Goal: Task Accomplishment & Management: Use online tool/utility

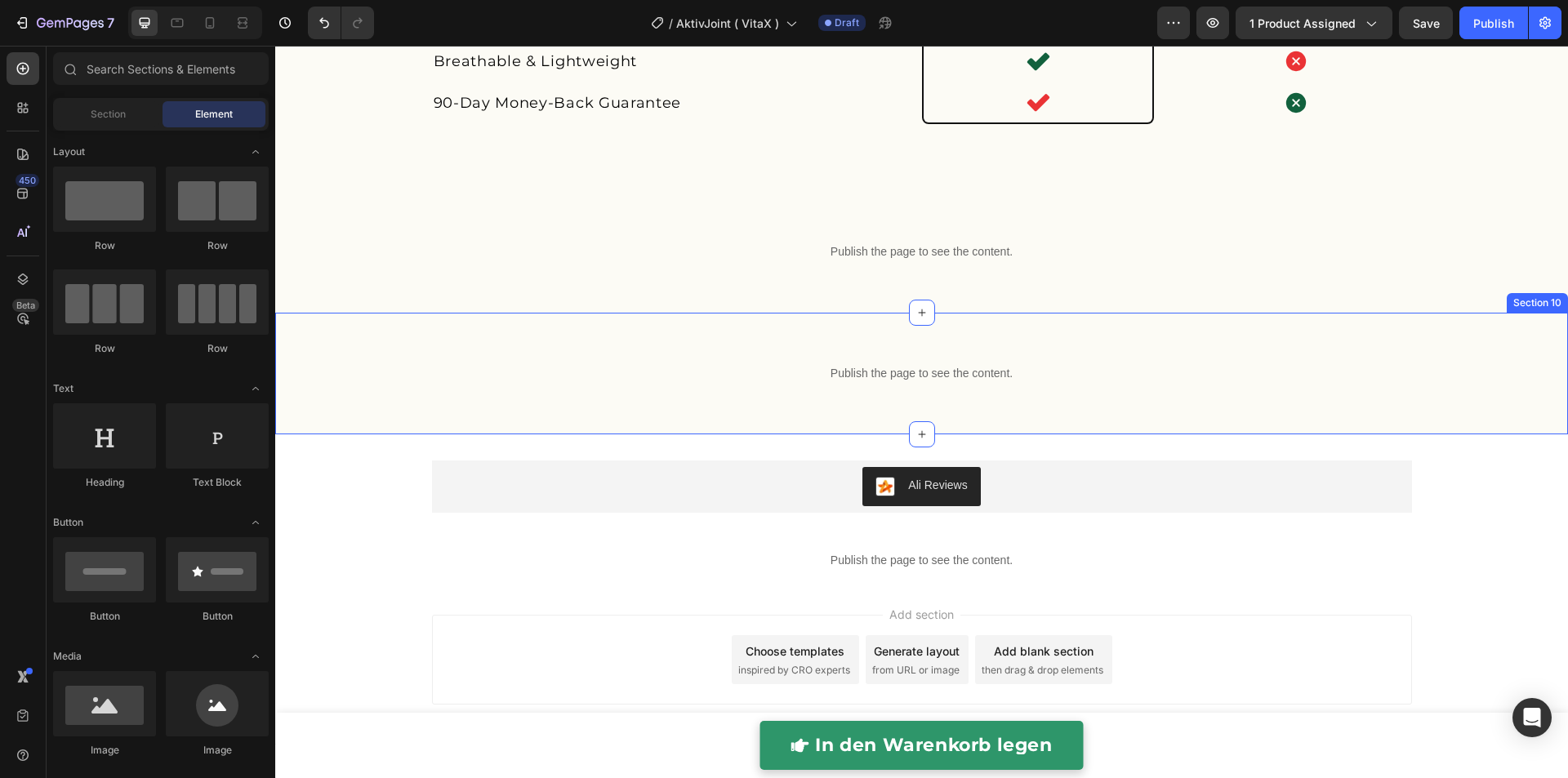
scroll to position [4246, 0]
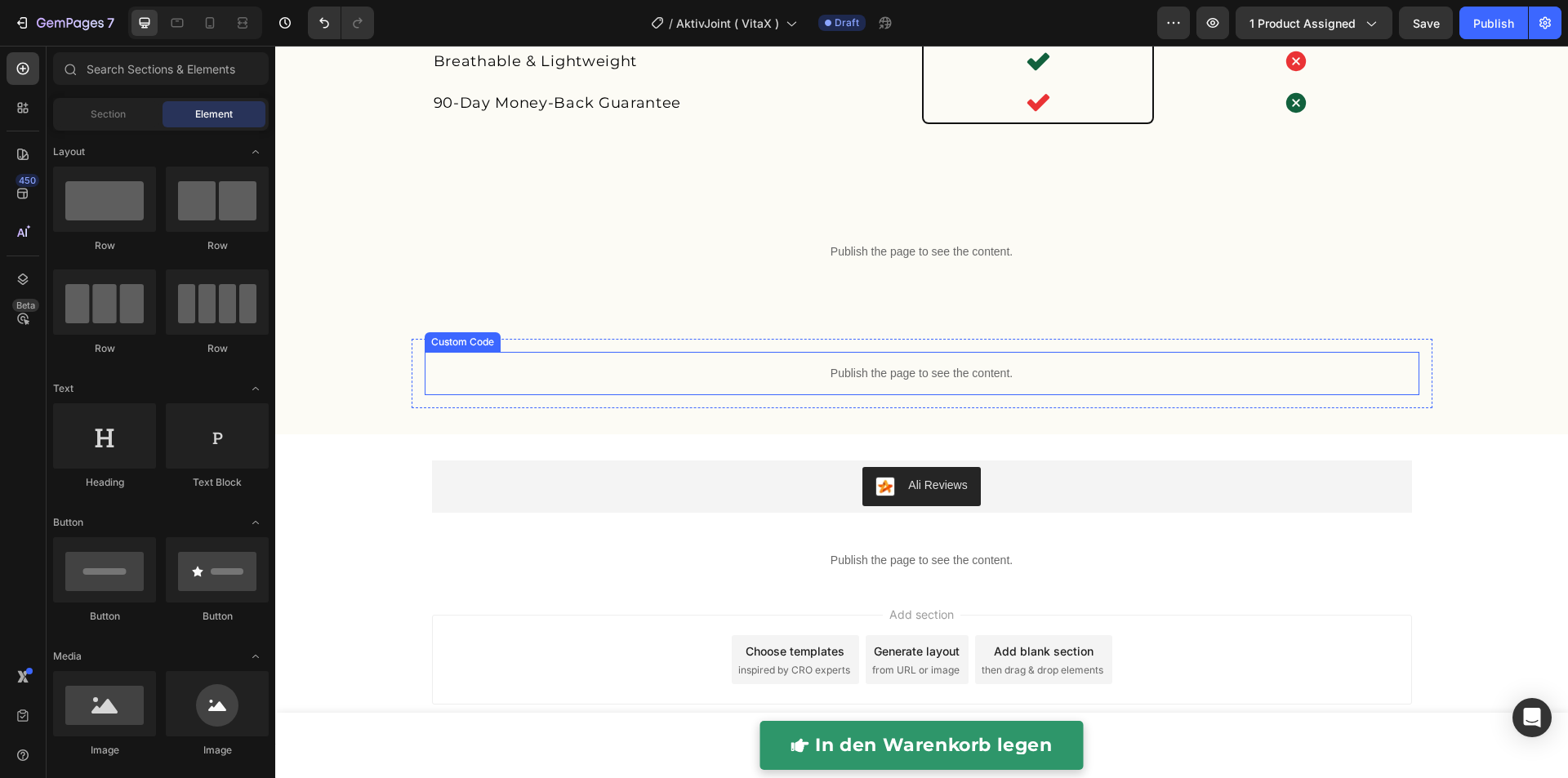
click at [753, 378] on p "Publish the page to see the content." at bounding box center [921, 373] width 995 height 18
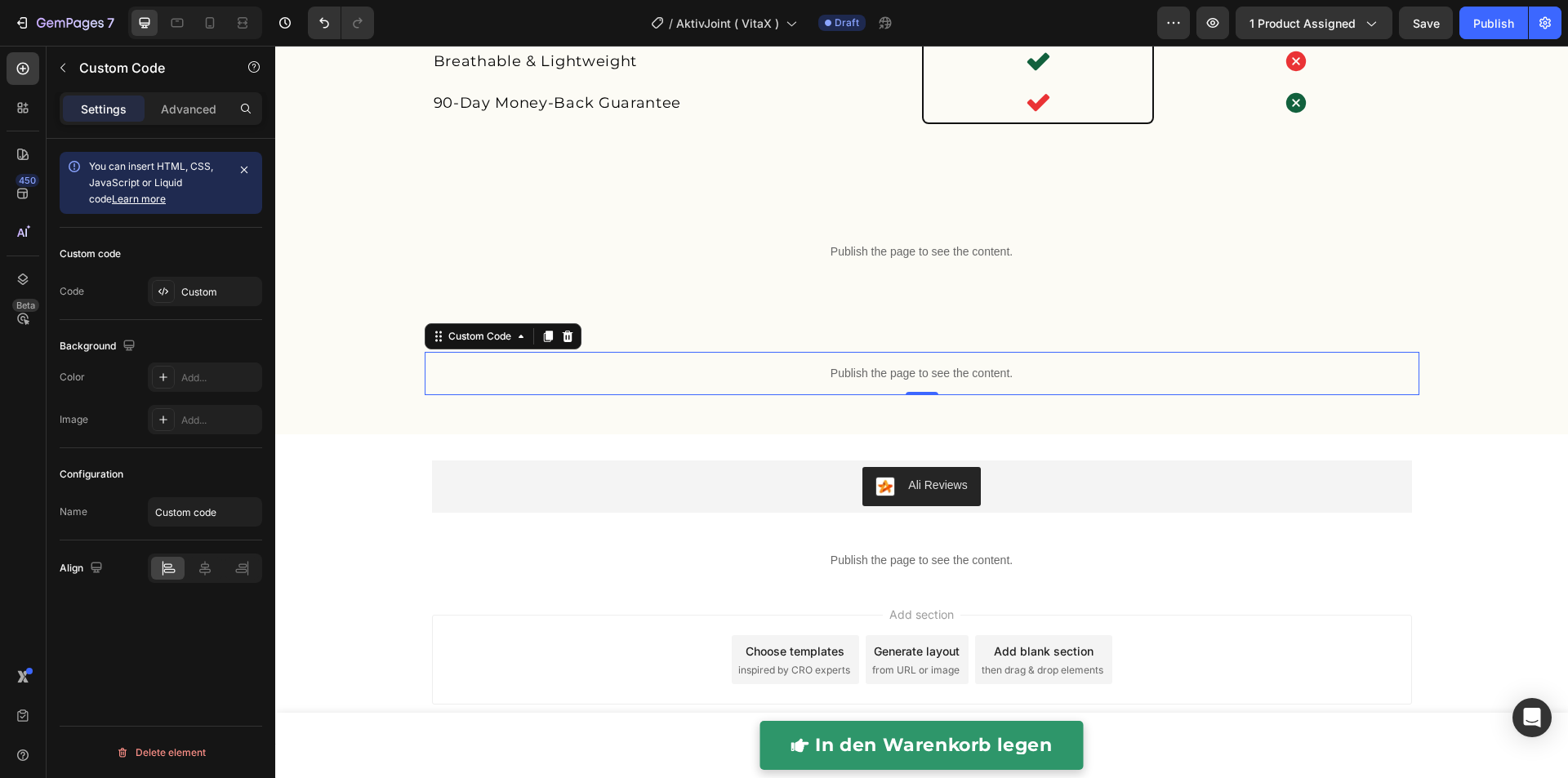
click at [753, 378] on p "Publish the page to see the content." at bounding box center [921, 373] width 995 height 18
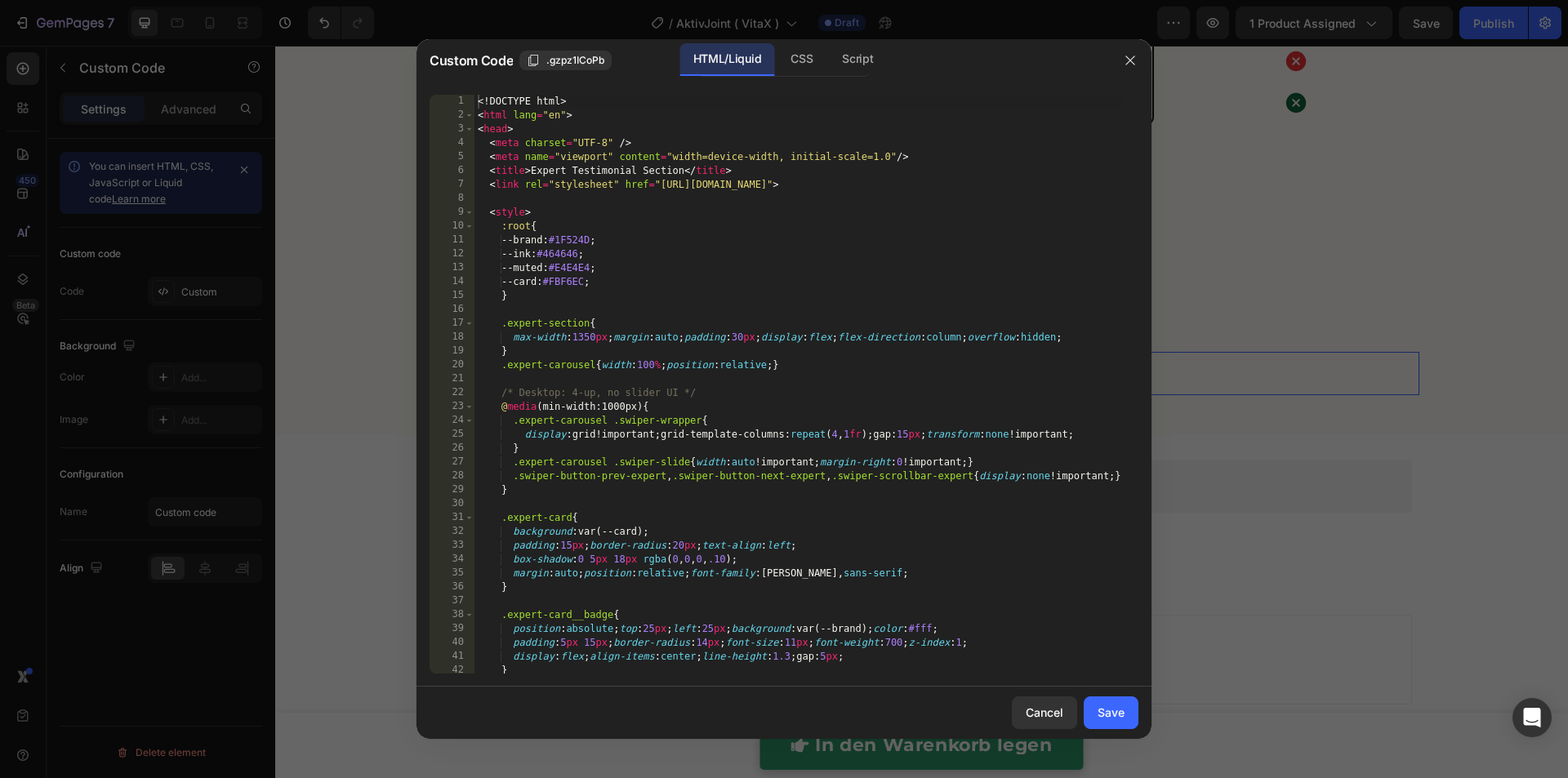
click at [751, 378] on div "<! DOCTYPE html > < html lang = "en" > < head > < meta charset = "UTF-8" /> < m…" at bounding box center [798, 398] width 647 height 606
type textarea "</html>"
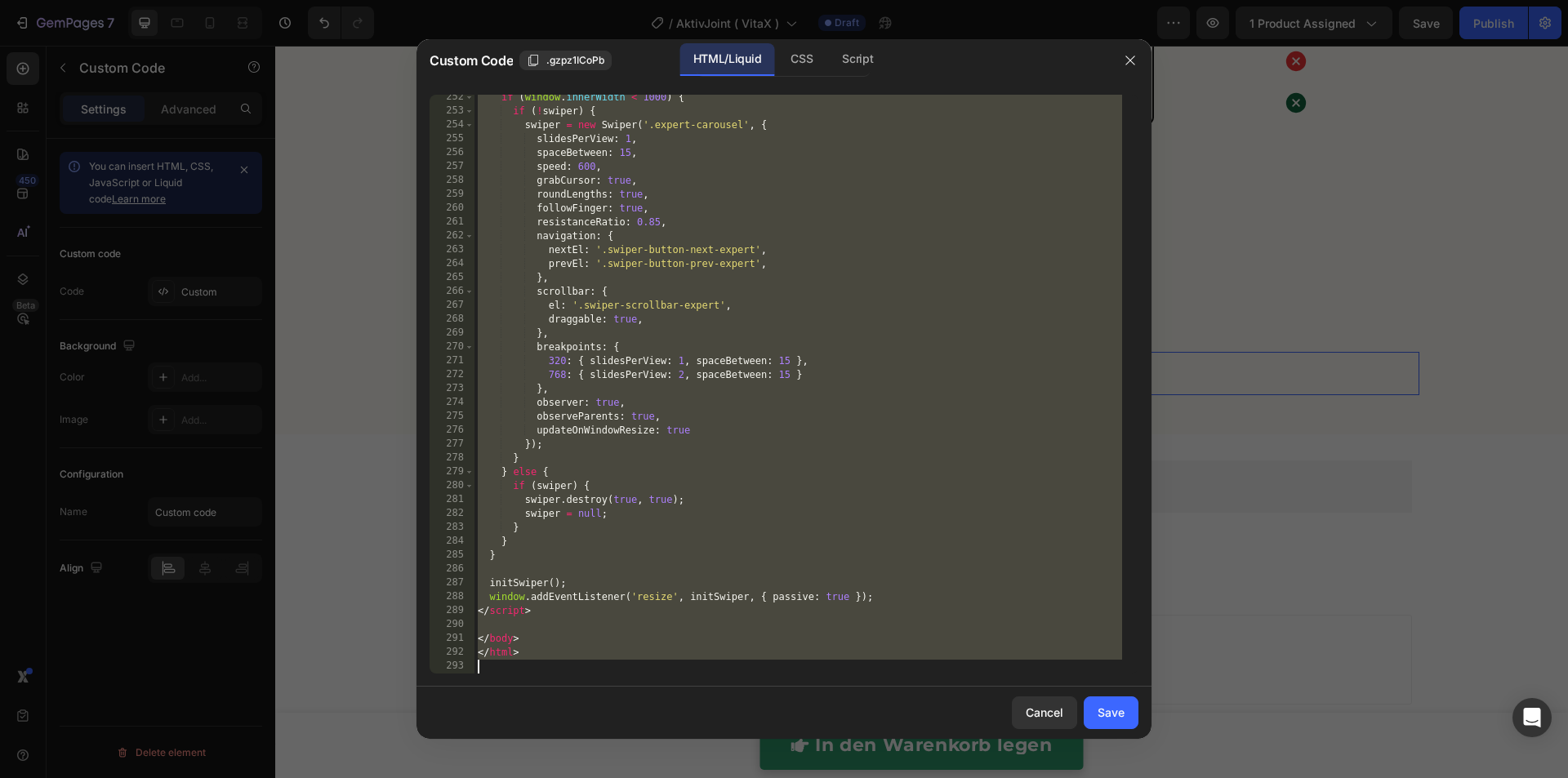
paste textarea
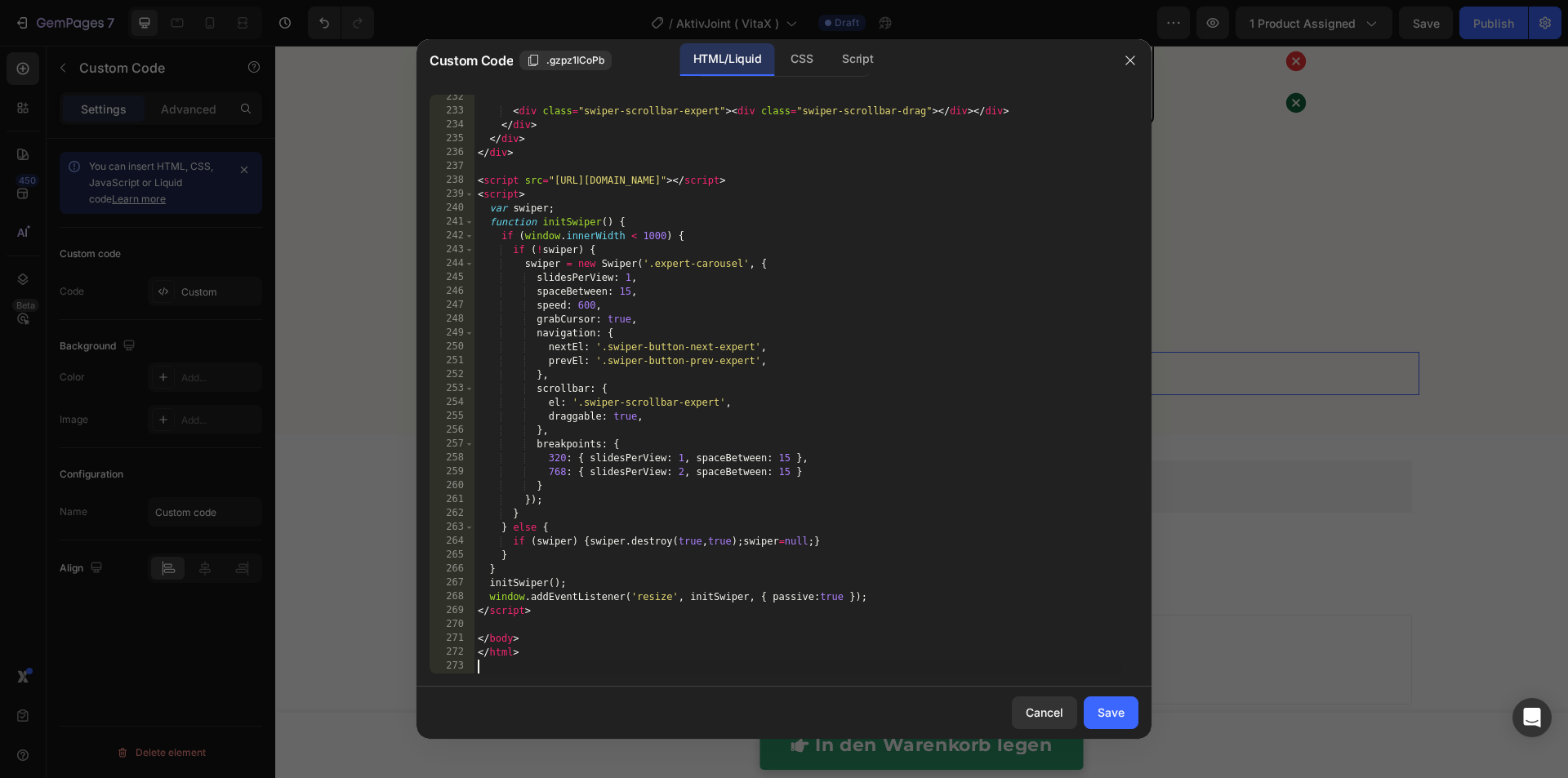
scroll to position [3473, 0]
click at [1112, 715] on div "Save" at bounding box center [1111, 713] width 27 height 18
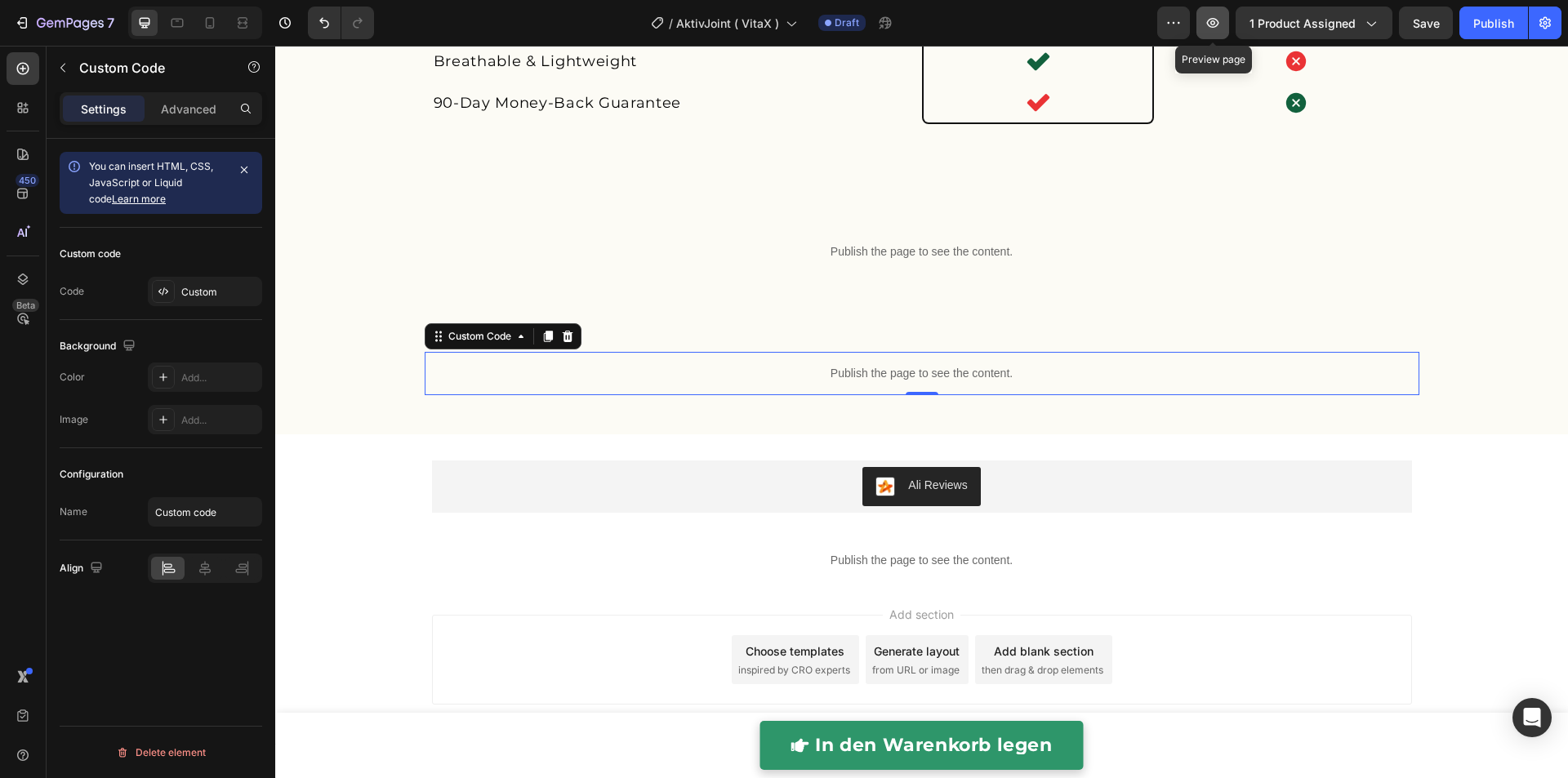
click at [1214, 31] on icon "button" at bounding box center [1212, 22] width 17 height 17
click at [646, 372] on p "Publish the page to see the content." at bounding box center [921, 373] width 995 height 18
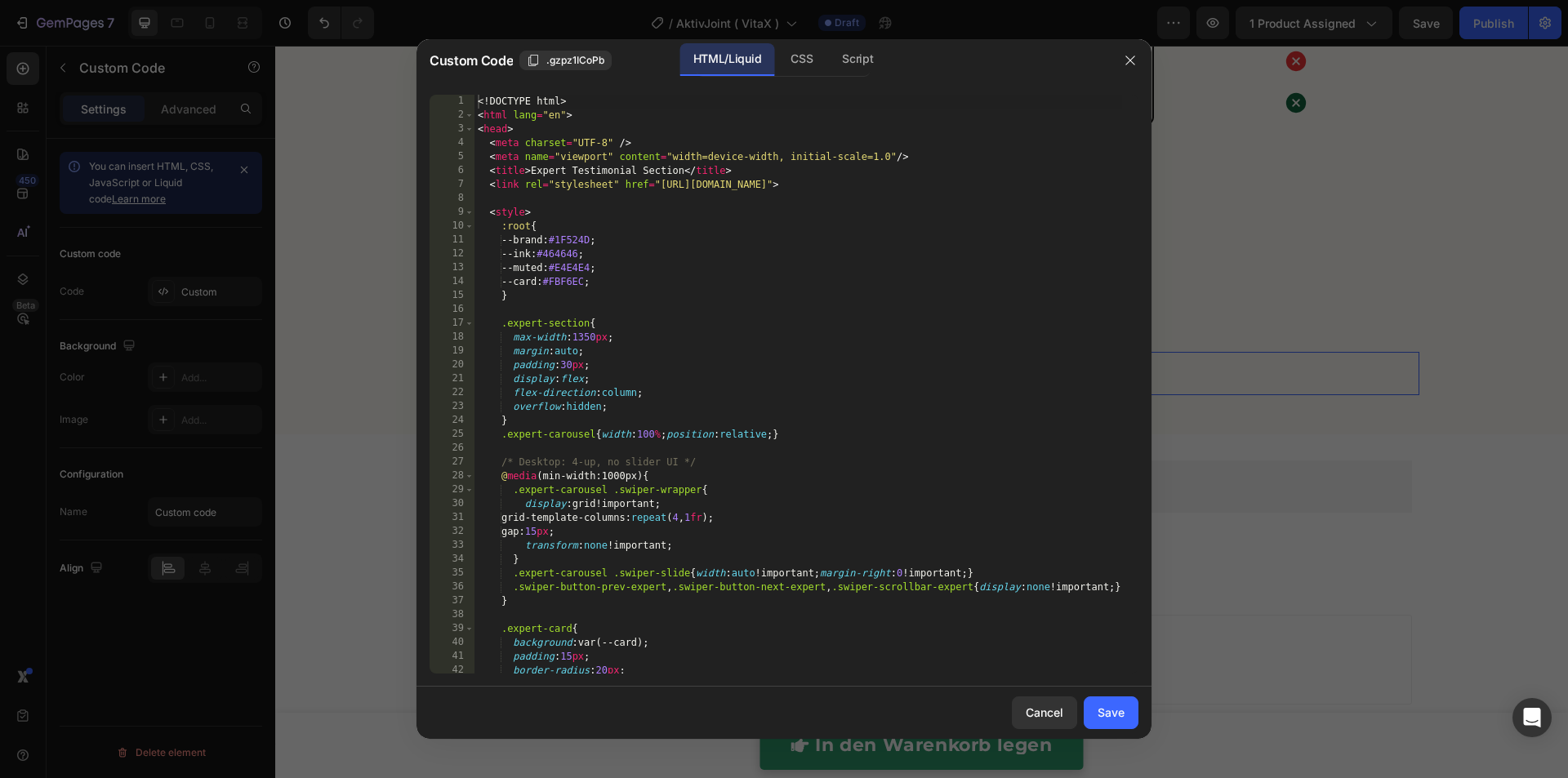
click at [648, 373] on div "<! DOCTYPE html > < html lang = "en" > < head > < meta charset = "UTF-8" /> < m…" at bounding box center [798, 398] width 647 height 606
type textarea "</html>"
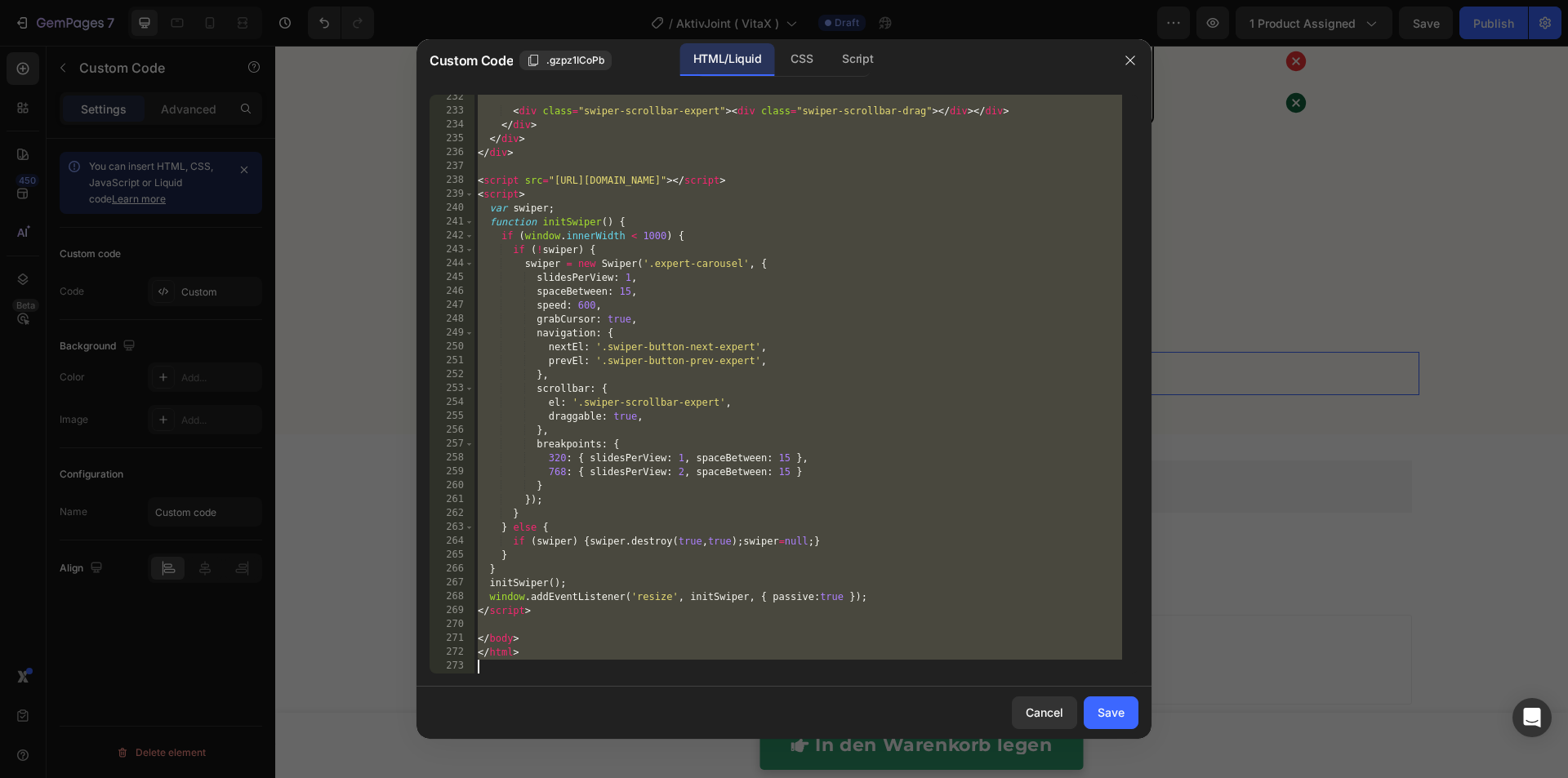
paste textarea
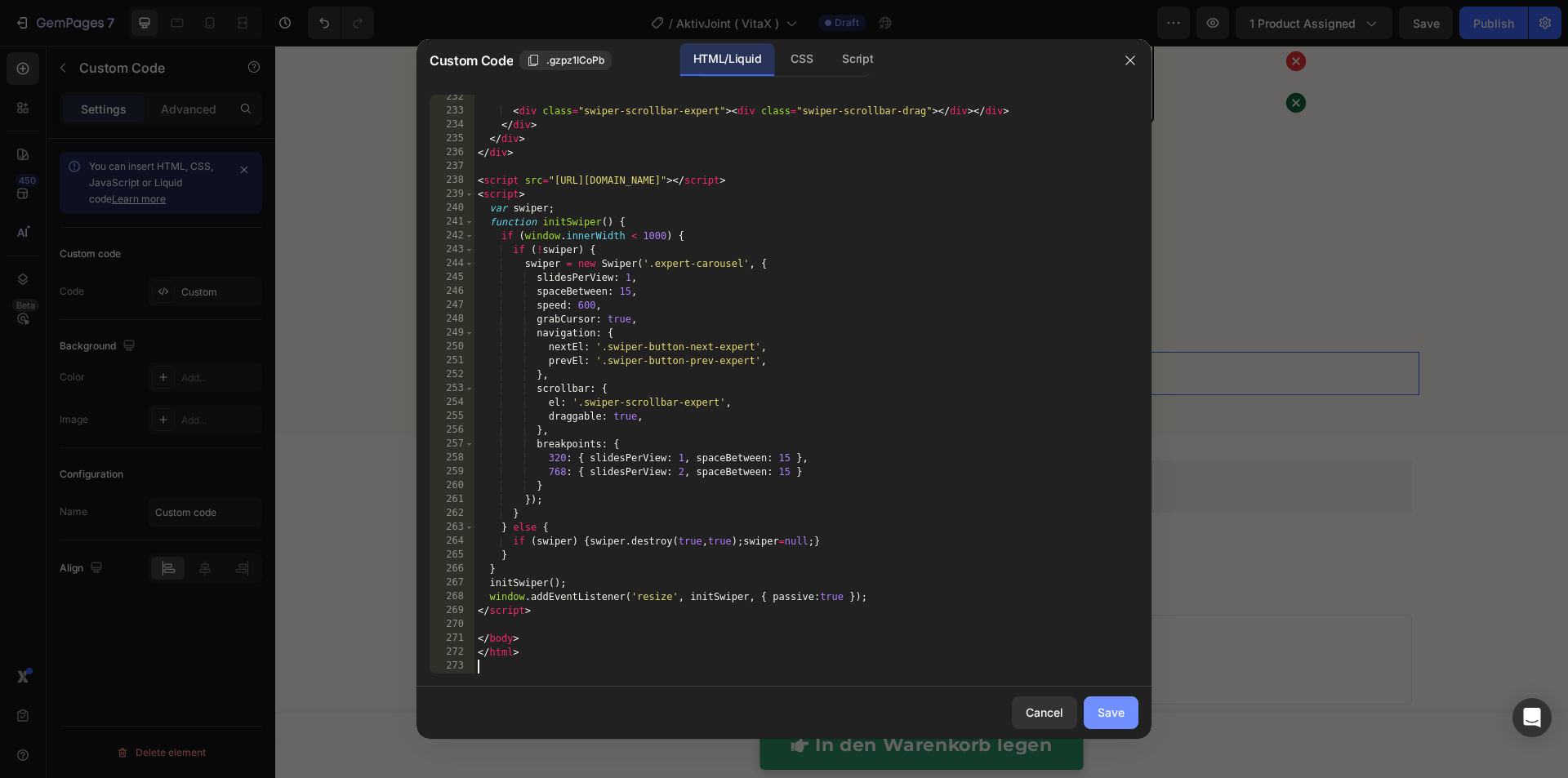
click at [1114, 720] on div "Save" at bounding box center [1111, 713] width 27 height 18
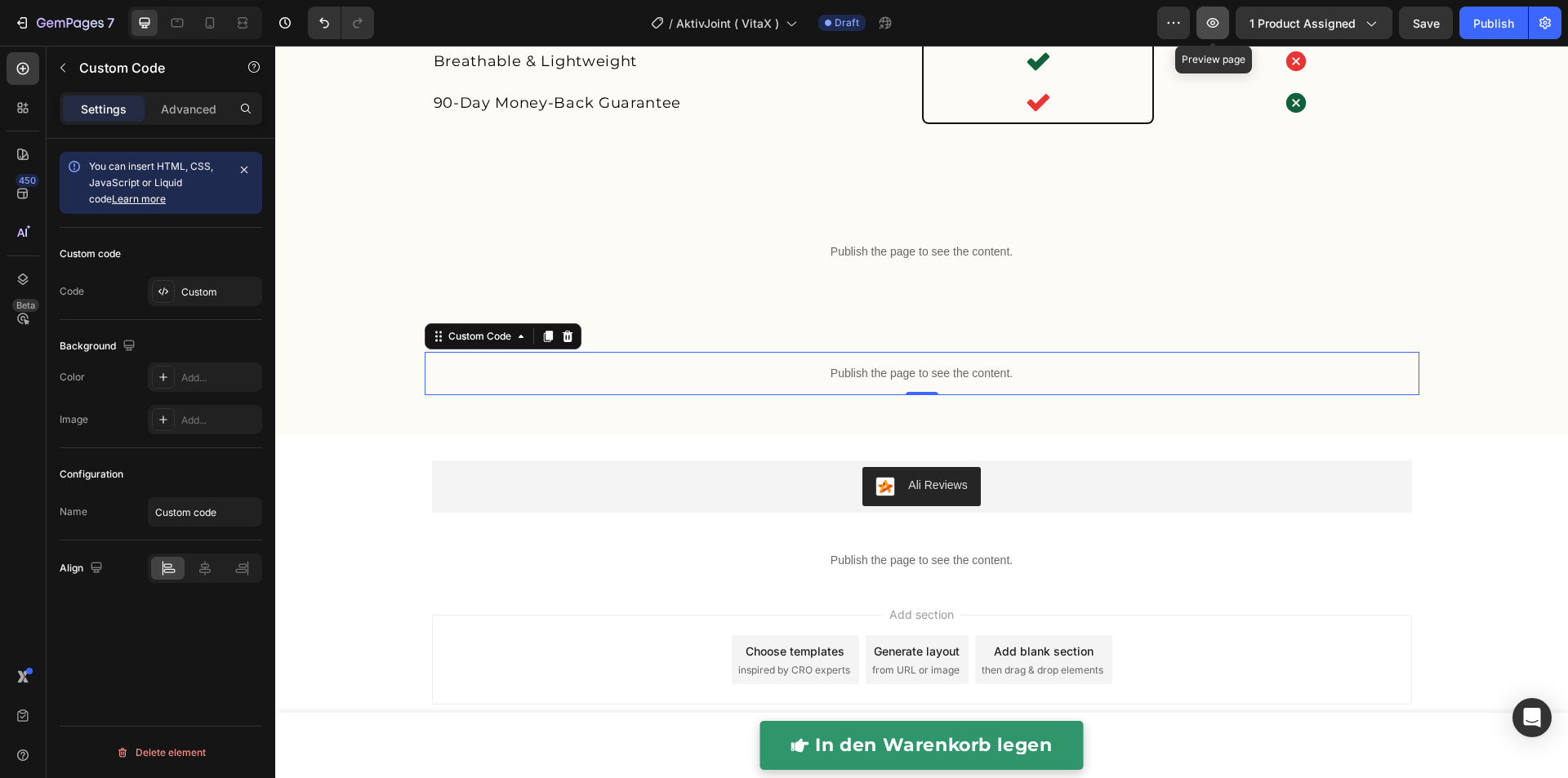
click at [1213, 19] on icon "button" at bounding box center [1212, 22] width 17 height 17
click at [845, 359] on div "Publish the page to see the content." at bounding box center [921, 373] width 995 height 43
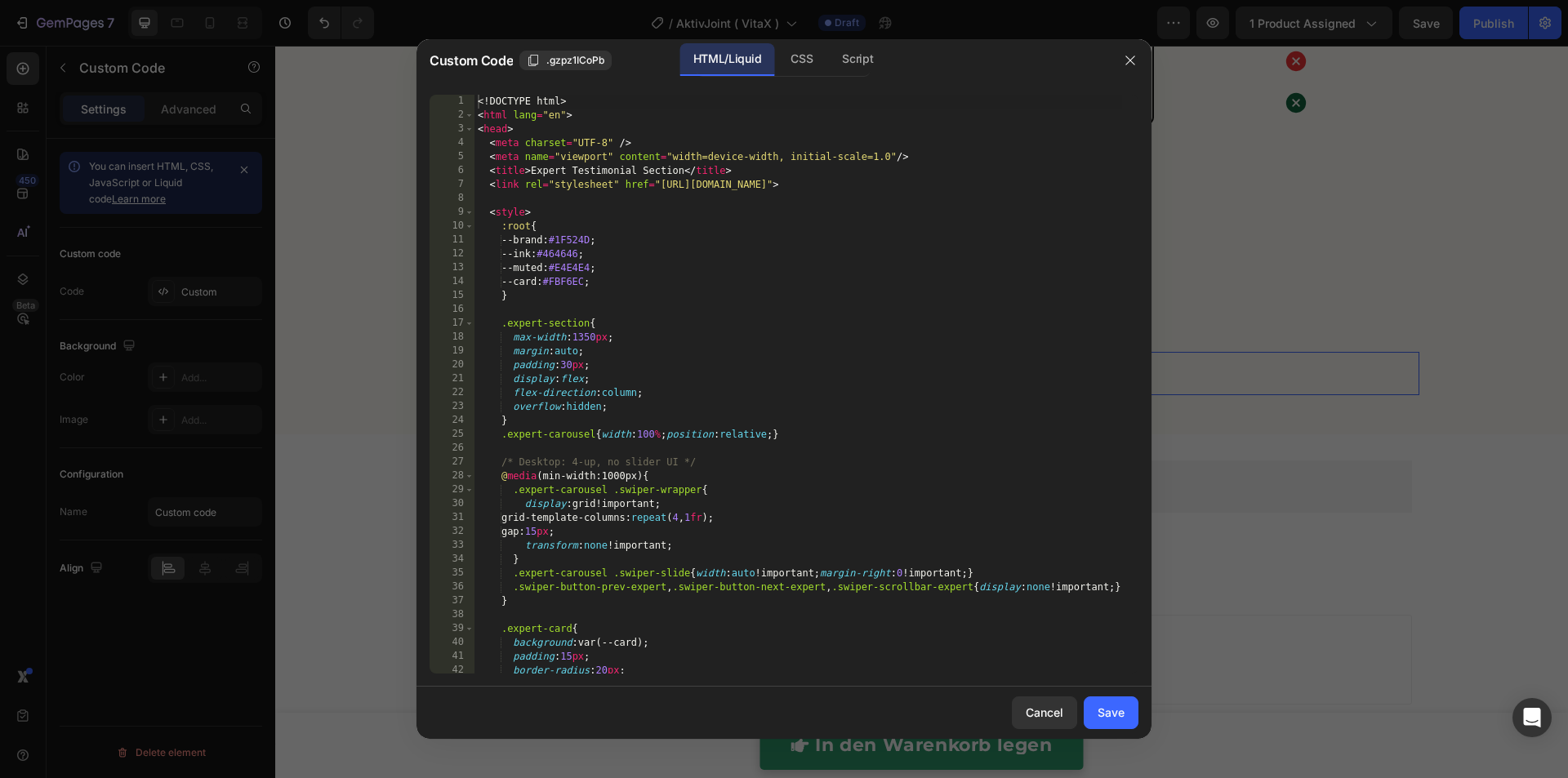
click at [845, 359] on div "<! DOCTYPE html > < html lang = "en" > < head > < meta charset = "UTF-8" /> < m…" at bounding box center [798, 398] width 647 height 606
type textarea "</html>"
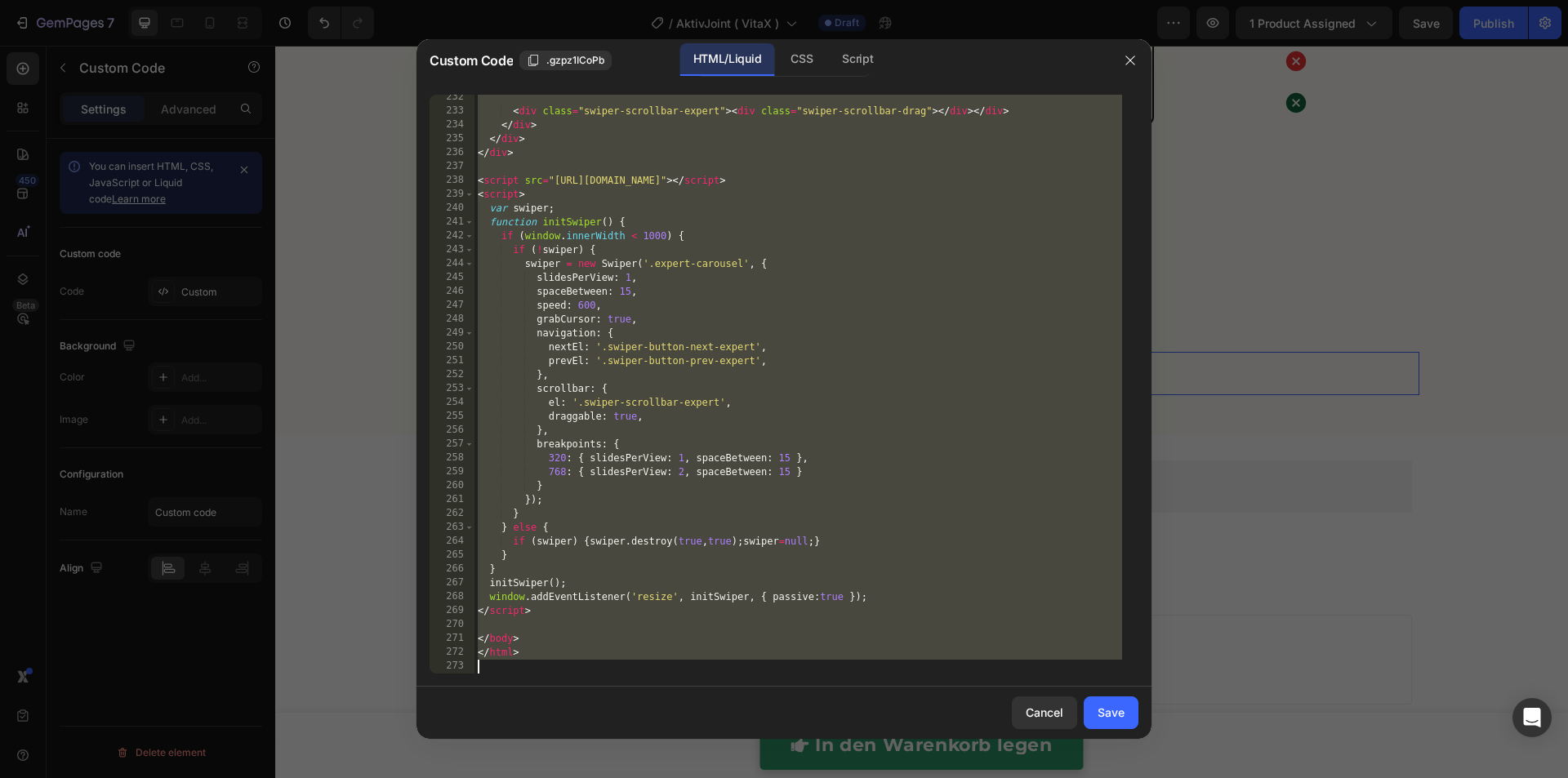
paste textarea
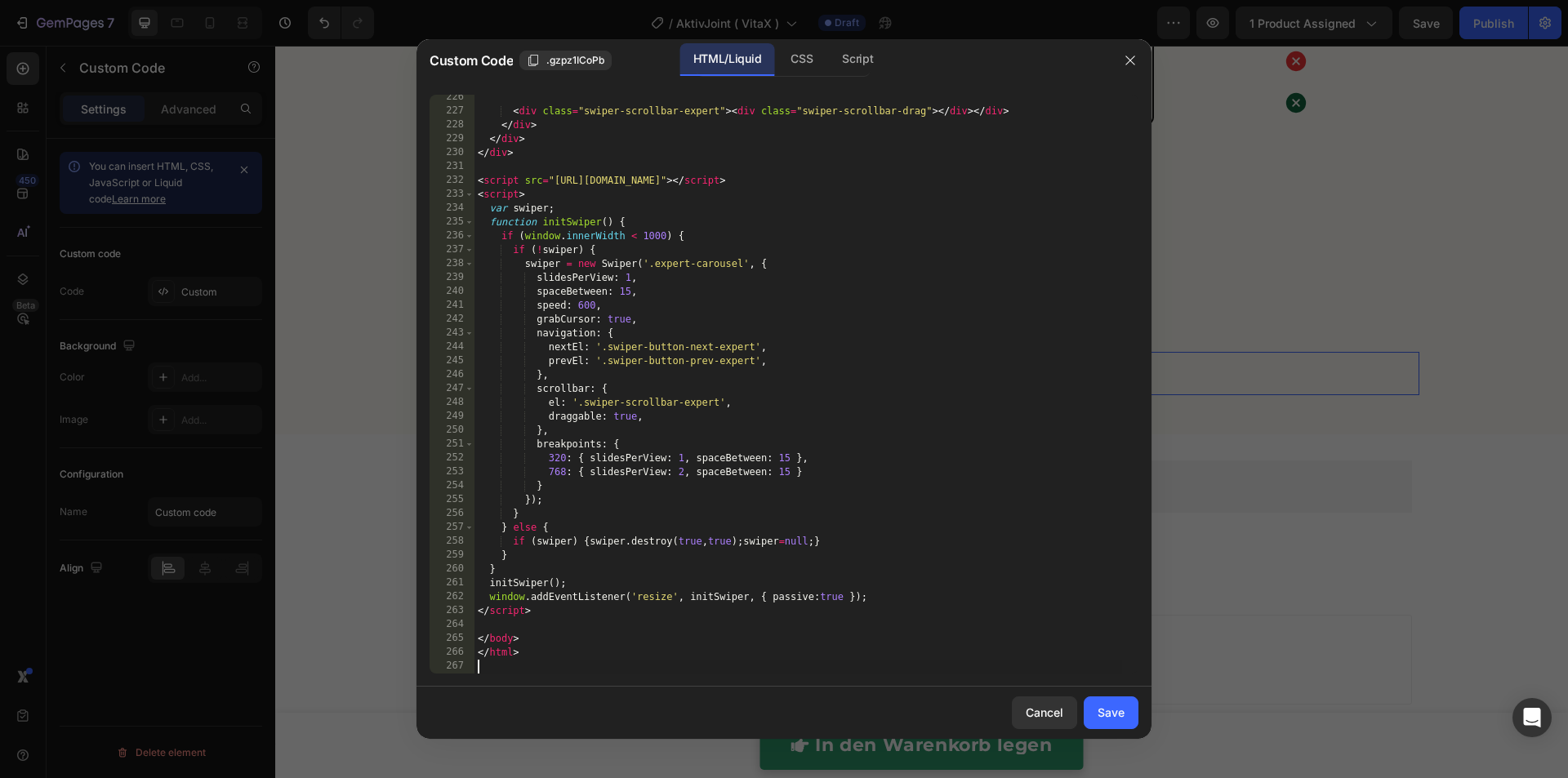
scroll to position [3404, 0]
drag, startPoint x: 1108, startPoint y: 718, endPoint x: 1172, endPoint y: 405, distance: 319.5
click at [1108, 717] on div "Save" at bounding box center [1111, 713] width 27 height 18
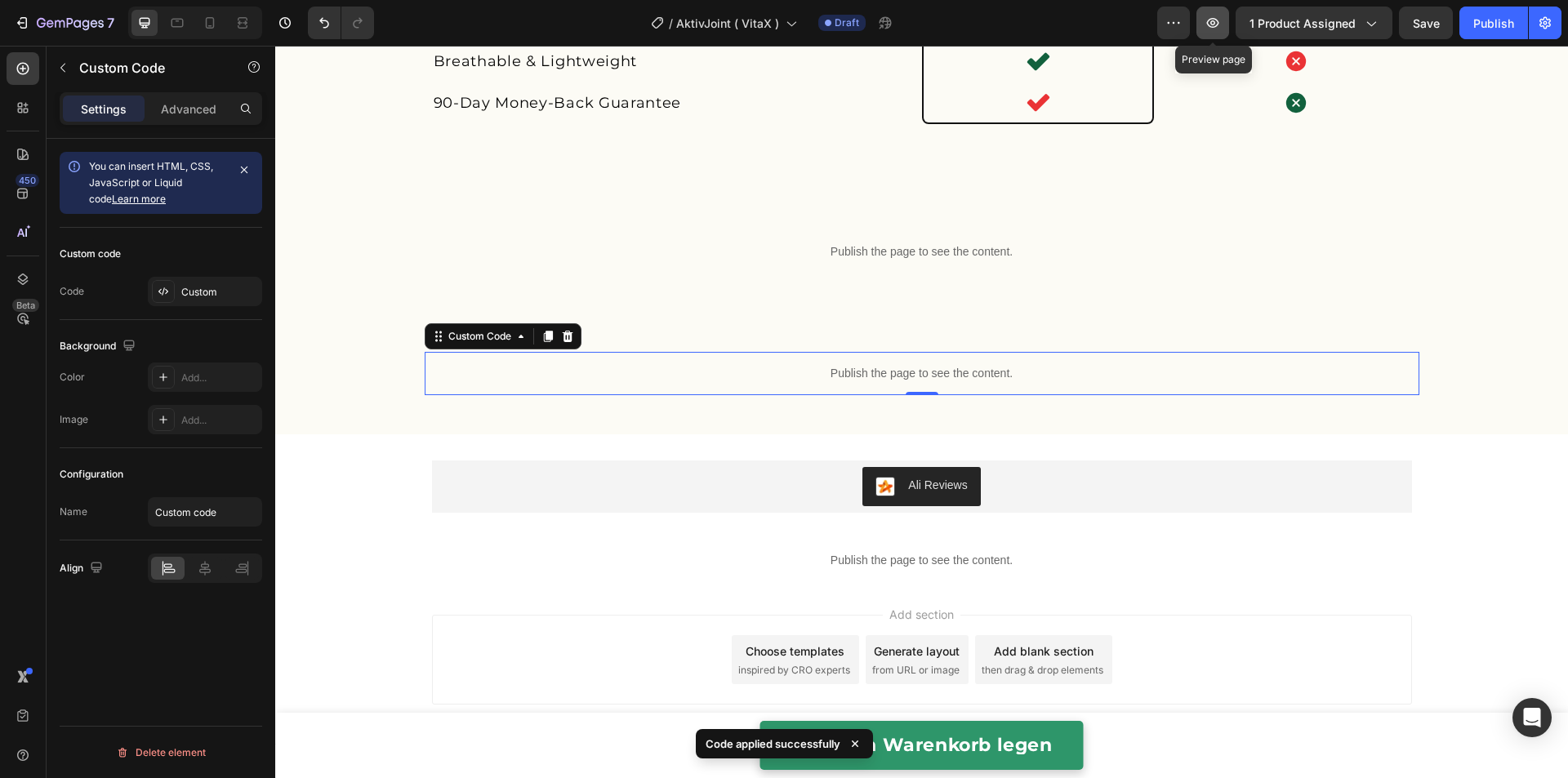
click at [1221, 20] on icon "button" at bounding box center [1212, 22] width 17 height 17
click at [720, 373] on p "Publish the page to see the content." at bounding box center [921, 373] width 995 height 18
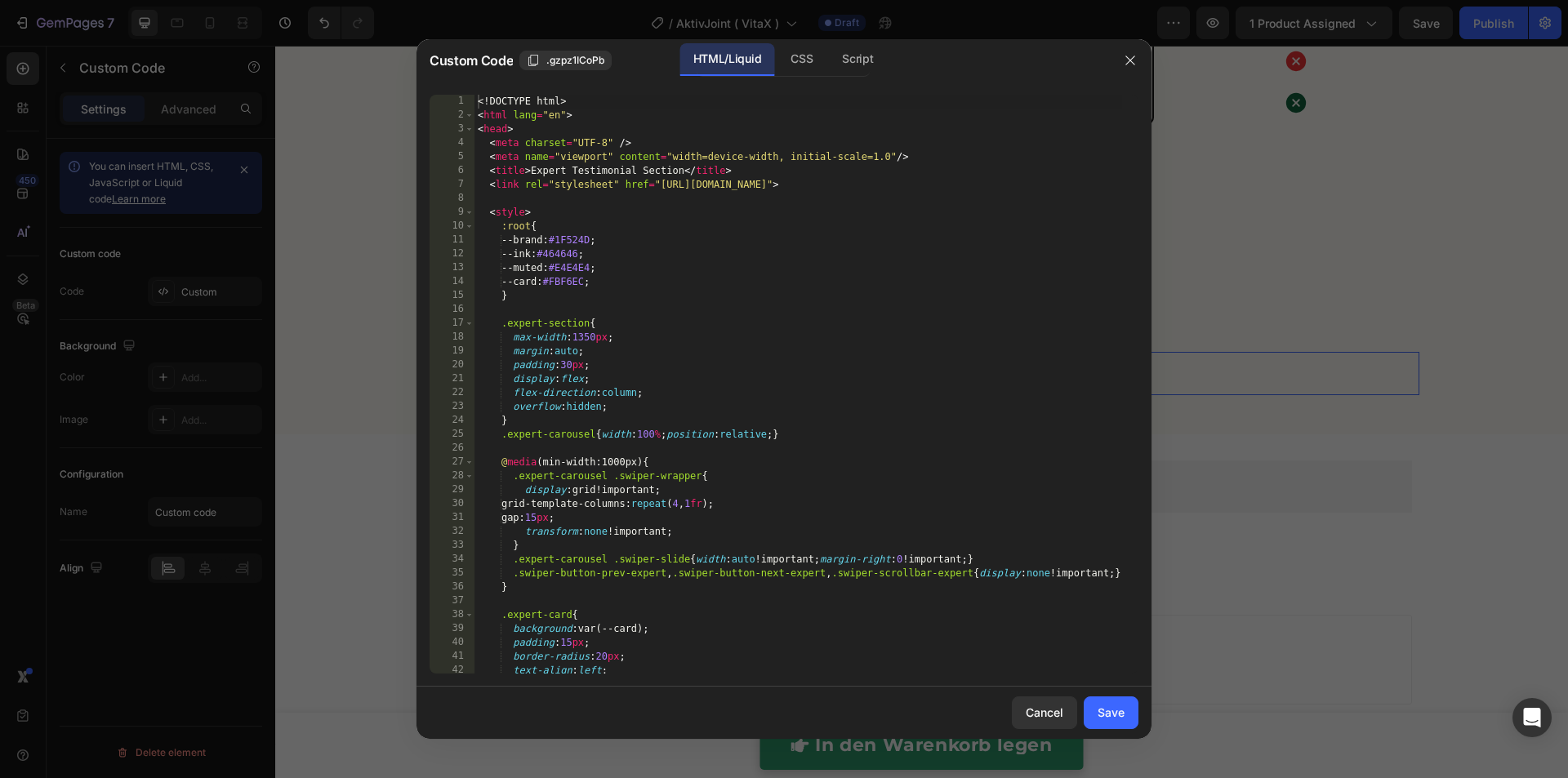
click at [720, 373] on div "<! DOCTYPE html > < html lang = "en" > < head > < meta charset = "UTF-8" /> < m…" at bounding box center [798, 398] width 647 height 606
type textarea "</html>"
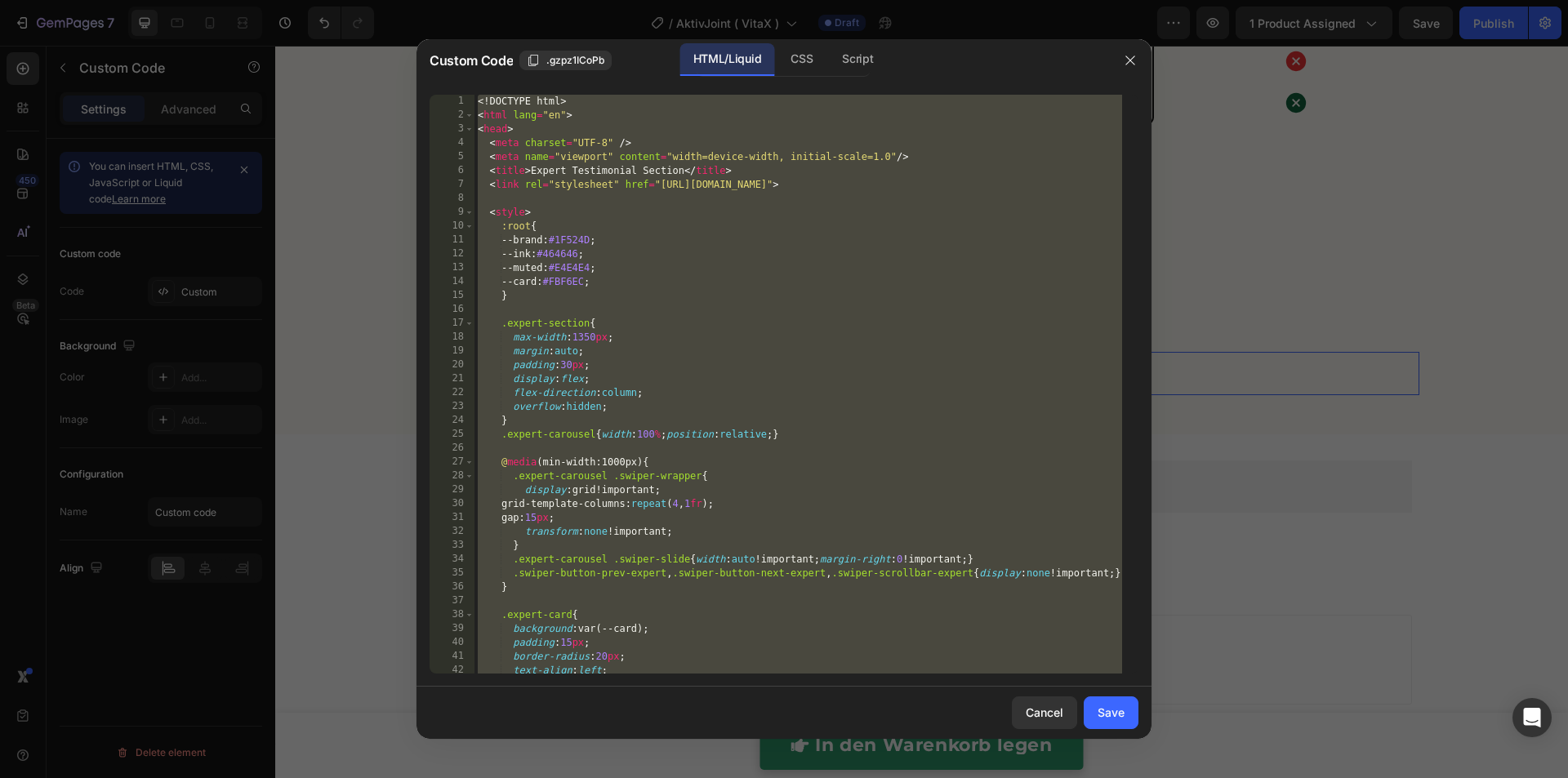
paste textarea
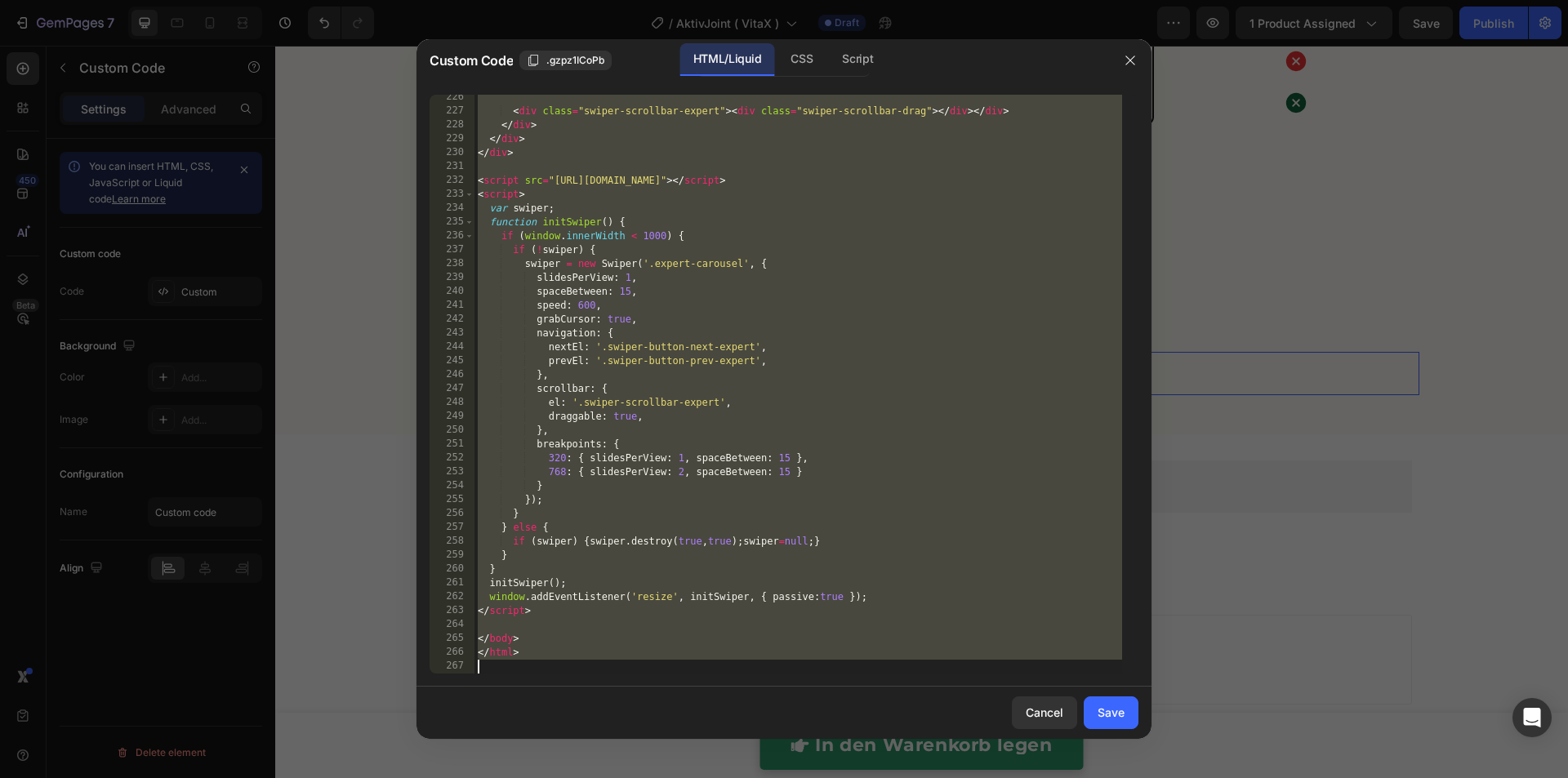
click at [830, 604] on div "< div class = "swiper-scrollbar-expert" > < div class = "swiper-scrollbar-drag"…" at bounding box center [798, 394] width 647 height 606
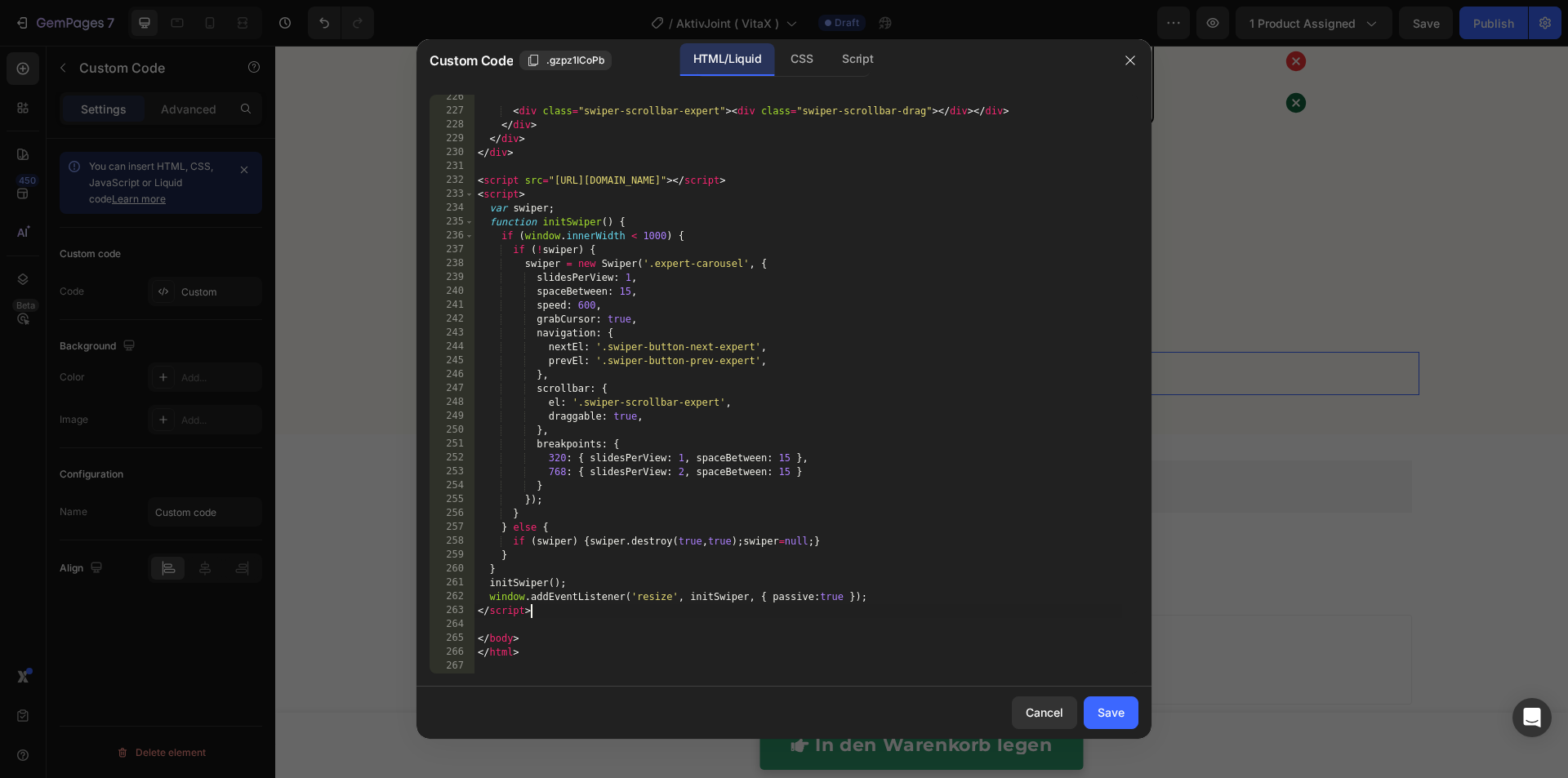
type textarea "</html>"
click at [1102, 710] on div "Save" at bounding box center [1111, 713] width 27 height 18
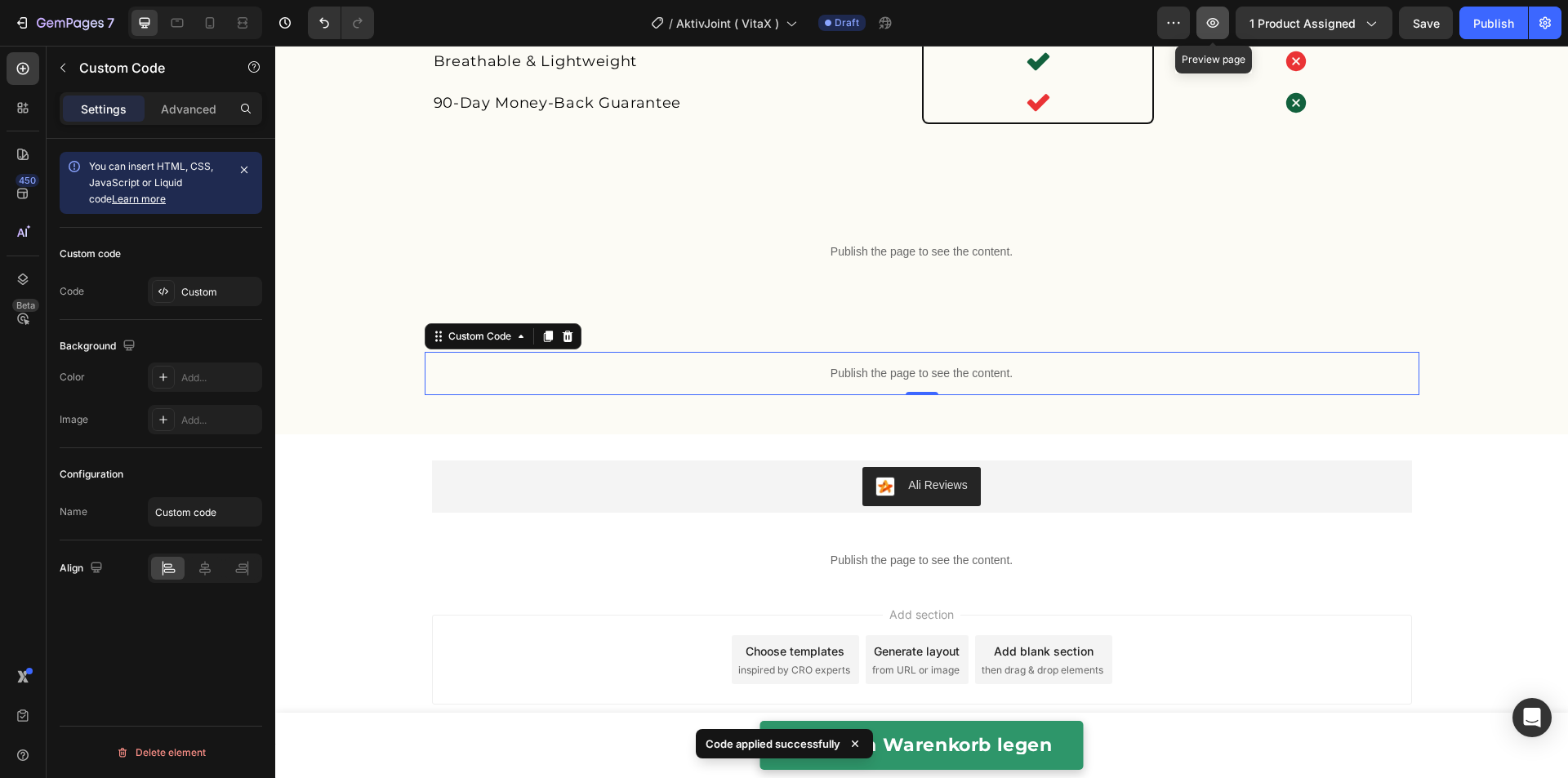
click at [1229, 32] on button "button" at bounding box center [1212, 22] width 32 height 32
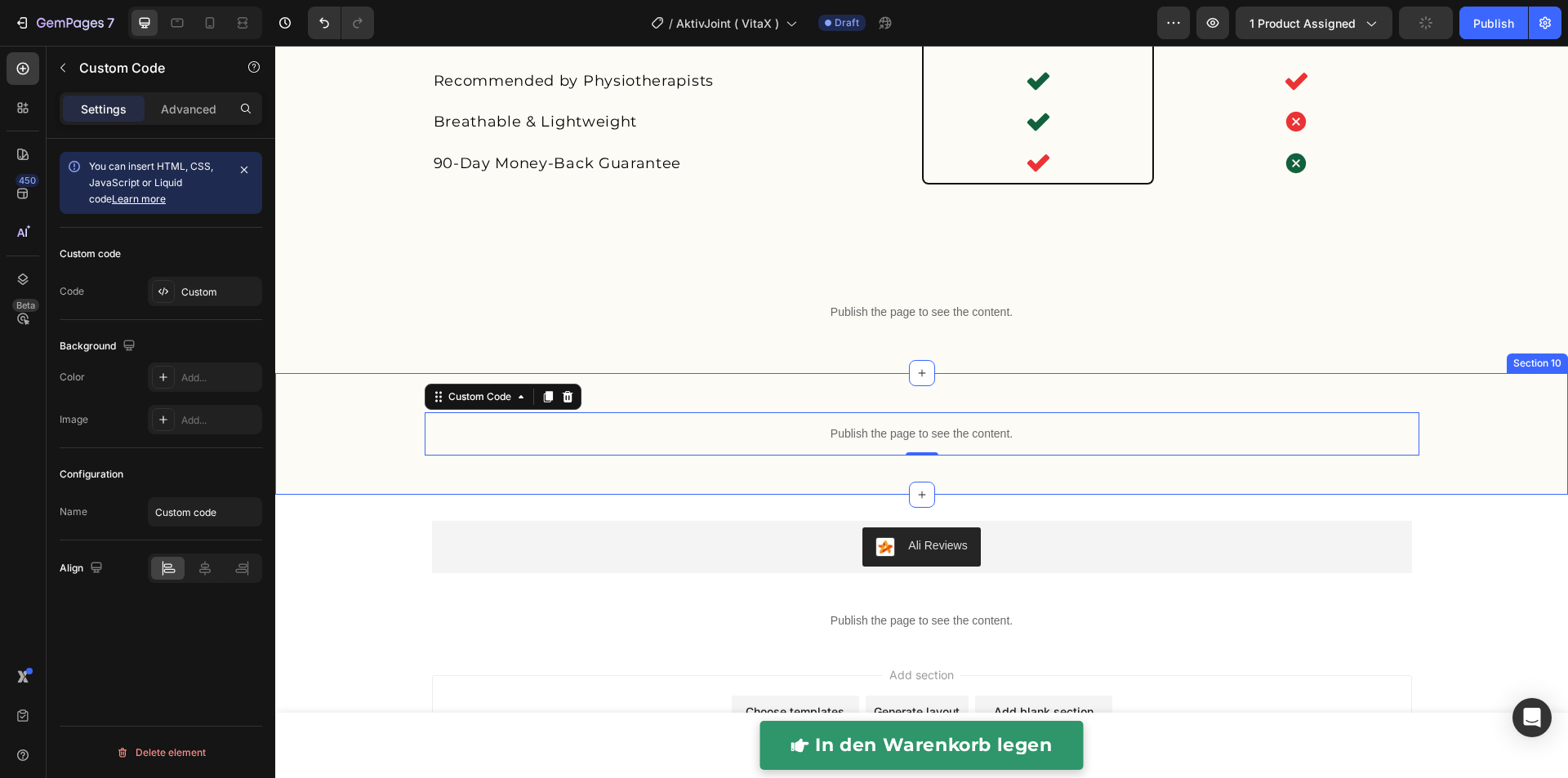
scroll to position [4238, 0]
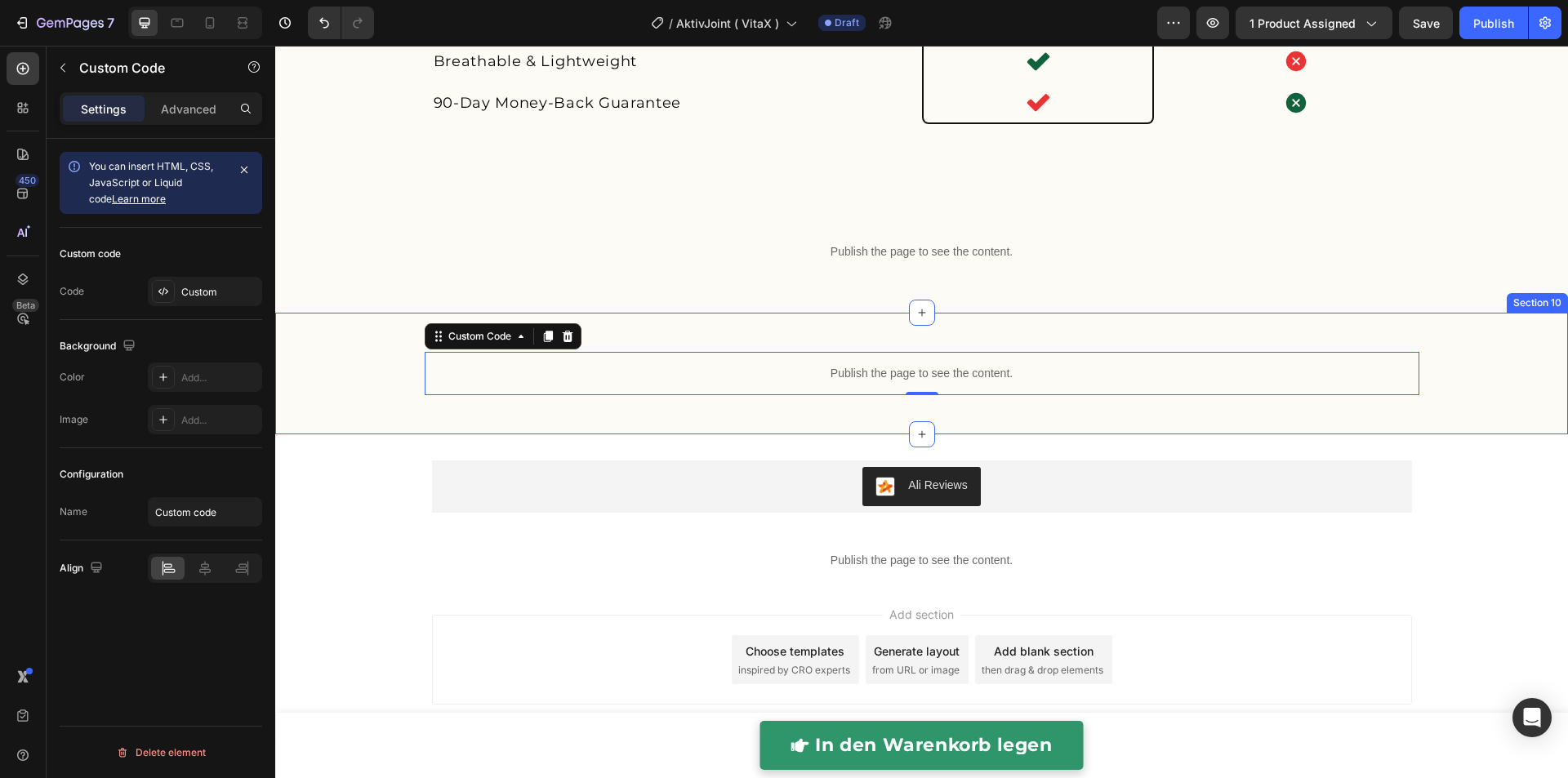
click at [1514, 367] on div "Publish the page to see the content. Custom Code 0 Row" at bounding box center [921, 372] width 1292 height 69
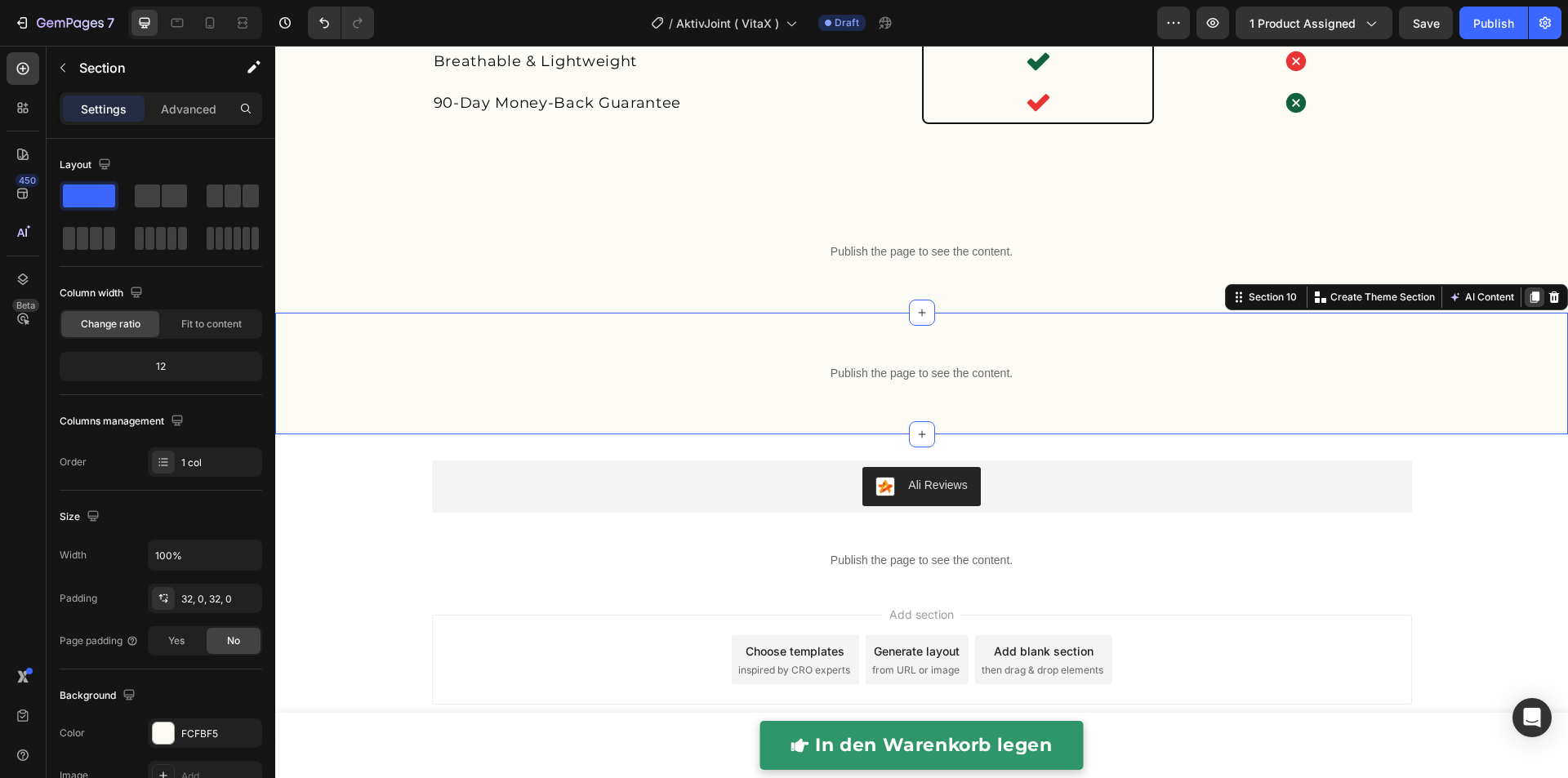
click at [1530, 303] on icon at bounding box center [1534, 297] width 9 height 12
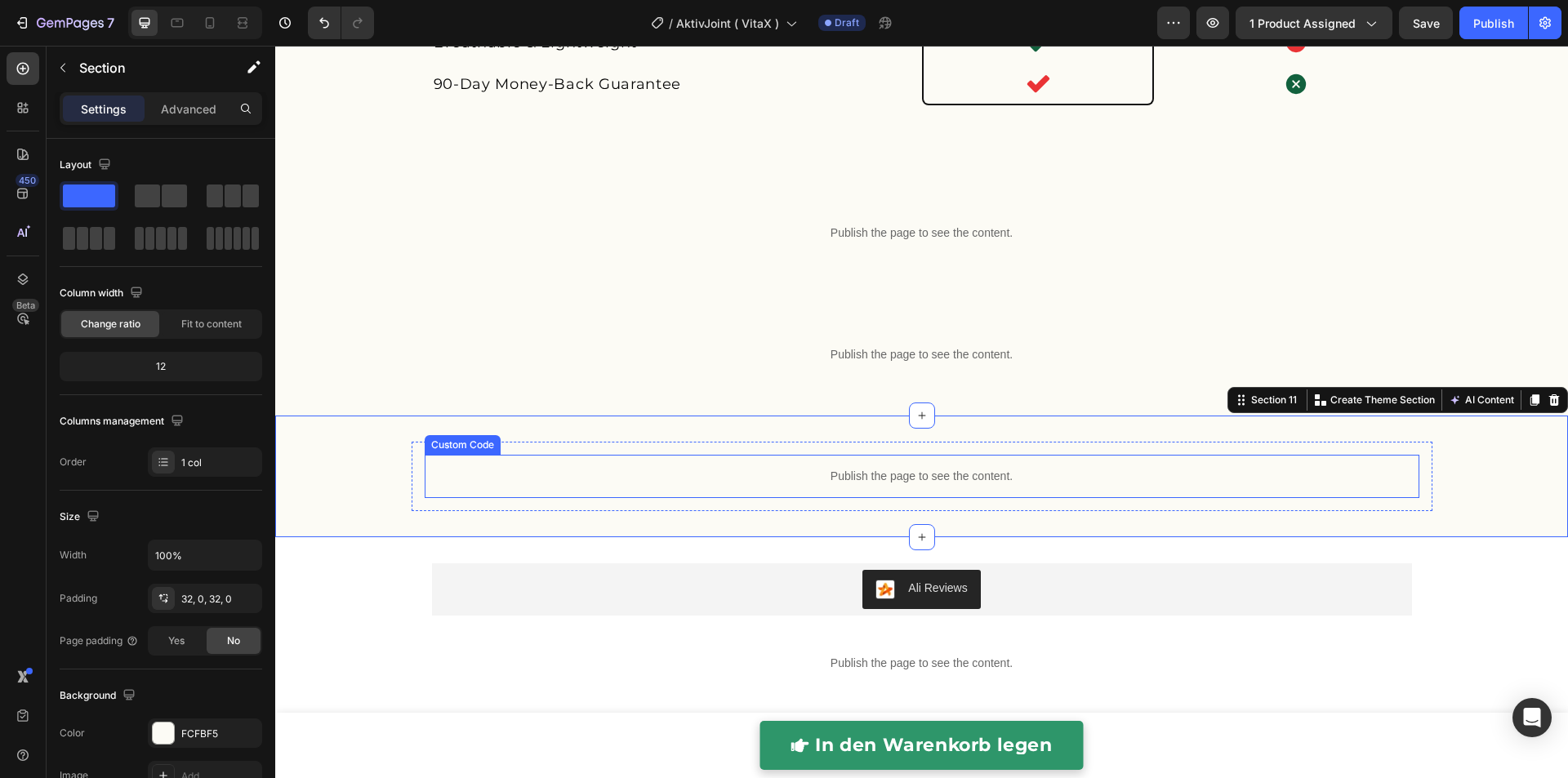
click at [1047, 485] on p "Publish the page to see the content." at bounding box center [921, 477] width 995 height 18
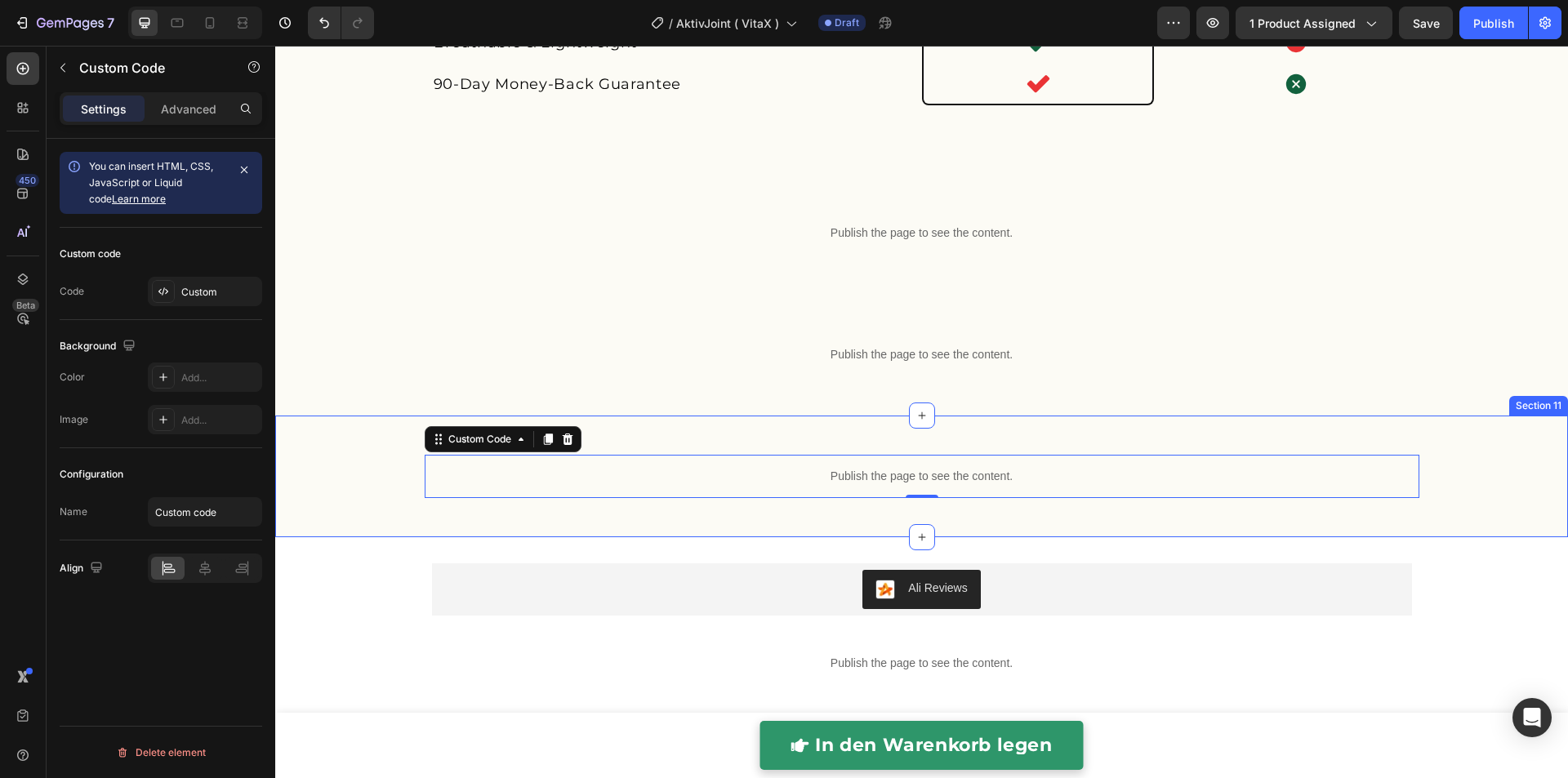
click at [1515, 511] on div "Publish the page to see the content. Custom Code 0 Row" at bounding box center [921, 476] width 1292 height 69
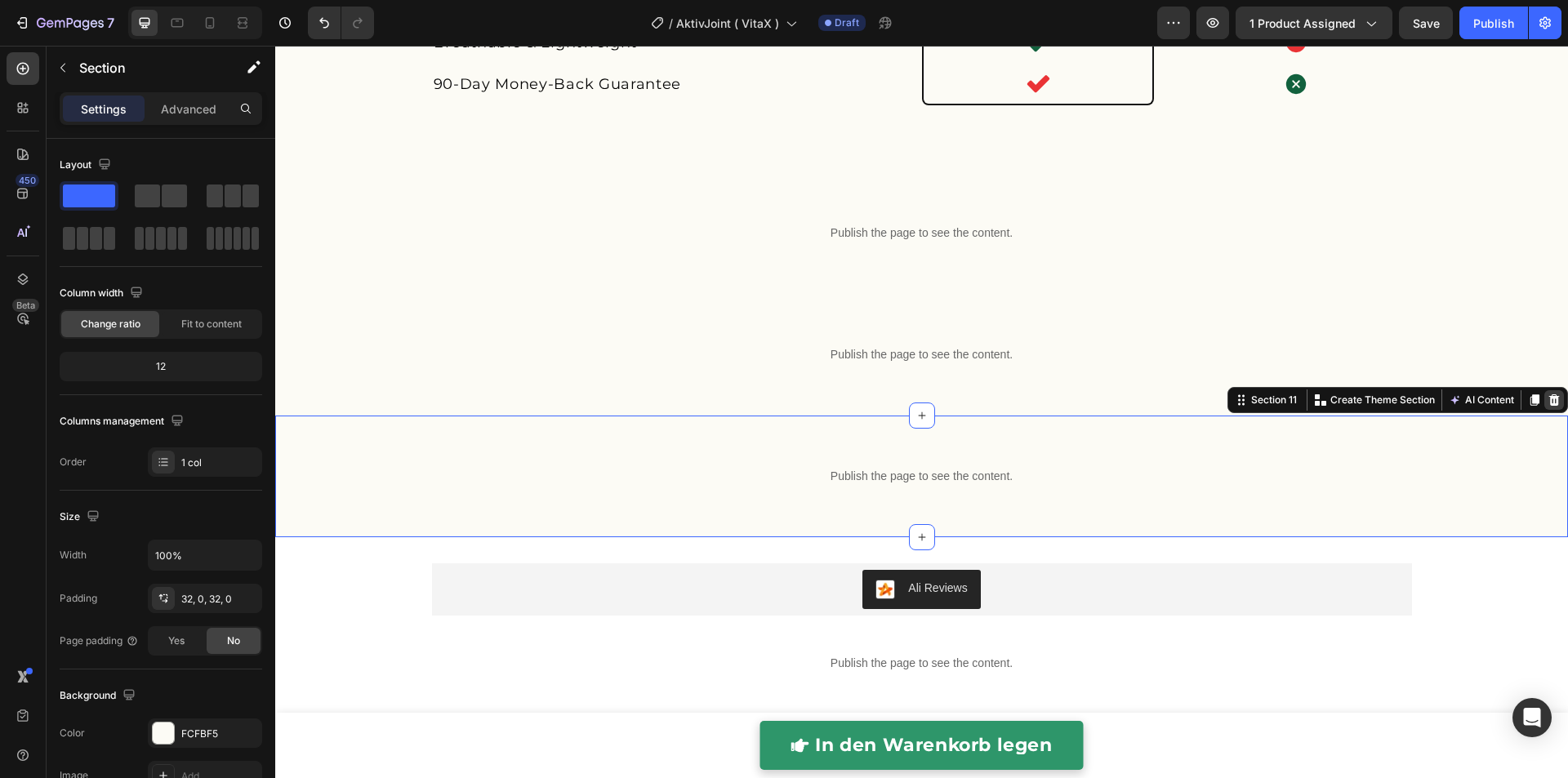
click at [1548, 406] on icon at bounding box center [1553, 400] width 11 height 12
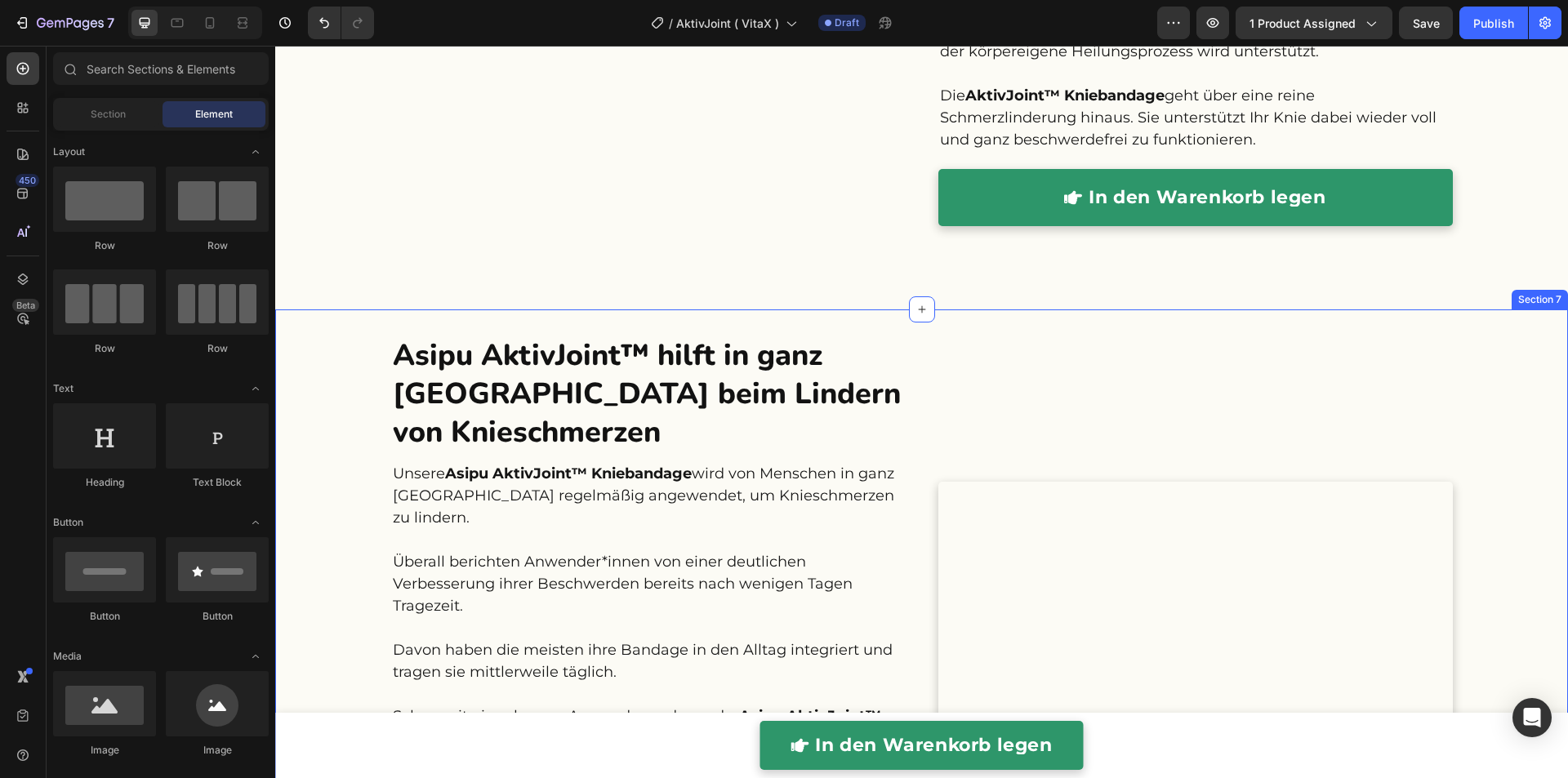
scroll to position [2896, 0]
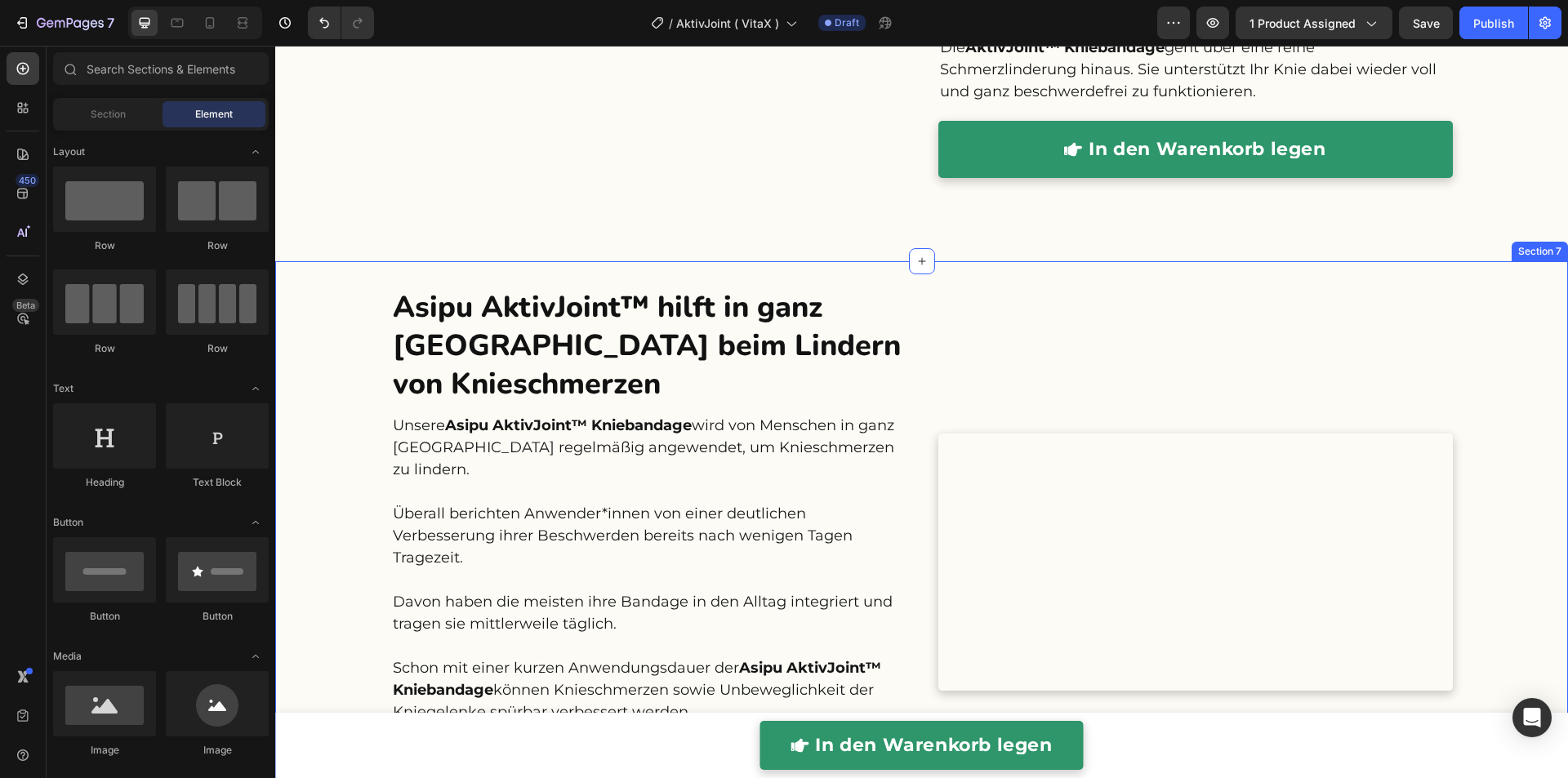
drag, startPoint x: 1469, startPoint y: 403, endPoint x: 1476, endPoint y: 374, distance: 29.8
click at [1470, 402] on div "Asipu AktivJoint™ hilft in ganz Deutschland beim Lindern von Knieschmerzen Head…" at bounding box center [921, 667] width 1292 height 759
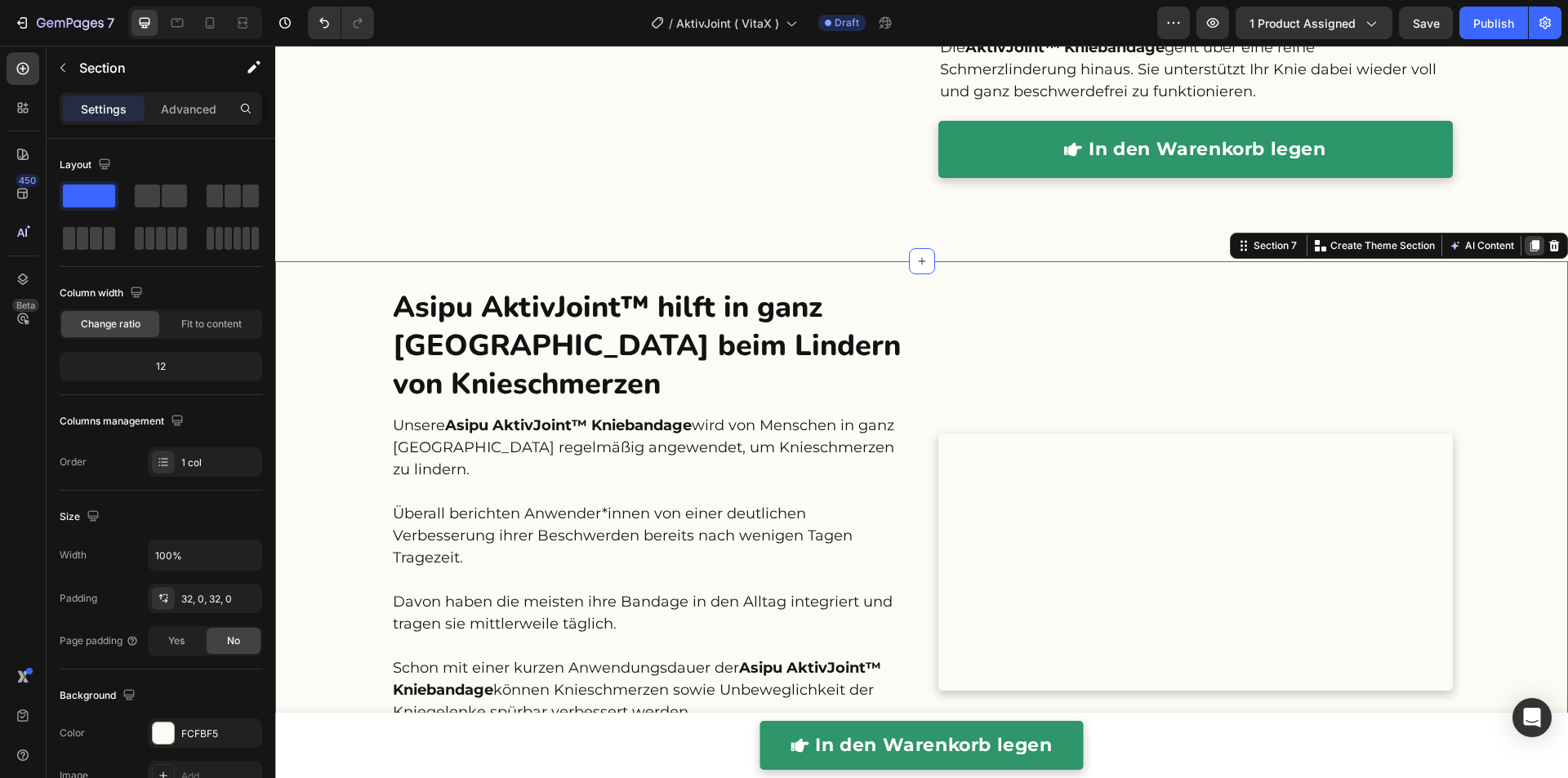
click at [1530, 246] on icon at bounding box center [1534, 246] width 9 height 12
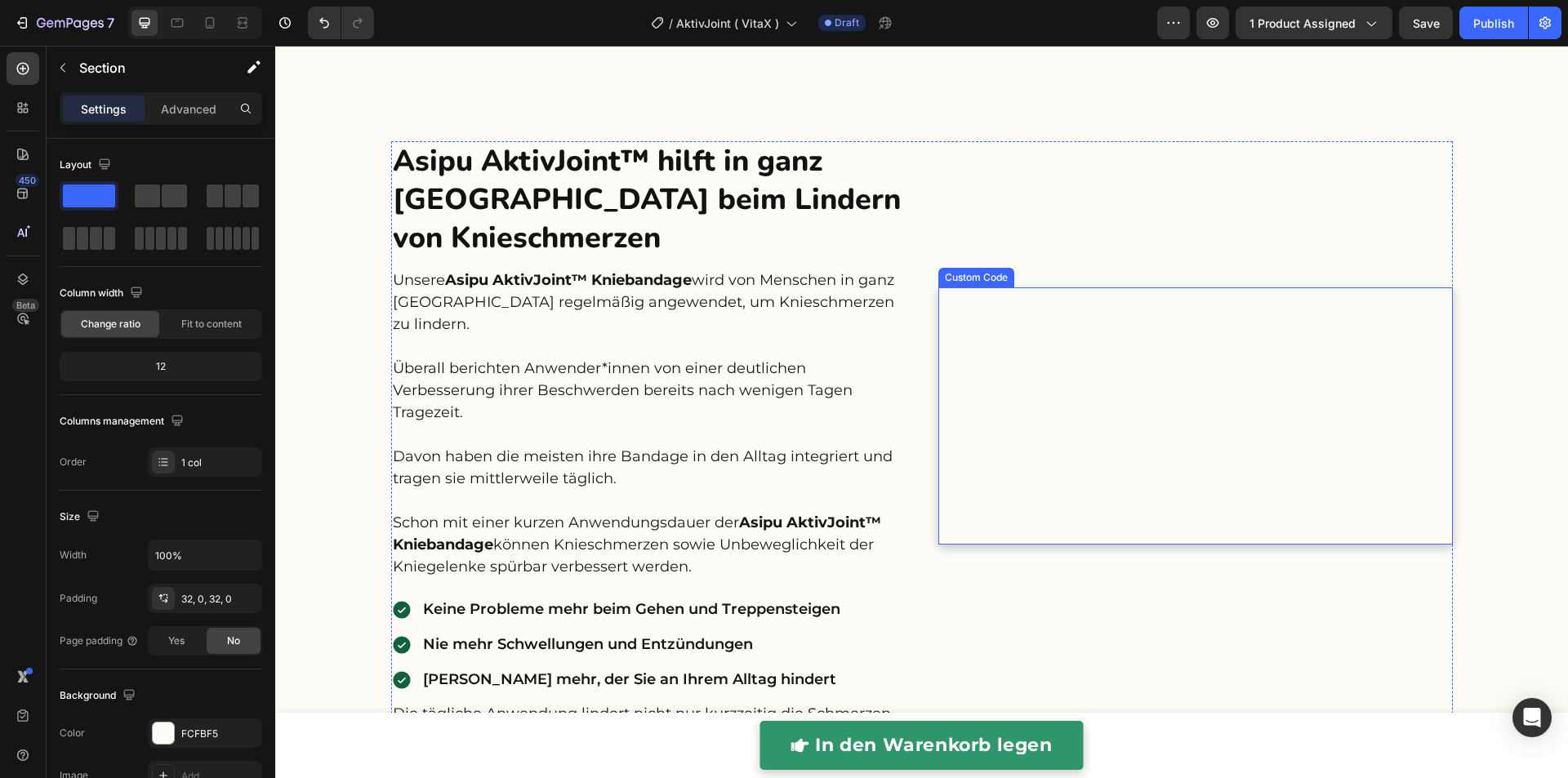
scroll to position [3863, 0]
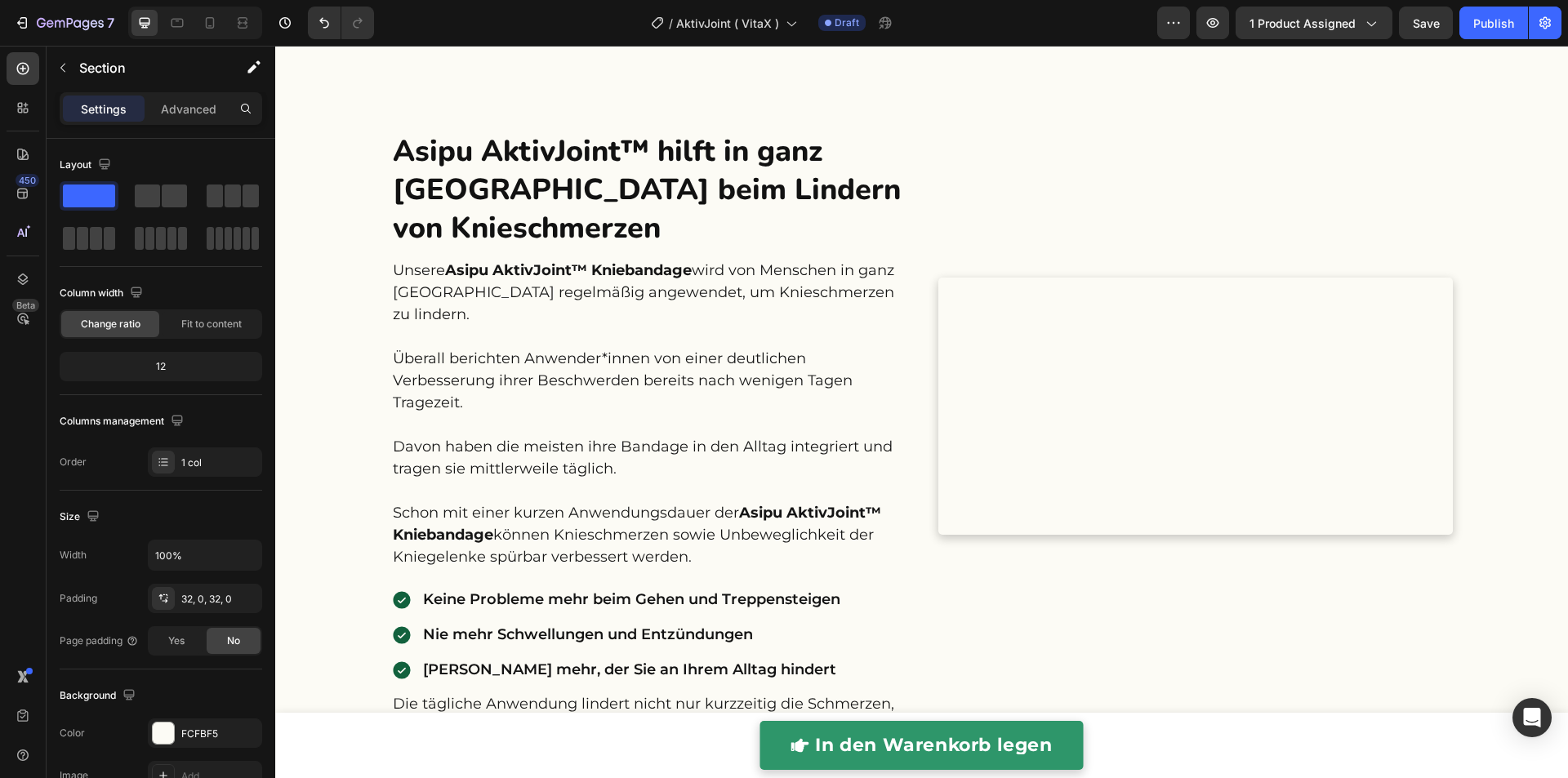
click at [1519, 185] on div "Asipu AktivJoint™ hilft in ganz Deutschland beim Lindern von Knieschmerzen Head…" at bounding box center [921, 511] width 1292 height 759
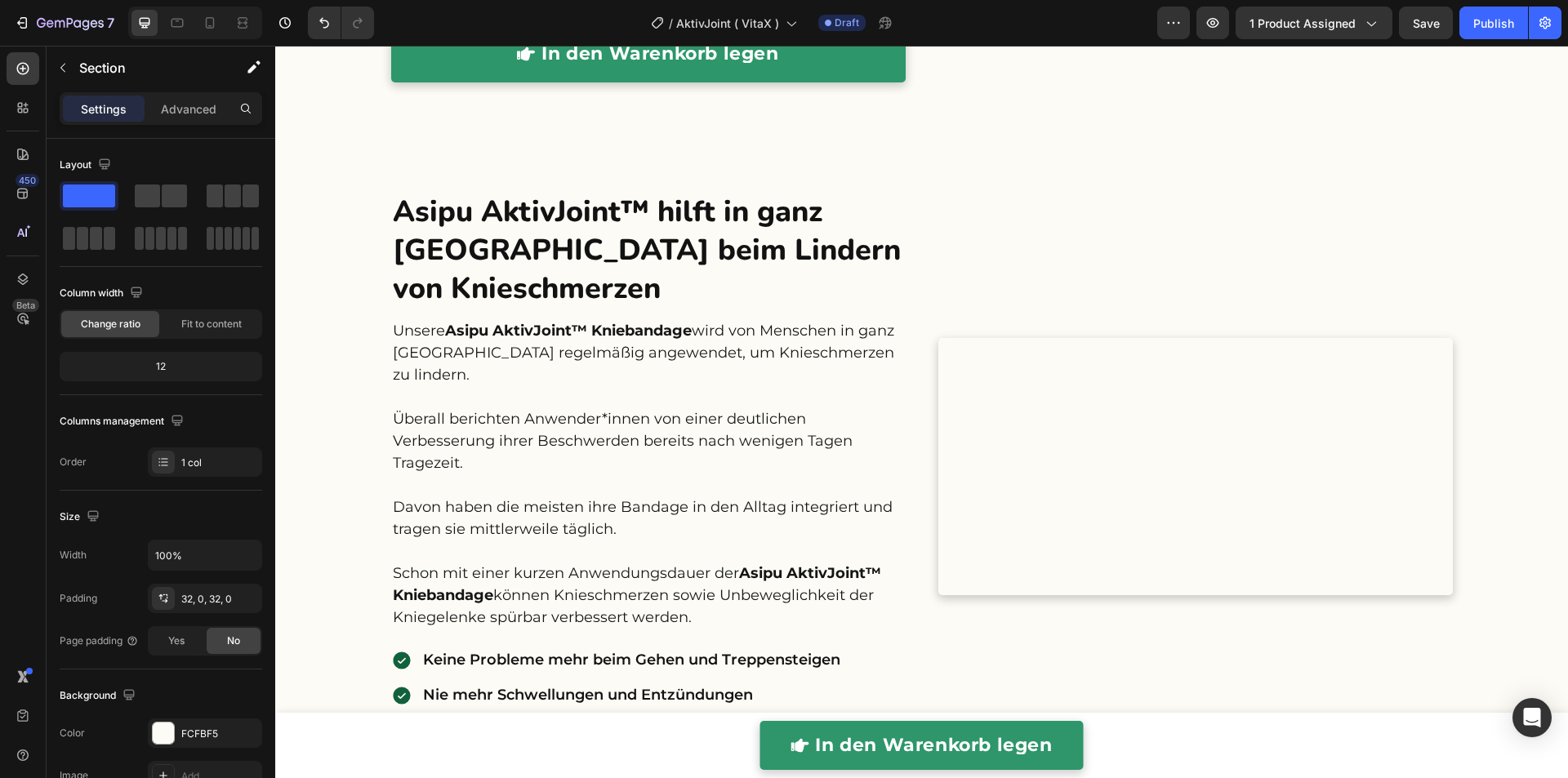
scroll to position [3802, 0]
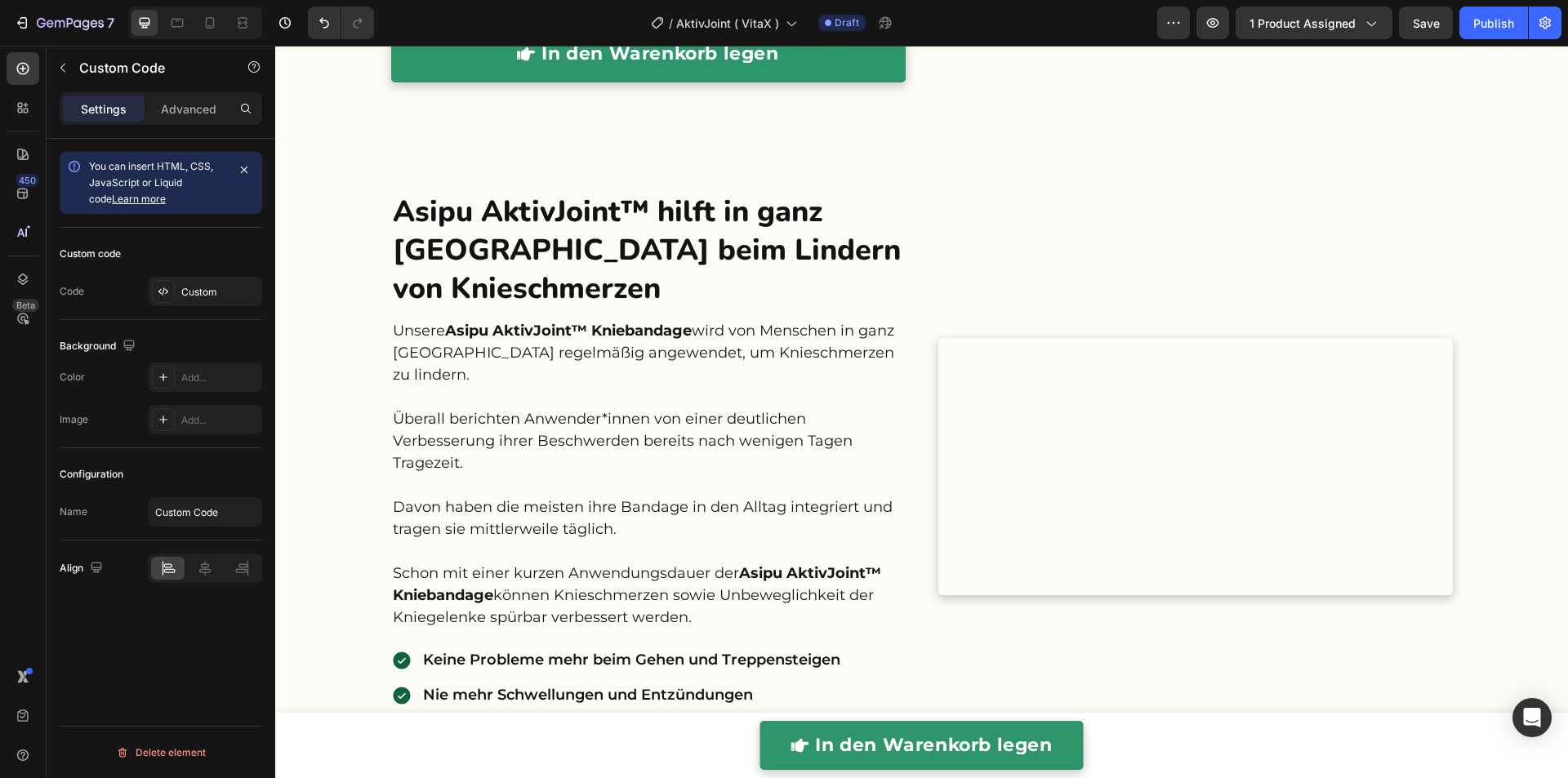
click at [1314, 338] on video at bounding box center [1195, 467] width 514 height 257
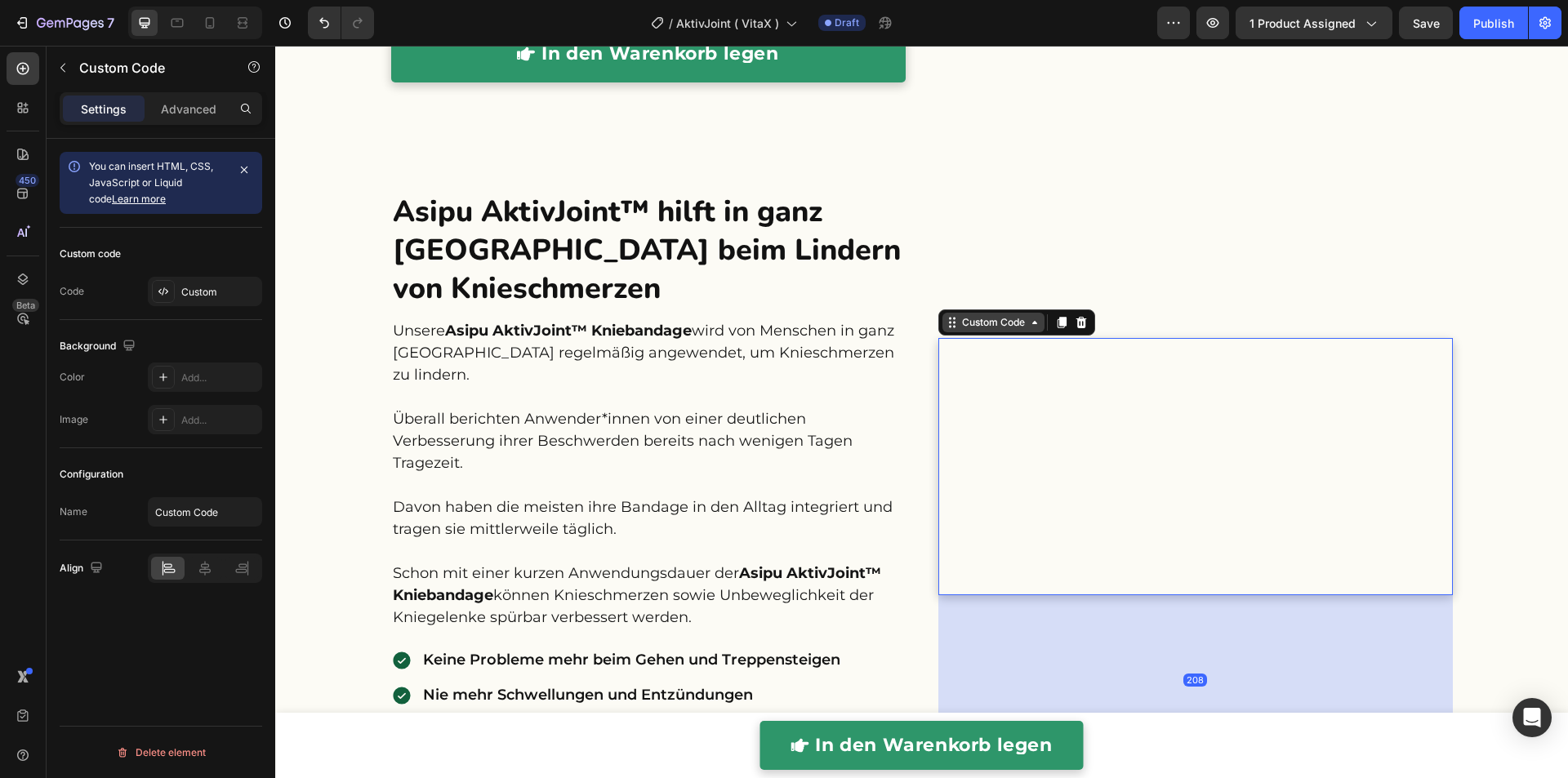
click at [1005, 315] on div "Custom Code" at bounding box center [993, 322] width 69 height 15
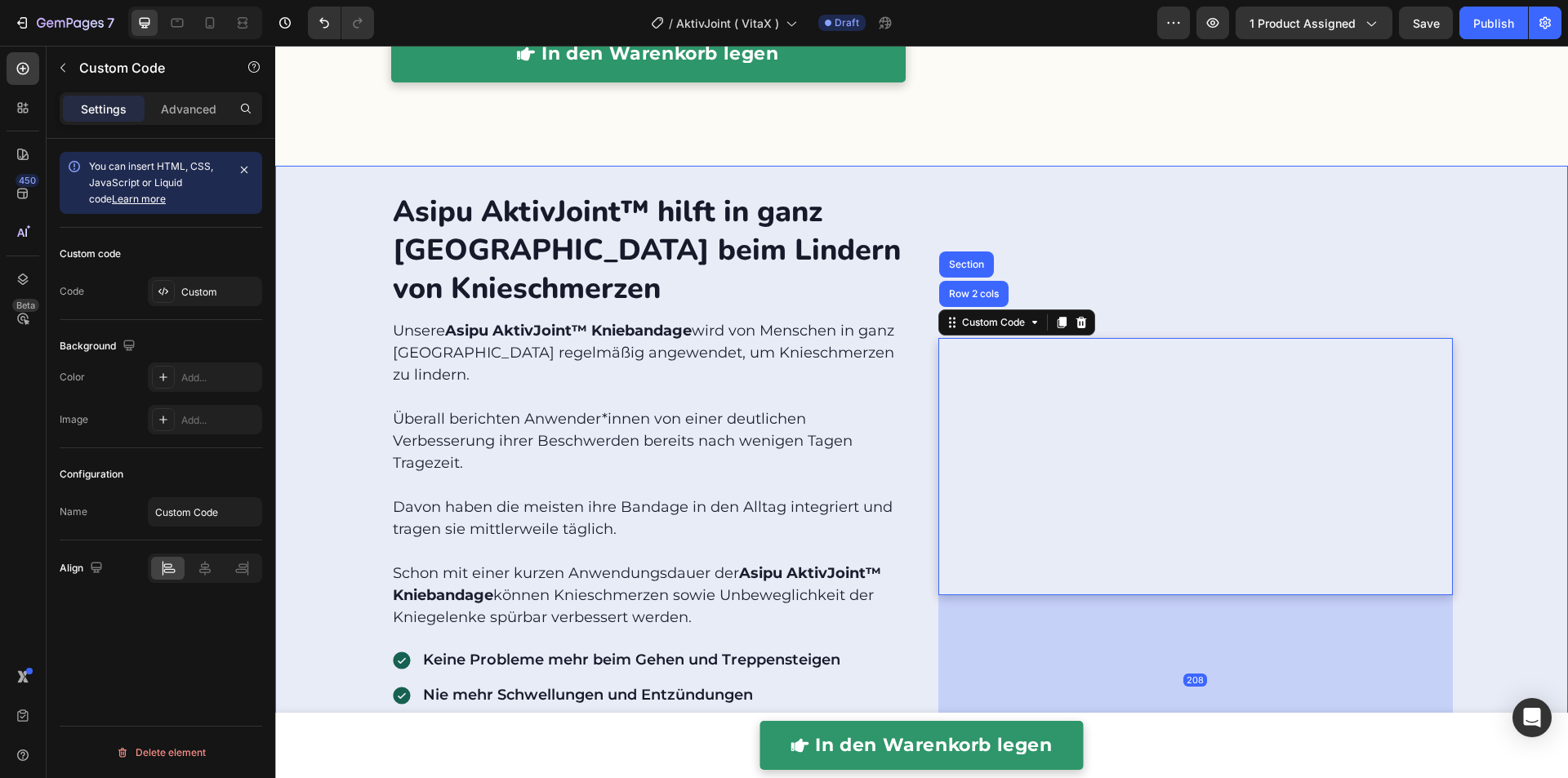
drag, startPoint x: 956, startPoint y: 139, endPoint x: 1253, endPoint y: 178, distance: 299.5
click at [956, 252] on div "Section" at bounding box center [966, 264] width 55 height 26
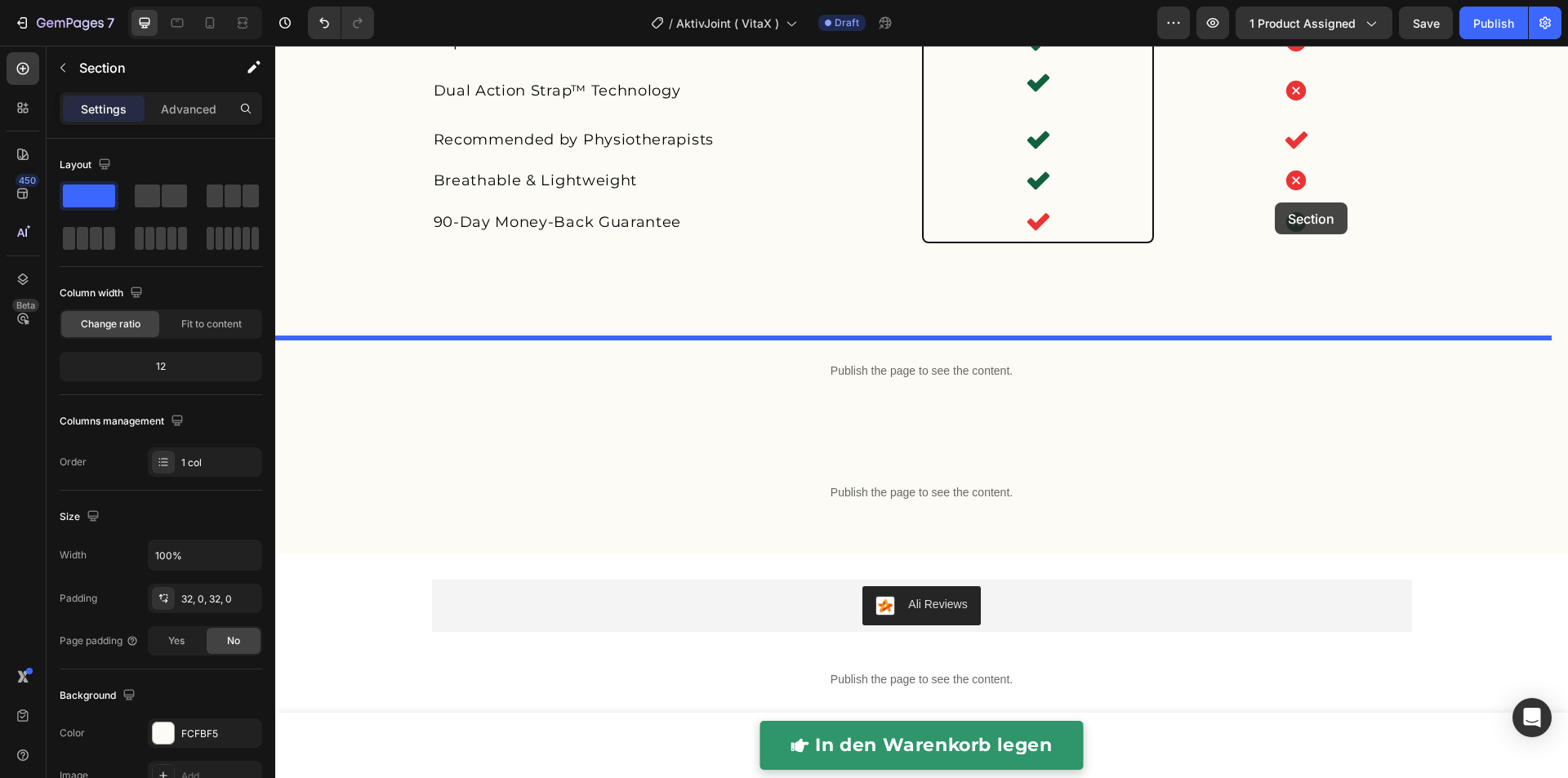
scroll to position [5053, 0]
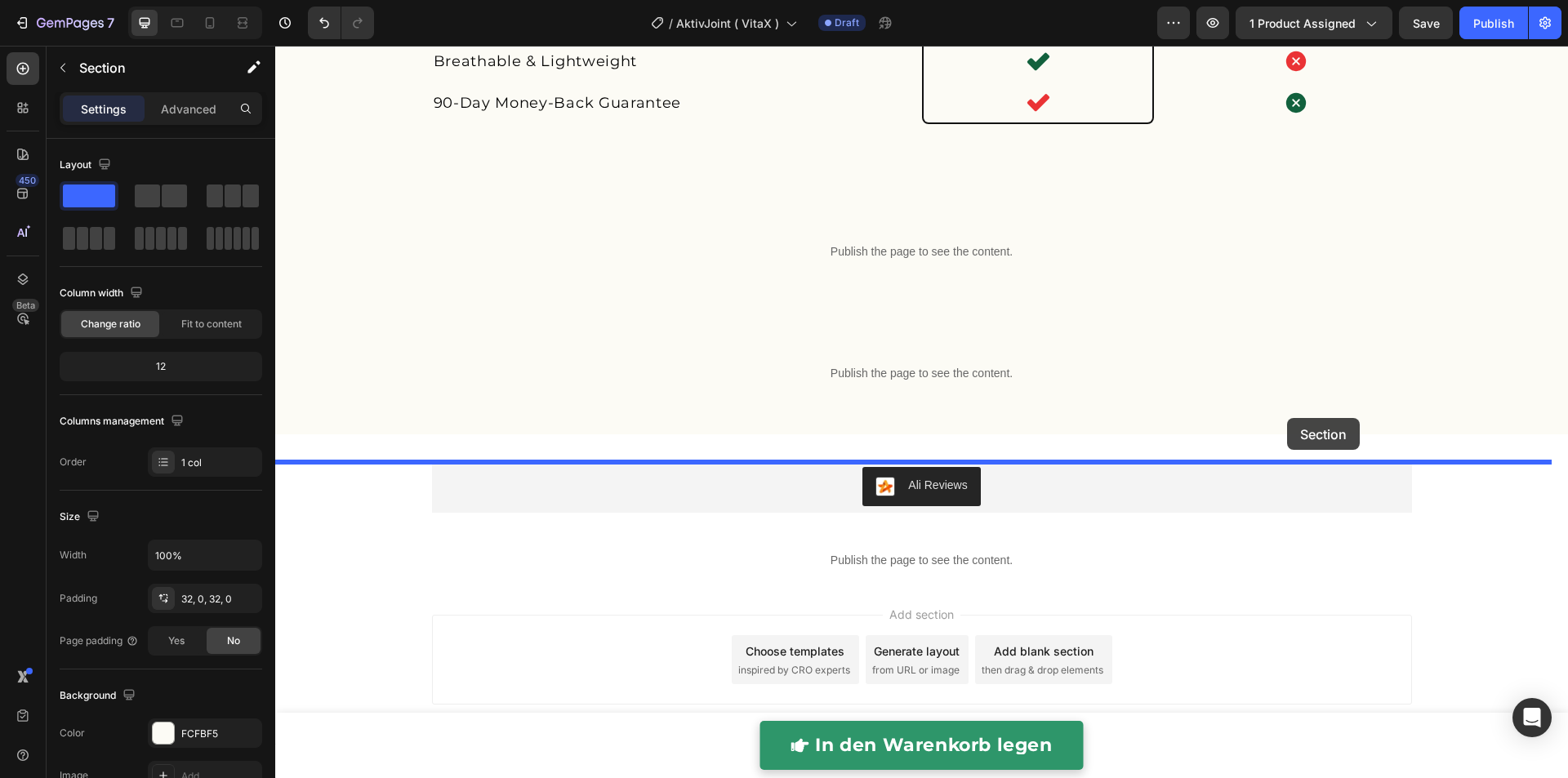
drag, startPoint x: 1274, startPoint y: 153, endPoint x: 1286, endPoint y: 417, distance: 264.3
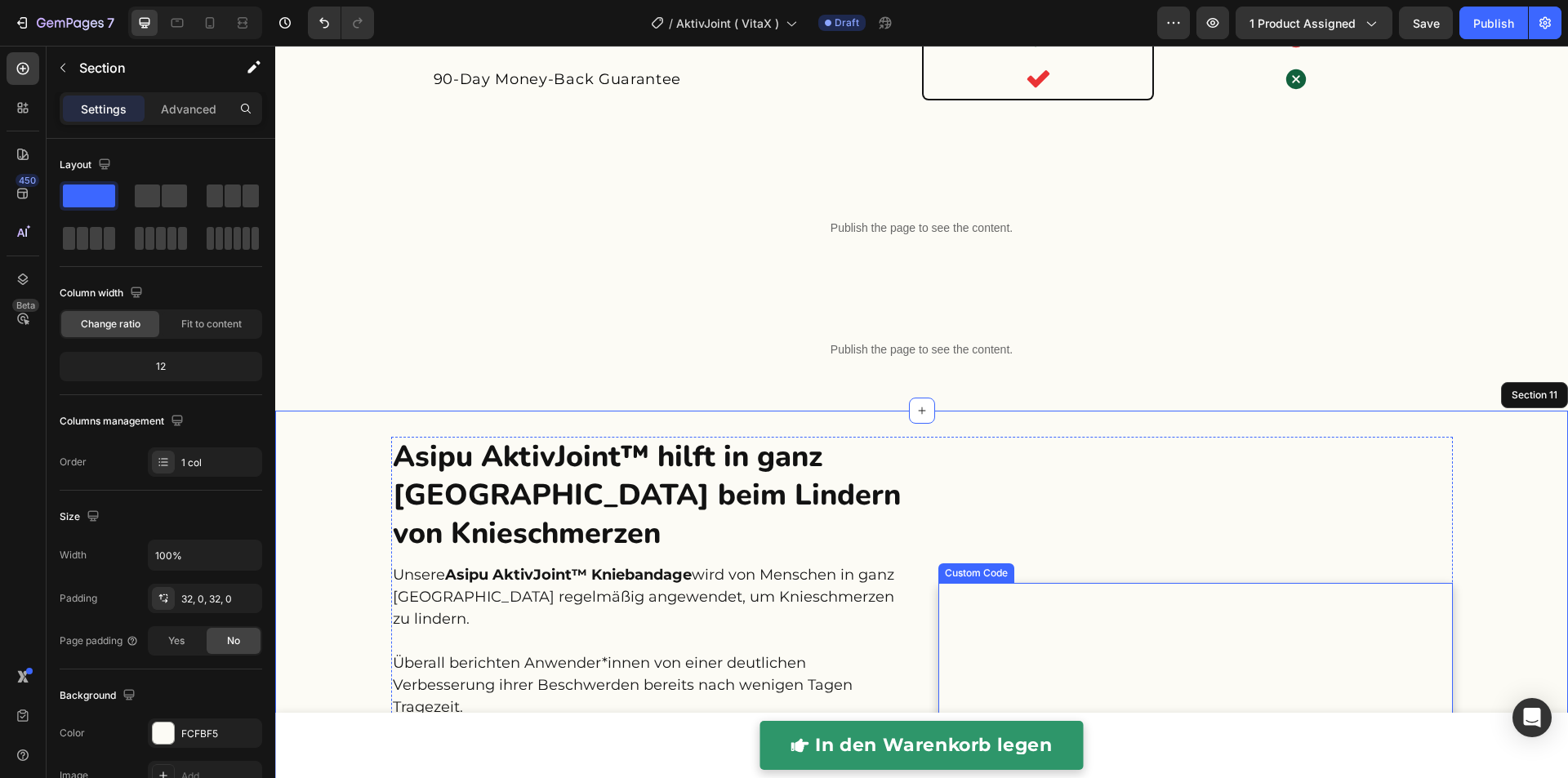
scroll to position [4316, 0]
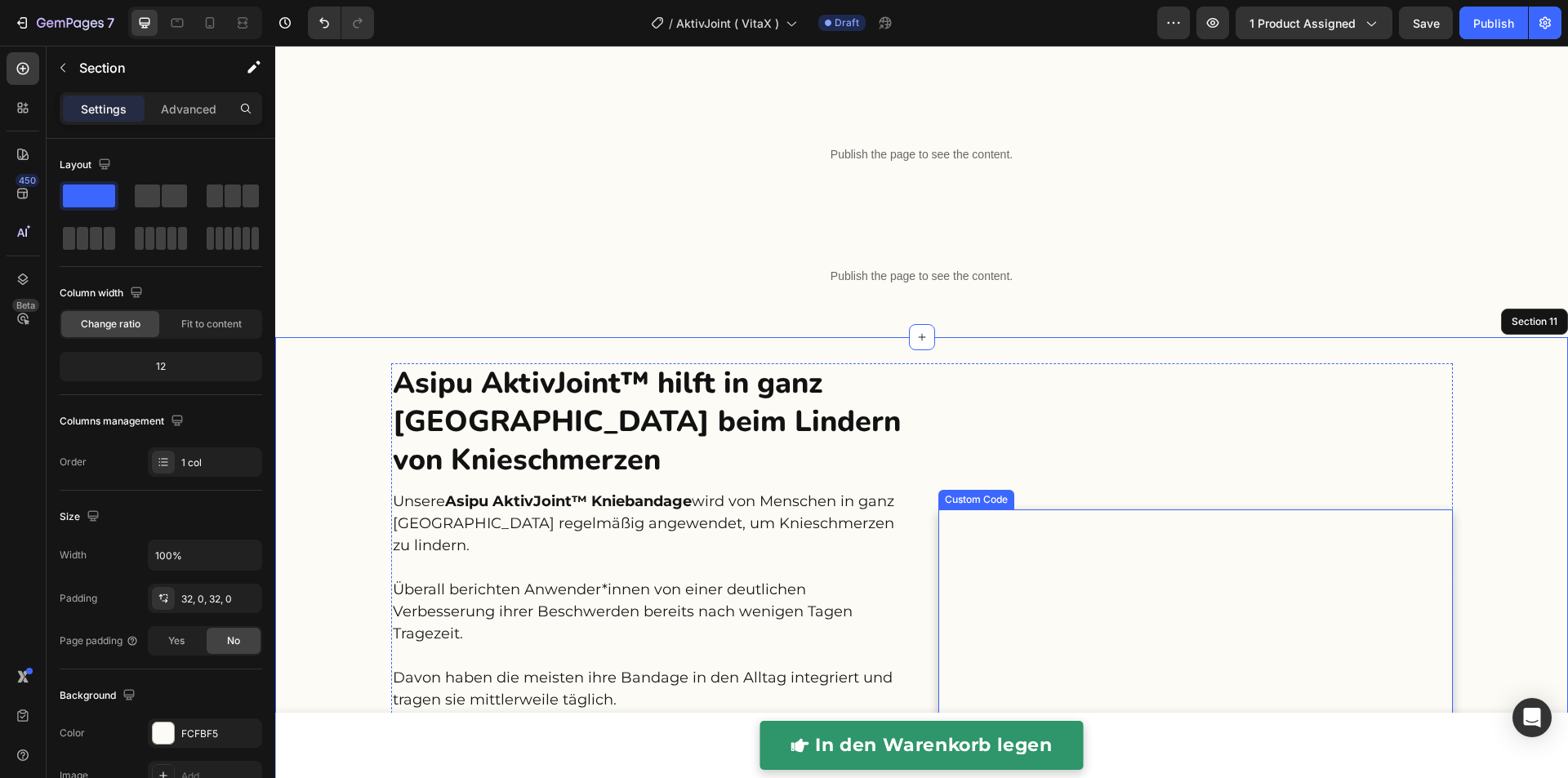
click at [1148, 509] on video at bounding box center [1195, 638] width 514 height 257
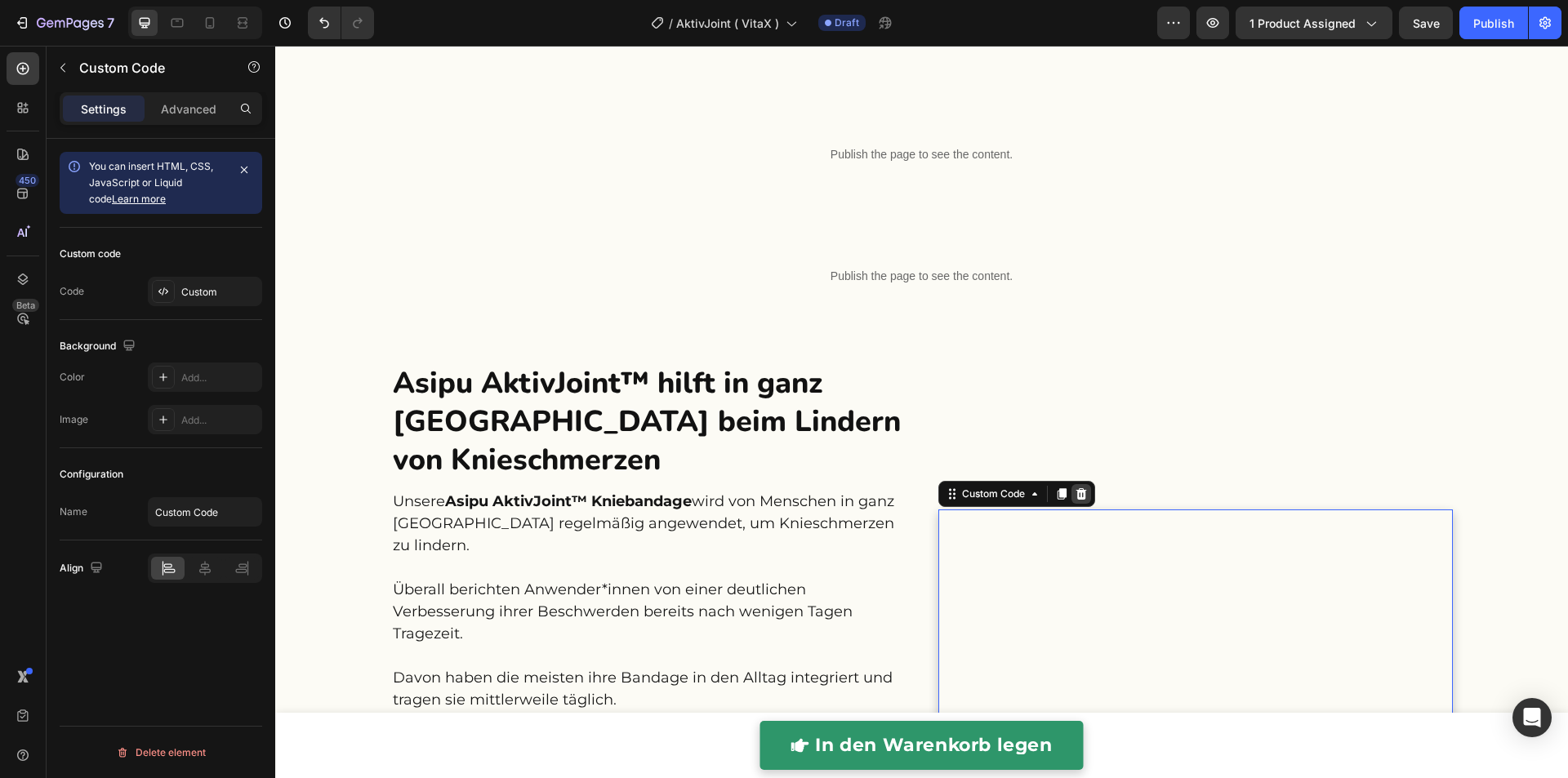
click at [1078, 487] on icon at bounding box center [1080, 493] width 13 height 13
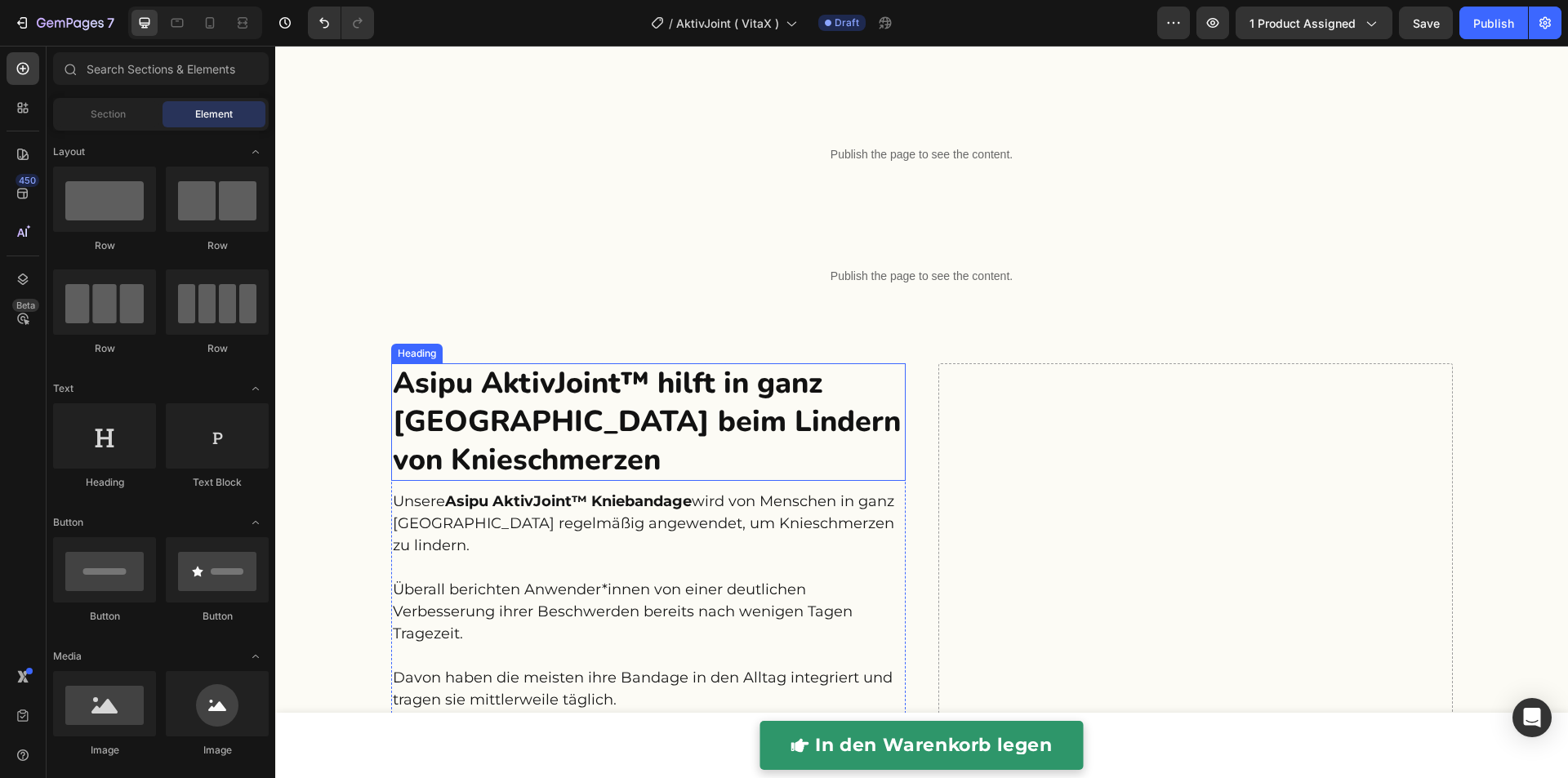
click at [562, 404] on h2 "Asipu AktivJoint™ hilft in ganz [GEOGRAPHIC_DATA] beim Lindern von Knieschmerzen" at bounding box center [647, 422] width 514 height 118
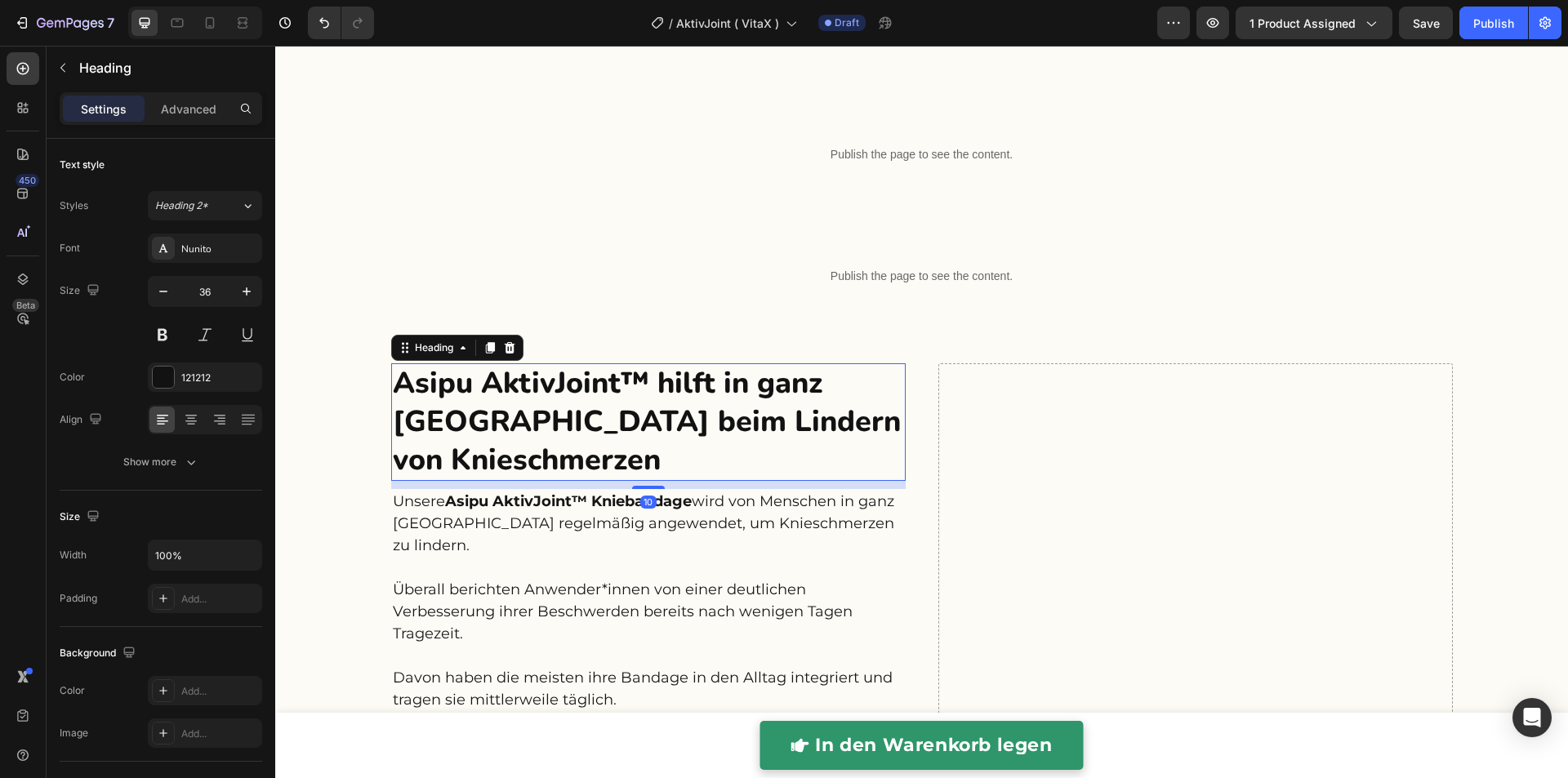
click at [563, 414] on h2 "Asipu AktivJoint™ hilft in ganz [GEOGRAPHIC_DATA] beim Lindern von Knieschmerzen" at bounding box center [647, 422] width 514 height 118
click at [563, 414] on p "Asipu AktivJoint™ hilft in ganz [GEOGRAPHIC_DATA] beim Lindern von Knieschmerzen" at bounding box center [648, 421] width 511 height 114
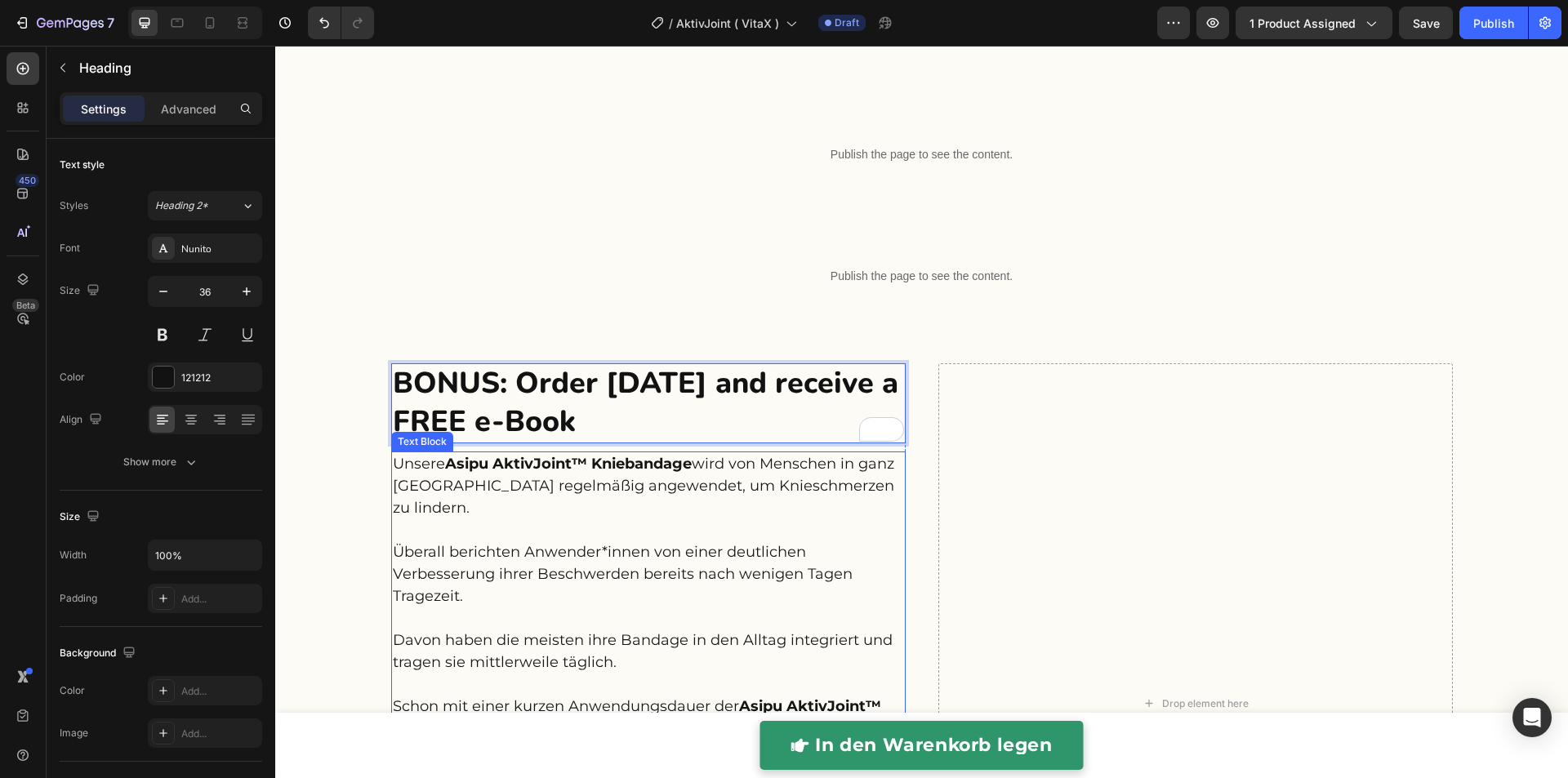
click at [534, 512] on p "Unsere Asipu AktivJoint™ Kniebandage wird von Menschen in ganz Deutschland rege…" at bounding box center [648, 607] width 511 height 308
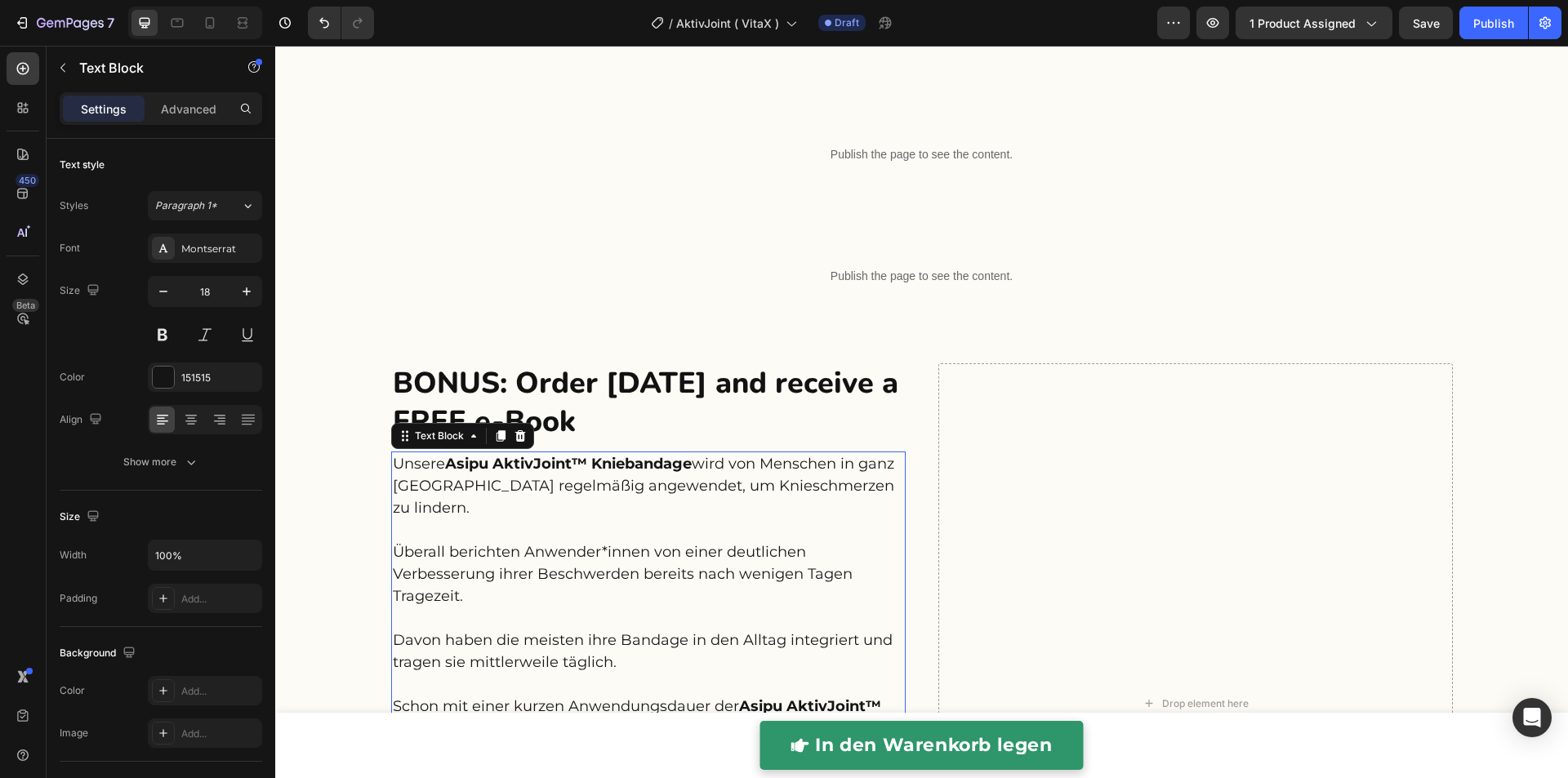
click at [534, 512] on p "Unsere Asipu AktivJoint™ Kniebandage wird von Menschen in ganz Deutschland rege…" at bounding box center [648, 607] width 511 height 308
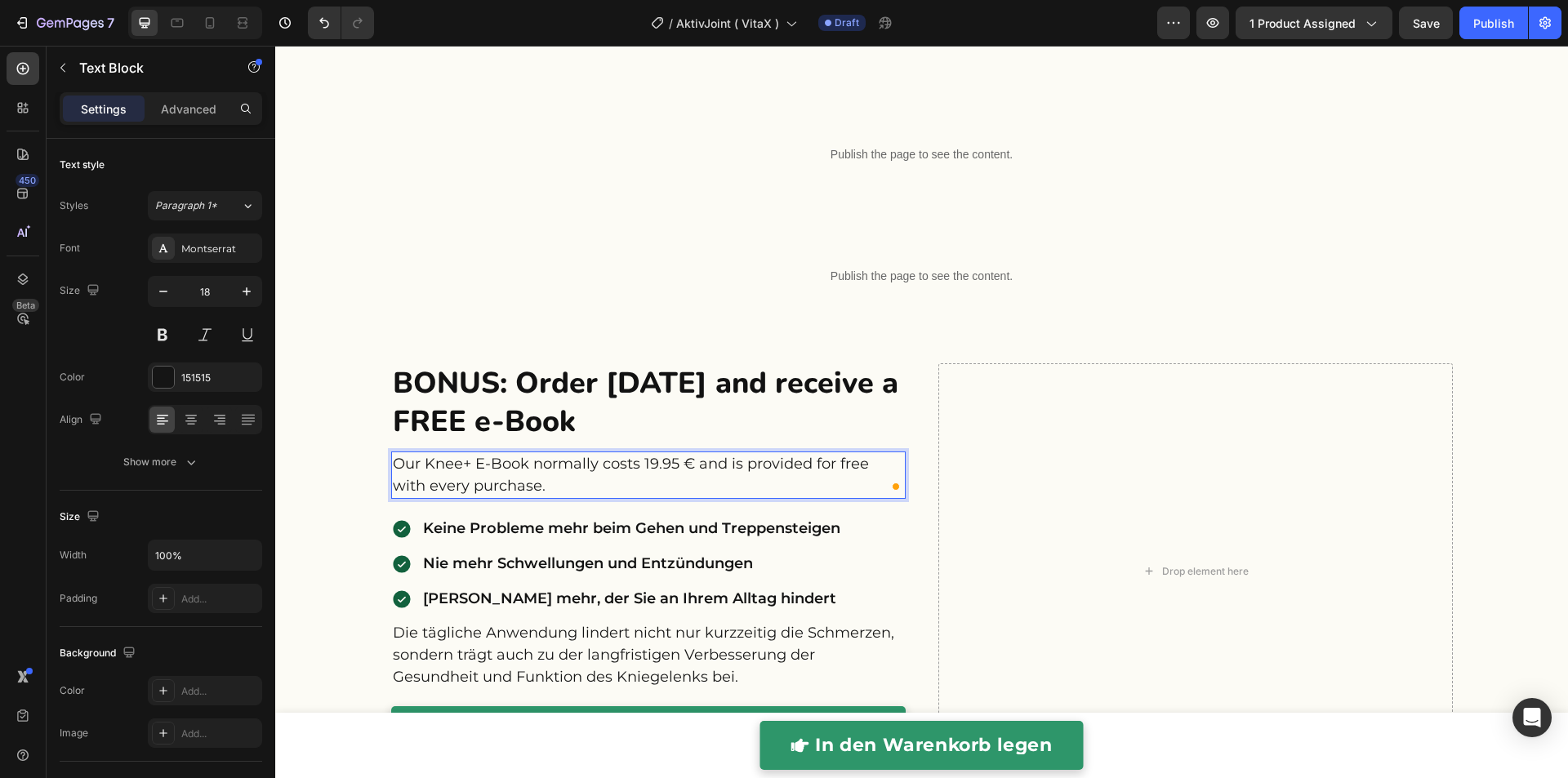
click at [361, 495] on div "BONUS: Order today and receive a FREE e-Book Heading Our Knee+ E-Book normally …" at bounding box center [921, 592] width 1292 height 457
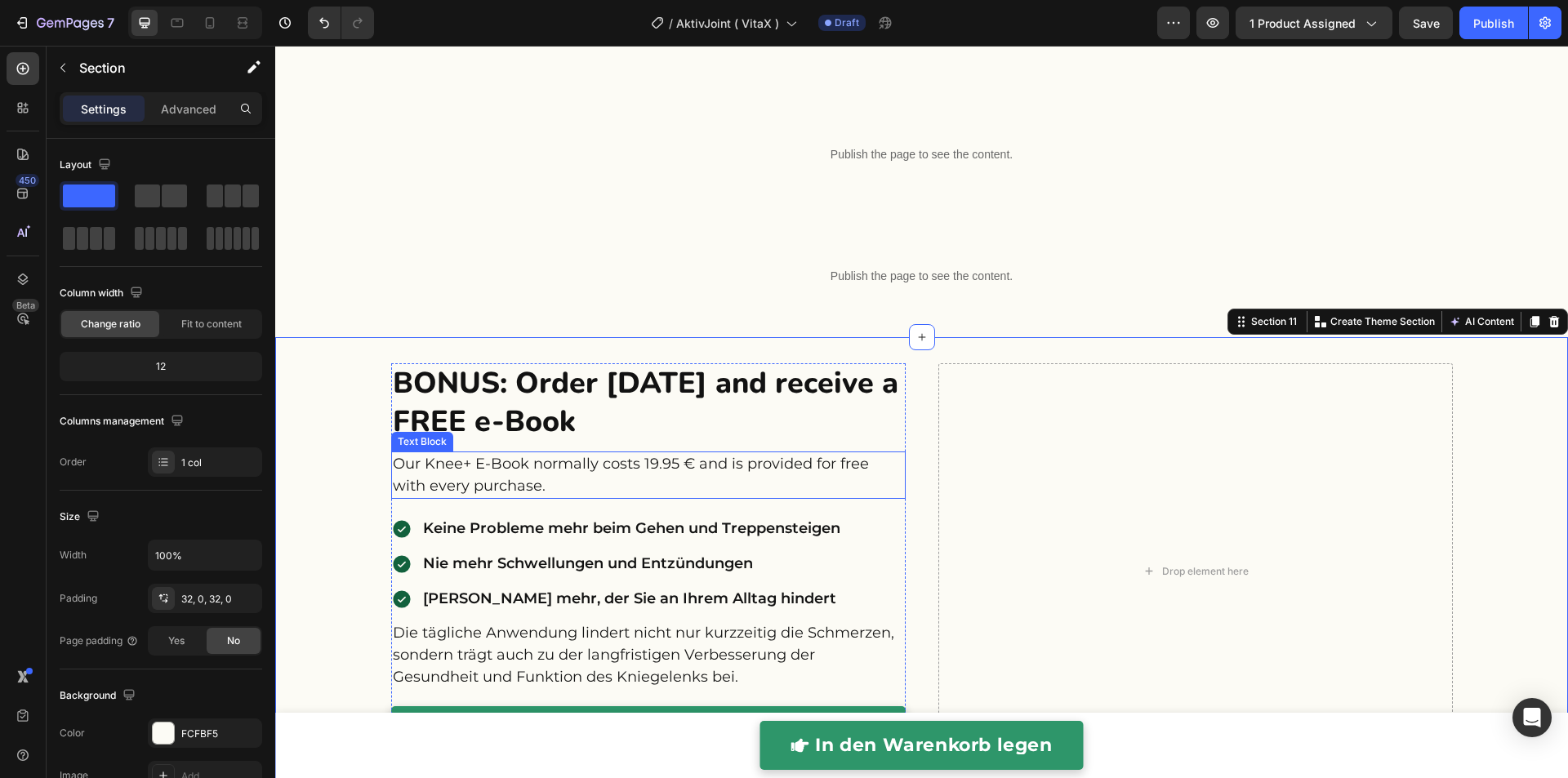
click at [521, 497] on p "Our Knee+ E-Book normally costs 19.95 € and is provided for free with every pur…" at bounding box center [648, 475] width 511 height 44
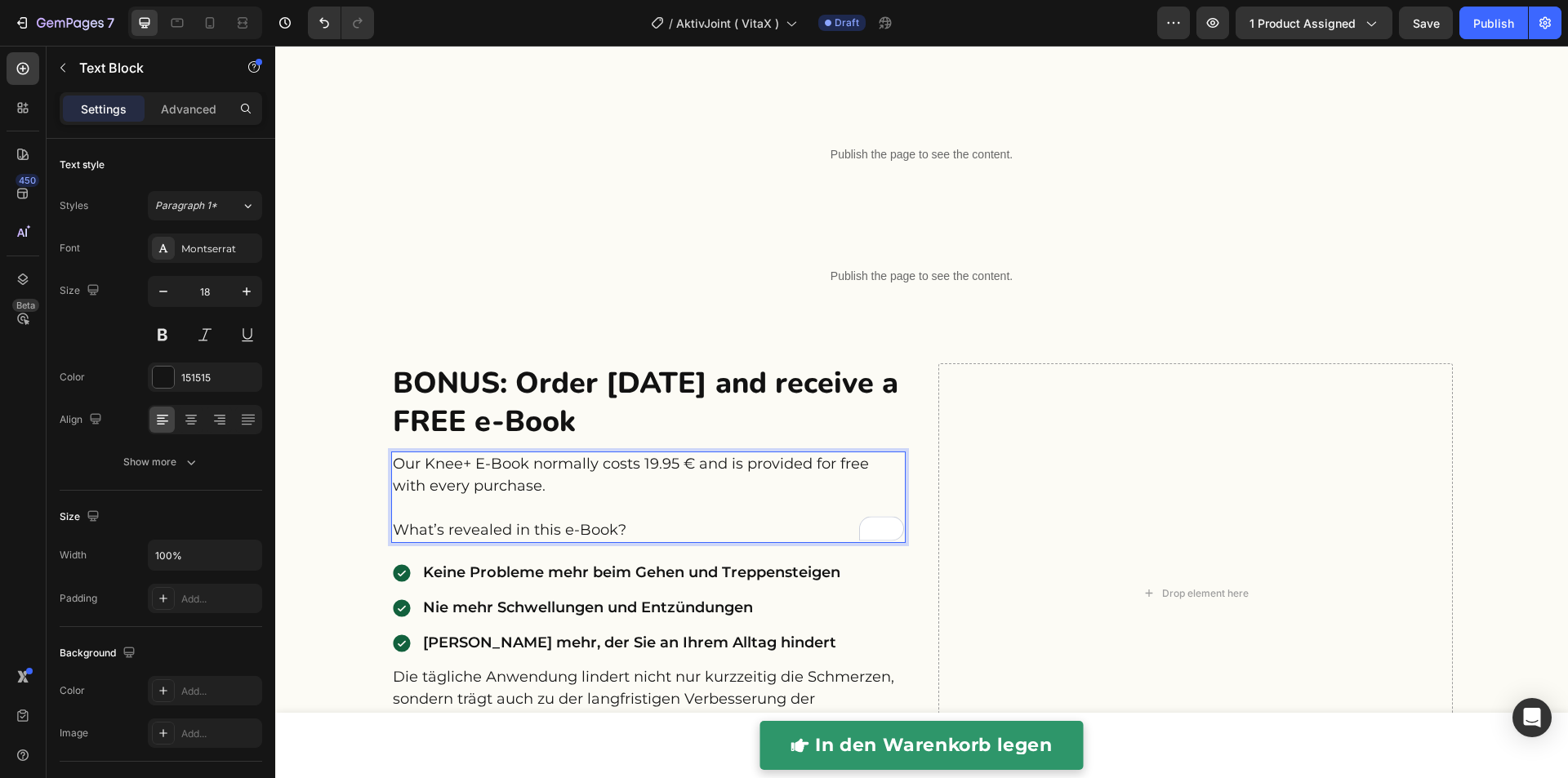
click at [441, 541] on p "Our Knee+ E-Book normally costs 19.95 € and is provided for free with every pur…" at bounding box center [648, 497] width 511 height 88
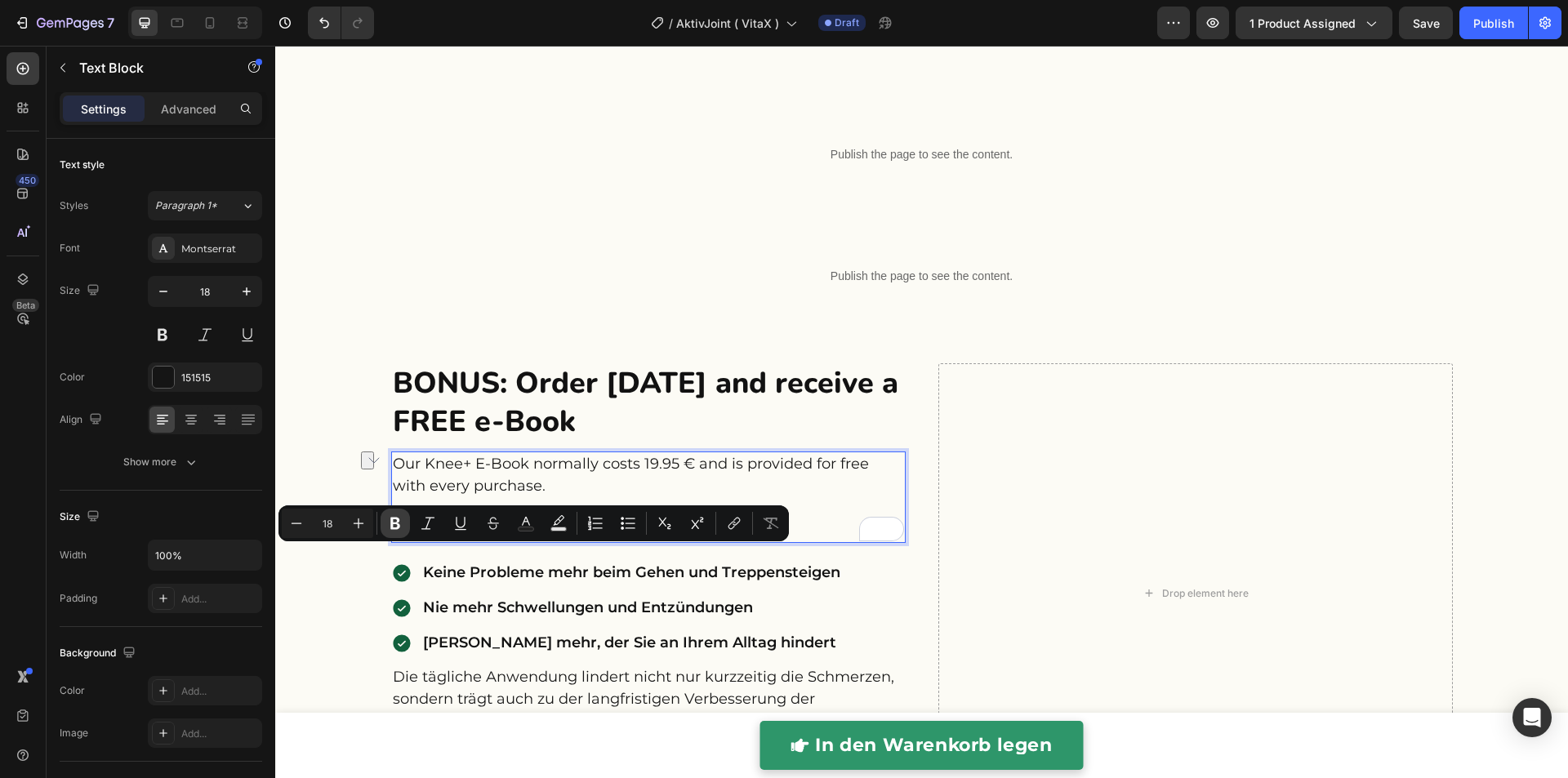
click at [399, 525] on icon "Editor contextual toolbar" at bounding box center [395, 523] width 17 height 17
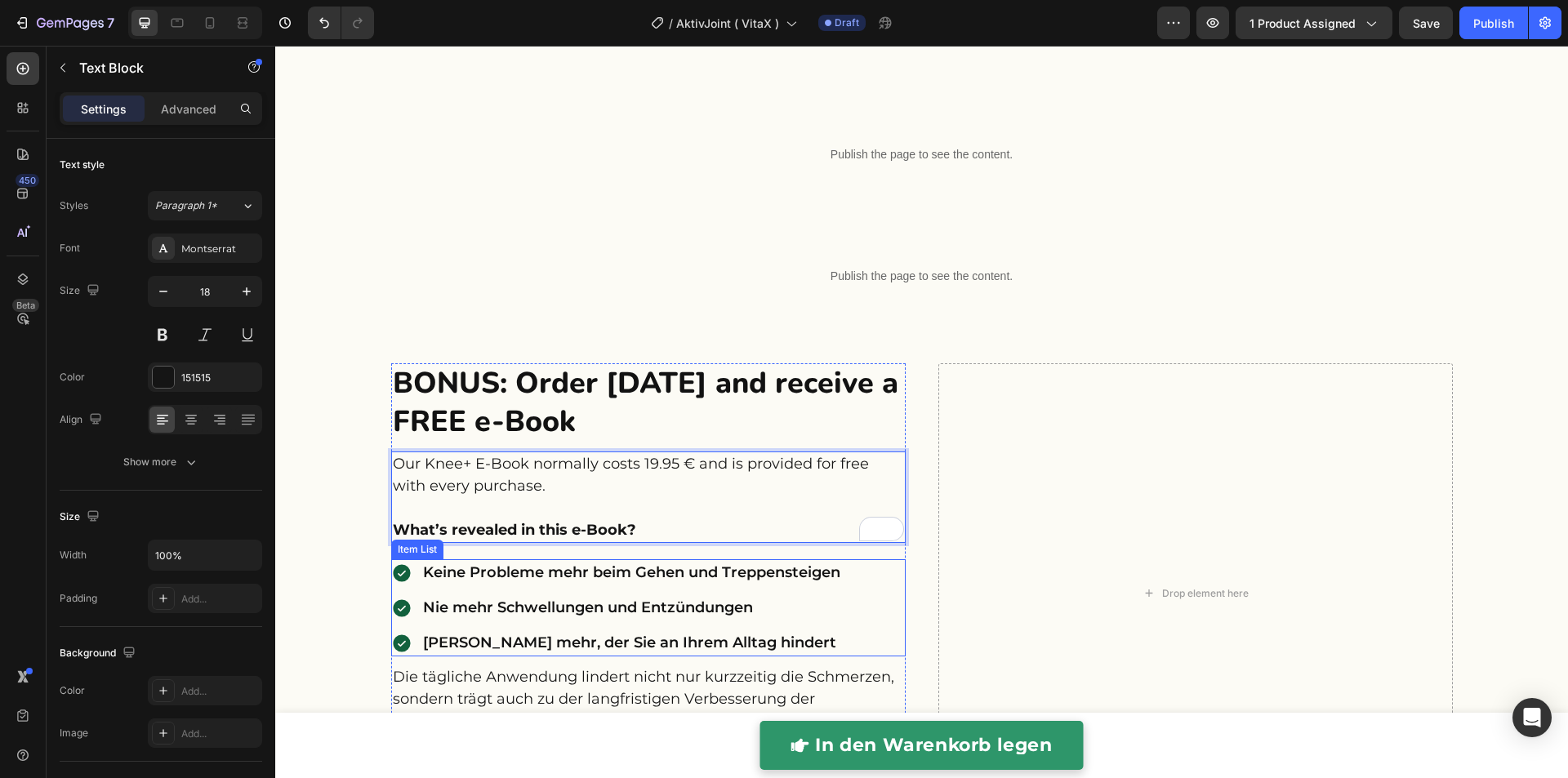
click at [584, 584] on p "Keine Probleme mehr beim Gehen und Treppensteigen" at bounding box center [632, 572] width 417 height 22
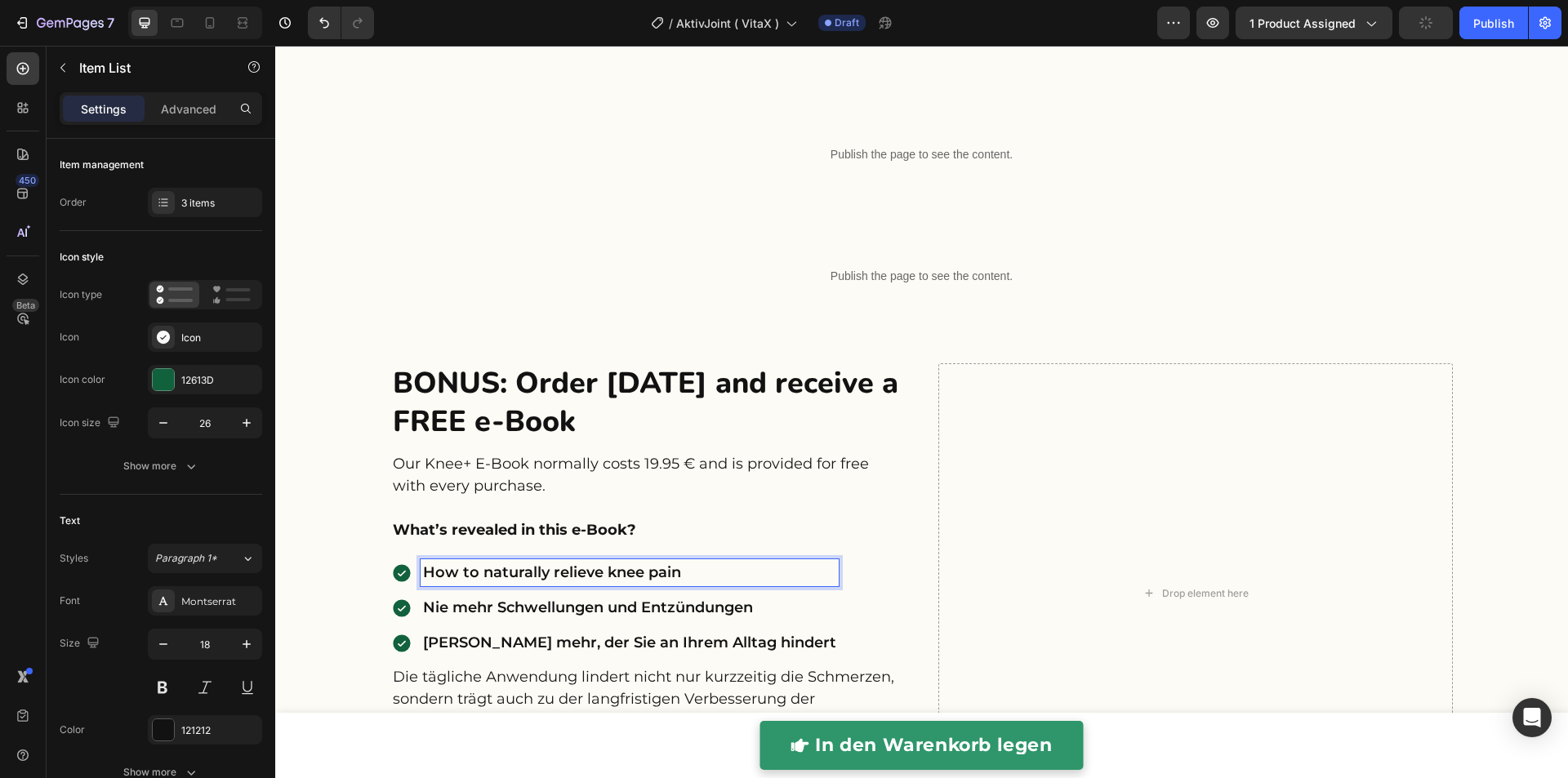
click at [556, 619] on p "Nie mehr Schwellungen und Entzündungen" at bounding box center [630, 607] width 413 height 22
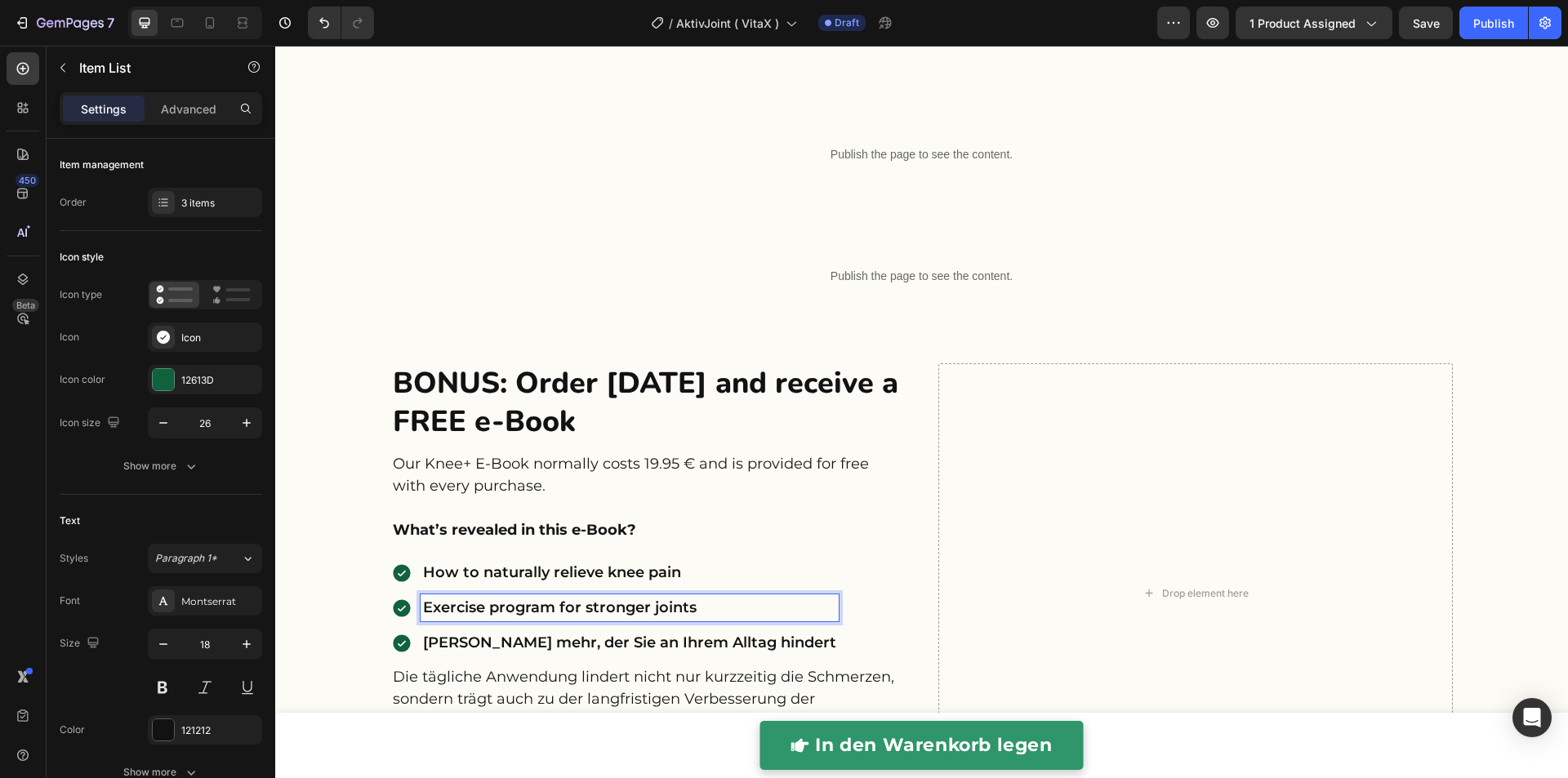
click at [544, 654] on p "[PERSON_NAME] mehr, der Sie an Ihrem Alltag hindert" at bounding box center [630, 642] width 413 height 22
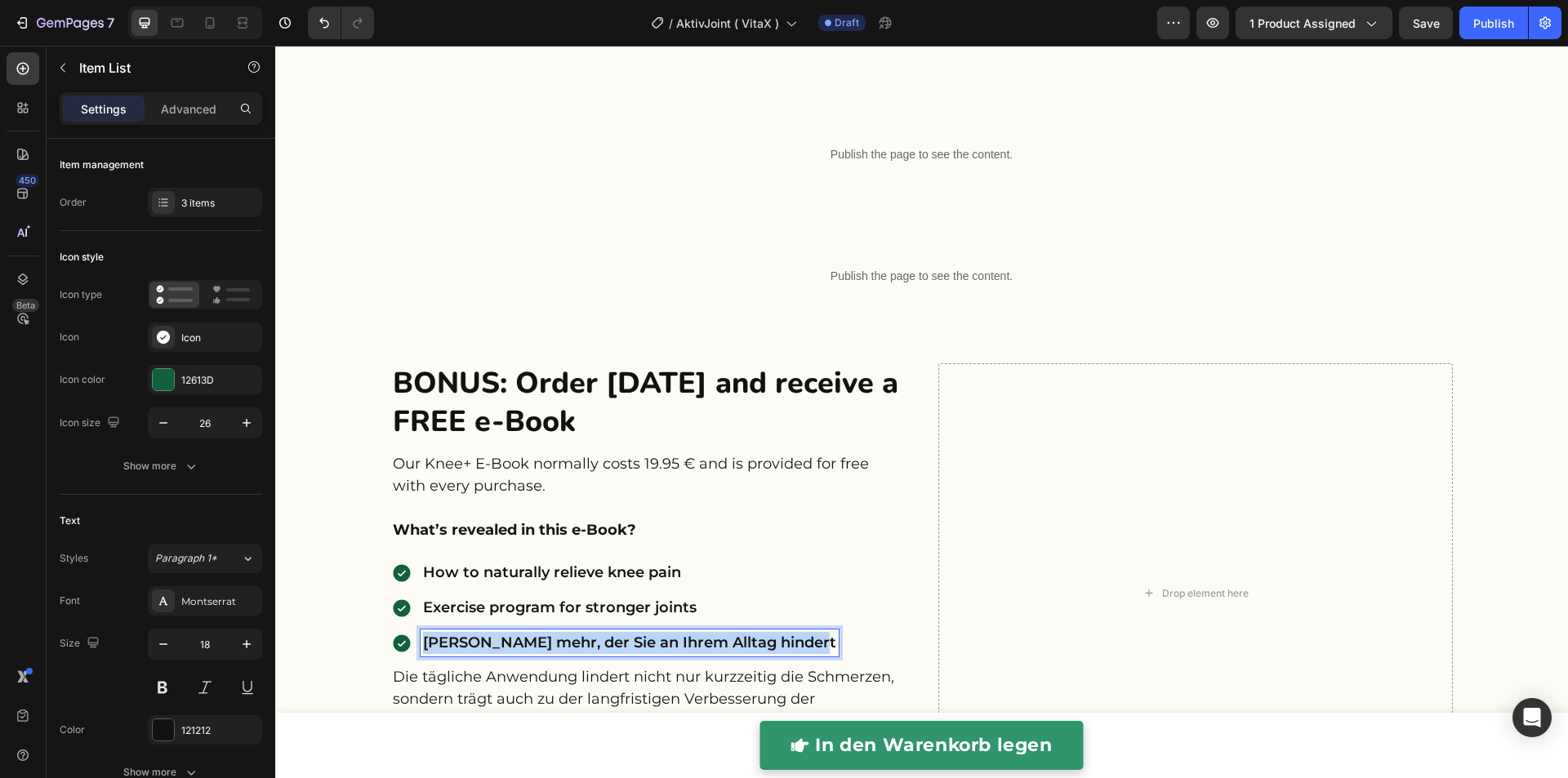
click at [544, 654] on p "[PERSON_NAME] mehr, der Sie an Ihrem Alltag hindert" at bounding box center [630, 642] width 413 height 22
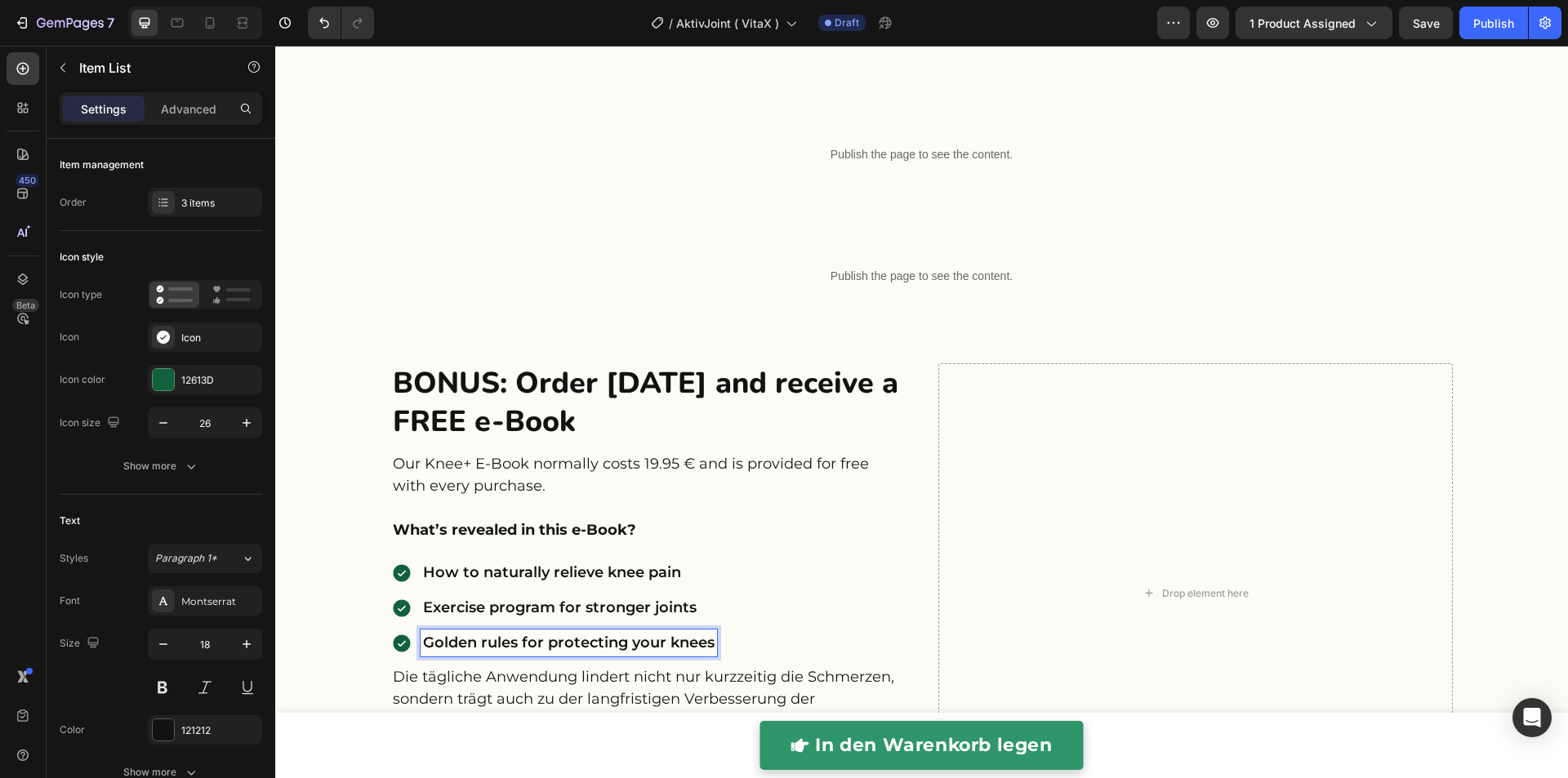
drag, startPoint x: 394, startPoint y: 654, endPoint x: 359, endPoint y: 524, distance: 134.6
click at [394, 654] on div "How to naturally relieve knee pain Exercise program for stronger joints Golden …" at bounding box center [554, 608] width 326 height 97
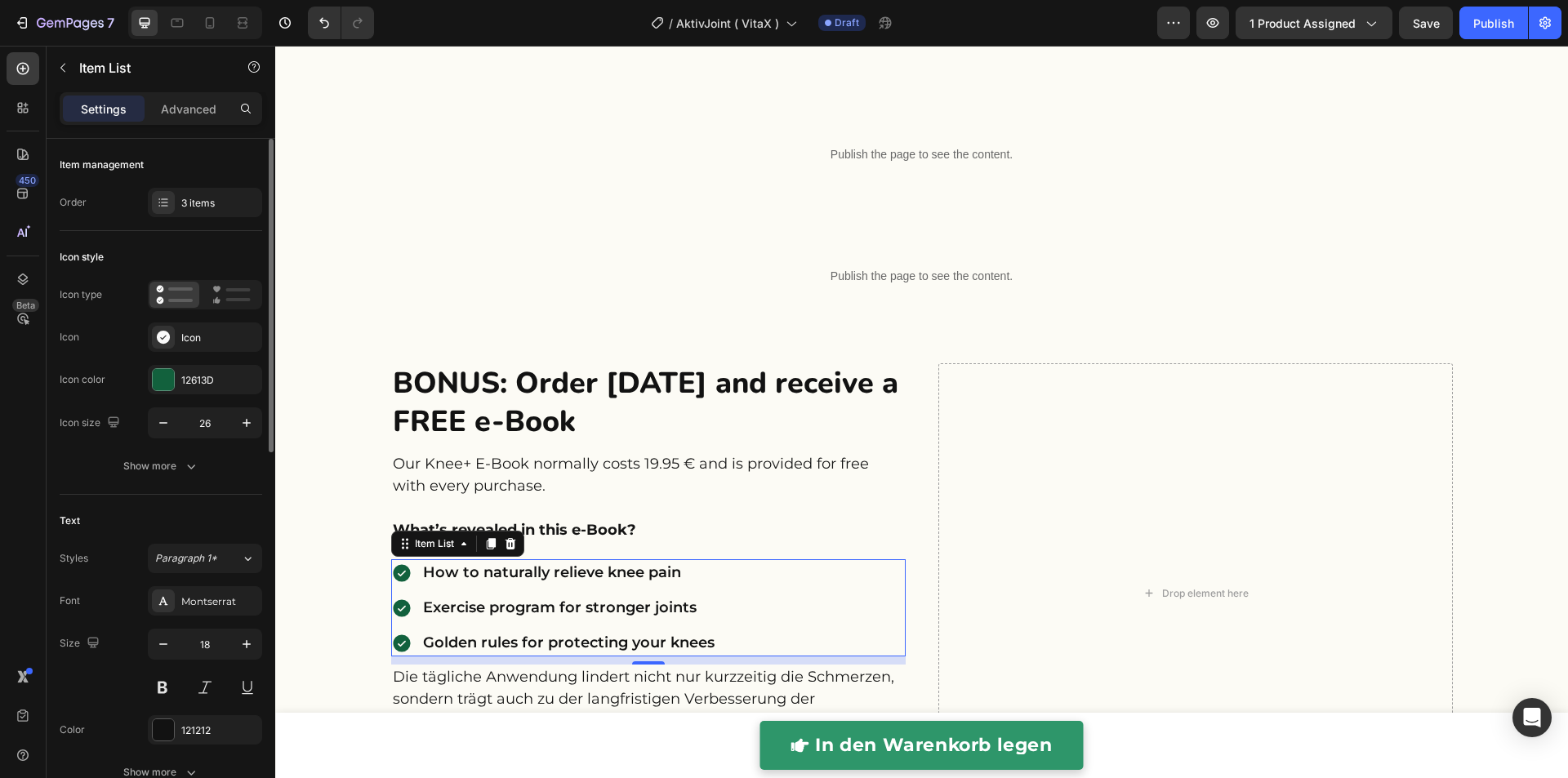
click at [214, 494] on div "Item management Order 3 items" at bounding box center [161, 647] width 203 height 306
click at [215, 210] on div "3 items" at bounding box center [205, 203] width 114 height 29
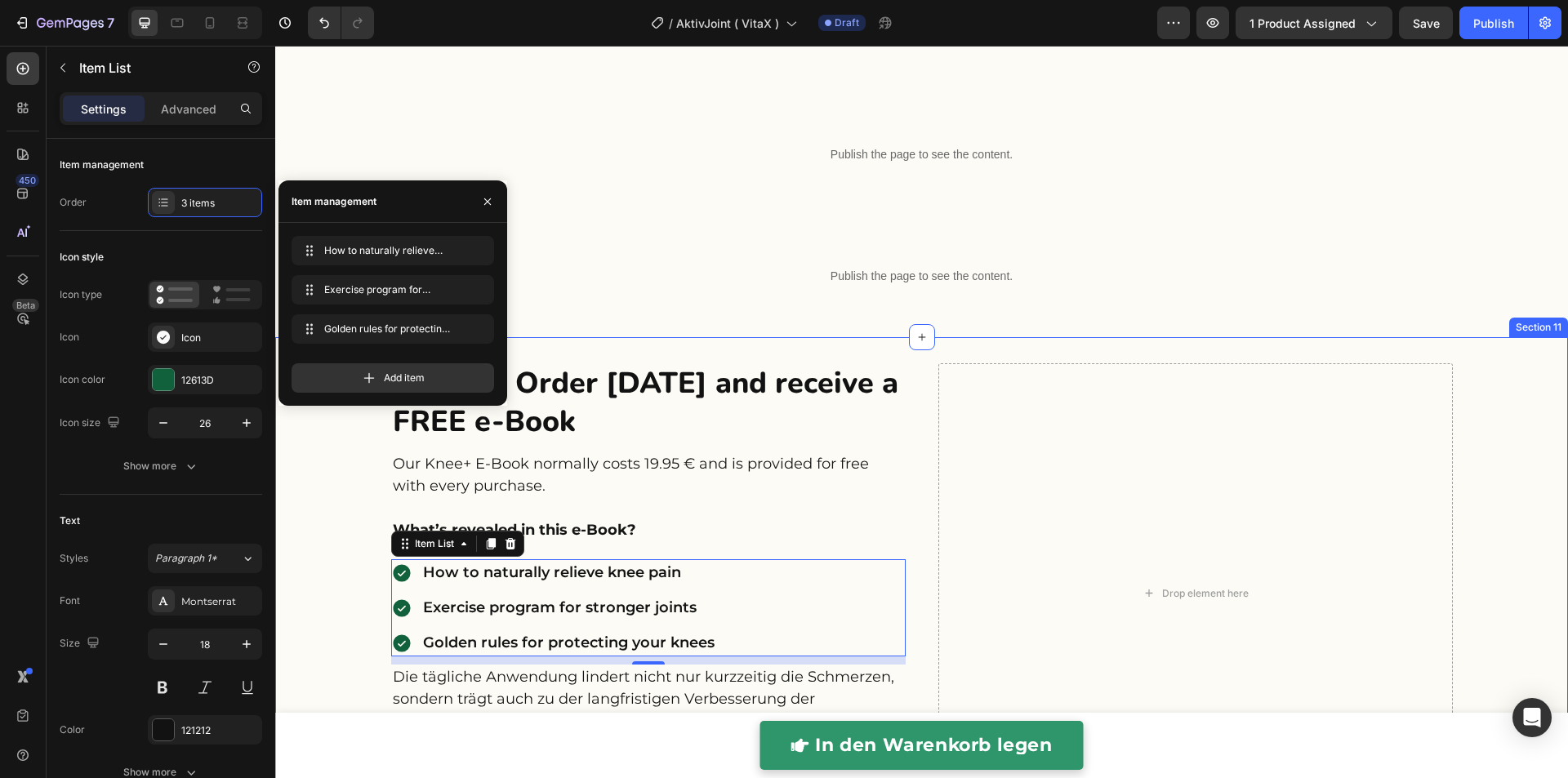
click at [366, 649] on div "BONUS: Order today and receive a FREE e-Book Heading Our Knee+ E-Book normally …" at bounding box center [921, 614] width 1292 height 501
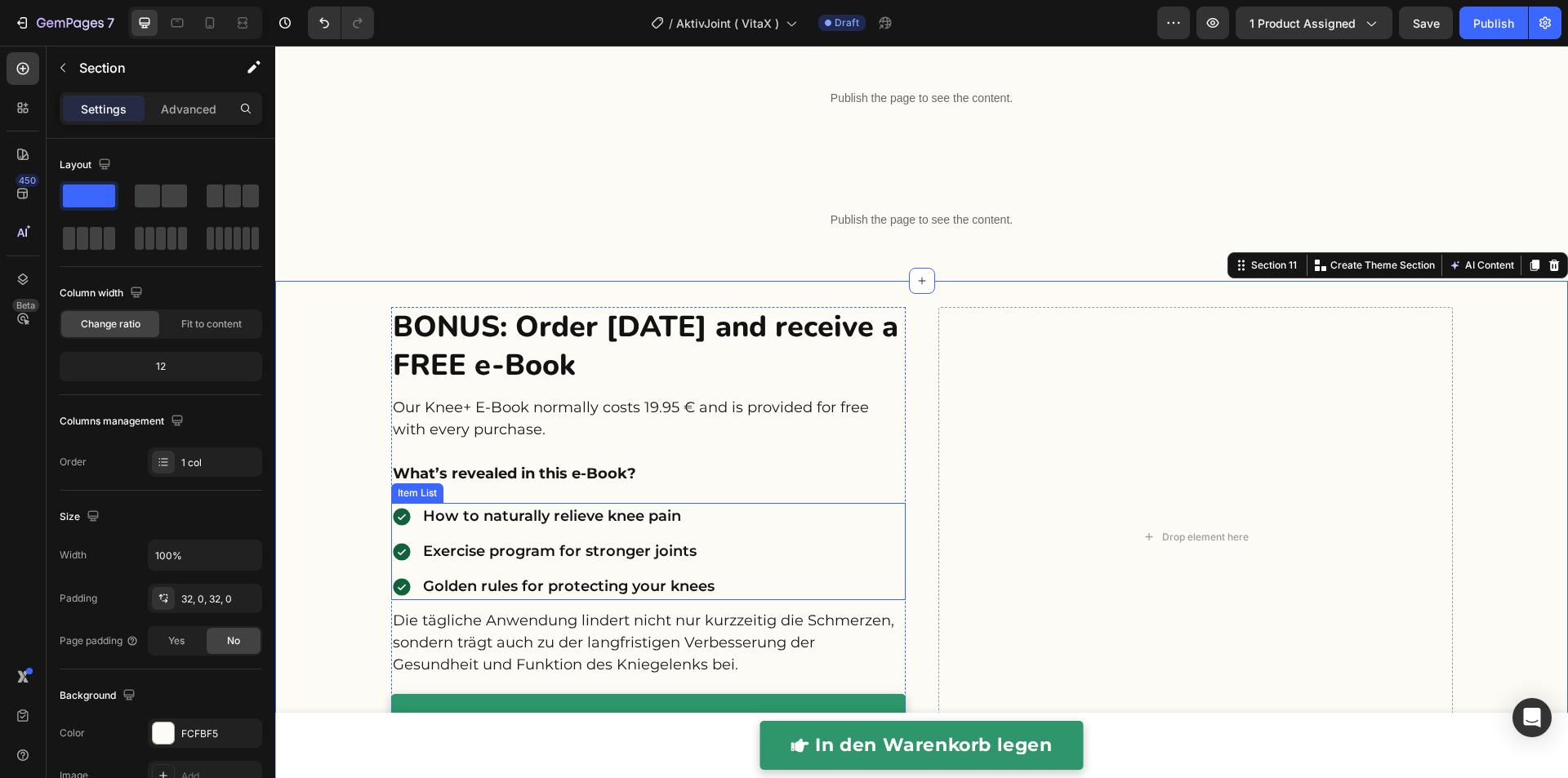
scroll to position [4396, 0]
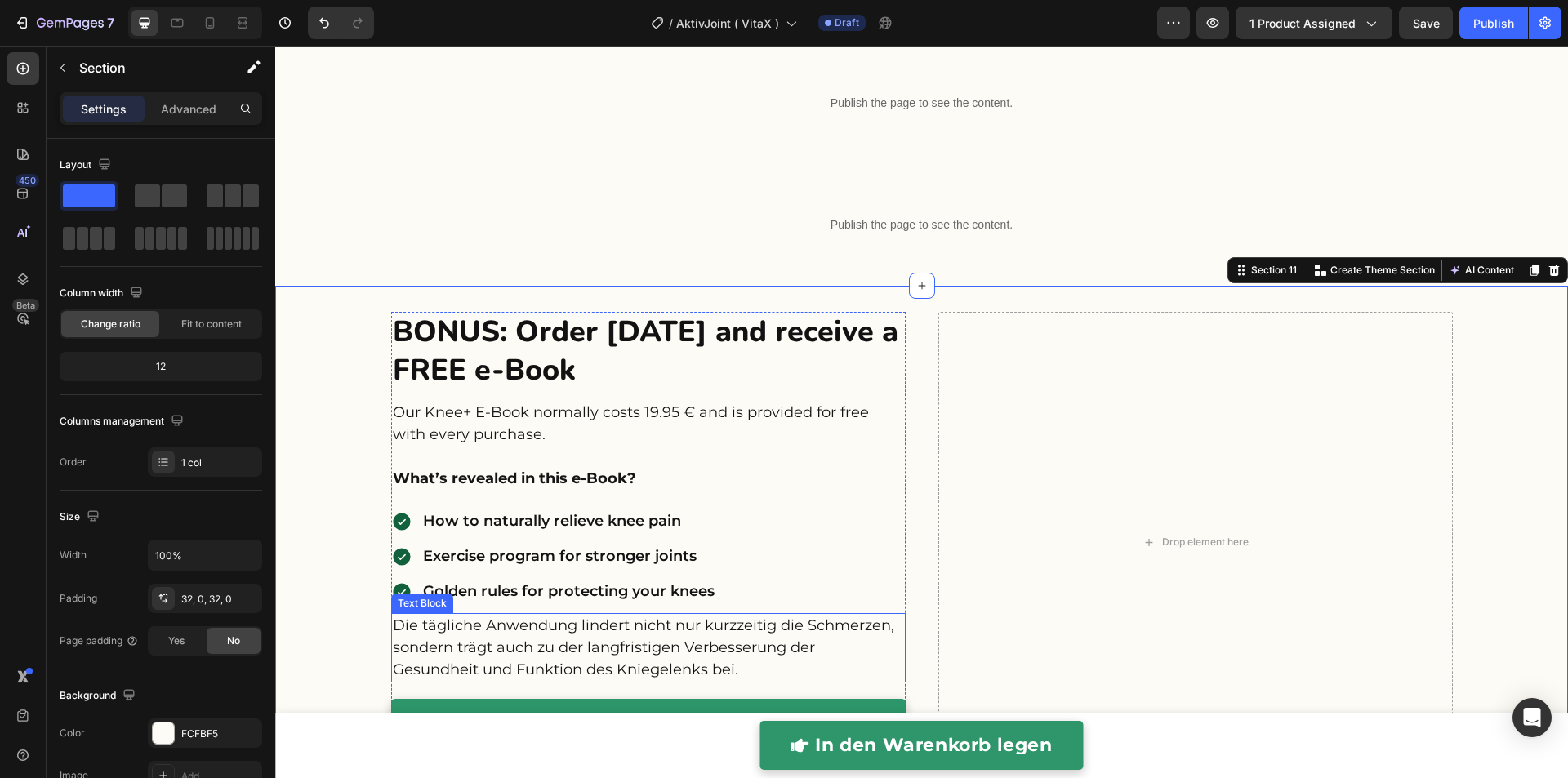
click at [447, 645] on p "Die tägliche Anwendung lindert nicht nur kurzzeitig die Schmerzen, sondern träg…" at bounding box center [648, 647] width 511 height 66
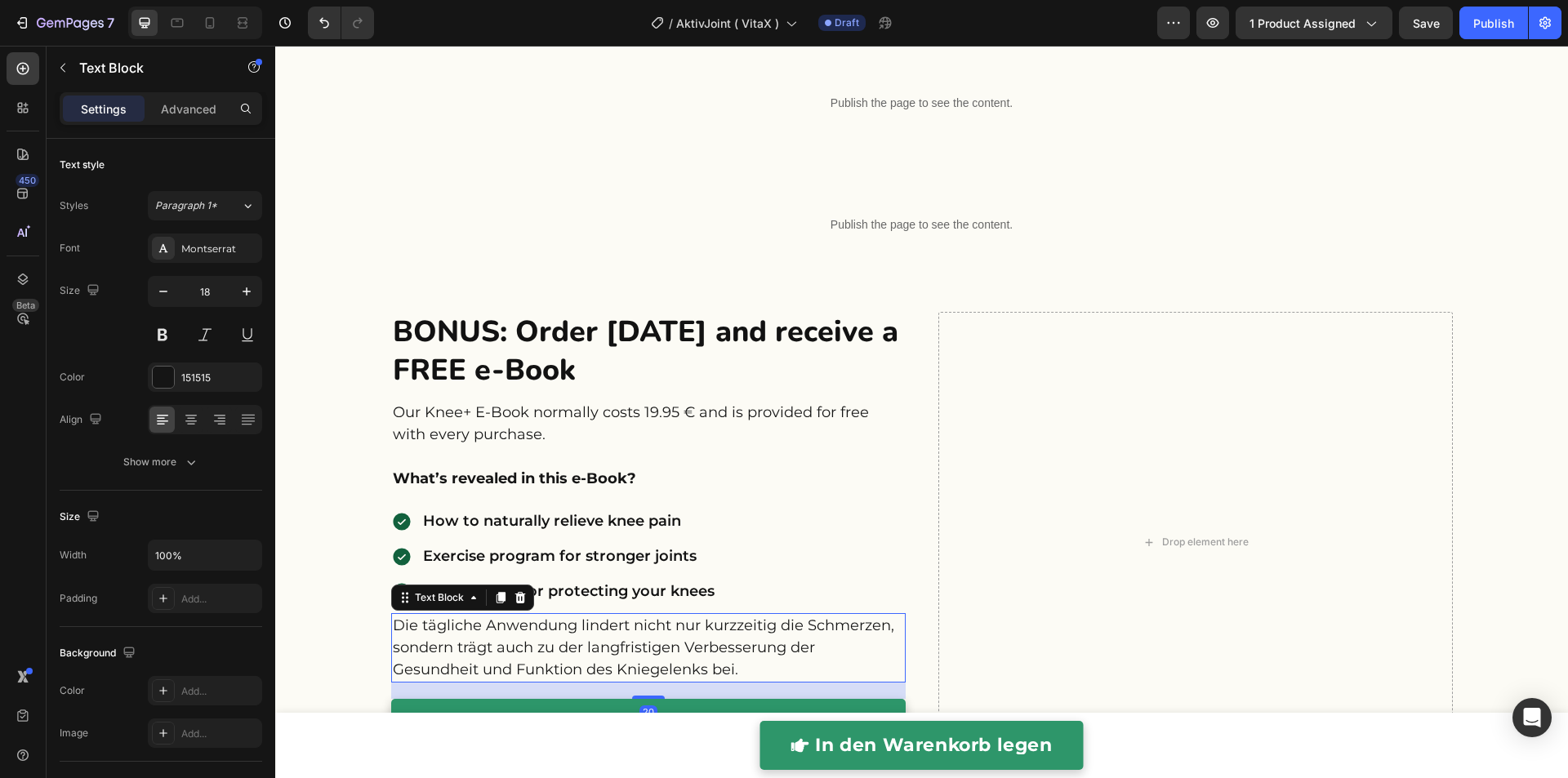
click at [514, 595] on icon at bounding box center [519, 598] width 11 height 12
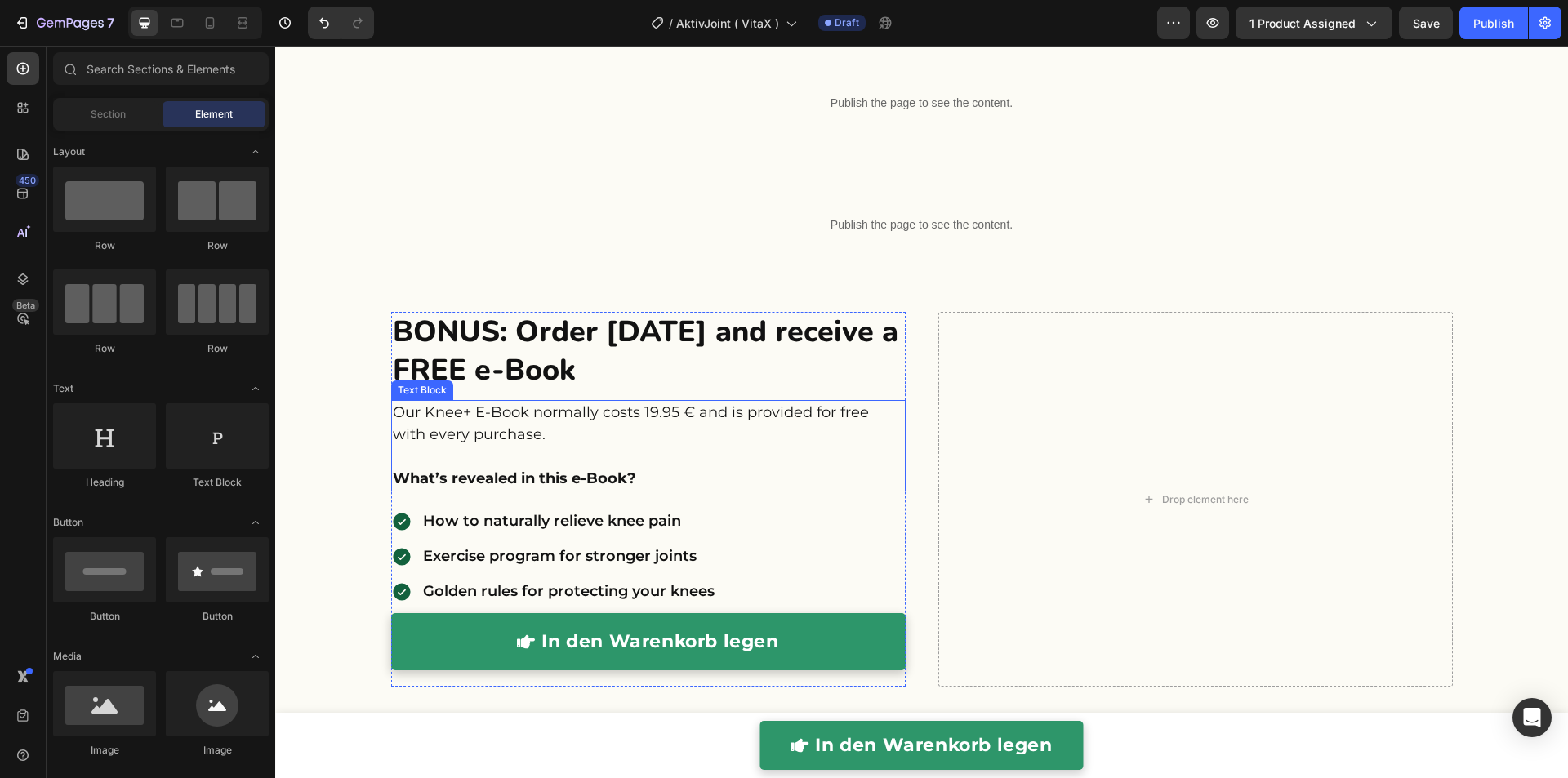
click at [425, 383] on div "Text Block" at bounding box center [421, 390] width 56 height 15
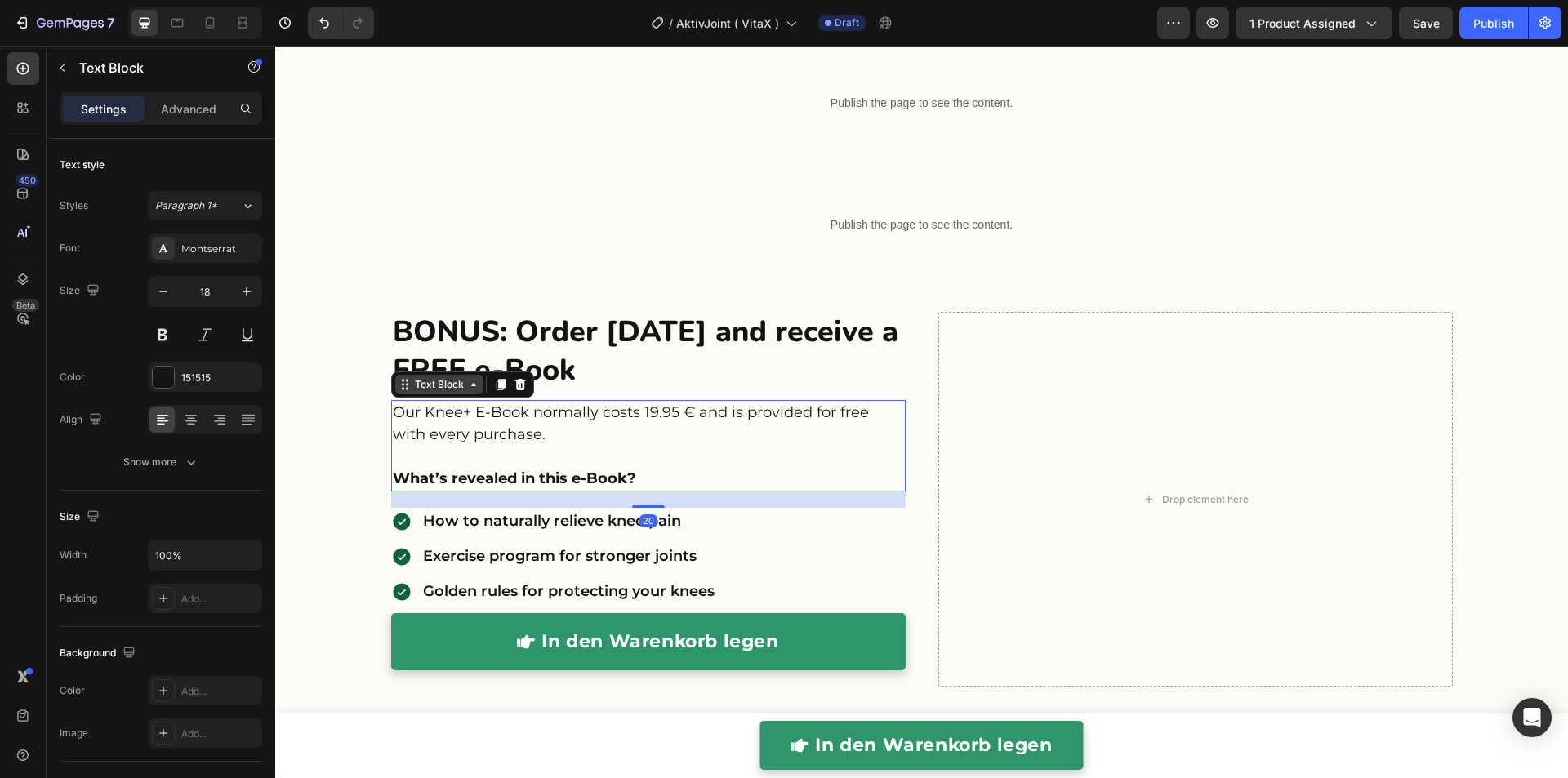
drag, startPoint x: 436, startPoint y: 384, endPoint x: 436, endPoint y: 373, distance: 11.0
click at [436, 384] on div "Text Block" at bounding box center [439, 384] width 56 height 15
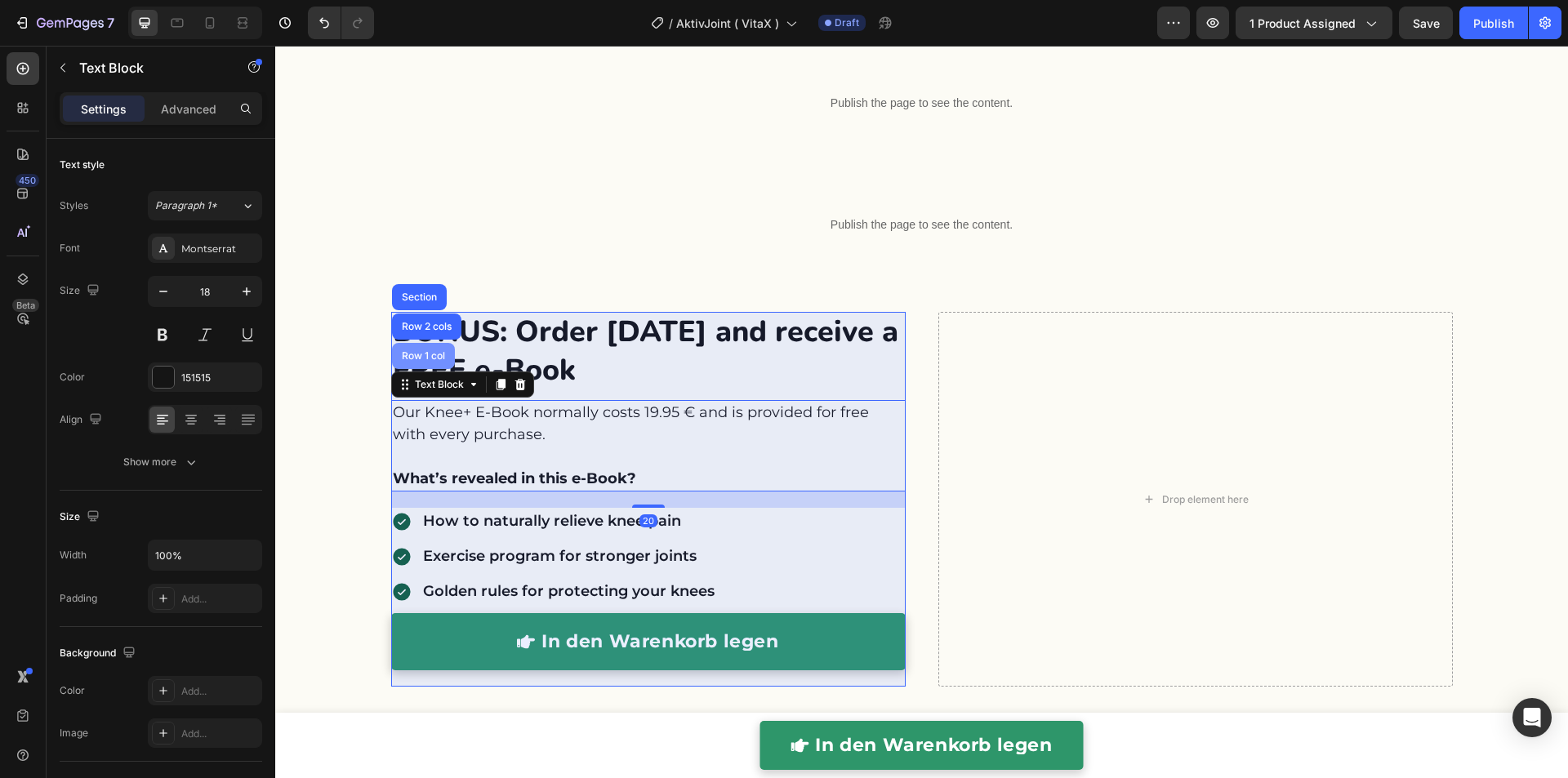
click at [424, 346] on div "Row 1 col" at bounding box center [423, 356] width 62 height 26
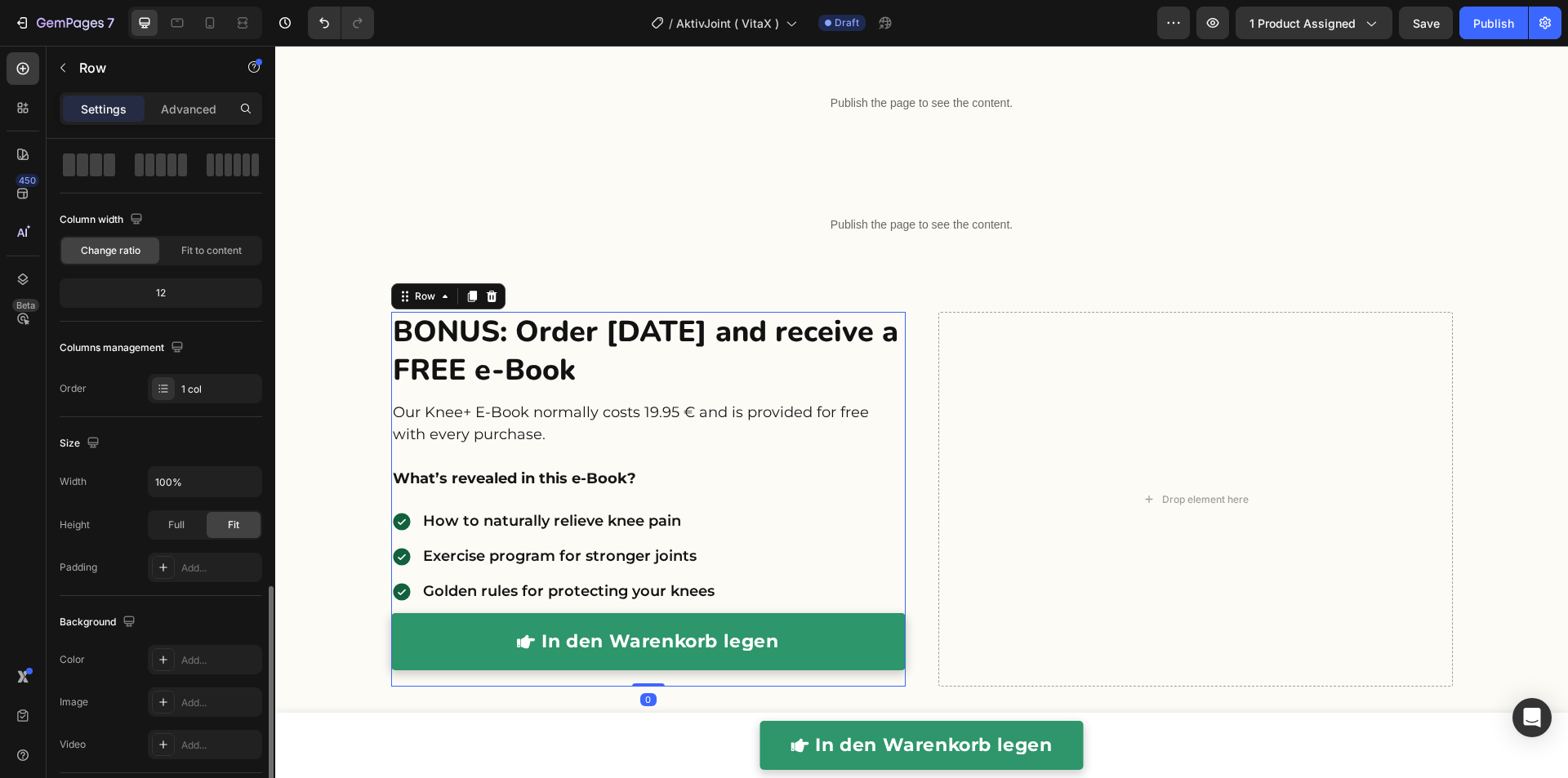
scroll to position [308, 0]
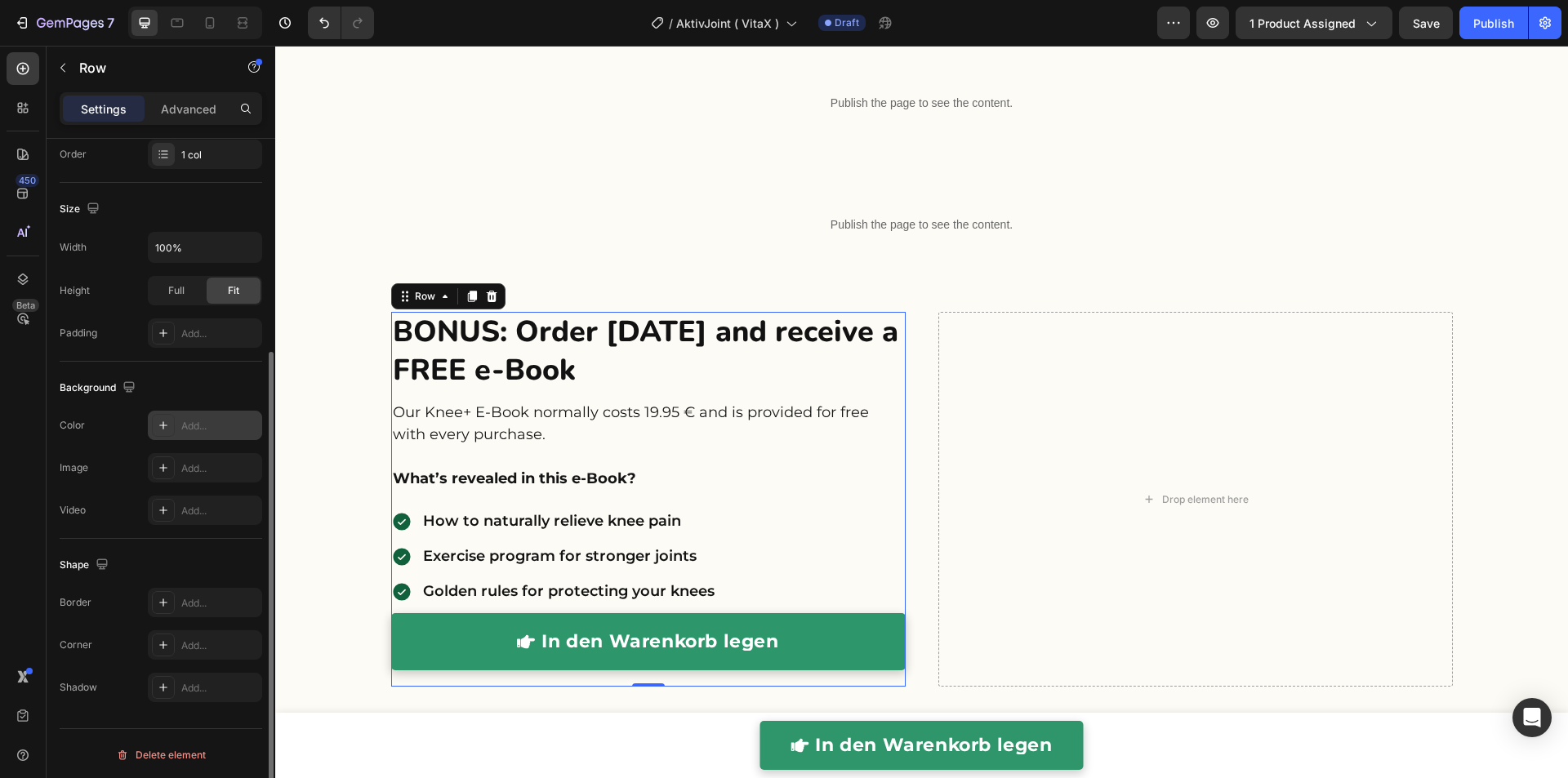
click at [183, 420] on div "Add..." at bounding box center [219, 426] width 77 height 15
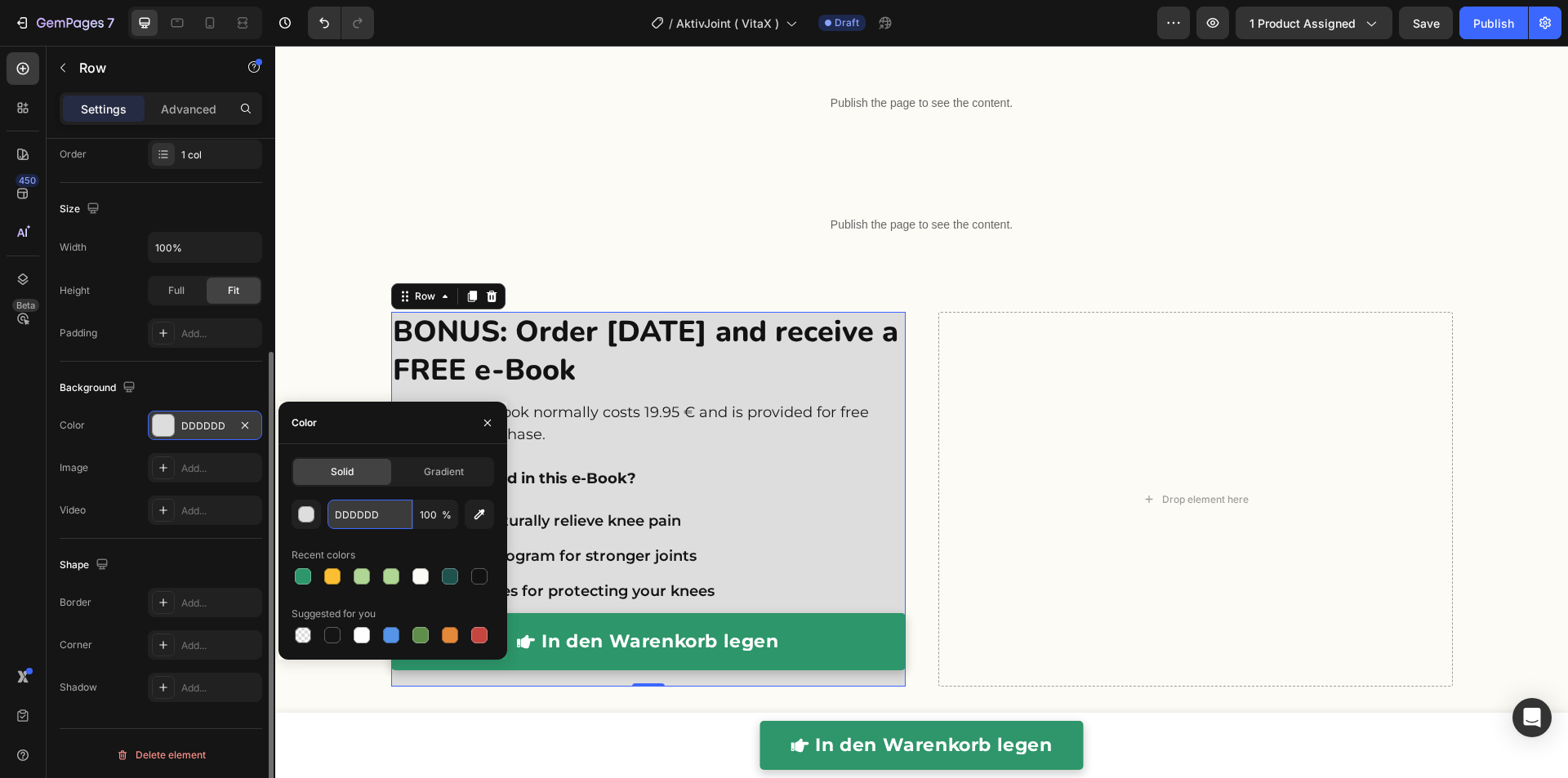
click at [365, 514] on input "DDDDDD" at bounding box center [370, 514] width 85 height 29
paste input "#FBF6EC"
type input "#FBF6EC"
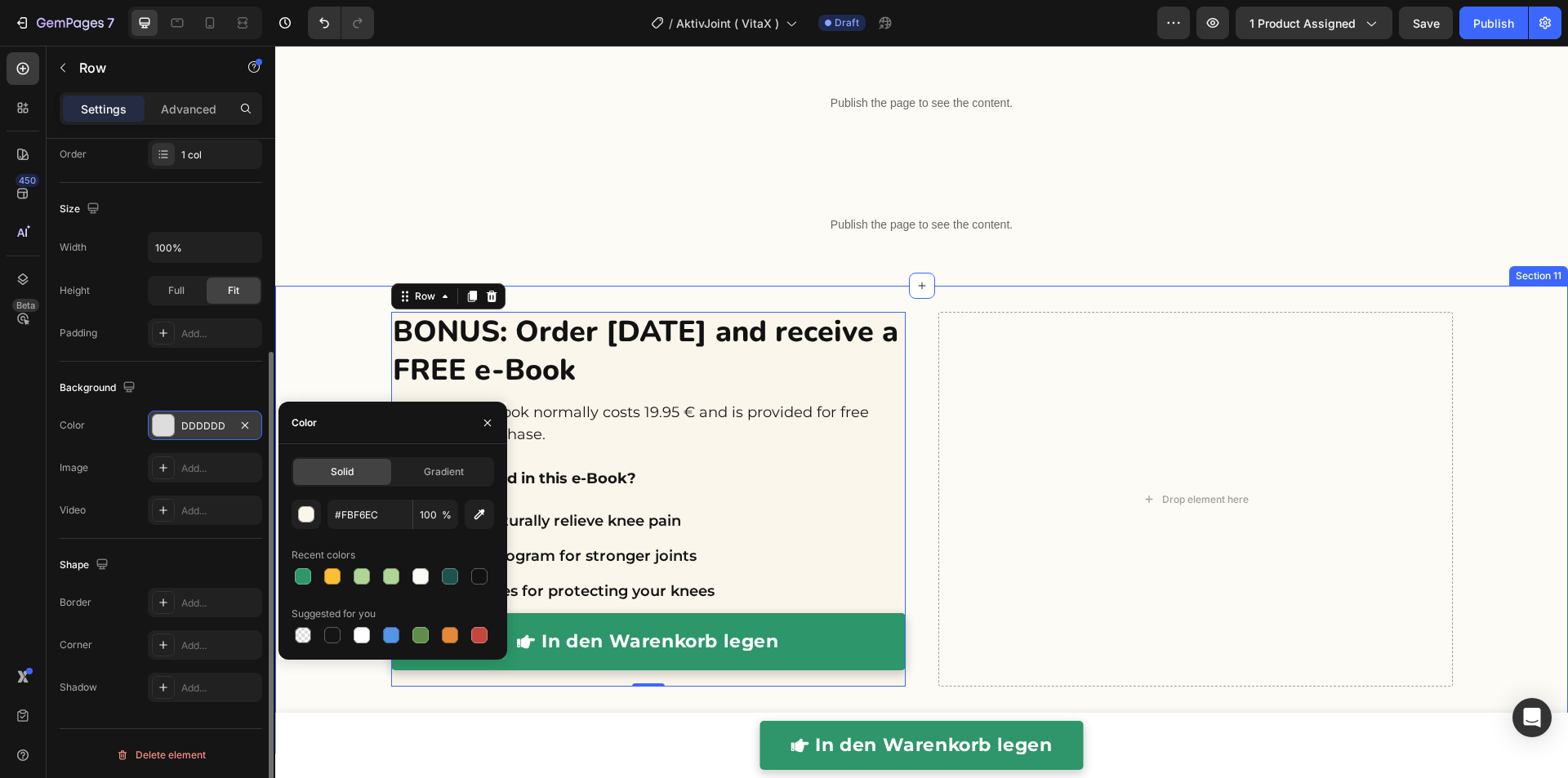
click at [336, 315] on div "BONUS: Order today and receive a FREE e-Book Heading Our Knee+ E-Book normally …" at bounding box center [921, 520] width 1292 height 415
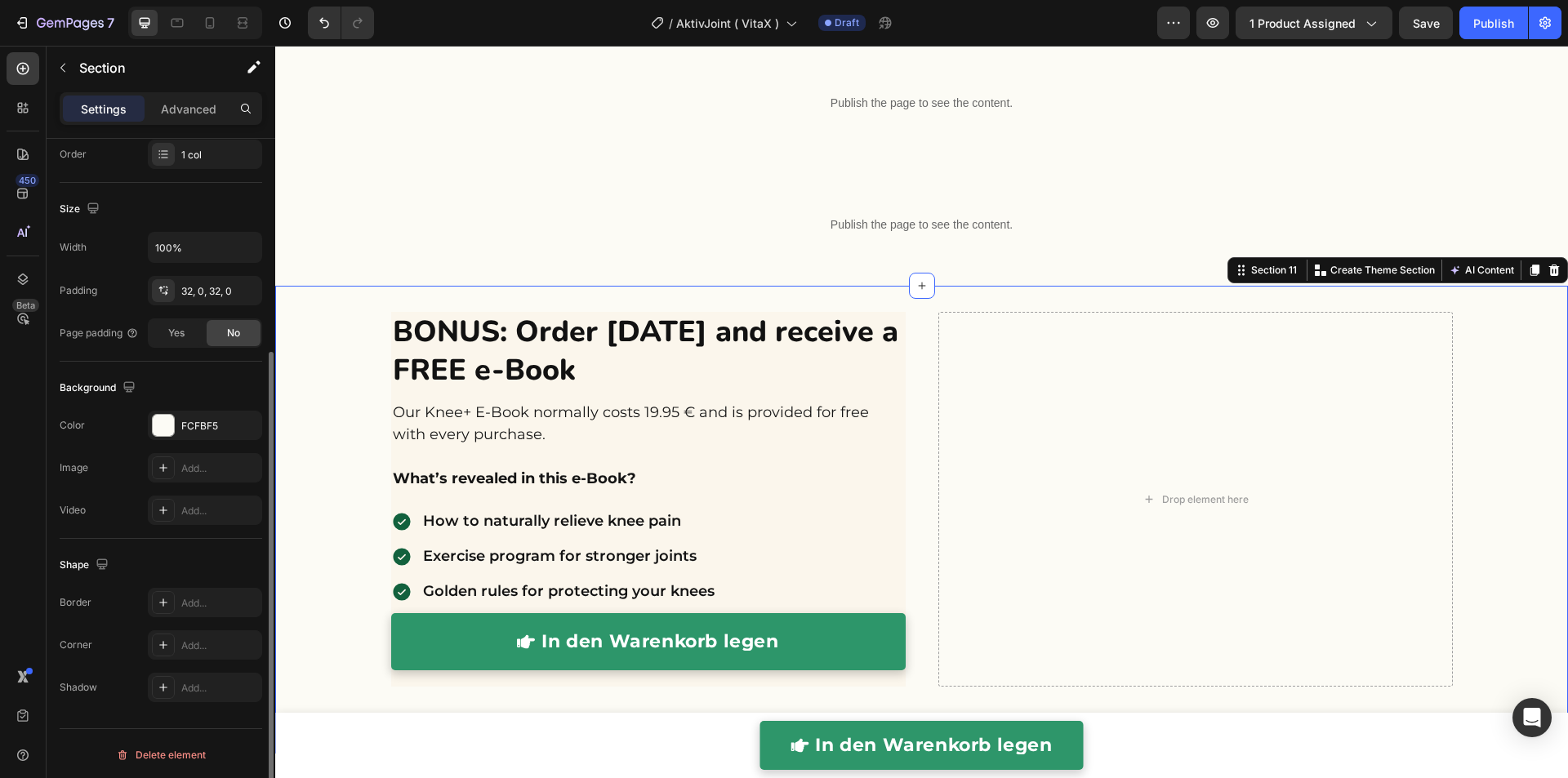
scroll to position [0, 0]
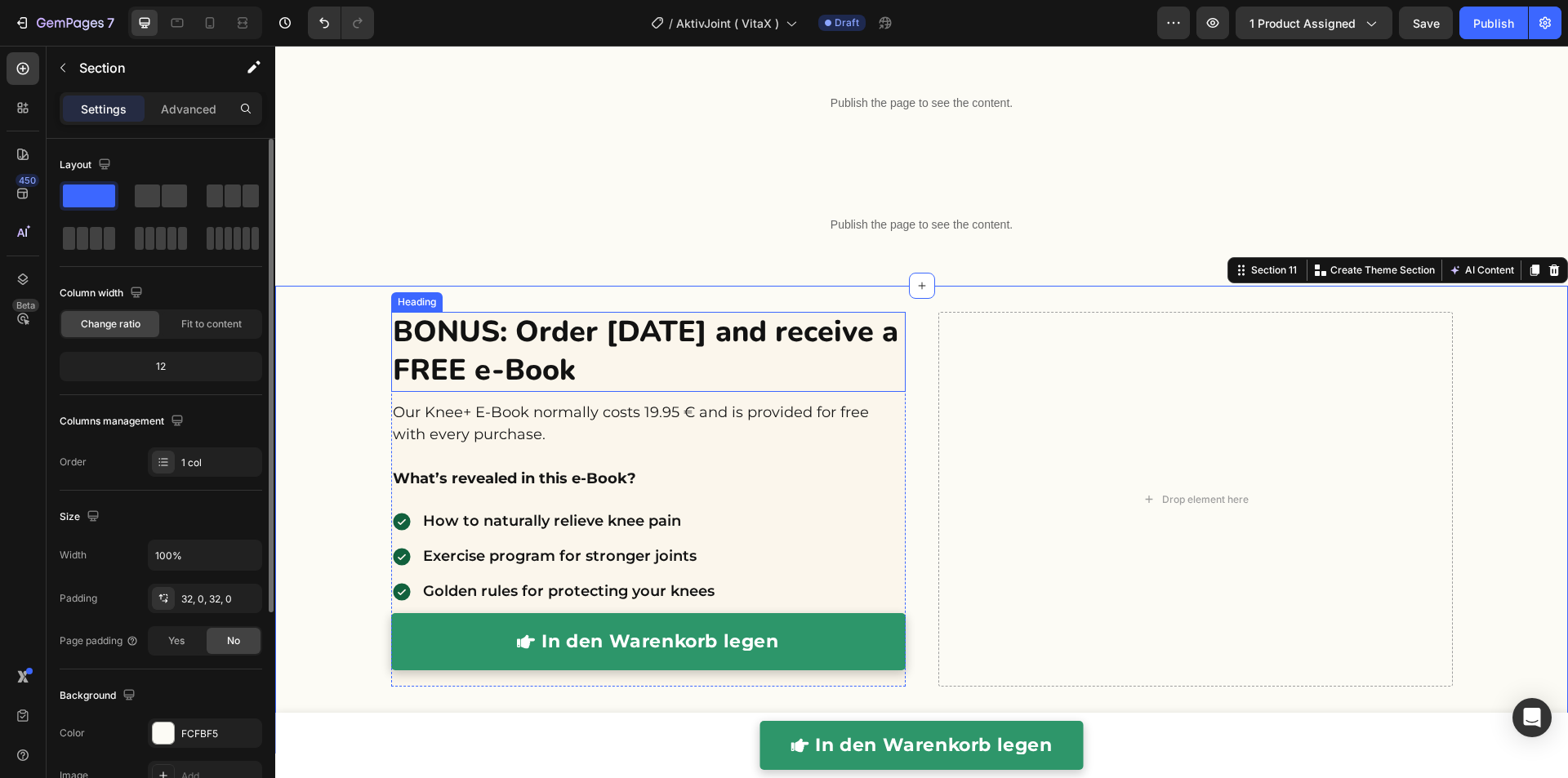
click at [463, 364] on p "BONUS: Order today and receive a FREE e-Book" at bounding box center [648, 352] width 511 height 77
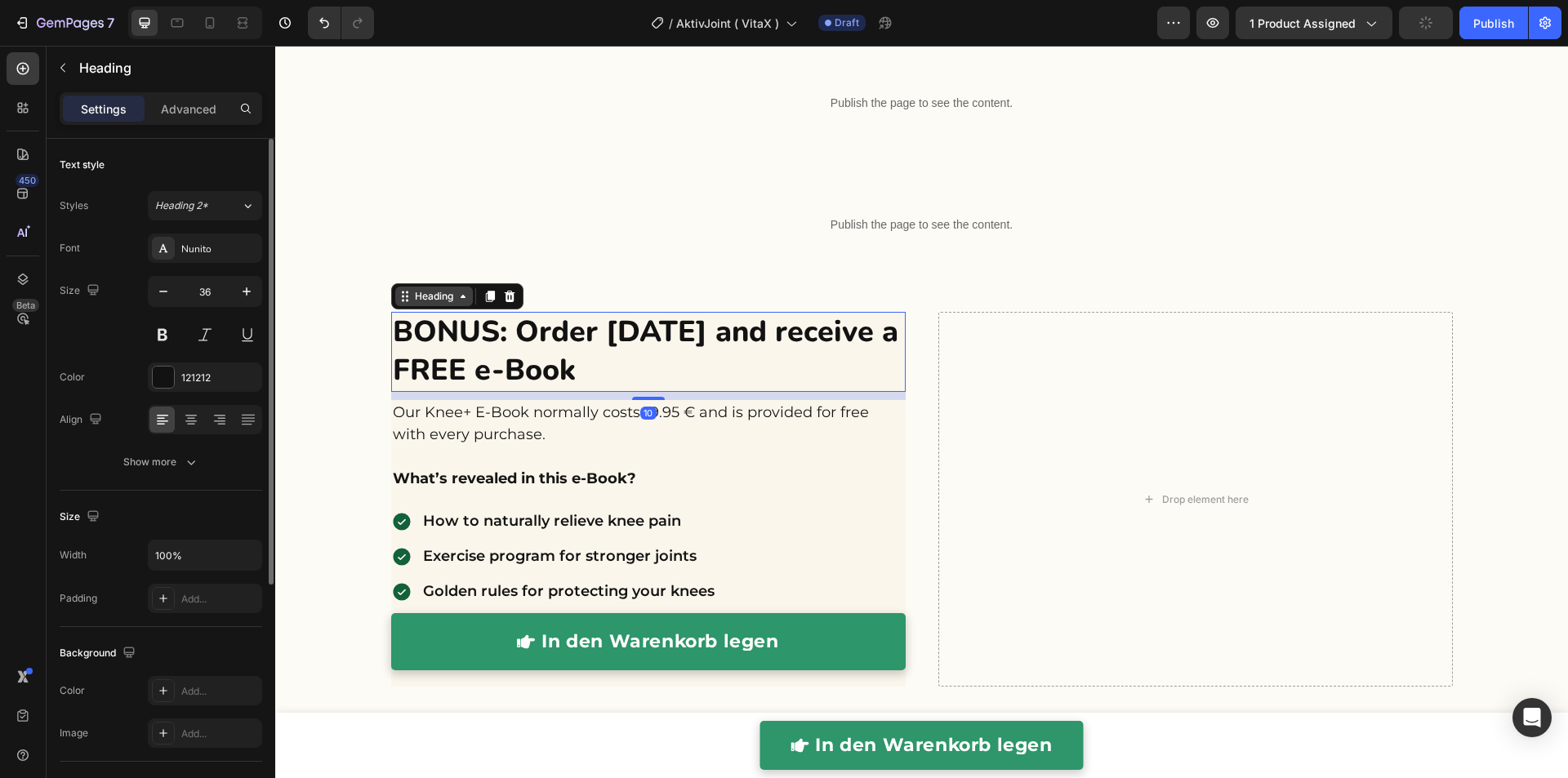
click at [456, 299] on icon at bounding box center [462, 295] width 13 height 13
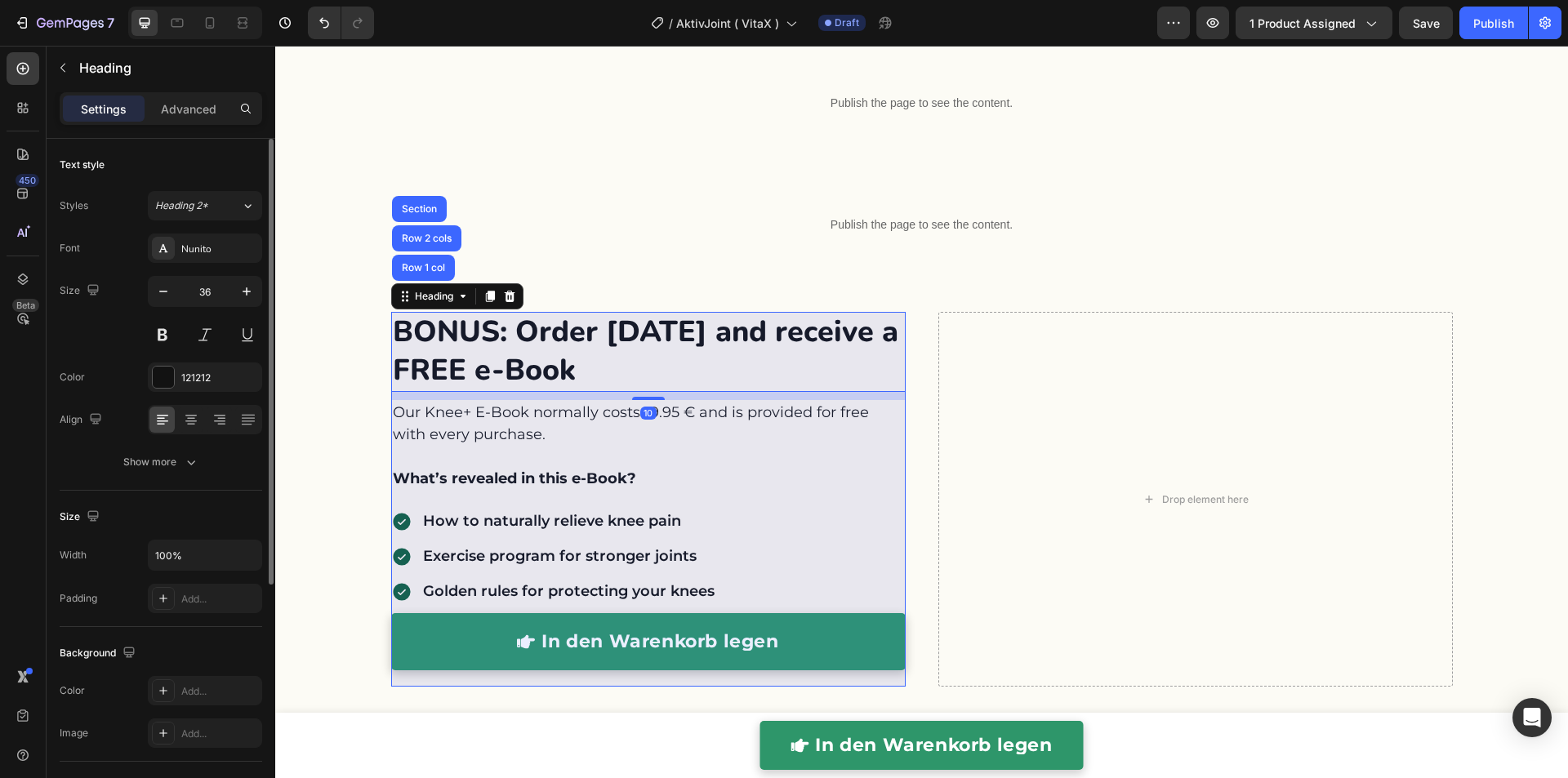
click at [439, 267] on div "Row 1 col" at bounding box center [423, 268] width 50 height 10
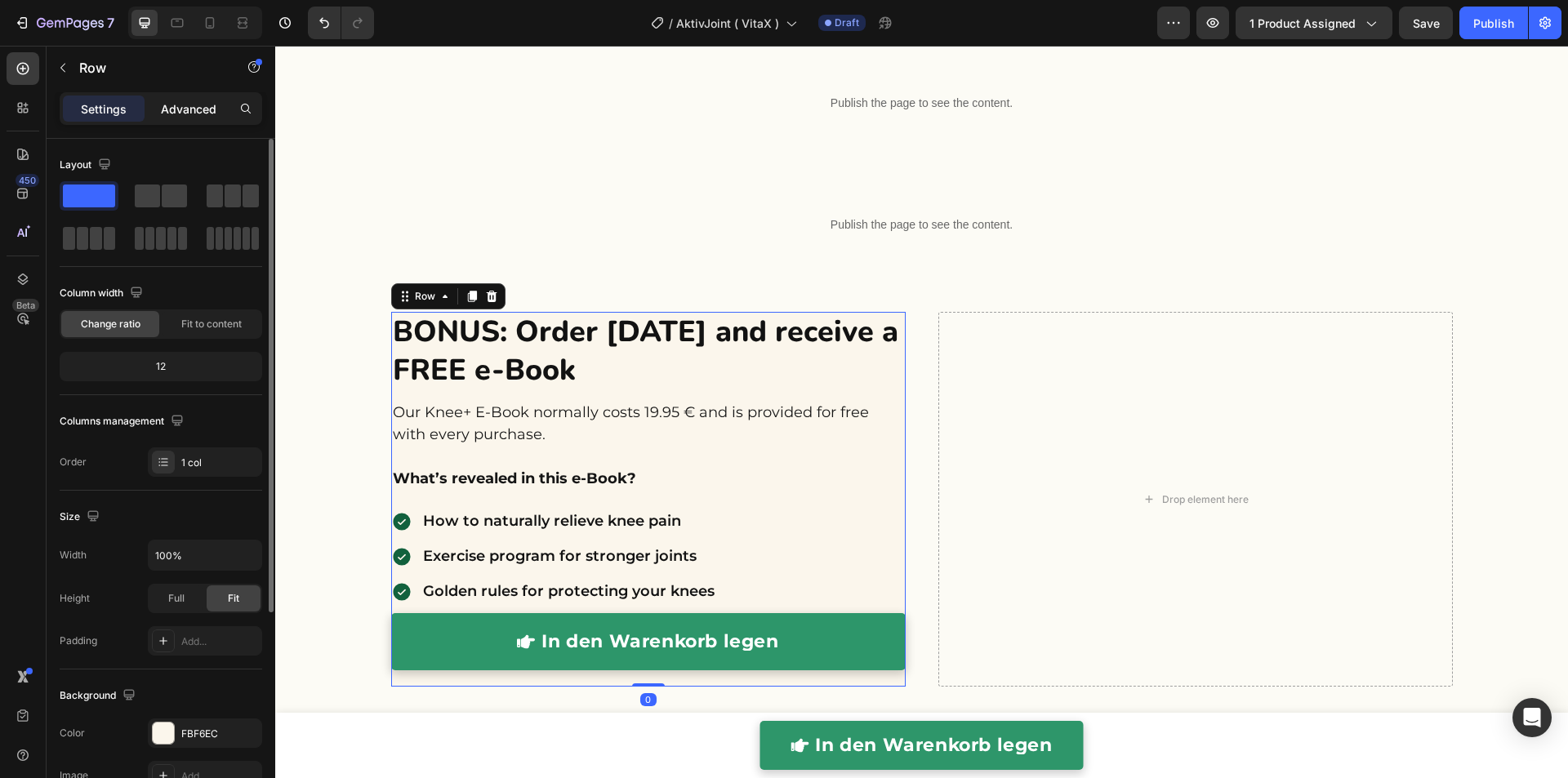
click at [191, 120] on div "Advanced" at bounding box center [189, 108] width 82 height 26
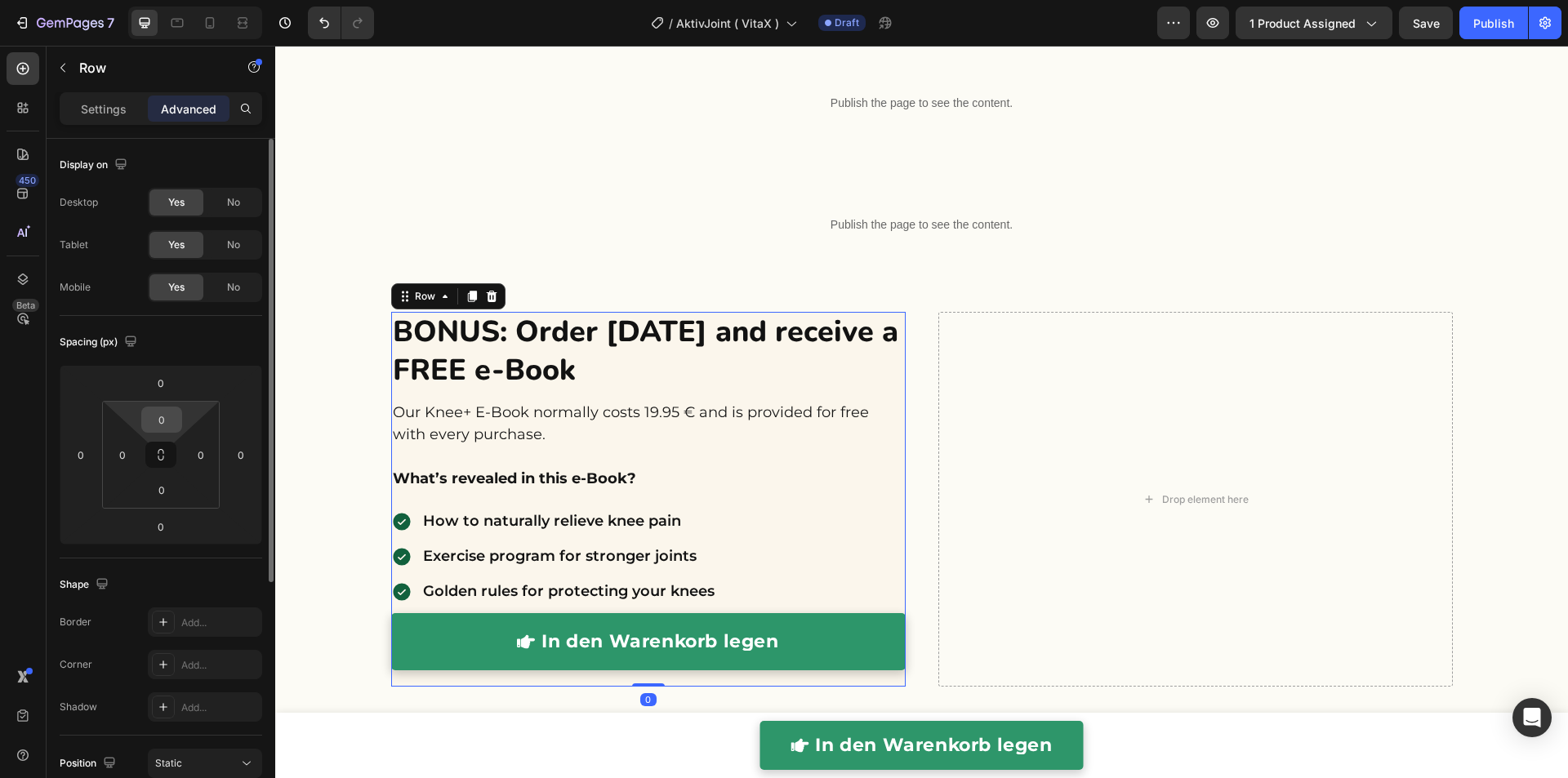
click at [164, 419] on input "0" at bounding box center [161, 419] width 32 height 24
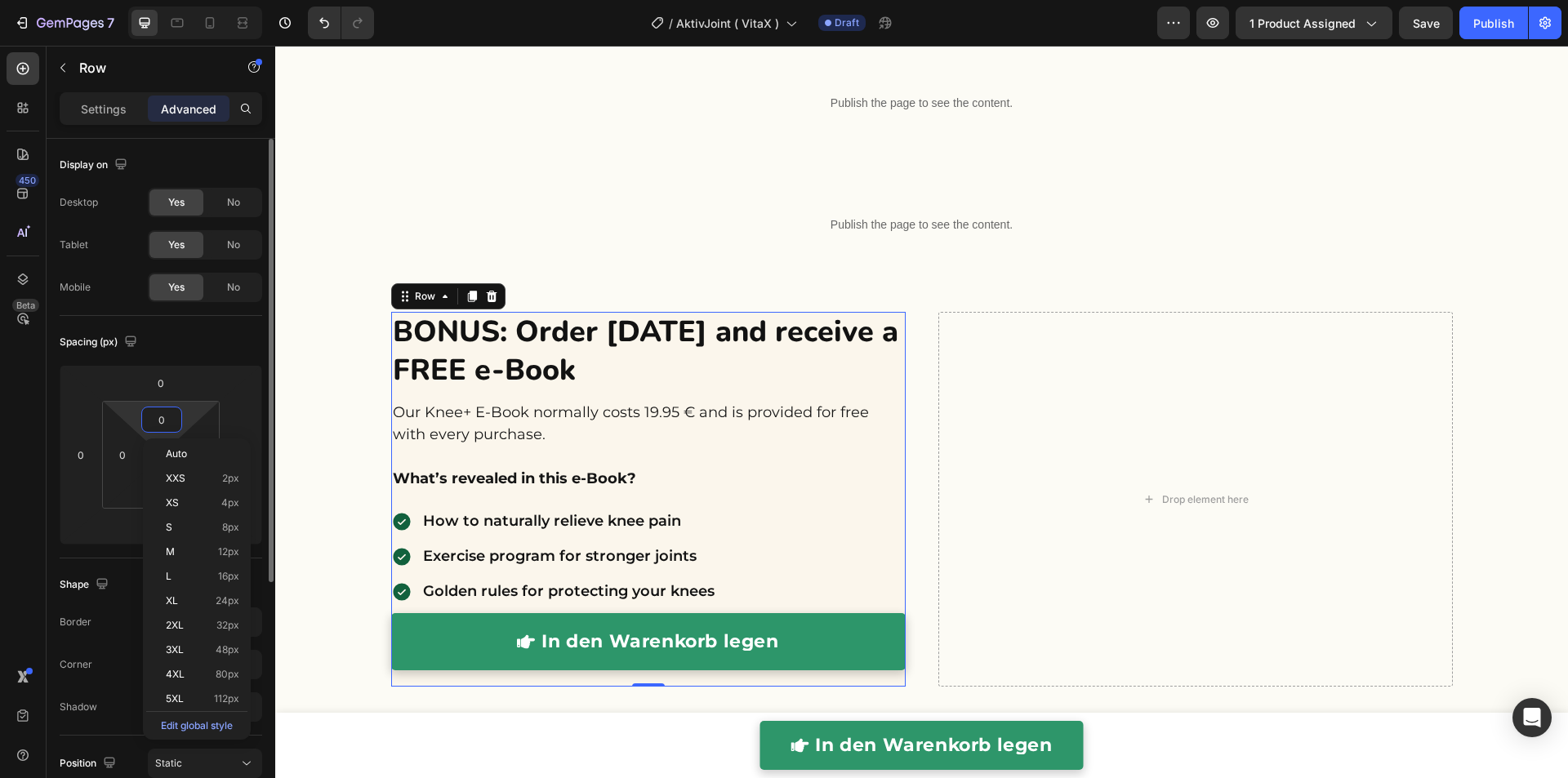
type input "2"
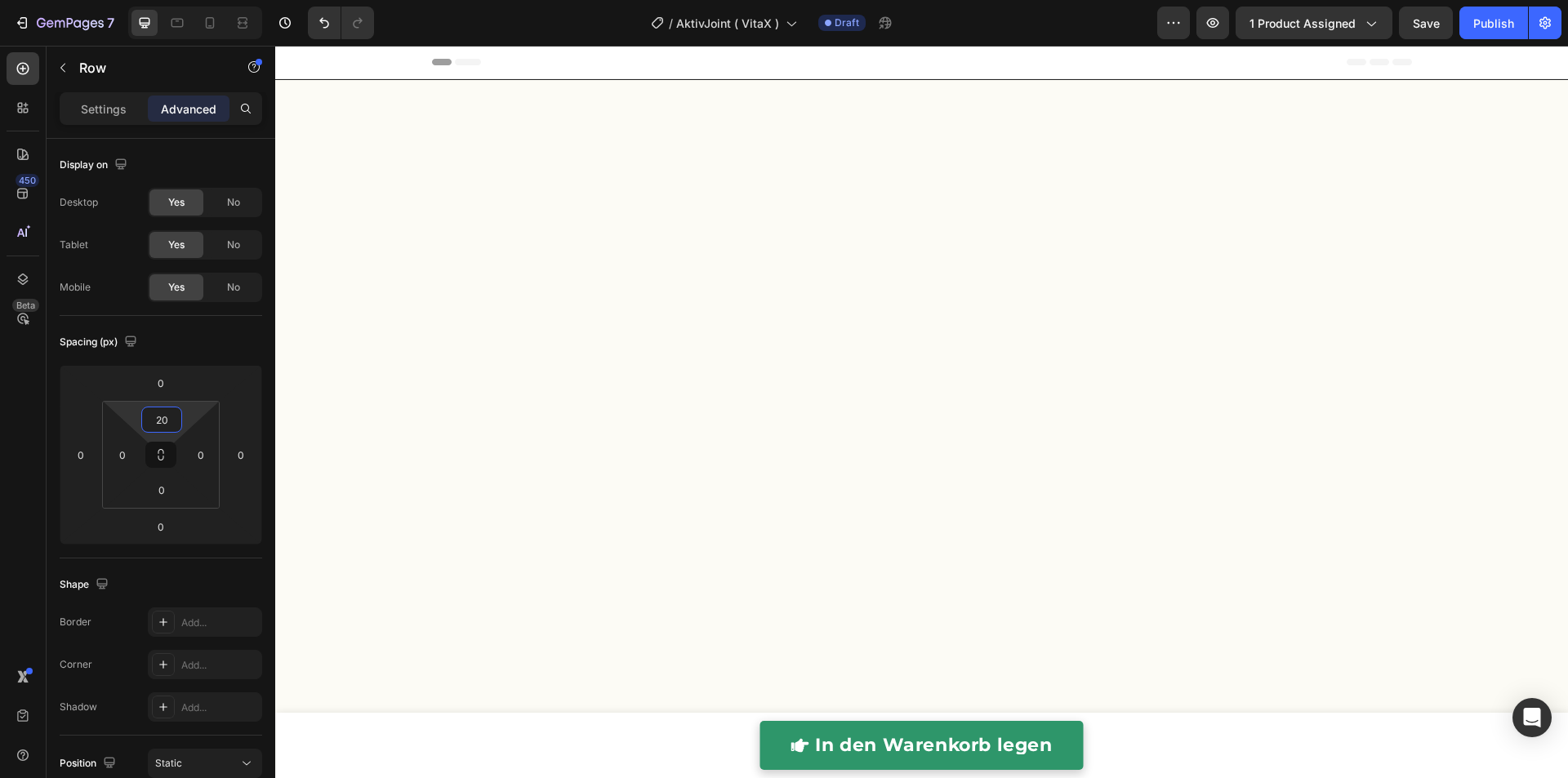
scroll to position [4396, 0]
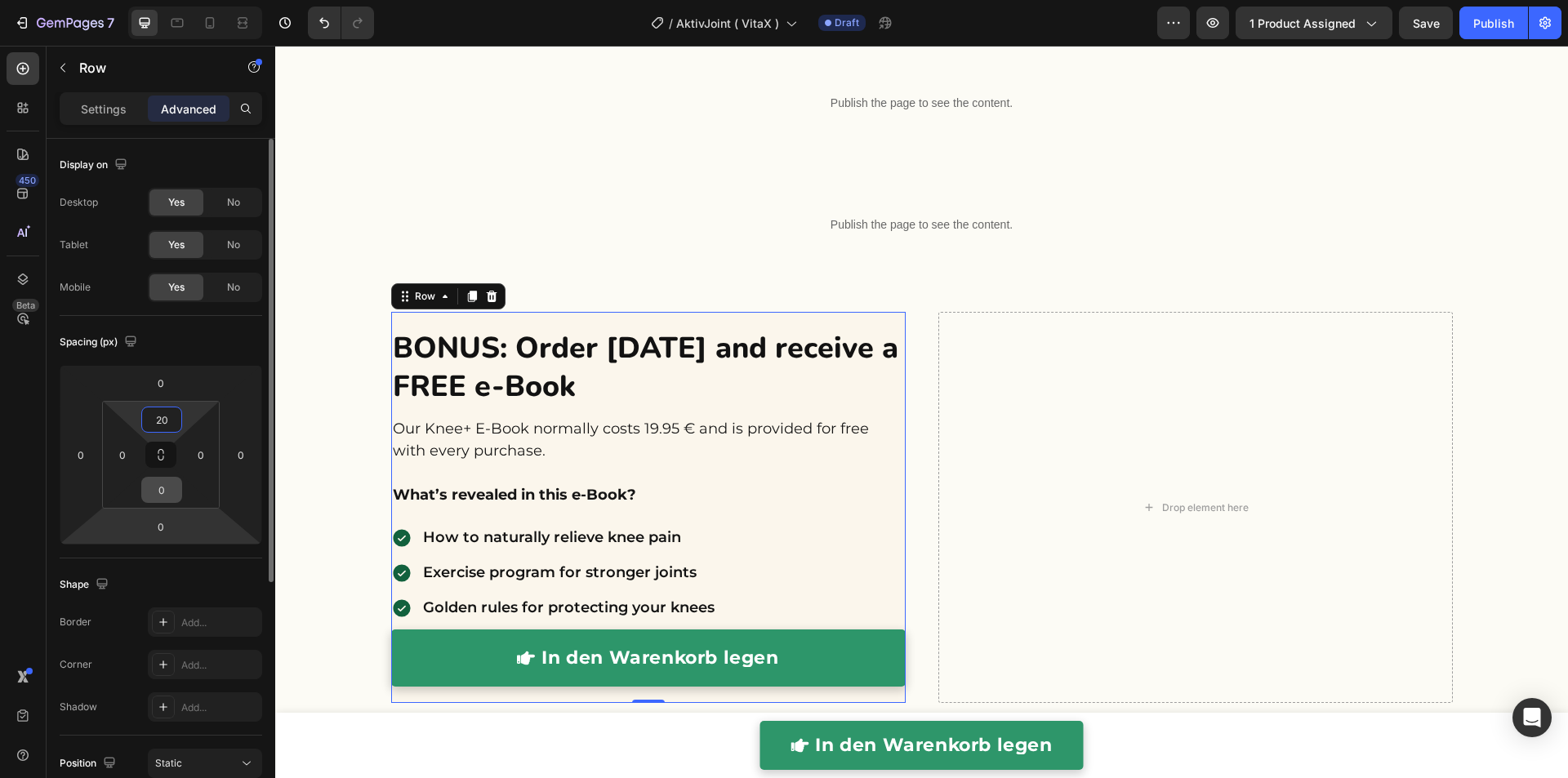
type input "20"
click at [162, 486] on input "0" at bounding box center [161, 489] width 32 height 24
type input "20"
click at [130, 456] on input "0" at bounding box center [122, 454] width 24 height 24
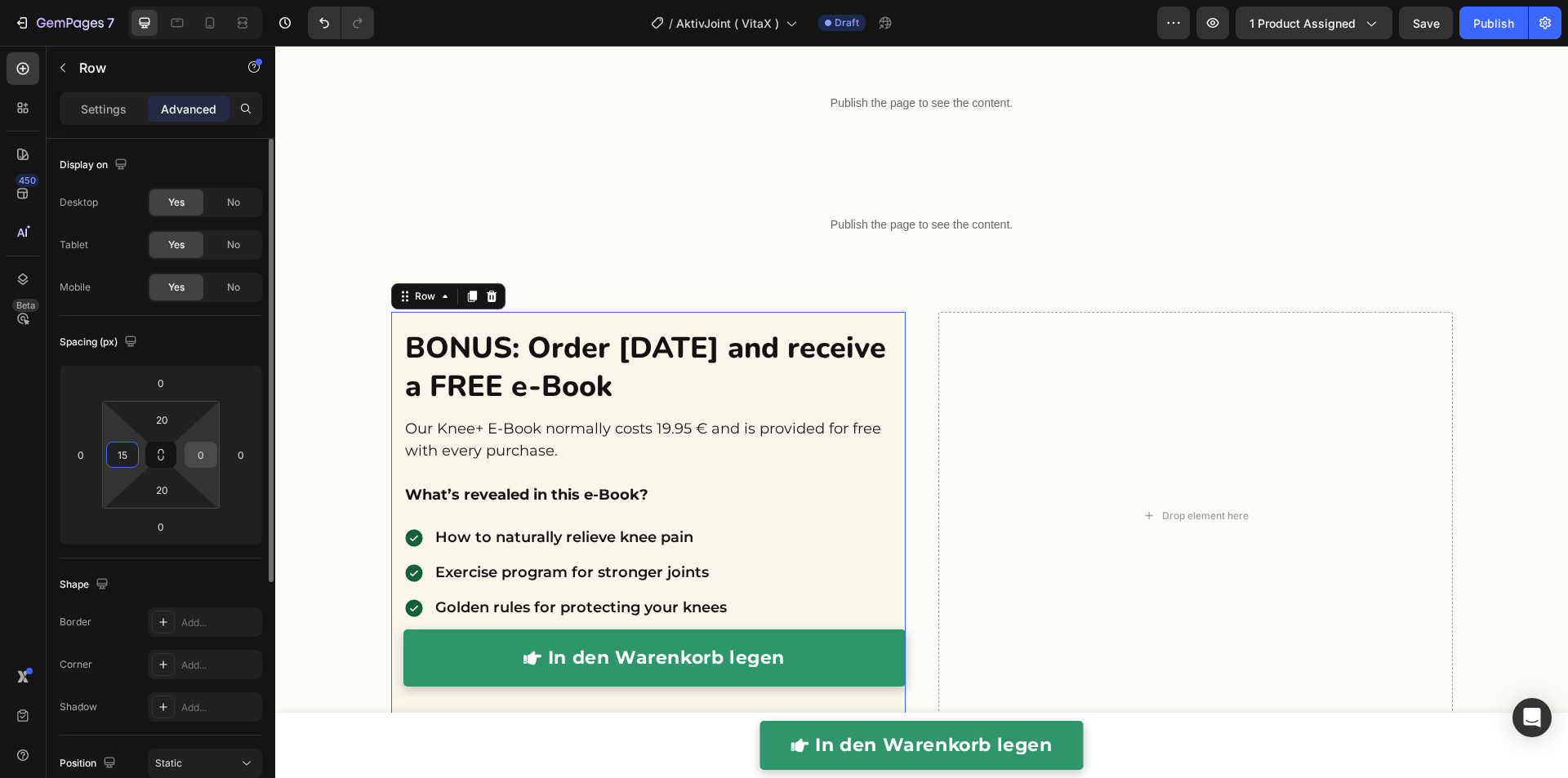
type input "15"
click at [199, 457] on input "0" at bounding box center [200, 454] width 24 height 24
click at [188, 454] on input "5" at bounding box center [200, 454] width 24 height 24
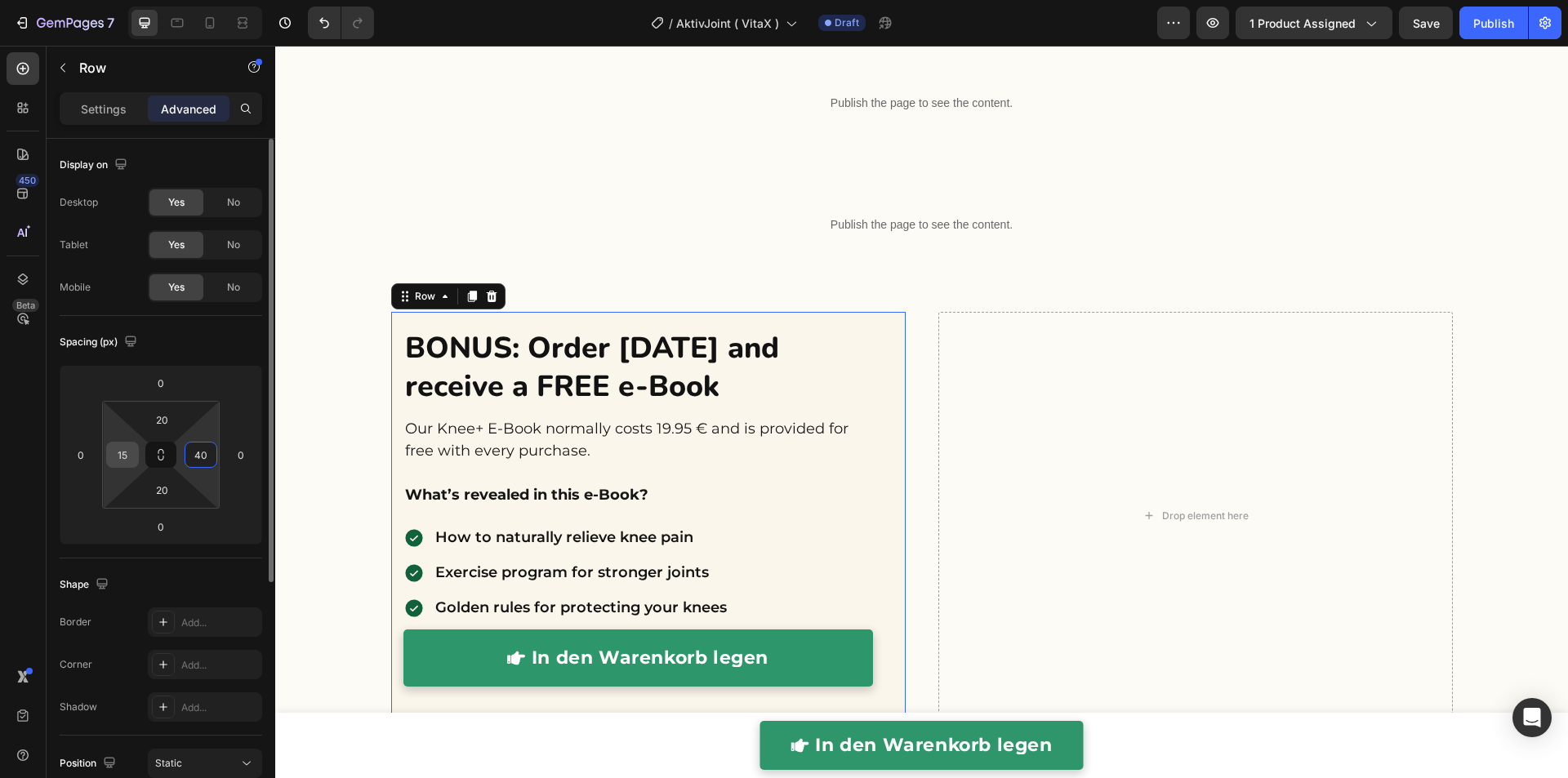
type input "40"
click at [118, 456] on input "15" at bounding box center [122, 454] width 24 height 24
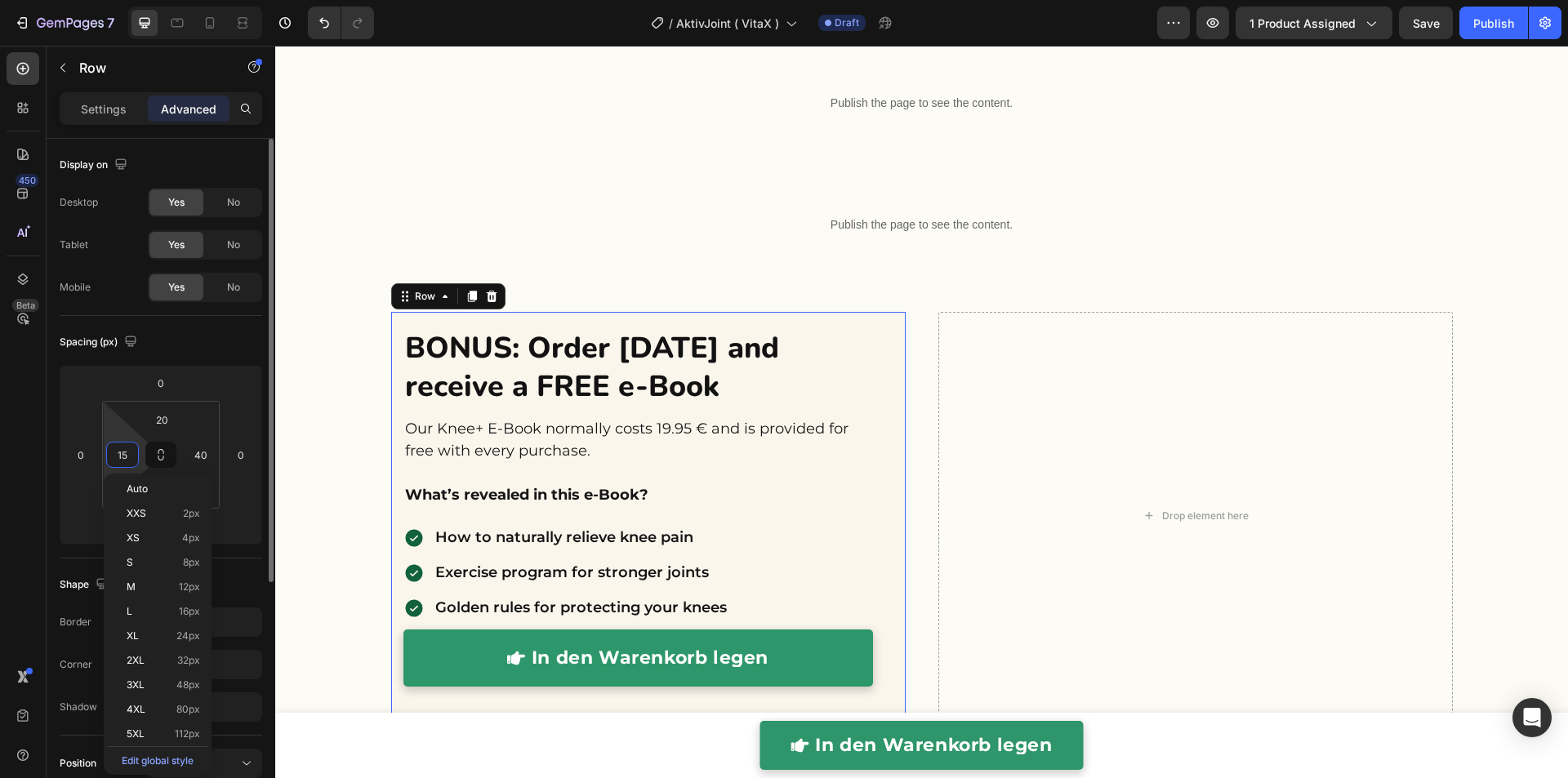
click at [118, 456] on input "15" at bounding box center [122, 454] width 24 height 24
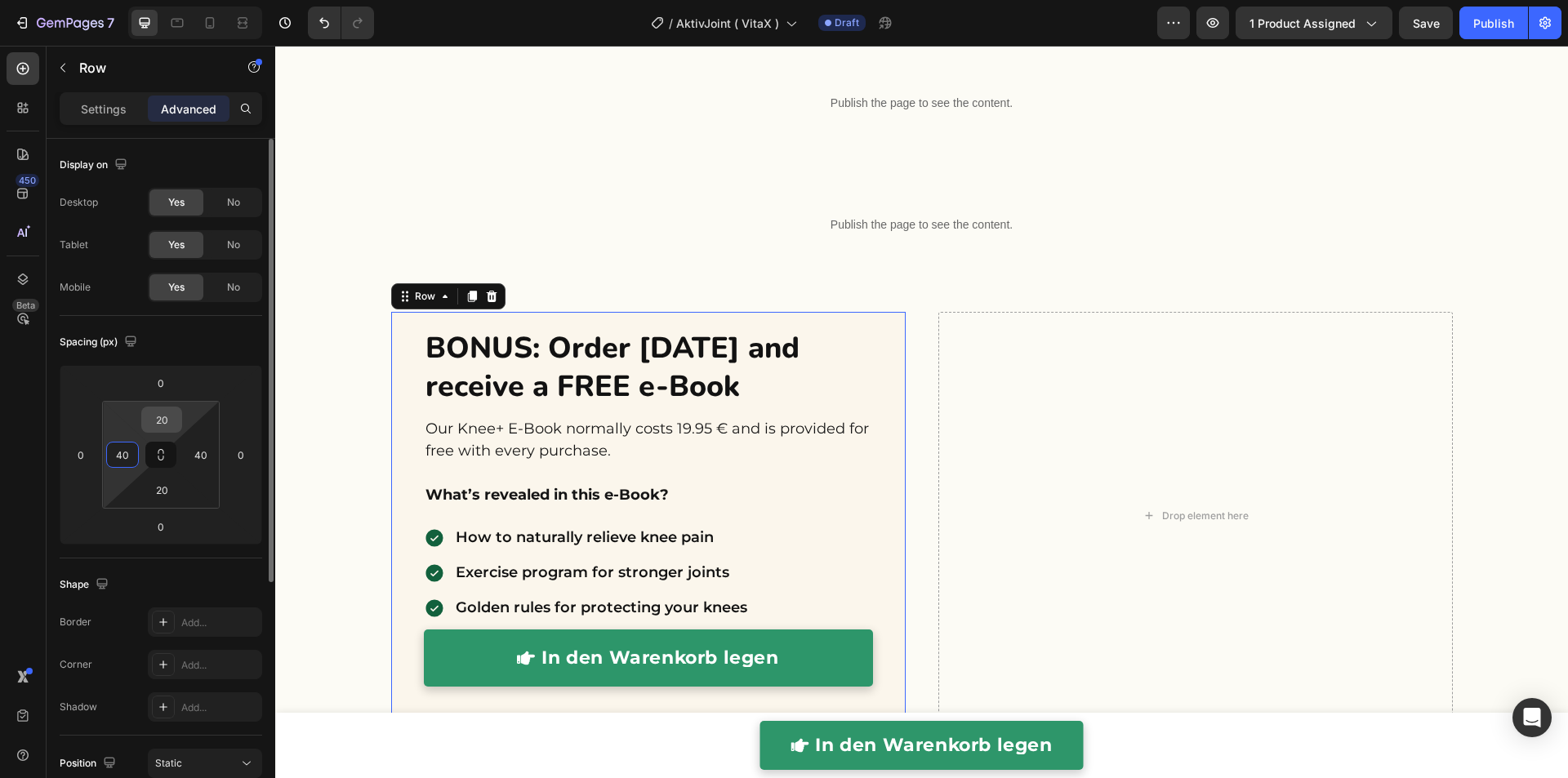
type input "40"
click at [153, 422] on input "20" at bounding box center [161, 419] width 32 height 24
click at [153, 423] on input "20" at bounding box center [161, 419] width 32 height 24
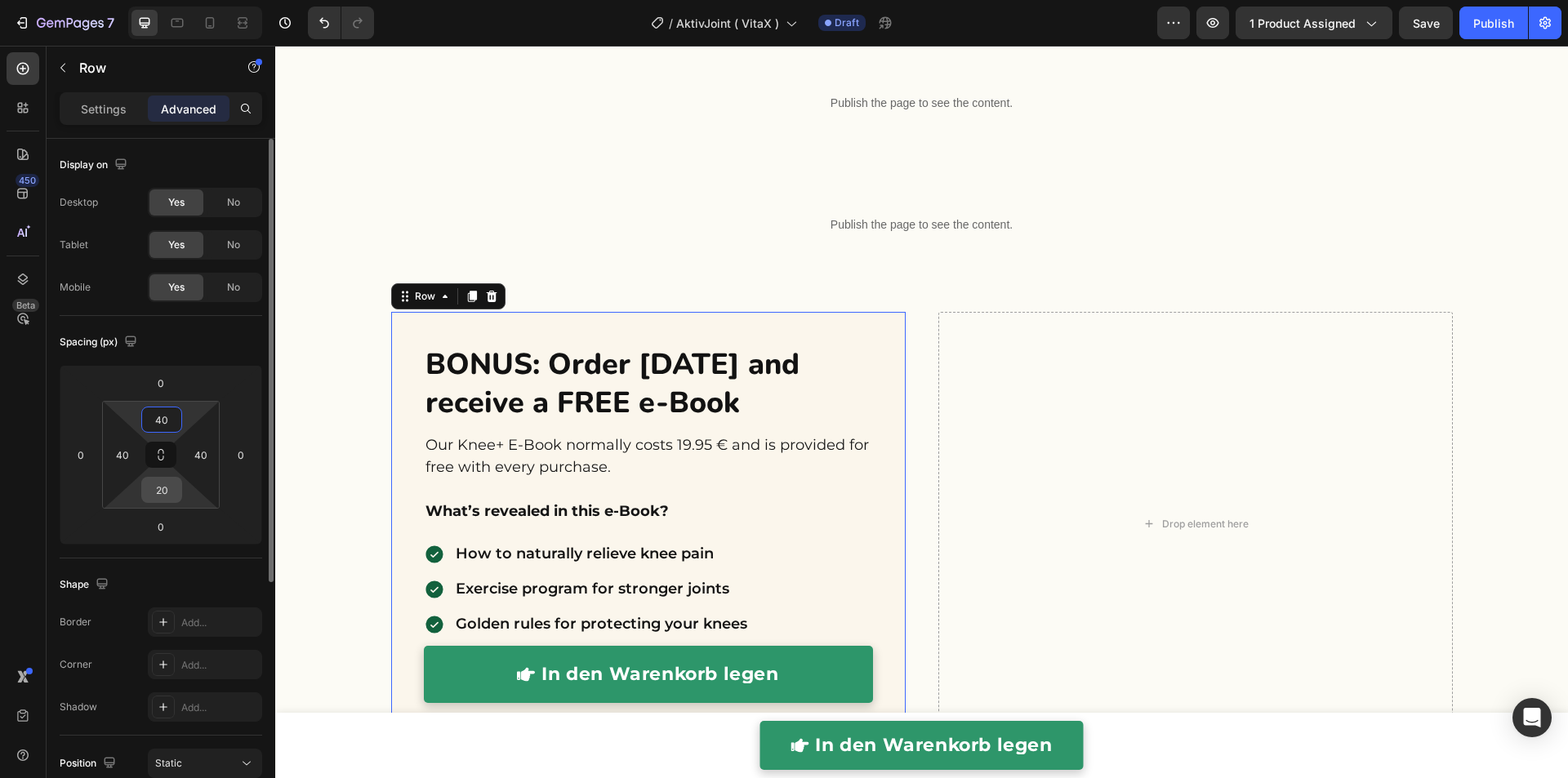
type input "40"
click at [159, 491] on input "20" at bounding box center [161, 489] width 32 height 24
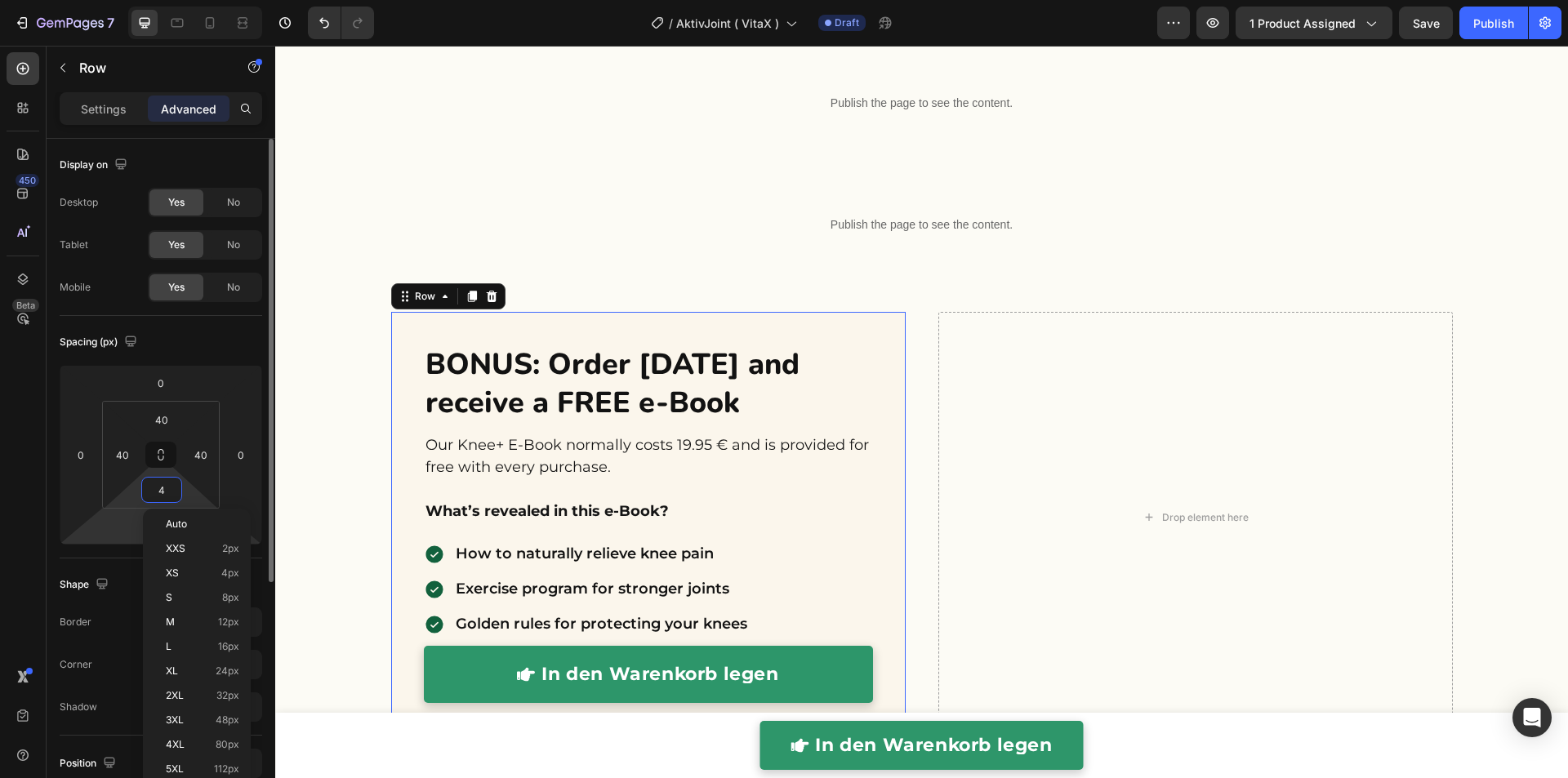
type input "40"
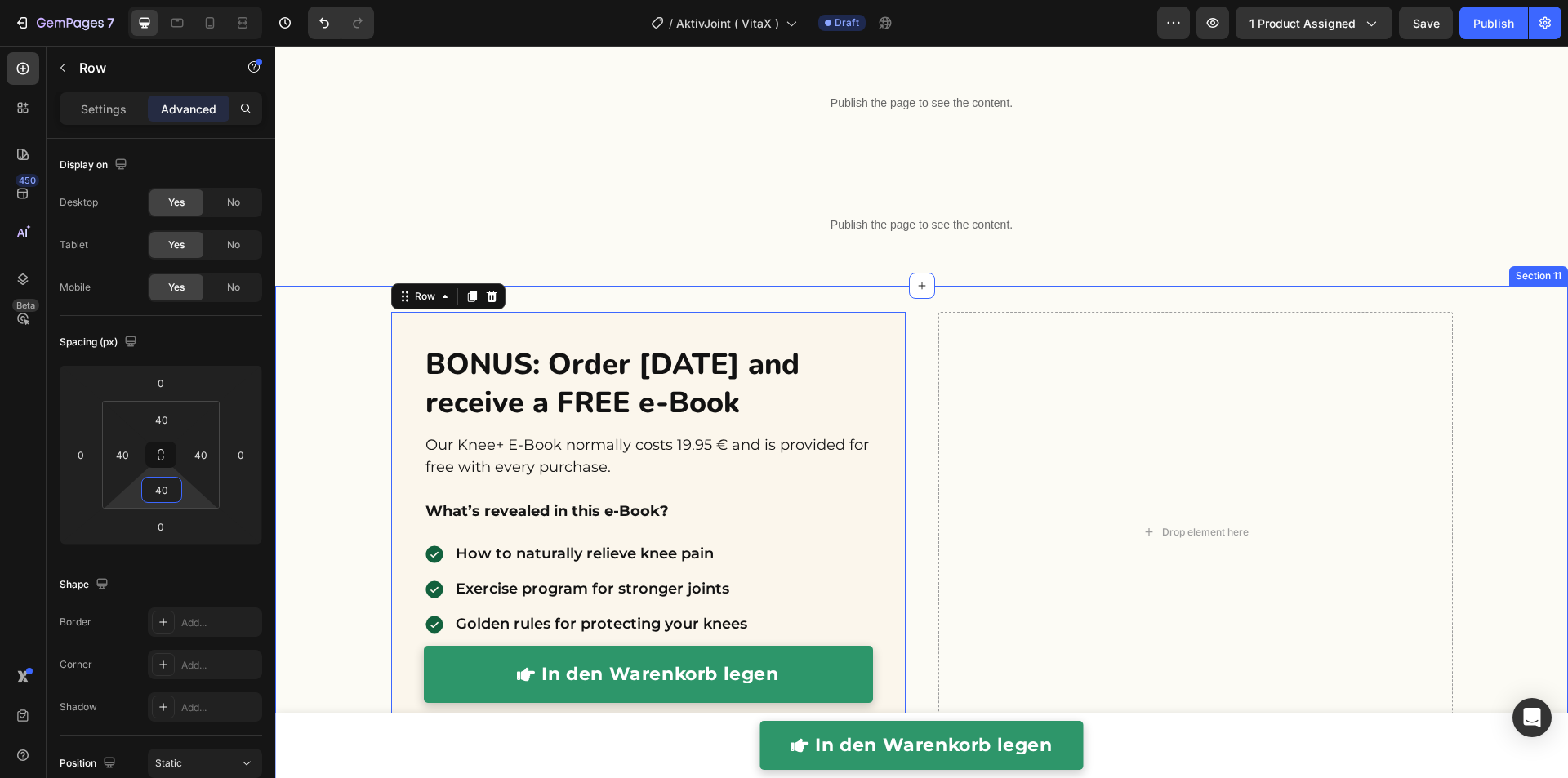
click at [348, 429] on div "BONUS: Order today and receive a FREE e-Book Heading Our Knee+ E-Book normally …" at bounding box center [921, 552] width 1292 height 481
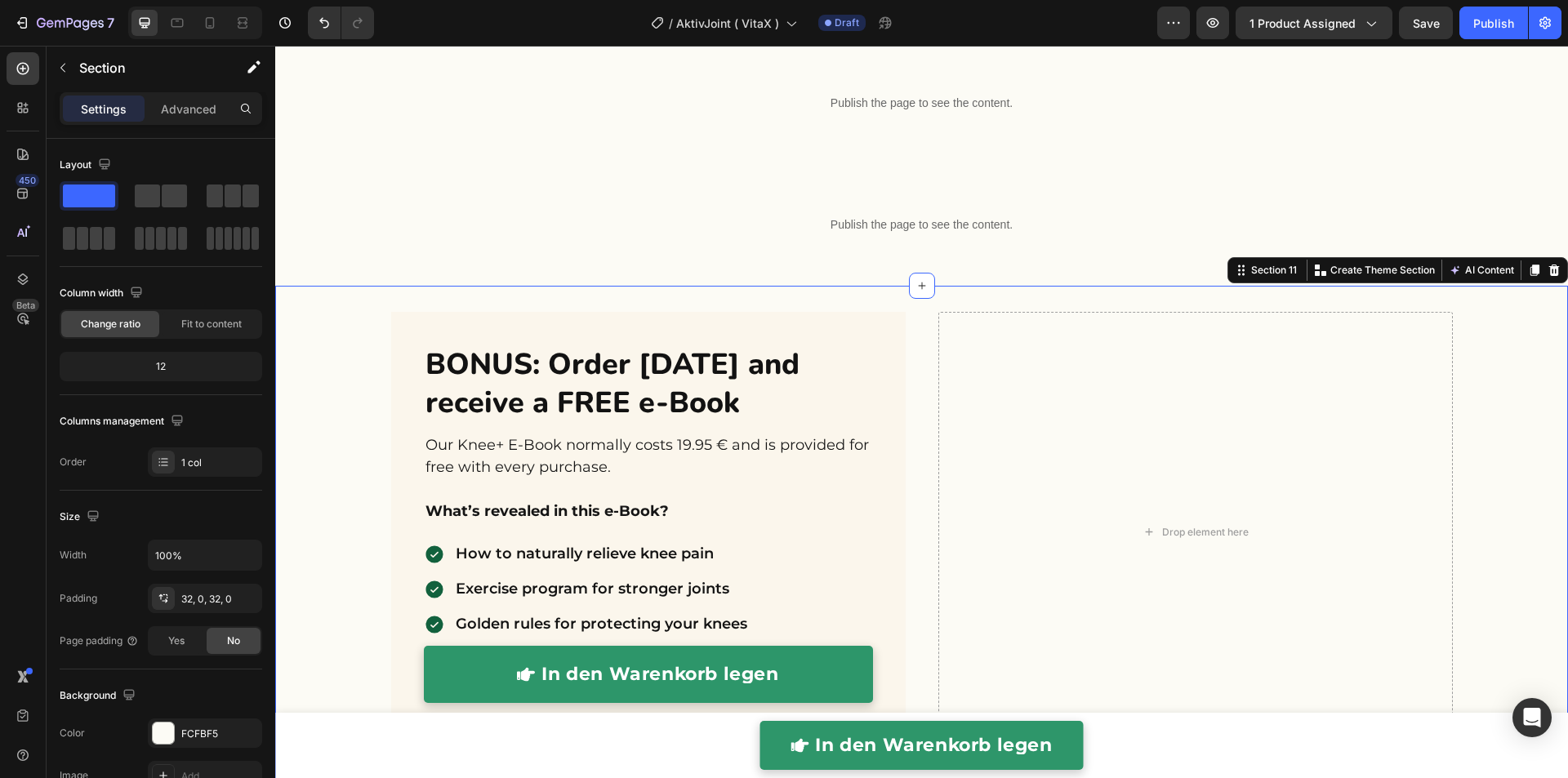
scroll to position [4456, 0]
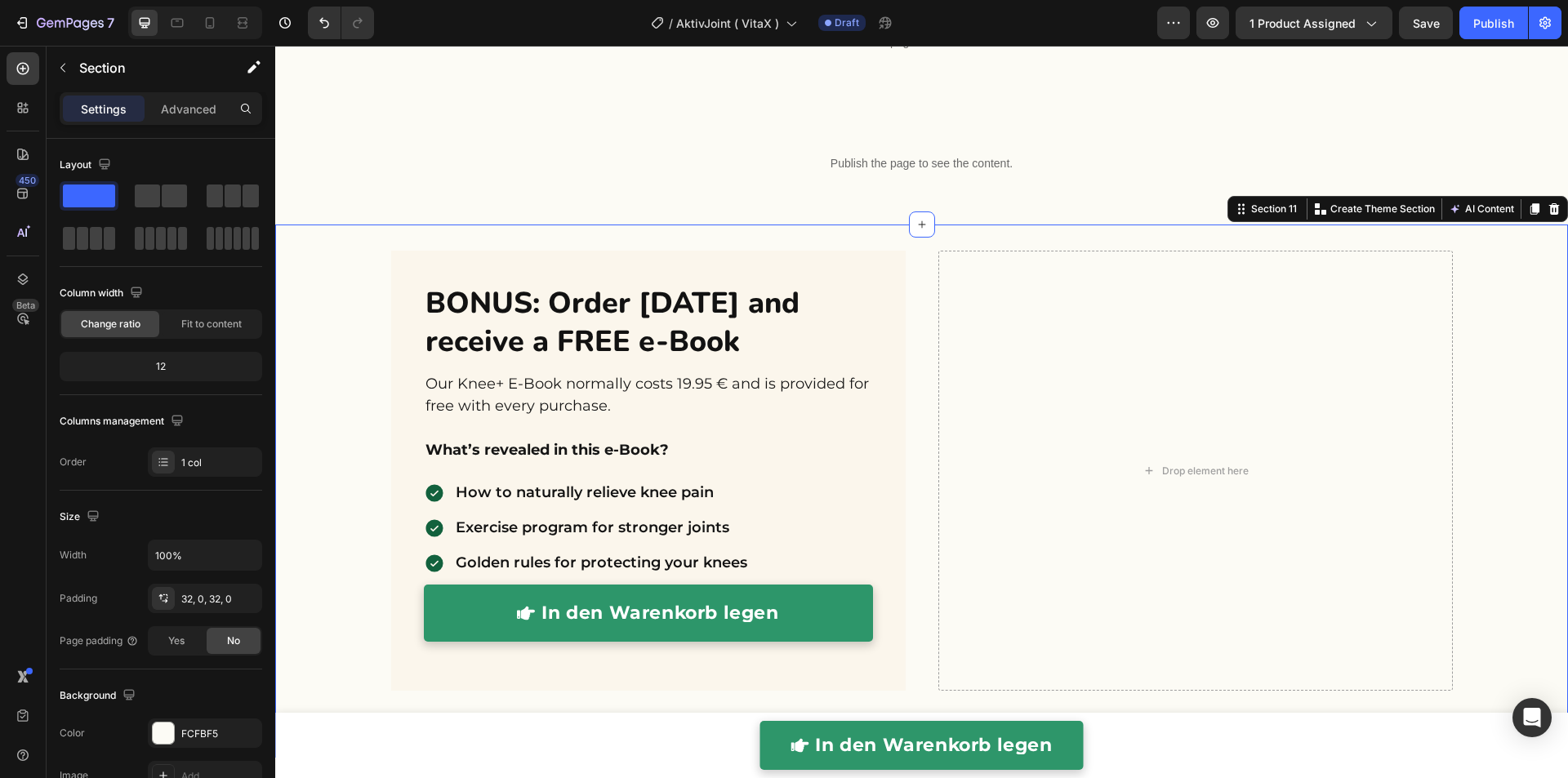
click at [320, 373] on div "BONUS: Order today and receive a FREE e-Book Heading Our Knee+ E-Book normally …" at bounding box center [921, 490] width 1292 height 481
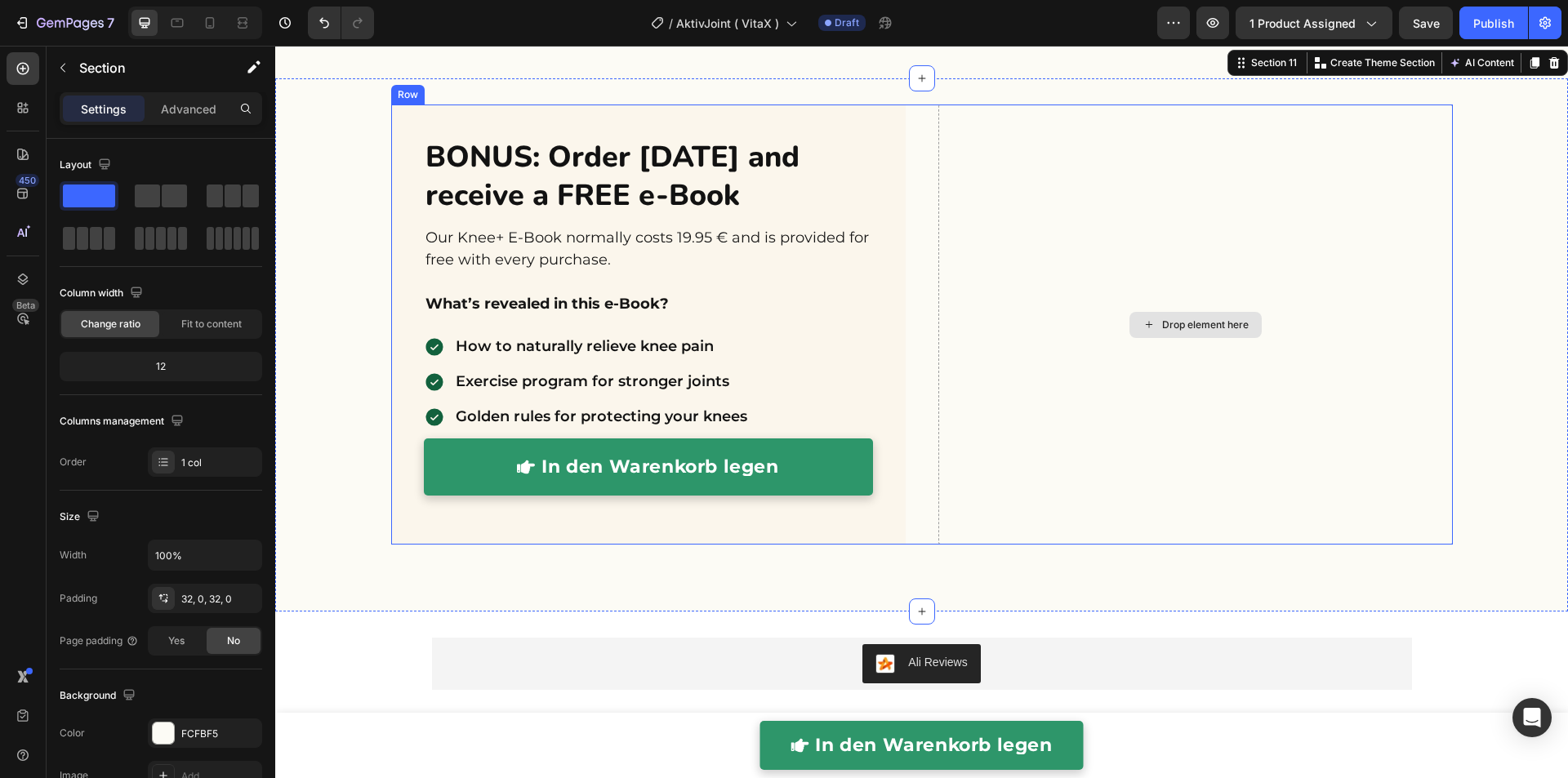
scroll to position [4620, 0]
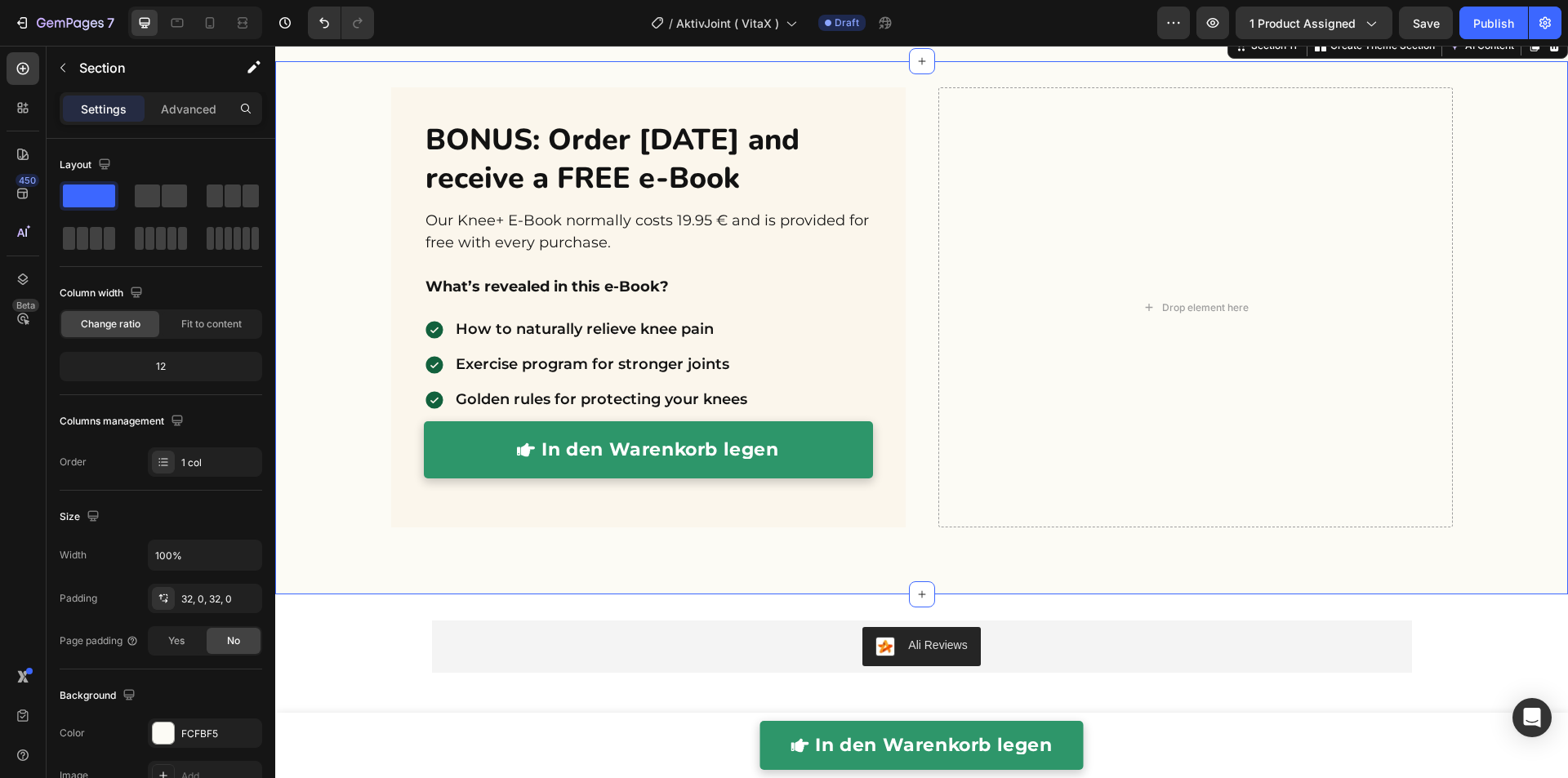
drag, startPoint x: 1486, startPoint y: 479, endPoint x: 1466, endPoint y: 470, distance: 21.9
click at [1486, 478] on div "BONUS: Order today and receive a FREE e-Book Heading Our Knee+ E-Book normally …" at bounding box center [921, 328] width 1292 height 481
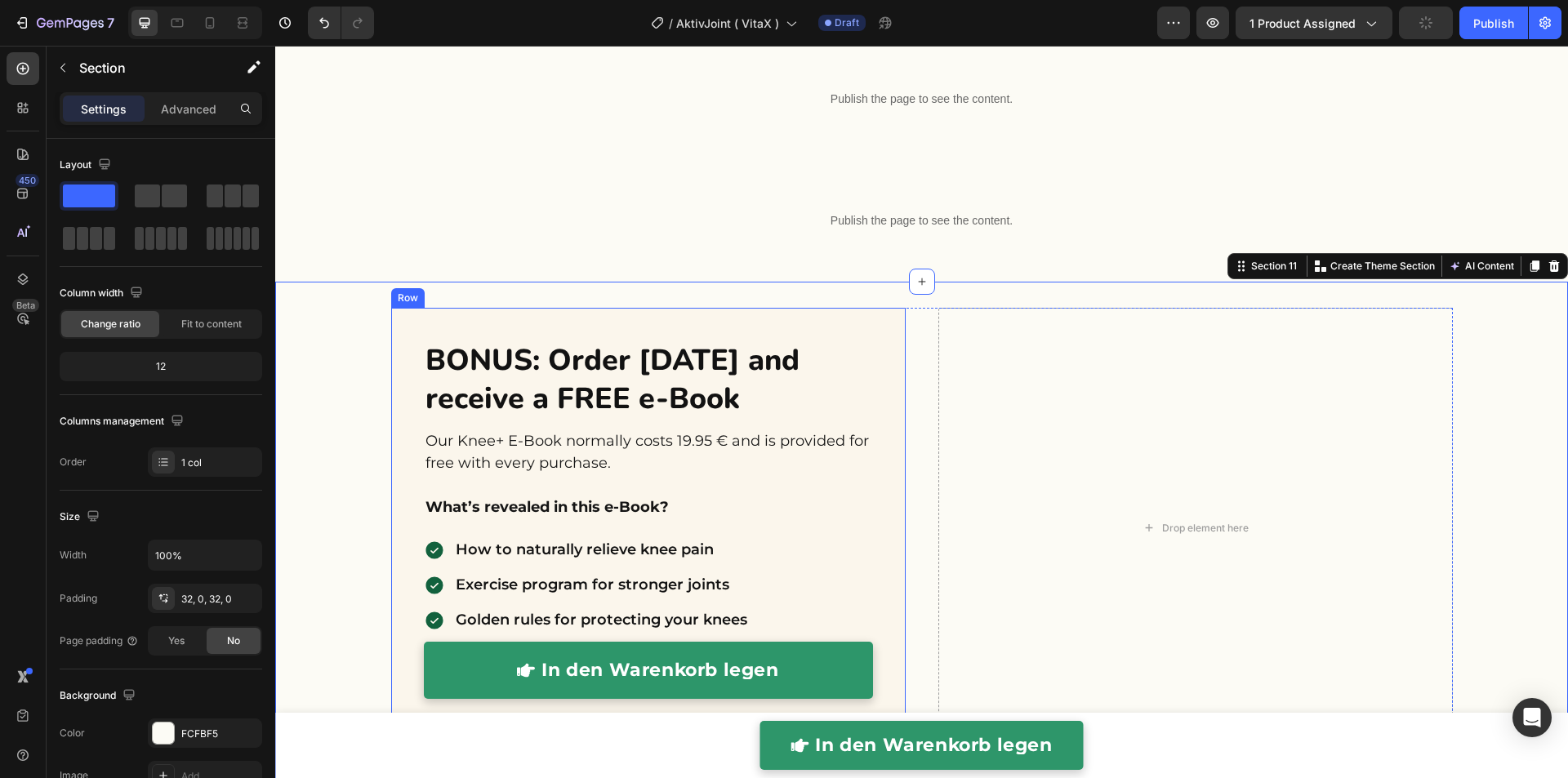
click at [402, 321] on div "BONUS: Order today and receive a FREE e-Book Heading Our Knee+ E-Book normally …" at bounding box center [647, 527] width 514 height 440
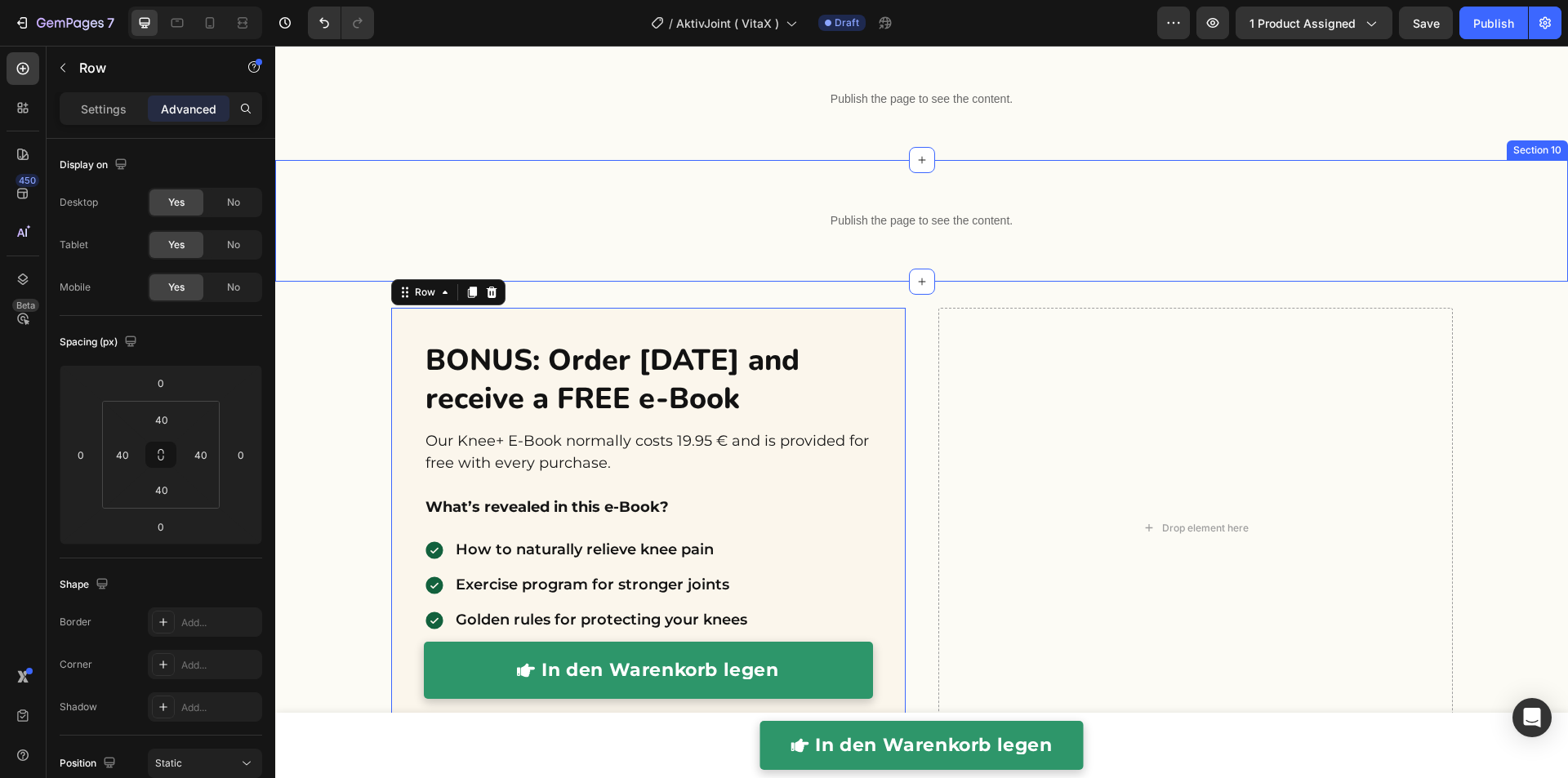
click at [552, 172] on div "Publish the page to see the content. Custom Code Row Section 10" at bounding box center [921, 220] width 1292 height 122
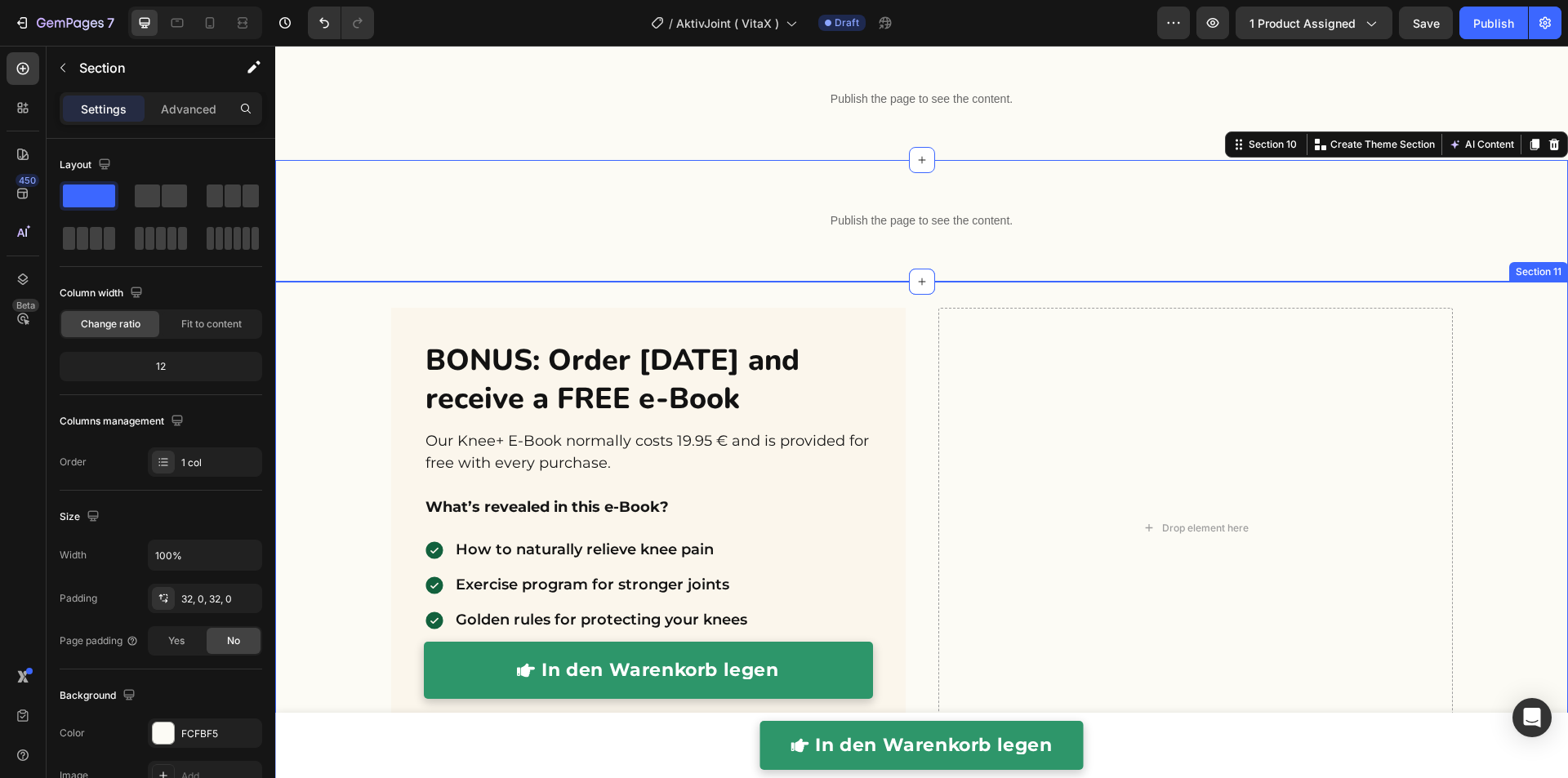
click at [341, 432] on div "BONUS: Order today and receive a FREE e-Book Heading Our Knee+ E-Book normally …" at bounding box center [921, 548] width 1292 height 481
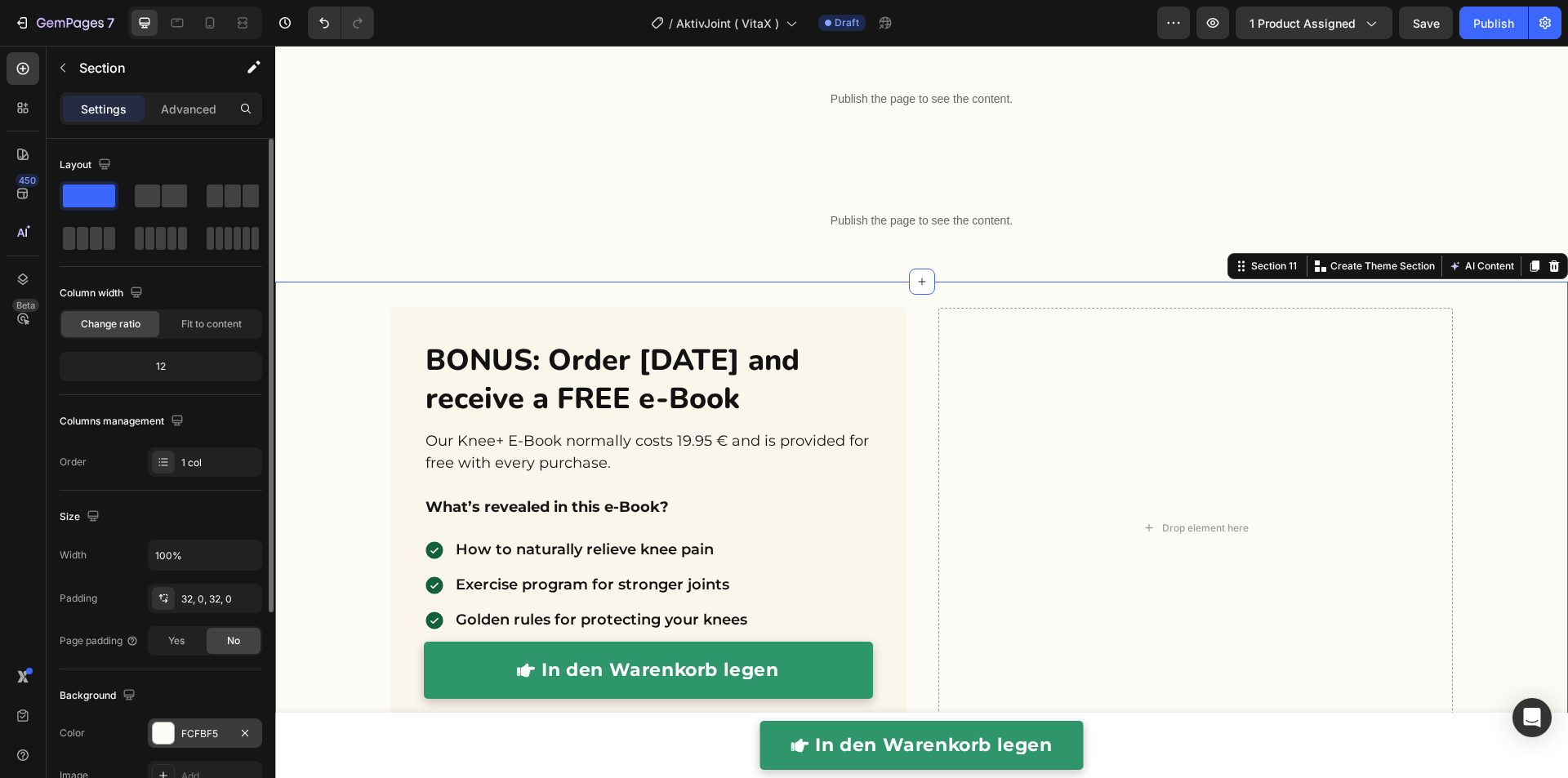
click at [188, 732] on div "FCFBF5" at bounding box center [205, 733] width 48 height 15
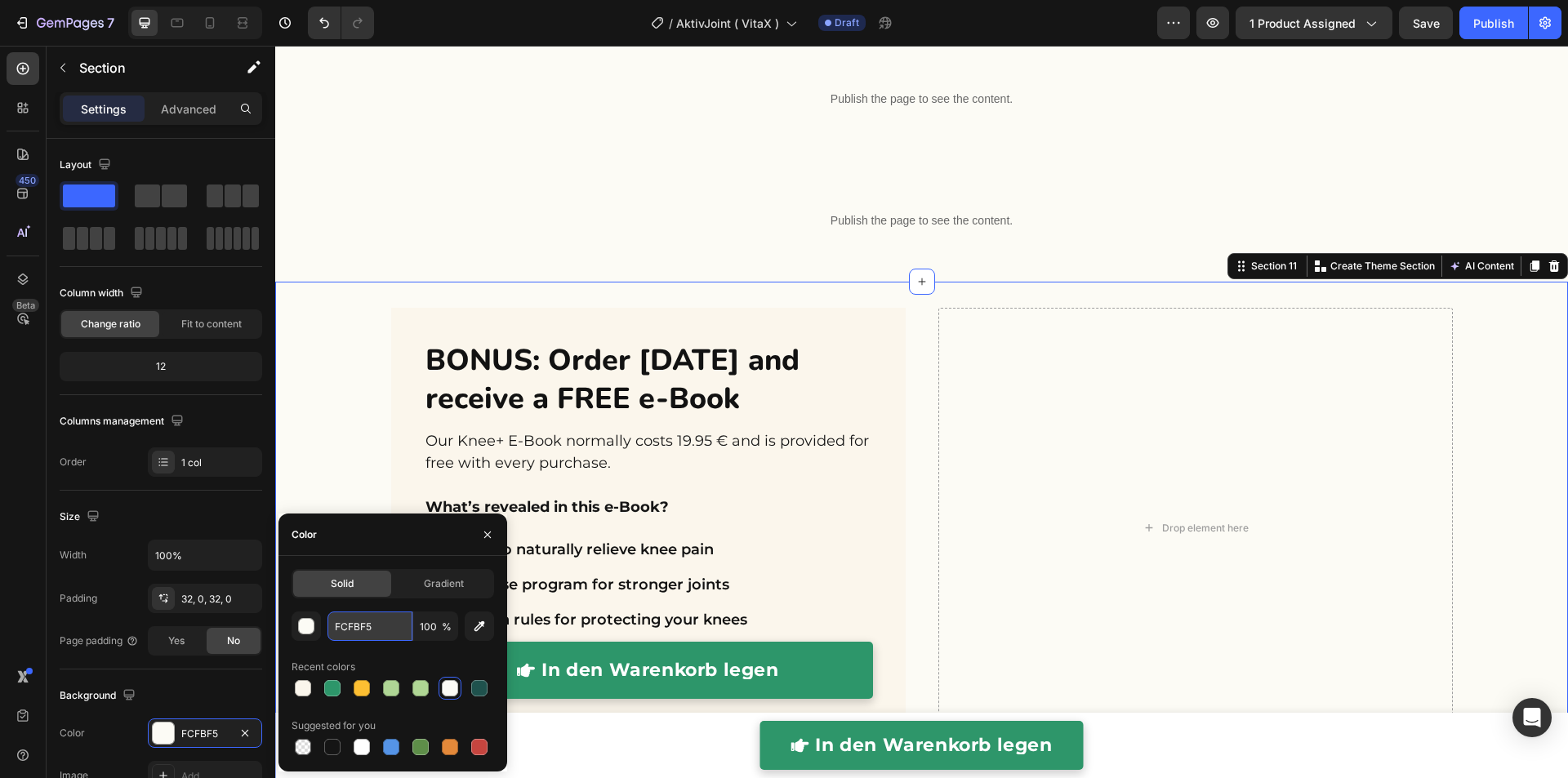
click at [397, 619] on input "FCFBF5" at bounding box center [370, 626] width 85 height 29
paste input "#"
type input "#FCFBF5"
click at [592, 196] on div "Publish the page to see the content. Custom Code Row" at bounding box center [921, 220] width 1021 height 69
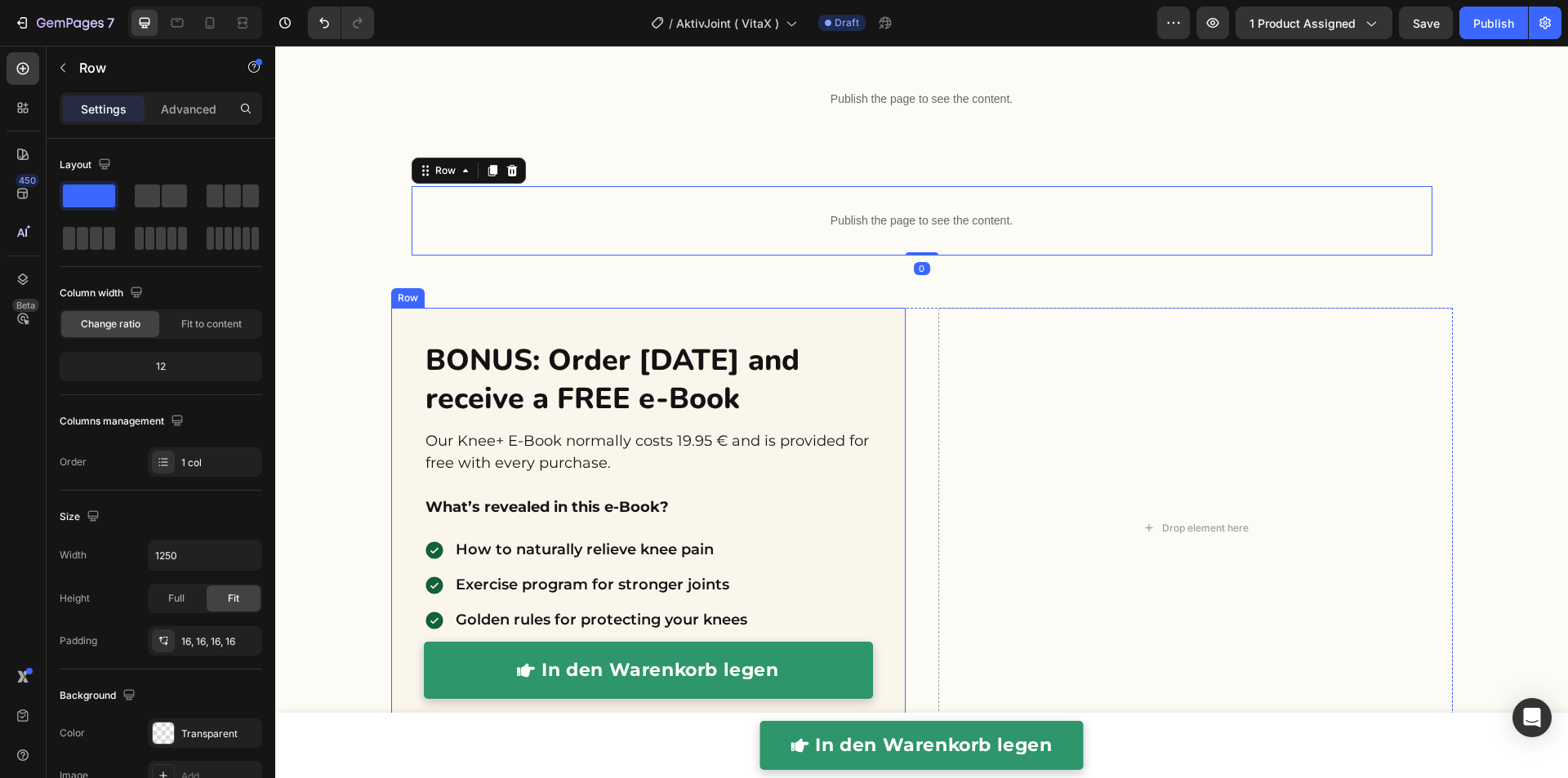
click at [857, 320] on div "BONUS: Order today and receive a FREE e-Book Heading Our Knee+ E-Book normally …" at bounding box center [647, 527] width 514 height 440
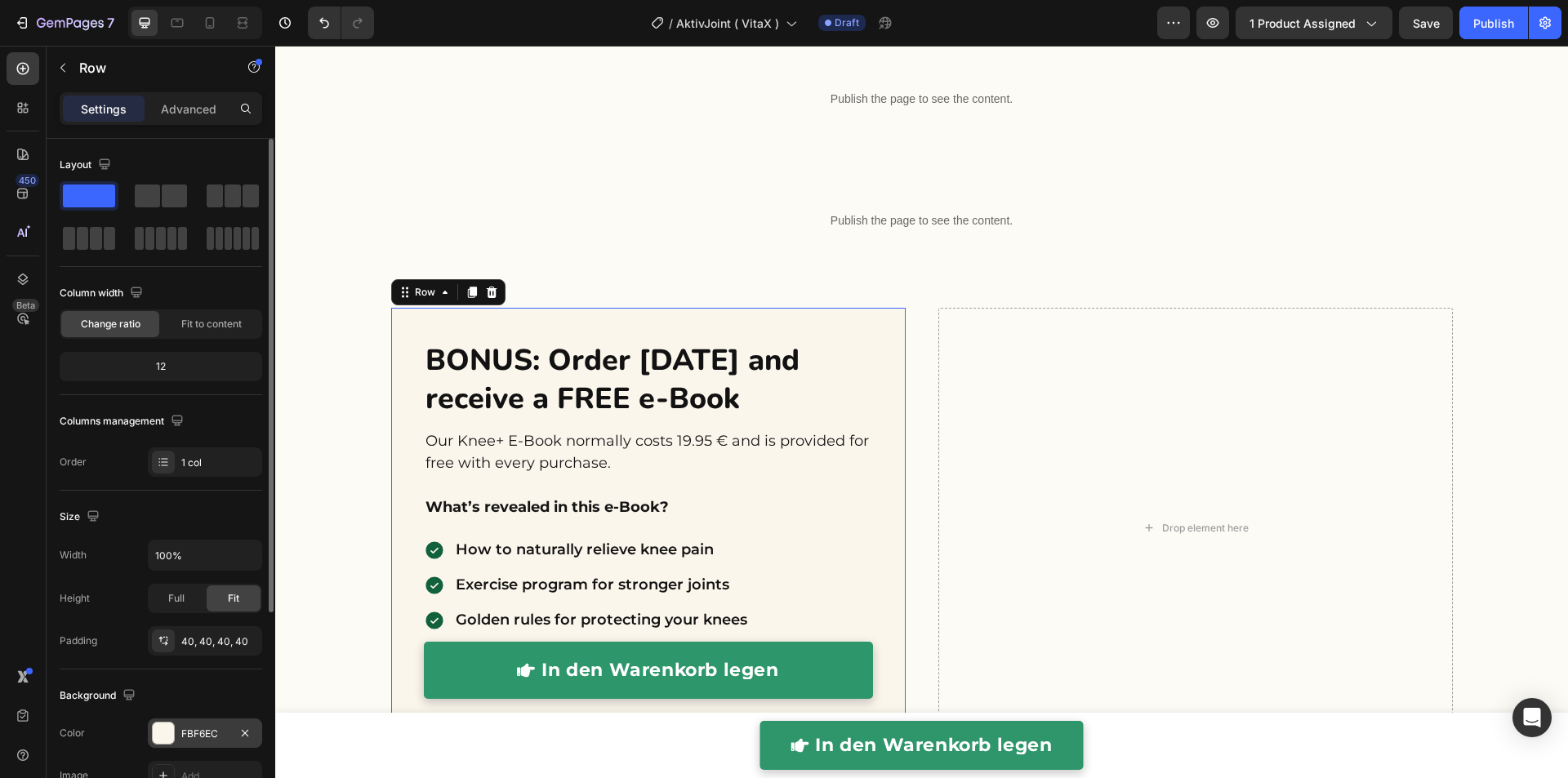
click at [201, 729] on div "FBF6EC" at bounding box center [205, 733] width 48 height 15
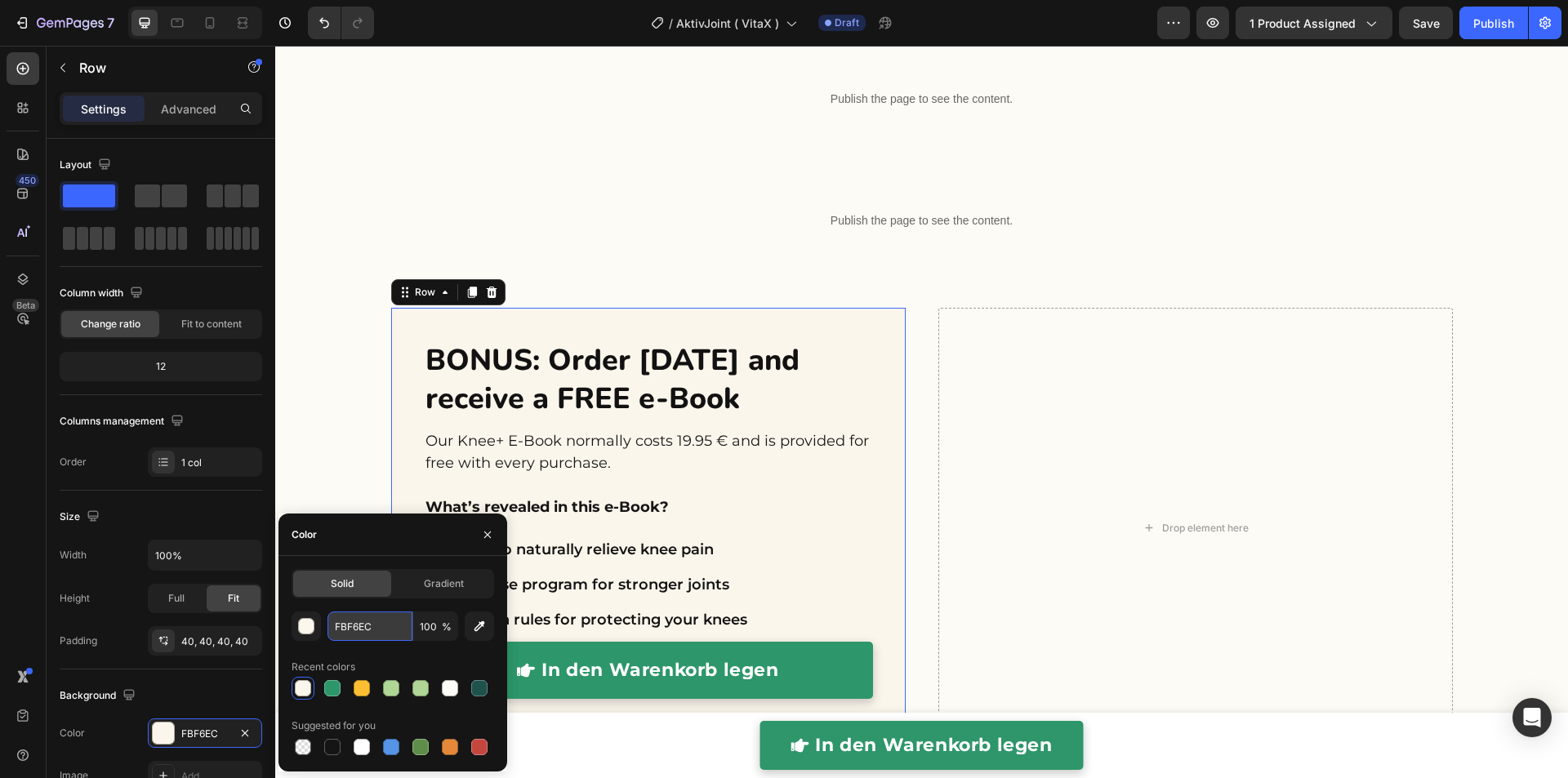
click at [377, 628] on input "FBF6EC" at bounding box center [370, 626] width 85 height 29
paste input "#"
type input "#FBF6EC"
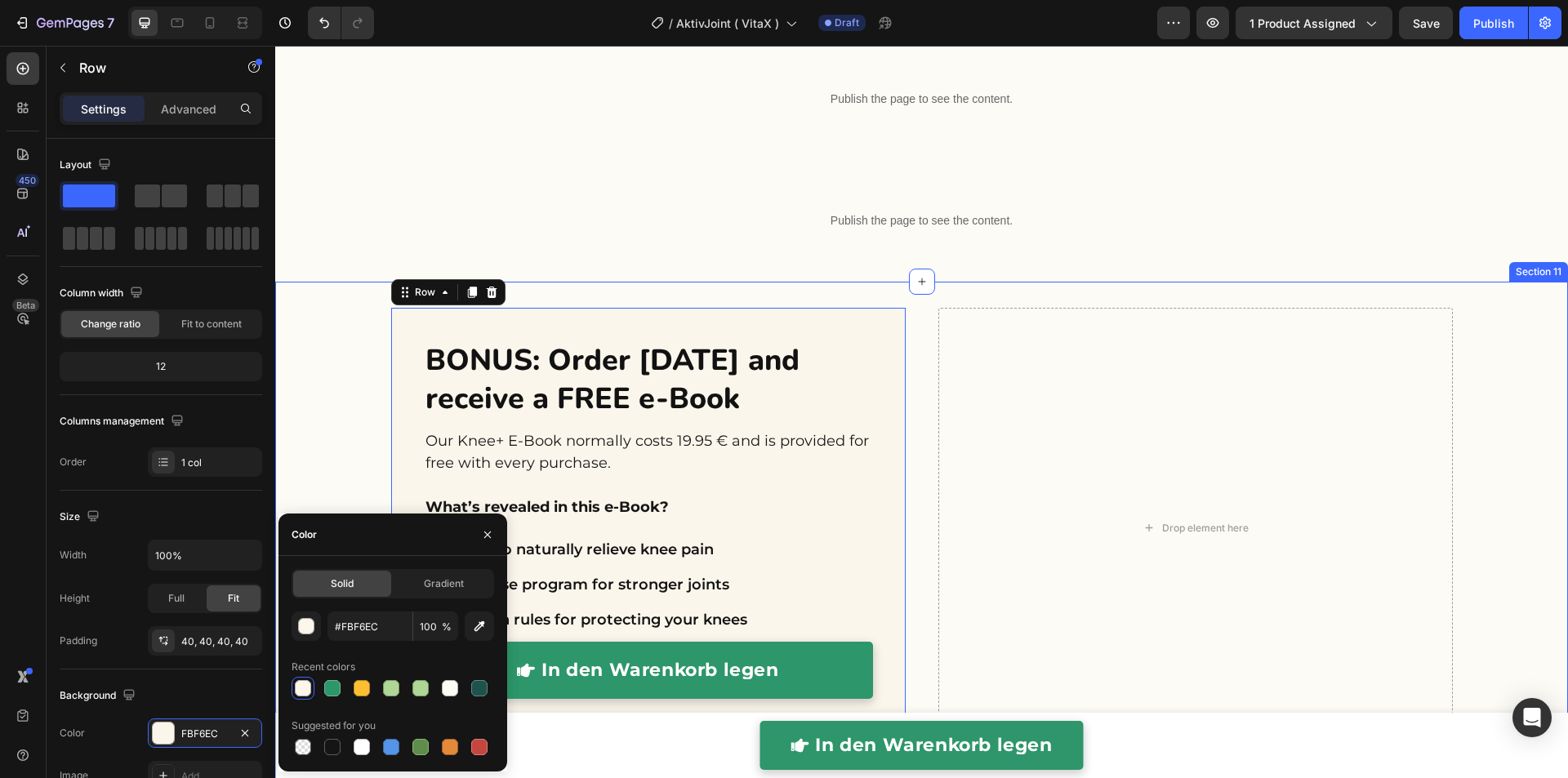
click at [333, 484] on div "BONUS: Order today and receive a FREE e-Book Heading Our Knee+ E-Book normally …" at bounding box center [921, 548] width 1292 height 481
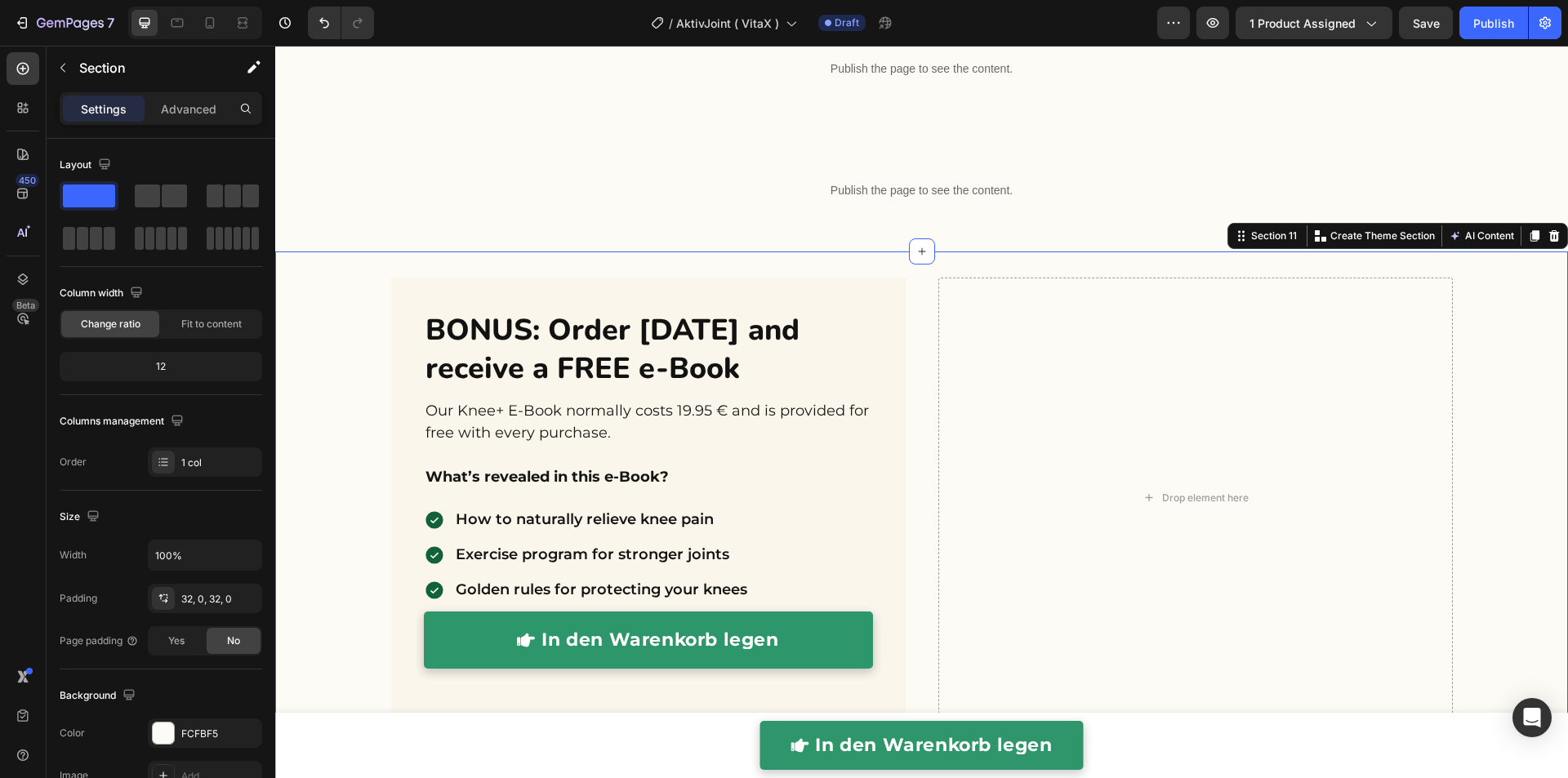
scroll to position [4431, 0]
click at [391, 346] on div "BONUS: Order today and receive a FREE e-Book Heading Our Knee+ E-Book normally …" at bounding box center [647, 496] width 514 height 440
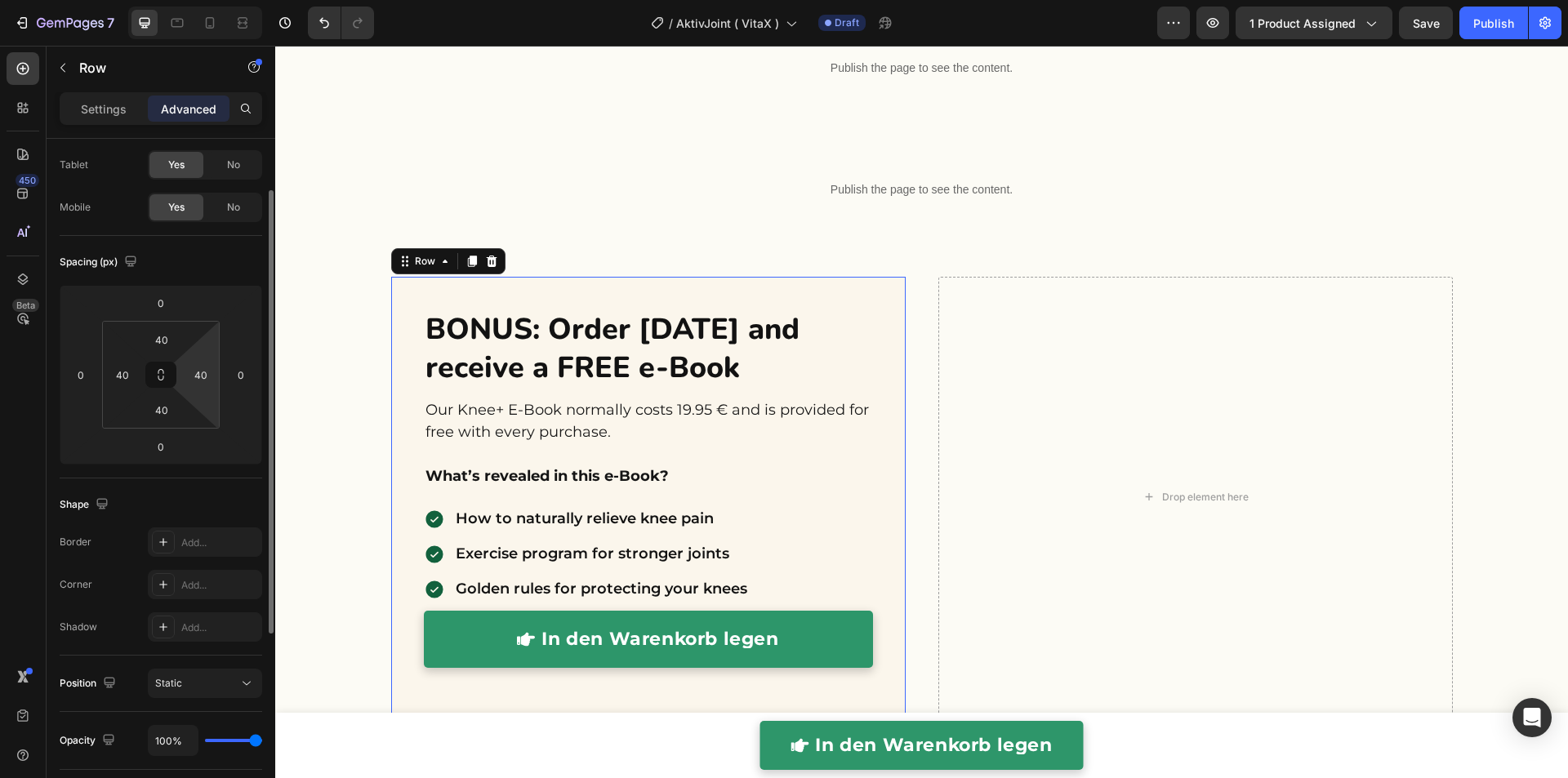
scroll to position [147, 0]
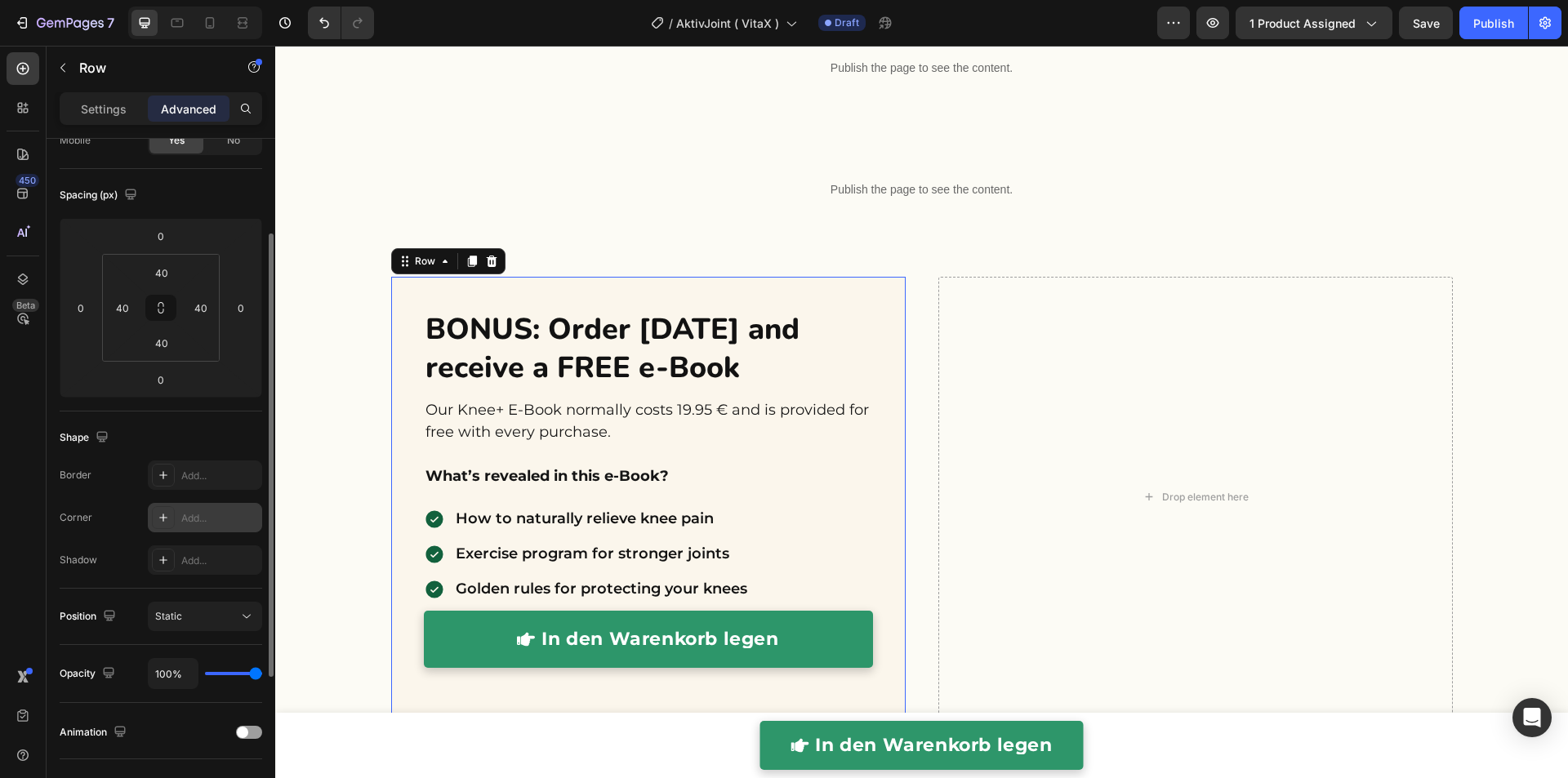
click at [184, 514] on div "Add..." at bounding box center [219, 518] width 77 height 15
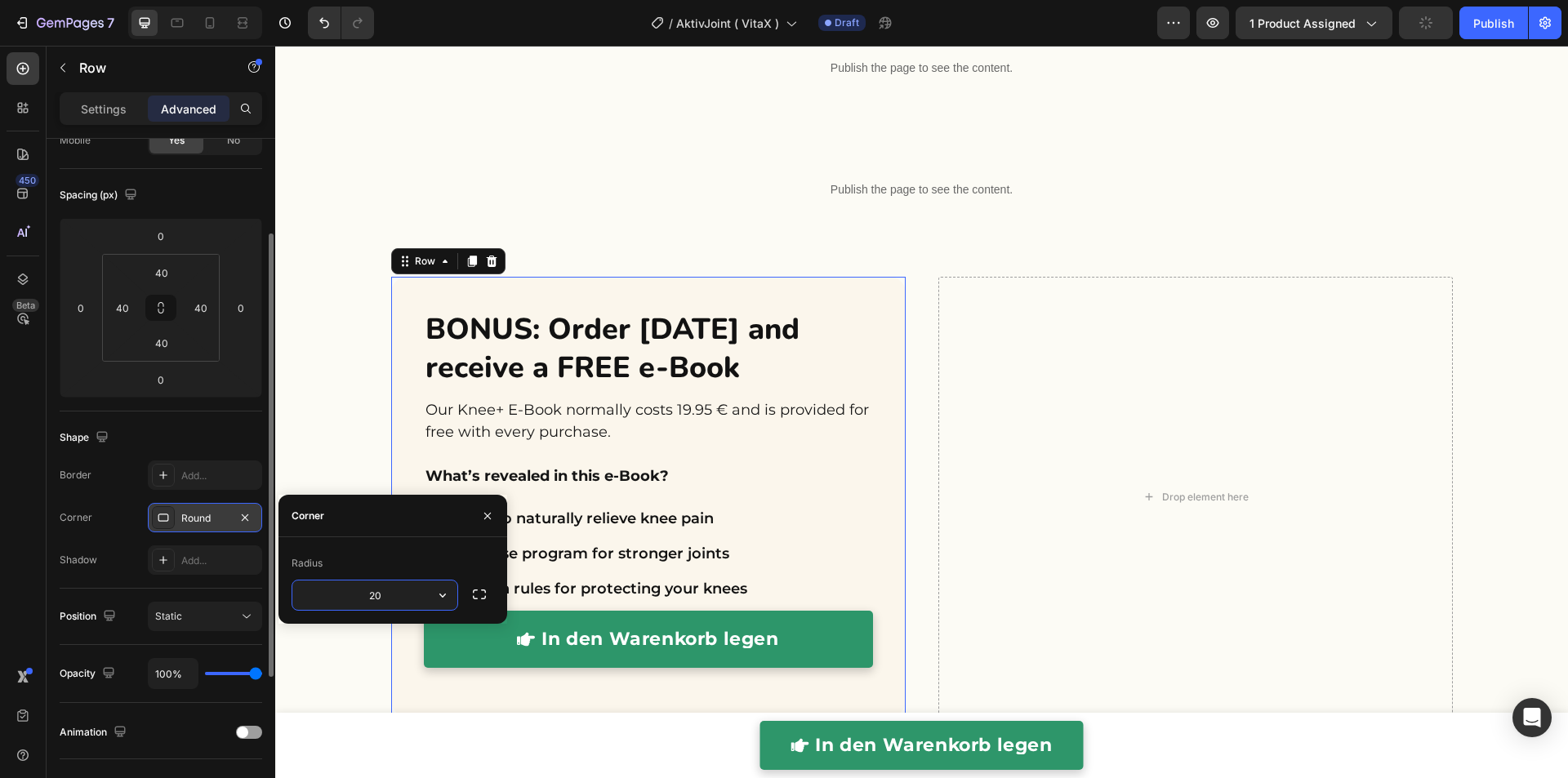
type input "20"
click at [341, 420] on div "BONUS: Order today and receive a FREE e-Book Heading Our Knee+ E-Book normally …" at bounding box center [921, 517] width 1292 height 481
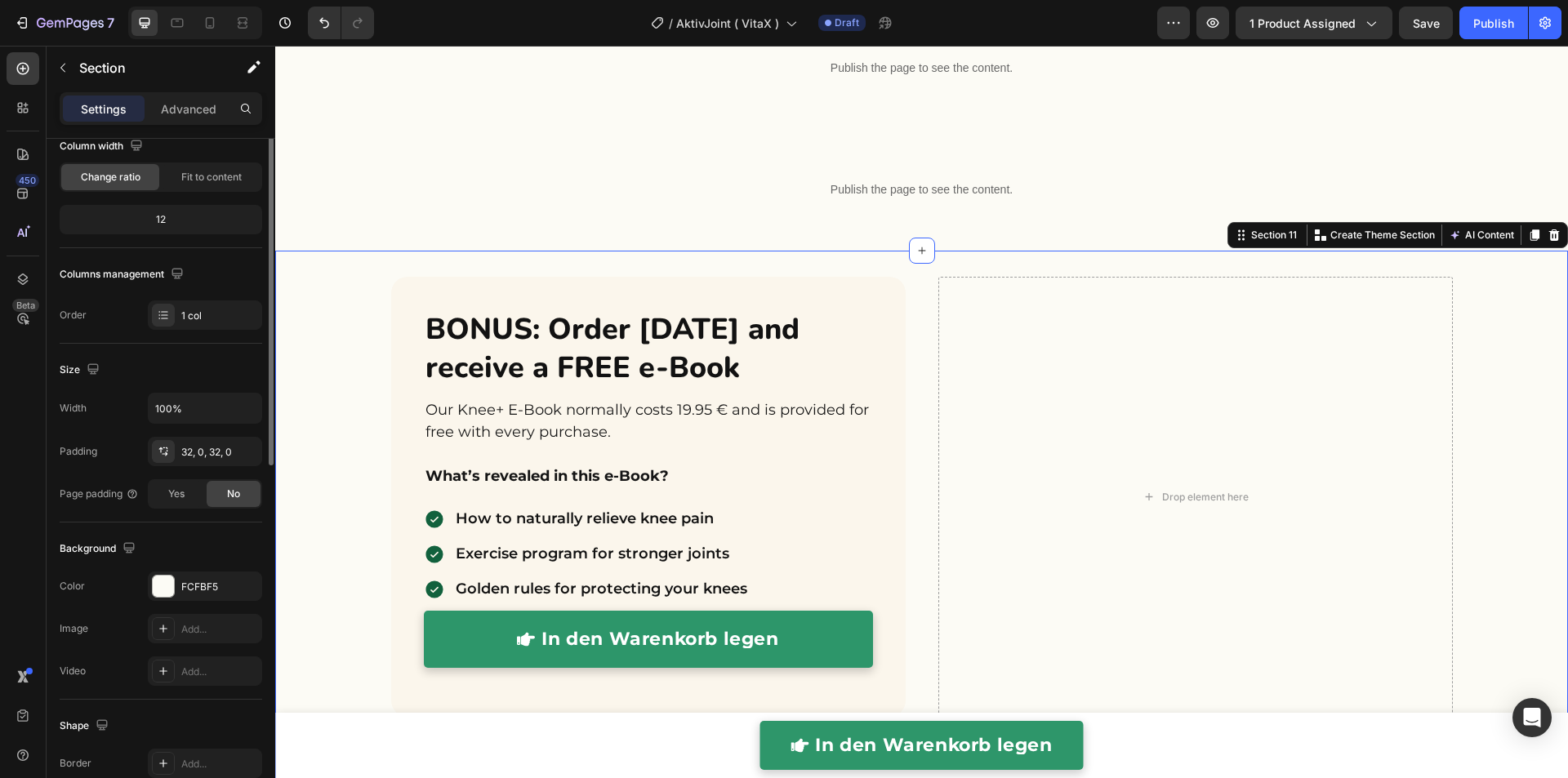
scroll to position [0, 0]
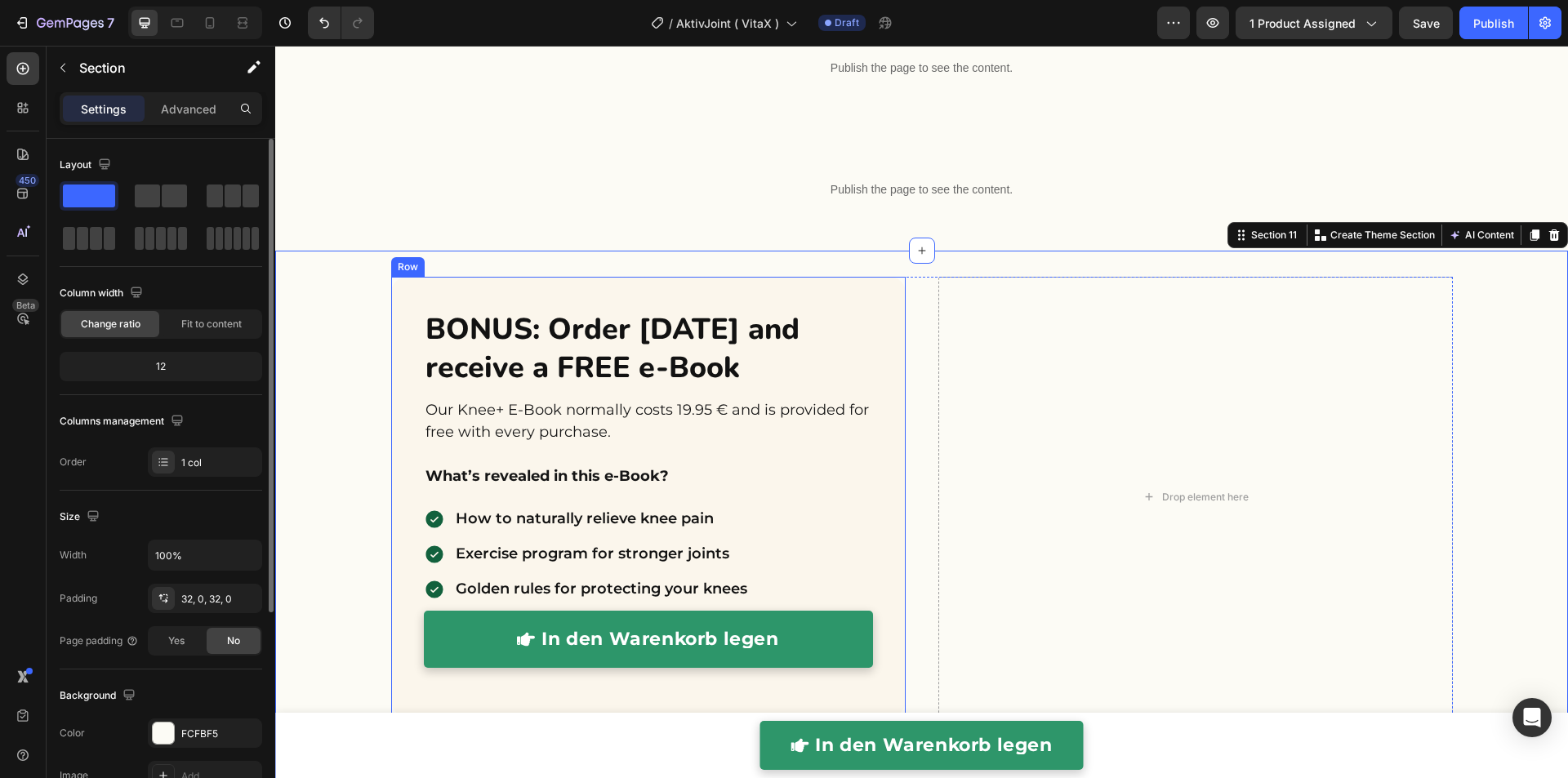
click at [391, 301] on div "BONUS: Order today and receive a FREE e-Book Heading Our Knee+ E-Book normally …" at bounding box center [647, 496] width 514 height 440
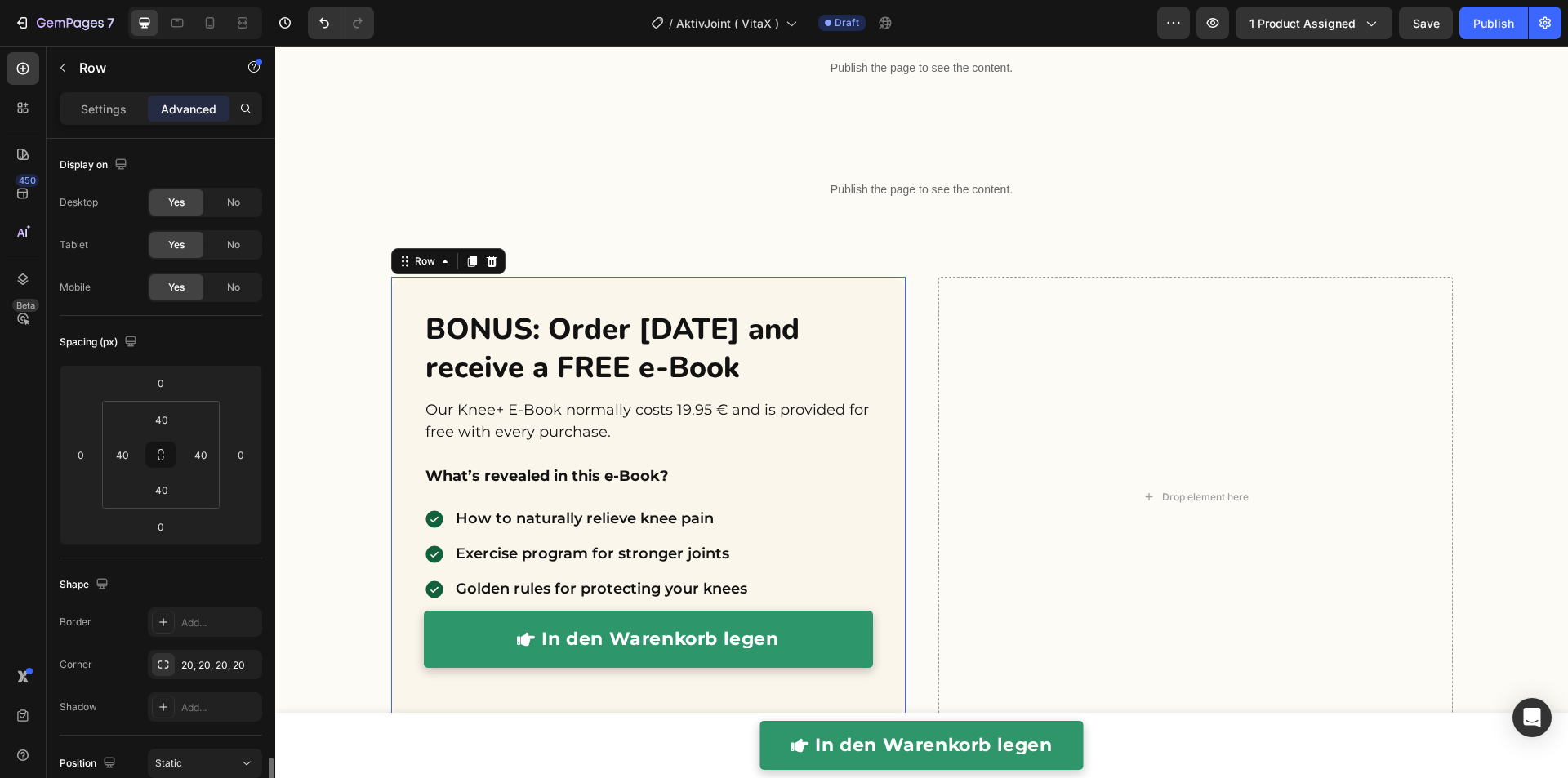
scroll to position [375, 0]
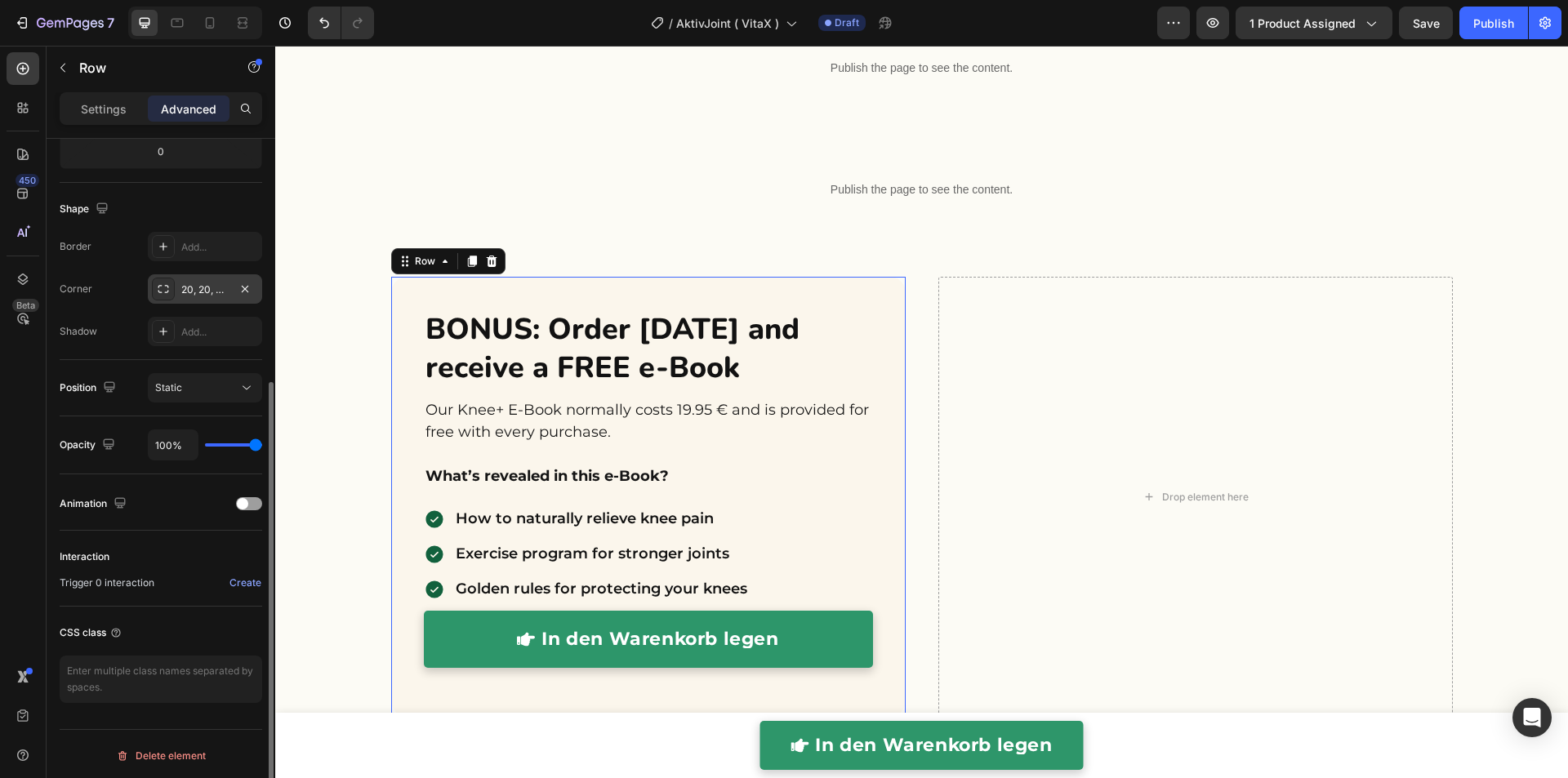
click at [195, 284] on div "20, 20, 20, 20" at bounding box center [205, 290] width 48 height 15
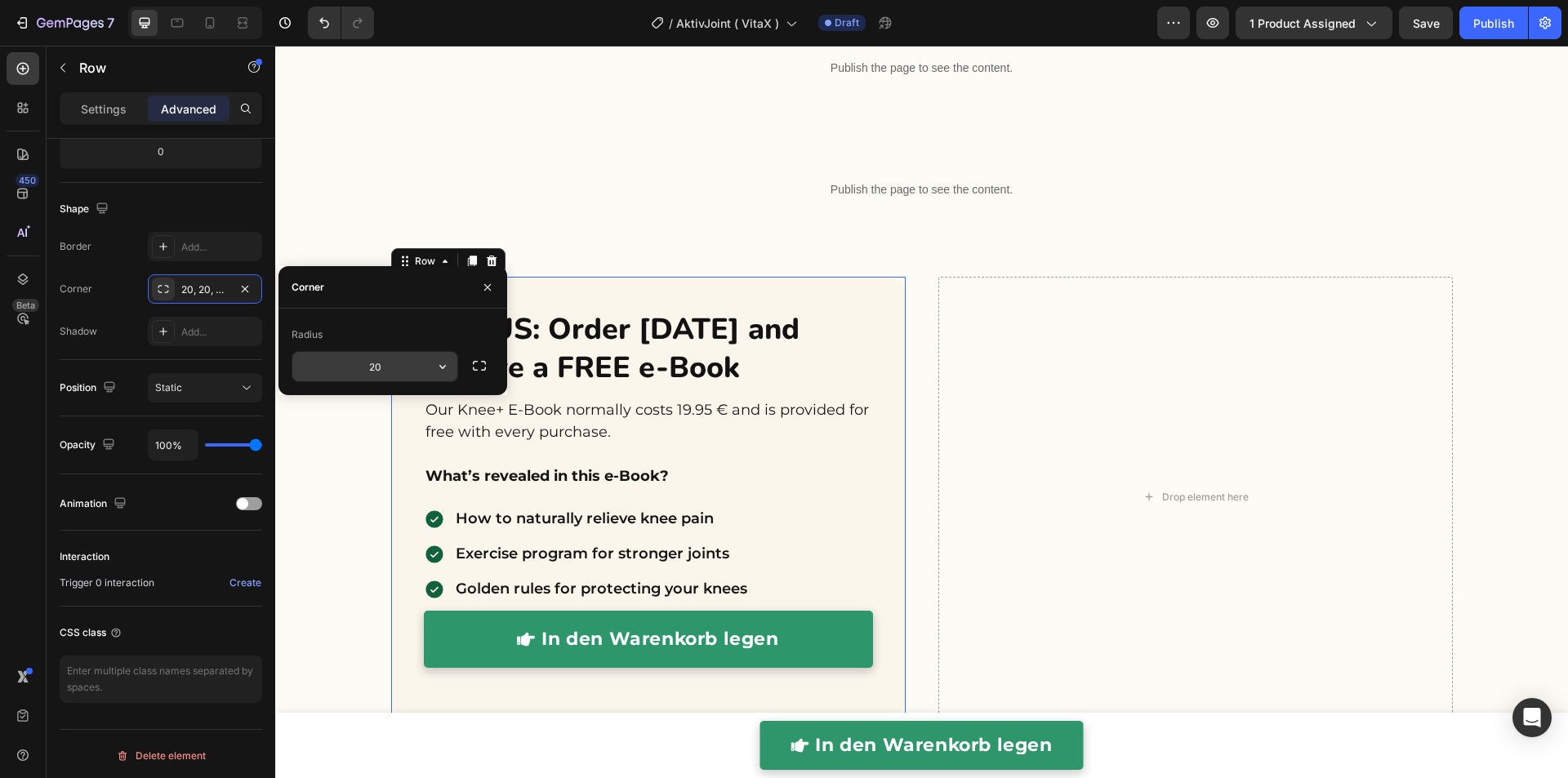
click at [383, 363] on input "20" at bounding box center [374, 367] width 165 height 29
type input "40"
click at [936, 192] on p "Publish the page to see the content." at bounding box center [921, 190] width 995 height 18
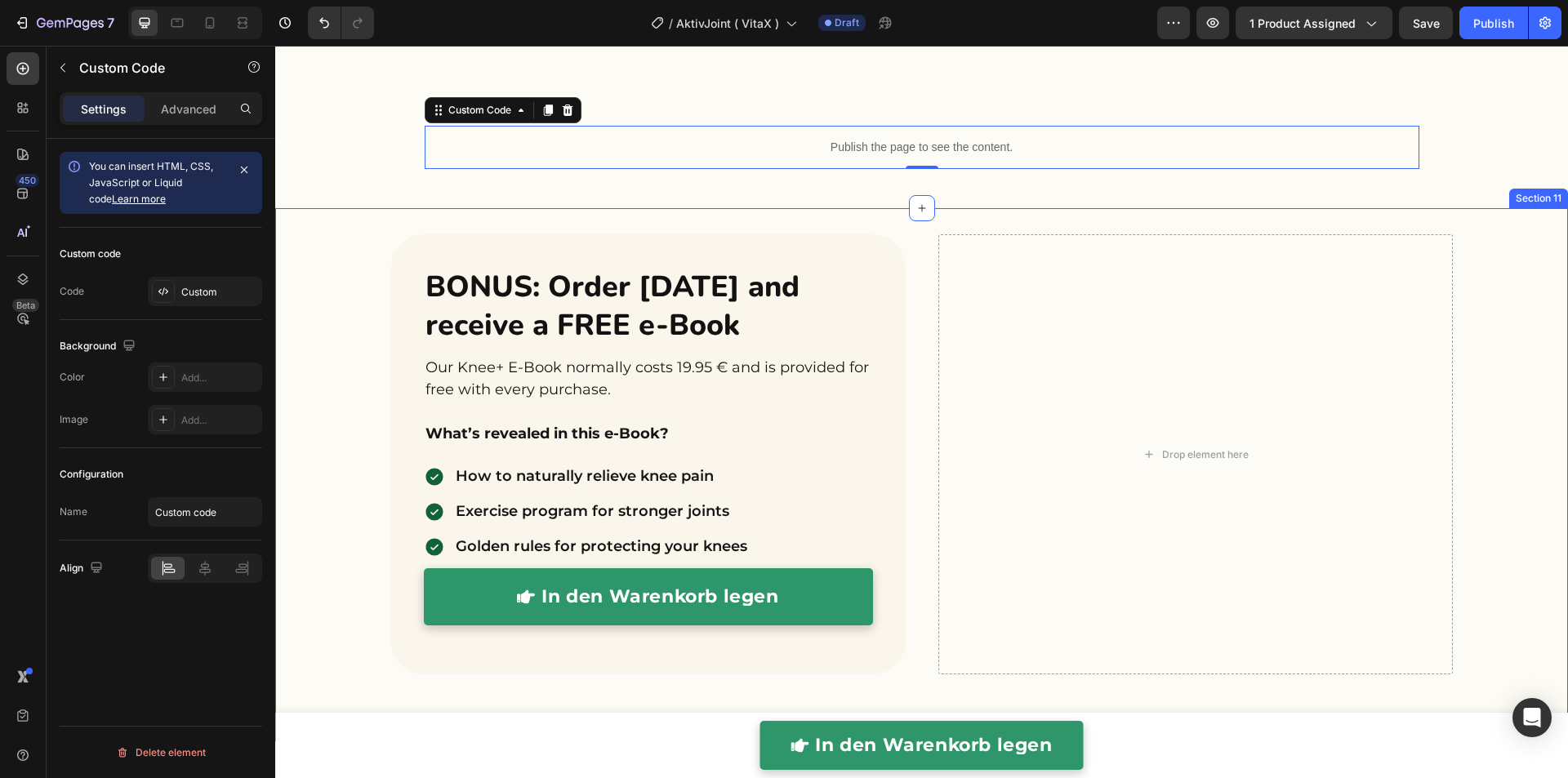
scroll to position [4486, 0]
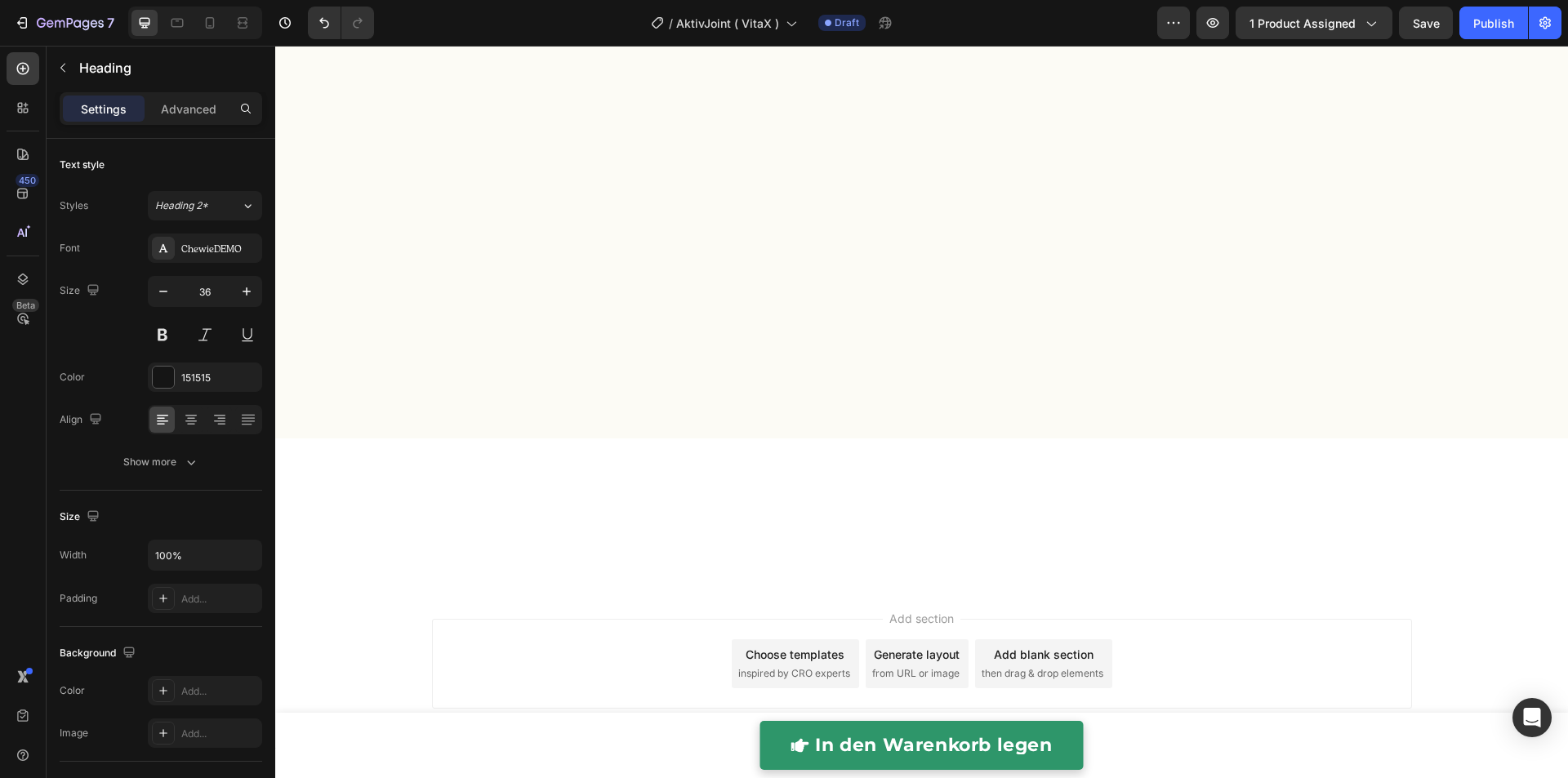
scroll to position [0, 0]
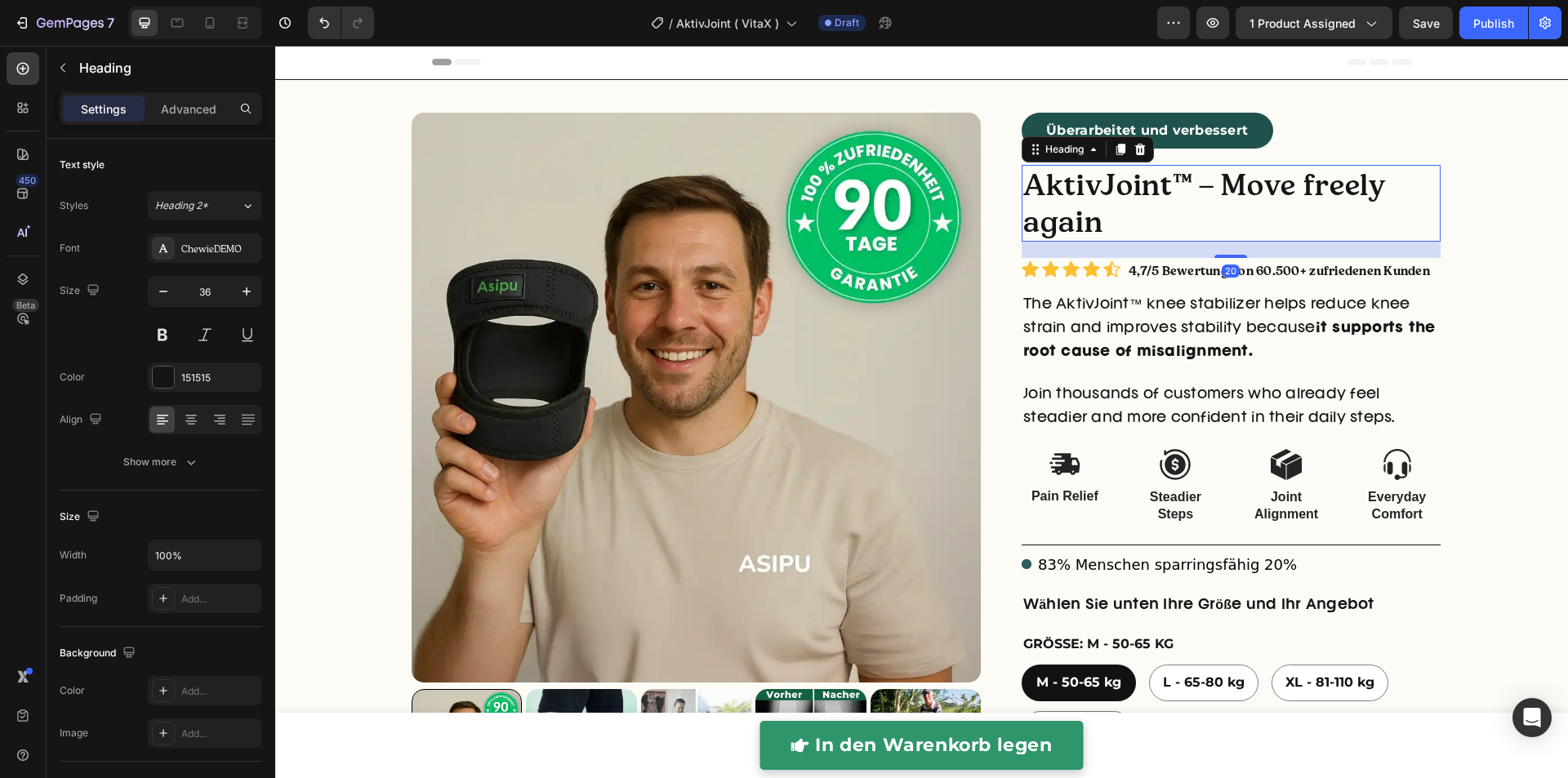
click at [1161, 192] on h2 "AktivJoint™ – Move freely again" at bounding box center [1231, 203] width 419 height 77
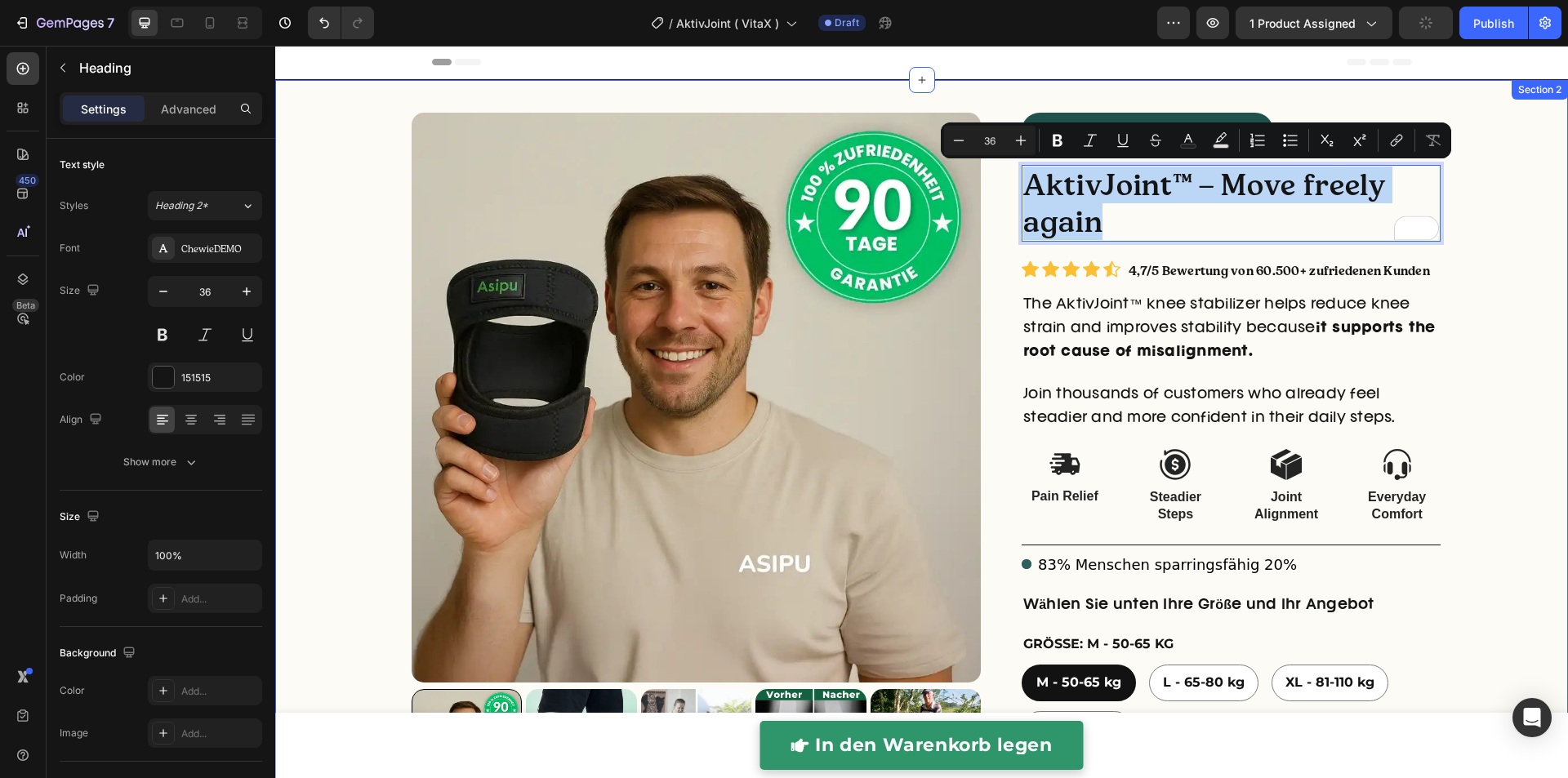
drag, startPoint x: 1508, startPoint y: 240, endPoint x: 1487, endPoint y: 233, distance: 22.1
click at [1507, 240] on div "right Created with Sketch. right Created with Sketch. Product Images Überarbeit…" at bounding box center [921, 651] width 1292 height 1076
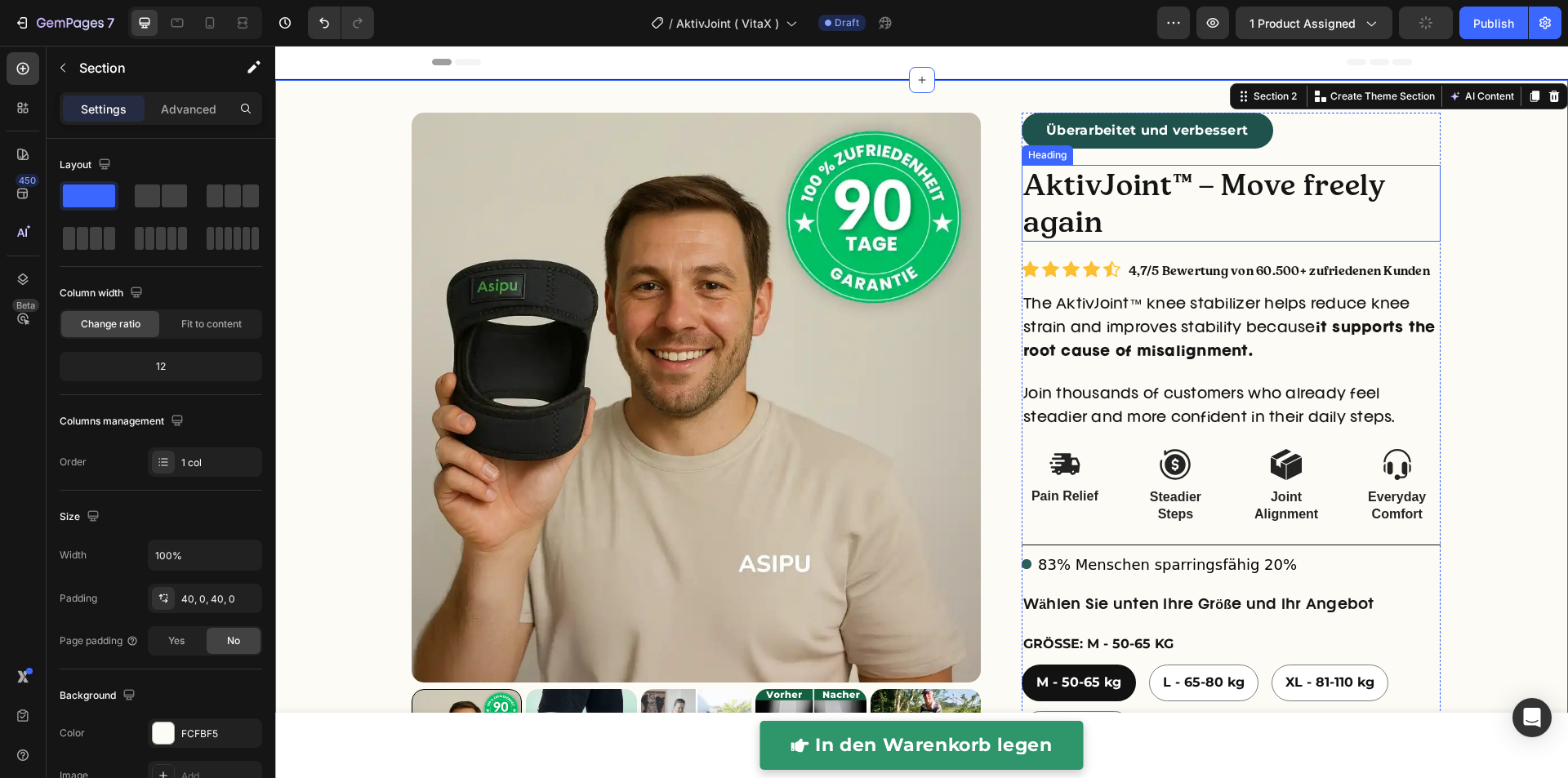
click at [1278, 202] on p "AktivJoint™ – Move freely again" at bounding box center [1231, 203] width 415 height 73
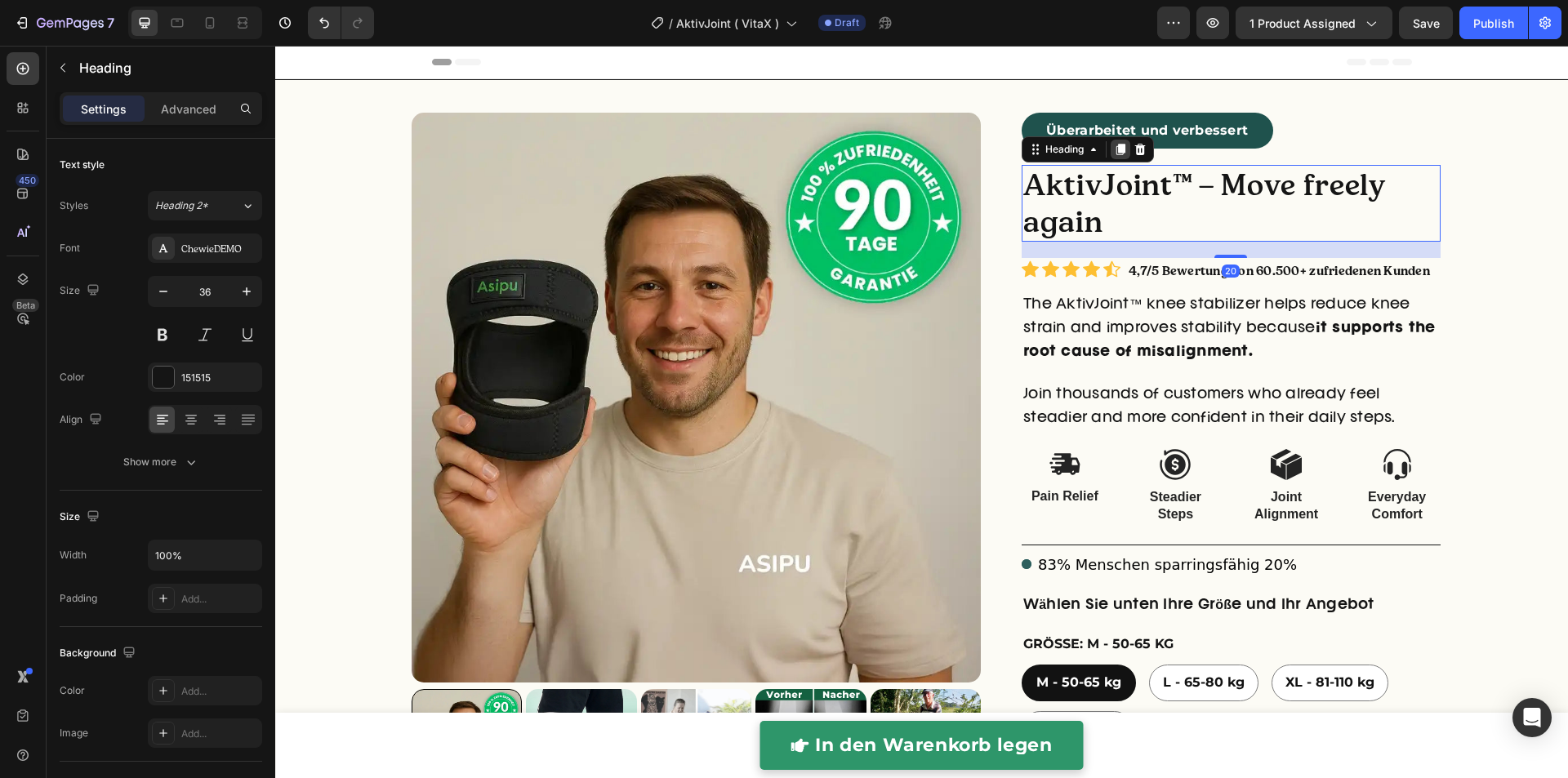
click at [1117, 149] on icon at bounding box center [1120, 149] width 9 height 12
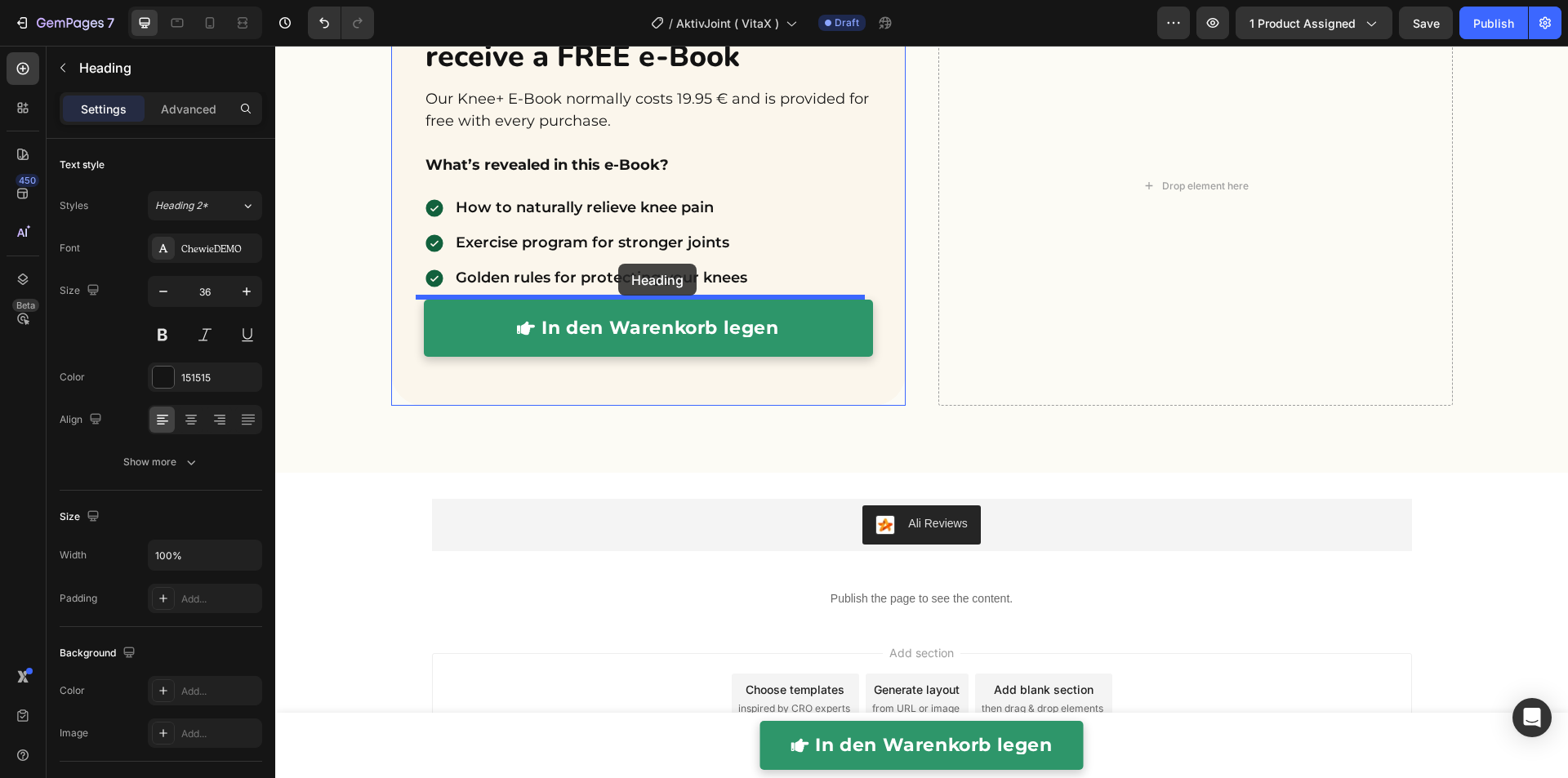
scroll to position [4797, 0]
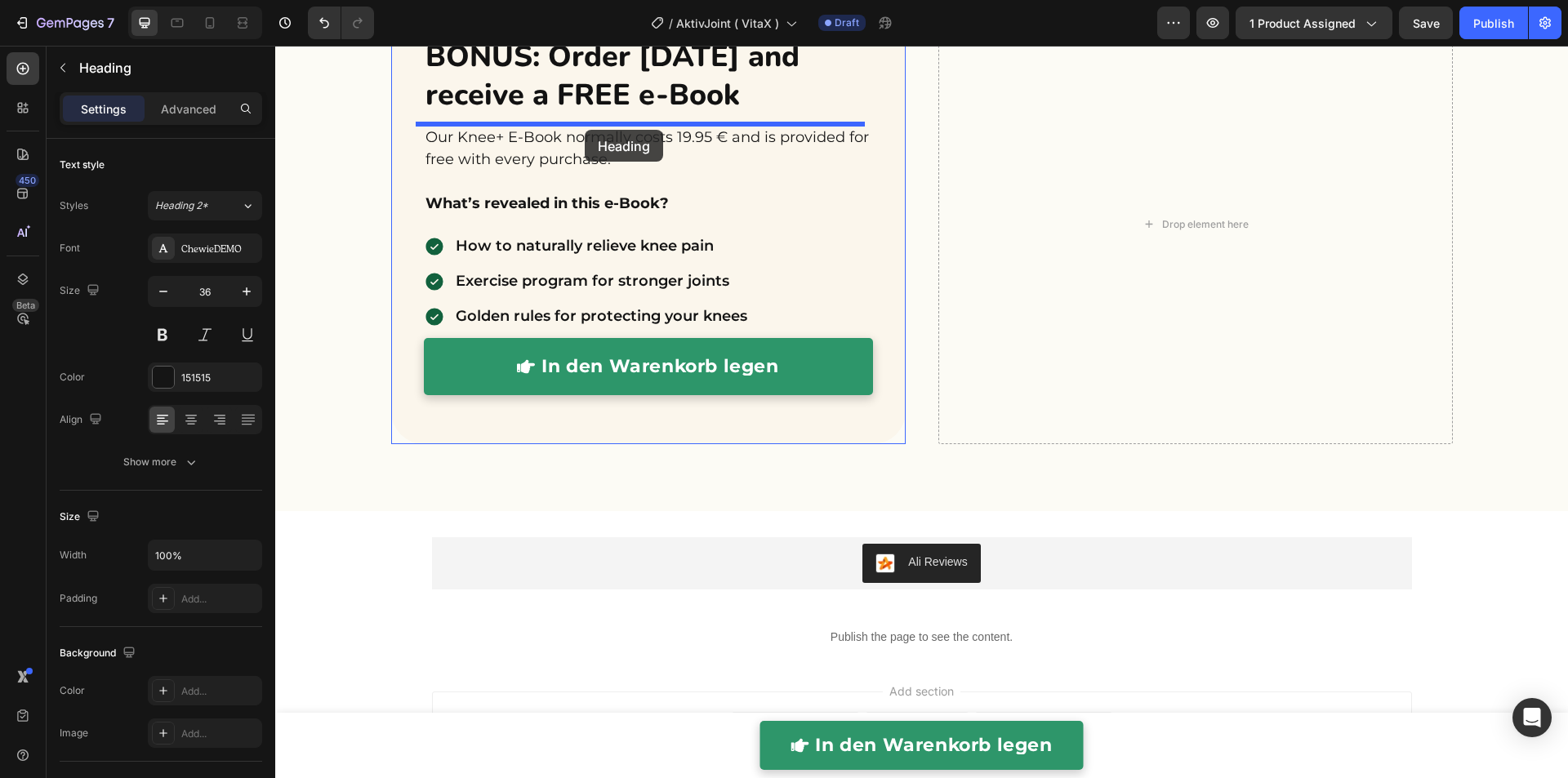
drag, startPoint x: 1078, startPoint y: 345, endPoint x: 584, endPoint y: 130, distance: 538.8
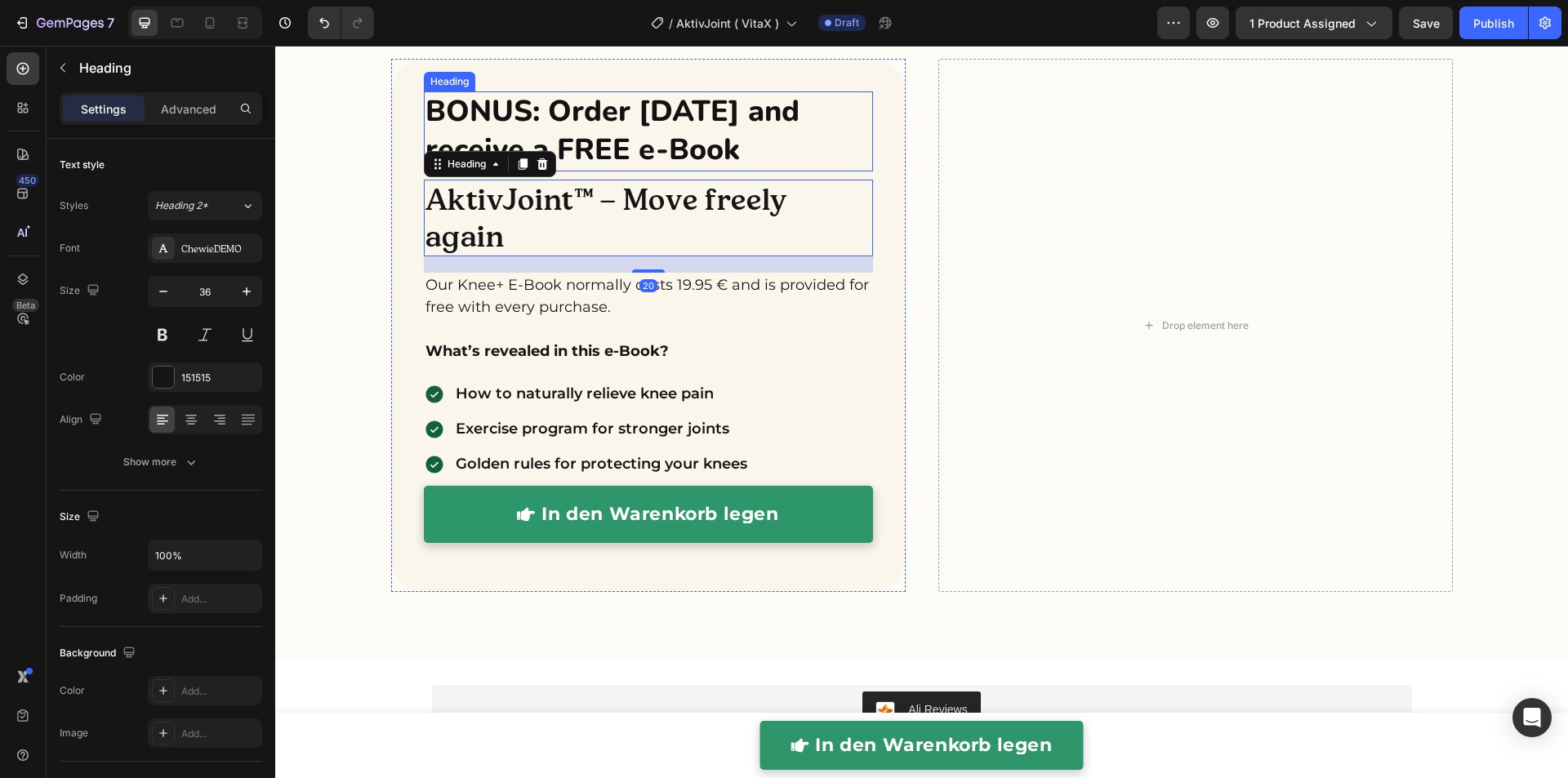
scroll to position [4718, 0]
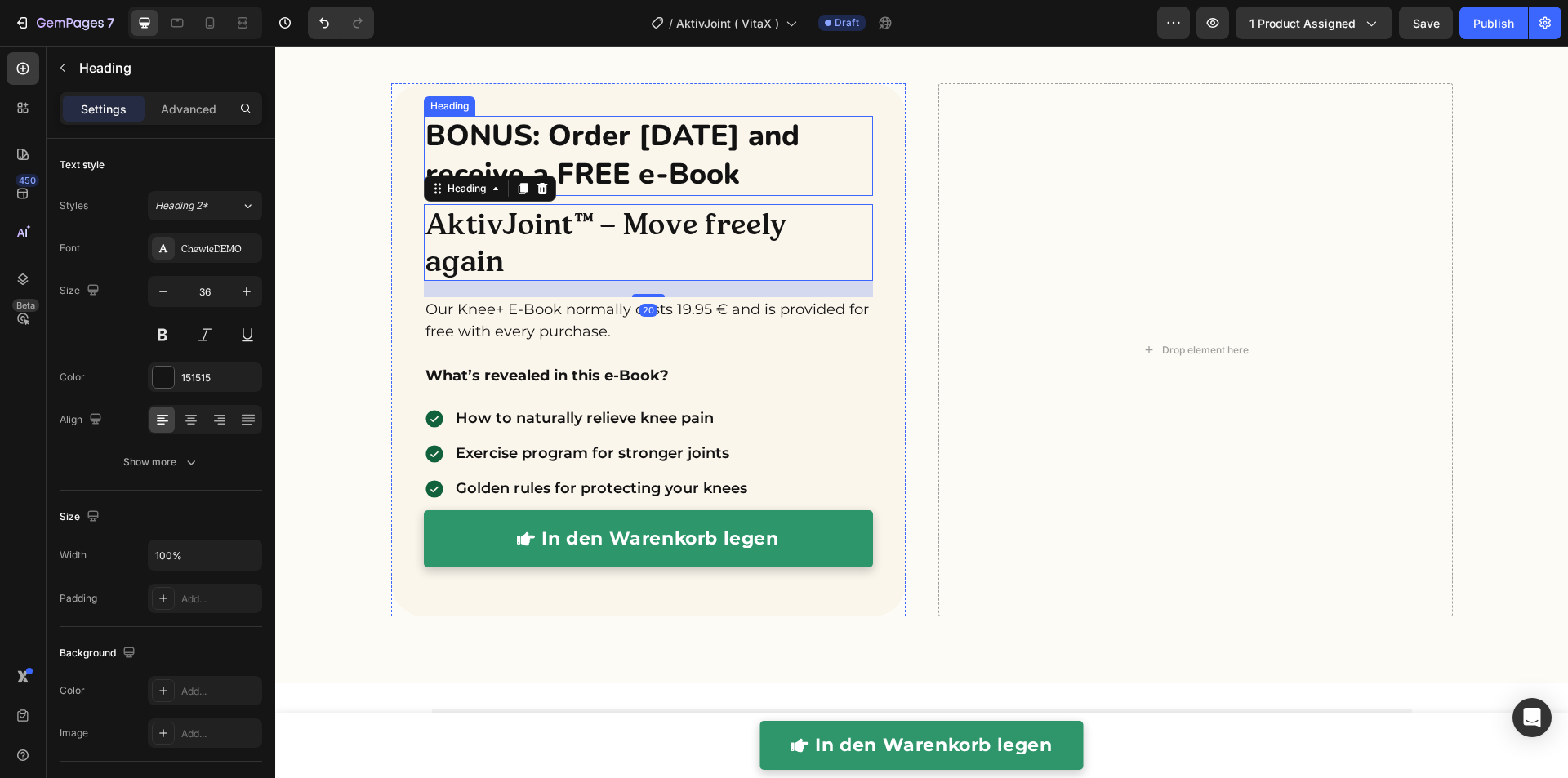
click at [591, 171] on h2 "BONUS: Order today and receive a FREE e-Book" at bounding box center [648, 156] width 449 height 80
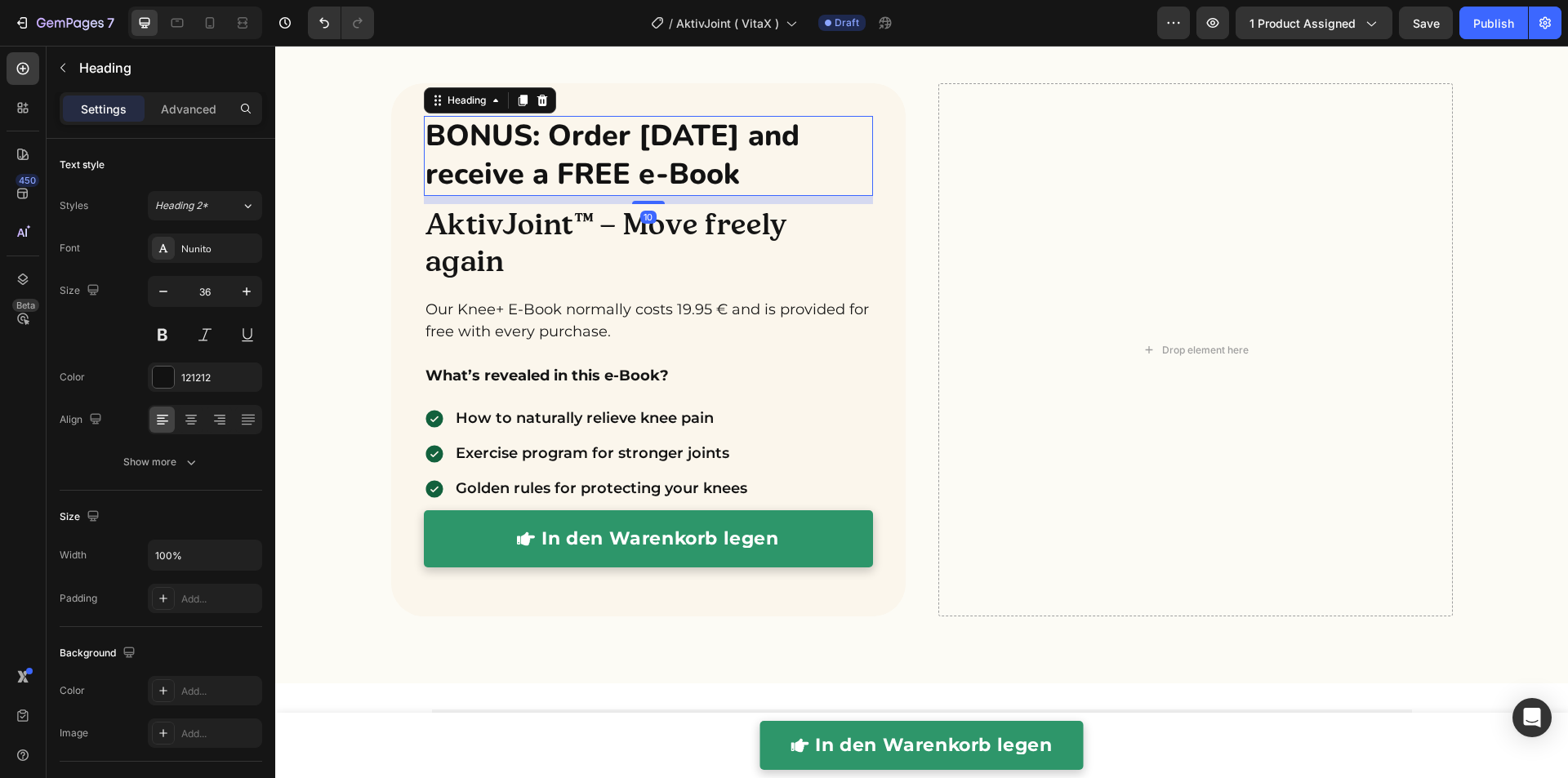
click at [591, 171] on h2 "BONUS: Order today and receive a FREE e-Book" at bounding box center [648, 156] width 449 height 80
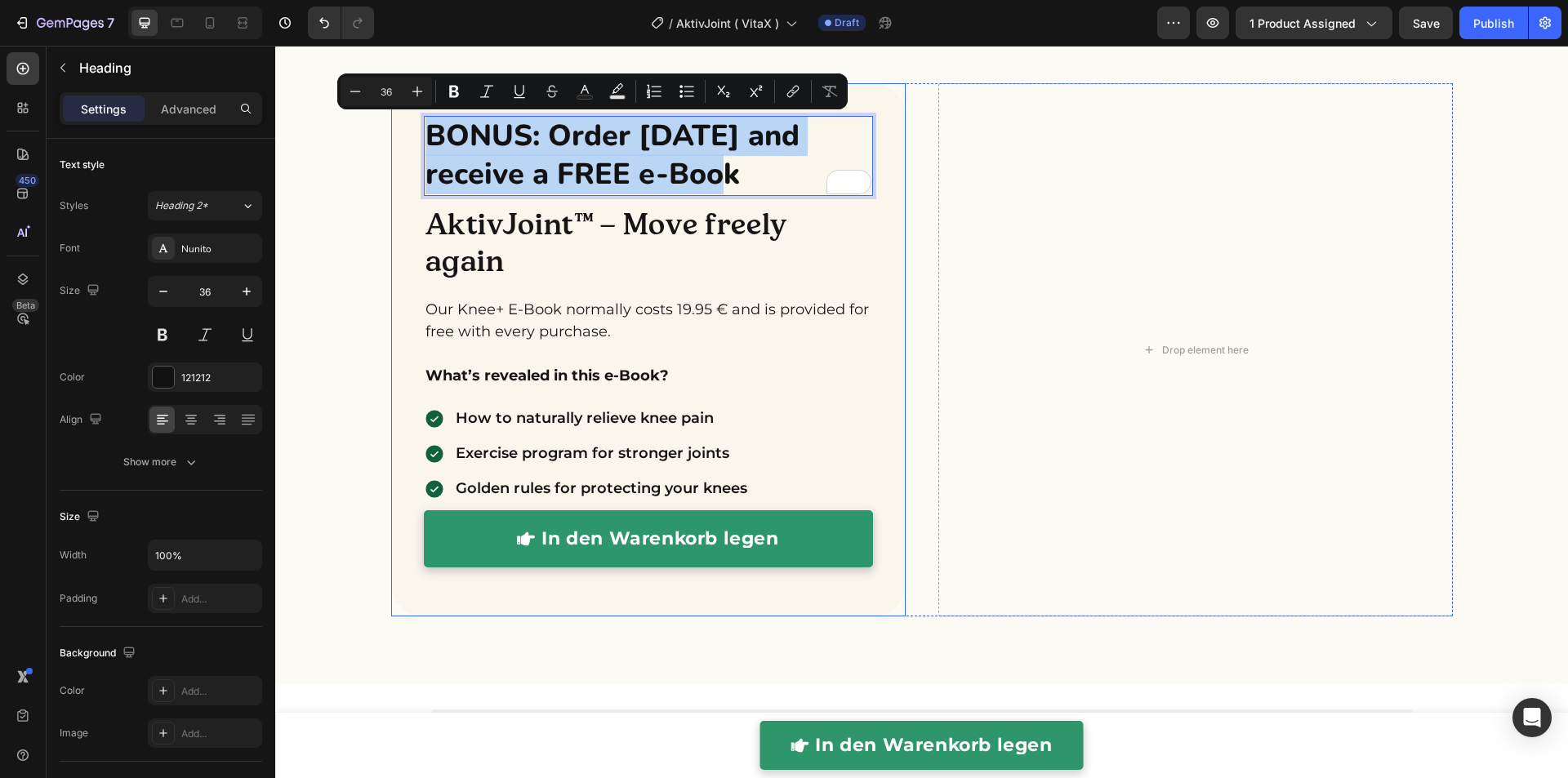
click at [597, 220] on h2 "AktivJoint™ – Move freely again" at bounding box center [648, 242] width 449 height 77
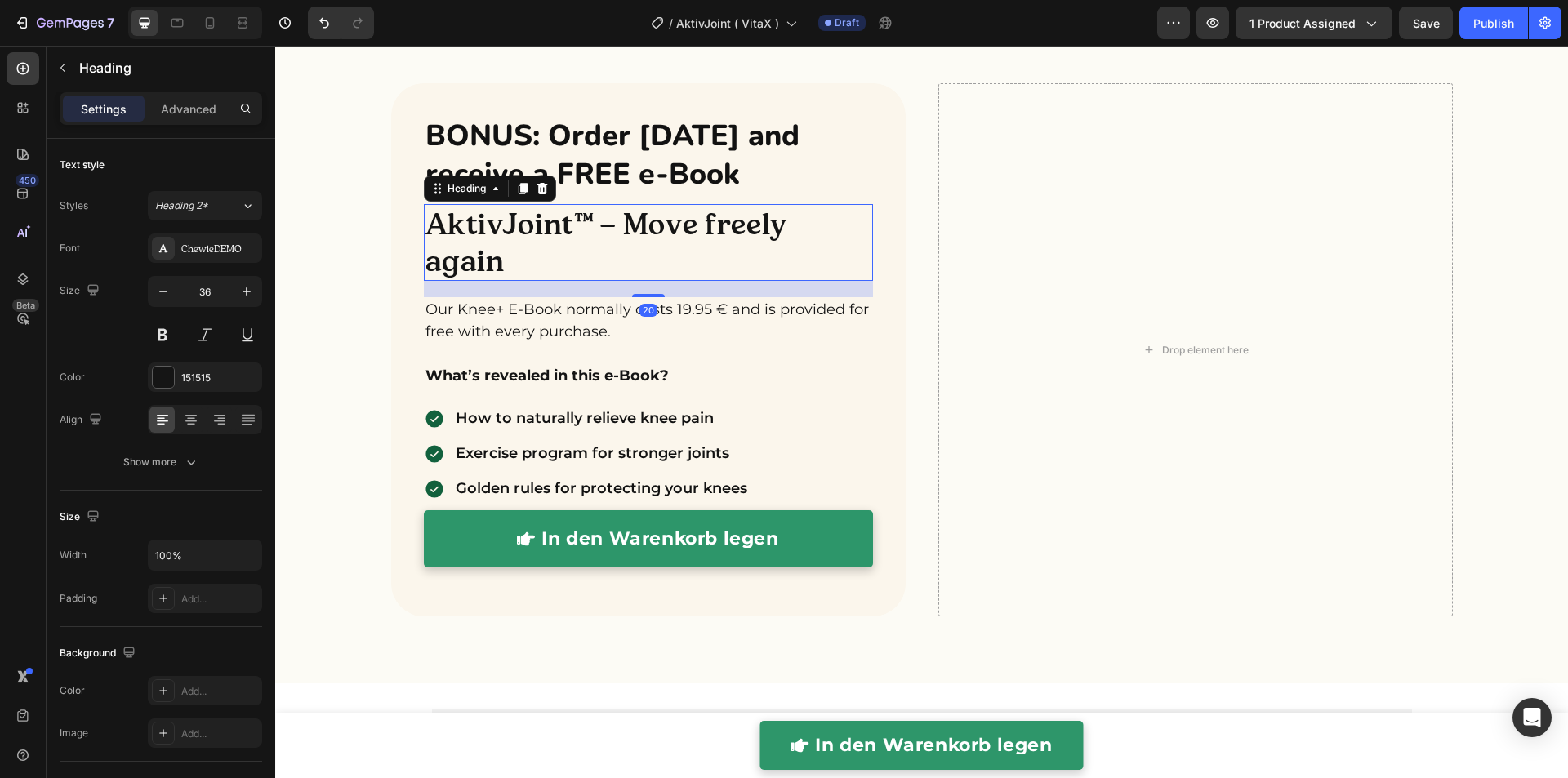
click at [597, 220] on h2 "AktivJoint™ – Move freely again" at bounding box center [648, 242] width 449 height 77
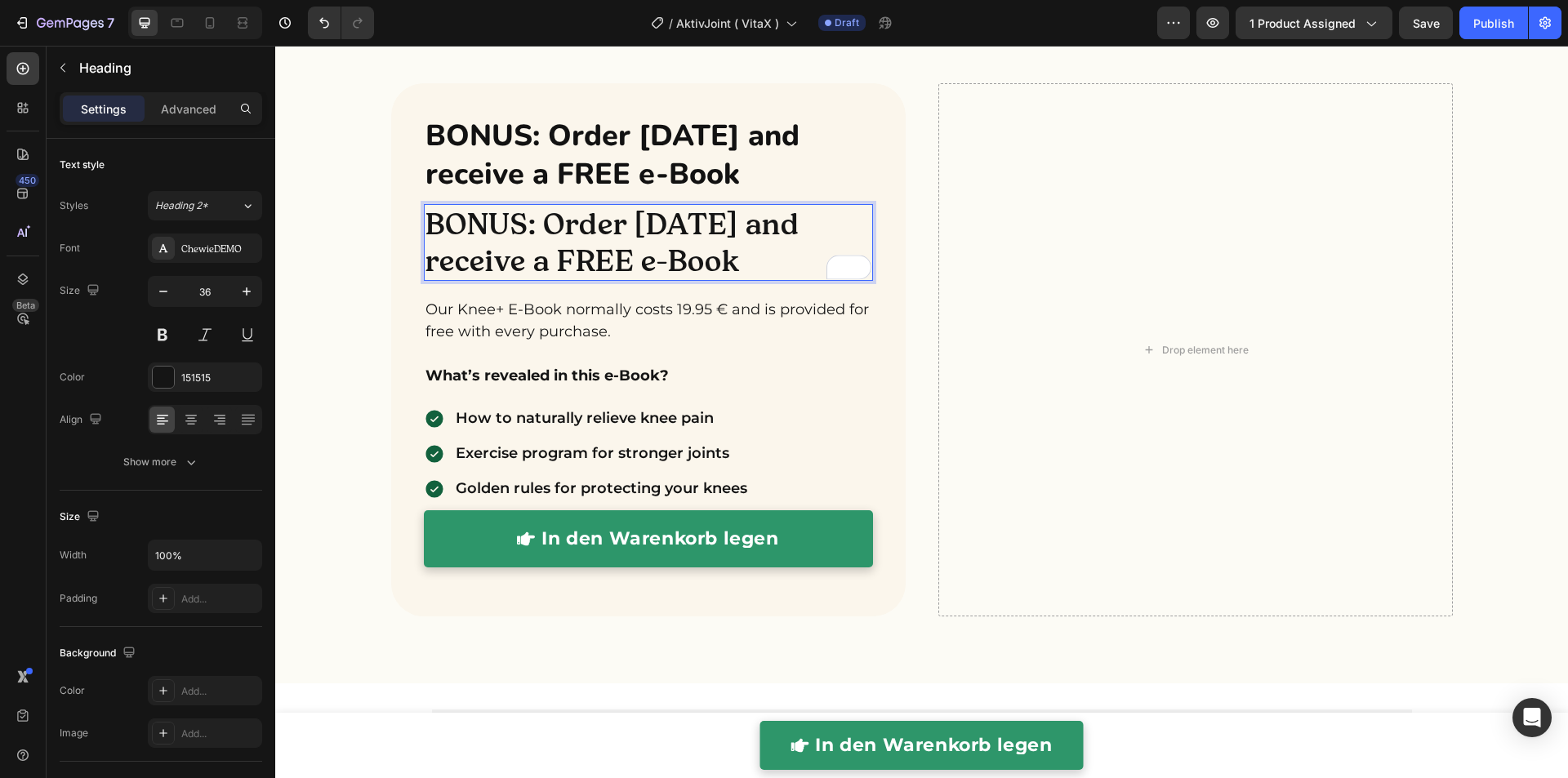
click at [579, 158] on p "BONUS: Order today and receive a FREE e-Book" at bounding box center [647, 156] width 446 height 77
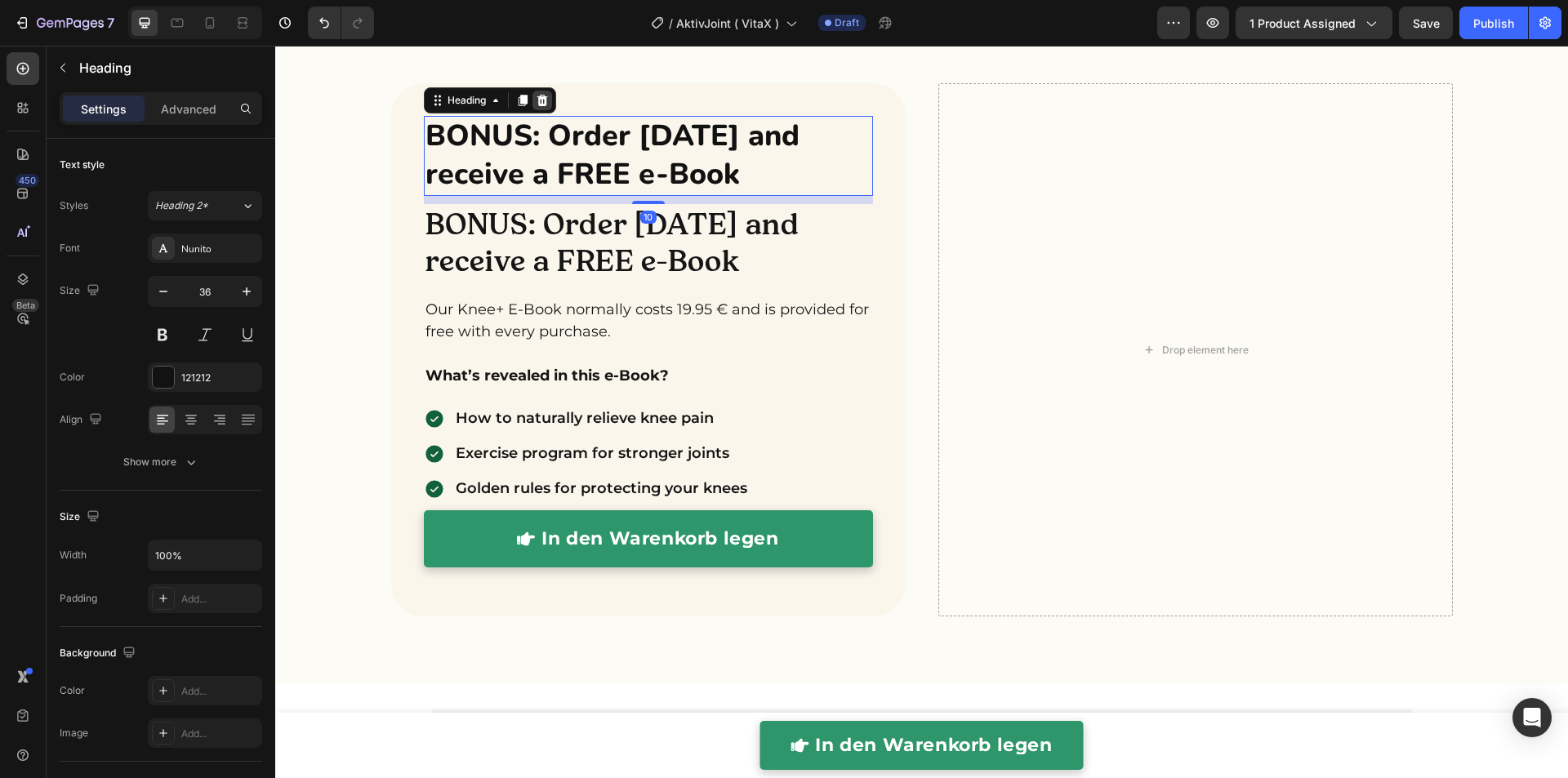
click at [535, 97] on icon at bounding box center [541, 99] width 13 height 13
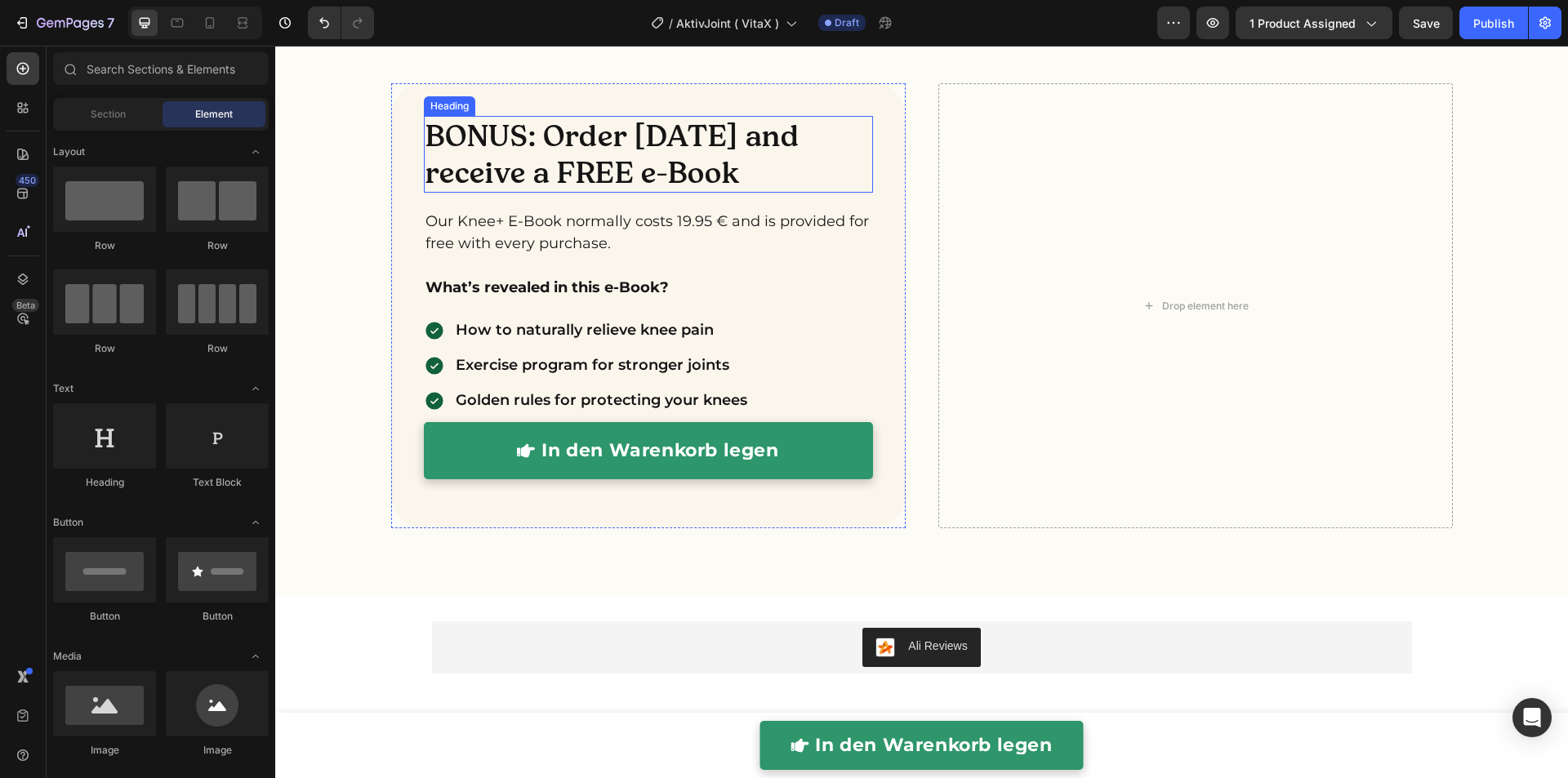
click at [595, 181] on p "BONUS: Order today and receive a FREE e-Book" at bounding box center [647, 154] width 446 height 73
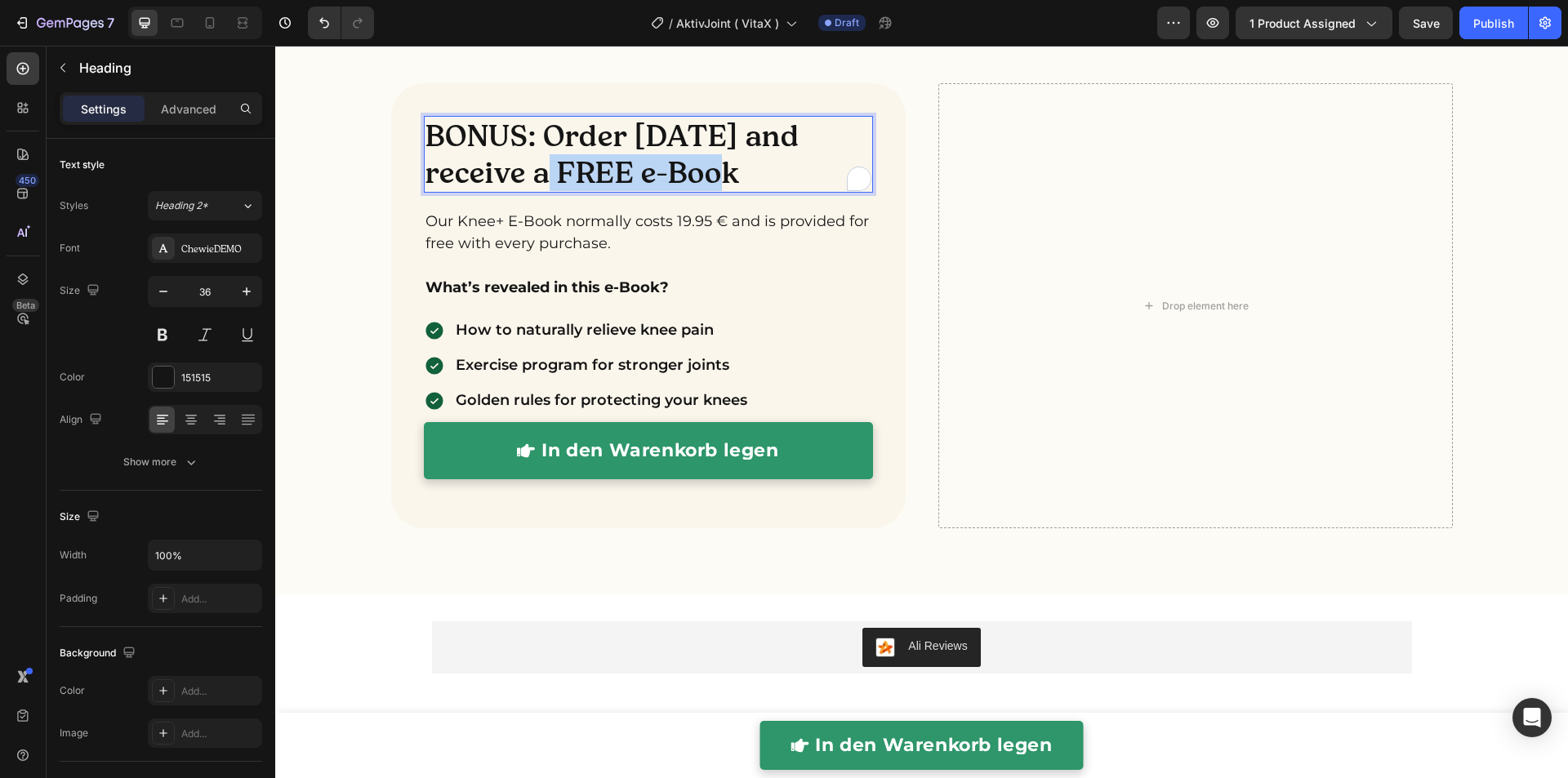
drag, startPoint x: 554, startPoint y: 175, endPoint x: 748, endPoint y: 178, distance: 194.0
click at [748, 178] on p "BONUS: Order today and receive a FREE e-Book" at bounding box center [647, 154] width 446 height 73
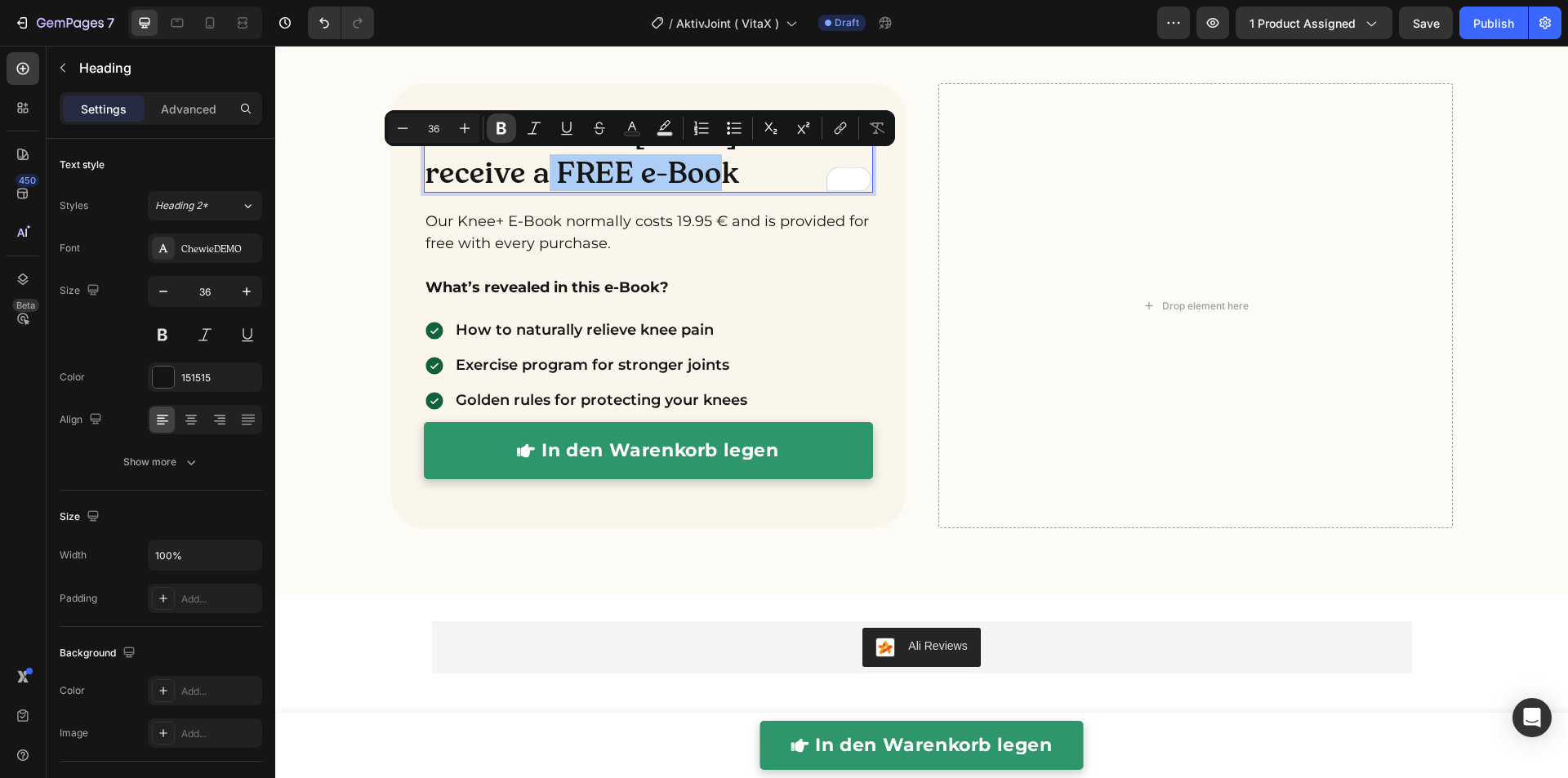
click at [509, 124] on button "Bold" at bounding box center [501, 128] width 29 height 29
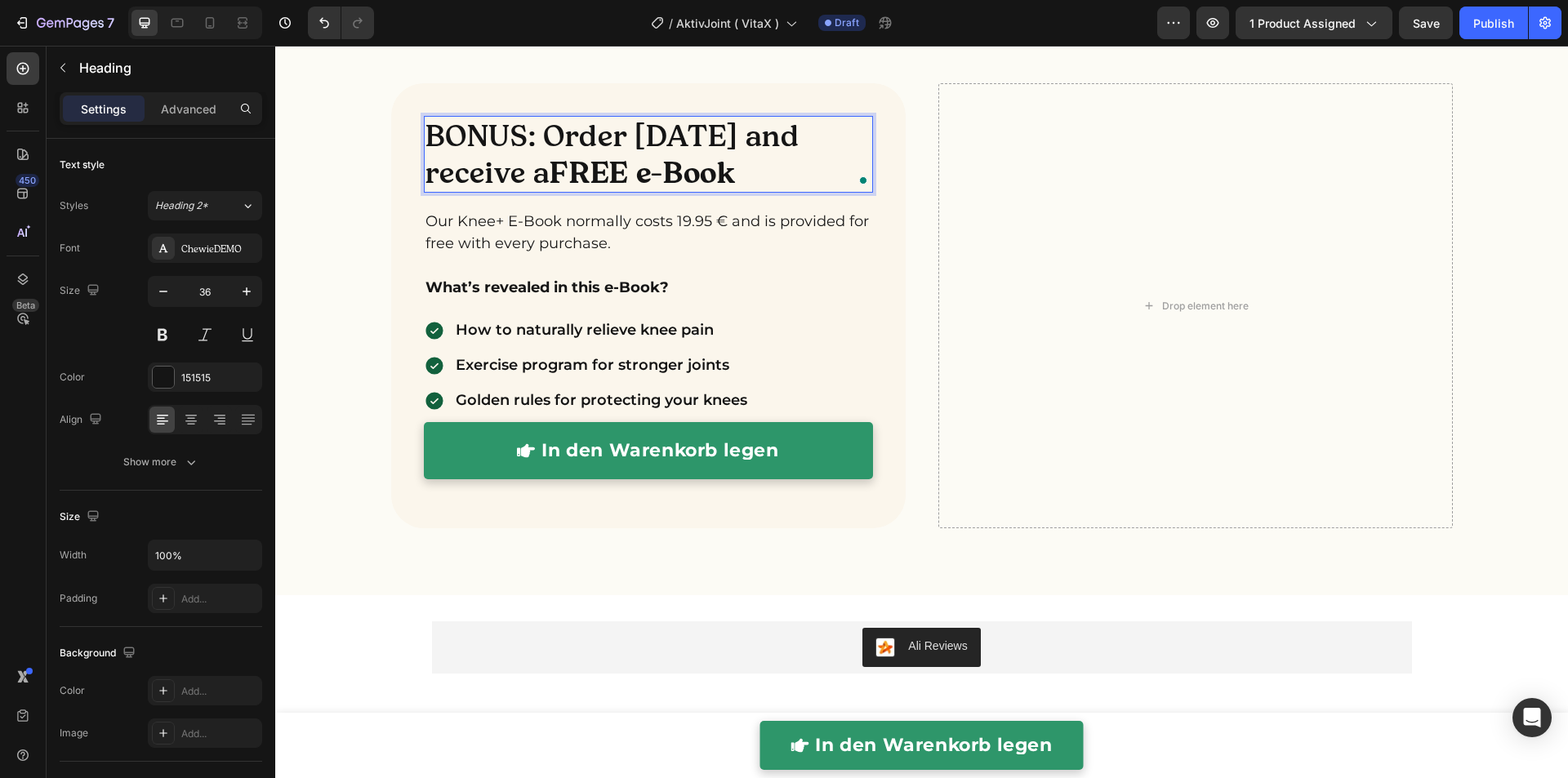
click at [478, 185] on p "BONUS: Order [DATE] and receive a FREE e-Book" at bounding box center [647, 154] width 446 height 73
click at [349, 178] on div "BONUS: Order today and receive a FREE e-Book Heading 20 Our Knee+ E-Book normal…" at bounding box center [921, 326] width 1292 height 486
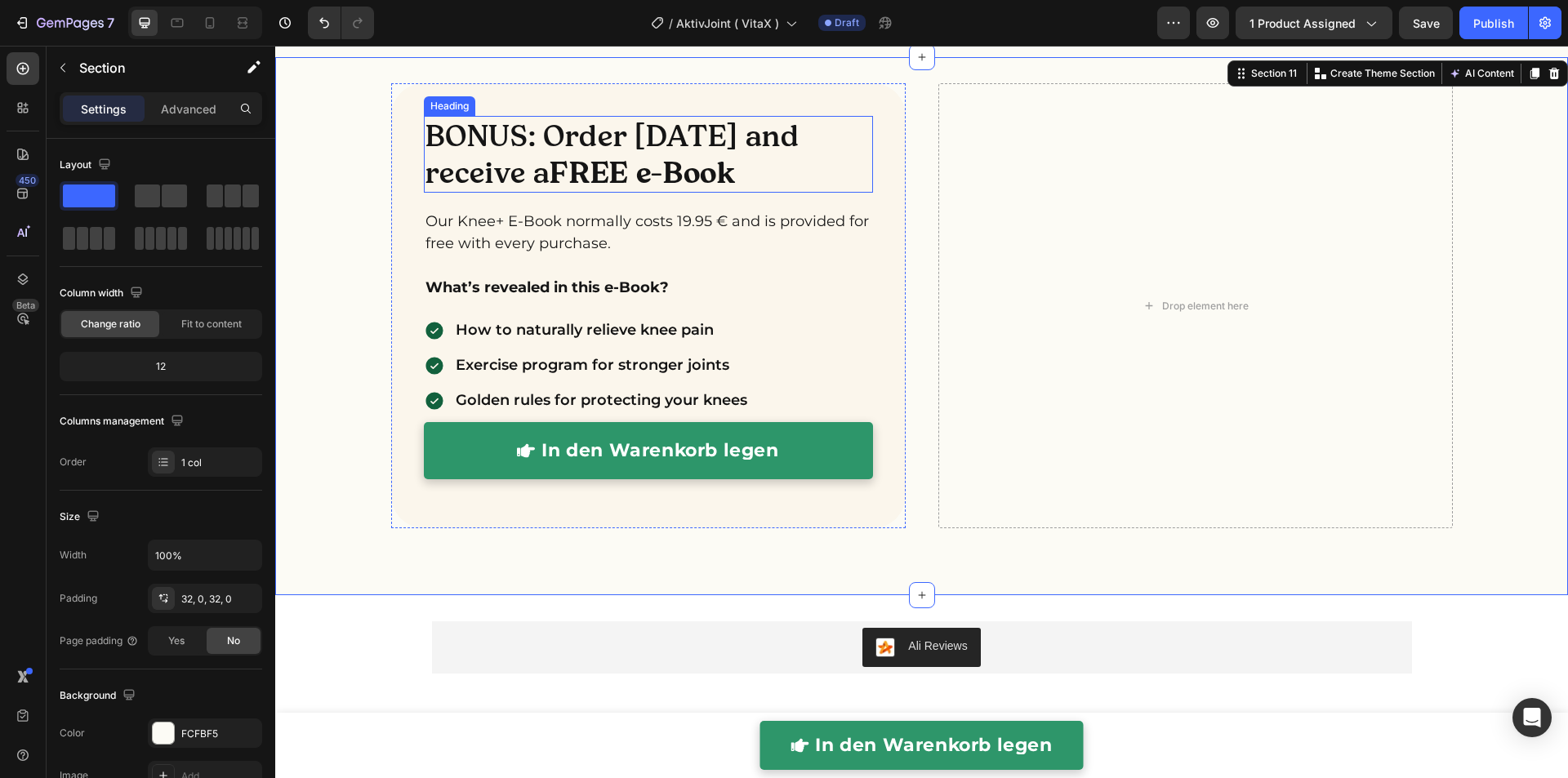
click at [531, 151] on p "BONUS: Order [DATE] and receive a FREE e-Book" at bounding box center [647, 154] width 446 height 73
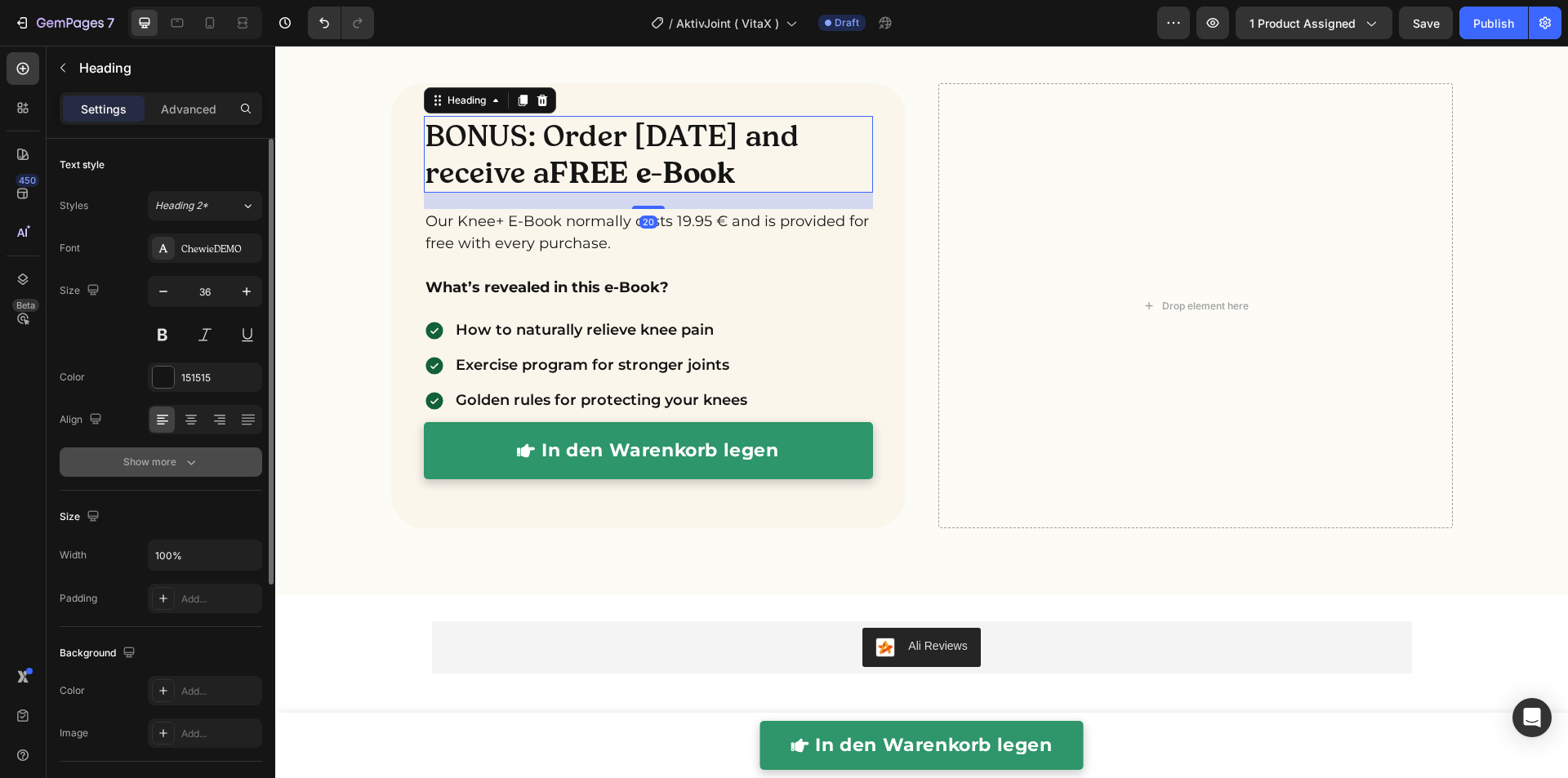
click at [195, 467] on icon "button" at bounding box center [191, 462] width 17 height 17
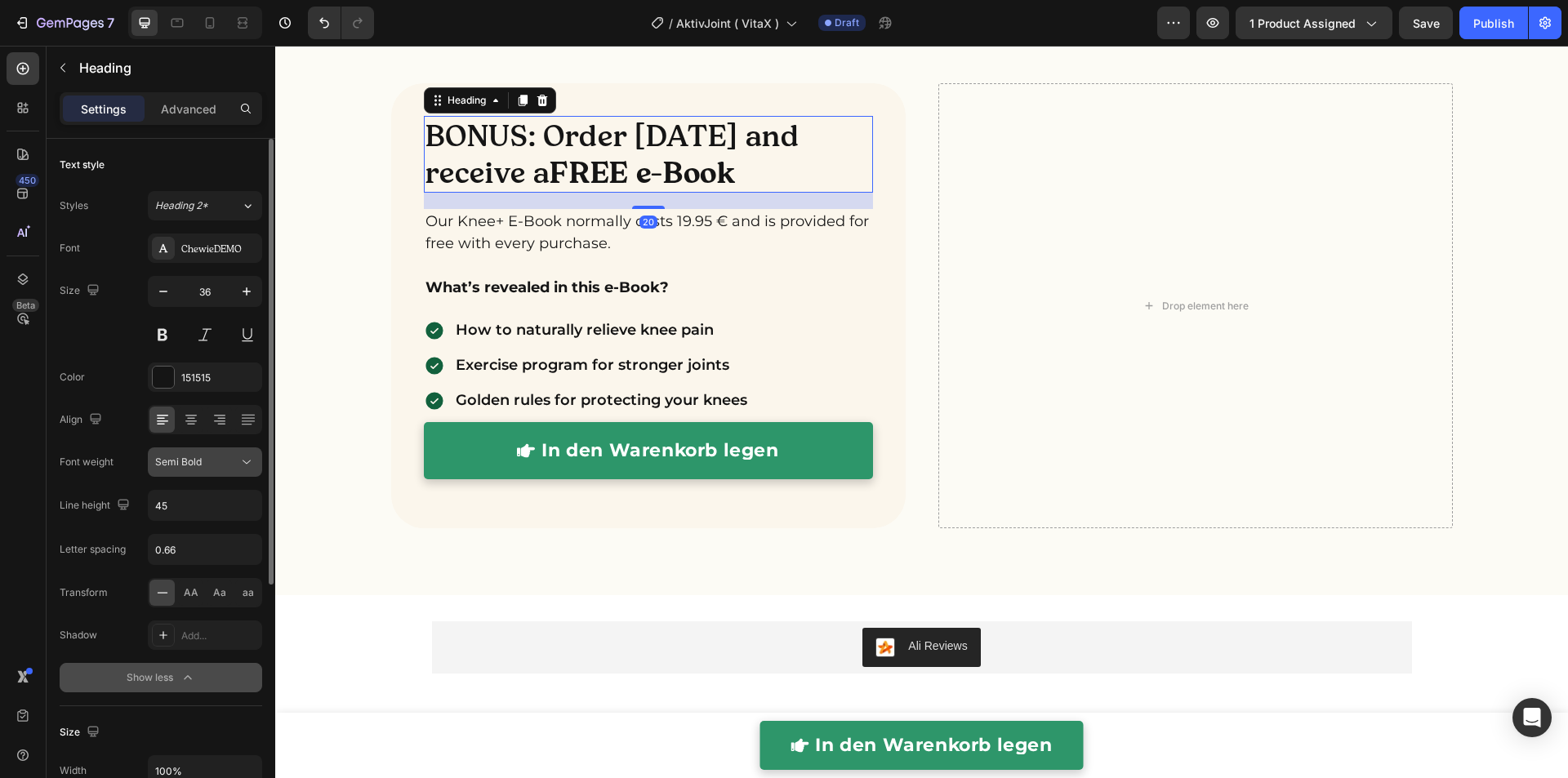
click at [199, 464] on span "Semi Bold" at bounding box center [178, 461] width 47 height 13
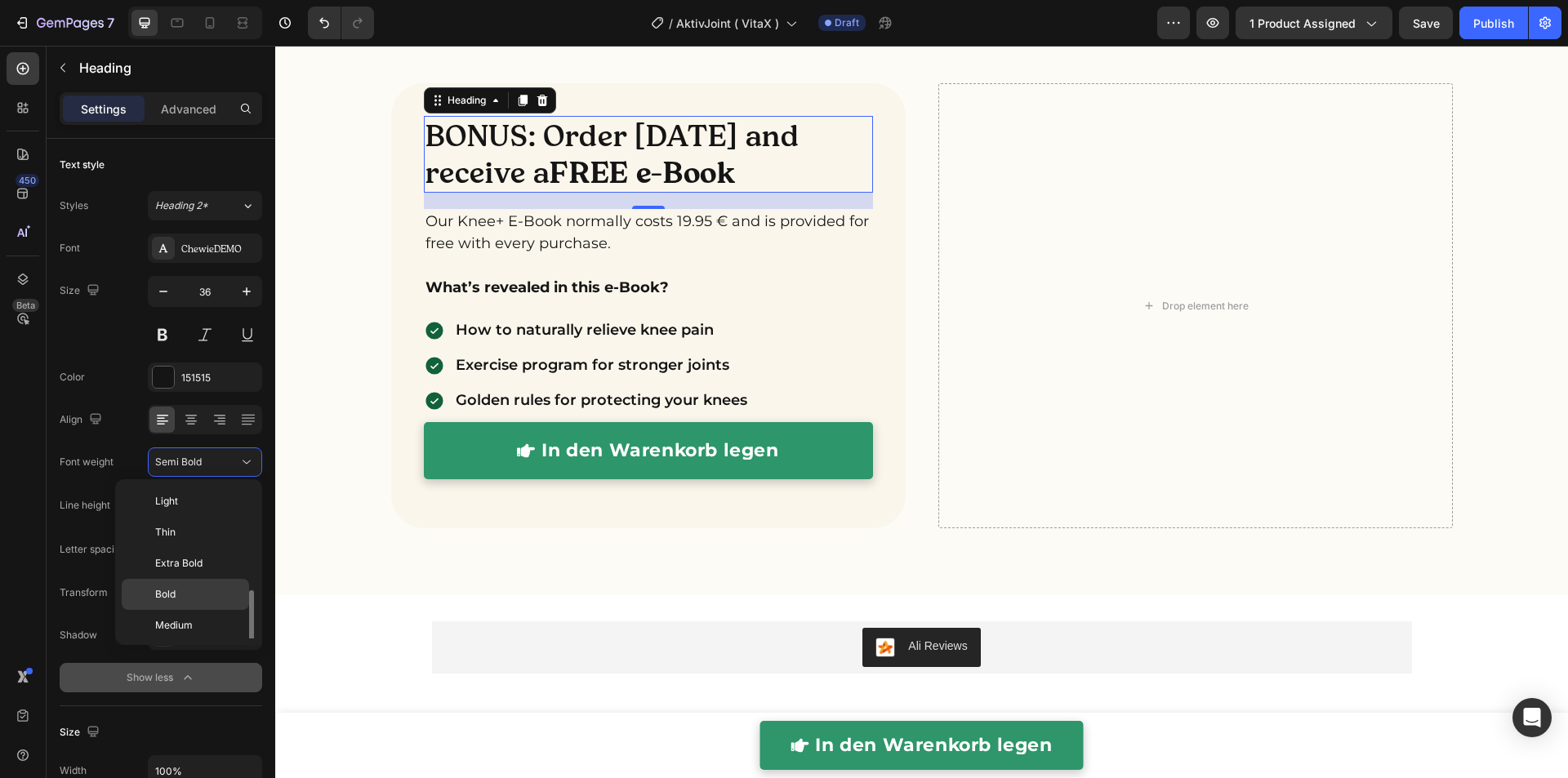
scroll to position [60, 0]
click at [179, 584] on div "Normal" at bounding box center [185, 596] width 128 height 31
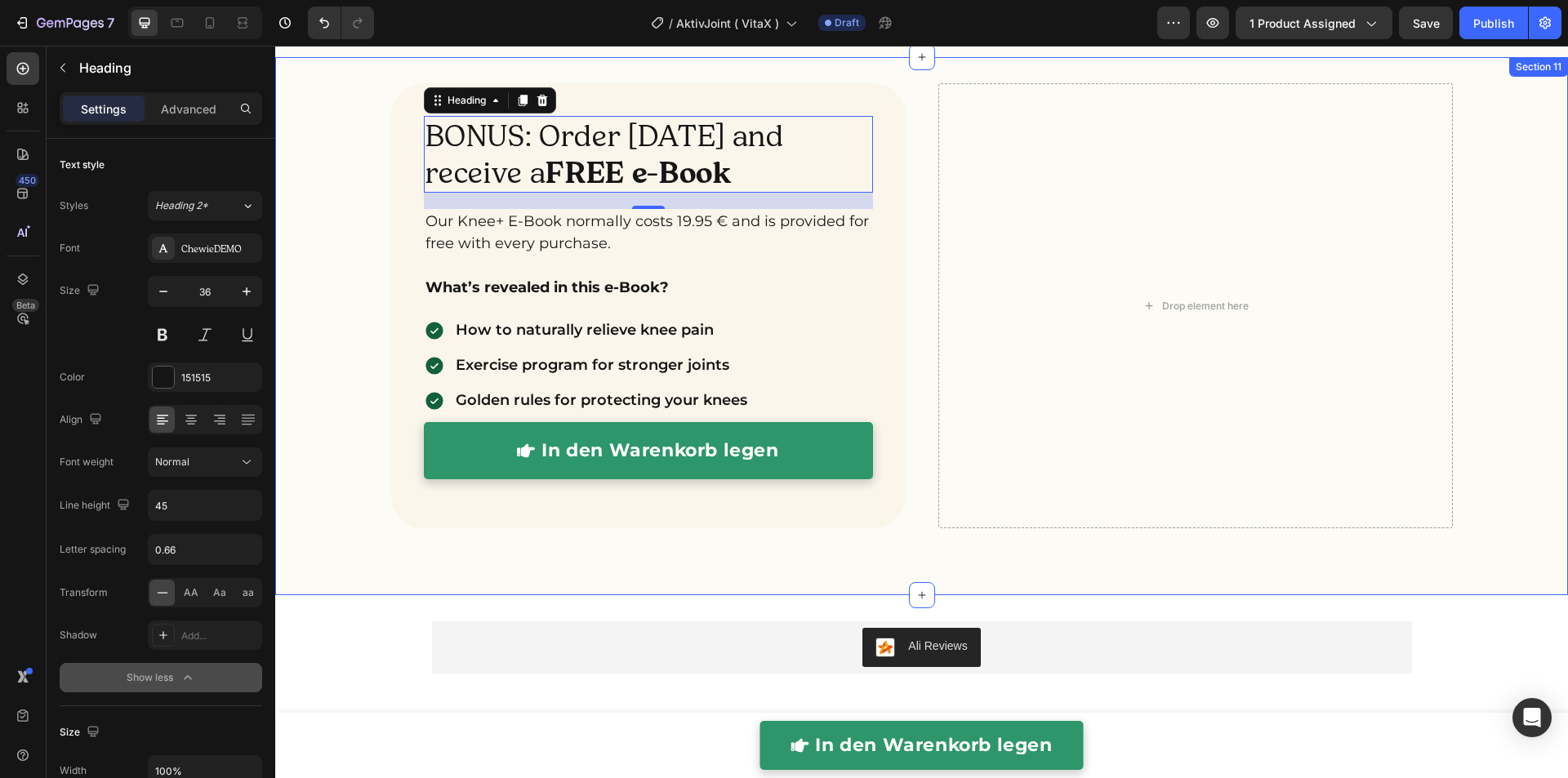
click at [334, 303] on div "BONUS: Order today and receive a FREE e-Book Heading 20 Our Knee+ E-Book normal…" at bounding box center [921, 326] width 1292 height 486
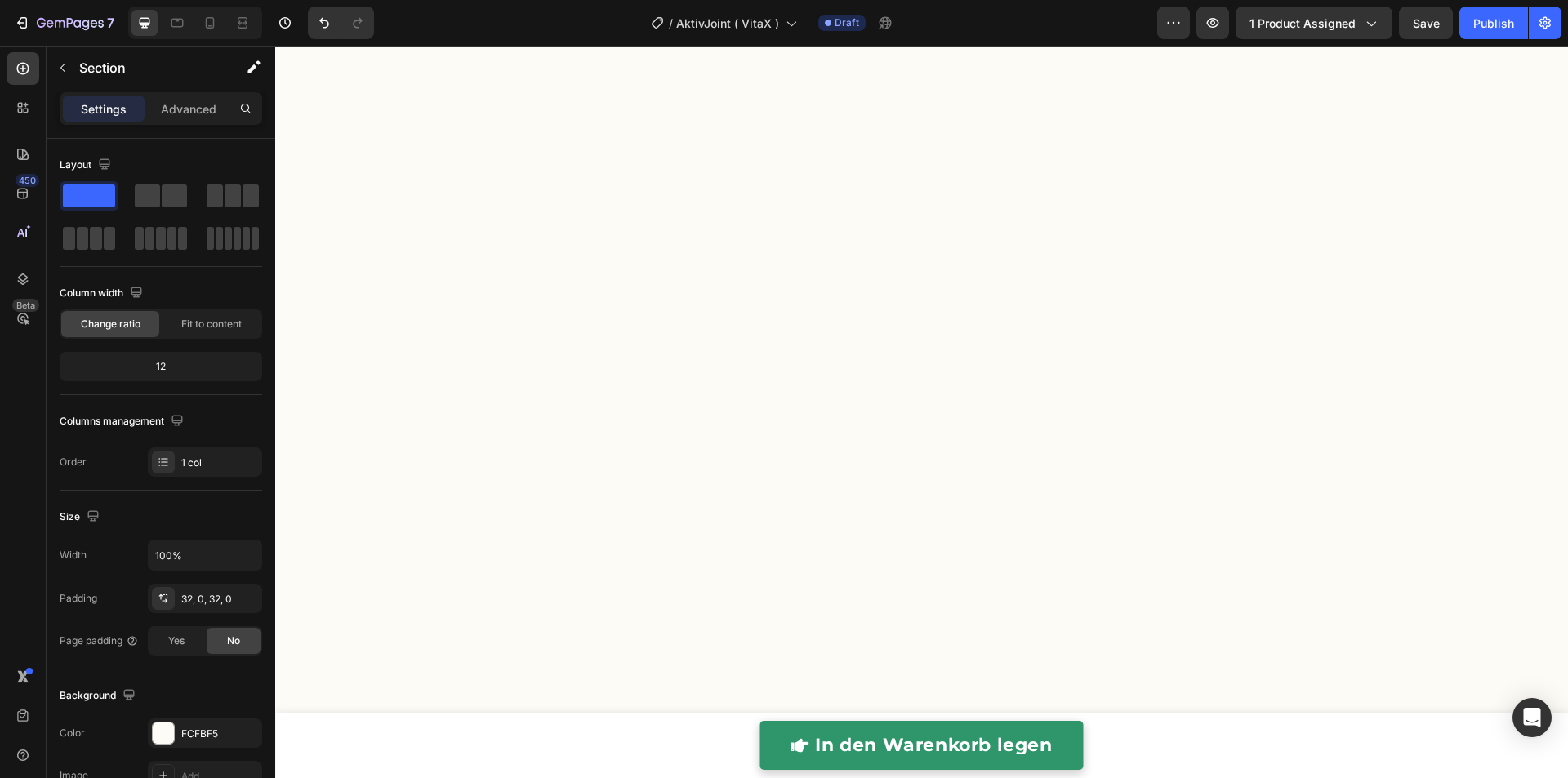
scroll to position [0, 0]
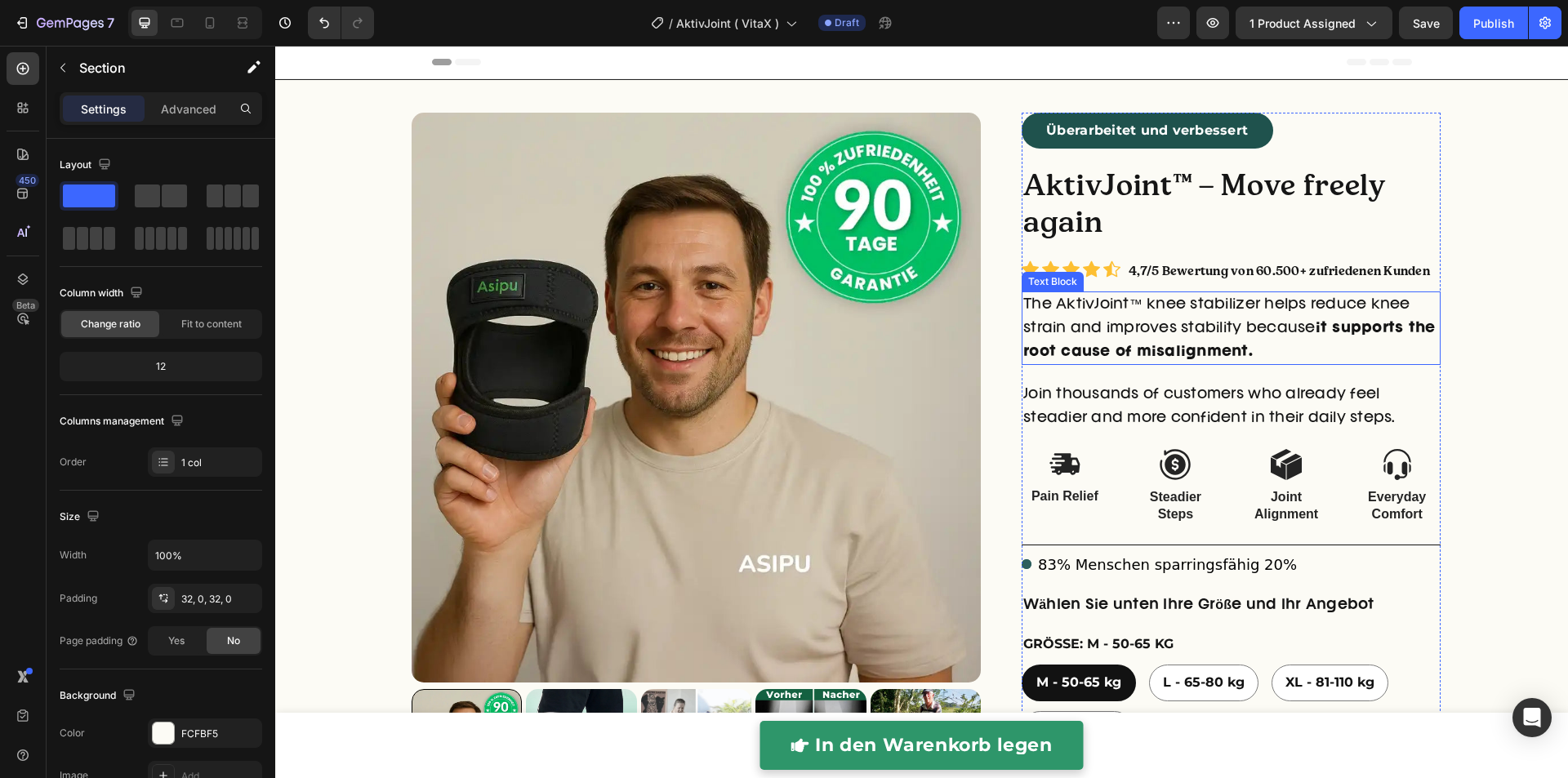
click at [1146, 325] on p "The AktivJoint™ knee stabilizer helps reduce knee strain and improves stability…" at bounding box center [1231, 329] width 415 height 70
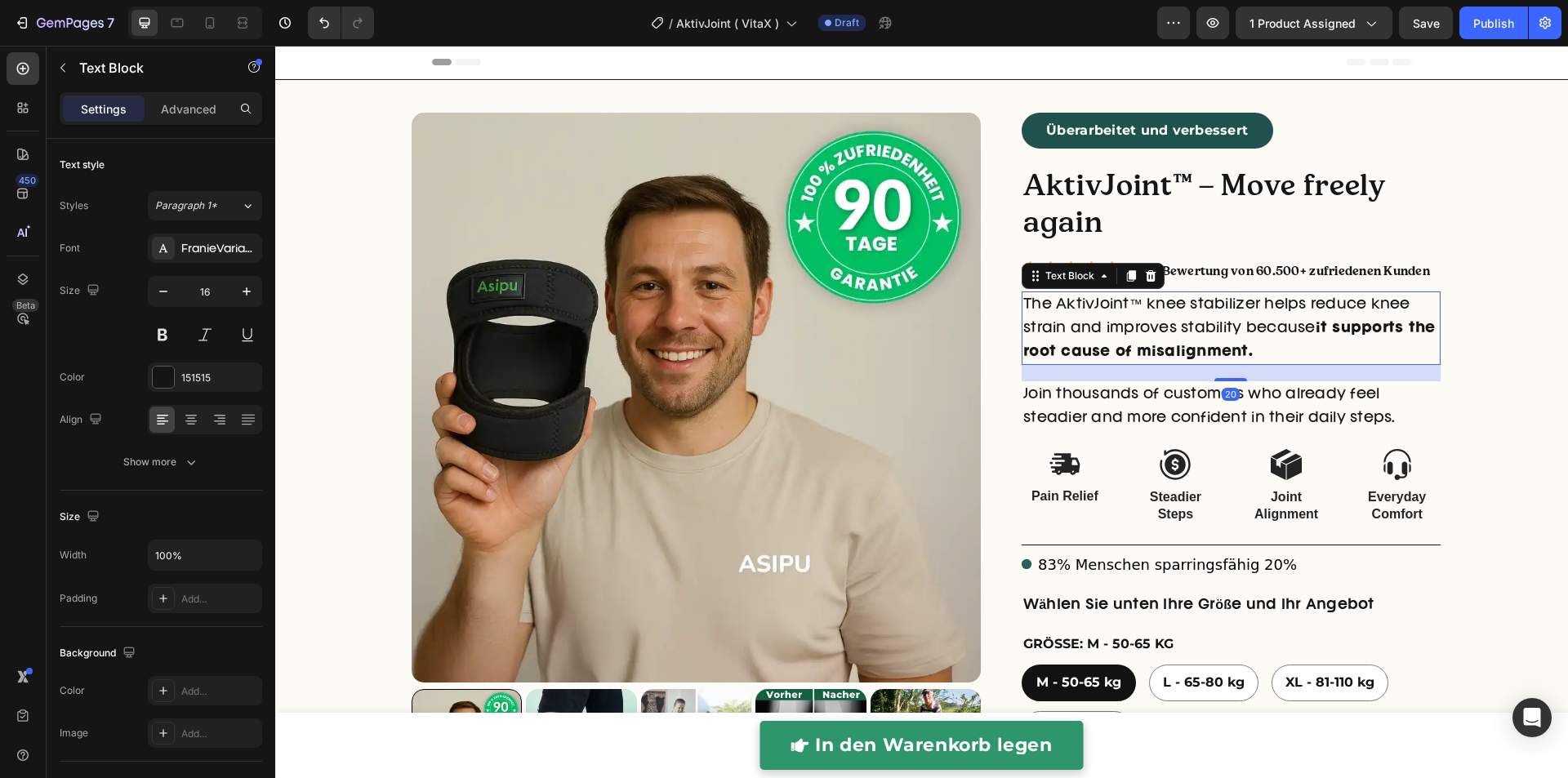
click at [1126, 280] on icon at bounding box center [1130, 275] width 13 height 13
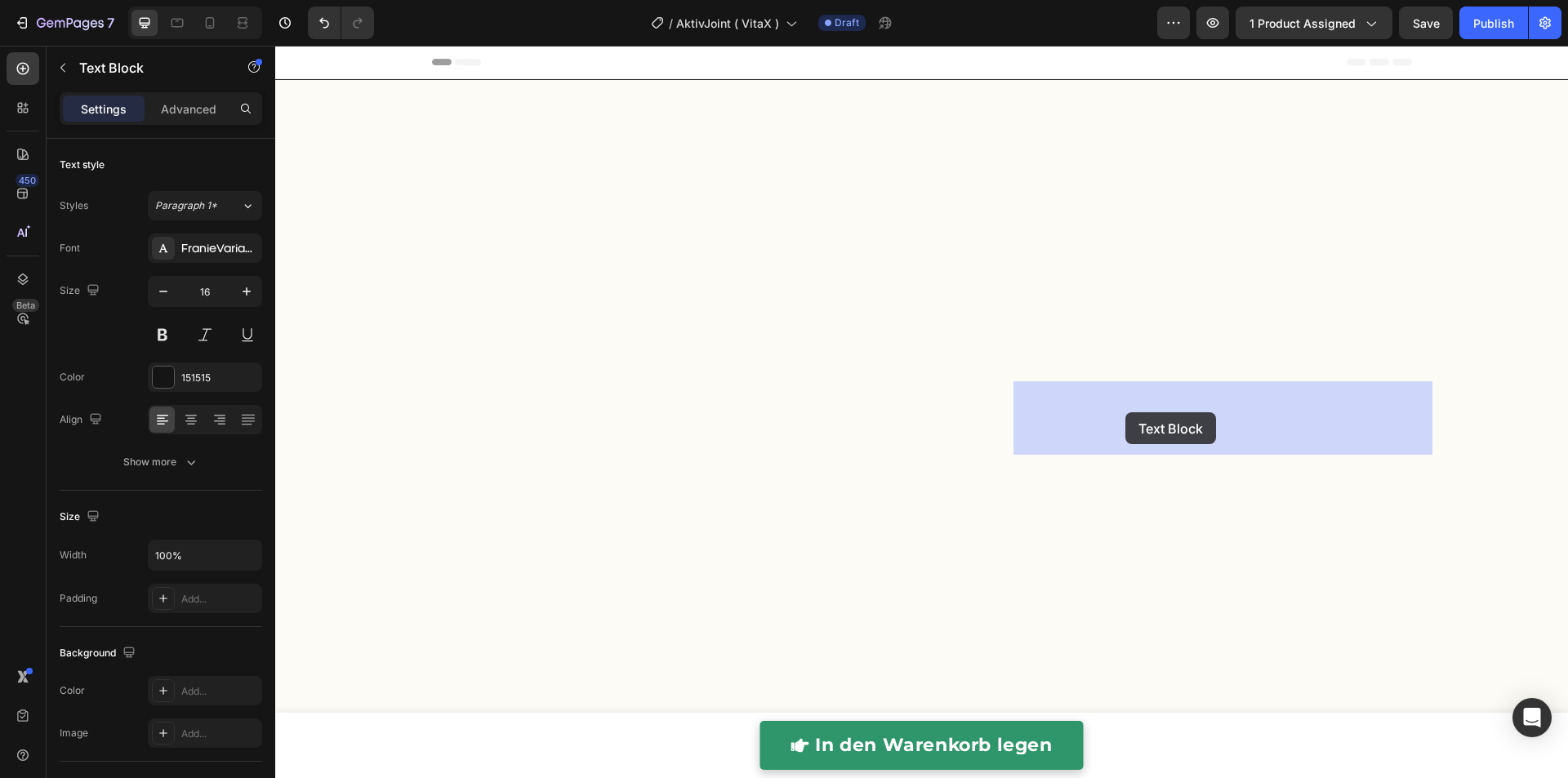
scroll to position [4843, 0]
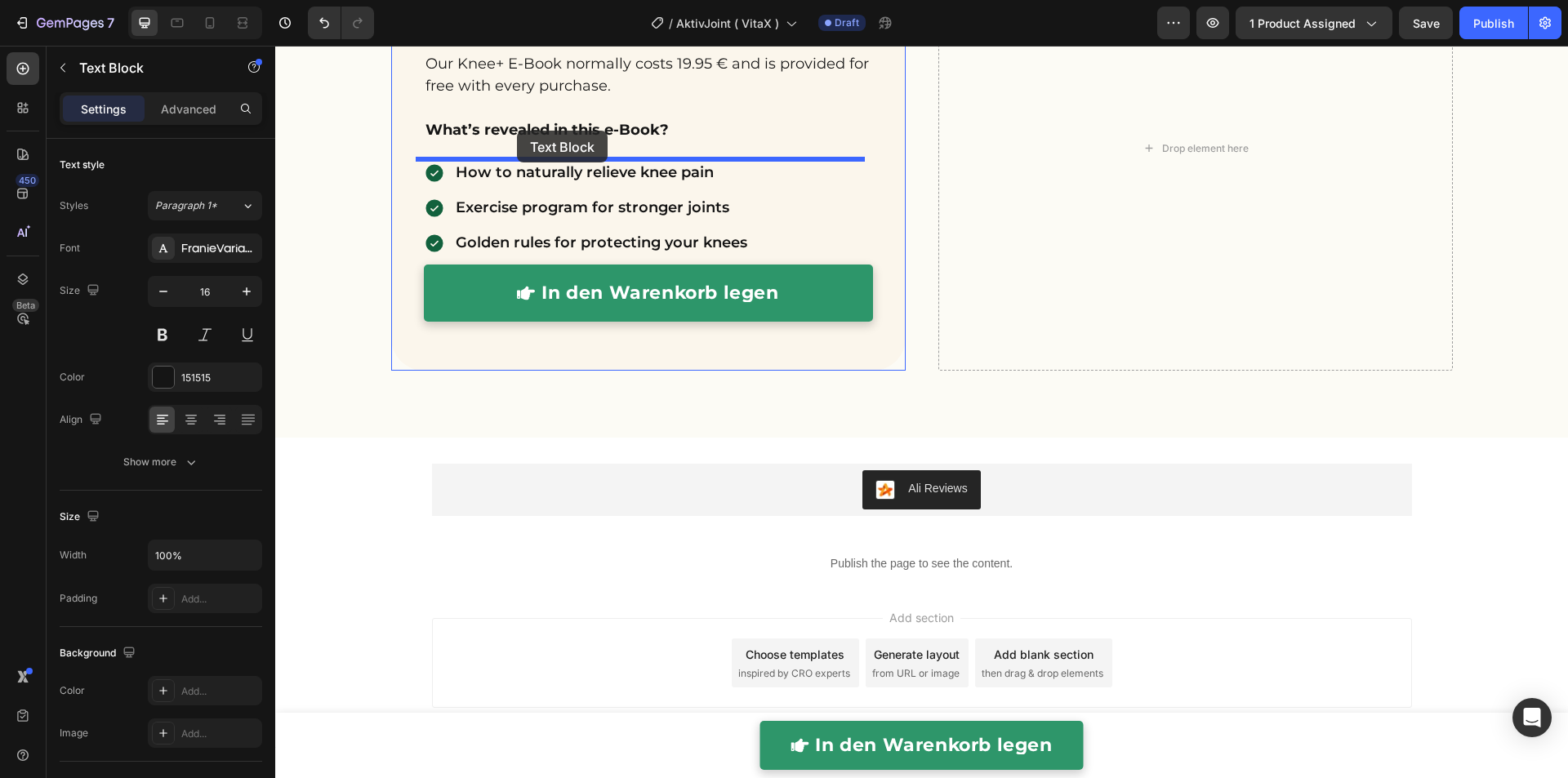
drag, startPoint x: 1075, startPoint y: 360, endPoint x: 518, endPoint y: 134, distance: 601.1
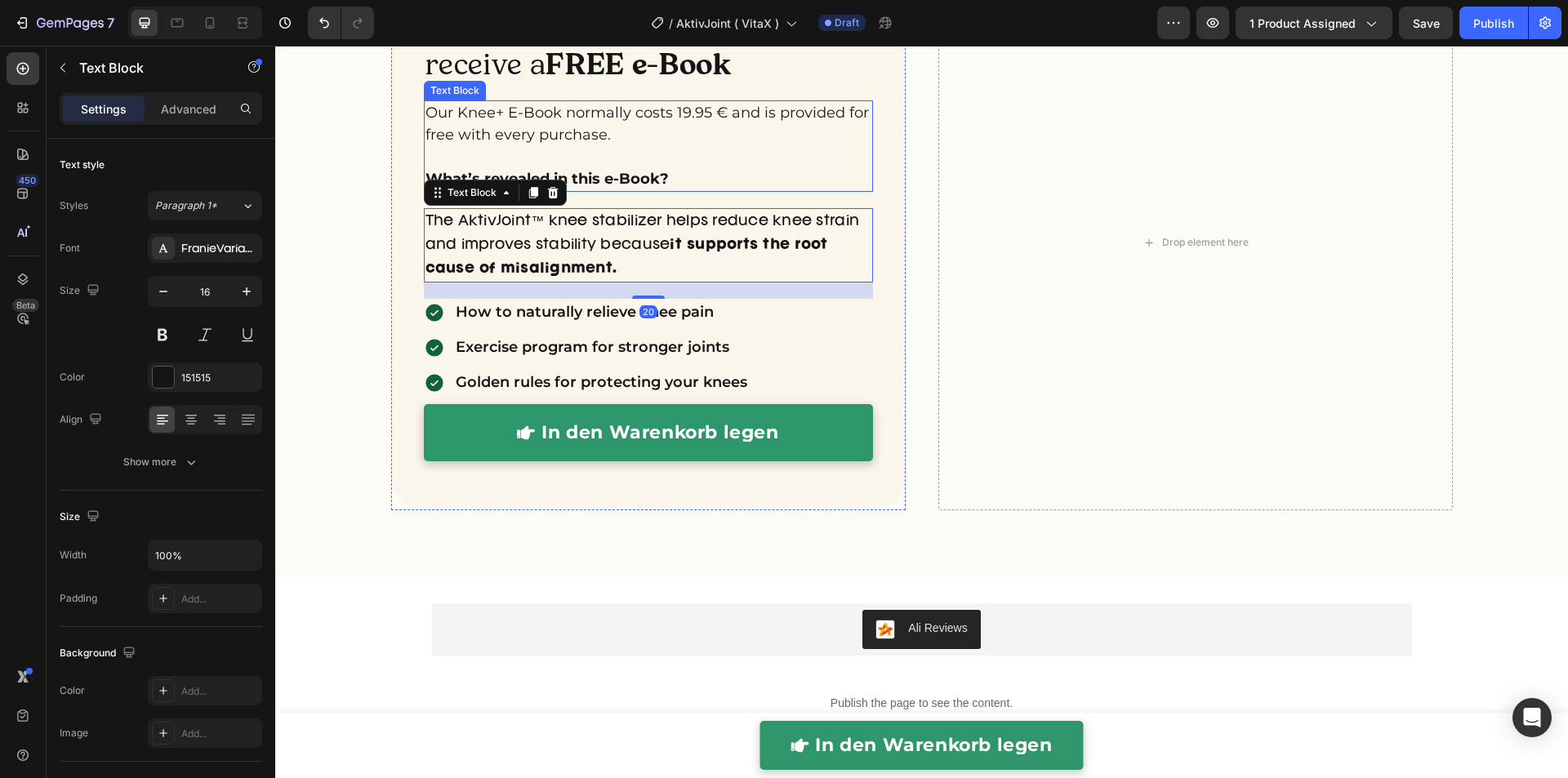
scroll to position [4759, 0]
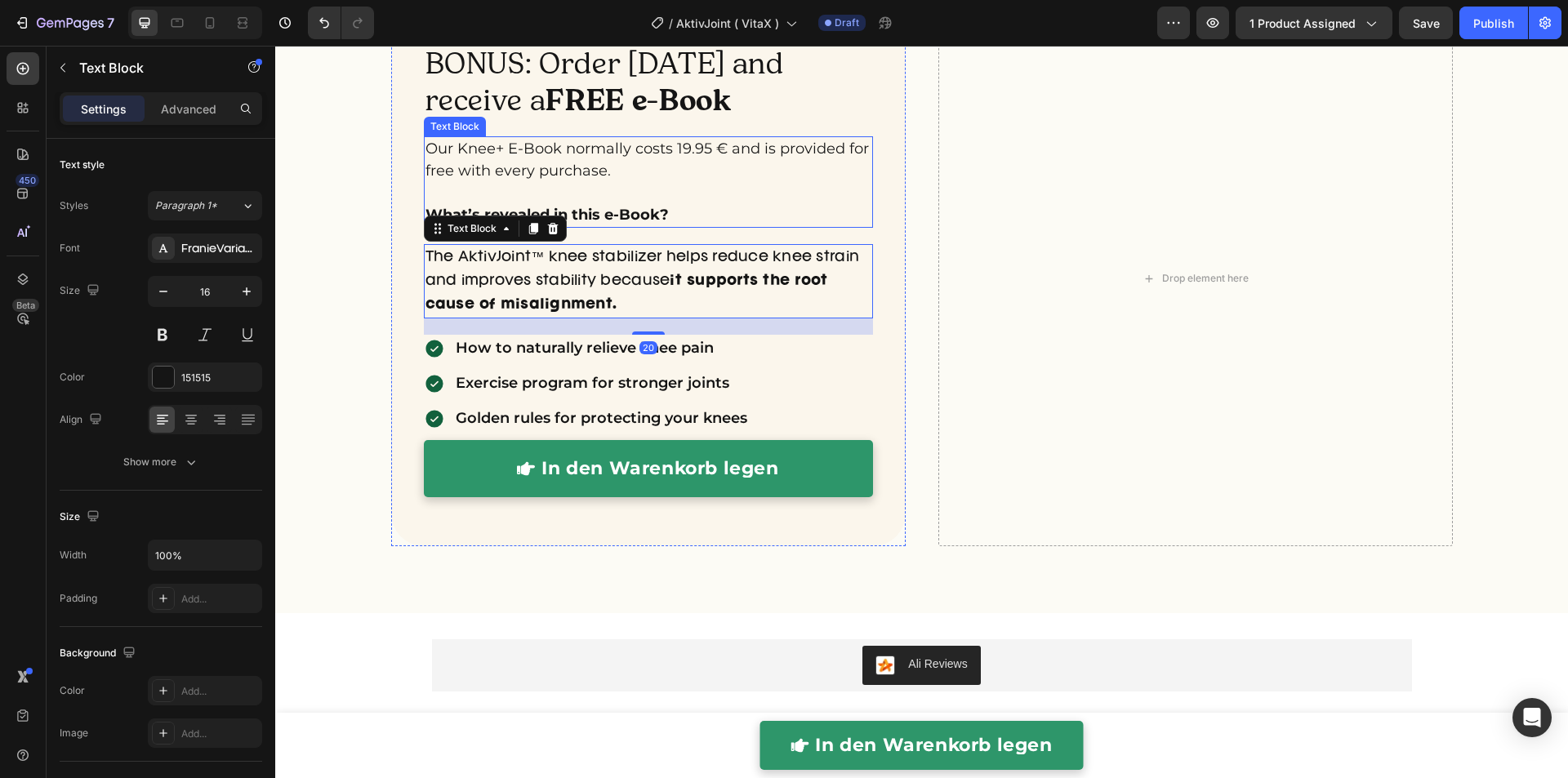
drag, startPoint x: 588, startPoint y: 195, endPoint x: 587, endPoint y: 185, distance: 10.0
click at [588, 194] on p "Our Knee+ E-Book normally costs 19.95 € and is provided for free with every pur…" at bounding box center [647, 181] width 446 height 88
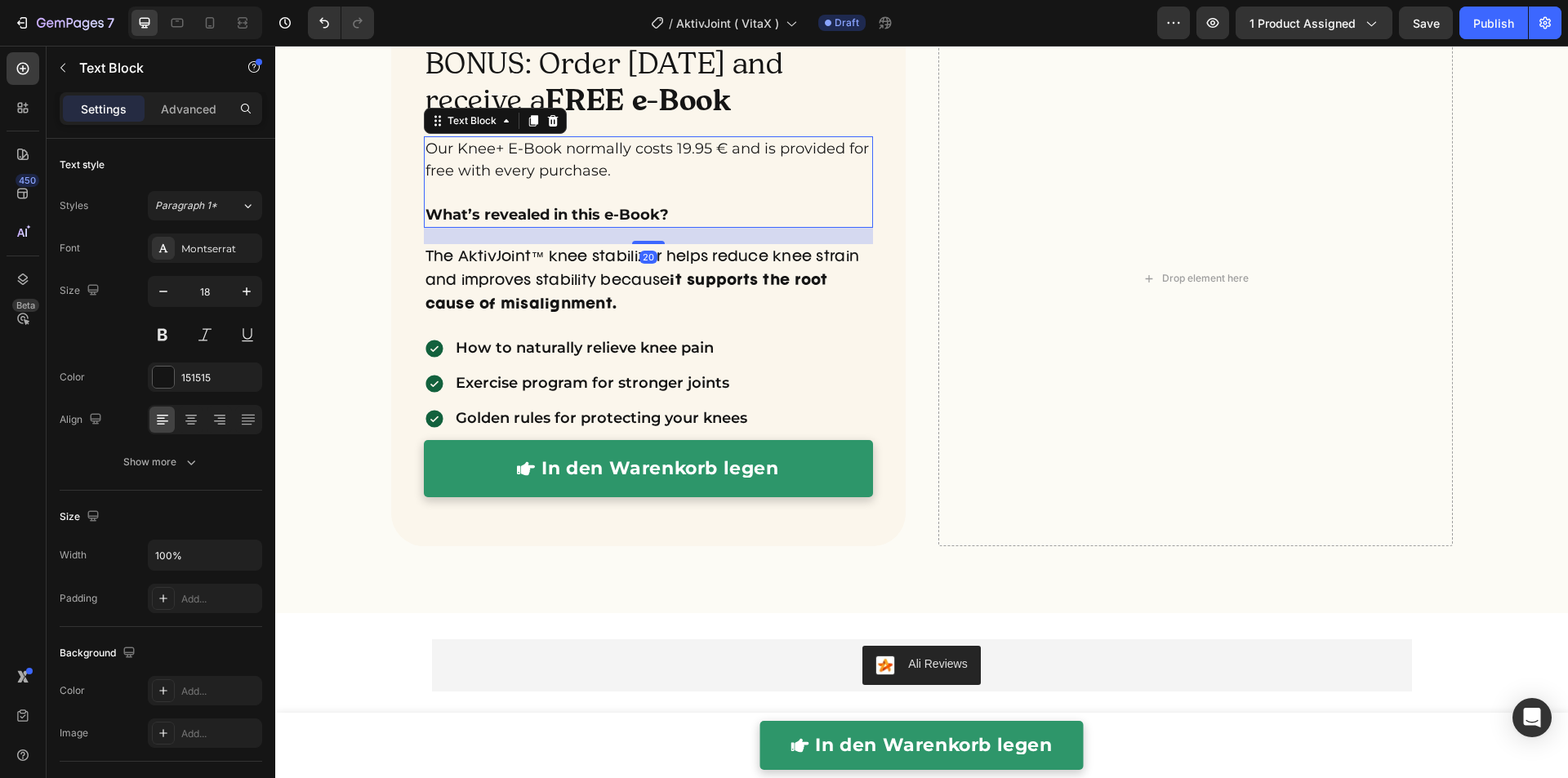
click at [584, 175] on p "Our Knee+ E-Book normally costs 19.95 € and is provided for free with every pur…" at bounding box center [647, 181] width 446 height 88
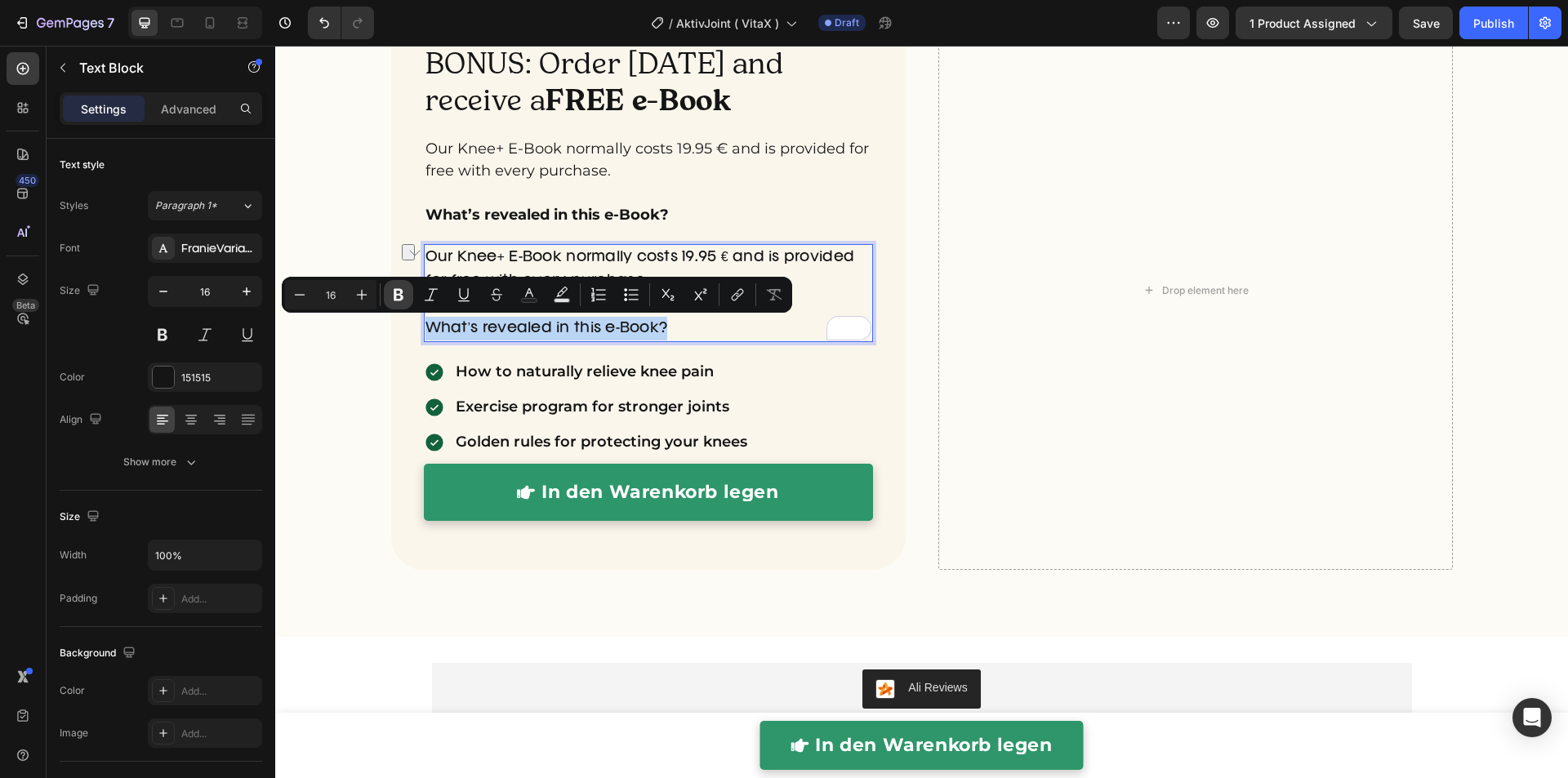
scroll to position [4759, 0]
click at [405, 292] on icon "Editor contextual toolbar" at bounding box center [398, 294] width 17 height 17
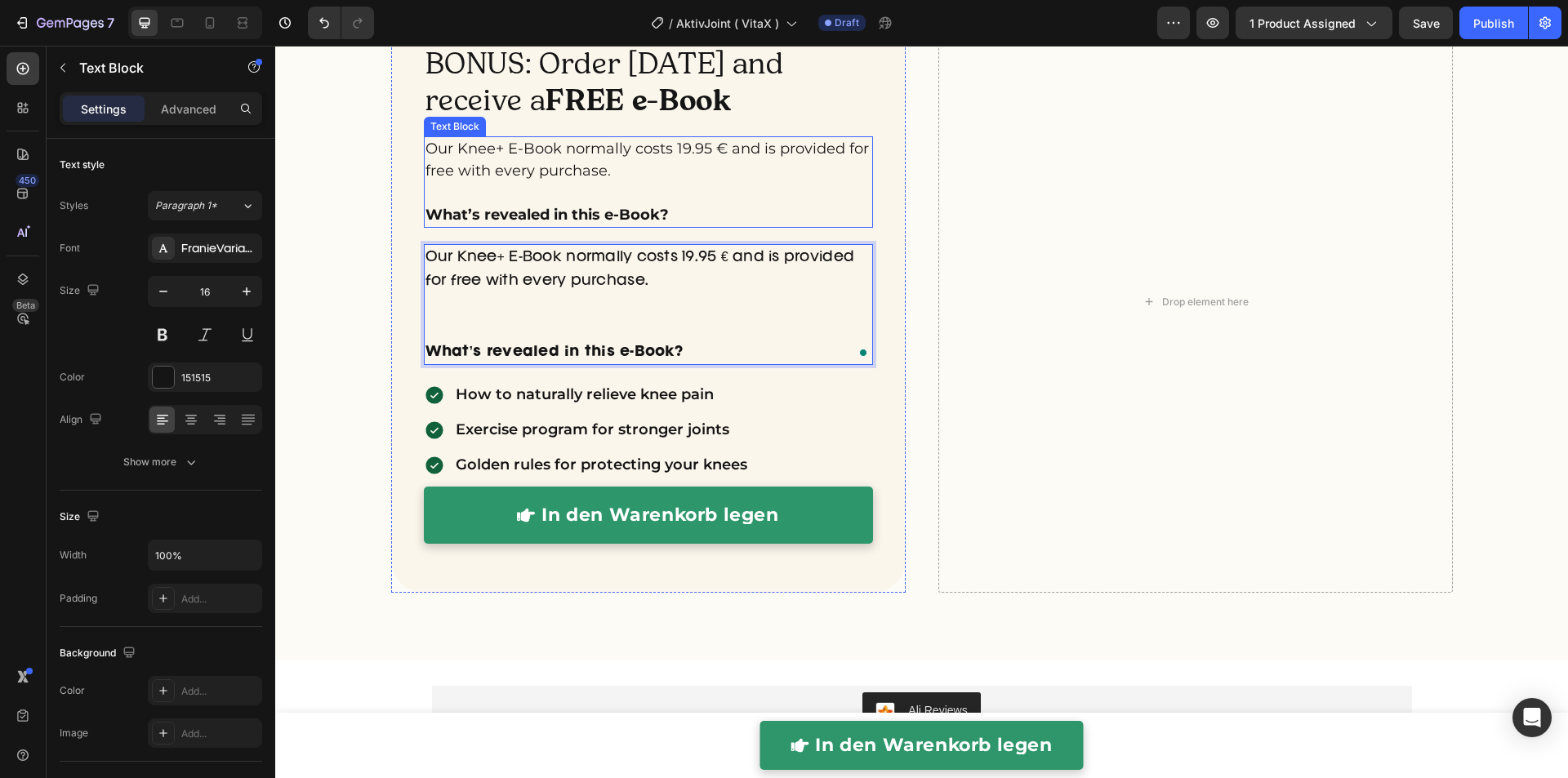
click at [574, 190] on p "Our Knee+ E-Book normally costs 19.95 € and is provided for free with every pur…" at bounding box center [647, 181] width 446 height 88
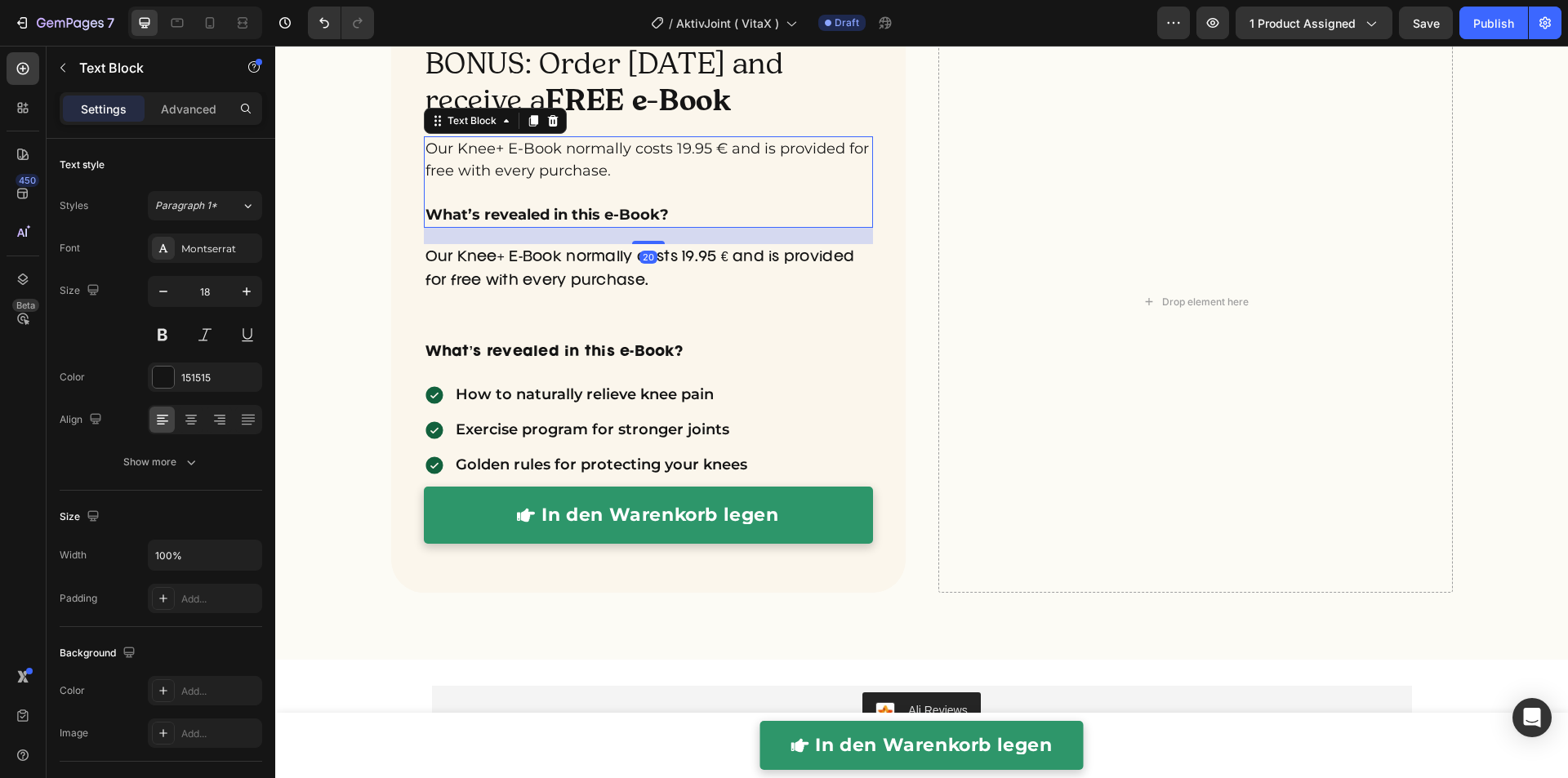
click at [546, 118] on icon at bounding box center [552, 120] width 13 height 13
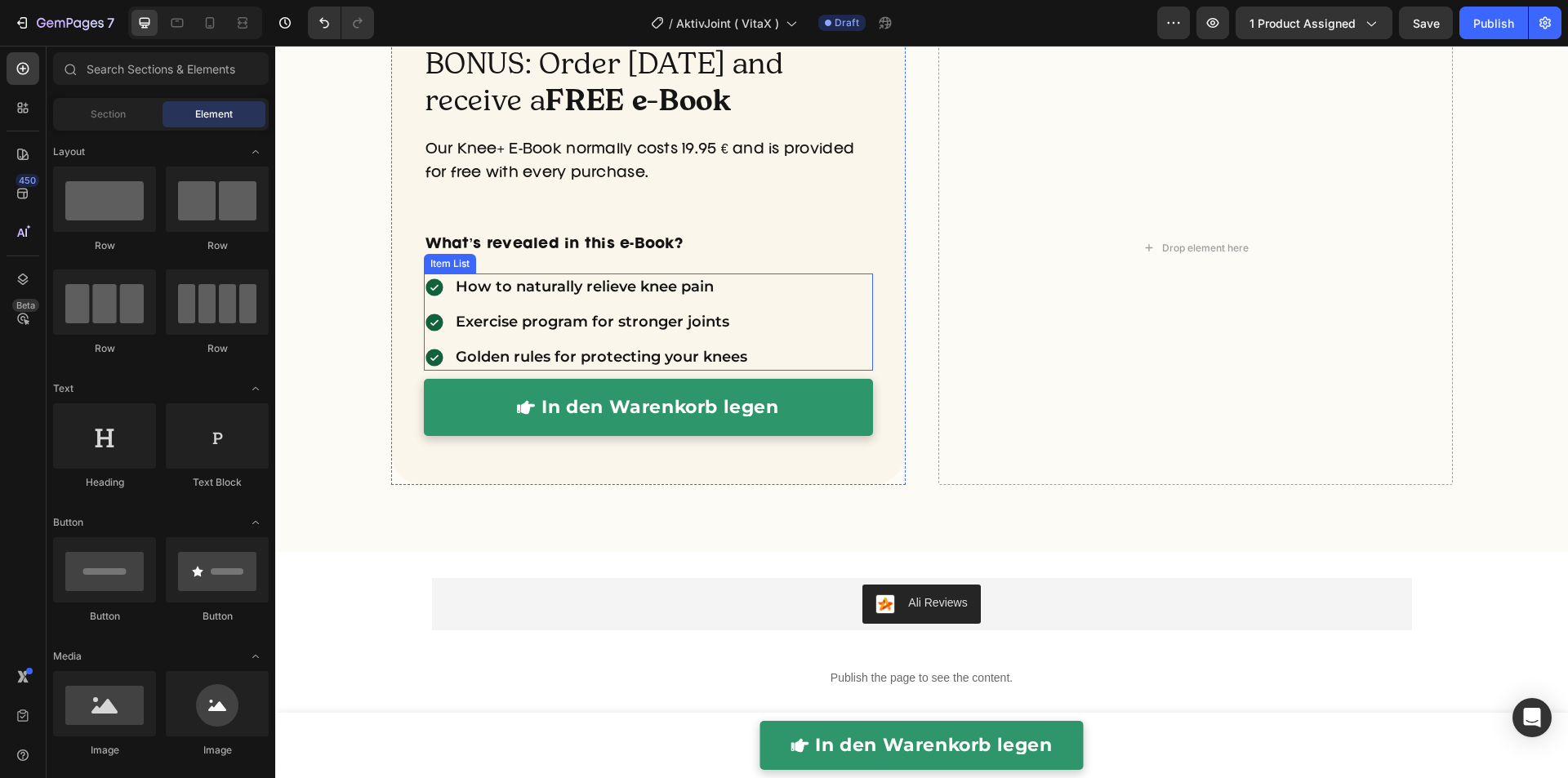
click at [438, 295] on div "How to naturally relieve knee pain" at bounding box center [587, 287] width 326 height 27
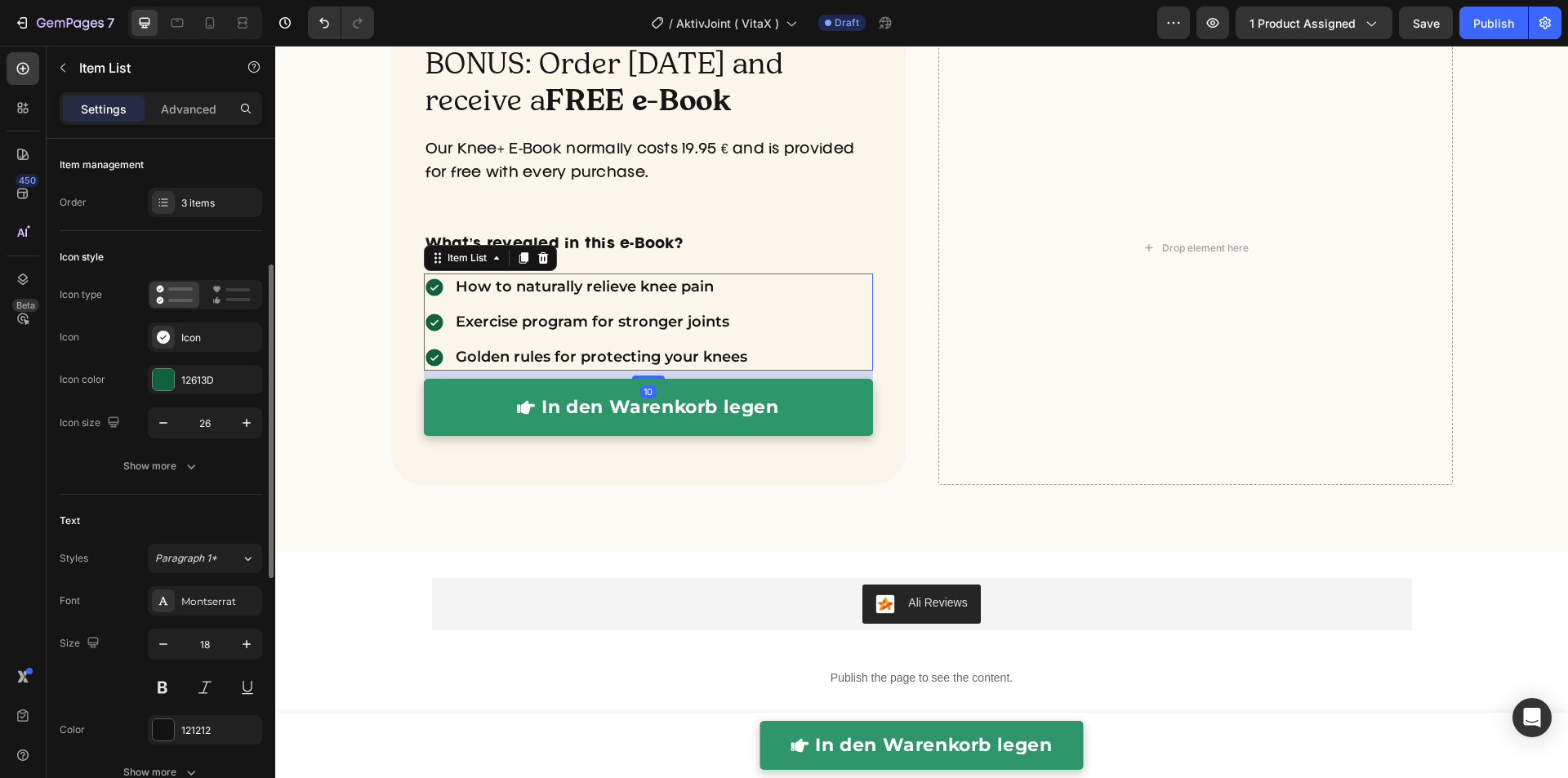
scroll to position [87, 0]
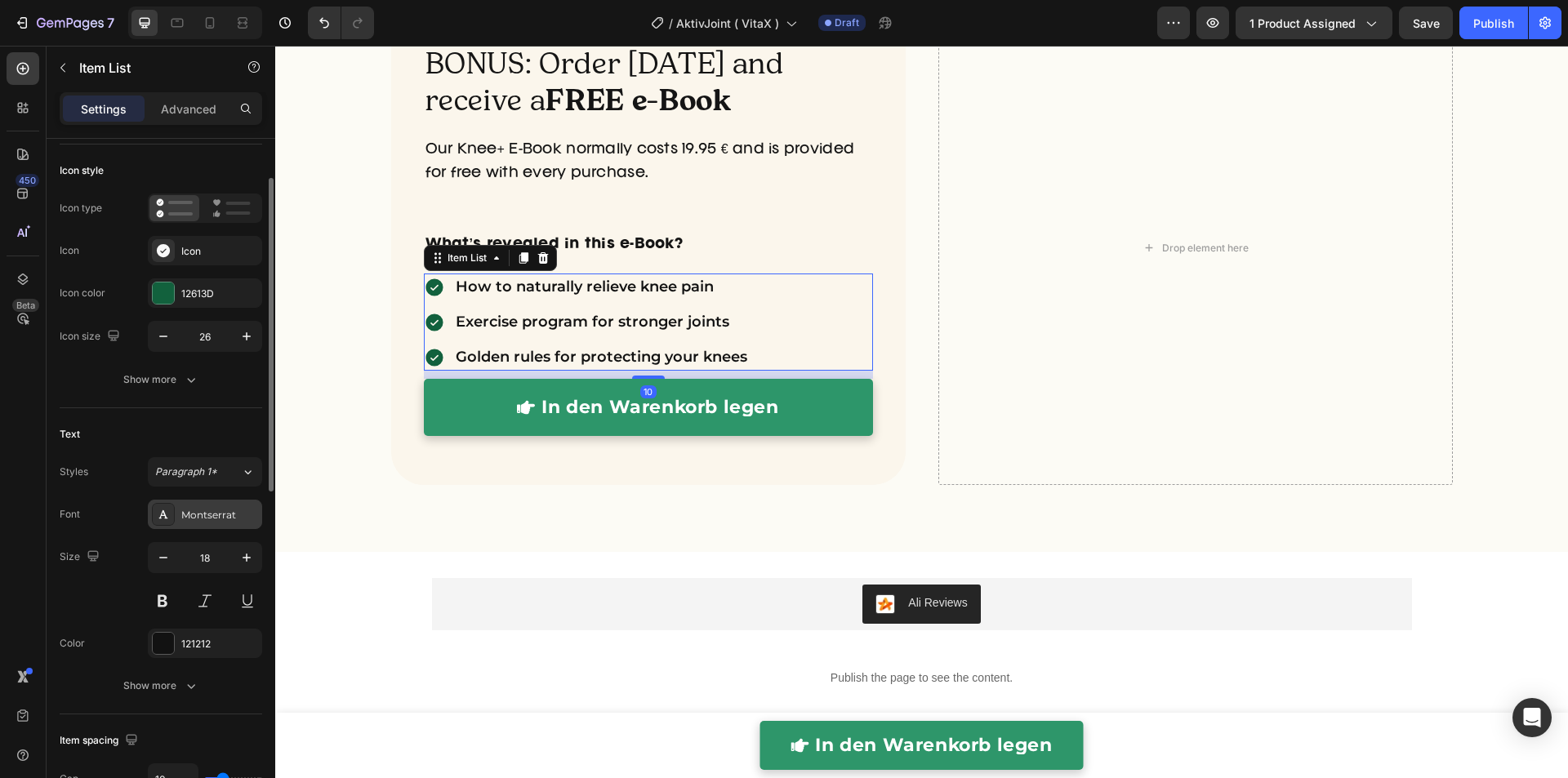
click at [188, 520] on div "Montserrat" at bounding box center [205, 514] width 114 height 29
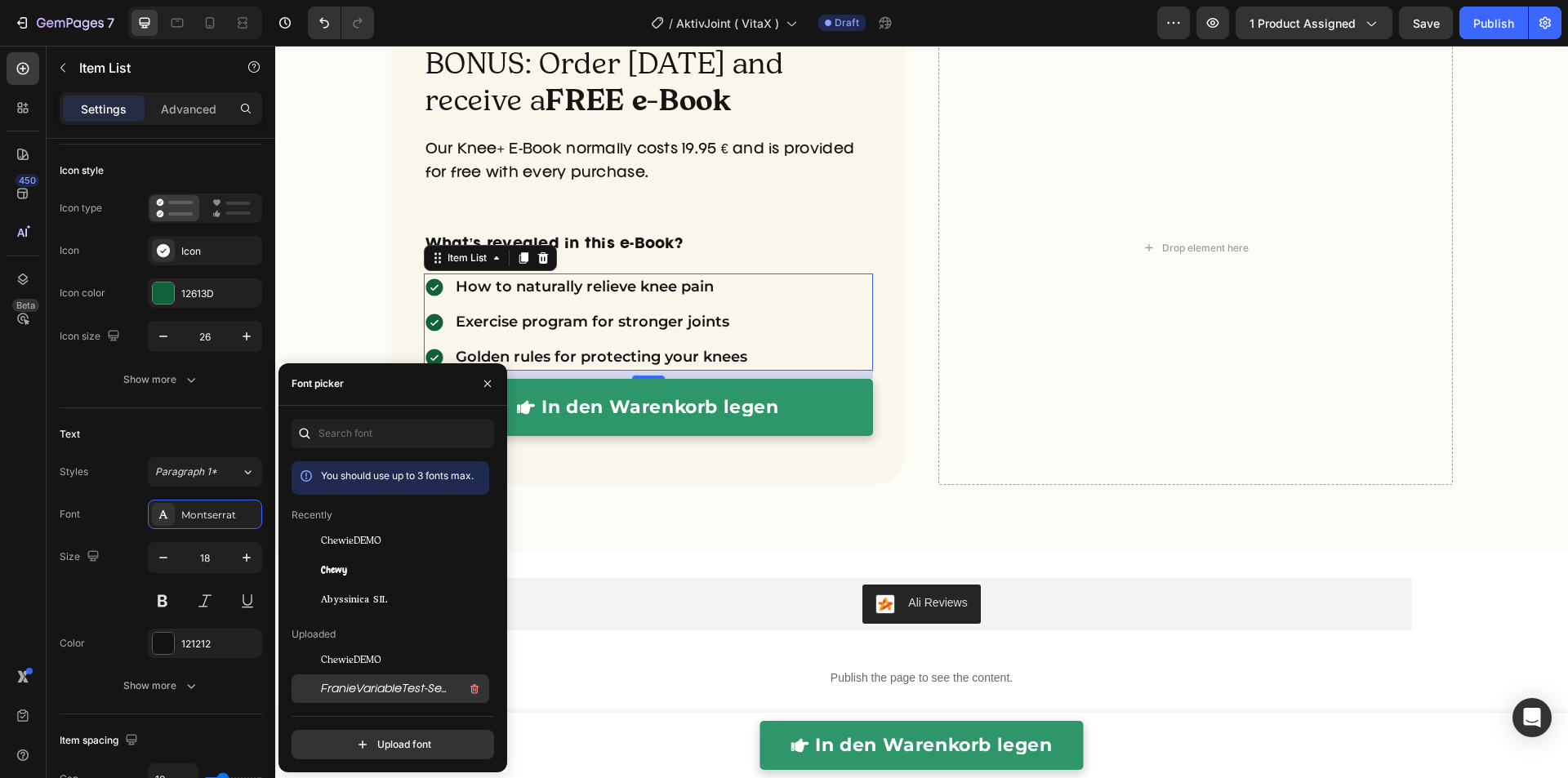
click at [406, 689] on span "FranieVariableTest-SemiLightItalic-BF64c31f3dae070" at bounding box center [388, 688] width 136 height 15
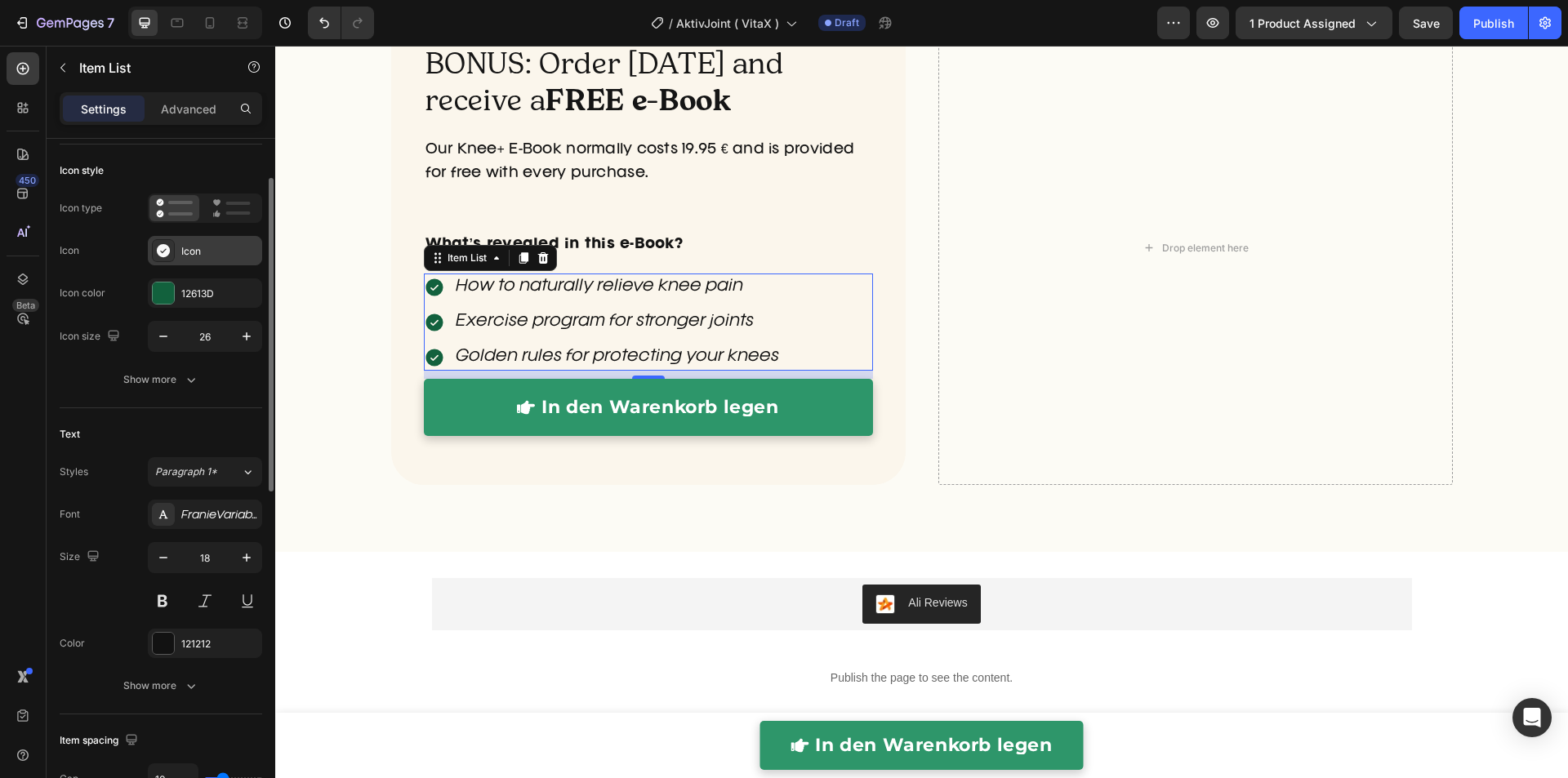
click at [168, 257] on div at bounding box center [163, 250] width 22 height 22
click at [161, 292] on div at bounding box center [164, 293] width 21 height 21
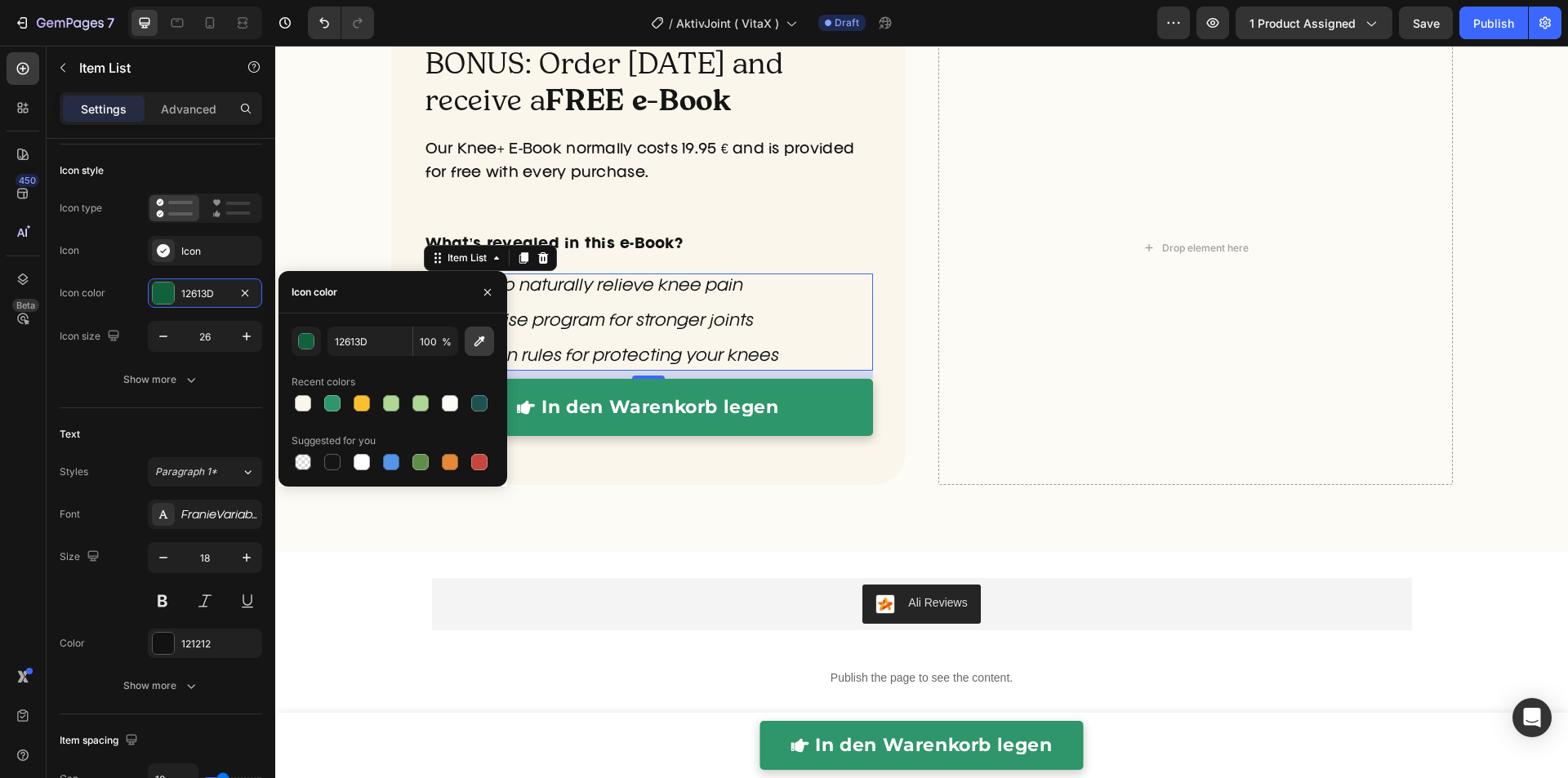
click at [482, 343] on icon "button" at bounding box center [479, 341] width 17 height 17
click at [358, 343] on input "12613D" at bounding box center [370, 341] width 85 height 29
paste input "#AFD694"
type input "#AFD694"
click at [341, 233] on div "BONUS: Order [DATE] and receive a FREE e-Book Heading Our Knee+ E-Book normally…" at bounding box center [921, 268] width 1292 height 515
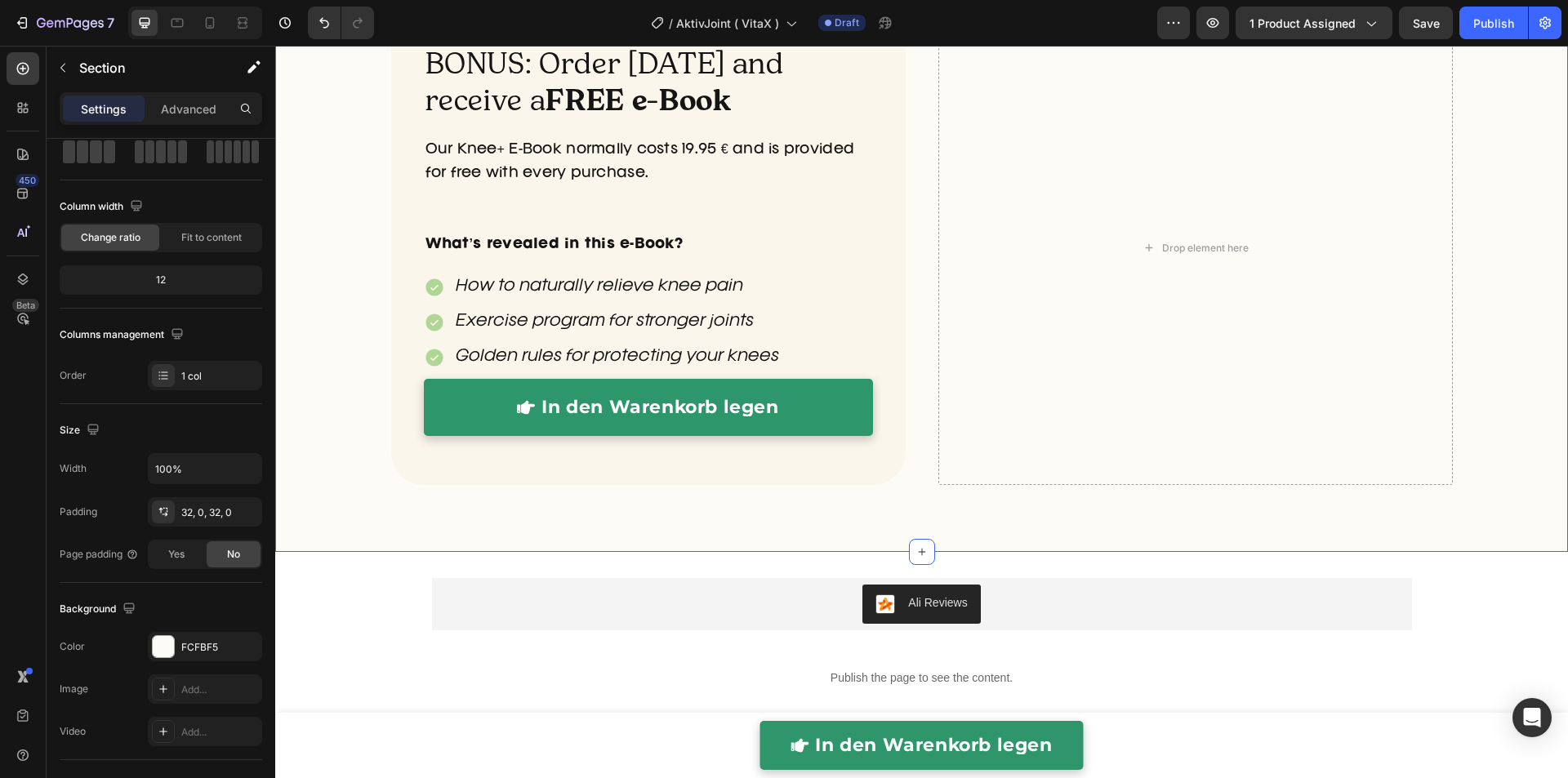
scroll to position [0, 0]
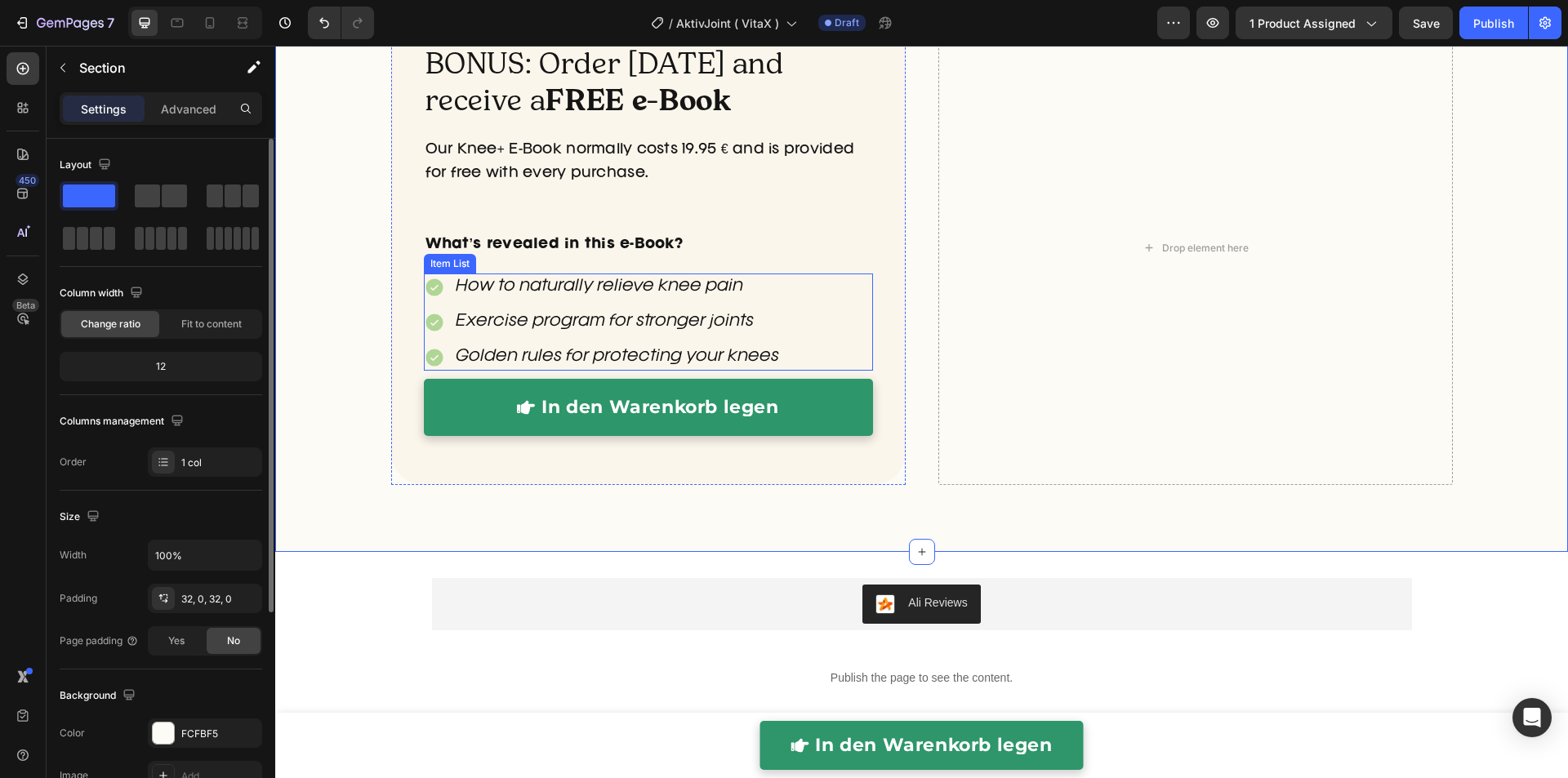
click at [430, 291] on icon at bounding box center [434, 288] width 18 height 18
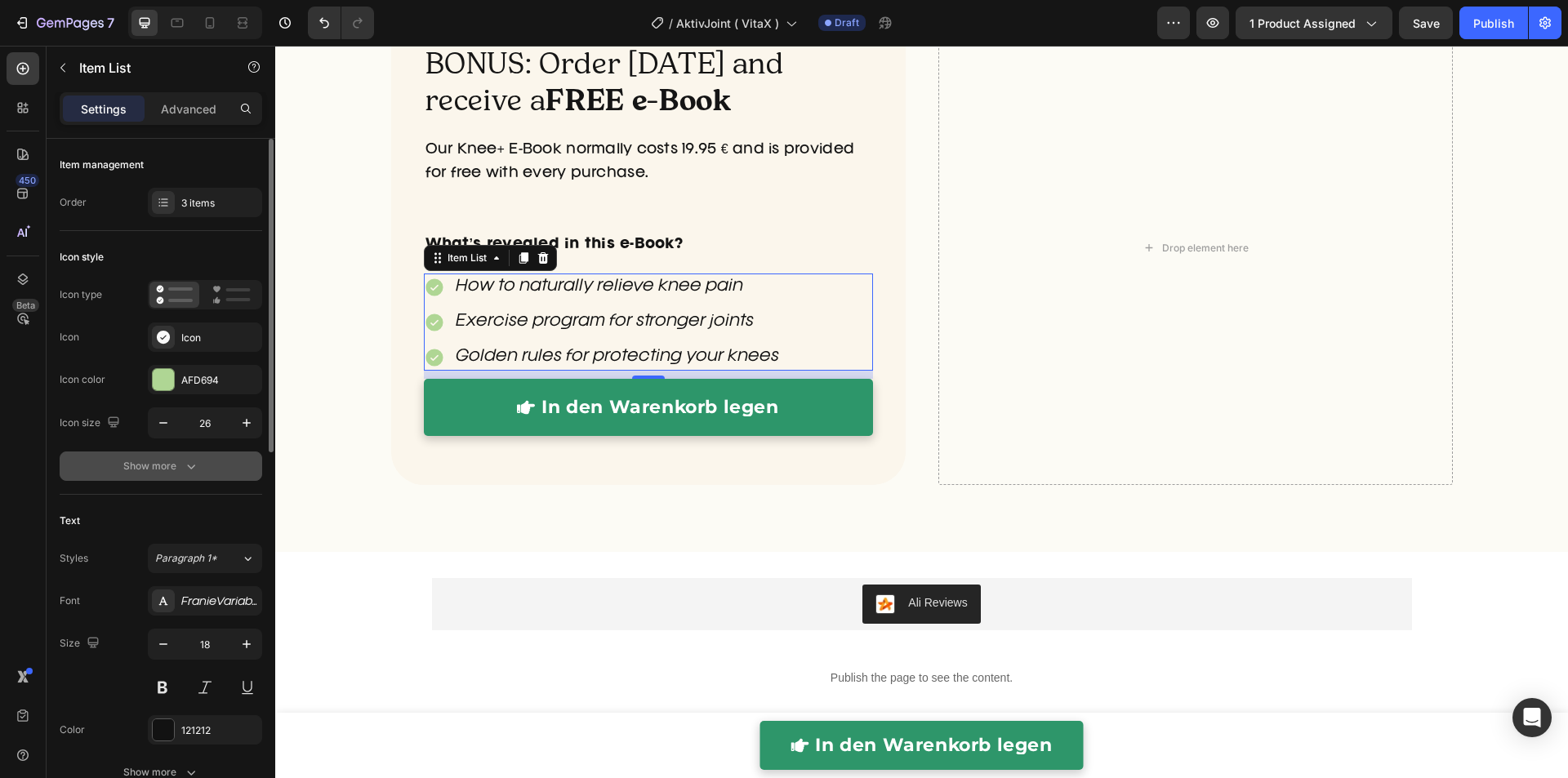
click at [193, 464] on icon "button" at bounding box center [191, 466] width 8 height 5
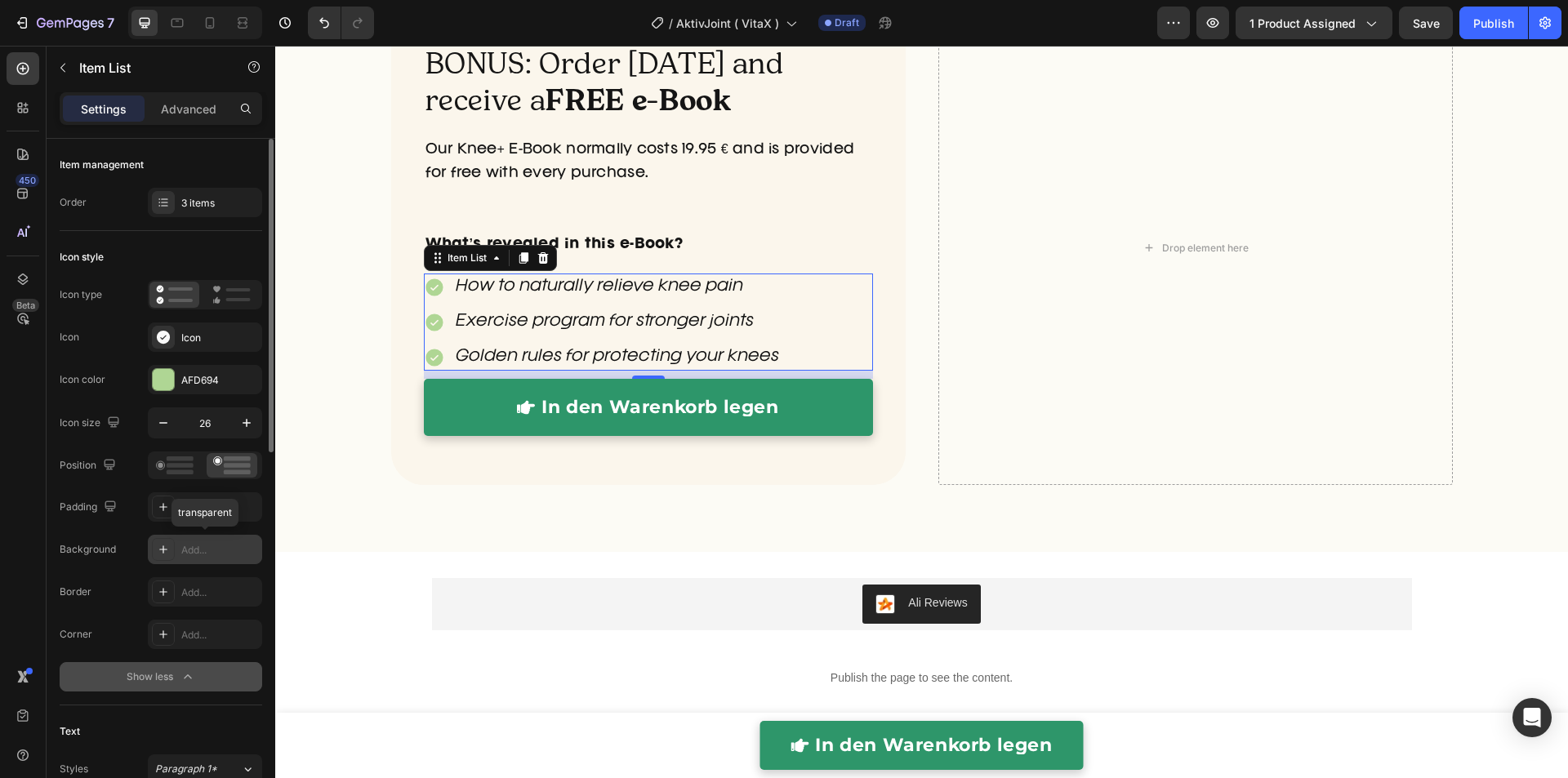
click at [192, 556] on div "Add..." at bounding box center [205, 549] width 114 height 29
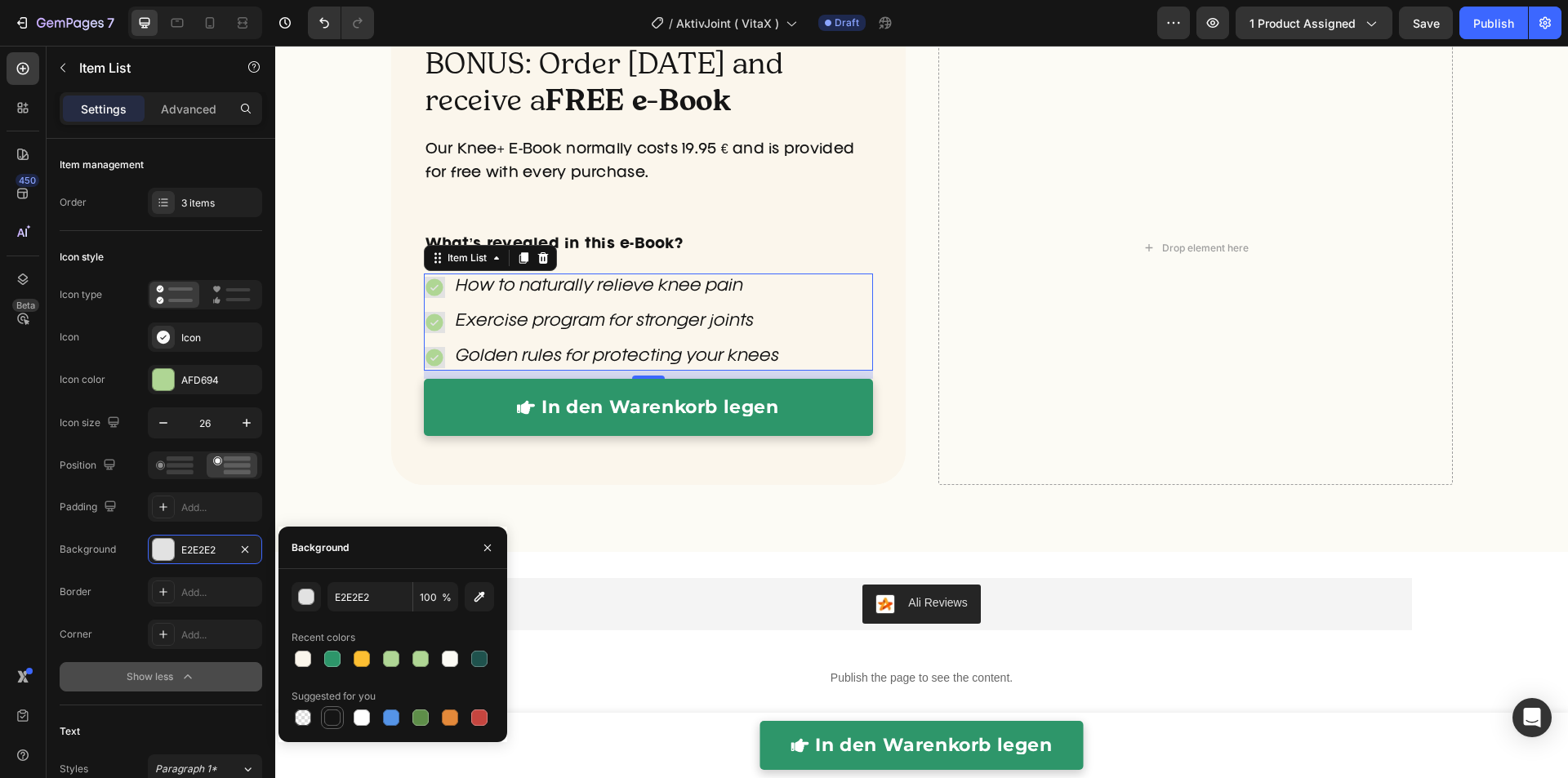
click at [341, 715] on div at bounding box center [333, 718] width 20 height 19
drag, startPoint x: 306, startPoint y: 715, endPoint x: 312, endPoint y: 592, distance: 123.1
click at [306, 715] on div at bounding box center [302, 718] width 17 height 17
type input "000000"
type input "0"
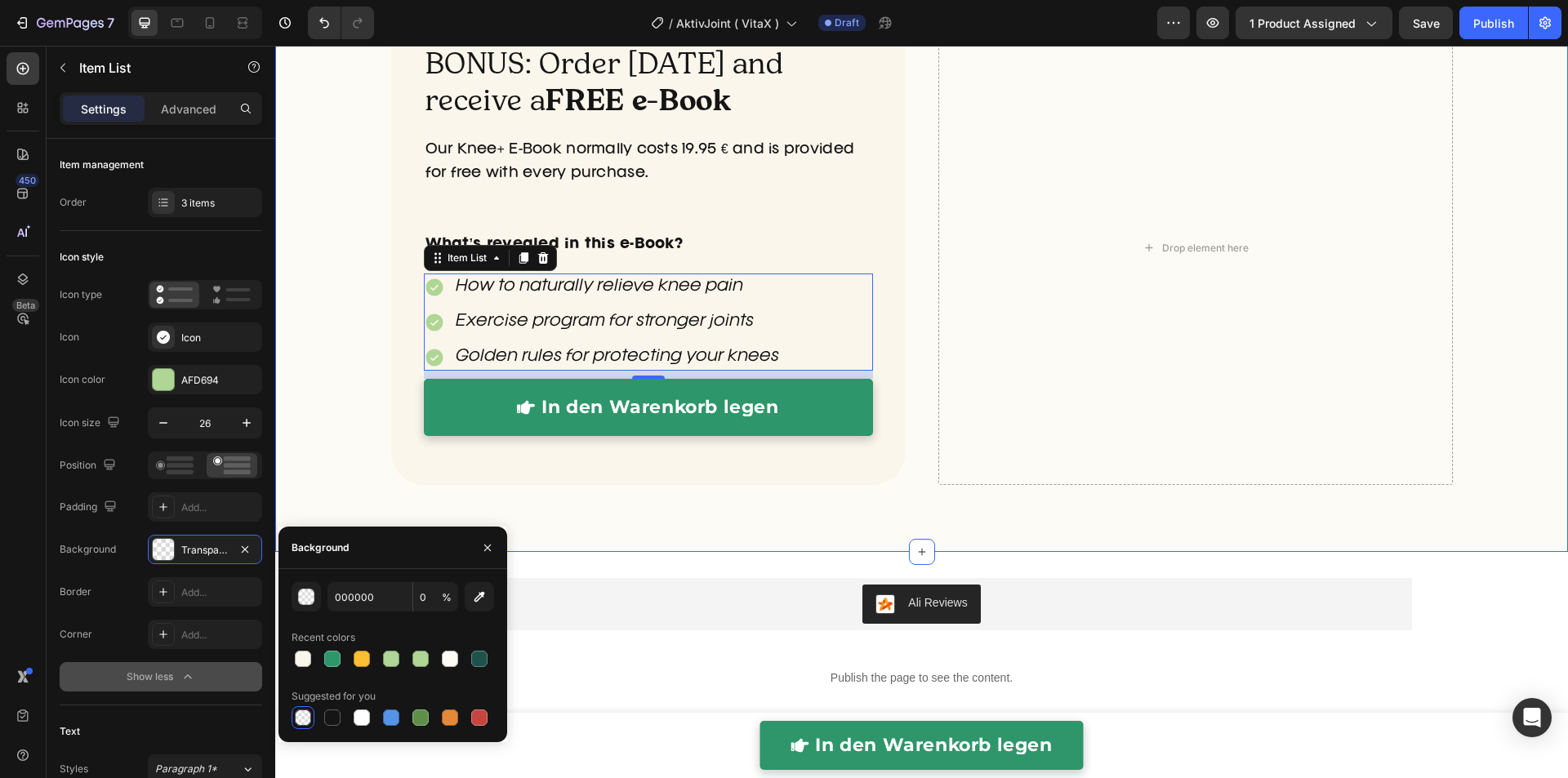
drag, startPoint x: 310, startPoint y: 343, endPoint x: 375, endPoint y: 340, distance: 65.1
click at [311, 343] on div "BONUS: Order [DATE] and receive a FREE e-Book Heading Our Knee+ E-Book normally…" at bounding box center [921, 268] width 1292 height 515
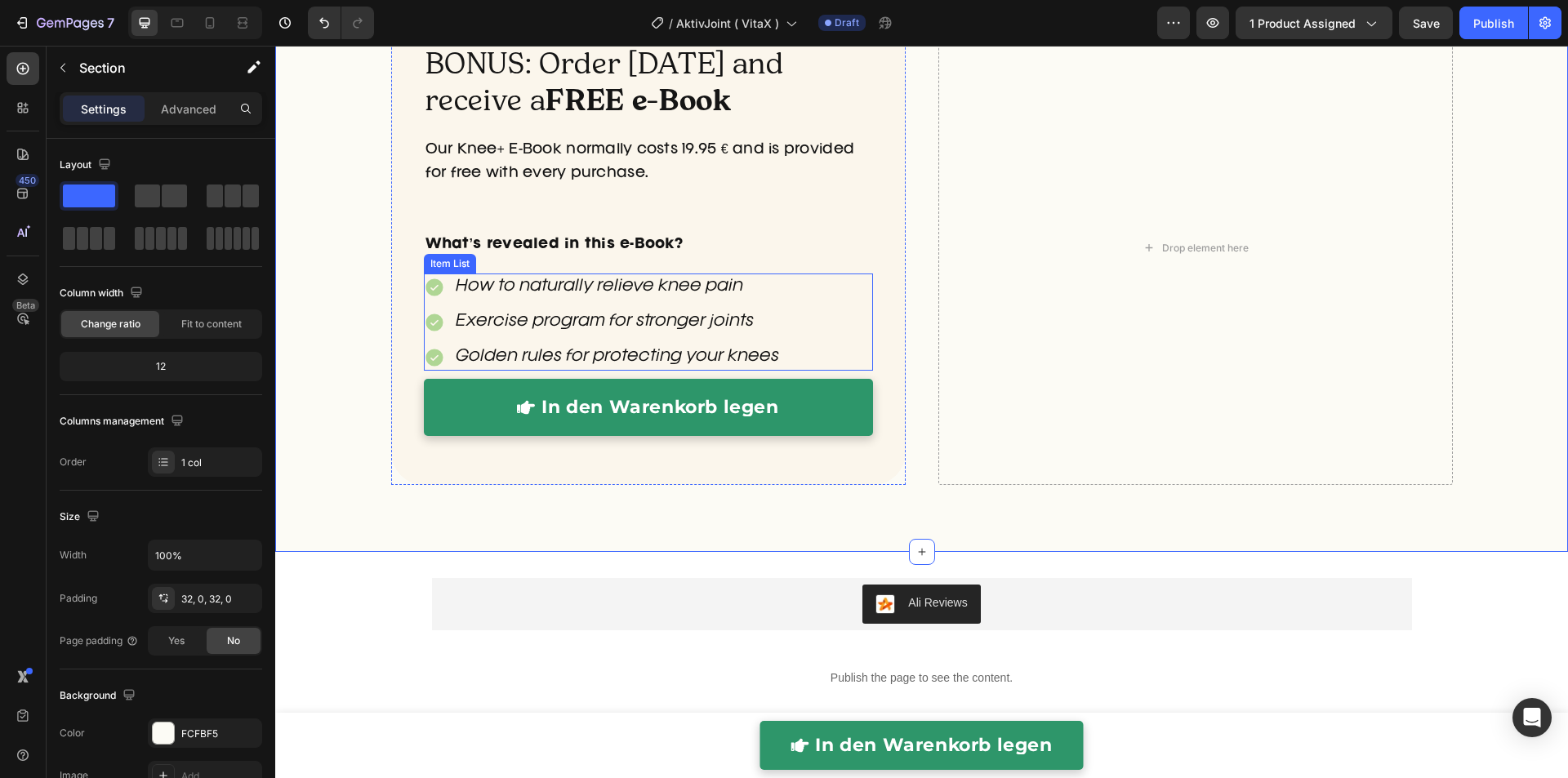
click at [429, 308] on div "Exercise program for stronger joints" at bounding box center [603, 322] width 358 height 27
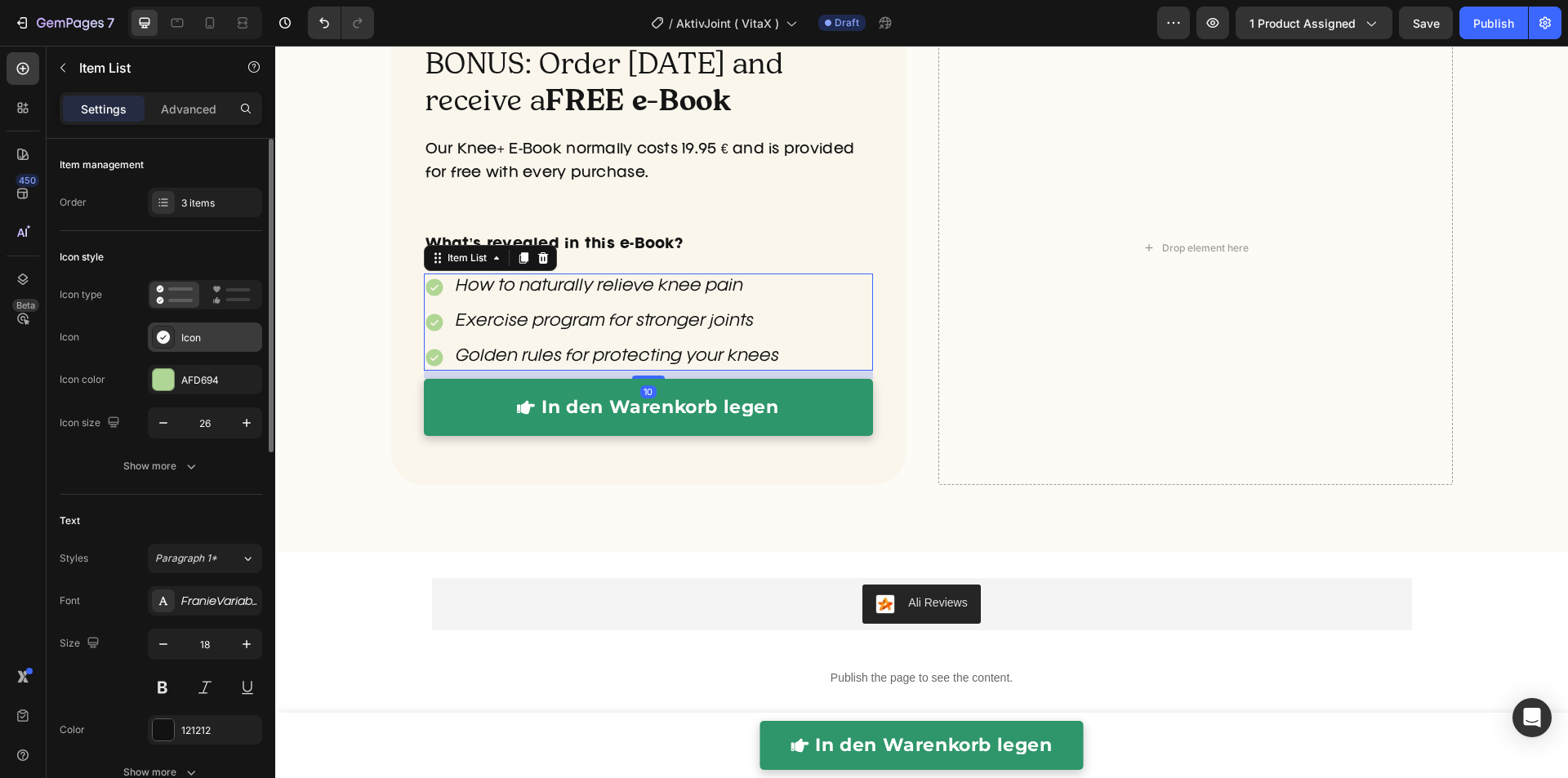
click at [204, 333] on div "Icon" at bounding box center [219, 337] width 77 height 15
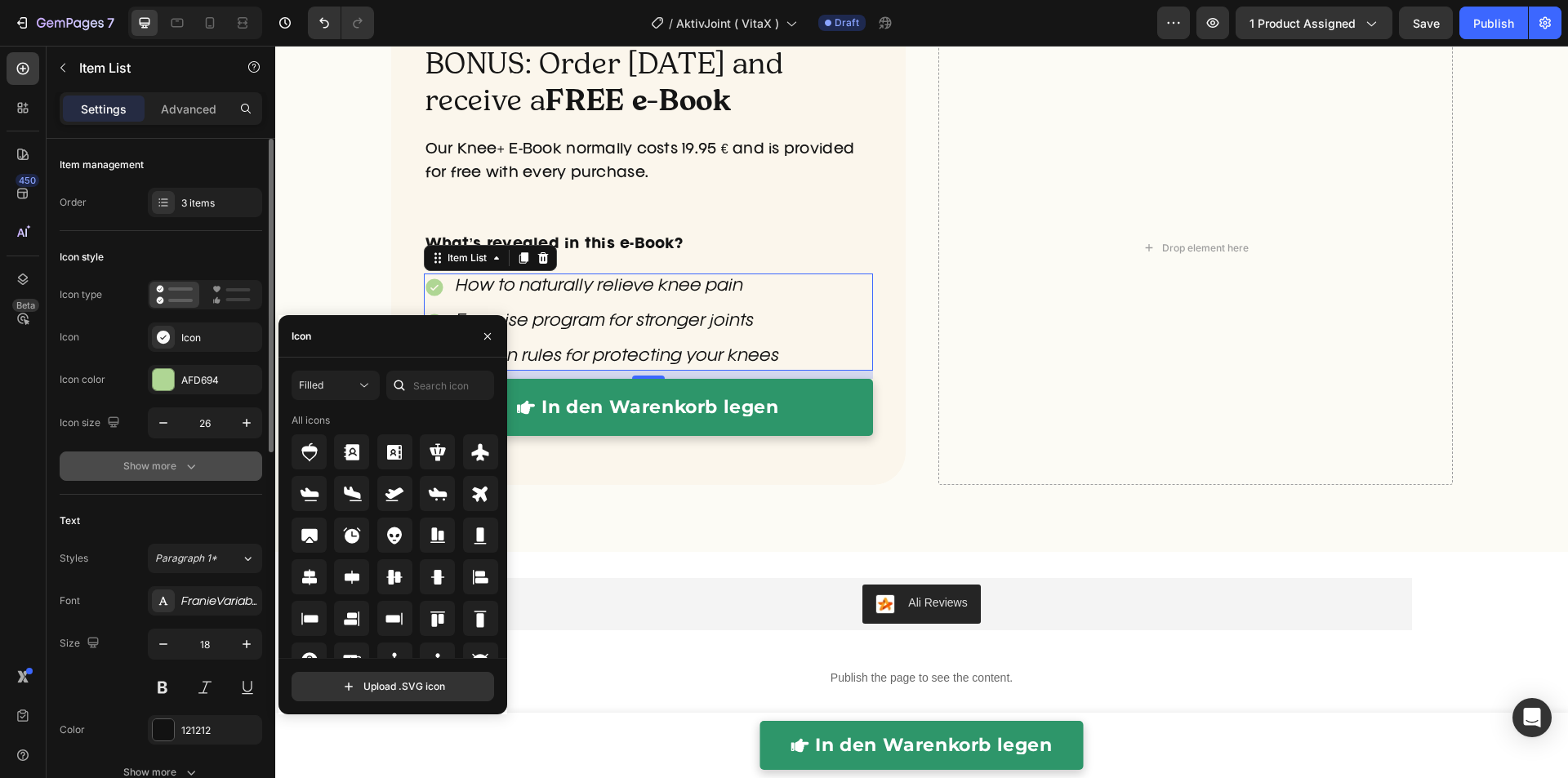
click at [187, 470] on icon "button" at bounding box center [191, 466] width 17 height 17
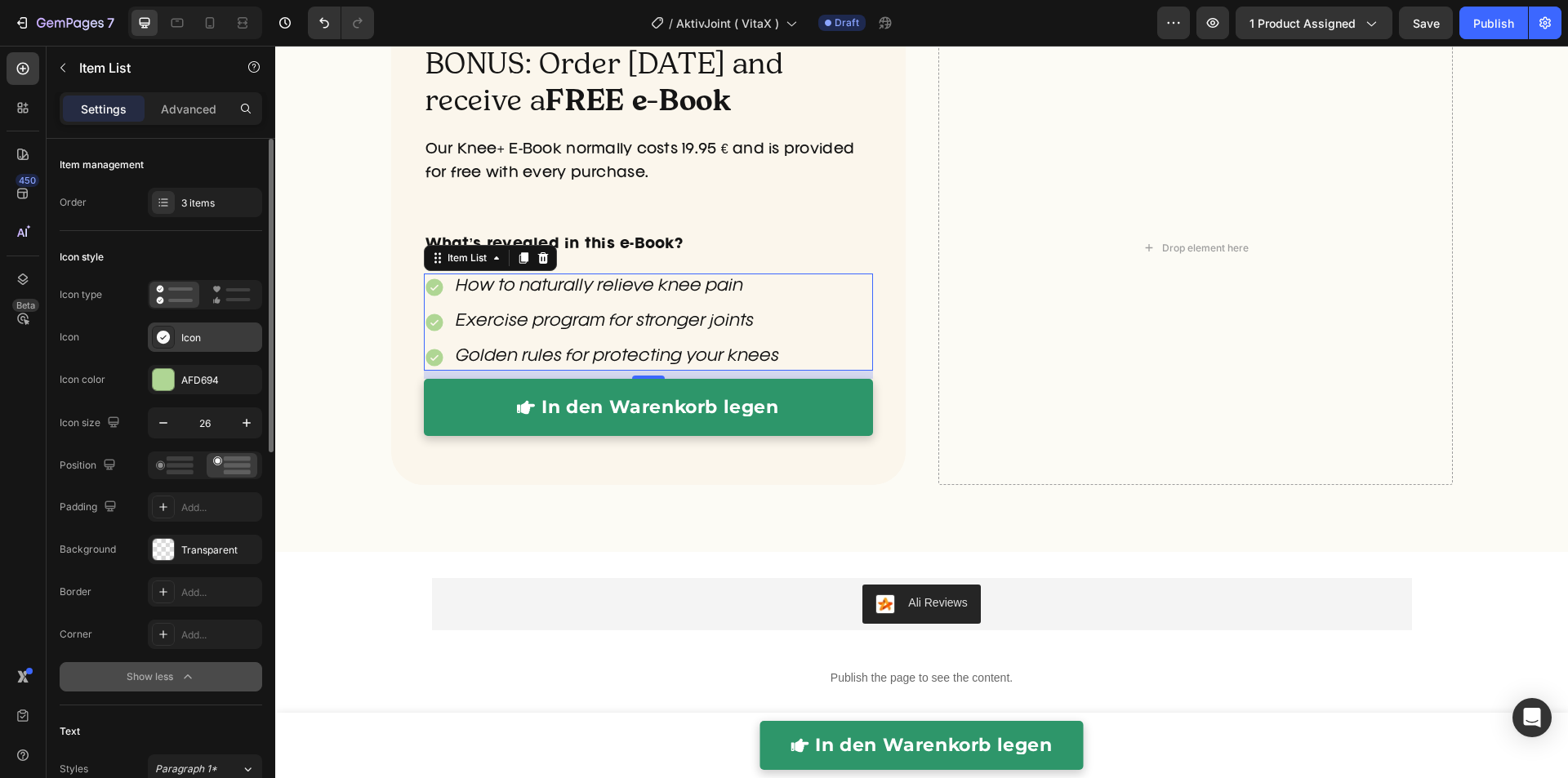
click at [171, 329] on icon at bounding box center [163, 336] width 17 height 17
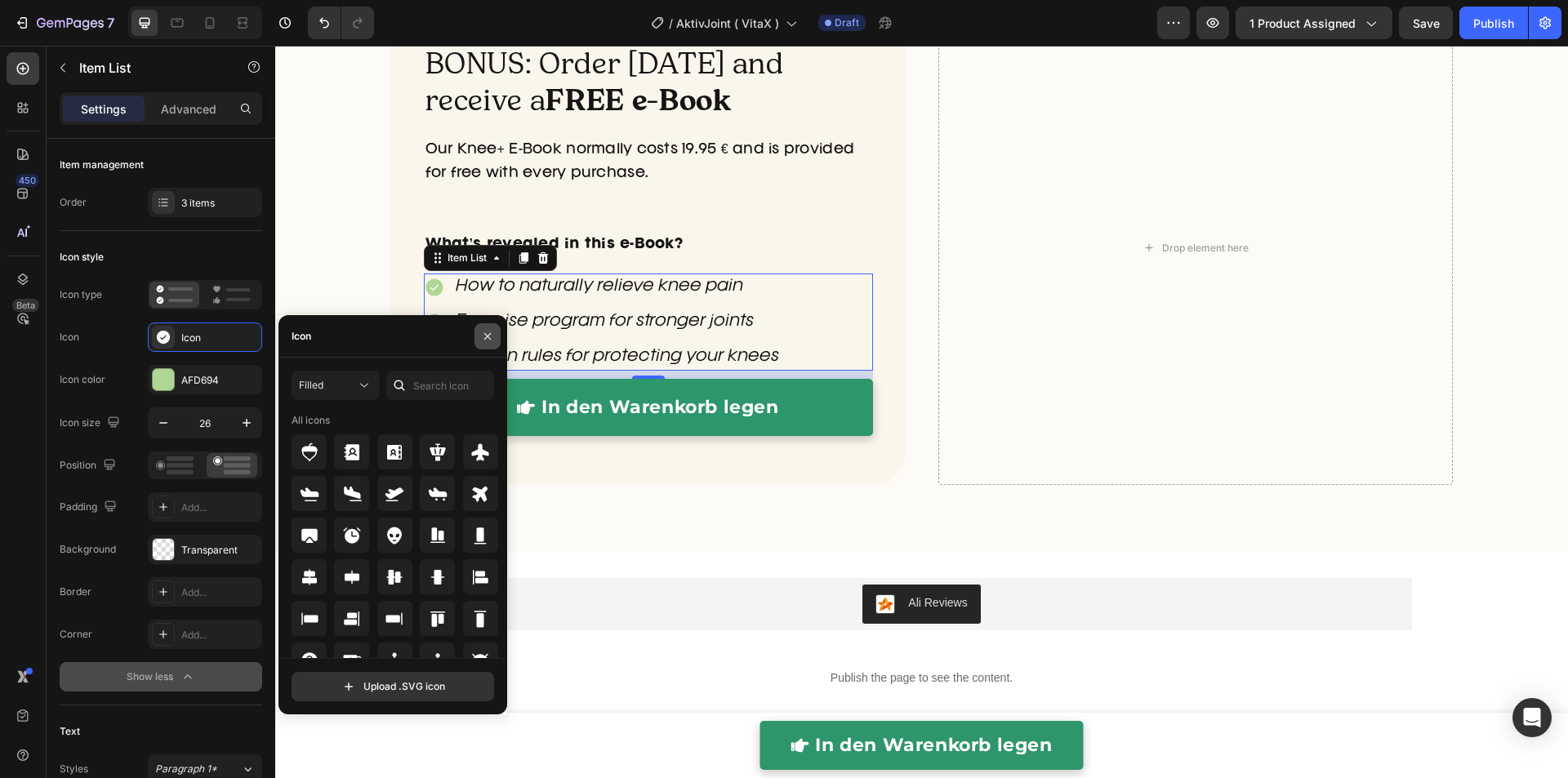
click at [484, 336] on icon "button" at bounding box center [487, 335] width 13 height 13
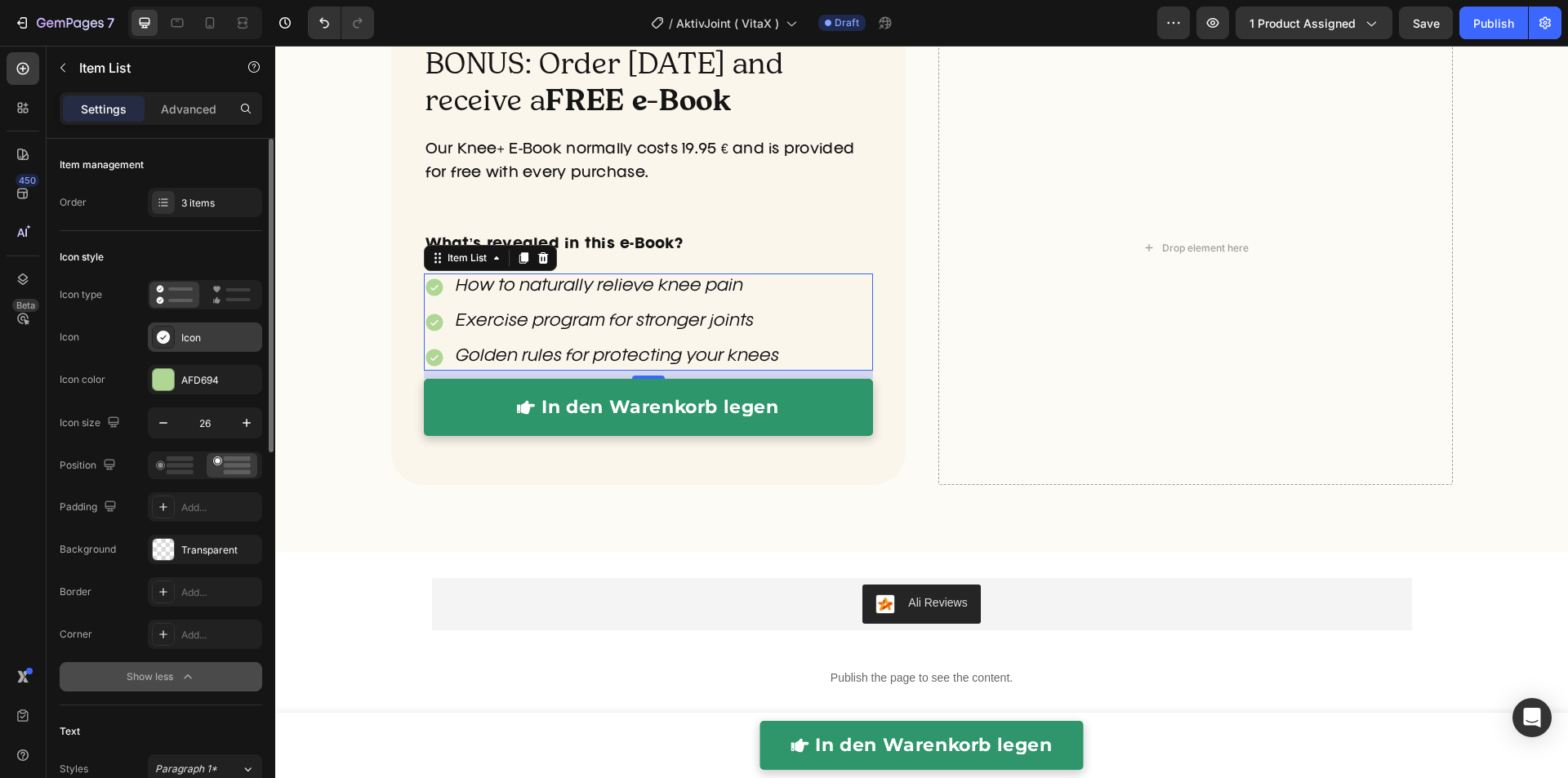
click at [203, 337] on div "Icon" at bounding box center [219, 337] width 77 height 15
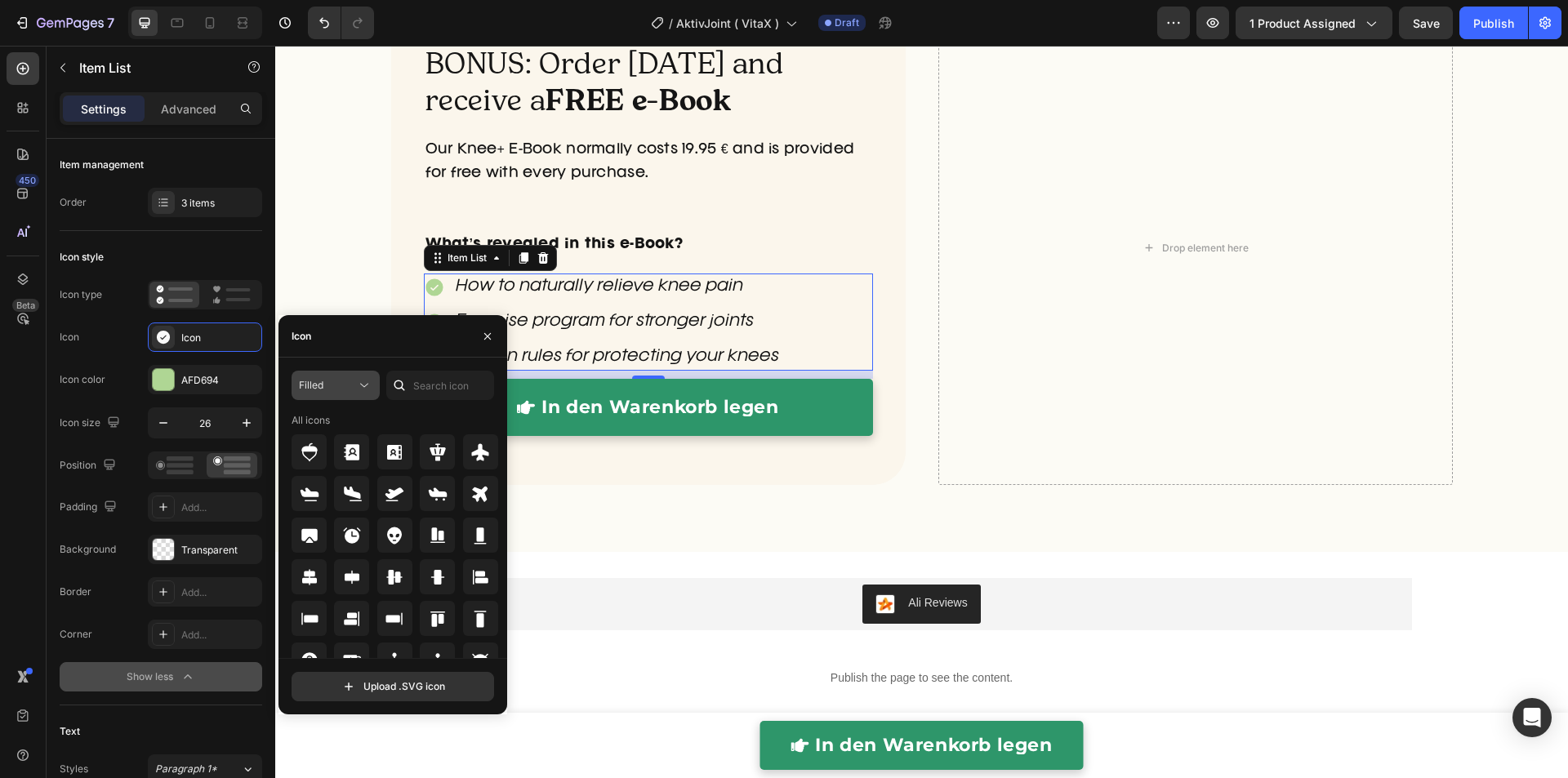
drag, startPoint x: 333, startPoint y: 370, endPoint x: 343, endPoint y: 374, distance: 10.8
click at [333, 370] on button "Filled" at bounding box center [335, 385] width 88 height 29
click at [294, 549] on span "Filled" at bounding box center [285, 549] width 24 height 15
click at [451, 392] on input "text" at bounding box center [440, 385] width 108 height 29
type input "check"
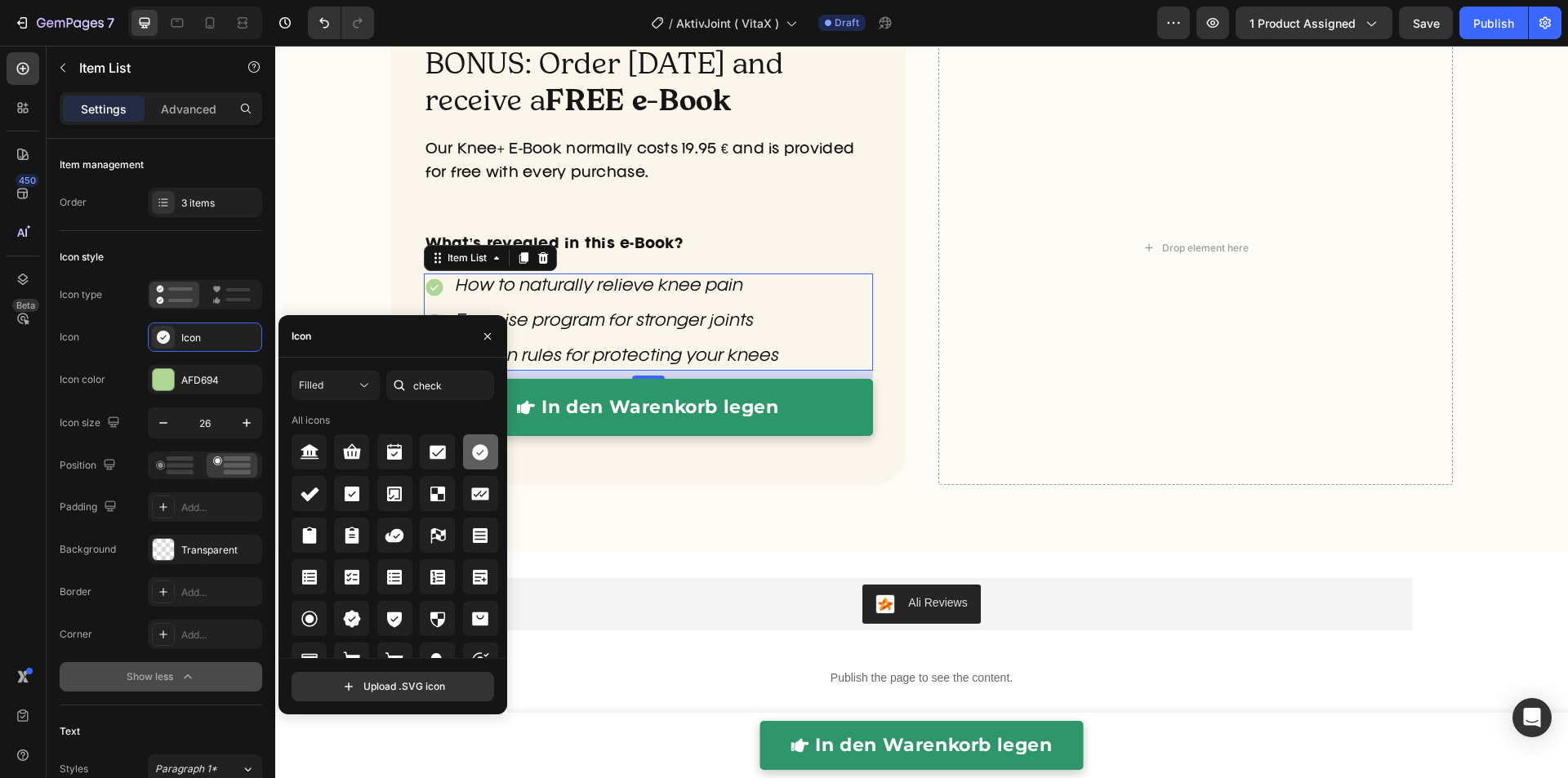
click at [481, 457] on icon at bounding box center [480, 451] width 17 height 17
click at [481, 339] on icon "button" at bounding box center [487, 335] width 13 height 13
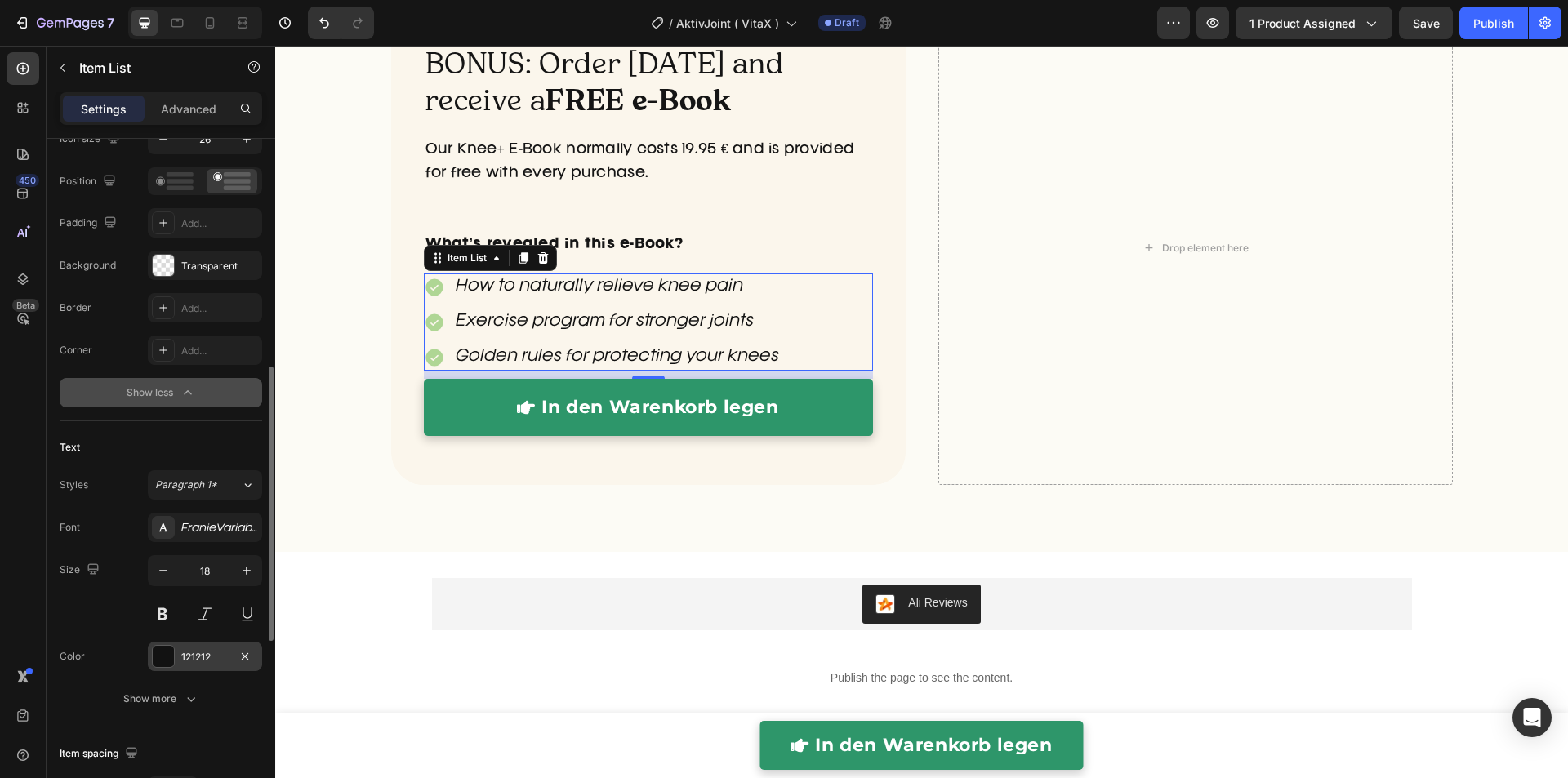
scroll to position [366, 0]
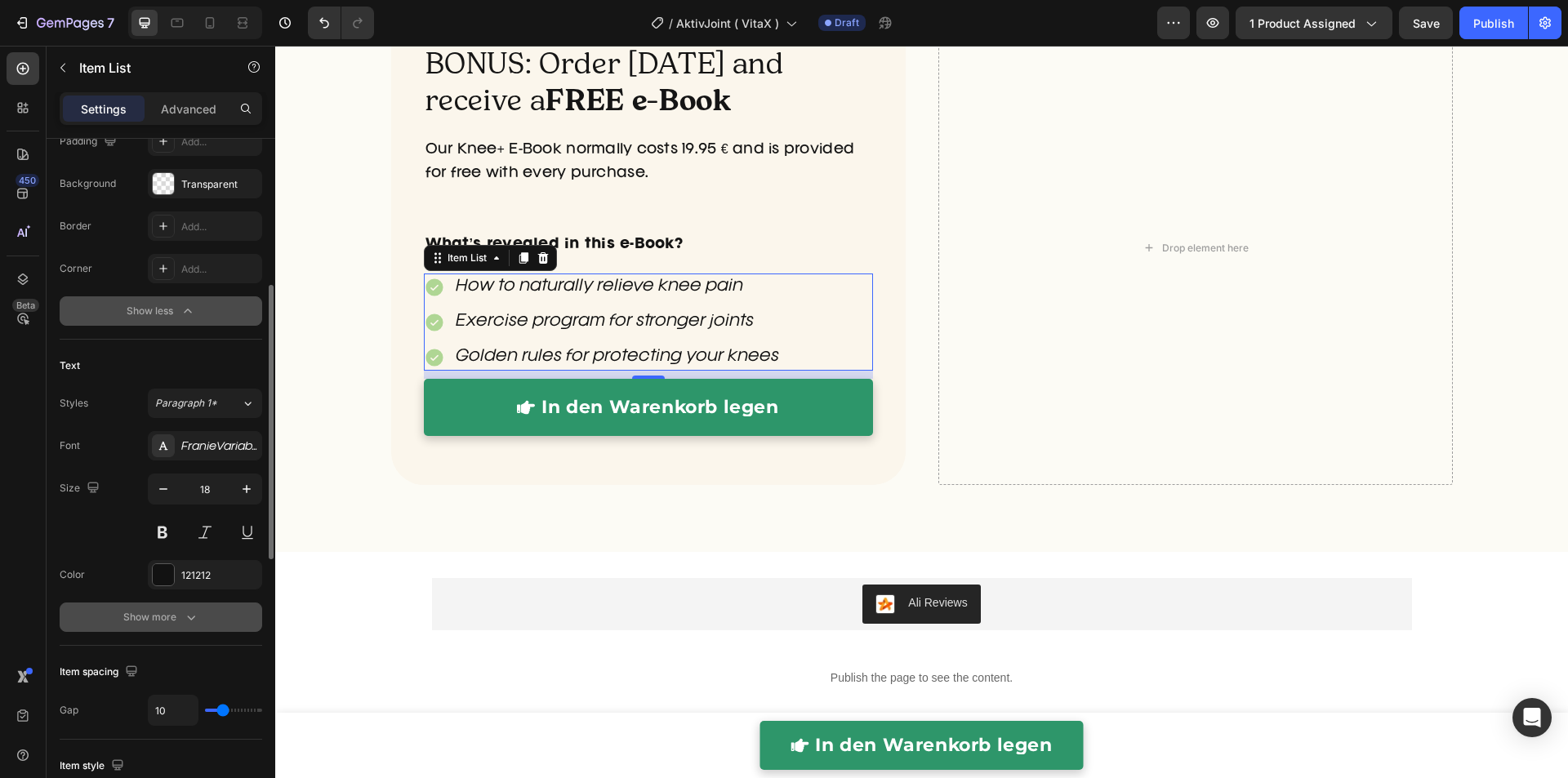
click at [198, 615] on button "Show more" at bounding box center [161, 617] width 203 height 29
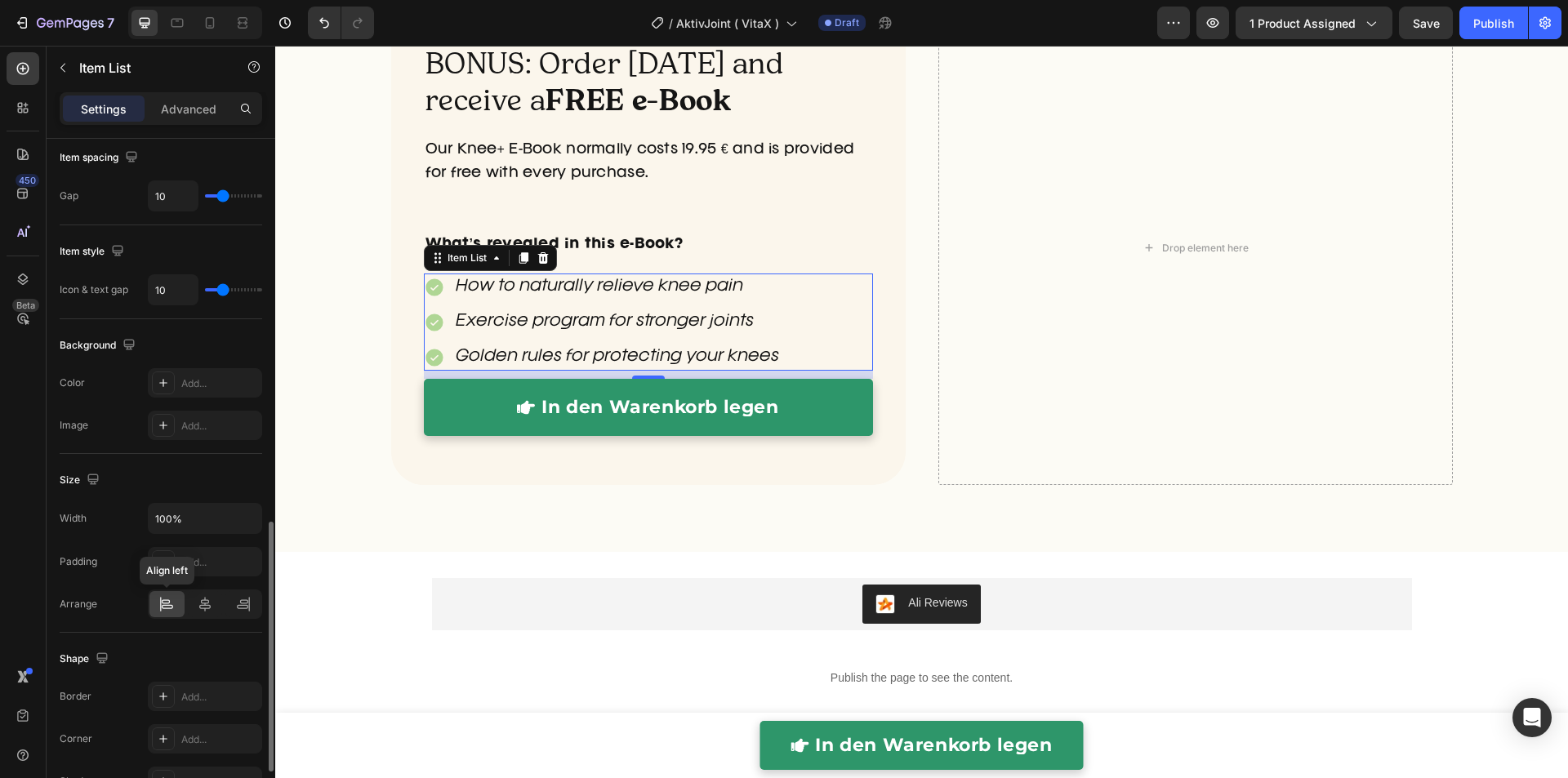
scroll to position [1199, 0]
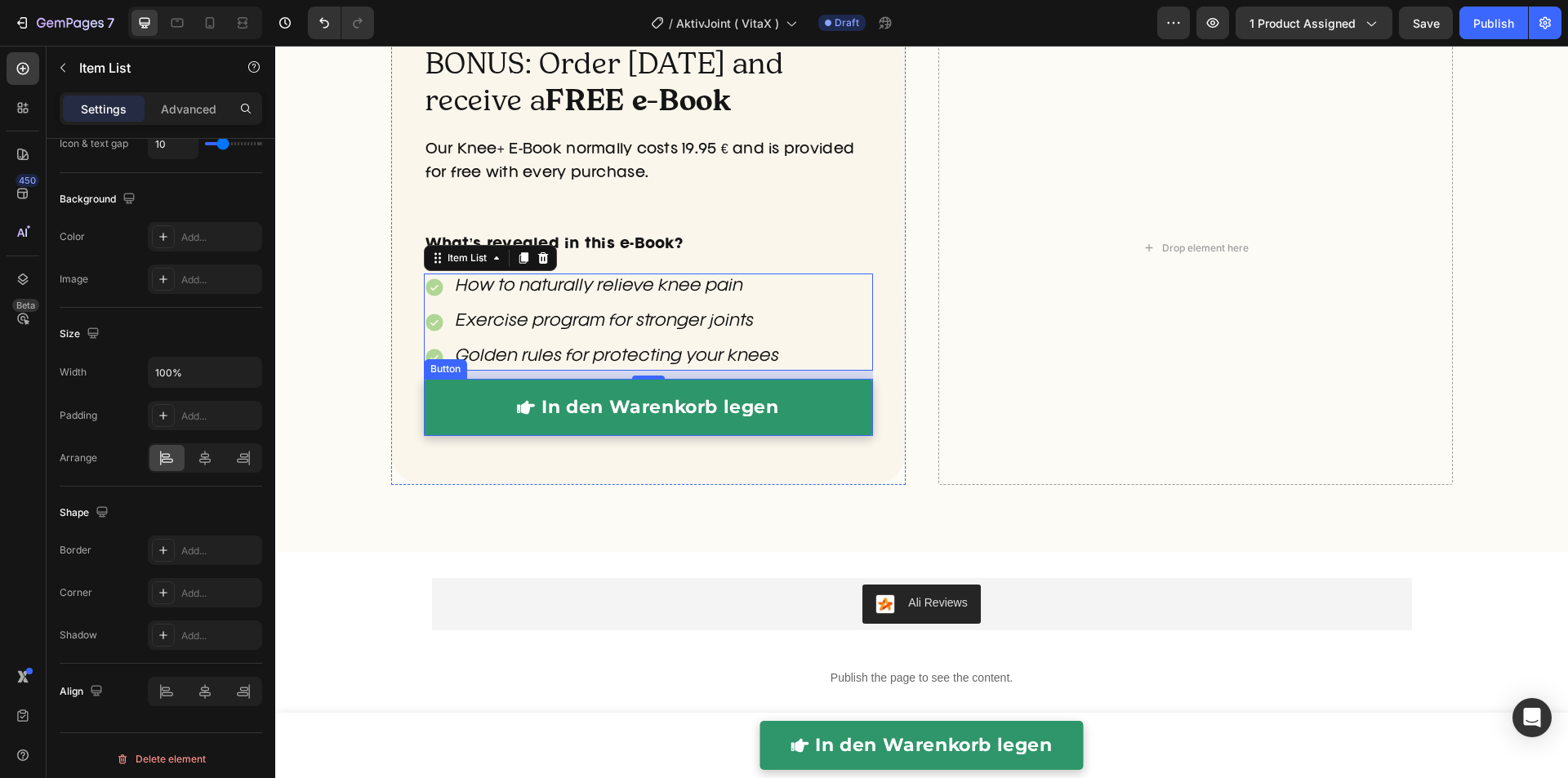
click at [391, 402] on div "BONUS: Order [DATE] and receive a FREE e-Book Heading Our Knee+ E-Book normally…" at bounding box center [647, 248] width 514 height 474
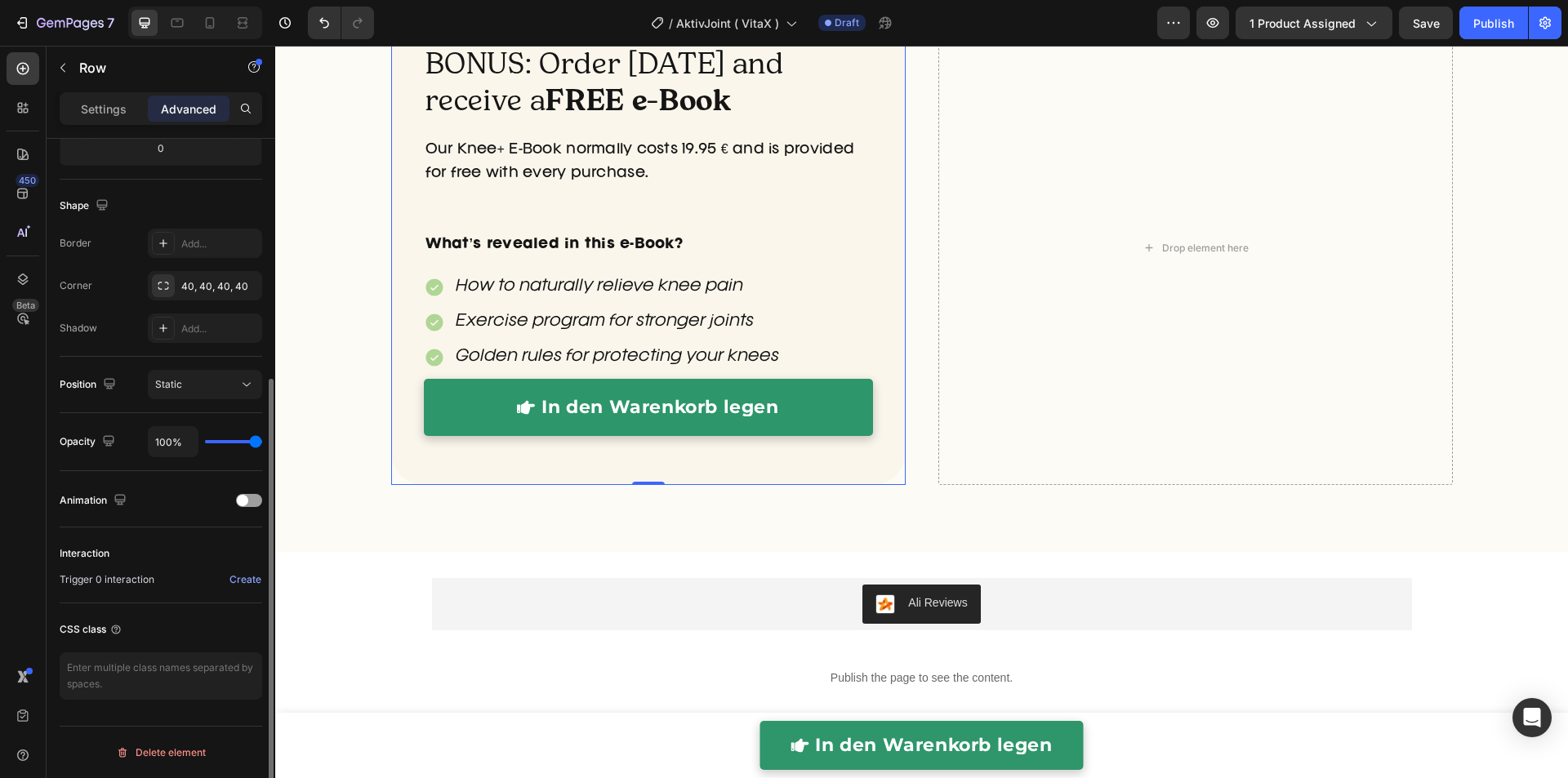
scroll to position [0, 0]
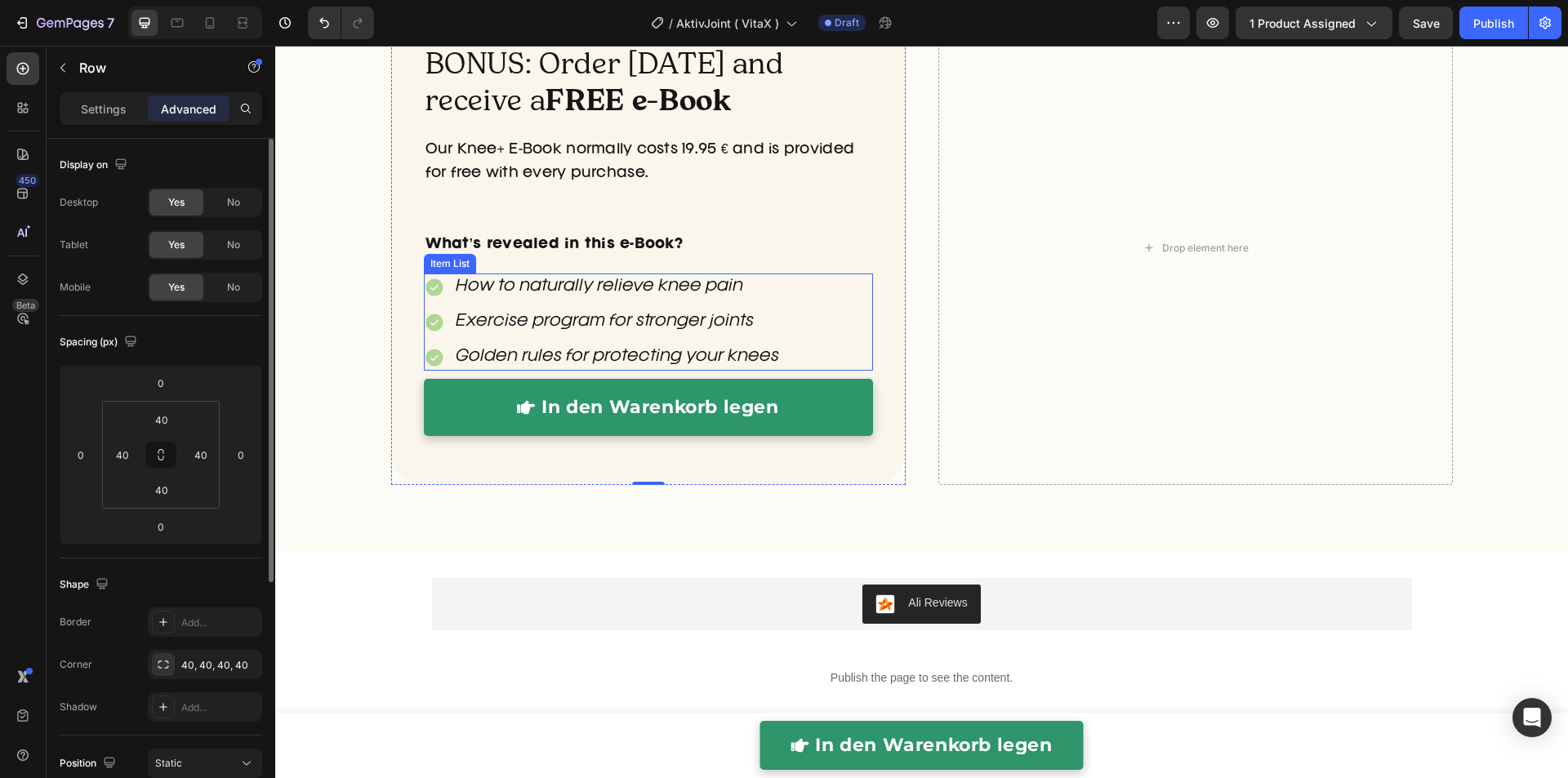
click at [424, 338] on div "How to naturally relieve knee pain Exercise program for stronger joints Golden …" at bounding box center [603, 322] width 358 height 97
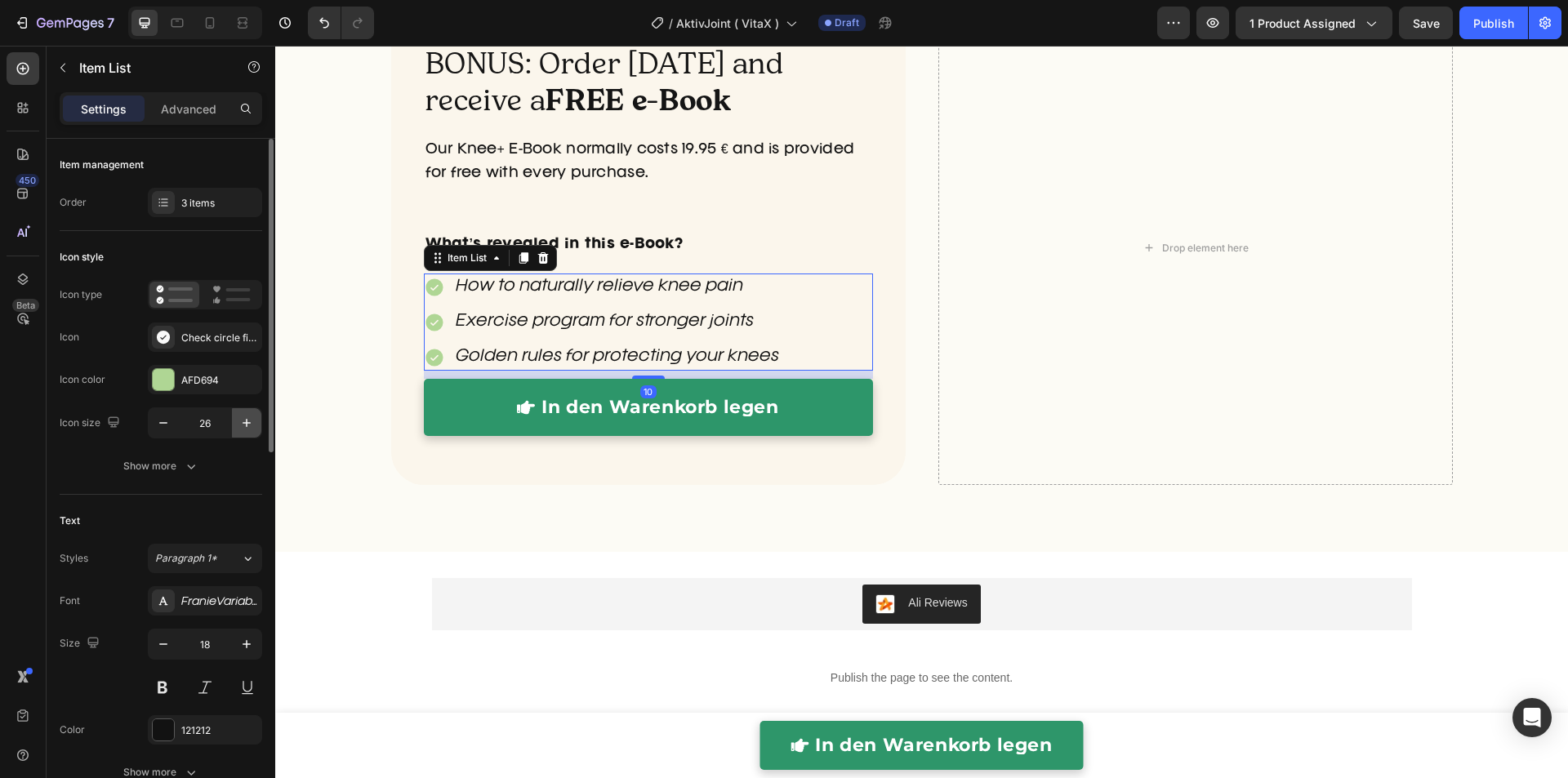
click at [247, 421] on icon "button" at bounding box center [247, 423] width 8 height 8
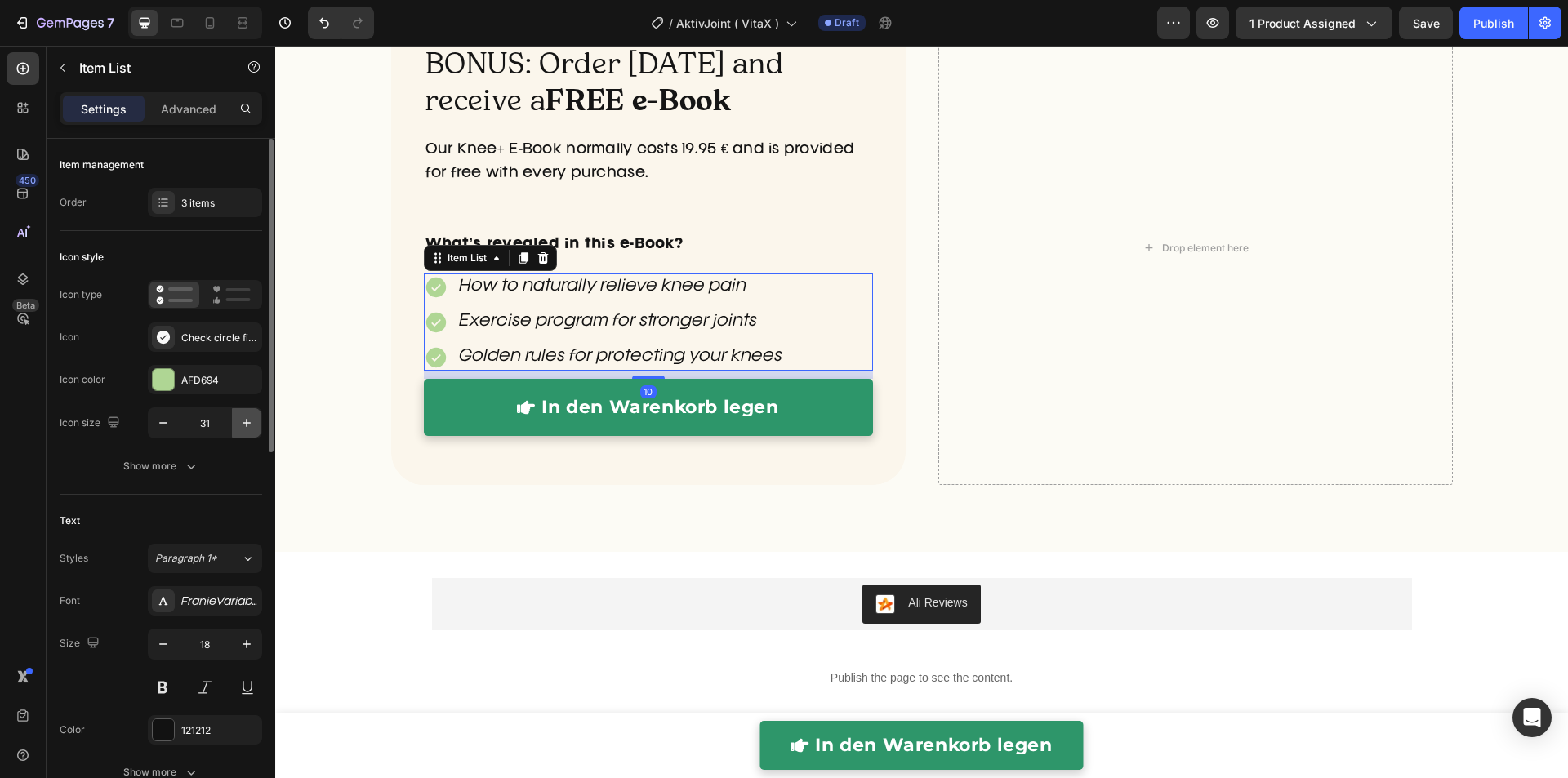
click at [247, 421] on icon "button" at bounding box center [247, 423] width 8 height 8
type input "34"
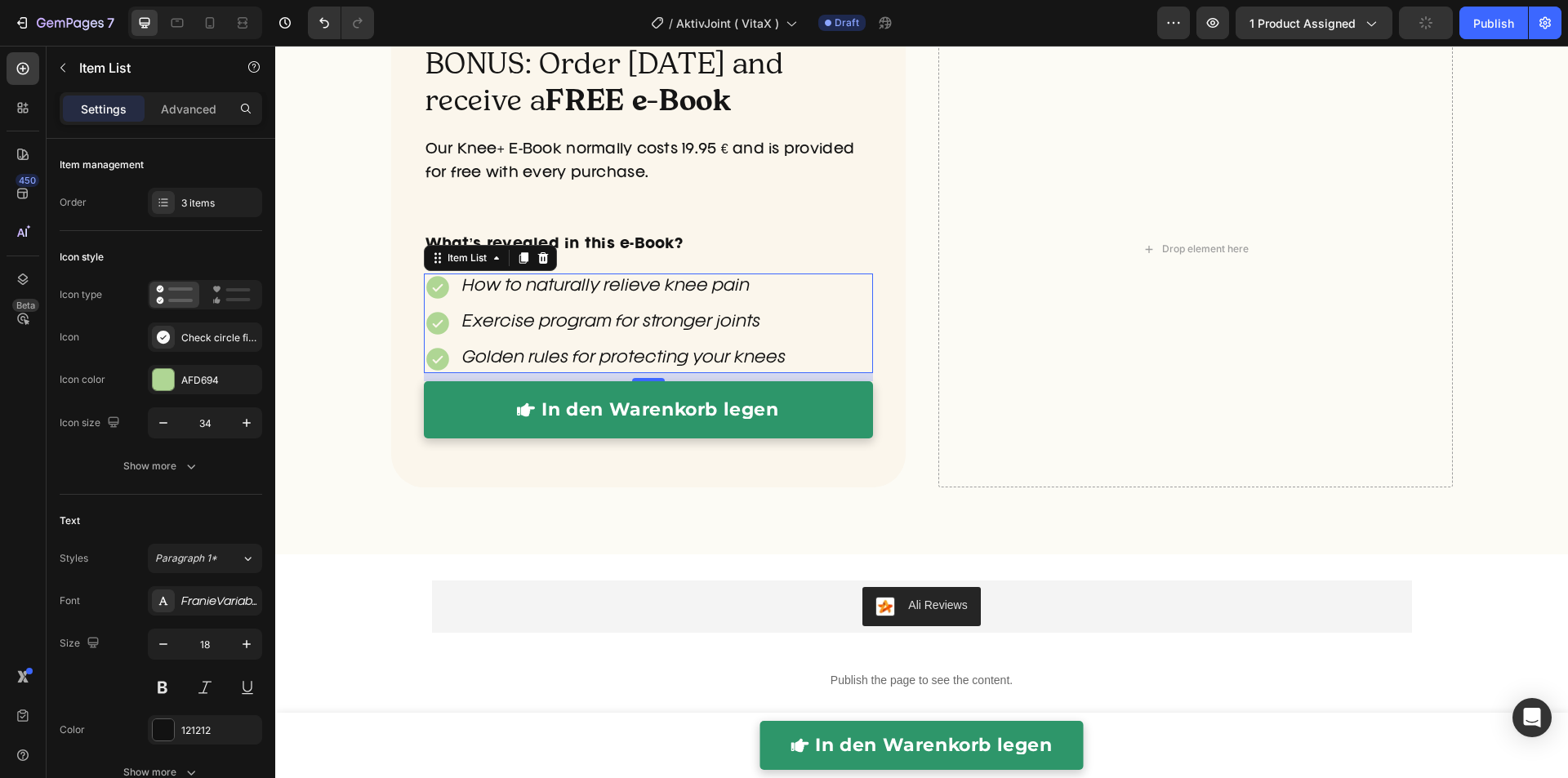
click at [444, 338] on div "How to naturally relieve knee pain Exercise program for stronger joints Golden …" at bounding box center [606, 323] width 364 height 99
click at [523, 260] on div at bounding box center [524, 258] width 20 height 19
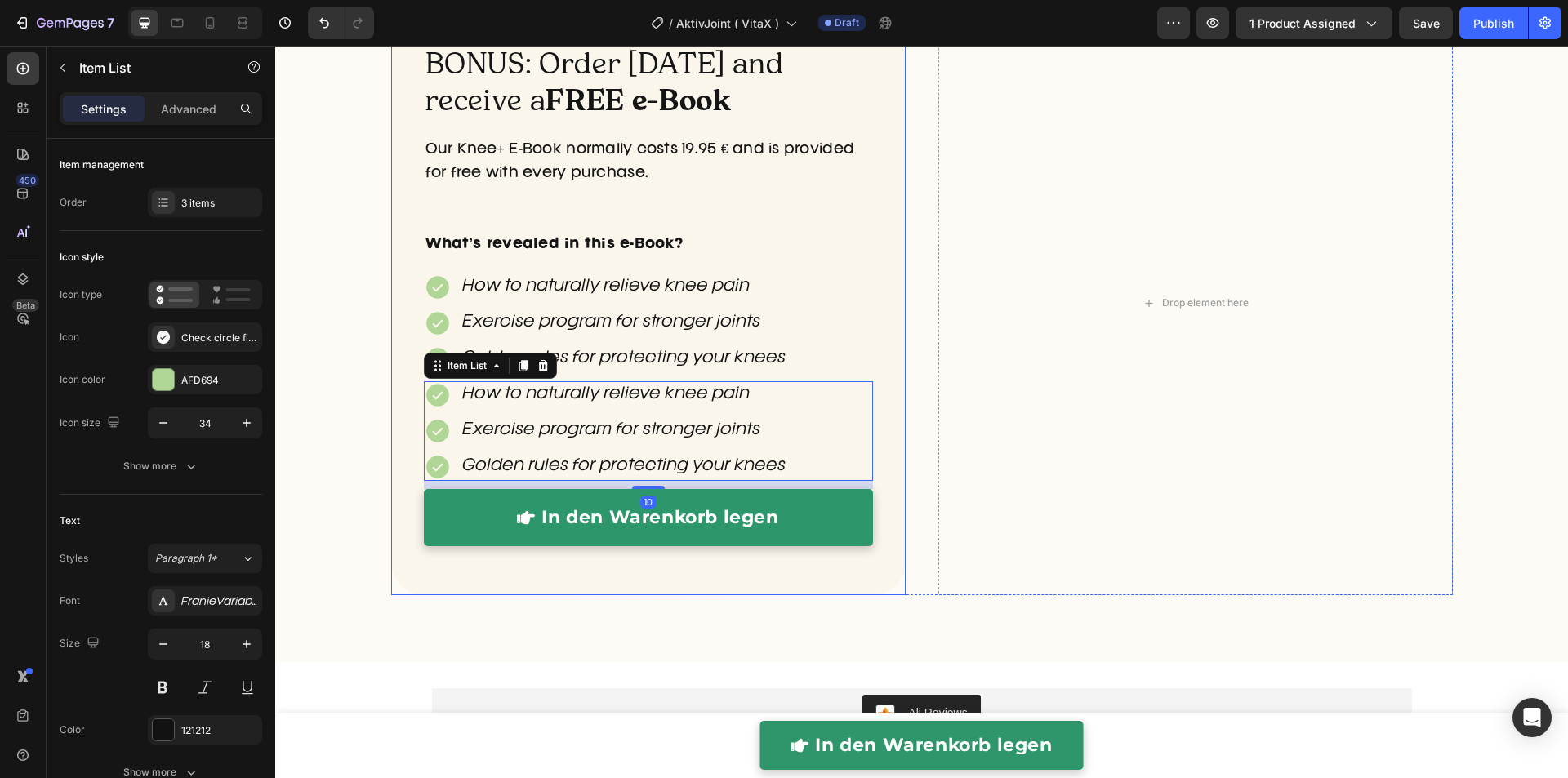
click at [520, 259] on div "BONUS: Order [DATE] and receive a FREE e-Book Heading Our Knee+ E-Book normally…" at bounding box center [648, 302] width 449 height 520
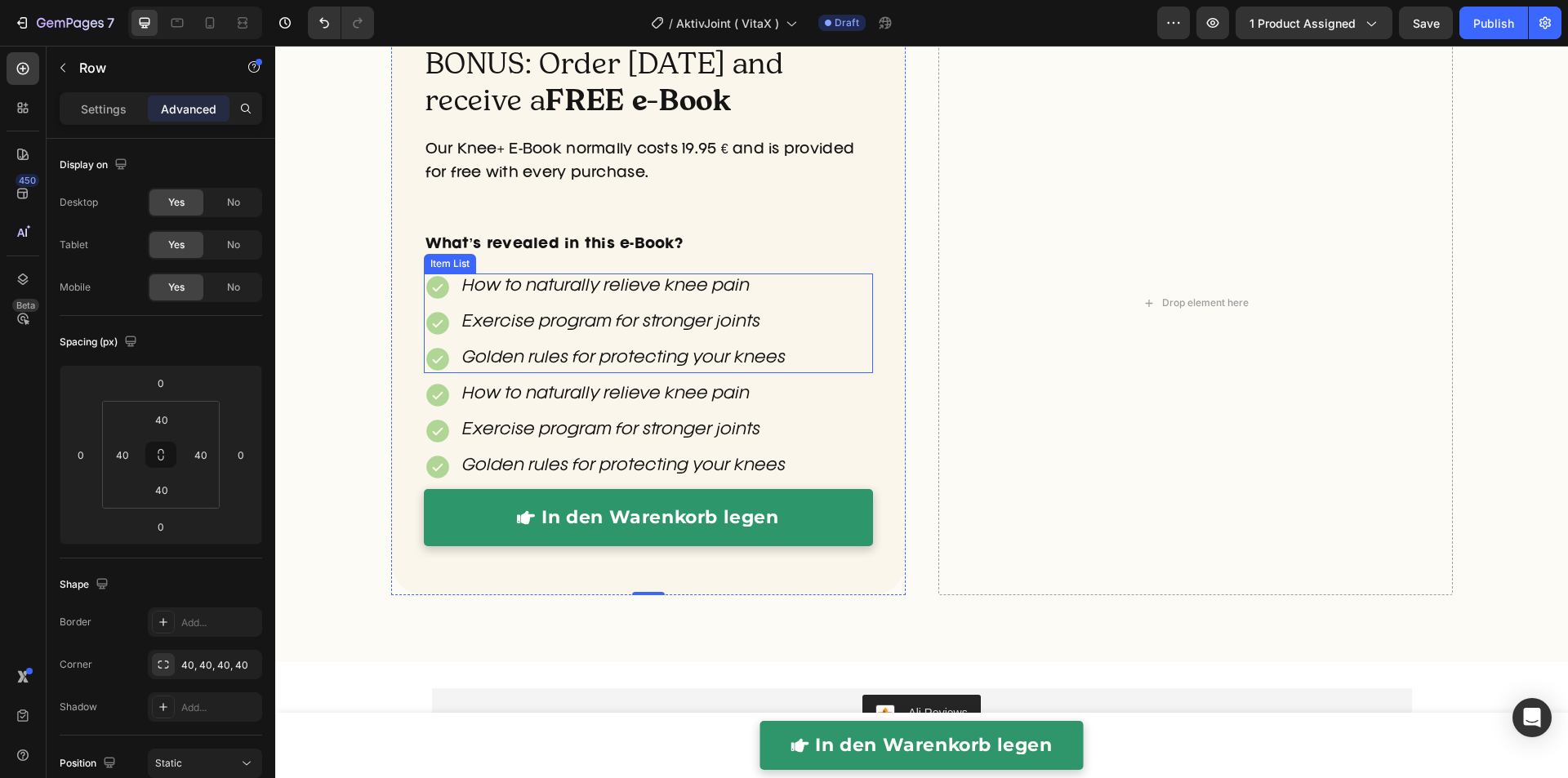
click at [503, 331] on p "Exercise program for stronger joints" at bounding box center [624, 323] width 324 height 22
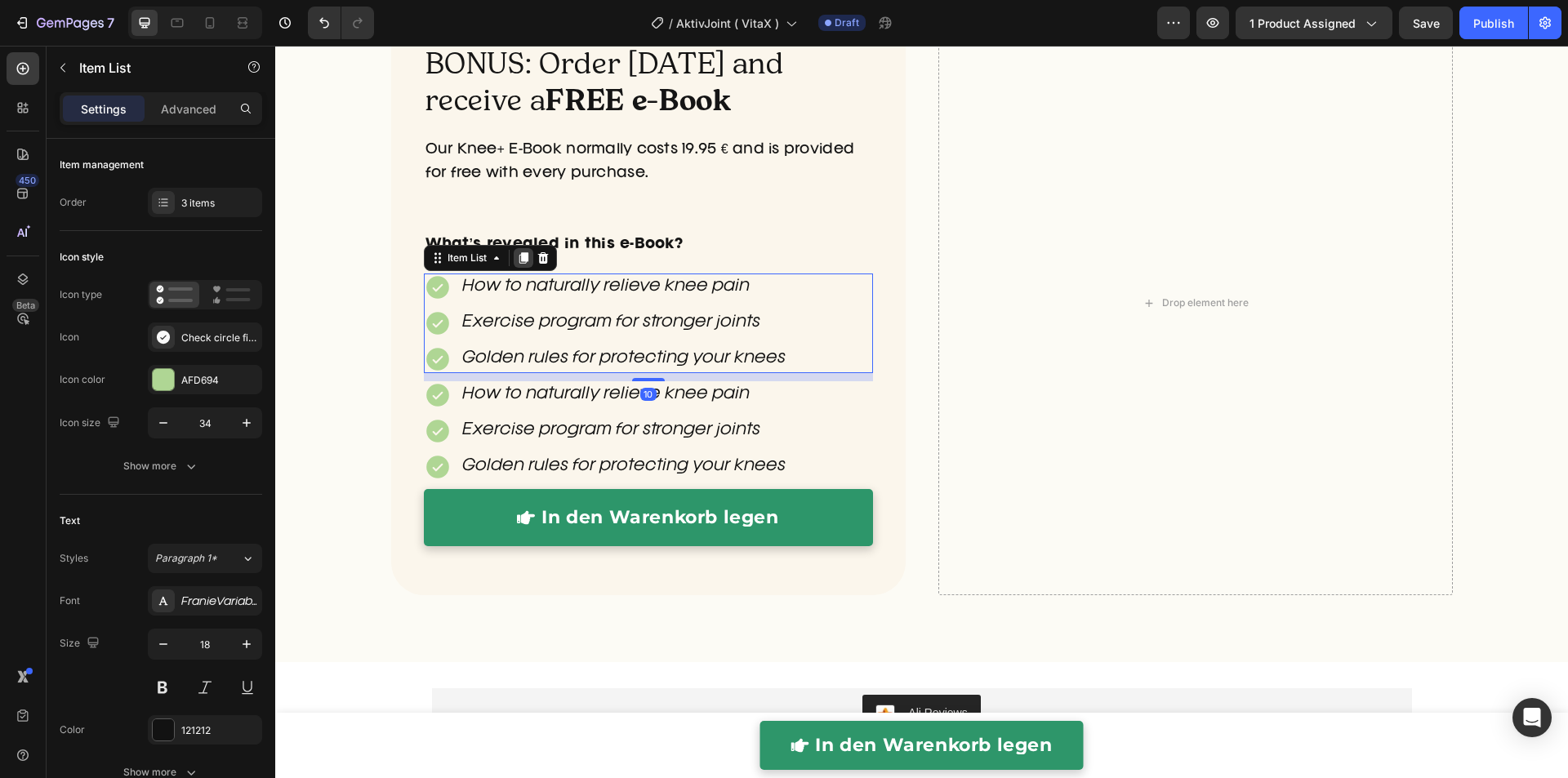
click at [519, 258] on icon at bounding box center [523, 259] width 9 height 12
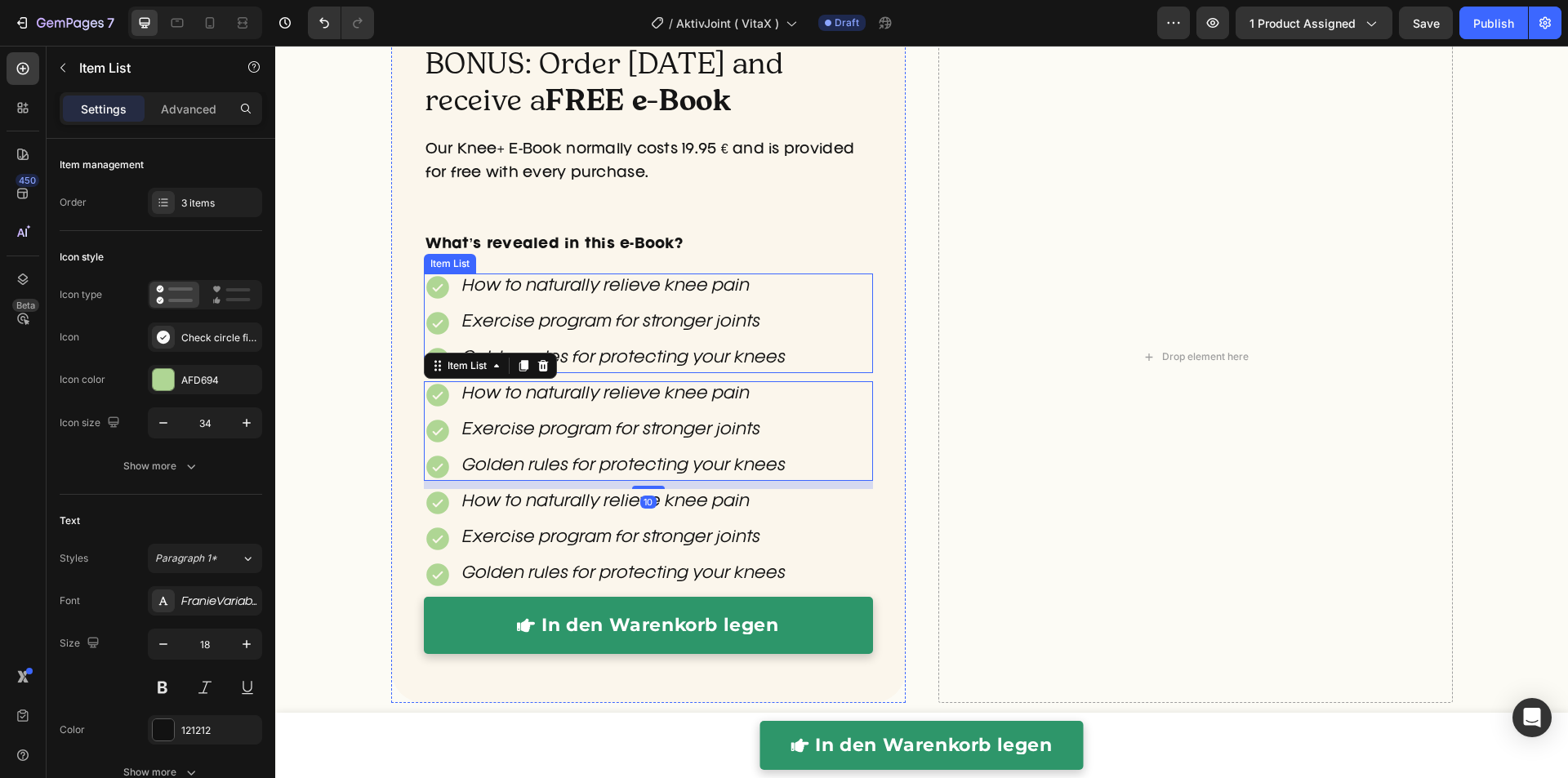
click at [513, 338] on div "How to naturally relieve knee pain Exercise program for stronger joints Golden …" at bounding box center [606, 323] width 364 height 99
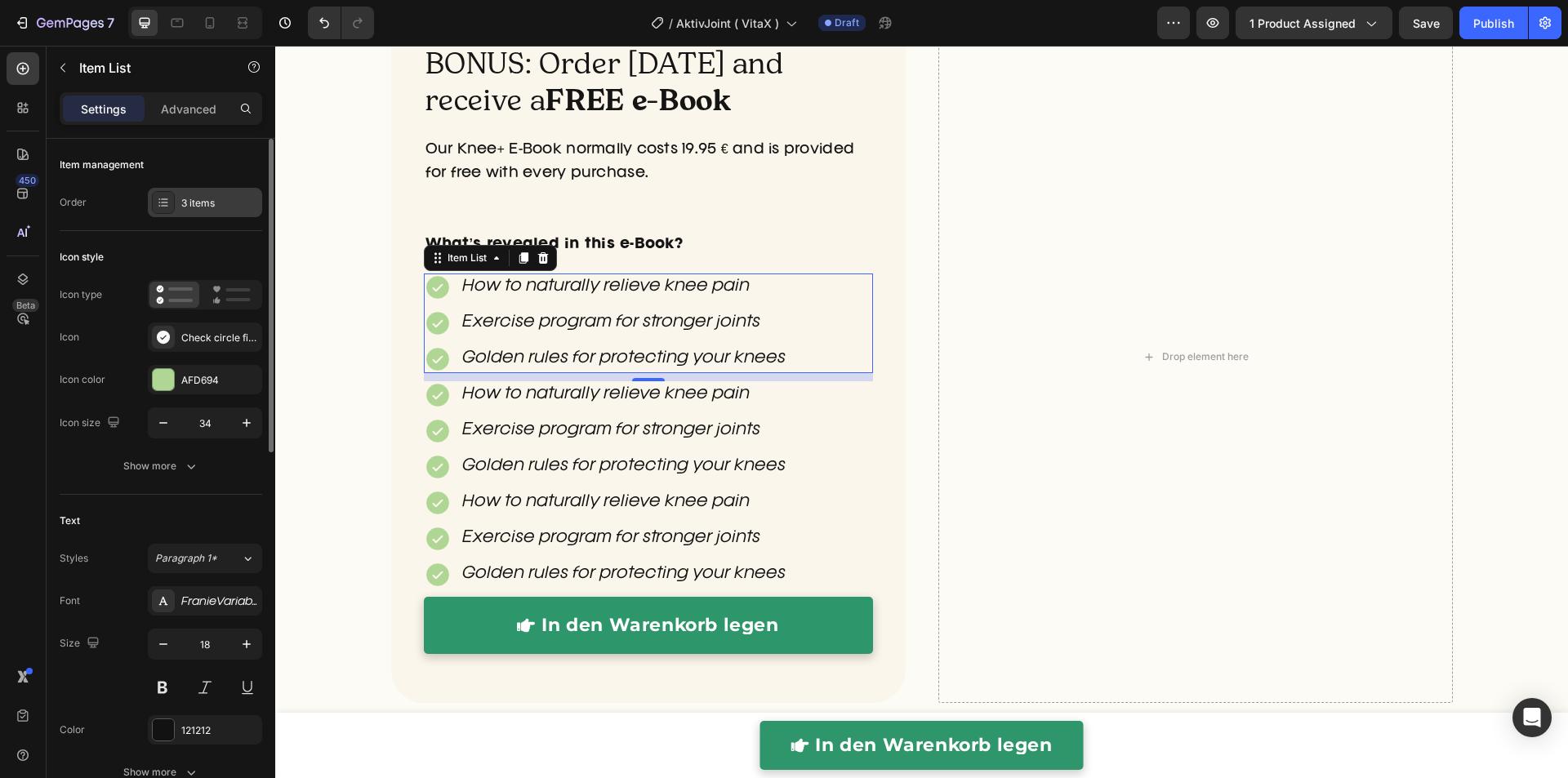
click at [210, 206] on div "3 items" at bounding box center [219, 203] width 77 height 15
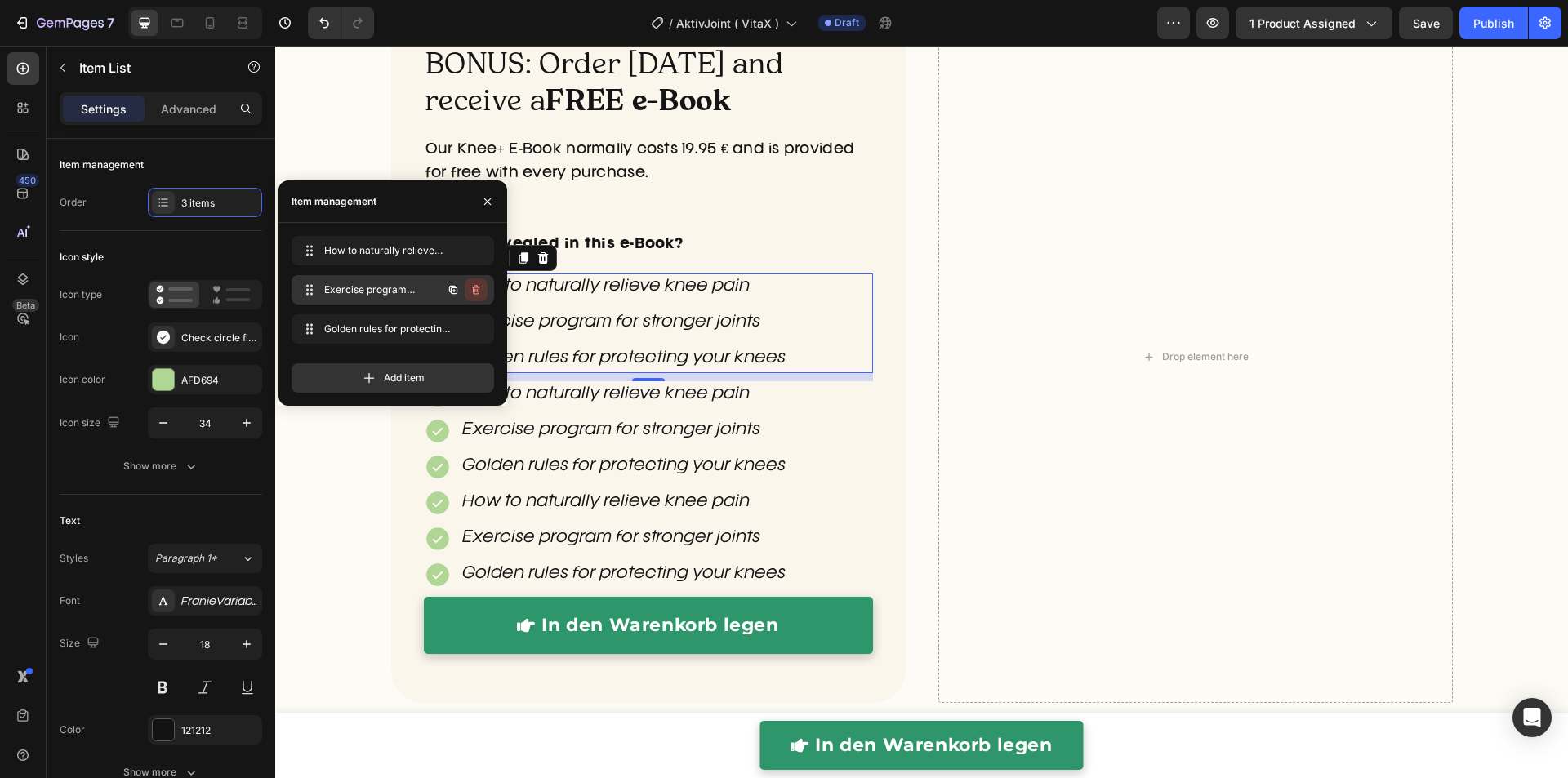
click at [477, 289] on icon "button" at bounding box center [477, 291] width 1 height 4
click at [477, 289] on div "Delete" at bounding box center [464, 290] width 30 height 15
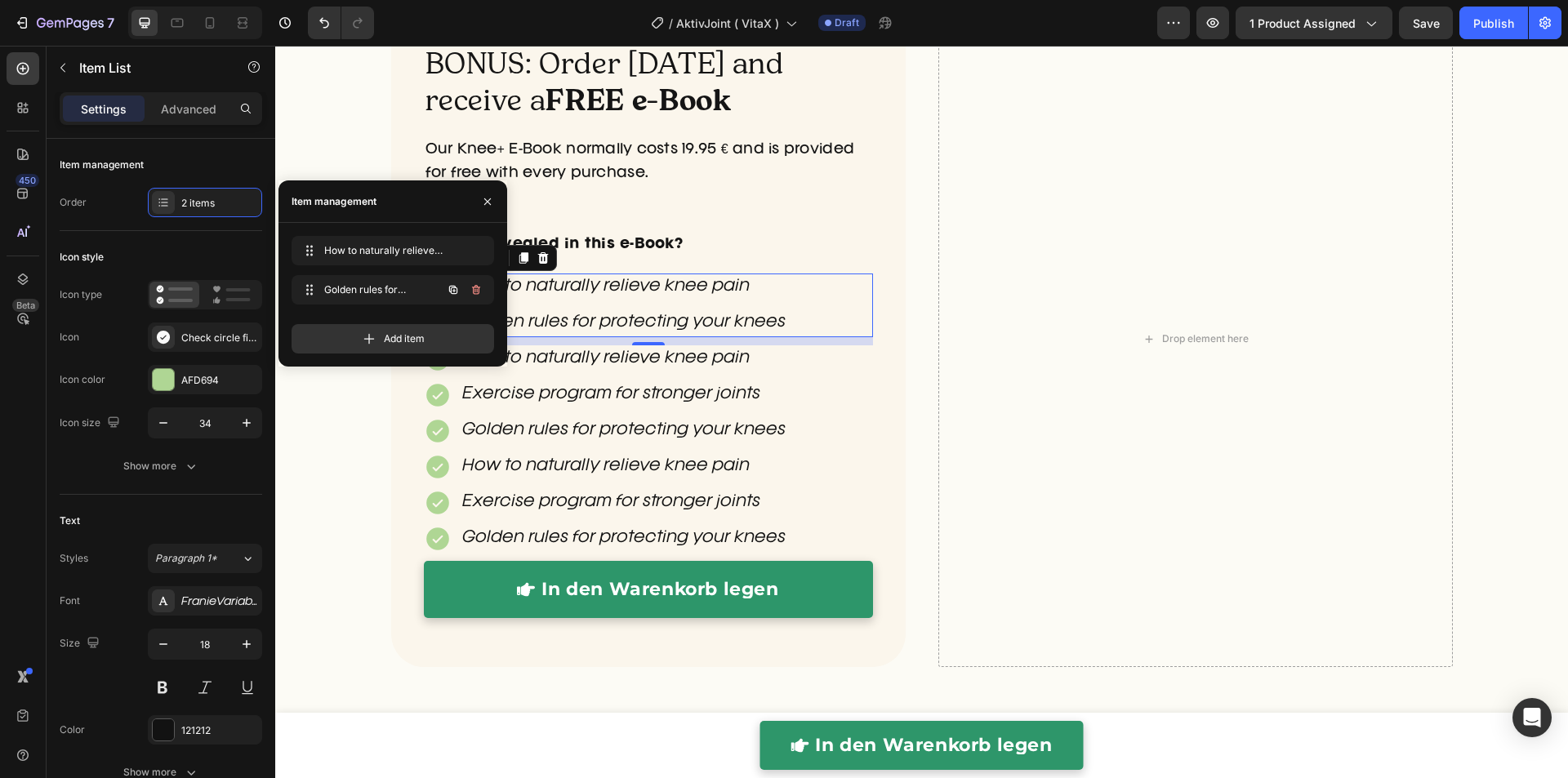
click at [477, 289] on icon "button" at bounding box center [477, 291] width 1 height 4
click at [477, 289] on div "Delete" at bounding box center [464, 290] width 30 height 15
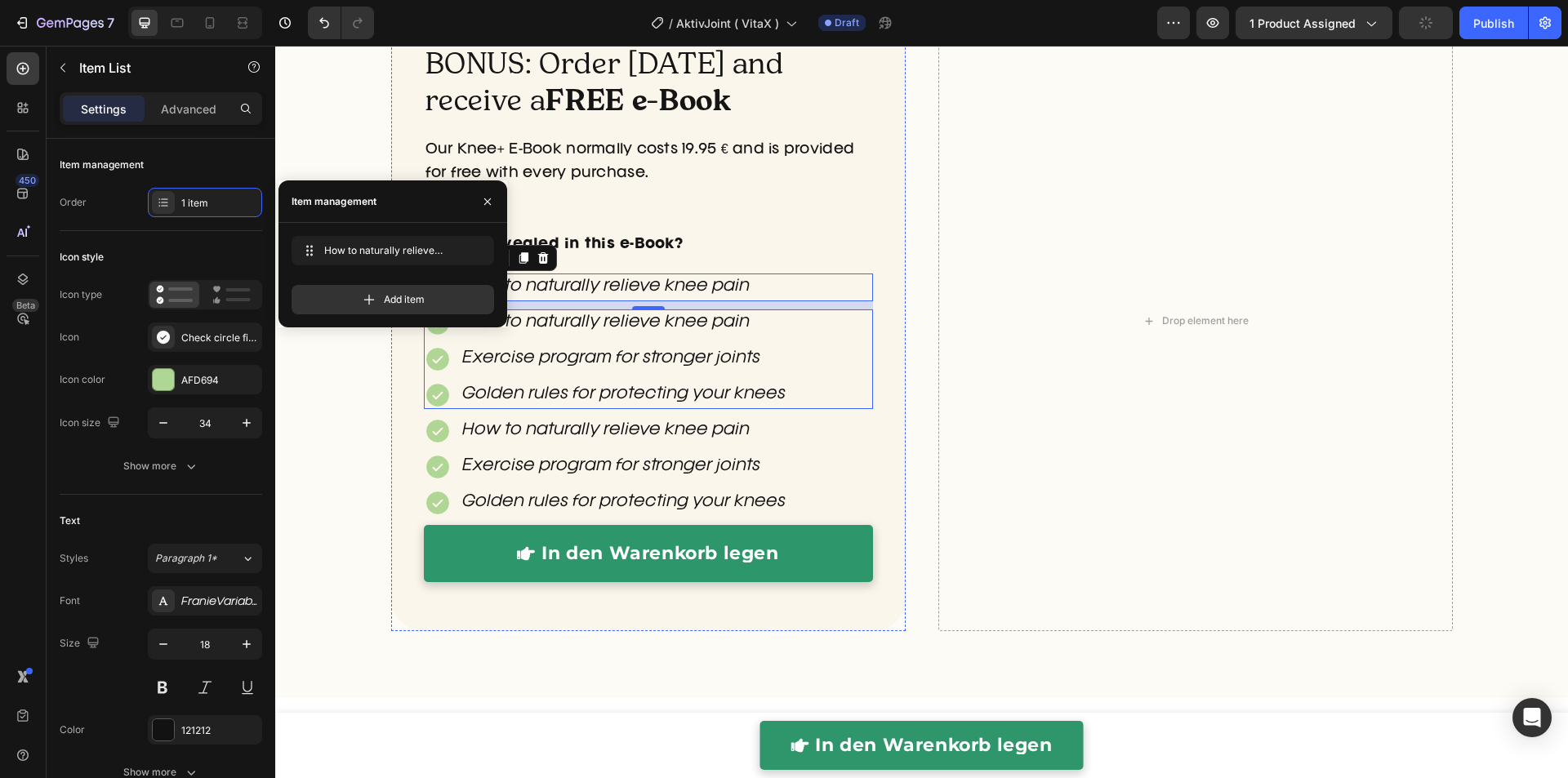
click at [531, 338] on div "How to naturally relieve knee pain Exercise program for stronger joints Golden …" at bounding box center [606, 359] width 364 height 99
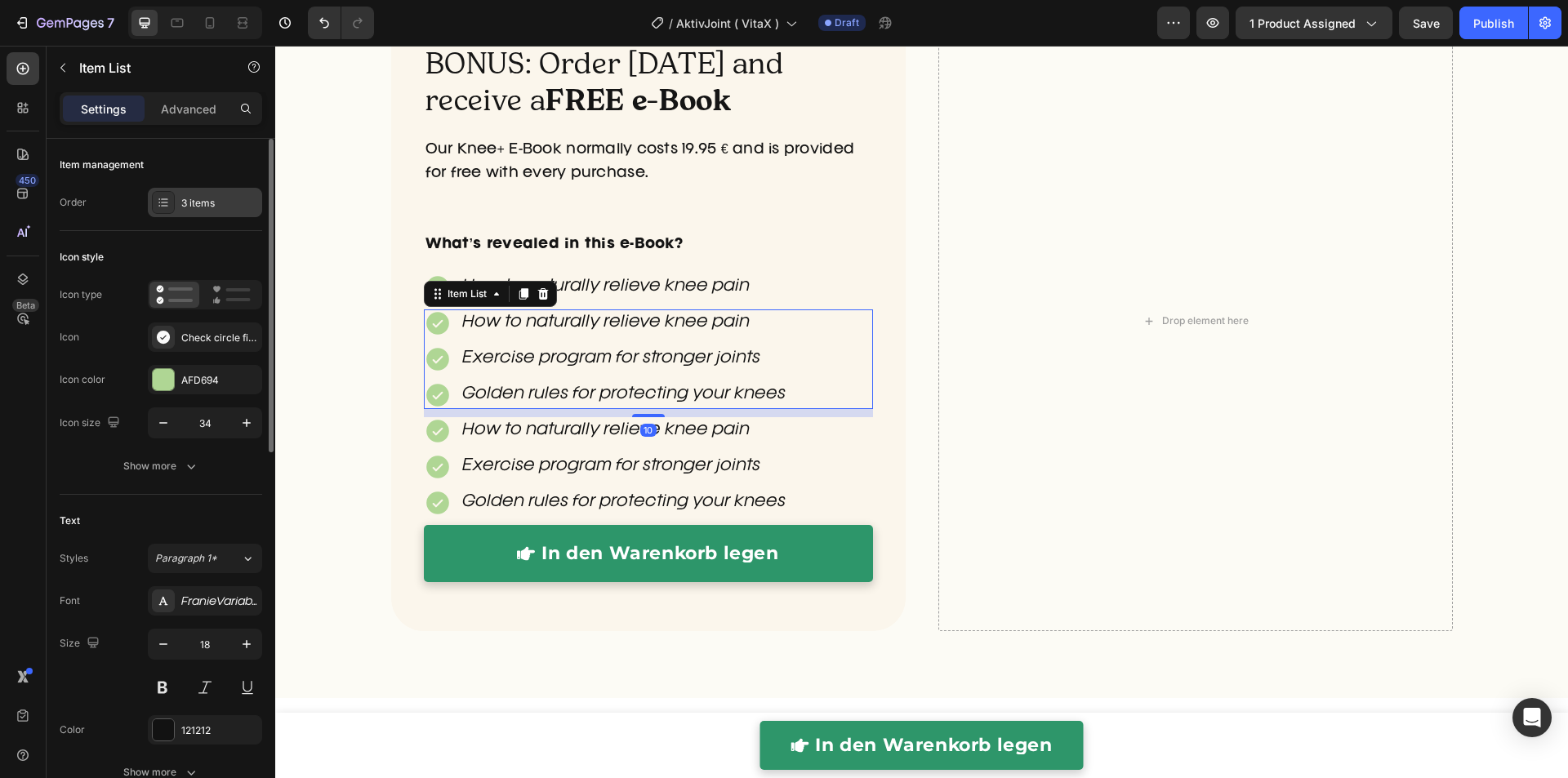
click at [223, 210] on div "3 items" at bounding box center [205, 203] width 114 height 29
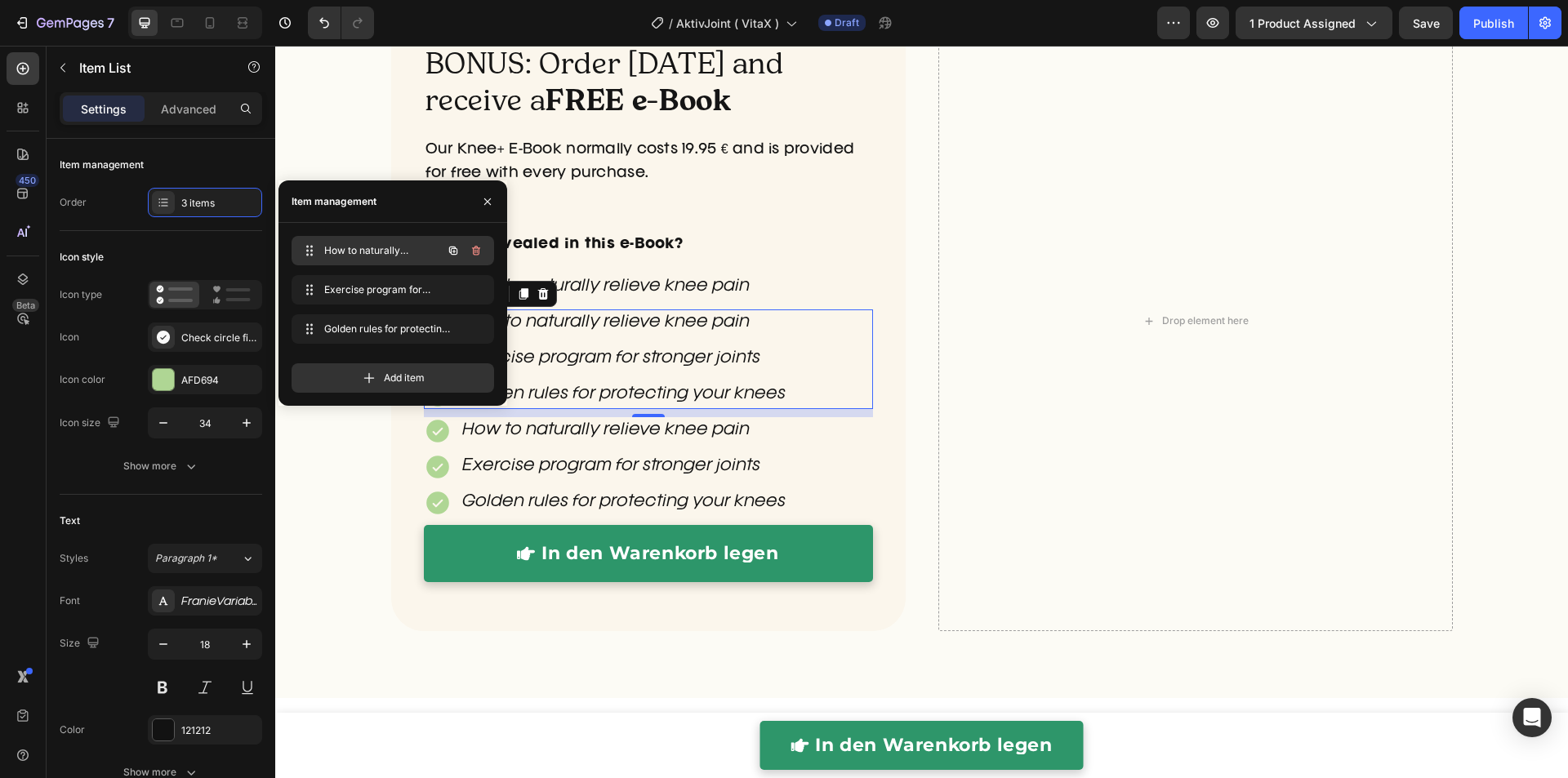
click at [477, 255] on icon "button" at bounding box center [475, 250] width 13 height 13
click at [479, 251] on div "Delete" at bounding box center [464, 251] width 30 height 15
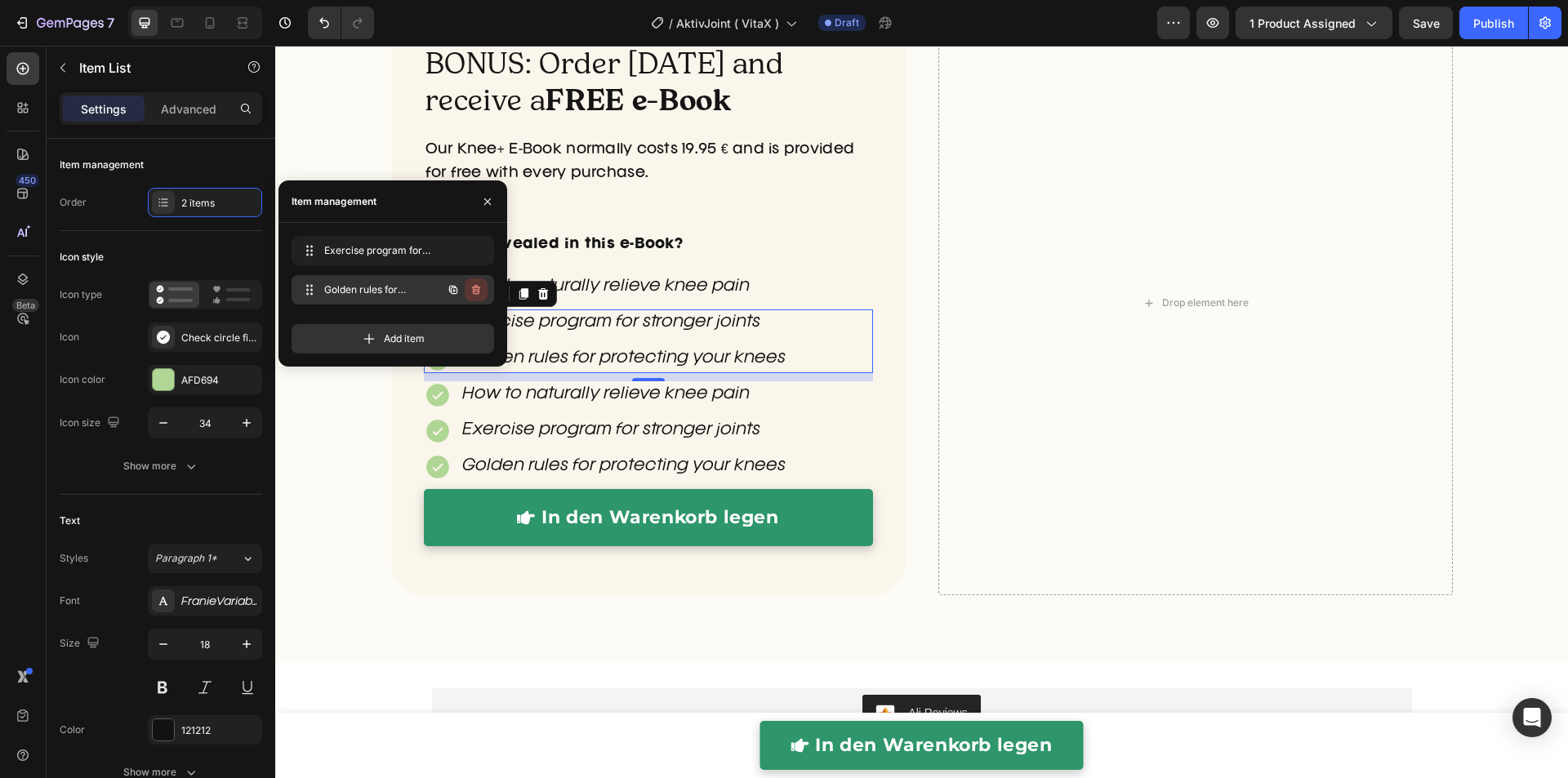
click at [478, 291] on icon "button" at bounding box center [475, 290] width 13 height 13
click at [478, 291] on div "Delete" at bounding box center [464, 290] width 30 height 15
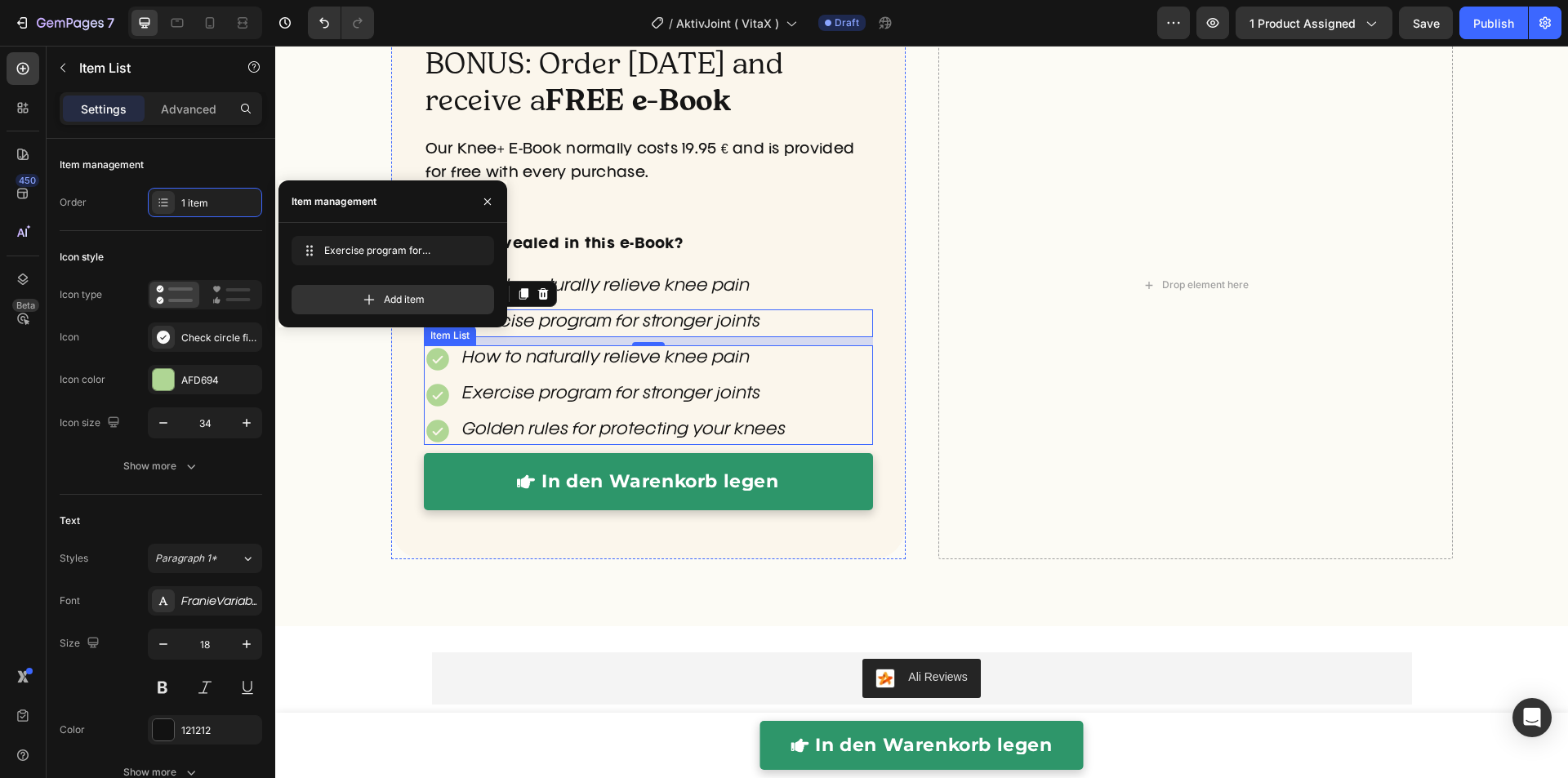
click at [556, 381] on div "Exercise program for stronger joints" at bounding box center [623, 395] width 329 height 27
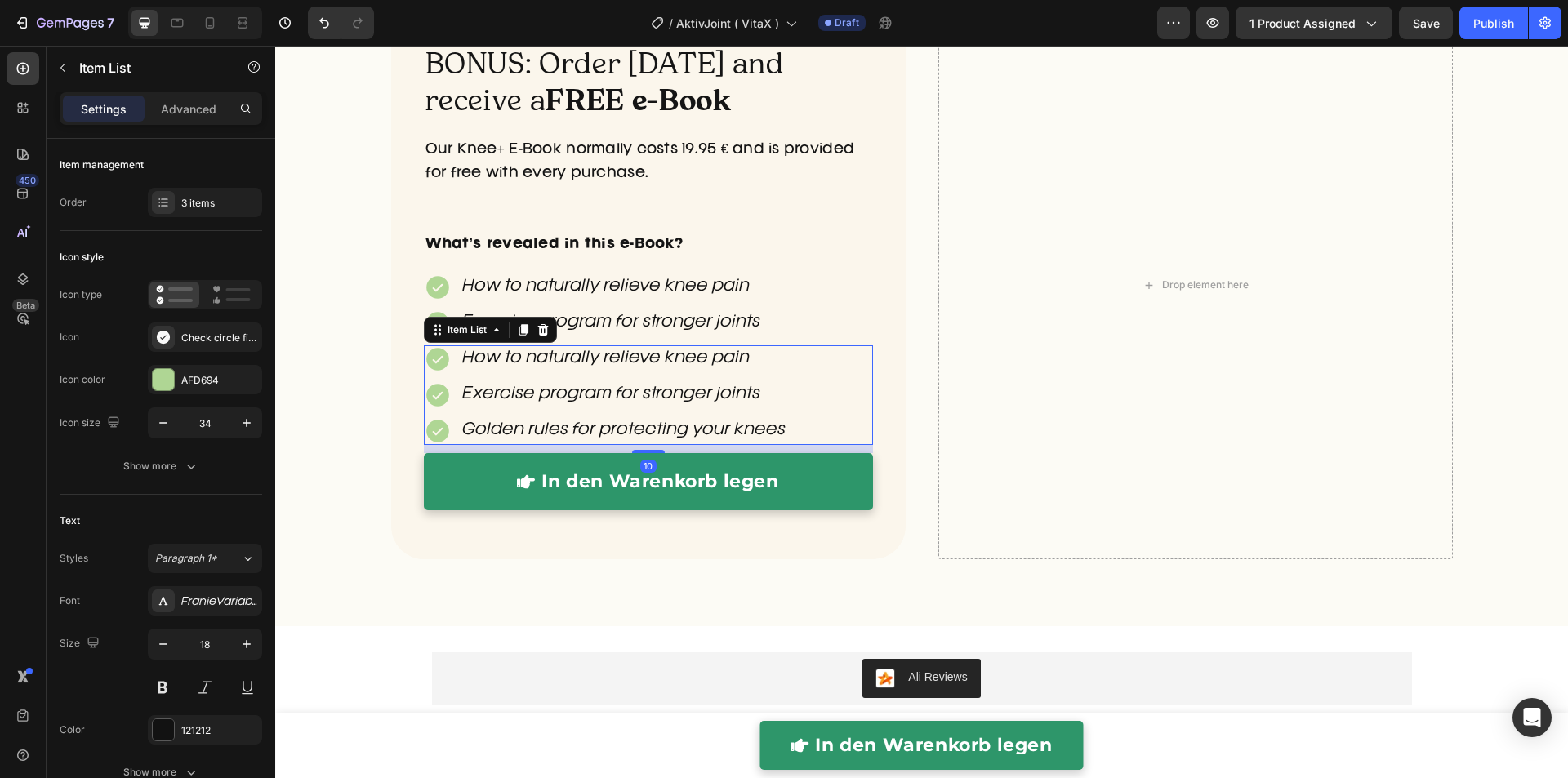
click at [557, 375] on div "How to naturally relieve knee pain Exercise program for stronger joints Golden …" at bounding box center [606, 395] width 364 height 99
click at [439, 371] on icon at bounding box center [438, 359] width 27 height 27
drag, startPoint x: 218, startPoint y: 214, endPoint x: 262, endPoint y: 235, distance: 48.8
click at [218, 214] on div "3 items" at bounding box center [205, 203] width 114 height 29
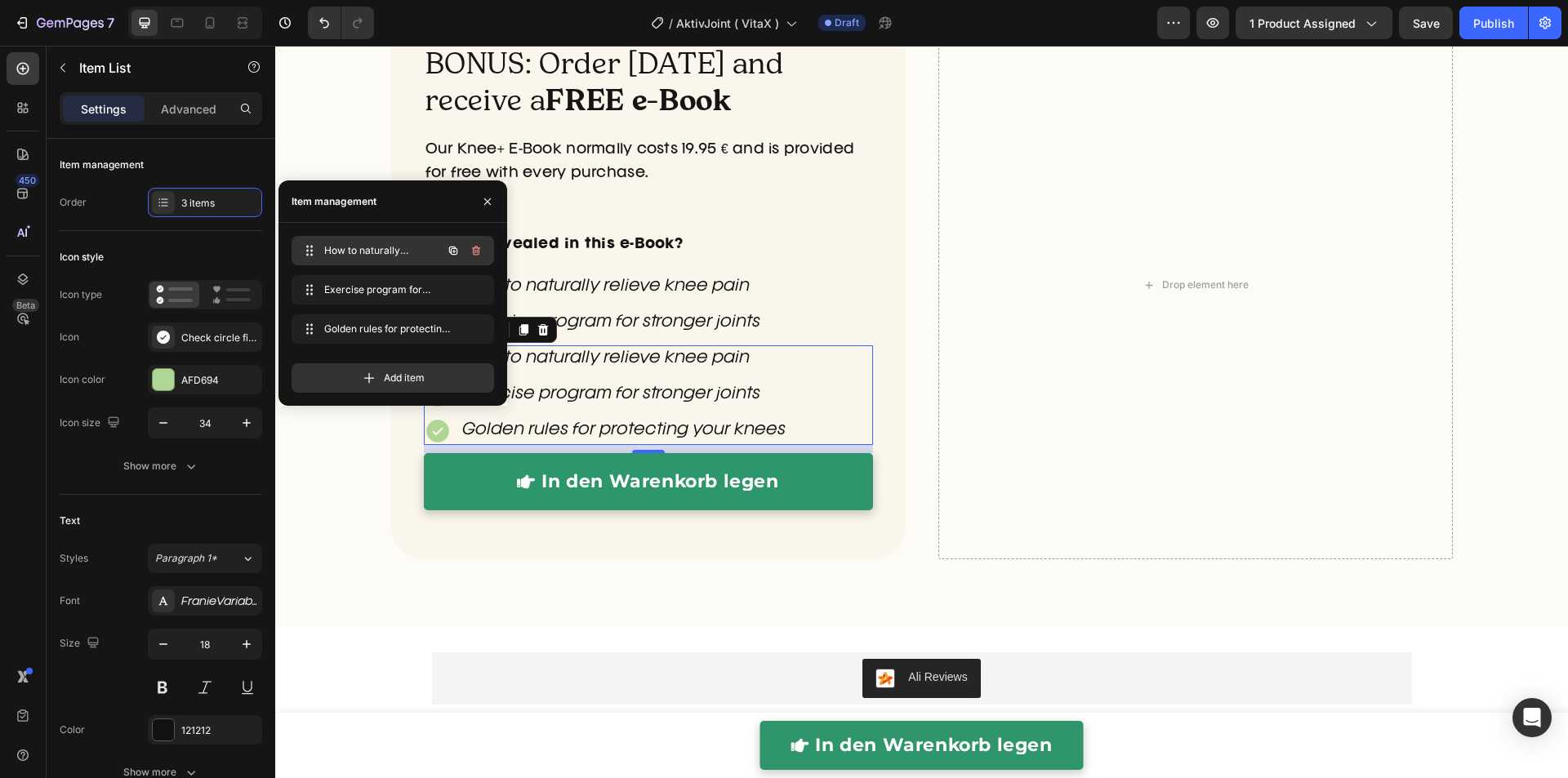
click at [482, 250] on icon "button" at bounding box center [475, 250] width 13 height 13
click at [480, 251] on button "Delete" at bounding box center [465, 250] width 45 height 22
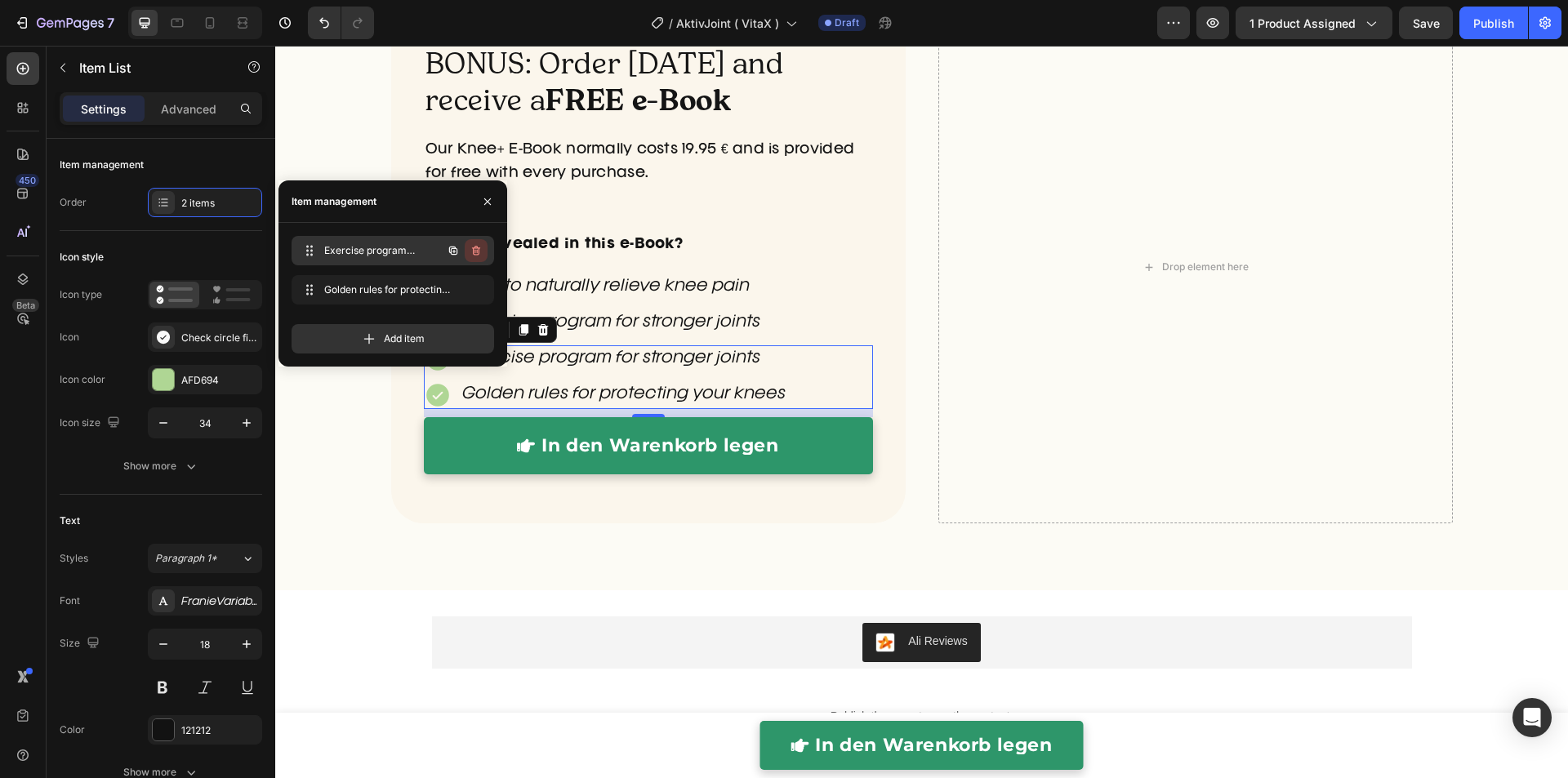
click at [479, 250] on icon "button" at bounding box center [476, 251] width 8 height 10
click at [479, 250] on div "Delete" at bounding box center [464, 251] width 30 height 15
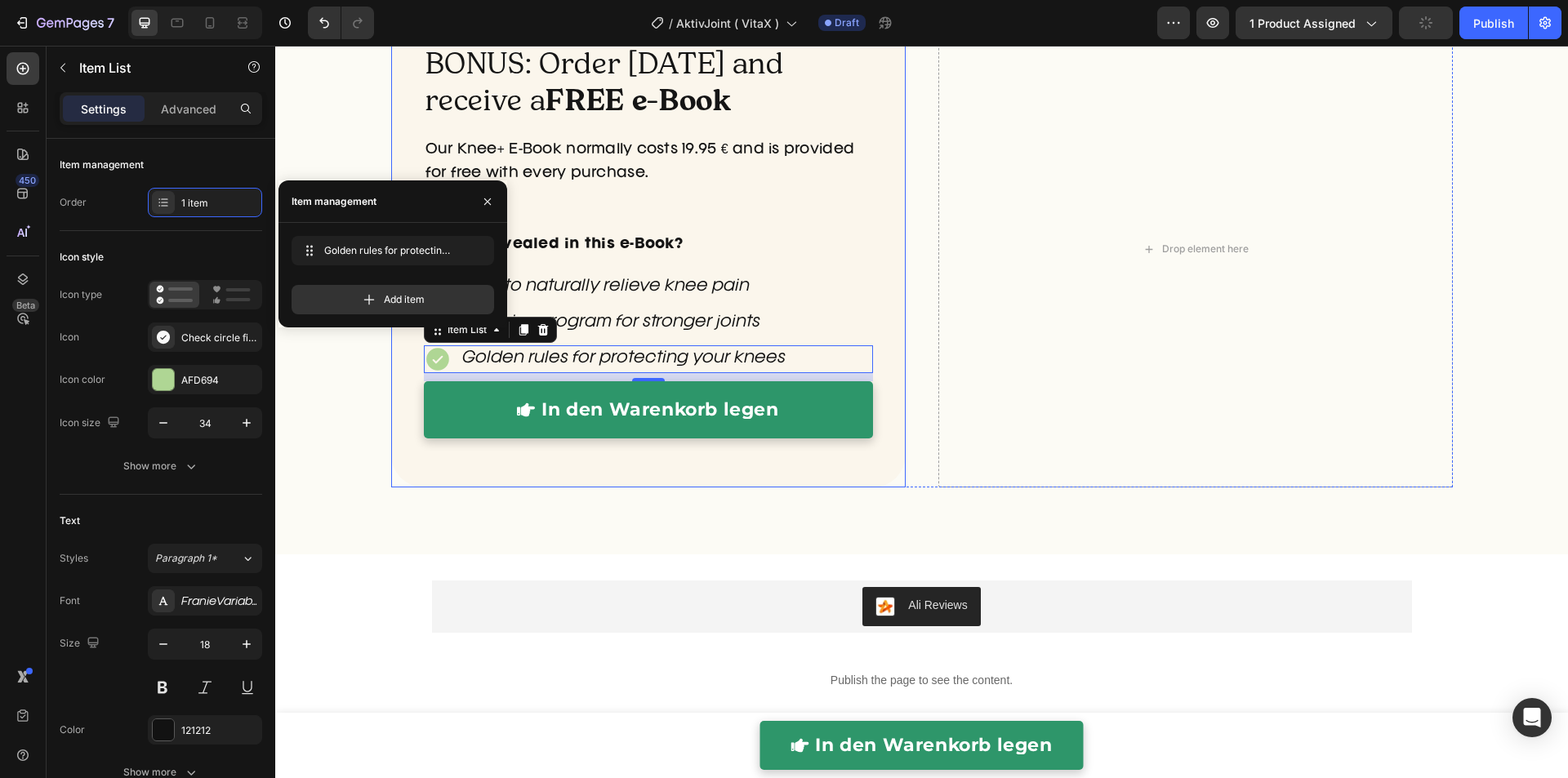
click at [916, 354] on div "BONUS: Order [DATE] and receive a FREE e-Book Heading Our Knee+ E-Book normally…" at bounding box center [921, 249] width 1061 height 477
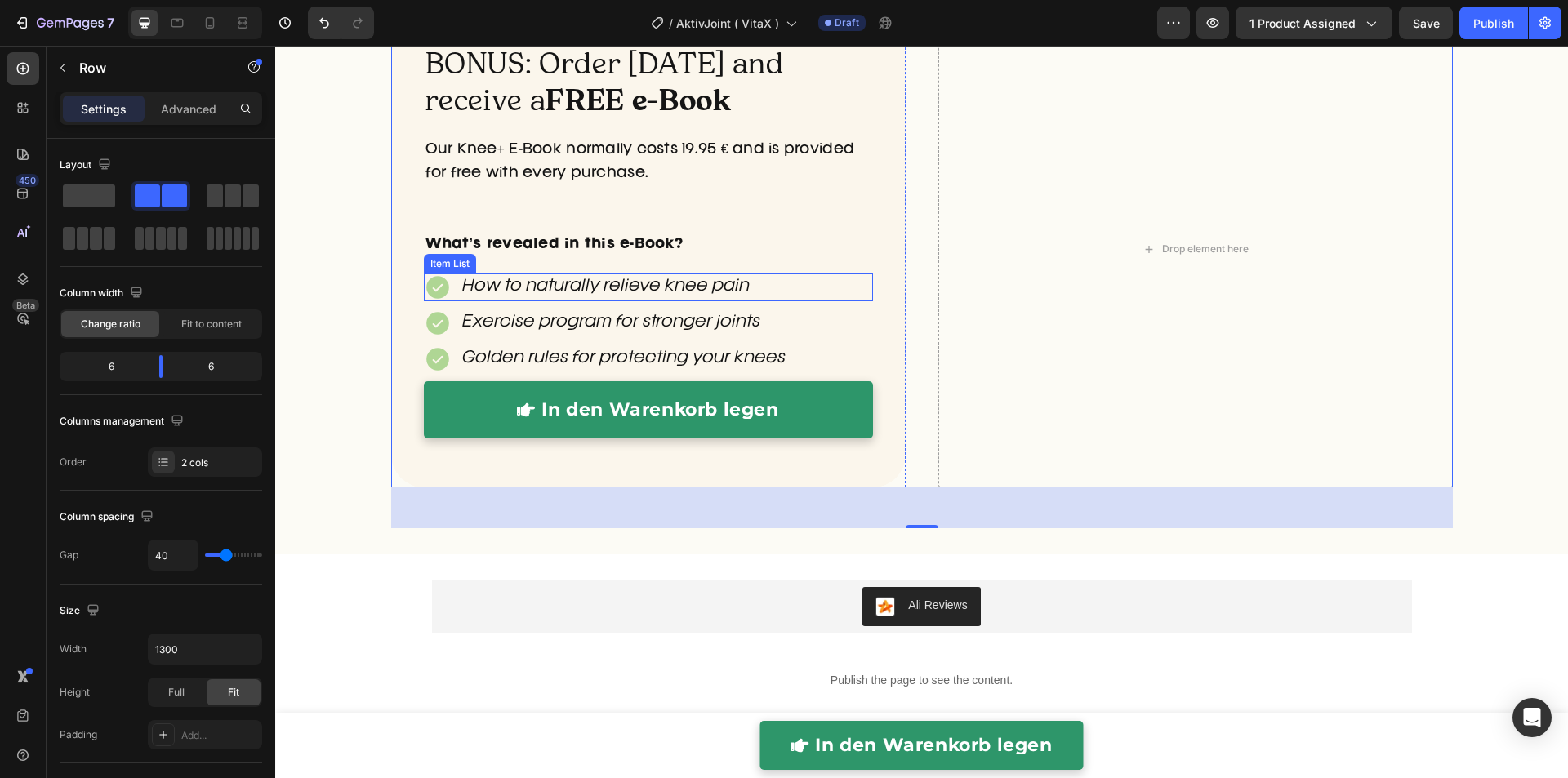
click at [447, 298] on div "How to naturally relieve knee pain" at bounding box center [588, 287] width 329 height 27
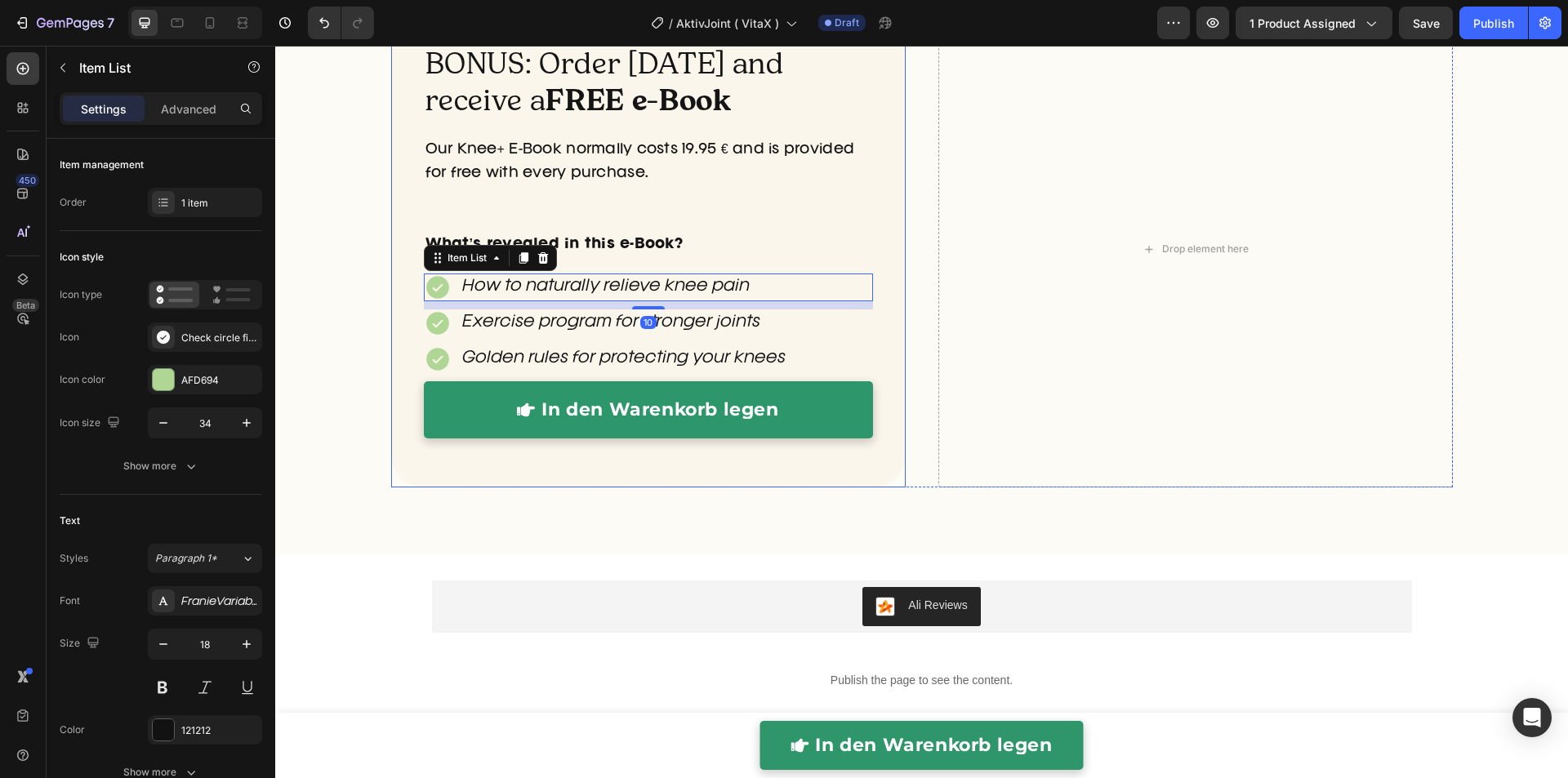
click at [343, 294] on div "BONUS: Order [DATE] and receive a FREE e-Book Heading Our Knee+ E-Book normally…" at bounding box center [921, 269] width 1292 height 518
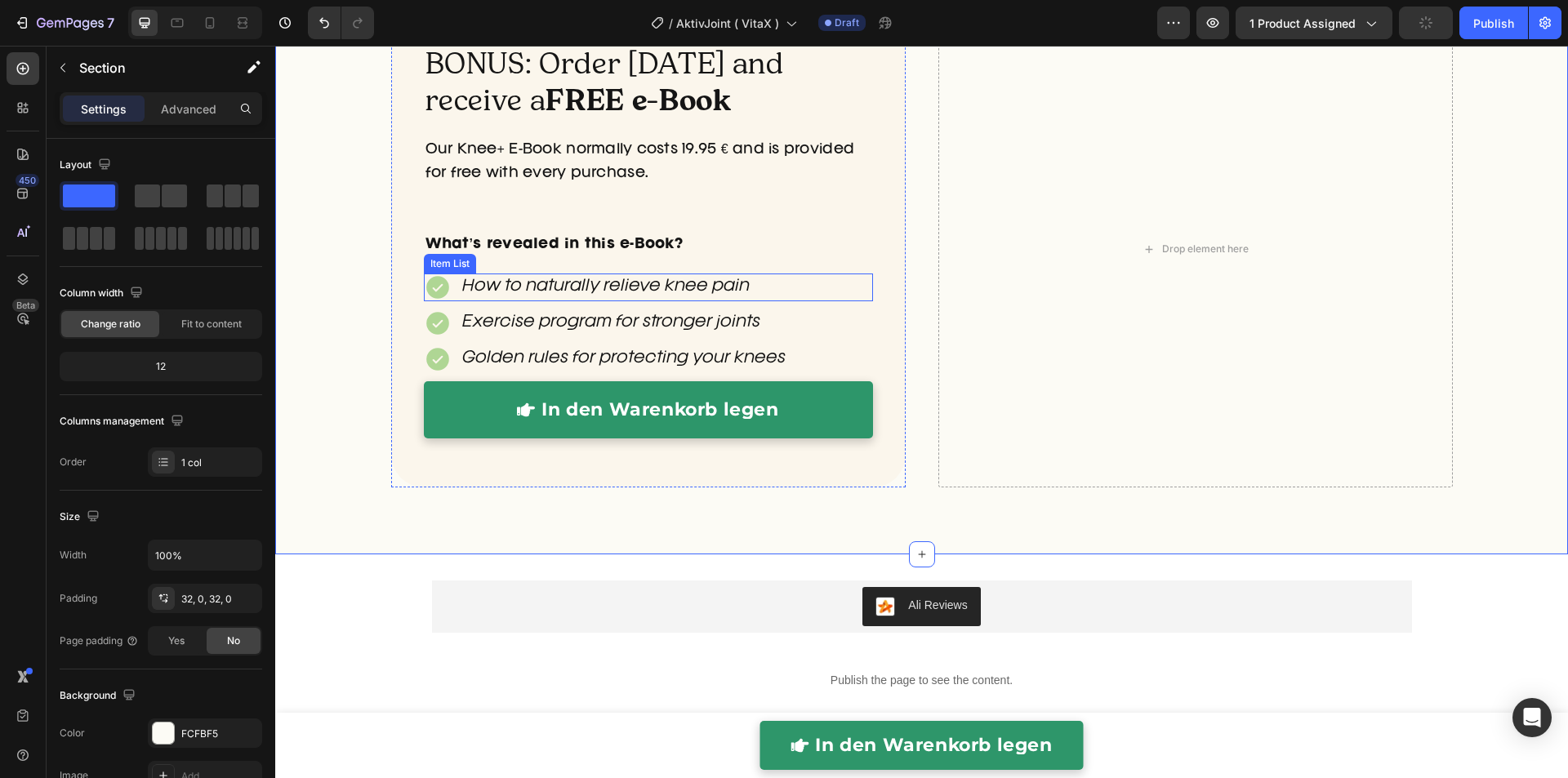
click at [447, 293] on div "How to naturally relieve knee pain" at bounding box center [588, 287] width 329 height 27
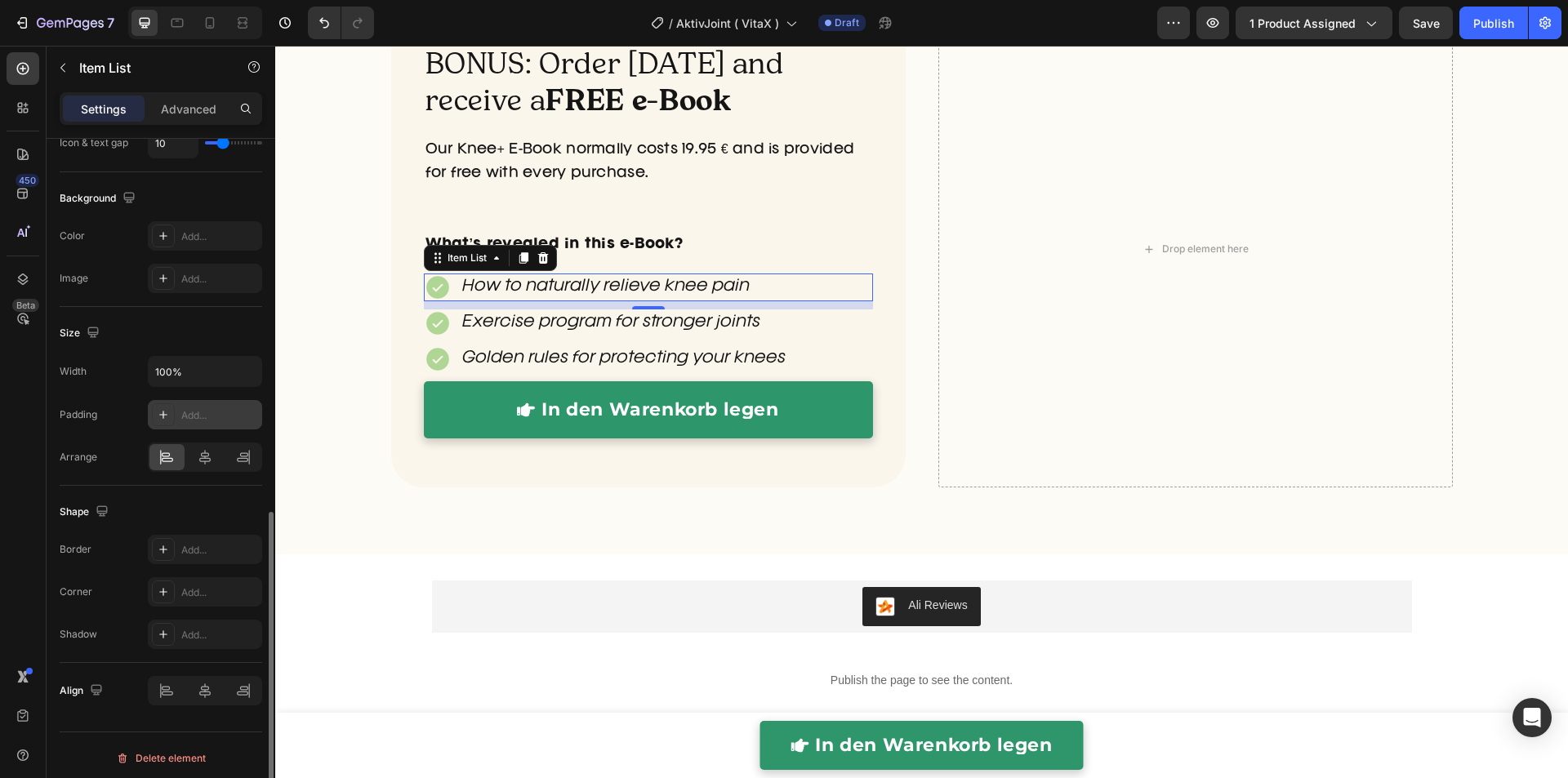
scroll to position [744, 0]
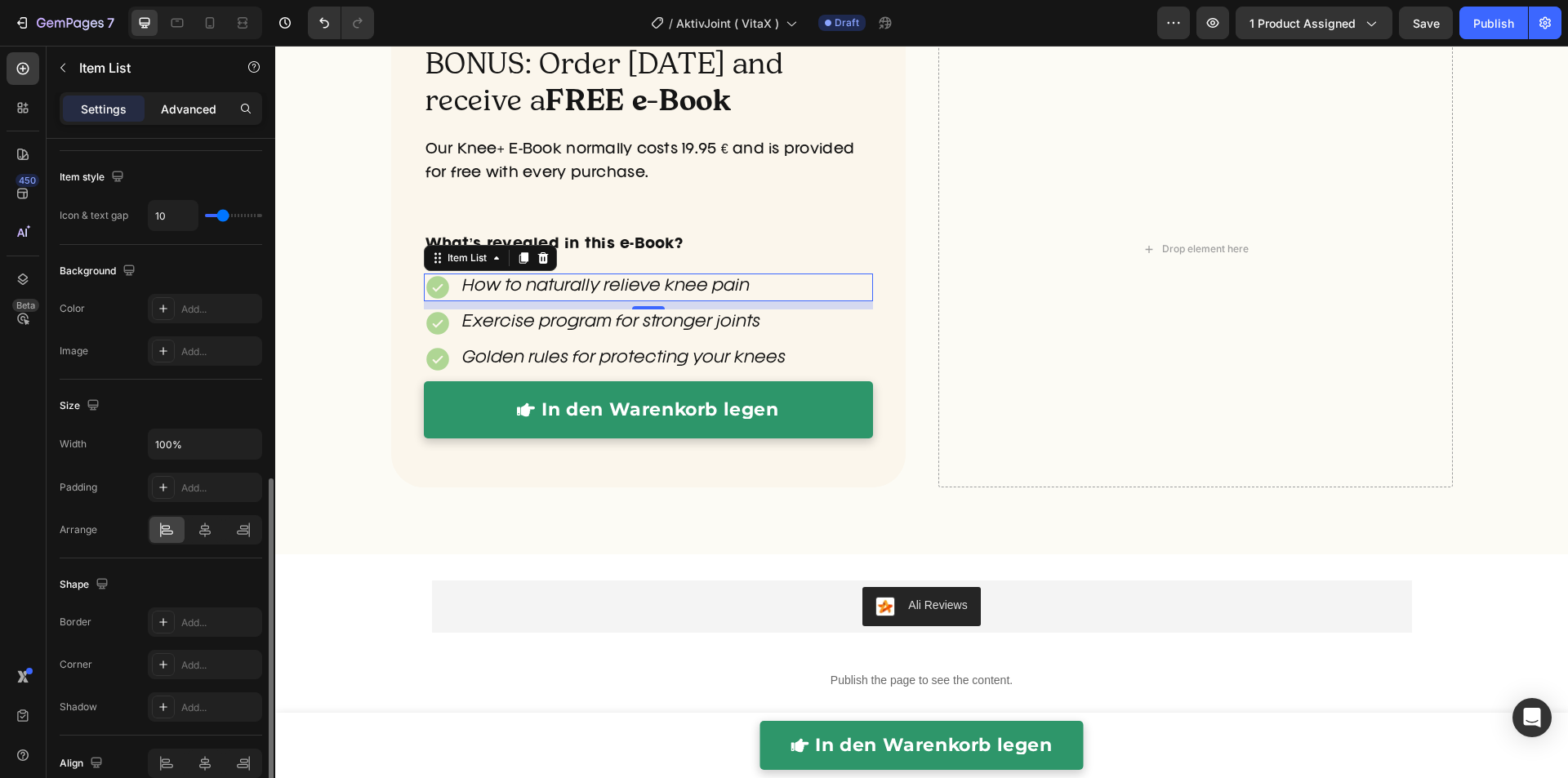
click at [186, 104] on p "Advanced" at bounding box center [188, 109] width 56 height 18
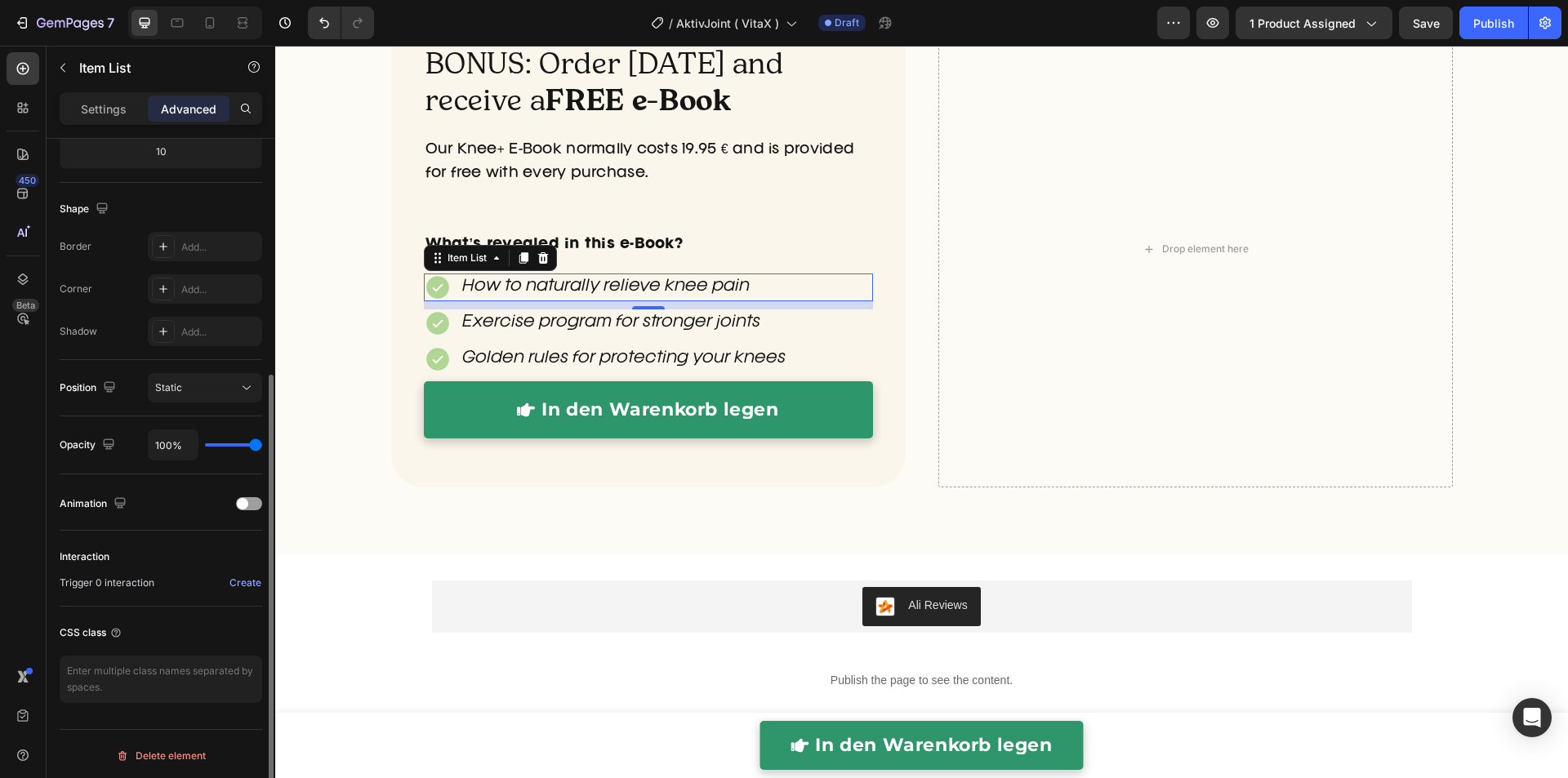
scroll to position [295, 0]
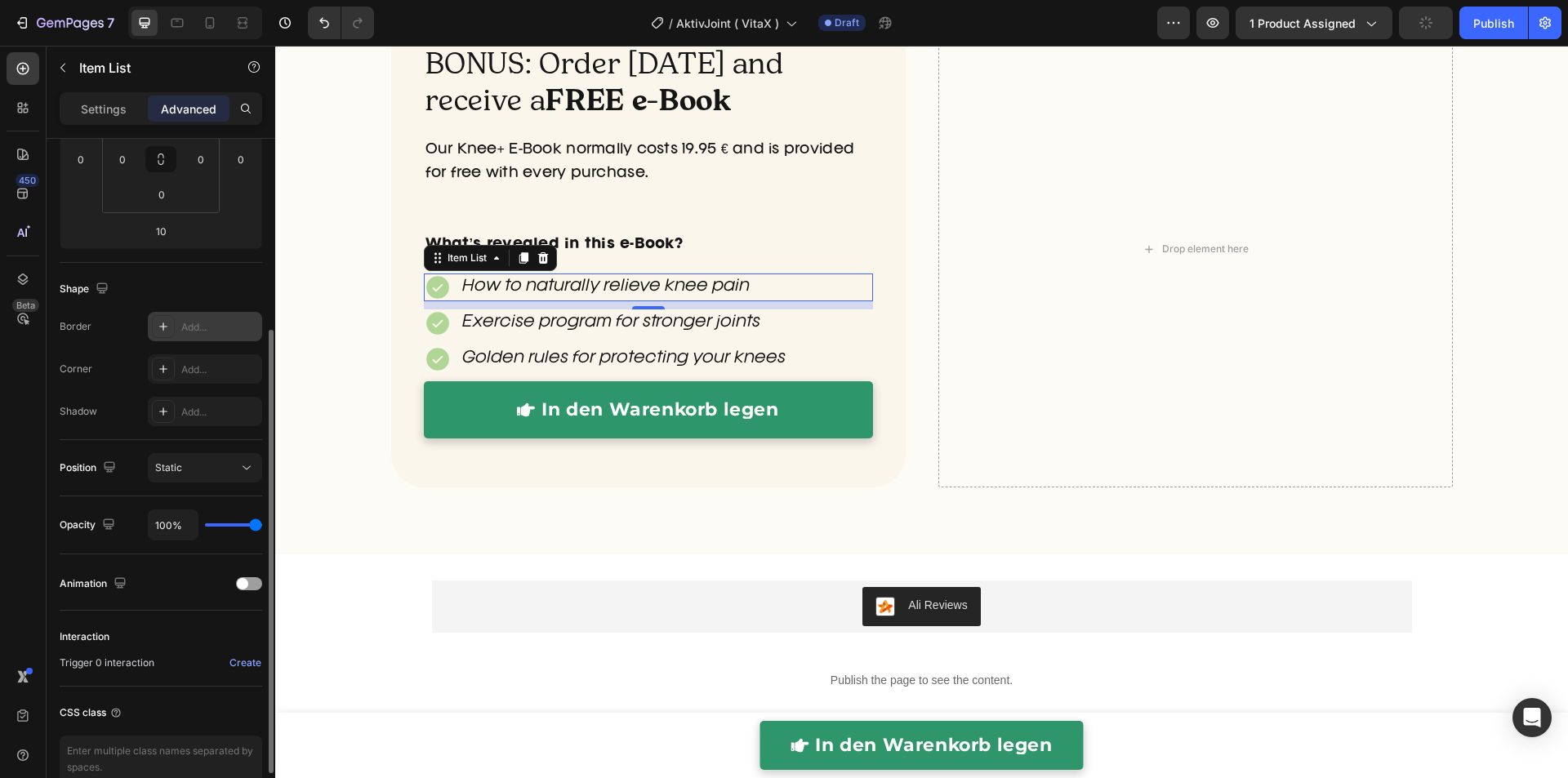
click at [216, 328] on div "Add..." at bounding box center [219, 327] width 77 height 15
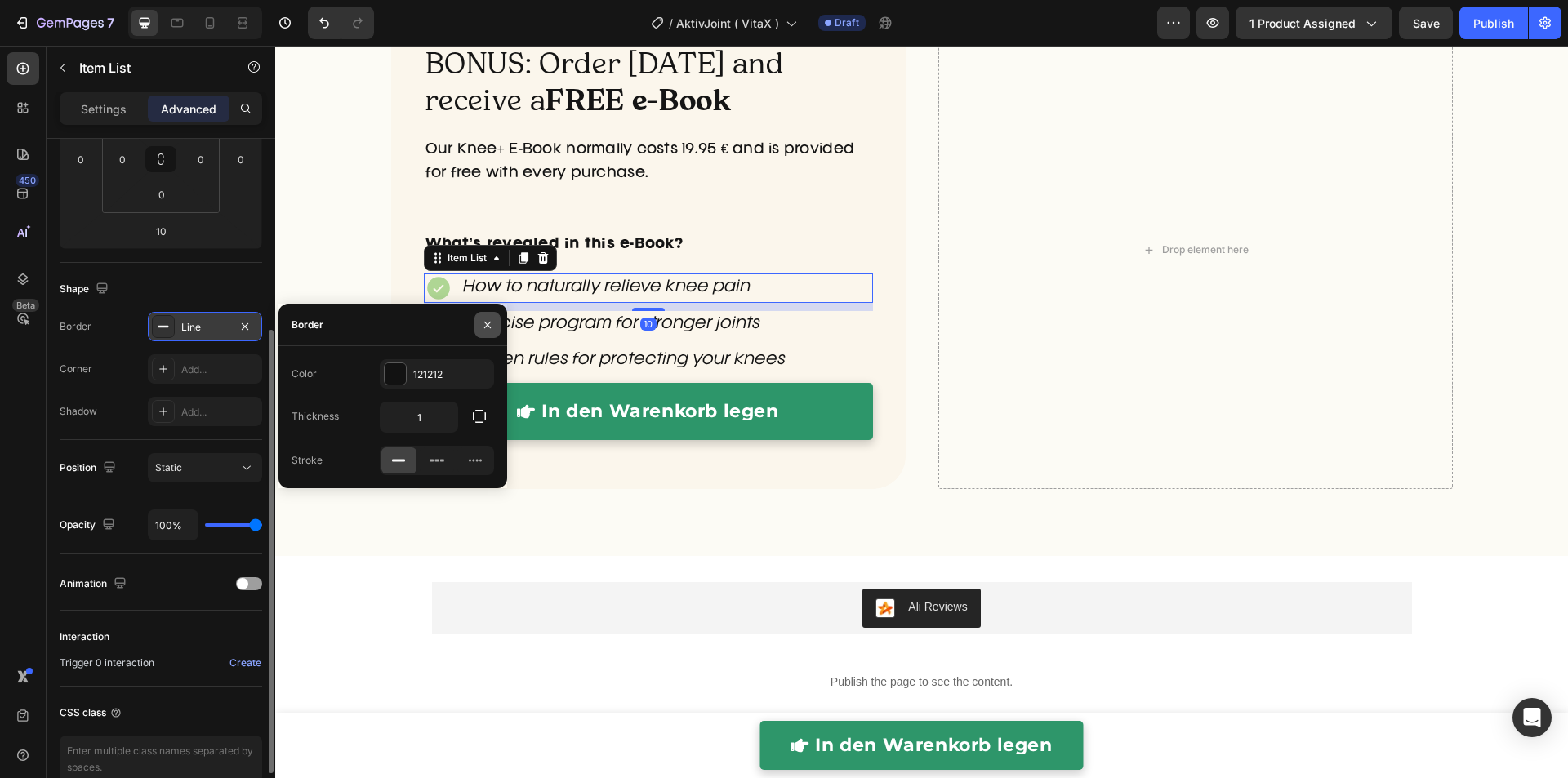
click at [490, 324] on icon "button" at bounding box center [487, 325] width 13 height 13
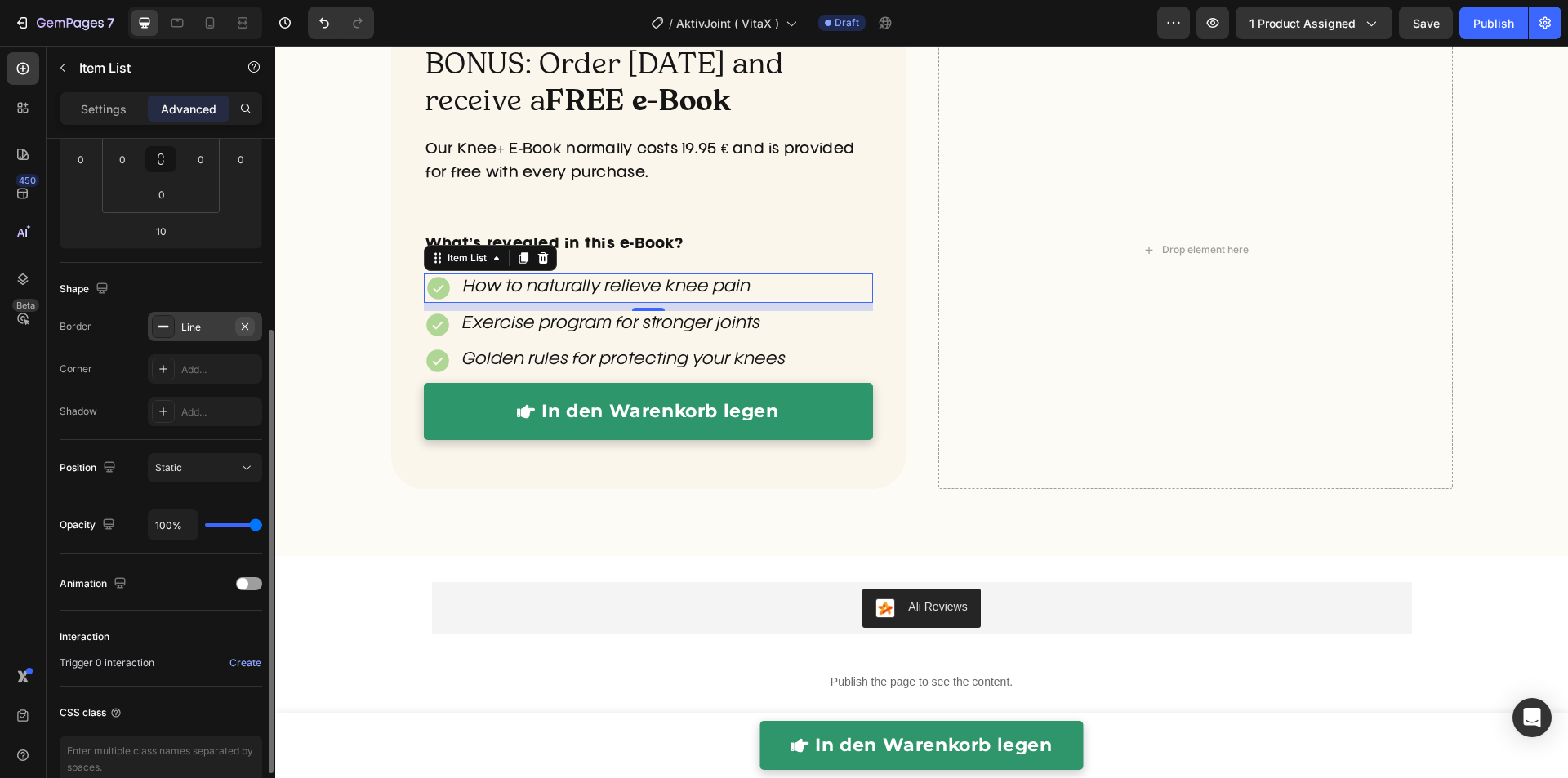
click at [245, 326] on icon "button" at bounding box center [244, 326] width 13 height 13
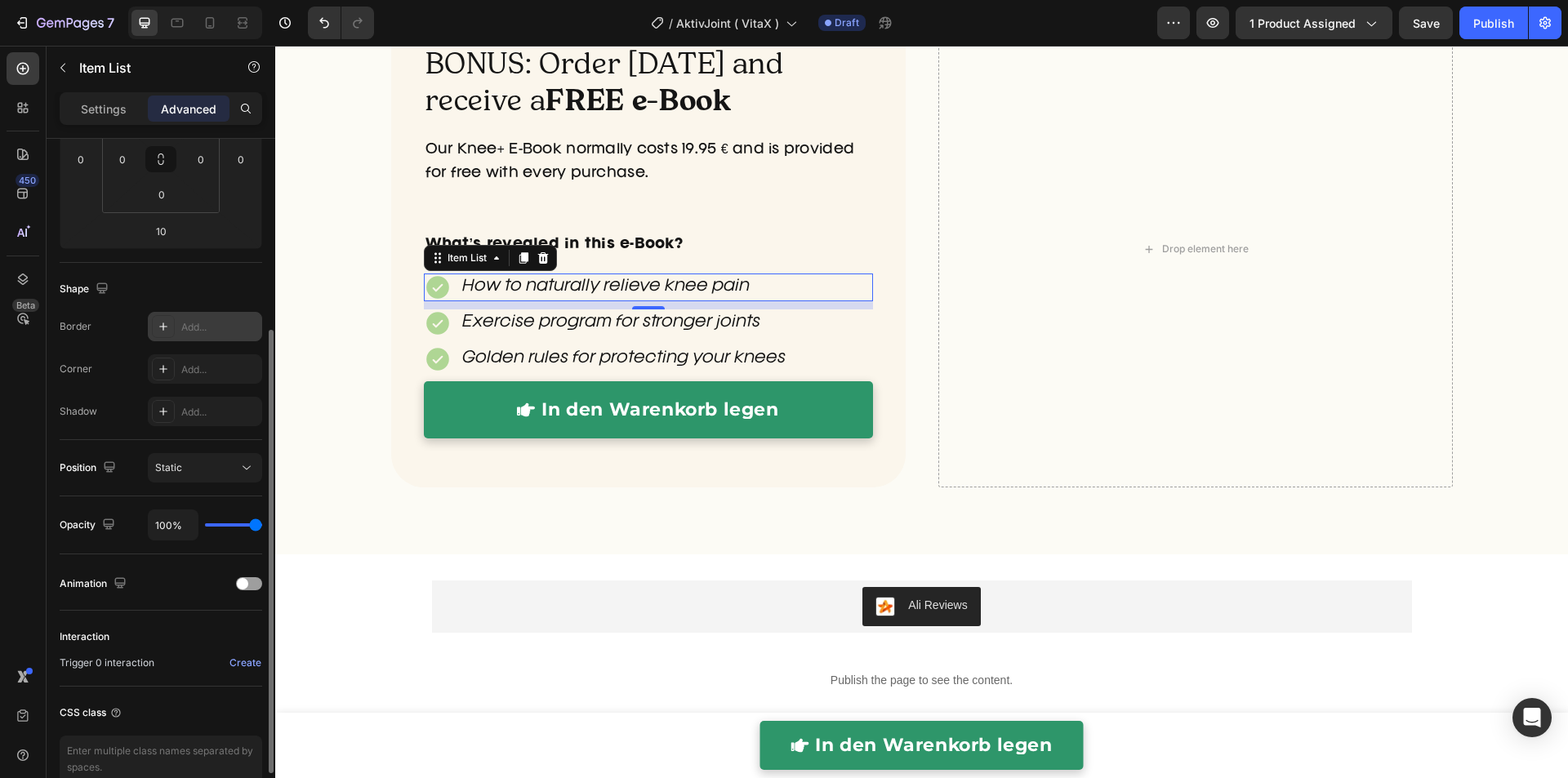
drag, startPoint x: 112, startPoint y: 105, endPoint x: 140, endPoint y: 233, distance: 131.0
click at [112, 106] on p "Settings" at bounding box center [103, 109] width 46 height 18
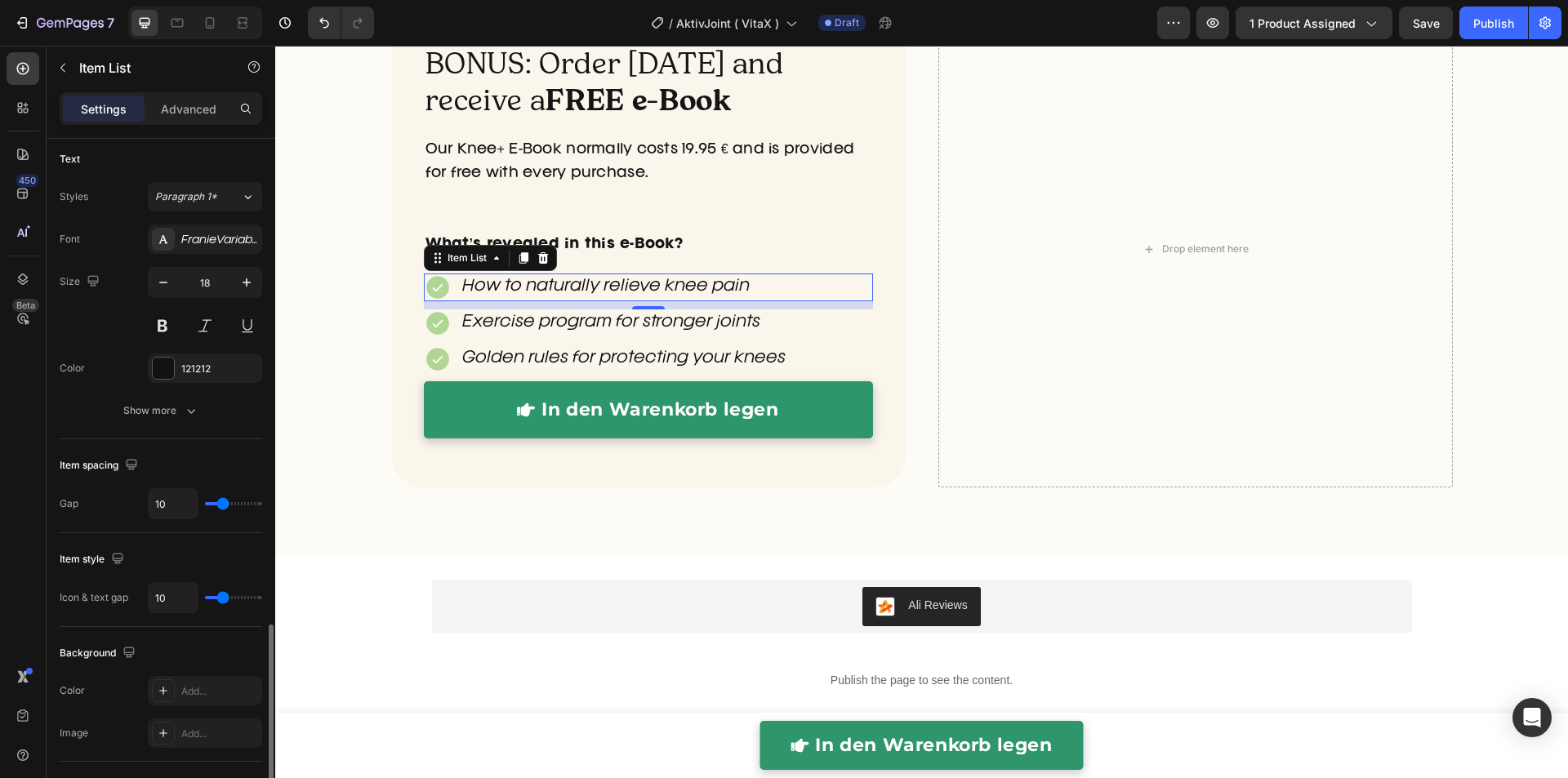
scroll to position [582, 0]
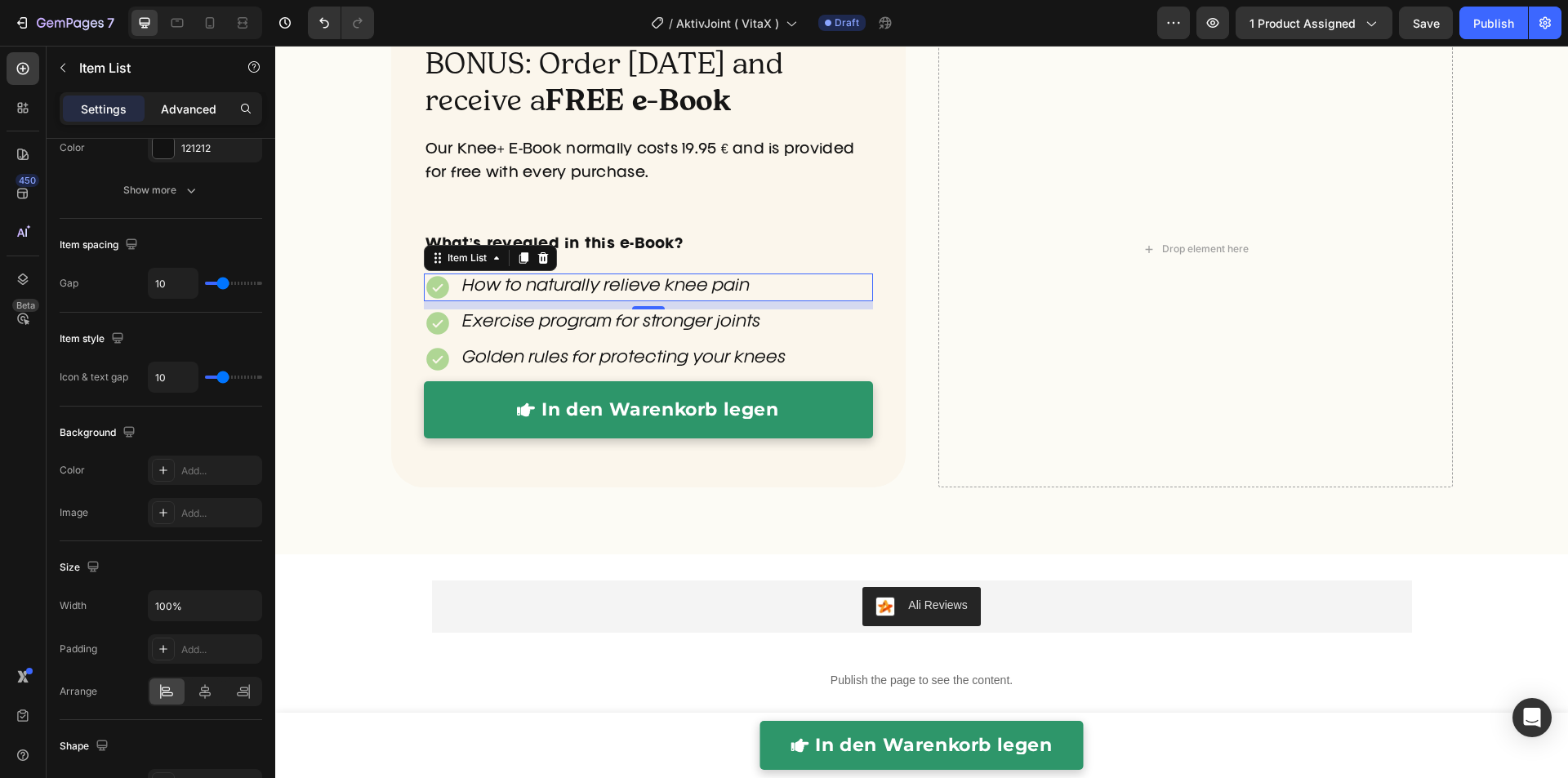
click at [203, 105] on p "Advanced" at bounding box center [188, 109] width 56 height 18
type input "100%"
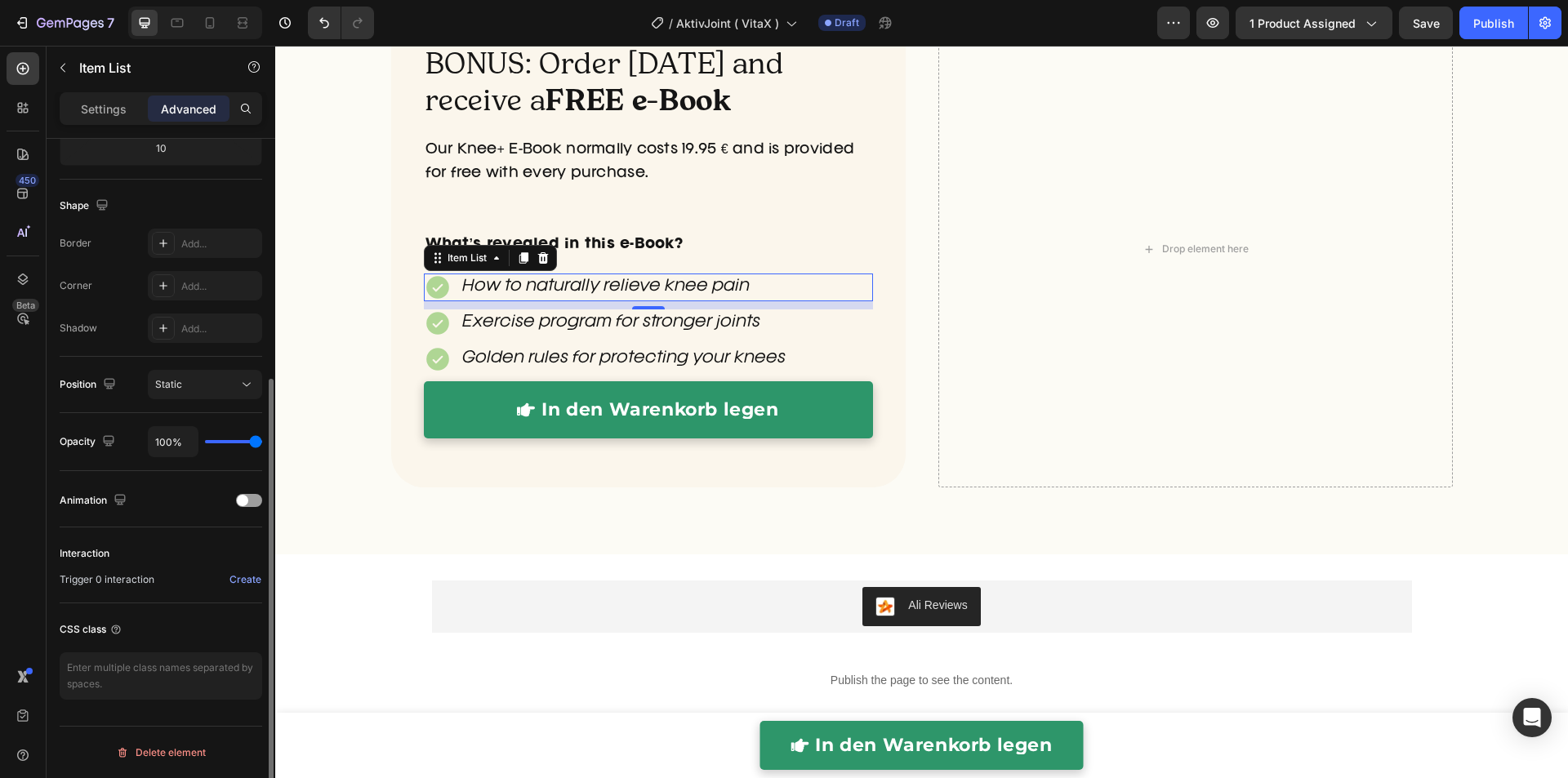
scroll to position [375, 0]
click at [221, 240] on div "Add..." at bounding box center [219, 247] width 77 height 15
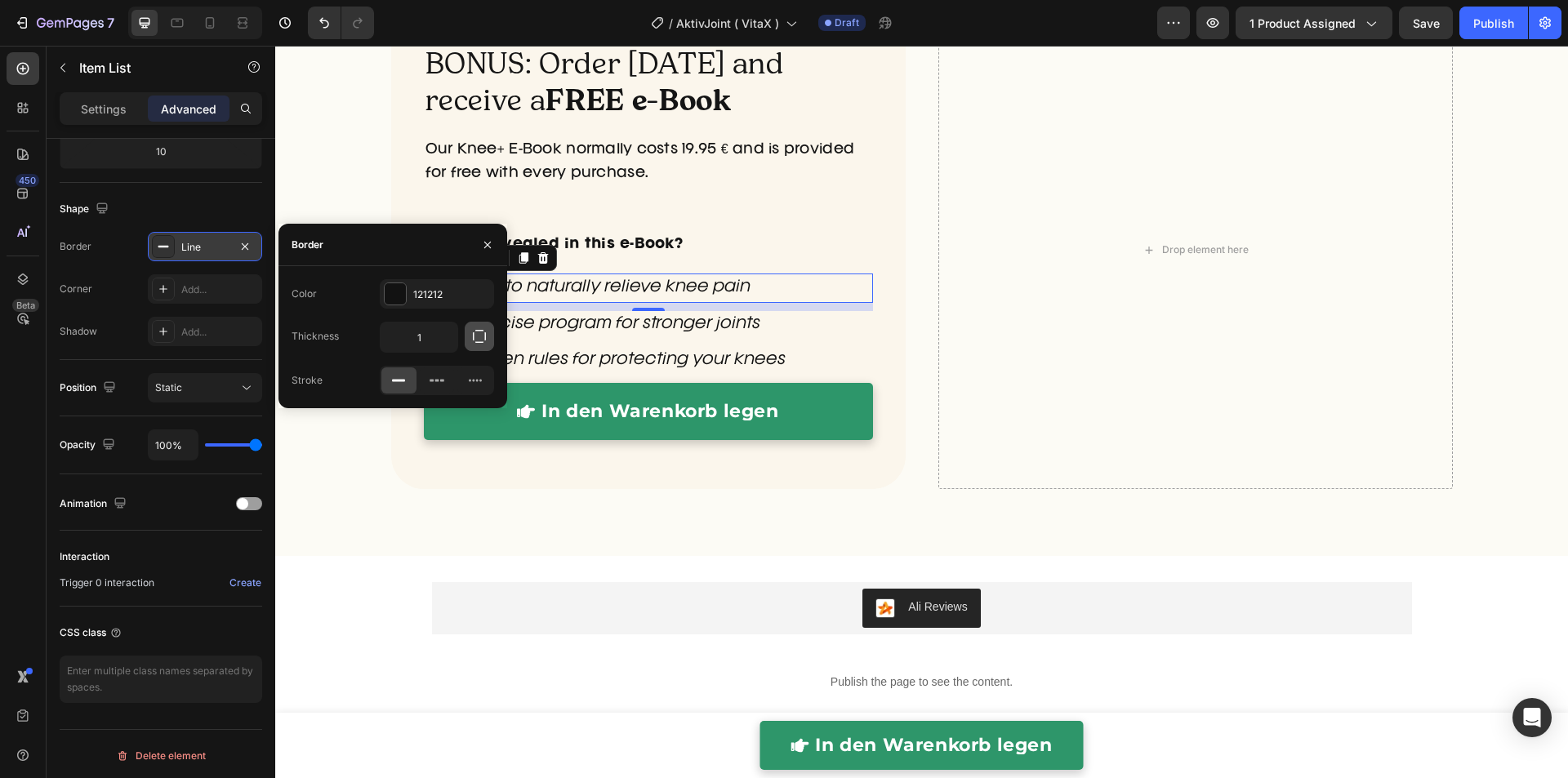
click at [475, 341] on icon "button" at bounding box center [479, 336] width 17 height 17
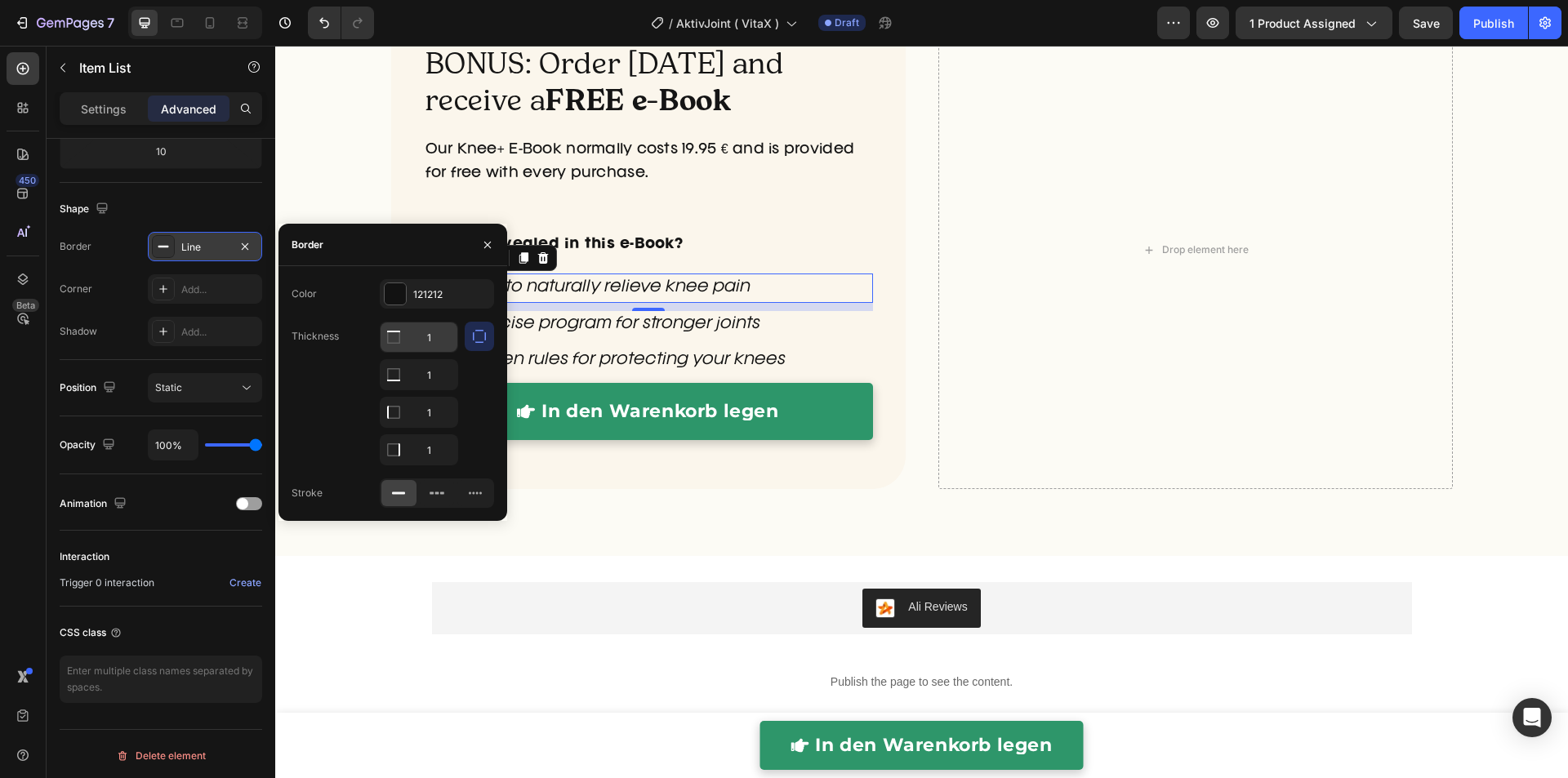
click at [429, 330] on input "1" at bounding box center [418, 337] width 77 height 29
type input "0"
click at [440, 378] on input "1" at bounding box center [418, 374] width 77 height 29
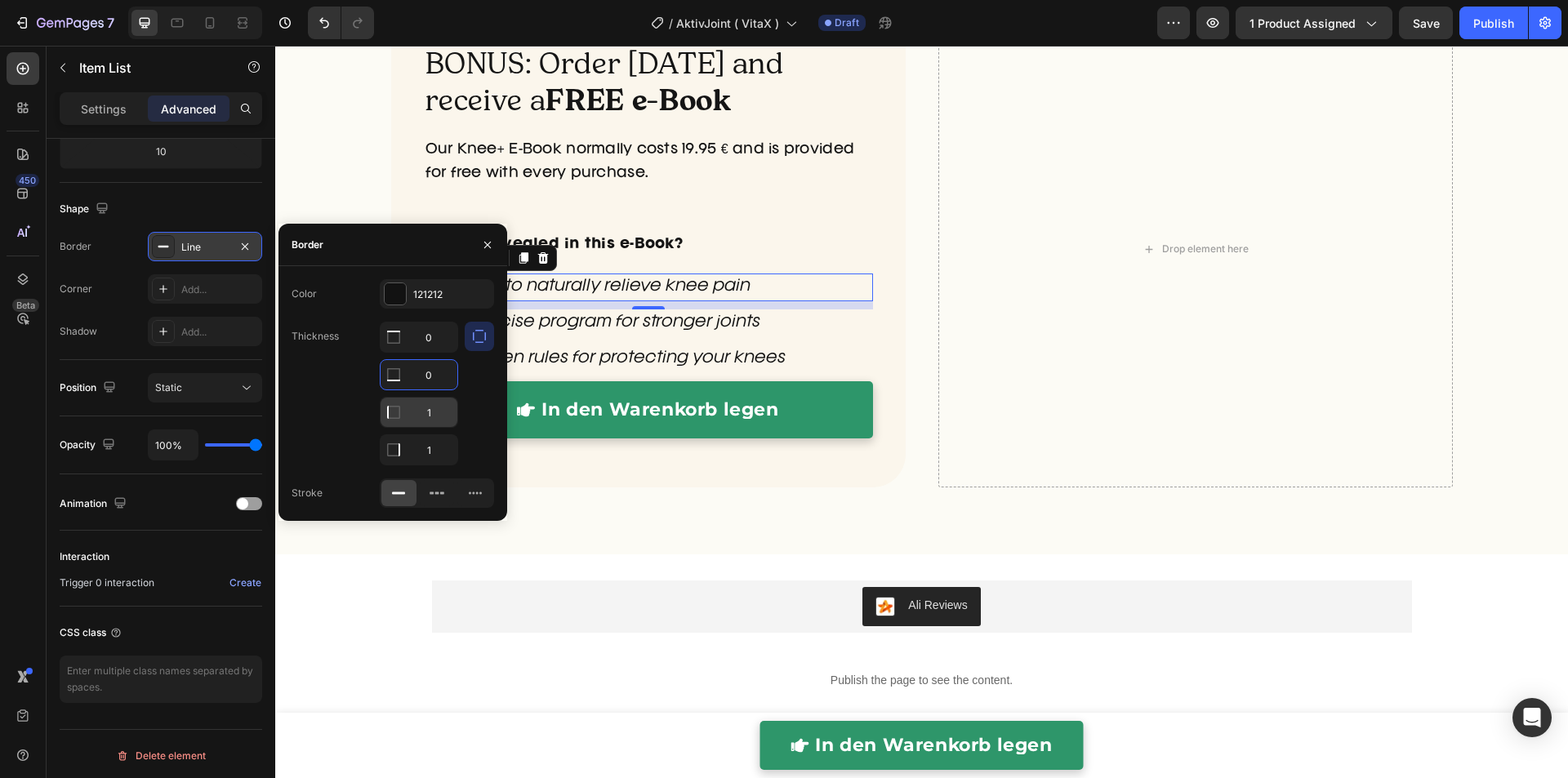
type input "0"
click at [429, 352] on input "1" at bounding box center [418, 337] width 77 height 29
type input "0"
click at [430, 352] on input "0" at bounding box center [418, 337] width 77 height 29
type input "1"
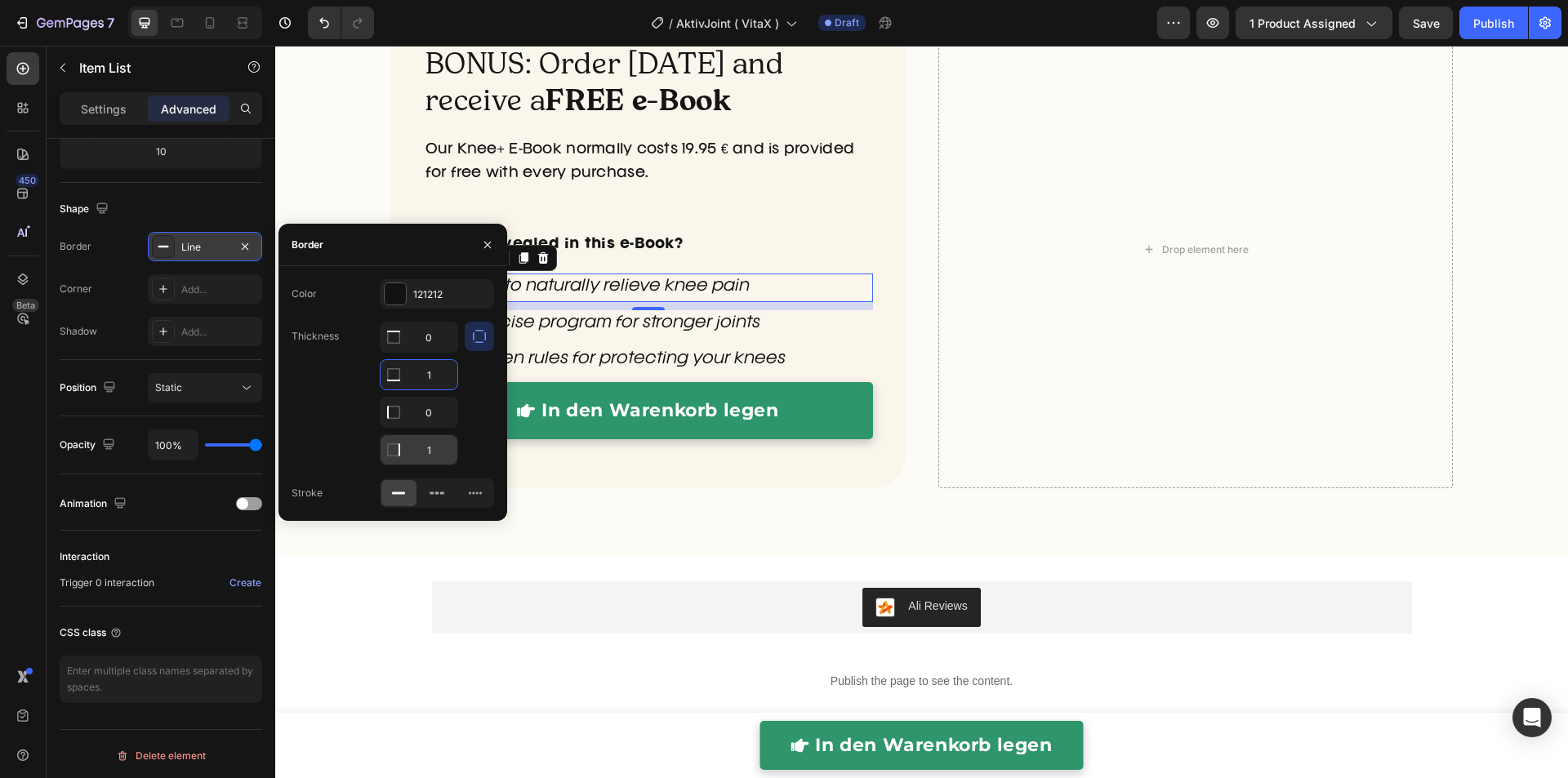
click at [429, 352] on input "1" at bounding box center [418, 337] width 77 height 29
type input "0"
click at [814, 254] on div "Our Knee+ E-Book normally costs 19.95 € and is provided for free with every pur…" at bounding box center [648, 197] width 449 height 121
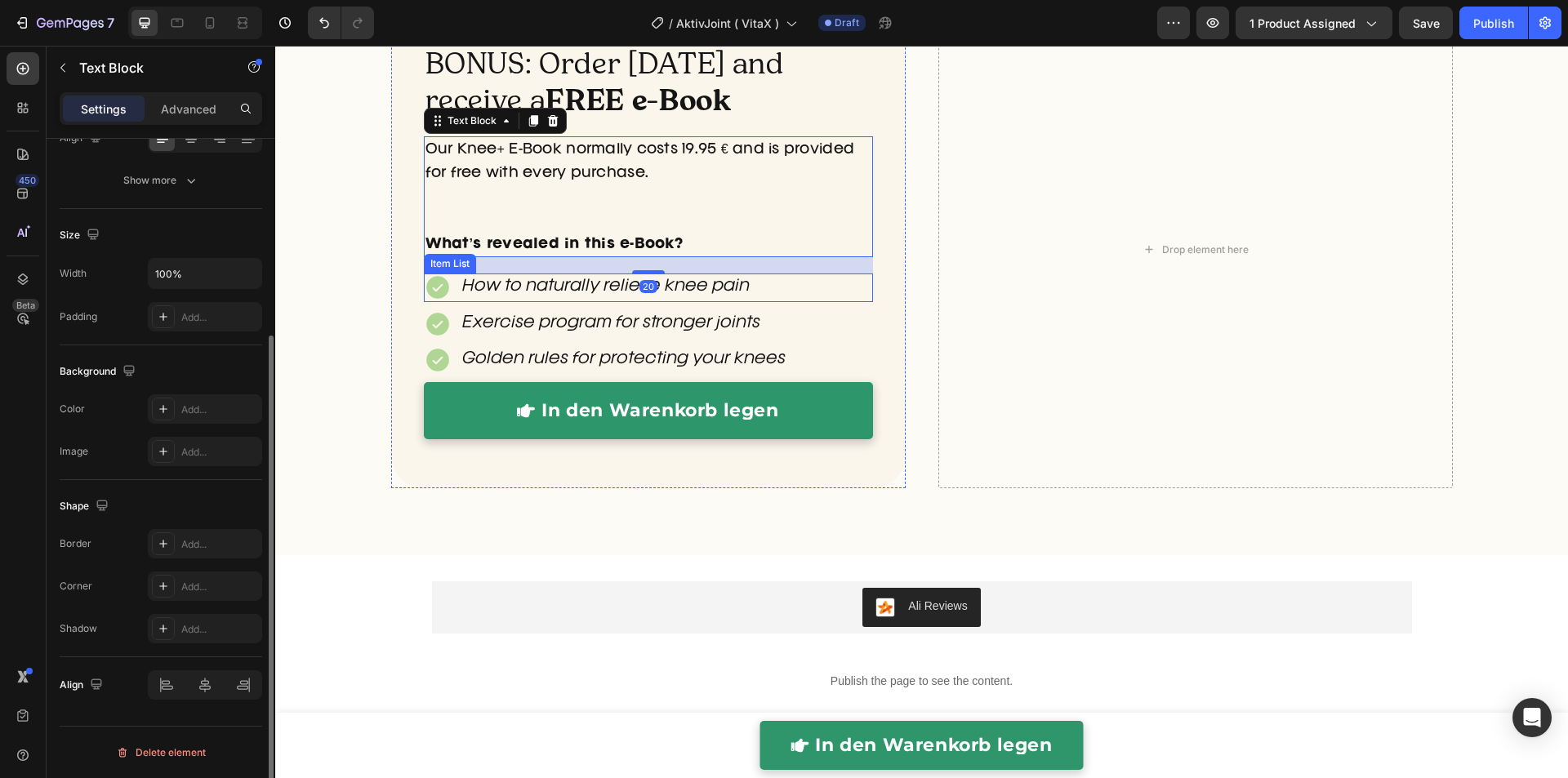
scroll to position [0, 0]
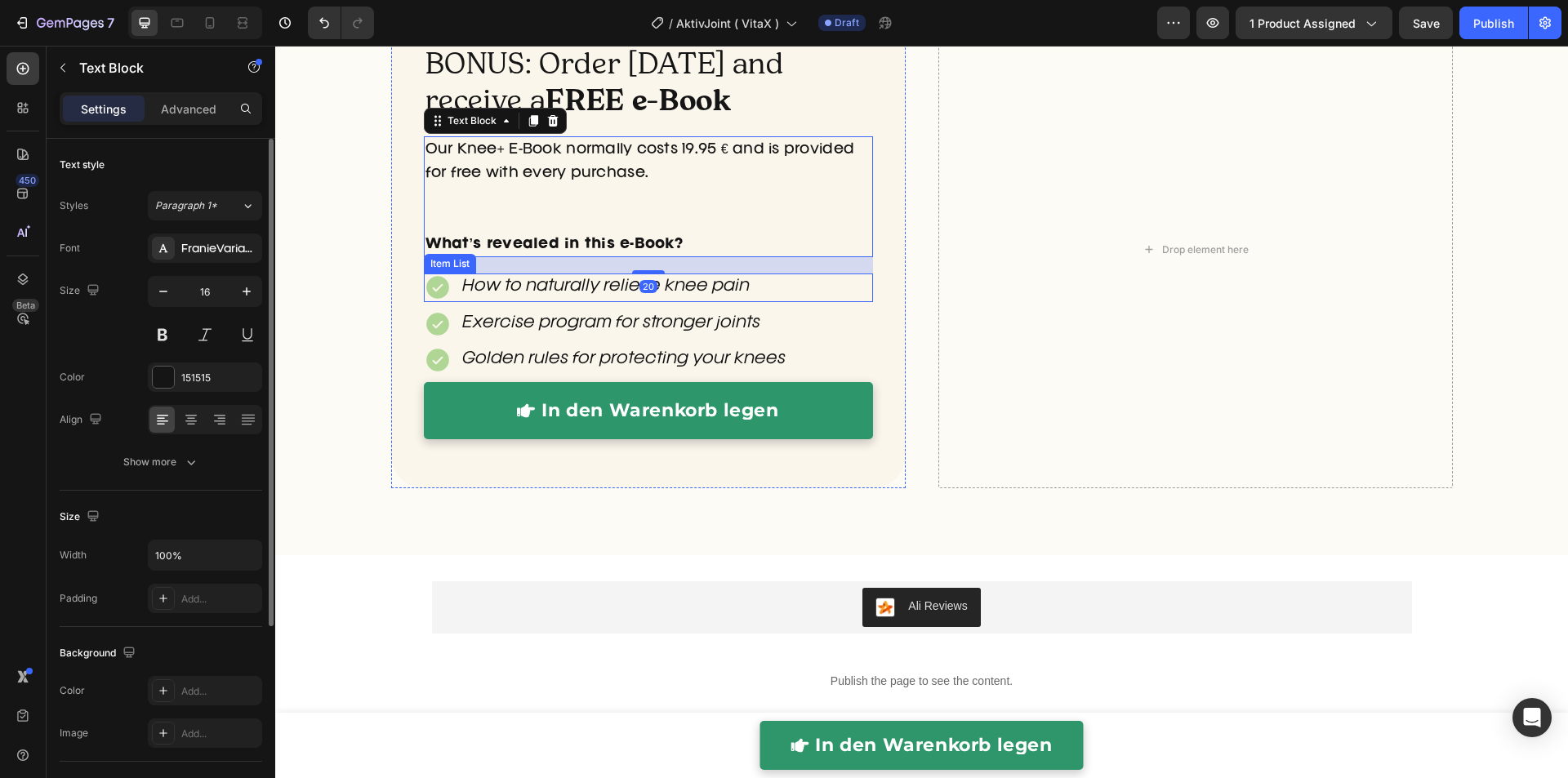
click at [807, 288] on div "How to naturally relieve knee pain" at bounding box center [648, 287] width 449 height 27
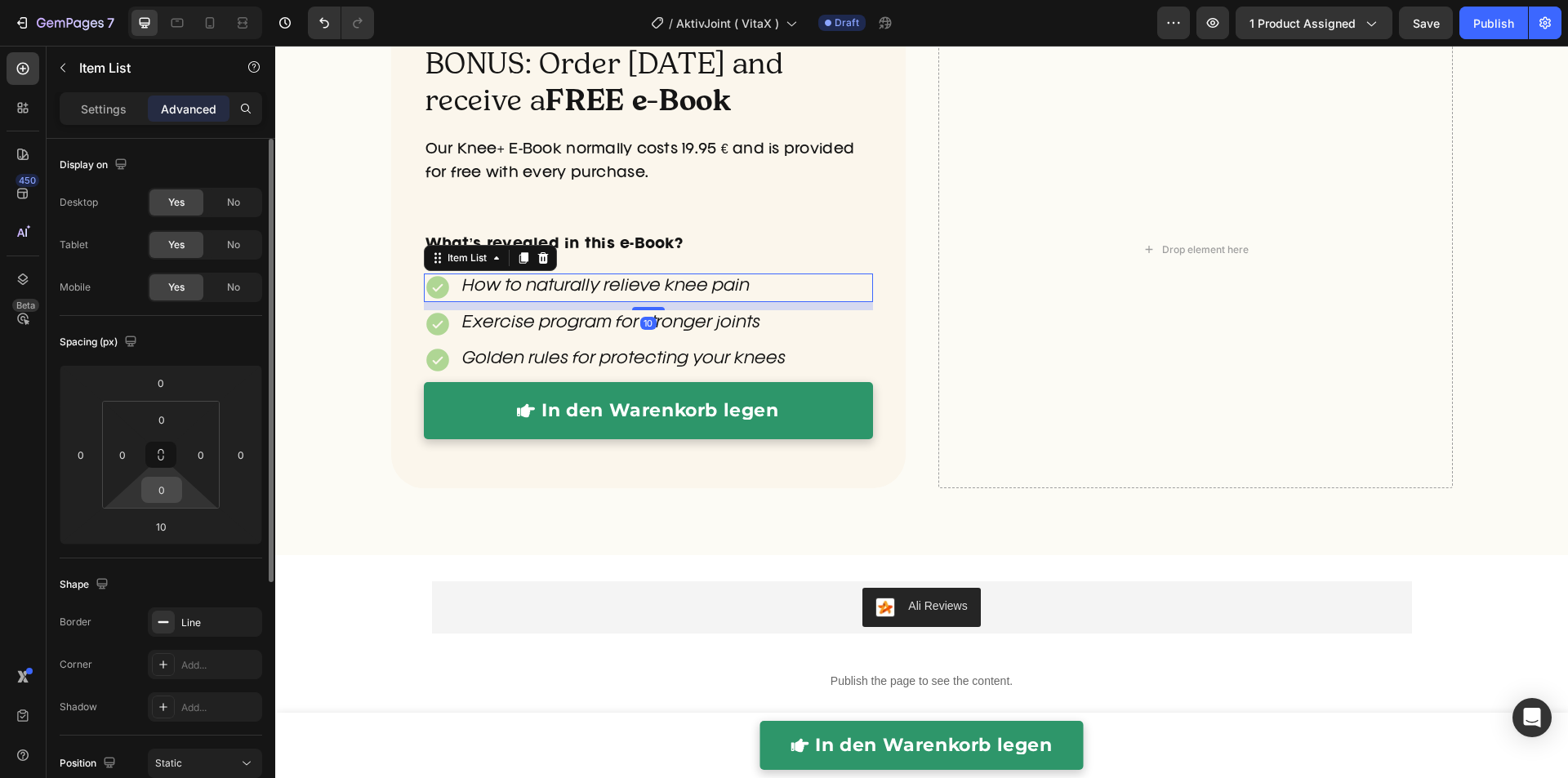
click at [173, 481] on input "0" at bounding box center [161, 489] width 32 height 24
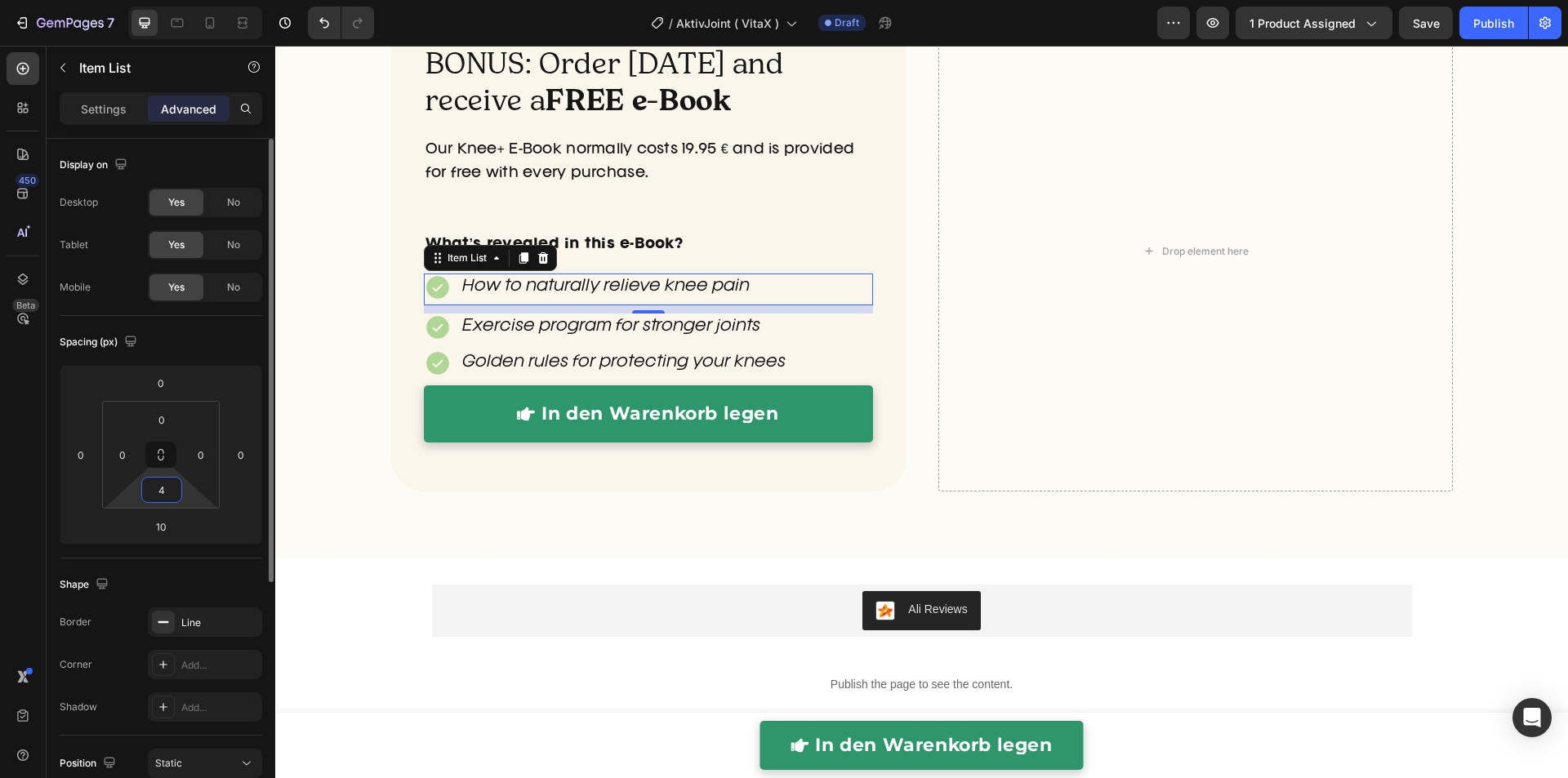
type input "40"
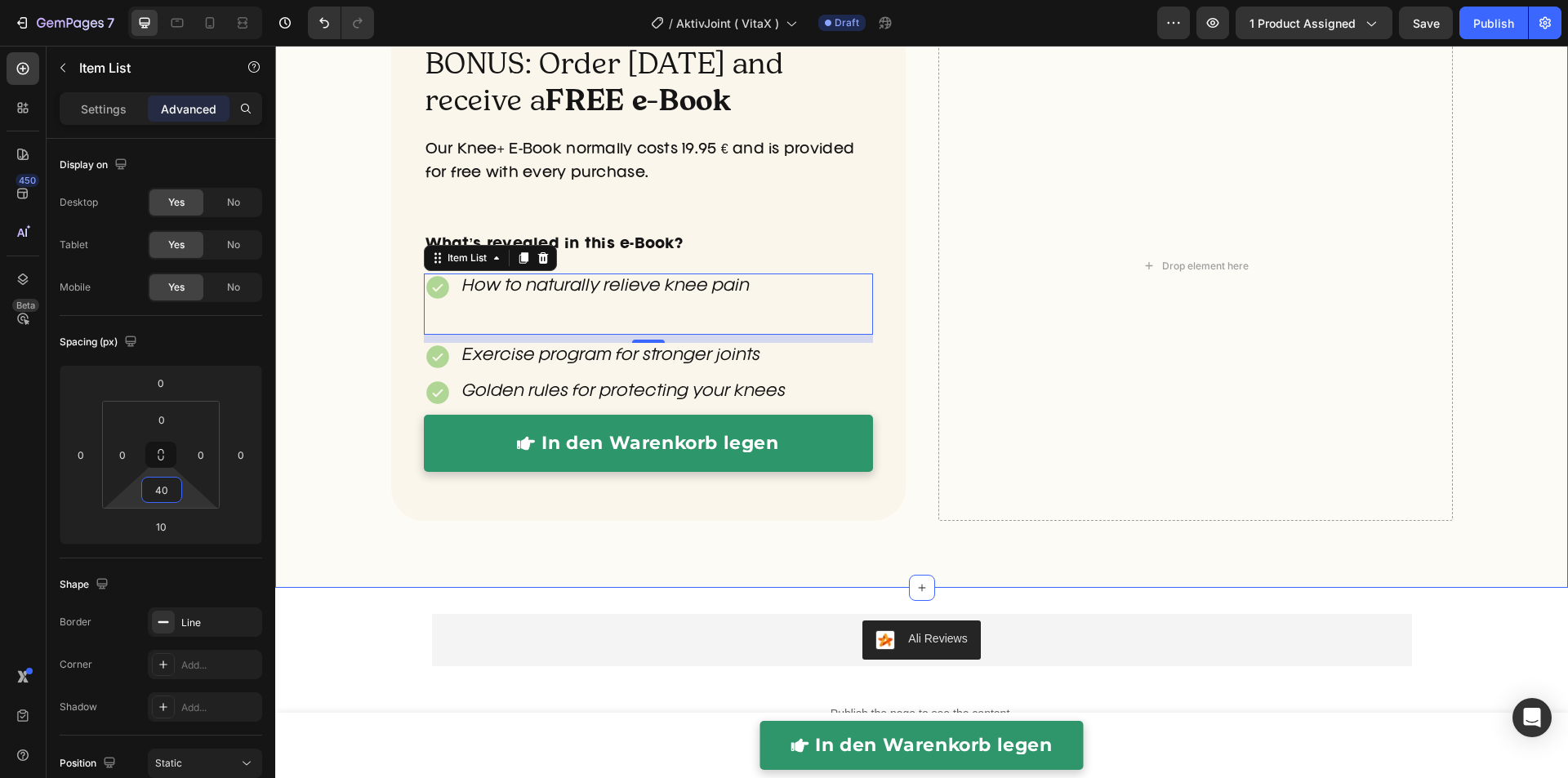
click at [347, 401] on div "BONUS: Order [DATE] and receive a FREE e-Book Heading Our Knee+ E-Book normally…" at bounding box center [921, 286] width 1292 height 551
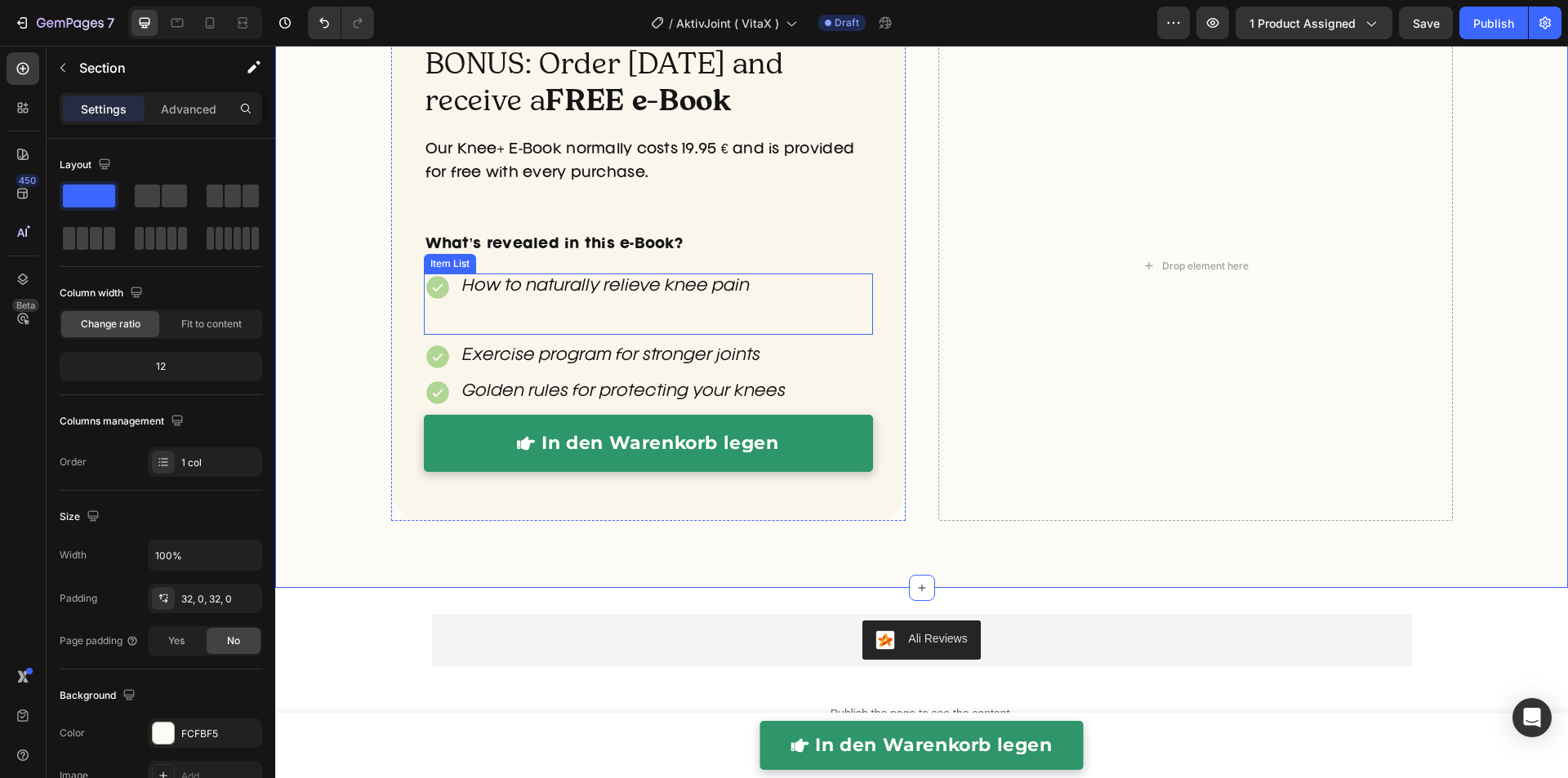
click at [466, 311] on div "How to naturally relieve knee pain" at bounding box center [648, 303] width 449 height 61
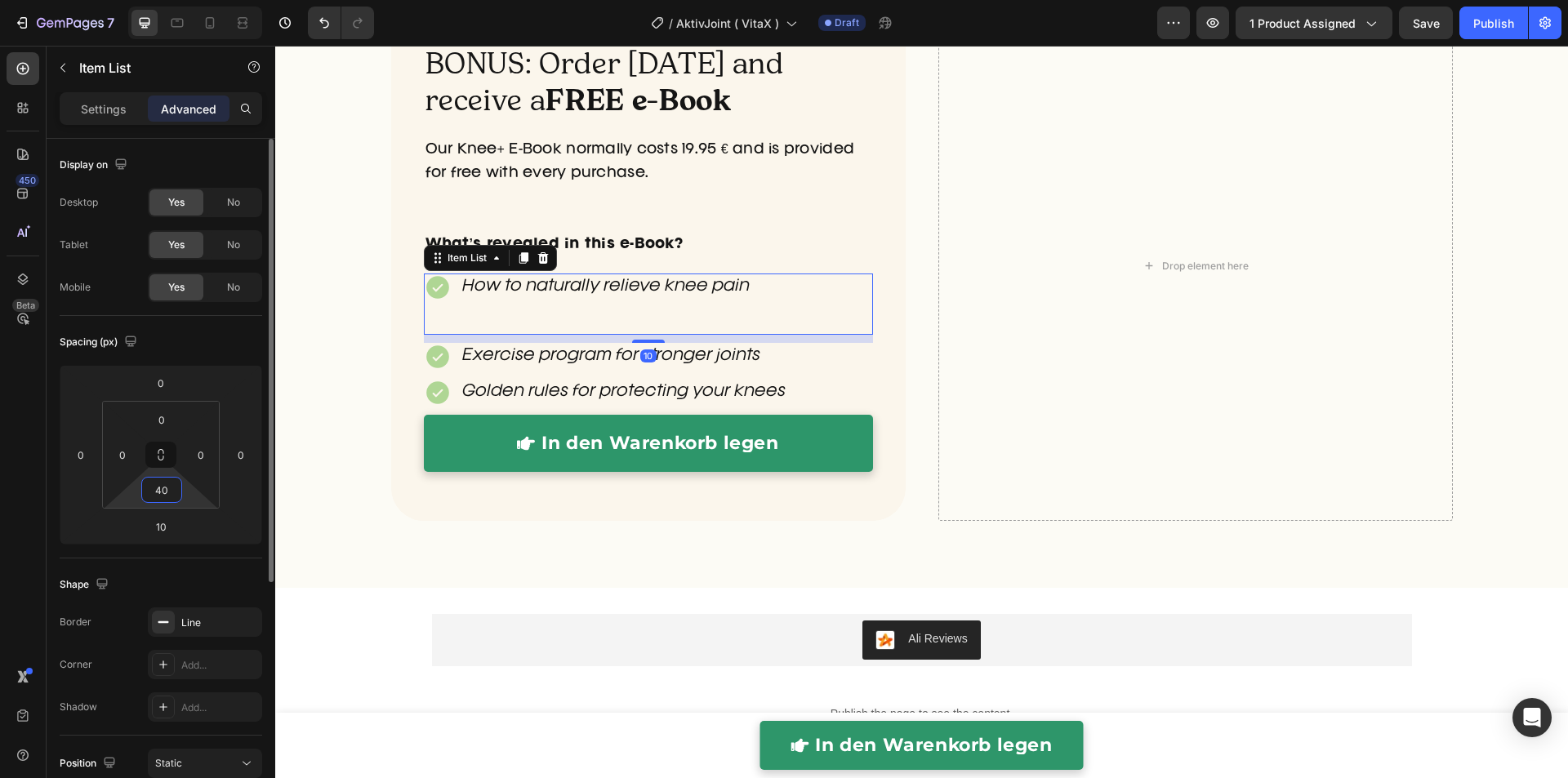
click at [170, 483] on input "40" at bounding box center [161, 489] width 32 height 24
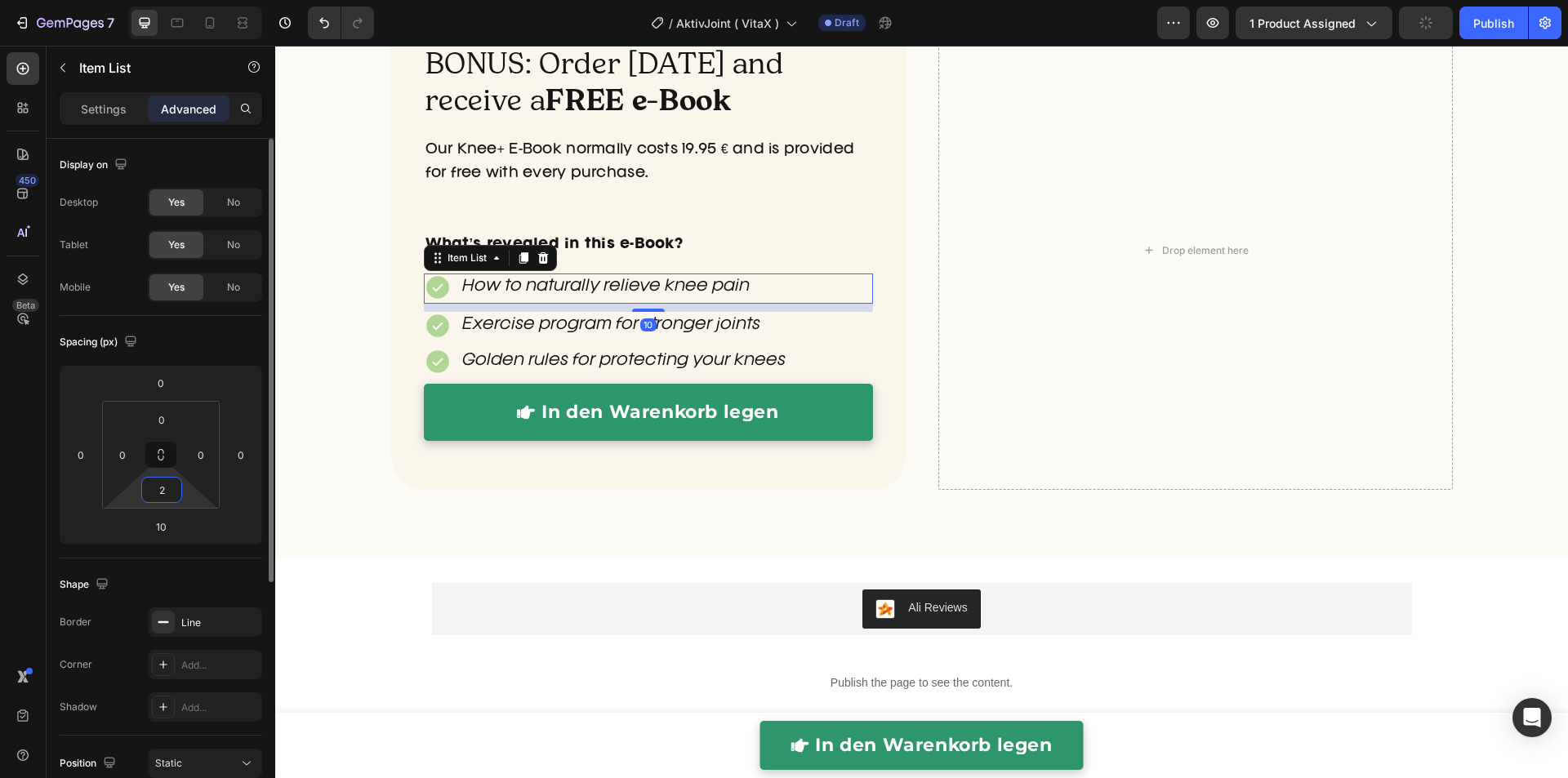
type input "20"
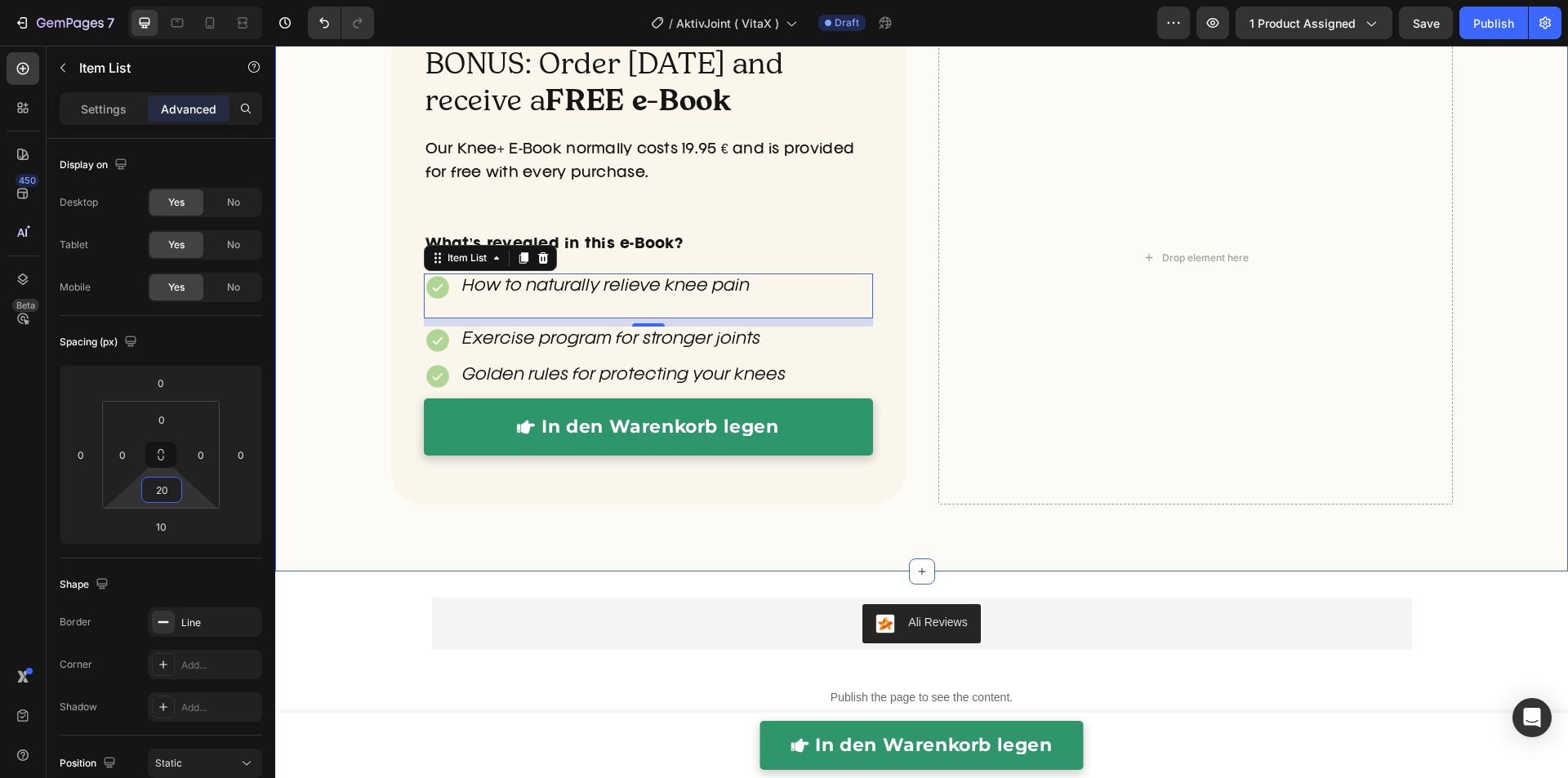
click at [337, 378] on div "BONUS: Order [DATE] and receive a FREE e-Book Heading Our Knee+ E-Book normally…" at bounding box center [921, 278] width 1292 height 534
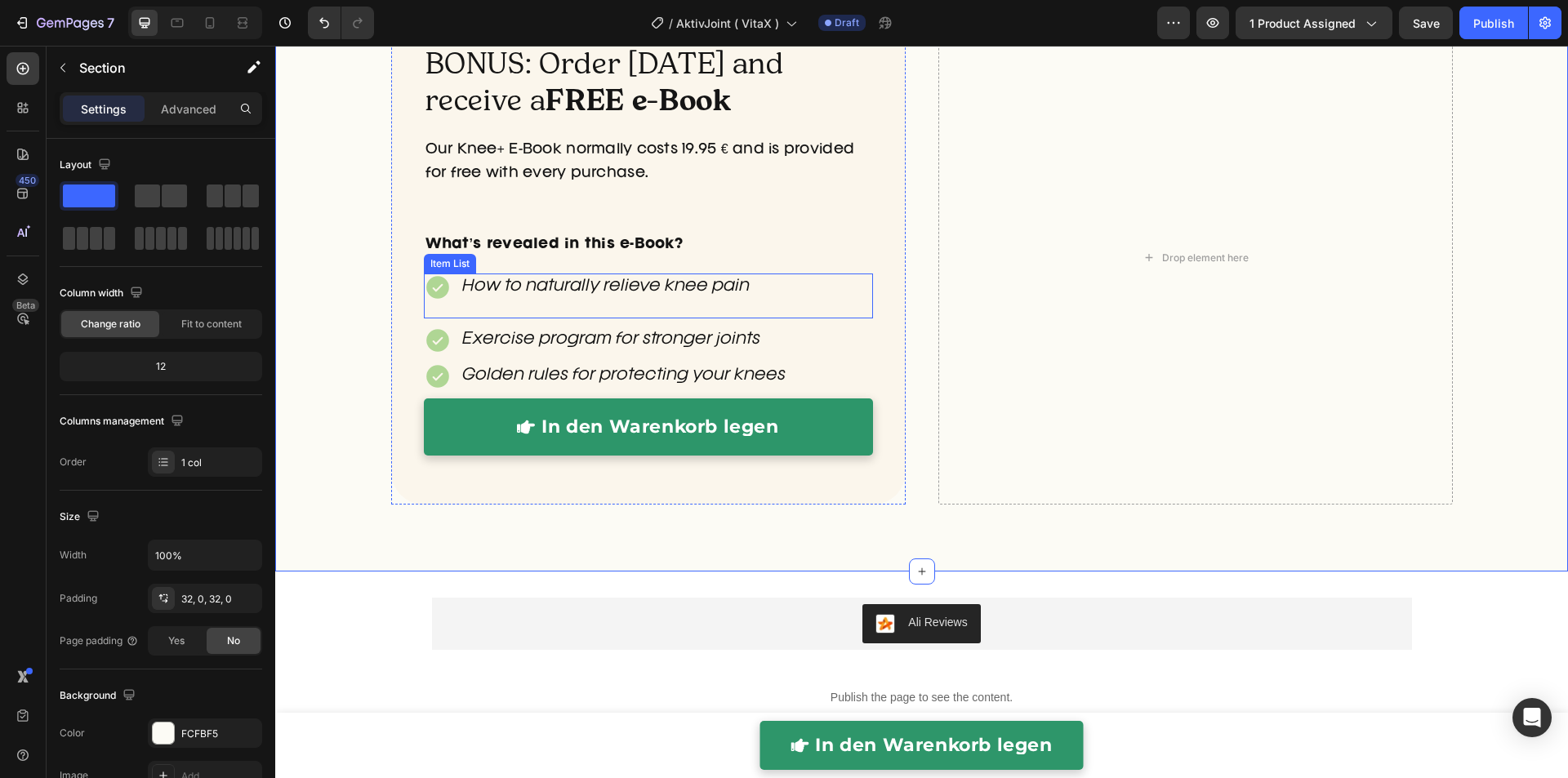
click at [449, 303] on div "How to naturally relieve knee pain" at bounding box center [648, 295] width 449 height 45
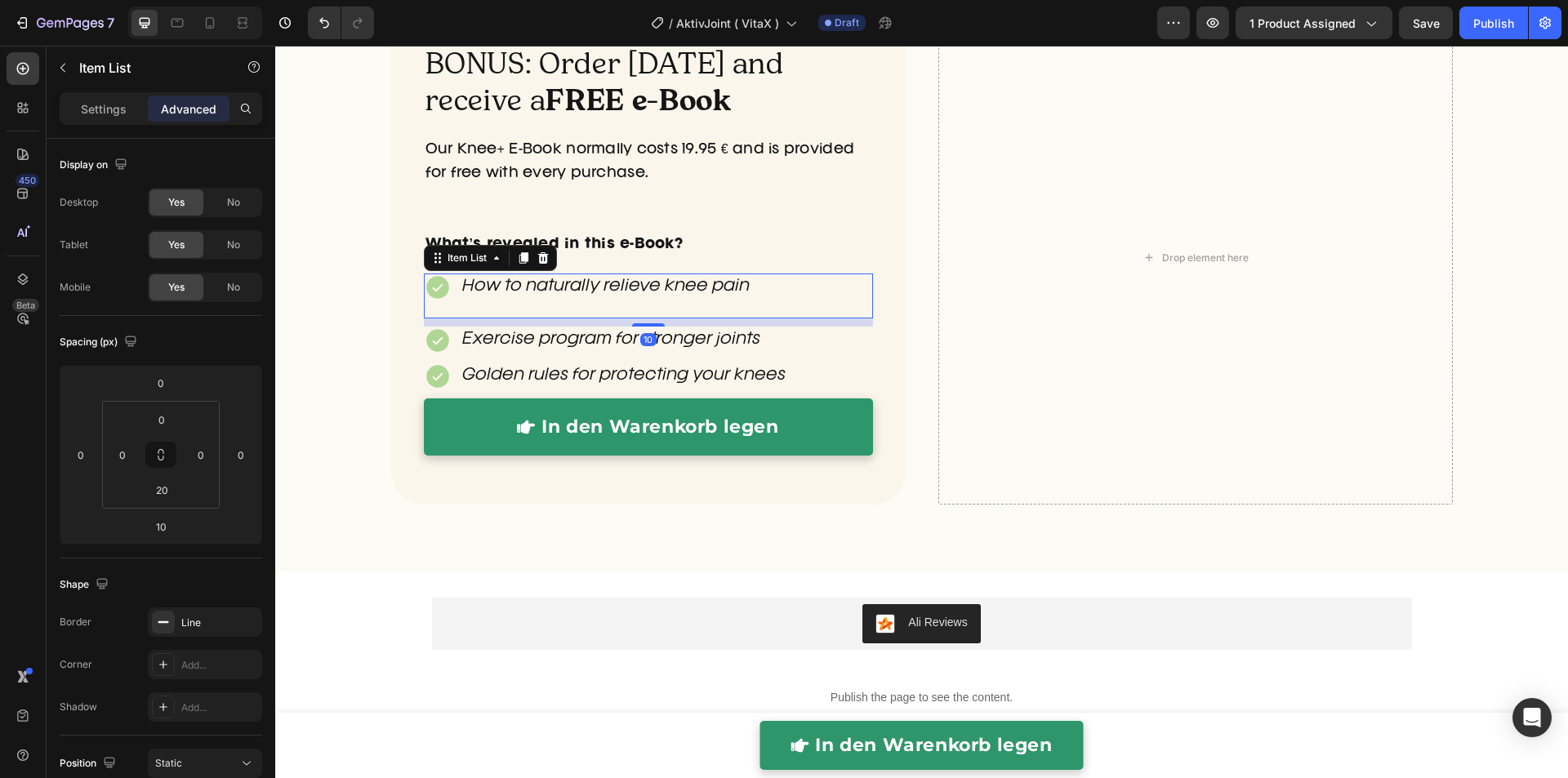
drag, startPoint x: 517, startPoint y: 257, endPoint x: 513, endPoint y: 303, distance: 46.2
click at [519, 258] on icon at bounding box center [523, 259] width 9 height 12
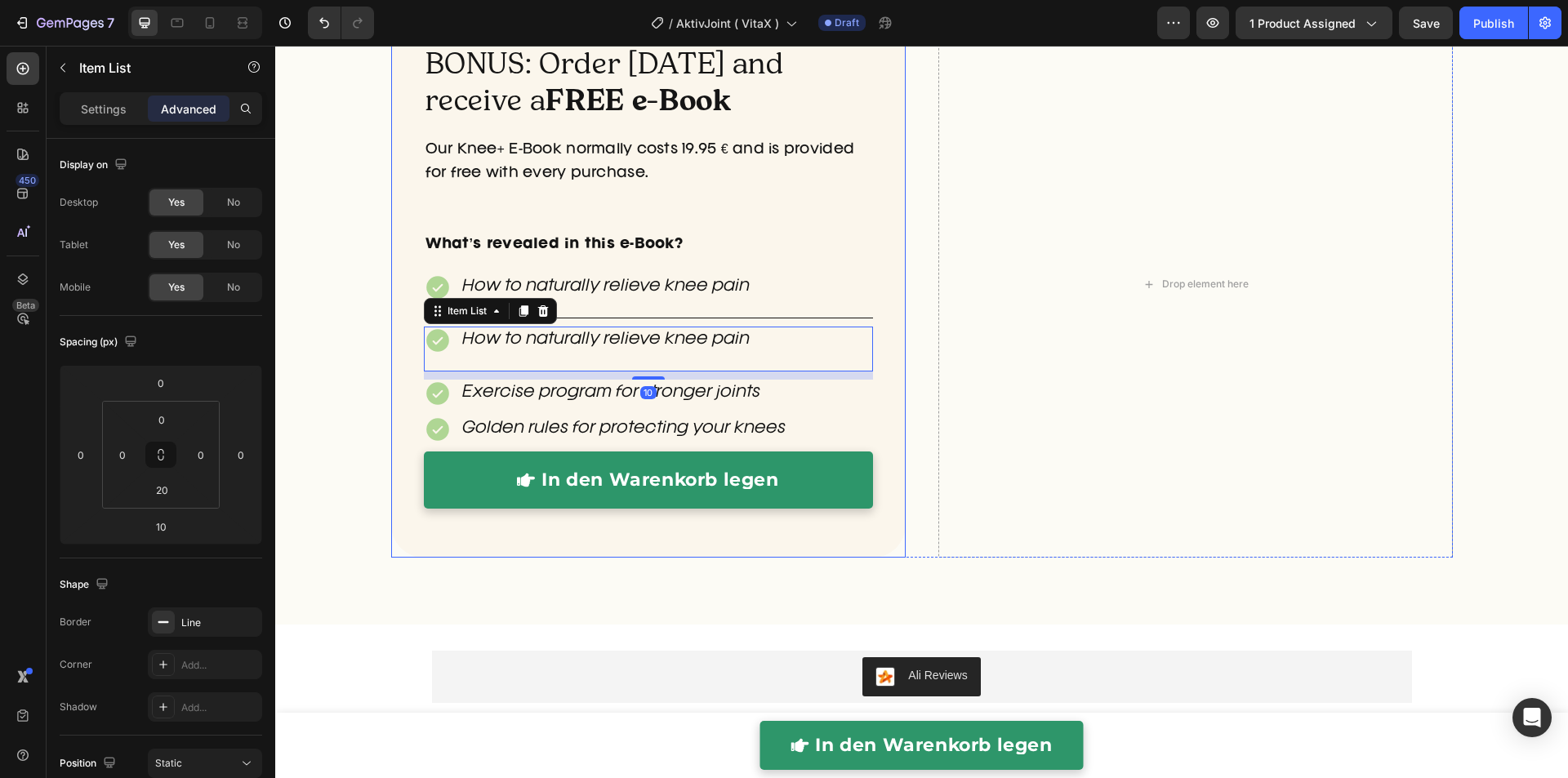
click at [512, 390] on p "Exercise program for stronger joints" at bounding box center [611, 393] width 298 height 22
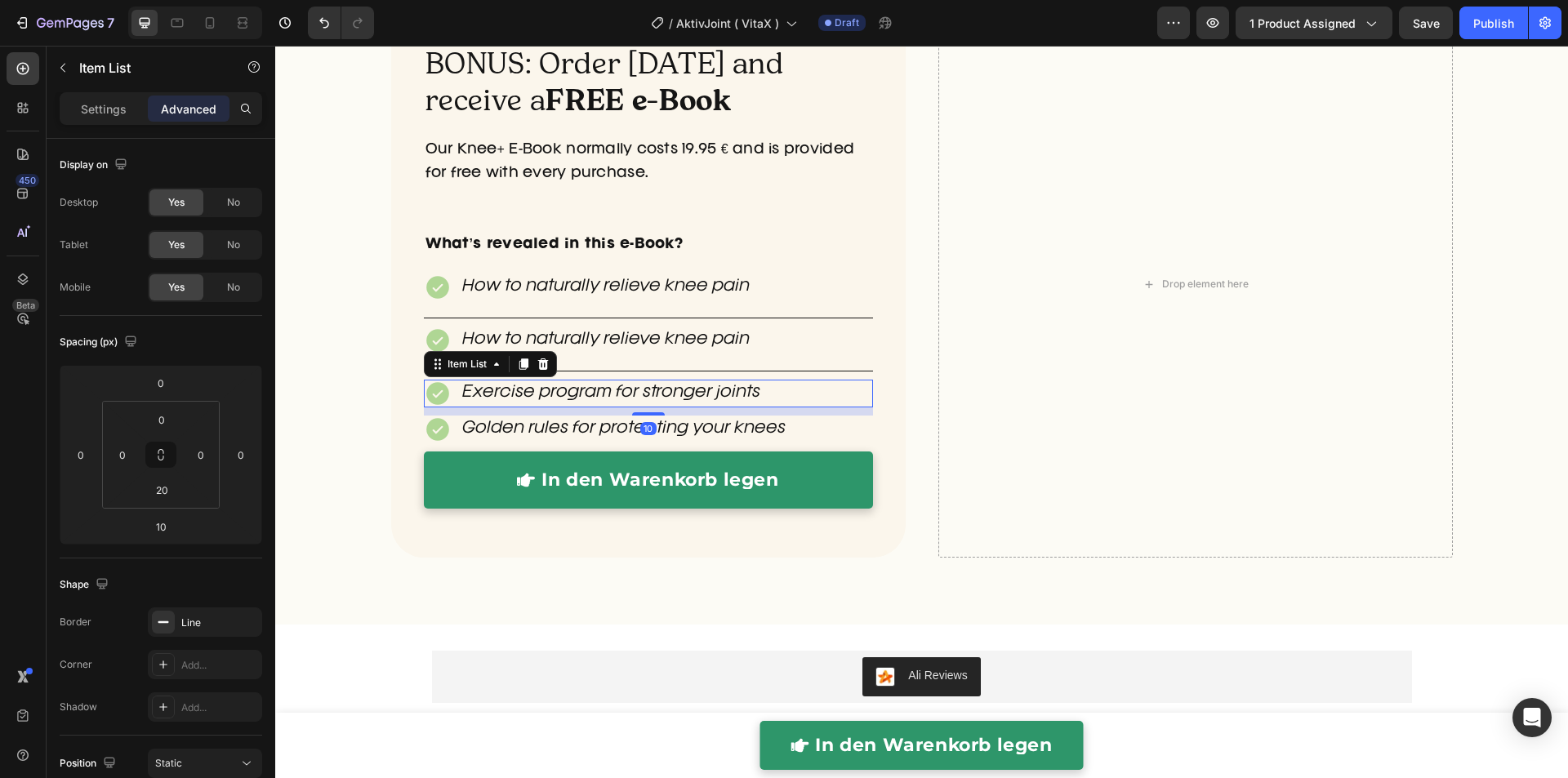
click at [512, 390] on p "Exercise program for stronger joints" at bounding box center [611, 393] width 298 height 22
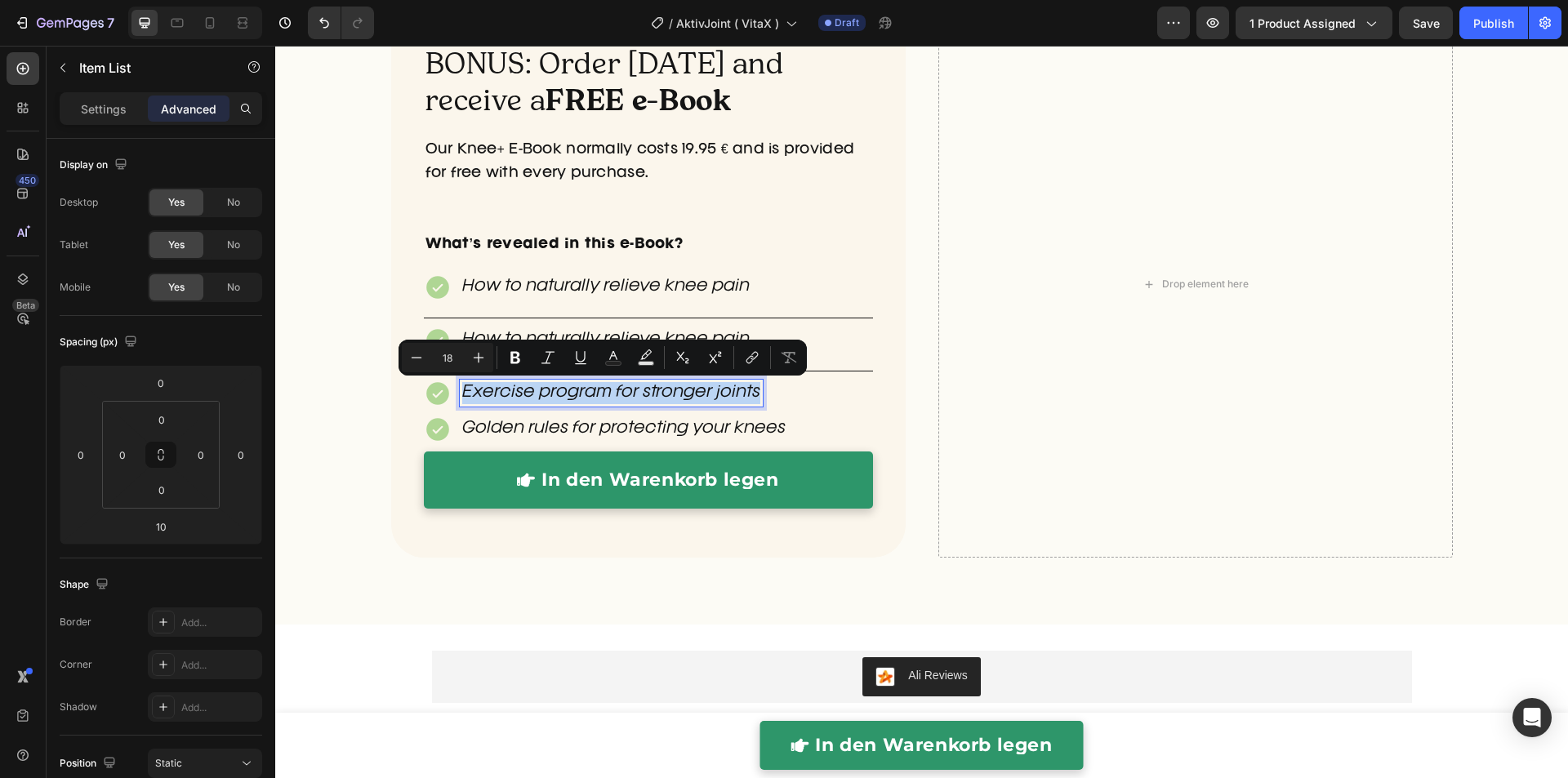
click at [512, 391] on p "Exercise program for stronger joints" at bounding box center [611, 393] width 298 height 22
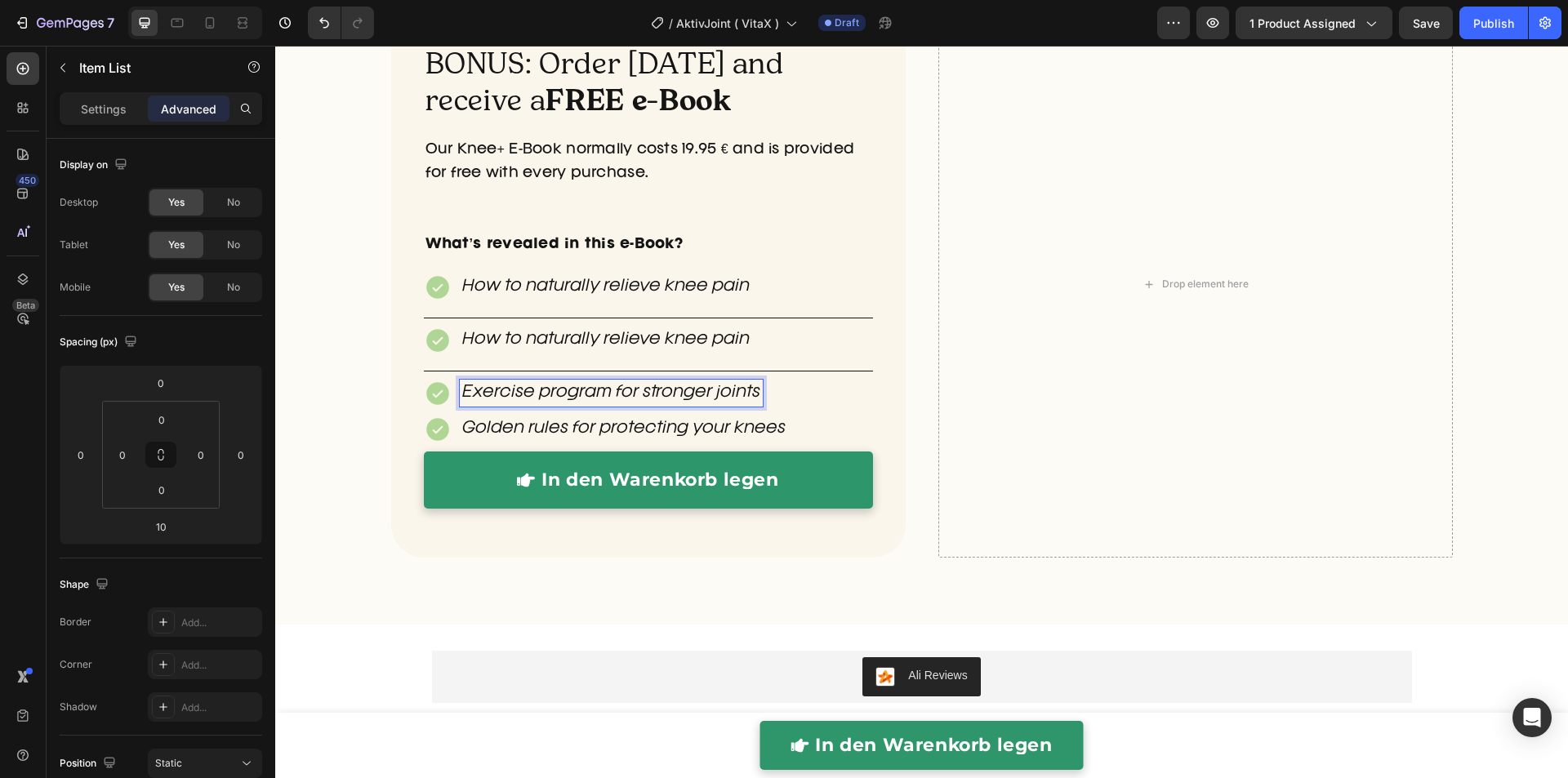
click at [514, 387] on p "Exercise program for stronger joints" at bounding box center [611, 393] width 298 height 22
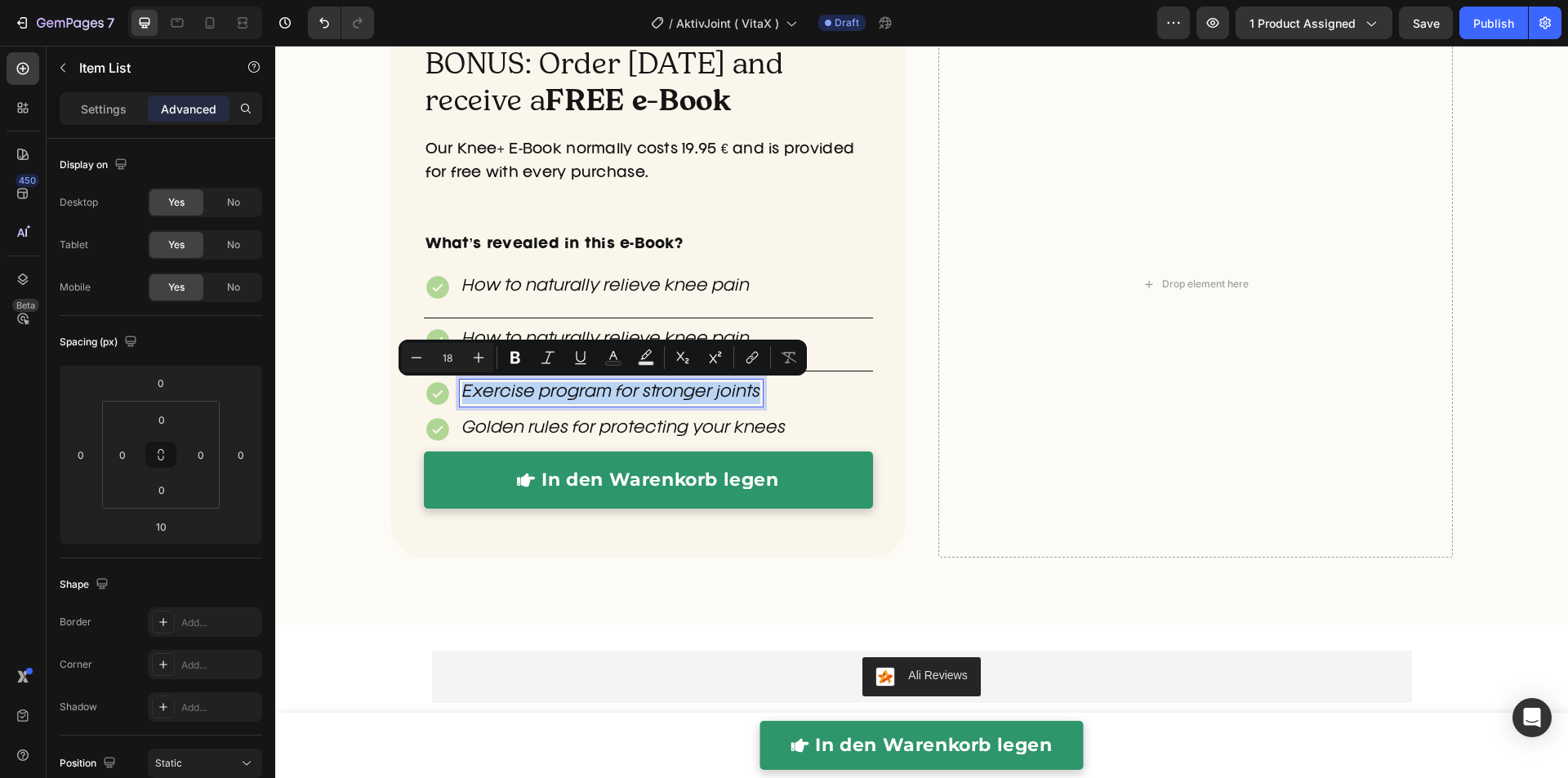
copy p "Exercise program for stronger joints"
drag, startPoint x: 544, startPoint y: 321, endPoint x: 543, endPoint y: 340, distance: 19.0
click at [544, 322] on div "BONUS: Order today and receive a FREE e-Book Heading Our Knee+ E-Book normally …" at bounding box center [648, 284] width 449 height 482
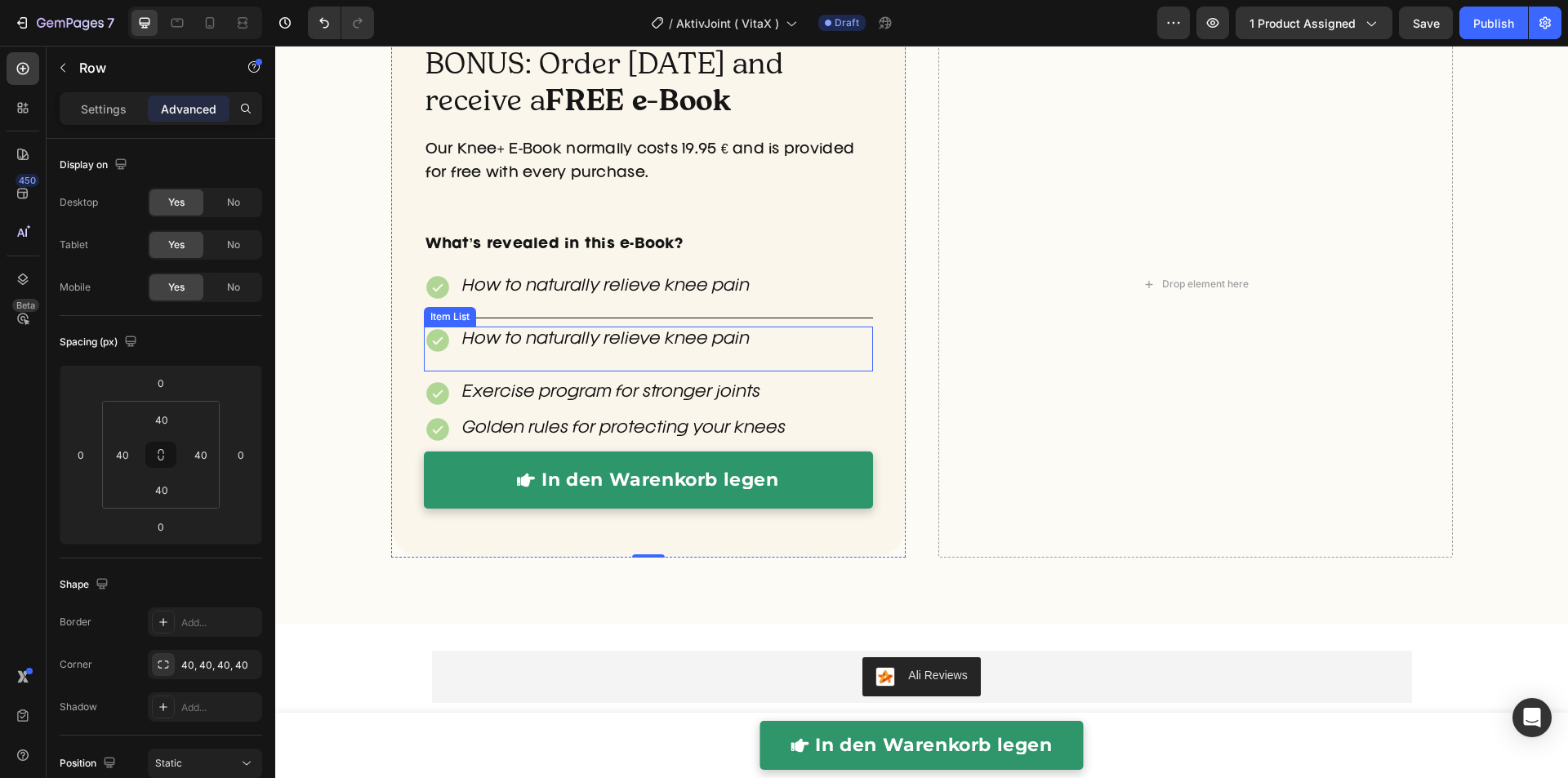
click at [544, 334] on p "How to naturally relieve knee pain" at bounding box center [606, 339] width 288 height 22
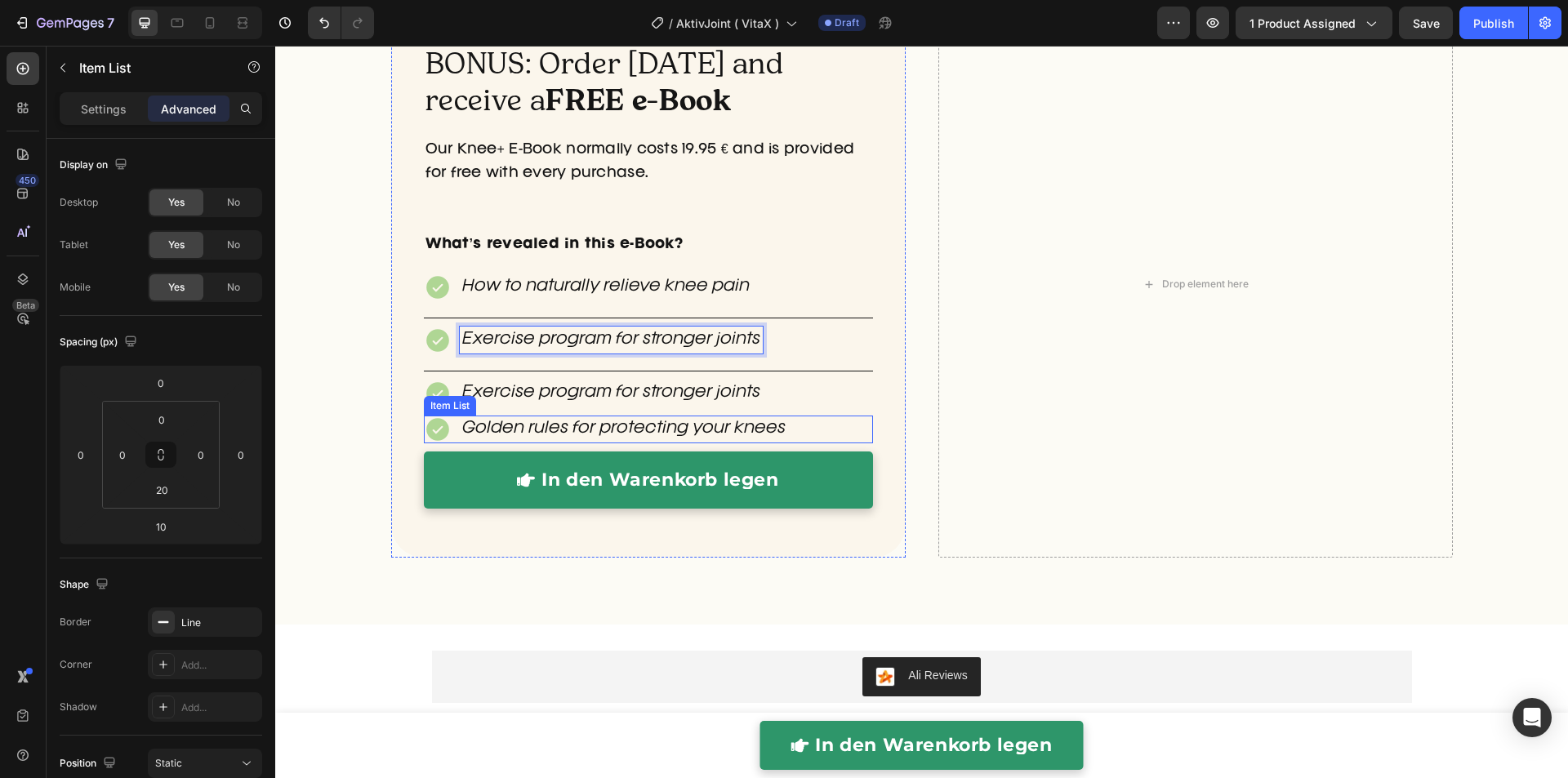
click at [529, 426] on p "Golden rules for protecting your knees" at bounding box center [624, 429] width 324 height 22
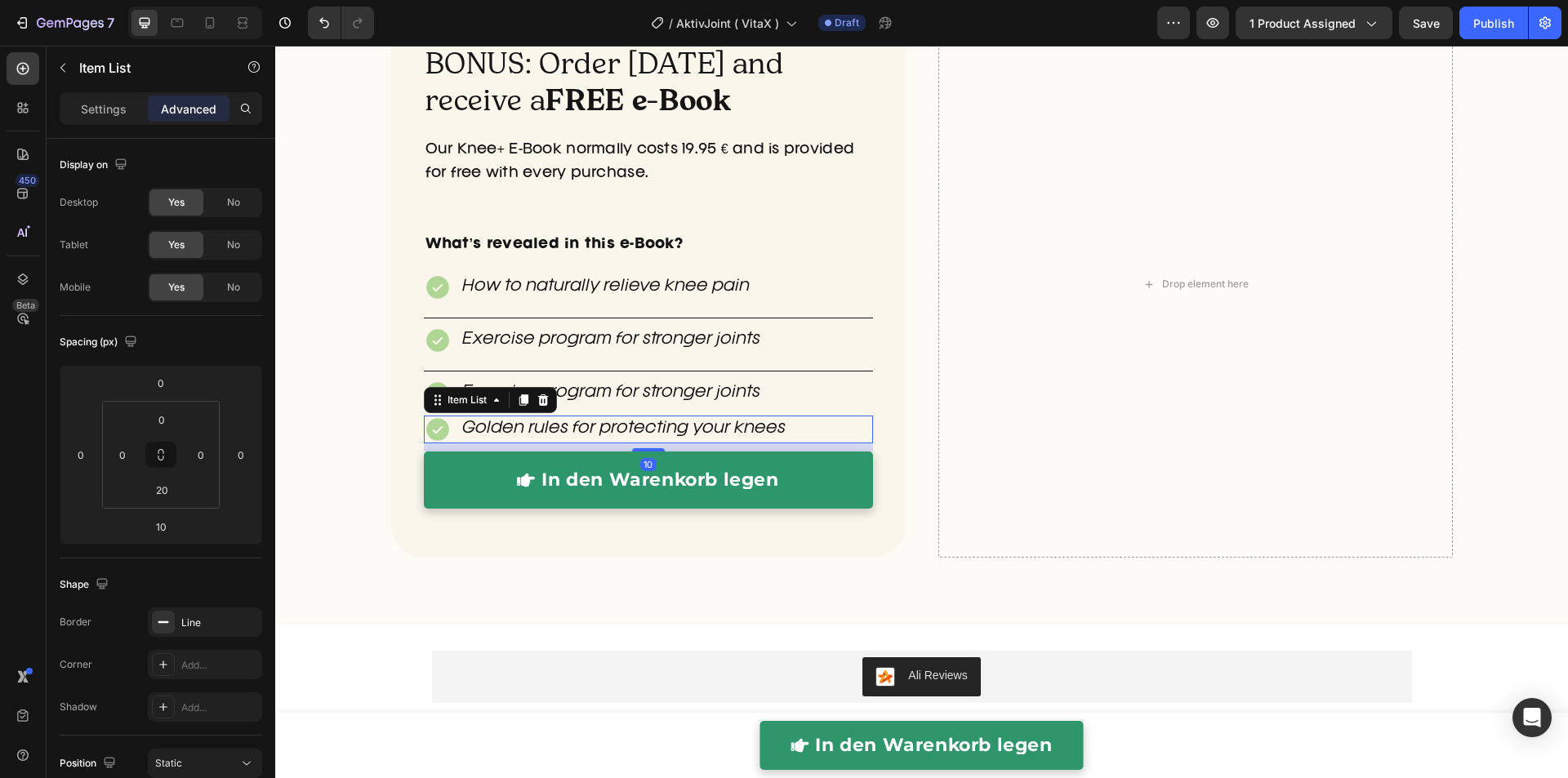
click at [529, 425] on p "Golden rules for protecting your knees" at bounding box center [624, 429] width 324 height 22
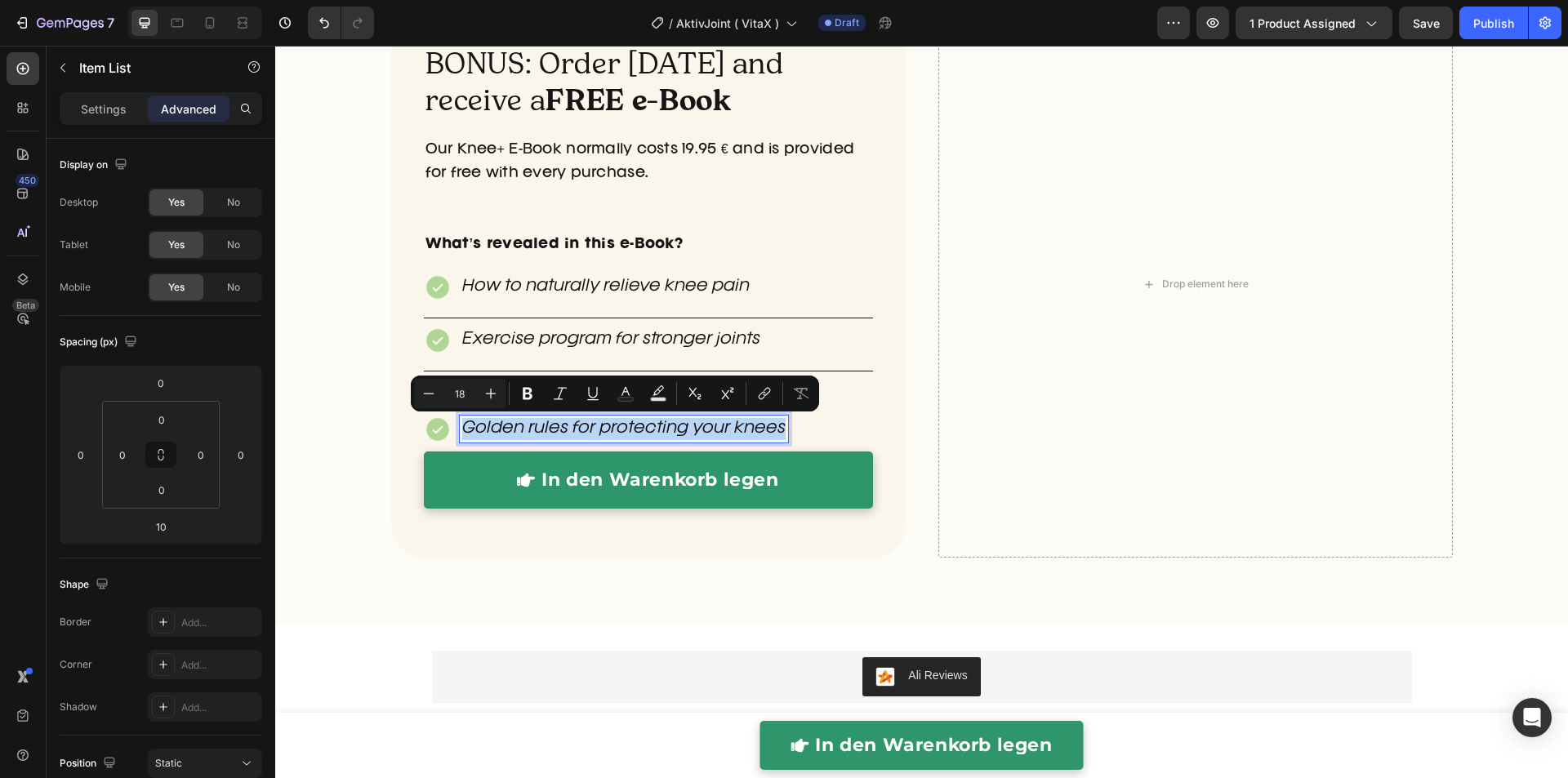
copy p "Golden rules for protecting your knees"
click at [373, 430] on div "BONUS: Order today and receive a FREE e-Book Heading Our Knee+ E-Book normally …" at bounding box center [921, 304] width 1292 height 588
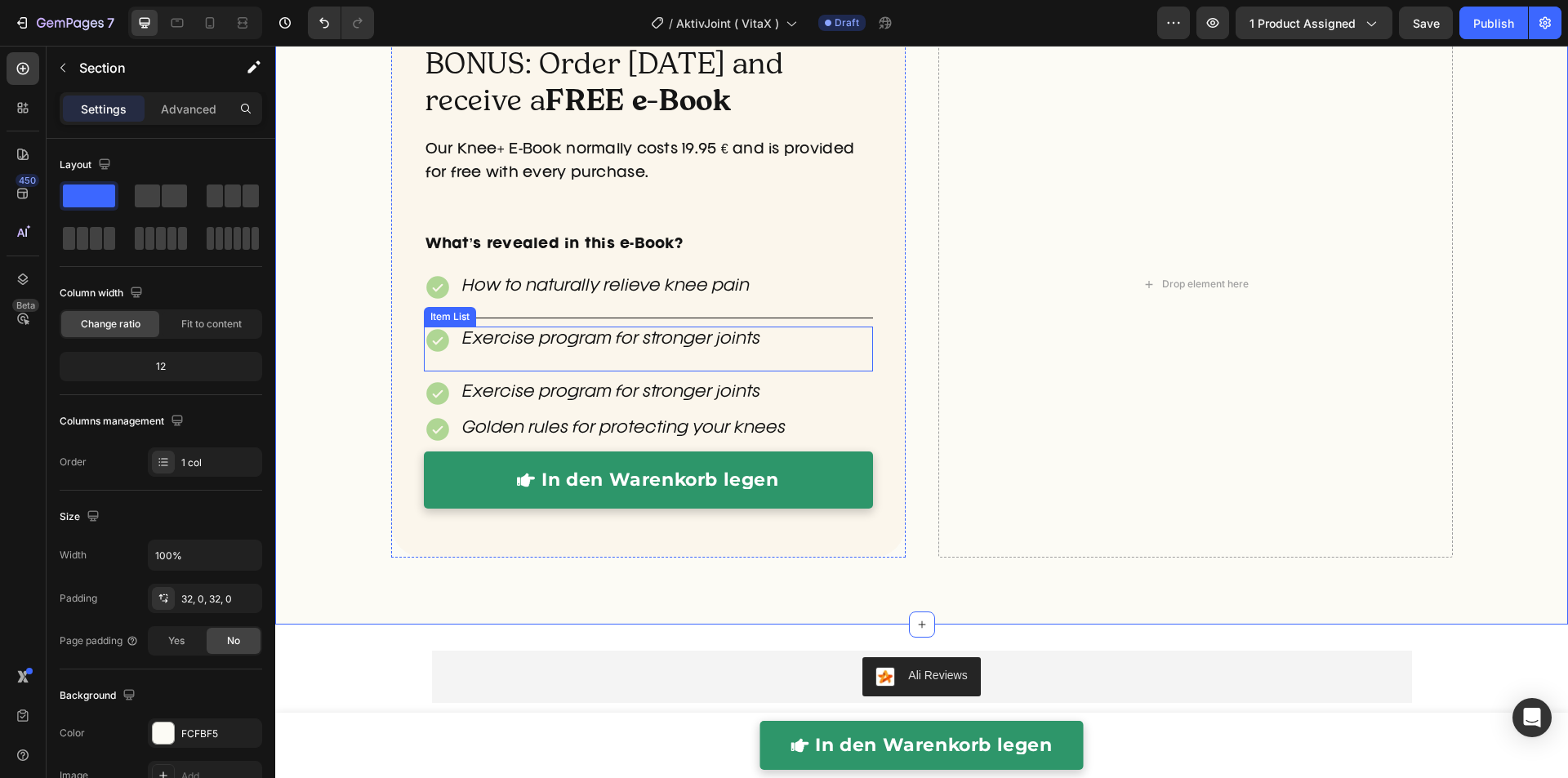
click at [504, 359] on div "Exercise program for stronger joints" at bounding box center [648, 349] width 449 height 45
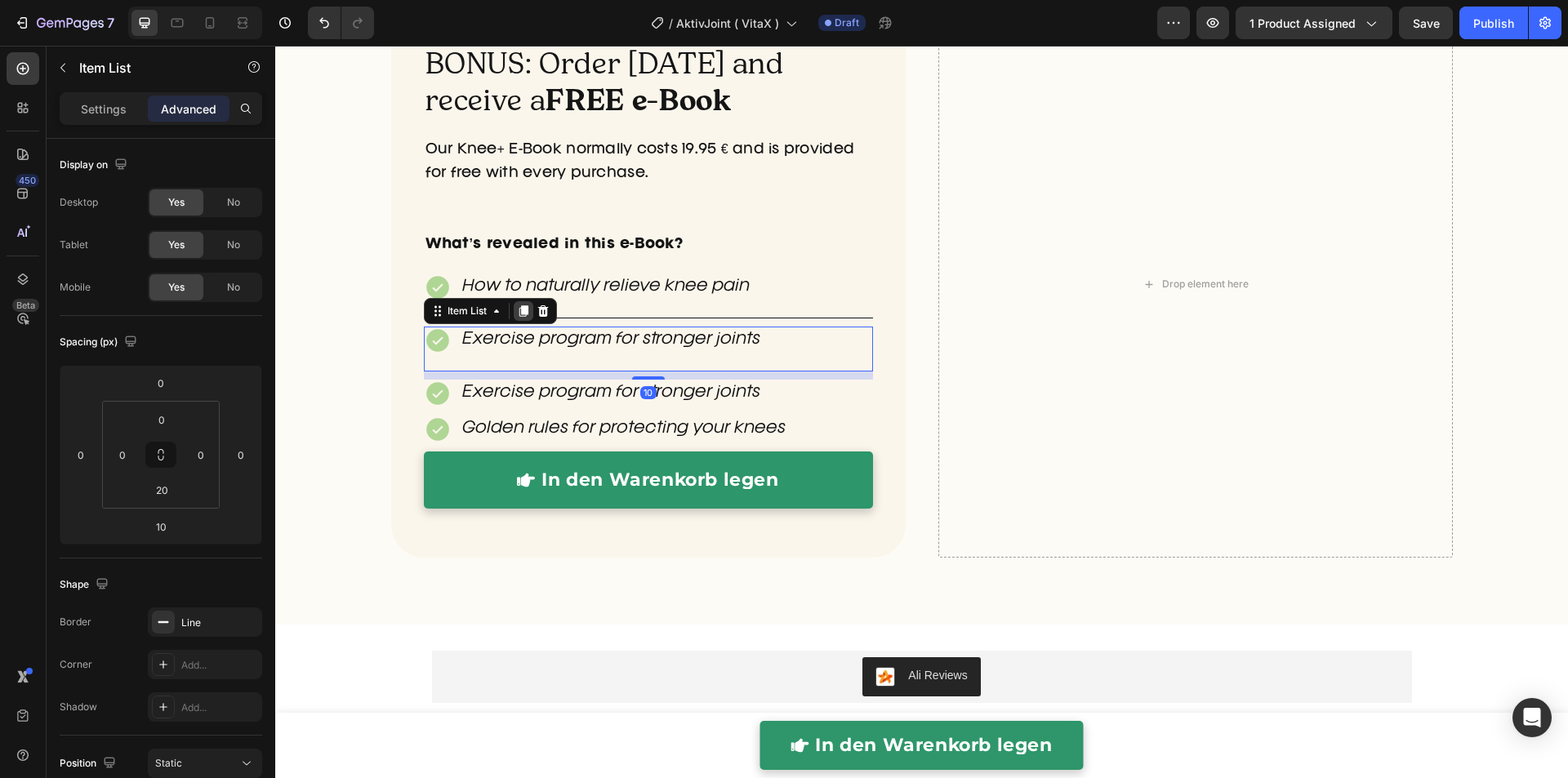
click at [519, 315] on icon at bounding box center [523, 310] width 13 height 13
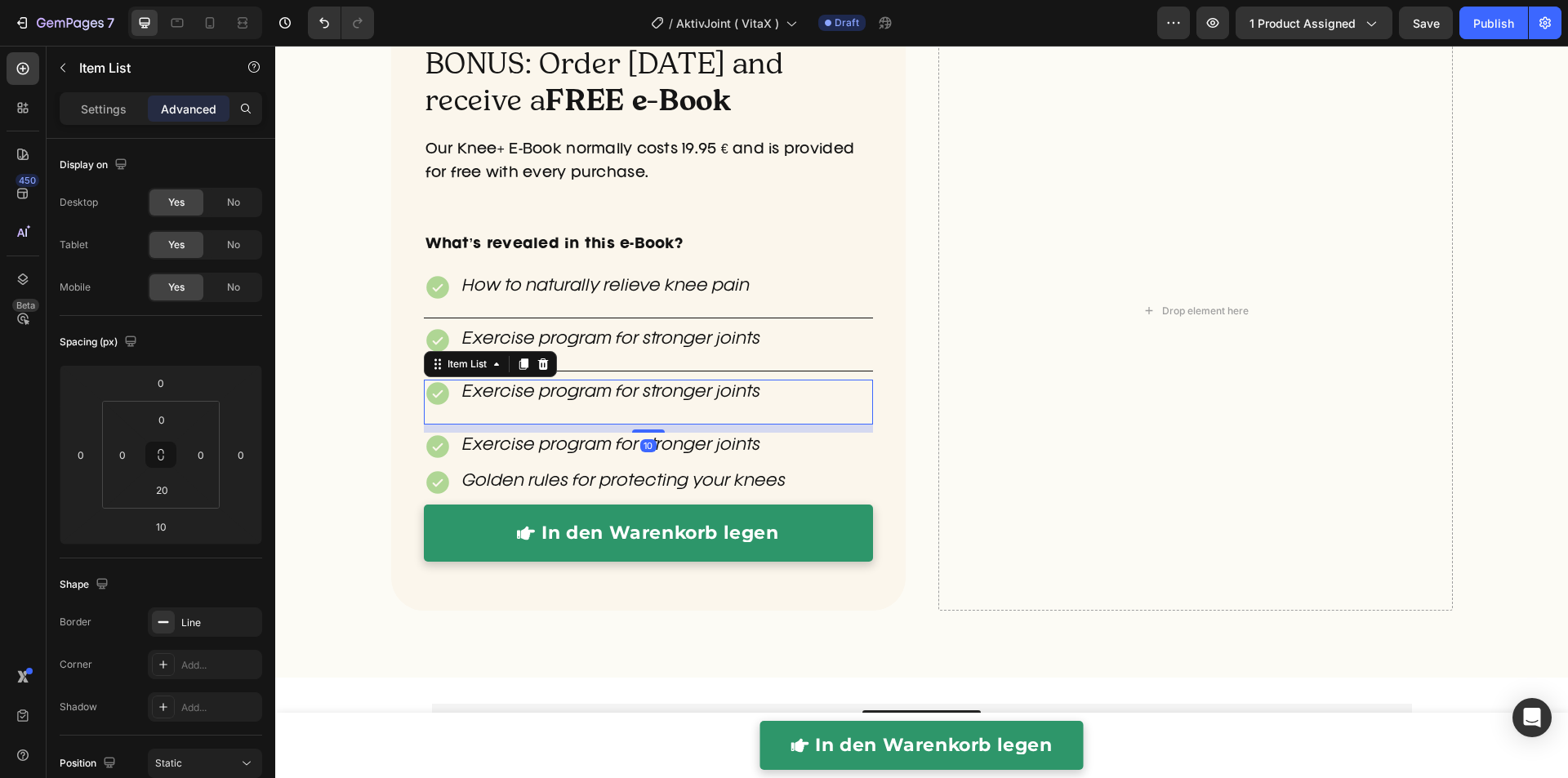
click at [525, 391] on p "Exercise program for stronger joints" at bounding box center [611, 393] width 298 height 22
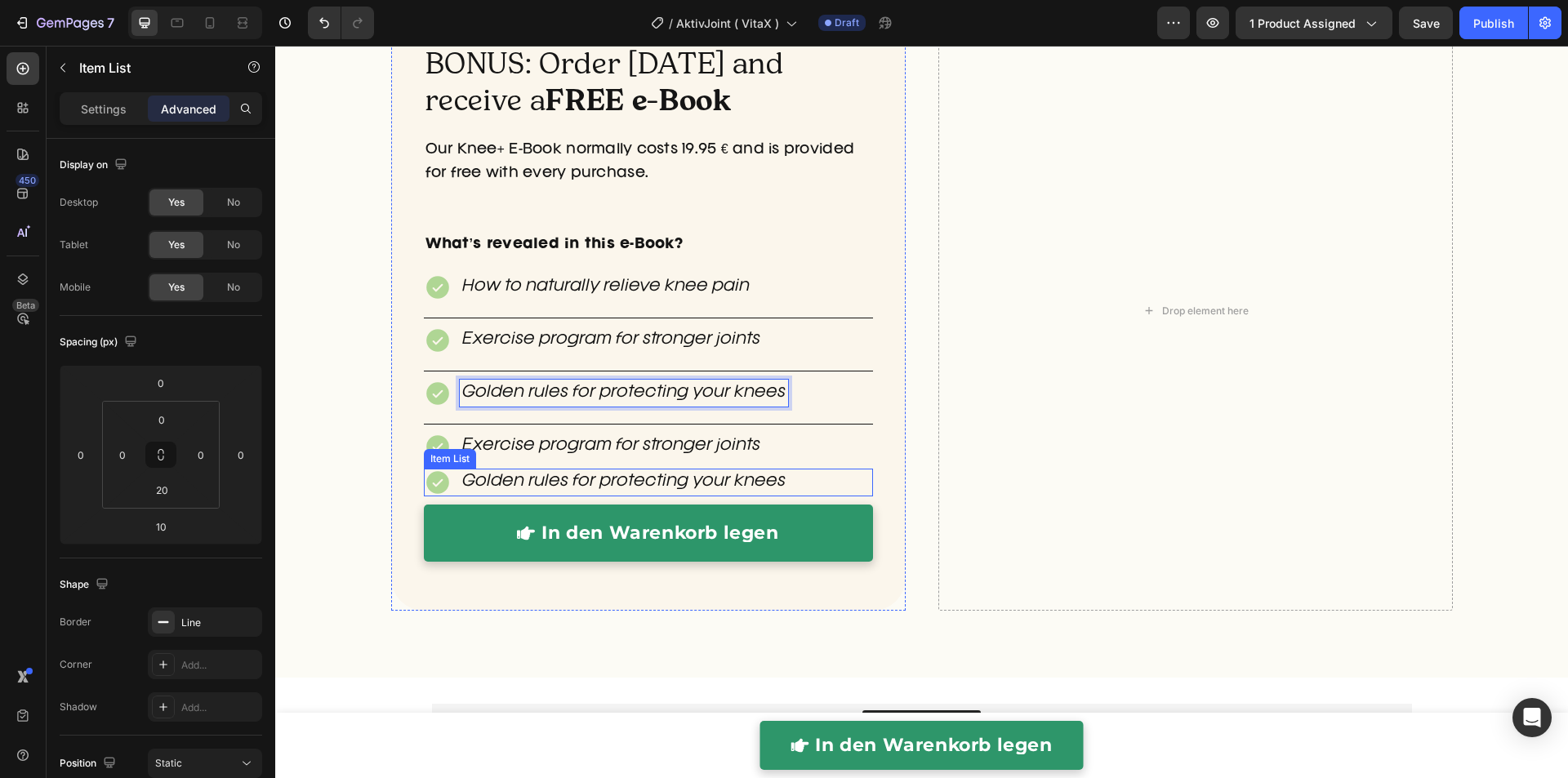
click at [445, 474] on div "Golden rules for protecting your knees" at bounding box center [606, 483] width 364 height 27
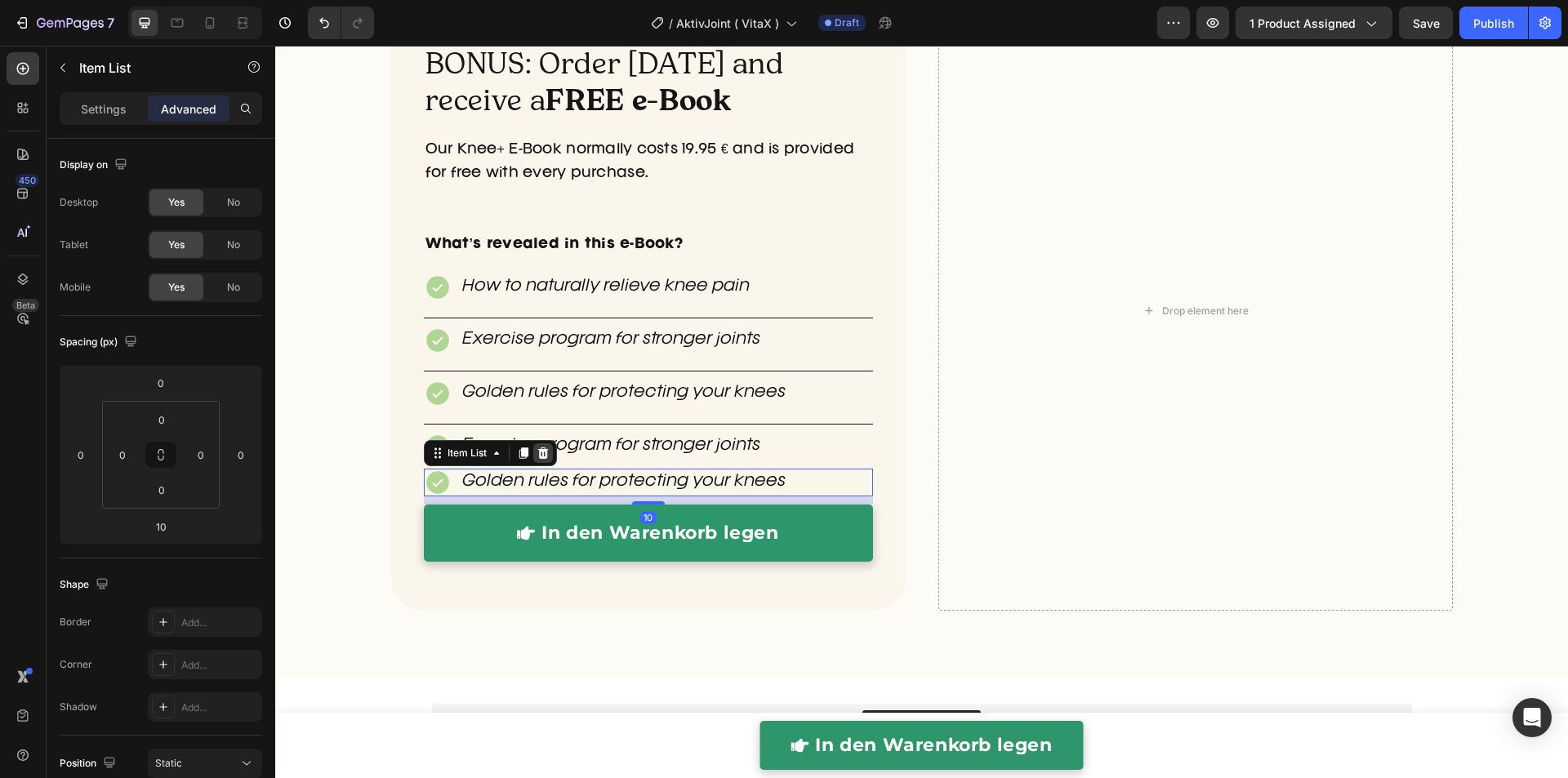
click at [537, 453] on icon at bounding box center [542, 453] width 11 height 12
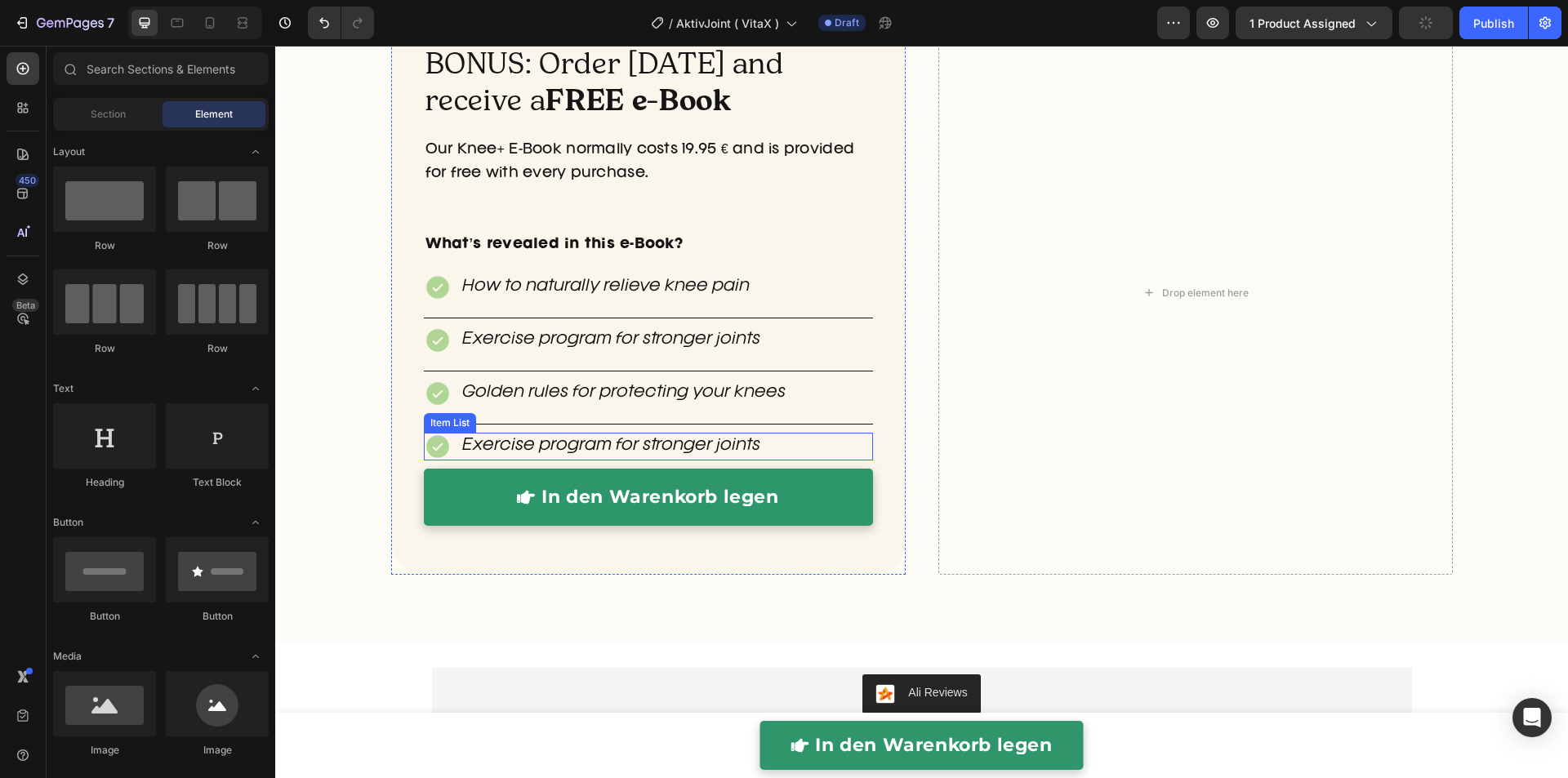
click at [447, 446] on div "Exercise program for stronger joints" at bounding box center [593, 447] width 338 height 27
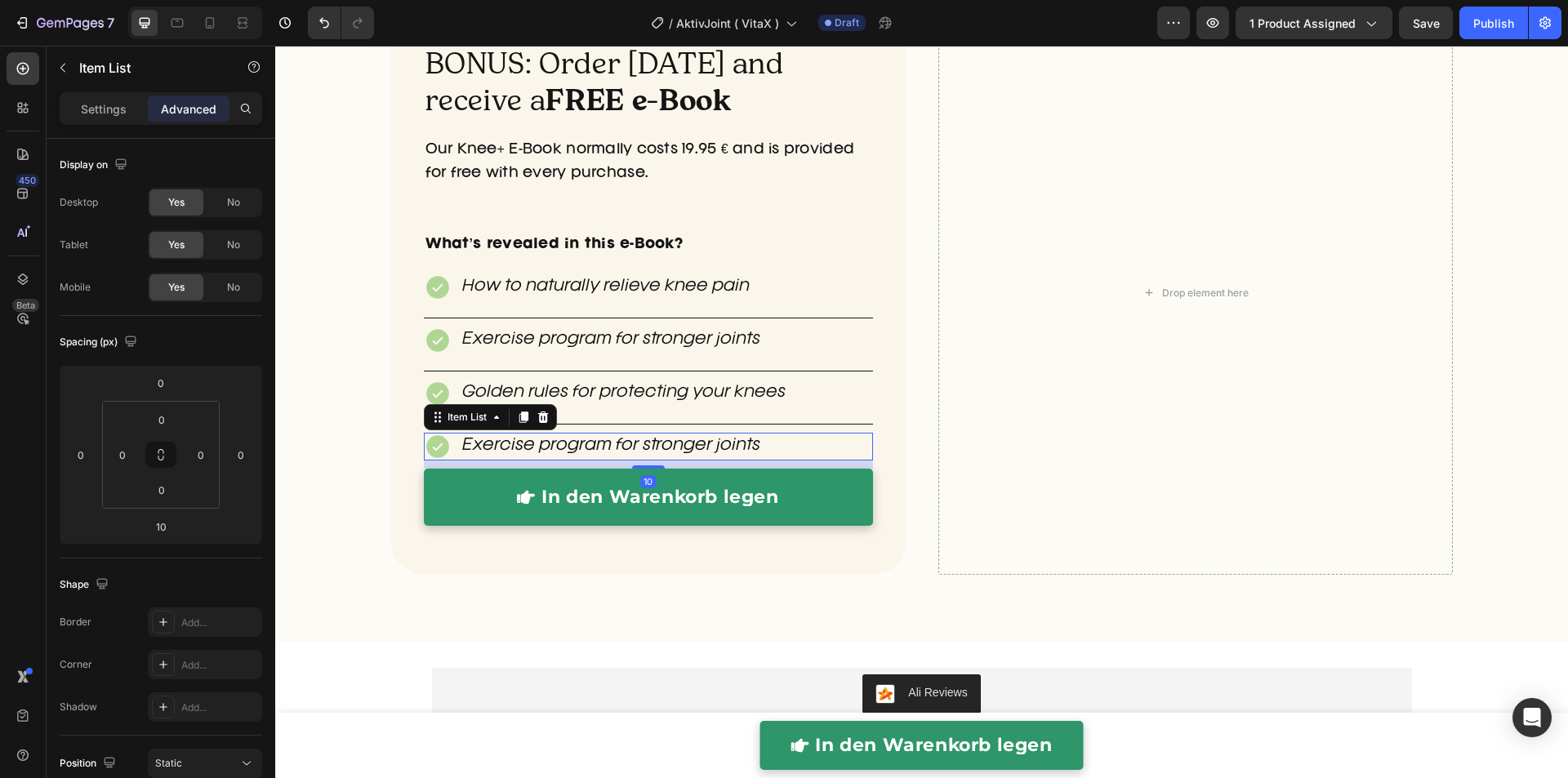
click at [541, 414] on div at bounding box center [543, 417] width 20 height 19
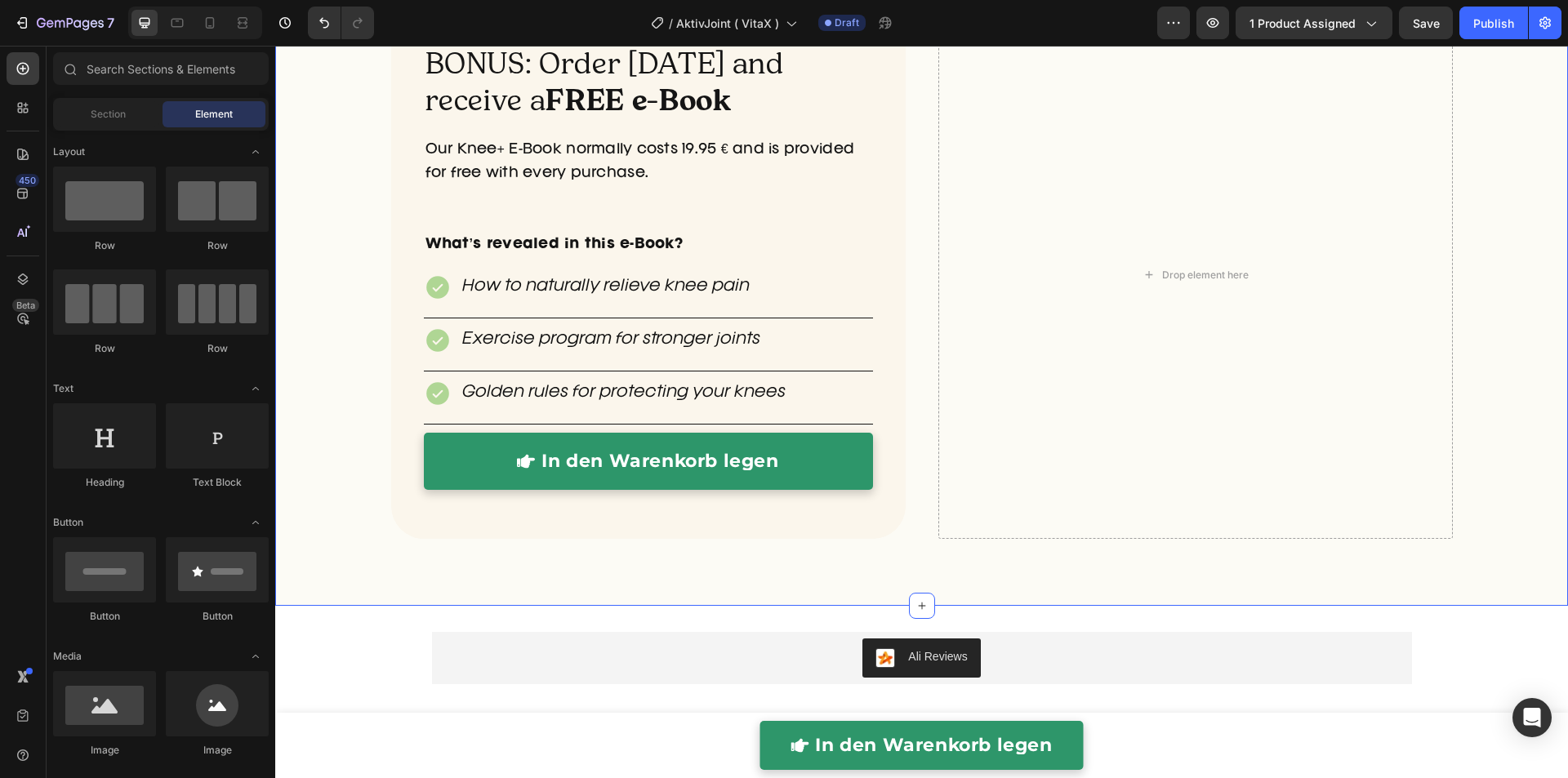
click at [317, 353] on div "BONUS: Order today and receive a FREE e-Book Heading Our Knee+ E-Book normally …" at bounding box center [921, 295] width 1292 height 569
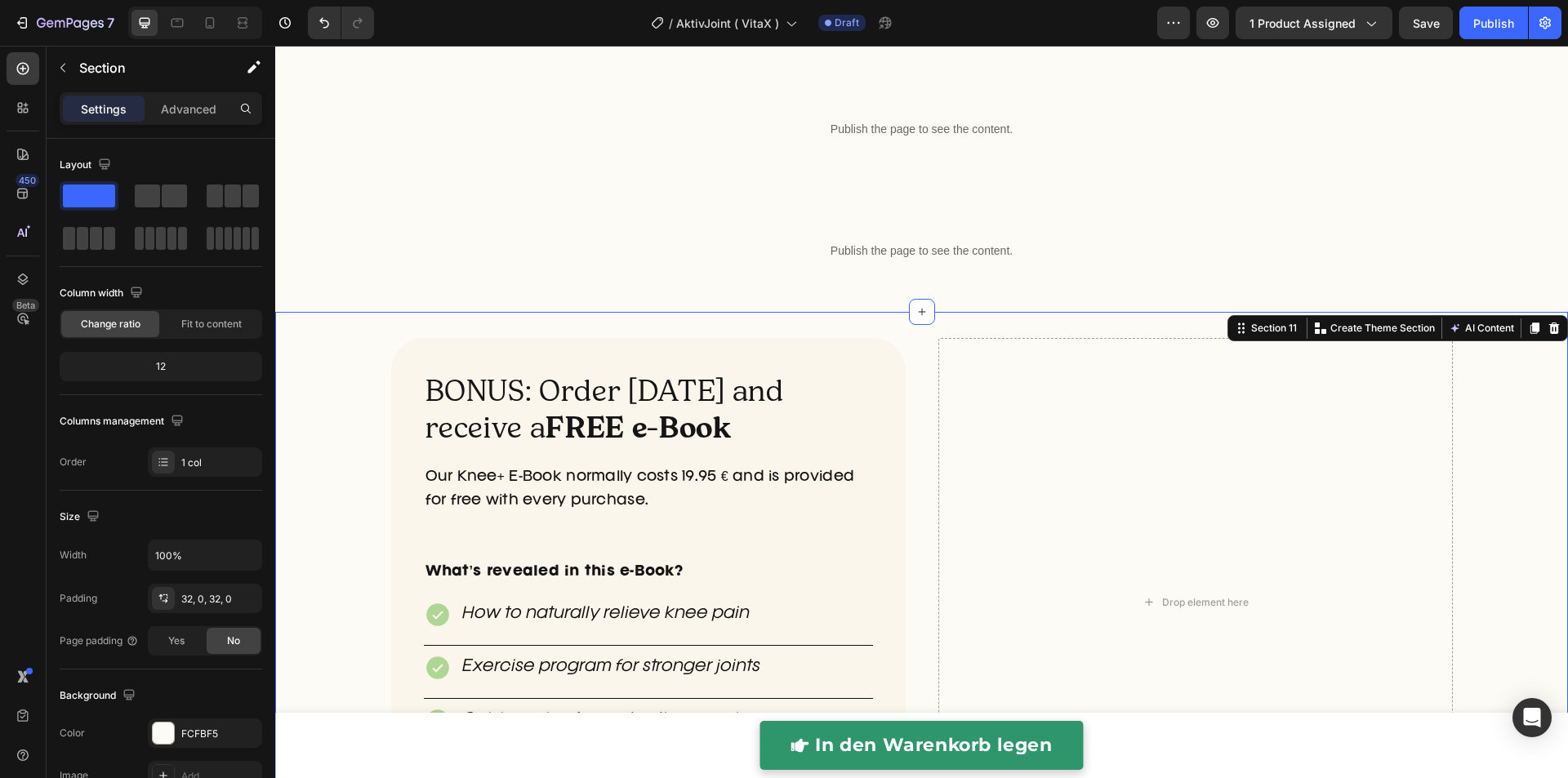
scroll to position [4441, 0]
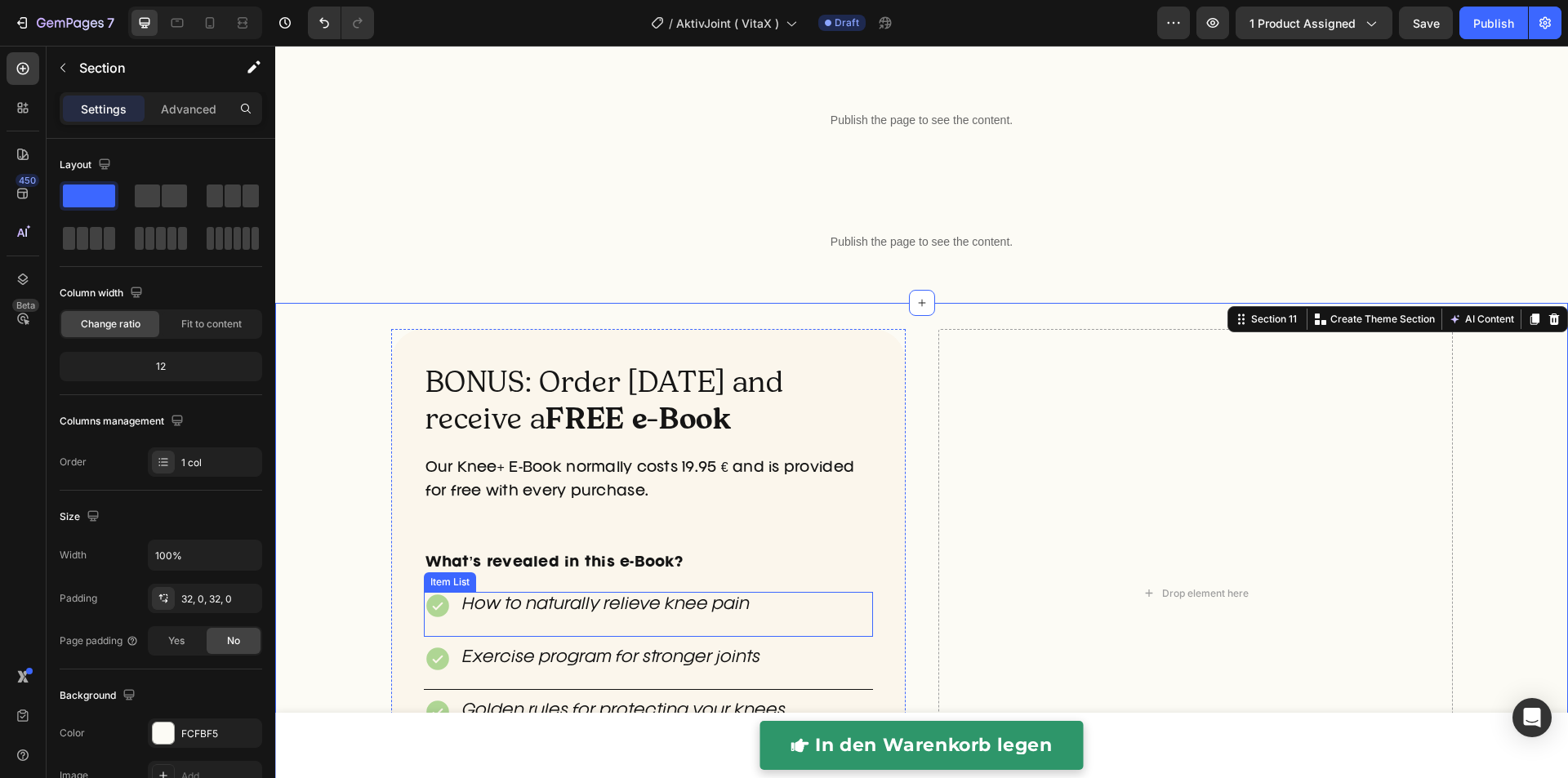
click at [426, 618] on icon at bounding box center [437, 605] width 22 height 22
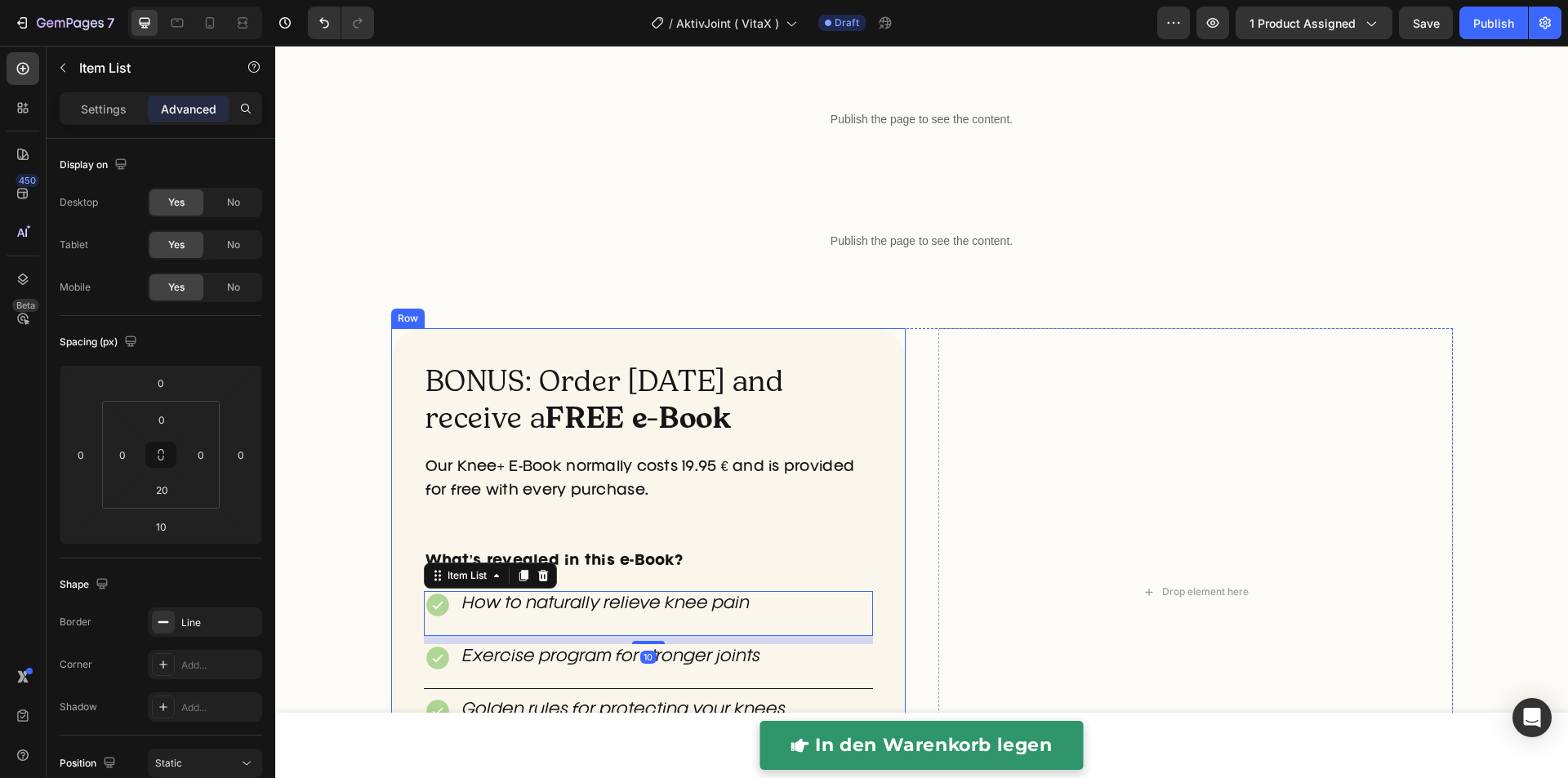
scroll to position [4507, 0]
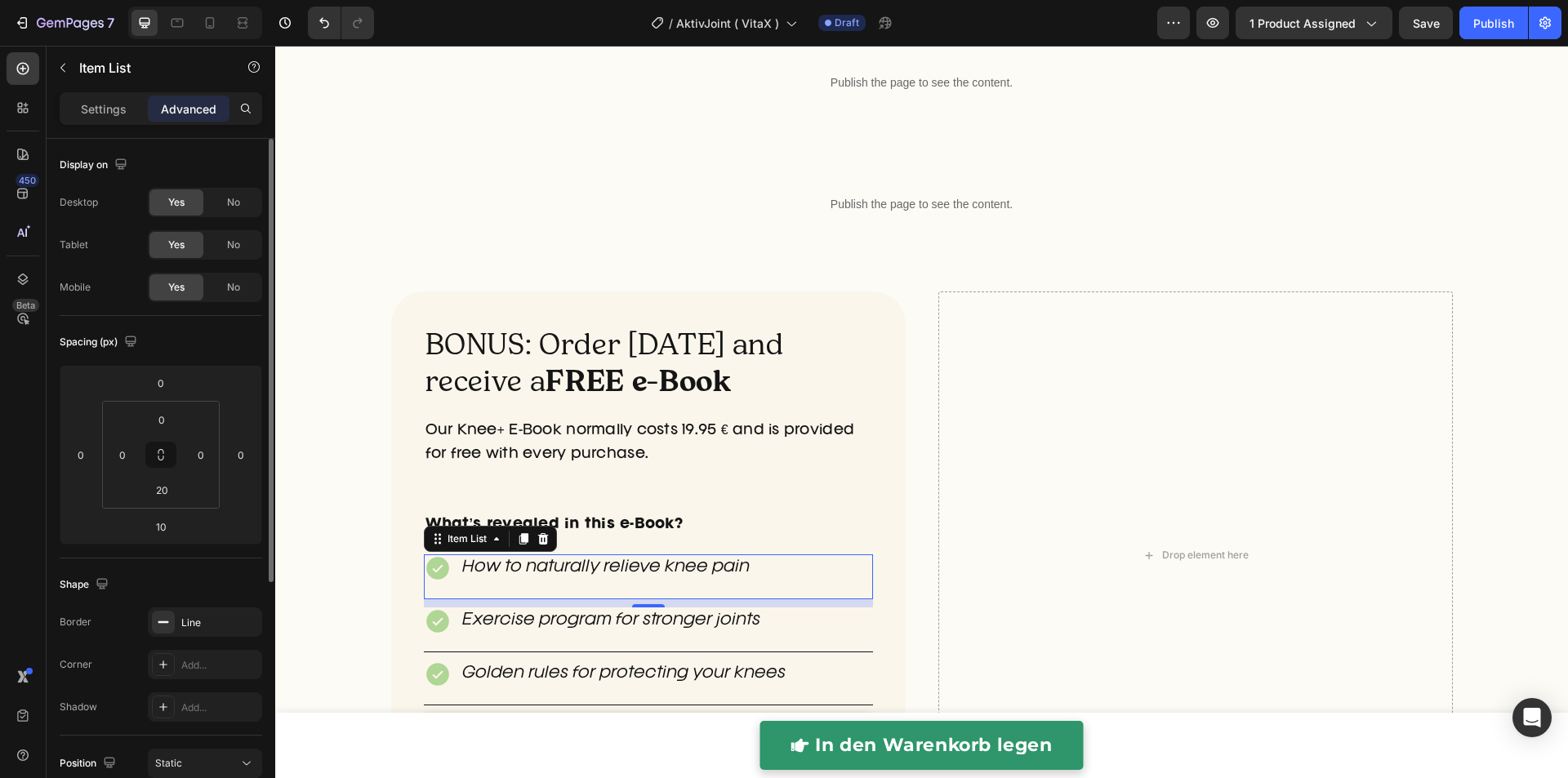
click at [120, 113] on p "Settings" at bounding box center [103, 109] width 46 height 18
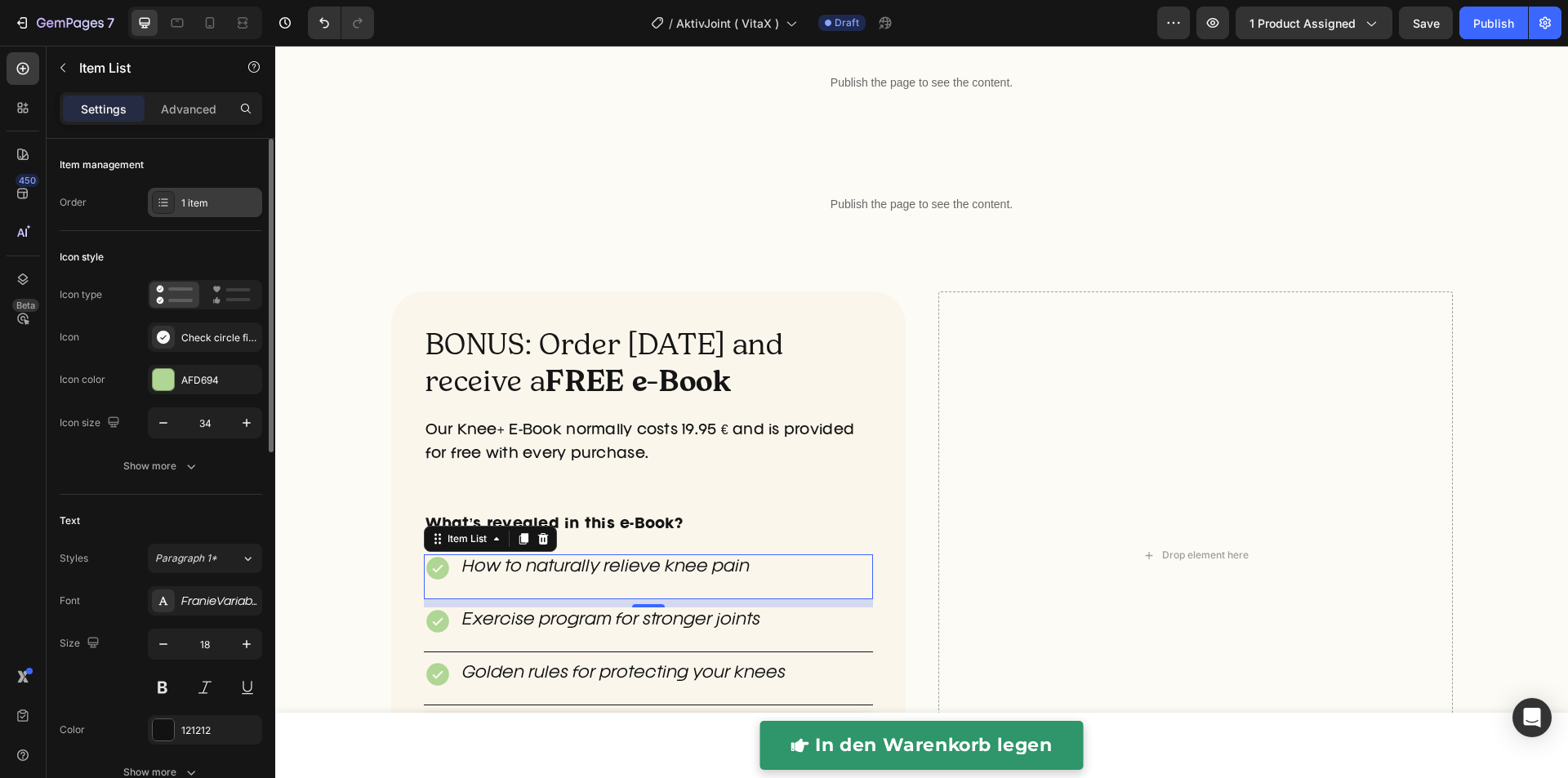
type input "10"
click at [213, 339] on div "Check circle filled" at bounding box center [219, 337] width 77 height 15
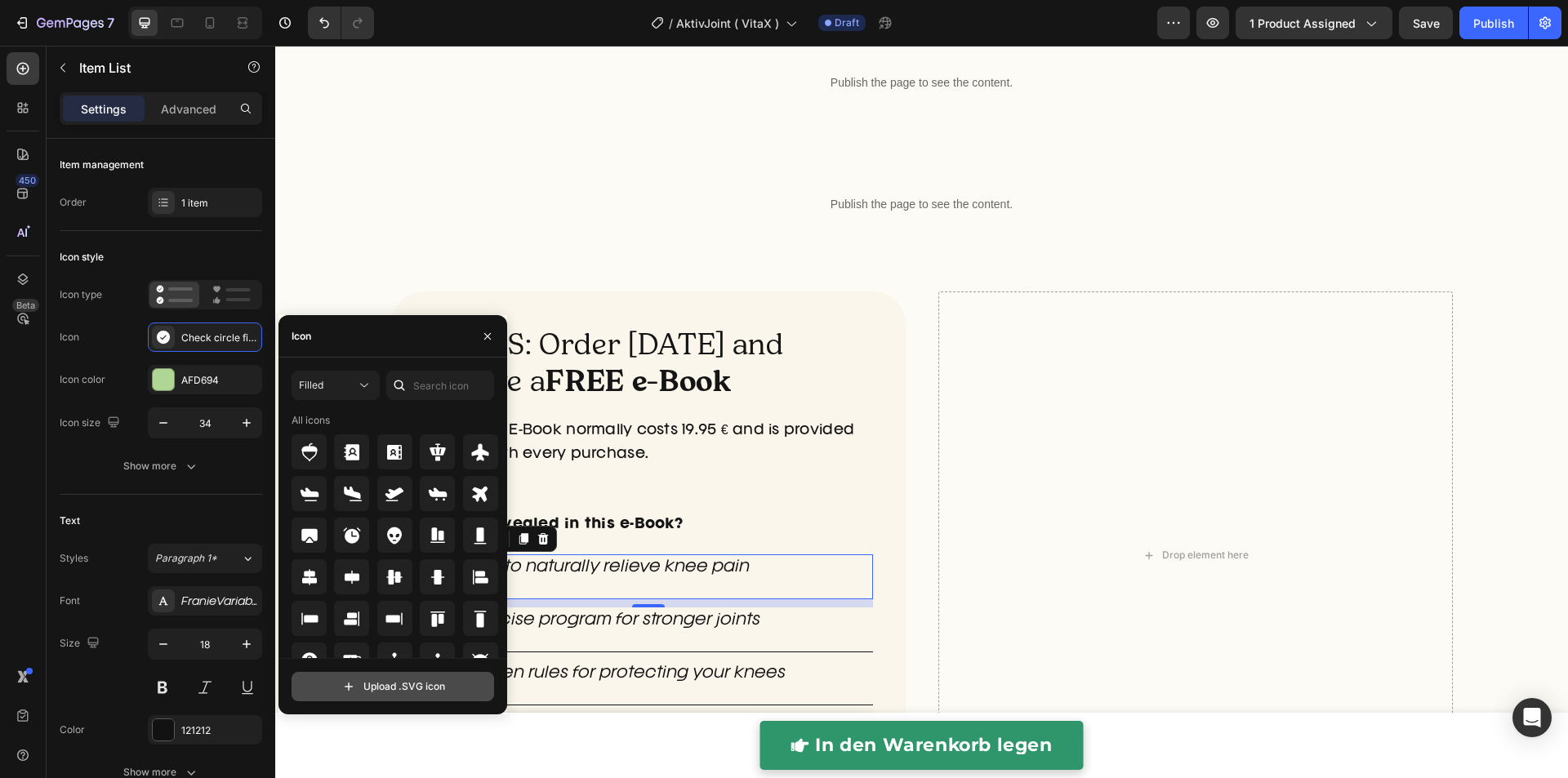
click at [406, 689] on input "file" at bounding box center [393, 686] width 201 height 27
type input "C:\fakepath\urge.svg"
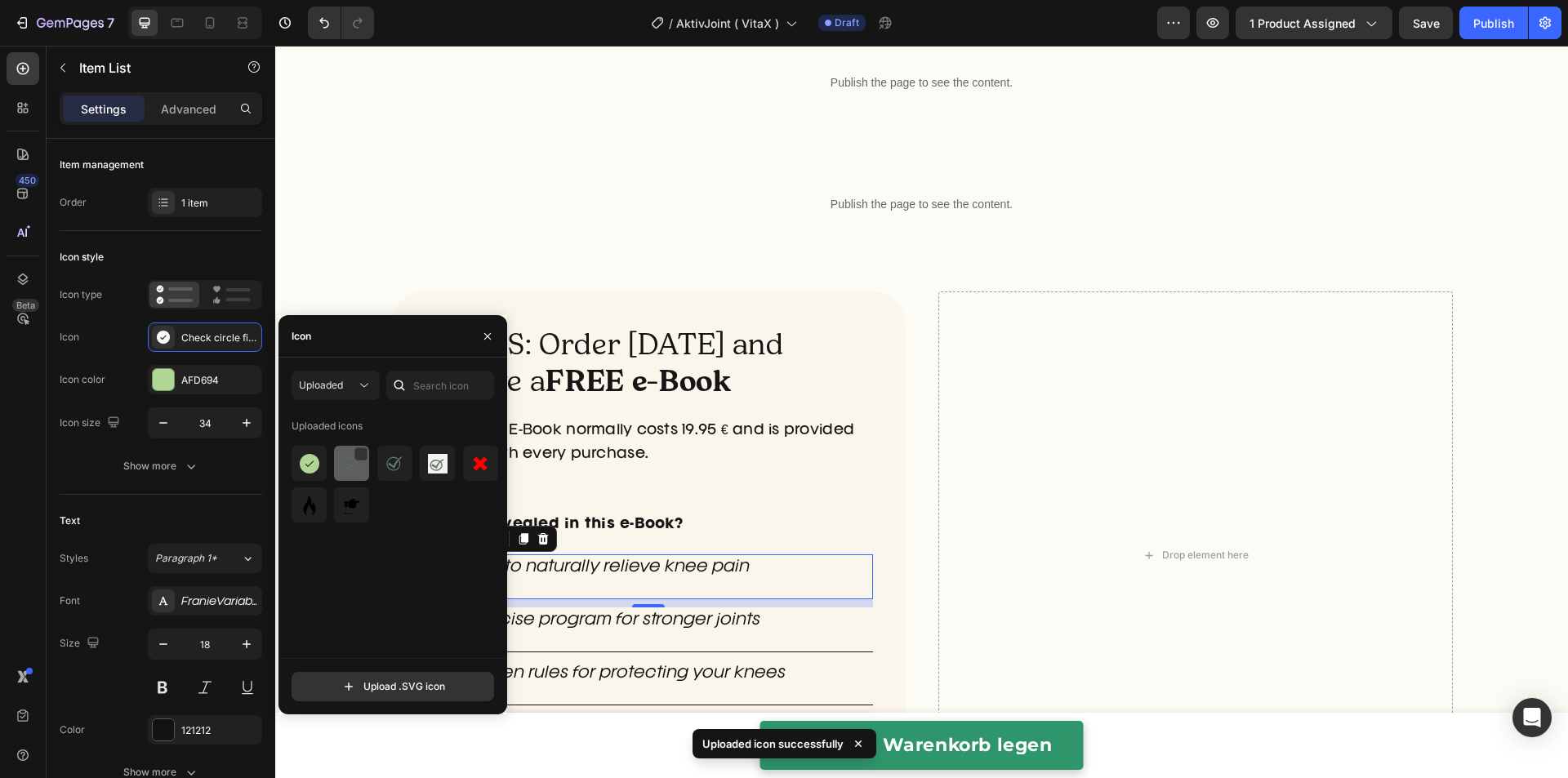
click at [308, 470] on img at bounding box center [309, 464] width 20 height 19
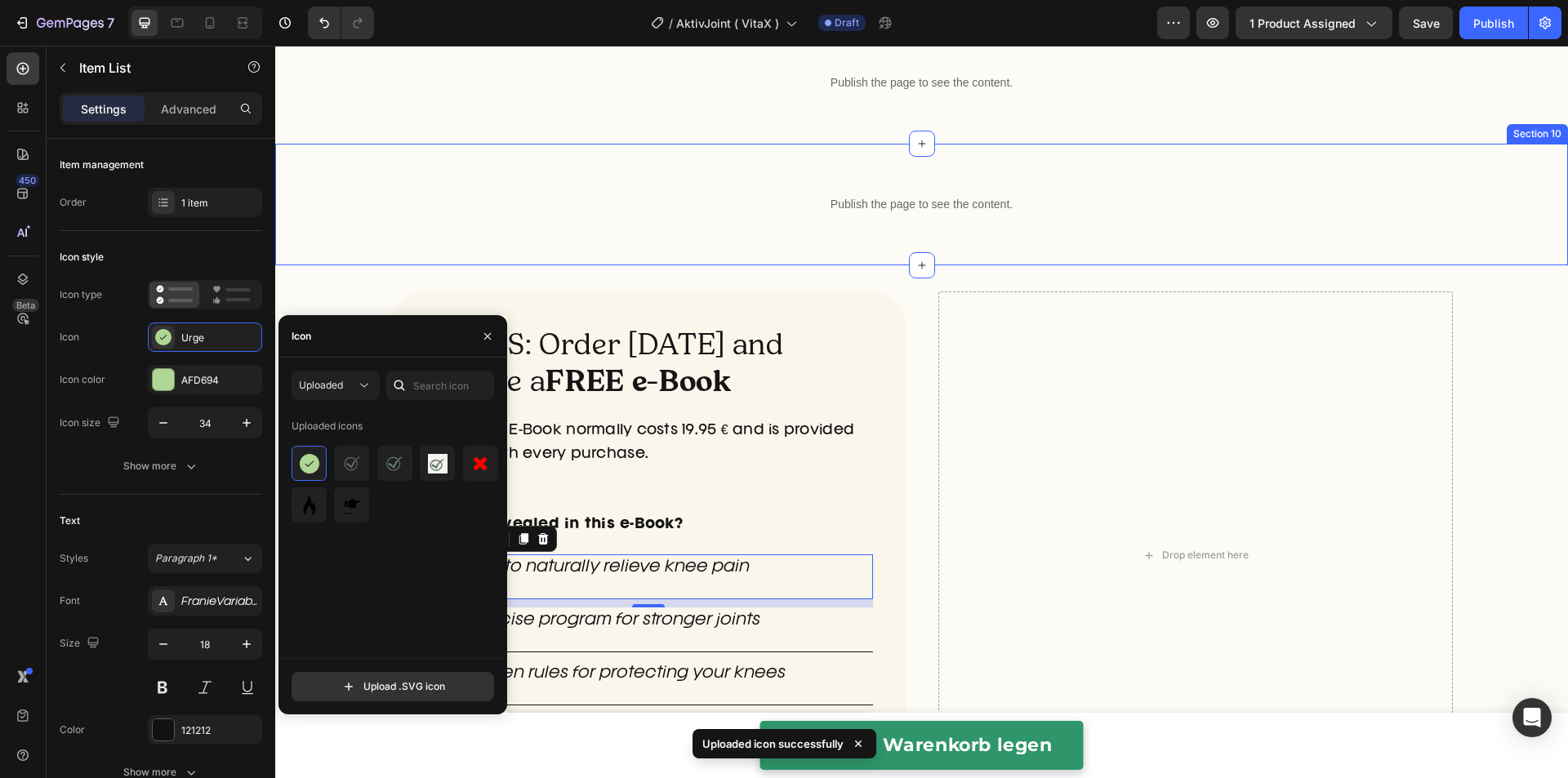
click at [536, 258] on div "Publish the page to see the content. Custom Code Row Section 10" at bounding box center [921, 204] width 1292 height 122
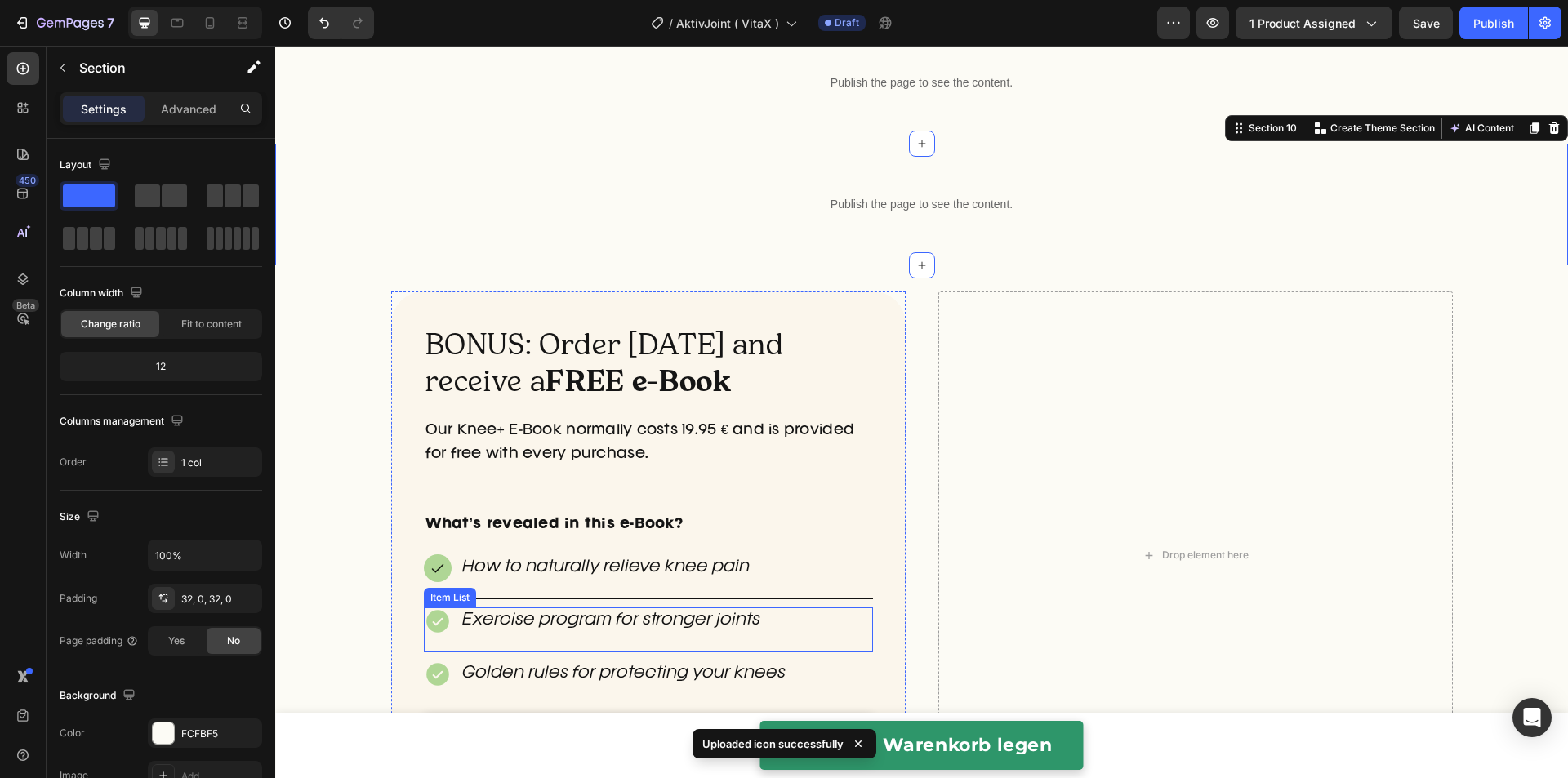
click at [429, 613] on icon at bounding box center [437, 620] width 22 height 22
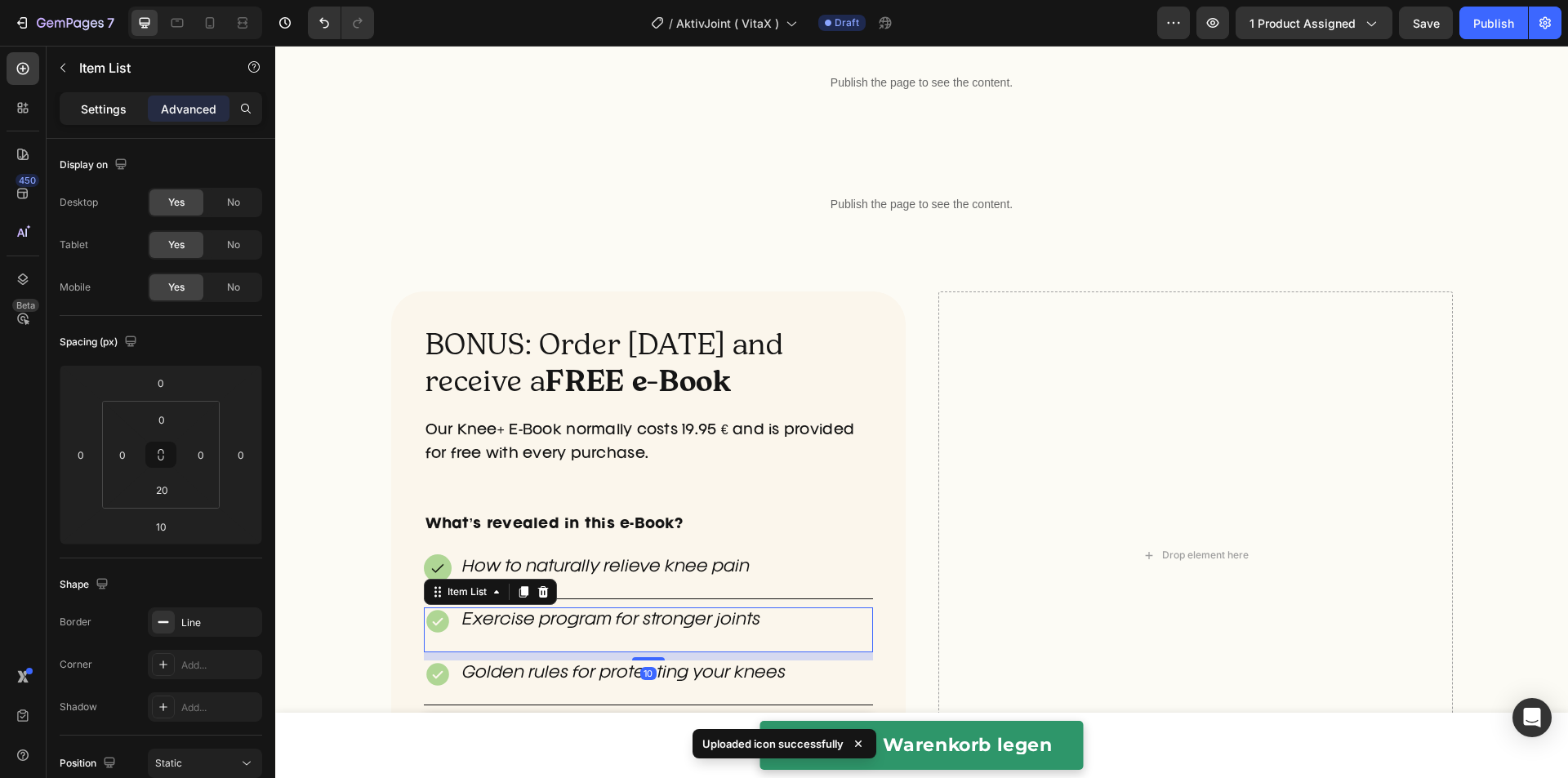
click at [113, 108] on p "Settings" at bounding box center [103, 109] width 46 height 18
type input "10"
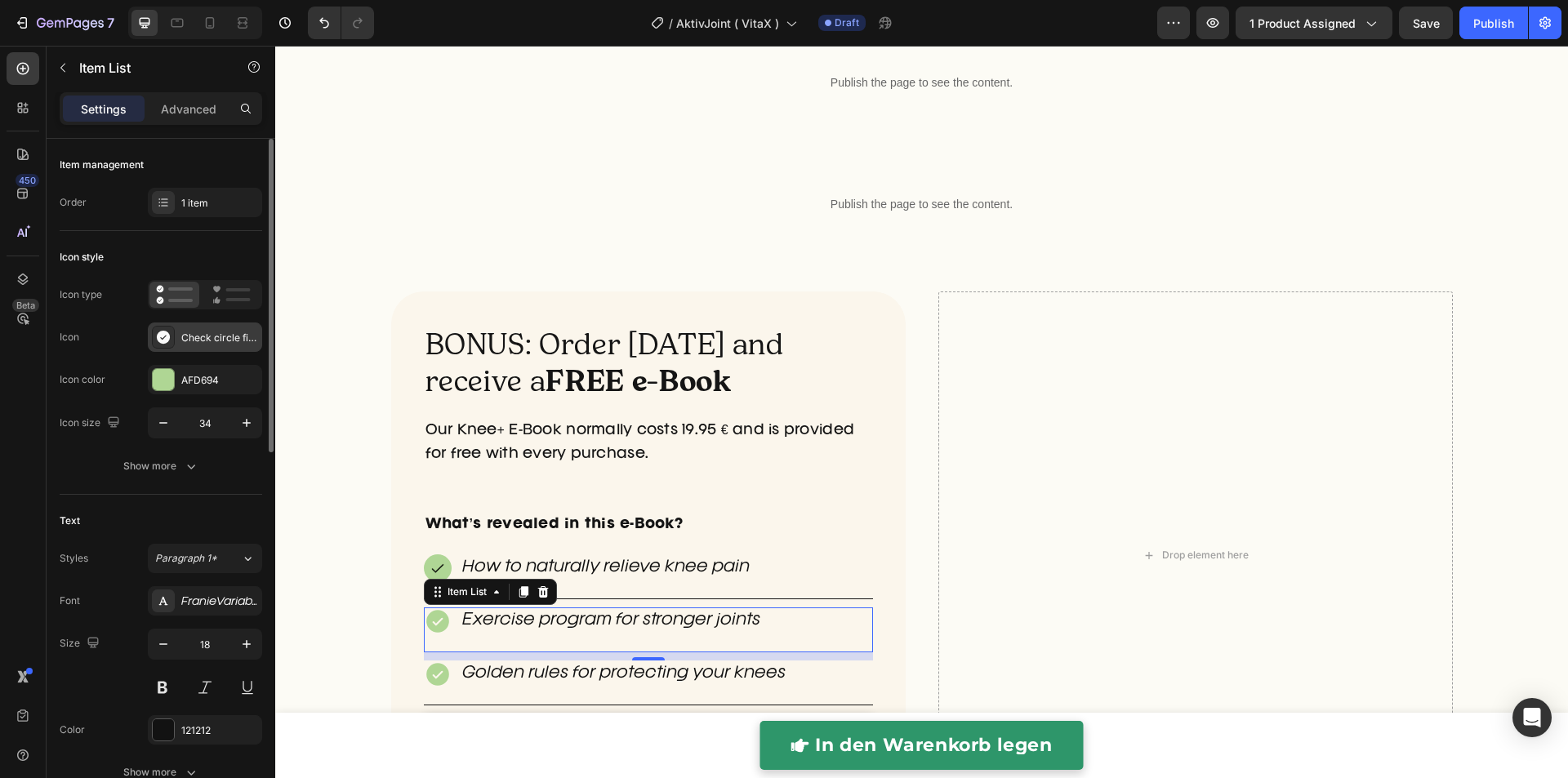
click at [172, 344] on div at bounding box center [163, 336] width 22 height 22
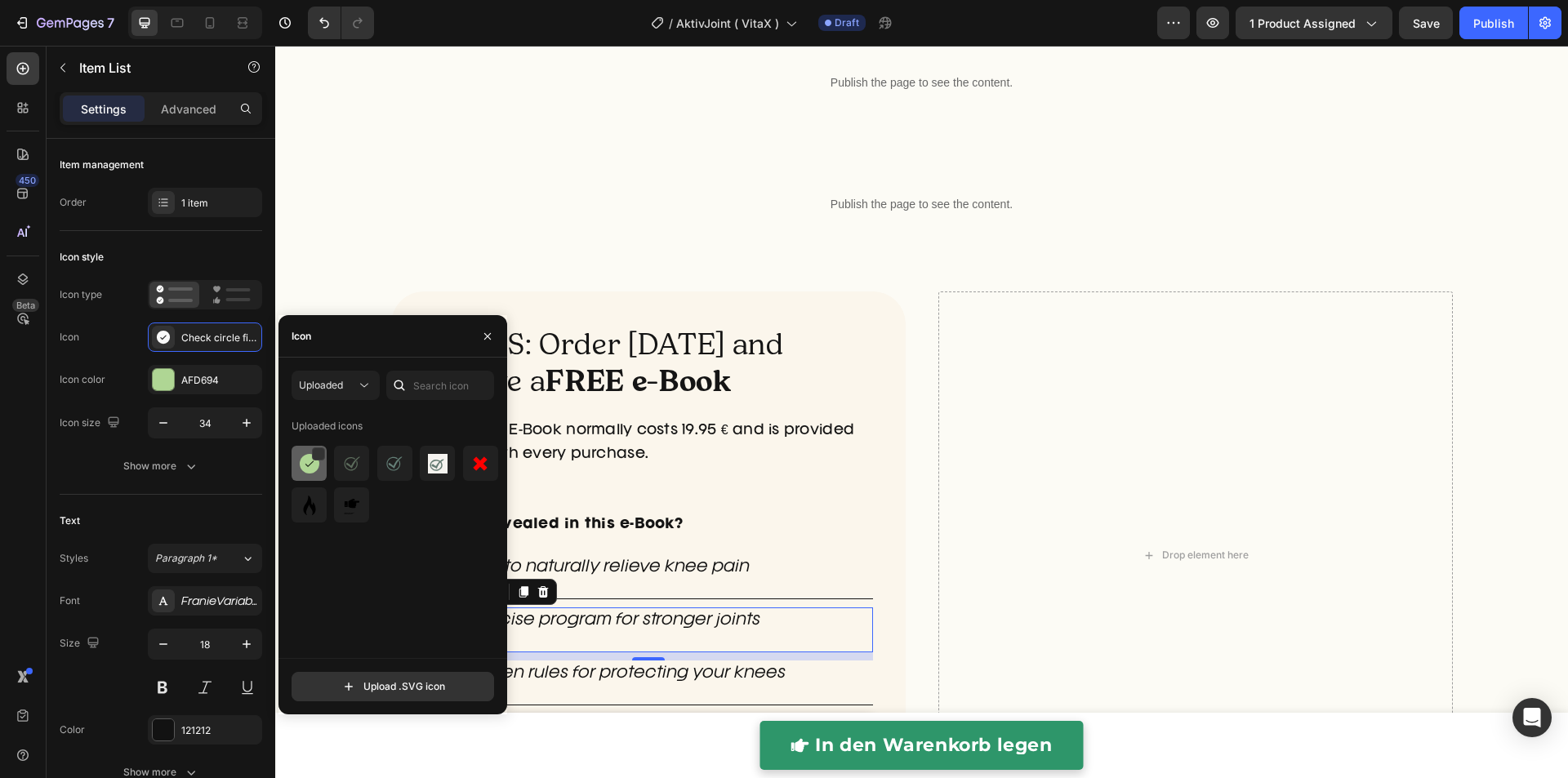
click at [333, 469] on div at bounding box center [351, 463] width 35 height 35
click at [645, 569] on p "How to naturally relieve knee pain" at bounding box center [606, 567] width 288 height 22
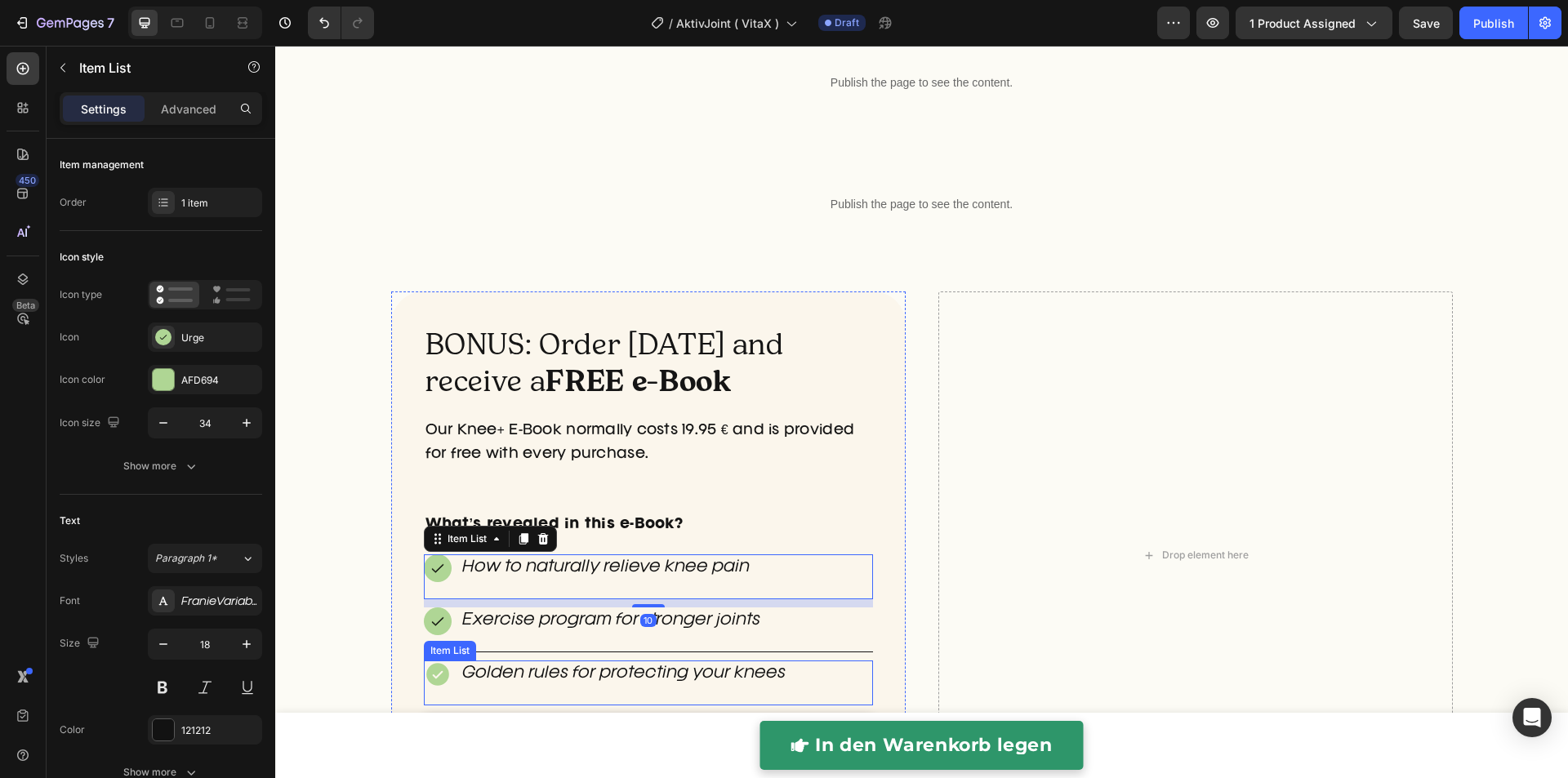
click at [432, 675] on icon at bounding box center [437, 674] width 22 height 22
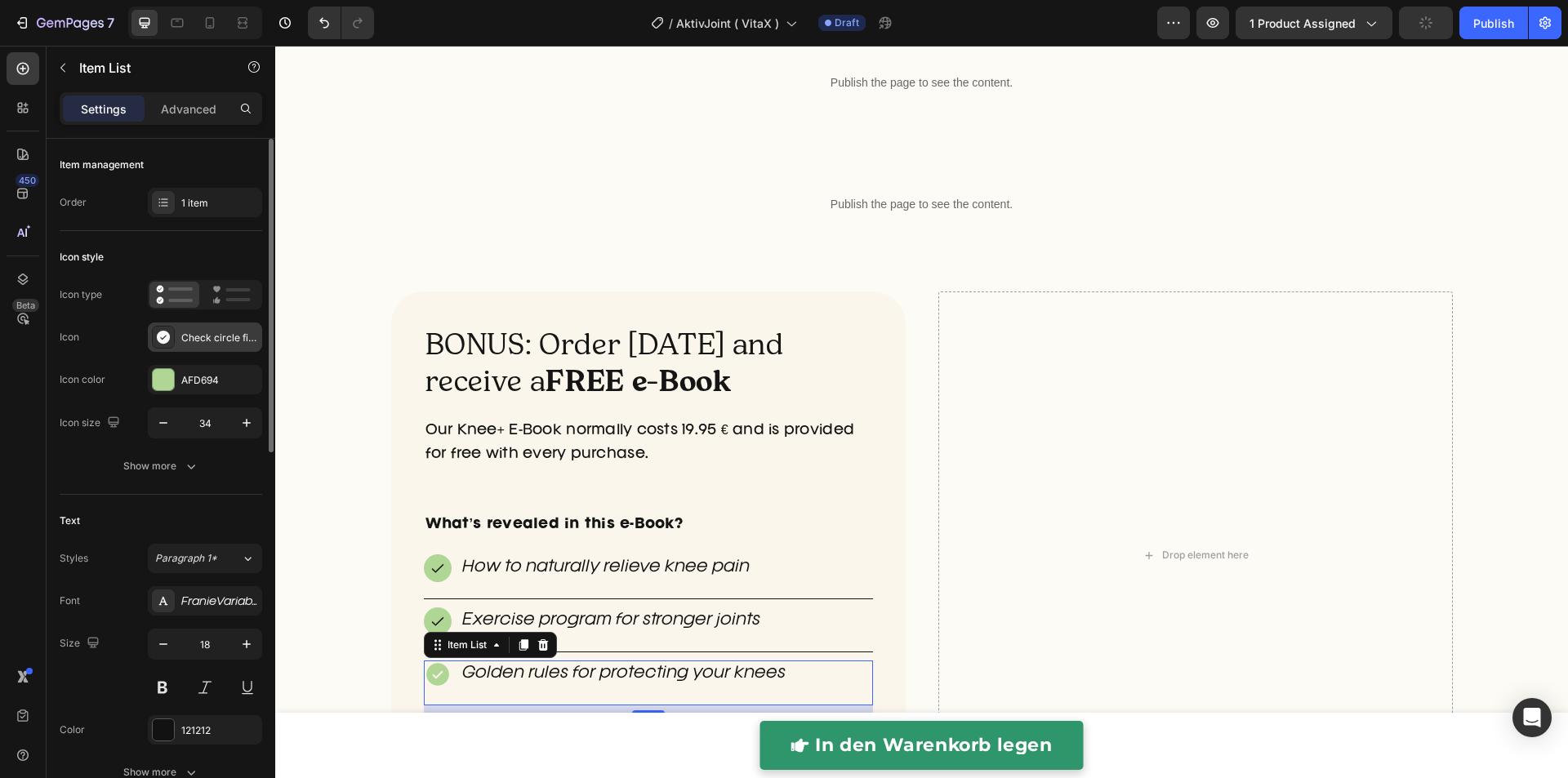
click at [168, 338] on icon at bounding box center [163, 336] width 13 height 13
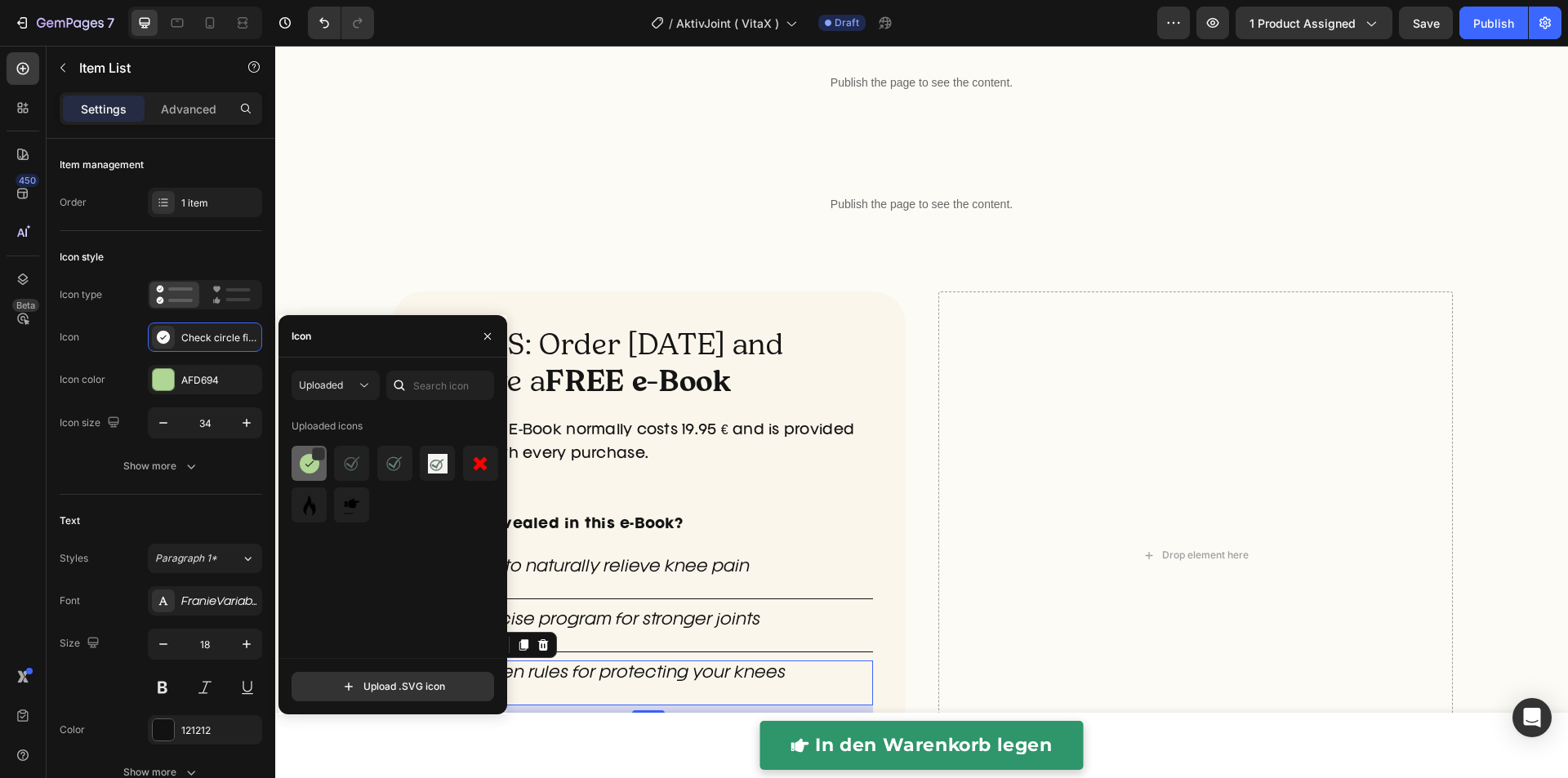
click at [303, 459] on img at bounding box center [309, 464] width 20 height 19
click at [648, 224] on div "Publish the page to see the content." at bounding box center [921, 205] width 995 height 43
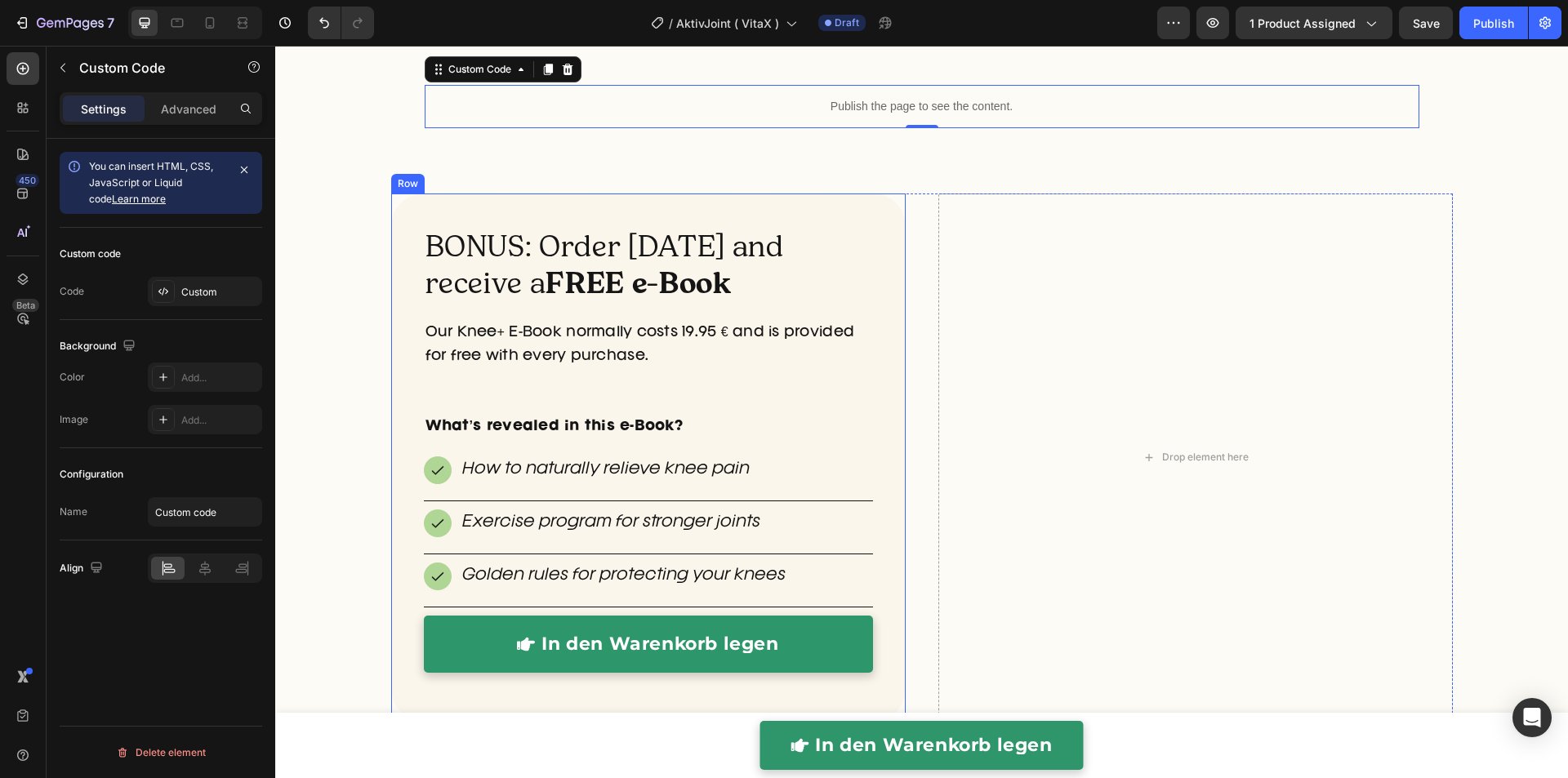
scroll to position [4682, 0]
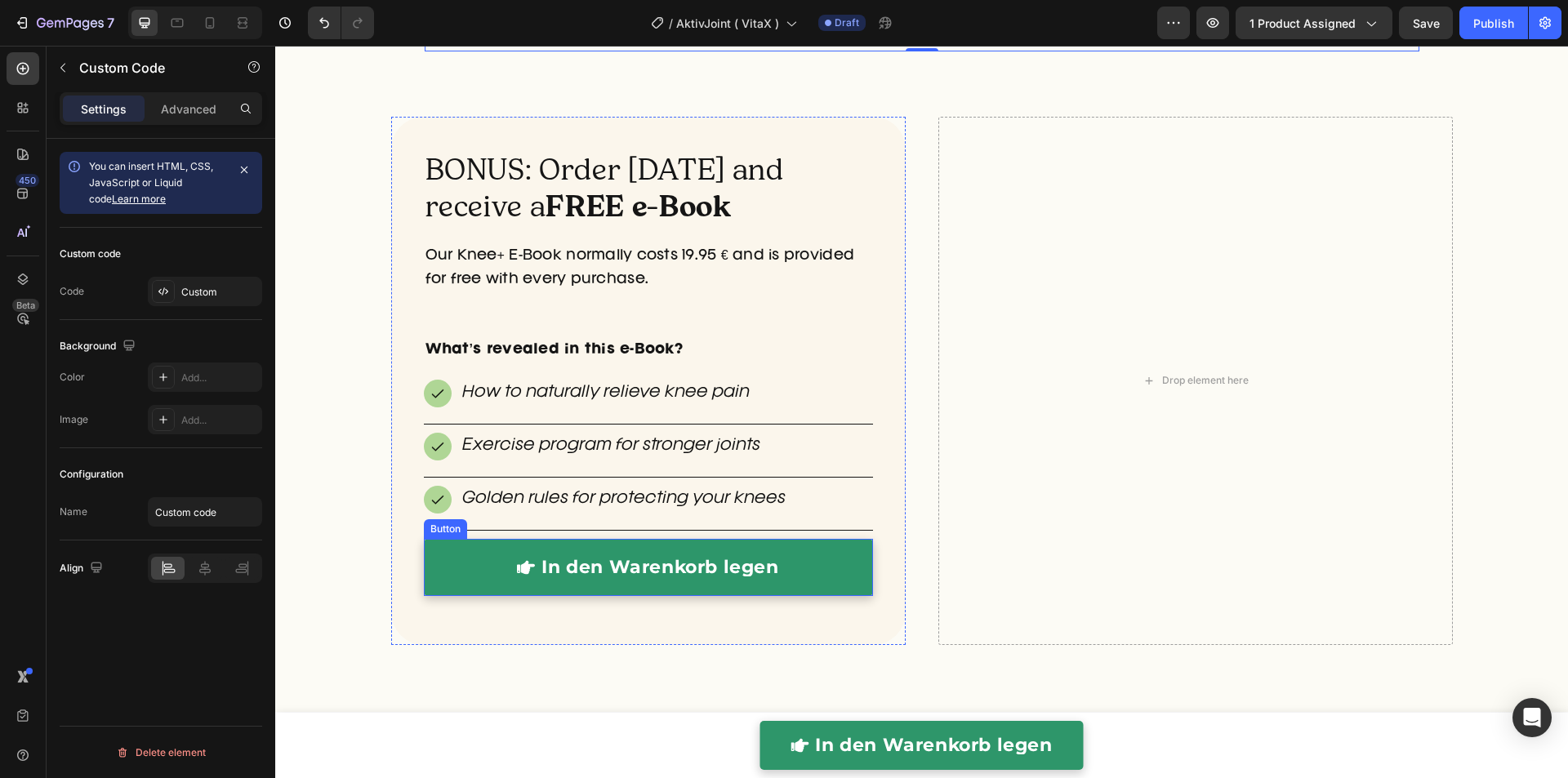
click at [435, 572] on link "In den Warenkorb legen" at bounding box center [648, 567] width 449 height 58
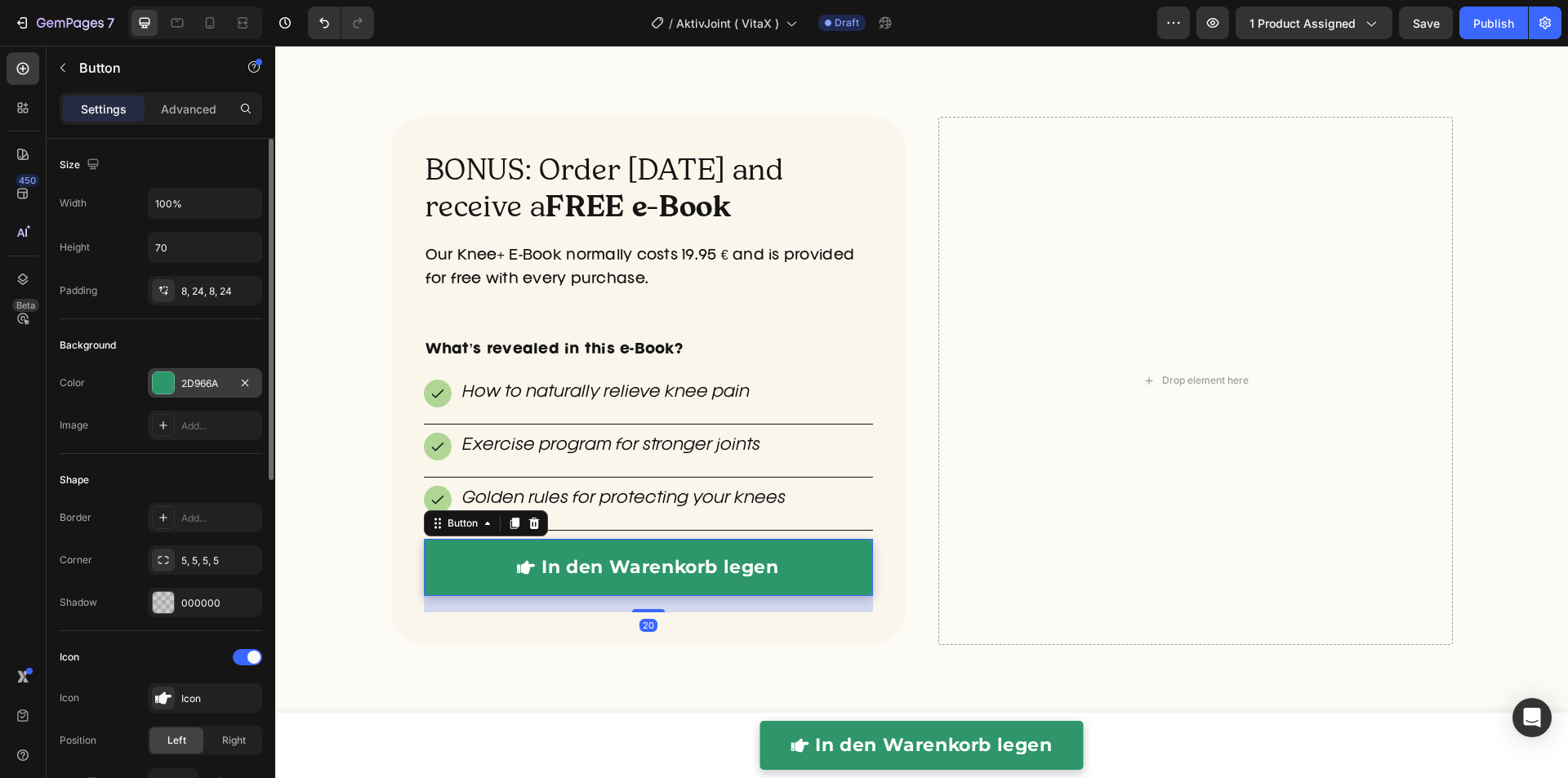
click at [209, 376] on div "2D966A" at bounding box center [205, 383] width 48 height 15
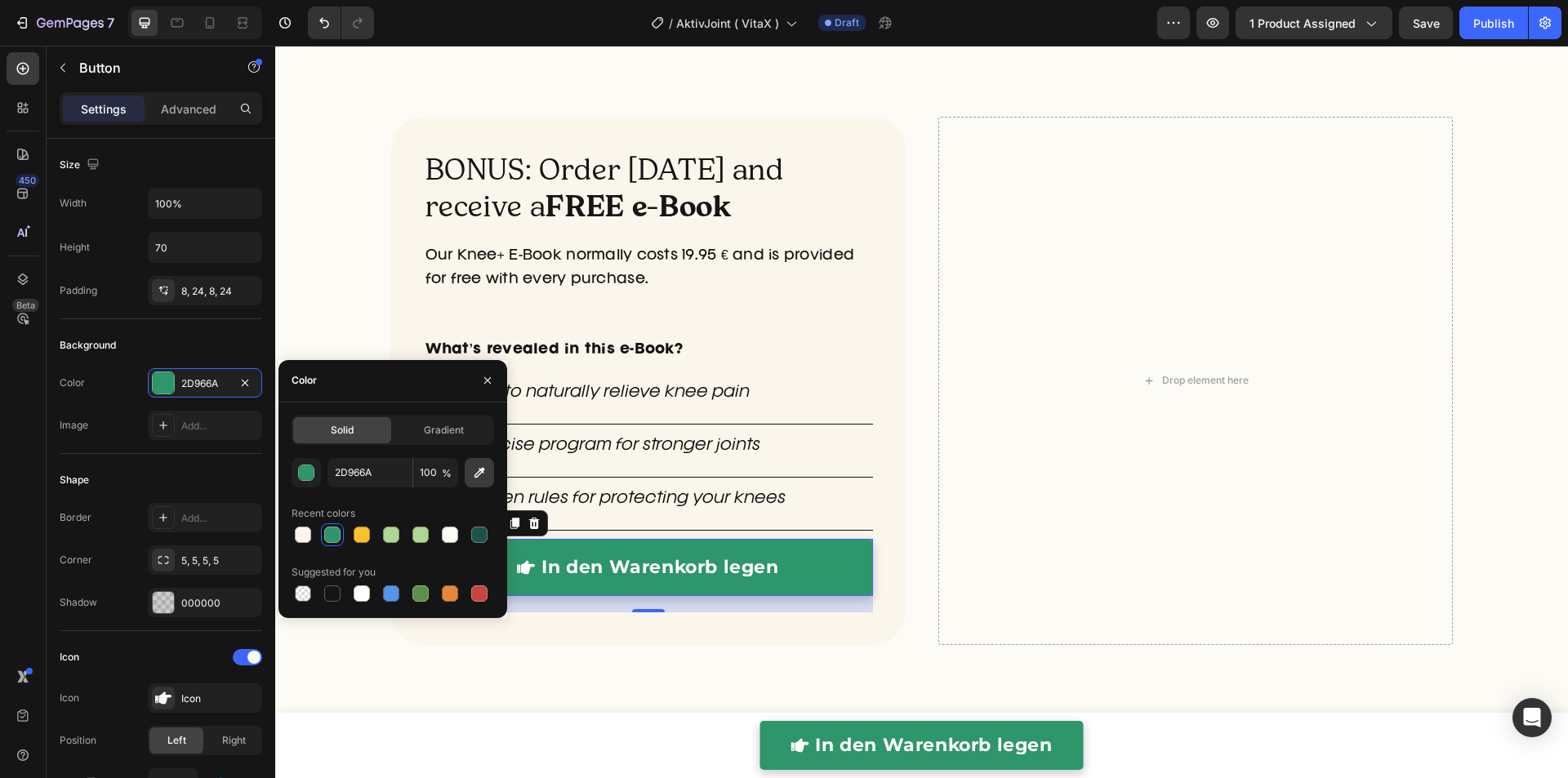
click at [474, 468] on icon "button" at bounding box center [479, 472] width 17 height 17
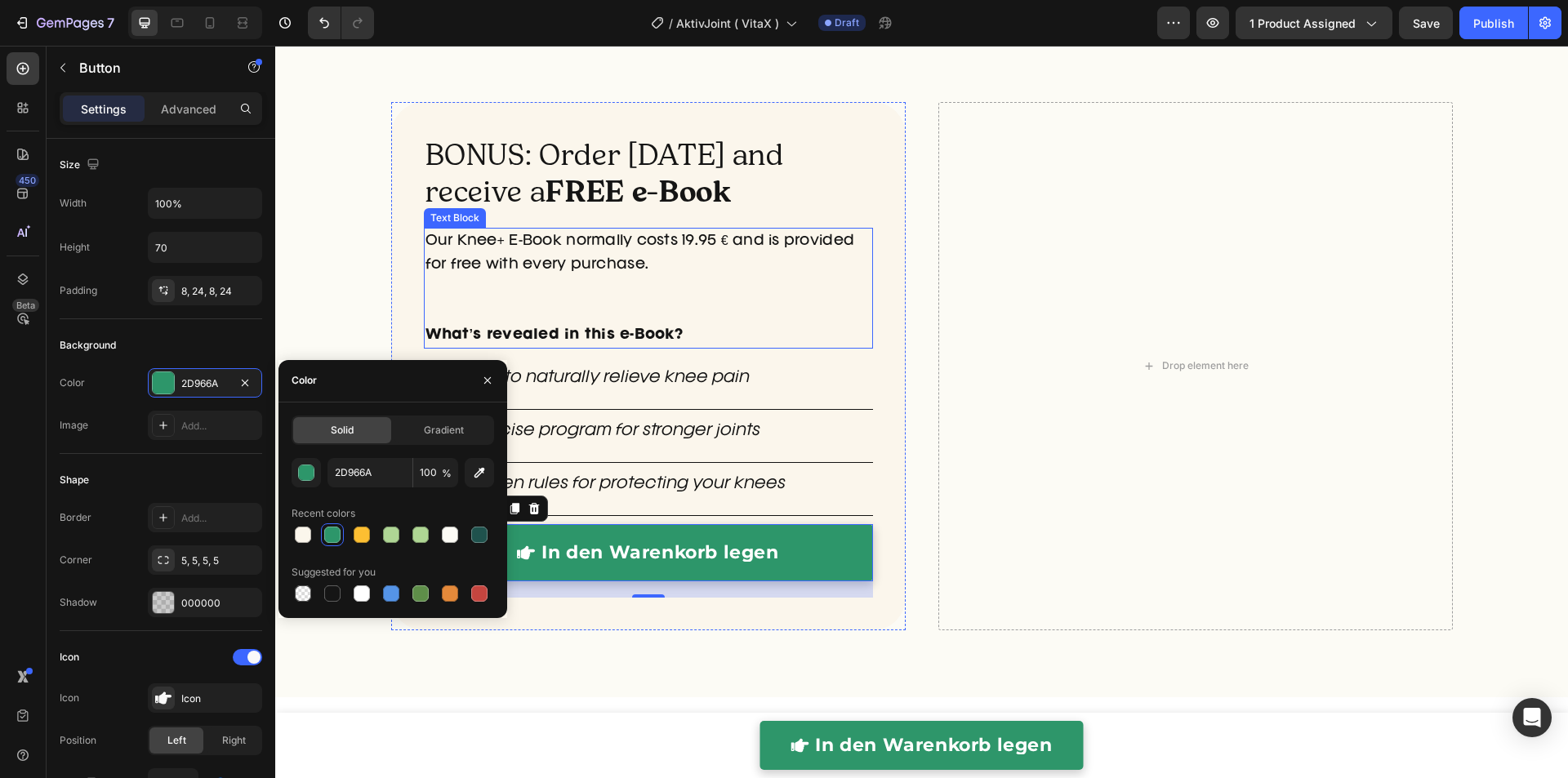
scroll to position [4956, 0]
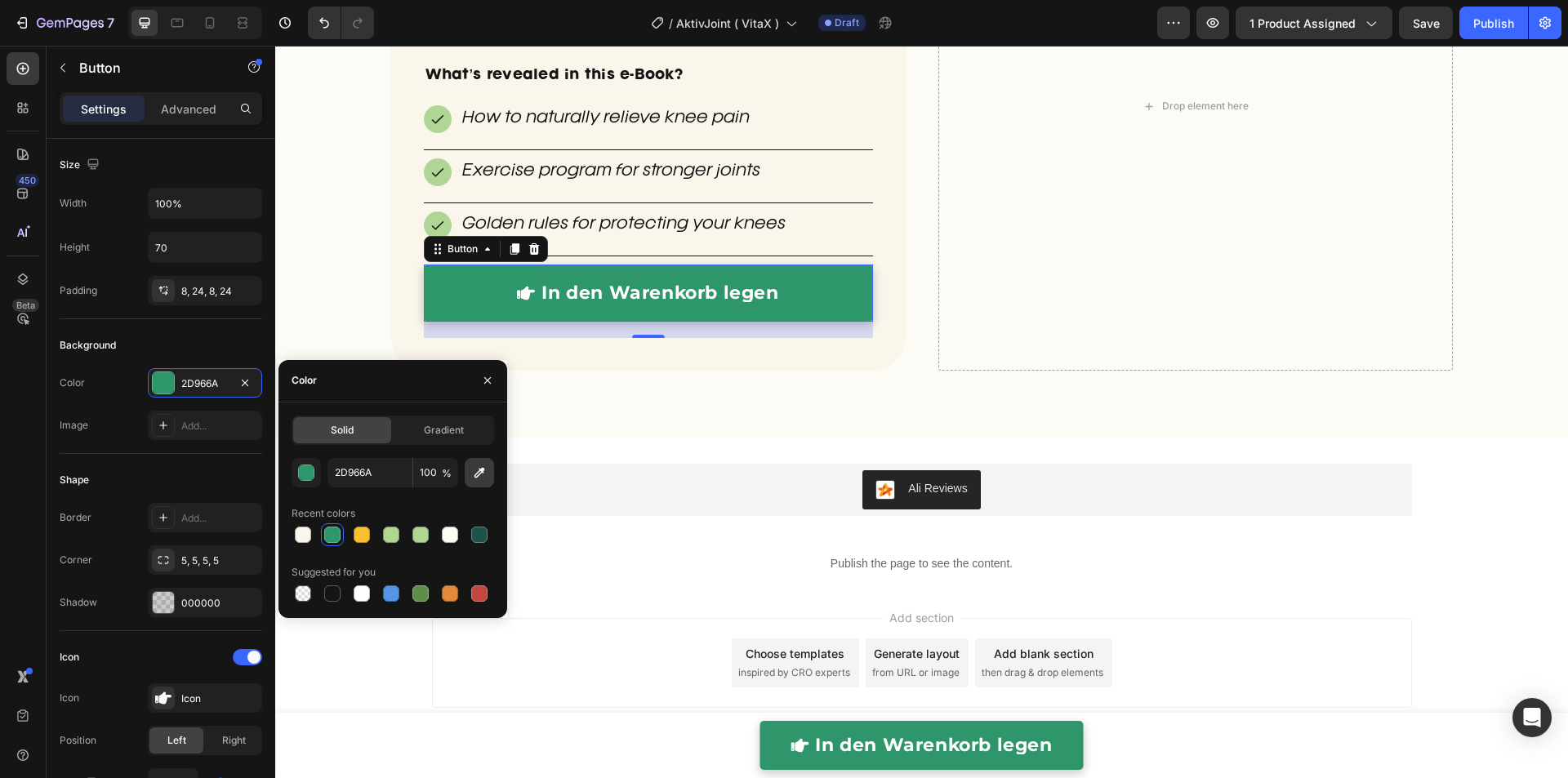
click at [485, 464] on icon "button" at bounding box center [479, 472] width 17 height 17
type input "AFD695"
click at [369, 244] on div "BONUS: Order today and receive a FREE e-Book Heading Our Knee+ E-Book normally …" at bounding box center [921, 127] width 1292 height 569
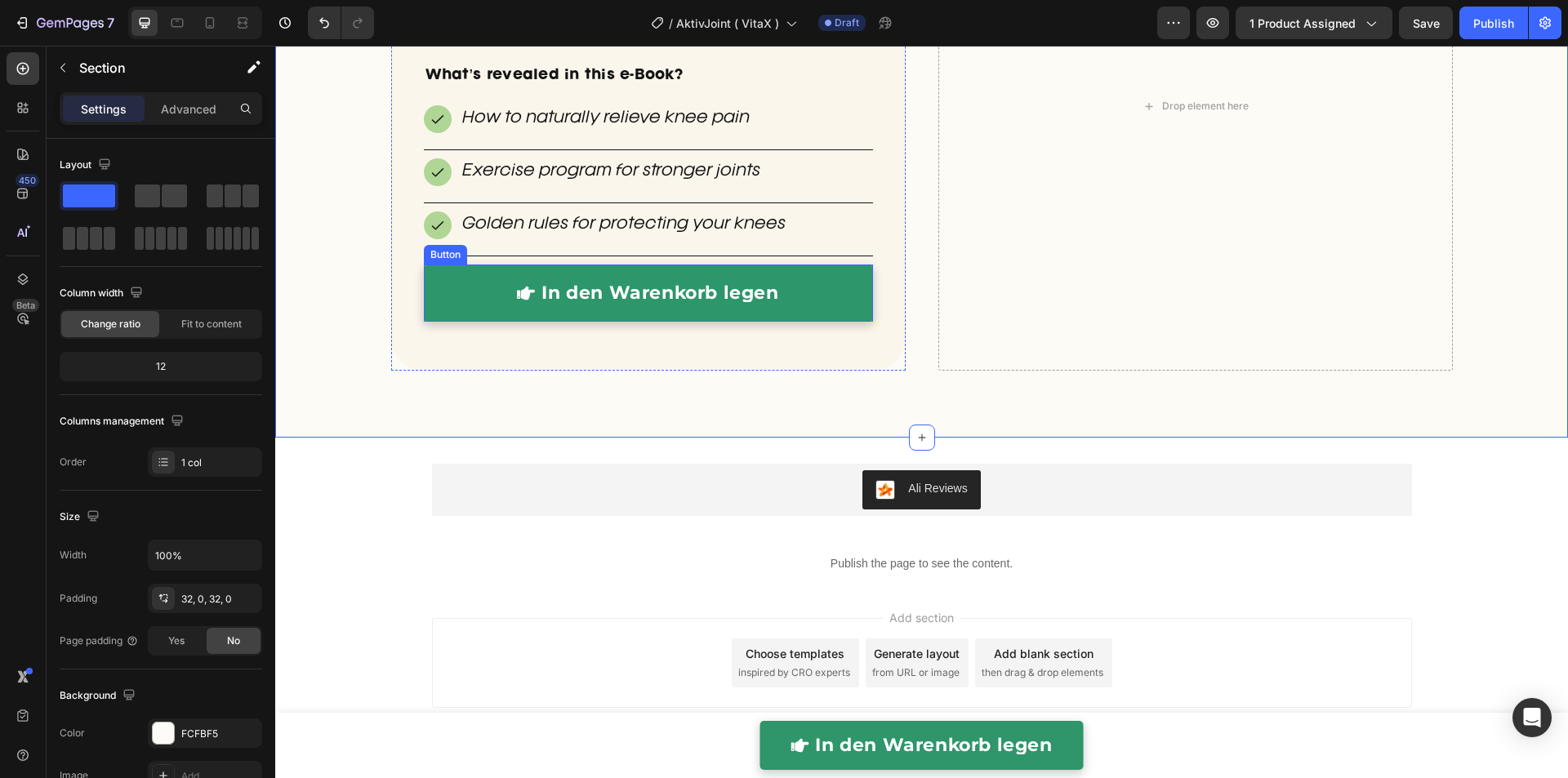
click at [479, 309] on link "In den Warenkorb legen" at bounding box center [648, 292] width 449 height 58
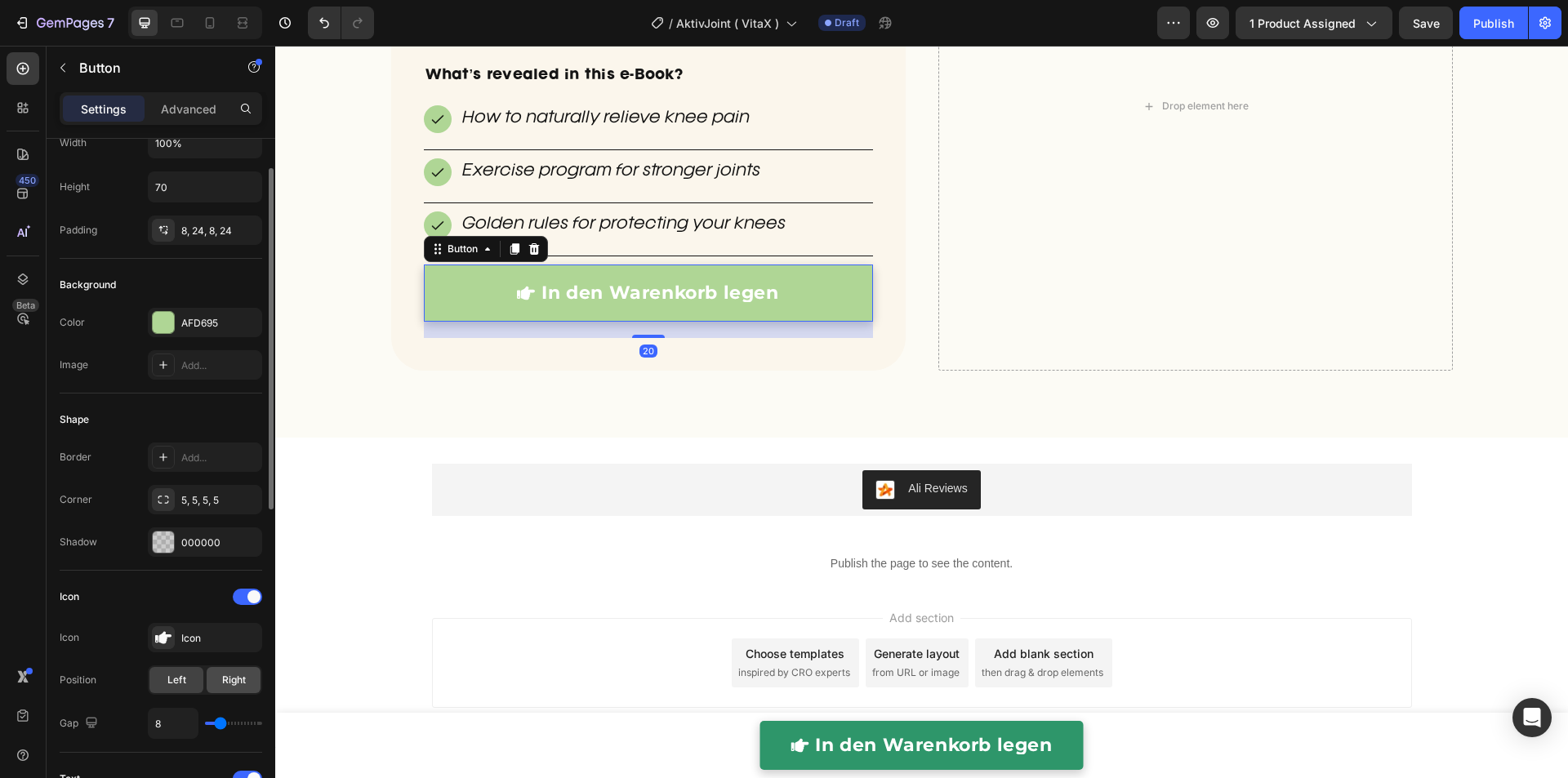
scroll to position [249, 0]
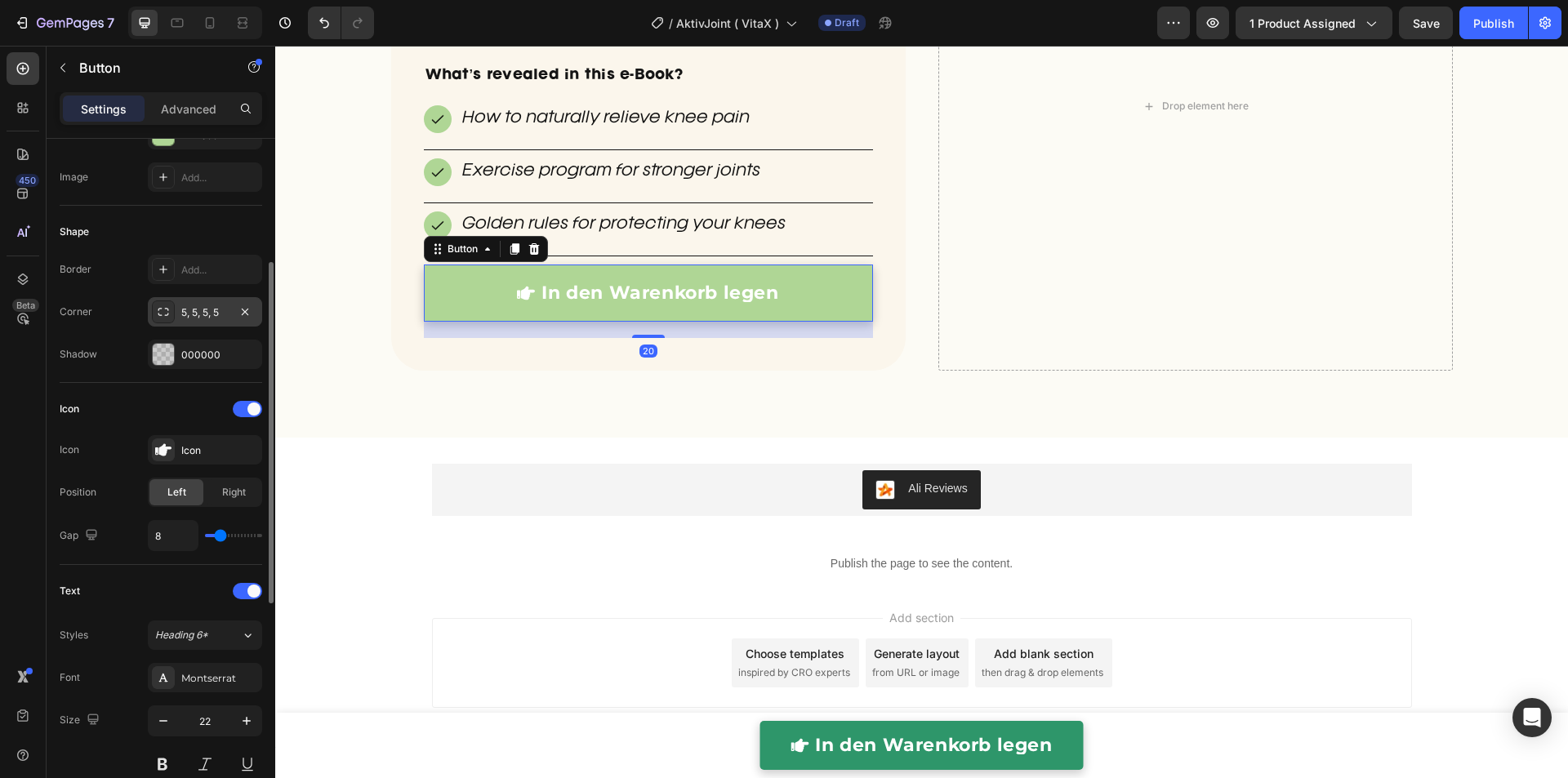
click at [192, 306] on div "5, 5, 5, 5" at bounding box center [205, 312] width 48 height 15
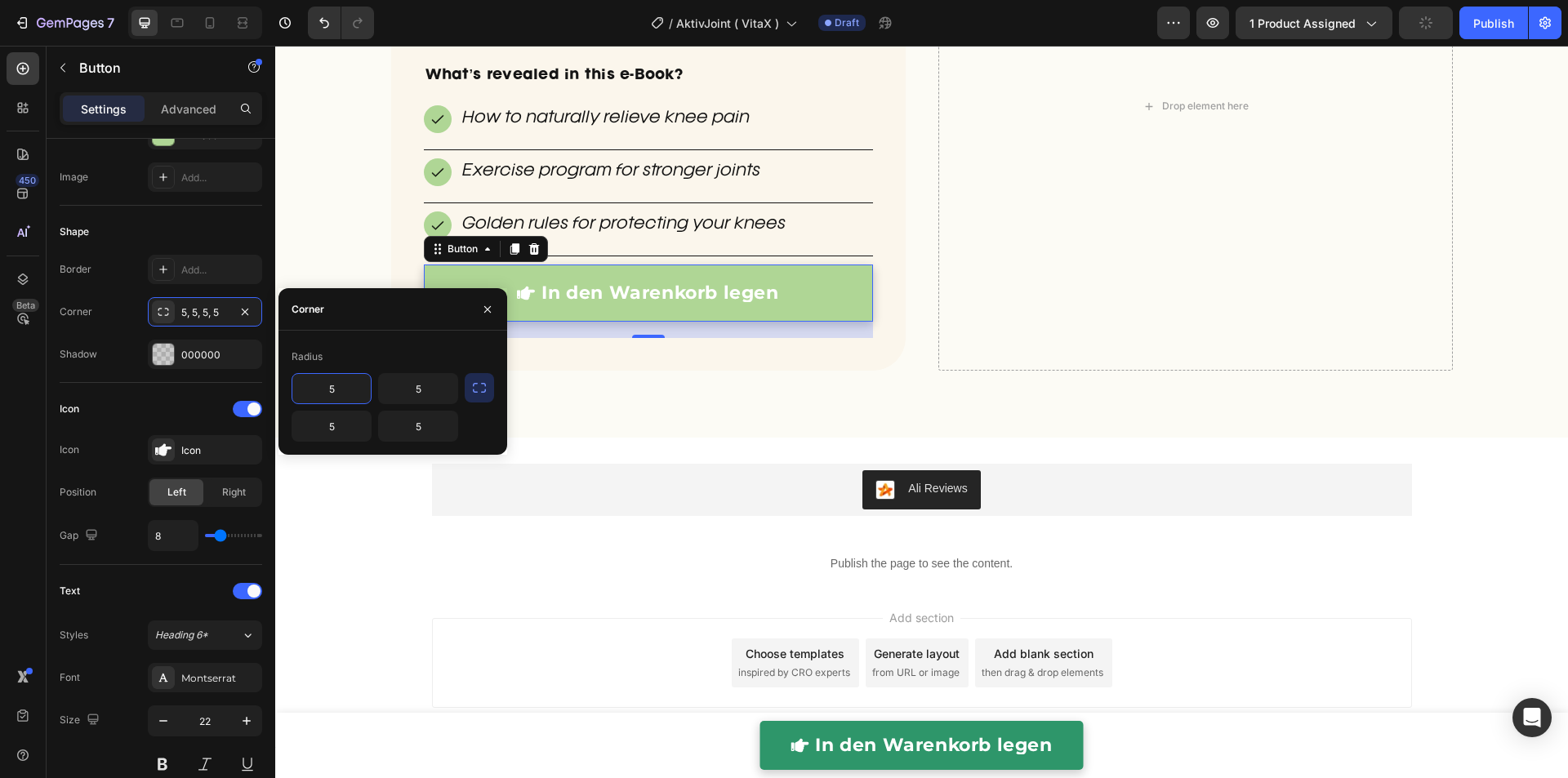
click at [351, 392] on input "5" at bounding box center [332, 388] width 78 height 29
type input "50"
click at [486, 394] on icon "button" at bounding box center [479, 387] width 17 height 17
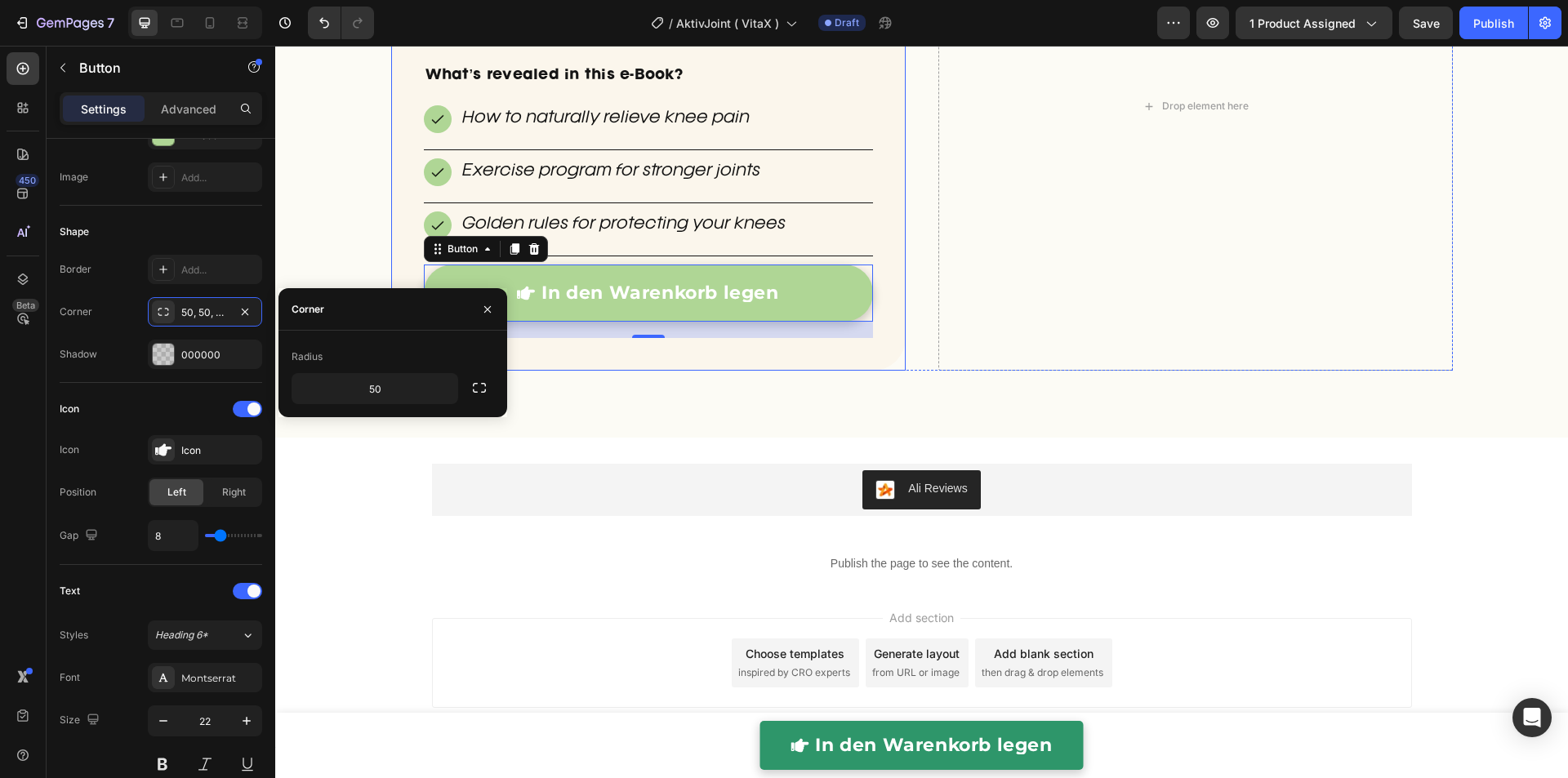
click at [360, 224] on div "BONUS: Order today and receive a FREE e-Book Heading Our Knee+ E-Book normally …" at bounding box center [921, 127] width 1292 height 569
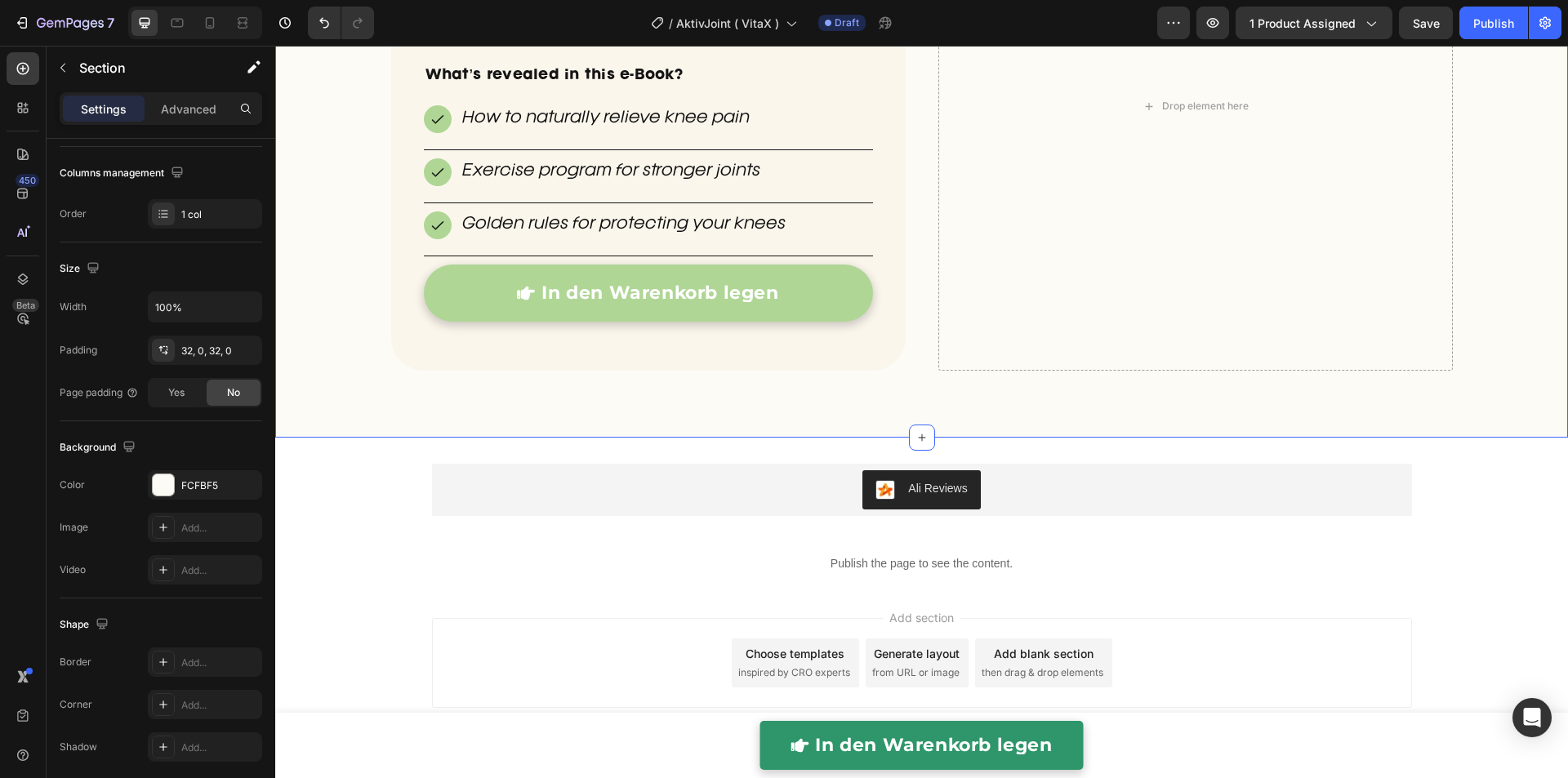
scroll to position [0, 0]
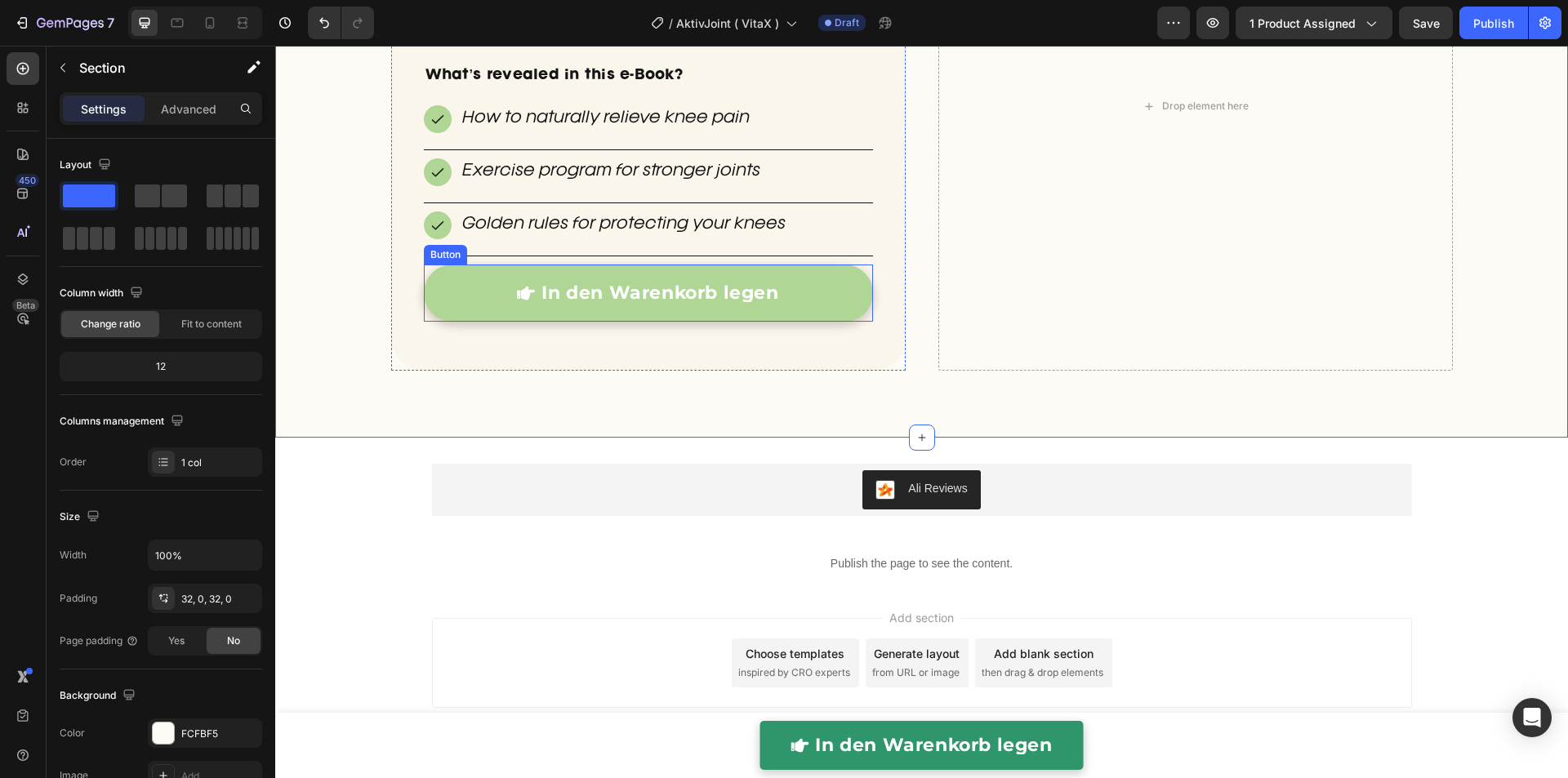
click at [432, 279] on link "In den Warenkorb legen" at bounding box center [648, 292] width 449 height 58
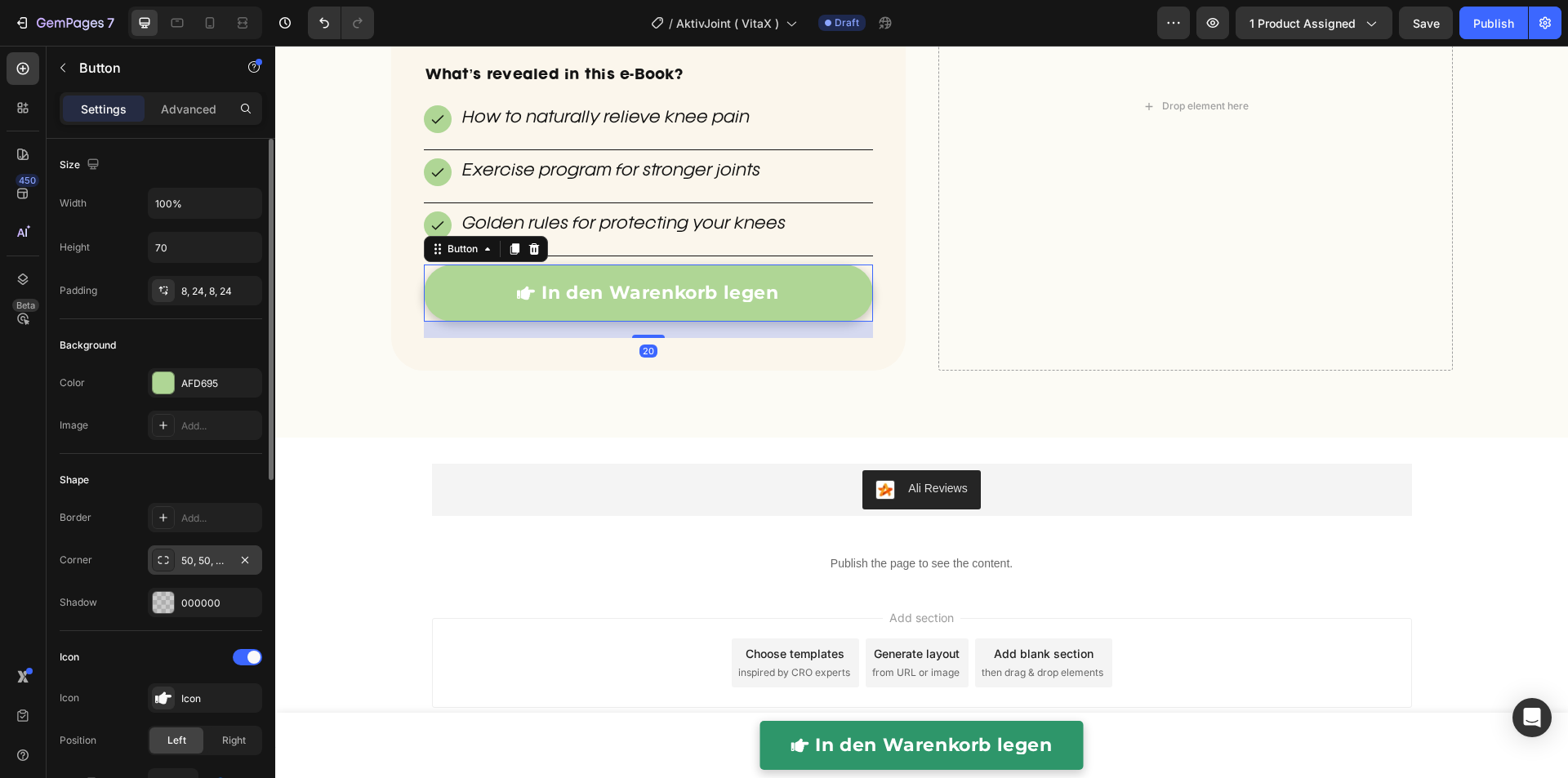
click at [198, 556] on div "50, 50, 50, 50" at bounding box center [205, 561] width 48 height 15
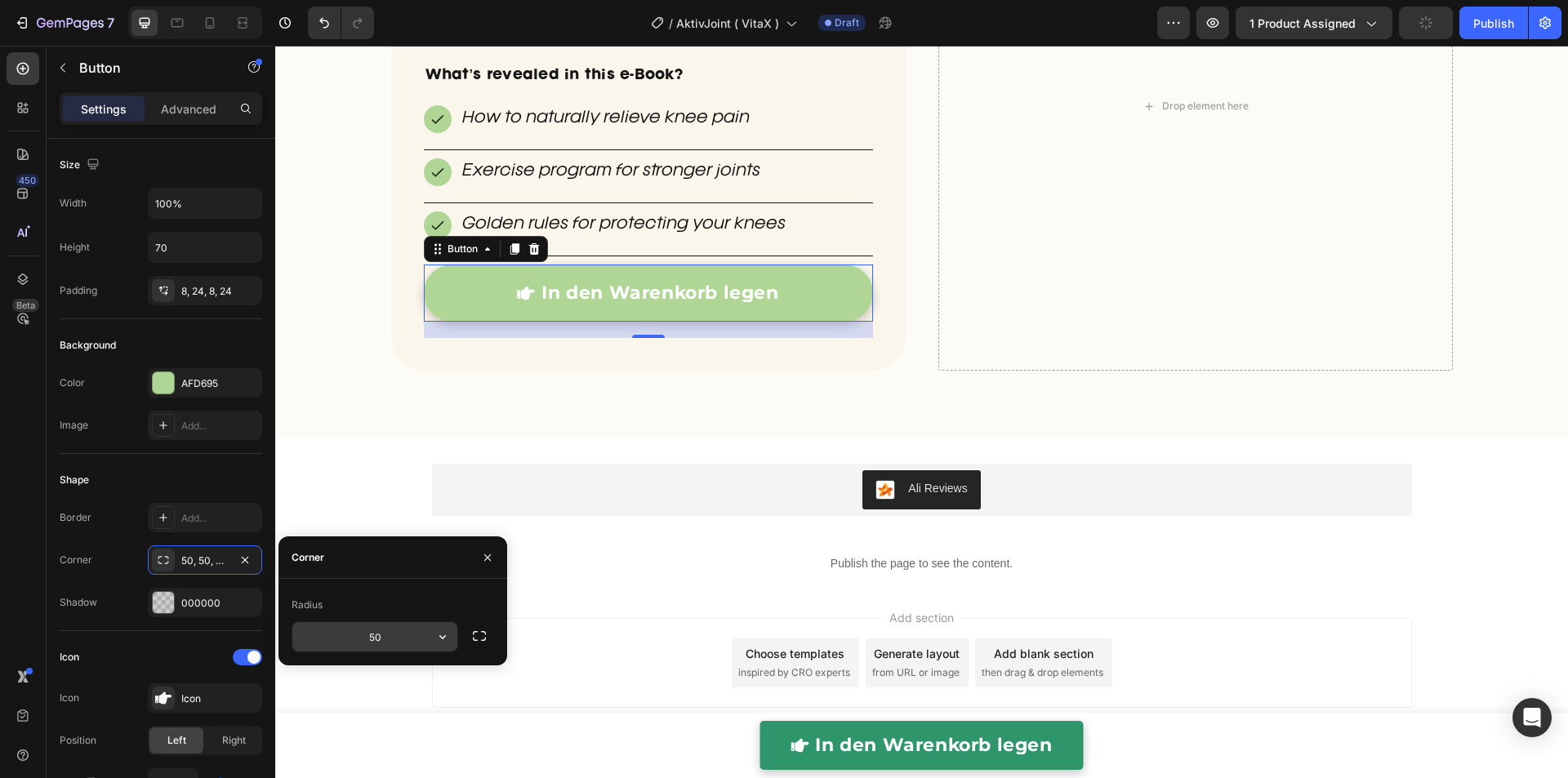
click at [373, 640] on input "50" at bounding box center [374, 637] width 165 height 29
type input "30"
click at [473, 643] on icon "button" at bounding box center [479, 636] width 17 height 17
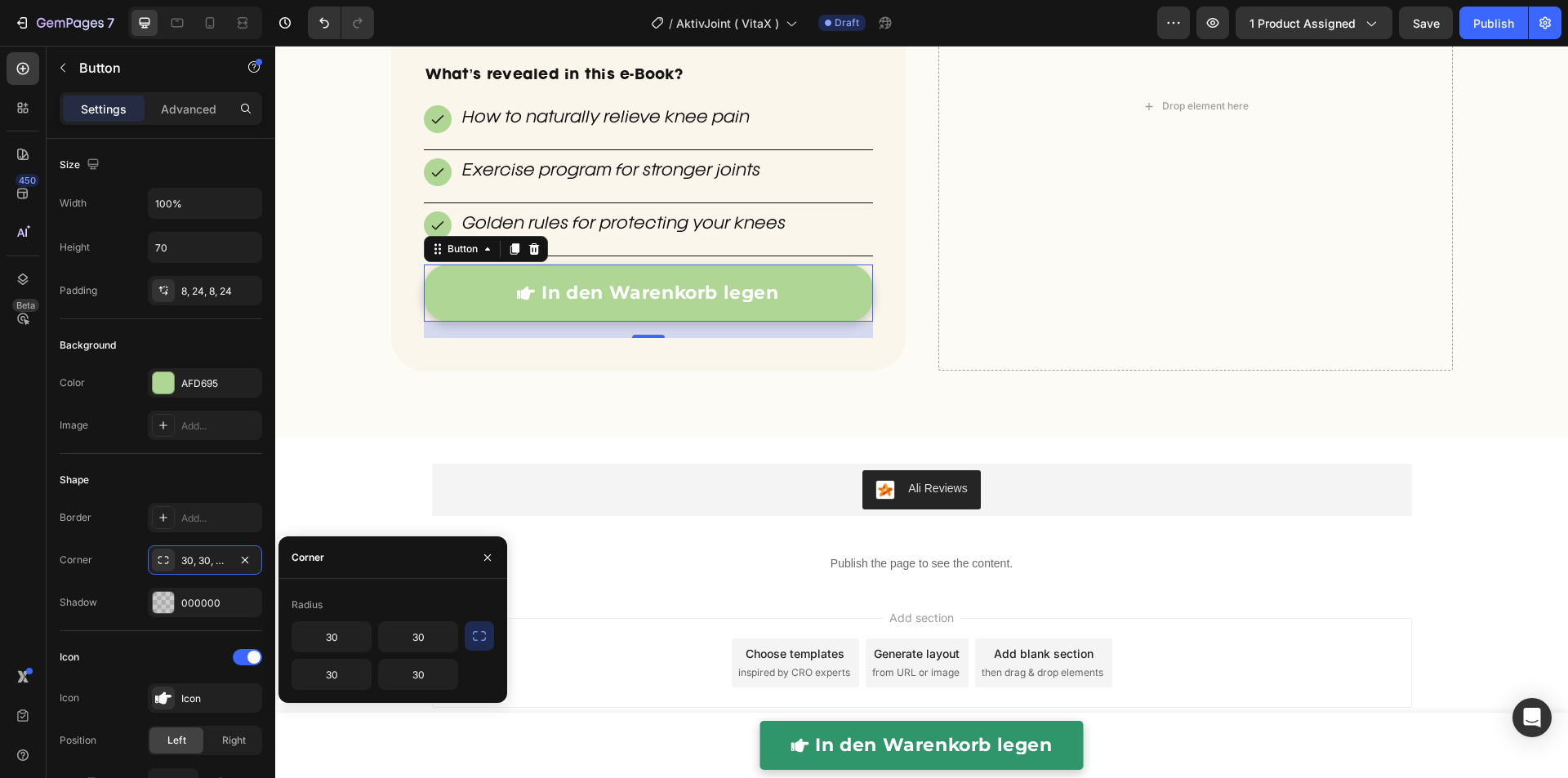
click at [419, 438] on section "Ali Reviews Ali Reviews Row Section 12" at bounding box center [922, 489] width 1006 height 104
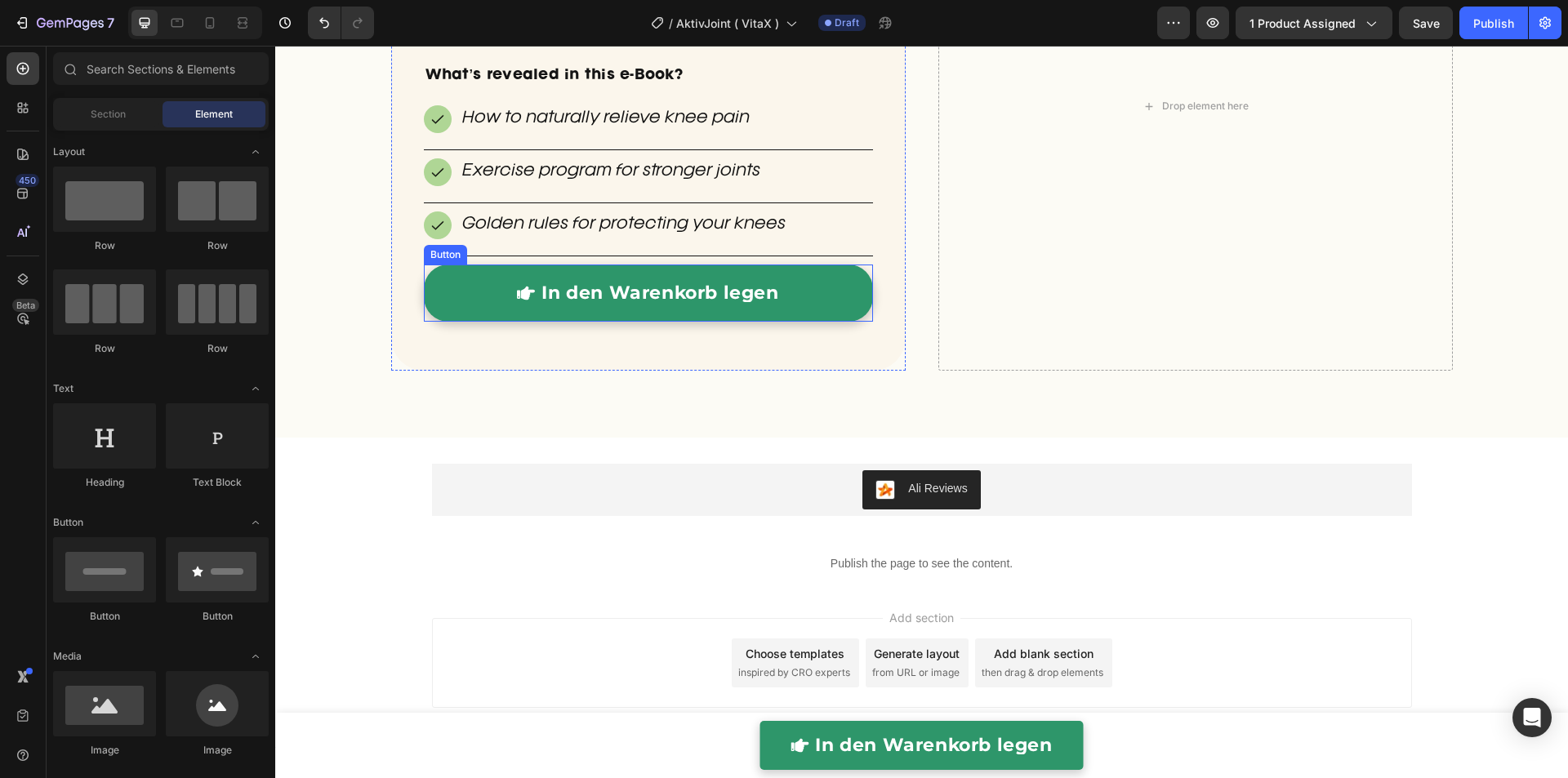
click at [424, 303] on link "In den Warenkorb legen" at bounding box center [648, 292] width 449 height 58
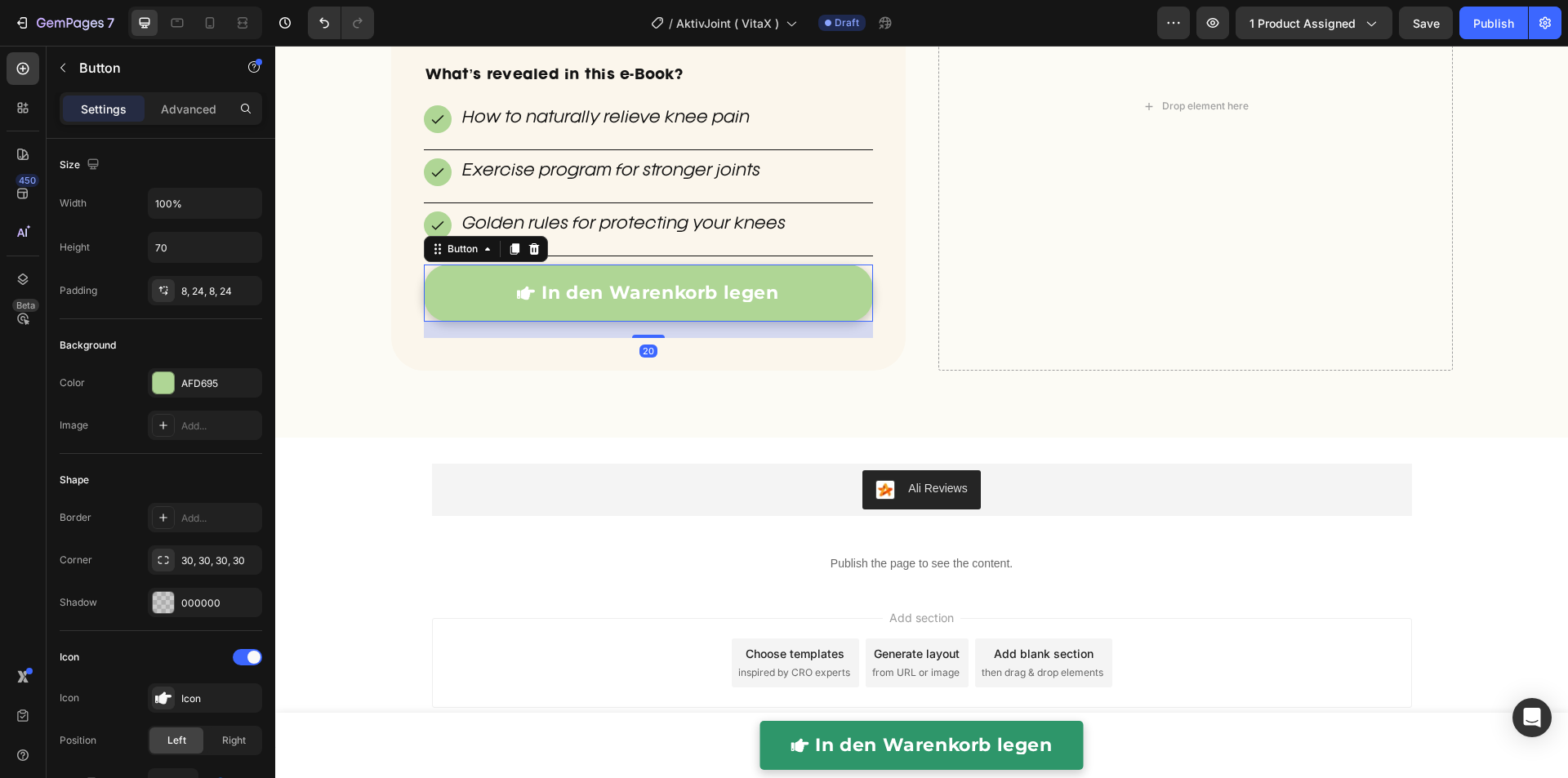
click at [553, 228] on p "Golden rules for protecting your knees" at bounding box center [624, 224] width 324 height 22
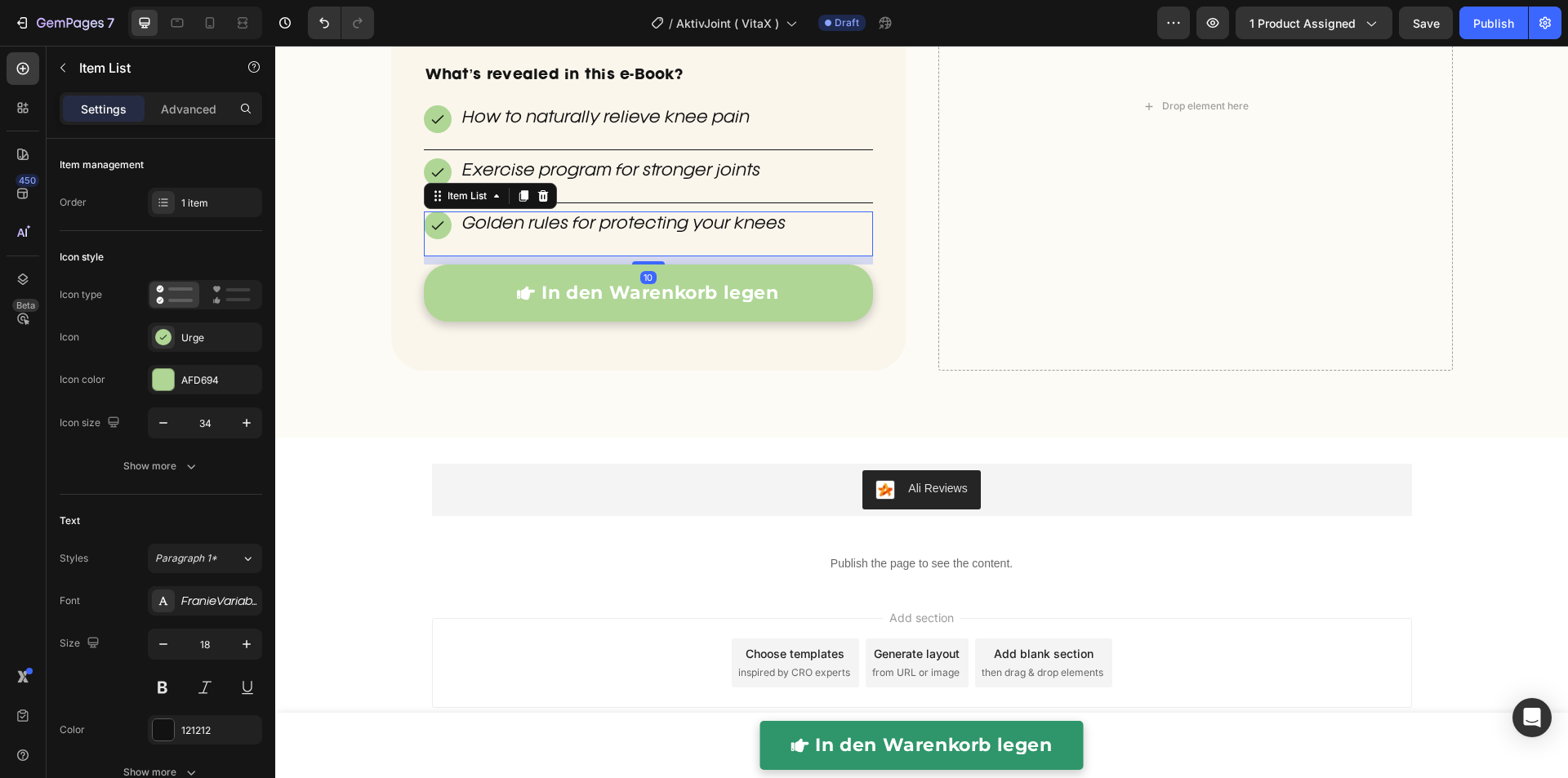
click at [579, 245] on div "Golden rules for protecting your knees" at bounding box center [648, 234] width 449 height 45
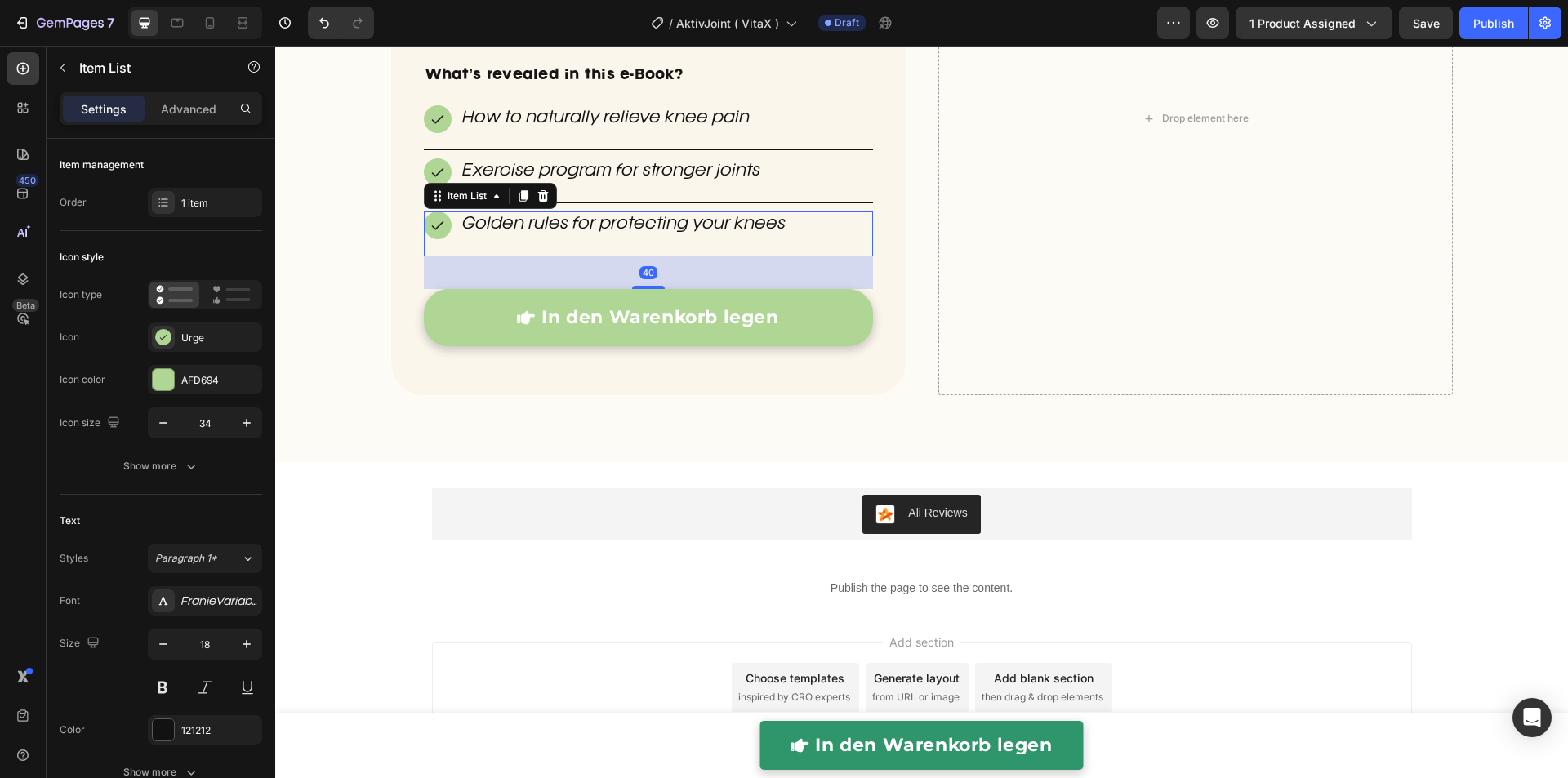
drag, startPoint x: 652, startPoint y: 257, endPoint x: 654, endPoint y: 282, distance: 25.1
click at [654, 256] on div "40" at bounding box center [648, 256] width 449 height 0
type input "100%"
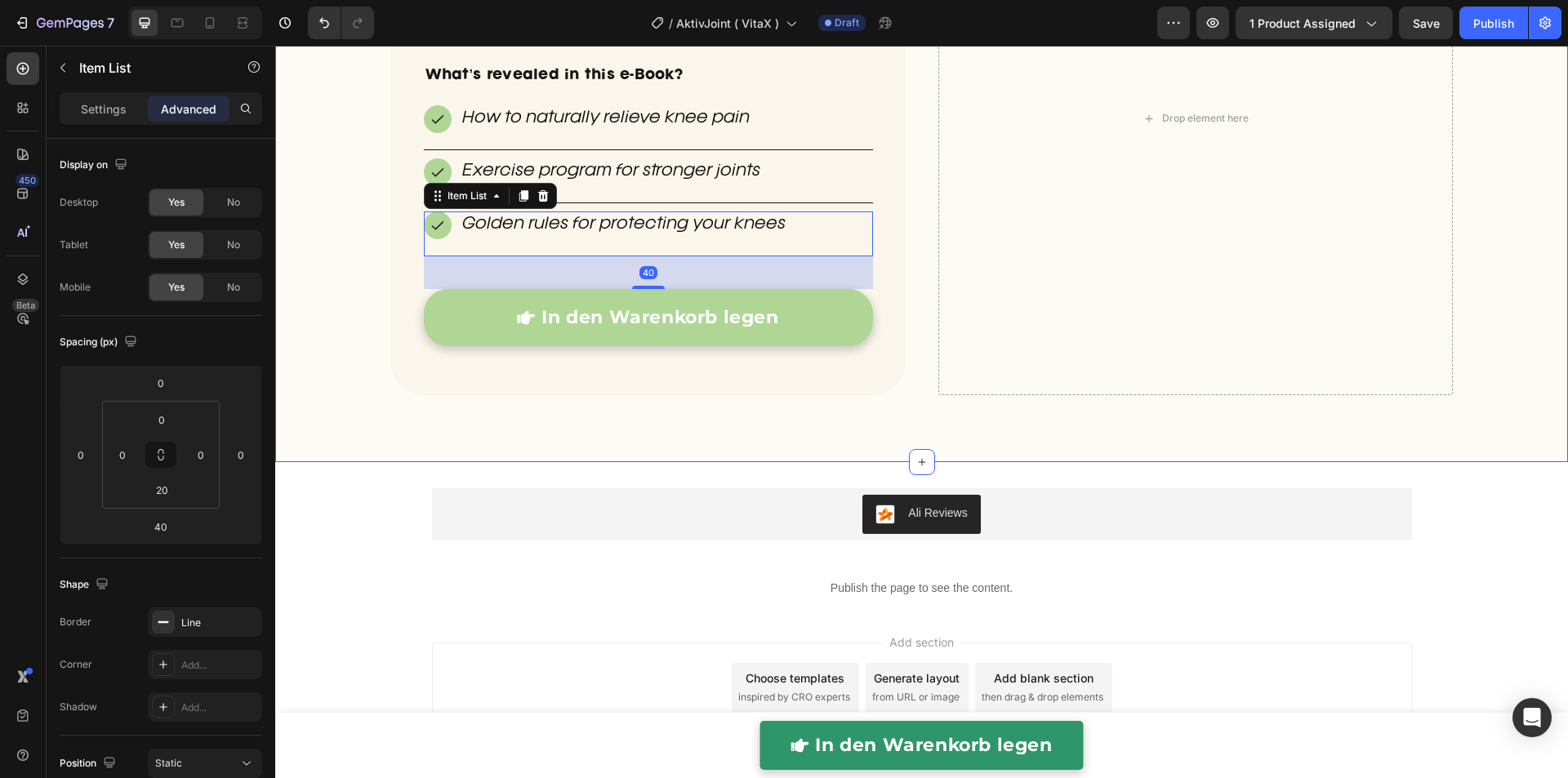
click at [317, 350] on div "BONUS: Order today and receive a FREE e-Book Heading Our Knee+ E-Book normally …" at bounding box center [921, 138] width 1292 height 594
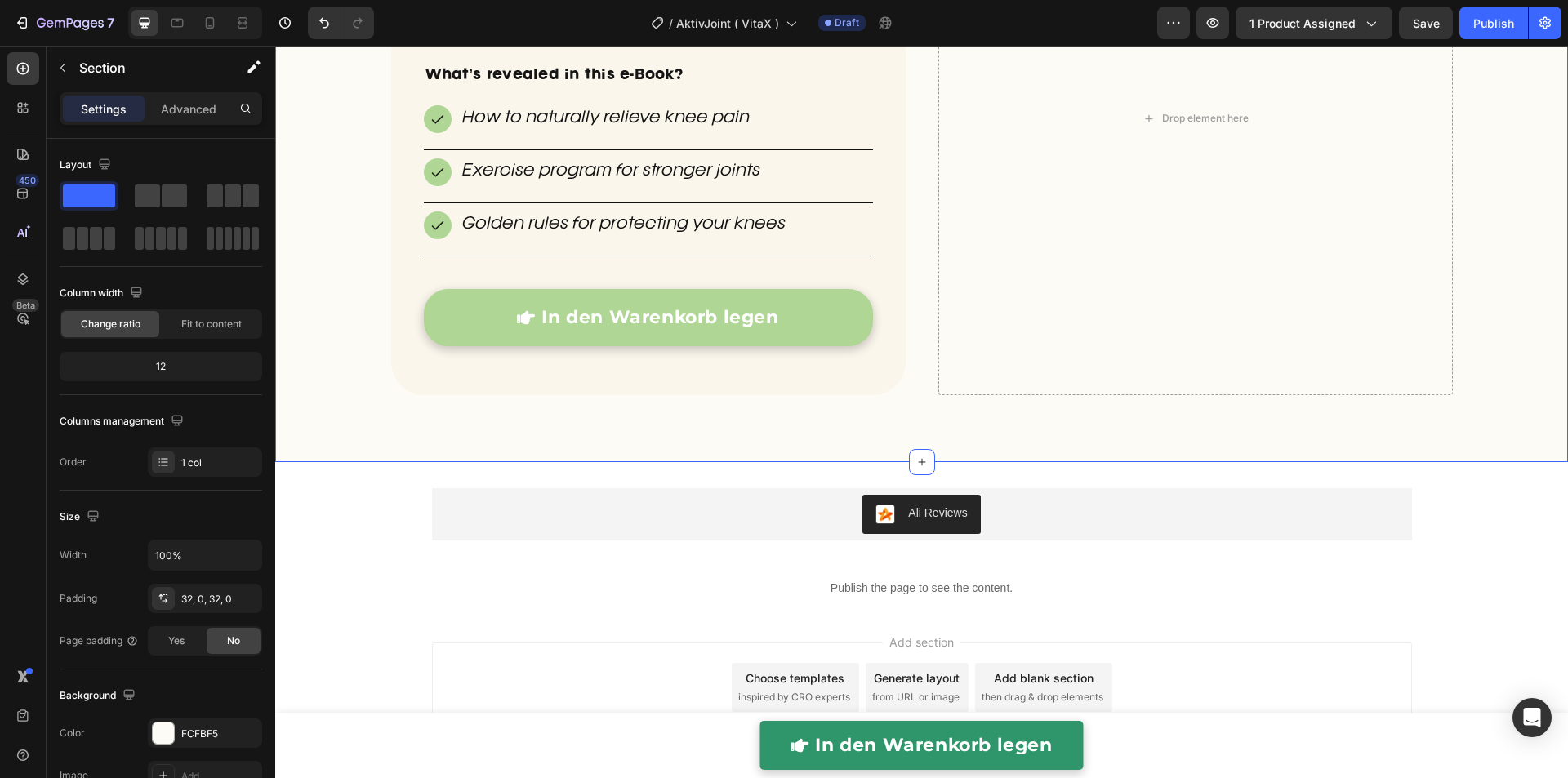
scroll to position [4952, 0]
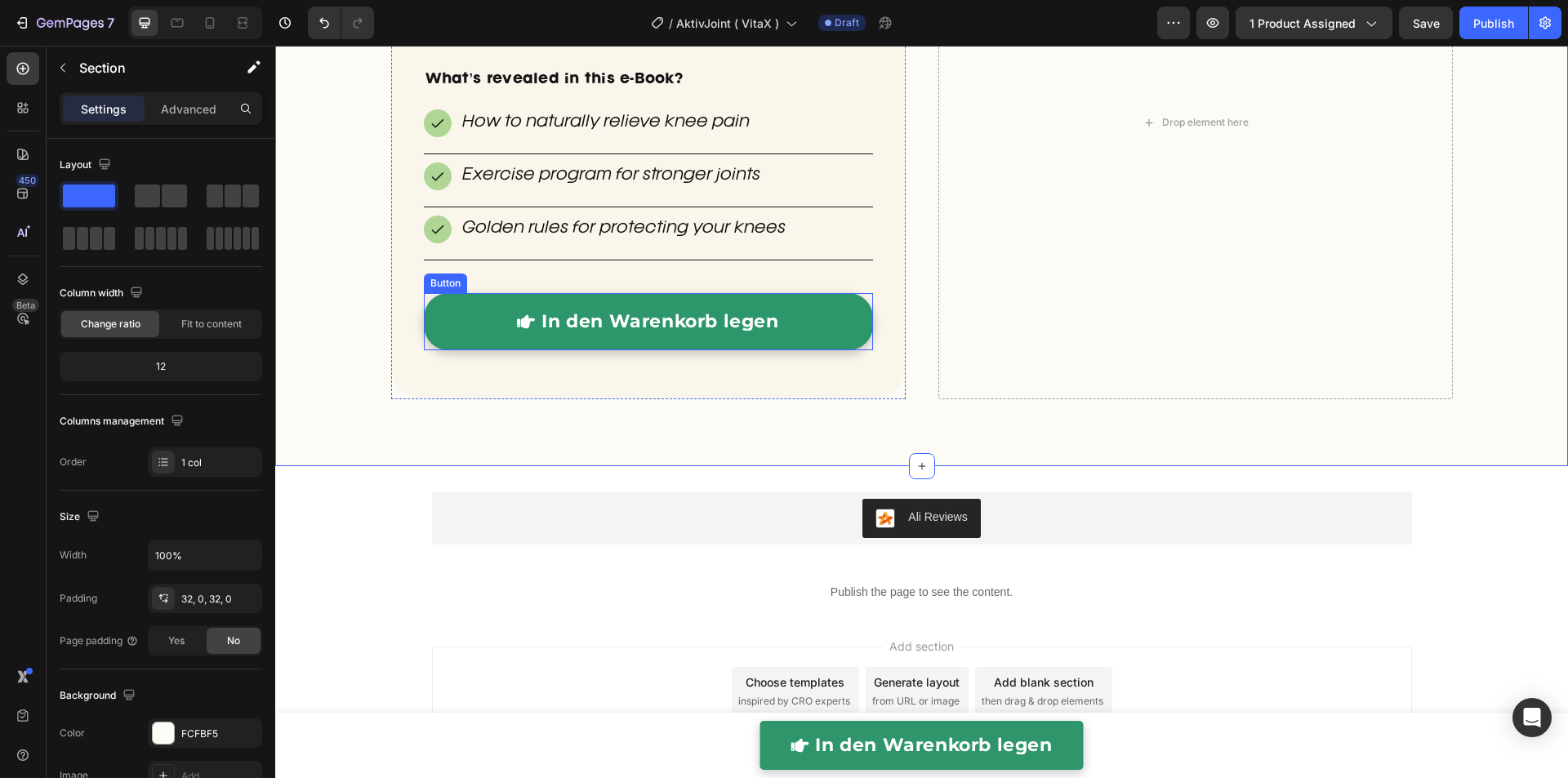
click at [732, 303] on link "In den Warenkorb legen" at bounding box center [648, 322] width 449 height 58
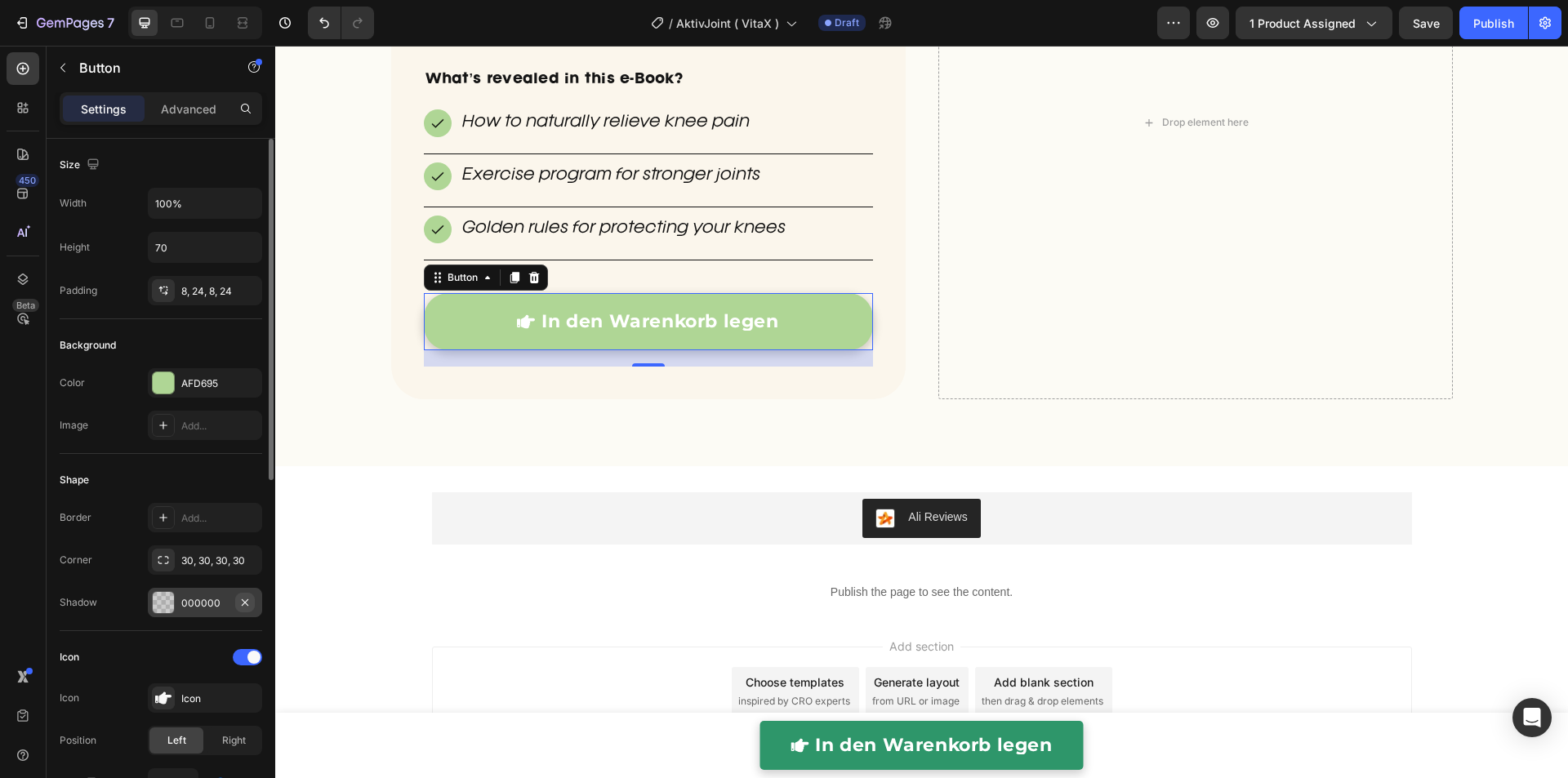
click at [246, 601] on icon "button" at bounding box center [245, 602] width 7 height 7
click at [365, 373] on div "BONUS: Order today and receive a FREE e-Book Heading Our Knee+ E-Book normally …" at bounding box center [921, 143] width 1292 height 594
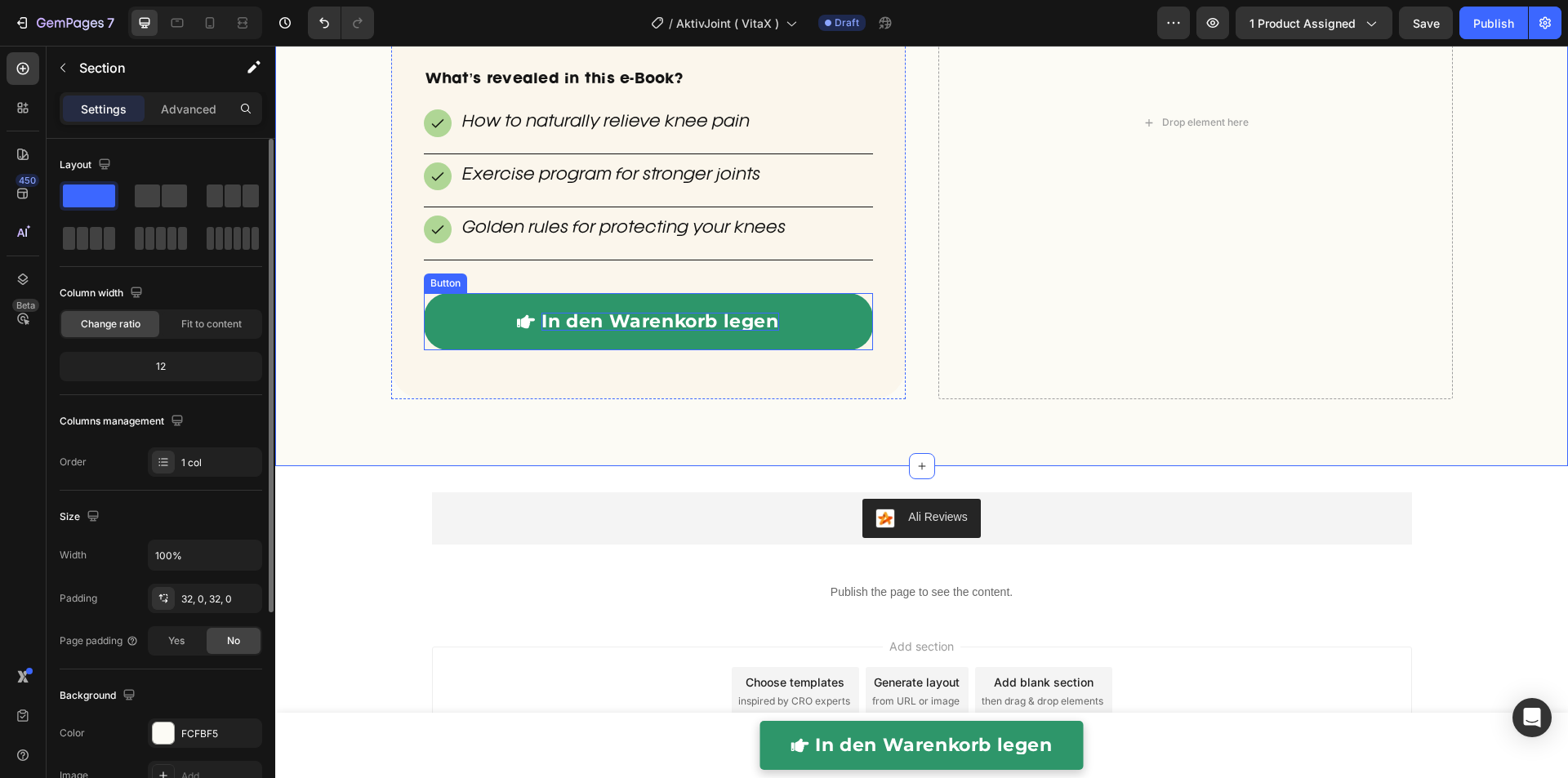
click at [585, 319] on p "In den Warenkorb legen" at bounding box center [659, 322] width 237 height 18
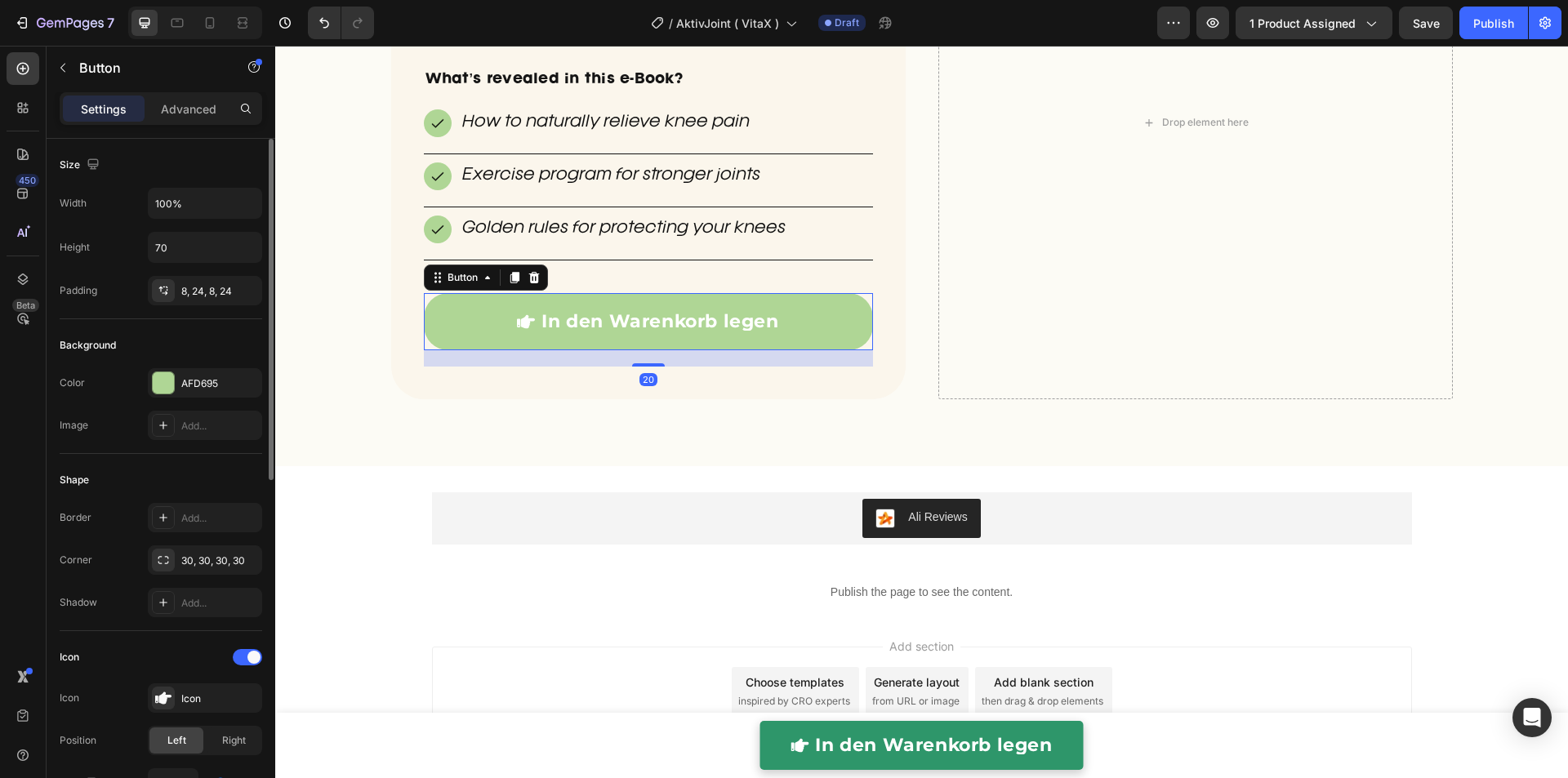
click at [246, 654] on div at bounding box center [248, 657] width 29 height 17
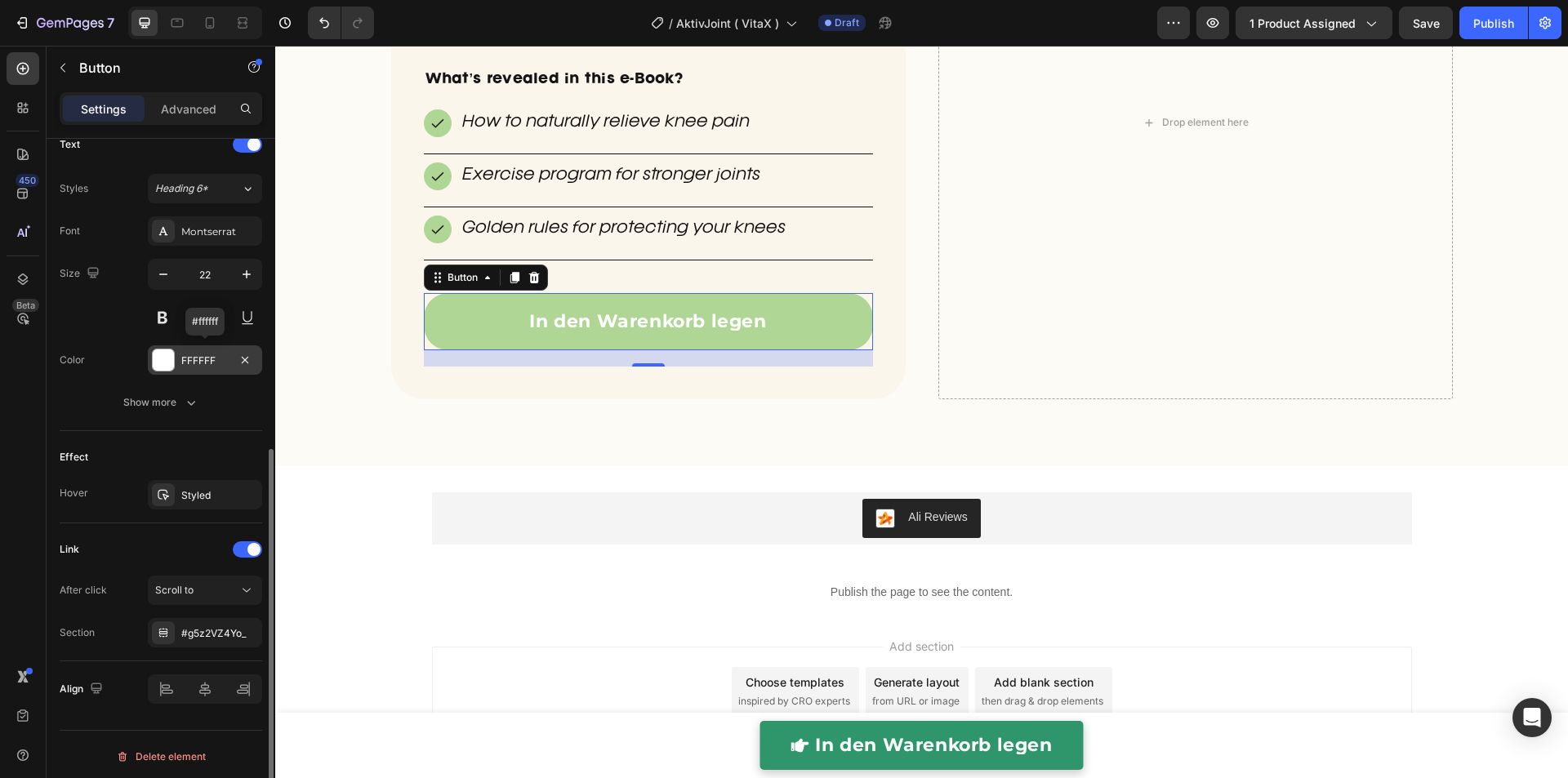
click at [218, 359] on div "FFFFFF" at bounding box center [205, 361] width 48 height 15
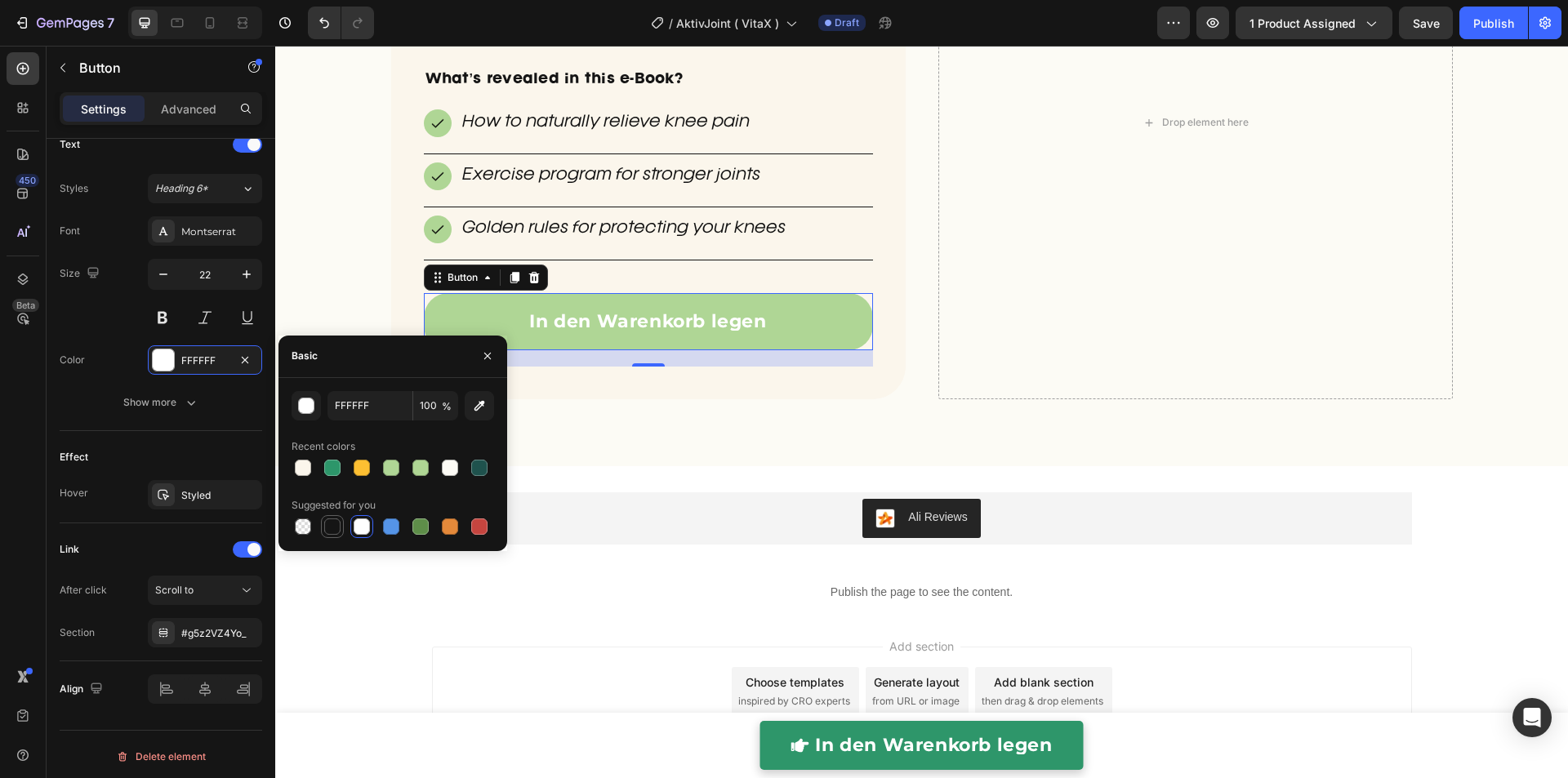
click at [333, 528] on div at bounding box center [332, 526] width 17 height 17
type input "151515"
click at [733, 429] on div "BONUS: Order today and receive a FREE e-Book Heading Our Knee+ E-Book normally …" at bounding box center [921, 143] width 1292 height 594
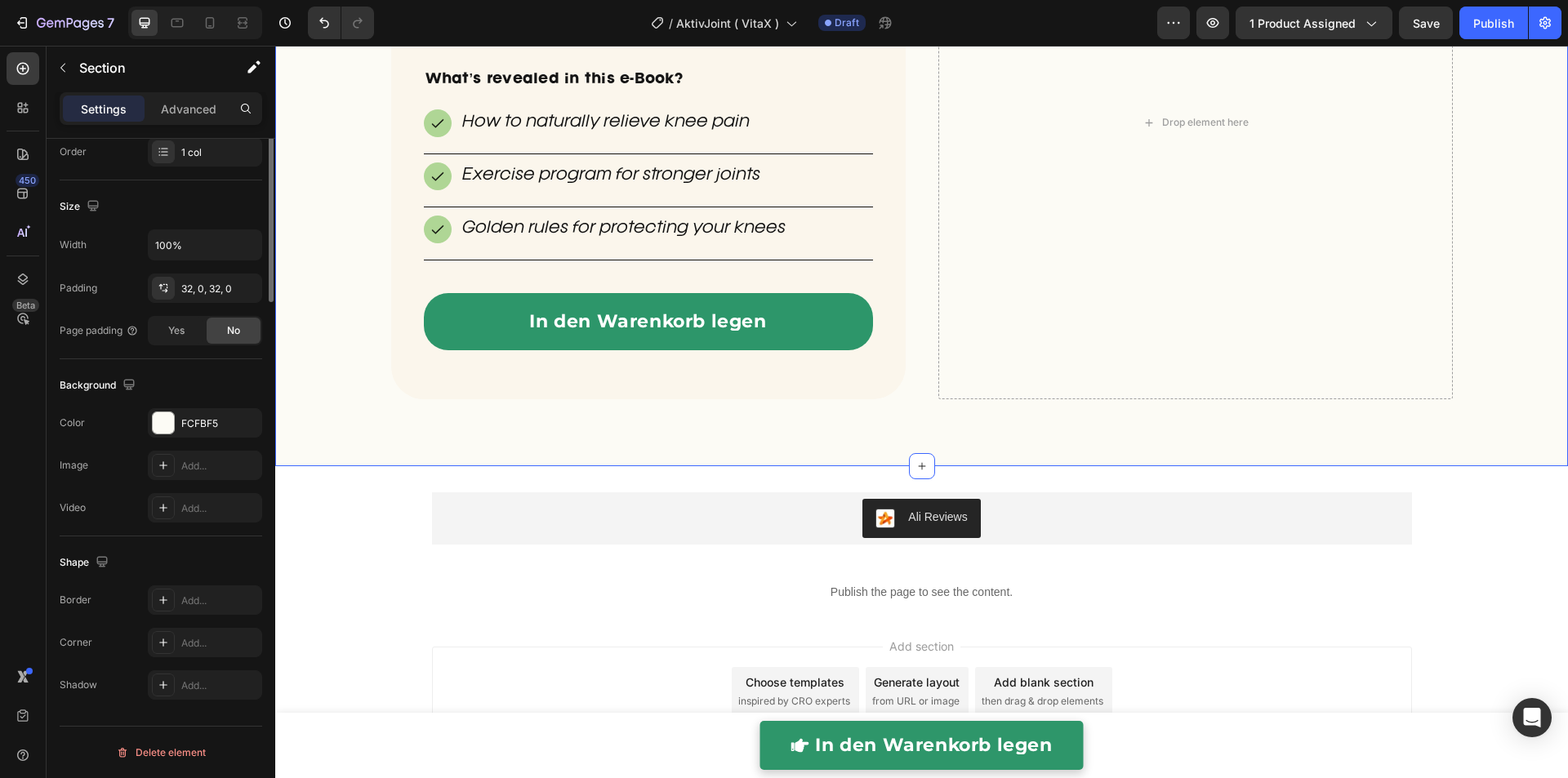
scroll to position [0, 0]
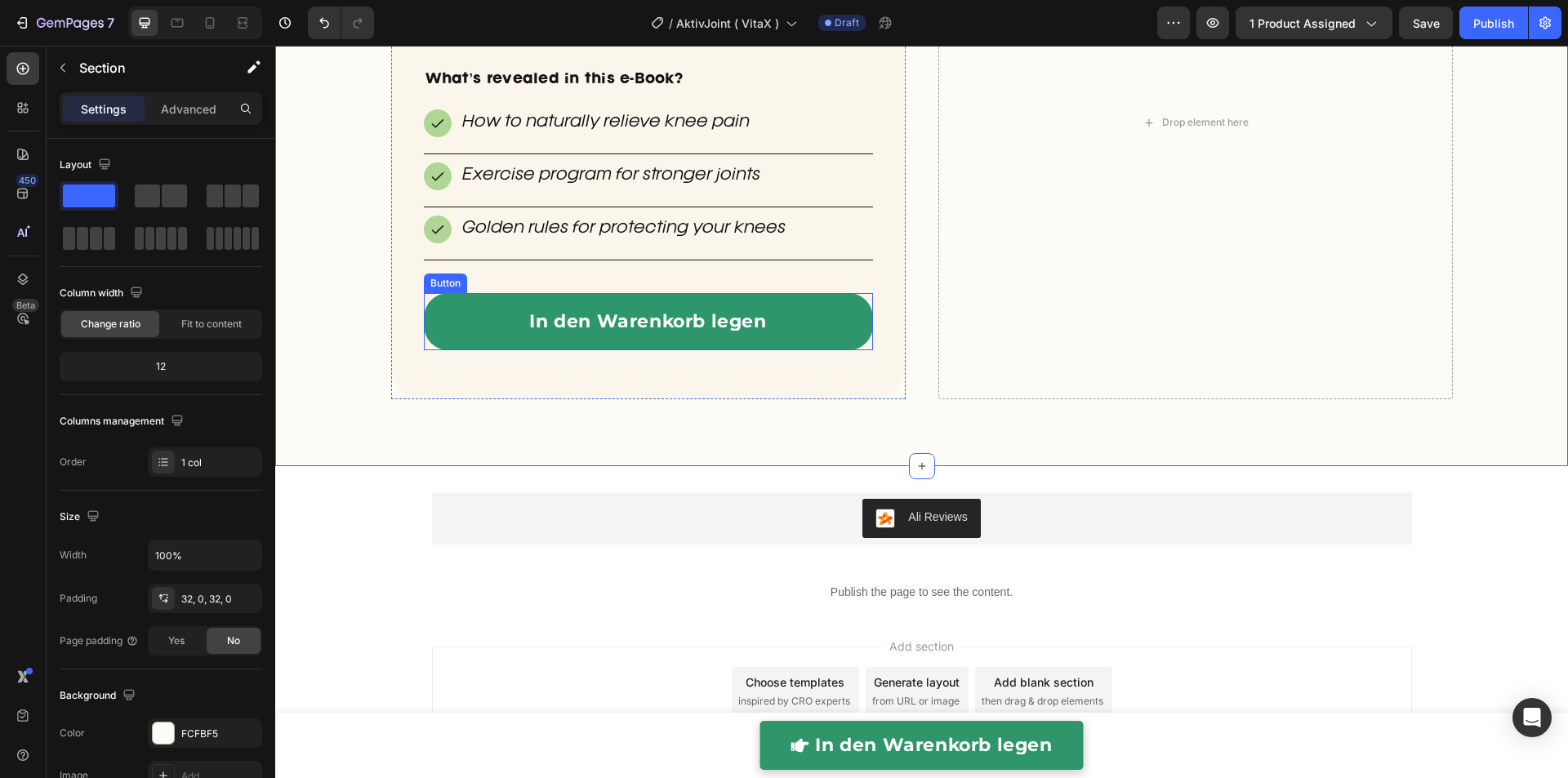
click at [462, 332] on link "In den Warenkorb legen" at bounding box center [648, 322] width 449 height 58
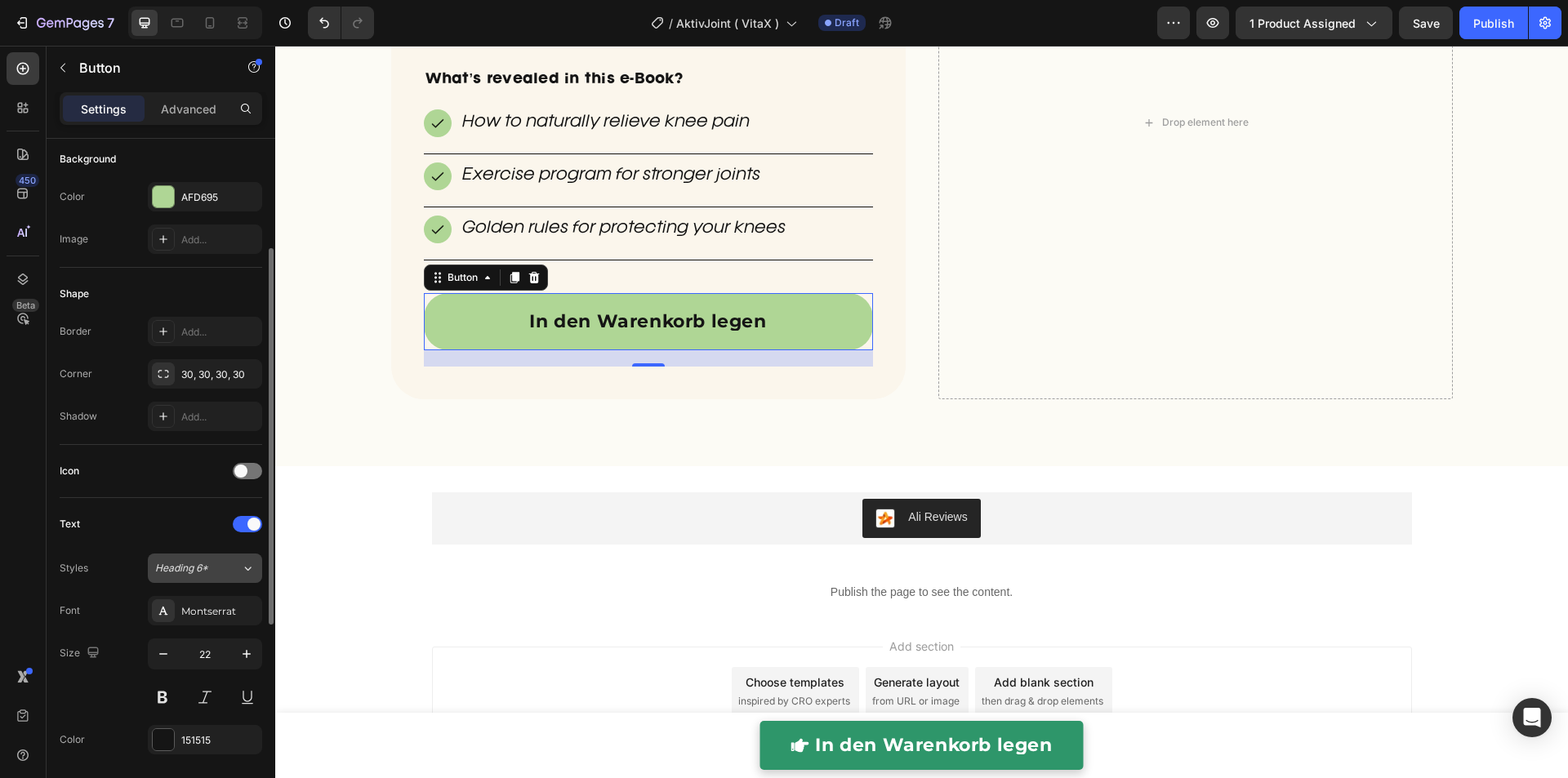
scroll to position [565, 0]
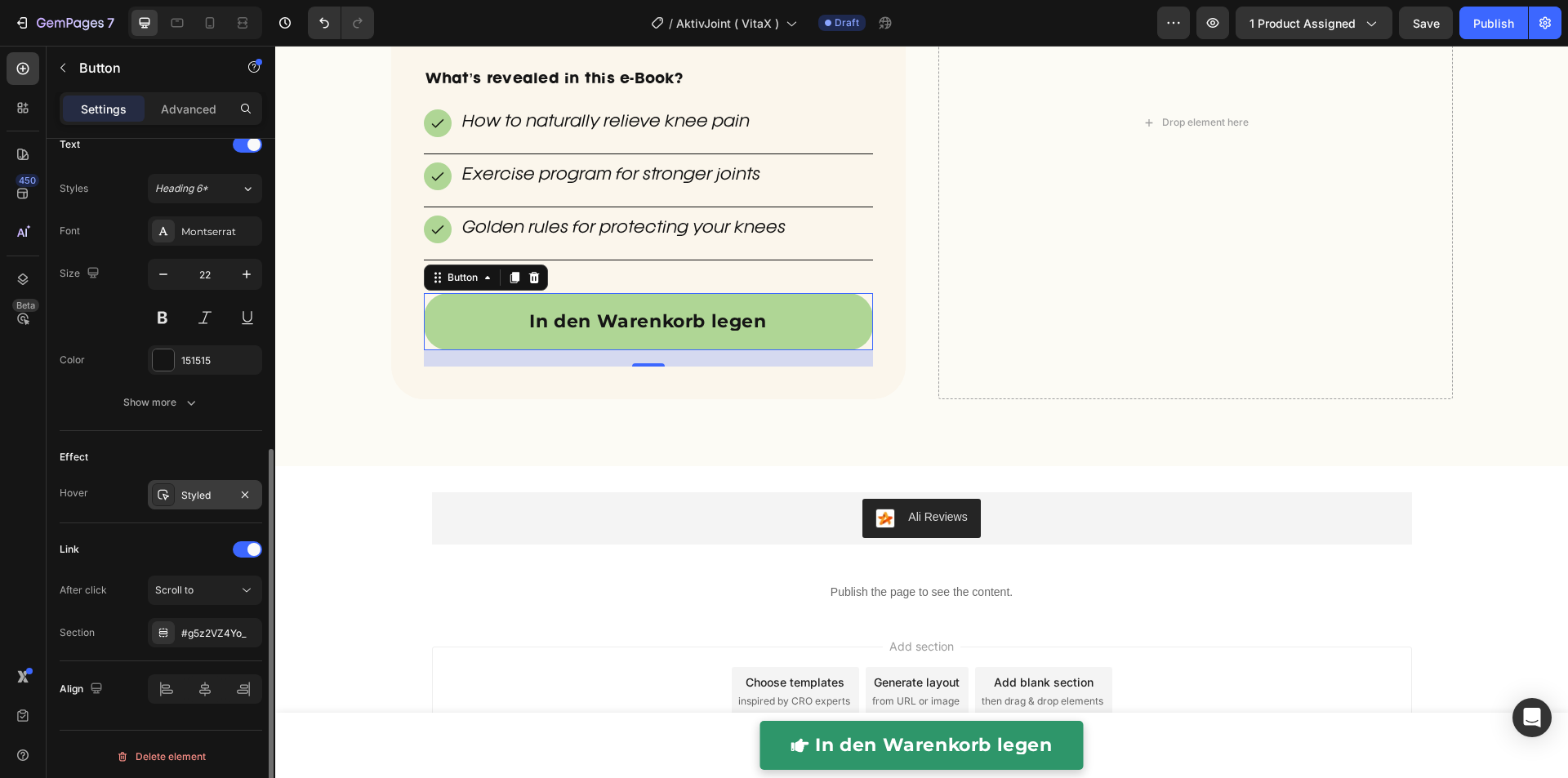
click at [193, 488] on div "Styled" at bounding box center [205, 495] width 48 height 15
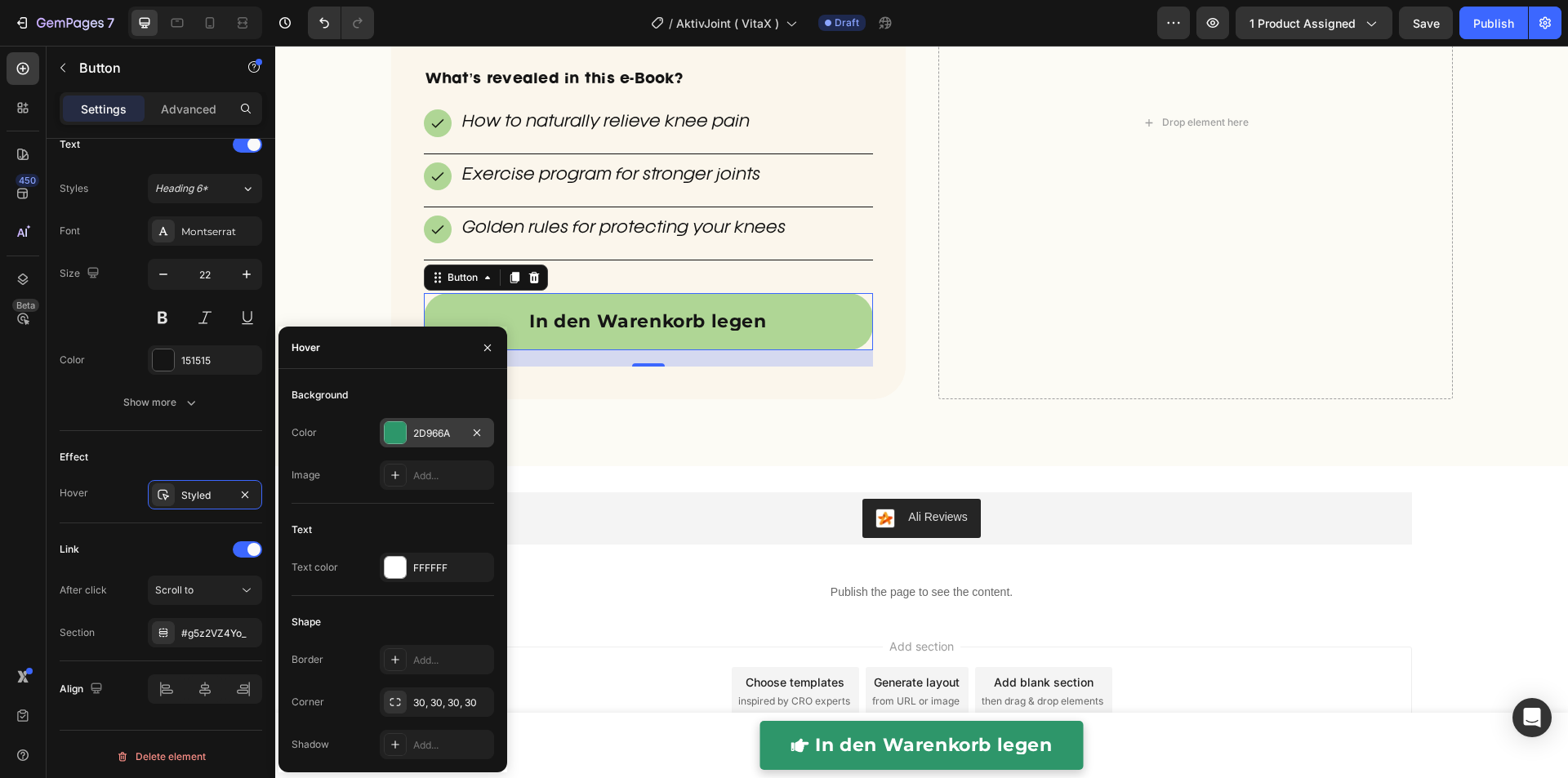
click at [434, 441] on div "2D966A" at bounding box center [436, 433] width 114 height 29
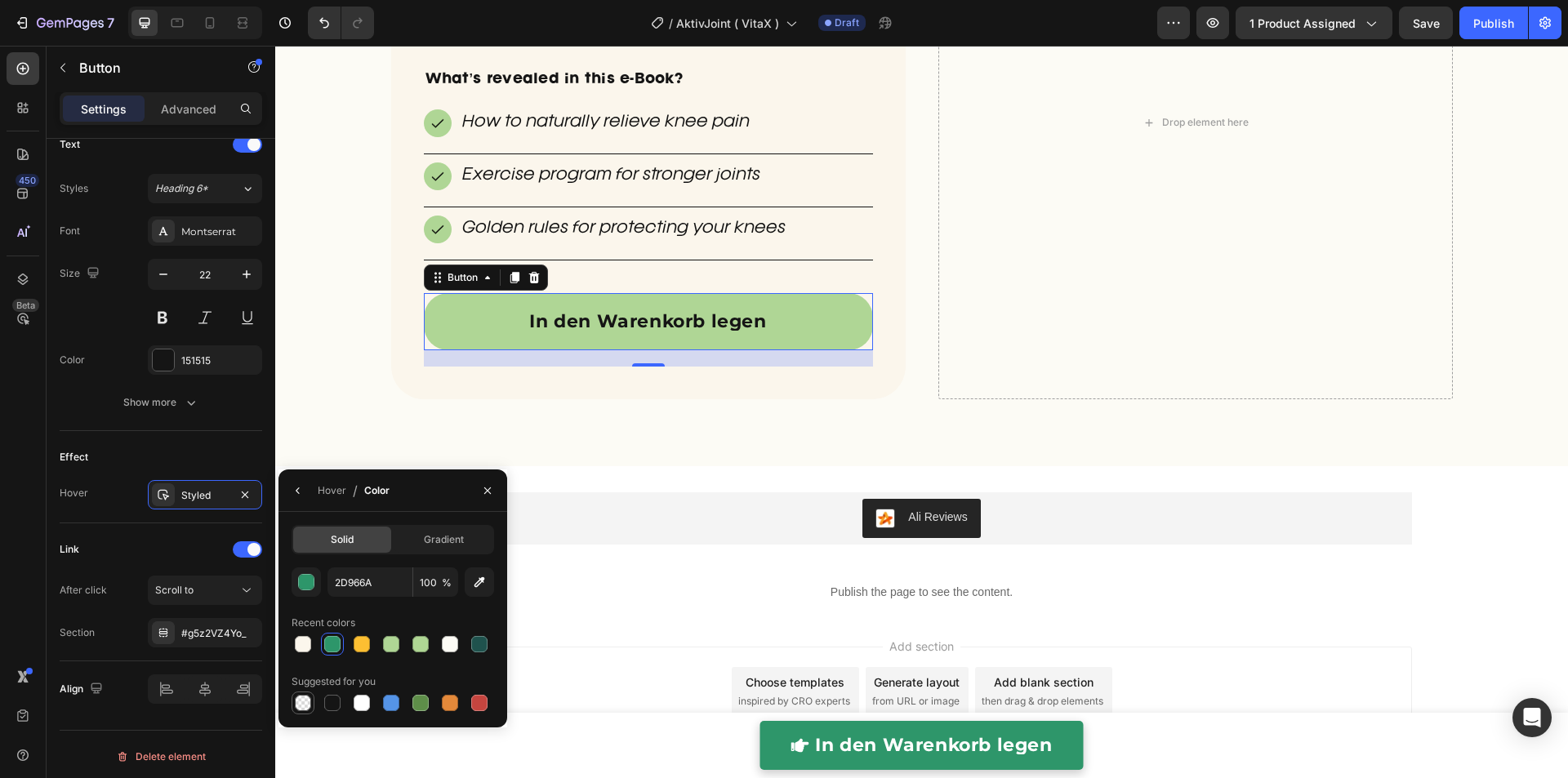
click at [302, 695] on div at bounding box center [302, 703] width 17 height 17
type input "000000"
type input "0"
click at [207, 448] on div "Effect" at bounding box center [161, 456] width 203 height 26
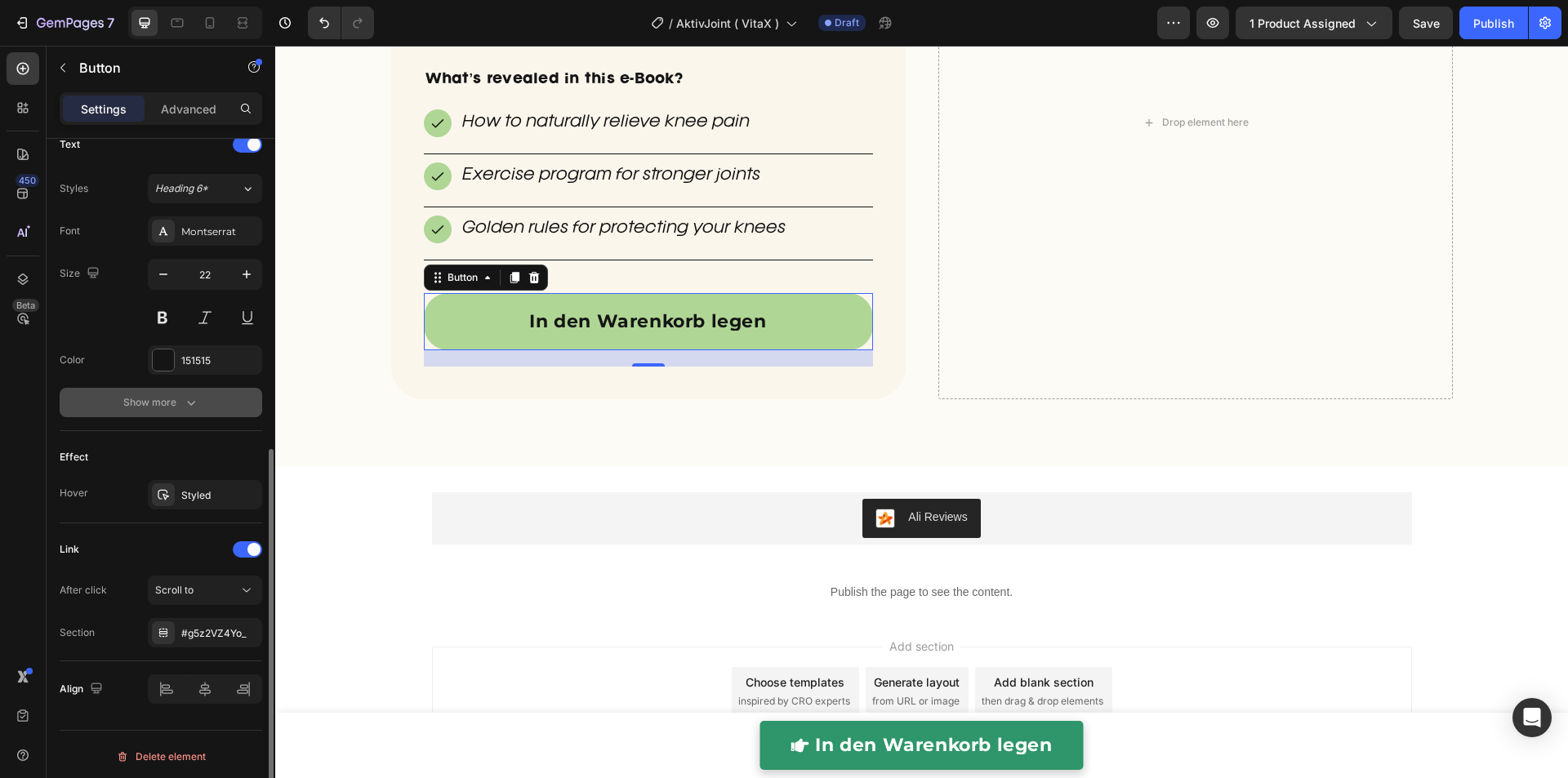
scroll to position [491, 0]
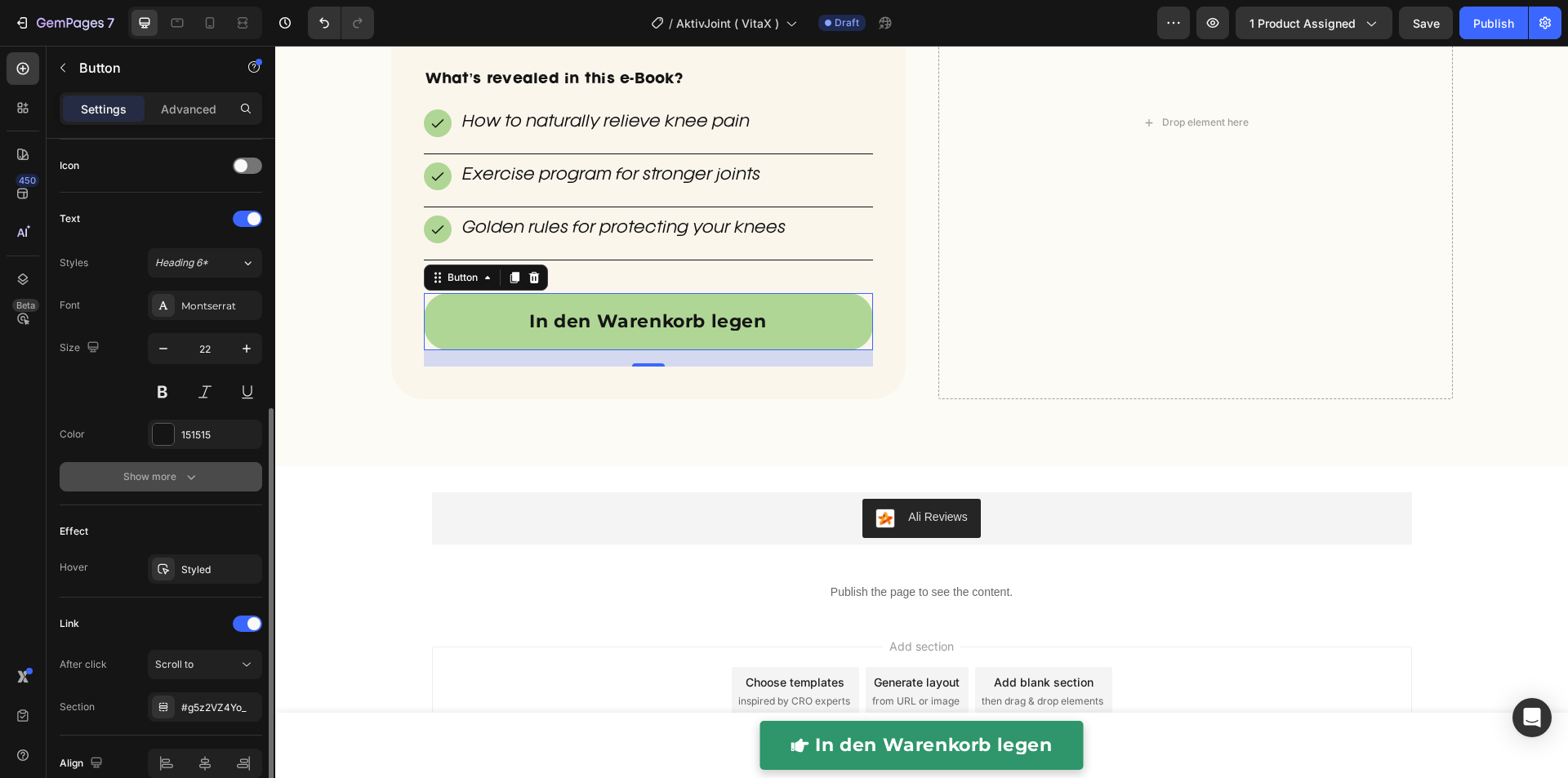
click at [179, 485] on button "Show more" at bounding box center [161, 477] width 203 height 29
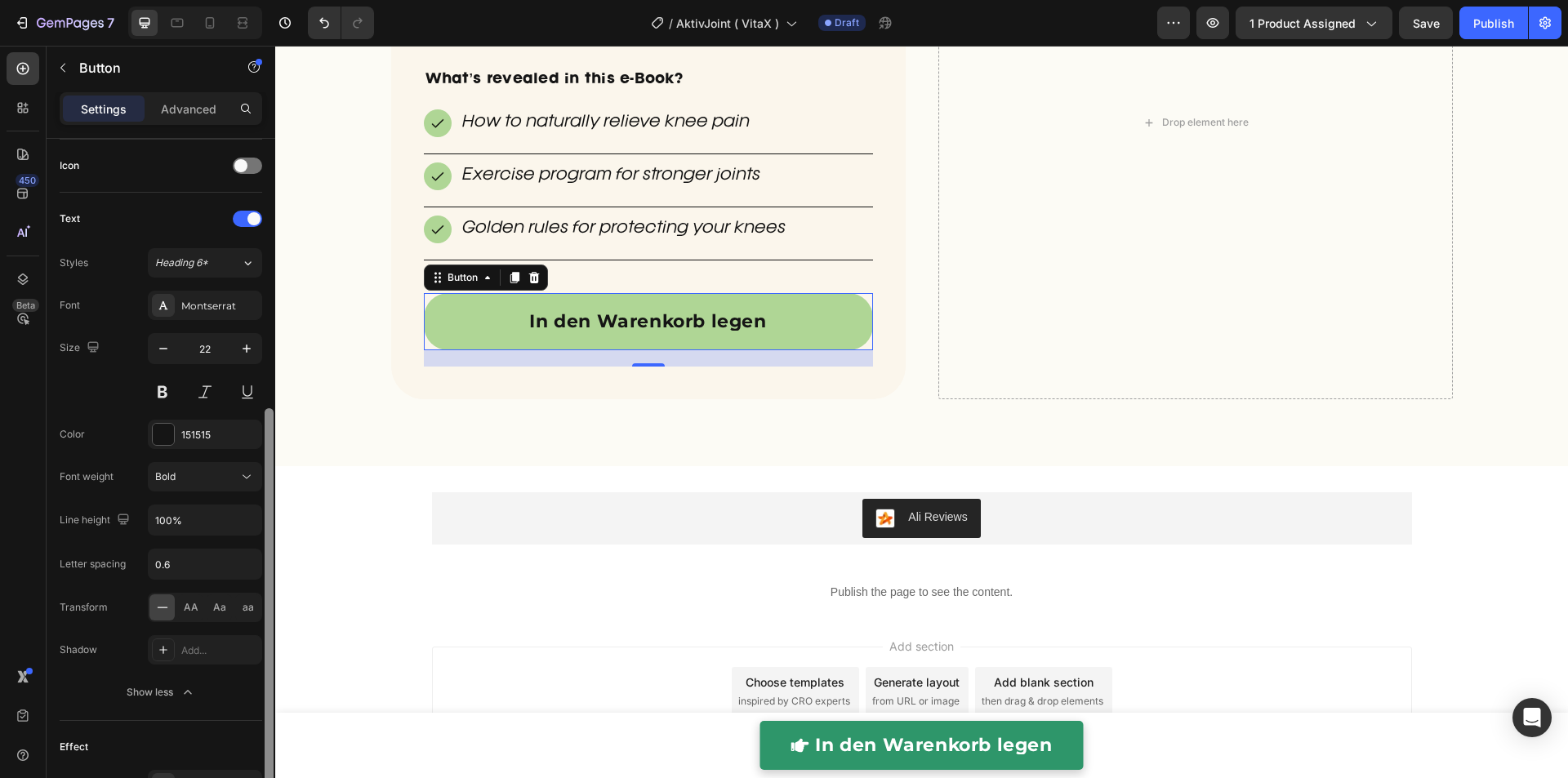
drag, startPoint x: 178, startPoint y: 694, endPoint x: 268, endPoint y: 603, distance: 128.0
click at [178, 694] on div "Show less" at bounding box center [161, 692] width 69 height 17
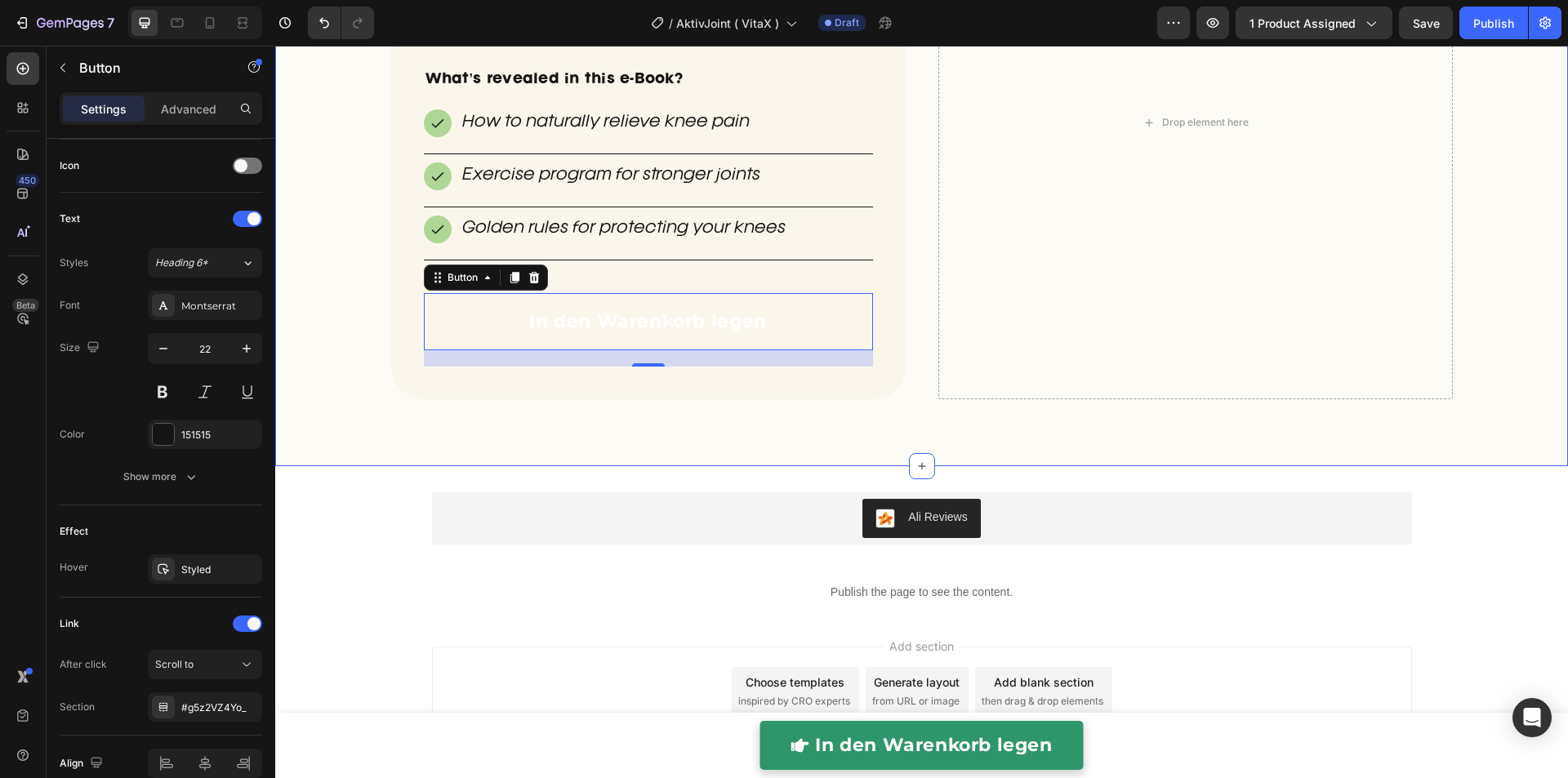
click at [440, 408] on div "BONUS: Order today and receive a FREE e-Book Heading Our Knee+ E-Book normally …" at bounding box center [921, 143] width 1292 height 594
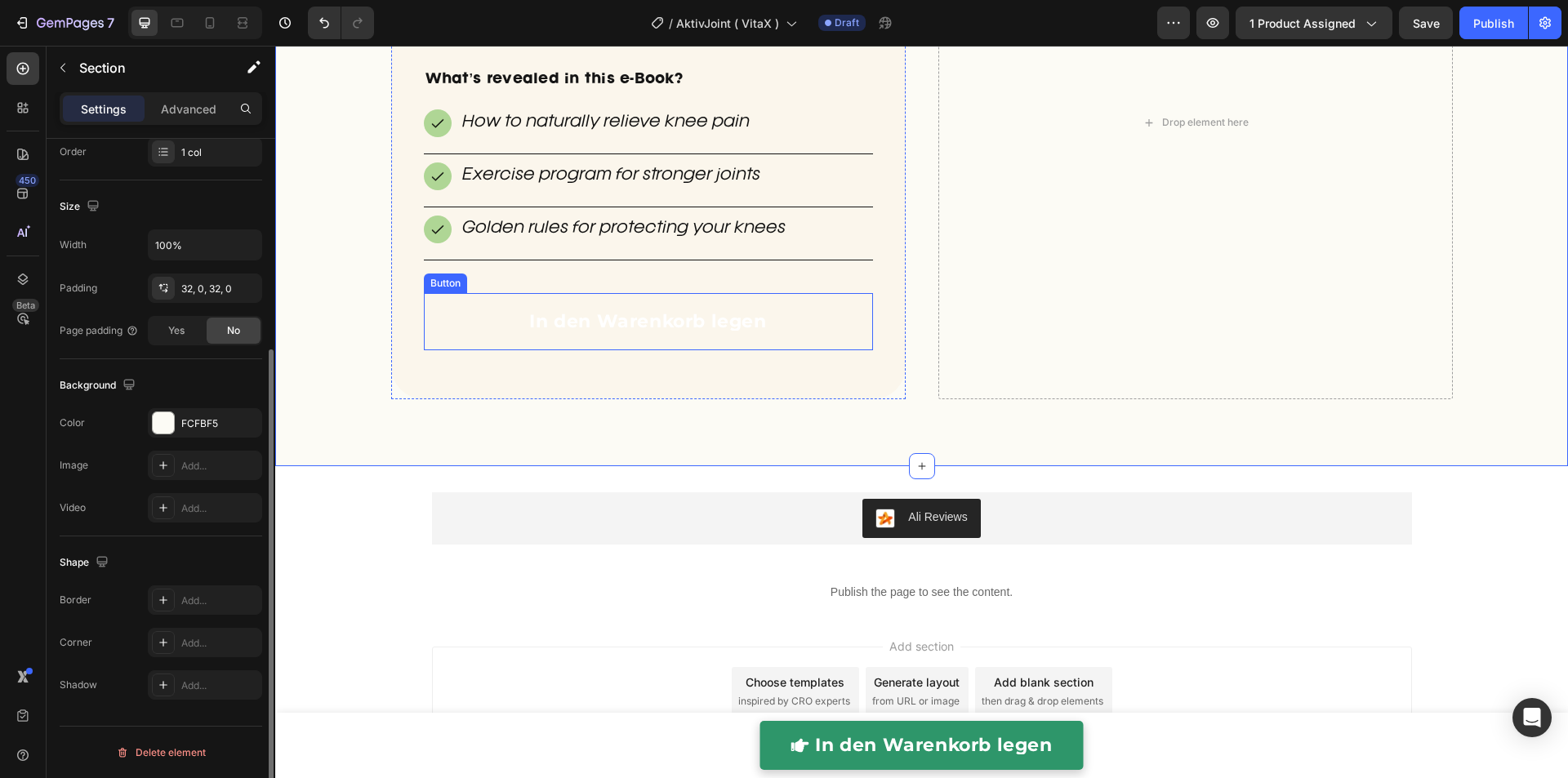
scroll to position [0, 0]
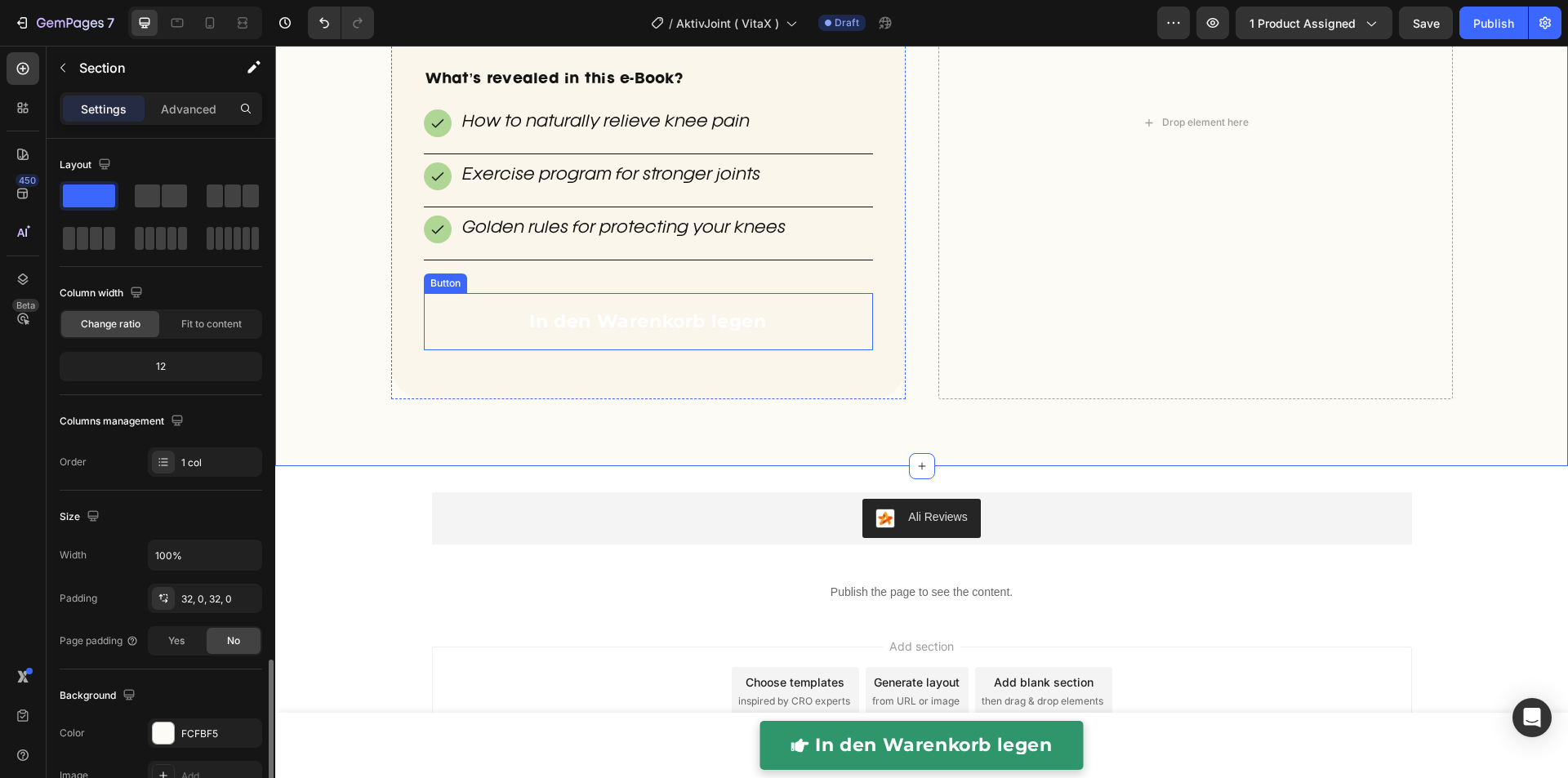
drag, startPoint x: 463, startPoint y: 324, endPoint x: 434, endPoint y: 340, distance: 33.1
click at [464, 324] on link "In den Warenkorb legen" at bounding box center [648, 322] width 449 height 58
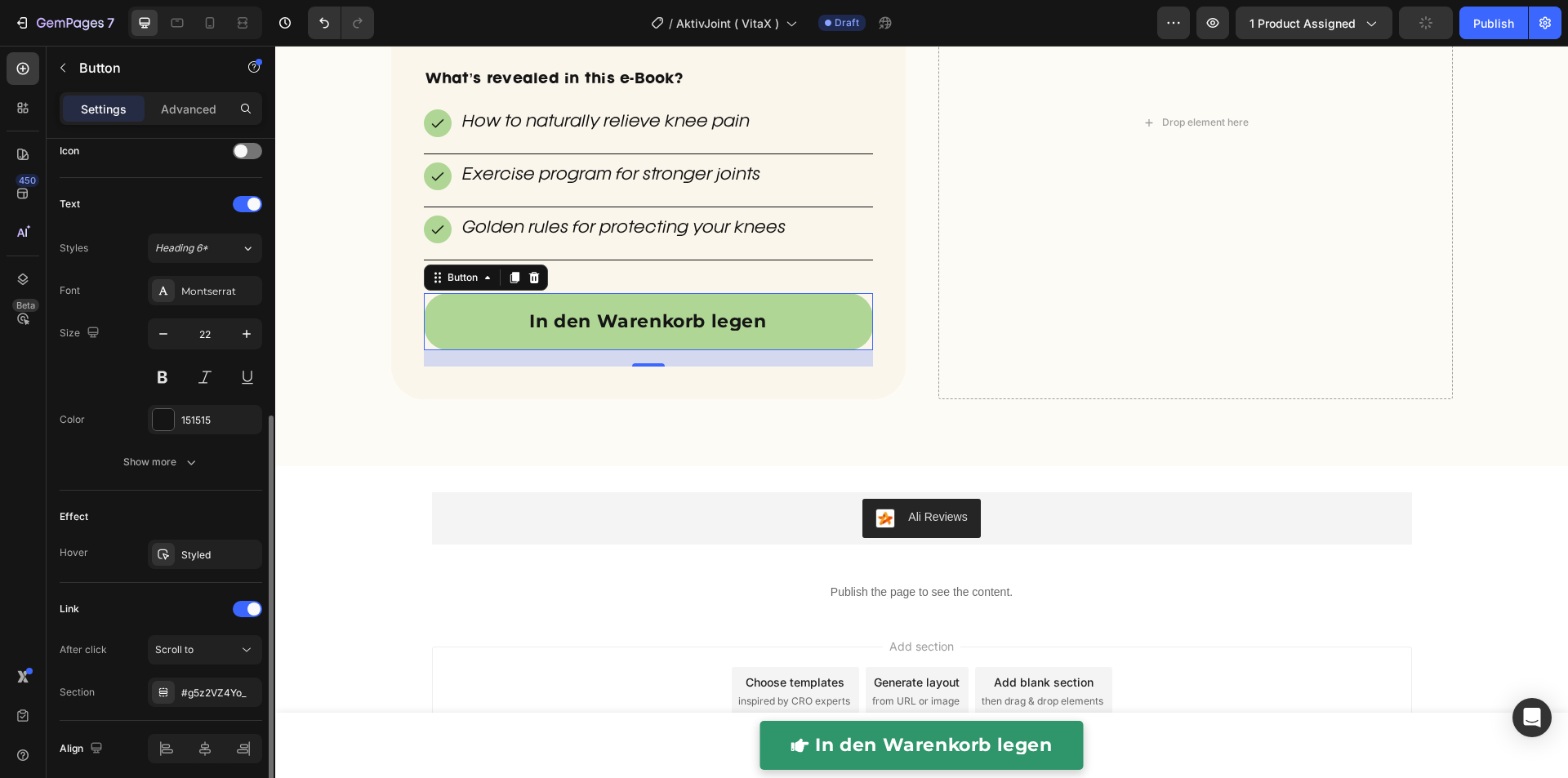
scroll to position [565, 0]
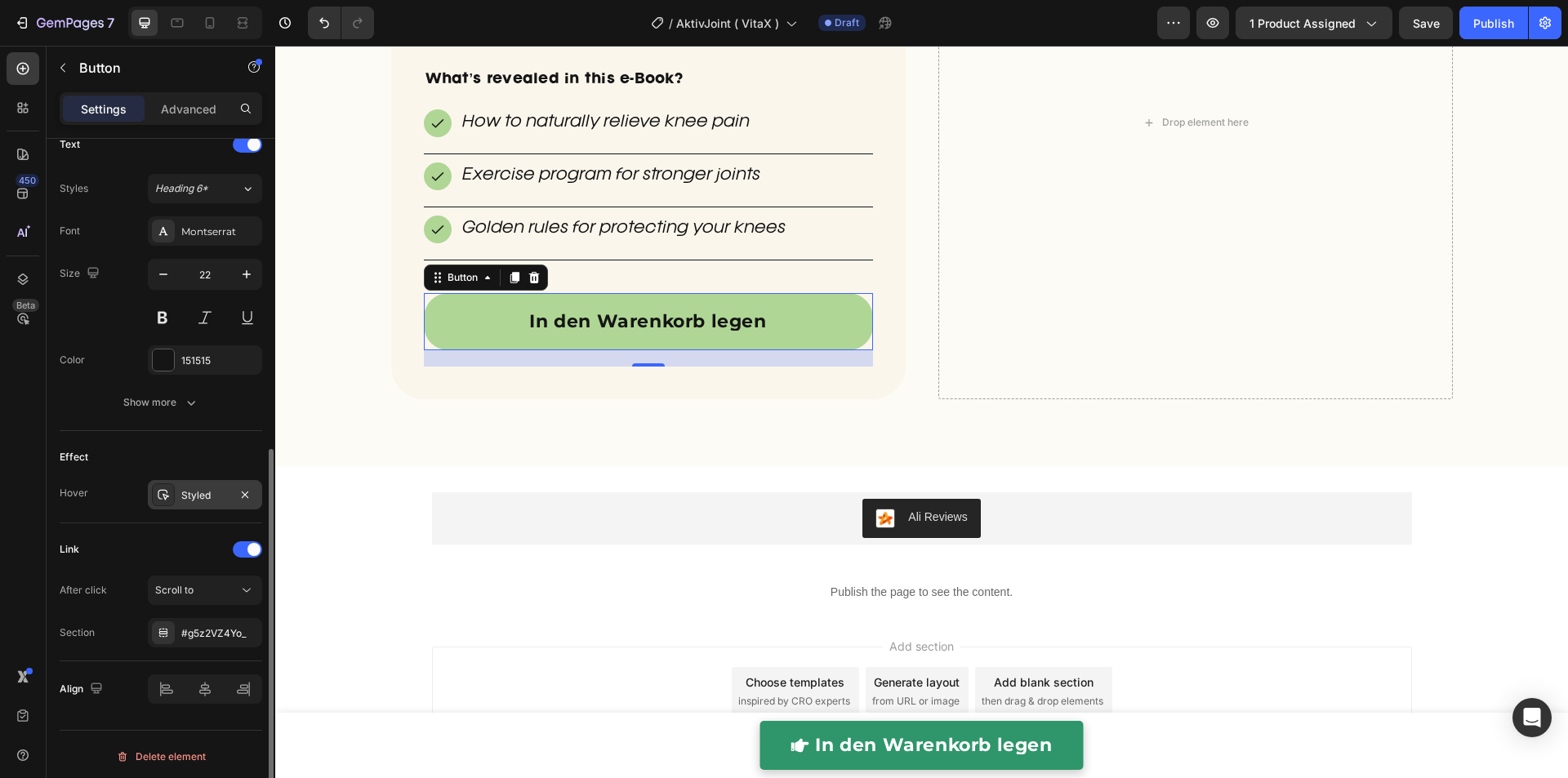
click at [187, 496] on div "Styled" at bounding box center [205, 495] width 48 height 15
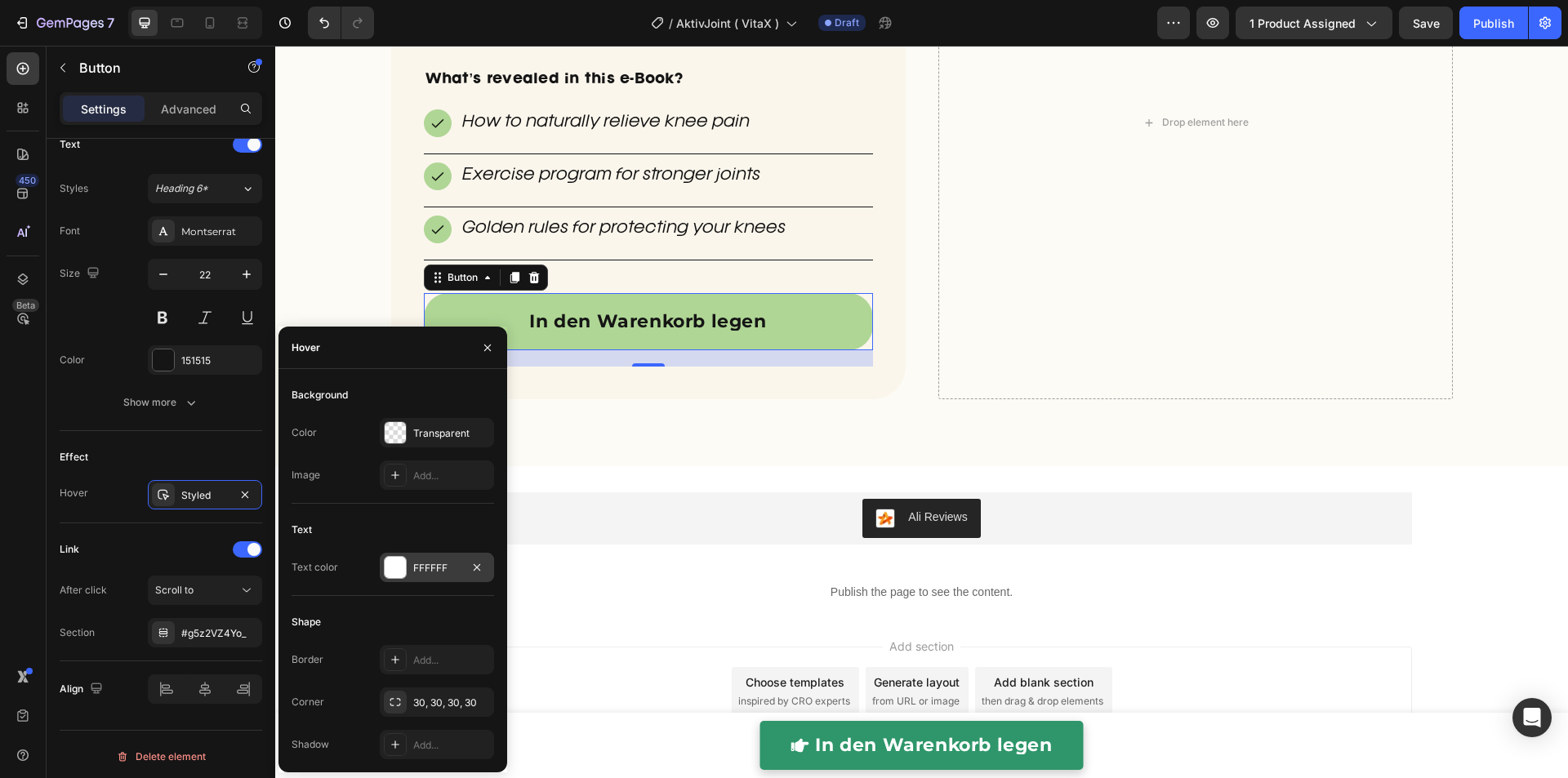
click at [403, 568] on div at bounding box center [395, 567] width 21 height 21
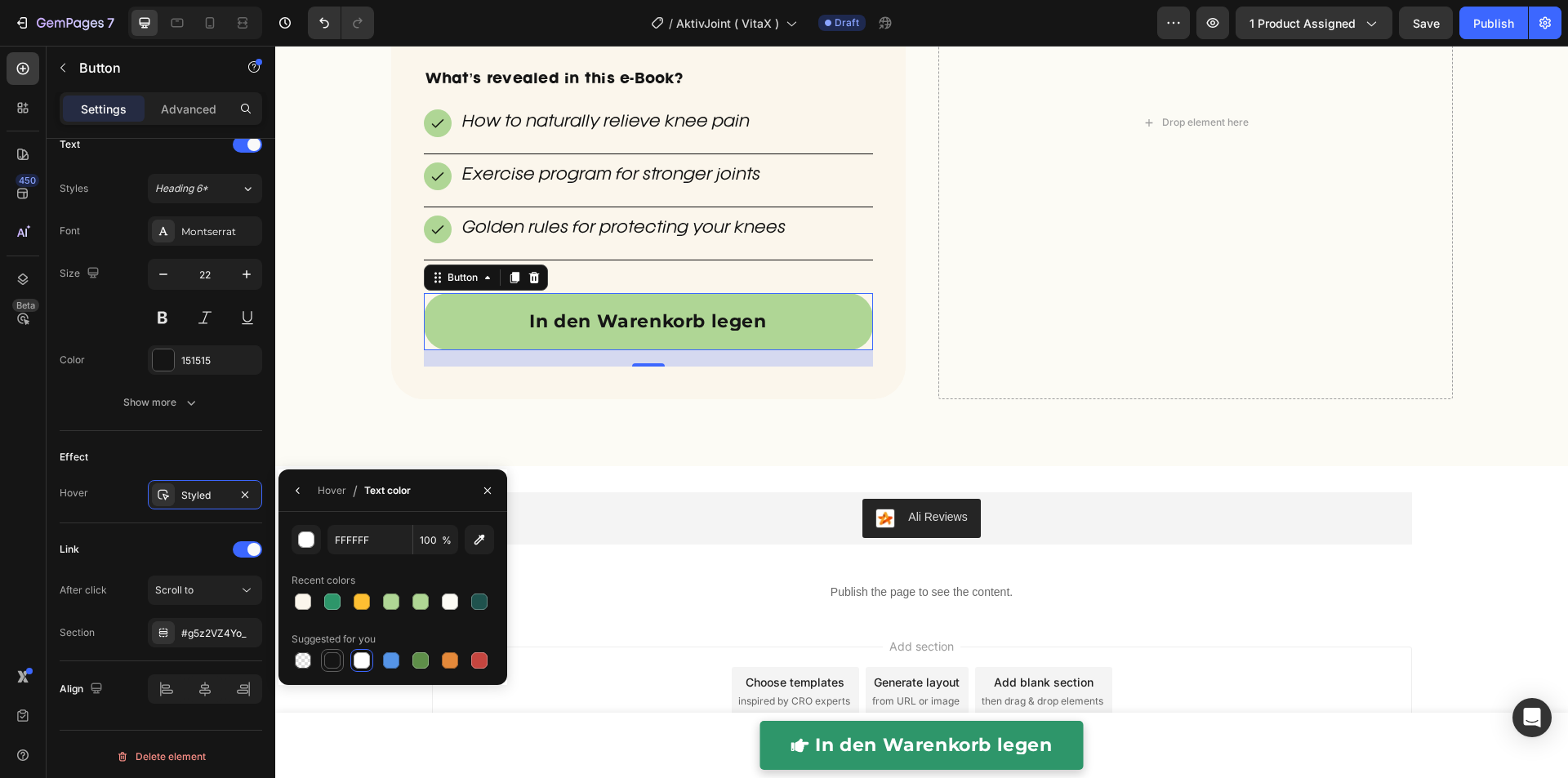
click at [333, 654] on div at bounding box center [332, 660] width 17 height 17
type input "151515"
click at [297, 496] on icon "button" at bounding box center [297, 489] width 13 height 13
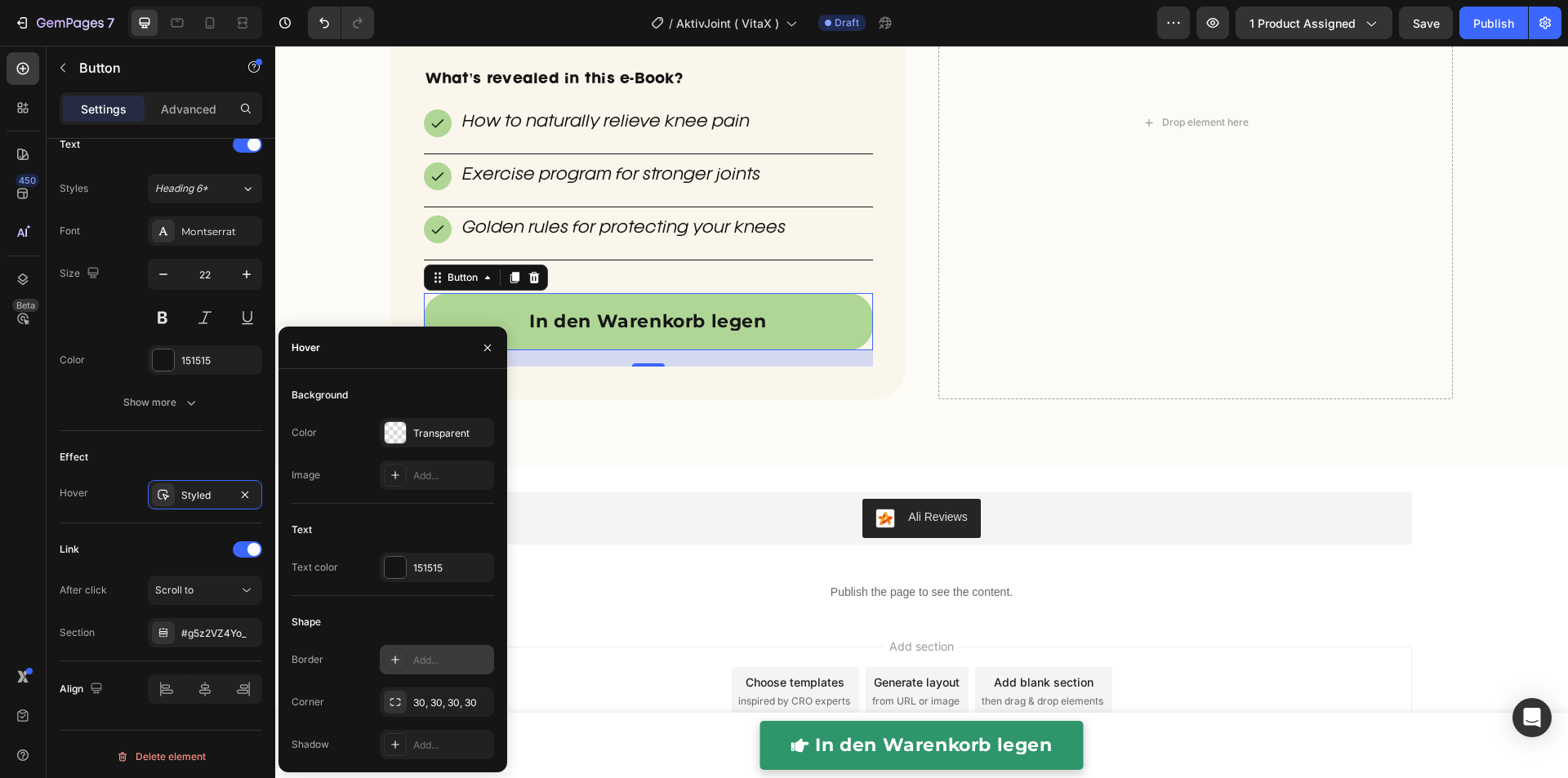
click at [404, 667] on div at bounding box center [395, 659] width 22 height 22
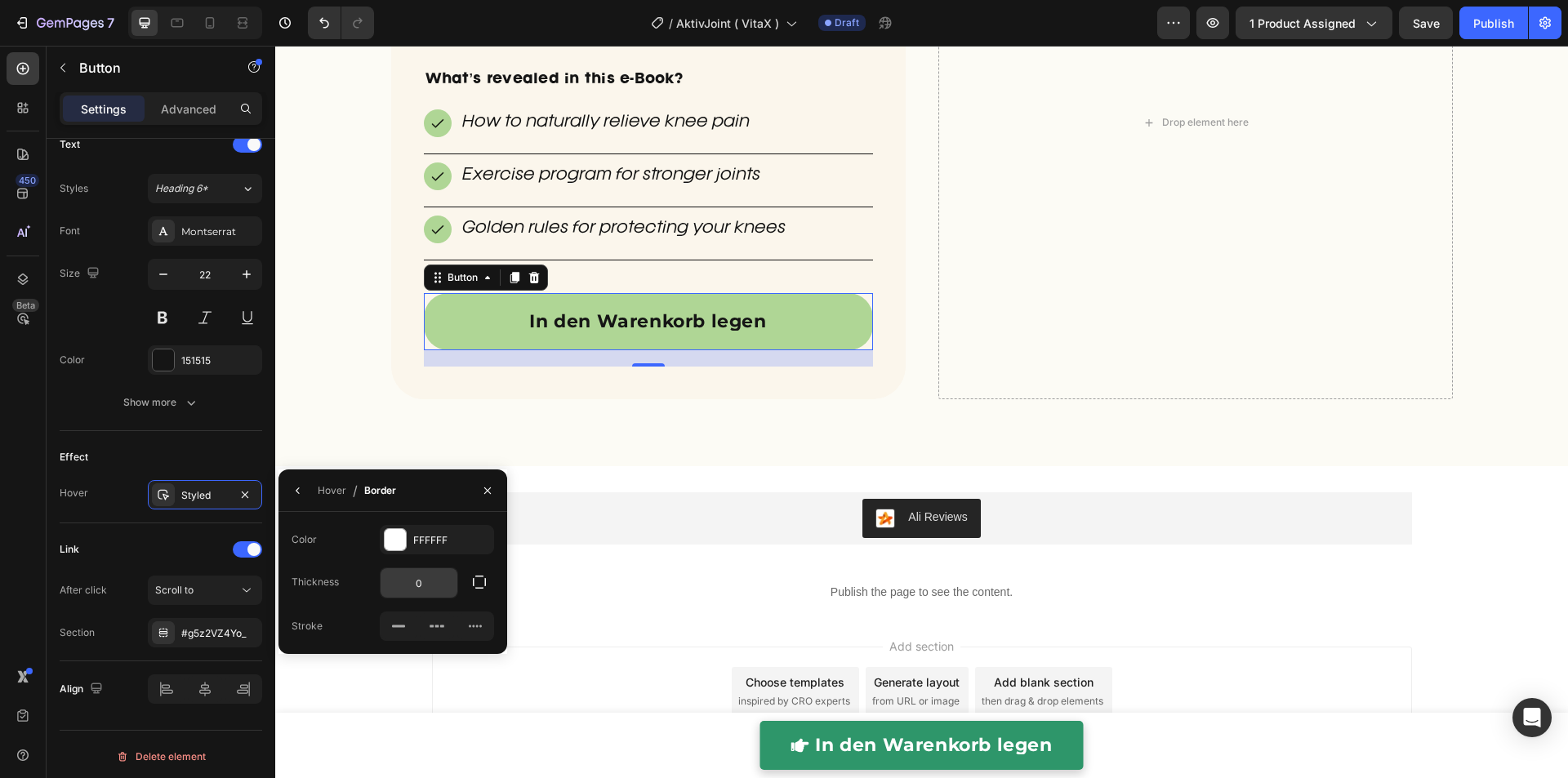
click at [428, 586] on input "0" at bounding box center [418, 583] width 77 height 29
type input "1"
click at [401, 533] on div at bounding box center [395, 540] width 21 height 21
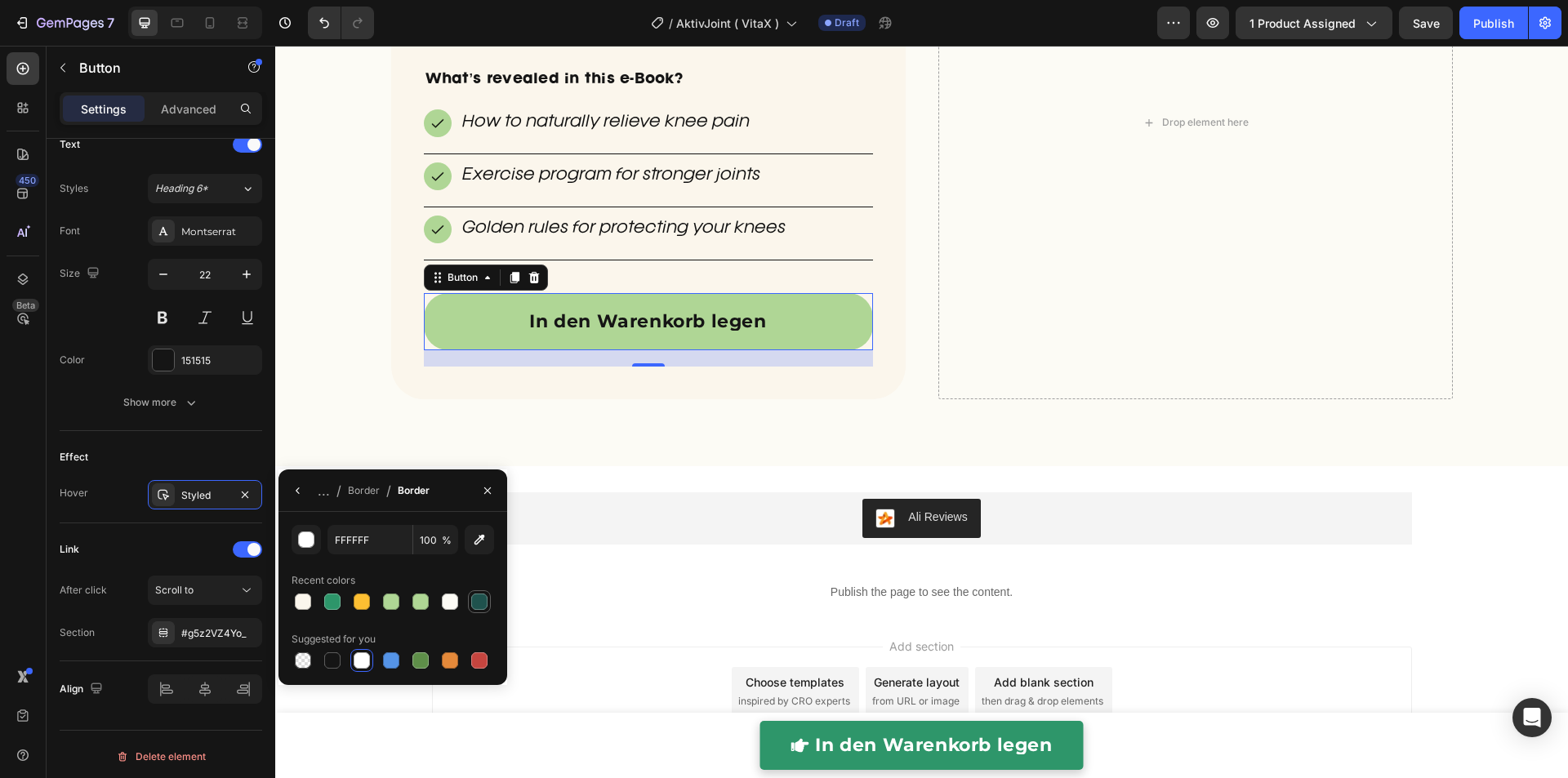
click at [480, 609] on div at bounding box center [479, 602] width 17 height 17
type input "1F524D"
drag, startPoint x: 321, startPoint y: 298, endPoint x: 333, endPoint y: 300, distance: 12.2
click at [321, 297] on div "BONUS: Order today and receive a FREE e-Book Heading Our Knee+ E-Book normally …" at bounding box center [921, 143] width 1292 height 594
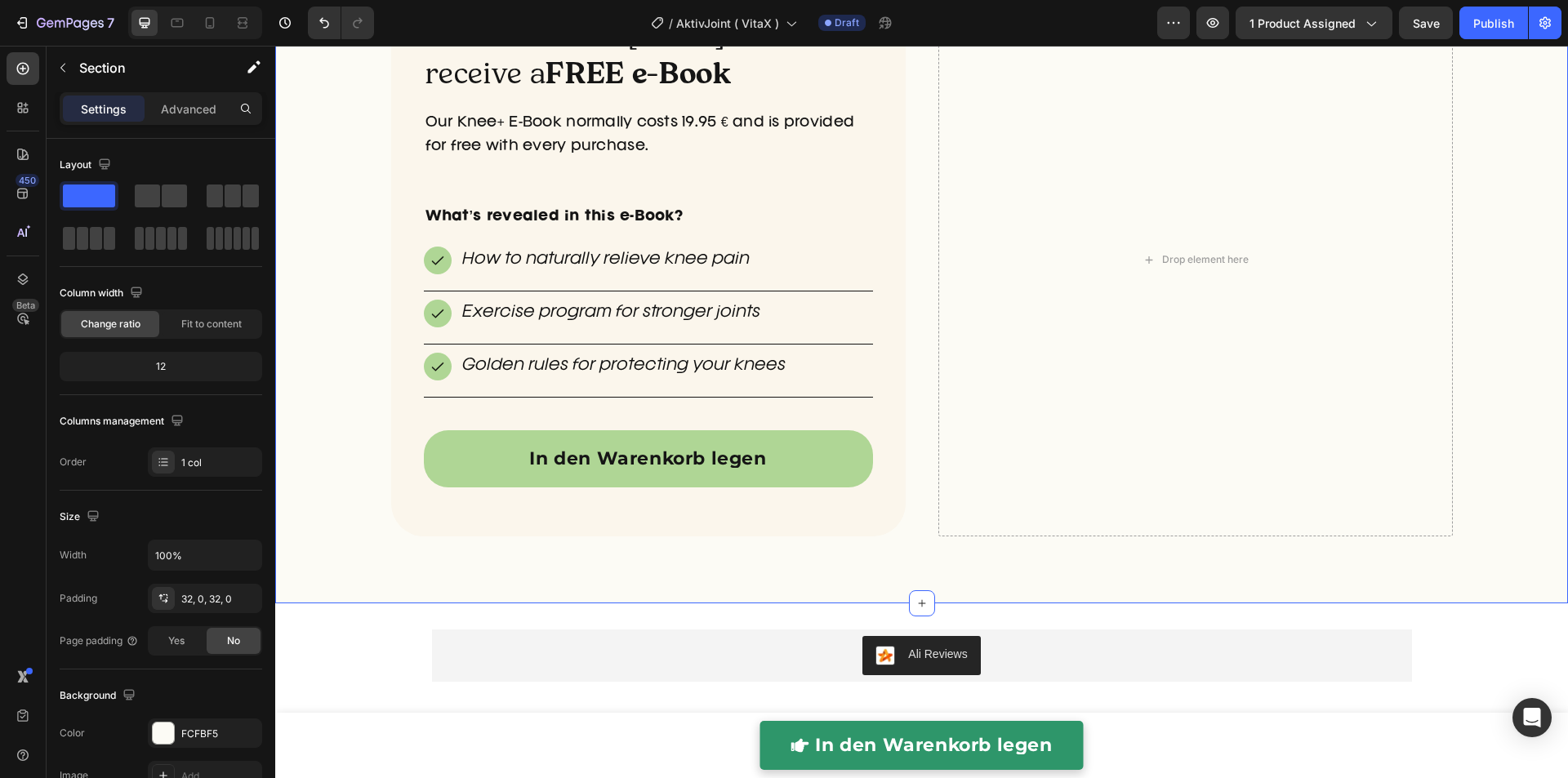
scroll to position [4810, 0]
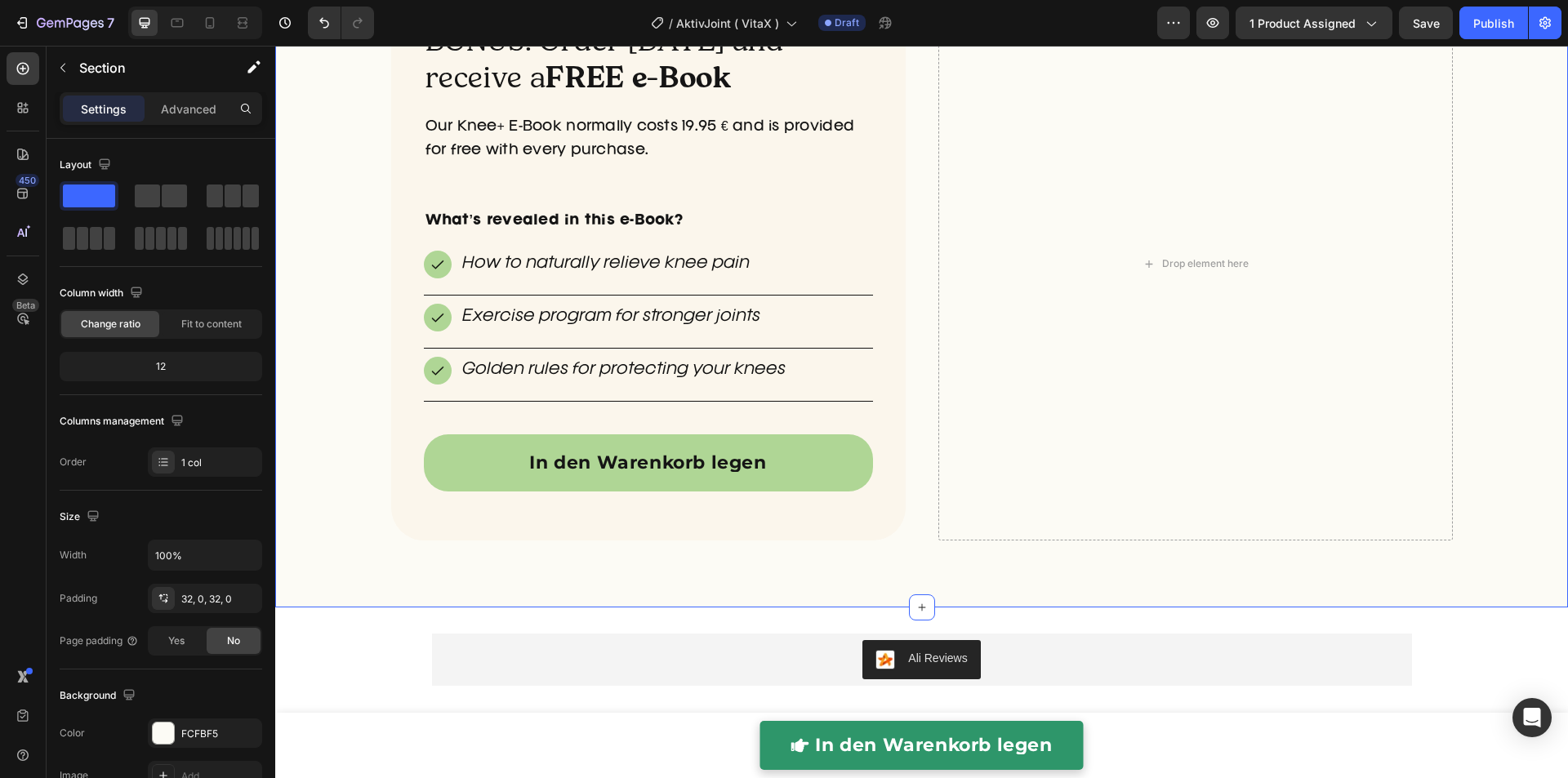
click at [326, 319] on div "BONUS: Order today and receive a FREE e-Book Heading Our Knee+ E-Book normally …" at bounding box center [921, 284] width 1292 height 594
click at [429, 282] on div "How to naturally relieve knee pain" at bounding box center [648, 273] width 449 height 45
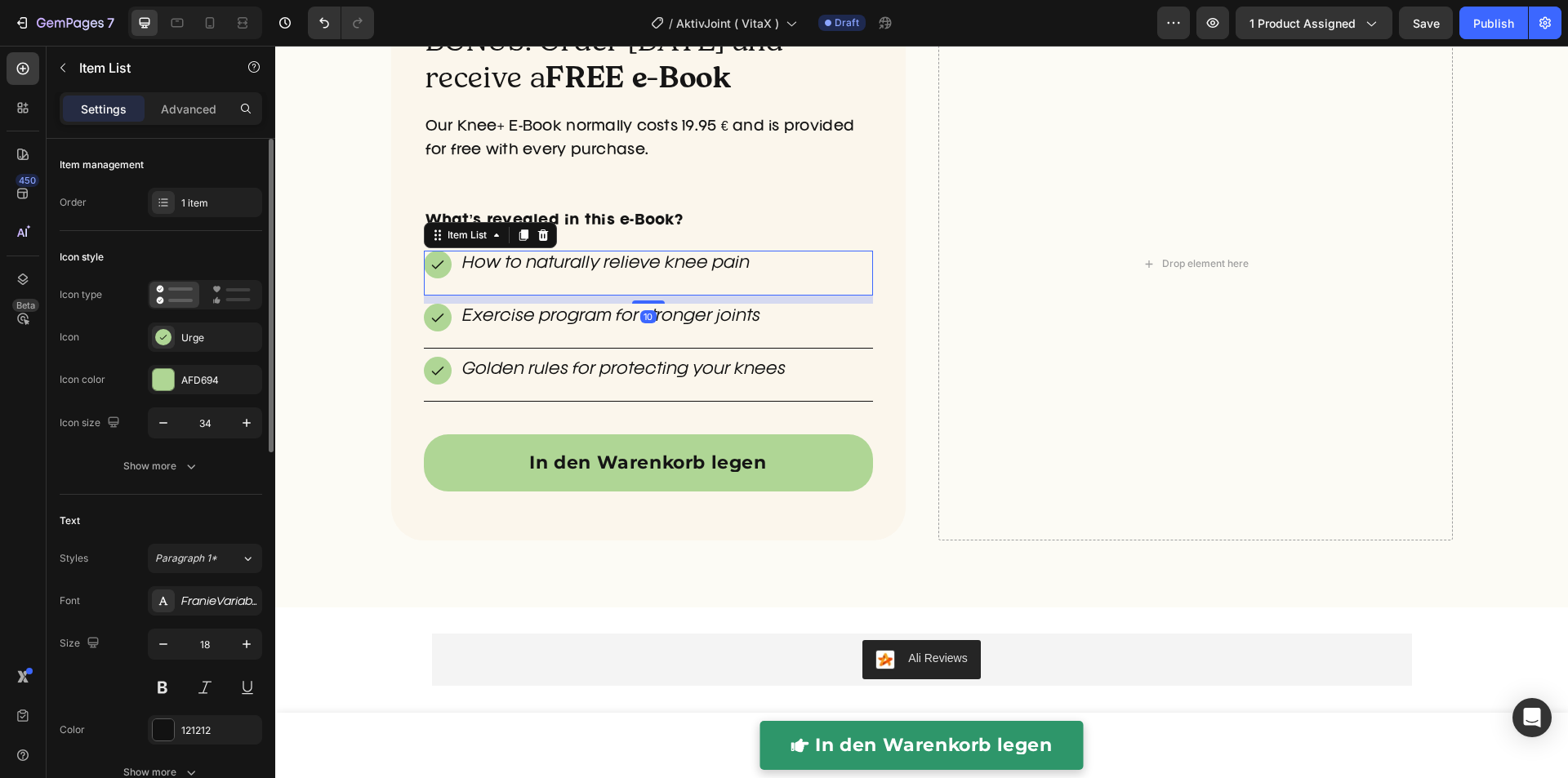
drag, startPoint x: 203, startPoint y: 107, endPoint x: 223, endPoint y: 163, distance: 59.5
click at [203, 108] on p "Advanced" at bounding box center [188, 109] width 56 height 18
type input "100%"
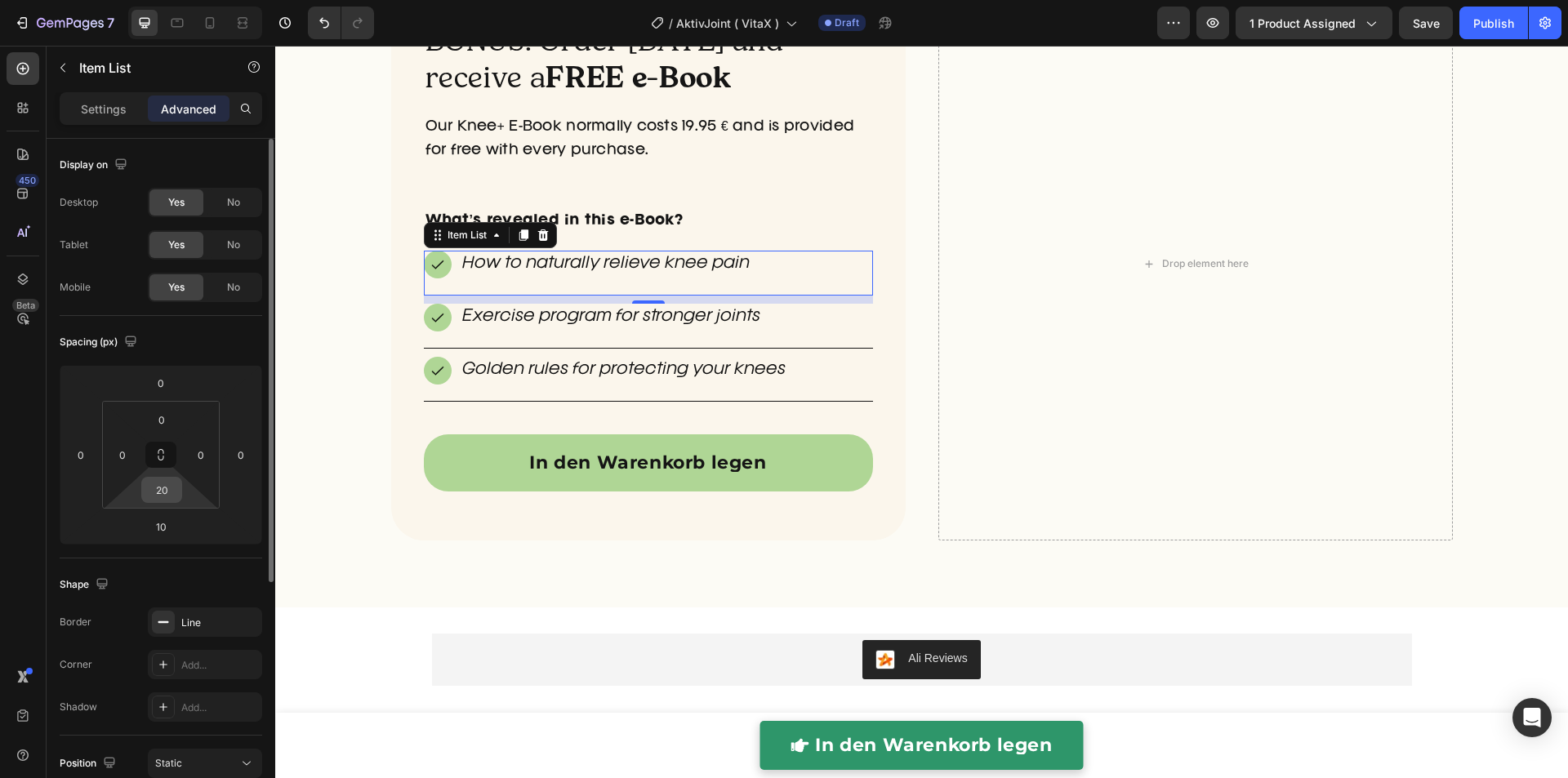
click at [168, 484] on input "20" at bounding box center [161, 489] width 32 height 24
type input "30"
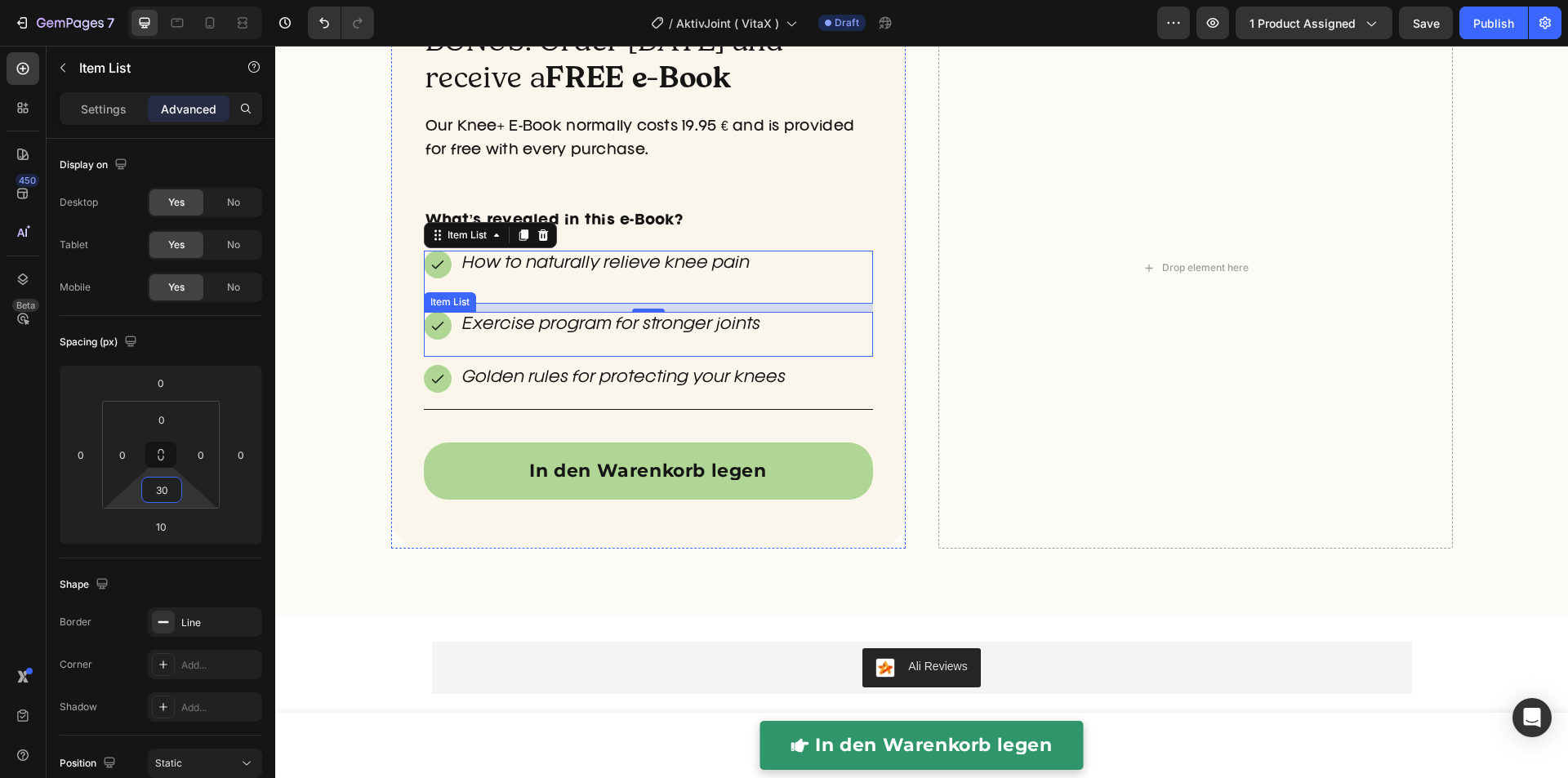
drag, startPoint x: 471, startPoint y: 344, endPoint x: 326, endPoint y: 413, distance: 160.6
click at [471, 345] on div "Exercise program for stronger joints" at bounding box center [648, 334] width 449 height 45
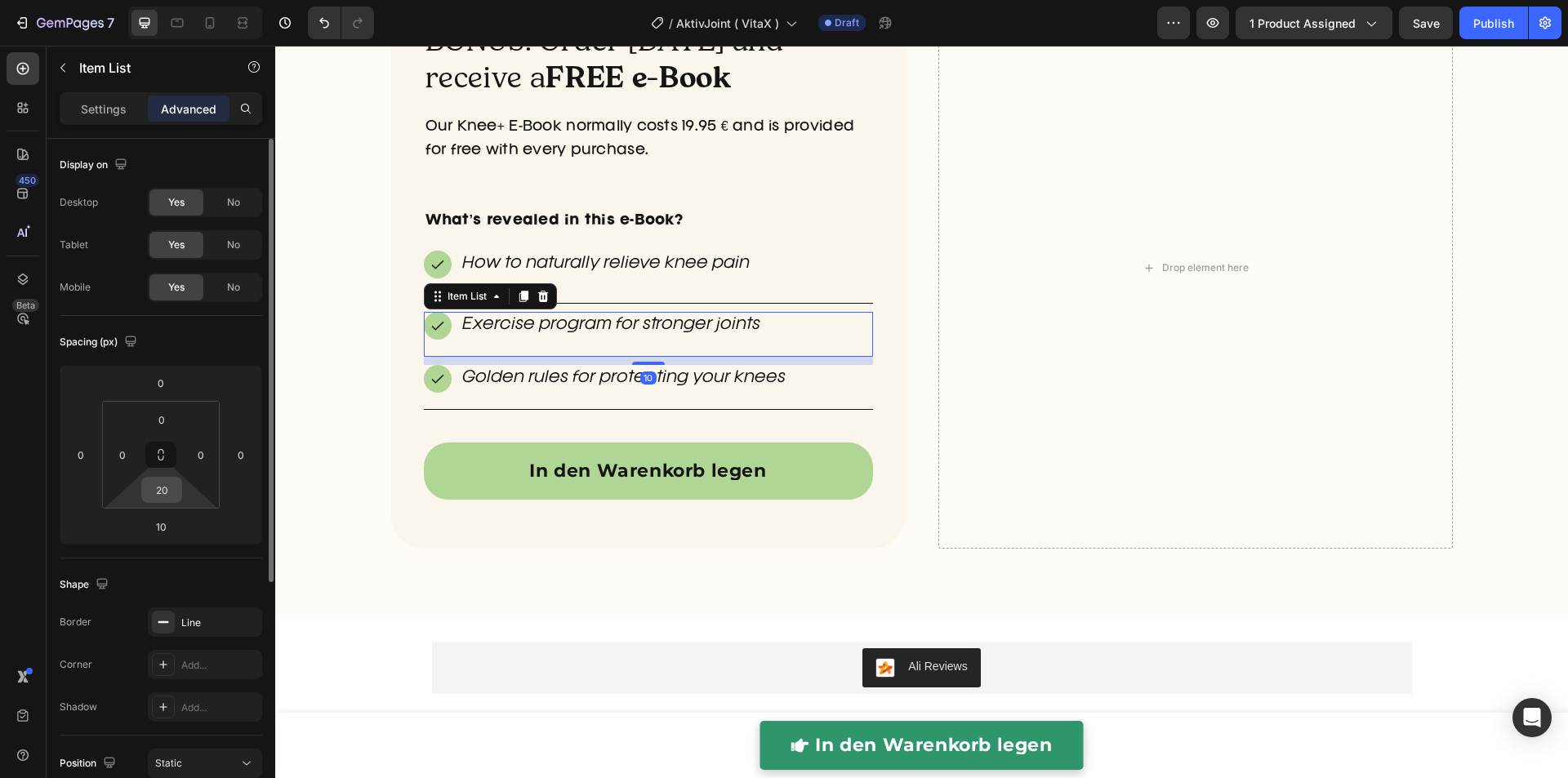
click at [155, 484] on input "20" at bounding box center [161, 489] width 32 height 24
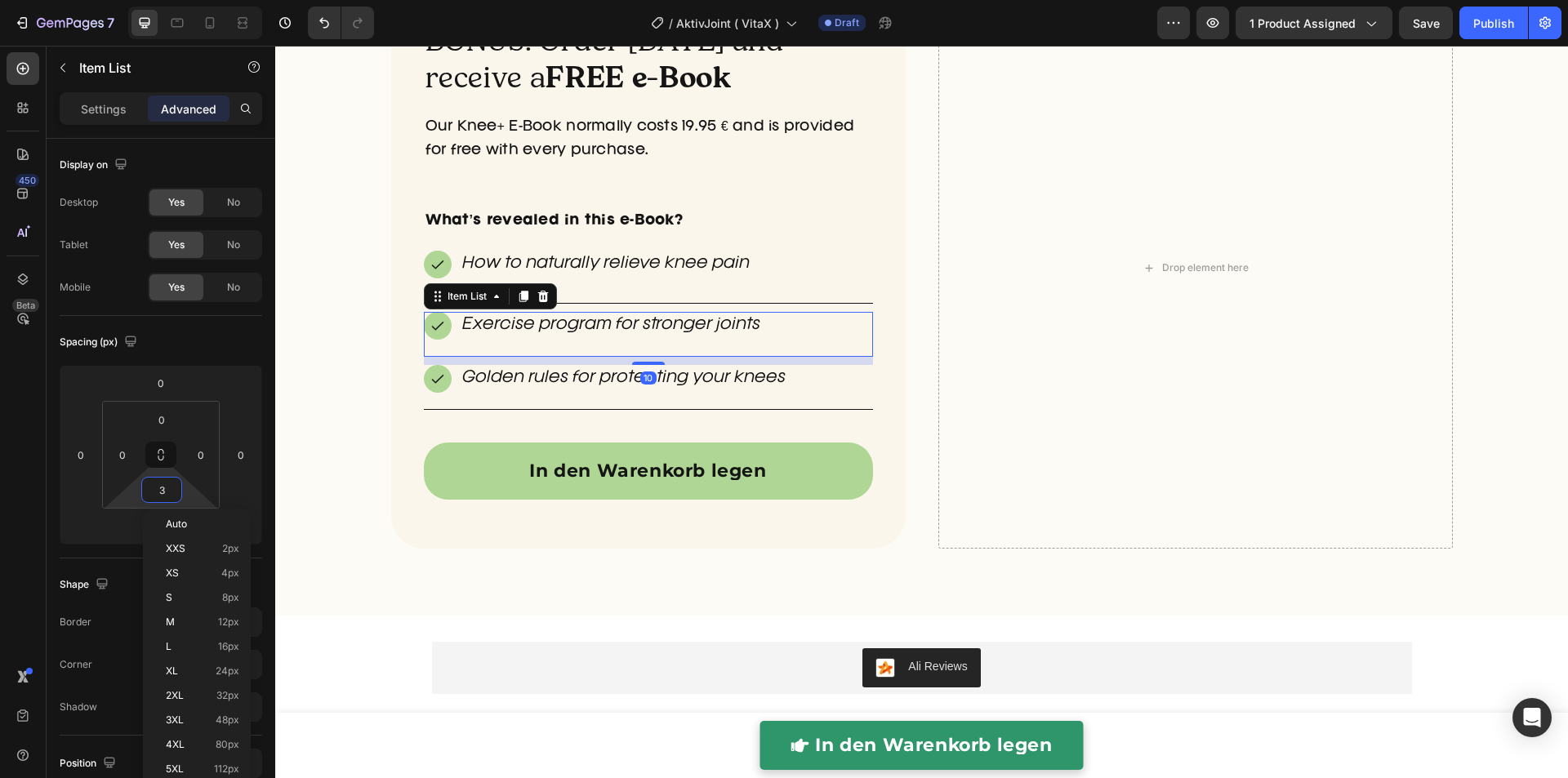
type input "30"
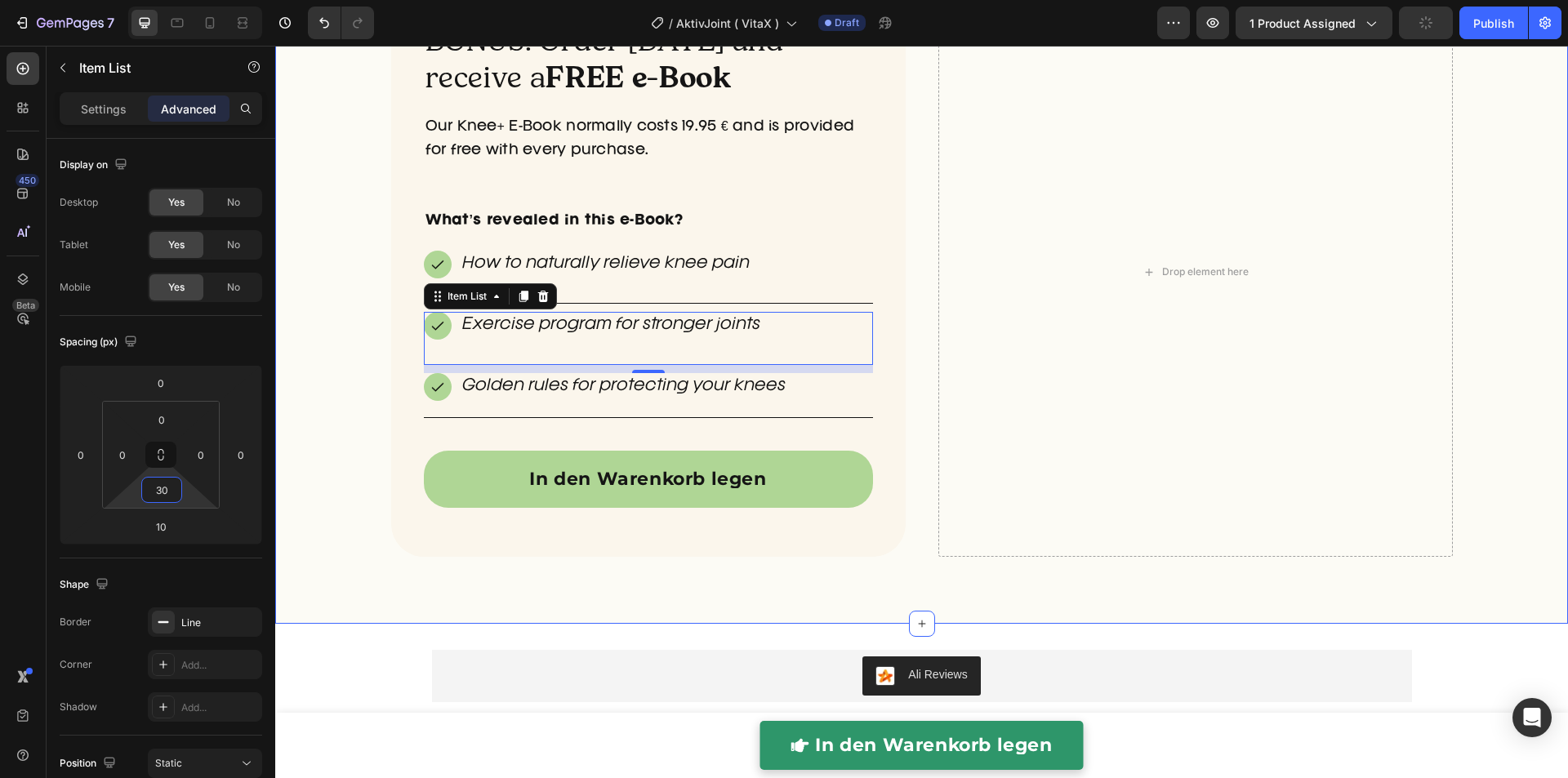
click at [359, 411] on div "BONUS: Order today and receive a FREE e-Book Heading Our Knee+ E-Book normally …" at bounding box center [921, 292] width 1292 height 609
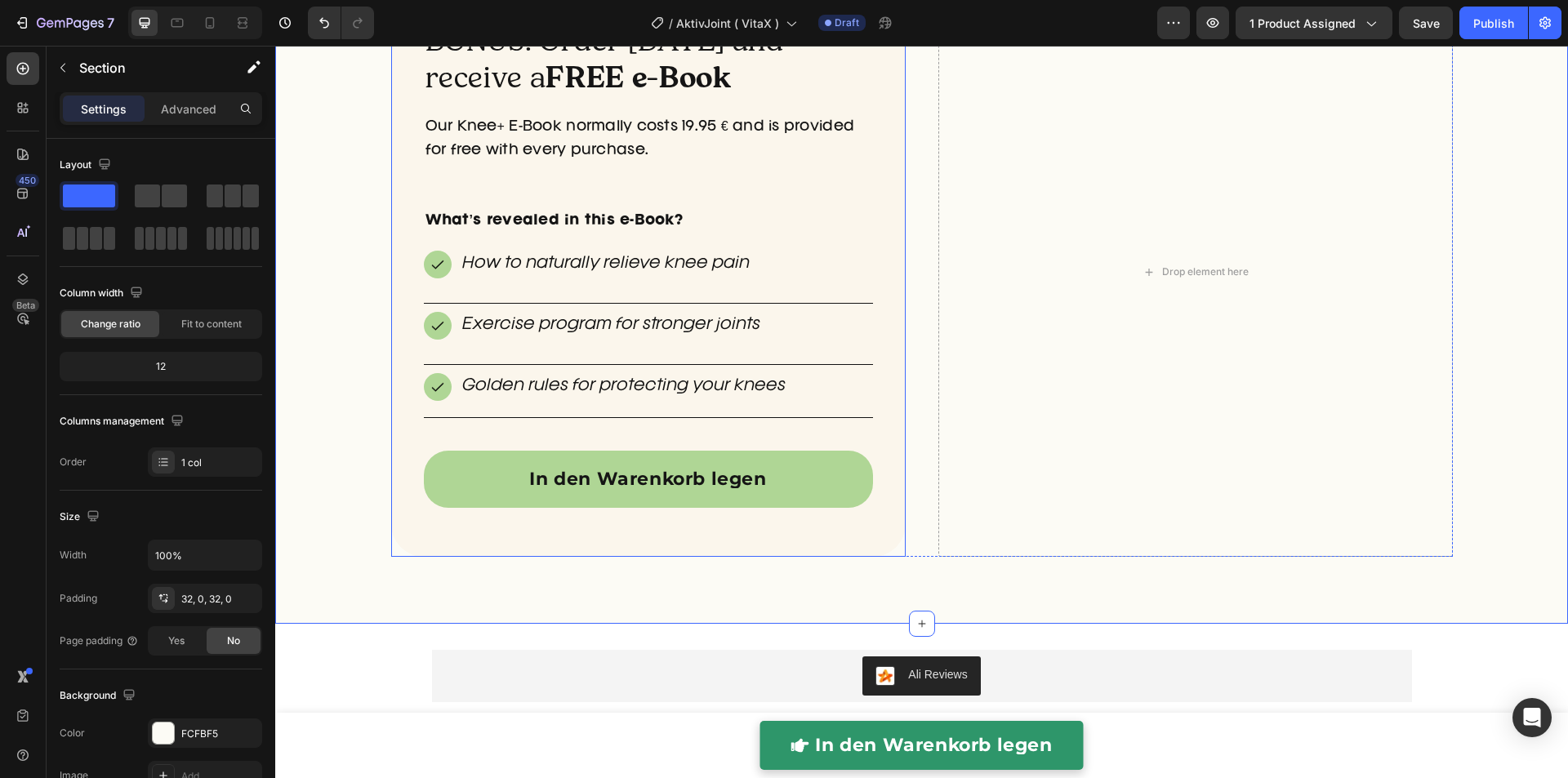
click at [491, 308] on div "BONUS: Order today and receive a FREE e-Book Heading Our Knee+ E-Book normally …" at bounding box center [648, 272] width 449 height 504
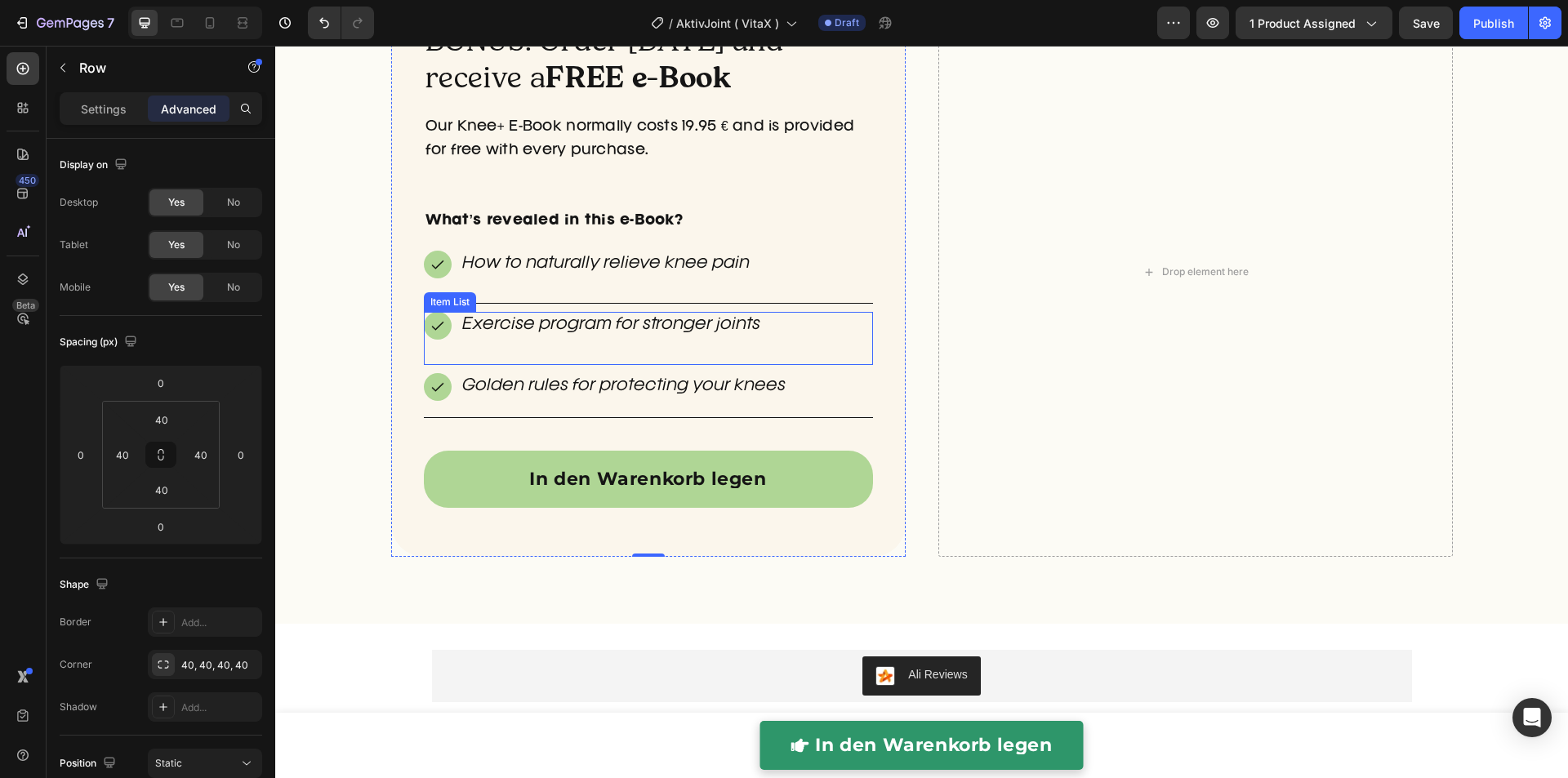
click at [444, 339] on div "Exercise program for stronger joints" at bounding box center [648, 338] width 449 height 53
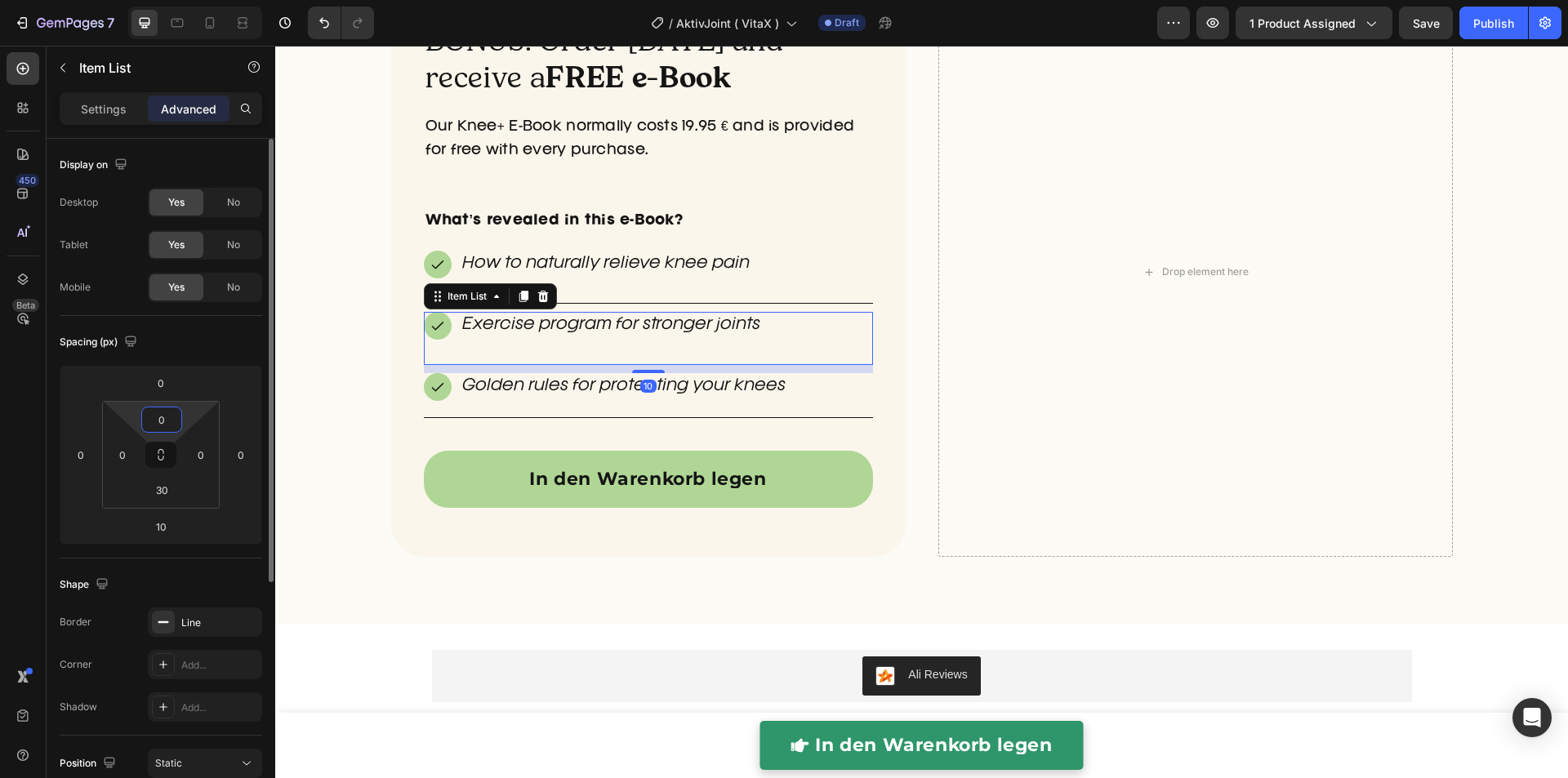
click at [174, 419] on input "0" at bounding box center [161, 419] width 32 height 24
type input "20"
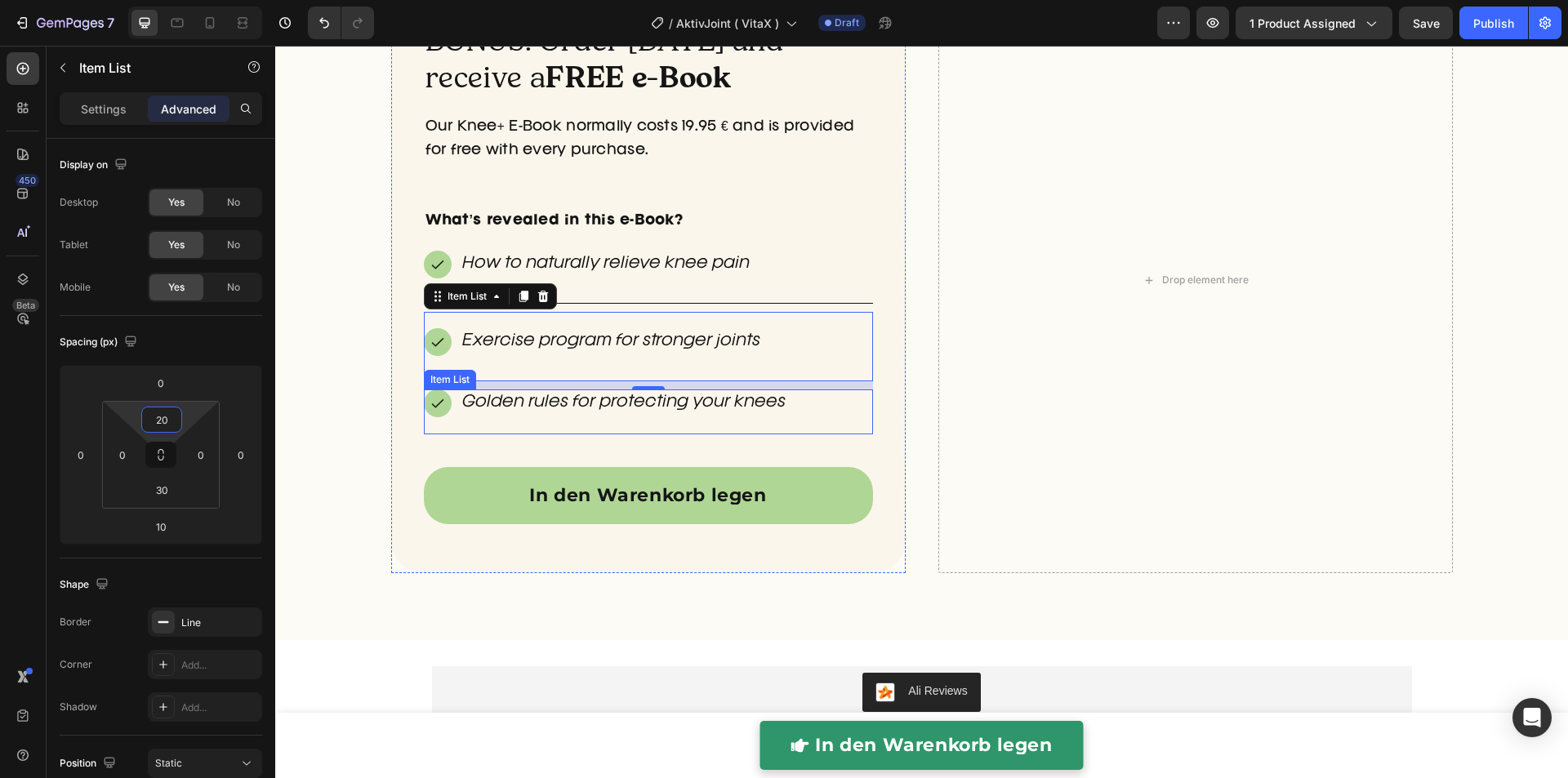
click at [481, 424] on div "Golden rules for protecting your knees" at bounding box center [648, 411] width 449 height 45
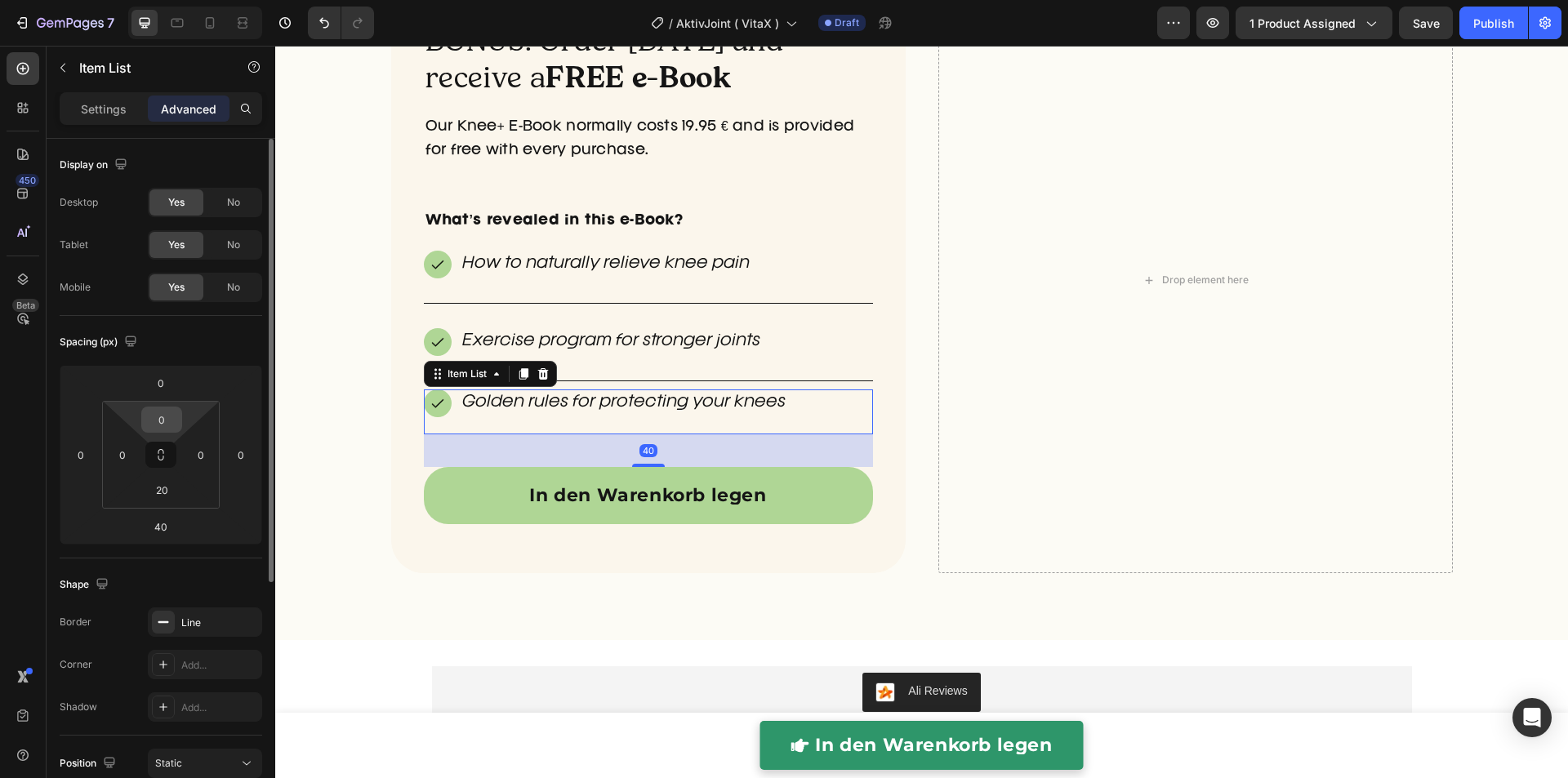
click at [163, 416] on input "0" at bounding box center [161, 419] width 32 height 24
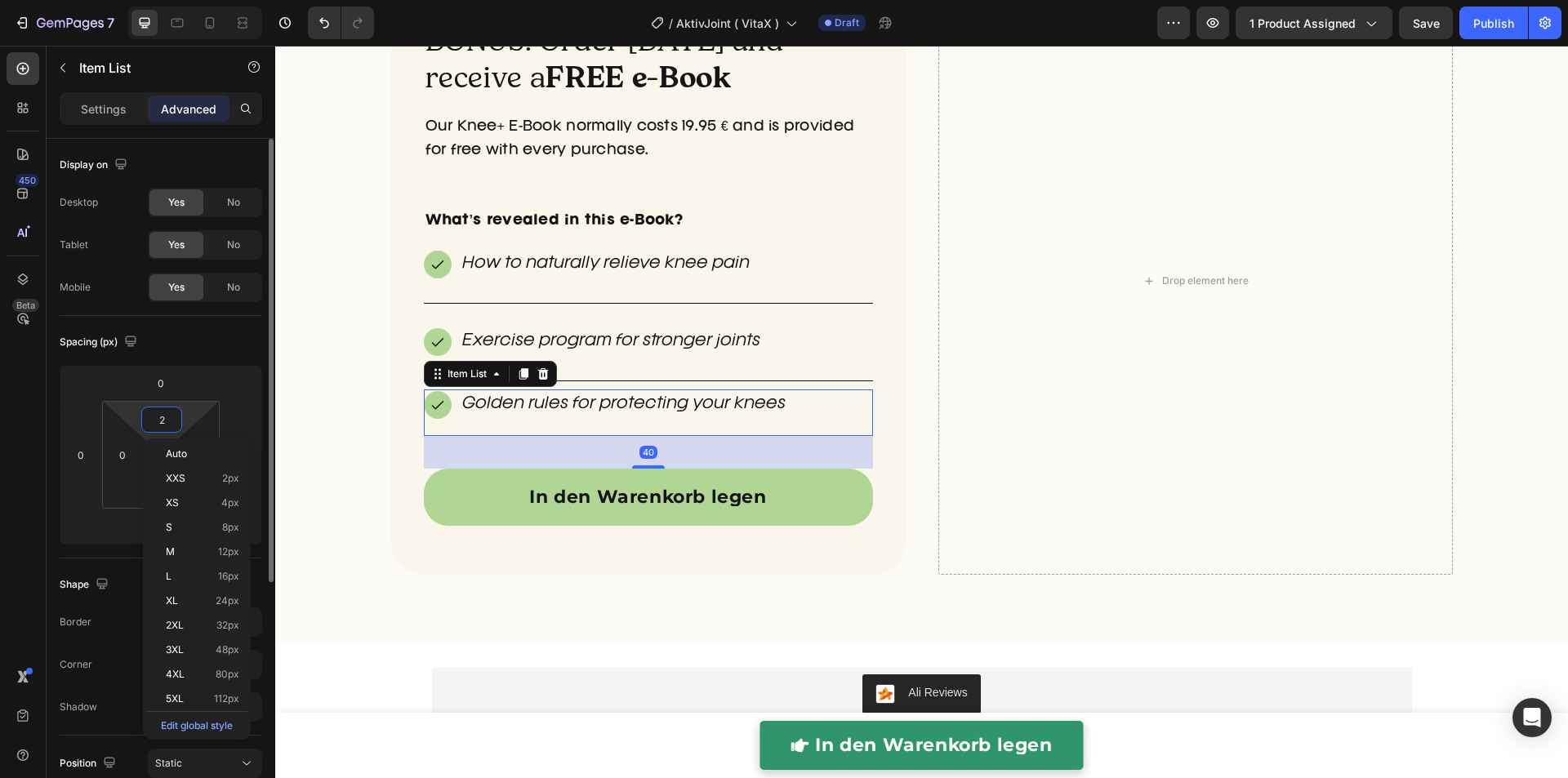
type input "20"
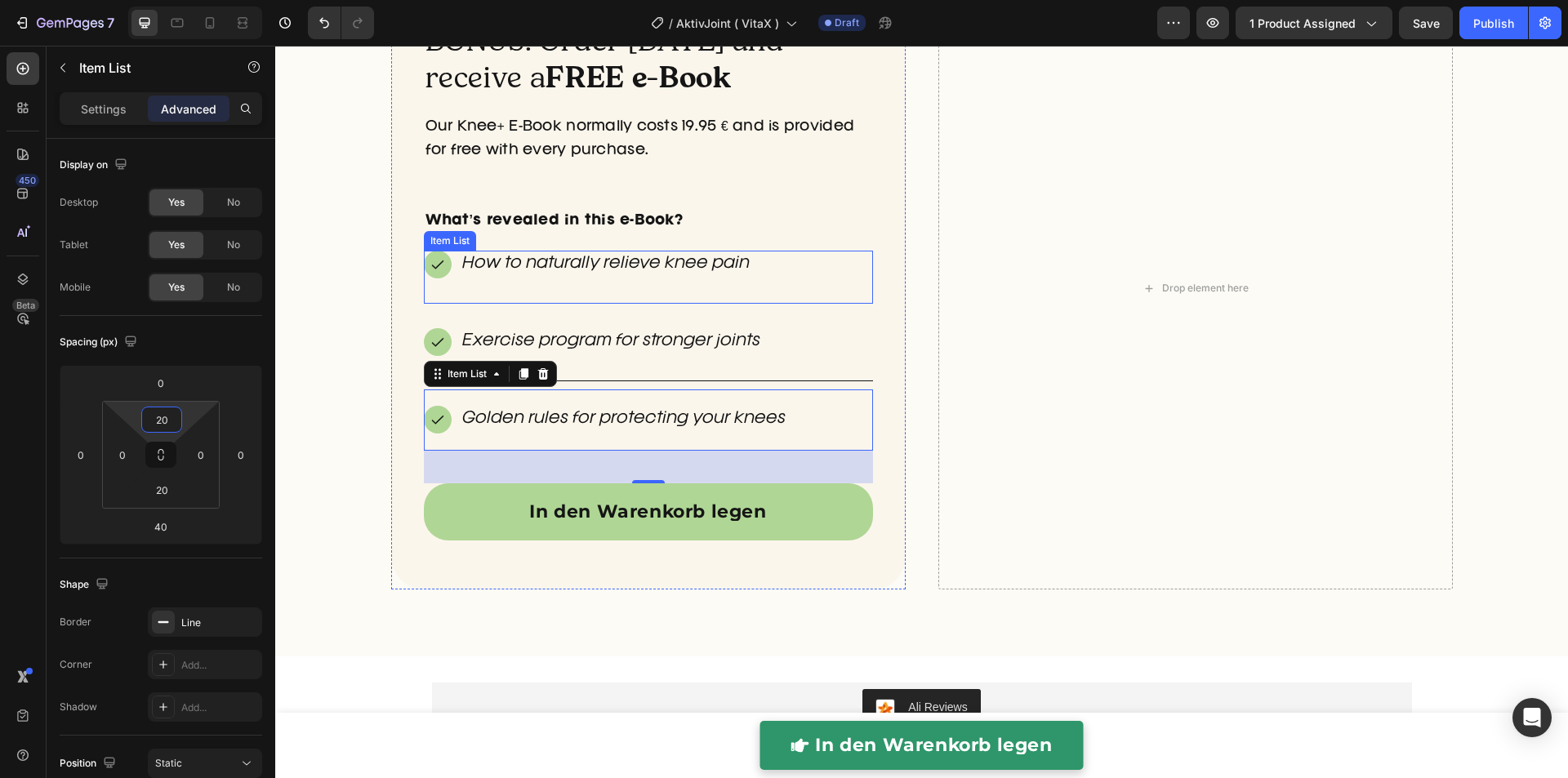
click at [478, 288] on div "How to naturally relieve knee pain" at bounding box center [648, 277] width 449 height 53
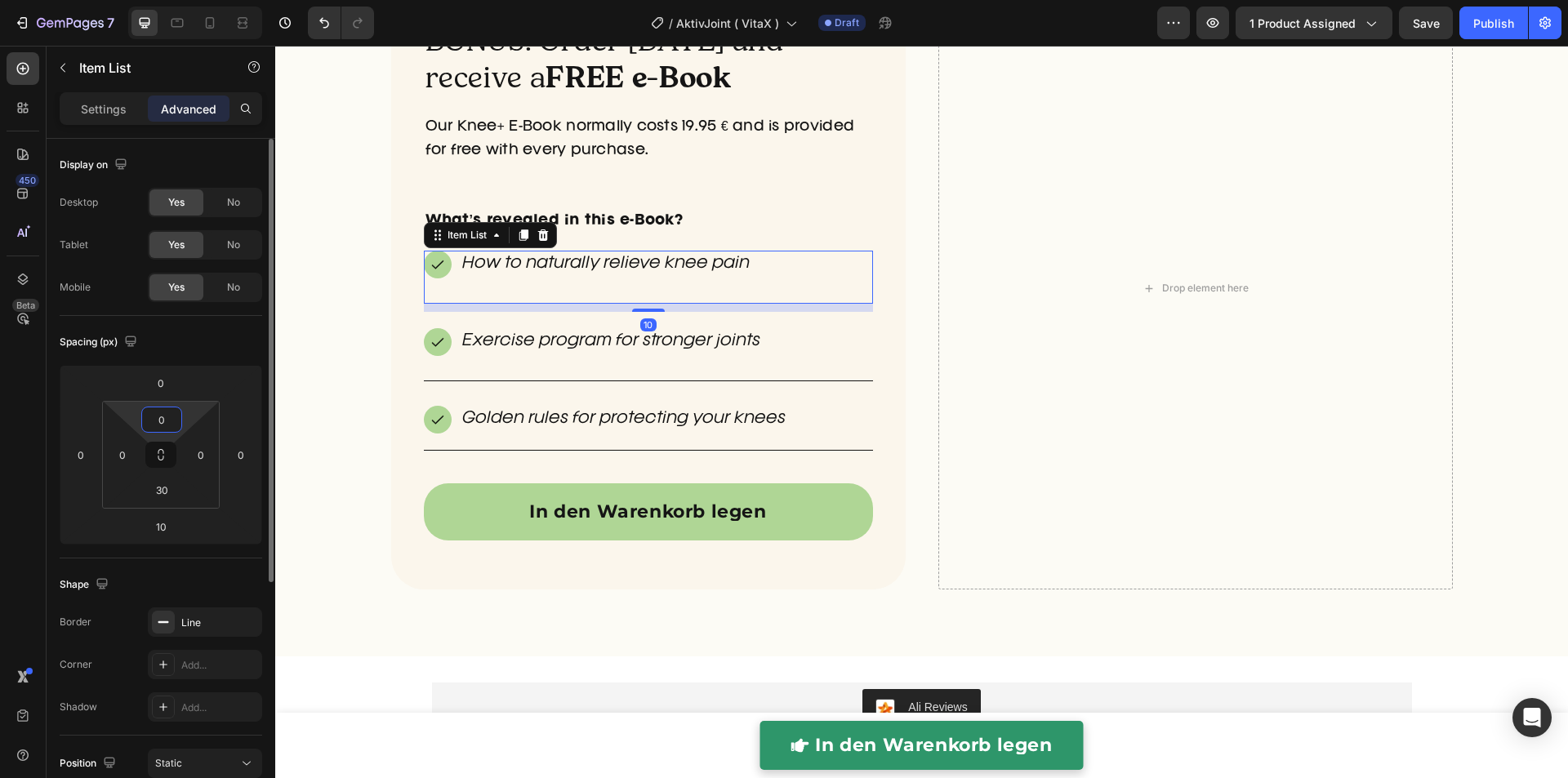
click at [165, 420] on input "0" at bounding box center [161, 419] width 32 height 24
type input "20"
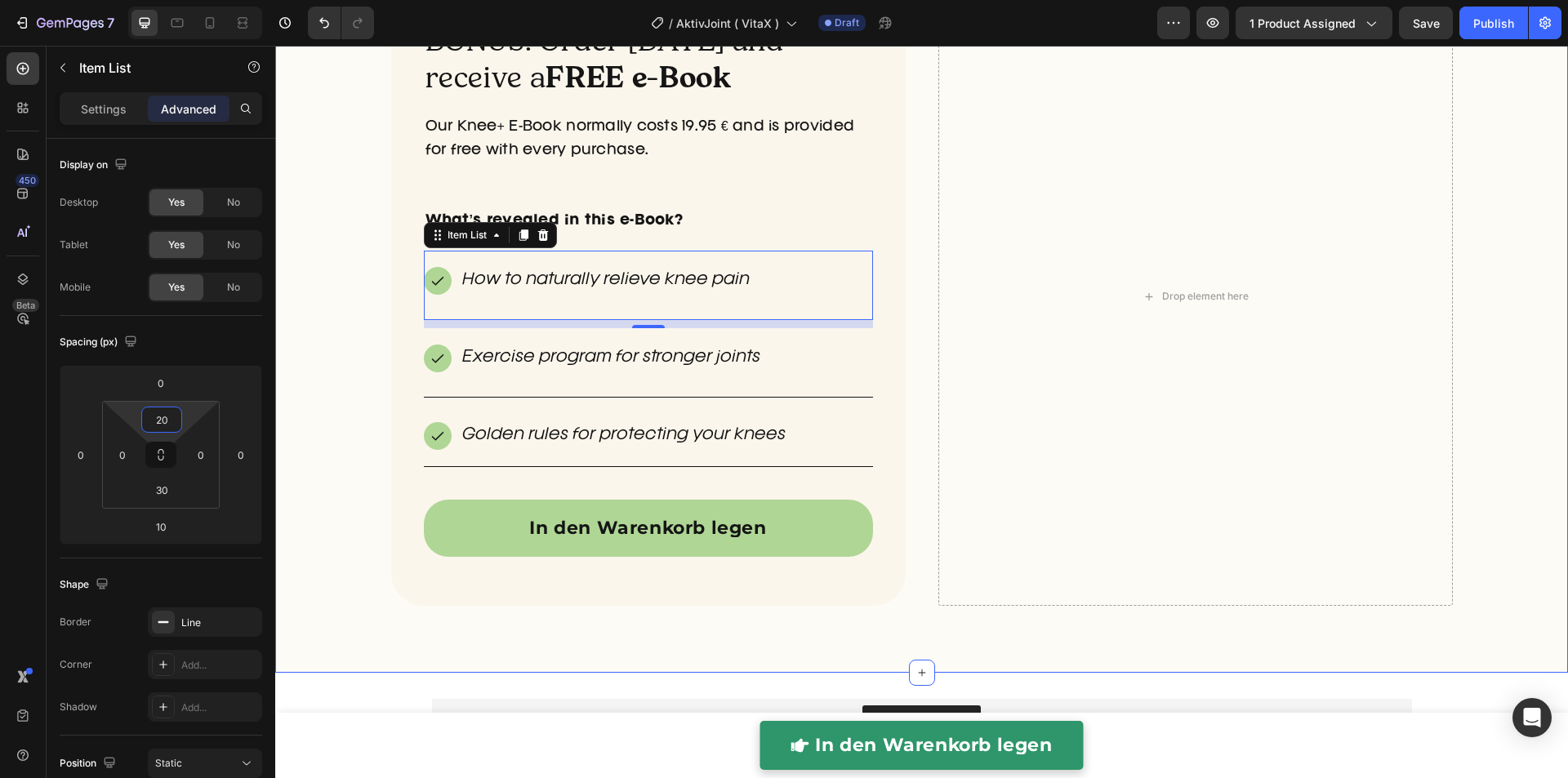
click at [330, 373] on div "BONUS: Order today and receive a FREE e-Book Heading Our Knee+ E-Book normally …" at bounding box center [921, 317] width 1292 height 659
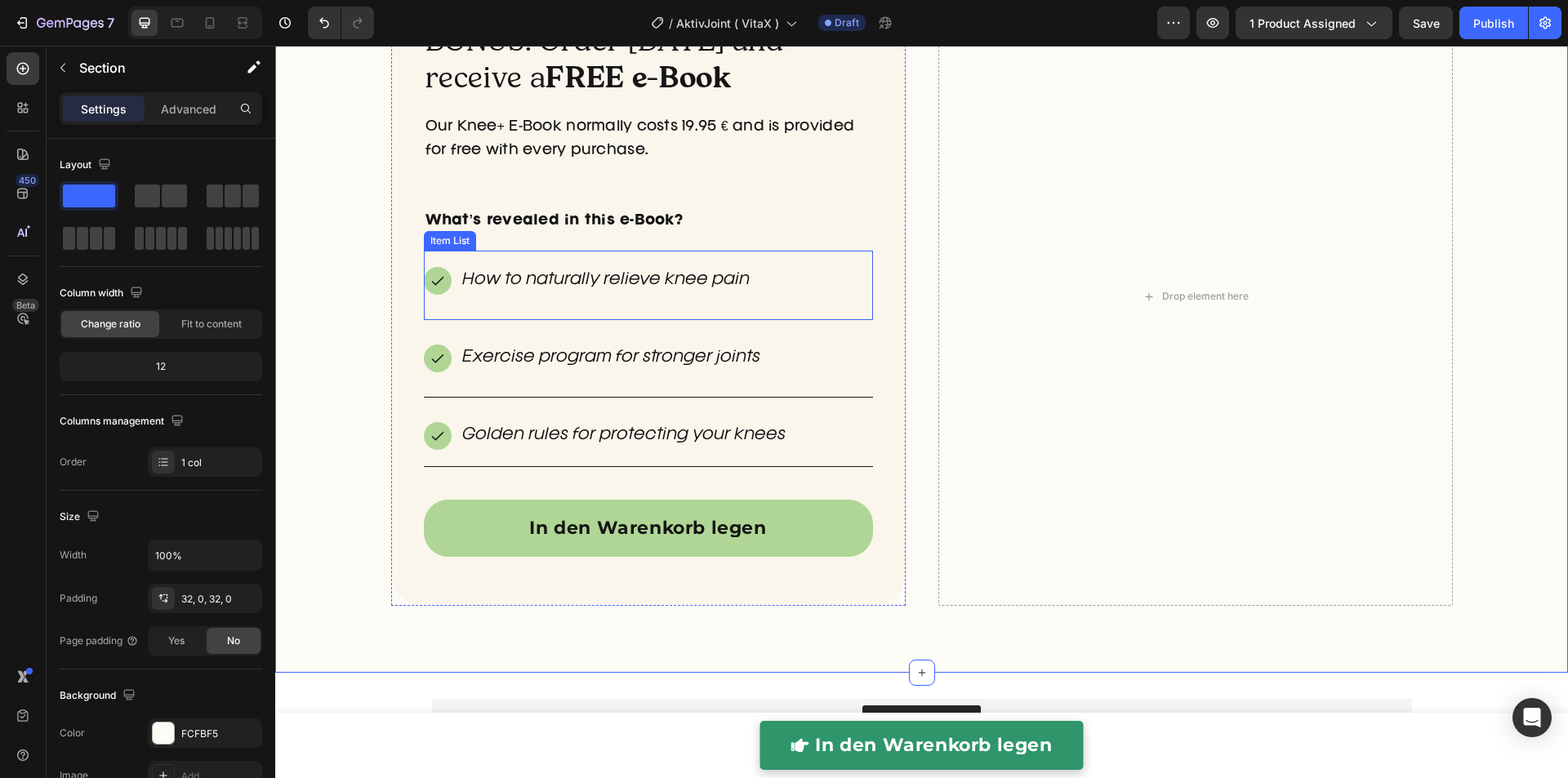
click at [494, 305] on div "How to naturally relieve knee pain" at bounding box center [648, 285] width 449 height 69
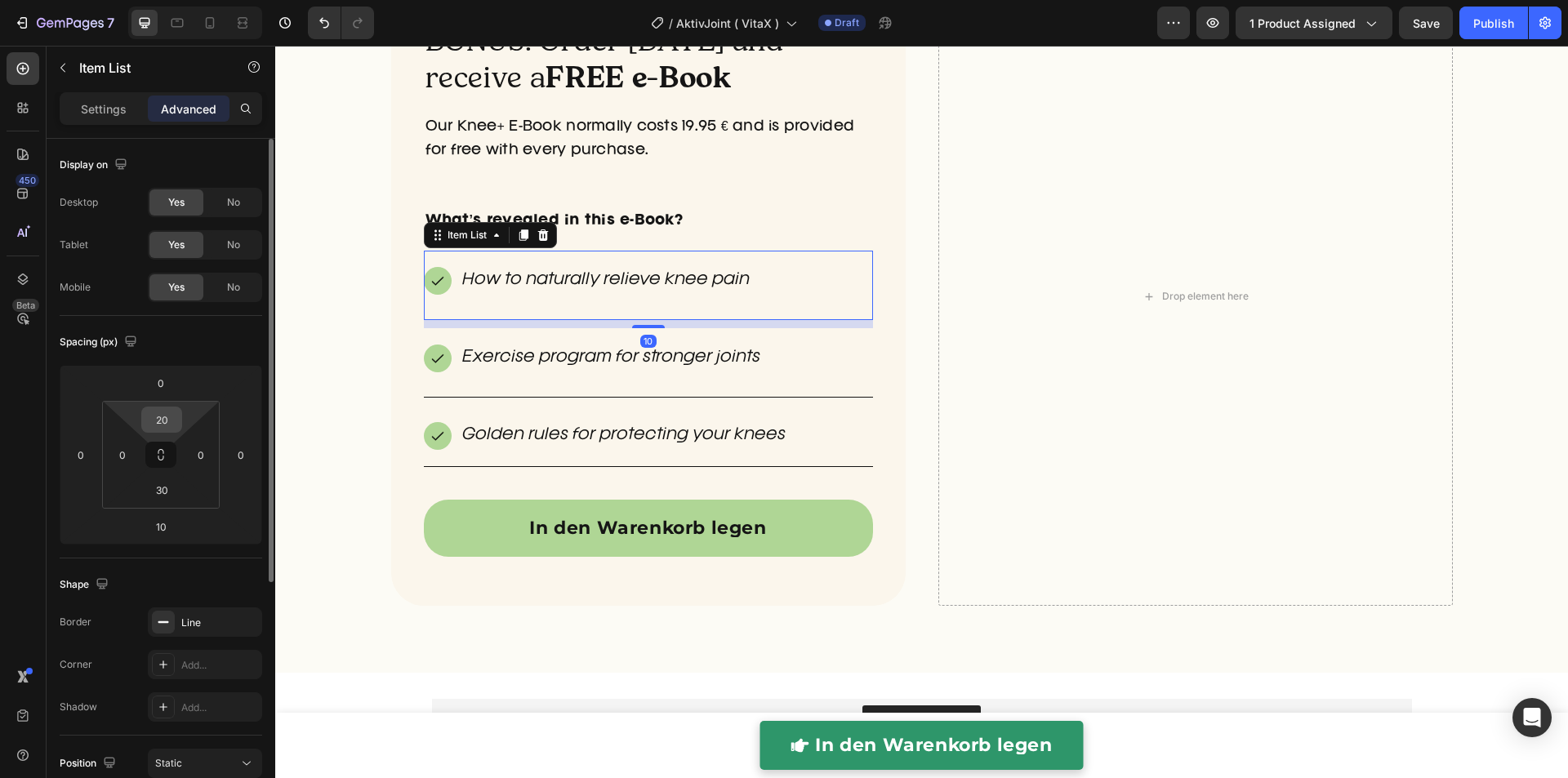
click at [176, 423] on input "20" at bounding box center [161, 419] width 32 height 24
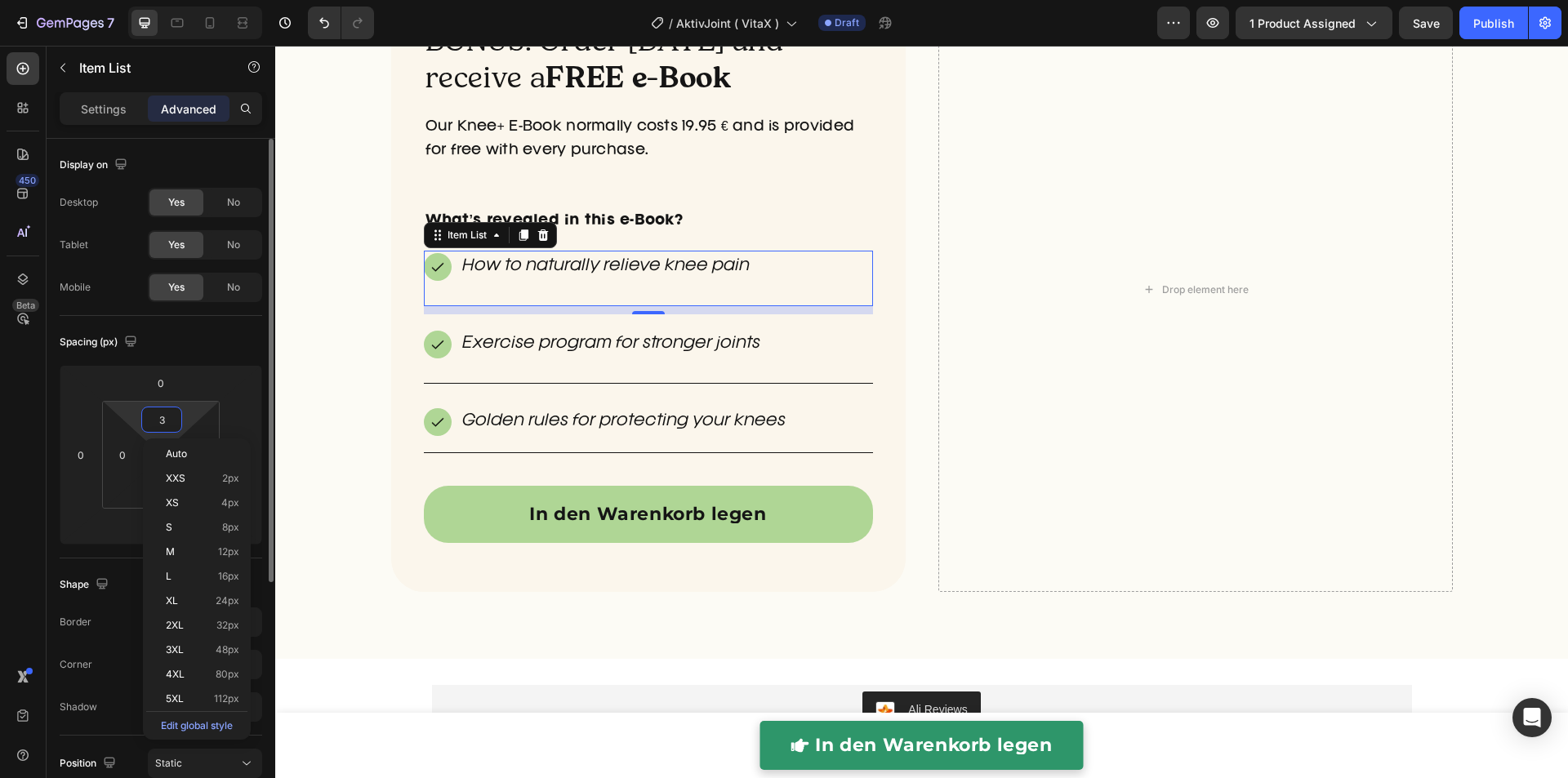
type input "30"
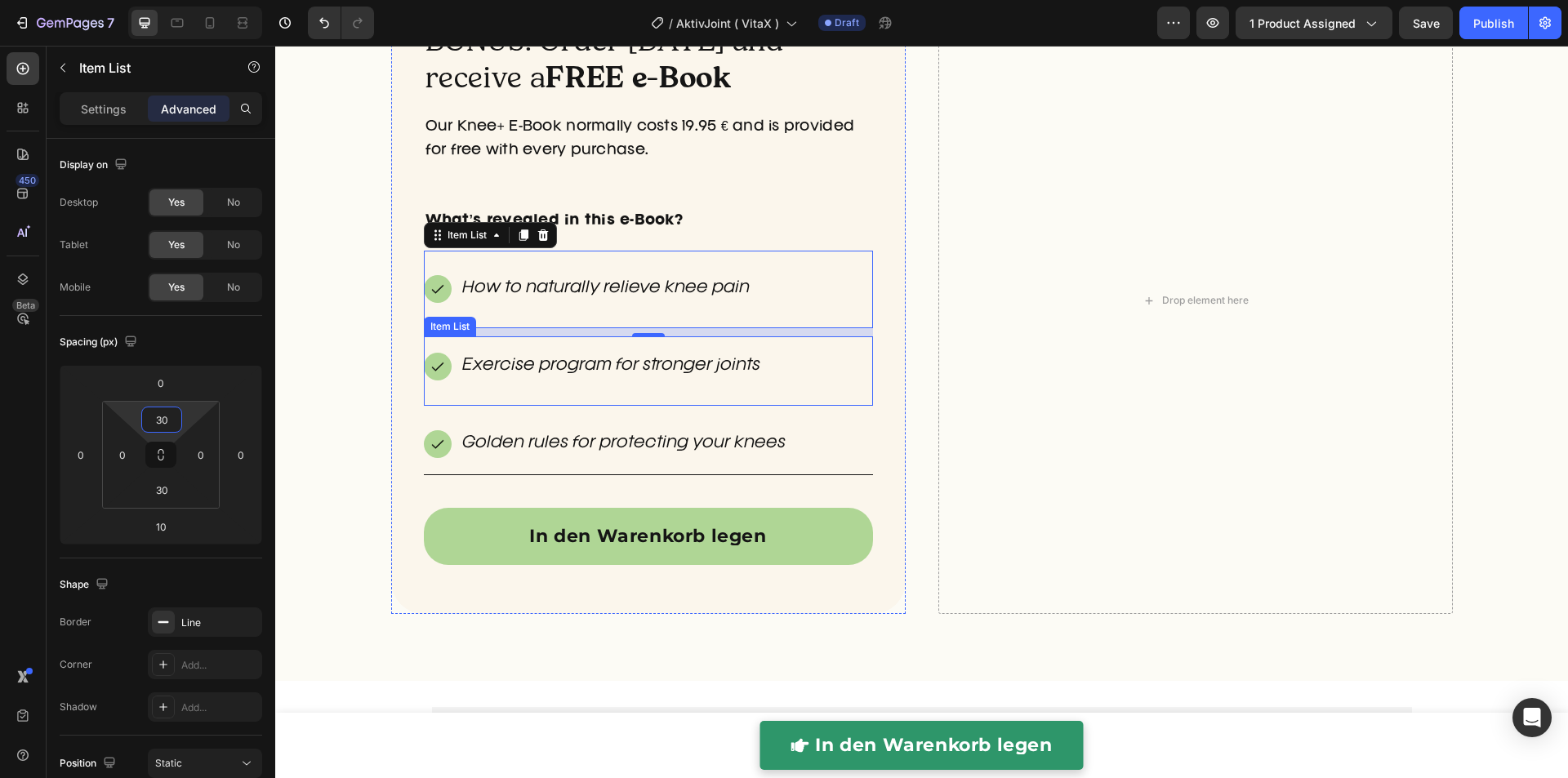
click at [490, 389] on div "Exercise program for stronger joints" at bounding box center [648, 370] width 449 height 69
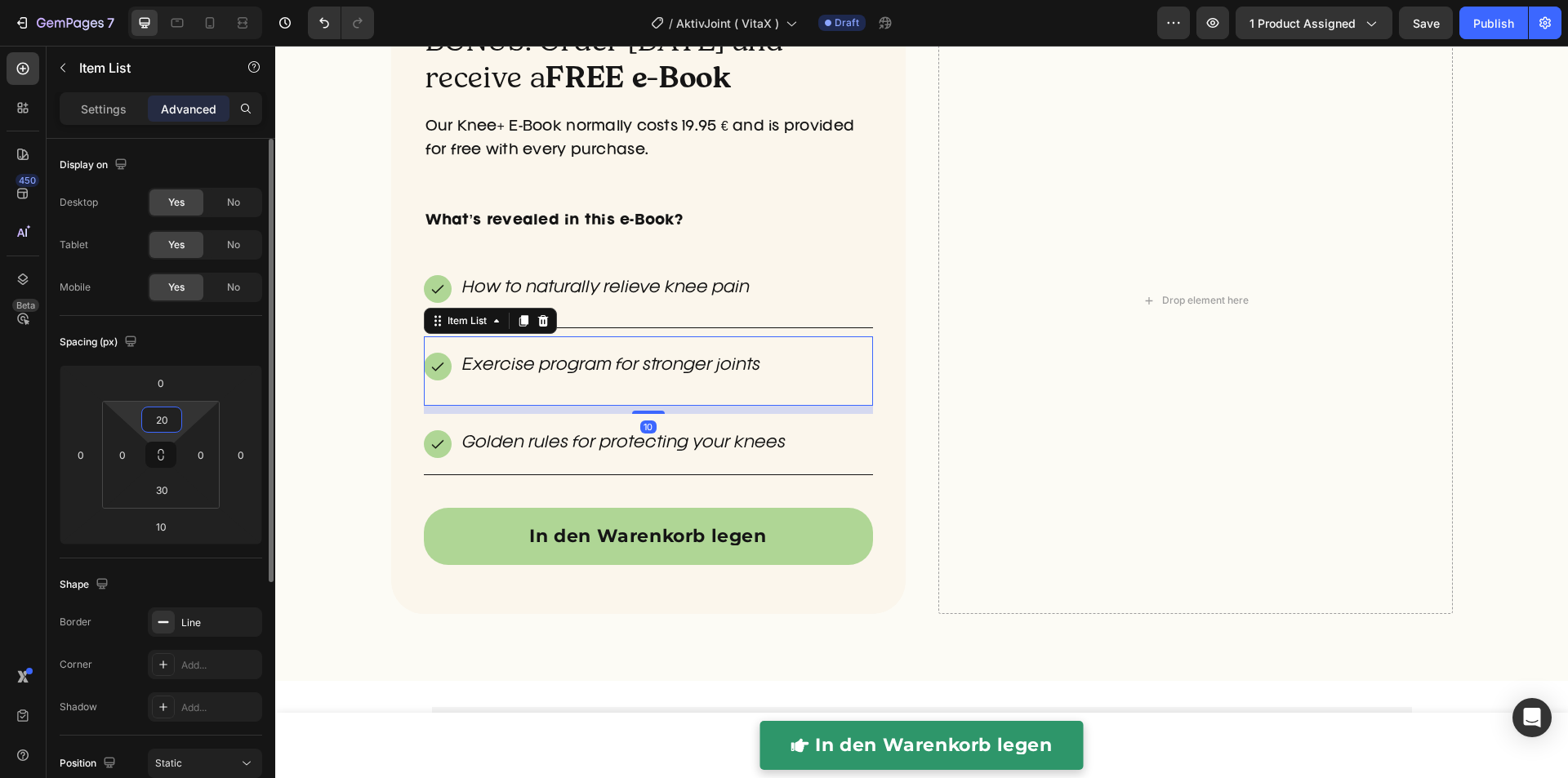
click at [164, 417] on input "20" at bounding box center [161, 419] width 32 height 24
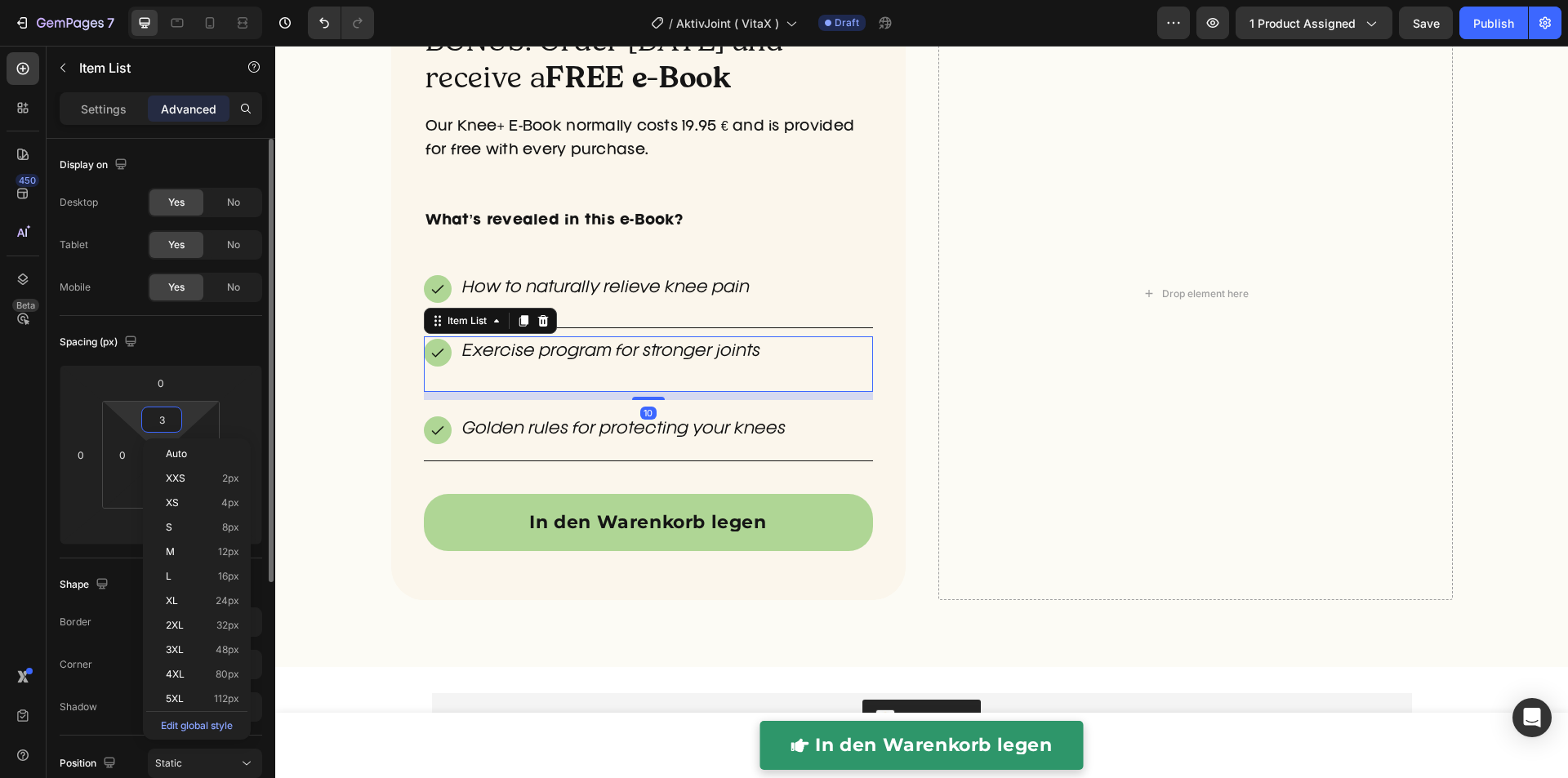
type input "30"
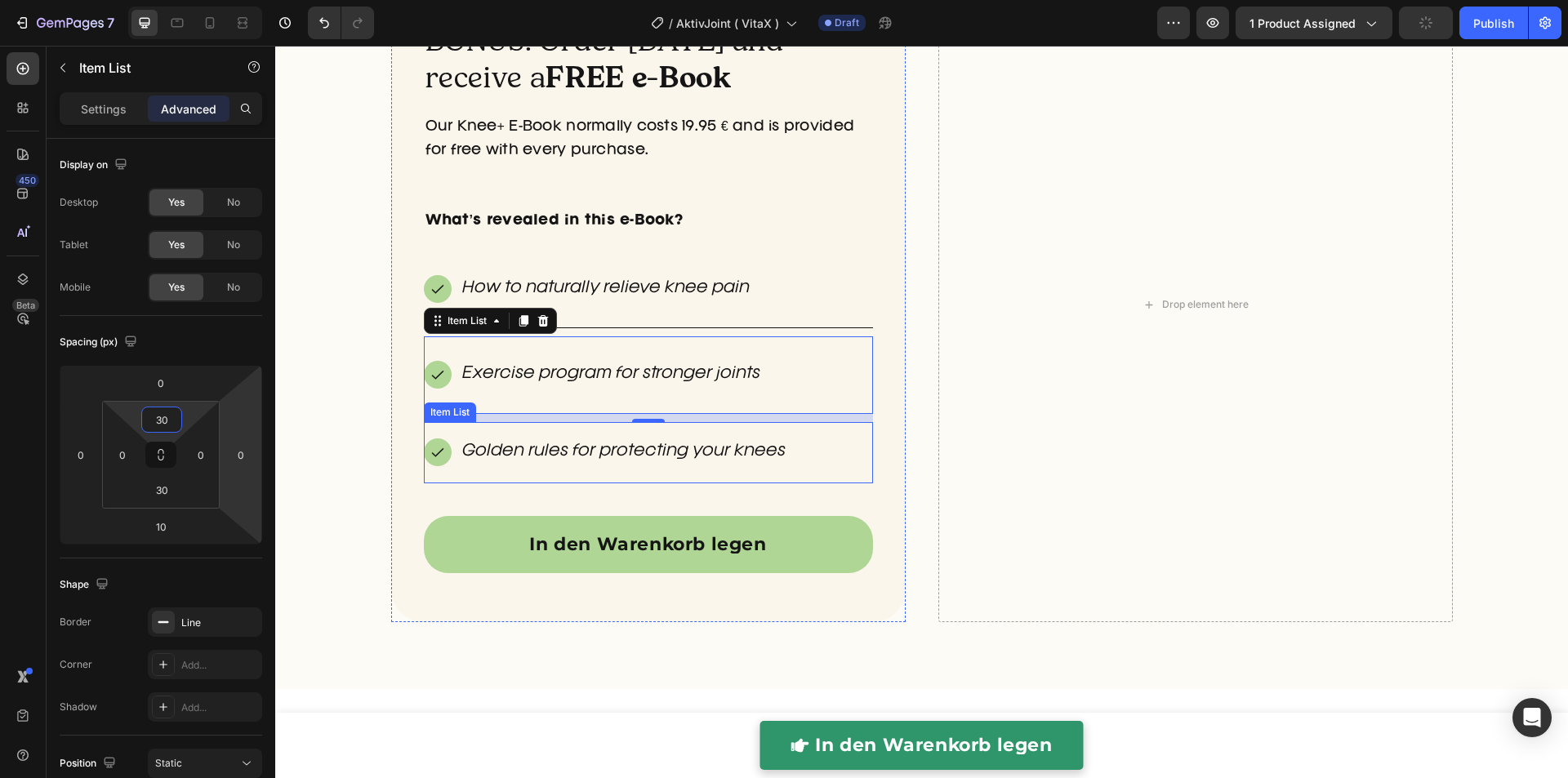
click at [455, 468] on div "Golden rules for protecting your knees" at bounding box center [648, 452] width 449 height 61
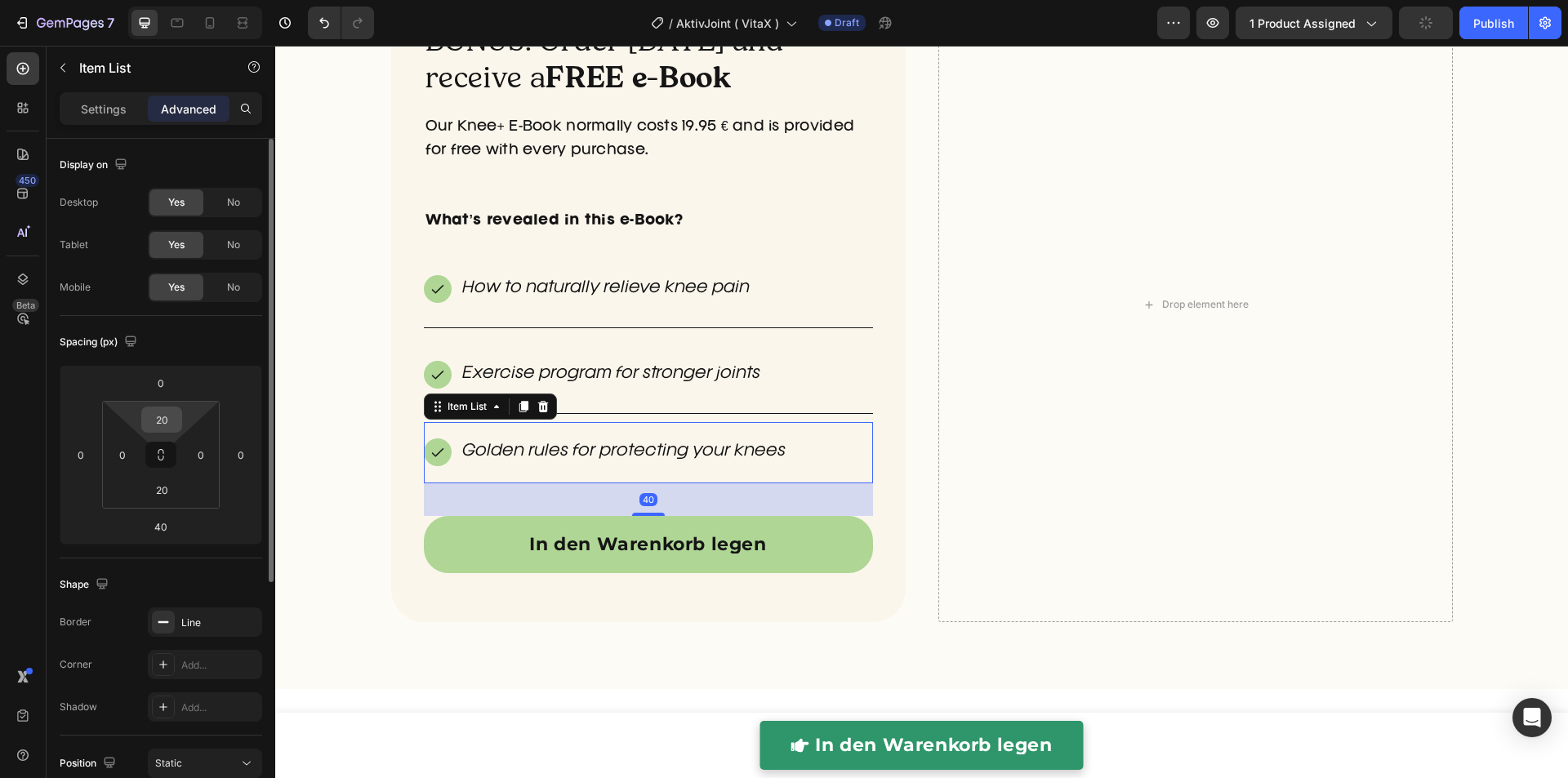
click at [168, 420] on input "20" at bounding box center [161, 419] width 32 height 24
type input "30"
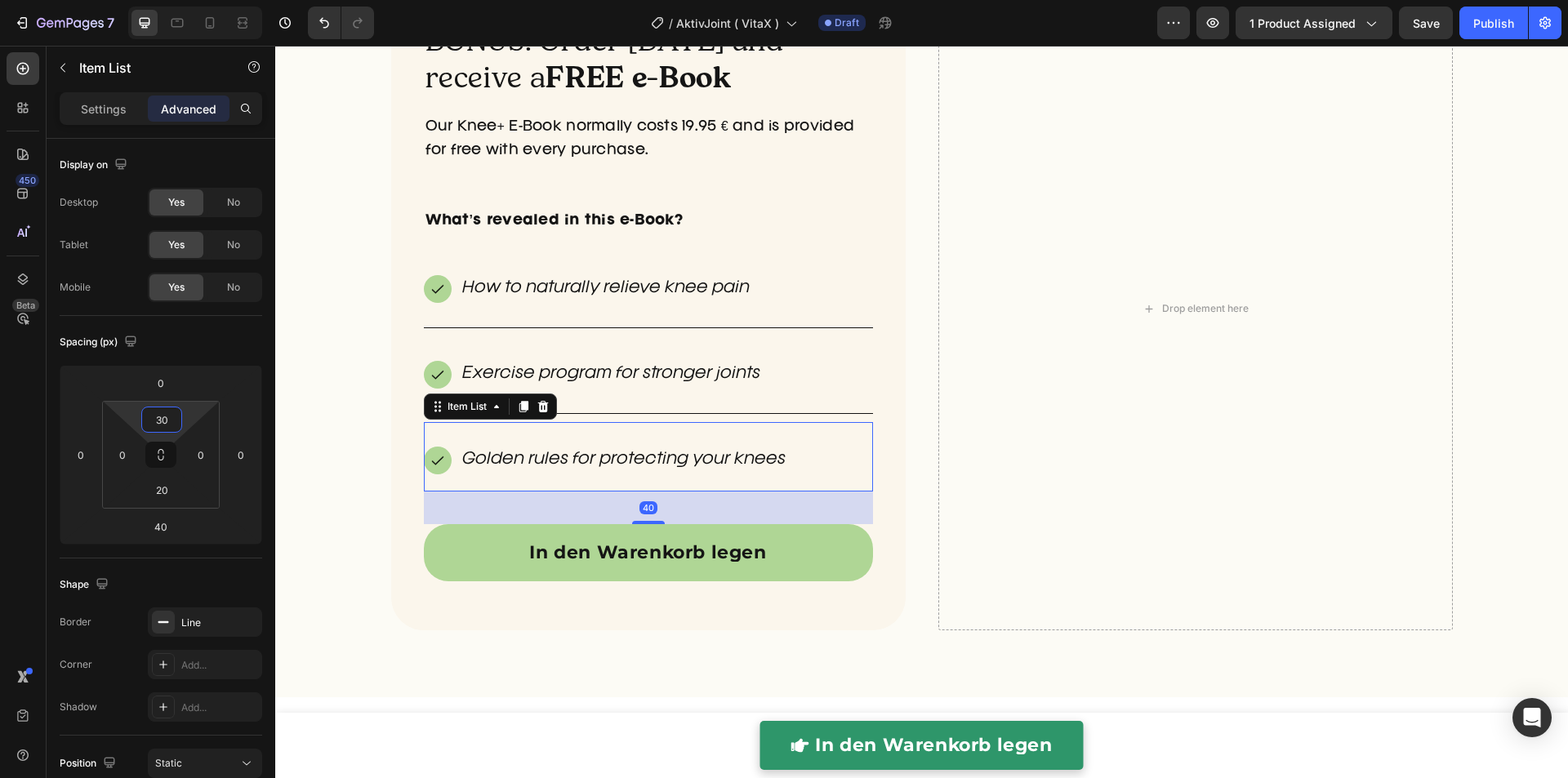
click at [311, 378] on div "BONUS: Order today and receive a FREE e-Book Heading Our Knee+ E-Book normally …" at bounding box center [921, 329] width 1292 height 683
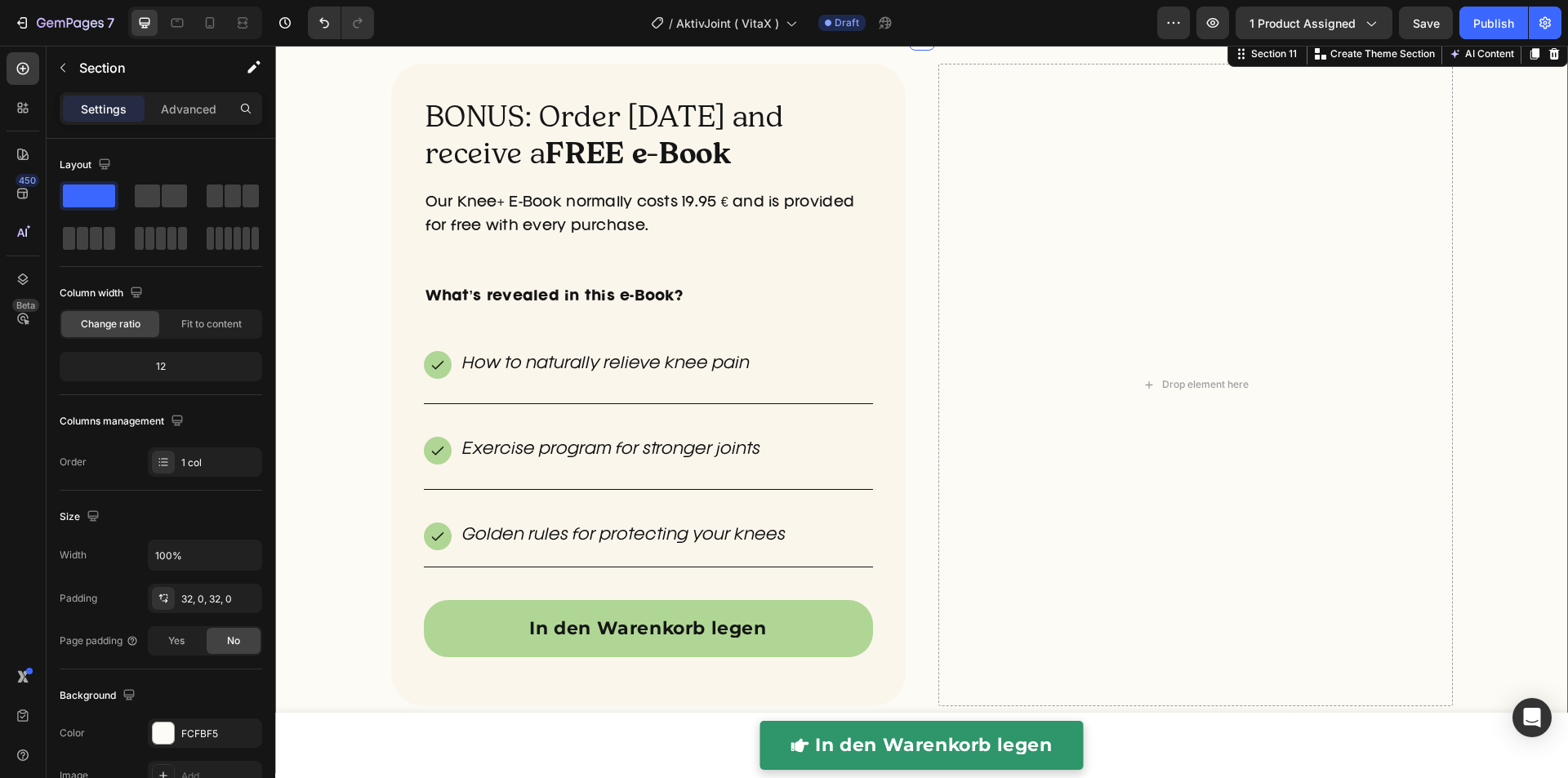
scroll to position [4730, 0]
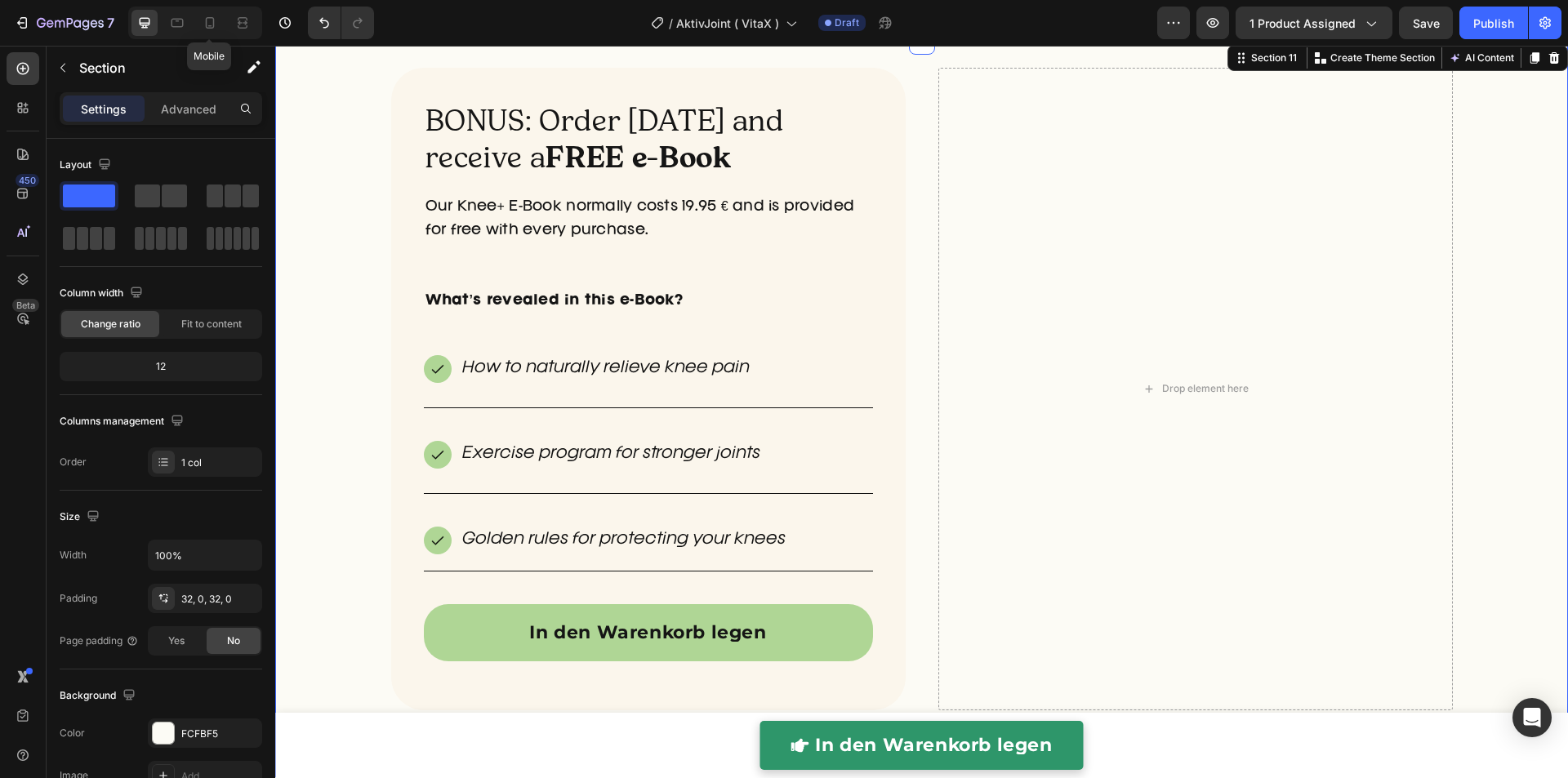
drag, startPoint x: 210, startPoint y: 15, endPoint x: 380, endPoint y: 159, distance: 222.8
click at [210, 15] on icon at bounding box center [210, 22] width 17 height 17
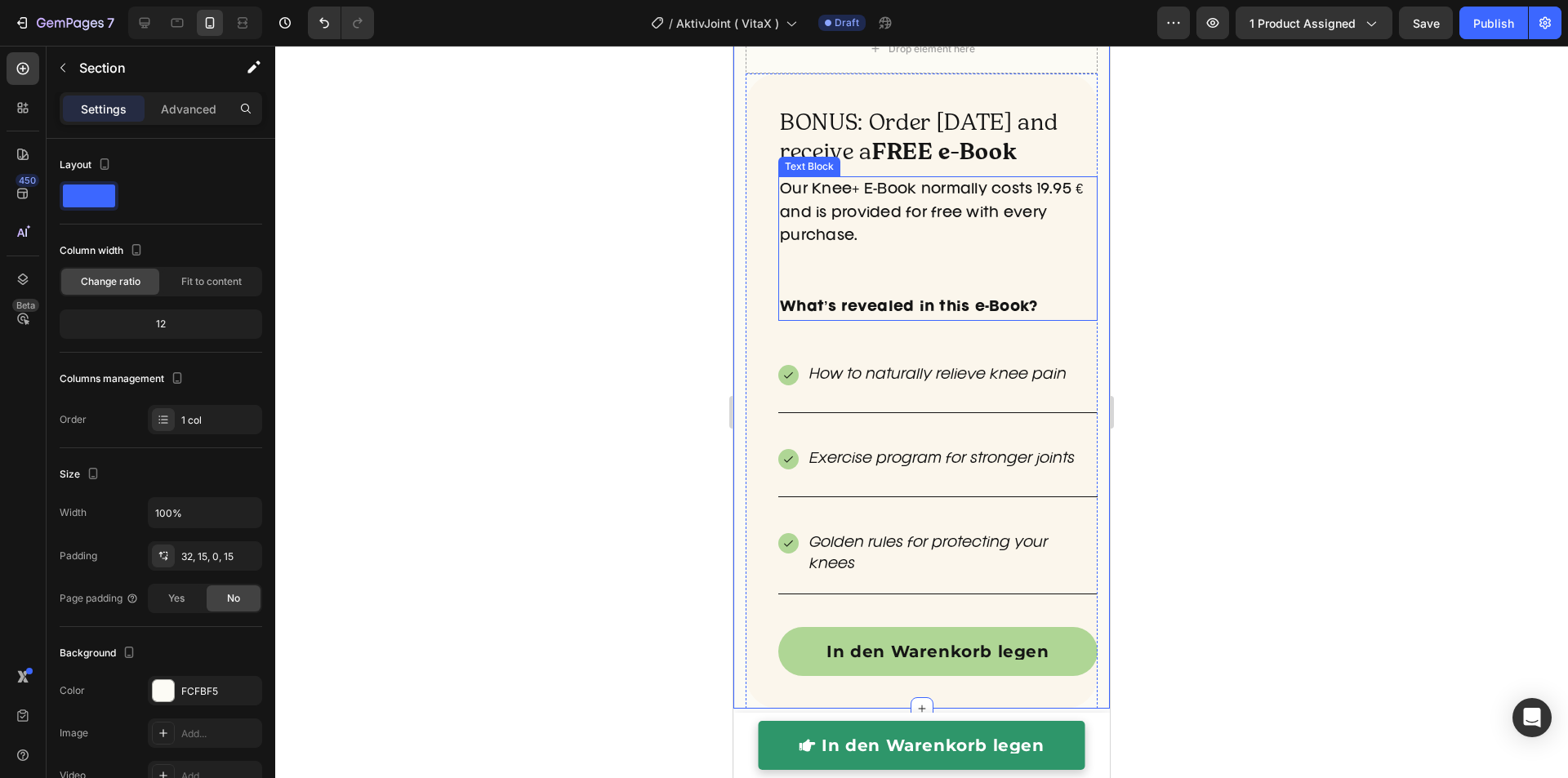
scroll to position [4554, 0]
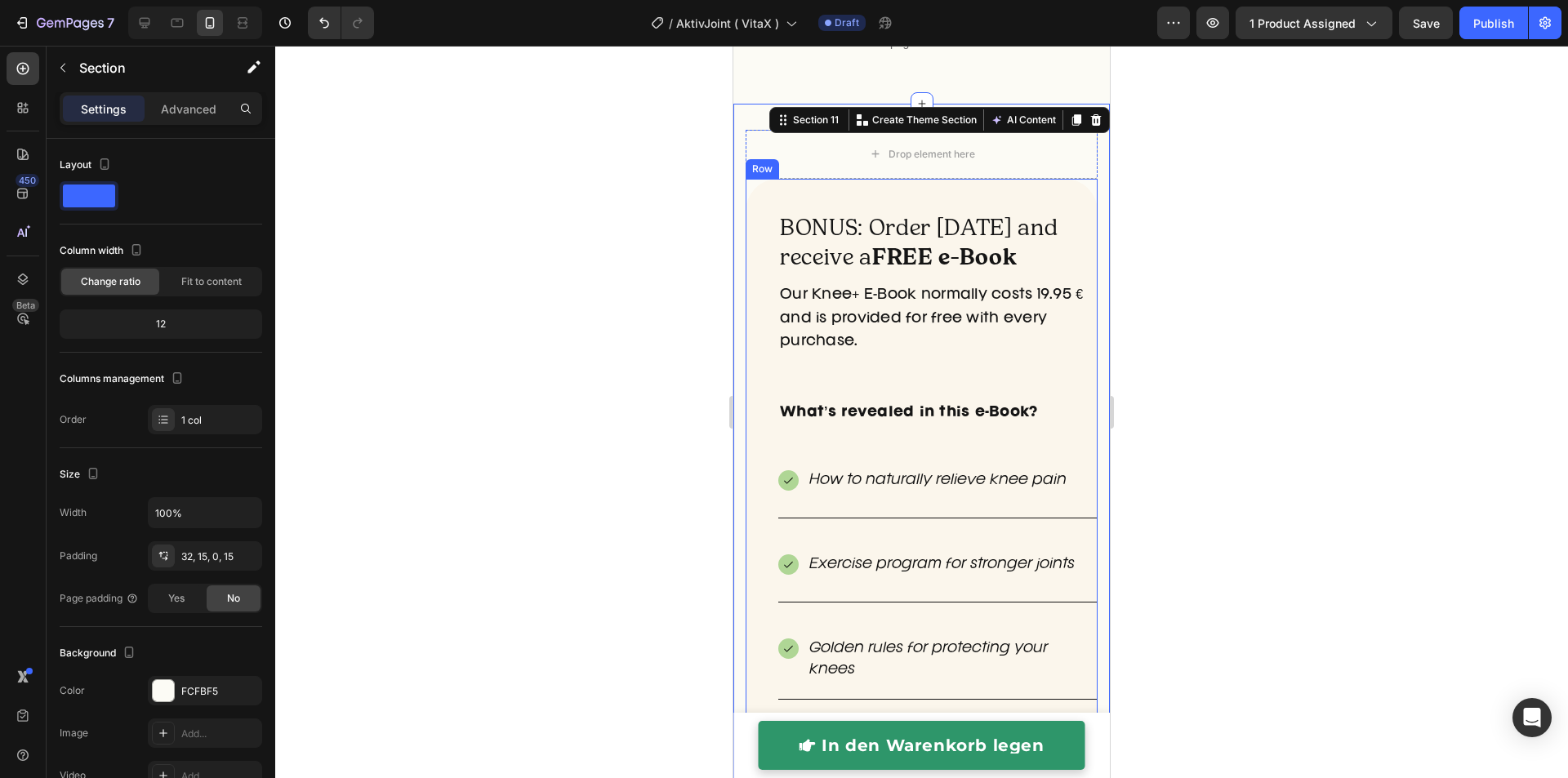
click at [764, 402] on div "BONUS: Order today and receive a FREE e-Book Heading Our Knee+ E-Book normally …" at bounding box center [921, 495] width 352 height 635
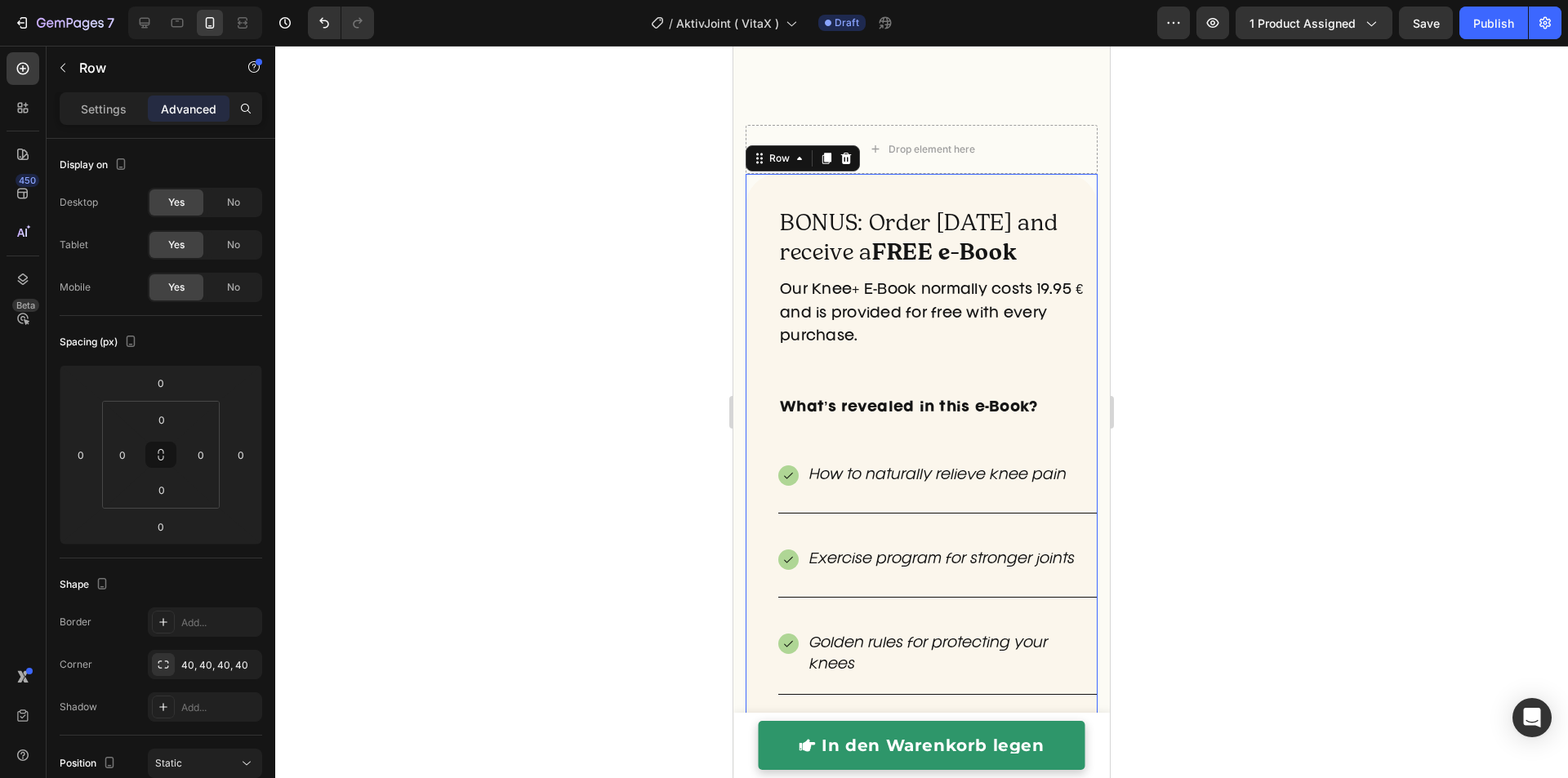
scroll to position [4695, 0]
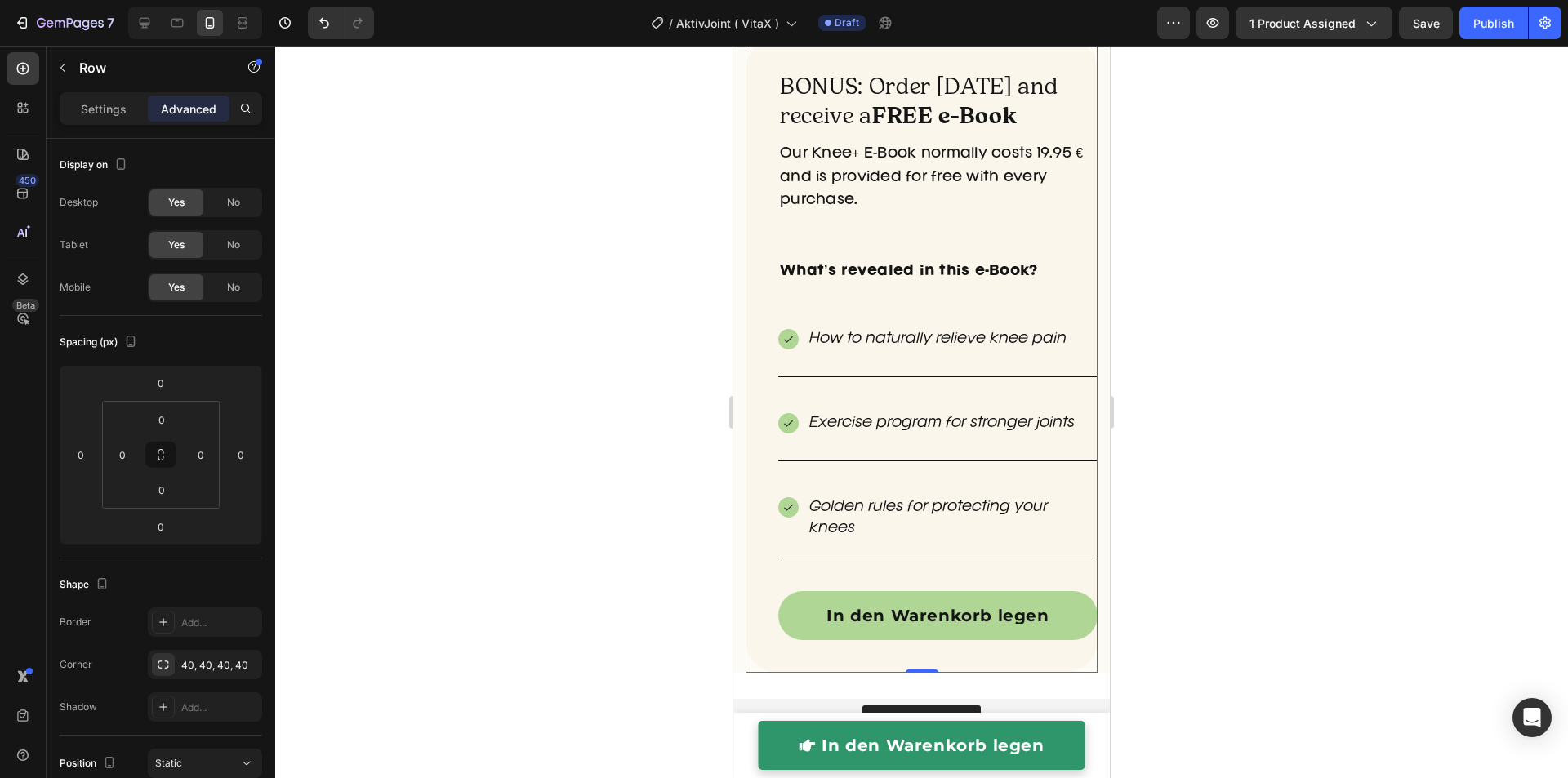
click at [1174, 529] on div at bounding box center [921, 411] width 1292 height 732
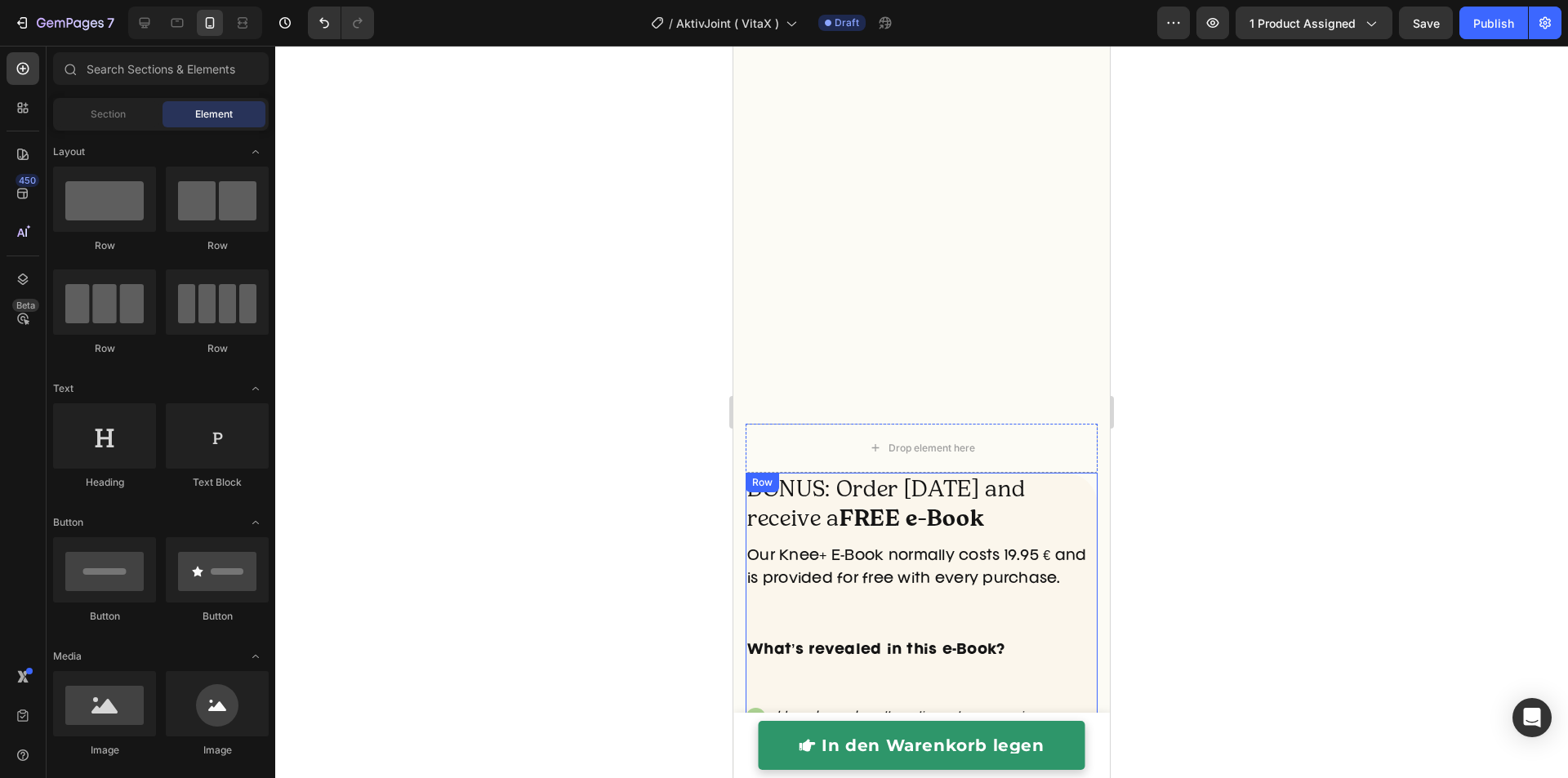
scroll to position [5041, 0]
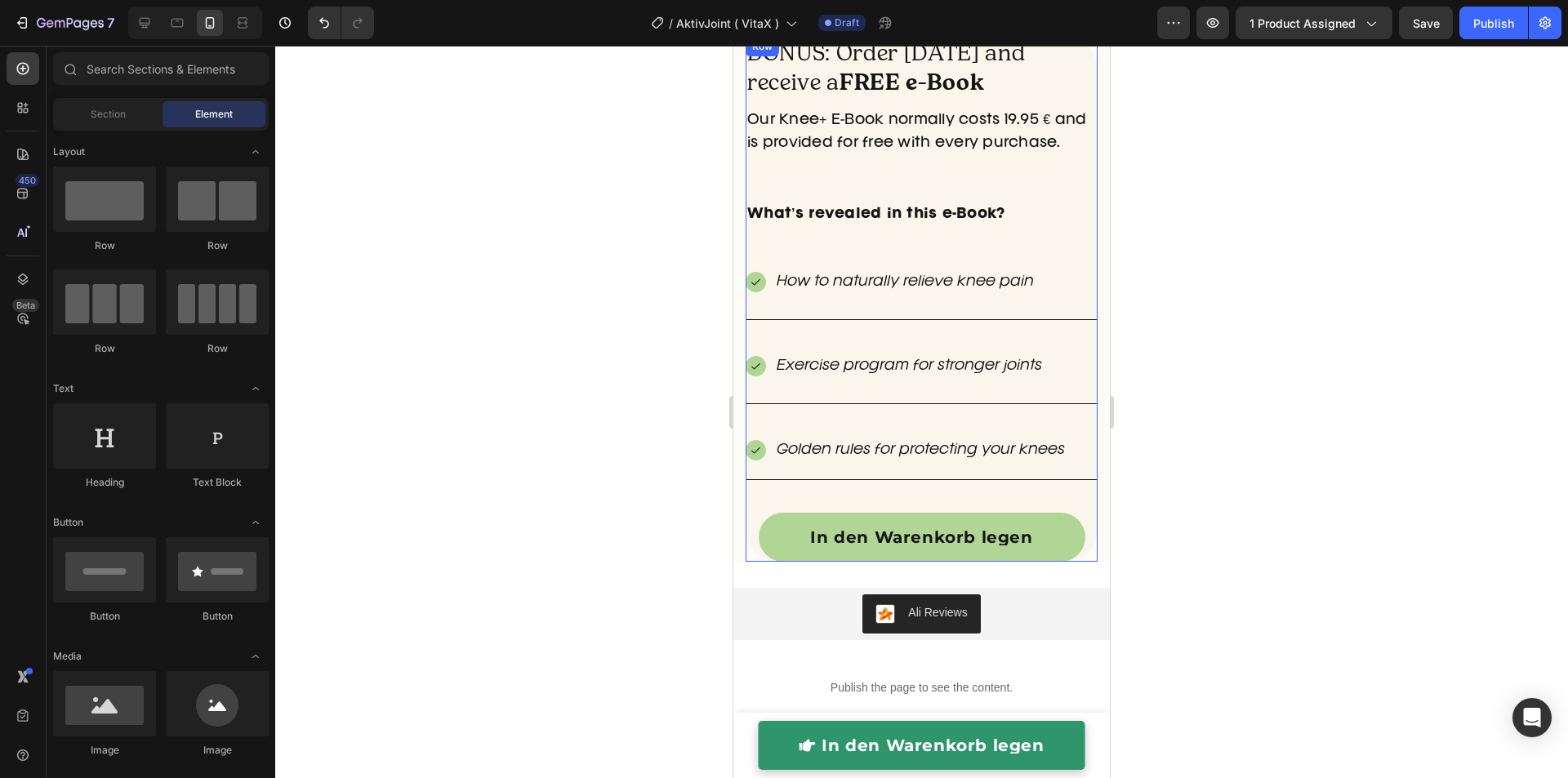
drag, startPoint x: 762, startPoint y: 505, endPoint x: 795, endPoint y: 279, distance: 228.4
click at [762, 505] on div "BONUS: Order today and receive a FREE e-Book Heading Our Knee+ E-Book normally …" at bounding box center [921, 299] width 352 height 525
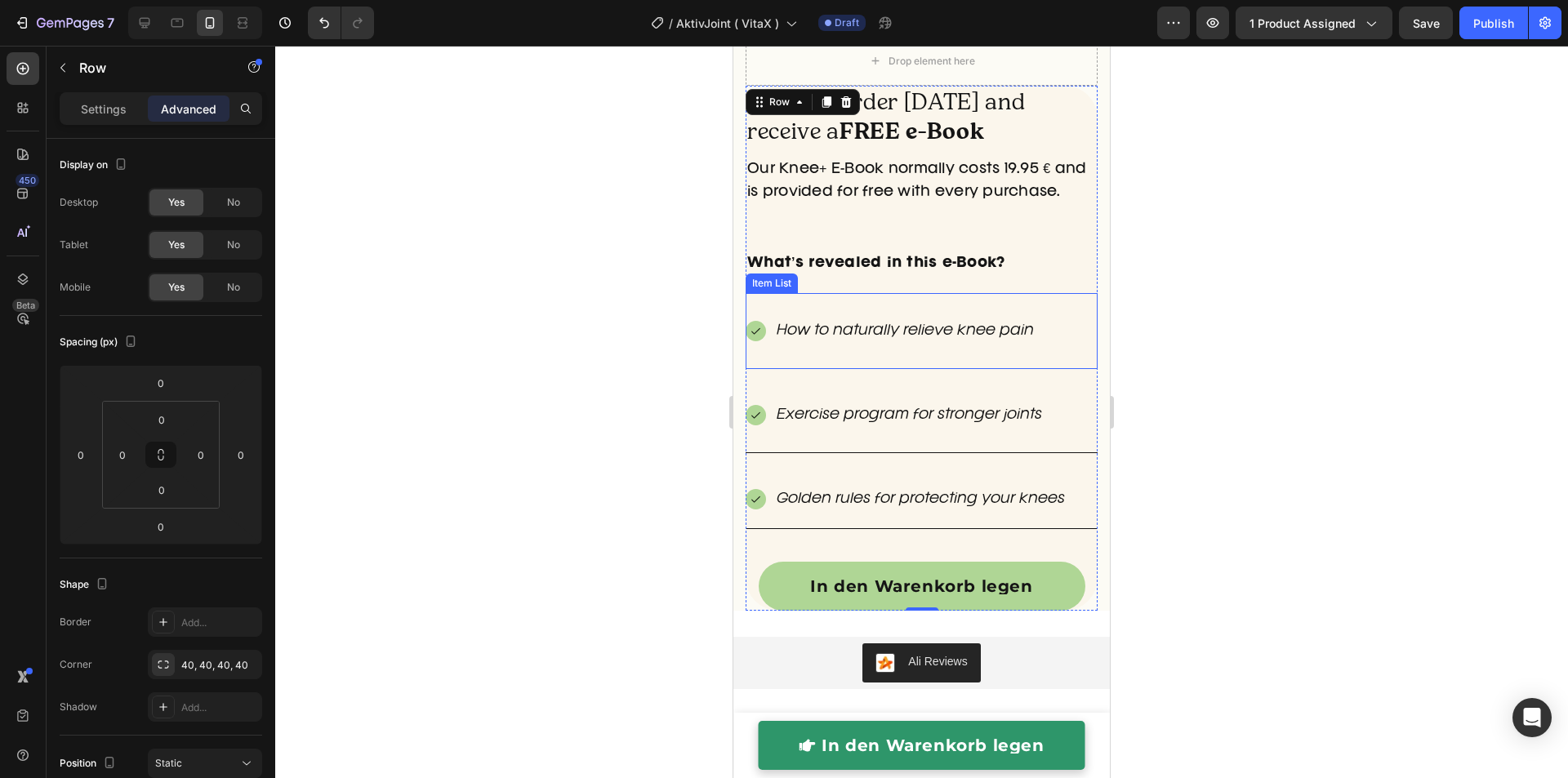
scroll to position [4993, 0]
click at [128, 457] on input "0" at bounding box center [122, 454] width 24 height 24
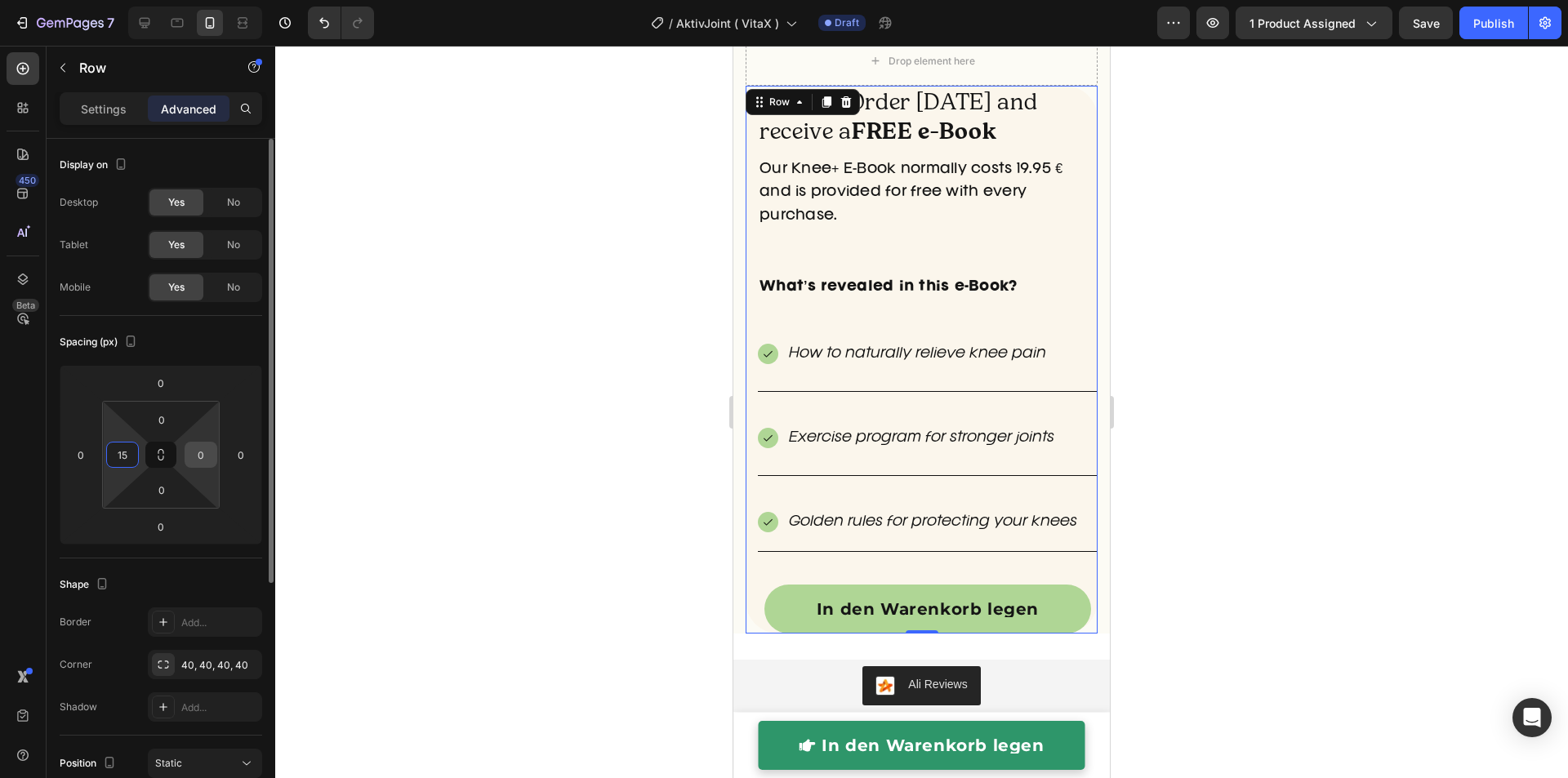
type input "15"
click at [203, 456] on input "0" at bounding box center [200, 454] width 24 height 24
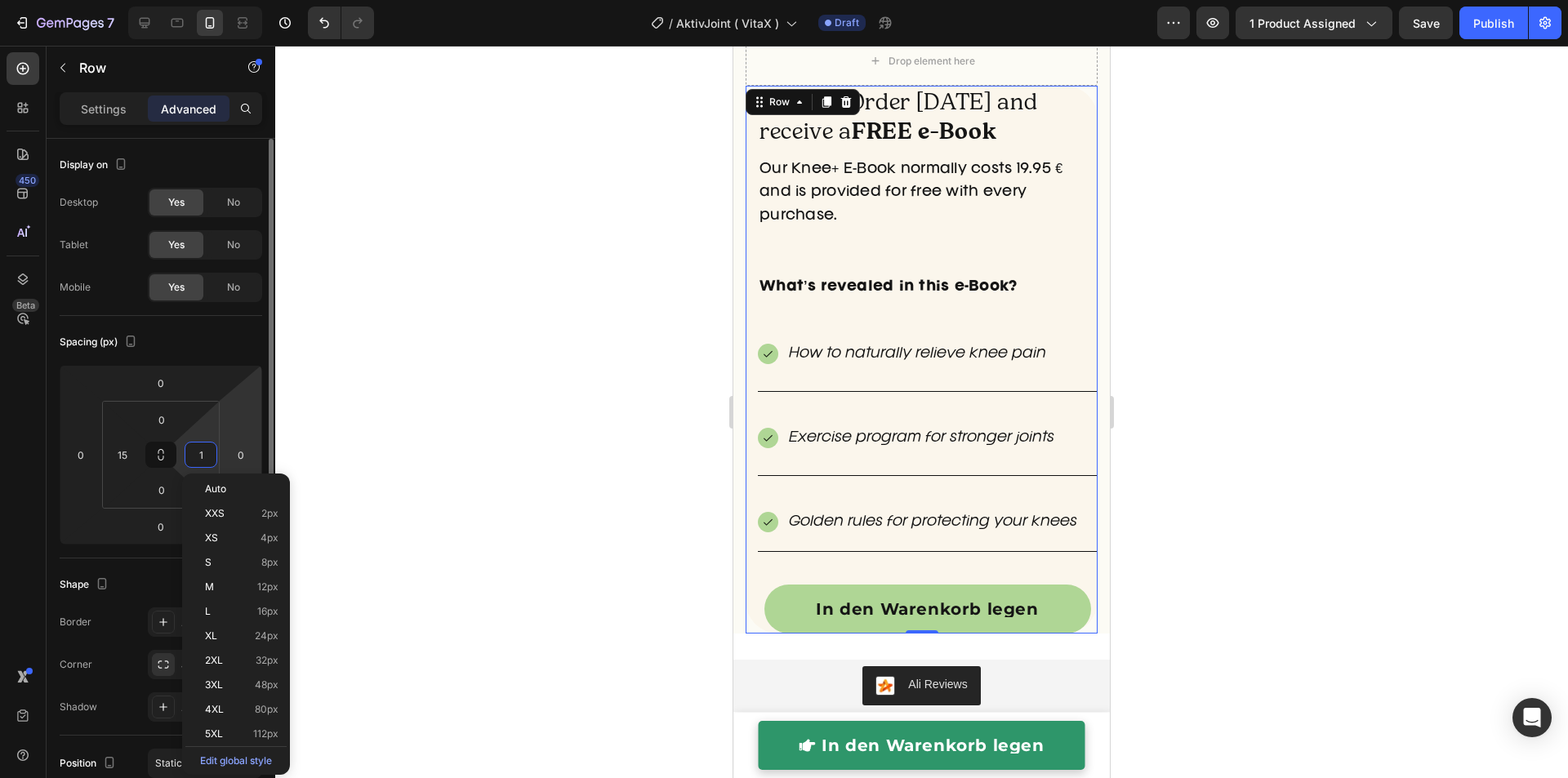
type input "15"
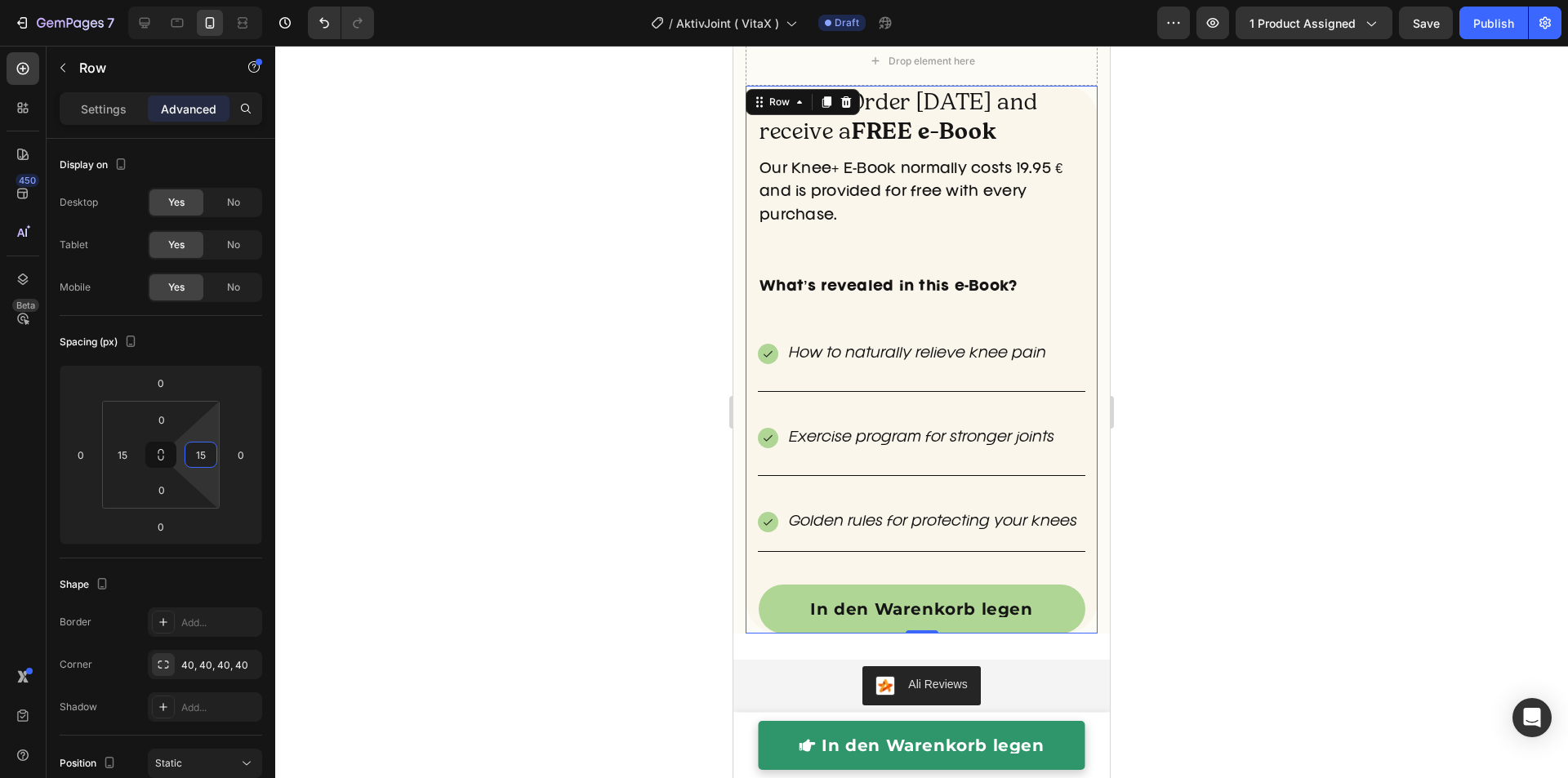
click at [591, 456] on div at bounding box center [921, 411] width 1292 height 732
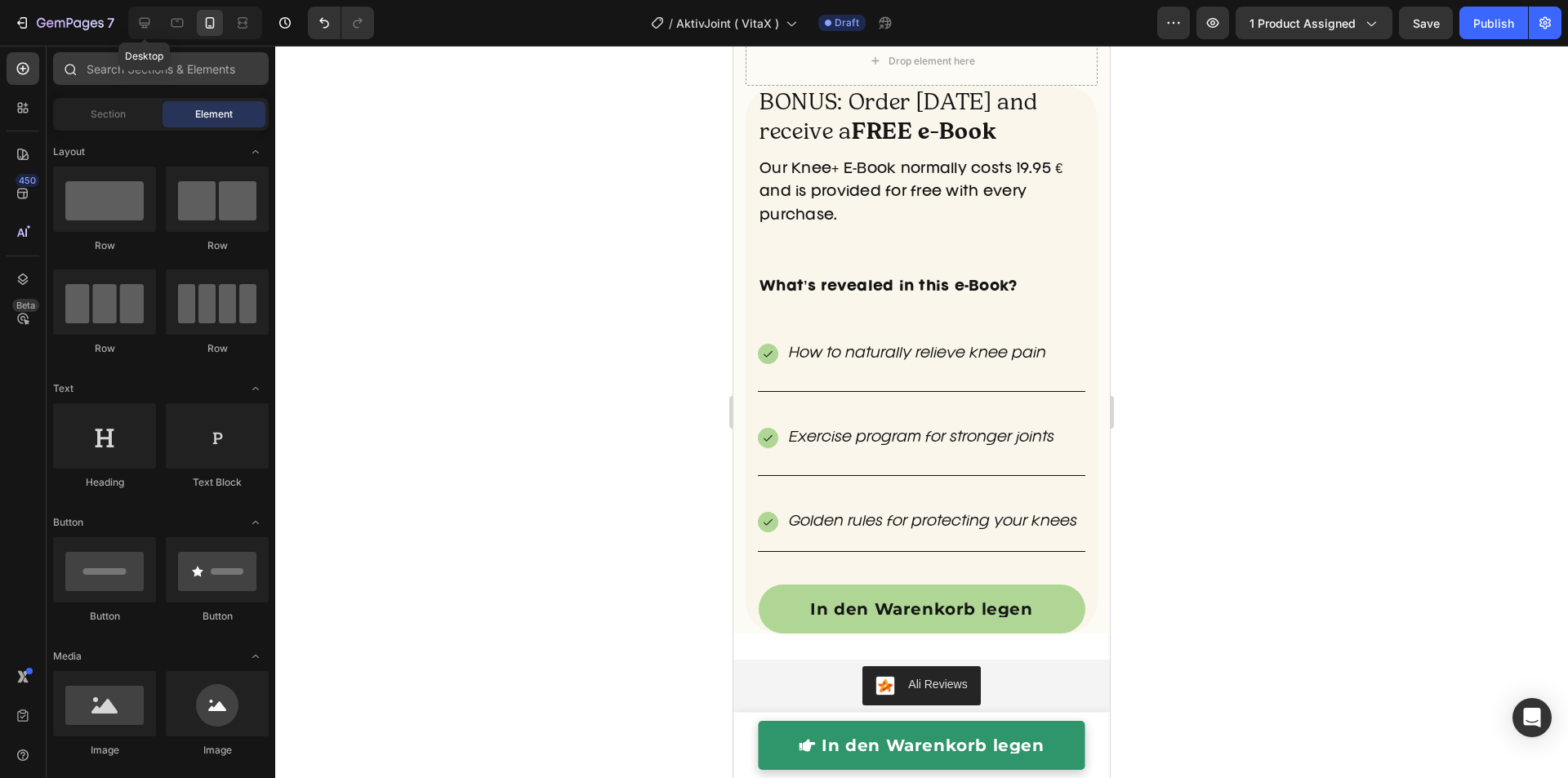
click at [148, 23] on icon at bounding box center [144, 22] width 11 height 11
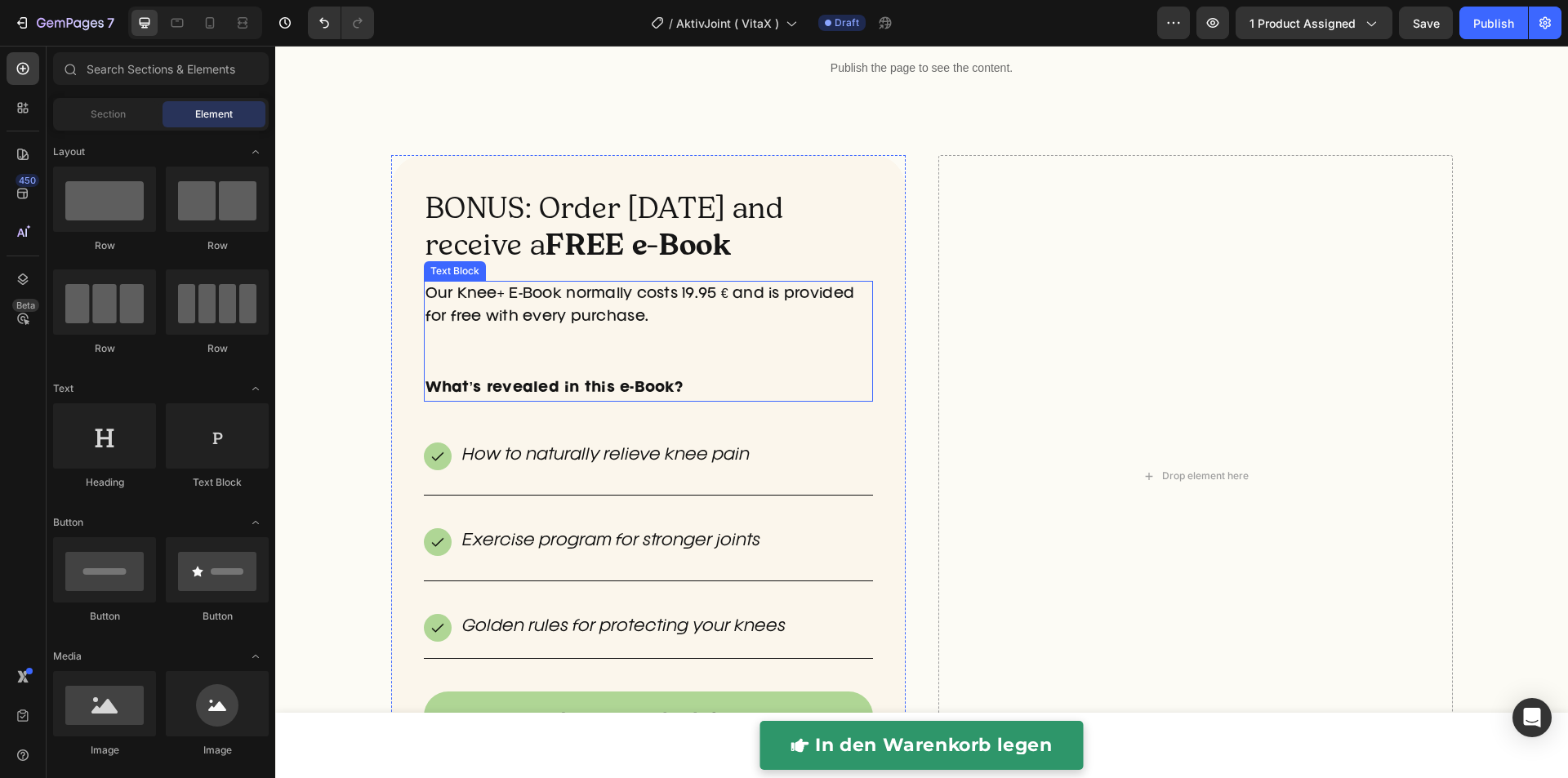
scroll to position [4988, 0]
click at [362, 171] on div "BONUS: Order today and receive a FREE e-Book Heading Our Knee+ E-Book normally …" at bounding box center [921, 497] width 1292 height 683
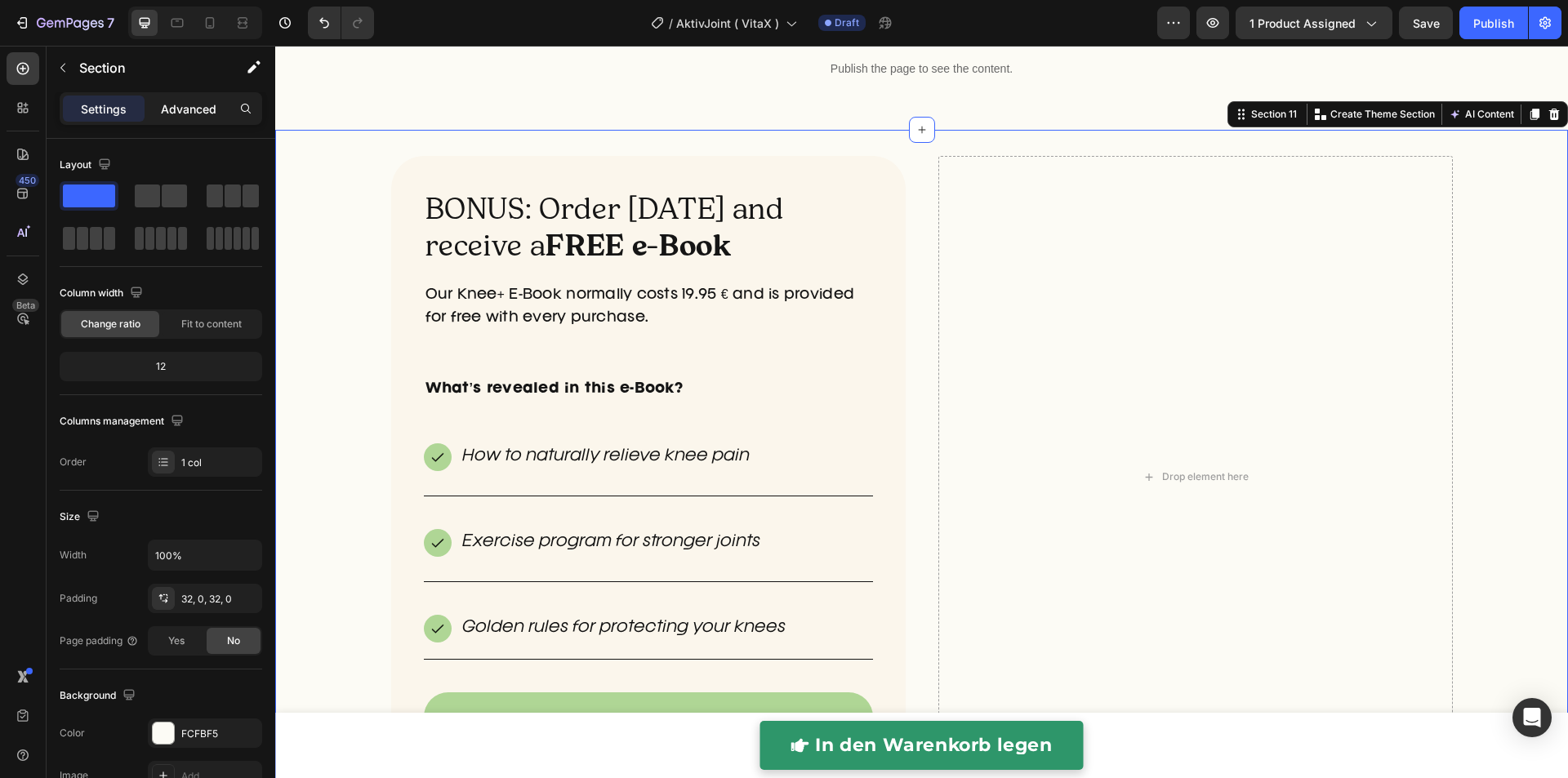
click at [177, 108] on p "Advanced" at bounding box center [188, 109] width 56 height 18
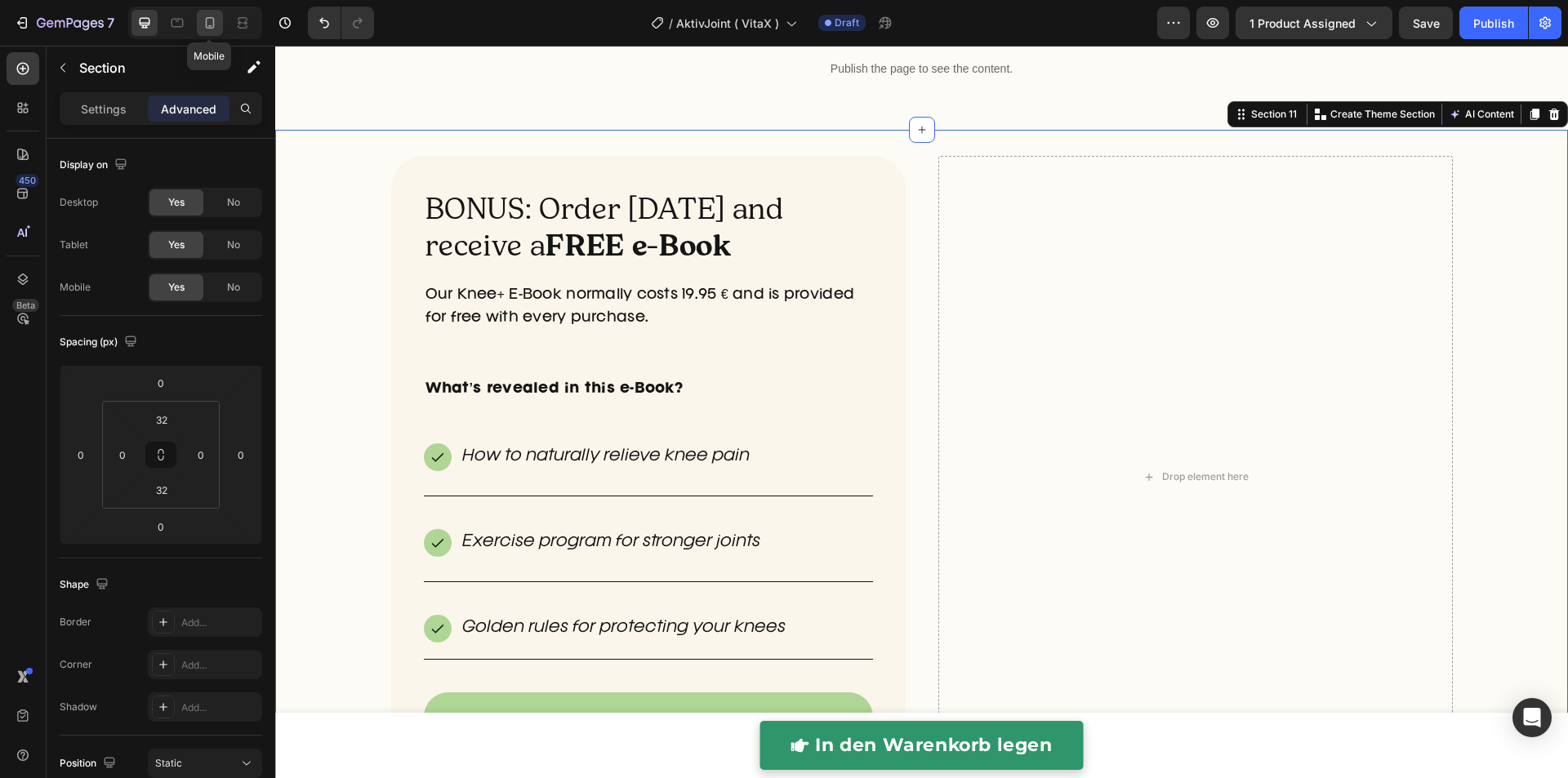
click at [214, 24] on icon at bounding box center [210, 22] width 17 height 17
type input "15"
type input "0"
type input "15"
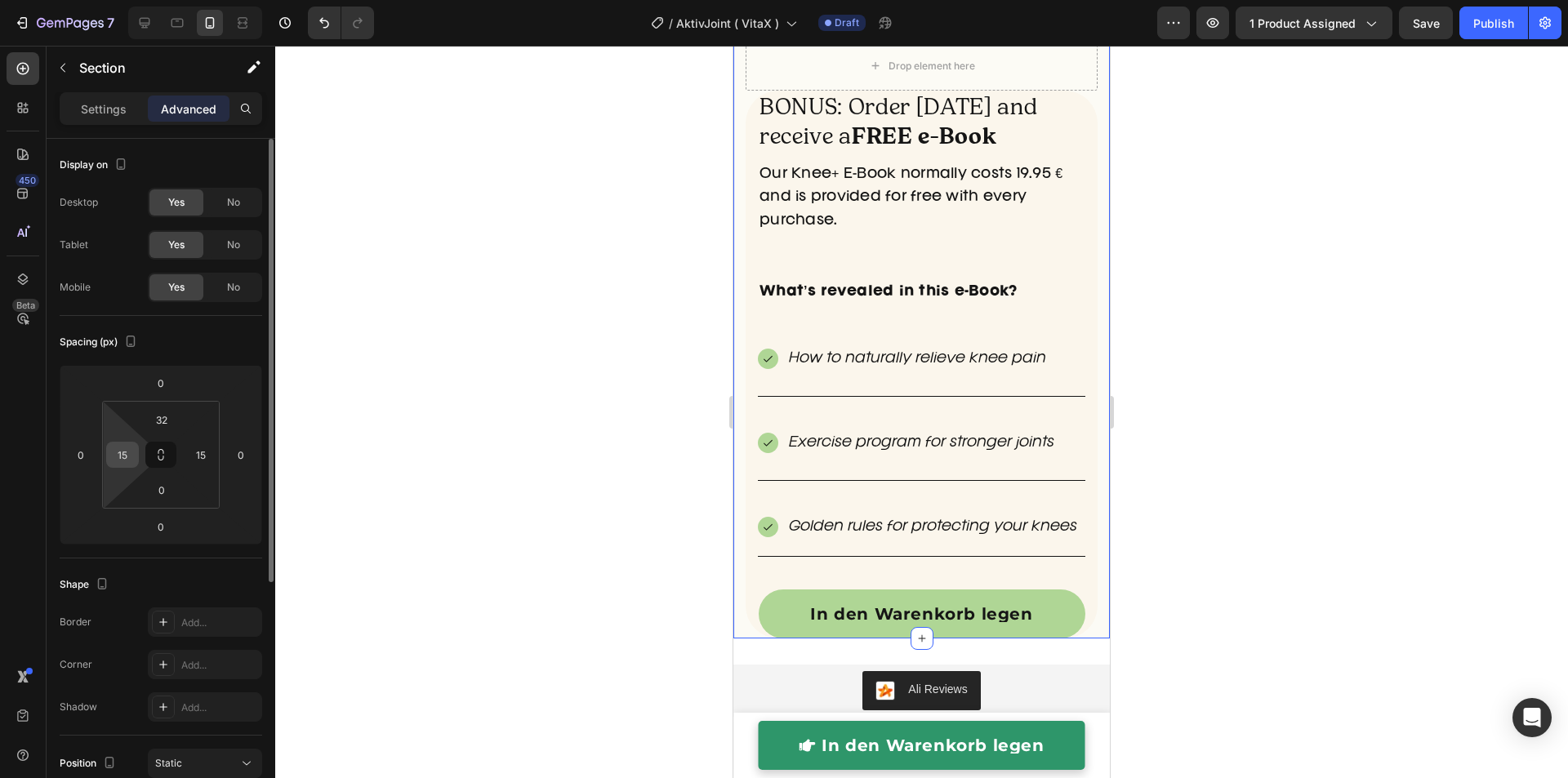
scroll to position [4899, 0]
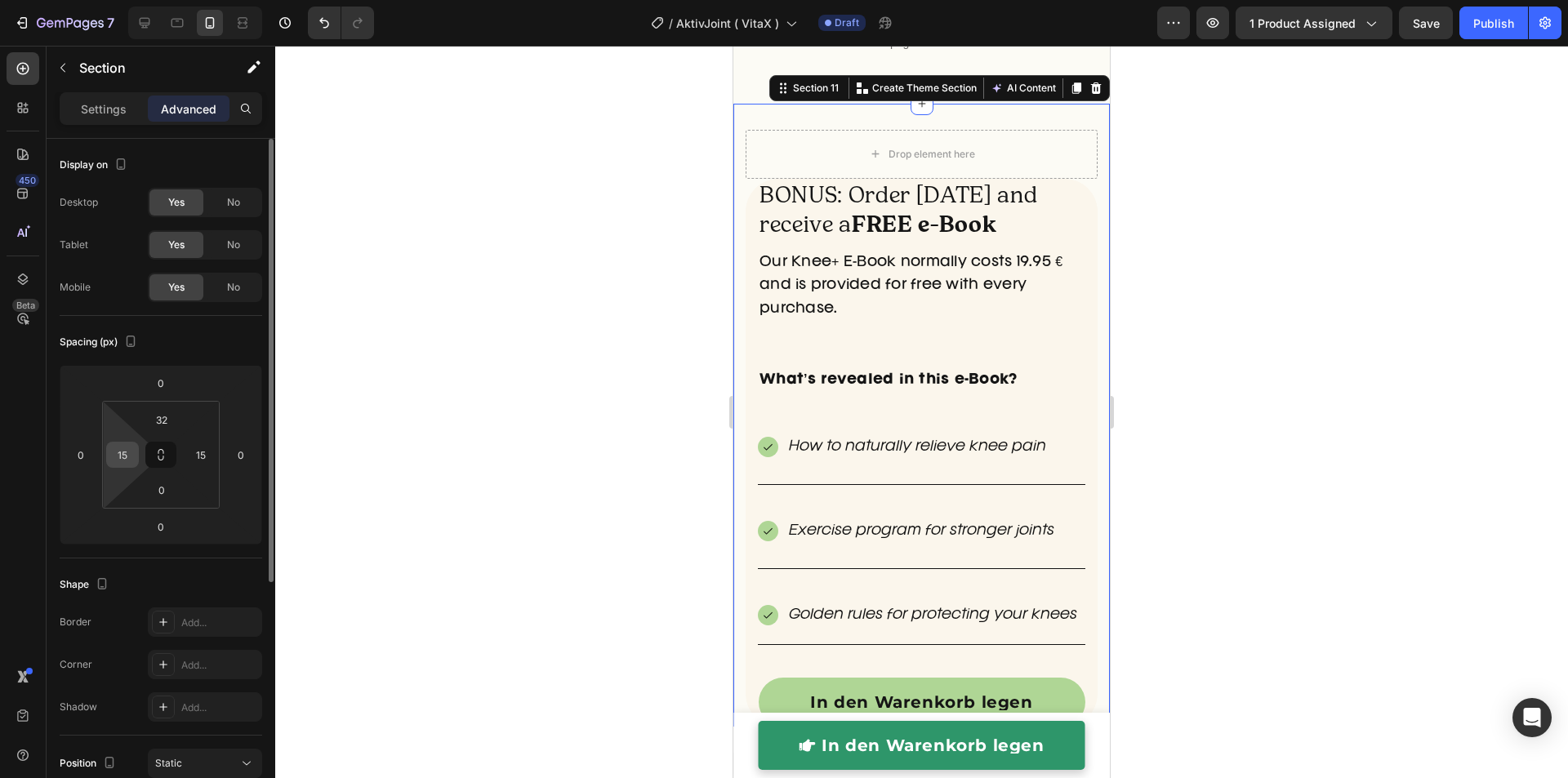
drag, startPoint x: 128, startPoint y: 453, endPoint x: 137, endPoint y: 460, distance: 11.4
click at [128, 454] on input "15" at bounding box center [122, 454] width 24 height 24
type input "0"
click at [200, 452] on input "15" at bounding box center [200, 454] width 24 height 24
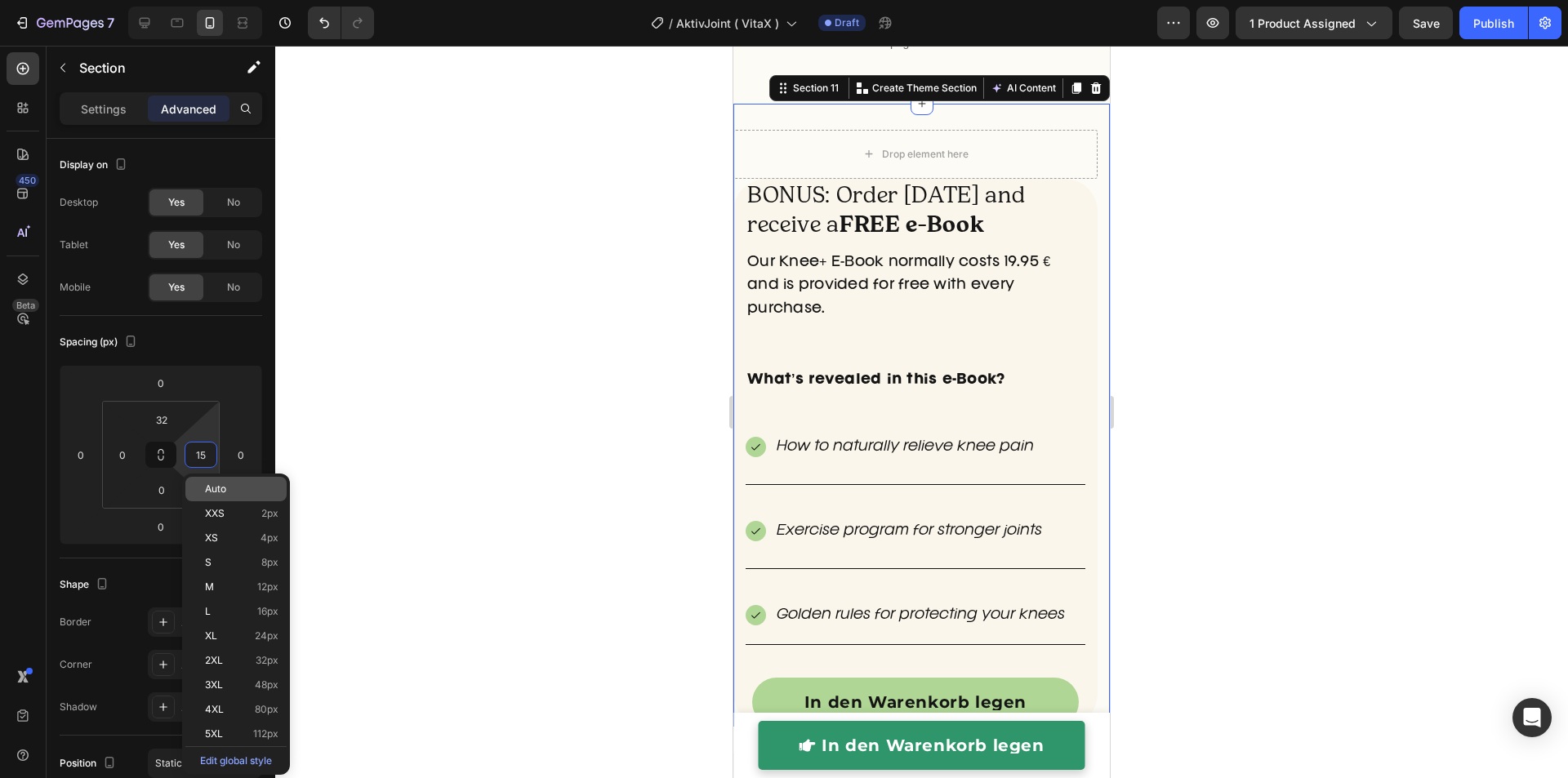
type input "0"
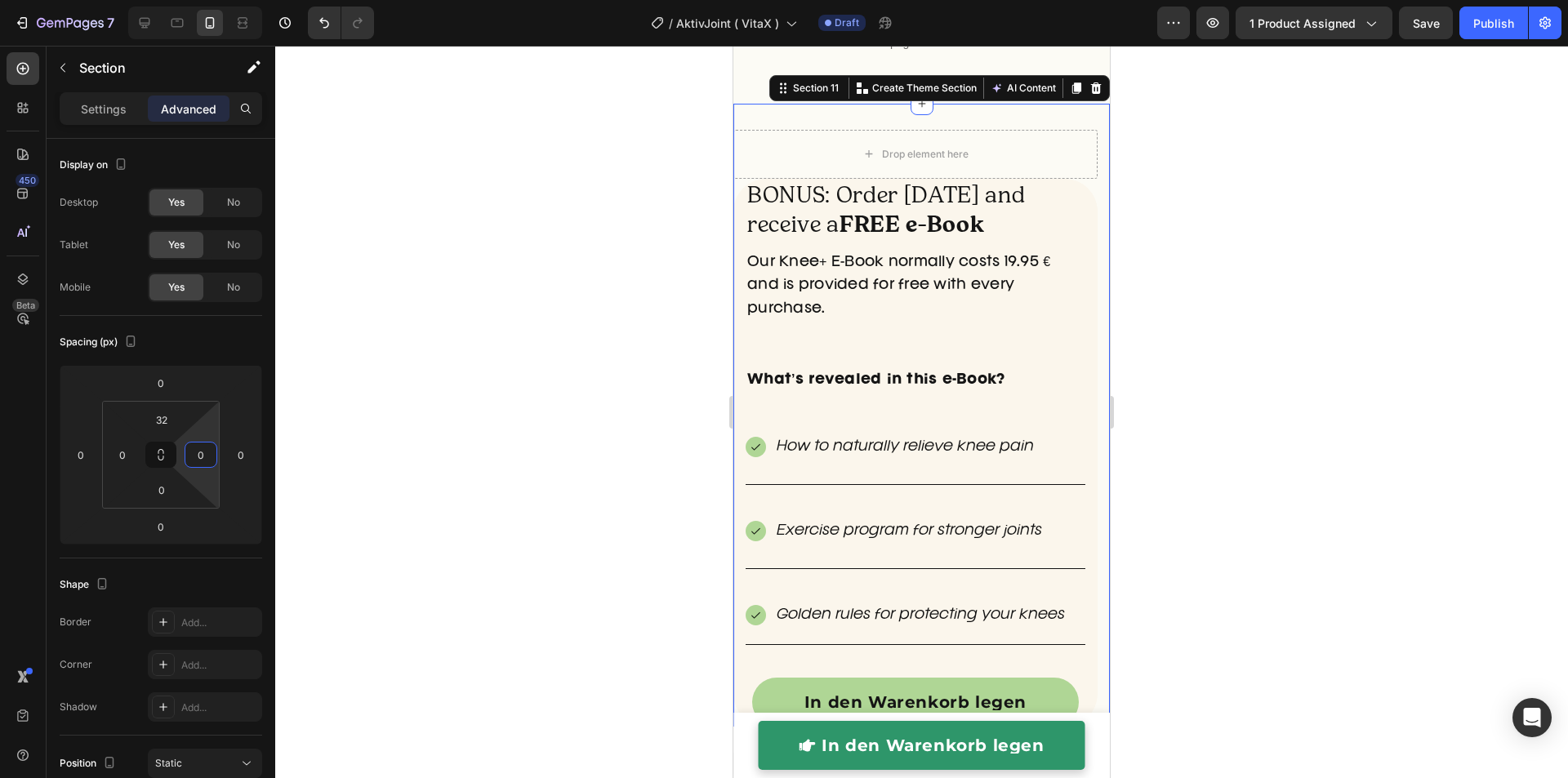
click at [667, 280] on div at bounding box center [921, 411] width 1292 height 732
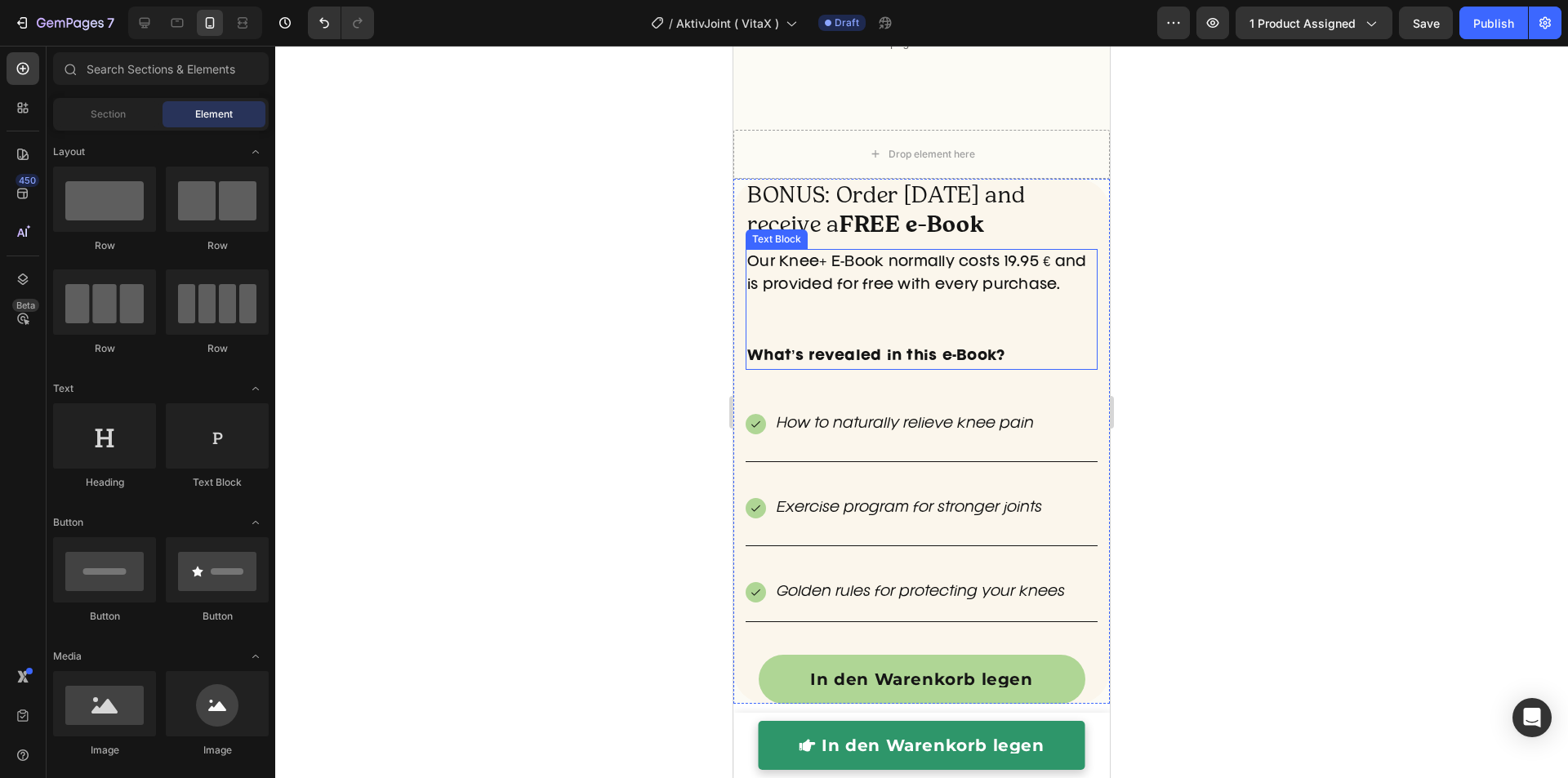
scroll to position [4526, 0]
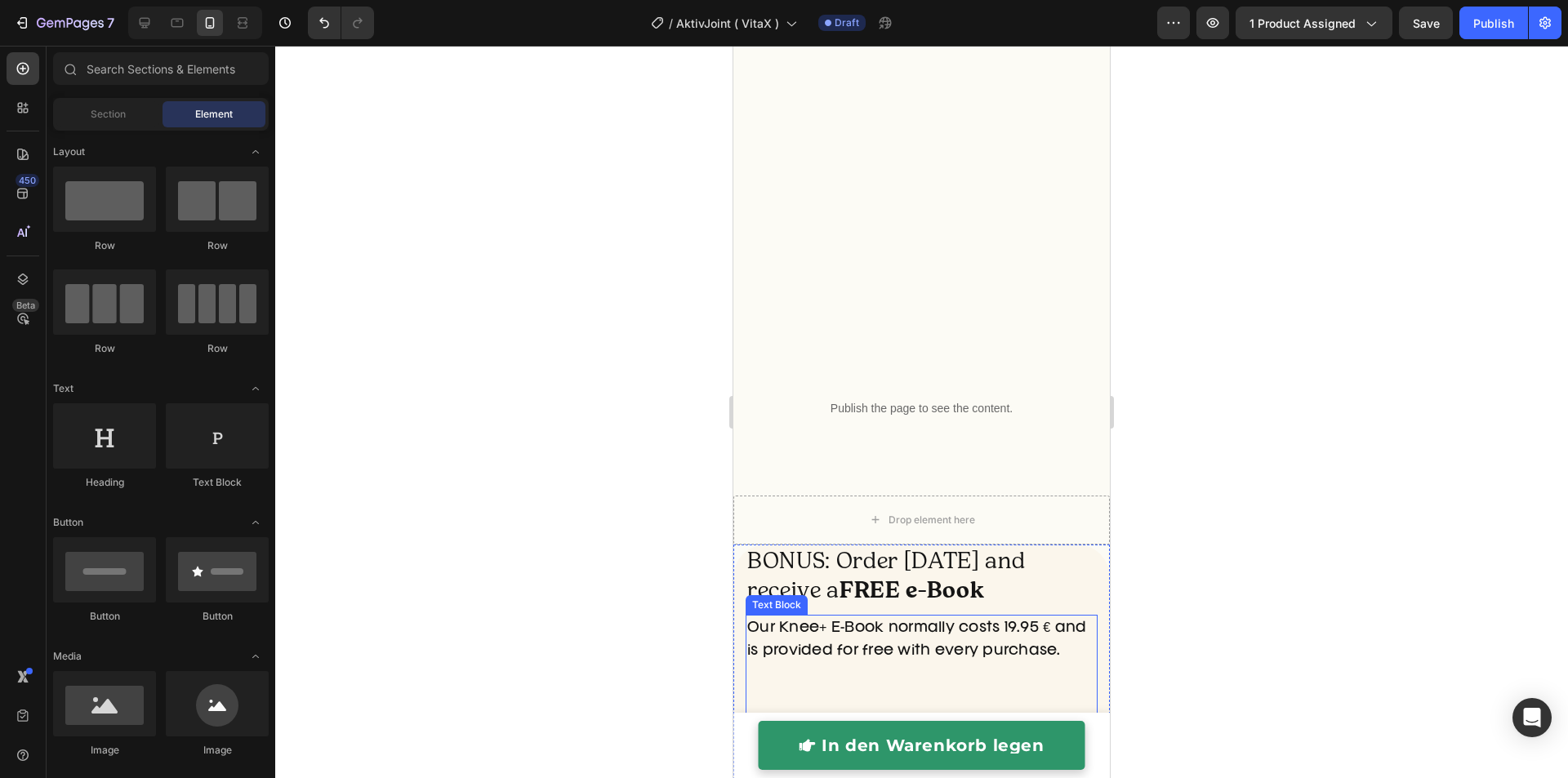
click at [821, 469] on div "BONUS: Order today and receive a FREE e-Book Heading Our Knee+ E-Book normally …" at bounding box center [921, 768] width 376 height 600
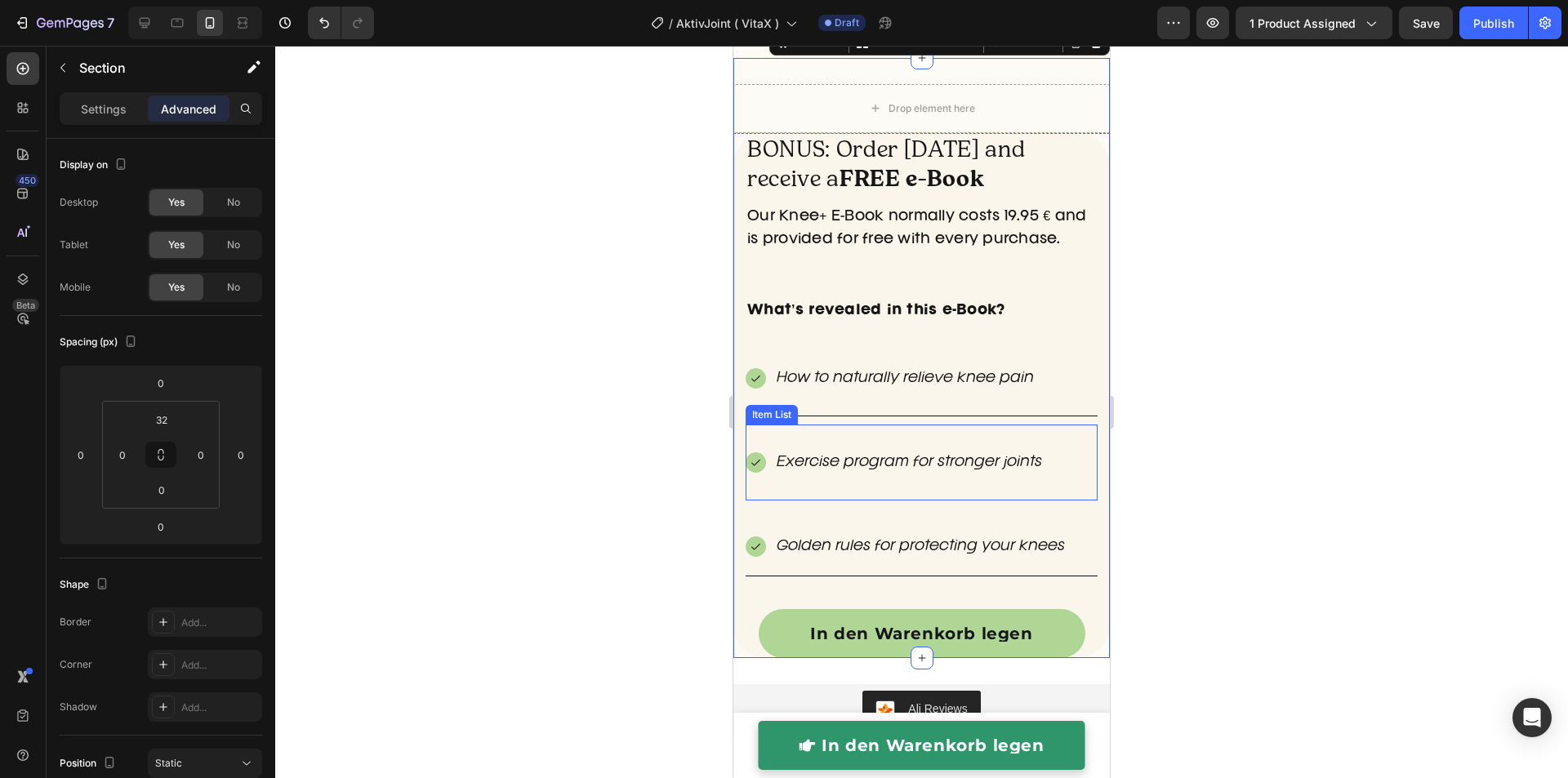
scroll to position [4950, 0]
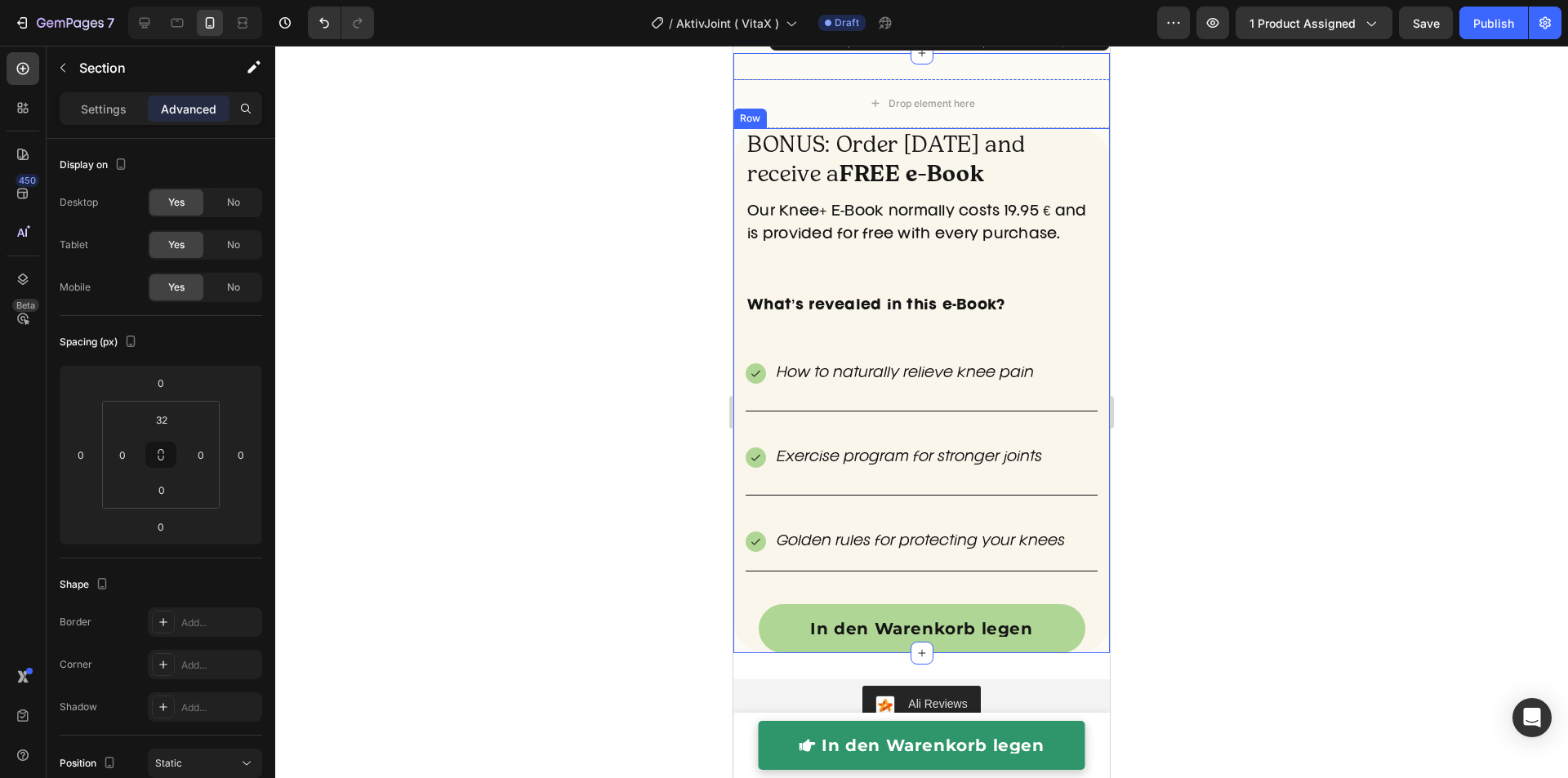
click at [742, 604] on div "BONUS: Order today and receive a FREE e-Book Heading Our Knee+ E-Book normally …" at bounding box center [921, 390] width 376 height 525
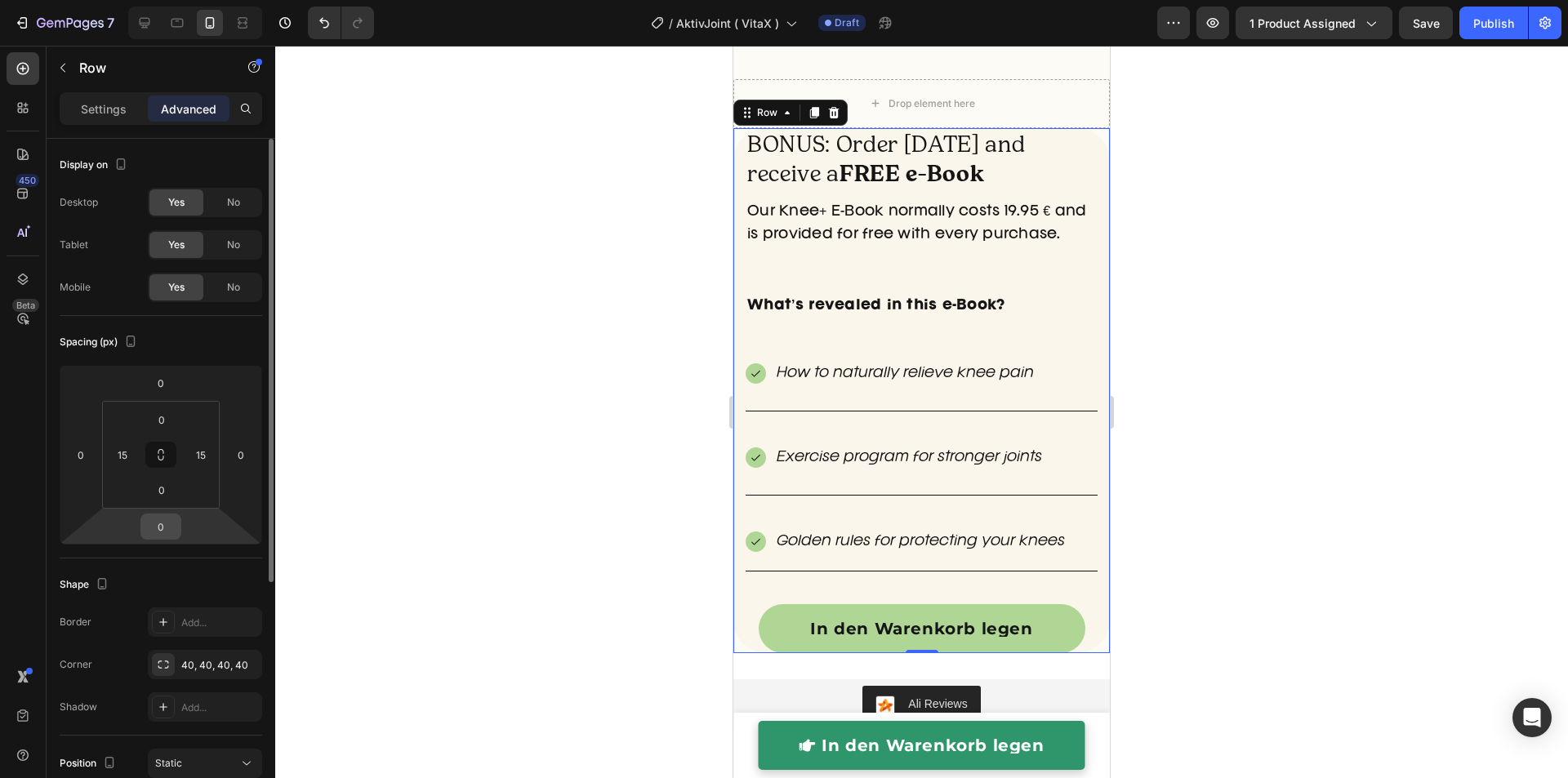
click at [163, 519] on input "0" at bounding box center [160, 525] width 32 height 24
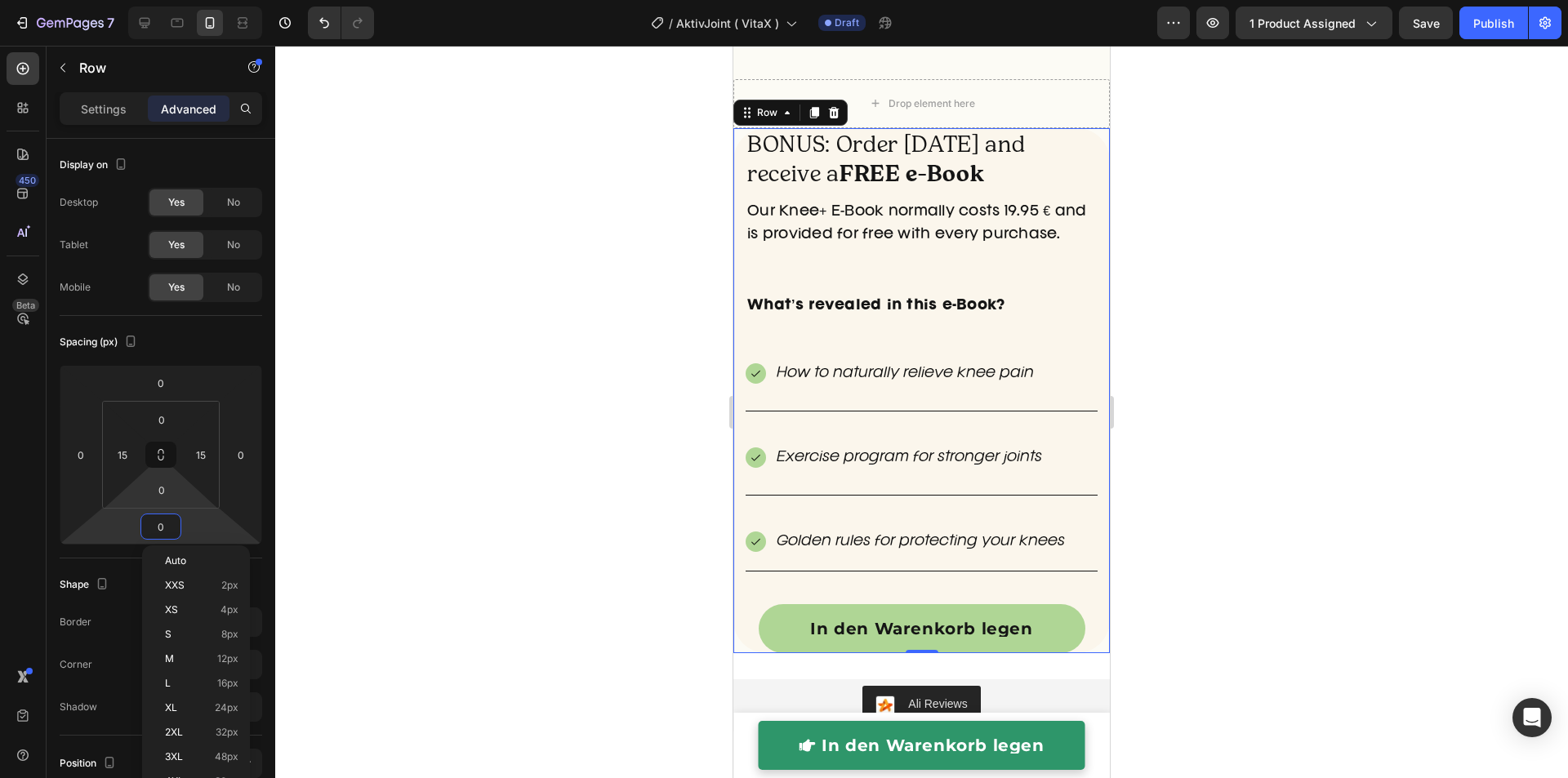
click at [157, 496] on input "0" at bounding box center [161, 489] width 32 height 24
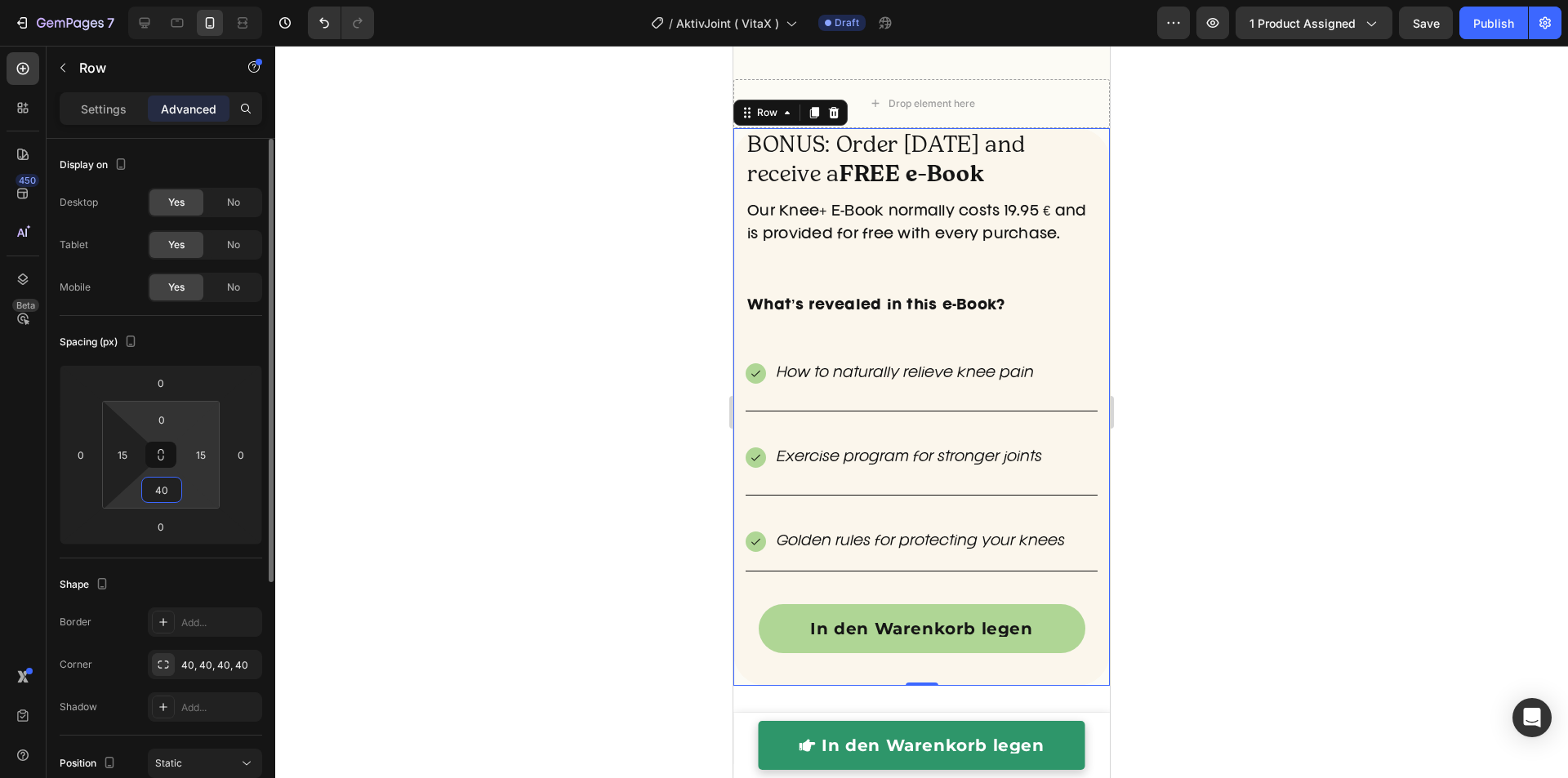
type input "40"
click at [168, 421] on input "0" at bounding box center [161, 419] width 32 height 24
type input "40"
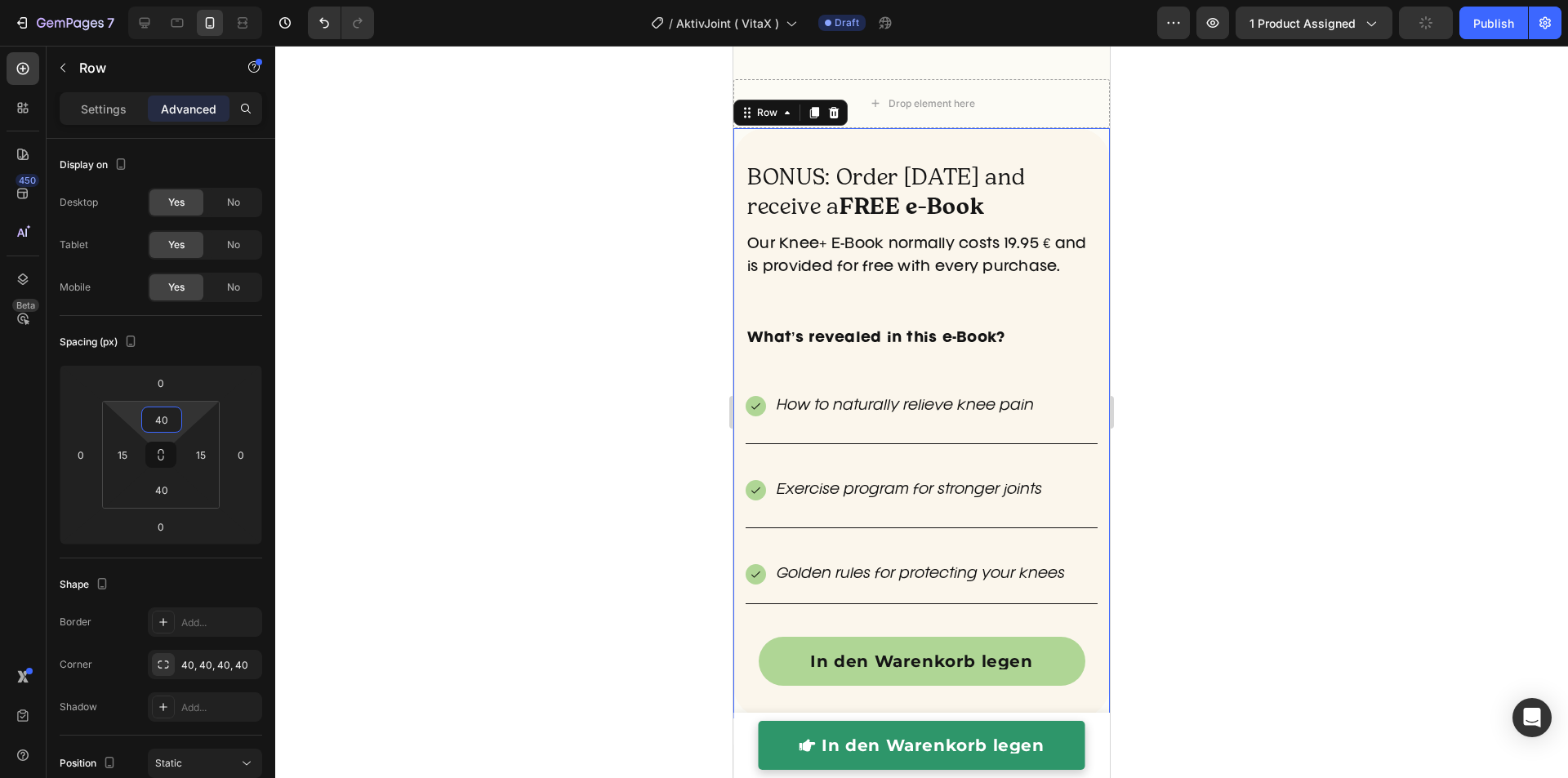
click at [690, 183] on div at bounding box center [921, 411] width 1292 height 732
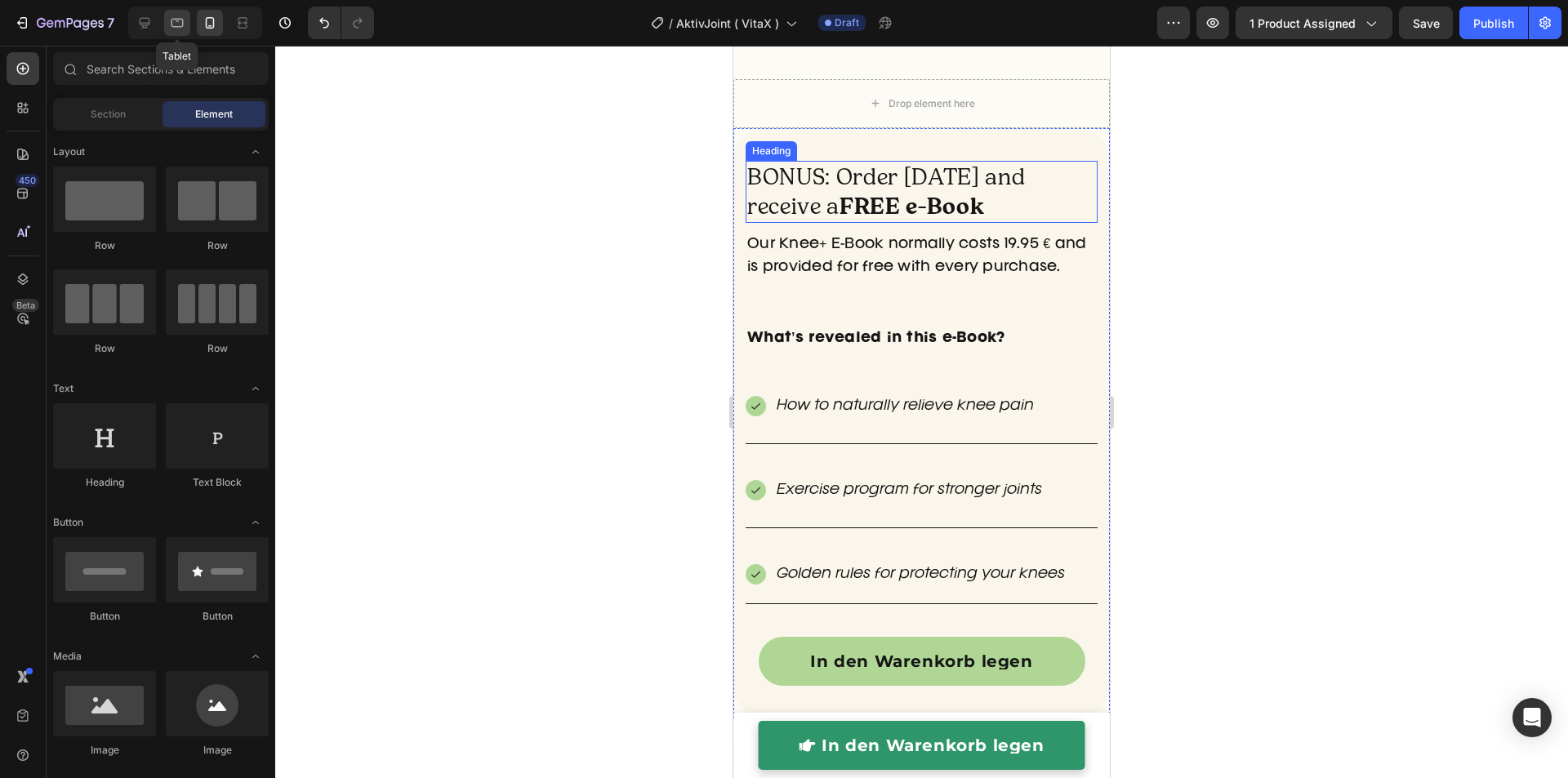
click at [174, 29] on icon at bounding box center [176, 22] width 17 height 17
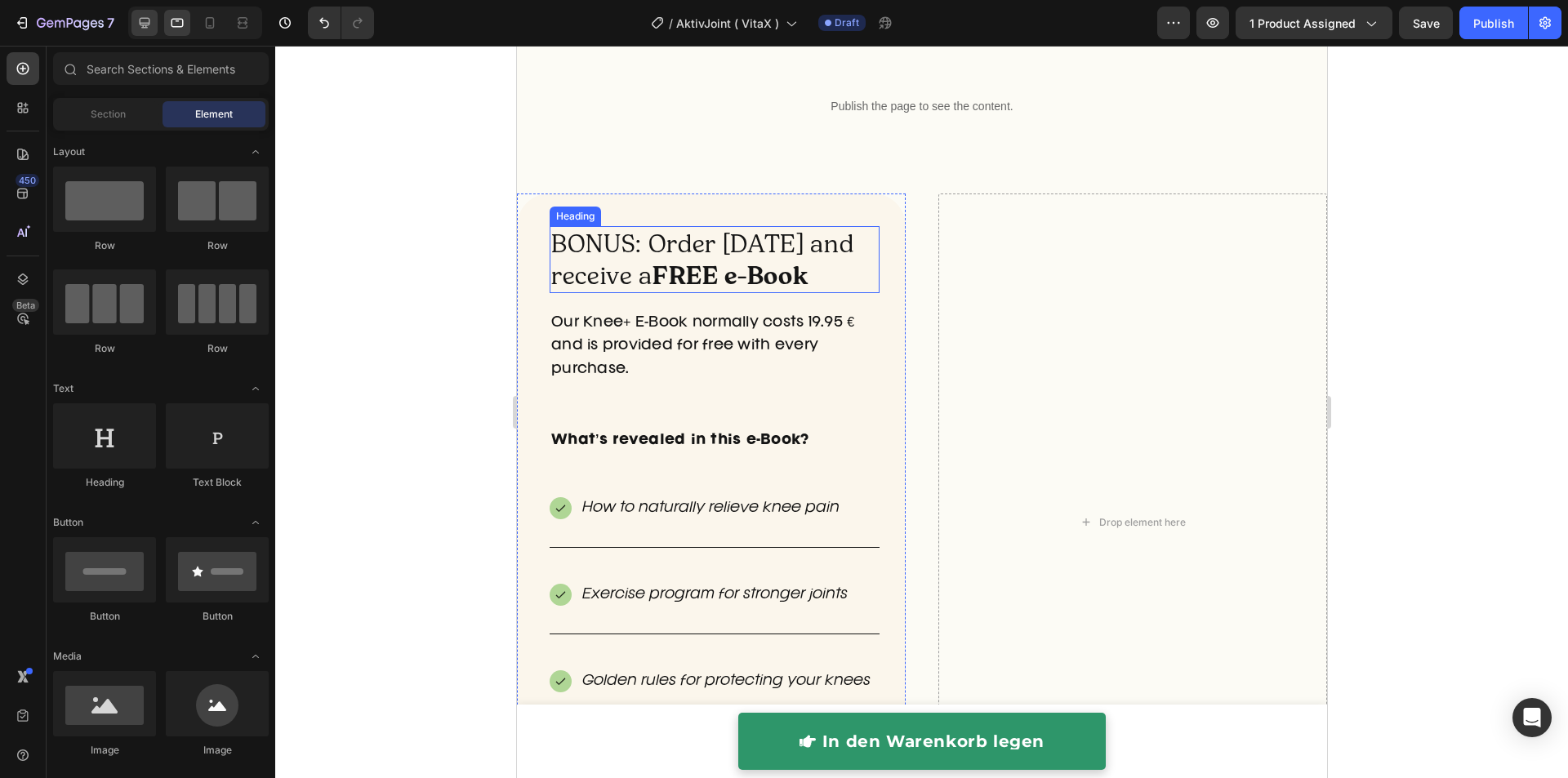
scroll to position [5064, 0]
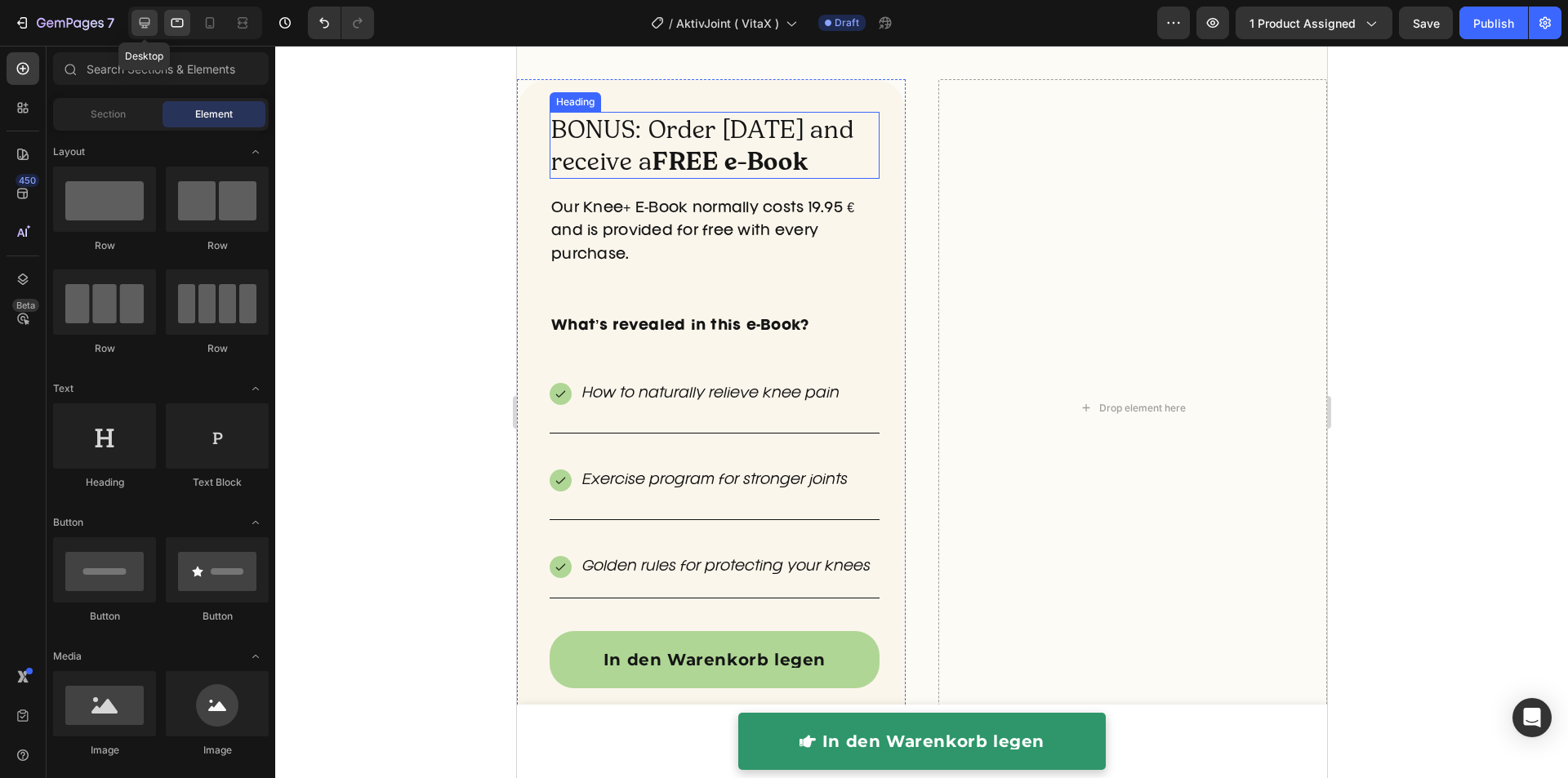
click at [142, 24] on icon at bounding box center [144, 22] width 11 height 11
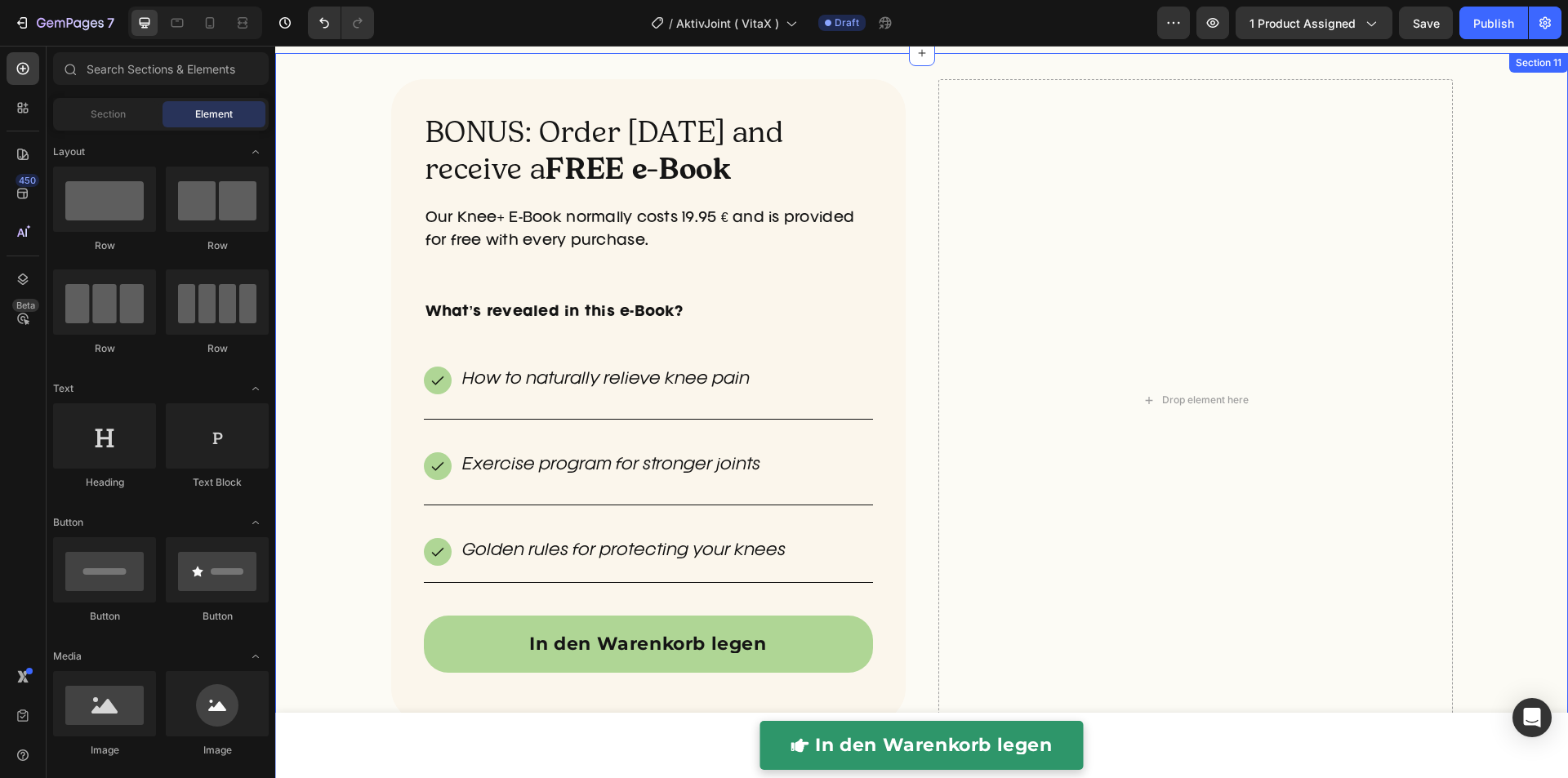
click at [345, 187] on div "BONUS: Order today and receive a FREE e-Book Heading Our Knee+ E-Book normally …" at bounding box center [921, 420] width 1292 height 683
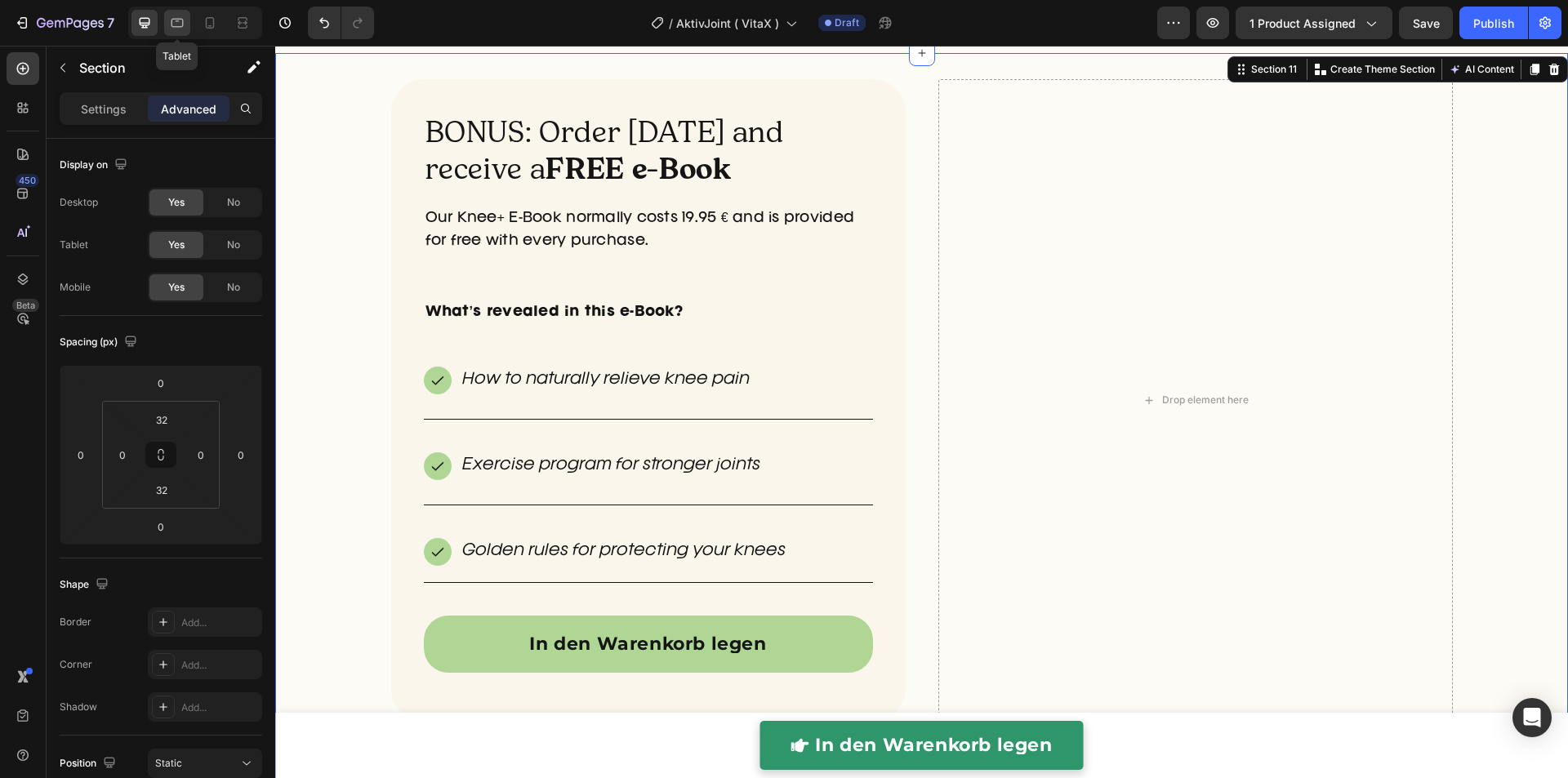
click at [176, 19] on icon at bounding box center [177, 22] width 13 height 9
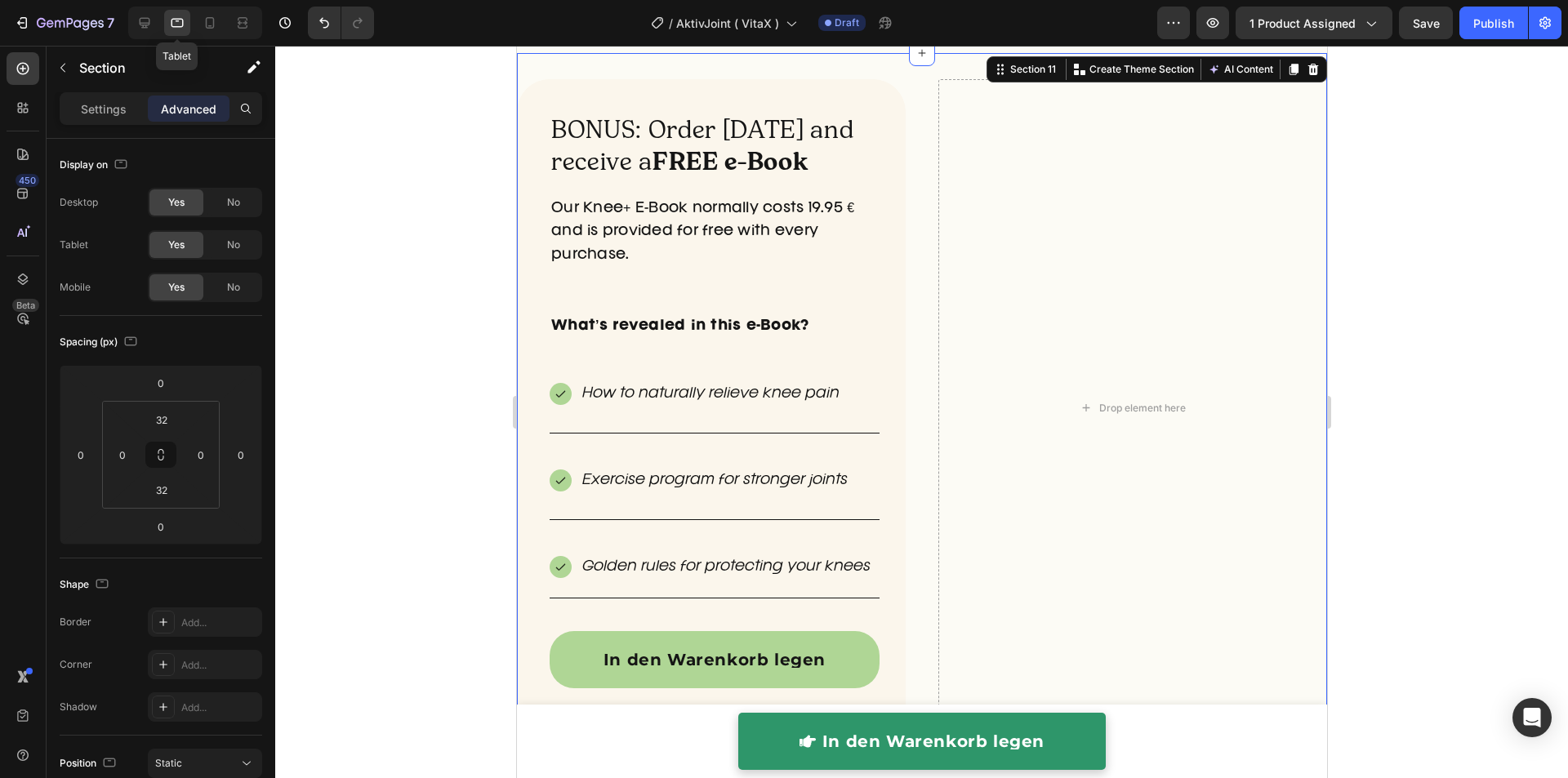
scroll to position [5013, 0]
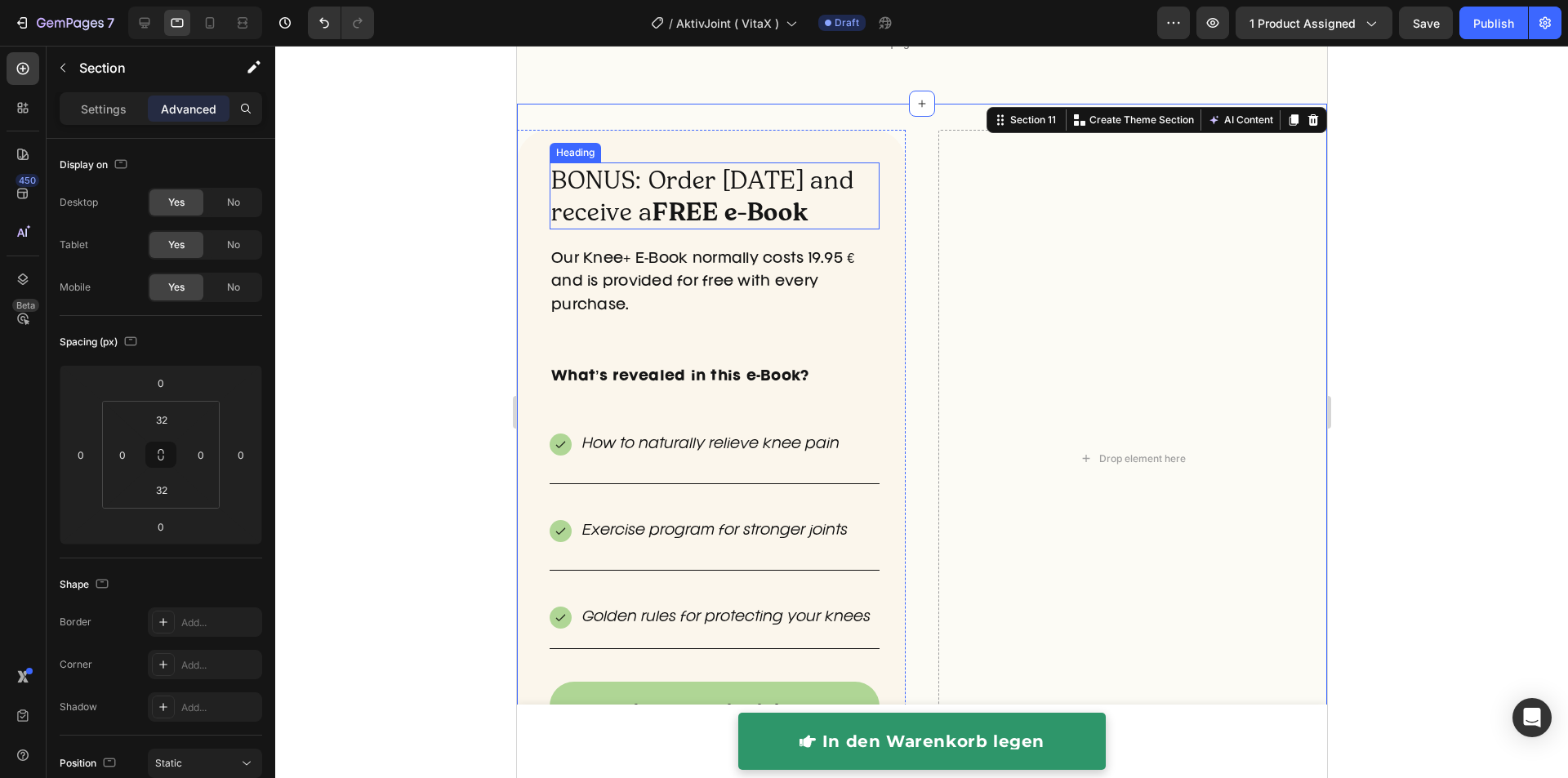
drag, startPoint x: 614, startPoint y: 214, endPoint x: 581, endPoint y: 225, distance: 34.8
click at [614, 214] on h2 "BONUS: Order today and receive a FREE e-Book" at bounding box center [714, 196] width 330 height 67
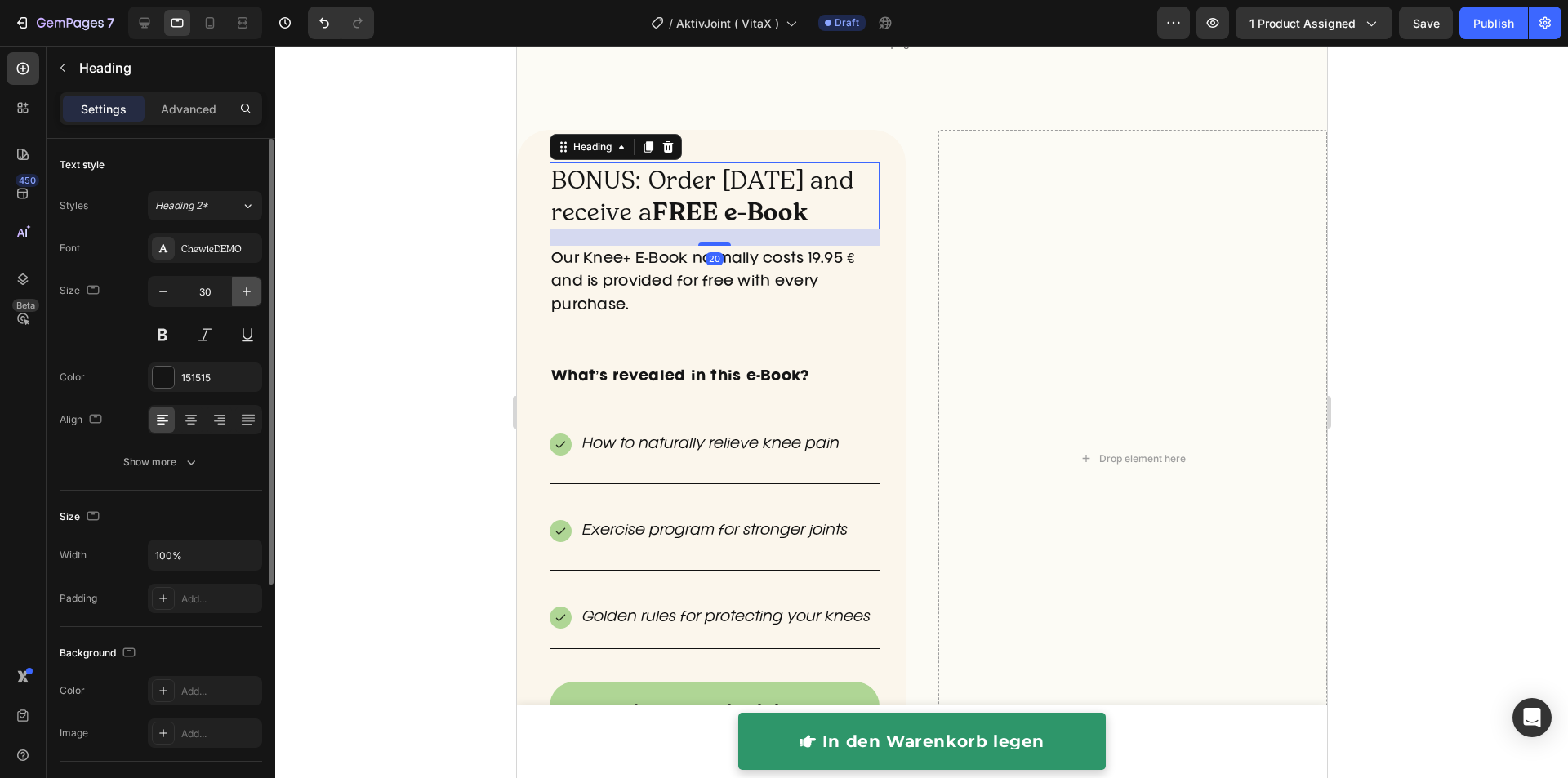
click at [243, 293] on icon "button" at bounding box center [246, 292] width 17 height 17
type input "32"
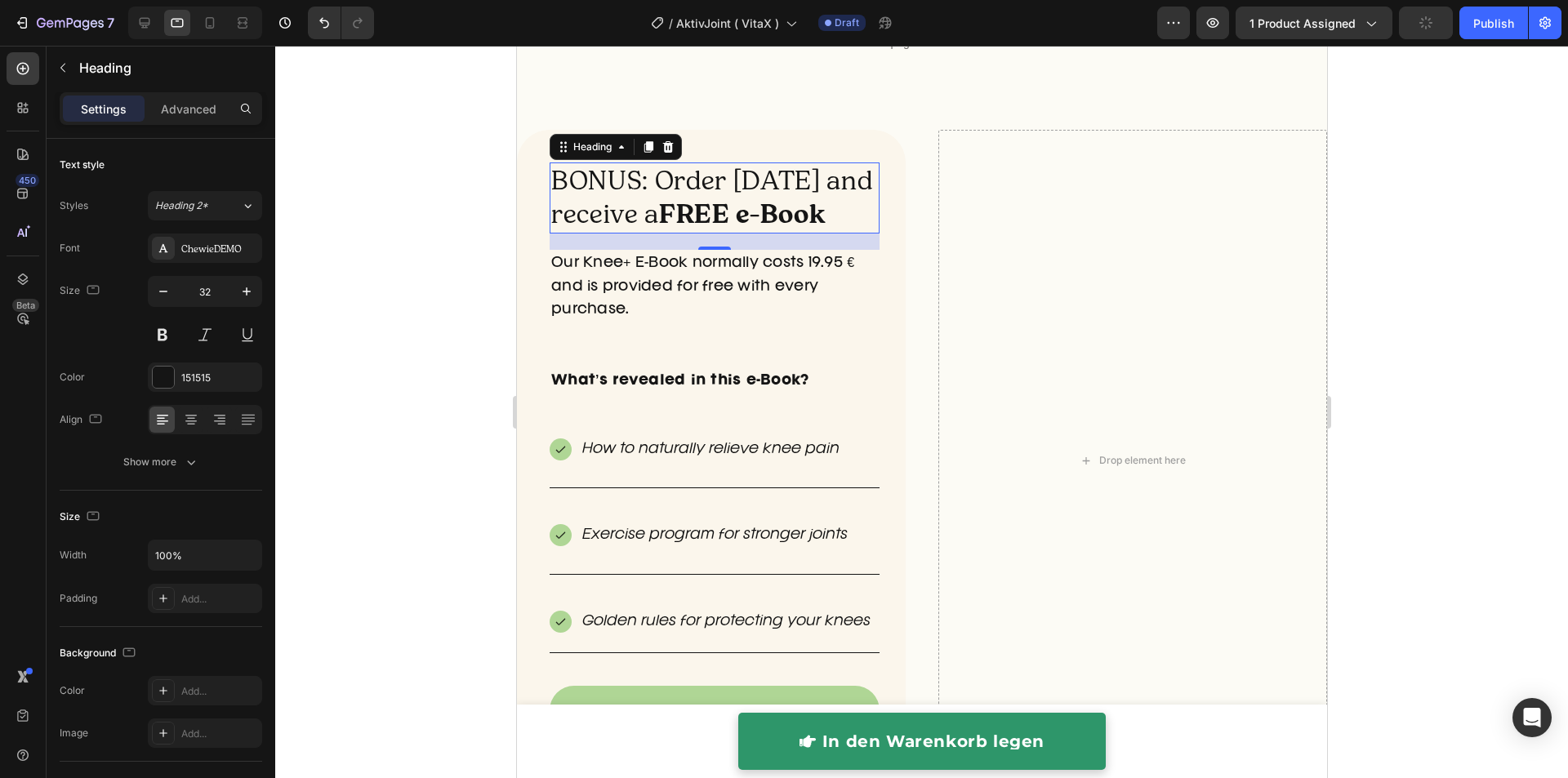
click at [449, 253] on div at bounding box center [921, 411] width 1292 height 732
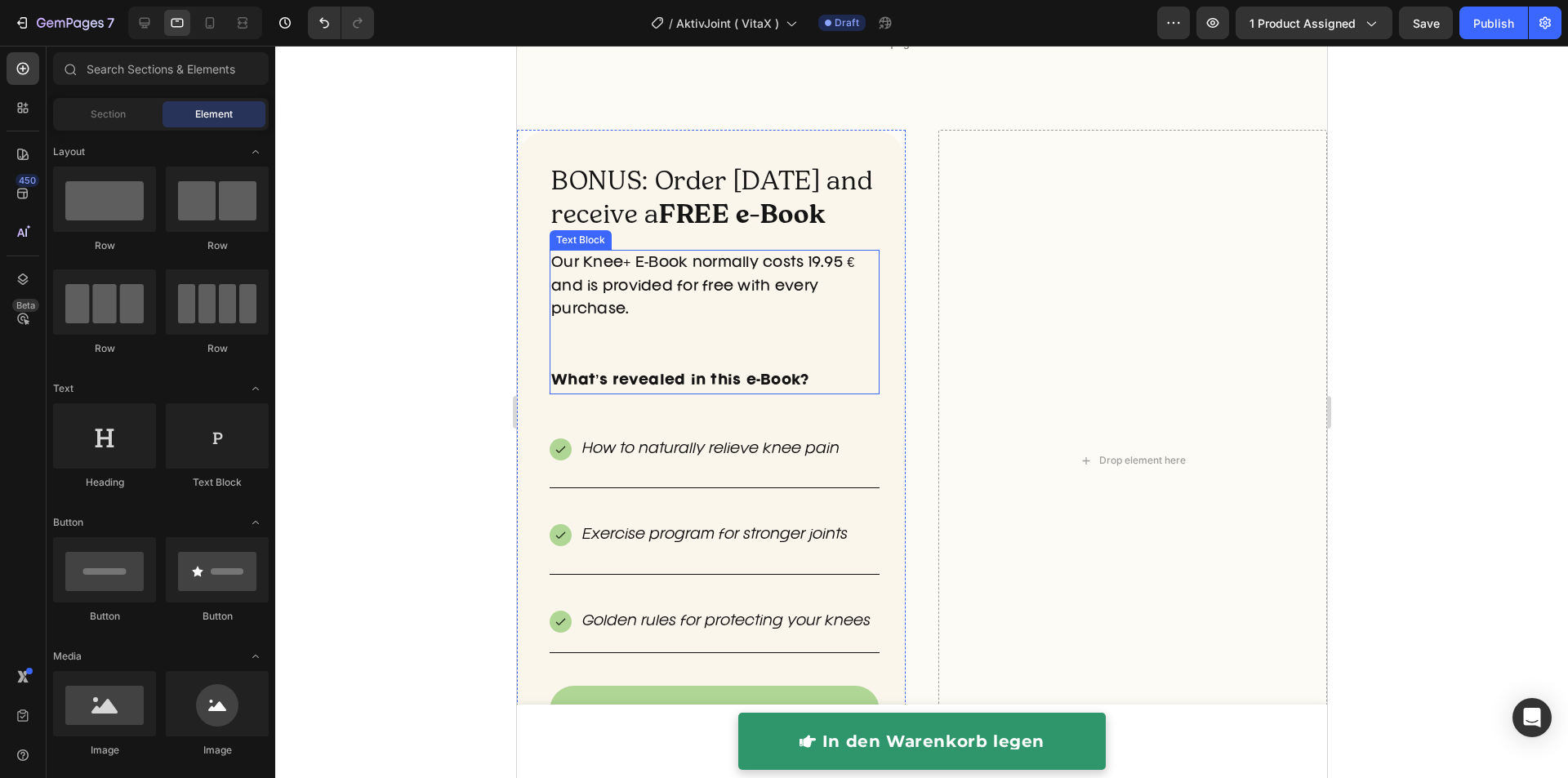
drag, startPoint x: 613, startPoint y: 328, endPoint x: 604, endPoint y: 345, distance: 19.2
click at [614, 327] on p "Our Knee+ E-Book normally costs 19.95 € and is provided for free with every pur…" at bounding box center [713, 310] width 327 height 118
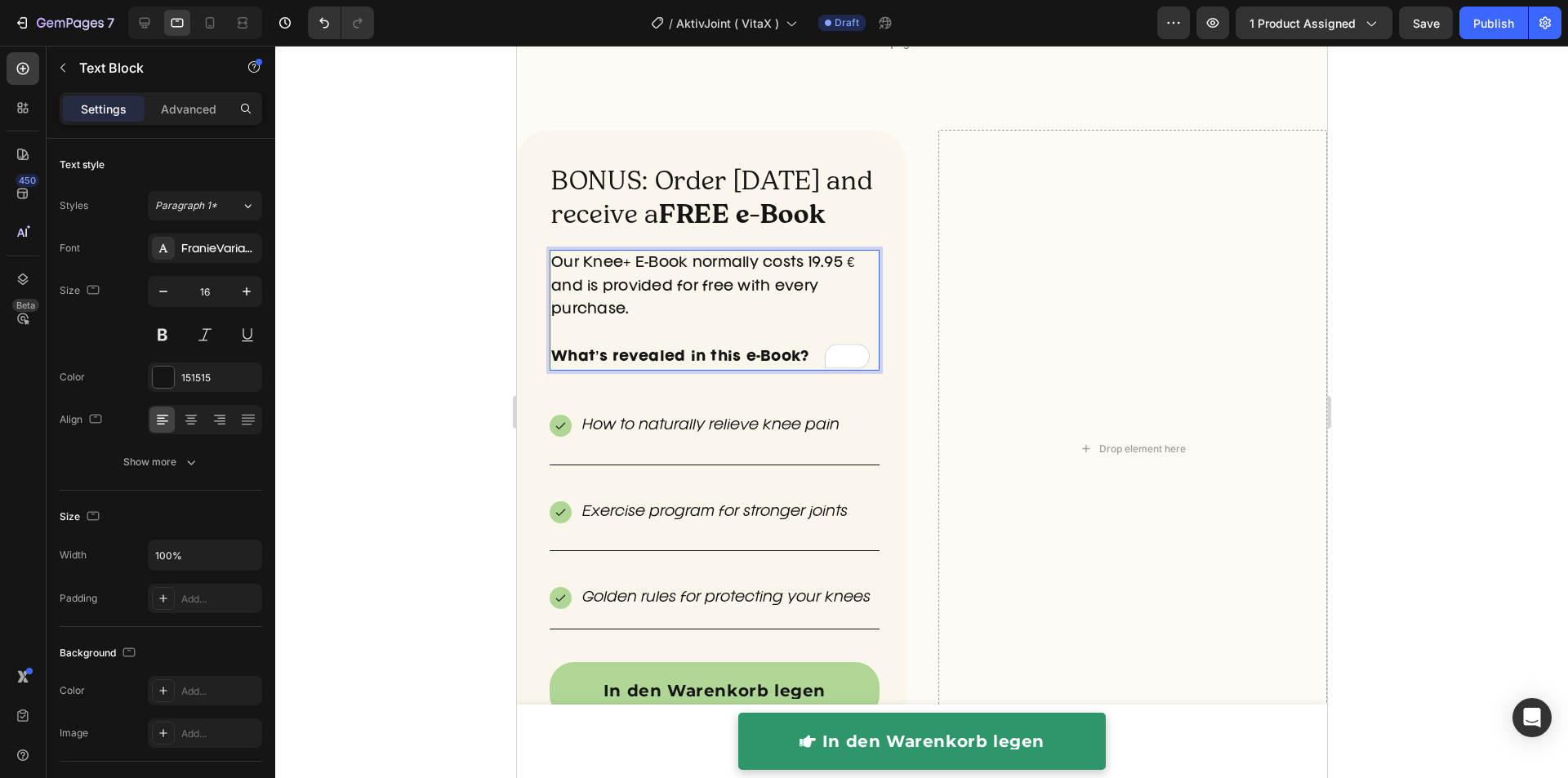
click at [410, 353] on div at bounding box center [921, 411] width 1292 height 732
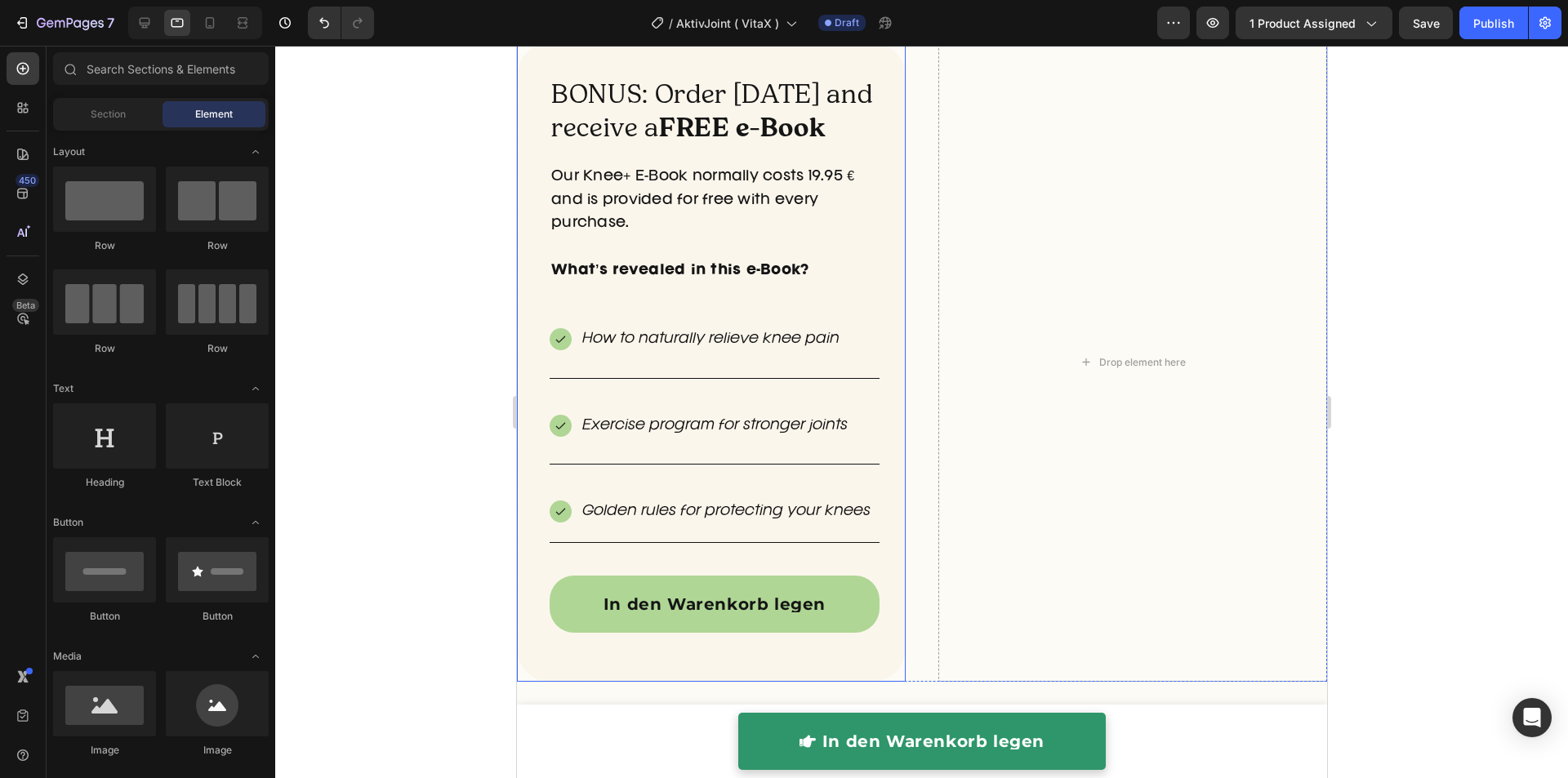
scroll to position [5129, 0]
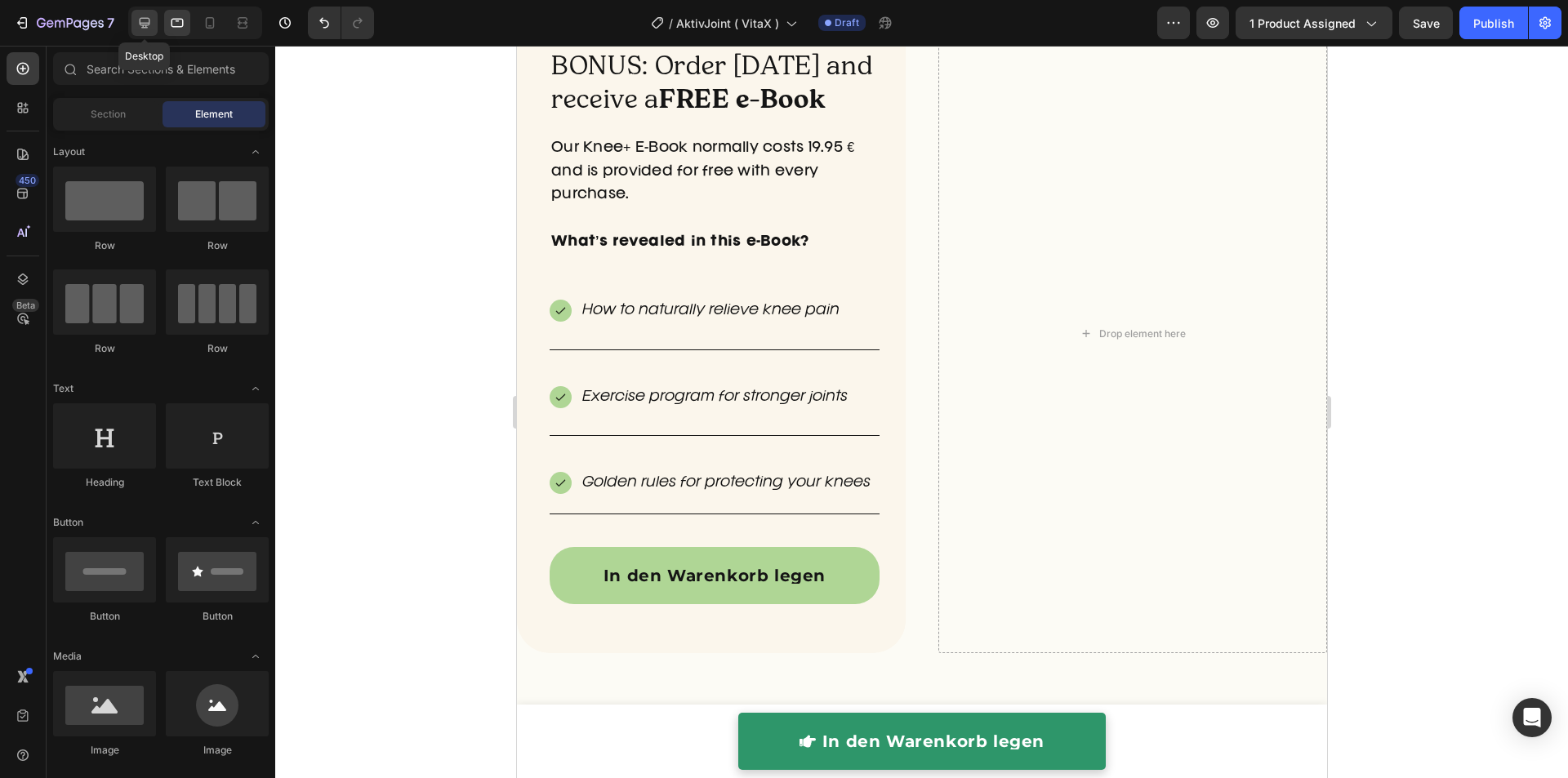
click at [150, 23] on icon at bounding box center [144, 22] width 17 height 17
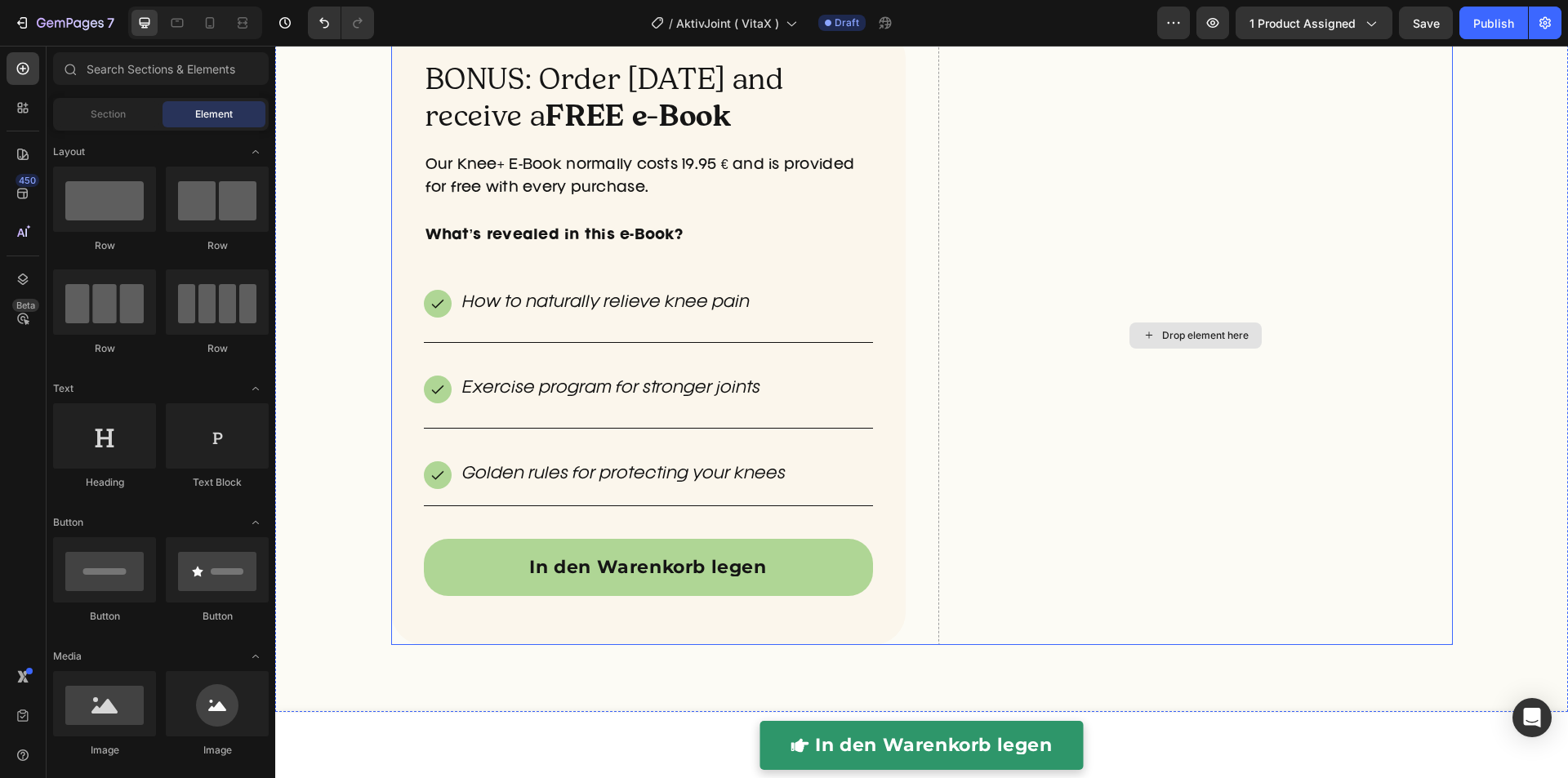
scroll to position [4944, 0]
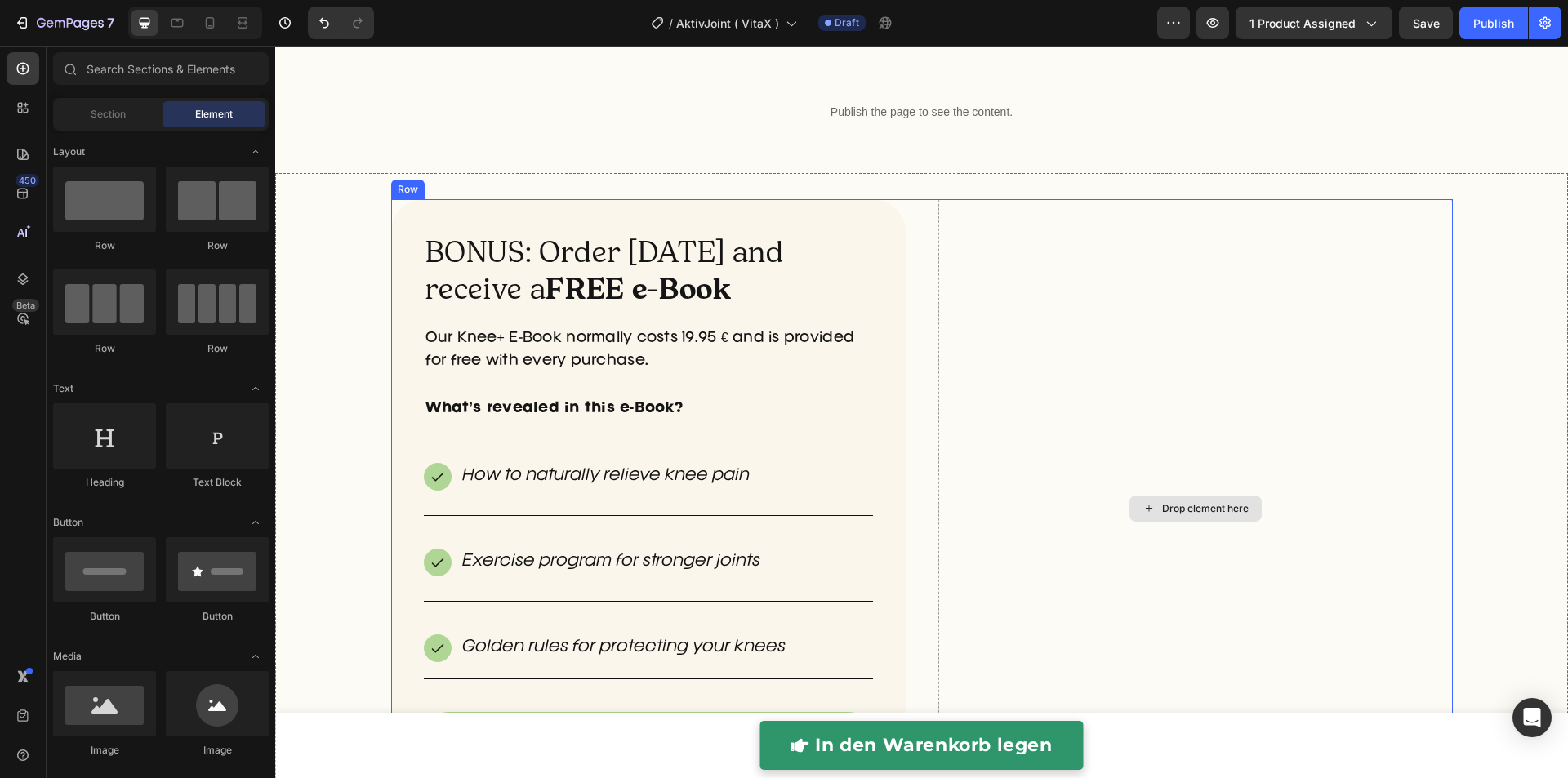
click at [996, 433] on div "Drop element here" at bounding box center [1195, 508] width 514 height 619
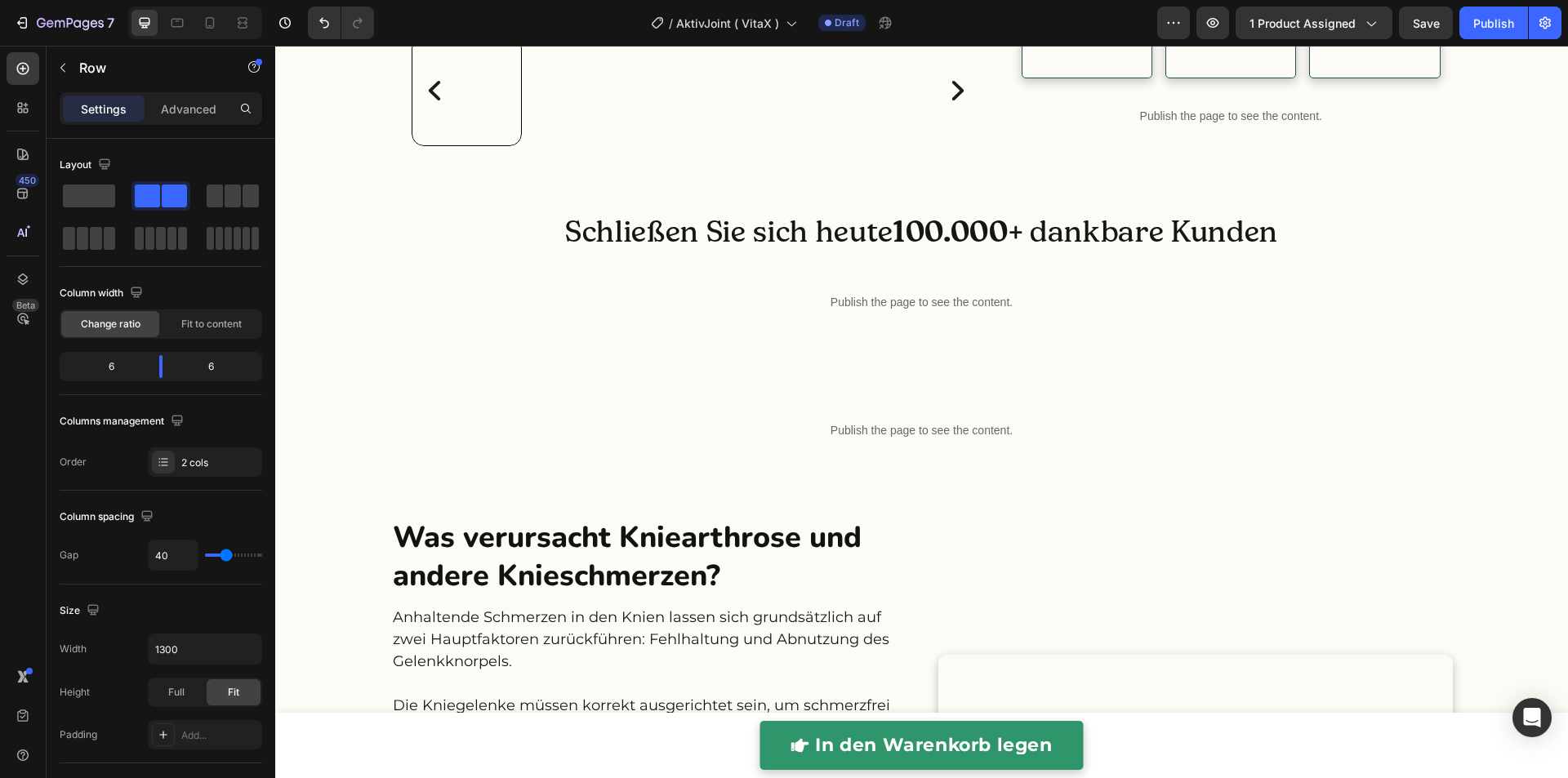
scroll to position [957, 0]
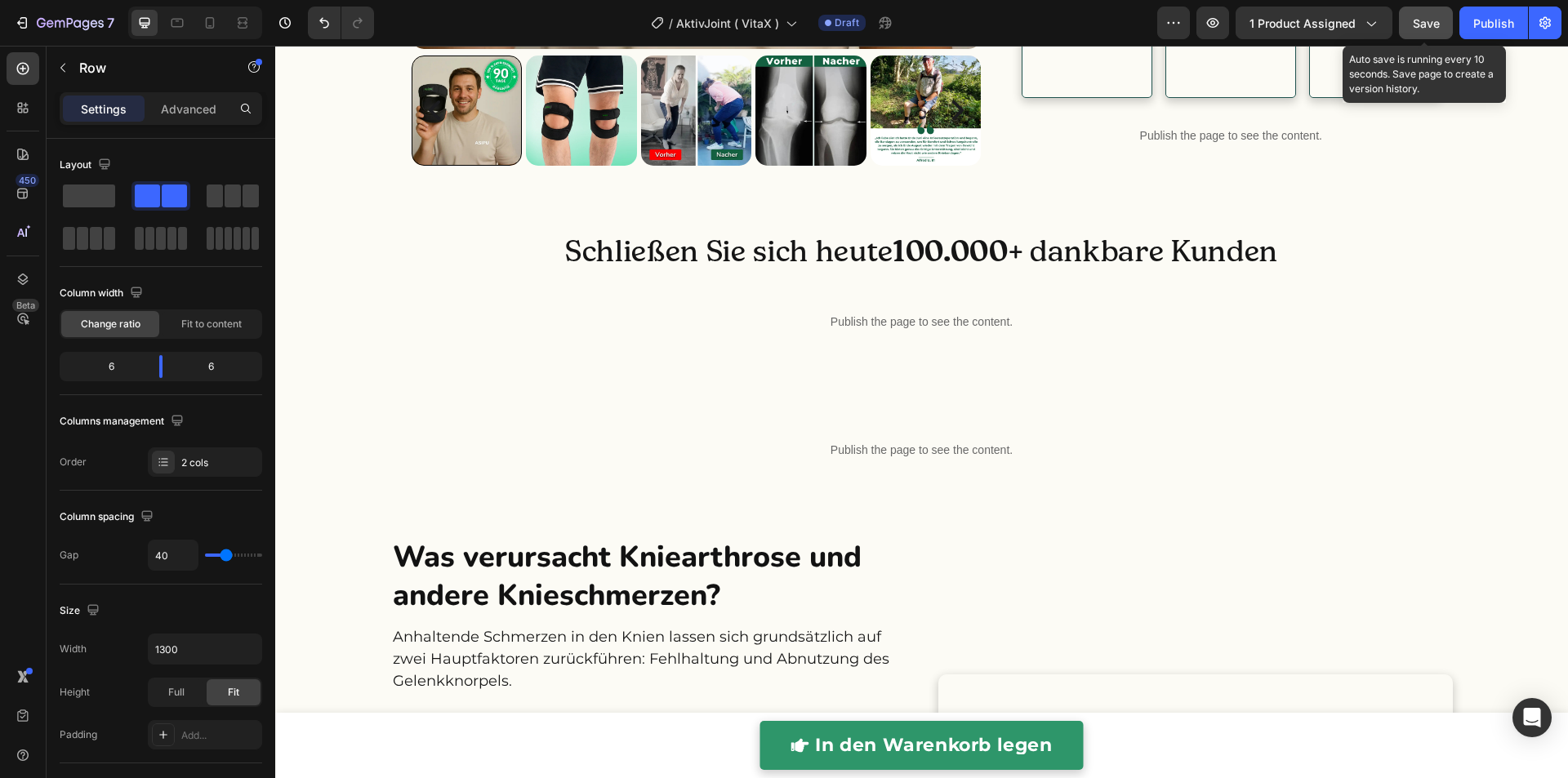
click at [1420, 23] on span "Save" at bounding box center [1426, 23] width 27 height 14
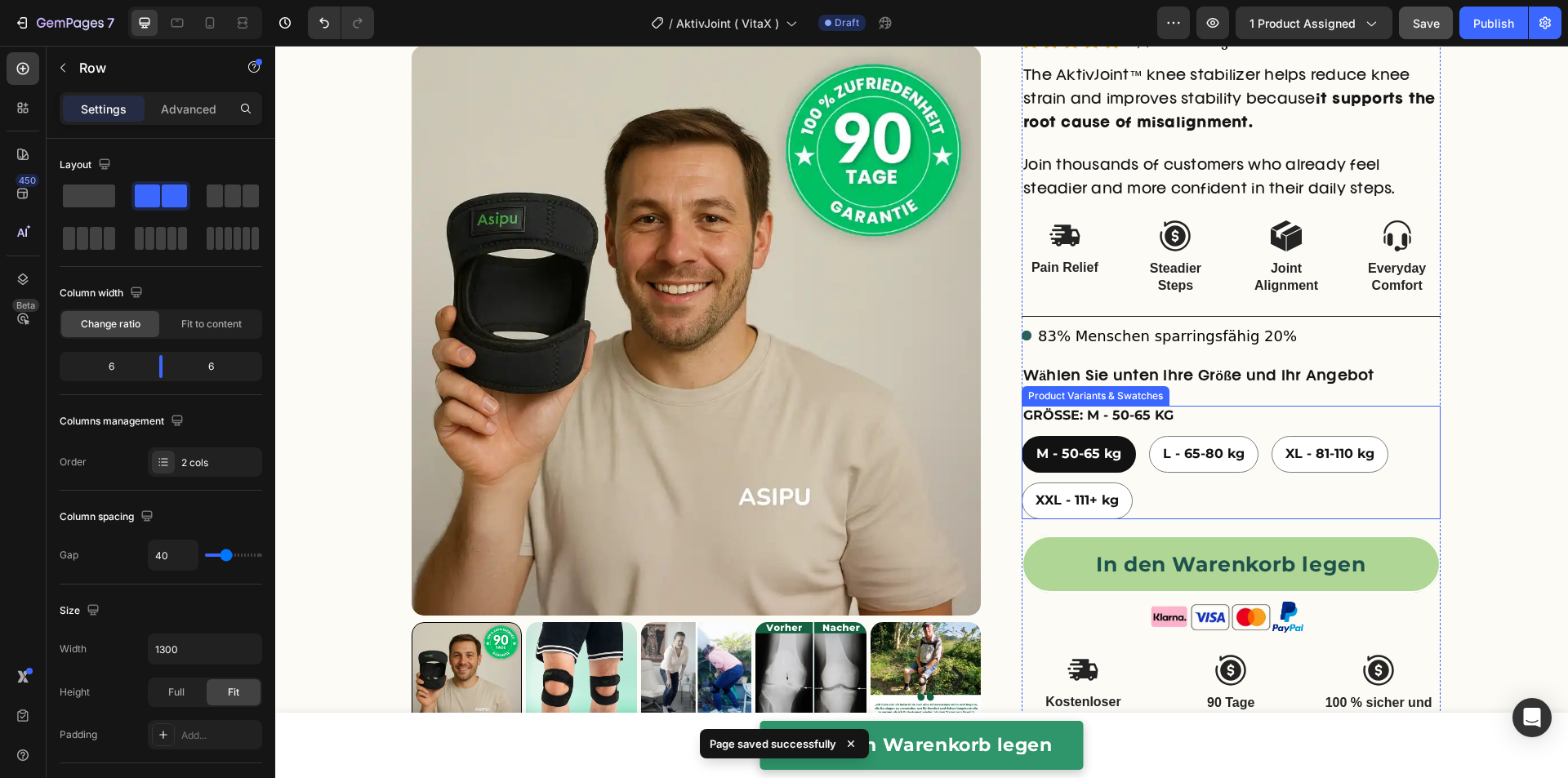
scroll to position [193, 0]
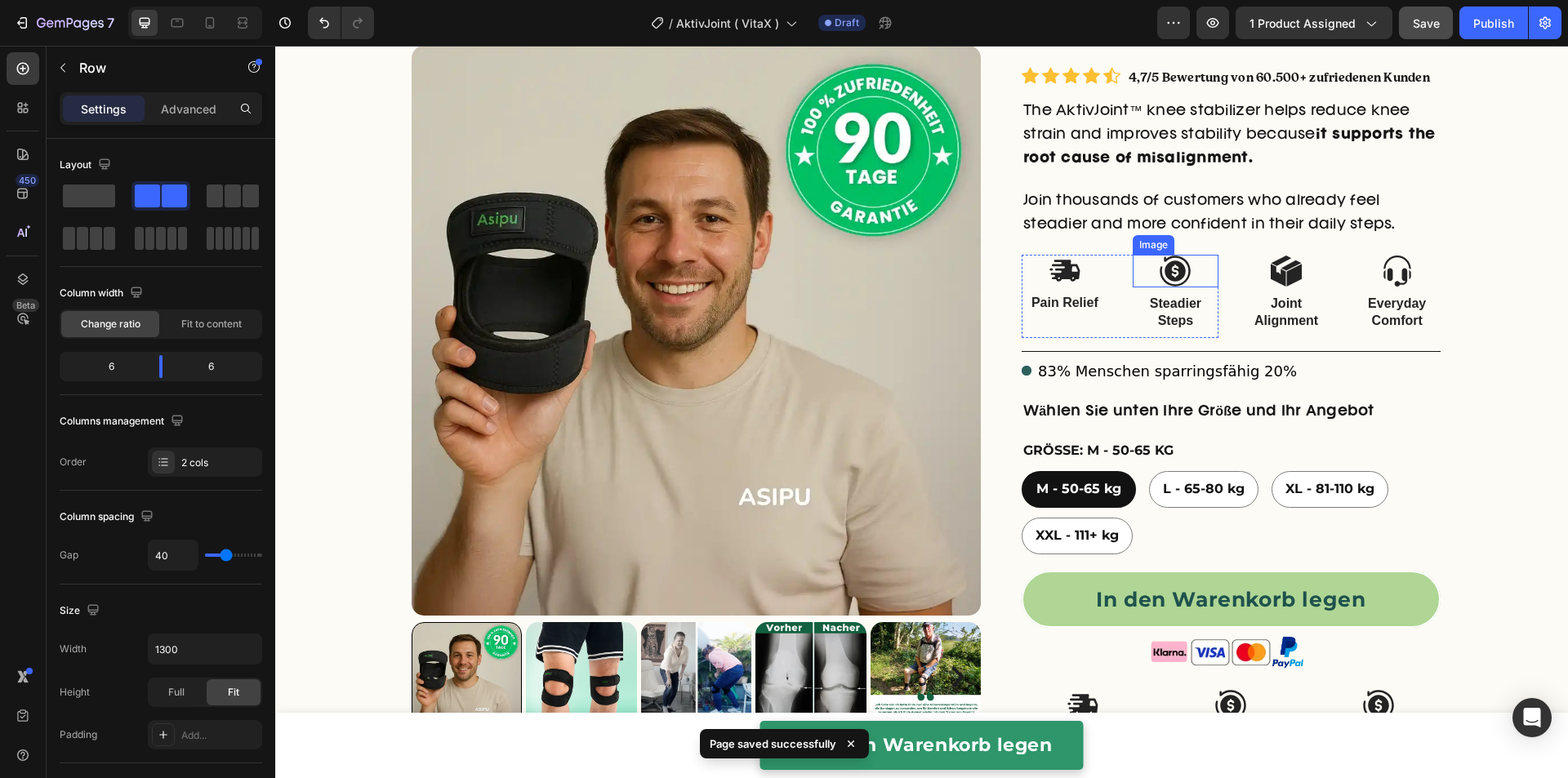
click at [1165, 265] on img at bounding box center [1174, 270] width 32 height 32
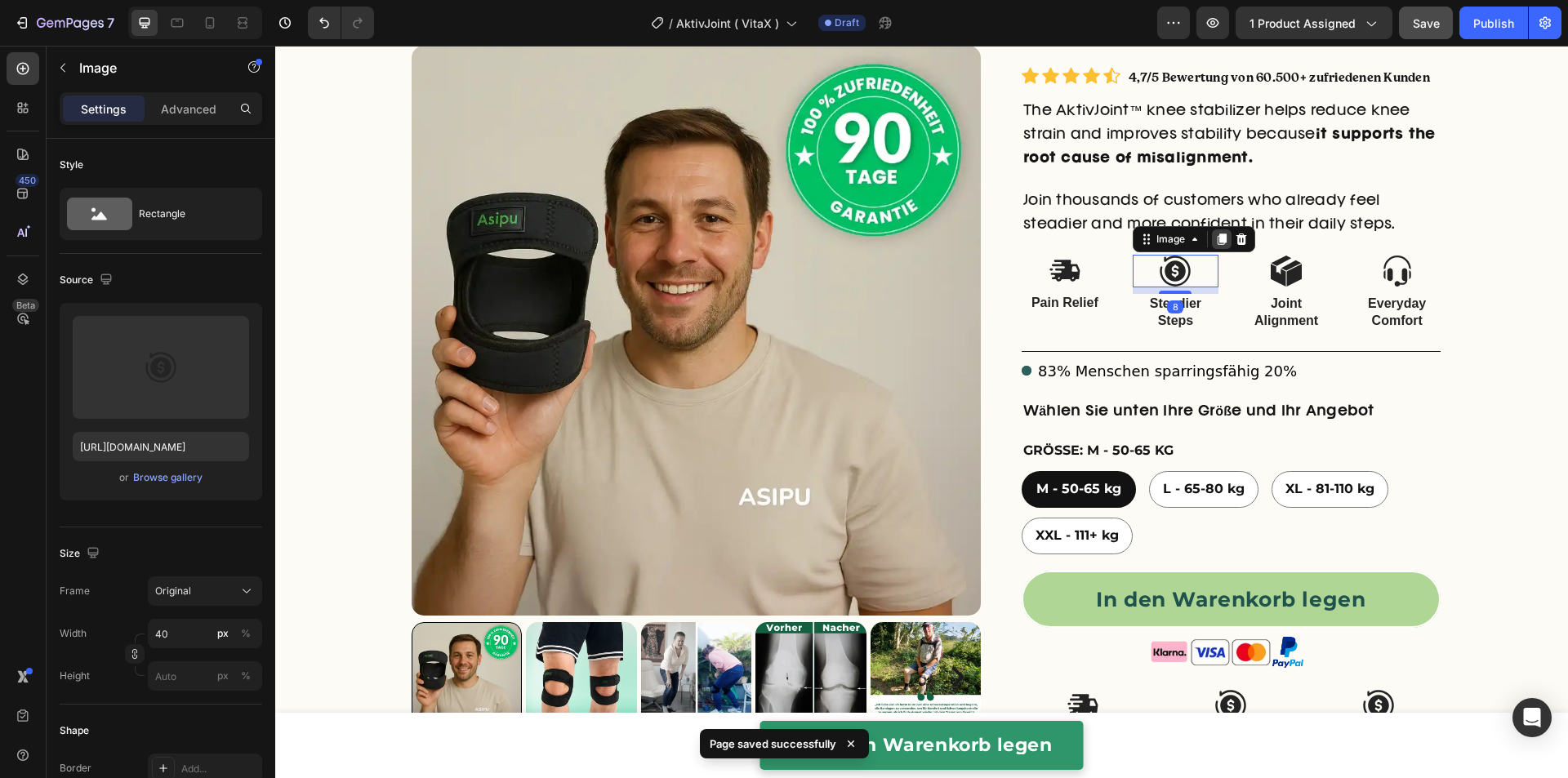
click at [1217, 240] on icon at bounding box center [1221, 239] width 9 height 12
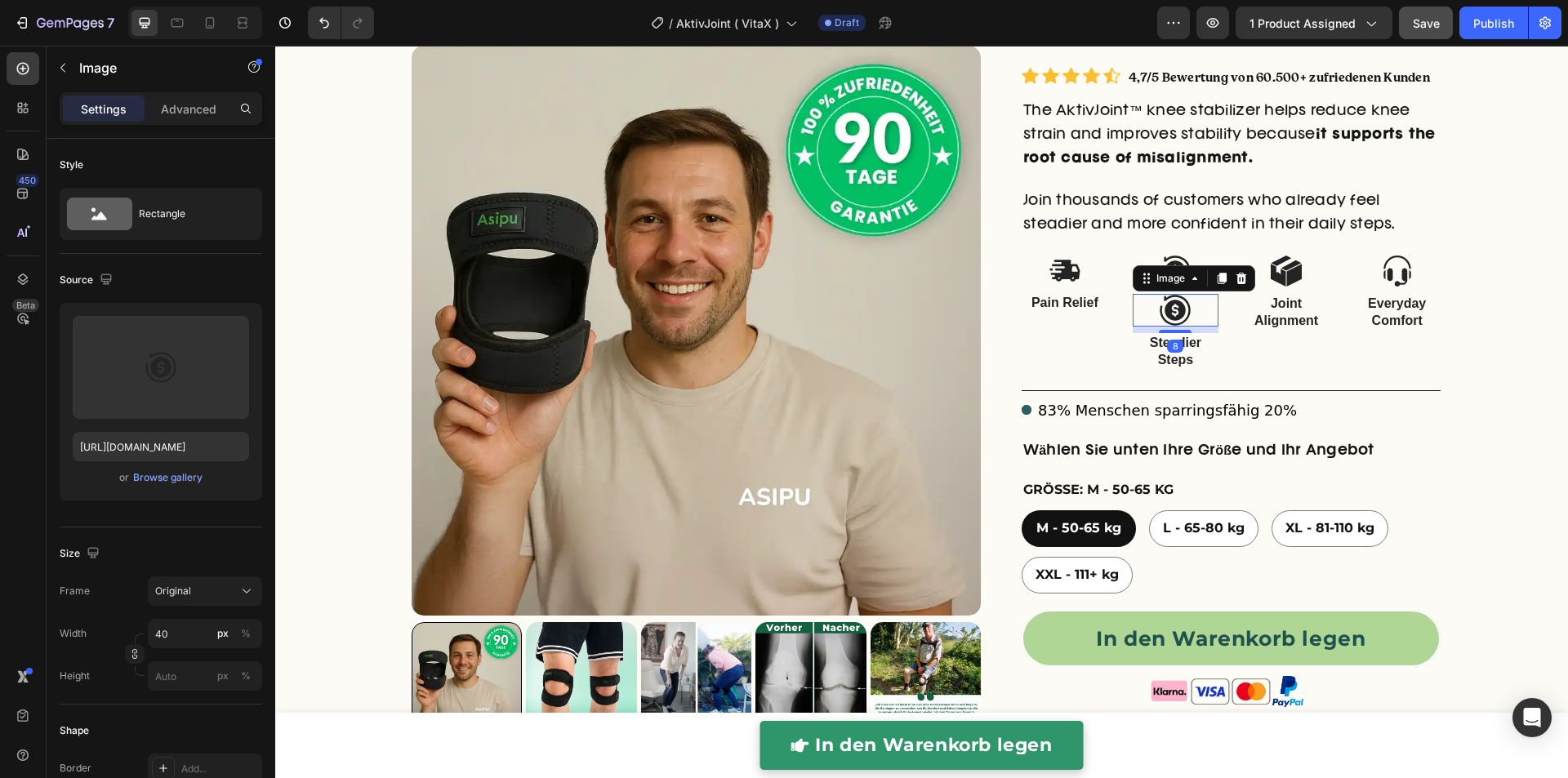
drag, startPoint x: 1233, startPoint y: 274, endPoint x: 1228, endPoint y: 284, distance: 11.2
click at [1235, 275] on icon at bounding box center [1240, 279] width 11 height 12
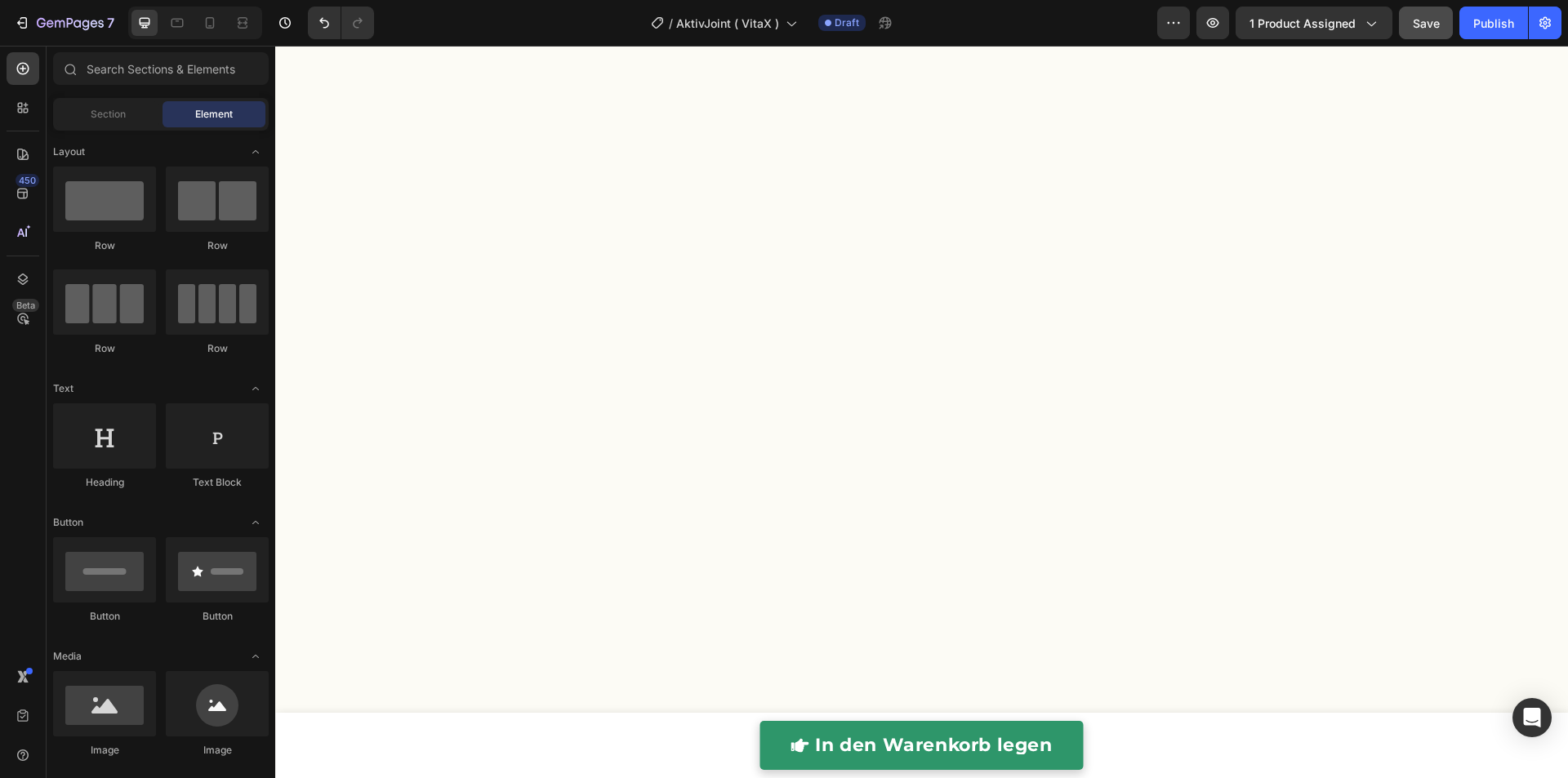
scroll to position [4657, 0]
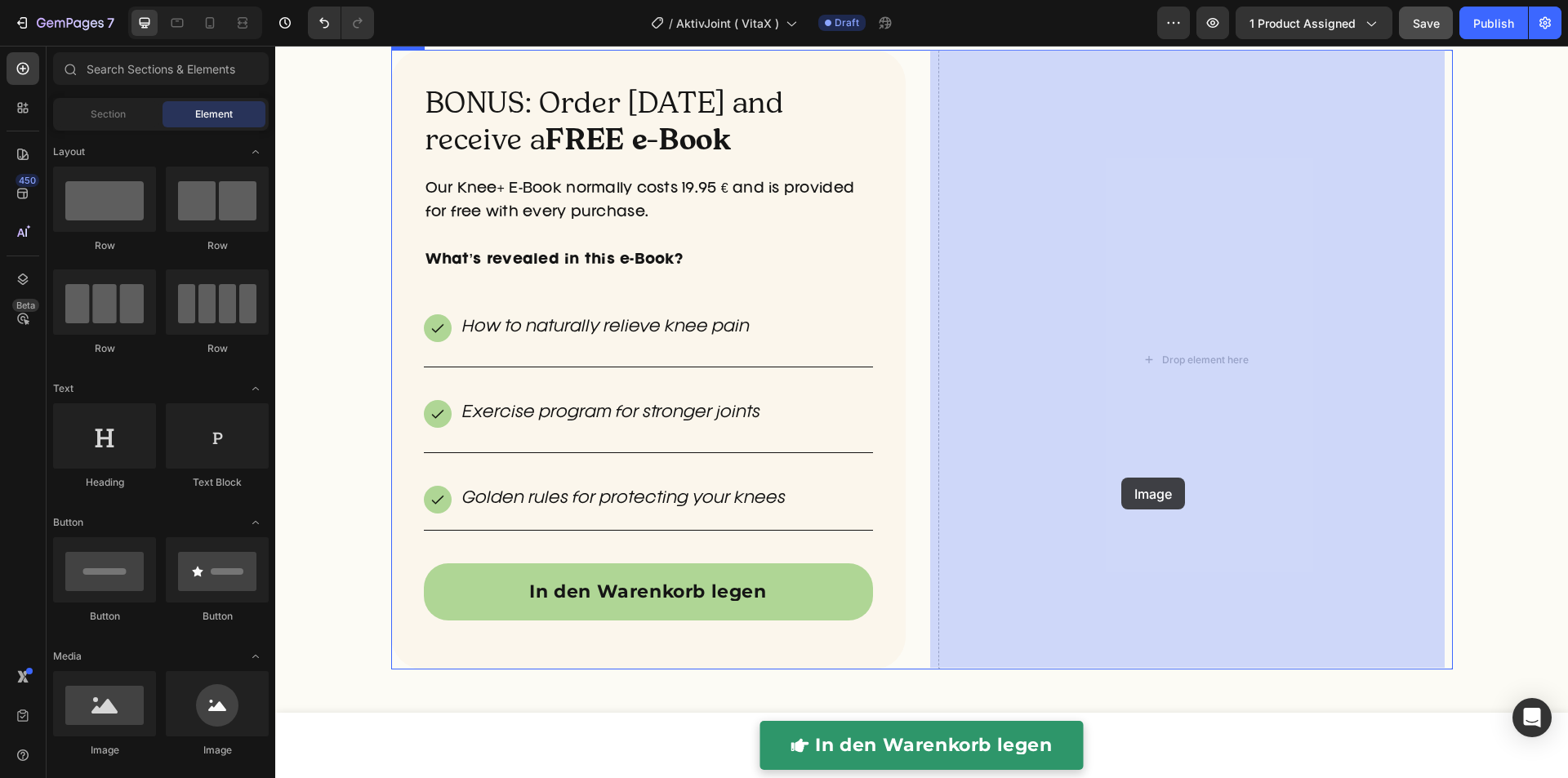
drag, startPoint x: 379, startPoint y: 750, endPoint x: 1121, endPoint y: 478, distance: 790.3
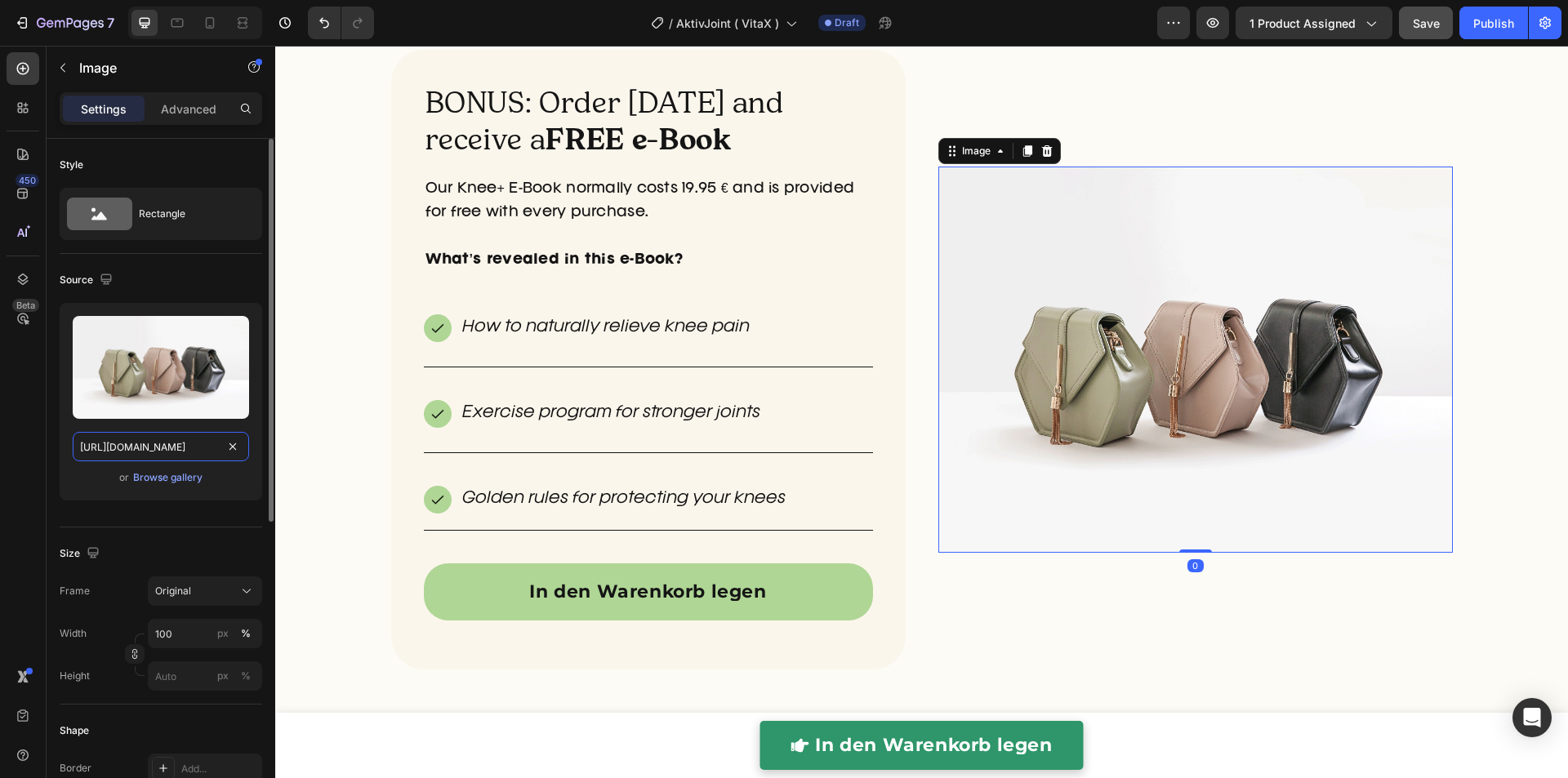
click at [183, 443] on input "https://cdn.shopify.com/s/files/1/2005/9307/files/image_demo.jpg" at bounding box center [161, 447] width 176 height 29
paste input "0849/7256/8913/files/ezgif-5bb37991f2fd32_compressed_2__compressed.webp?v=17547…"
type input "https://cdn.shopify.com/s/files/1/0849/7256/8913/files/ezgif-5bb37991f2fd32_com…"
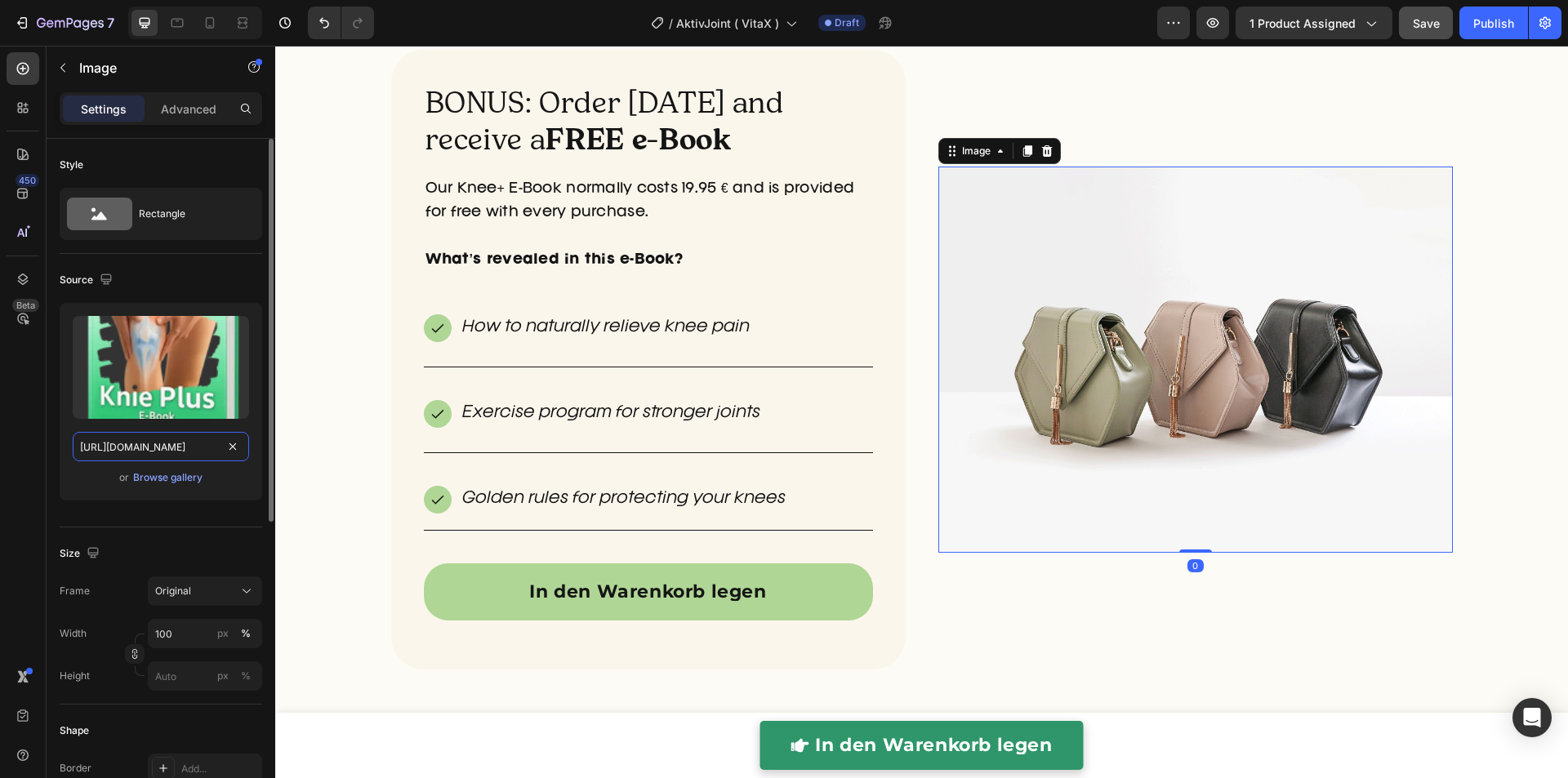
scroll to position [0, 464]
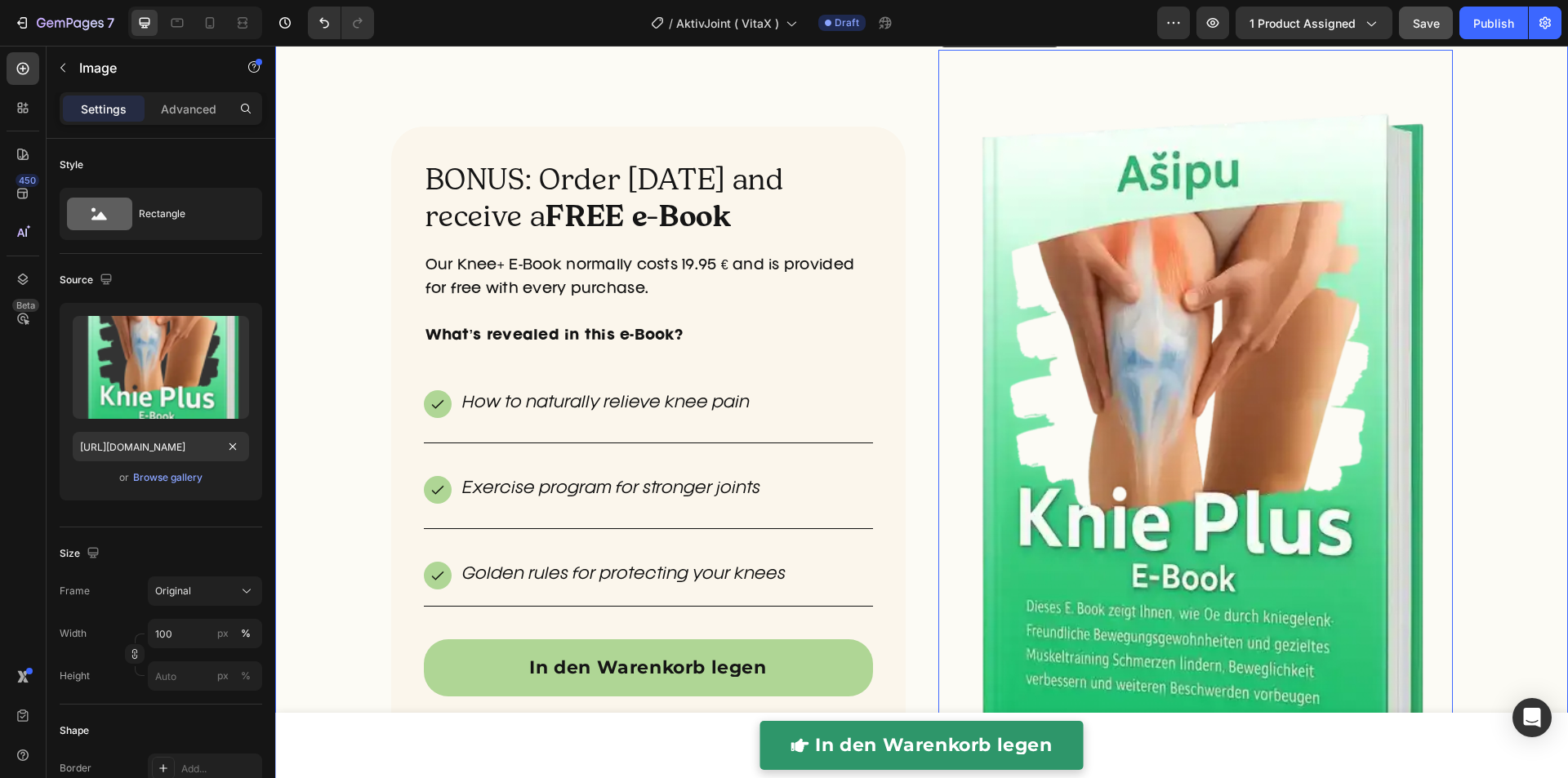
drag, startPoint x: 1519, startPoint y: 544, endPoint x: 1467, endPoint y: 462, distance: 97.1
click at [1519, 545] on div "BONUS: Order today and receive a FREE e-Book Heading Our Knee+ E-Book normally …" at bounding box center [921, 455] width 1292 height 812
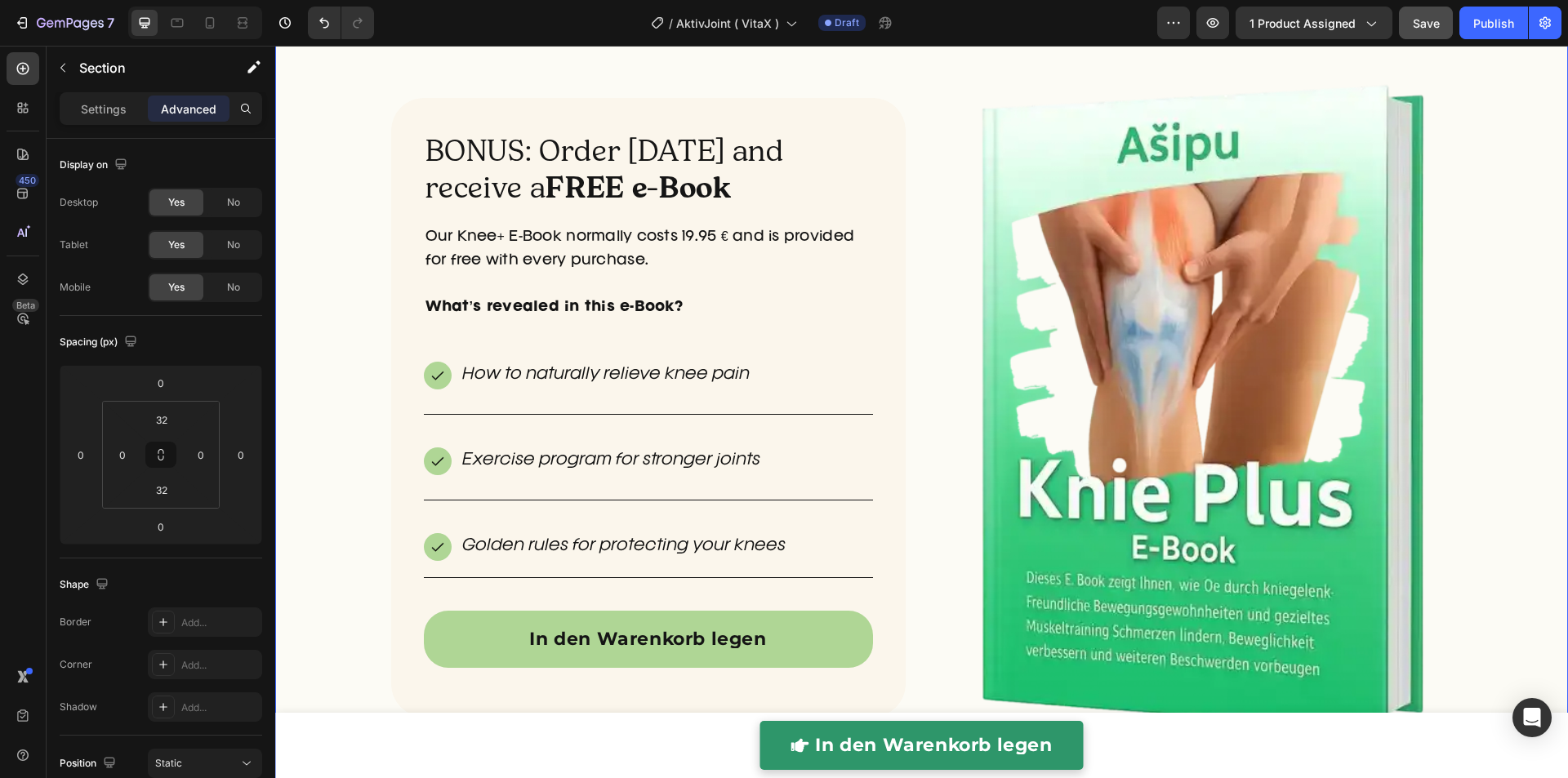
scroll to position [4731, 0]
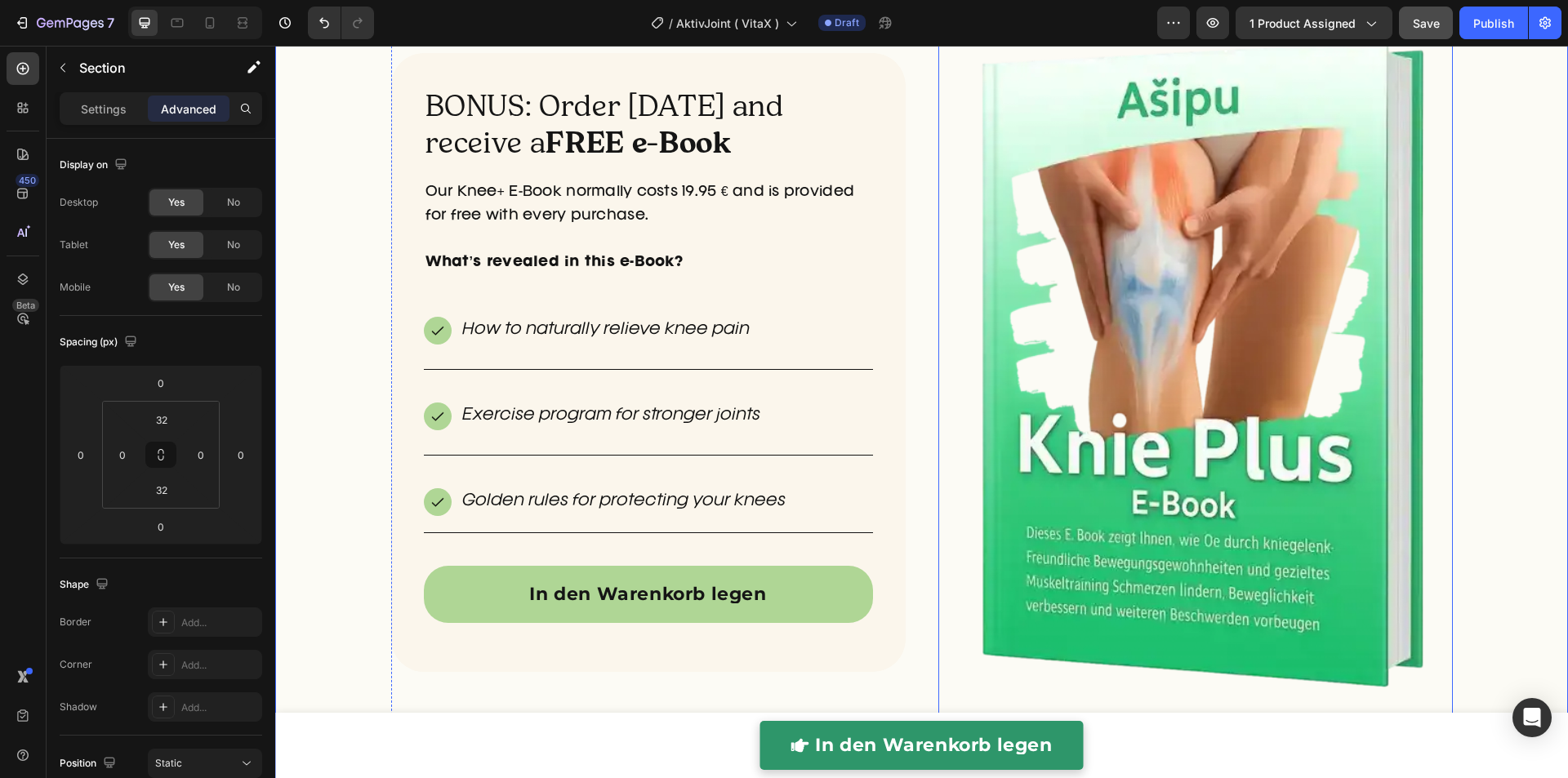
click at [1238, 233] on img at bounding box center [1195, 362] width 514 height 771
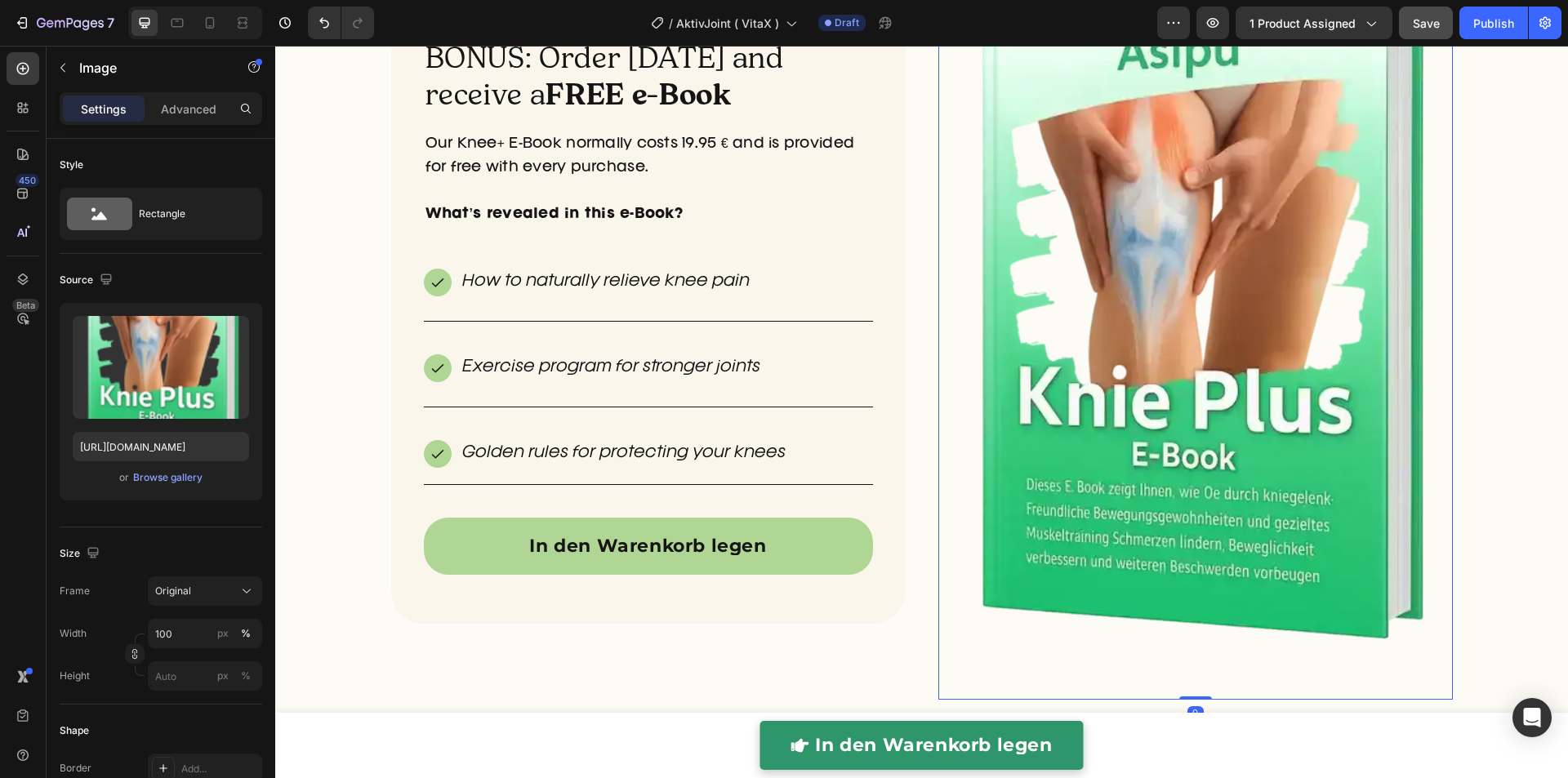
scroll to position [4798, 0]
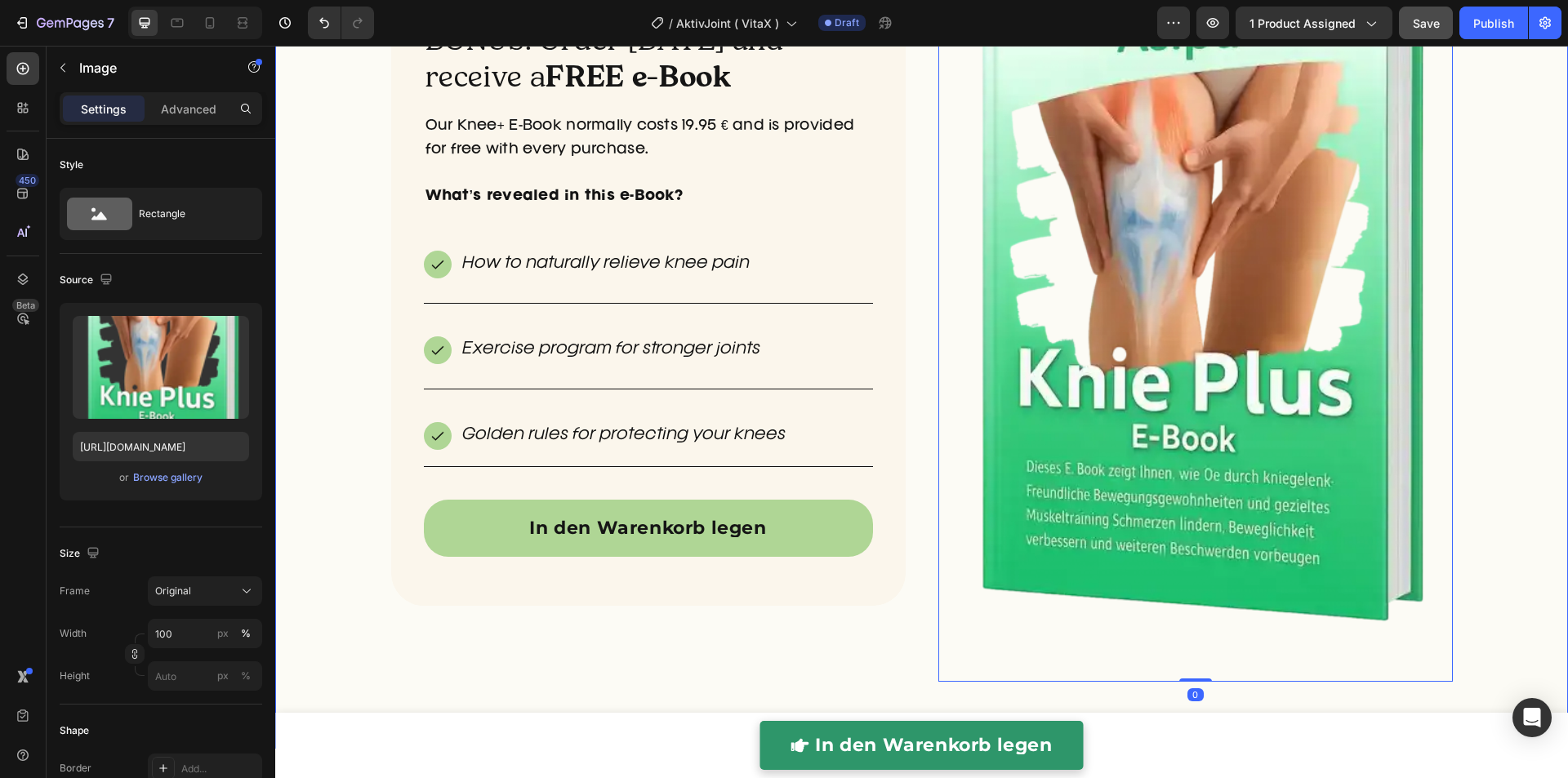
click at [1490, 338] on div "BONUS: Order today and receive a FREE e-Book Heading Our Knee+ E-Book normally …" at bounding box center [921, 316] width 1292 height 812
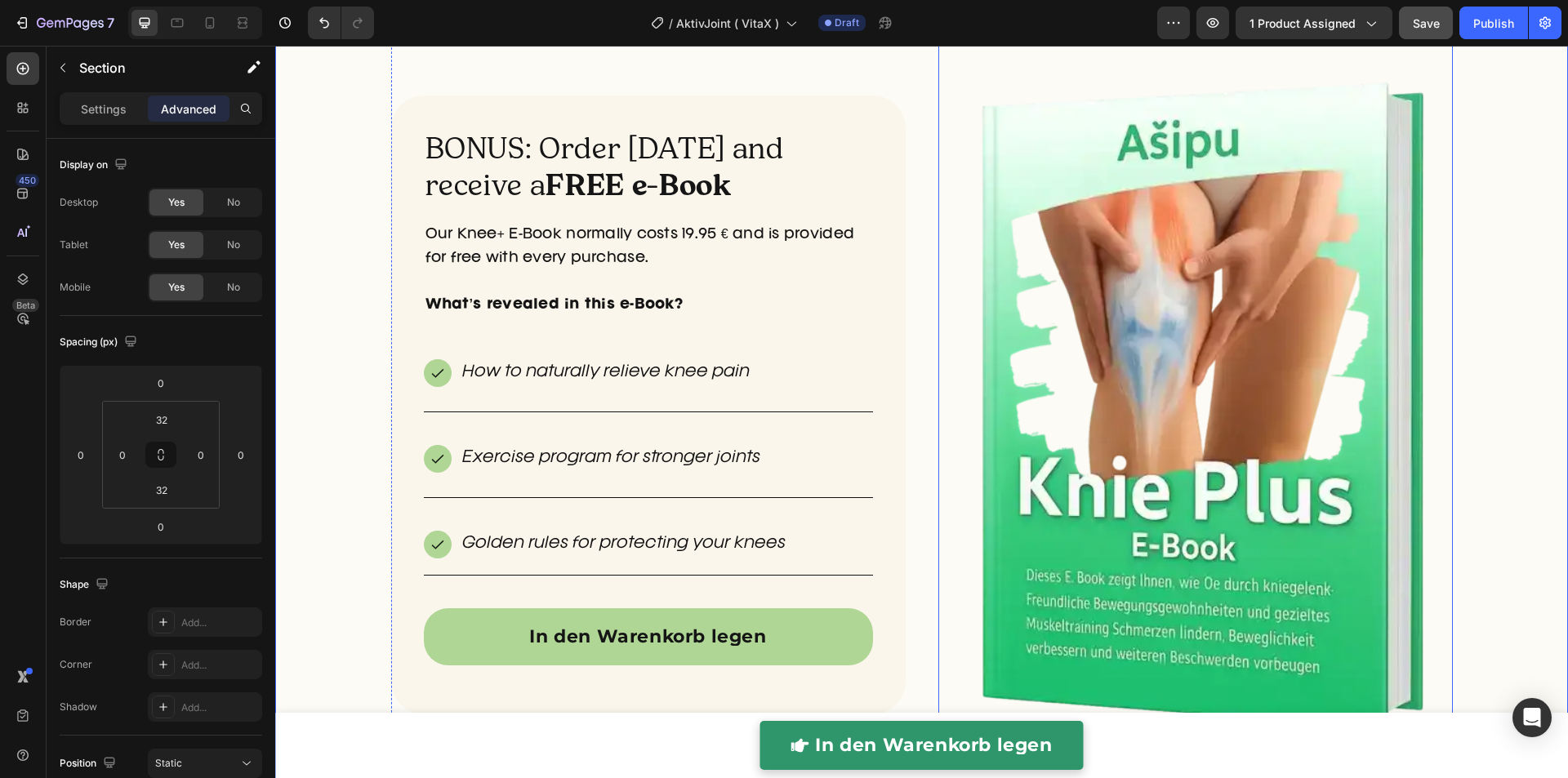
scroll to position [4662, 0]
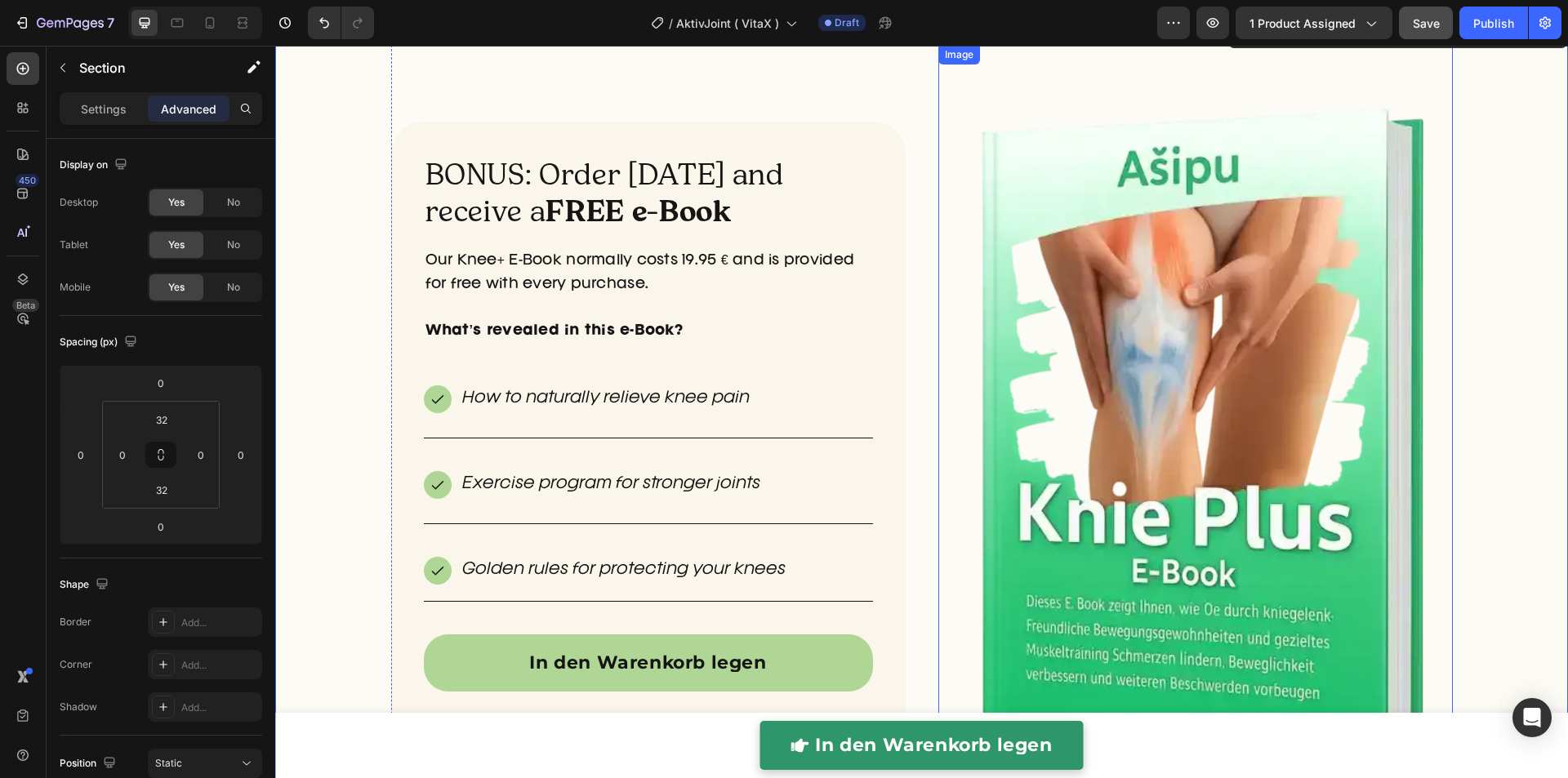
click at [1297, 332] on img at bounding box center [1195, 430] width 514 height 771
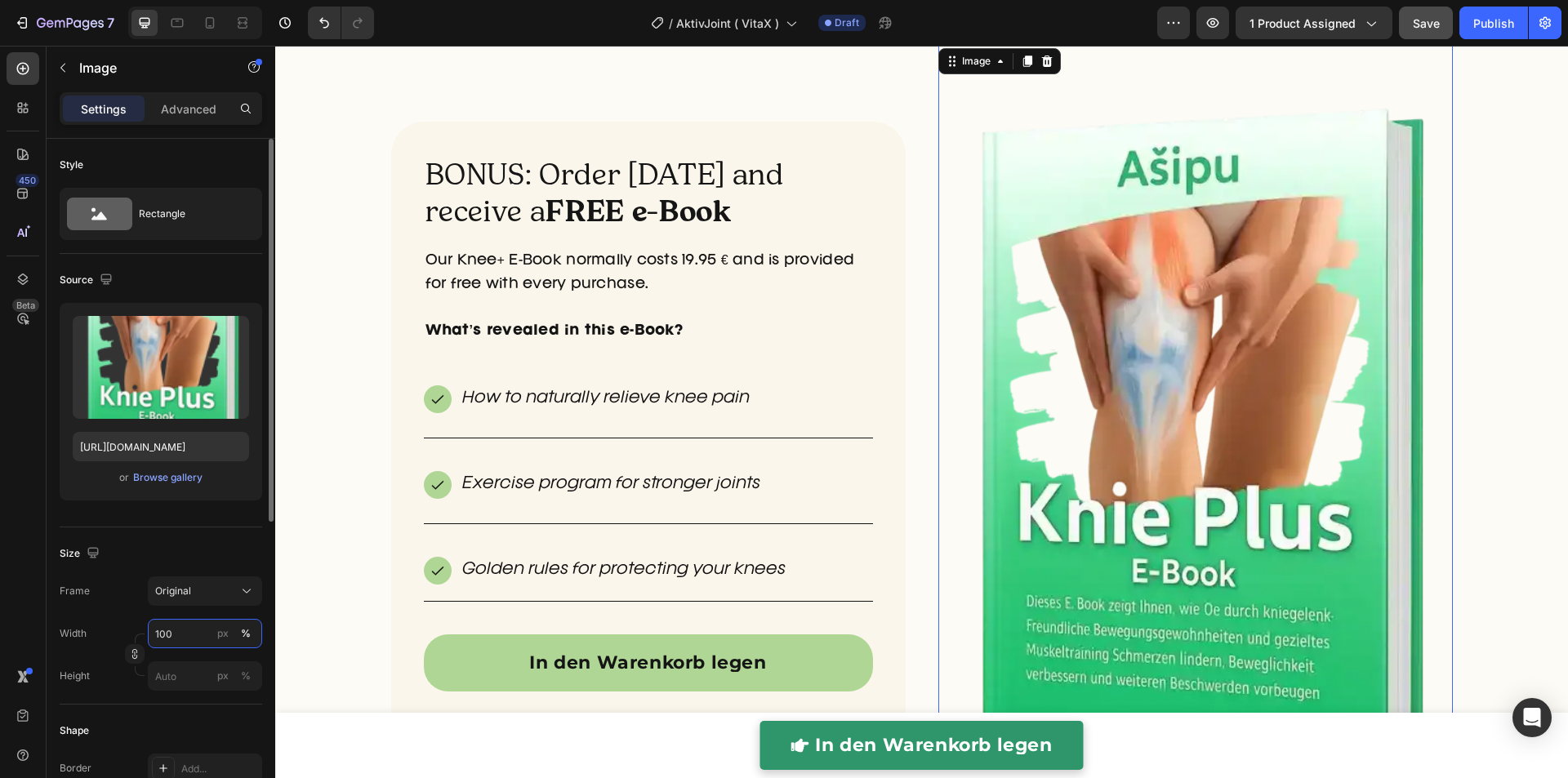
click at [176, 619] on input "100" at bounding box center [205, 634] width 114 height 29
type input "90"
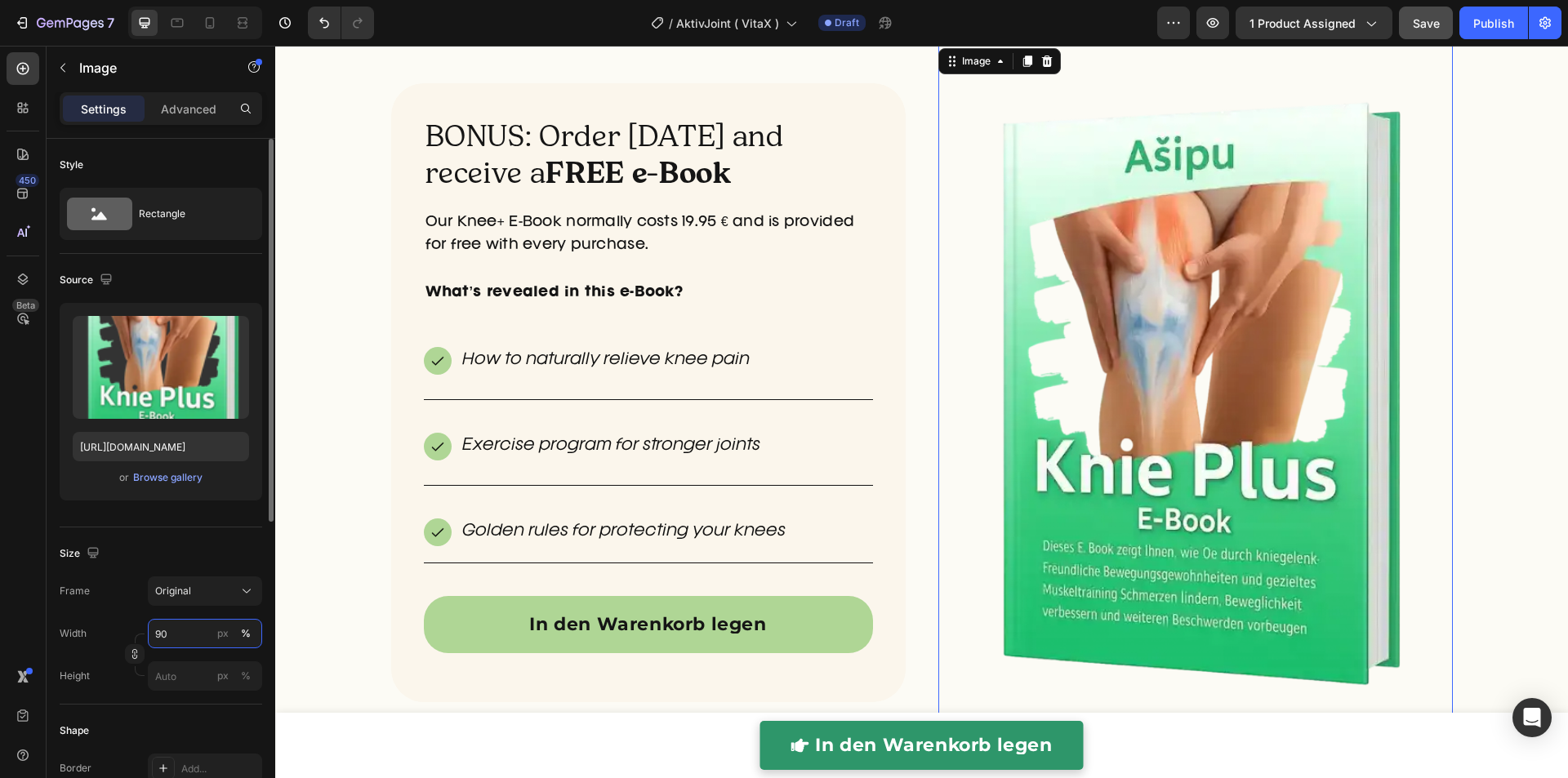
scroll to position [4623, 0]
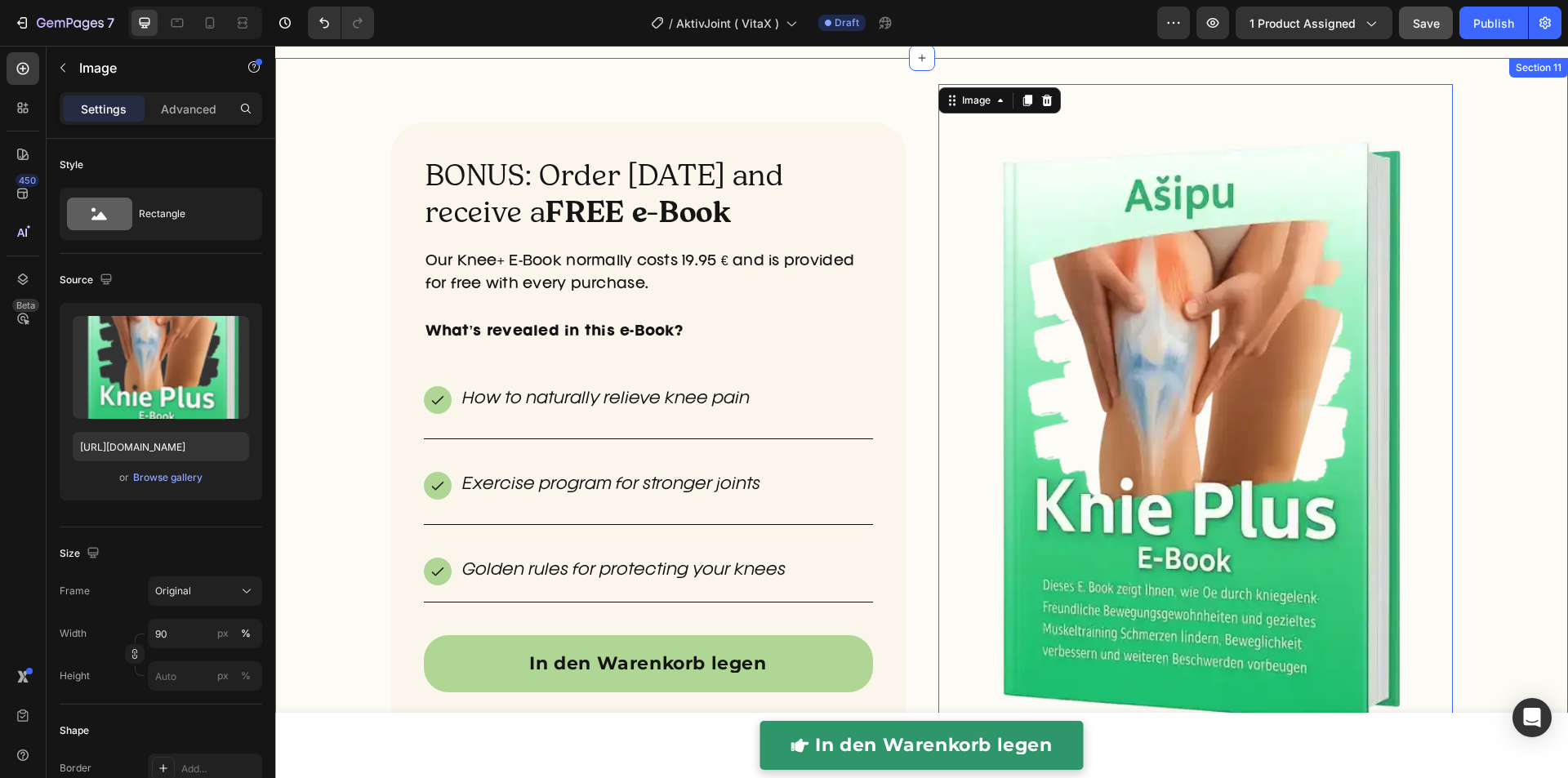
click at [1532, 331] on div "BONUS: Order today and receive a FREE e-Book Heading Our Knee+ E-Book normally …" at bounding box center [921, 451] width 1292 height 735
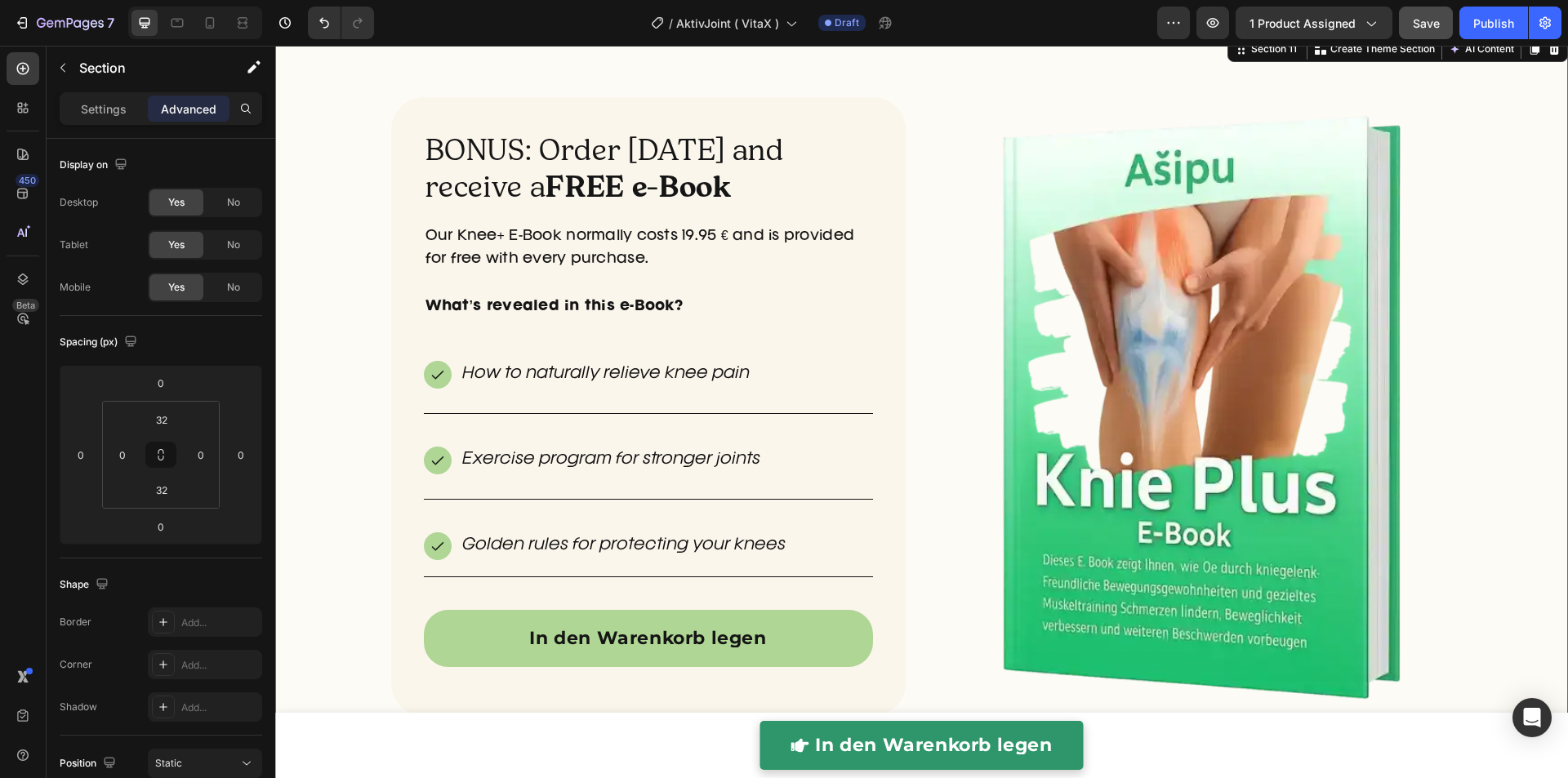
scroll to position [4651, 0]
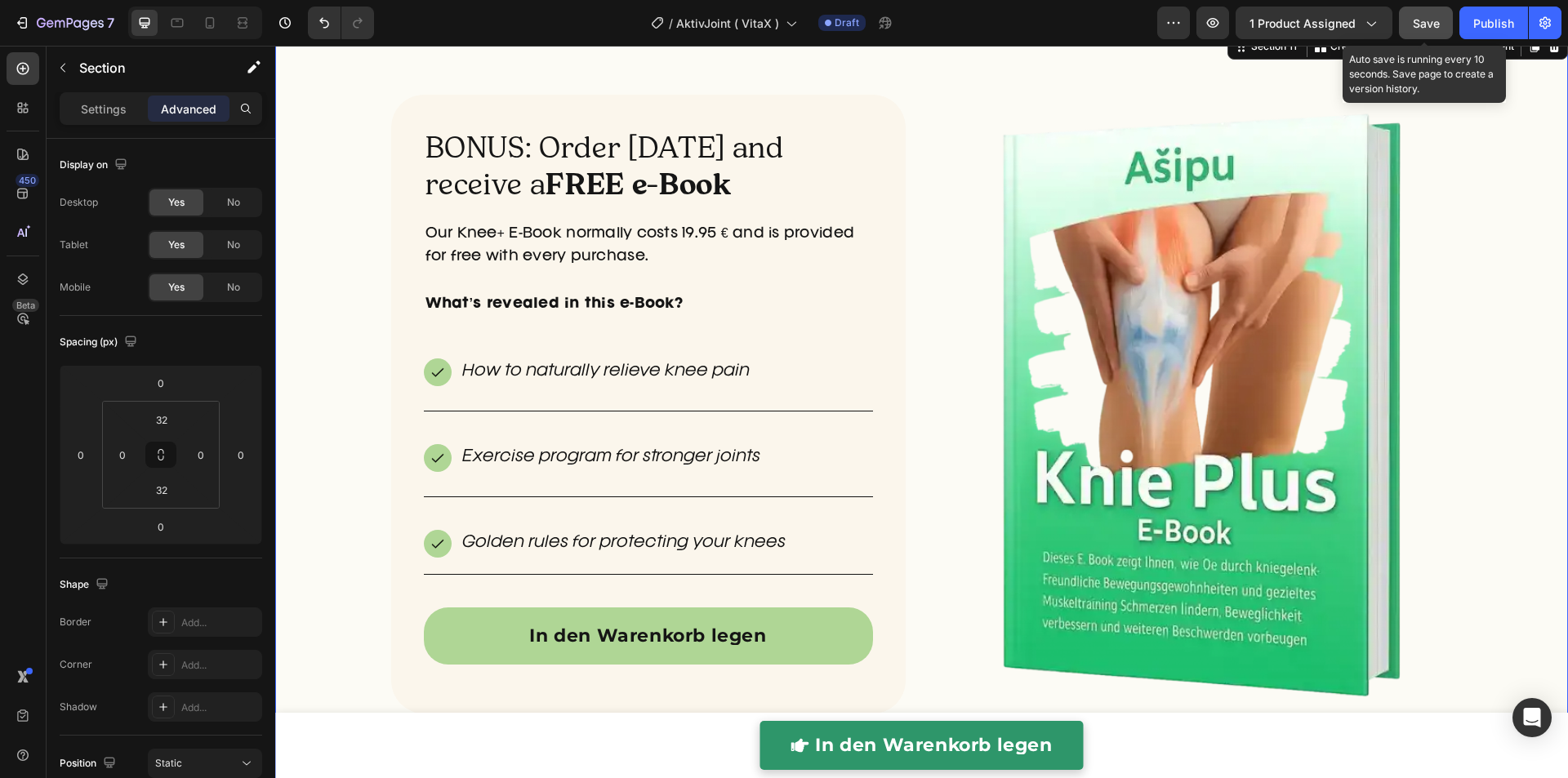
click at [1421, 30] on div "Save" at bounding box center [1426, 23] width 27 height 18
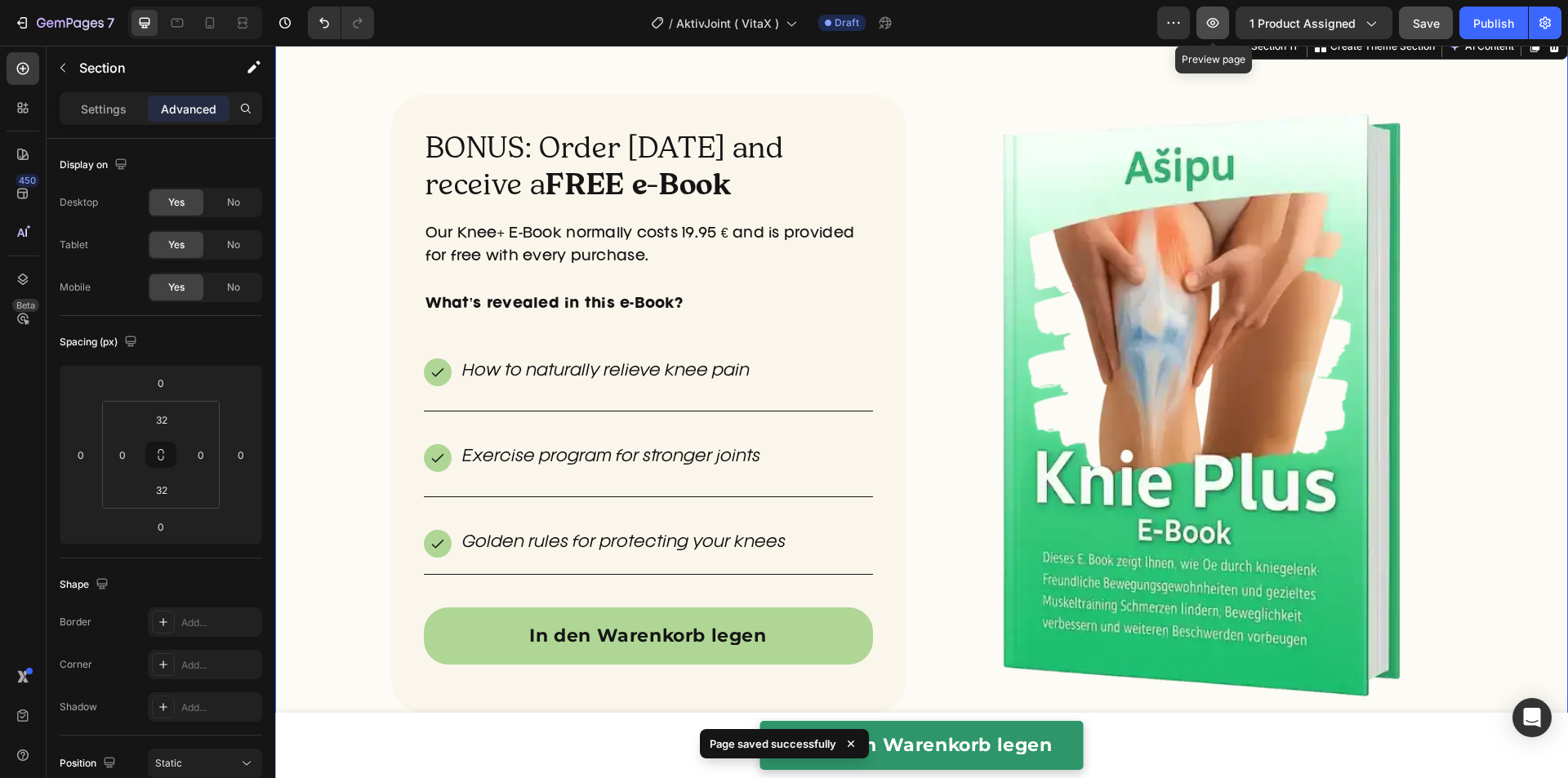
click at [1224, 28] on button "button" at bounding box center [1212, 22] width 32 height 32
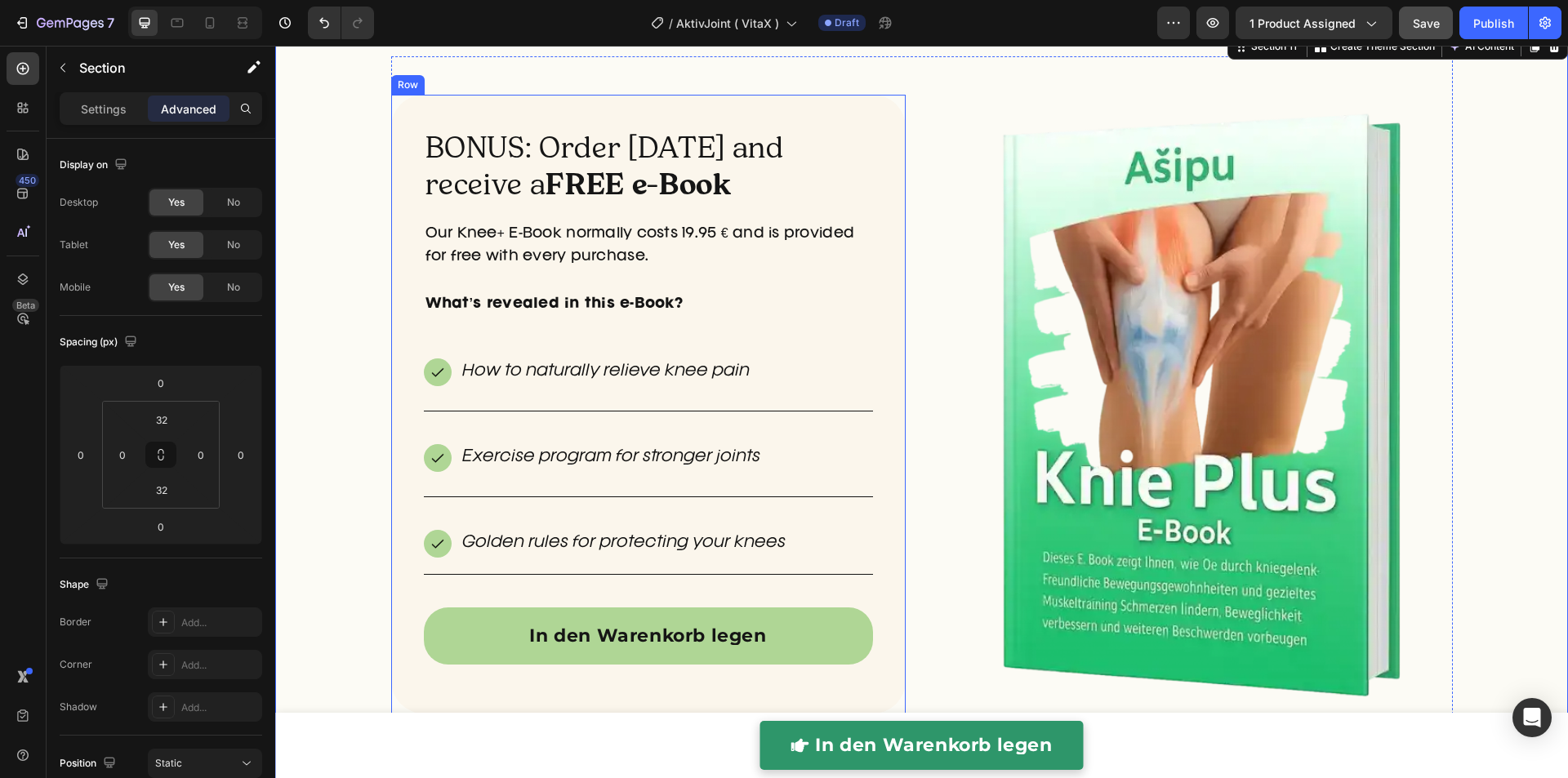
click at [473, 500] on div "BONUS: Order today and receive a FREE e-Book Heading Our Knee+ E-Book normally …" at bounding box center [648, 405] width 449 height 554
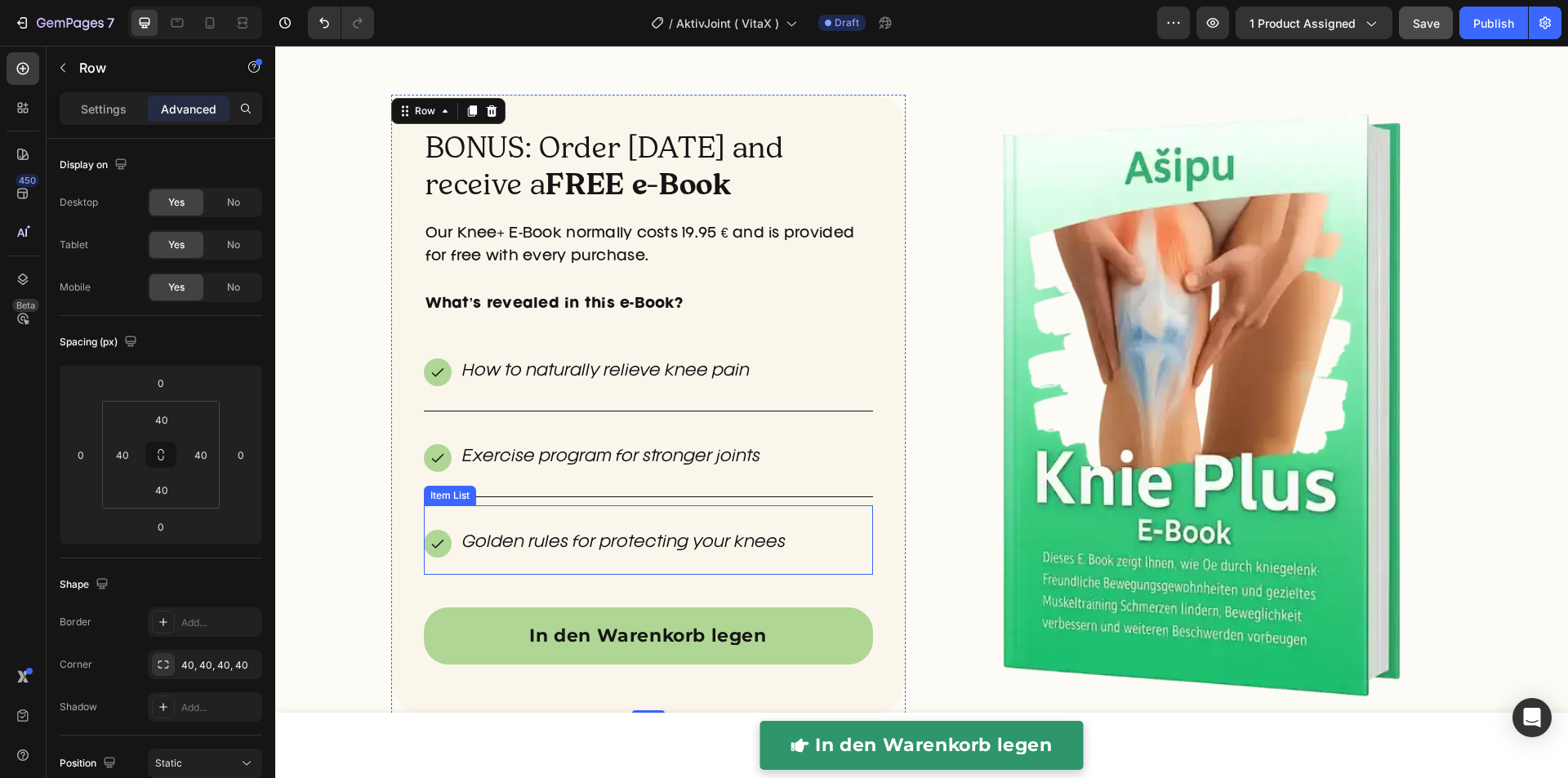
click at [462, 521] on div "Golden rules for protecting your knees" at bounding box center [648, 539] width 449 height 69
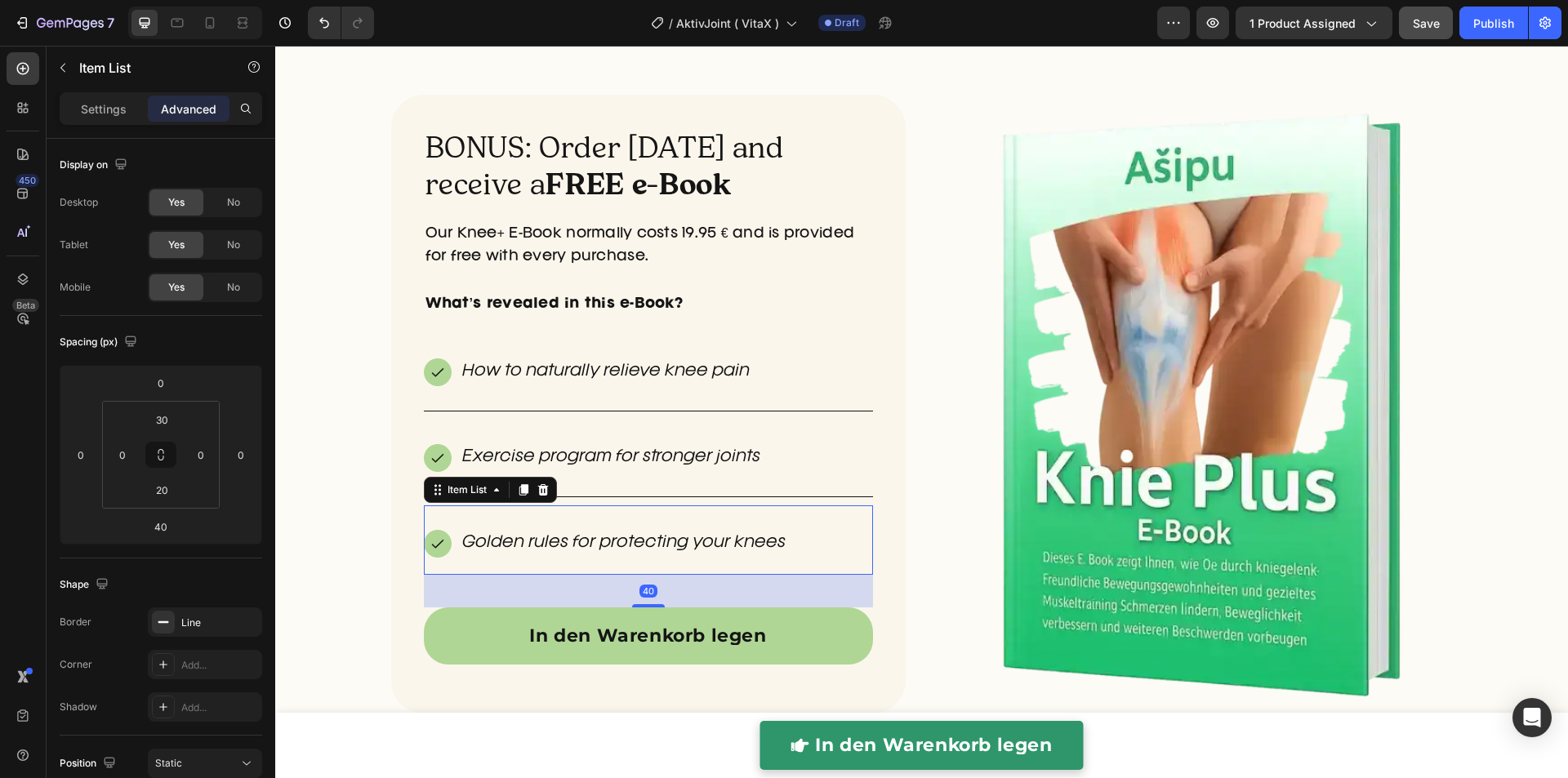
click at [539, 488] on icon at bounding box center [542, 489] width 13 height 13
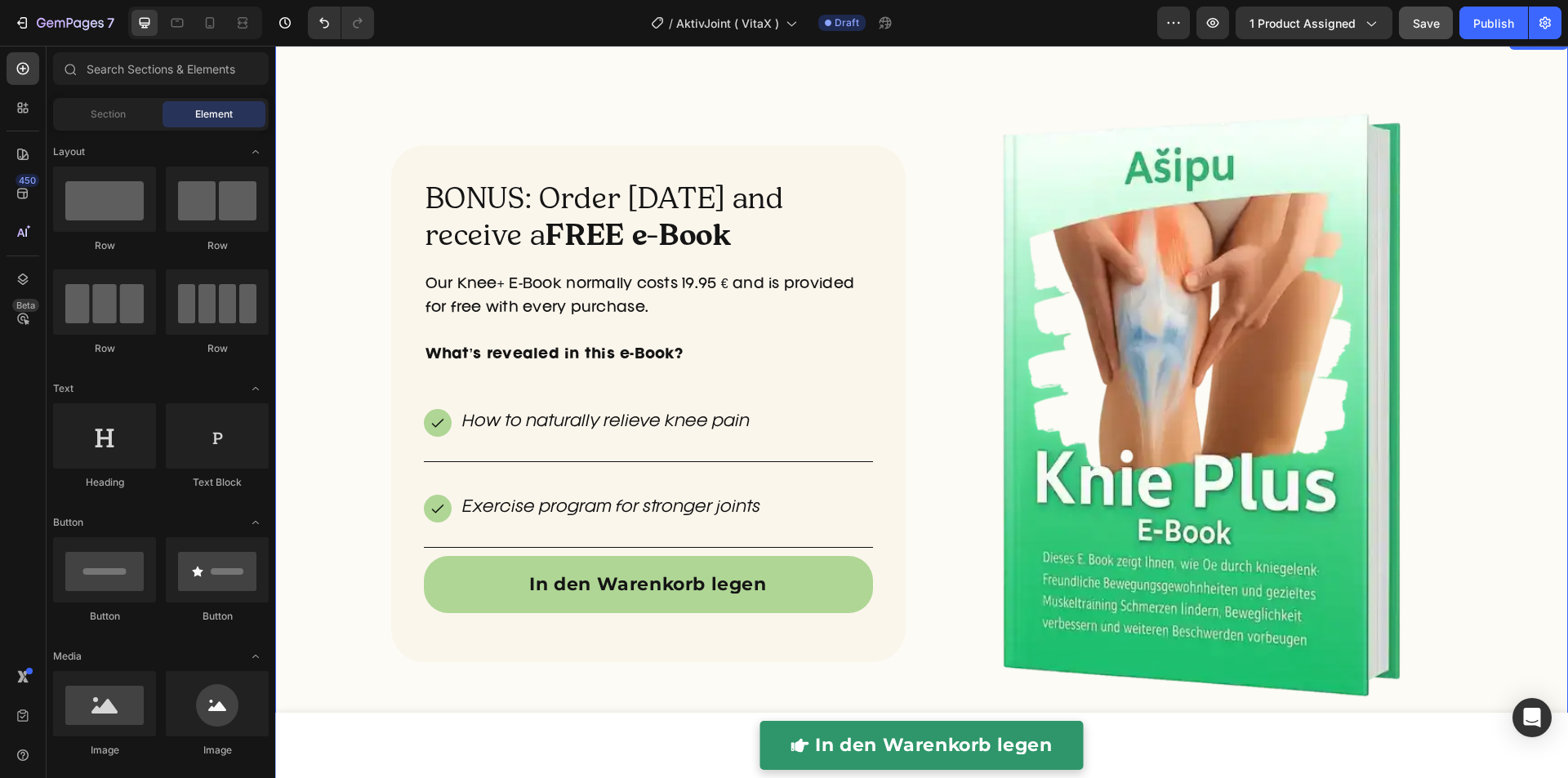
click at [336, 482] on div "BONUS: Order today and receive a FREE e-Book Heading Our Knee+ E-Book normally …" at bounding box center [921, 424] width 1292 height 735
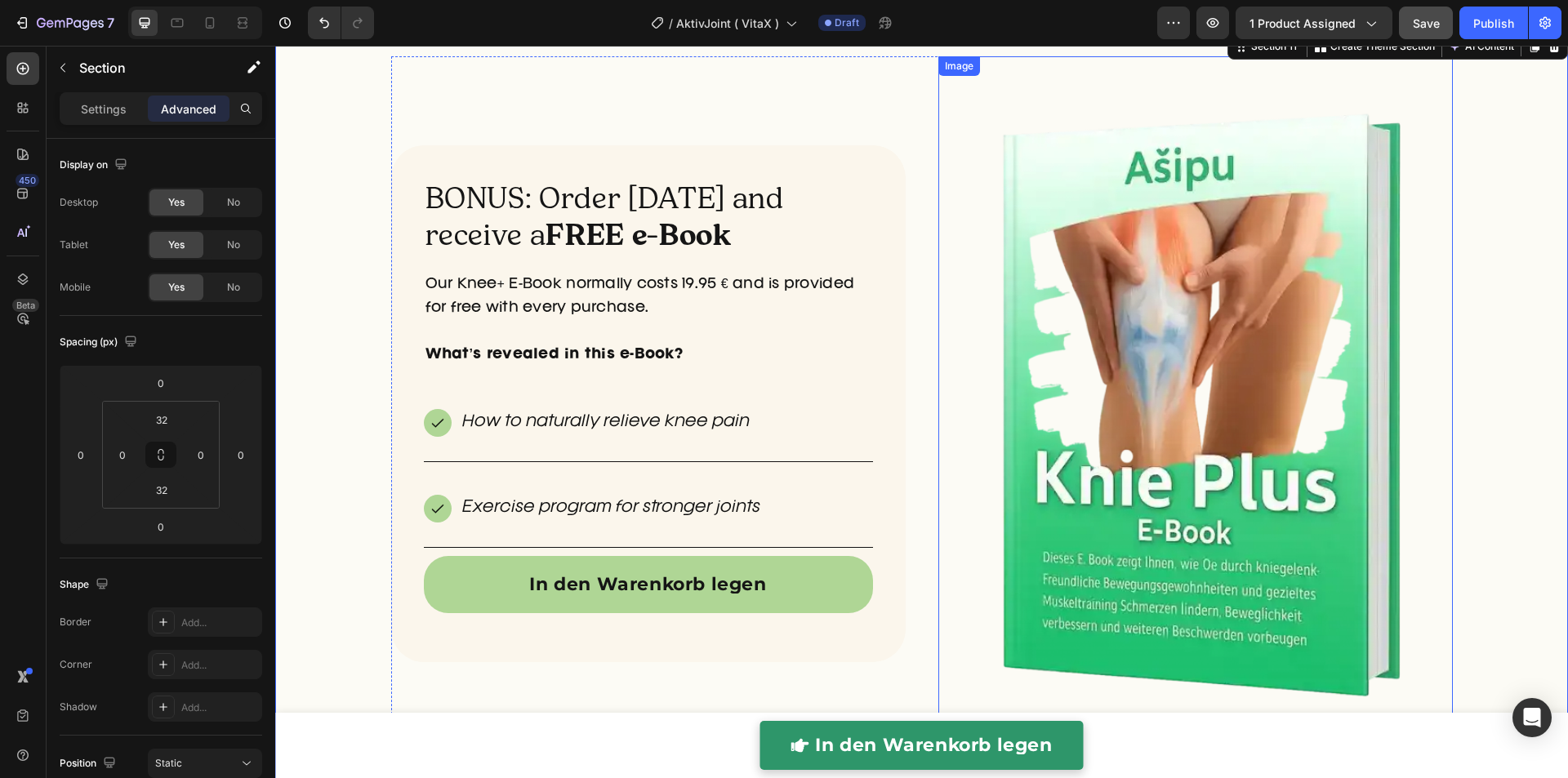
click at [1072, 437] on img at bounding box center [1195, 404] width 463 height 695
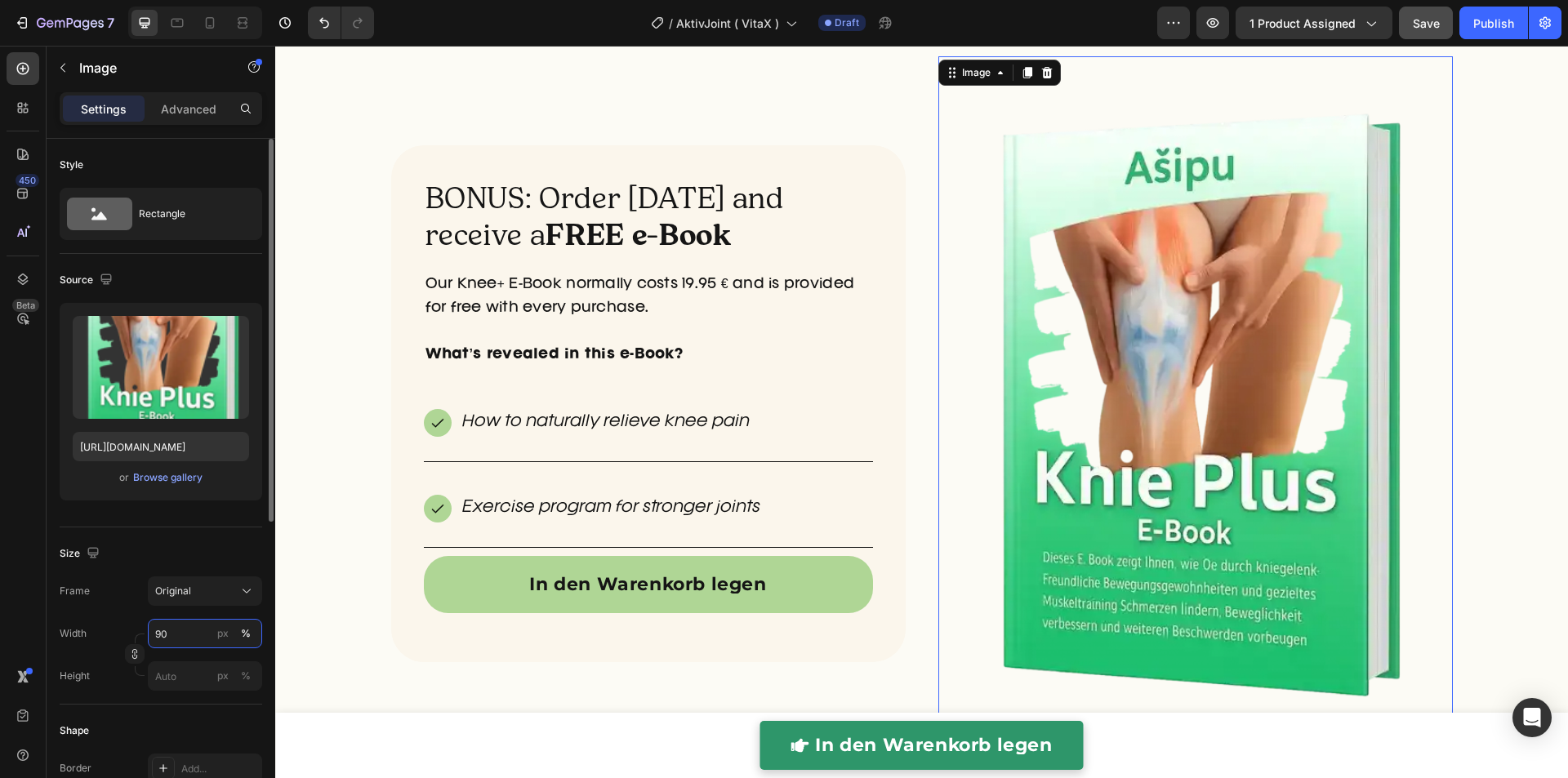
click at [185, 632] on input "90" at bounding box center [205, 634] width 114 height 29
type input "80"
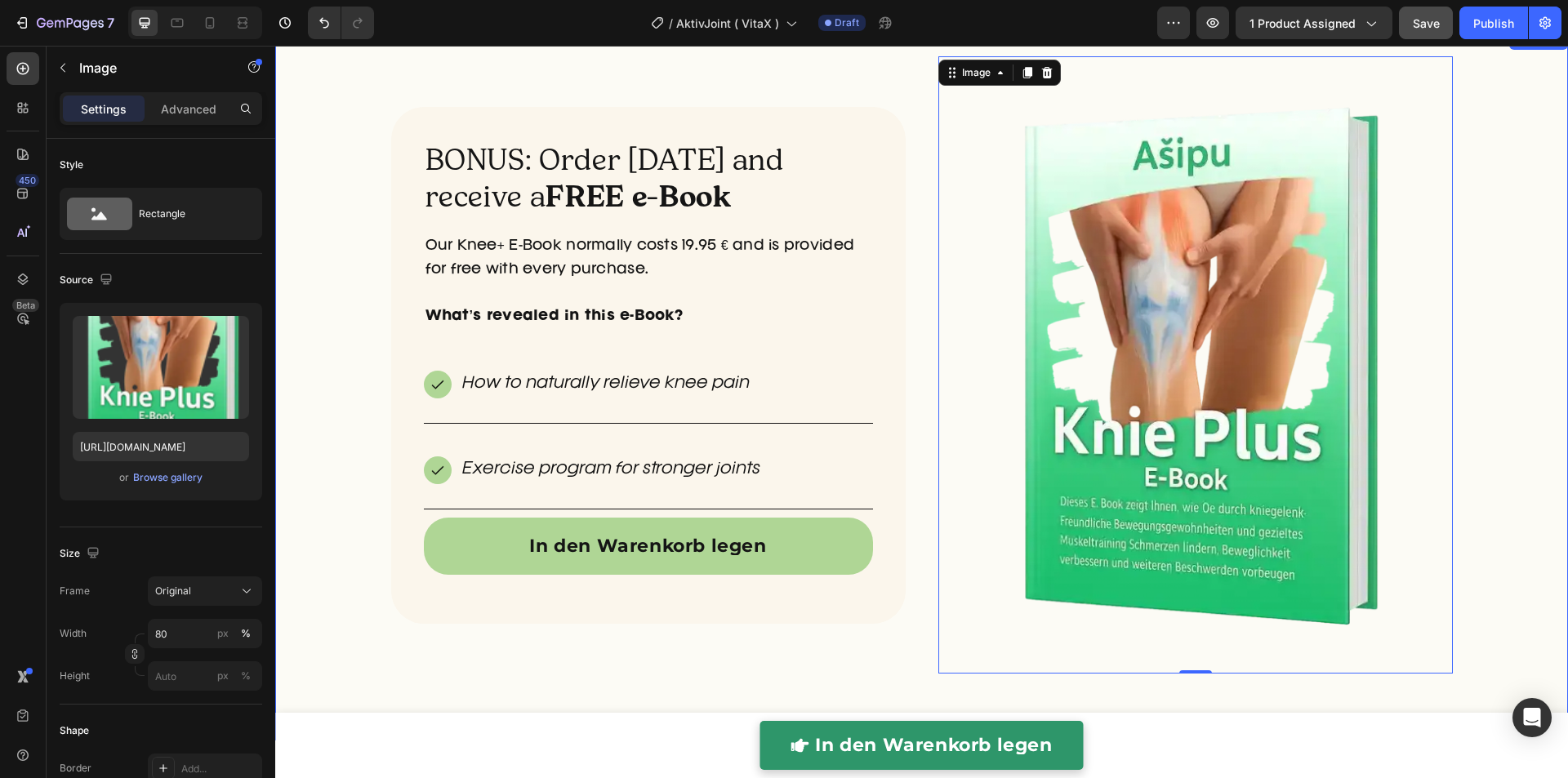
click at [1460, 331] on div "BONUS: Order today and receive a FREE e-Book Heading Our Knee+ E-Book normally …" at bounding box center [921, 385] width 1292 height 658
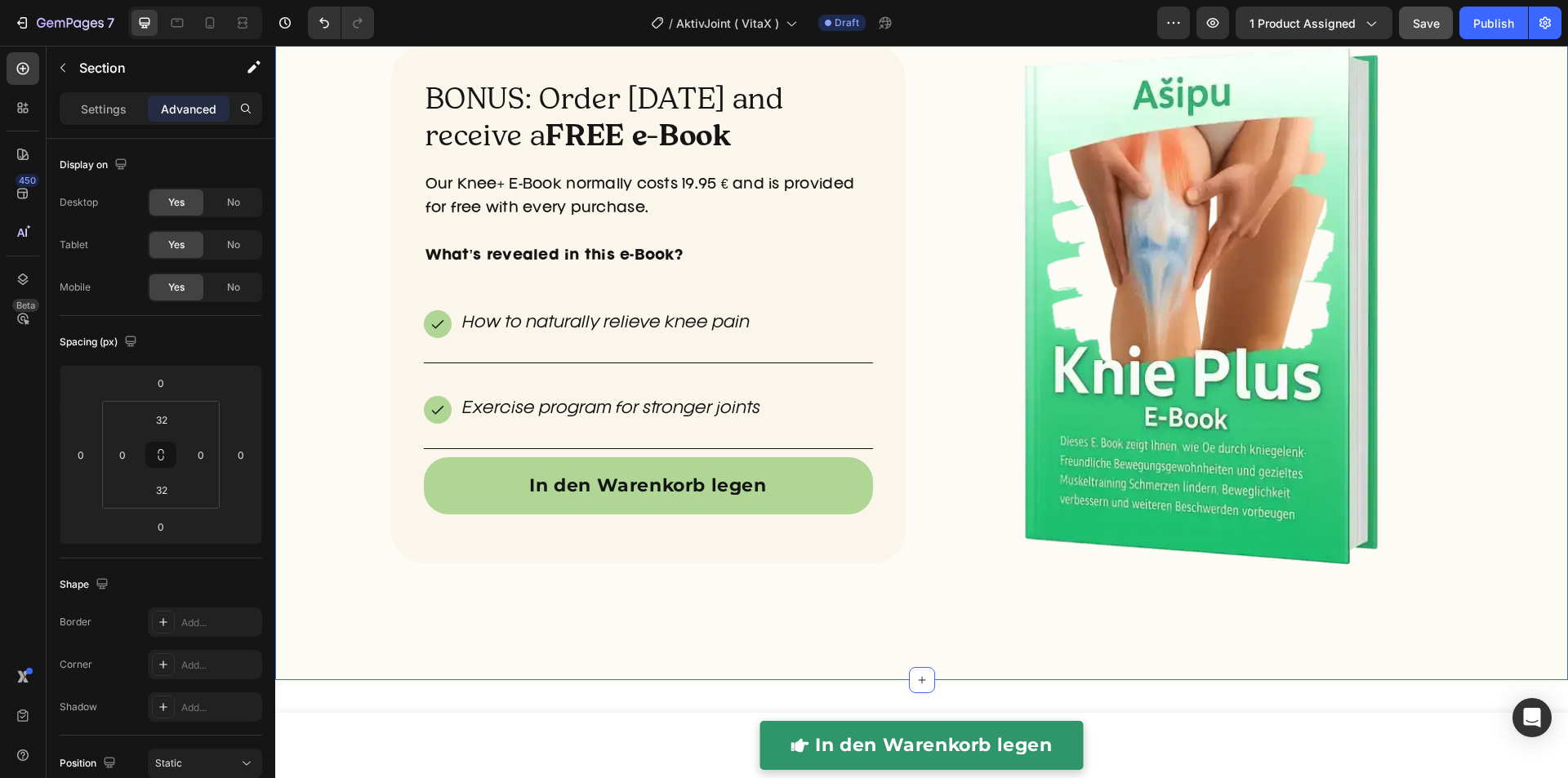
scroll to position [4927, 0]
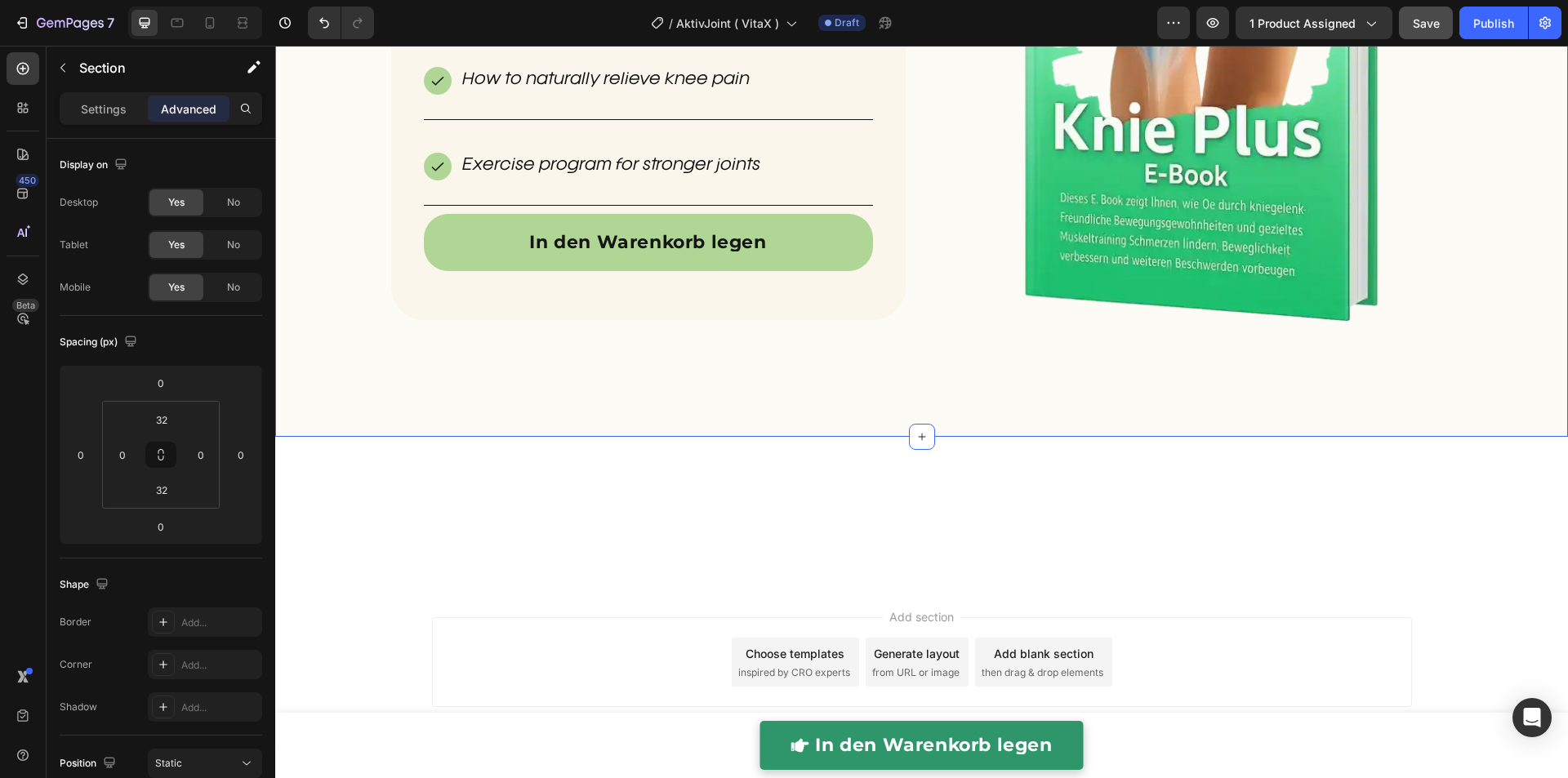
click at [1121, 287] on img at bounding box center [1196, 60] width 412 height 617
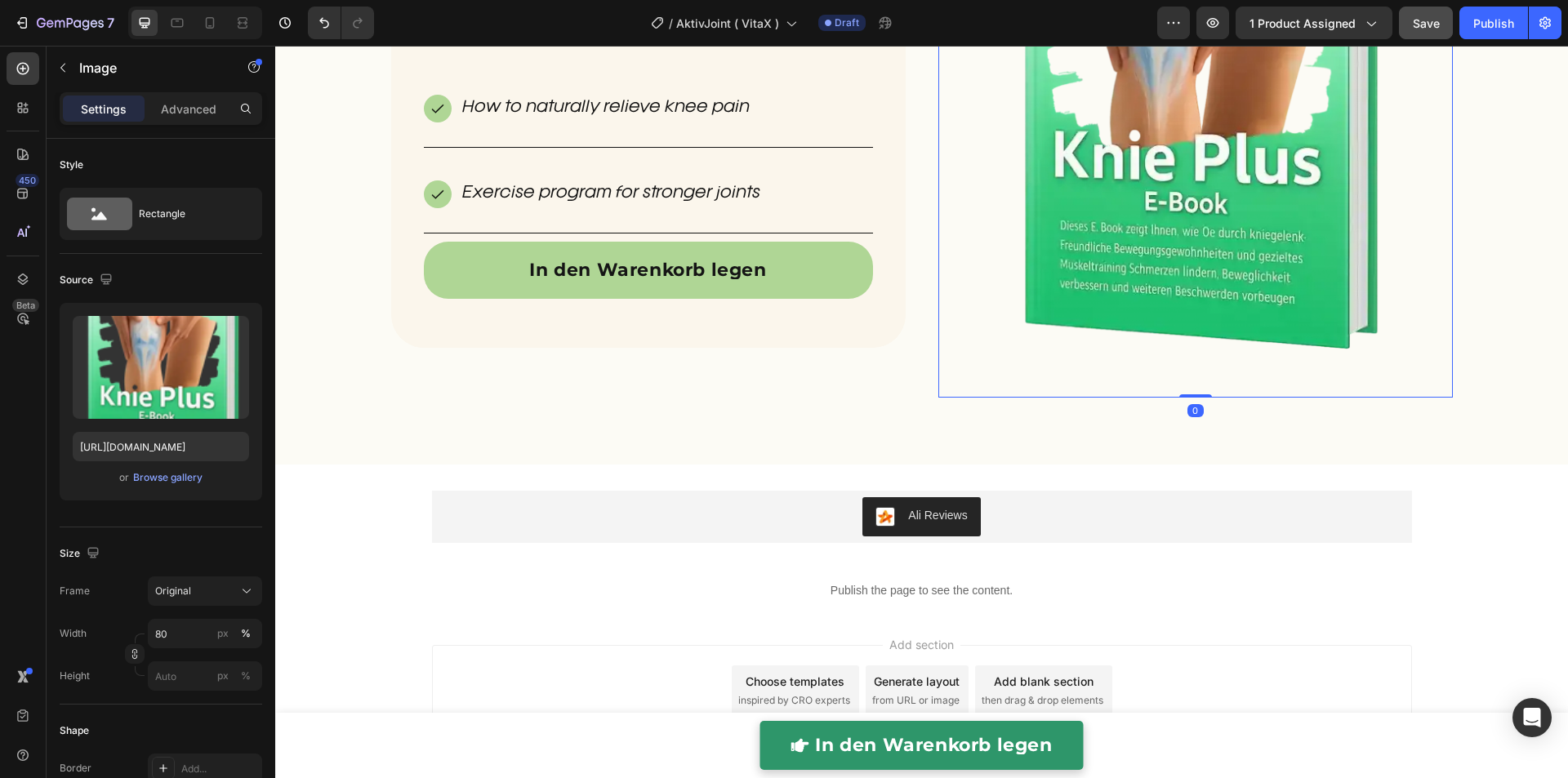
scroll to position [4768, 0]
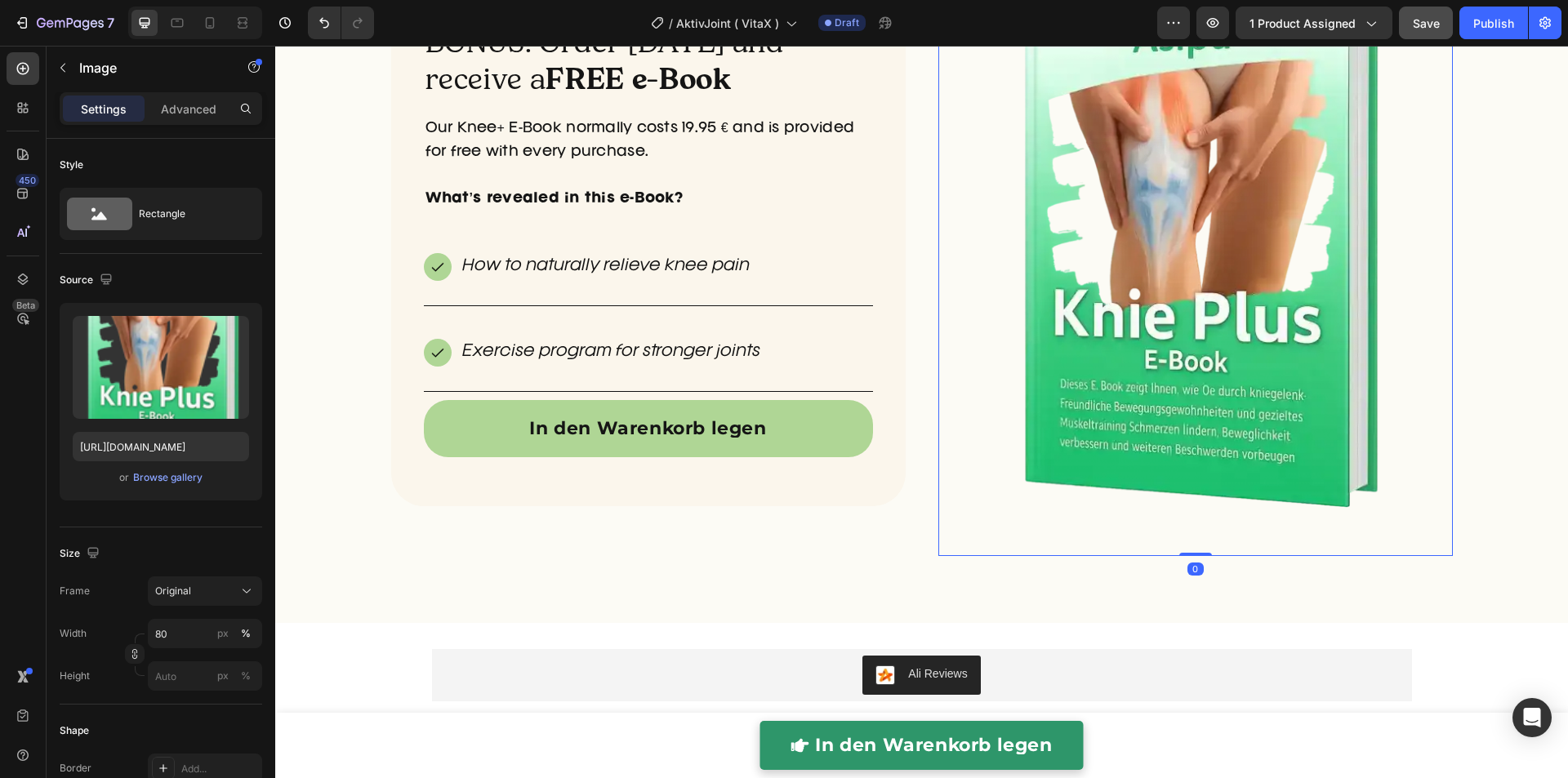
click at [1206, 223] on img at bounding box center [1196, 247] width 412 height 617
click at [179, 445] on input "https://cdn.shopify.com/s/files/1/0849/7256/8913/files/ezgif-5bb37991f2fd32_com…" at bounding box center [161, 447] width 176 height 29
paste input "Knie_plus_e_book_Aktivjoint.webp?v=1756237394"
type input "https://cdn.shopify.com/s/files/1/0849/7256/8913/files/Knie_plus_e_book_Aktivjo…"
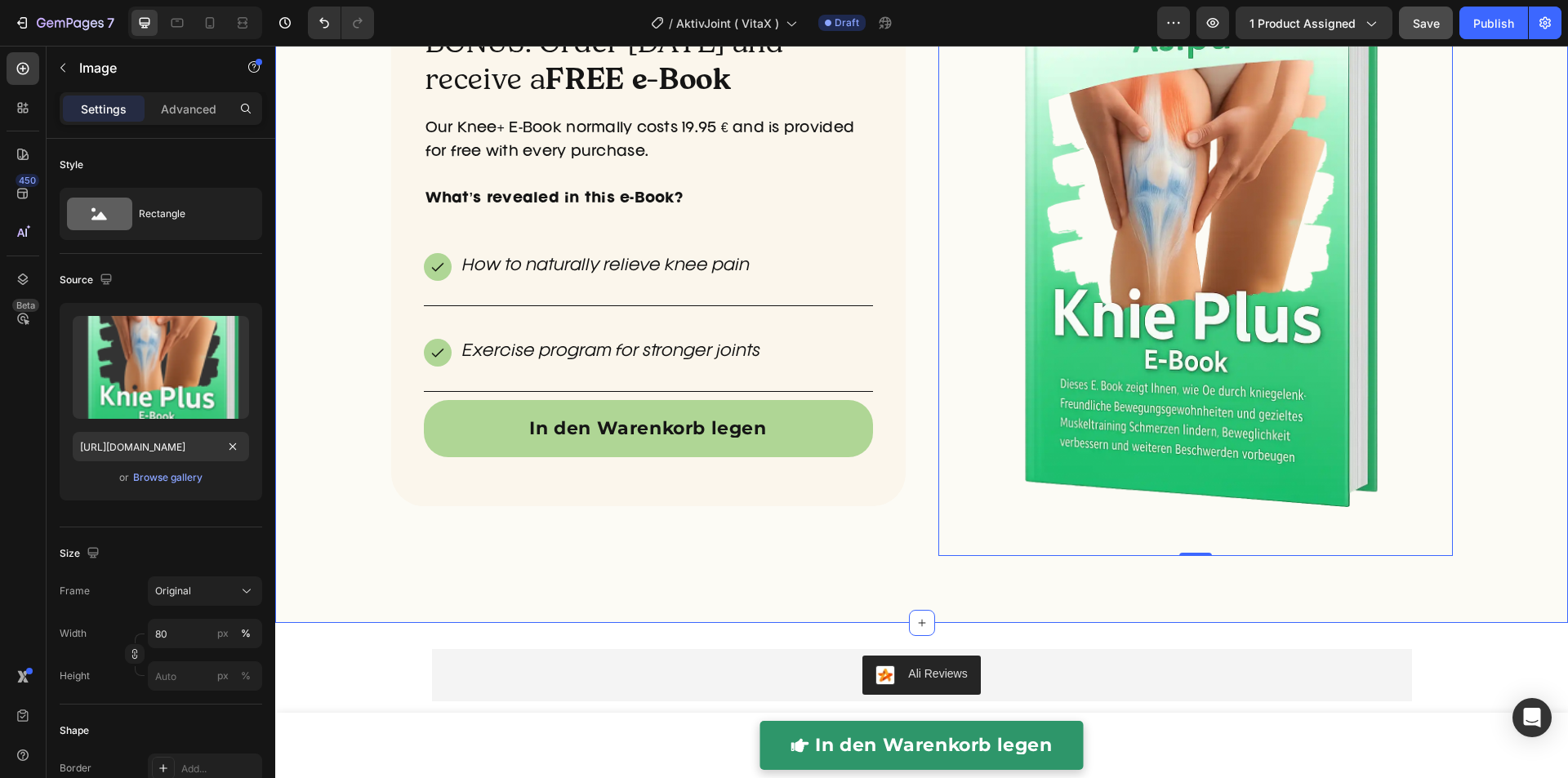
click at [1307, 583] on div "BONUS: Order today and receive a FREE e-Book Heading Our Knee+ E-Book normally …" at bounding box center [921, 267] width 1292 height 658
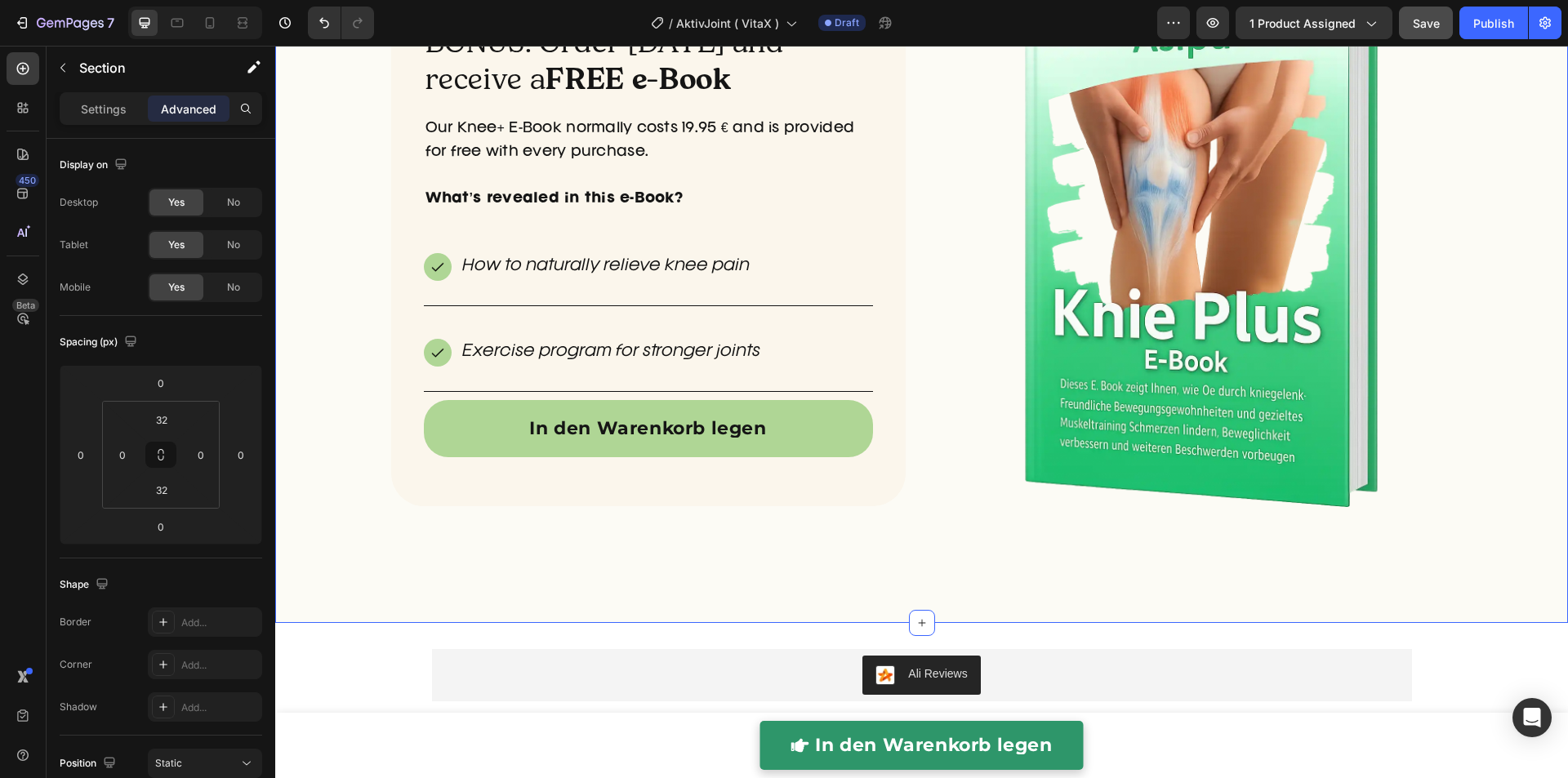
scroll to position [4635, 0]
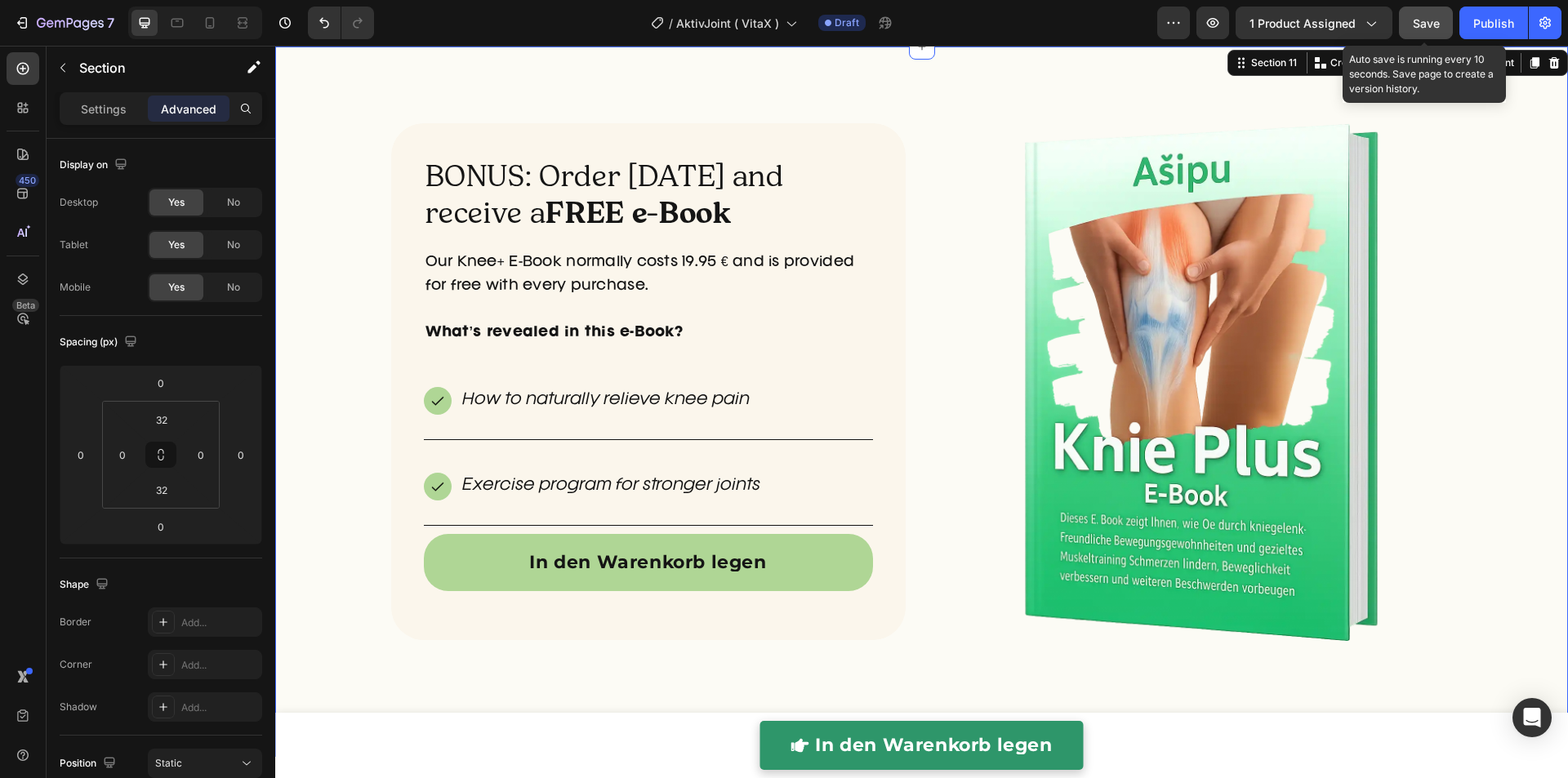
click at [1418, 18] on span "Save" at bounding box center [1426, 23] width 27 height 14
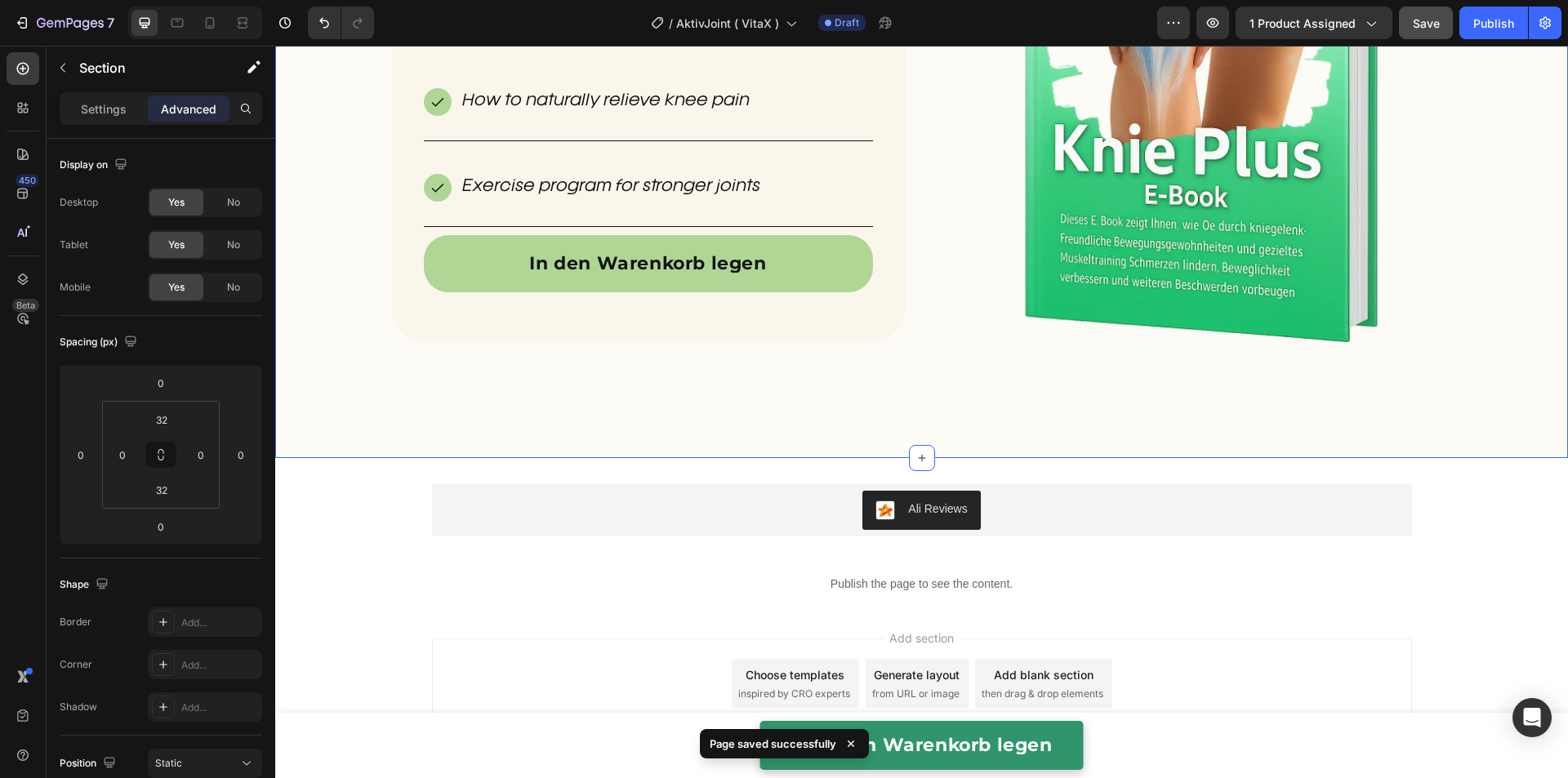
scroll to position [4956, 0]
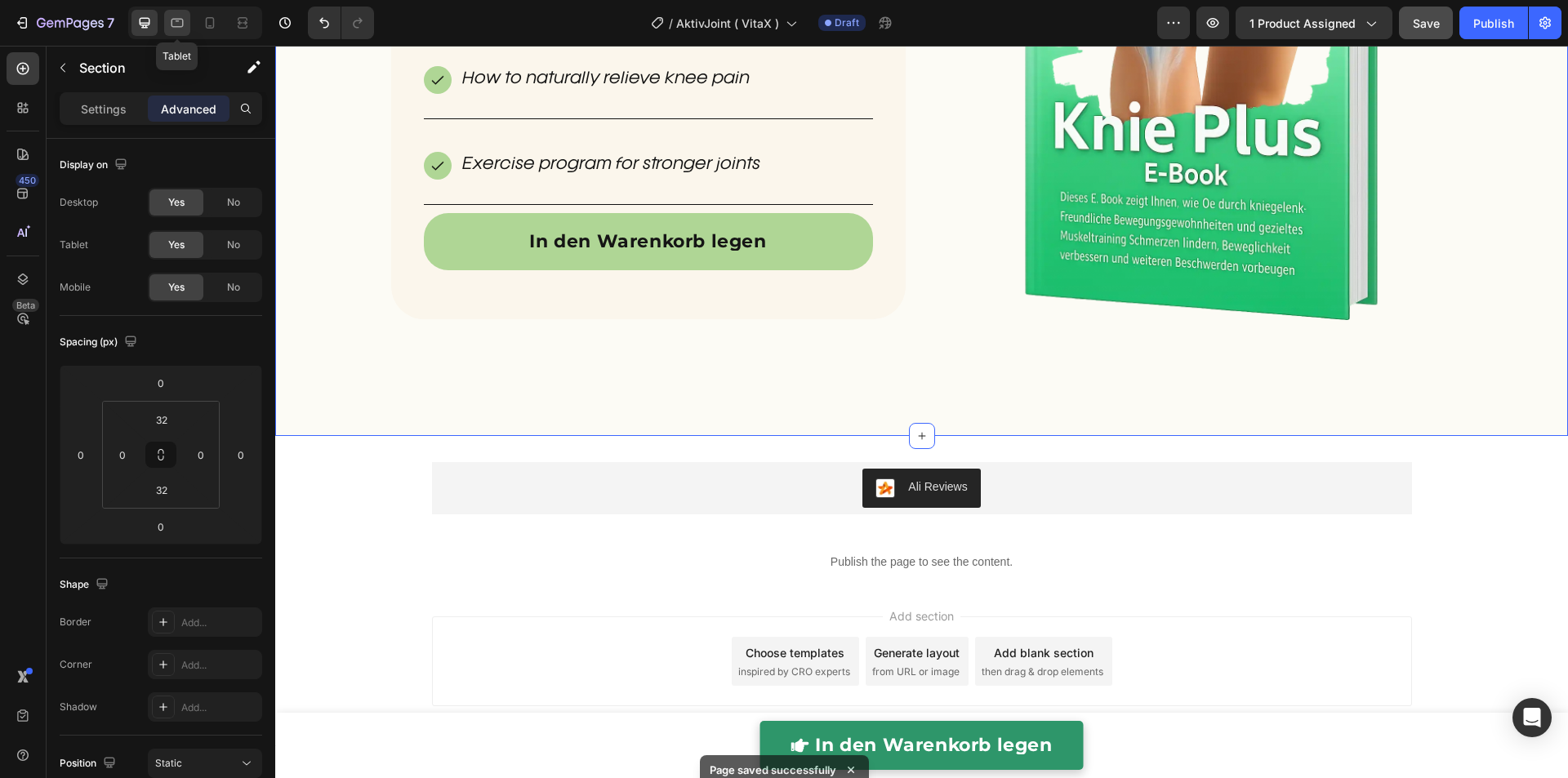
click at [172, 19] on icon at bounding box center [177, 22] width 13 height 9
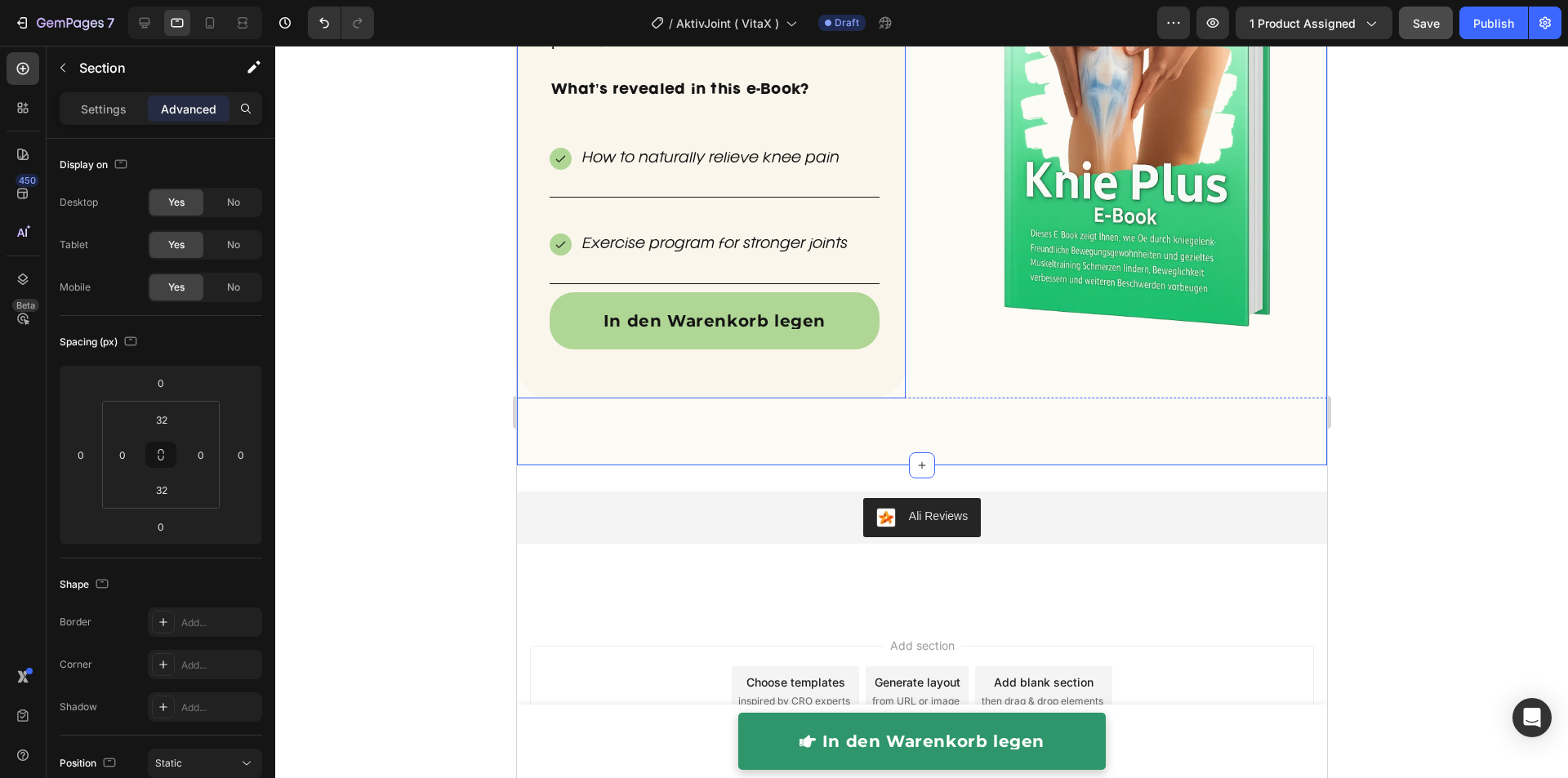
scroll to position [4577, 0]
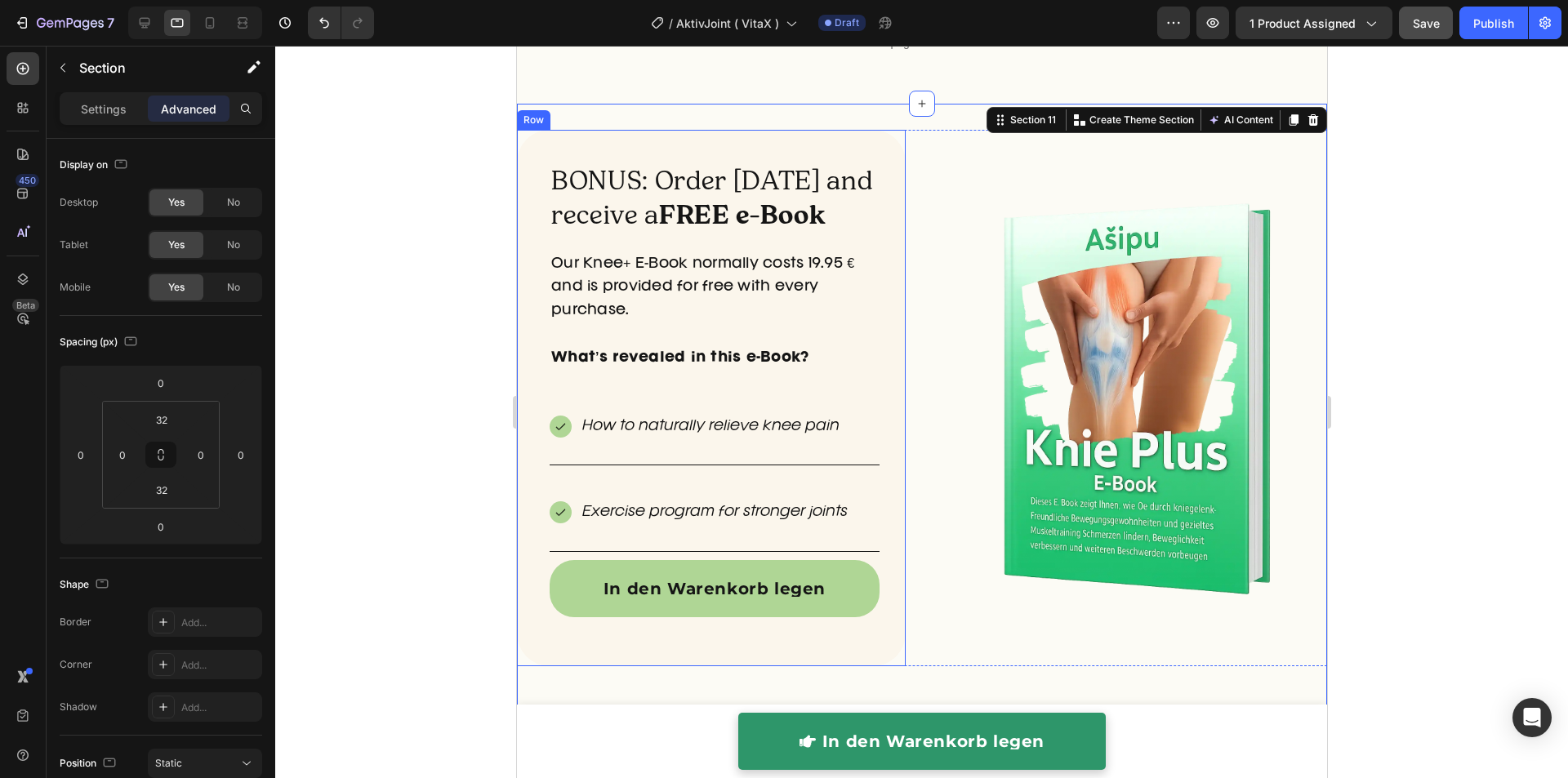
click at [411, 196] on div at bounding box center [921, 411] width 1292 height 732
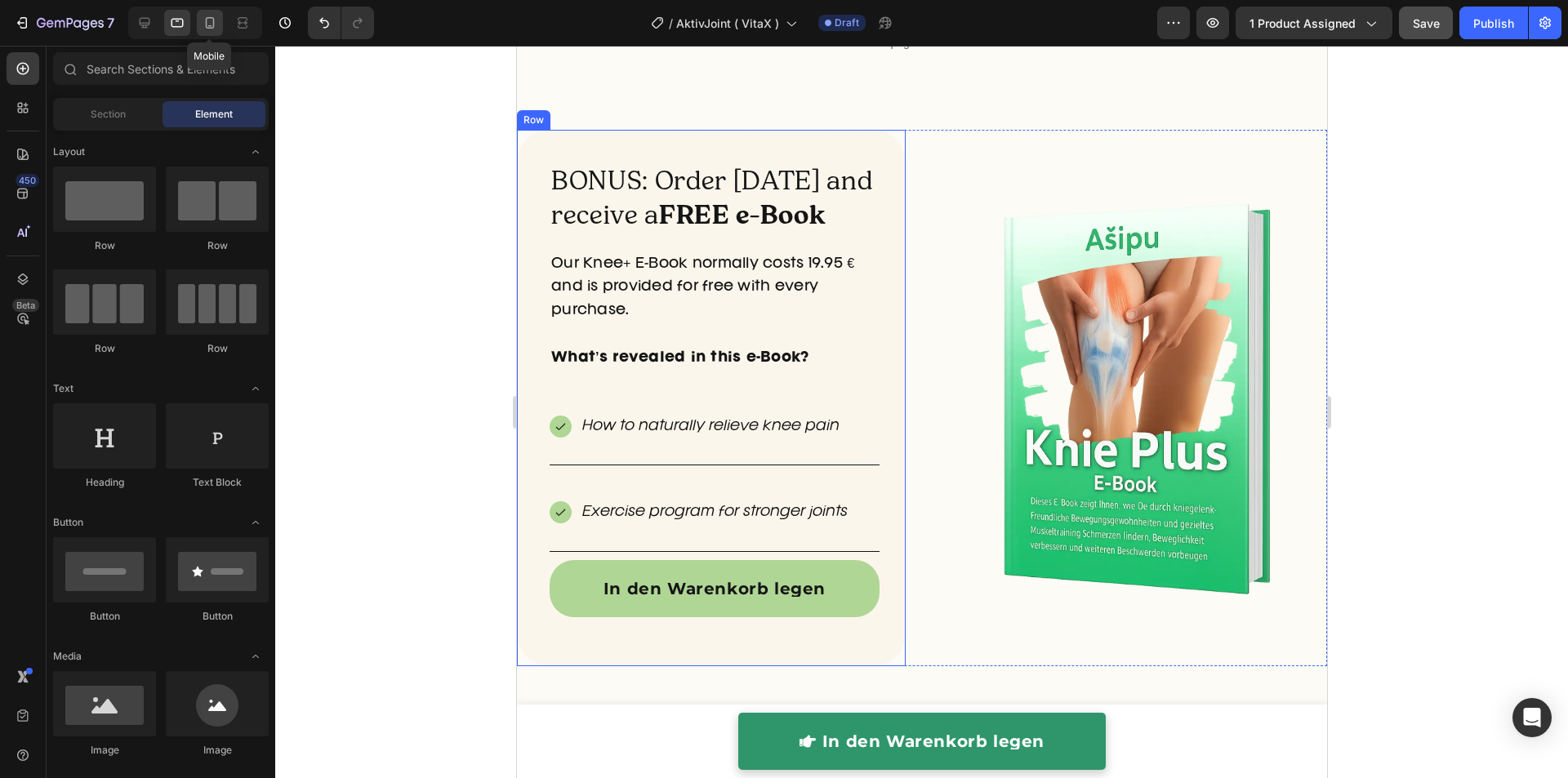
click at [212, 19] on icon at bounding box center [210, 22] width 17 height 17
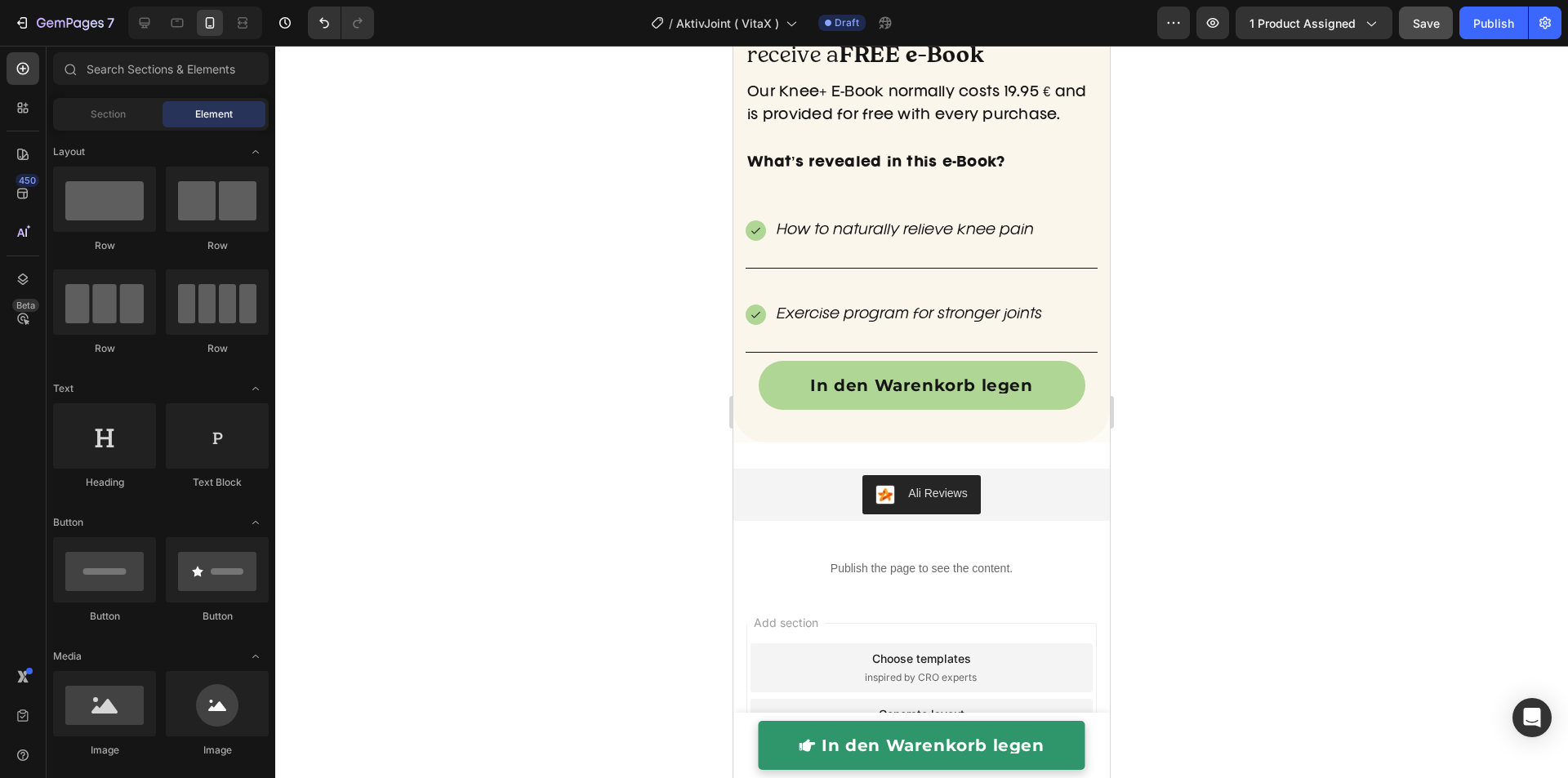
scroll to position [5102, 0]
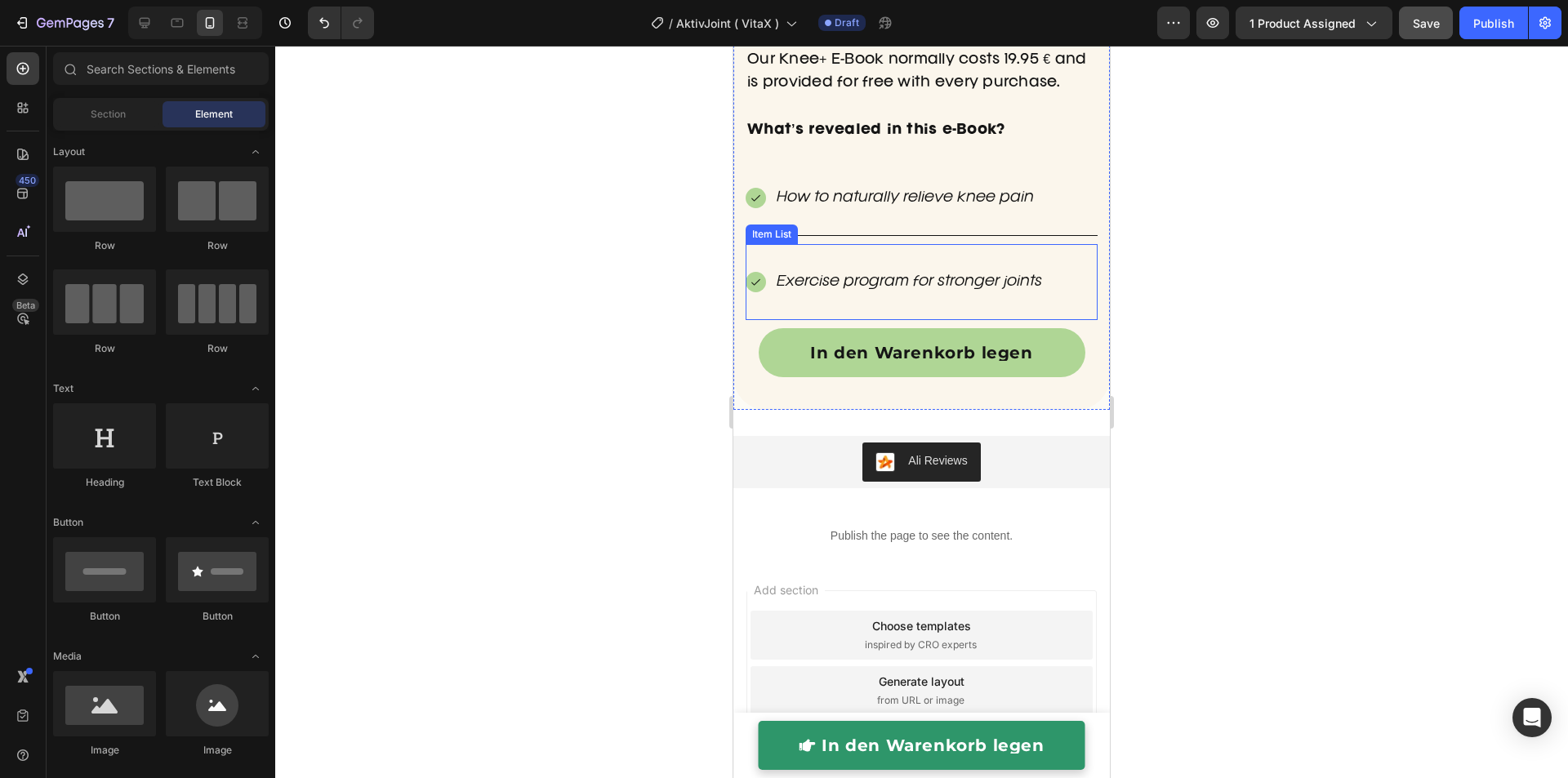
click at [758, 320] on div "Exercise program for stronger joints" at bounding box center [921, 282] width 352 height 76
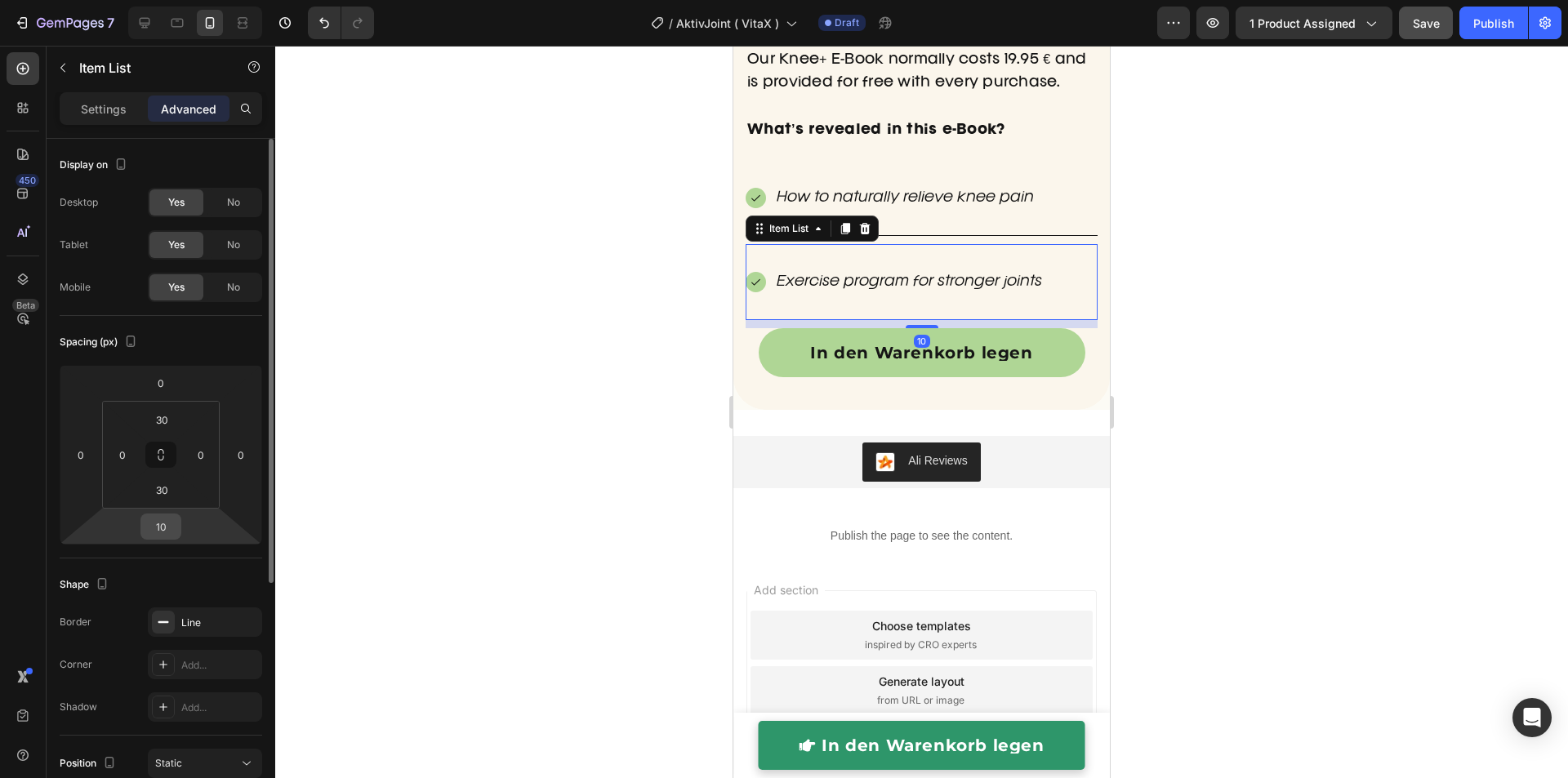
click at [164, 532] on input "10" at bounding box center [160, 525] width 32 height 24
type input "2"
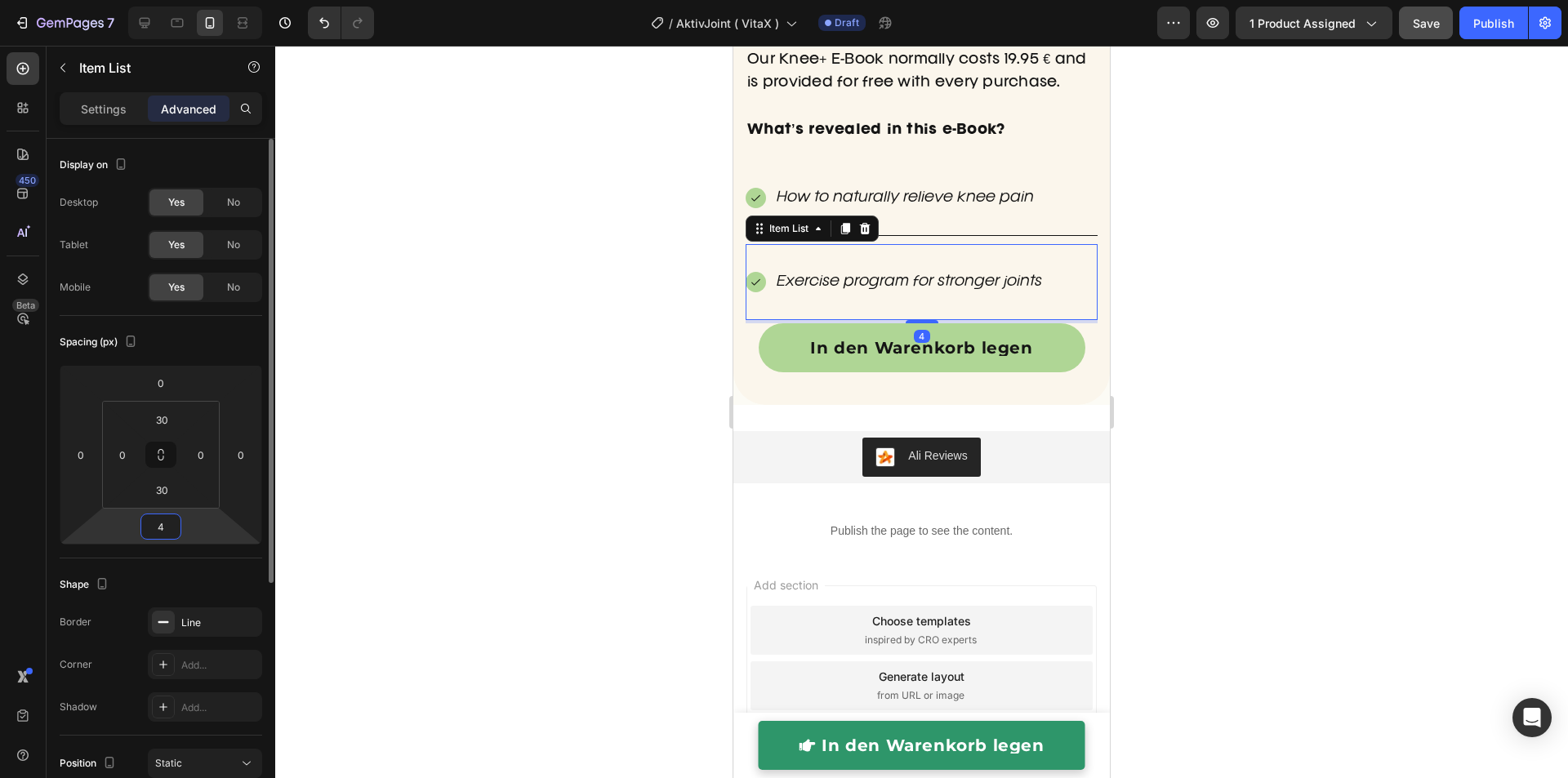
type input "40"
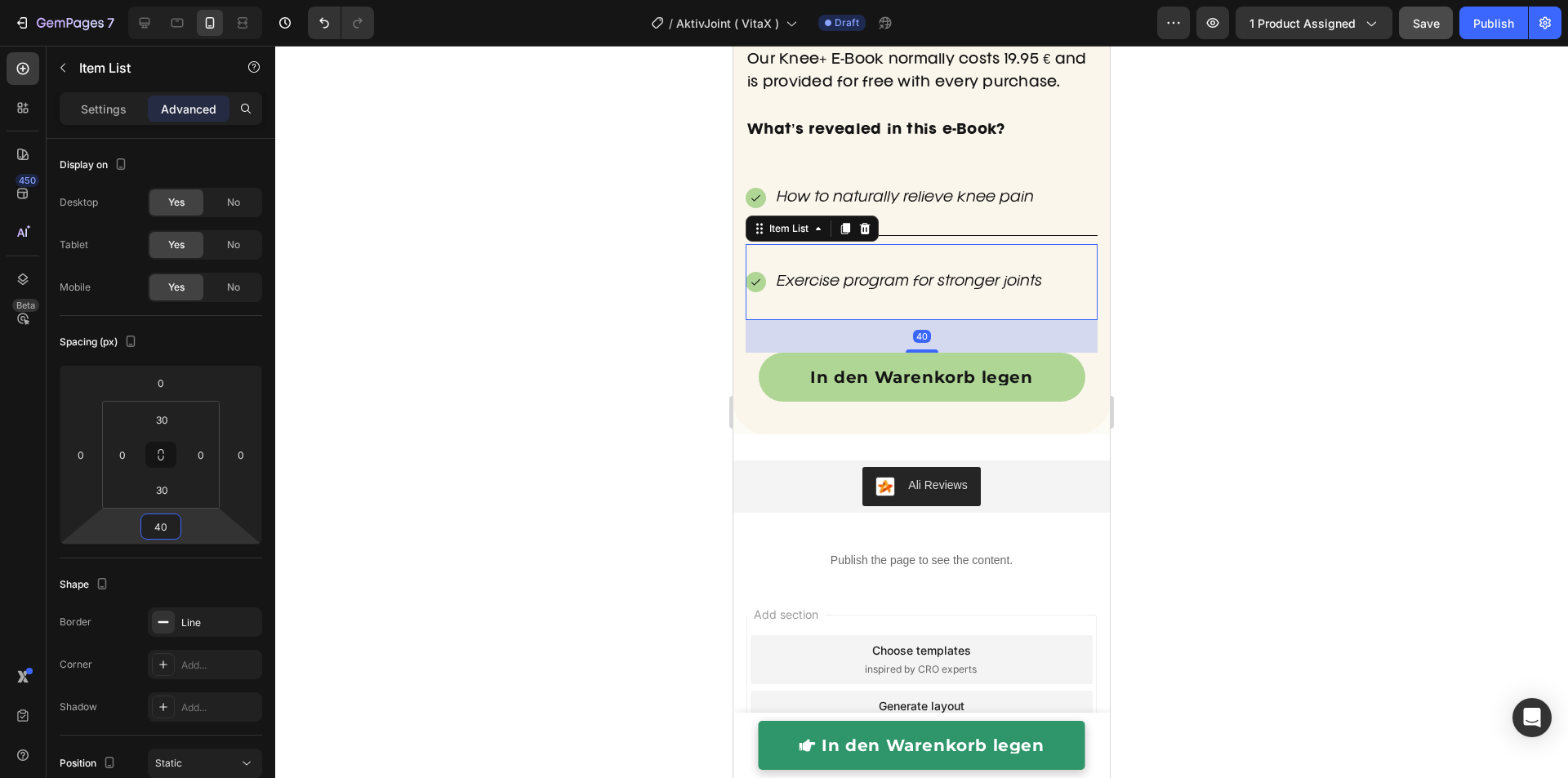
click at [549, 310] on div at bounding box center [921, 411] width 1292 height 732
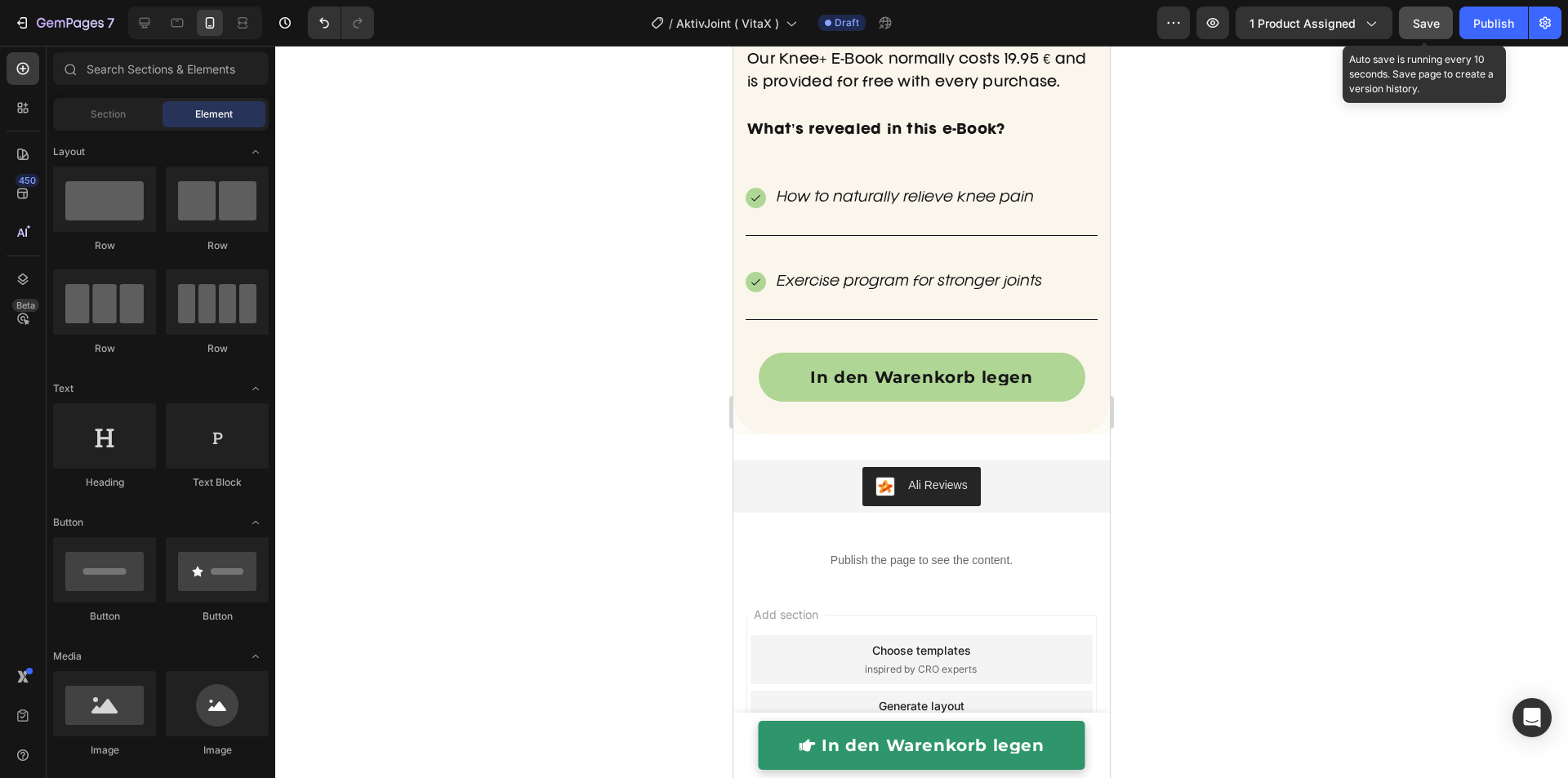
click at [1424, 27] on span "Save" at bounding box center [1426, 23] width 27 height 14
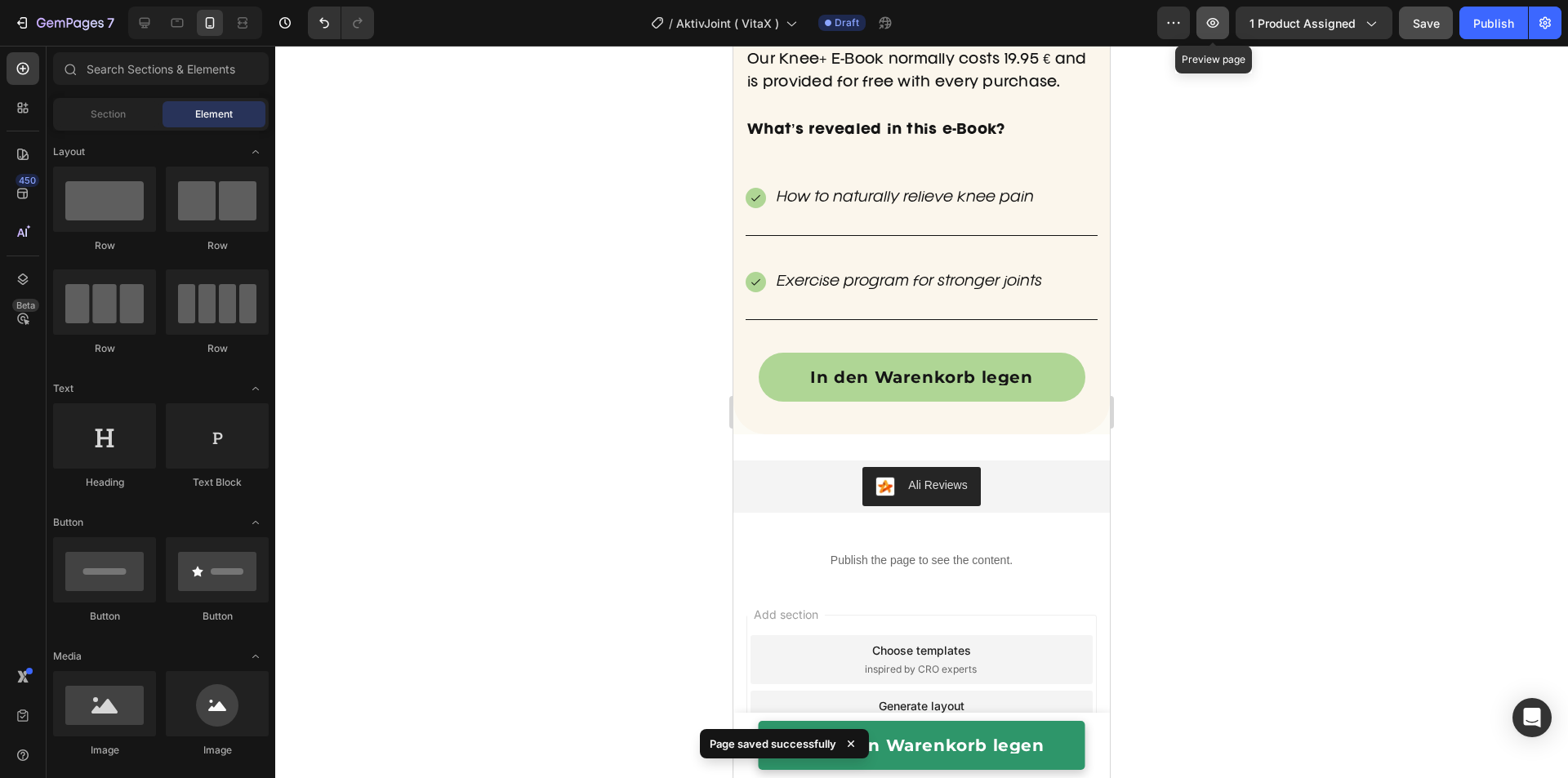
click at [1209, 33] on button "button" at bounding box center [1212, 22] width 32 height 32
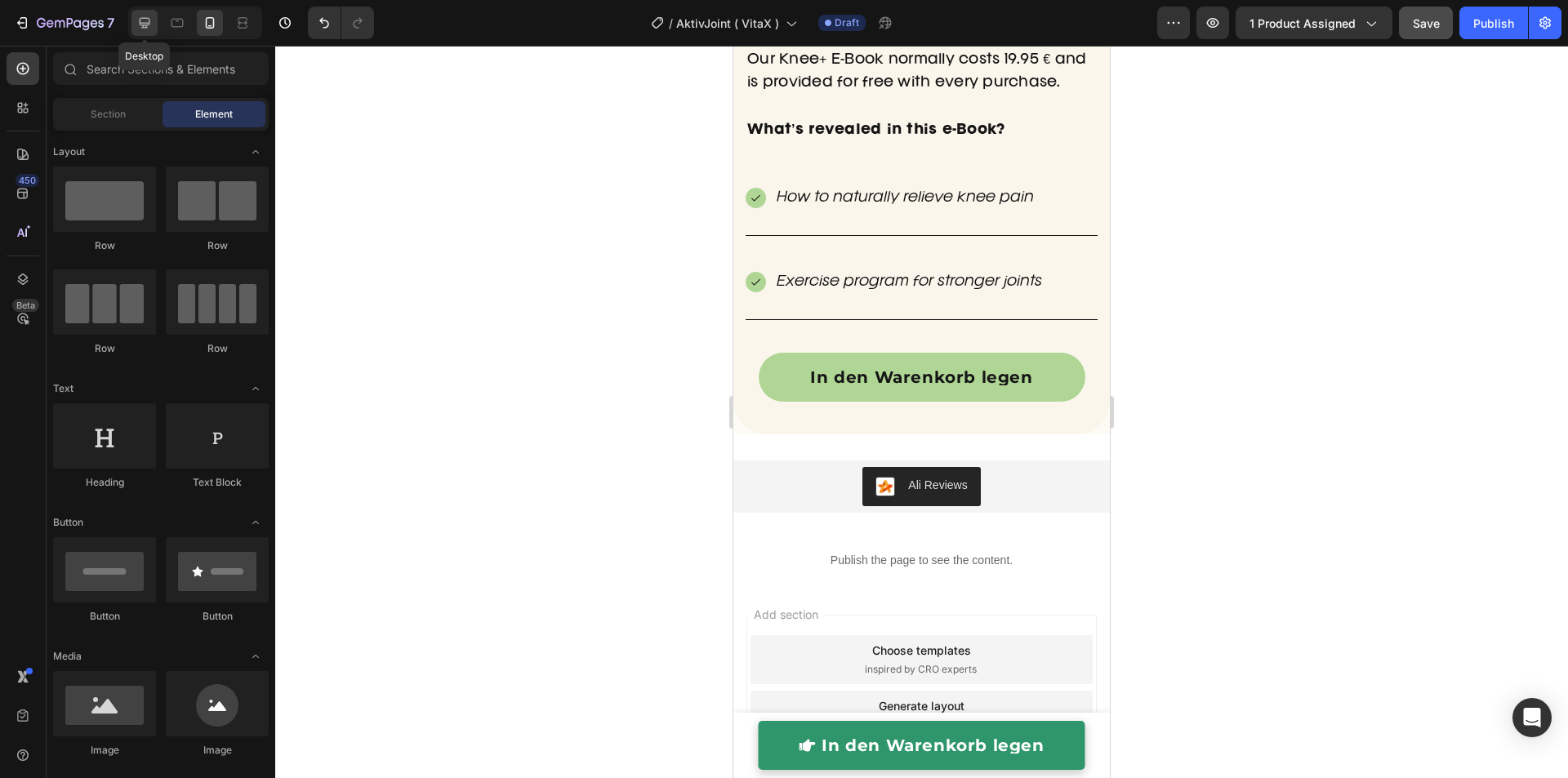
click at [147, 22] on icon at bounding box center [144, 22] width 17 height 17
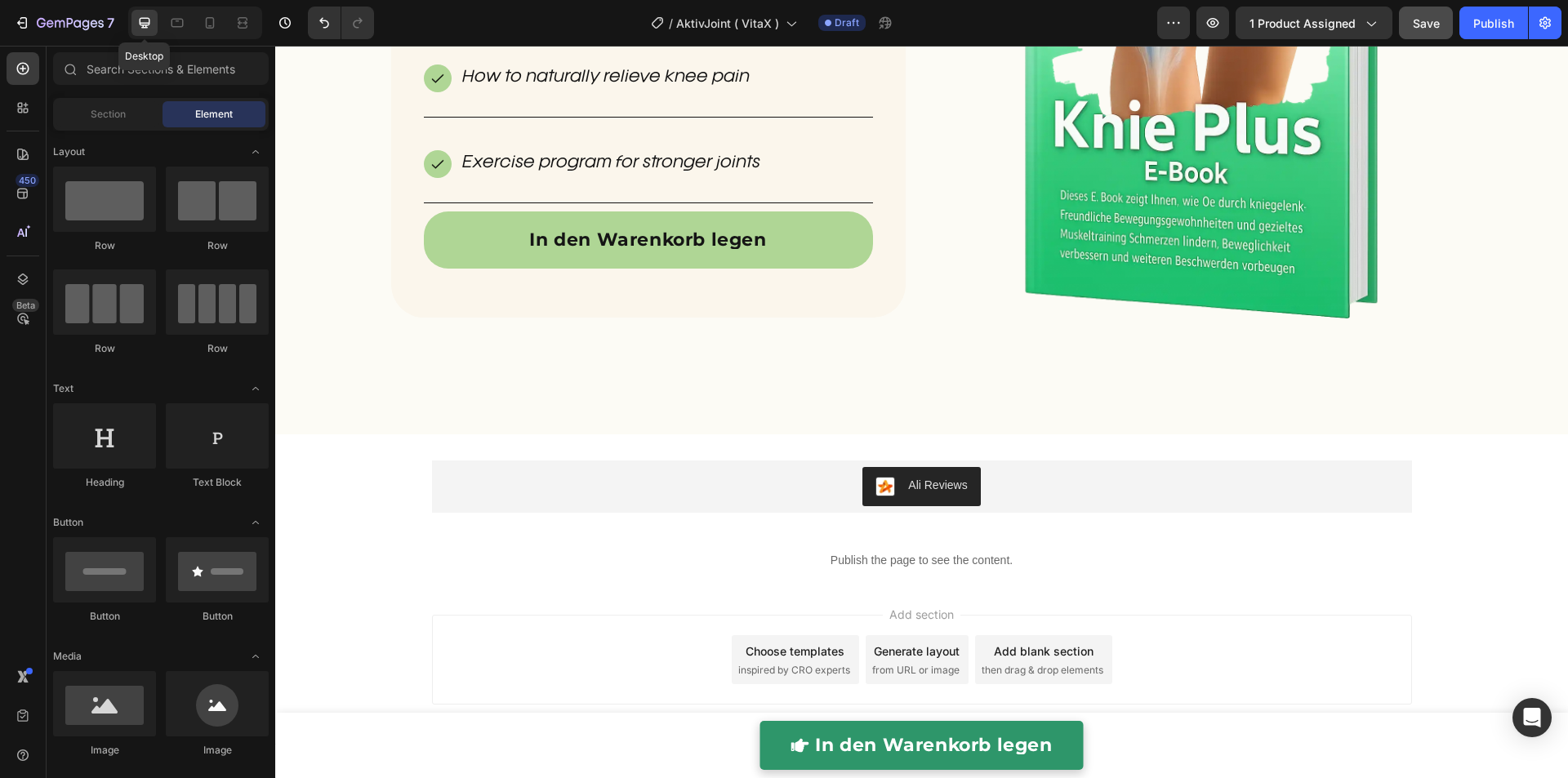
scroll to position [4905, 0]
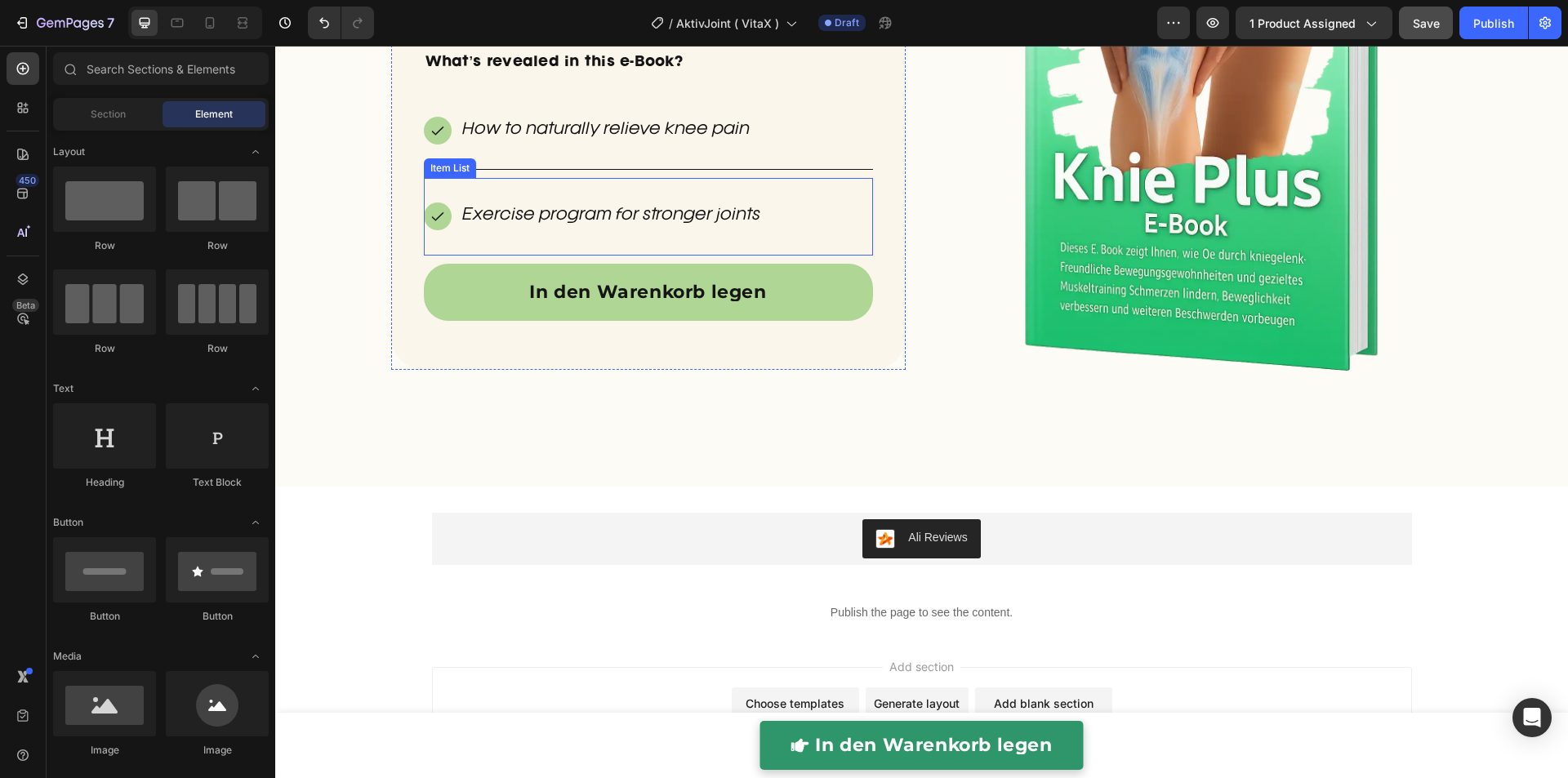
click at [728, 241] on div "Exercise program for stronger joints" at bounding box center [648, 217] width 449 height 78
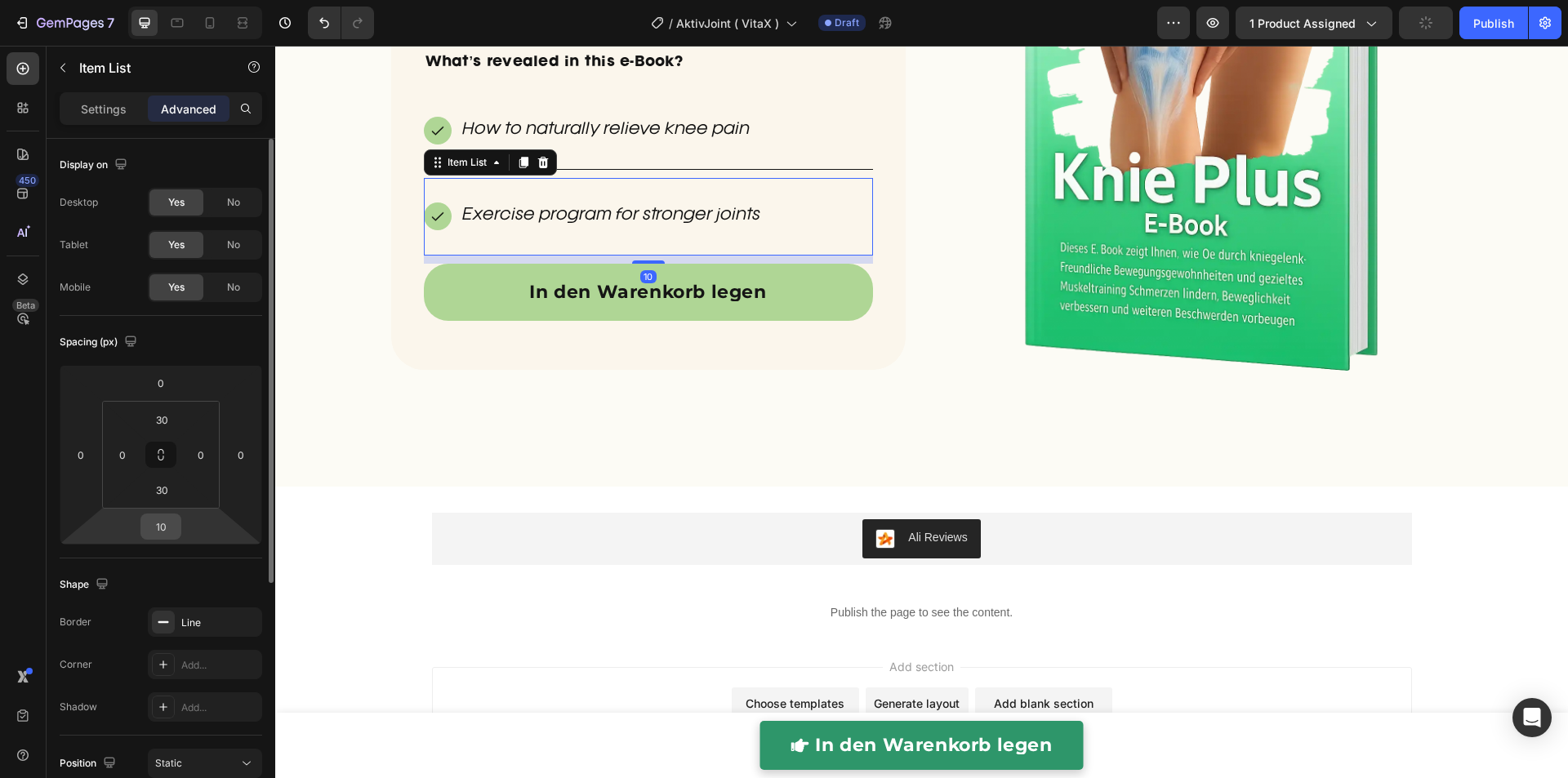
click at [175, 533] on input "10" at bounding box center [160, 525] width 32 height 24
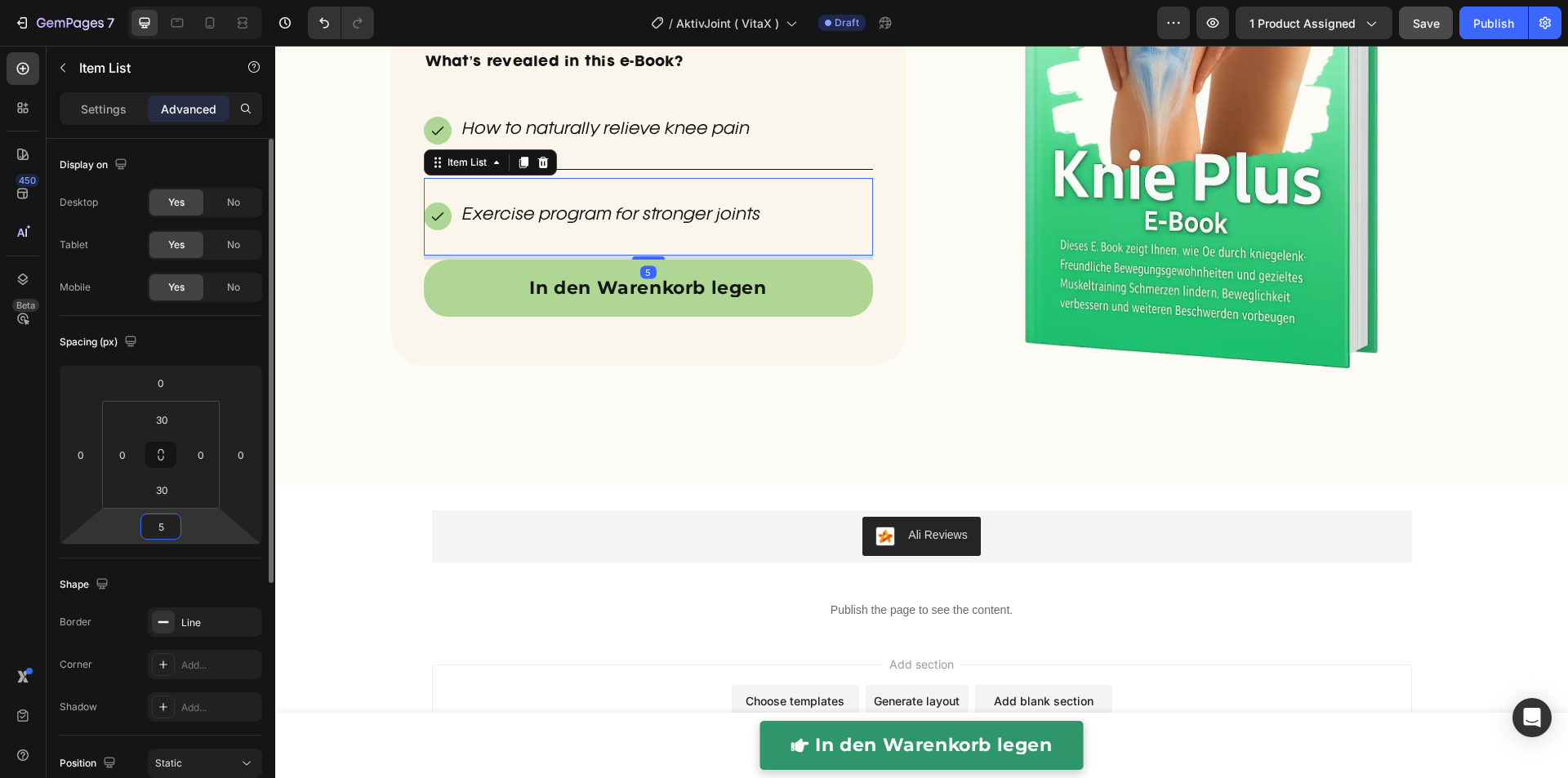
type input "50"
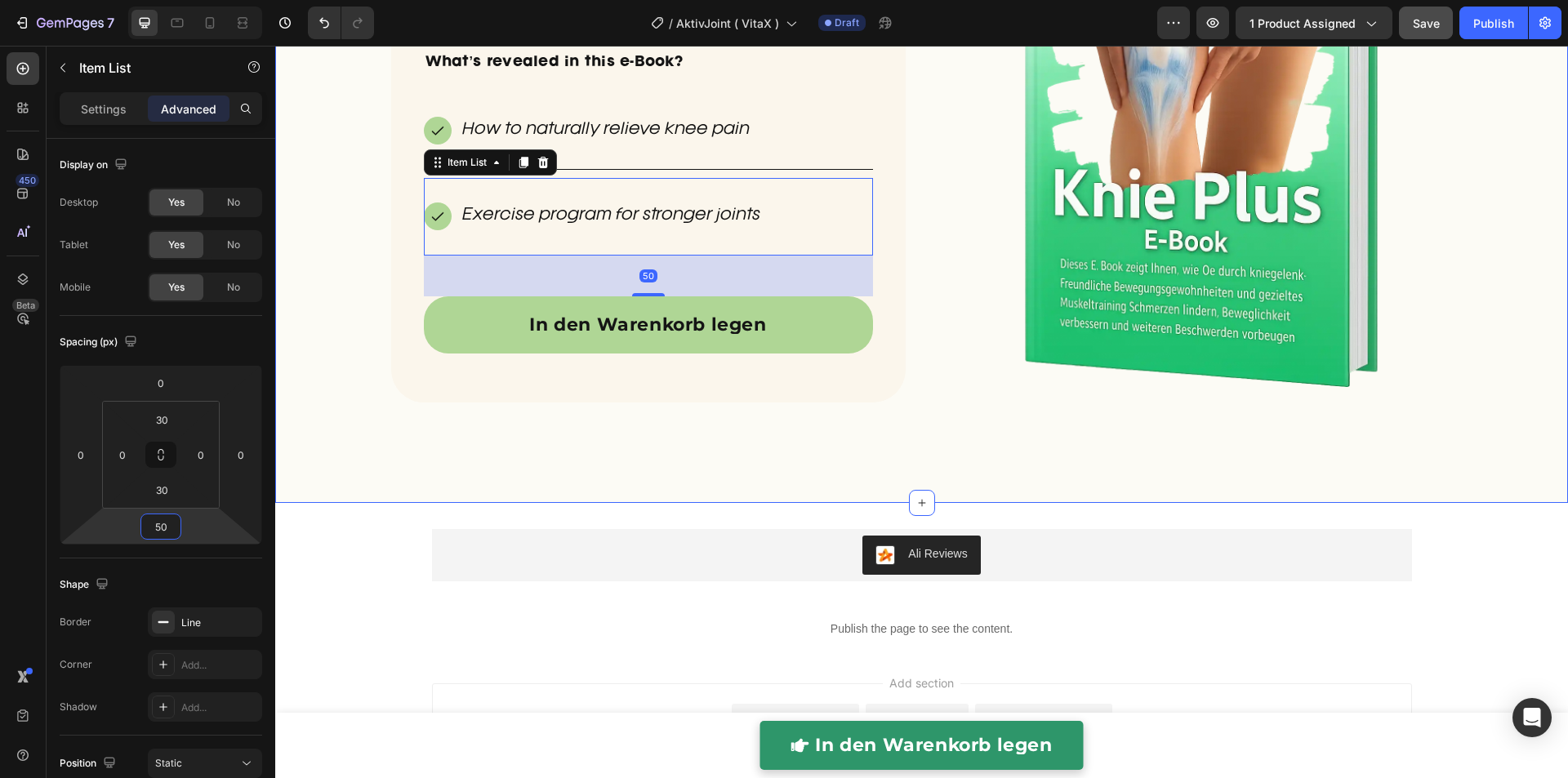
click at [338, 415] on div "BONUS: Order today and receive a FREE e-Book Heading Our Knee+ E-Book normally …" at bounding box center [921, 147] width 1292 height 658
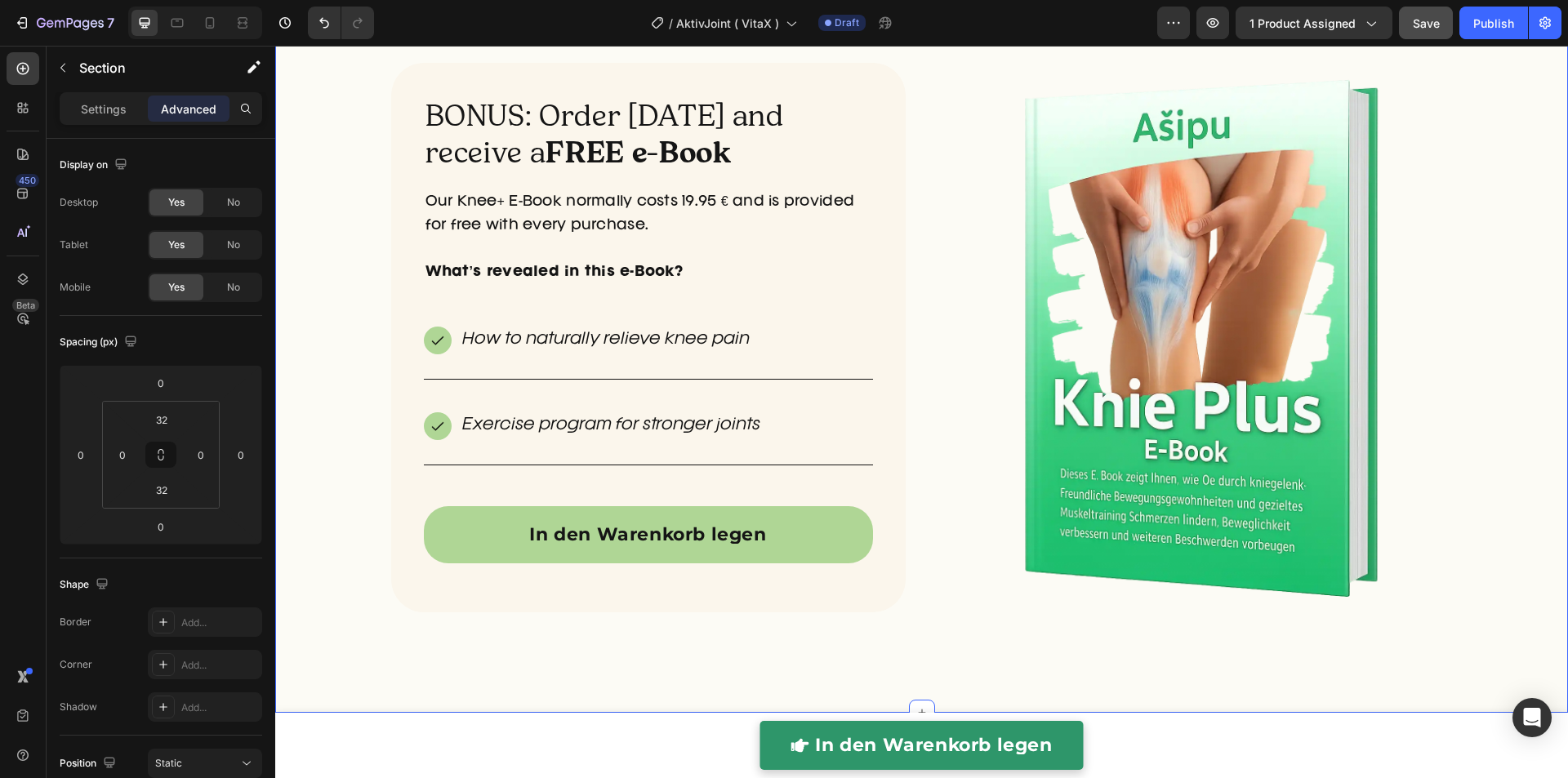
scroll to position [4674, 0]
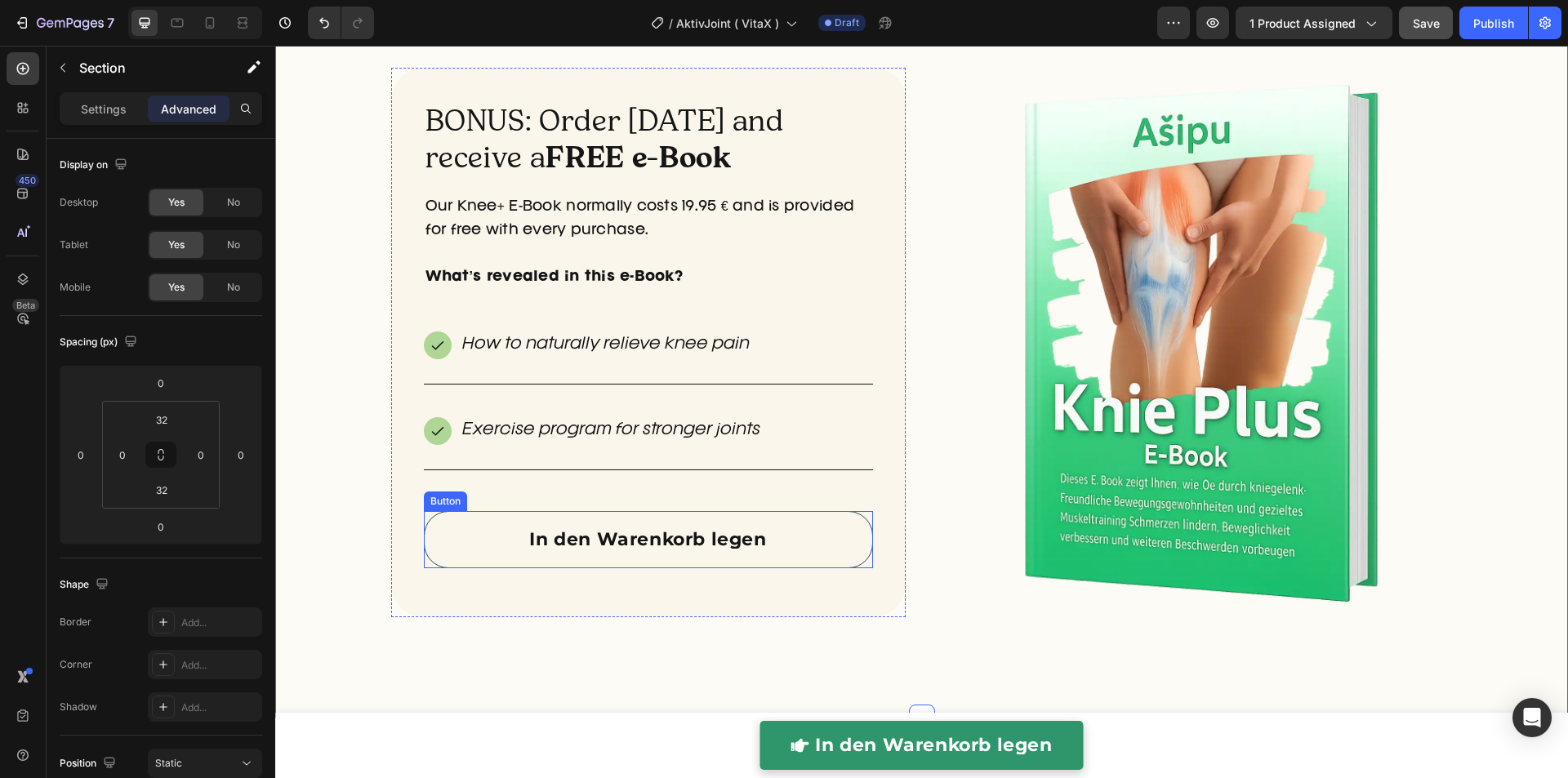
click at [443, 526] on link "In den Warenkorb legen" at bounding box center [648, 539] width 449 height 58
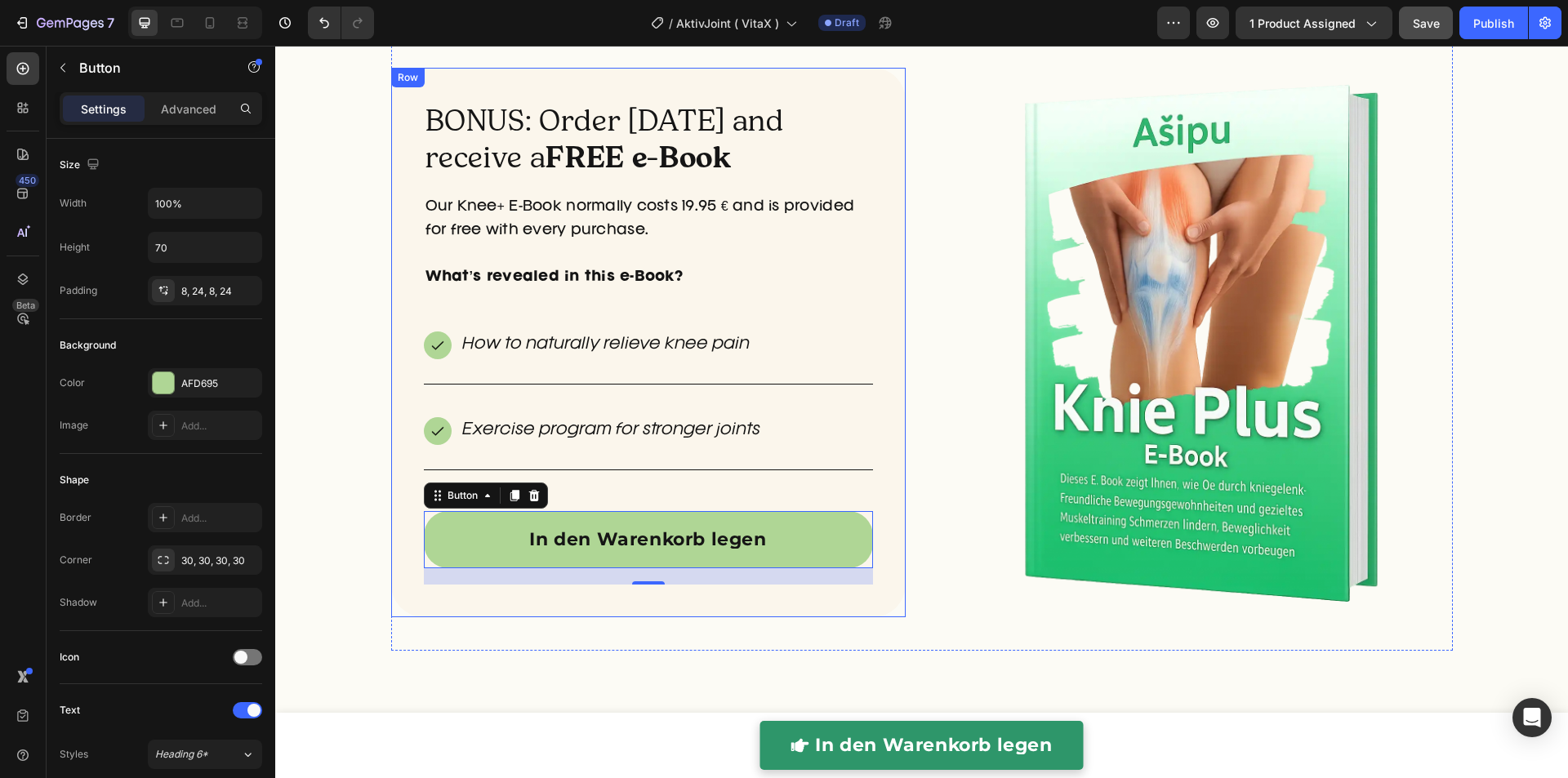
click at [405, 514] on div "BONUS: Order today and receive a FREE e-Book Heading Our Knee+ E-Book normally …" at bounding box center [647, 341] width 514 height 549
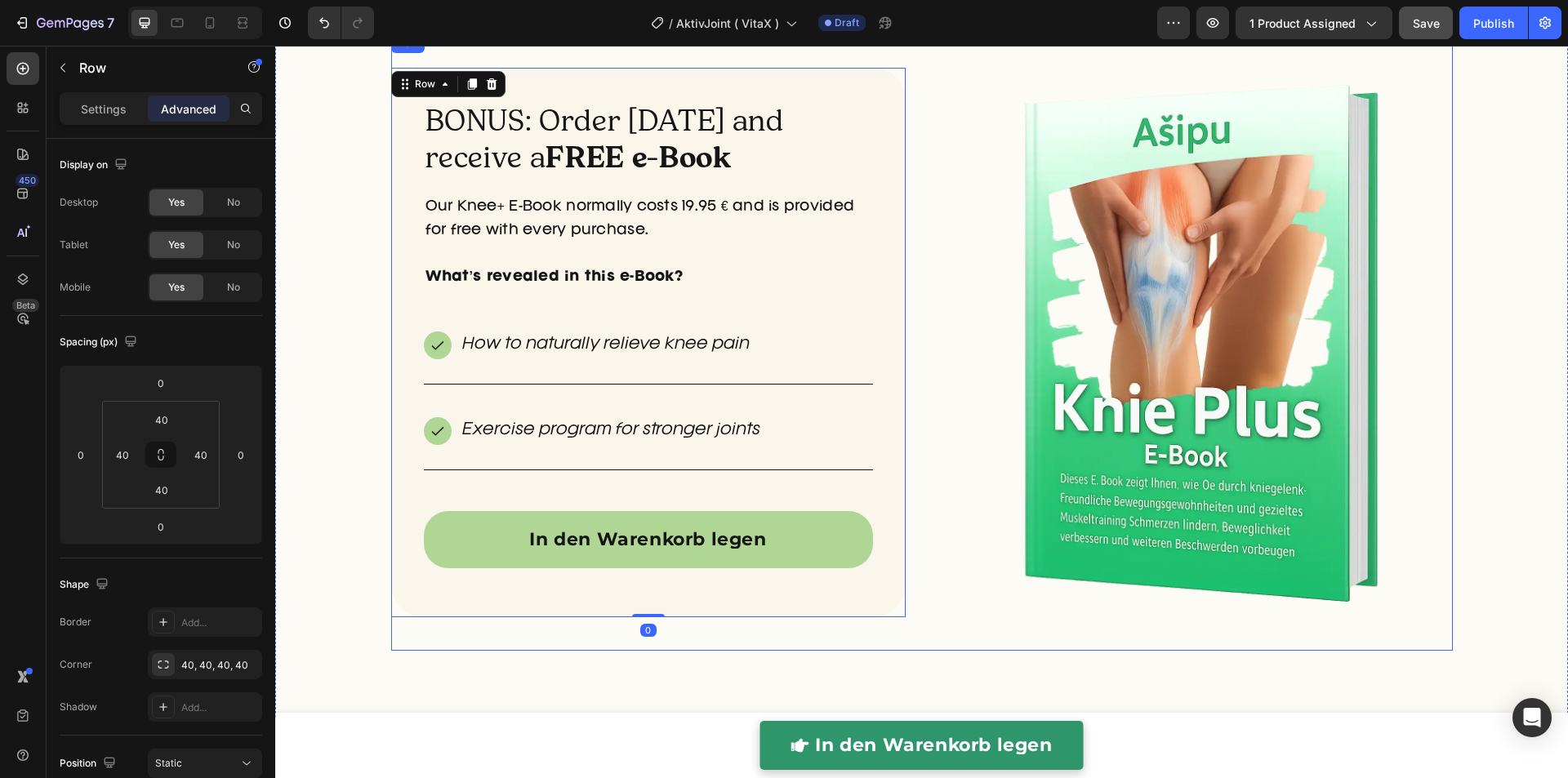
click at [916, 499] on div "BONUS: Order today and receive a FREE e-Book Heading Our Knee+ E-Book normally …" at bounding box center [921, 341] width 1061 height 617
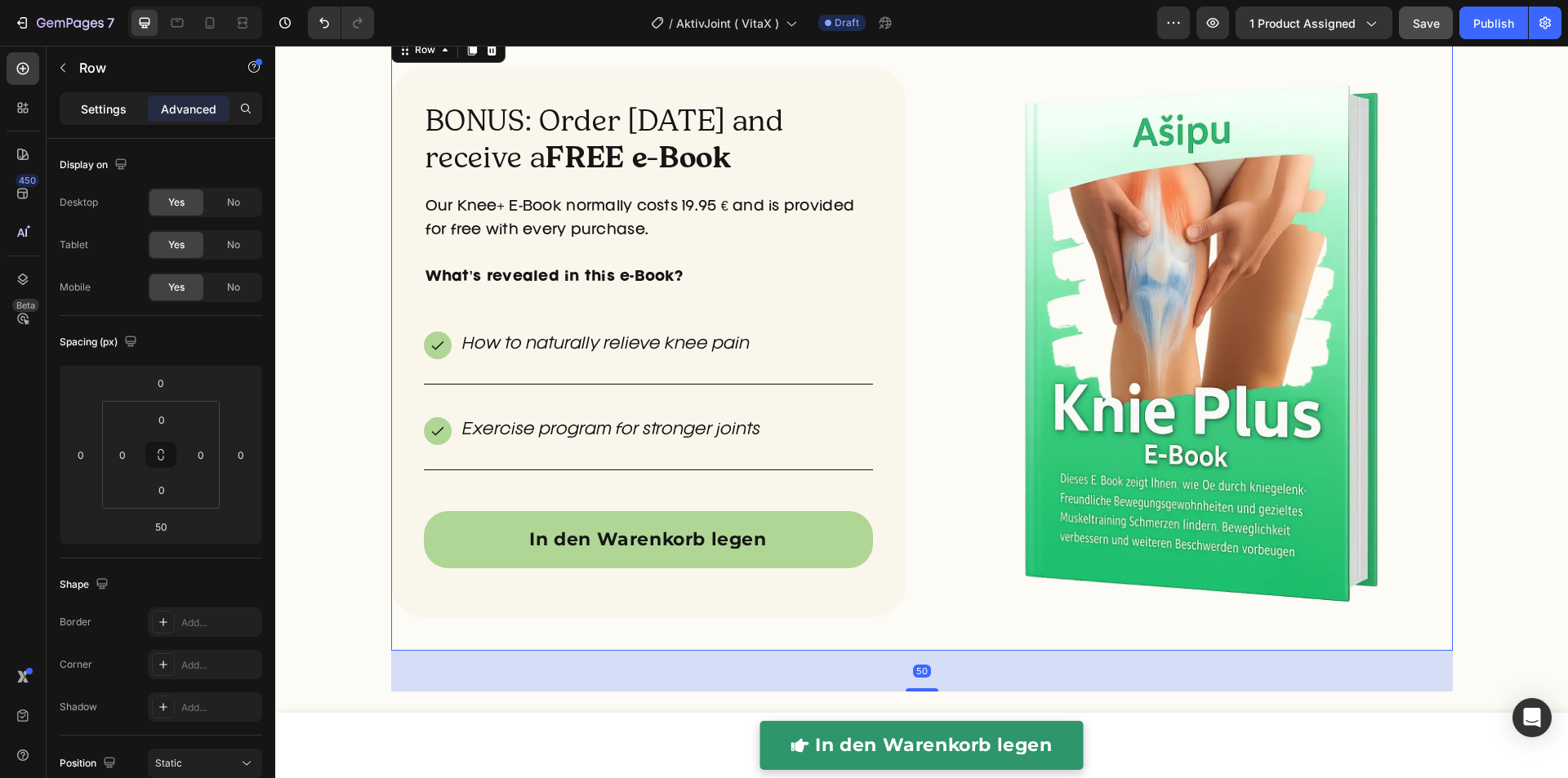
click at [124, 118] on div "Settings" at bounding box center [103, 108] width 82 height 26
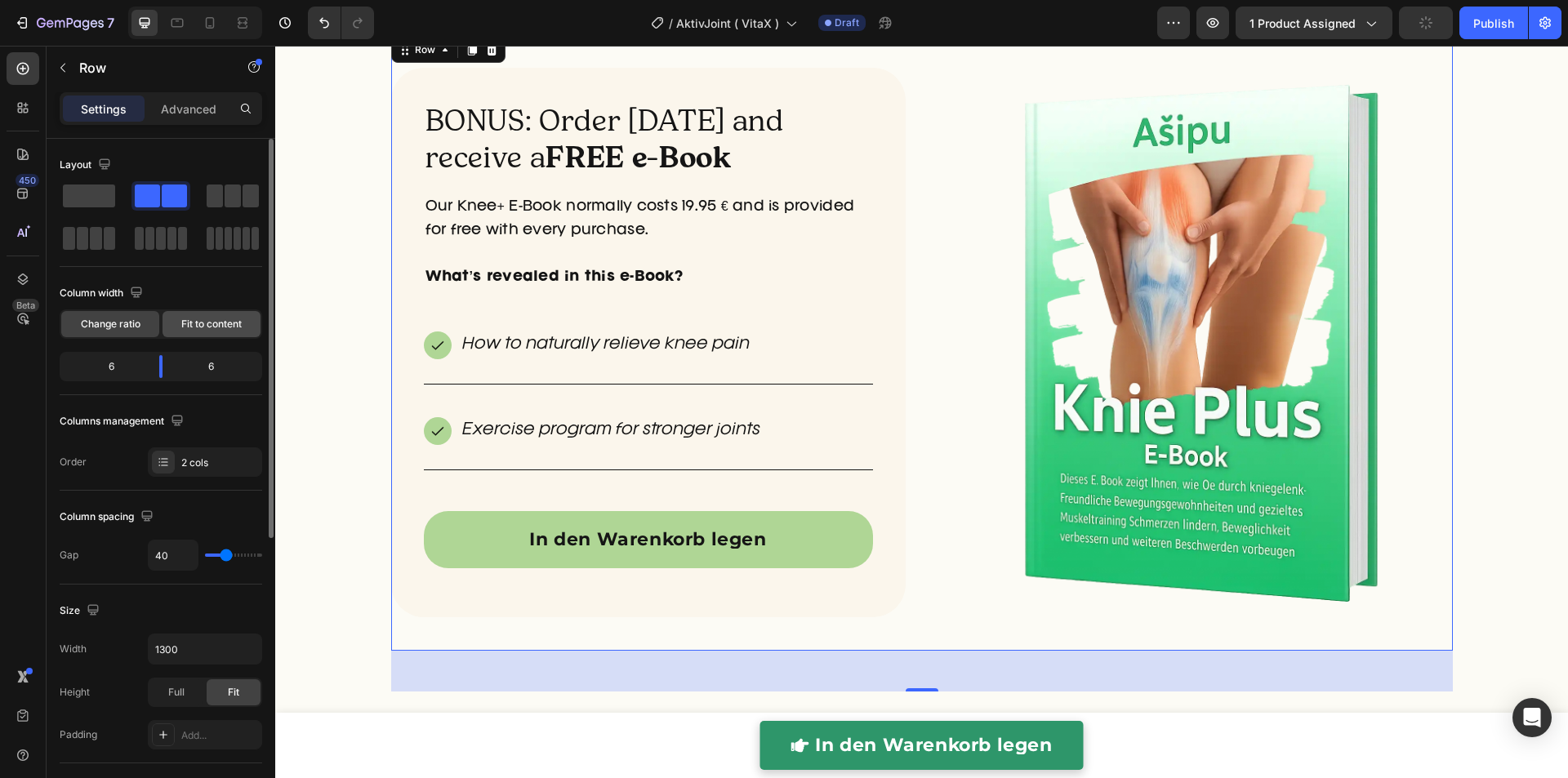
click at [185, 331] on div "Fit to content" at bounding box center [212, 324] width 98 height 26
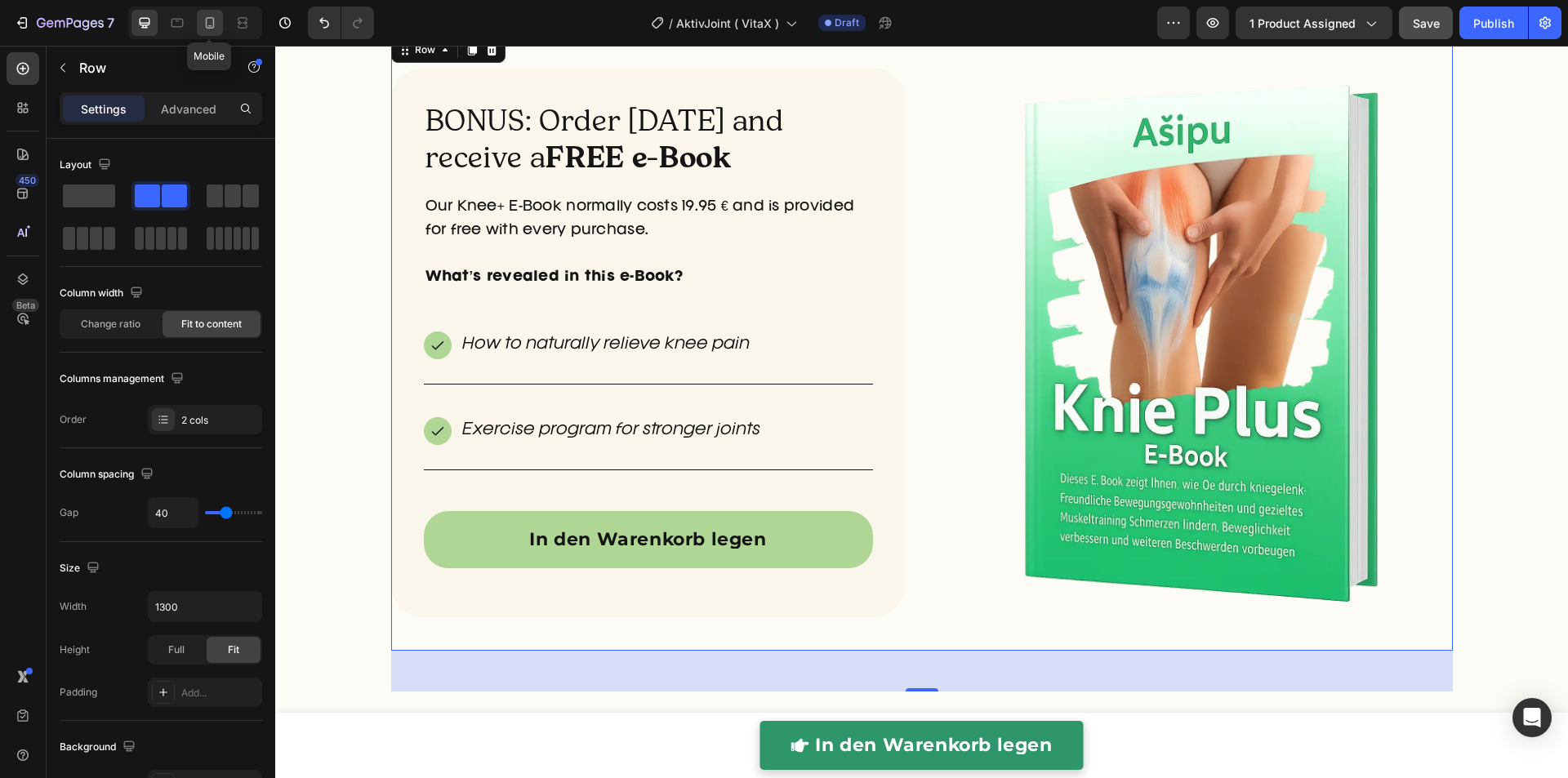
click at [203, 23] on icon at bounding box center [210, 22] width 17 height 17
type input "100%"
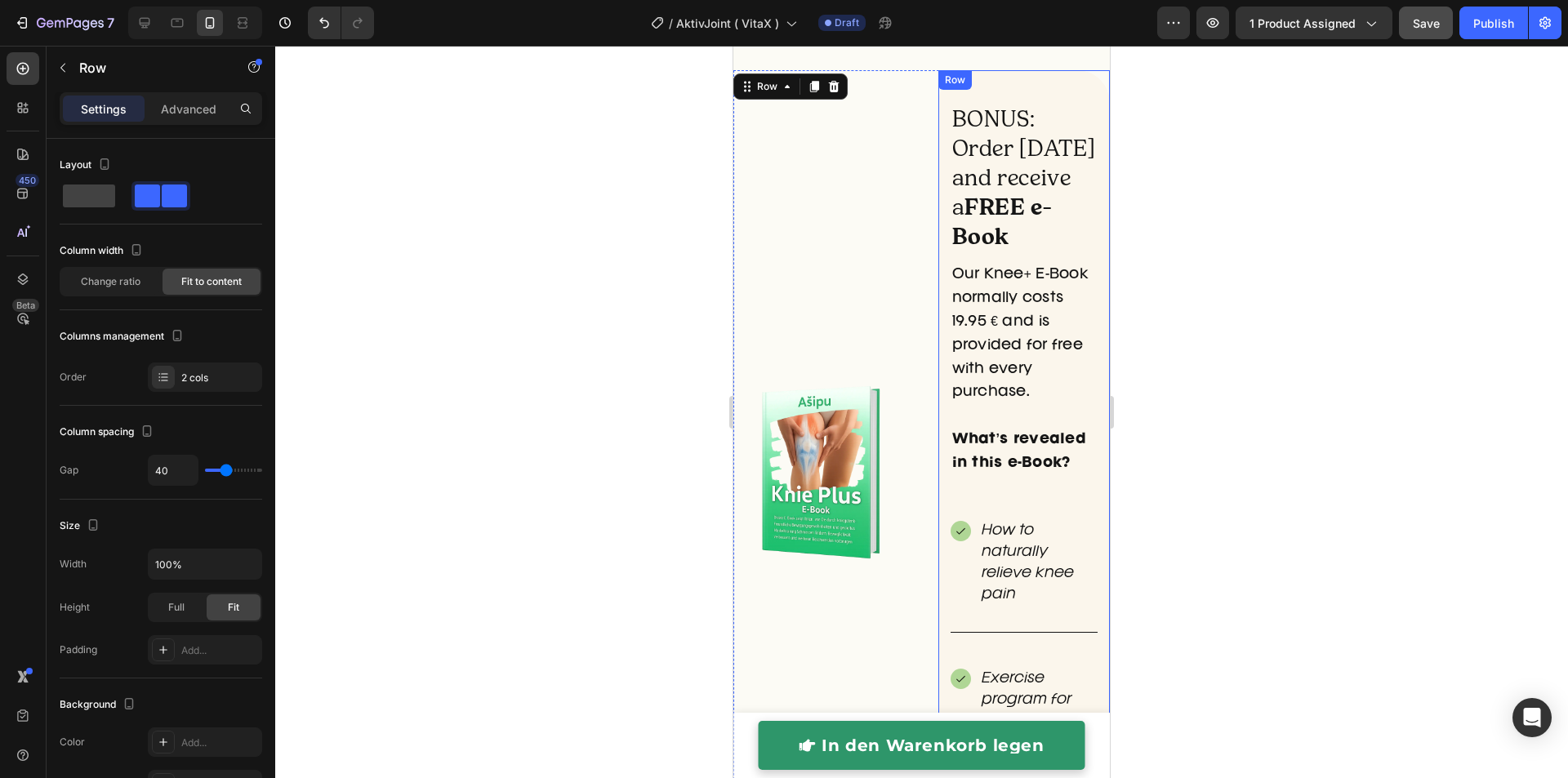
scroll to position [4490, 0]
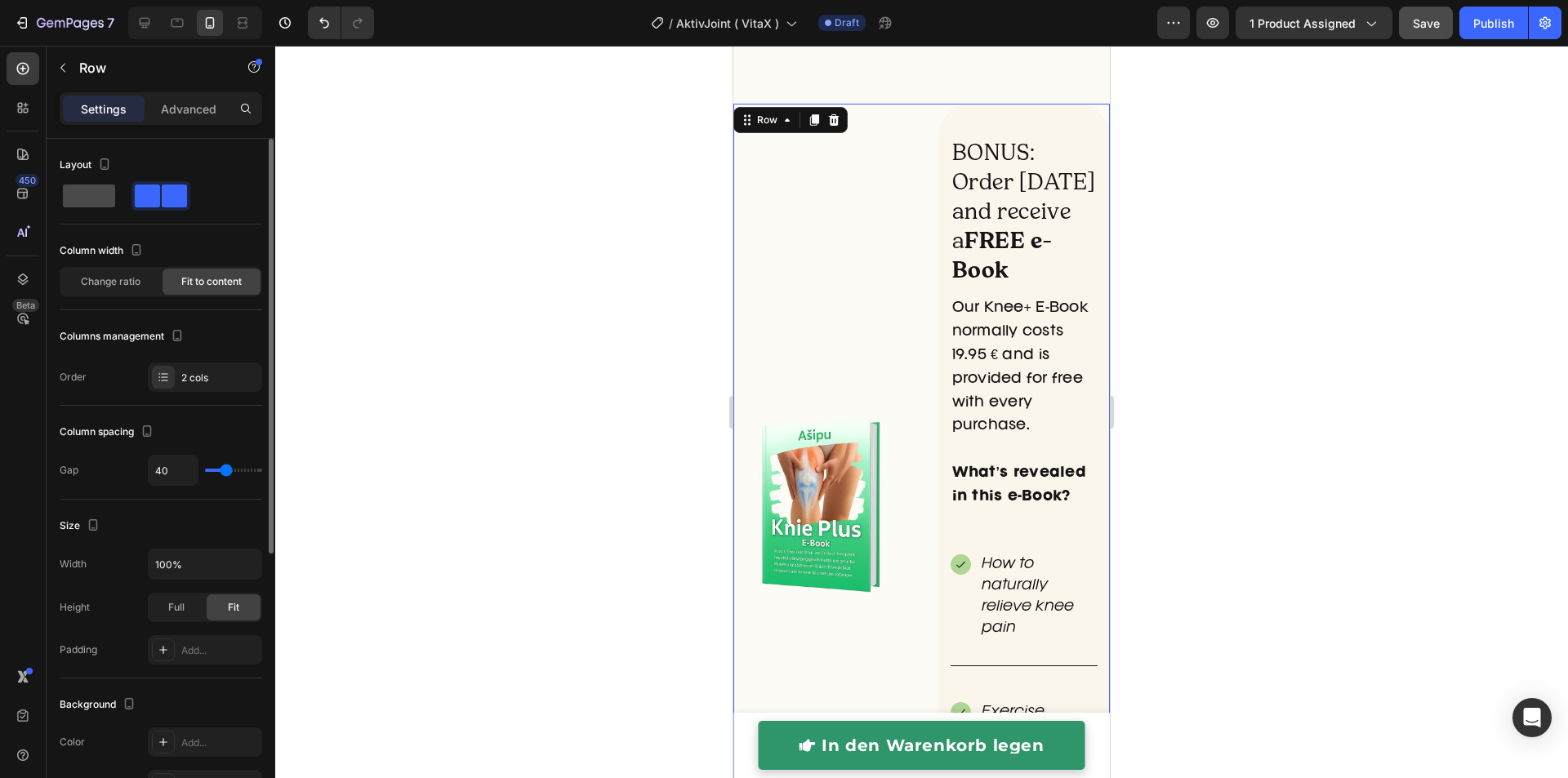
click at [93, 191] on span at bounding box center [89, 195] width 53 height 22
type input "0"
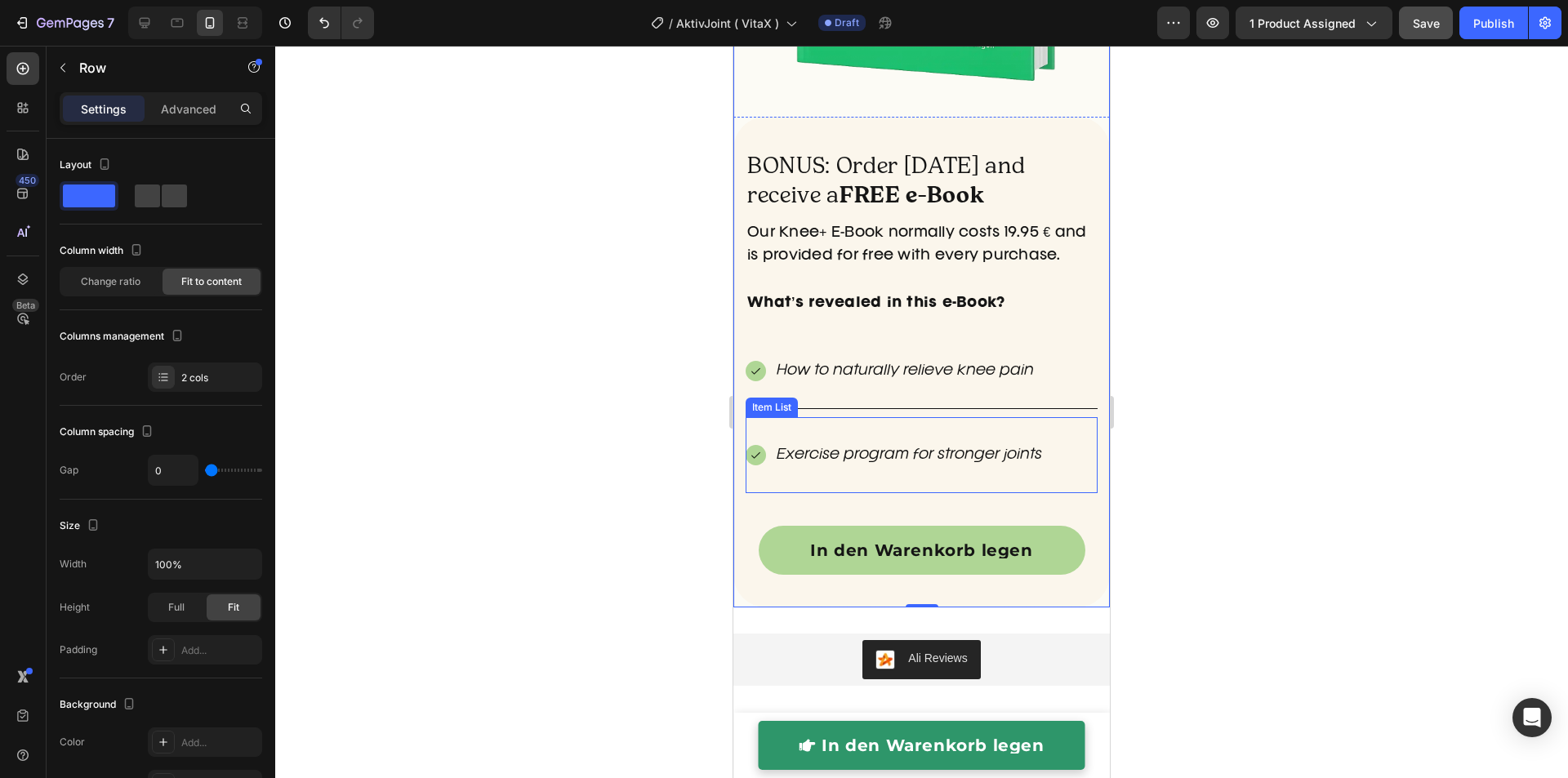
scroll to position [5151, 0]
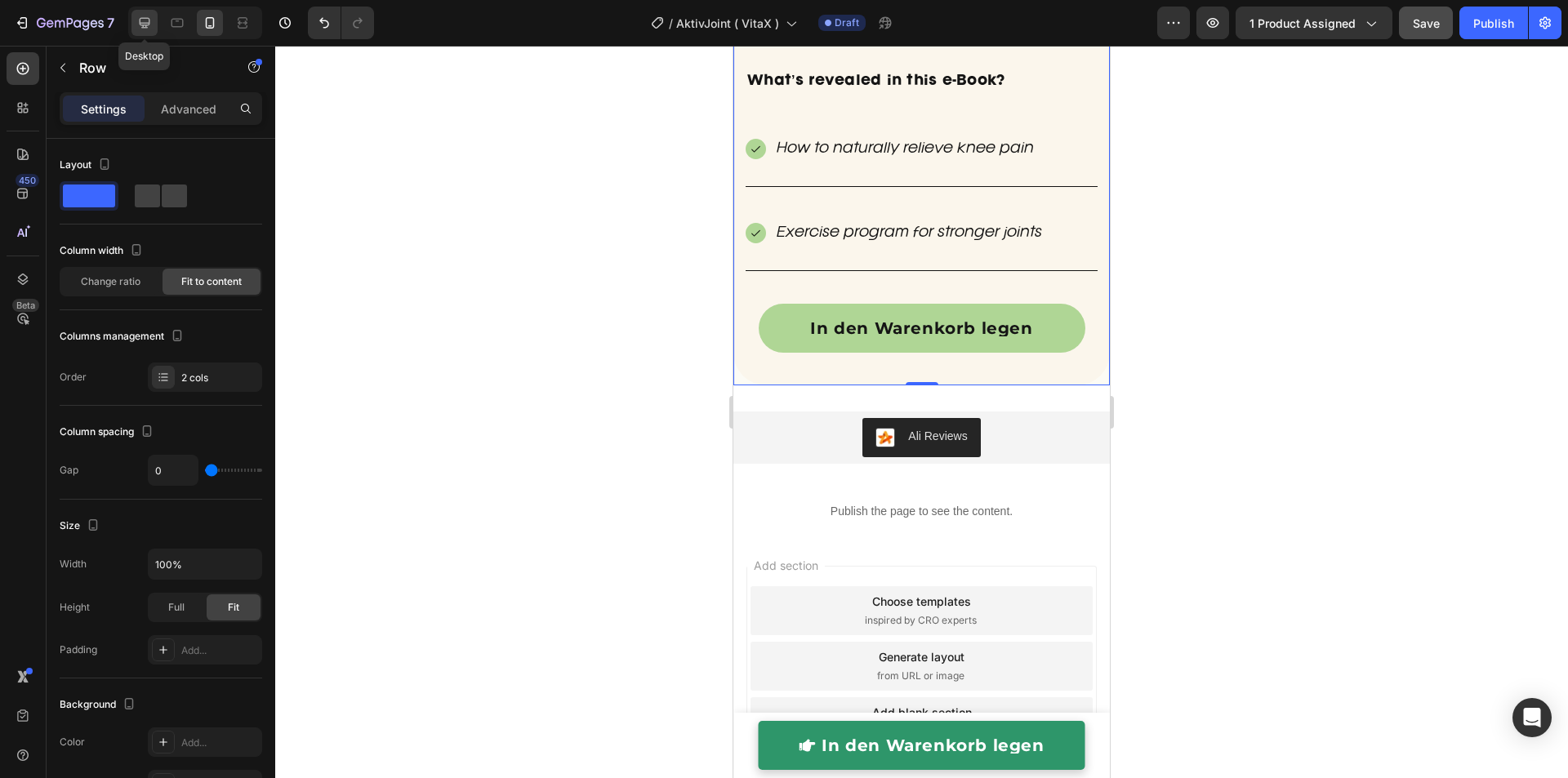
click at [151, 27] on icon at bounding box center [144, 22] width 17 height 17
type input "40"
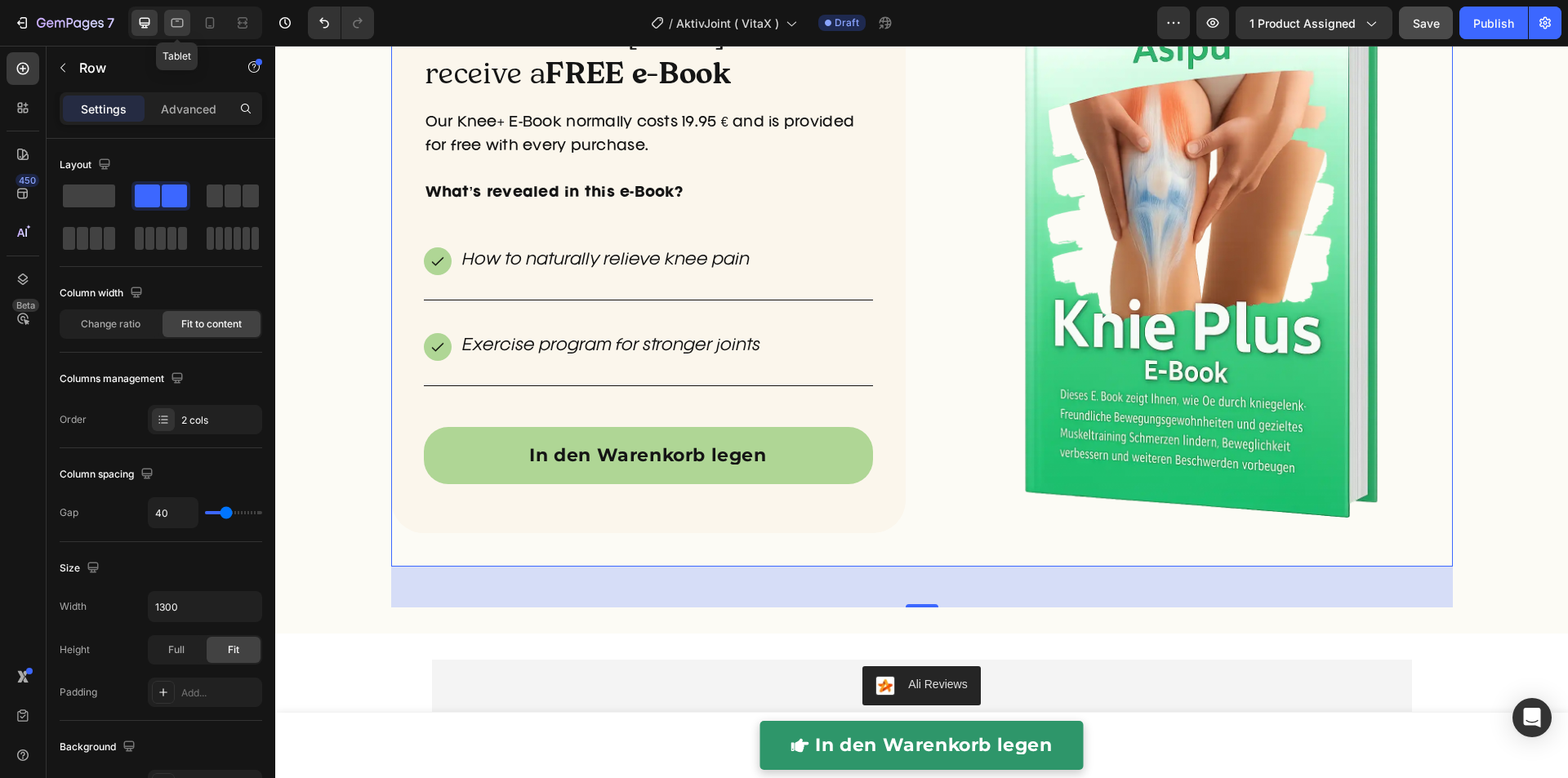
click at [181, 18] on icon at bounding box center [176, 22] width 17 height 17
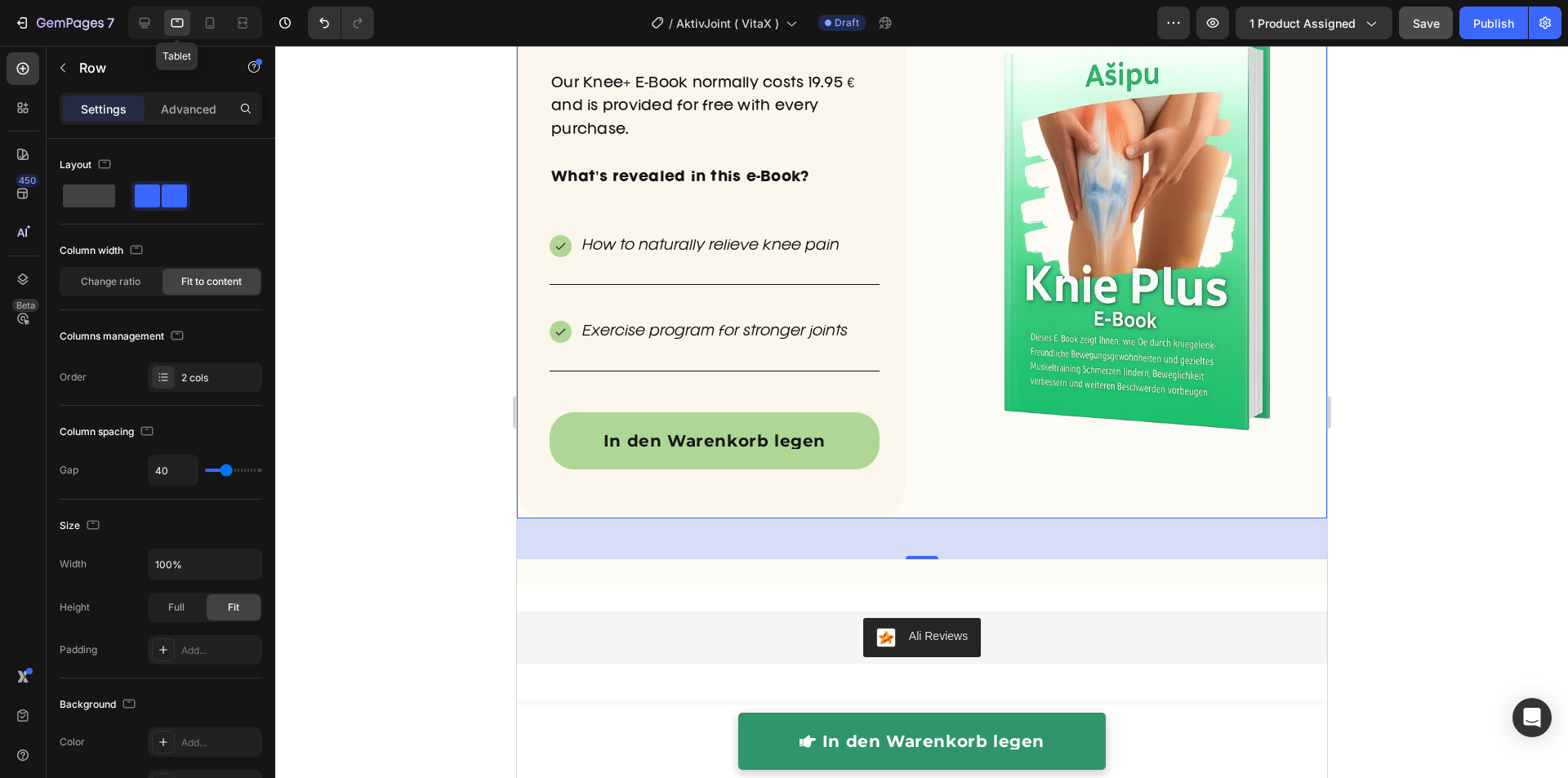
scroll to position [4604, 0]
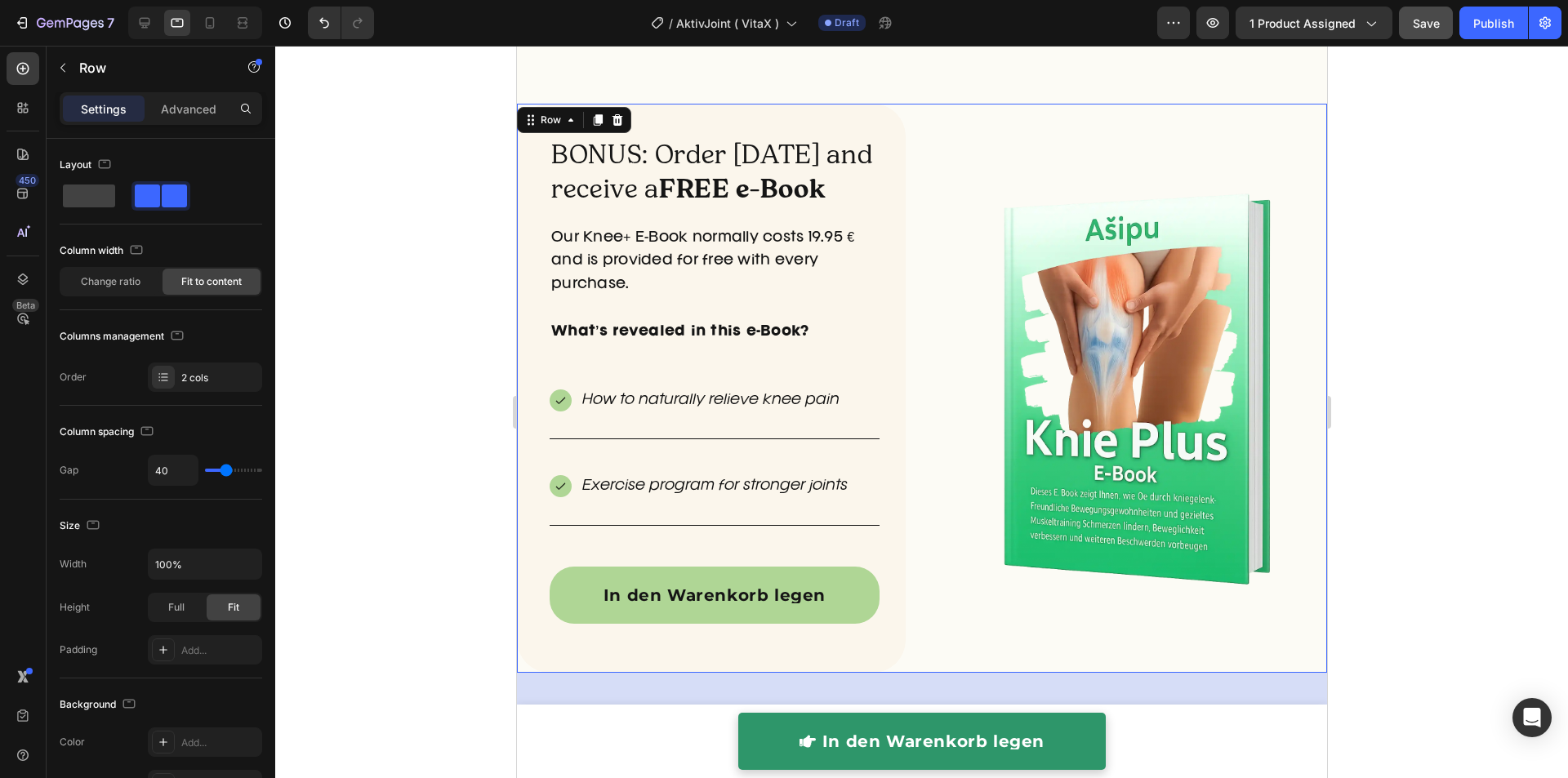
click at [162, 22] on div at bounding box center [194, 22] width 134 height 32
click at [146, 33] on div at bounding box center [144, 22] width 26 height 26
type input "1300"
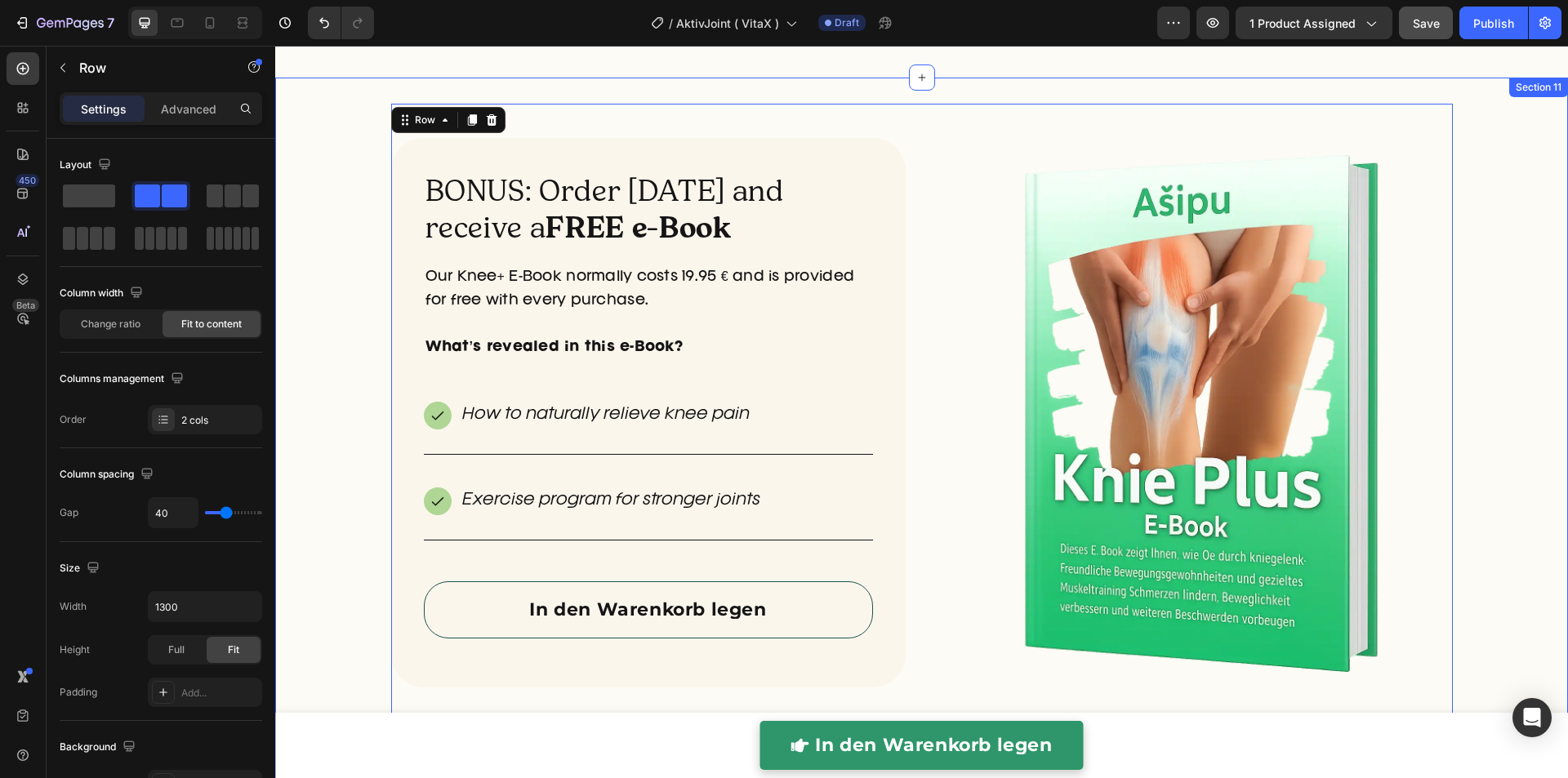
click at [353, 537] on div "BONUS: Order today and receive a FREE e-Book Heading Our Knee+ E-Book normally …" at bounding box center [921, 432] width 1292 height 658
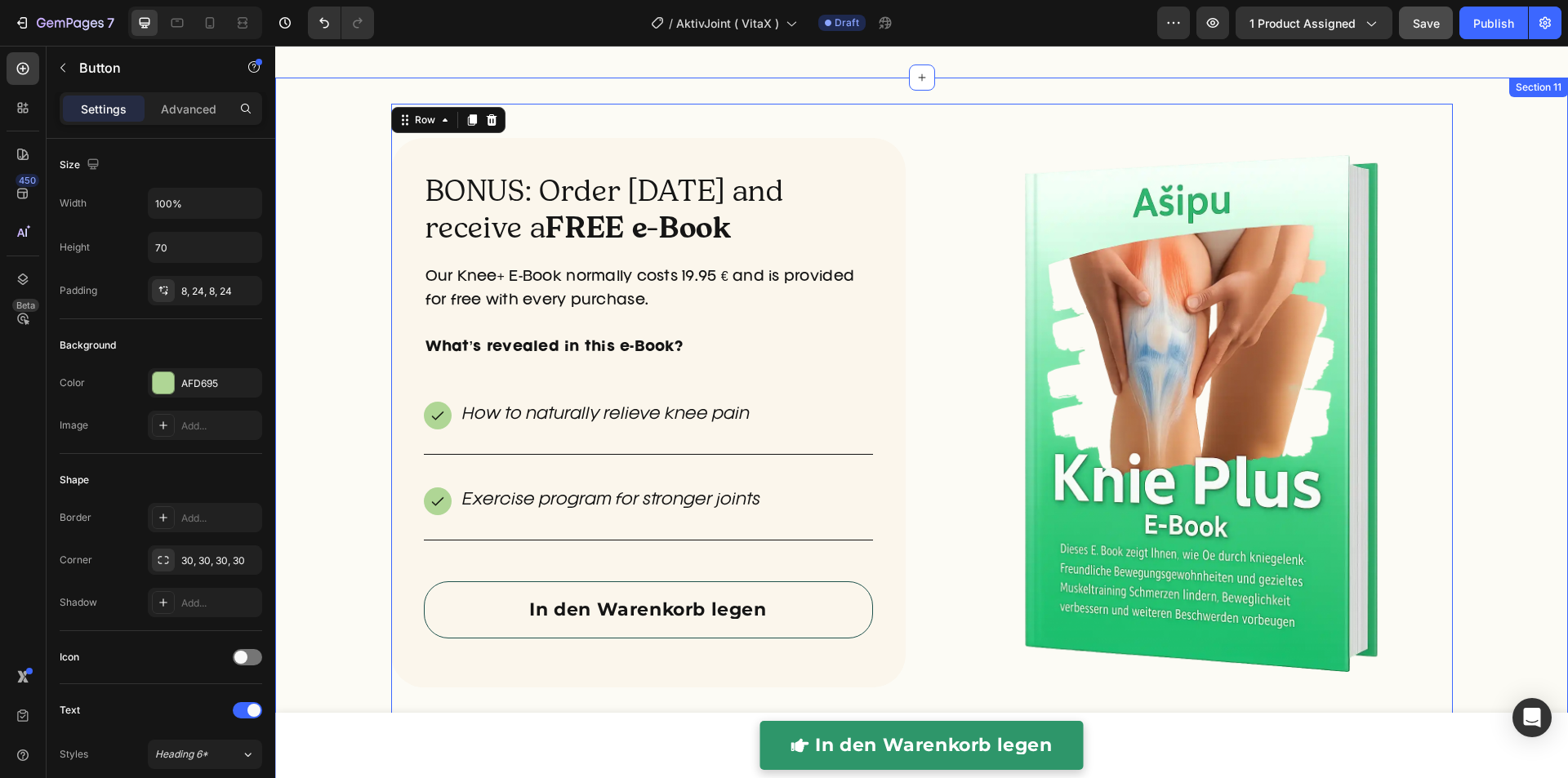
click at [453, 596] on link "In den Warenkorb legen" at bounding box center [648, 609] width 449 height 58
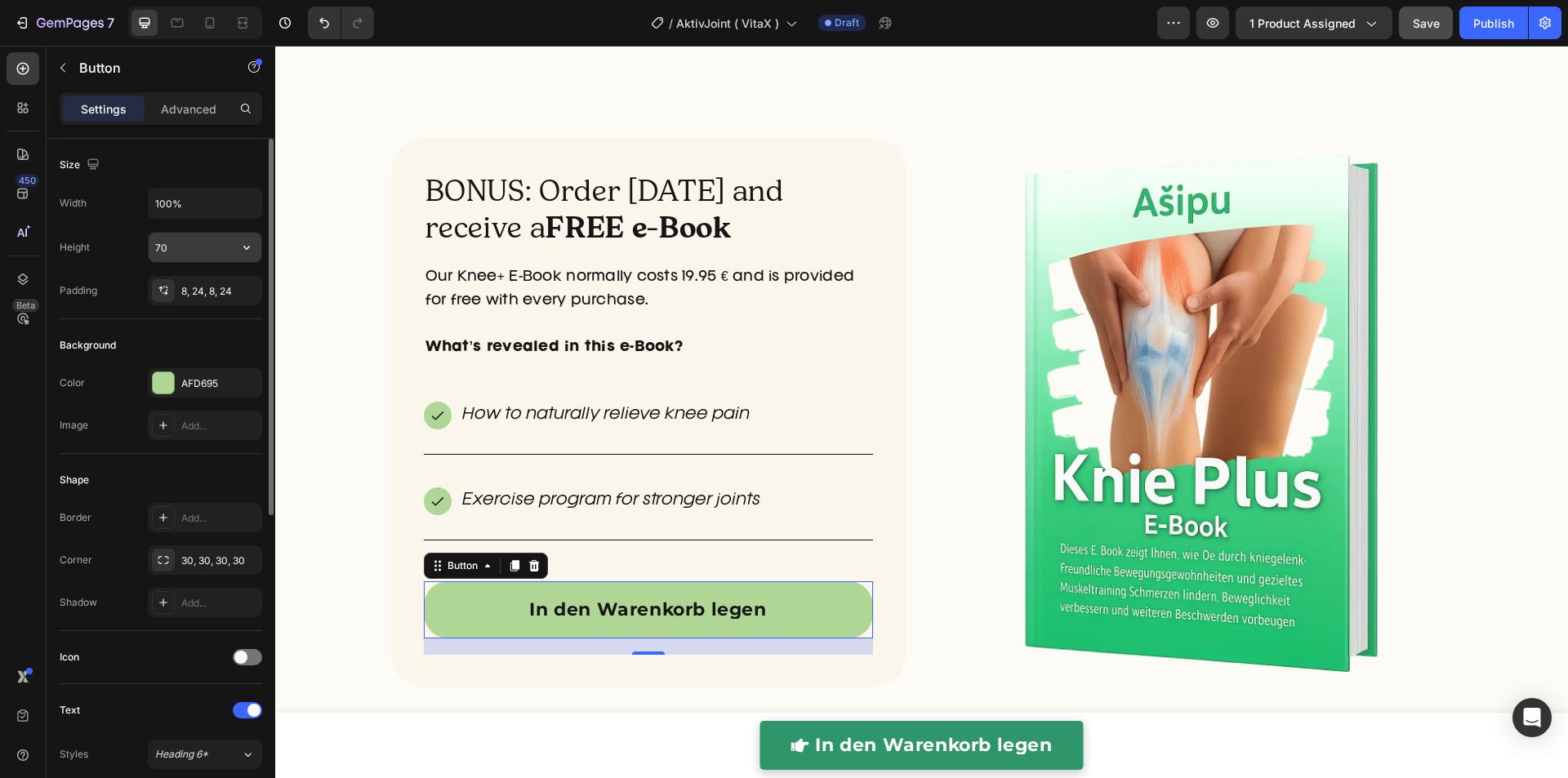
click at [174, 255] on input "70" at bounding box center [205, 248] width 113 height 29
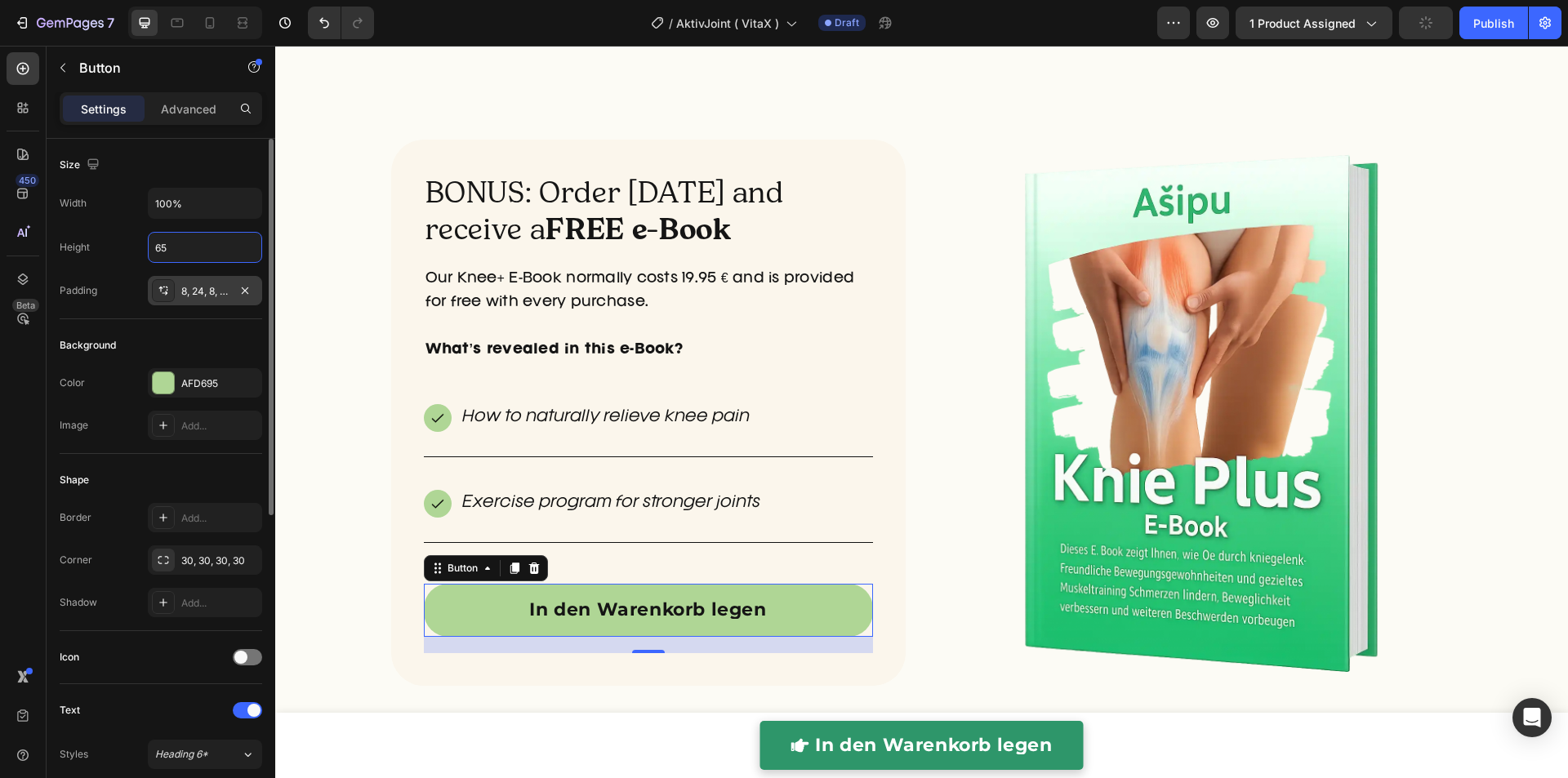
type input "65"
click at [201, 289] on div "8, 24, 8, 24" at bounding box center [205, 291] width 48 height 15
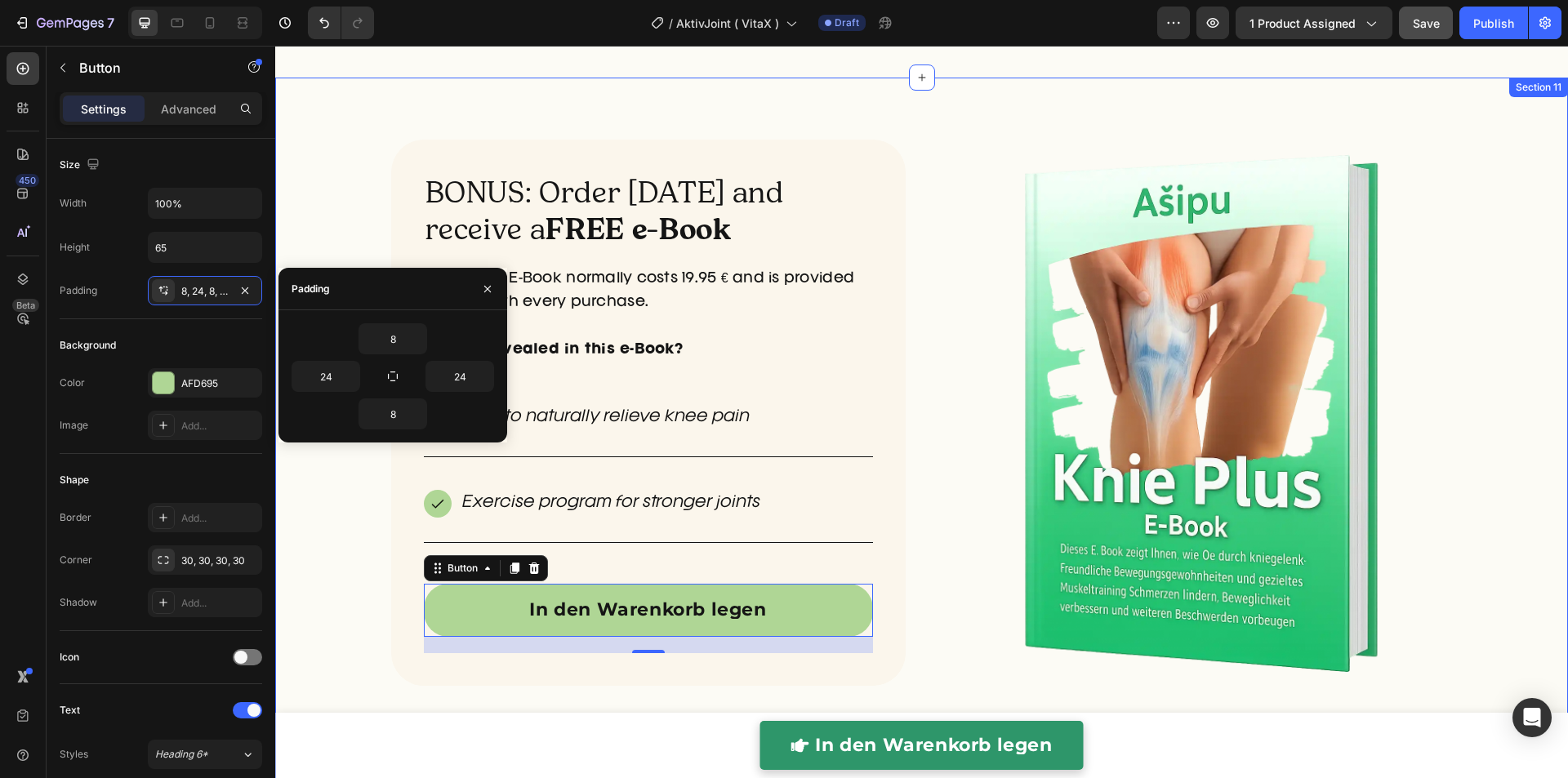
click at [324, 243] on div "BONUS: Order today and receive a FREE e-Book Heading Our Knee+ E-Book normally …" at bounding box center [921, 432] width 1292 height 658
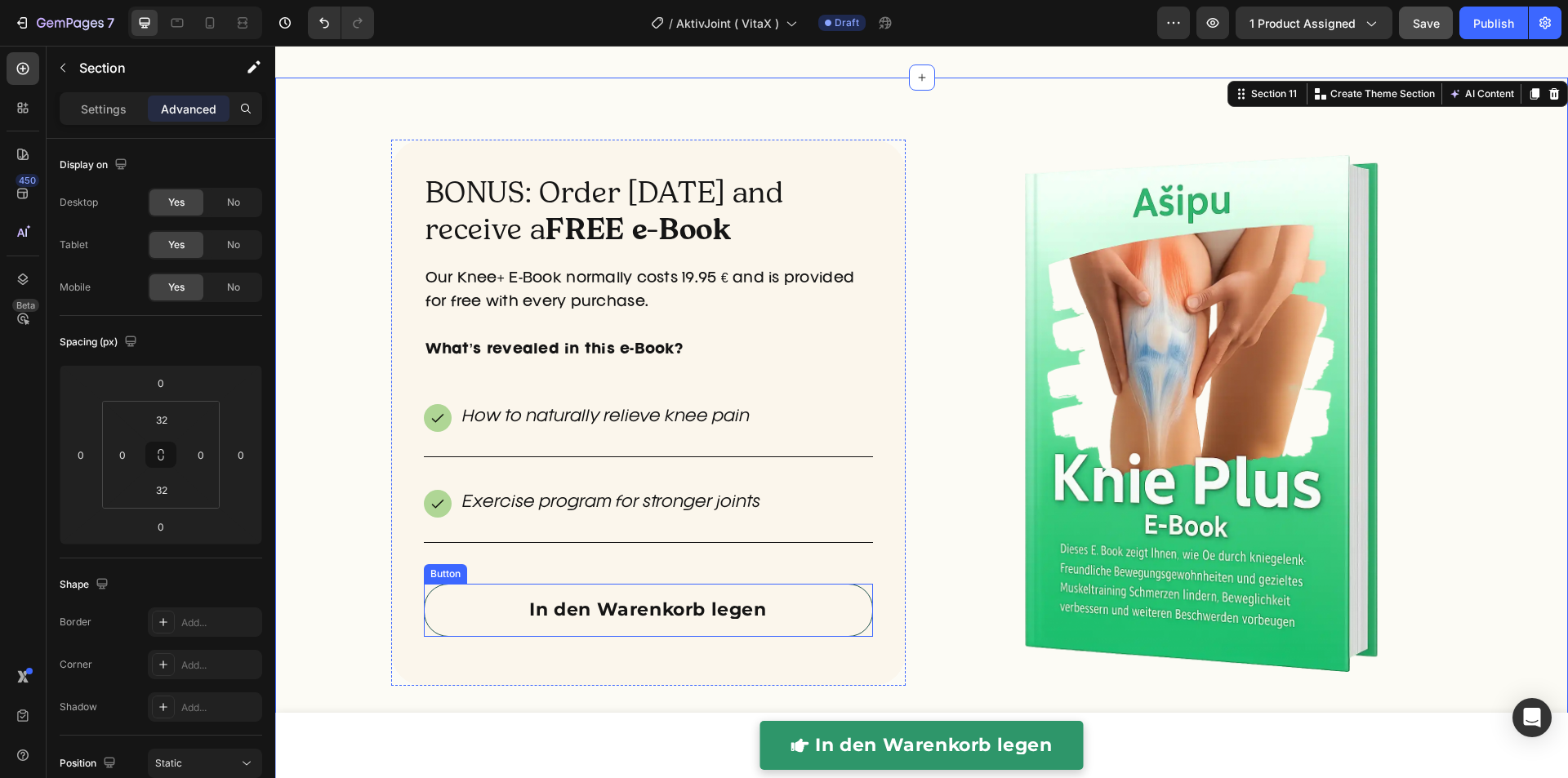
click at [520, 604] on link "In den Warenkorb legen" at bounding box center [648, 610] width 449 height 53
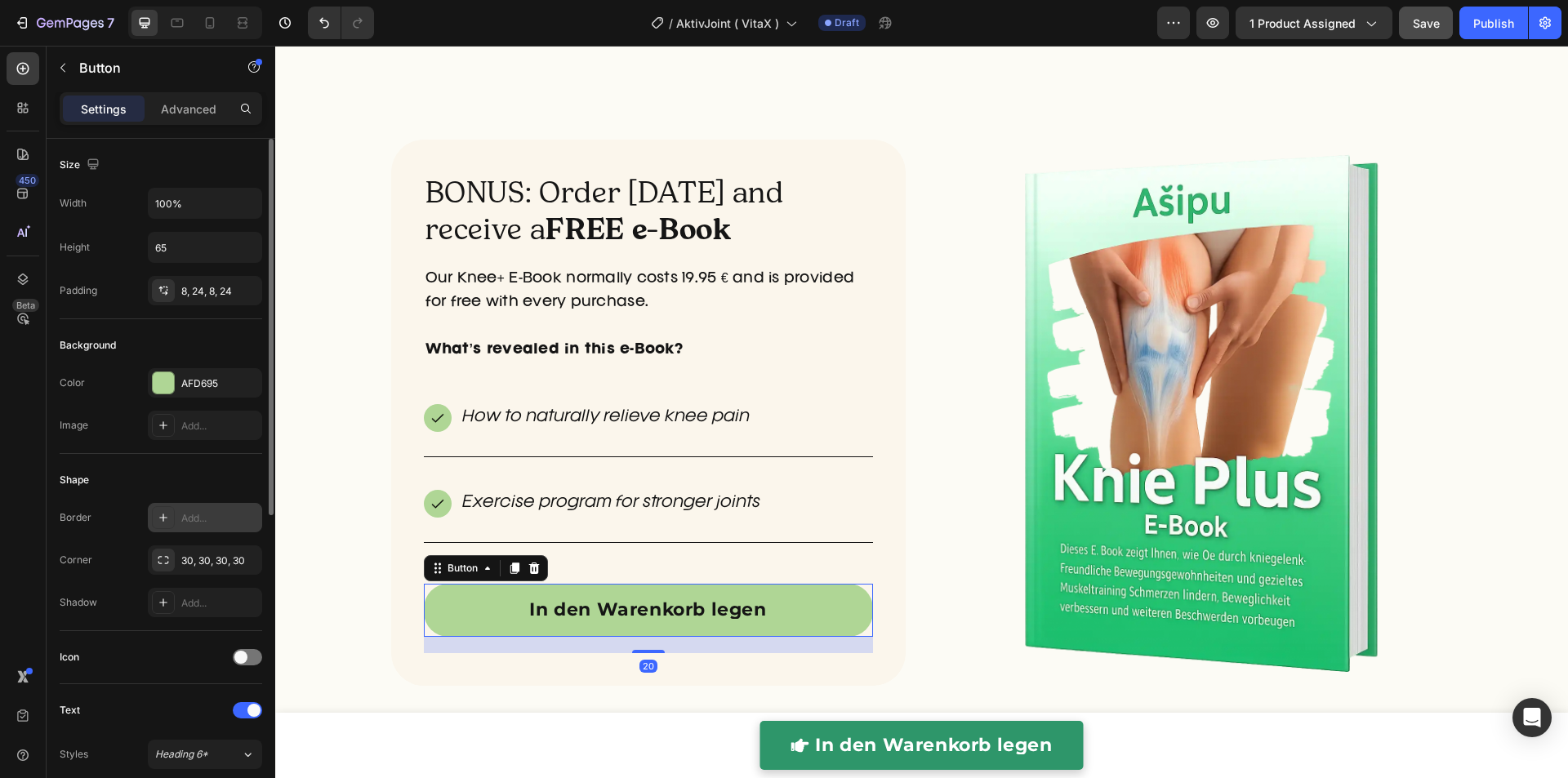
scroll to position [341, 0]
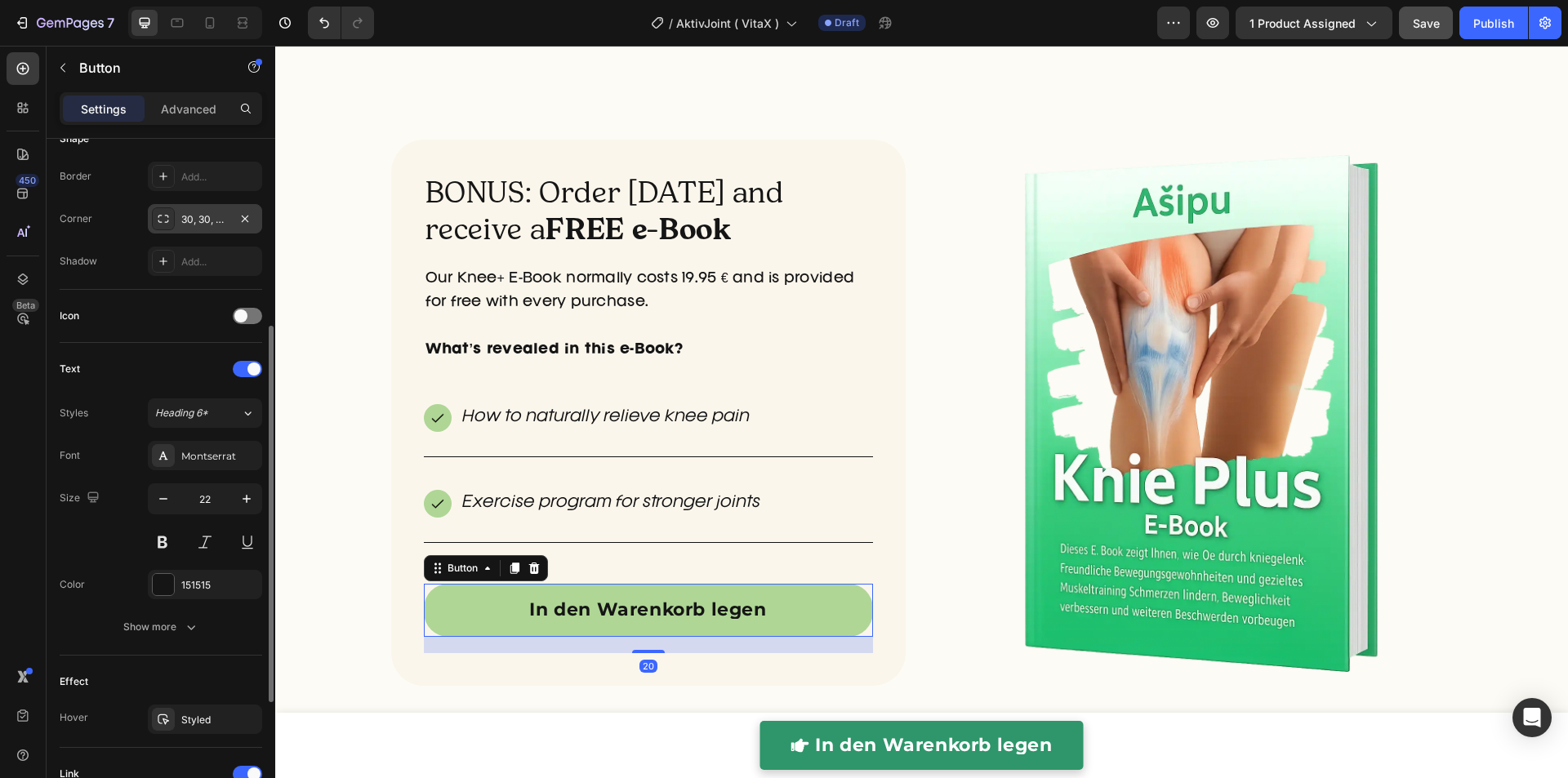
click at [191, 224] on div "30, 30, 30, 30" at bounding box center [205, 218] width 114 height 29
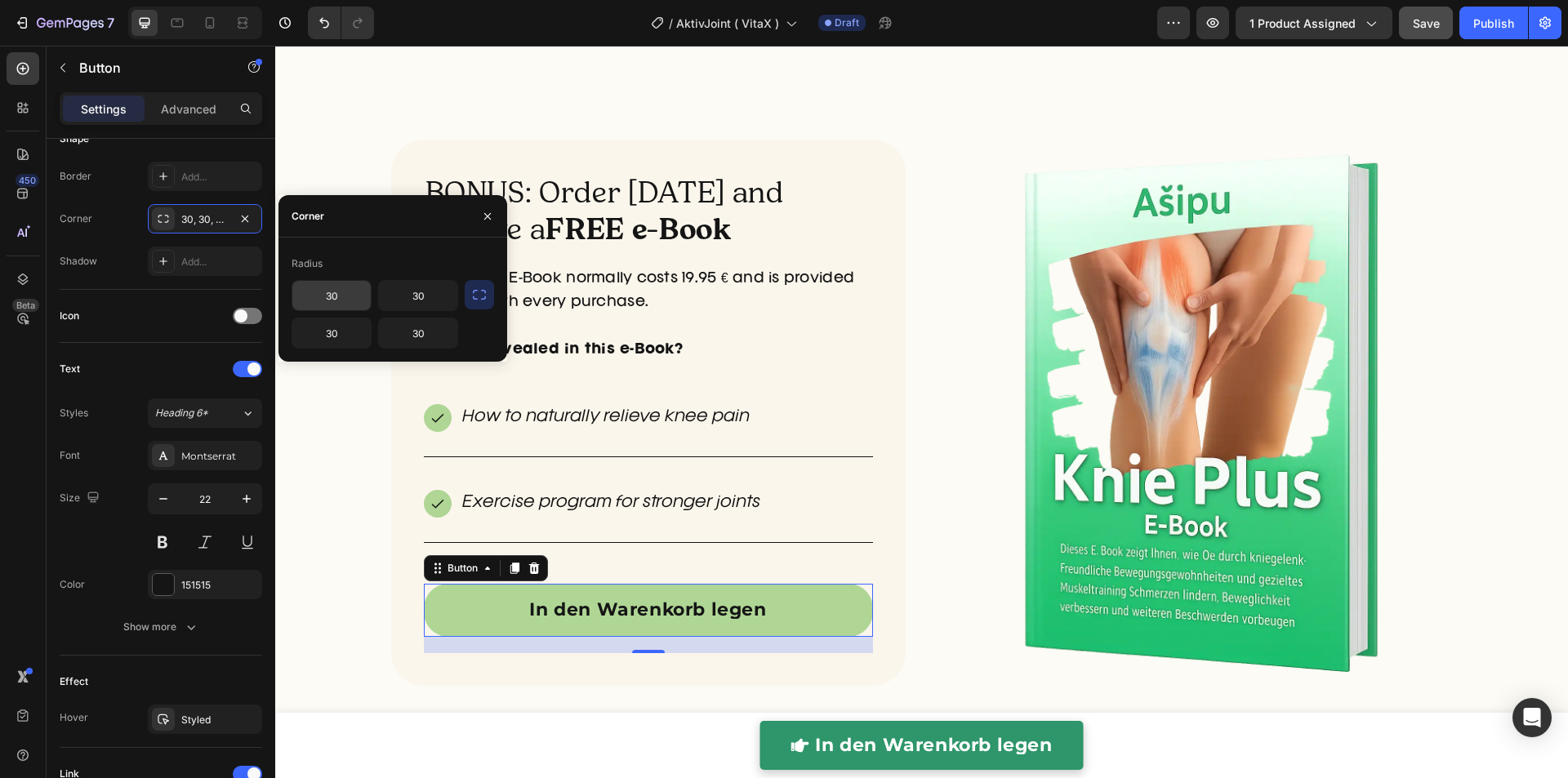
click at [348, 299] on input "30" at bounding box center [332, 295] width 78 height 29
type input "20"
click at [477, 300] on icon "button" at bounding box center [479, 294] width 17 height 17
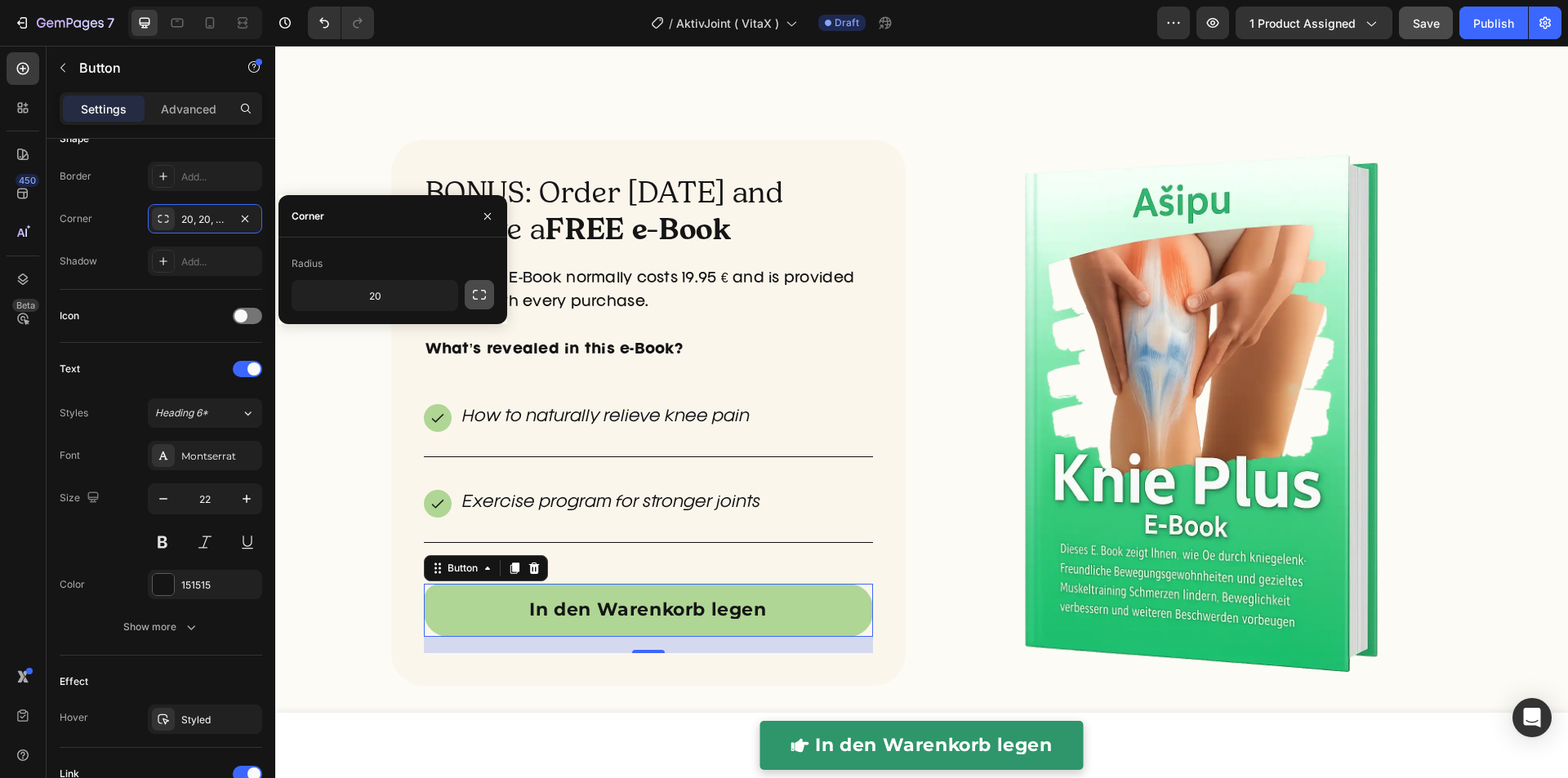
click at [477, 299] on icon "button" at bounding box center [479, 294] width 17 height 17
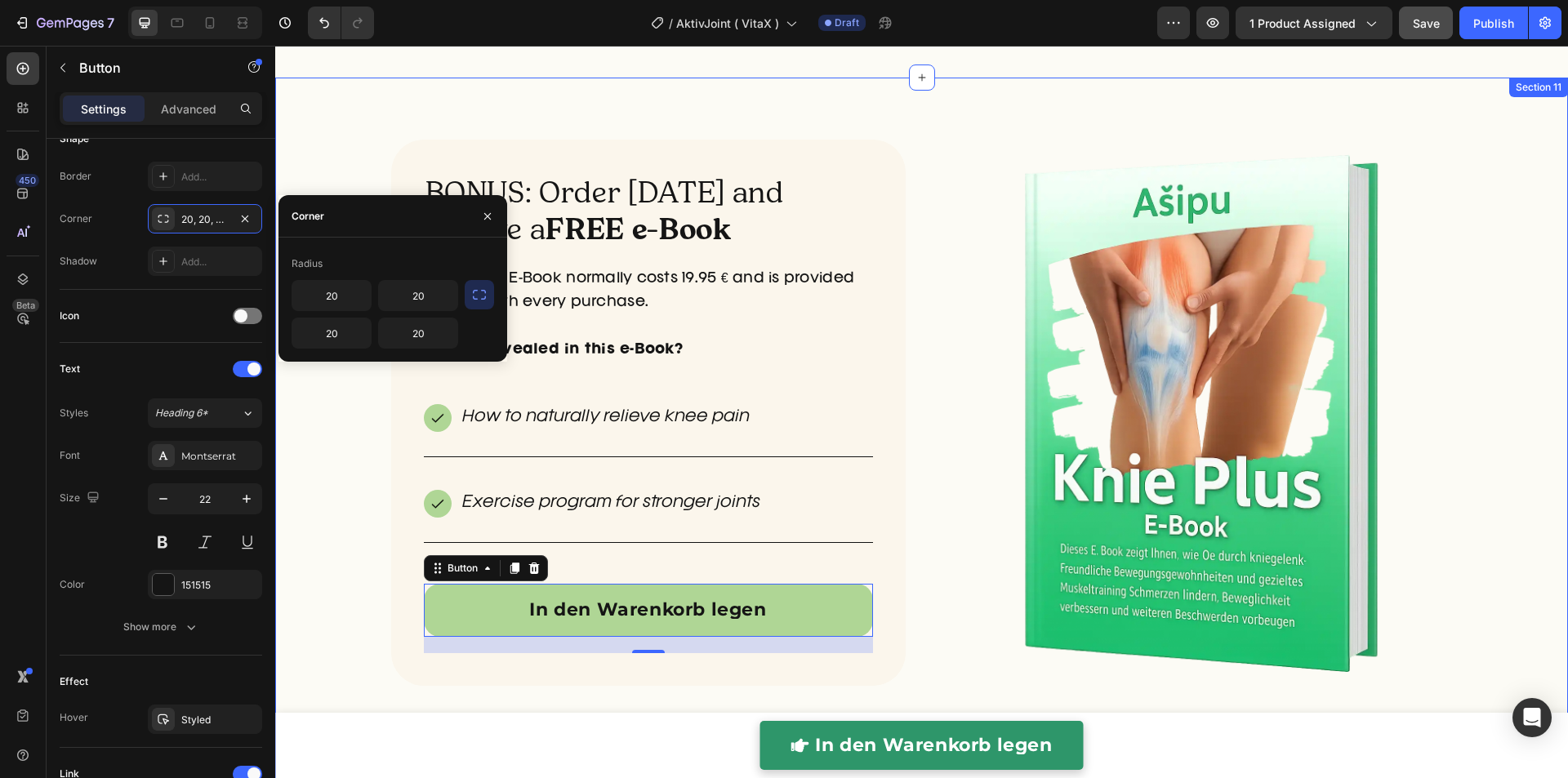
click at [367, 417] on div "BONUS: Order today and receive a FREE e-Book Heading Our Knee+ E-Book normally …" at bounding box center [921, 432] width 1292 height 658
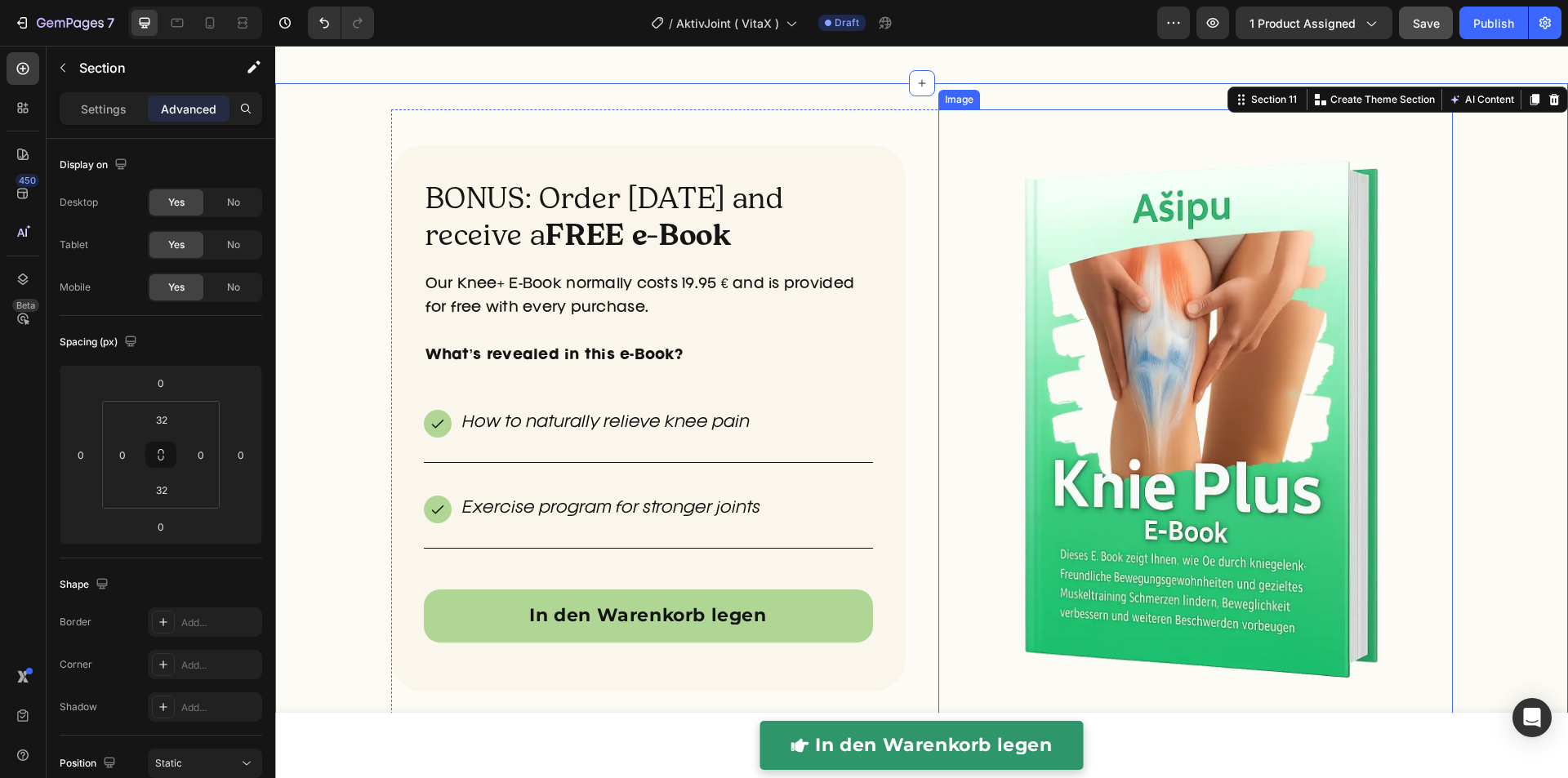
scroll to position [4596, 0]
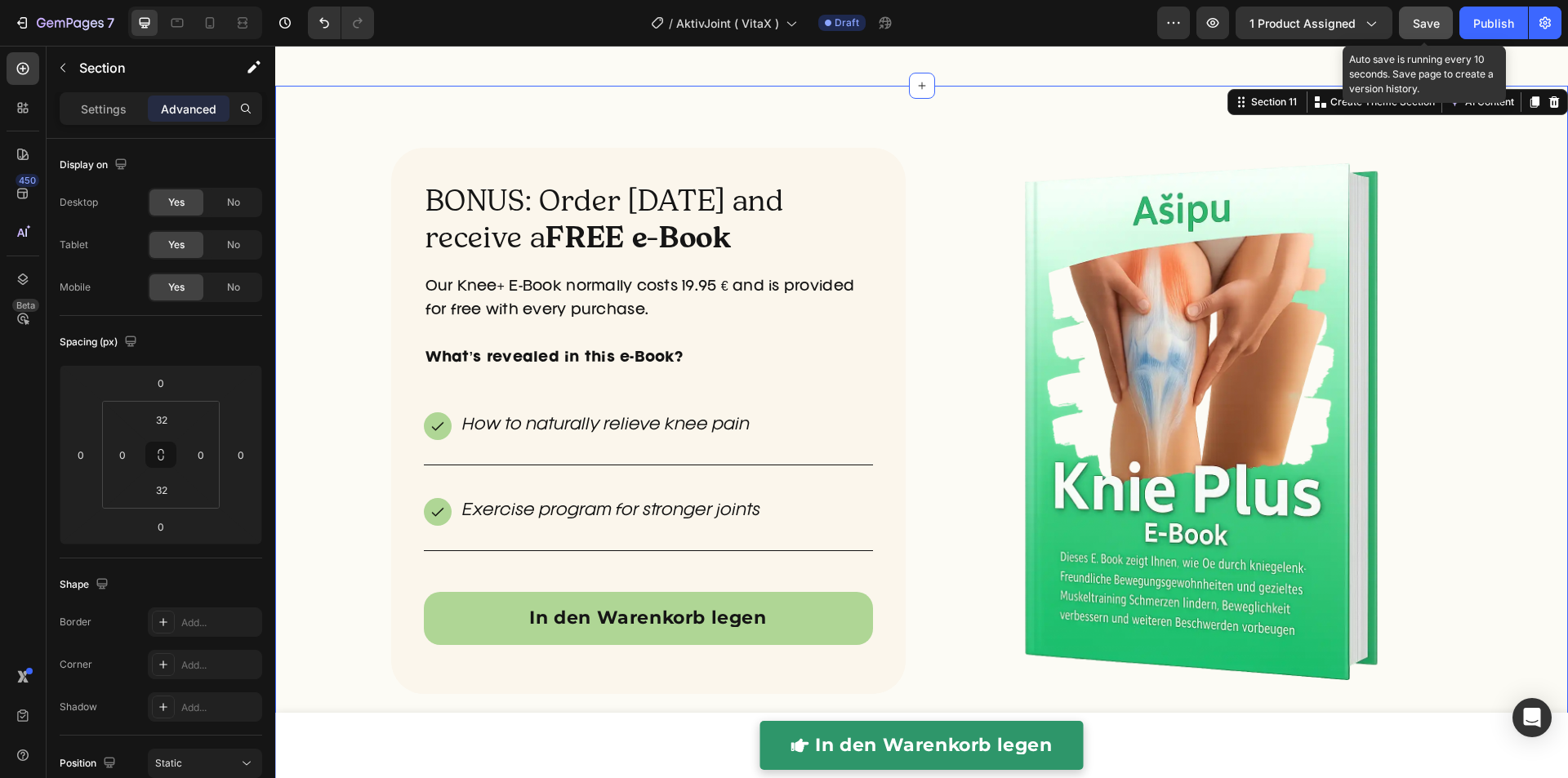
click at [1413, 26] on span "Save" at bounding box center [1426, 23] width 27 height 14
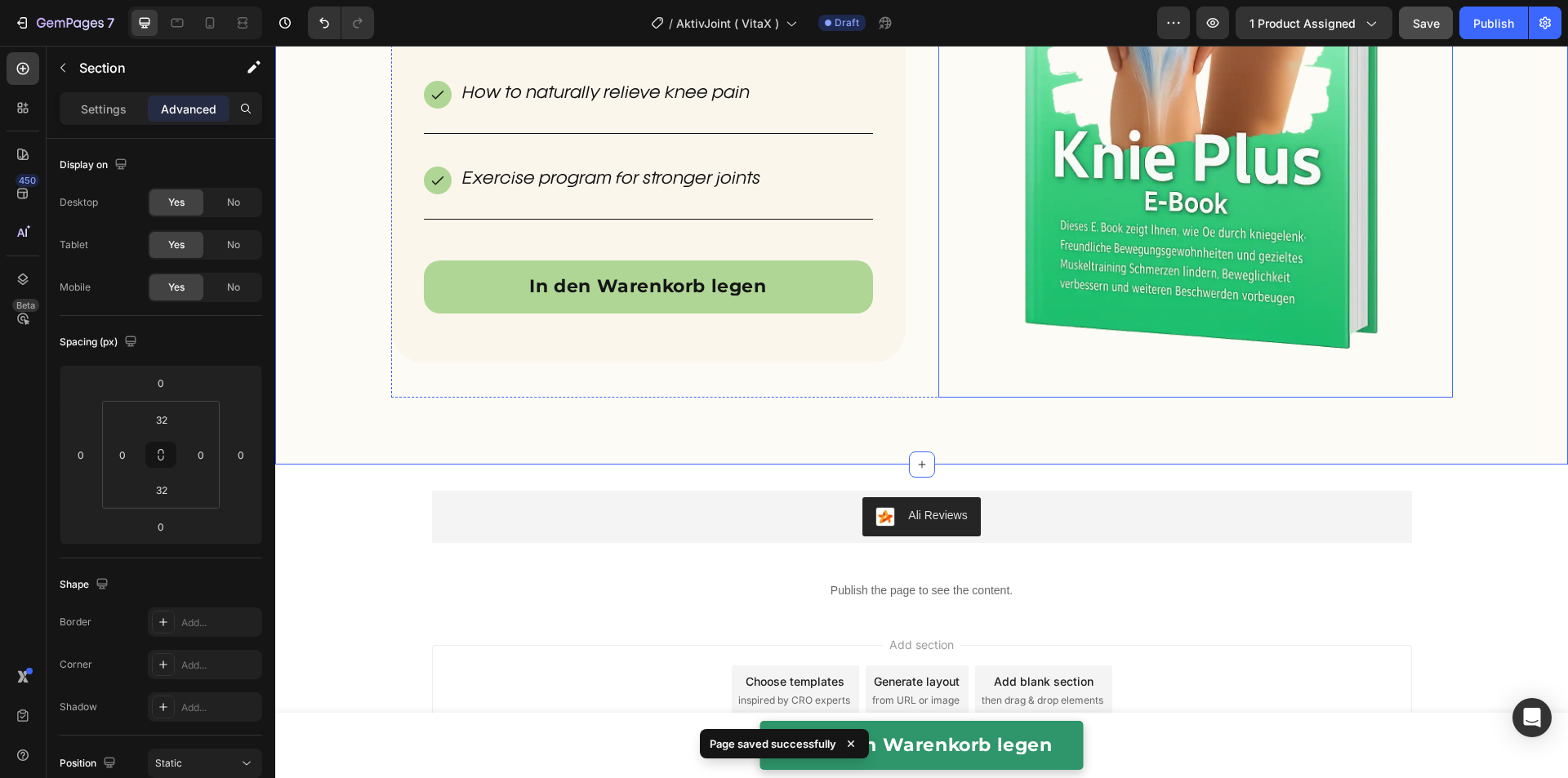
scroll to position [4883, 0]
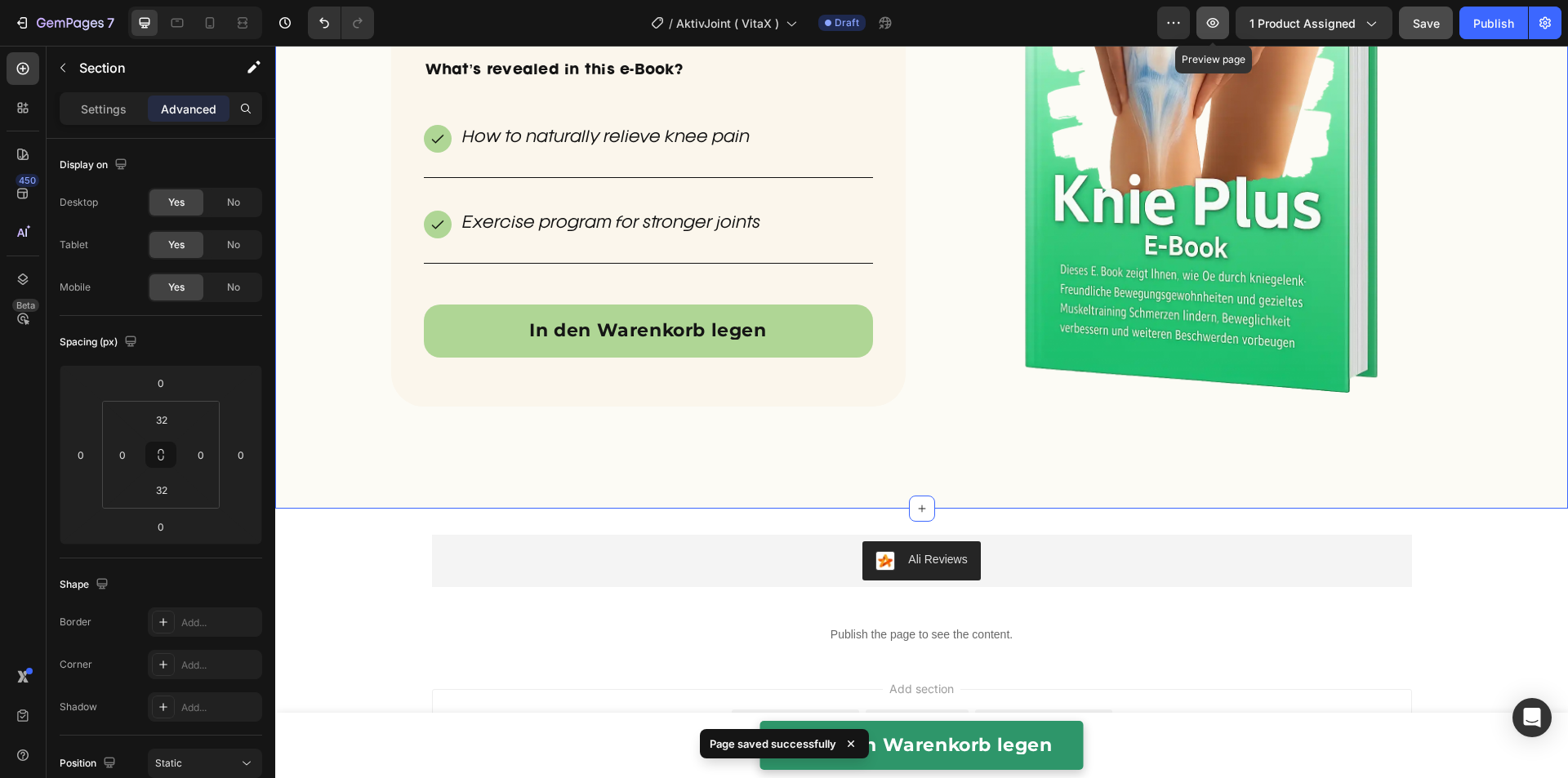
click at [1212, 24] on icon "button" at bounding box center [1212, 22] width 17 height 17
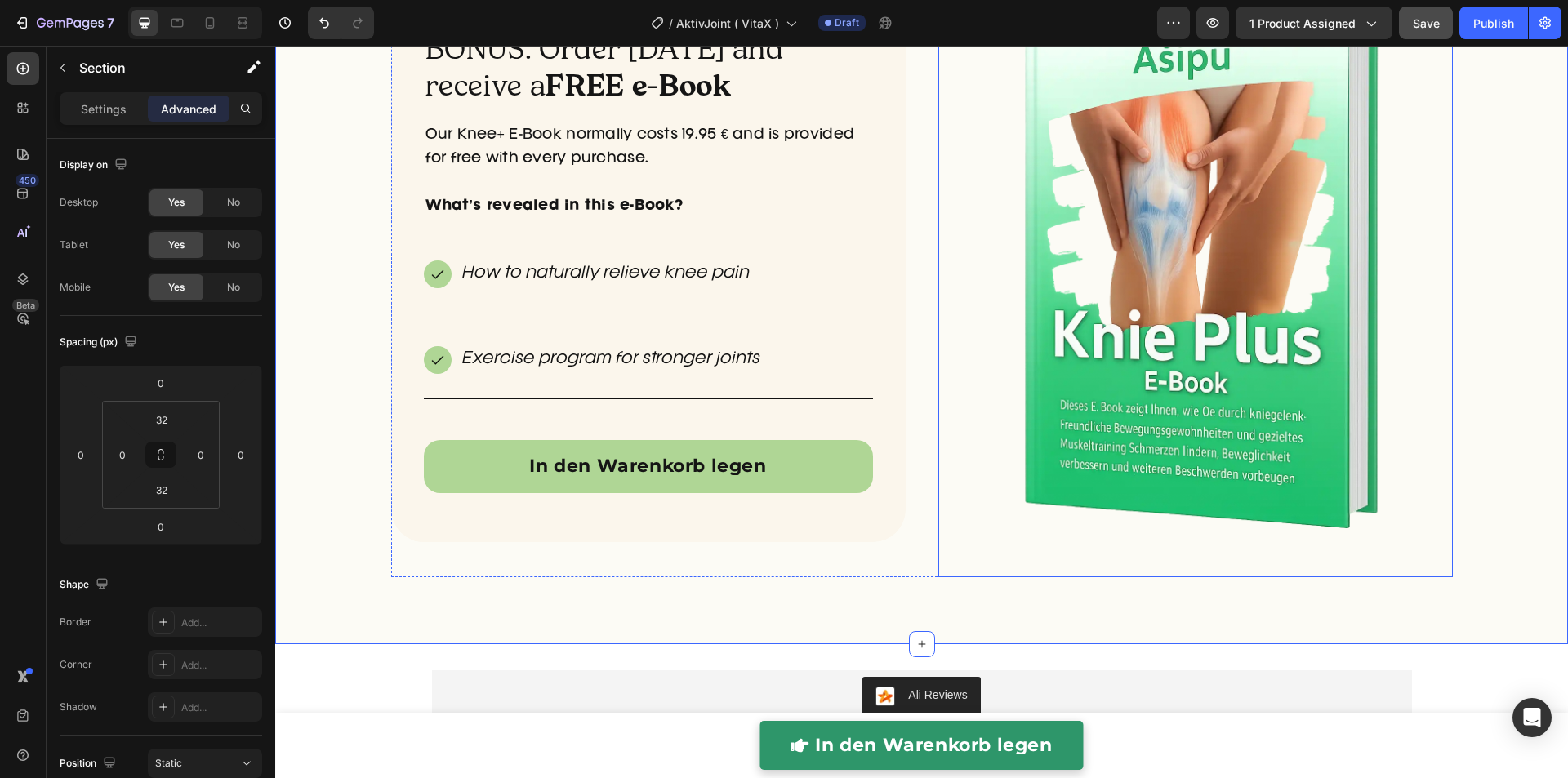
scroll to position [4711, 0]
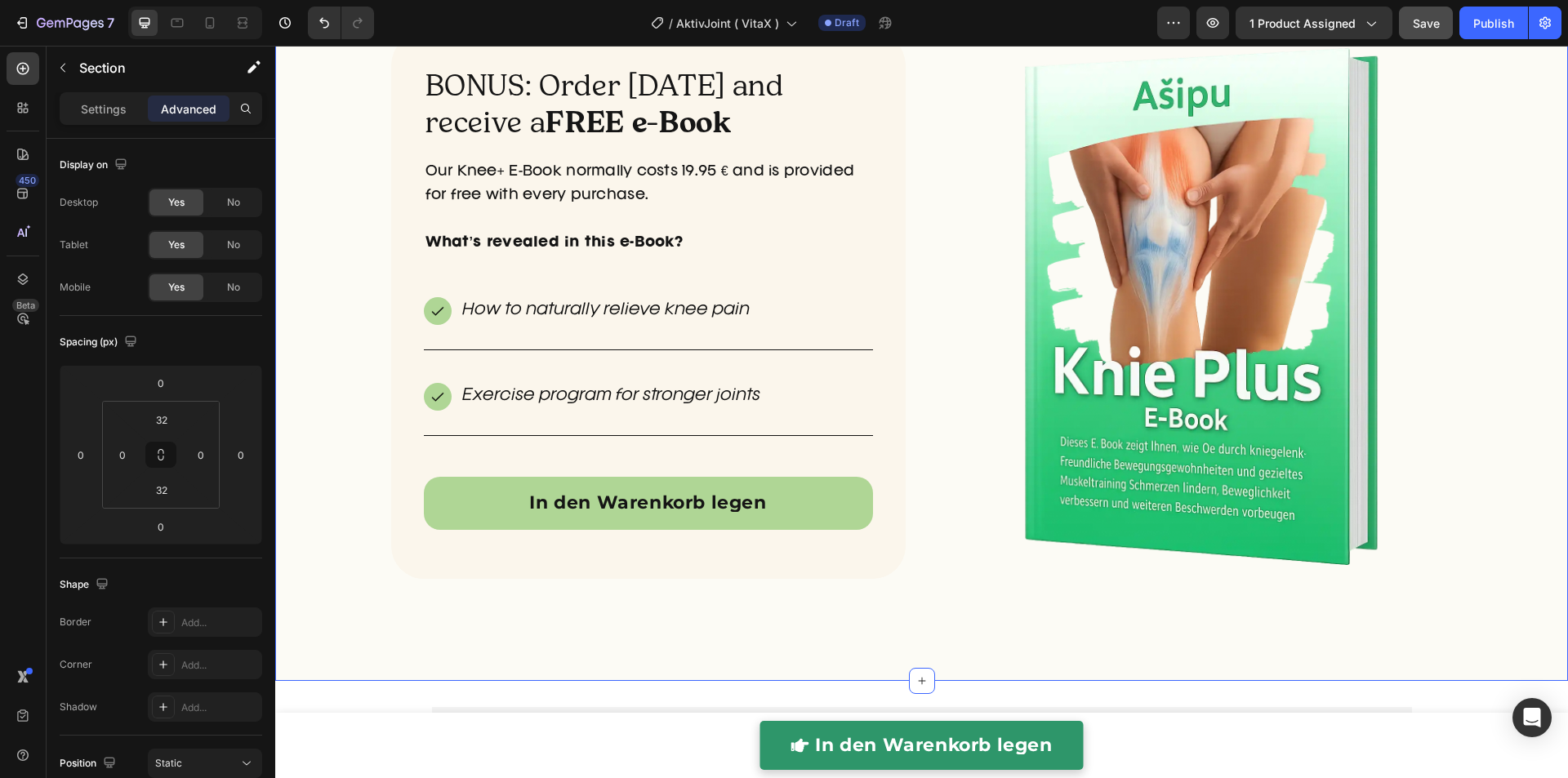
click at [1477, 292] on div "BONUS: Order today and receive a FREE e-Book Heading Our Knee+ E-Book normally …" at bounding box center [921, 326] width 1292 height 658
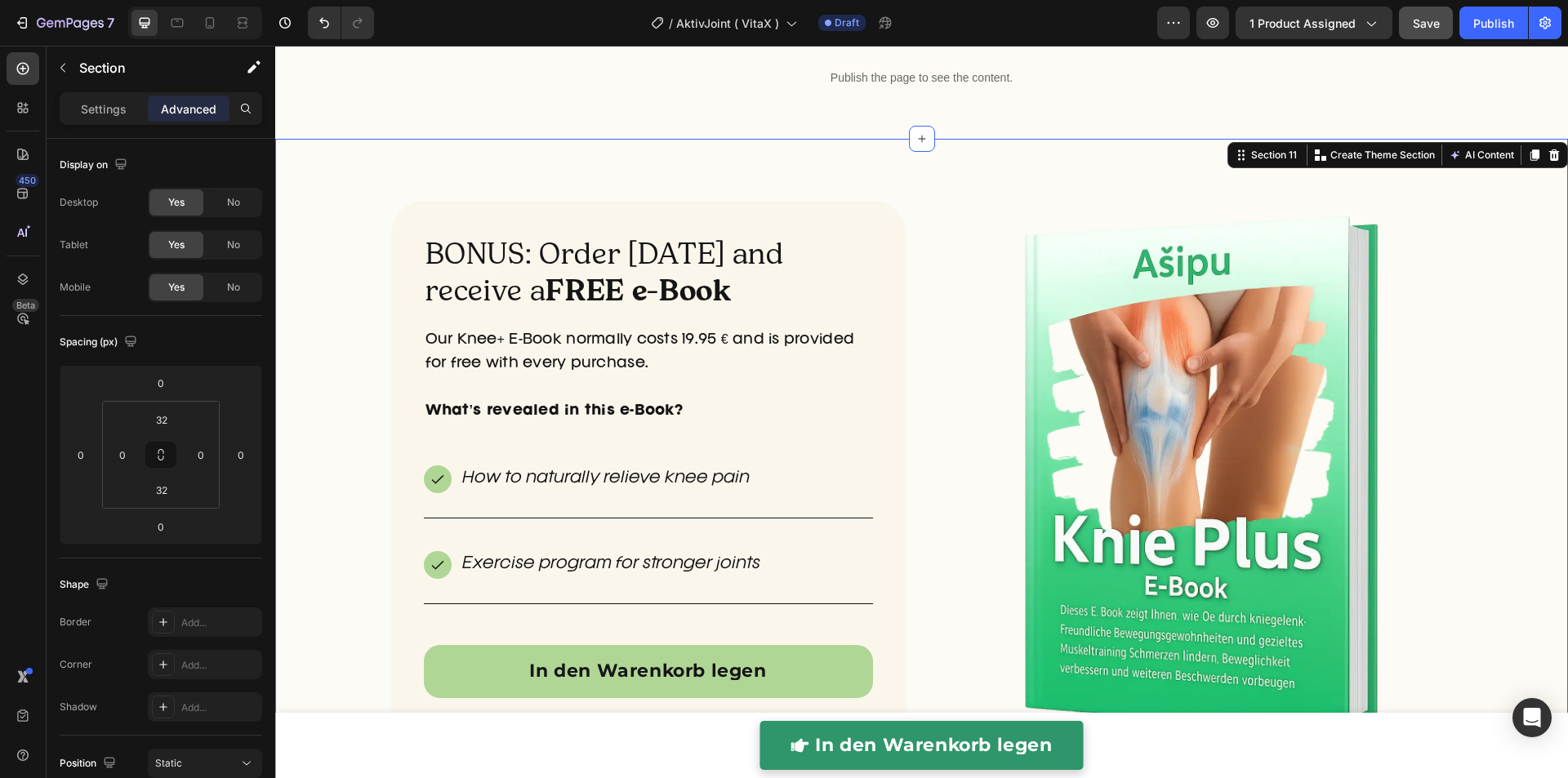
scroll to position [4392, 0]
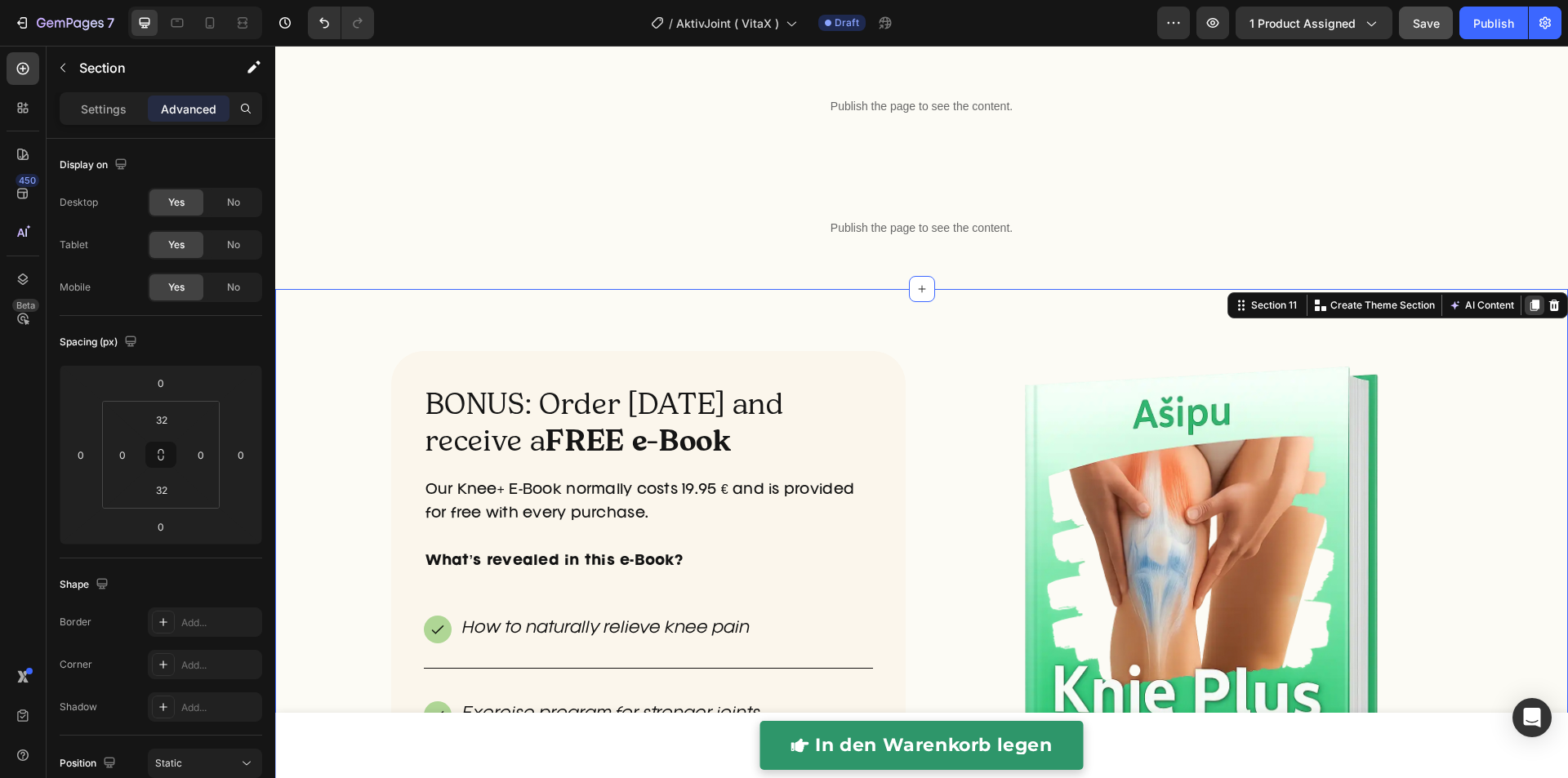
click at [1527, 312] on div at bounding box center [1534, 305] width 20 height 19
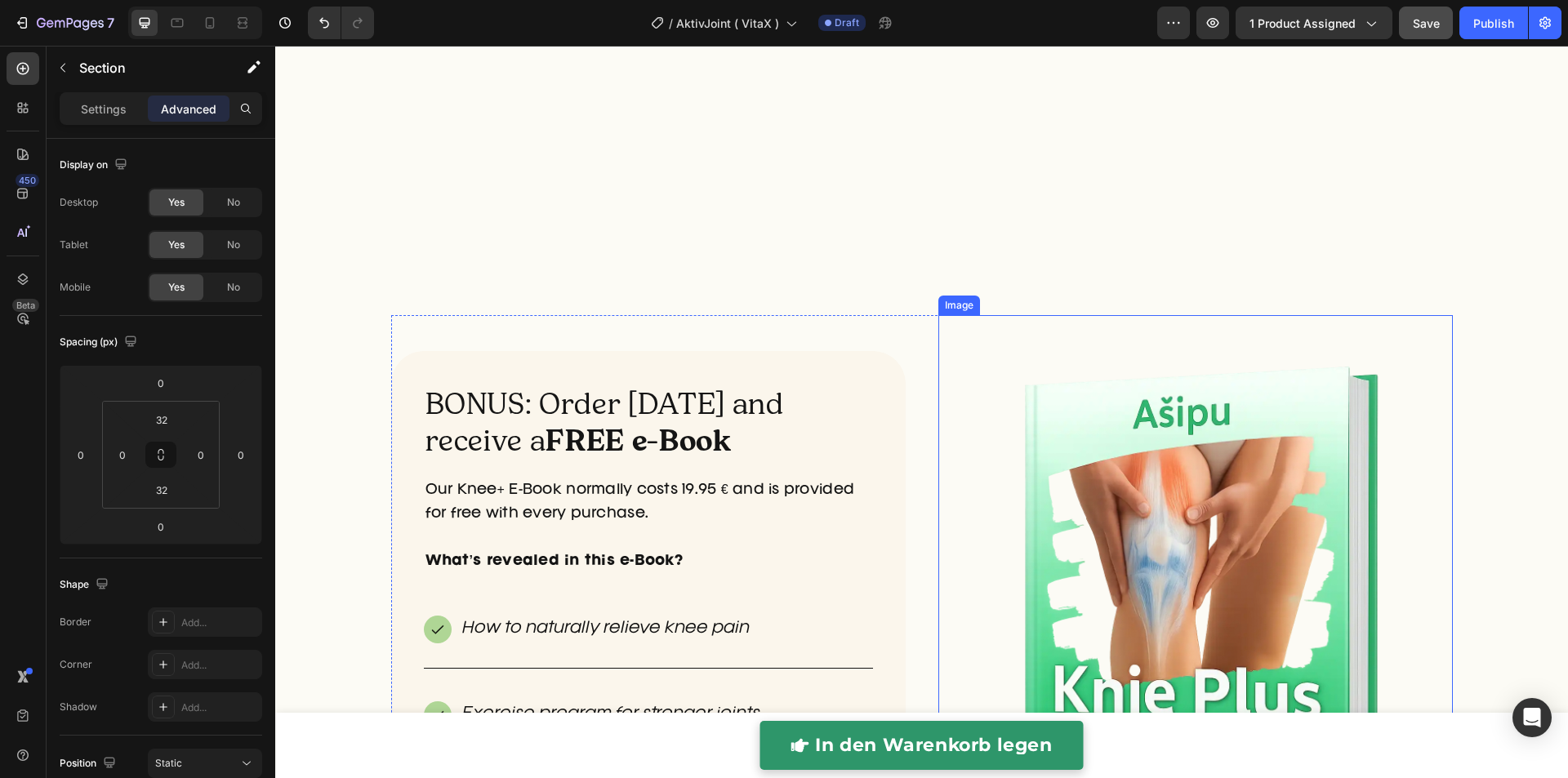
scroll to position [5288, 0]
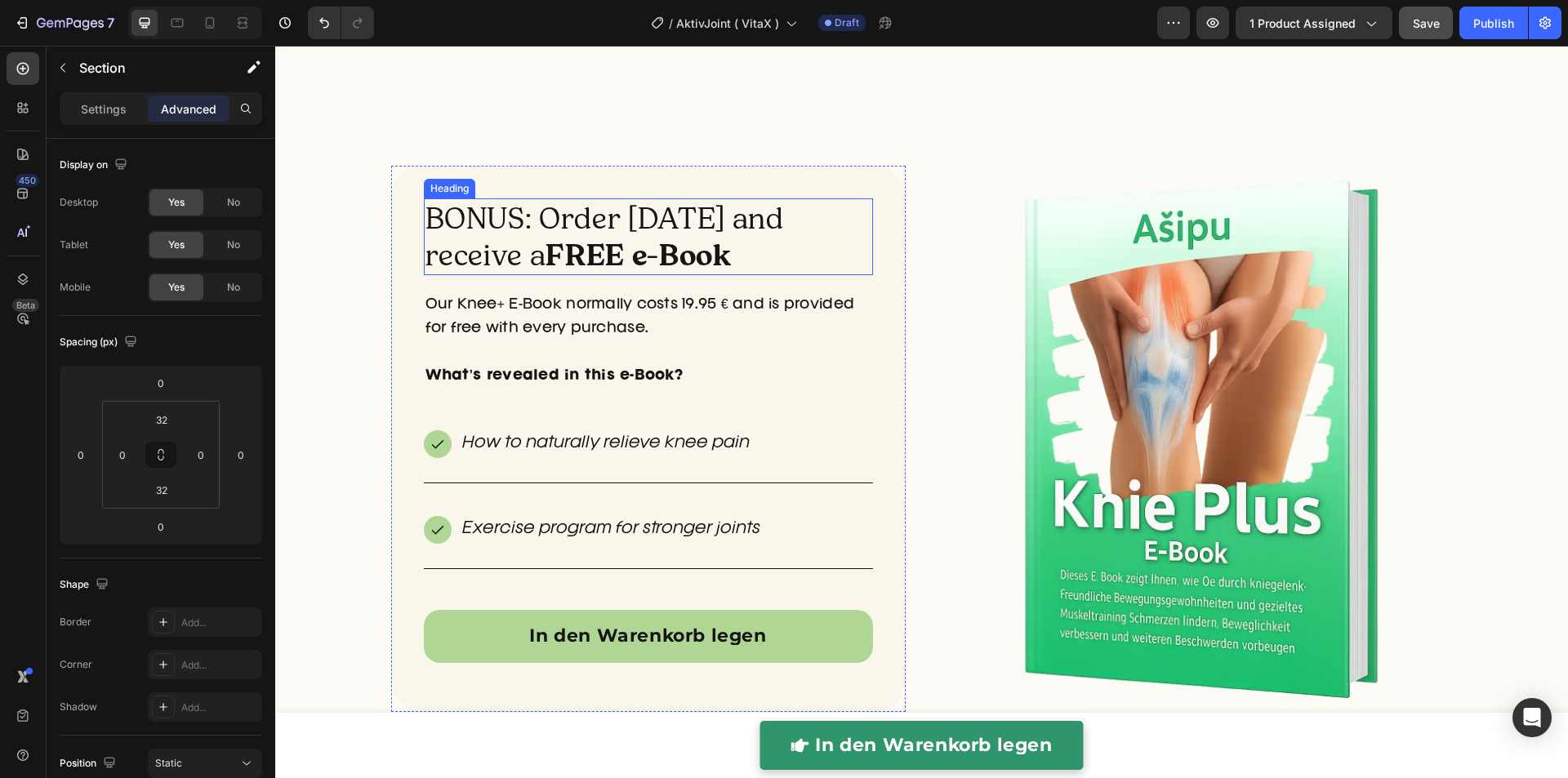
click at [614, 243] on strong "FREE e-Book" at bounding box center [638, 255] width 186 height 37
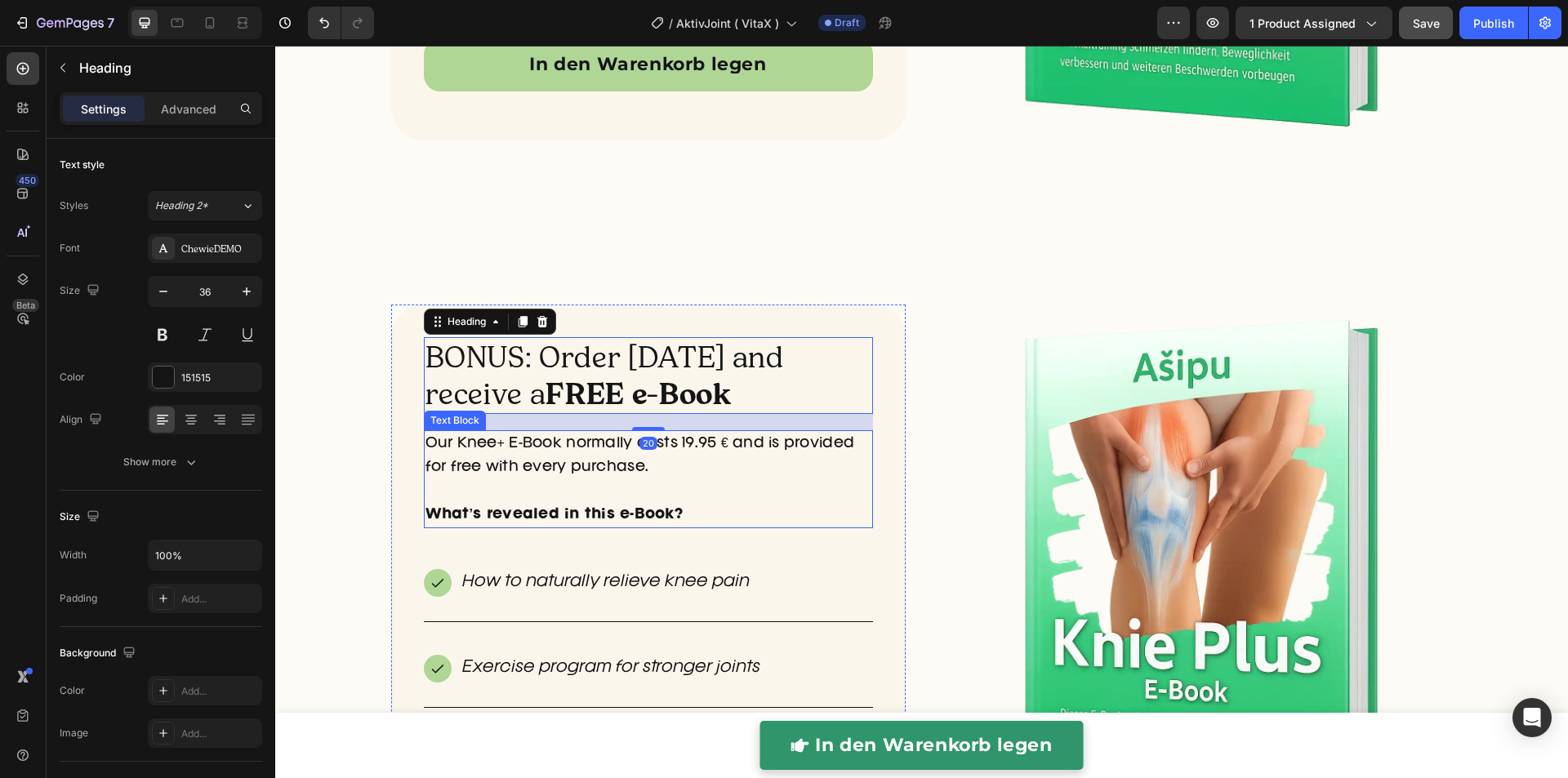
scroll to position [5149, 0]
click at [649, 394] on h2 "BONUS: Order today and receive a FREE e-Book" at bounding box center [648, 375] width 449 height 77
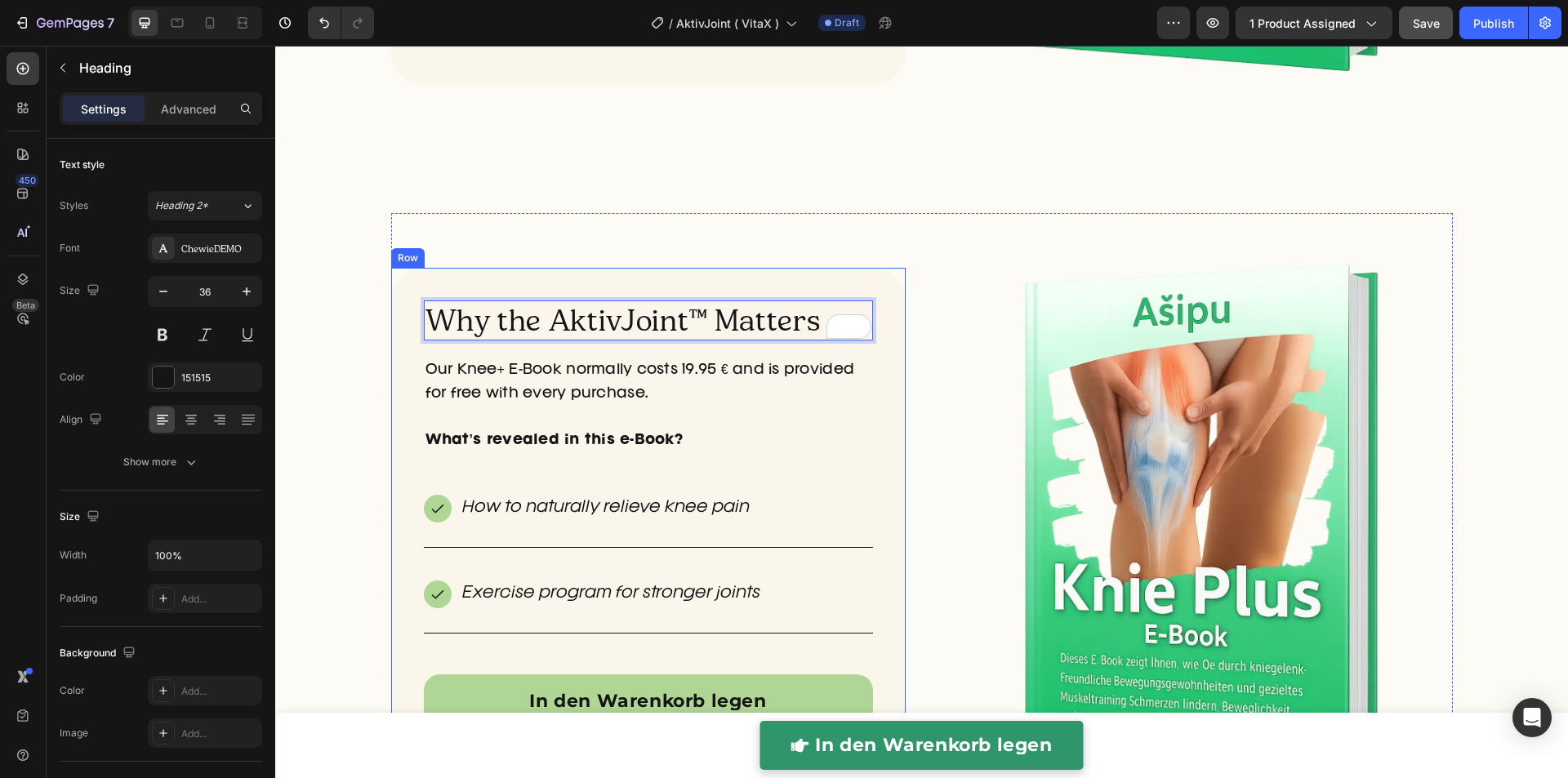
scroll to position [5204, 0]
click at [488, 419] on p "Our Knee+ E-Book normally costs 19.95 € and is provided for free with every pur…" at bounding box center [647, 394] width 446 height 70
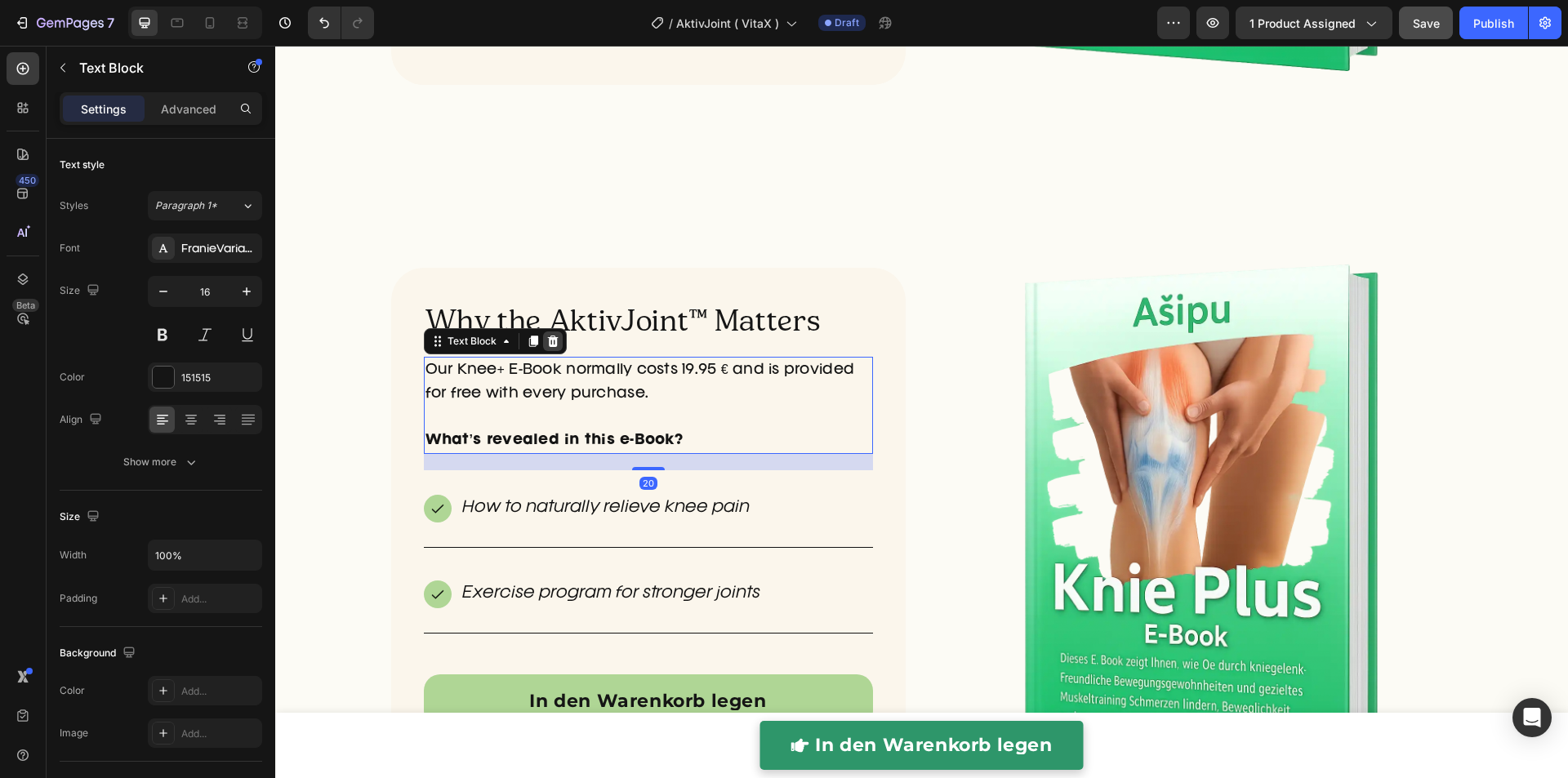
click at [547, 338] on icon at bounding box center [552, 341] width 11 height 12
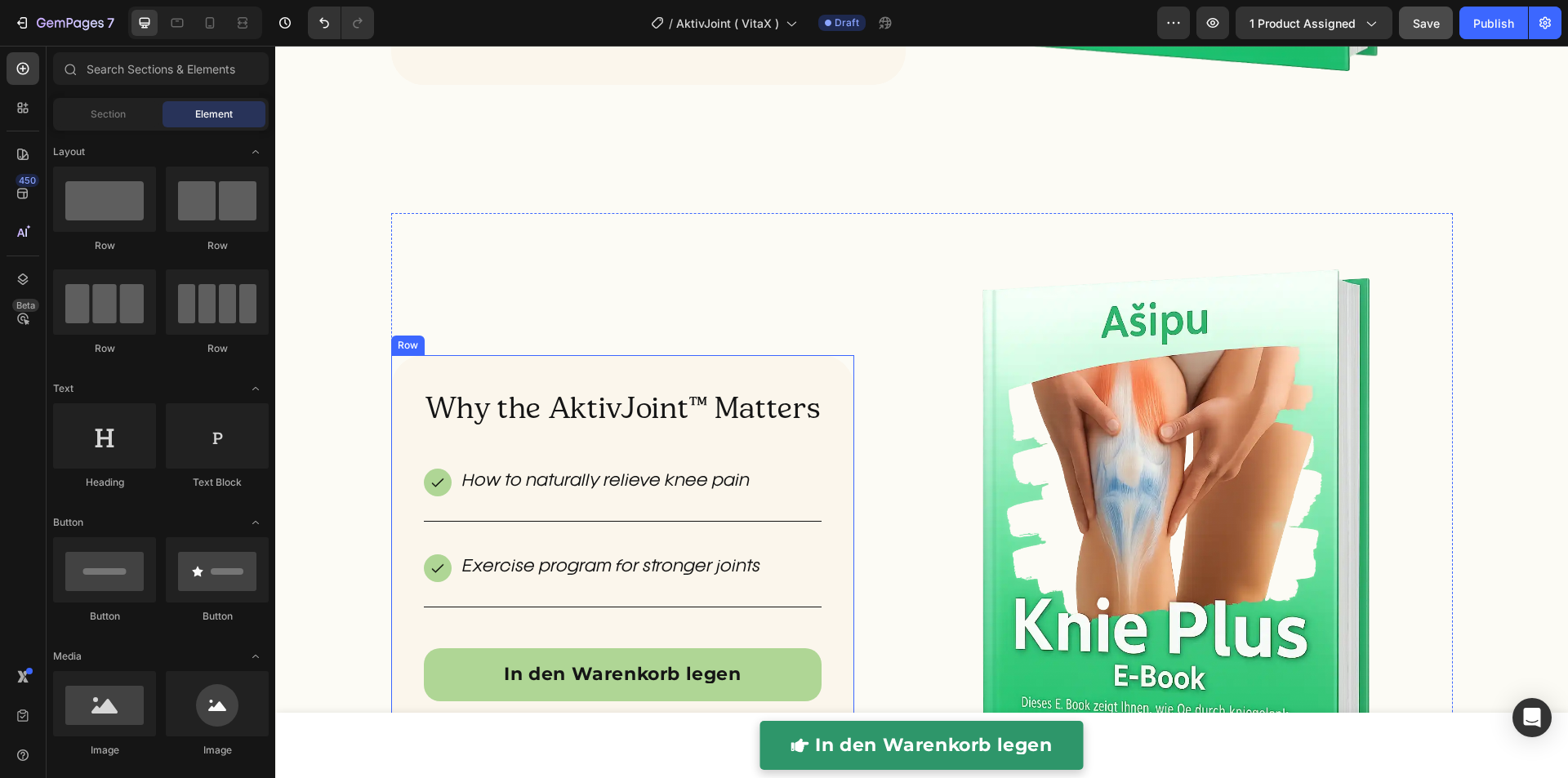
drag, startPoint x: 409, startPoint y: 523, endPoint x: 419, endPoint y: 512, distance: 14.9
click at [408, 522] on div "Why the AktivJoint™ Matters Heading How to naturally relieve knee pain Item Lis…" at bounding box center [623, 552] width 464 height 395
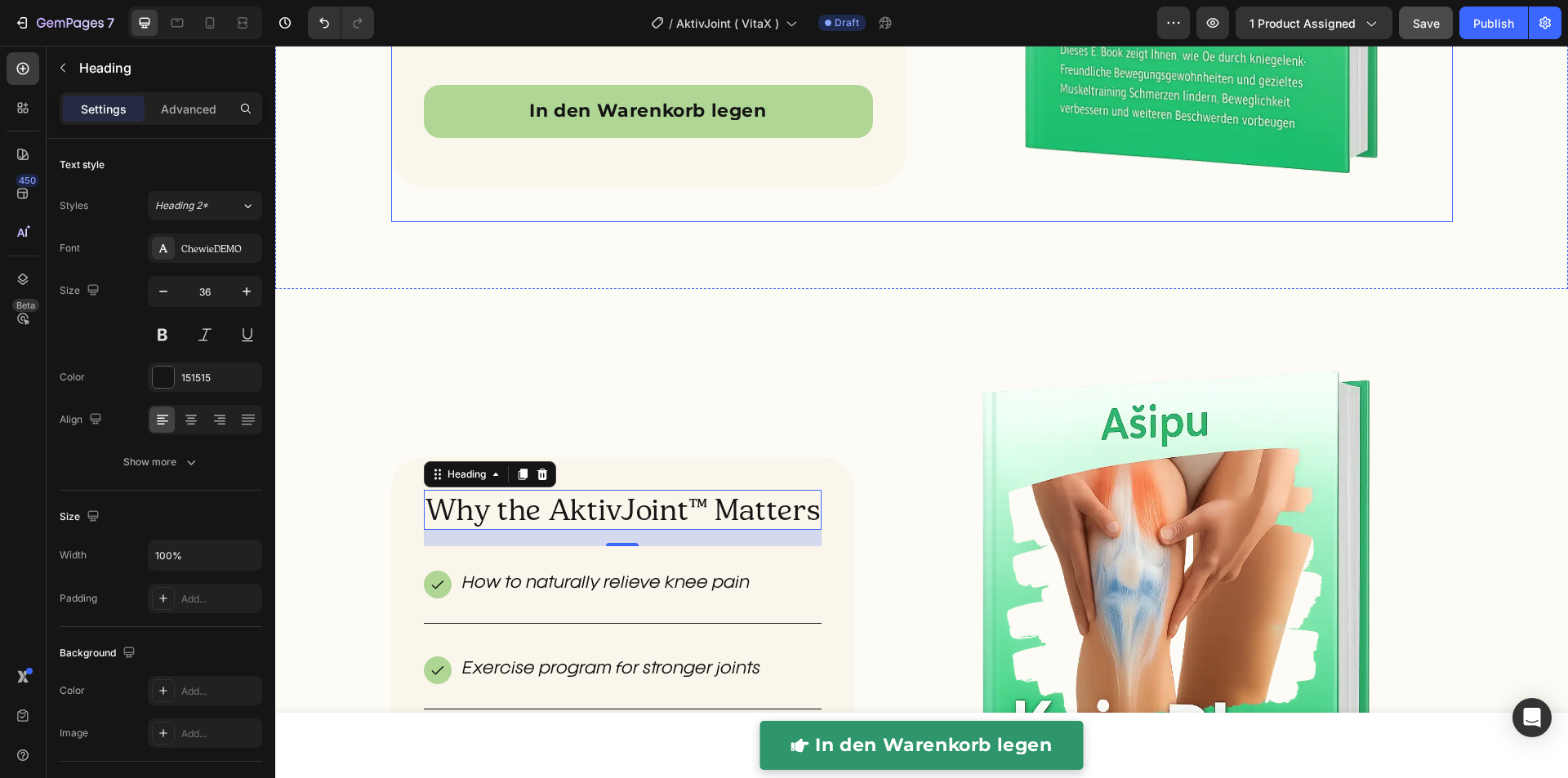
scroll to position [5135, 0]
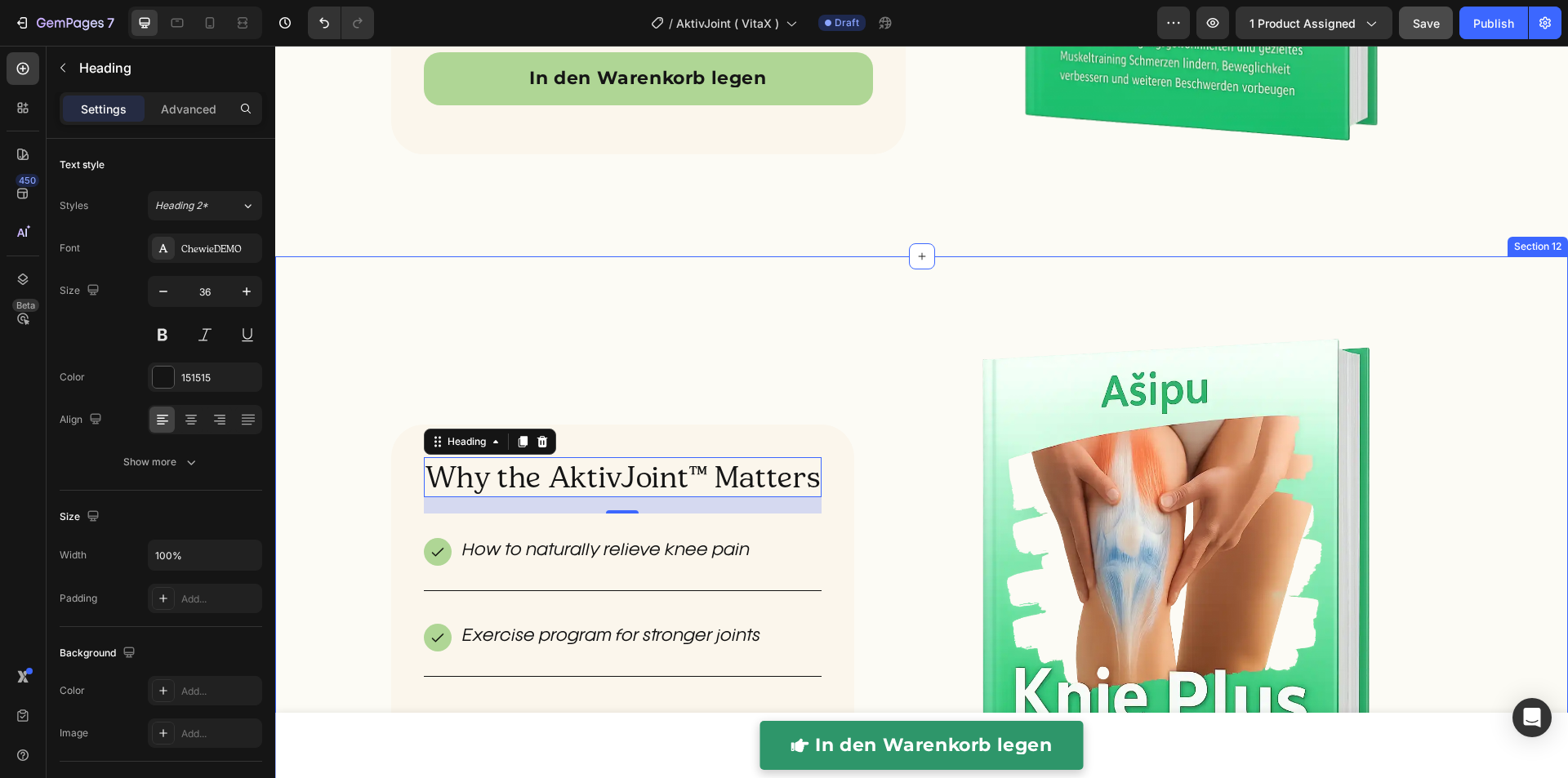
click at [1507, 273] on div "Why the AktivJoint™ Matters Heading 20 How to naturally relieve knee pain Item …" at bounding box center [921, 642] width 1292 height 771
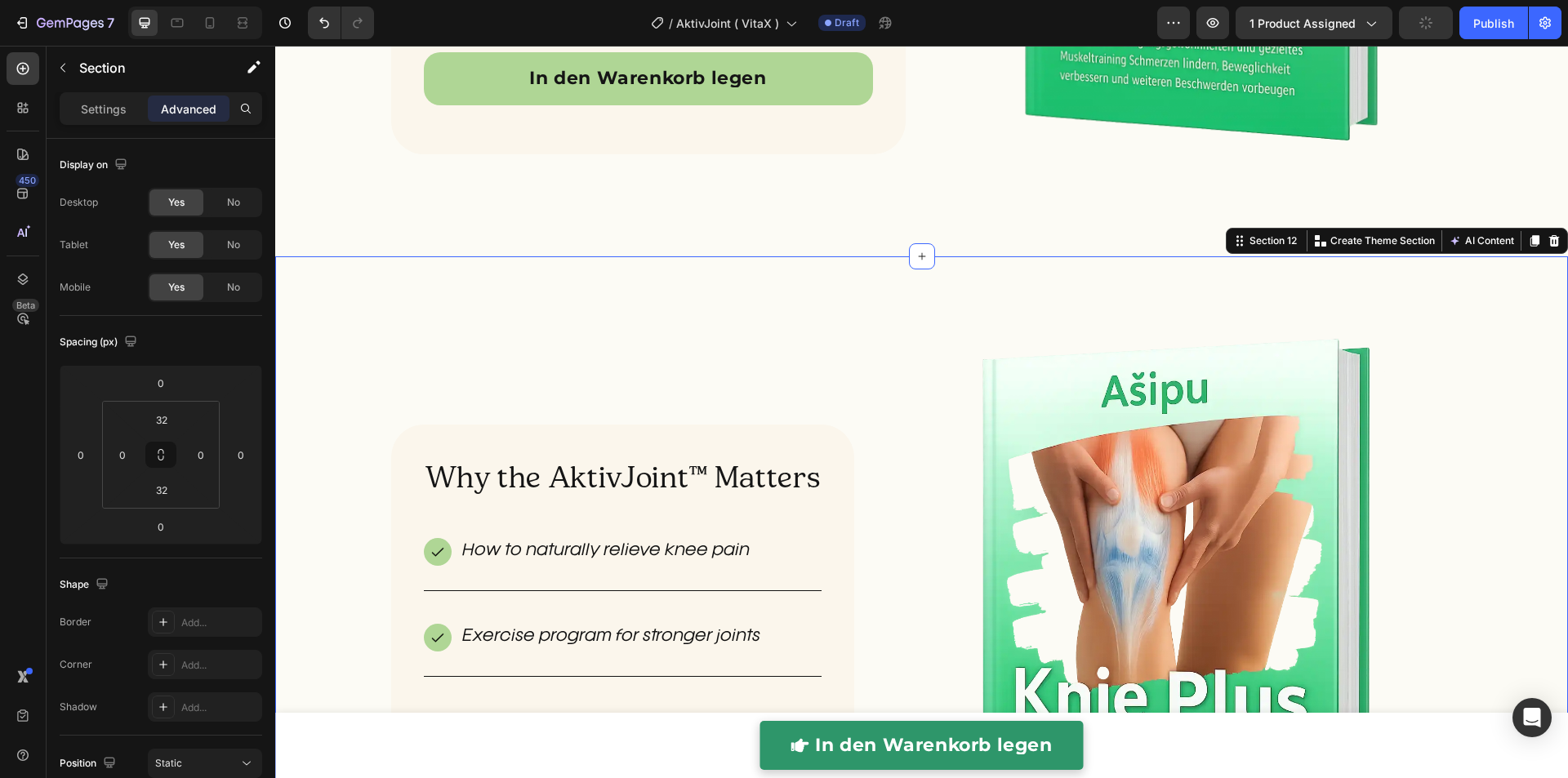
click at [1548, 246] on icon at bounding box center [1553, 241] width 11 height 12
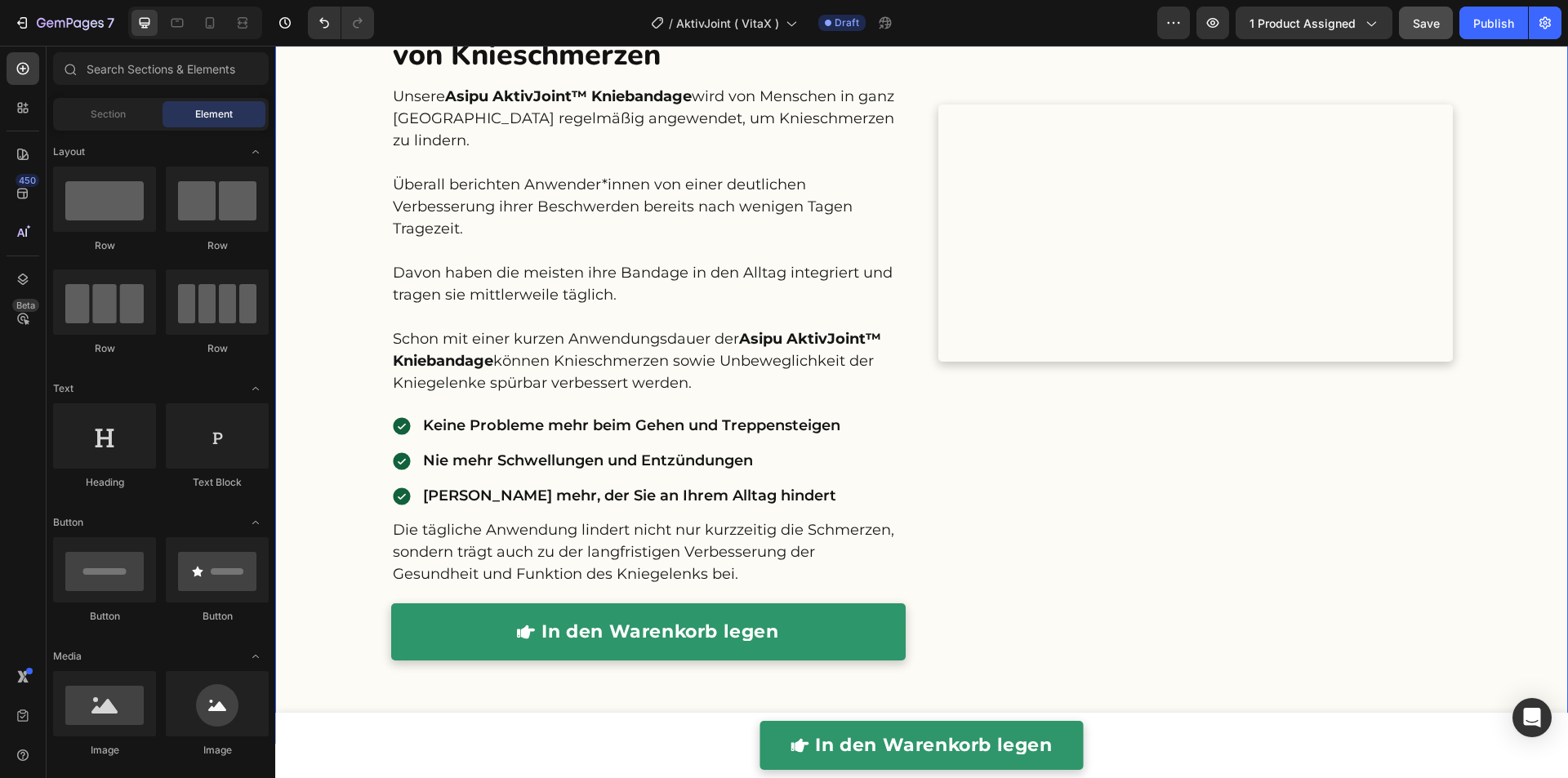
scroll to position [3083, 0]
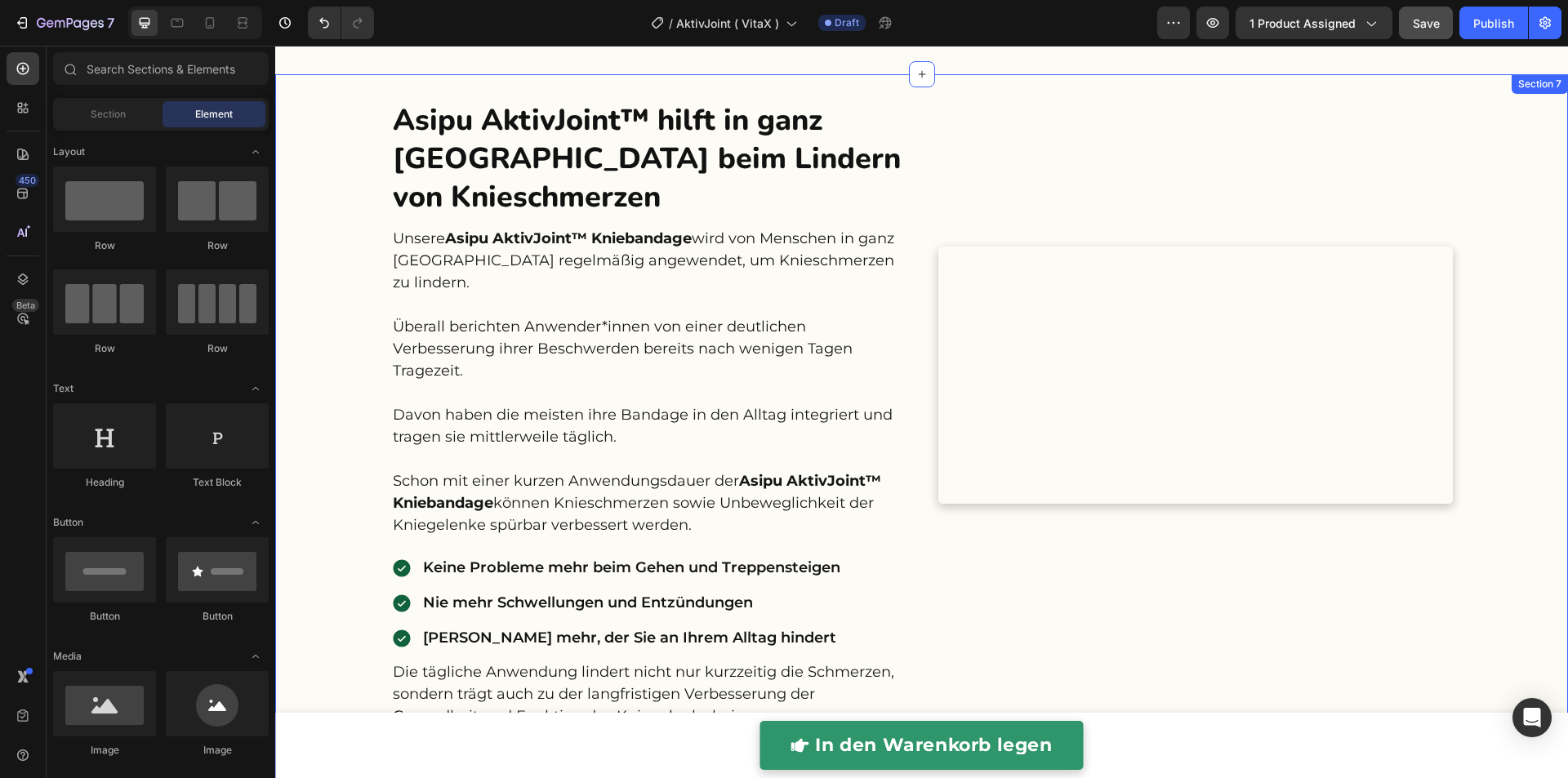
click at [1498, 385] on div "Asipu AktivJoint™ hilft in ganz Deutschland beim Lindern von Knieschmerzen Head…" at bounding box center [921, 480] width 1292 height 759
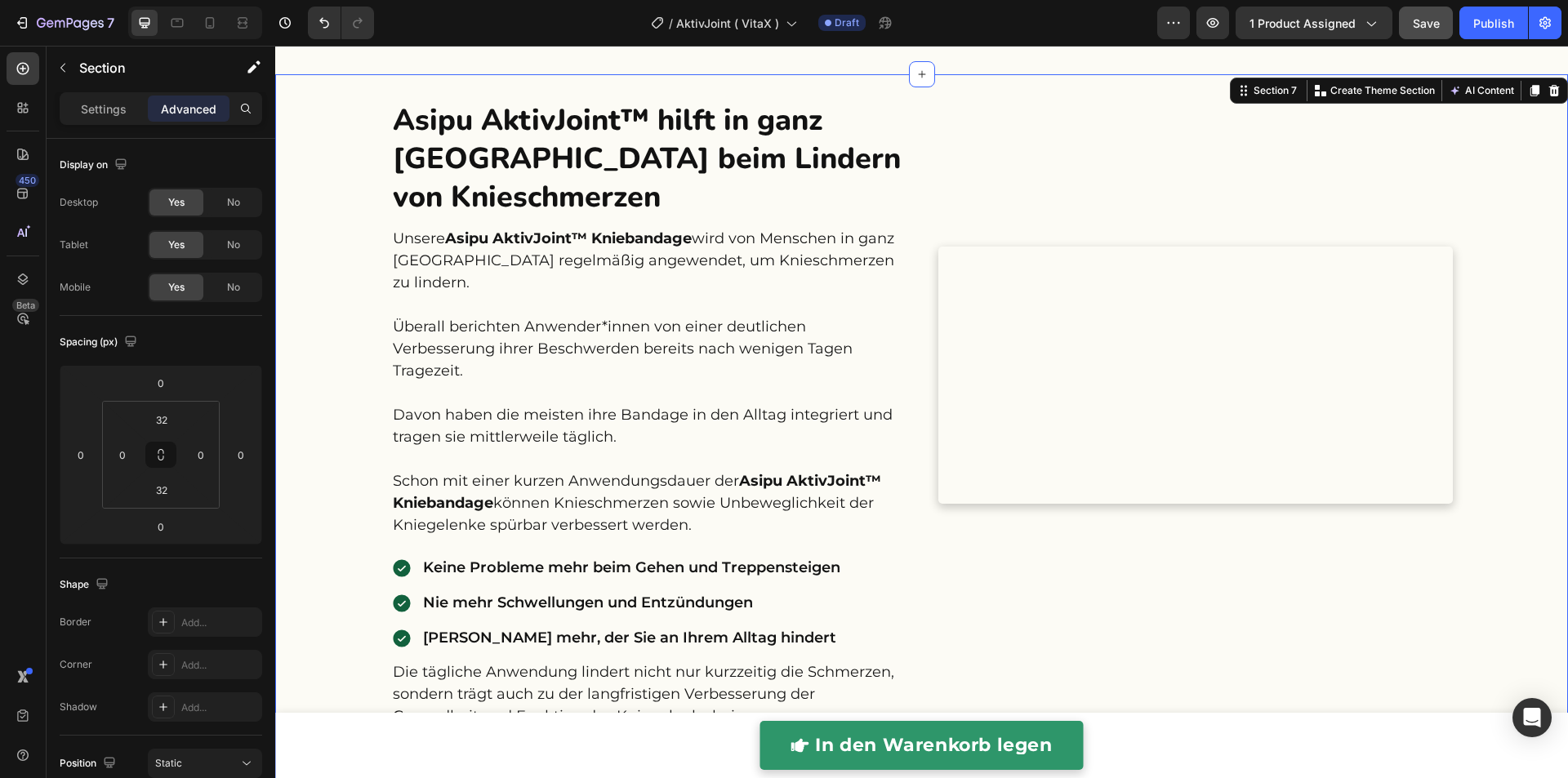
click at [1530, 91] on icon at bounding box center [1534, 91] width 9 height 12
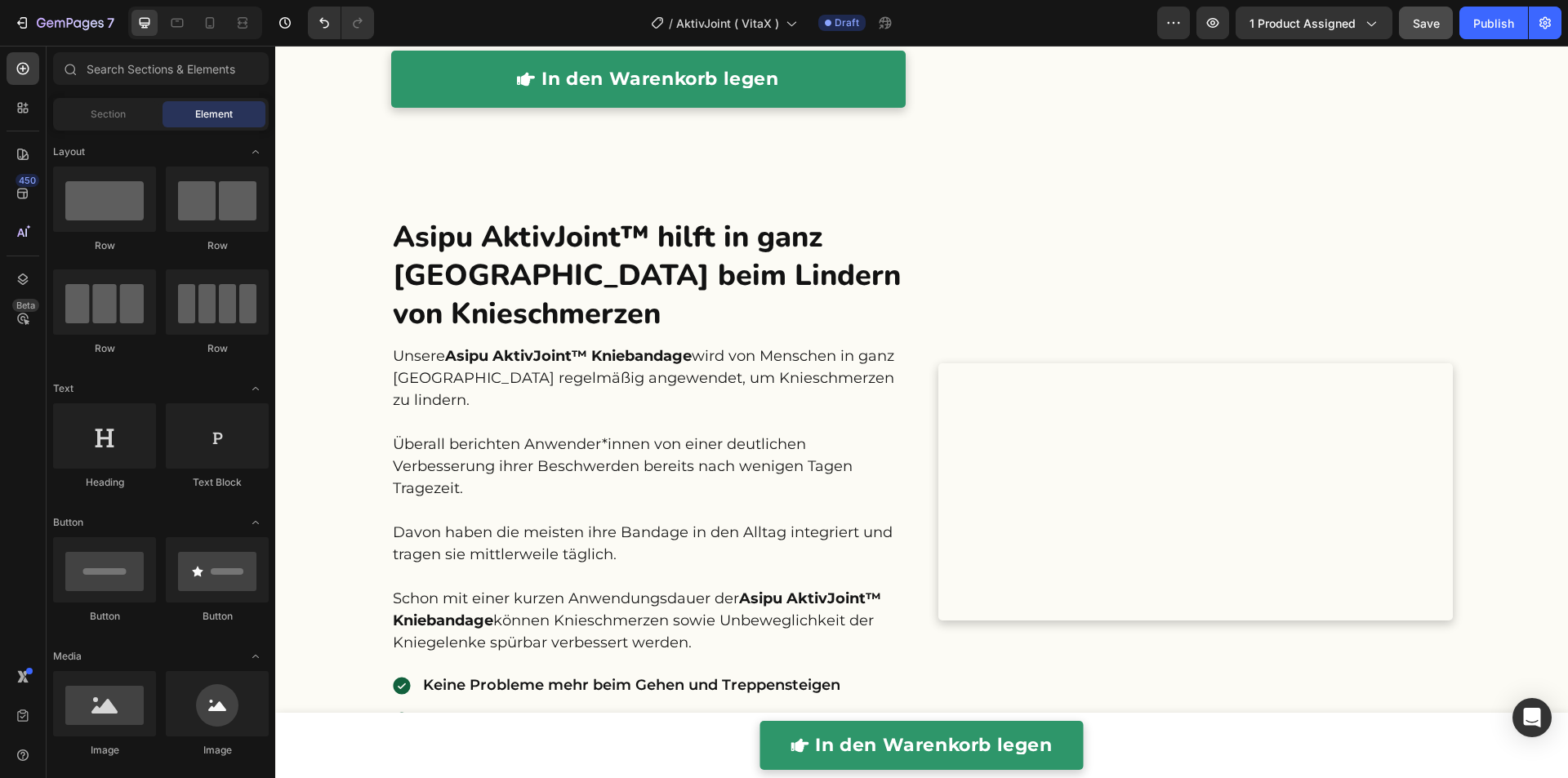
scroll to position [3898, 0]
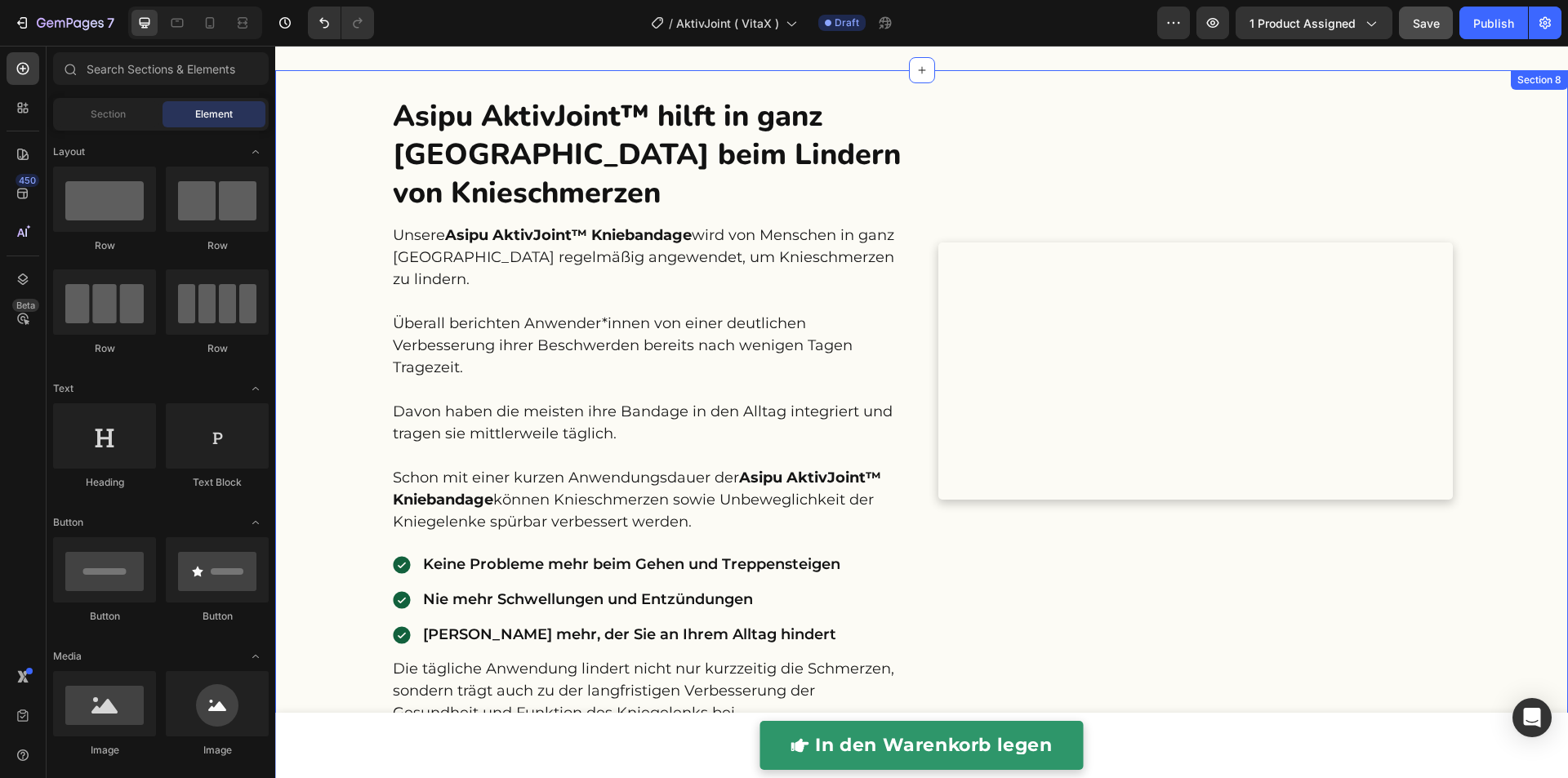
click at [1512, 426] on div "Asipu AktivJoint™ hilft in ganz Deutschland beim Lindern von Knieschmerzen Head…" at bounding box center [921, 476] width 1292 height 759
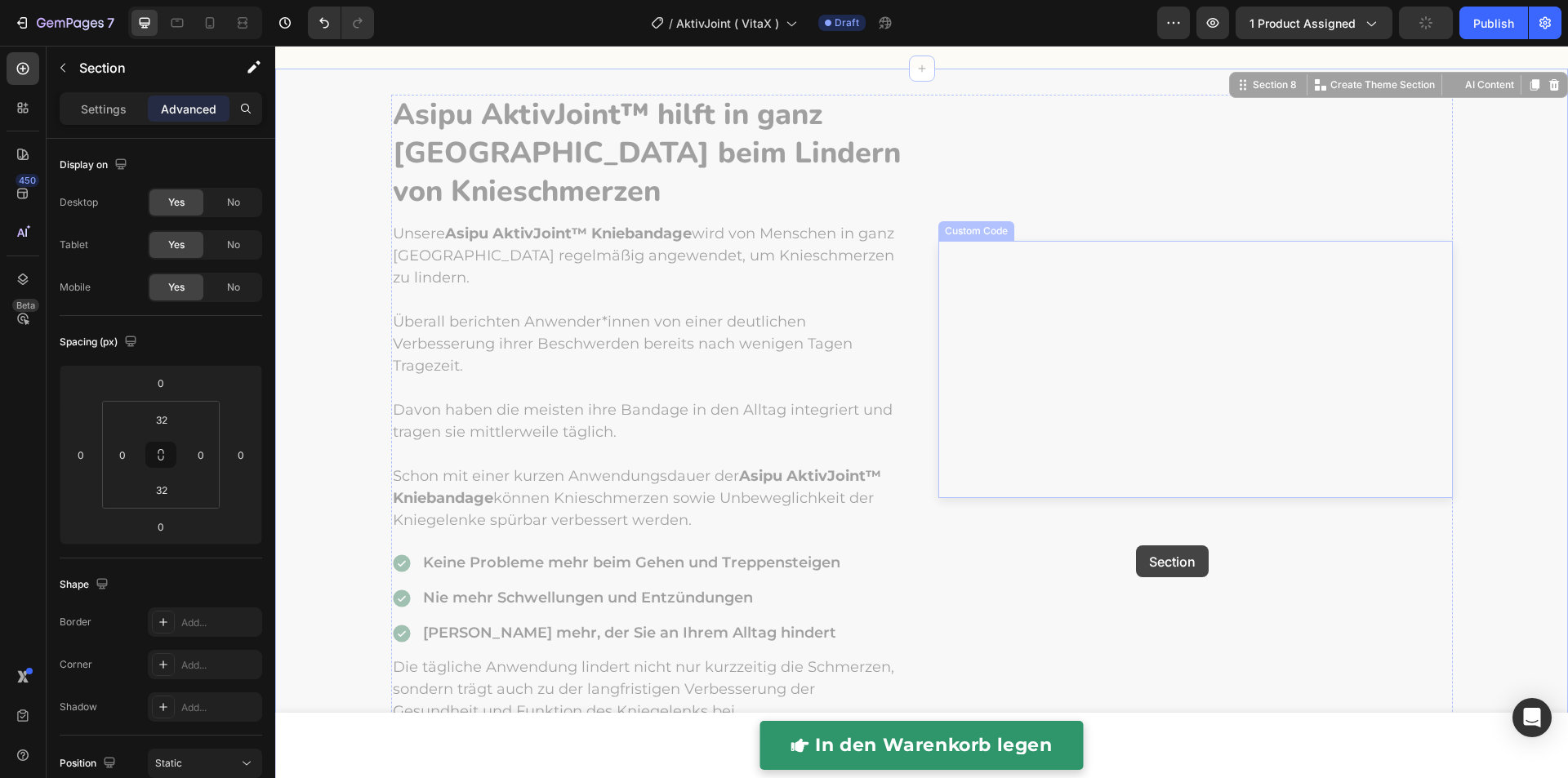
scroll to position [5763, 0]
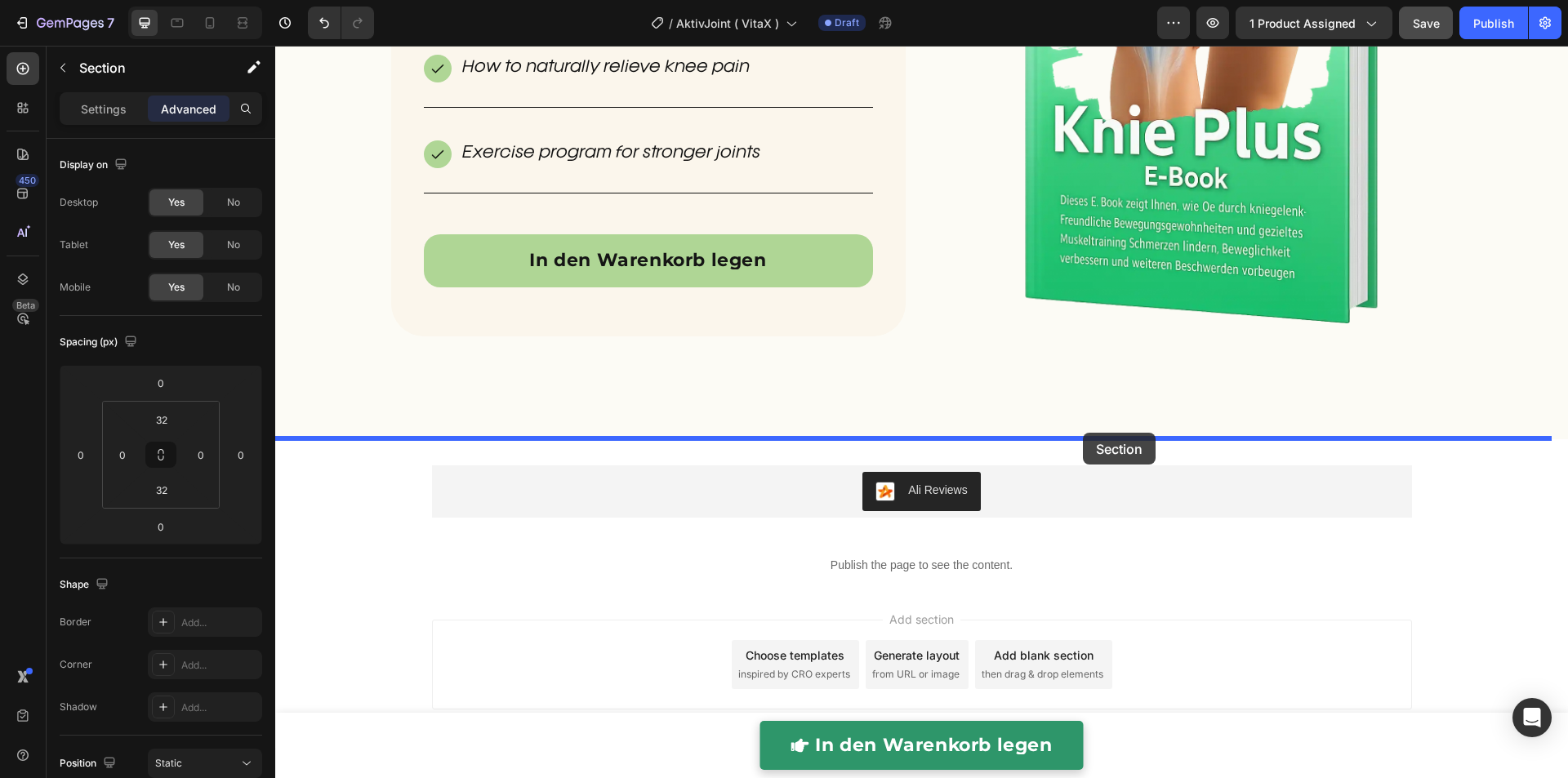
drag, startPoint x: 1273, startPoint y: 92, endPoint x: 1082, endPoint y: 433, distance: 390.8
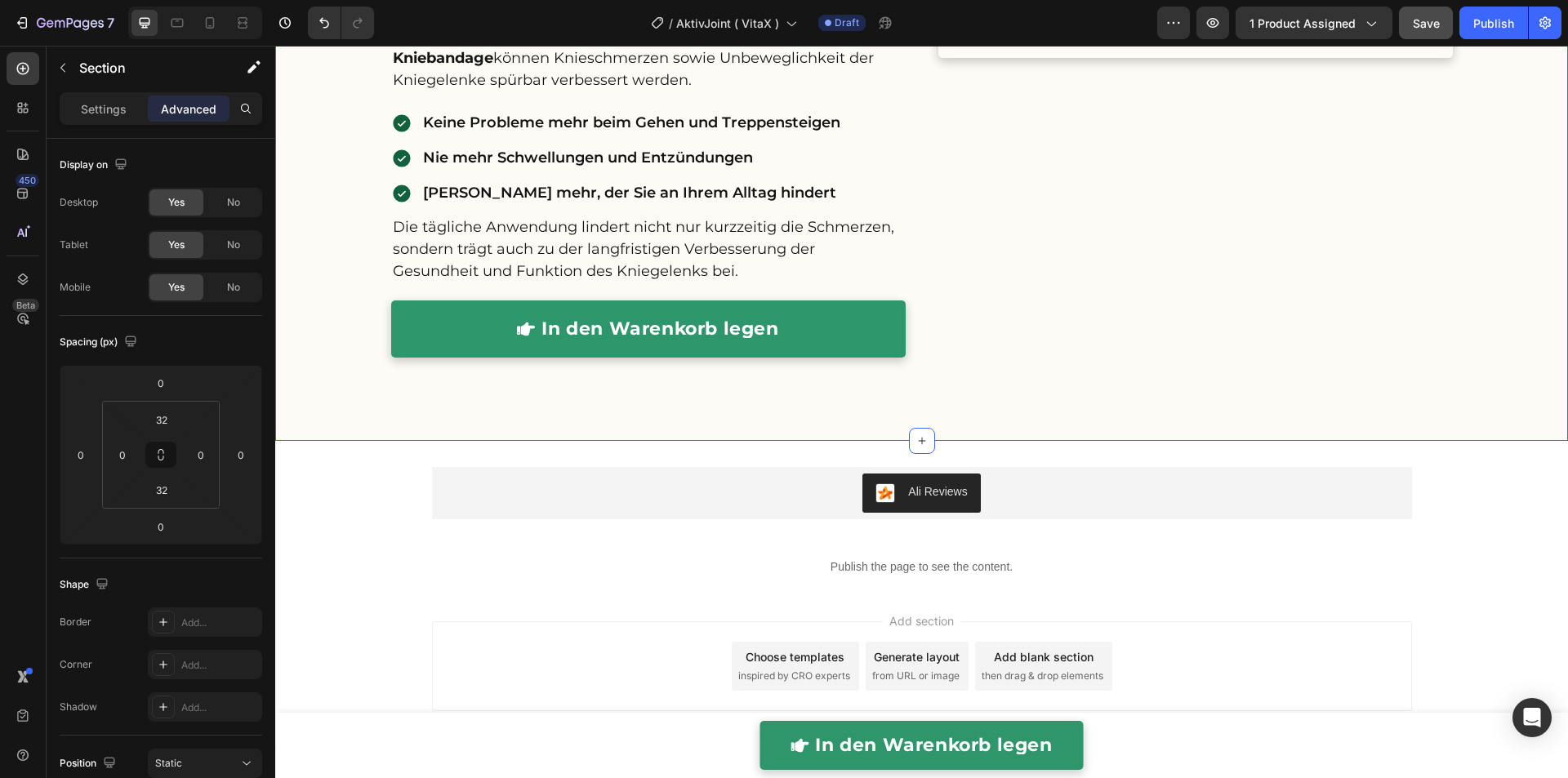
scroll to position [4954, 0]
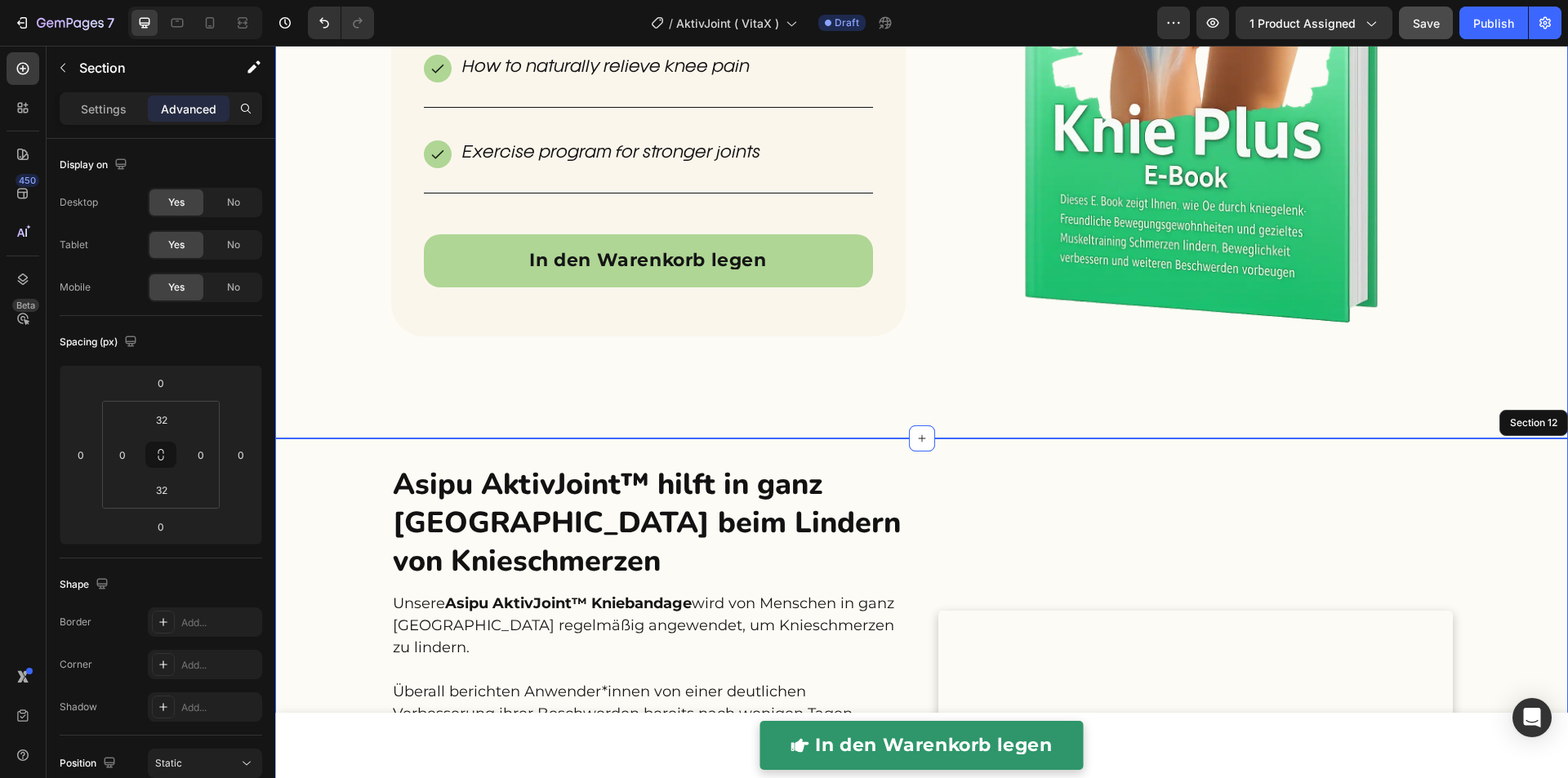
click at [1472, 367] on div "BONUS: Order today and receive a FREE e-Book Heading Our Knee+ E-Book normally …" at bounding box center [921, 83] width 1292 height 658
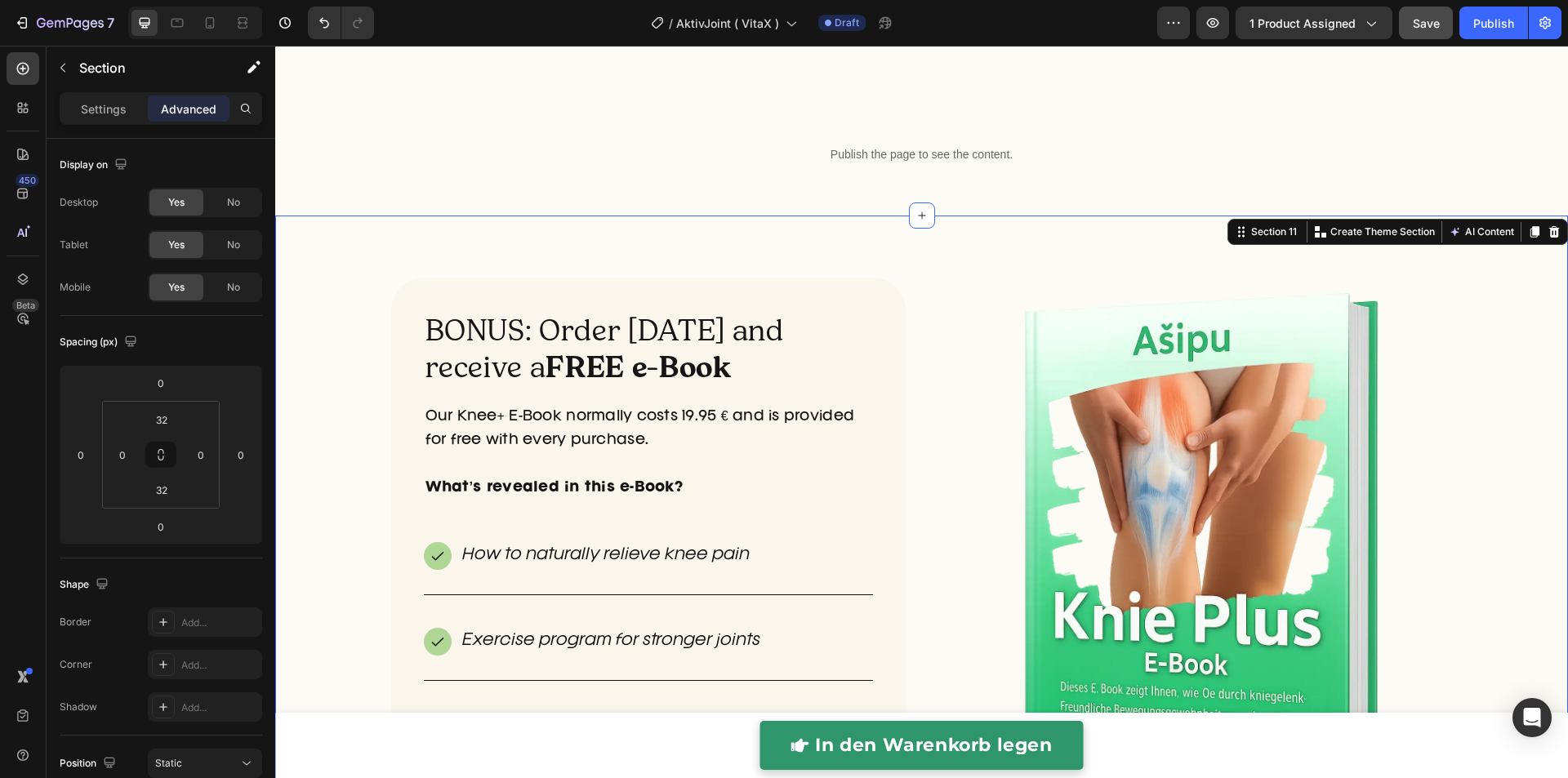
scroll to position [4421, 0]
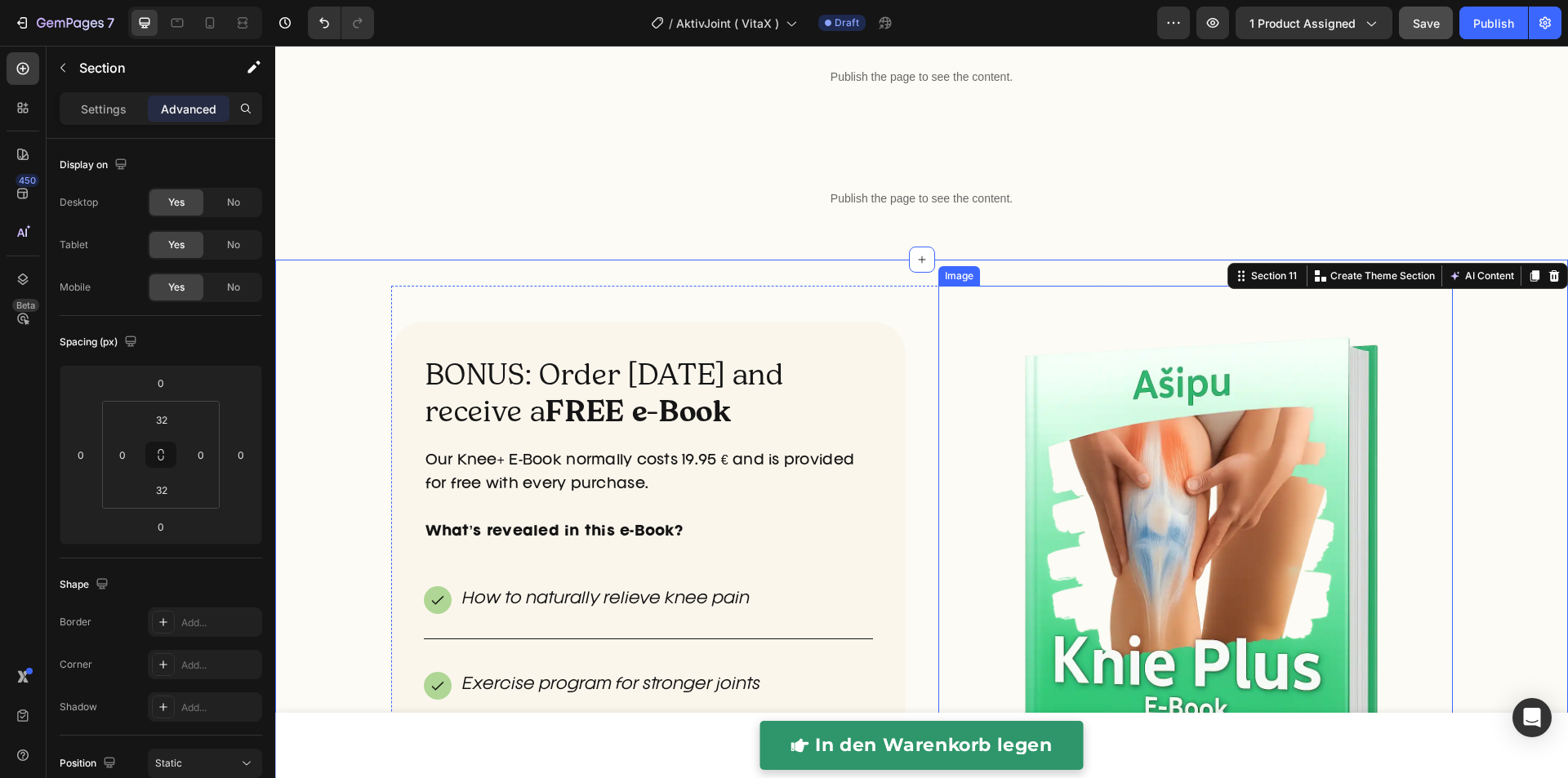
click at [1195, 434] on img at bounding box center [1196, 594] width 412 height 617
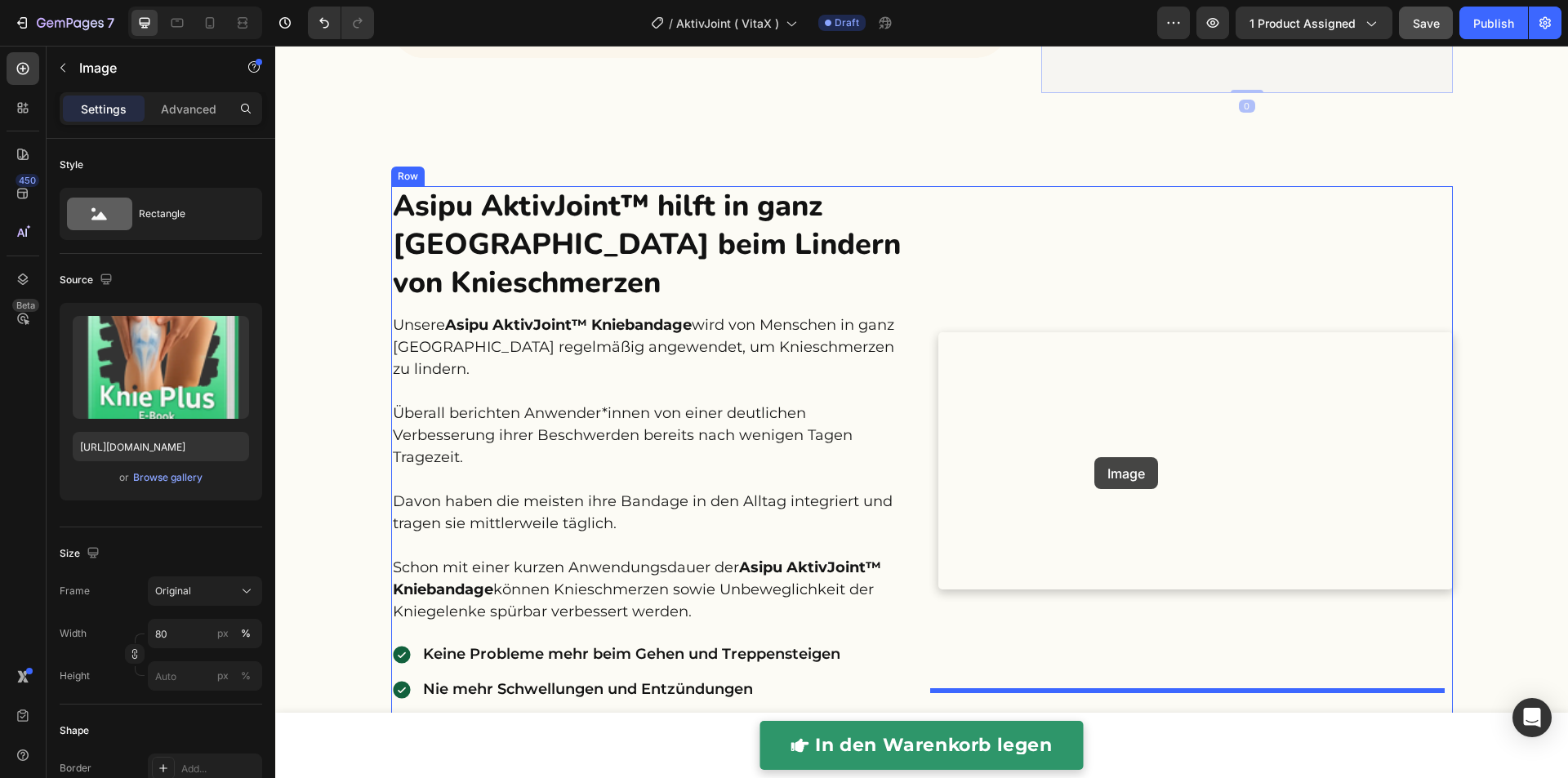
scroll to position [5610, 0]
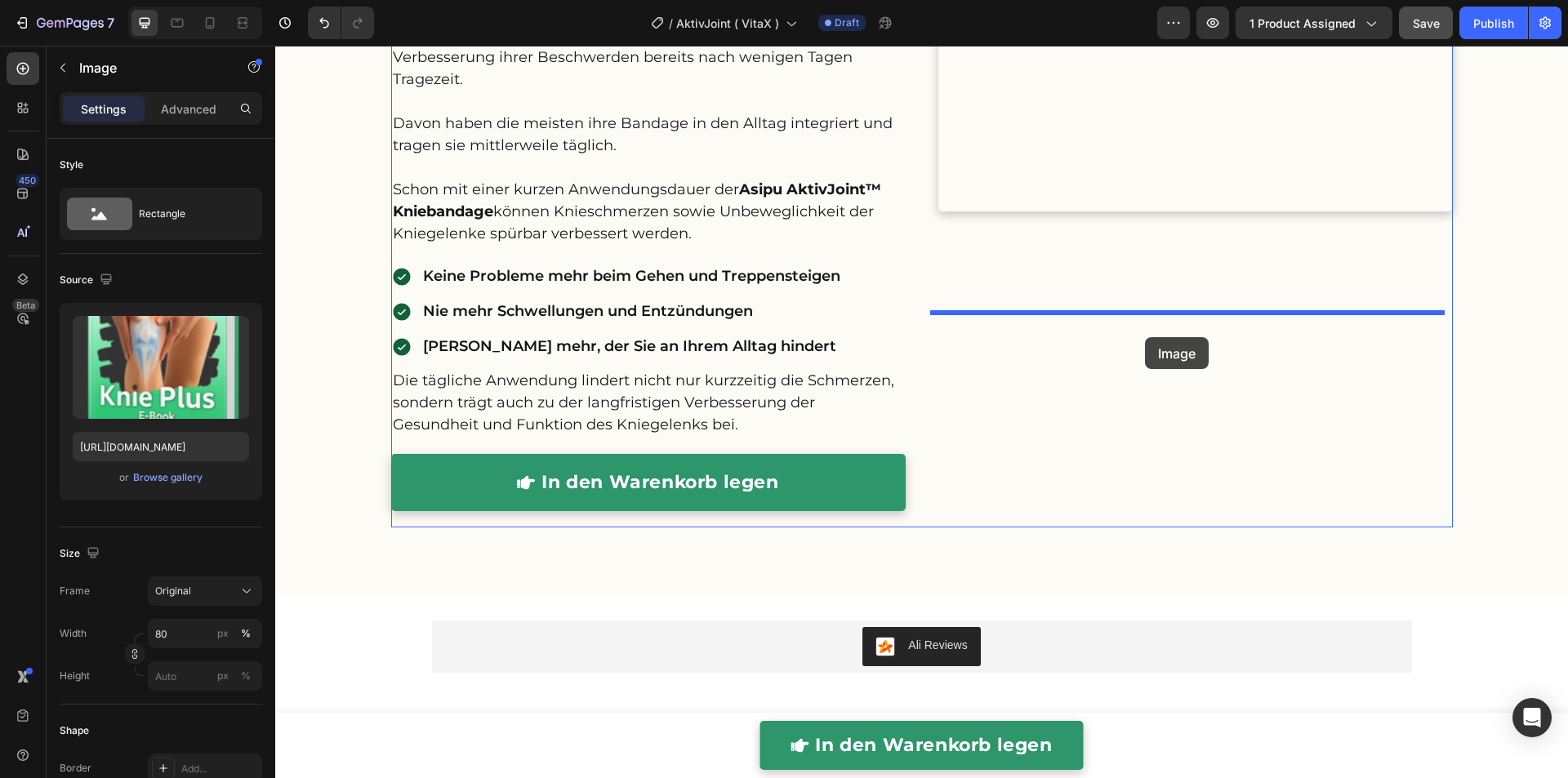
drag, startPoint x: 1188, startPoint y: 371, endPoint x: 1145, endPoint y: 337, distance: 54.8
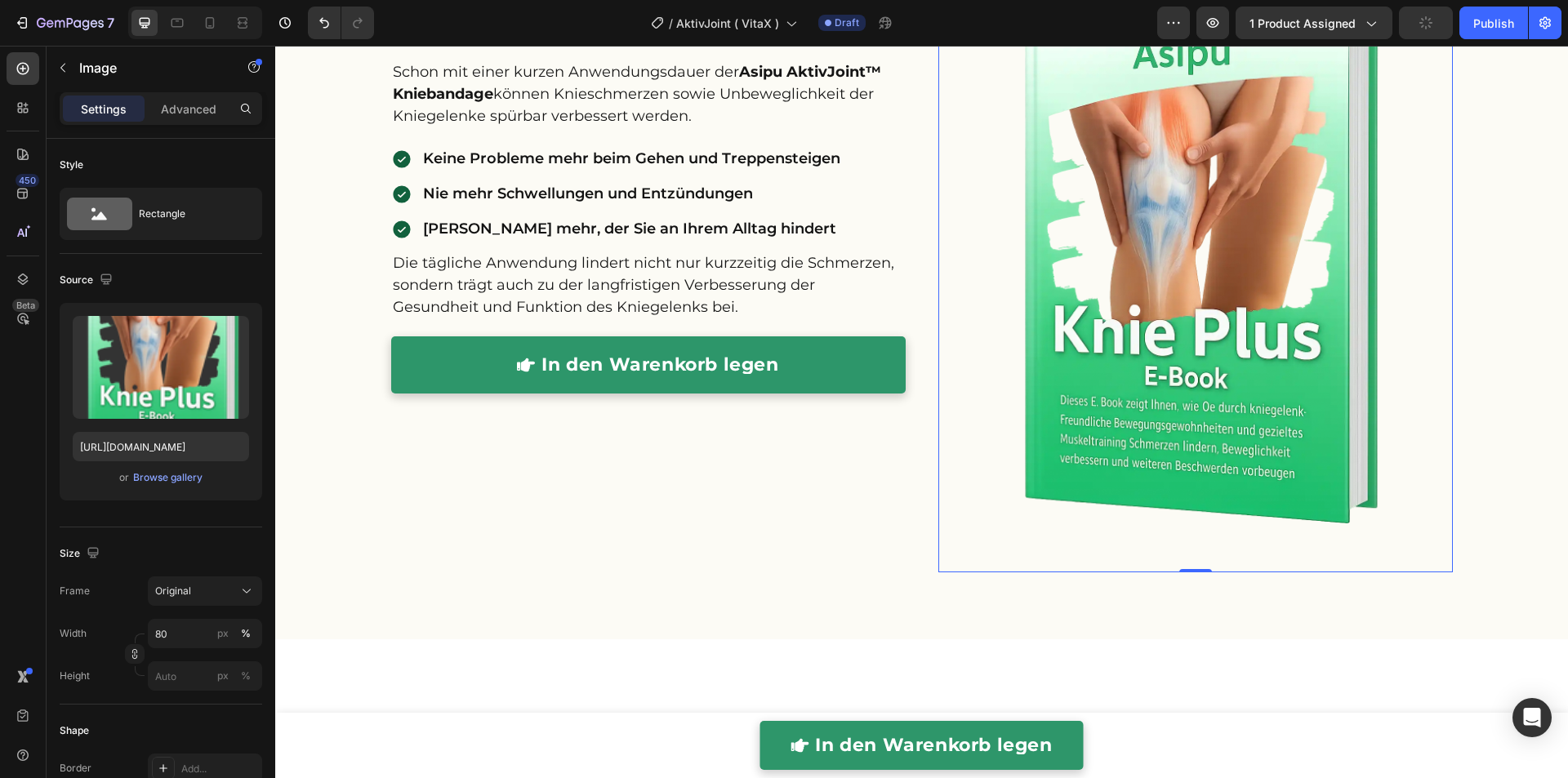
scroll to position [5474, 0]
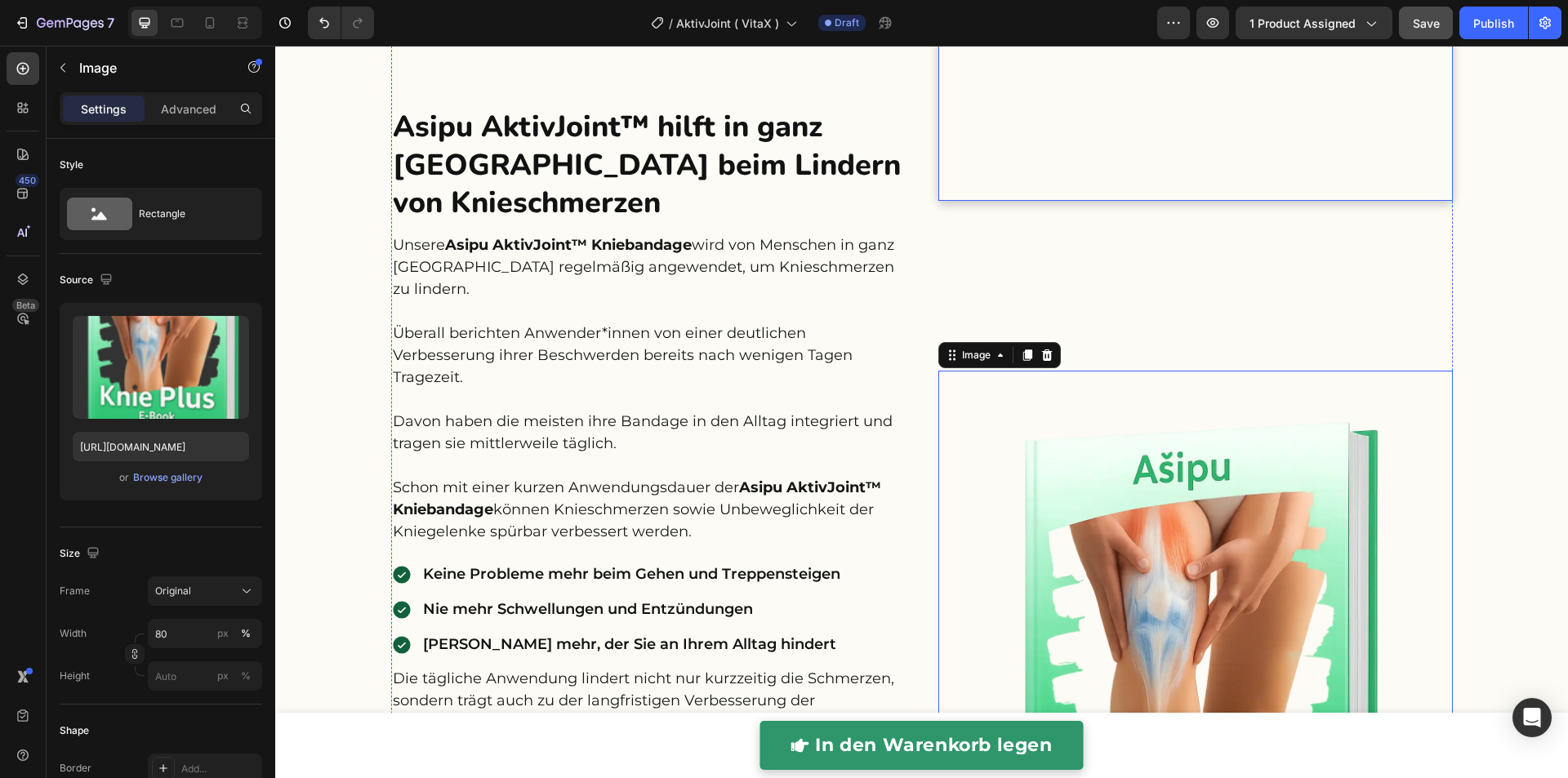
click at [1148, 201] on video at bounding box center [1195, 72] width 514 height 257
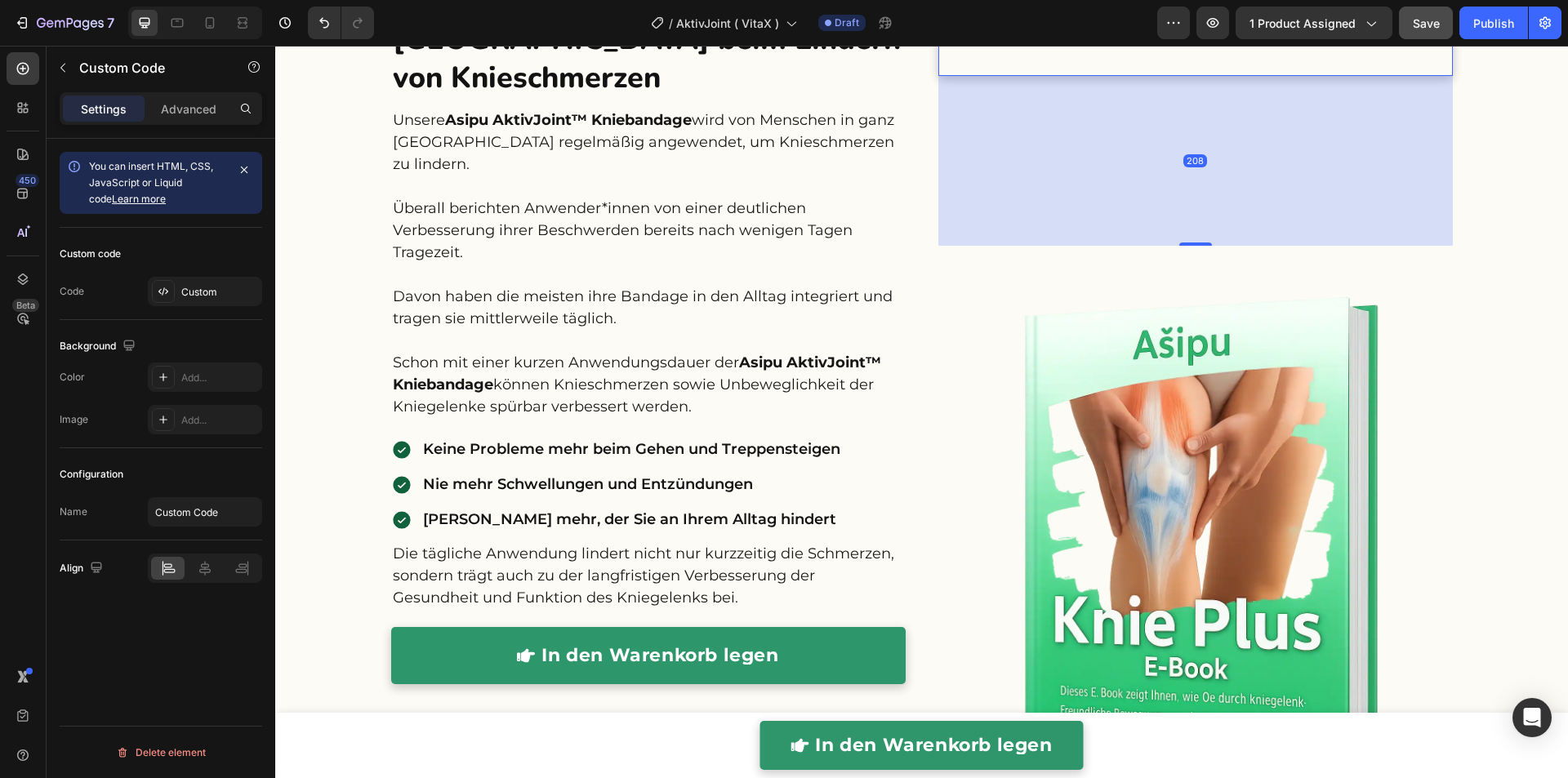
scroll to position [4968, 0]
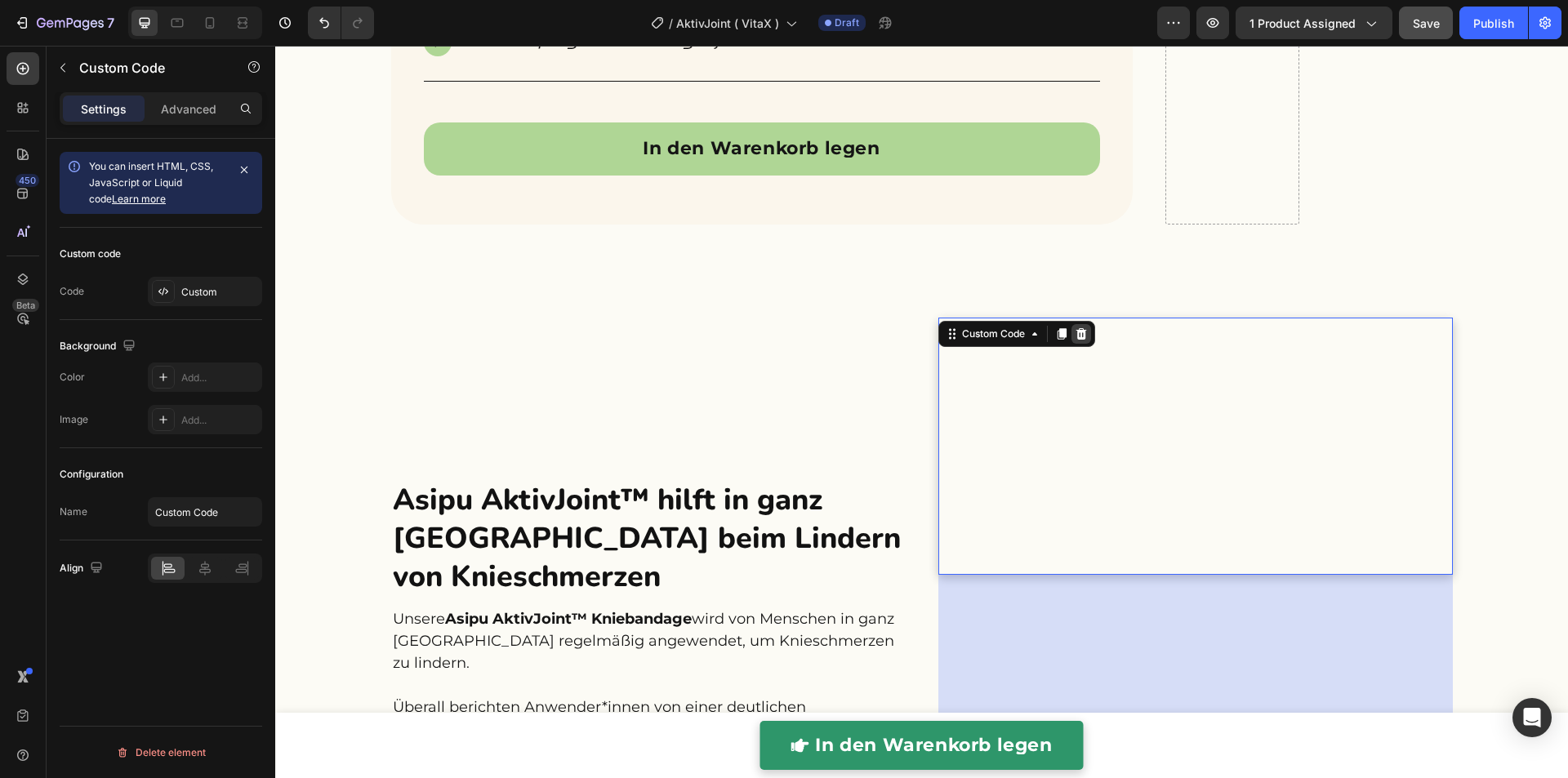
click at [1078, 335] on icon at bounding box center [1080, 333] width 13 height 13
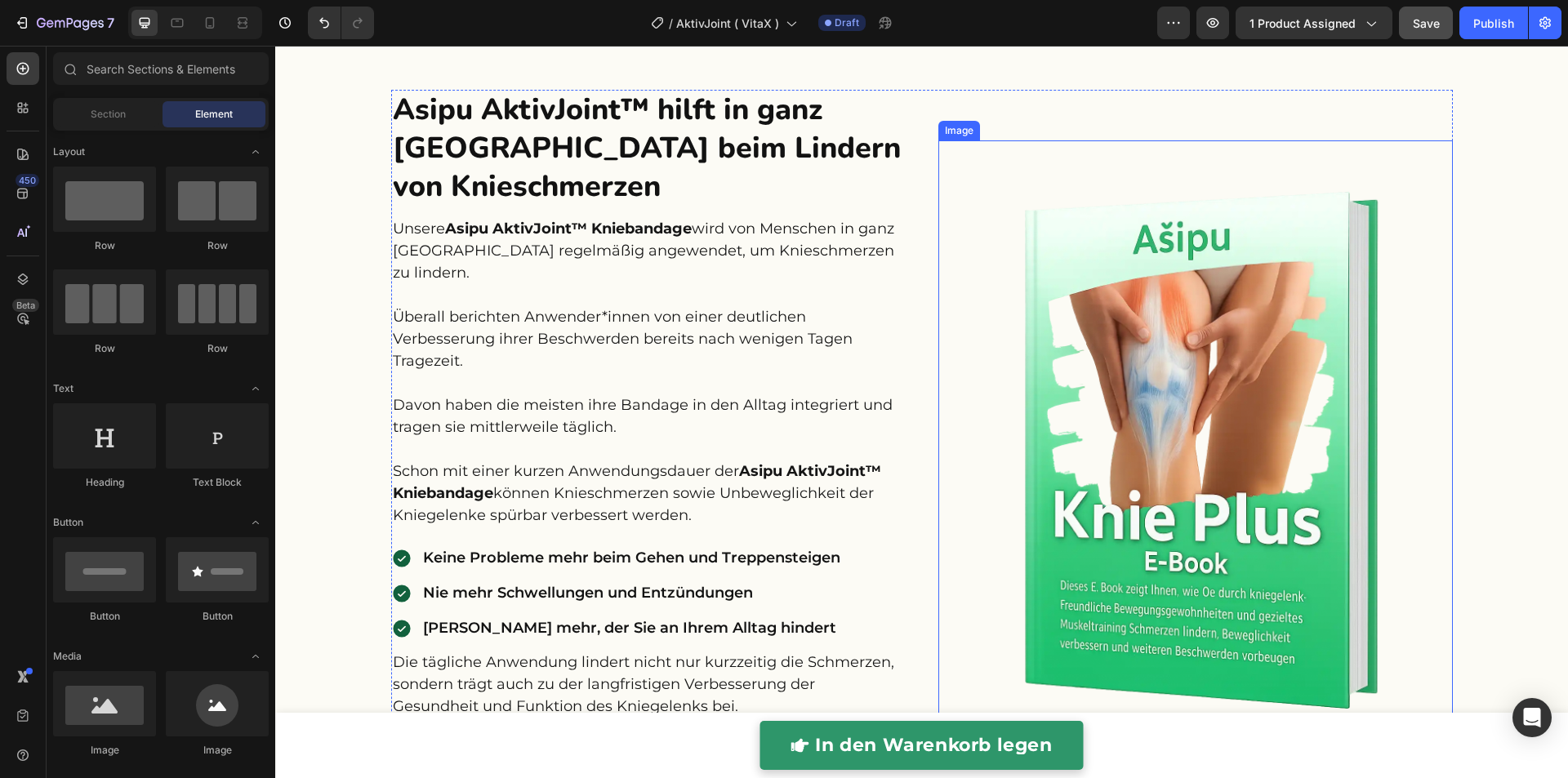
scroll to position [5310, 0]
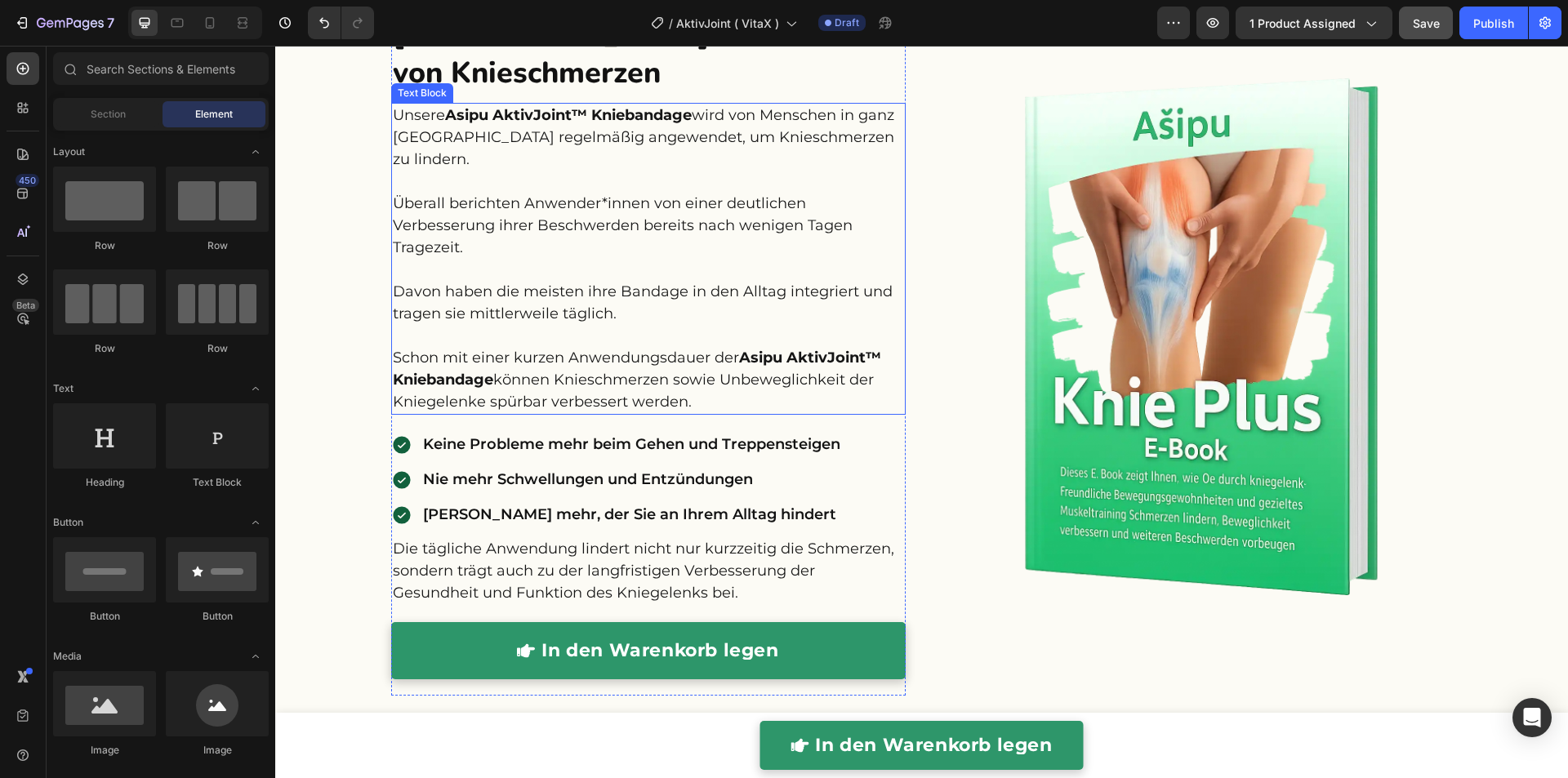
click at [691, 238] on p "Unsere Asipu AktivJoint™ Kniebandage wird von Menschen in ganz Deutschland rege…" at bounding box center [648, 258] width 511 height 308
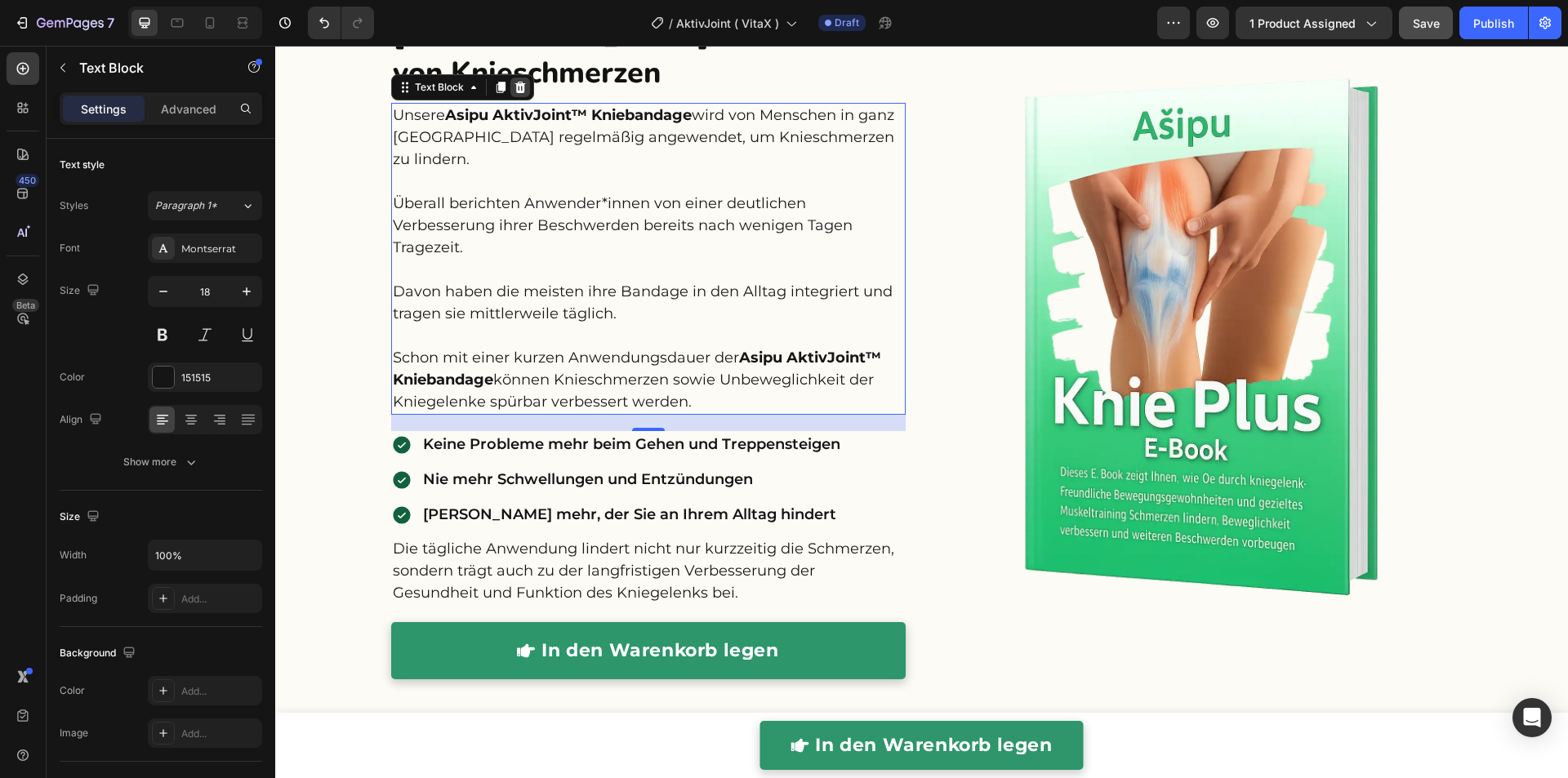
click at [516, 89] on icon at bounding box center [520, 87] width 13 height 13
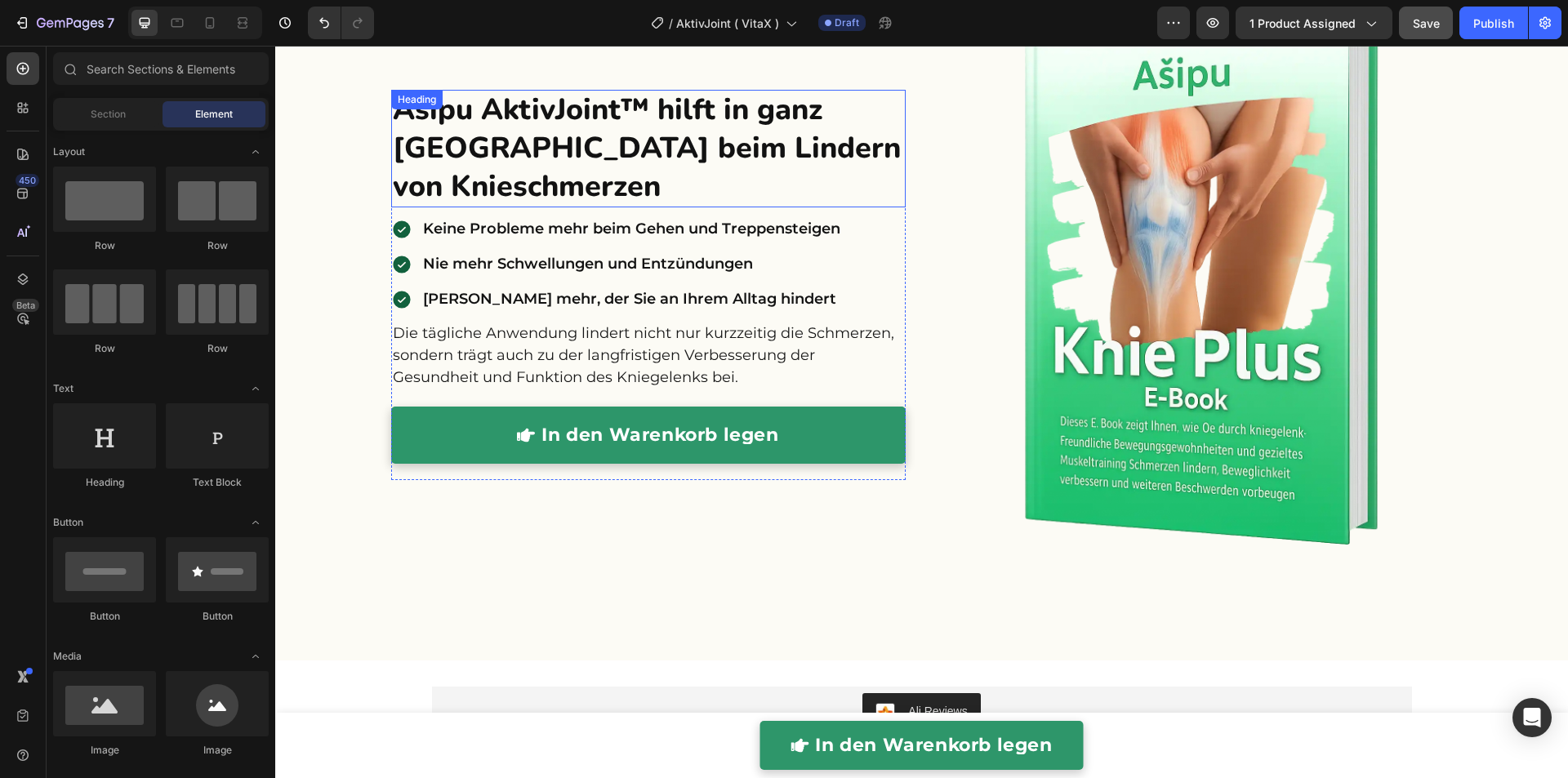
scroll to position [5424, 0]
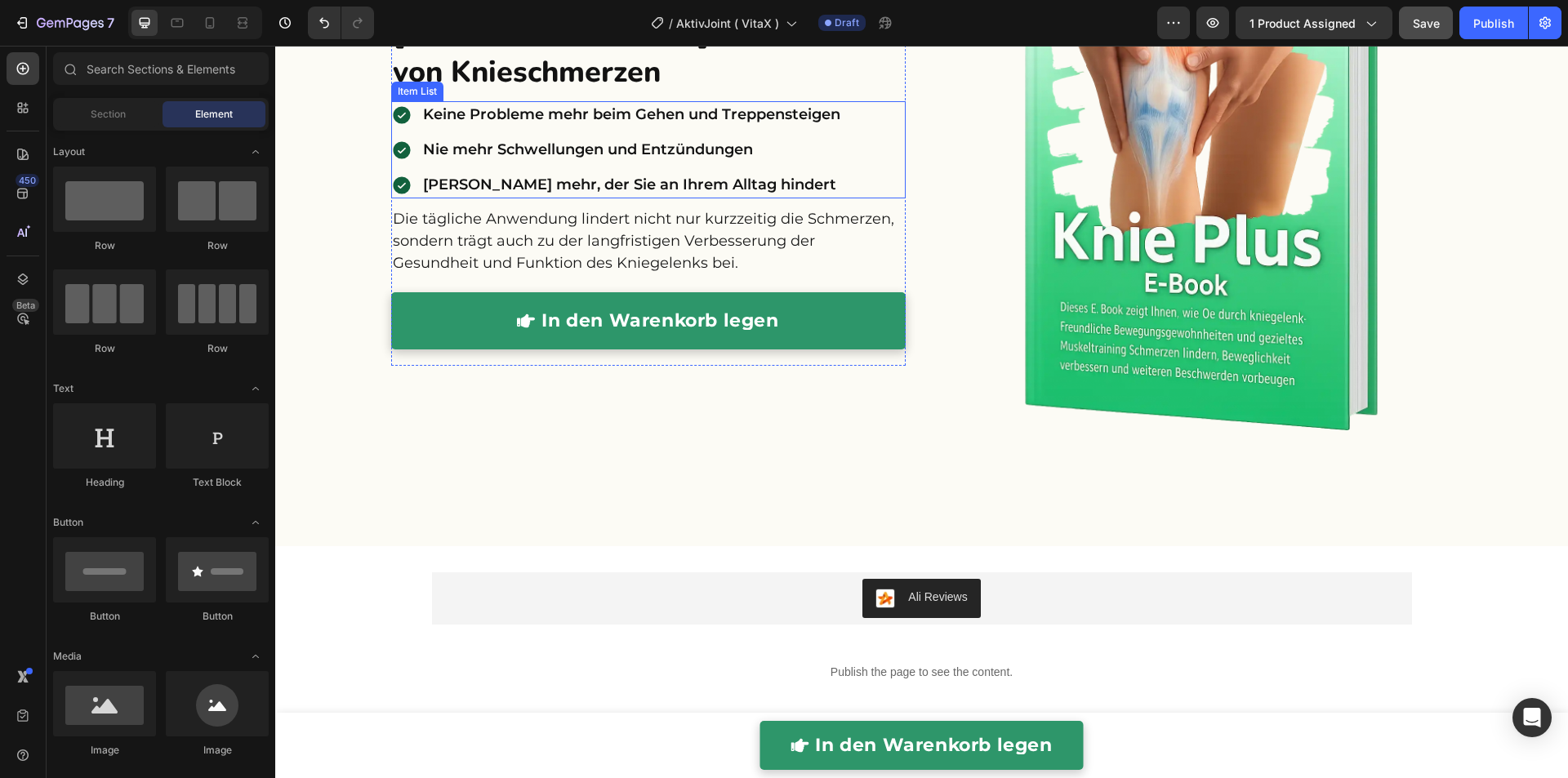
click at [406, 129] on div "Keine Probleme mehr beim Gehen und Treppensteigen Nie mehr Schwellungen und Ent…" at bounding box center [616, 150] width 451 height 97
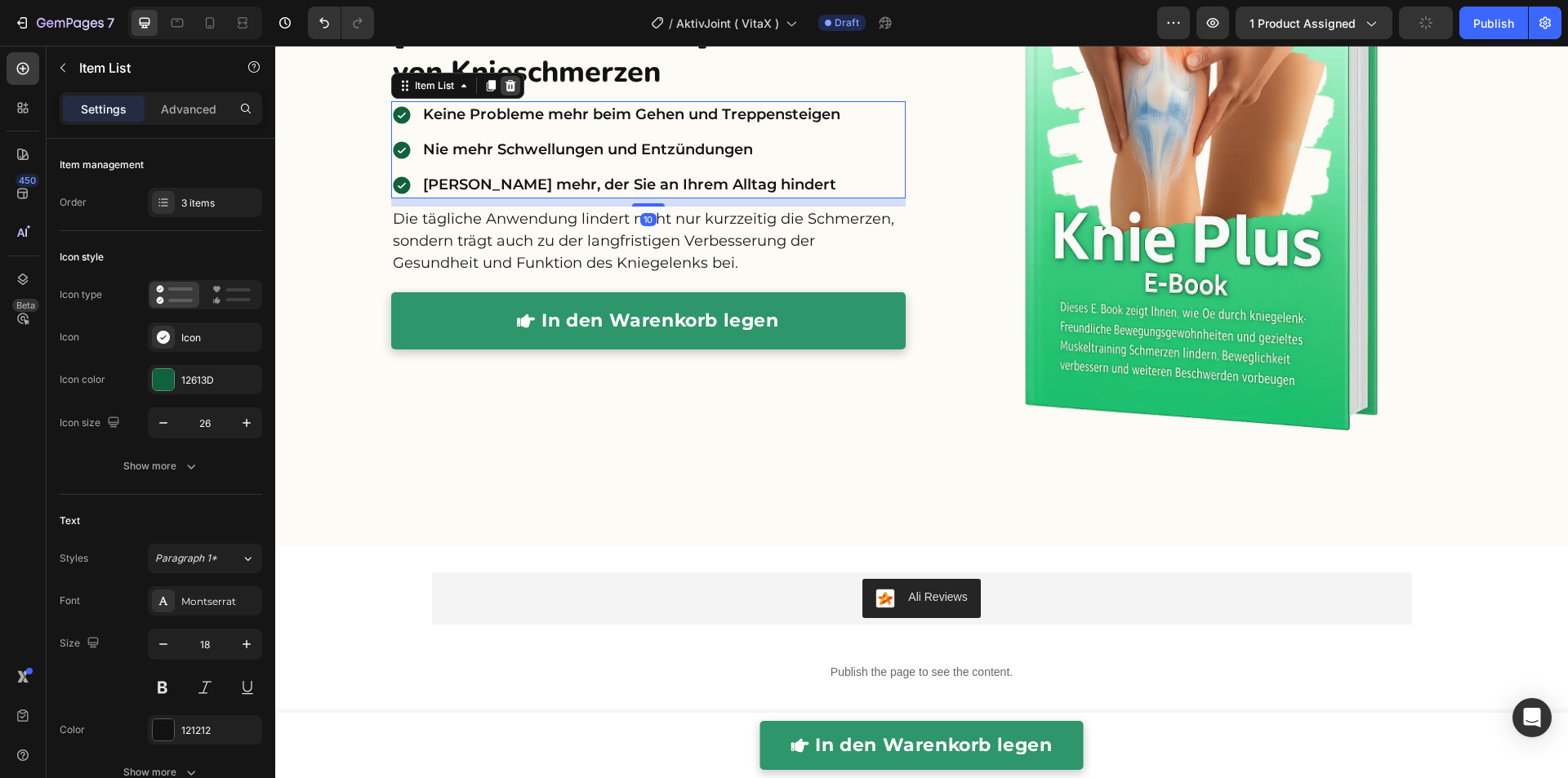
click at [504, 88] on icon at bounding box center [510, 85] width 13 height 13
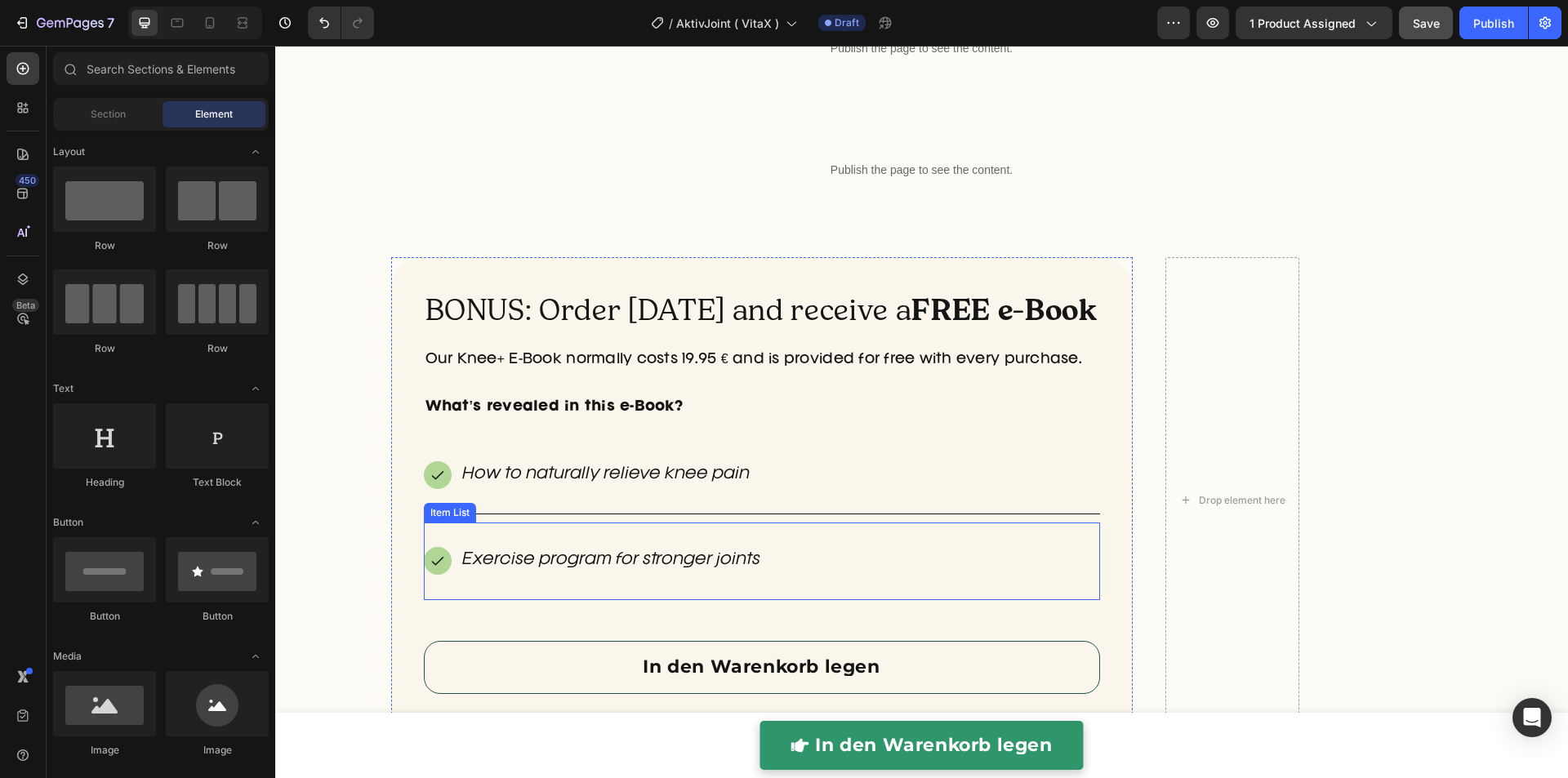
scroll to position [4534, 0]
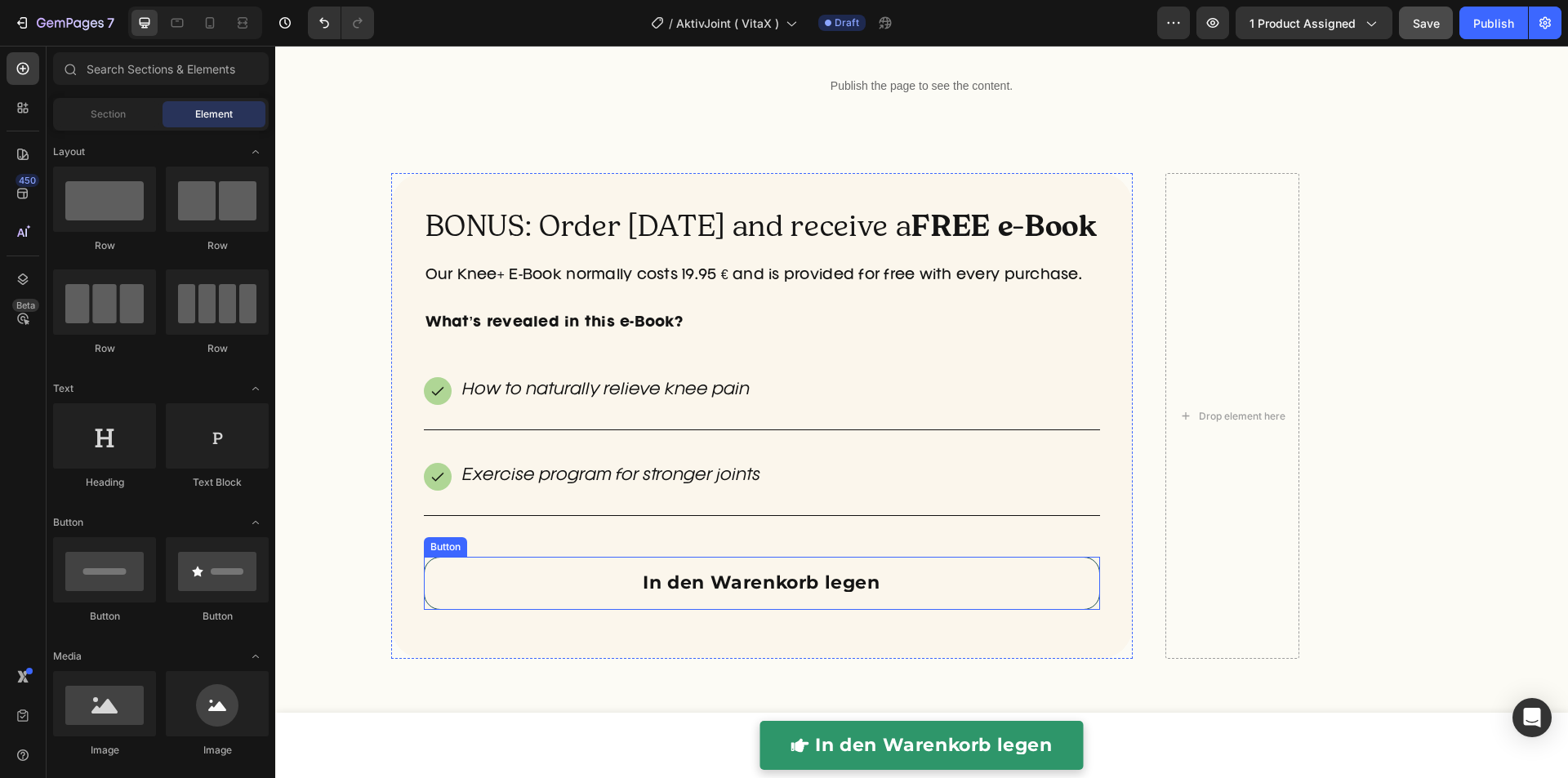
click at [536, 578] on link "In den Warenkorb legen" at bounding box center [762, 583] width 676 height 53
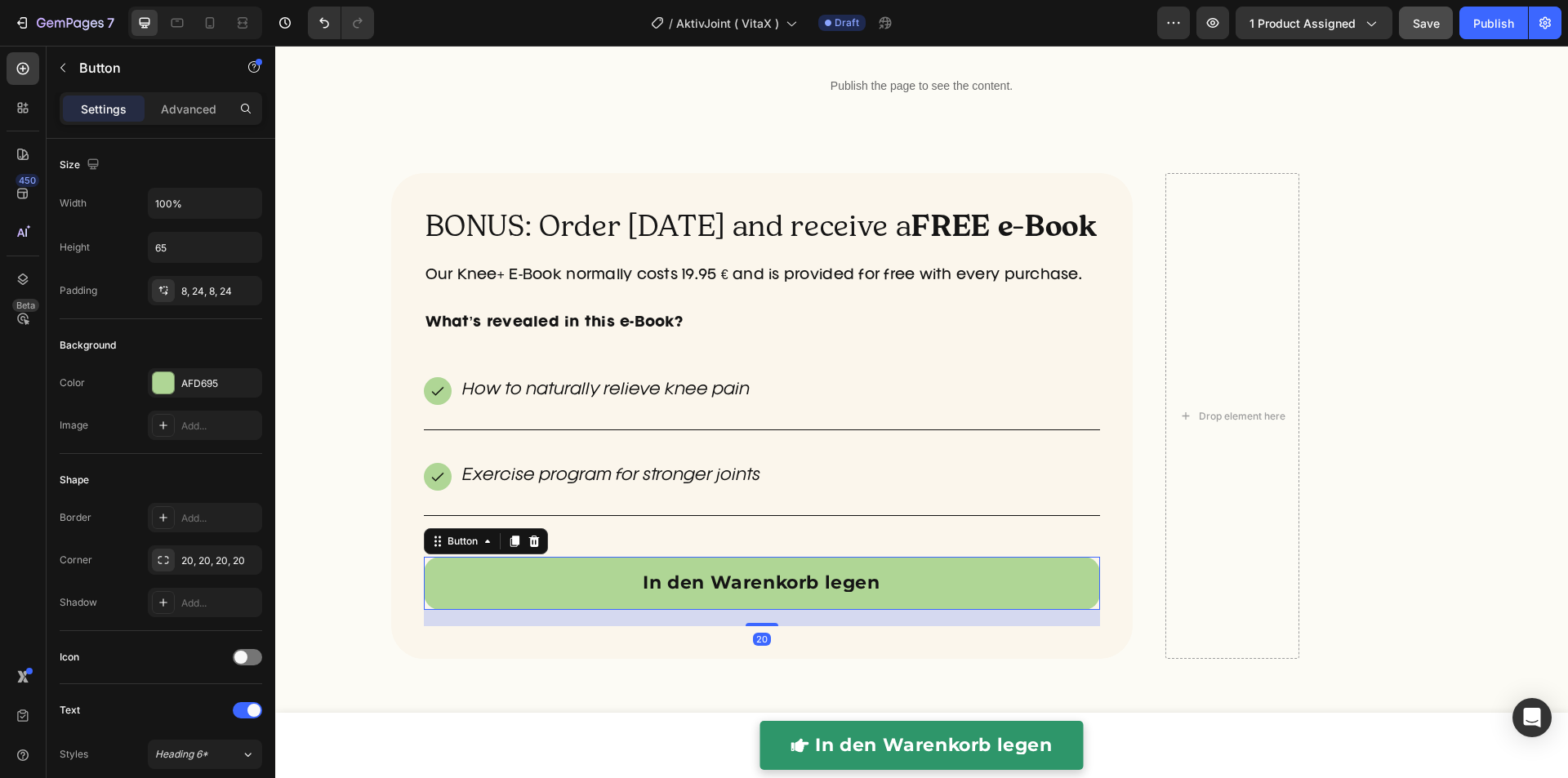
click at [512, 539] on icon at bounding box center [514, 540] width 13 height 13
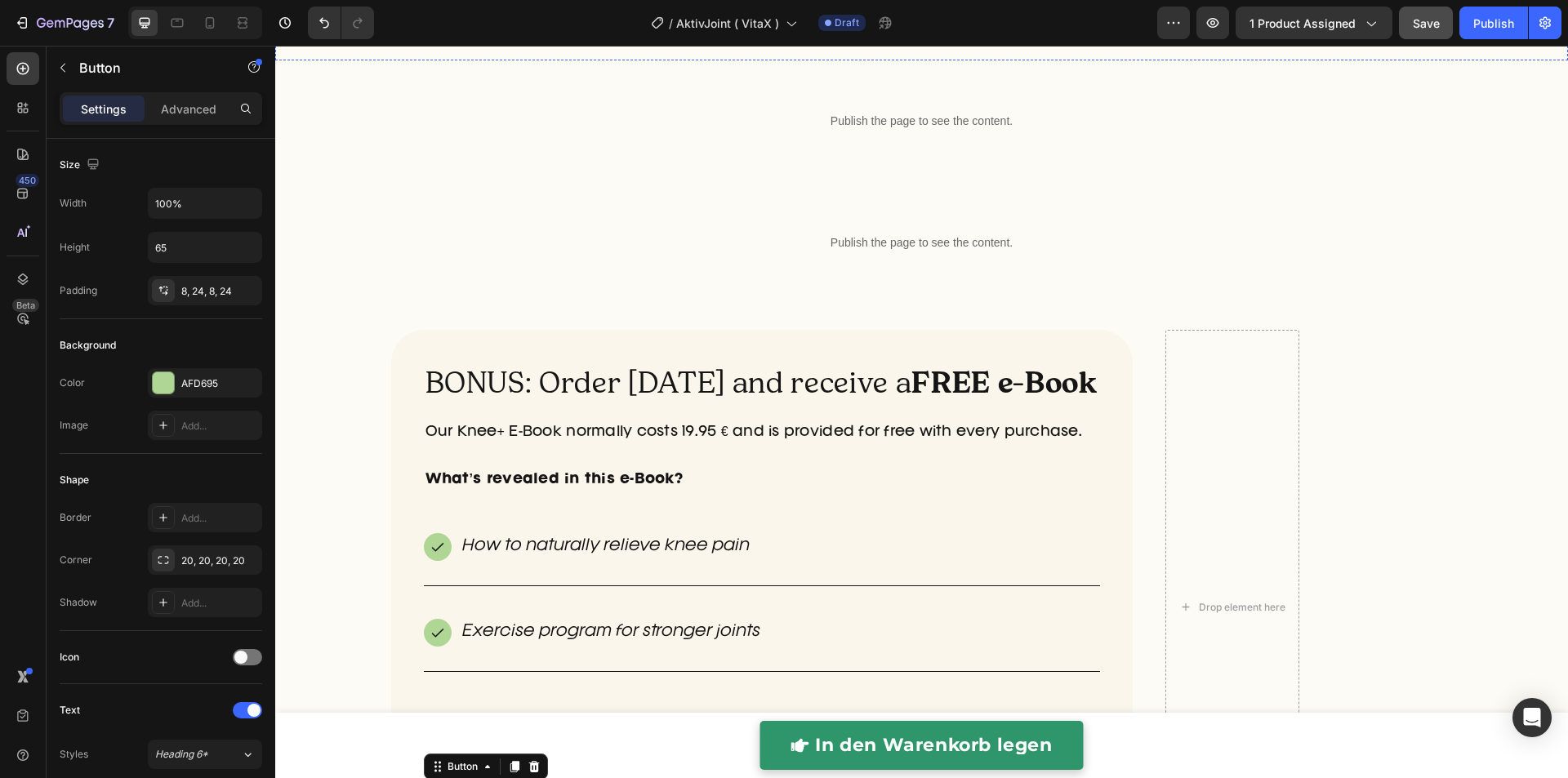
scroll to position [3970, 0]
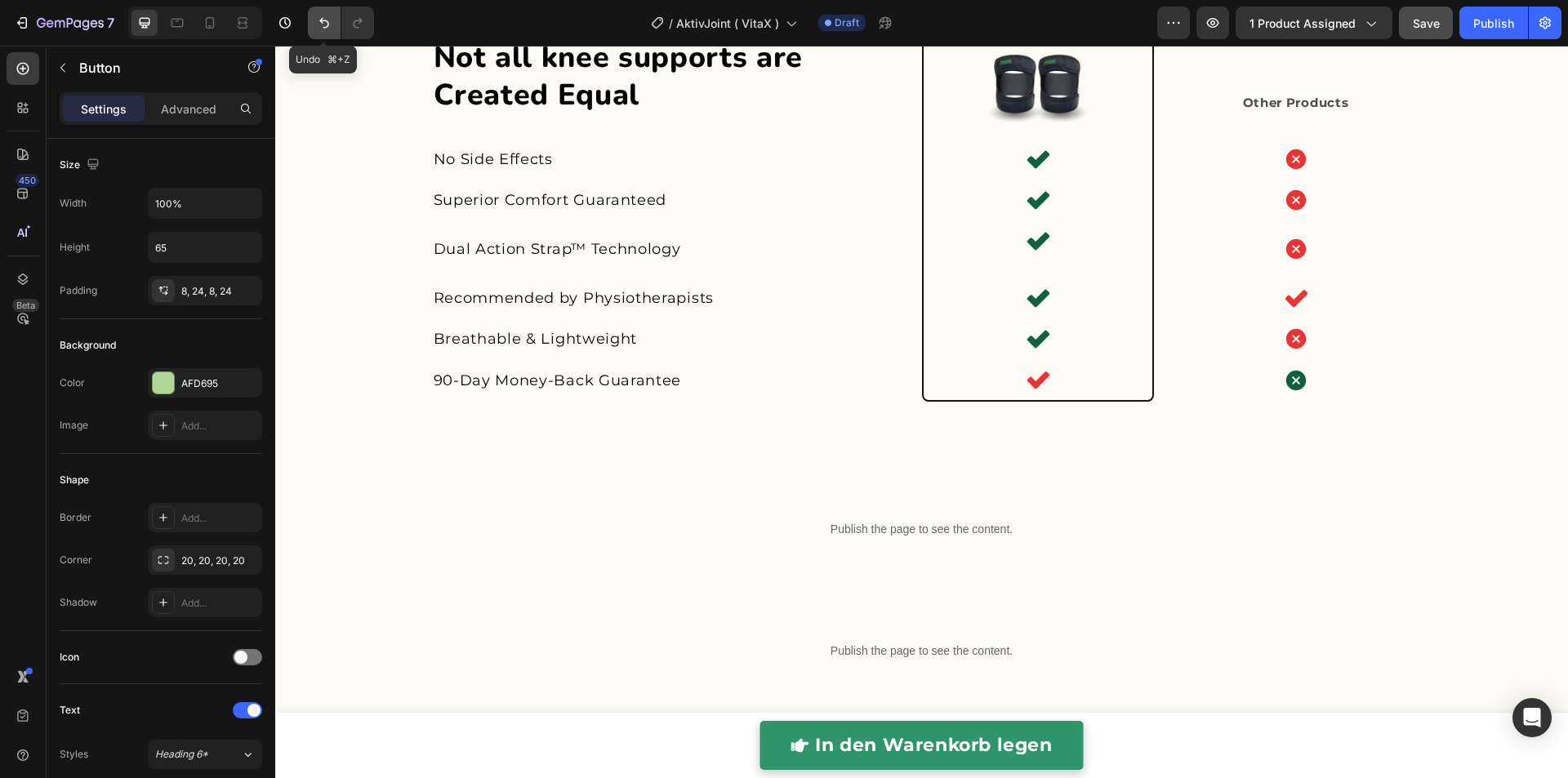
click at [324, 23] on icon "Undo/Redo" at bounding box center [324, 22] width 17 height 17
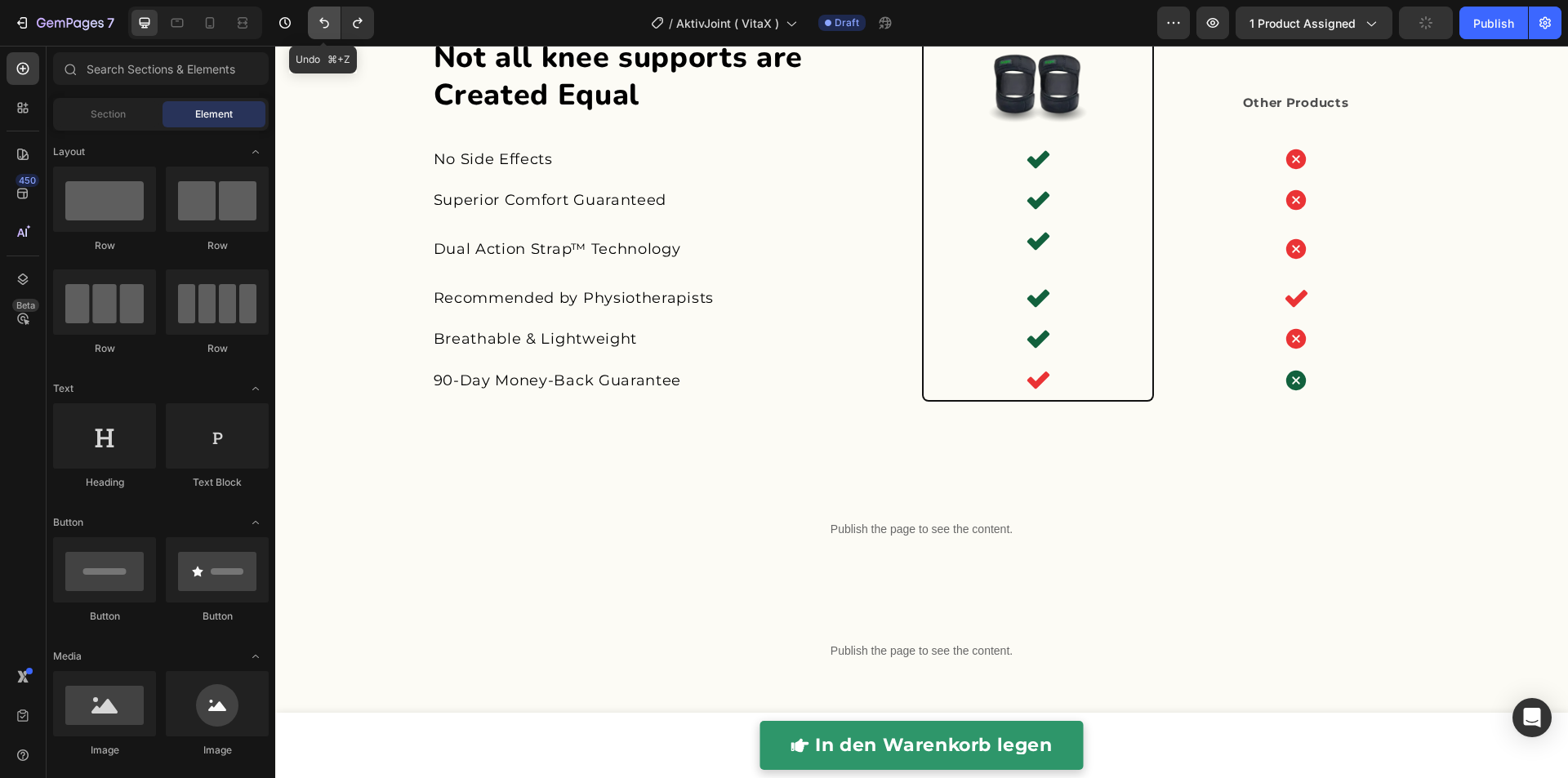
click at [324, 23] on icon "Undo/Redo" at bounding box center [324, 22] width 17 height 17
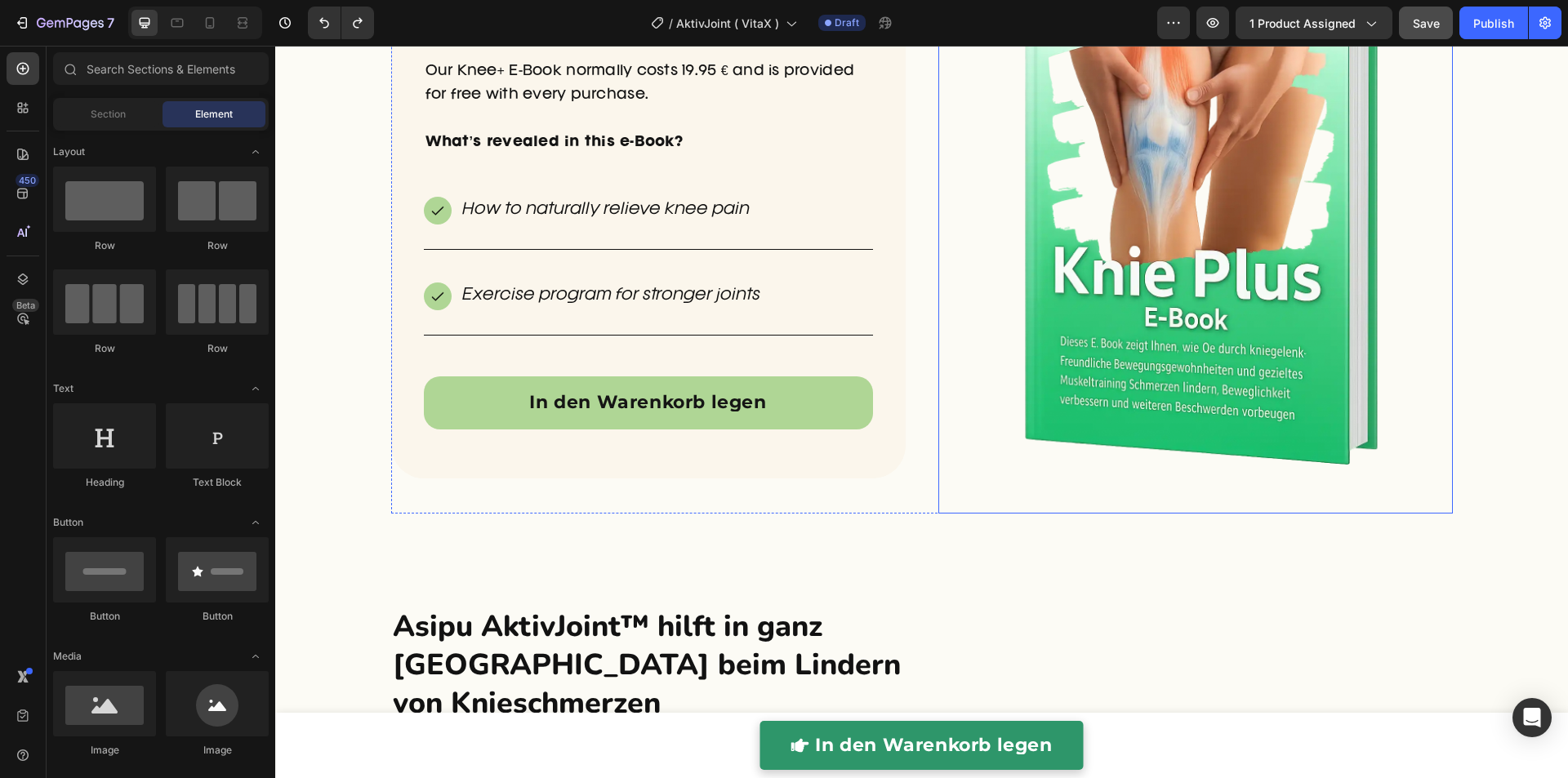
scroll to position [4773, 0]
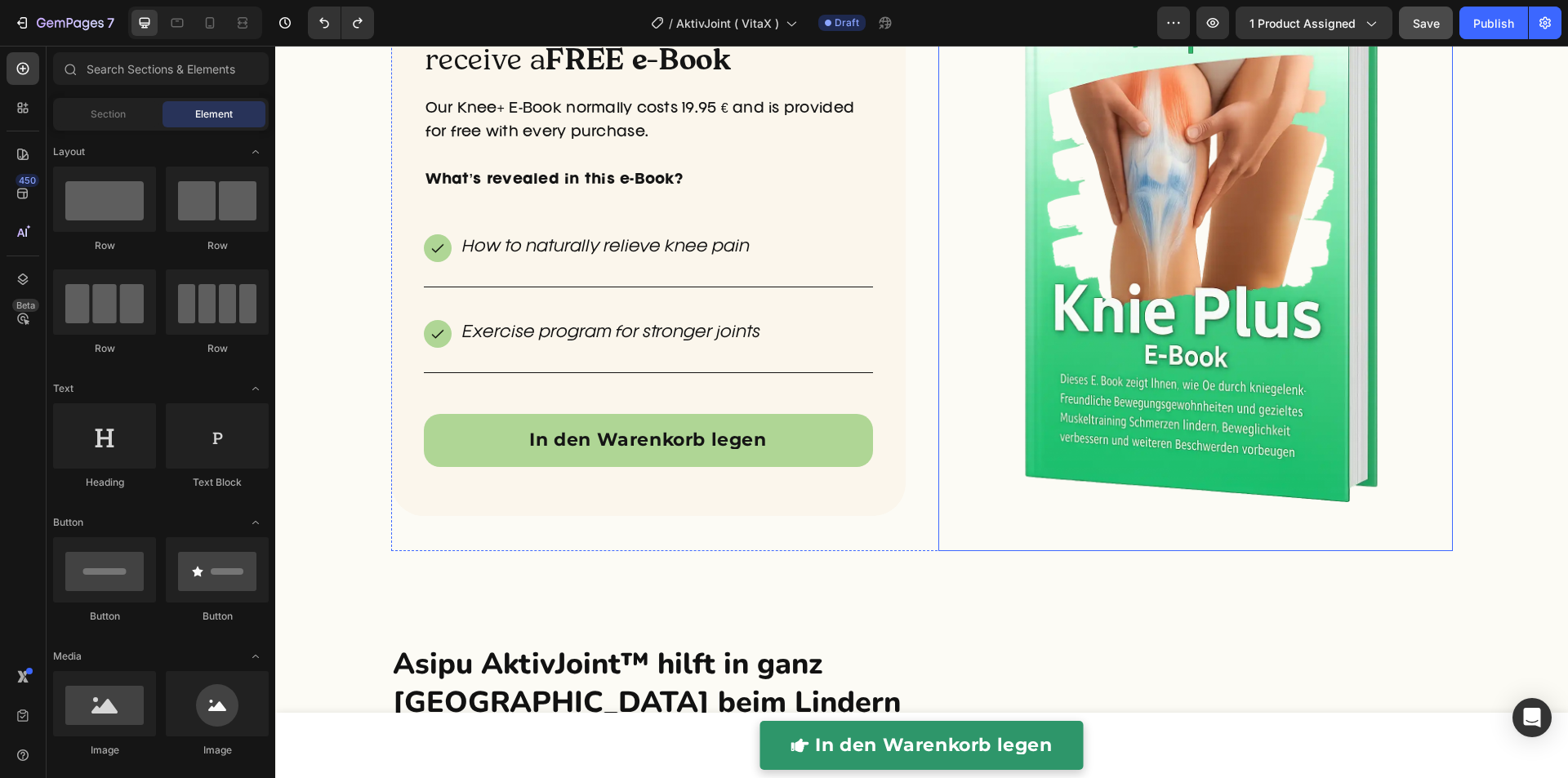
click at [1075, 245] on img at bounding box center [1196, 242] width 412 height 617
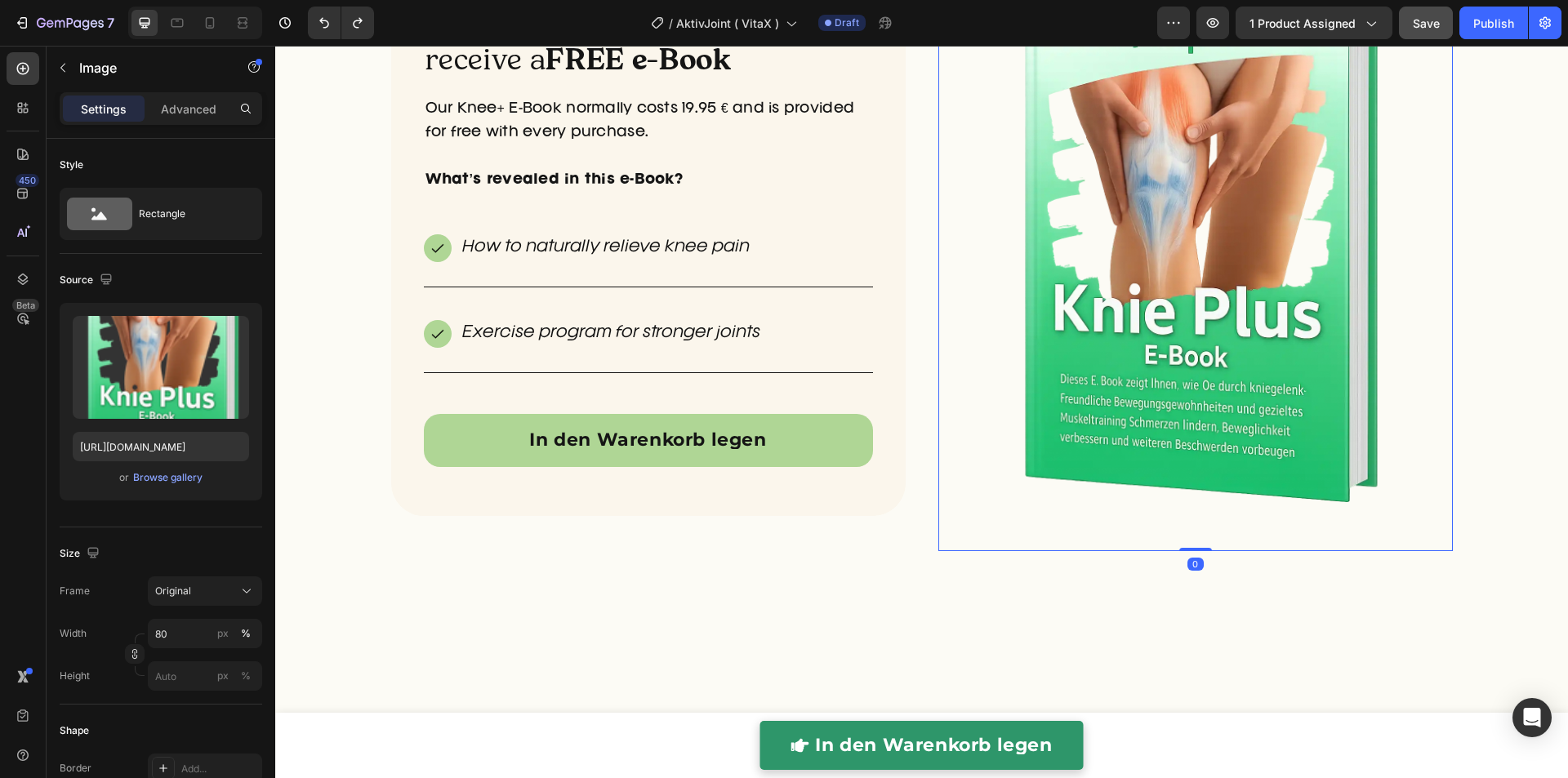
scroll to position [4557, 0]
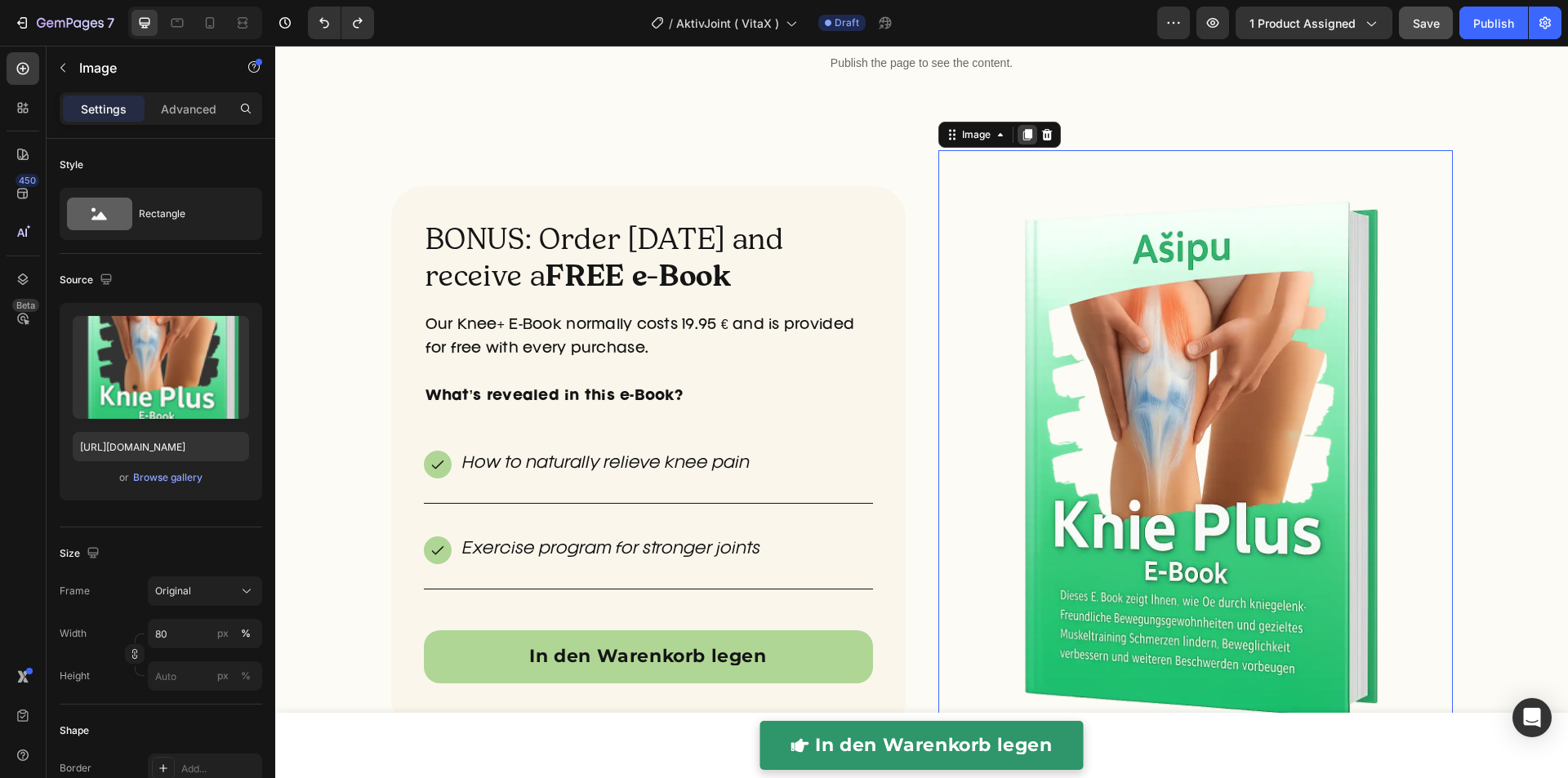
click at [1022, 134] on icon at bounding box center [1026, 136] width 9 height 12
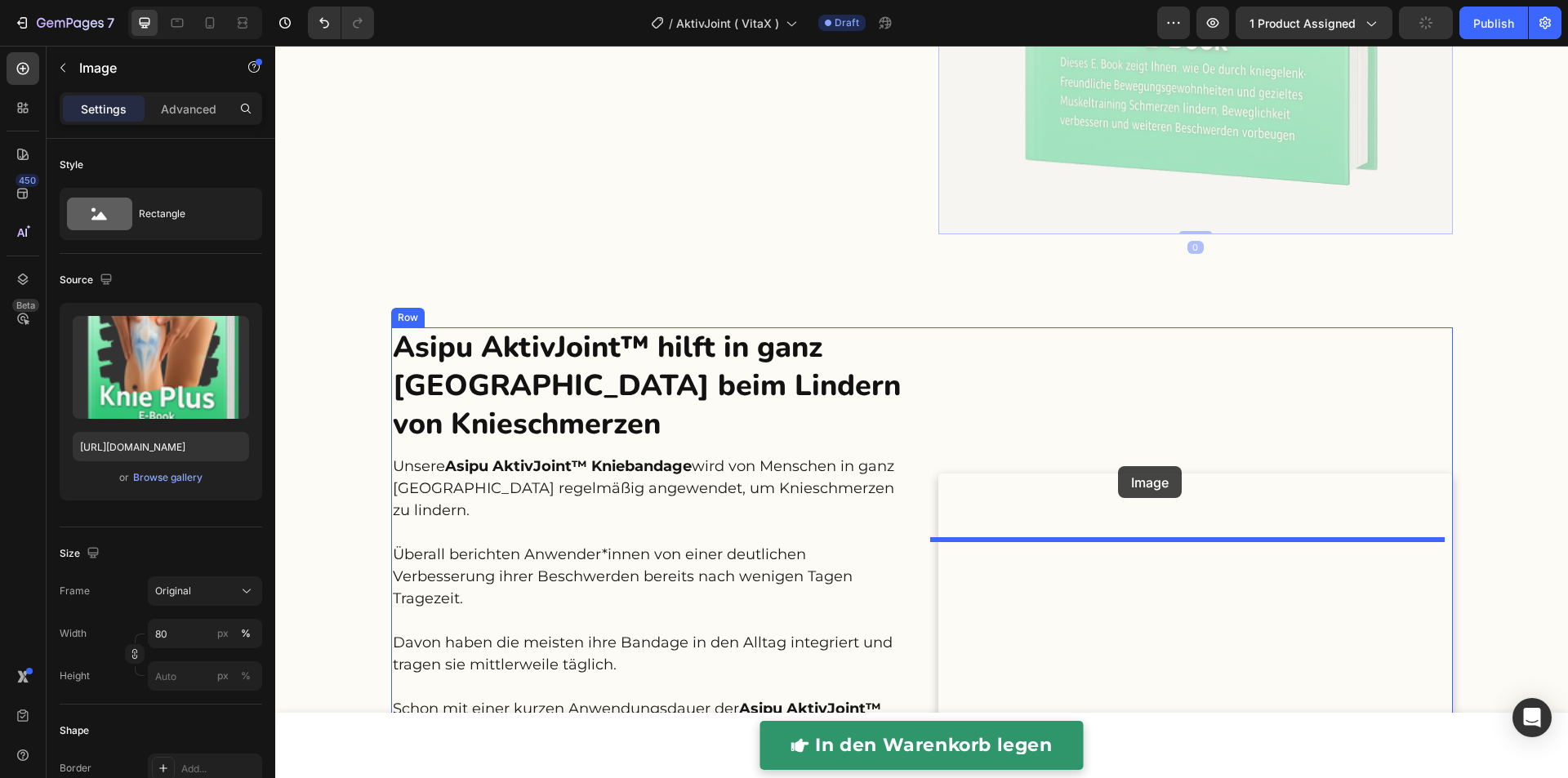
scroll to position [5708, 0]
drag, startPoint x: 976, startPoint y: 93, endPoint x: 1120, endPoint y: 443, distance: 378.5
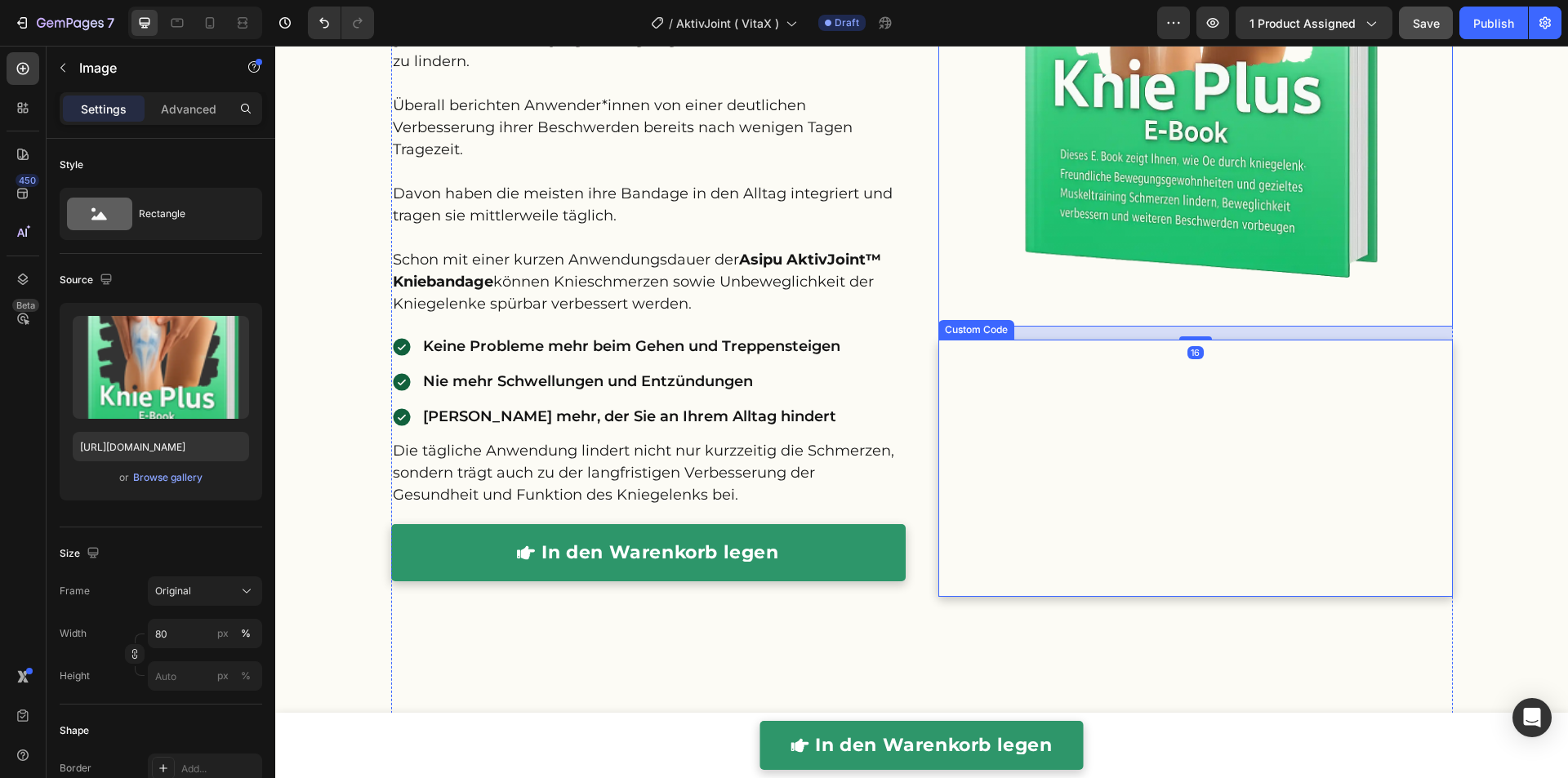
click at [1111, 396] on video at bounding box center [1195, 468] width 514 height 257
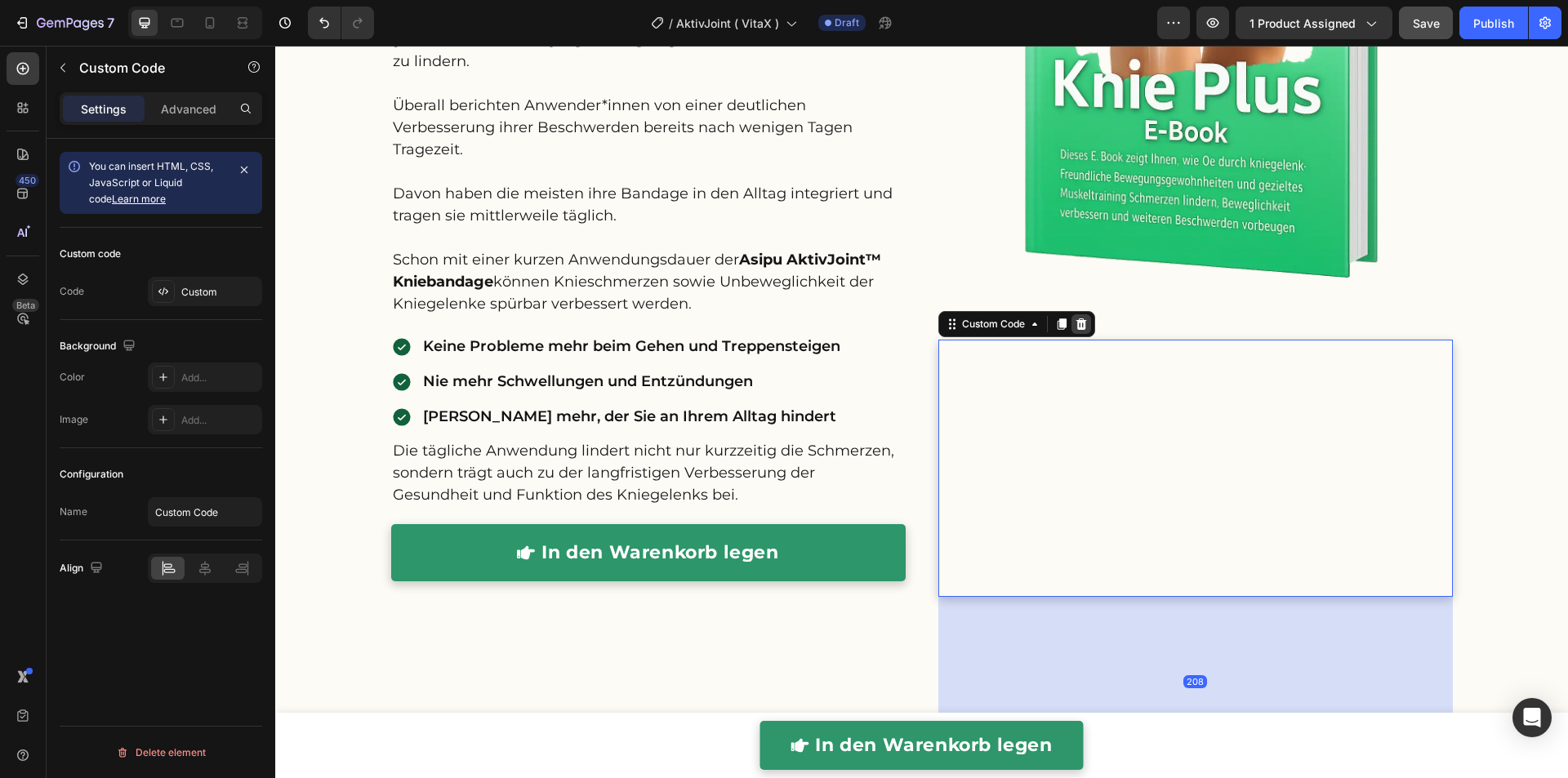
click at [1076, 323] on icon at bounding box center [1080, 325] width 11 height 12
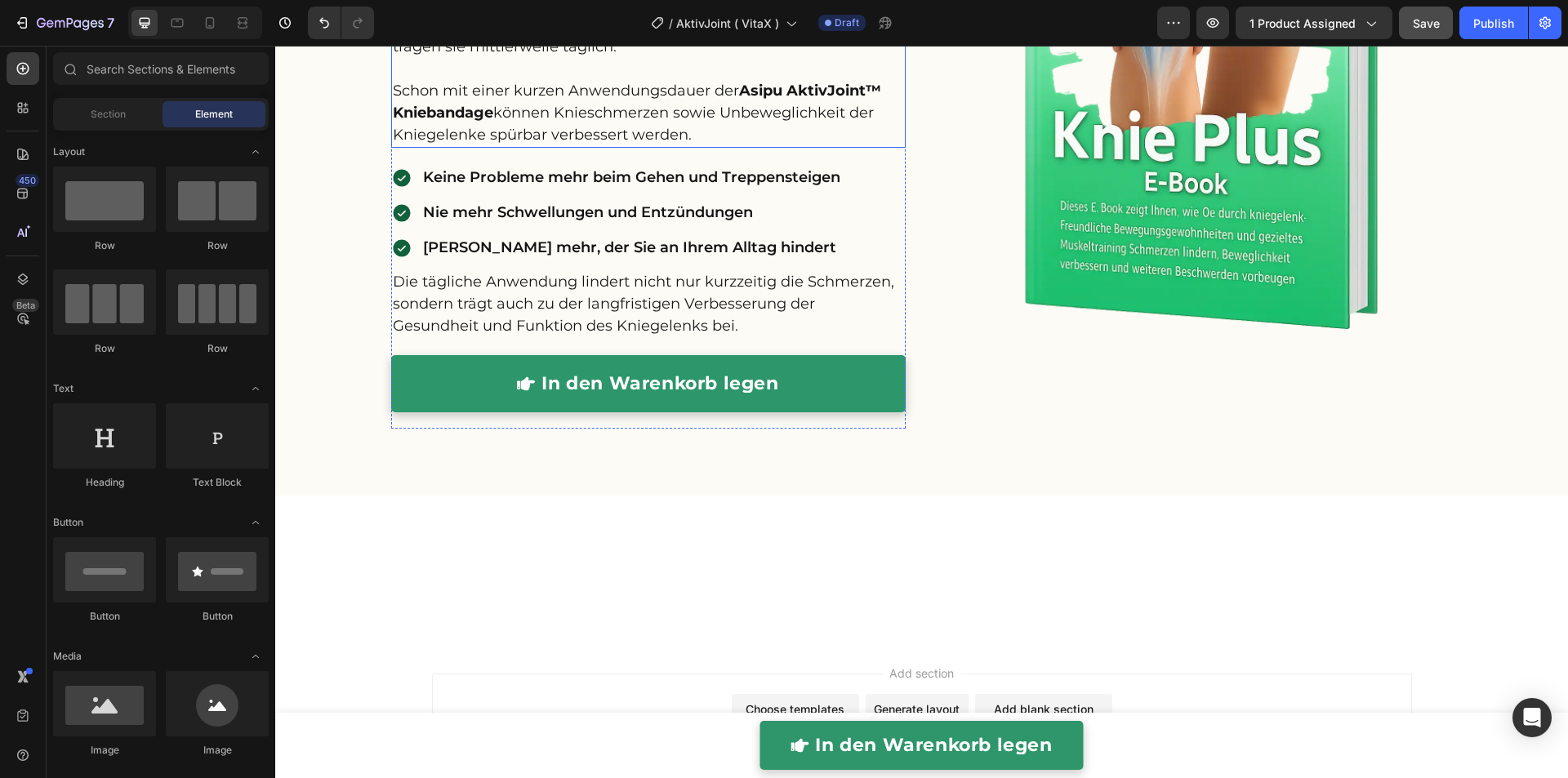
scroll to position [5332, 0]
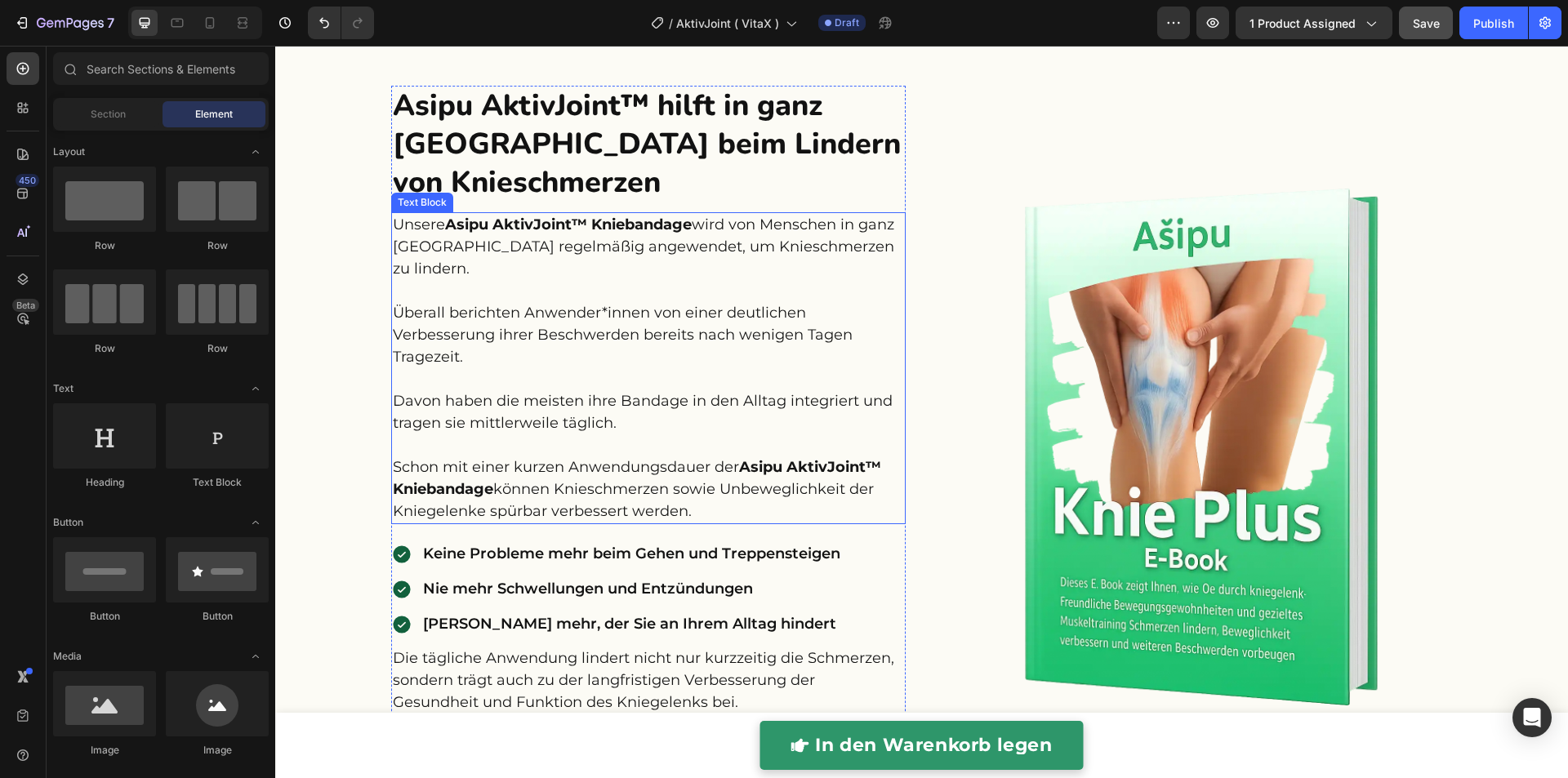
click at [600, 477] on p "Unsere Asipu AktivJoint™ Kniebandage wird von Menschen in ganz Deutschland rege…" at bounding box center [648, 368] width 511 height 308
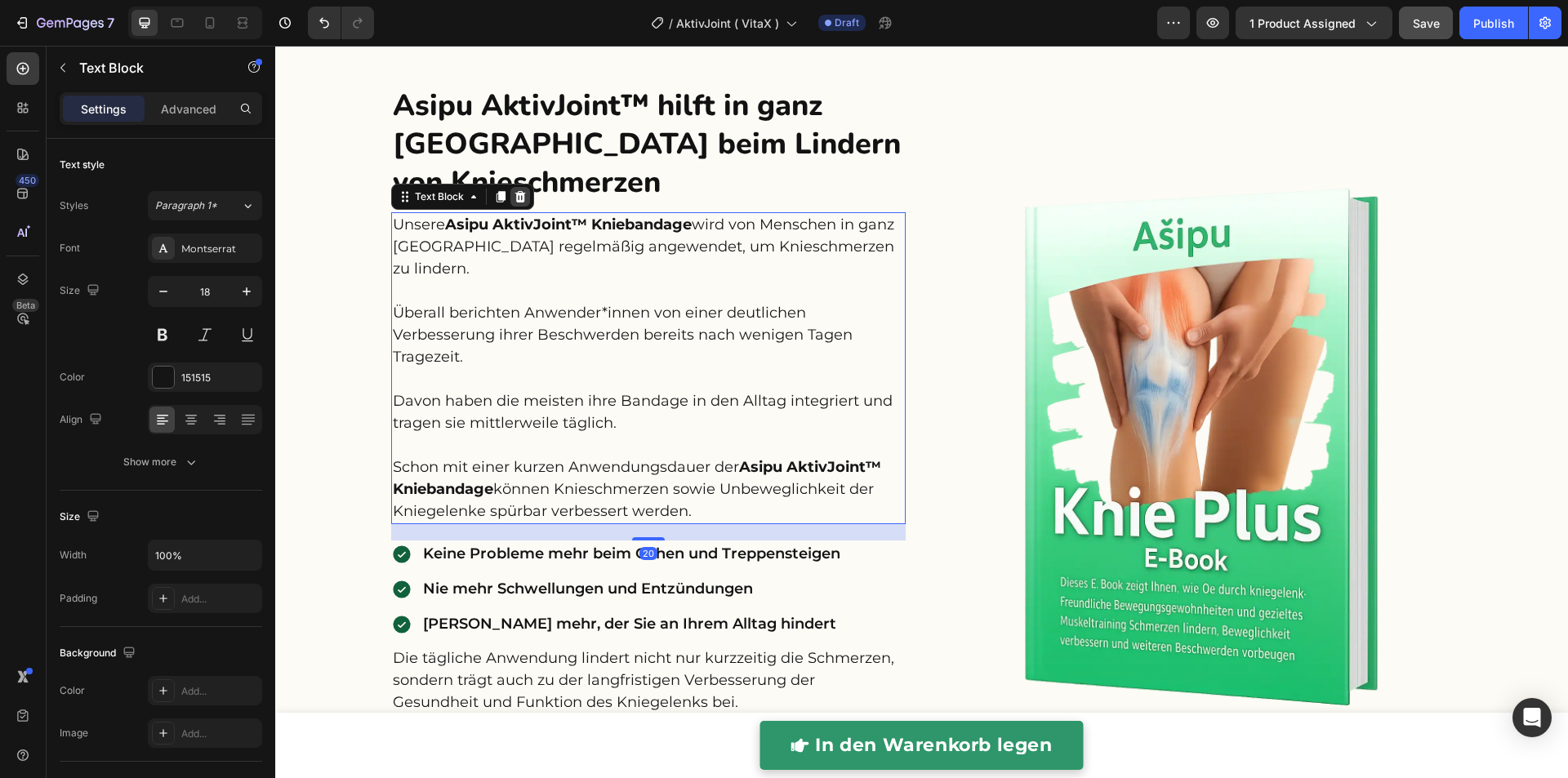
click at [518, 198] on div at bounding box center [520, 197] width 20 height 19
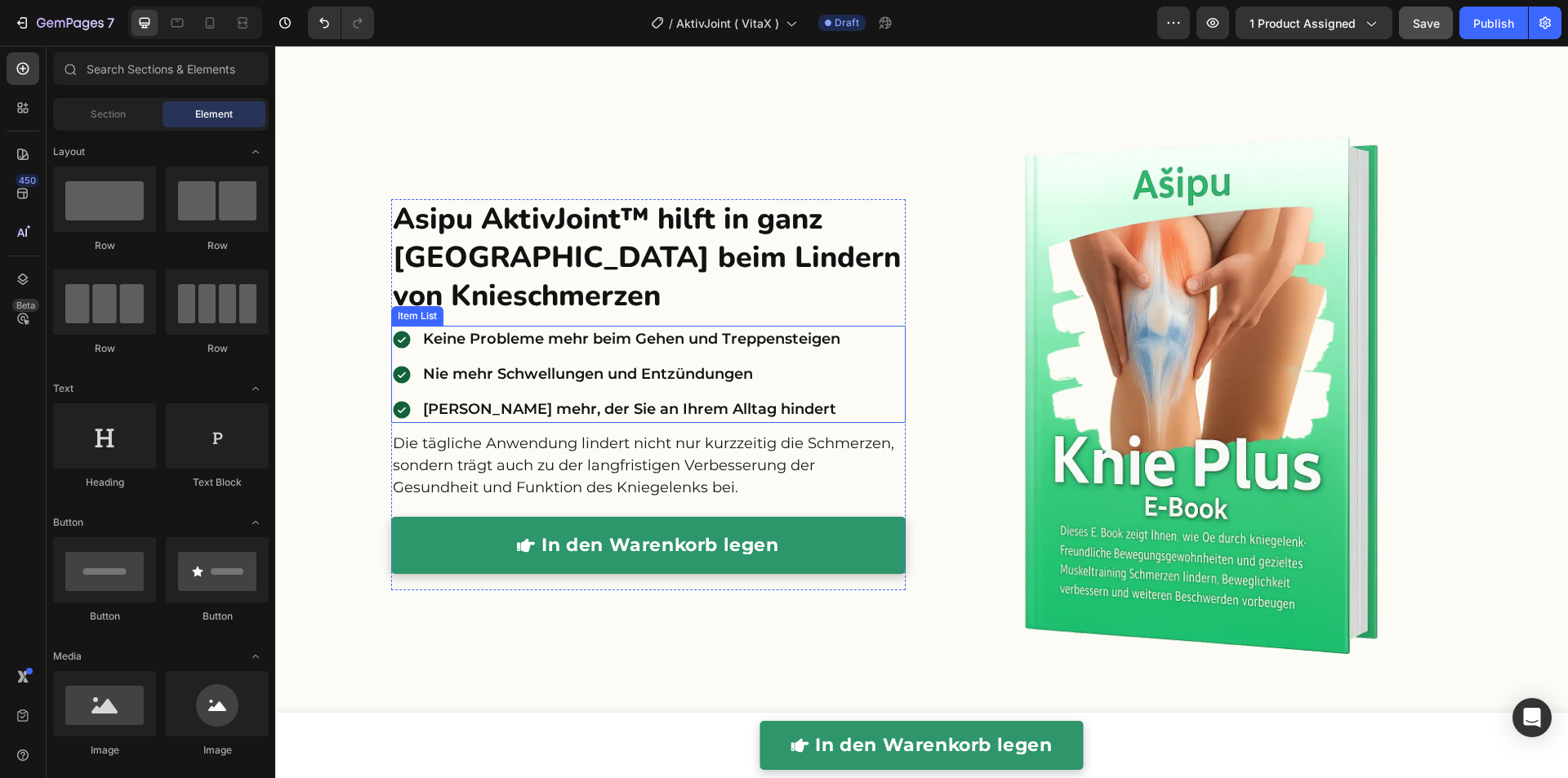
click at [410, 356] on div "Keine Probleme mehr beim Gehen und Treppensteigen Nie mehr Schwellungen und Ent…" at bounding box center [616, 374] width 451 height 97
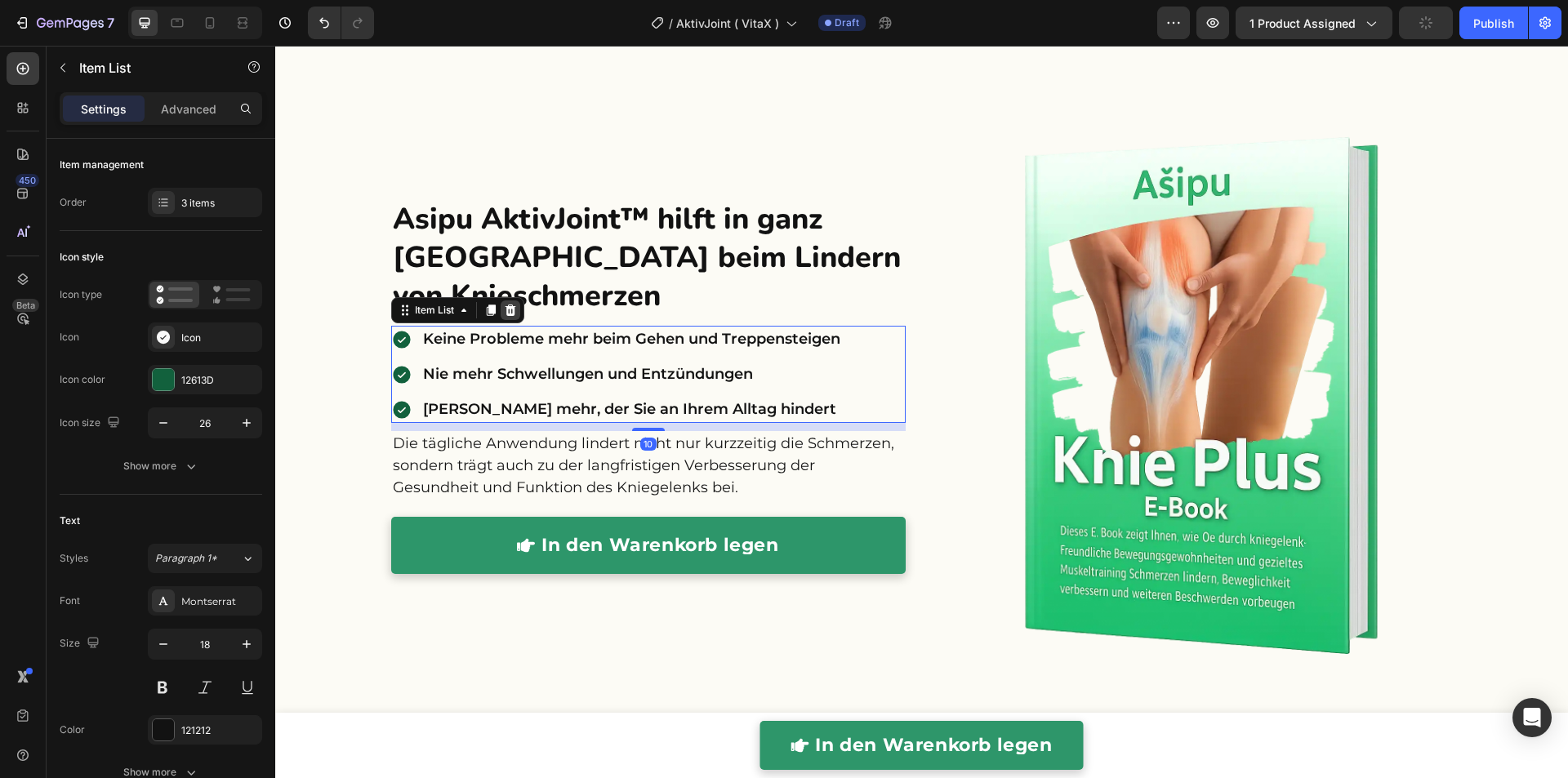
click at [509, 313] on div at bounding box center [510, 310] width 20 height 19
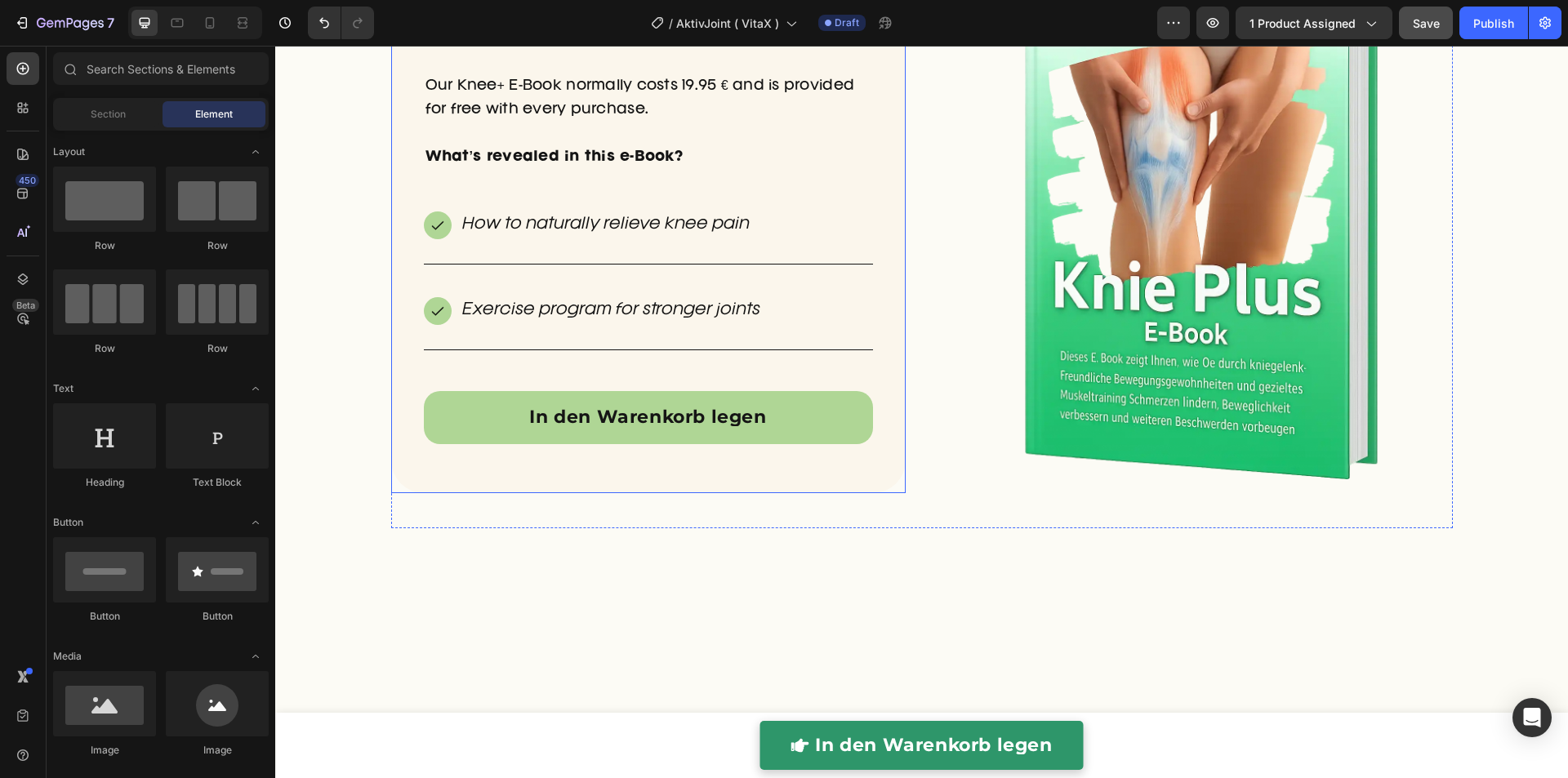
scroll to position [4446, 0]
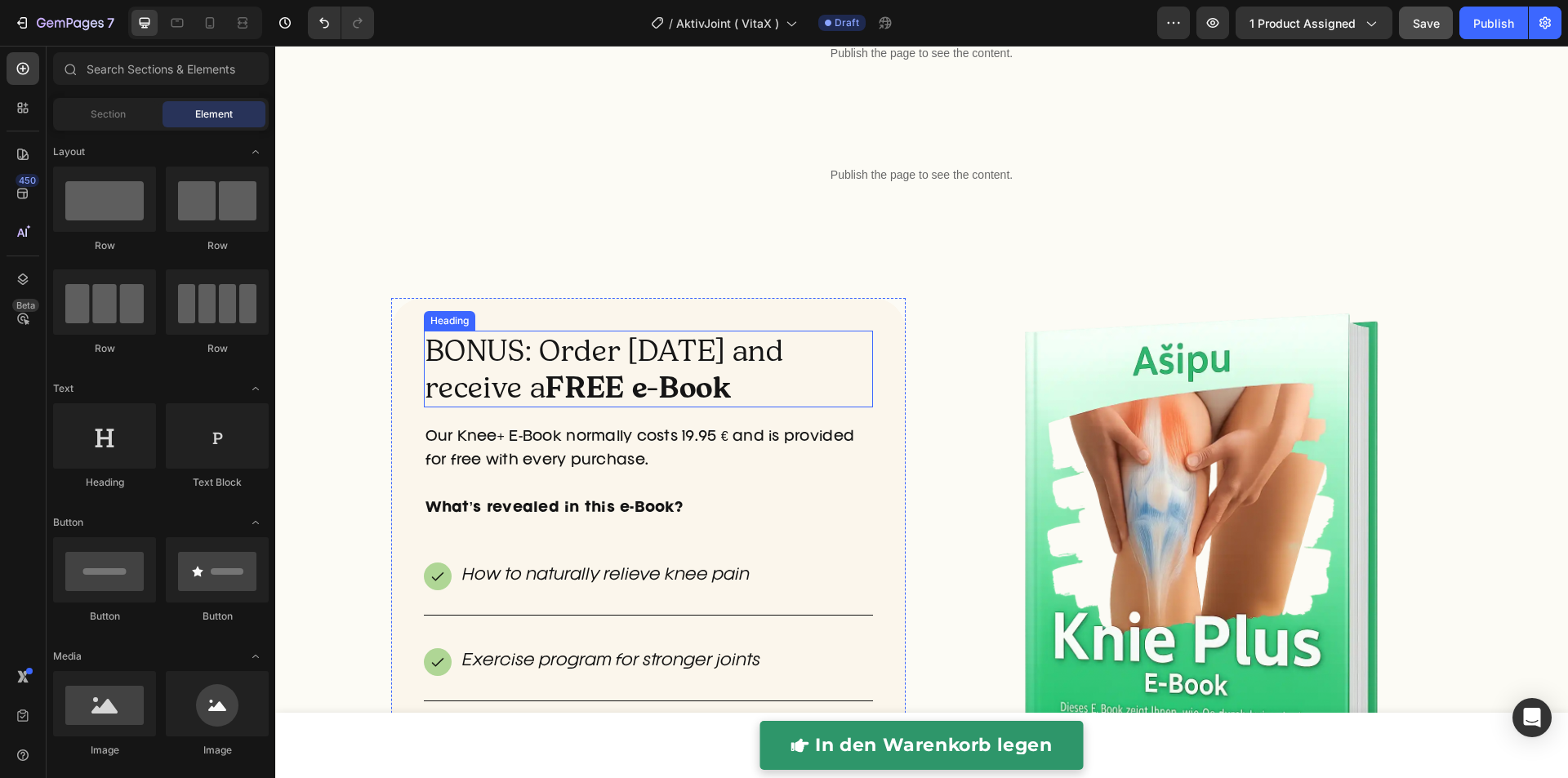
drag, startPoint x: 541, startPoint y: 359, endPoint x: 529, endPoint y: 339, distance: 23.3
click at [542, 359] on h2 "BONUS: Order today and receive a FREE e-Book" at bounding box center [648, 369] width 449 height 77
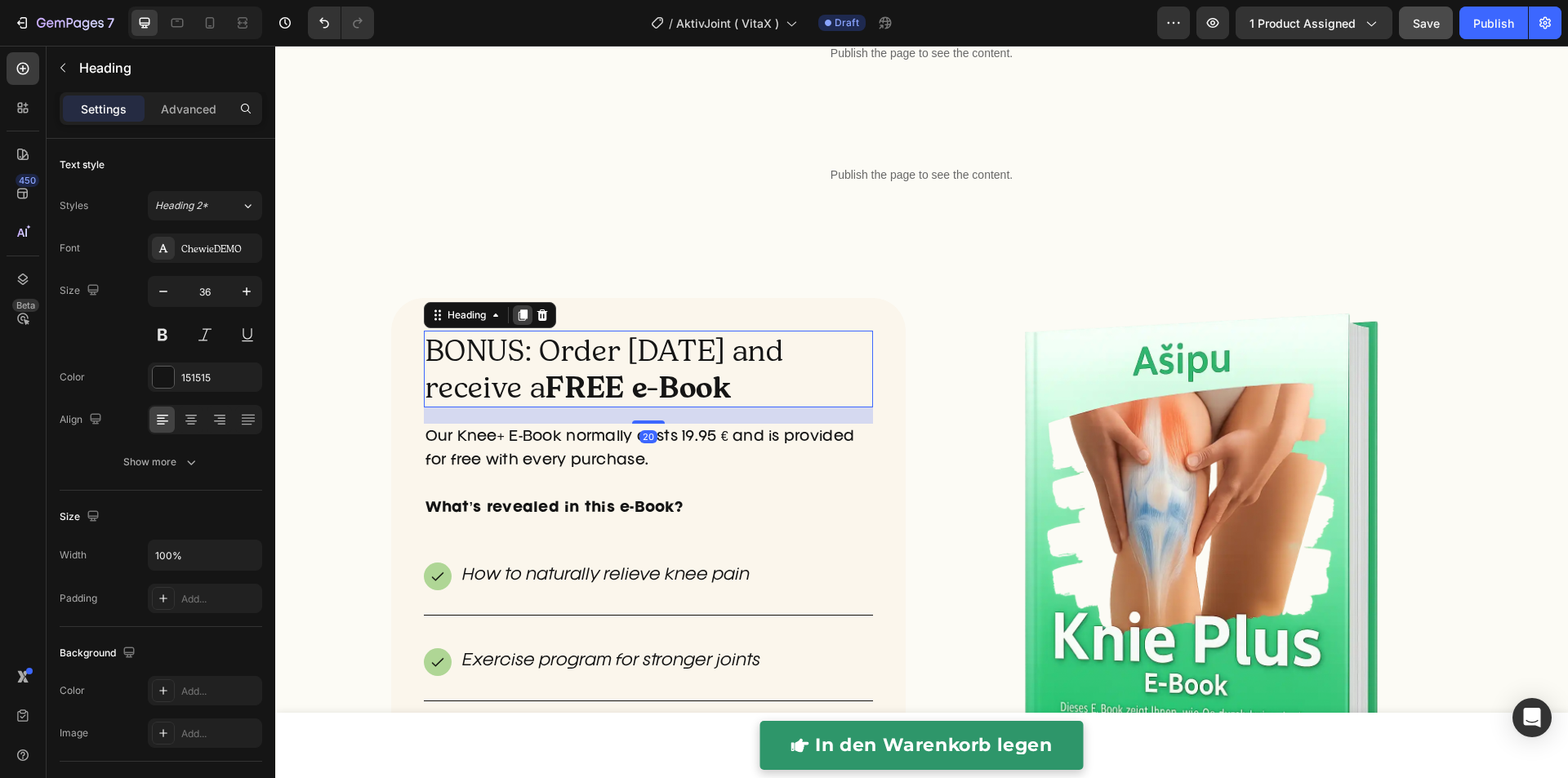
click at [518, 317] on icon at bounding box center [522, 316] width 9 height 12
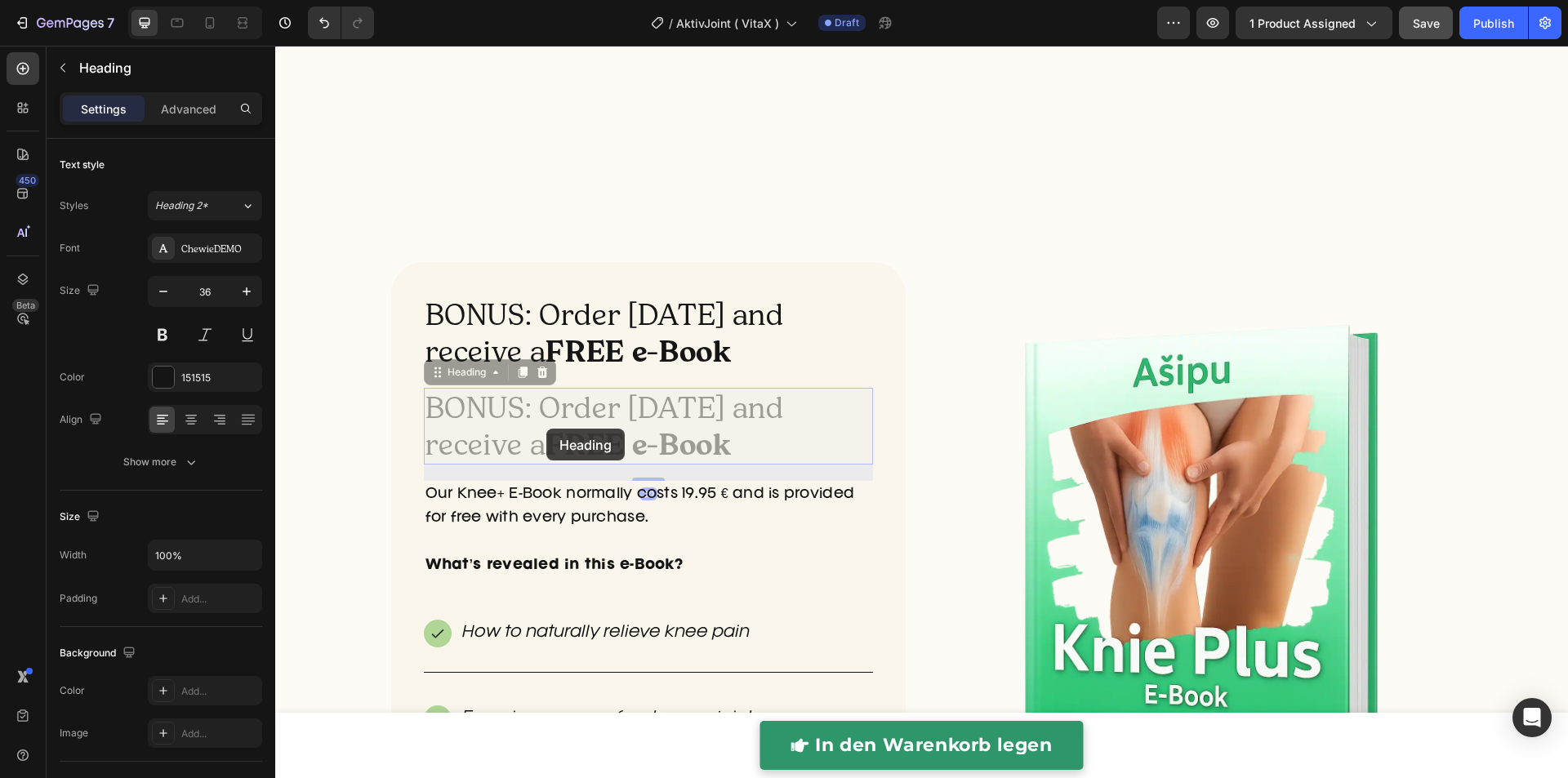
scroll to position [5140, 0]
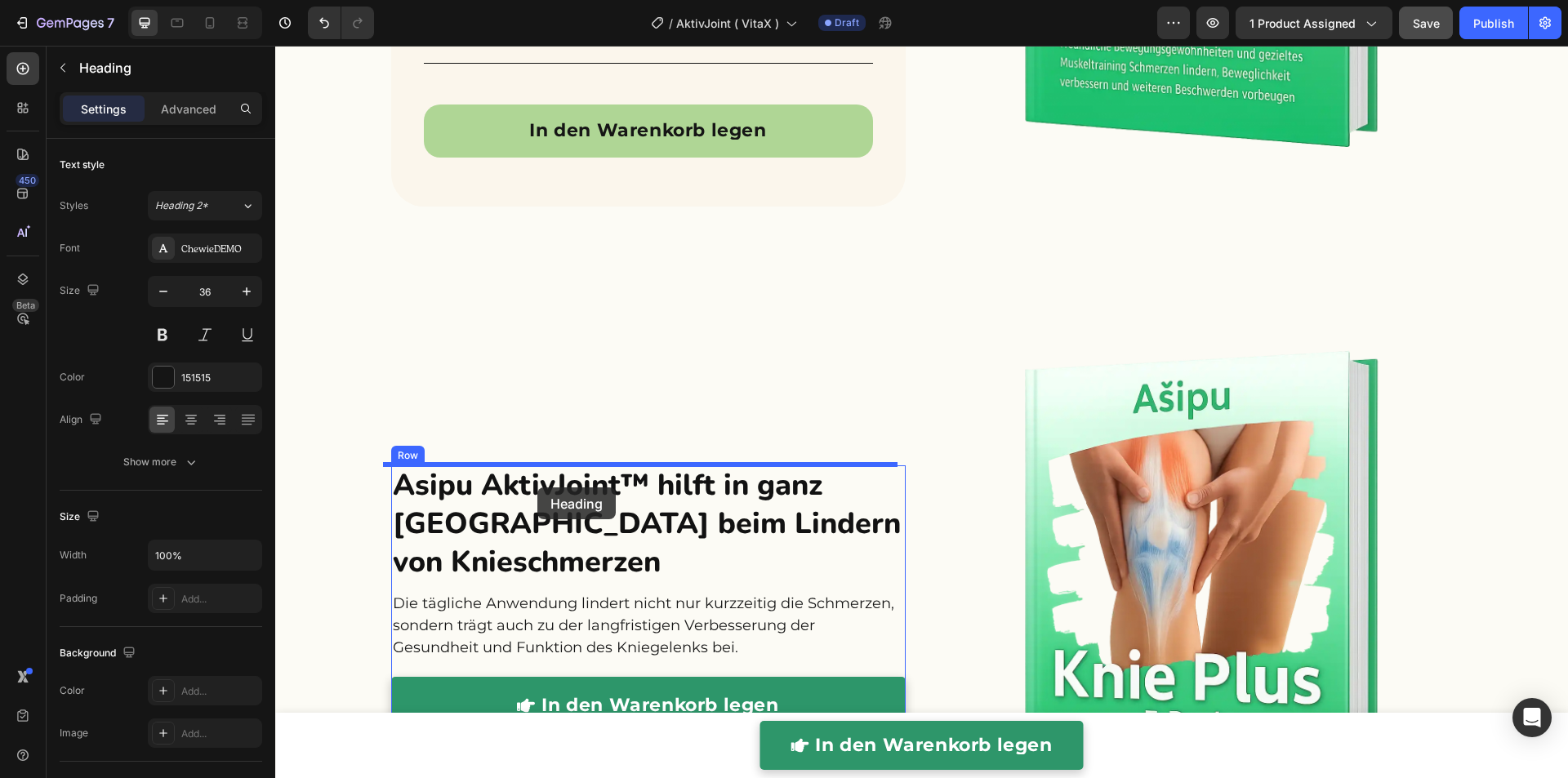
drag, startPoint x: 469, startPoint y: 381, endPoint x: 537, endPoint y: 487, distance: 125.9
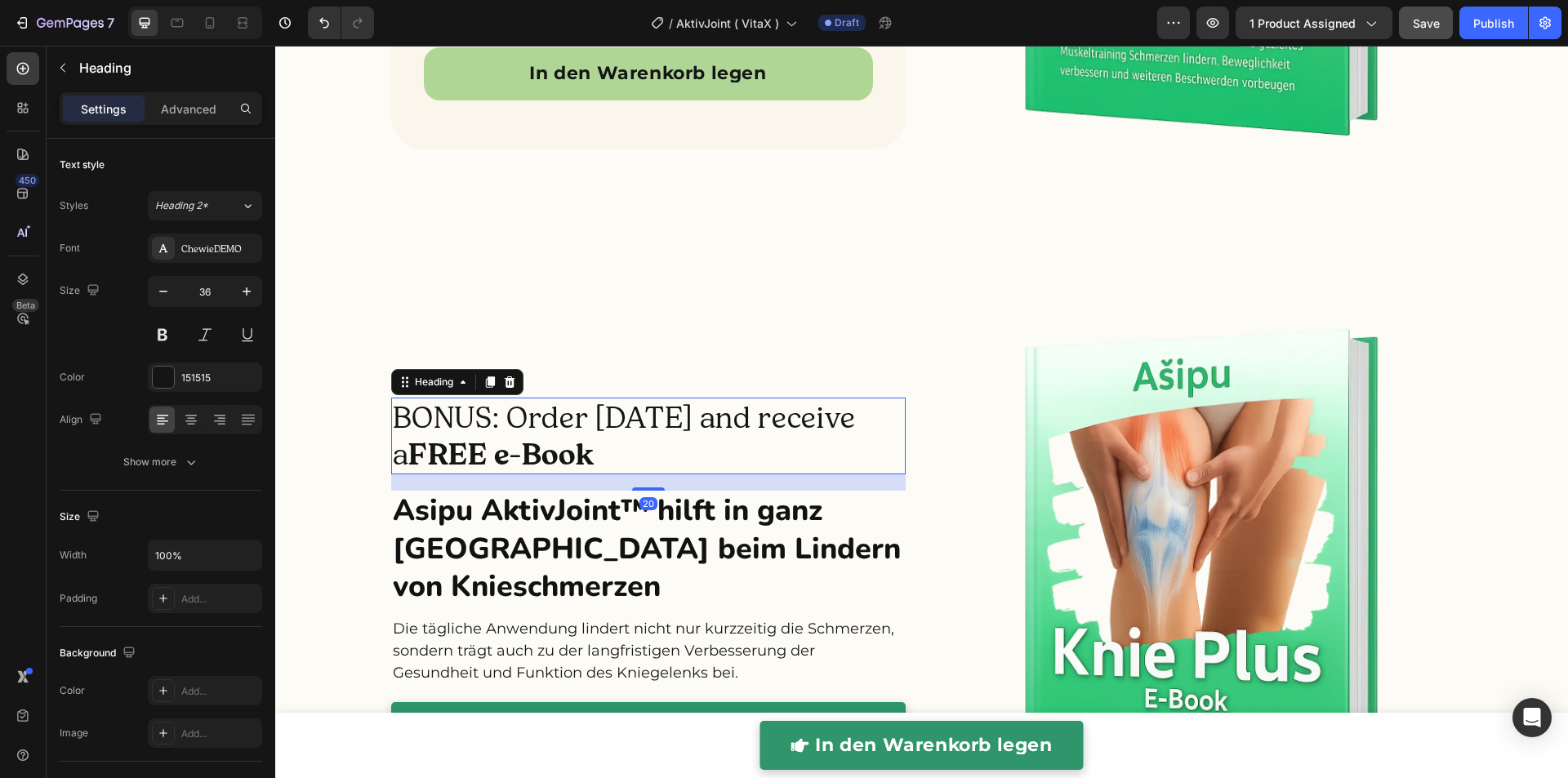
scroll to position [5083, 0]
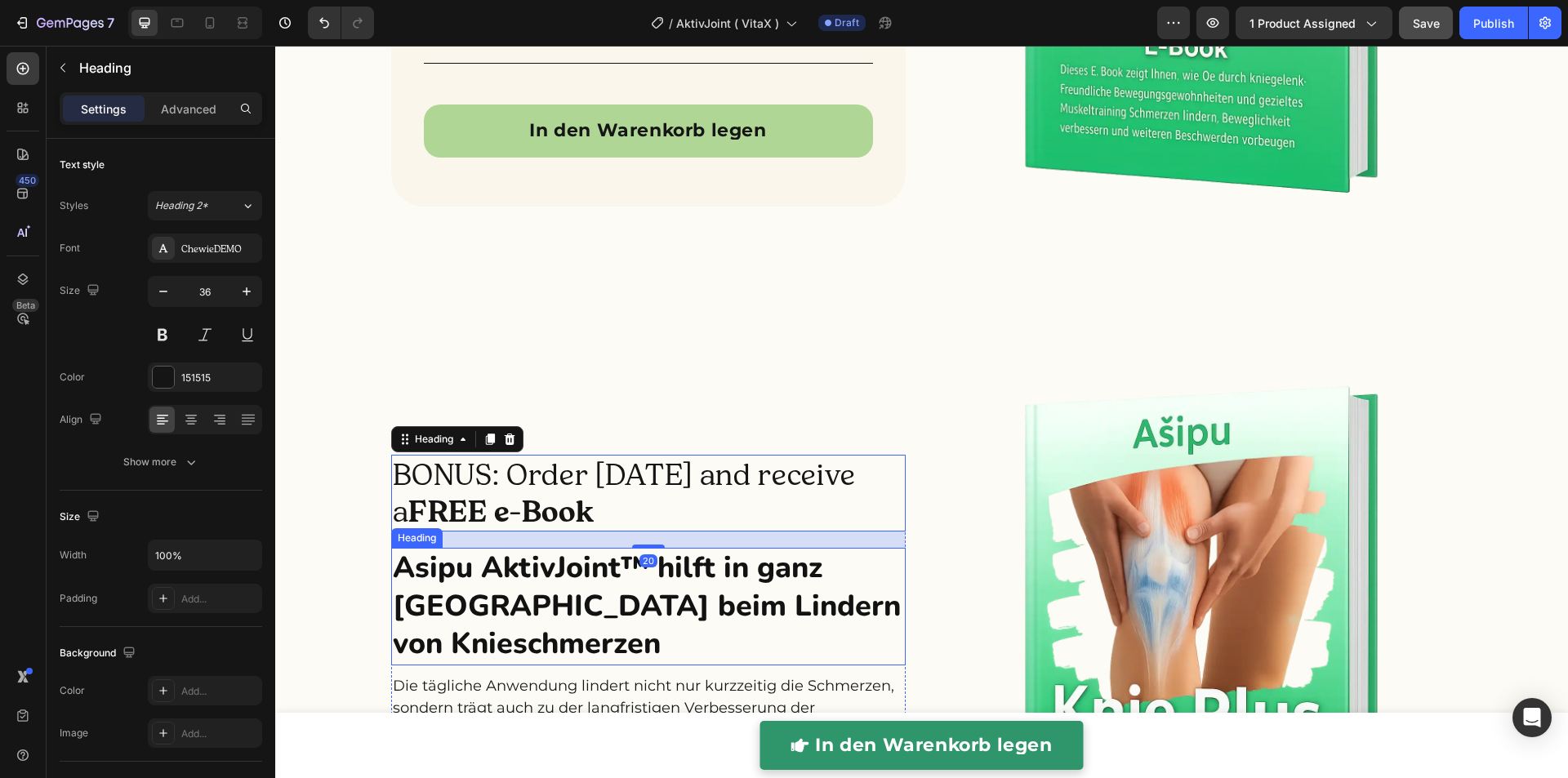
click at [540, 576] on h2 "Asipu AktivJoint™ hilft in ganz [GEOGRAPHIC_DATA] beim Lindern von Knieschmerzen" at bounding box center [647, 606] width 514 height 118
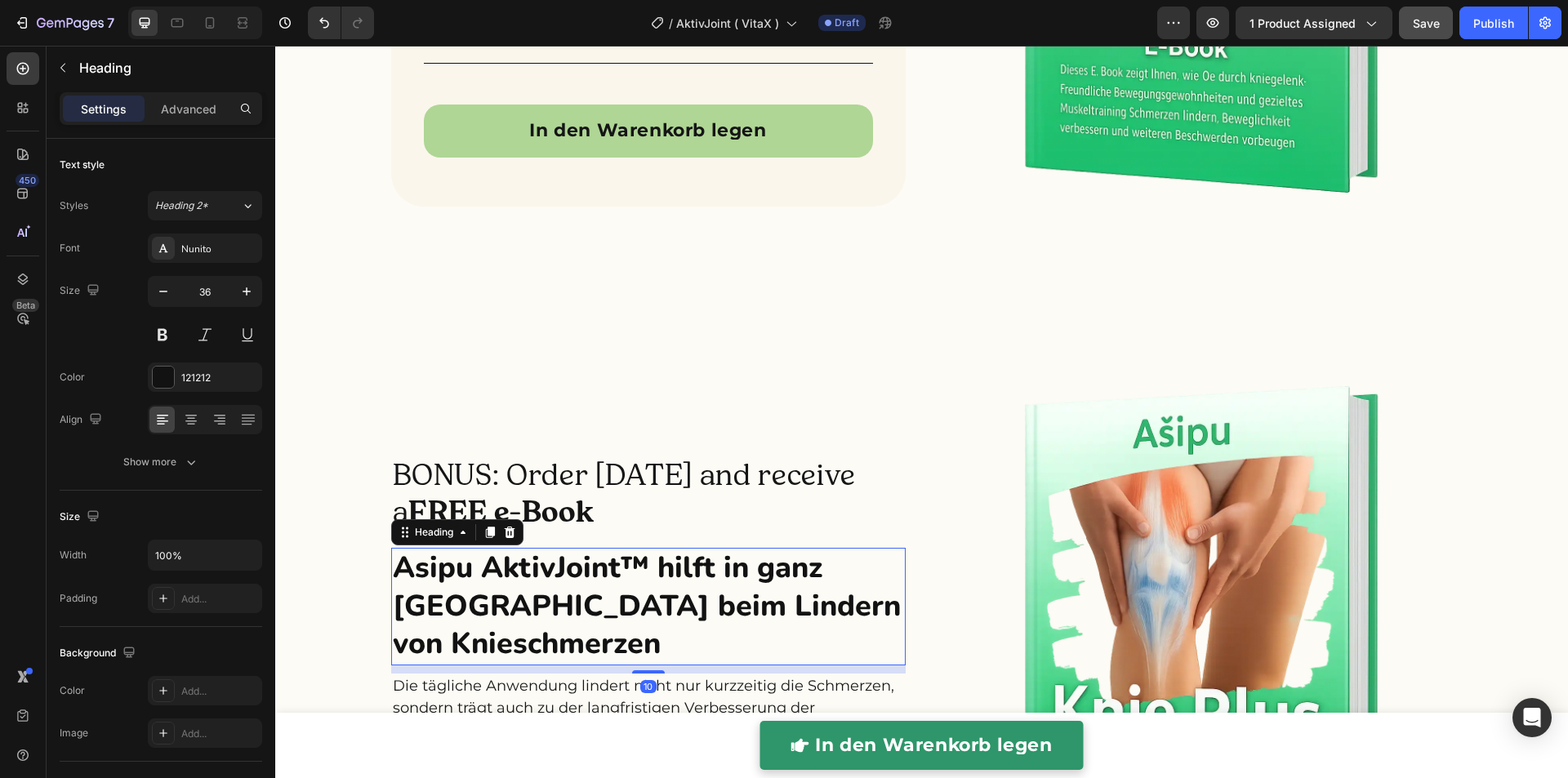
click at [504, 529] on icon at bounding box center [509, 532] width 11 height 12
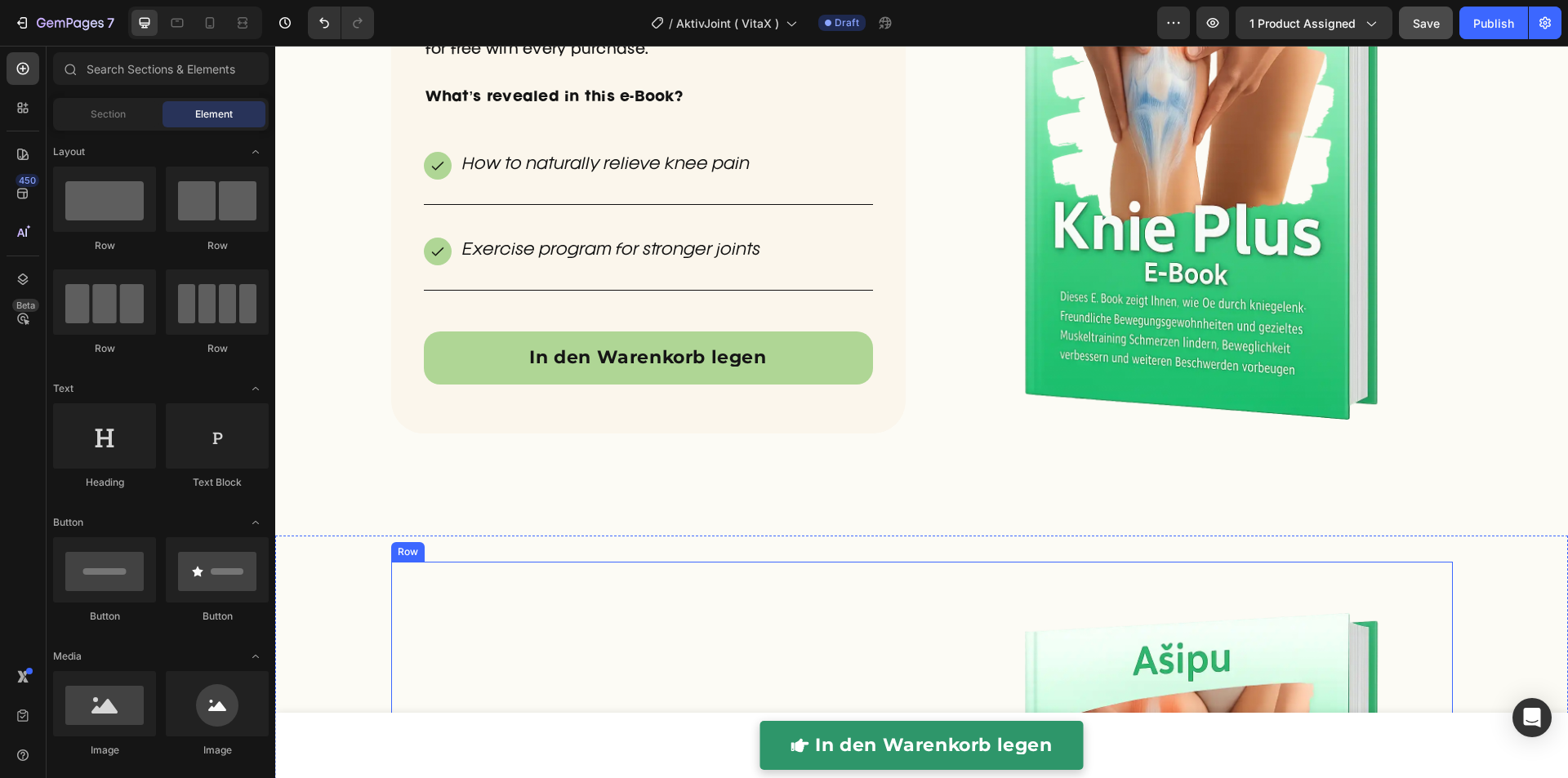
scroll to position [4667, 0]
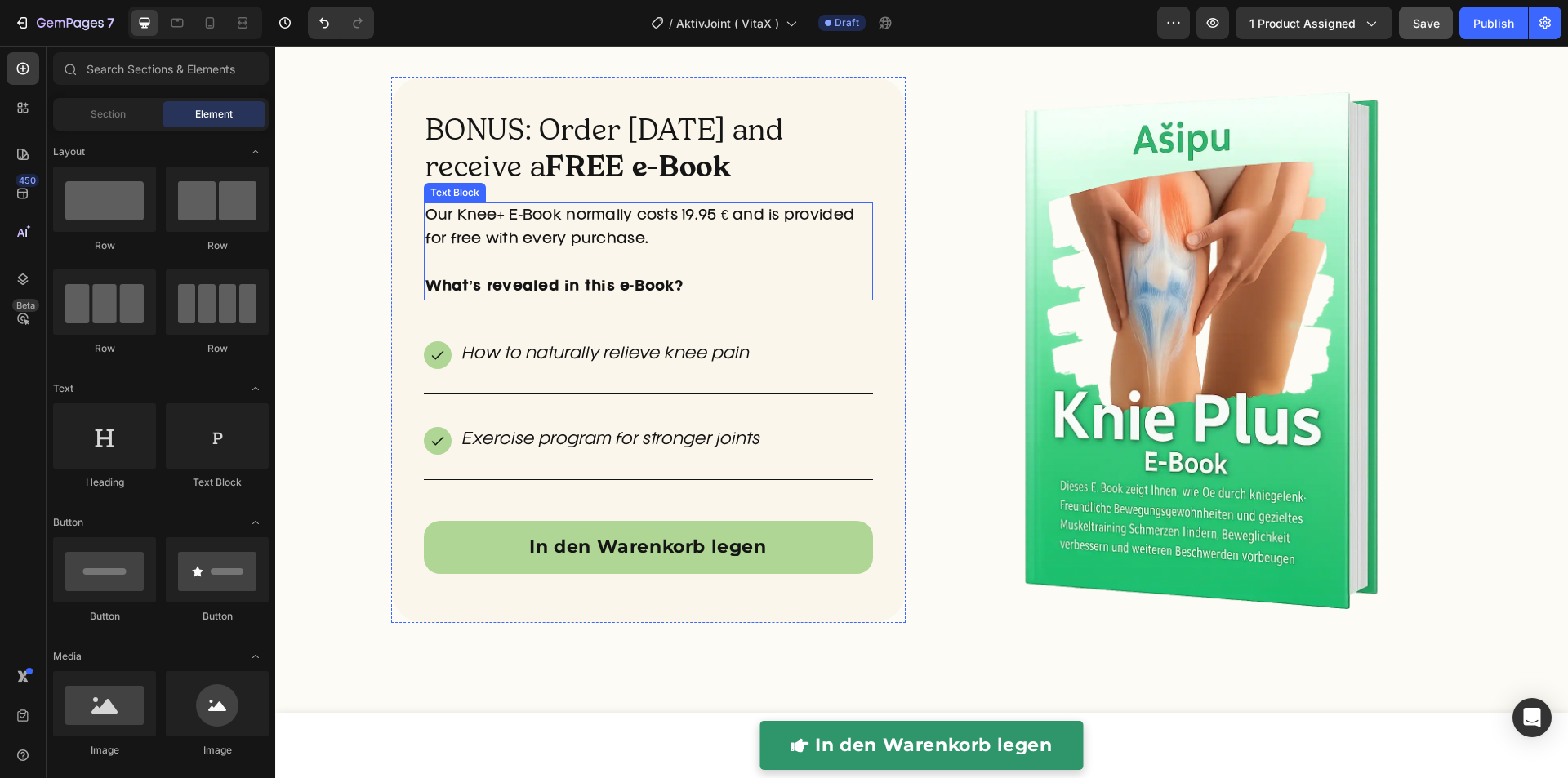
click at [499, 238] on p "Our Knee+ E-Book normally costs 19.95 € and is provided for free with every pur…" at bounding box center [647, 239] width 446 height 70
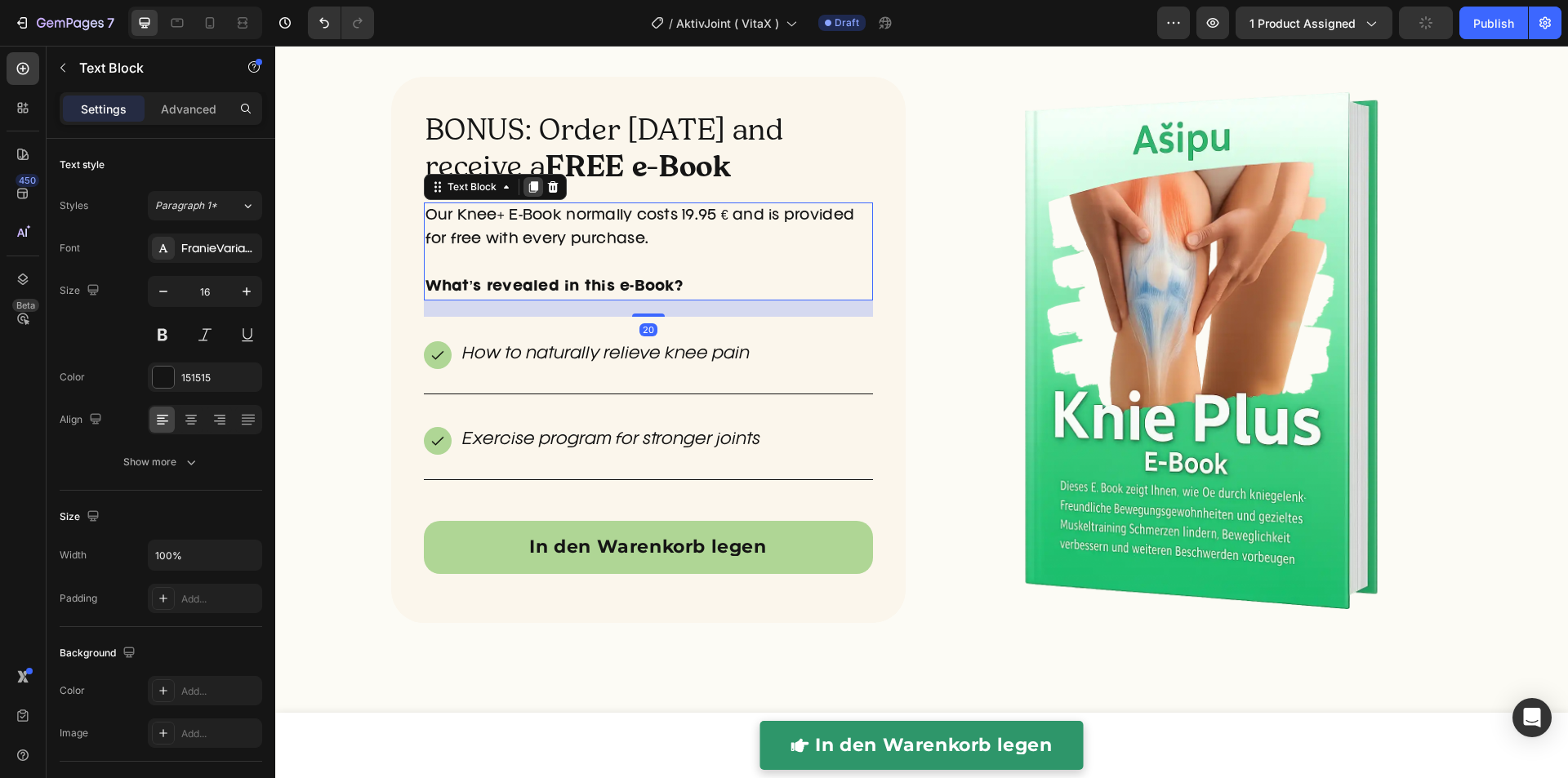
click at [529, 188] on icon at bounding box center [532, 188] width 9 height 12
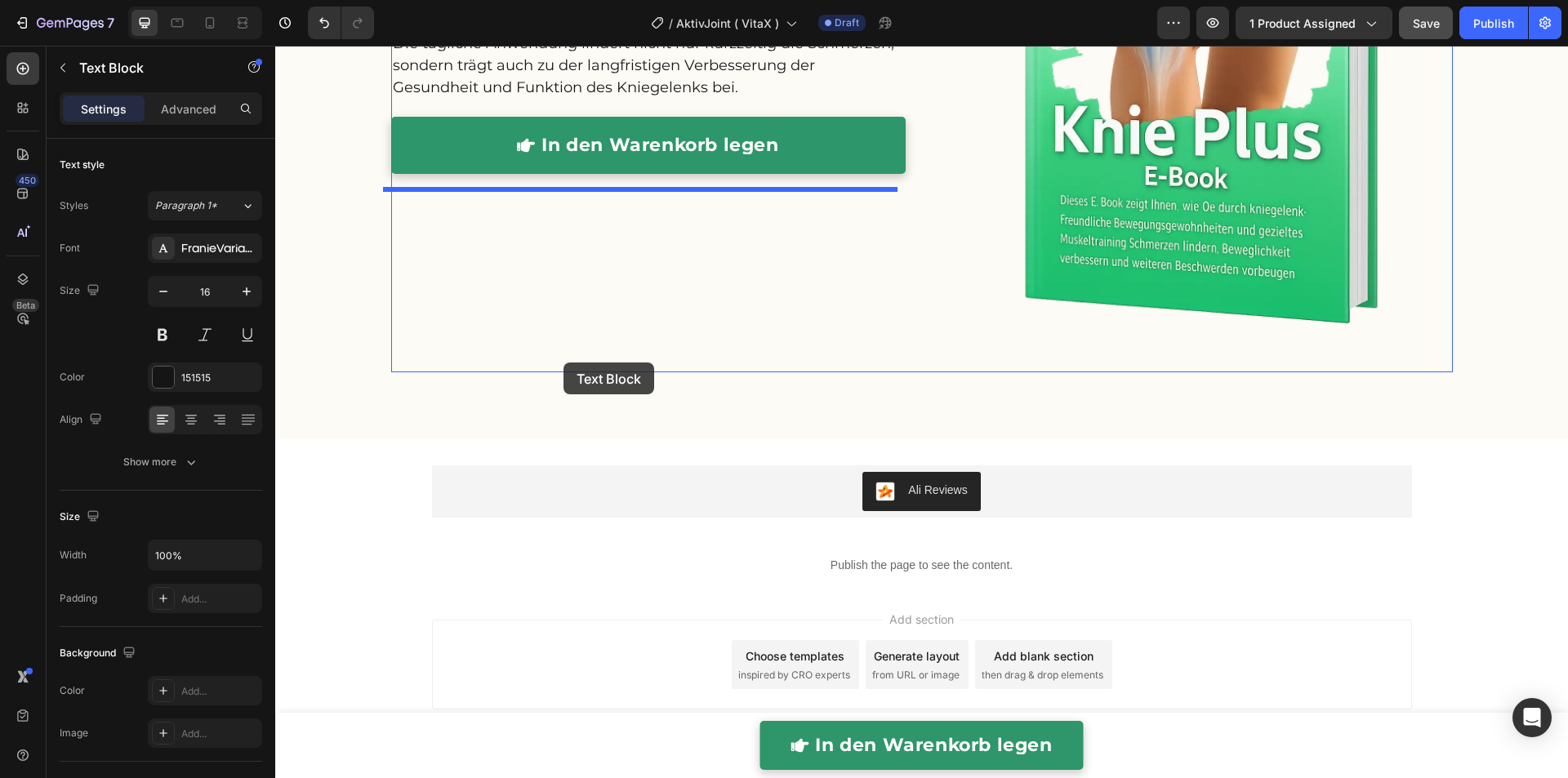
scroll to position [5646, 0]
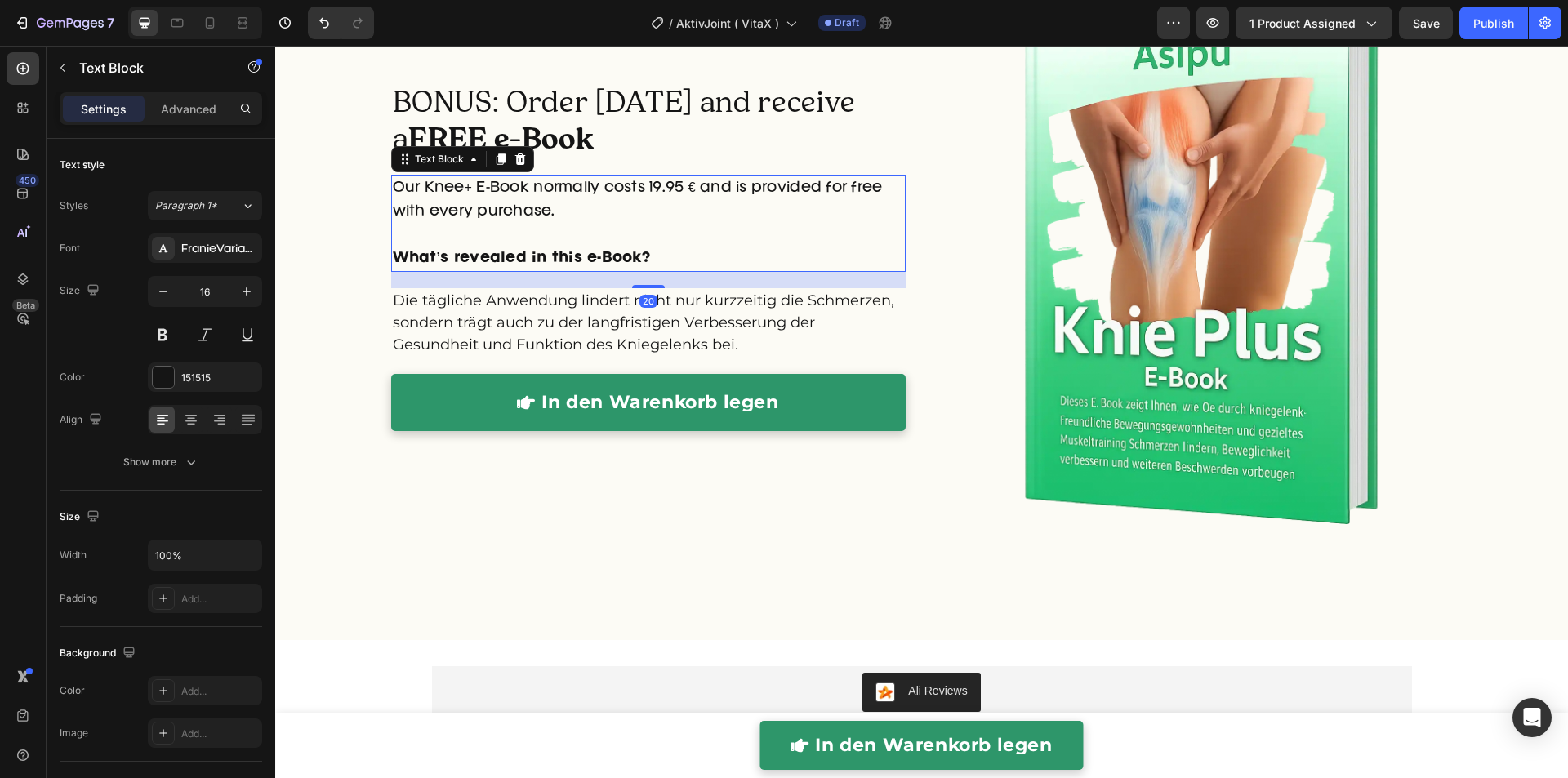
scroll to position [5446, 0]
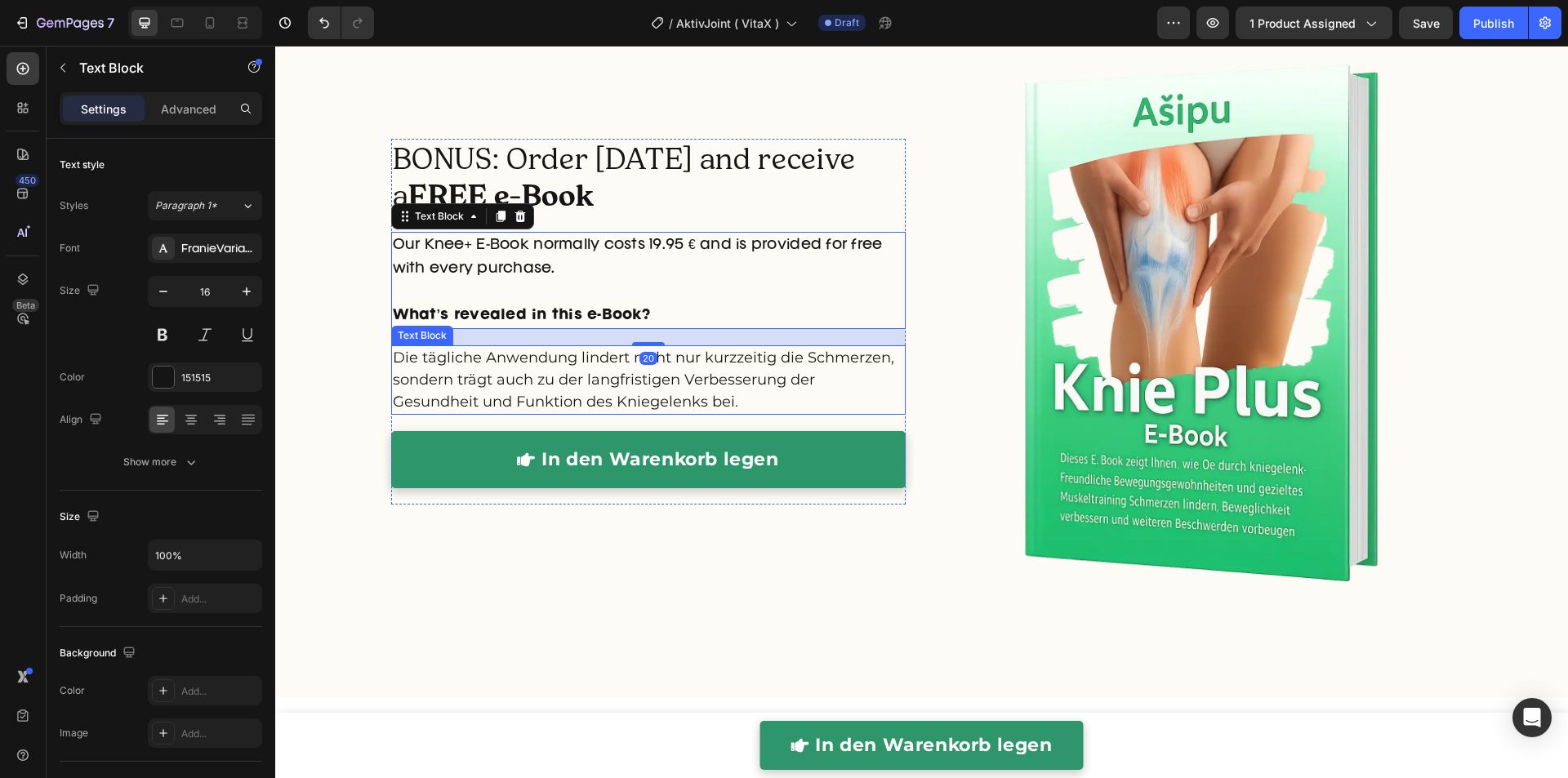
click at [519, 375] on p "Die tägliche Anwendung lindert nicht nur kurzzeitig die Schmerzen, sondern träg…" at bounding box center [648, 380] width 511 height 66
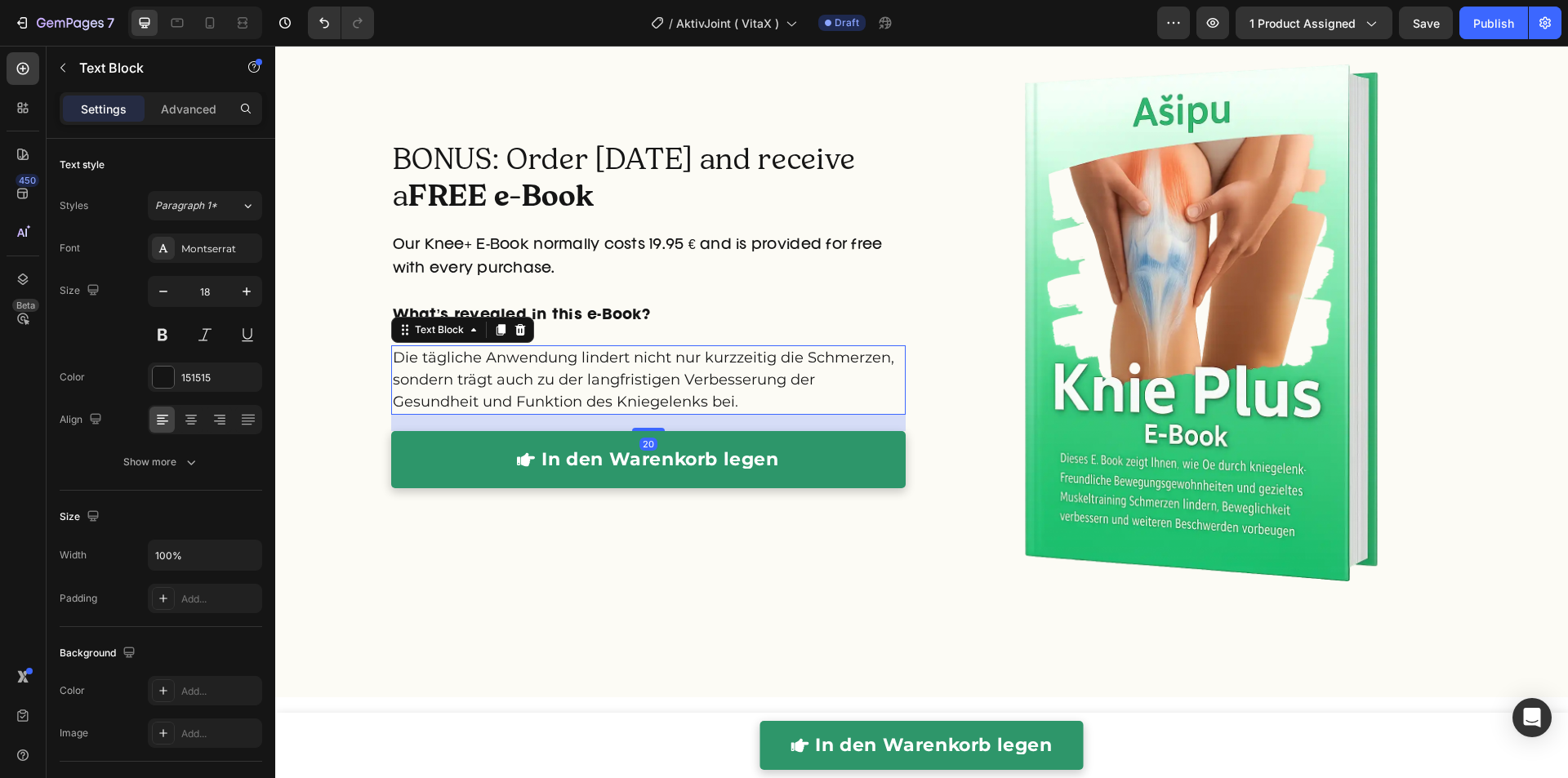
drag, startPoint x: 512, startPoint y: 333, endPoint x: 1008, endPoint y: 354, distance: 496.4
click at [514, 333] on icon at bounding box center [519, 330] width 11 height 12
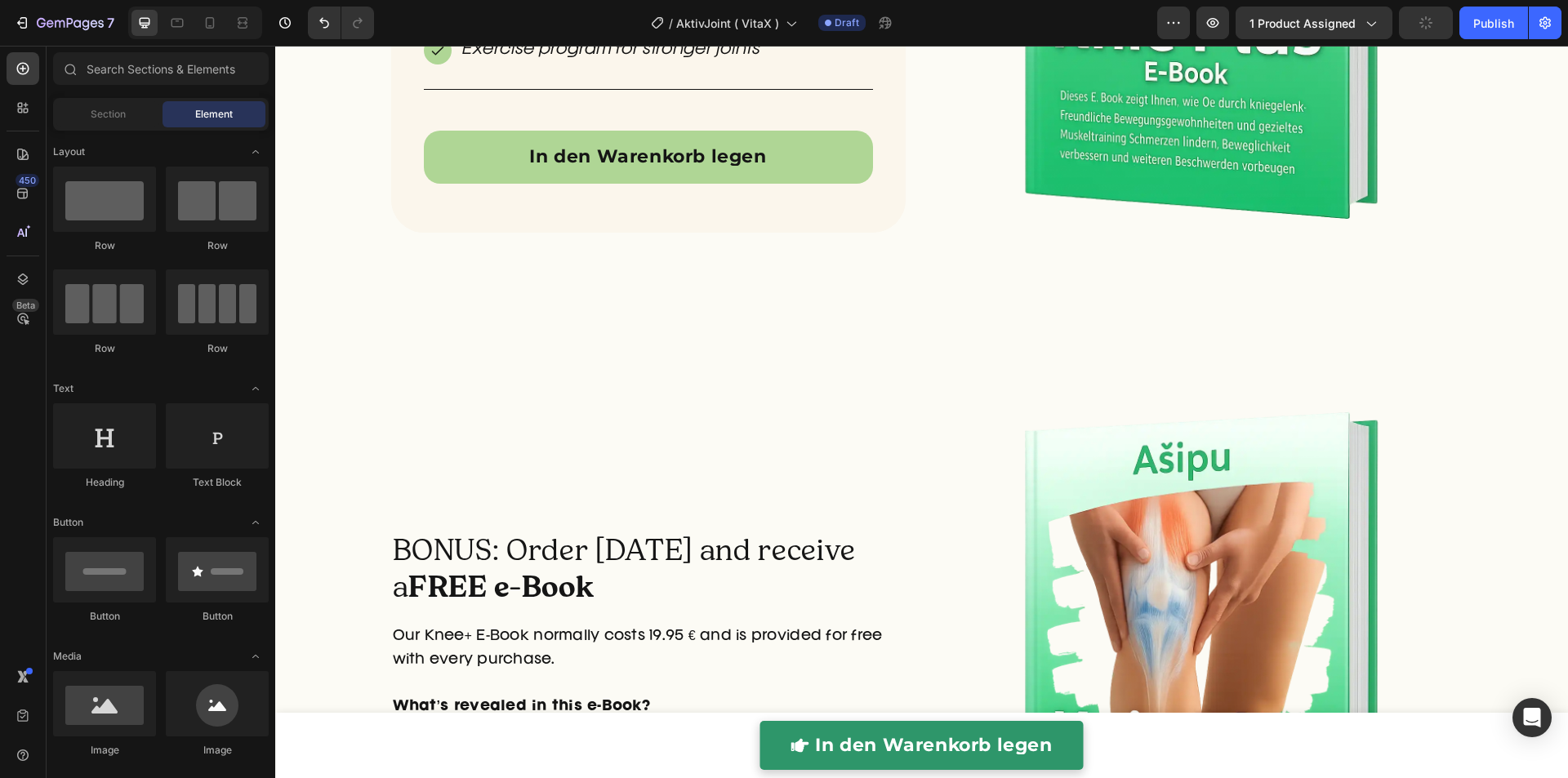
scroll to position [5094, 0]
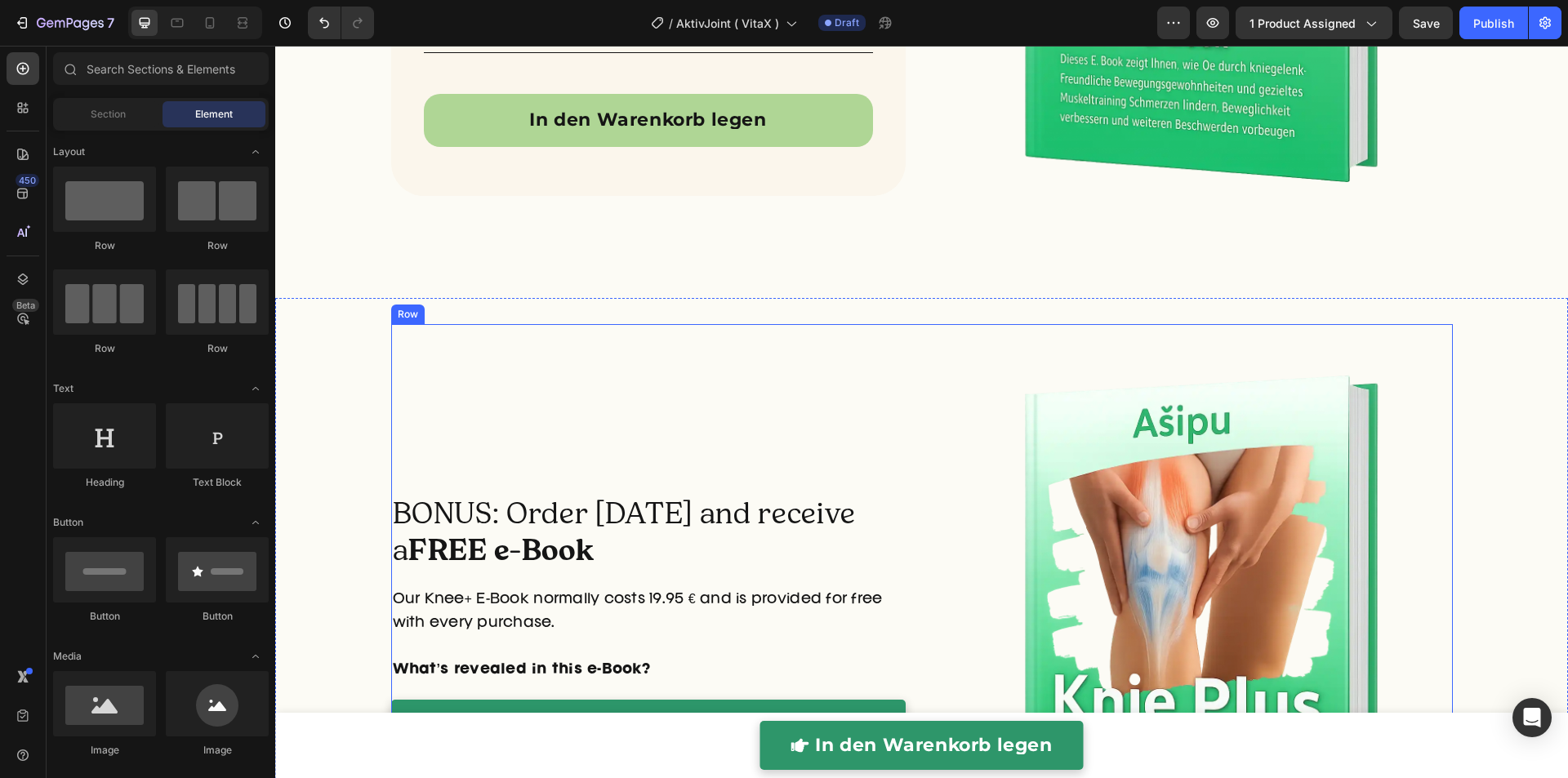
click at [464, 506] on h2 "BONUS: Order [DATE] and receive a FREE e-Book" at bounding box center [647, 531] width 514 height 77
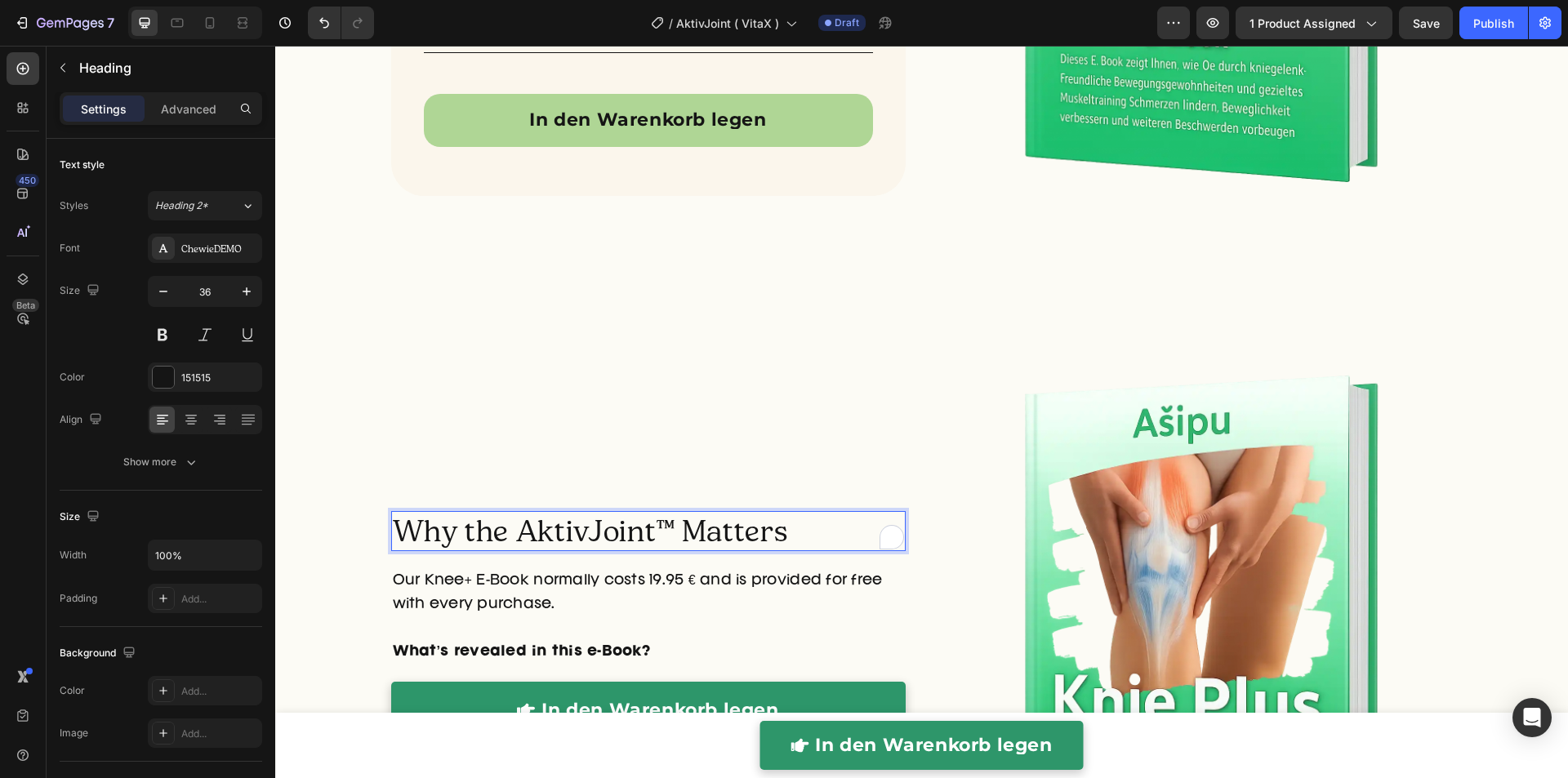
scroll to position [5113, 0]
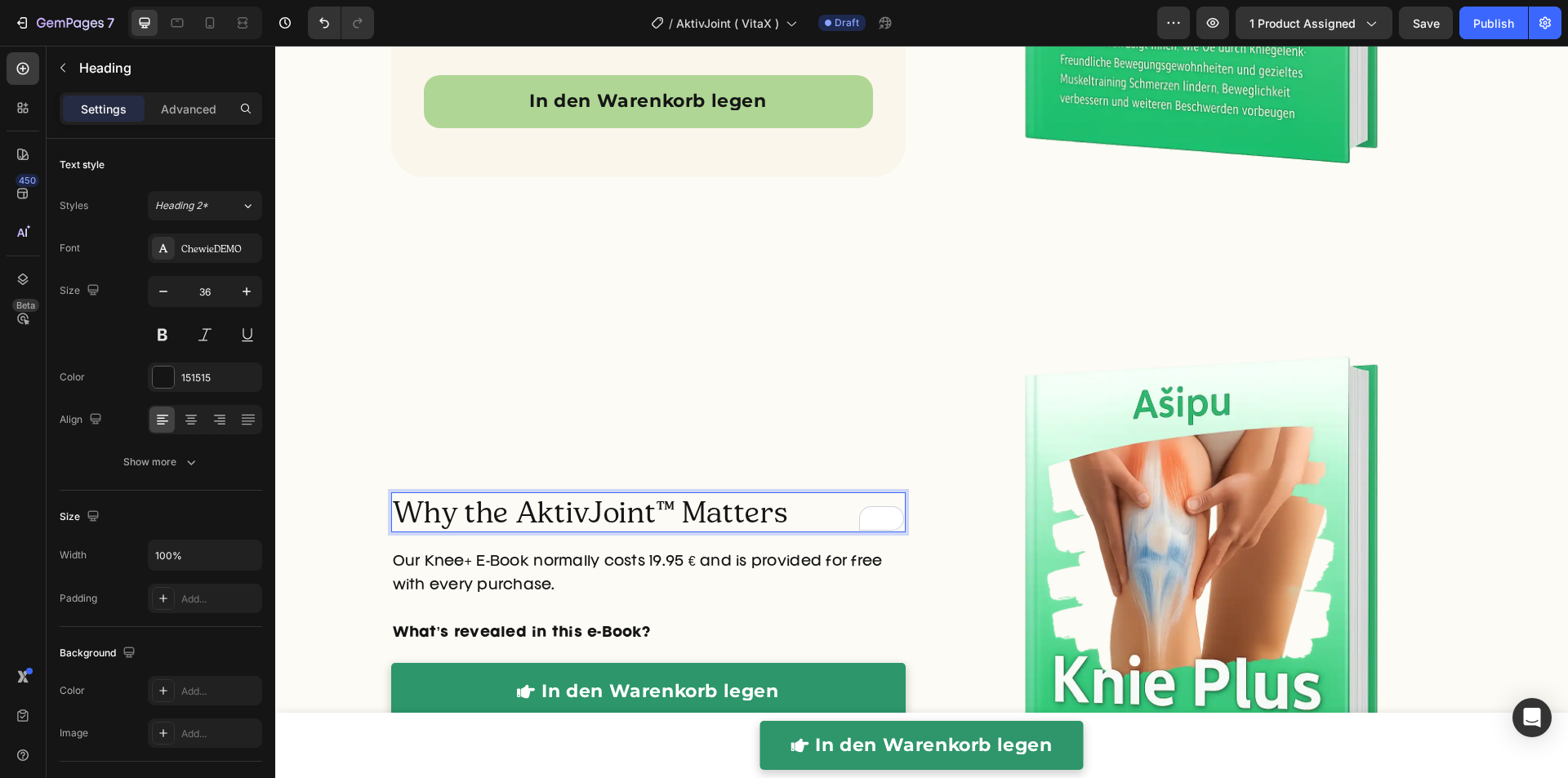
drag, startPoint x: 664, startPoint y: 499, endPoint x: 663, endPoint y: 512, distance: 13.0
click at [664, 499] on p "Why the AktivJoint™ Matters" at bounding box center [648, 513] width 511 height 37
click at [524, 572] on p "Our Knee+ E-Book normally costs 19.95 € and is provided for free with every pur…" at bounding box center [648, 585] width 511 height 70
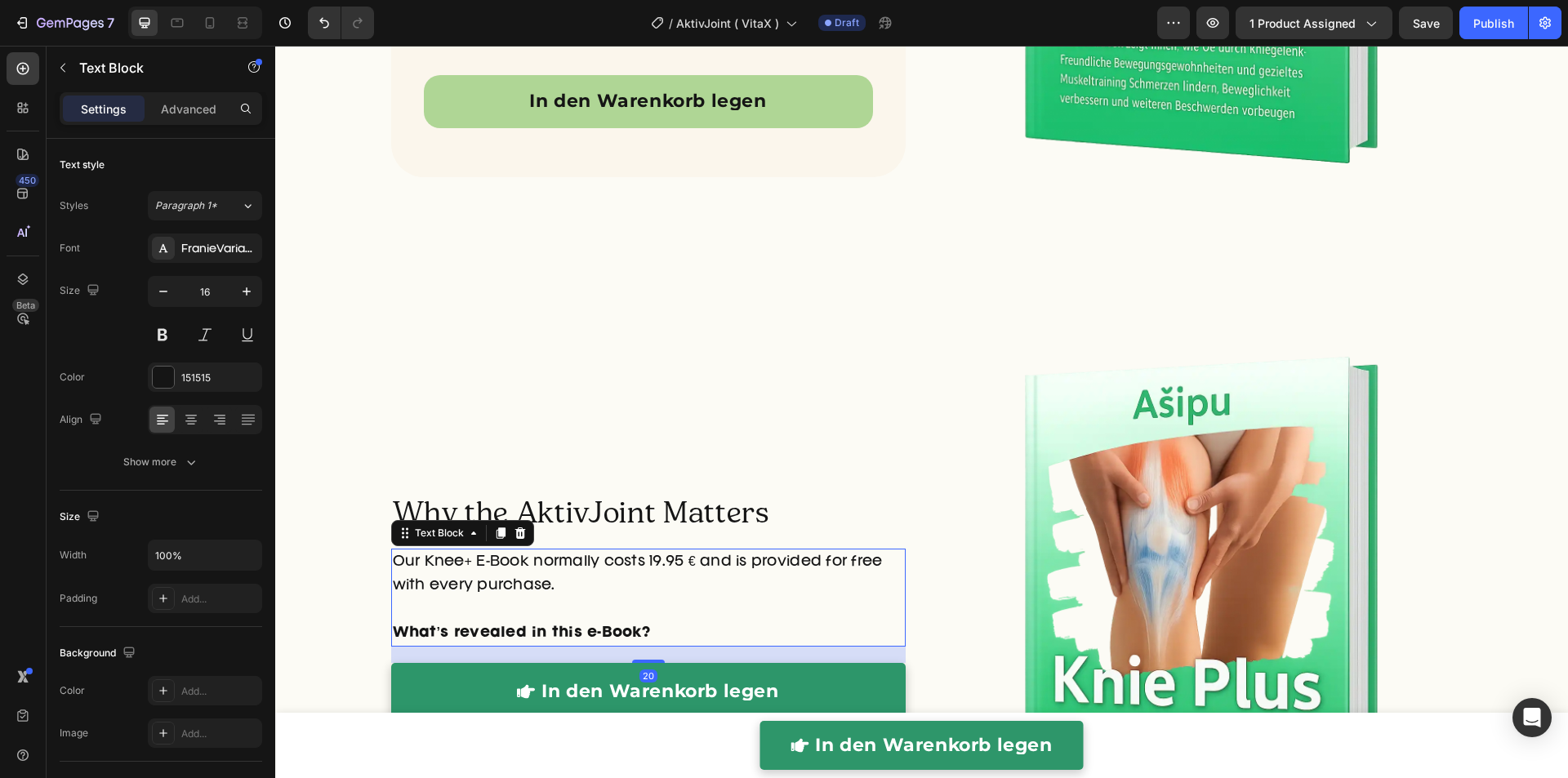
click at [524, 572] on p "Our Knee+ E-Book normally costs 19.95 € and is provided for free with every pur…" at bounding box center [648, 585] width 511 height 70
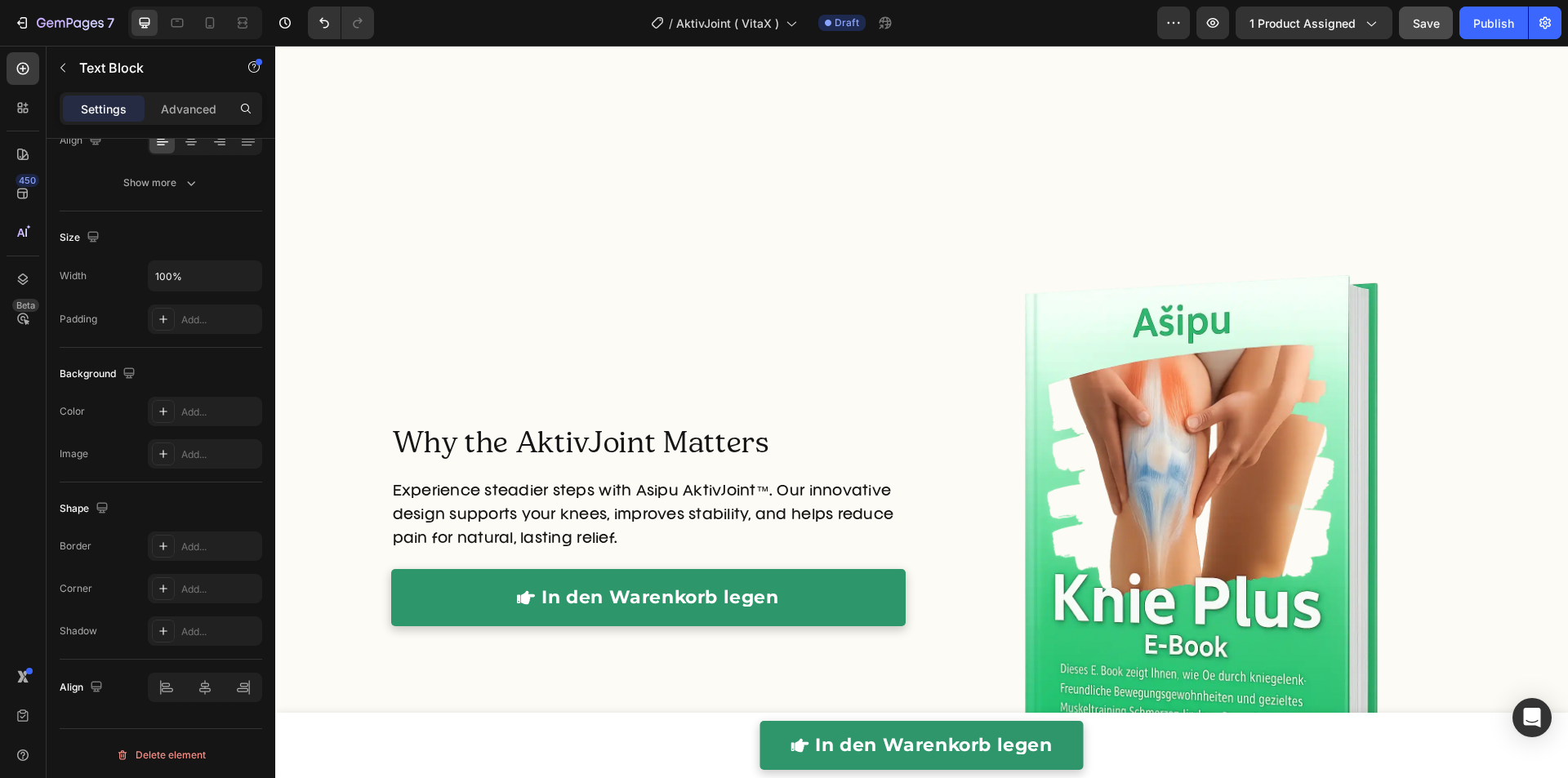
scroll to position [5635, 0]
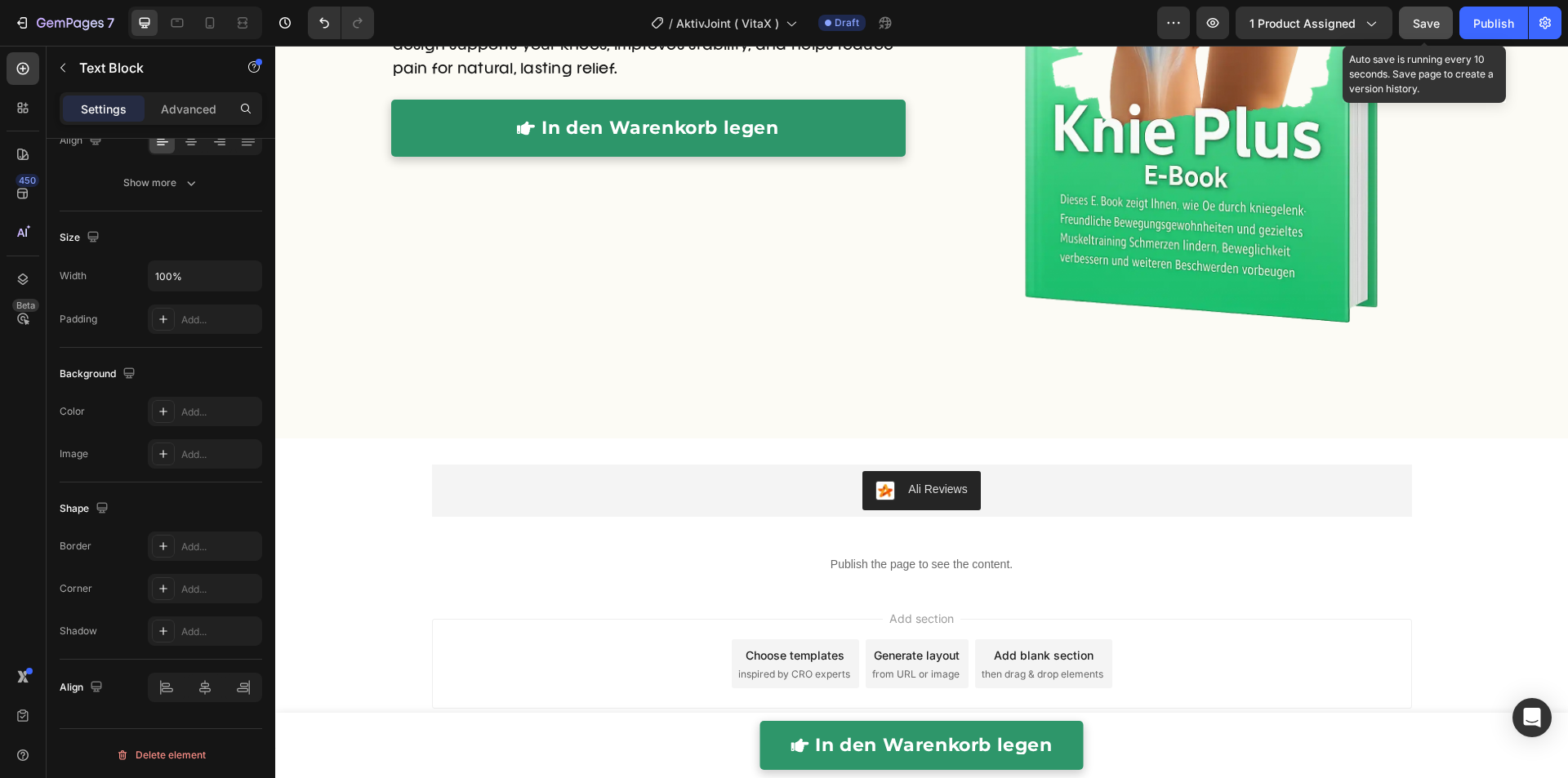
click at [1418, 25] on span "Save" at bounding box center [1426, 23] width 27 height 14
click at [1425, 21] on span "Save" at bounding box center [1426, 23] width 27 height 14
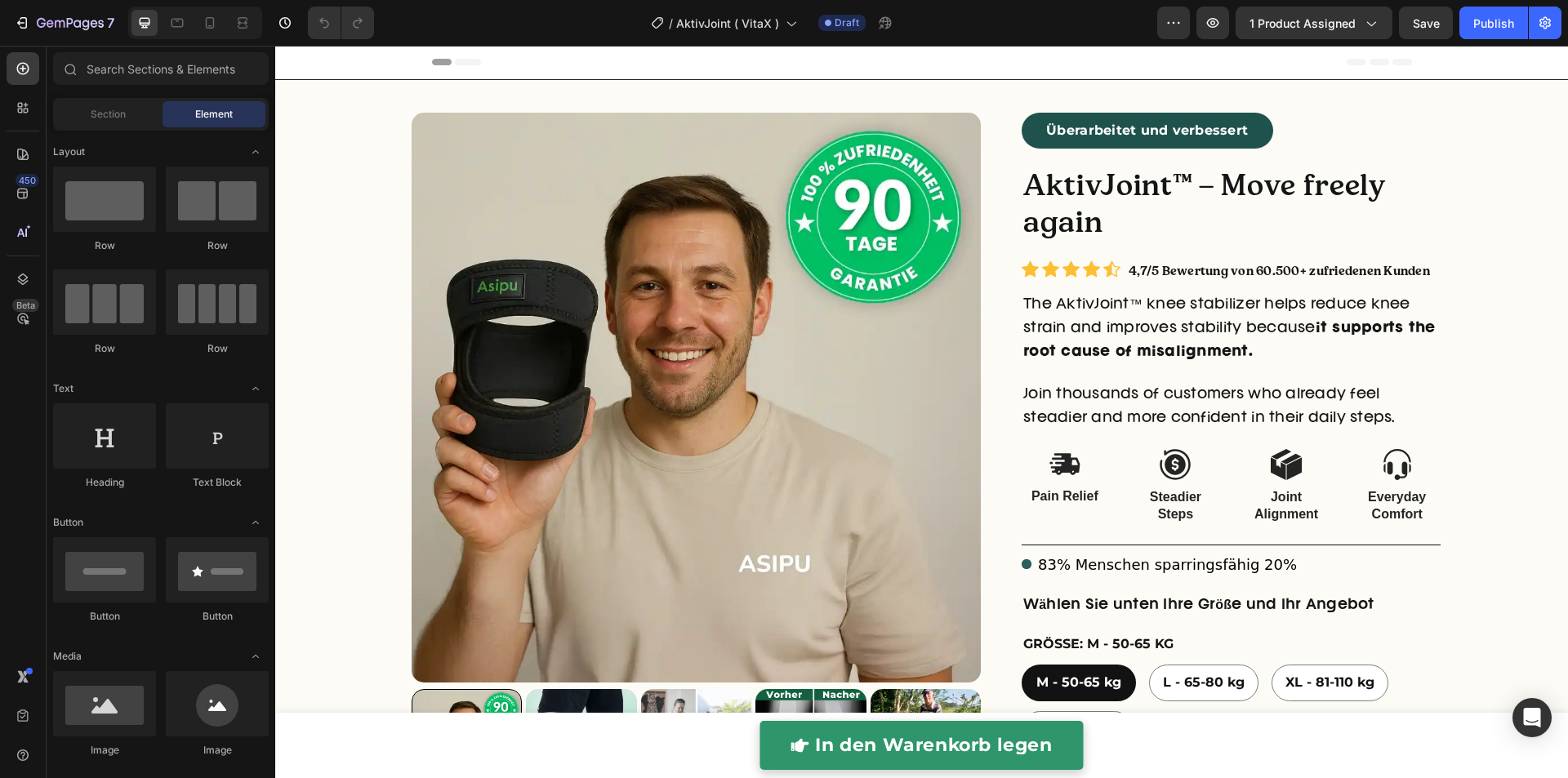
radio input "false"
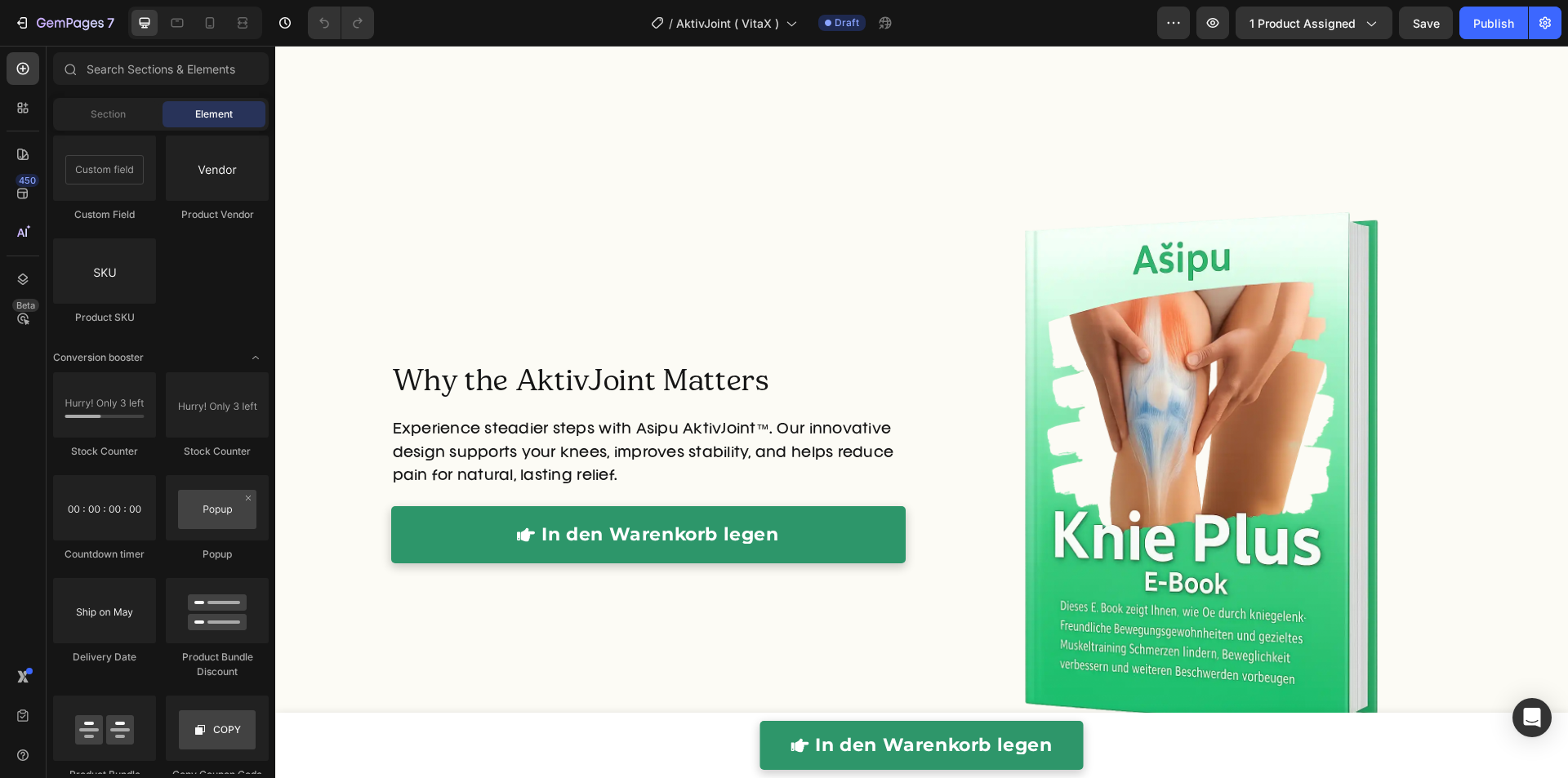
scroll to position [4302, 0]
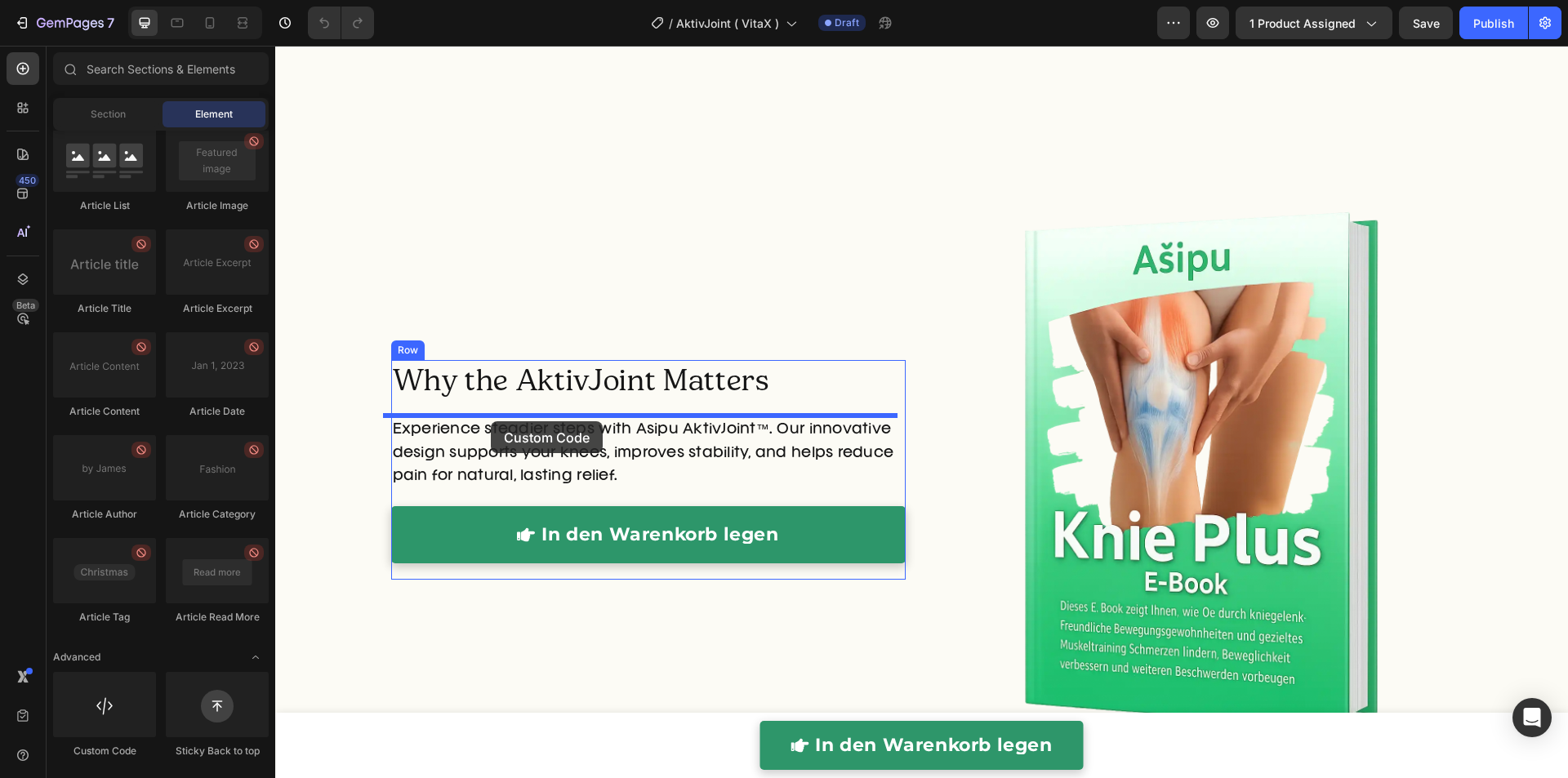
drag, startPoint x: 413, startPoint y: 750, endPoint x: 490, endPoint y: 422, distance: 336.9
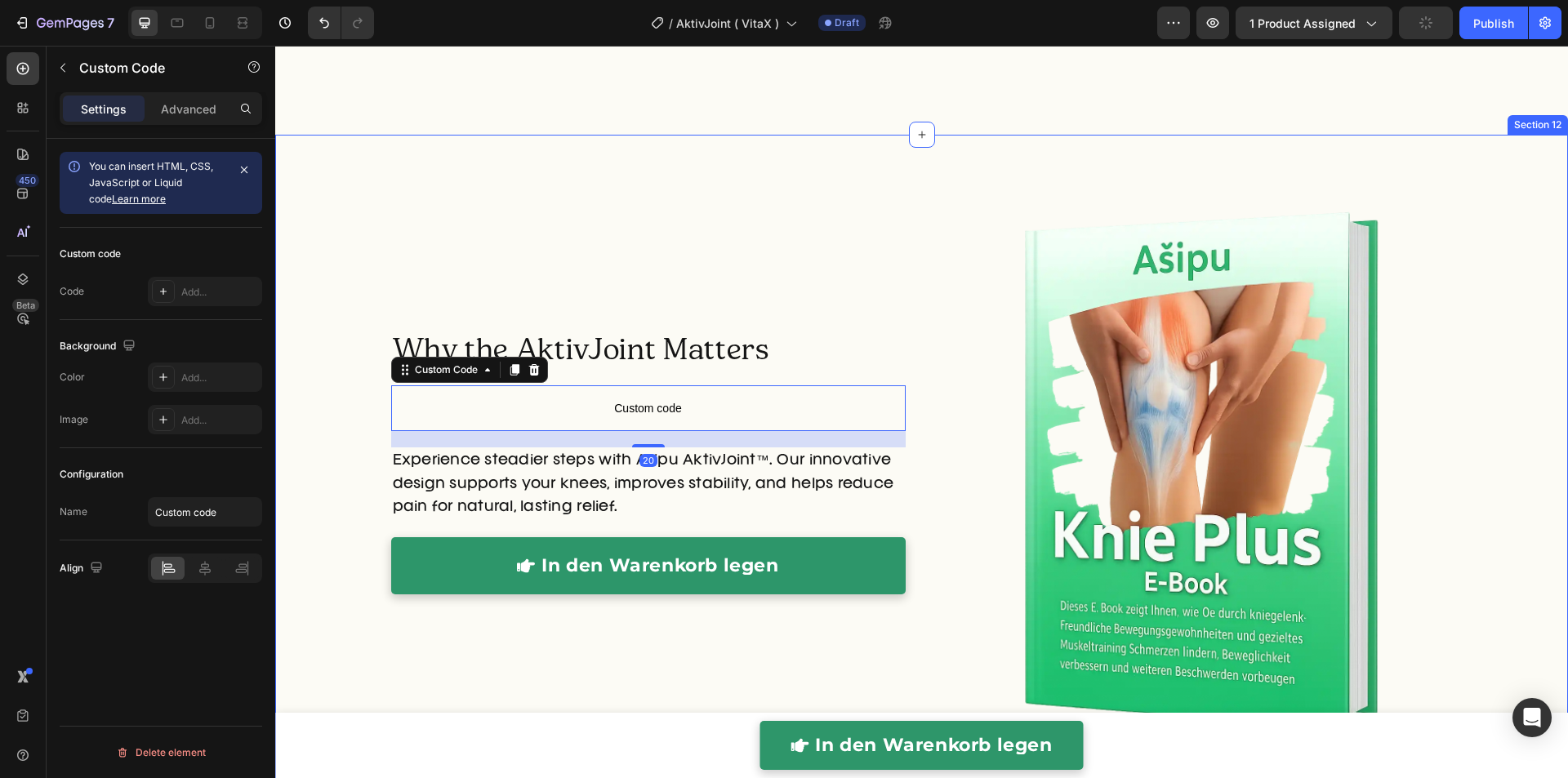
click at [348, 447] on div "Why the AktivJoint Matters Heading Custom code Custom Code 20 Experience steadi…" at bounding box center [921, 489] width 1292 height 658
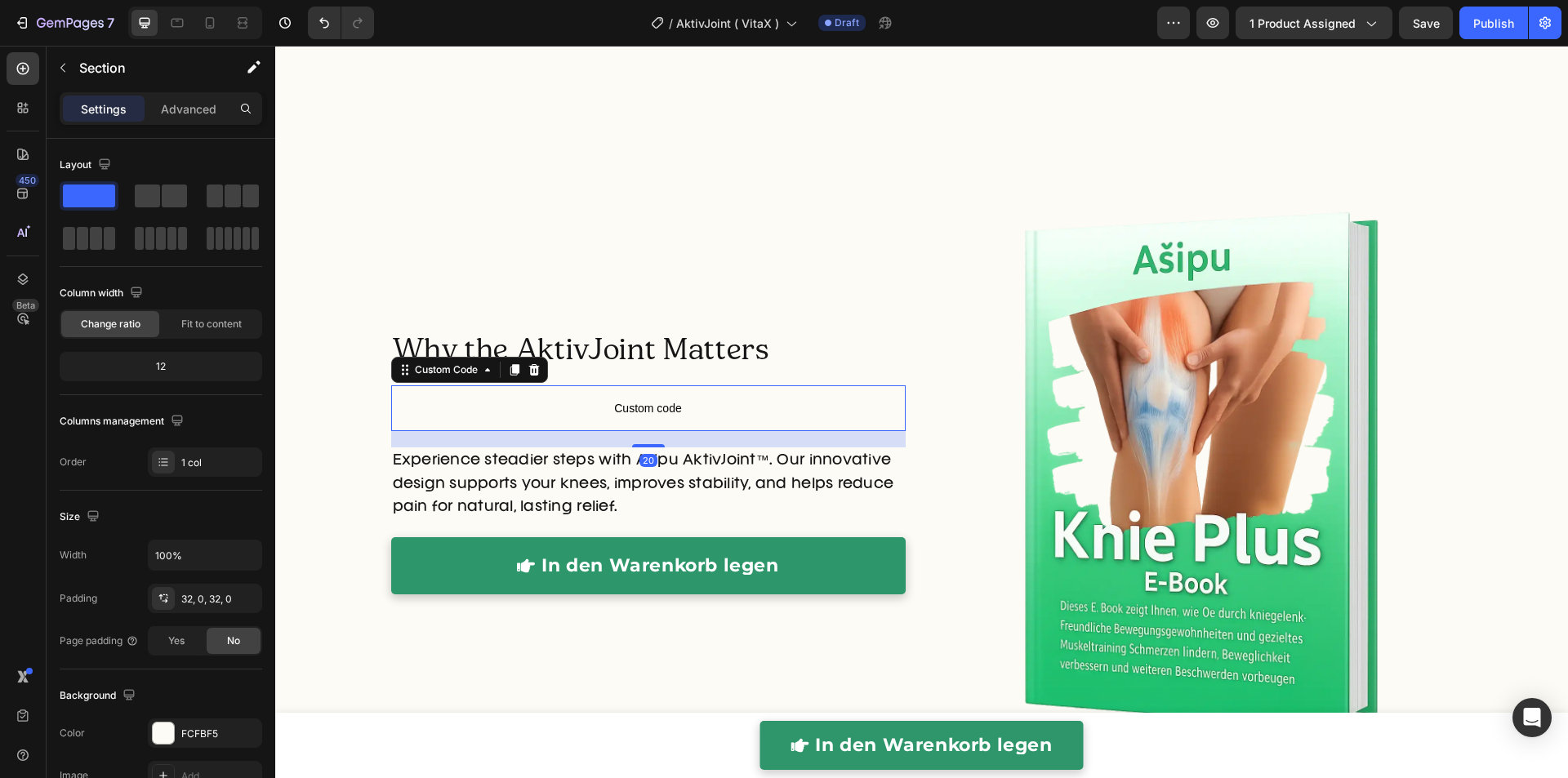
click at [550, 404] on span "Custom code" at bounding box center [647, 408] width 514 height 19
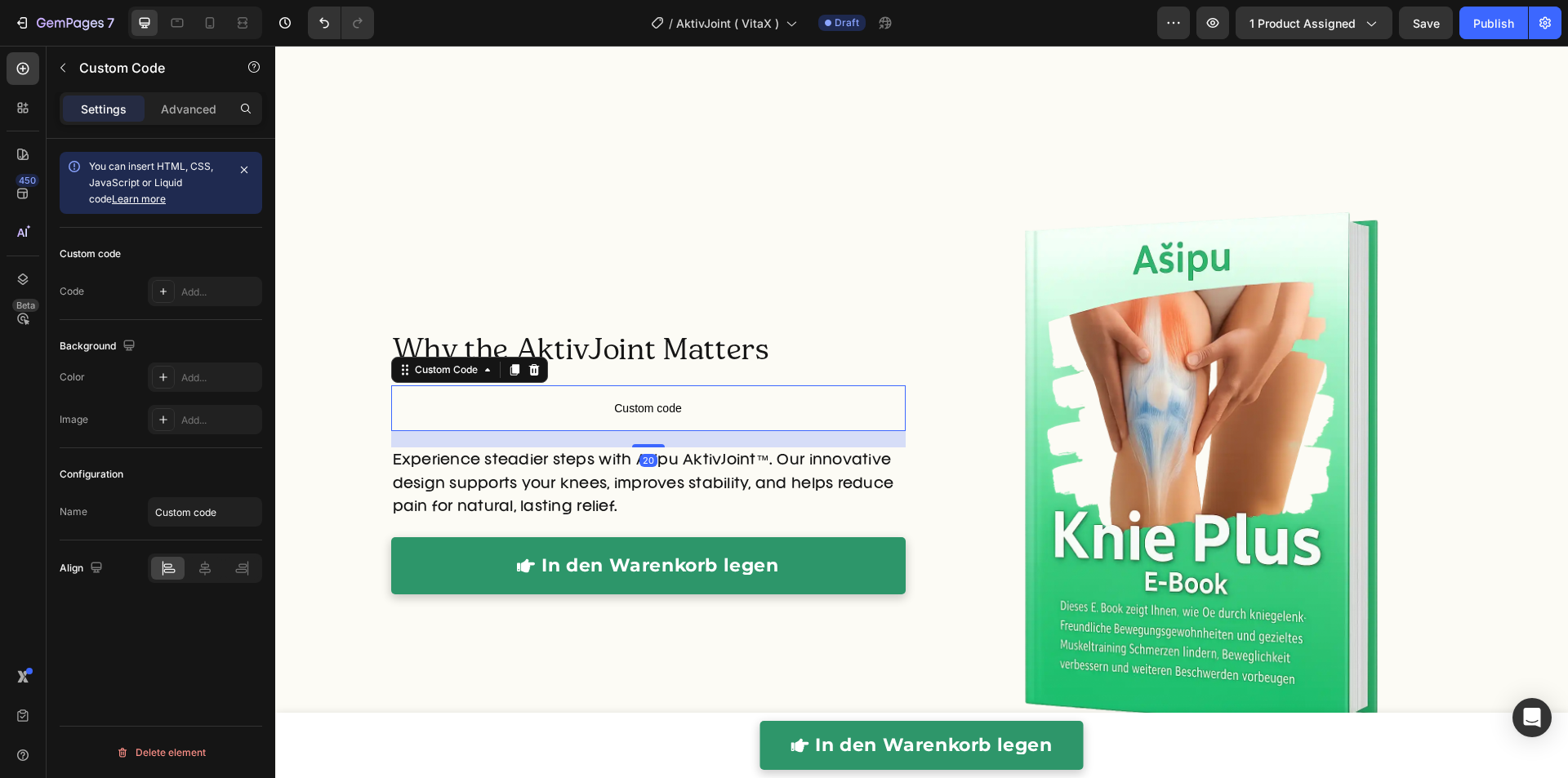
click at [550, 404] on span "Custom code" at bounding box center [647, 408] width 514 height 19
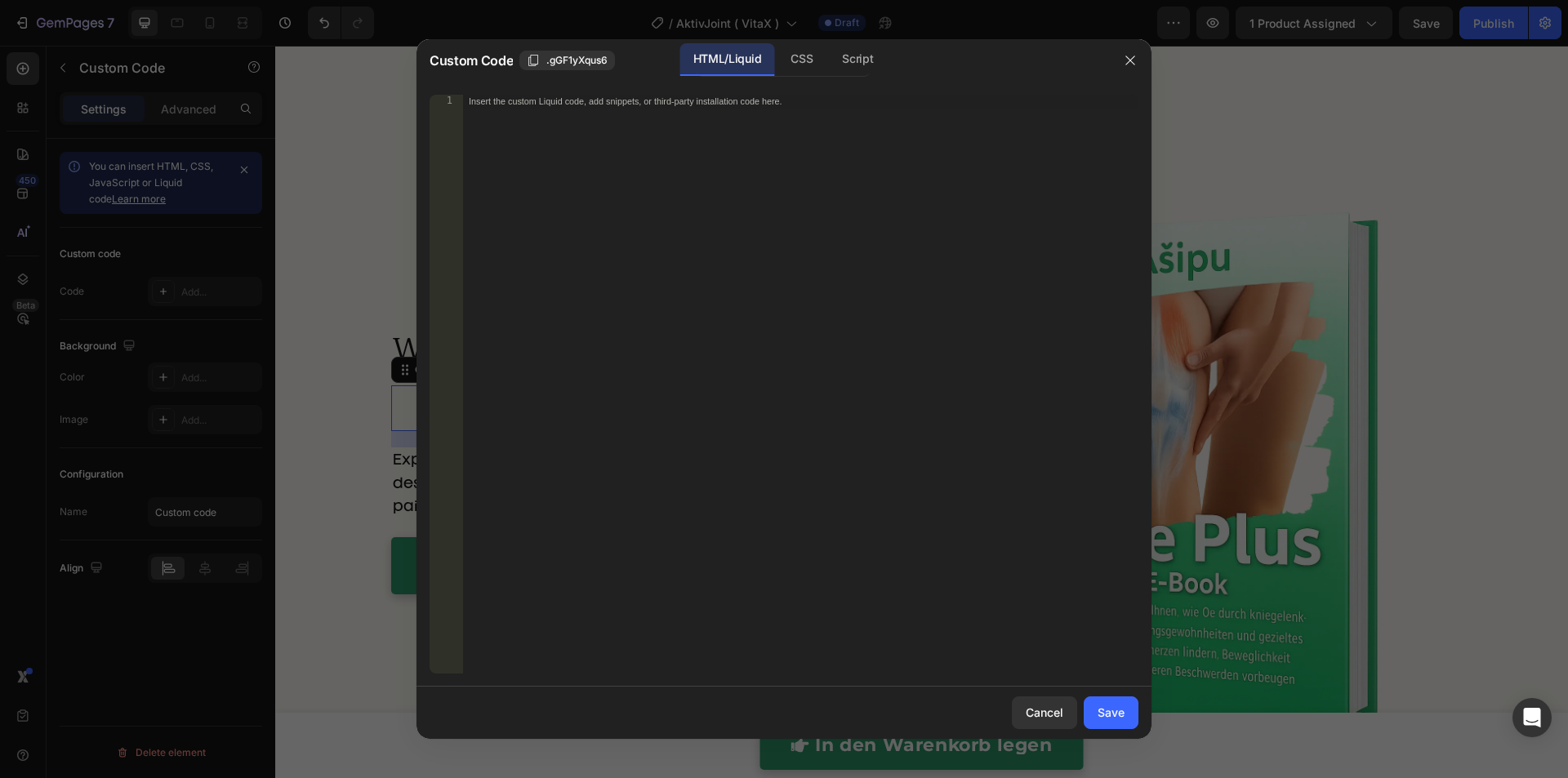
click at [550, 405] on div "Insert the custom Liquid code, add snippets, or third-party installation code h…" at bounding box center [800, 398] width 676 height 606
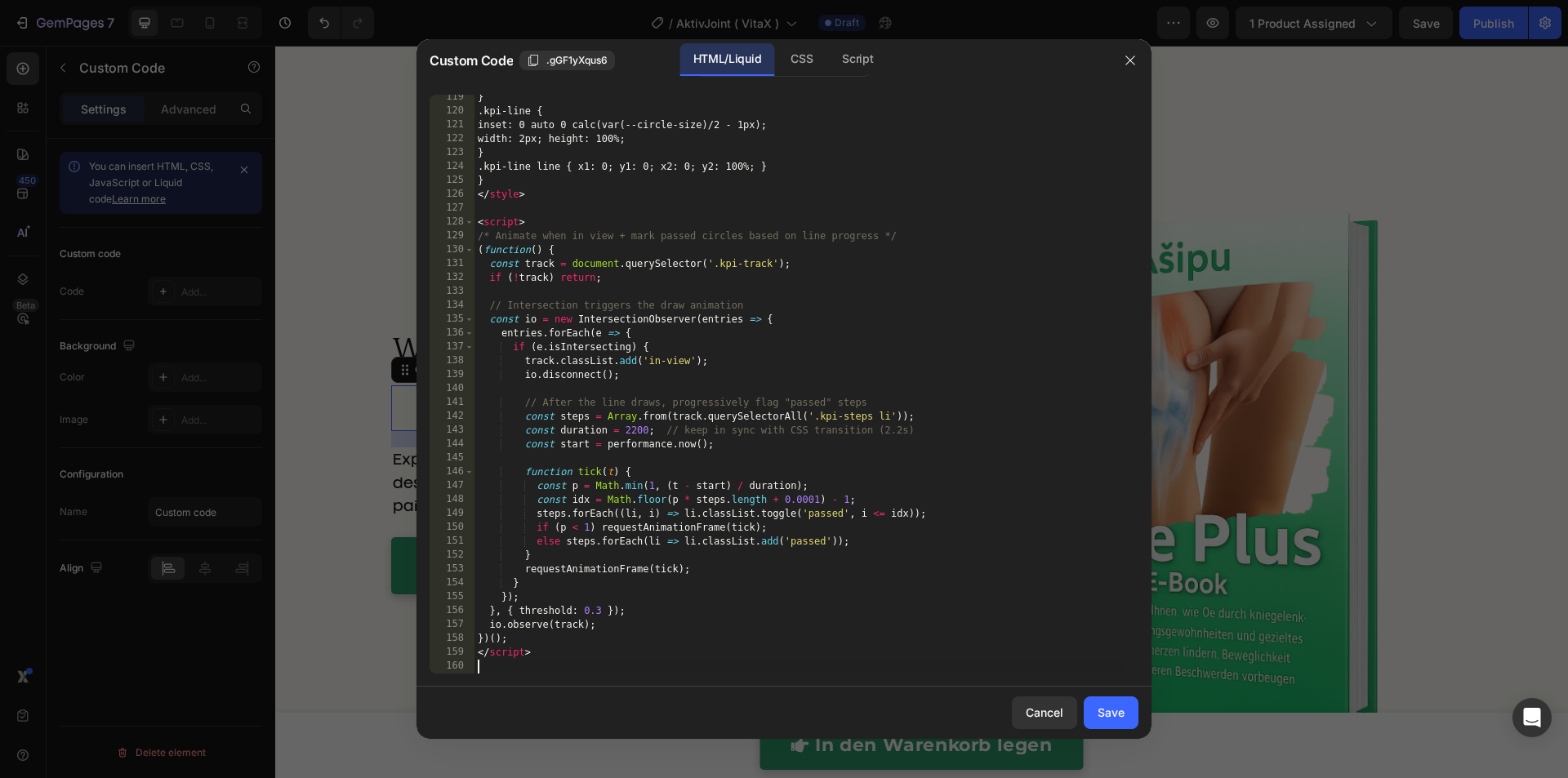
scroll to position [1641, 0]
click at [1132, 708] on button "Save" at bounding box center [1111, 712] width 55 height 32
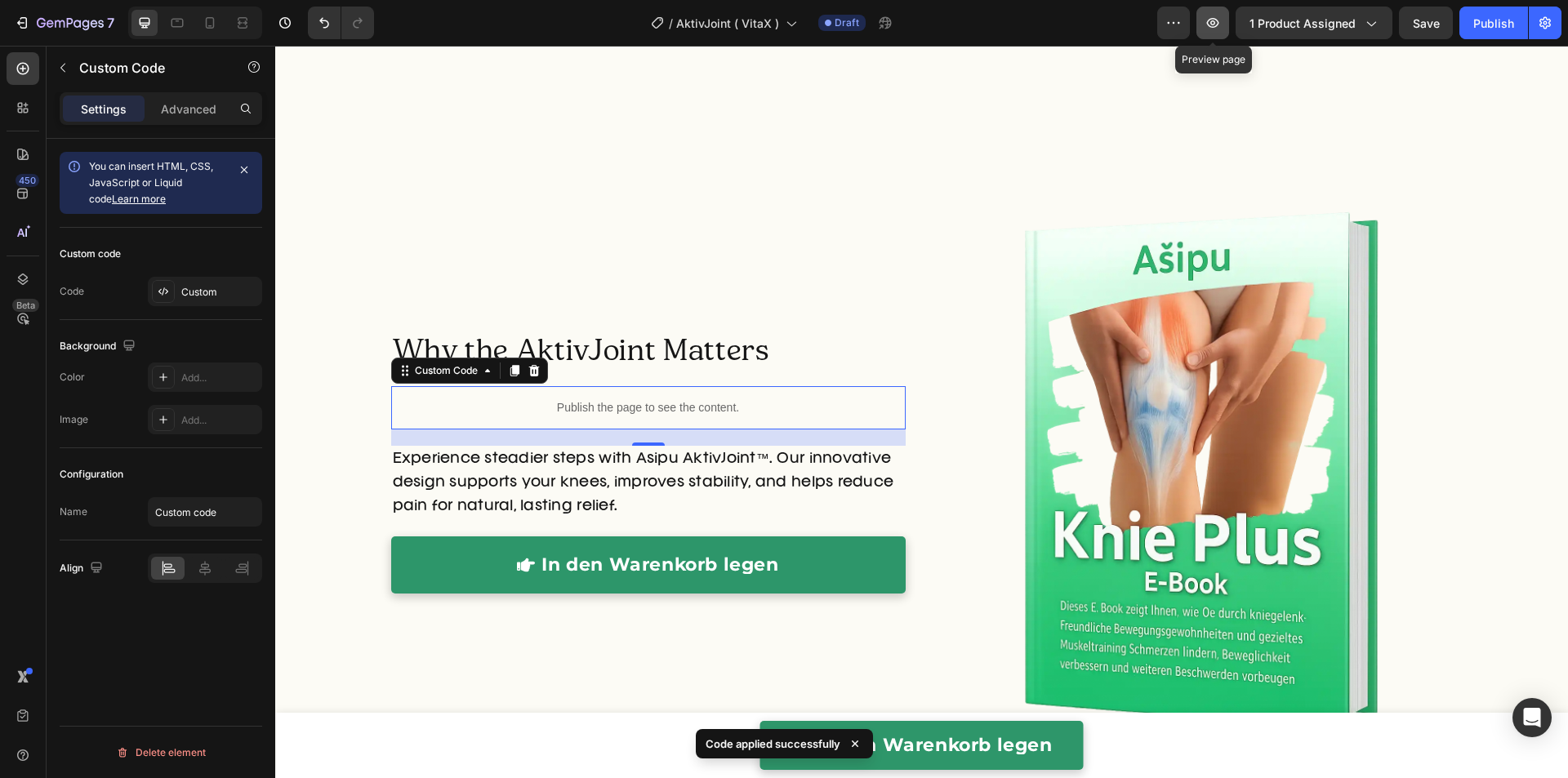
click at [1204, 22] on button "button" at bounding box center [1212, 22] width 32 height 32
click at [209, 117] on div "Advanced" at bounding box center [189, 108] width 82 height 26
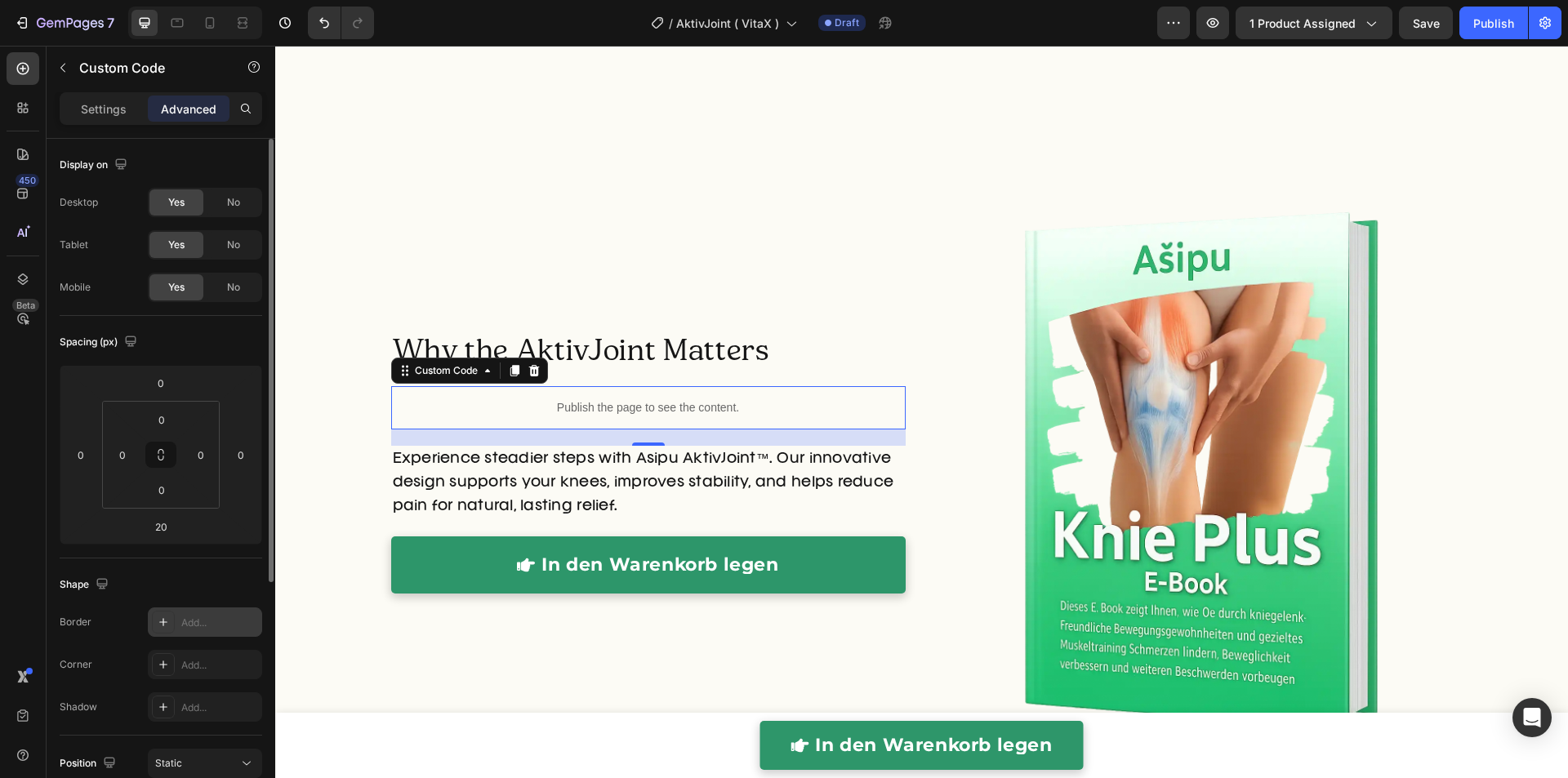
click at [195, 626] on div "Add..." at bounding box center [219, 622] width 77 height 15
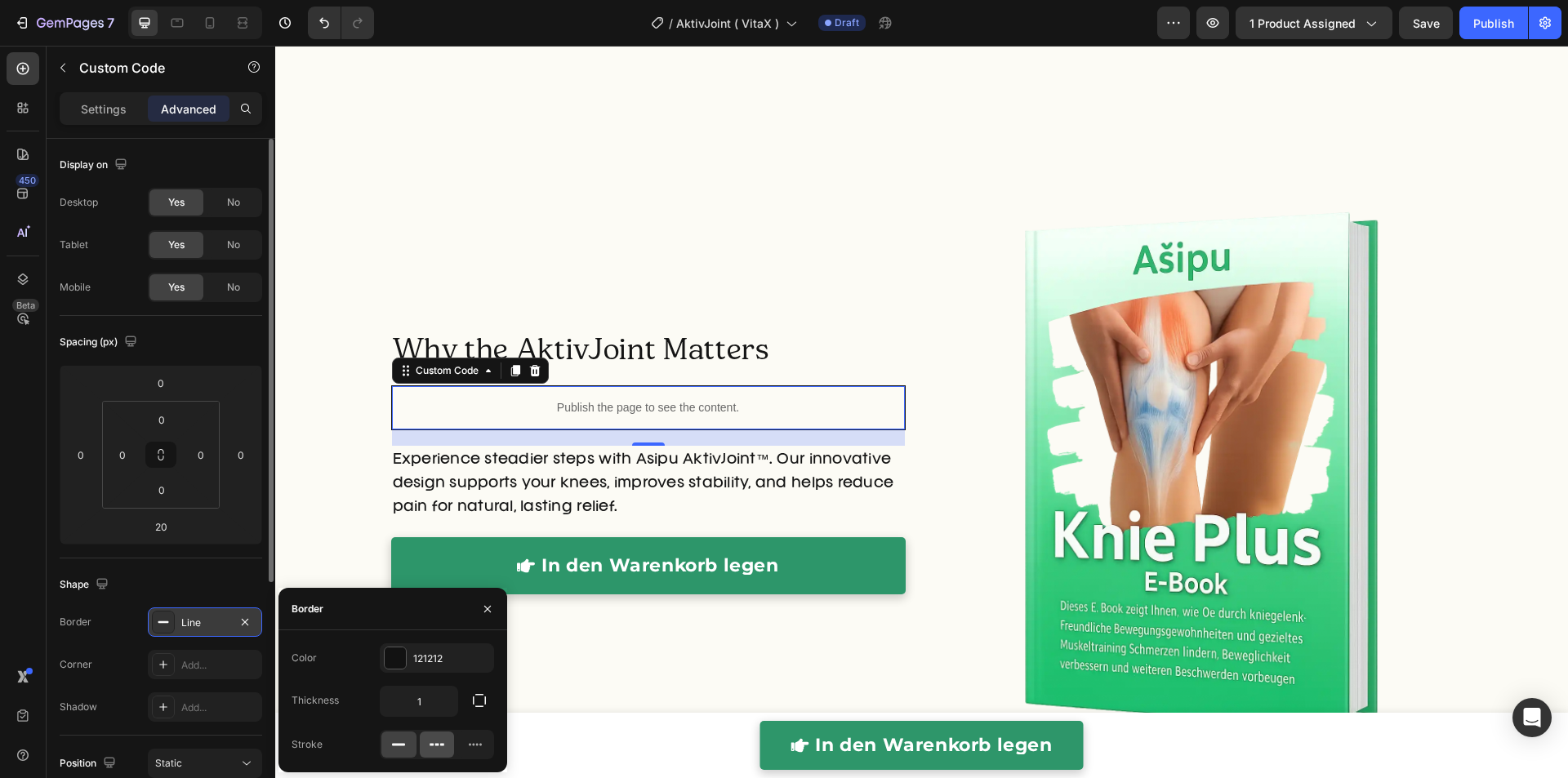
click at [443, 751] on div at bounding box center [437, 744] width 35 height 26
click at [397, 746] on icon at bounding box center [398, 744] width 17 height 17
click at [302, 744] on div "Stroke" at bounding box center [307, 744] width 31 height 15
copy div "Stroke"
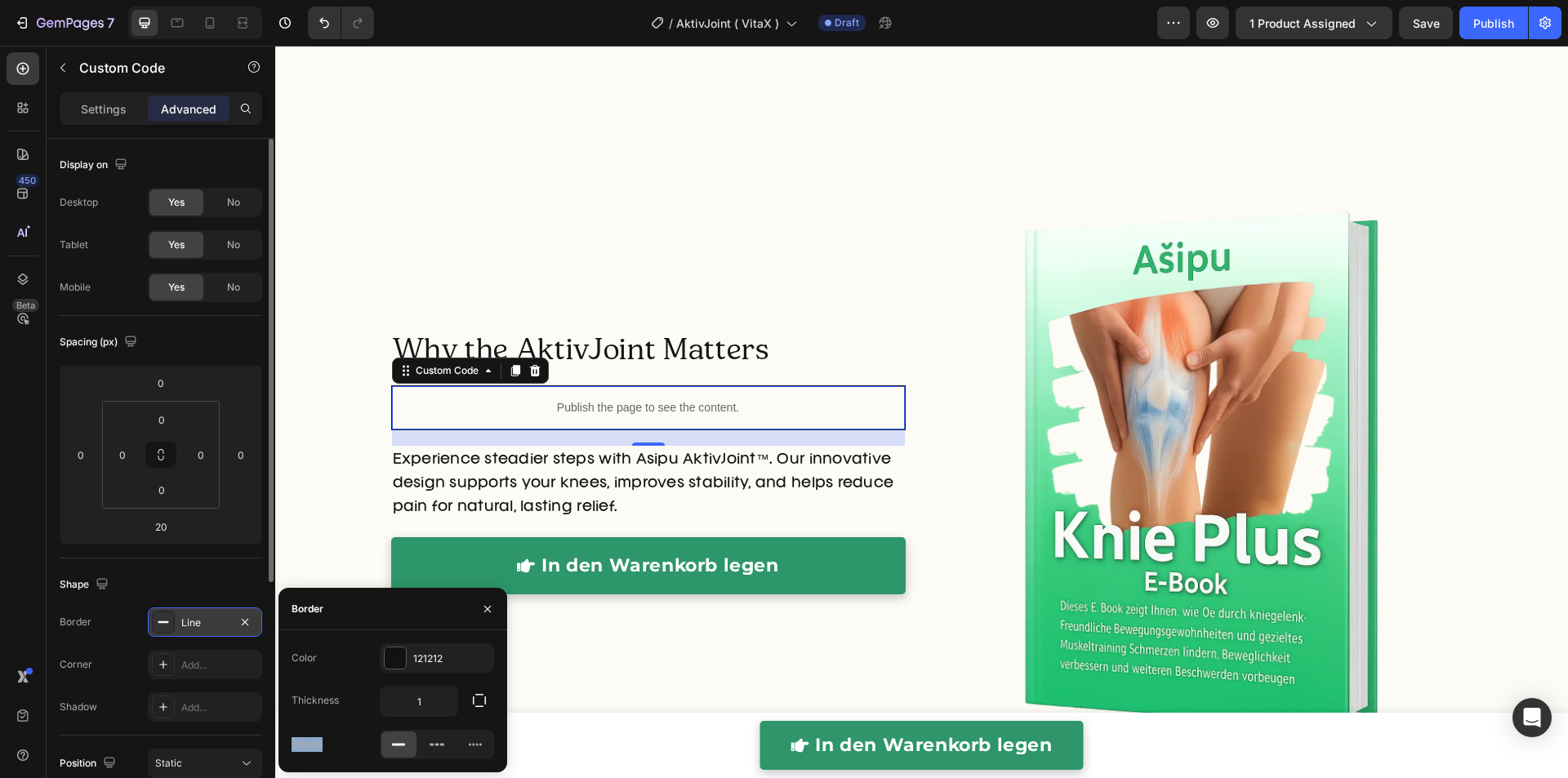
click at [705, 397] on div "Publish the page to see the content." at bounding box center [648, 408] width 513 height 43
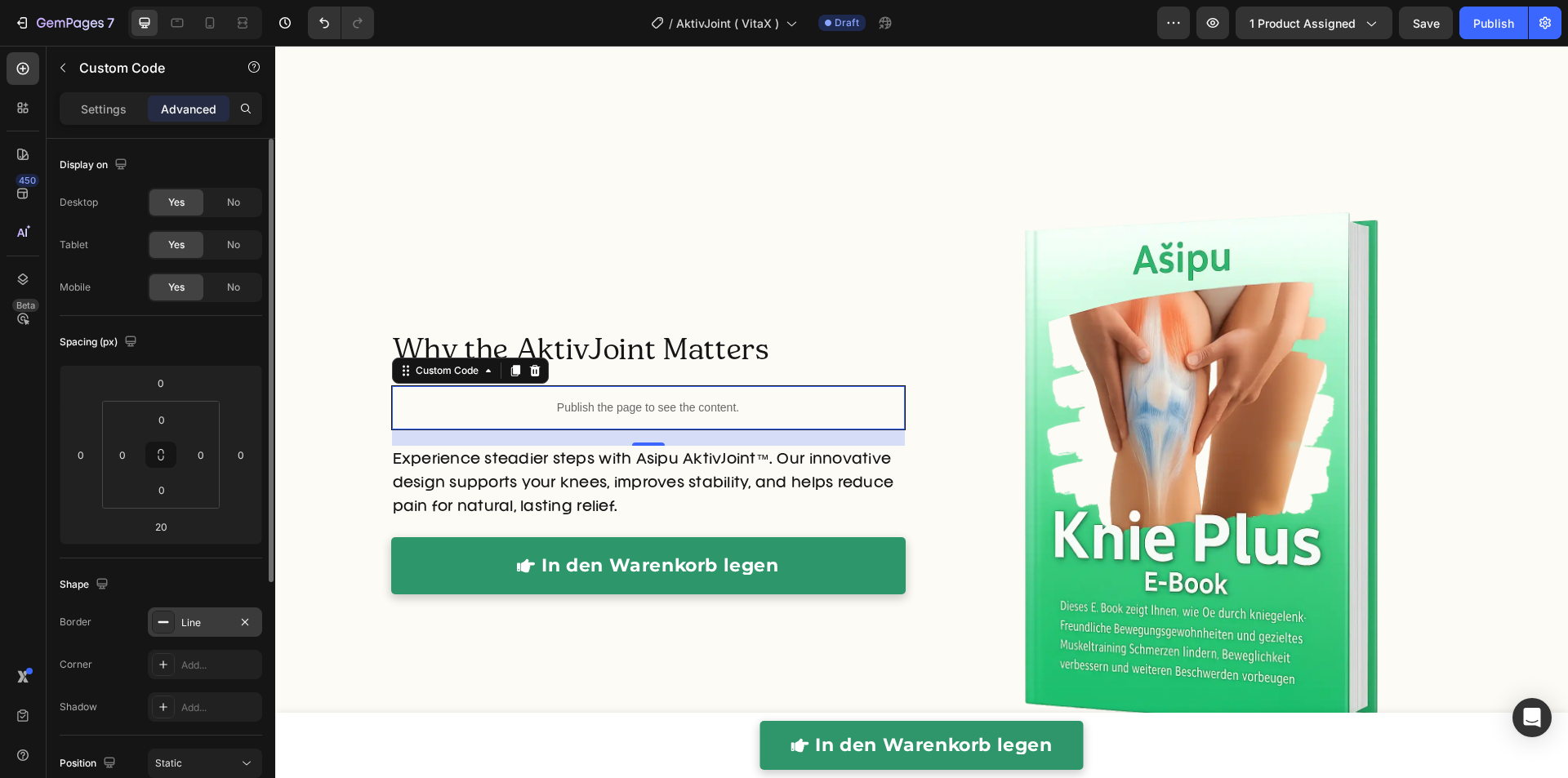
click at [705, 397] on div "Publish the page to see the content." at bounding box center [648, 408] width 513 height 43
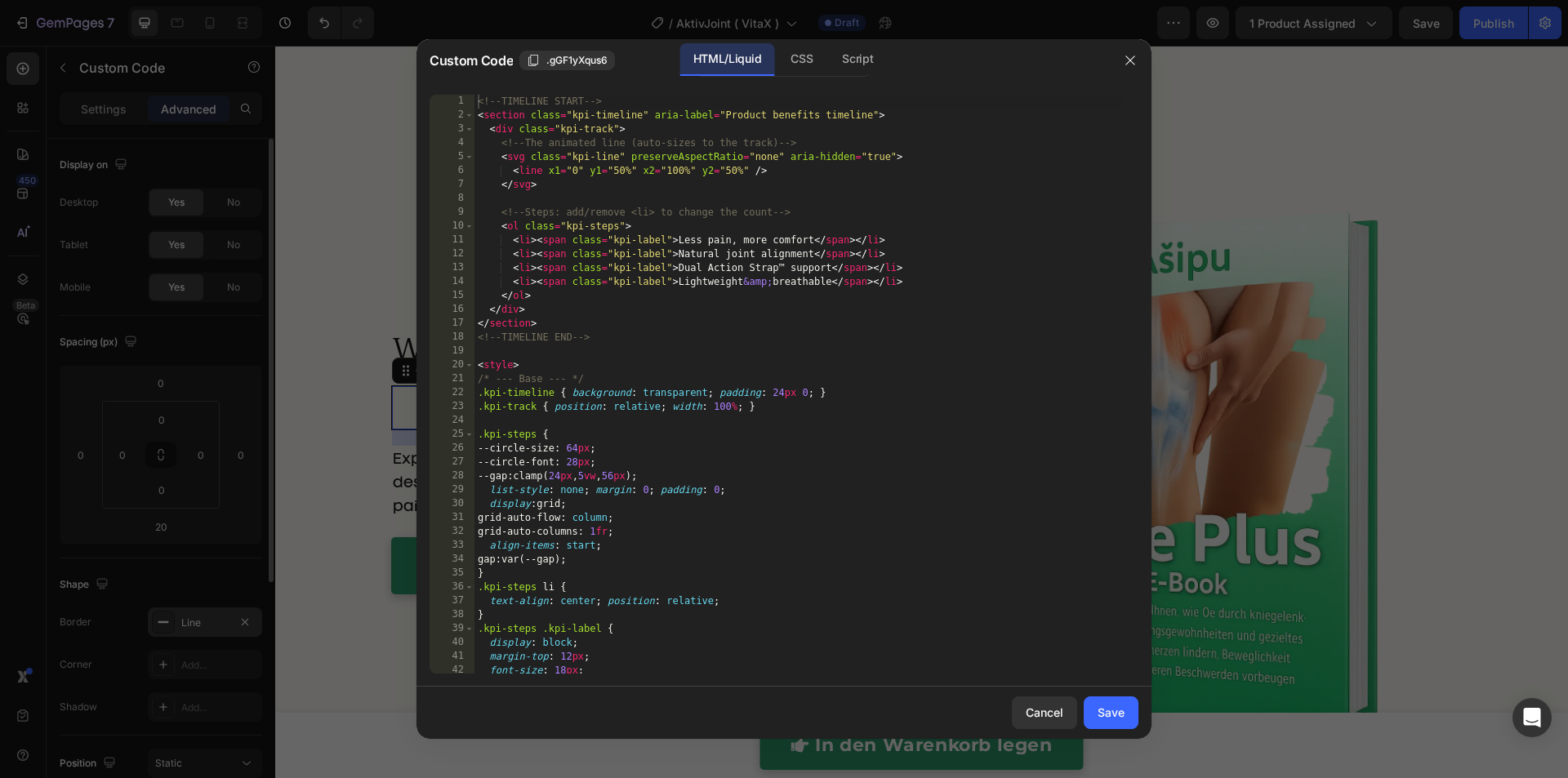
click at [709, 405] on div "<!-- TIMELINE START --> < section class = "kpi-timeline" aria-label = "Product …" at bounding box center [798, 398] width 647 height 606
type textarea "</script>"
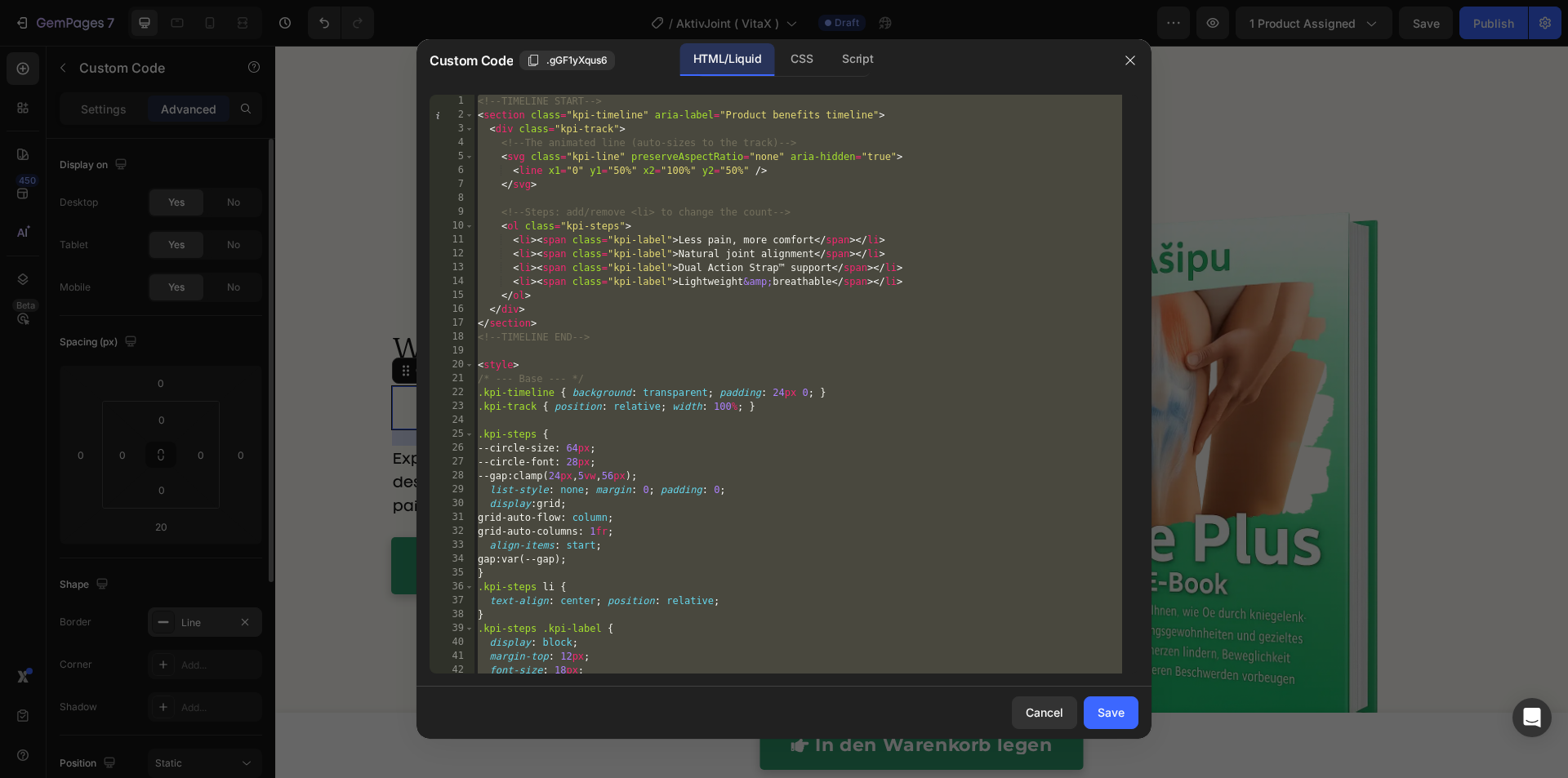
paste textarea
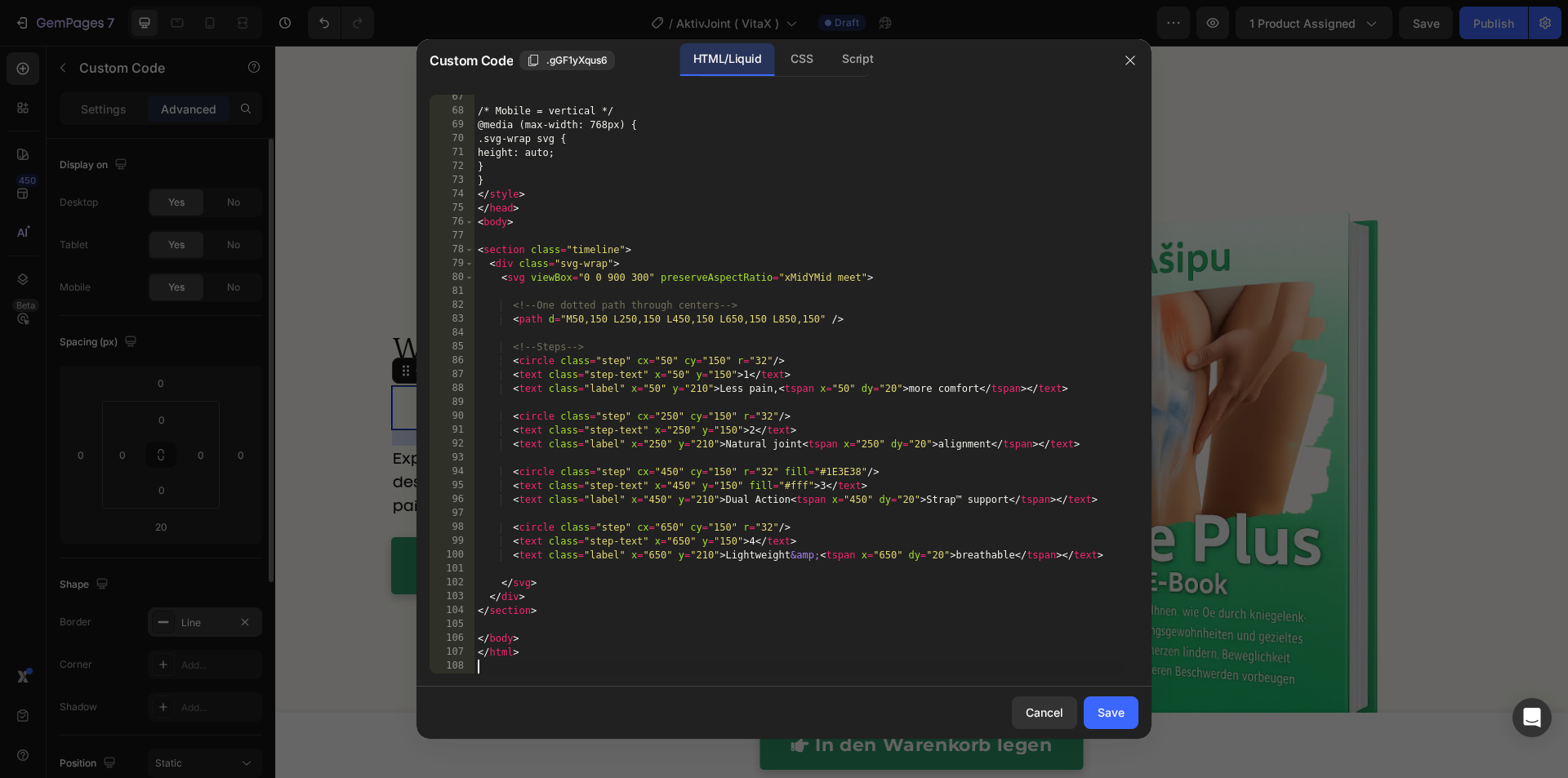
scroll to position [919, 0]
click at [1121, 719] on div "Save" at bounding box center [1111, 713] width 27 height 18
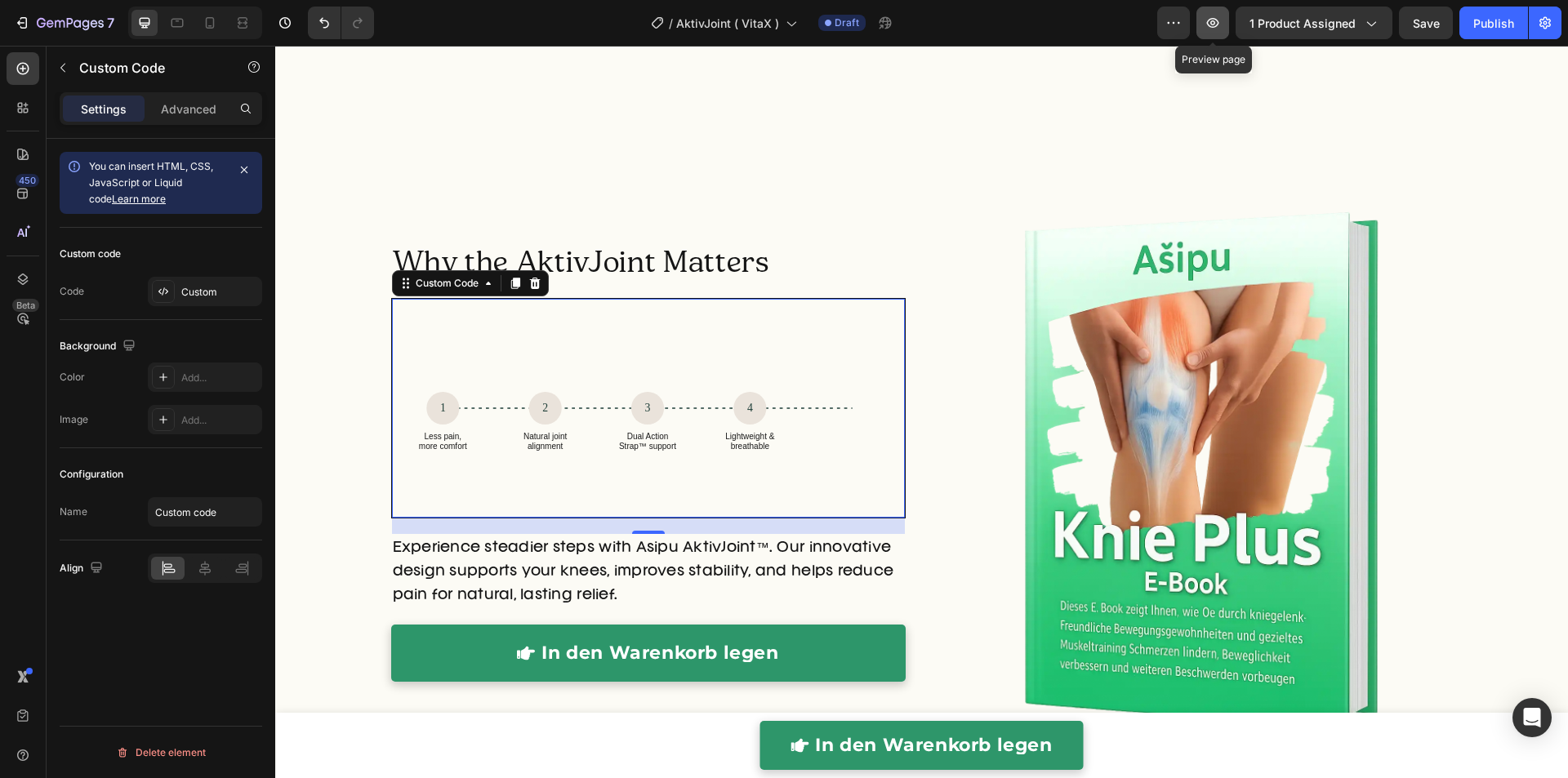
click at [1215, 17] on icon "button" at bounding box center [1212, 22] width 17 height 17
click at [1212, 24] on icon "button" at bounding box center [1212, 22] width 17 height 17
click at [774, 430] on icon "1 Less pain, more comfort 2 Natural joint alignment 3 Dual Action Strap™ suppor…" at bounding box center [647, 408] width 461 height 153
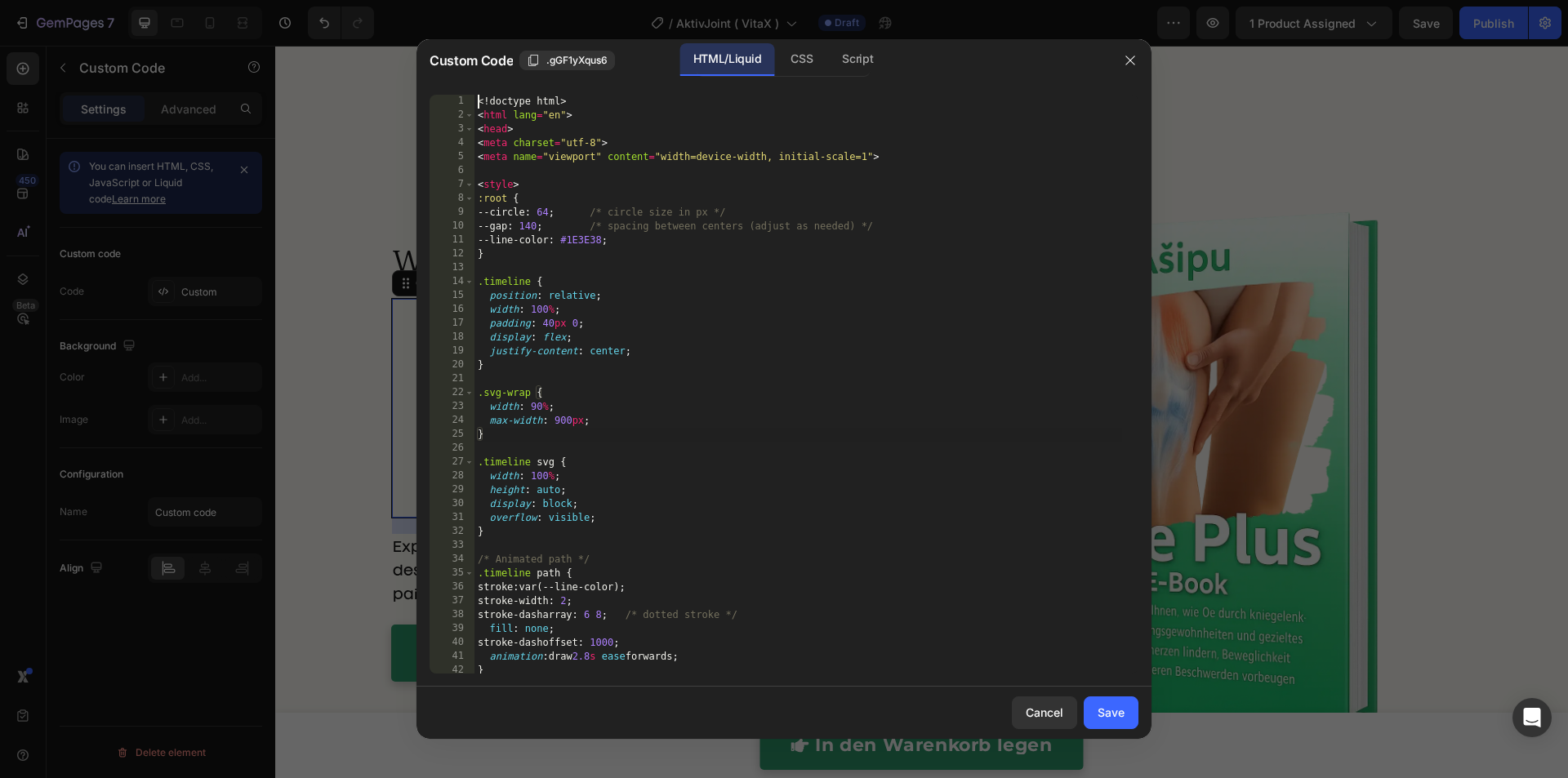
click at [774, 429] on div "<! doctype html > < html lang = "en" > < head > < meta charset = "utf-8" > < me…" at bounding box center [798, 398] width 647 height 606
type textarea "</html>"
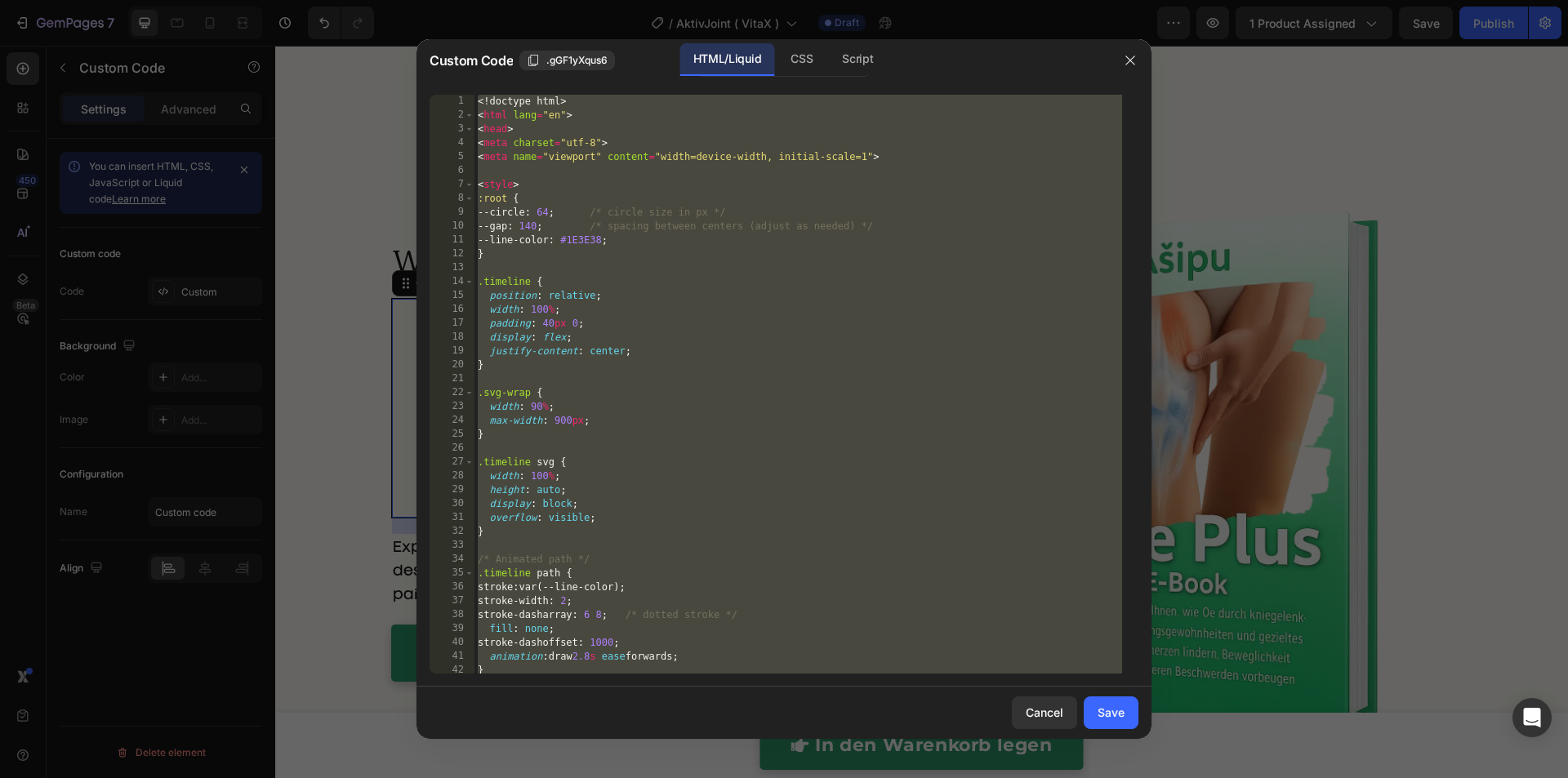
paste textarea
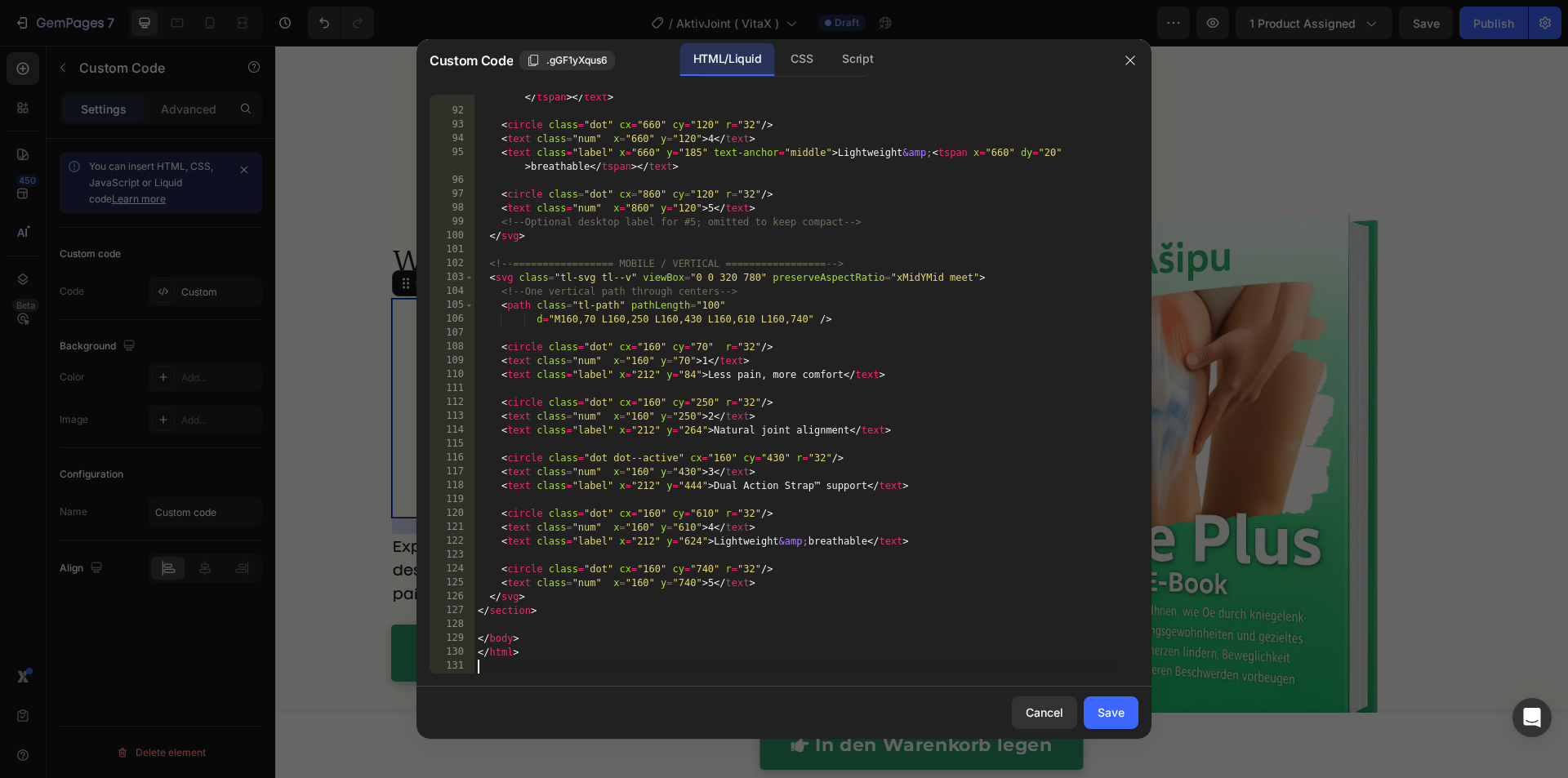
scroll to position [1295, 0]
click at [1095, 712] on button "Save" at bounding box center [1111, 712] width 55 height 32
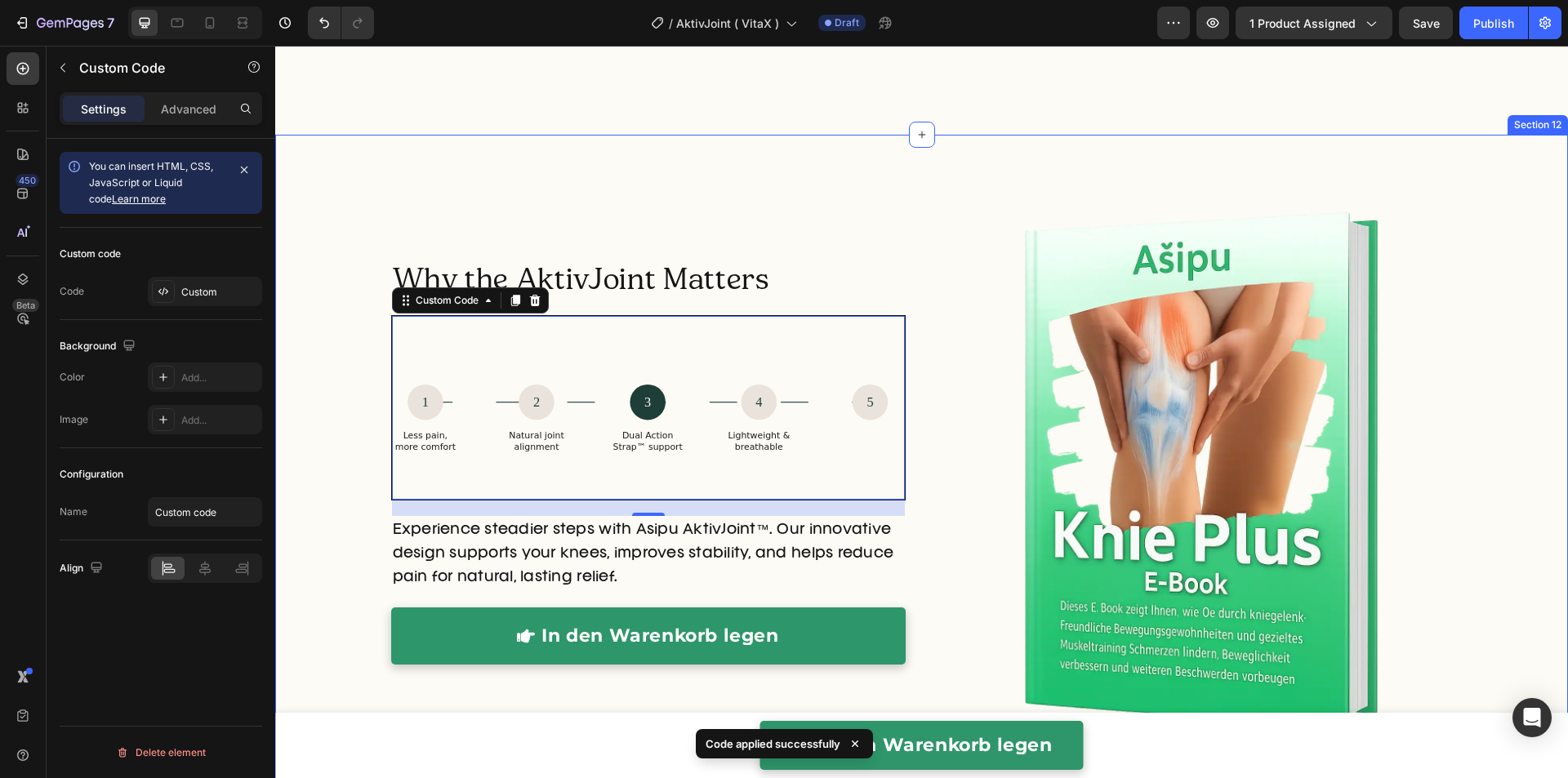
click at [783, 153] on div "Why the AktivJoint Matters Heading 1 Less pain, more comfort 2 Natural joint al…" at bounding box center [921, 489] width 1292 height 710
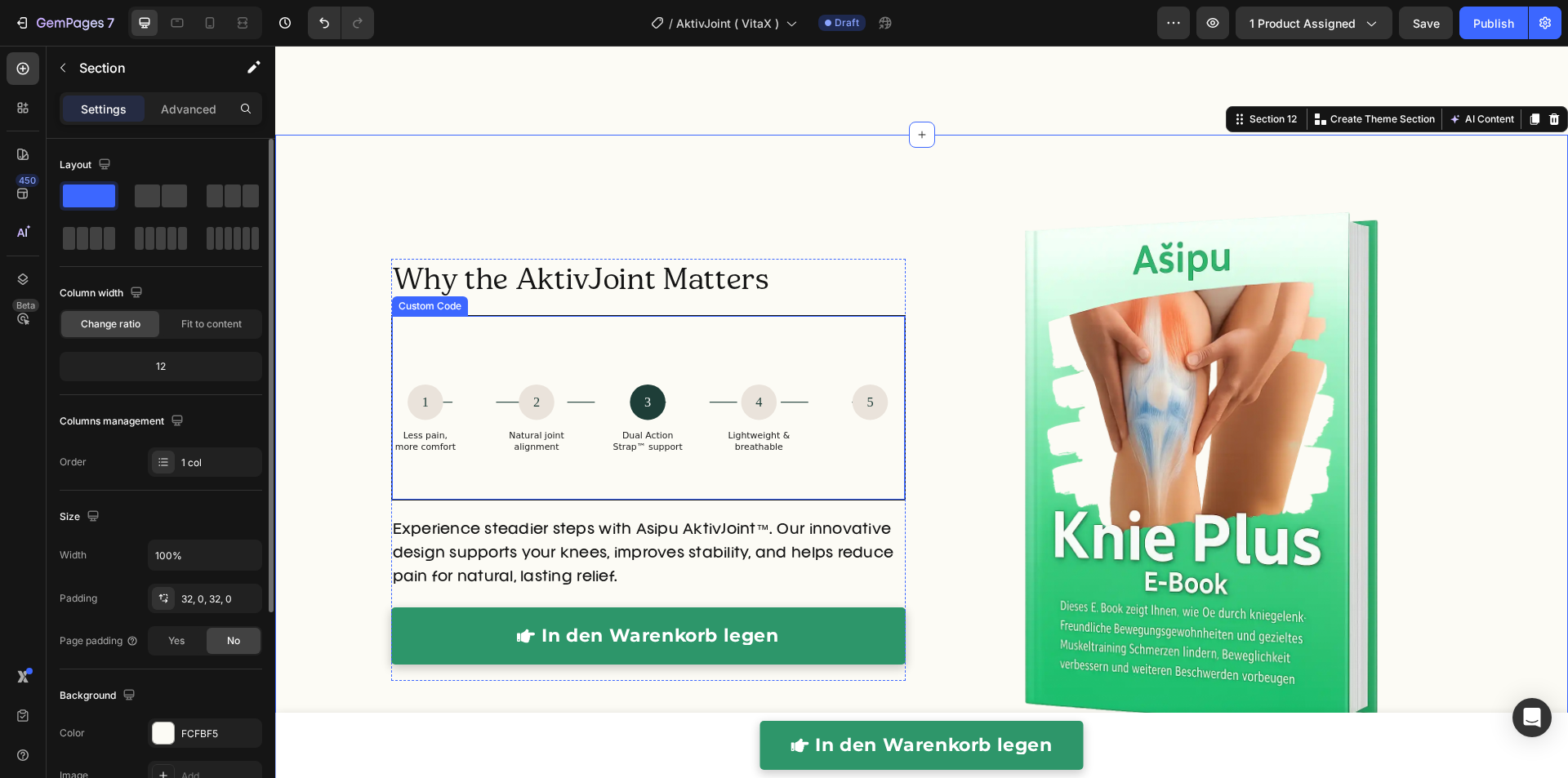
click at [675, 438] on icon "1 Less pain, more comfort 2 Natural joint alignment 3 Dual Action Strap™ suppor…" at bounding box center [648, 408] width 513 height 144
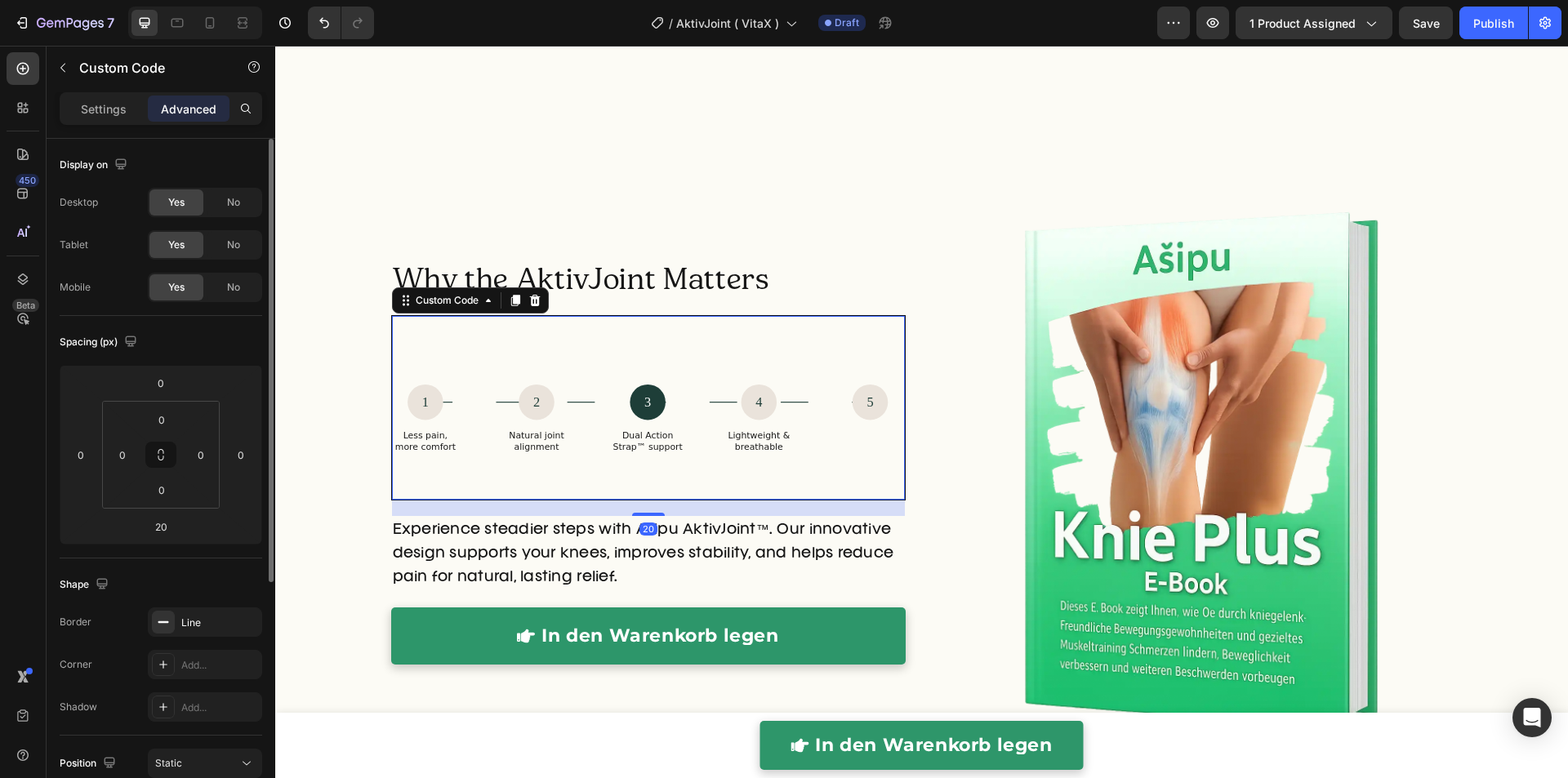
click at [675, 438] on icon "1 Less pain, more comfort 2 Natural joint alignment 3 Dual Action Strap™ suppor…" at bounding box center [648, 408] width 513 height 144
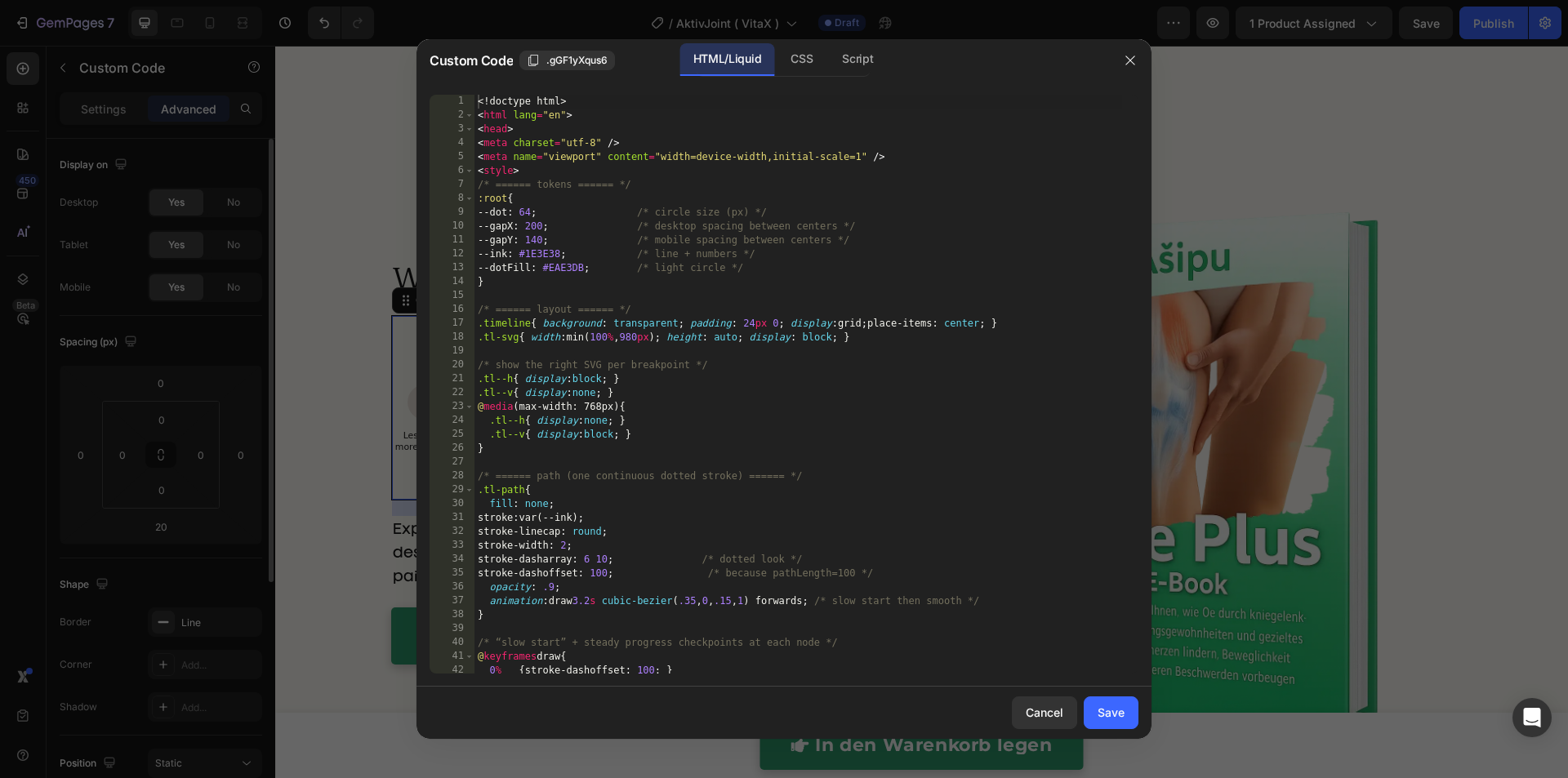
click at [675, 438] on div "<! doctype html > < html lang = "en" > < head > < meta charset = "utf-8" /> < m…" at bounding box center [798, 398] width 647 height 606
type textarea "</html>"
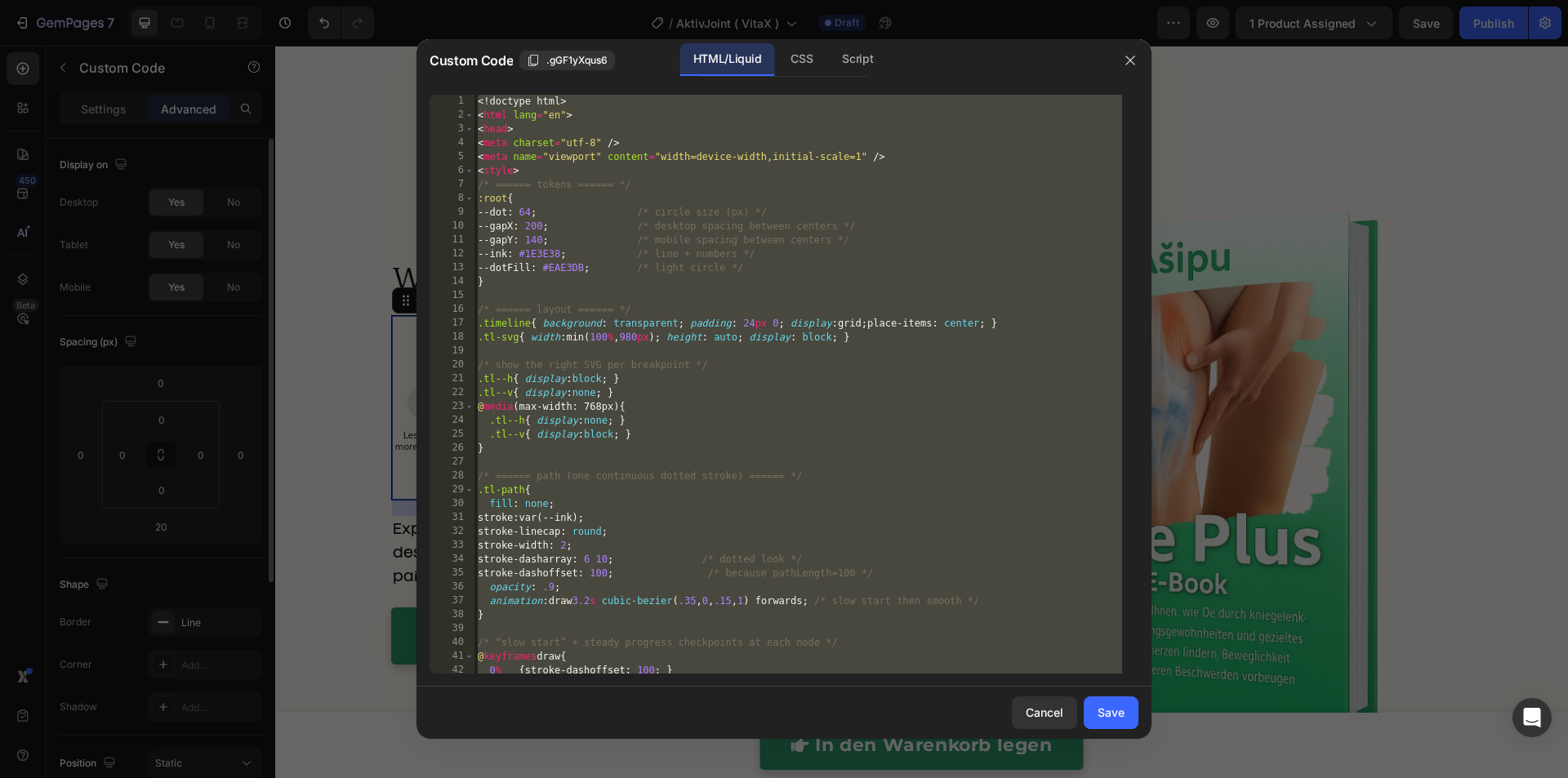
click at [1262, 268] on div at bounding box center [784, 389] width 1568 height 778
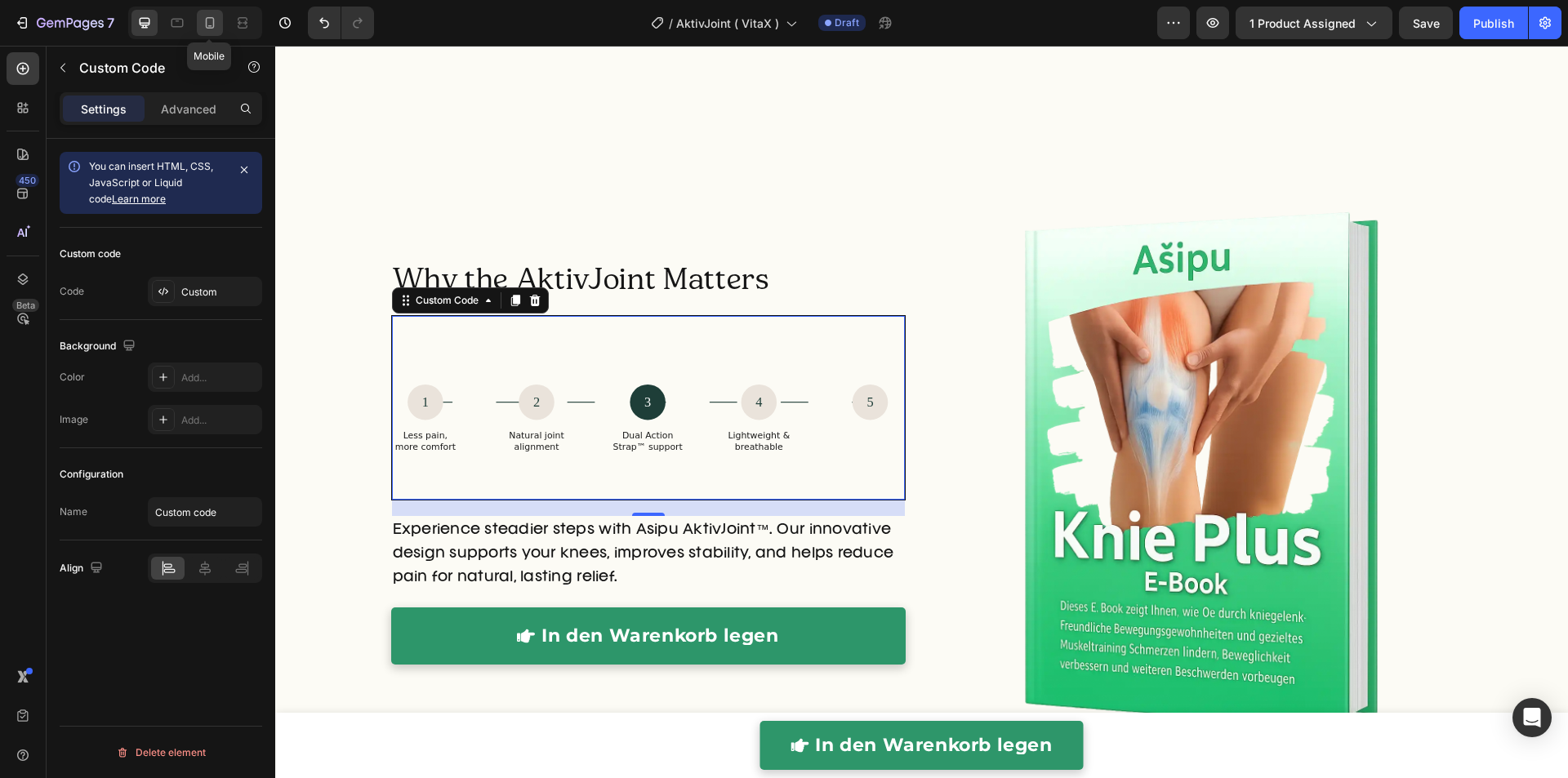
click at [203, 29] on icon at bounding box center [210, 22] width 17 height 17
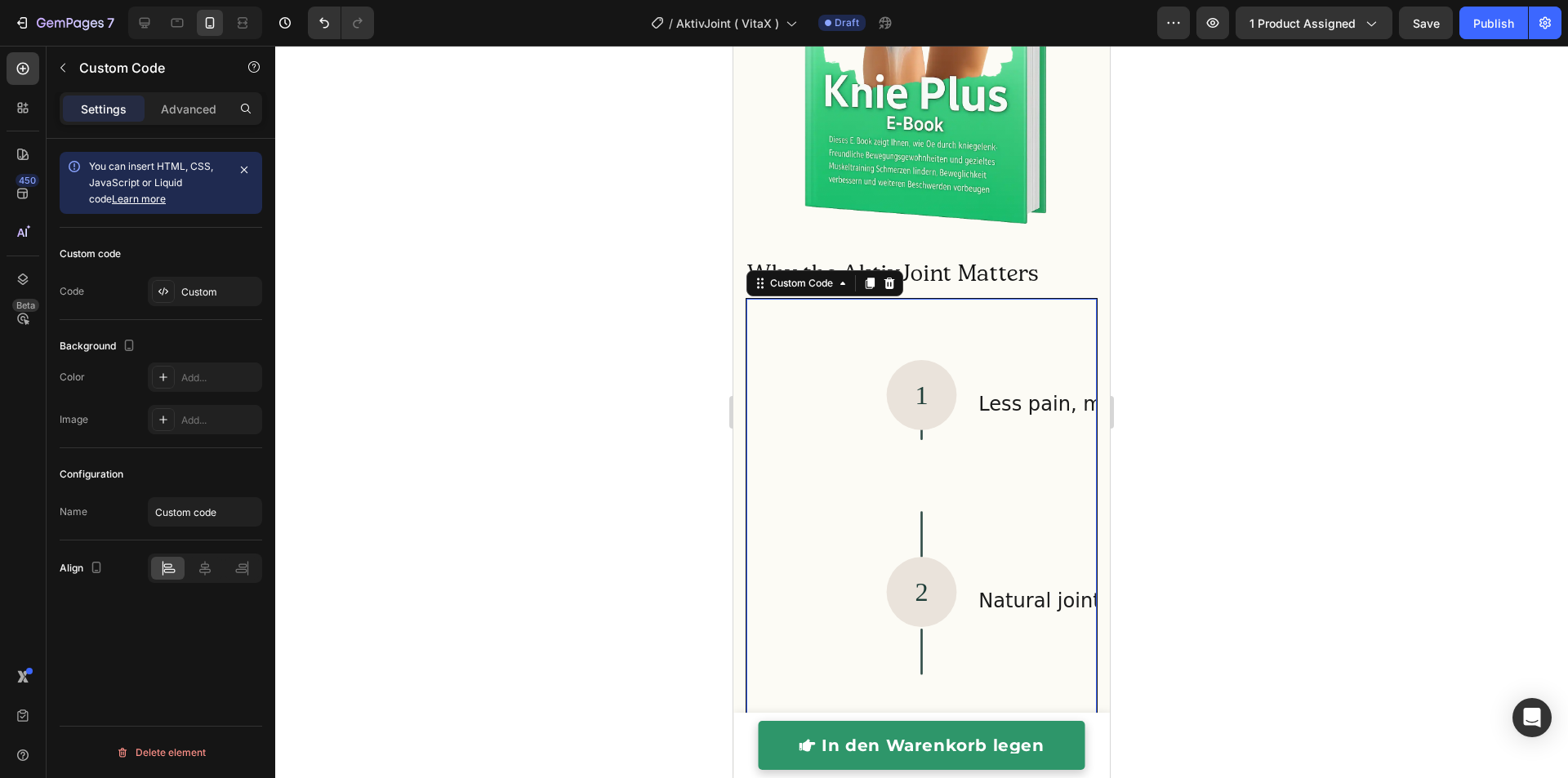
scroll to position [5707, 0]
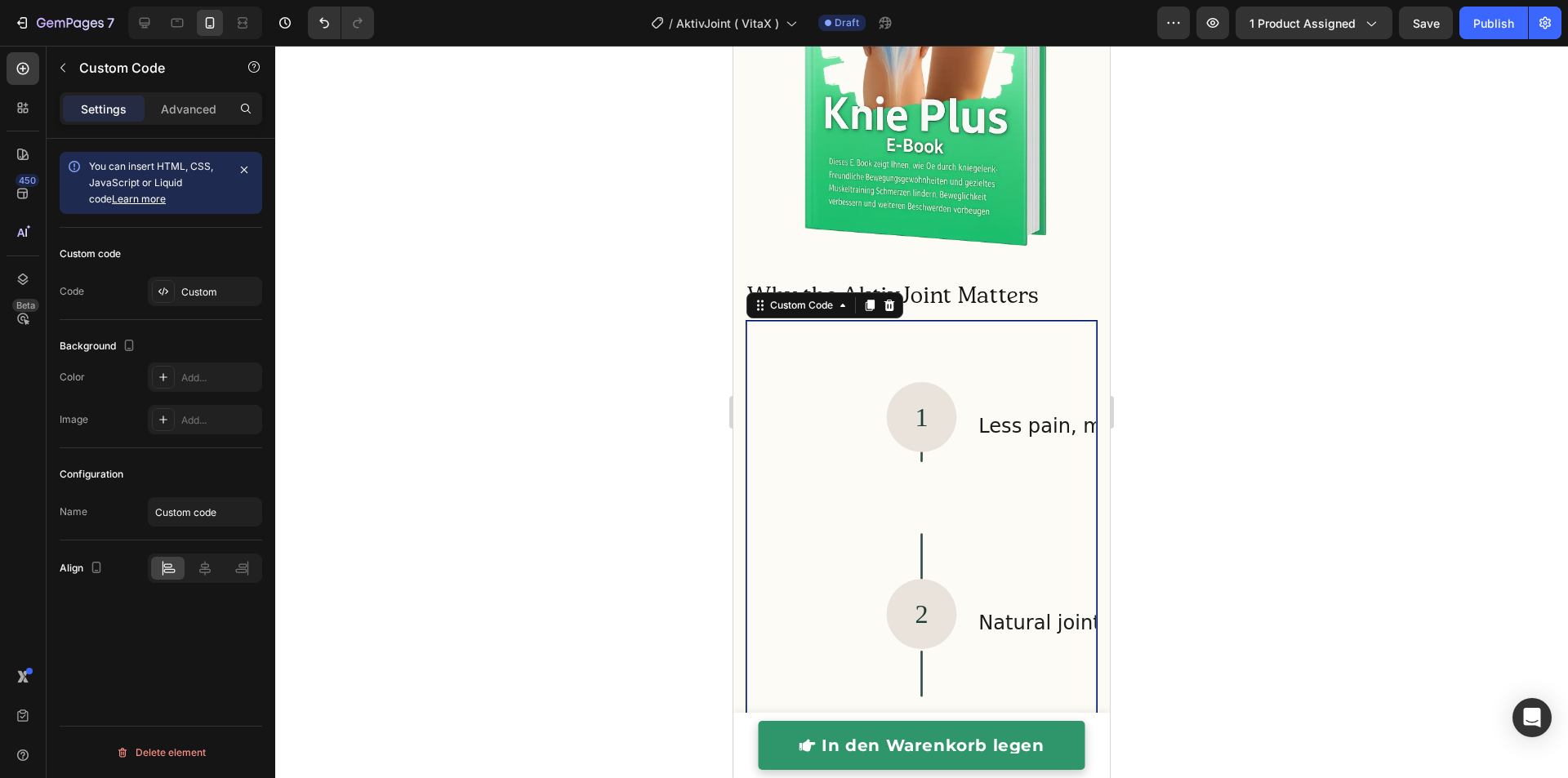
click at [549, 360] on div at bounding box center [921, 411] width 1292 height 732
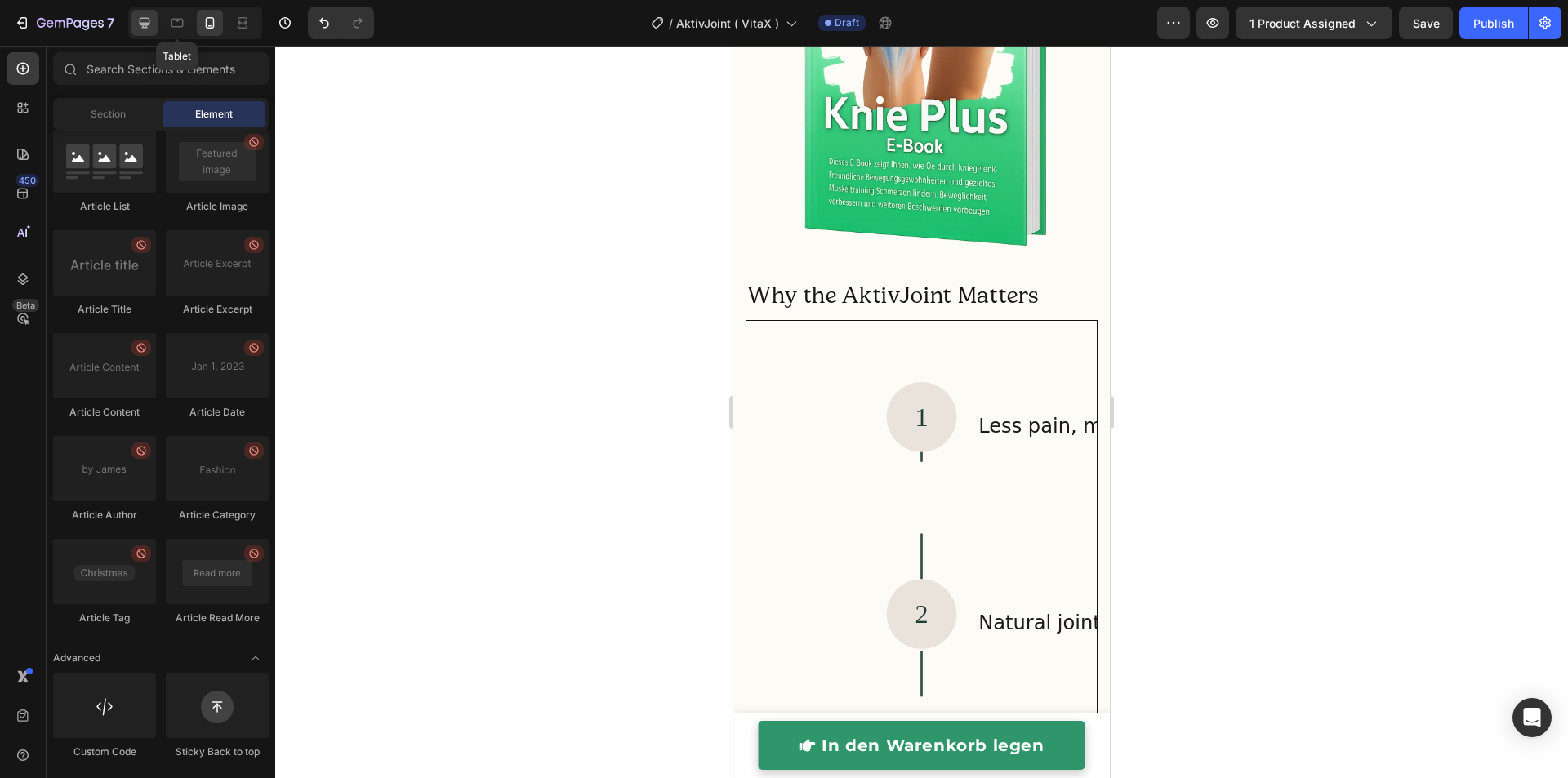
click at [147, 23] on icon at bounding box center [144, 22] width 17 height 17
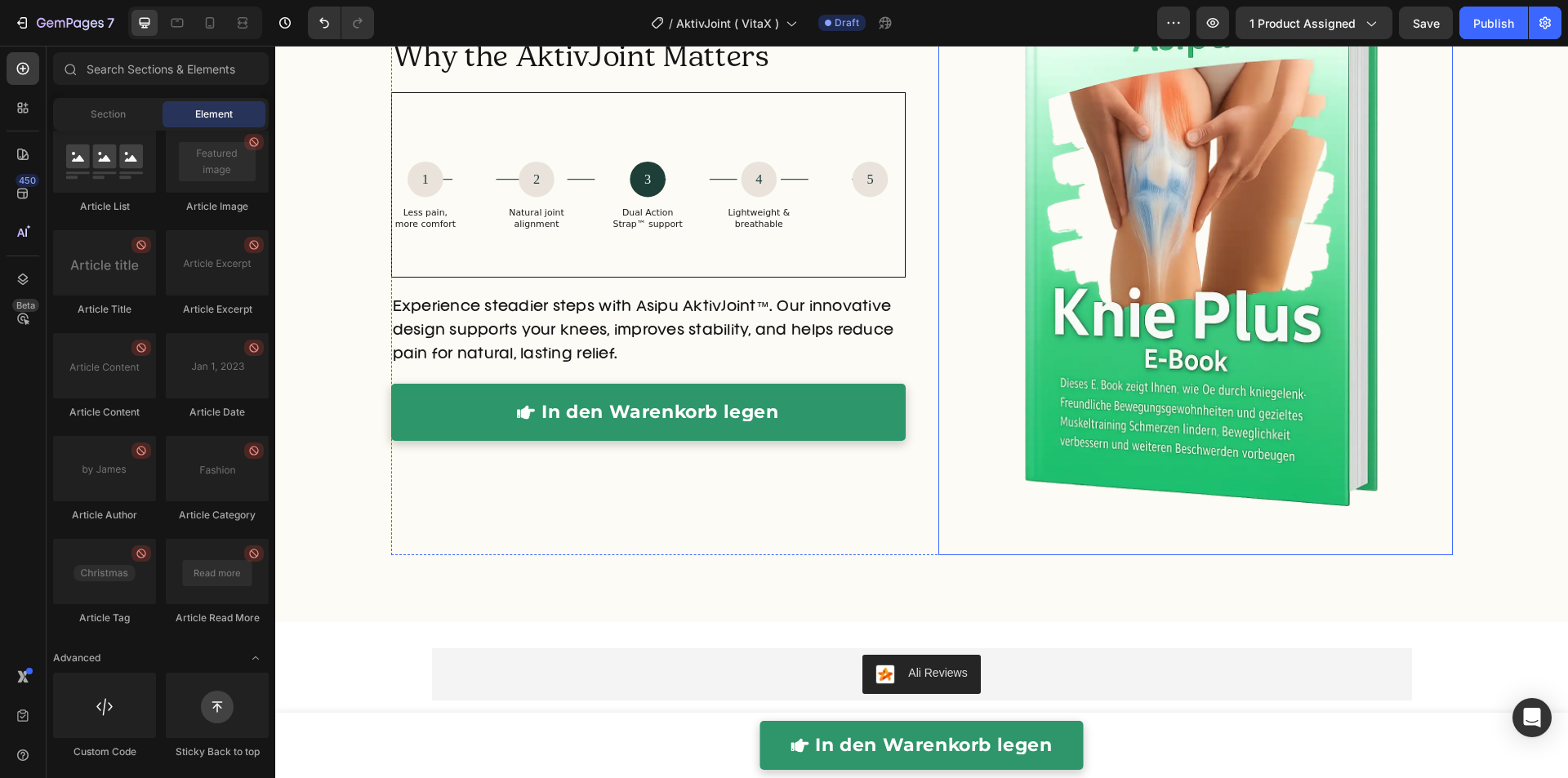
scroll to position [5766, 0]
click at [990, 249] on img at bounding box center [1196, 247] width 412 height 617
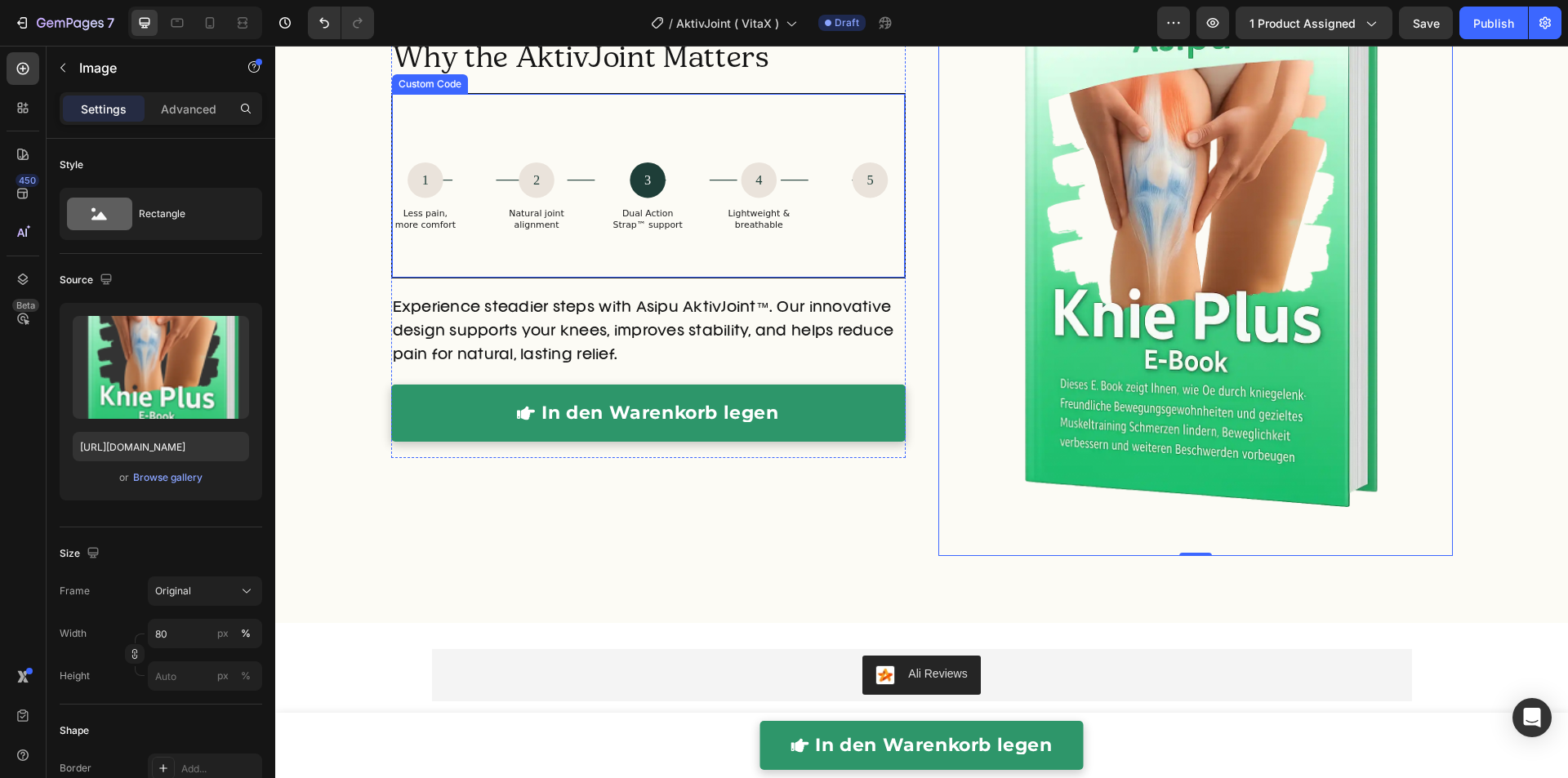
click at [722, 192] on icon "1 Less pain, more comfort 2 Natural joint alignment 3 Dual Action Strap™ suppor…" at bounding box center [648, 185] width 513 height 144
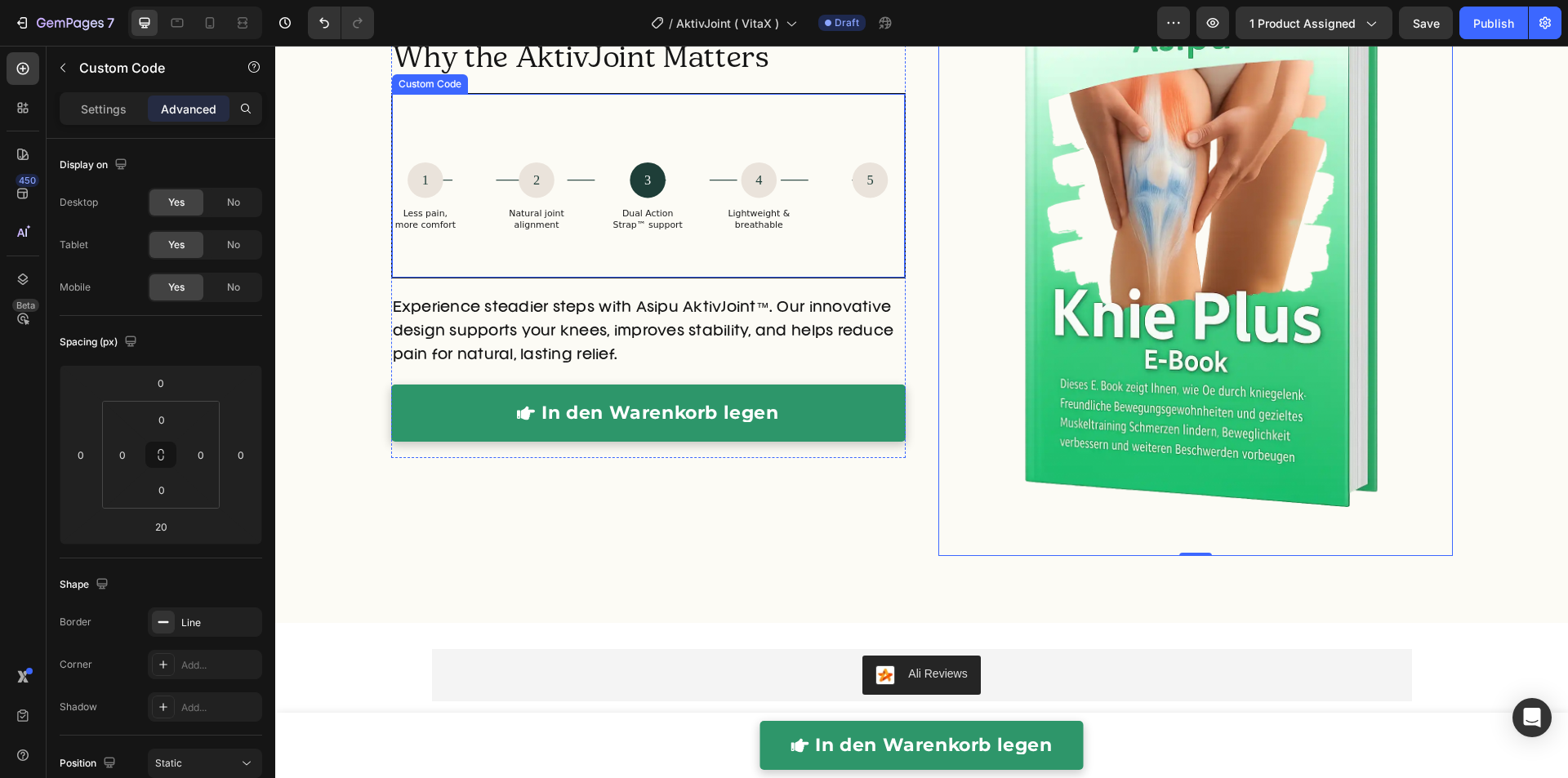
click at [722, 192] on icon "1 Less pain, more comfort 2 Natural joint alignment 3 Dual Action Strap™ suppor…" at bounding box center [648, 185] width 513 height 144
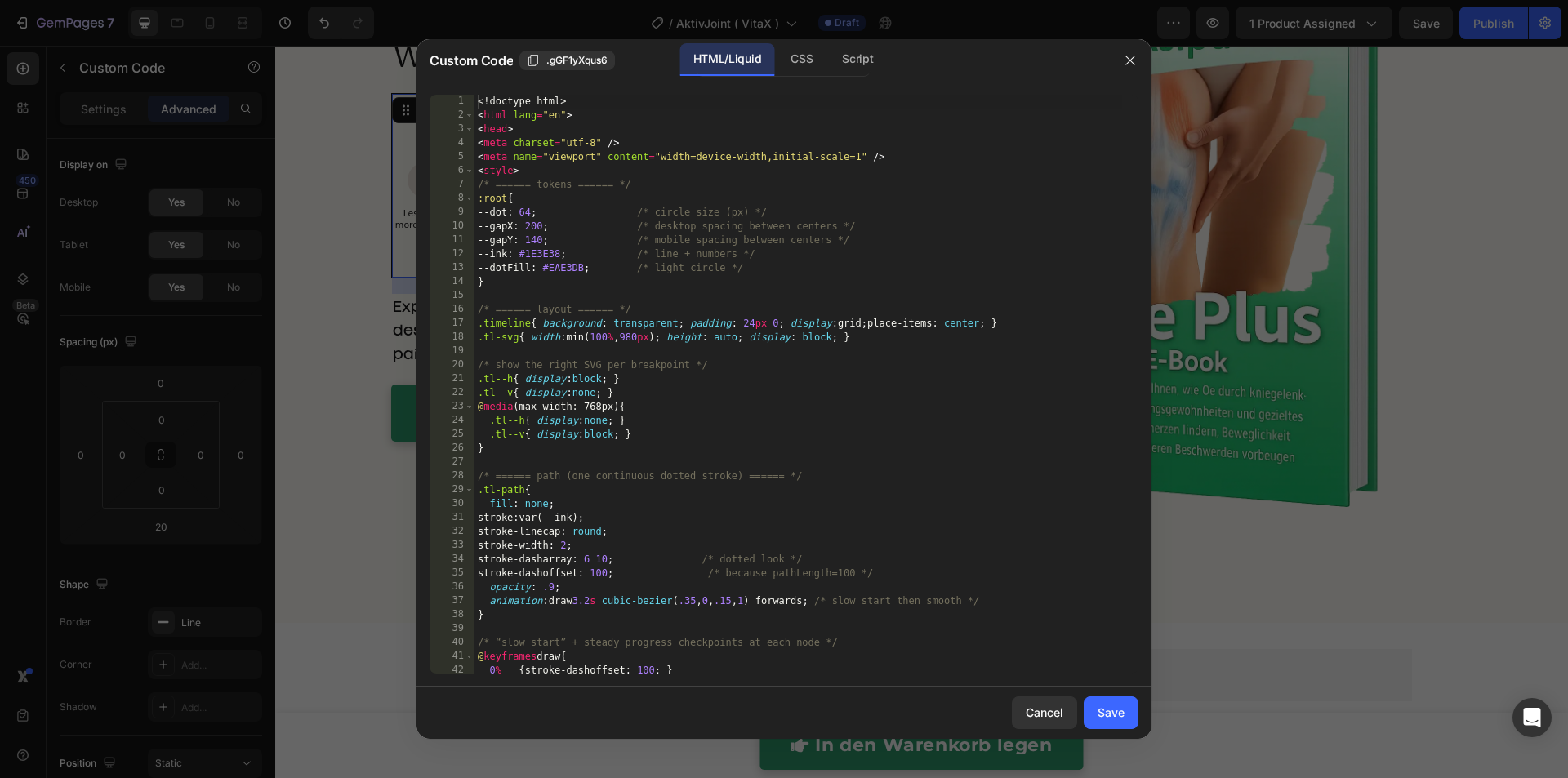
click at [719, 238] on div "<! doctype html > < html lang = "en" > < head > < meta charset = "utf-8" /> < m…" at bounding box center [798, 398] width 647 height 606
type textarea "</html>"
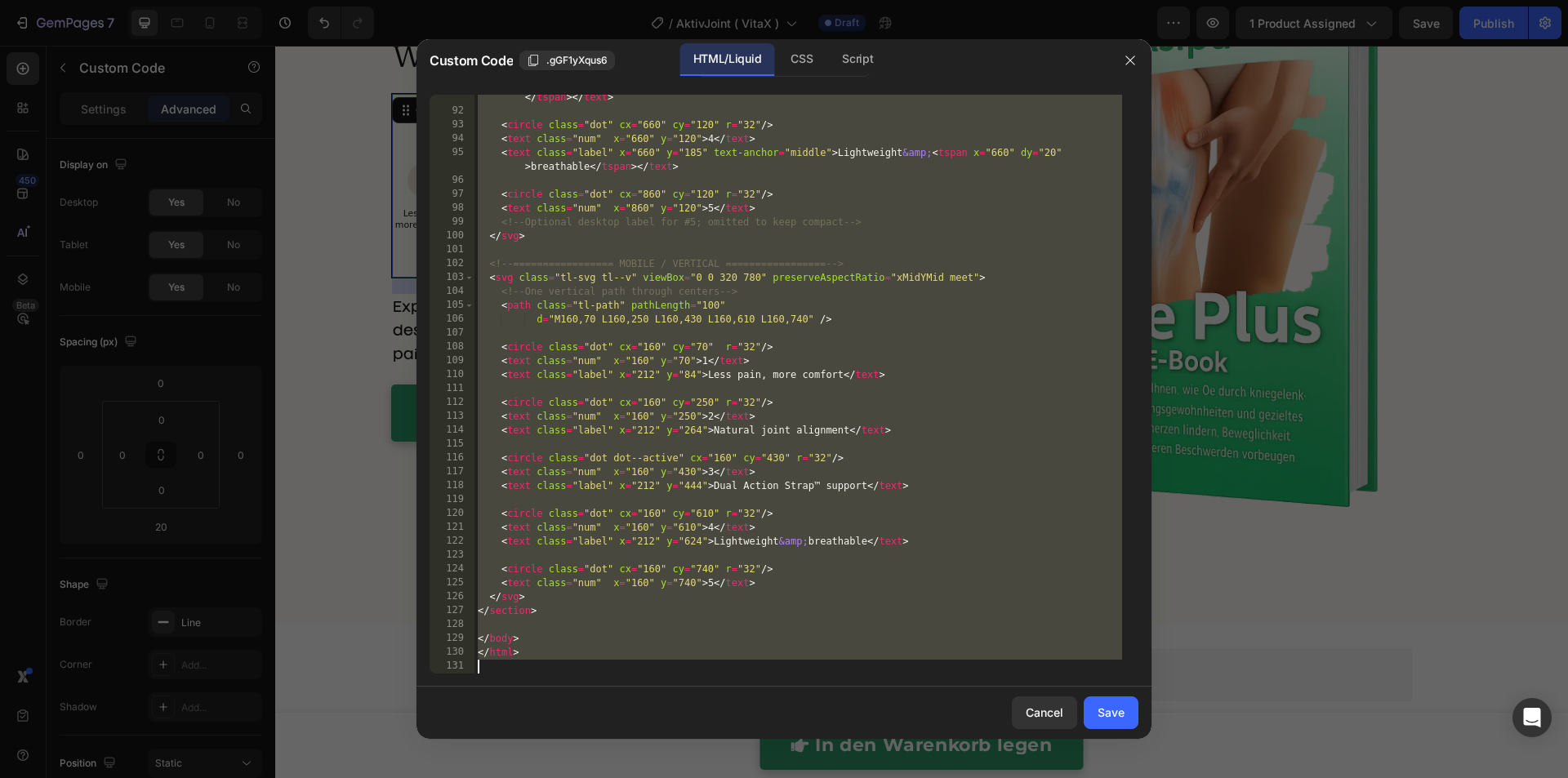
paste textarea
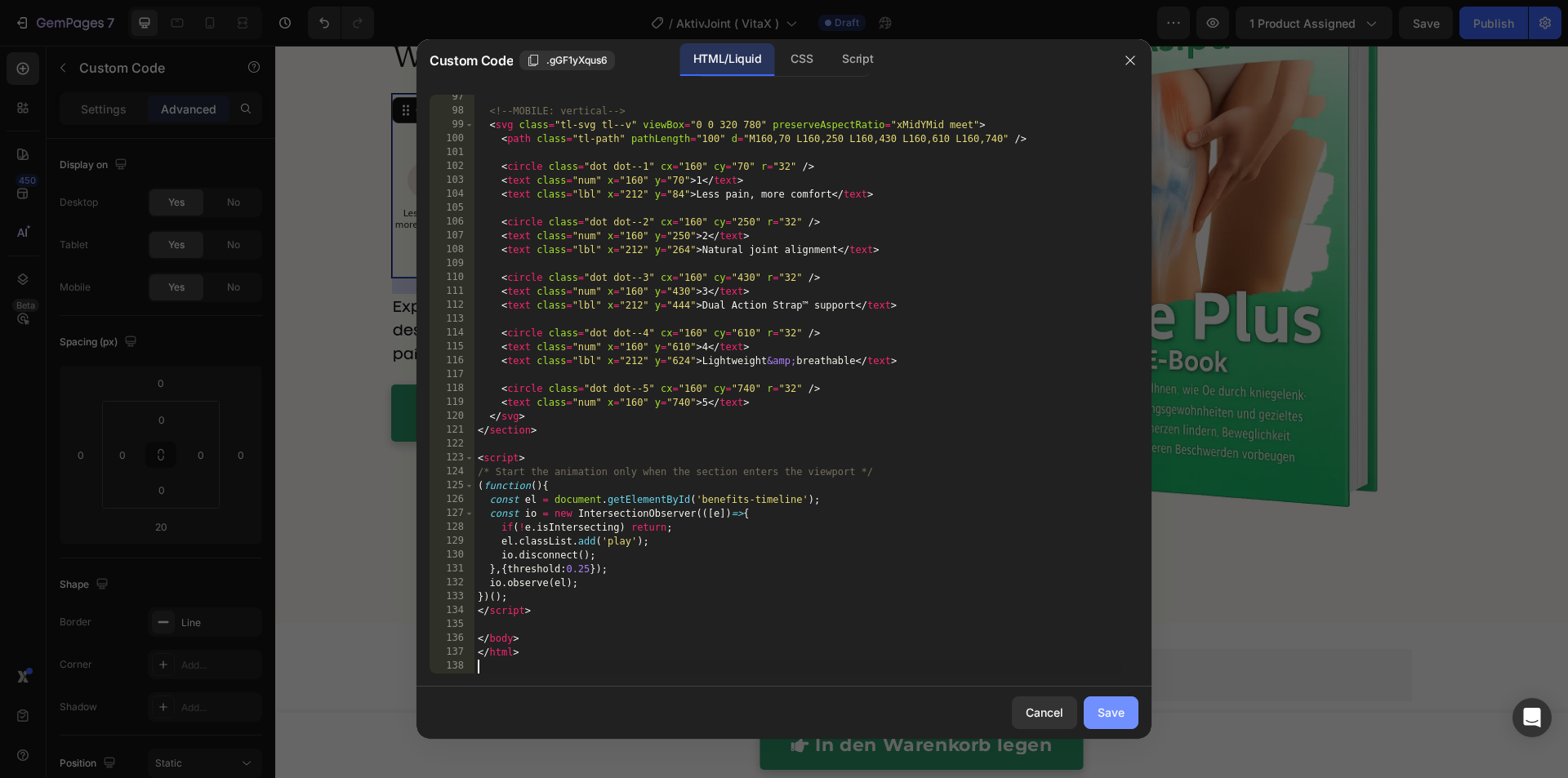
click at [1110, 716] on div "Save" at bounding box center [1111, 713] width 27 height 18
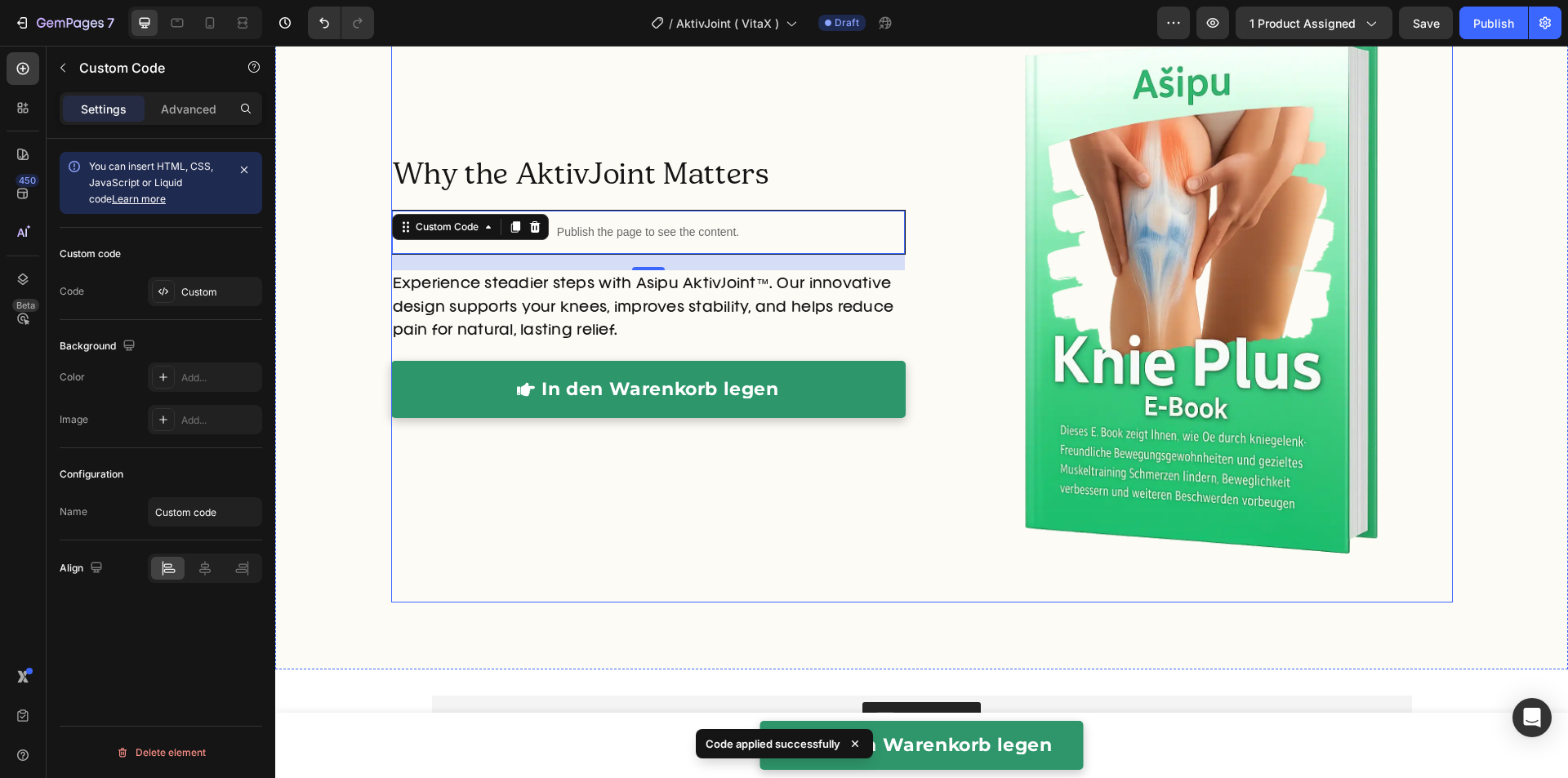
scroll to position [5661, 0]
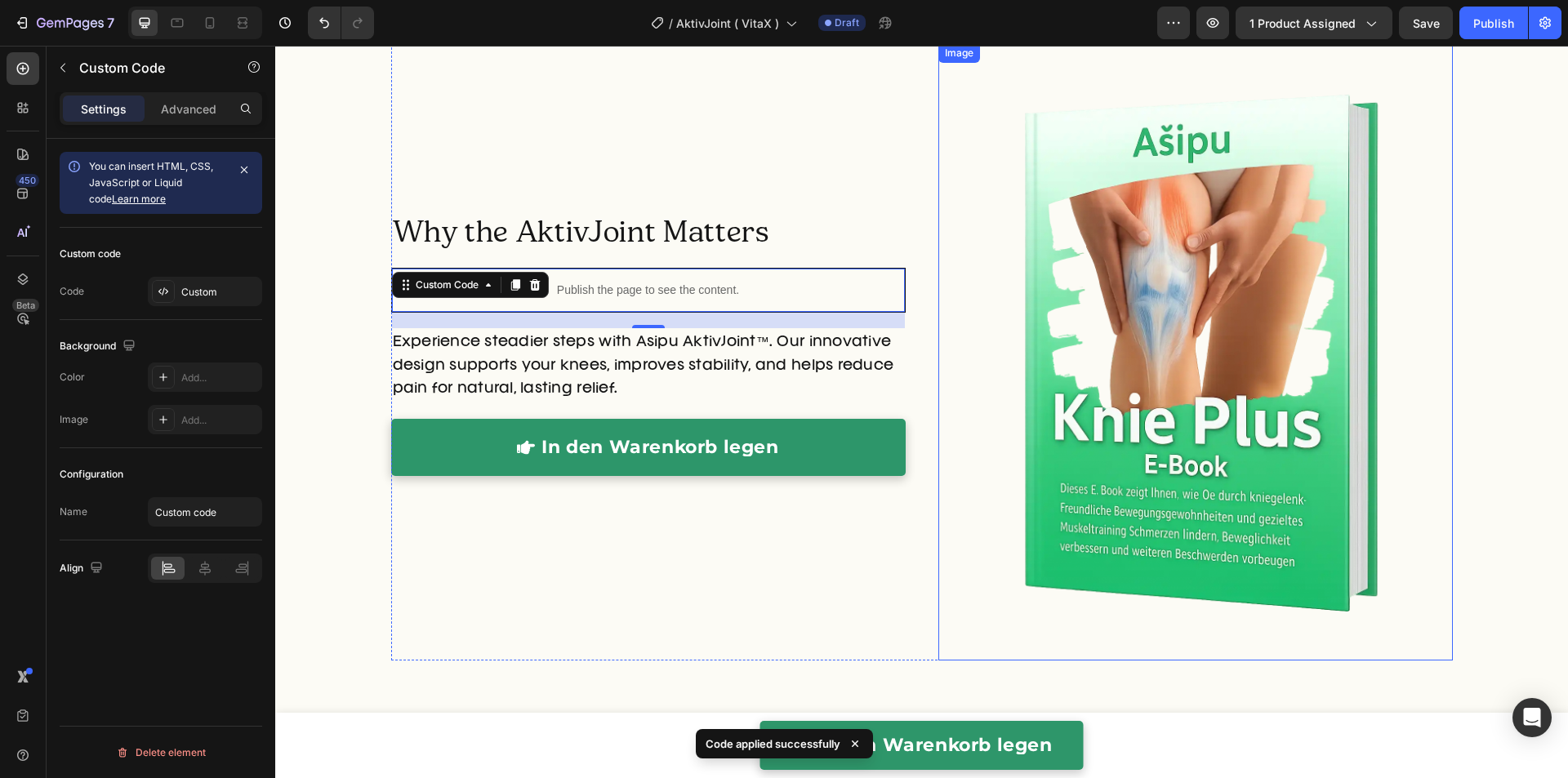
click at [1220, 39] on div "7 Version history / AktivJoint ( VitaX ) Draft Preview 1 product assigned Save …" at bounding box center [784, 23] width 1568 height 47
click at [1227, 28] on button "button" at bounding box center [1212, 22] width 32 height 32
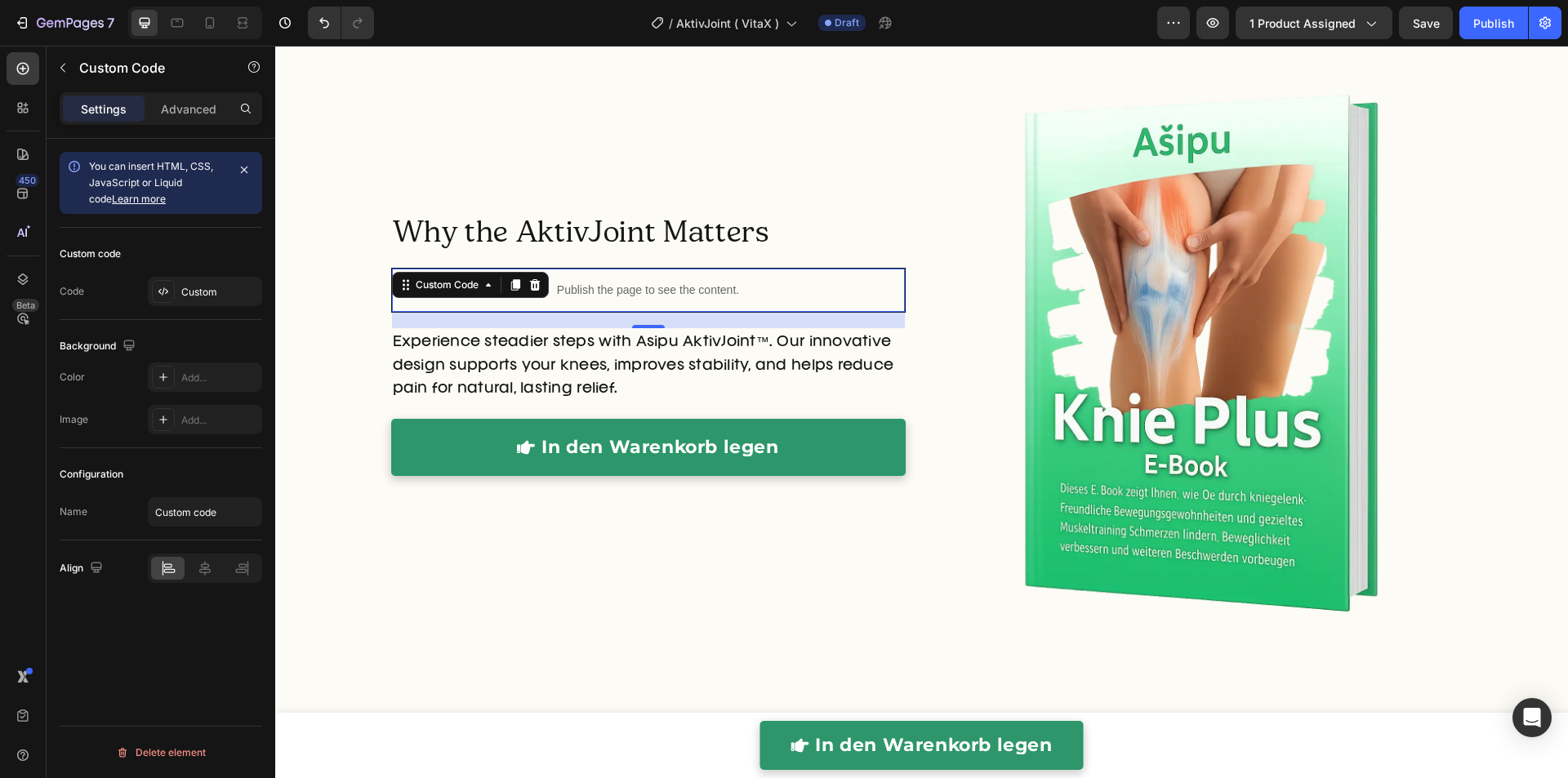
click at [575, 283] on p "Publish the page to see the content." at bounding box center [648, 291] width 513 height 18
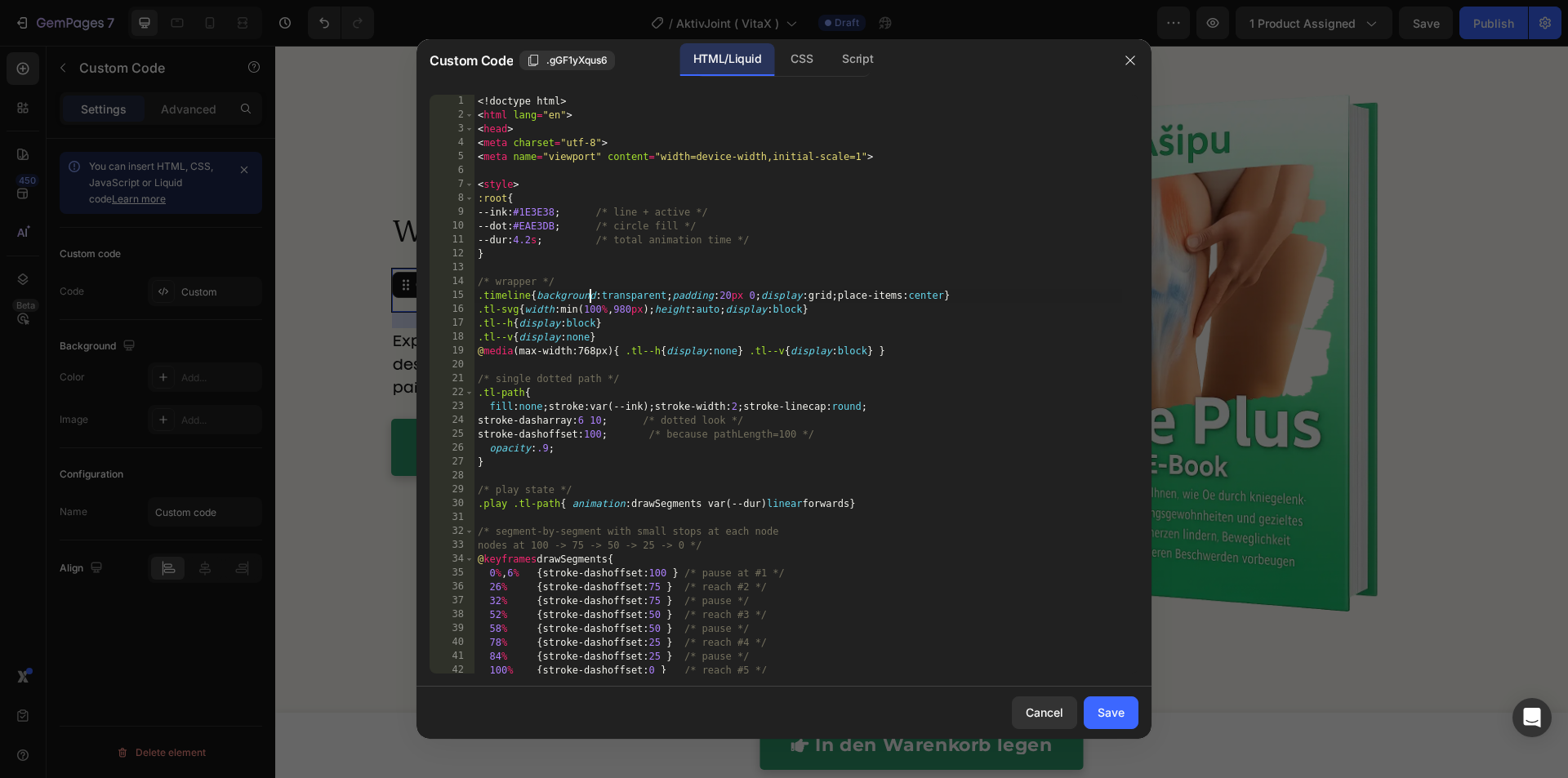
click at [591, 294] on div "<! doctype html > < html lang = "en" > < head > < meta charset = "utf-8" > < me…" at bounding box center [798, 398] width 647 height 606
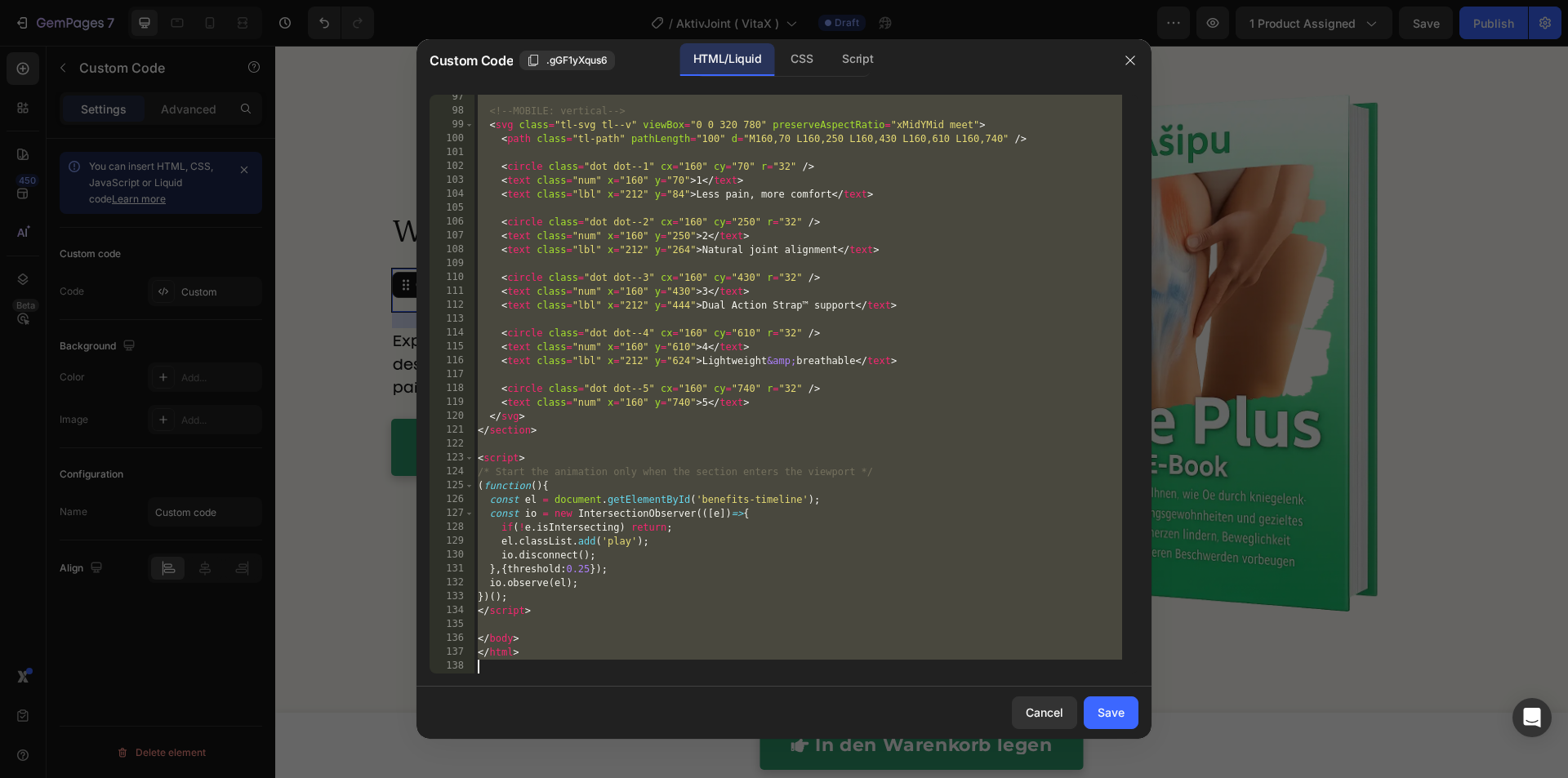
paste textarea
type textarea "</html>"
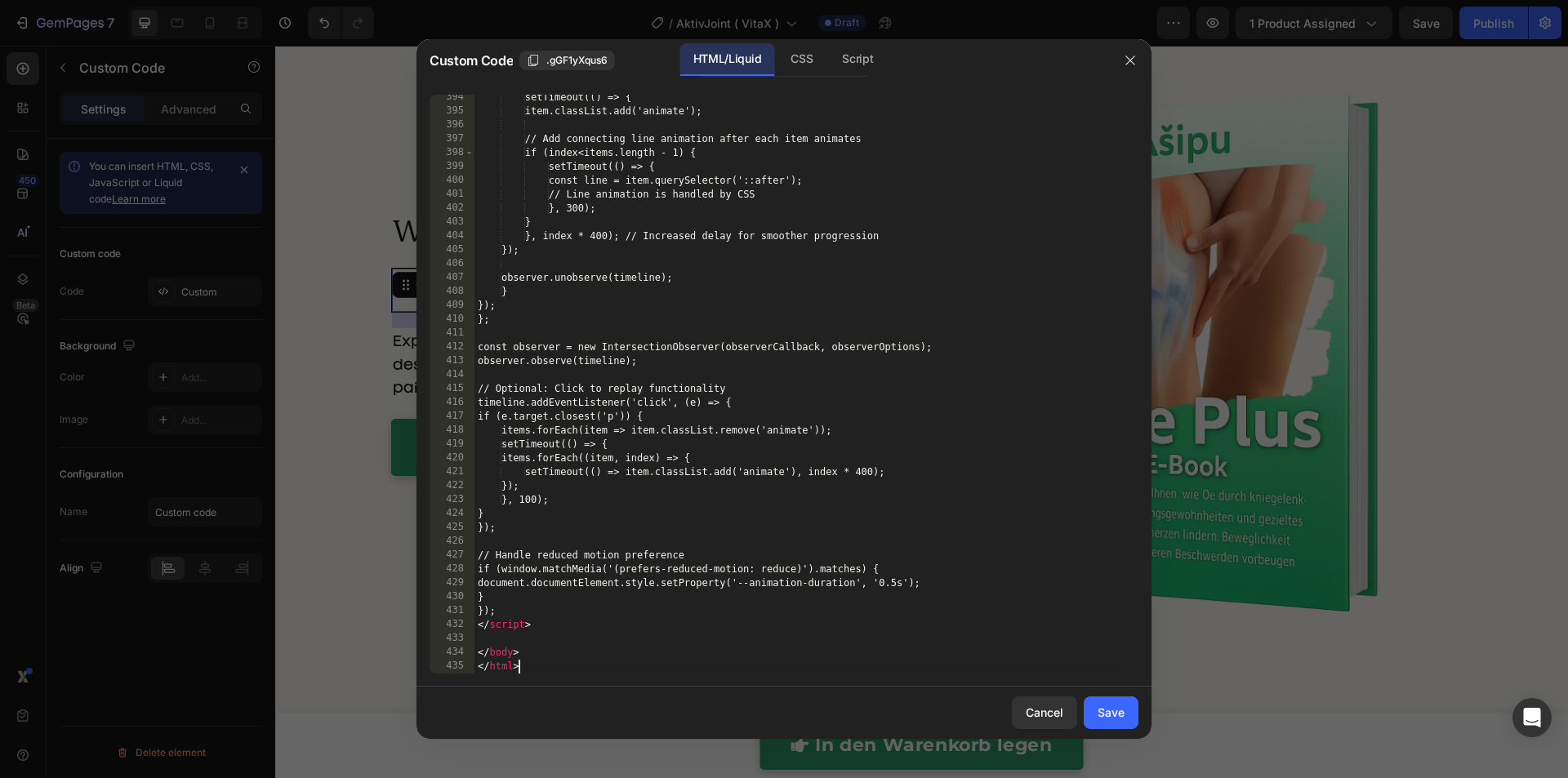
scroll to position [5499, 0]
click at [1128, 714] on button "Save" at bounding box center [1111, 712] width 55 height 32
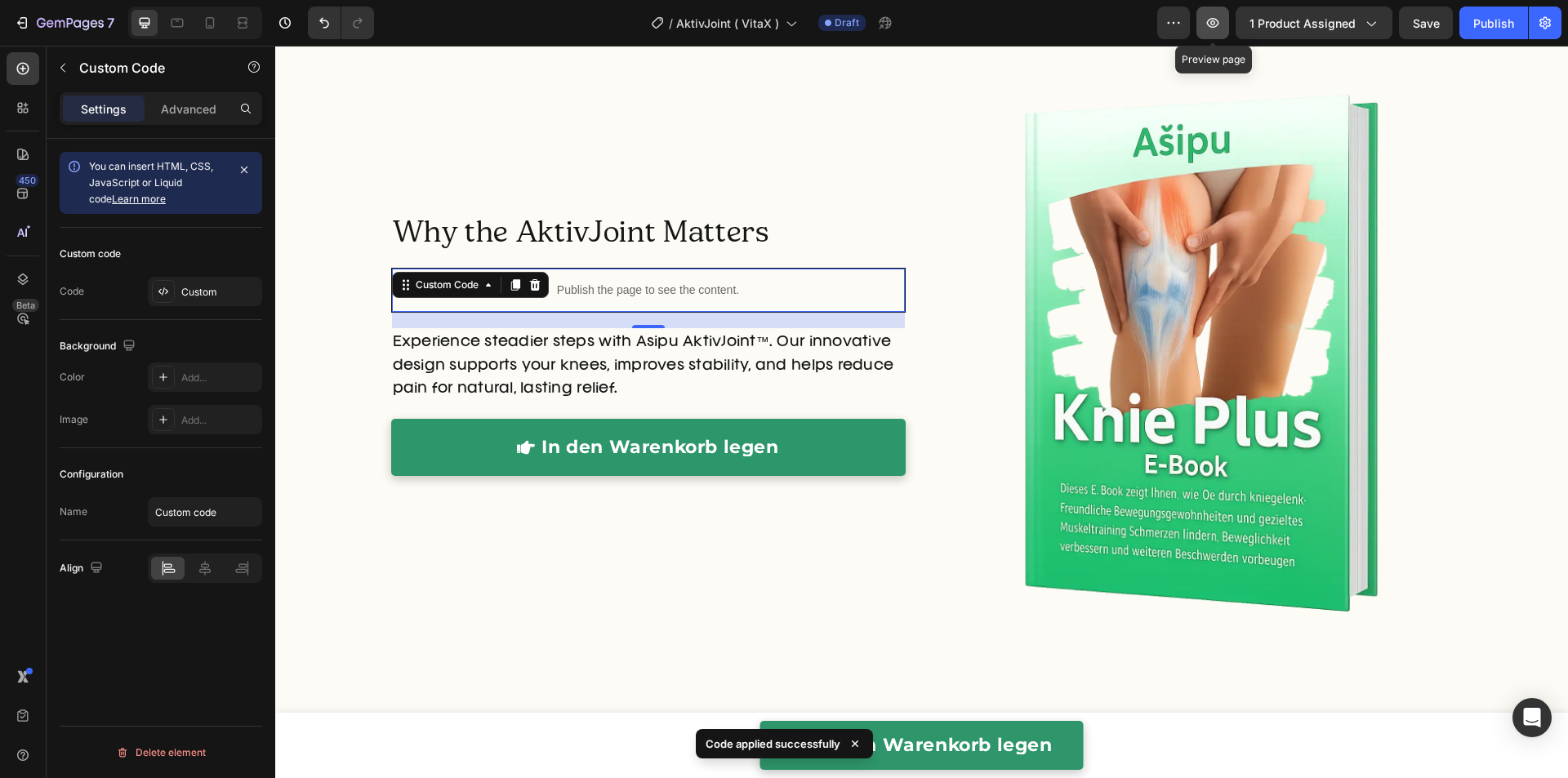
click at [1227, 31] on button "button" at bounding box center [1212, 22] width 32 height 32
click at [677, 274] on div "Publish the page to see the content." at bounding box center [648, 290] width 513 height 43
click at [678, 275] on div "Publish the page to see the content." at bounding box center [648, 290] width 513 height 43
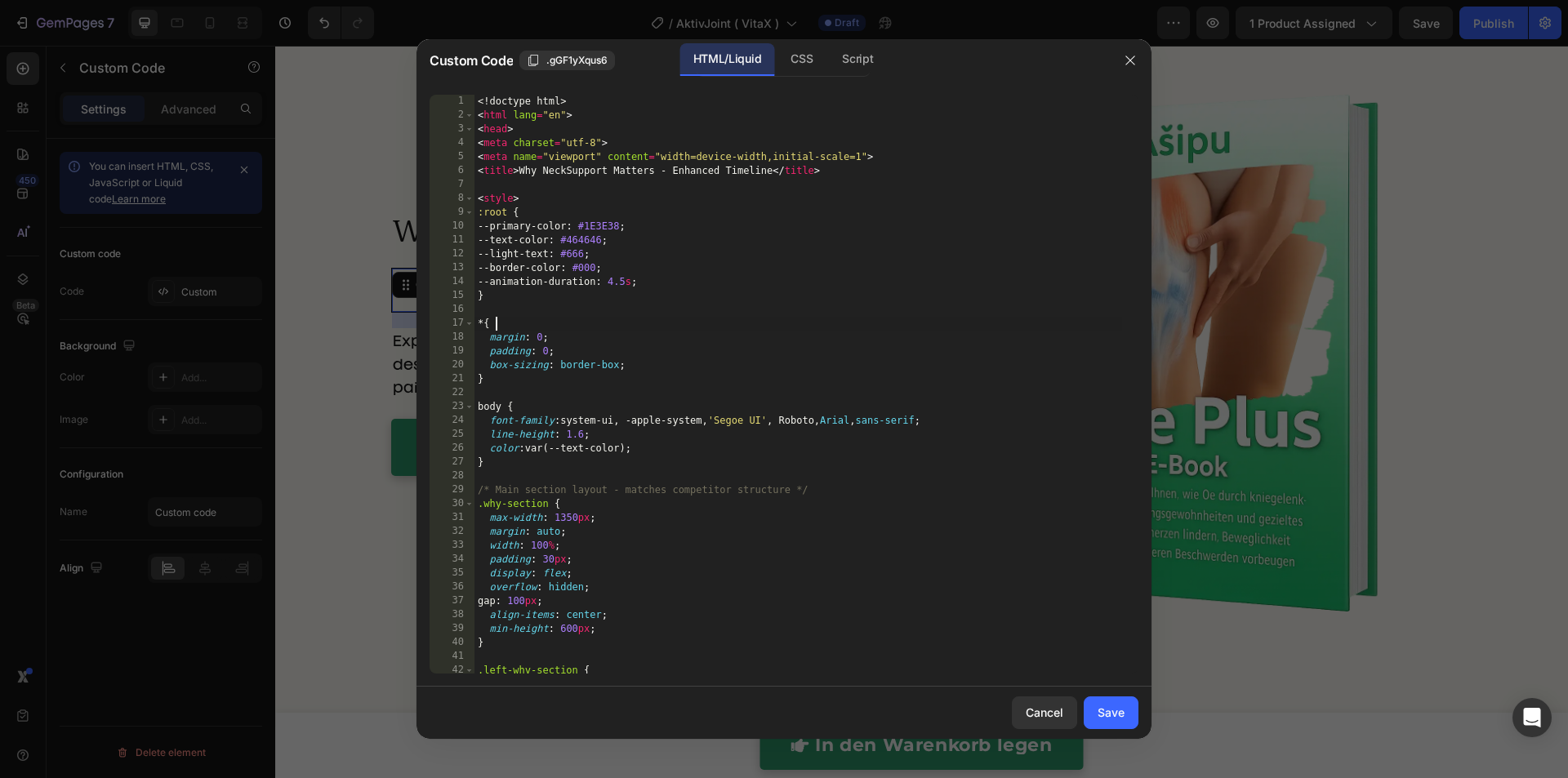
click at [682, 325] on div "<! doctype html > < html lang = "en" > < head > < meta charset = "utf-8" > < me…" at bounding box center [798, 398] width 647 height 606
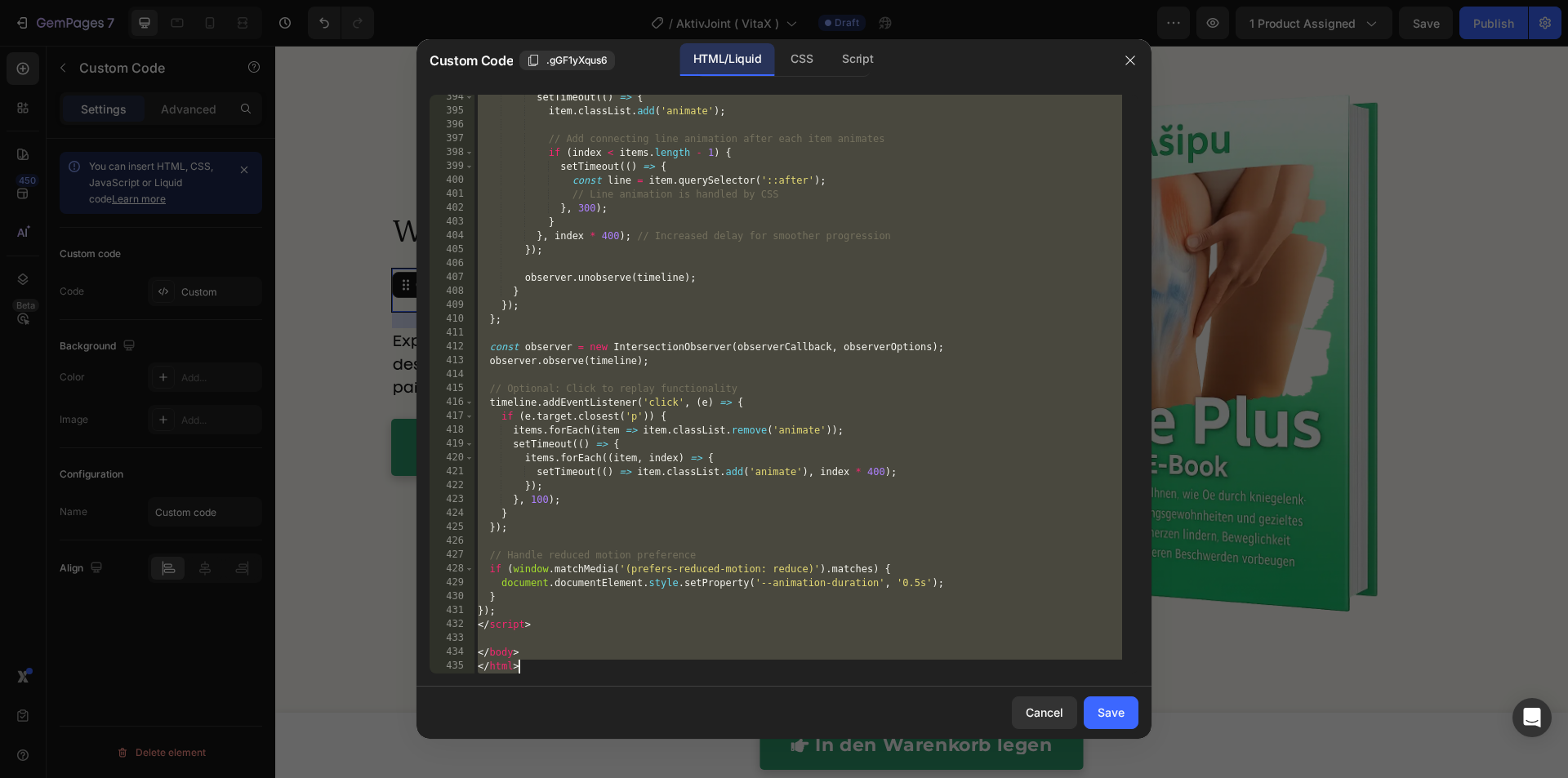
paste textarea
type textarea "</html>"
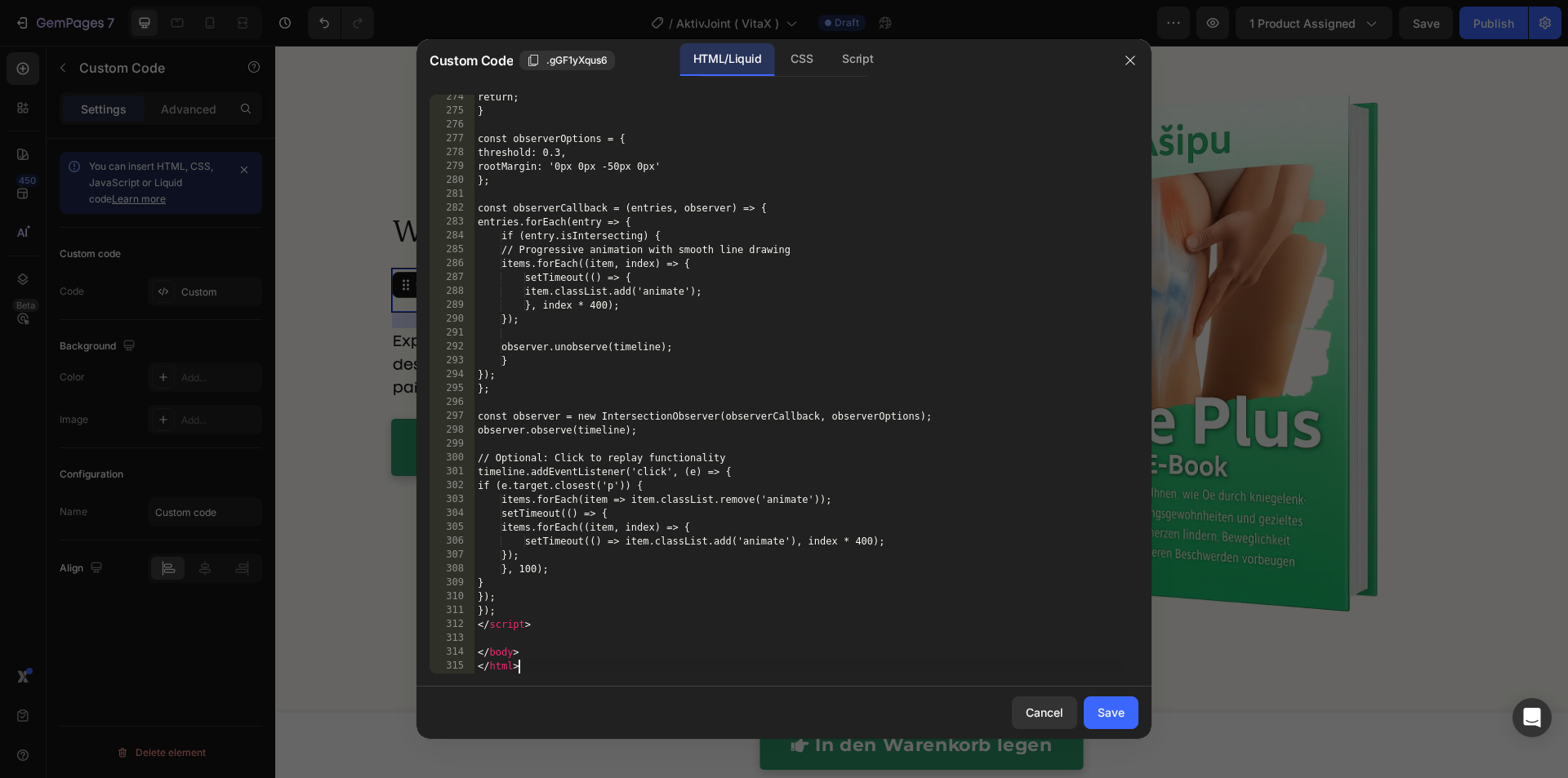
drag, startPoint x: 1116, startPoint y: 710, endPoint x: 1108, endPoint y: 674, distance: 36.9
click at [1116, 710] on div "Save" at bounding box center [1111, 713] width 27 height 18
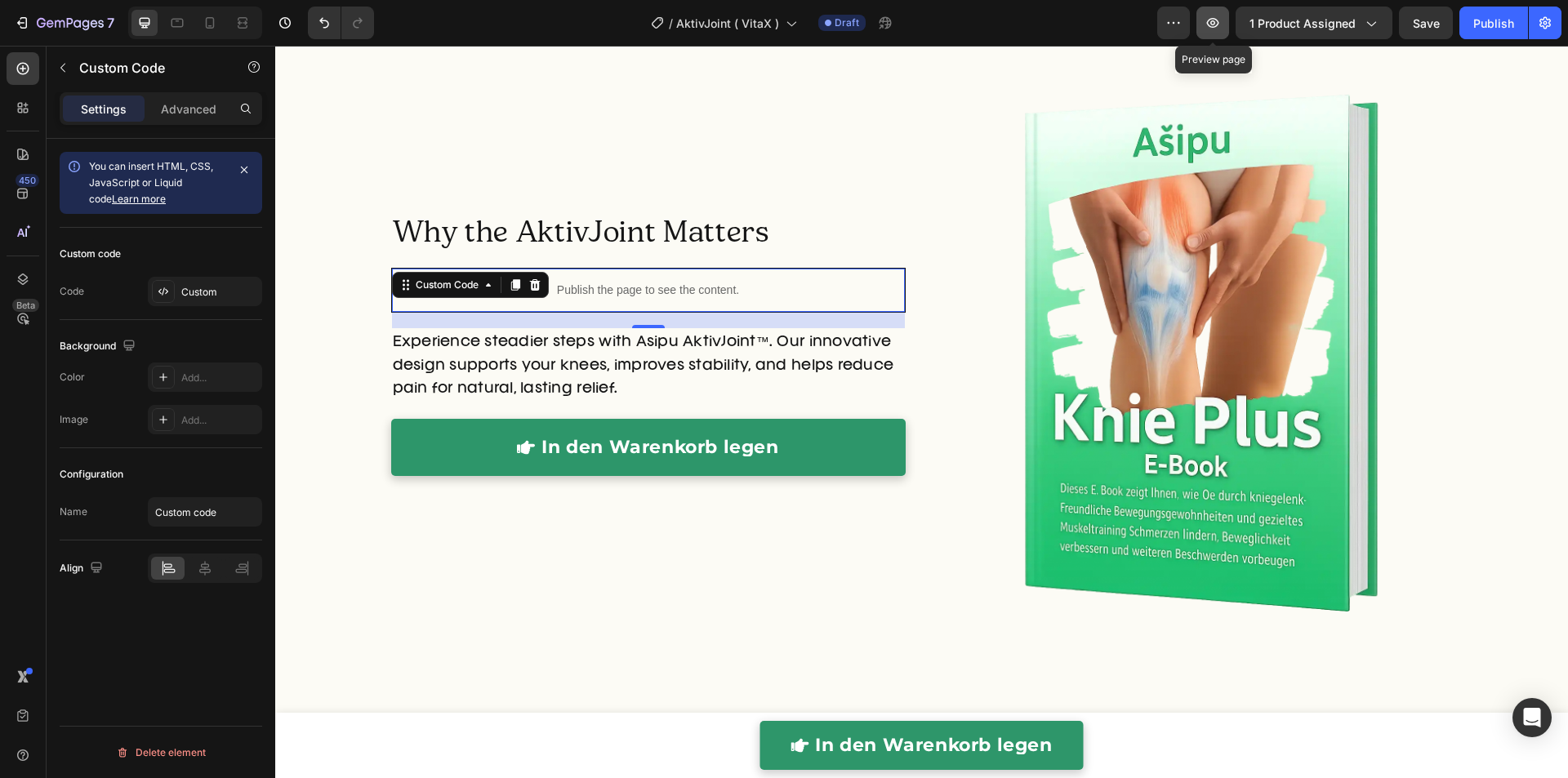
click at [1225, 29] on button "button" at bounding box center [1212, 22] width 32 height 32
click at [629, 289] on p "Publish the page to see the content." at bounding box center [648, 291] width 513 height 18
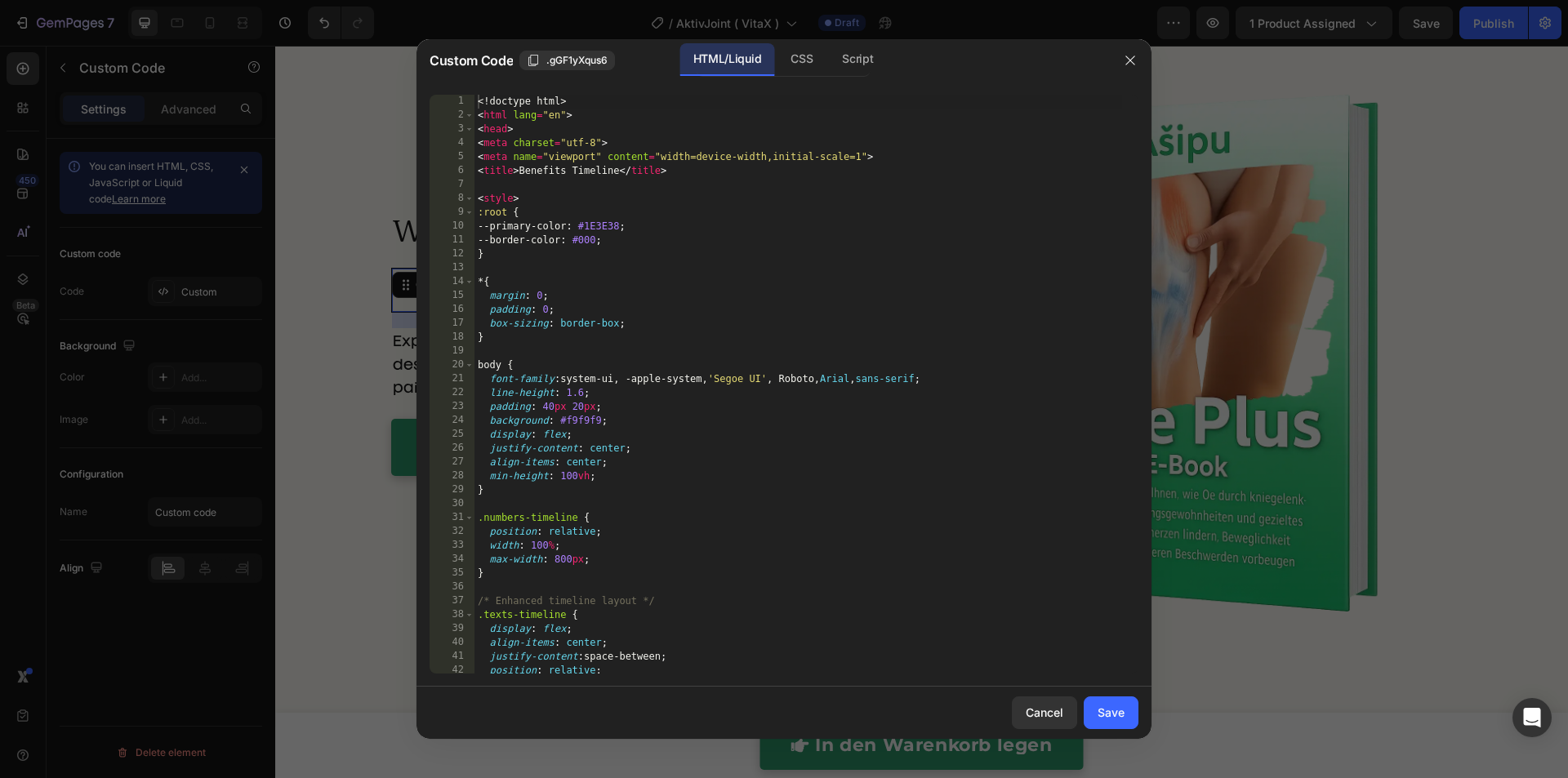
click at [629, 289] on div "<! doctype html > < html lang = "en" > < head > < meta charset = "utf-8" > < me…" at bounding box center [798, 398] width 647 height 606
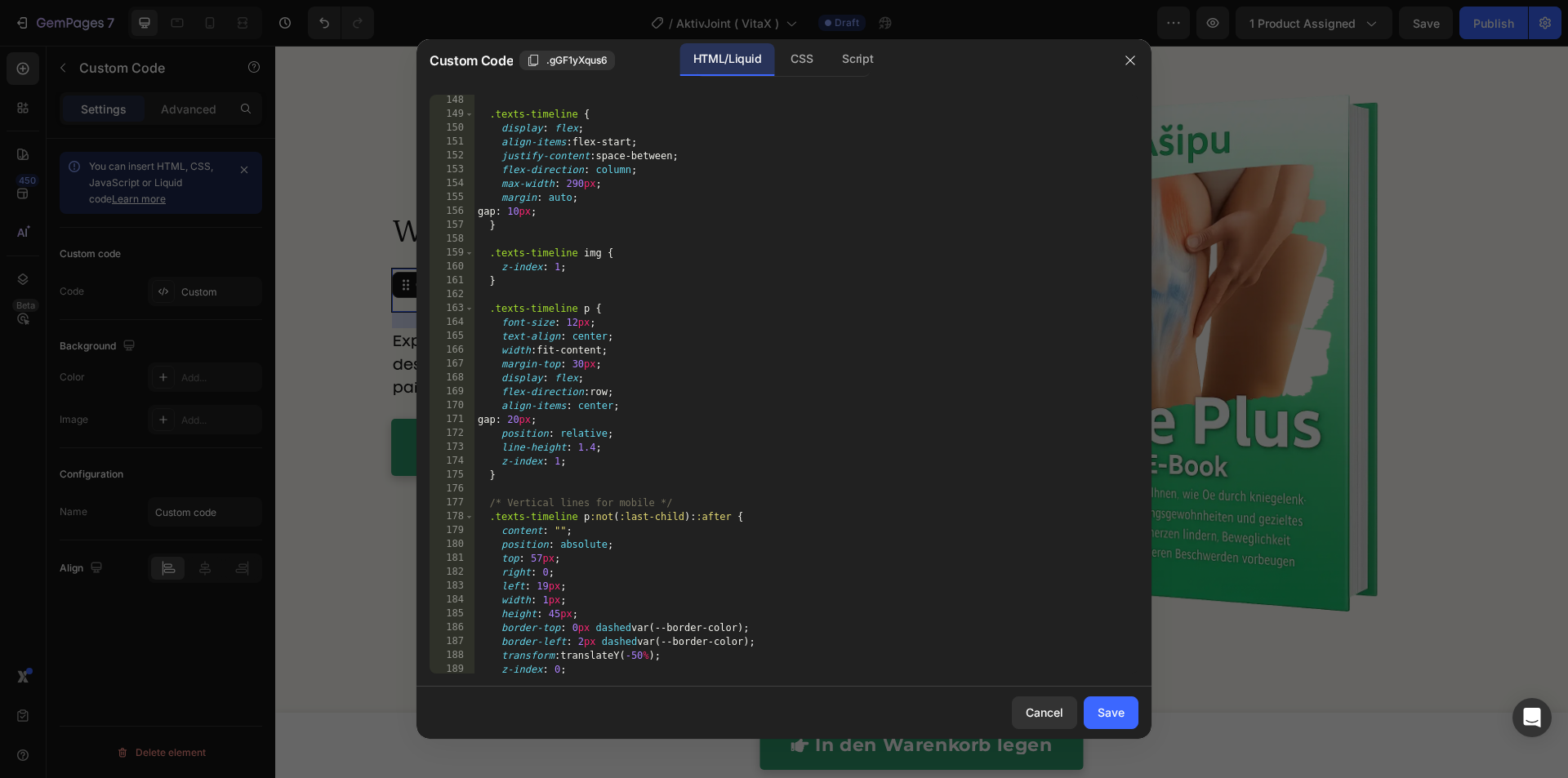
type textarea "</body> </html>"
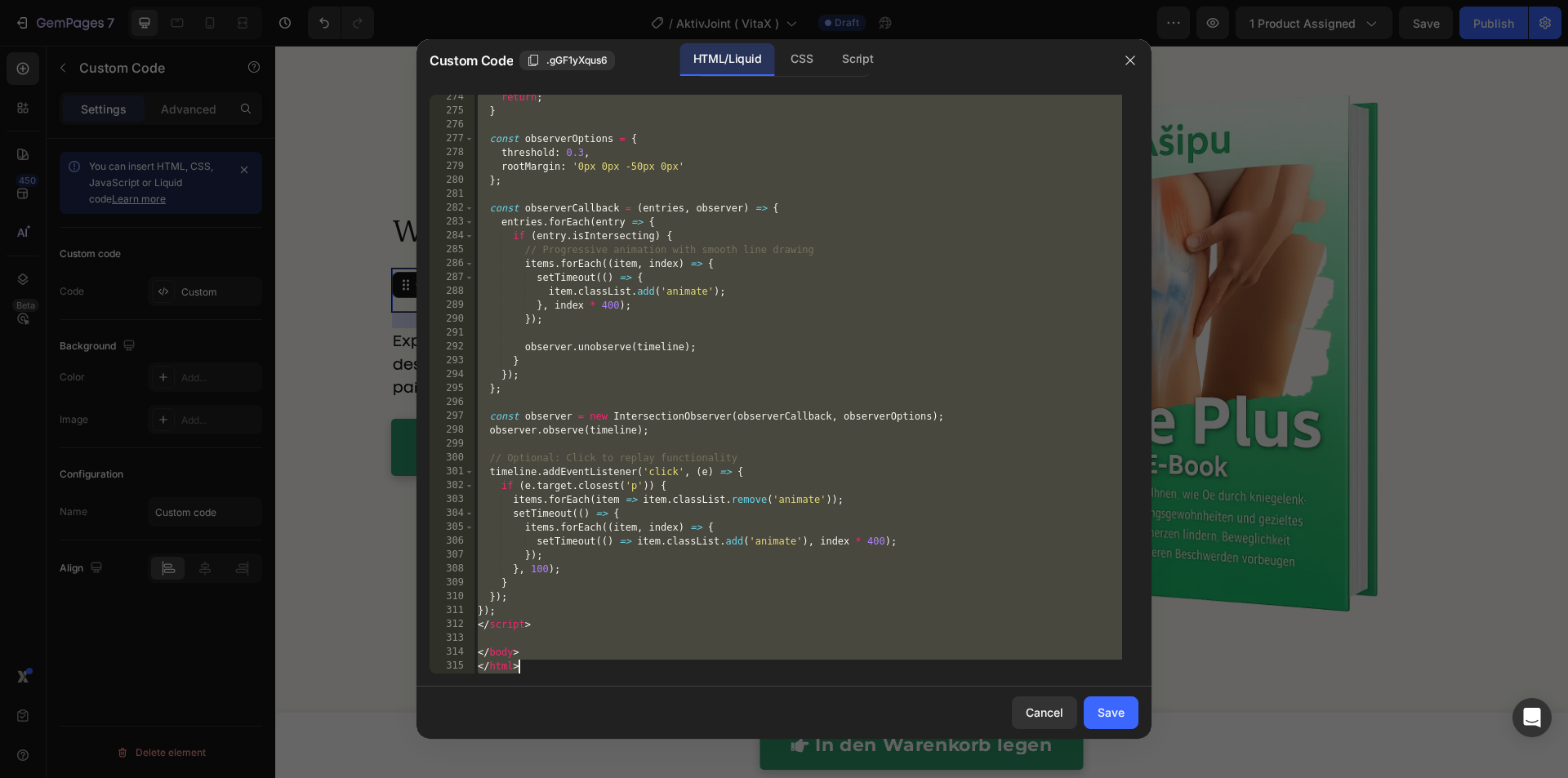
paste textarea
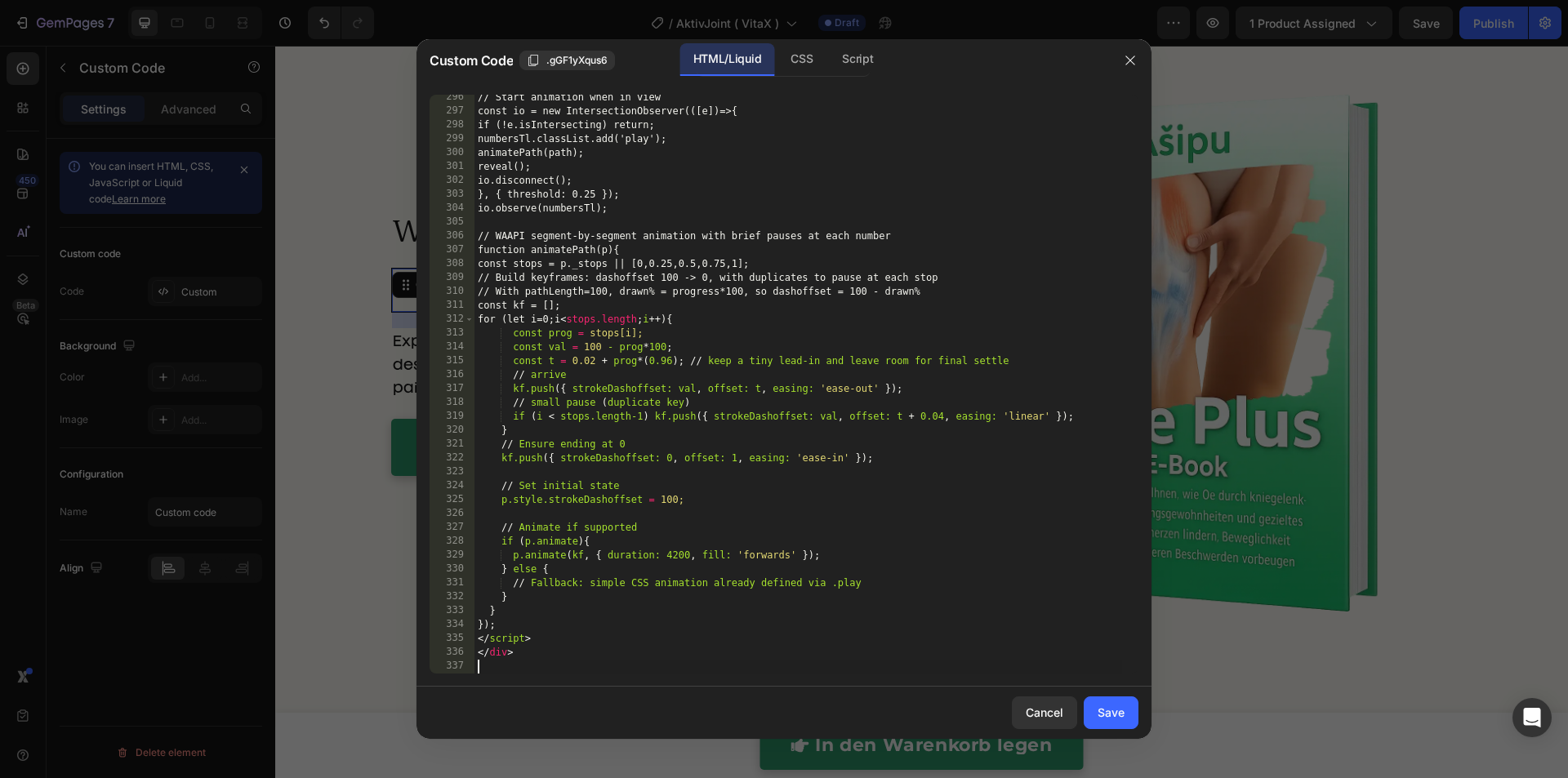
scroll to position [4250, 0]
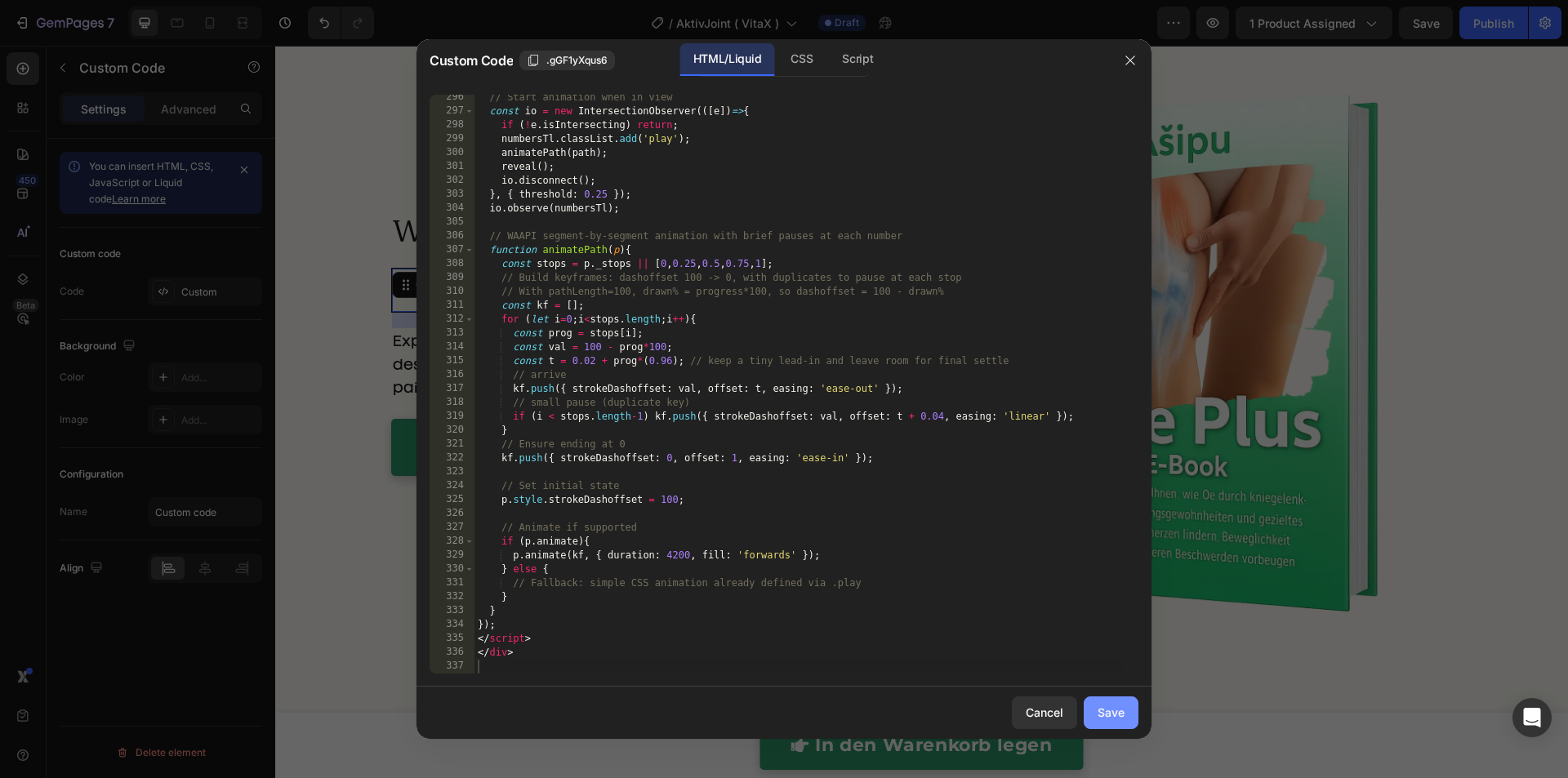
click at [1121, 710] on div "Save" at bounding box center [1111, 713] width 27 height 18
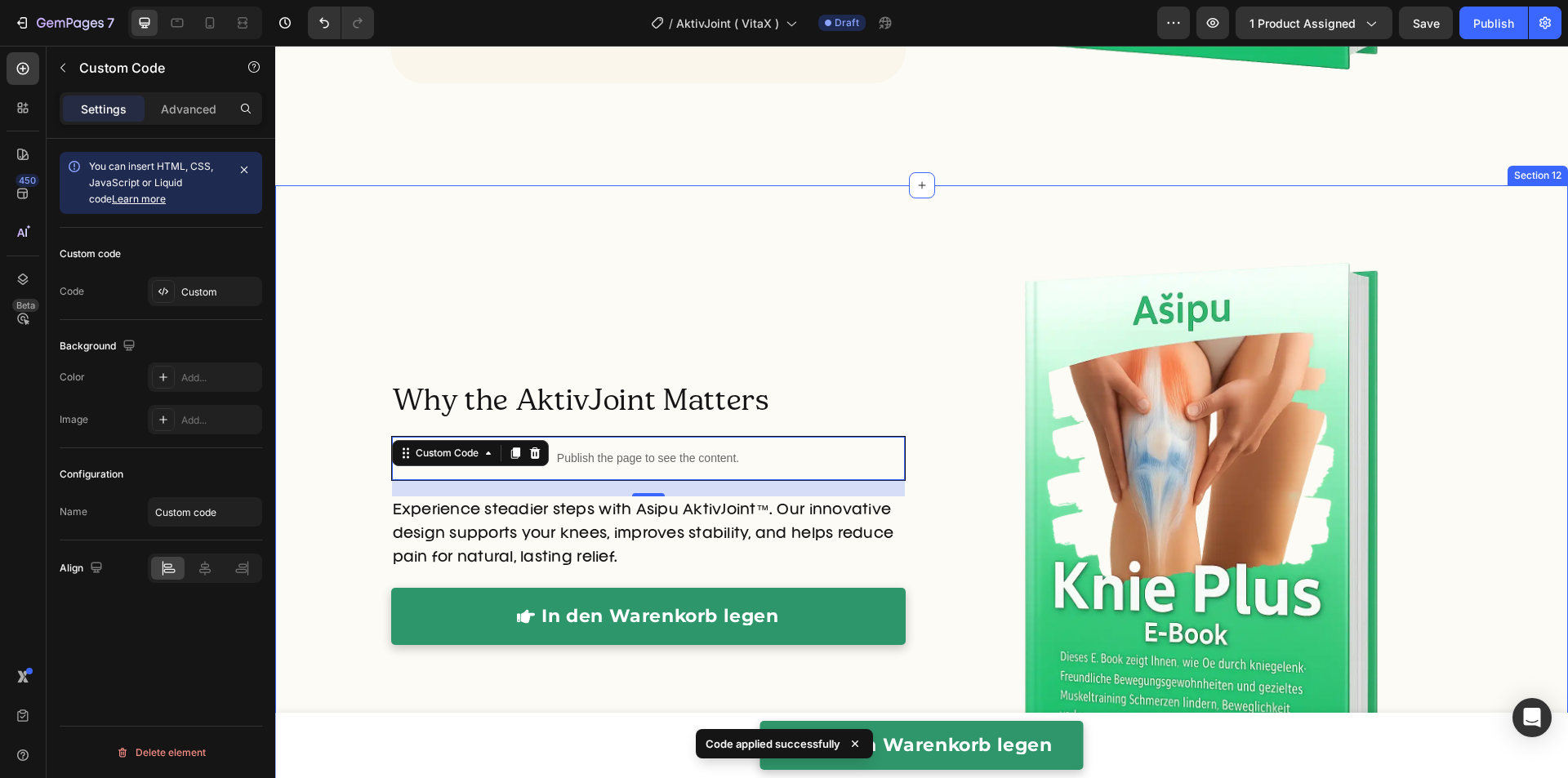
scroll to position [5375, 0]
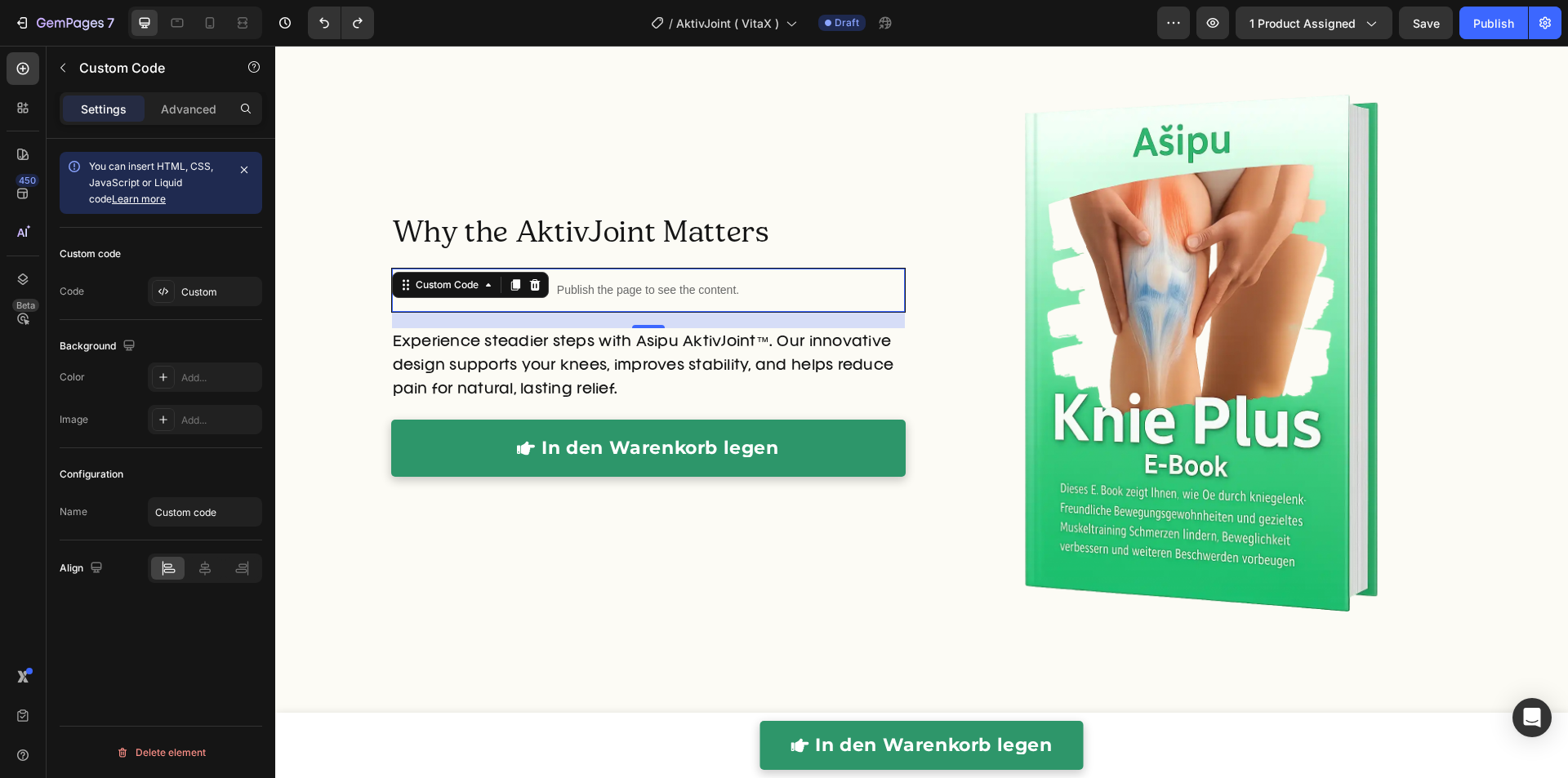
click at [661, 283] on p "Publish the page to see the content." at bounding box center [648, 291] width 513 height 18
click at [659, 285] on p "Publish the page to see the content." at bounding box center [648, 291] width 513 height 18
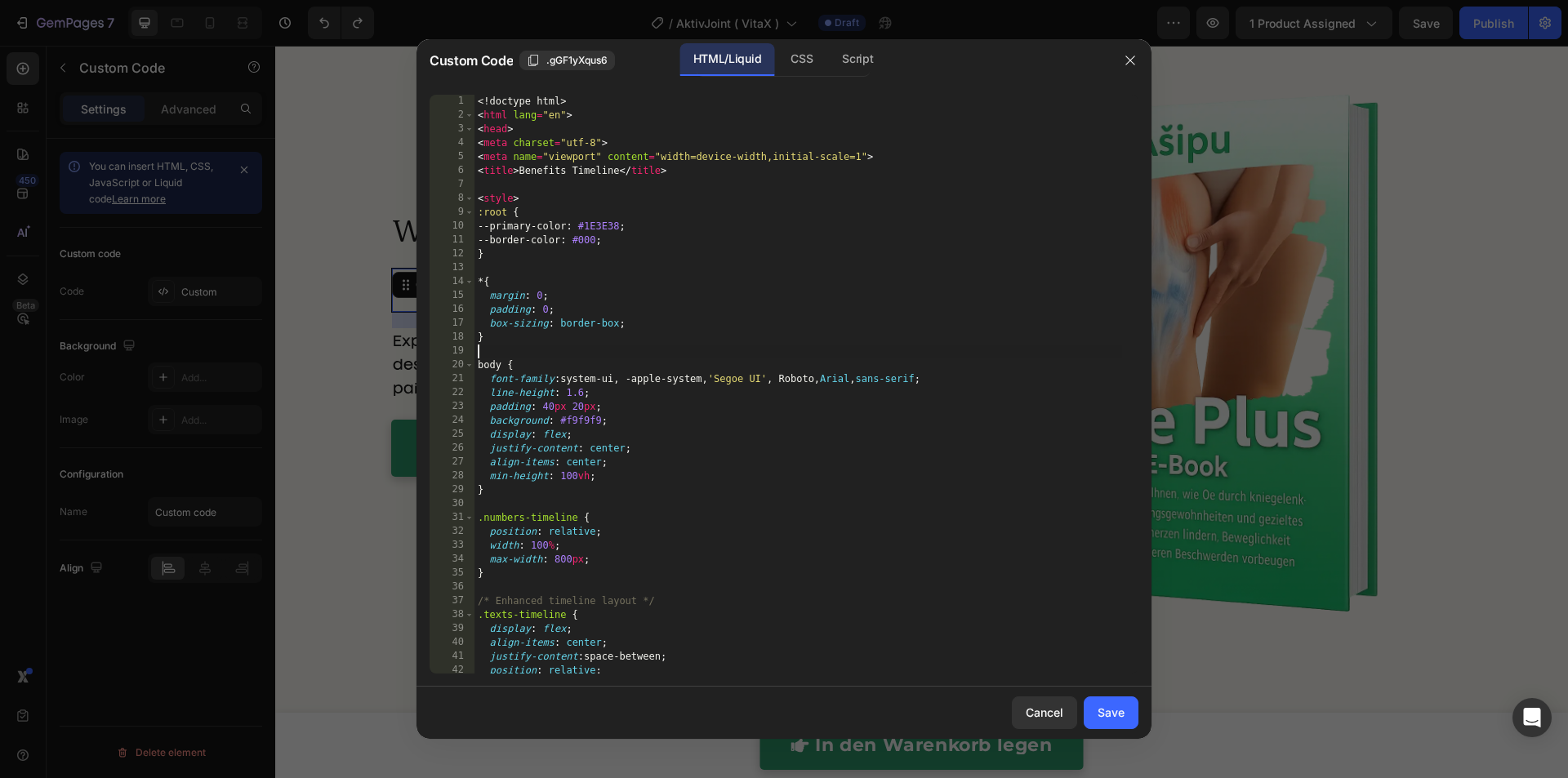
click at [661, 349] on div "<! doctype html > < html lang = "en" > < head > < meta charset = "utf-8" > < me…" at bounding box center [798, 398] width 647 height 606
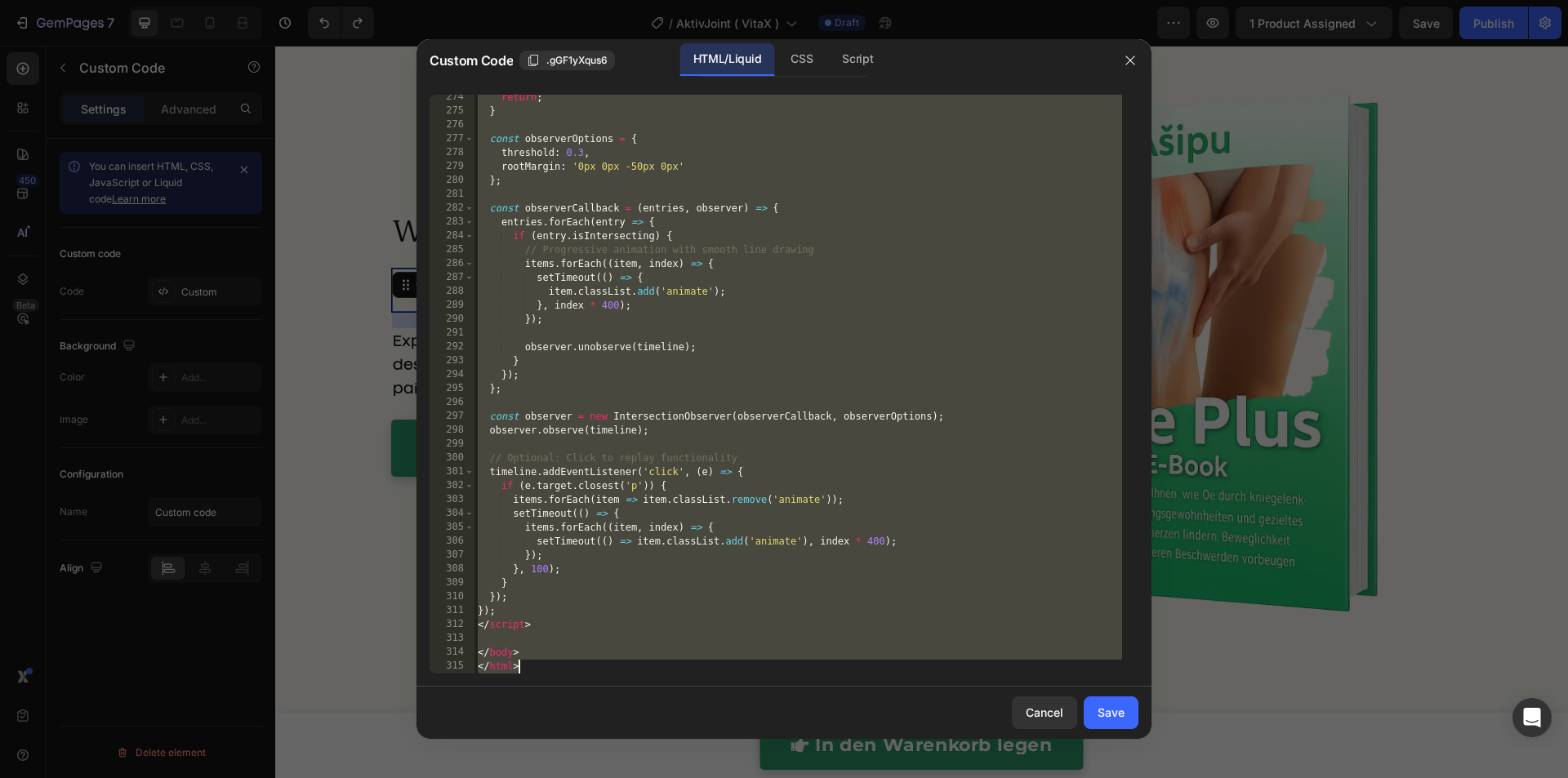
paste textarea
type textarea "</html>"
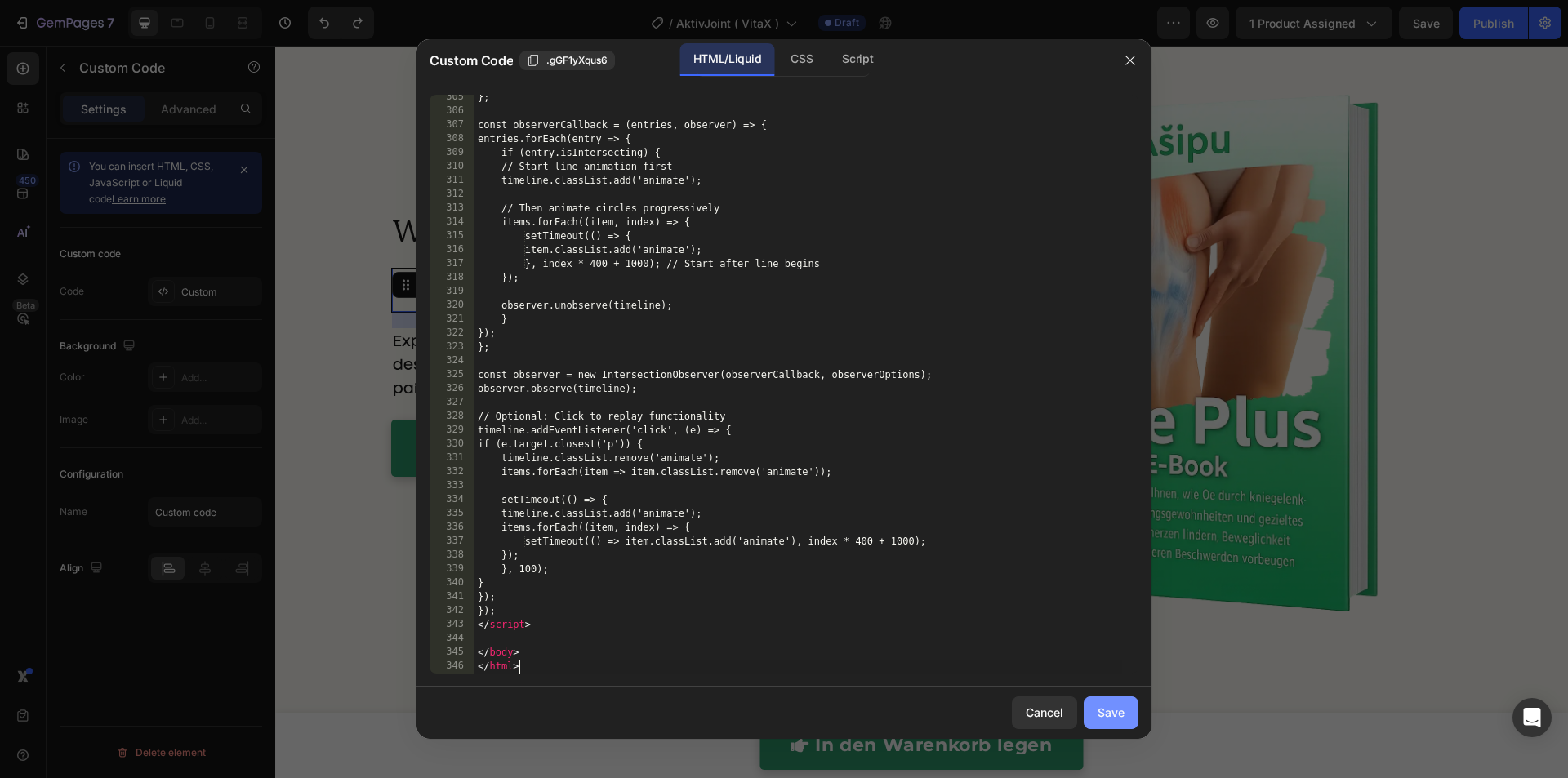
click at [1131, 710] on button "Save" at bounding box center [1111, 712] width 55 height 32
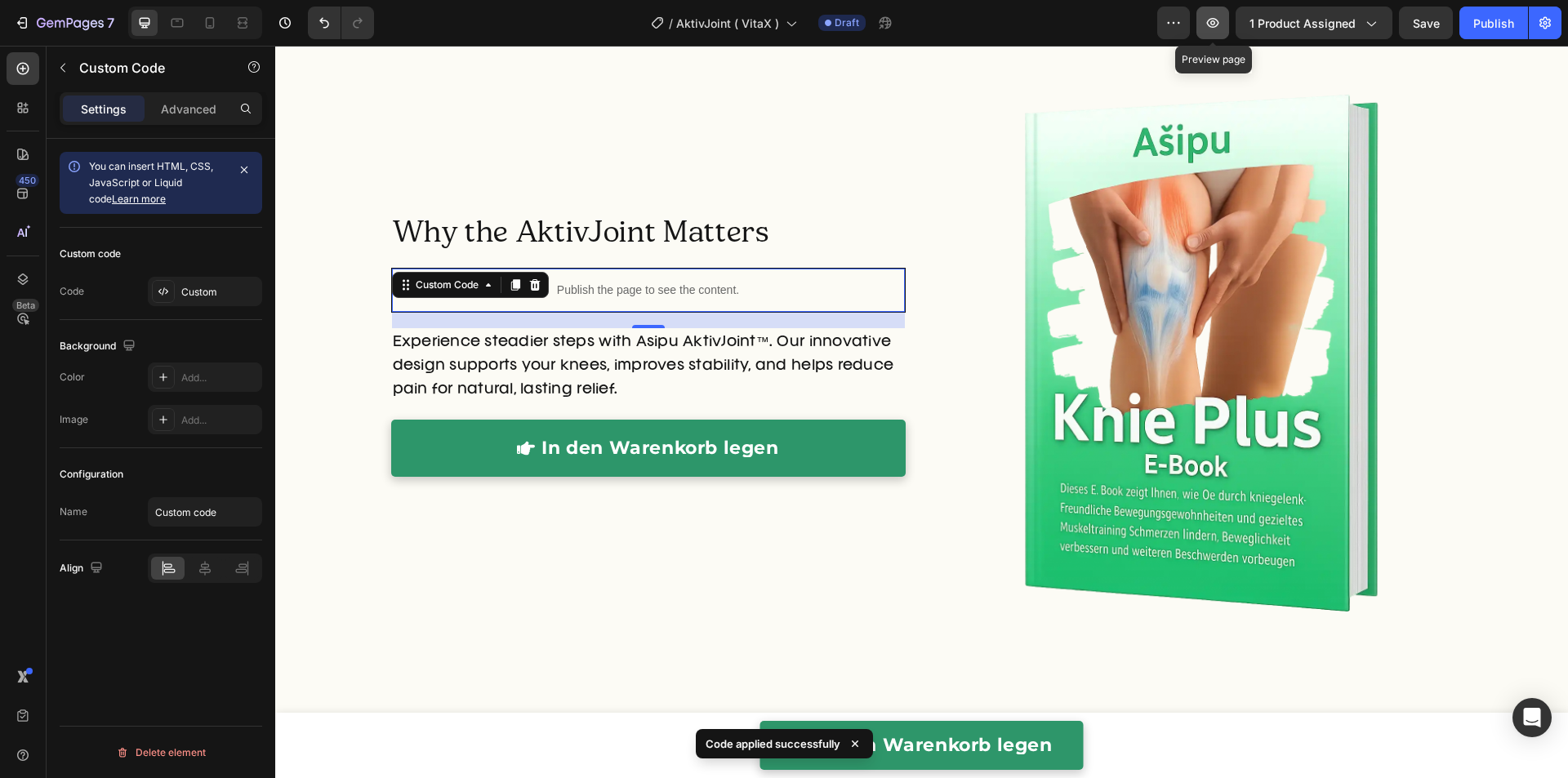
drag, startPoint x: 1217, startPoint y: 32, endPoint x: 1199, endPoint y: 27, distance: 18.7
click at [1215, 32] on button "button" at bounding box center [1212, 22] width 32 height 32
click at [649, 298] on p "Publish the page to see the content." at bounding box center [648, 291] width 513 height 18
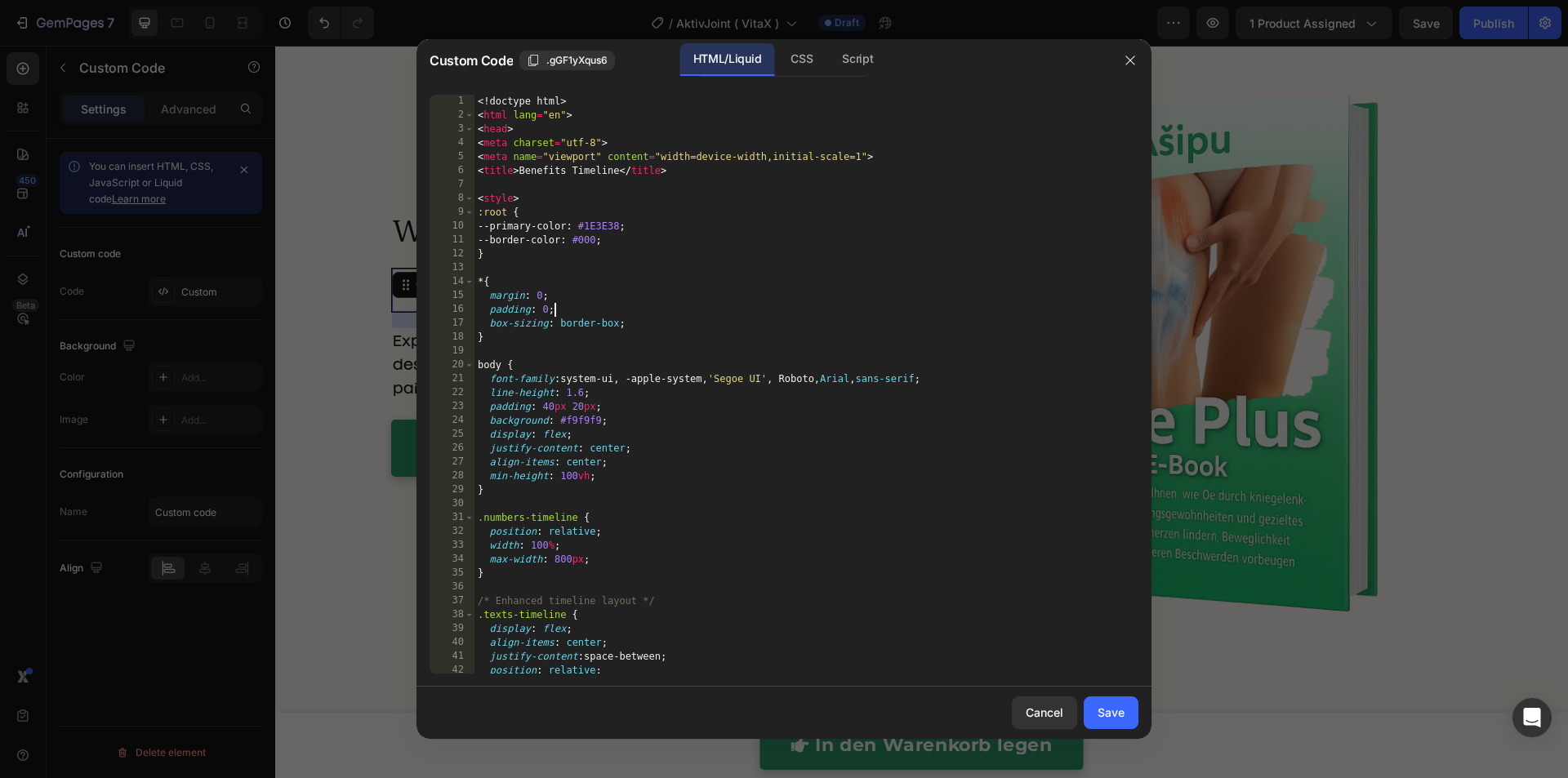
click at [659, 312] on div "<! doctype html > < html lang = "en" > < head > < meta charset = "utf-8" > < me…" at bounding box center [798, 398] width 647 height 606
type textarea "</body> </html>"
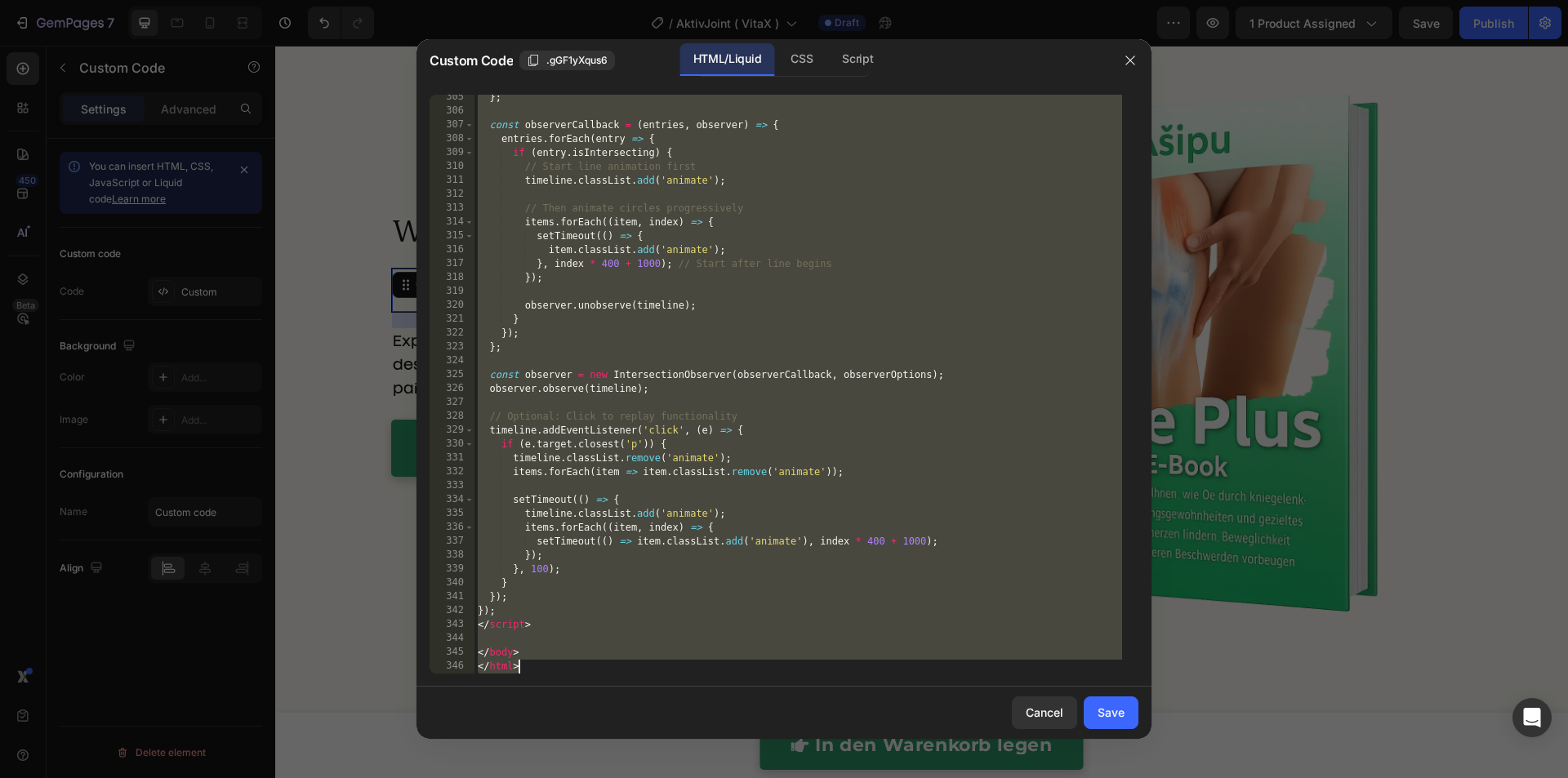
paste textarea
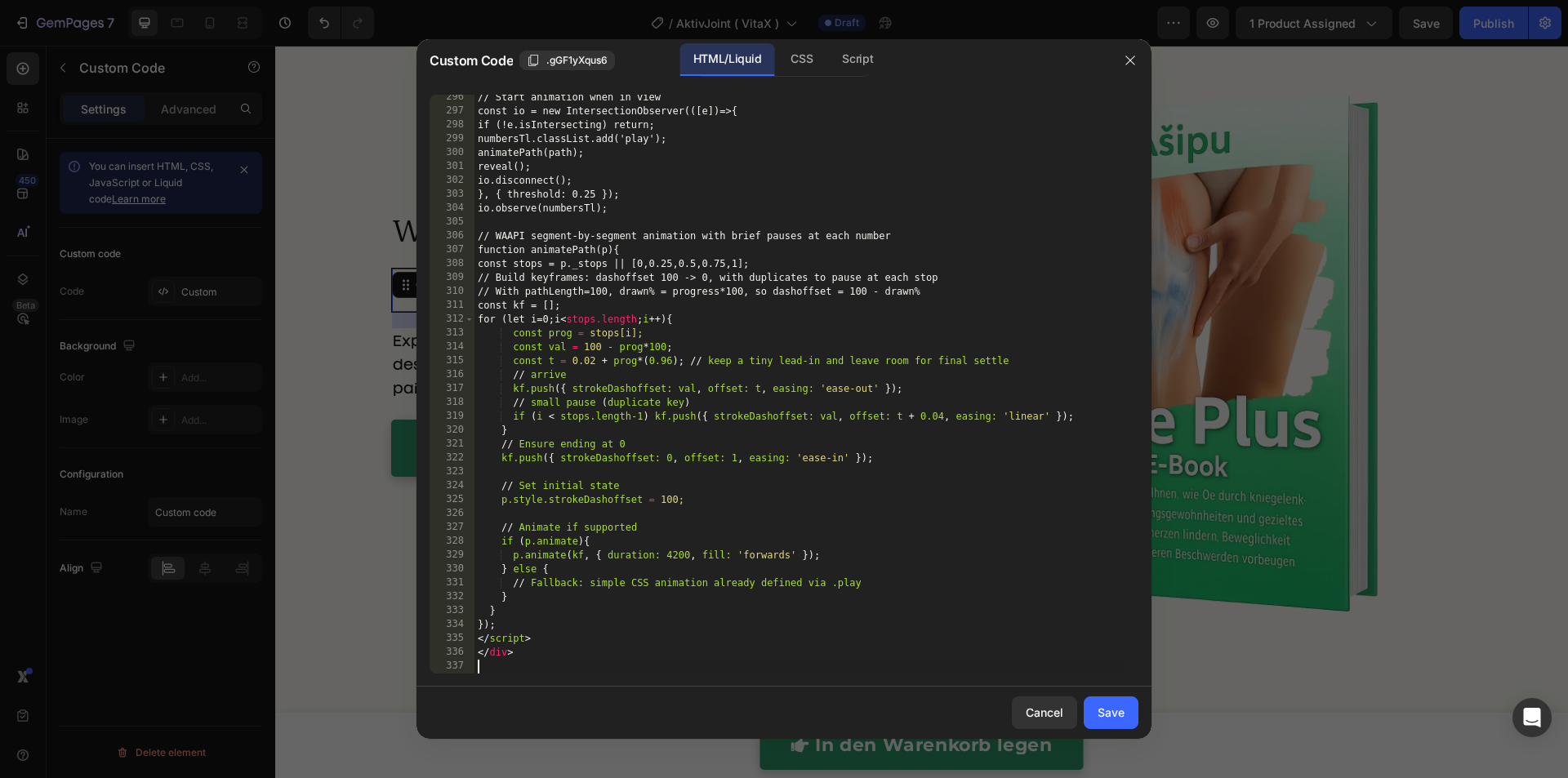
scroll to position [4250, 0]
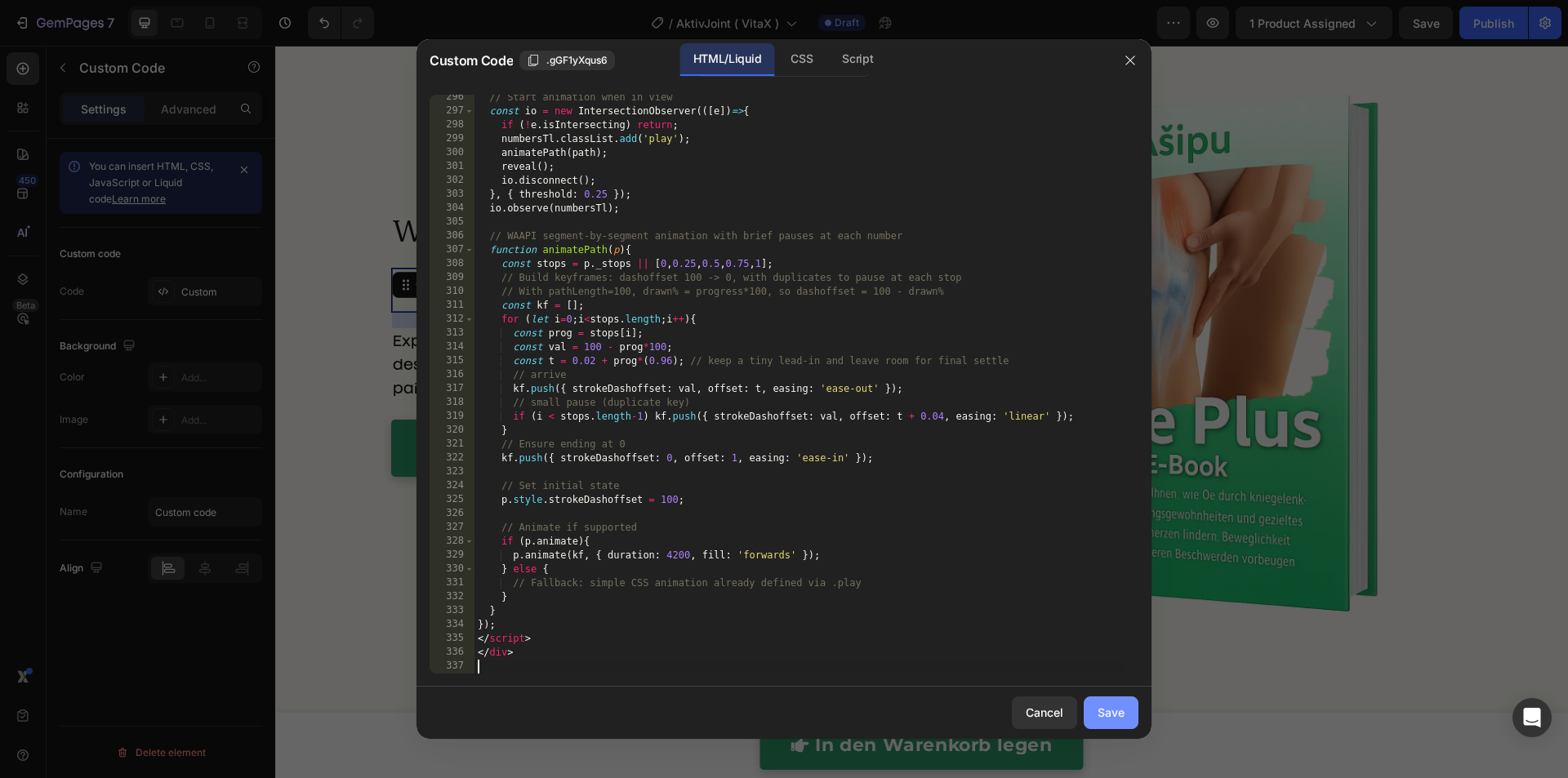
click at [1101, 719] on div "Save" at bounding box center [1111, 713] width 27 height 18
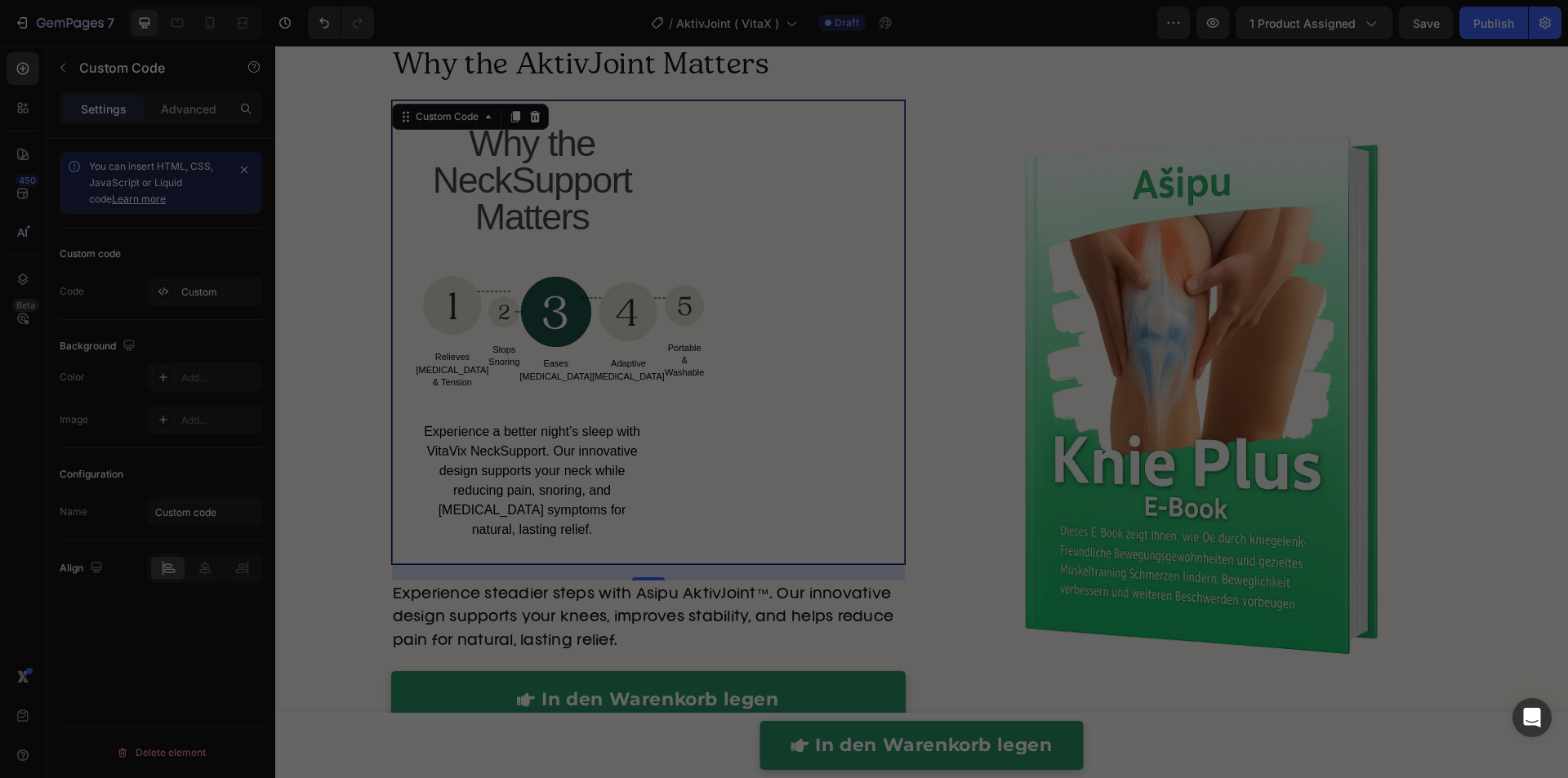
scroll to position [5206, 0]
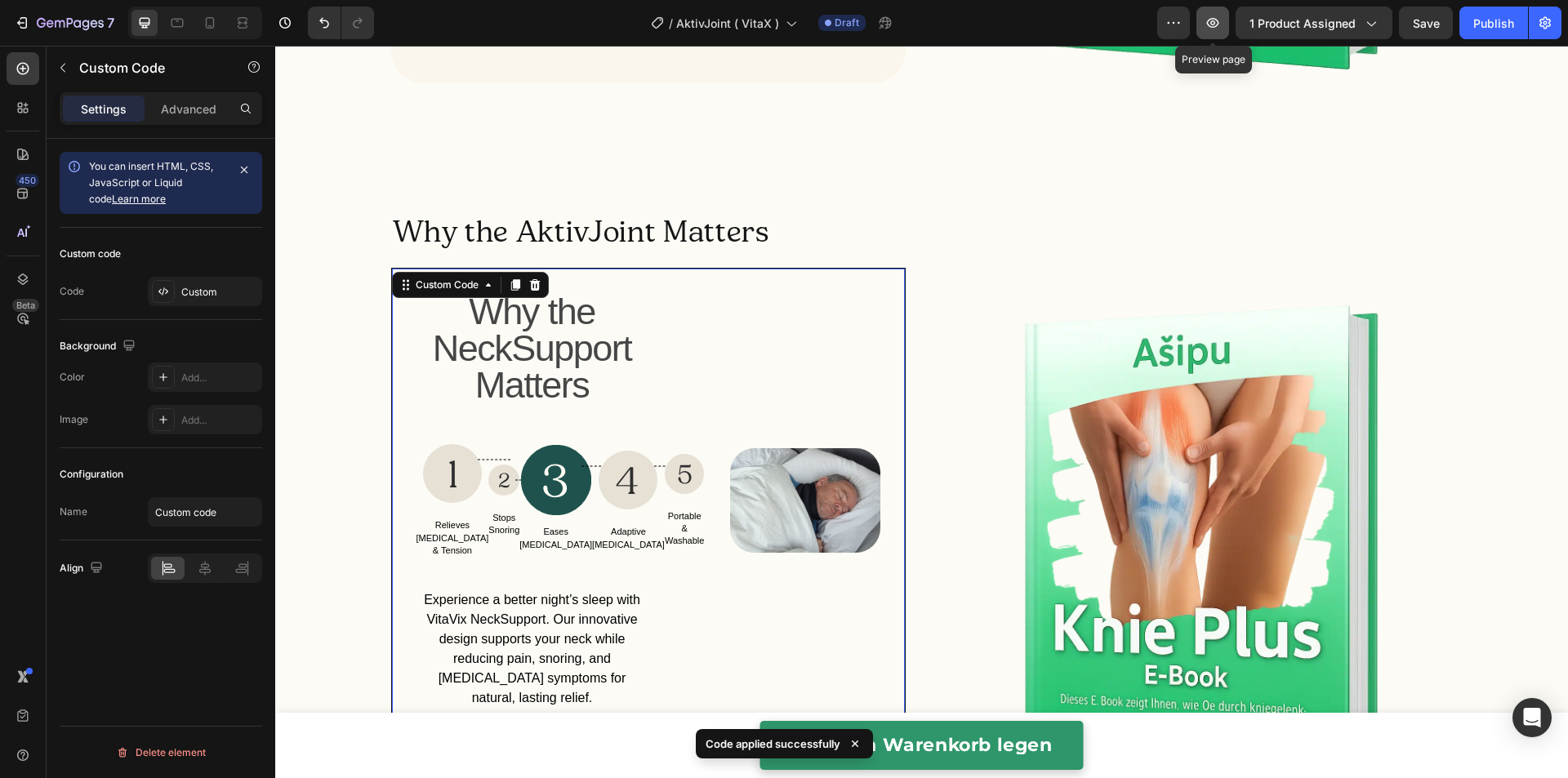
click at [1219, 36] on button "button" at bounding box center [1212, 22] width 32 height 32
click at [592, 516] on p "Adaptive Memory Foam" at bounding box center [628, 500] width 73 height 100
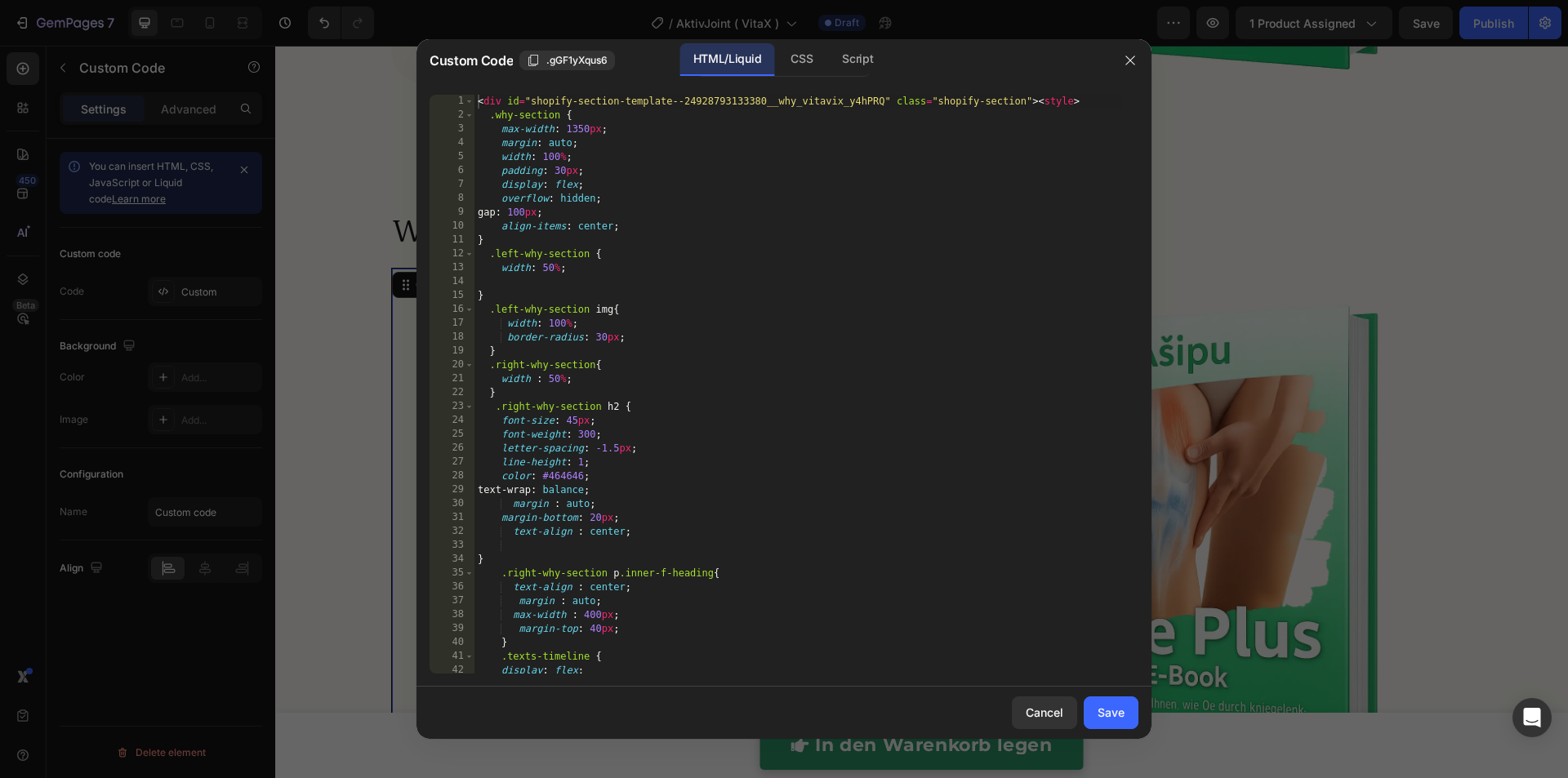
click at [570, 507] on div "< div id = "shopify-section-template--24928793133380__why_vitavix_y4hPRQ" class…" at bounding box center [798, 398] width 647 height 606
type textarea "</div>"
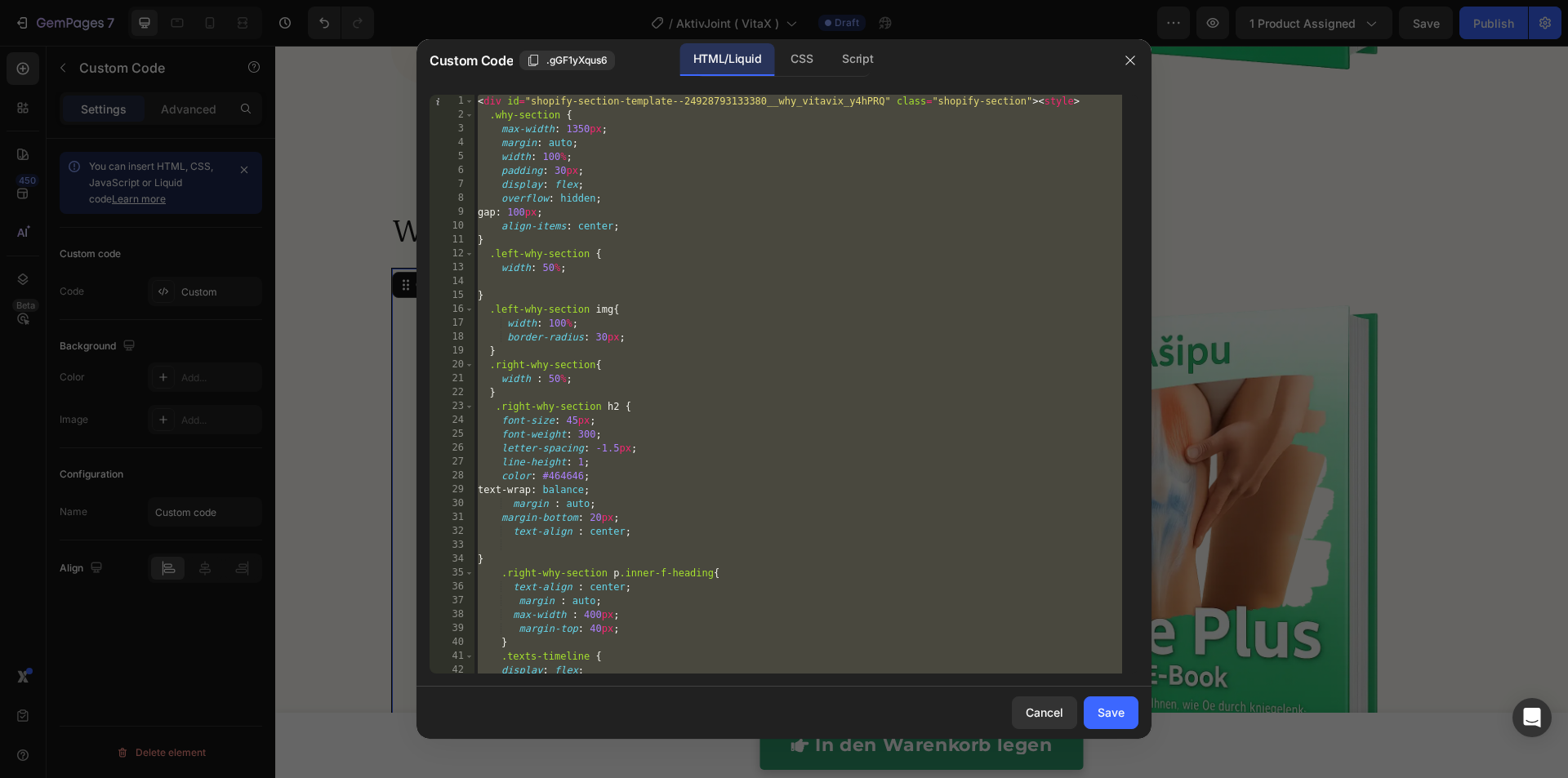
paste textarea
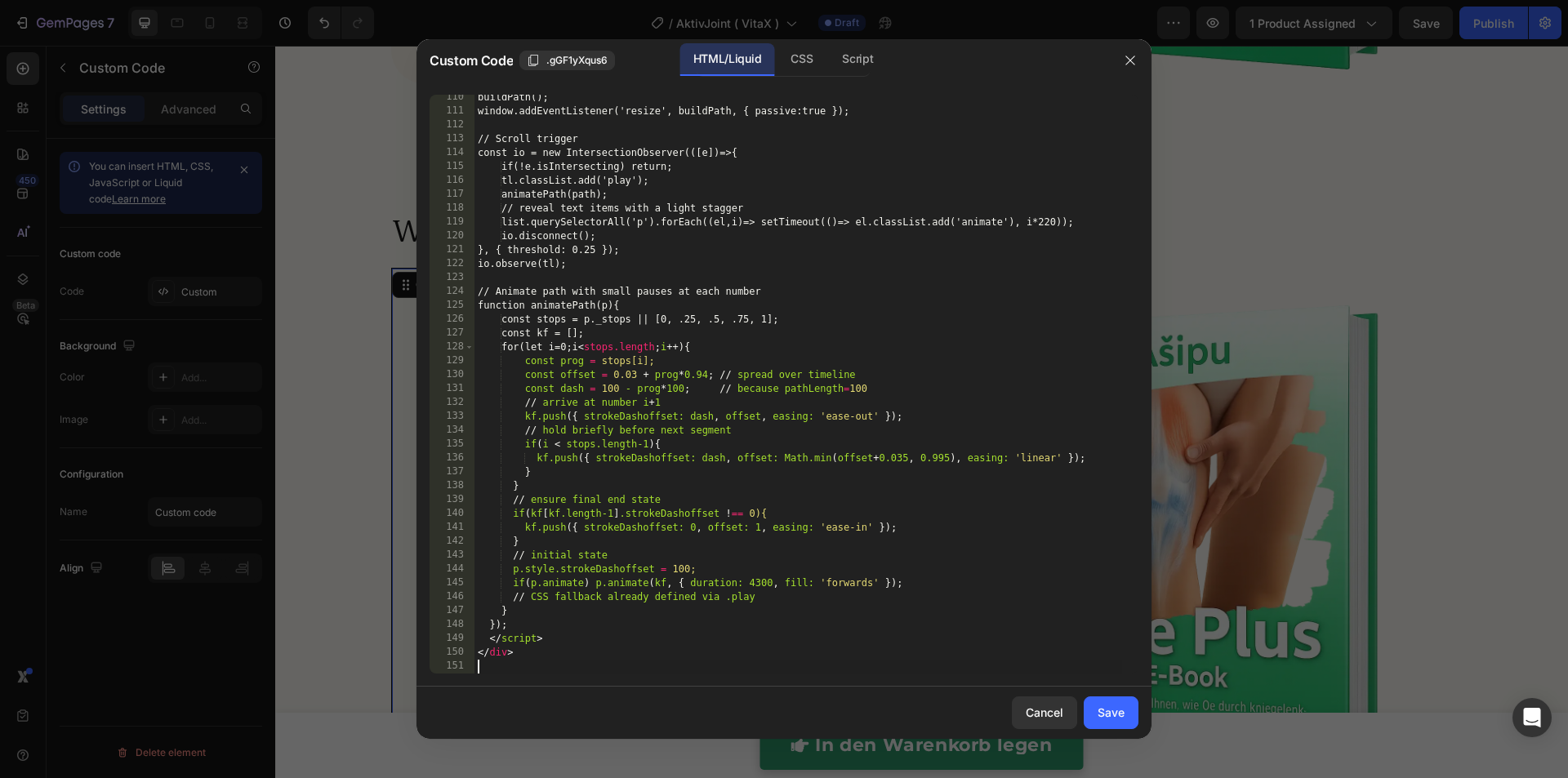
scroll to position [1668, 0]
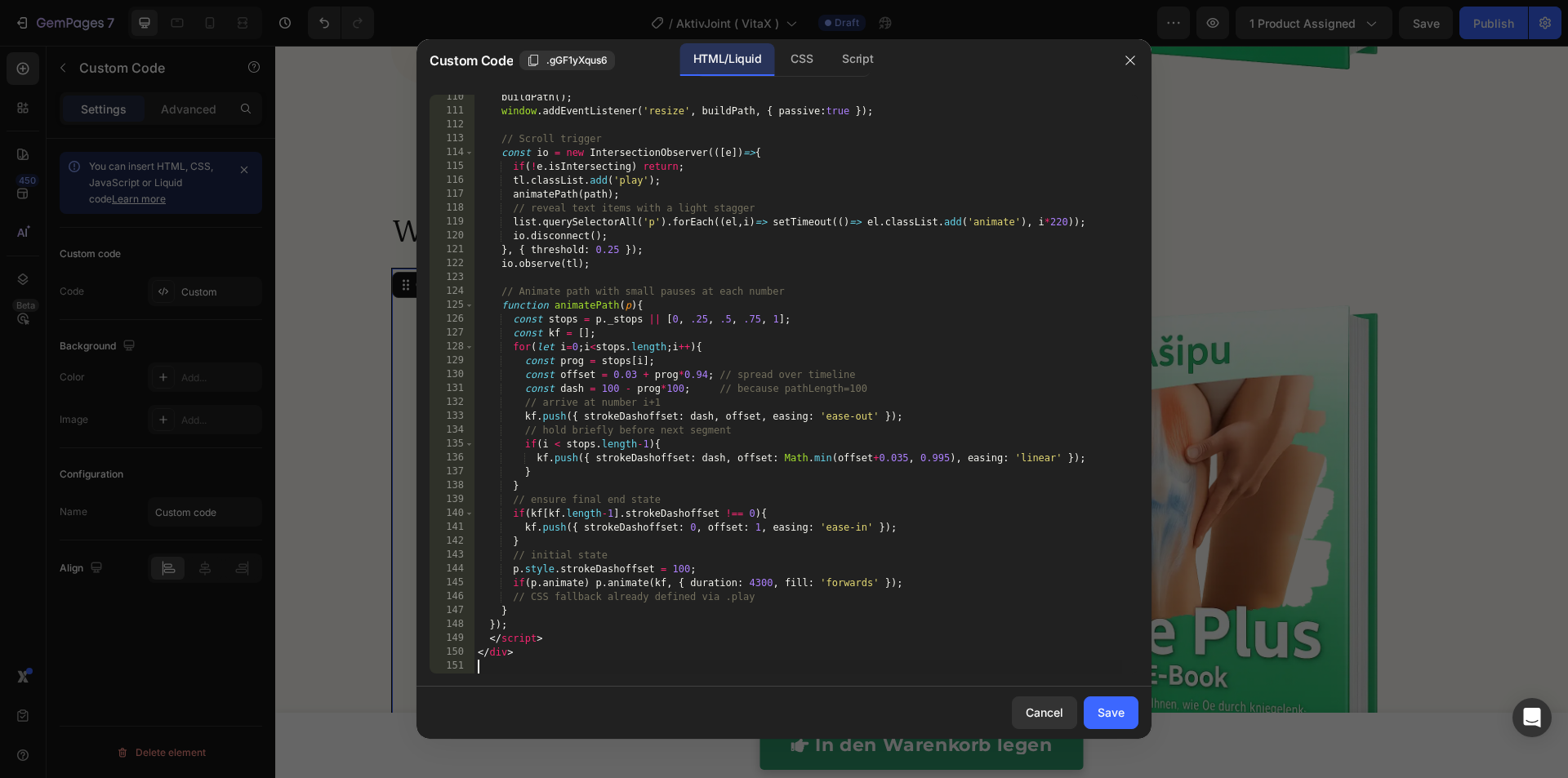
click at [1127, 720] on button "Save" at bounding box center [1111, 712] width 55 height 32
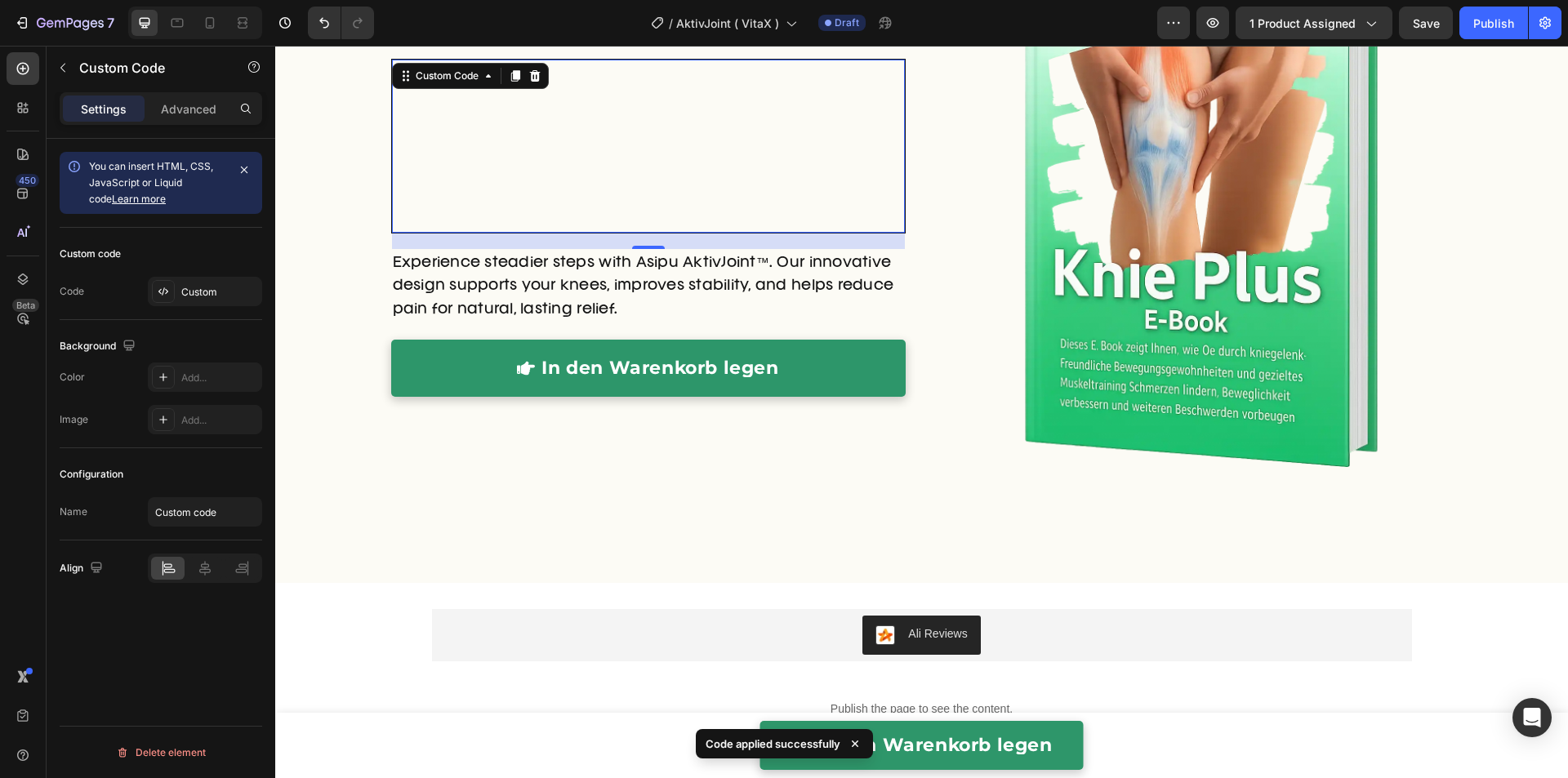
scroll to position [5520, 0]
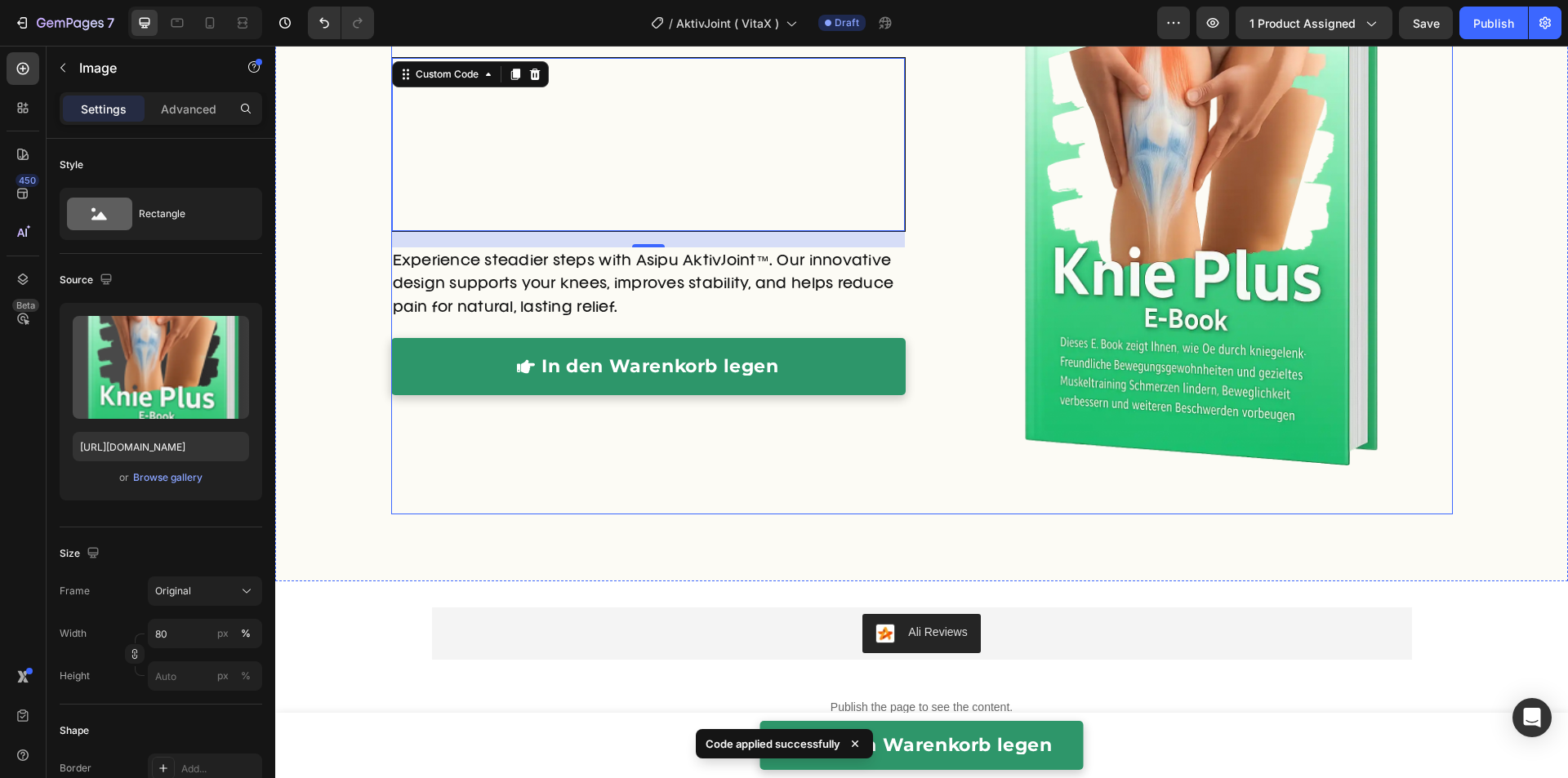
click at [956, 256] on div at bounding box center [1195, 206] width 514 height 617
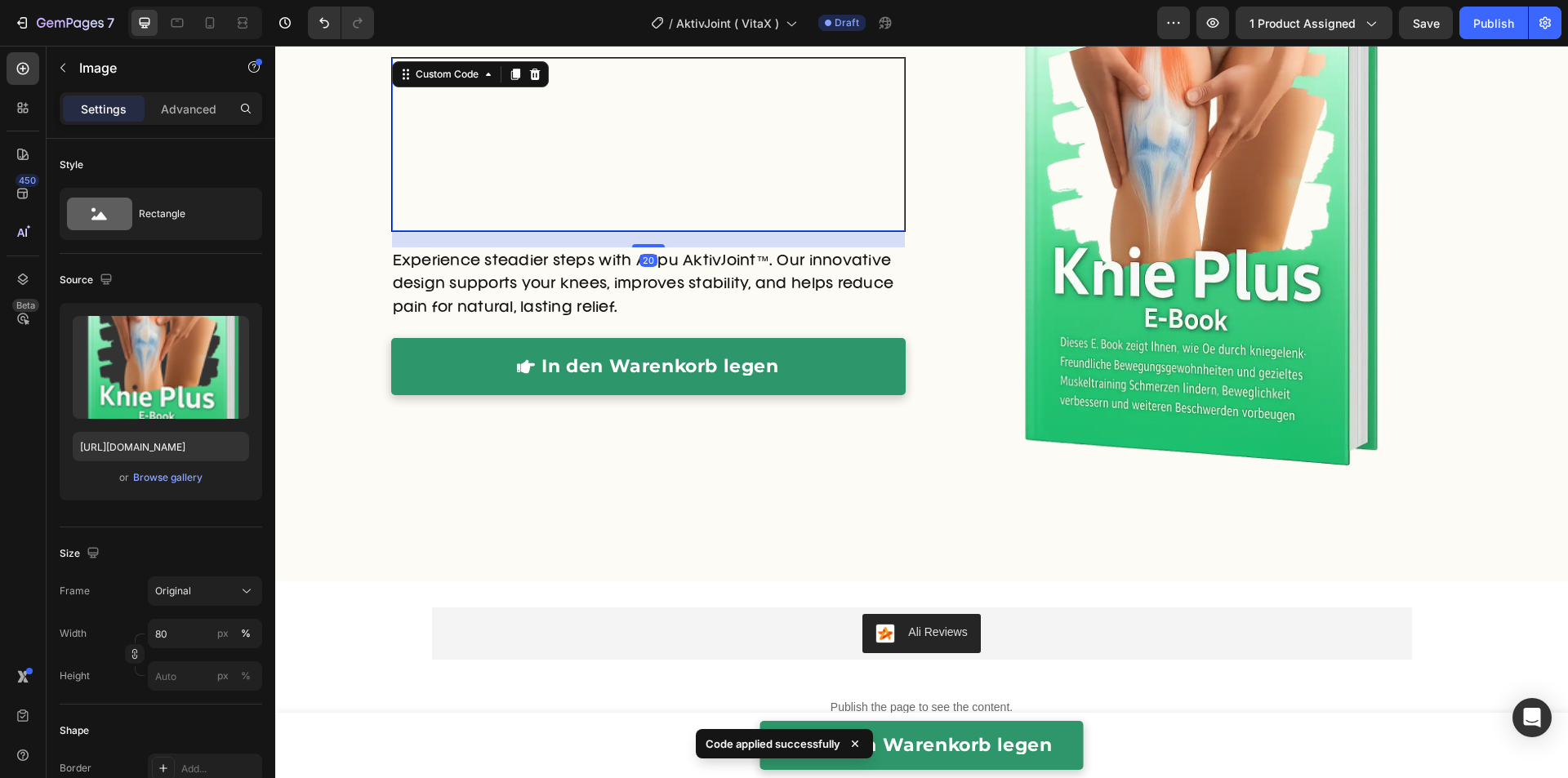
click at [784, 196] on p "Easy maintenance" at bounding box center [832, 156] width 97 height 86
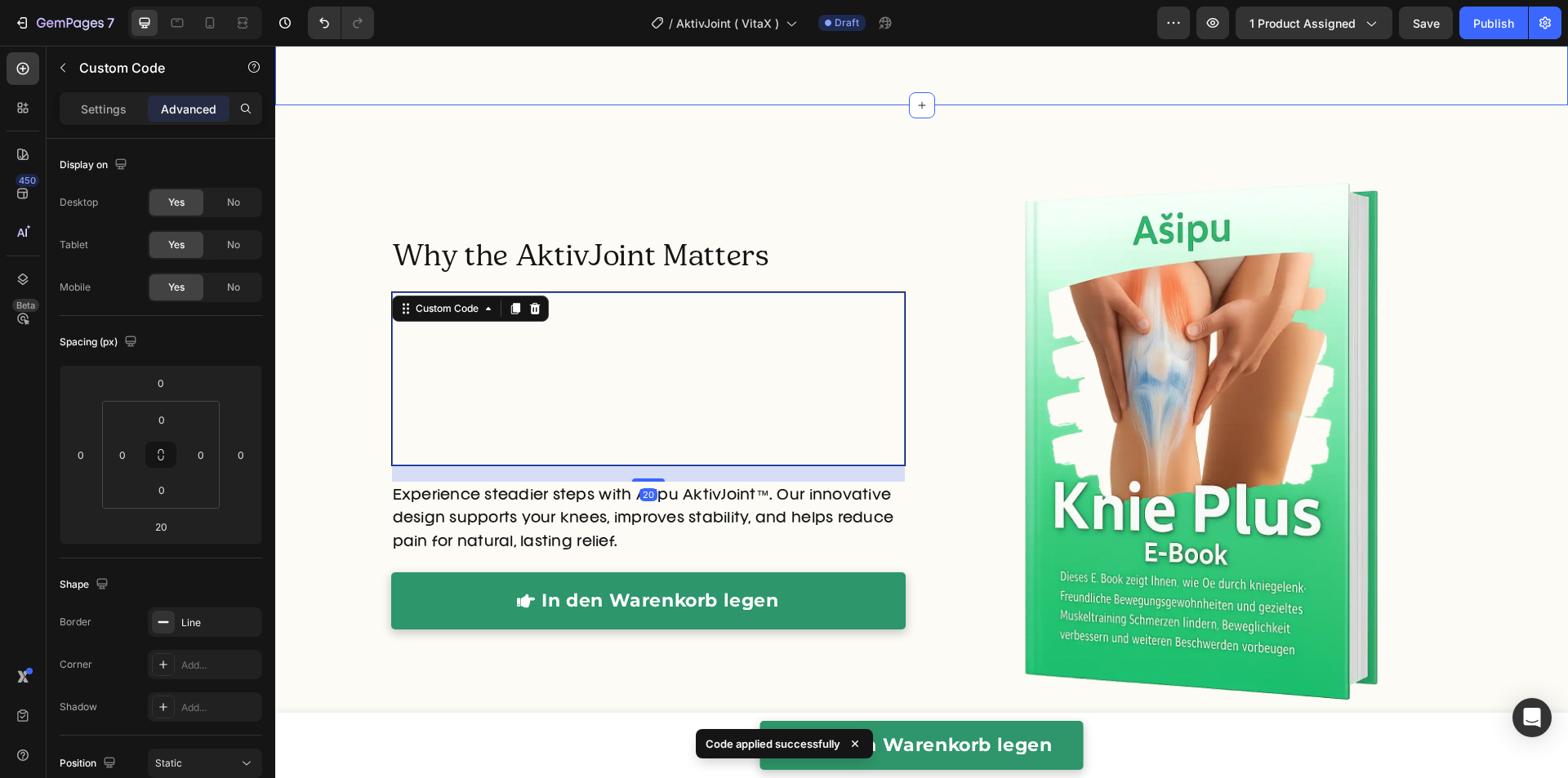
scroll to position [5150, 0]
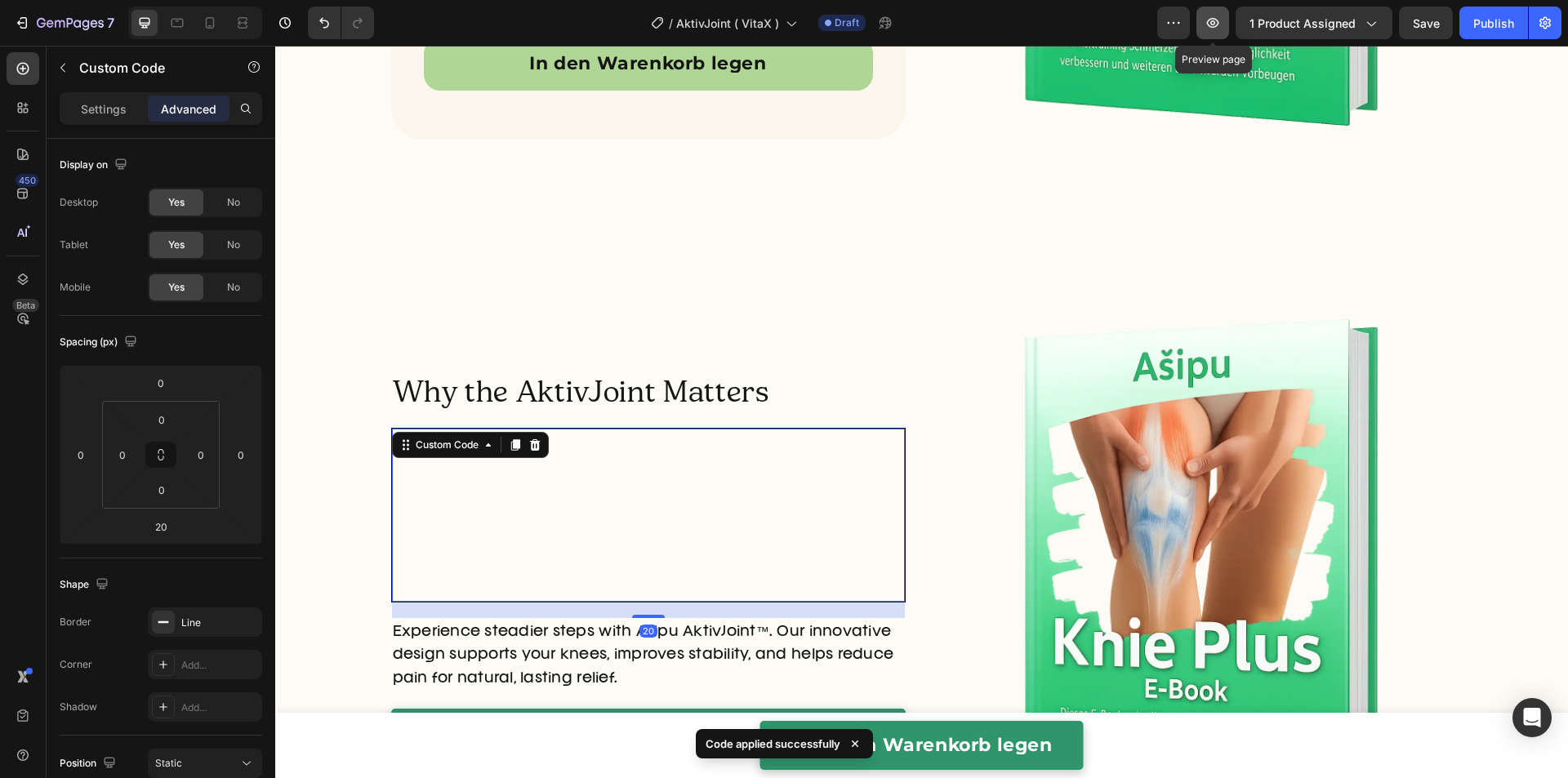
click at [1215, 34] on button "button" at bounding box center [1212, 22] width 32 height 32
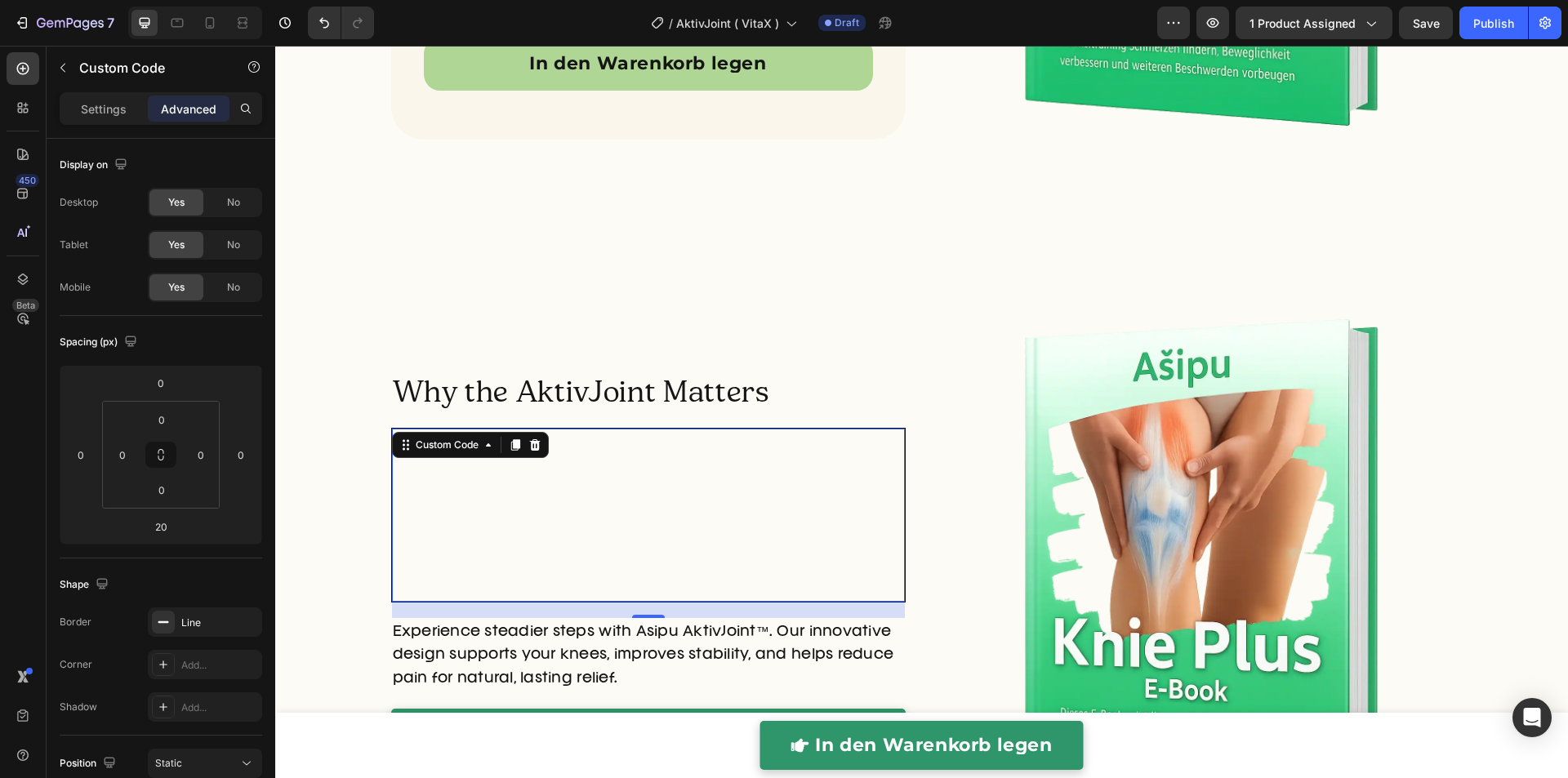
click at [700, 476] on div "Less pain, more comfort Natural joint alignment Dual Action Strap™ support Ligh…" at bounding box center [648, 515] width 480 height 124
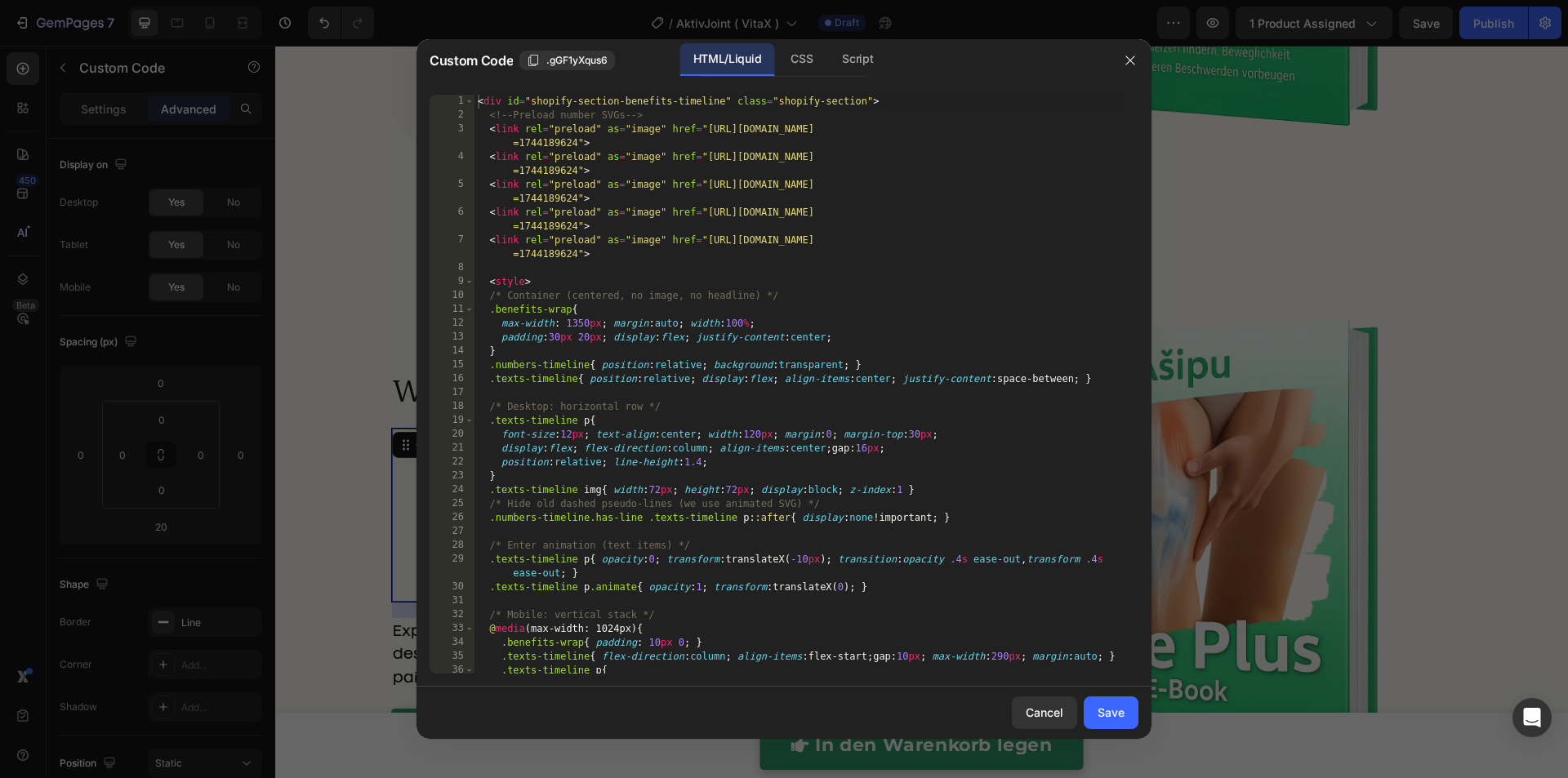
click at [700, 476] on div "< div id = "shopify-section-benefits-timeline" class = "shopify-section" > <!--…" at bounding box center [798, 398] width 647 height 606
type textarea "</div>"
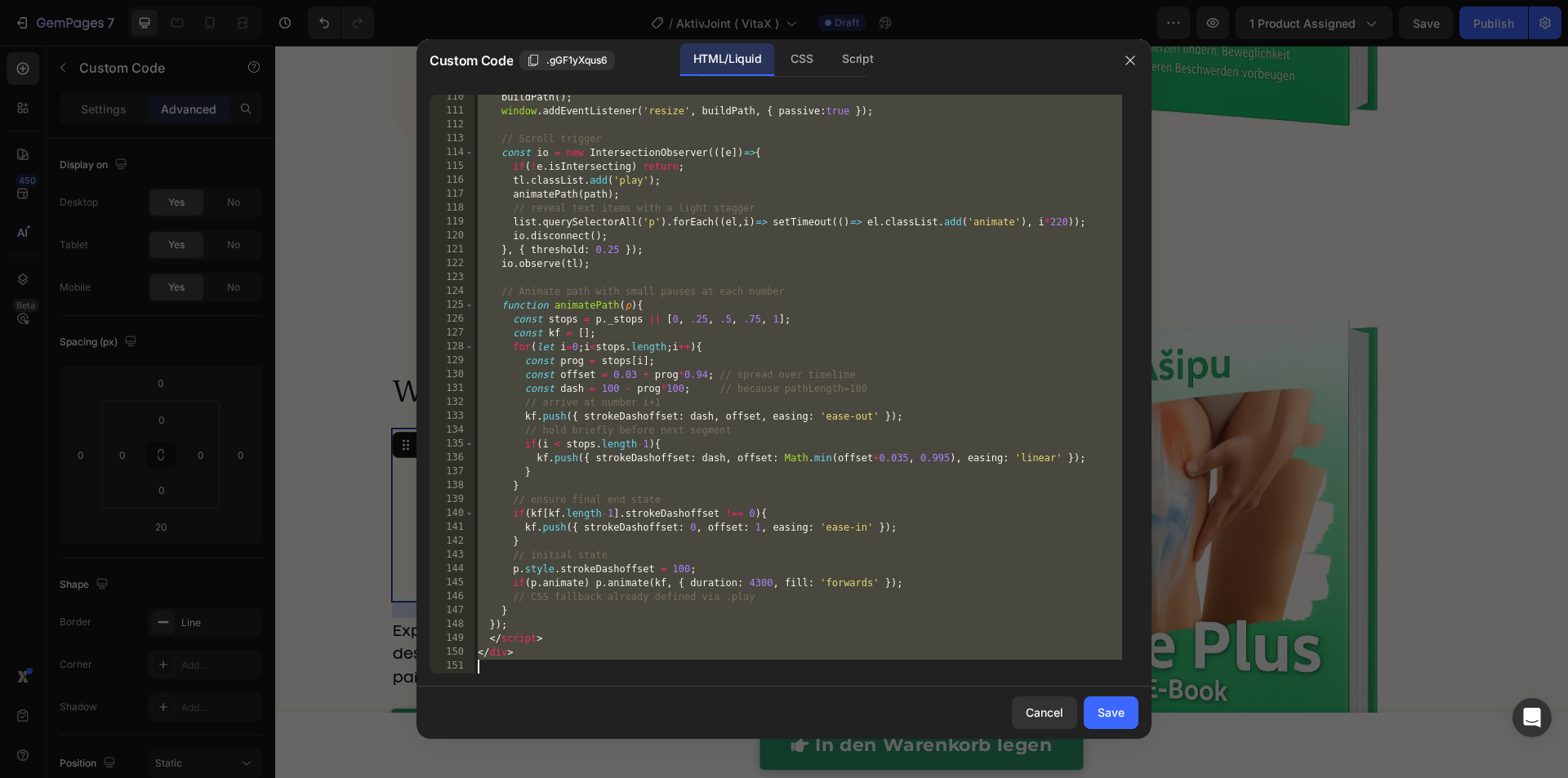
paste textarea
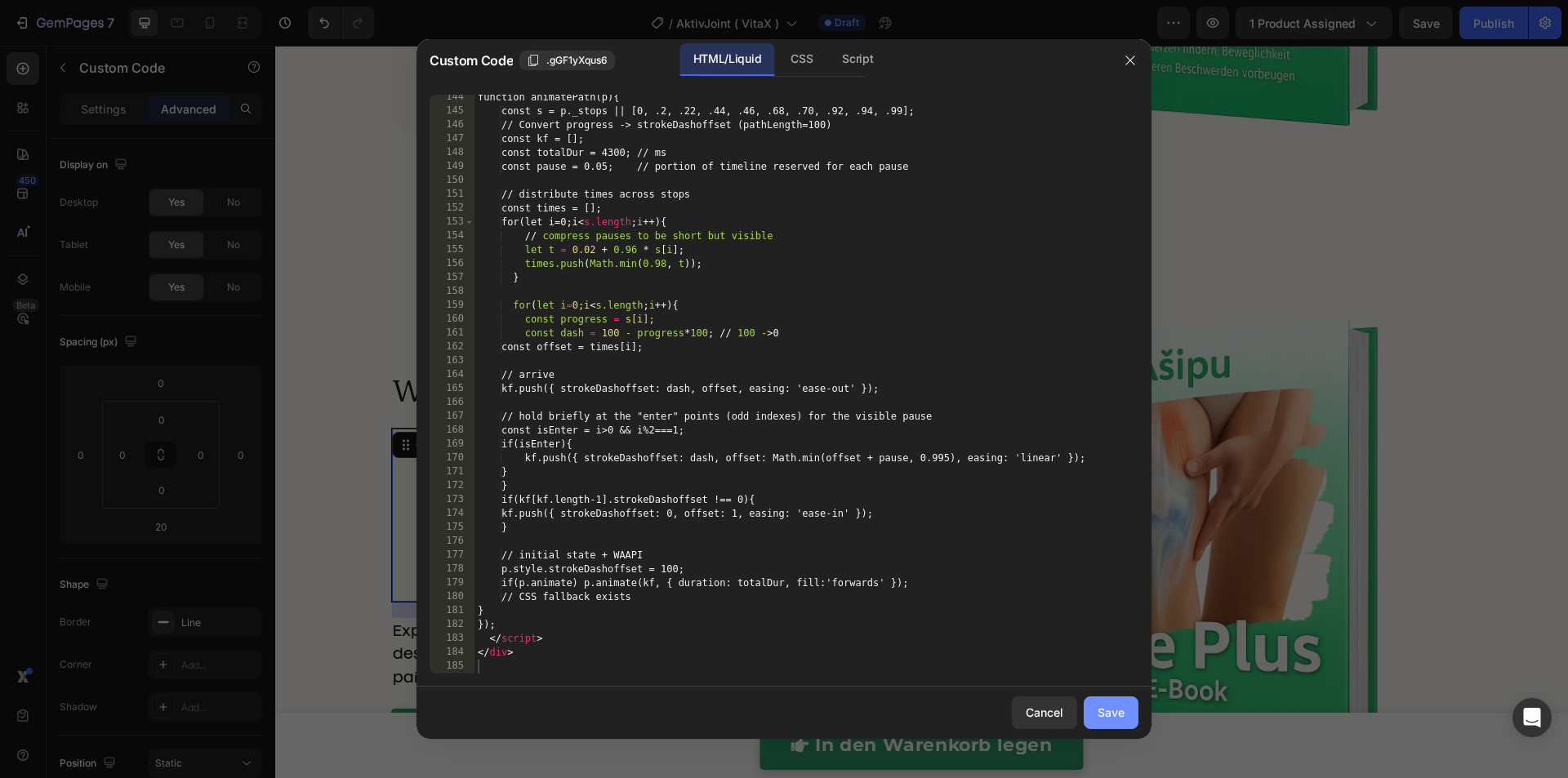
click at [1101, 719] on div "Save" at bounding box center [1111, 713] width 27 height 18
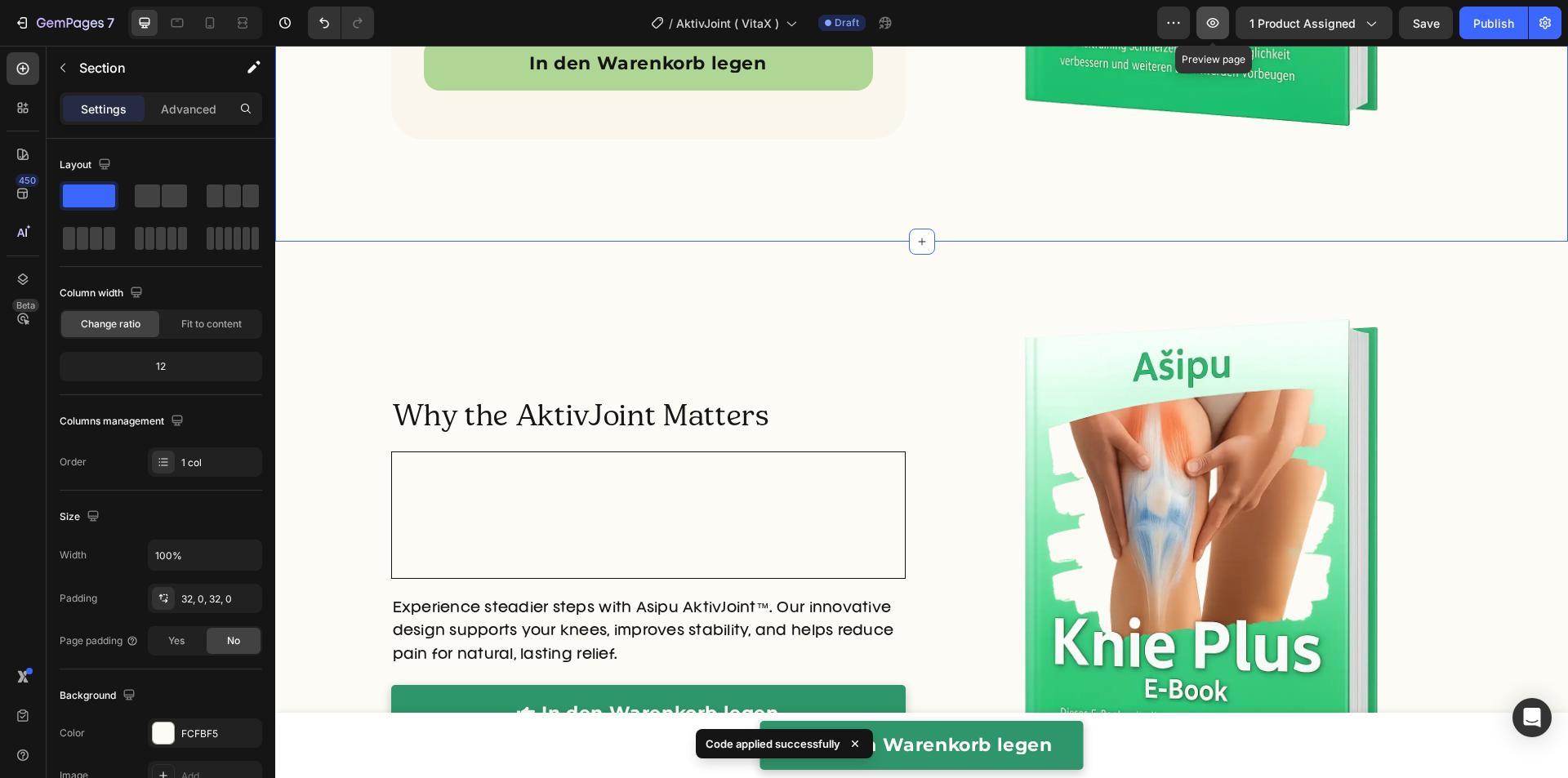
click at [1221, 27] on icon "button" at bounding box center [1212, 22] width 17 height 17
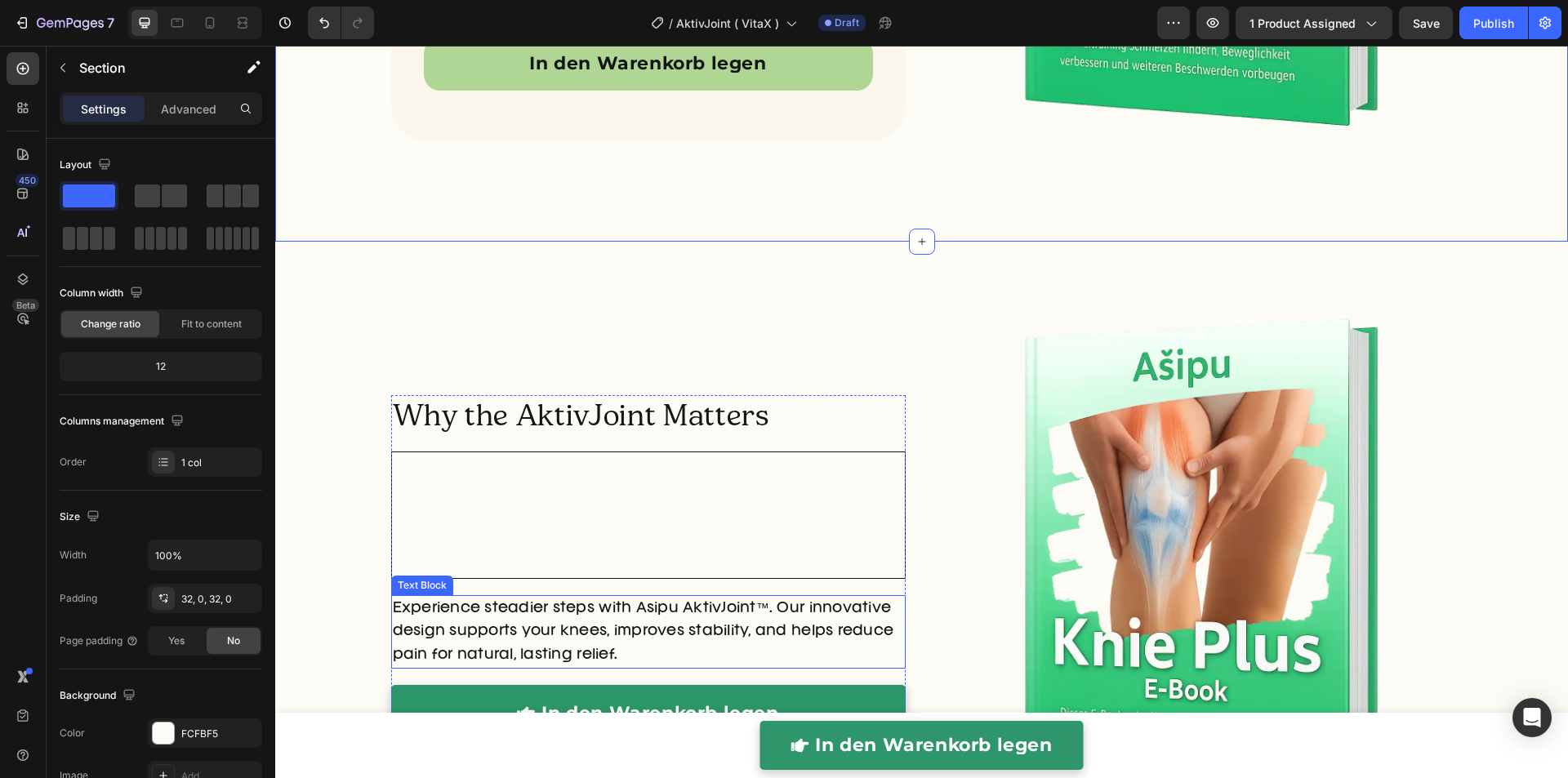
click at [451, 610] on p "Experience steadier steps with Asipu AktivJoint™. Our innovative design support…" at bounding box center [648, 632] width 511 height 70
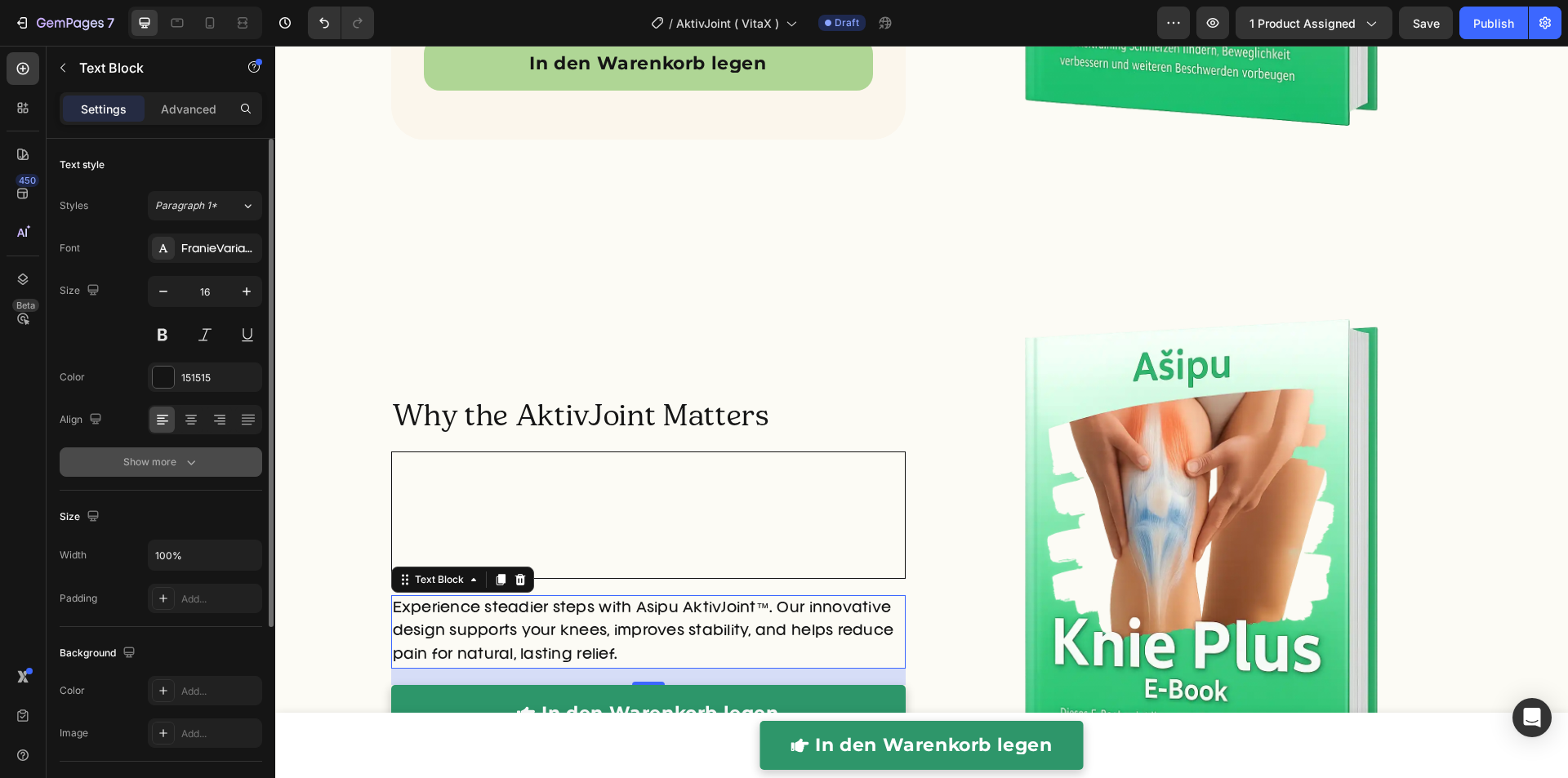
click at [190, 466] on icon "button" at bounding box center [191, 462] width 17 height 17
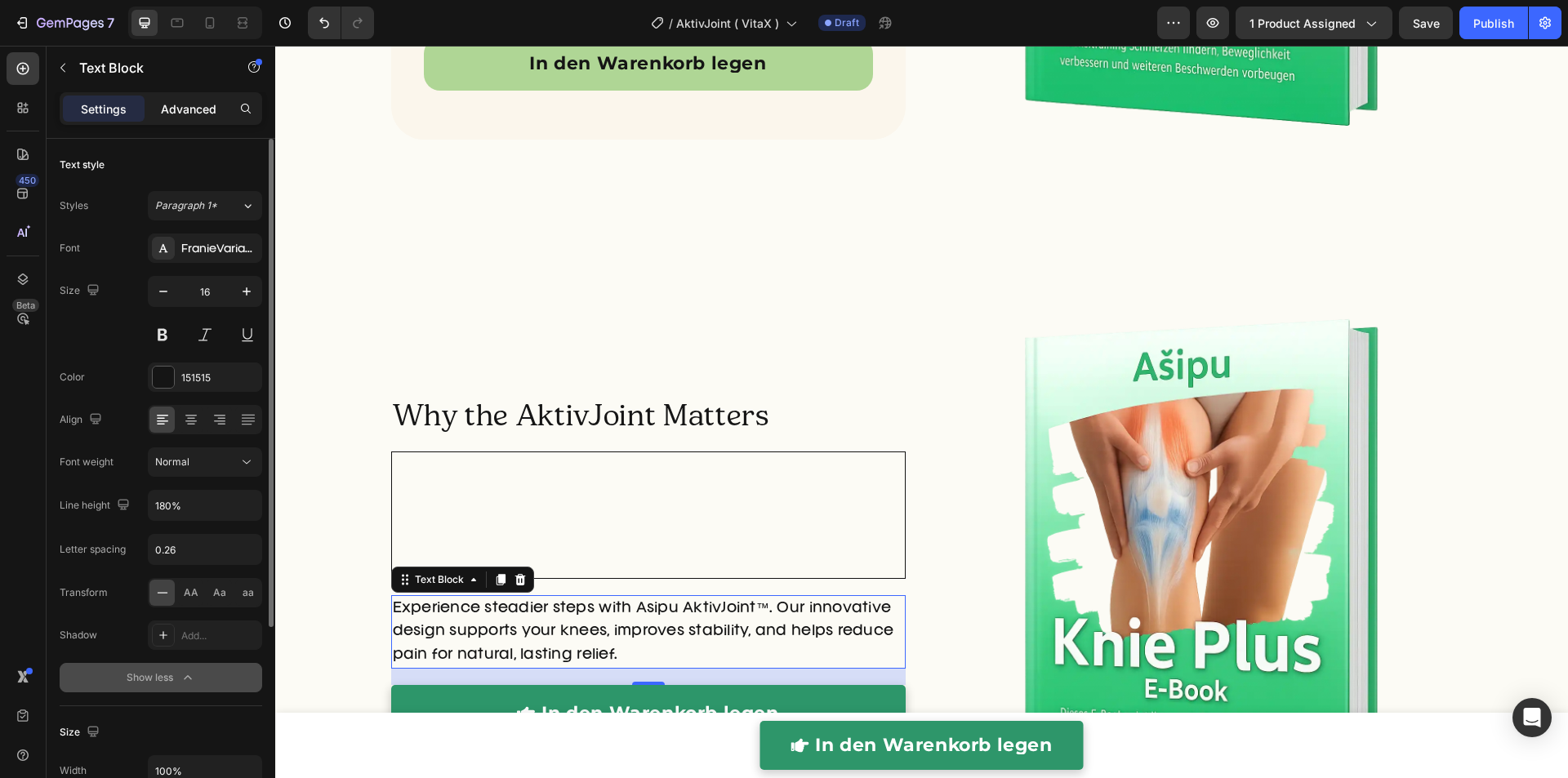
click at [188, 110] on p "Advanced" at bounding box center [188, 109] width 56 height 18
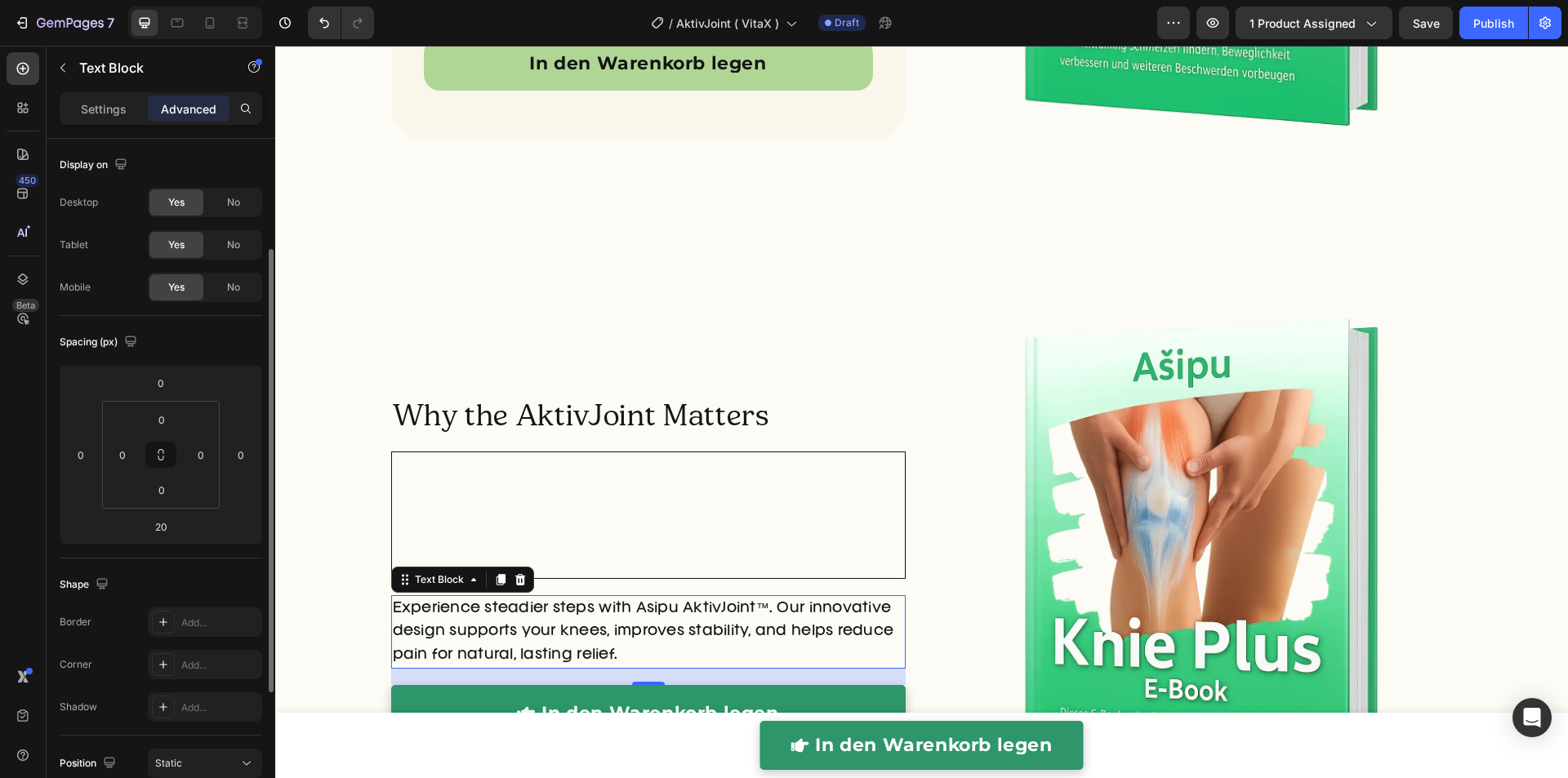
scroll to position [67, 0]
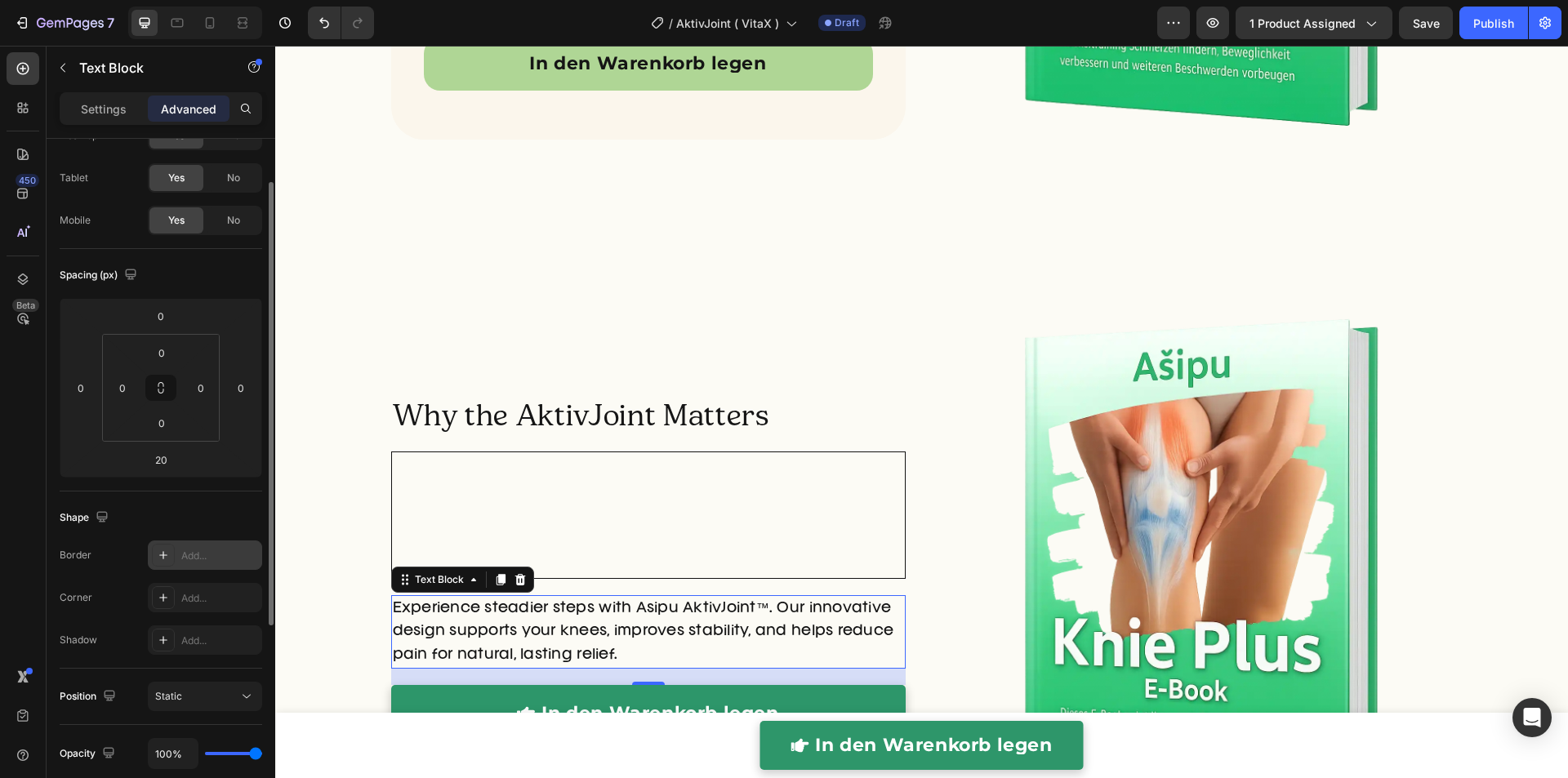
click at [197, 551] on div "Add..." at bounding box center [219, 556] width 77 height 15
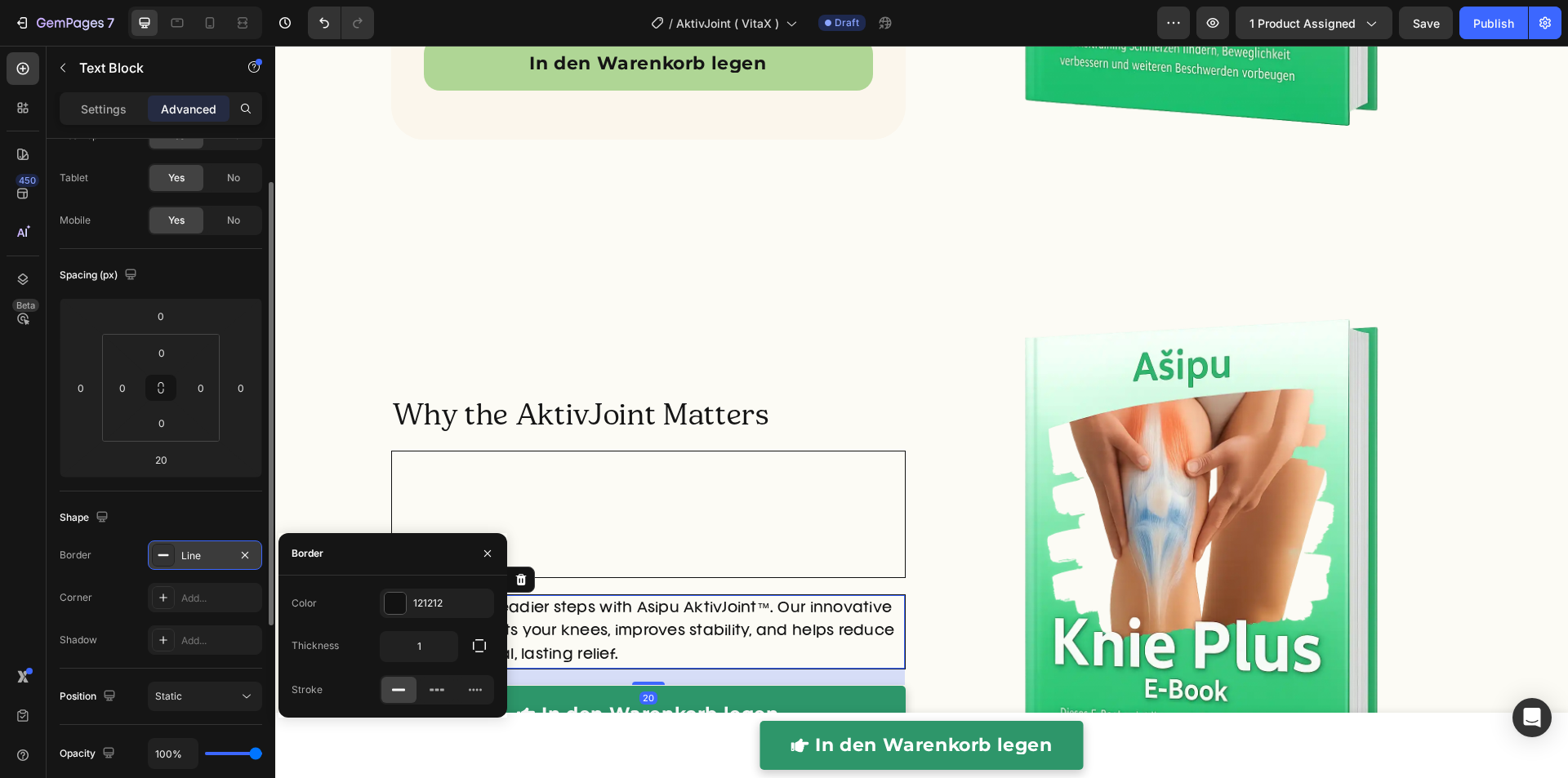
click at [297, 690] on div "Stroke" at bounding box center [307, 689] width 31 height 15
copy div "Stroke"
drag, startPoint x: 490, startPoint y: 547, endPoint x: 473, endPoint y: 550, distance: 17.3
click at [490, 547] on icon "button" at bounding box center [487, 553] width 13 height 13
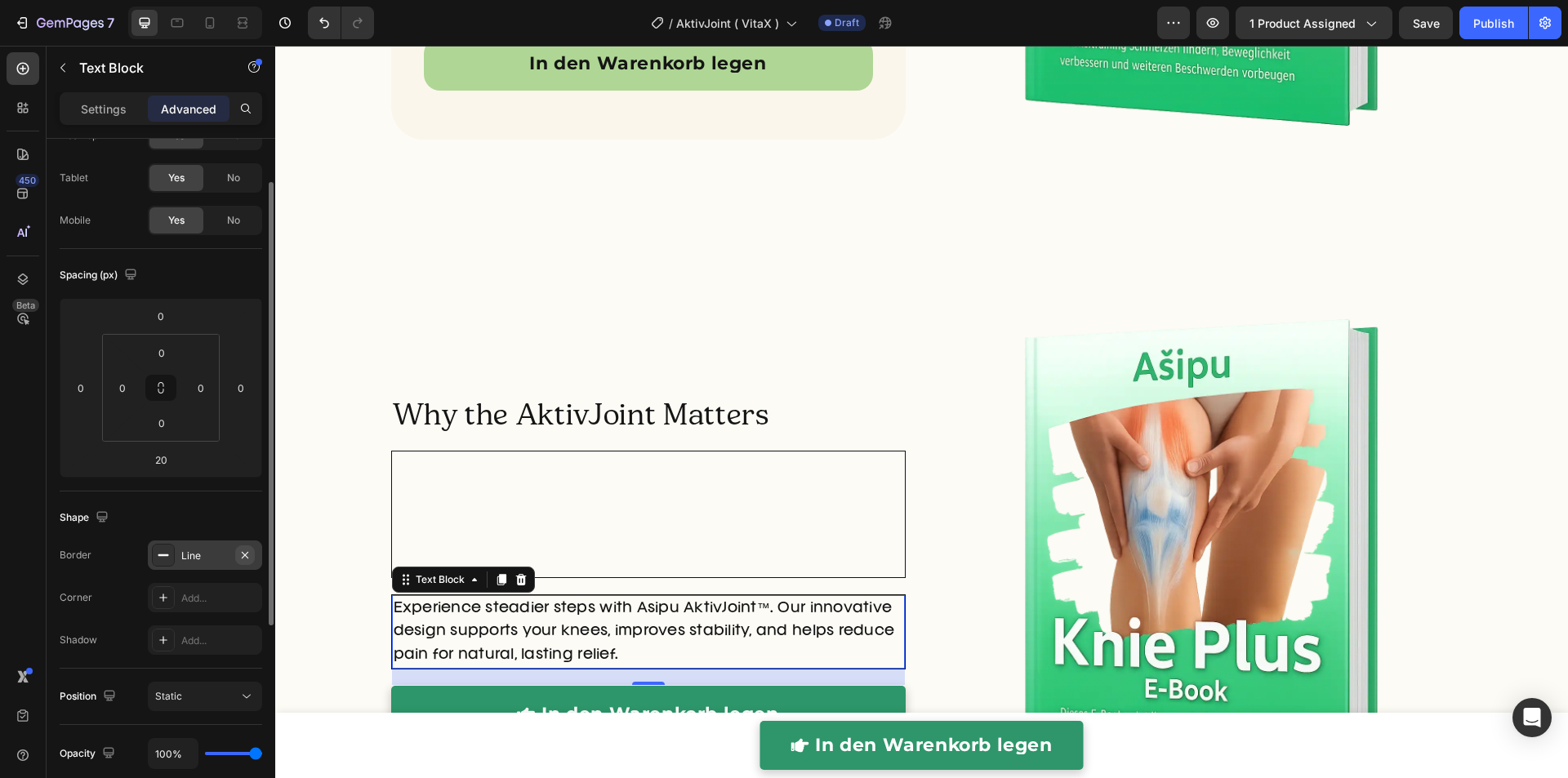
click at [250, 555] on icon "button" at bounding box center [244, 555] width 13 height 13
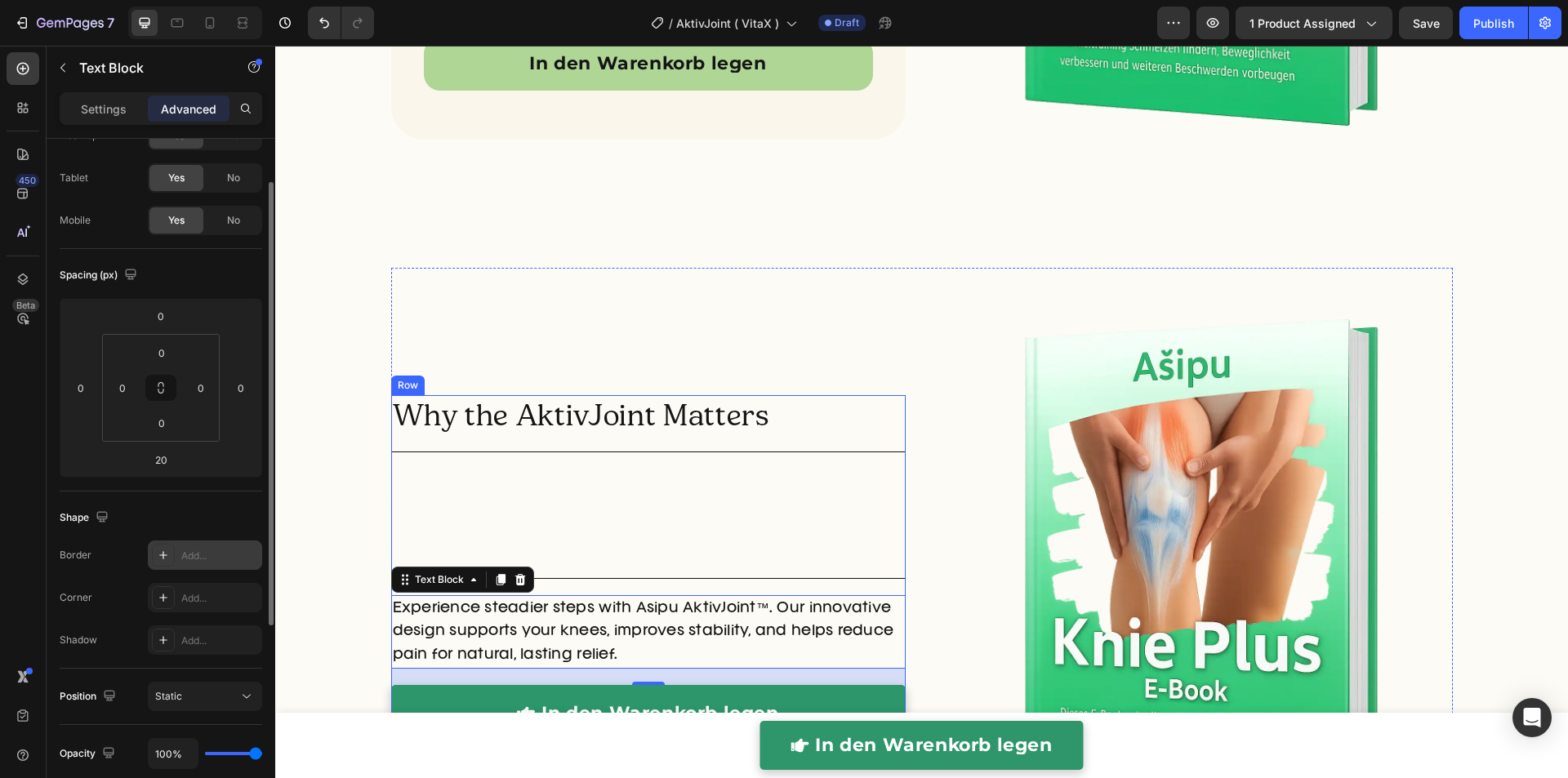
click at [720, 482] on img at bounding box center [742, 494] width 46 height 46
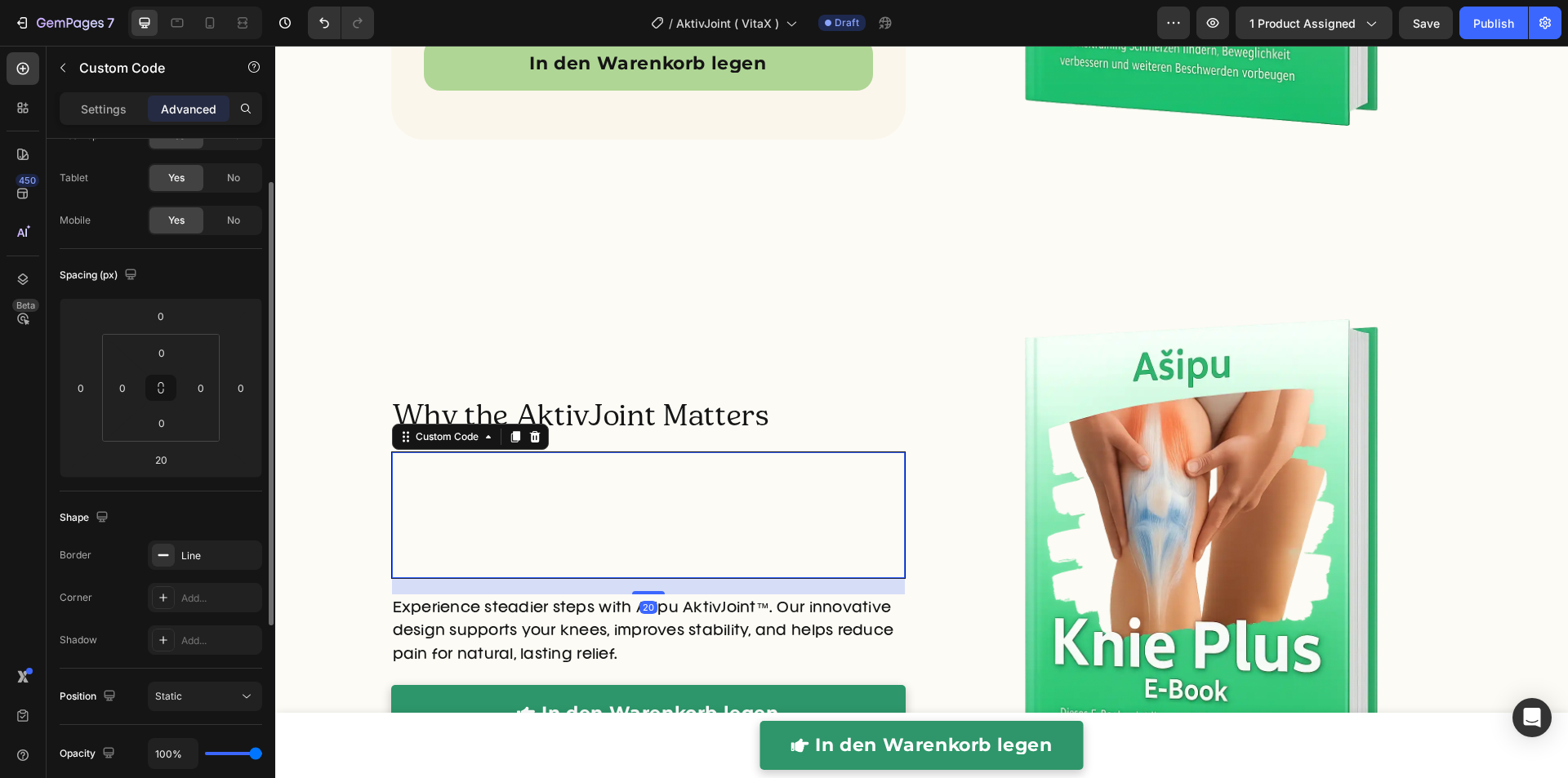
scroll to position [0, 0]
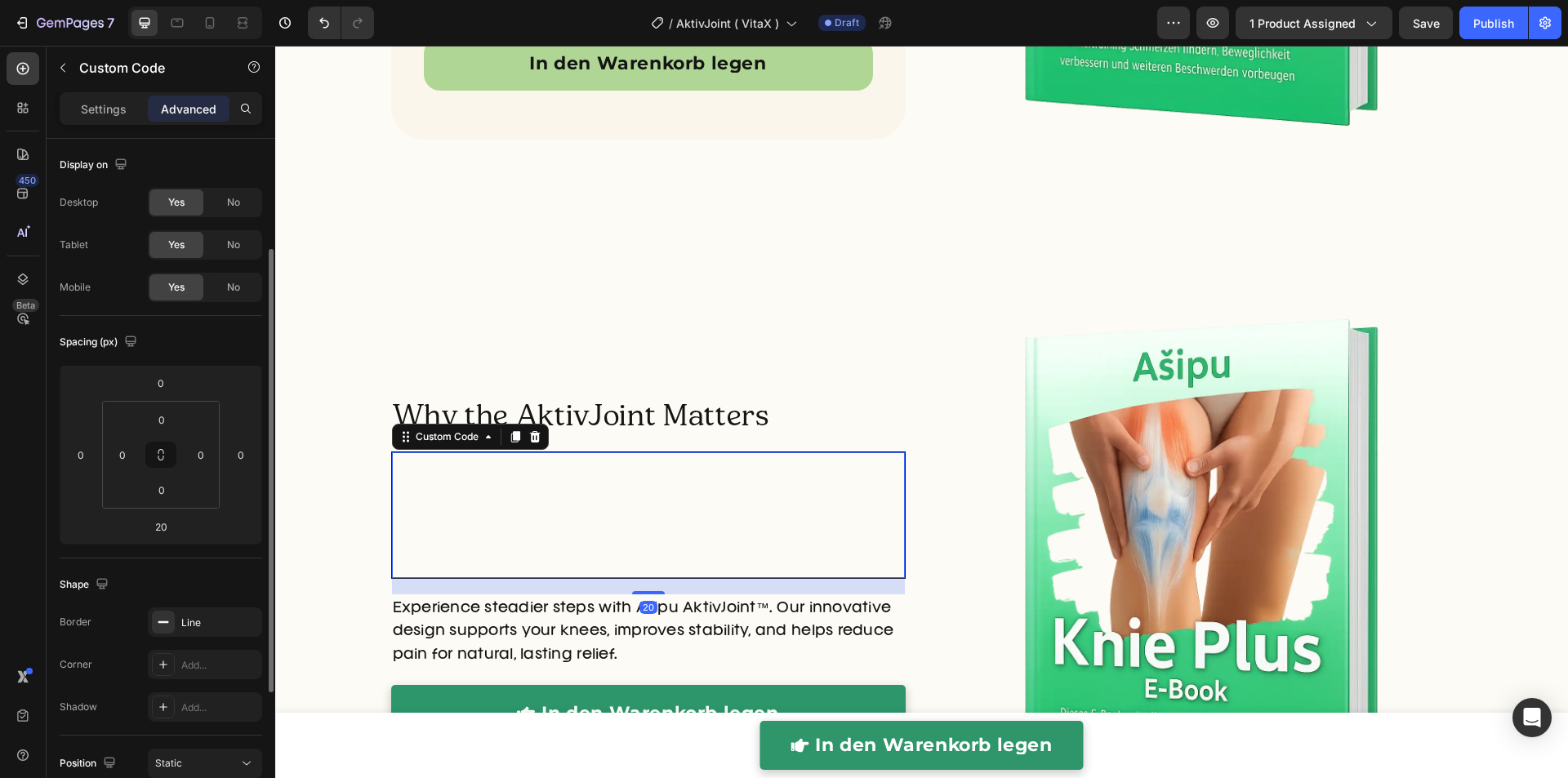
click at [720, 482] on img at bounding box center [742, 494] width 46 height 46
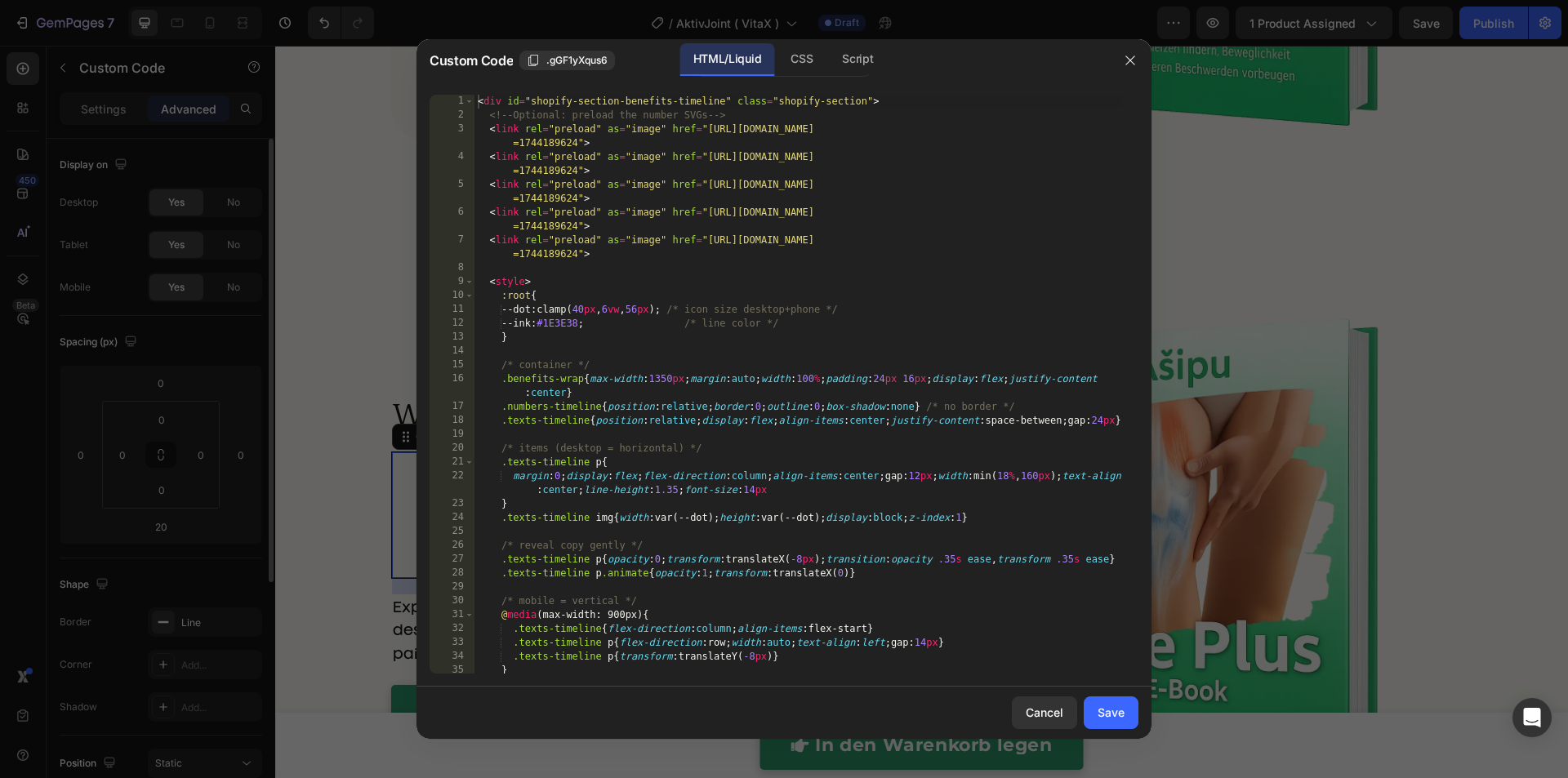
click at [716, 482] on div "< div id = "shopify-section-benefits-timeline" class = "shopify-section" > <!--…" at bounding box center [798, 398] width 647 height 606
type textarea "</div>"
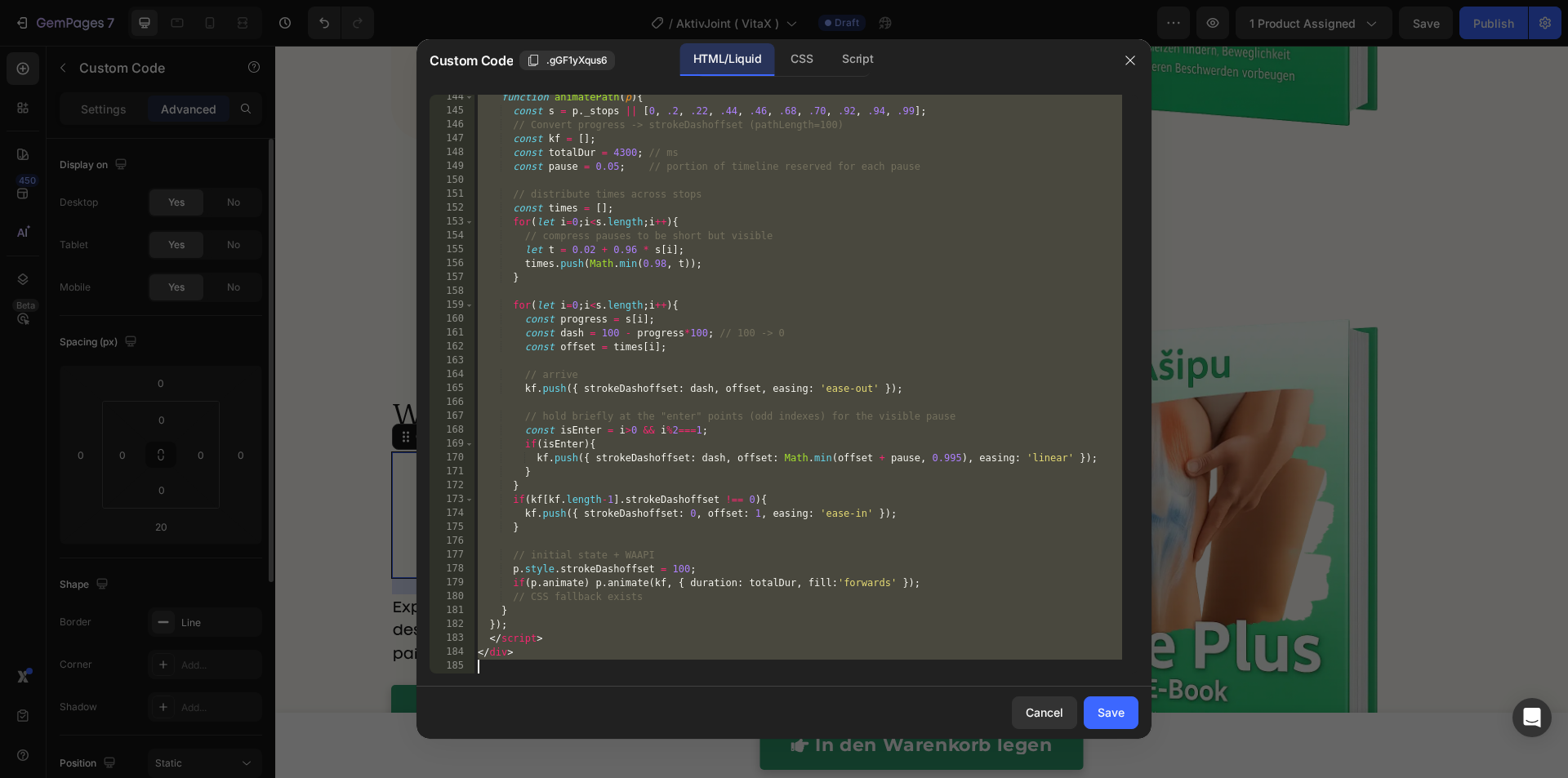
paste textarea
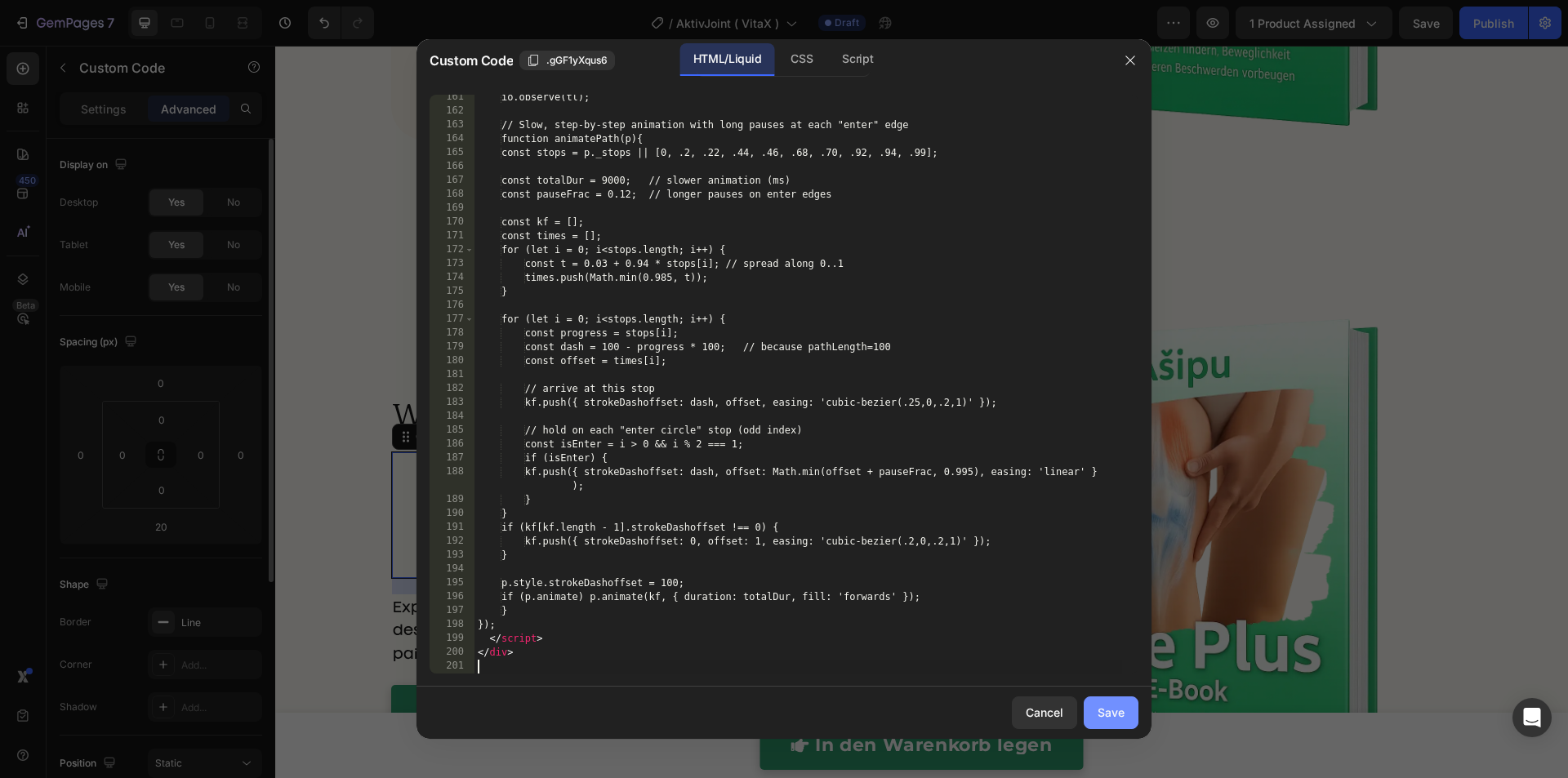
click at [1132, 725] on button "Save" at bounding box center [1111, 712] width 55 height 32
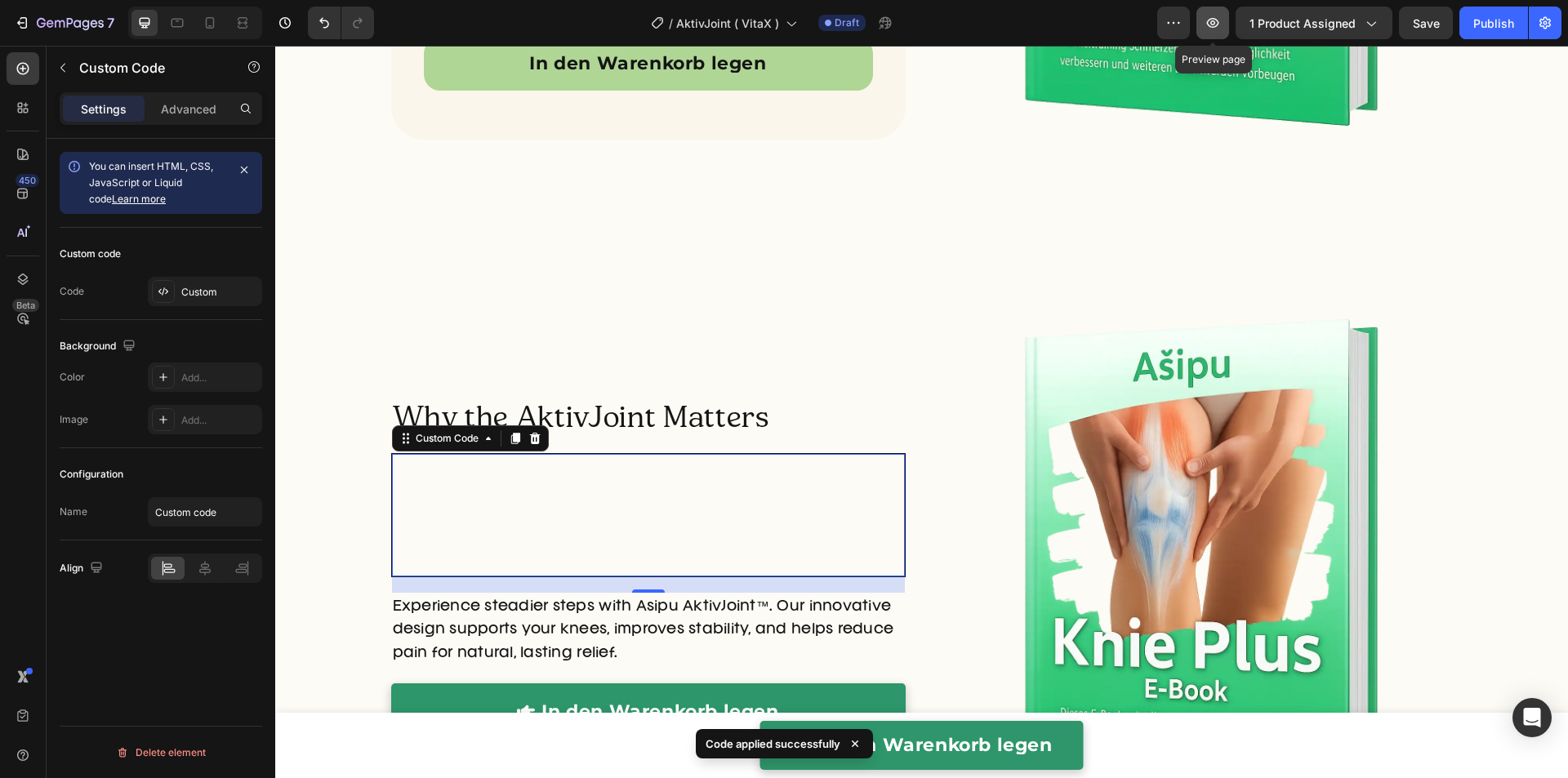
click at [1219, 27] on icon "button" at bounding box center [1212, 22] width 17 height 17
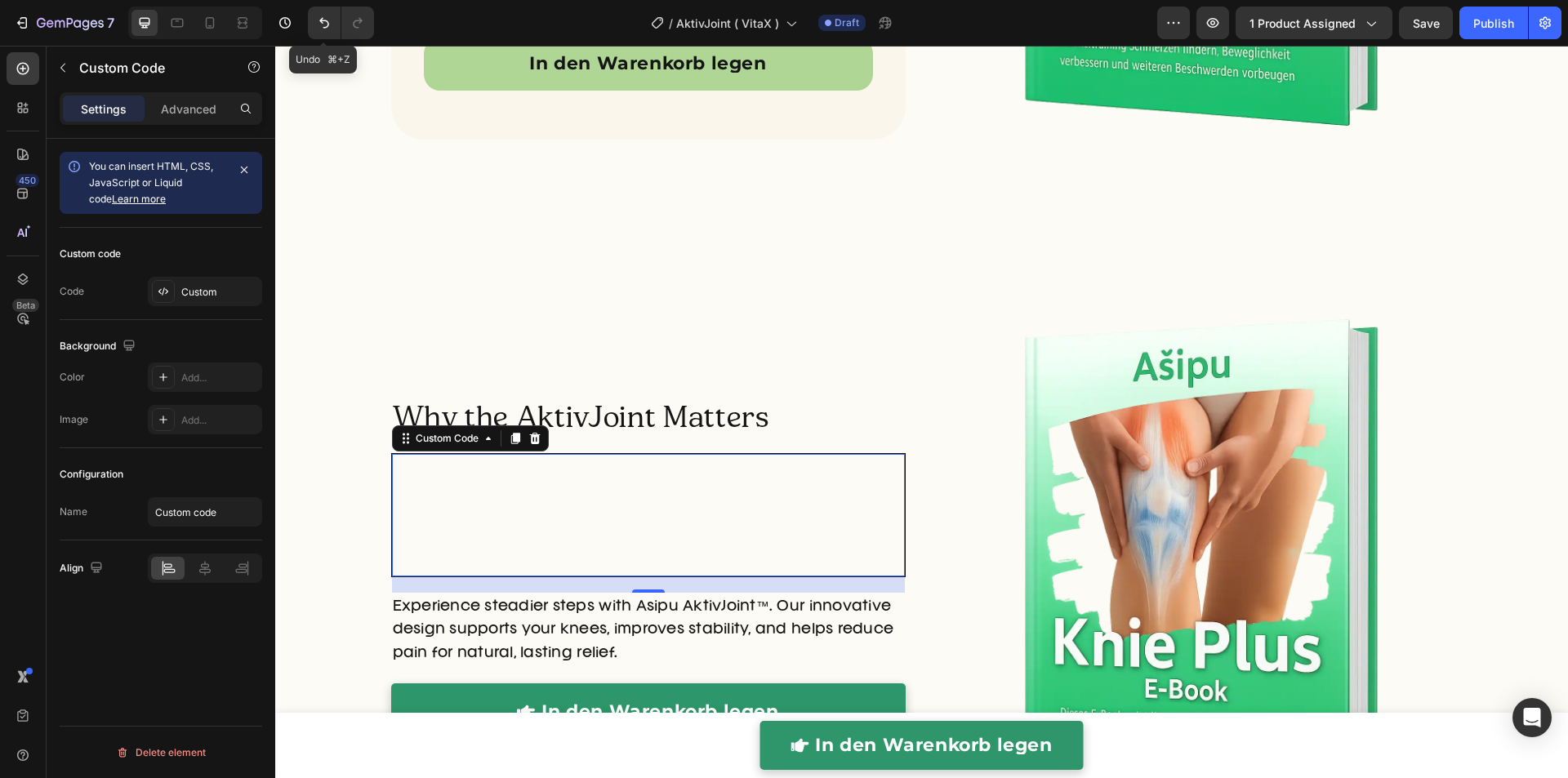
click at [320, 24] on icon "Undo/Redo" at bounding box center [324, 22] width 17 height 17
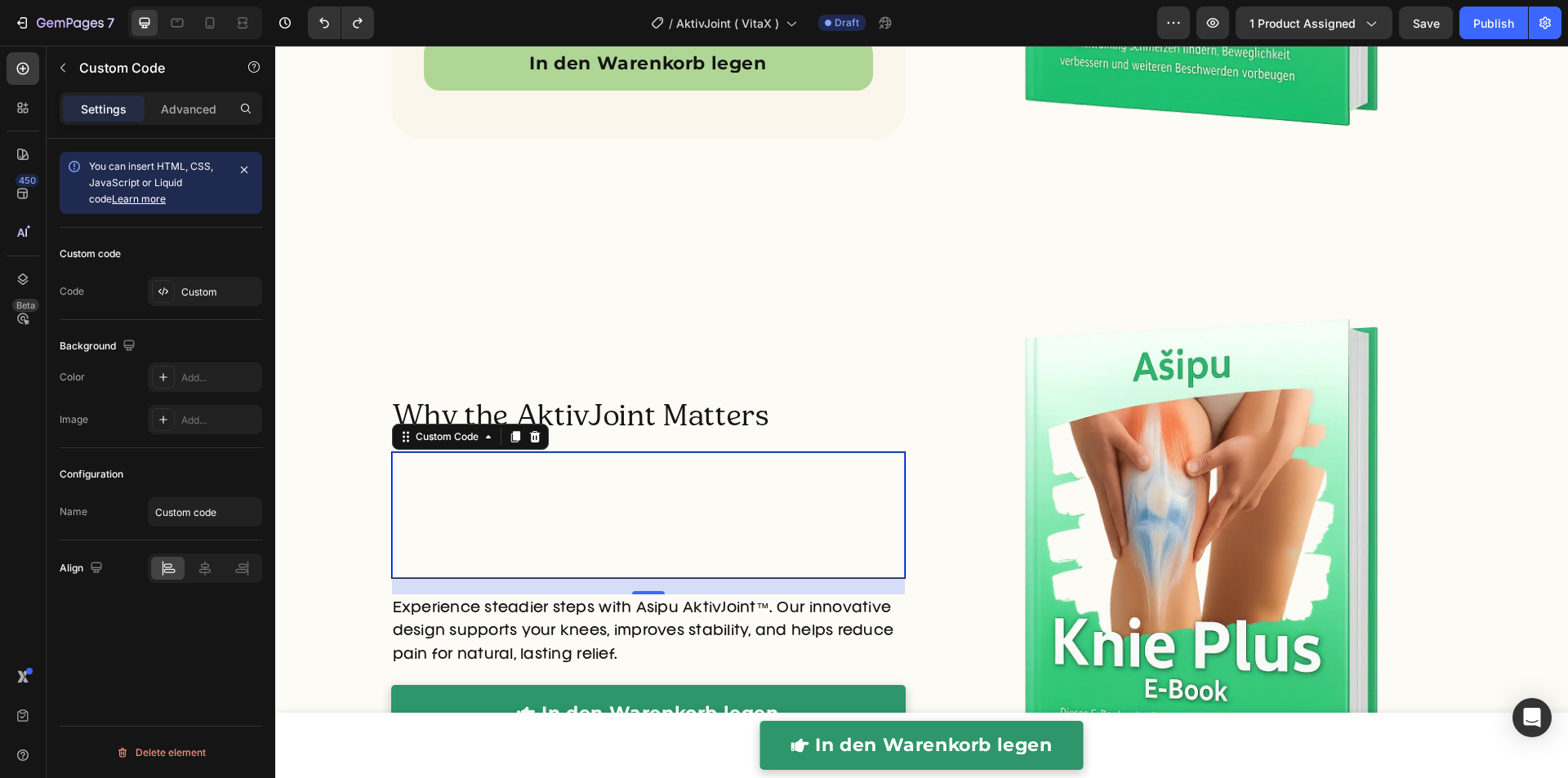
click at [539, 528] on p "Natural joint alignment" at bounding box center [540, 515] width 82 height 87
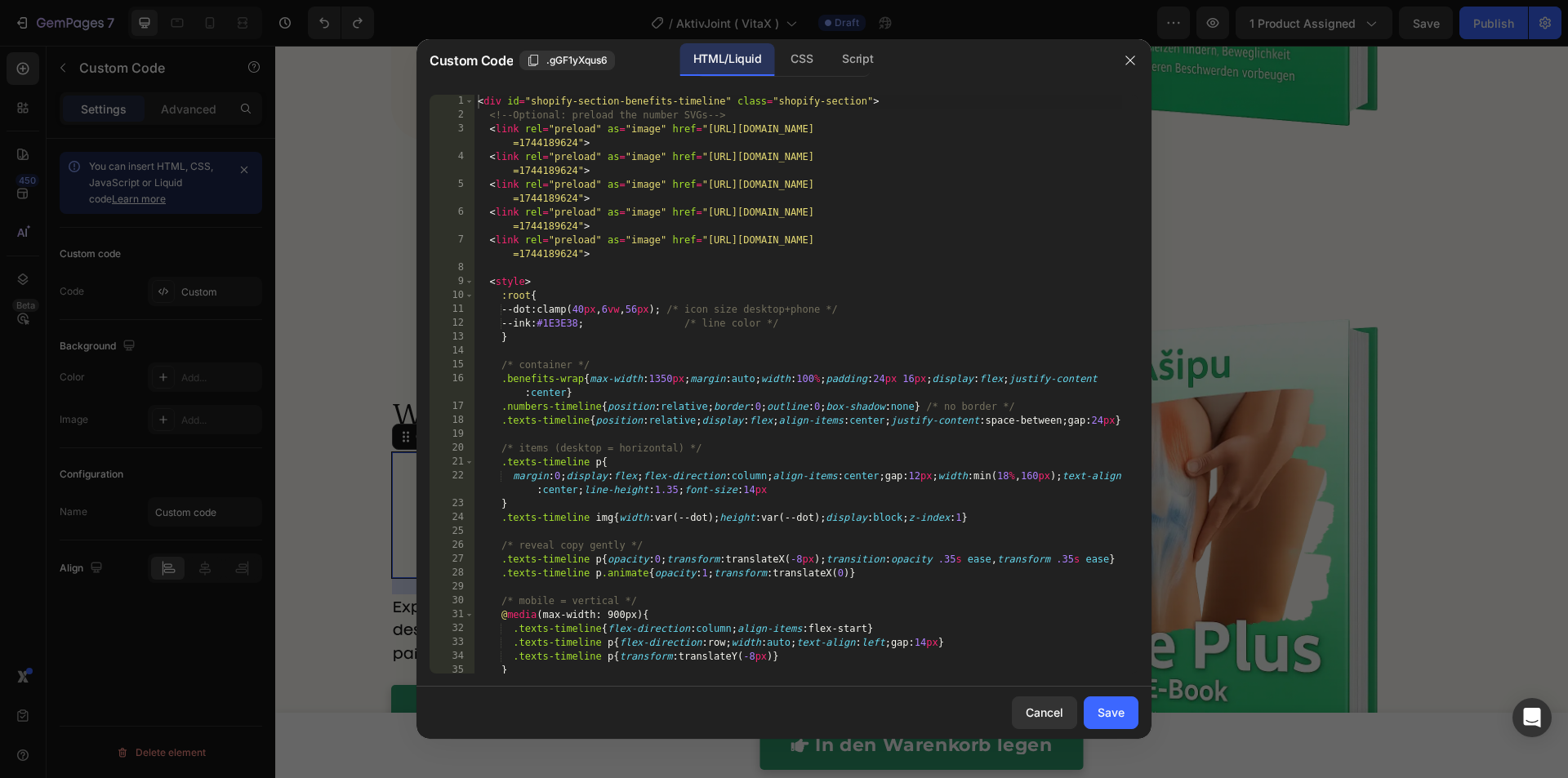
click at [555, 509] on div "< div id = "shopify-section-benefits-timeline" class = "shopify-section" > <!--…" at bounding box center [798, 398] width 647 height 606
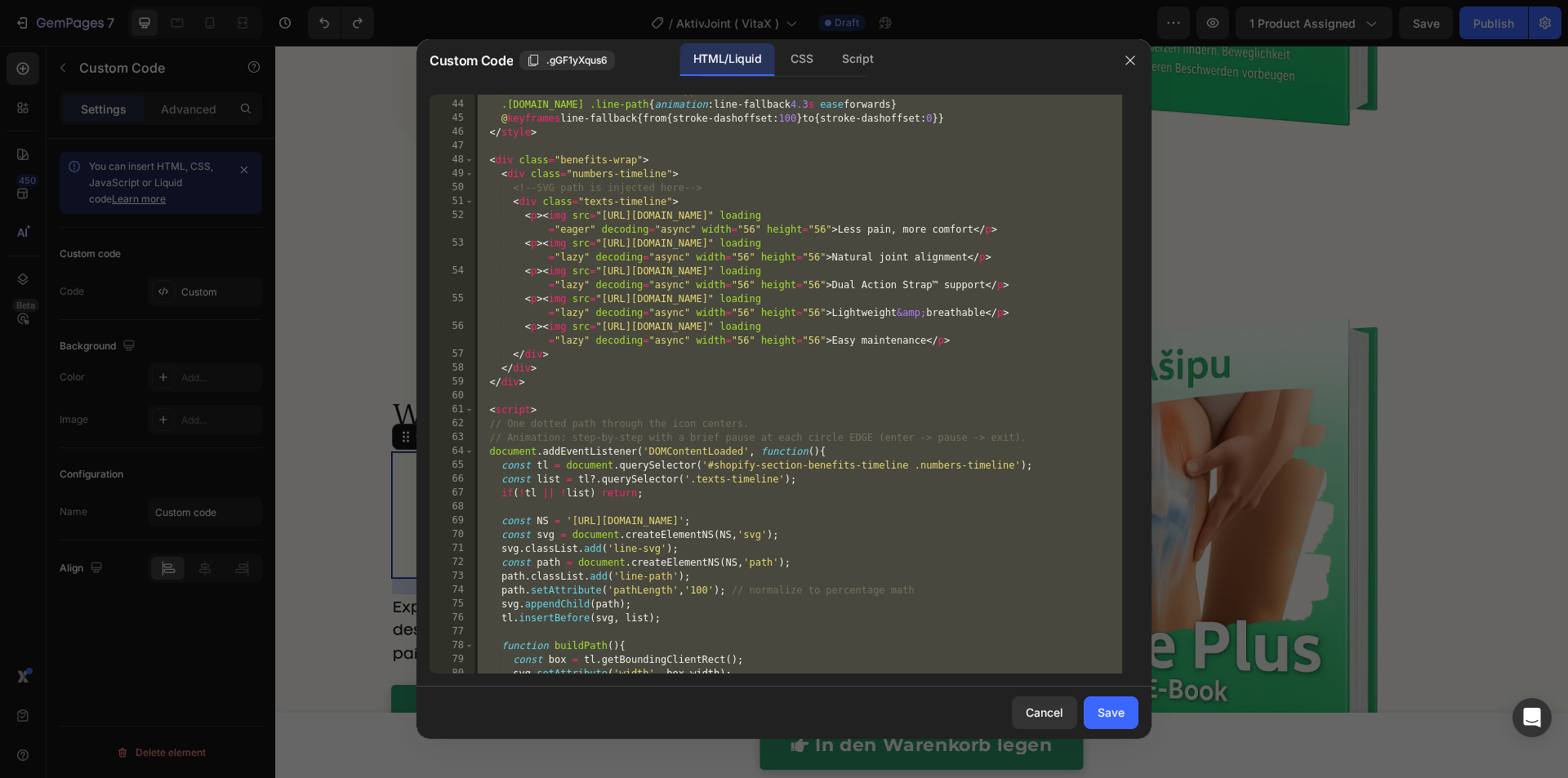
scroll to position [2168, 0]
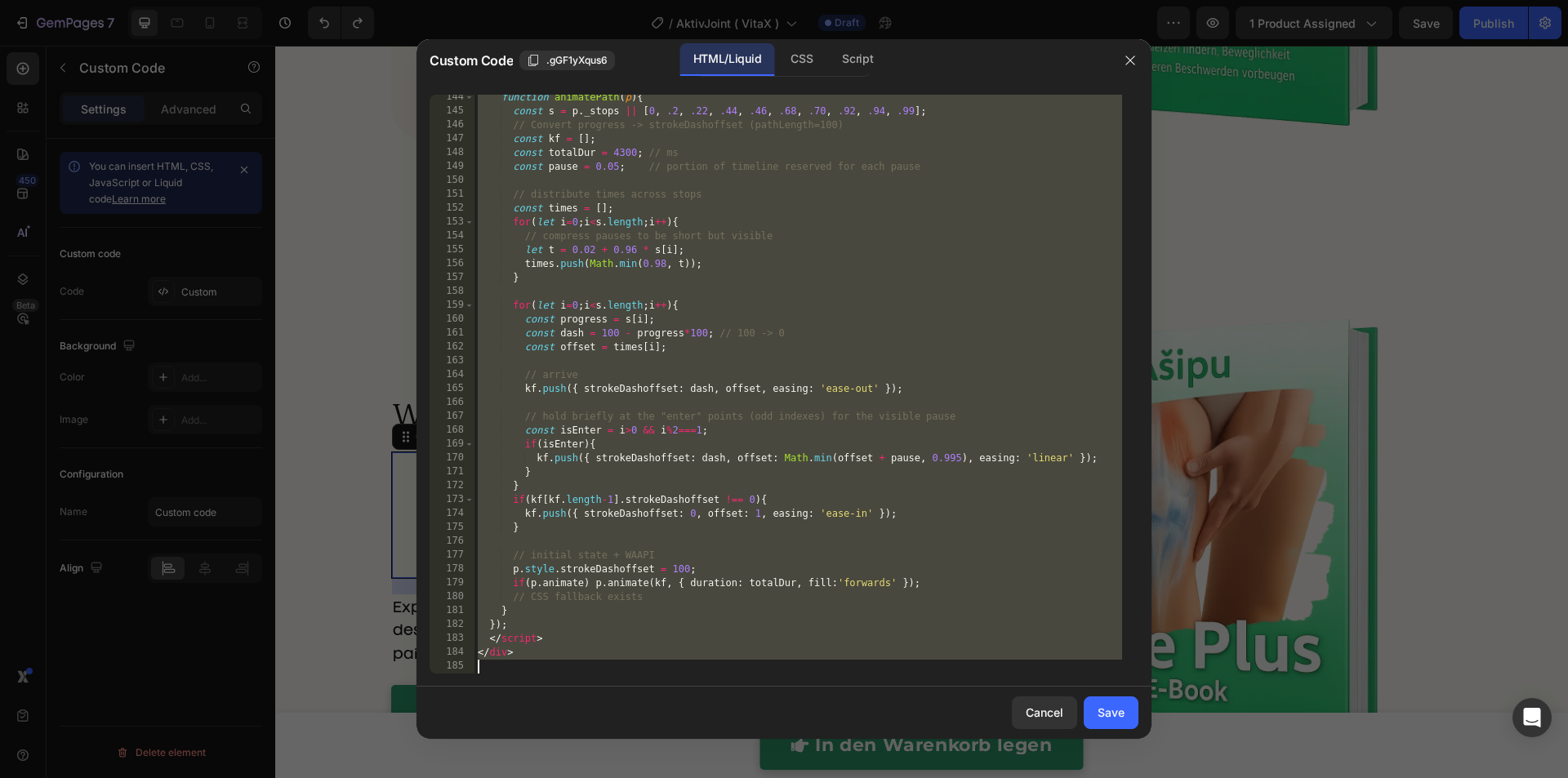
click at [742, 417] on div "function animatePath ( p ) { const s = p . _stops || [ 0 , .2 , .22 , .44 , .46…" at bounding box center [798, 394] width 647 height 606
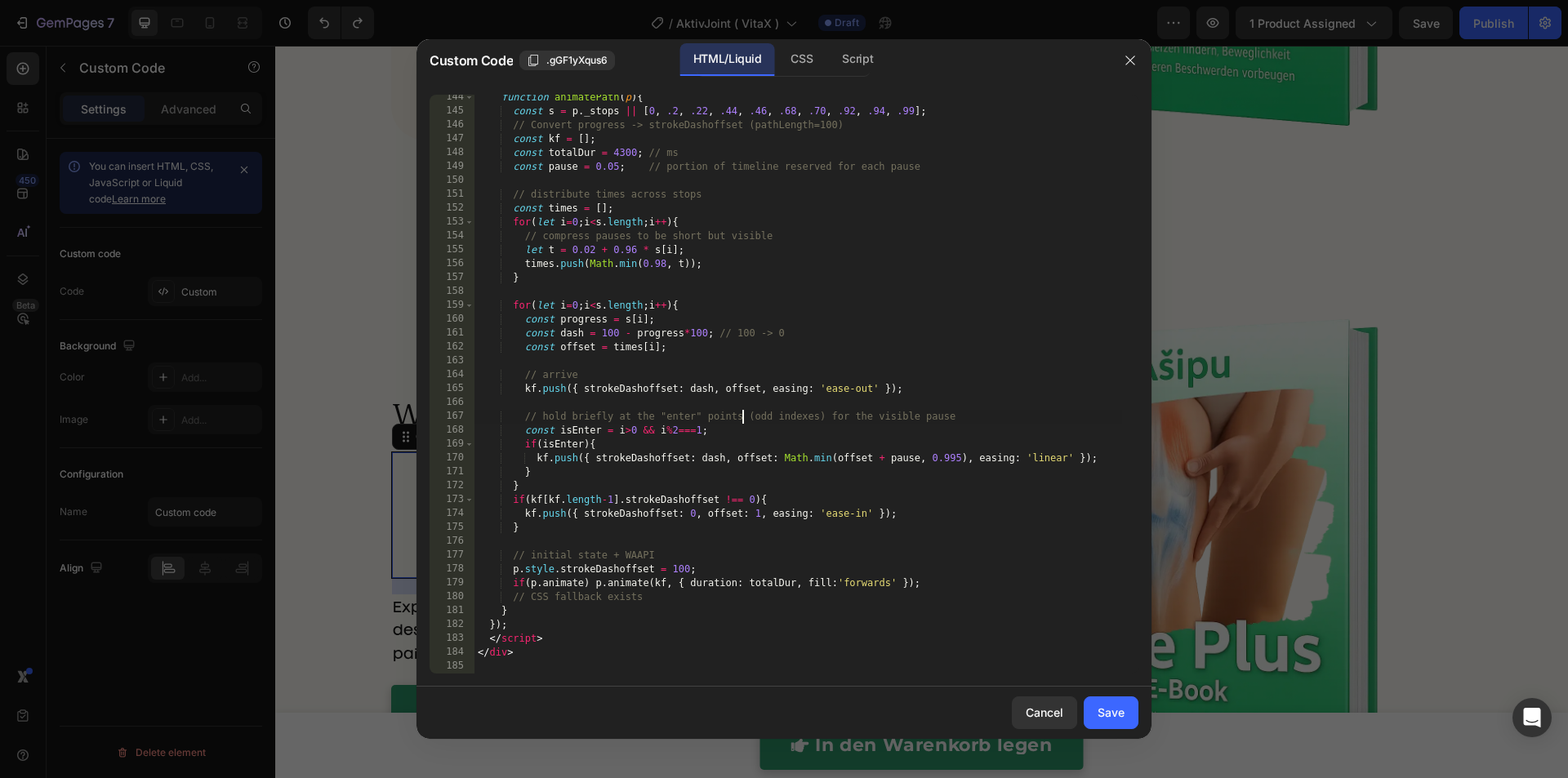
click at [742, 417] on div "function animatePath ( p ) { const s = p . _stops || [ 0 , .2 , .22 , .44 , .46…" at bounding box center [798, 394] width 647 height 606
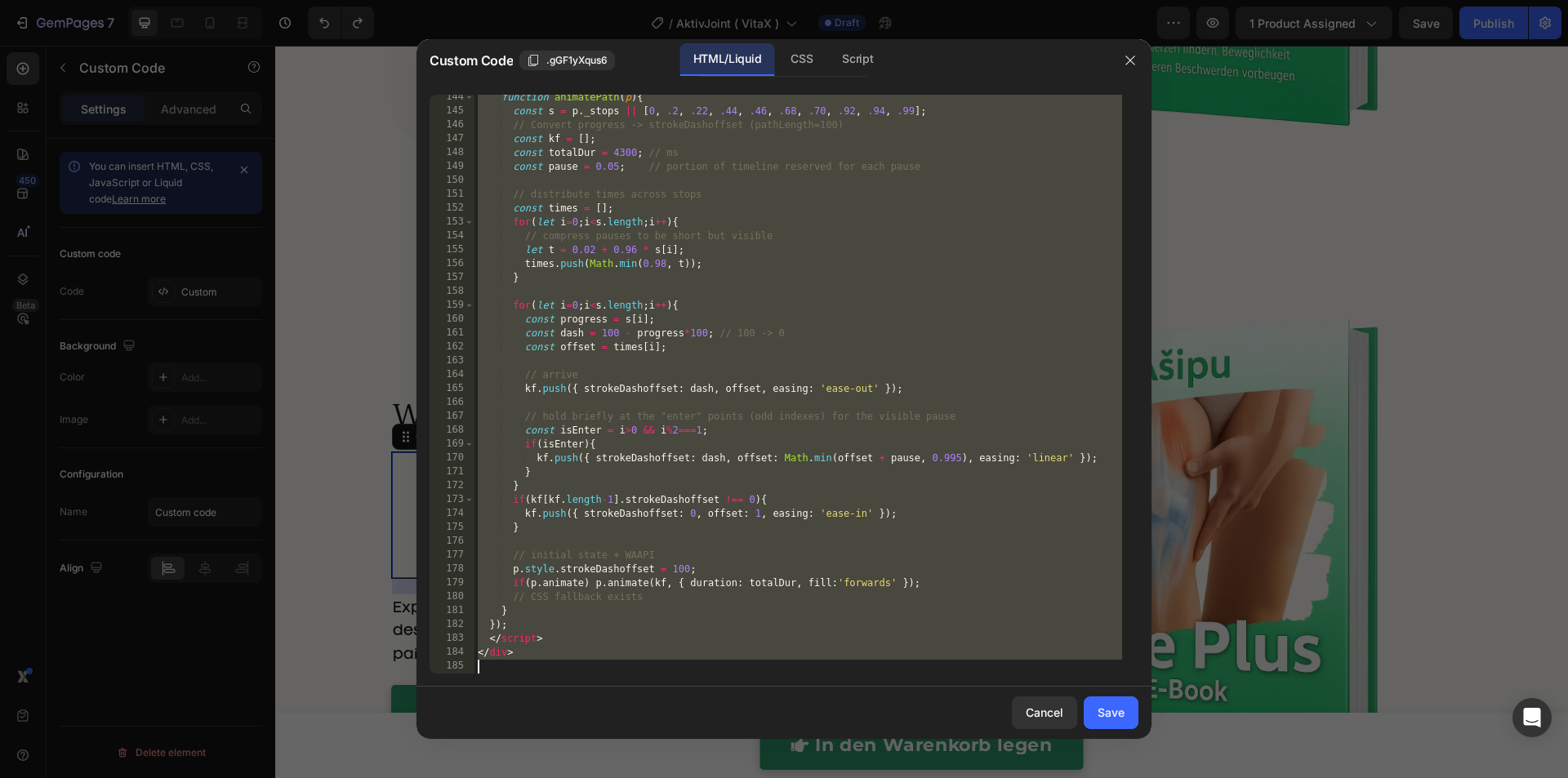
paste textarea "html>"
type textarea "</html>"
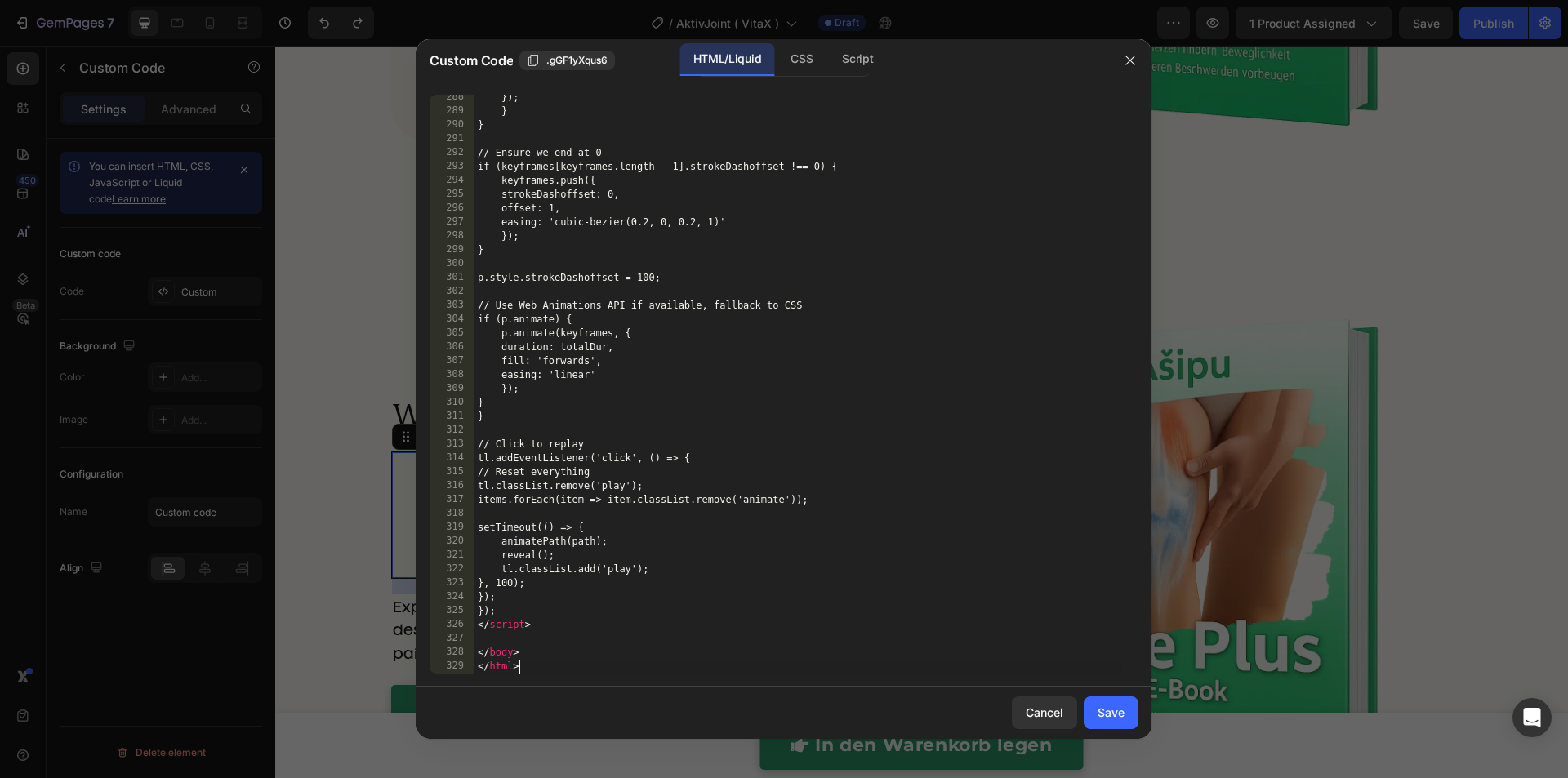
scroll to position [3987, 0]
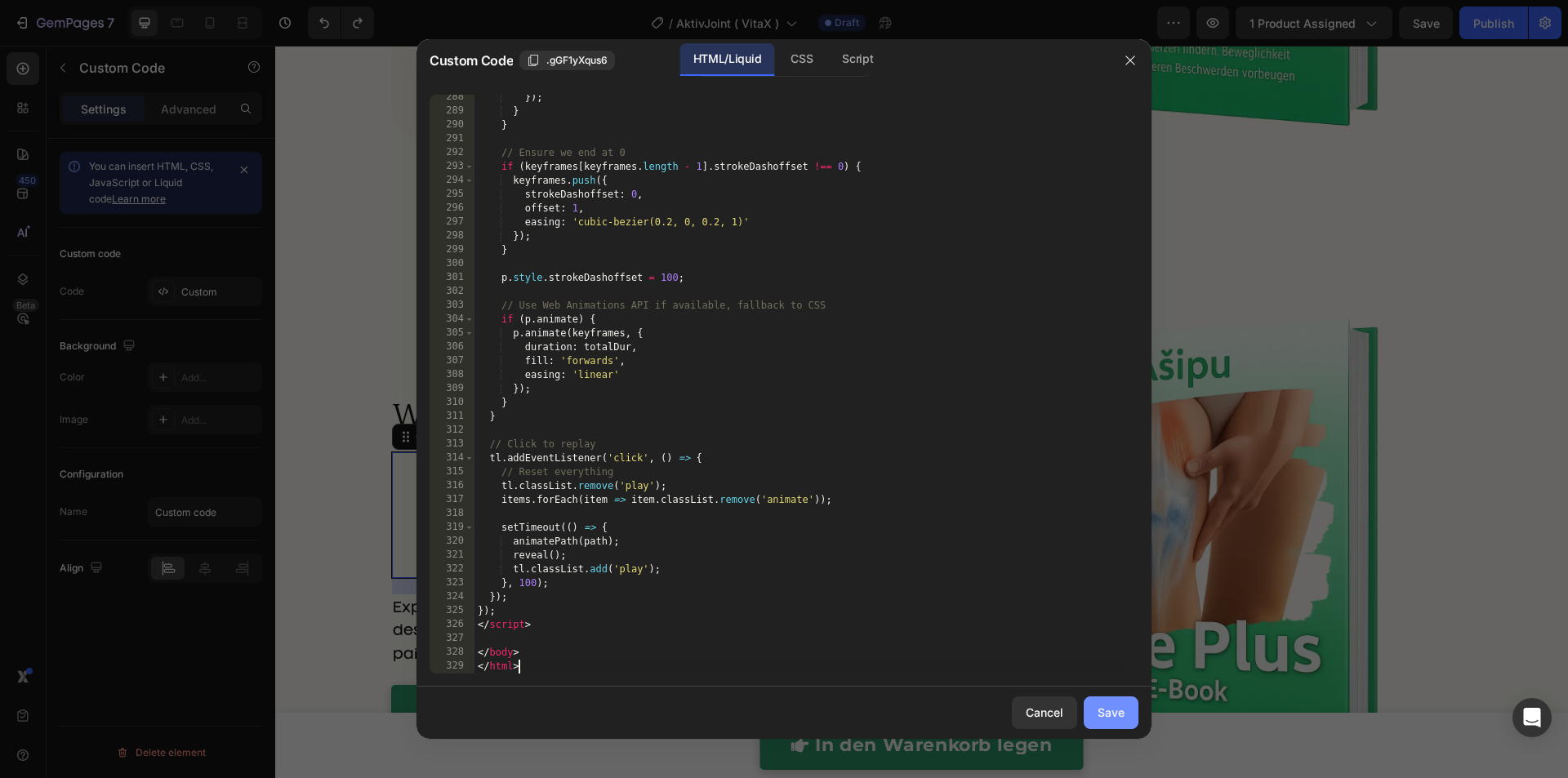
click at [1112, 714] on div "Save" at bounding box center [1111, 713] width 27 height 18
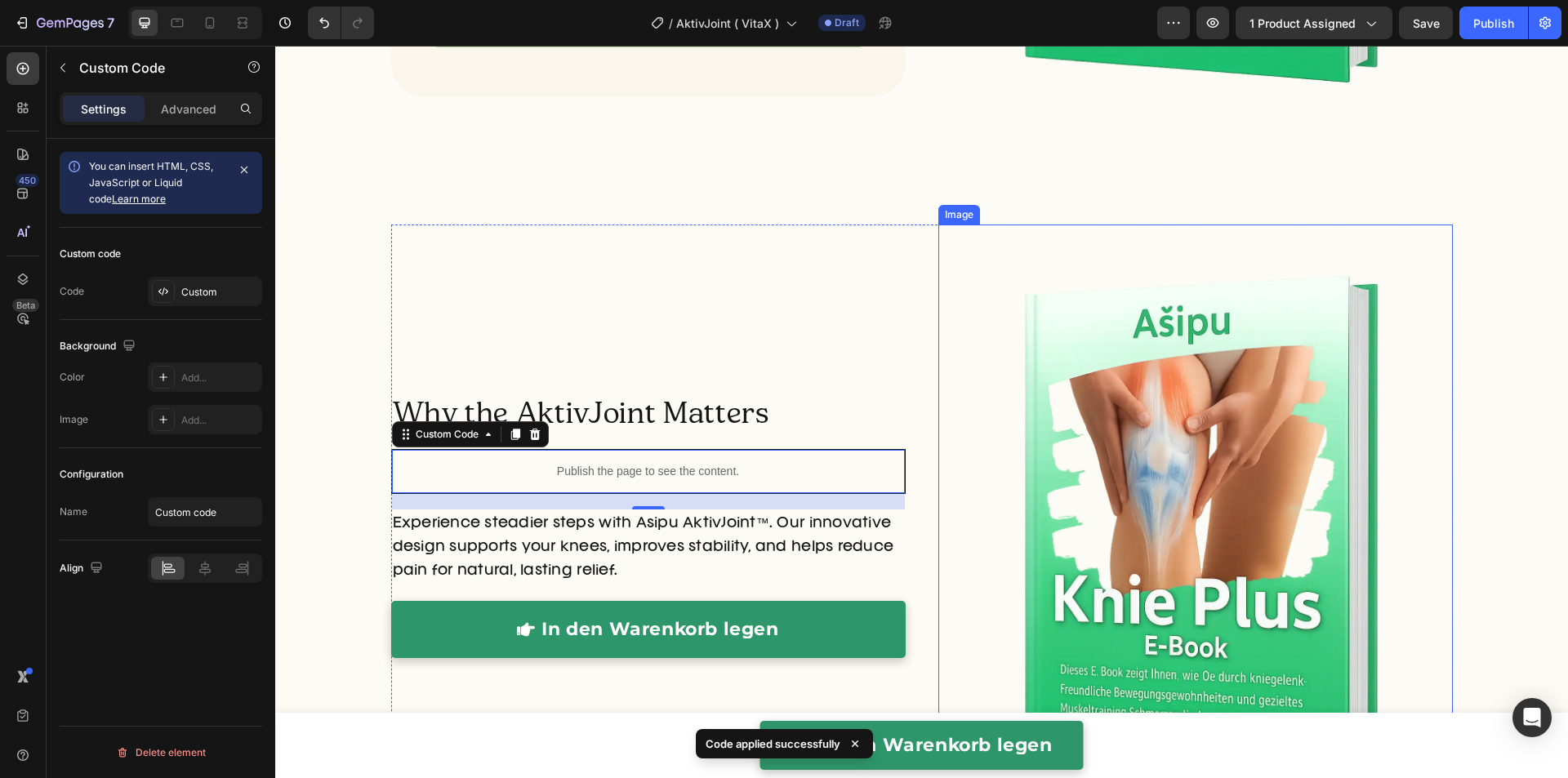
scroll to position [5193, 0]
click at [1209, 35] on button "button" at bounding box center [1212, 22] width 32 height 32
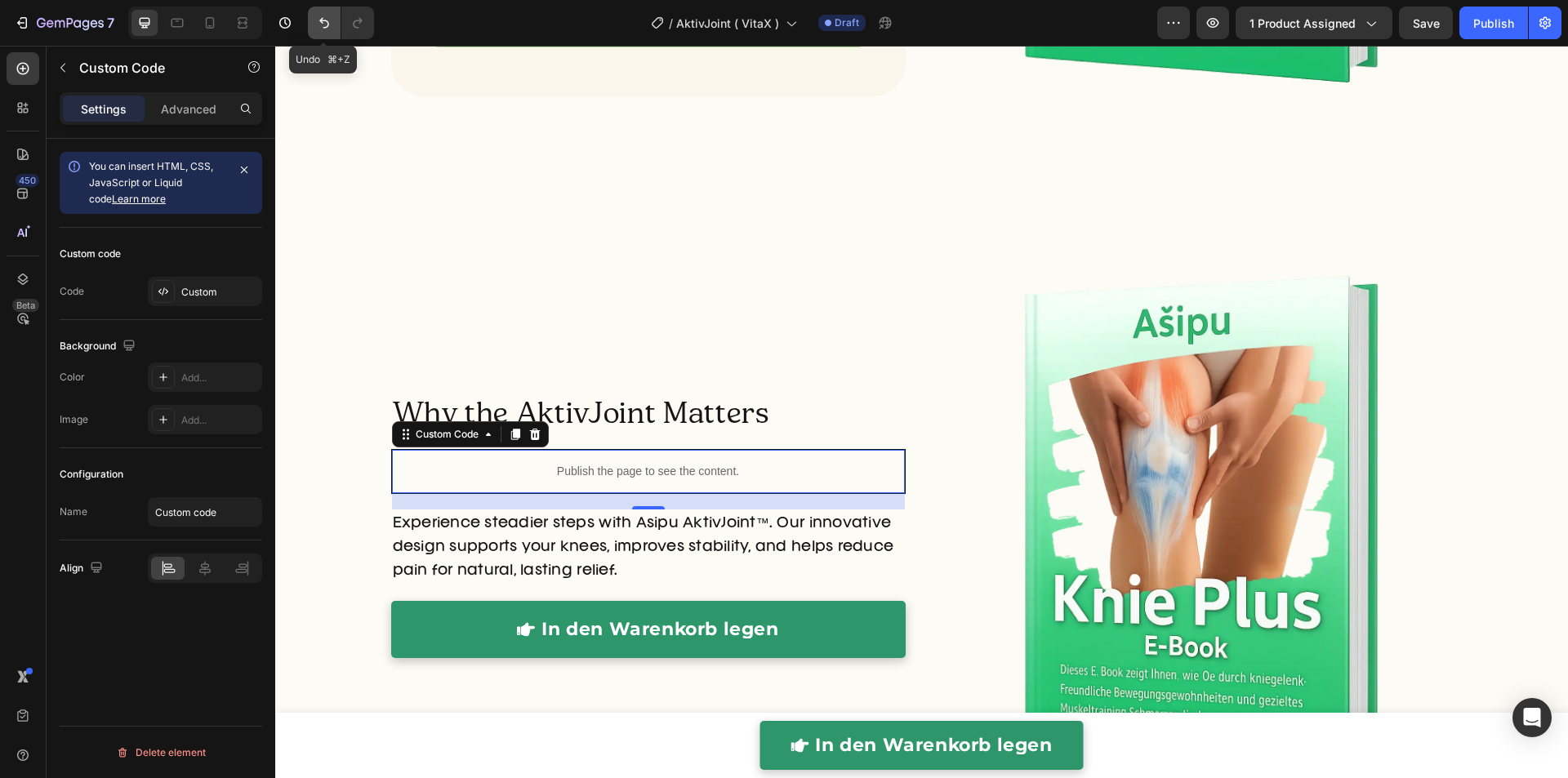
click at [321, 22] on icon "Undo/Redo" at bounding box center [324, 22] width 10 height 11
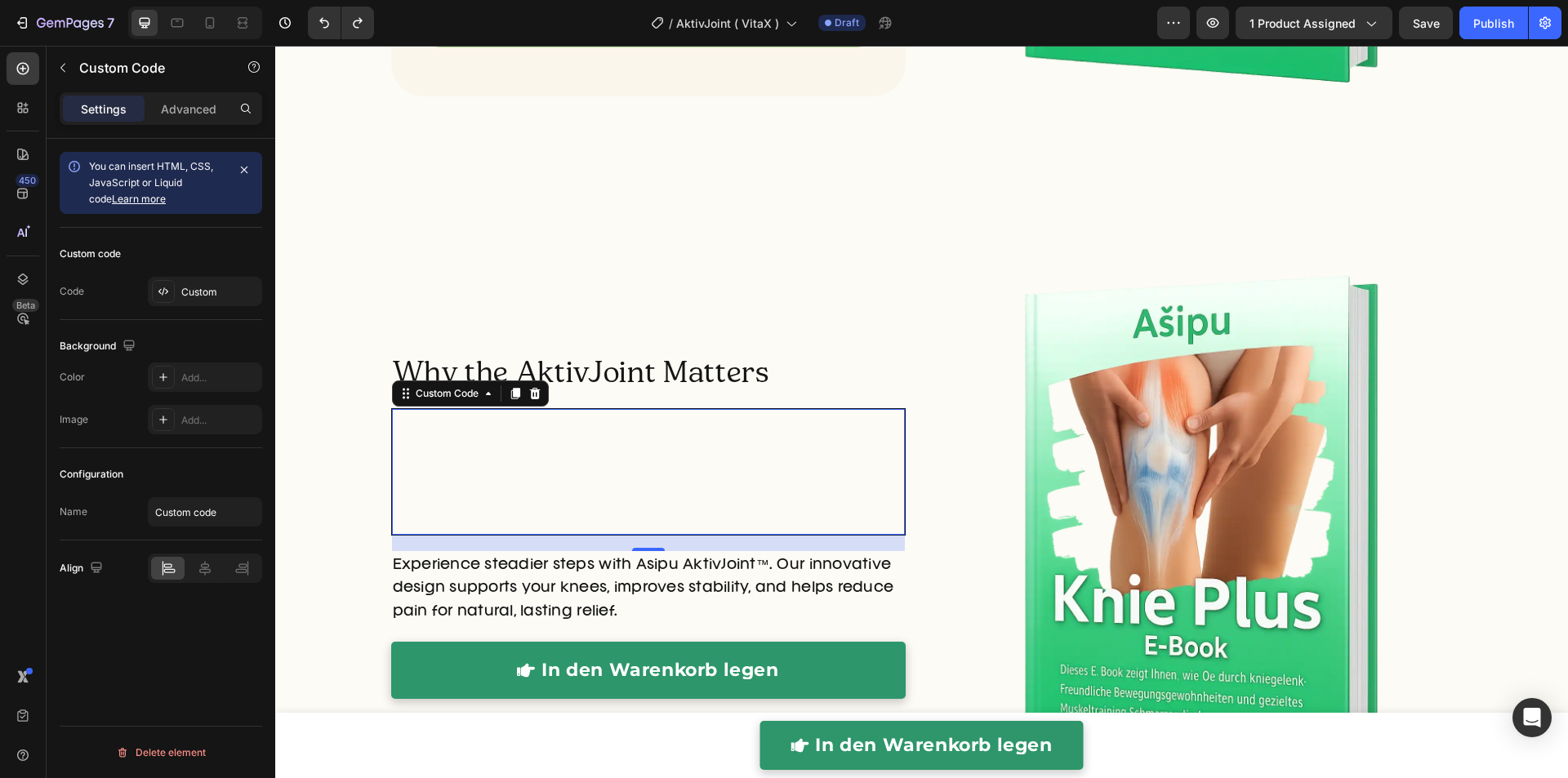
click at [601, 469] on p "Dual Action Strap™ support" at bounding box center [642, 472] width 82 height 87
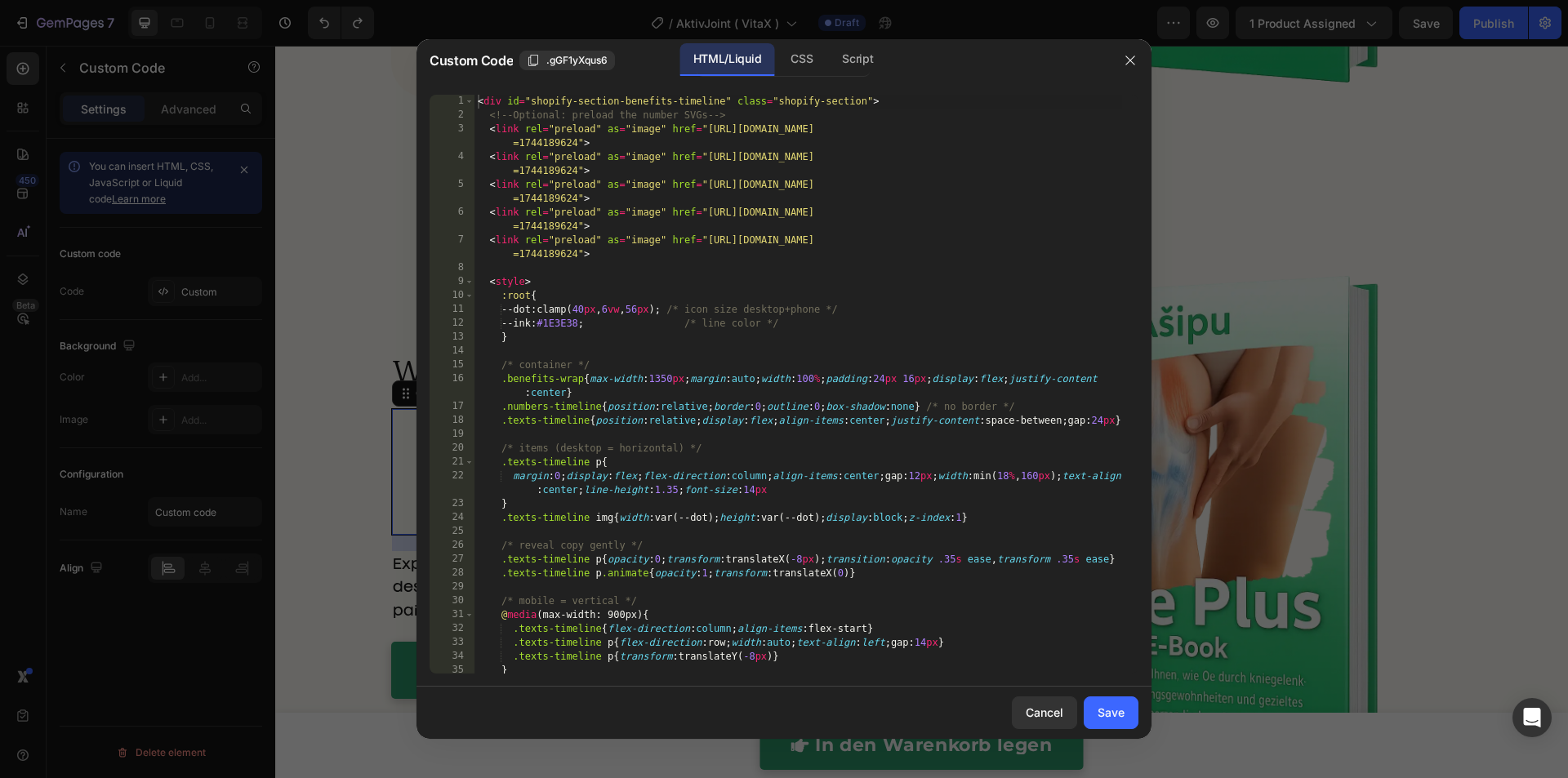
click at [598, 469] on div "< div id = "shopify-section-benefits-timeline" class = "shopify-section" > <!--…" at bounding box center [798, 398] width 647 height 606
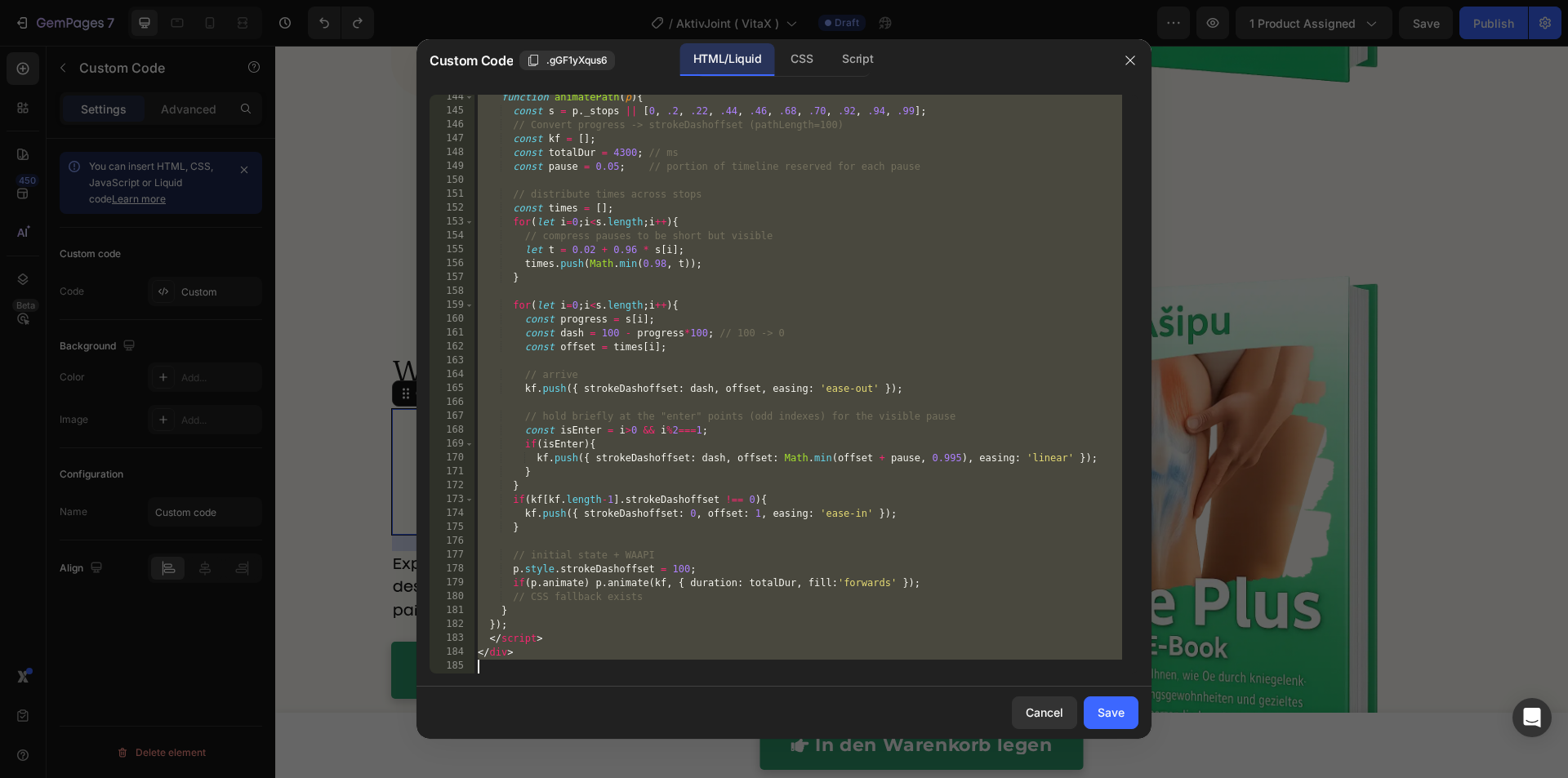
paste textarea "html>"
type textarea "</html>"
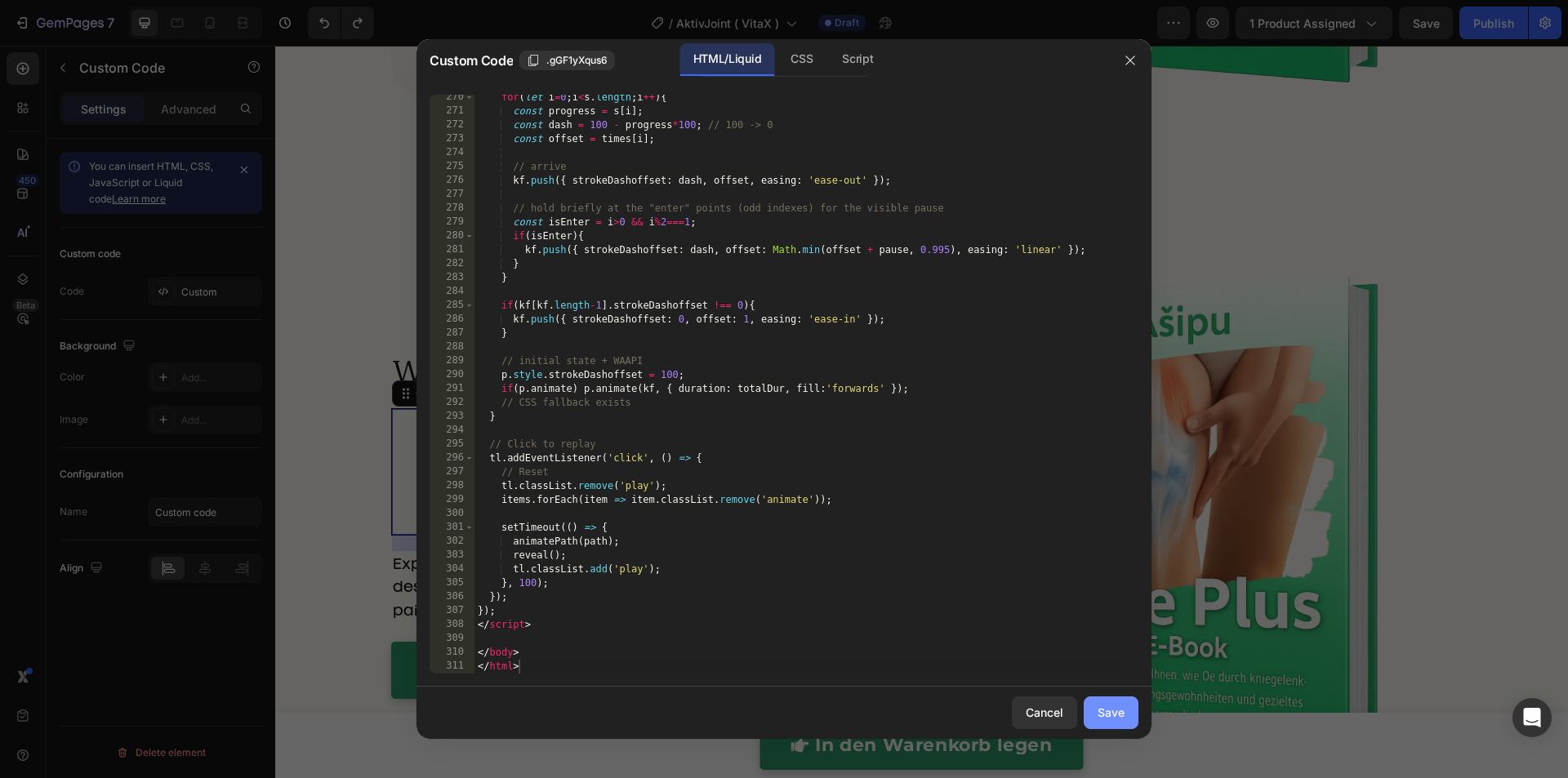
click at [1131, 720] on button "Save" at bounding box center [1111, 712] width 55 height 32
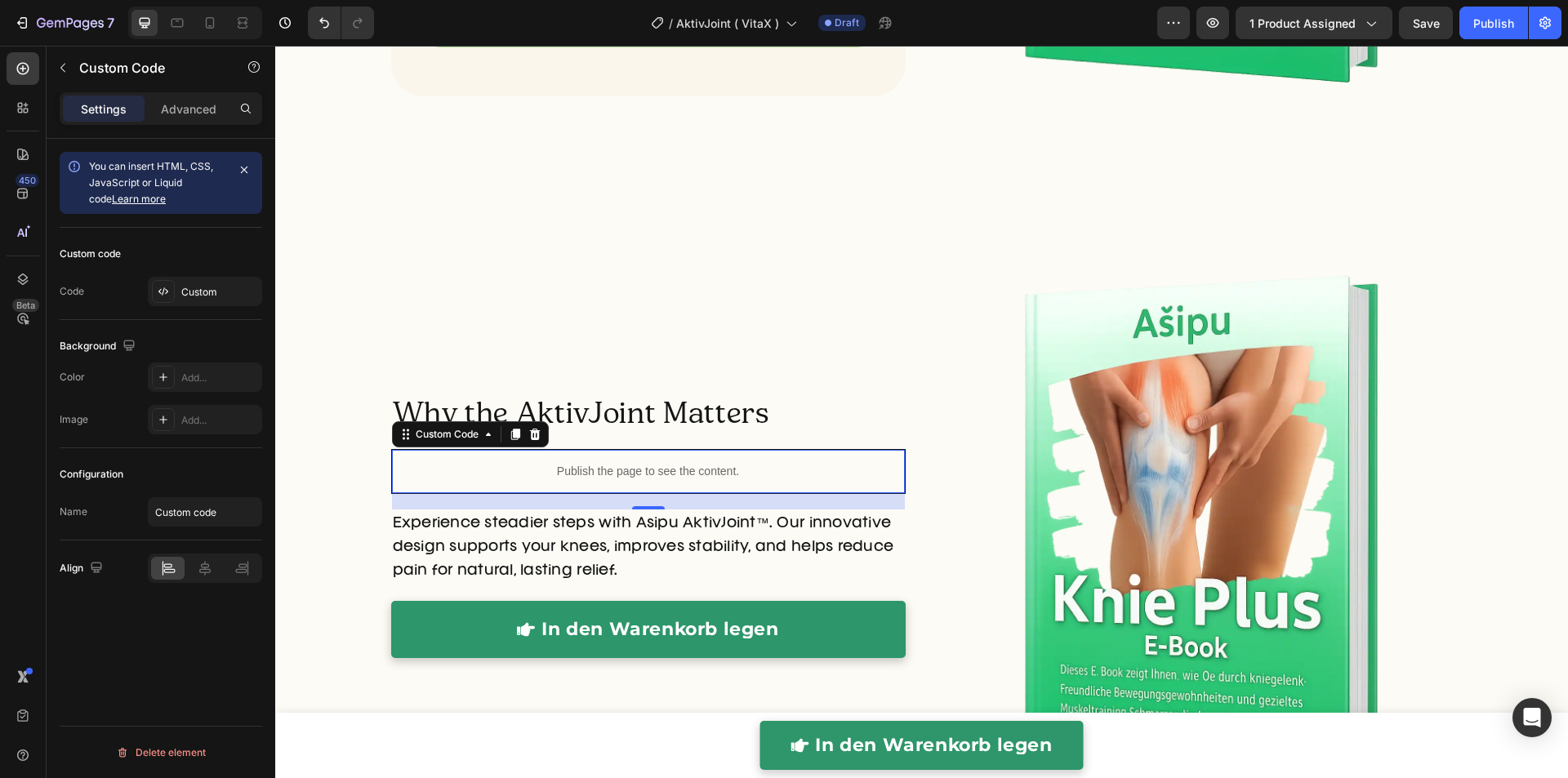
click at [1233, 32] on div "Preview 1 product assigned Save Publish" at bounding box center [1358, 22] width 404 height 32
click at [1228, 28] on button "button" at bounding box center [1212, 22] width 32 height 32
click at [1212, 18] on icon "button" at bounding box center [1212, 22] width 17 height 17
click at [528, 458] on div "Publish the page to see the content." at bounding box center [648, 471] width 513 height 43
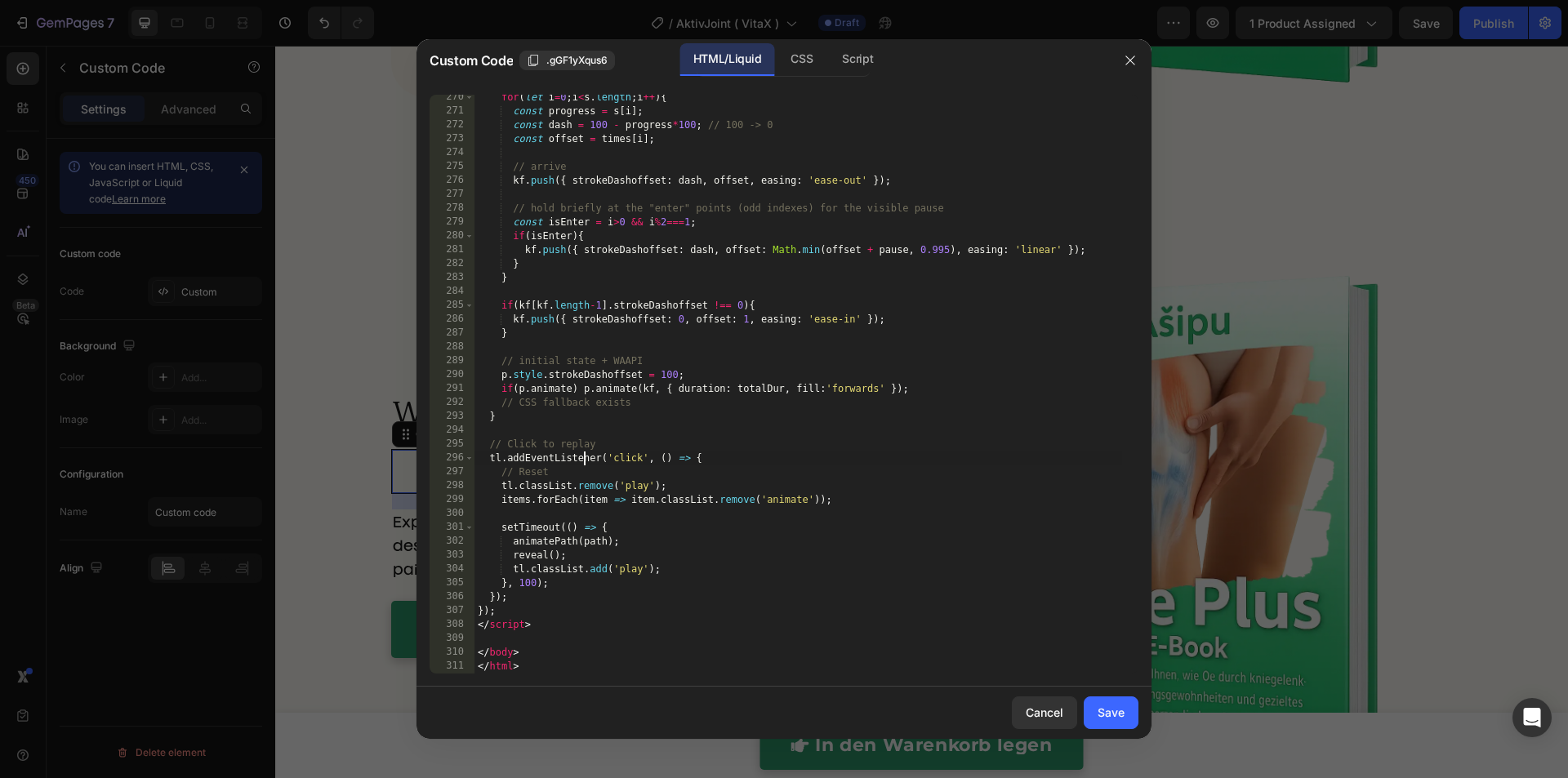
click at [580, 455] on div "for ( let i = 0 ; i < s . length ; i ++ ) { const progress = s [ i ] ; const da…" at bounding box center [798, 394] width 647 height 606
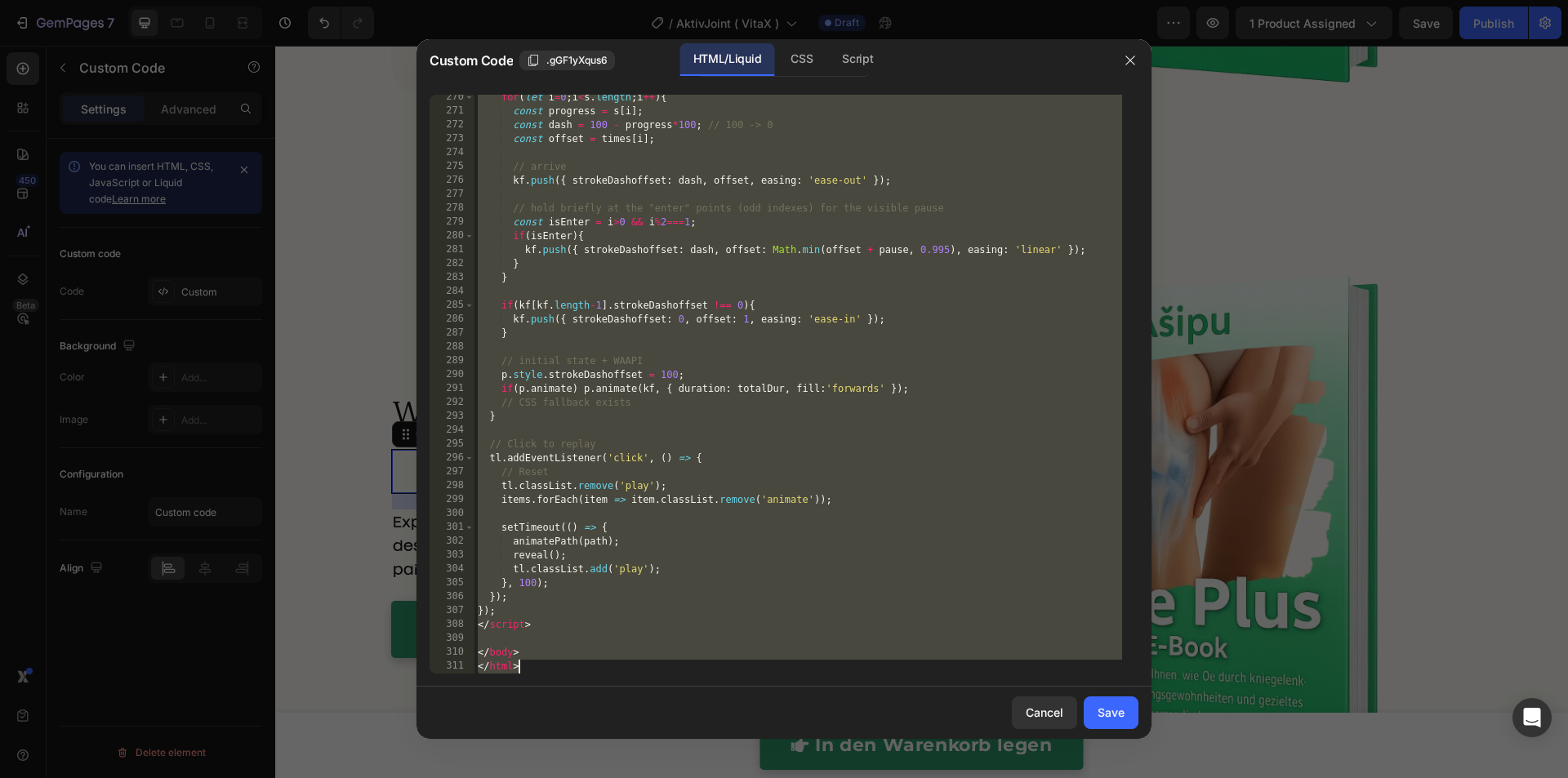
paste textarea
type textarea "</html>"
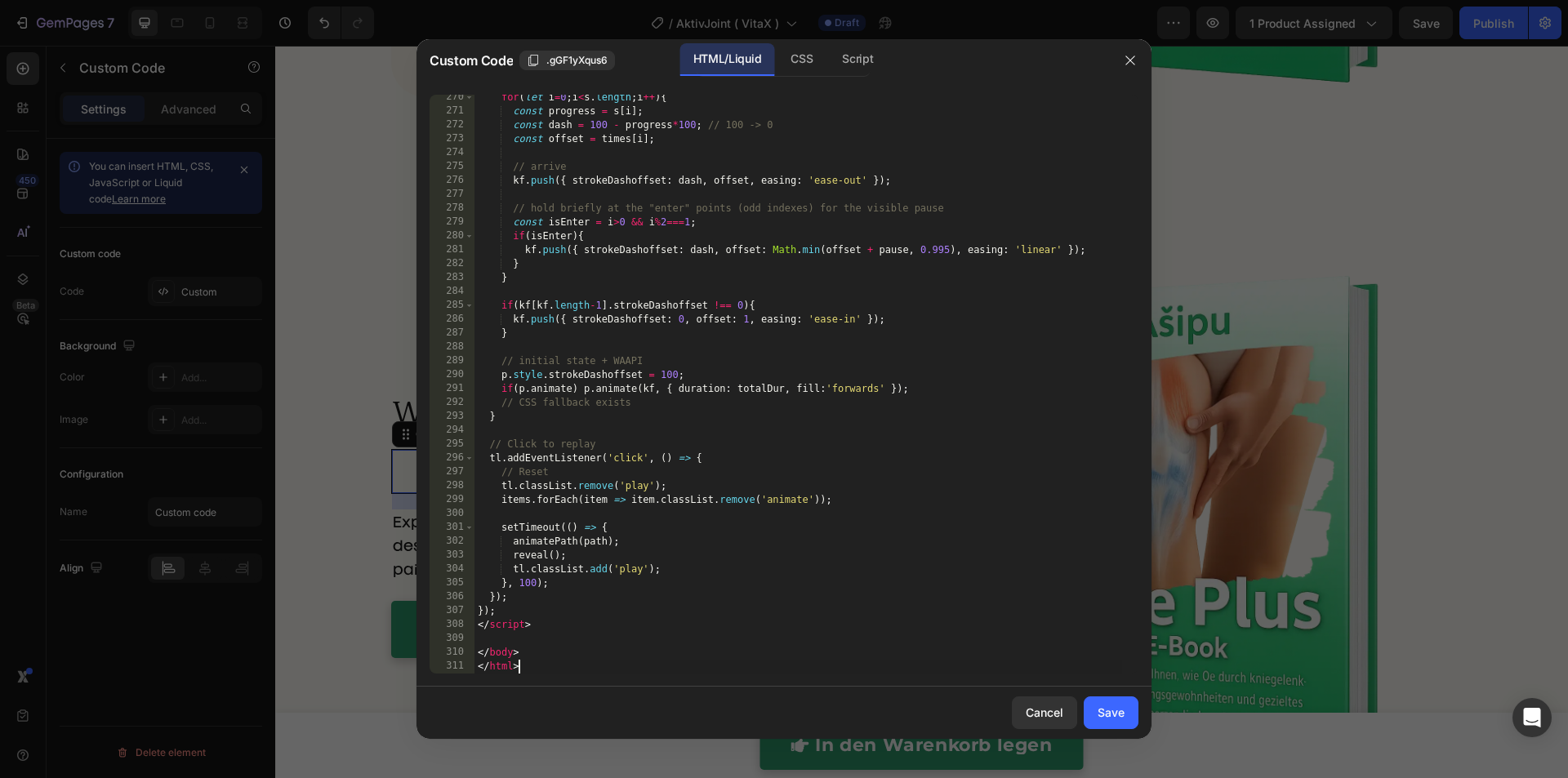
click at [1136, 62] on button "button" at bounding box center [1129, 60] width 26 height 26
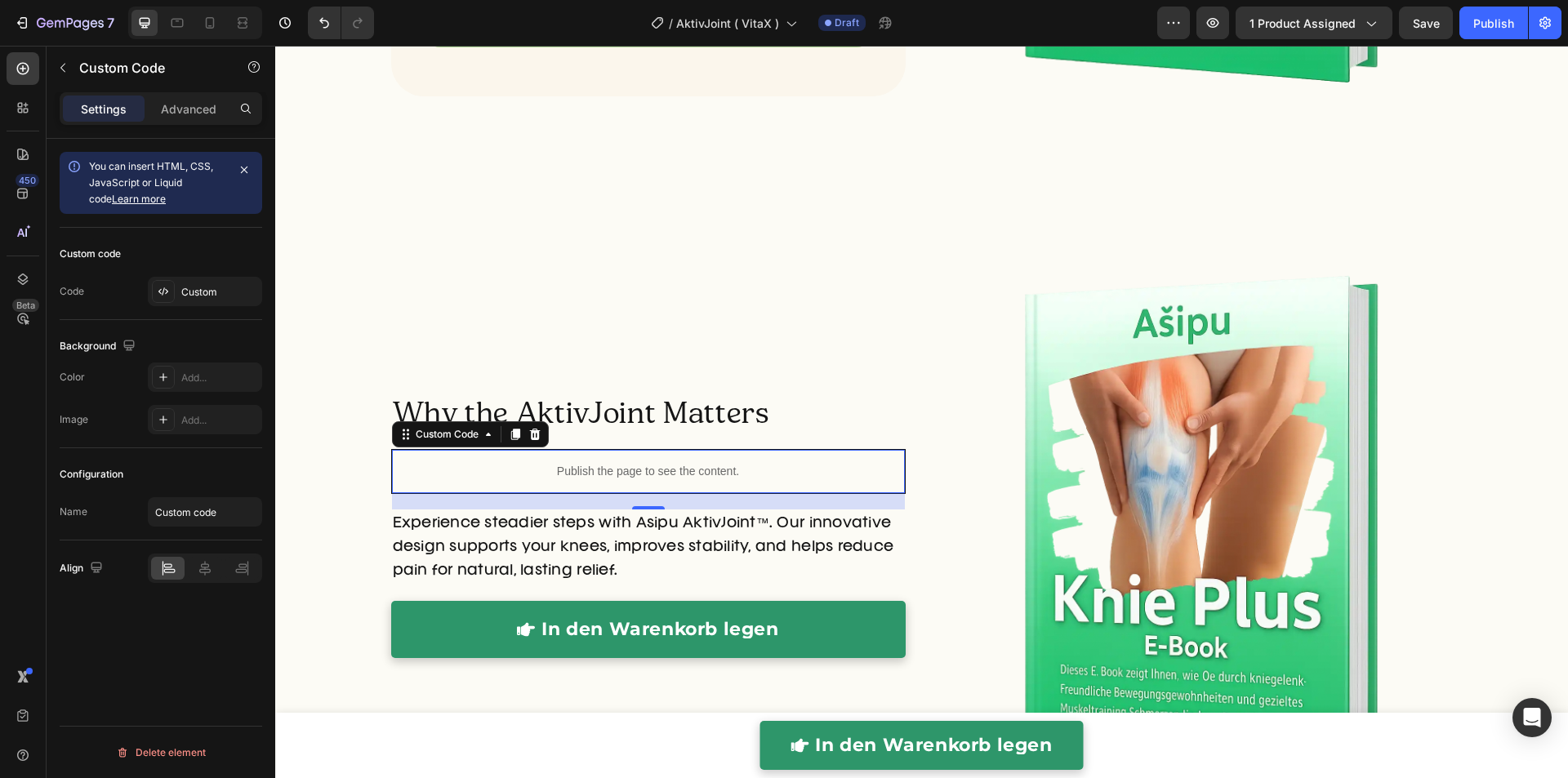
click at [695, 469] on p "Publish the page to see the content." at bounding box center [648, 472] width 513 height 18
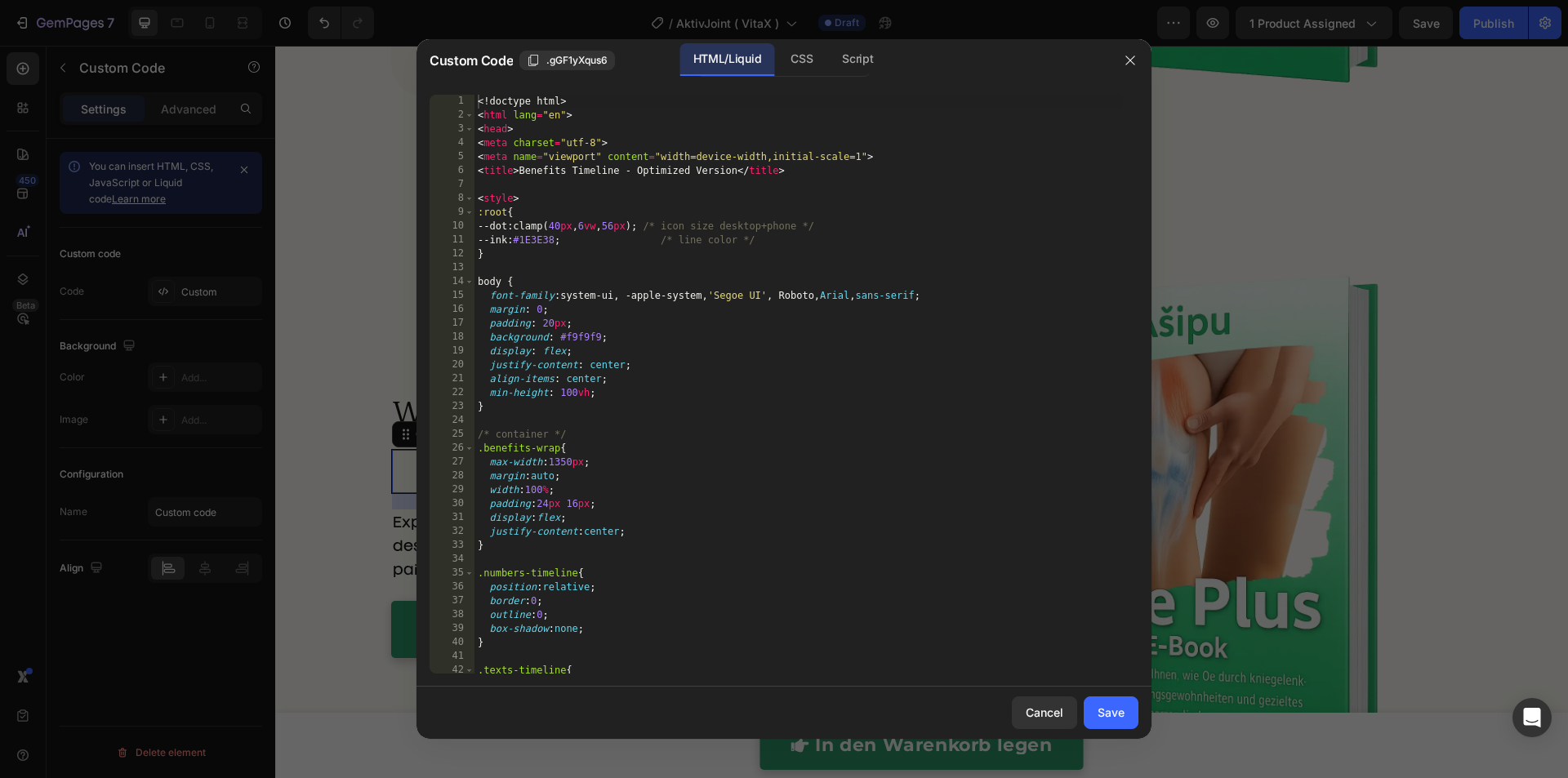
click at [670, 411] on div "<! doctype html > < html lang = "en" > < head > < meta charset = "utf-8" > < me…" at bounding box center [798, 398] width 647 height 606
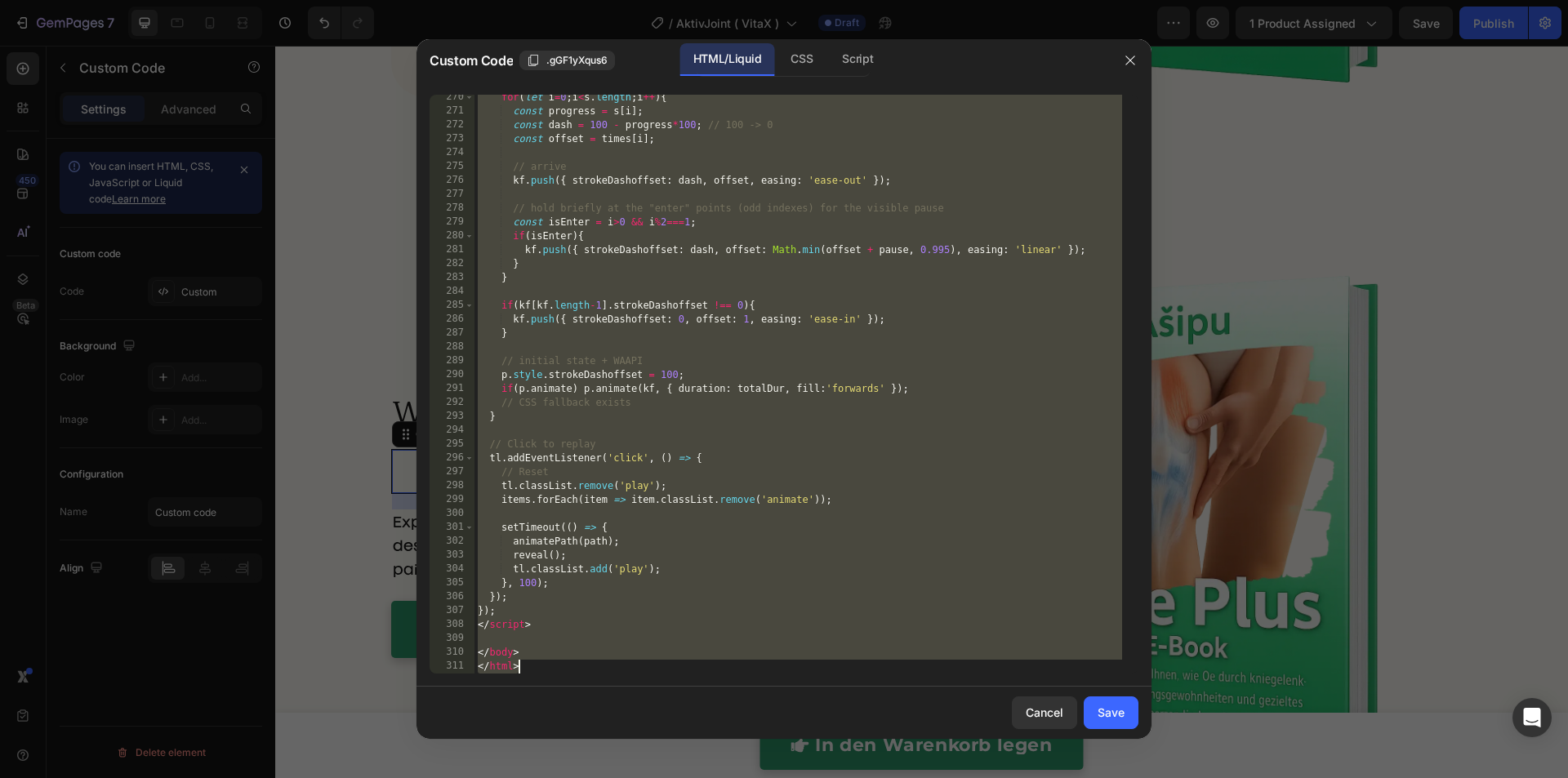
click at [727, 324] on div "for ( let i = 0 ; i < s . length ; i ++ ) { const progress = s [ i ] ; const da…" at bounding box center [798, 394] width 647 height 606
paste textarea
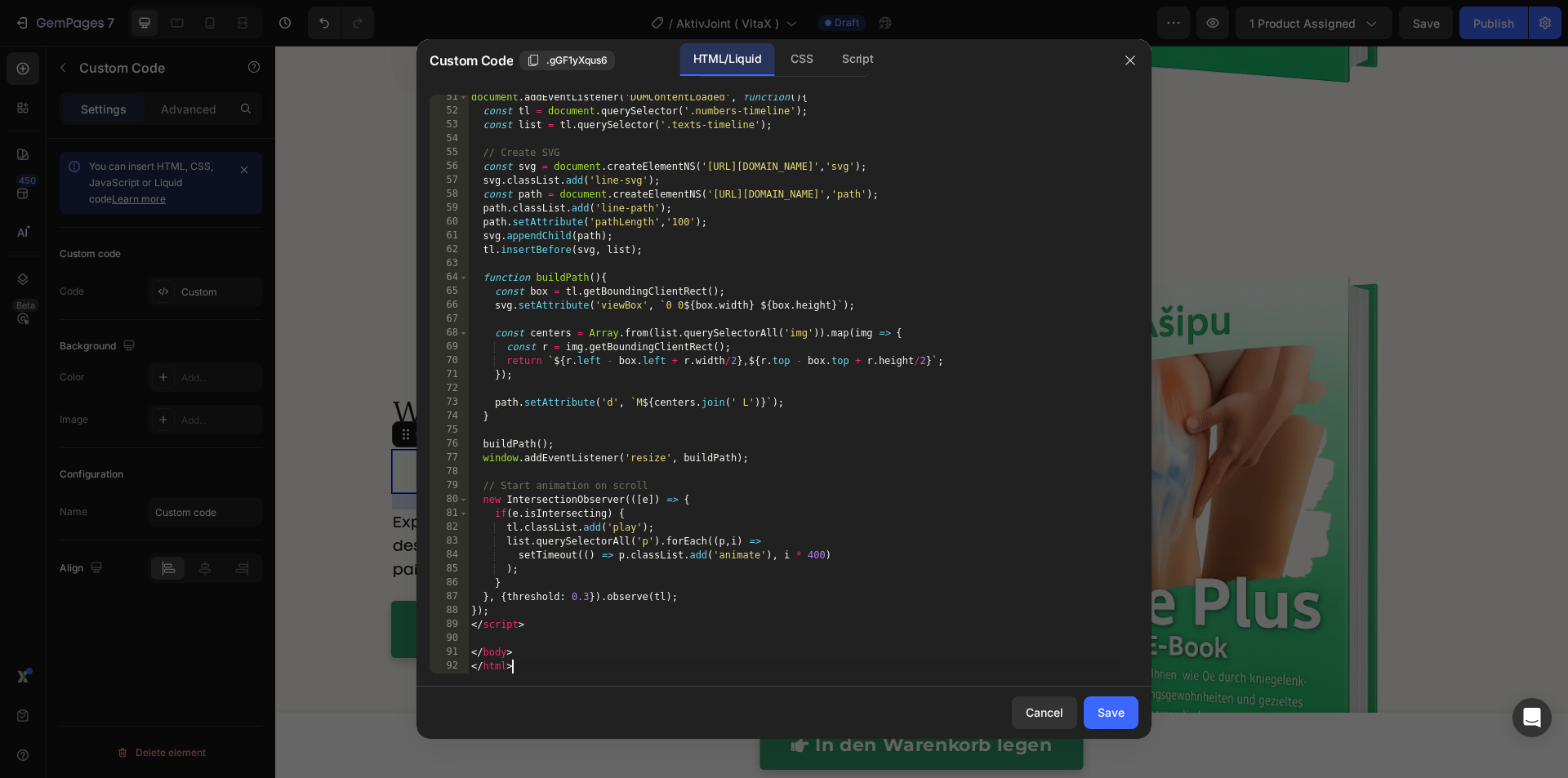
scroll to position [0, 0]
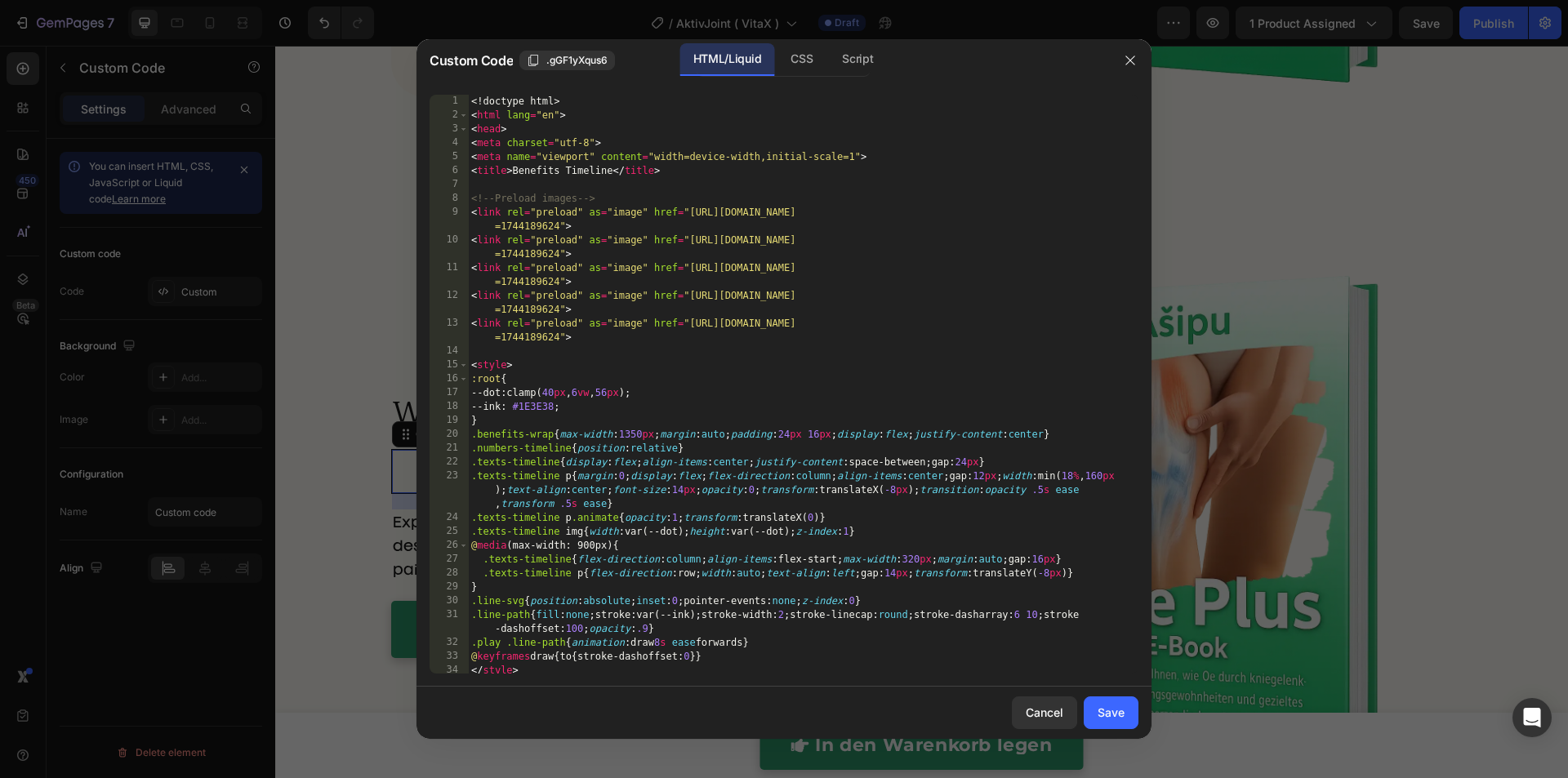
click at [579, 323] on div "<! doctype html > < html lang = "en" > < head > < meta charset = "utf-8" > < me…" at bounding box center [795, 398] width 654 height 606
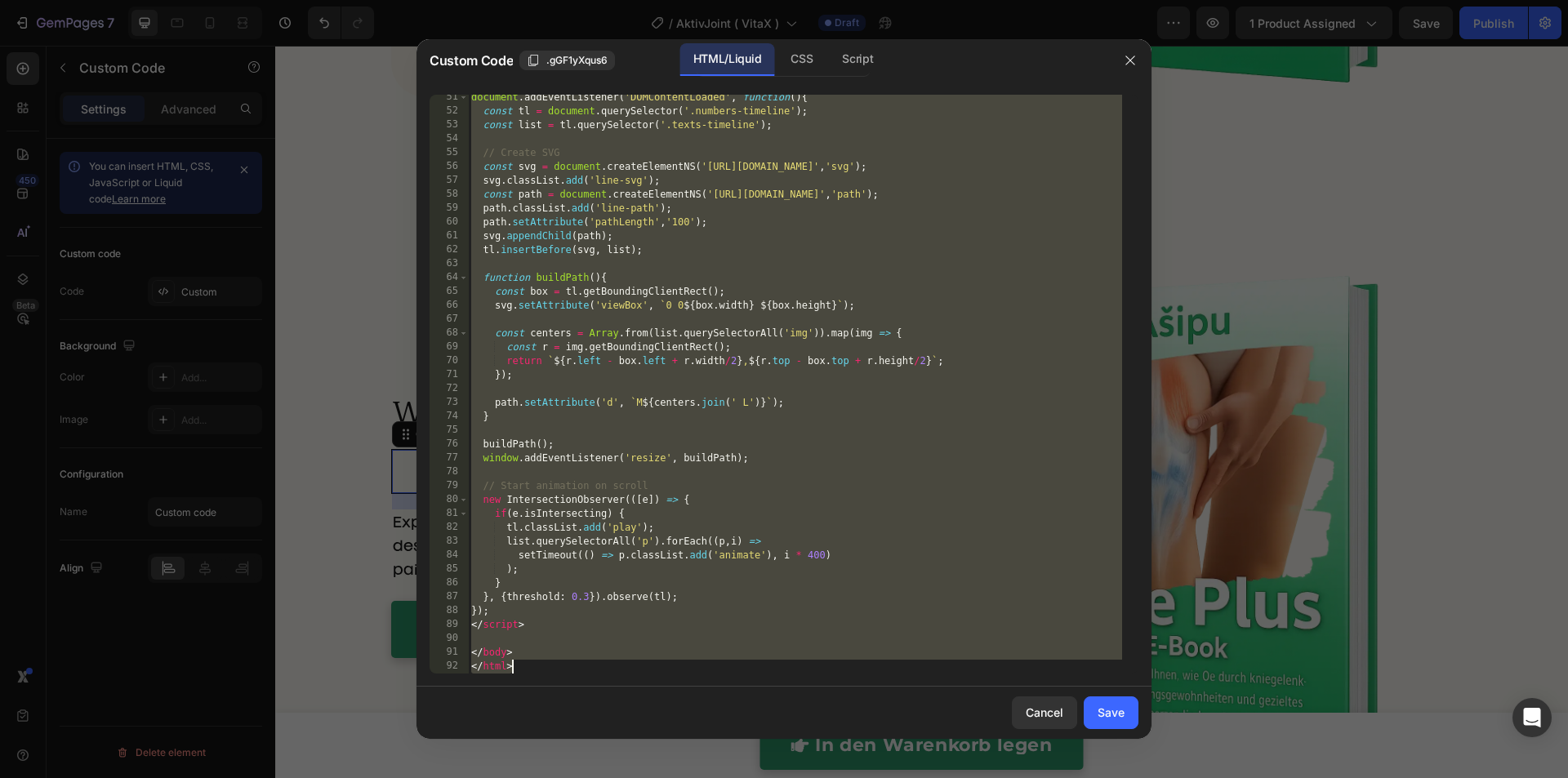
scroll to position [878, 0]
paste textarea
type textarea "</html>"
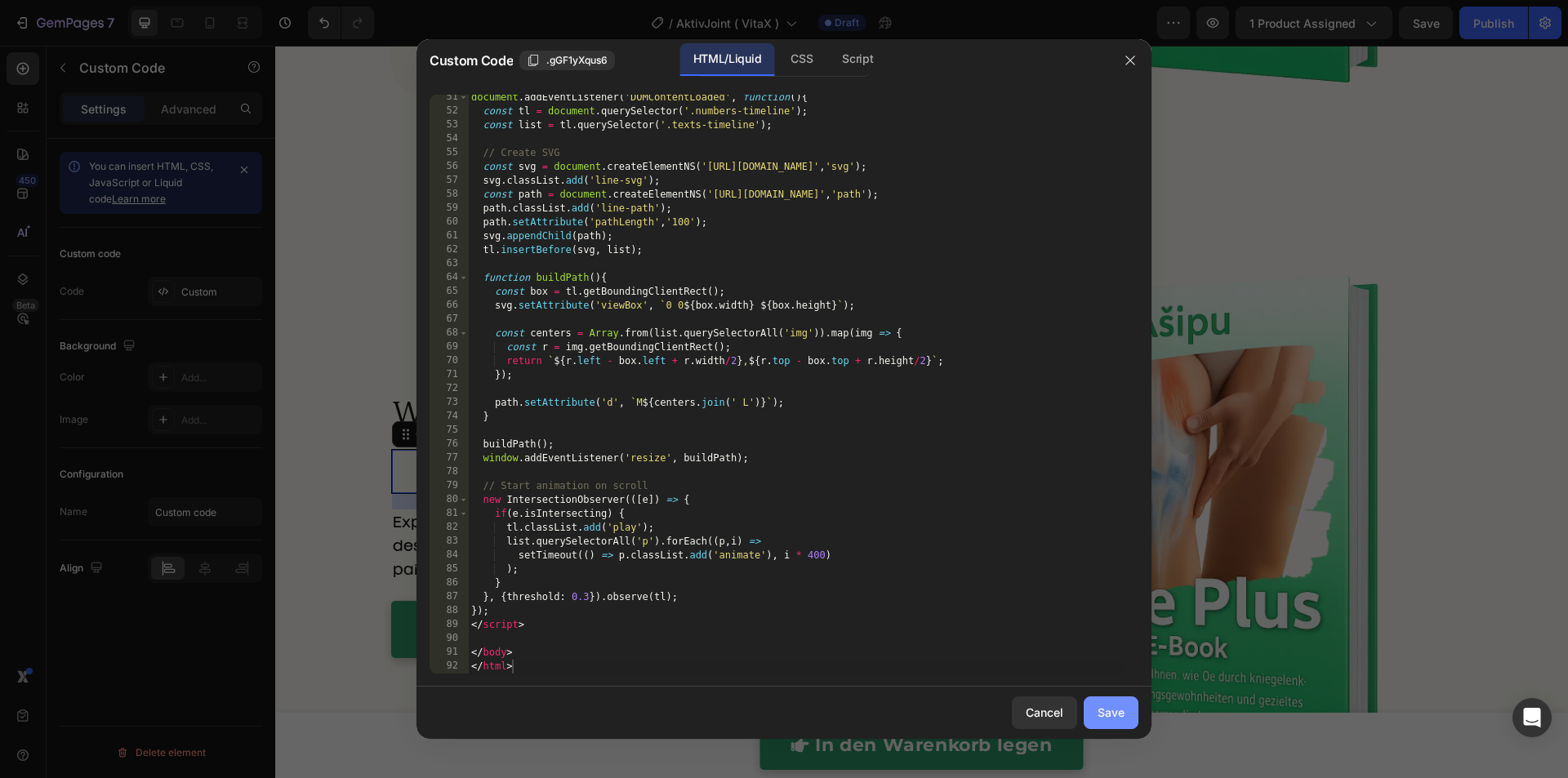
click at [1115, 720] on div "Save" at bounding box center [1111, 713] width 27 height 18
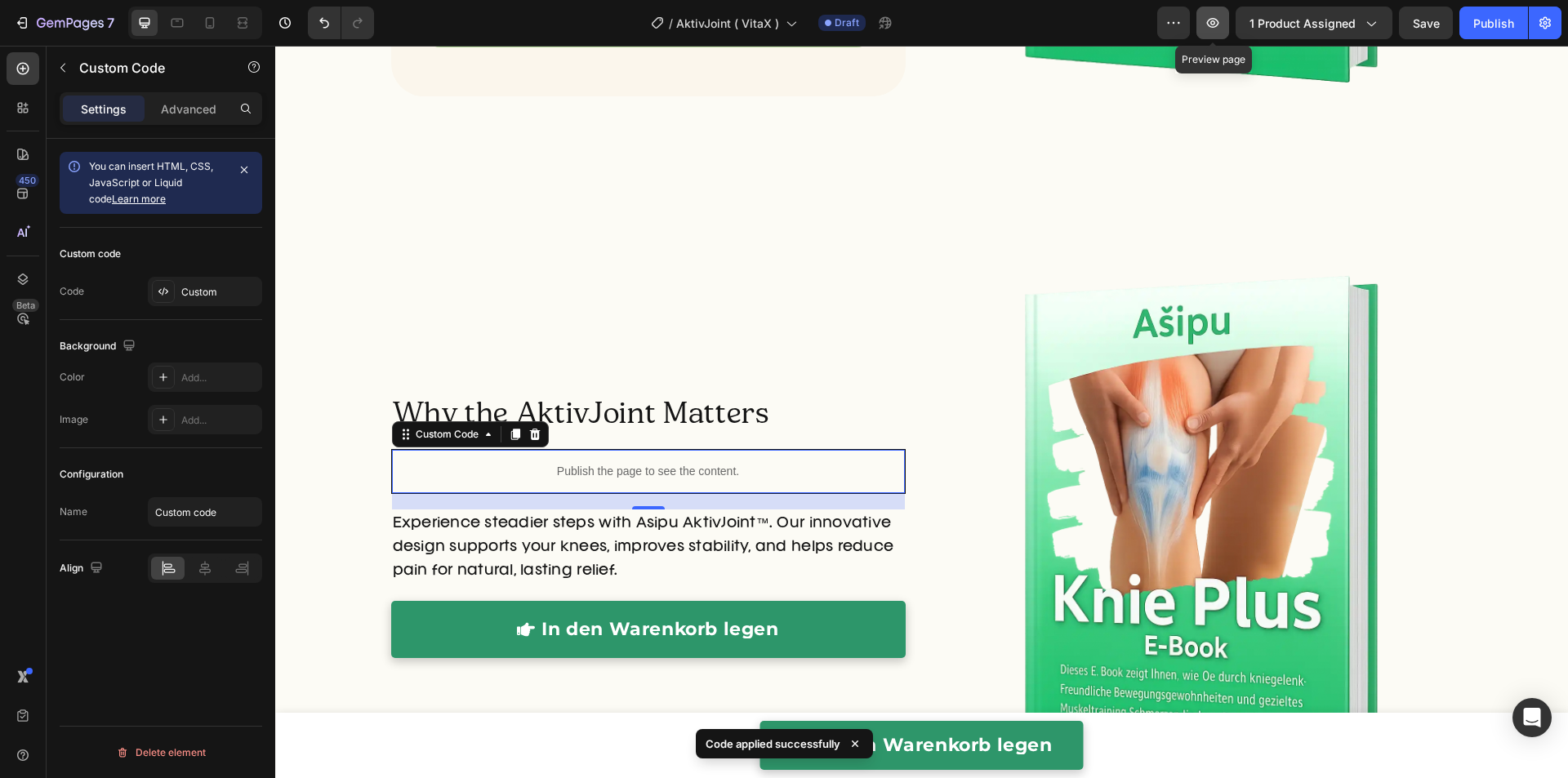
click at [1208, 19] on icon "button" at bounding box center [1212, 22] width 17 height 17
click at [775, 471] on p "Publish the page to see the content." at bounding box center [648, 472] width 513 height 18
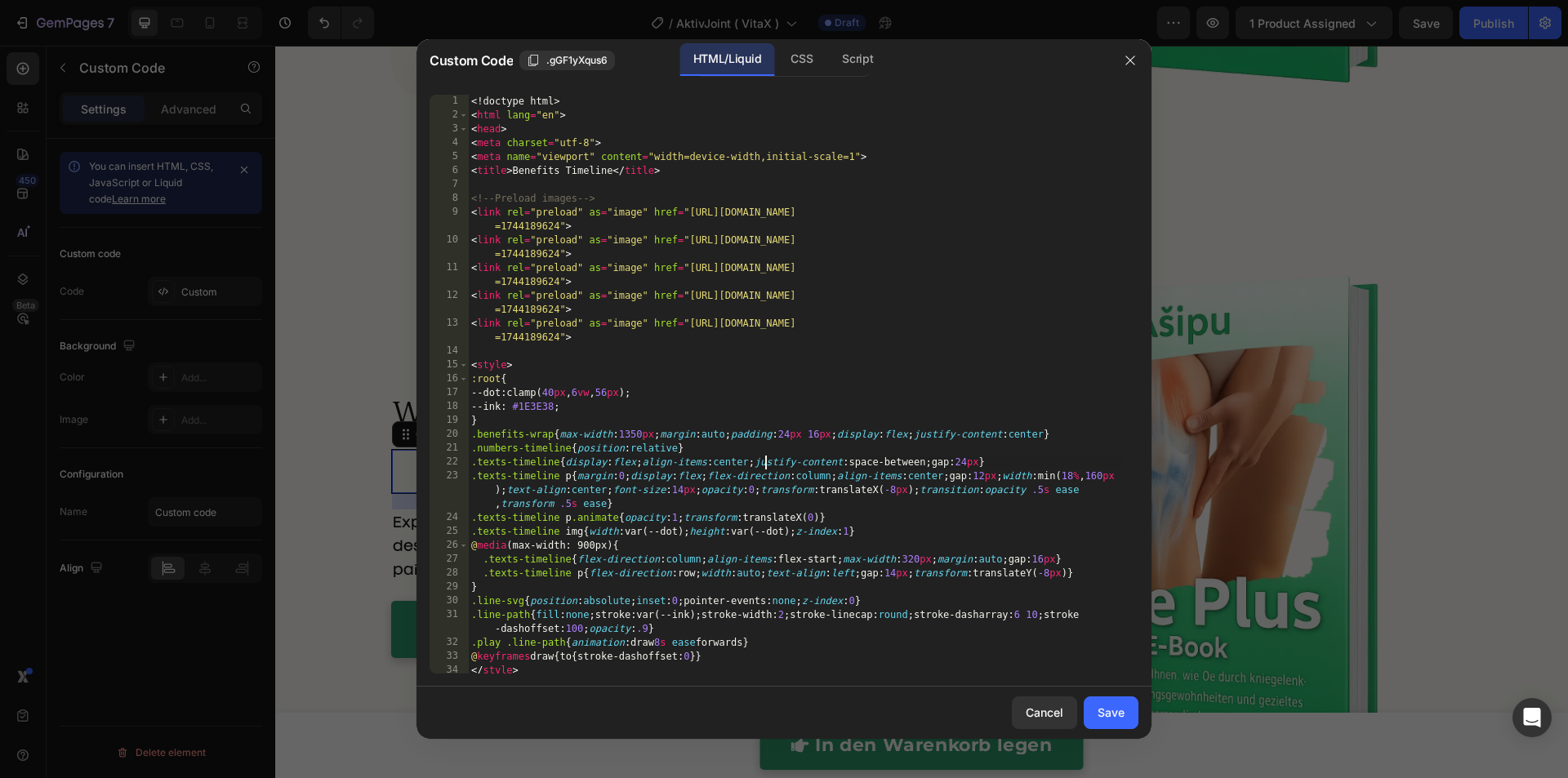
click at [763, 457] on div "<! doctype html > < html lang = "en" > < head > < meta charset = "utf-8" > < me…" at bounding box center [795, 398] width 654 height 606
type textarea "</body> </html>"
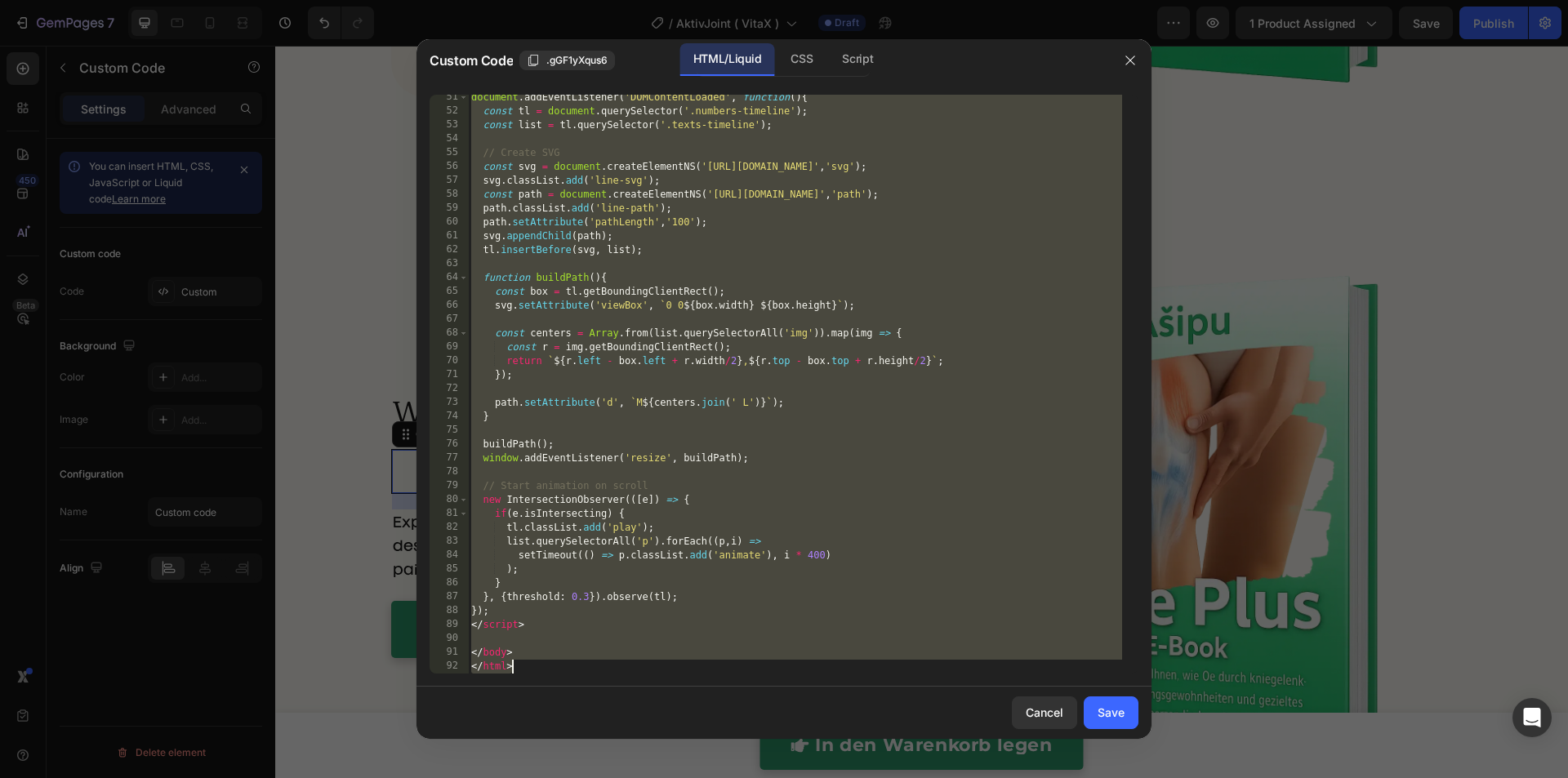
paste textarea
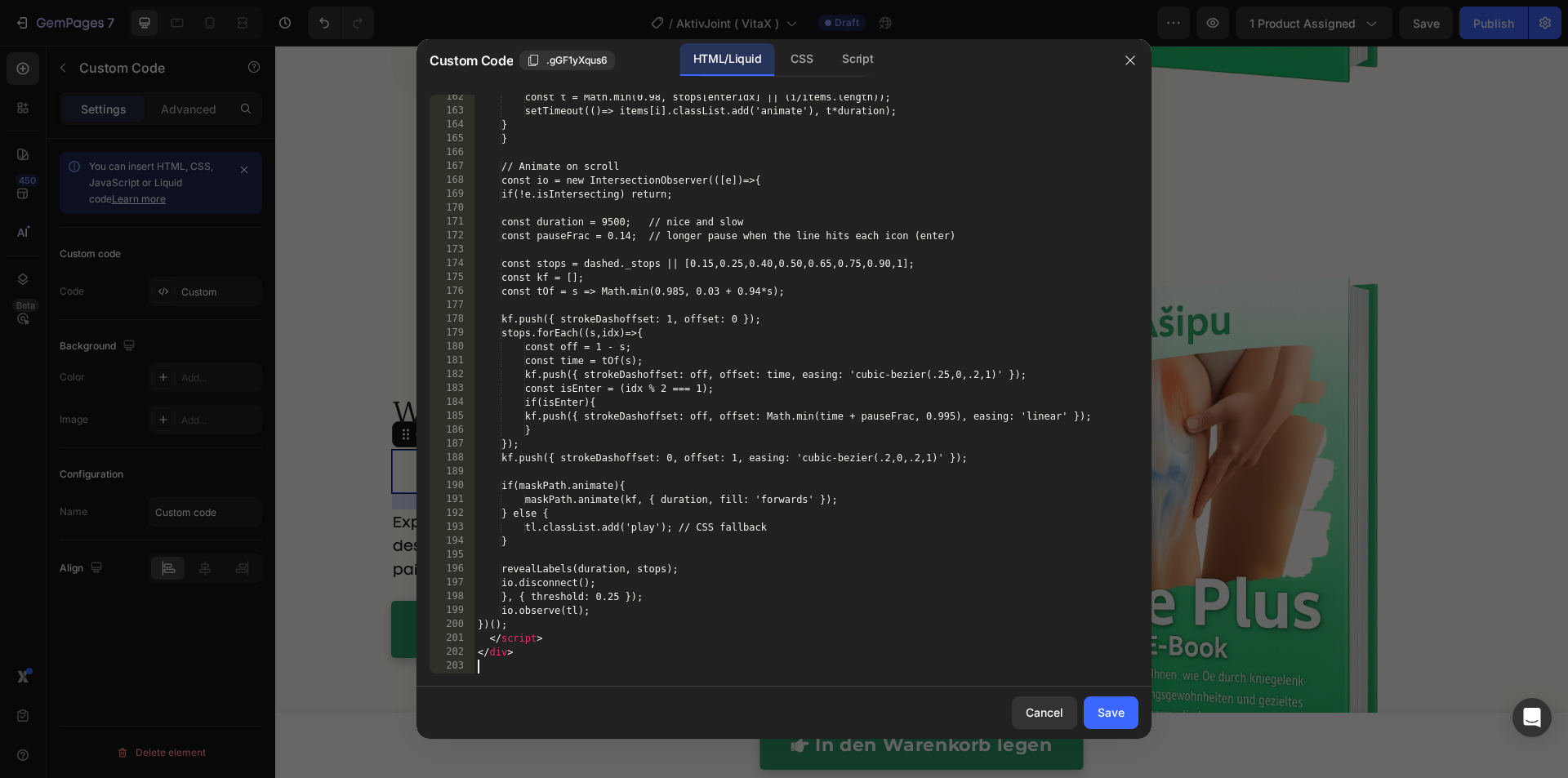
scroll to position [2391, 0]
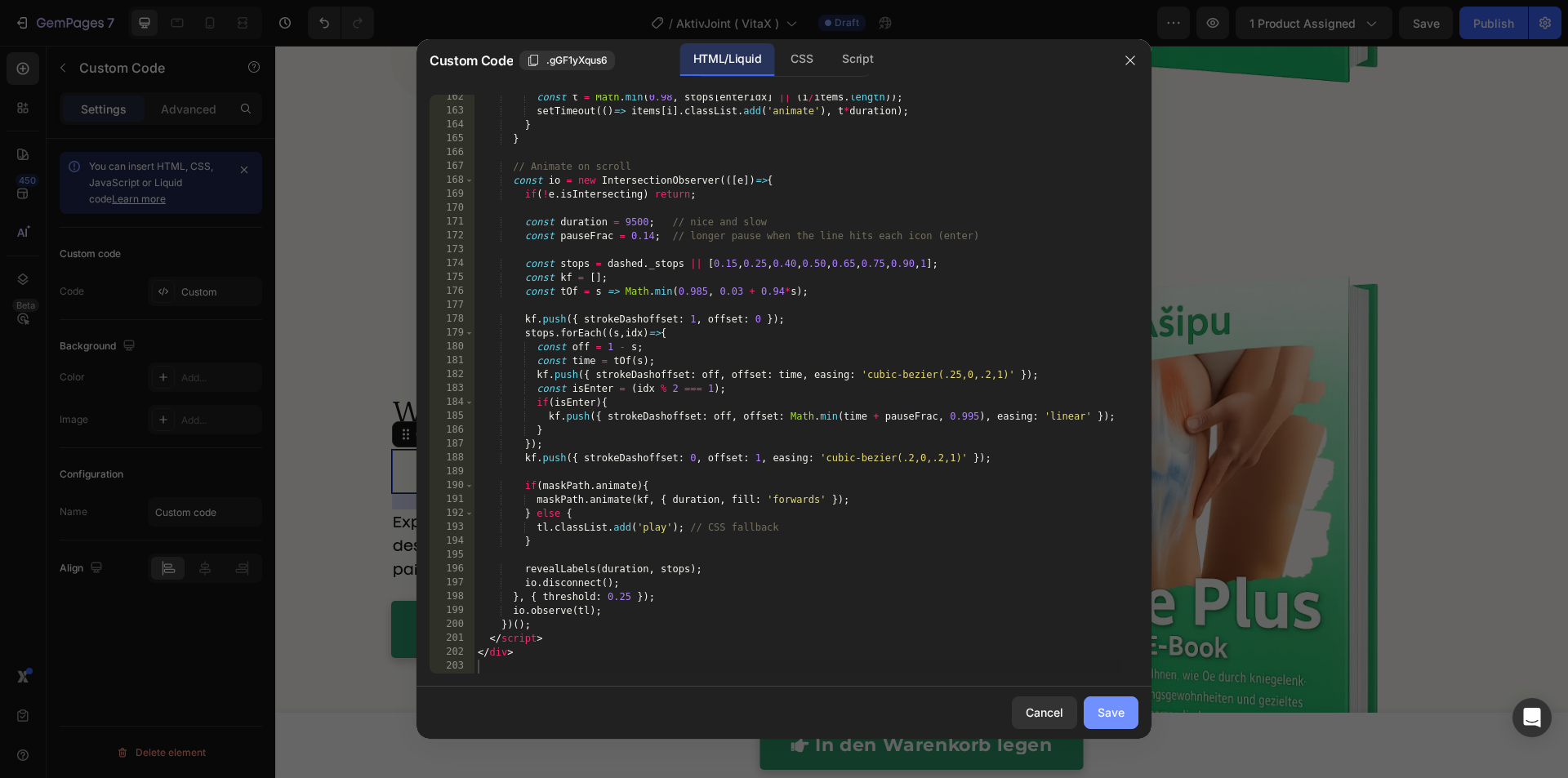
click at [1108, 706] on div "Save" at bounding box center [1111, 713] width 27 height 18
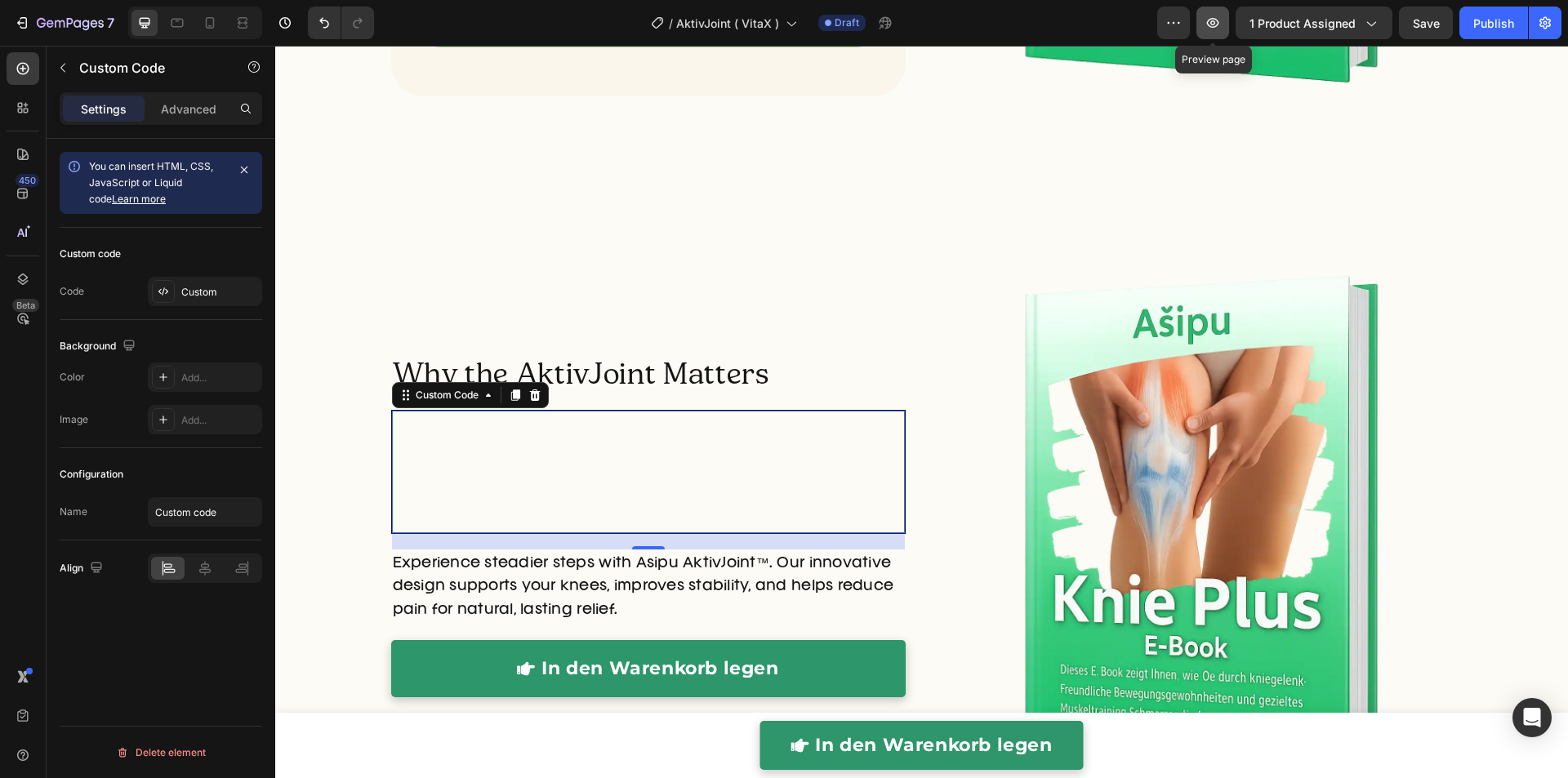
click at [1217, 27] on icon "button" at bounding box center [1212, 22] width 17 height 17
click at [743, 452] on img at bounding box center [741, 451] width 44 height 44
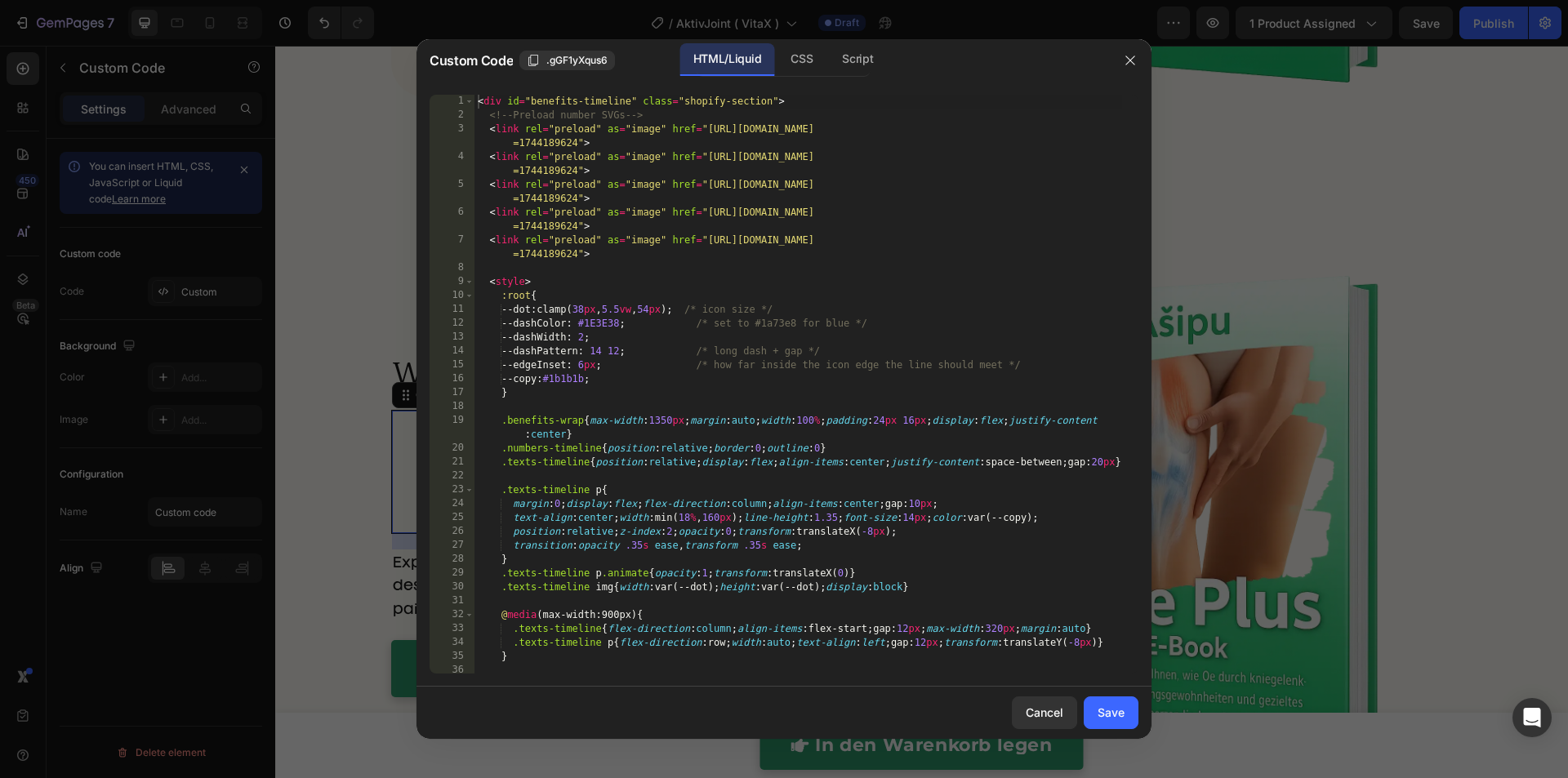
click at [741, 448] on div "< div id = "benefits-timeline" class = "shopify-section" > <!-- Preload number …" at bounding box center [798, 398] width 647 height 606
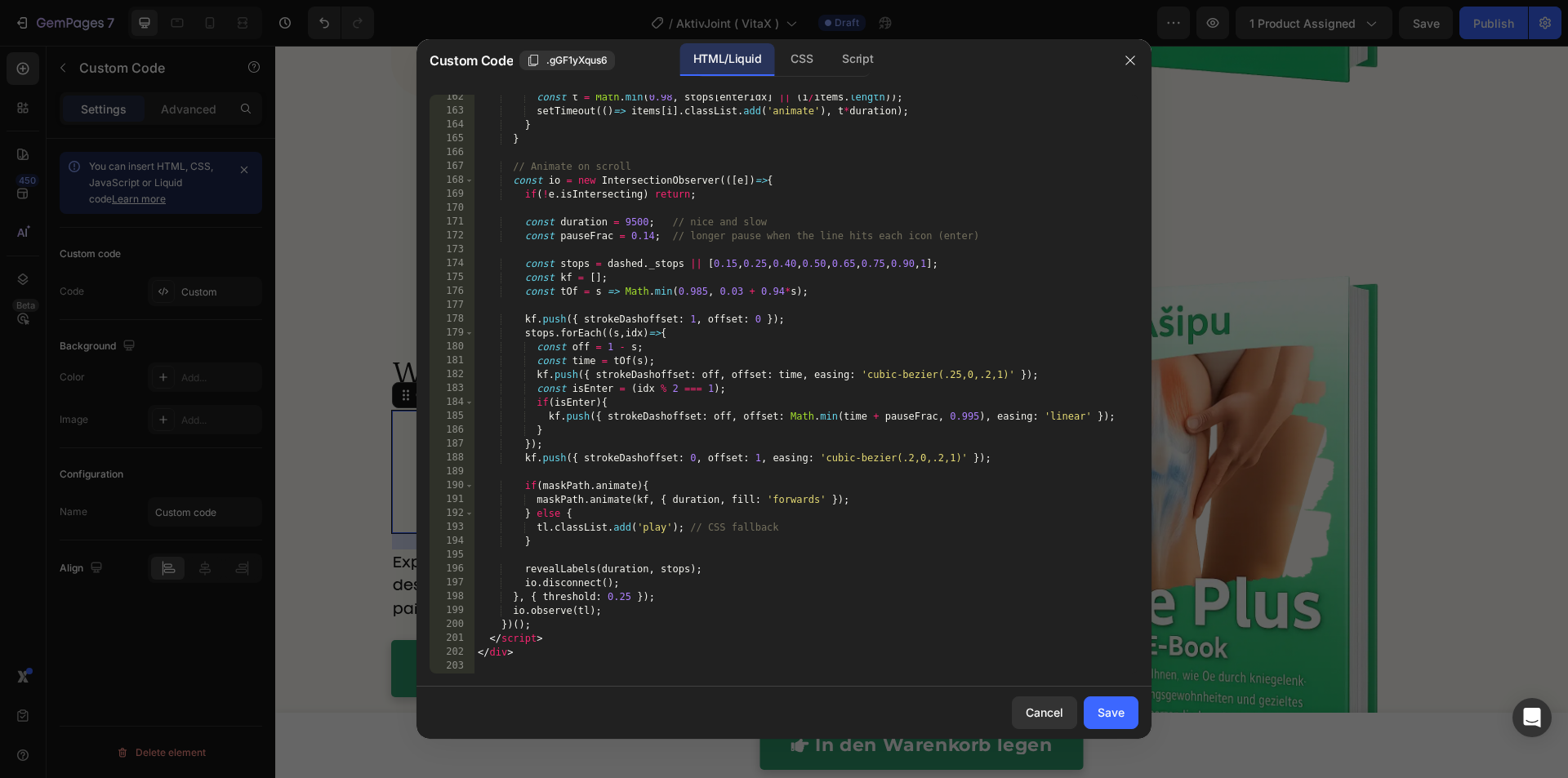
paste textarea "</html>"
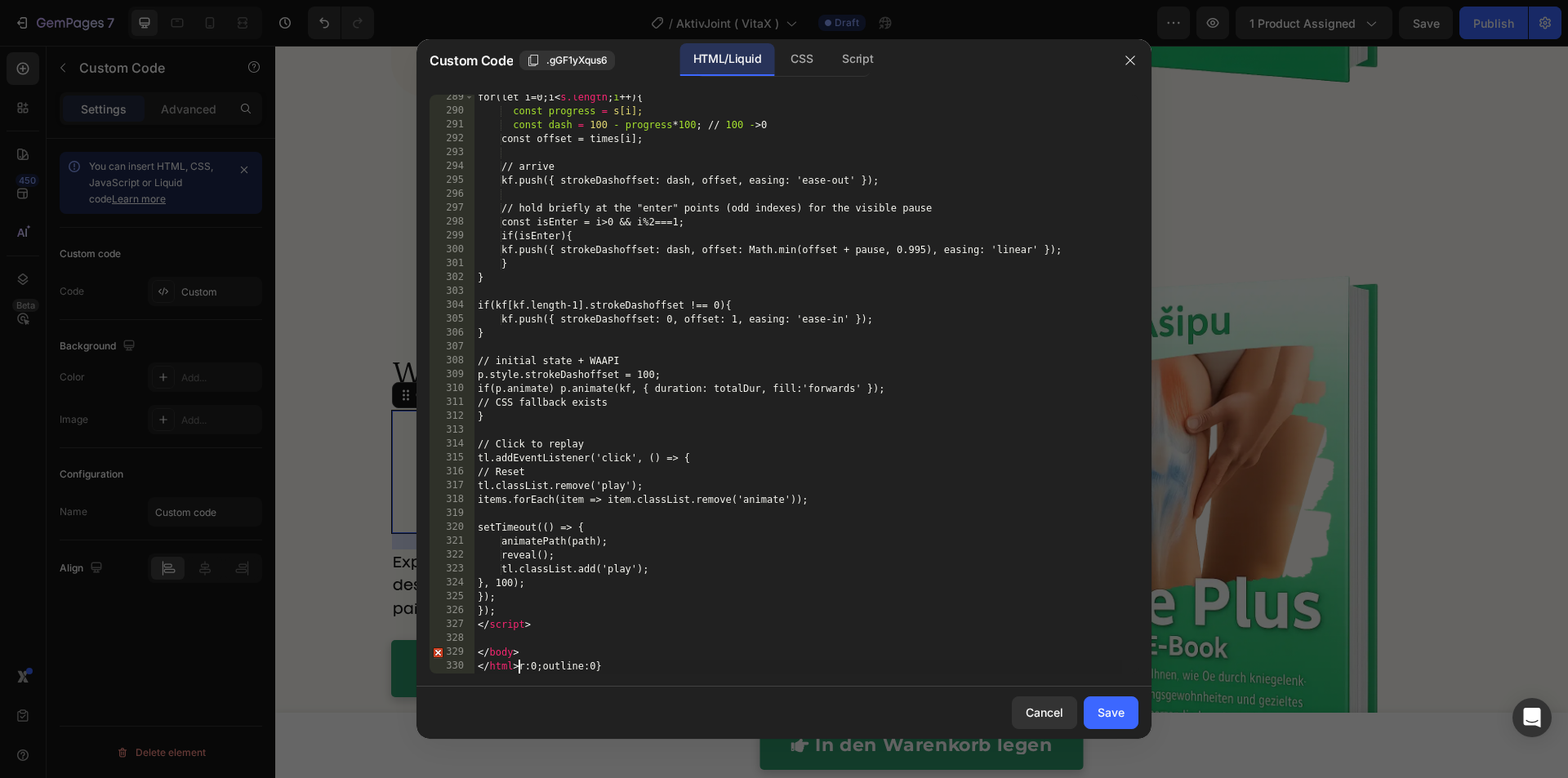
scroll to position [5282, 0]
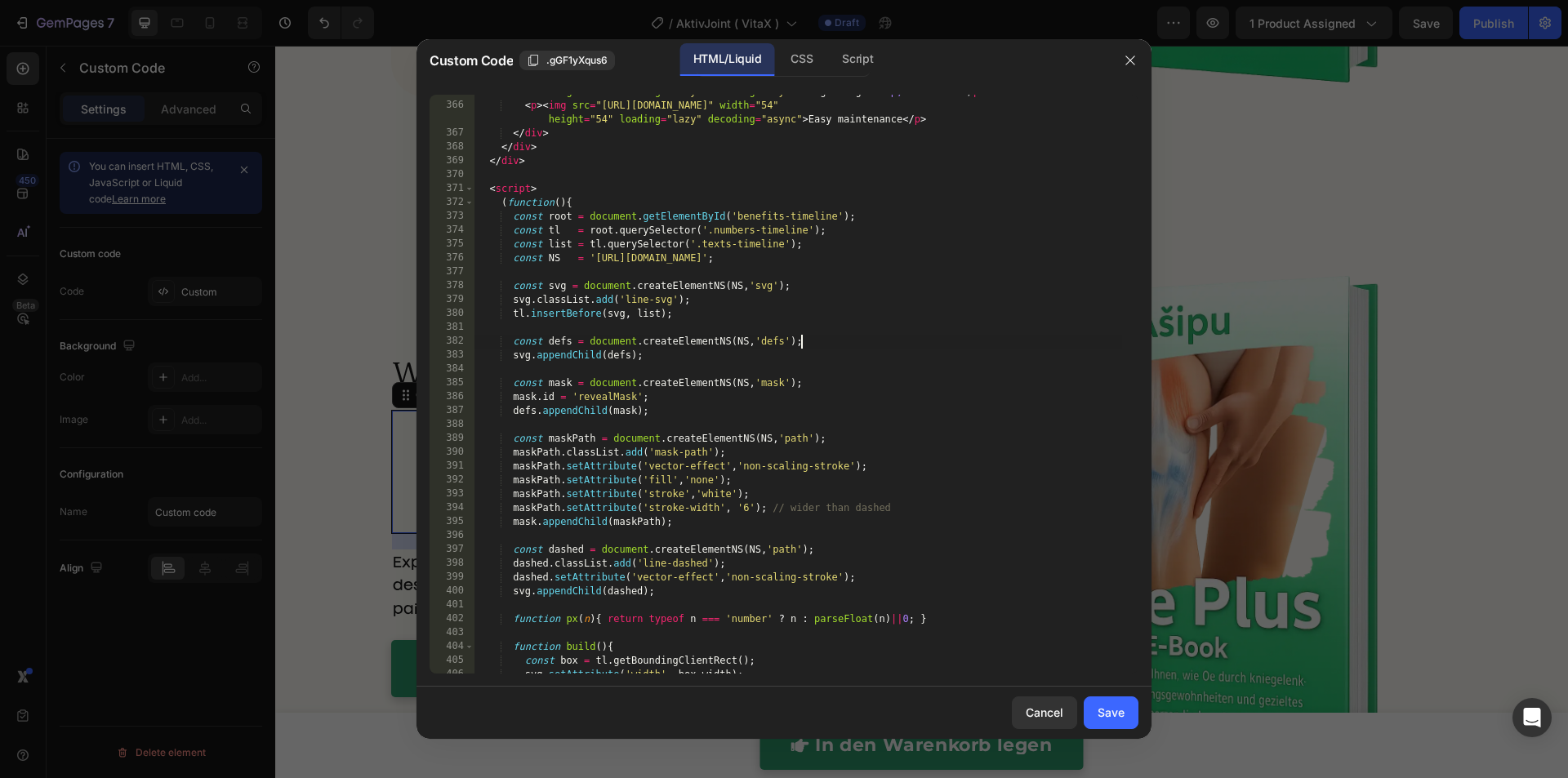
click at [936, 342] on div "< p > < img src = "https://cdn.shopify.com/s/files/1/0778/3258/5540/files/4s.sv…" at bounding box center [798, 381] width 647 height 620
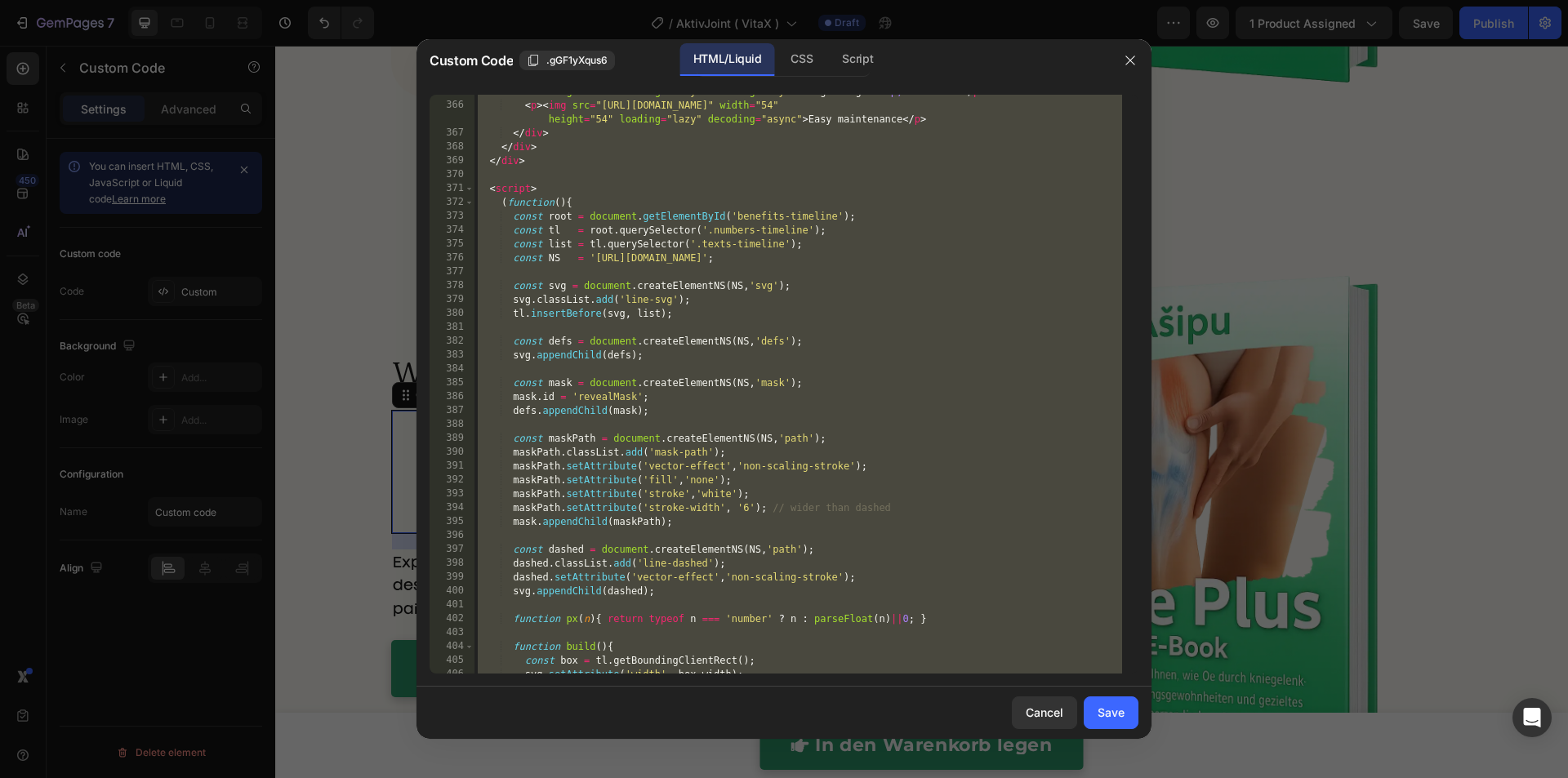
paste textarea "html>"
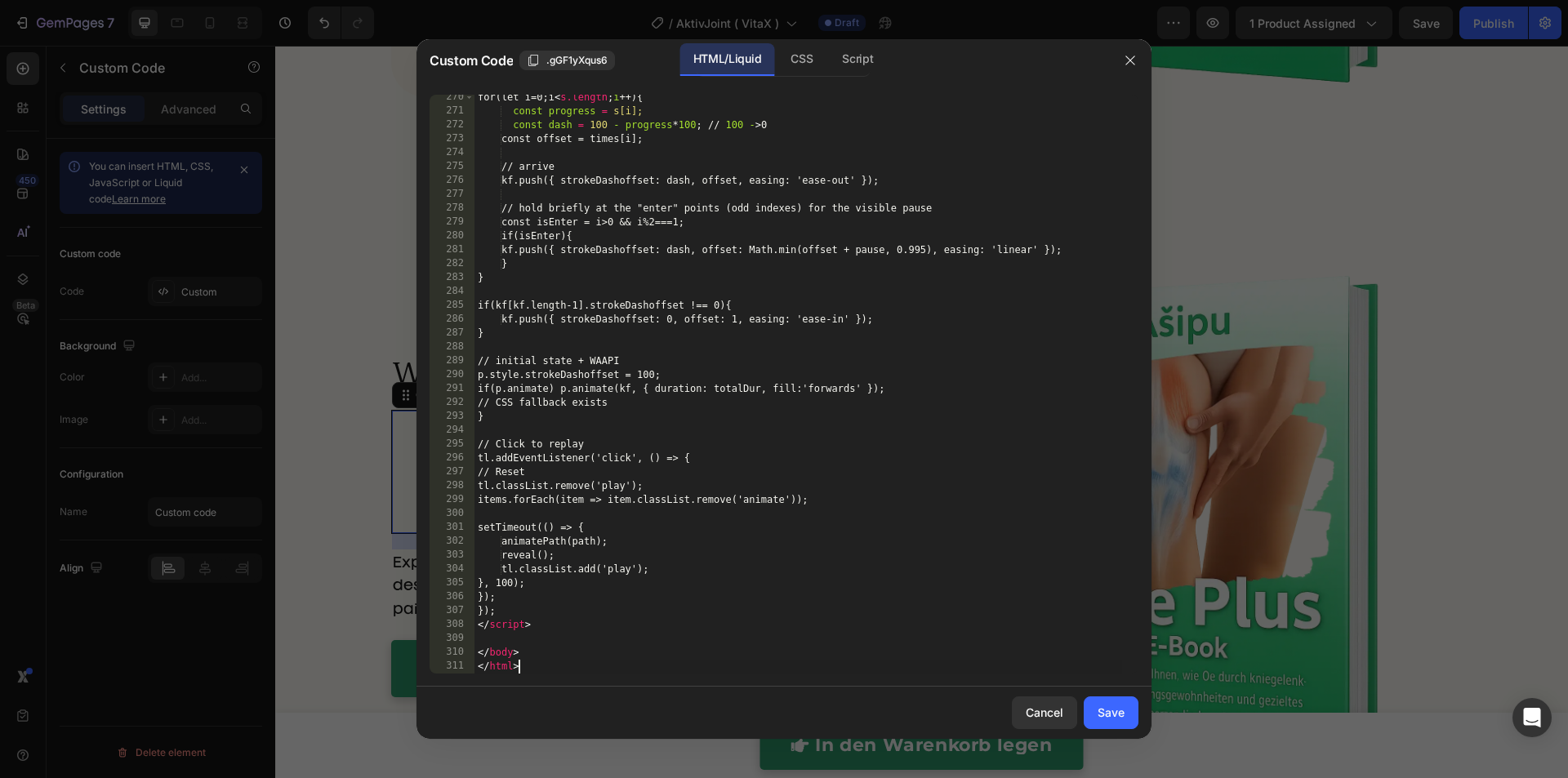
scroll to position [3820, 0]
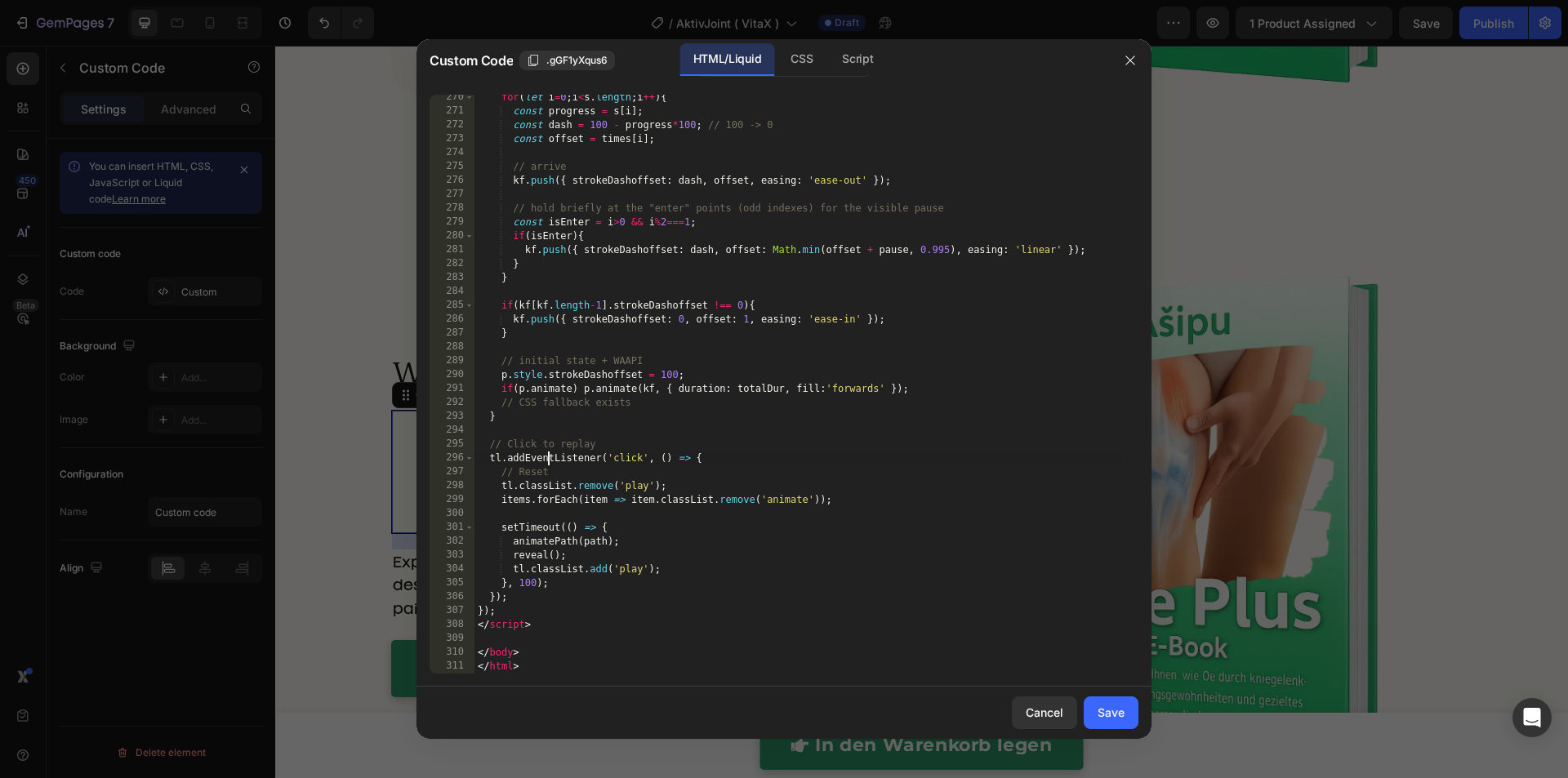
click at [548, 452] on div "for ( let i = 0 ; i < s . length ; i ++ ) { const progress = s [ i ] ; const da…" at bounding box center [798, 394] width 647 height 606
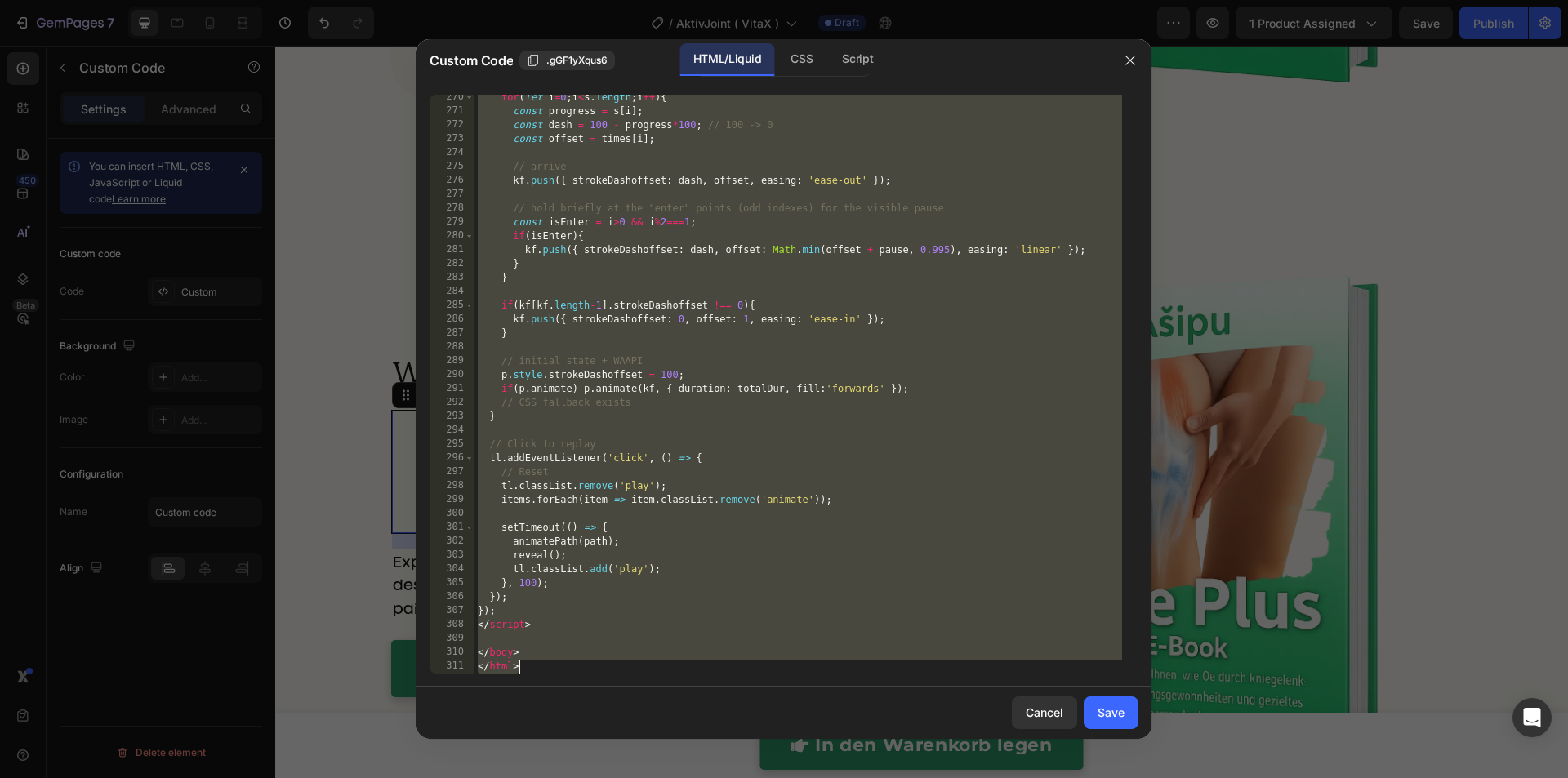
paste textarea
type textarea "</html>"
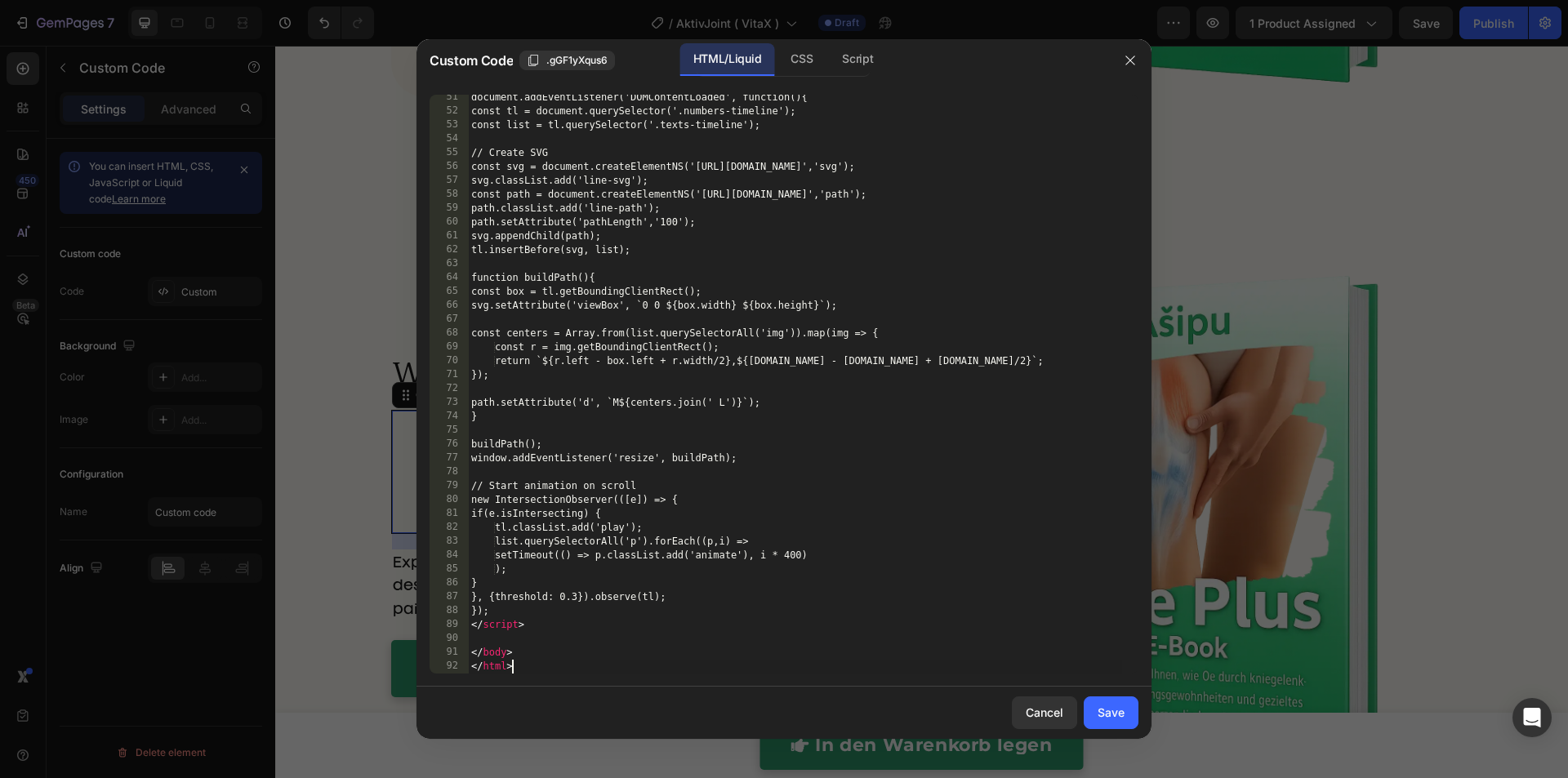
scroll to position [878, 0]
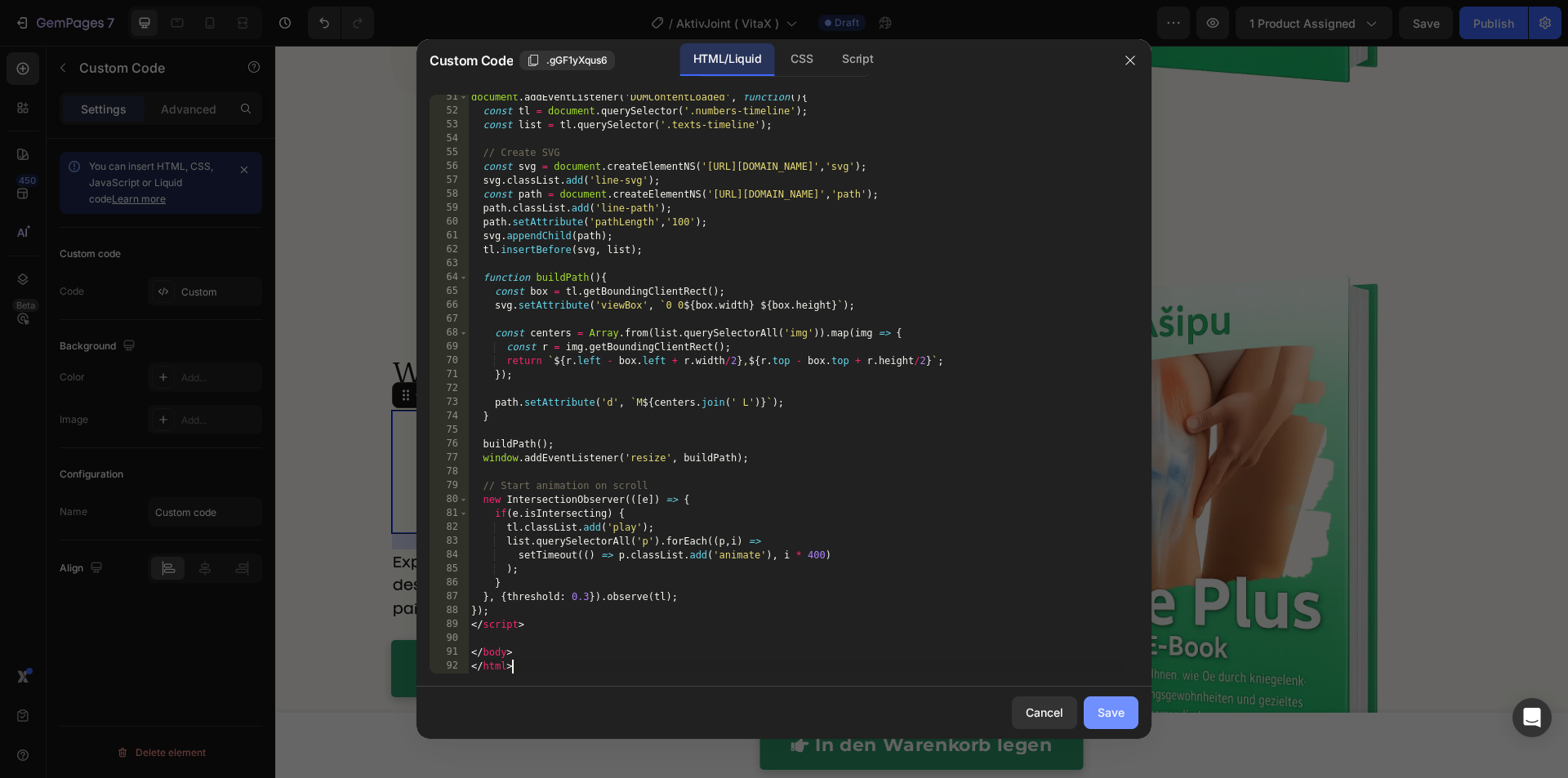
click at [1106, 711] on div "Save" at bounding box center [1111, 713] width 27 height 18
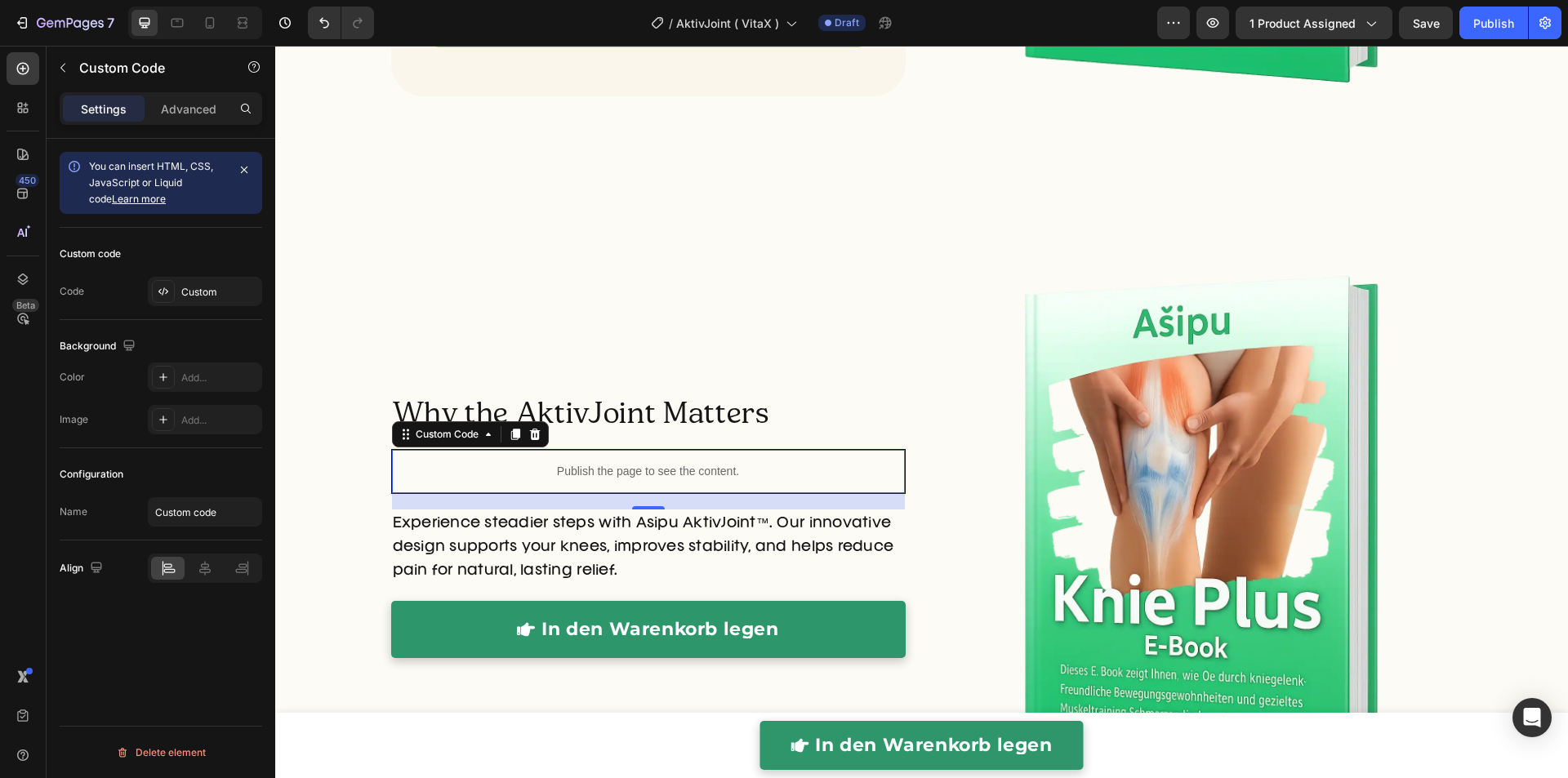
click at [573, 482] on div "Publish the page to see the content." at bounding box center [648, 471] width 513 height 43
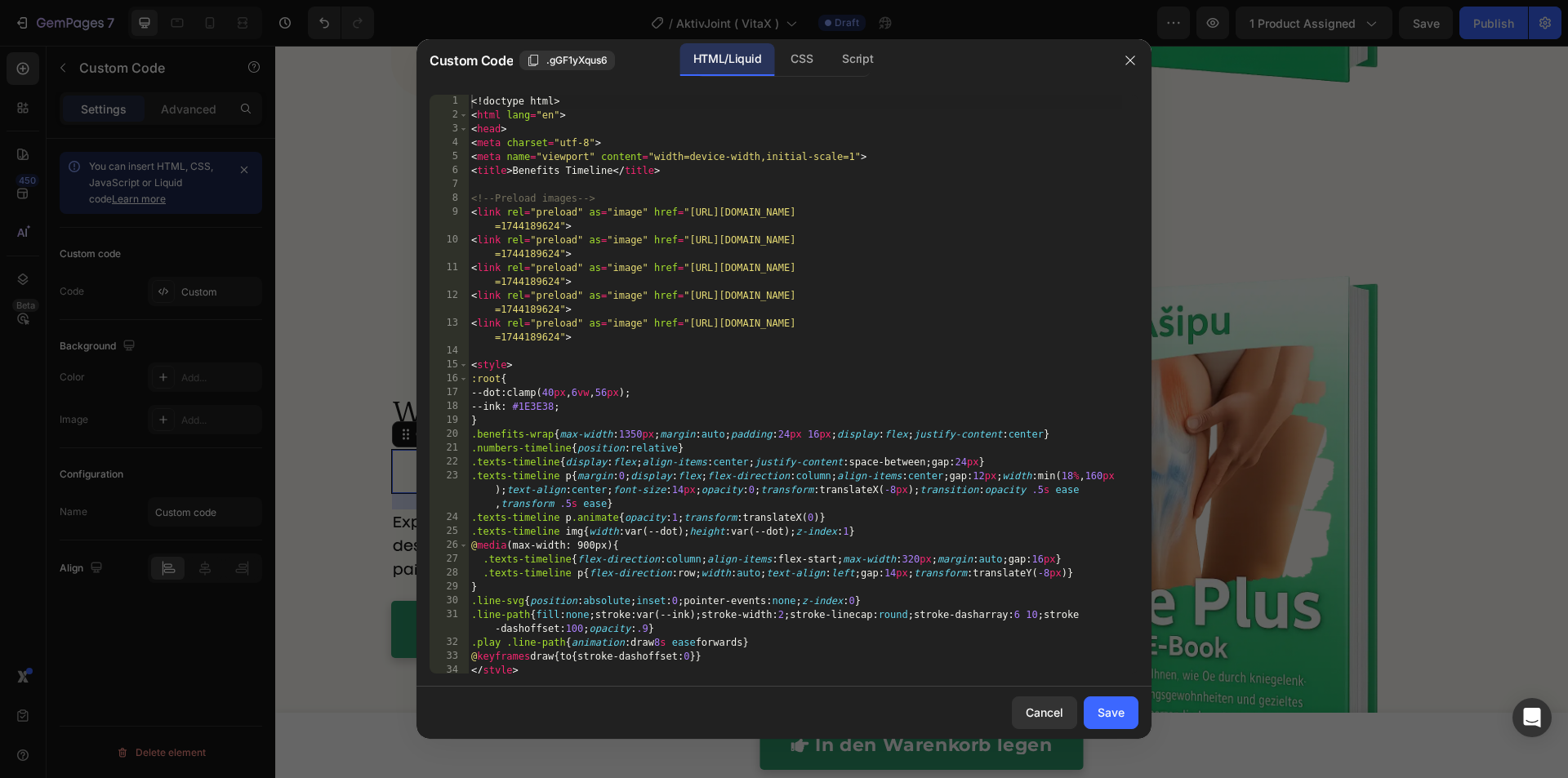
click at [676, 456] on div "<! doctype html > < html lang = "en" > < head > < meta charset = "utf-8" > < me…" at bounding box center [795, 398] width 654 height 606
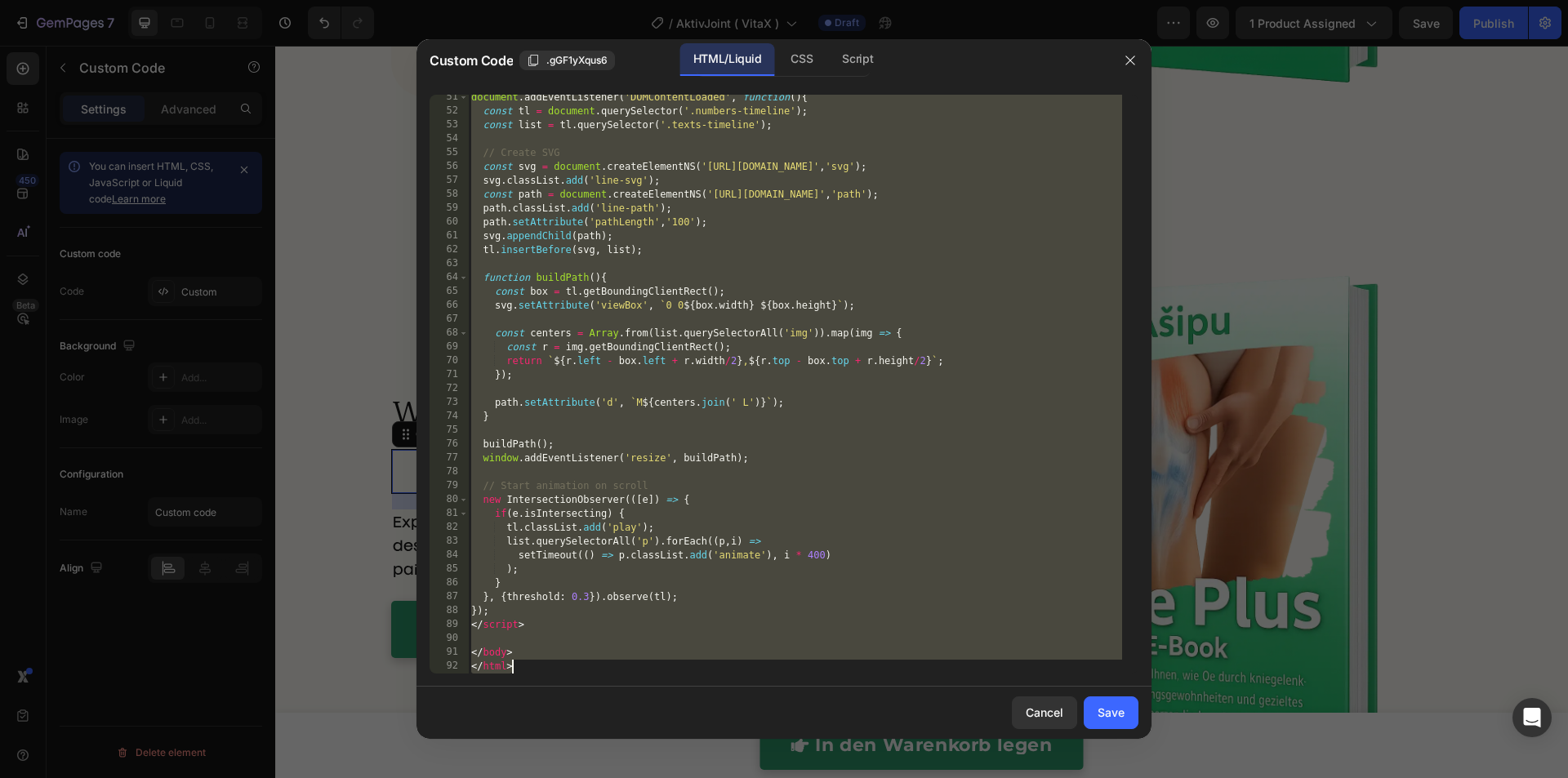
paste textarea
type textarea "</html>"
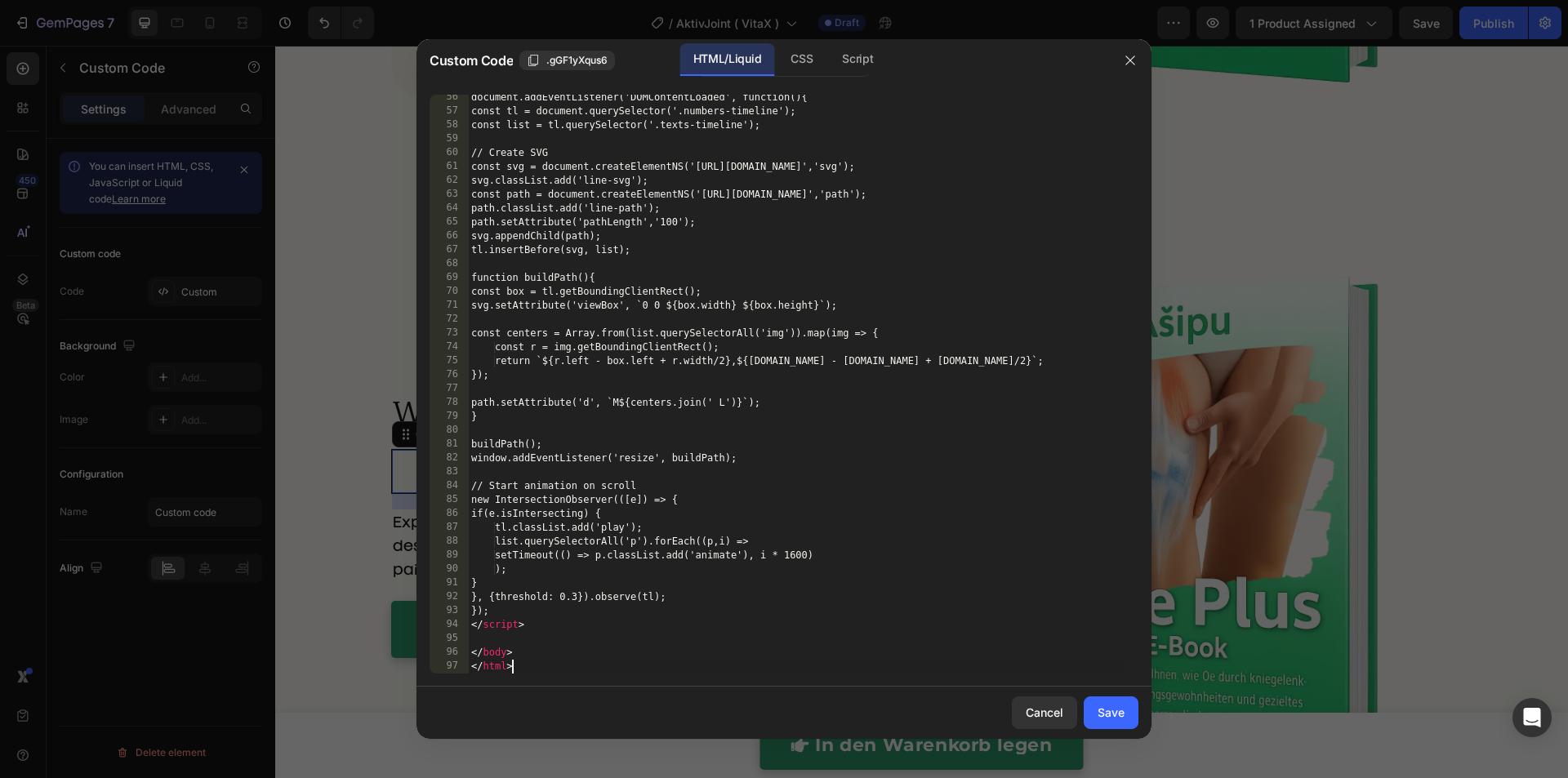
scroll to position [947, 0]
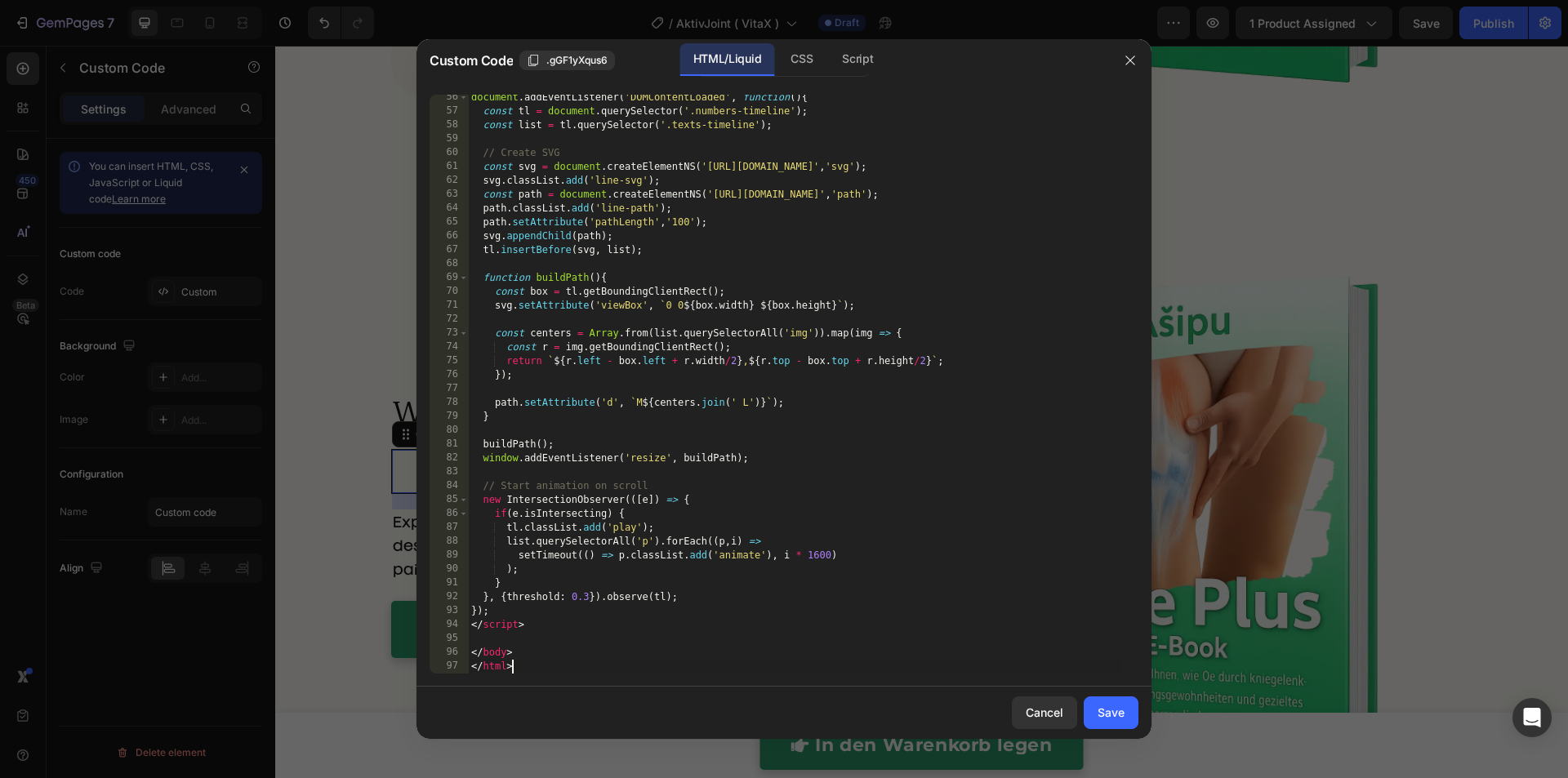
drag, startPoint x: 1372, startPoint y: 191, endPoint x: 1374, endPoint y: 137, distance: 54.0
click at [1372, 189] on div at bounding box center [784, 389] width 1568 height 778
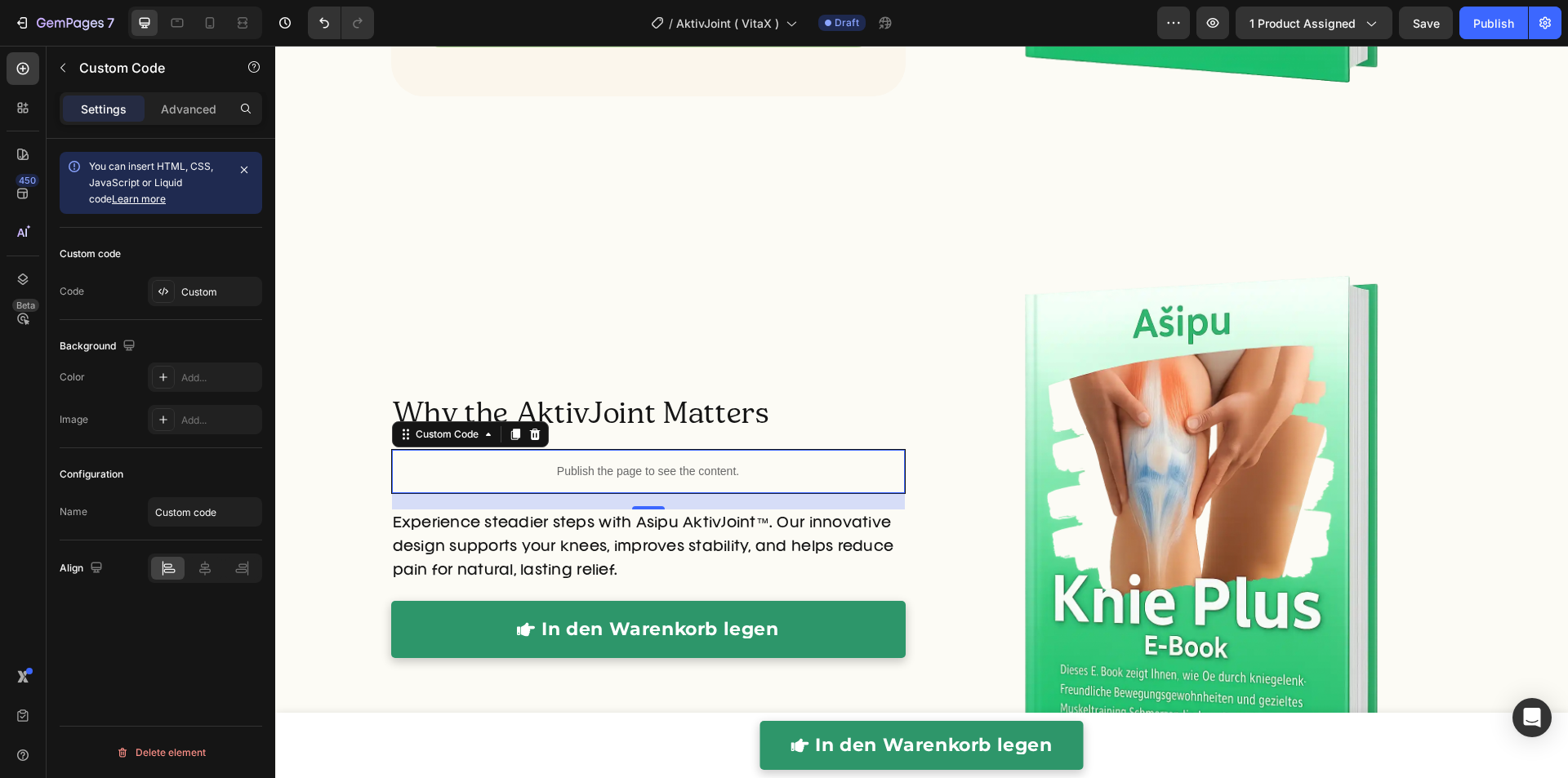
click at [579, 475] on p "Publish the page to see the content." at bounding box center [648, 472] width 513 height 18
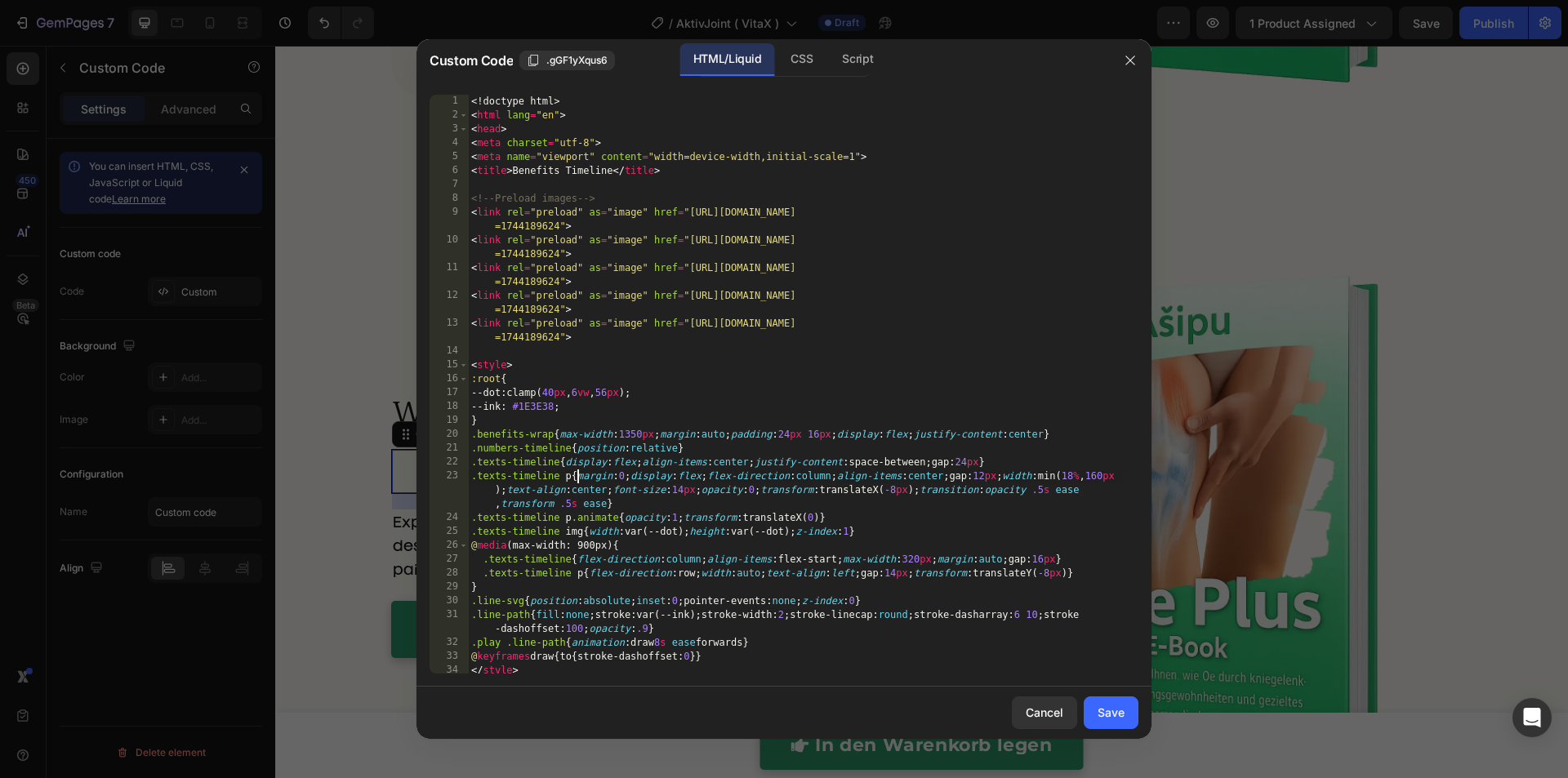
type textarea ".texts-timeline p{margin:0;display:flex;flex-direction:column;align-items:cente…"
drag, startPoint x: 303, startPoint y: 429, endPoint x: 579, endPoint y: 475, distance: 279.8
click at [579, 476] on div "<! doctype html > < html lang = "en" > < head > < meta charset = "utf-8" > < me…" at bounding box center [795, 398] width 654 height 606
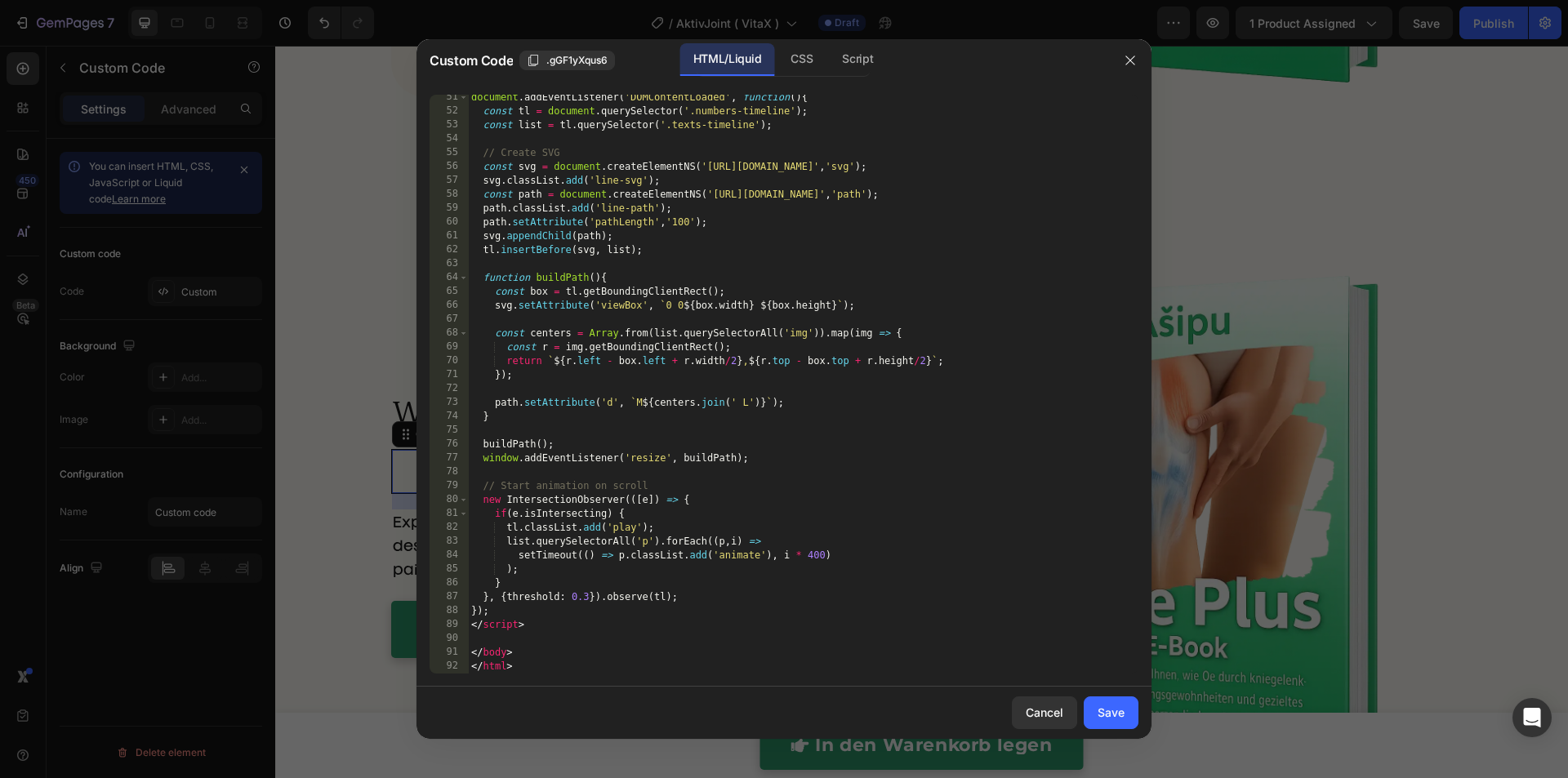
scroll to position [878, 0]
click at [994, 632] on div "document . addEventListener ( 'DOMContentLoaded' , function ( ) { const tl = do…" at bounding box center [795, 394] width 654 height 606
type textarea "</body> </html>"
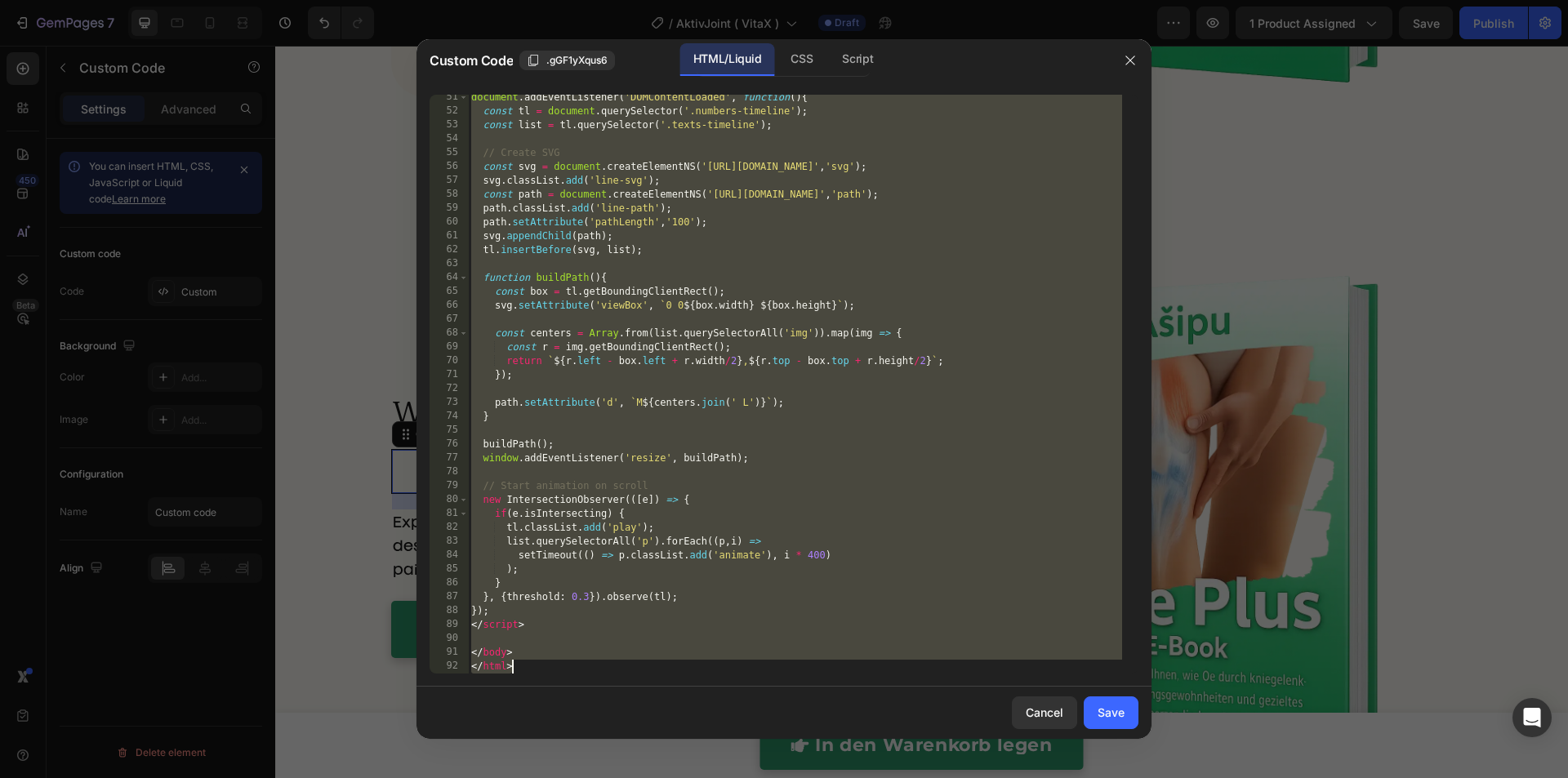
click at [1107, 714] on div "Save" at bounding box center [1111, 713] width 27 height 18
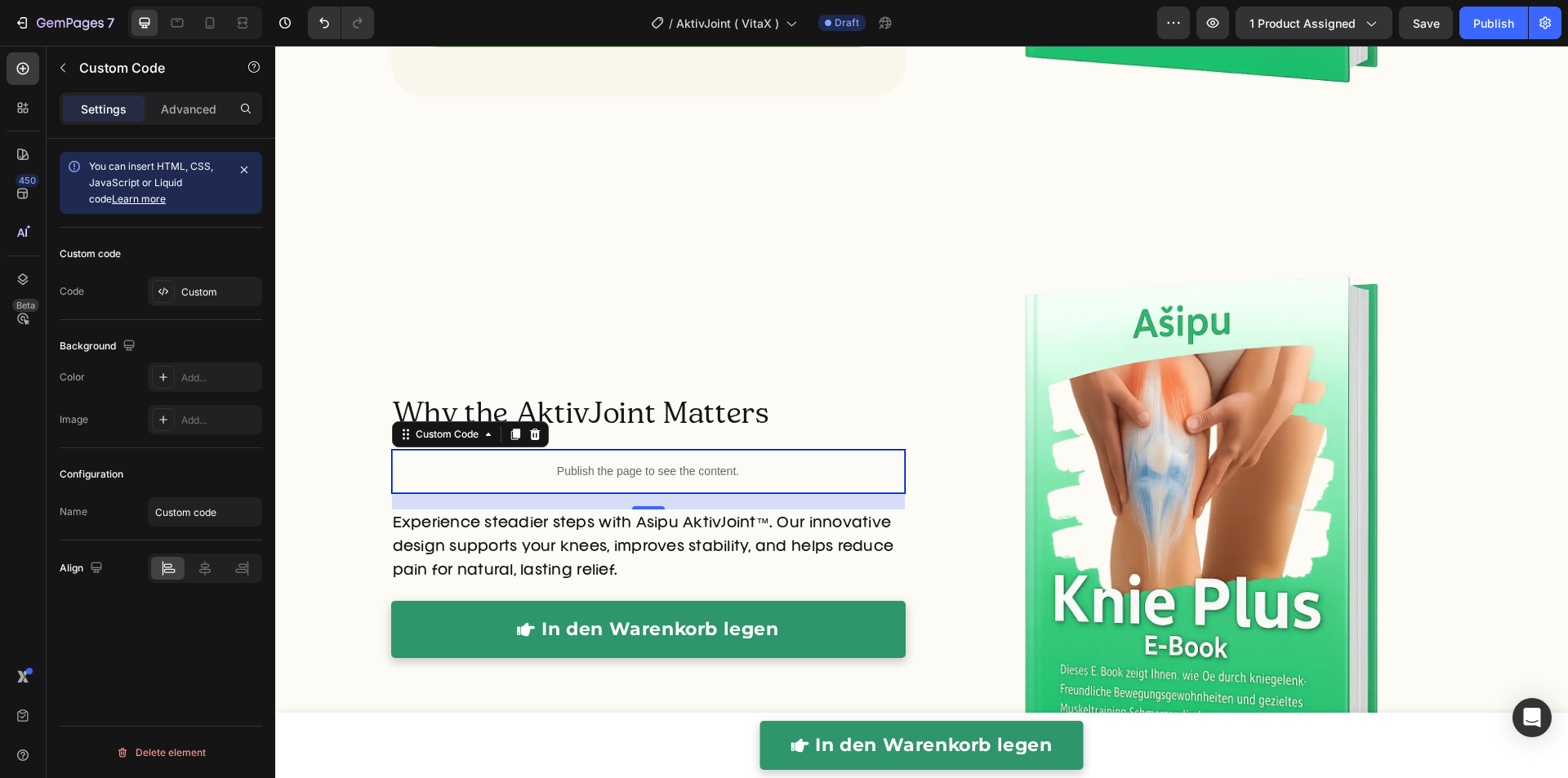
click at [693, 469] on p "Publish the page to see the content." at bounding box center [648, 472] width 513 height 18
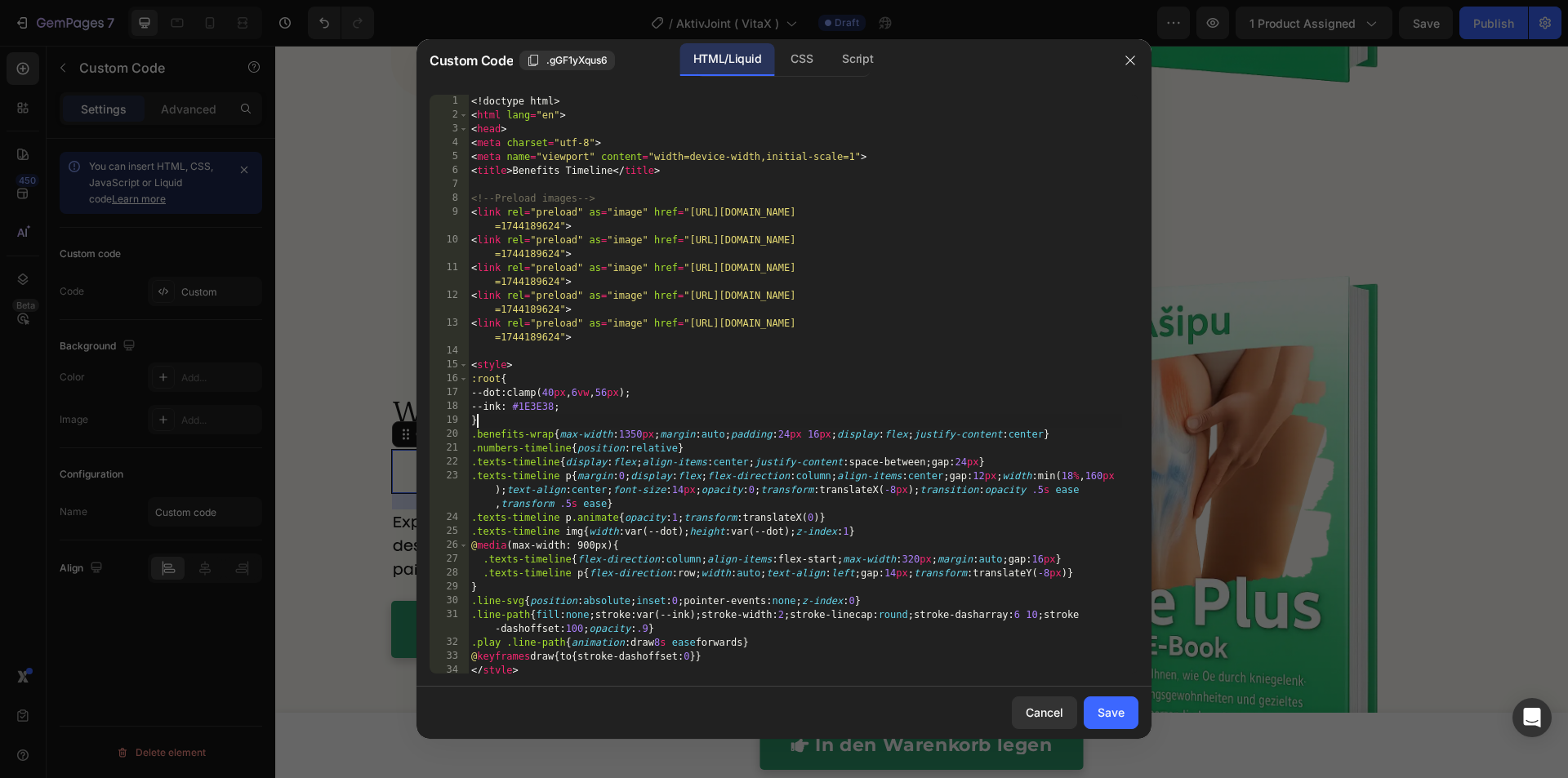
click at [685, 421] on div "<! doctype html > < html lang = "en" > < head > < meta charset = "utf-8" > < me…" at bounding box center [795, 398] width 654 height 606
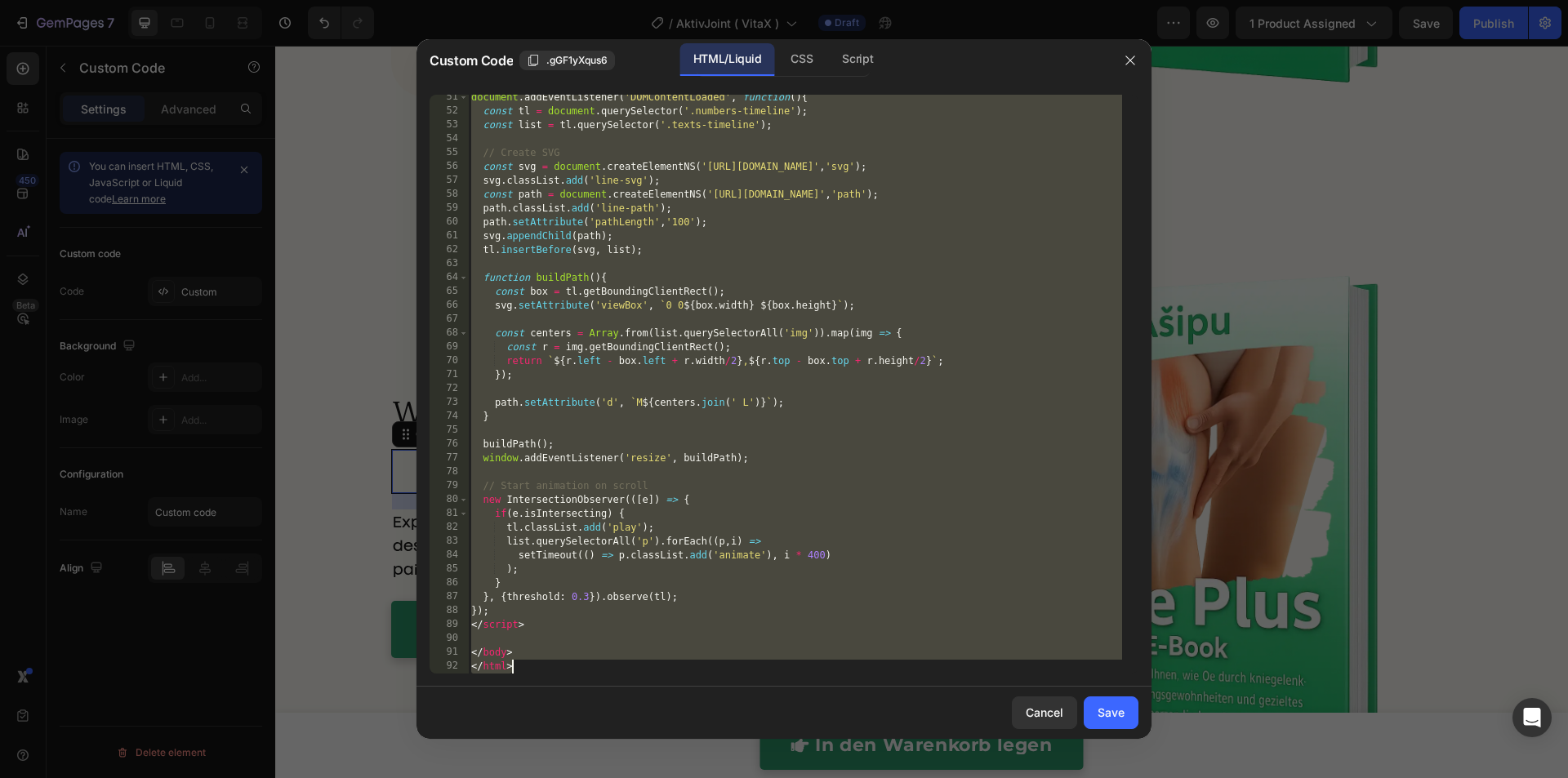
paste textarea
type textarea "</html>"
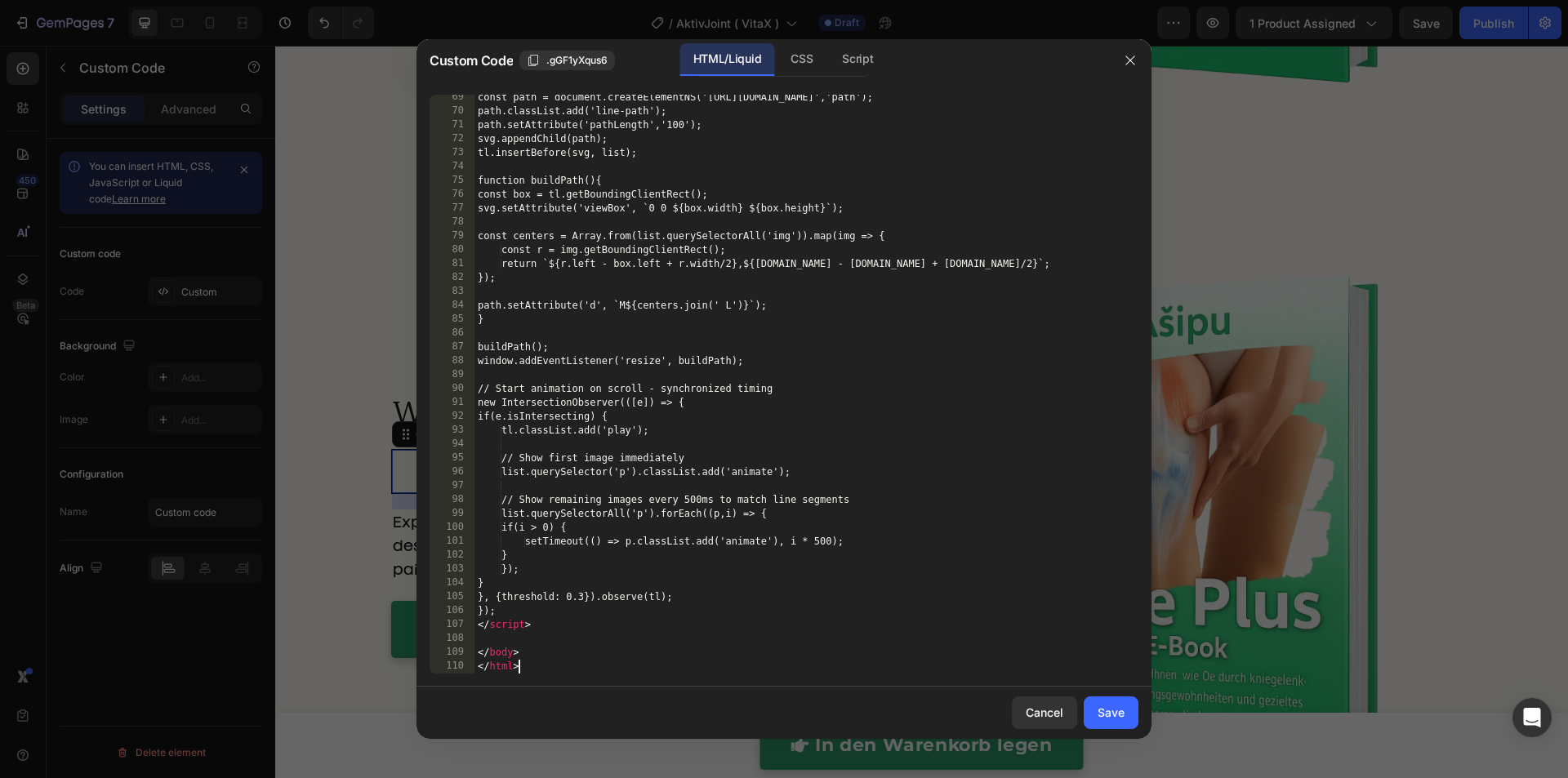
scroll to position [1128, 0]
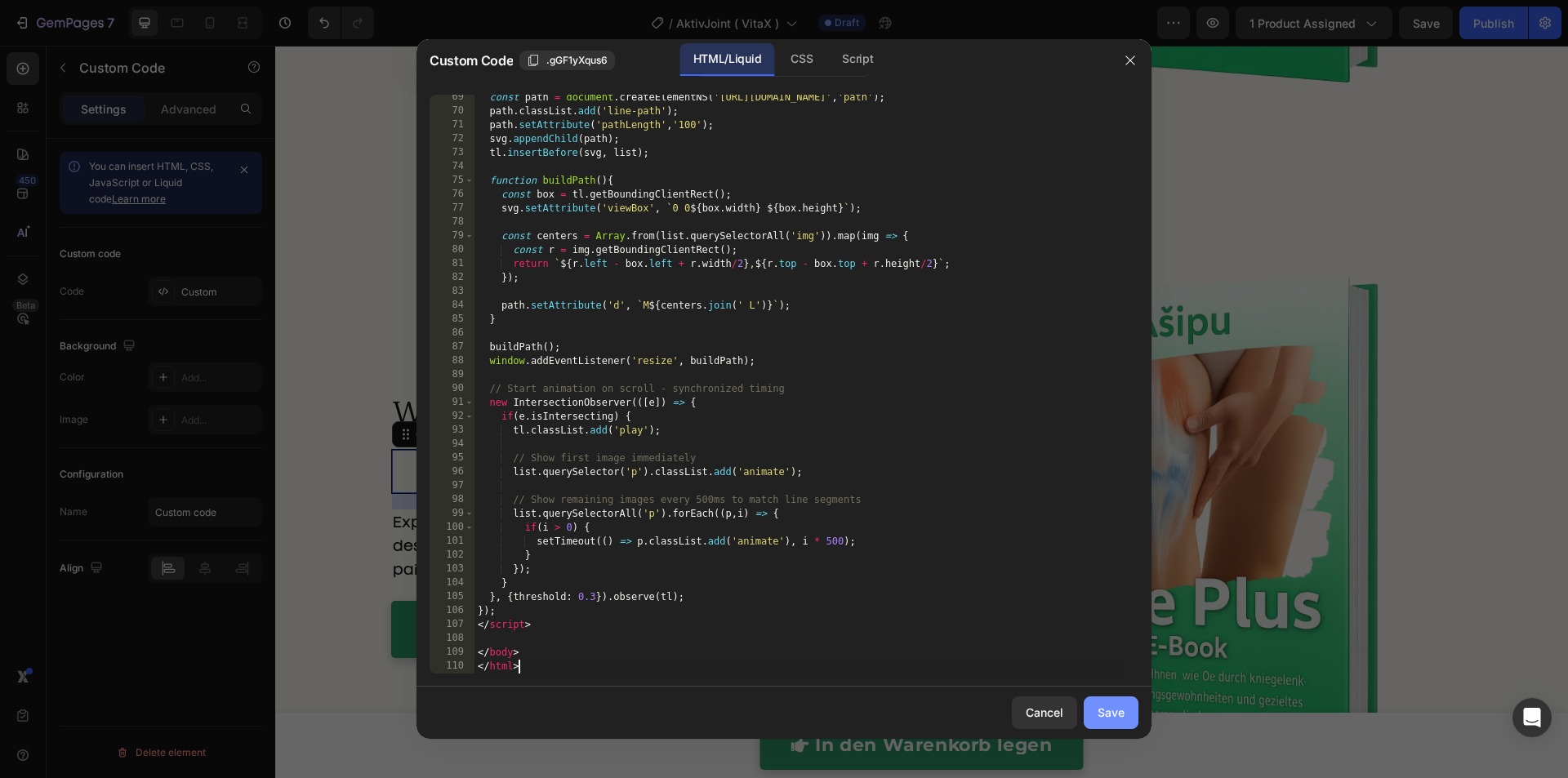
click at [1136, 714] on button "Save" at bounding box center [1111, 712] width 55 height 32
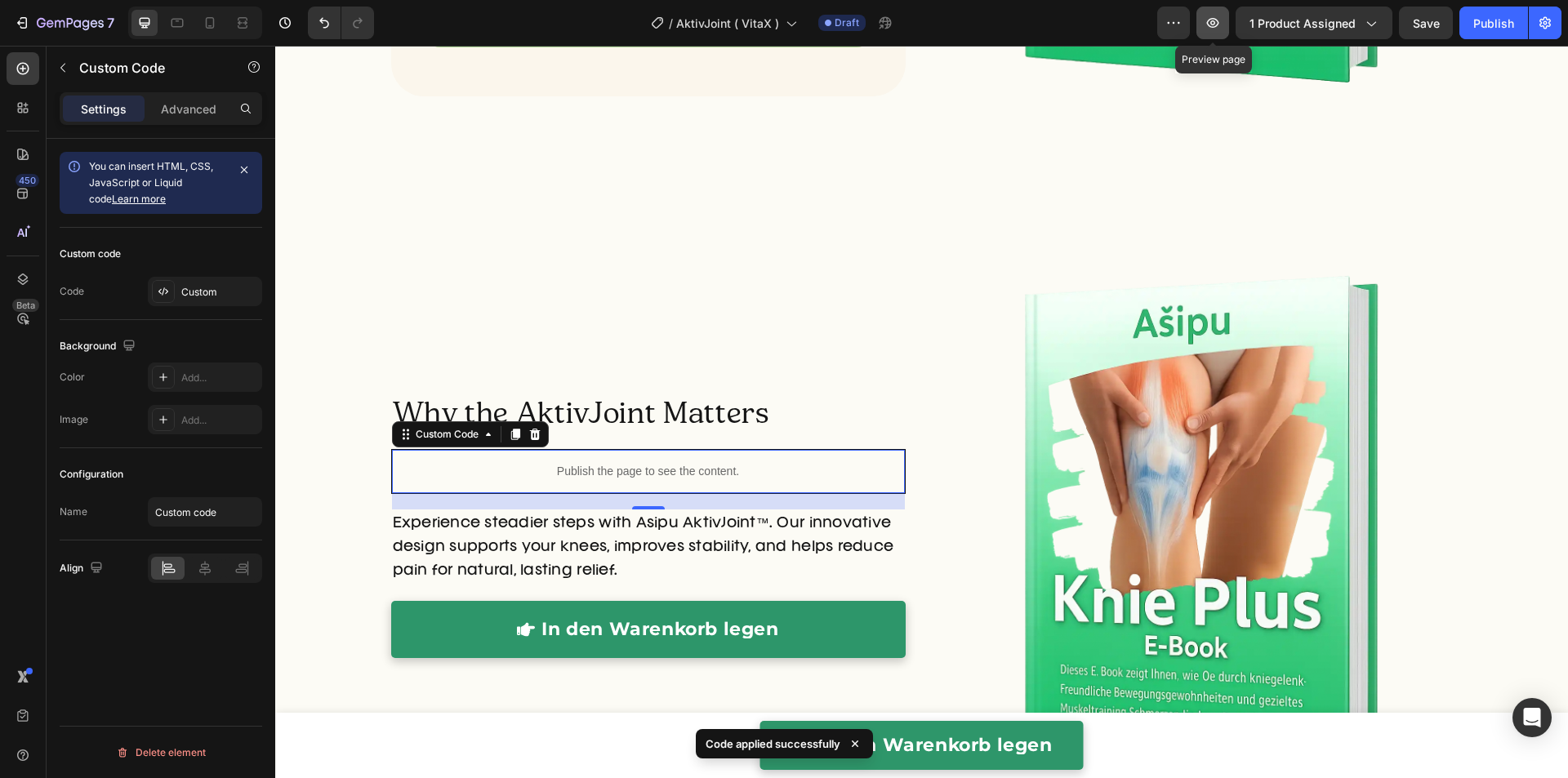
click at [1214, 25] on icon "button" at bounding box center [1212, 22] width 17 height 17
click at [649, 478] on p "Publish the page to see the content." at bounding box center [648, 472] width 513 height 18
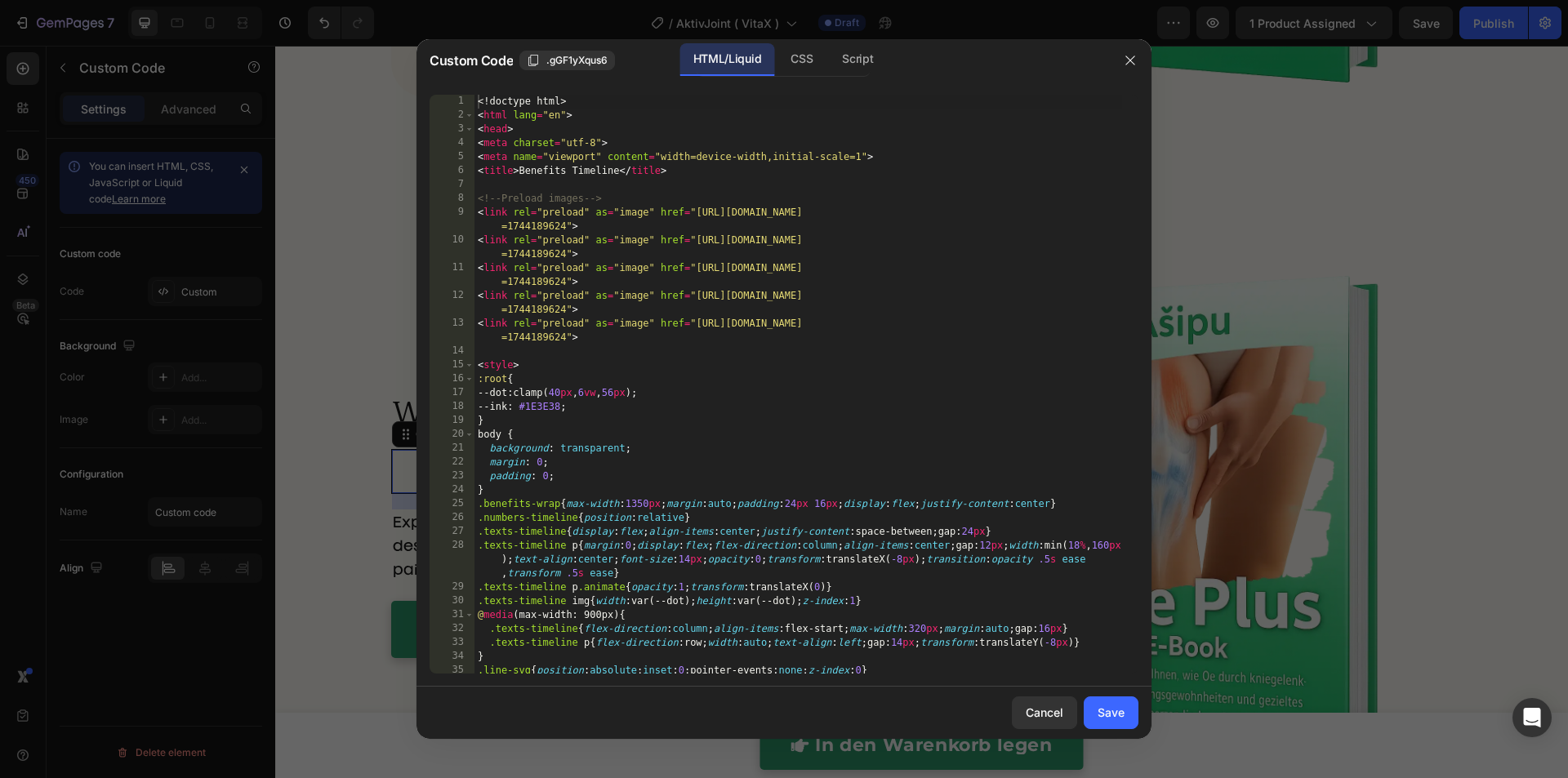
click at [650, 454] on div "<! doctype html > < html lang = "en" > < head > < meta charset = "utf-8" > < me…" at bounding box center [798, 405] width 647 height 620
type textarea "</body> </html>"
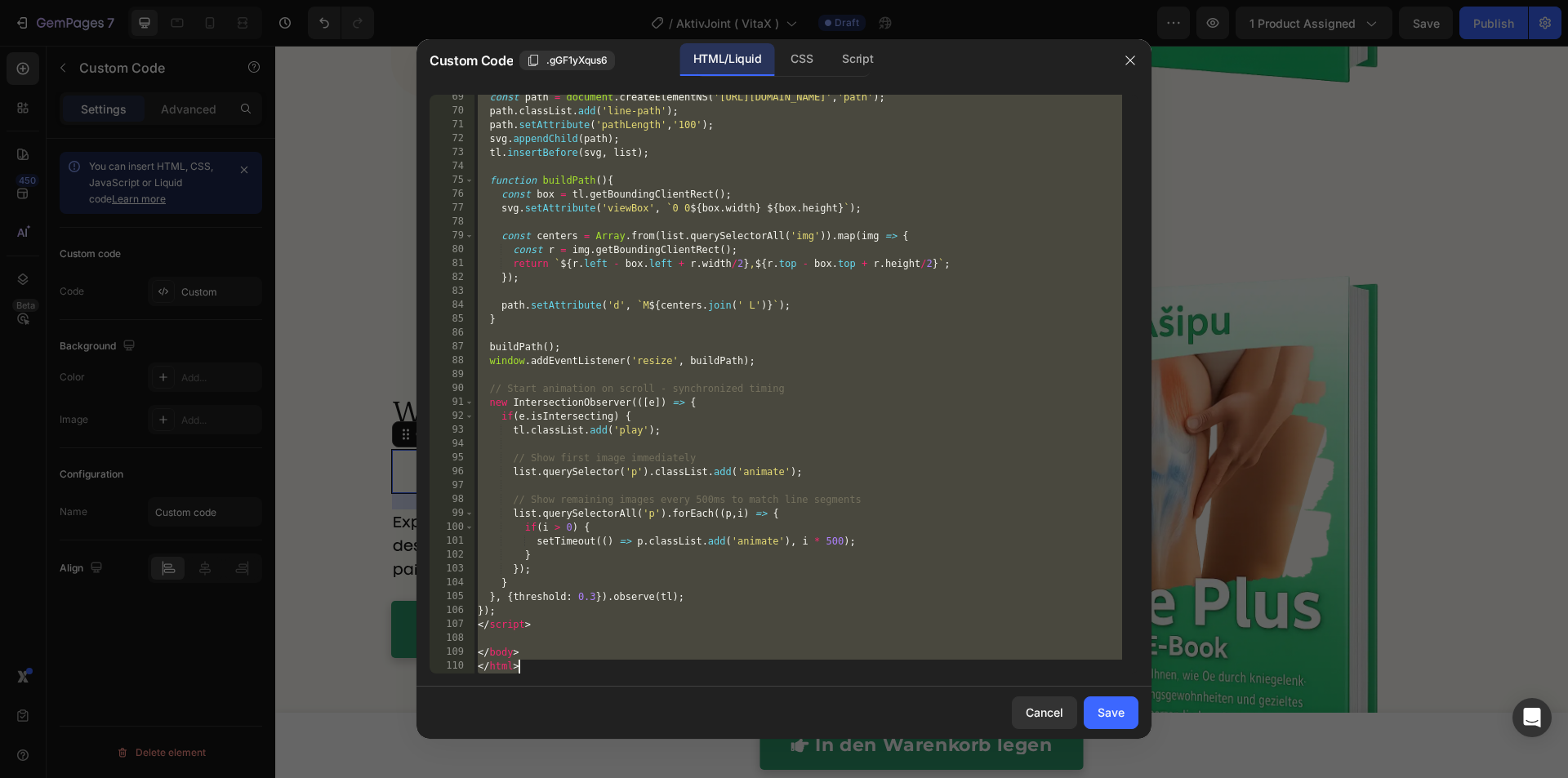
paste textarea
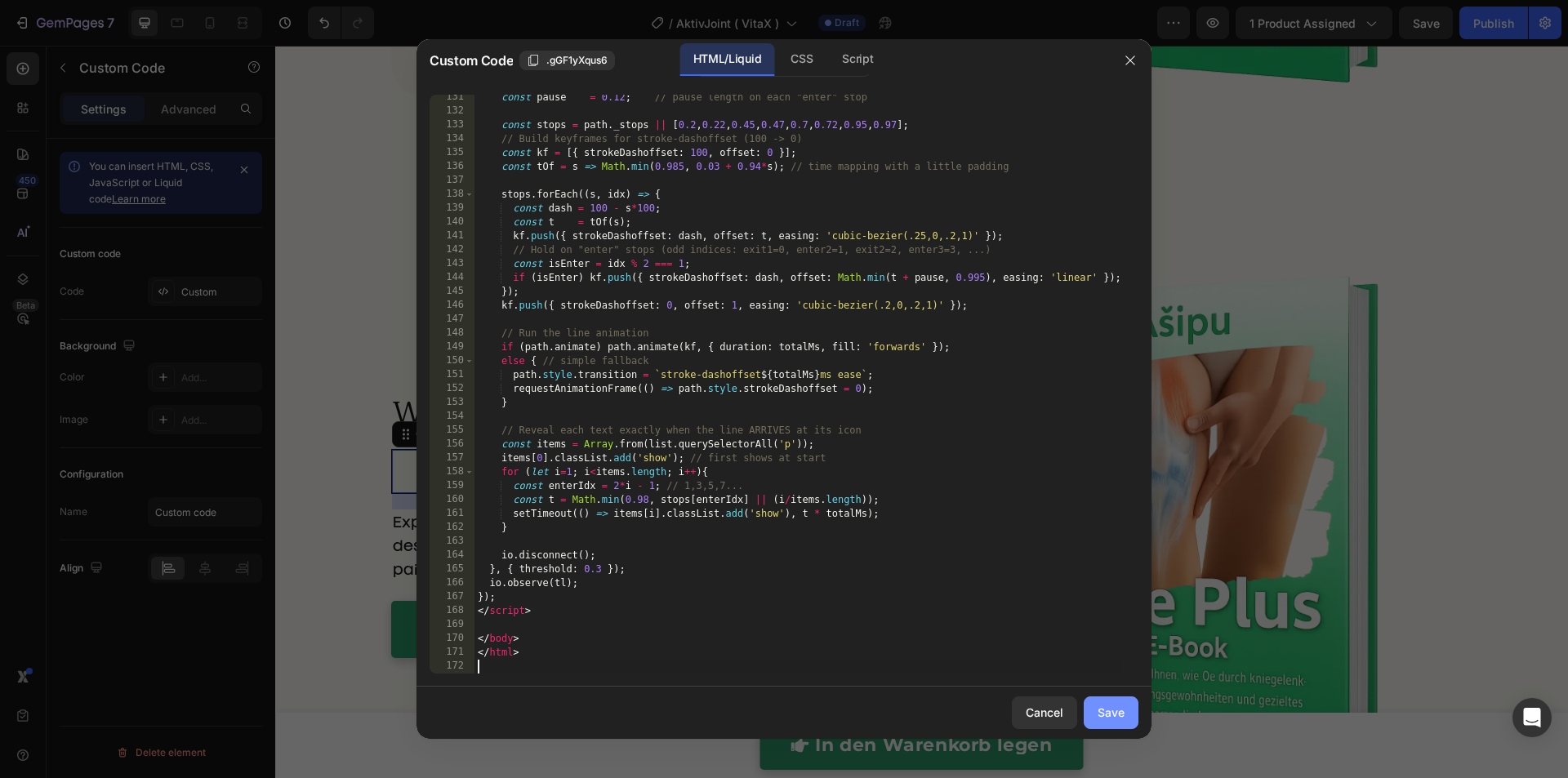
click at [1115, 713] on div "Save" at bounding box center [1111, 713] width 27 height 18
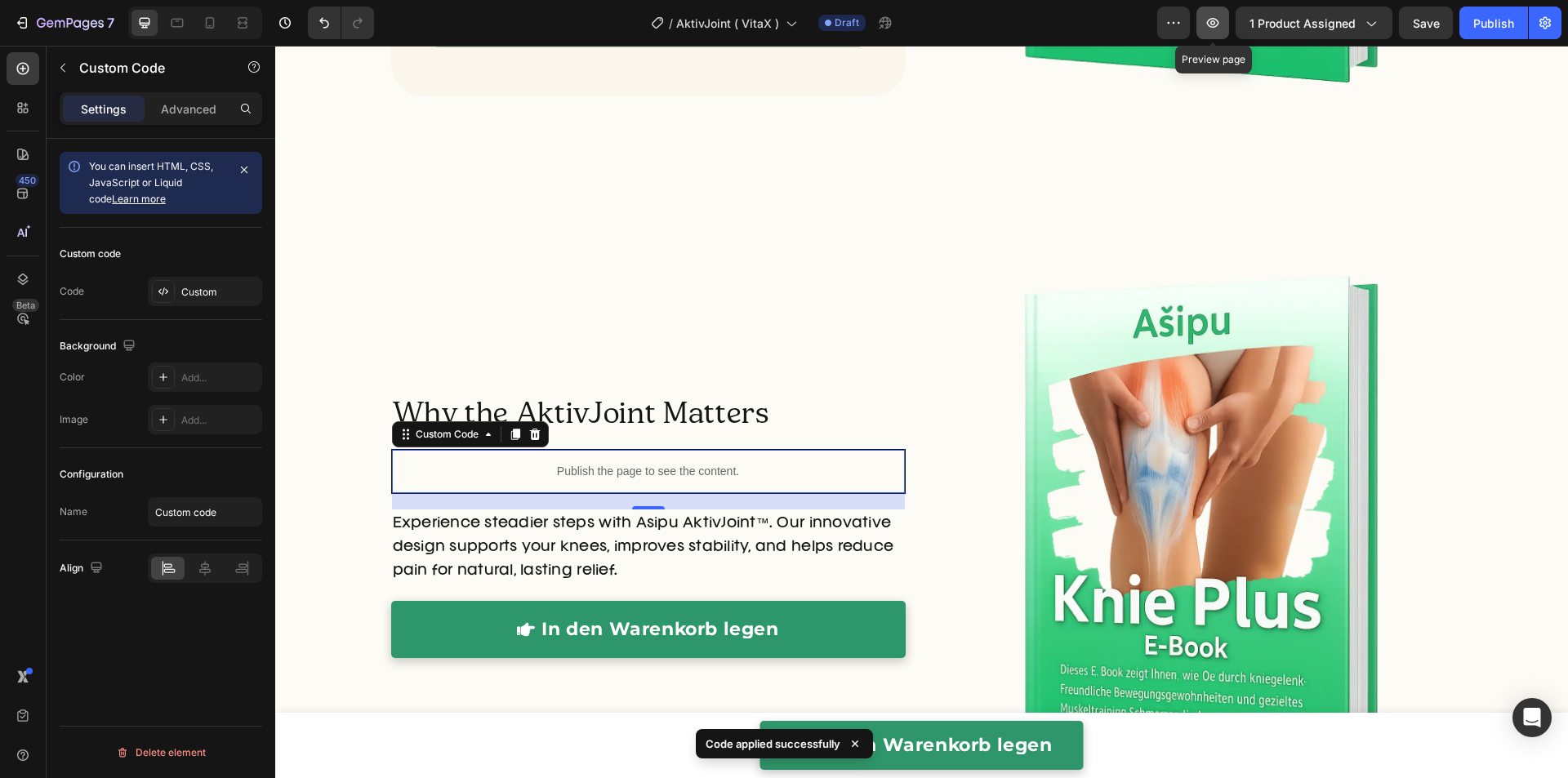
click at [1212, 18] on icon "button" at bounding box center [1212, 22] width 17 height 17
click at [558, 463] on p "Publish the page to see the content." at bounding box center [648, 472] width 513 height 18
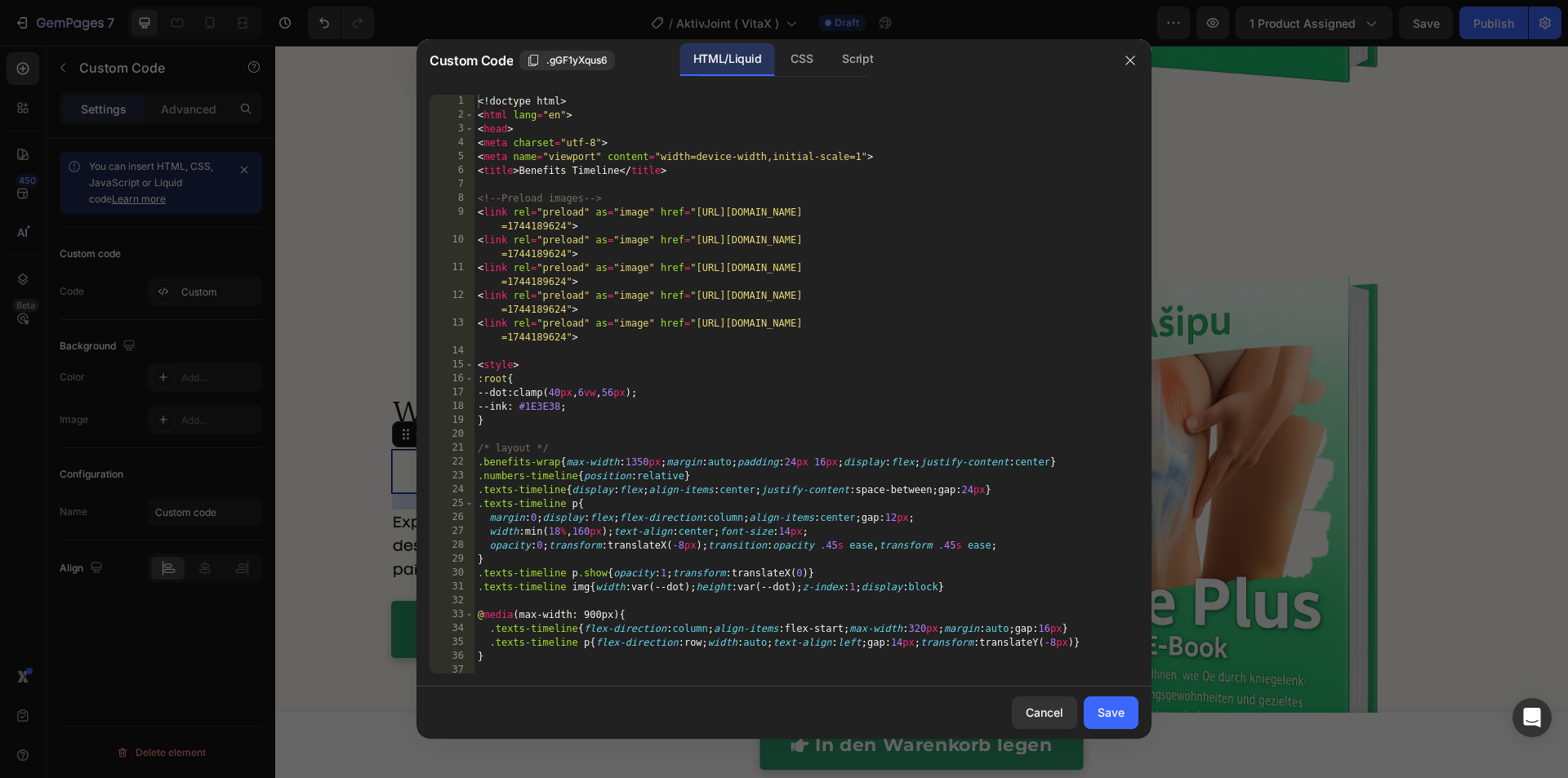
type textarea ".benefits-wrap{max-width:1350px;margin:auto;padding:24px 16px;display:flex;just…"
click at [563, 461] on div "<! doctype html > < html lang = "en" > < head > < meta charset = "utf-8" > < me…" at bounding box center [798, 398] width 647 height 606
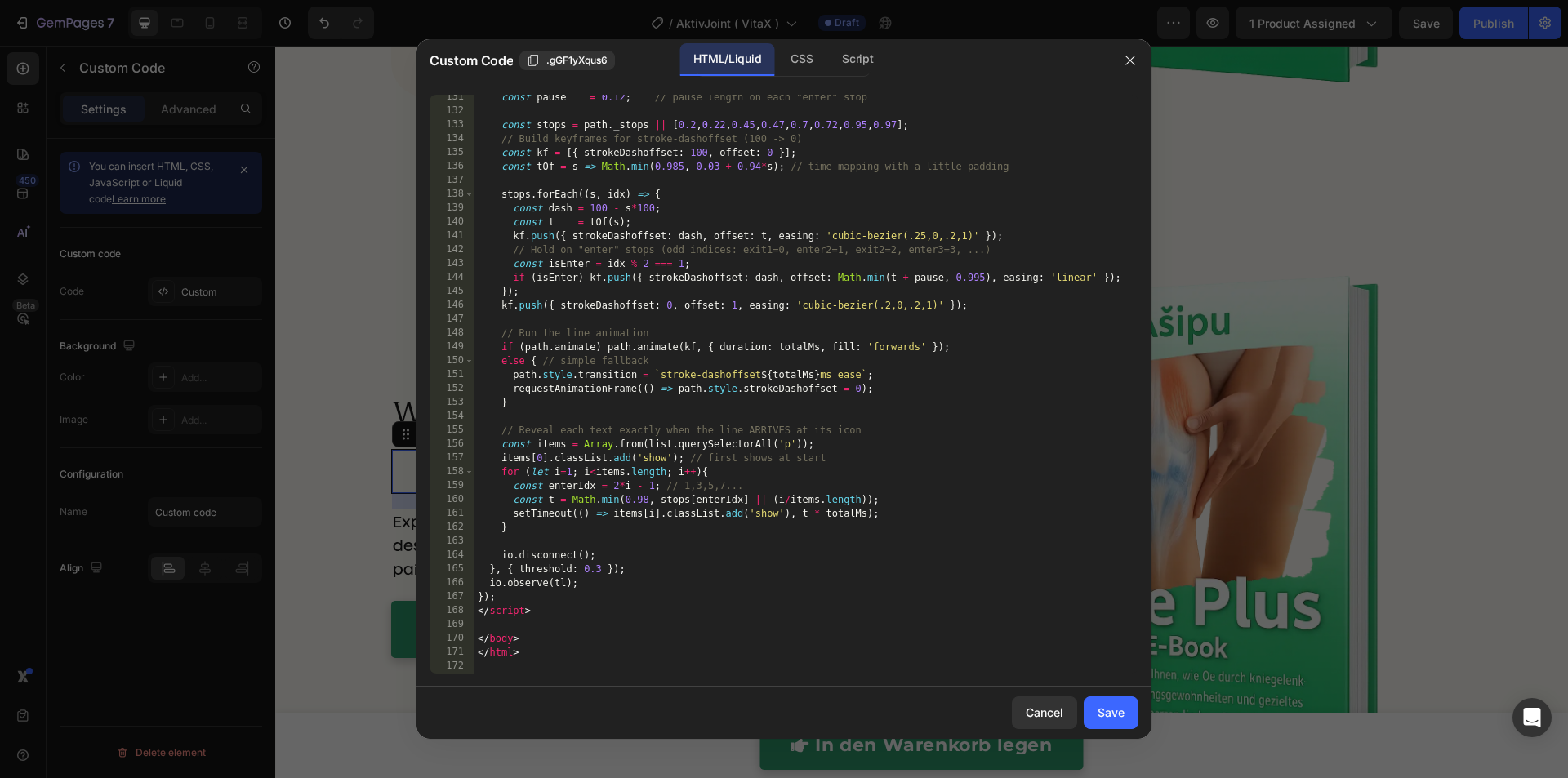
drag, startPoint x: 377, startPoint y: 205, endPoint x: 308, endPoint y: 36, distance: 182.5
click at [376, 203] on div at bounding box center [784, 389] width 1568 height 778
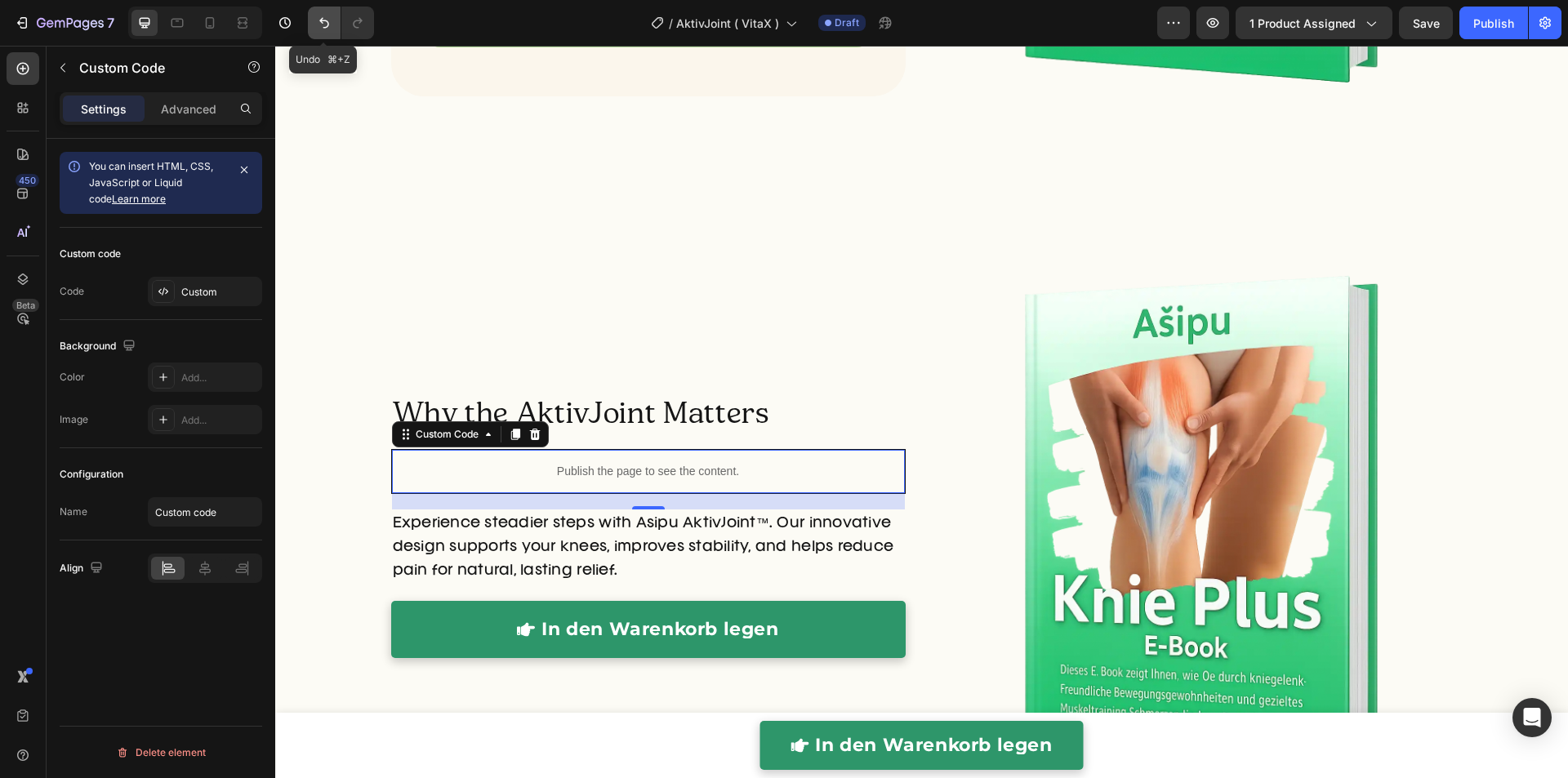
click at [317, 24] on icon "Undo/Redo" at bounding box center [324, 22] width 17 height 17
click at [321, 22] on icon "Undo/Redo" at bounding box center [324, 22] width 17 height 17
click at [526, 453] on div "Publish the page to see the content." at bounding box center [648, 471] width 513 height 43
click at [527, 453] on div "Publish the page to see the content." at bounding box center [648, 471] width 513 height 43
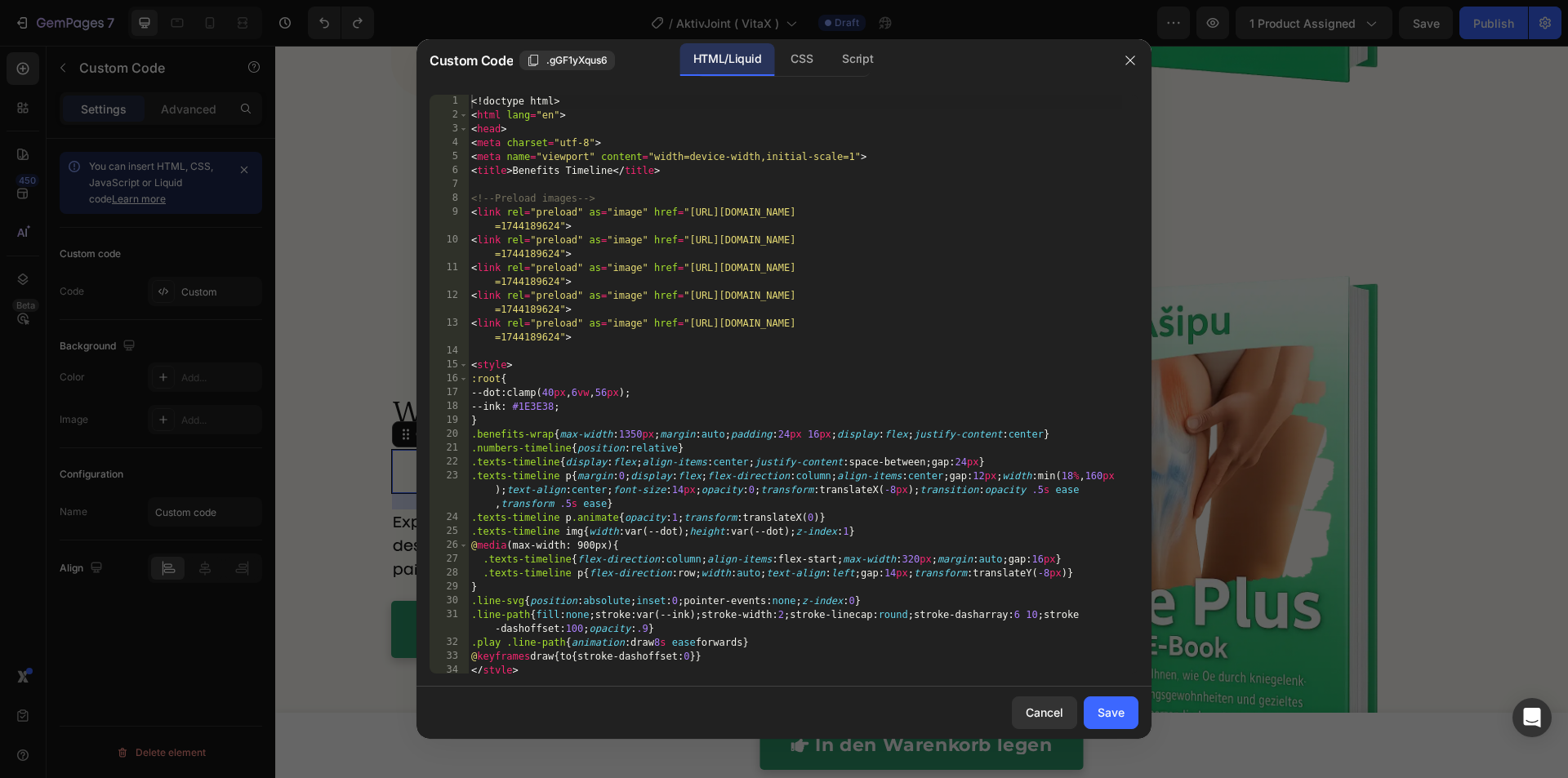
scroll to position [878, 0]
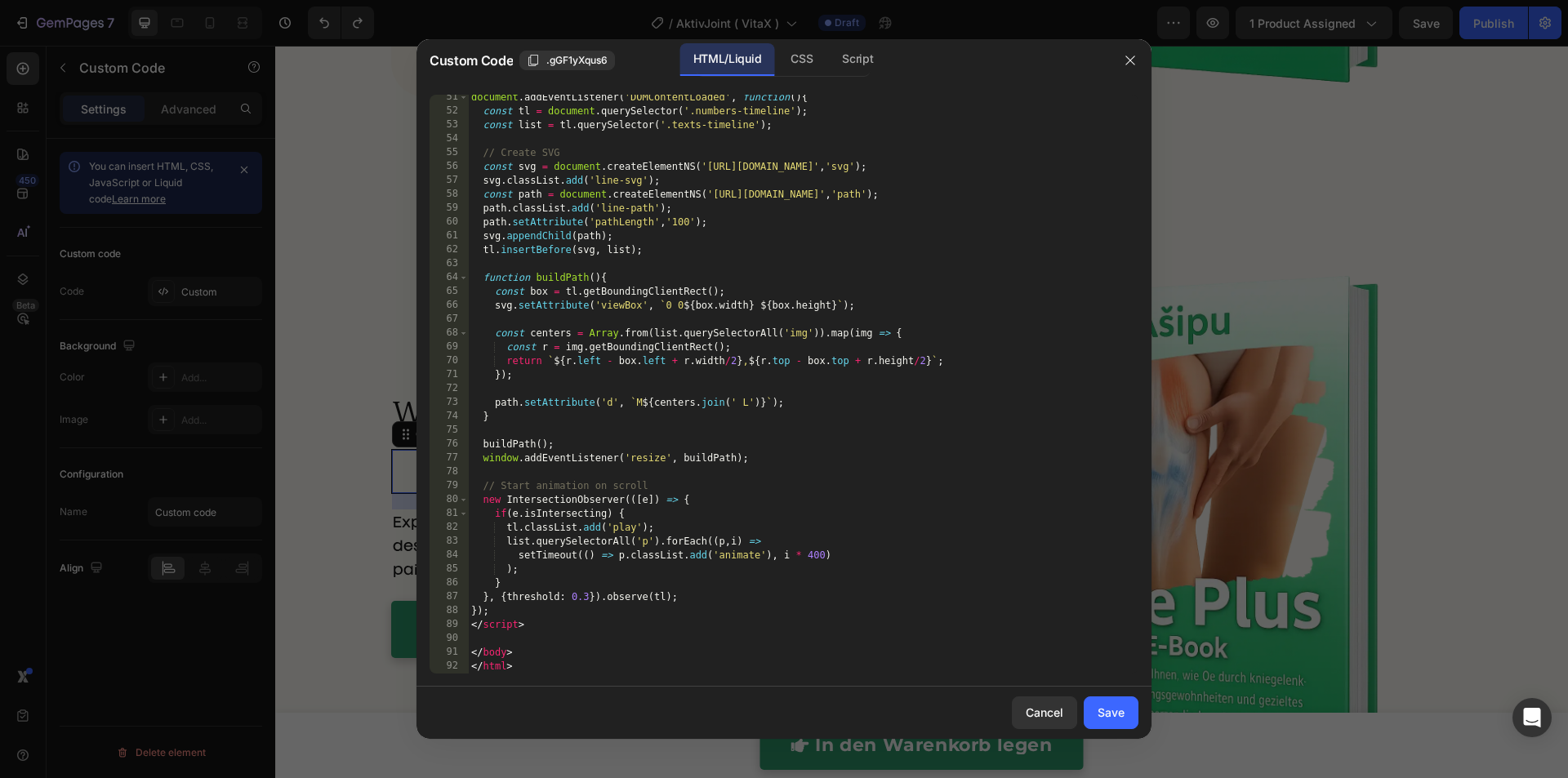
click at [661, 399] on div "document . addEventListener ( 'DOMContentLoaded' , function ( ) { const tl = do…" at bounding box center [795, 394] width 654 height 606
type textarea "</body> </html>"
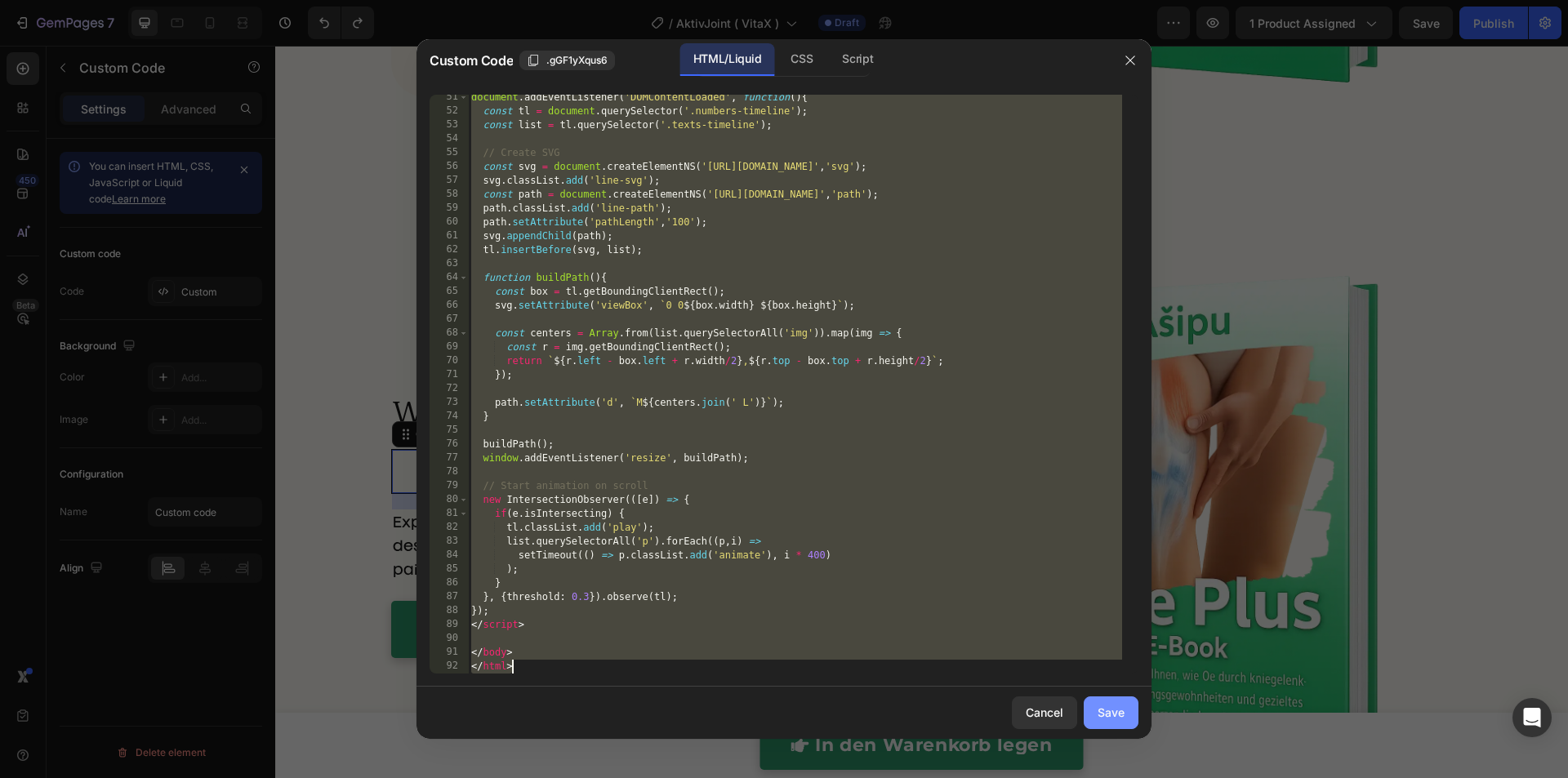
click at [1095, 705] on button "Save" at bounding box center [1111, 712] width 55 height 32
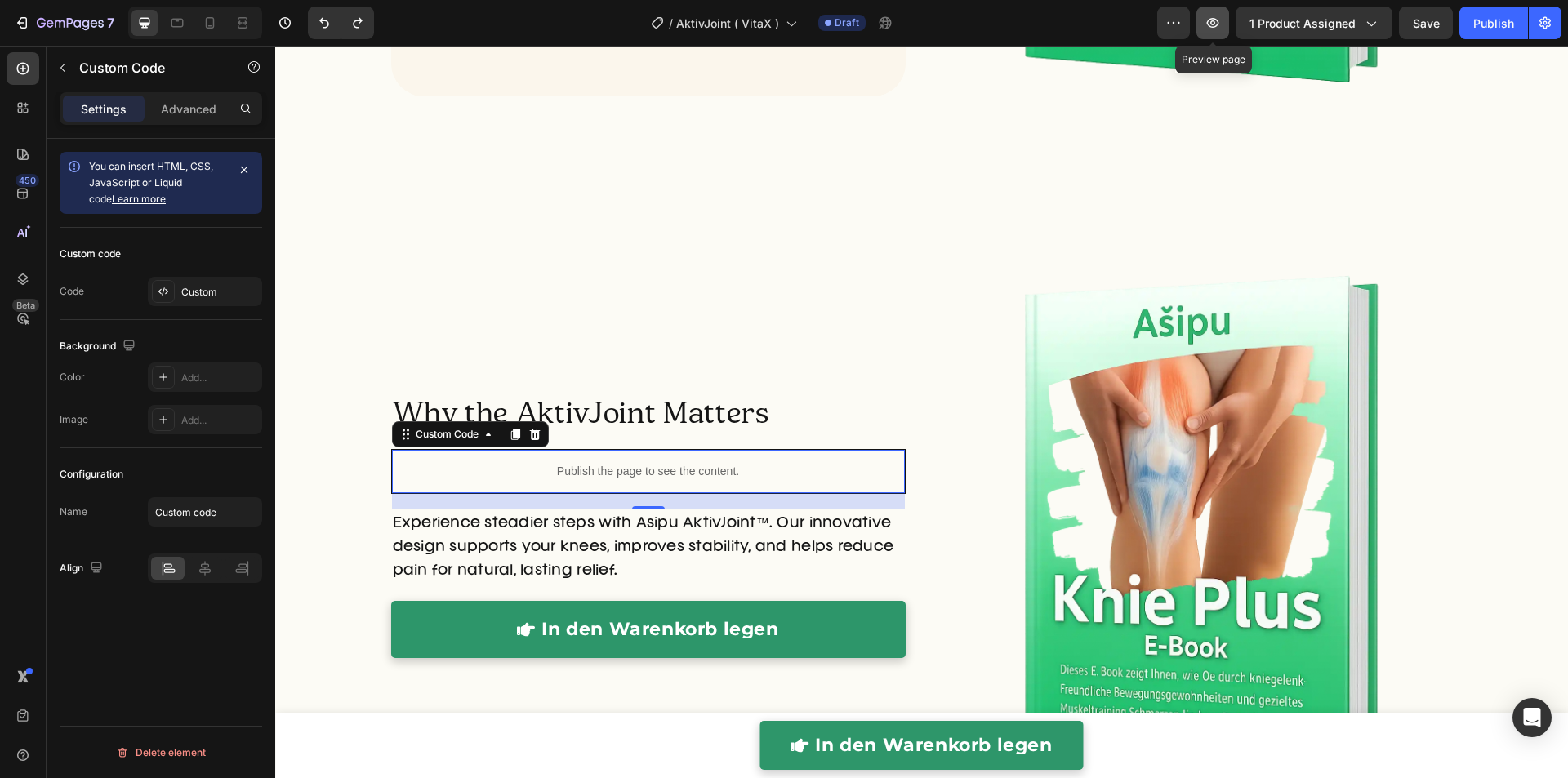
click at [1224, 23] on button "button" at bounding box center [1212, 22] width 32 height 32
click at [567, 467] on p "Publish the page to see the content." at bounding box center [648, 472] width 513 height 18
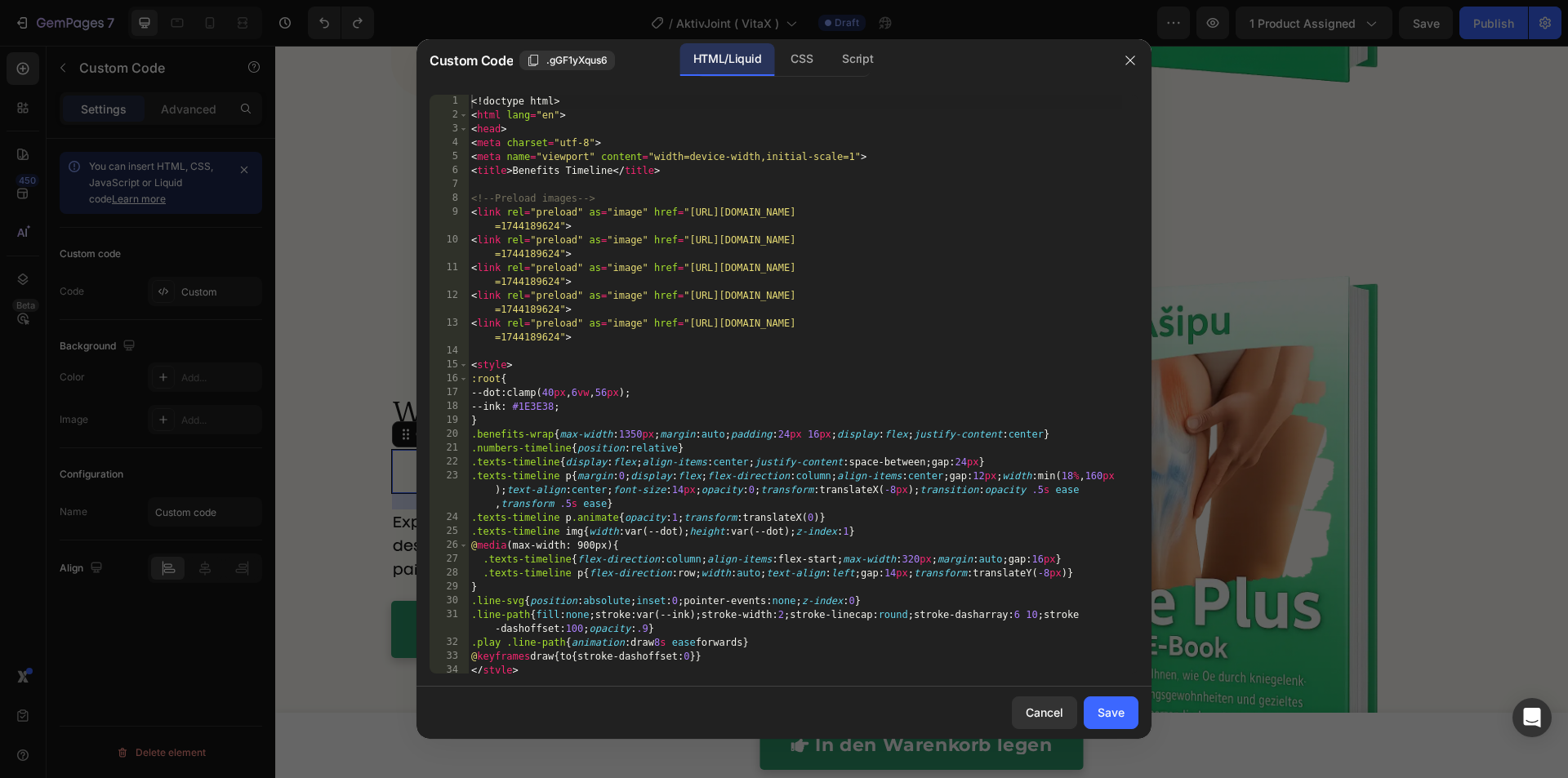
click at [577, 453] on div "<! doctype html > < html lang = "en" > < head > < meta charset = "utf-8" > < me…" at bounding box center [795, 398] width 654 height 606
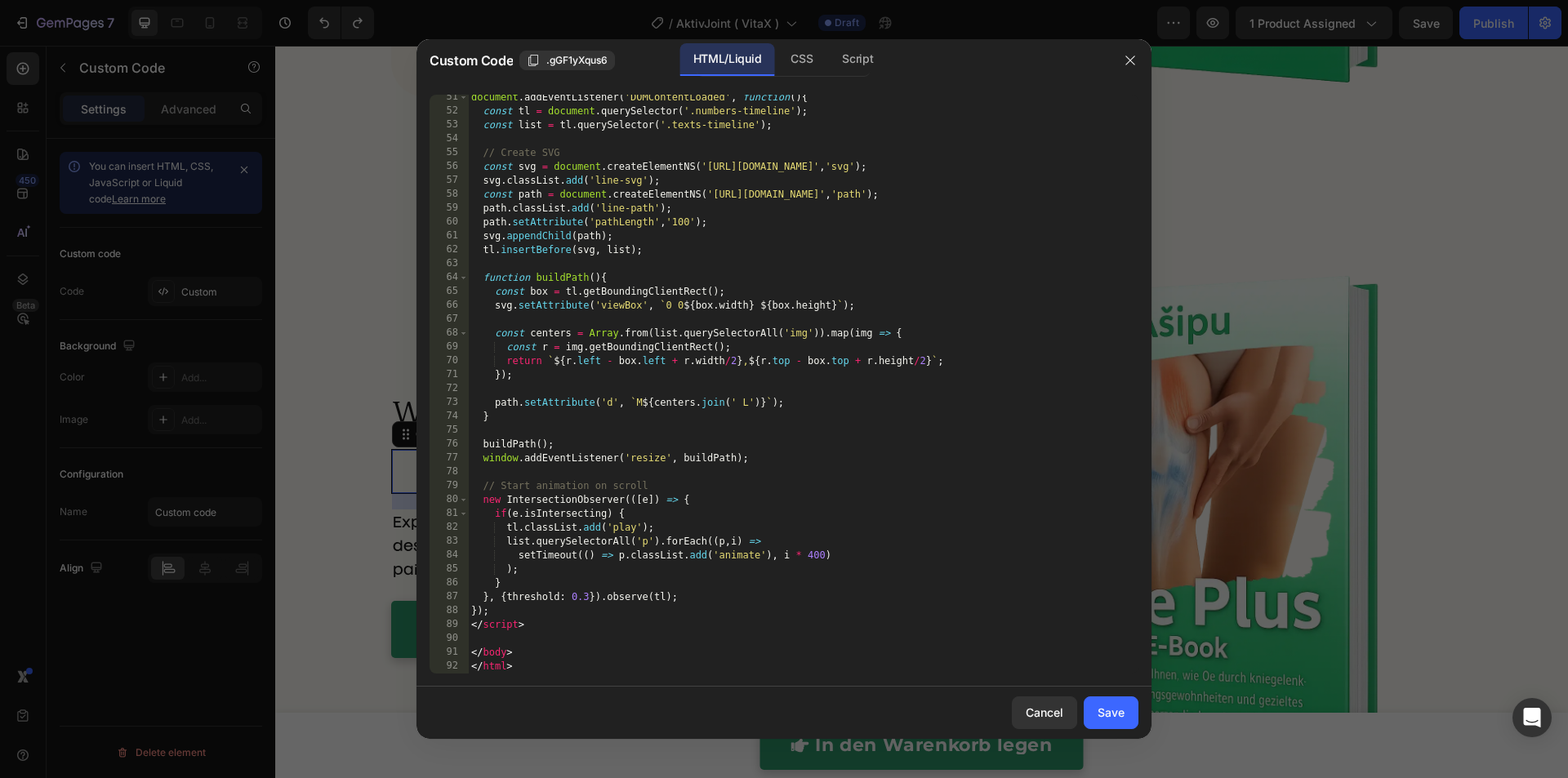
click at [571, 450] on div "document . addEventListener ( 'DOMContentLoaded' , function ( ) { const tl = do…" at bounding box center [795, 394] width 654 height 606
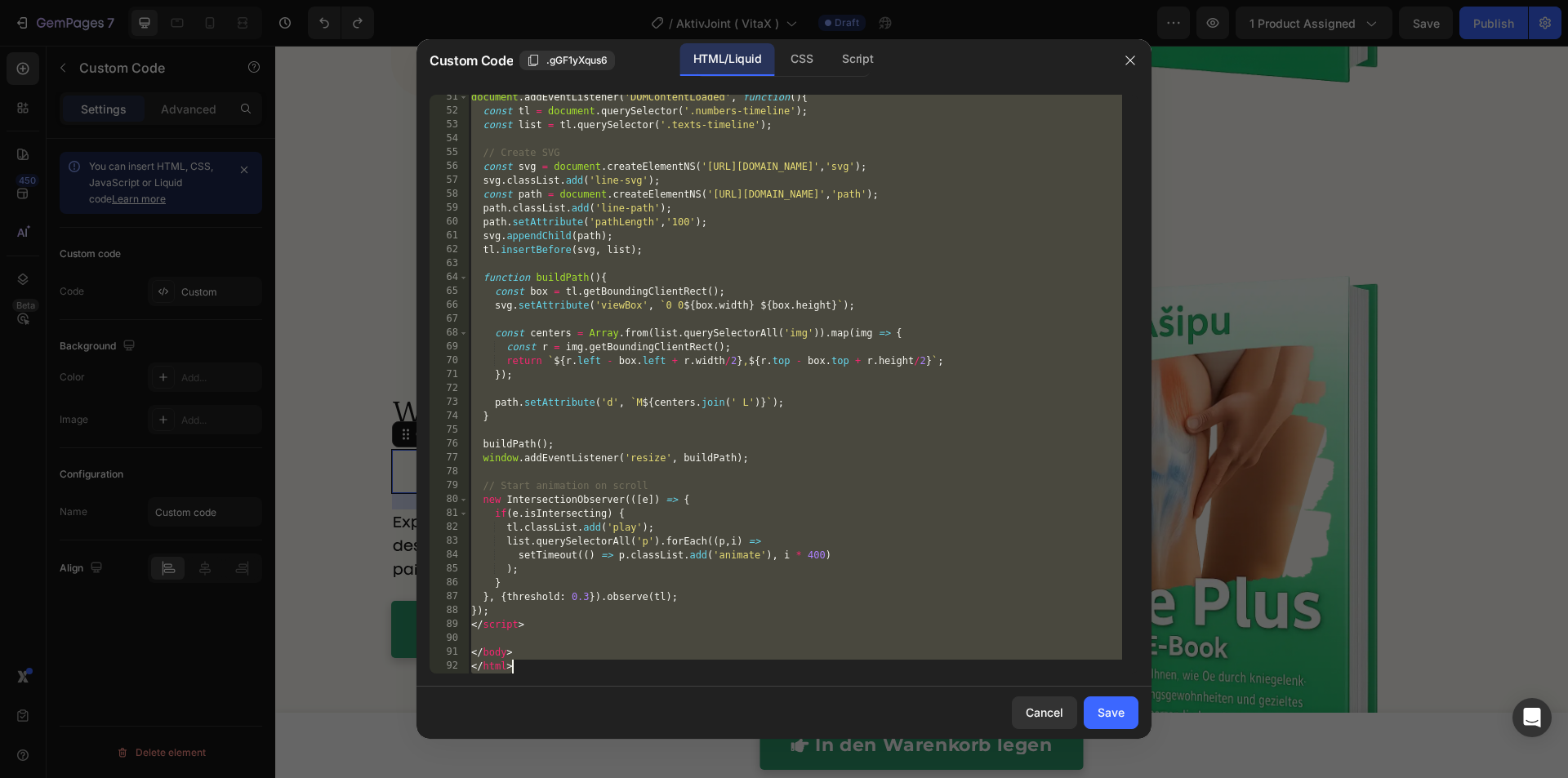
paste textarea
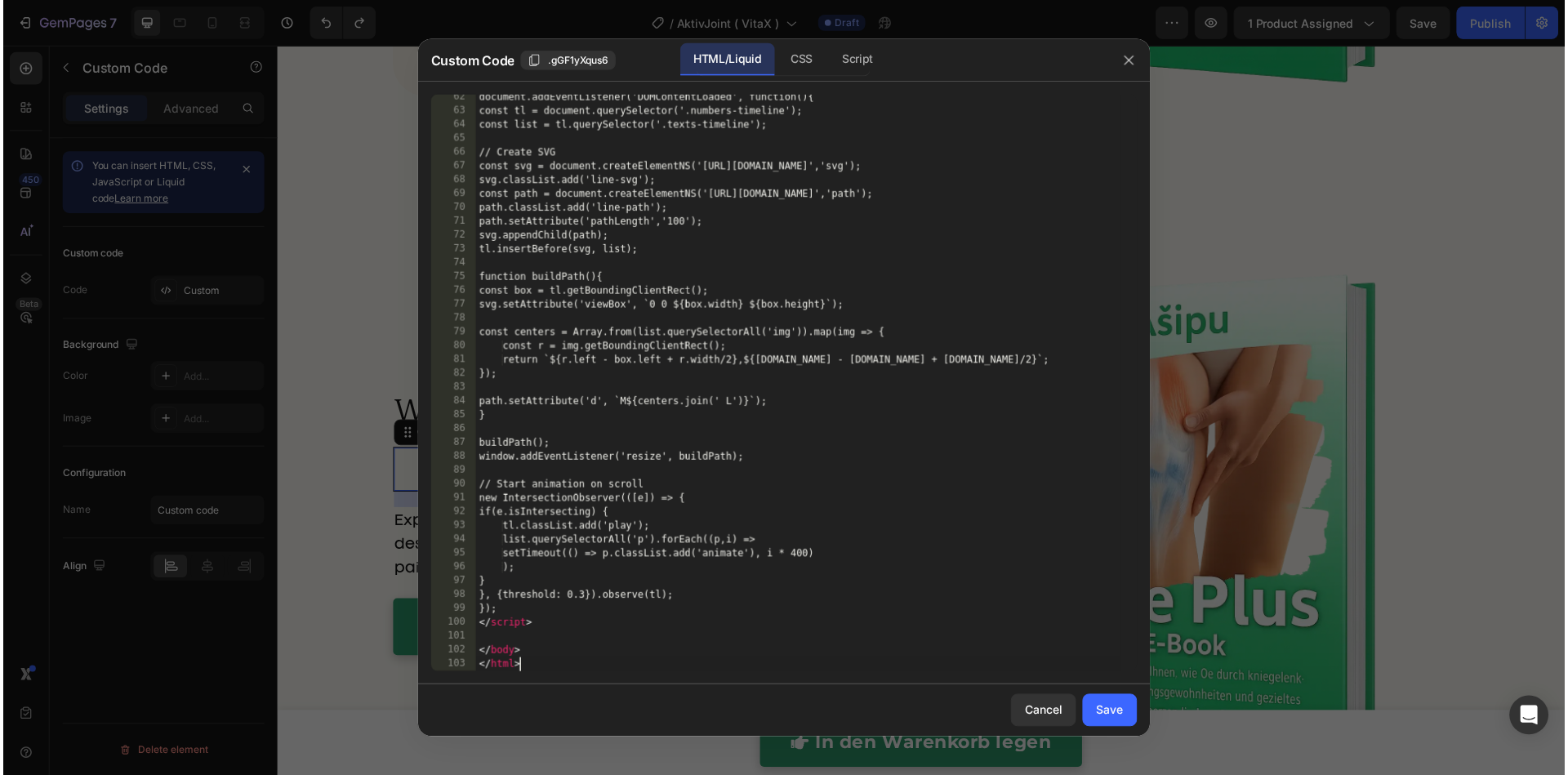
scroll to position [1058, 0]
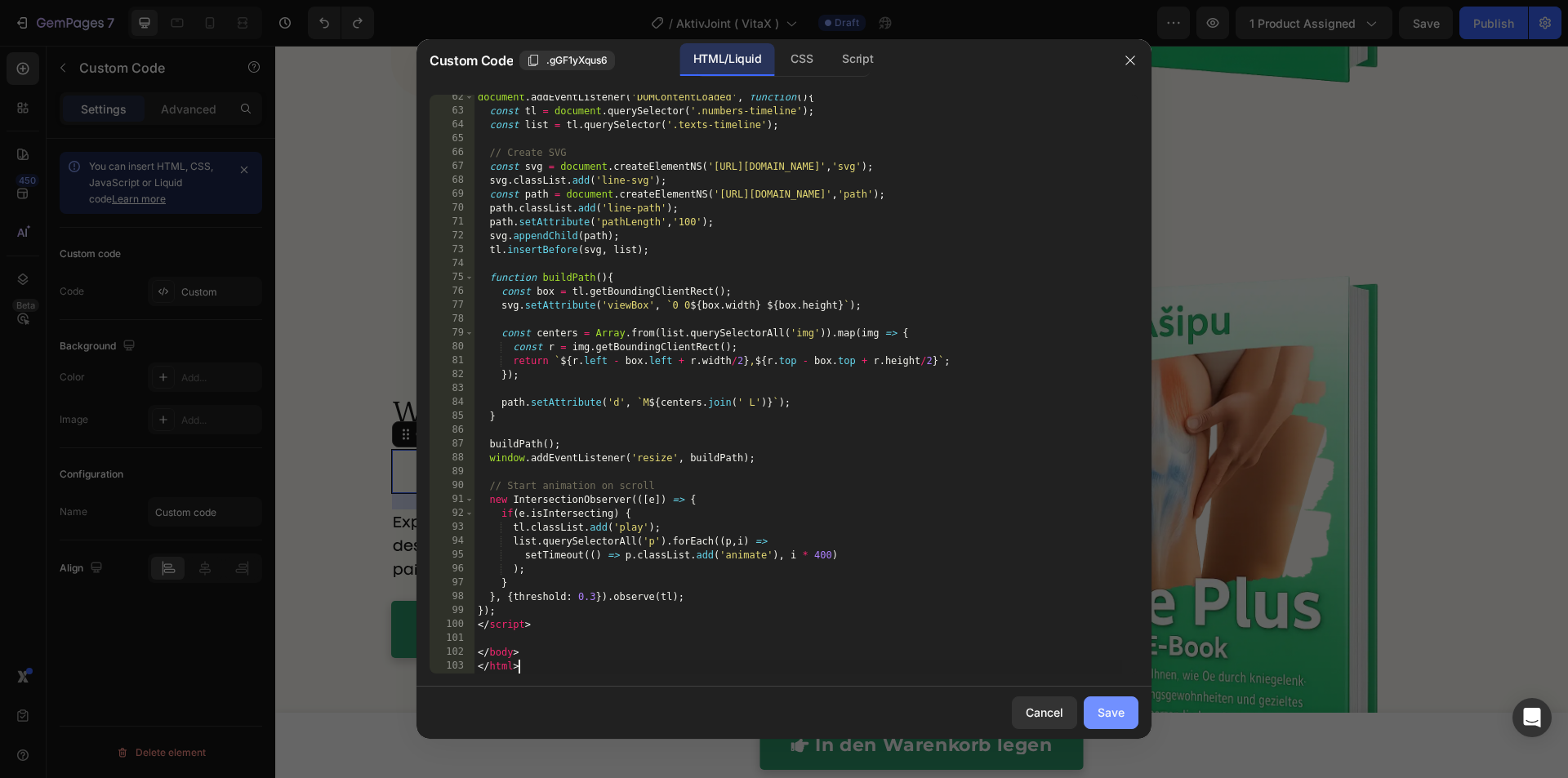
type textarea "</html>"
click at [1112, 713] on div "Save" at bounding box center [1111, 713] width 27 height 18
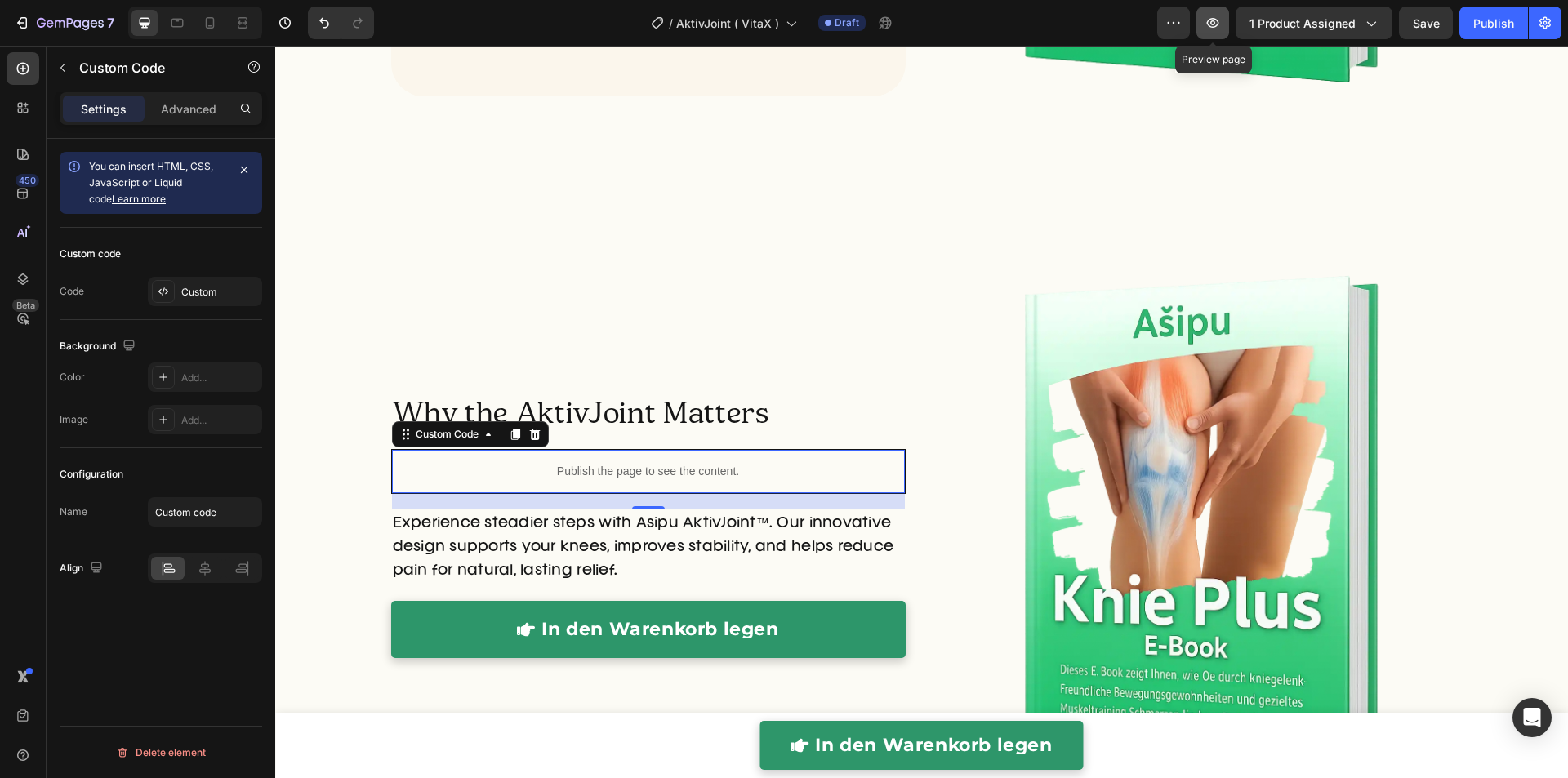
click at [1226, 28] on button "button" at bounding box center [1212, 22] width 32 height 32
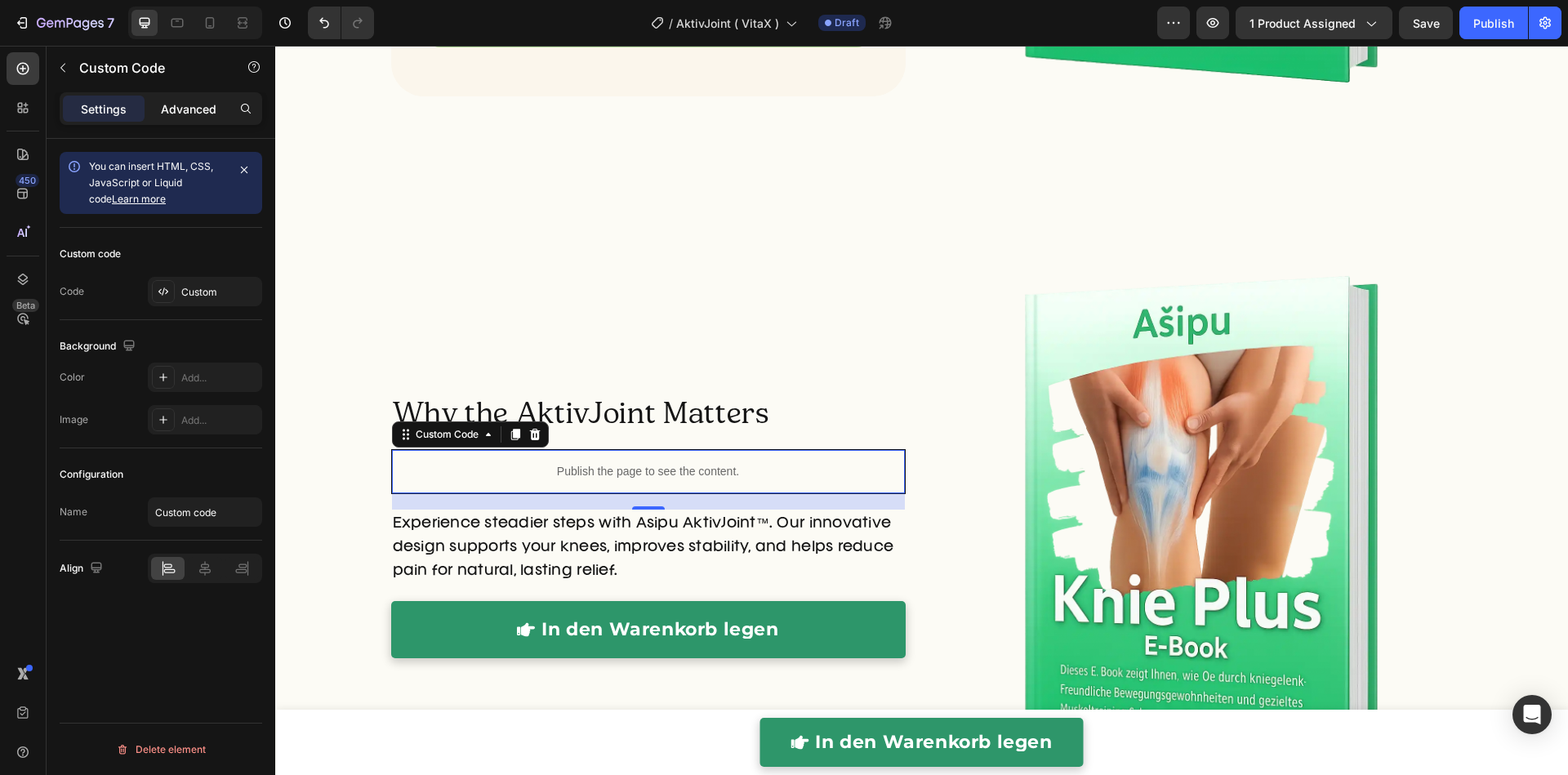
click at [192, 101] on p "Advanced" at bounding box center [188, 109] width 56 height 18
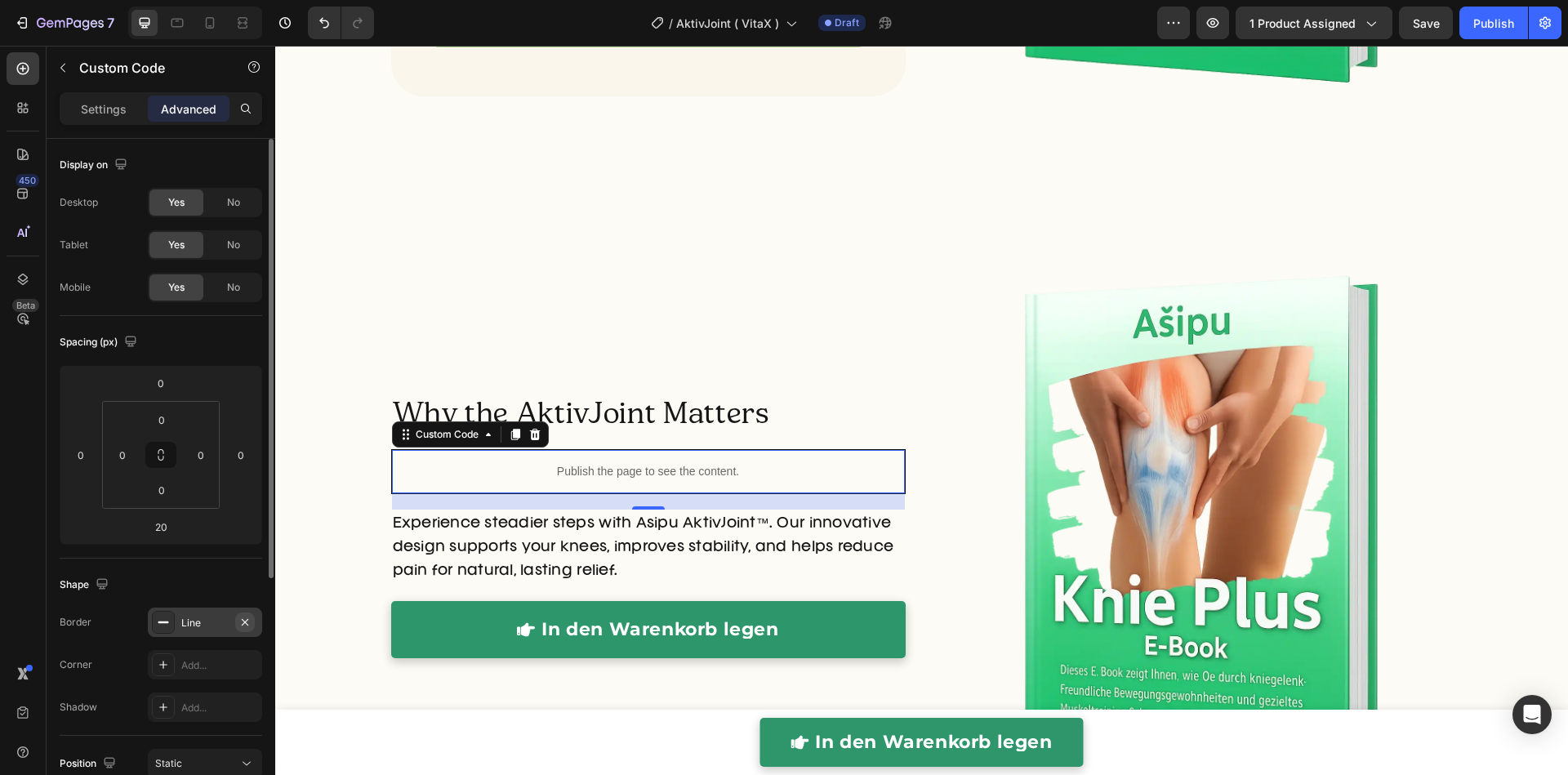
click at [249, 623] on icon "button" at bounding box center [244, 621] width 13 height 13
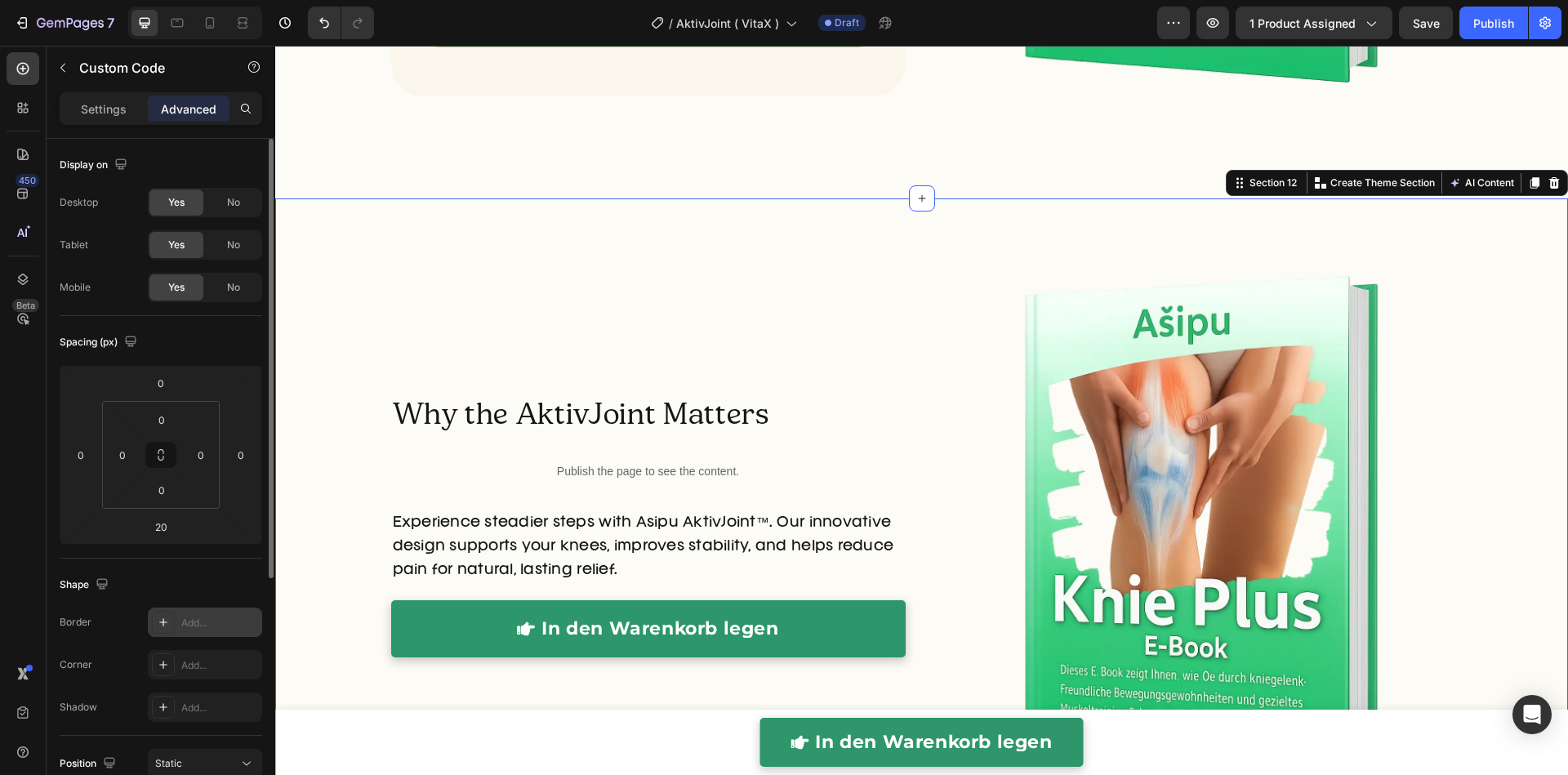
click at [327, 488] on div "Why the AktivJoint Matters Heading Publish the page to see the content. Custom …" at bounding box center [921, 553] width 1292 height 658
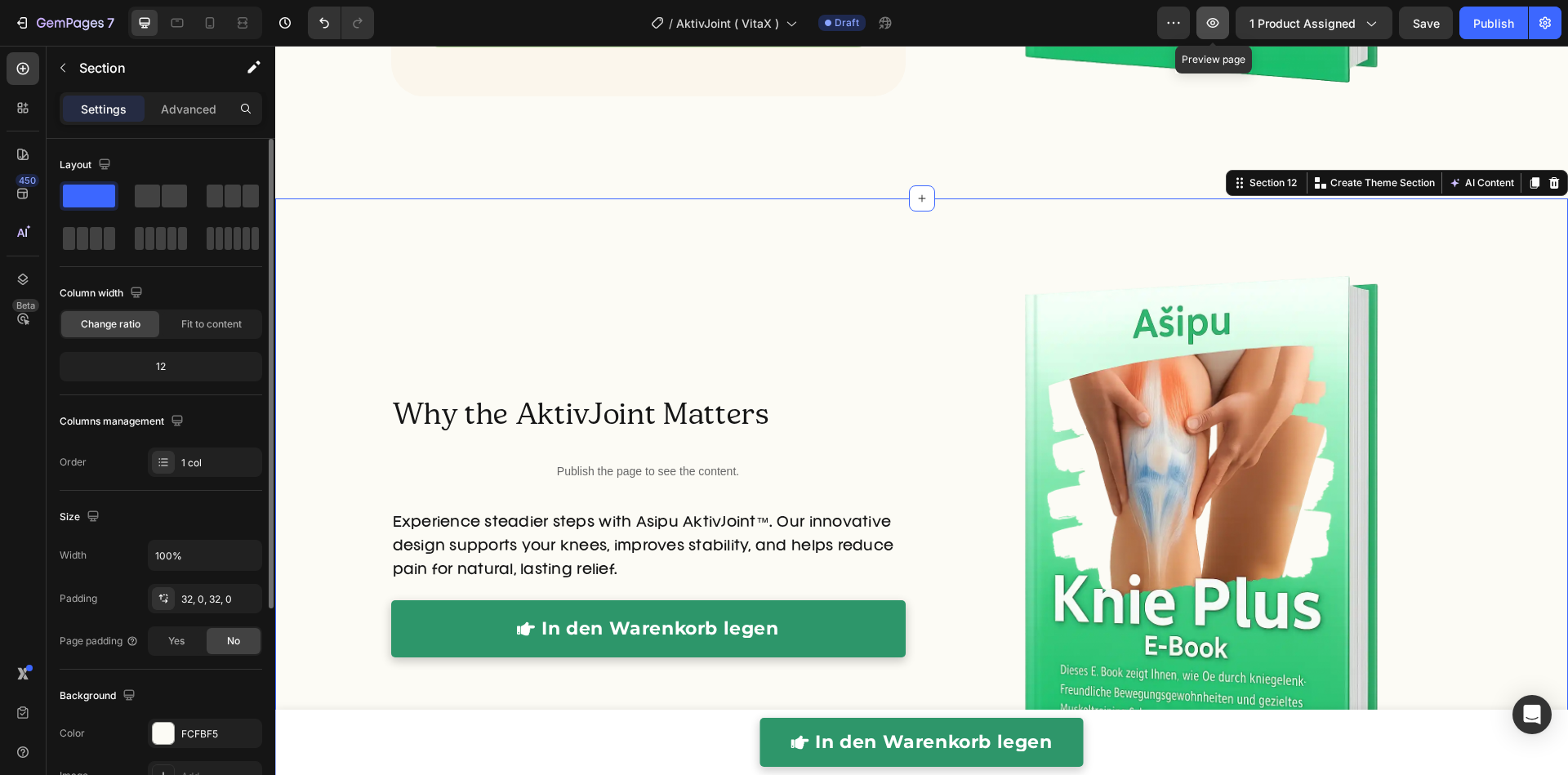
click at [1221, 27] on icon "button" at bounding box center [1212, 22] width 17 height 17
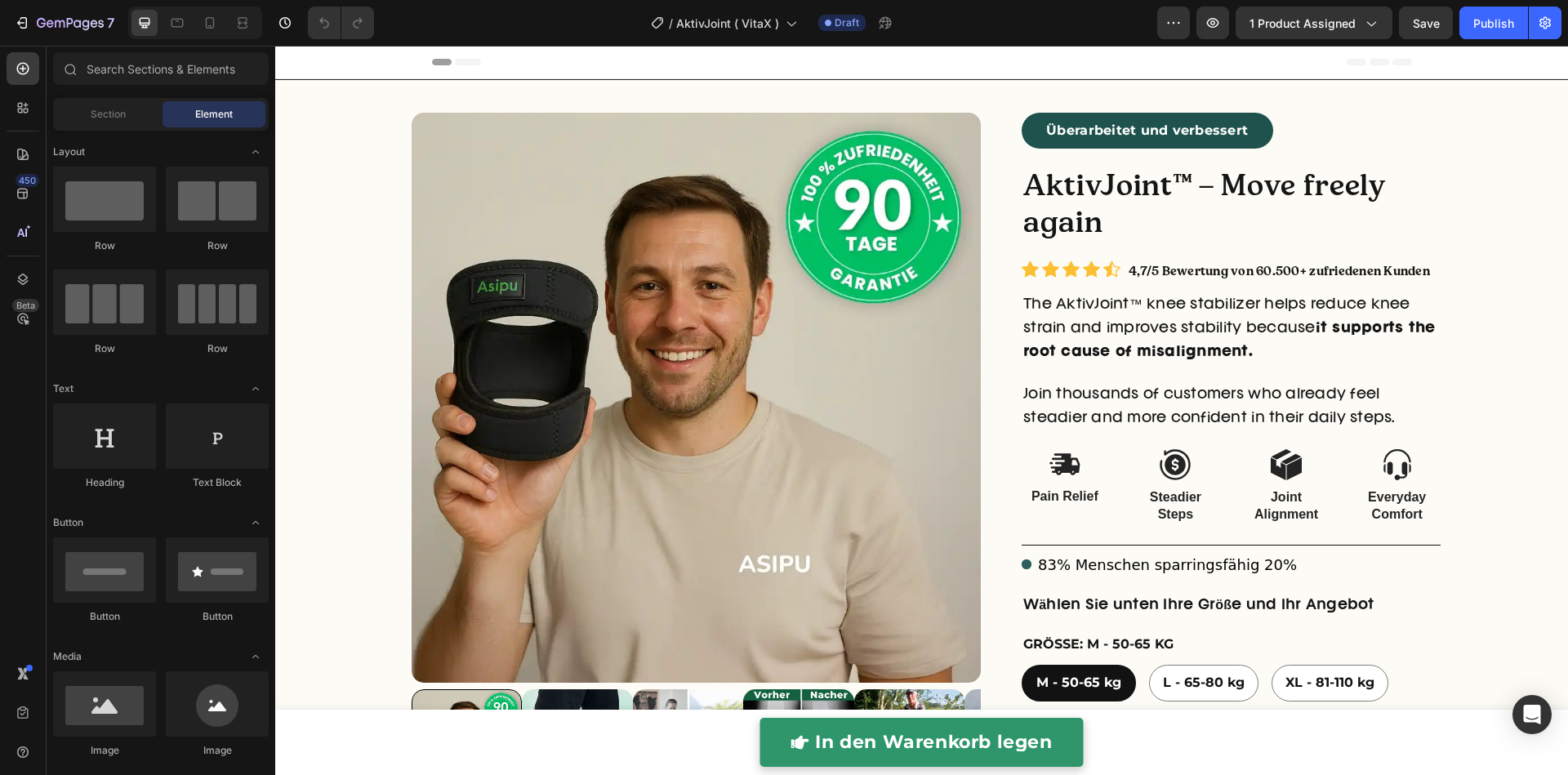
radio input "false"
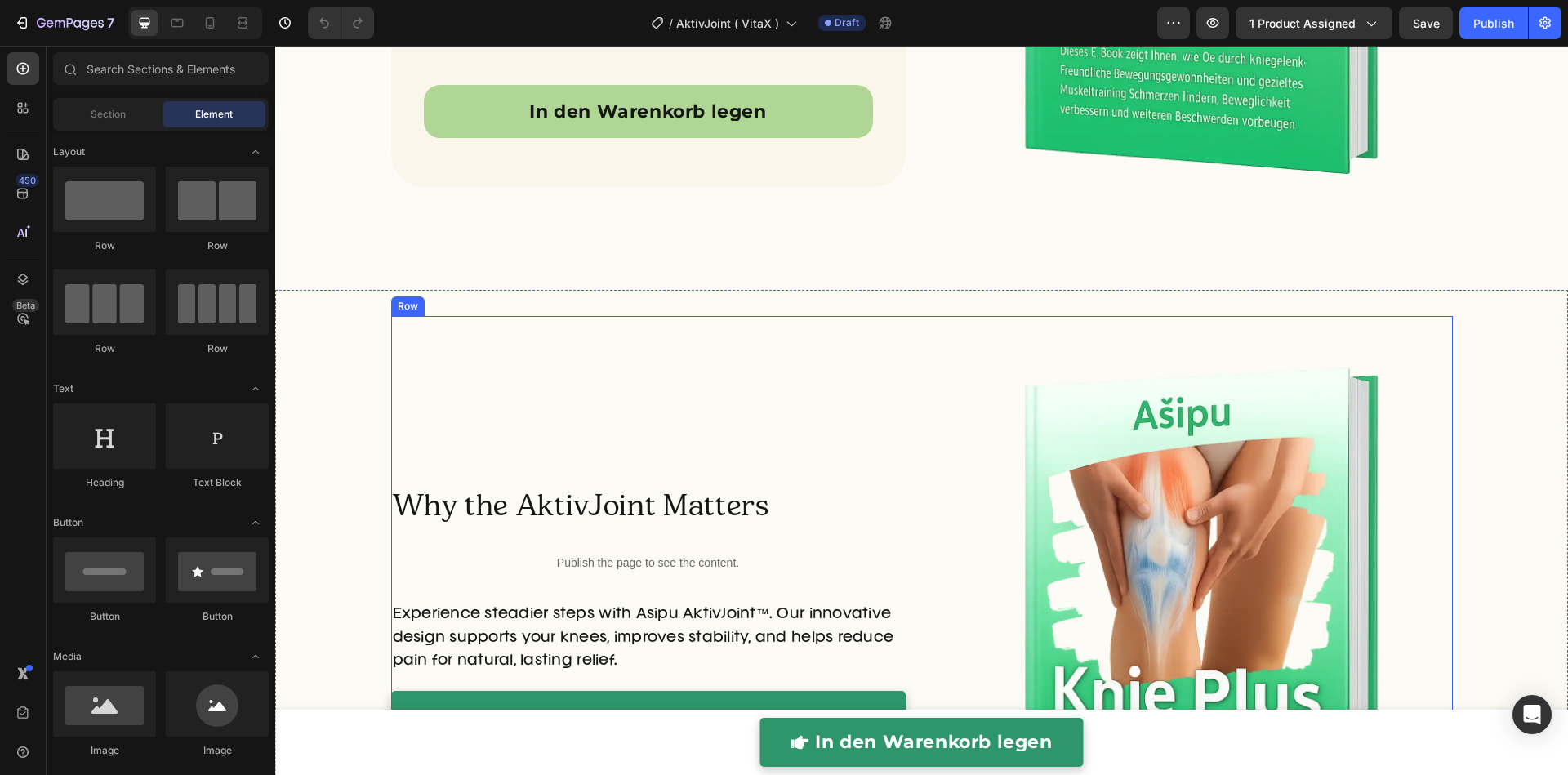
scroll to position [5068, 0]
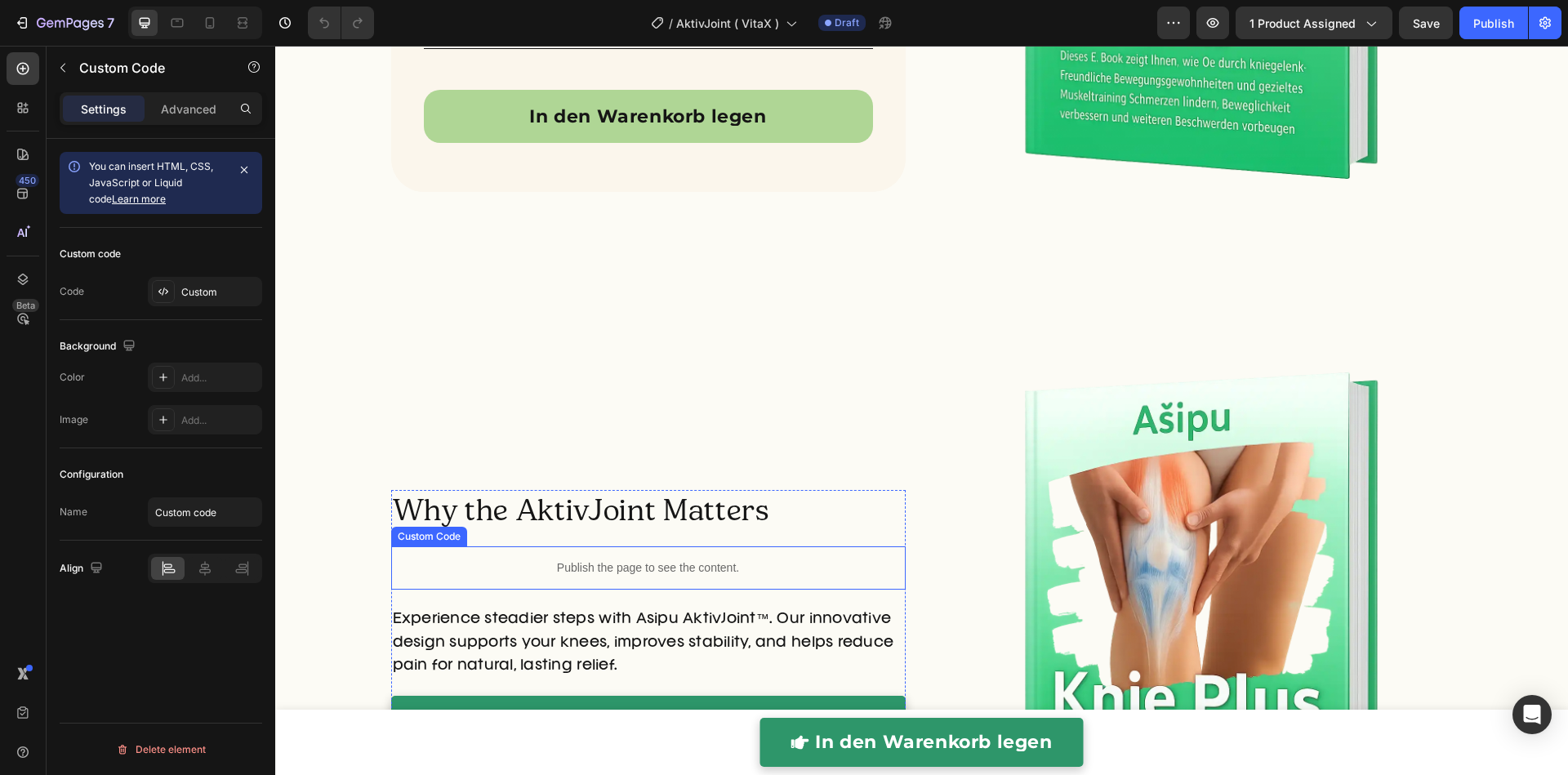
click at [641, 567] on p "Publish the page to see the content." at bounding box center [647, 568] width 514 height 18
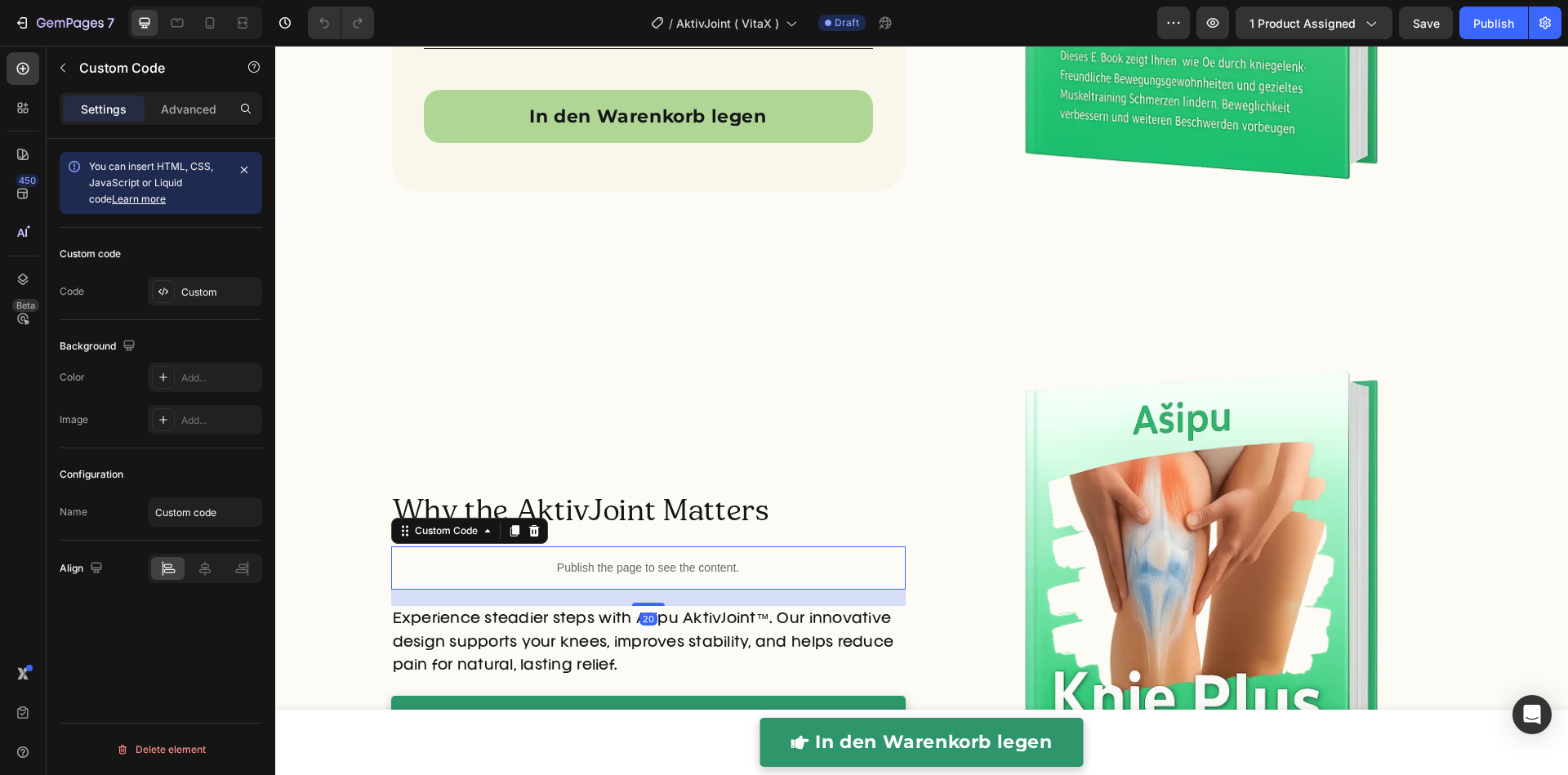
click at [641, 567] on p "Publish the page to see the content." at bounding box center [647, 568] width 514 height 18
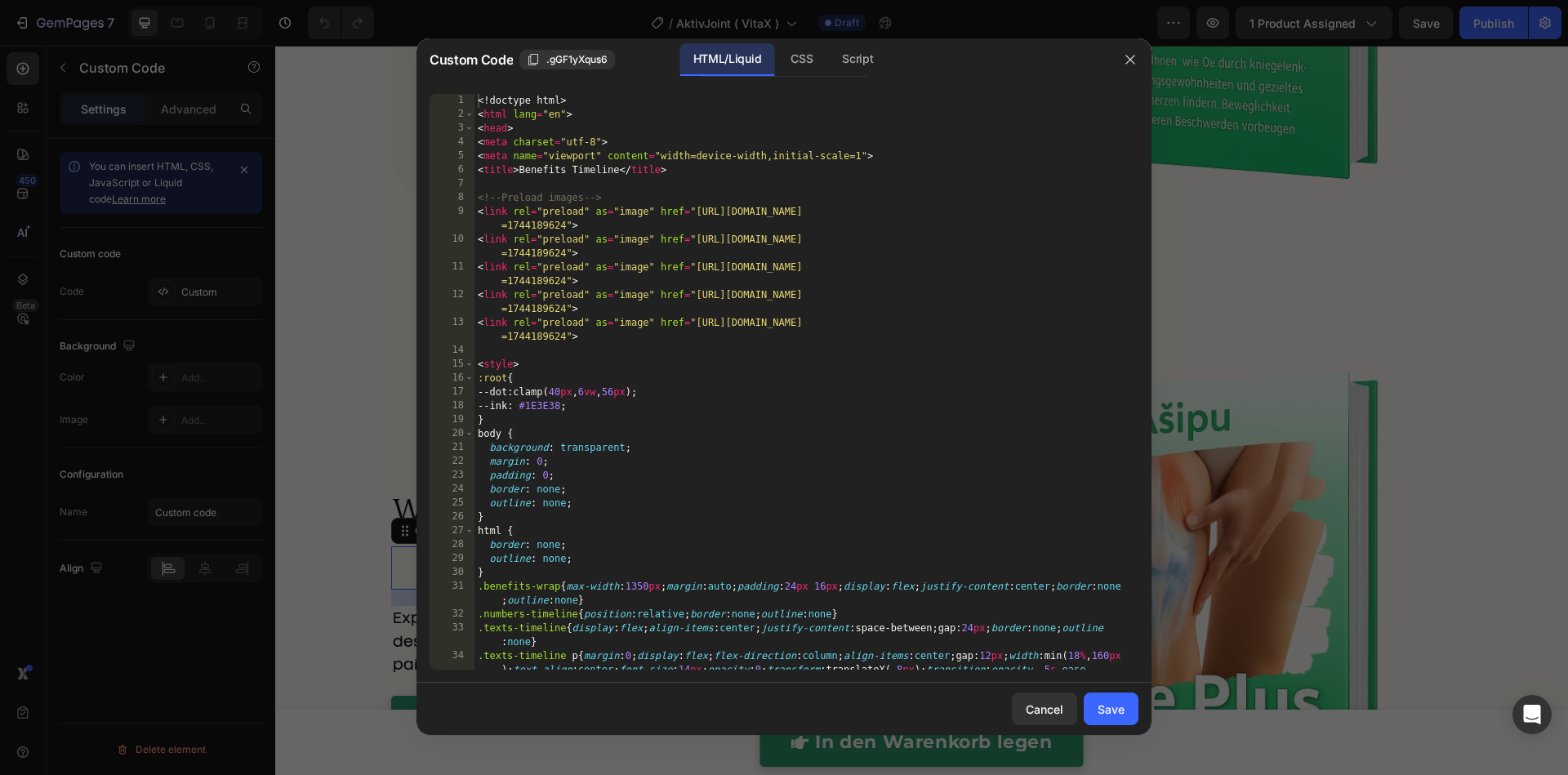
click at [676, 508] on div "<! doctype html > < html lang = "en" > < head > < meta charset = "utf-8" > < me…" at bounding box center [798, 408] width 647 height 631
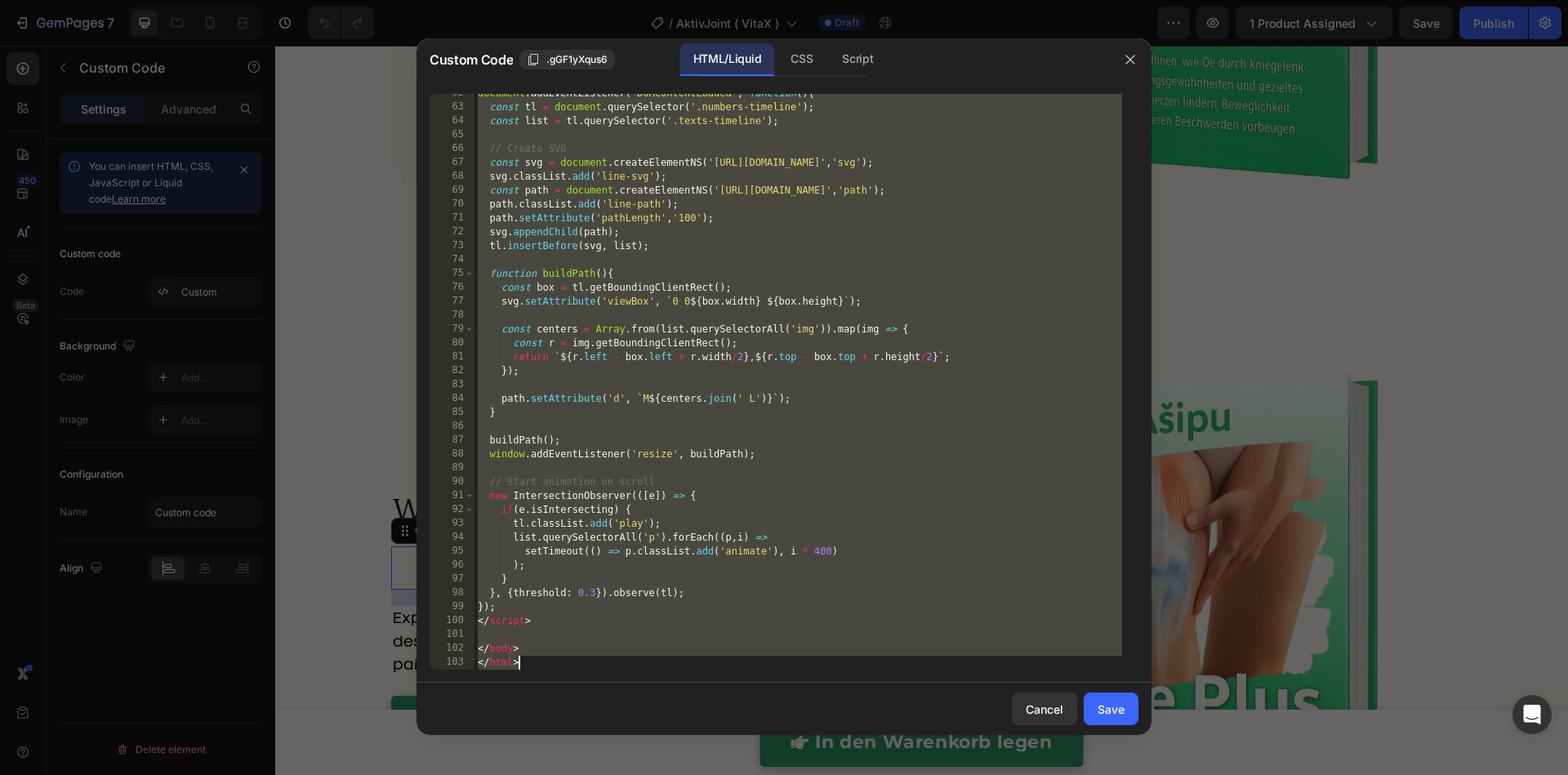
paste textarea
type textarea "</html>"
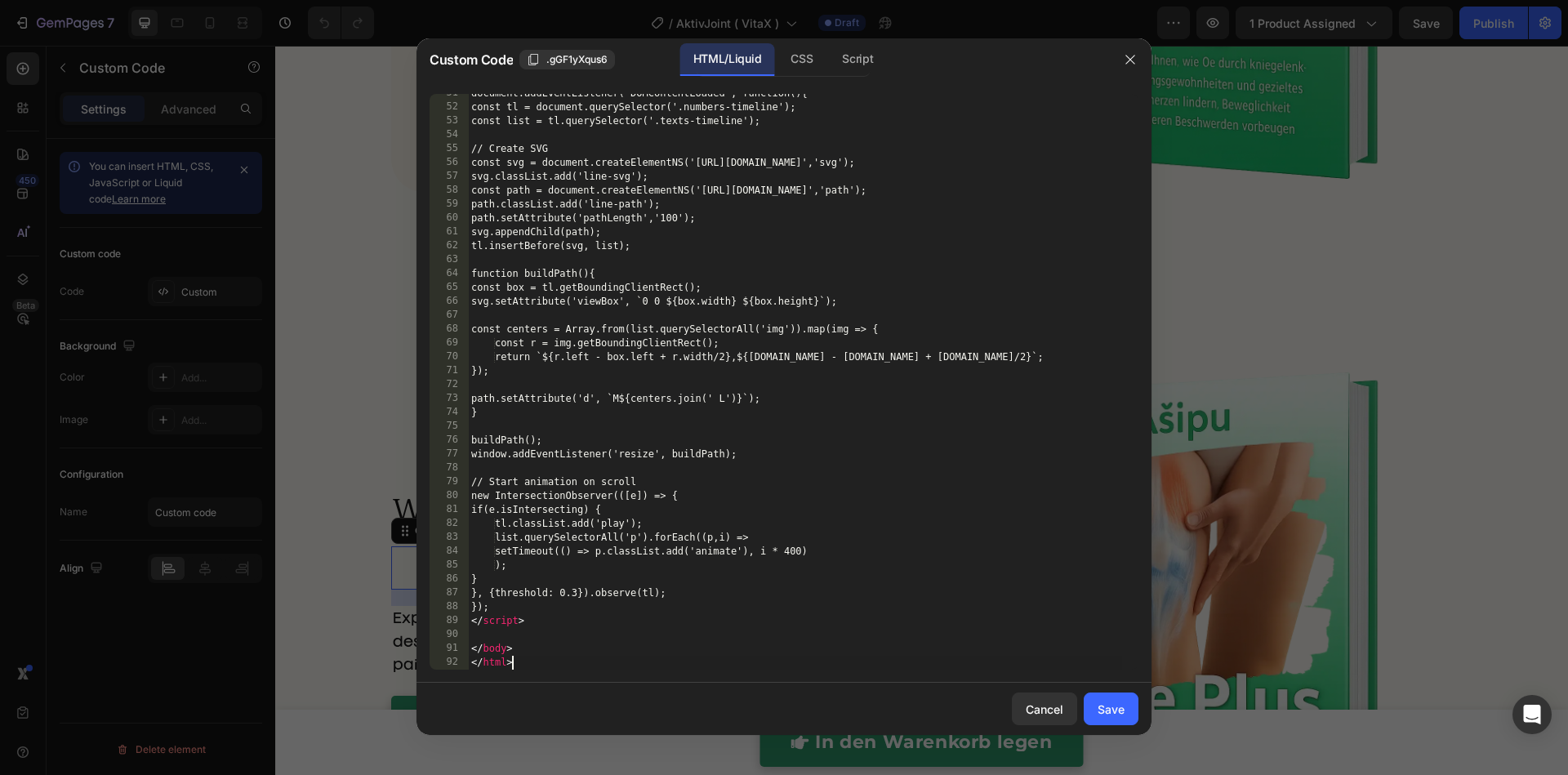
scroll to position [881, 0]
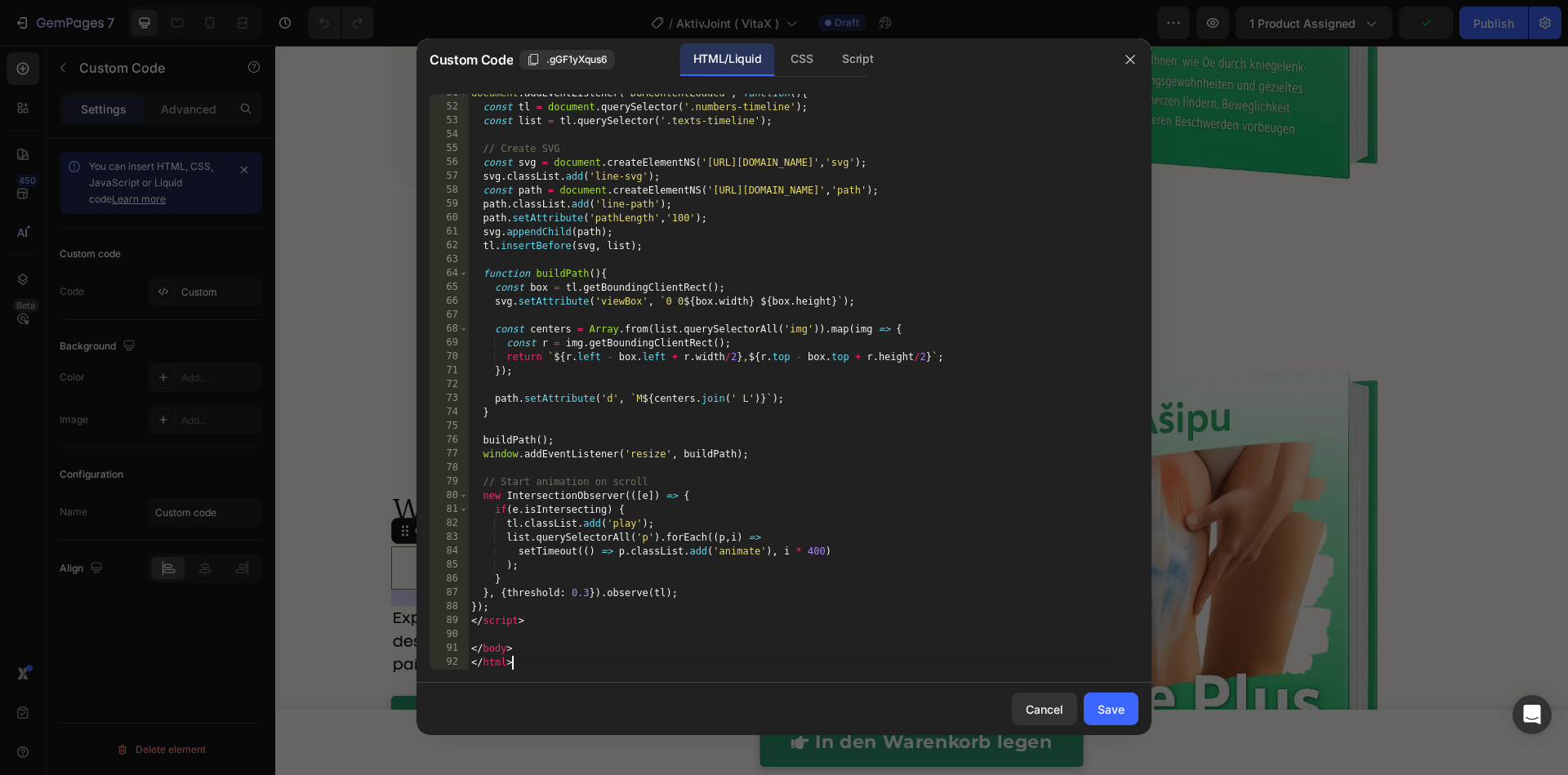
click at [294, 171] on div at bounding box center [784, 387] width 1568 height 775
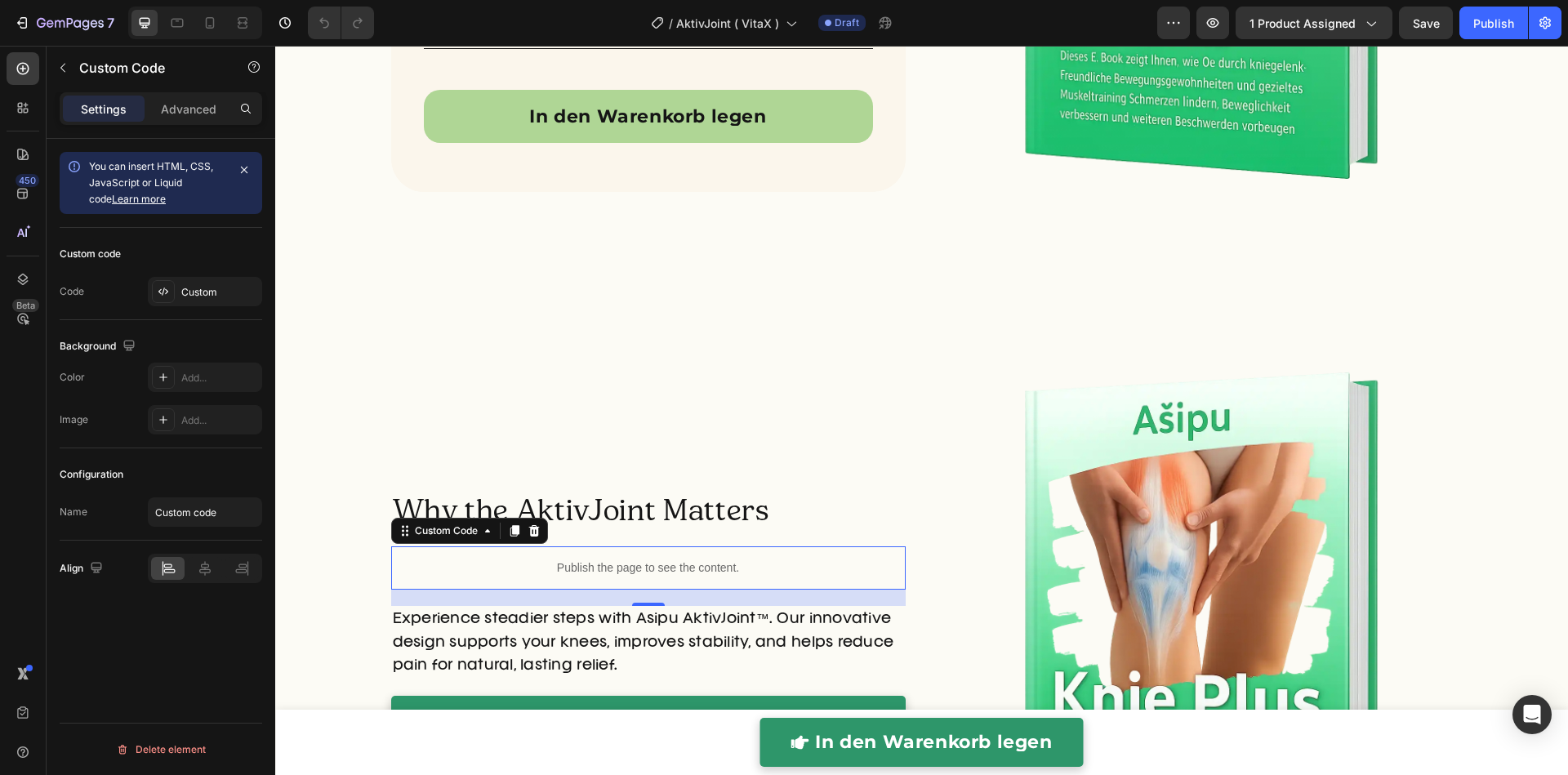
click at [697, 549] on div "Publish the page to see the content." at bounding box center [647, 567] width 514 height 43
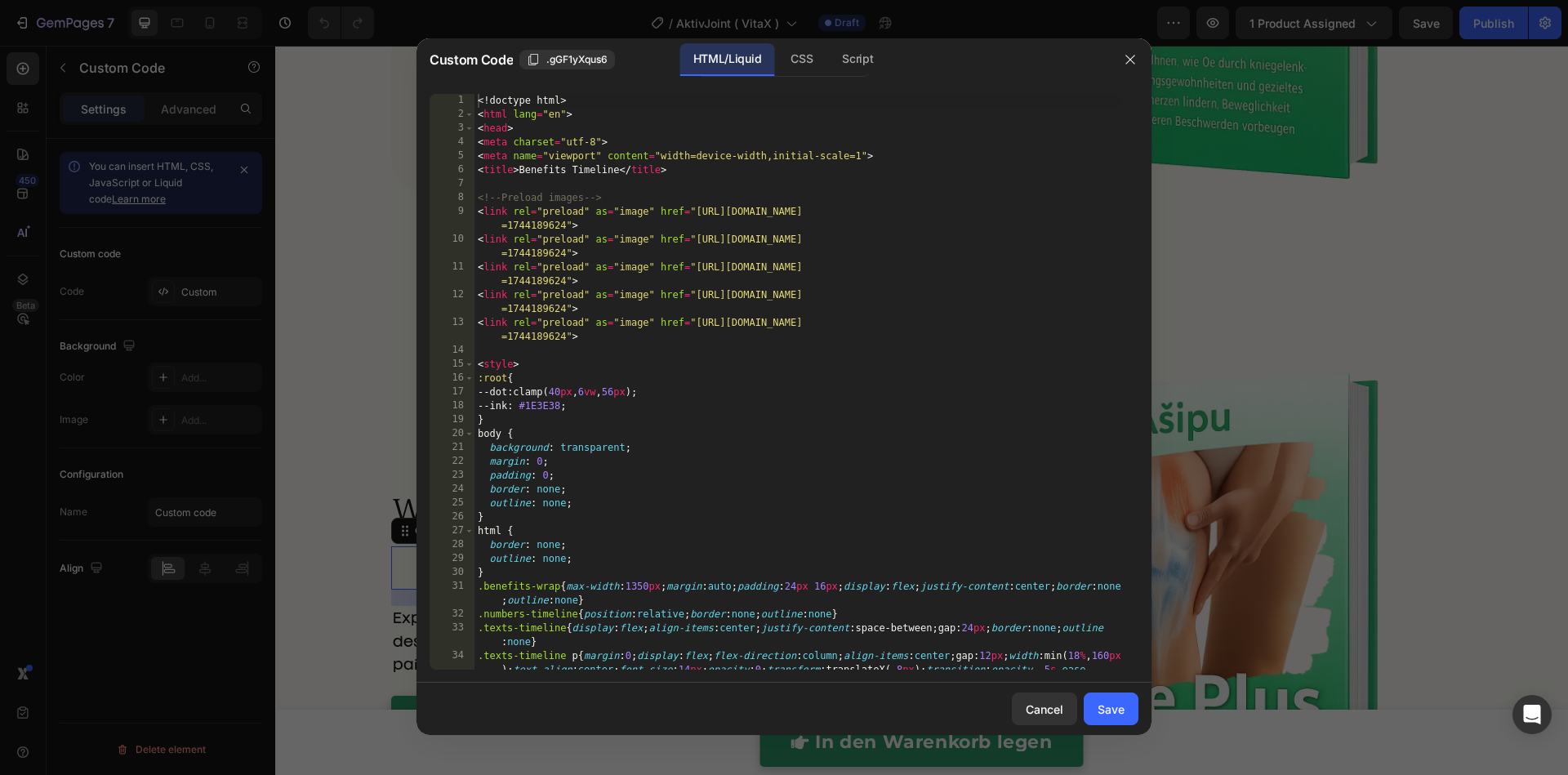
scroll to position [1061, 0]
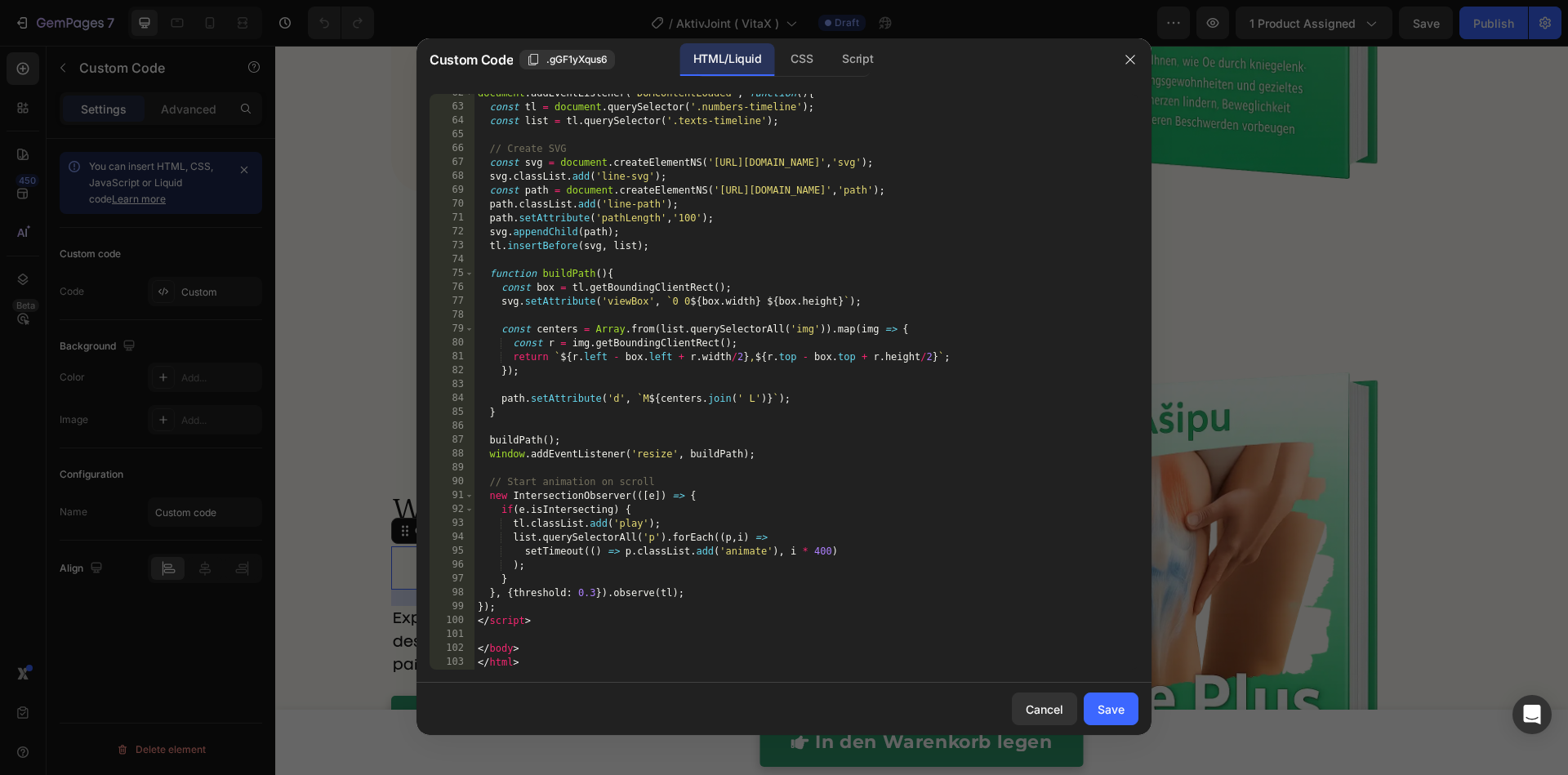
drag, startPoint x: 391, startPoint y: 261, endPoint x: 285, endPoint y: 108, distance: 186.1
click at [387, 255] on div at bounding box center [784, 387] width 1568 height 775
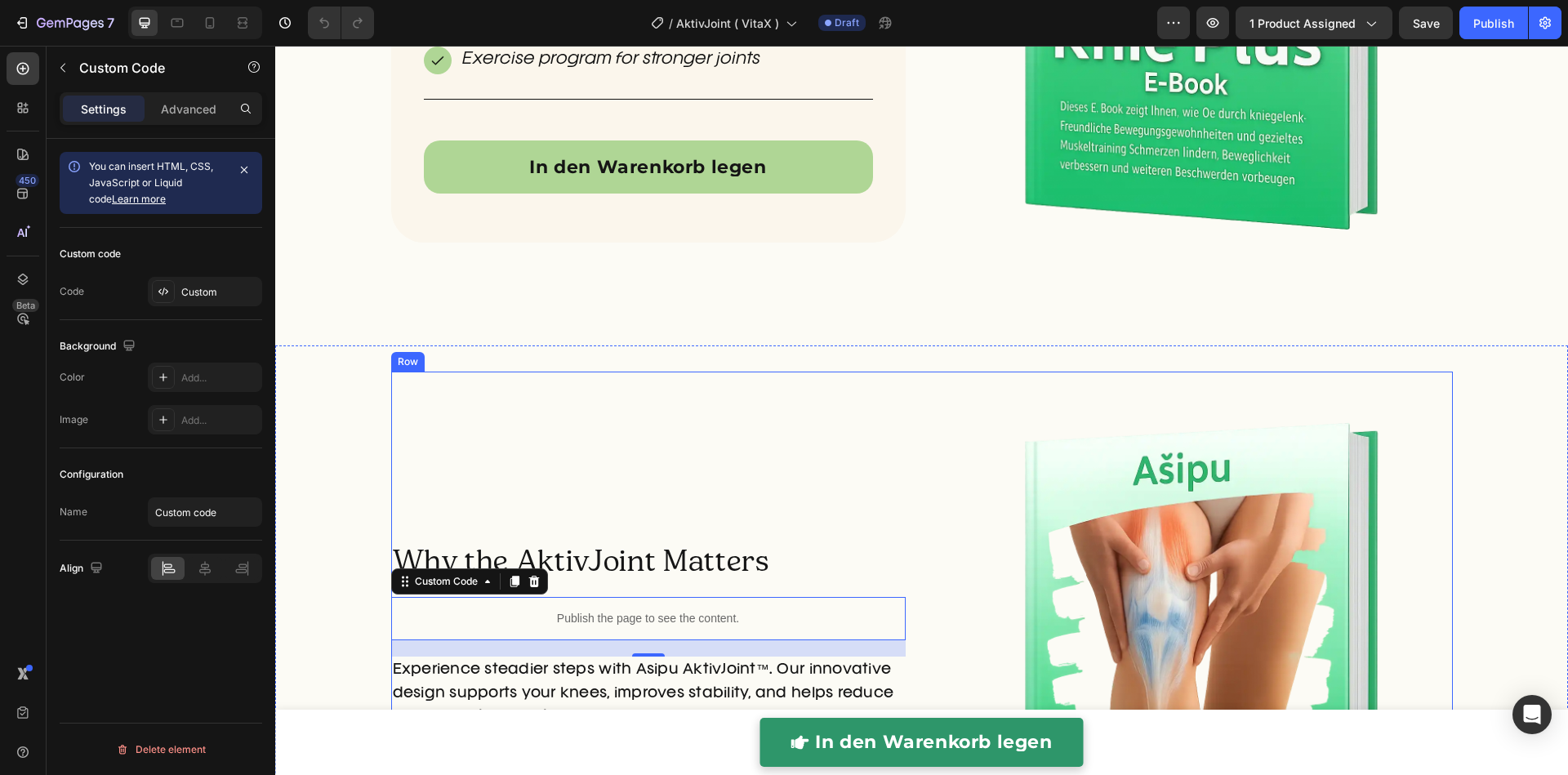
scroll to position [4996, 0]
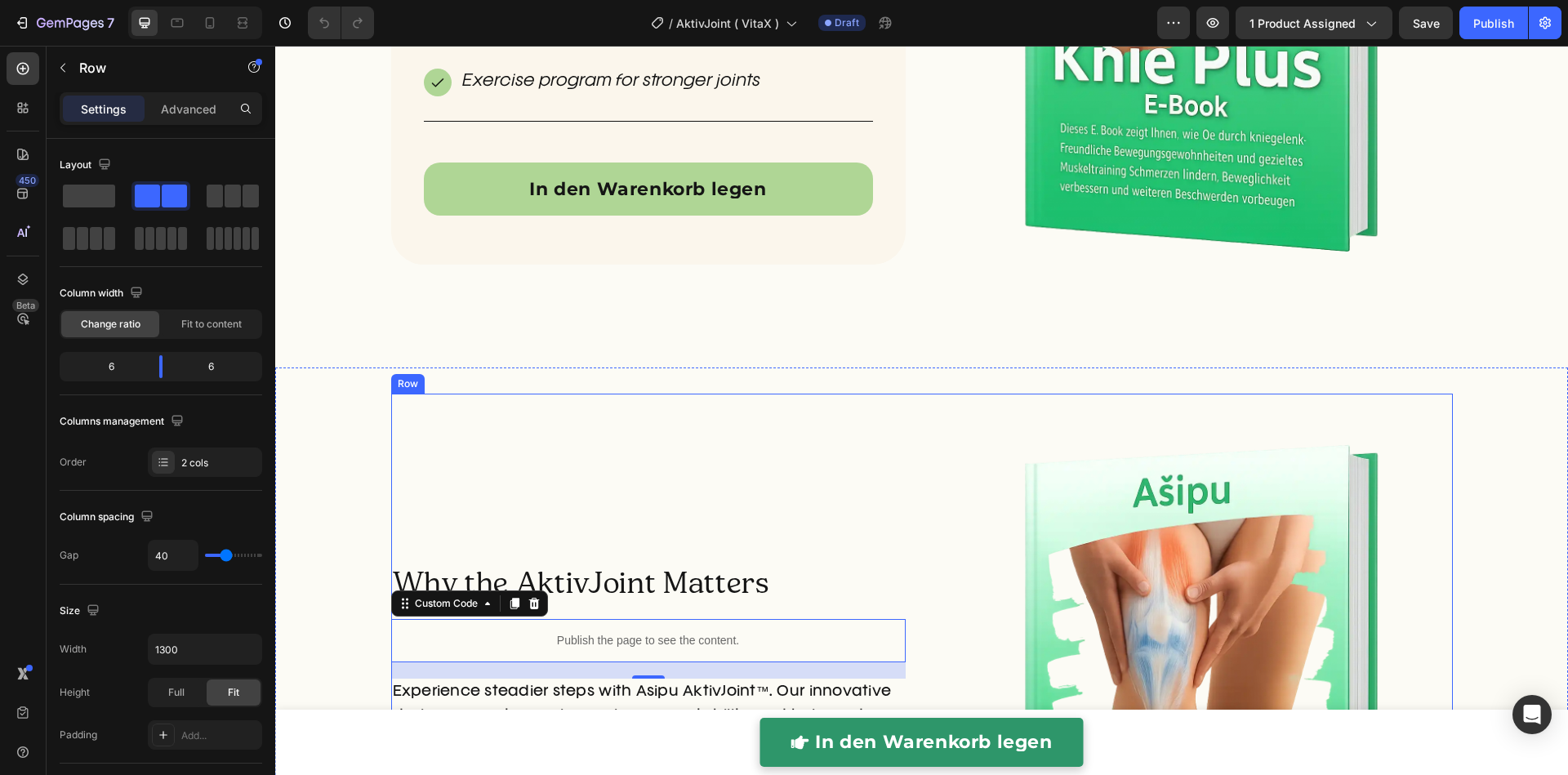
click at [636, 543] on div "Why the AktivJoint Matters Heading Publish the page to see the content. Custom …" at bounding box center [647, 702] width 514 height 617
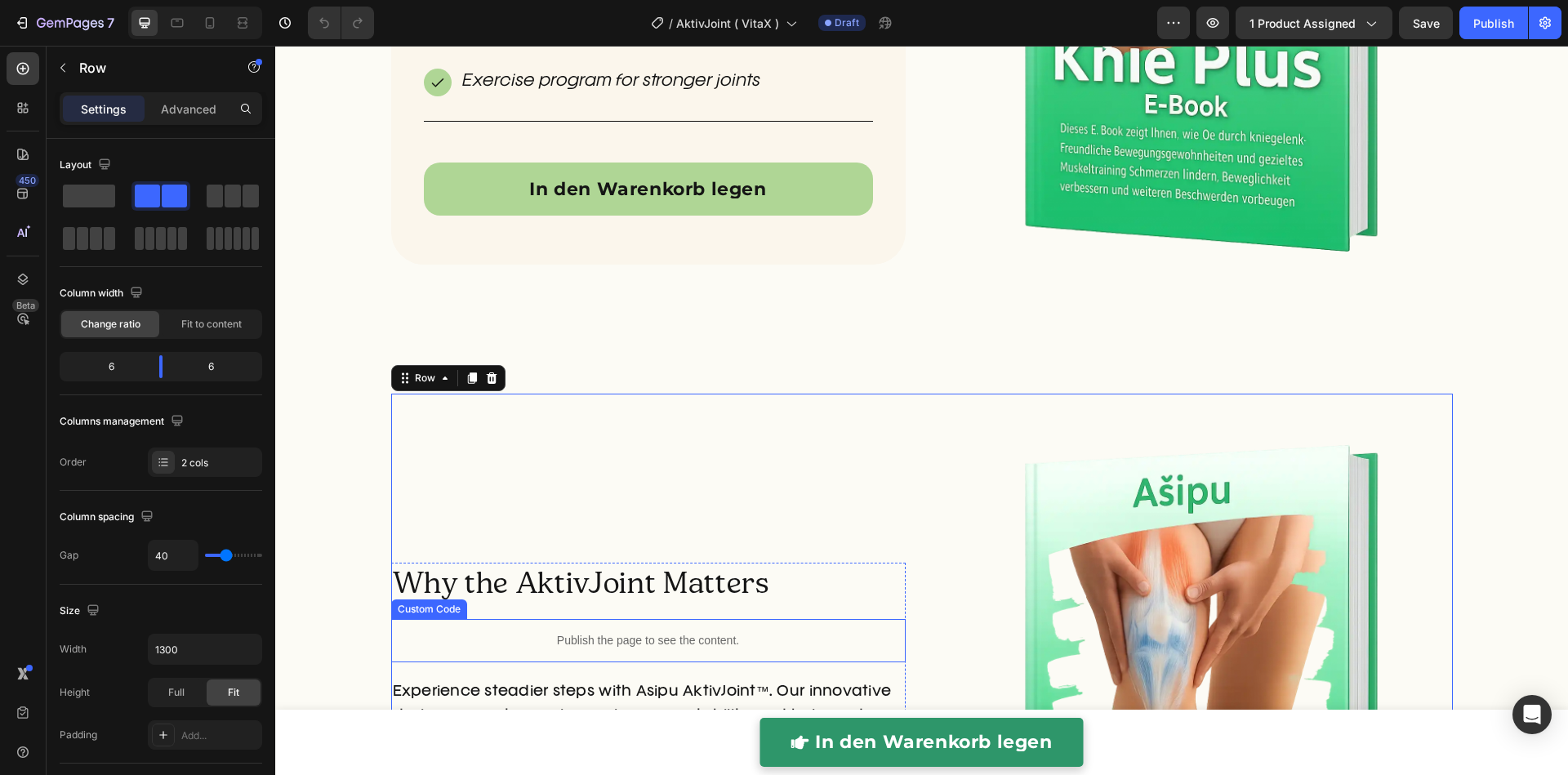
click at [591, 635] on p "Publish the page to see the content." at bounding box center [647, 640] width 514 height 18
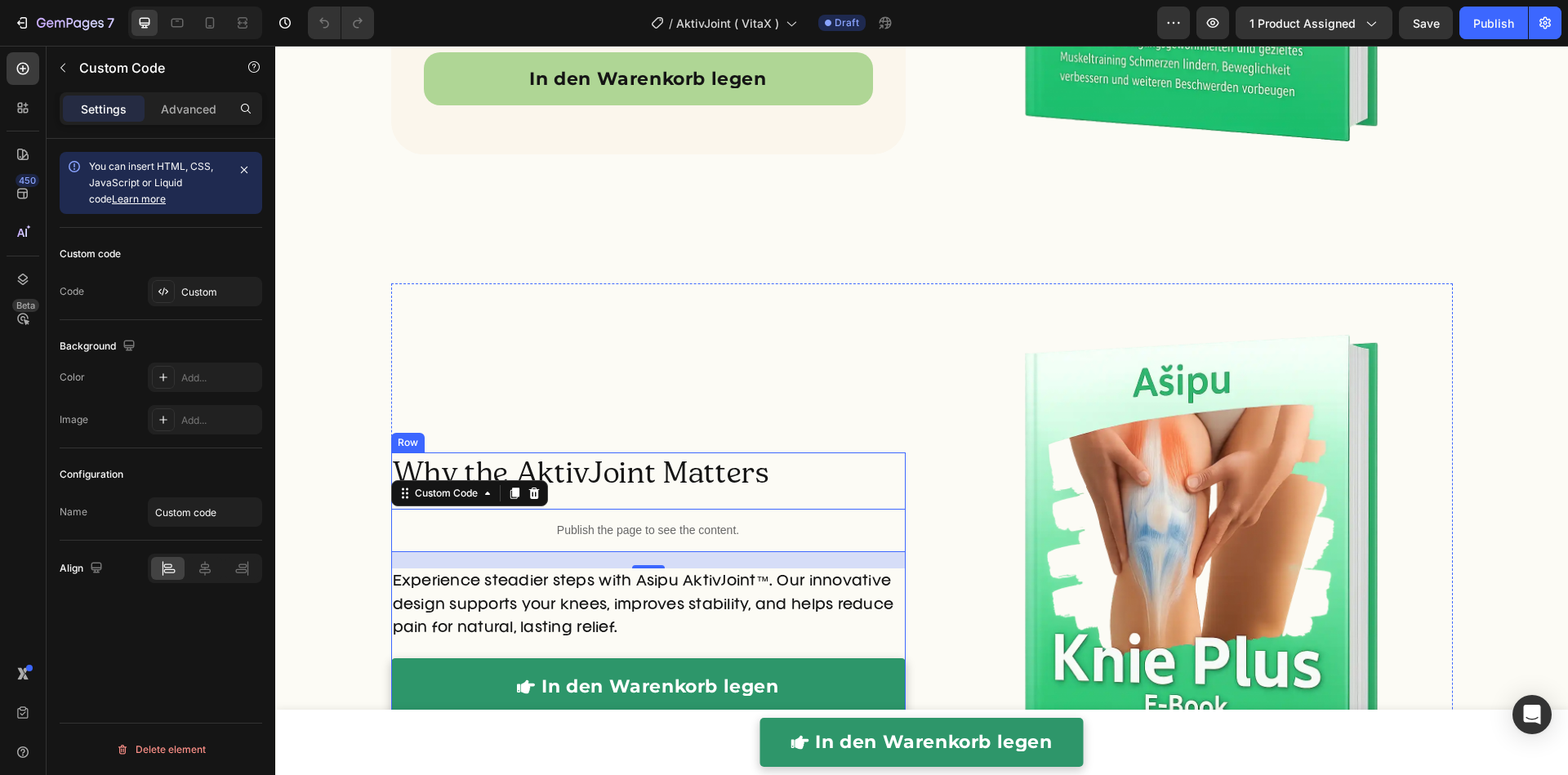
scroll to position [5145, 0]
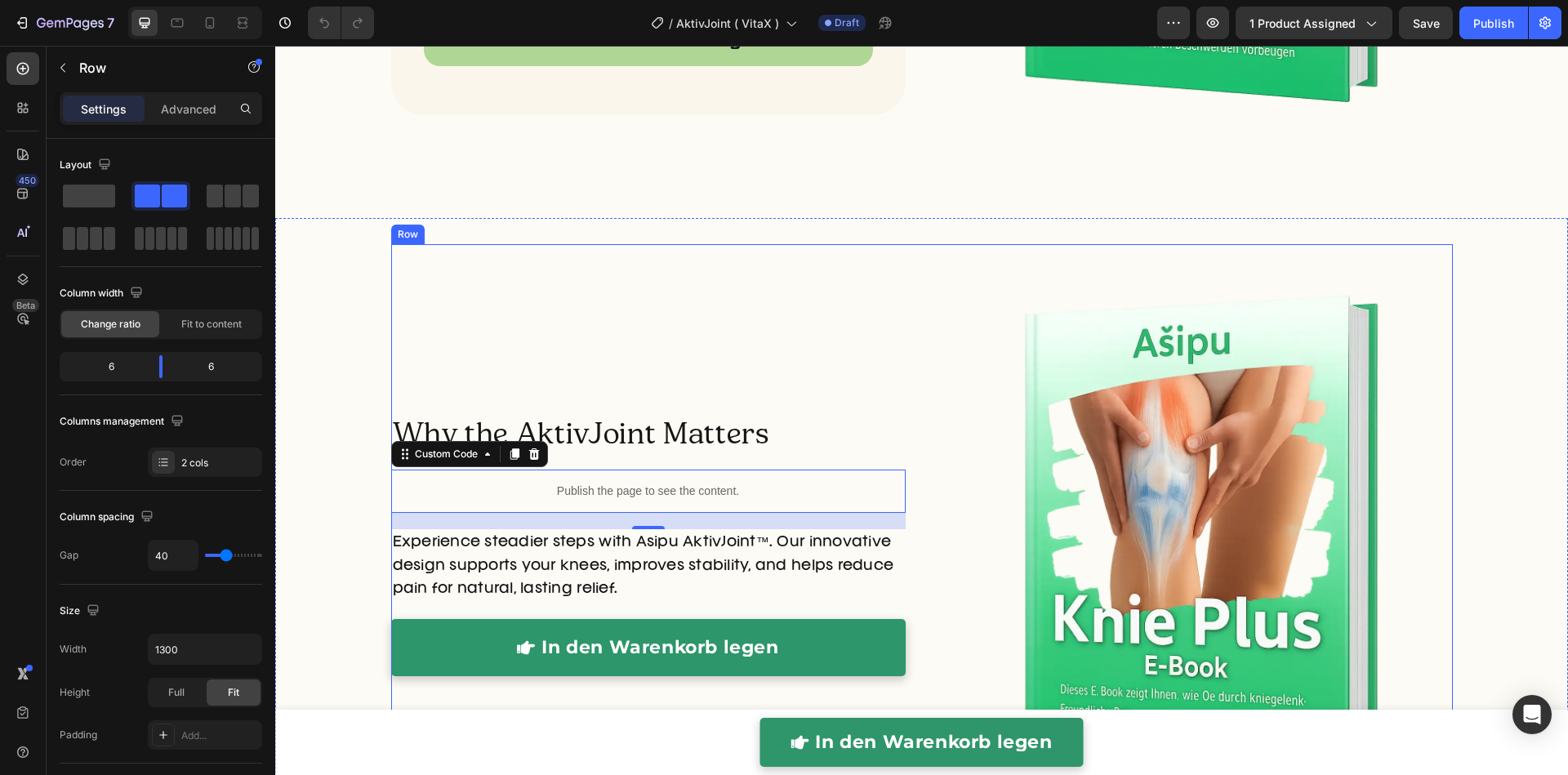
click at [718, 374] on div "Why the AktivJoint Matters Heading Publish the page to see the content. Custom …" at bounding box center [647, 552] width 514 height 617
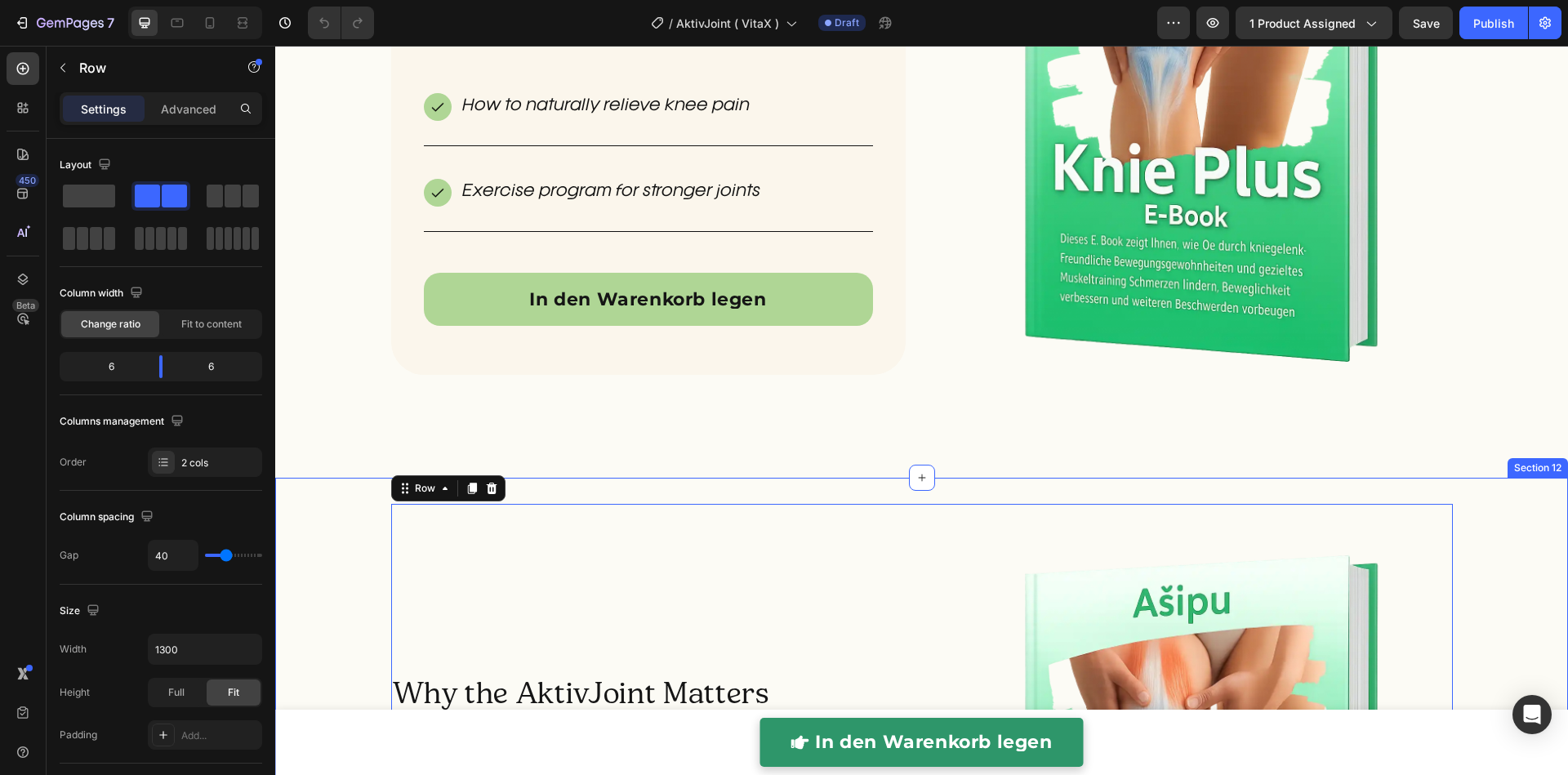
scroll to position [5173, 0]
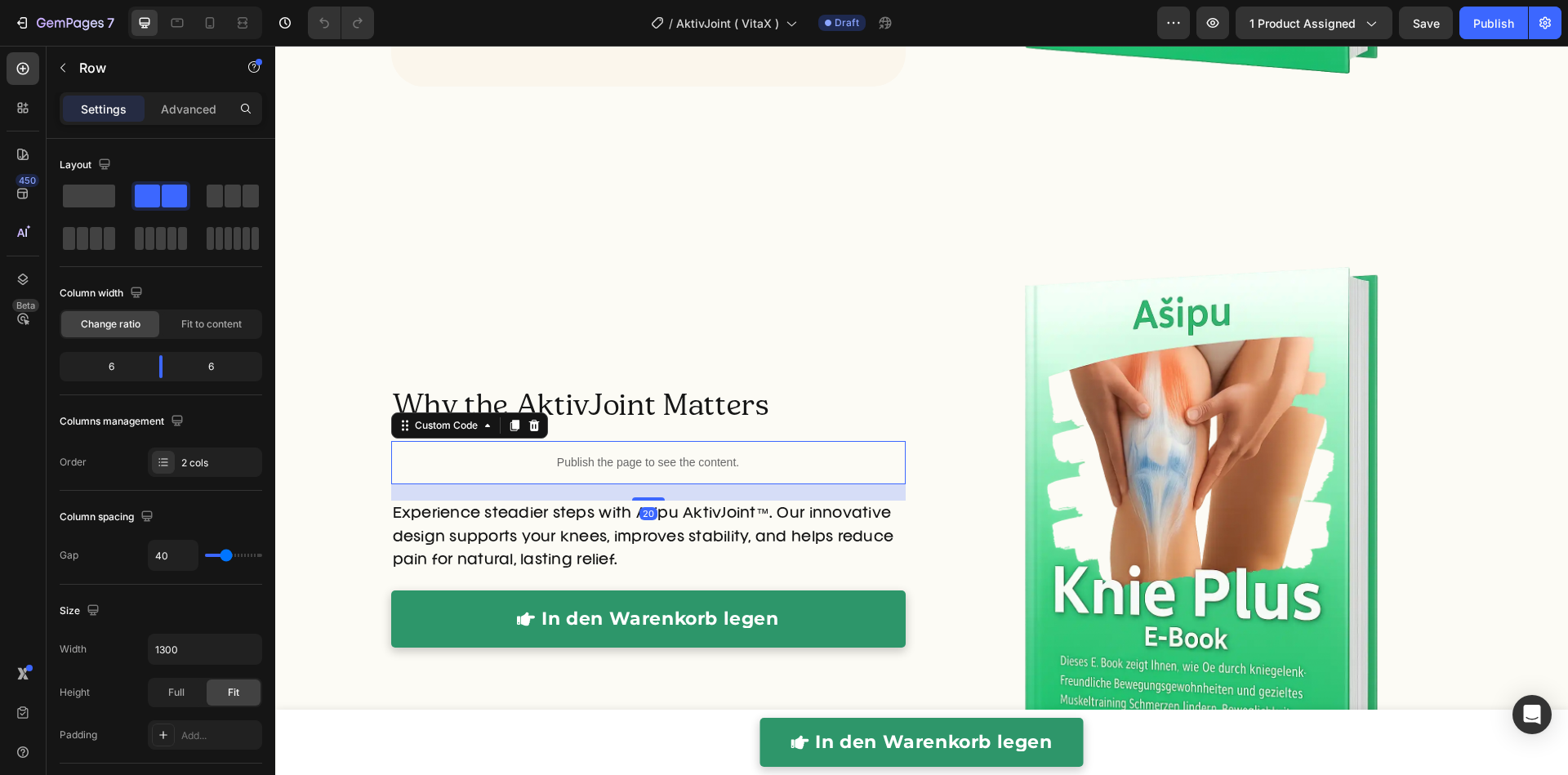
click at [628, 468] on p "Publish the page to see the content." at bounding box center [647, 463] width 514 height 18
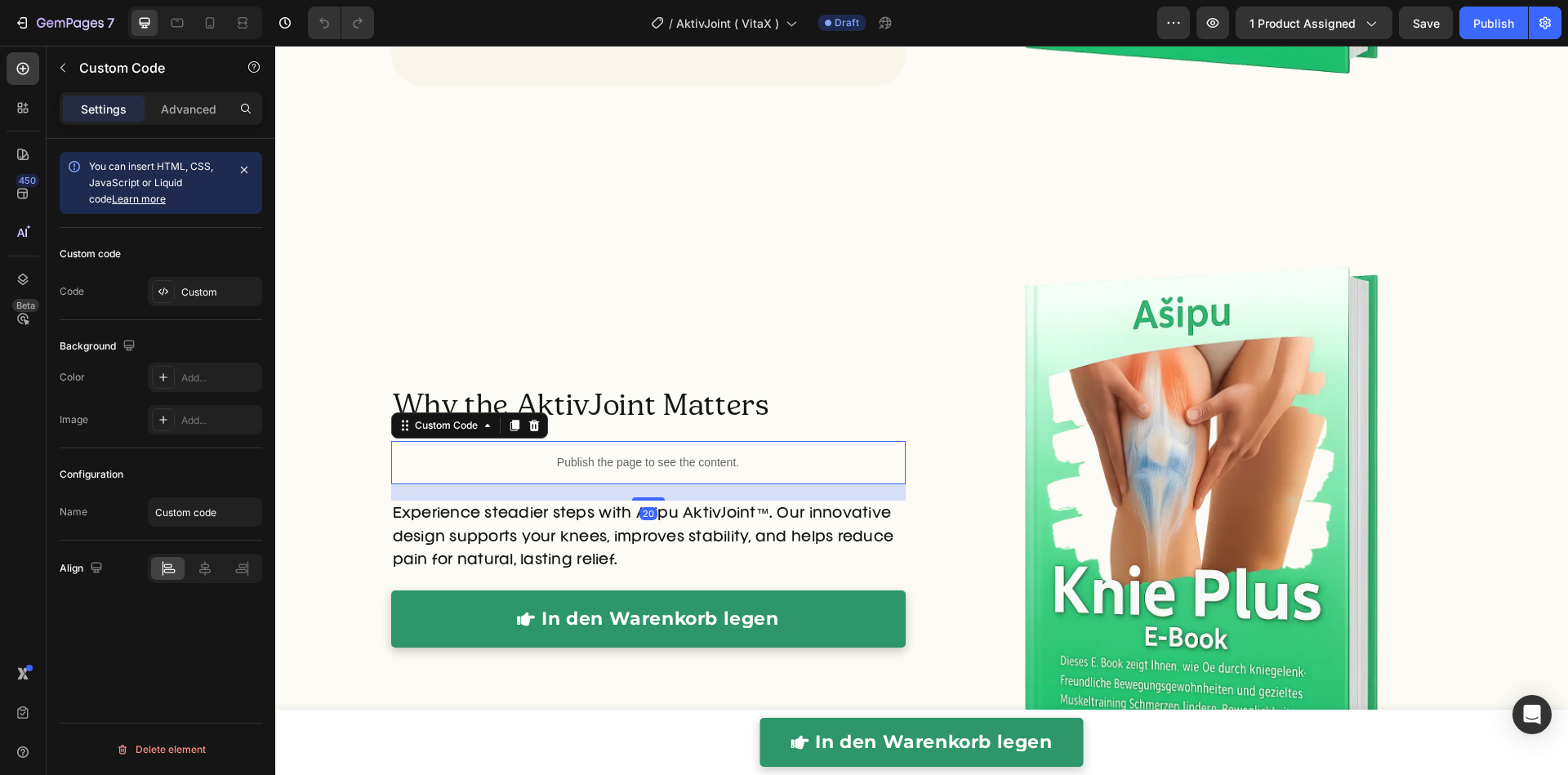
click at [628, 468] on p "Publish the page to see the content." at bounding box center [647, 463] width 514 height 18
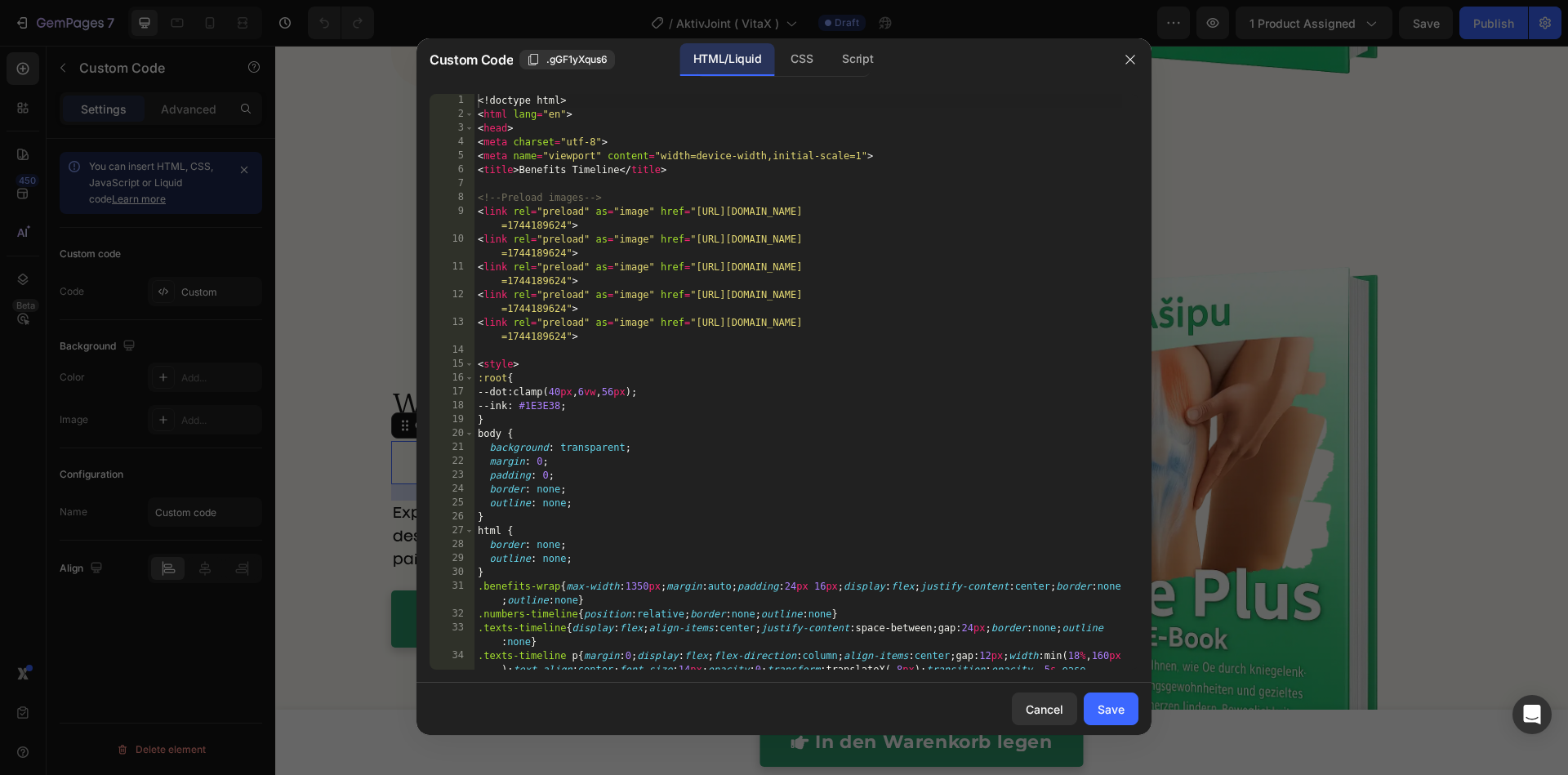
click at [628, 467] on div "<! doctype html > < html lang = "en" > < head > < meta charset = "utf-8" > < me…" at bounding box center [798, 408] width 647 height 631
type textarea "</body> </html>"
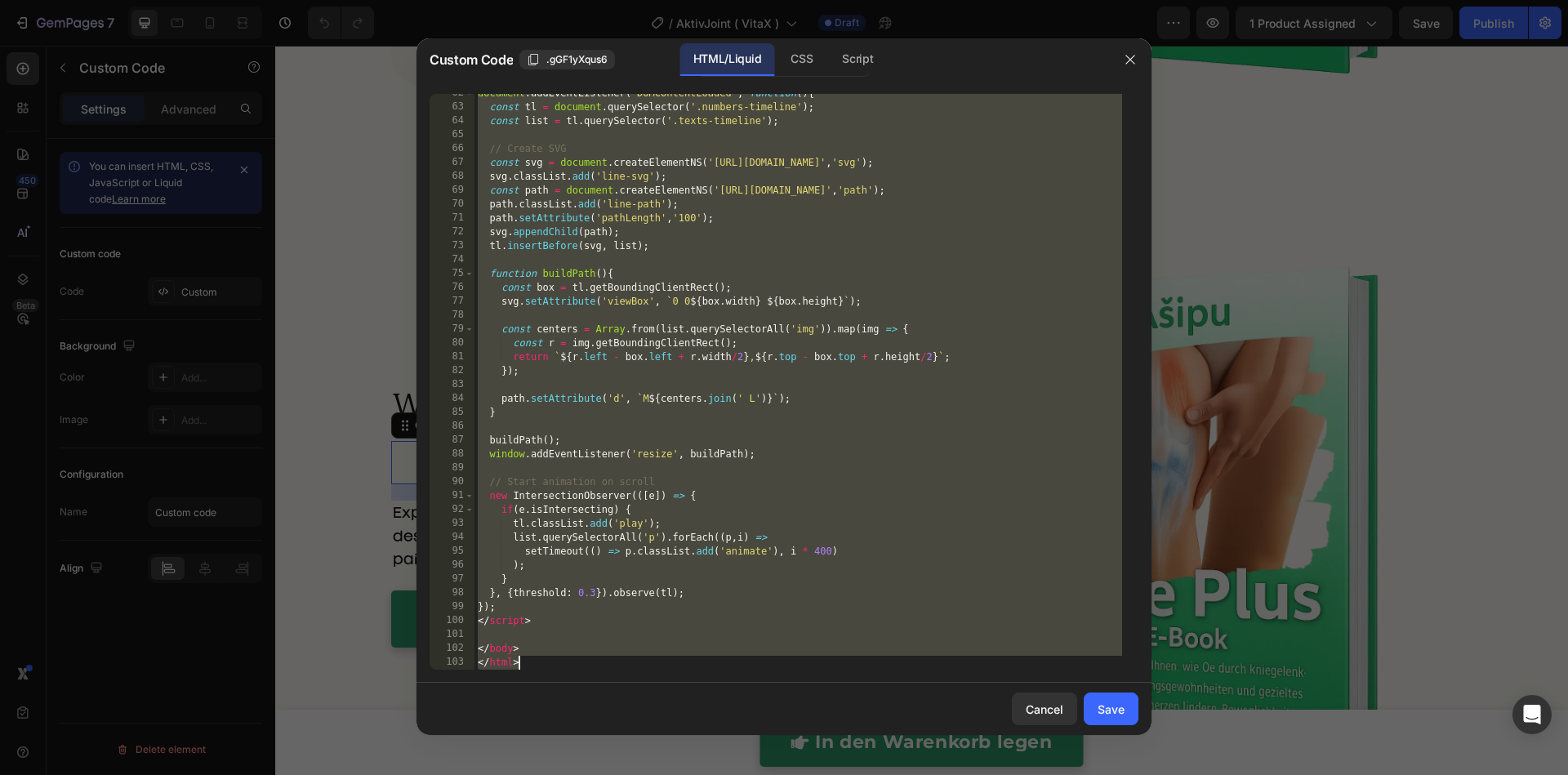
paste textarea
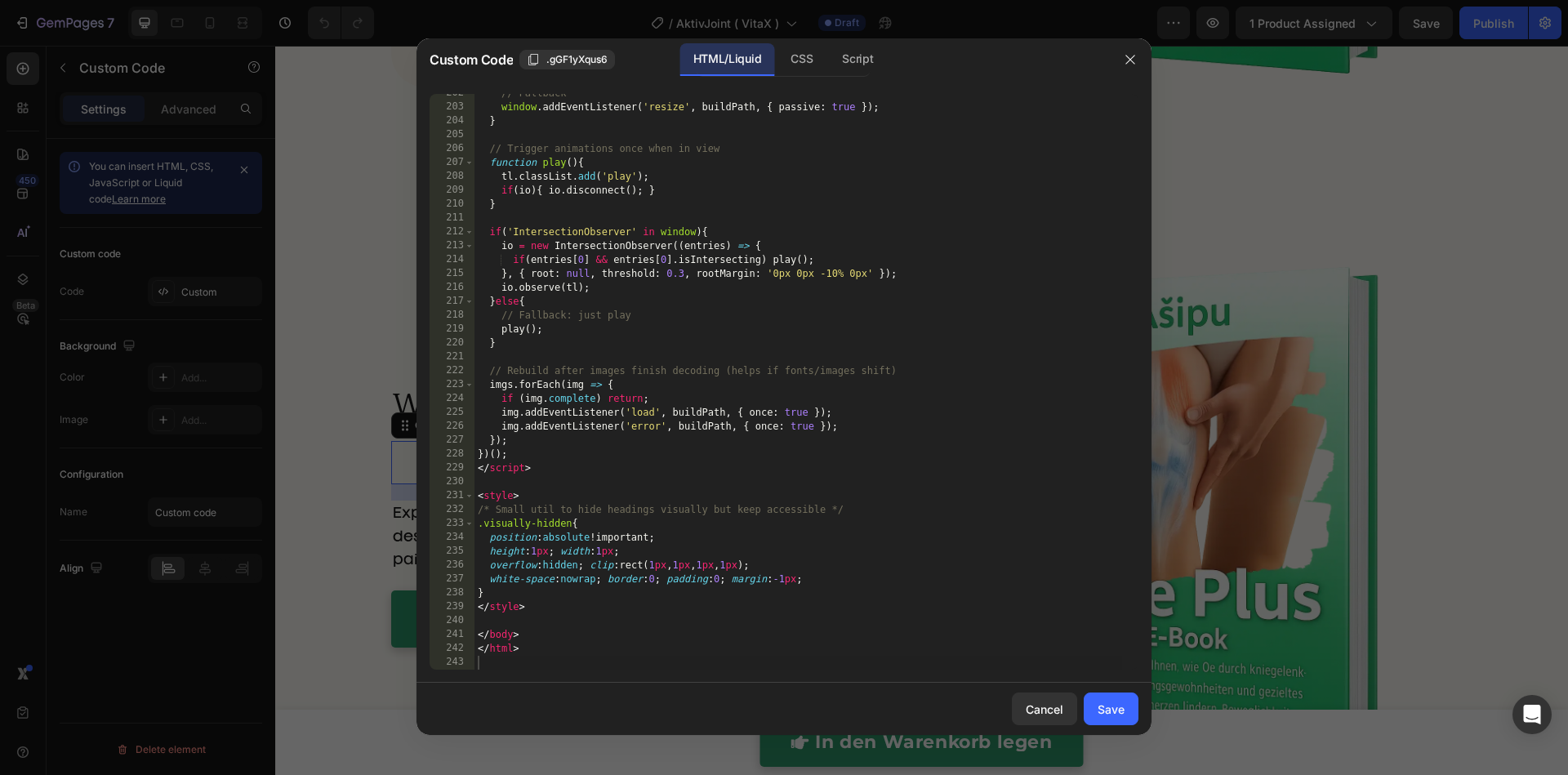
drag, startPoint x: 1120, startPoint y: 717, endPoint x: 1151, endPoint y: 504, distance: 215.2
click at [1120, 717] on div "Save" at bounding box center [1111, 709] width 27 height 18
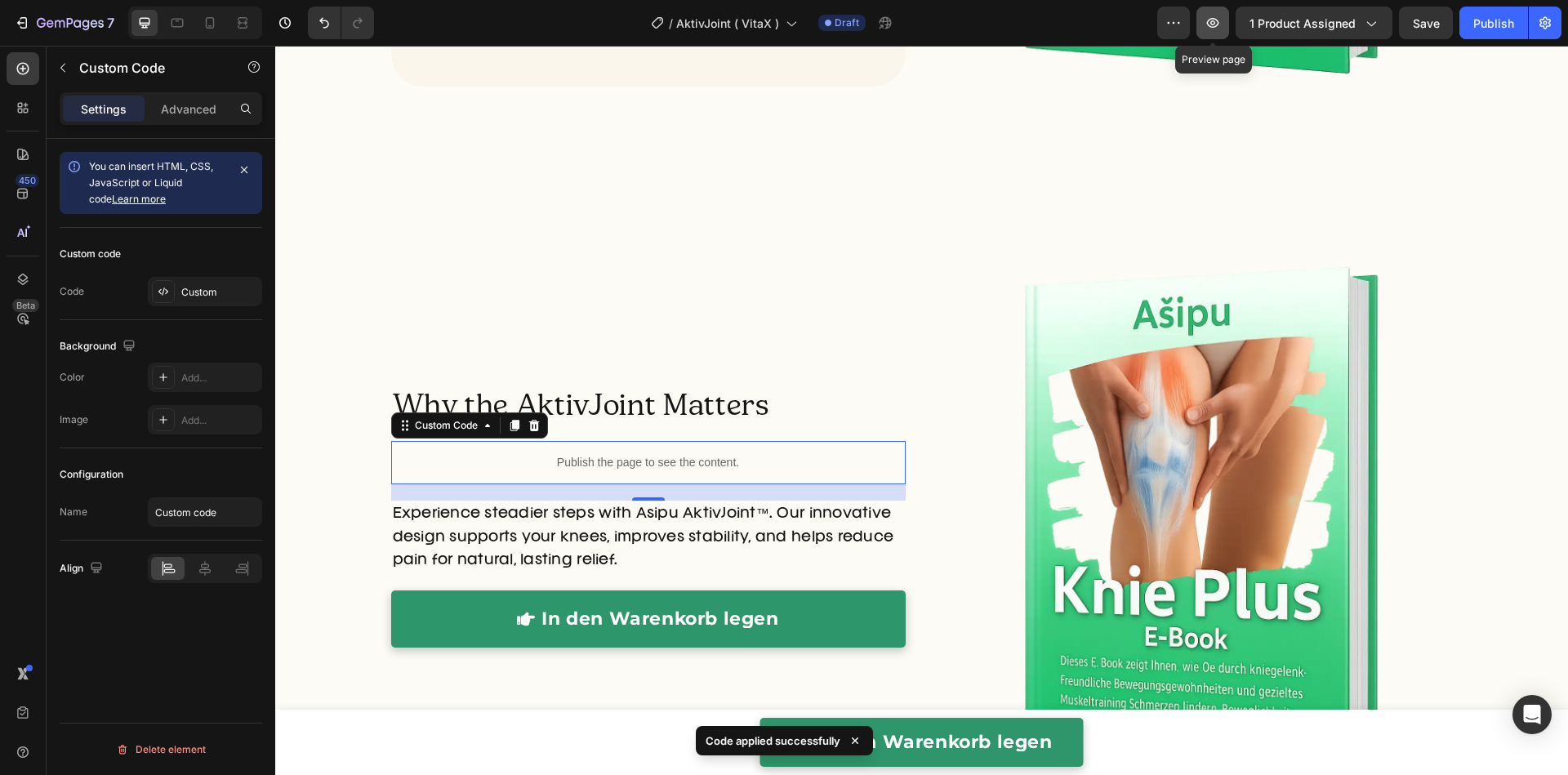
click at [1220, 27] on icon "button" at bounding box center [1212, 22] width 17 height 17
click at [727, 466] on p "Publish the page to see the content." at bounding box center [647, 463] width 514 height 18
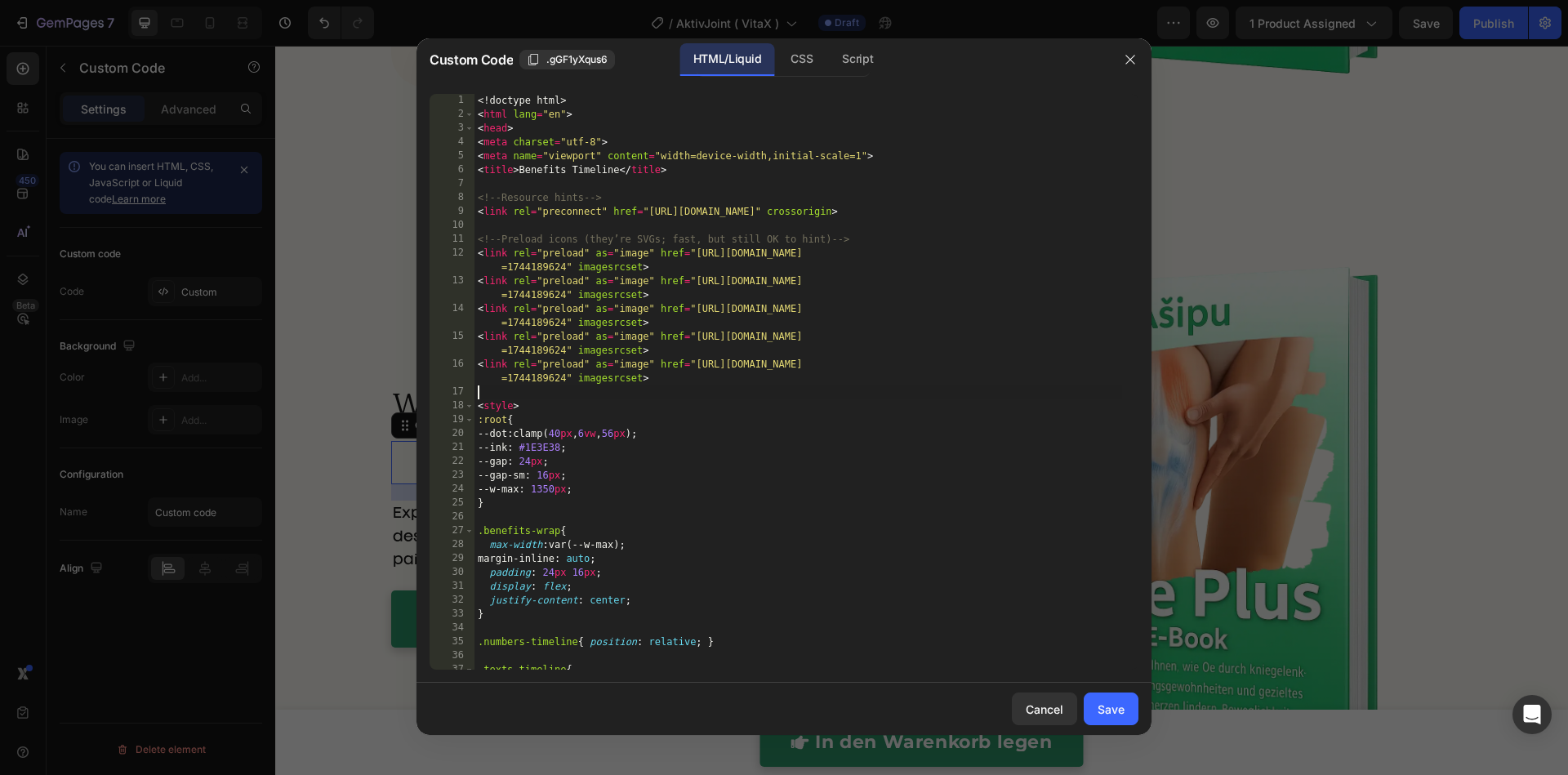
click at [708, 387] on div "<! doctype html > < html lang = "en" > < head > < meta charset = "utf-8" > < me…" at bounding box center [798, 395] width 647 height 603
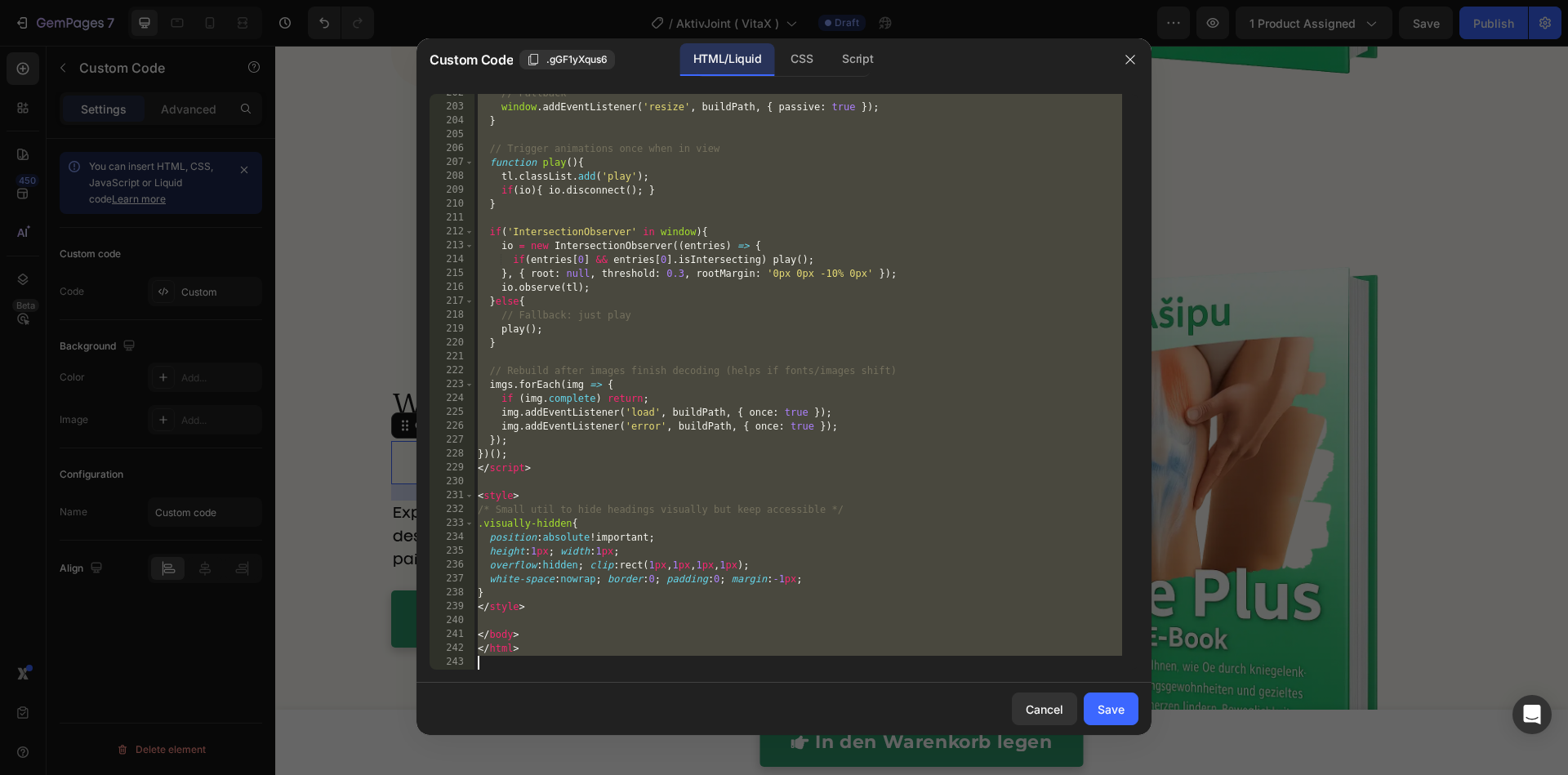
click at [608, 442] on div "// Fallback window . addEventListener ( 'resize' , buildPath , { passive : true…" at bounding box center [798, 388] width 647 height 603
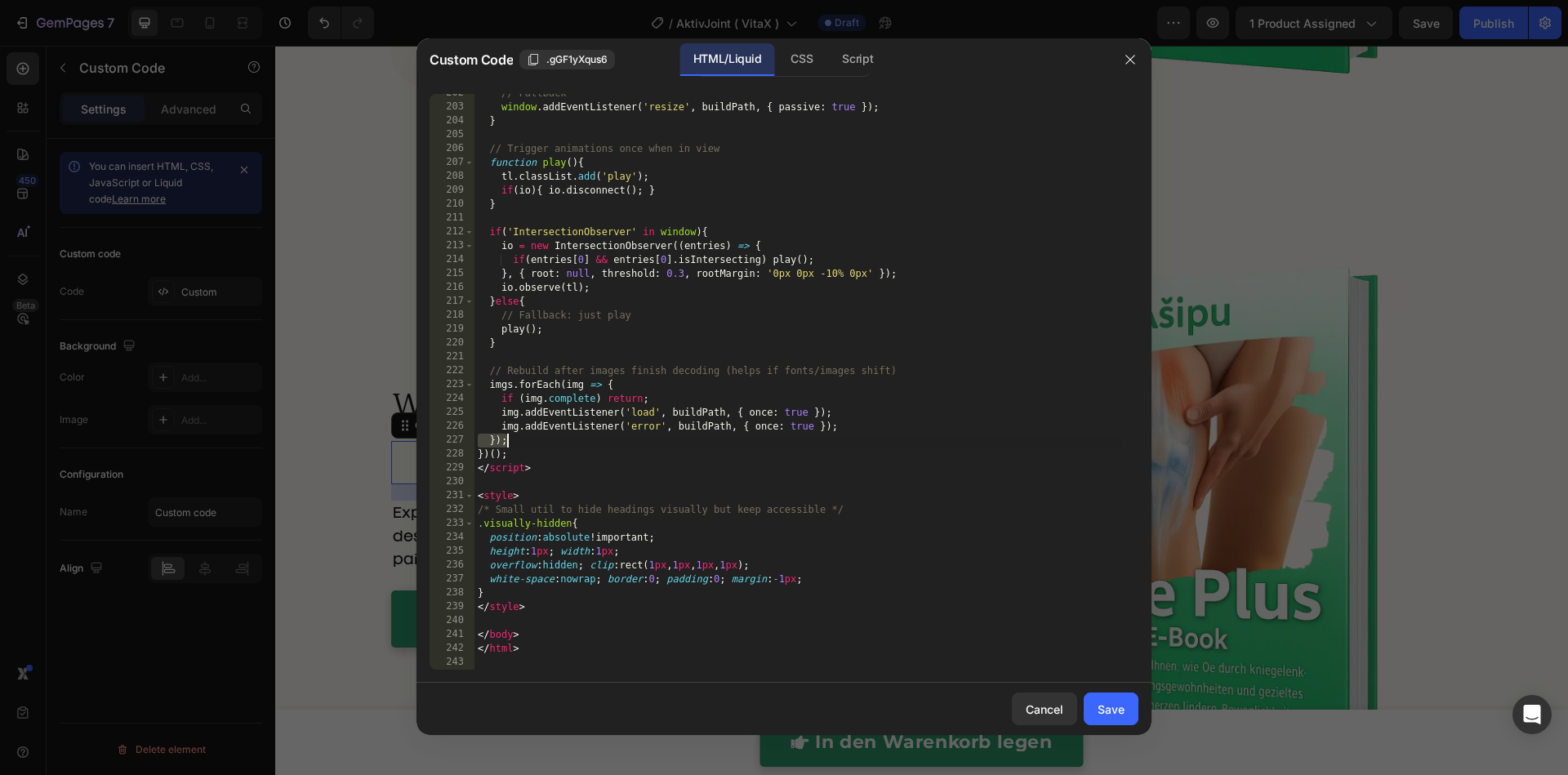
click at [608, 442] on div "// Fallback window . addEventListener ( 'resize' , buildPath , { passive : true…" at bounding box center [798, 388] width 647 height 603
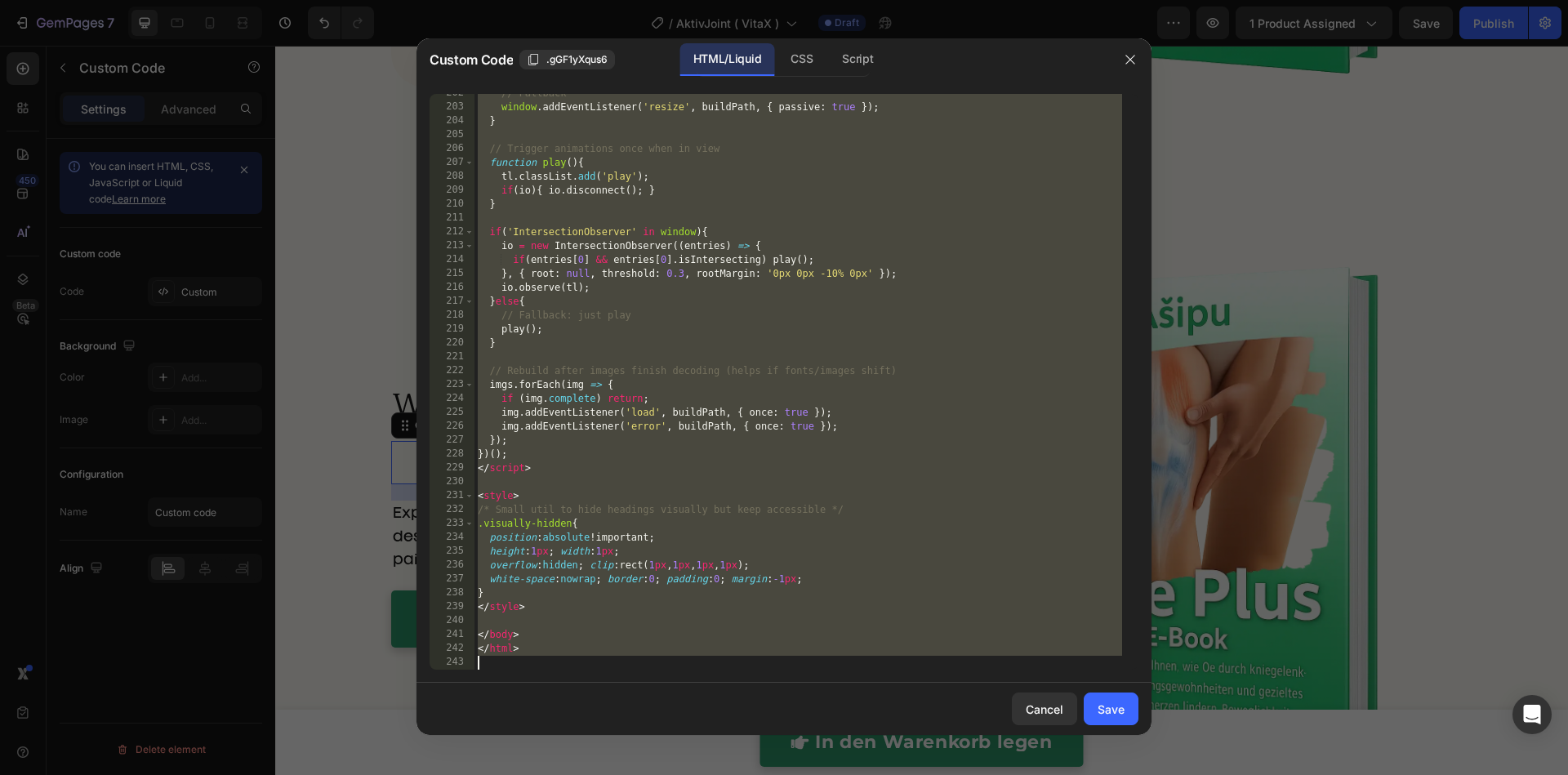
click at [609, 314] on div "// Fallback window . addEventListener ( 'resize' , buildPath , { passive : true…" at bounding box center [798, 388] width 647 height 603
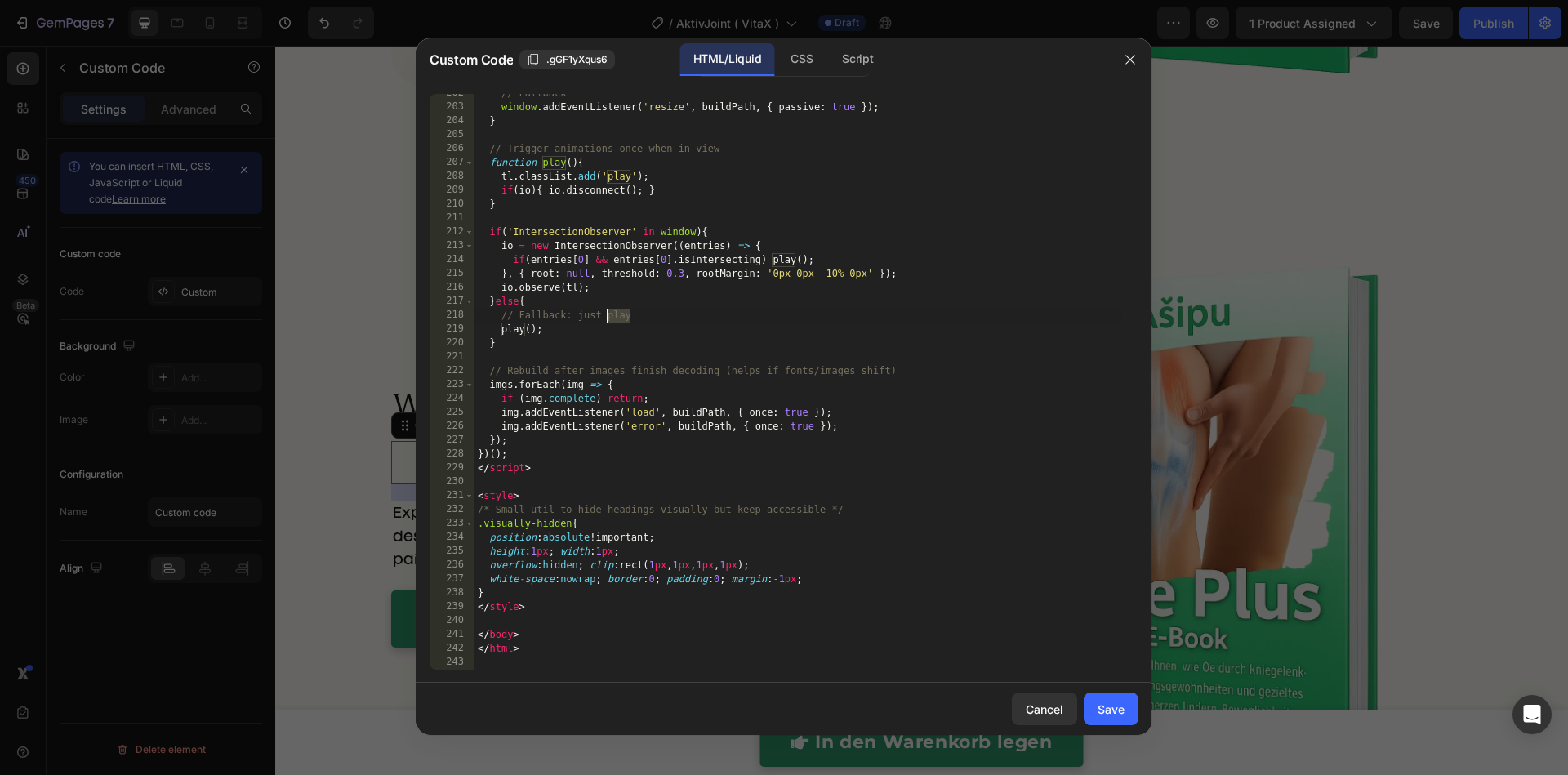
type textarea "</html>"
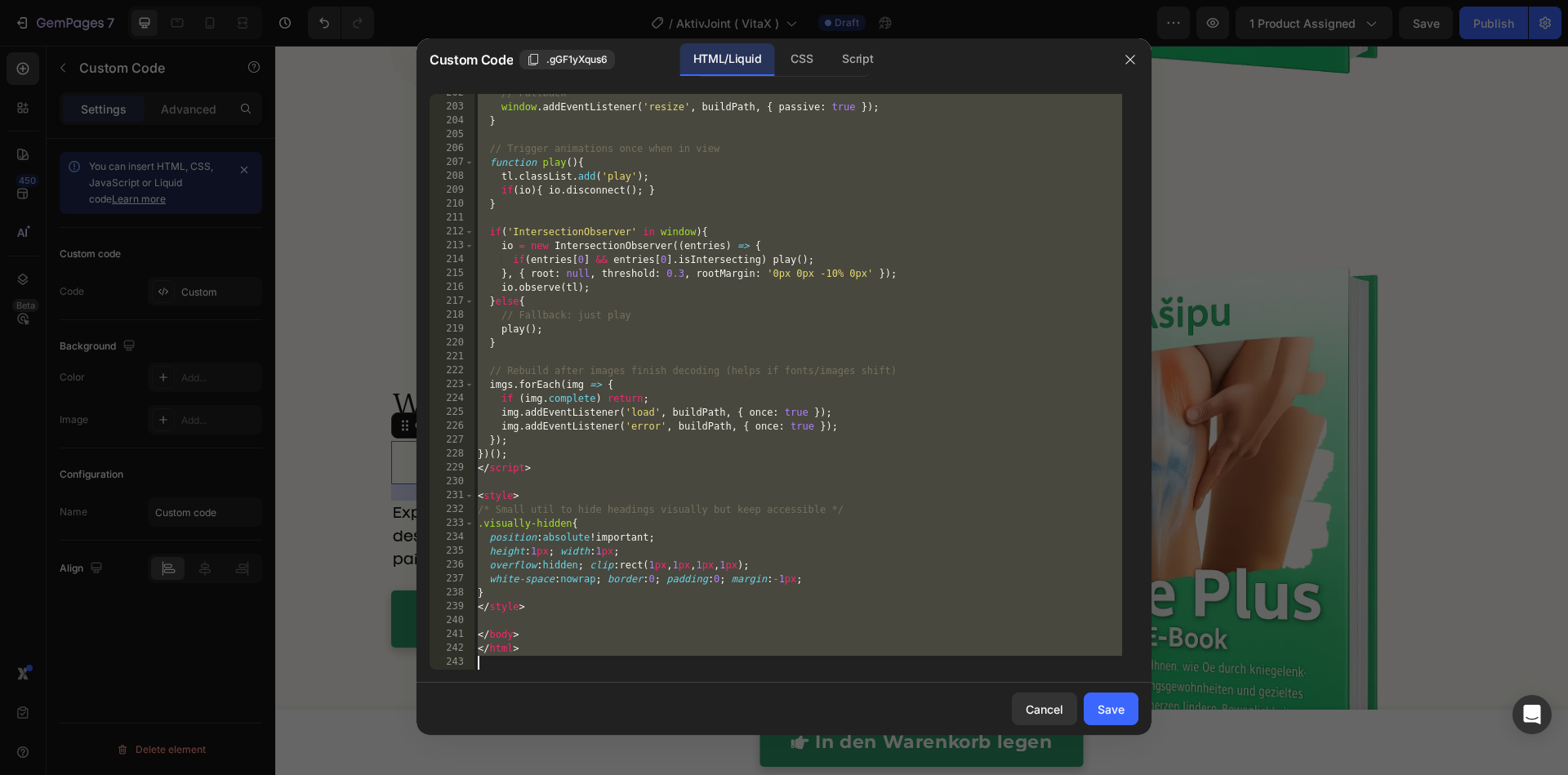
paste textarea
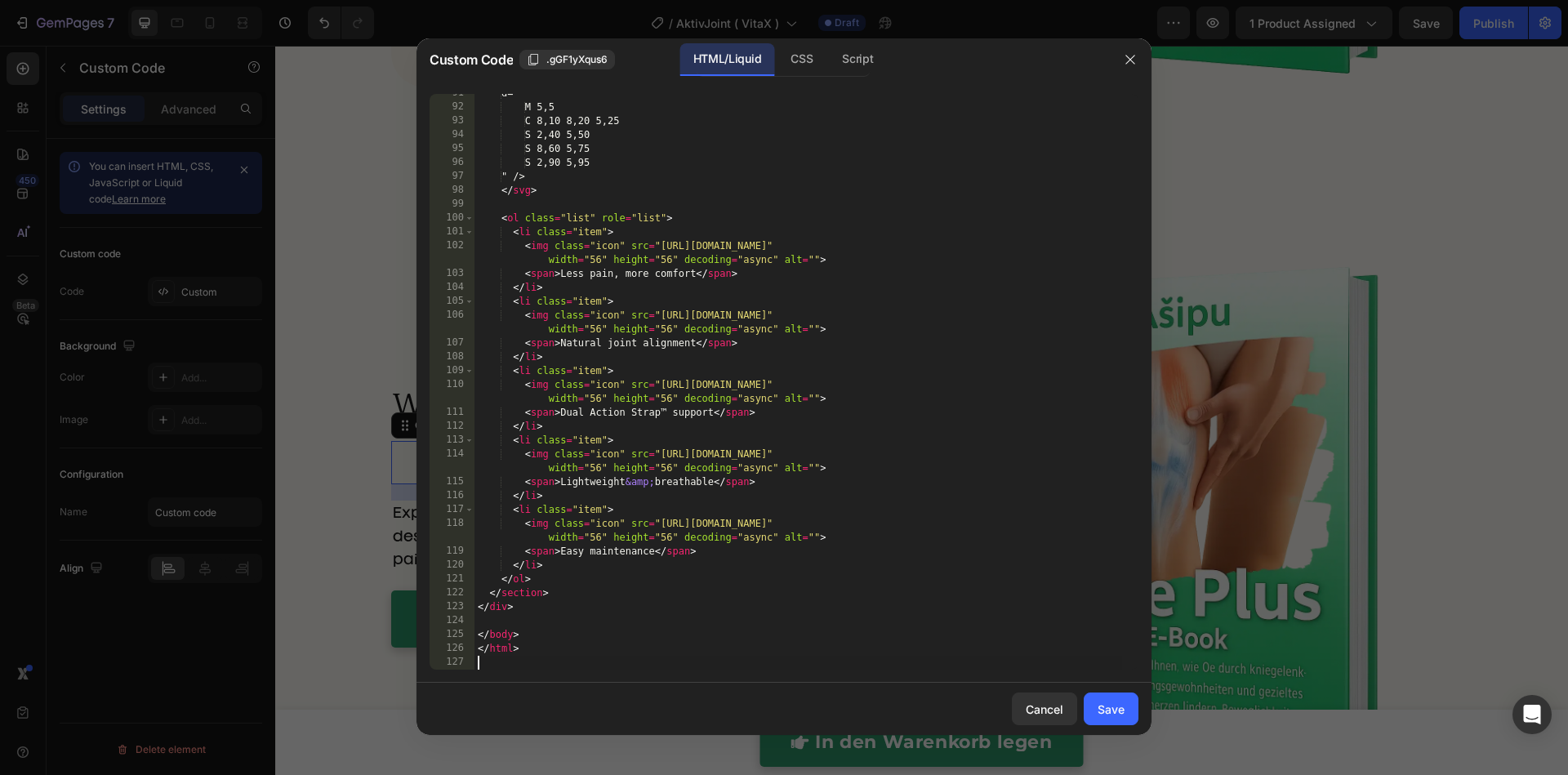
scroll to position [1381, 0]
click at [1112, 708] on div "Save" at bounding box center [1111, 709] width 27 height 18
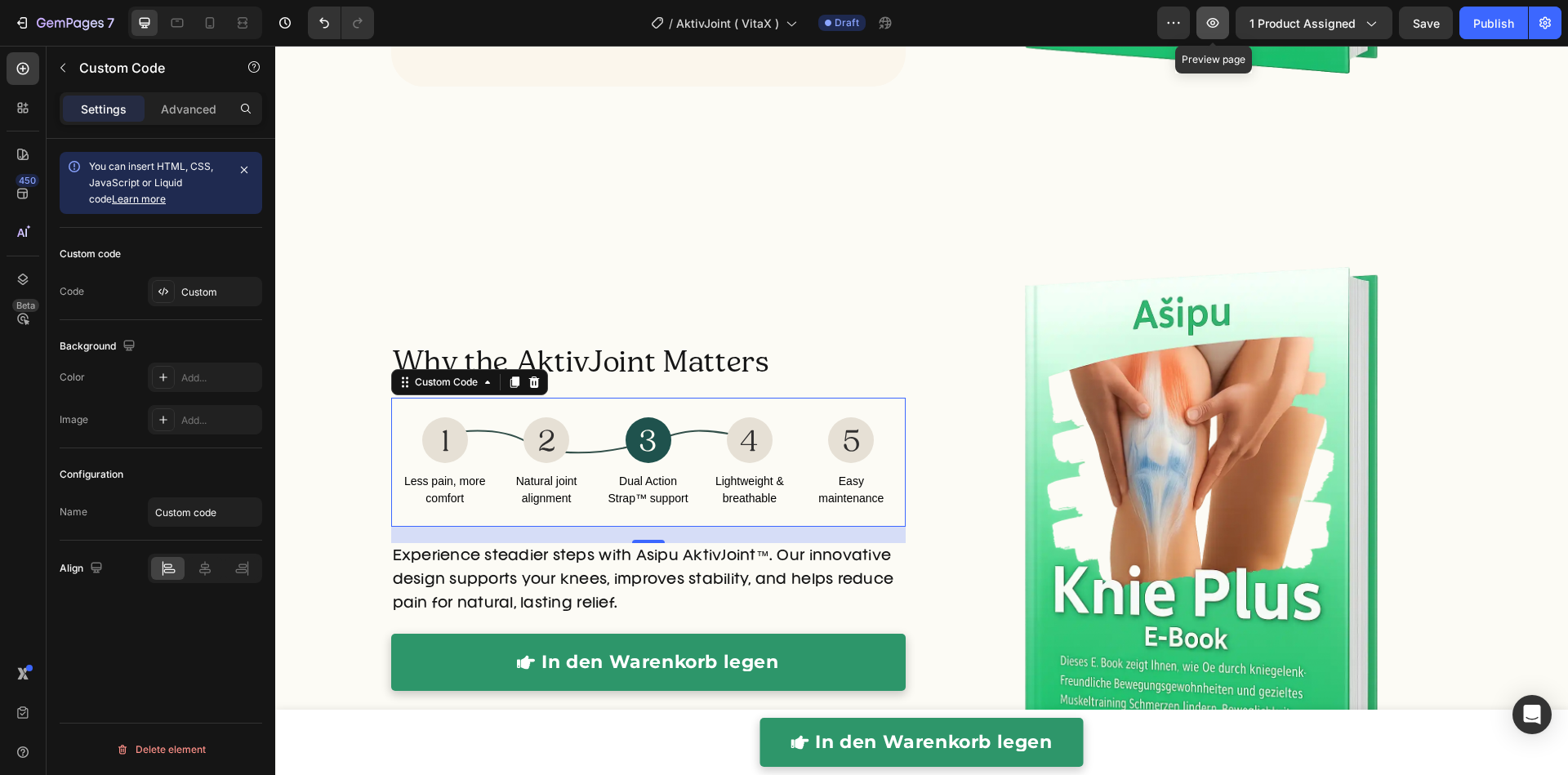
click at [1208, 24] on icon "button" at bounding box center [1212, 22] width 17 height 17
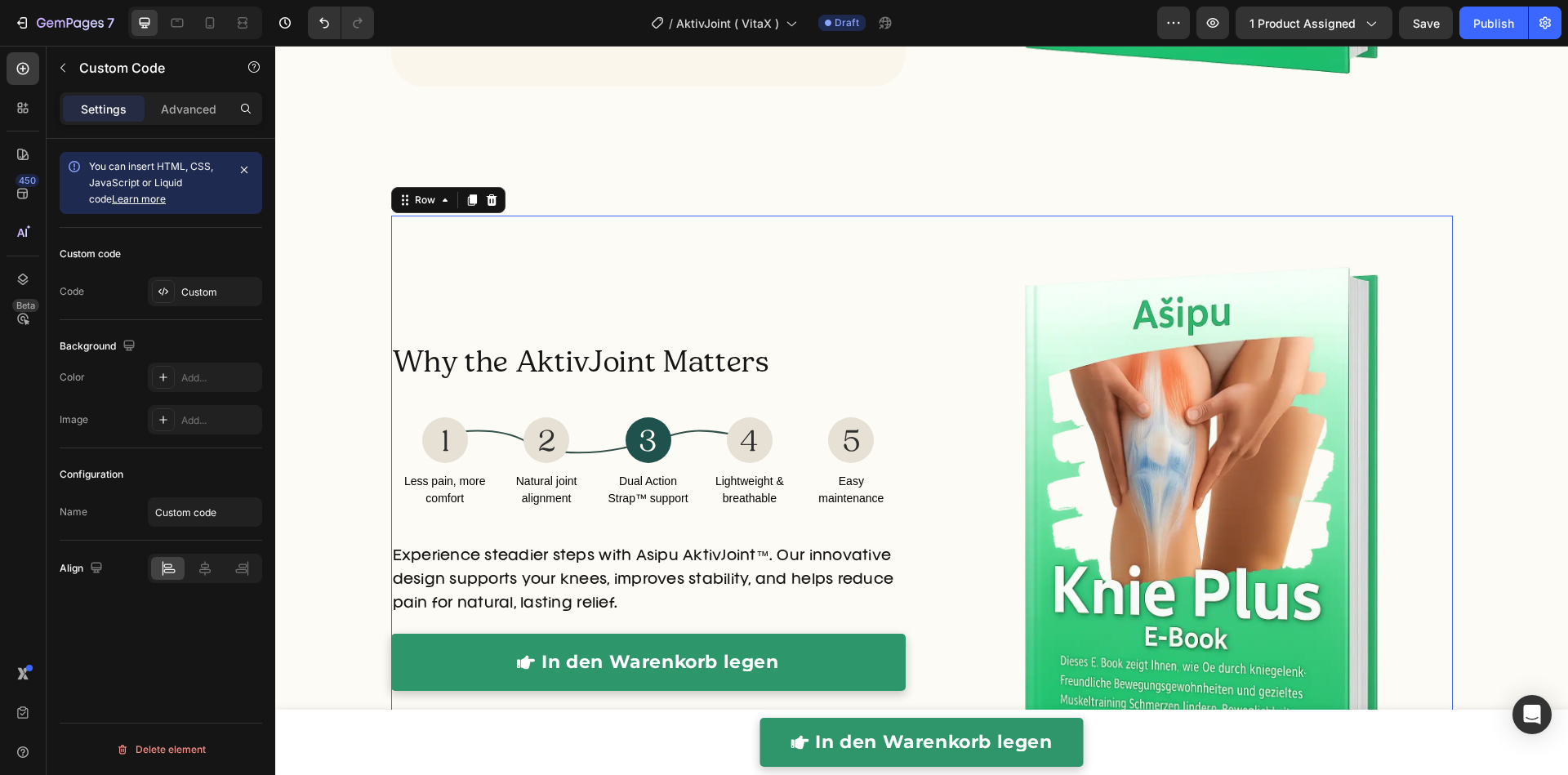
click at [605, 277] on div "Why the AktivJoint Matters Heading Benefits timeline Less pain, more comfort Na…" at bounding box center [647, 523] width 514 height 617
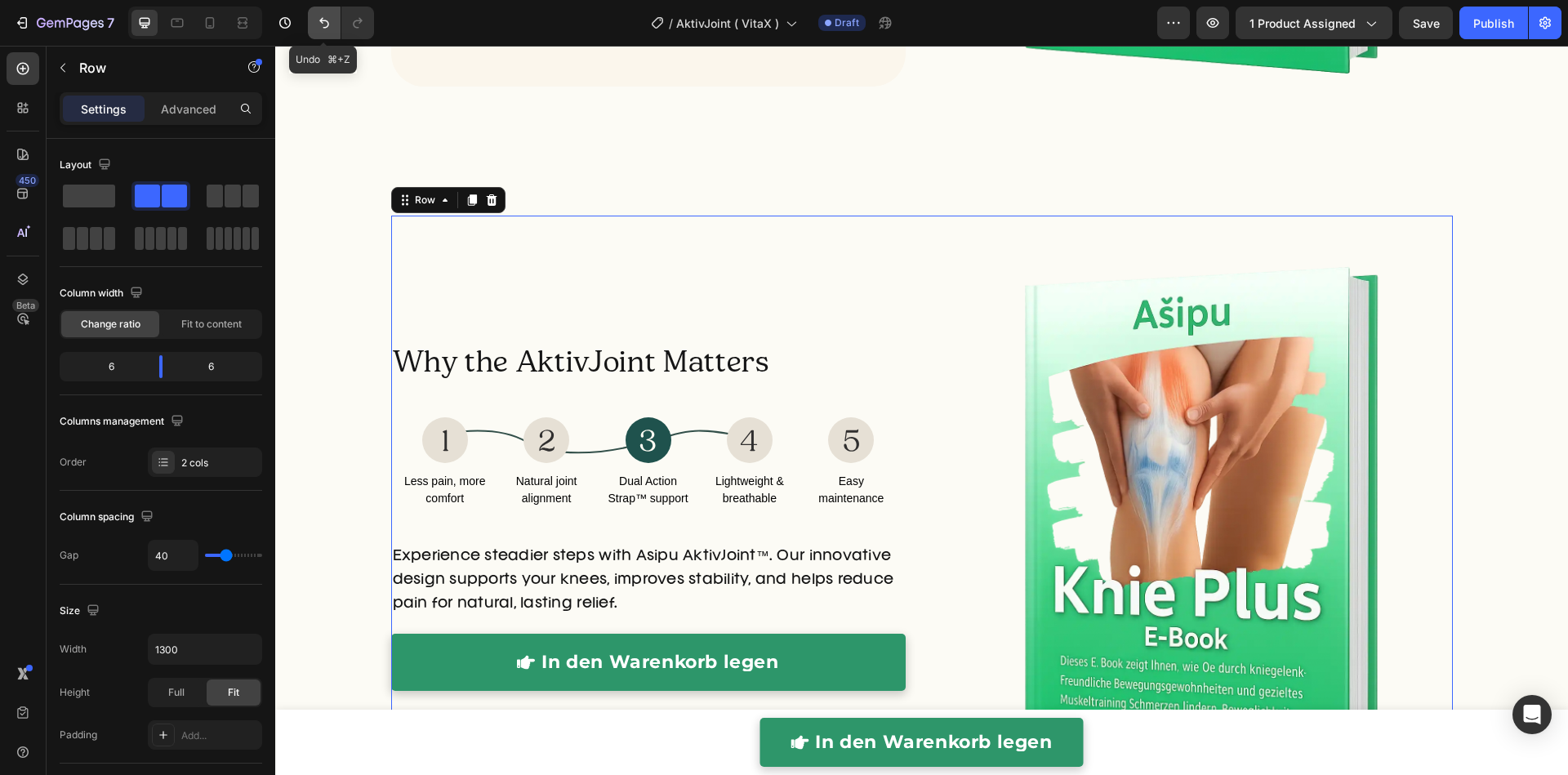
drag, startPoint x: 315, startPoint y: 22, endPoint x: 318, endPoint y: 37, distance: 15.3
click at [316, 24] on icon "Undo/Redo" at bounding box center [324, 22] width 17 height 17
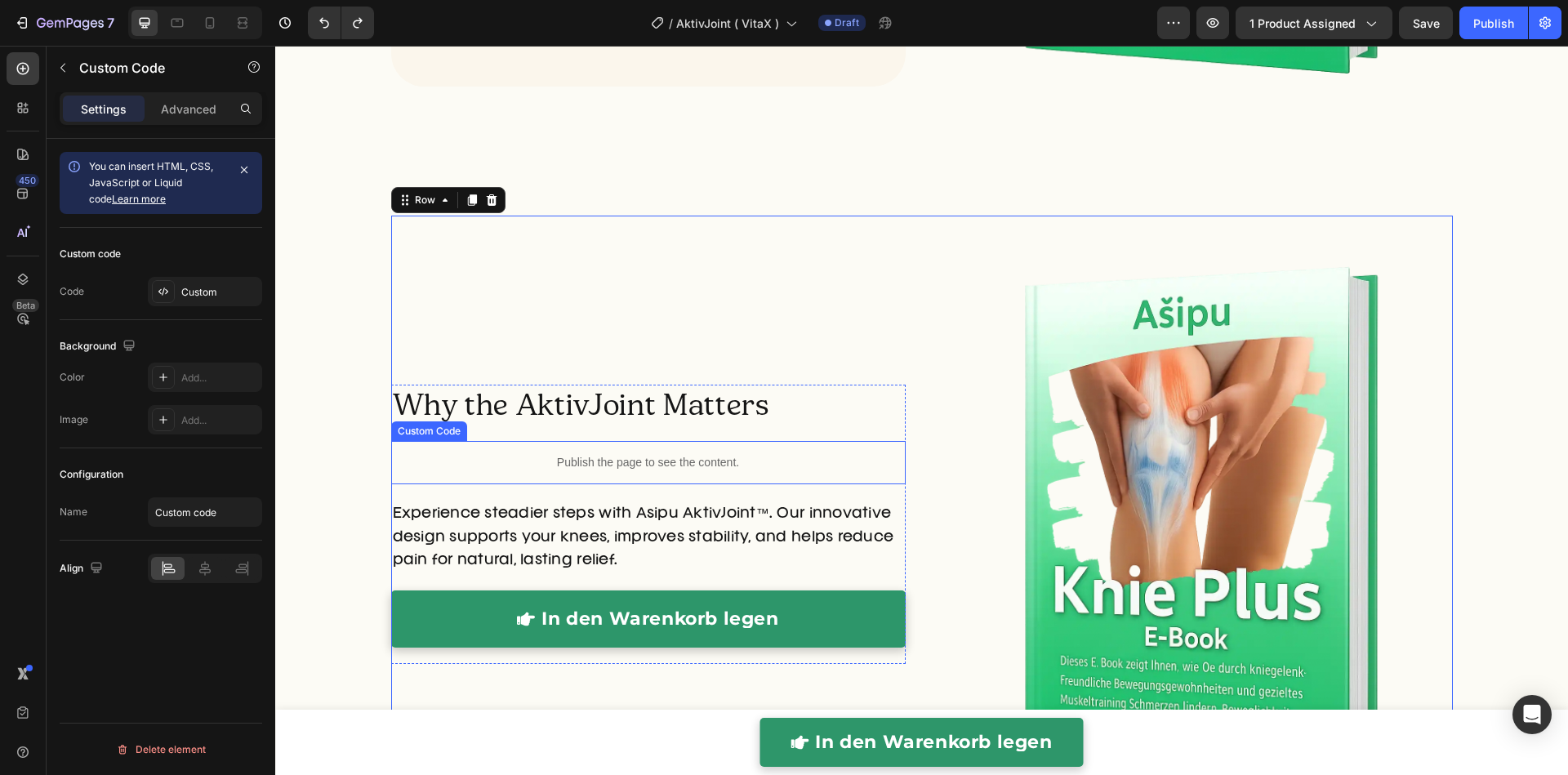
click at [580, 479] on div "Publish the page to see the content." at bounding box center [647, 462] width 514 height 43
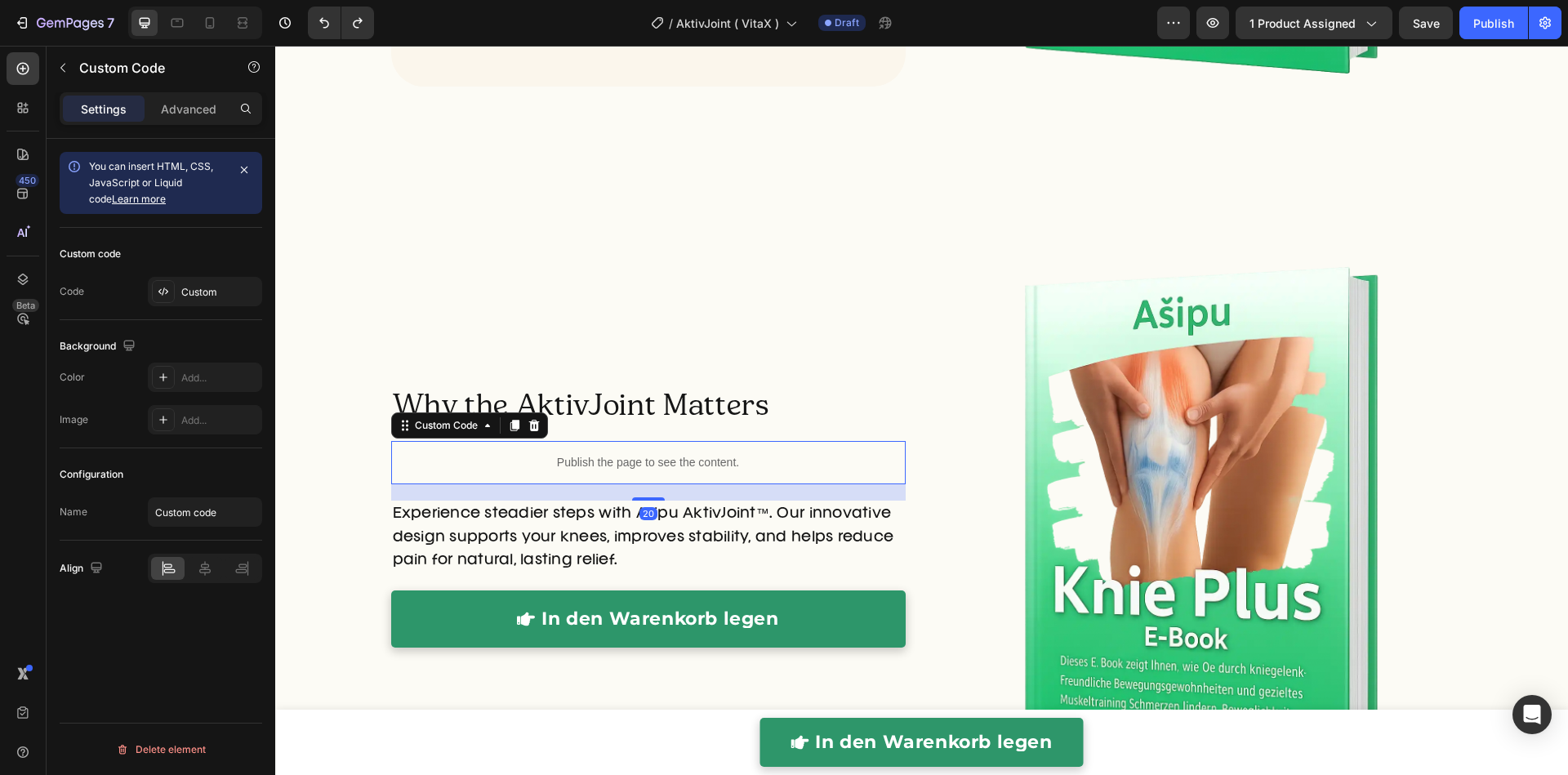
click at [580, 479] on div "Publish the page to see the content." at bounding box center [647, 462] width 514 height 43
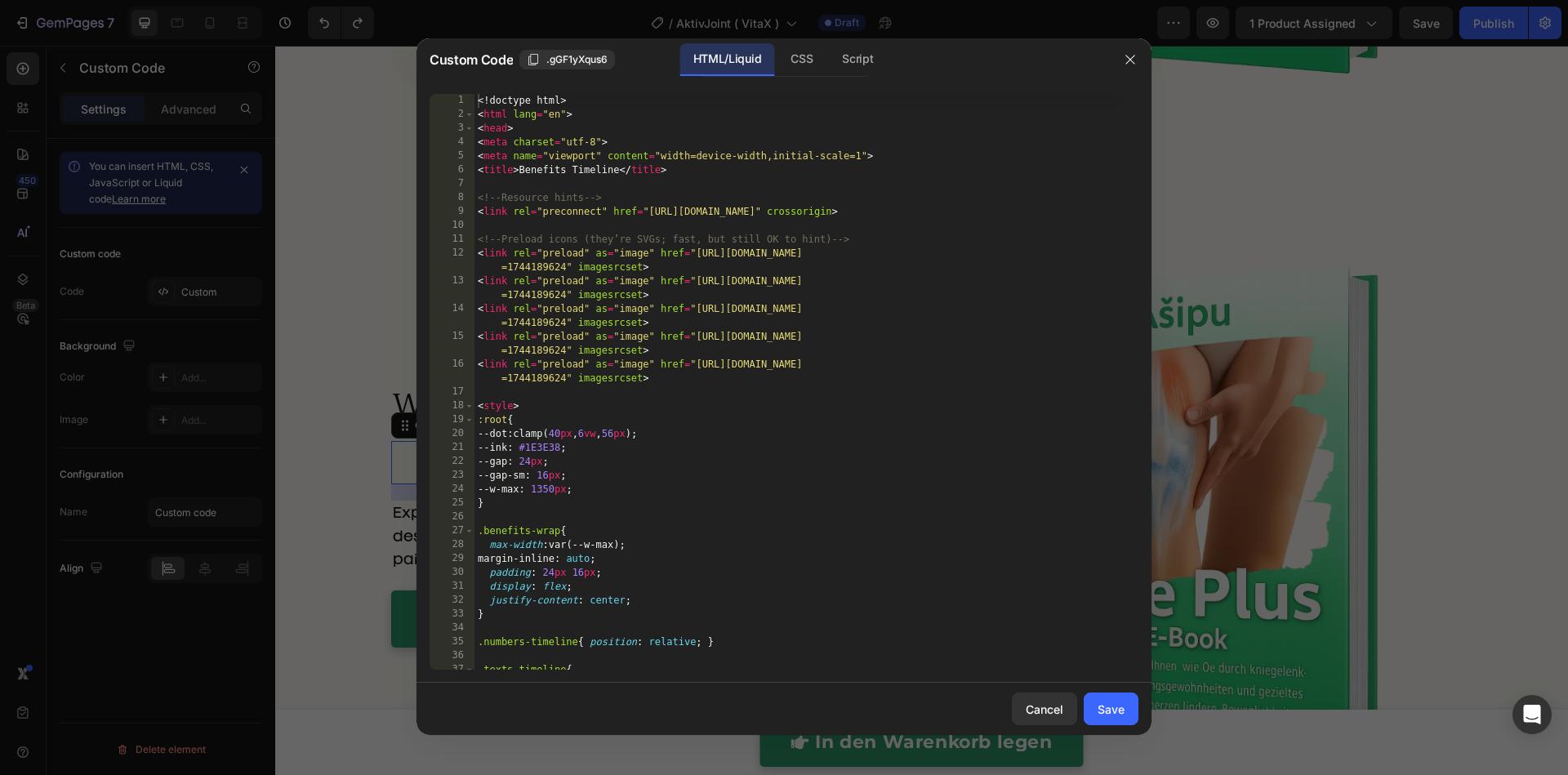
click at [576, 445] on div "<! doctype html > < html lang = "en" > < head > < meta charset = "utf-8" > < me…" at bounding box center [798, 395] width 647 height 603
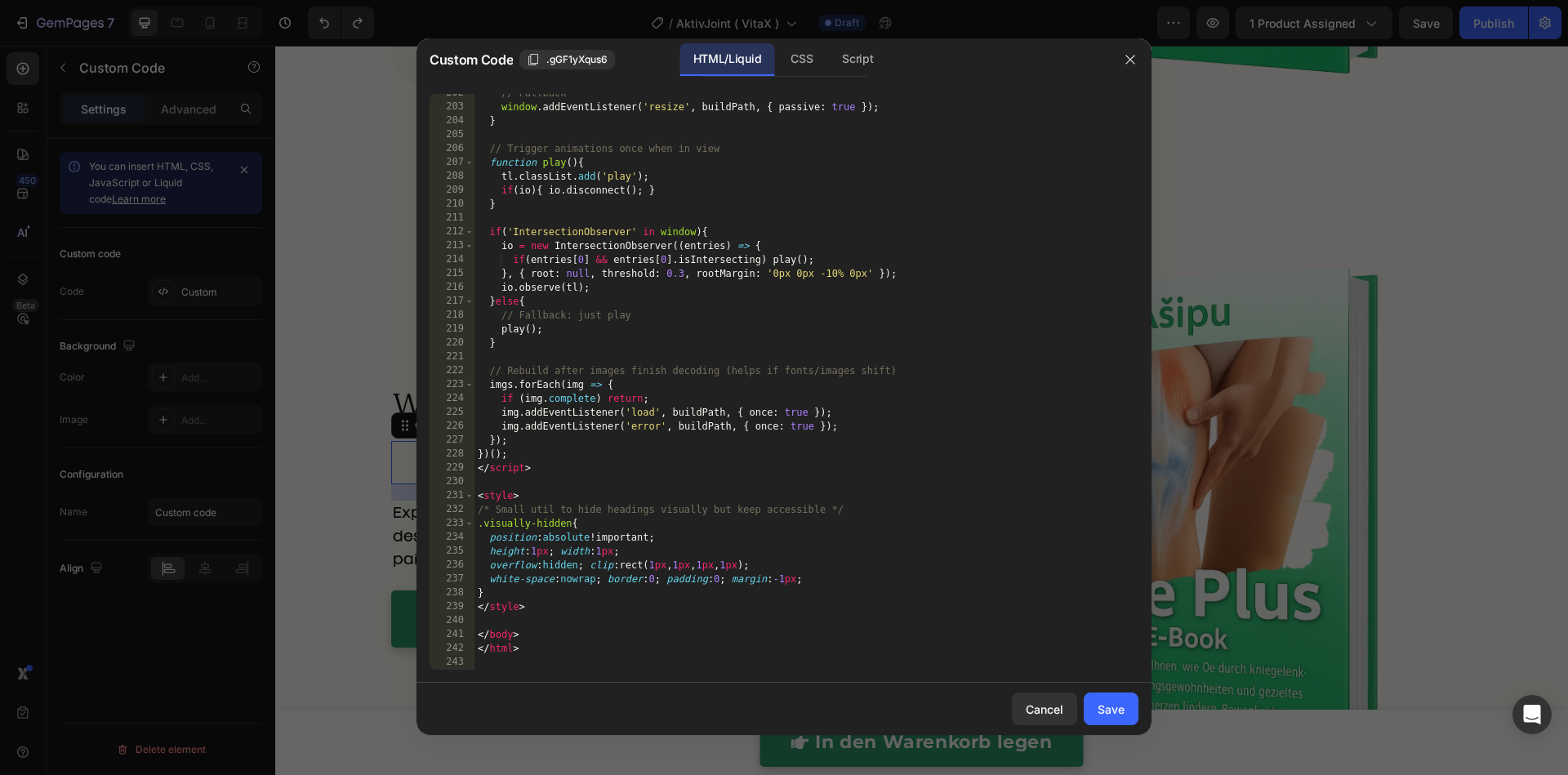
scroll to position [2865, 0]
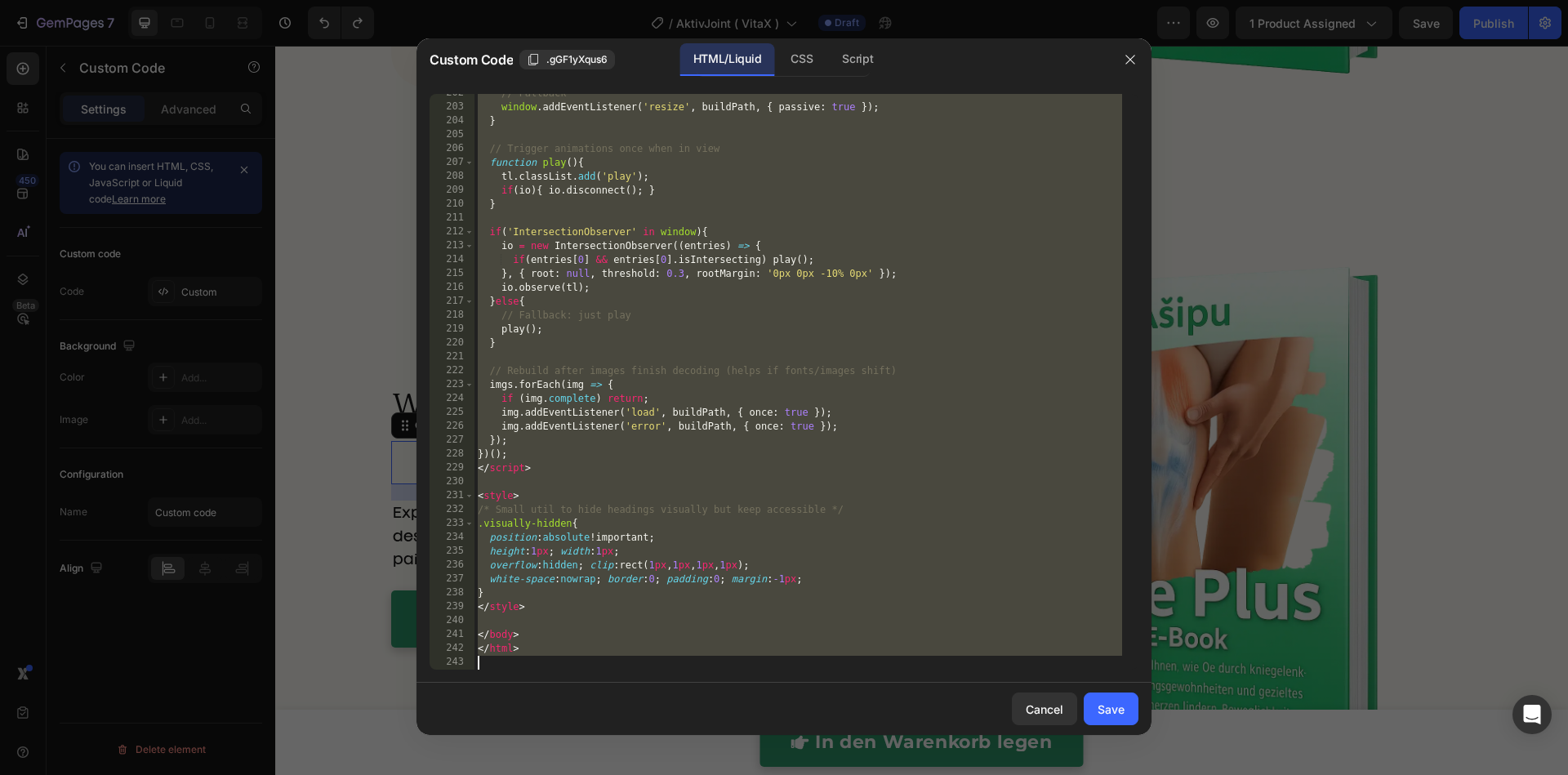
click at [659, 448] on div "// Fallback window . addEventListener ( 'resize' , buildPath , { passive : true…" at bounding box center [798, 388] width 647 height 603
type textarea "})();"
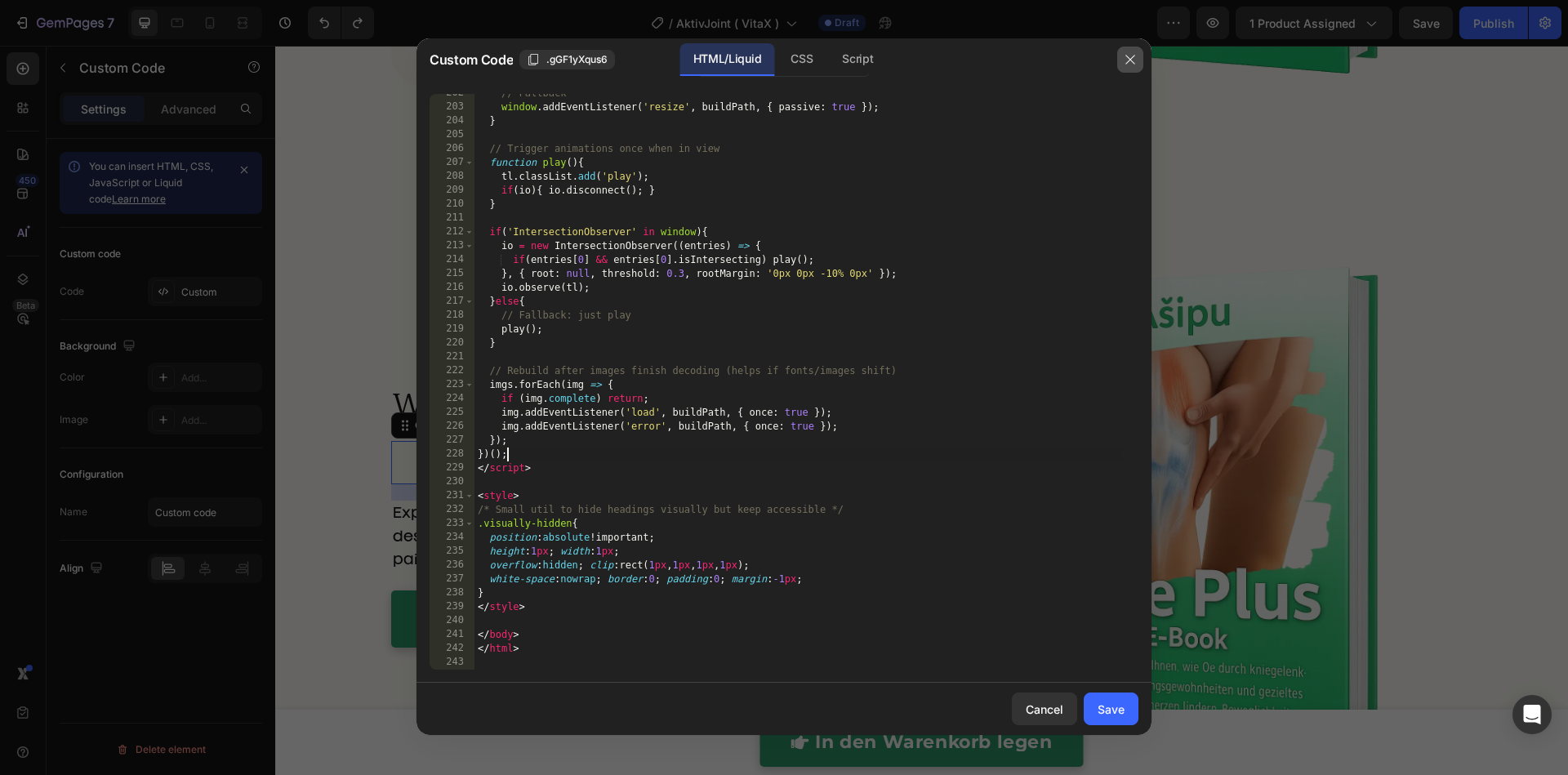
click at [1136, 63] on icon "button" at bounding box center [1129, 58] width 13 height 13
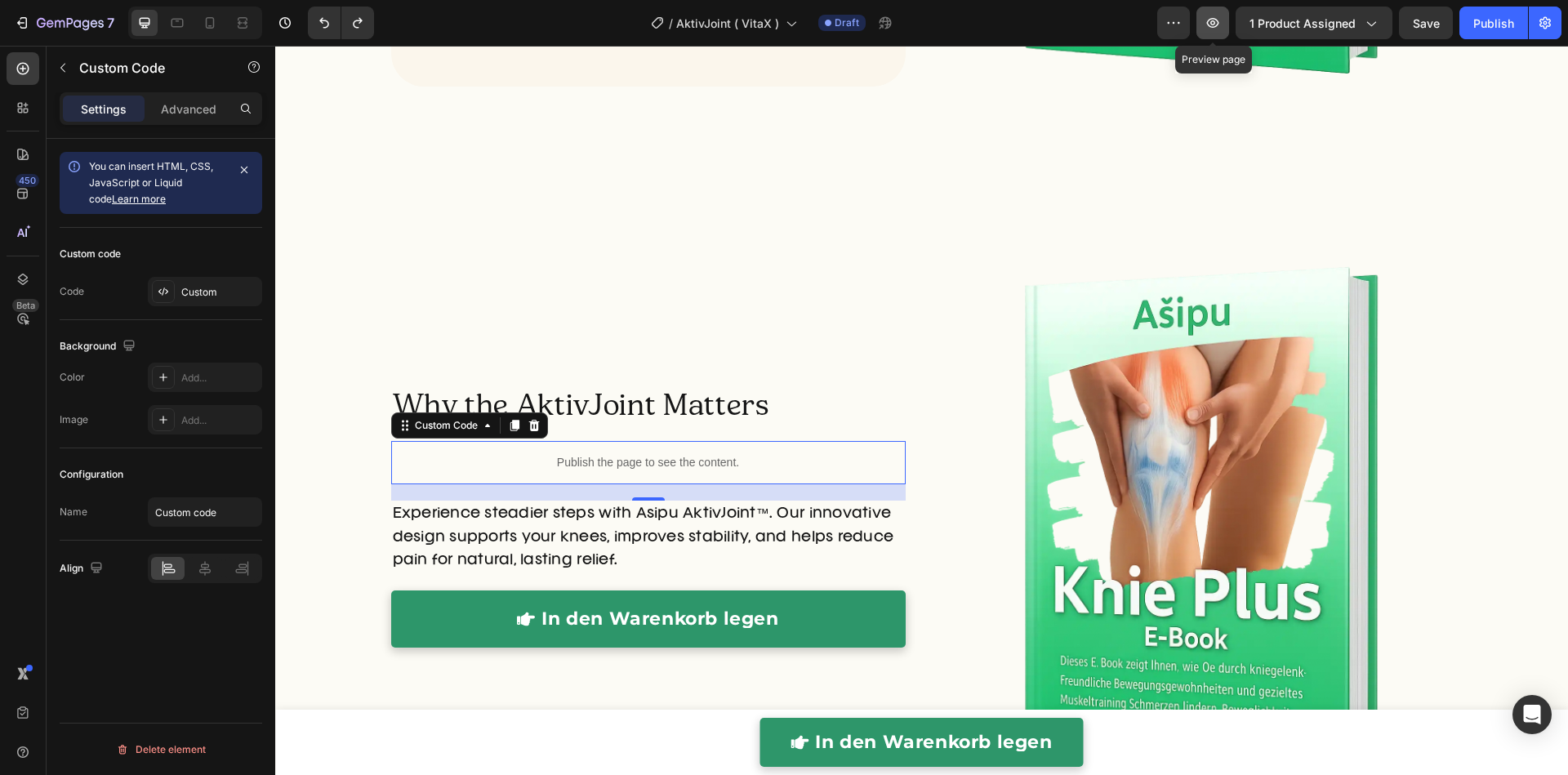
click at [1221, 25] on icon "button" at bounding box center [1212, 22] width 17 height 17
click at [619, 474] on div "Publish the page to see the content." at bounding box center [647, 462] width 514 height 43
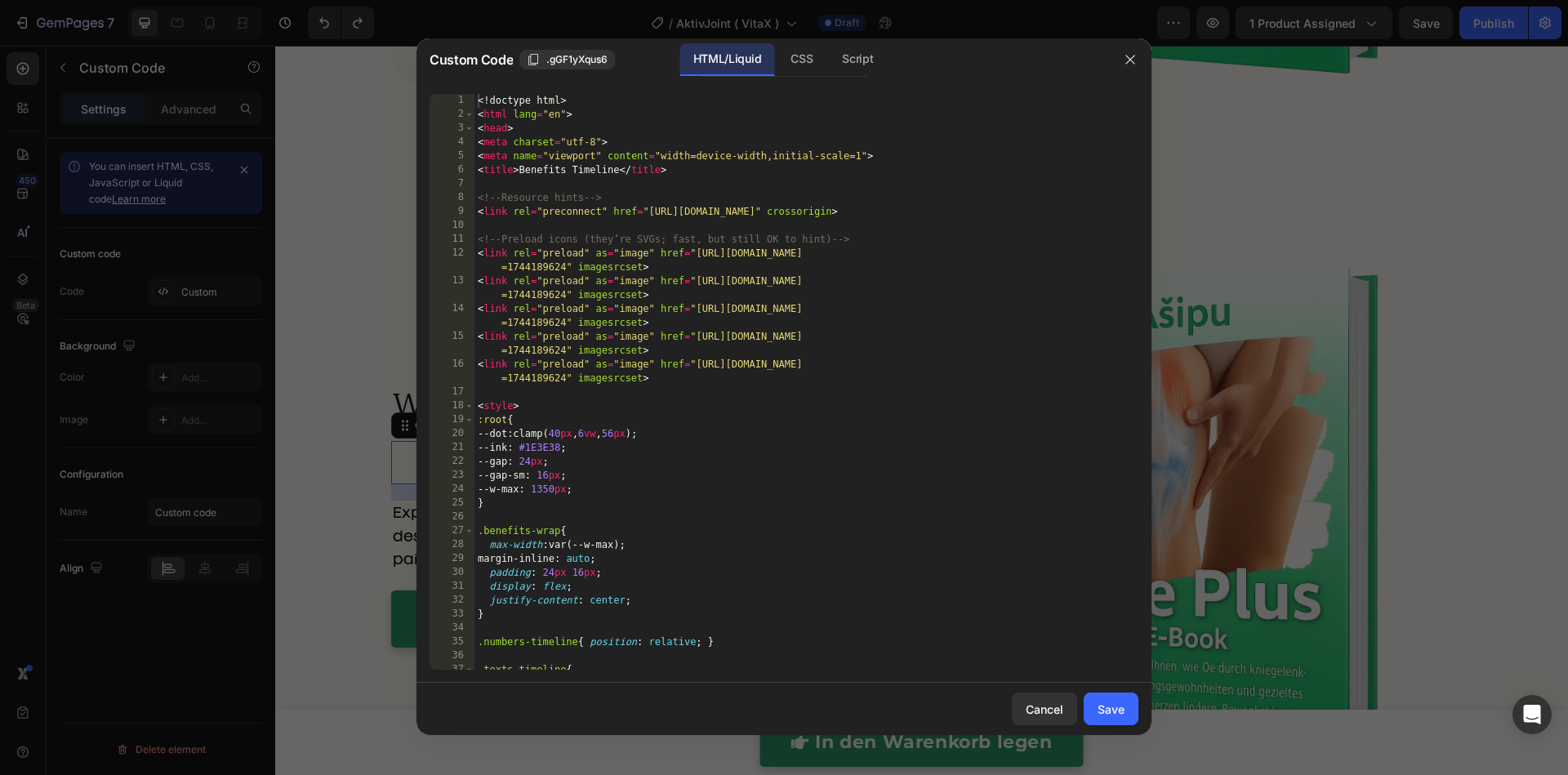
click at [629, 401] on div "<! doctype html > < html lang = "en" > < head > < meta charset = "utf-8" > < me…" at bounding box center [798, 395] width 647 height 603
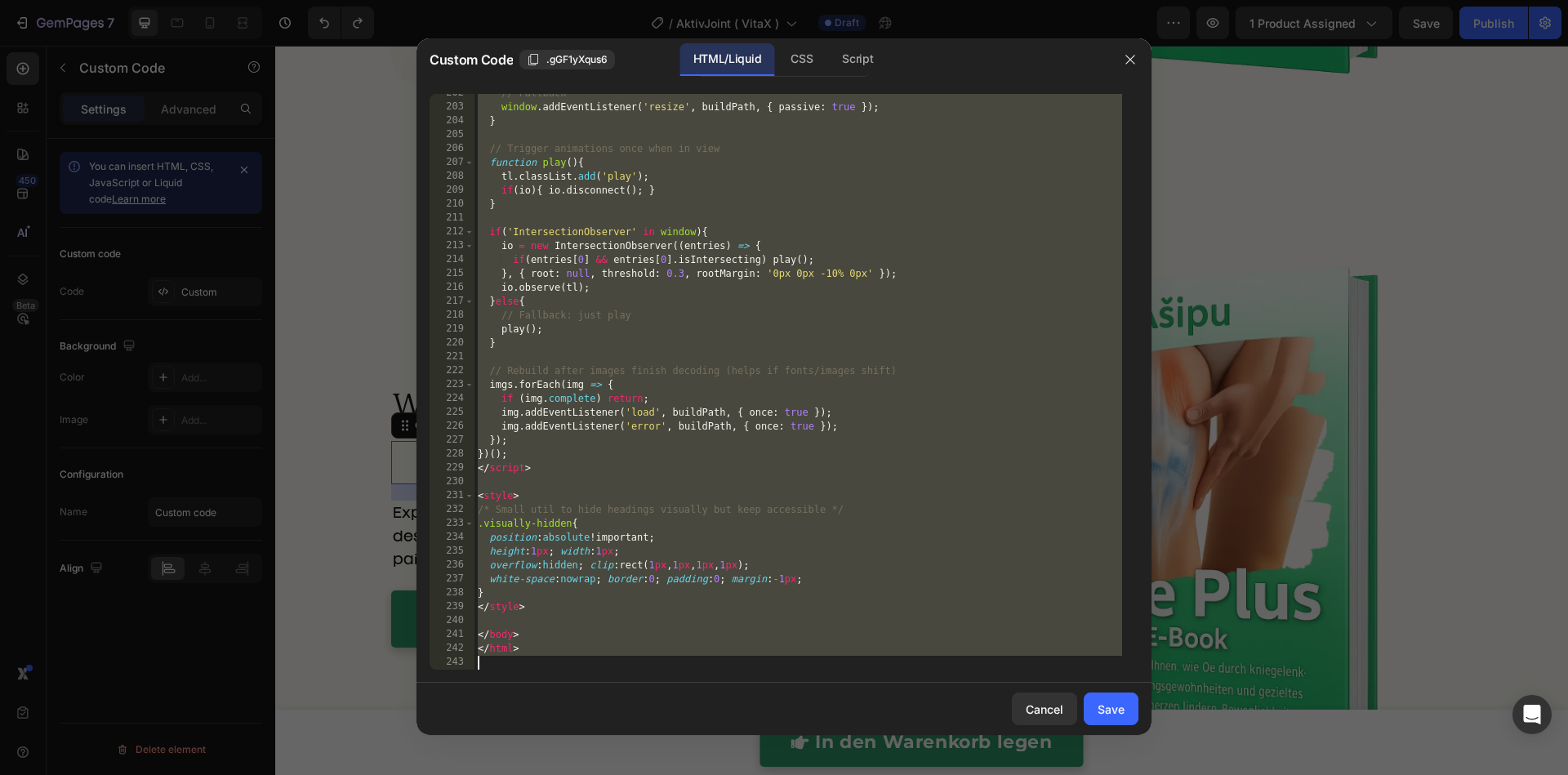
click at [876, 387] on div "// Fallback window . addEventListener ( 'resize' , buildPath , { passive : true…" at bounding box center [798, 388] width 647 height 603
paste textarea
type textarea "</html>"
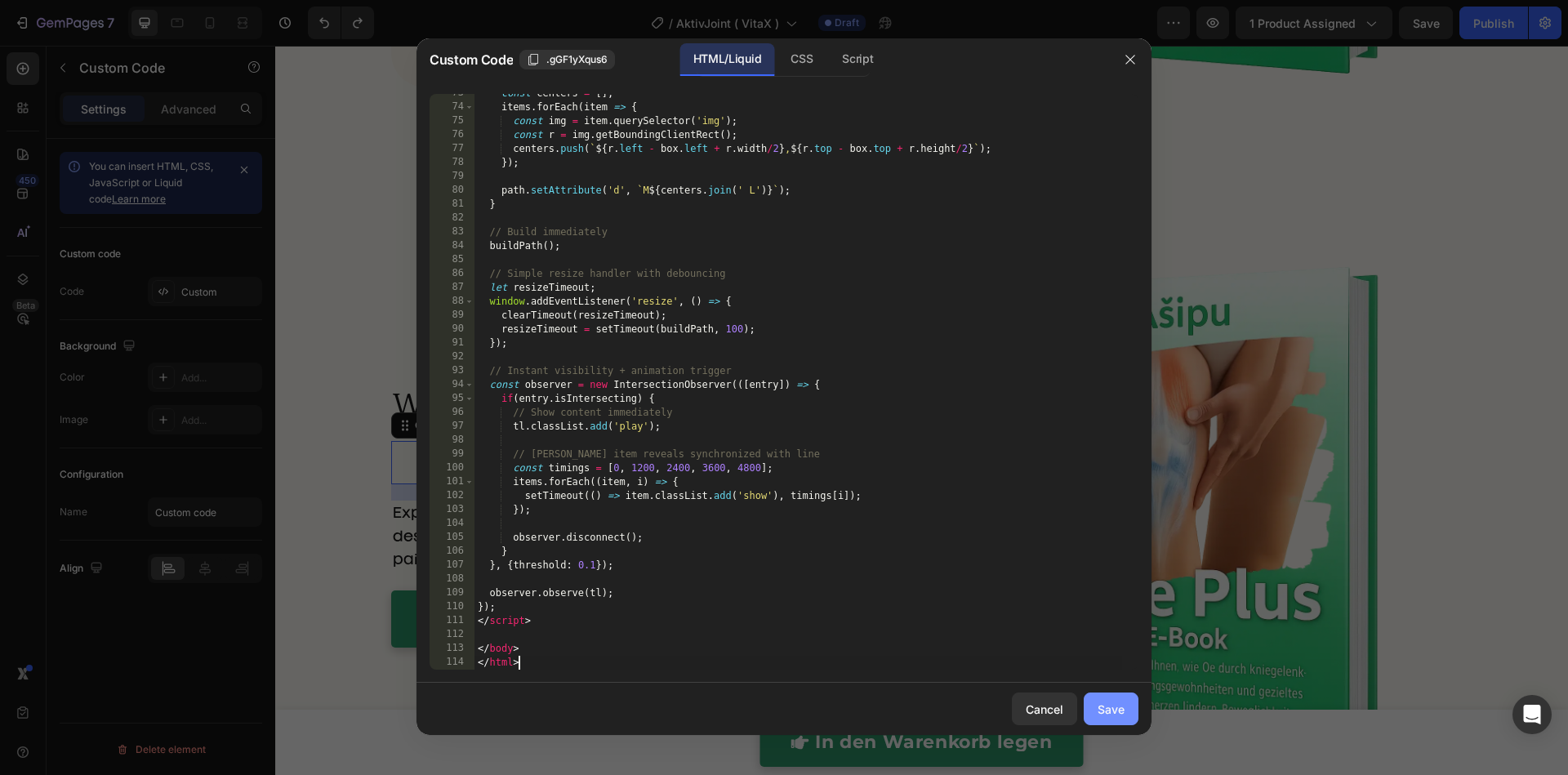
click at [1108, 705] on div "Save" at bounding box center [1111, 709] width 27 height 18
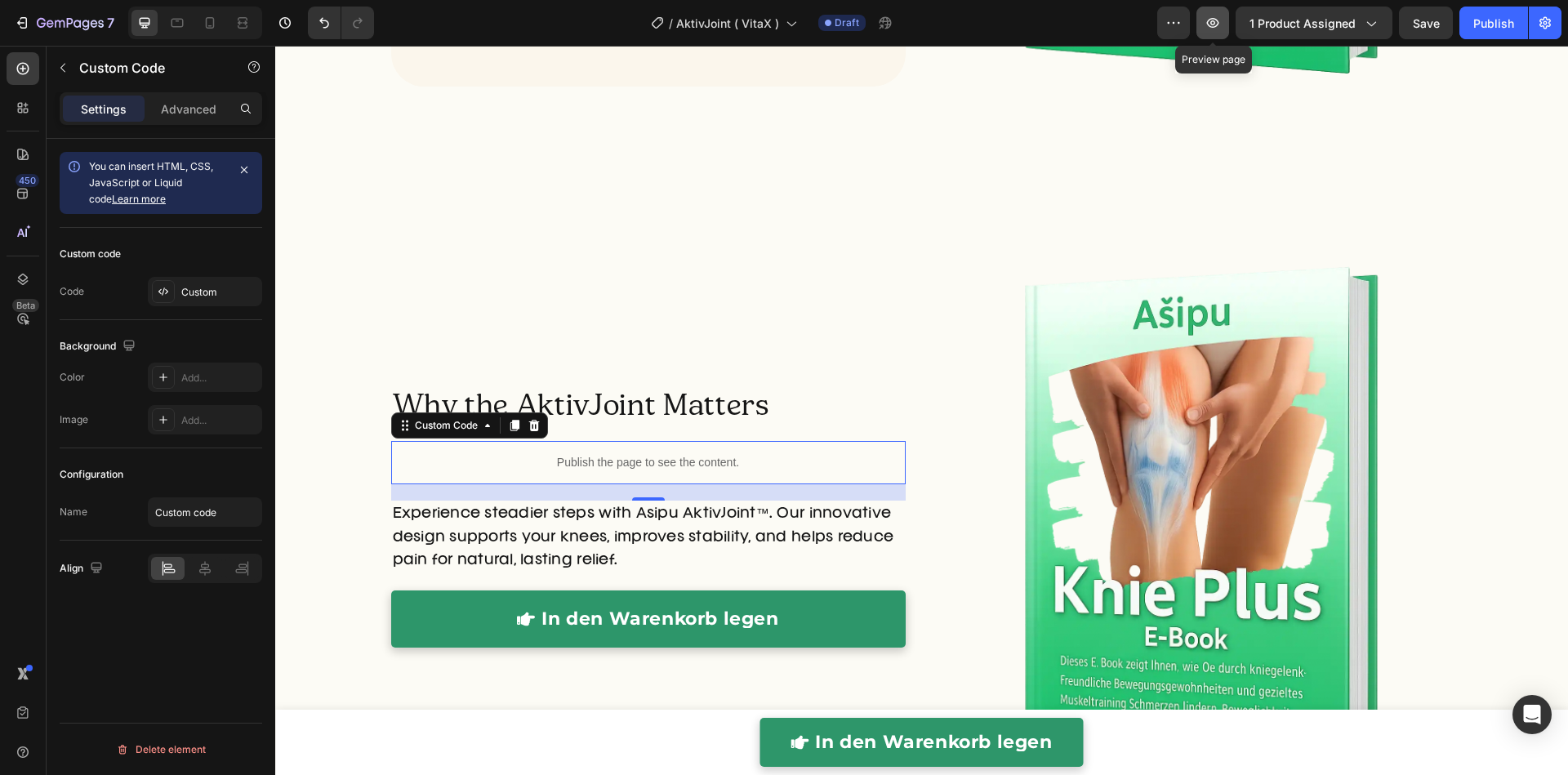
click at [1214, 18] on icon "button" at bounding box center [1212, 22] width 13 height 10
click at [510, 459] on p "Publish the page to see the content." at bounding box center [647, 463] width 514 height 18
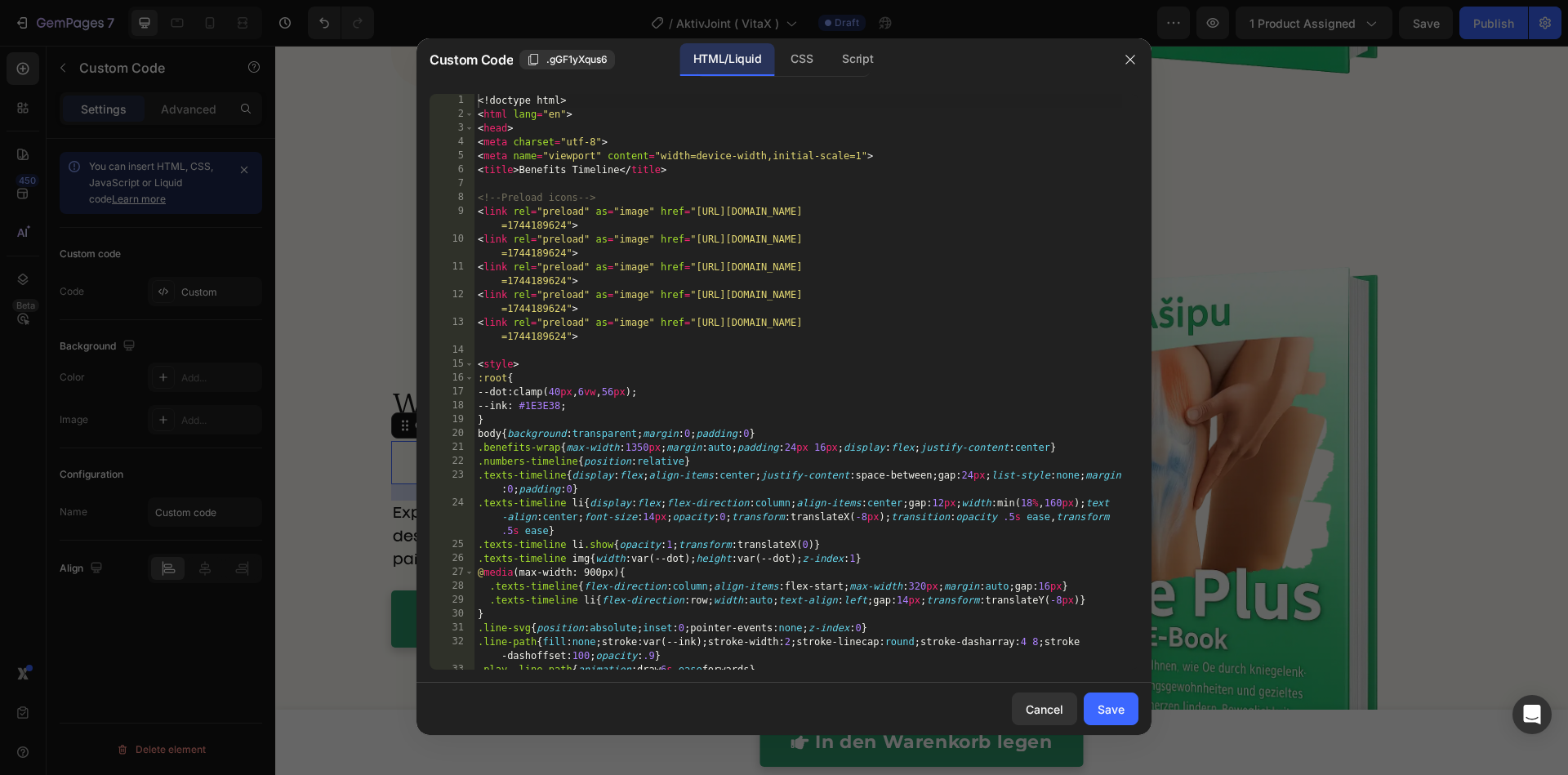
click at [561, 438] on div "<! doctype html > < html lang = "en" > < head > < meta charset = "utf-8" > < me…" at bounding box center [798, 395] width 647 height 603
type textarea "</body> </html>"
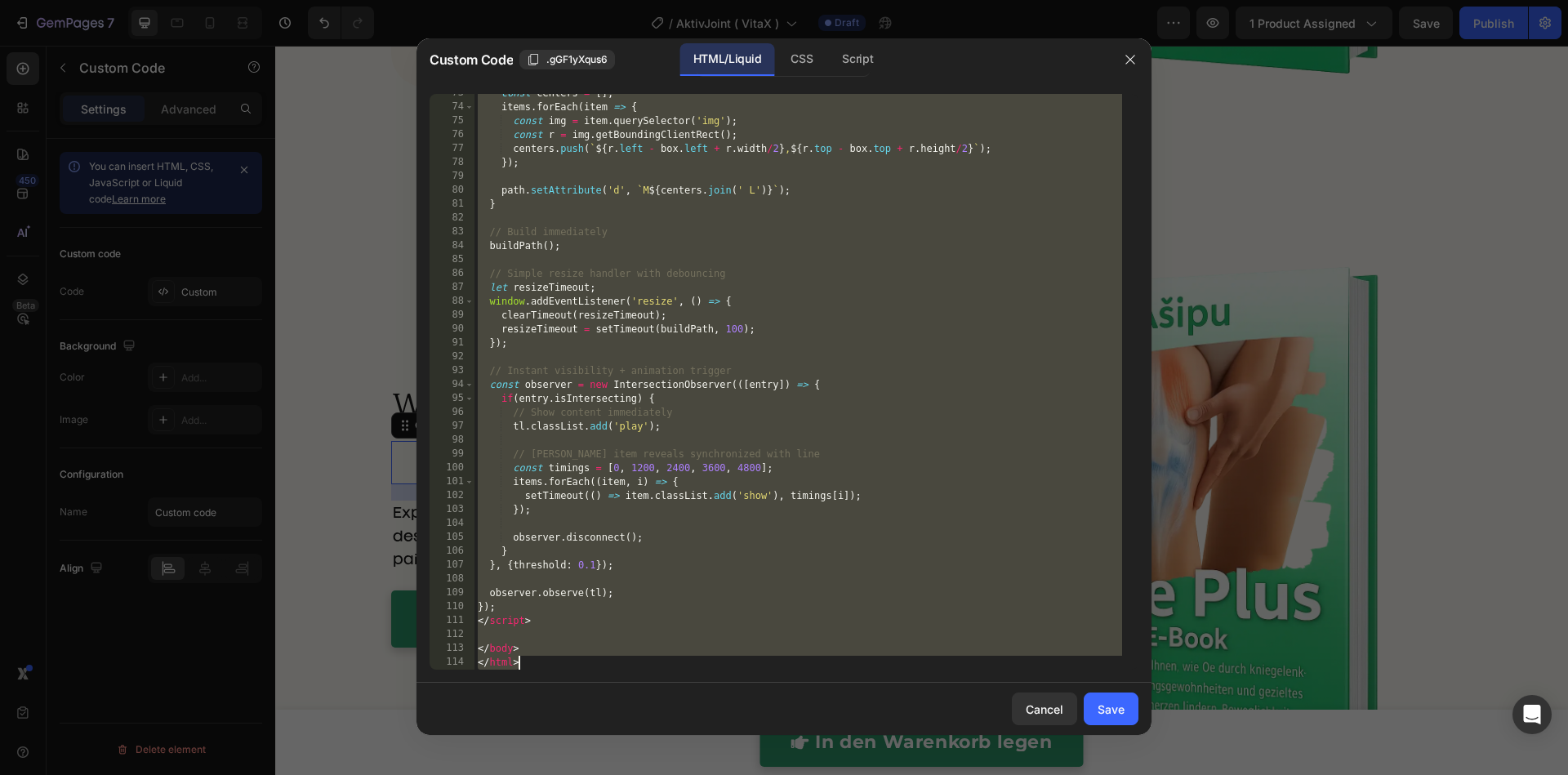
paste textarea
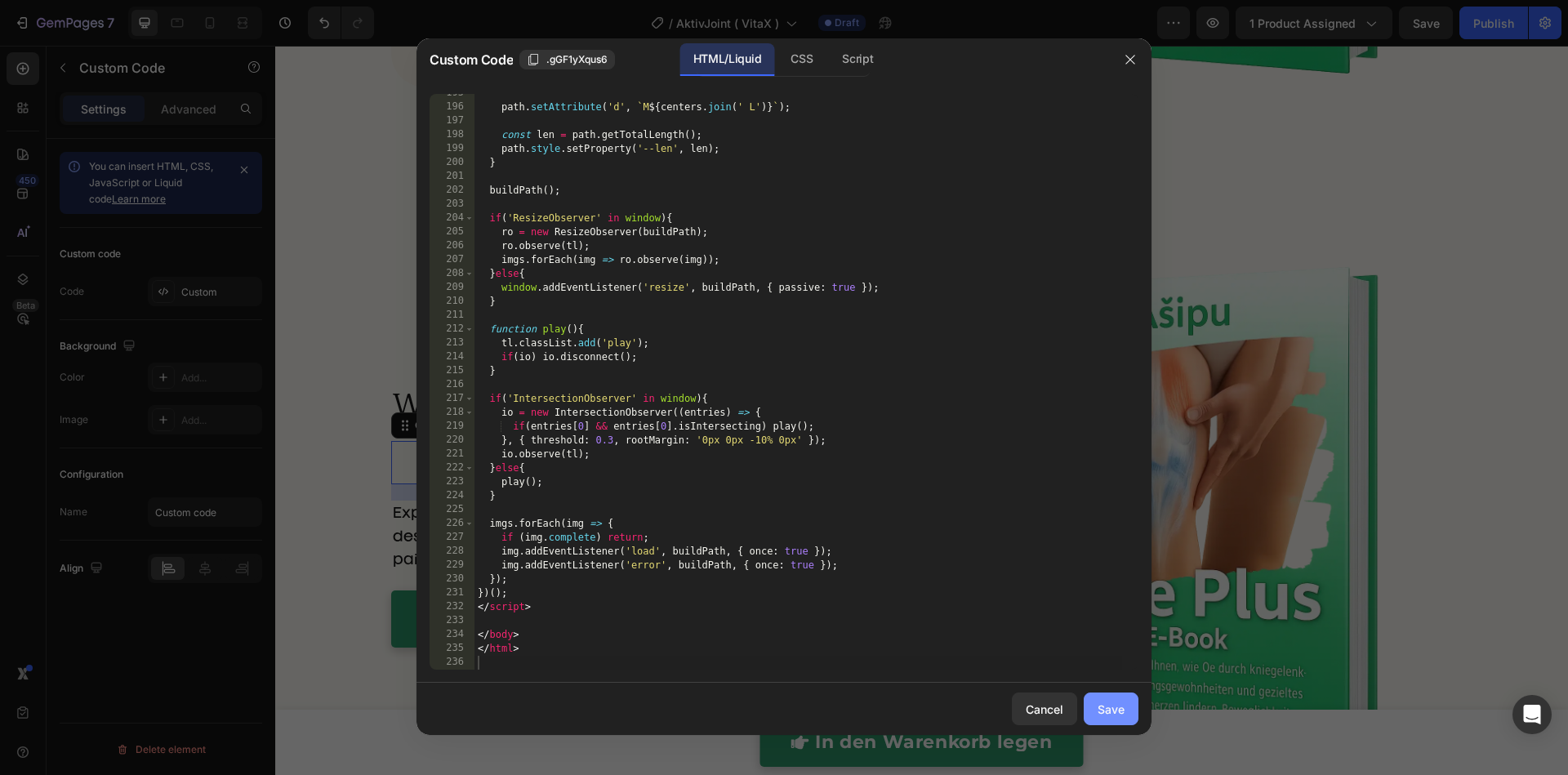
click at [1116, 721] on button "Save" at bounding box center [1111, 708] width 55 height 32
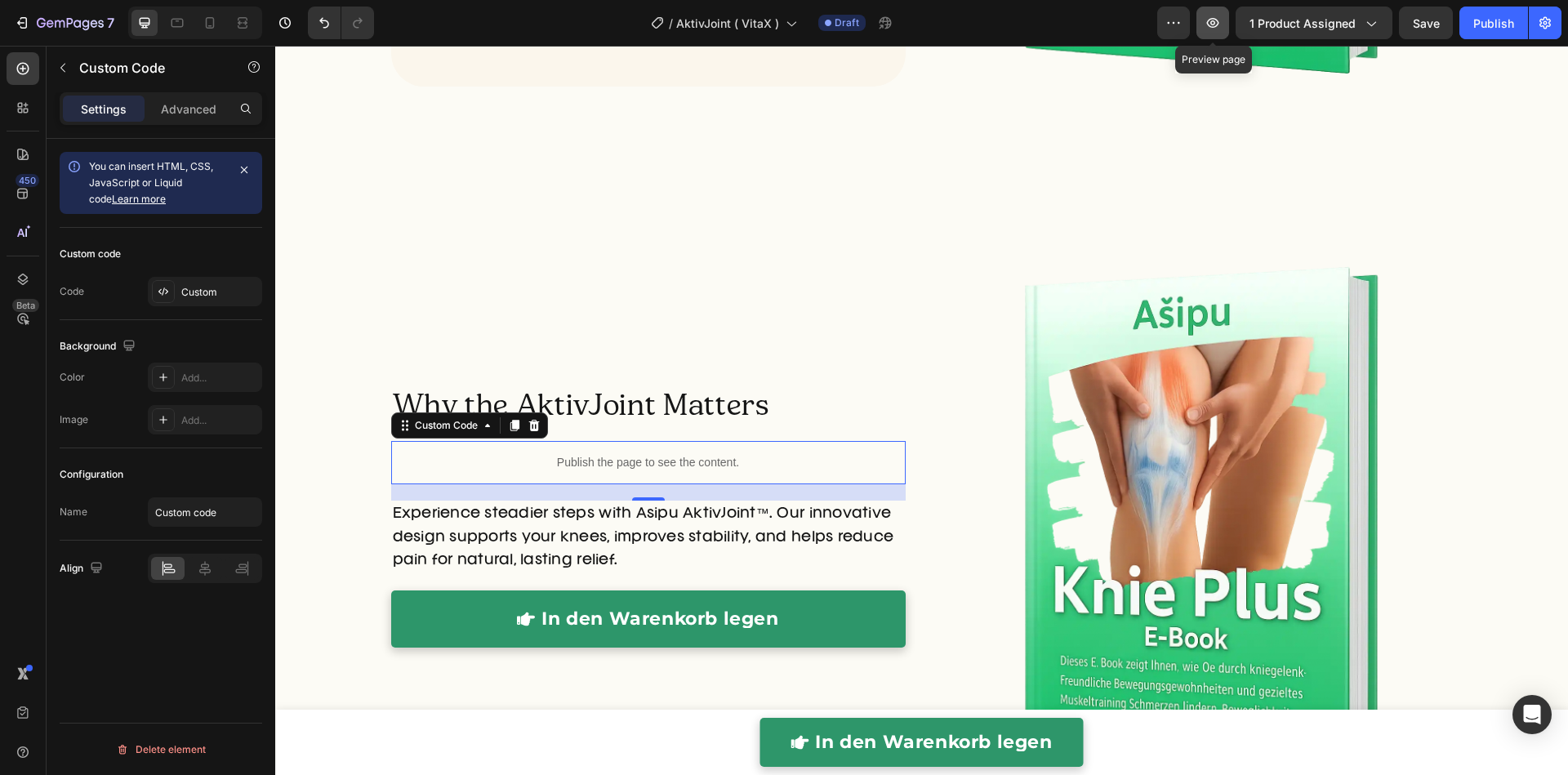
click at [1218, 17] on icon "button" at bounding box center [1212, 22] width 17 height 17
click at [597, 446] on div "Publish the page to see the content." at bounding box center [647, 462] width 514 height 43
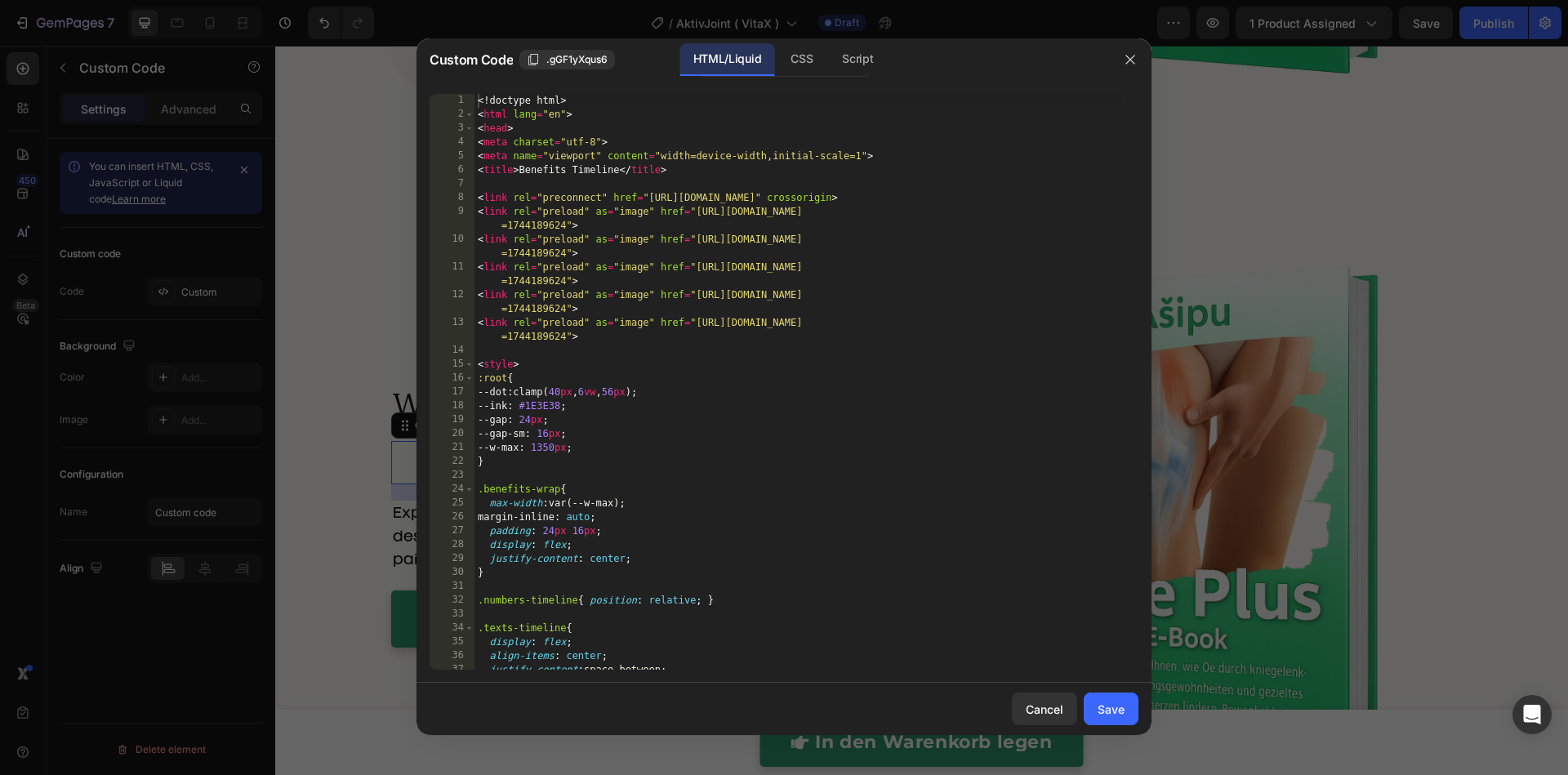
click at [598, 439] on div "<! doctype html > < html lang = "en" > < head > < meta charset = "utf-8" > < me…" at bounding box center [798, 395] width 647 height 603
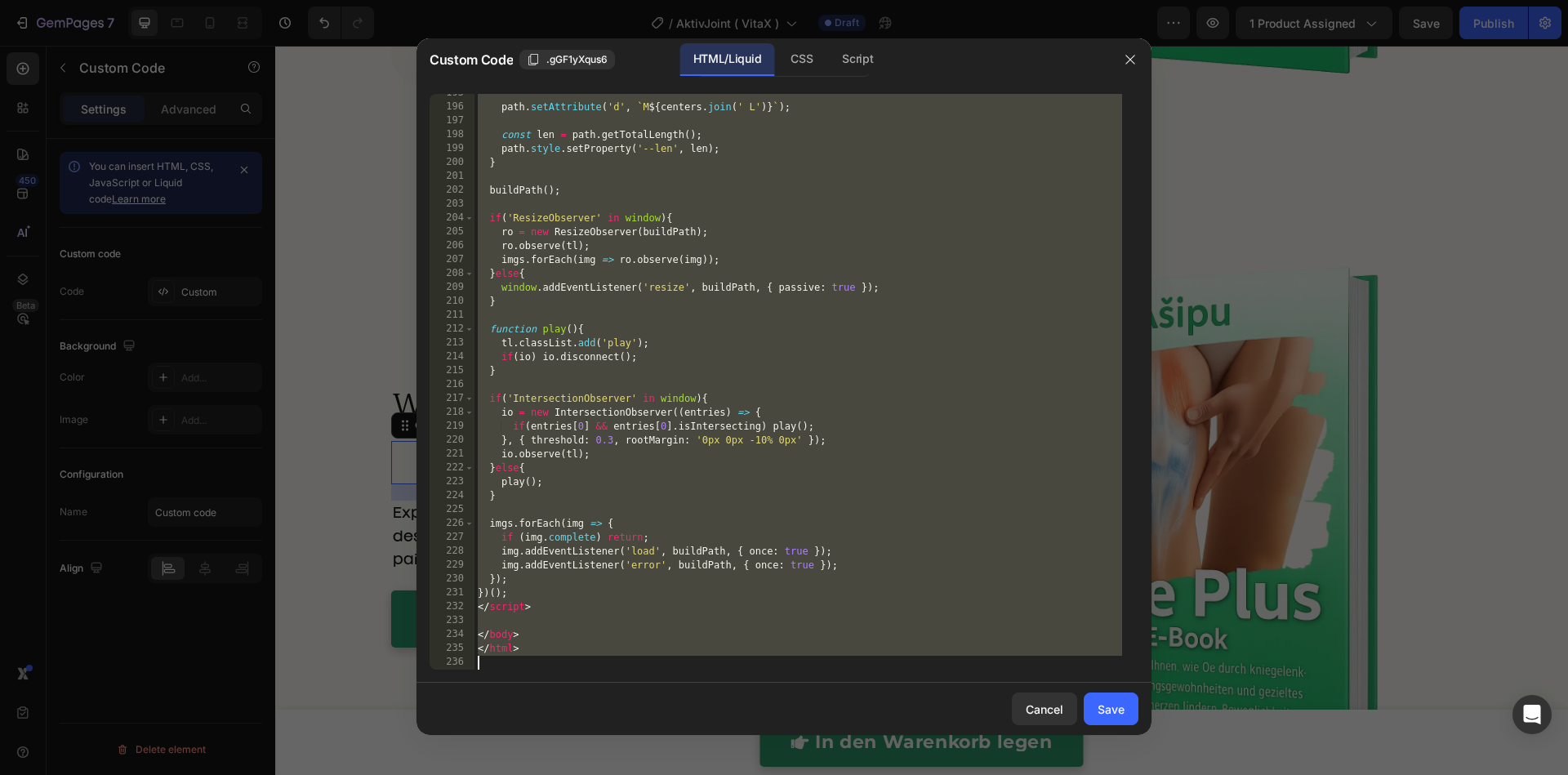
click at [671, 265] on div "path . setAttribute ( 'd' , ` M ${ centers . join ( ' L' ) } ` ) ; const len = …" at bounding box center [798, 388] width 647 height 603
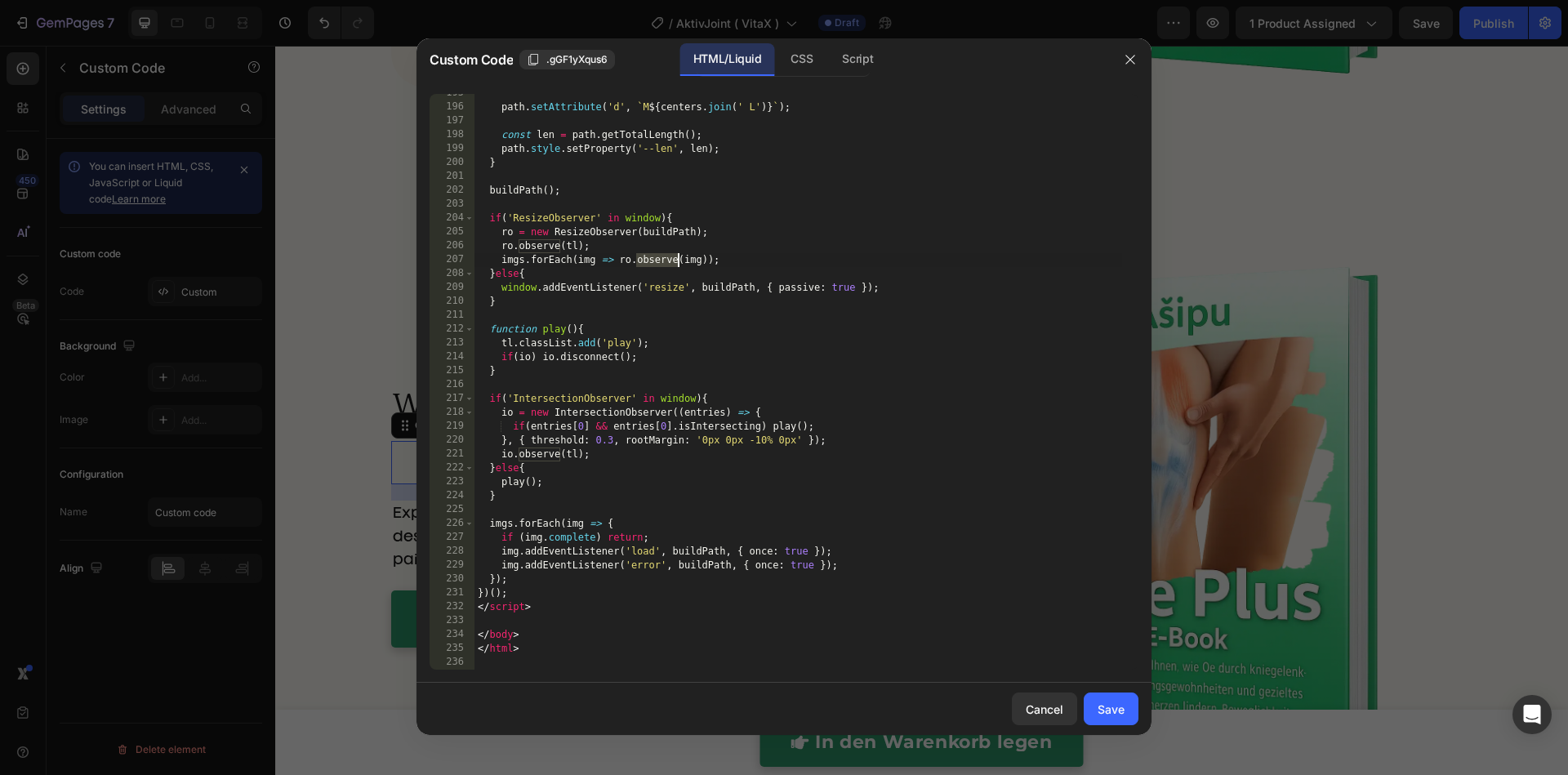
click at [671, 265] on div "path . setAttribute ( 'd' , ` M ${ centers . join ( ' L' ) } ` ) ; const len = …" at bounding box center [798, 388] width 647 height 603
type textarea "</html>"
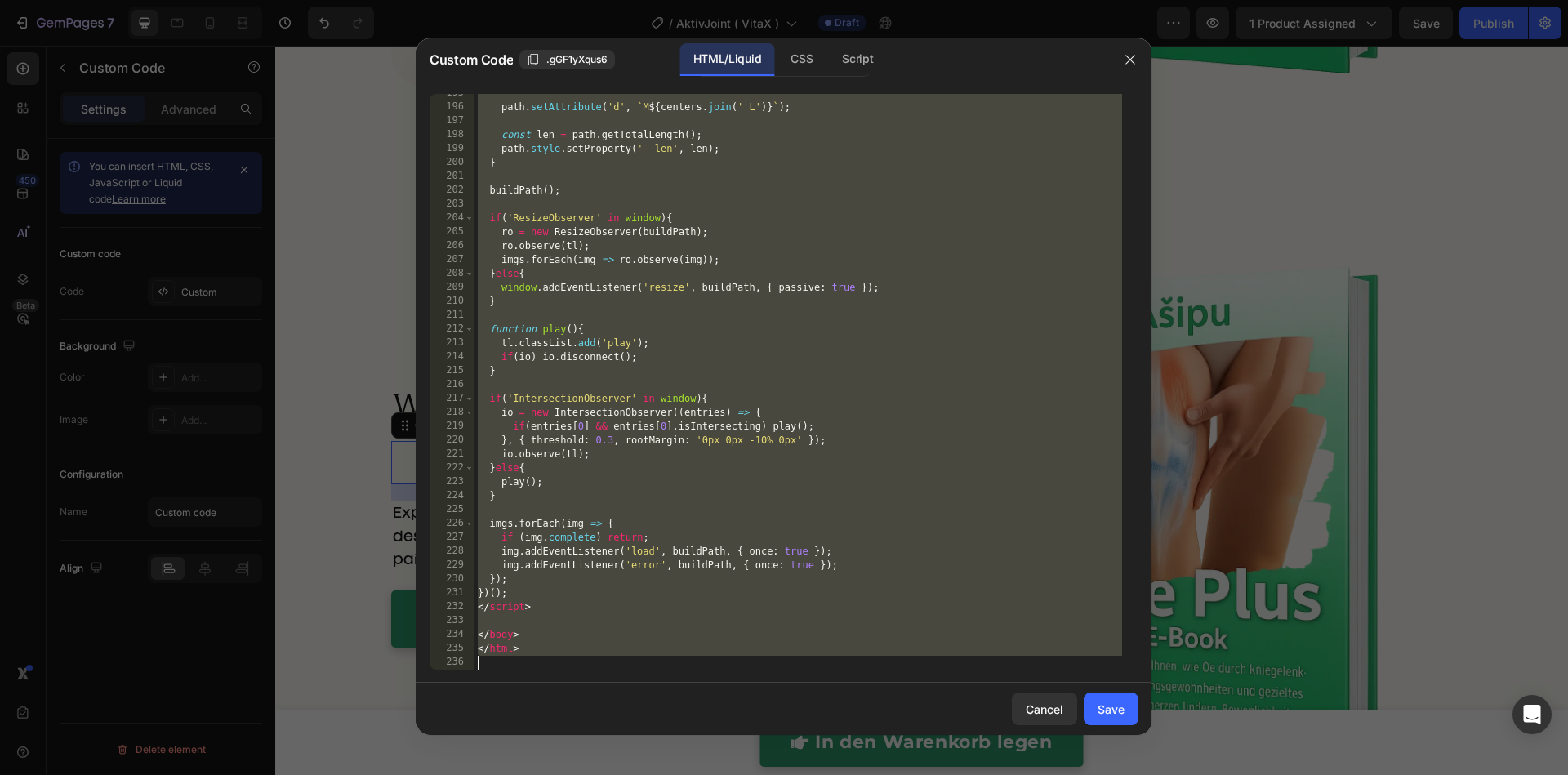
paste textarea
click at [635, 307] on div "path . setAttribute ( 'd' , ` M ${ centers . join ( ' L' ) } ` ) ; const len = …" at bounding box center [798, 388] width 647 height 603
type textarea "</html>"
paste textarea
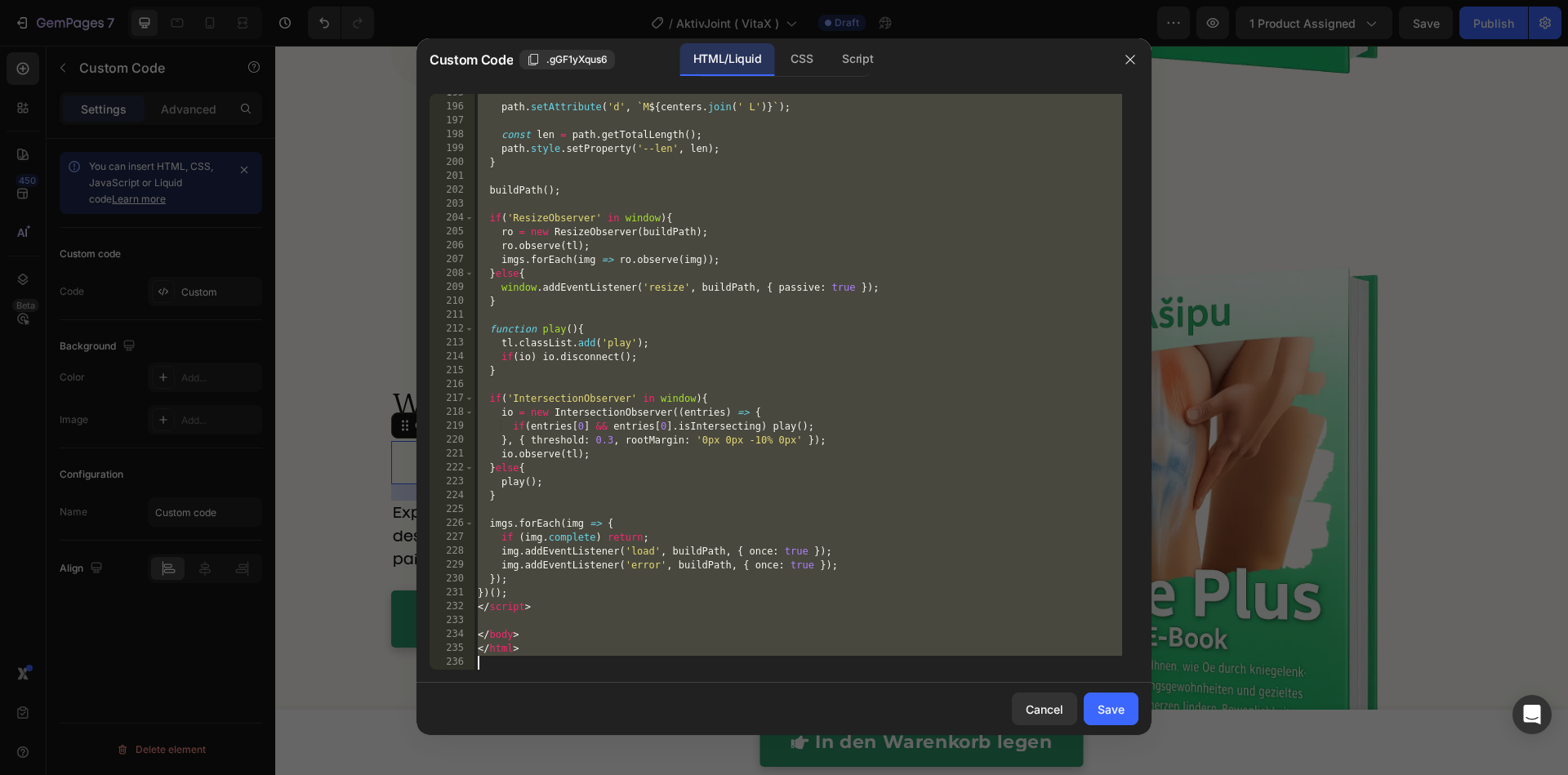
scroll to position [3253, 0]
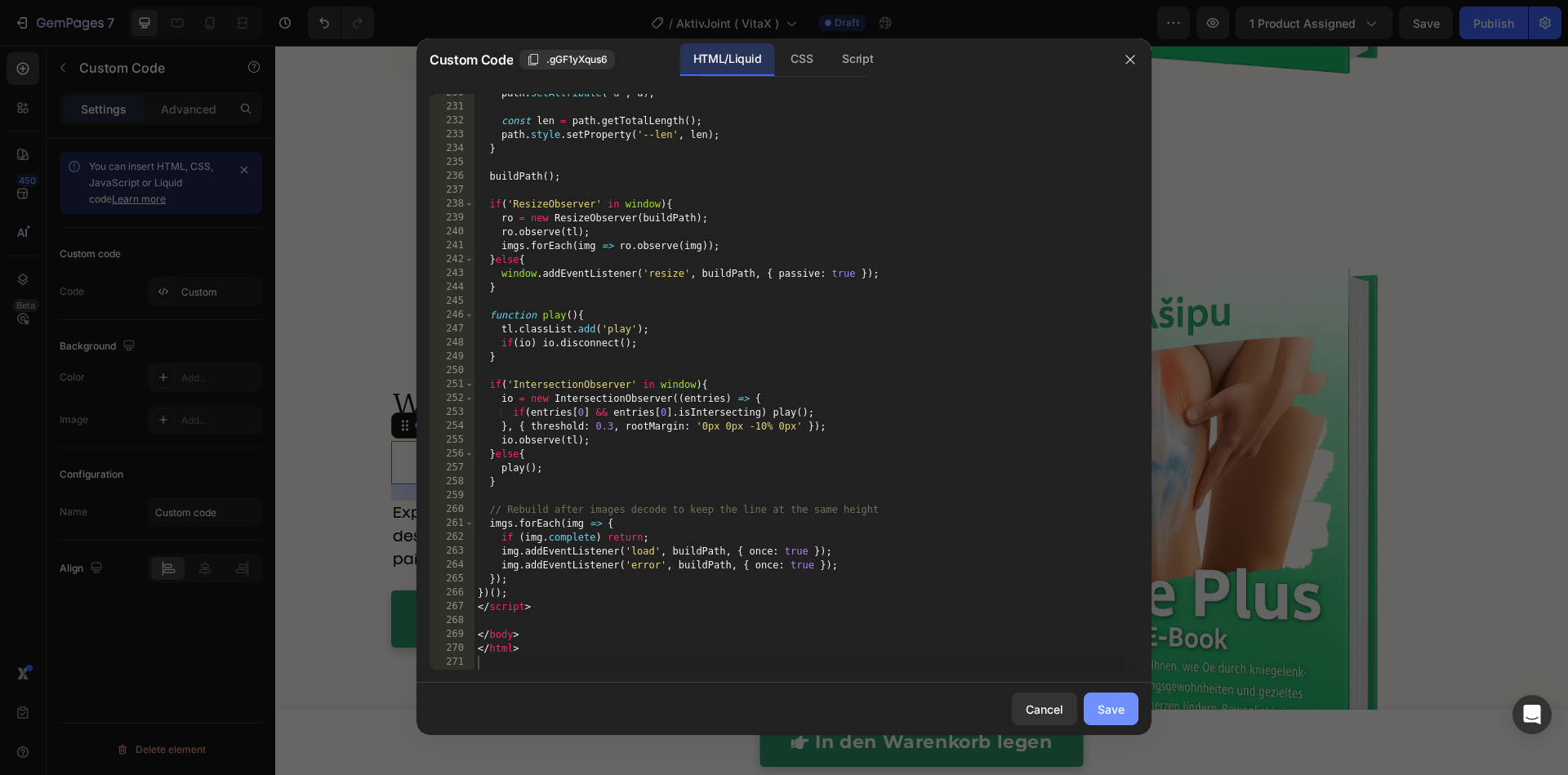
click at [1101, 705] on div "Save" at bounding box center [1111, 709] width 27 height 18
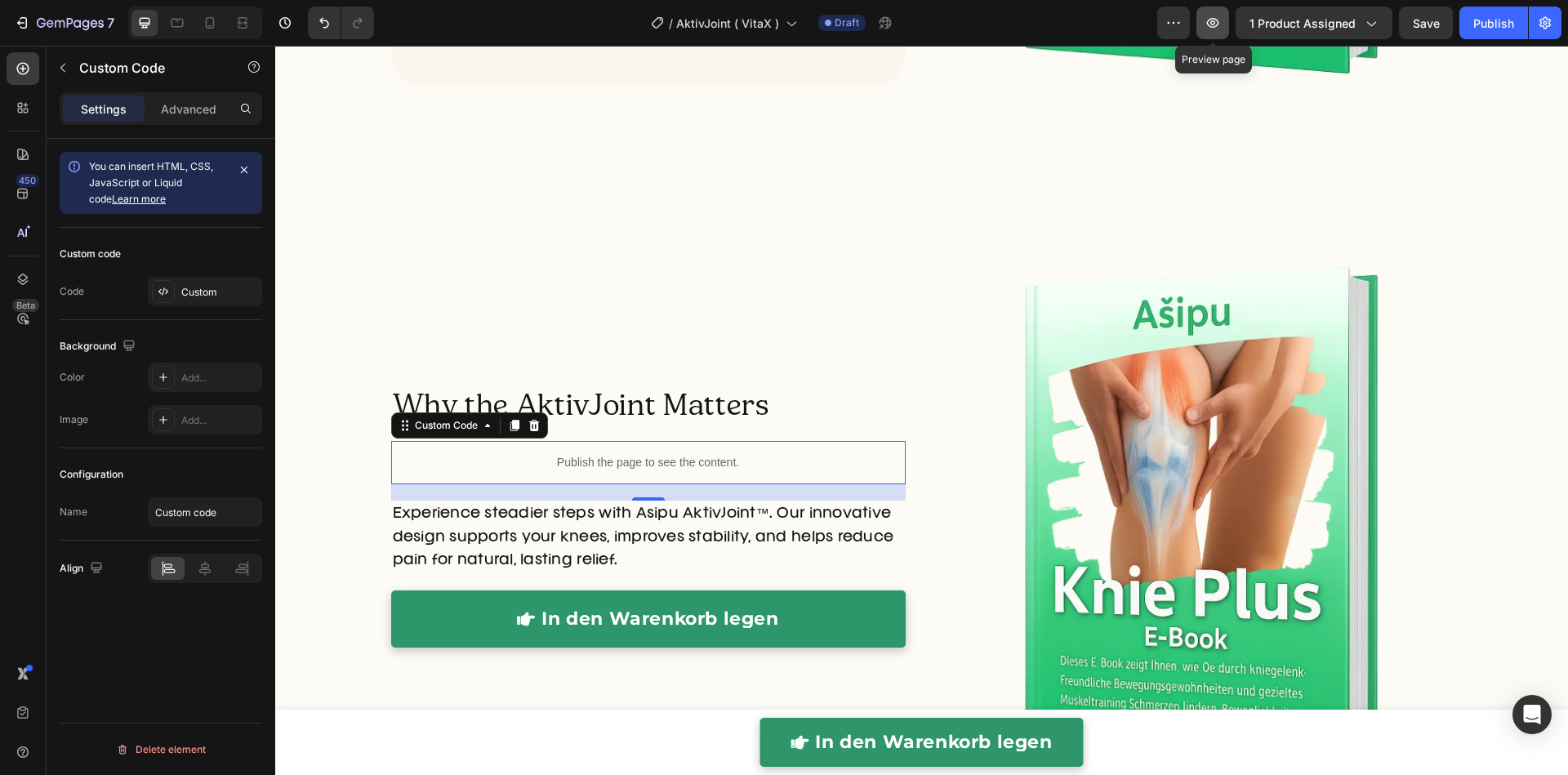
click at [1212, 31] on button "button" at bounding box center [1212, 22] width 32 height 32
click at [520, 533] on p "Experience steadier steps with Asipu AktivJoint™. Our innovative design support…" at bounding box center [648, 537] width 511 height 70
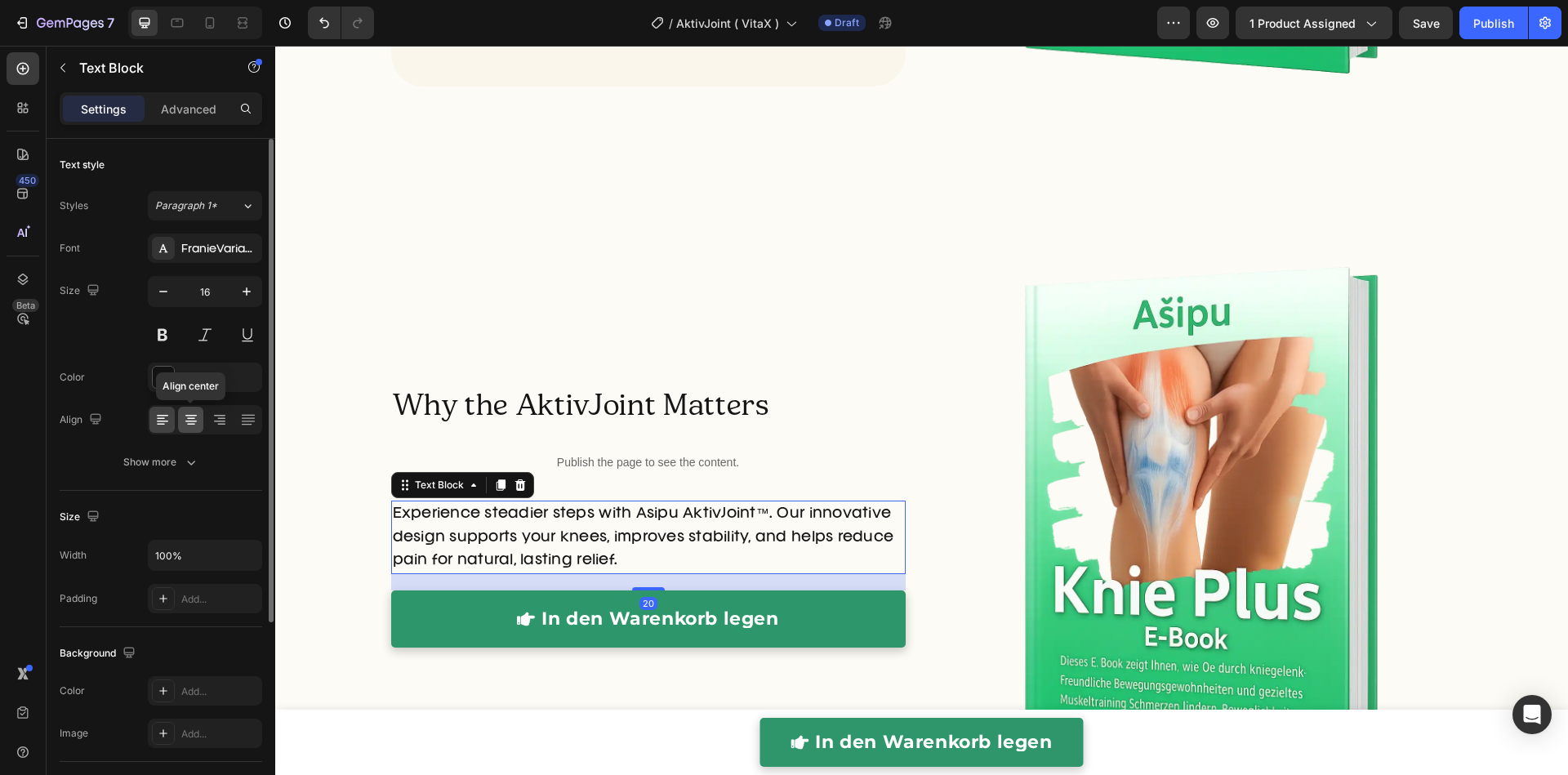
click at [199, 424] on div at bounding box center [191, 419] width 25 height 26
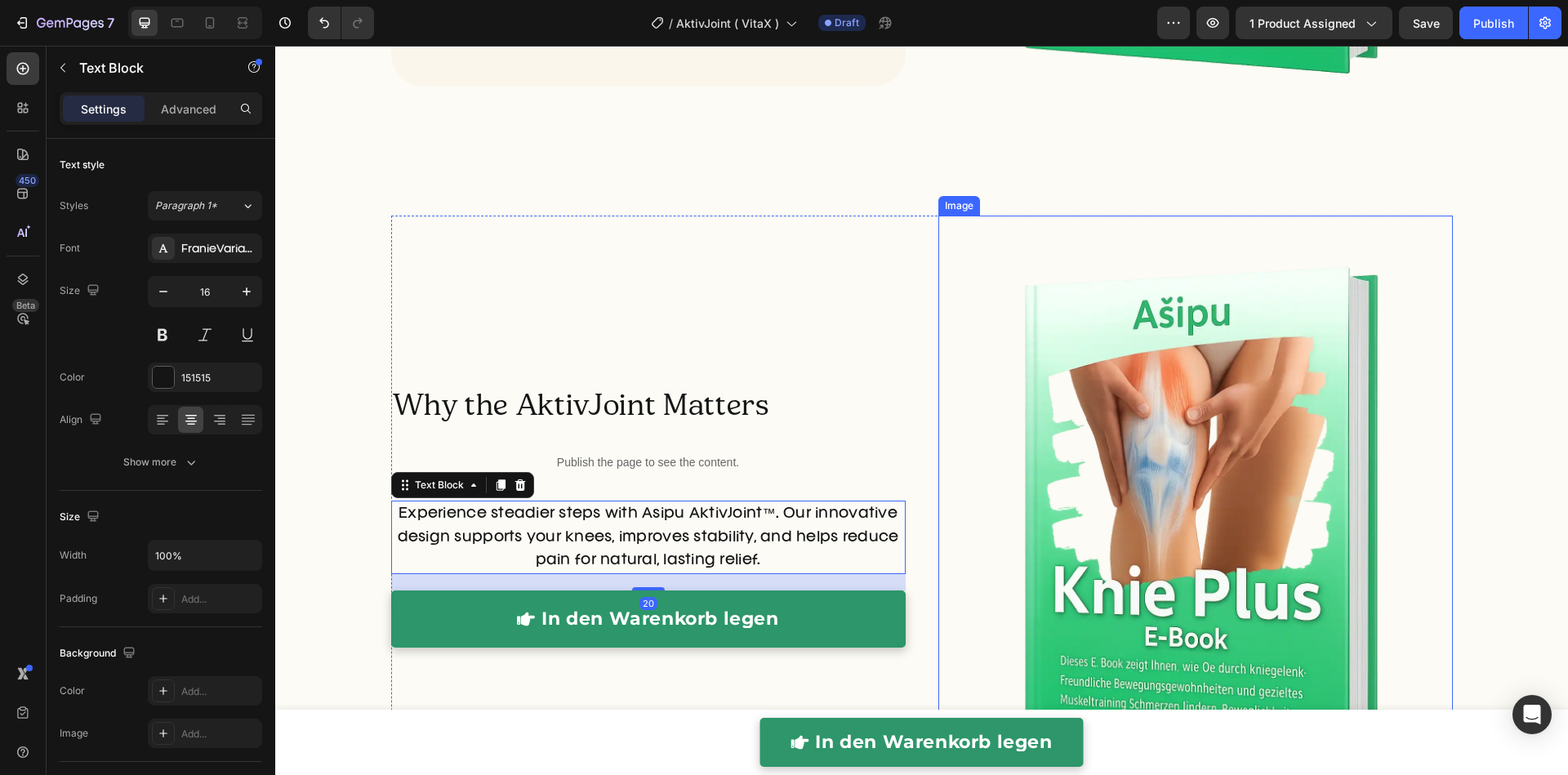
drag, startPoint x: 941, startPoint y: 349, endPoint x: 921, endPoint y: 350, distance: 20.0
click at [941, 349] on div at bounding box center [1195, 523] width 514 height 617
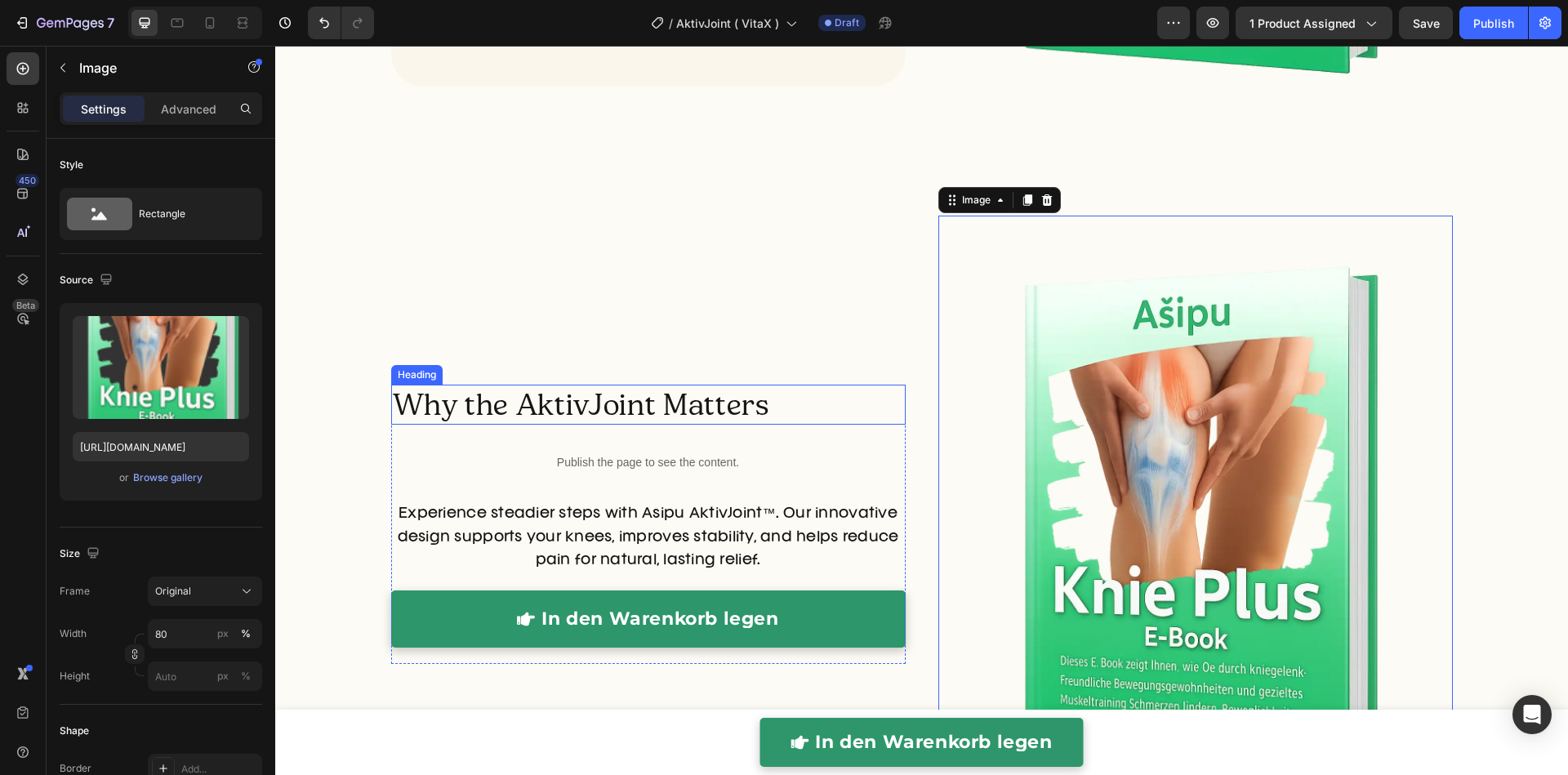
drag, startPoint x: 431, startPoint y: 412, endPoint x: 423, endPoint y: 419, distance: 10.6
click at [431, 413] on h2 "Why the AktivJoint Matters" at bounding box center [647, 404] width 514 height 40
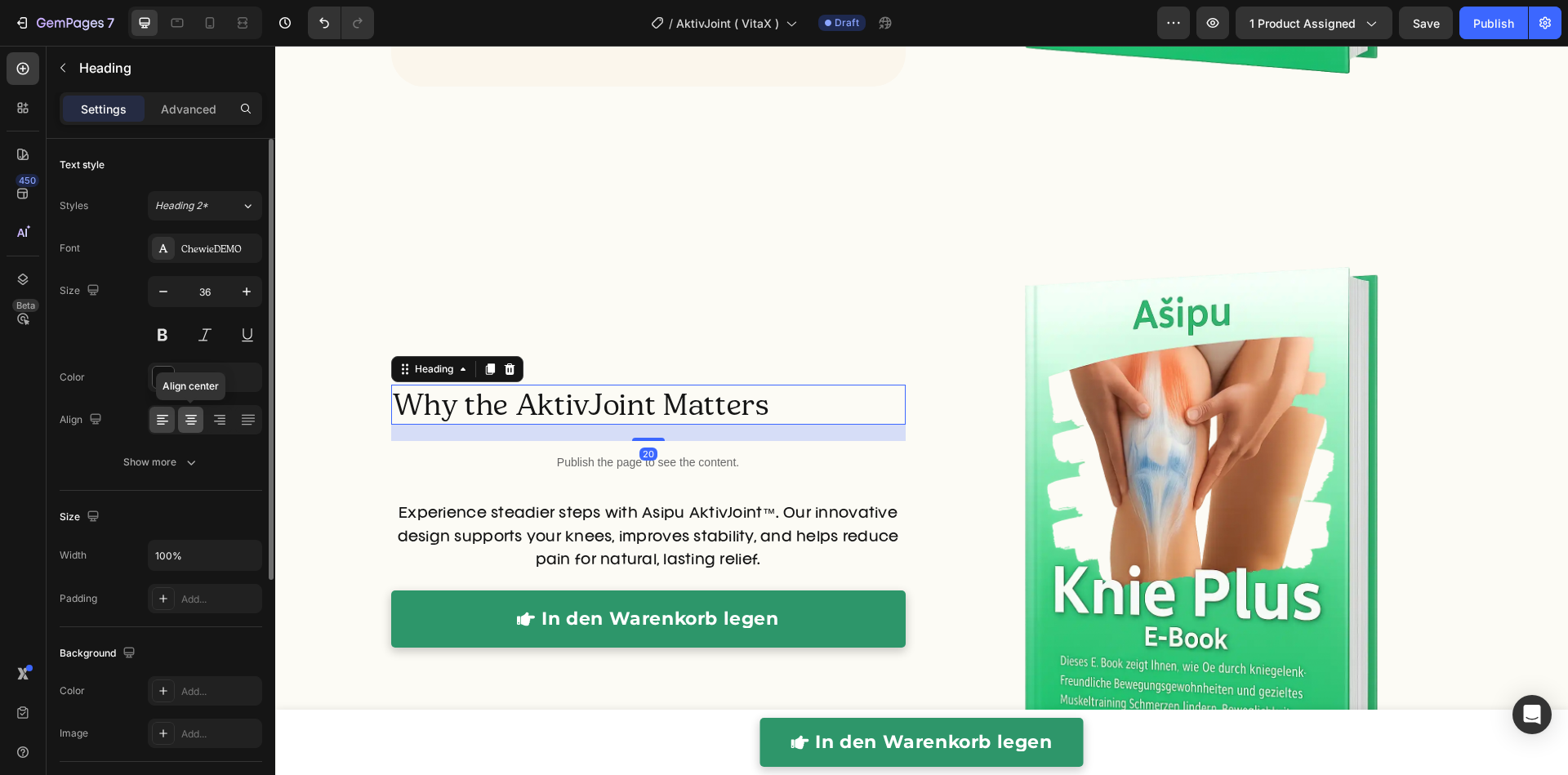
drag, startPoint x: 193, startPoint y: 424, endPoint x: 269, endPoint y: 396, distance: 81.0
click at [193, 424] on icon at bounding box center [191, 419] width 17 height 17
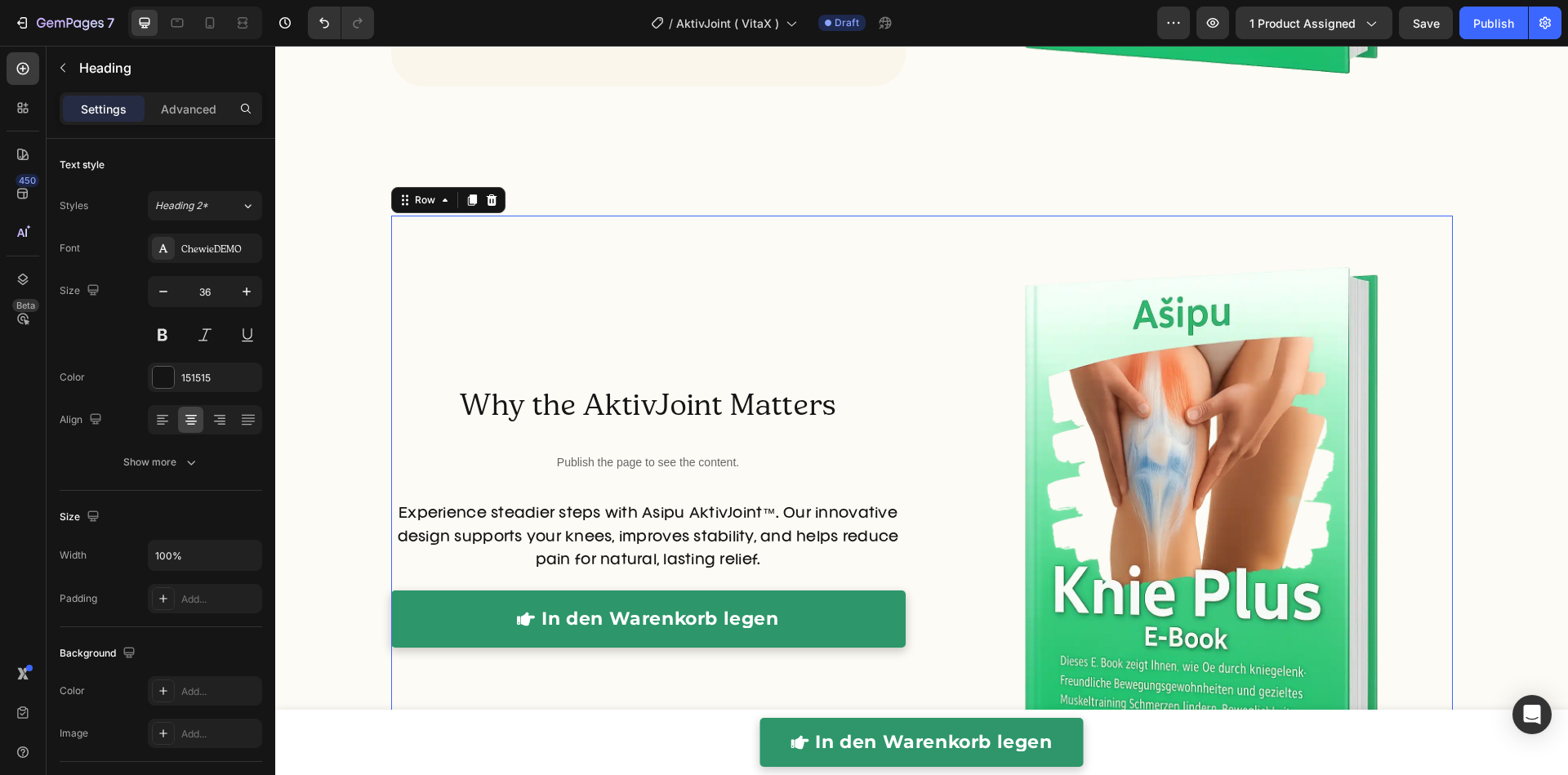
click at [539, 250] on div "Why the AktivJoint Matters Heading Publish the page to see the content. Custom …" at bounding box center [647, 523] width 514 height 617
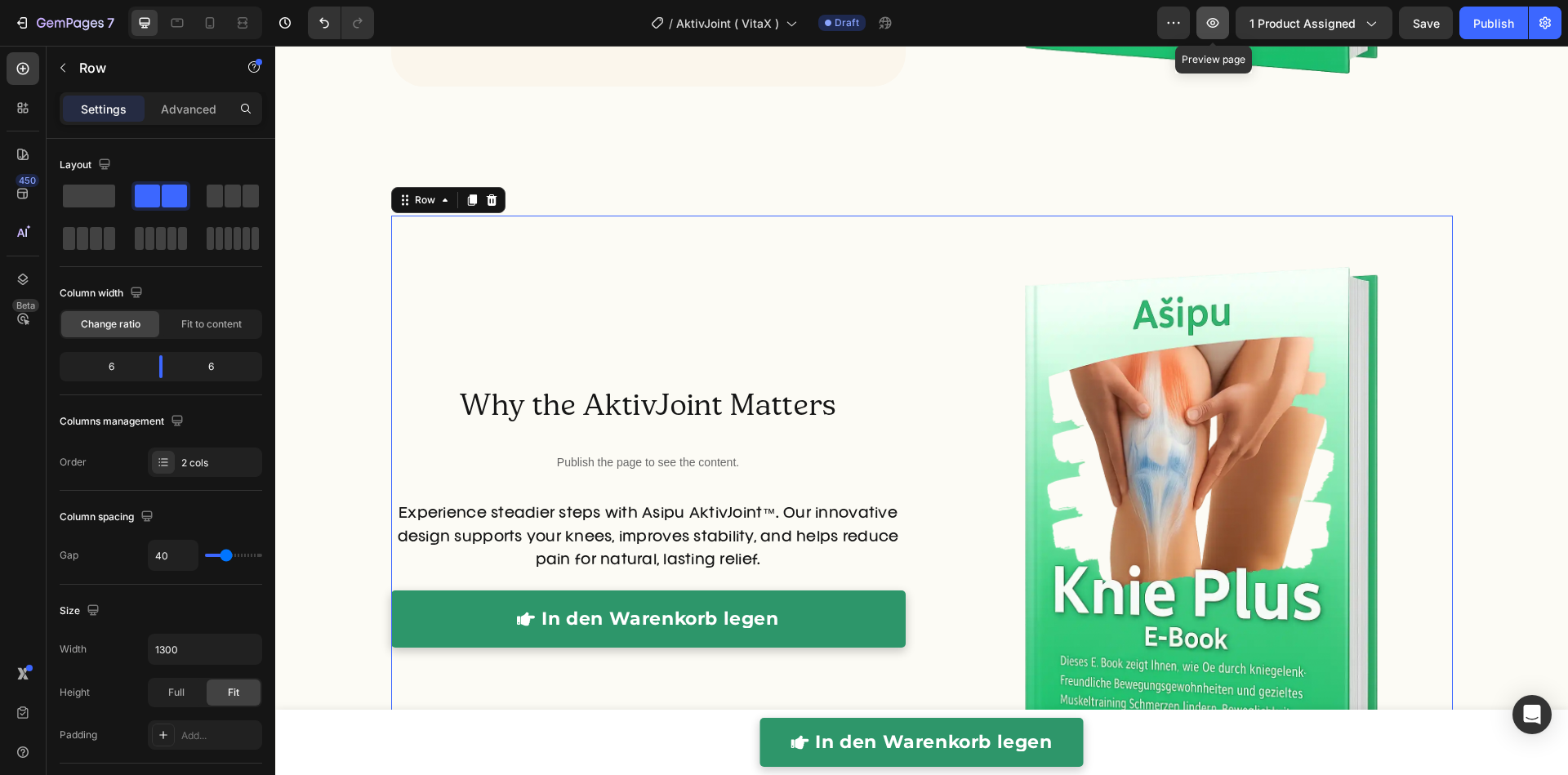
click at [1219, 22] on icon "button" at bounding box center [1212, 22] width 17 height 17
click at [1156, 538] on img at bounding box center [1196, 523] width 412 height 617
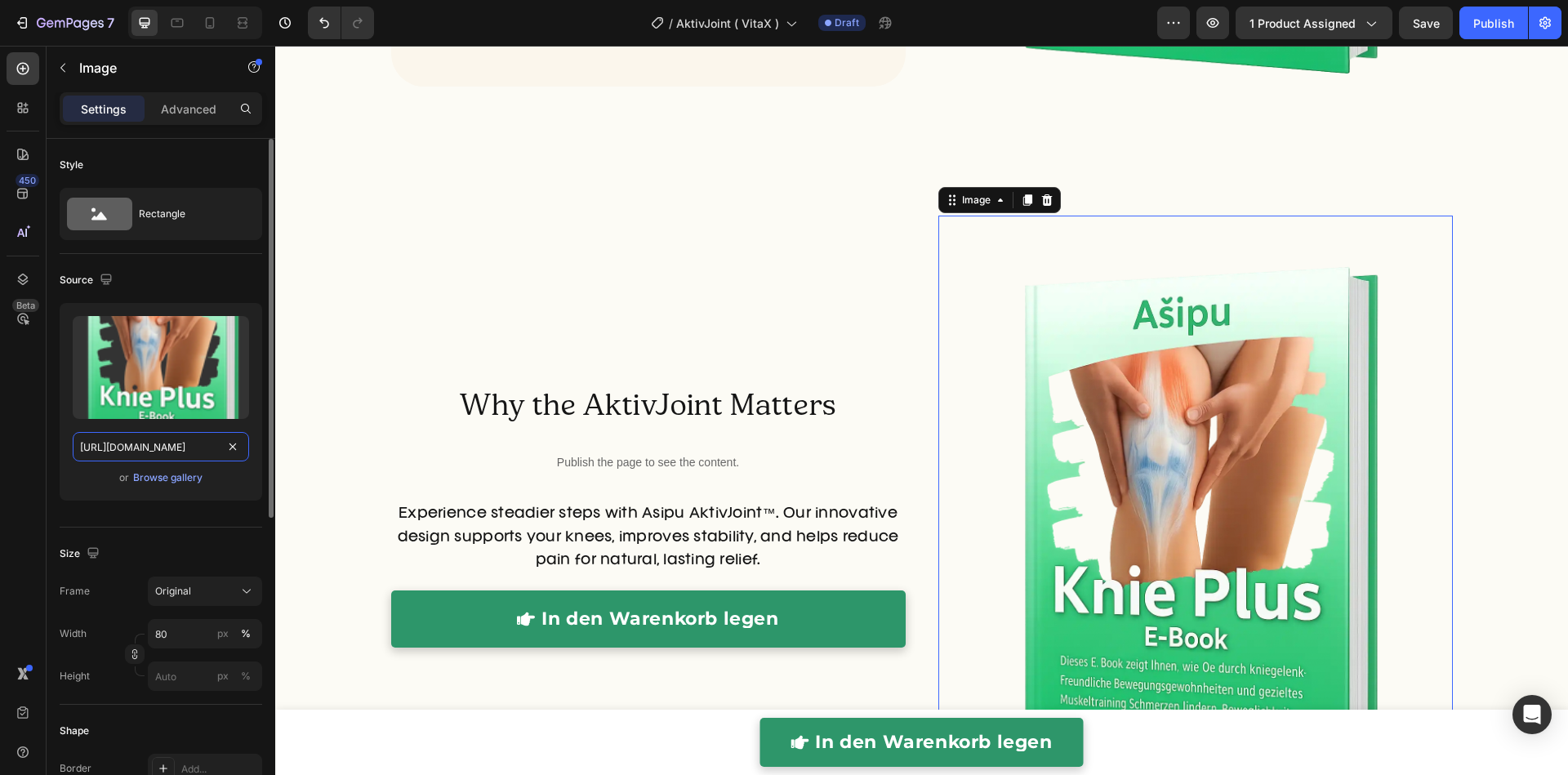
click at [203, 447] on input "https://cdn.shopify.com/s/files/1/0849/7256/8913/files/Knie_plus_e_book_Aktivjo…" at bounding box center [161, 446] width 176 height 29
paste input "AktivJoint_Move_freely_again.webp?v=1756243472"
type input "https://cdn.shopify.com/s/files/1/0849/7256/8913/files/AktivJoint_Move_freely_a…"
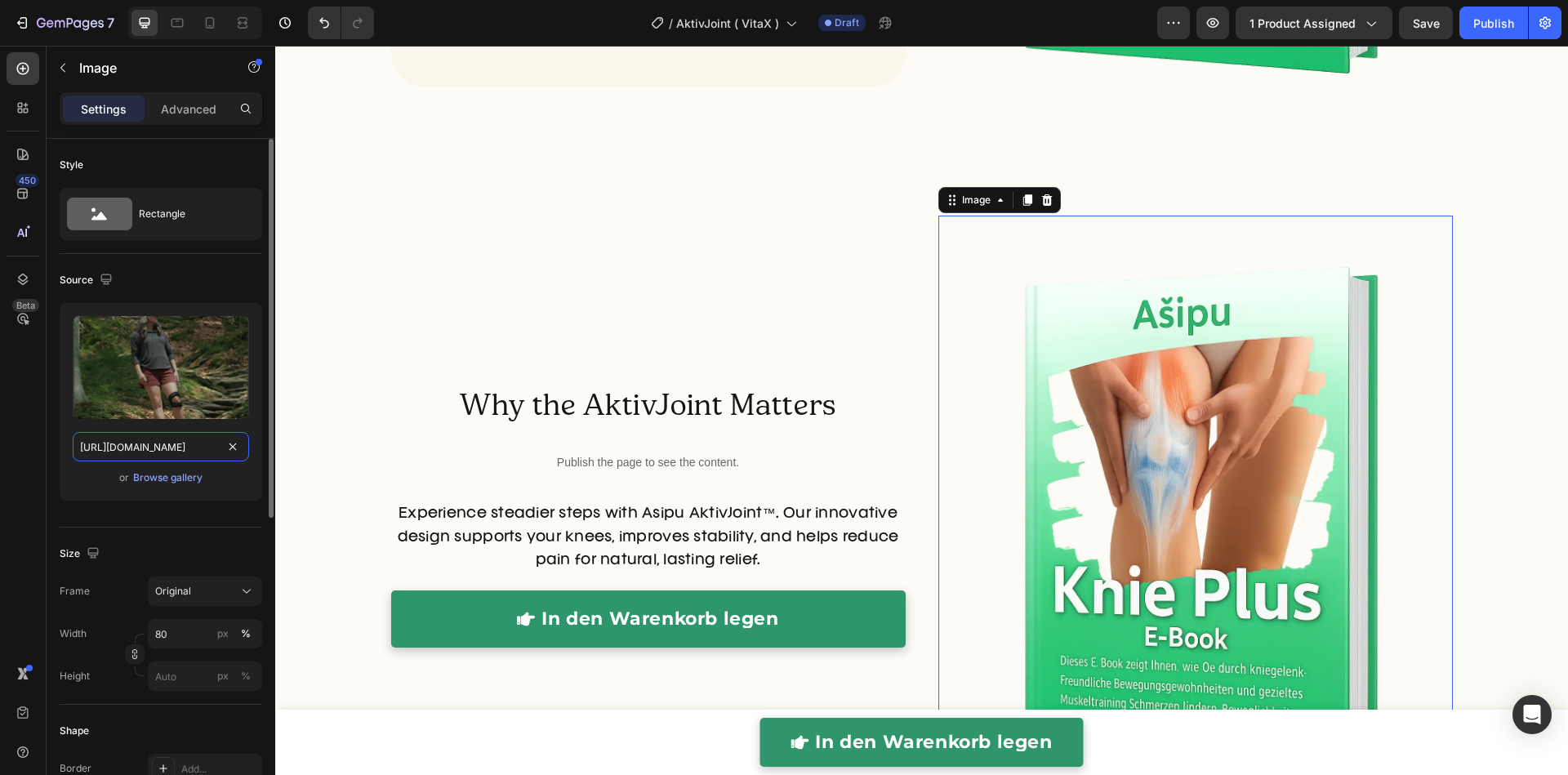
scroll to position [0, 358]
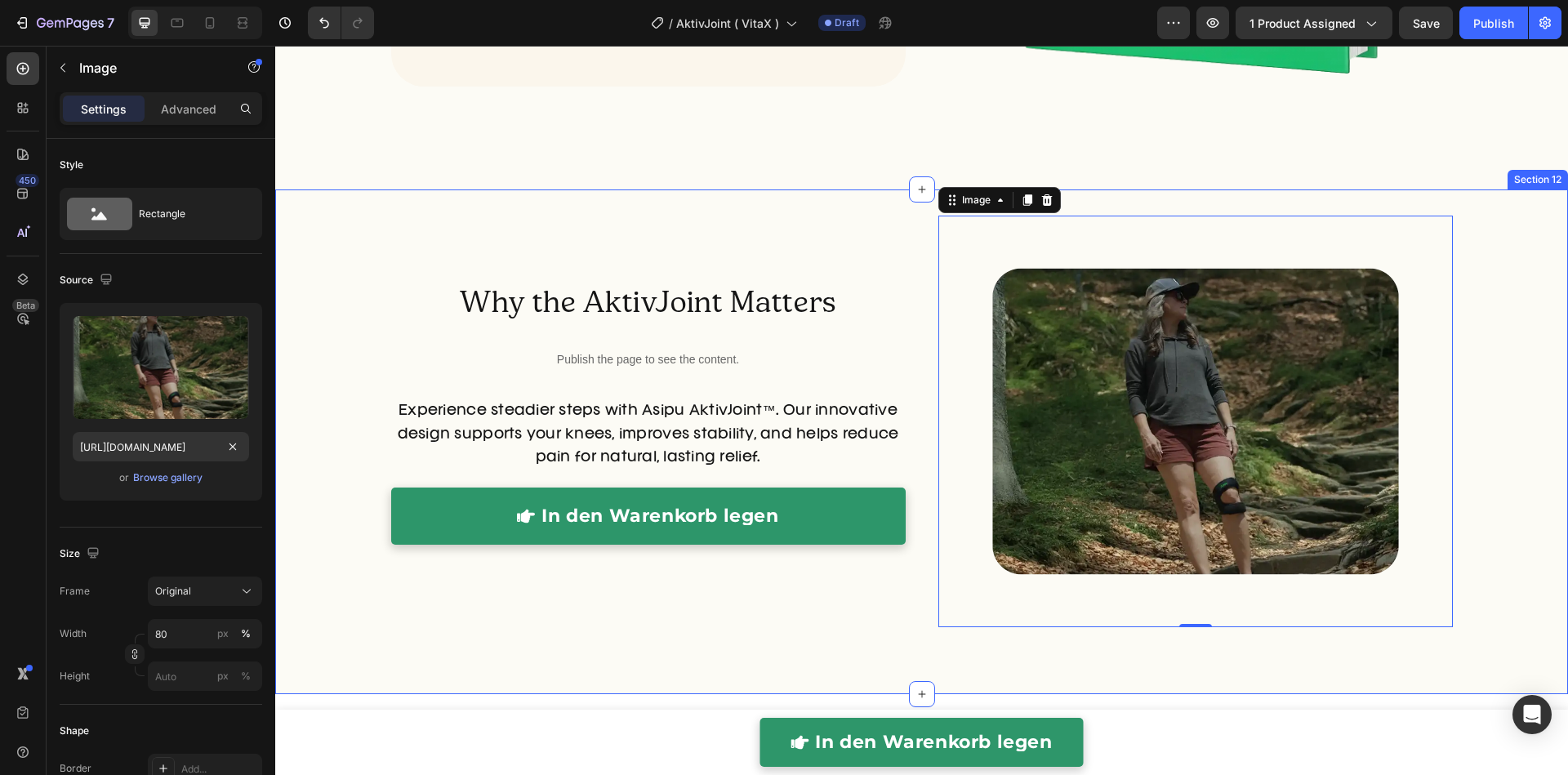
click at [354, 438] on div "Why the AktivJoint Matters Heading Publish the page to see the content. Custom …" at bounding box center [921, 442] width 1292 height 452
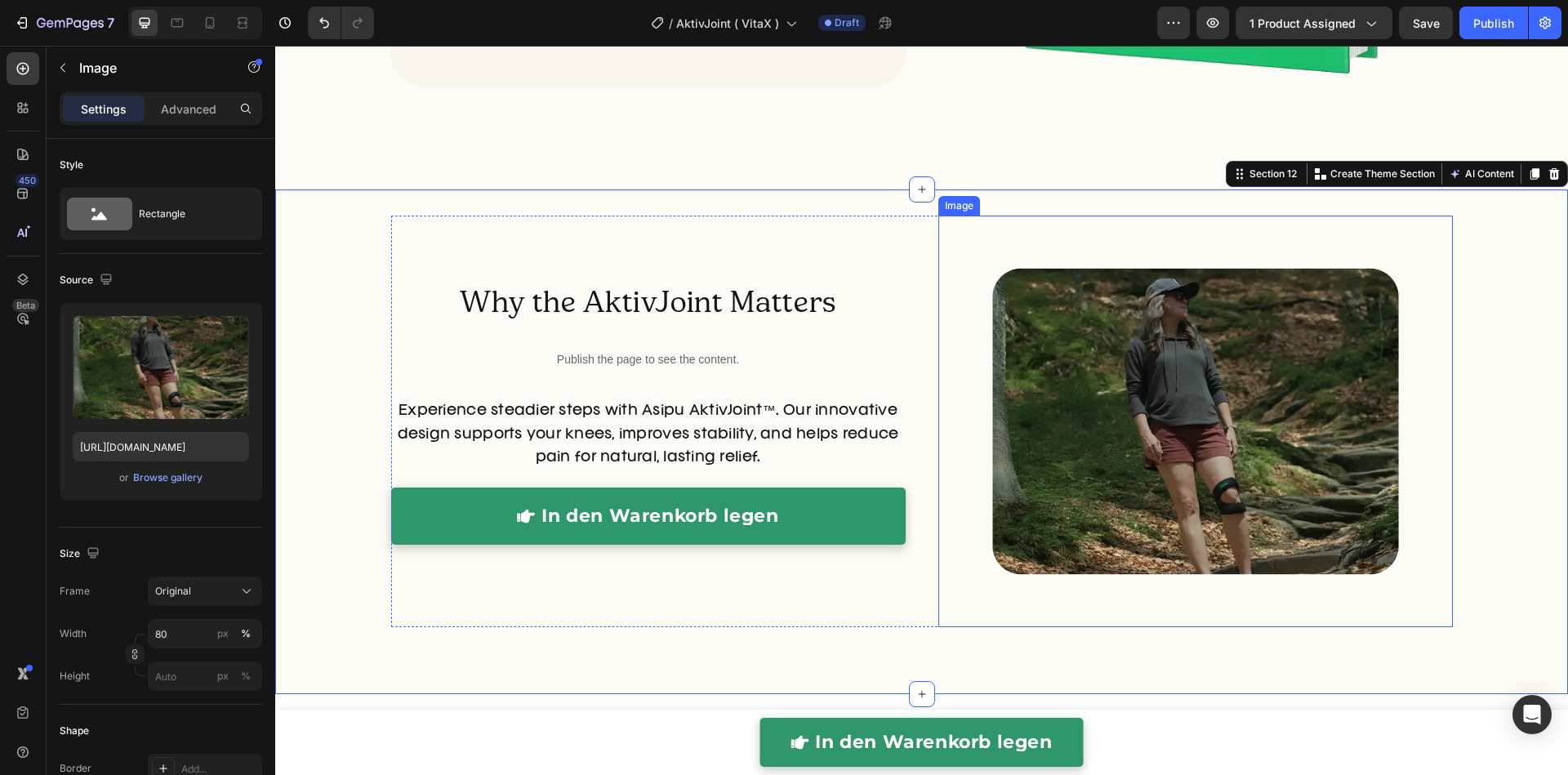
click at [1220, 468] on img at bounding box center [1196, 421] width 412 height 411
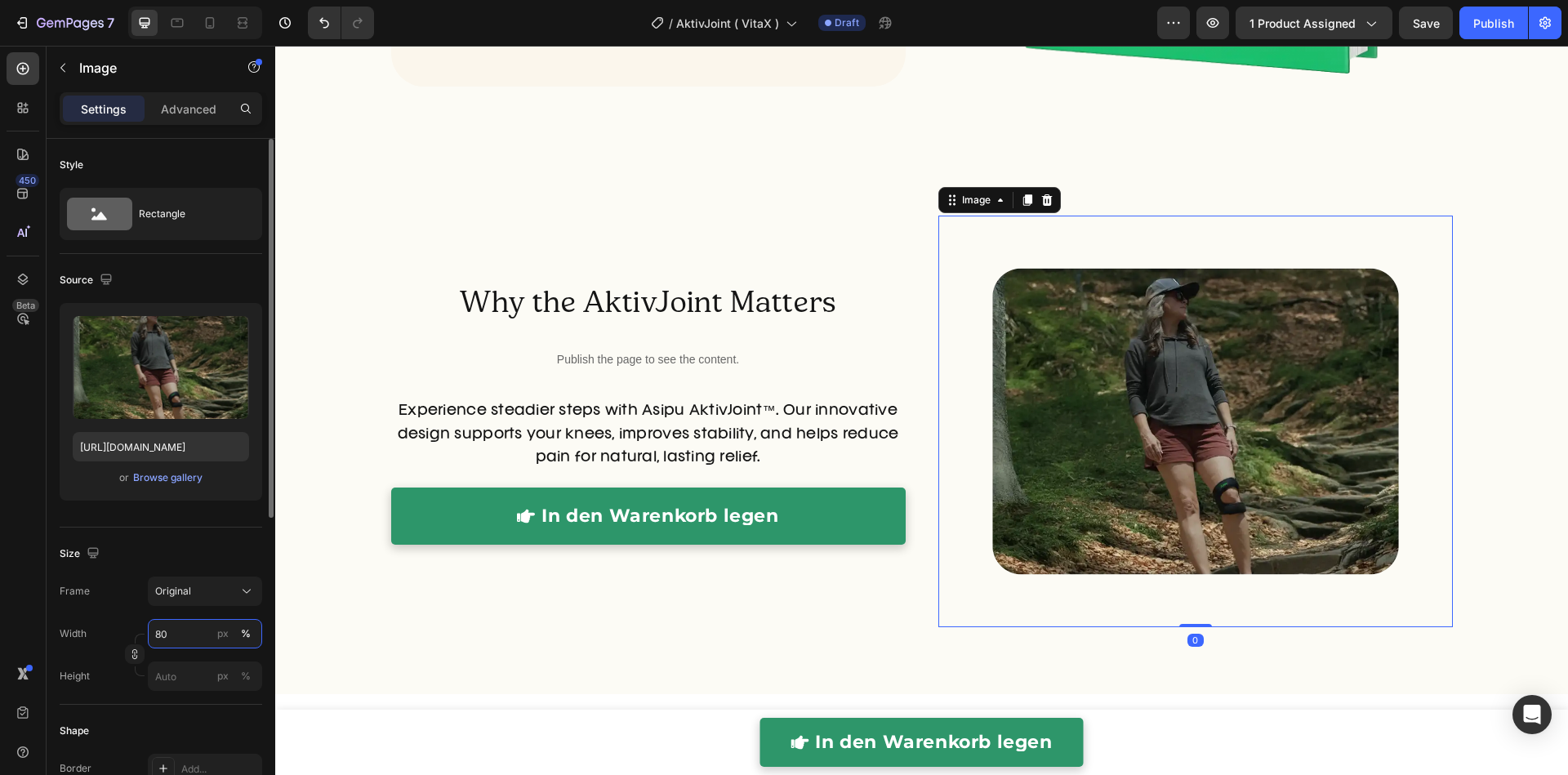
click at [189, 635] on input "80" at bounding box center [205, 634] width 114 height 29
click at [184, 663] on div "Full 100%" at bounding box center [188, 672] width 134 height 29
type input "100"
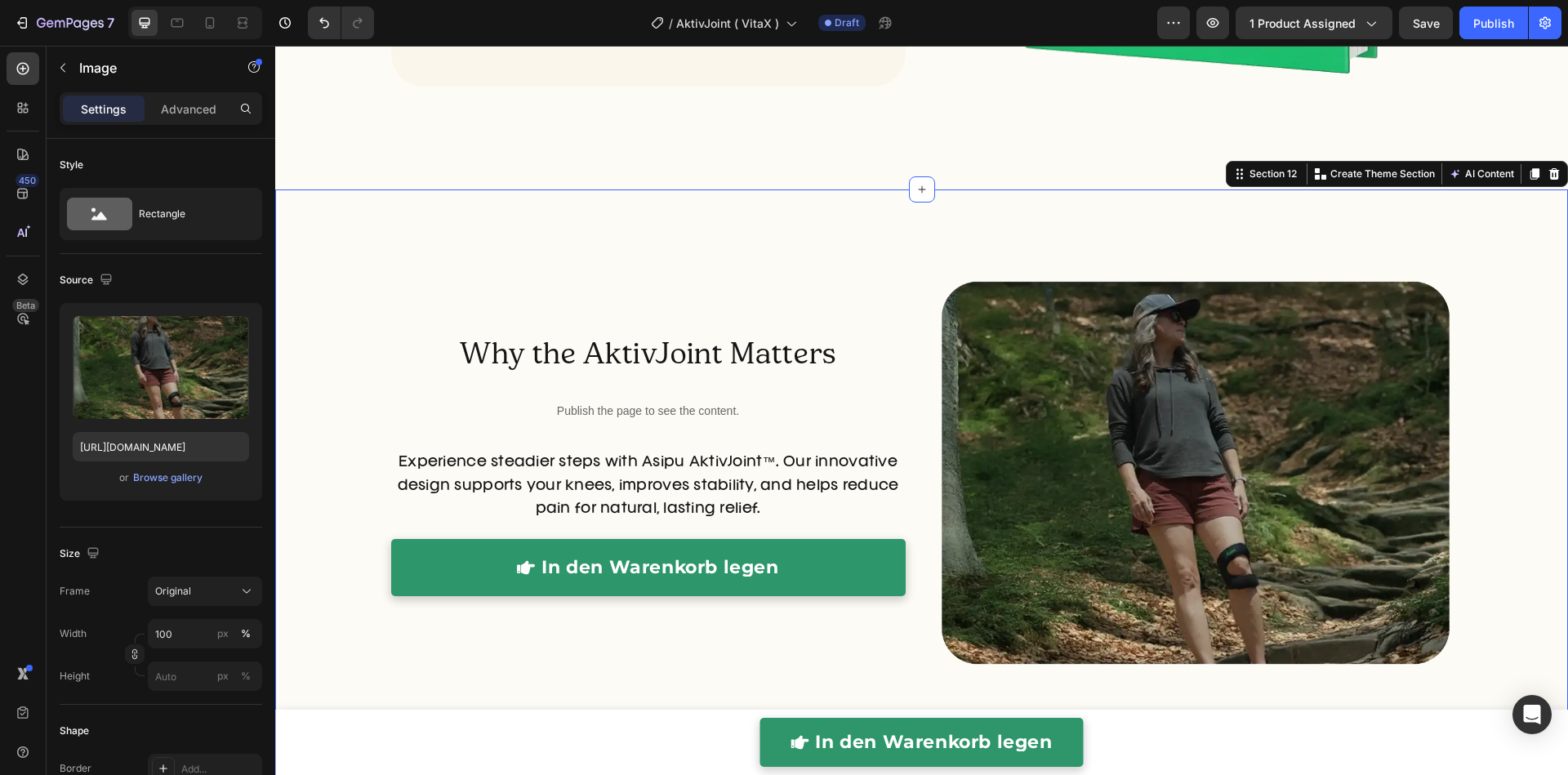
click at [760, 212] on div "Why the AktivJoint Matters Heading Publish the page to see the content. Custom …" at bounding box center [921, 492] width 1292 height 607
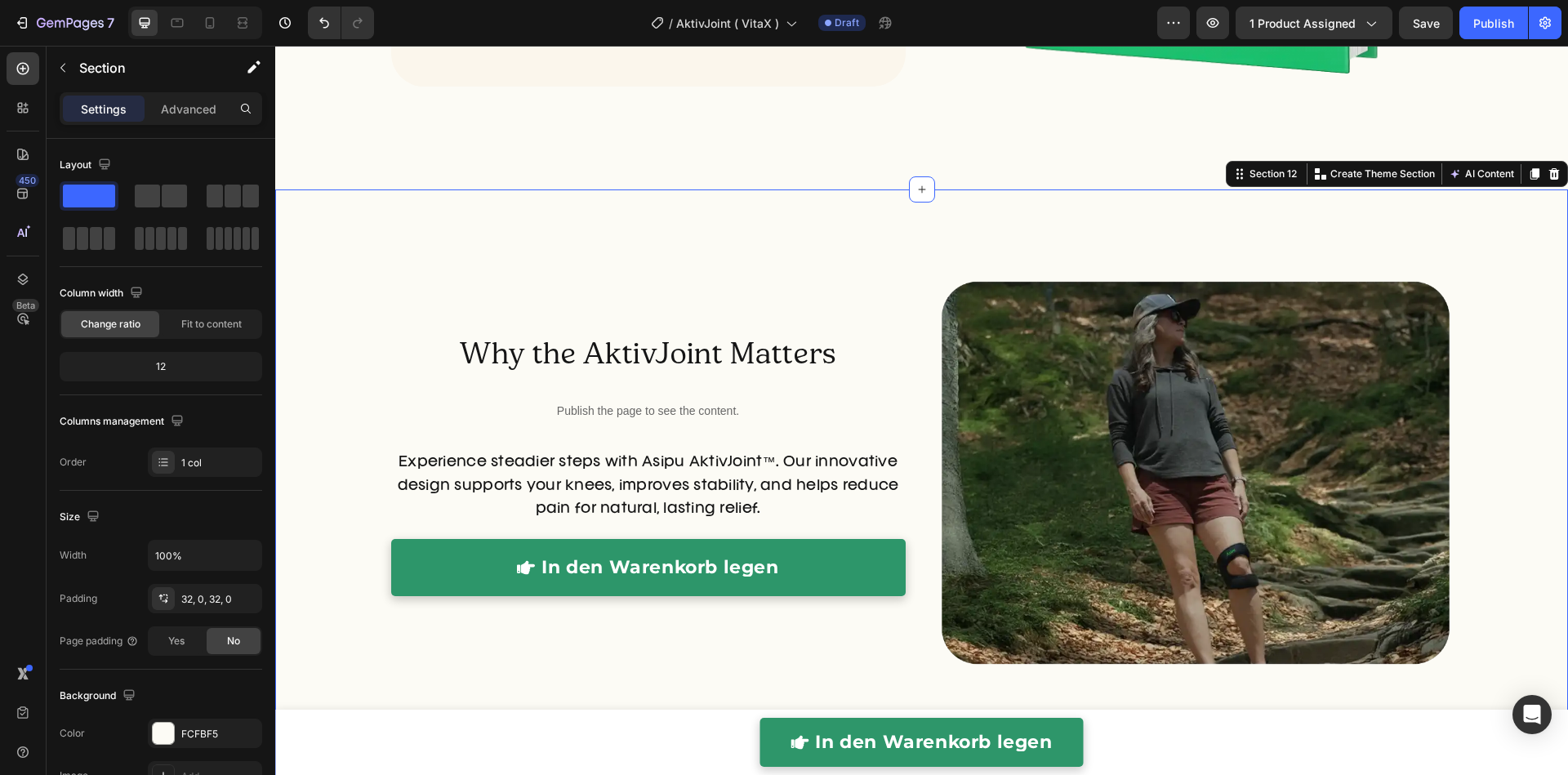
click at [1535, 454] on div "Why the AktivJoint Matters Heading Publish the page to see the content. Custom …" at bounding box center [921, 492] width 1292 height 555
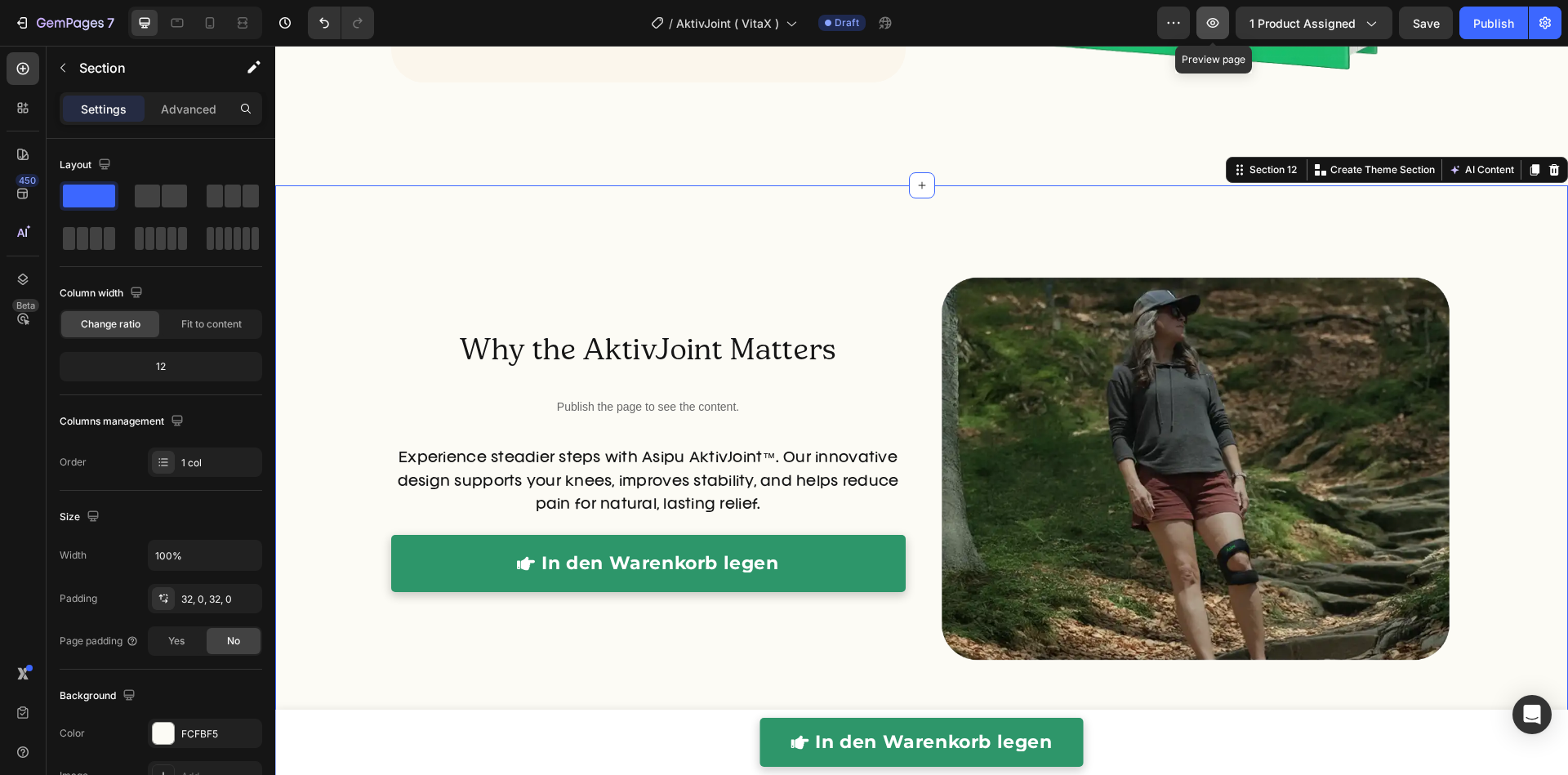
click at [1221, 28] on icon "button" at bounding box center [1212, 22] width 17 height 17
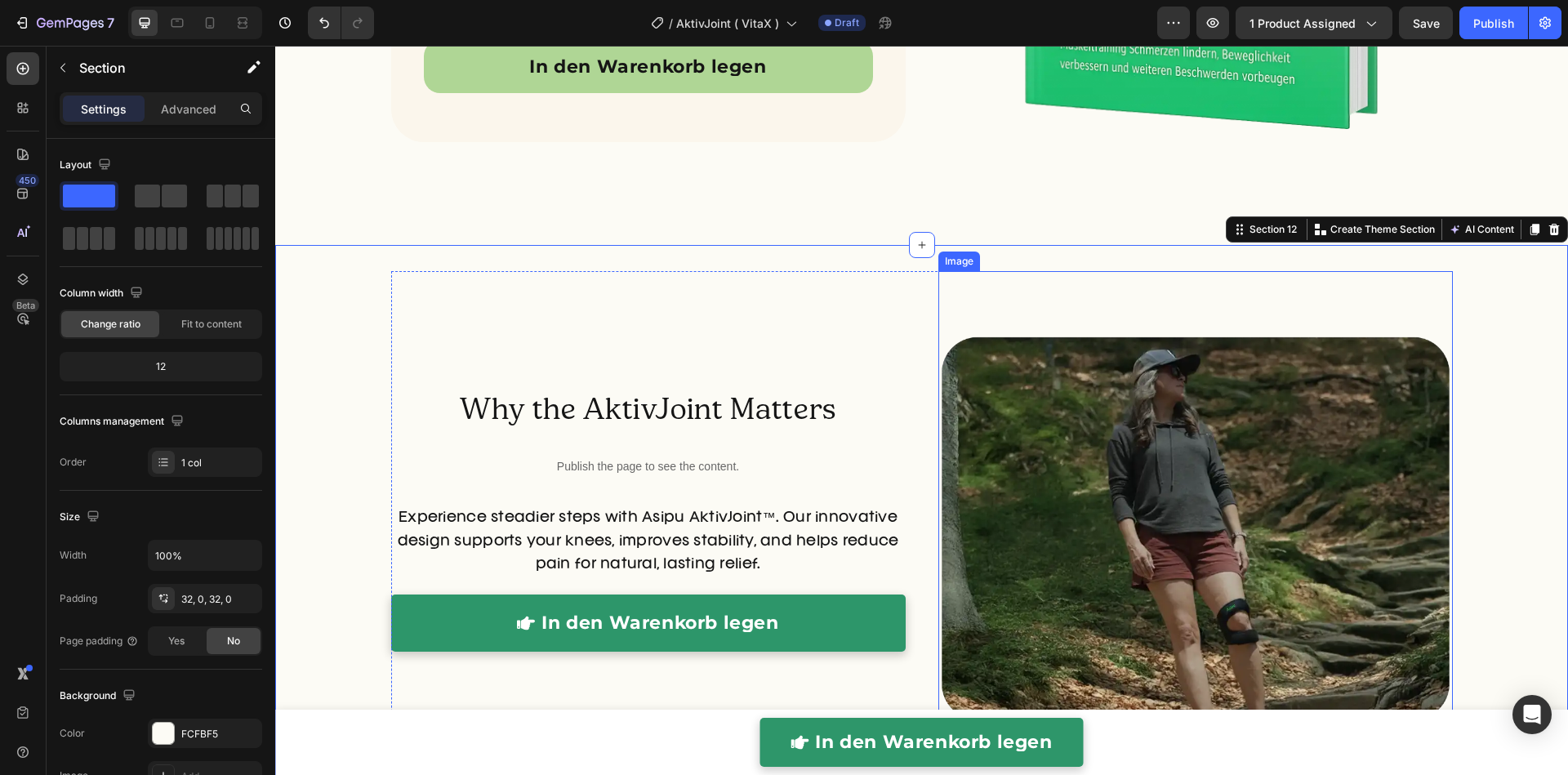
scroll to position [5118, 0]
click at [830, 324] on div "Why the AktivJoint Matters Heading Publish the page to see the content. Custom …" at bounding box center [647, 528] width 514 height 514
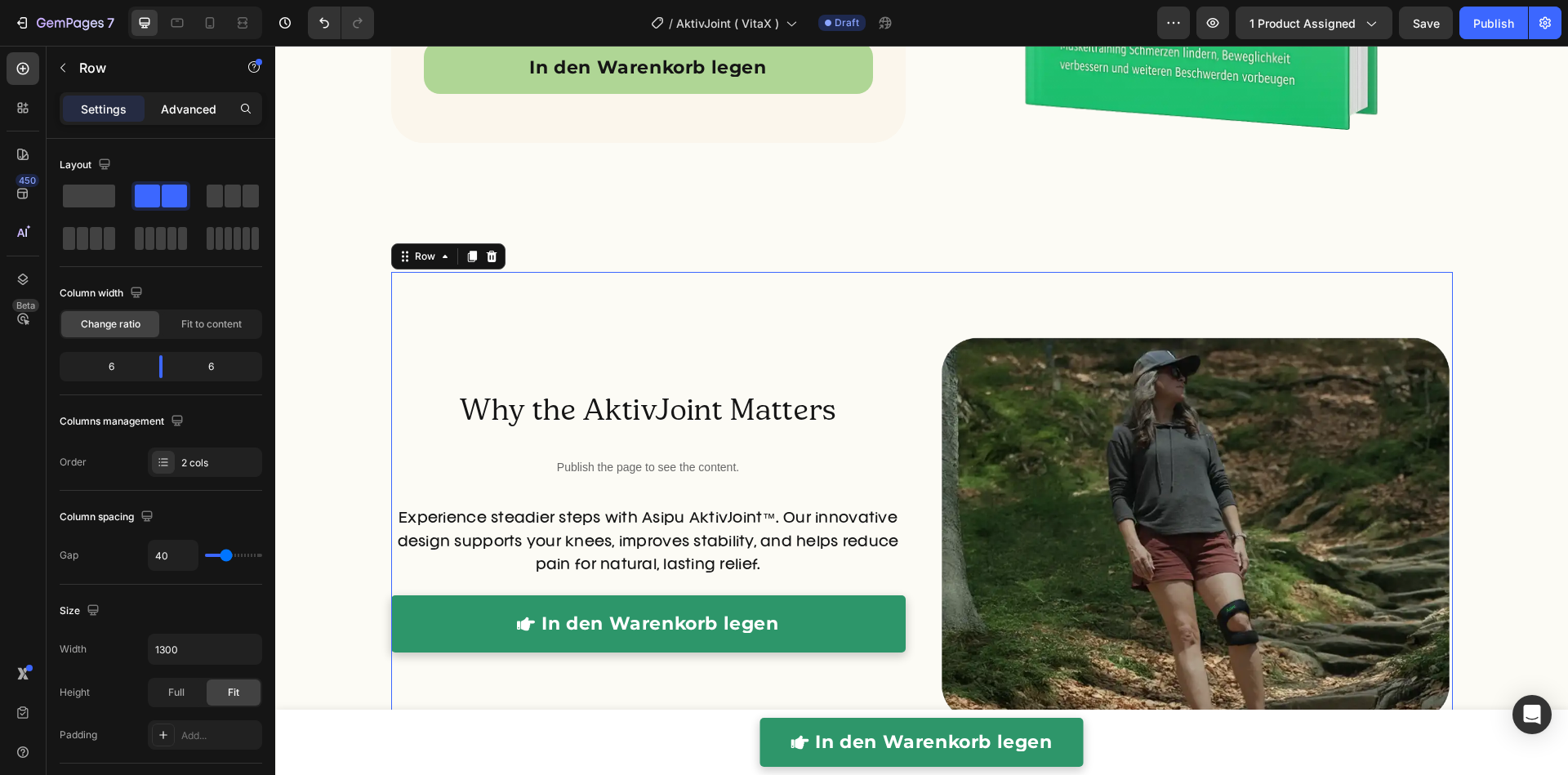
click at [186, 106] on p "Advanced" at bounding box center [188, 109] width 56 height 18
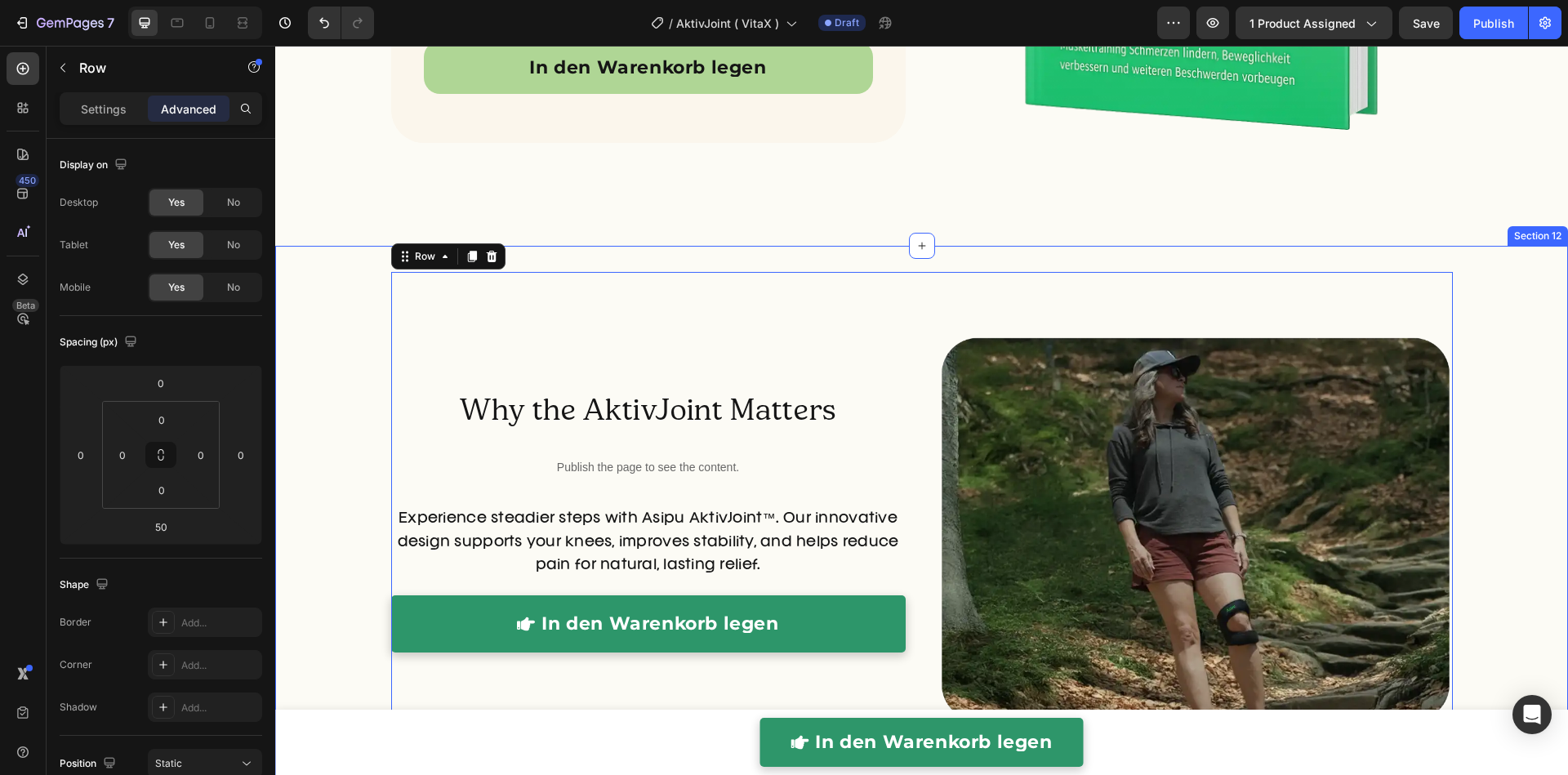
click at [307, 319] on div "Why the AktivJoint Matters Heading Publish the page to see the content. Custom …" at bounding box center [921, 549] width 1292 height 555
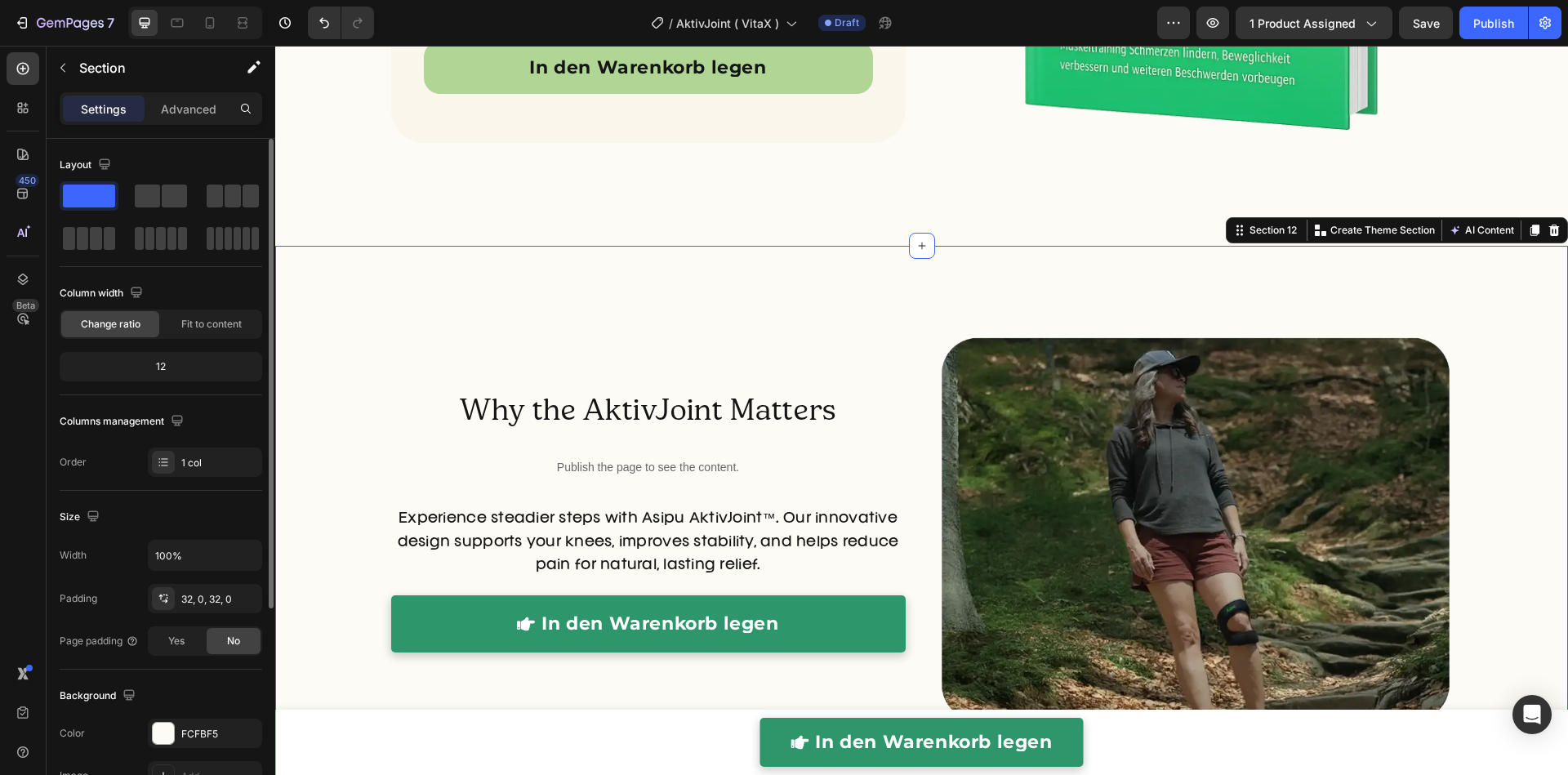
drag, startPoint x: 188, startPoint y: 111, endPoint x: 183, endPoint y: 138, distance: 27.5
click at [188, 112] on p "Advanced" at bounding box center [188, 109] width 56 height 18
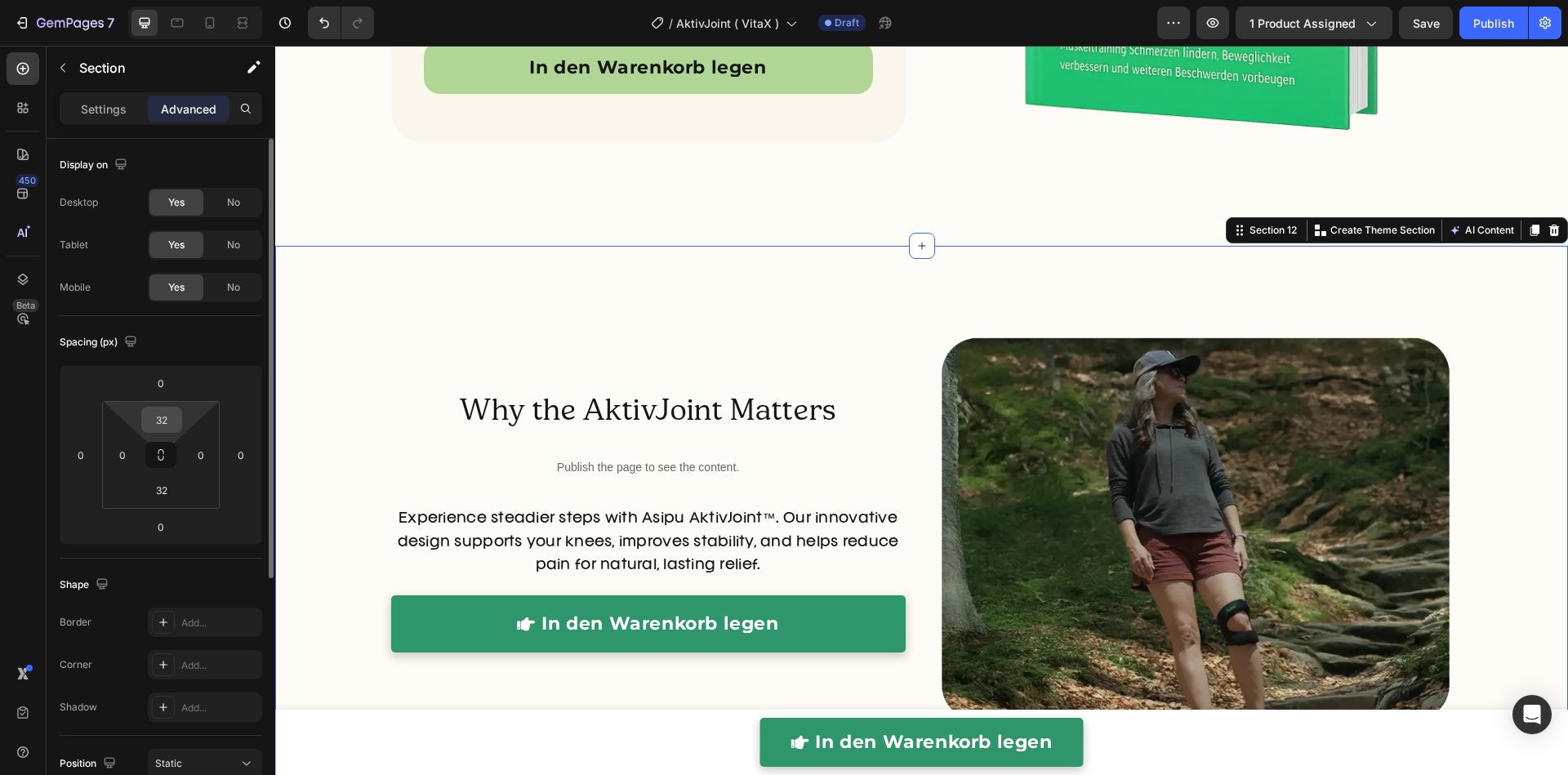
click at [168, 419] on input "32" at bounding box center [161, 419] width 32 height 24
type input "0"
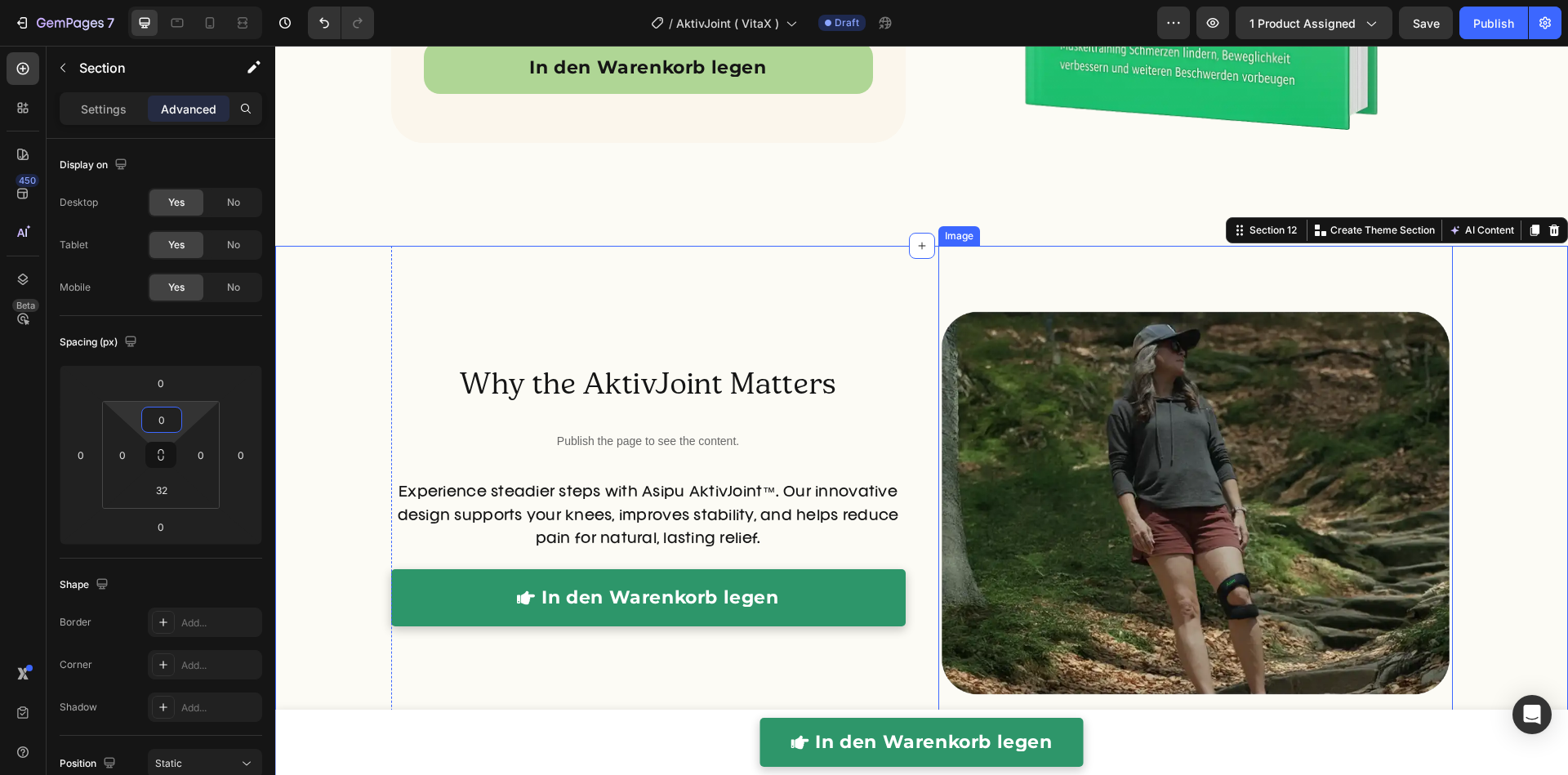
click at [938, 351] on img at bounding box center [1195, 502] width 514 height 514
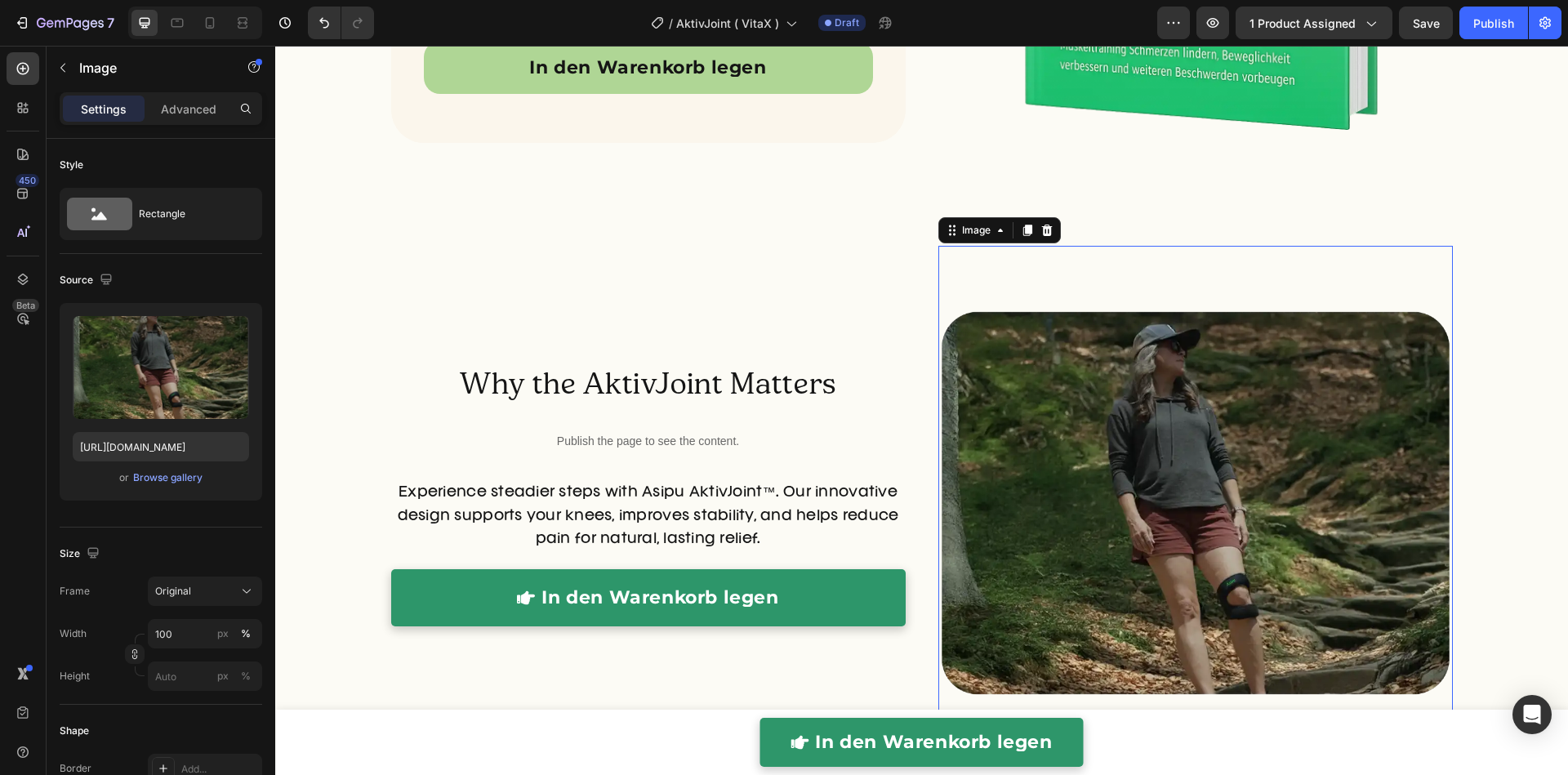
drag, startPoint x: 181, startPoint y: 102, endPoint x: 180, endPoint y: 122, distance: 20.0
click at [181, 104] on p "Advanced" at bounding box center [188, 109] width 56 height 18
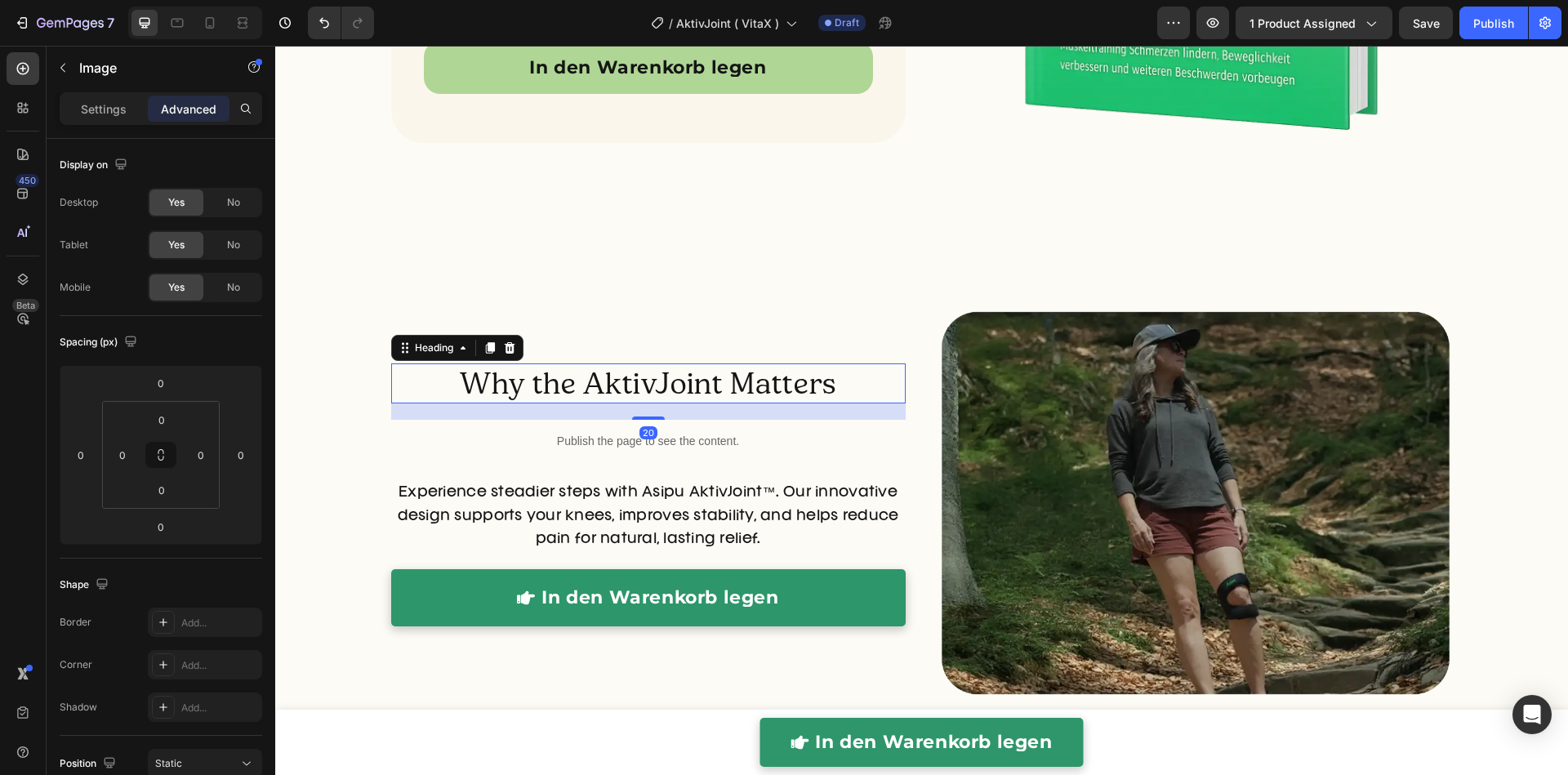
click at [436, 376] on h2 "Why the AktivJoint Matters" at bounding box center [647, 383] width 514 height 40
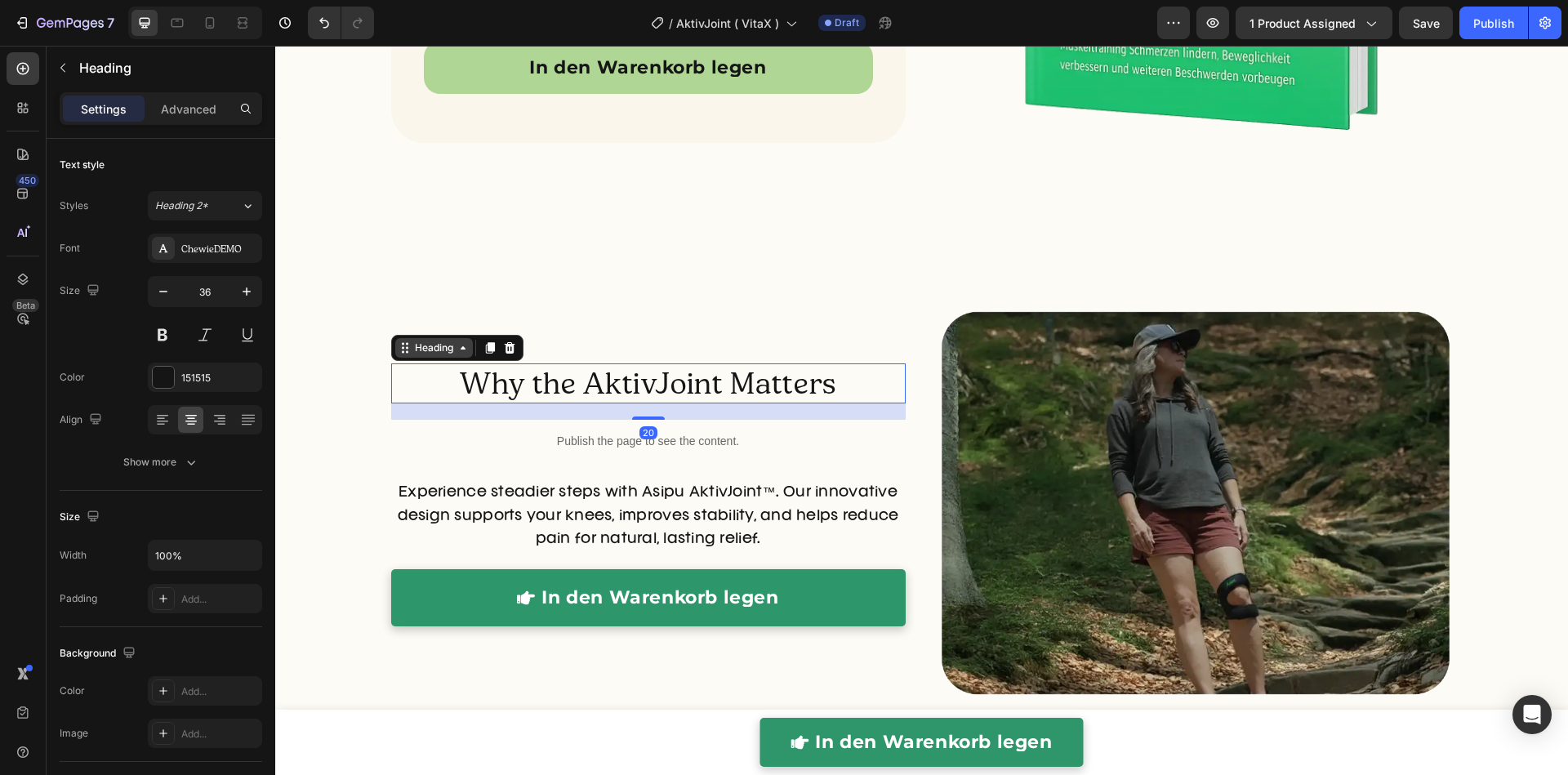
click at [429, 349] on div "Heading" at bounding box center [434, 347] width 45 height 15
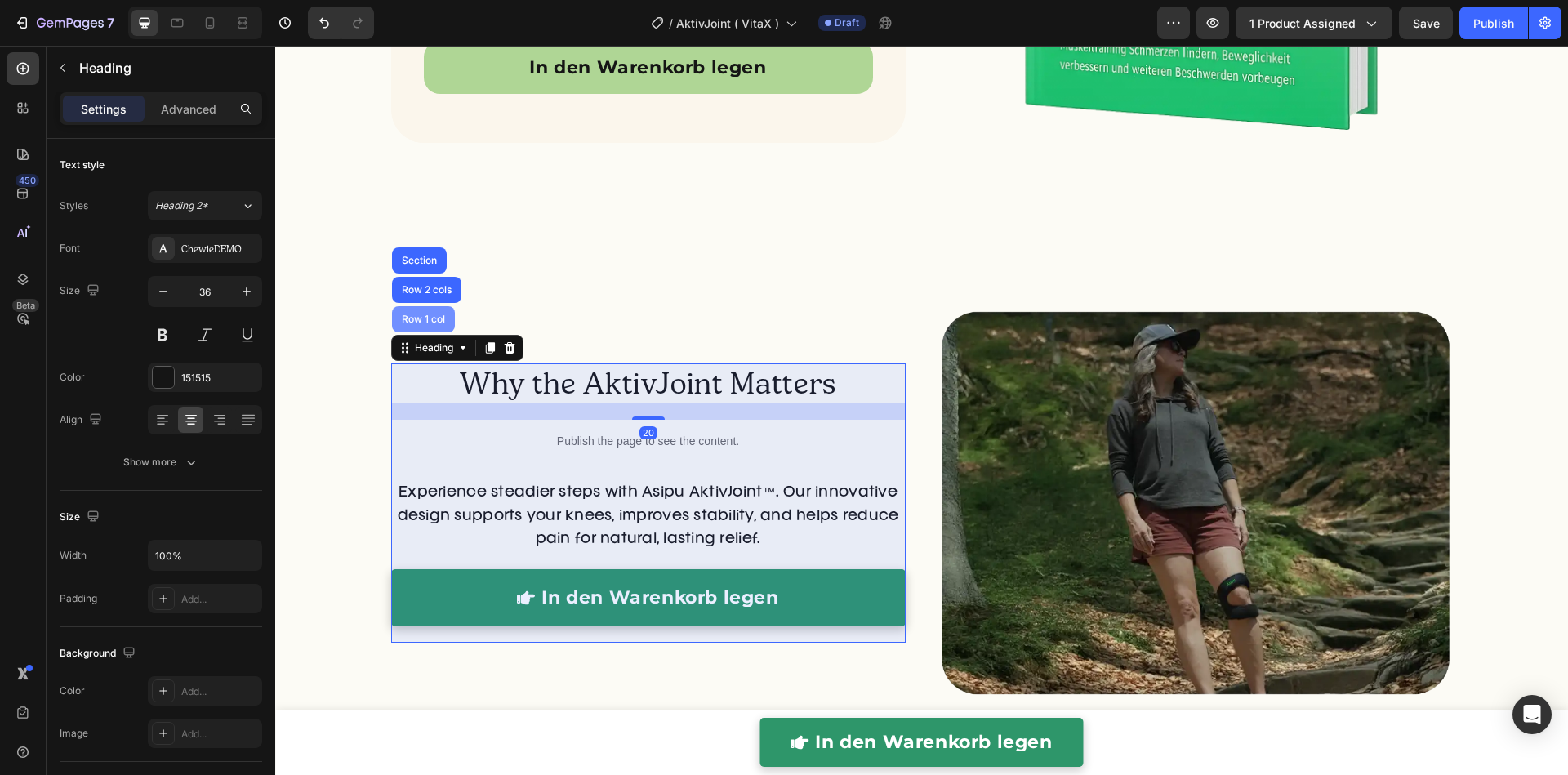
click at [417, 314] on div "Row 1 col" at bounding box center [423, 319] width 50 height 10
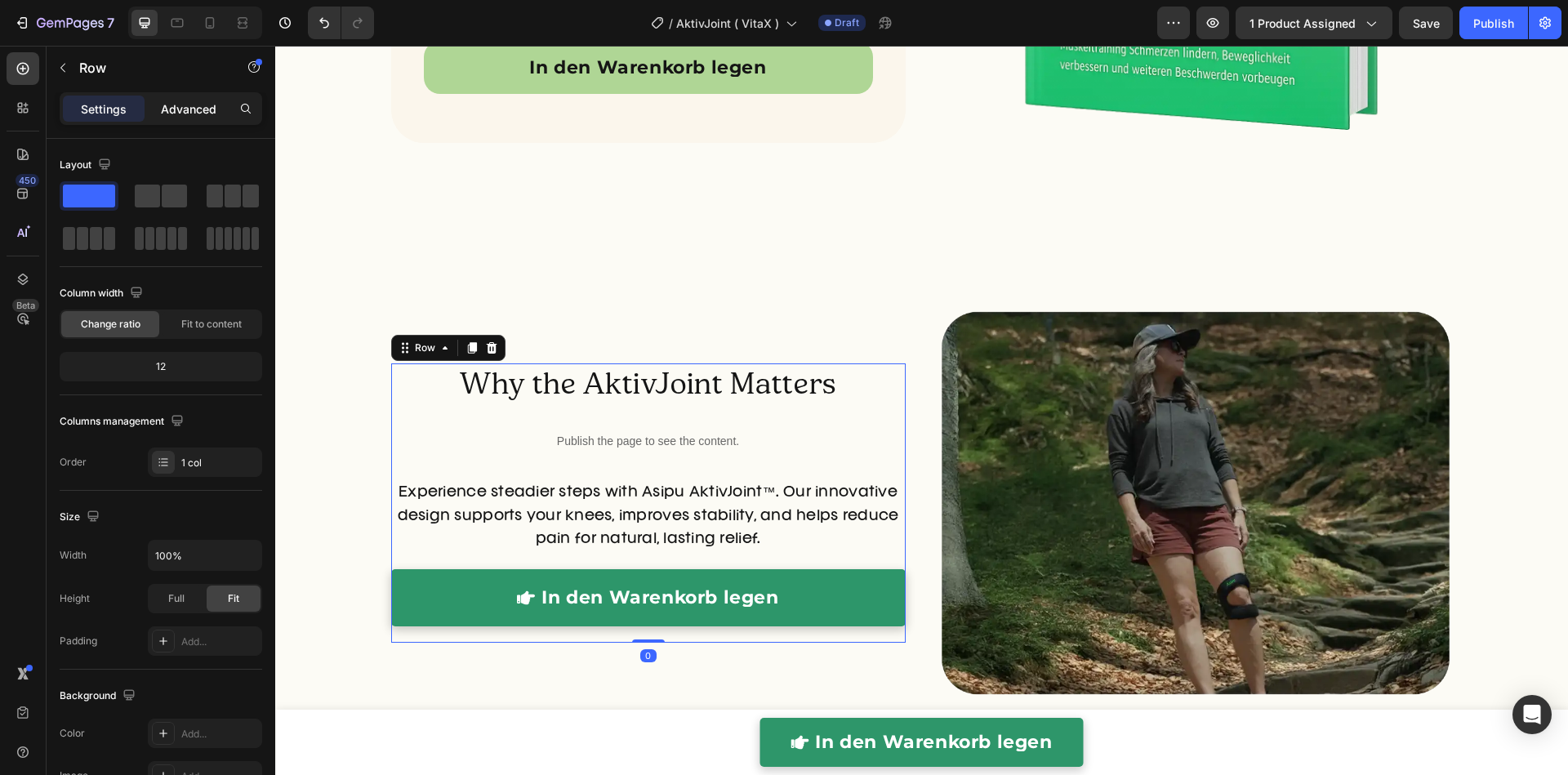
click at [191, 103] on p "Advanced" at bounding box center [188, 109] width 56 height 18
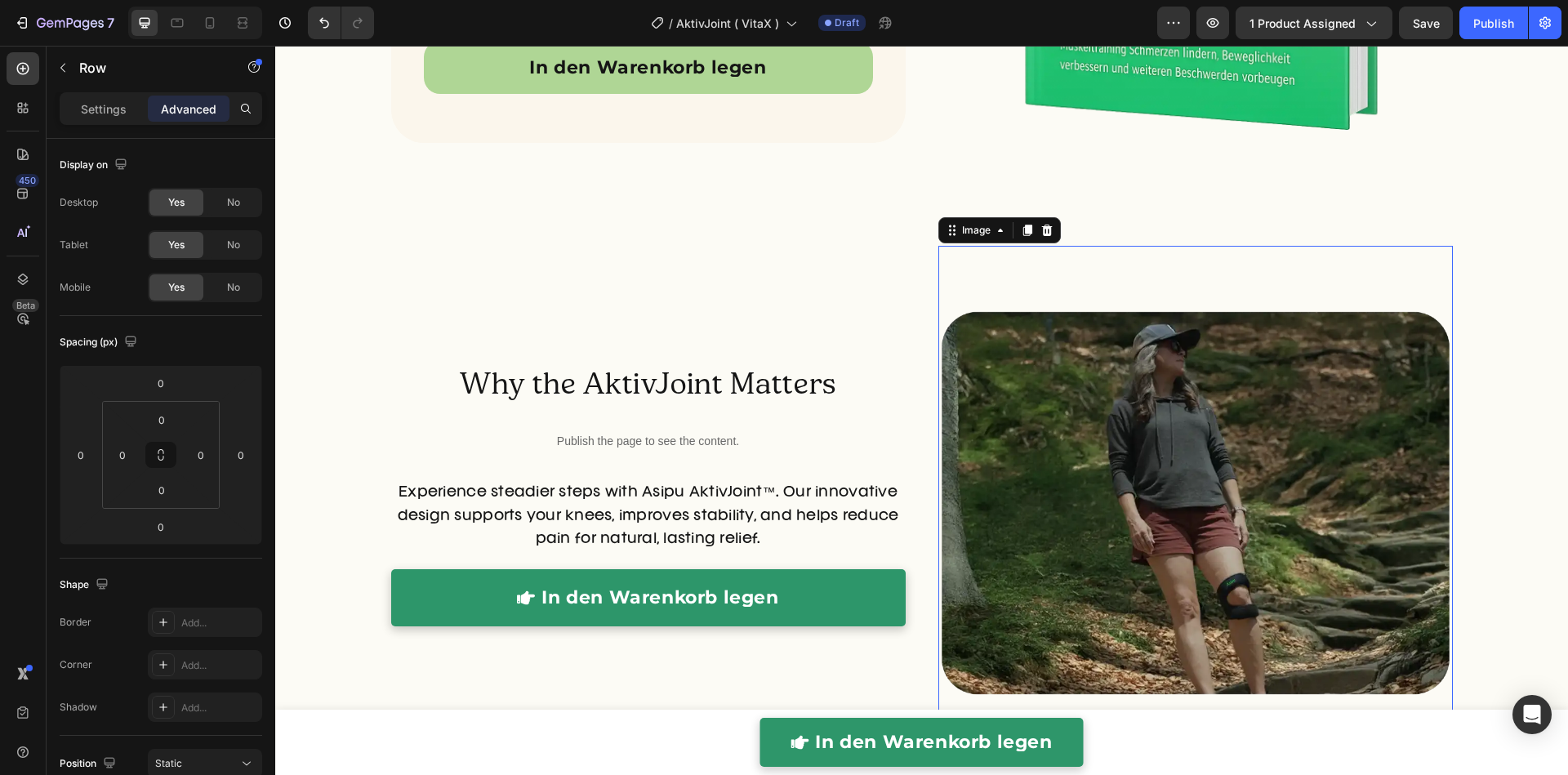
click at [1098, 314] on img at bounding box center [1195, 502] width 514 height 514
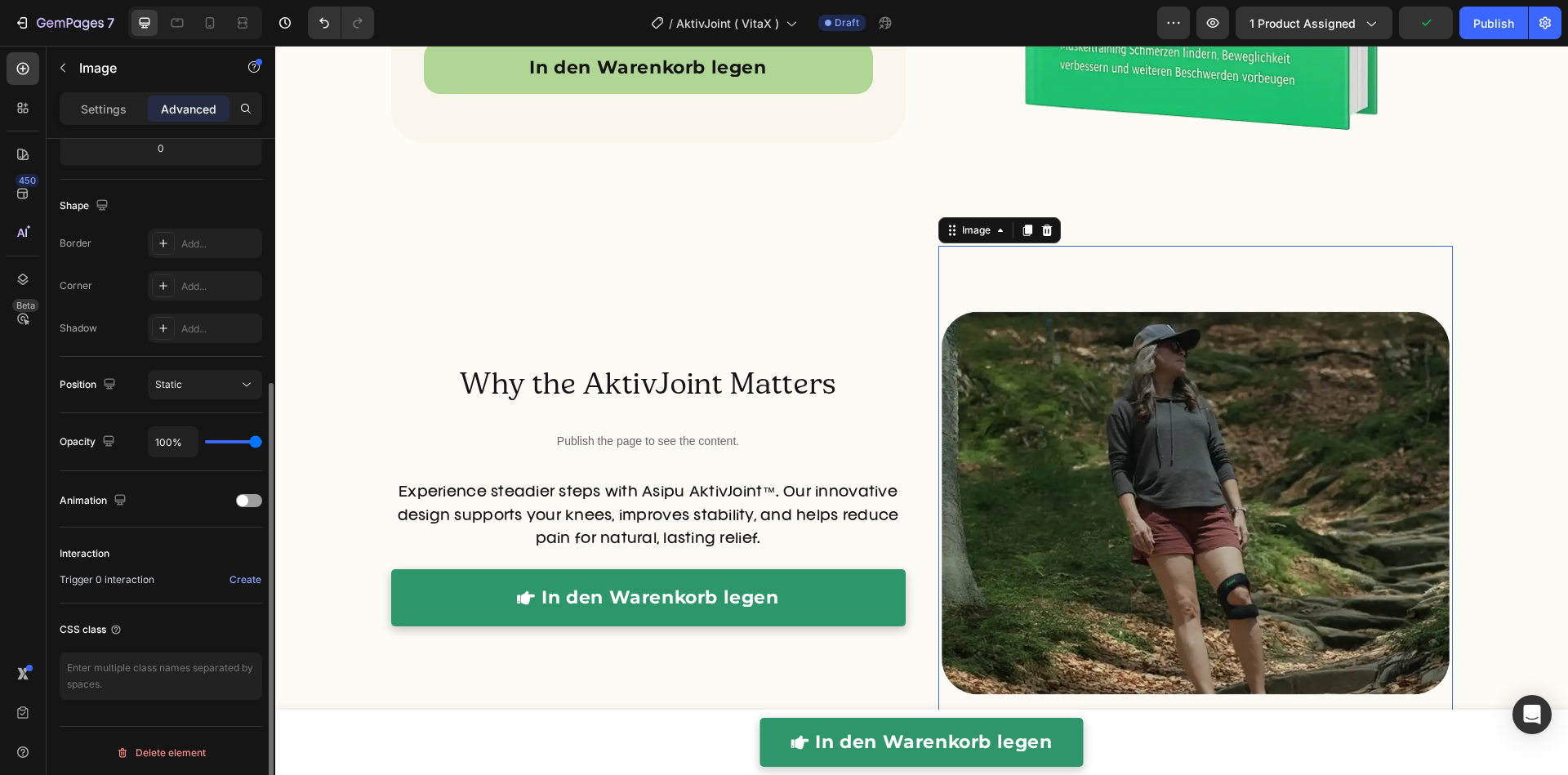
scroll to position [0, 0]
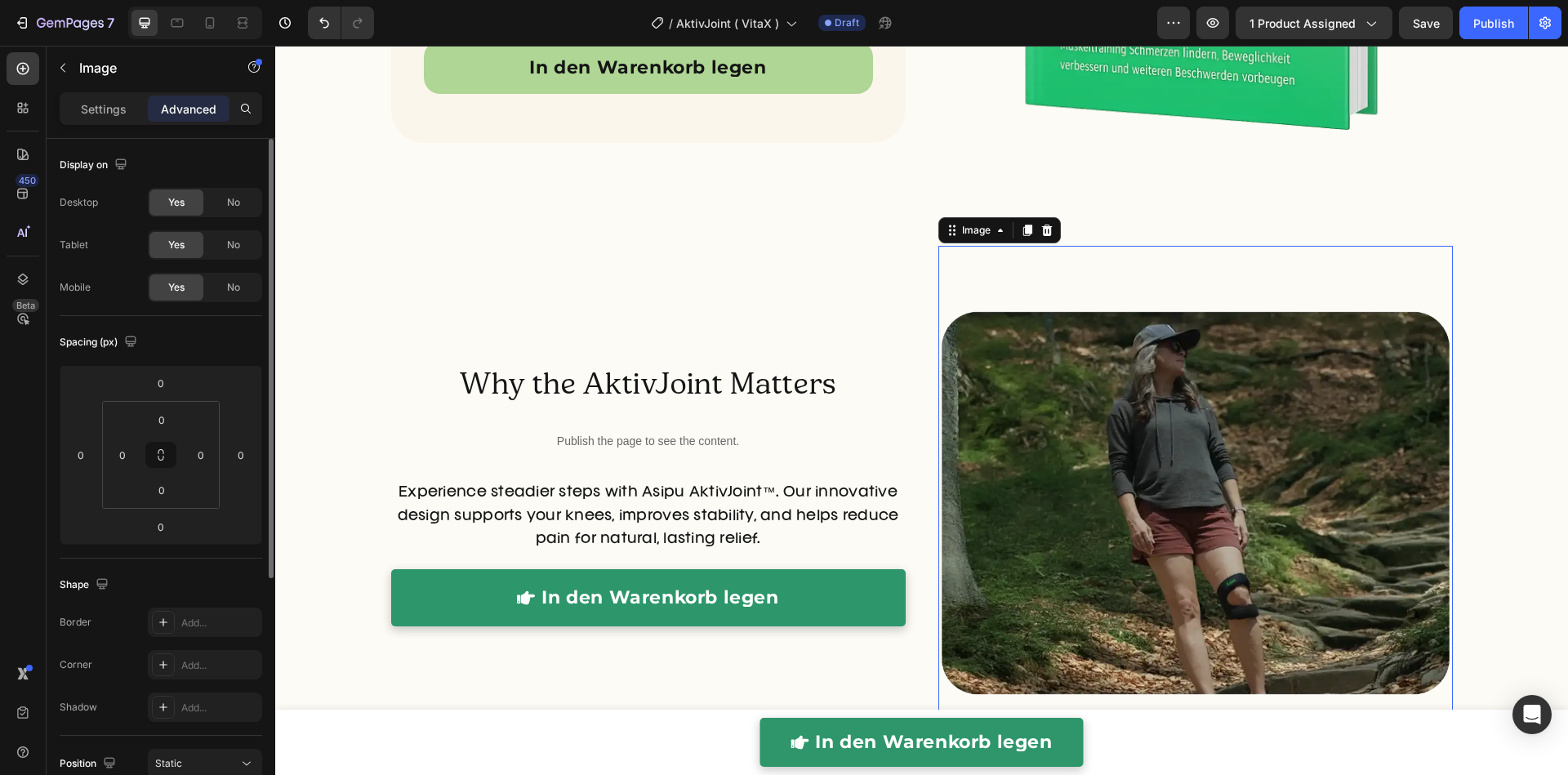
click at [125, 108] on p "Settings" at bounding box center [103, 109] width 46 height 18
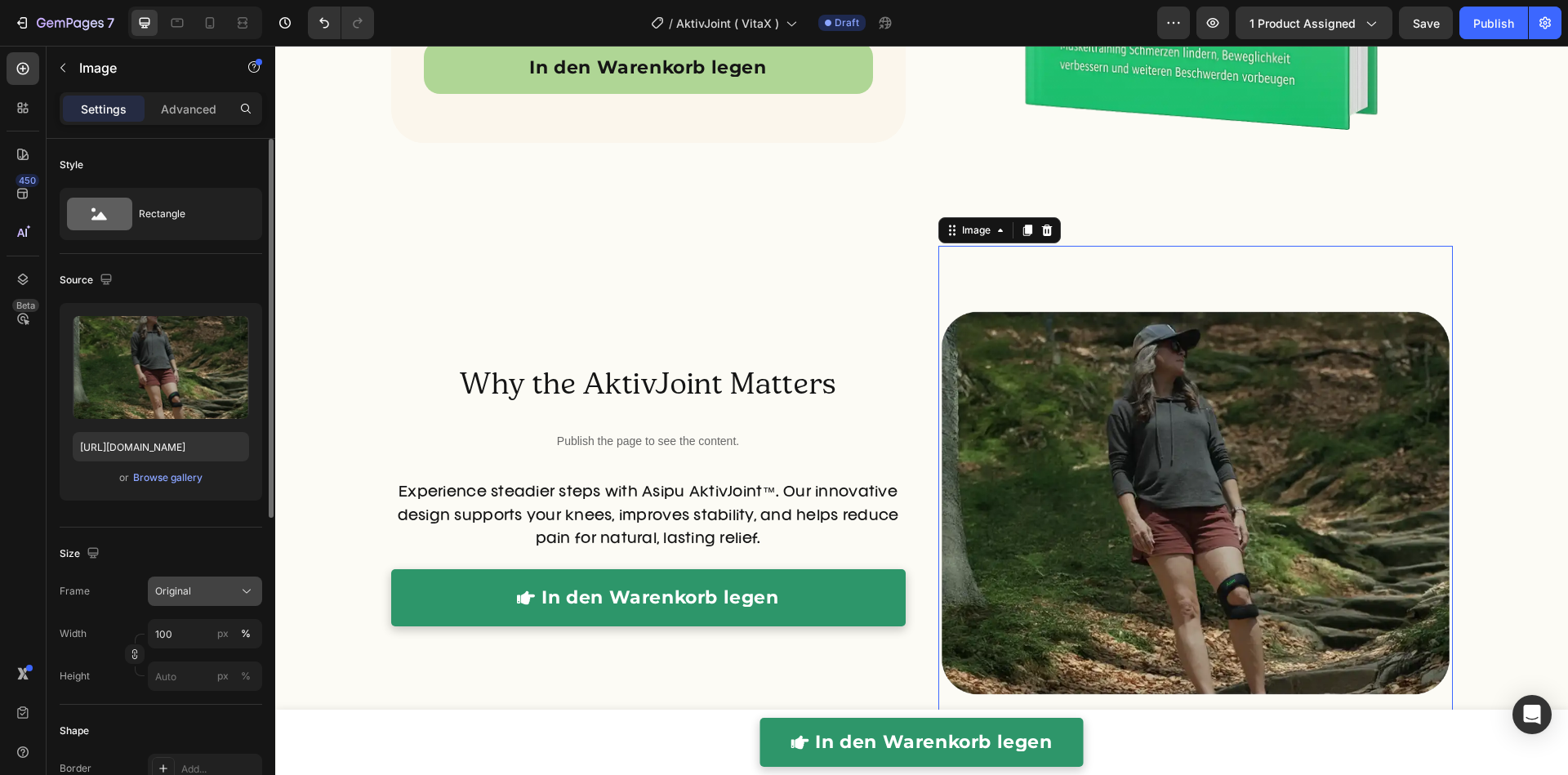
click at [189, 596] on span "Original" at bounding box center [173, 591] width 36 height 15
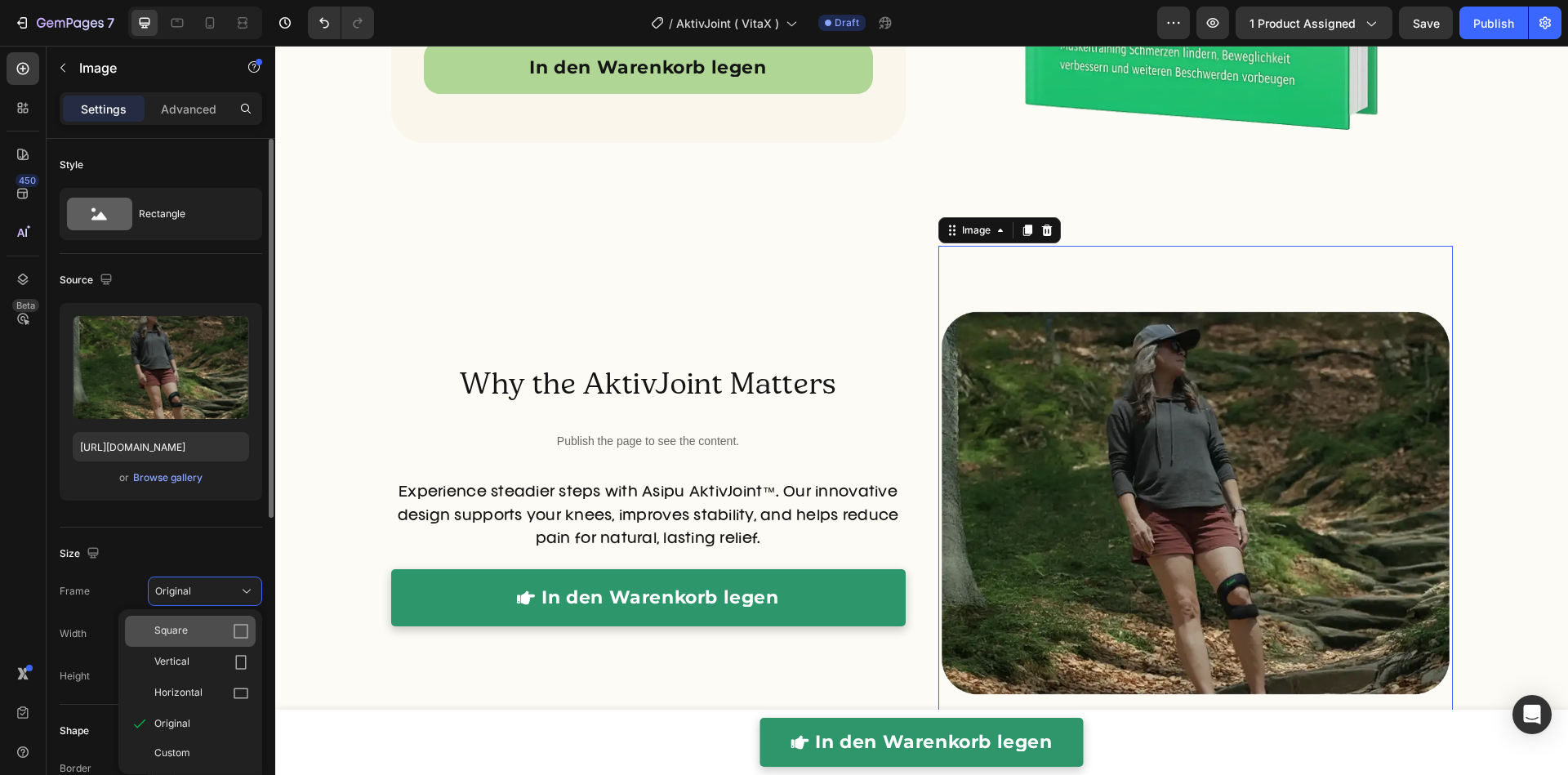
click at [190, 630] on div "Square" at bounding box center [201, 631] width 95 height 17
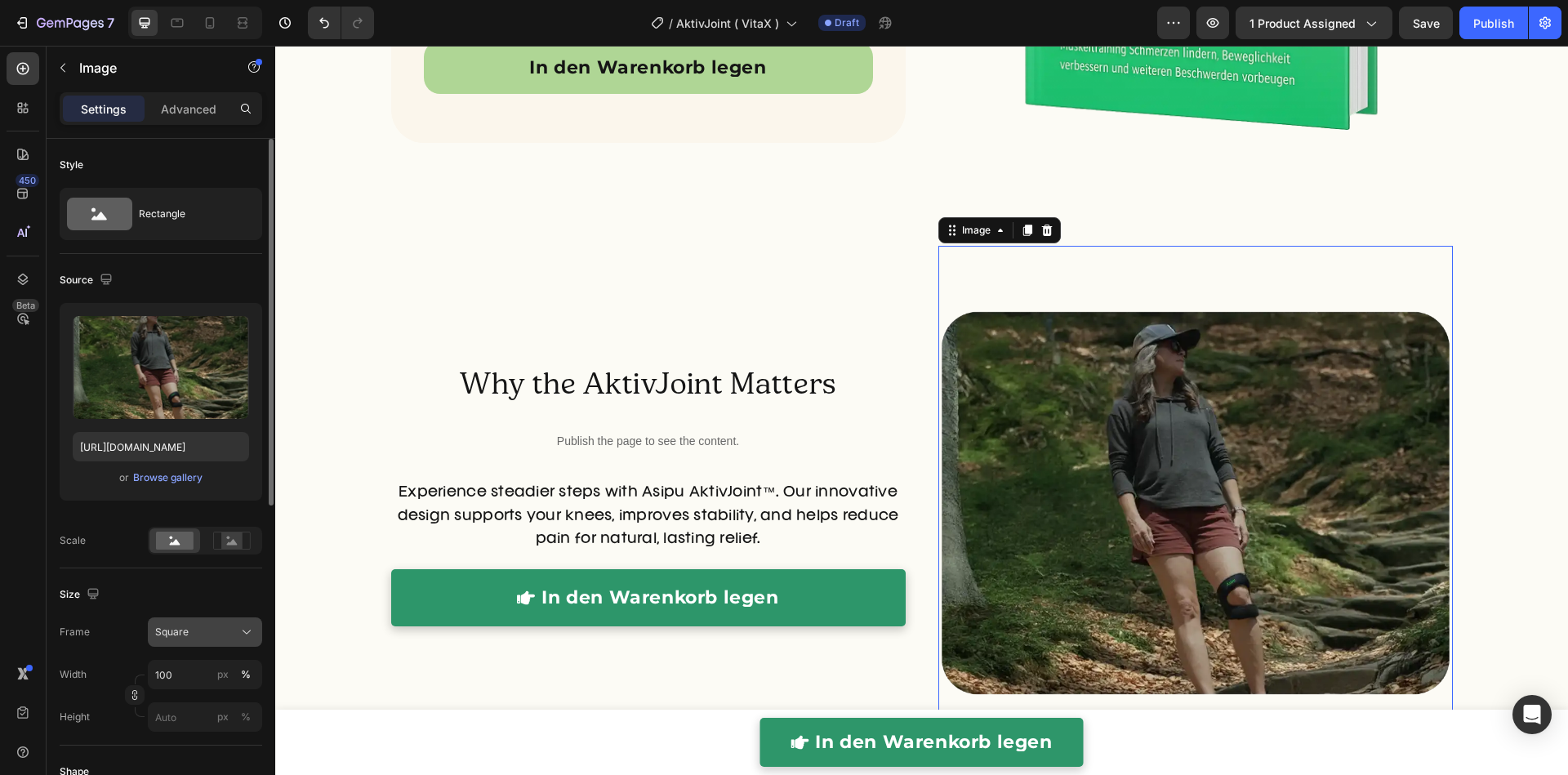
click at [186, 639] on button "Square" at bounding box center [205, 632] width 114 height 29
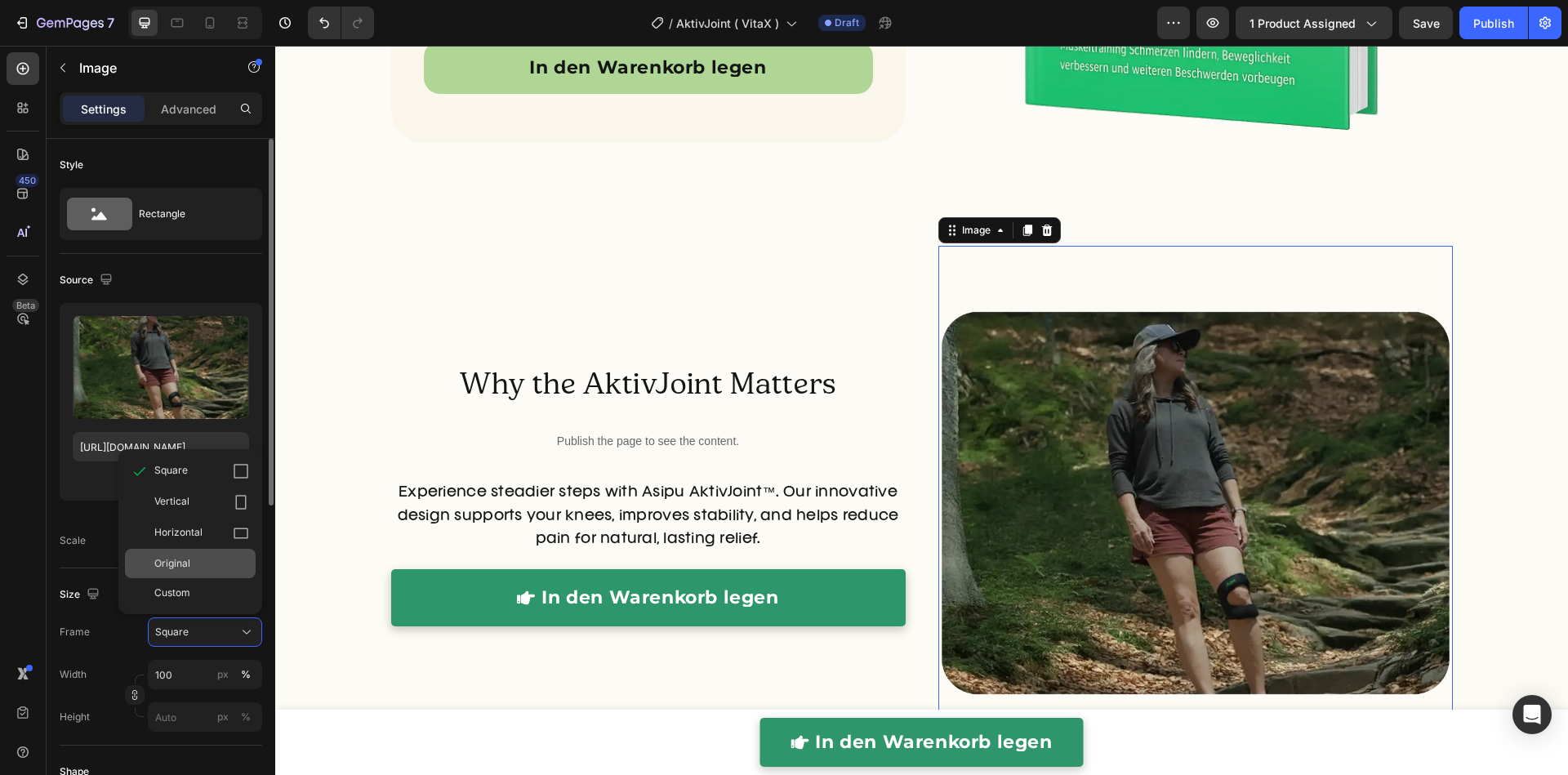
click at [186, 572] on div "Original" at bounding box center [190, 563] width 131 height 29
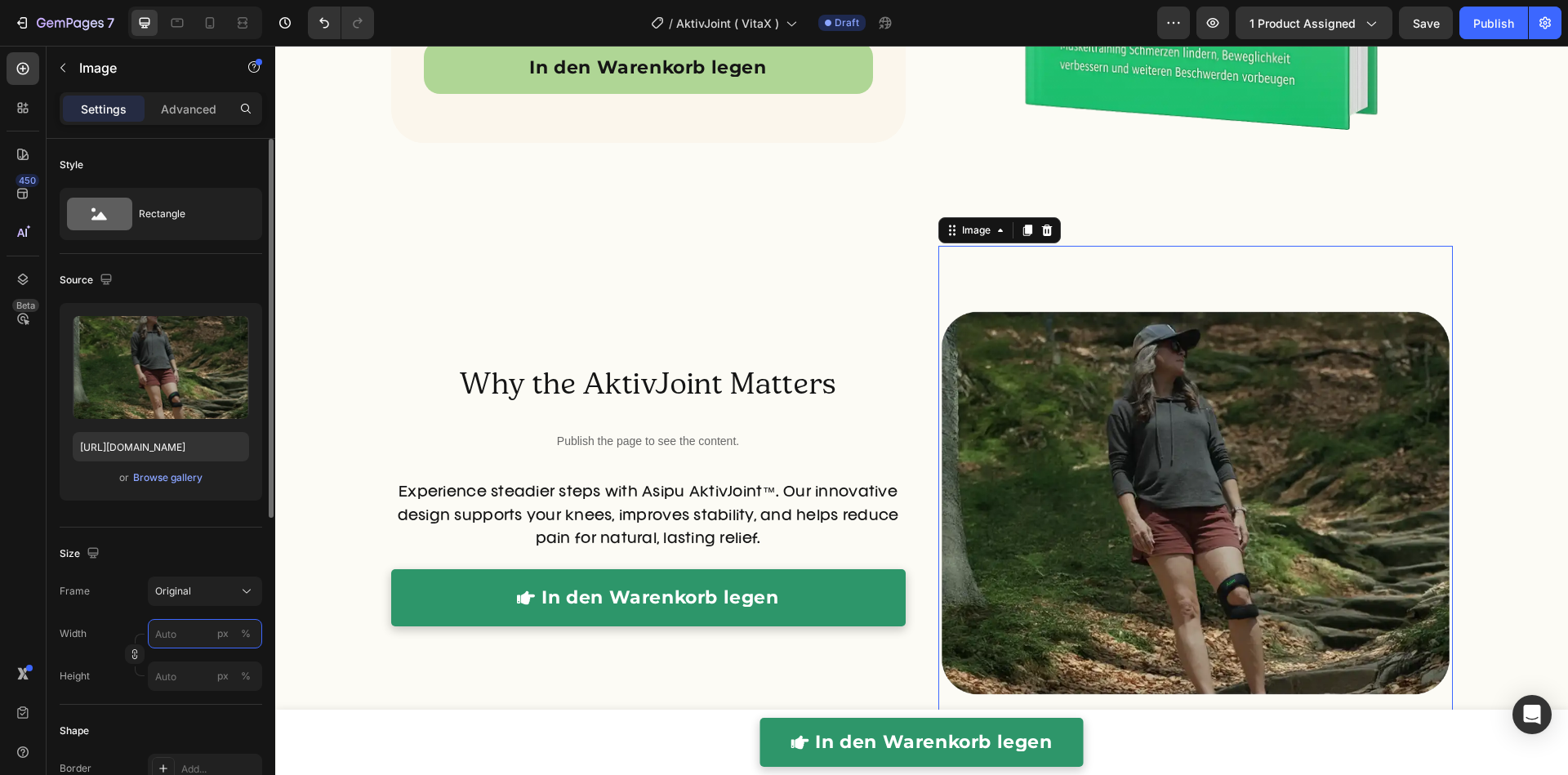
click at [188, 635] on input "px %" at bounding box center [205, 634] width 114 height 29
click at [196, 670] on p "Full 100%" at bounding box center [201, 672] width 95 height 15
type input "100"
click at [960, 430] on img at bounding box center [1195, 502] width 514 height 514
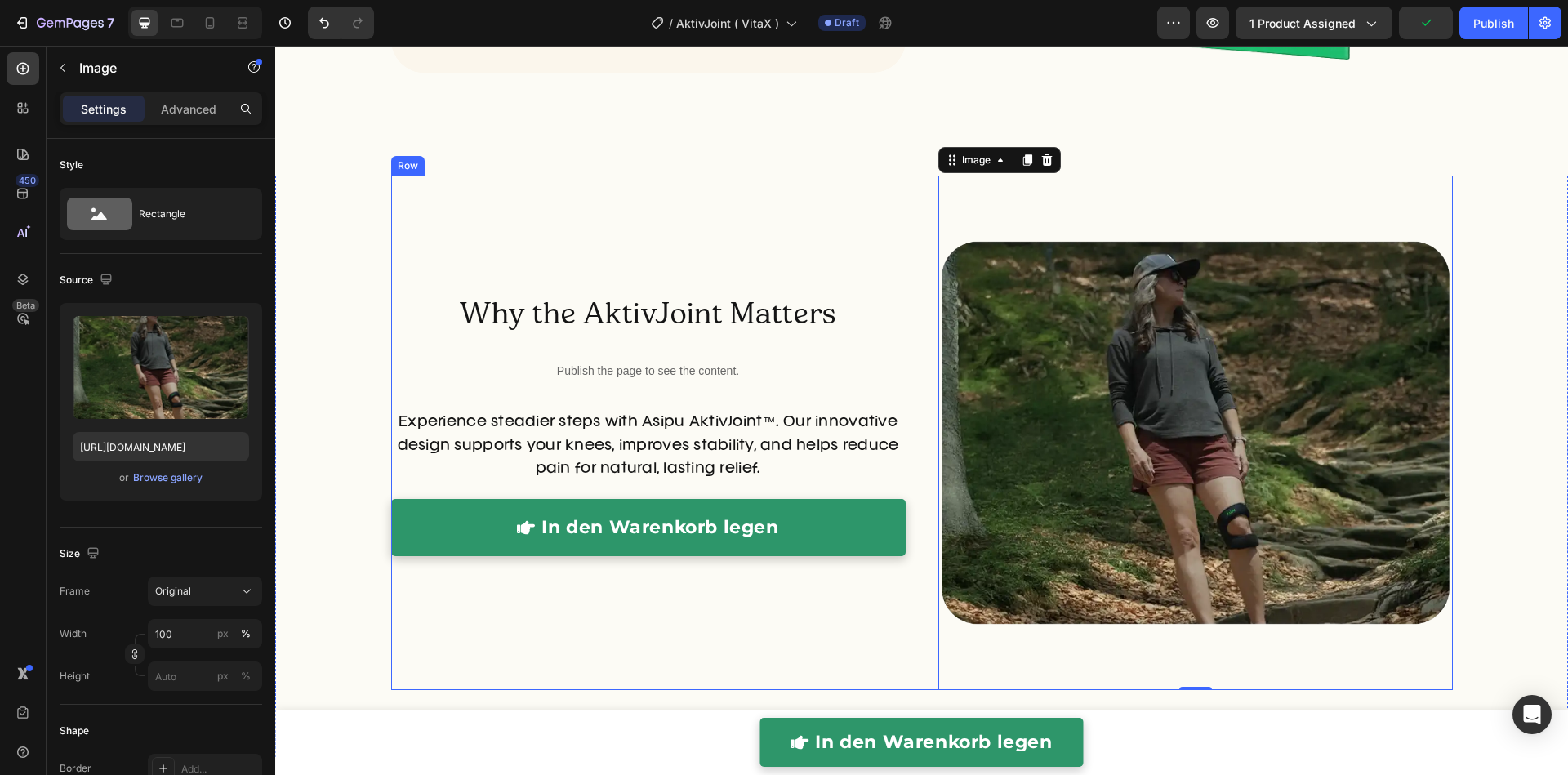
scroll to position [5189, 0]
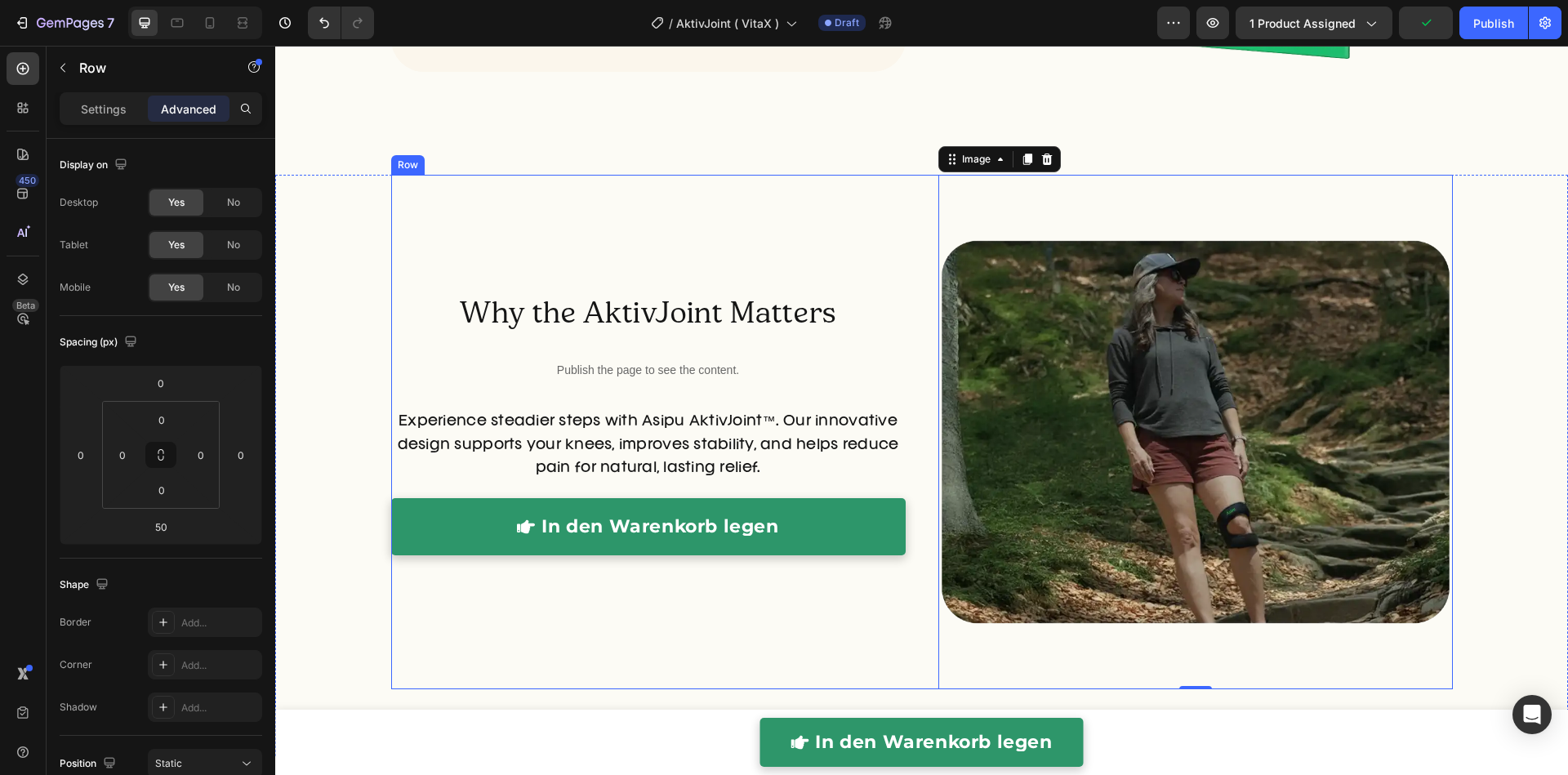
click at [892, 583] on div "Why the AktivJoint Matters Heading Publish the page to see the content. Custom …" at bounding box center [647, 431] width 514 height 514
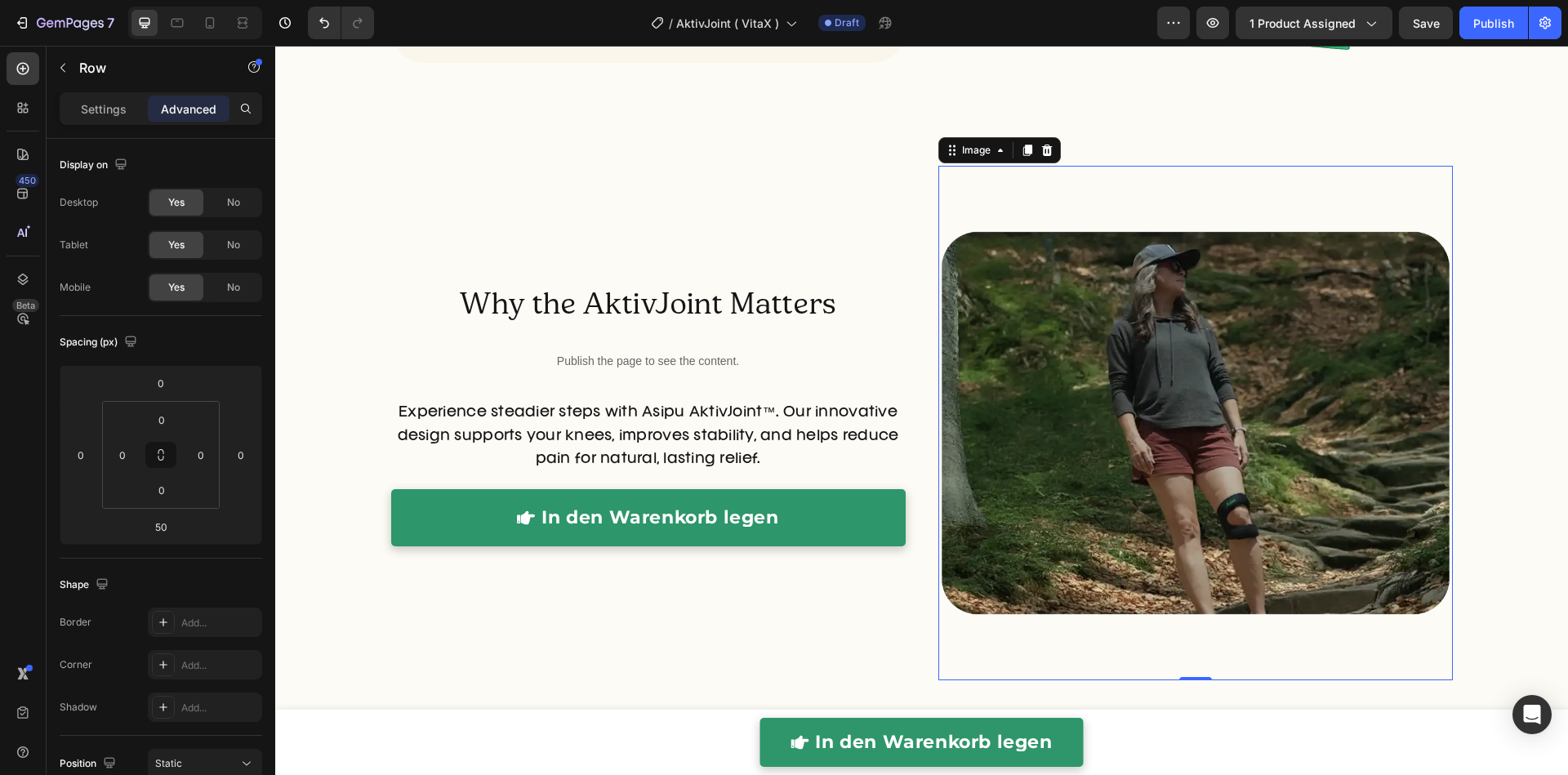
click at [1037, 575] on img at bounding box center [1195, 422] width 514 height 514
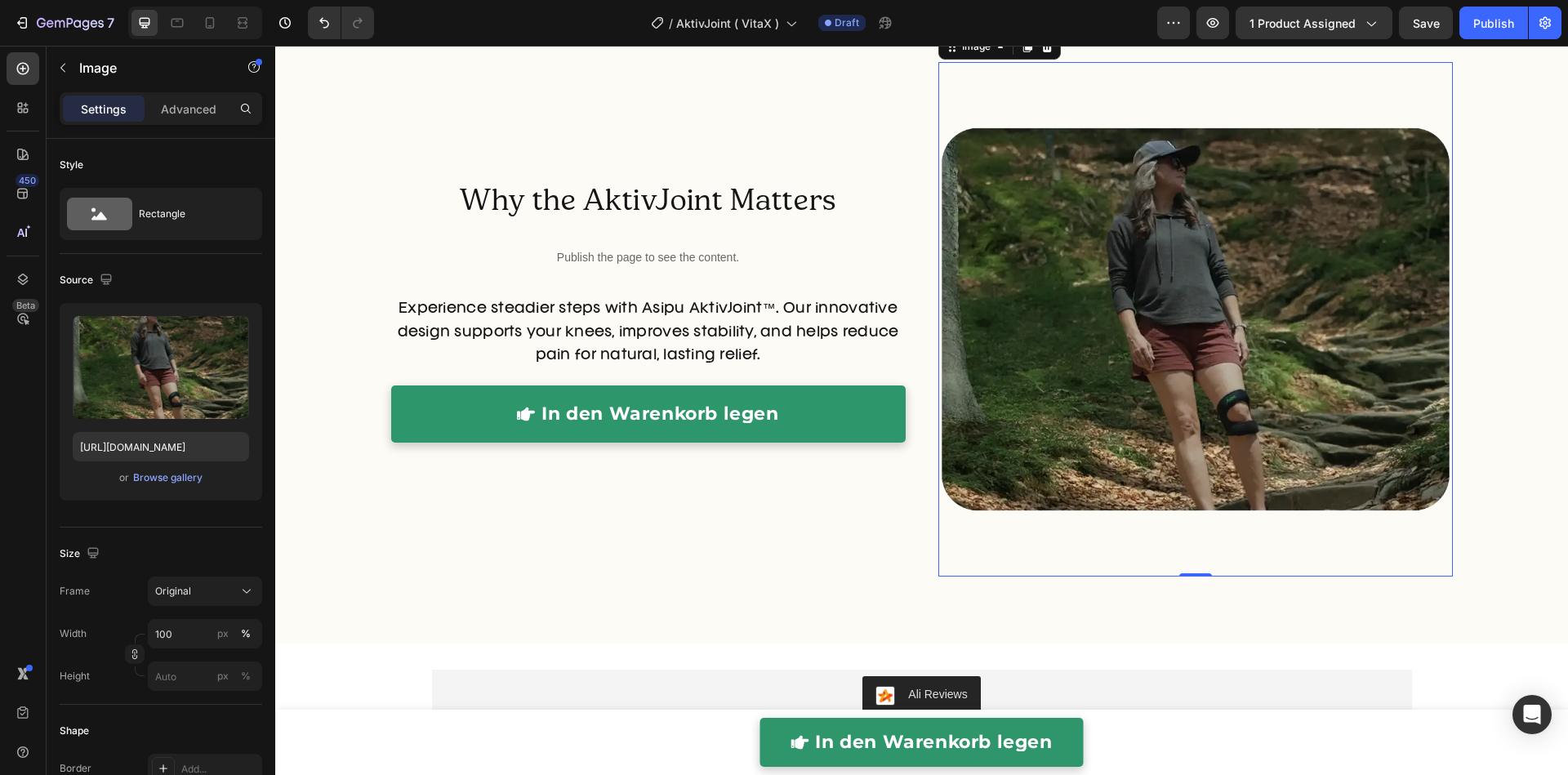
scroll to position [5302, 0]
drag, startPoint x: 1200, startPoint y: 569, endPoint x: 1157, endPoint y: 427, distance: 148.4
click at [1197, 544] on div "Image 0" at bounding box center [1195, 318] width 514 height 514
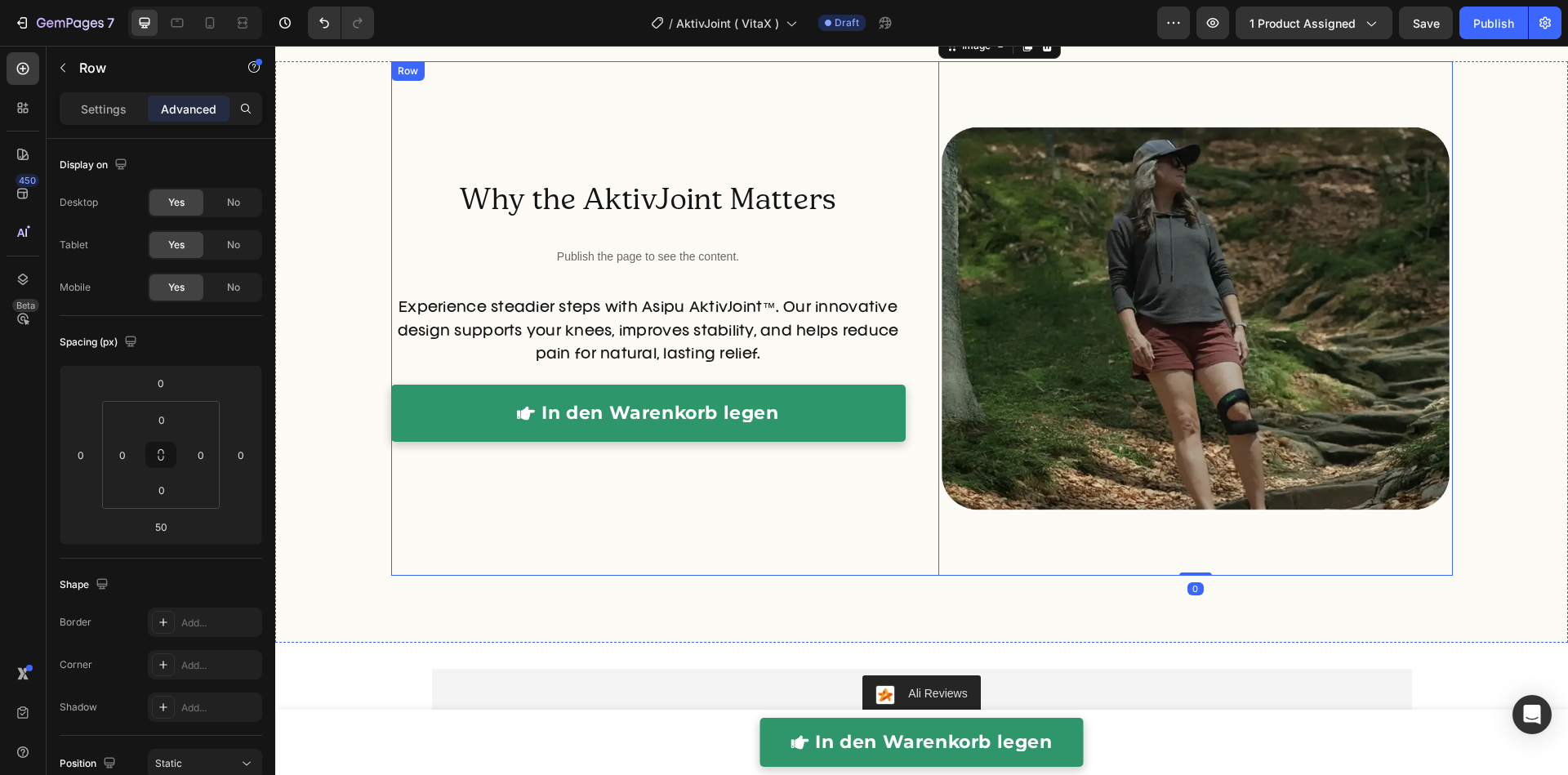
click at [917, 254] on div "Why the AktivJoint Matters Heading Publish the page to see the content. Custom …" at bounding box center [921, 318] width 1061 height 514
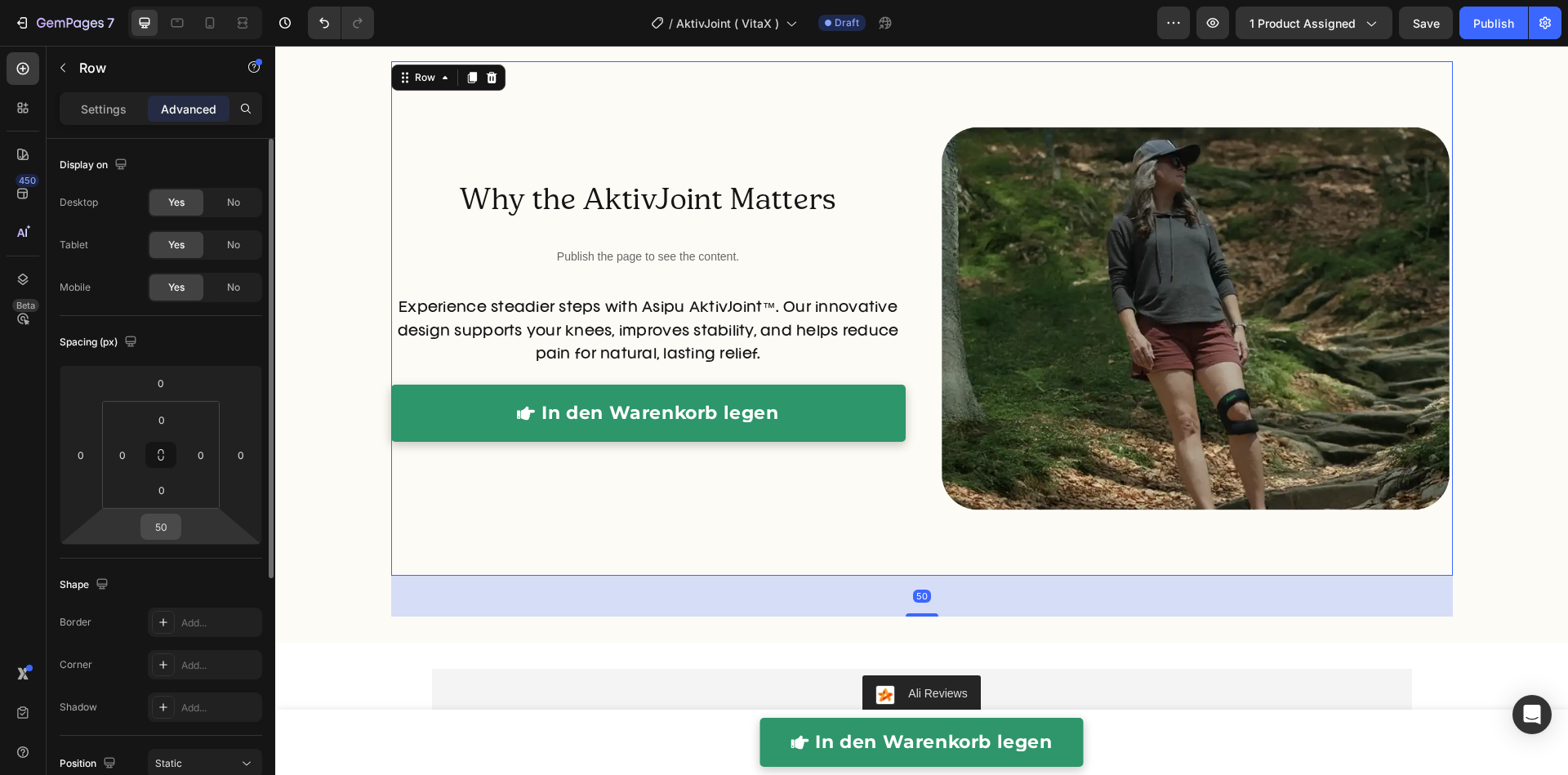
click at [160, 531] on input "50" at bounding box center [160, 525] width 32 height 24
type input "0"
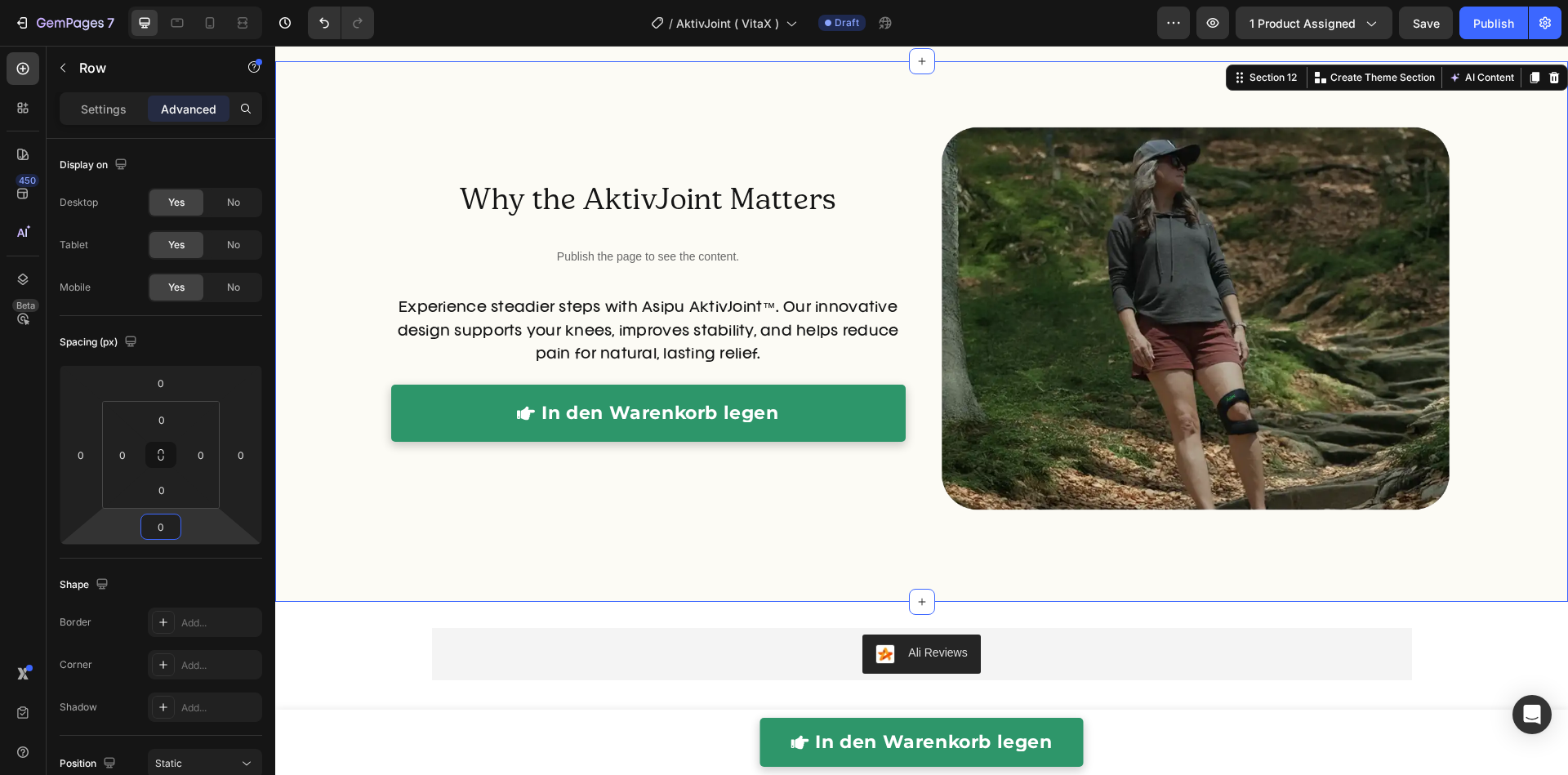
click at [584, 594] on div "Why the AktivJoint Matters Heading Publish the page to see the content. Custom …" at bounding box center [921, 331] width 1292 height 540
click at [169, 486] on input "32" at bounding box center [161, 489] width 32 height 24
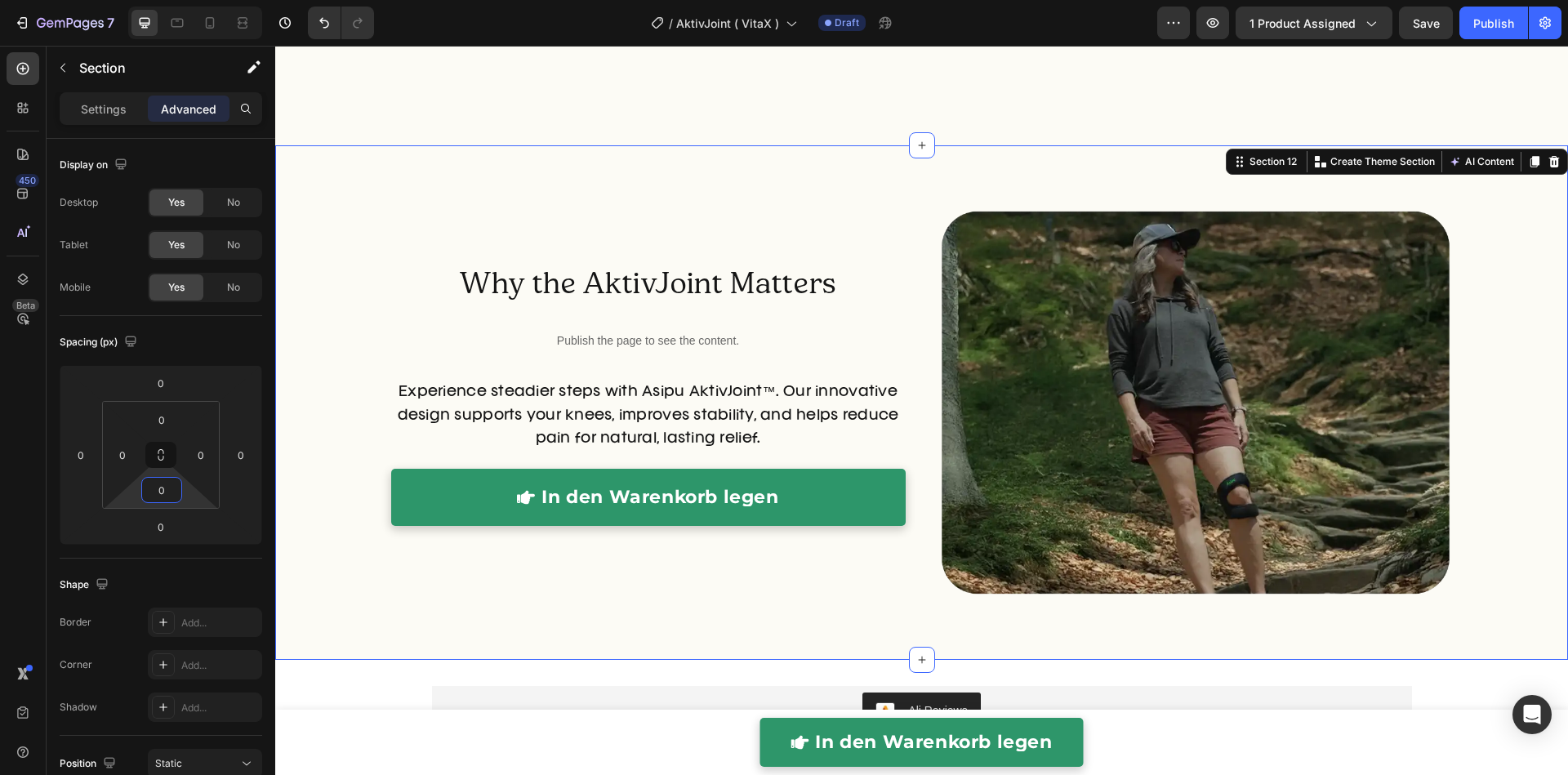
scroll to position [5186, 0]
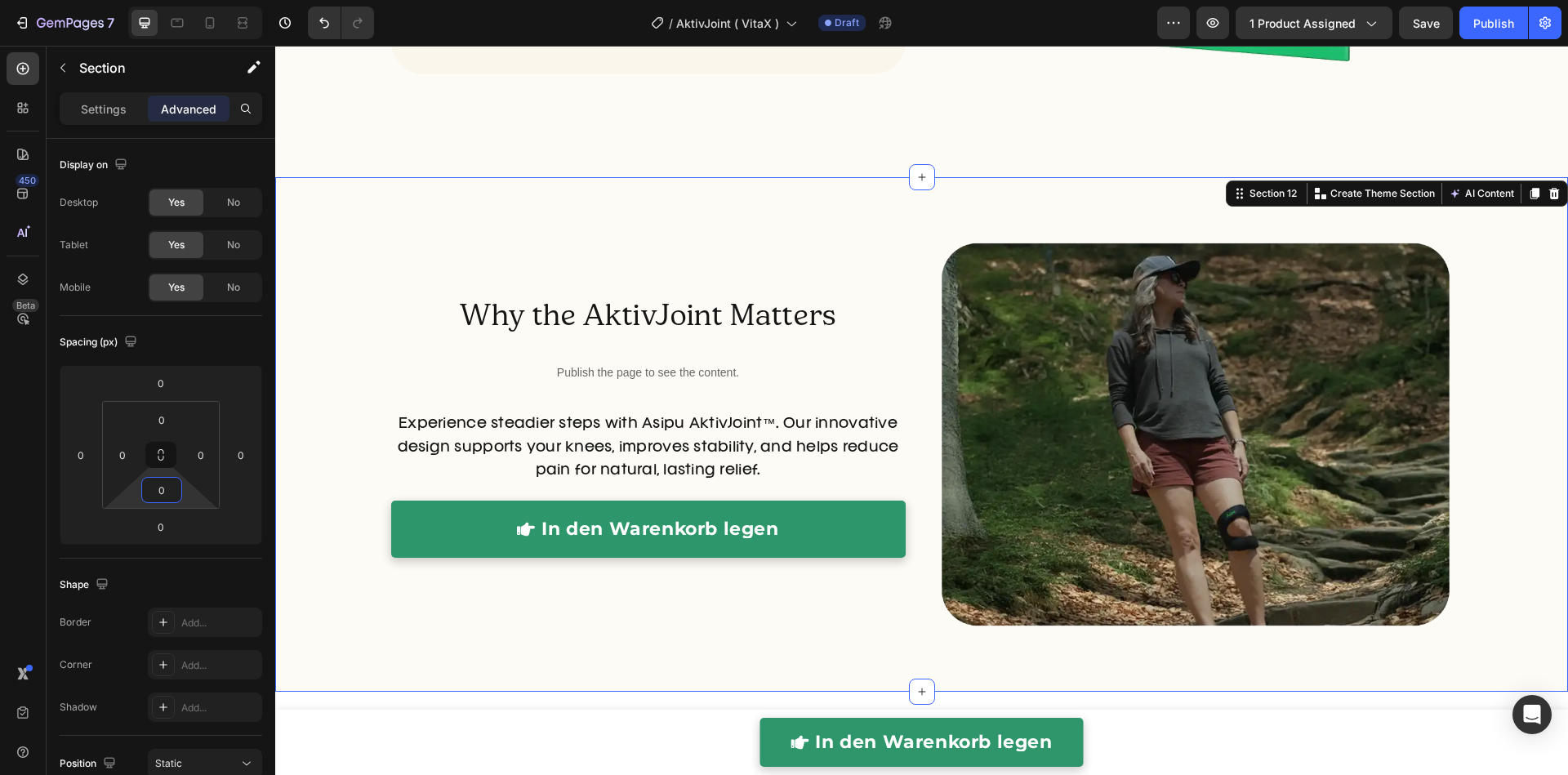
type input "0"
drag, startPoint x: 1511, startPoint y: 424, endPoint x: 1217, endPoint y: 182, distance: 380.8
click at [1510, 424] on div "Why the AktivJoint Matters Heading Publish the page to see the content. Custom …" at bounding box center [921, 434] width 1292 height 514
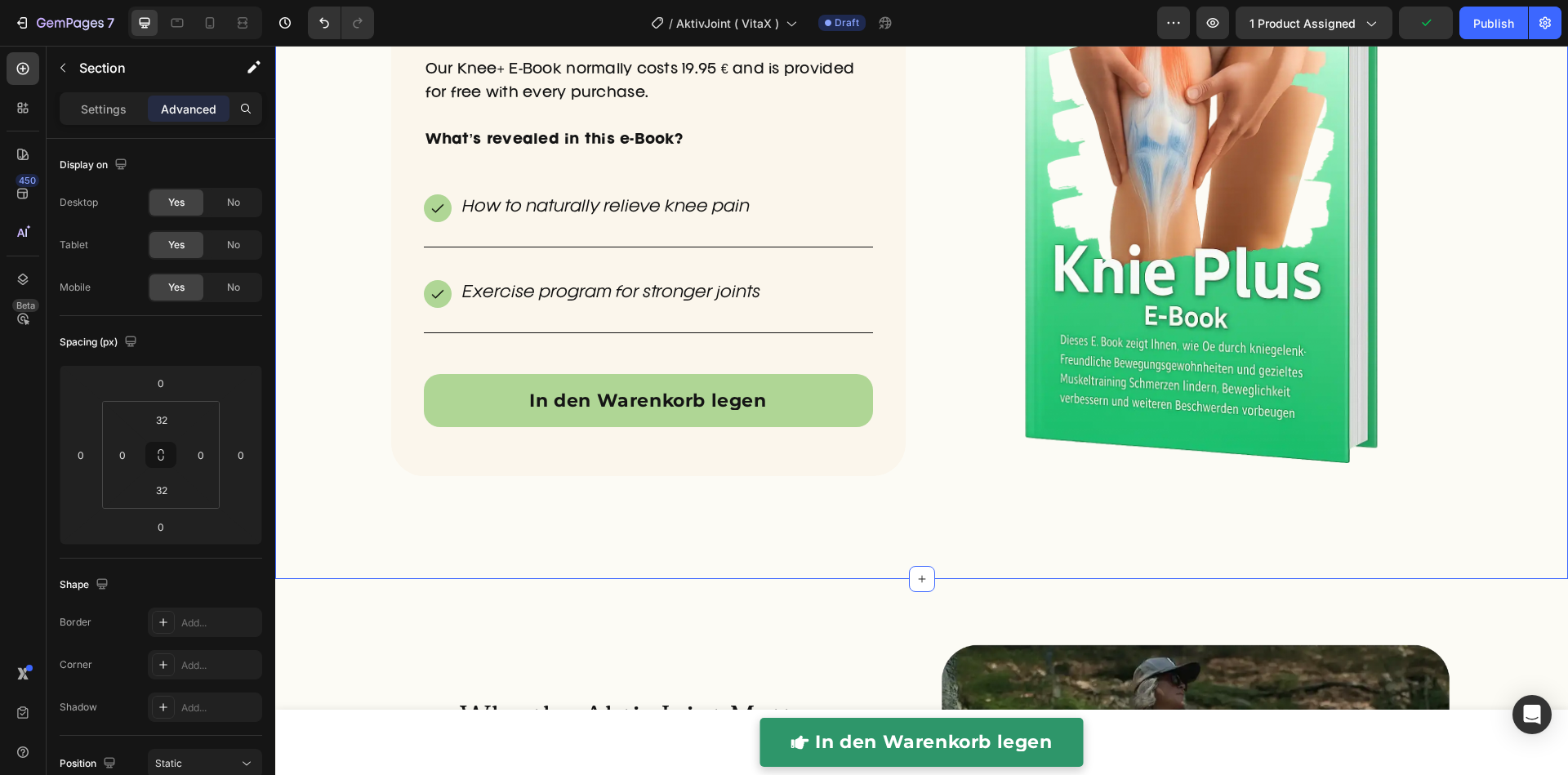
click at [509, 535] on div "BONUS: Order today and receive a FREE e-Book Heading Our Knee+ E-Book normally …" at bounding box center [921, 223] width 1292 height 658
click at [151, 488] on input "32" at bounding box center [161, 489] width 32 height 24
type input "0"
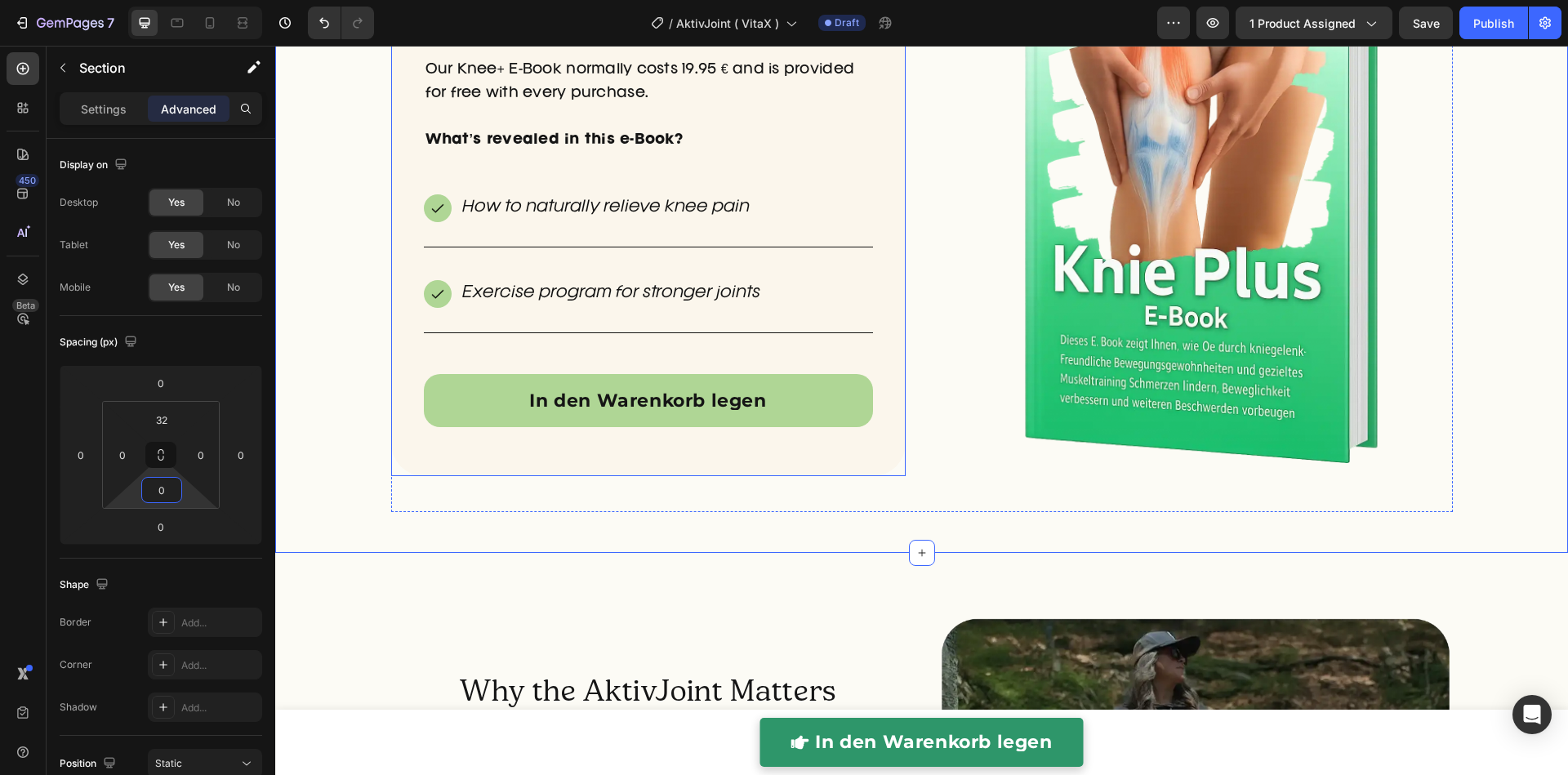
click at [560, 471] on div "BONUS: Order today and receive a FREE e-Book Heading Our Knee+ E-Book normally …" at bounding box center [647, 203] width 514 height 545
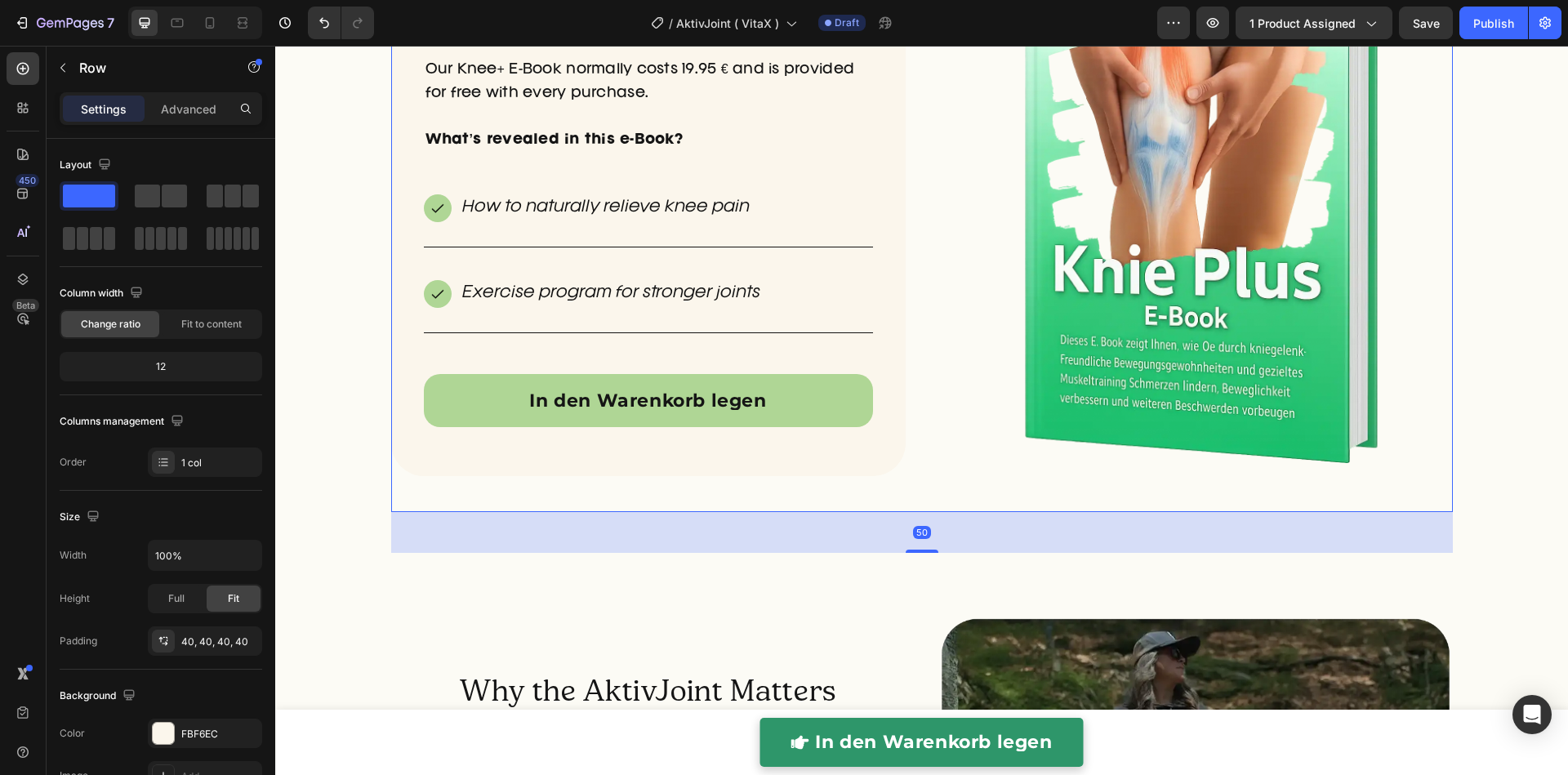
click at [622, 490] on div "BONUS: Order today and receive a FREE e-Book Heading Our Knee+ E-Book normally …" at bounding box center [647, 203] width 514 height 617
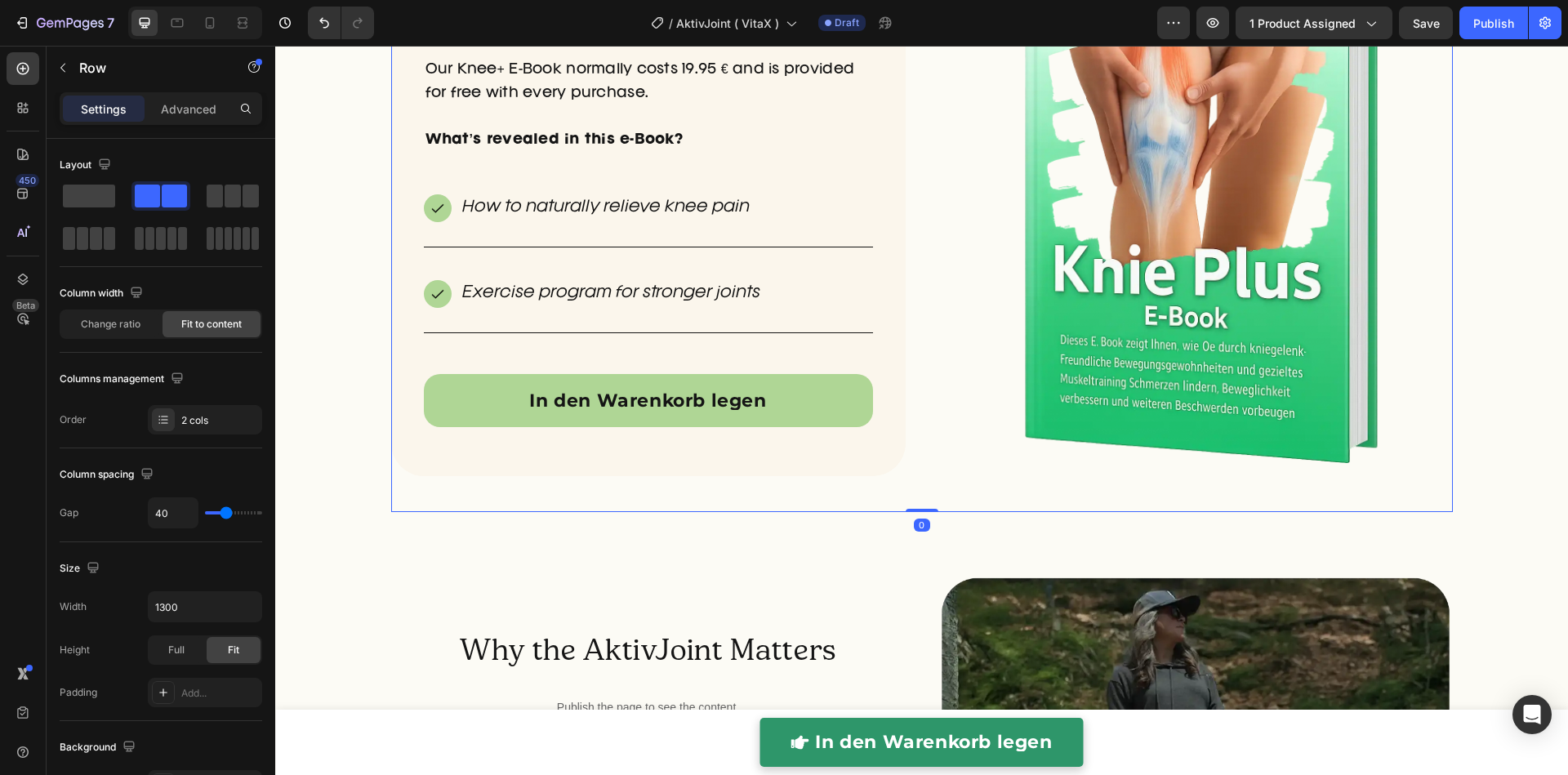
drag, startPoint x: 911, startPoint y: 550, endPoint x: 1099, endPoint y: 516, distance: 191.0
click at [926, 459] on div "BONUS: Order today and receive a FREE e-Book Heading Our Knee+ E-Book normally …" at bounding box center [921, 203] width 1061 height 617
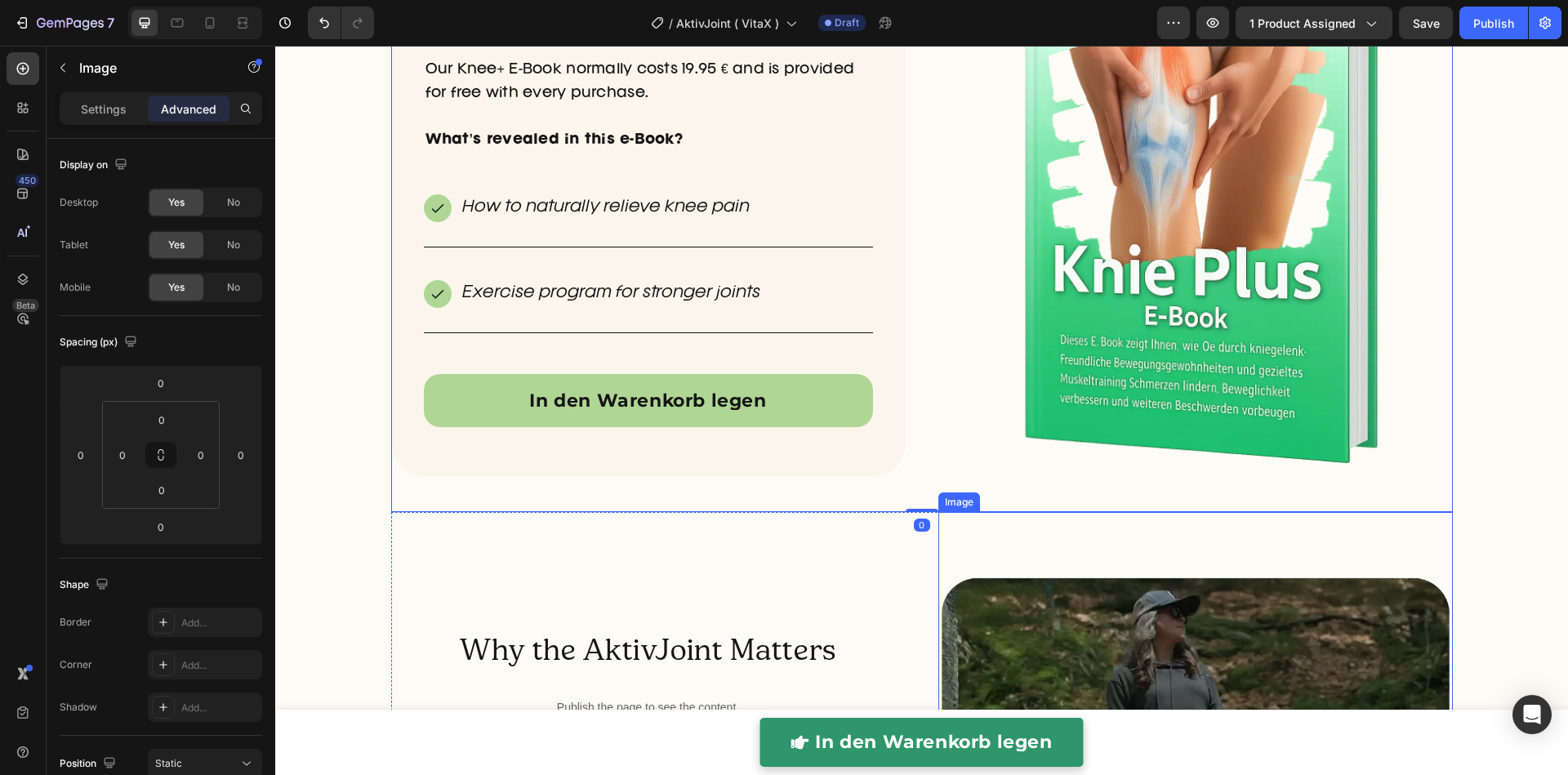
click at [1282, 528] on img at bounding box center [1195, 768] width 514 height 514
click at [821, 549] on div "Why the AktivJoint Matters Heading Publish the page to see the content. Custom …" at bounding box center [647, 768] width 514 height 514
click at [347, 531] on div "Why the AktivJoint Matters Heading Publish the page to see the content. Custom …" at bounding box center [921, 768] width 1292 height 514
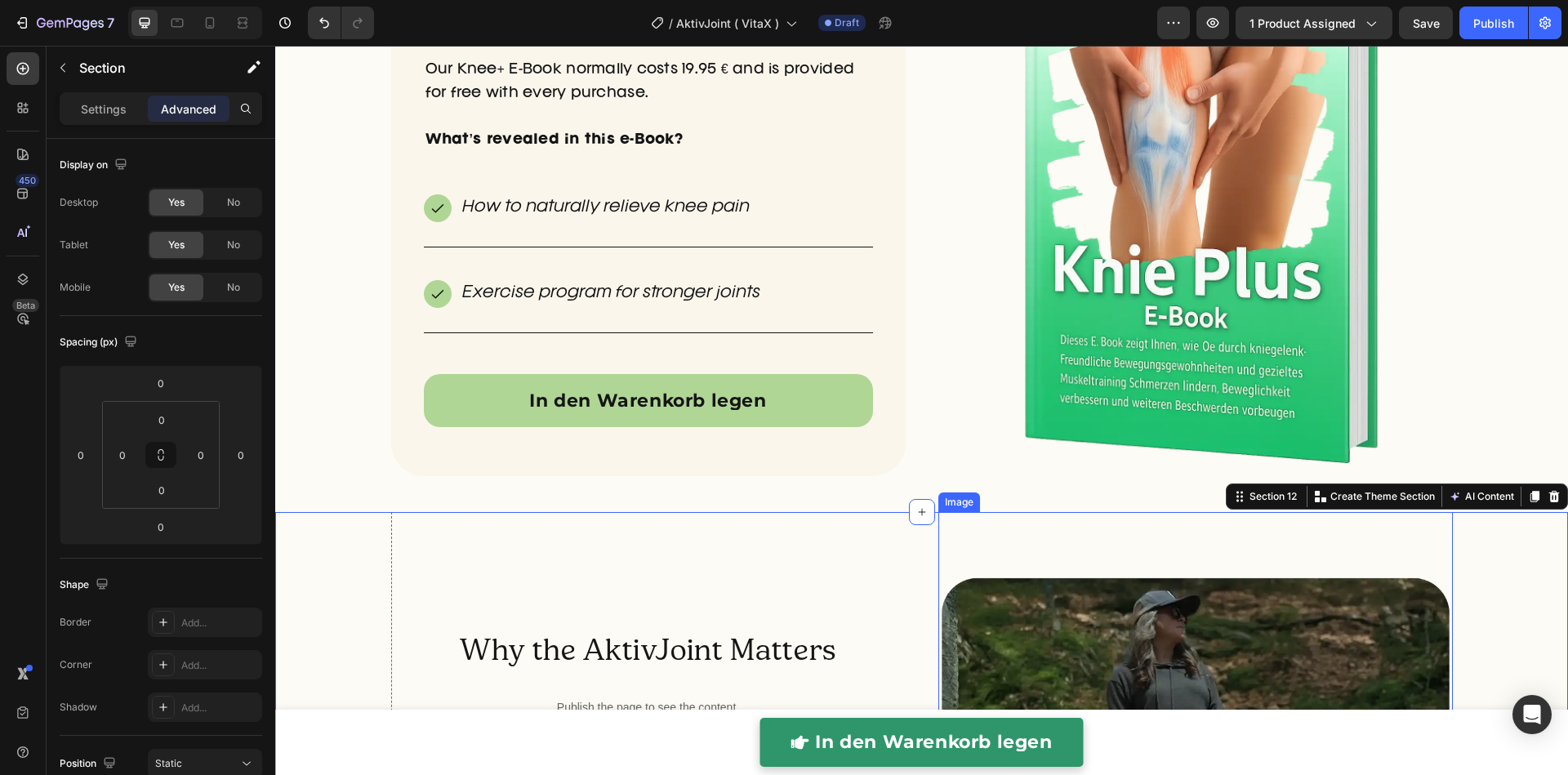
click at [1208, 560] on img at bounding box center [1195, 768] width 514 height 514
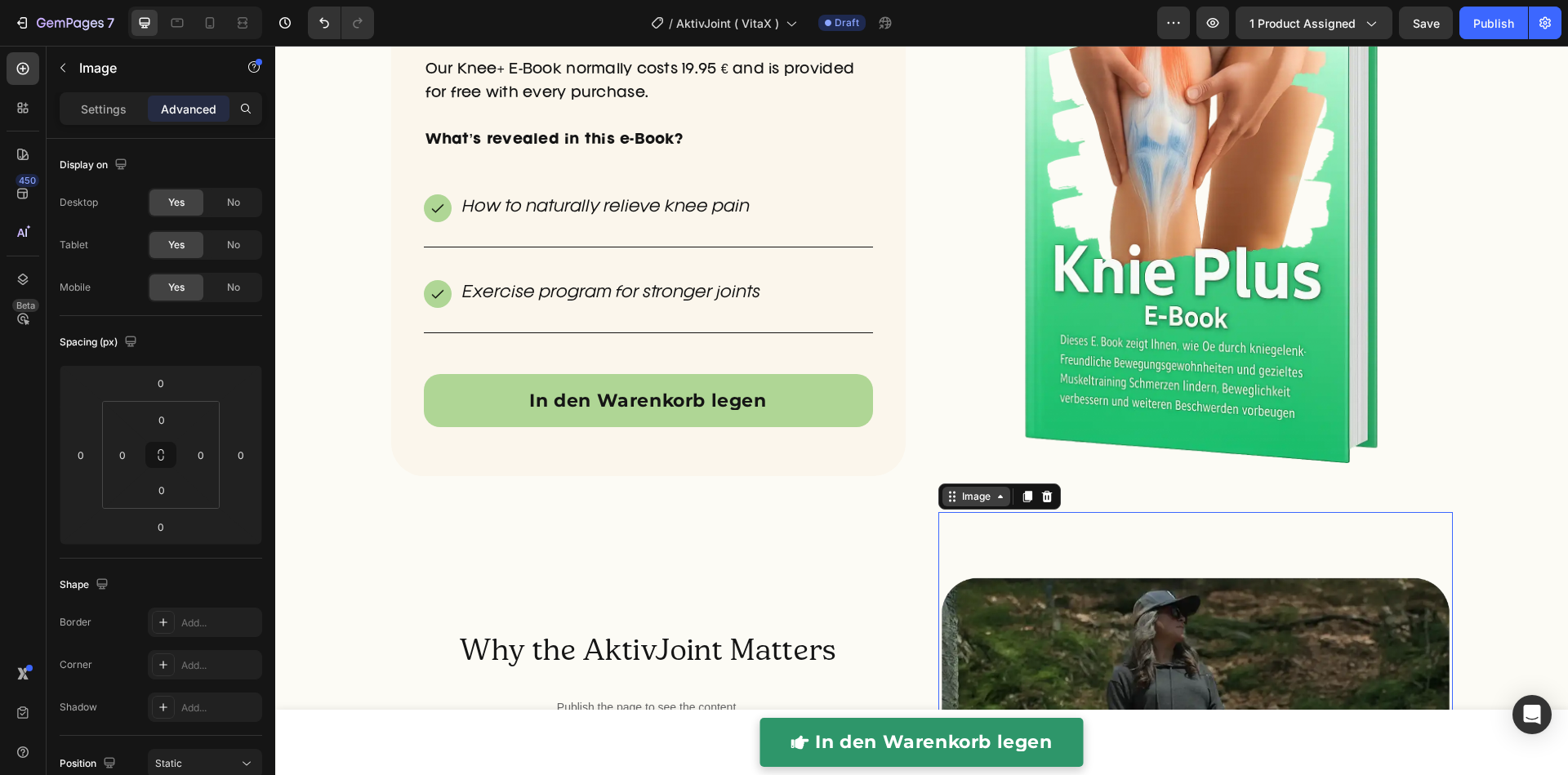
click at [994, 500] on icon at bounding box center [1000, 495] width 13 height 13
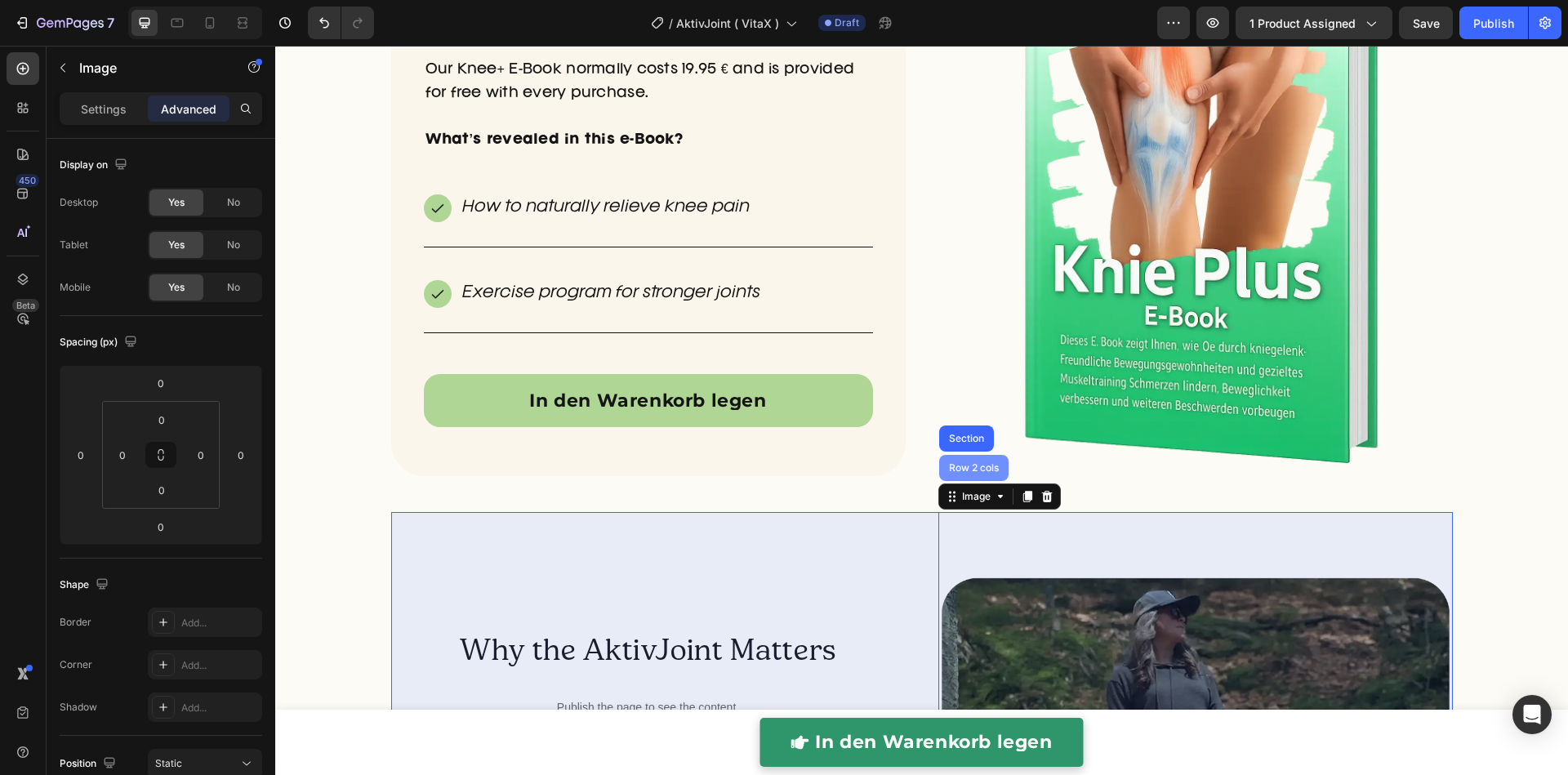
click at [967, 476] on div "Row 2 cols" at bounding box center [973, 467] width 69 height 26
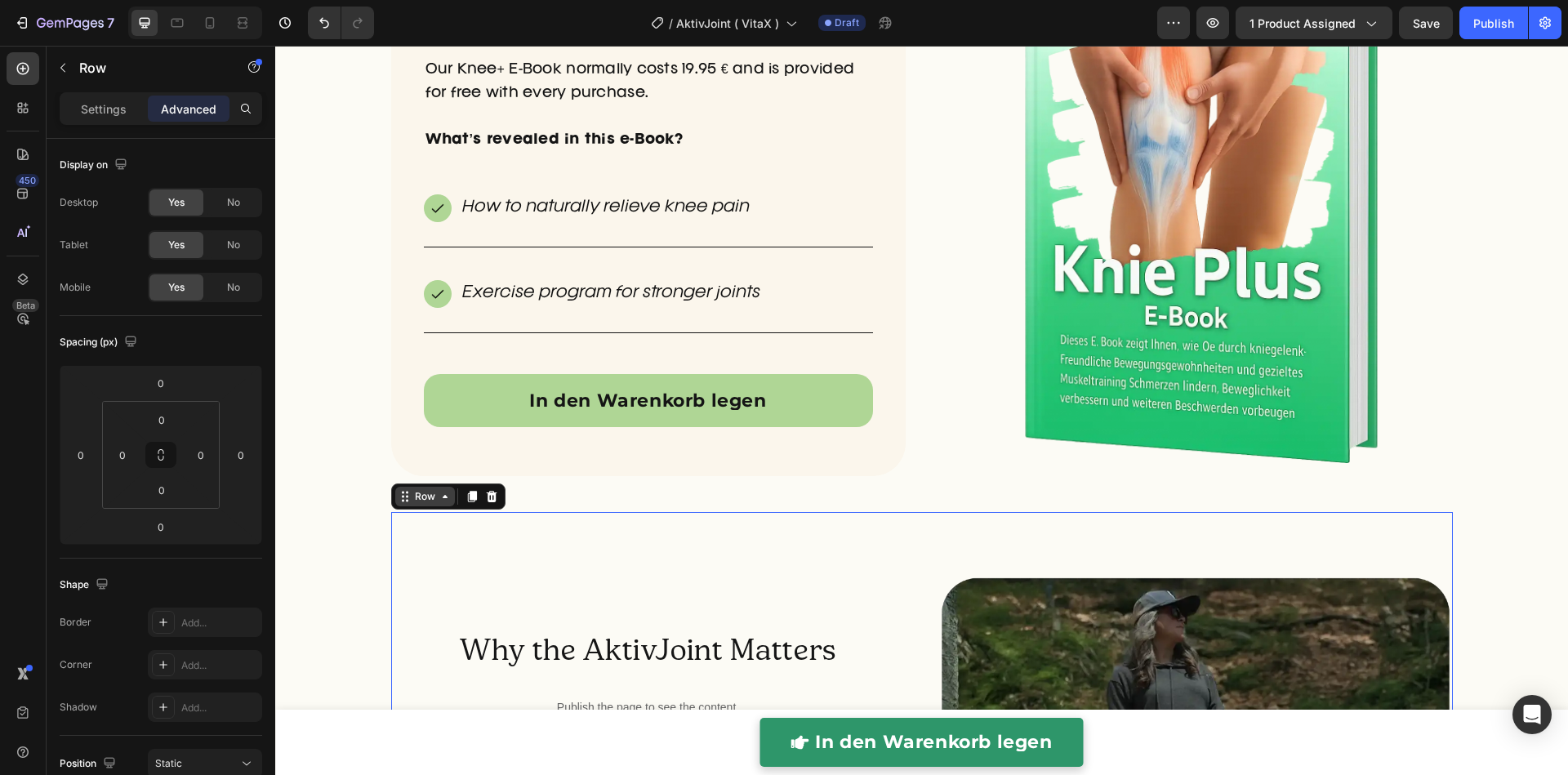
click at [399, 489] on icon at bounding box center [405, 495] width 13 height 13
click at [205, 16] on icon at bounding box center [210, 22] width 17 height 17
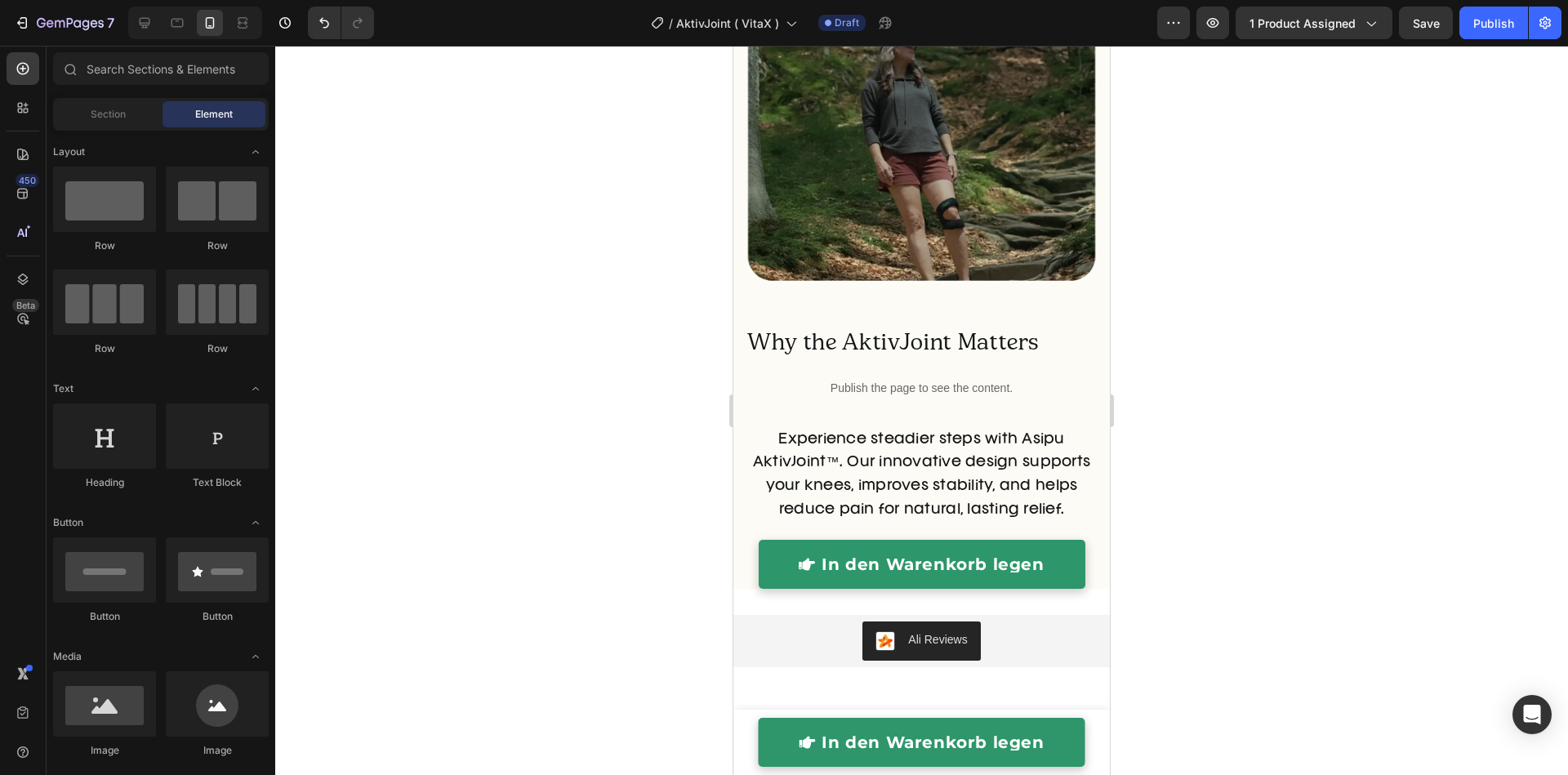
scroll to position [5621, 0]
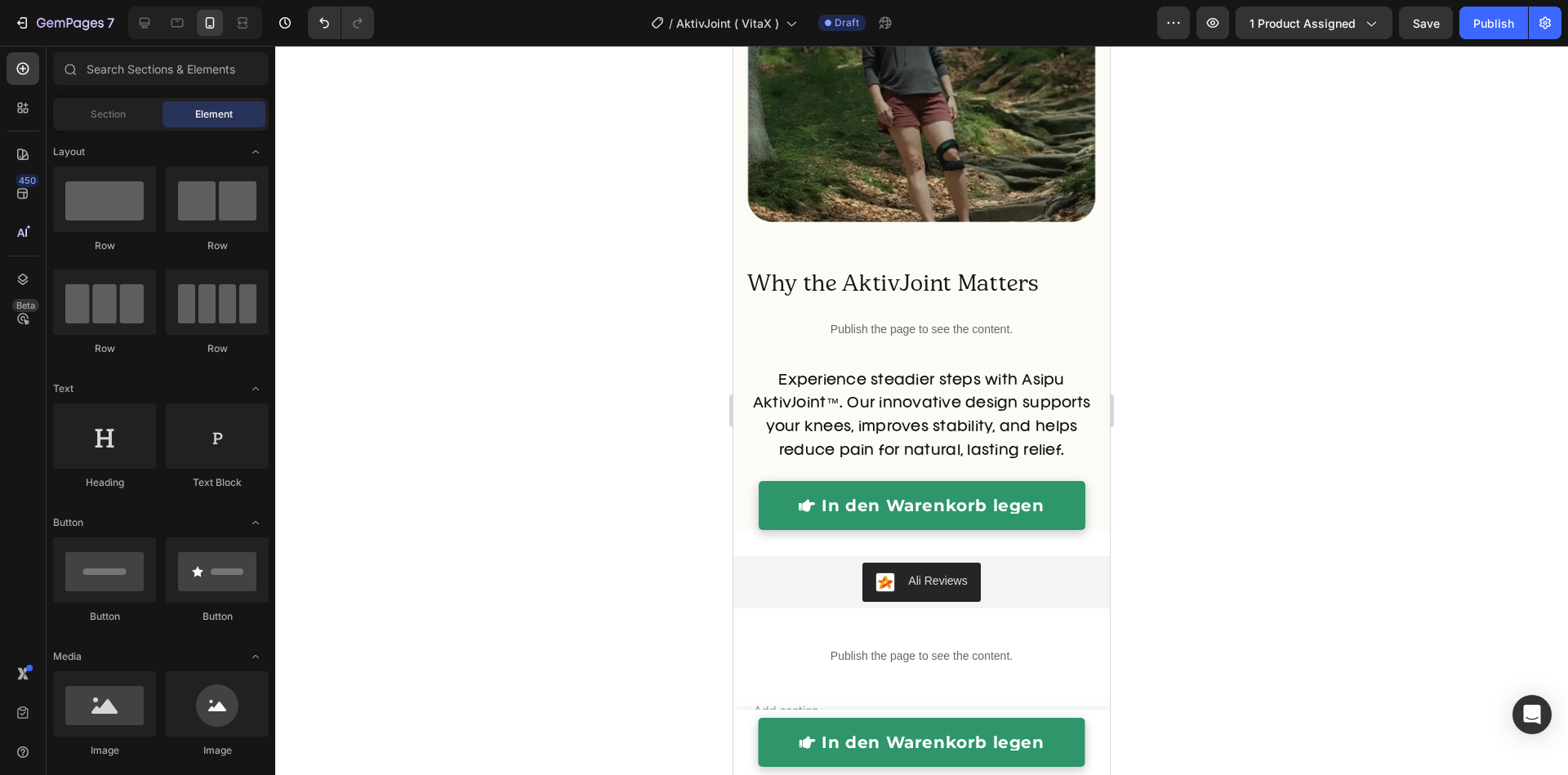
drag, startPoint x: 1100, startPoint y: 609, endPoint x: 1330, endPoint y: 334, distance: 358.5
drag, startPoint x: 148, startPoint y: 22, endPoint x: 339, endPoint y: 104, distance: 207.9
click at [148, 22] on icon at bounding box center [144, 22] width 17 height 17
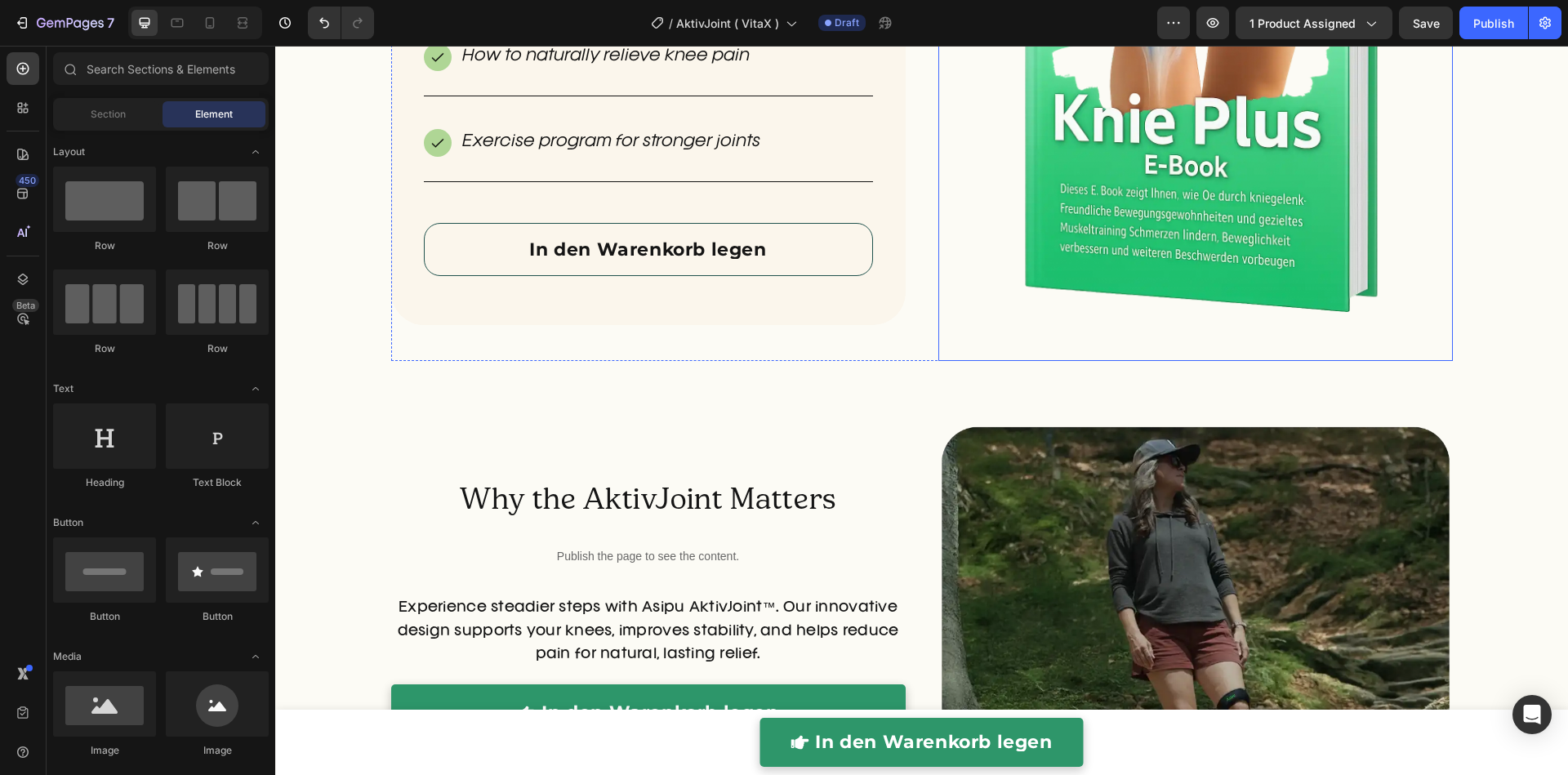
scroll to position [4935, 0]
click at [805, 244] on link "In den Warenkorb legen" at bounding box center [648, 250] width 449 height 53
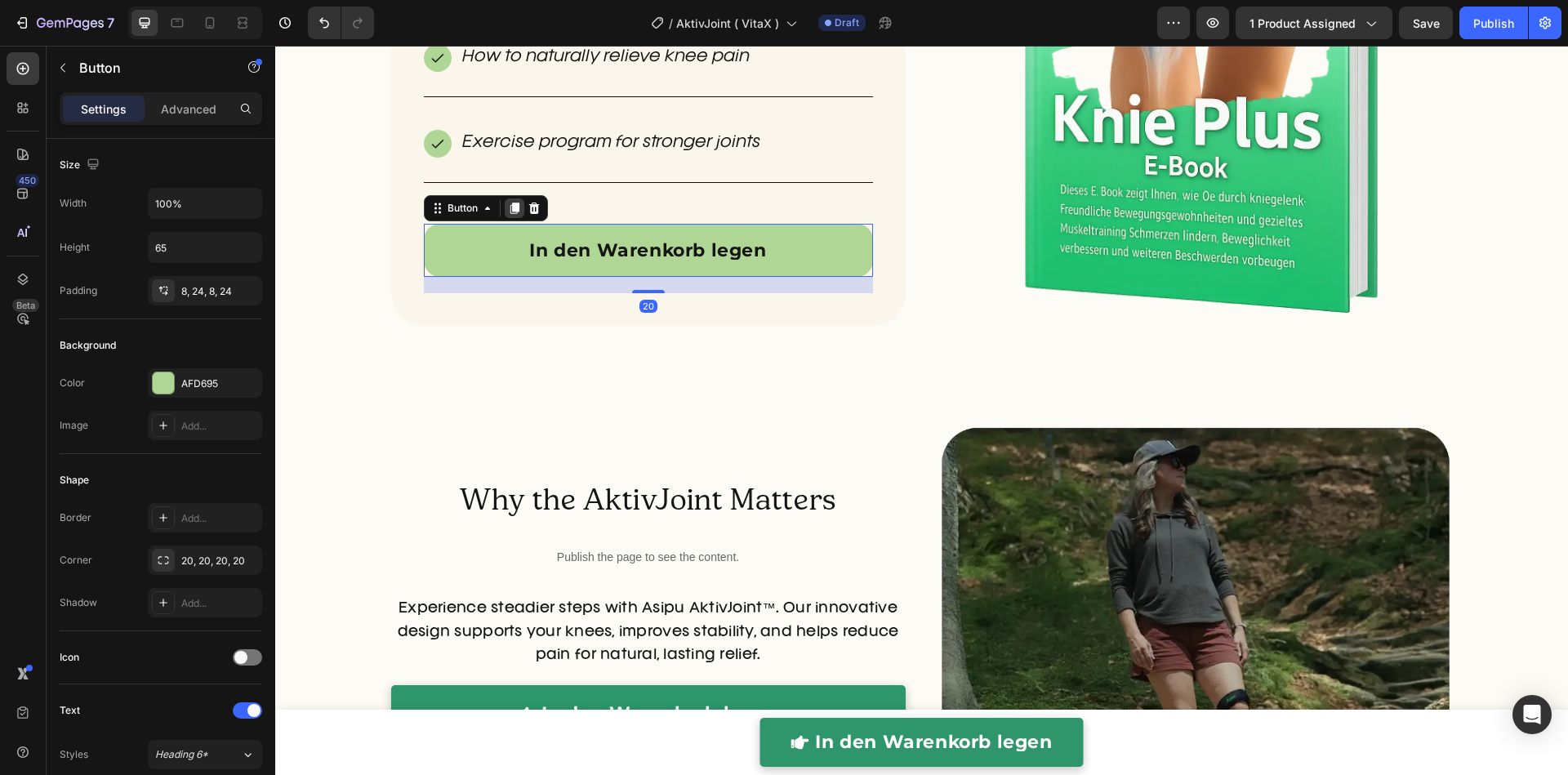
click at [509, 204] on icon at bounding box center [513, 209] width 9 height 12
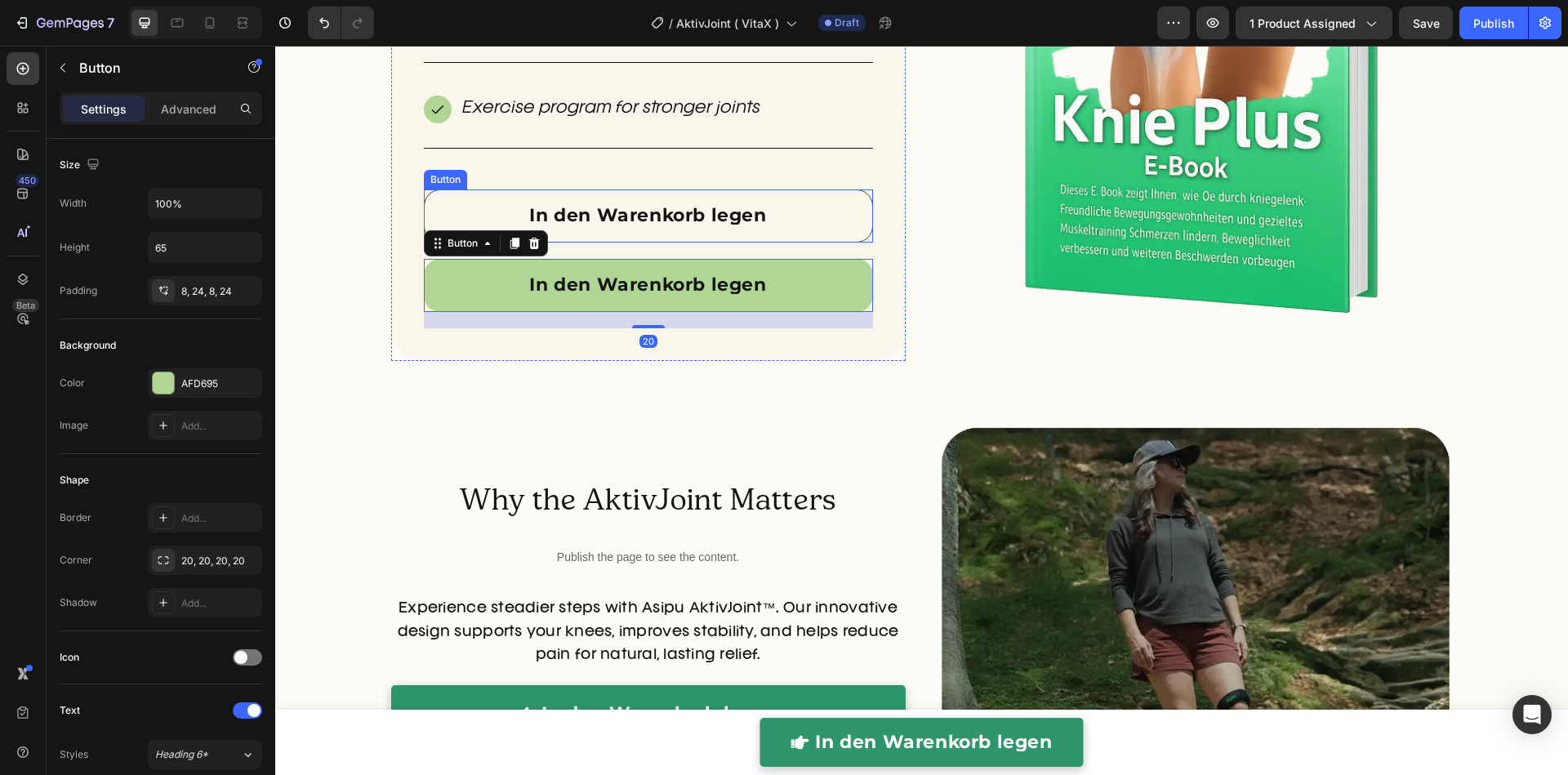
scroll to position [4901, 0]
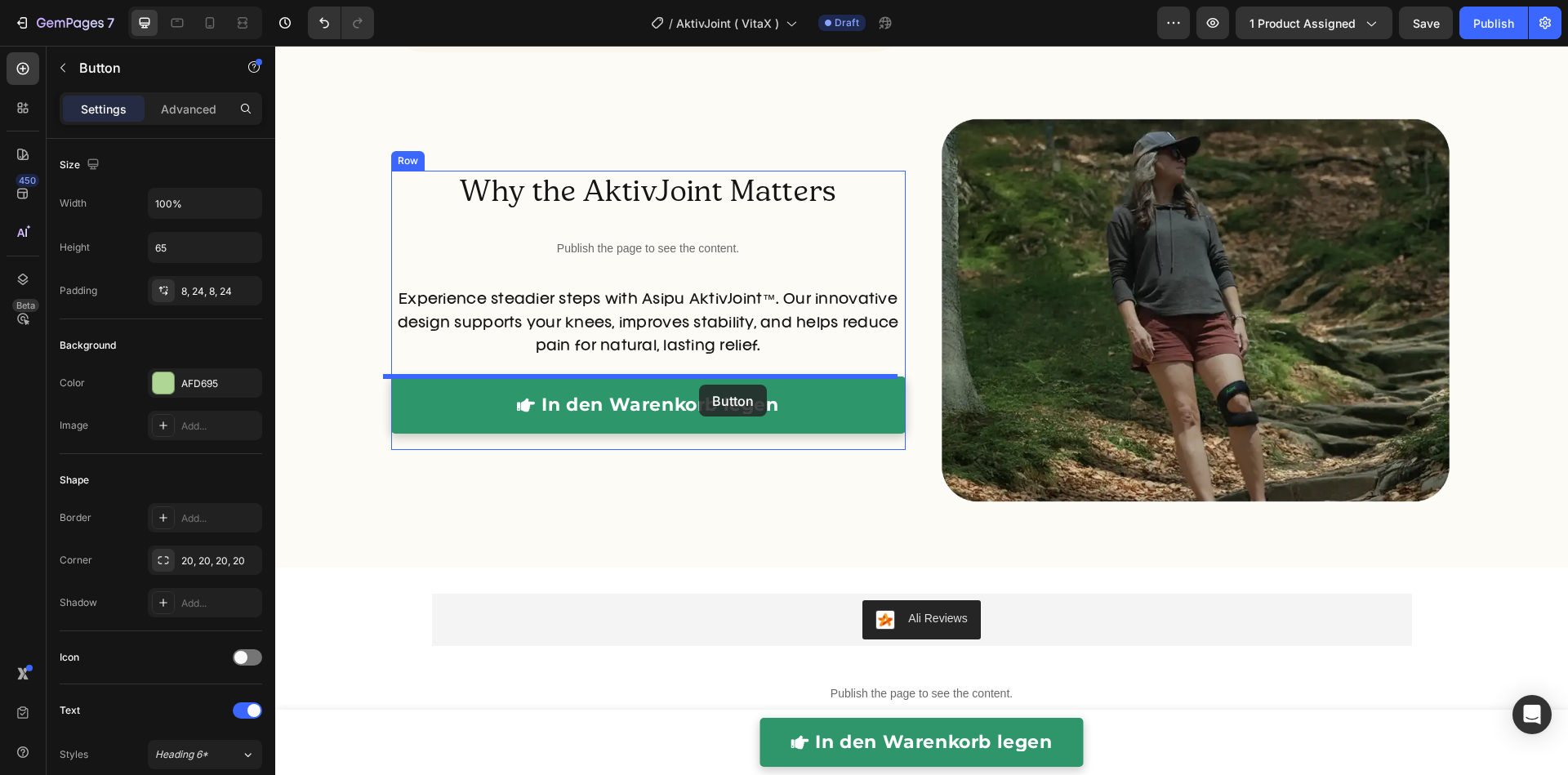
drag, startPoint x: 454, startPoint y: 281, endPoint x: 699, endPoint y: 384, distance: 265.8
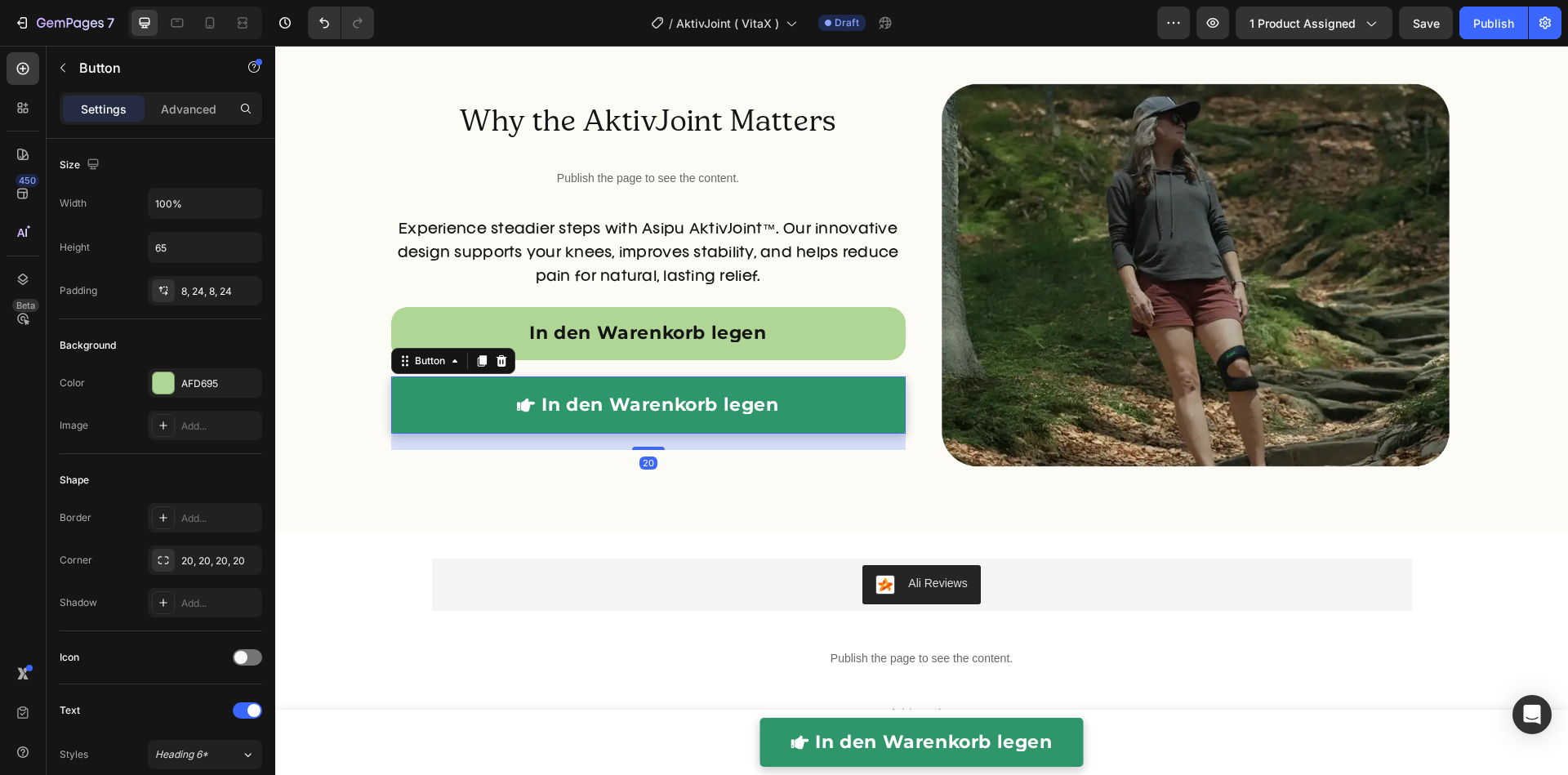
click at [507, 399] on link "In den Warenkorb legen" at bounding box center [647, 405] width 514 height 58
click at [496, 364] on icon at bounding box center [500, 361] width 11 height 12
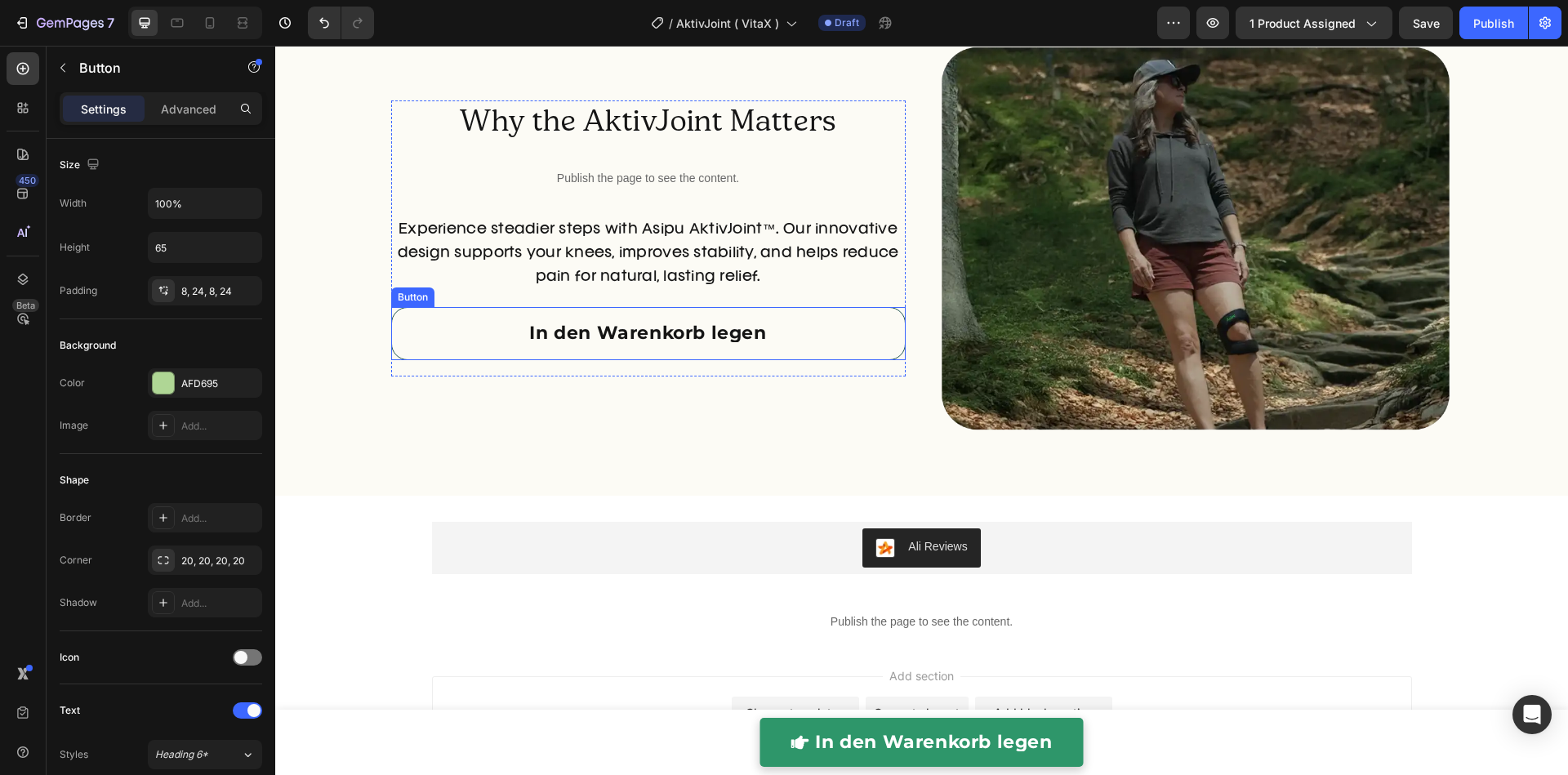
click at [485, 343] on link "In den Warenkorb legen" at bounding box center [647, 333] width 514 height 53
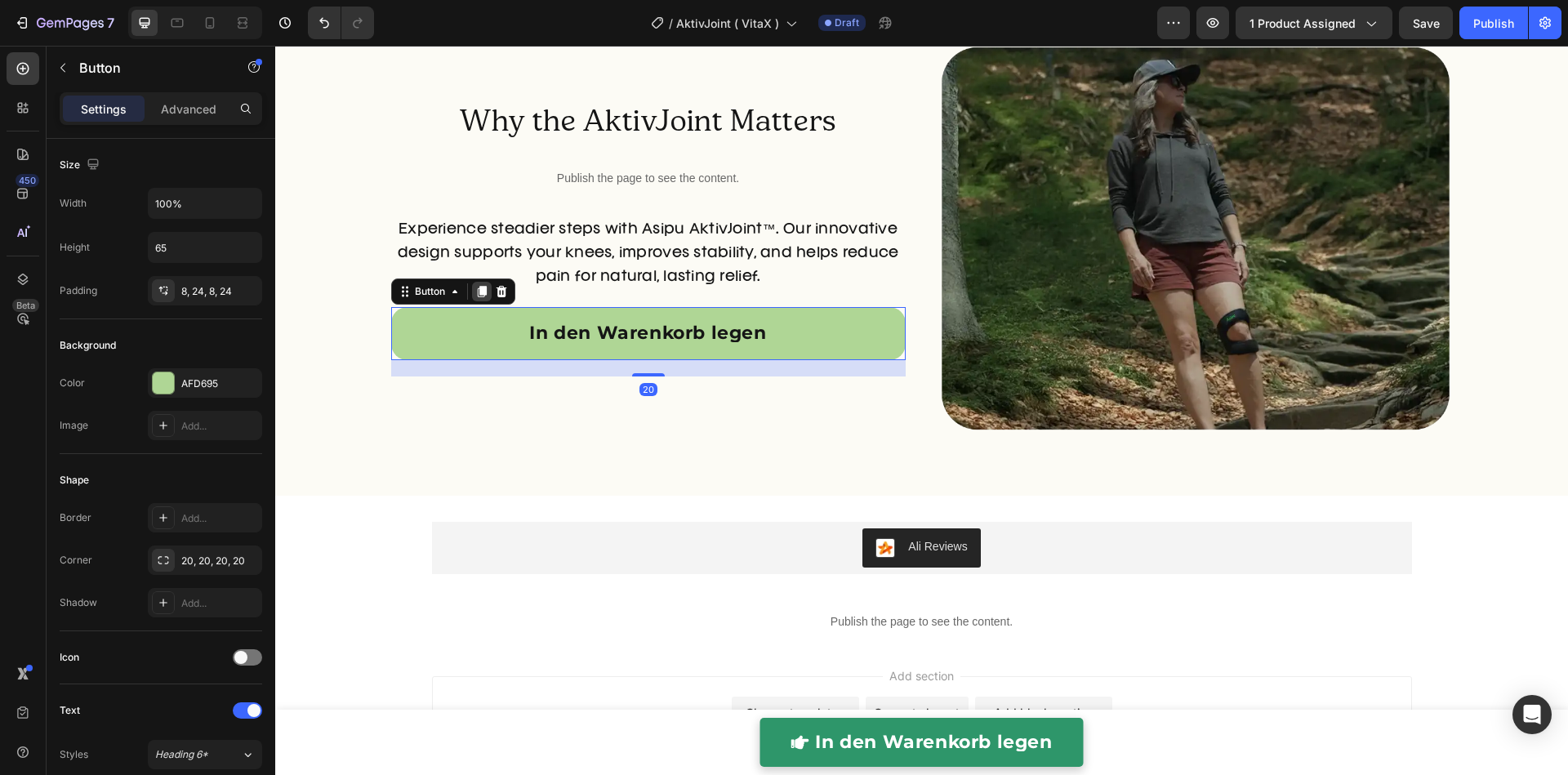
click at [477, 291] on icon at bounding box center [481, 291] width 9 height 12
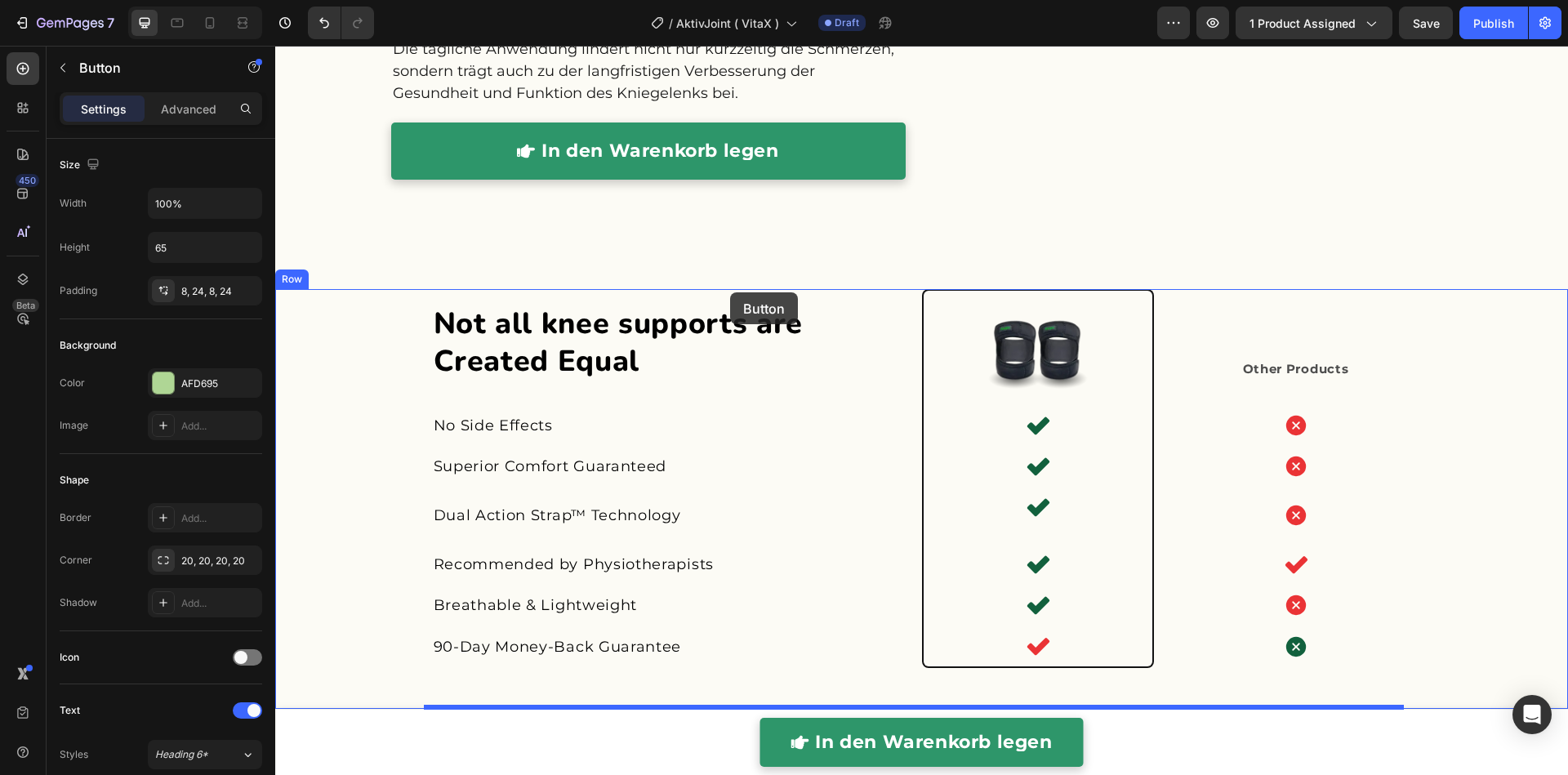
scroll to position [3662, 0]
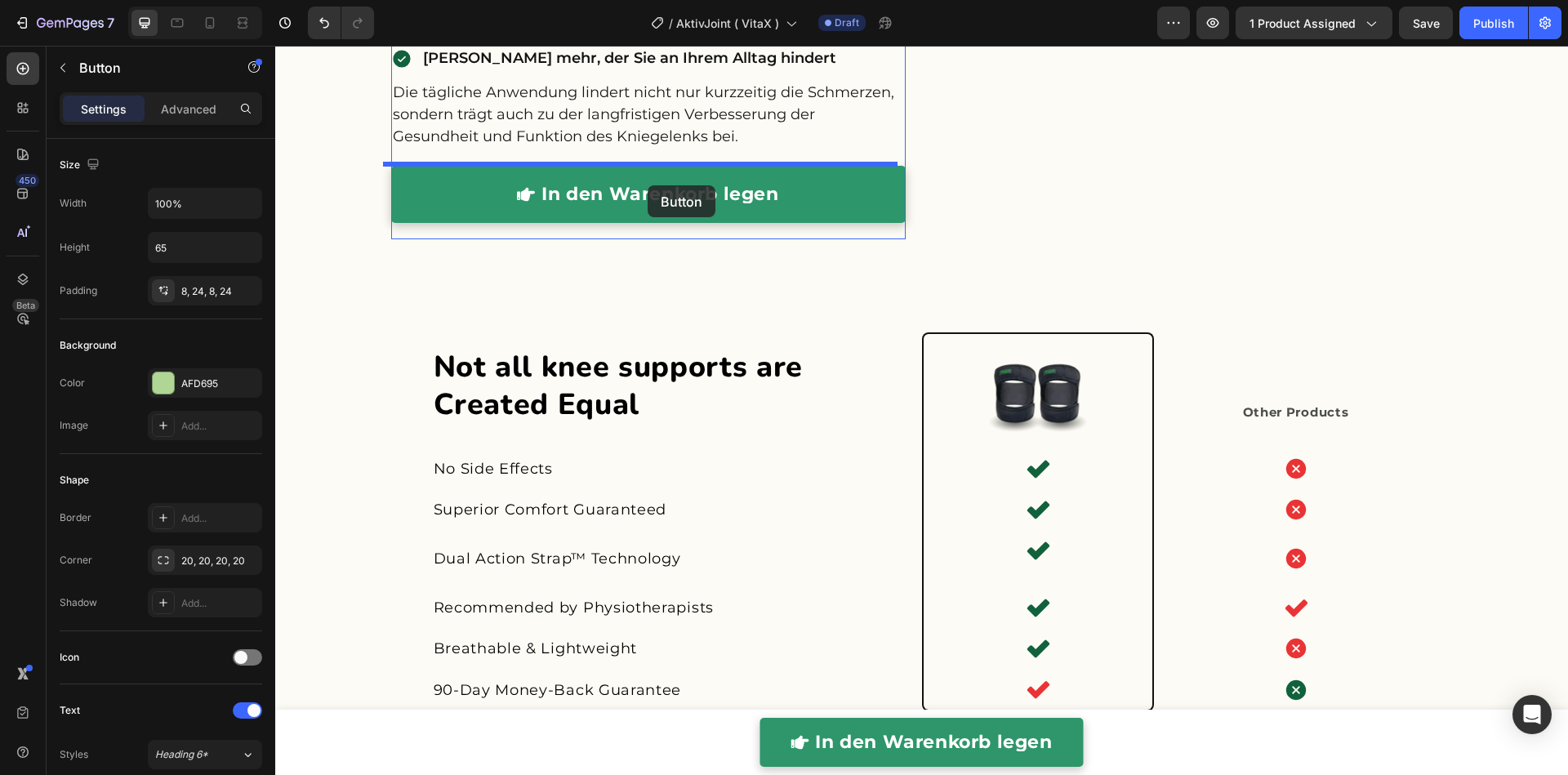
drag, startPoint x: 514, startPoint y: 338, endPoint x: 647, endPoint y: 185, distance: 202.7
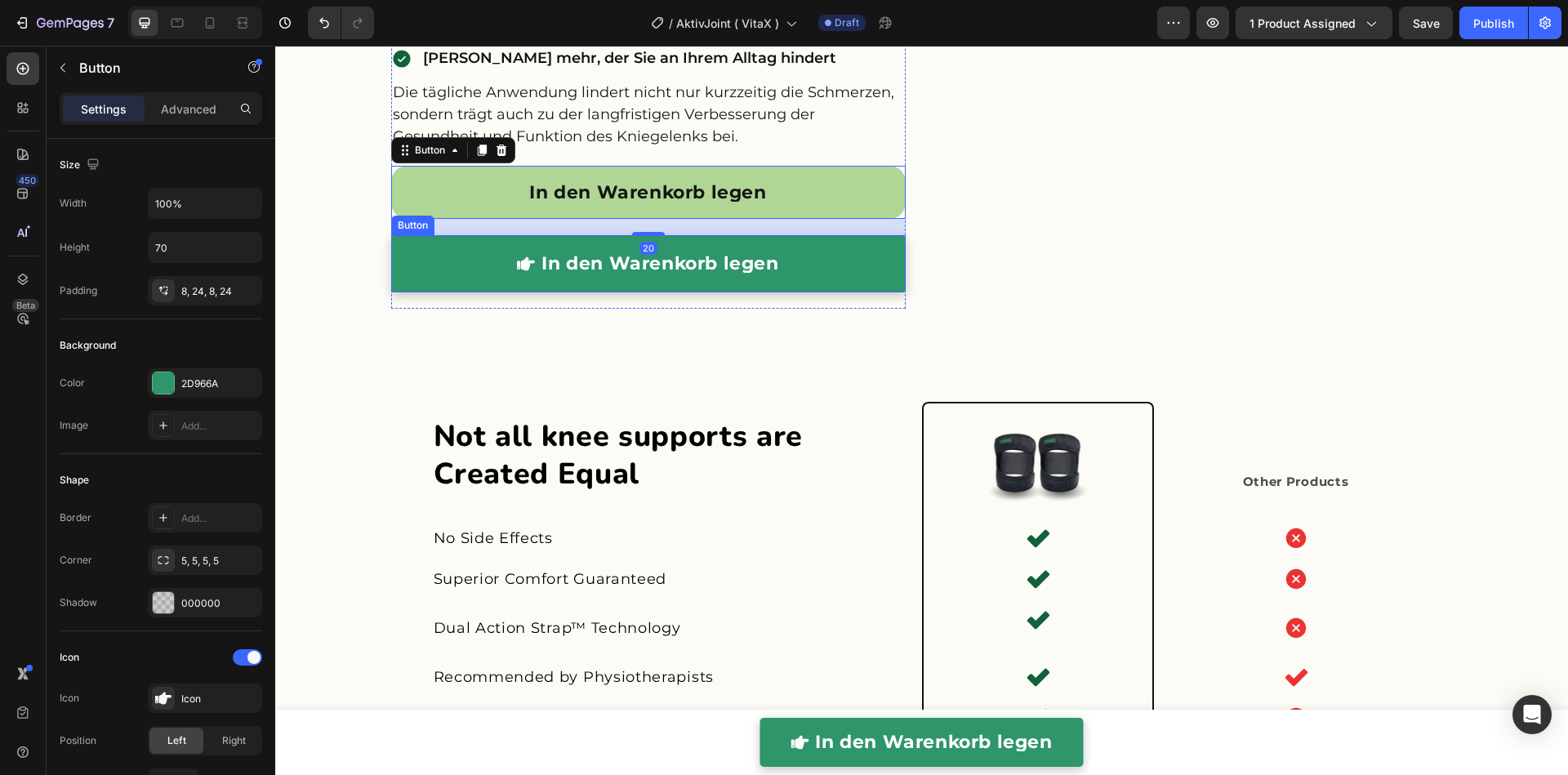
click at [495, 258] on link "In den Warenkorb legen" at bounding box center [647, 263] width 514 height 58
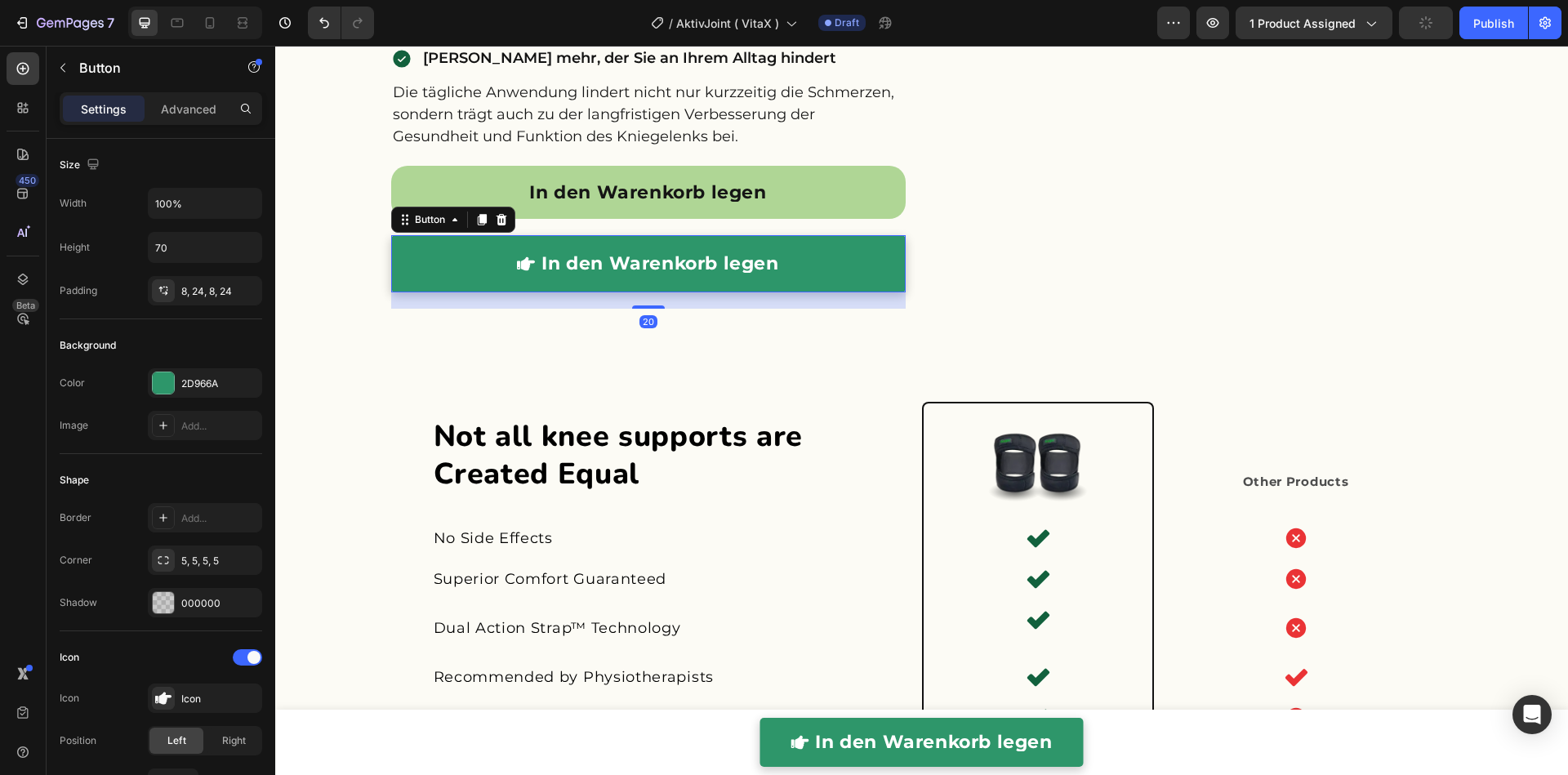
click at [504, 218] on div "Button" at bounding box center [452, 219] width 124 height 26
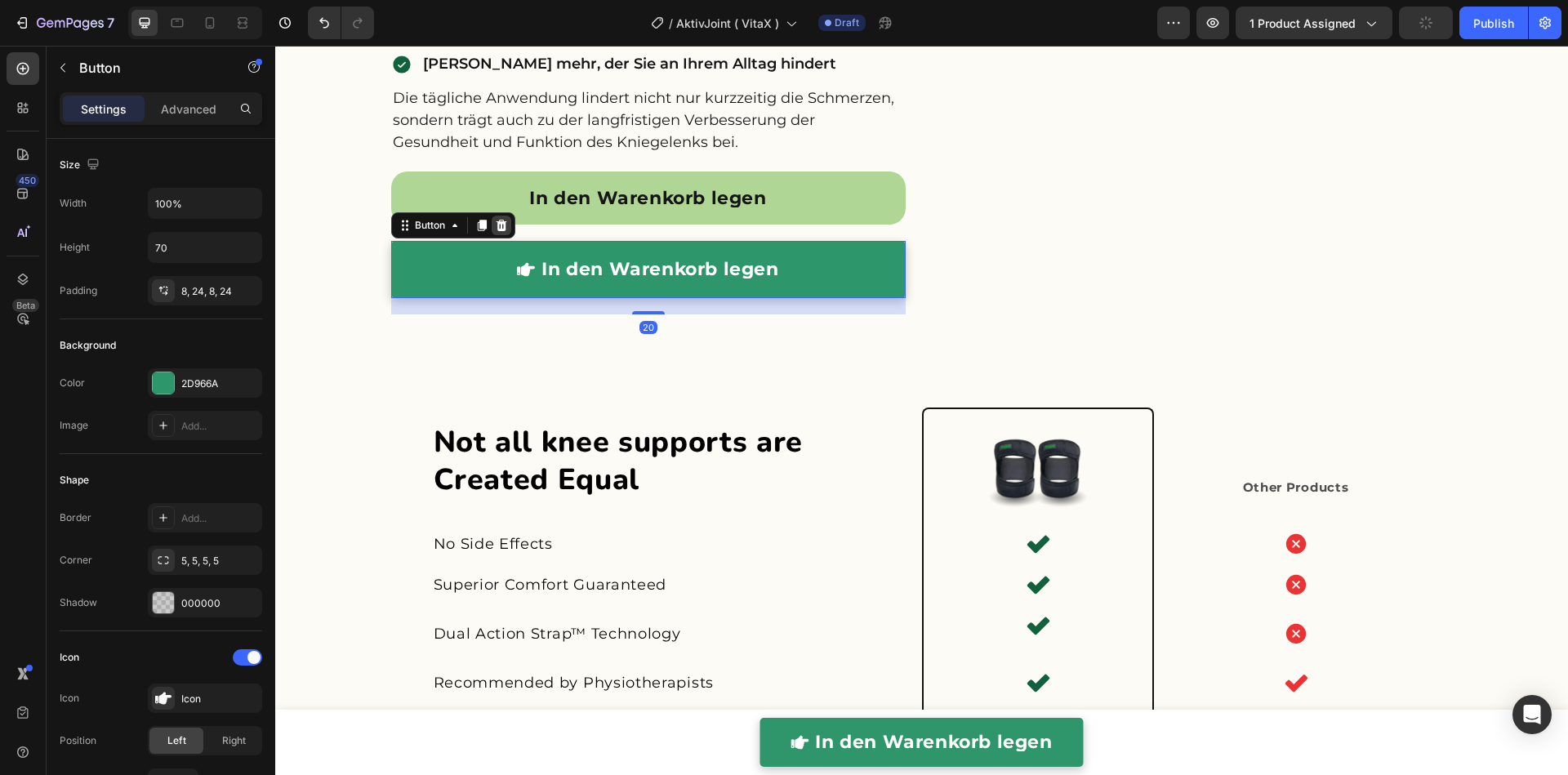
scroll to position [3534, 0]
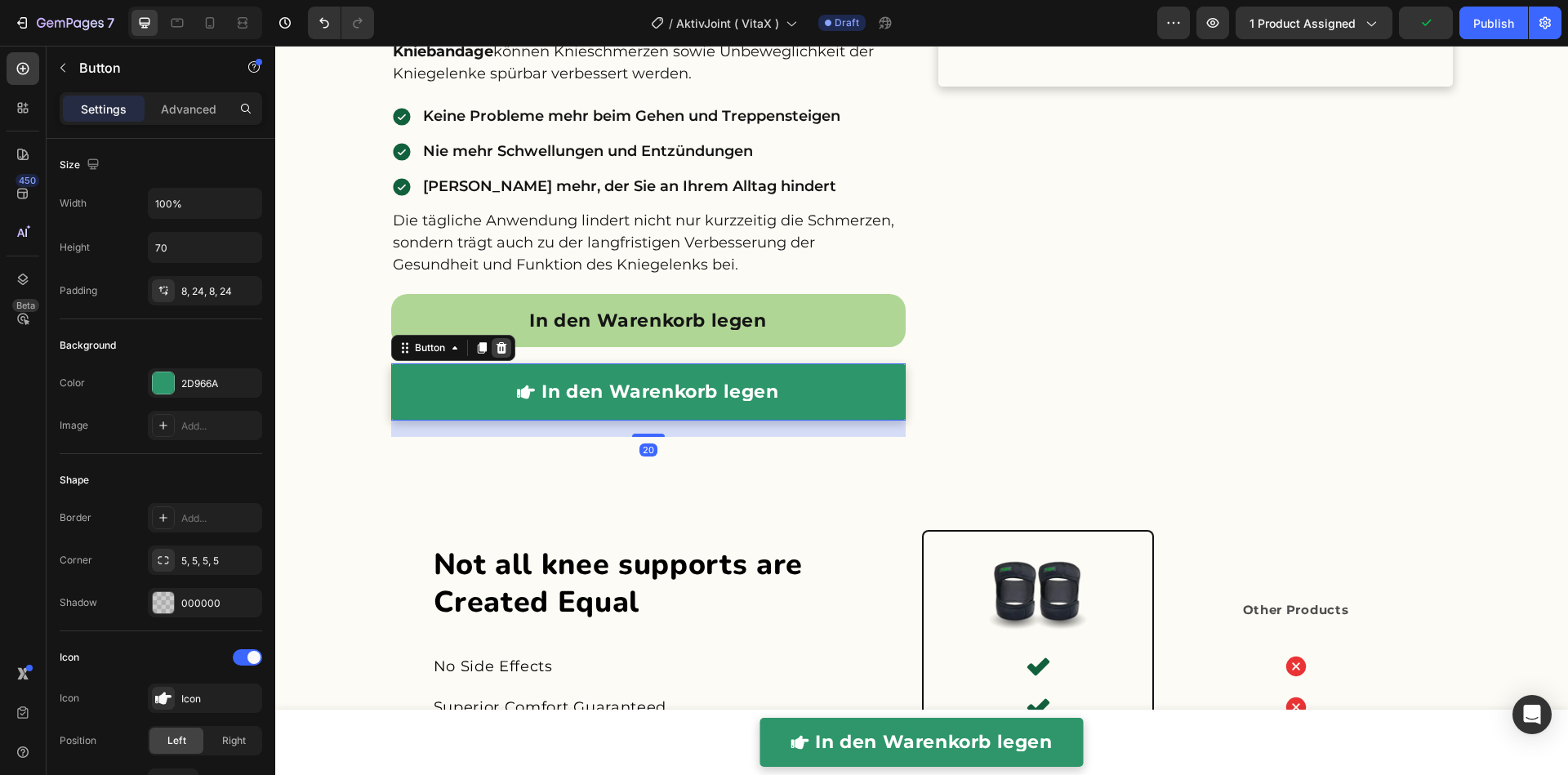
click at [494, 343] on icon at bounding box center [500, 347] width 13 height 13
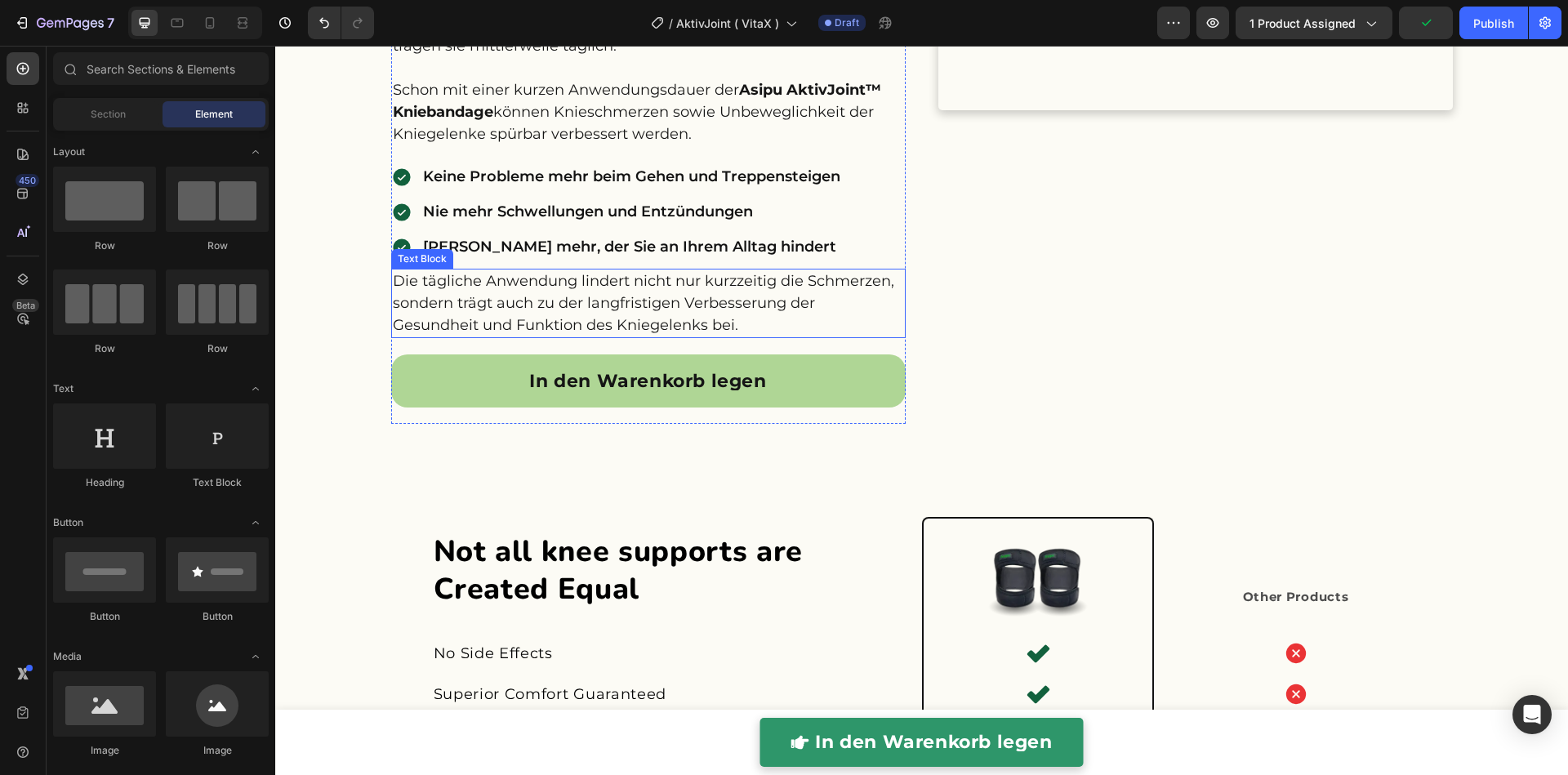
scroll to position [3219, 0]
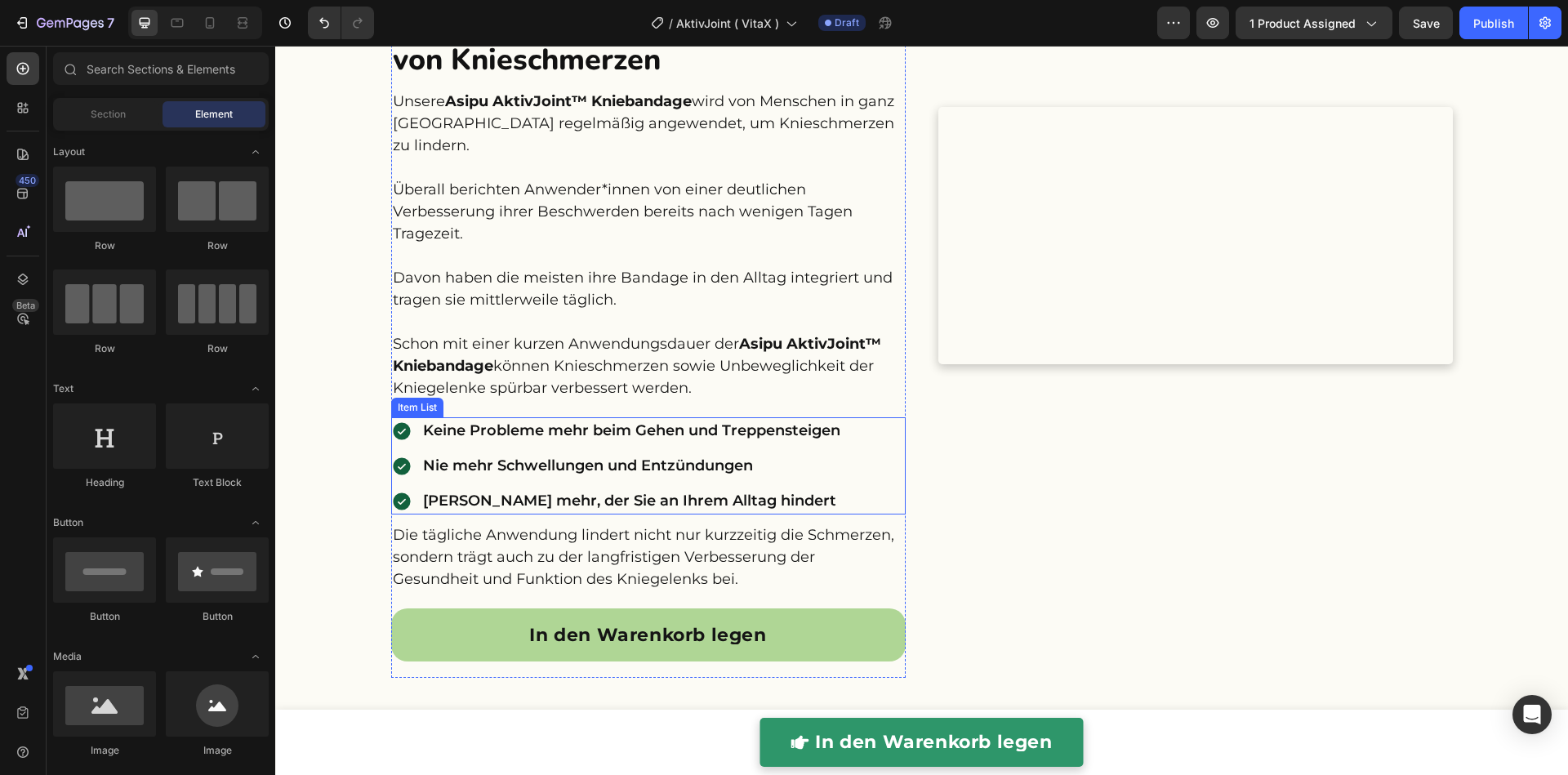
click at [407, 439] on div "Keine Probleme mehr beim Gehen und Treppensteigen" at bounding box center [616, 431] width 451 height 27
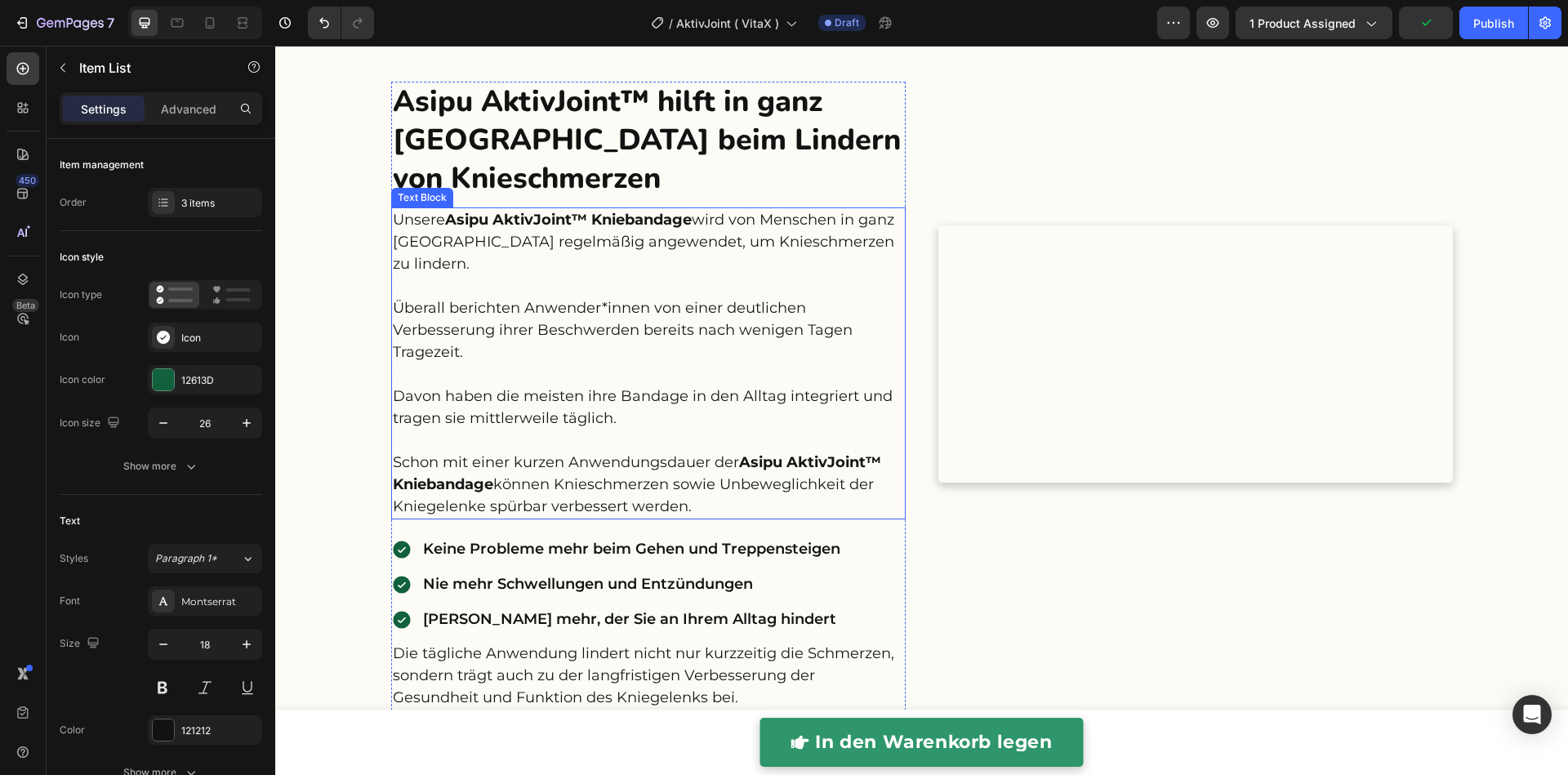
scroll to position [3141, 0]
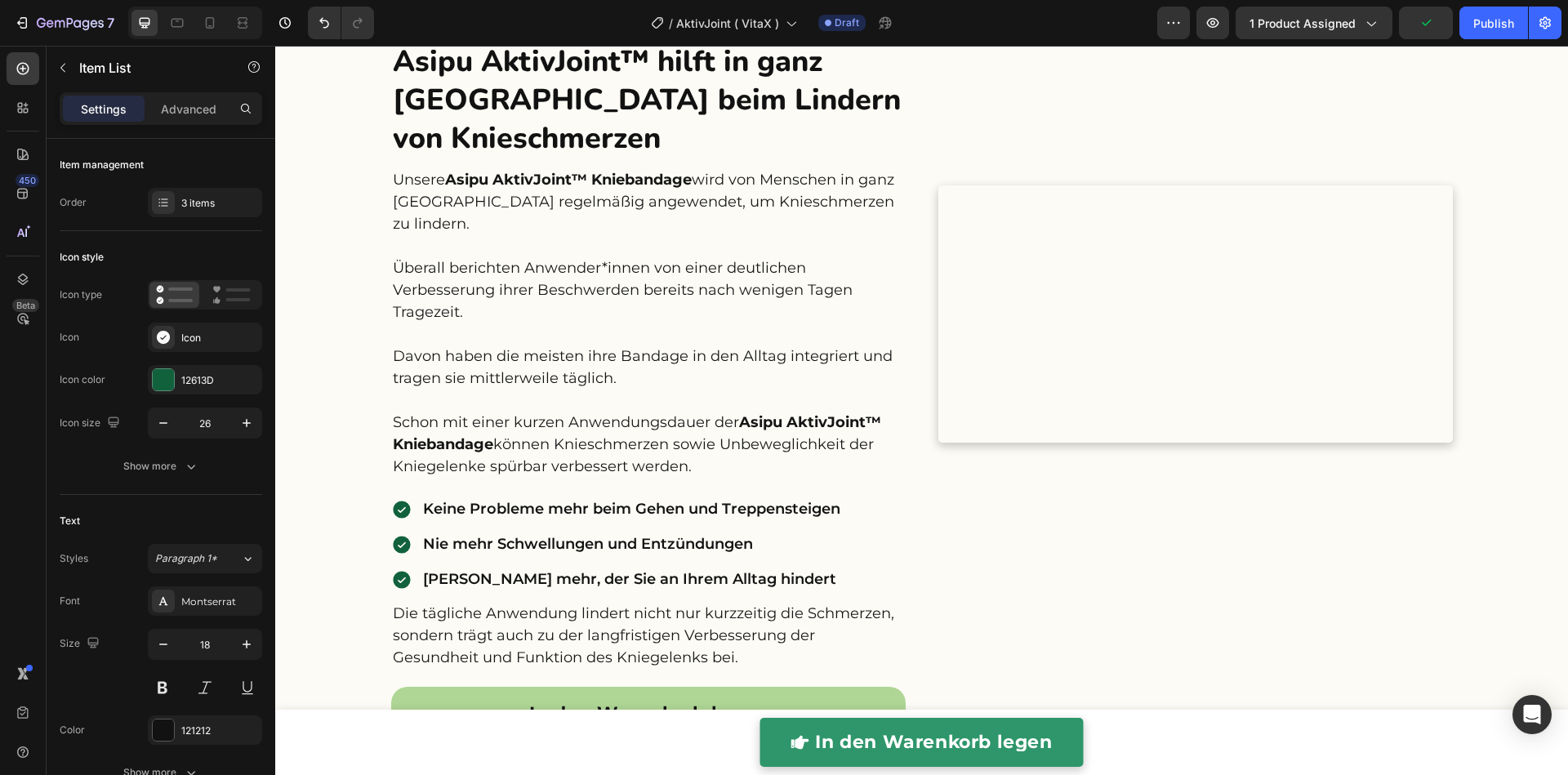
click at [395, 524] on div "Keine Probleme mehr beim Gehen und Treppensteigen Nie mehr Schwellungen und Ent…" at bounding box center [616, 544] width 451 height 97
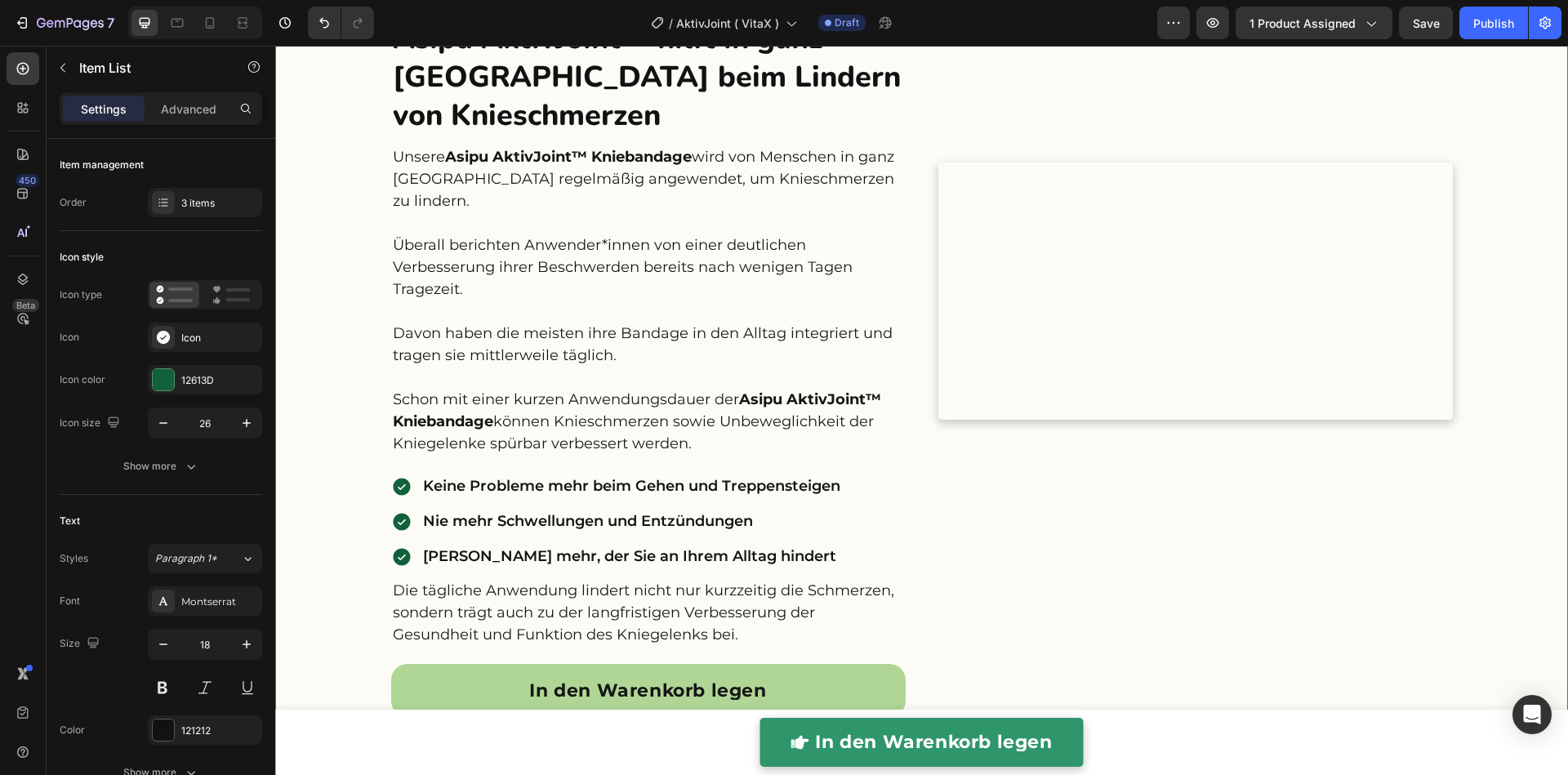
scroll to position [3195, 0]
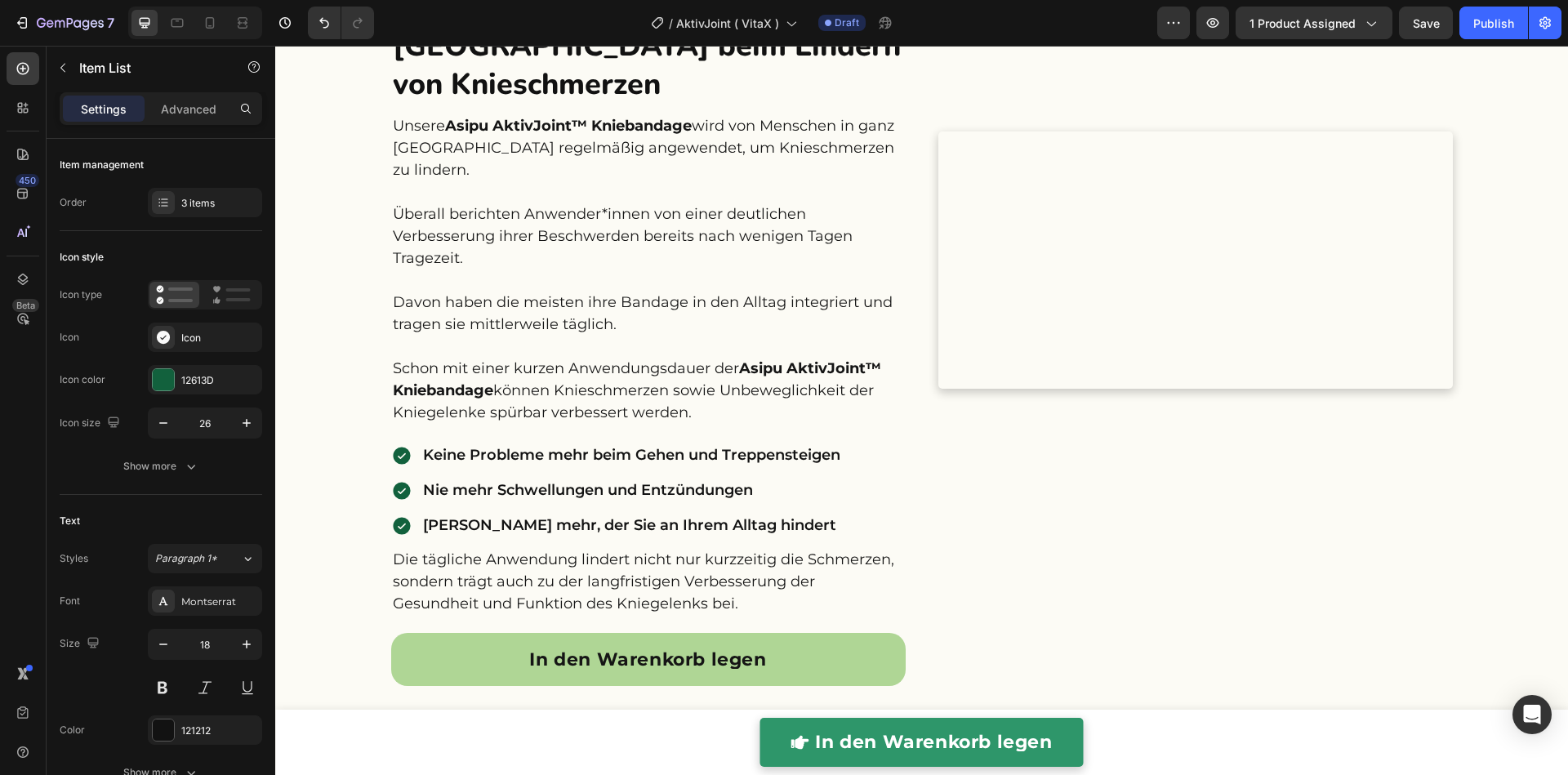
click at [393, 454] on icon at bounding box center [402, 456] width 18 height 18
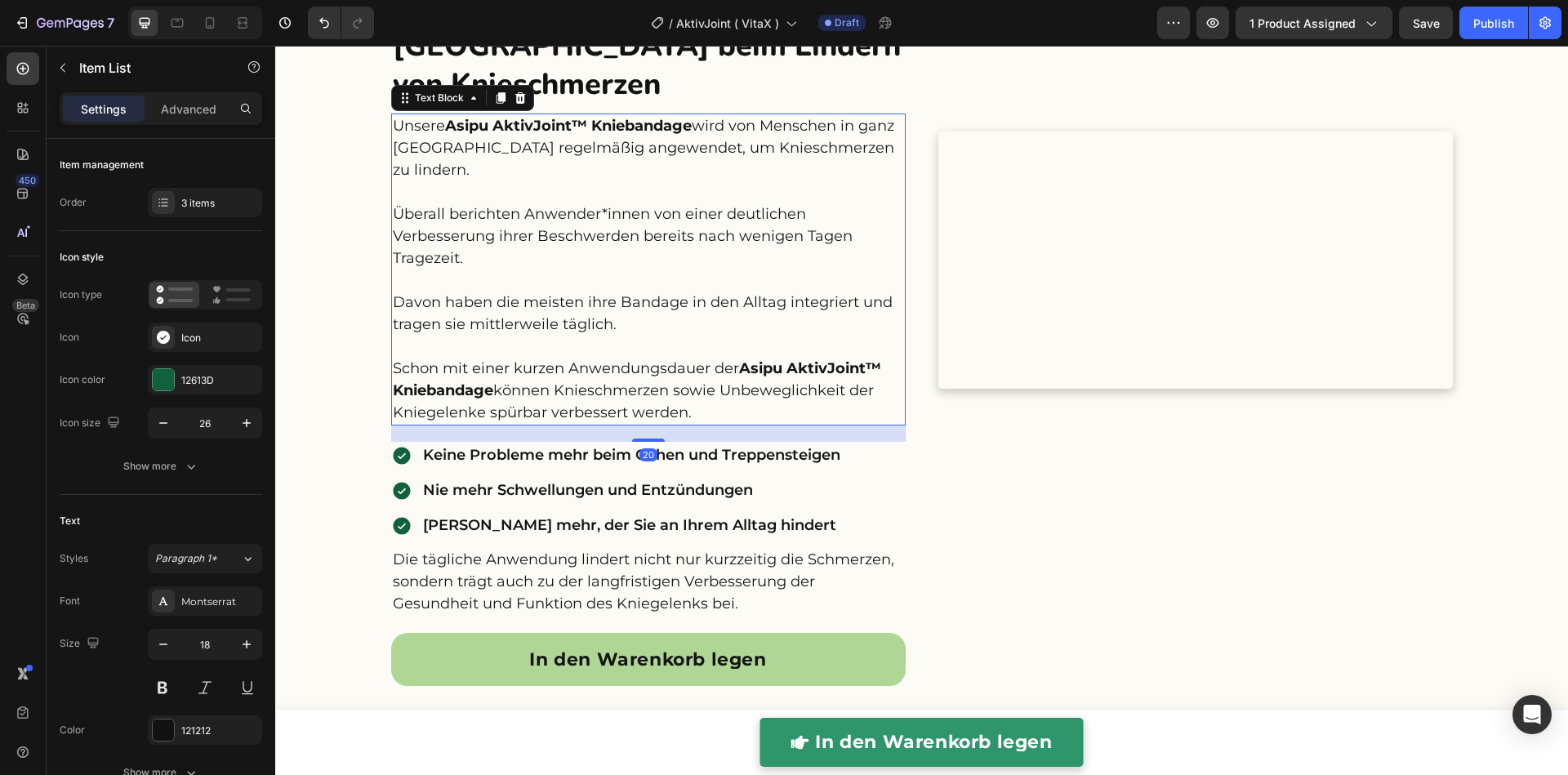
drag, startPoint x: 402, startPoint y: 365, endPoint x: 424, endPoint y: 373, distance: 23.4
click at [405, 368] on p "Unsere Asipu AktivJoint™ Kniebandage wird von Menschen in ganz Deutschland rege…" at bounding box center [648, 269] width 511 height 308
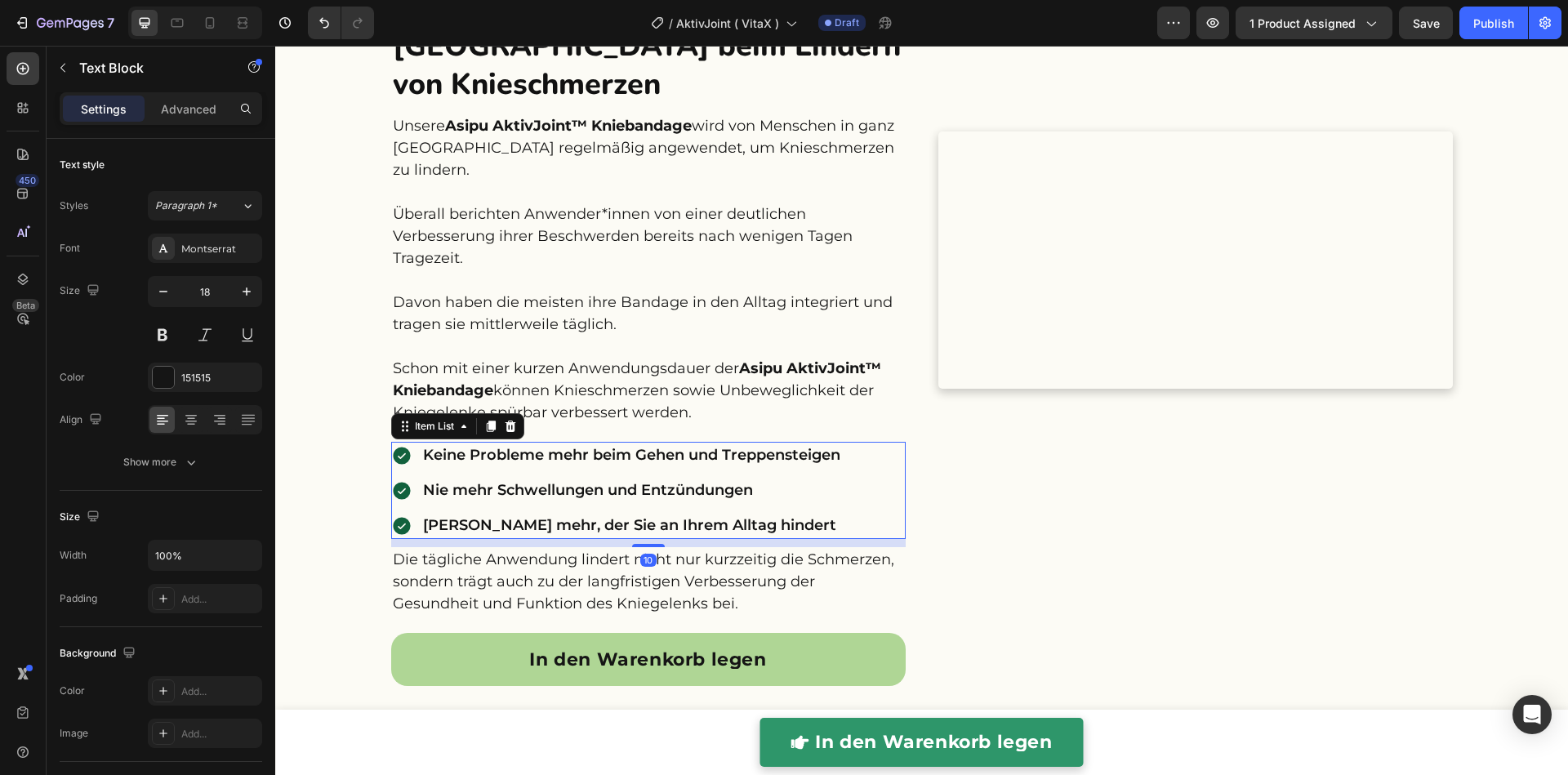
click at [439, 469] on div "Keine Probleme mehr beim Gehen und Treppensteigen Nie mehr Schwellungen und Ent…" at bounding box center [616, 490] width 451 height 97
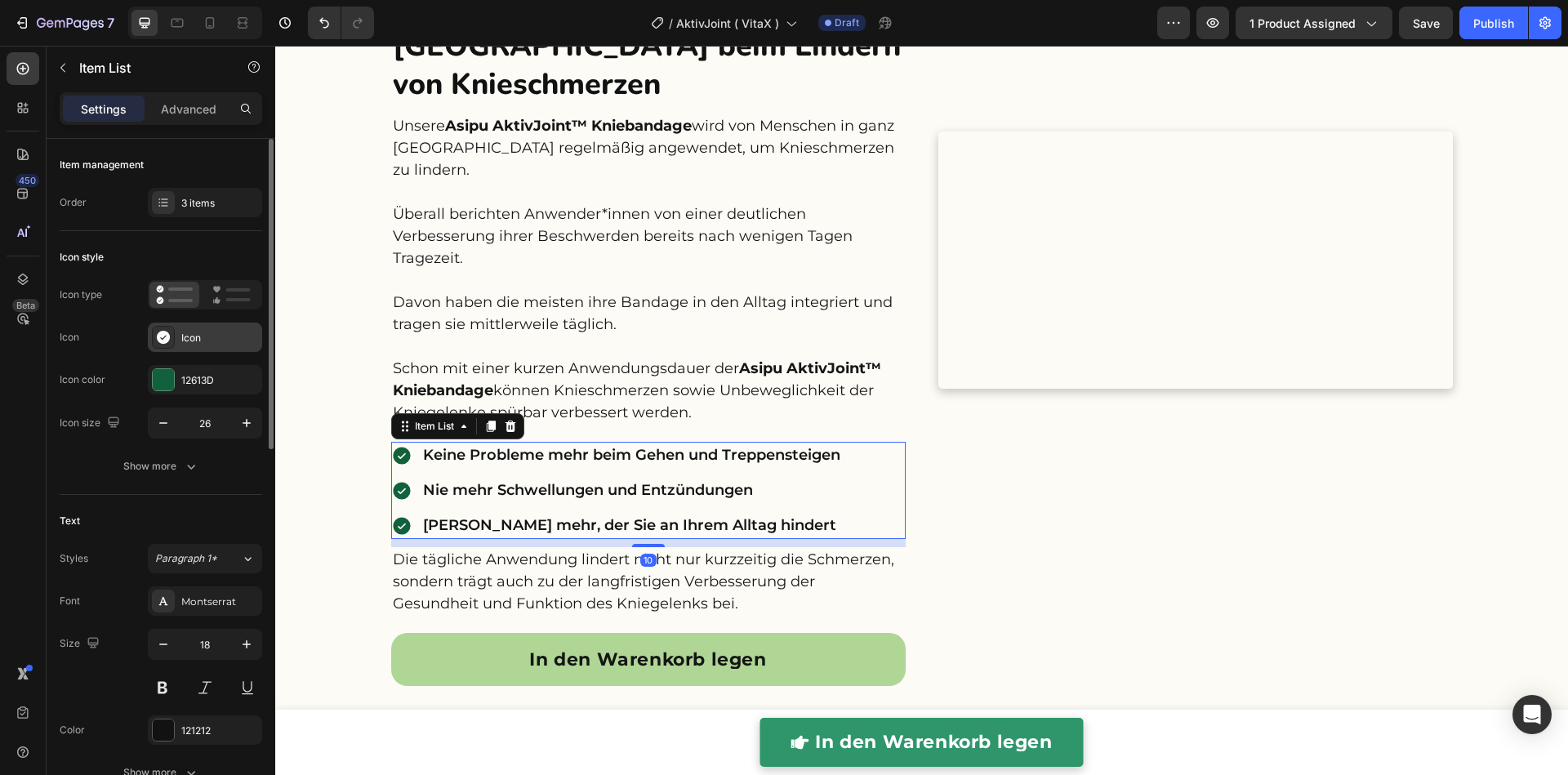
click at [184, 329] on div "Icon" at bounding box center [205, 337] width 114 height 29
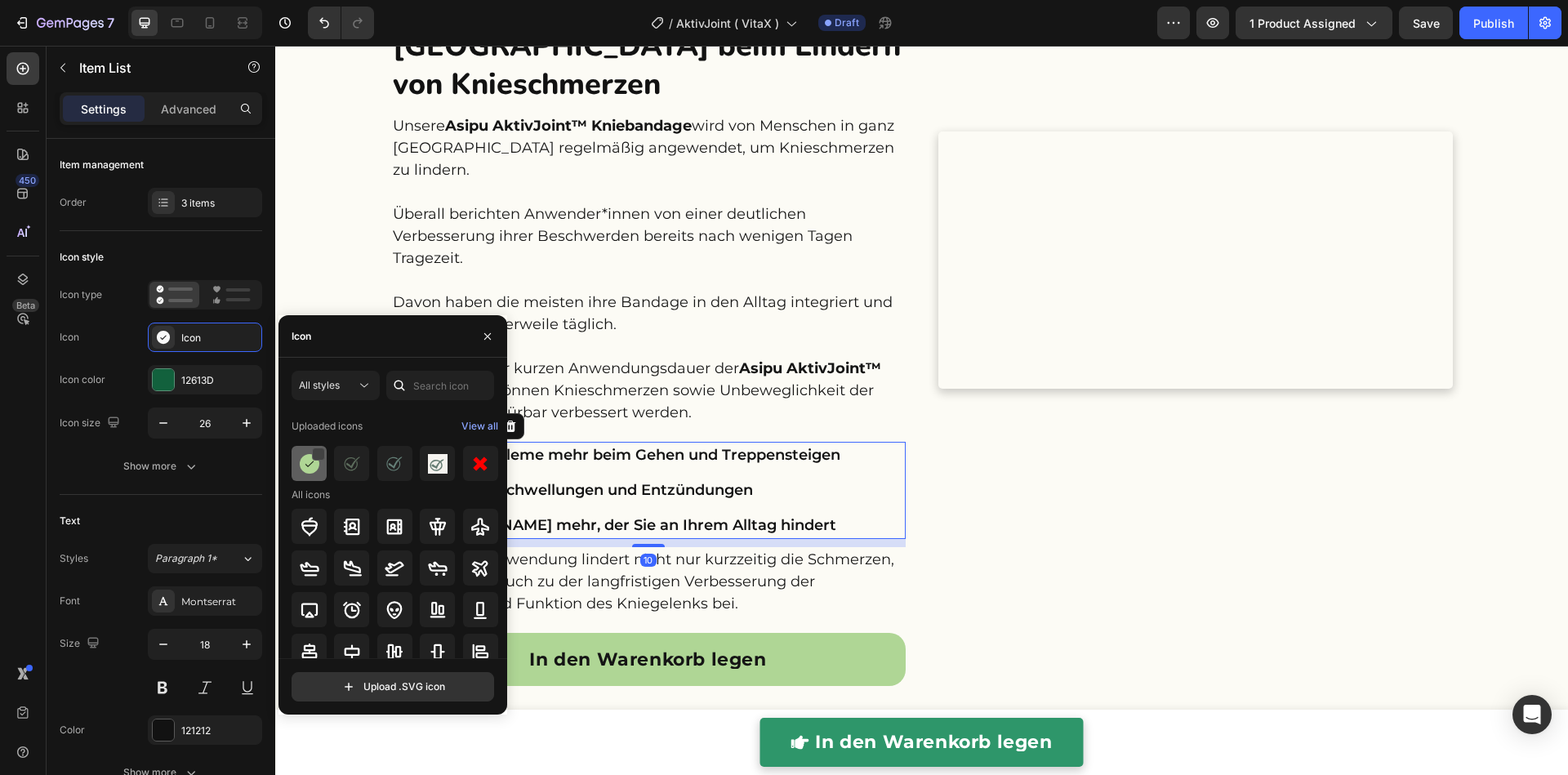
click at [319, 459] on div at bounding box center [318, 453] width 13 height 13
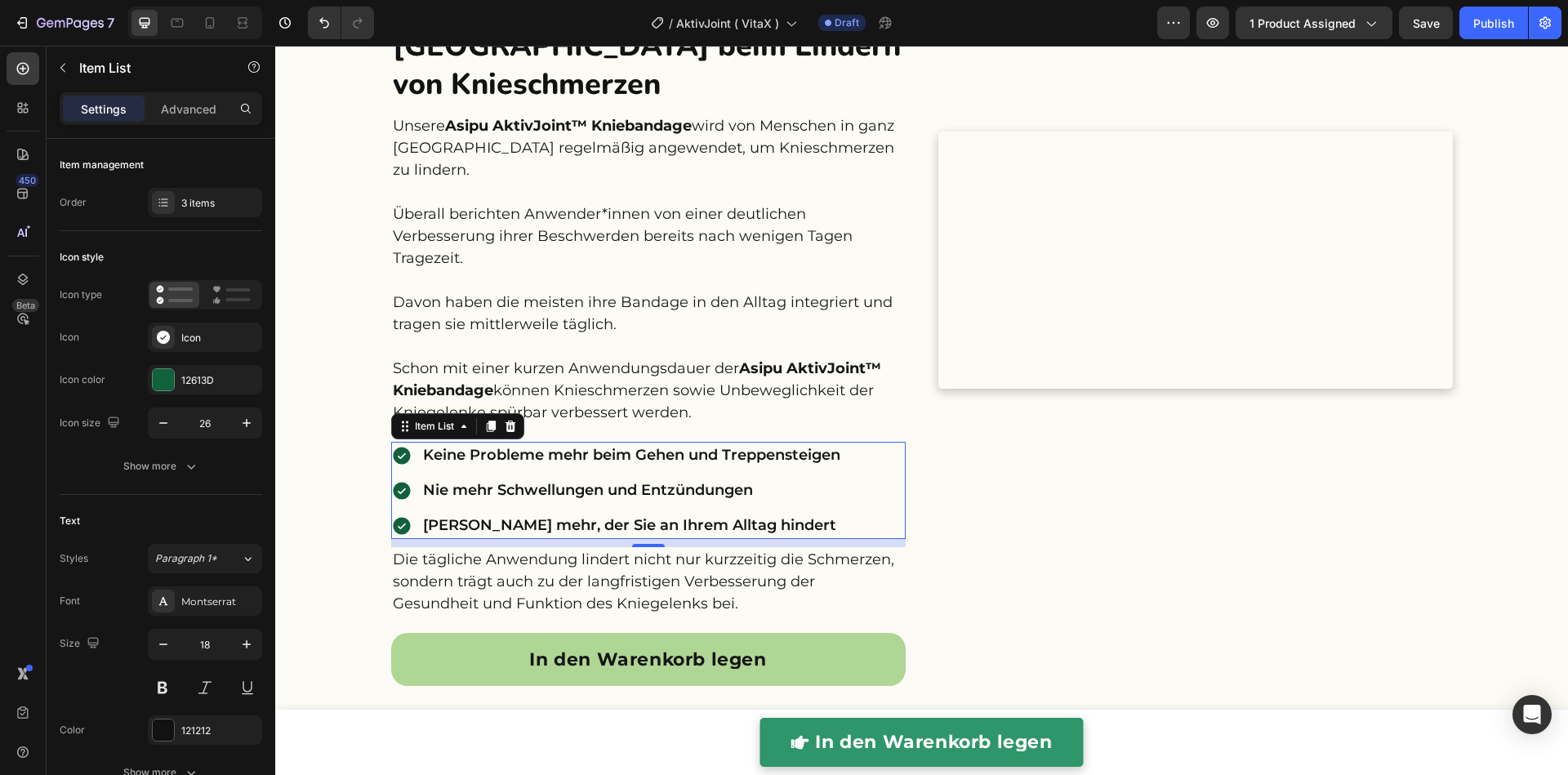
click at [642, 529] on p "[PERSON_NAME] mehr, der Sie an Ihrem Alltag hindert" at bounding box center [632, 524] width 417 height 22
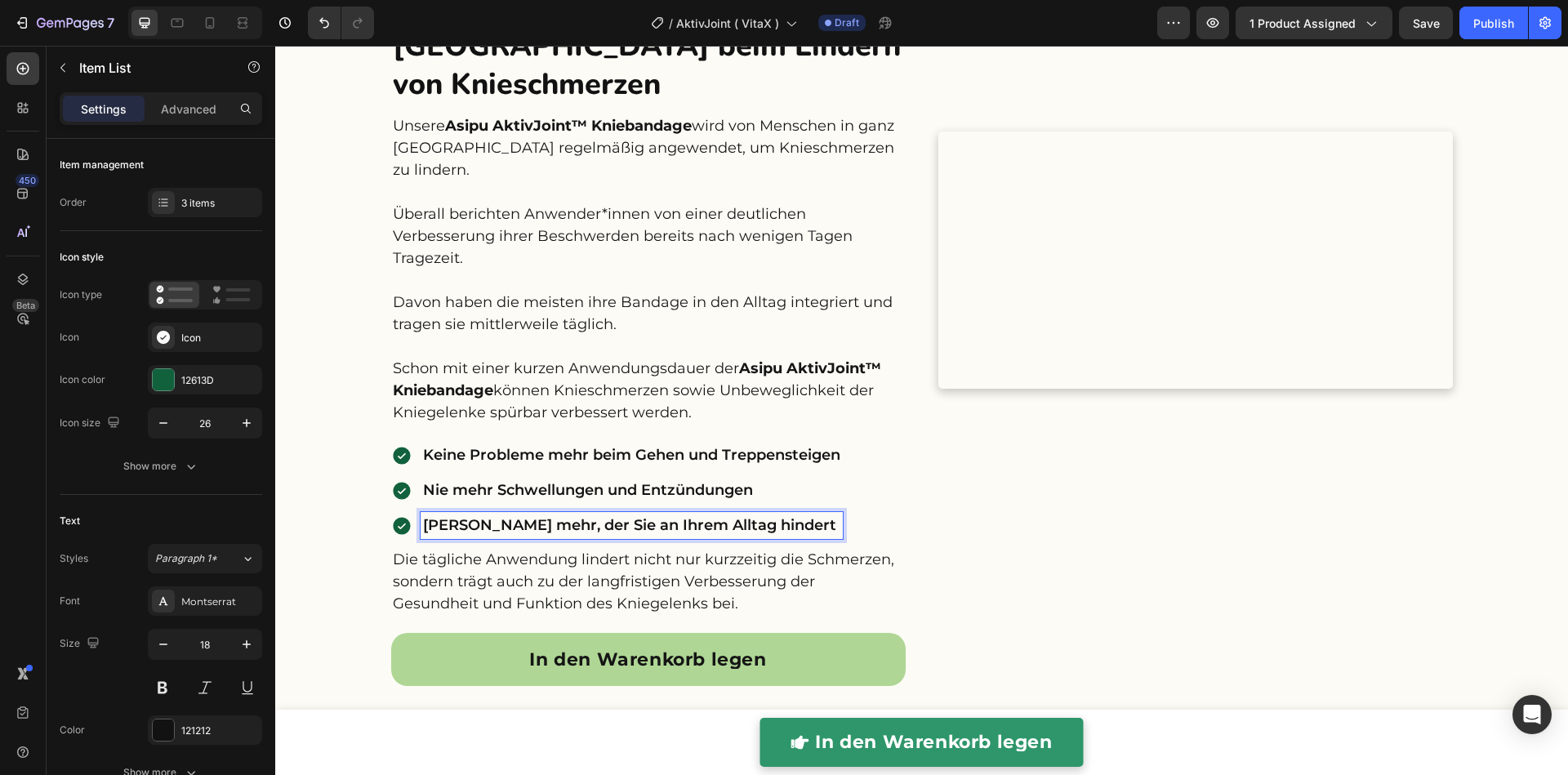
click at [395, 490] on icon at bounding box center [402, 491] width 18 height 18
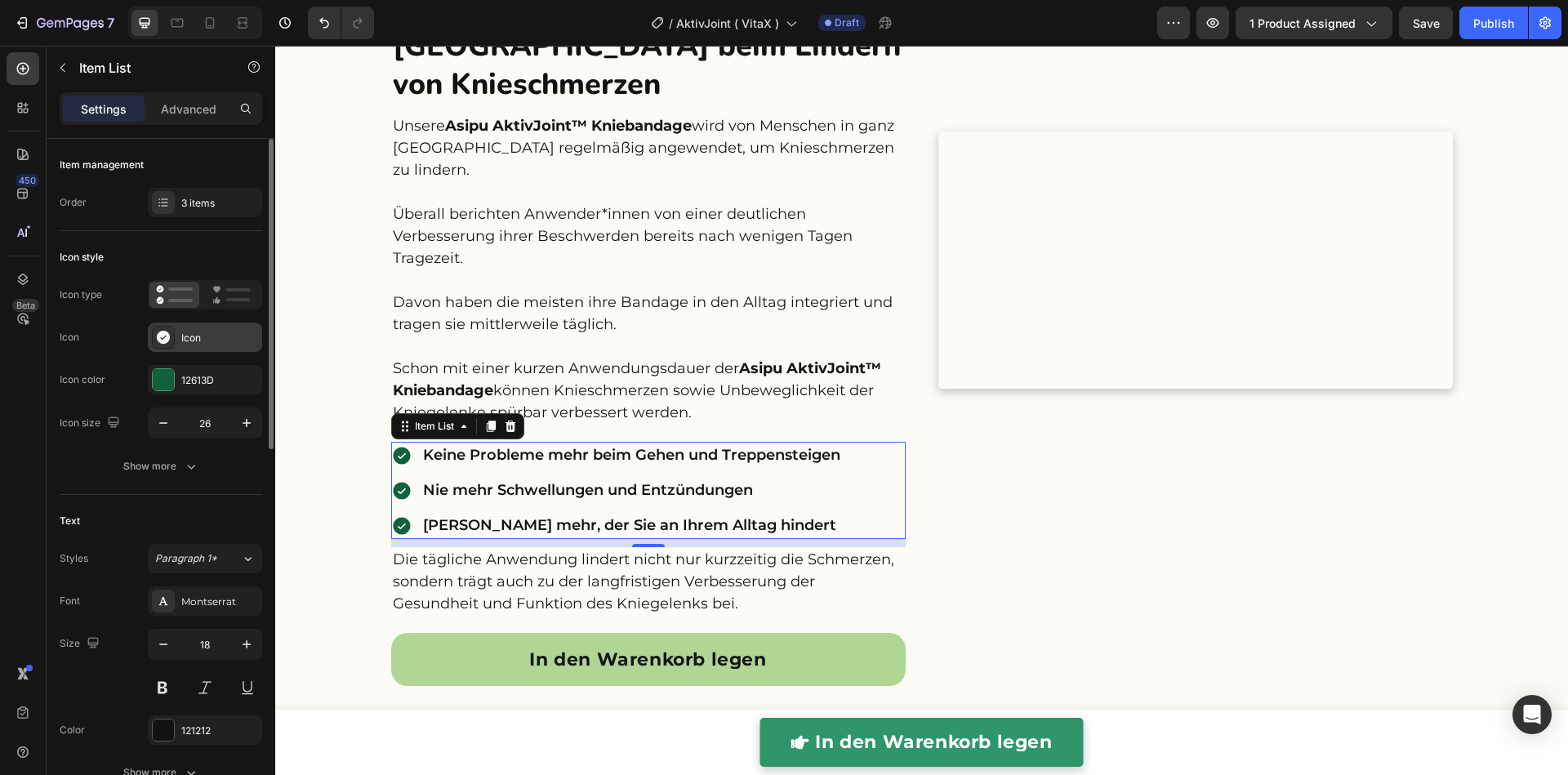
click at [207, 349] on div "Icon" at bounding box center [205, 337] width 114 height 29
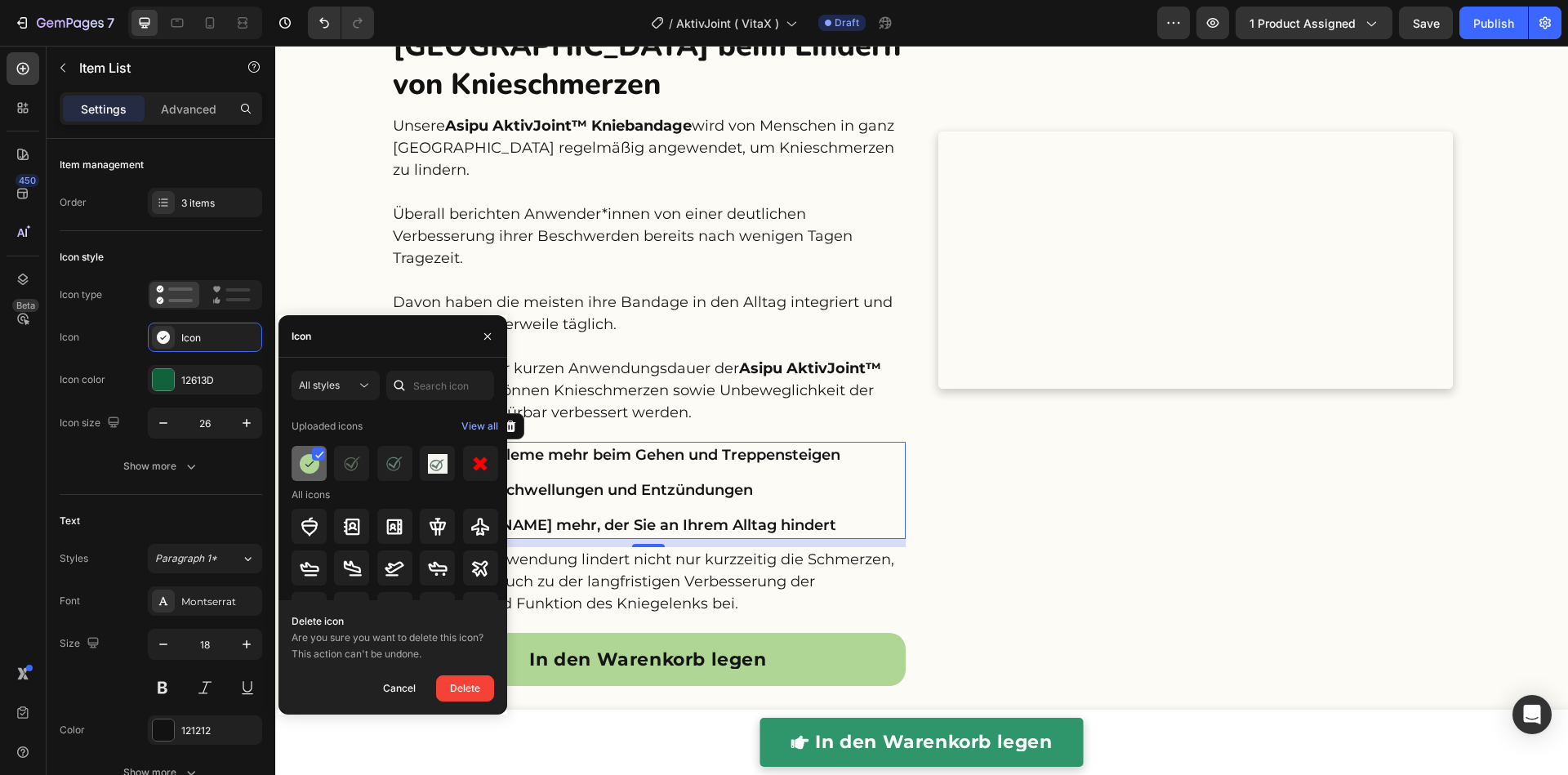
click at [308, 458] on img at bounding box center [309, 464] width 20 height 19
click at [309, 465] on img at bounding box center [309, 464] width 20 height 19
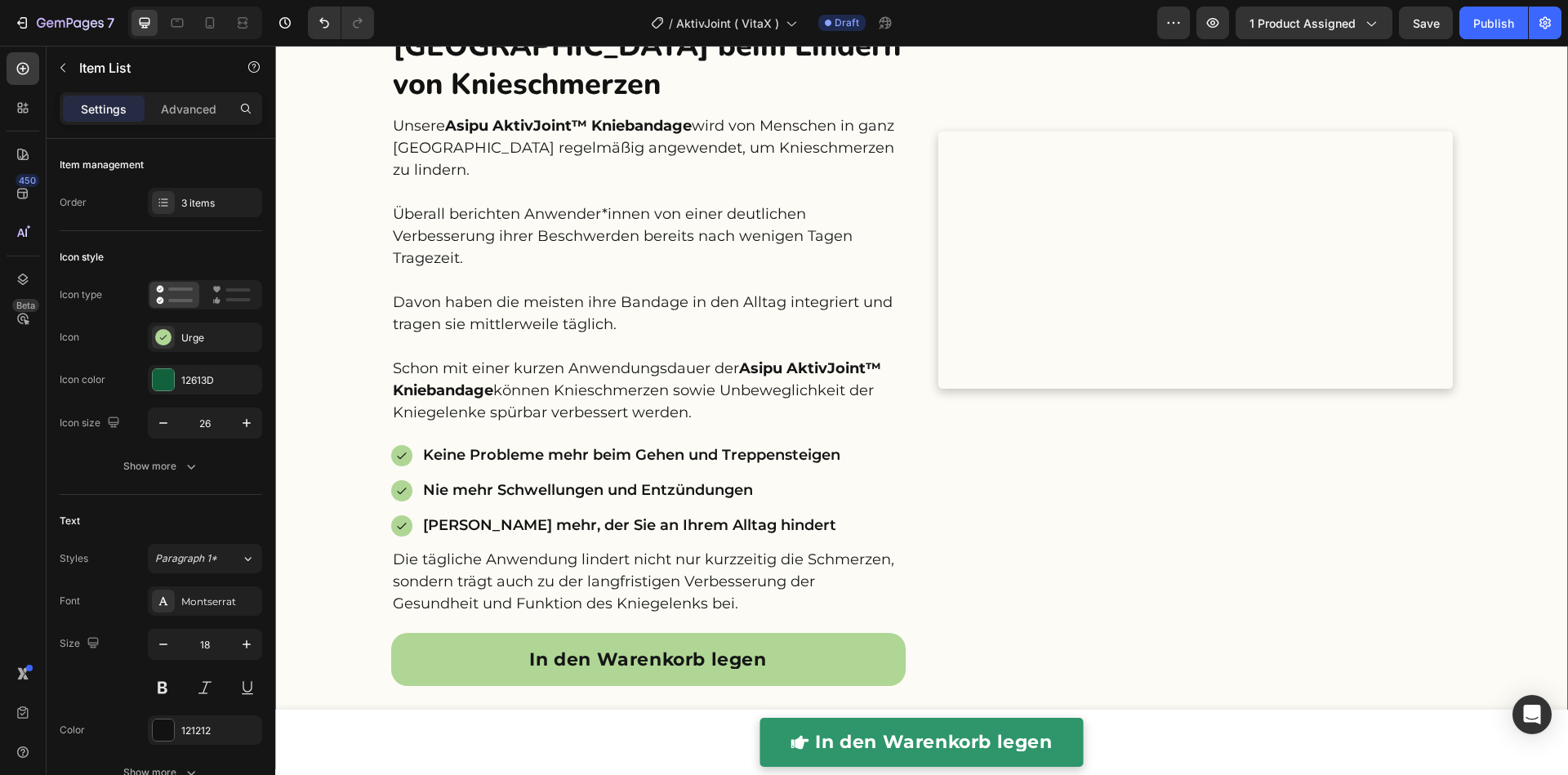
click at [356, 478] on div "Asipu AktivJoint™ hilft in ganz Deutschland beim Lindern von Knieschmerzen Head…" at bounding box center [921, 365] width 1292 height 755
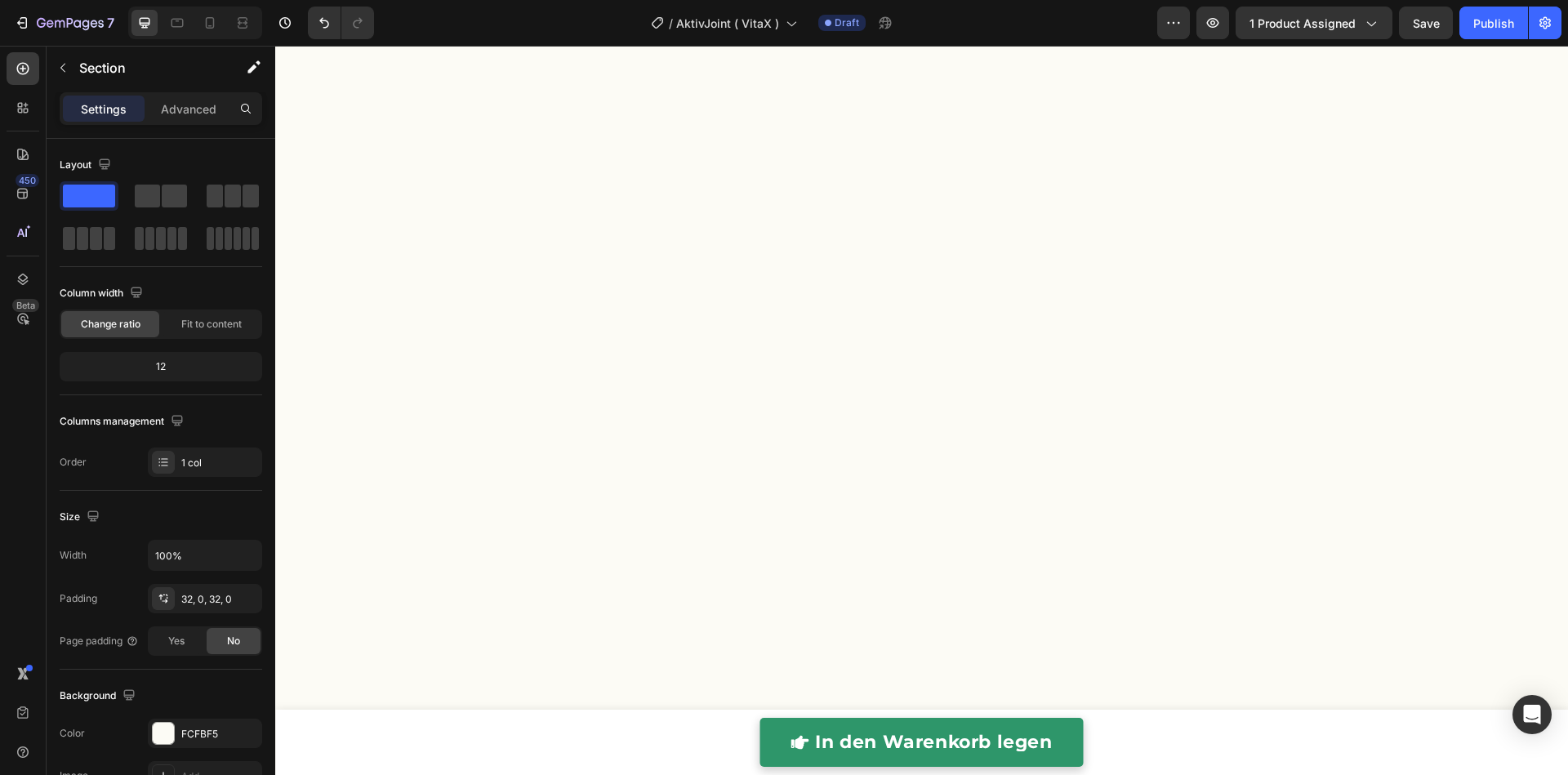
scroll to position [3577, 0]
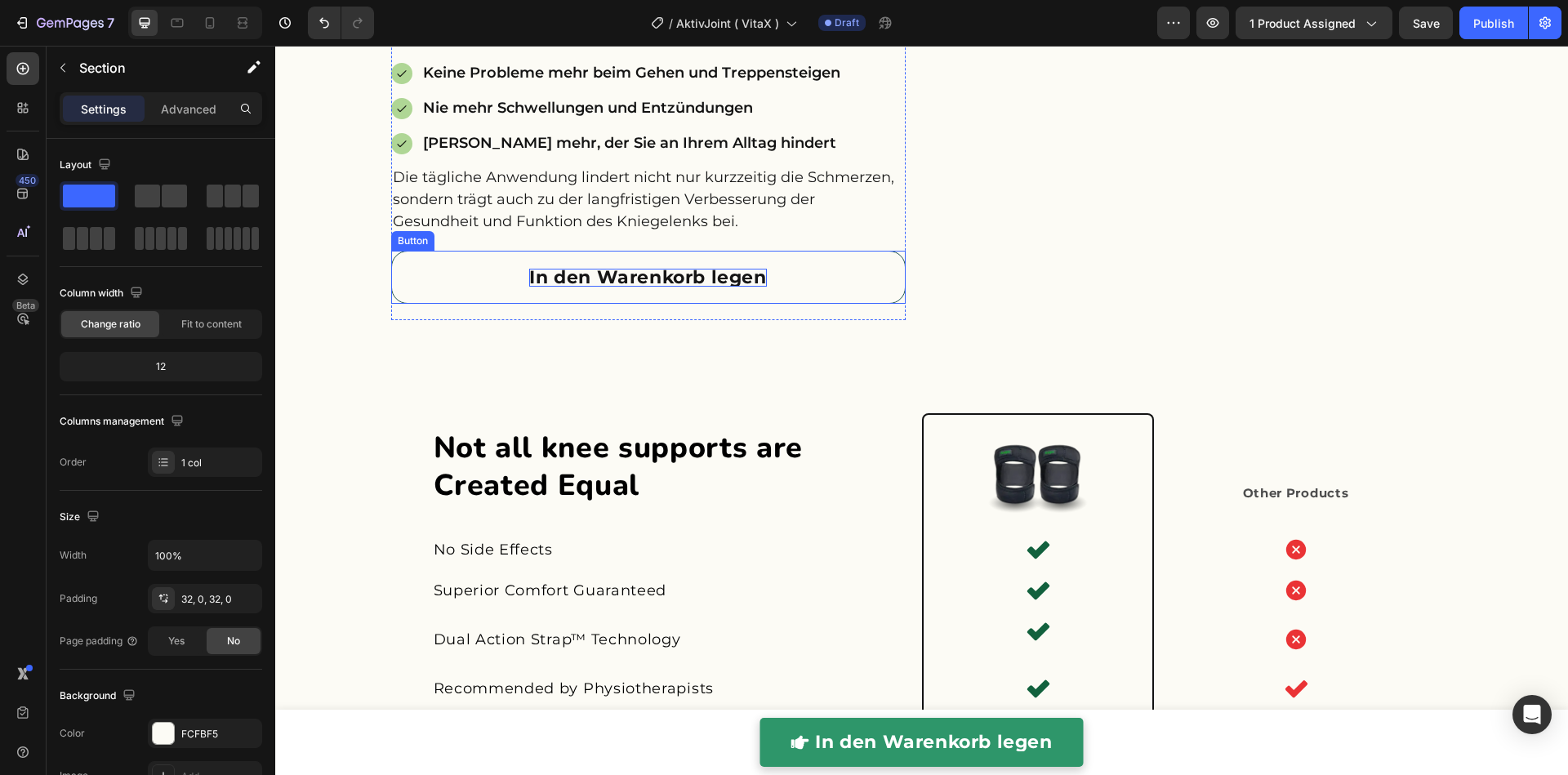
click at [592, 273] on p "In den Warenkorb legen" at bounding box center [647, 277] width 237 height 18
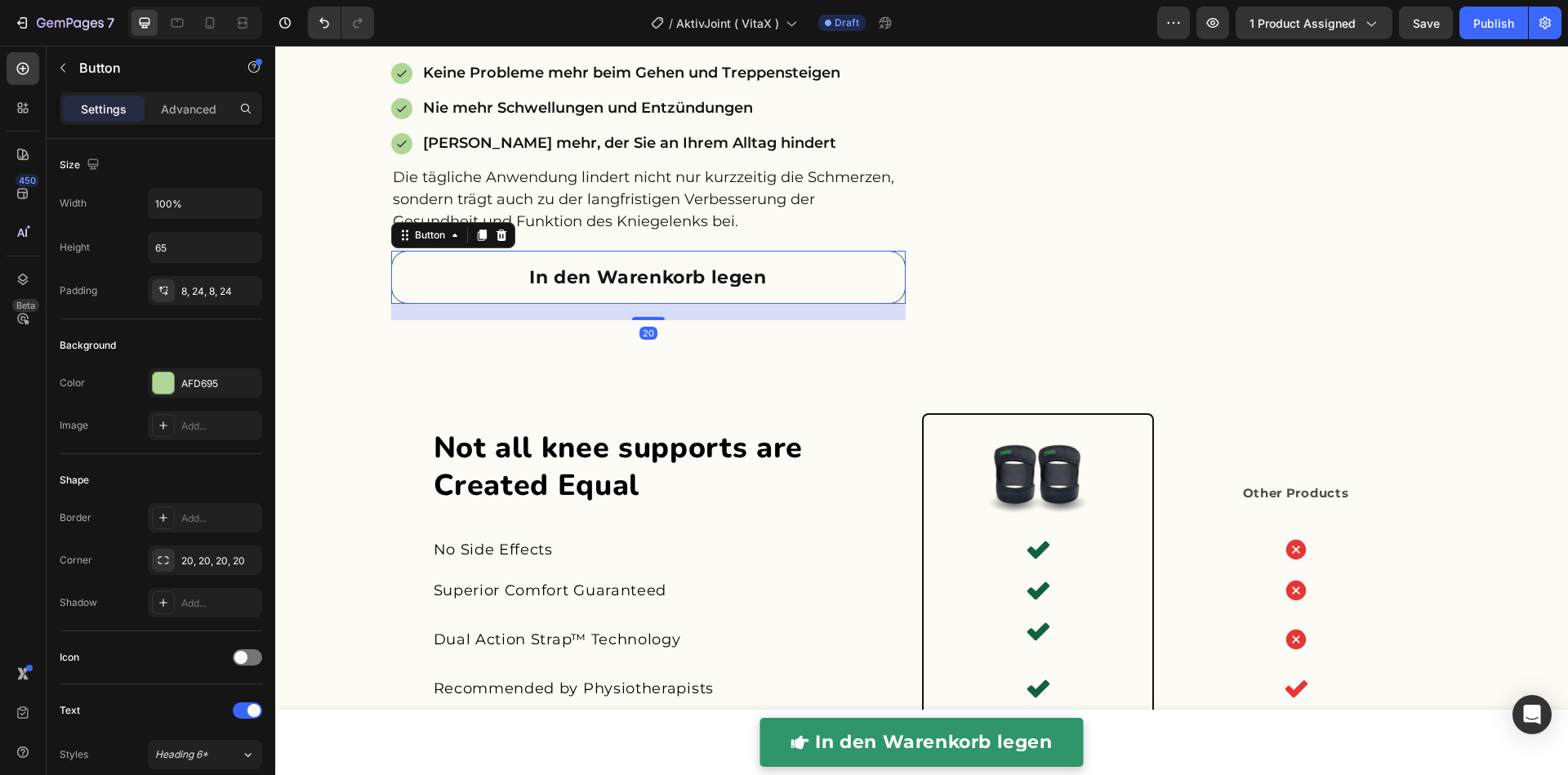
drag, startPoint x: 466, startPoint y: 226, endPoint x: 460, endPoint y: 249, distance: 23.8
click at [475, 228] on icon at bounding box center [481, 234] width 13 height 13
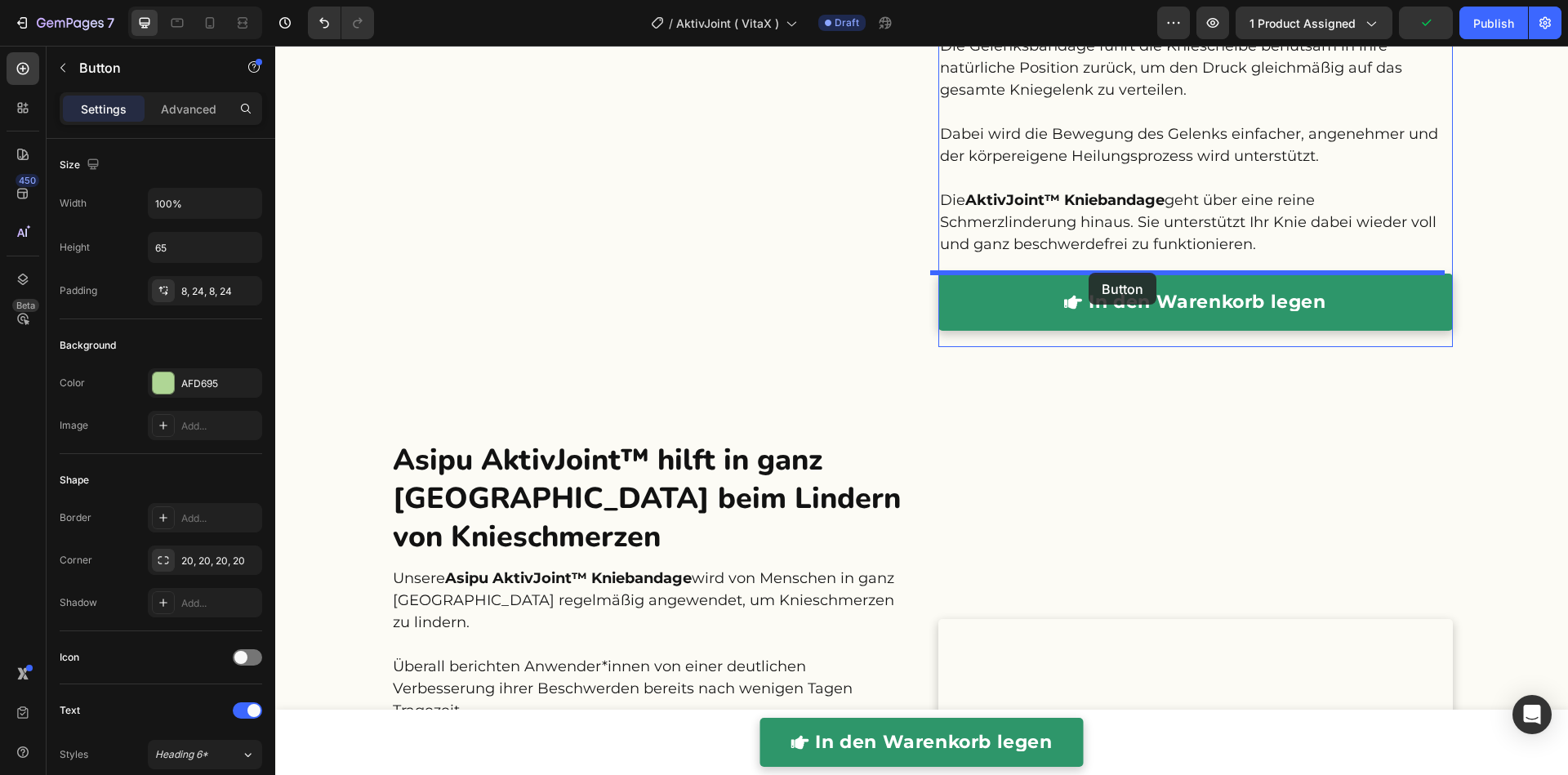
drag, startPoint x: 642, startPoint y: 303, endPoint x: 1089, endPoint y: 274, distance: 447.9
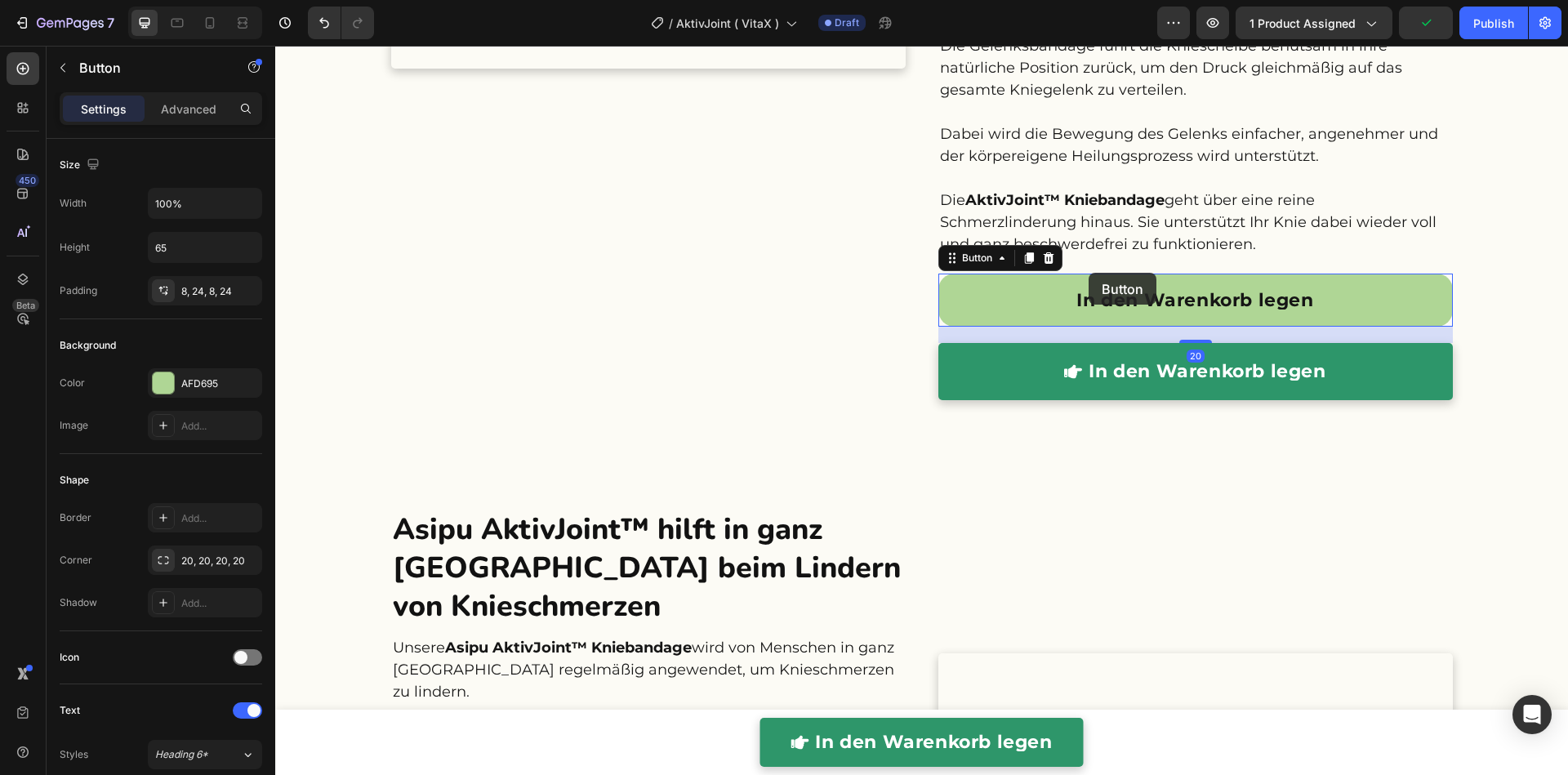
scroll to position [2777, 0]
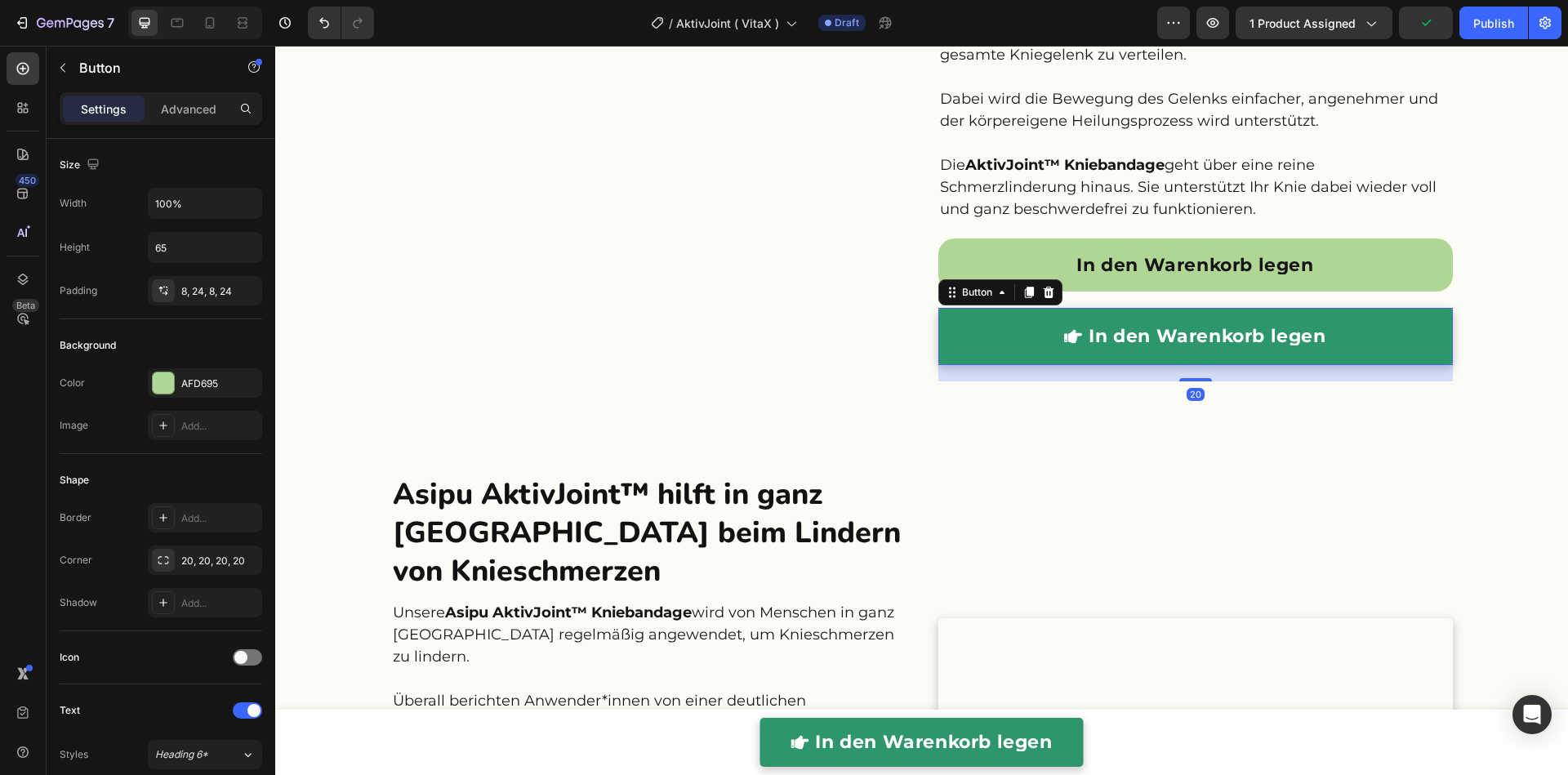
click at [990, 354] on link "In den Warenkorb legen" at bounding box center [1195, 336] width 514 height 58
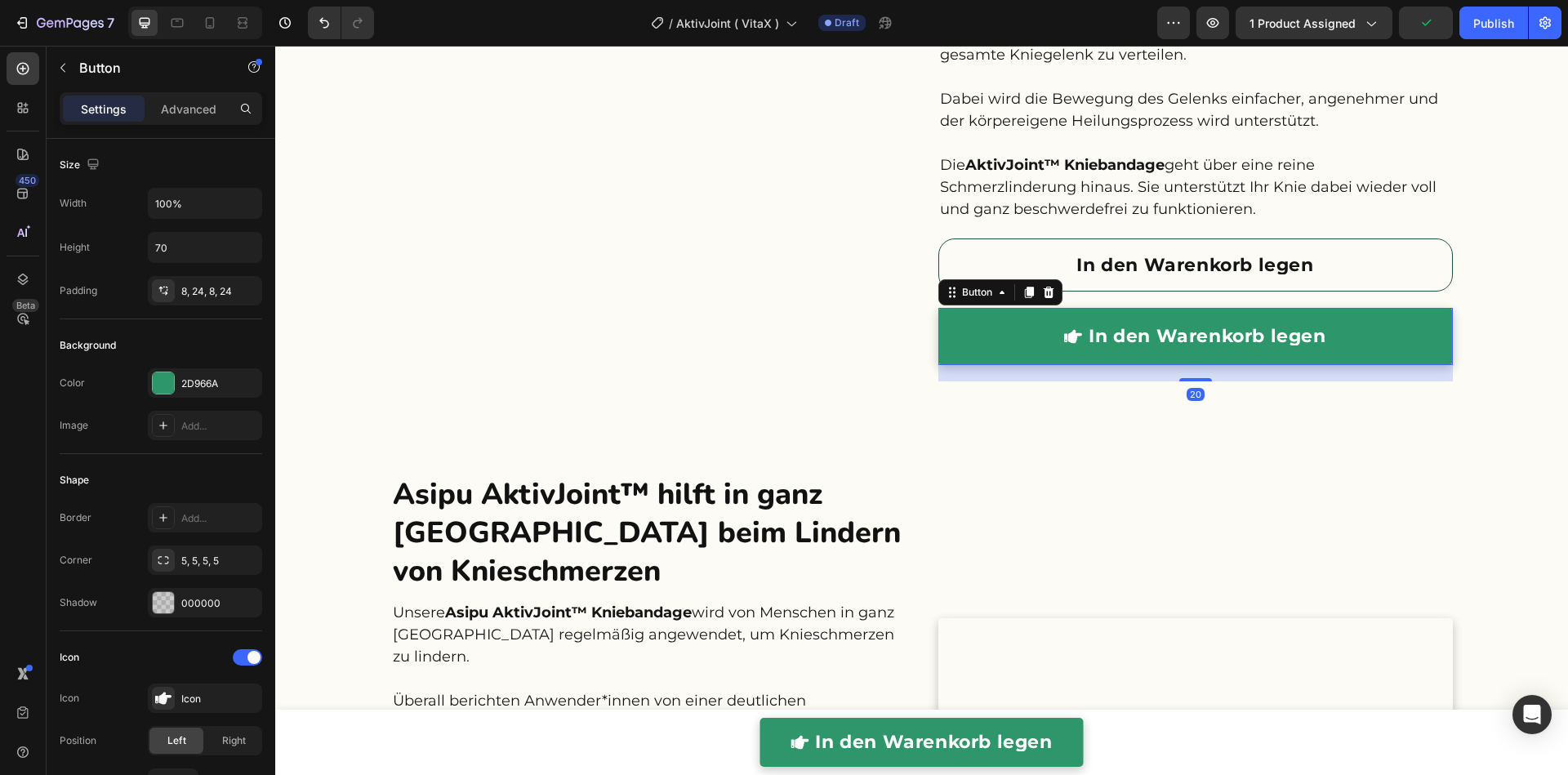
click at [1042, 294] on icon at bounding box center [1047, 292] width 11 height 12
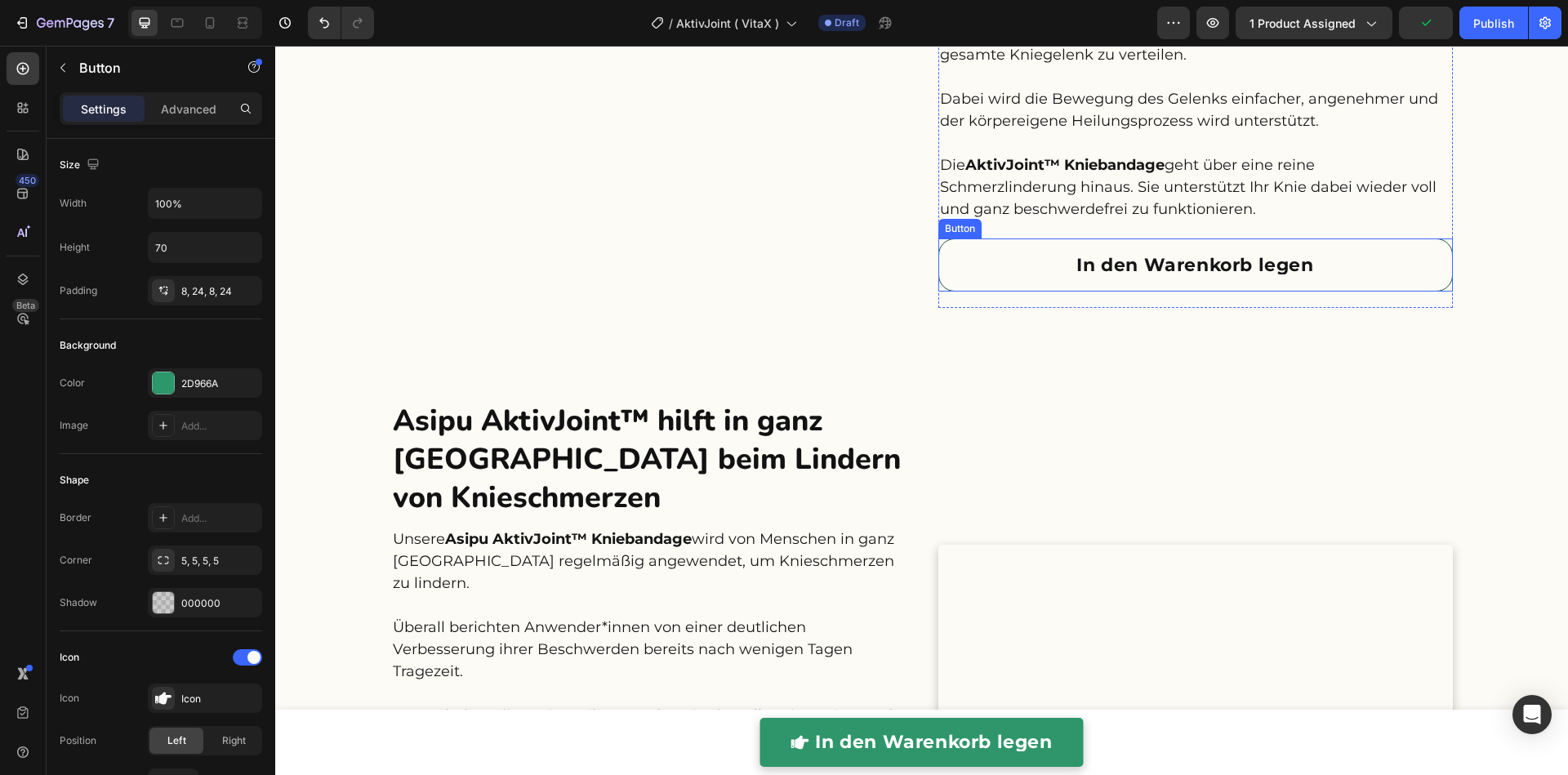
scroll to position [2741, 0]
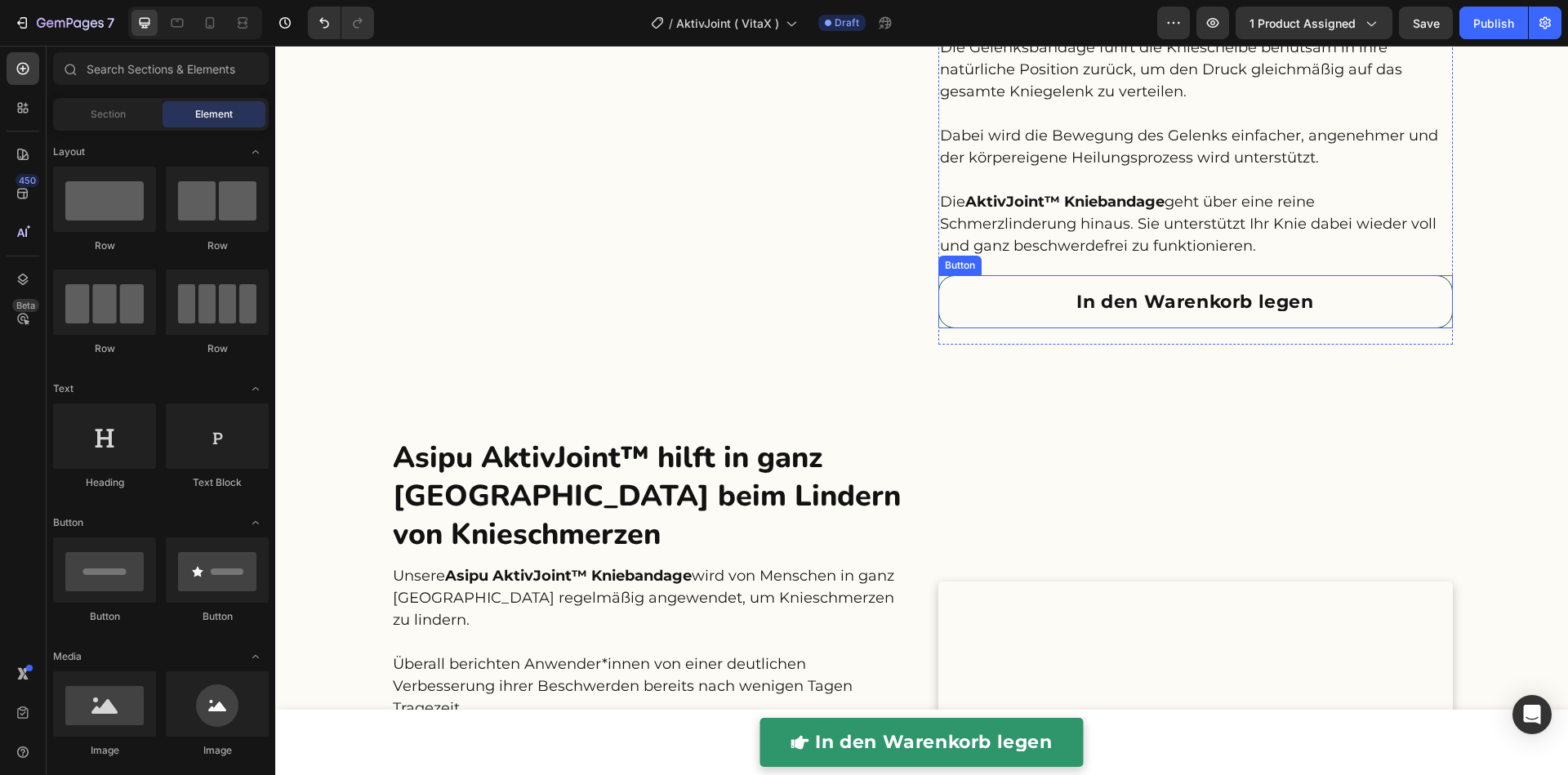
click at [1000, 308] on link "In den Warenkorb legen" at bounding box center [1195, 301] width 514 height 53
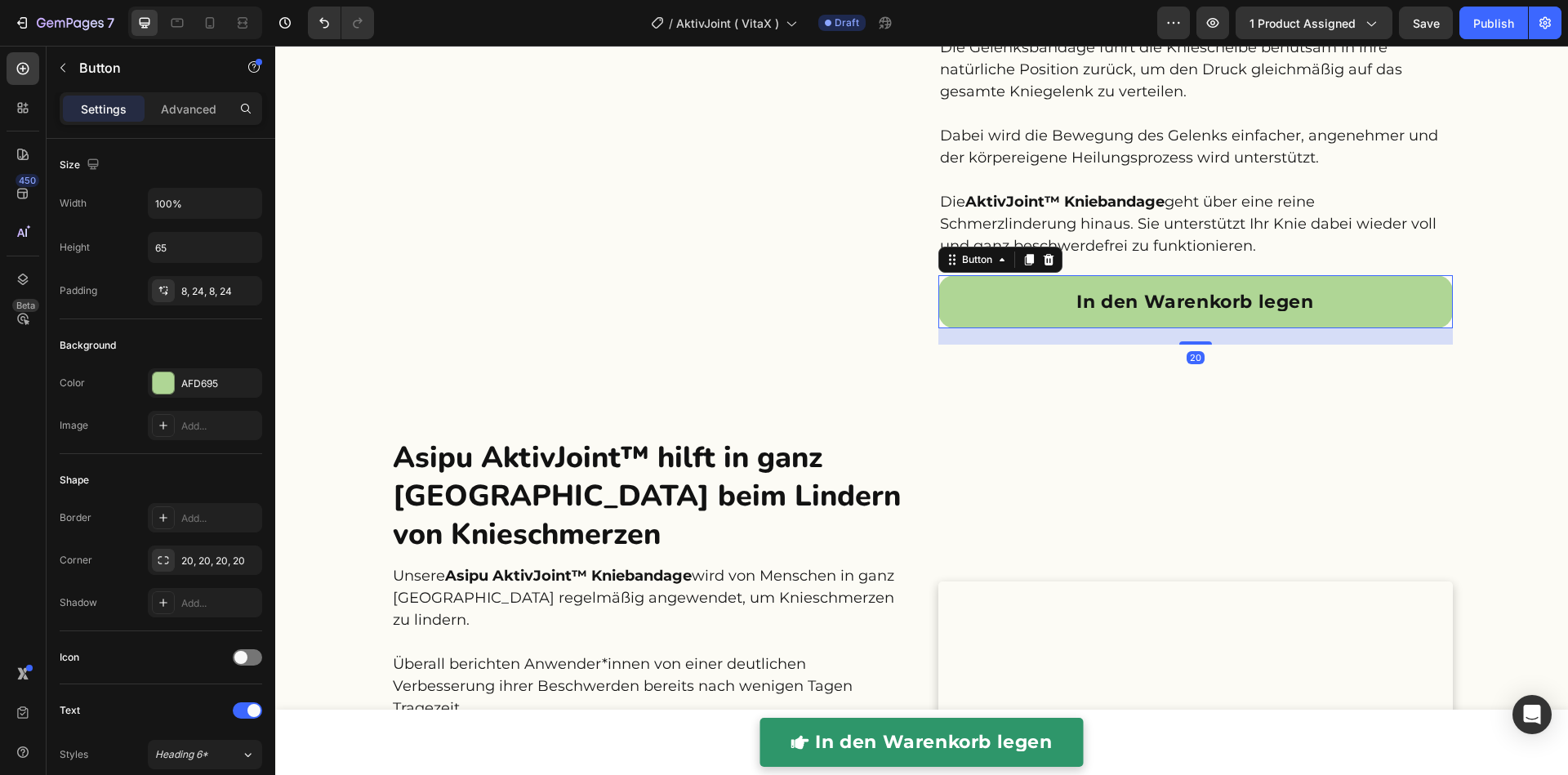
drag, startPoint x: 1023, startPoint y: 258, endPoint x: 1009, endPoint y: 294, distance: 38.6
click at [1024, 262] on icon at bounding box center [1028, 259] width 9 height 12
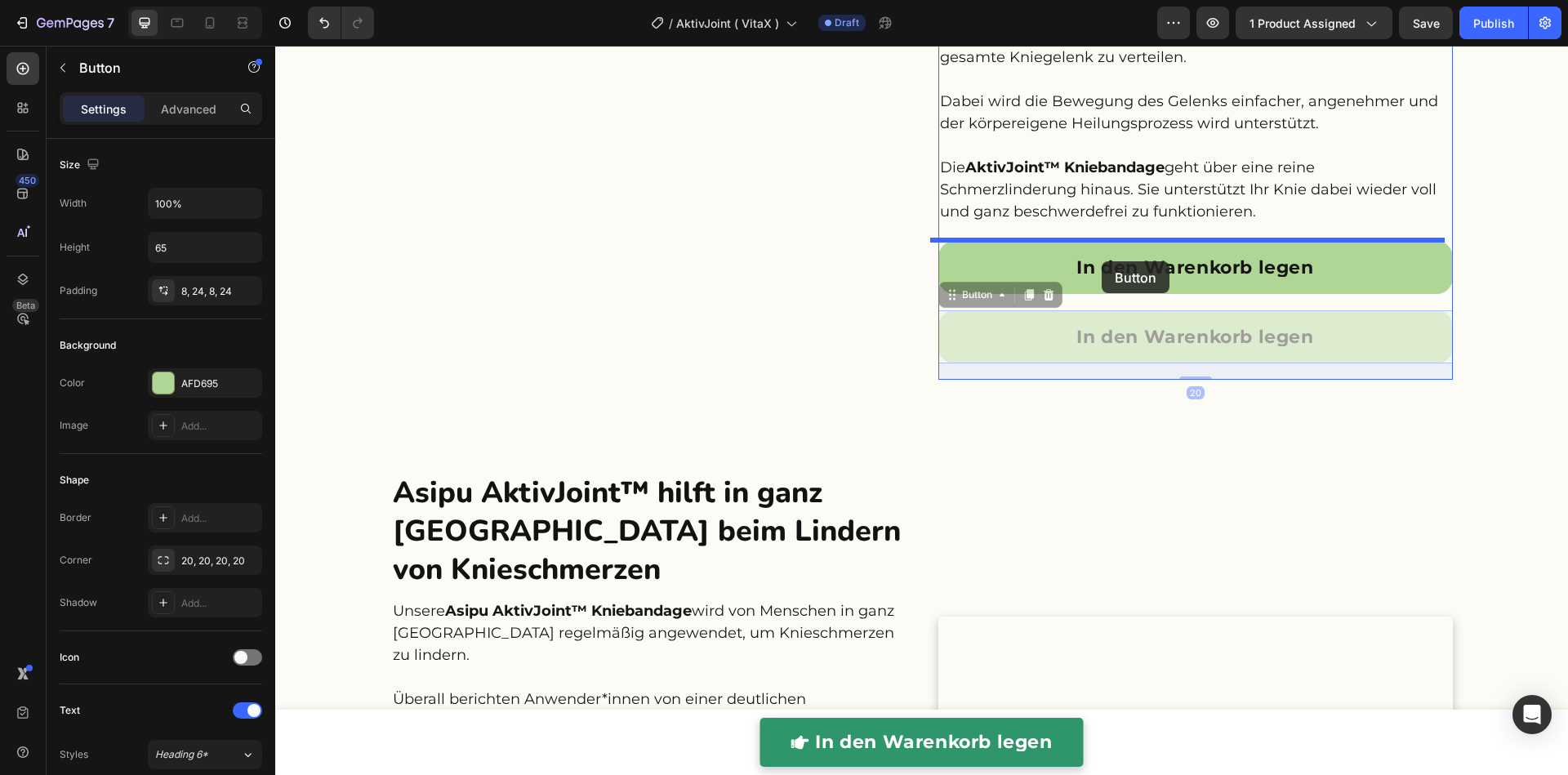
scroll to position [1879, 0]
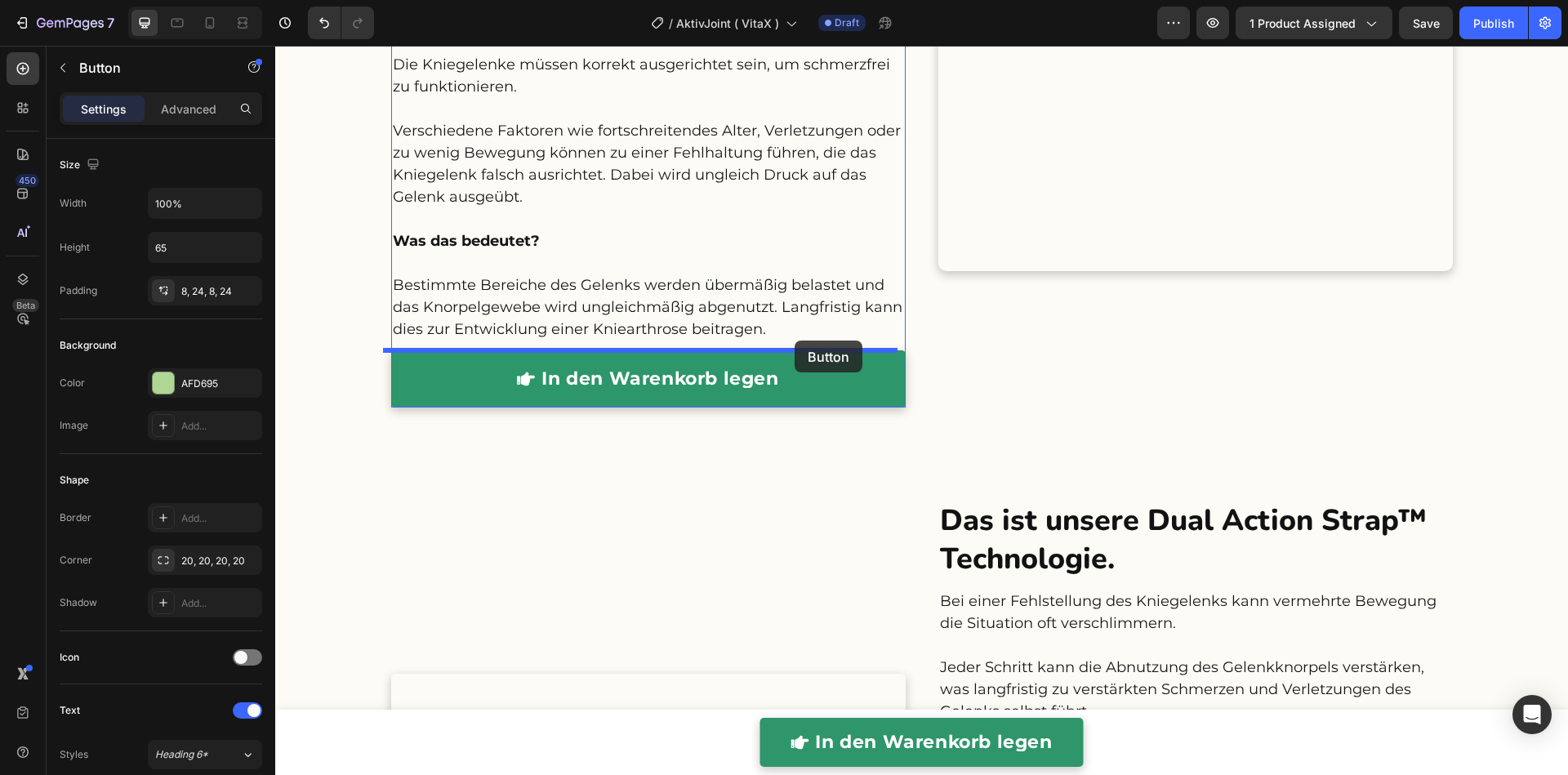
drag, startPoint x: 965, startPoint y: 295, endPoint x: 795, endPoint y: 340, distance: 175.9
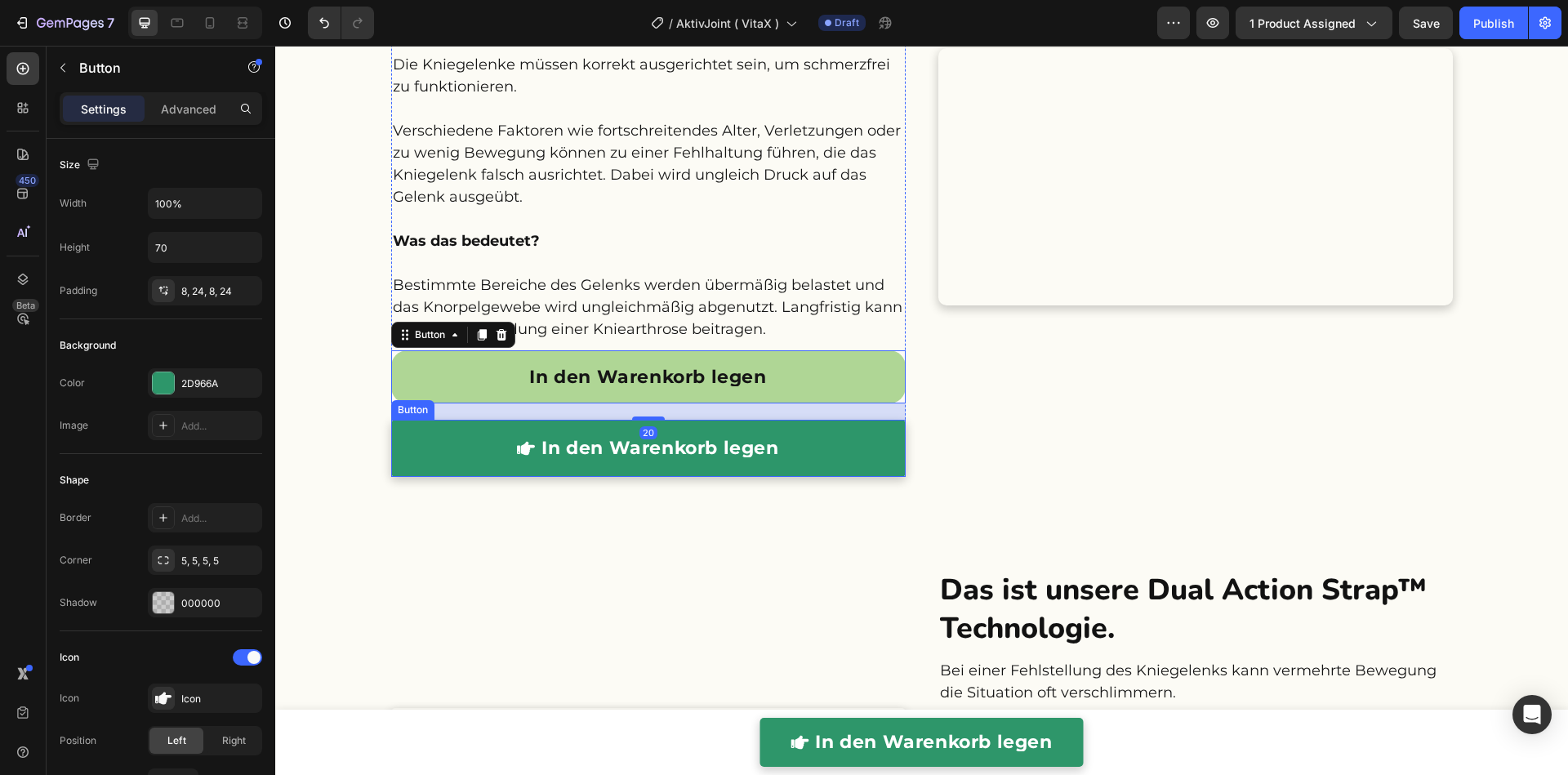
drag, startPoint x: 454, startPoint y: 434, endPoint x: 469, endPoint y: 428, distance: 16.2
click at [454, 434] on link "In den Warenkorb legen" at bounding box center [647, 447] width 514 height 58
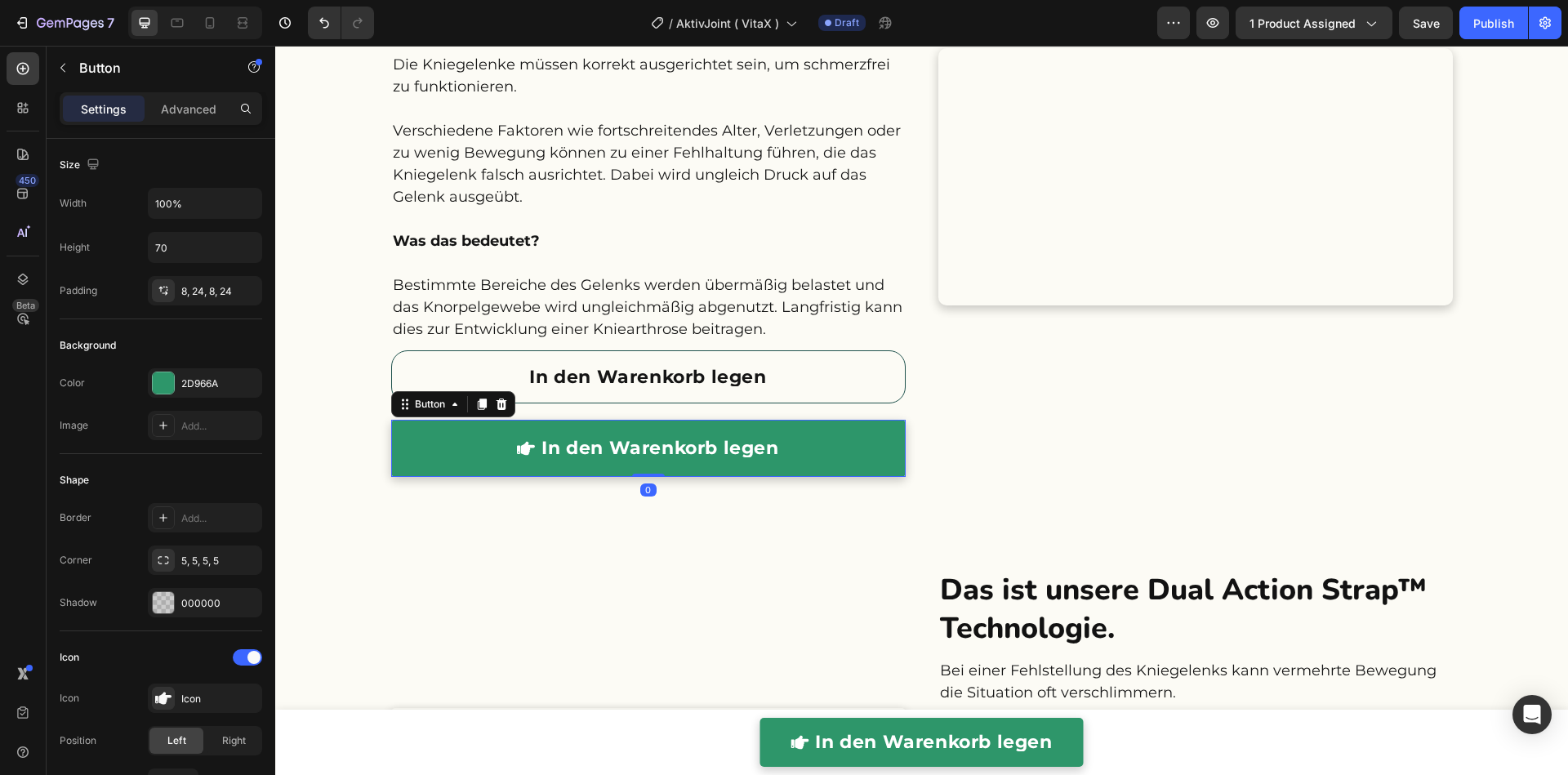
drag, startPoint x: 488, startPoint y: 407, endPoint x: 501, endPoint y: 374, distance: 35.5
click at [494, 407] on icon at bounding box center [500, 404] width 13 height 13
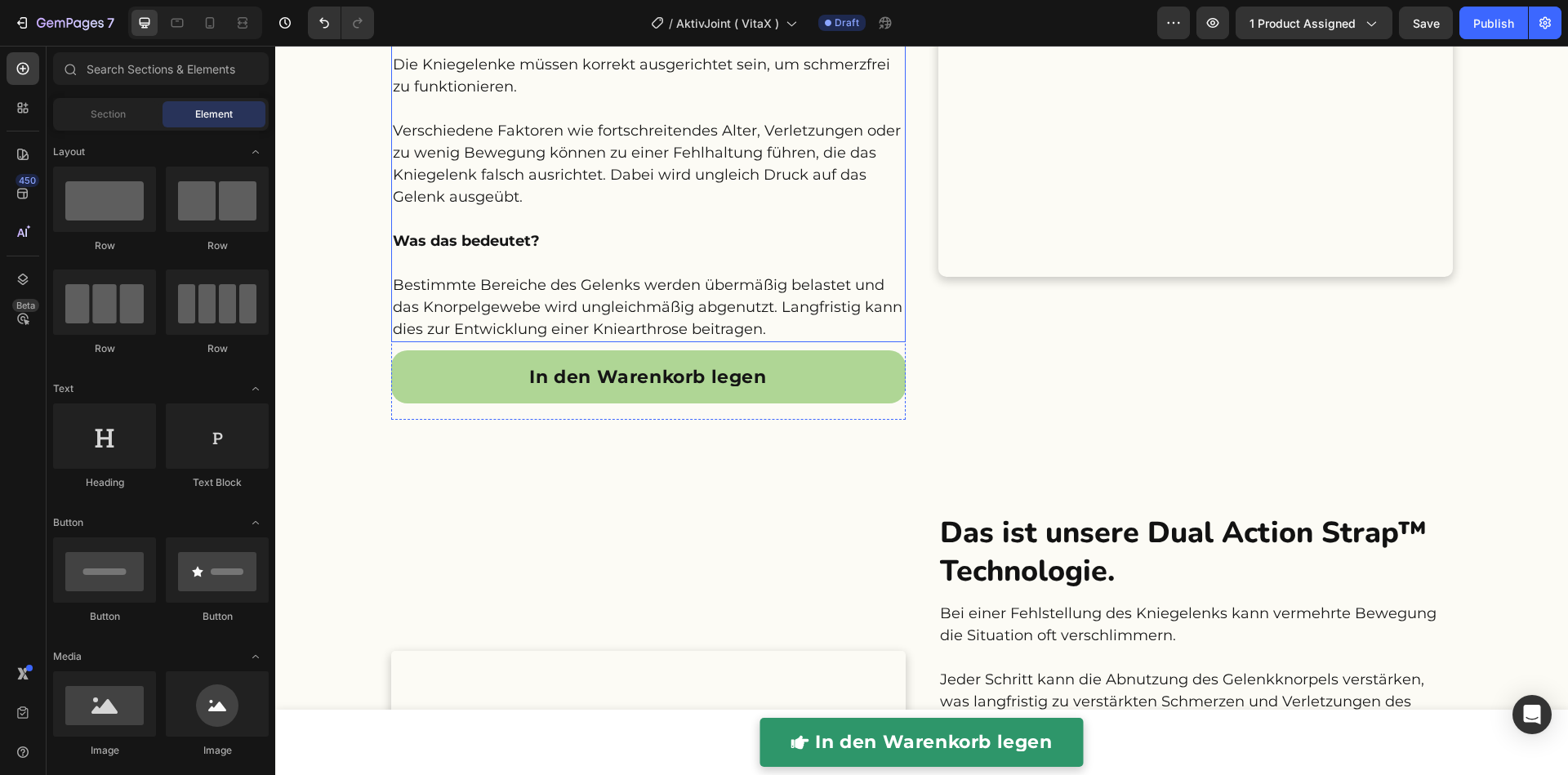
click at [564, 310] on p "Bestimmte Bereiche des Gelenks werden übermäßig belastet und das Knorpelgewebe …" at bounding box center [648, 307] width 511 height 66
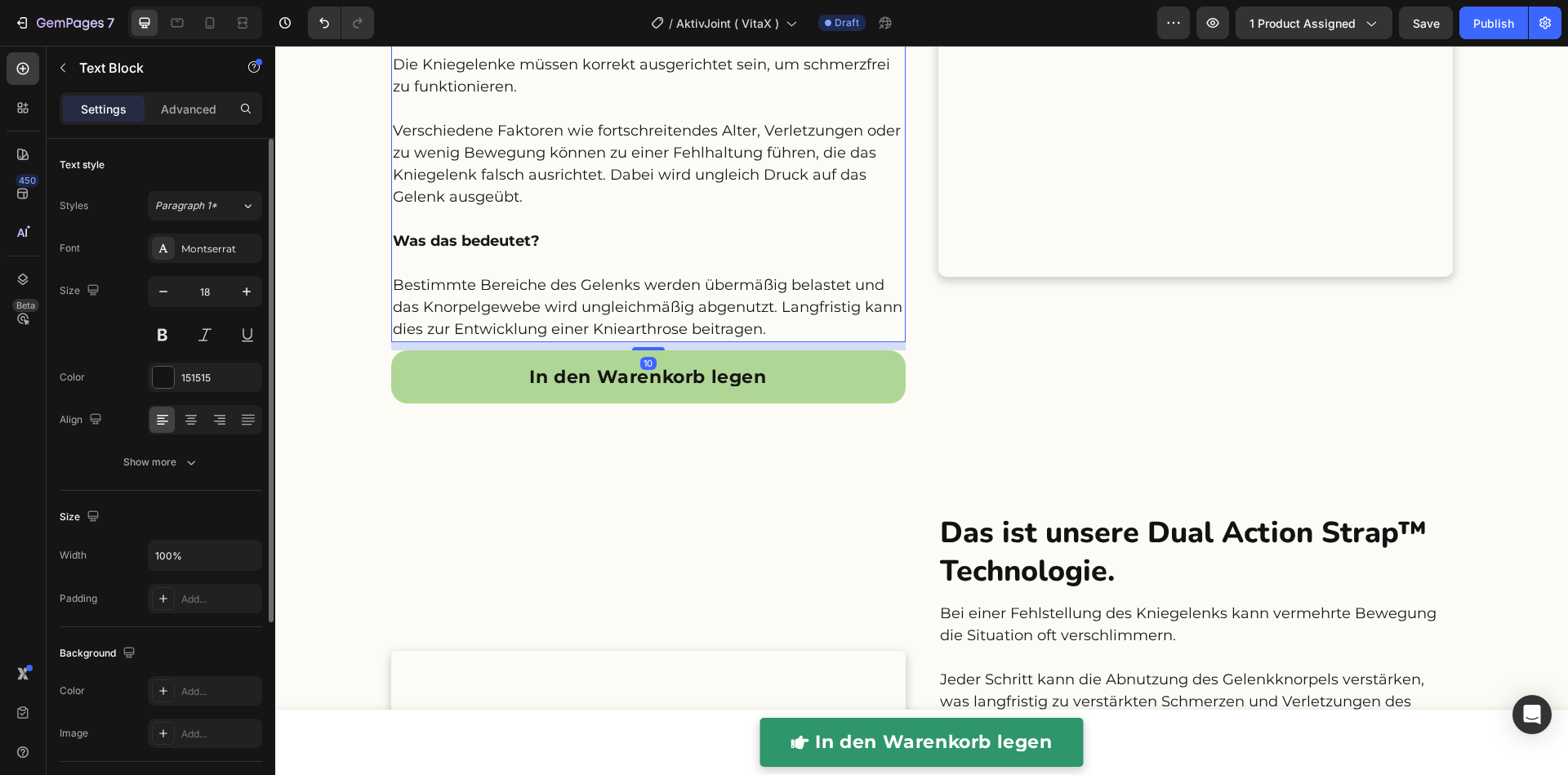
drag, startPoint x: 177, startPoint y: 95, endPoint x: 178, endPoint y: 159, distance: 64.0
click at [177, 97] on div "Advanced" at bounding box center [189, 108] width 82 height 26
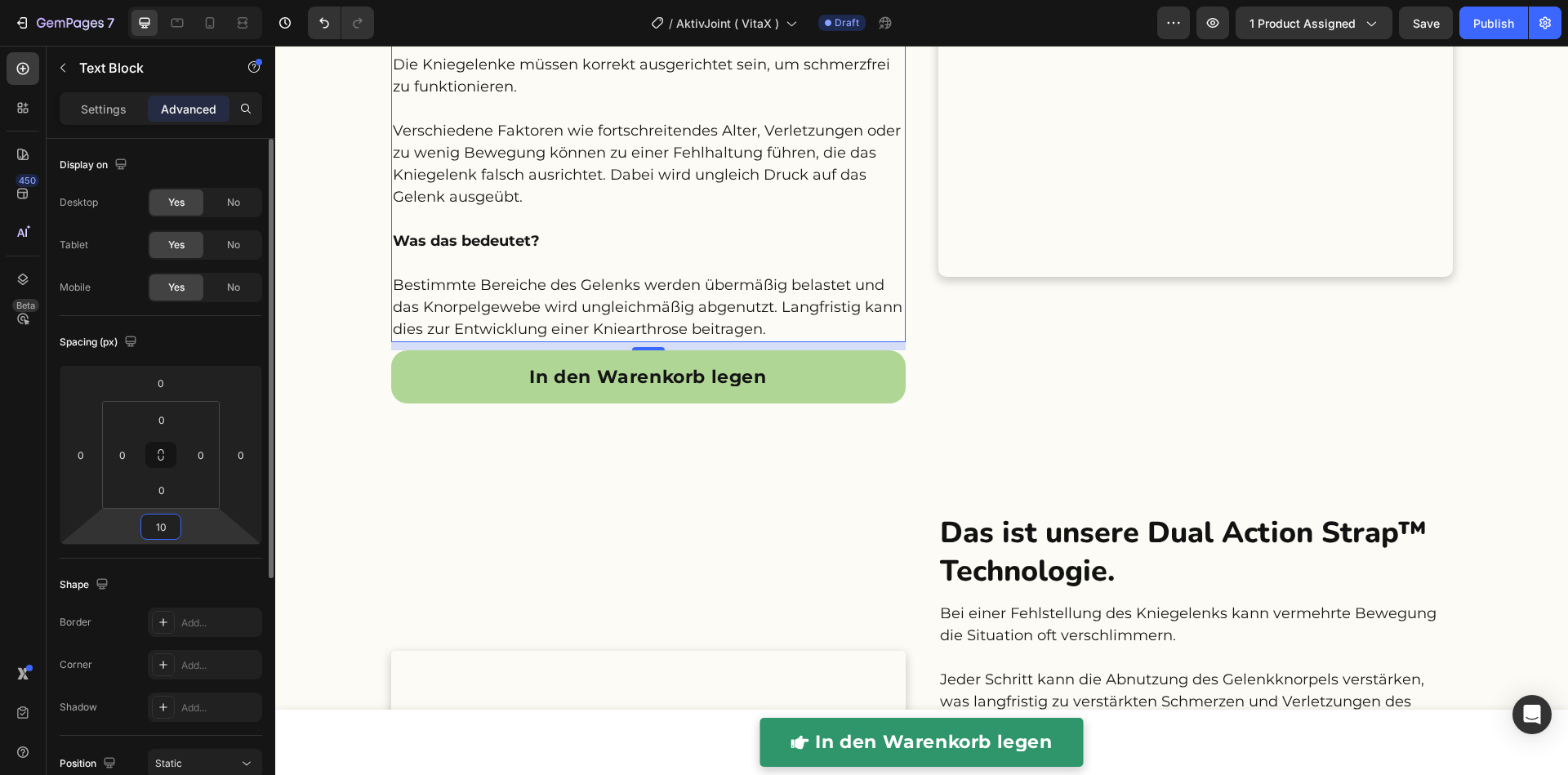
click at [175, 524] on input "10" at bounding box center [160, 525] width 32 height 24
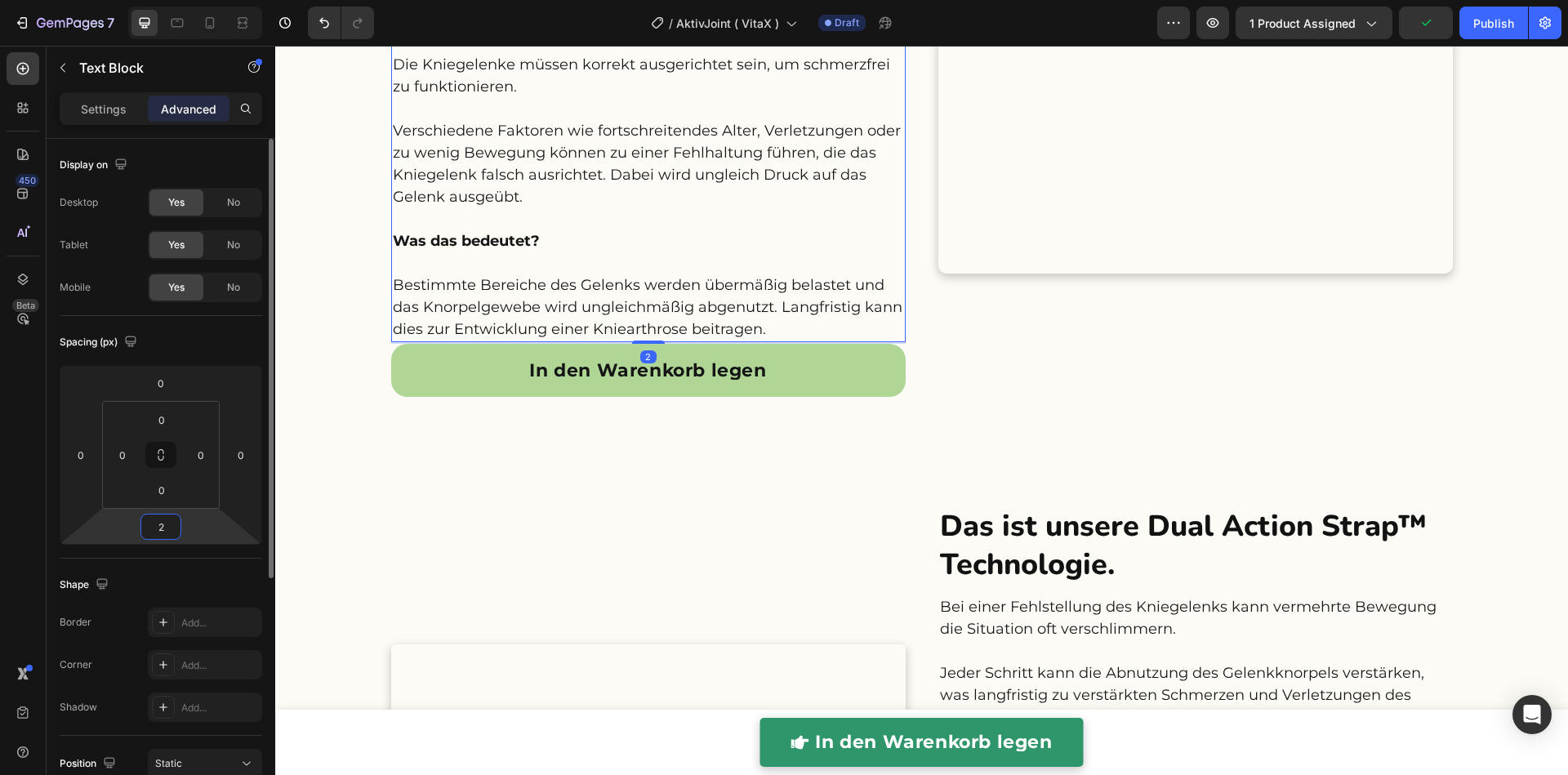
type input "20"
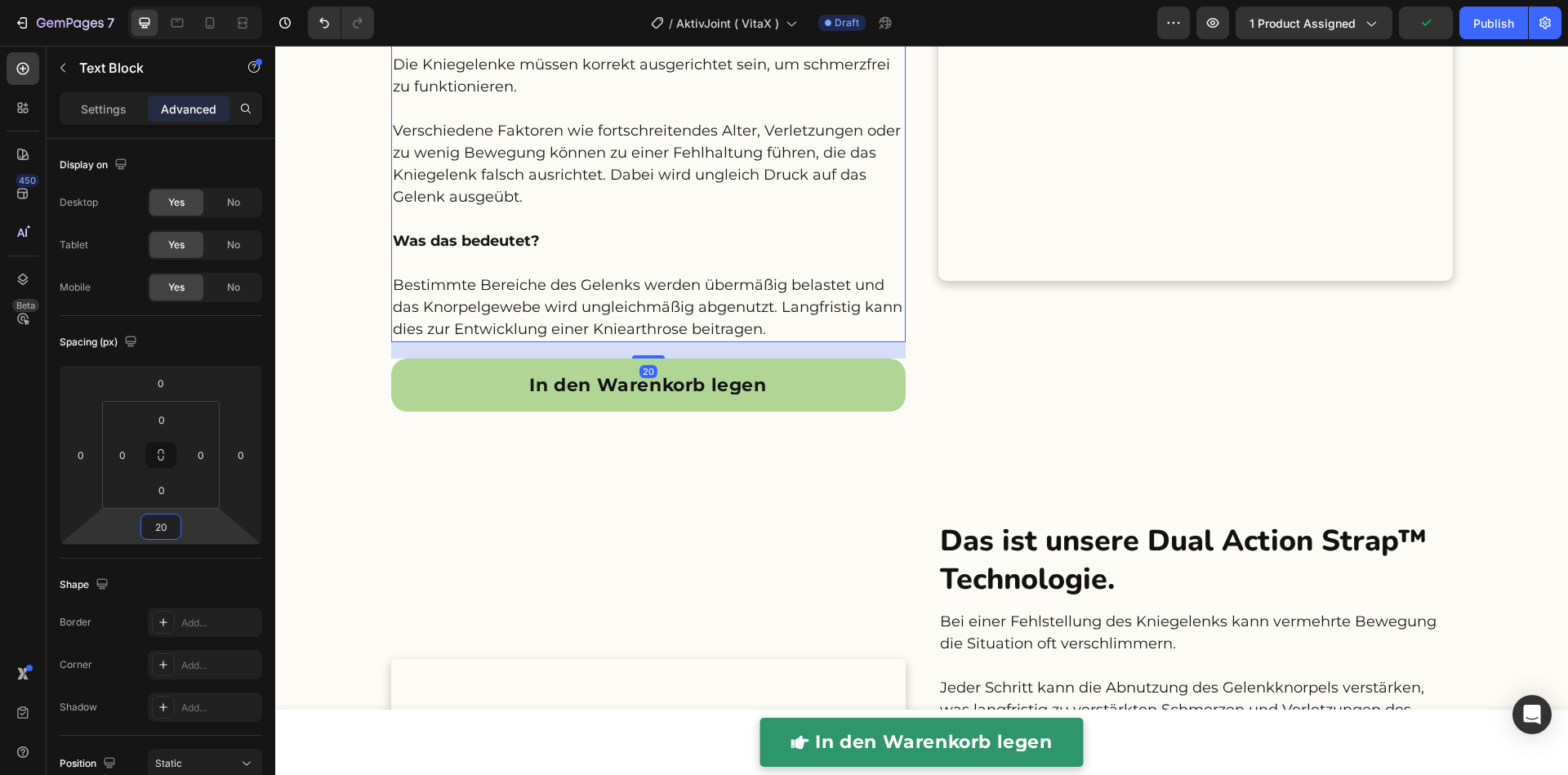
click at [333, 476] on div "Was verursacht Kniearthrose und andere Knieschmerzen? Heading Anhaltende Schmer…" at bounding box center [921, 173] width 1292 height 644
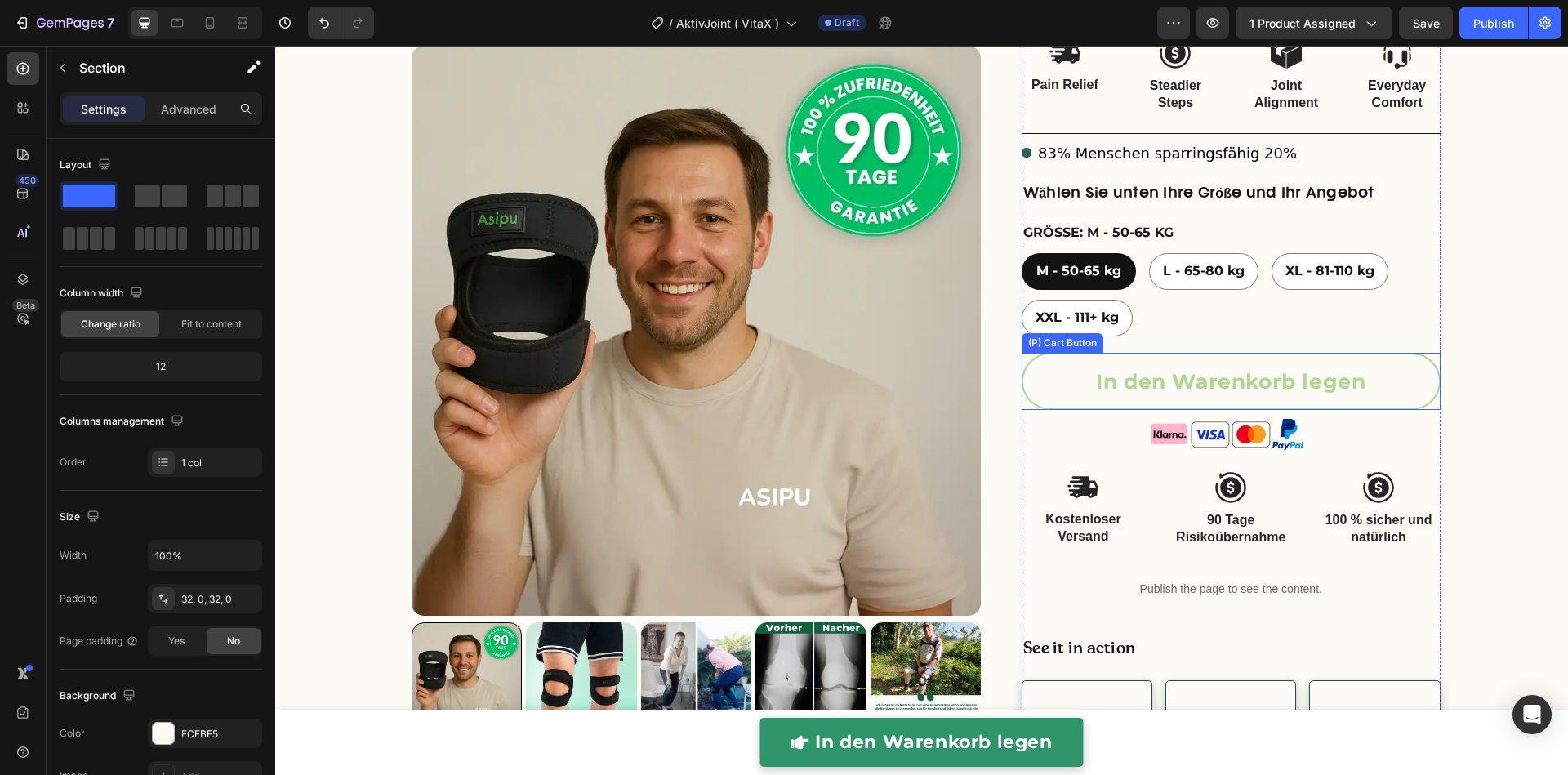
scroll to position [454, 0]
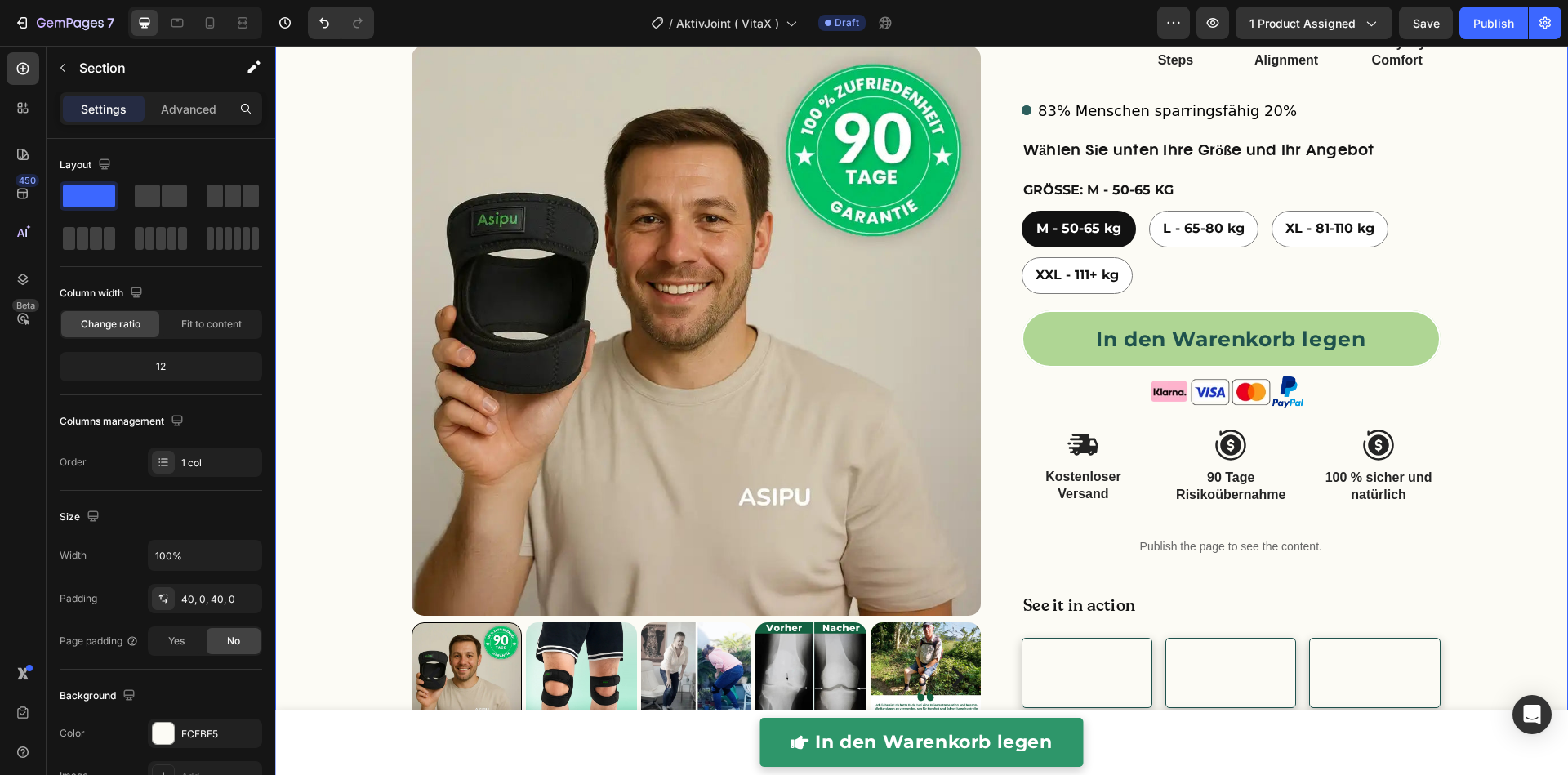
click at [1521, 469] on div "right Created with Sketch. right Created with Sketch. Product Images Überarbeit…" at bounding box center [921, 216] width 1292 height 1116
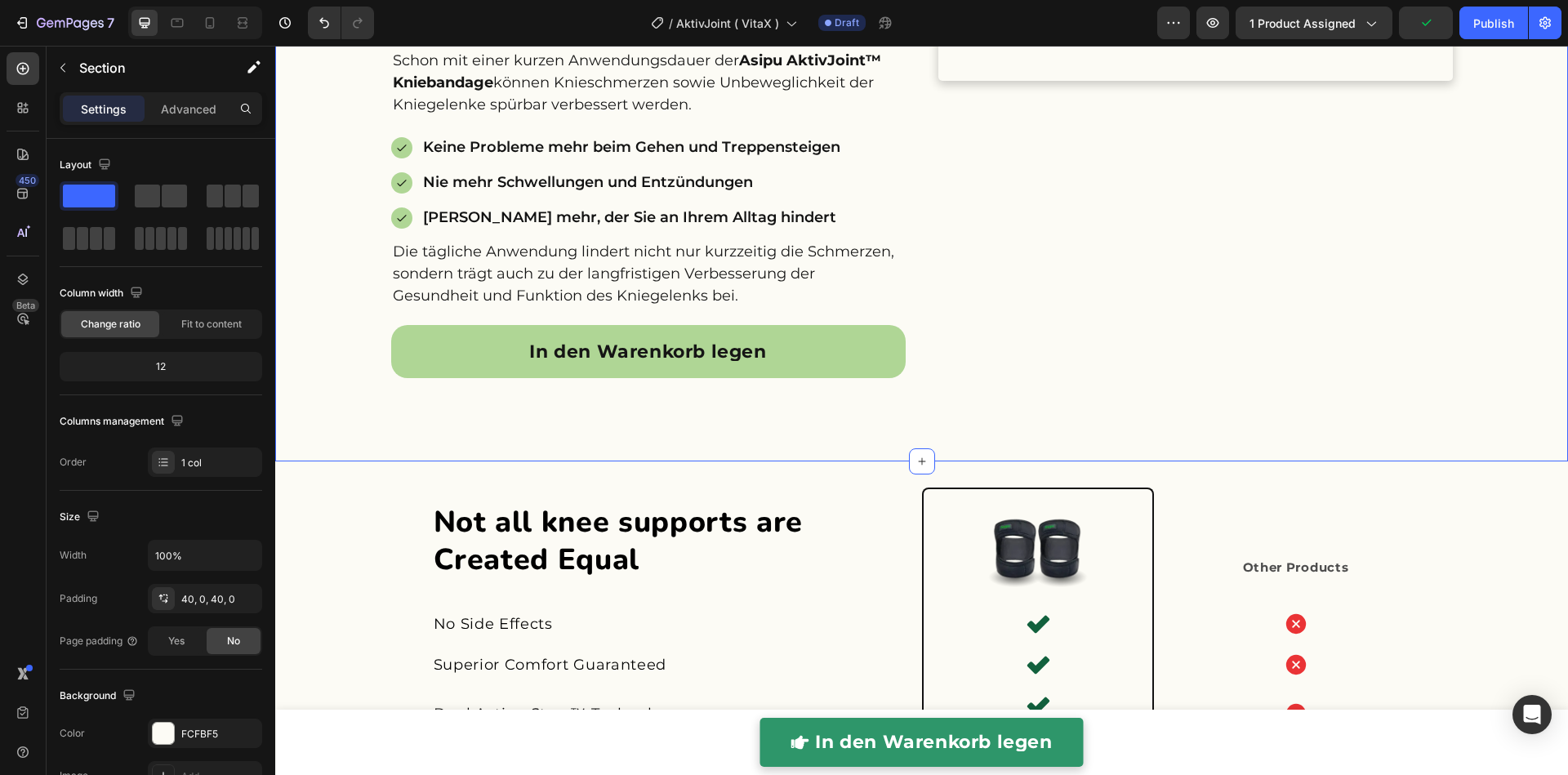
scroll to position [3972, 0]
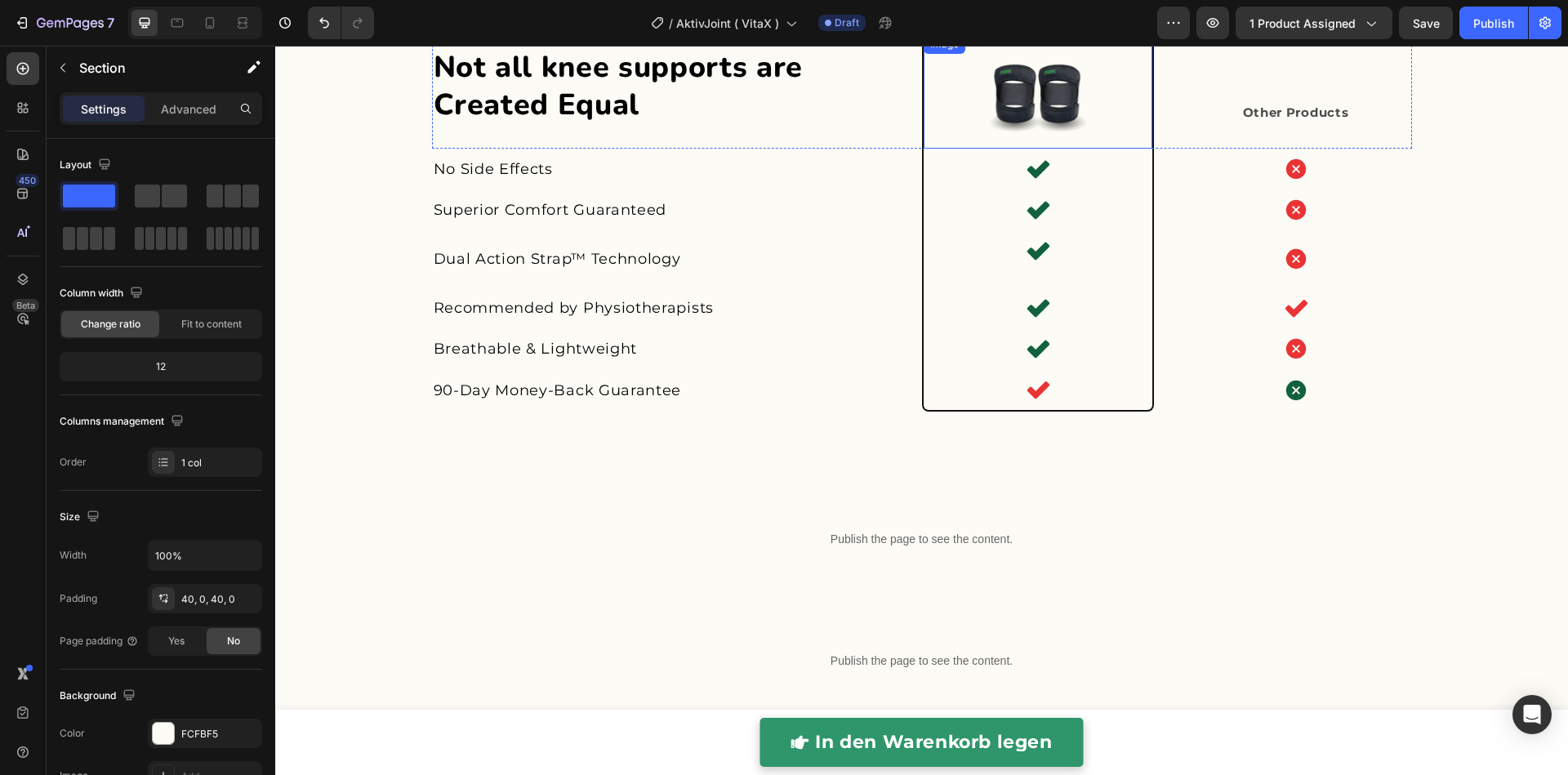
click at [1036, 97] on img at bounding box center [1038, 91] width 114 height 114
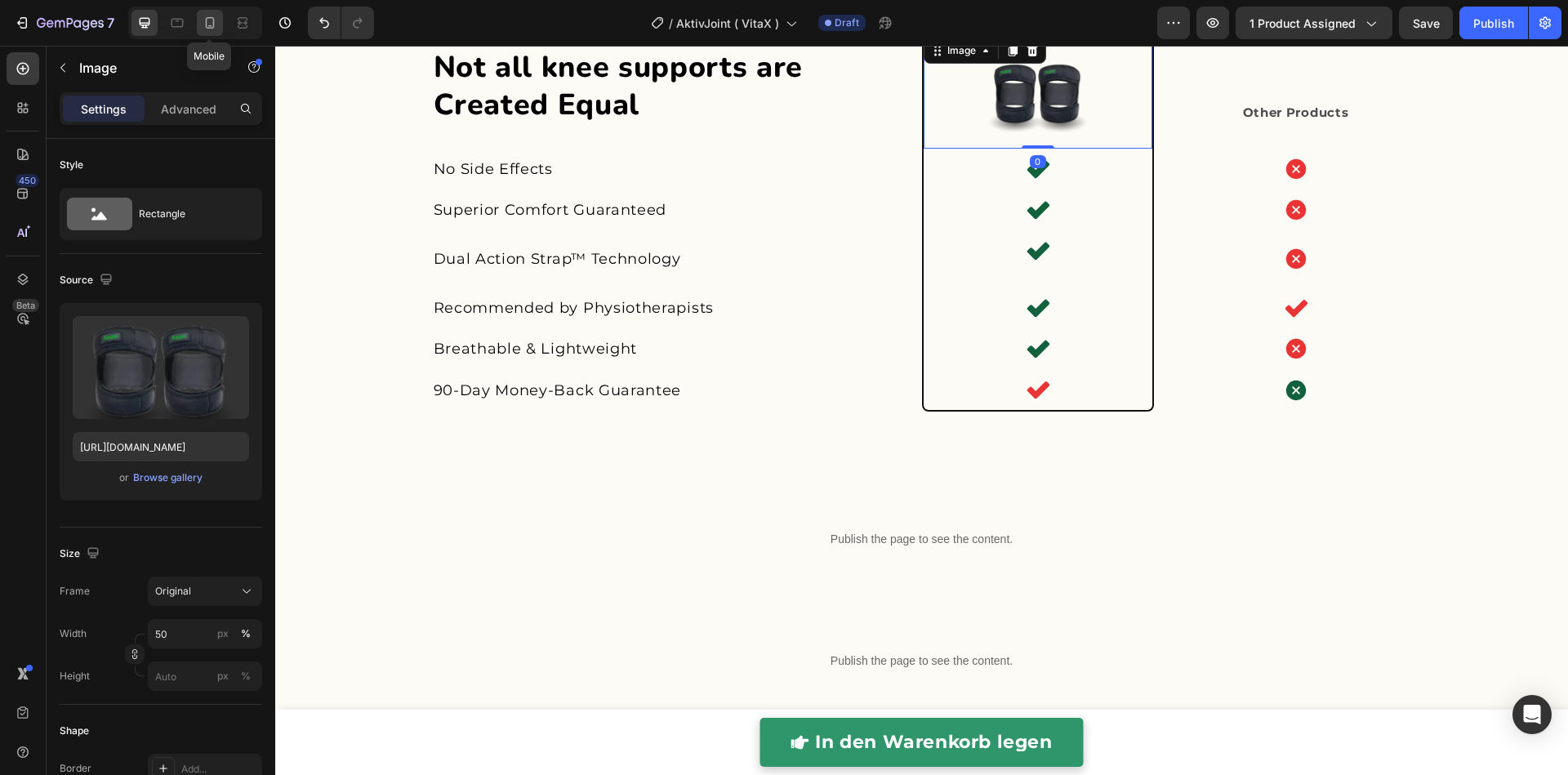
click at [216, 32] on div at bounding box center [210, 22] width 26 height 26
type input "100"
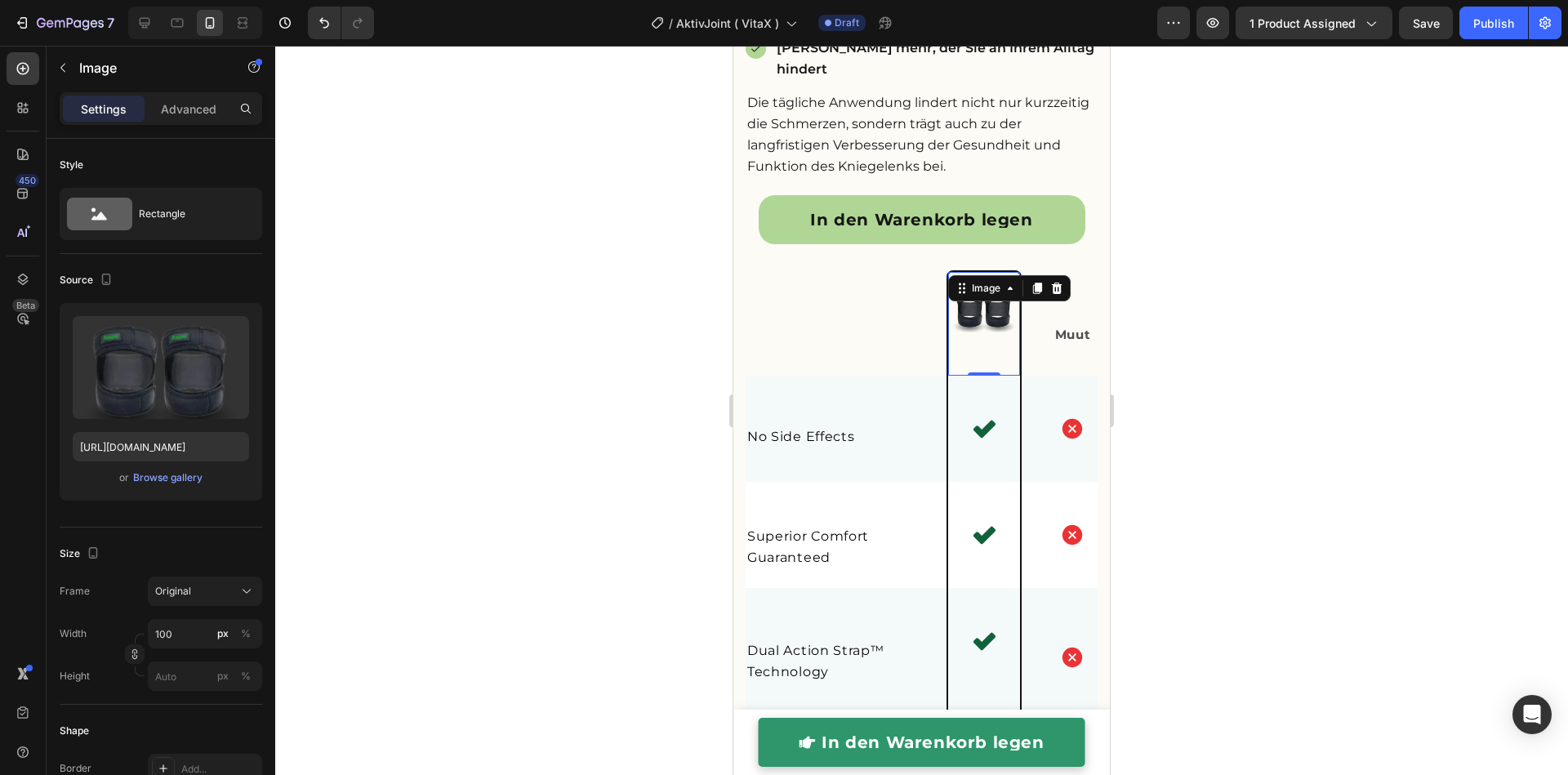
scroll to position [3814, 0]
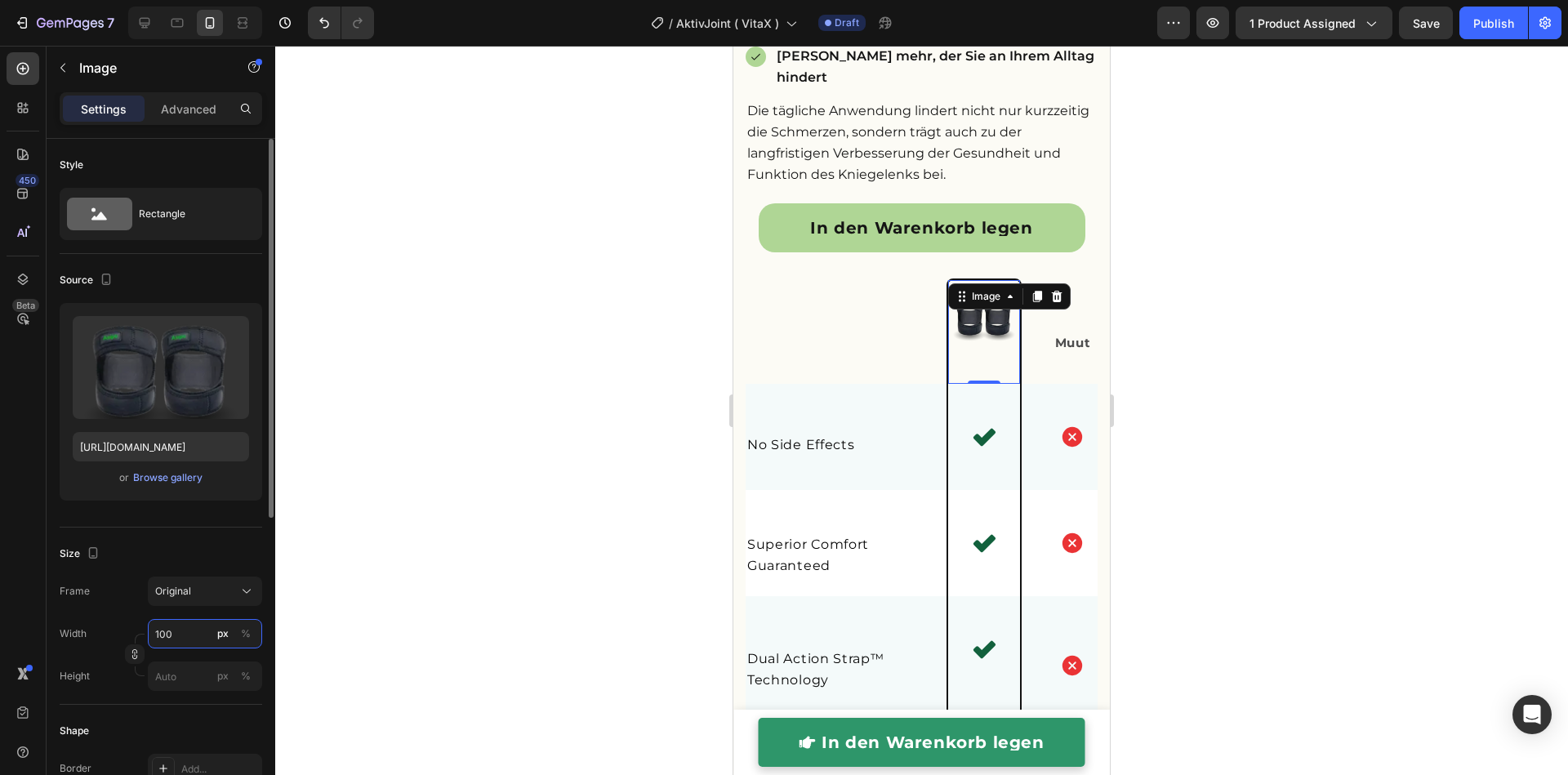
click at [179, 632] on input "100" at bounding box center [205, 634] width 114 height 29
click at [178, 670] on p "Full 100%" at bounding box center [201, 672] width 95 height 15
click at [555, 594] on div at bounding box center [921, 410] width 1292 height 729
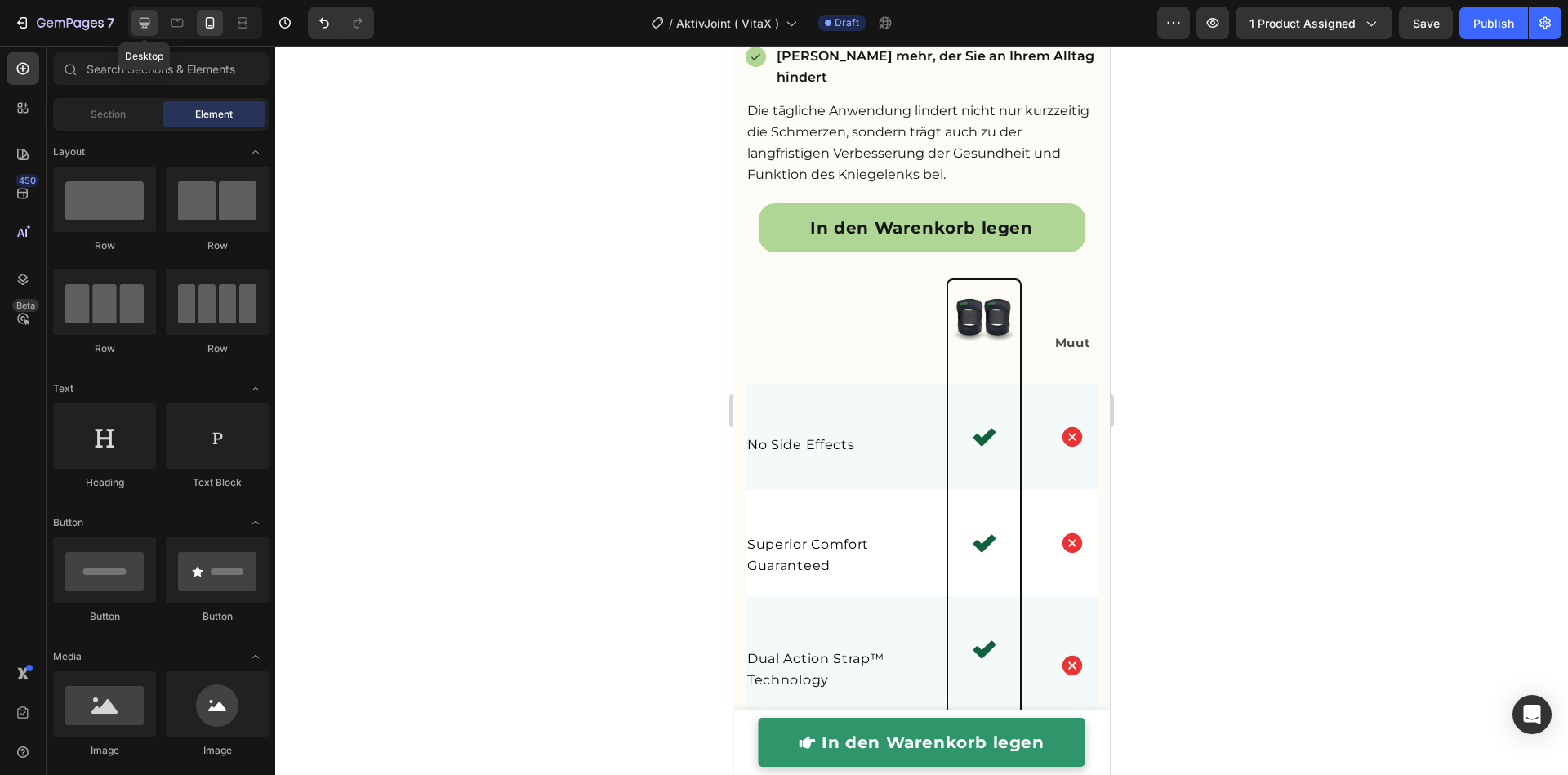
click at [139, 17] on icon at bounding box center [144, 22] width 17 height 17
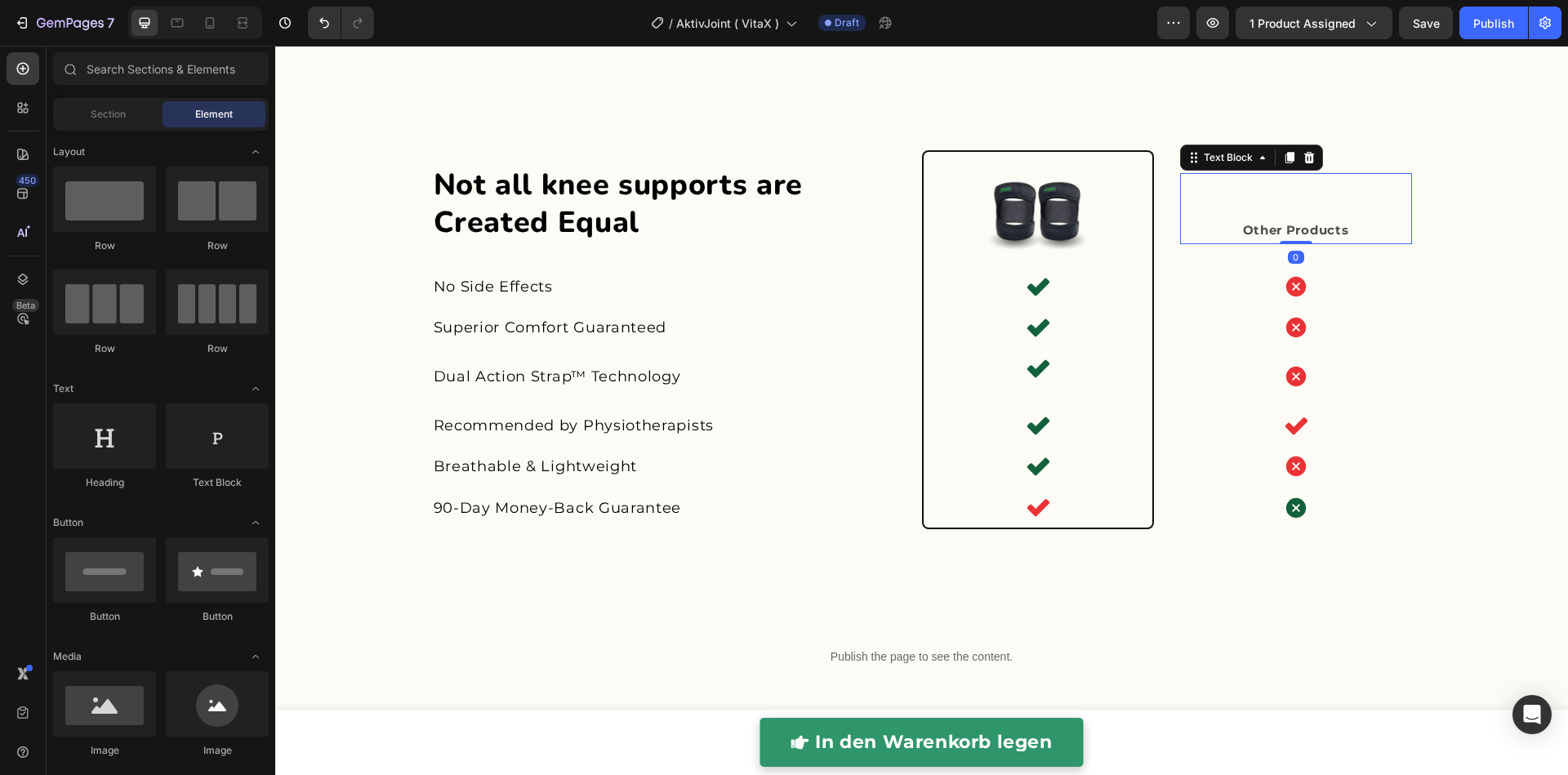
click at [1249, 225] on strong "Other Products" at bounding box center [1295, 230] width 106 height 16
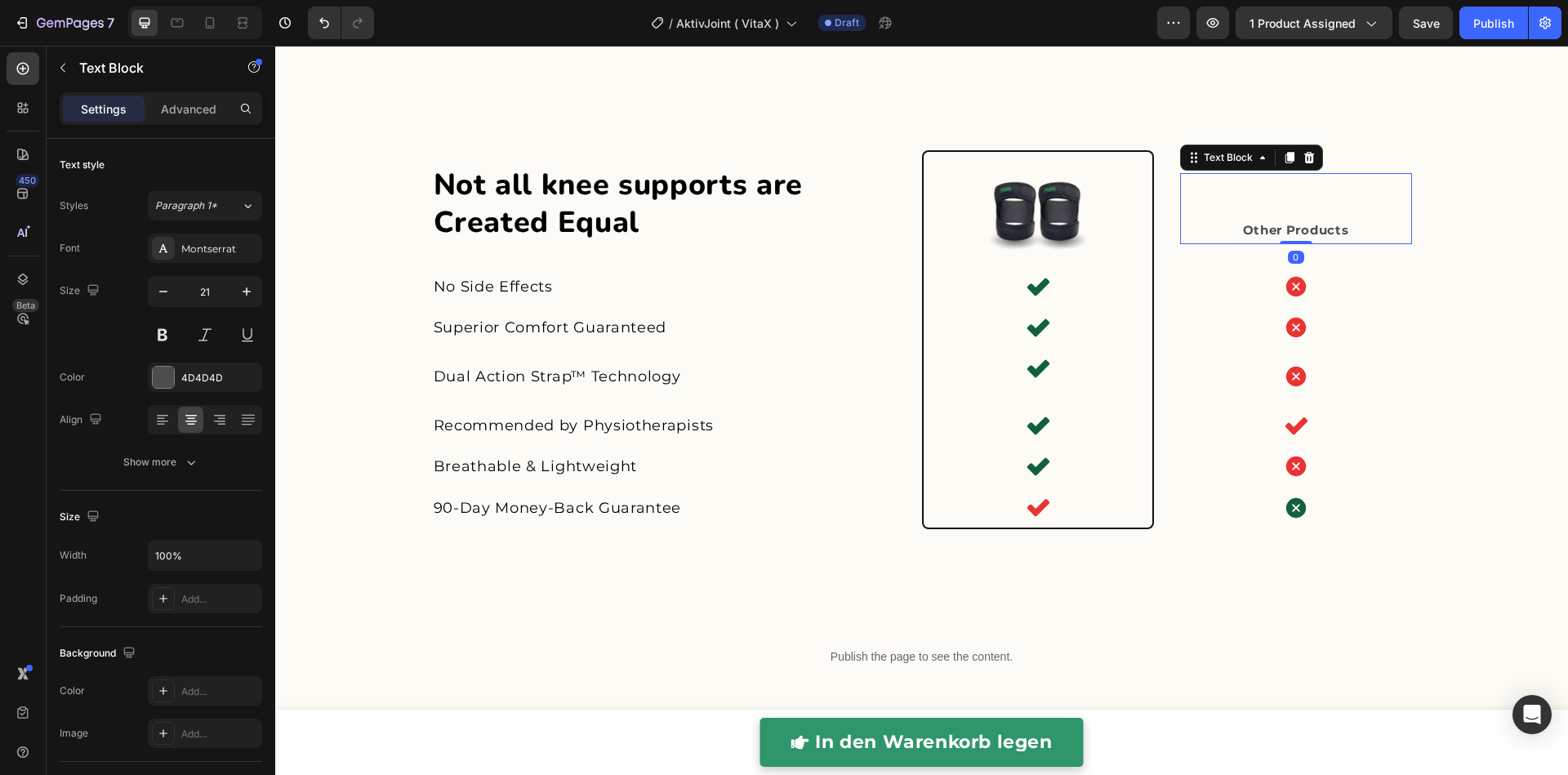
click at [1249, 225] on strong "Other Products" at bounding box center [1295, 230] width 106 height 16
copy strong "Other Products"
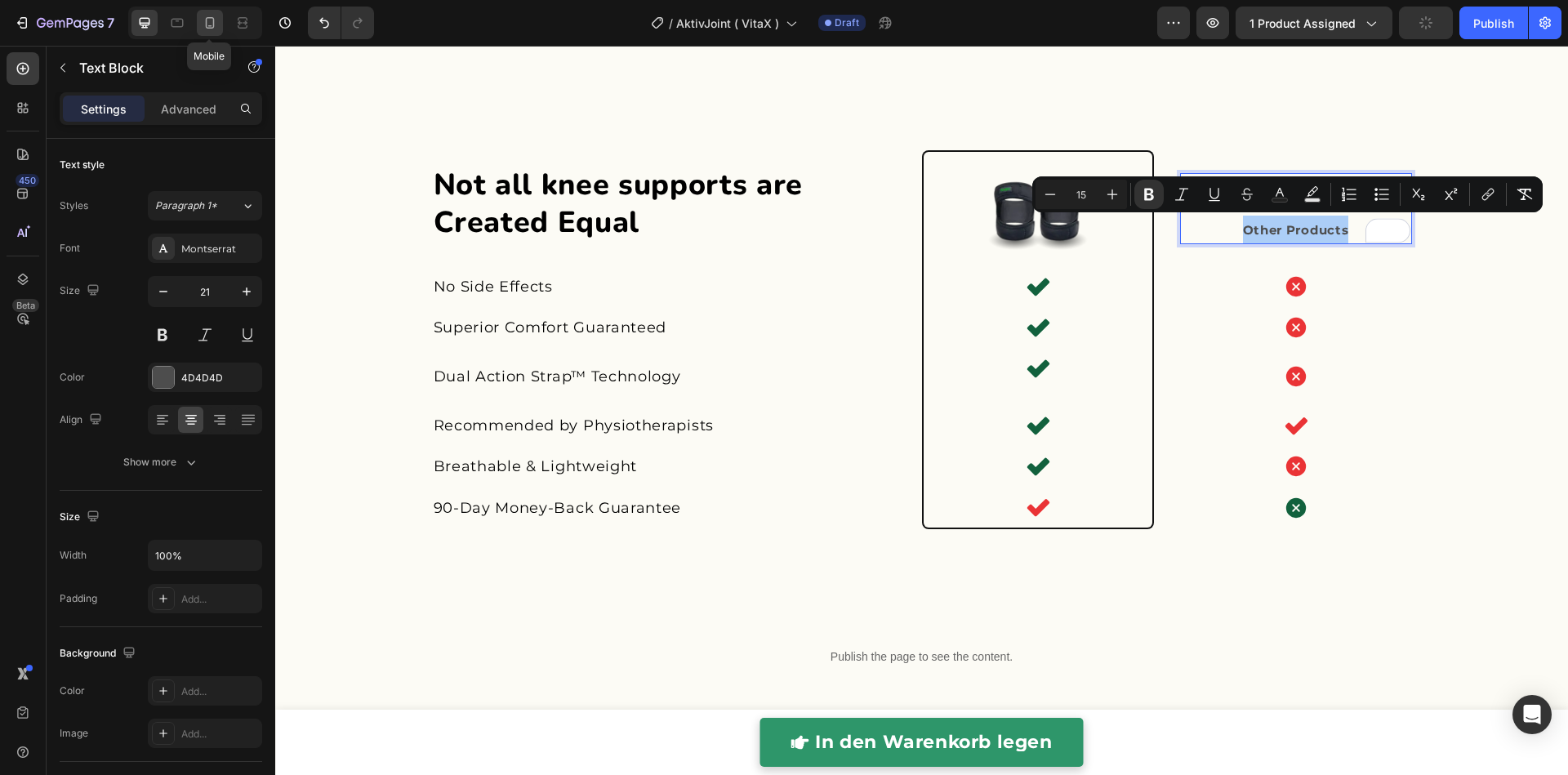
click at [218, 32] on div at bounding box center [210, 22] width 26 height 26
type input "15"
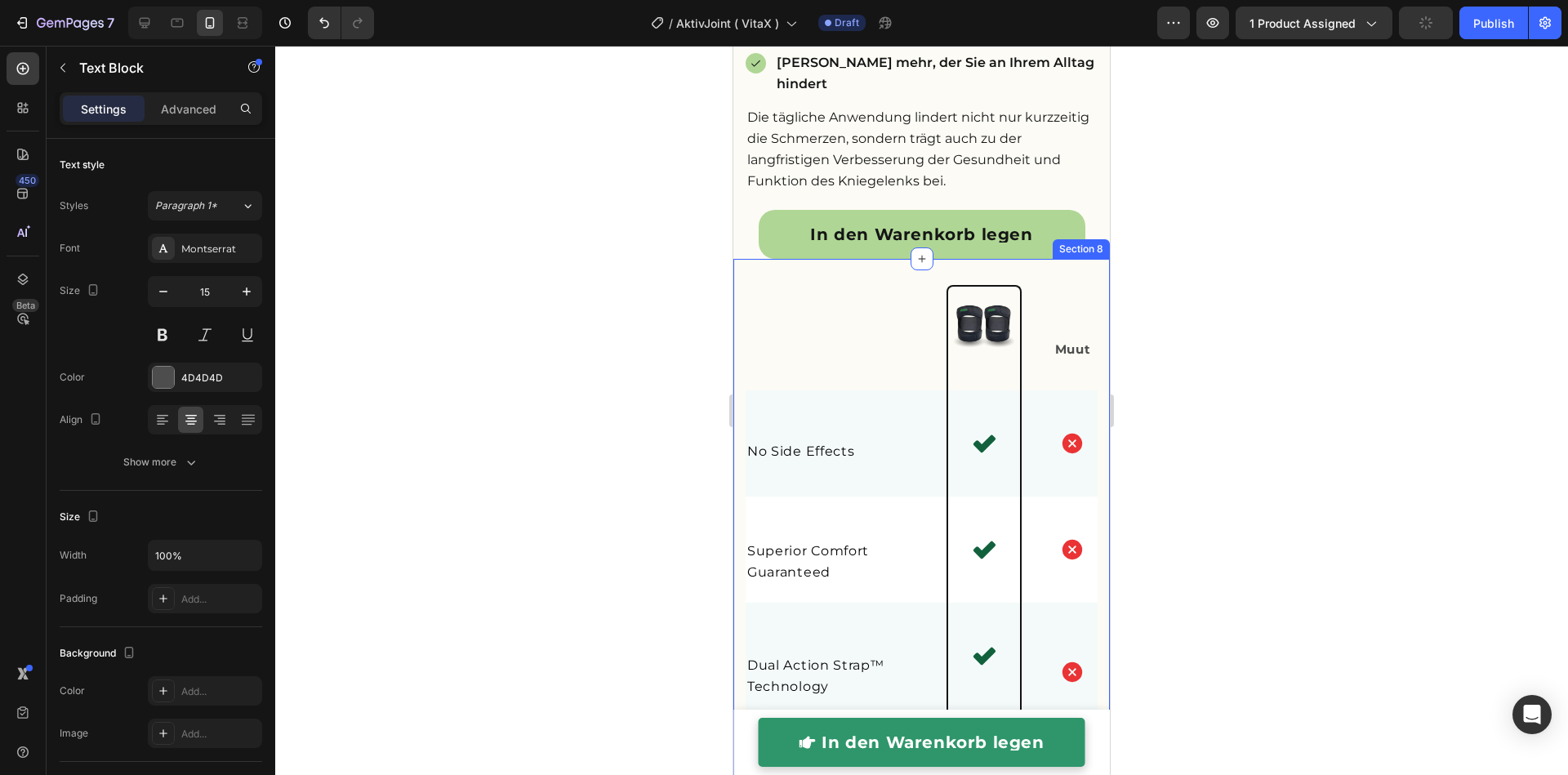
scroll to position [3795, 0]
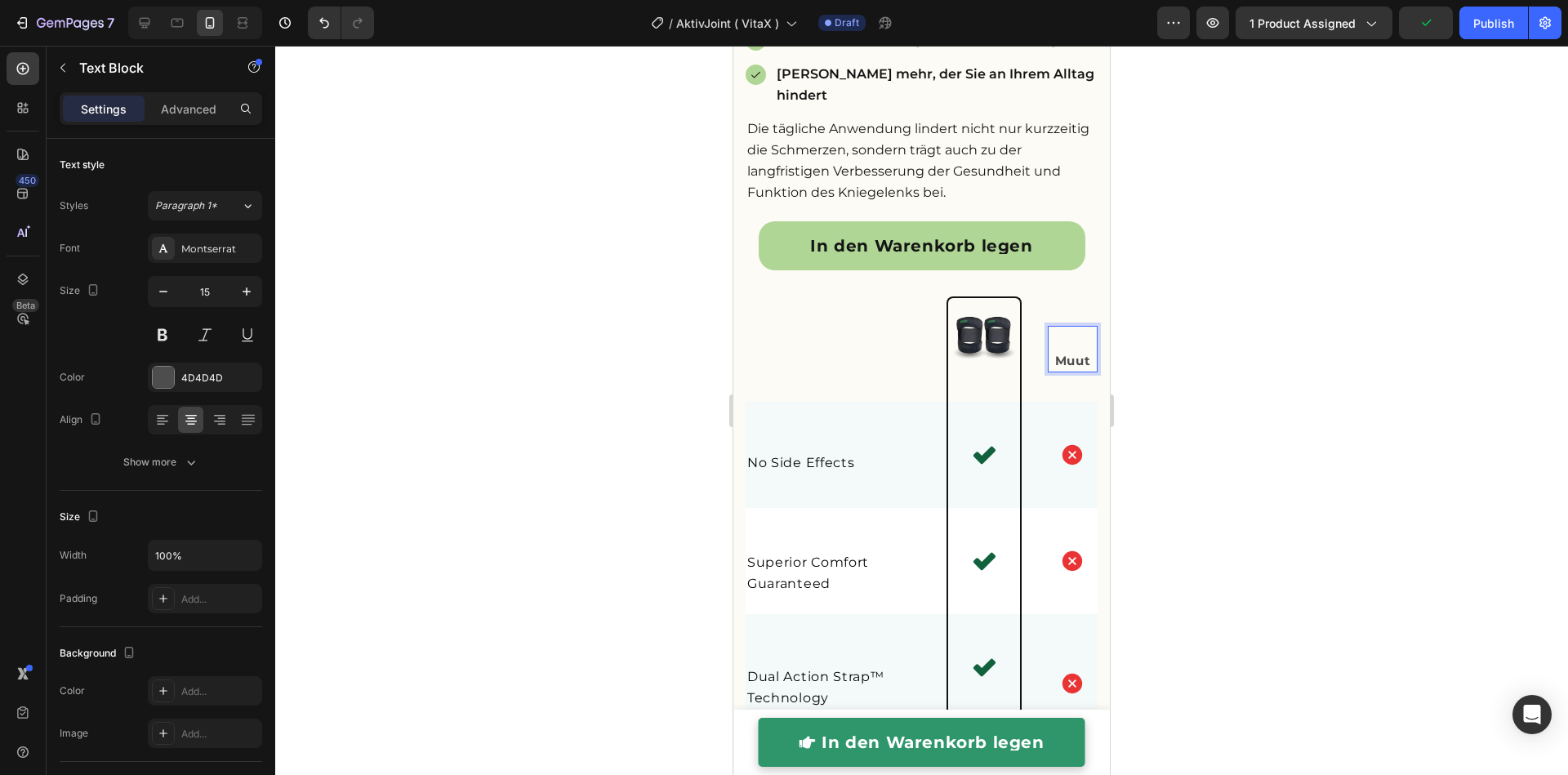
click at [1055, 368] on strong "Muut" at bounding box center [1073, 361] width 36 height 16
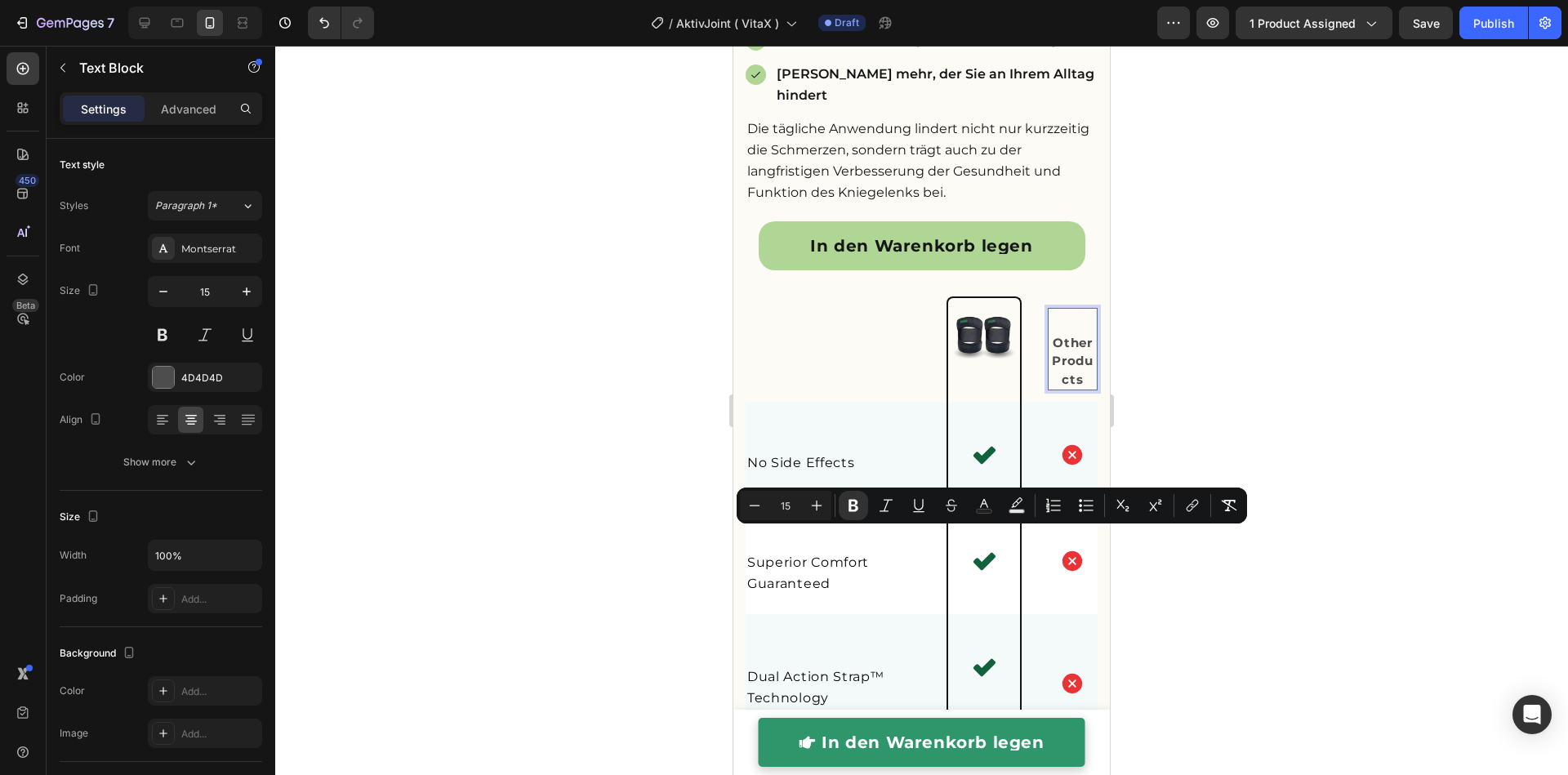
scroll to position [3777, 0]
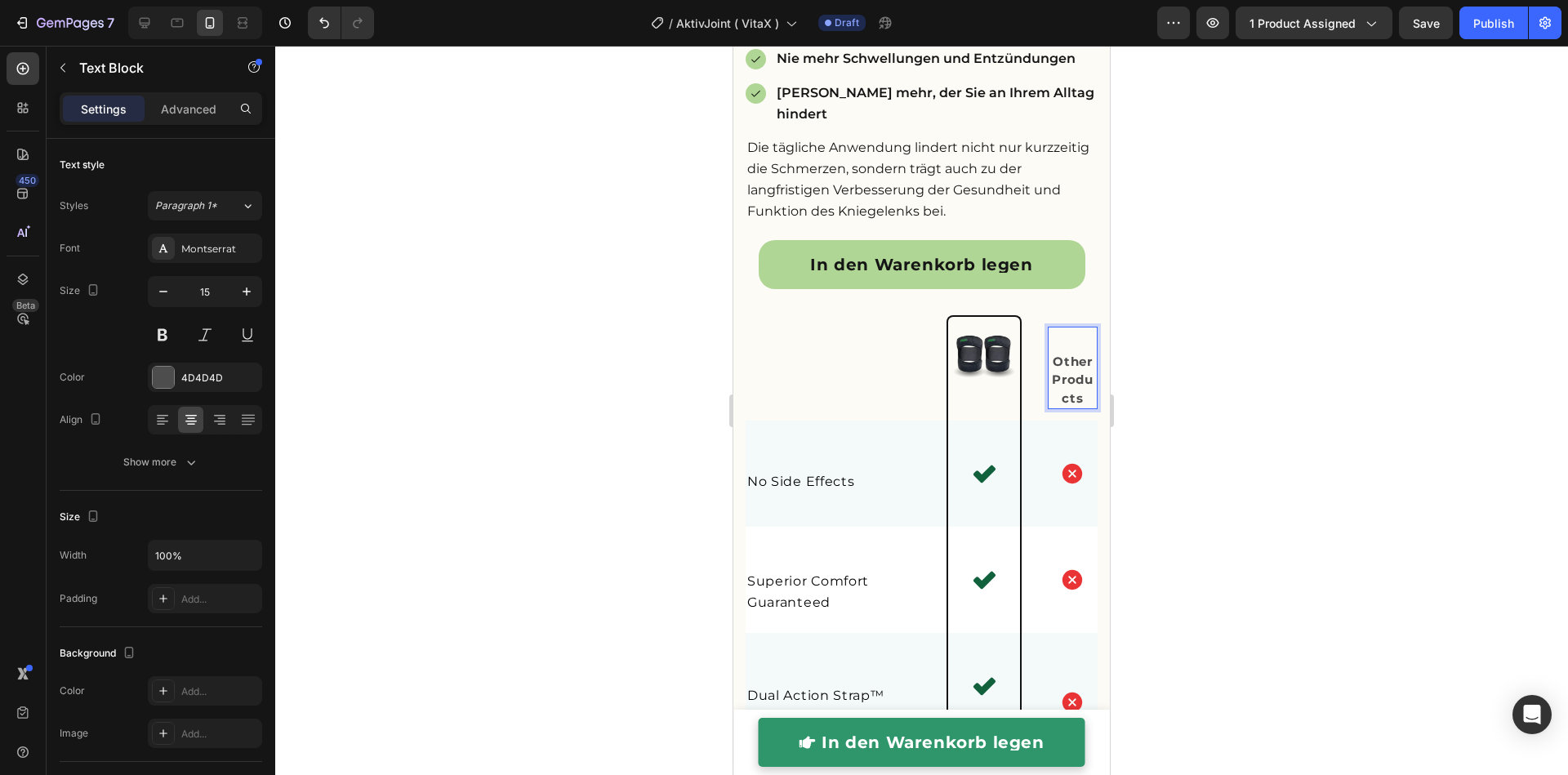
click at [1058, 406] on strong "Other Products" at bounding box center [1072, 380] width 41 height 53
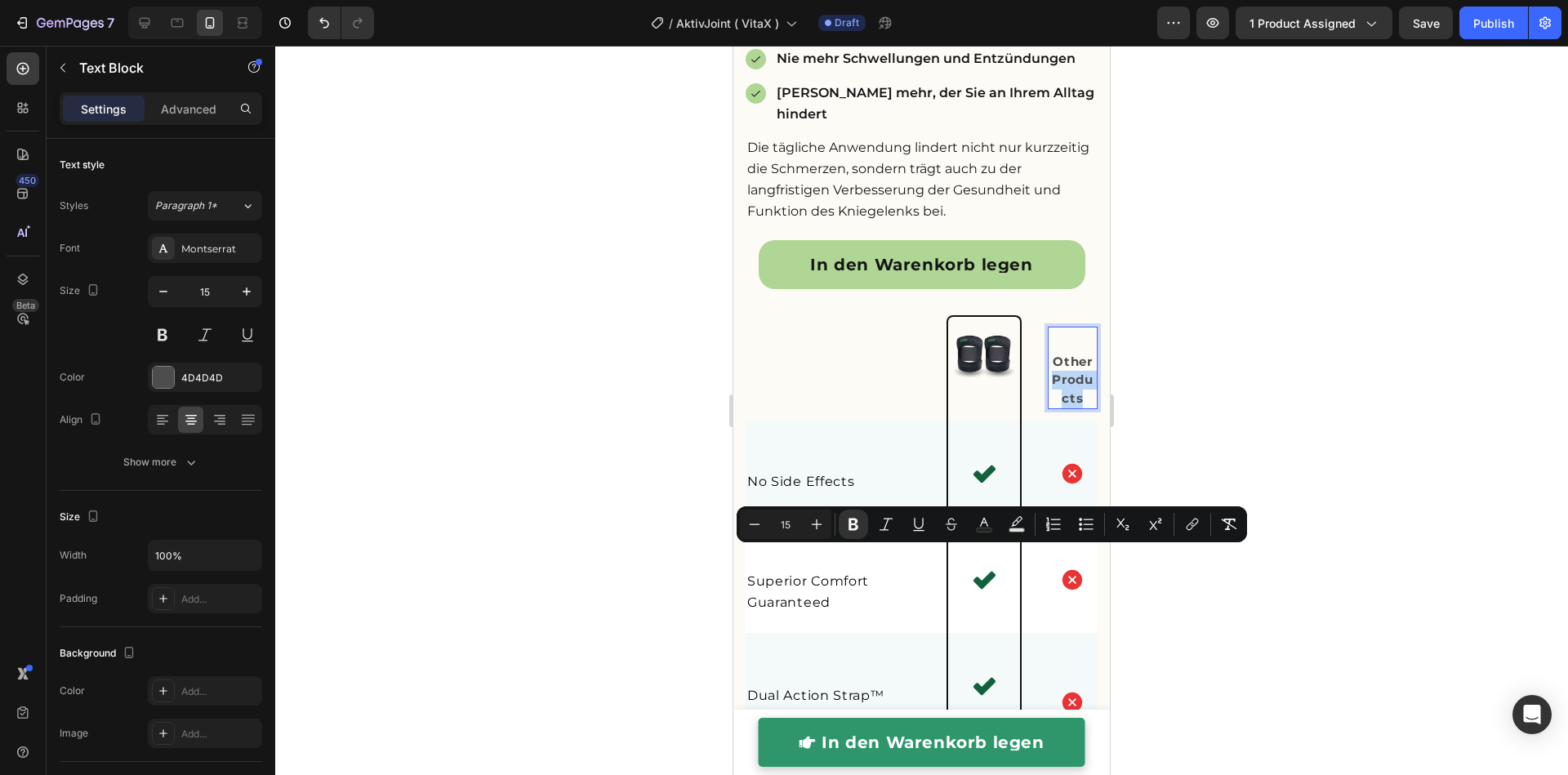
drag, startPoint x: 1070, startPoint y: 577, endPoint x: 1038, endPoint y: 562, distance: 35.3
click at [1049, 408] on p "Other Products" at bounding box center [1073, 380] width 47 height 56
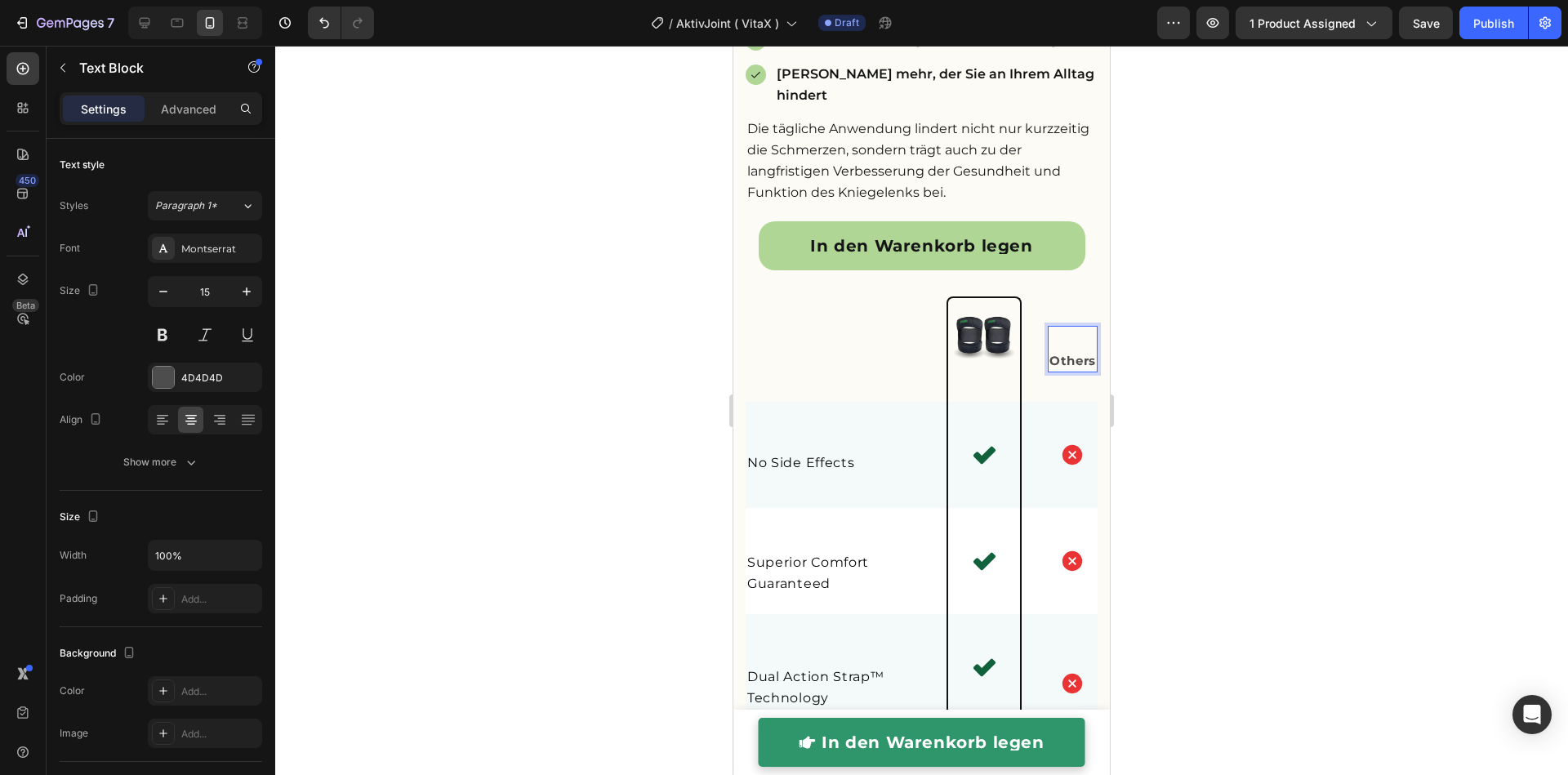
scroll to position [3785, 0]
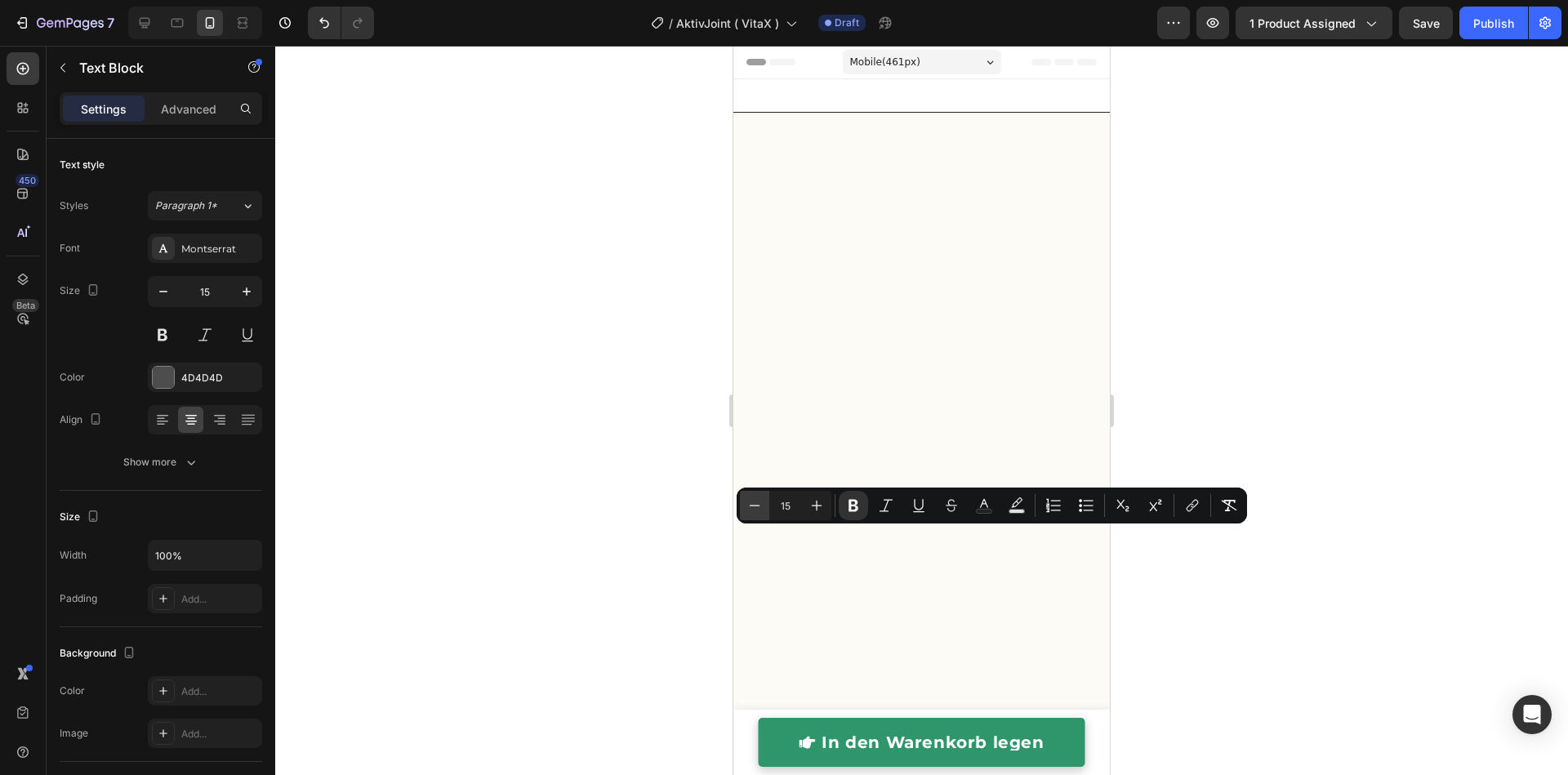
scroll to position [3785, 0]
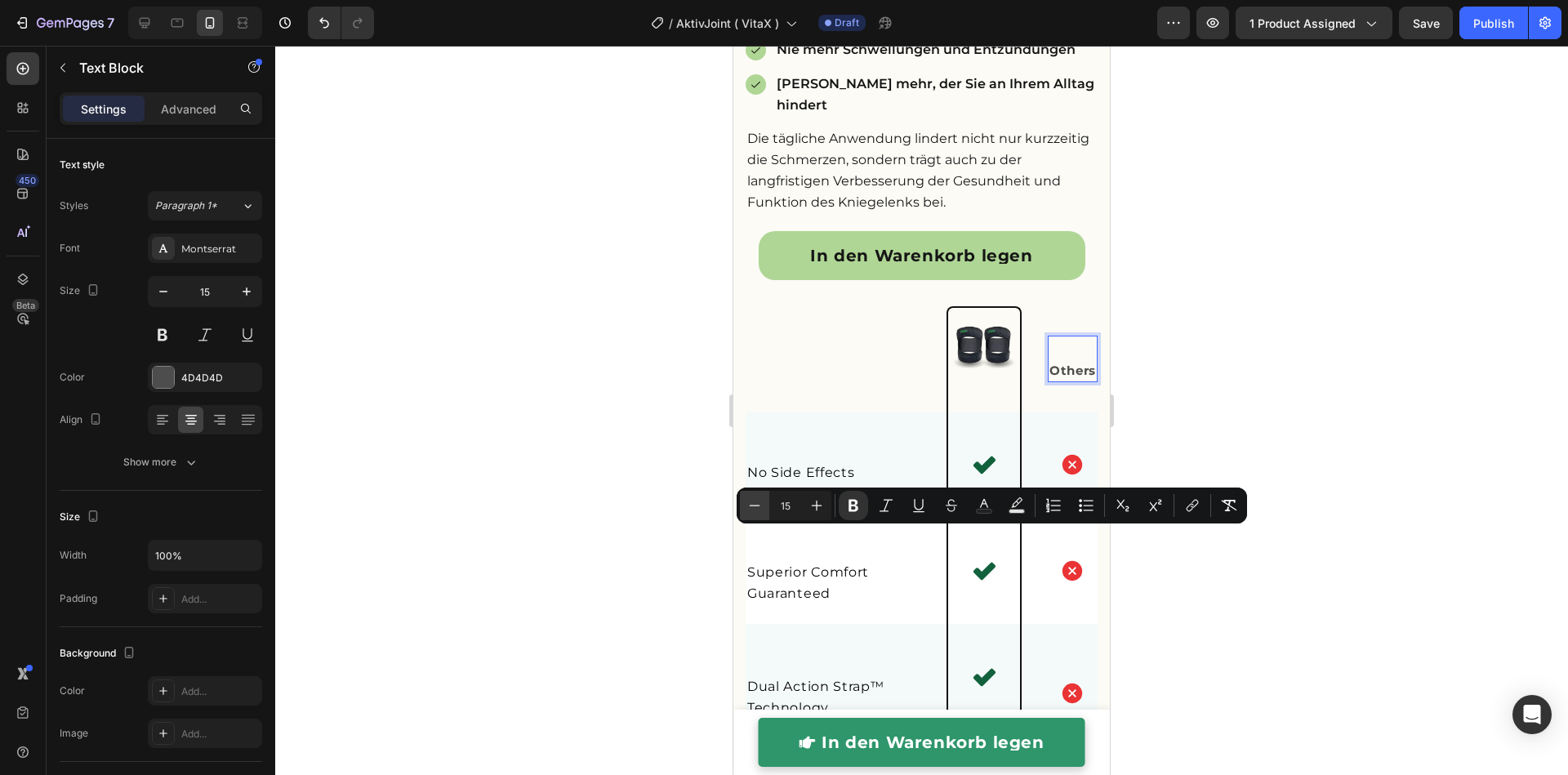
click at [760, 507] on icon "Editor contextual toolbar" at bounding box center [754, 505] width 17 height 17
click at [817, 509] on icon "Editor contextual toolbar" at bounding box center [816, 505] width 17 height 17
type input "15"
click at [168, 290] on icon "button" at bounding box center [163, 291] width 17 height 17
type input "14"
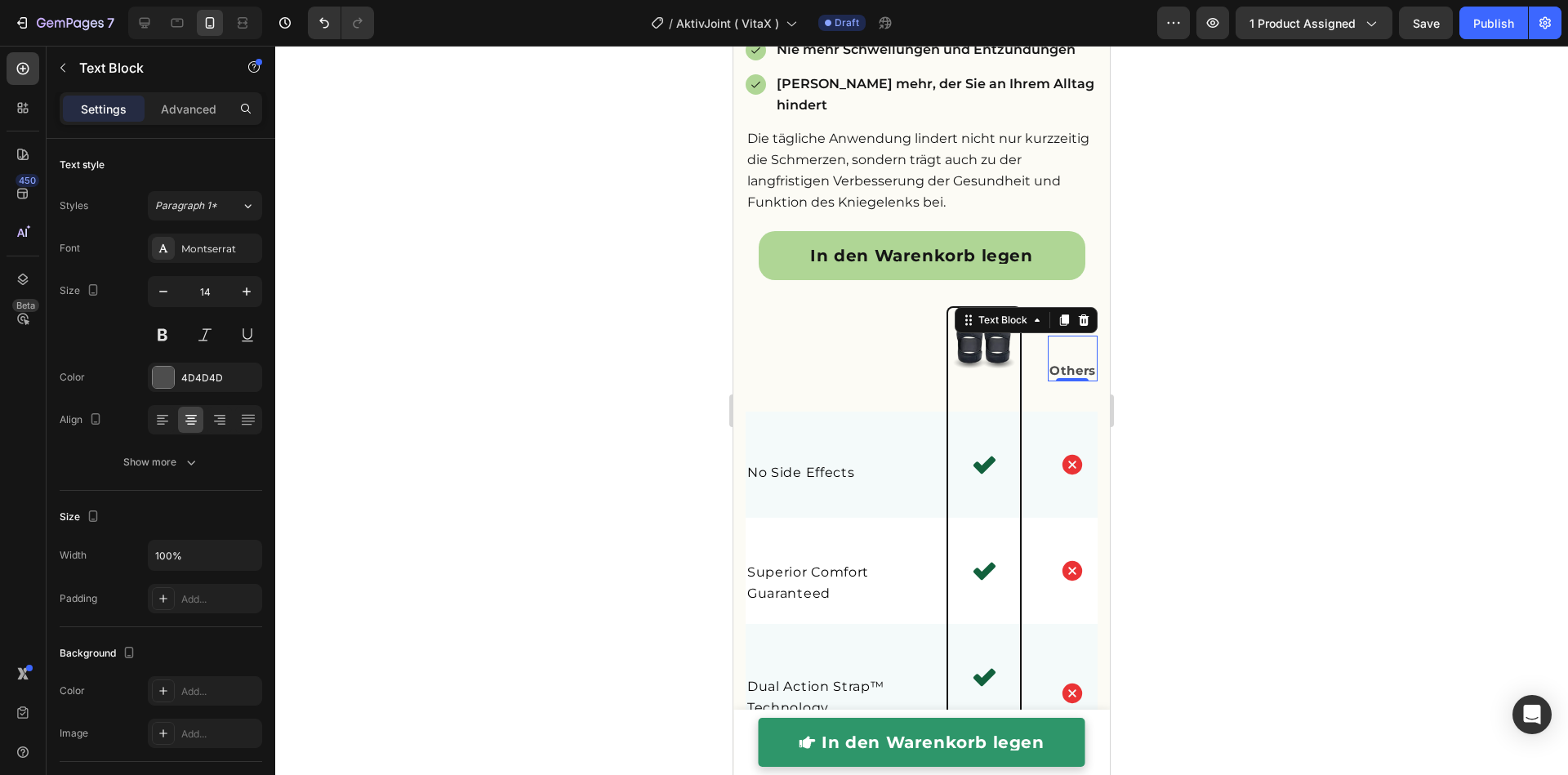
click at [360, 354] on div at bounding box center [921, 410] width 1292 height 729
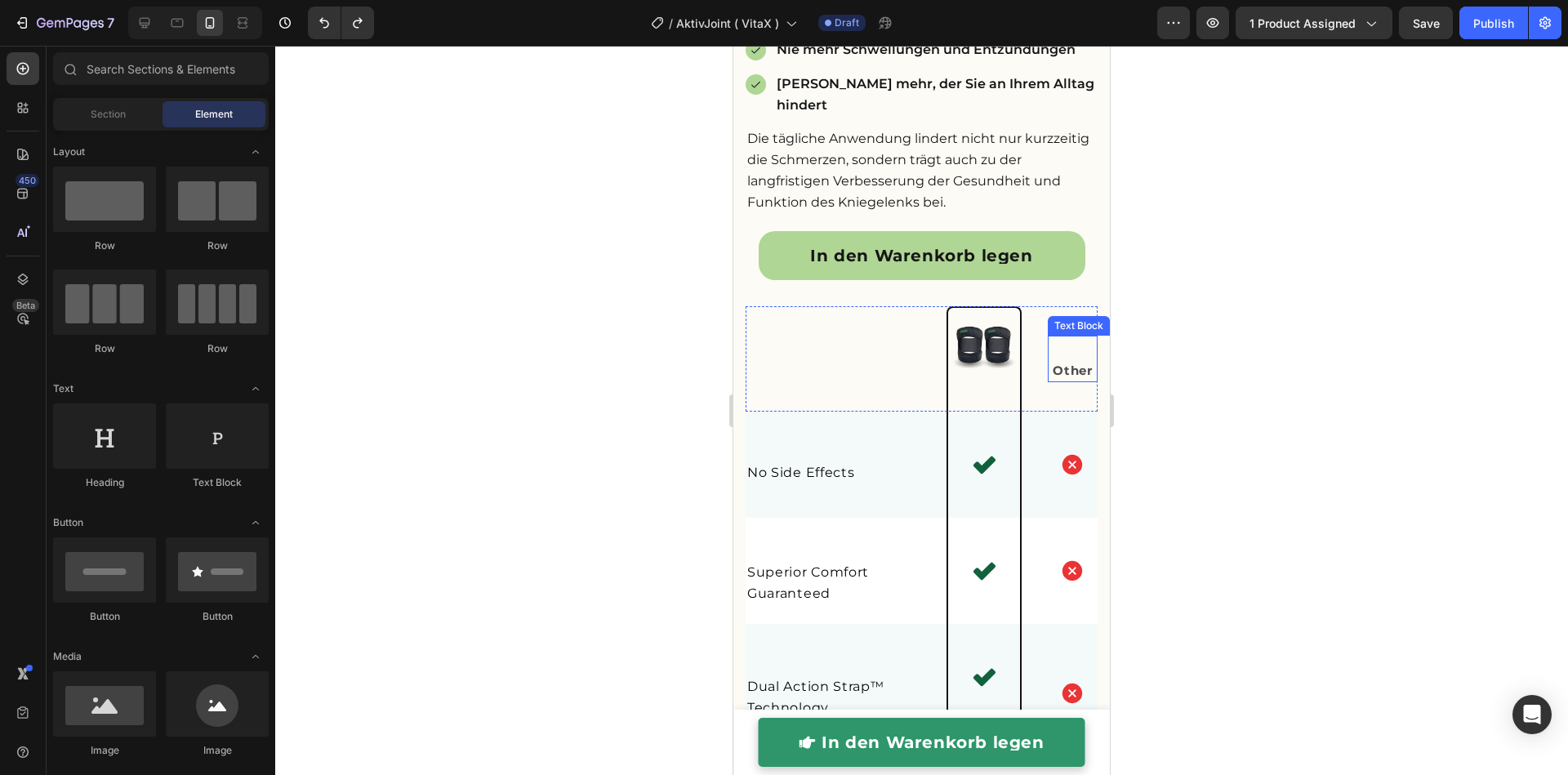
click at [1052, 378] on strong "Other" at bounding box center [1072, 370] width 39 height 16
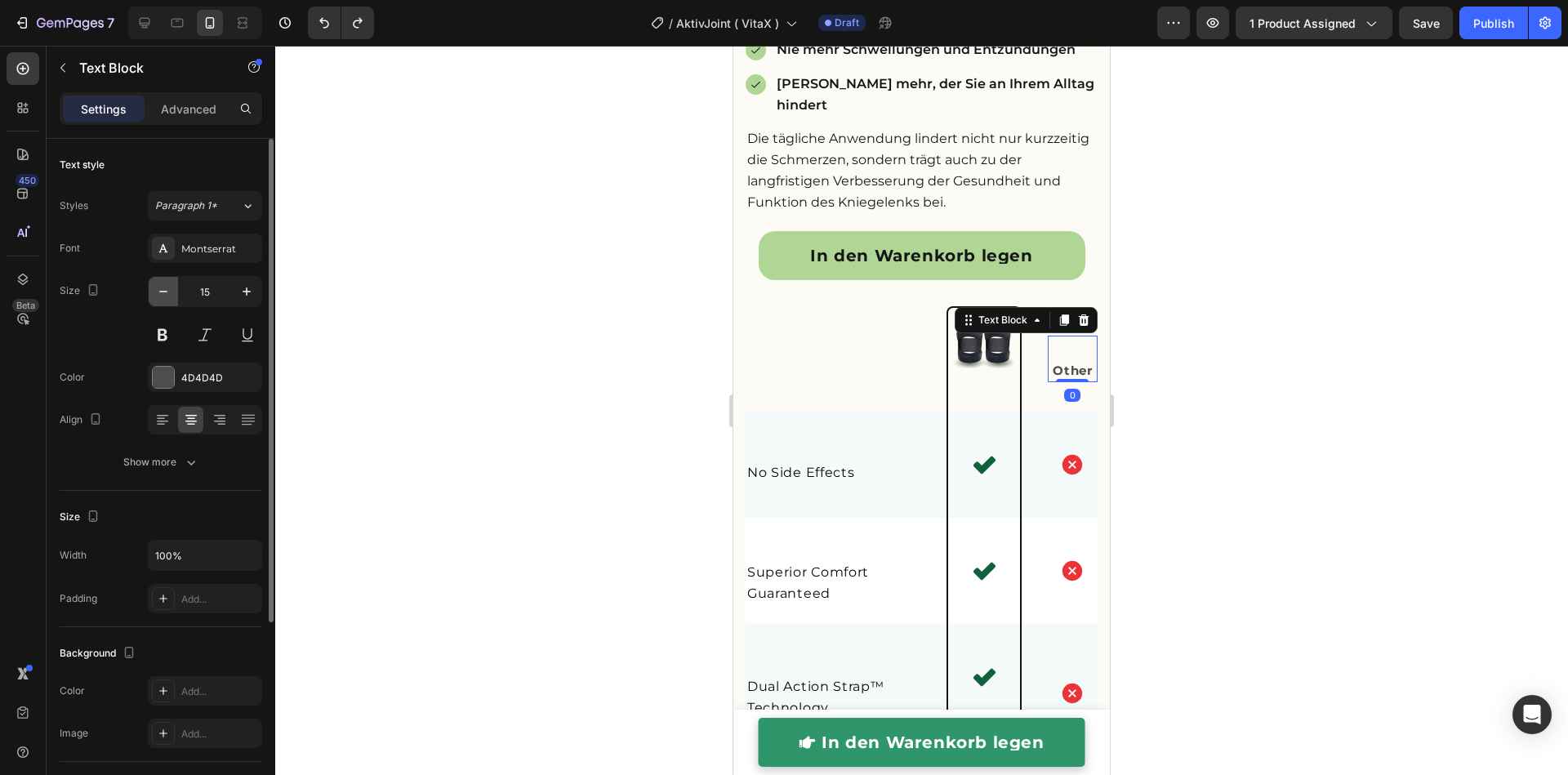
click at [163, 291] on icon "button" at bounding box center [163, 291] width 17 height 17
type input "14"
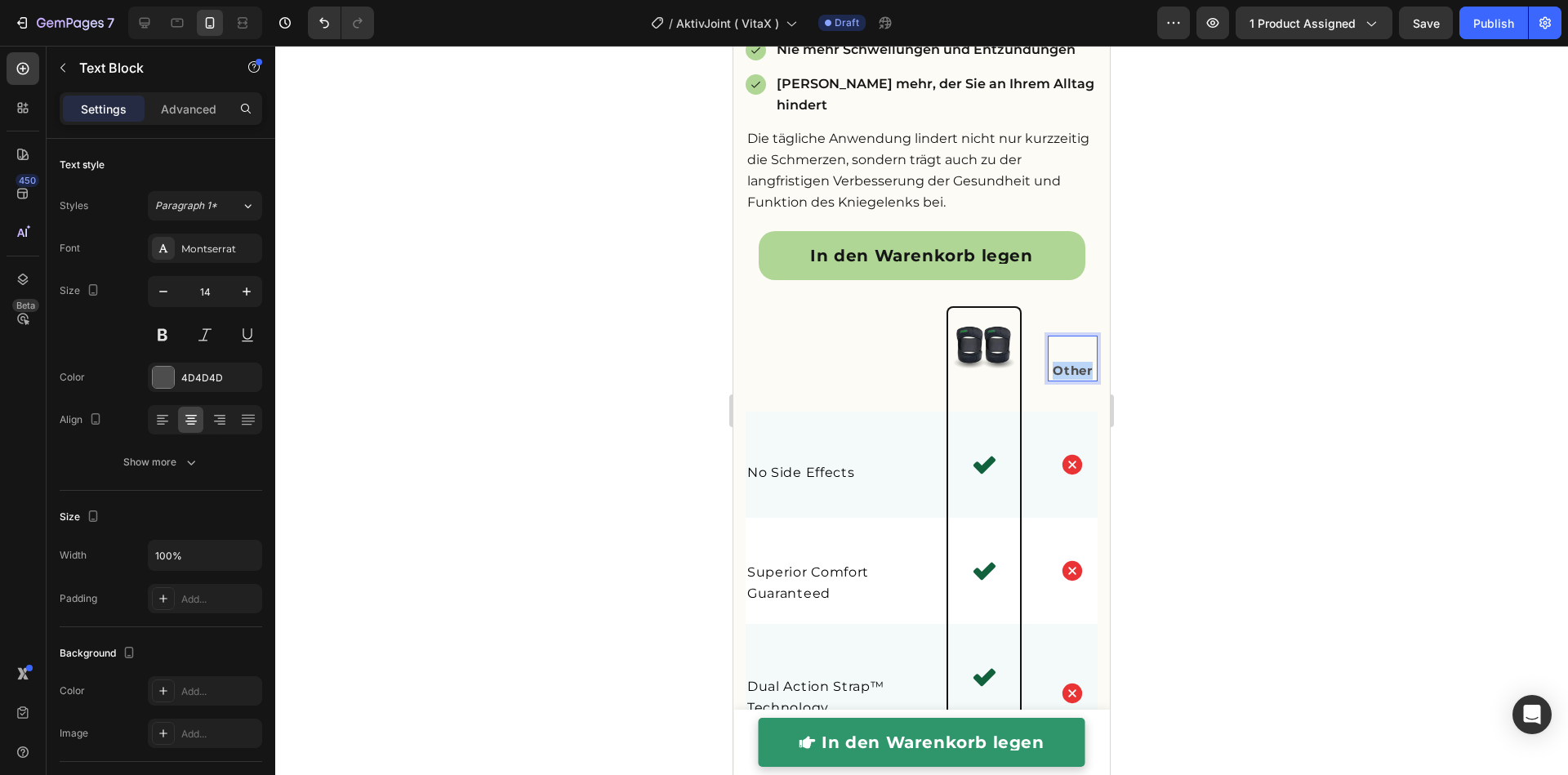
click at [1052, 378] on strong "Other" at bounding box center [1072, 370] width 39 height 16
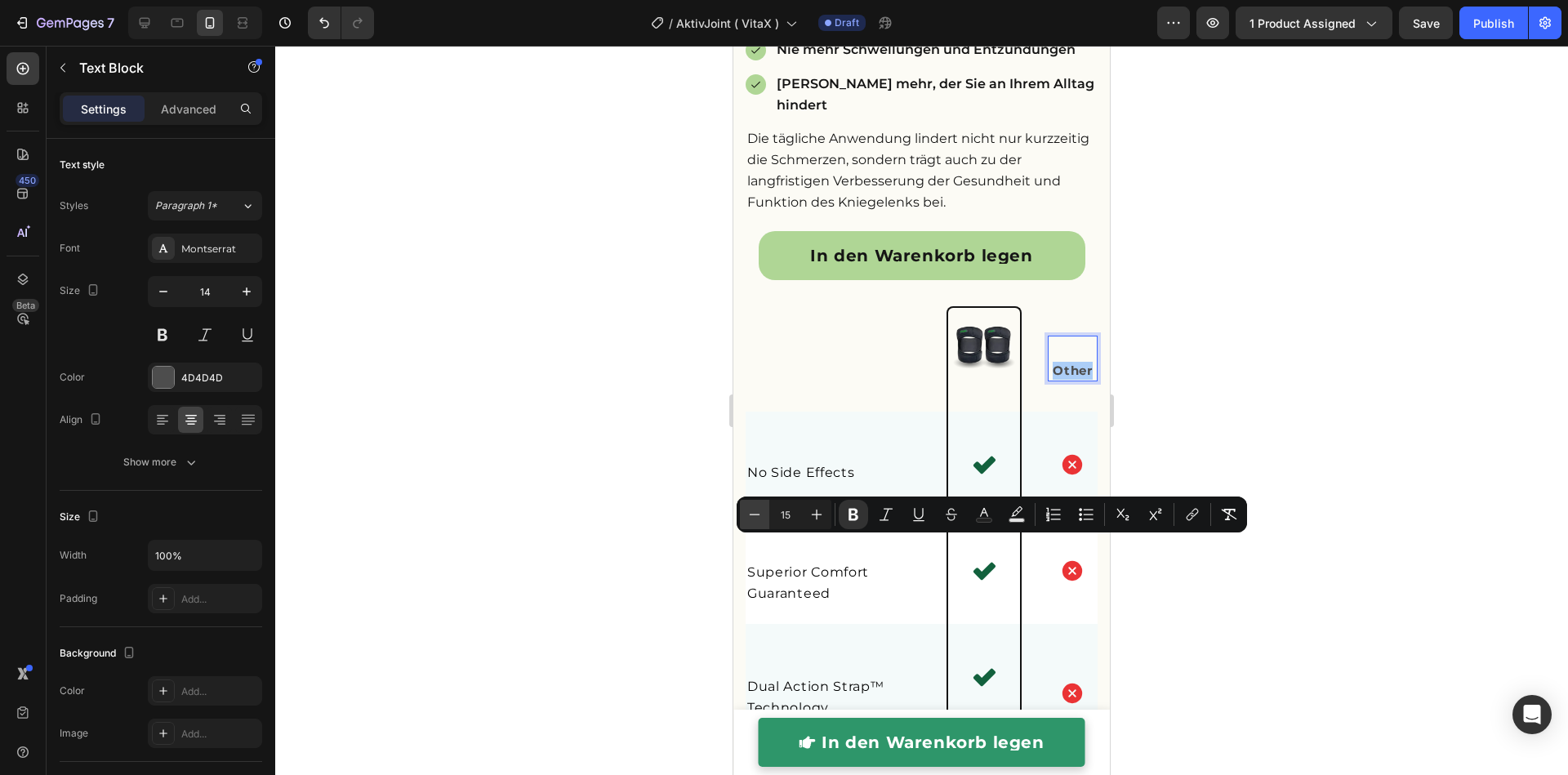
click at [750, 516] on icon "Editor contextual toolbar" at bounding box center [754, 514] width 17 height 17
drag, startPoint x: 816, startPoint y: 517, endPoint x: 857, endPoint y: 528, distance: 42.4
click at [821, 520] on icon "Editor contextual toolbar" at bounding box center [816, 514] width 17 height 17
type input "14"
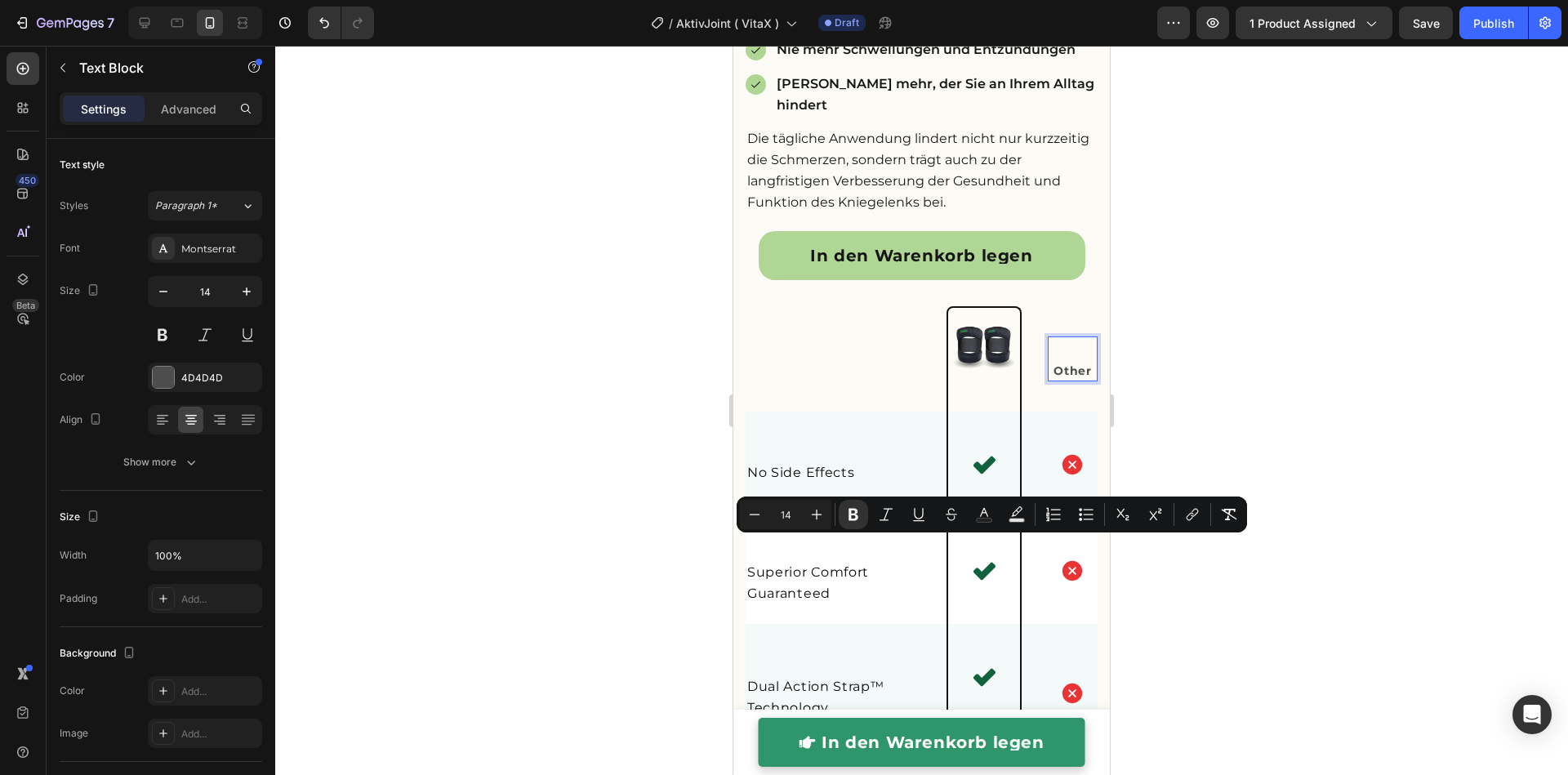
click at [1072, 378] on strong "Other" at bounding box center [1072, 370] width 38 height 15
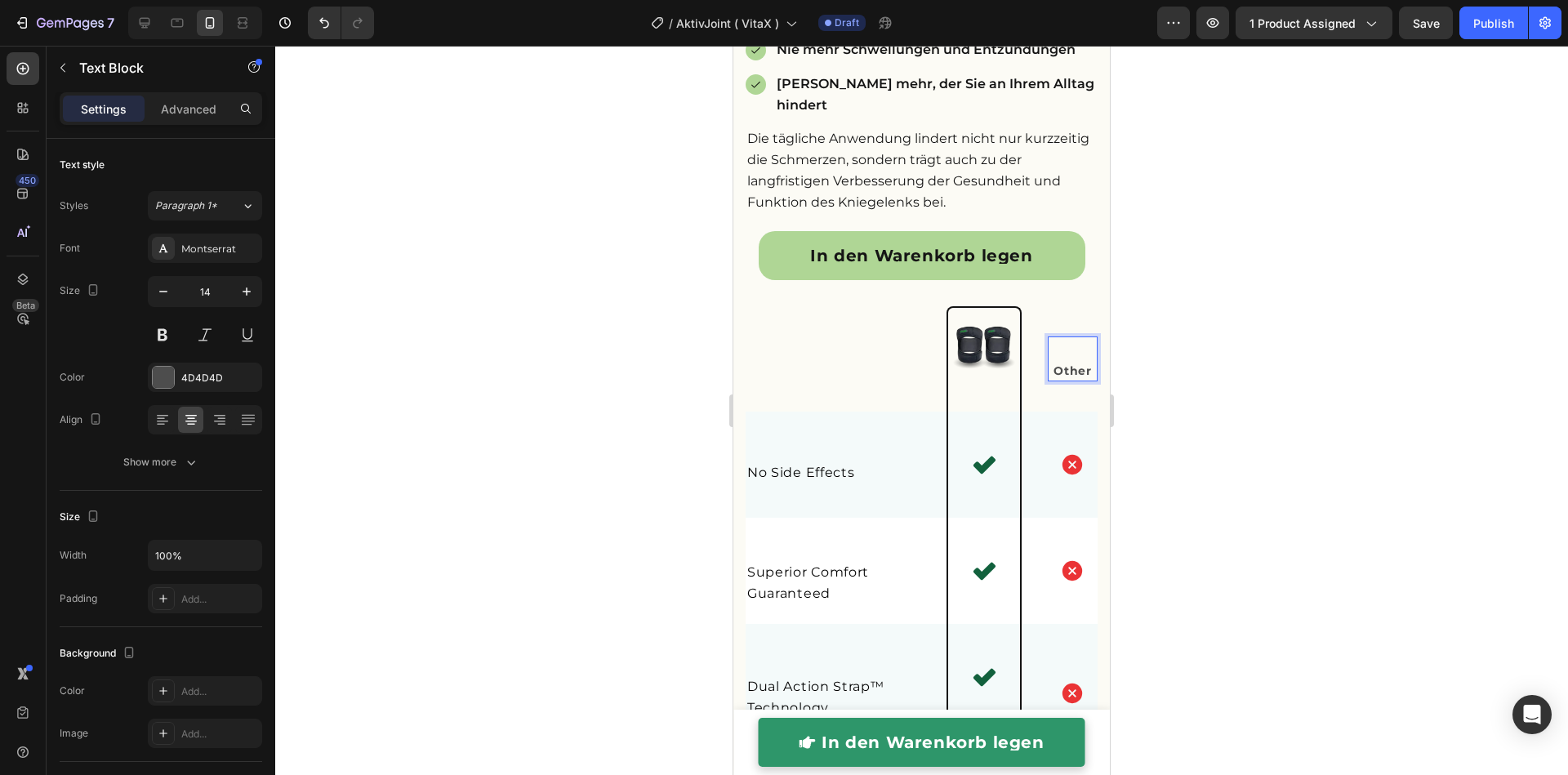
click at [1077, 379] on p "Other" at bounding box center [1073, 371] width 47 height 18
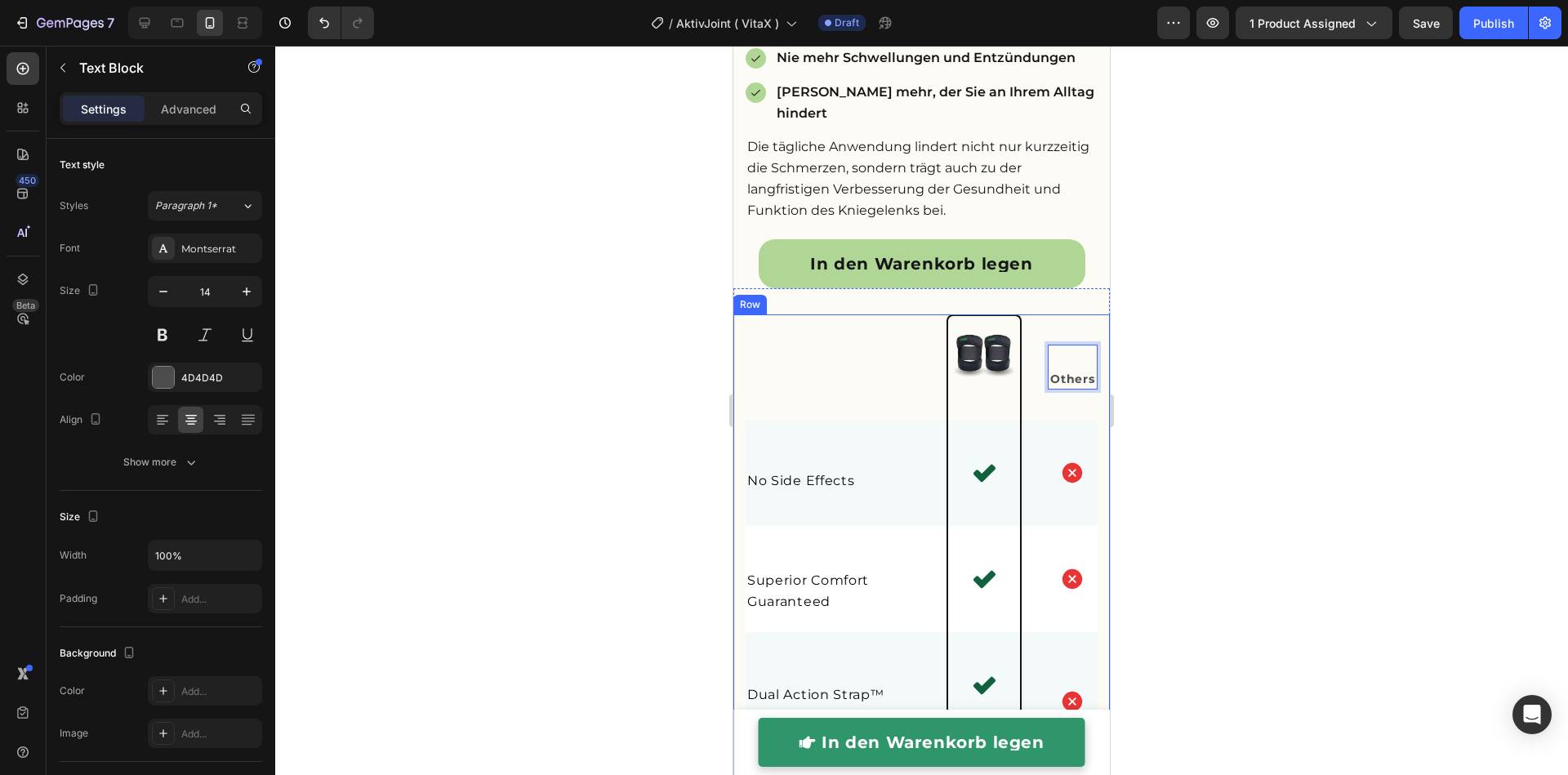
click at [624, 549] on div at bounding box center [921, 410] width 1292 height 729
click at [1050, 386] on strong "Others" at bounding box center [1072, 378] width 44 height 15
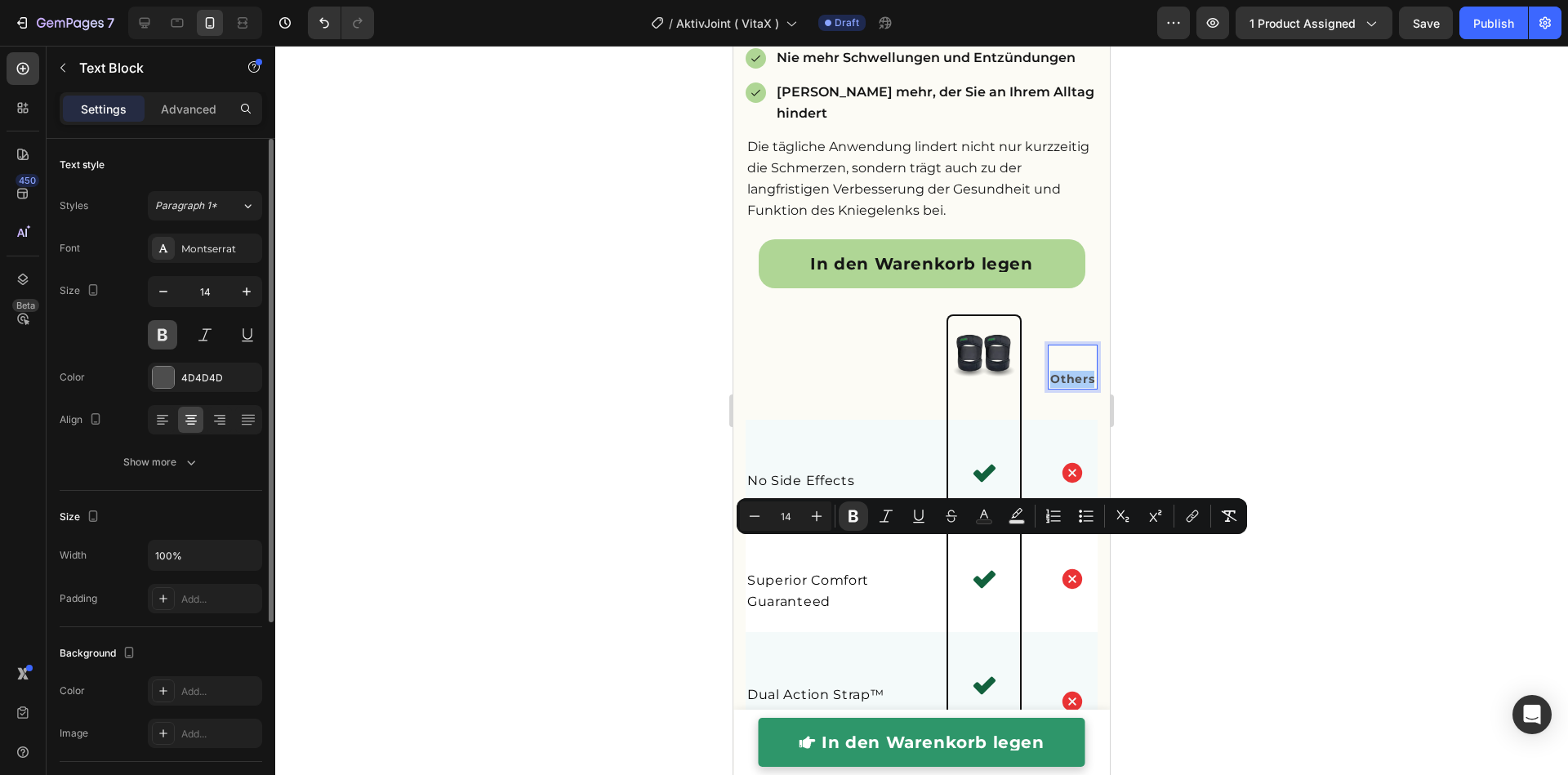
click at [174, 338] on button at bounding box center [163, 334] width 29 height 29
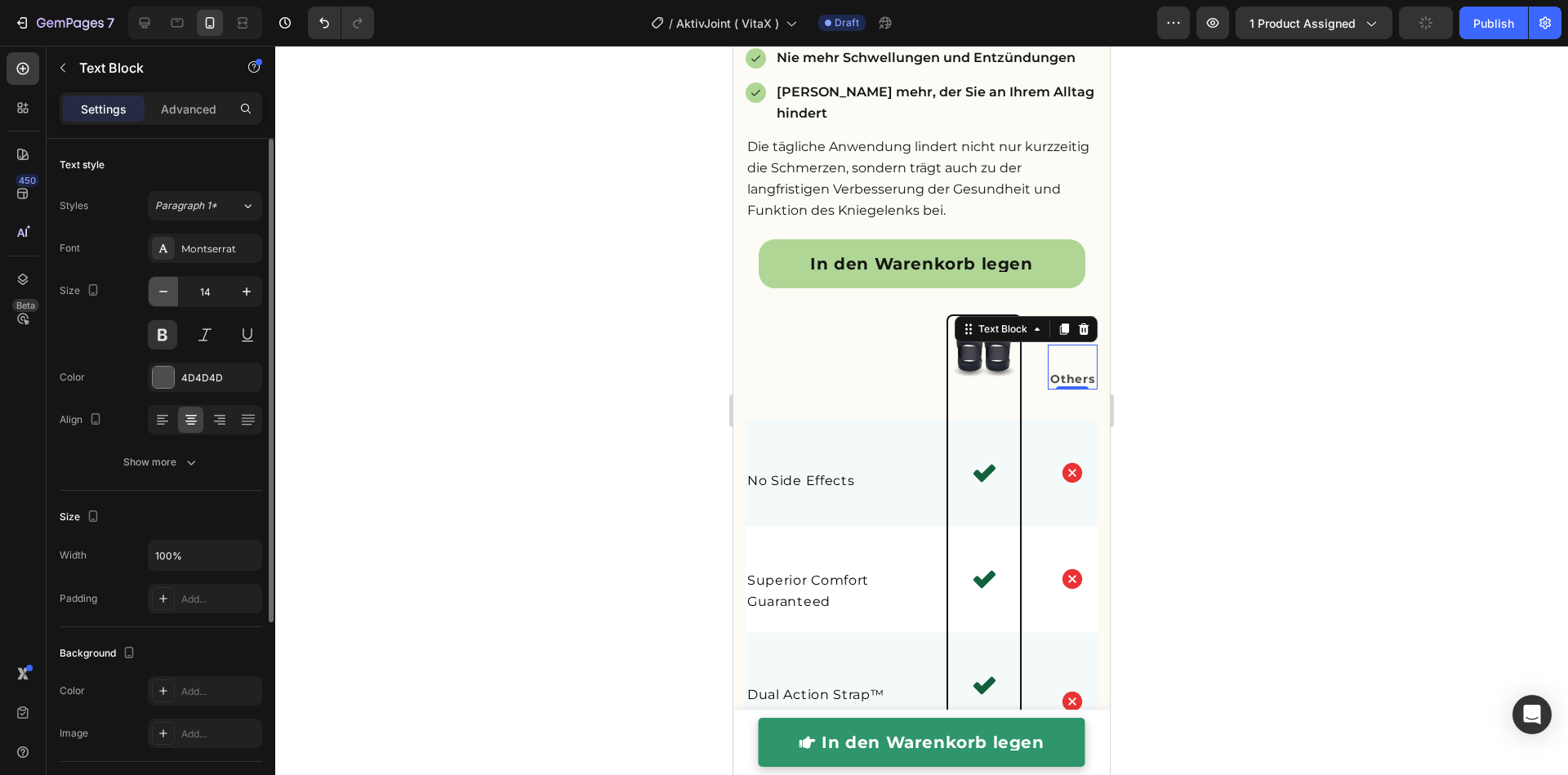
click at [171, 293] on button "button" at bounding box center [163, 291] width 29 height 29
type input "13"
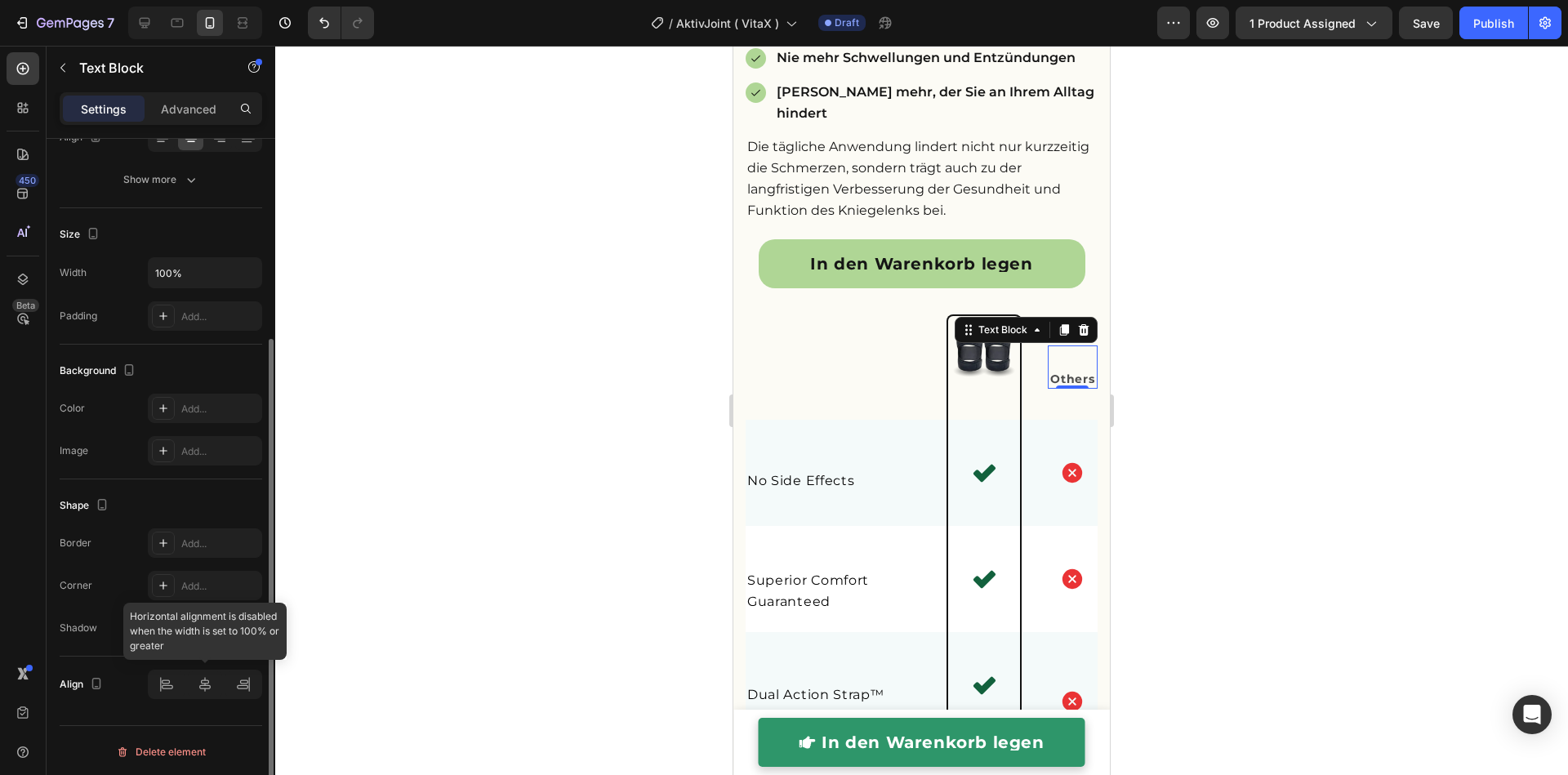
click at [209, 678] on div at bounding box center [205, 684] width 114 height 29
click at [634, 486] on div at bounding box center [921, 410] width 1292 height 729
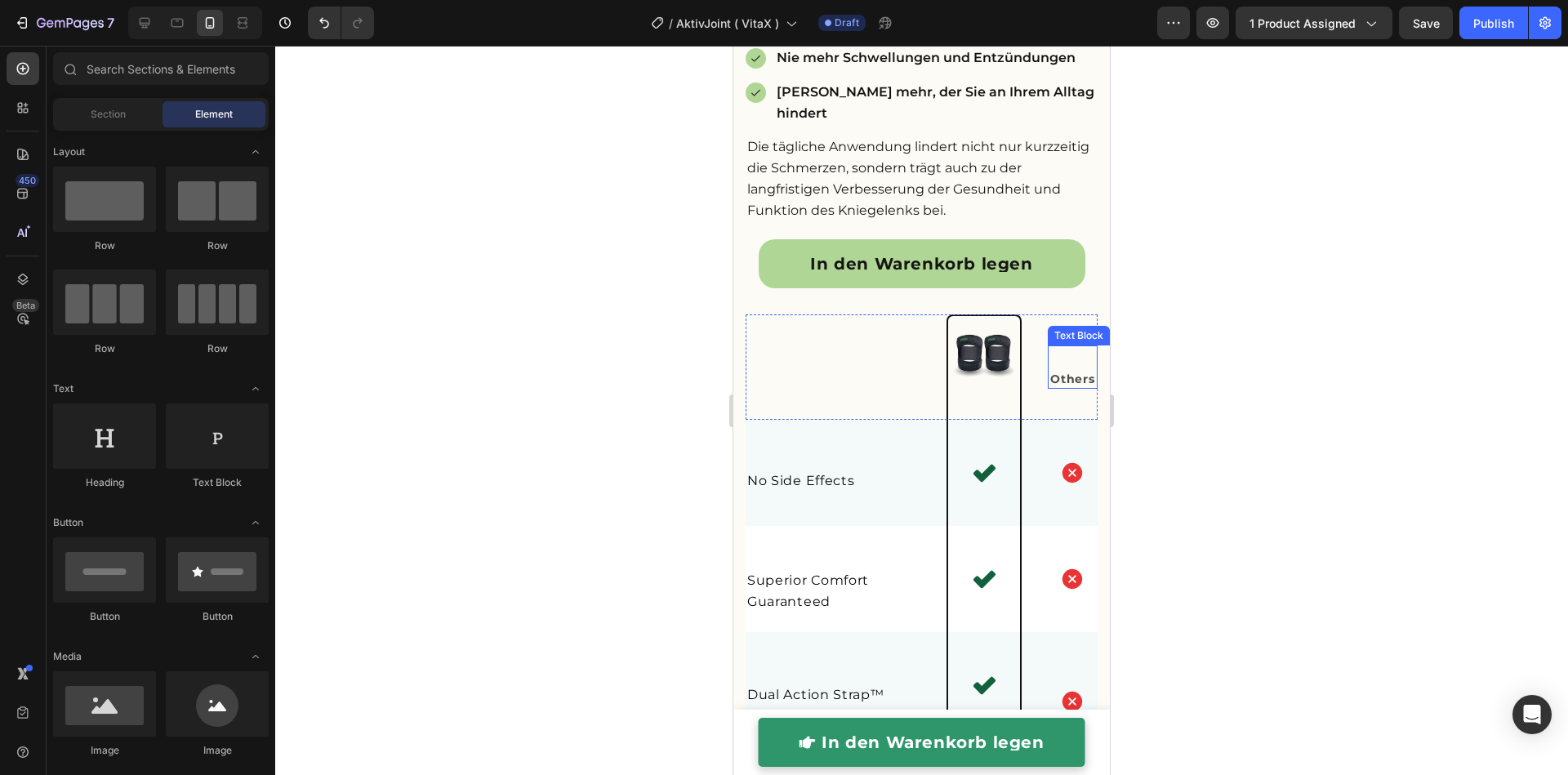
click at [1068, 386] on strong "Others" at bounding box center [1072, 378] width 44 height 15
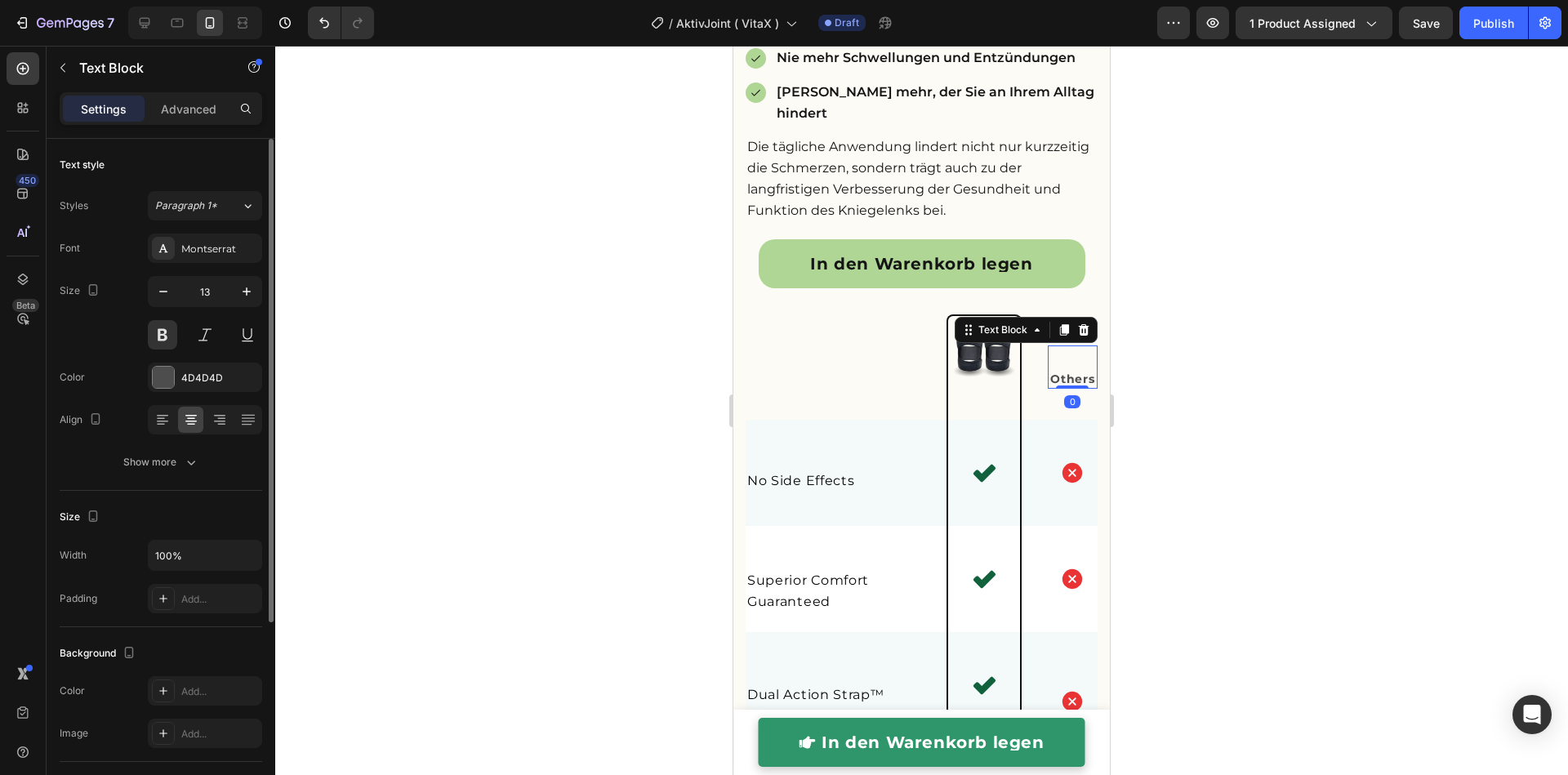
click at [189, 627] on div "Text style Styles Paragraph 1* Font Montserrat Size 13 Color 4D4D4D Align Show …" at bounding box center [161, 694] width 203 height 135
click at [178, 103] on p "Advanced" at bounding box center [188, 109] width 56 height 18
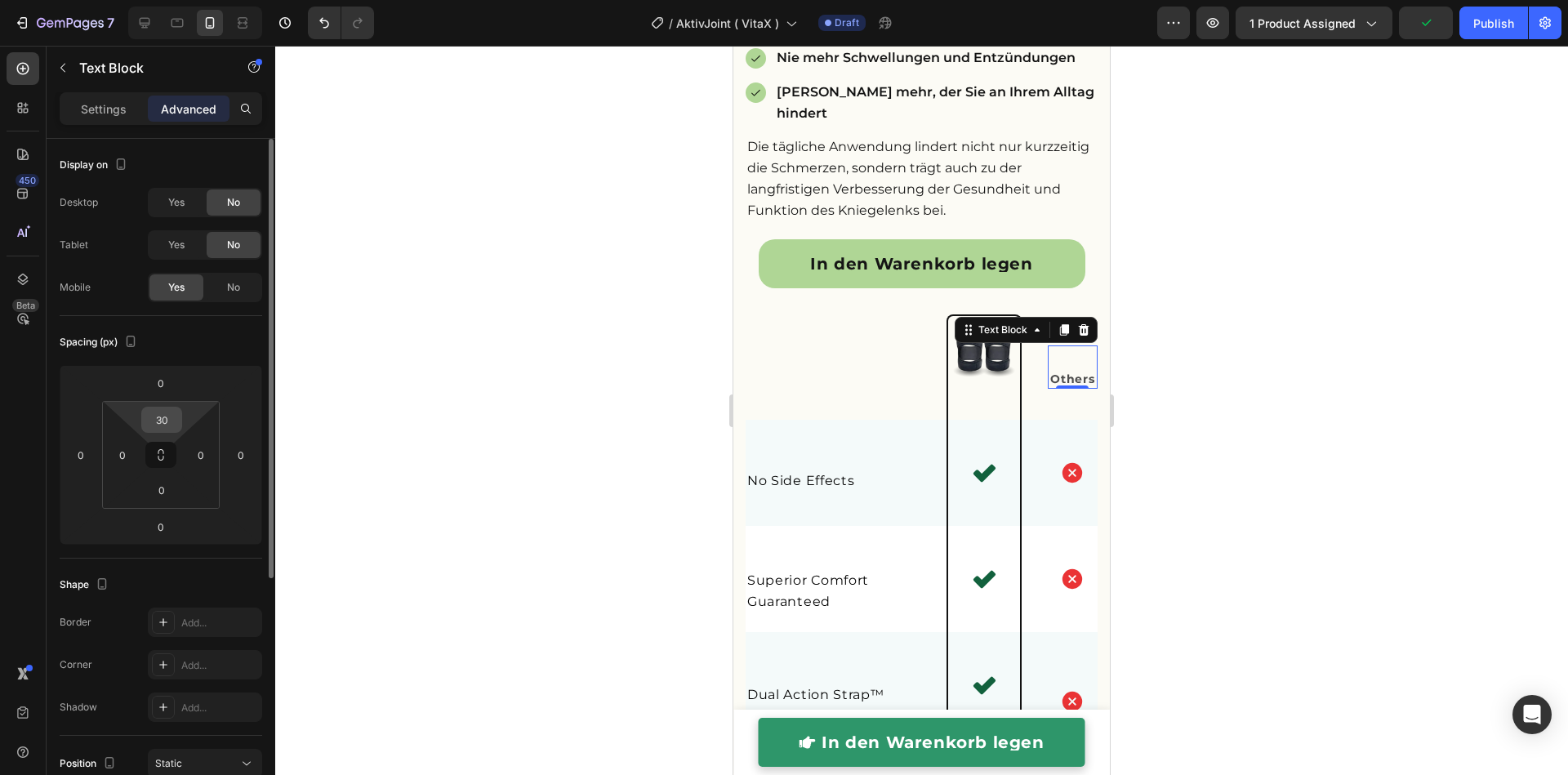
click at [156, 421] on input "30" at bounding box center [161, 419] width 32 height 24
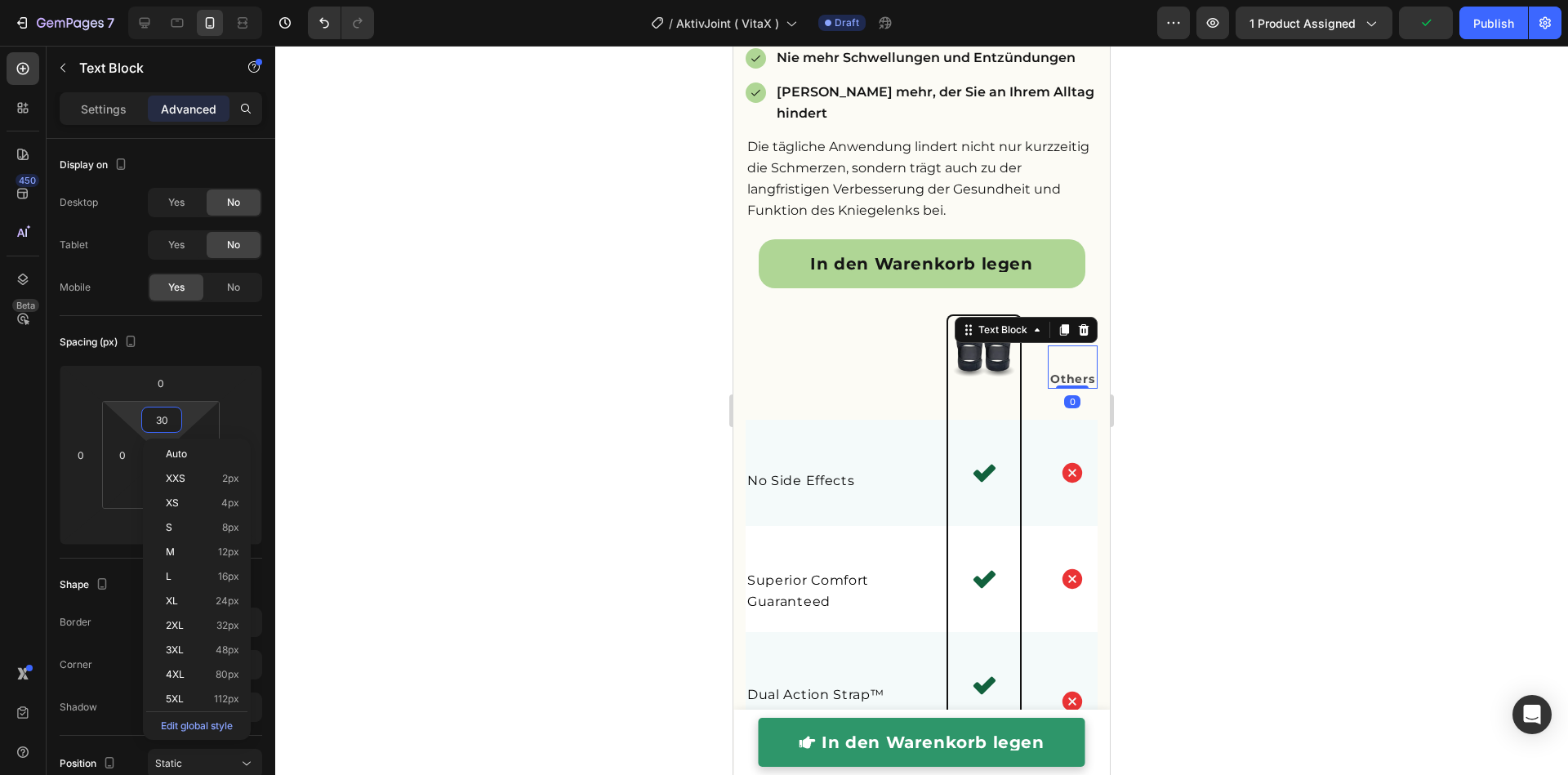
type input "0"
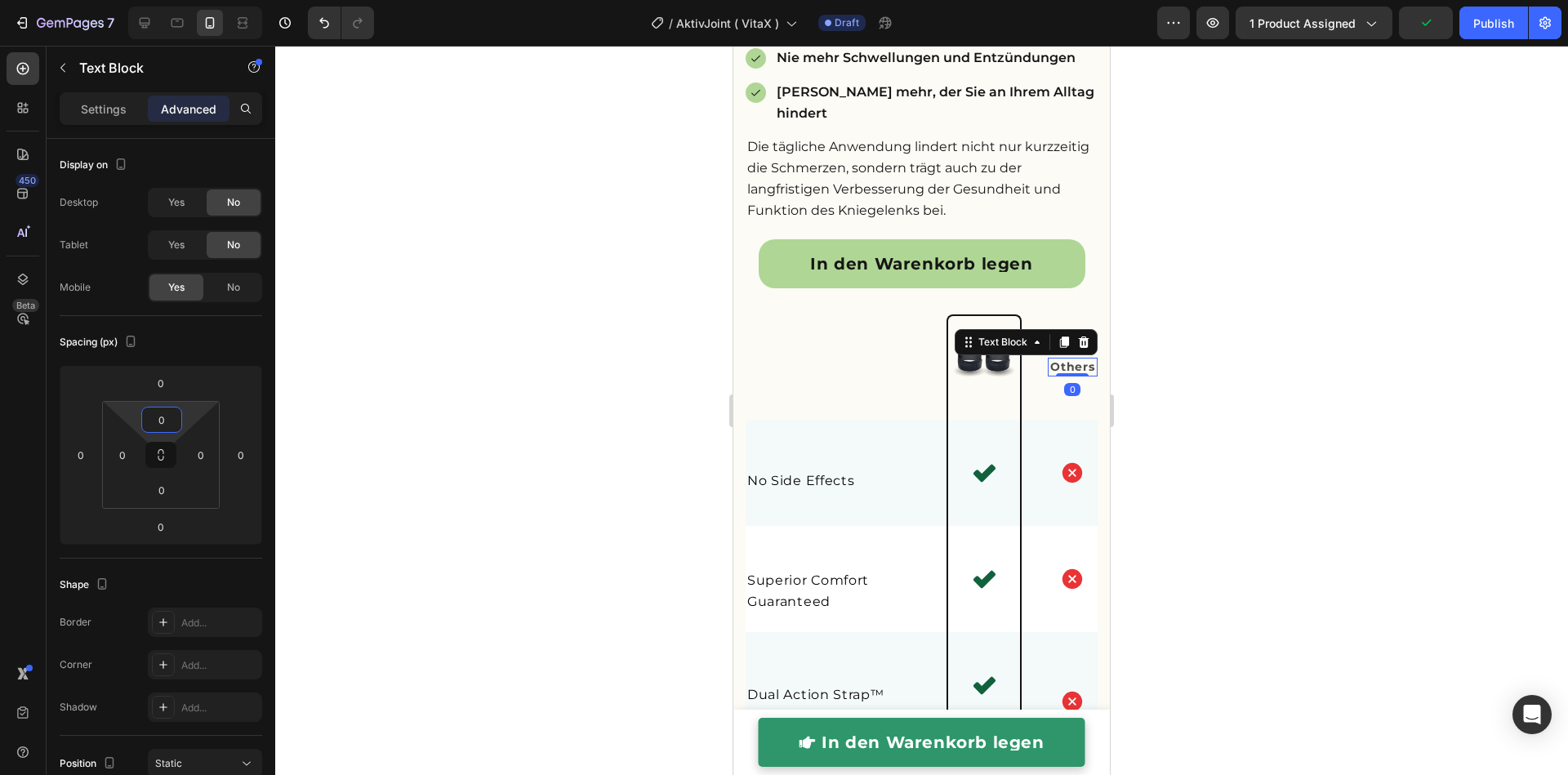
click at [611, 506] on div at bounding box center [921, 410] width 1292 height 729
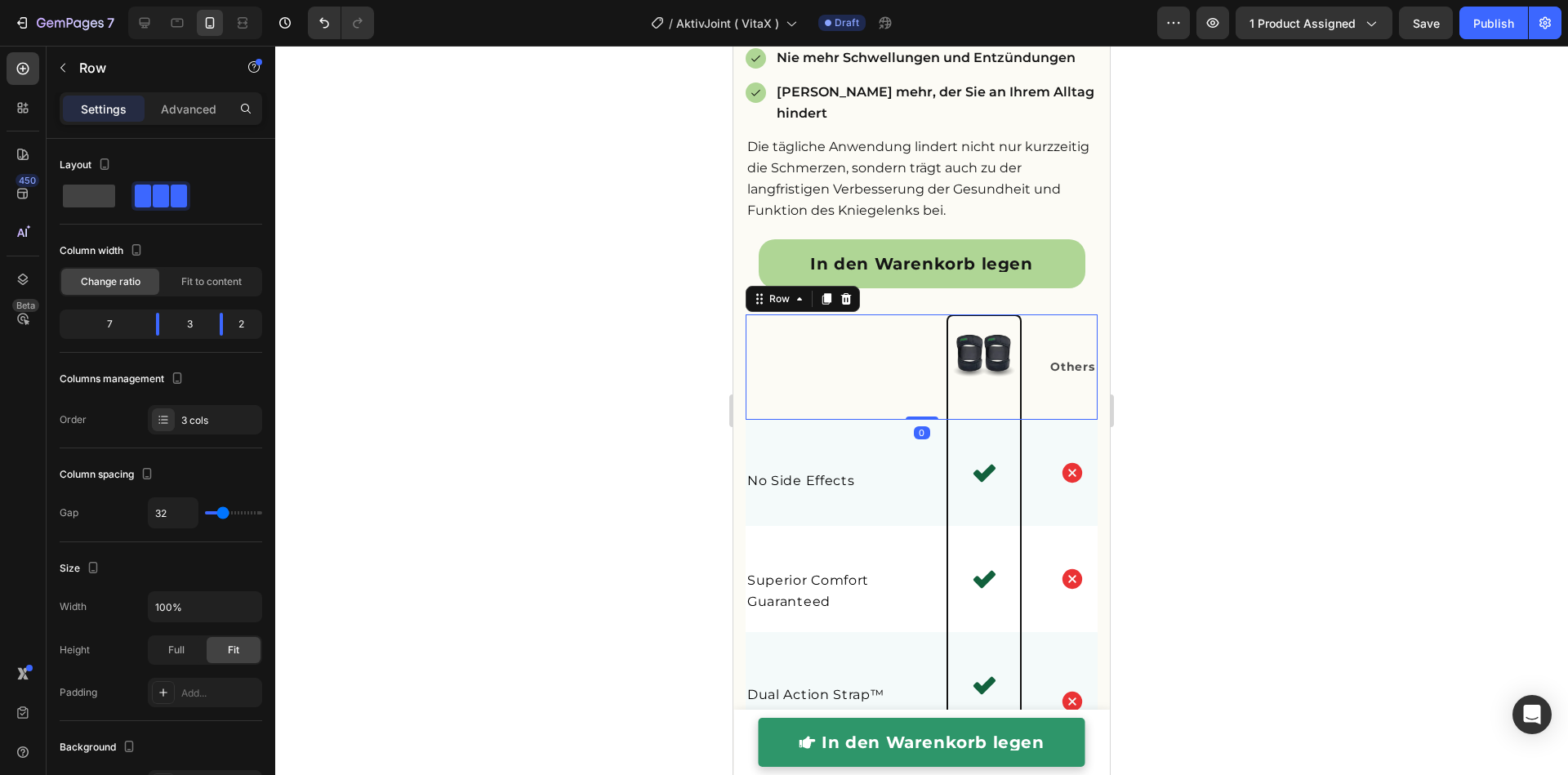
click at [1026, 420] on div "Not all knee supports are Created Equal Heading Image Others Text Block Other P…" at bounding box center [921, 367] width 352 height 106
click at [230, 288] on span "Fit to content" at bounding box center [212, 281] width 60 height 15
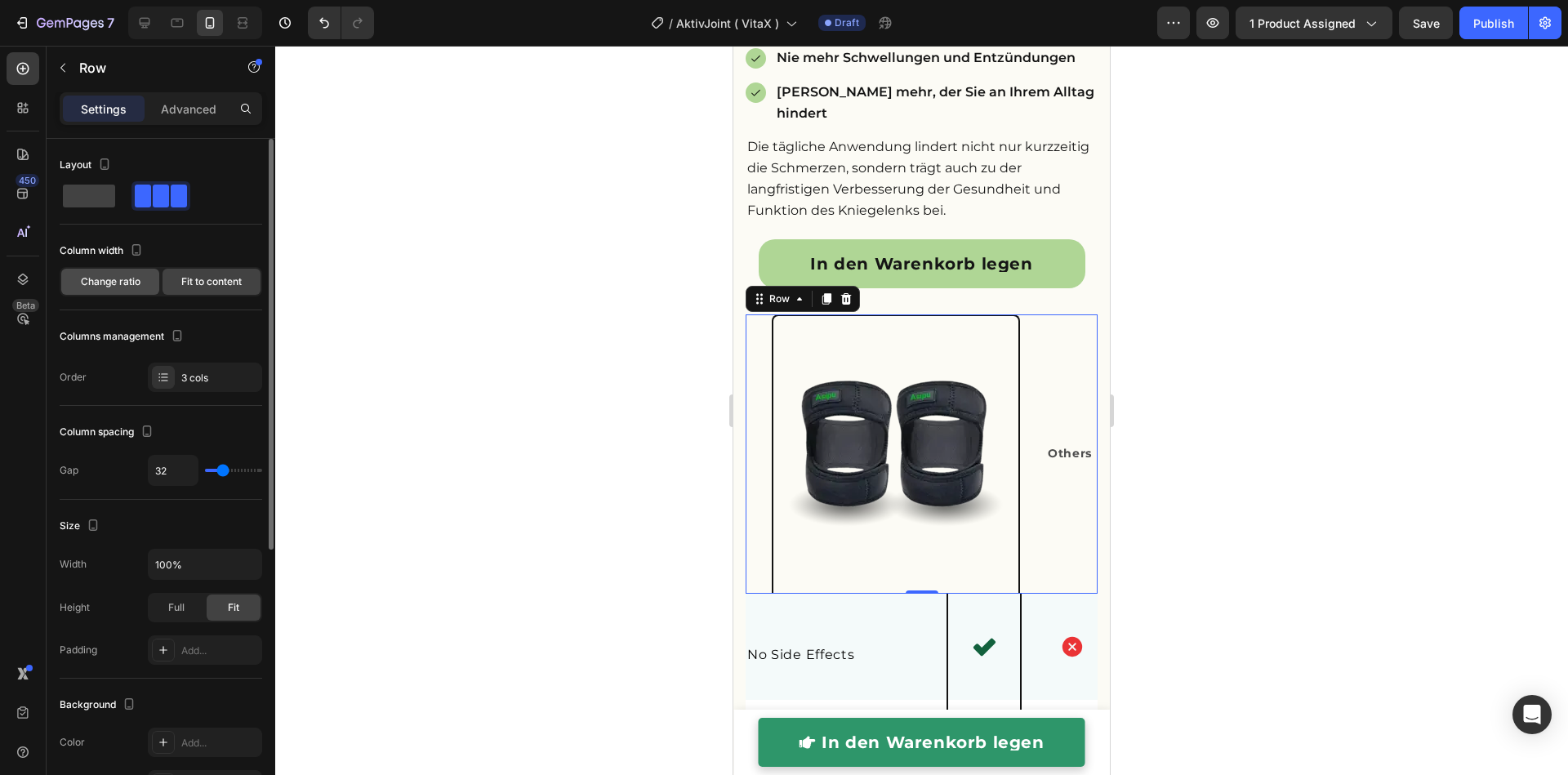
click at [131, 282] on span "Change ratio" at bounding box center [110, 281] width 59 height 15
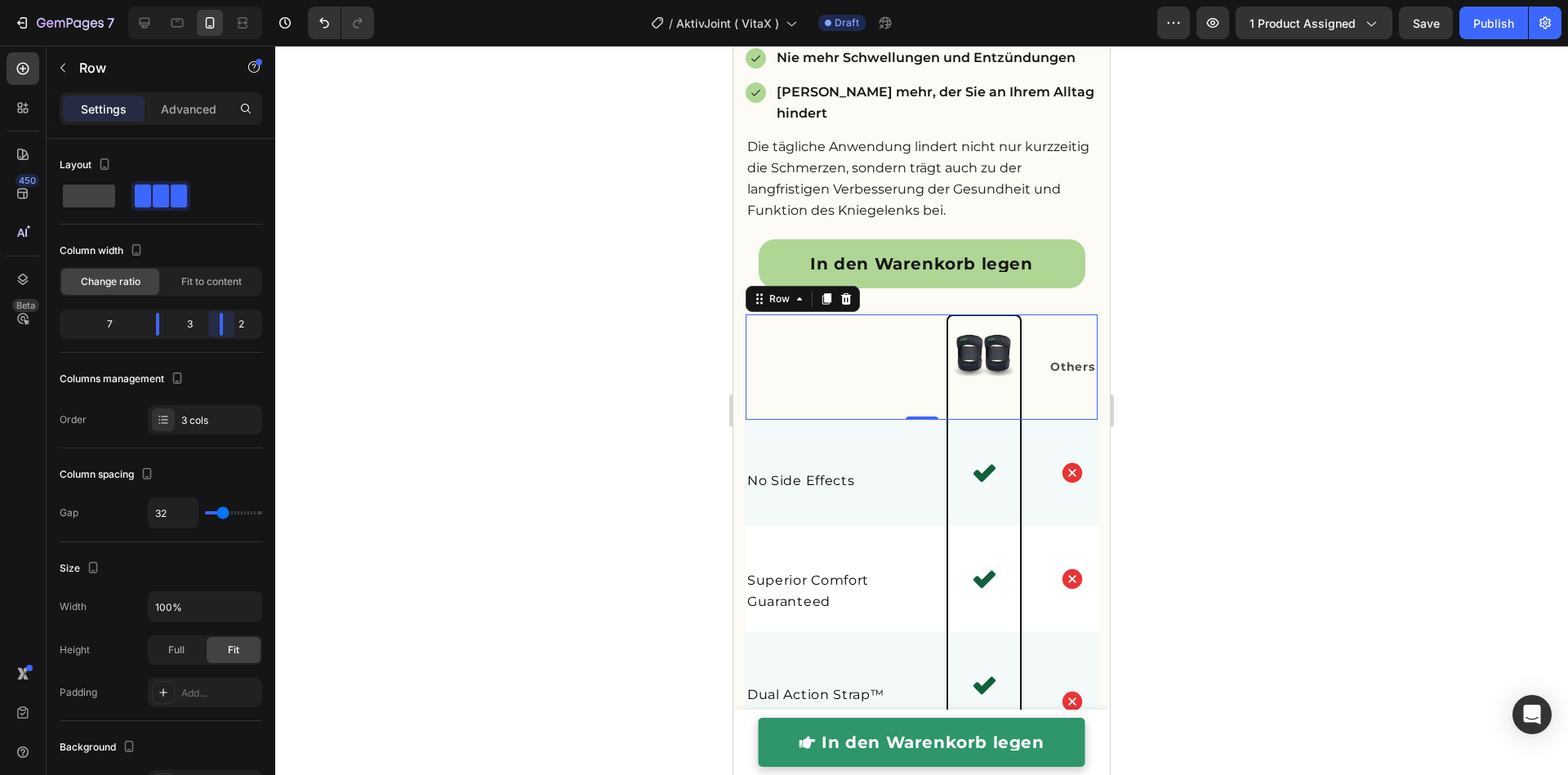
click at [225, 0] on body "7 Version history / AktivJoint ( VitaX ) Draft Preview 1 product assigned Save …" at bounding box center [784, 0] width 1568 height 0
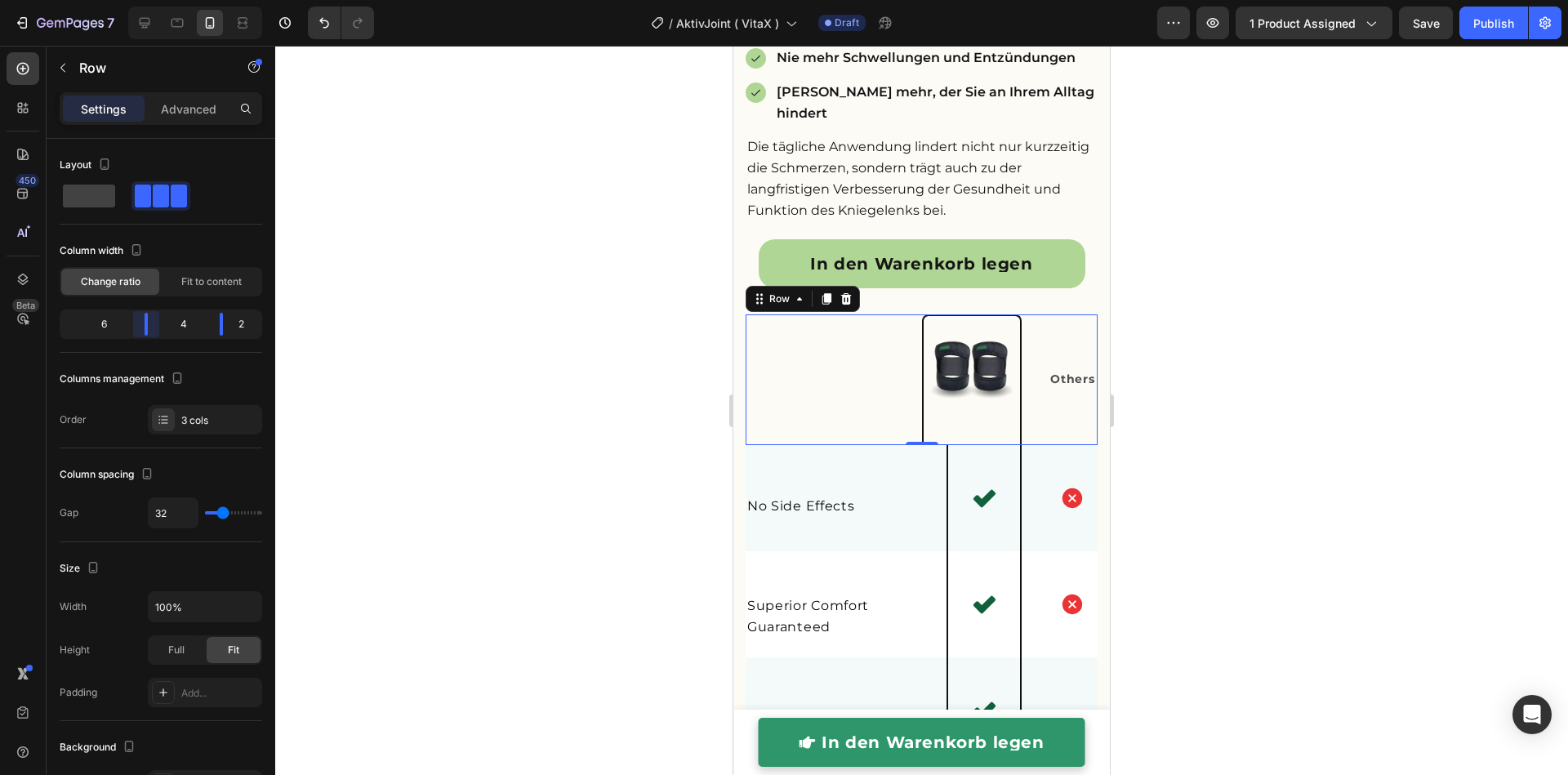
click at [154, 0] on body "7 Version history / AktivJoint ( VitaX ) Draft Preview 1 product assigned Save …" at bounding box center [784, 0] width 1568 height 0
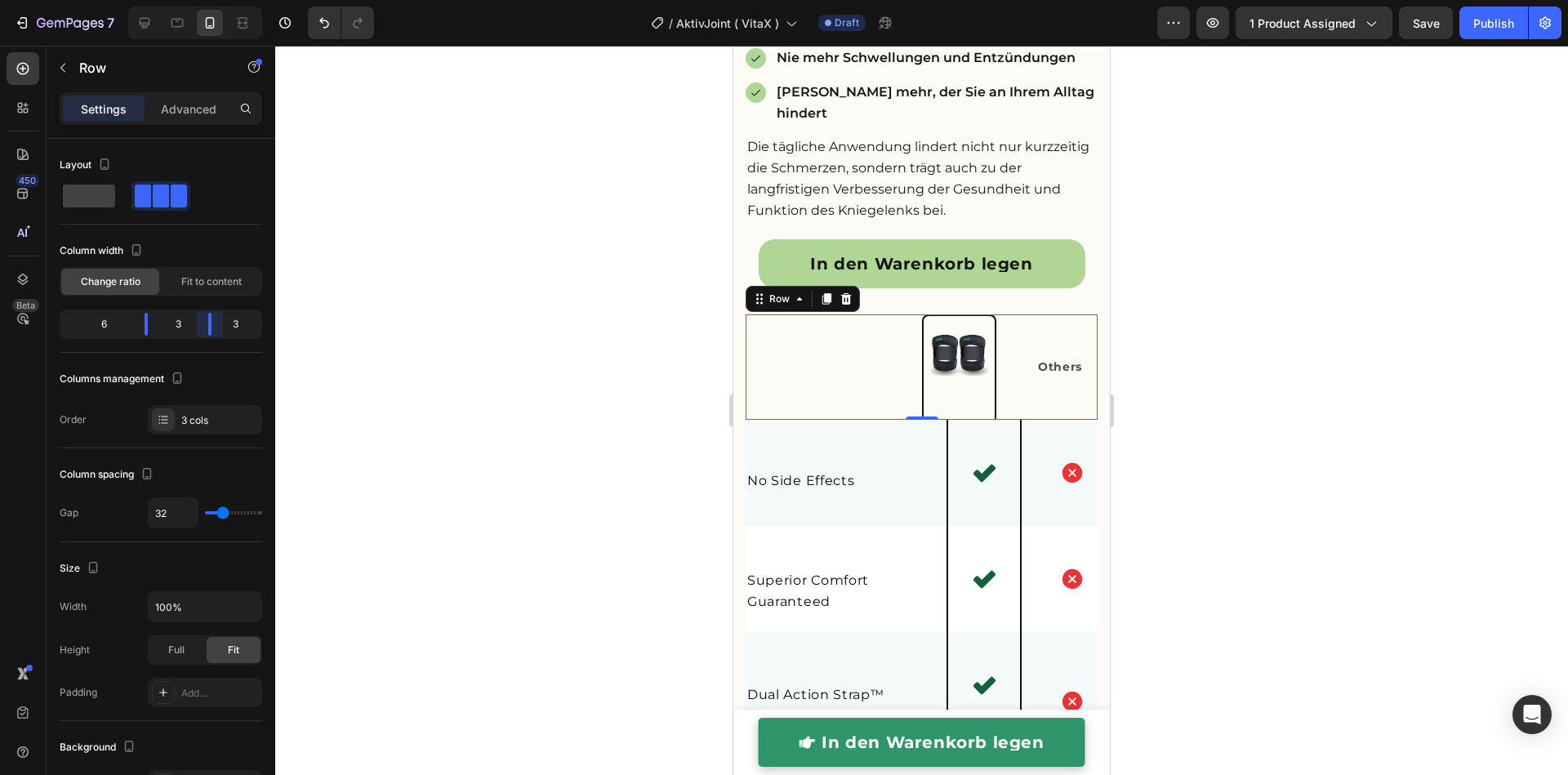
drag, startPoint x: 218, startPoint y: 331, endPoint x: 206, endPoint y: 330, distance: 12.0
click at [206, 0] on body "7 Version history / AktivJoint ( VitaX ) Draft Preview 1 product assigned Save …" at bounding box center [784, 0] width 1568 height 0
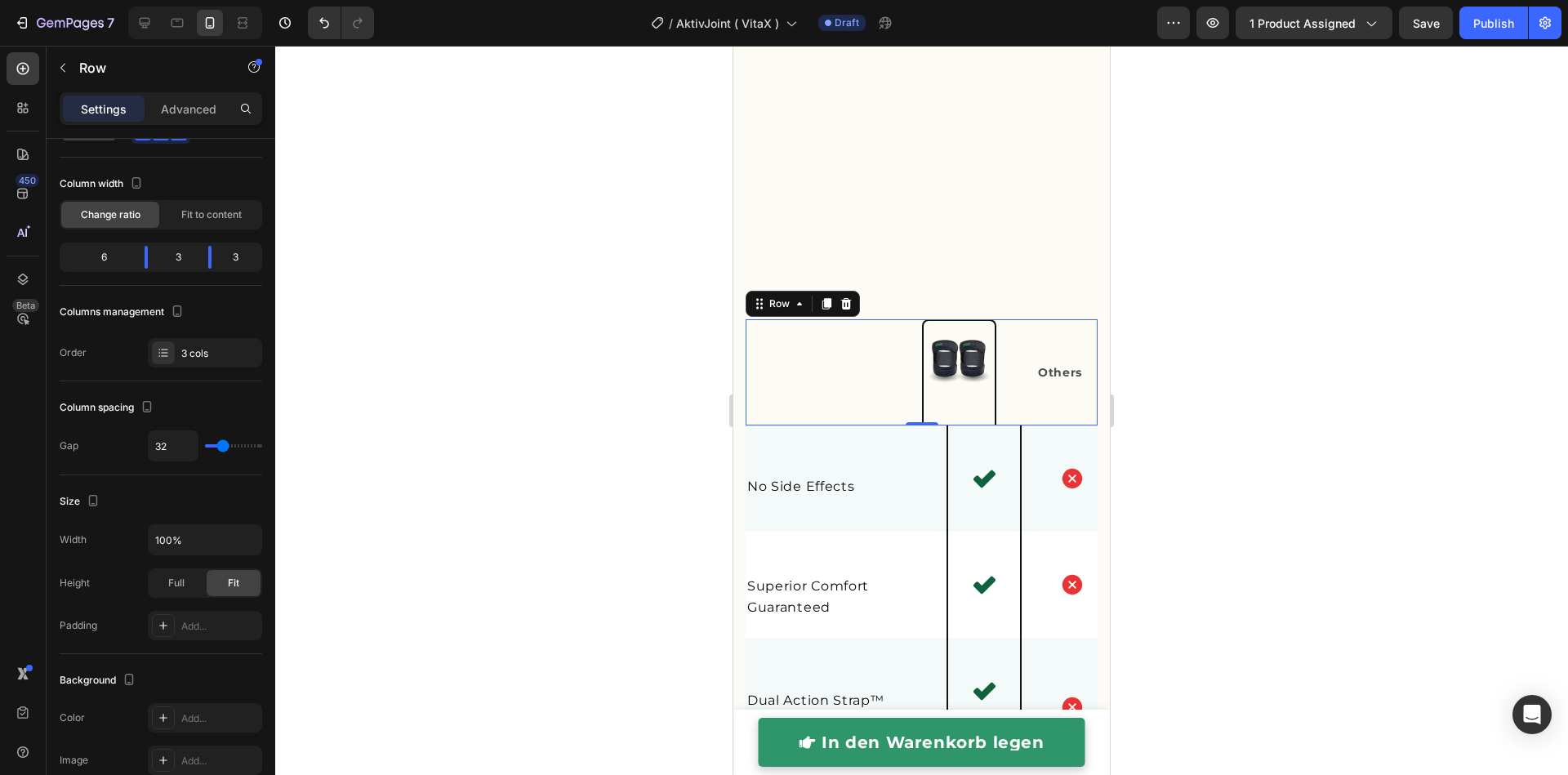
scroll to position [3946, 0]
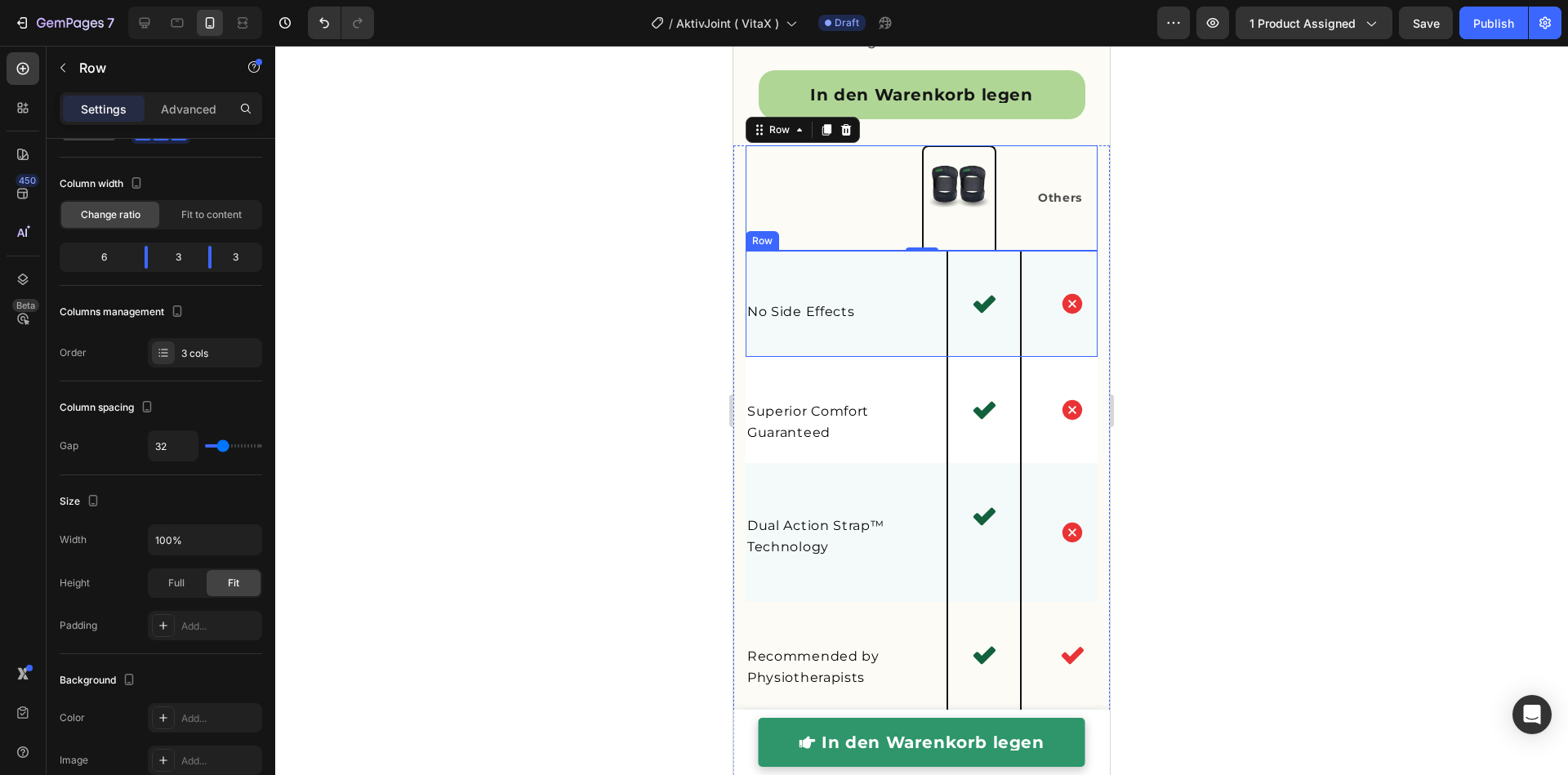
click at [929, 357] on div "No Side Effects Text block Icon Icon Row" at bounding box center [921, 303] width 352 height 106
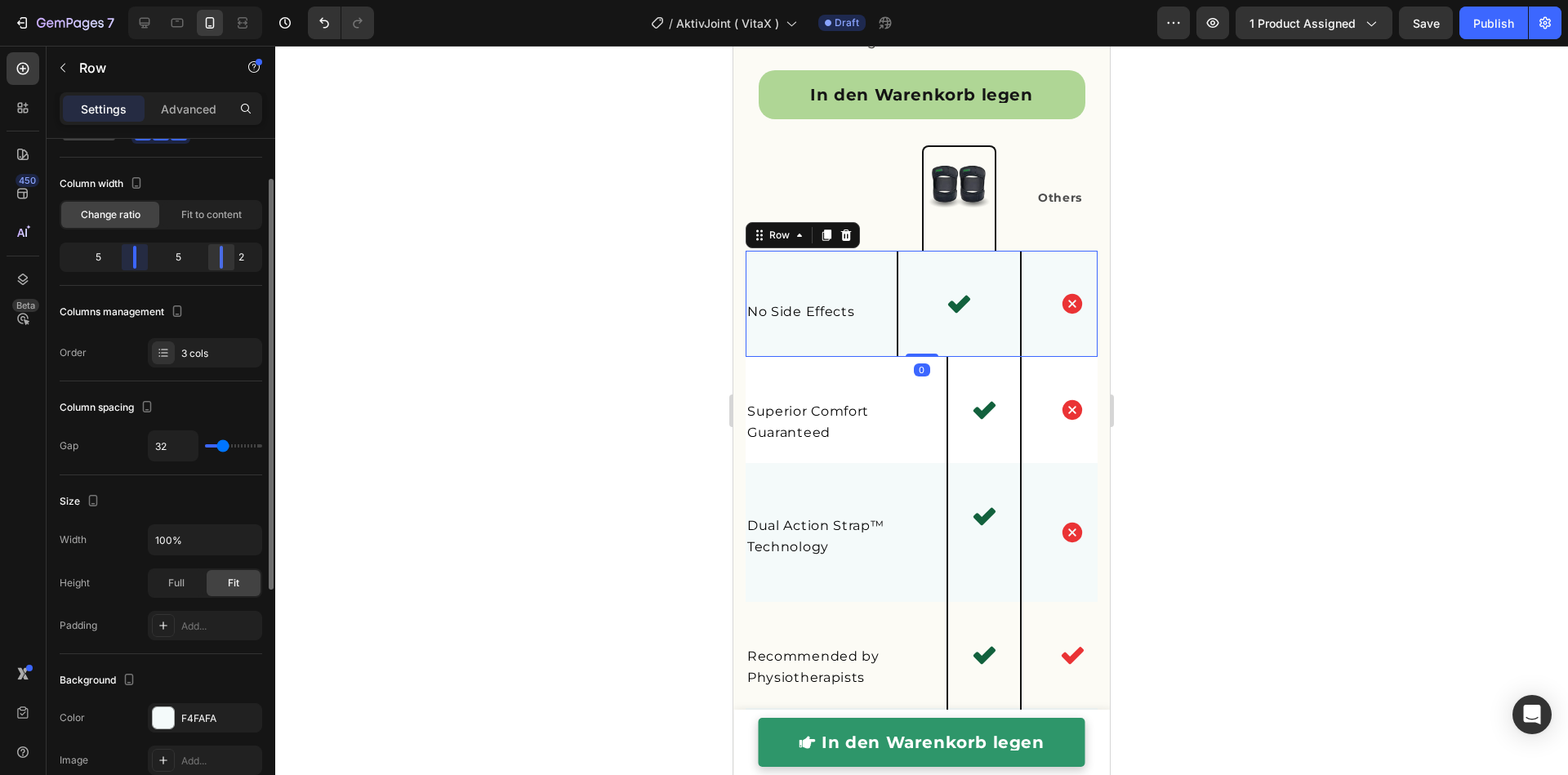
drag, startPoint x: 153, startPoint y: 253, endPoint x: 216, endPoint y: 265, distance: 64.1
click at [148, 0] on body "7 Version history / AktivJoint ( VitaX ) Draft Preview 1 product assigned Save …" at bounding box center [784, 0] width 1568 height 0
click at [215, 0] on body "7 Version history / AktivJoint ( VitaX ) Draft Preview 1 product assigned Publi…" at bounding box center [784, 0] width 1568 height 0
drag, startPoint x: 142, startPoint y: 263, endPoint x: 171, endPoint y: 273, distance: 30.7
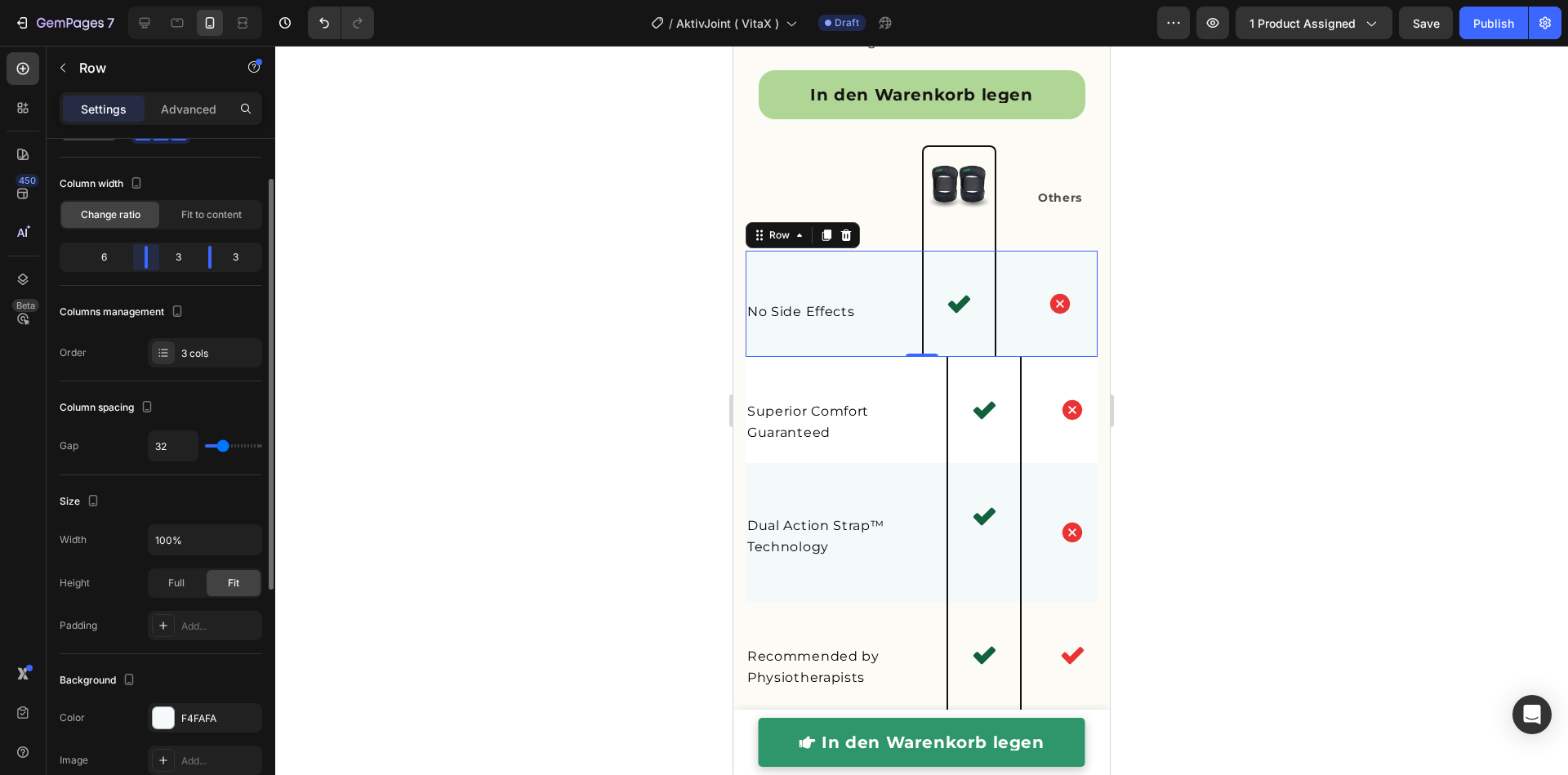
click at [159, 0] on body "7 Version history / AktivJoint ( VitaX ) Draft Preview 1 product assigned Save …" at bounding box center [784, 0] width 1568 height 0
click at [924, 463] on div "Superior Comfort Guaranteed Text block Icon Icon Row 0" at bounding box center [921, 409] width 352 height 106
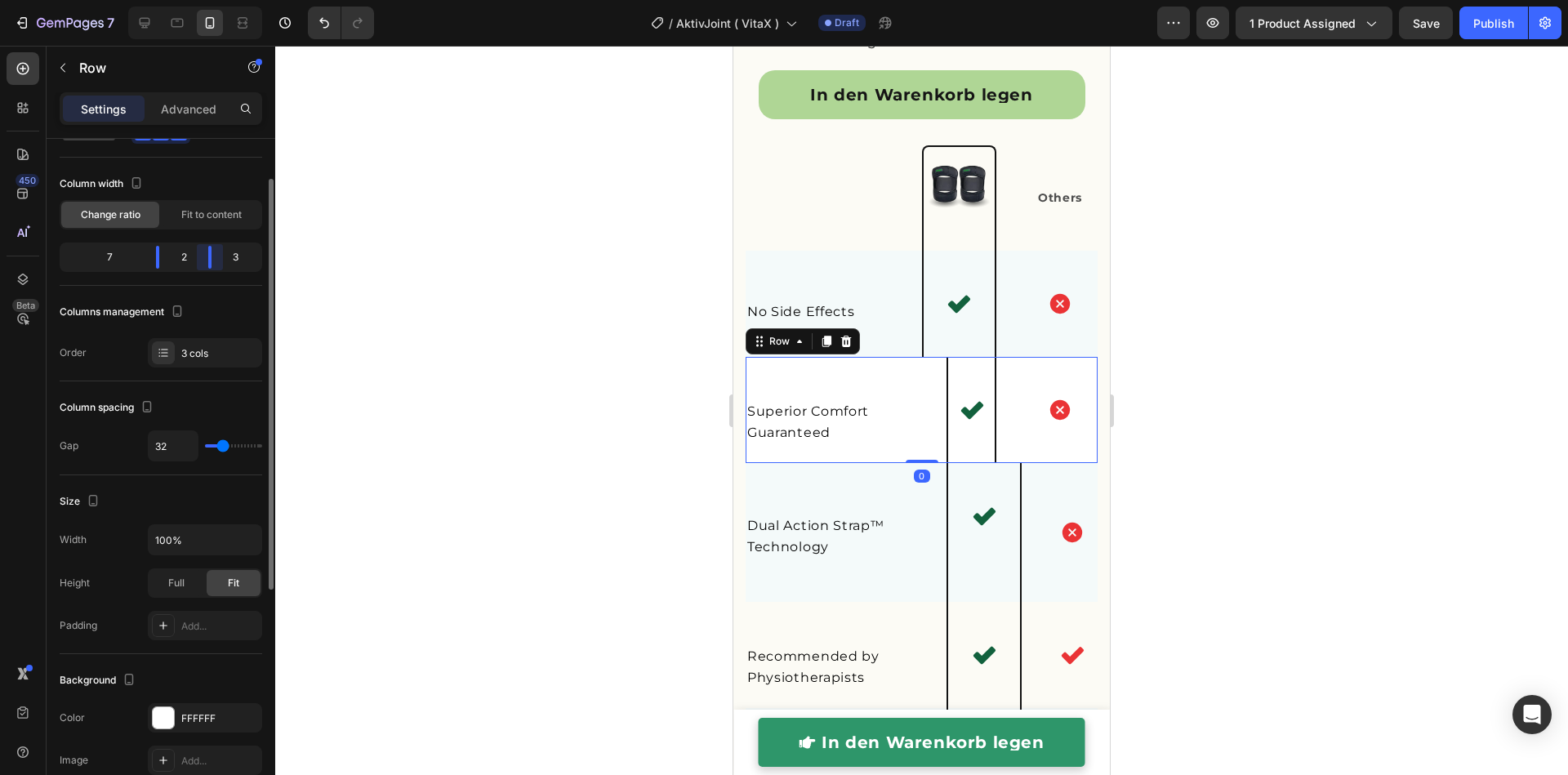
click at [216, 0] on body "7 Version history / AktivJoint ( VitaX ) Draft Preview 1 product assigned Save …" at bounding box center [784, 0] width 1568 height 0
click at [161, 0] on body "7 Version history / AktivJoint ( VitaX ) Draft Preview 1 product assigned Save …" at bounding box center [784, 0] width 1568 height 0
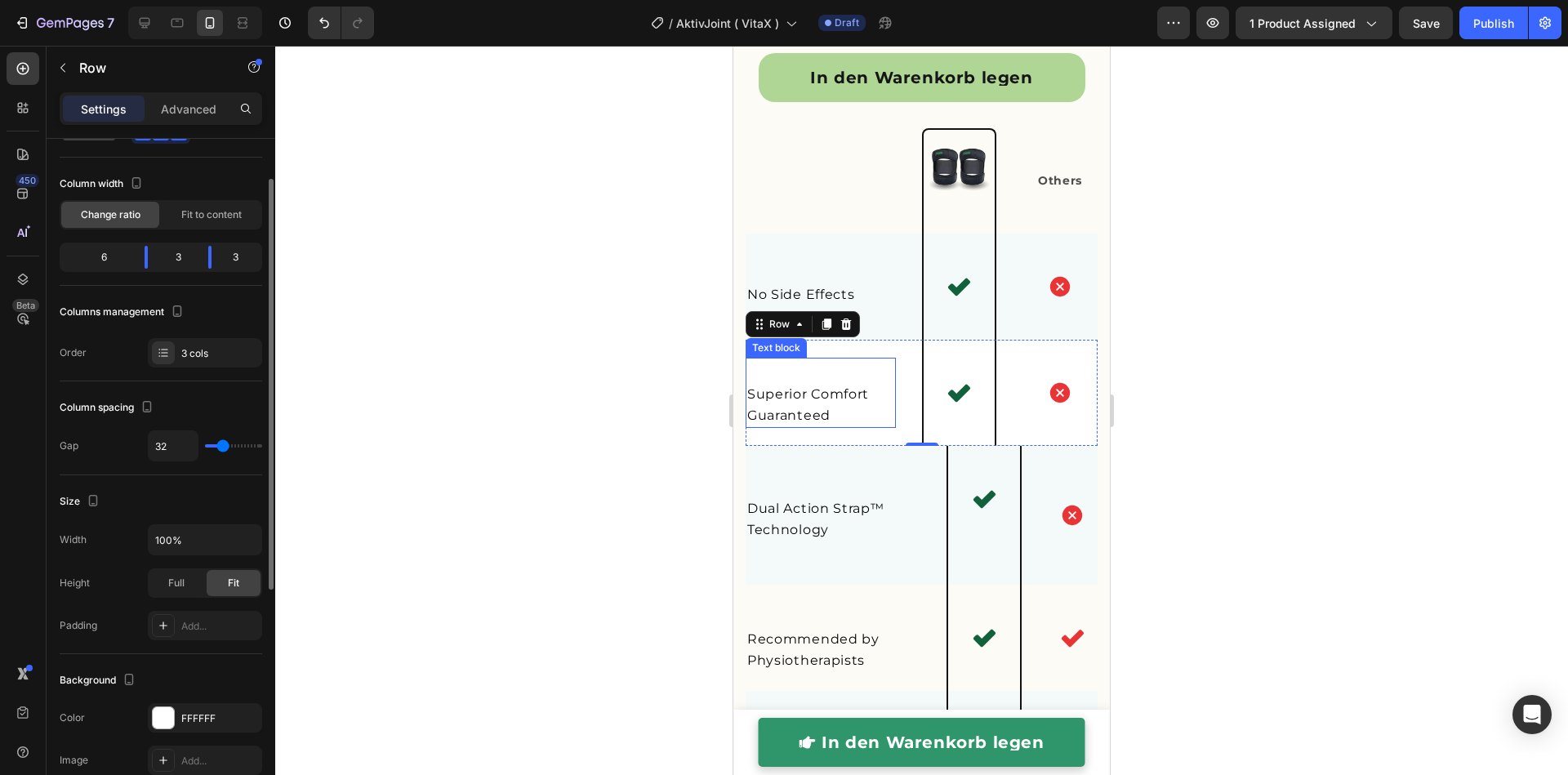
scroll to position [4012, 0]
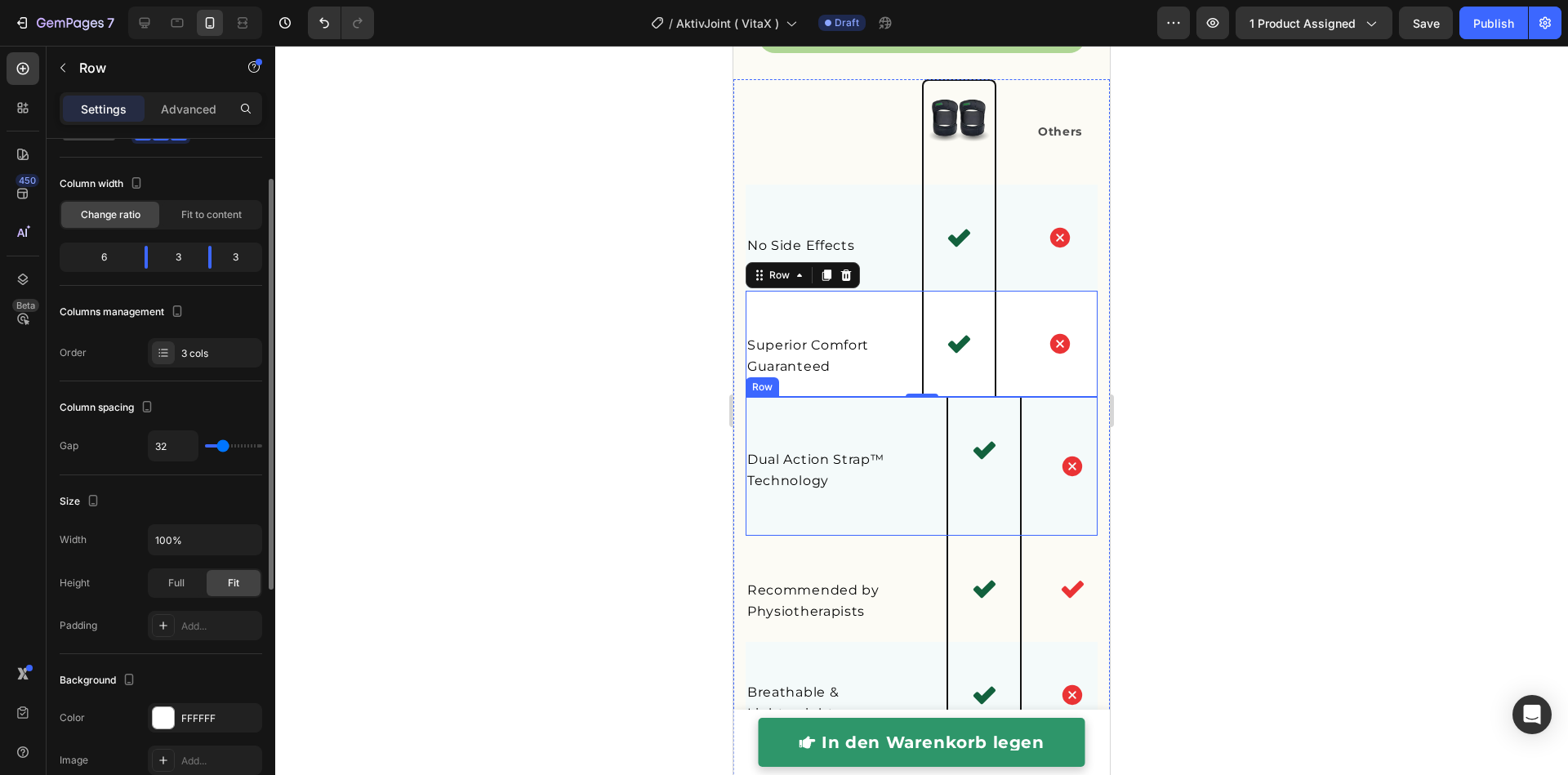
click at [922, 535] on div "Dual Action Strap™ Technology Text block Icon Icon Row" at bounding box center [921, 466] width 352 height 138
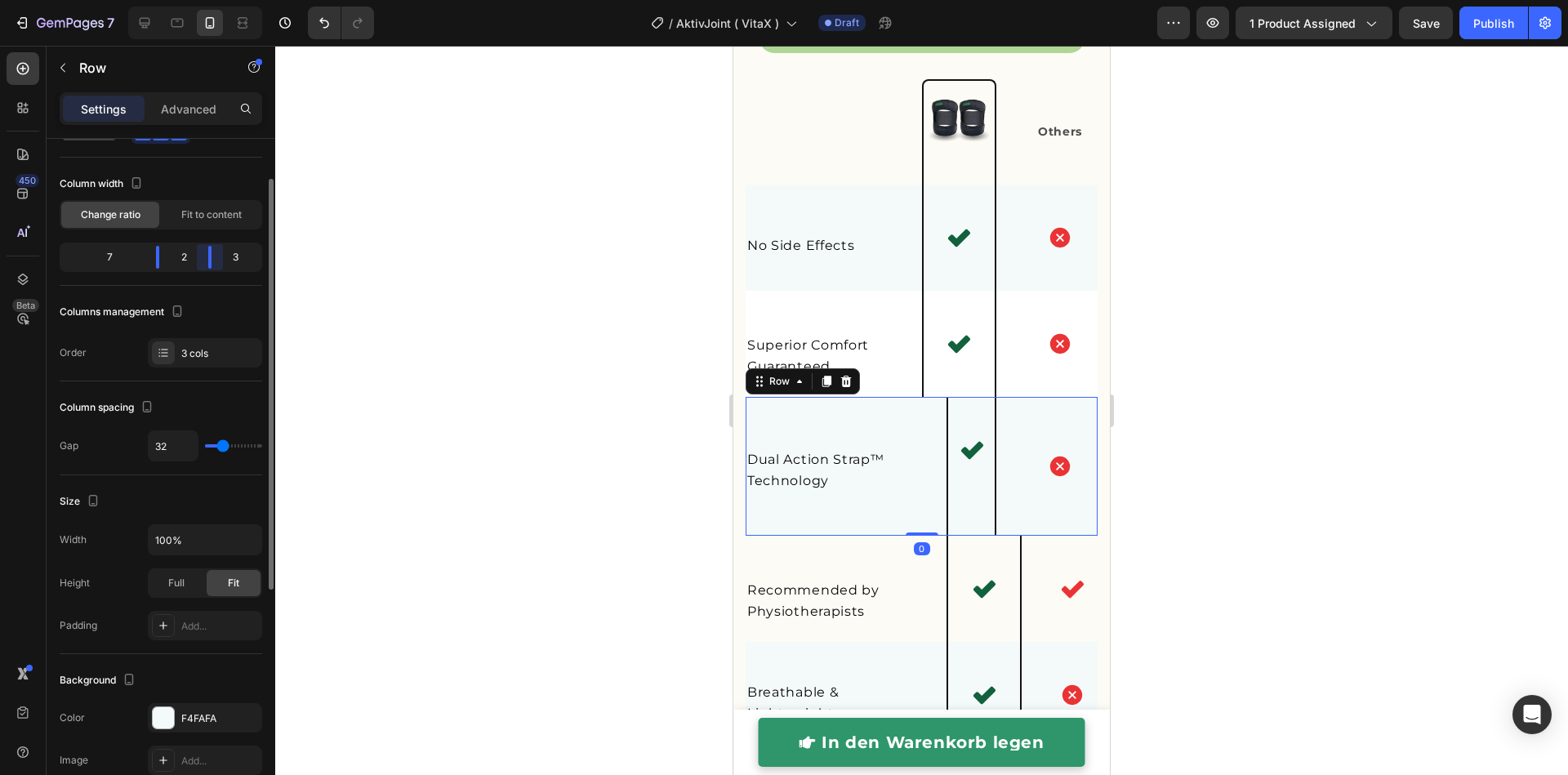
click at [216, 0] on body "7 Version history / AktivJoint ( VitaX ) Draft Preview 1 product assigned Save …" at bounding box center [784, 0] width 1568 height 0
drag, startPoint x: 176, startPoint y: 260, endPoint x: 165, endPoint y: 261, distance: 11.0
click at [165, 261] on div "7 2 3" at bounding box center [161, 257] width 203 height 29
drag, startPoint x: 163, startPoint y: 262, endPoint x: 307, endPoint y: 329, distance: 158.8
click at [159, 0] on body "7 Version history / AktivJoint ( VitaX ) Draft Preview 1 product assigned Publi…" at bounding box center [784, 0] width 1568 height 0
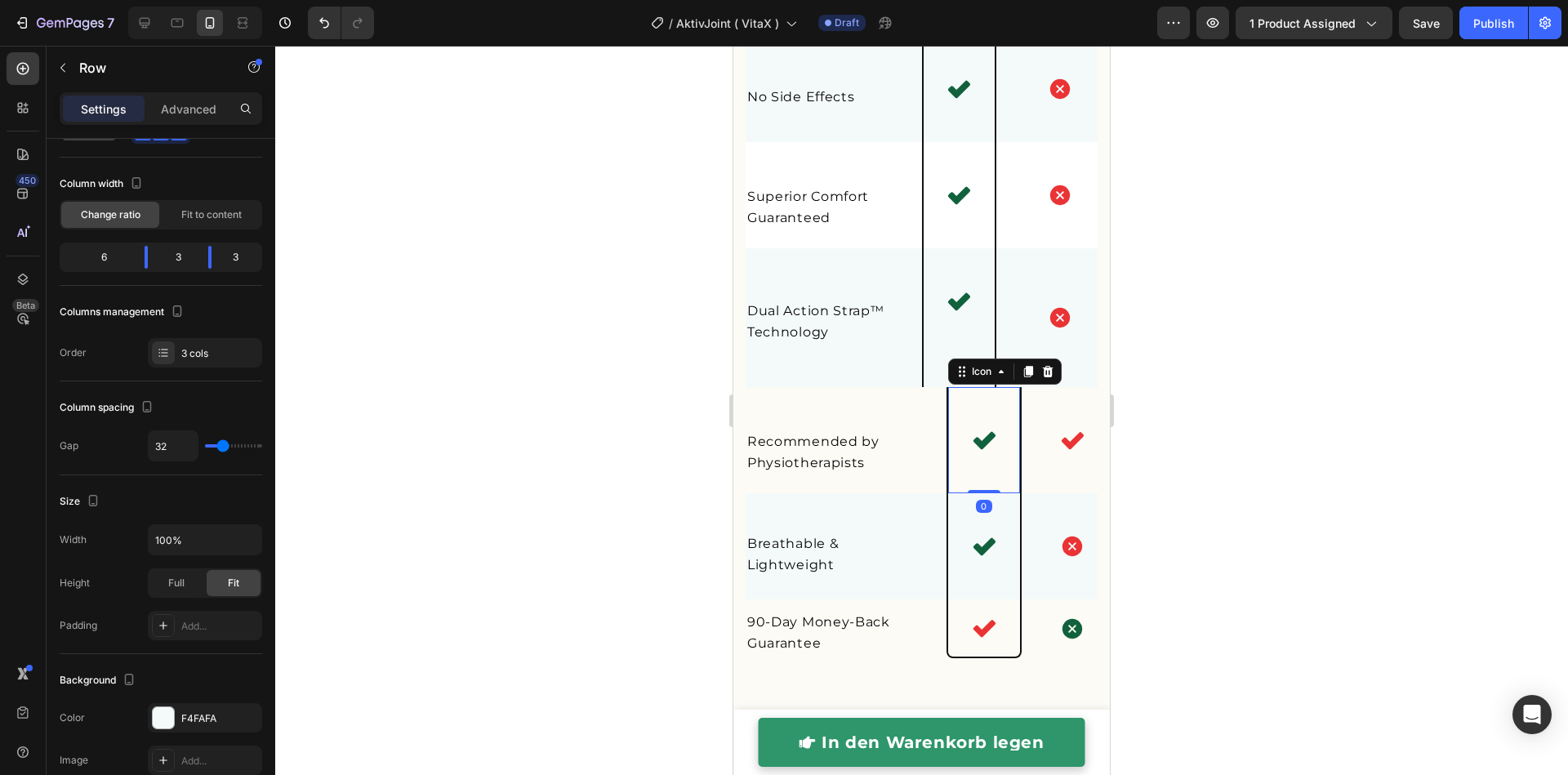
scroll to position [26, 0]
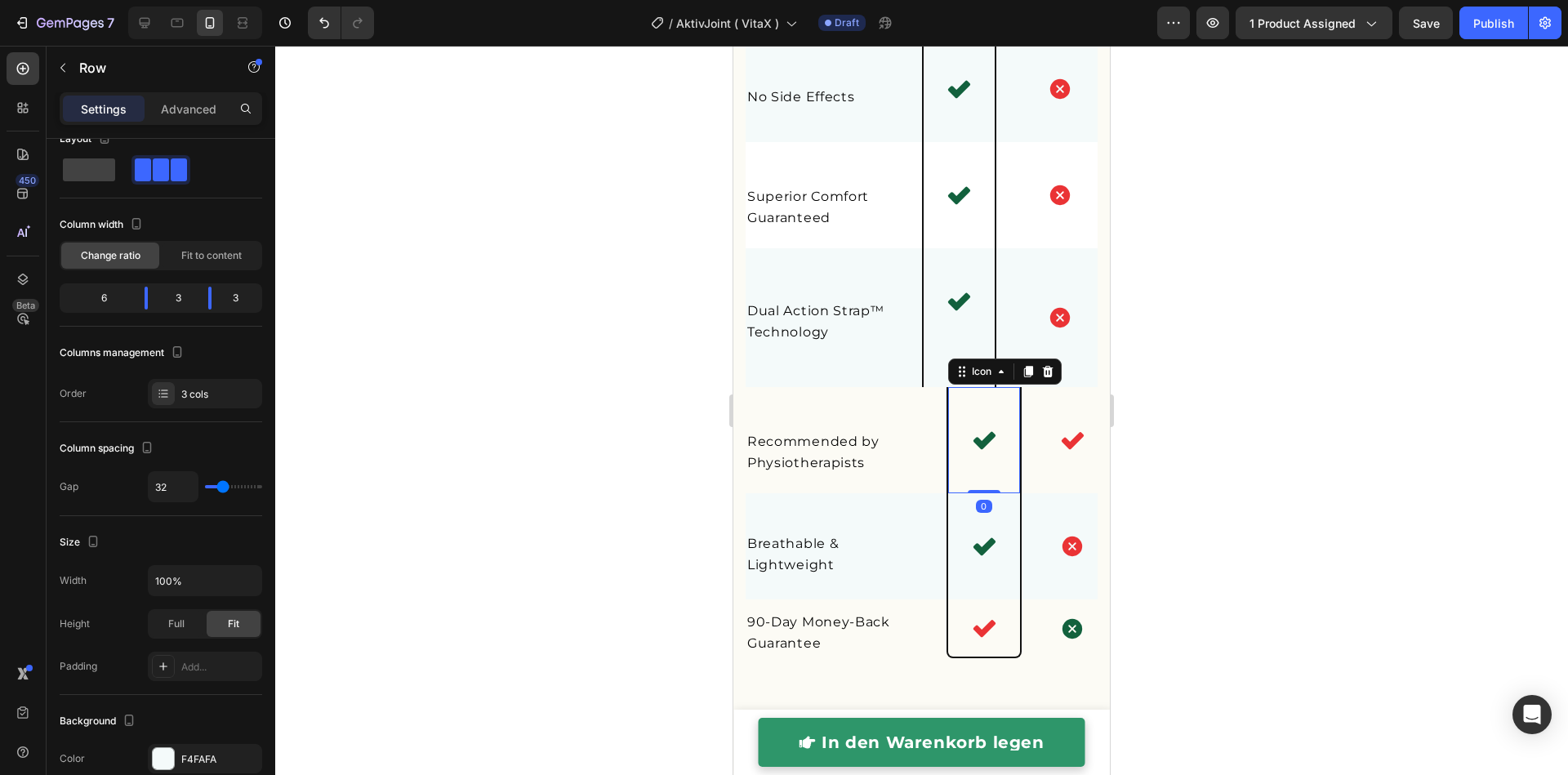
click at [946, 493] on div "Icon 0" at bounding box center [983, 440] width 75 height 106
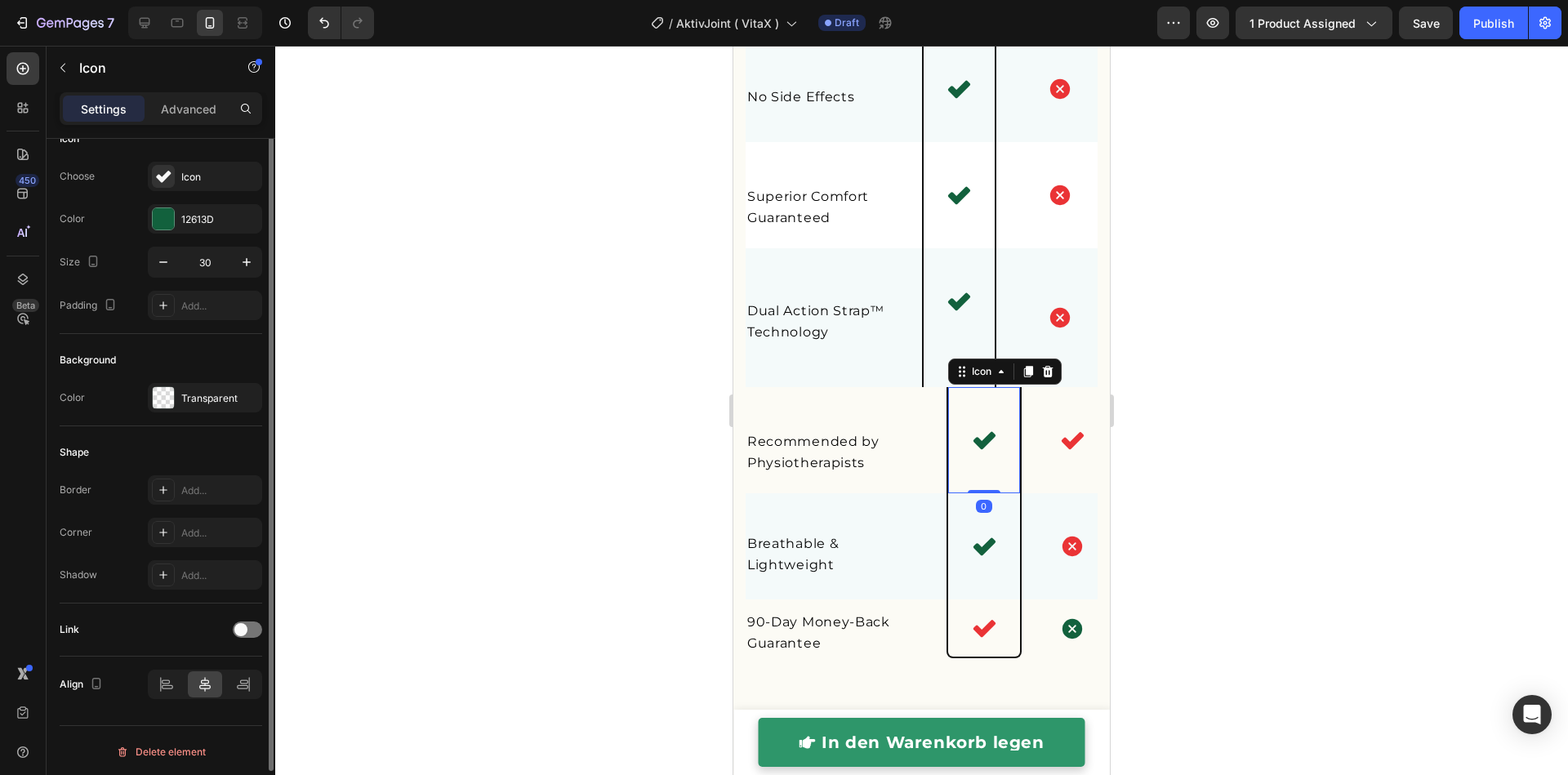
scroll to position [0, 0]
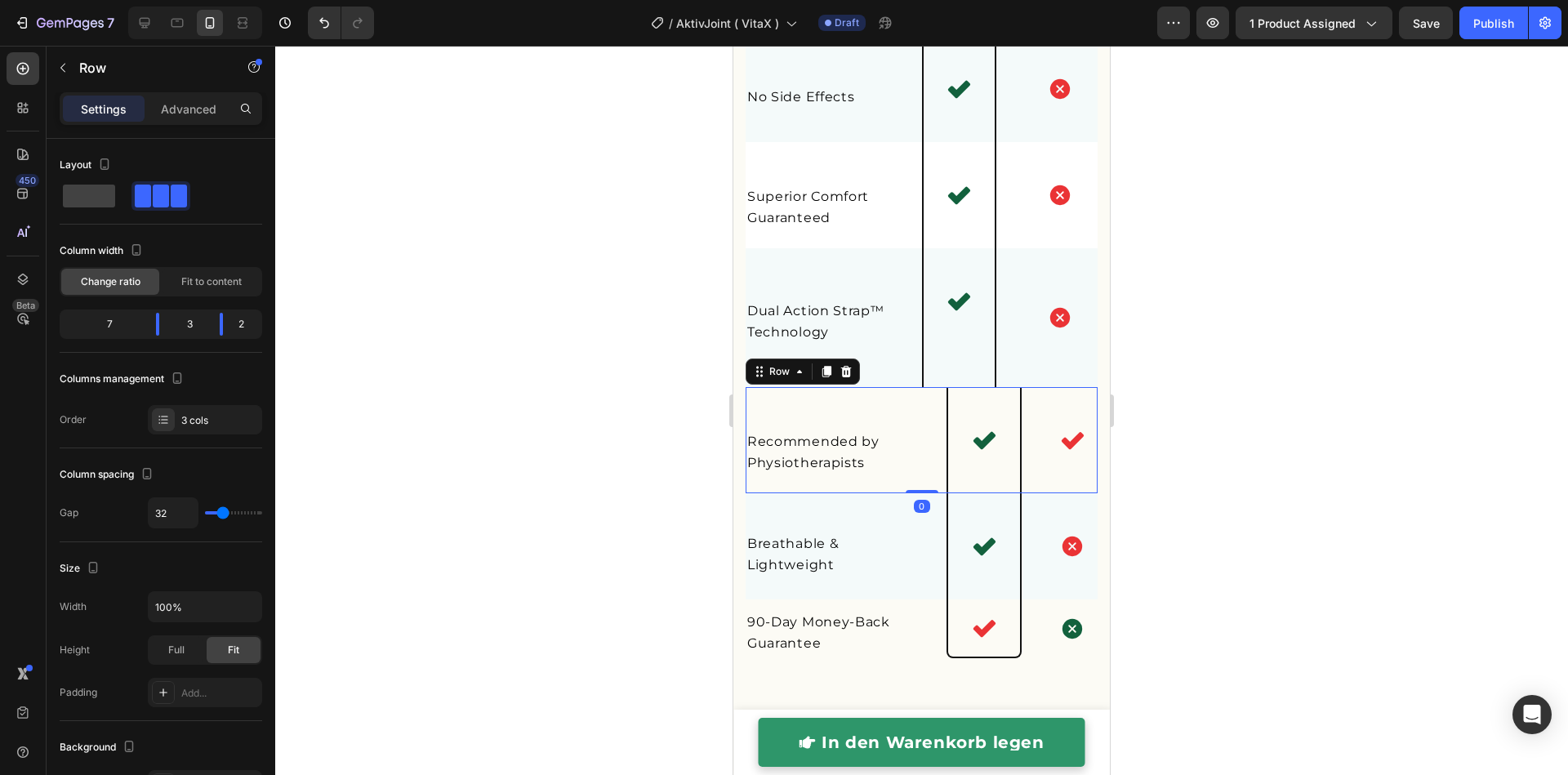
click at [924, 493] on div "Recommended by Physiotherapists Text block Icon Icon Row 0" at bounding box center [921, 440] width 352 height 106
click at [149, 0] on body "7 Version history / AktivJoint ( VitaX ) Draft Preview 1 product assigned Save …" at bounding box center [784, 0] width 1568 height 0
drag, startPoint x: 219, startPoint y: 322, endPoint x: 209, endPoint y: 320, distance: 10.2
click at [209, 0] on body "7 Version history / AktivJoint ( VitaX ) Draft Preview 1 product assigned Save …" at bounding box center [784, 0] width 1568 height 0
drag, startPoint x: 134, startPoint y: 315, endPoint x: 398, endPoint y: 380, distance: 271.9
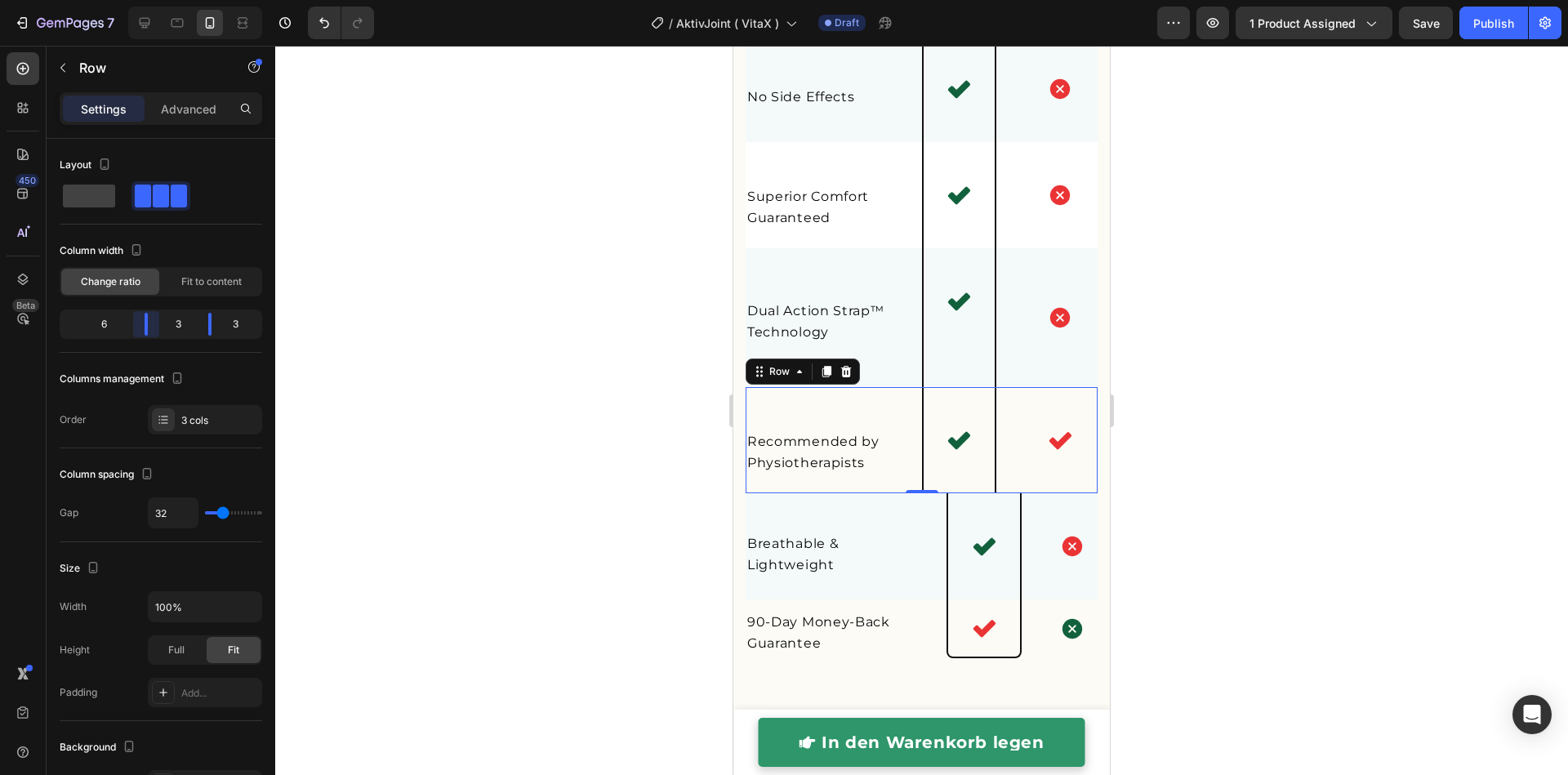
click at [163, 0] on body "7 Version history / AktivJoint ( VitaX ) Draft Preview 1 product assigned Save …" at bounding box center [784, 0] width 1568 height 0
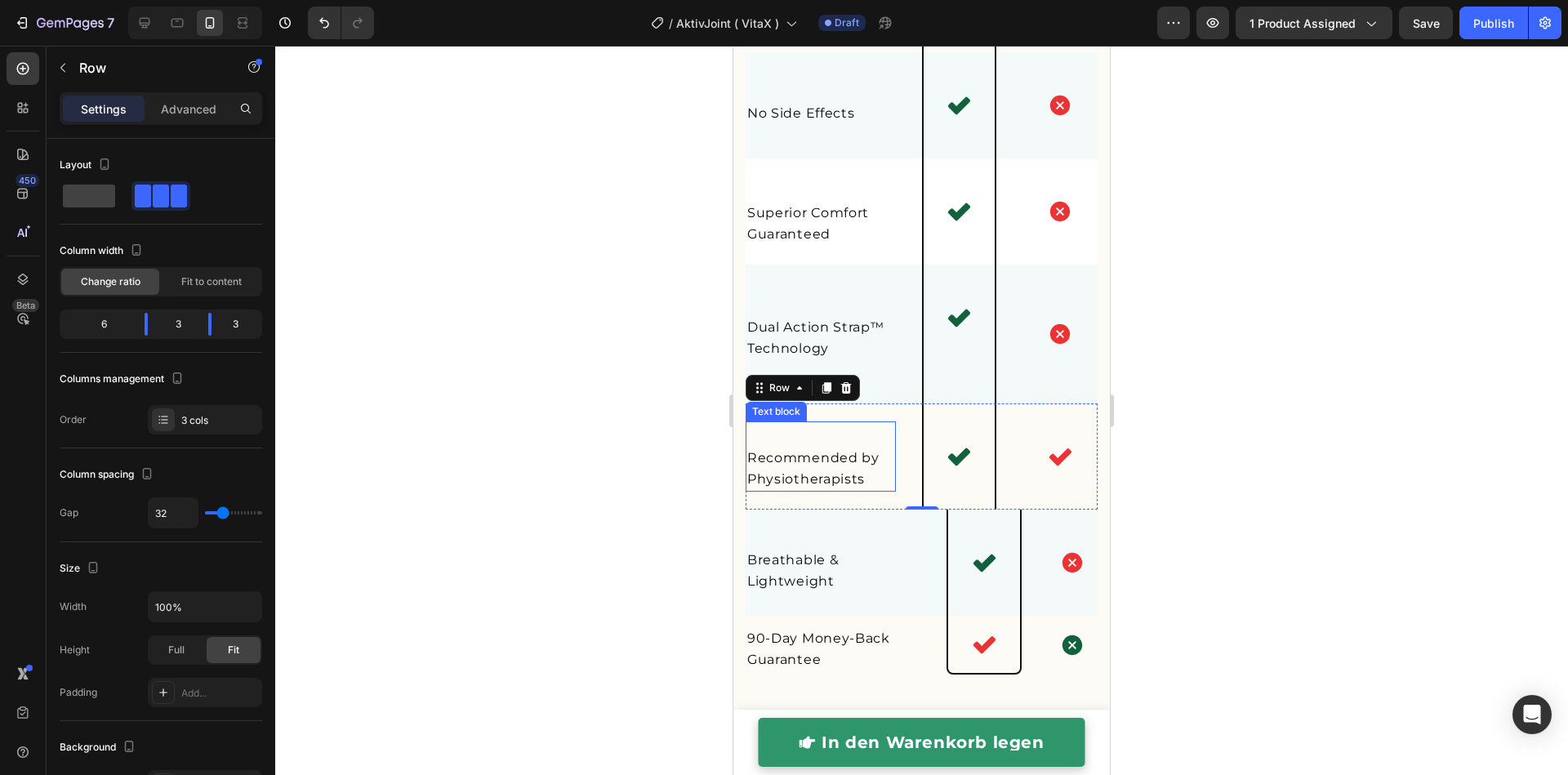
scroll to position [4324, 0]
click at [921, 548] on div "Breathable & Lightweight Text block Icon Icon Row" at bounding box center [921, 562] width 352 height 106
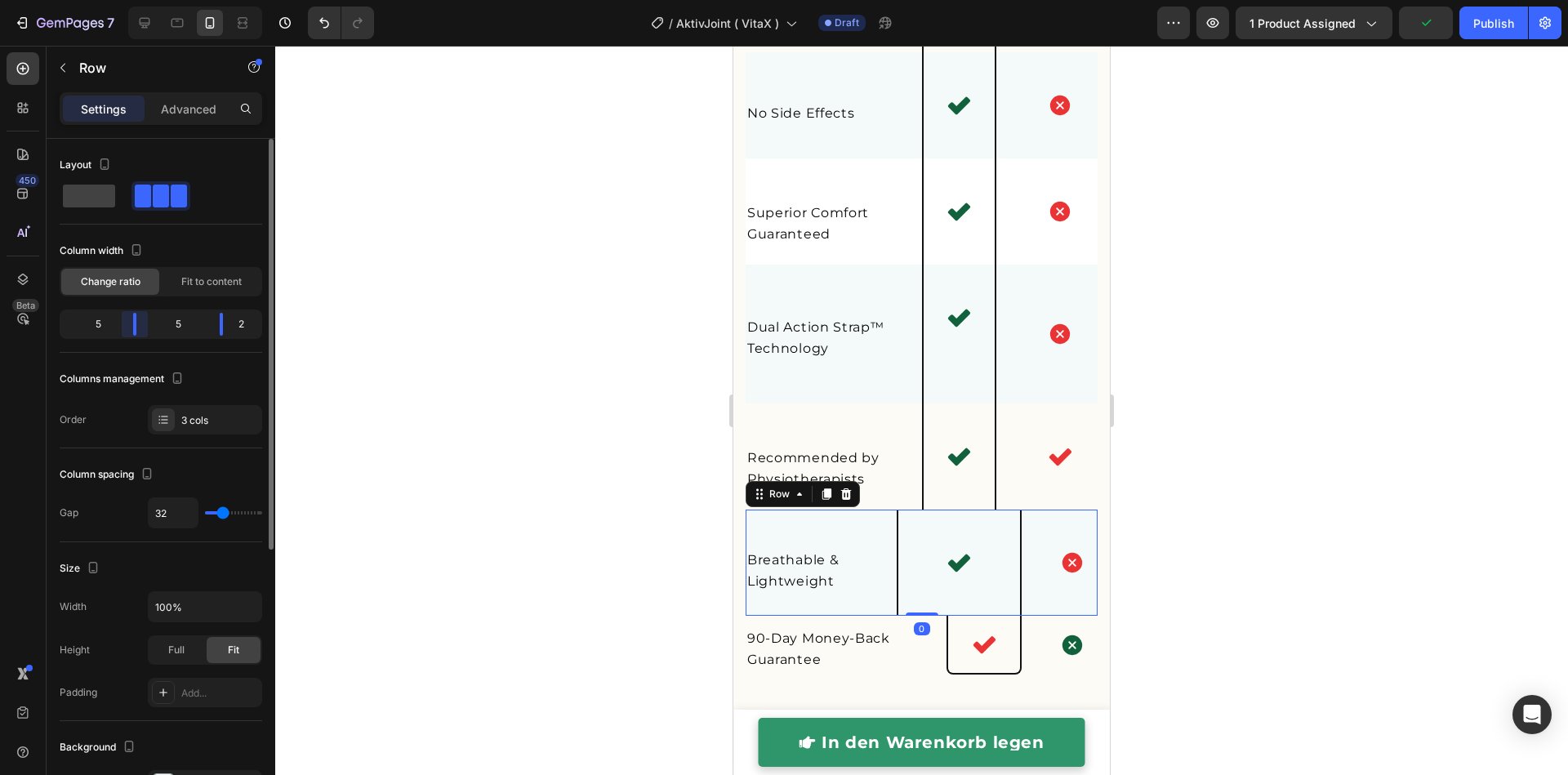
drag, startPoint x: 149, startPoint y: 321, endPoint x: 203, endPoint y: 331, distance: 54.9
click at [145, 0] on body "7 Version history / AktivJoint ( VitaX ) Draft Preview 1 product assigned Publi…" at bounding box center [784, 0] width 1568 height 0
click at [209, 0] on body "7 Version history / AktivJoint ( VitaX ) Draft Preview 1 product assigned Publi…" at bounding box center [784, 0] width 1568 height 0
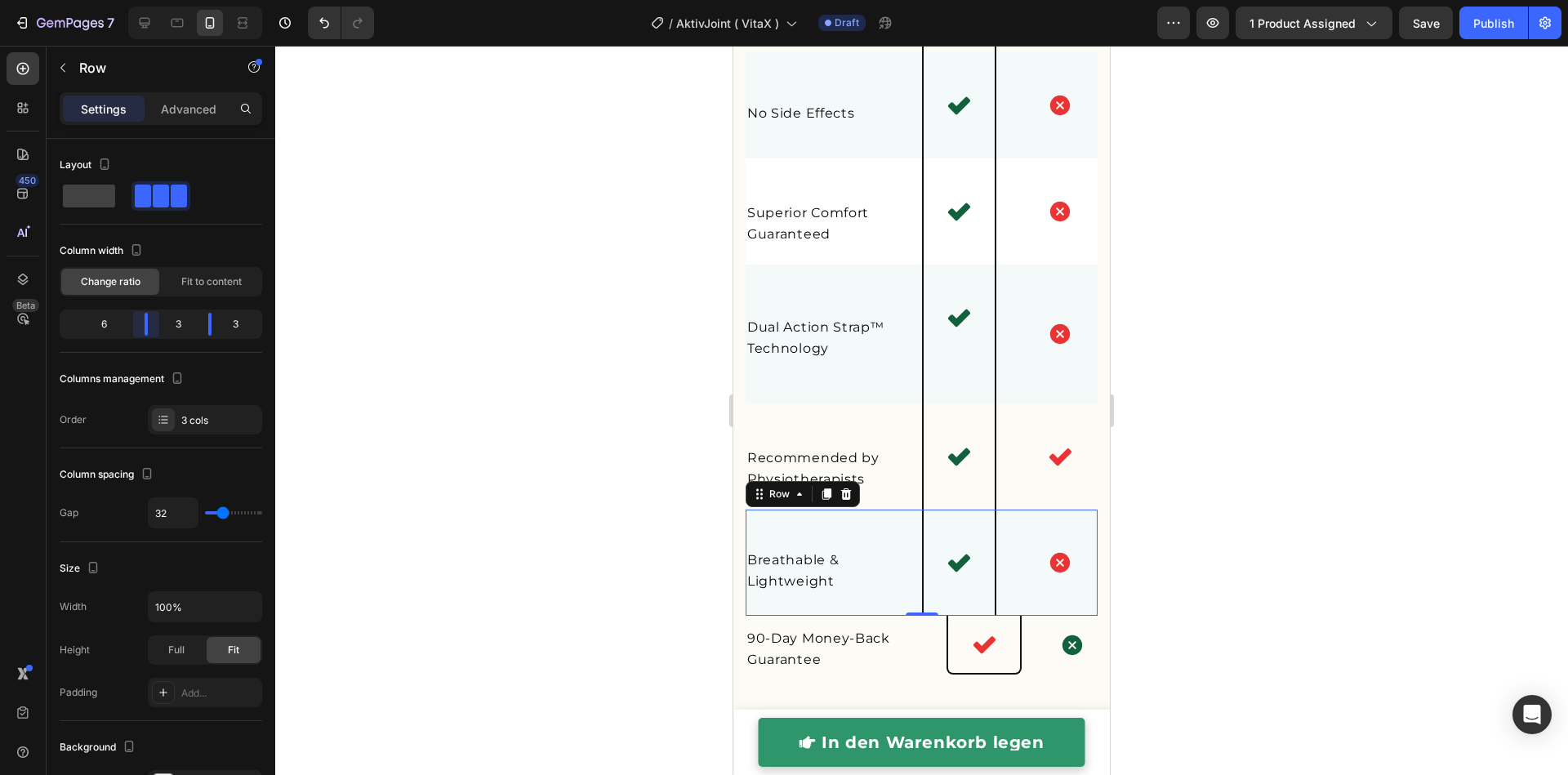
drag, startPoint x: 130, startPoint y: 326, endPoint x: 351, endPoint y: 408, distance: 235.7
click at [158, 0] on body "7 Version history / AktivJoint ( VitaX ) Draft Preview 1 product assigned Save …" at bounding box center [784, 0] width 1568 height 0
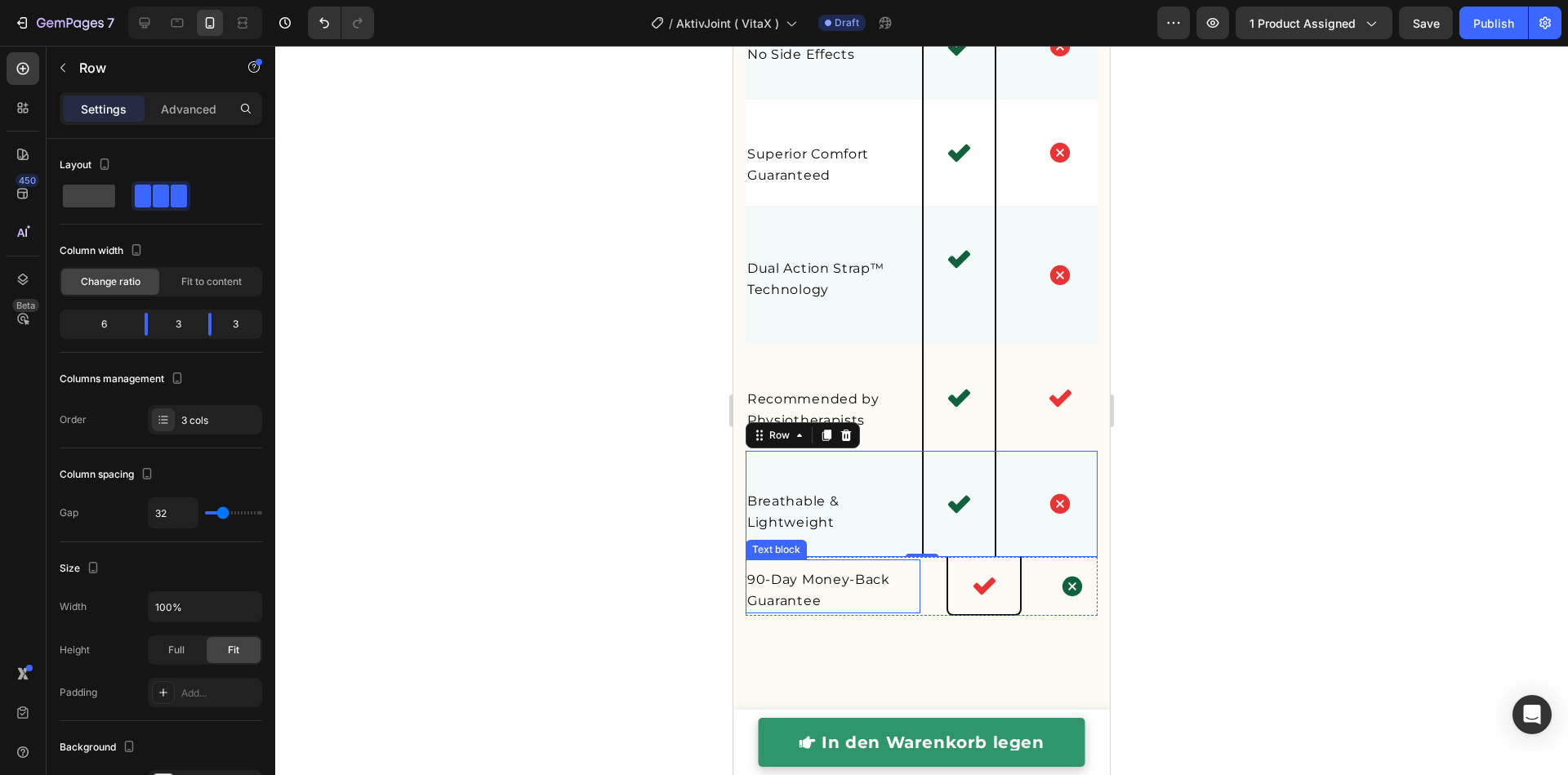
scroll to position [4386, 0]
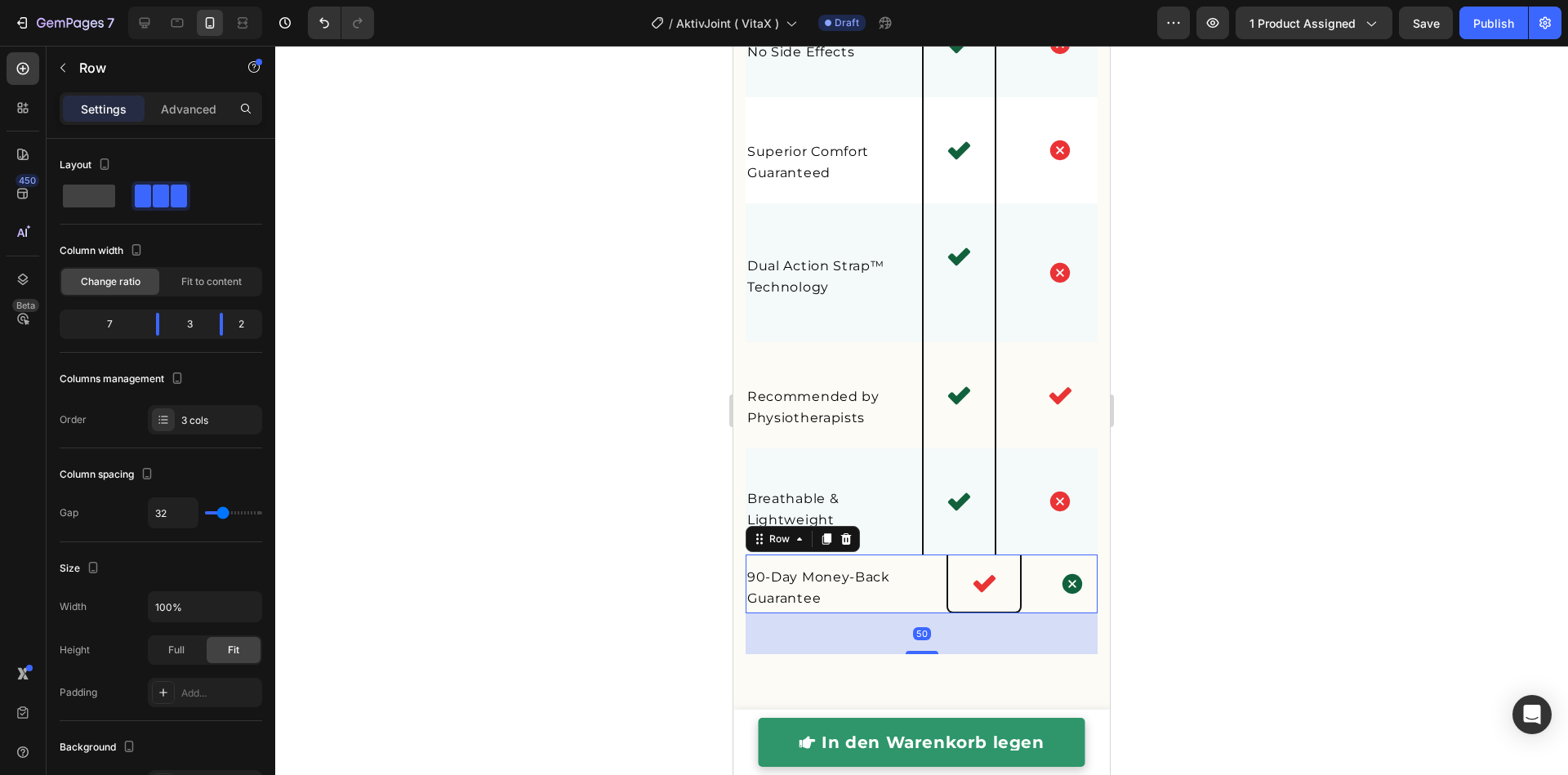
click at [934, 600] on div "90-Day Money-Back Guarantee Text block Icon Icon Row 50" at bounding box center [921, 584] width 352 height 58
drag, startPoint x: 162, startPoint y: 327, endPoint x: 203, endPoint y: 330, distance: 41.1
click at [156, 0] on body "7 Version history / AktivJoint ( VitaX ) Draft Preview 1 product assigned Save …" at bounding box center [784, 0] width 1568 height 0
drag, startPoint x: 218, startPoint y: 330, endPoint x: 206, endPoint y: 329, distance: 12.0
click at [206, 0] on body "7 Version history / AktivJoint ( VitaX ) Draft Preview 1 product assigned Save …" at bounding box center [784, 0] width 1568 height 0
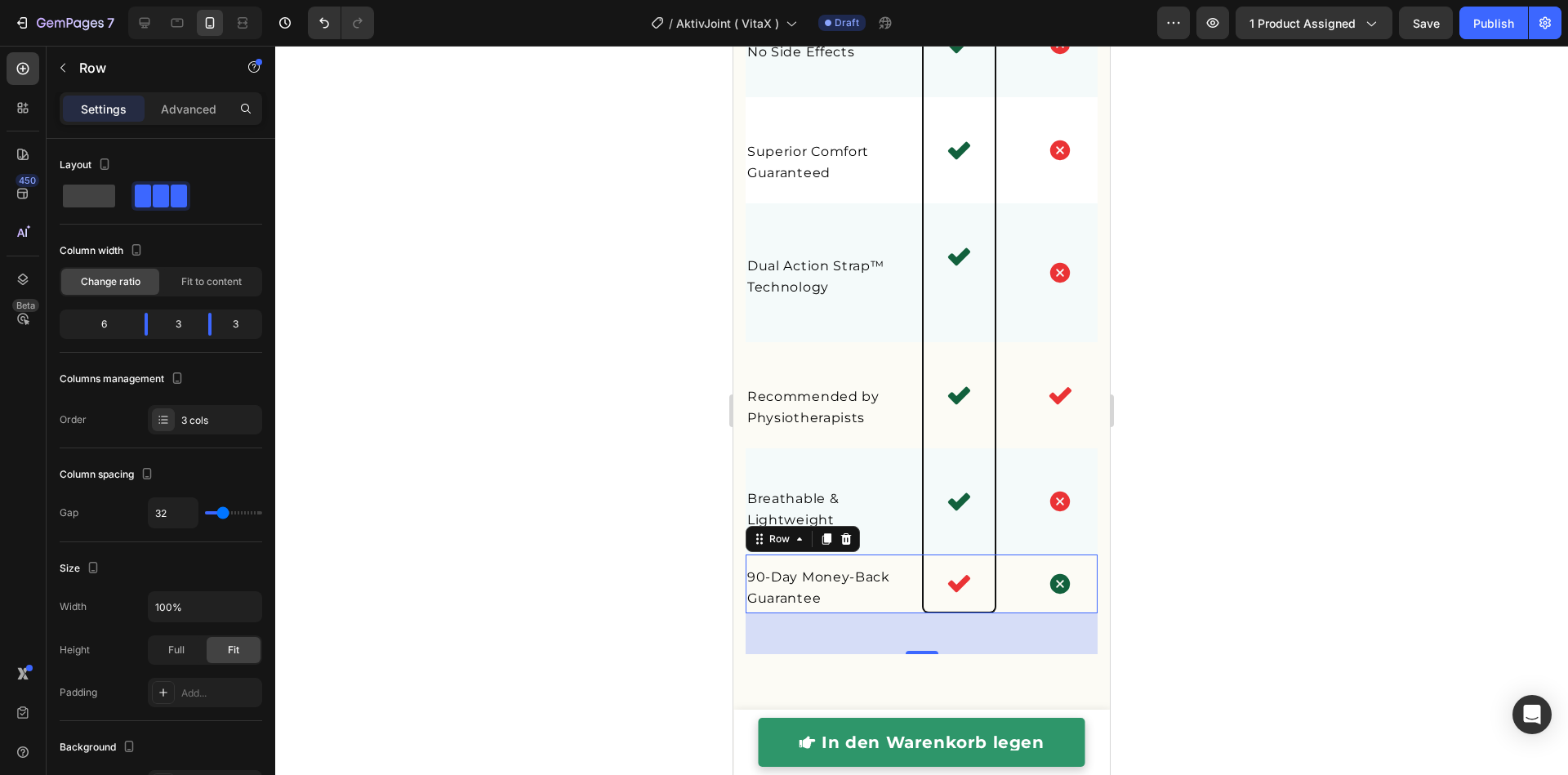
click at [601, 574] on div at bounding box center [921, 410] width 1292 height 729
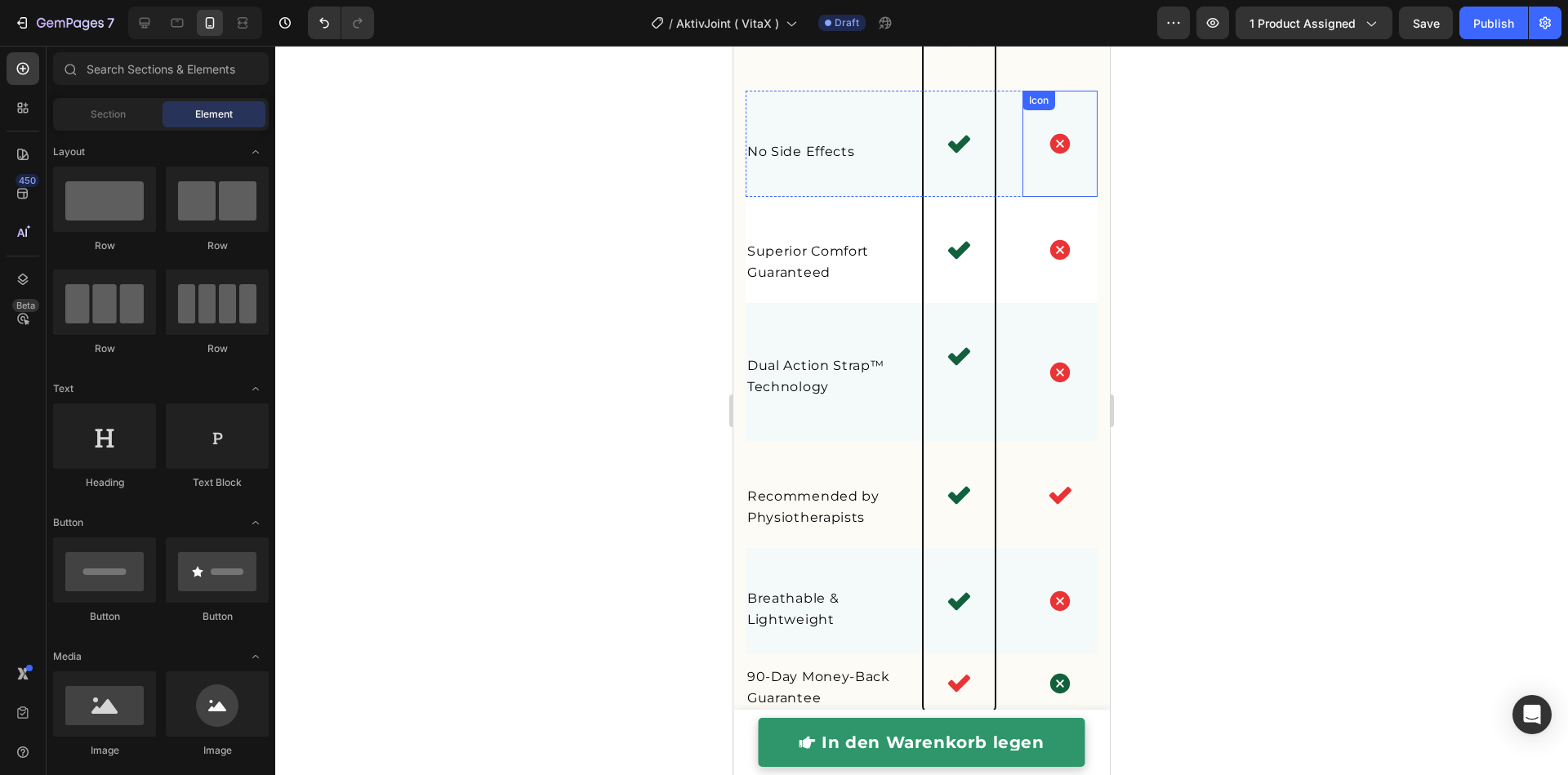
scroll to position [3869, 0]
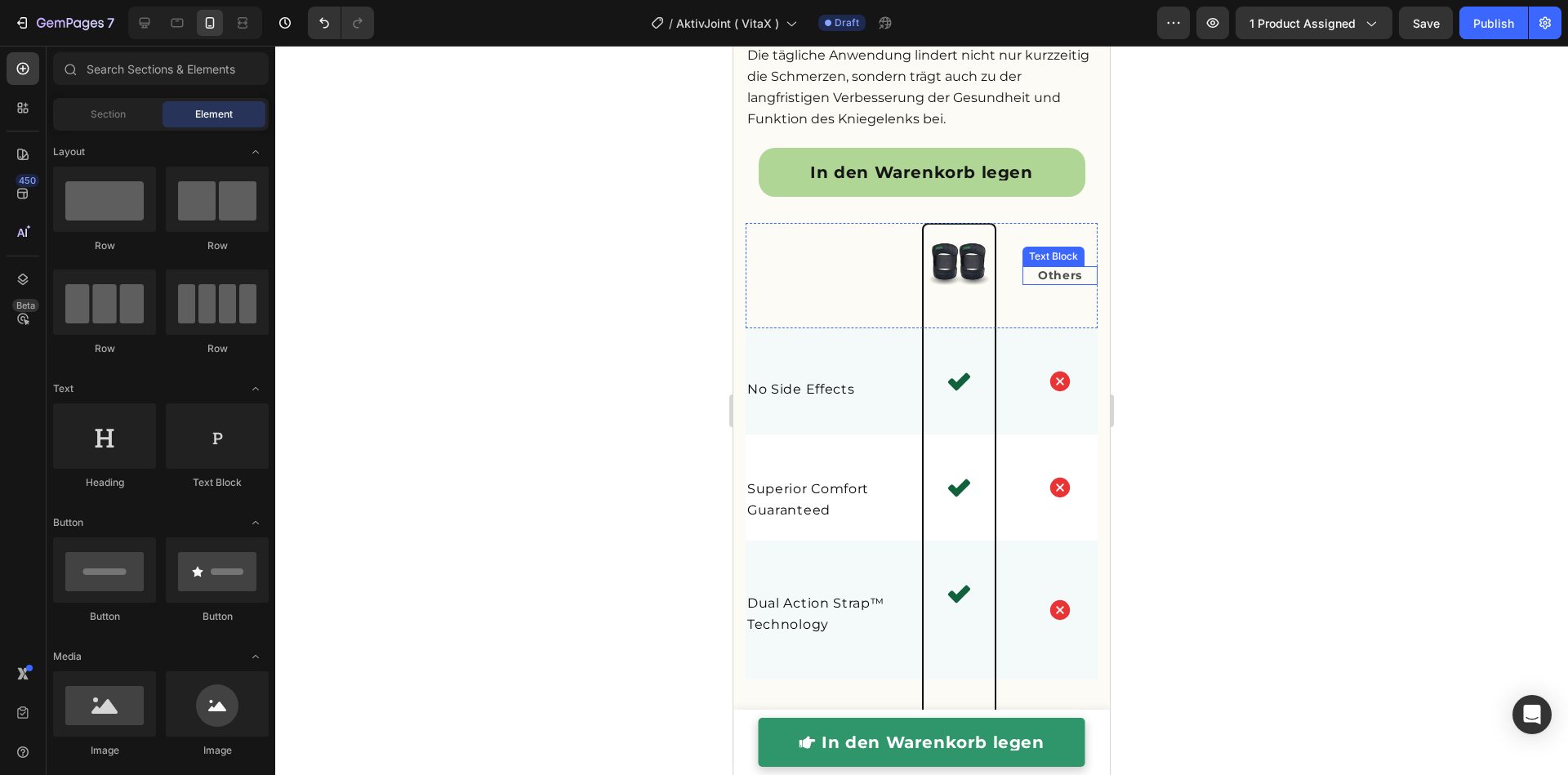
click at [1061, 283] on strong "Others" at bounding box center [1059, 275] width 44 height 15
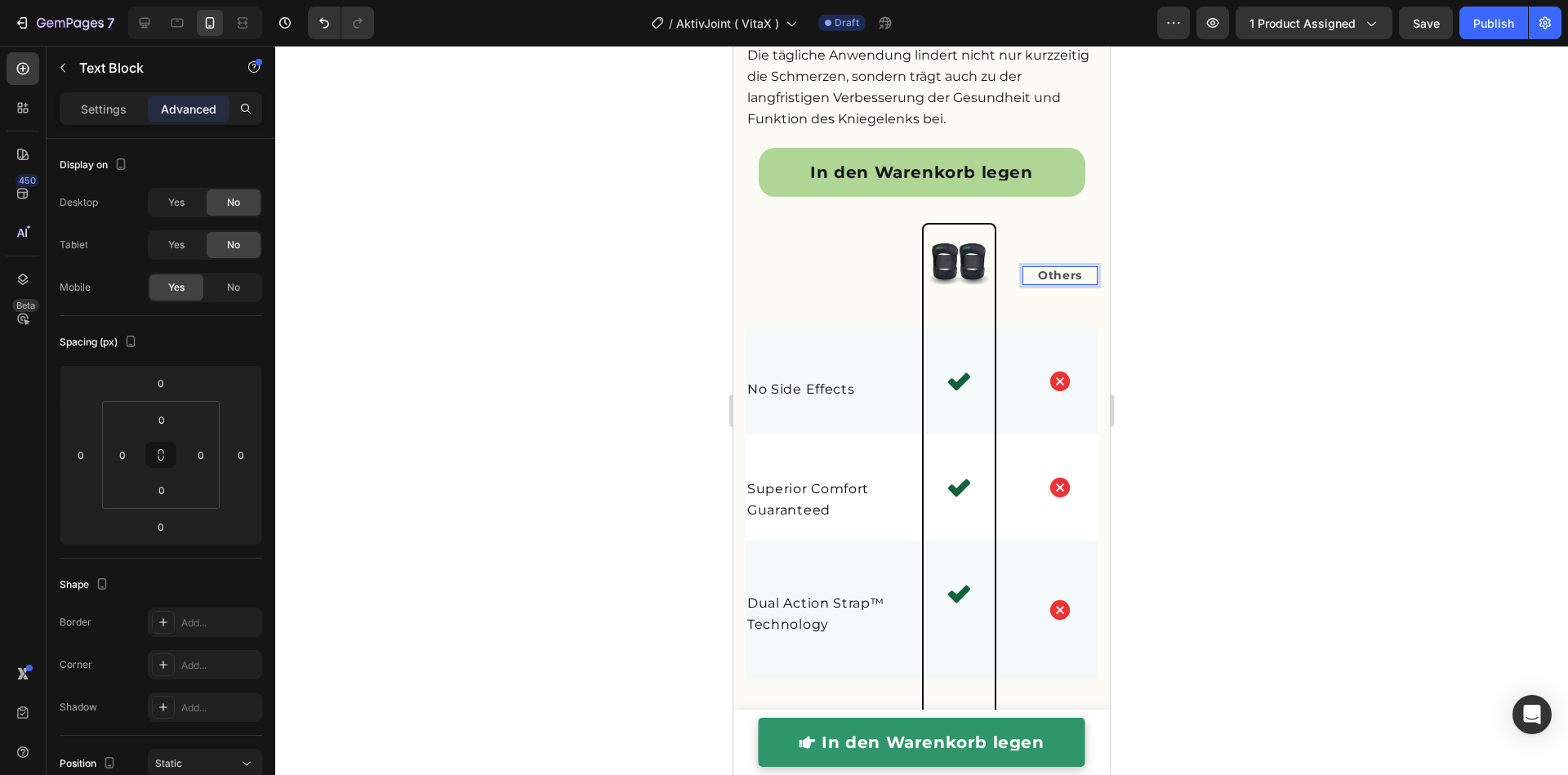
click at [1061, 283] on strong "Others" at bounding box center [1059, 275] width 44 height 15
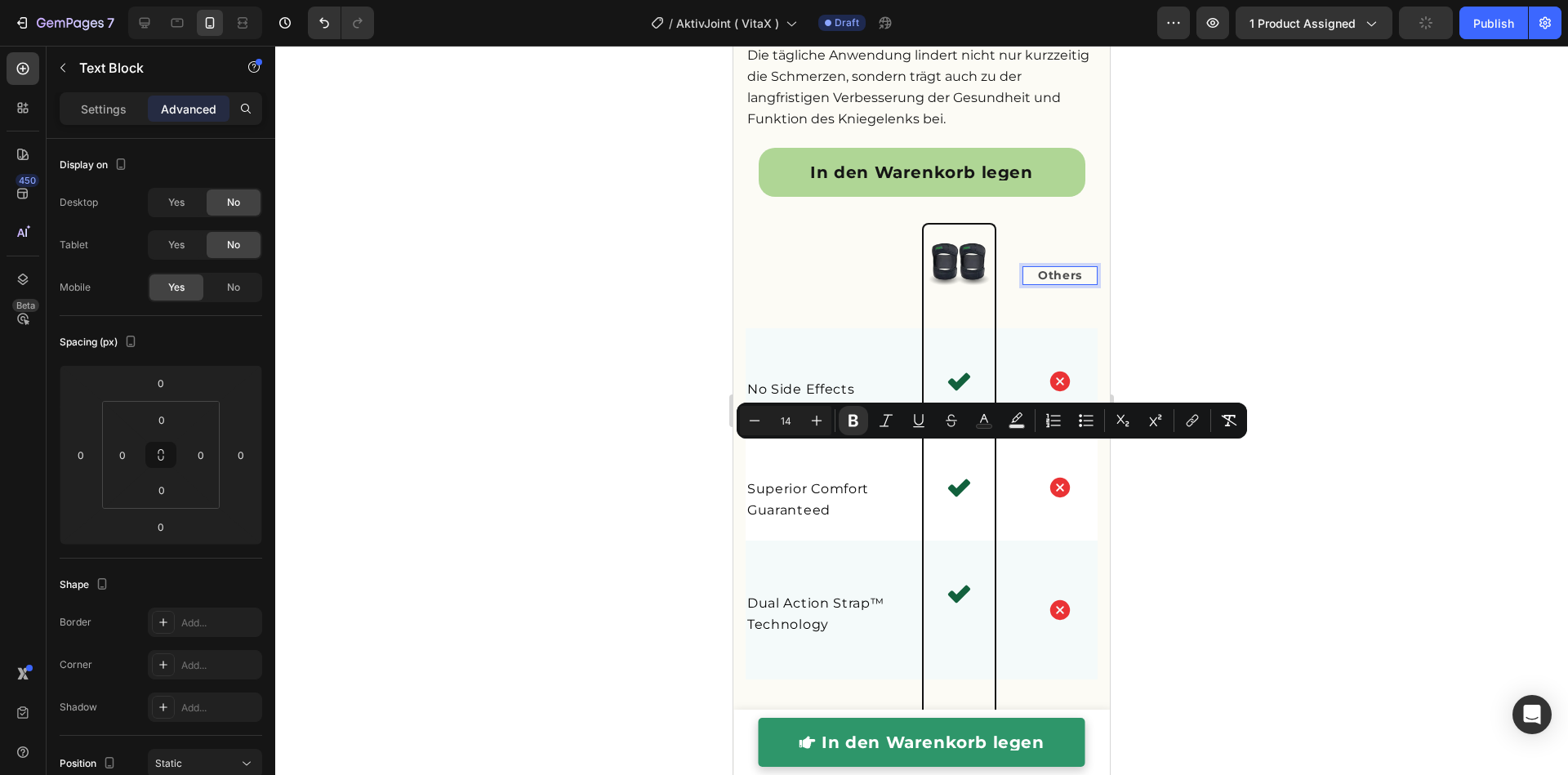
scroll to position [3860, 0]
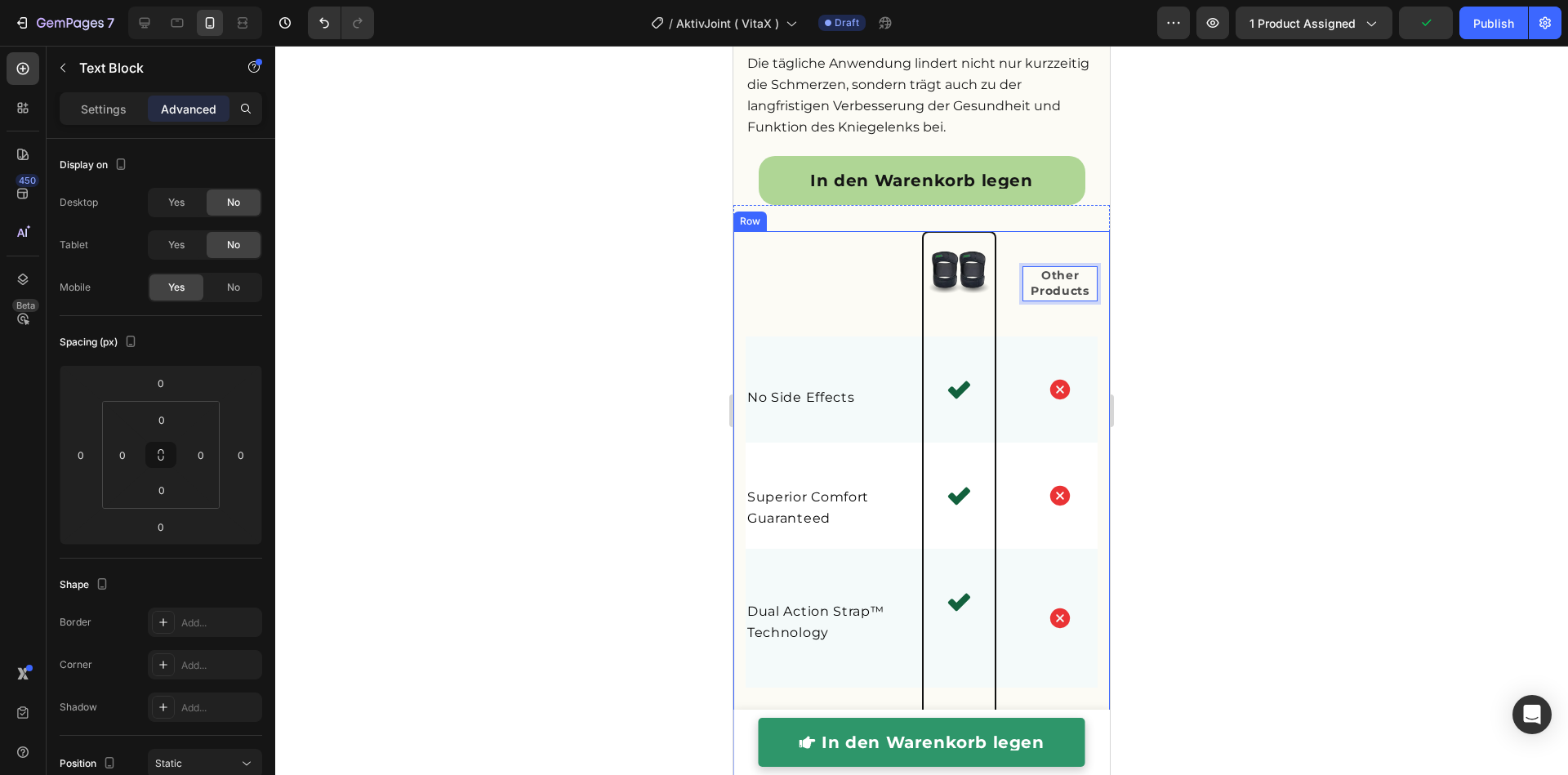
click at [1229, 509] on div at bounding box center [921, 410] width 1292 height 729
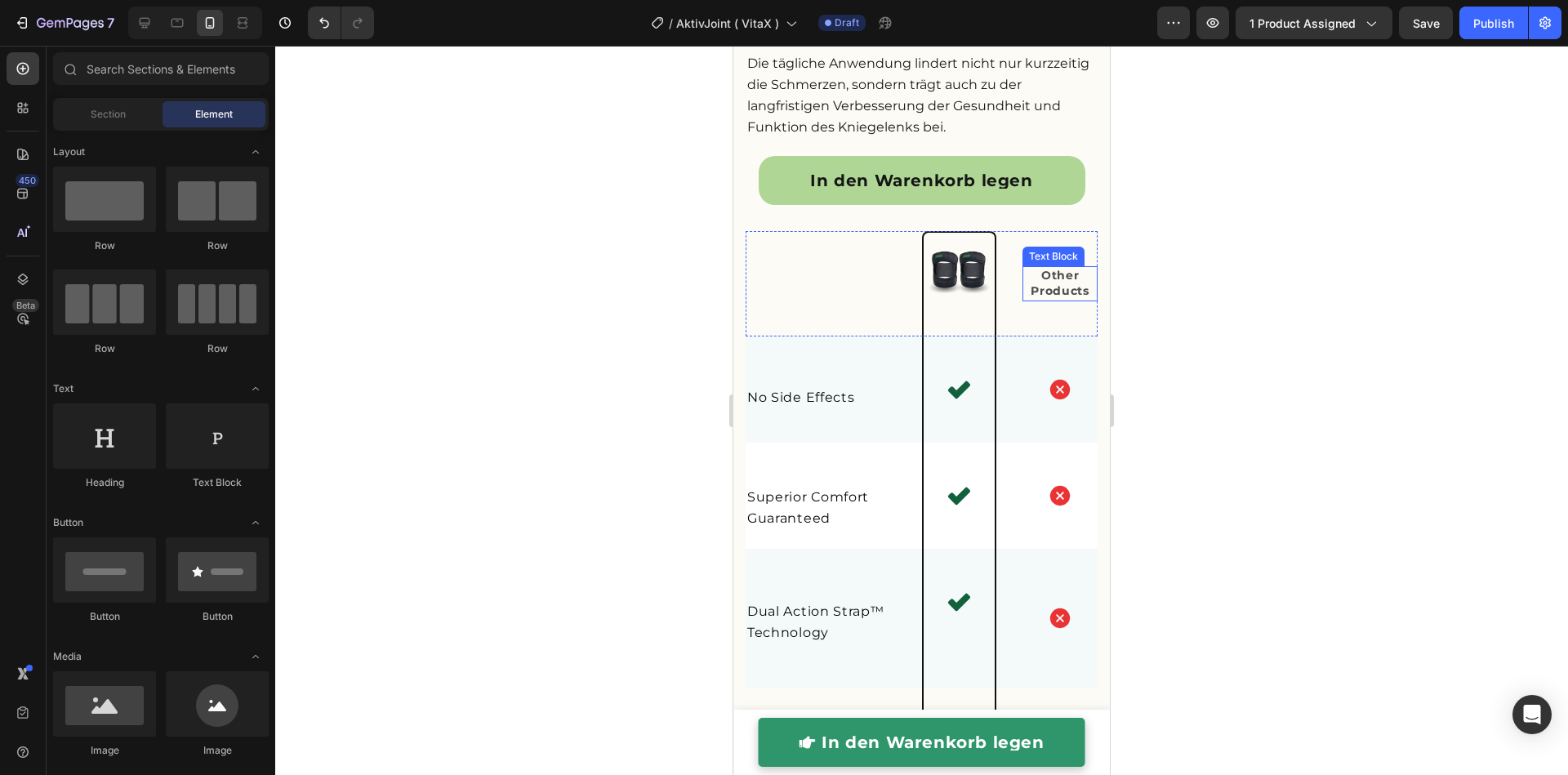
click at [1044, 298] on strong "Other Products" at bounding box center [1060, 284] width 59 height 31
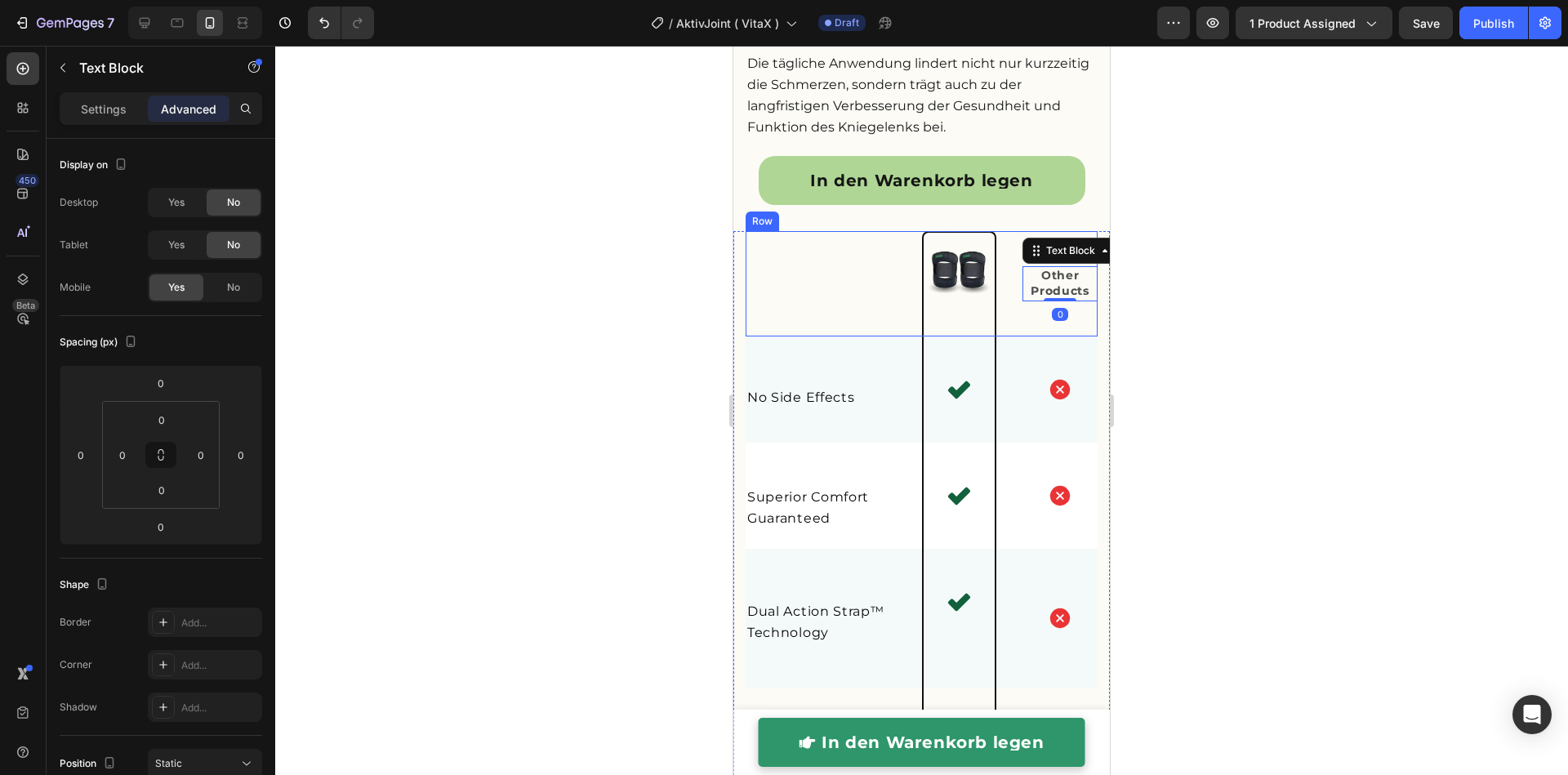
click at [128, 124] on div "Settings Advanced" at bounding box center [161, 116] width 228 height 47
click at [117, 118] on div "Settings" at bounding box center [103, 108] width 82 height 26
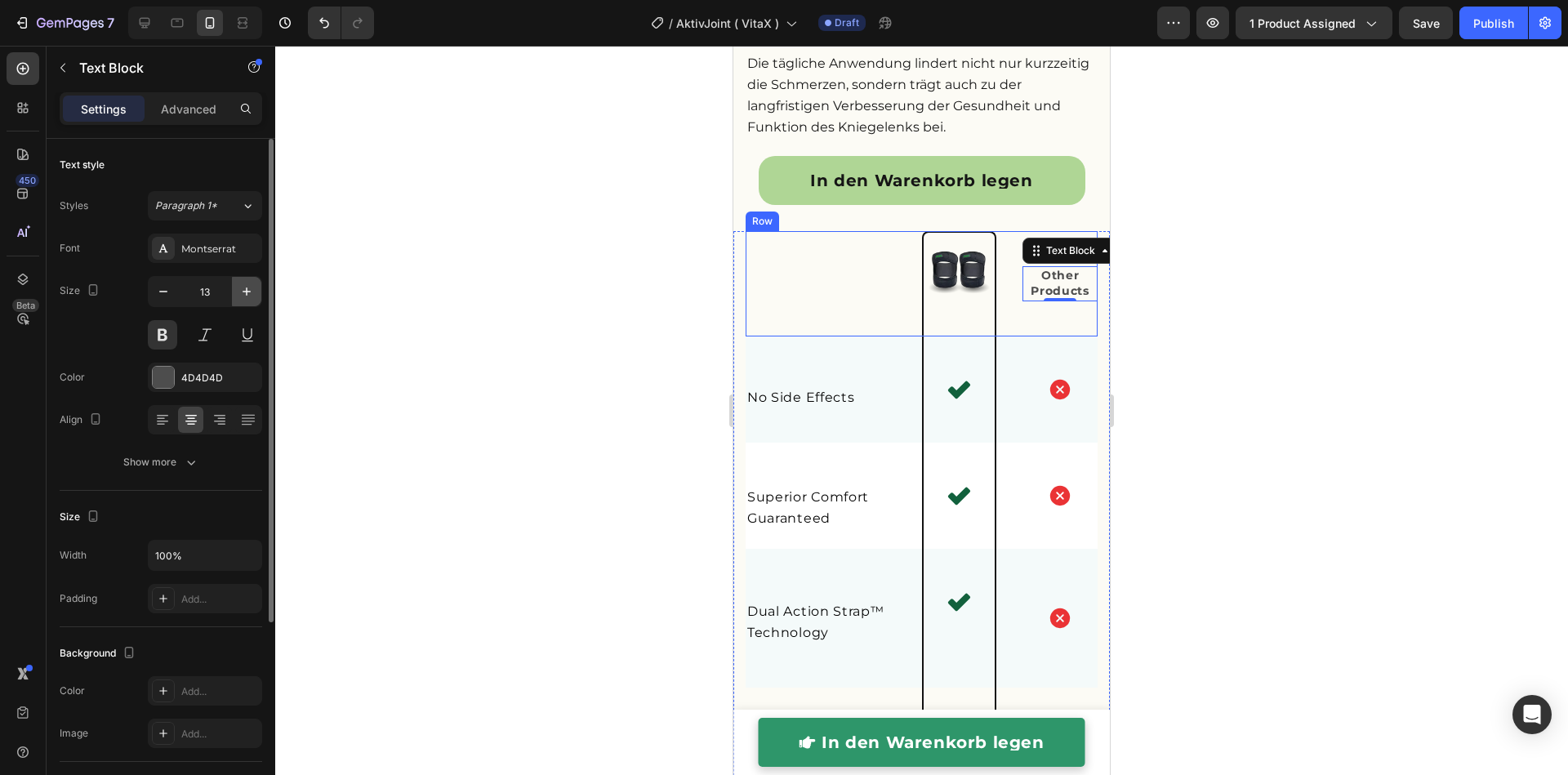
click at [258, 288] on button "button" at bounding box center [247, 291] width 29 height 29
type input "14"
click at [500, 338] on div at bounding box center [921, 410] width 1292 height 729
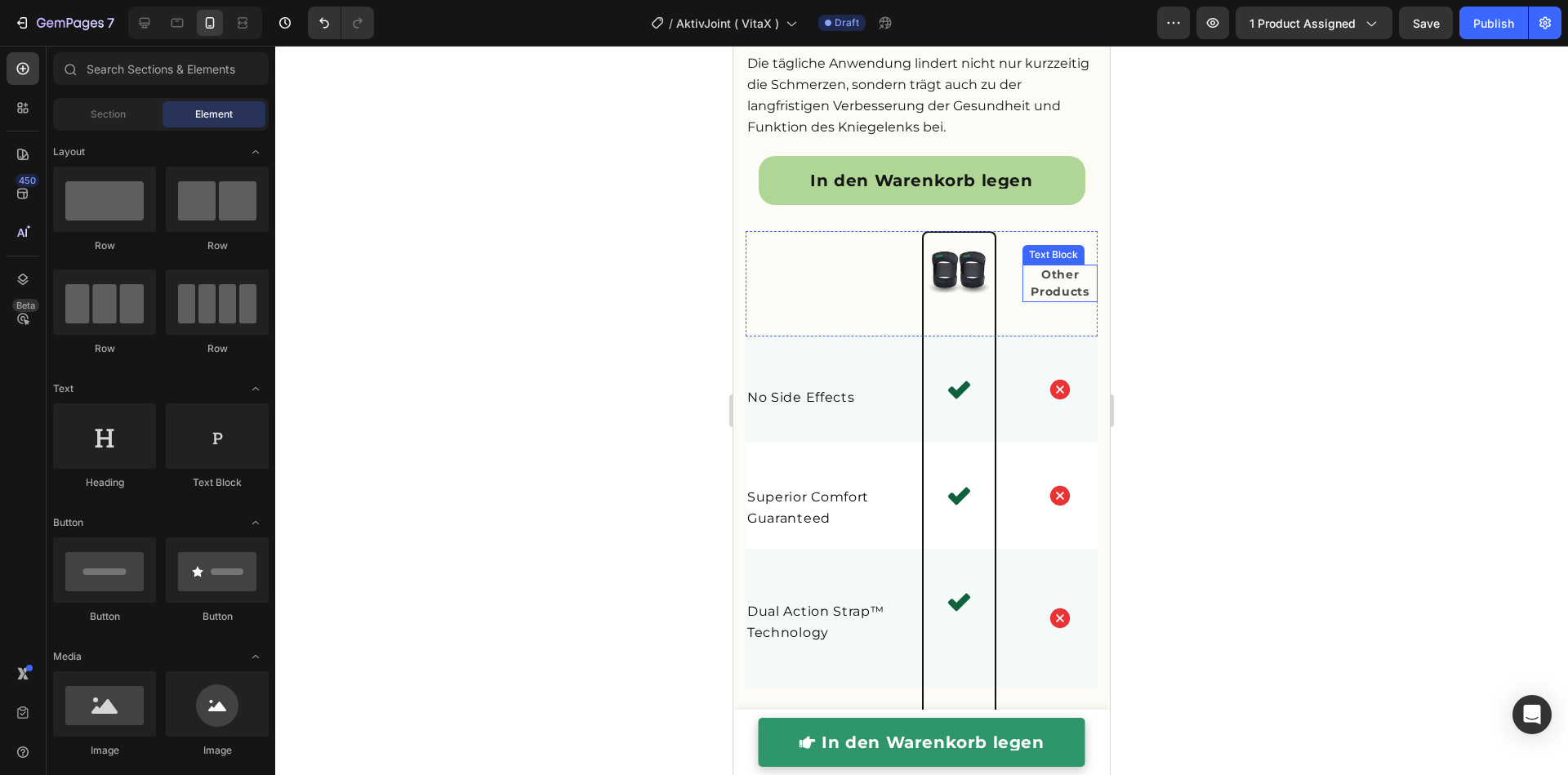
click at [1046, 300] on p "Other Products" at bounding box center [1060, 283] width 72 height 34
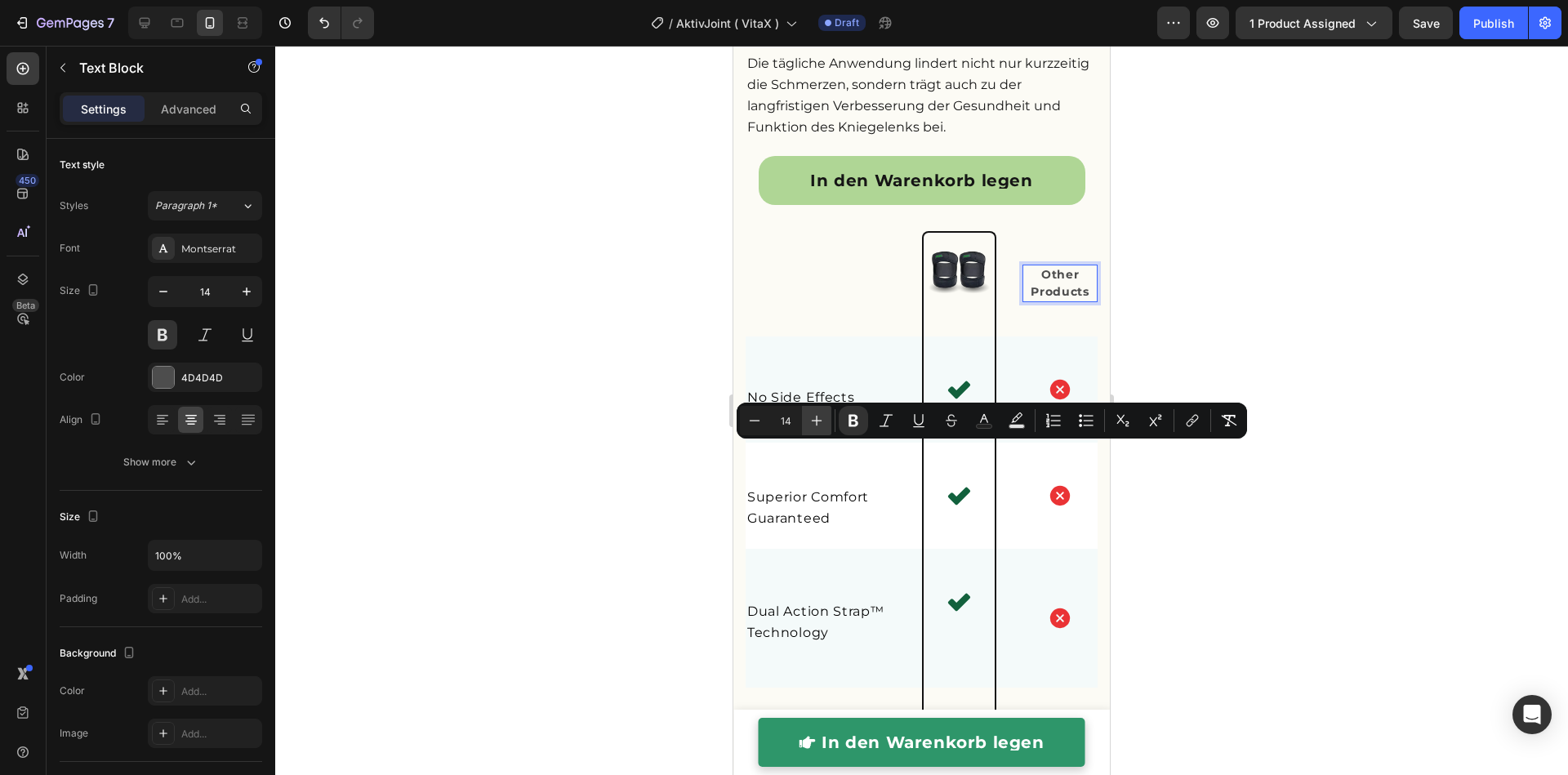
click at [813, 419] on icon "Editor contextual toolbar" at bounding box center [816, 420] width 17 height 17
type input "15"
click at [1386, 585] on div at bounding box center [921, 410] width 1292 height 729
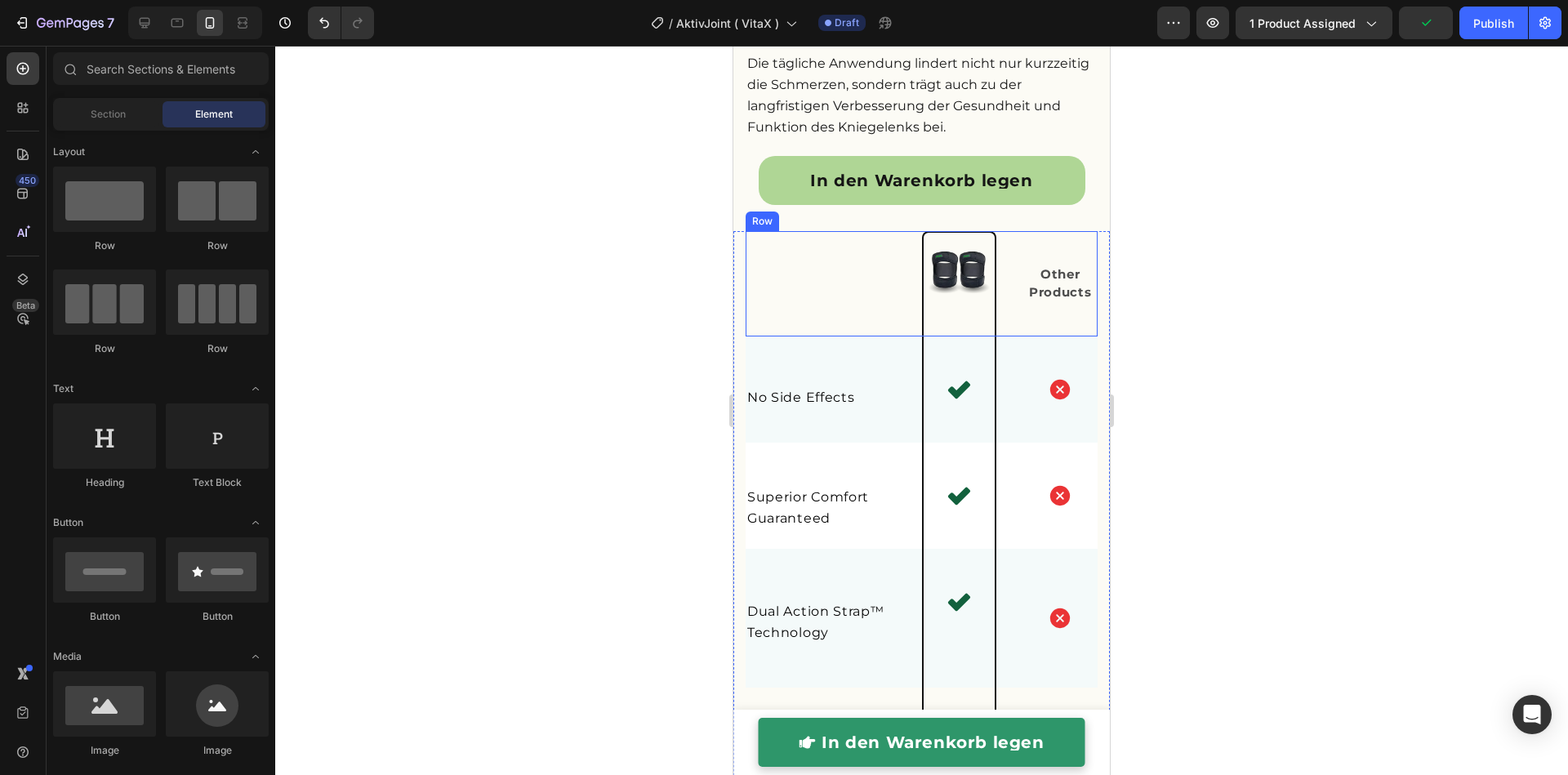
scroll to position [3921, 0]
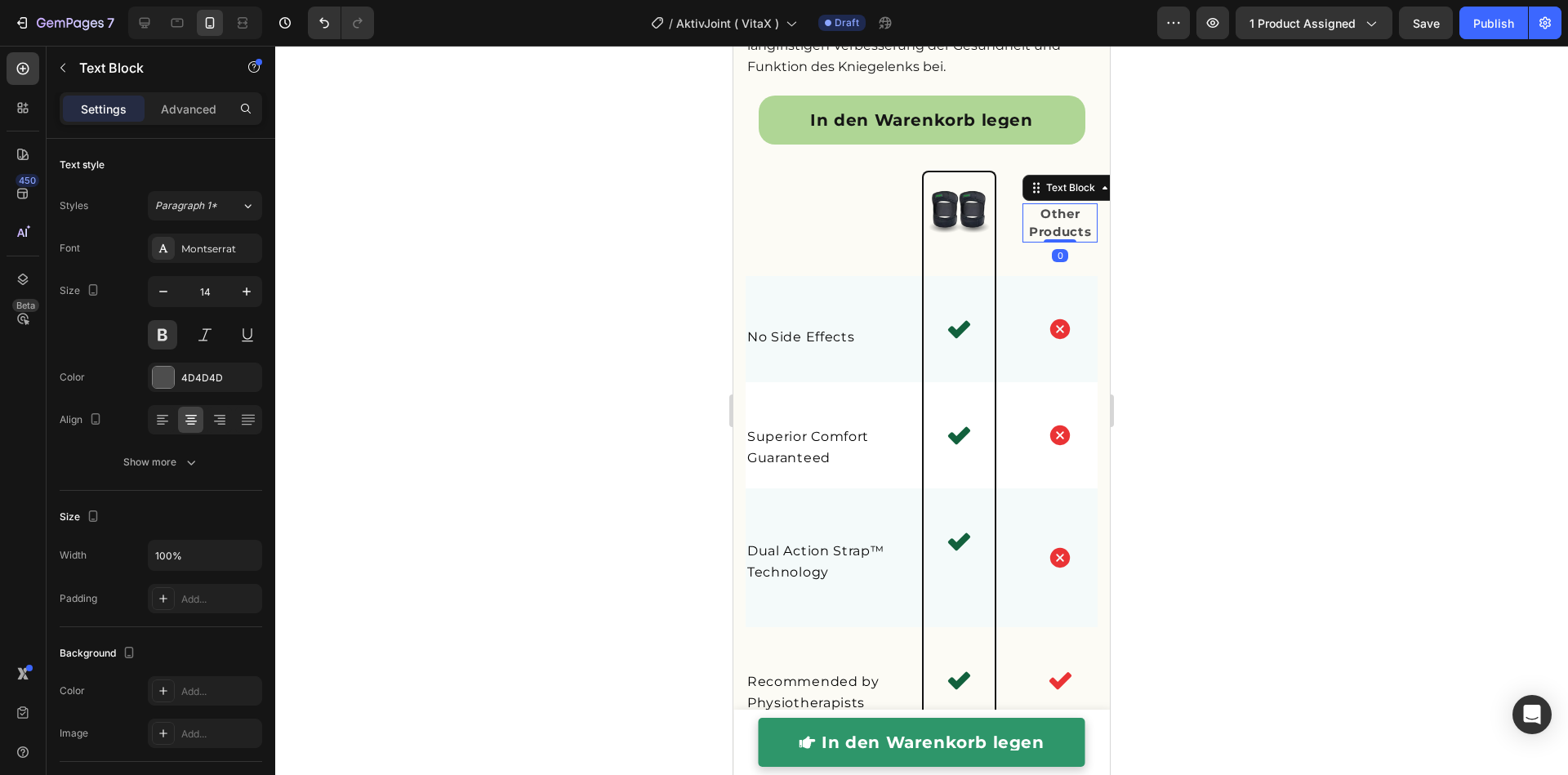
click at [1029, 239] on strong "Other Products" at bounding box center [1060, 222] width 62 height 33
click at [168, 420] on icon at bounding box center [162, 419] width 17 height 17
click at [604, 469] on div at bounding box center [921, 410] width 1292 height 729
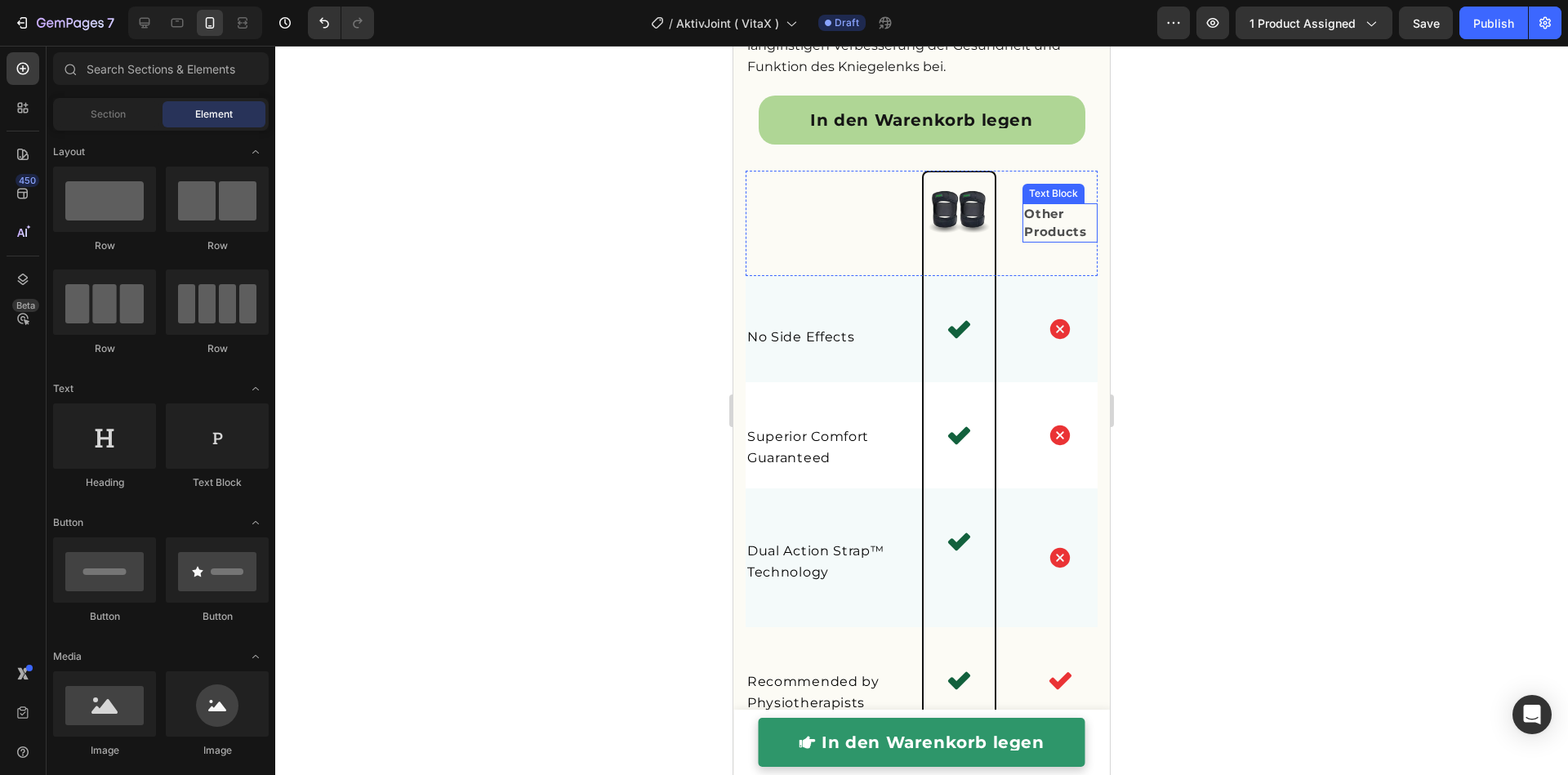
click at [1040, 239] on strong "Other Products" at bounding box center [1055, 222] width 62 height 33
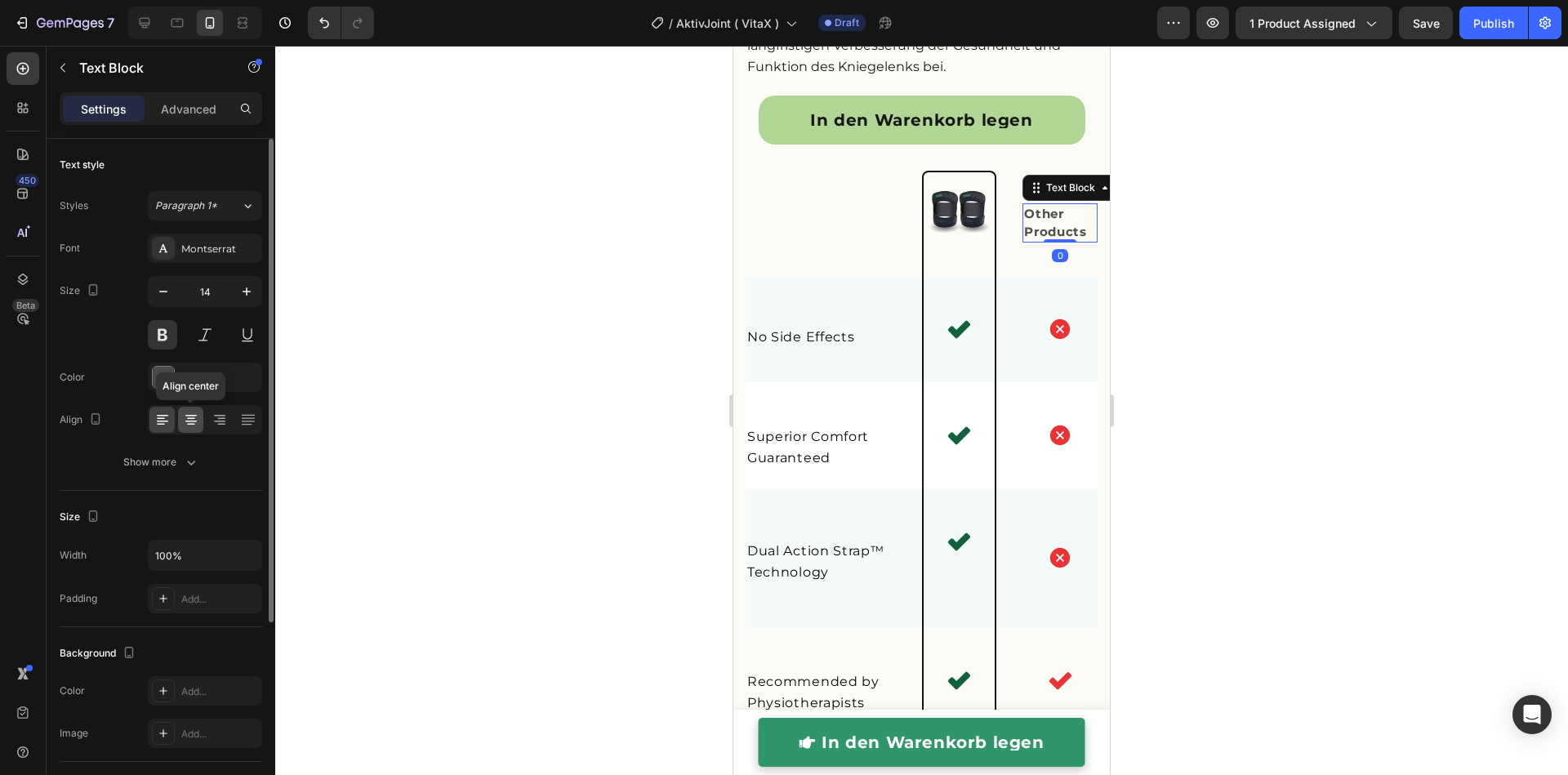
click at [203, 417] on div at bounding box center [191, 419] width 25 height 26
drag, startPoint x: 215, startPoint y: 107, endPoint x: 214, endPoint y: 185, distance: 78.0
click at [215, 111] on p "Advanced" at bounding box center [188, 109] width 56 height 18
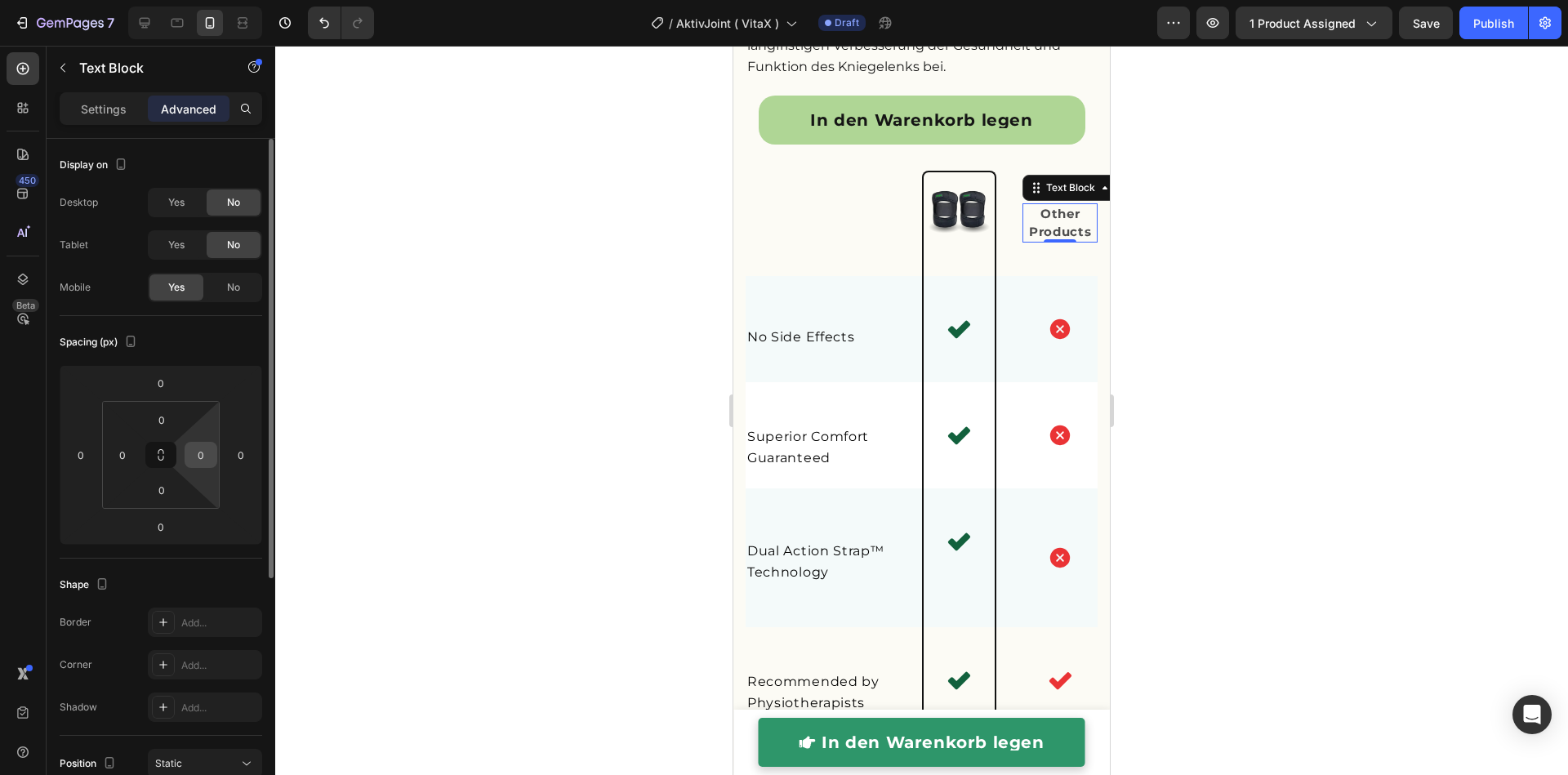
click at [199, 454] on input "0" at bounding box center [200, 454] width 24 height 24
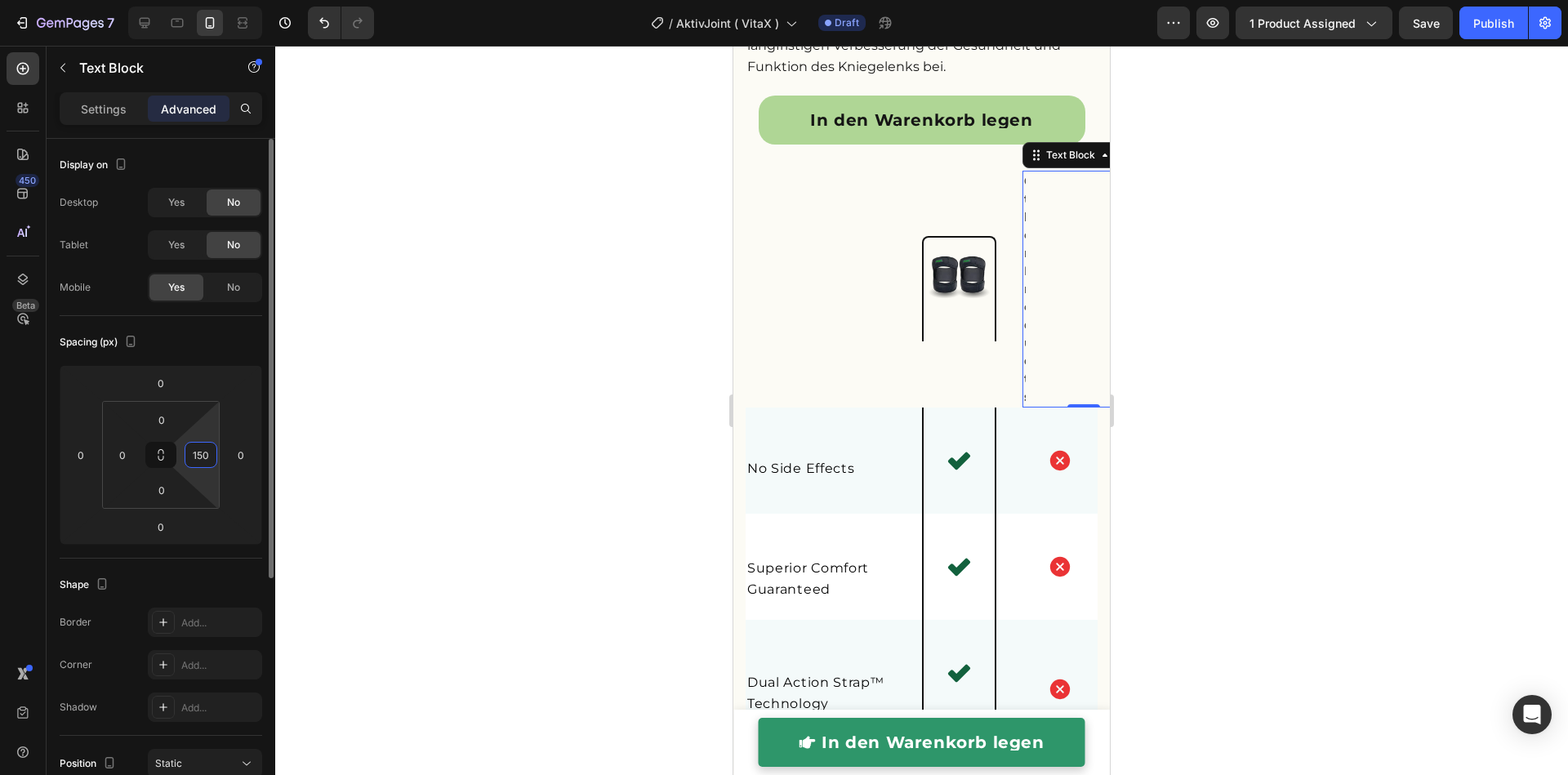
click at [203, 459] on input "150" at bounding box center [200, 454] width 24 height 24
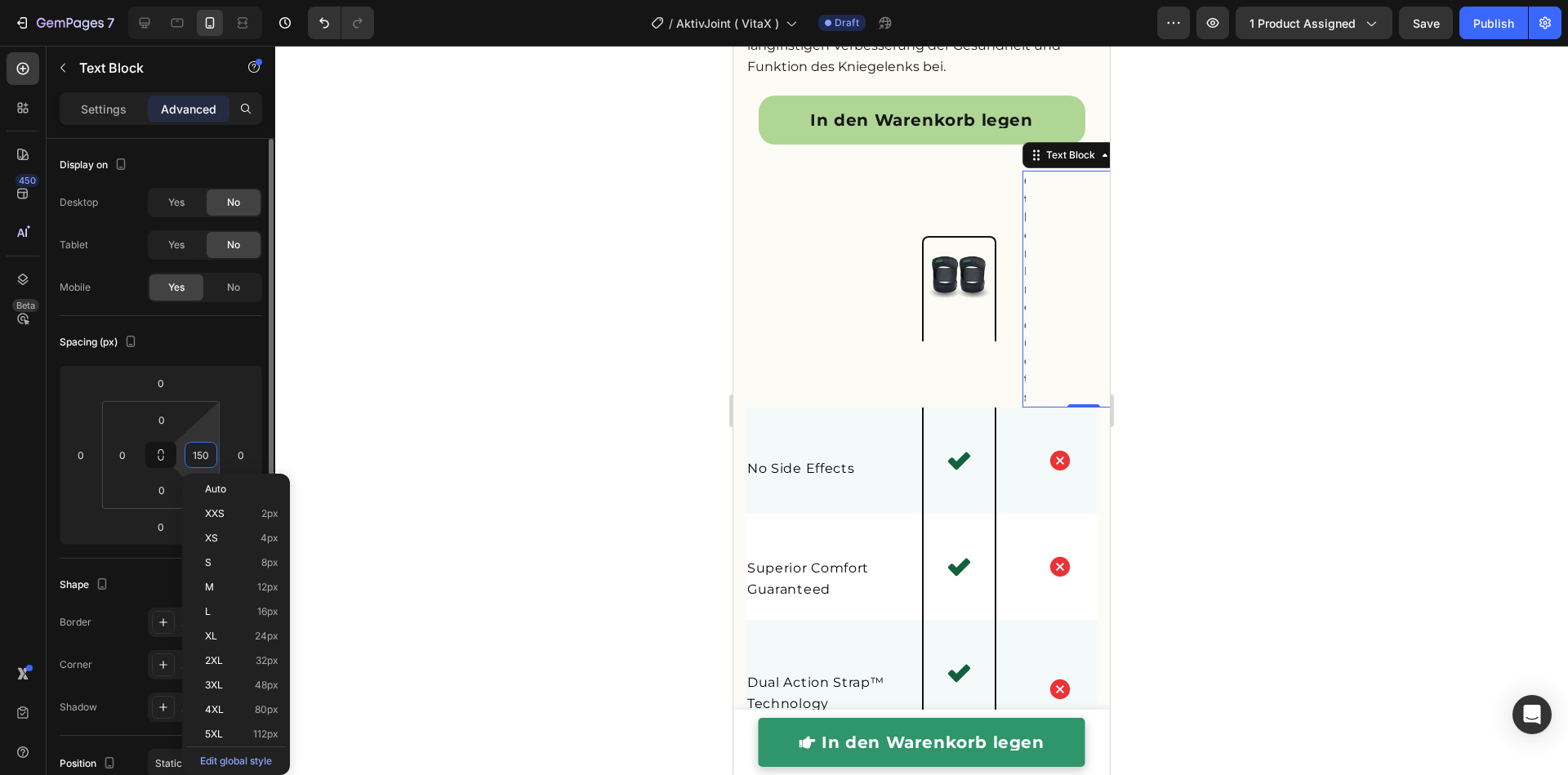
click at [203, 459] on input "150" at bounding box center [200, 454] width 24 height 24
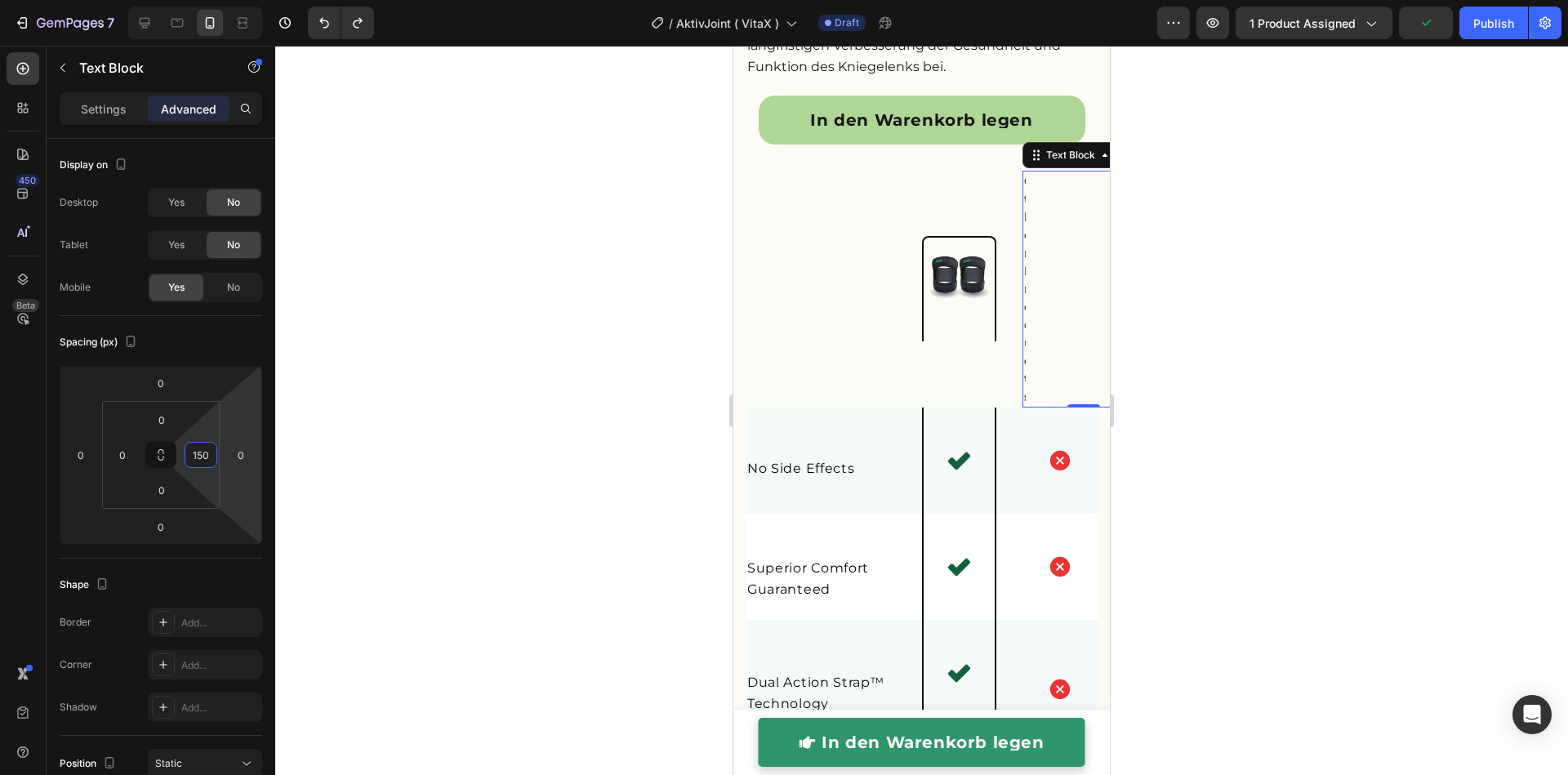
type input "0"
click at [496, 464] on div at bounding box center [921, 410] width 1292 height 729
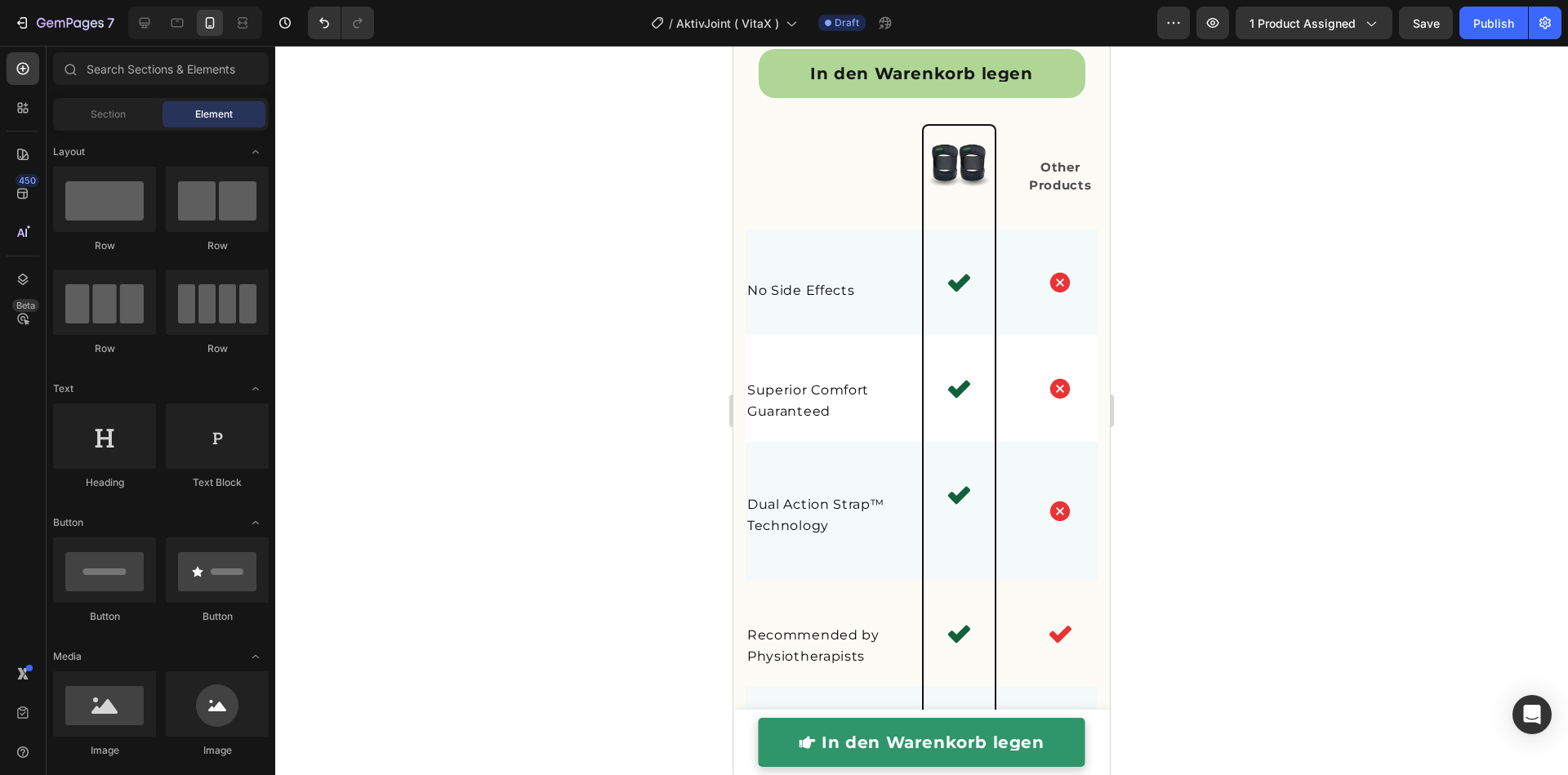
scroll to position [3990, 0]
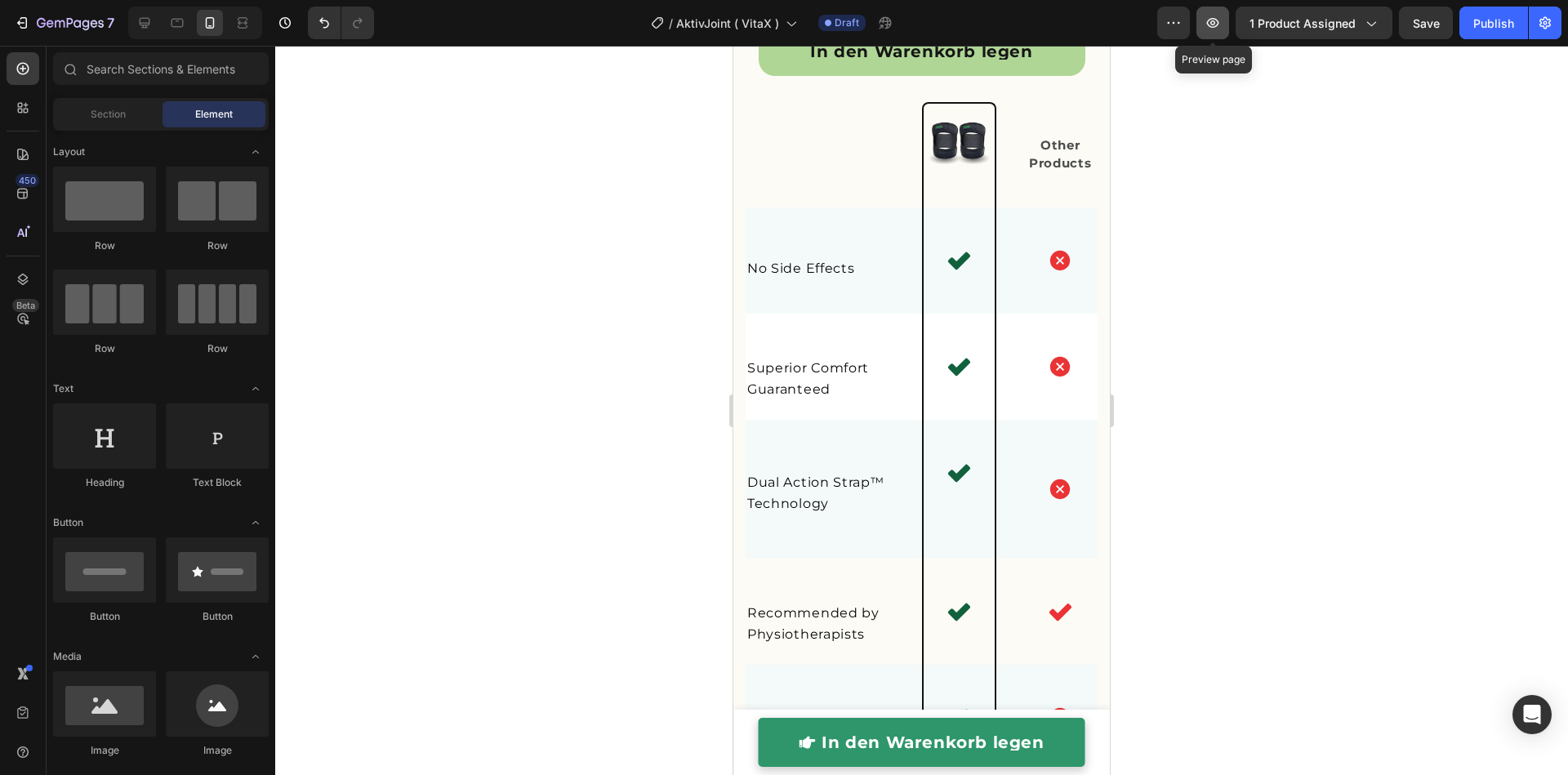
click at [1220, 22] on icon "button" at bounding box center [1212, 22] width 17 height 17
drag, startPoint x: 142, startPoint y: 22, endPoint x: 360, endPoint y: 114, distance: 236.6
click at [142, 22] on icon at bounding box center [144, 22] width 17 height 17
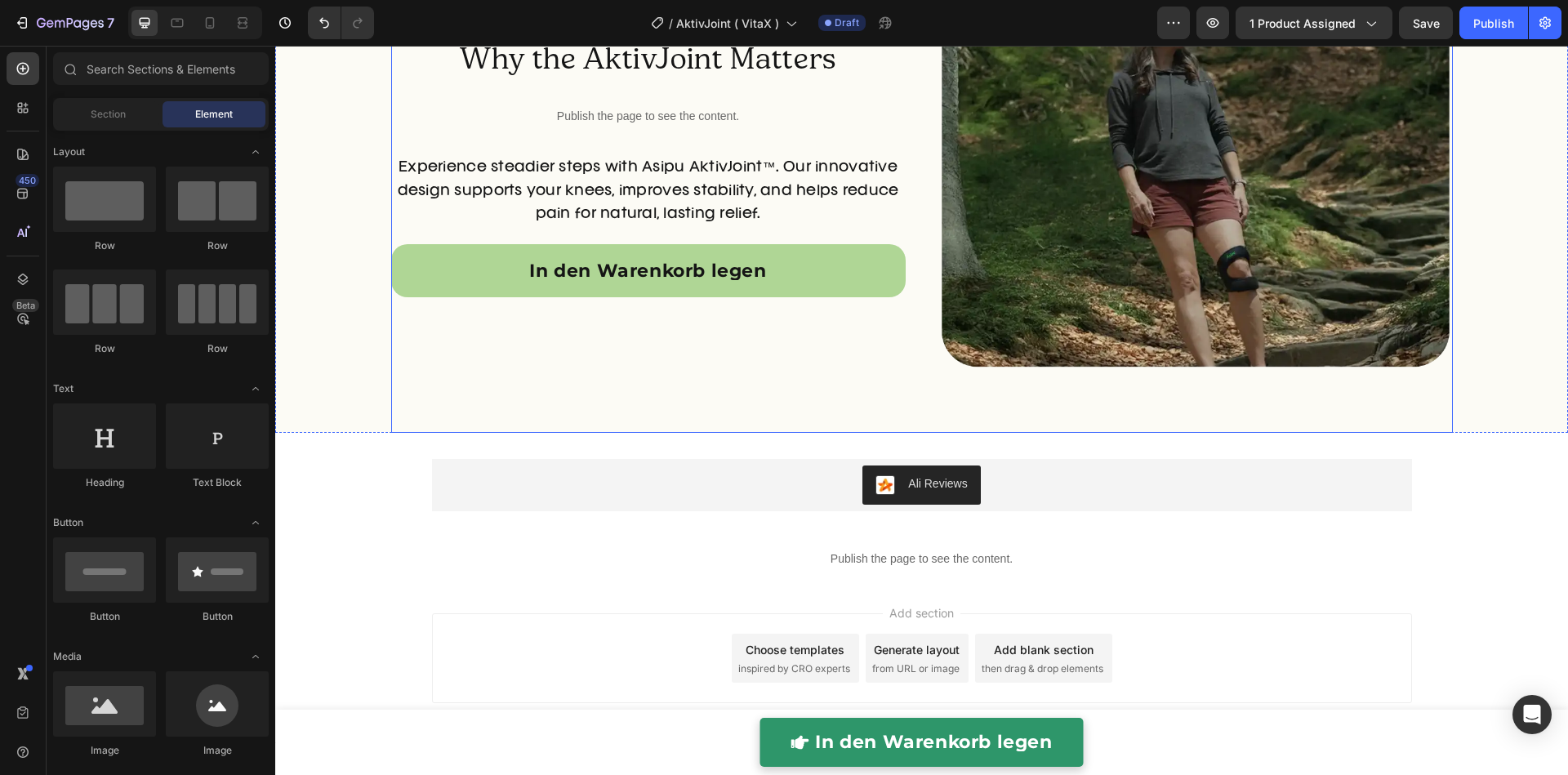
scroll to position [5125, 0]
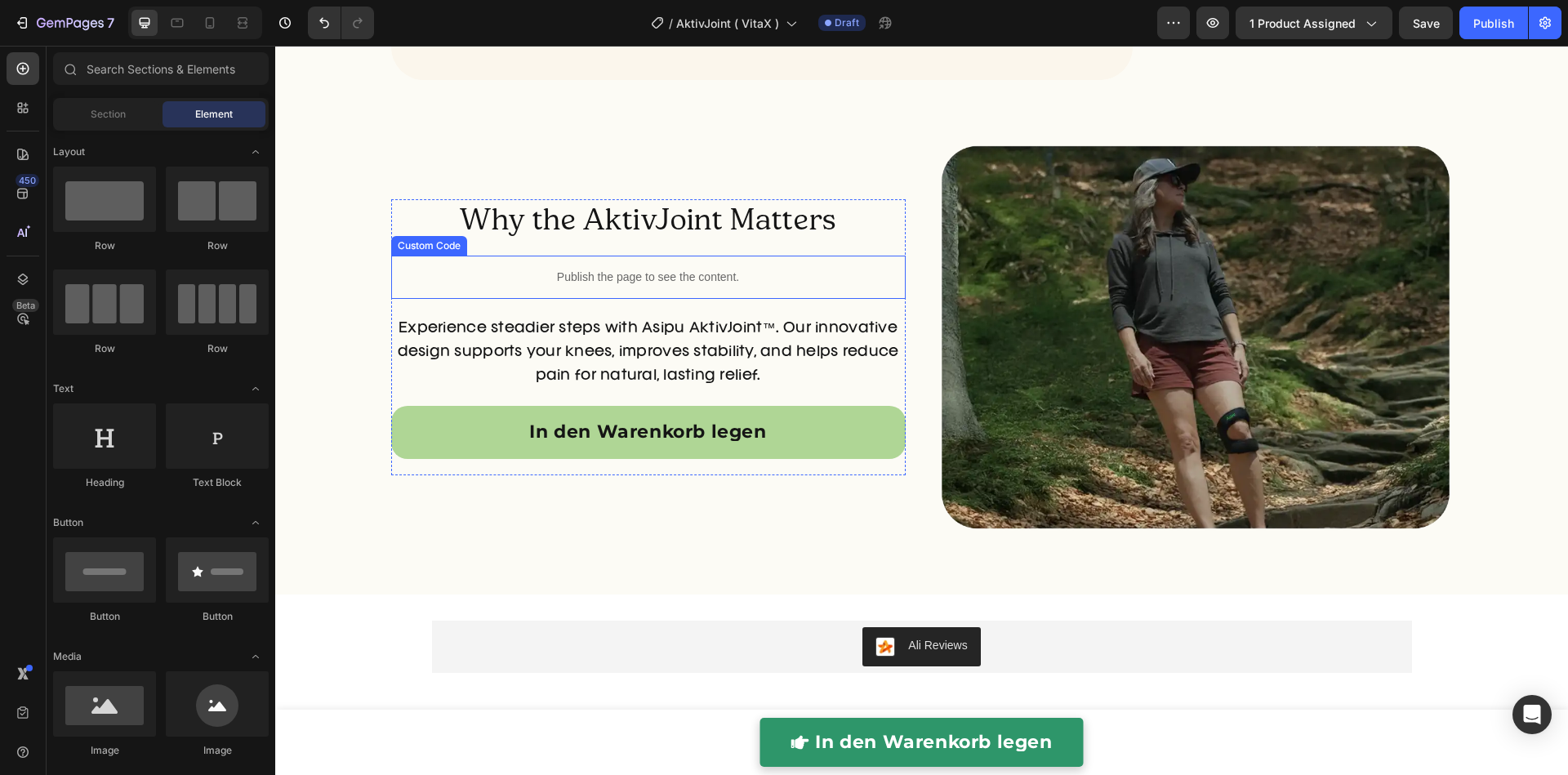
click at [692, 286] on p "Publish the page to see the content." at bounding box center [647, 277] width 514 height 18
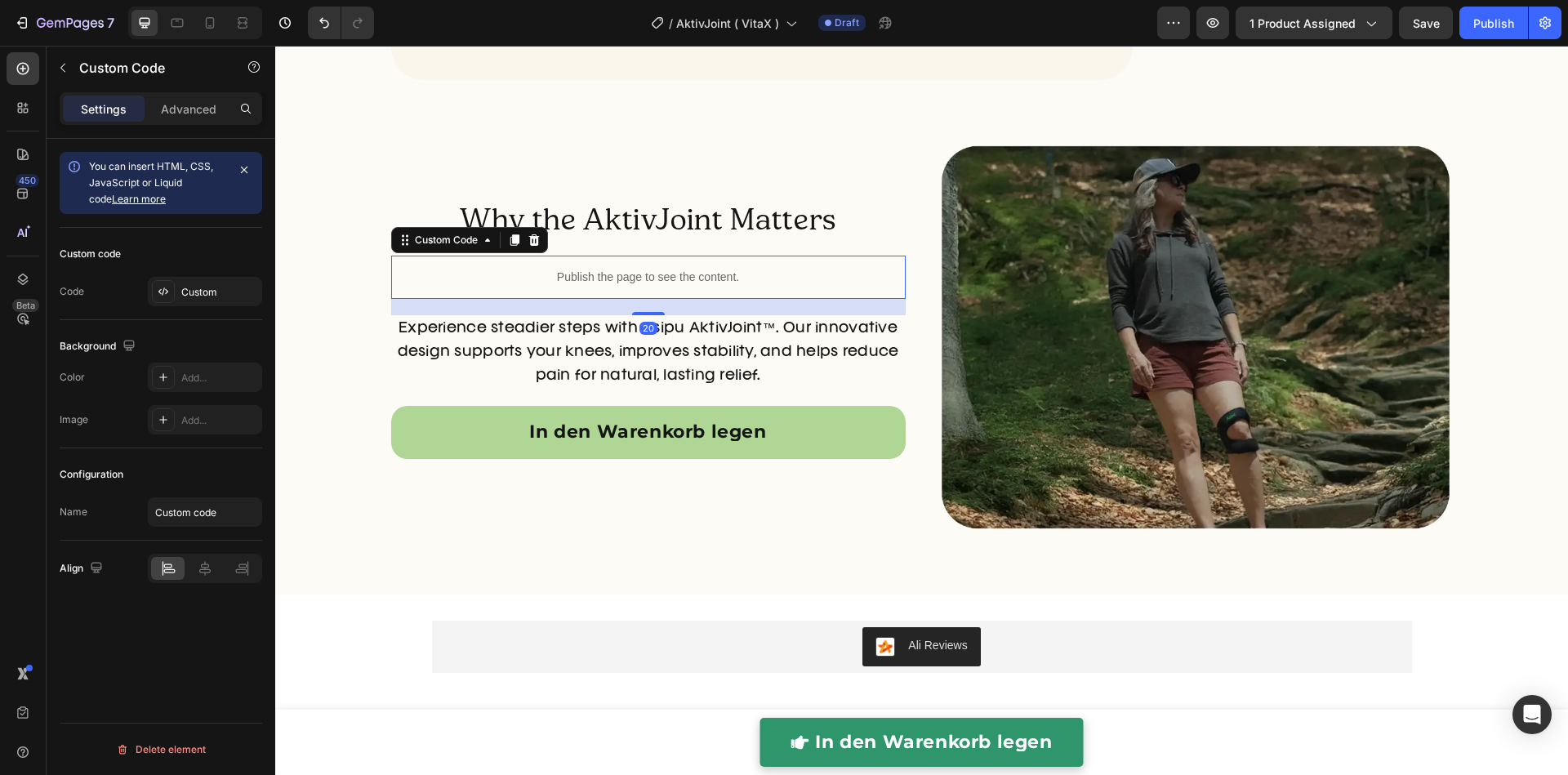
click at [692, 286] on p "Publish the page to see the content." at bounding box center [647, 277] width 514 height 18
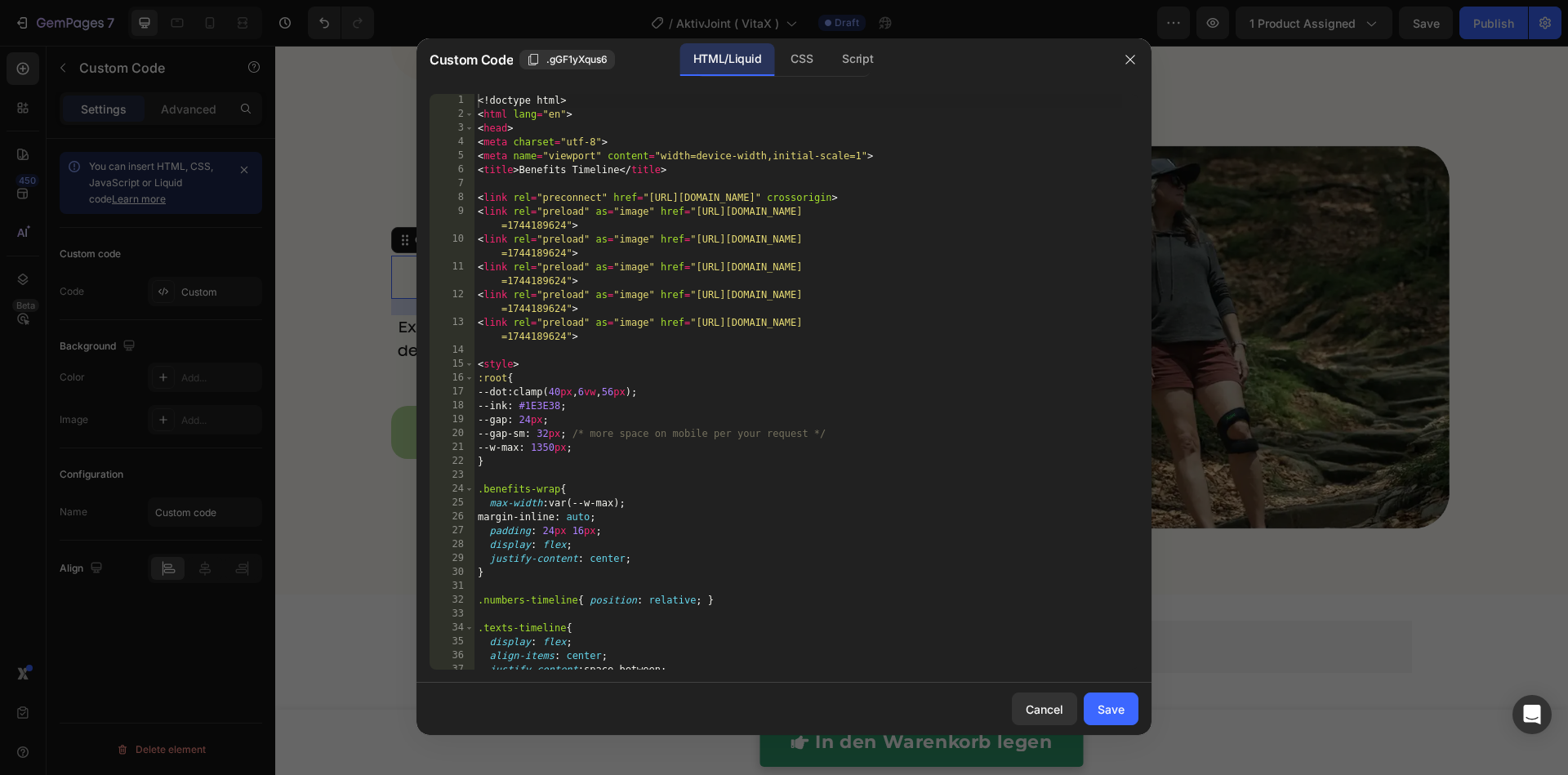
click at [692, 406] on div "<! doctype html > < html lang = "en" > < head > < meta charset = "utf-8" > < me…" at bounding box center [798, 395] width 647 height 603
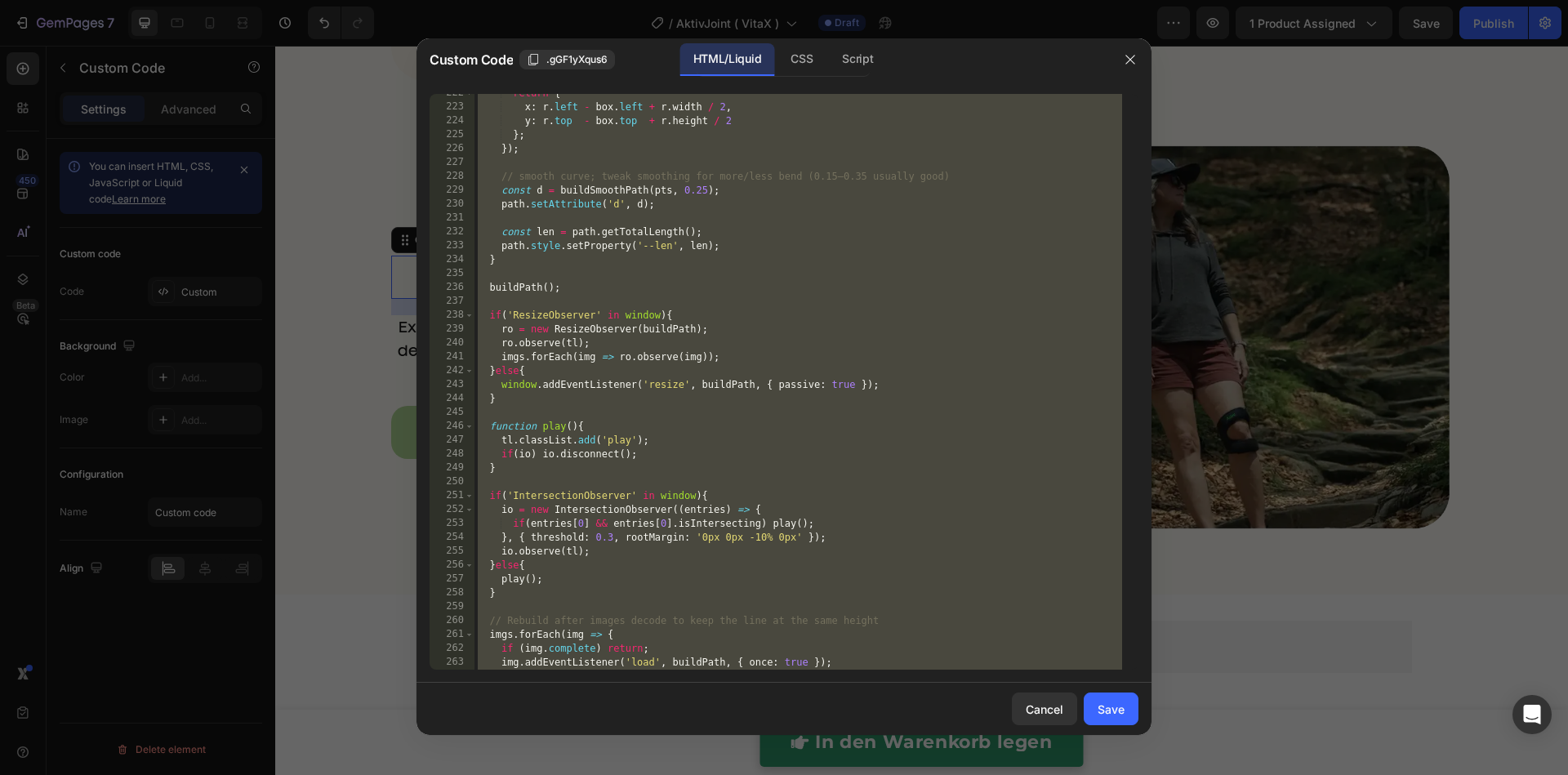
scroll to position [3253, 0]
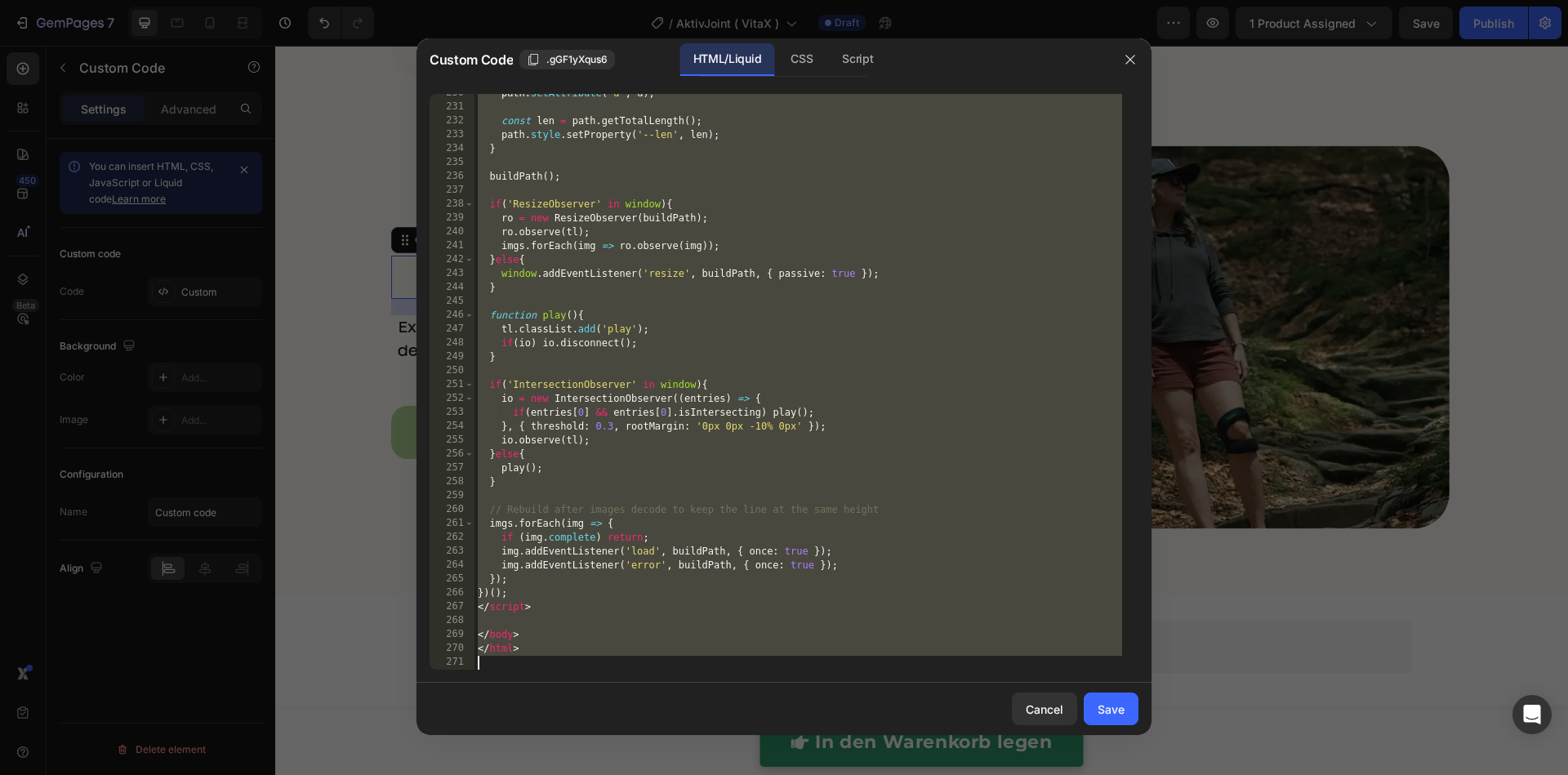
click at [699, 420] on div "path . setAttribute ( 'd' , d ) ; const len = path . getTotalLength ( ) ; path …" at bounding box center [798, 388] width 647 height 603
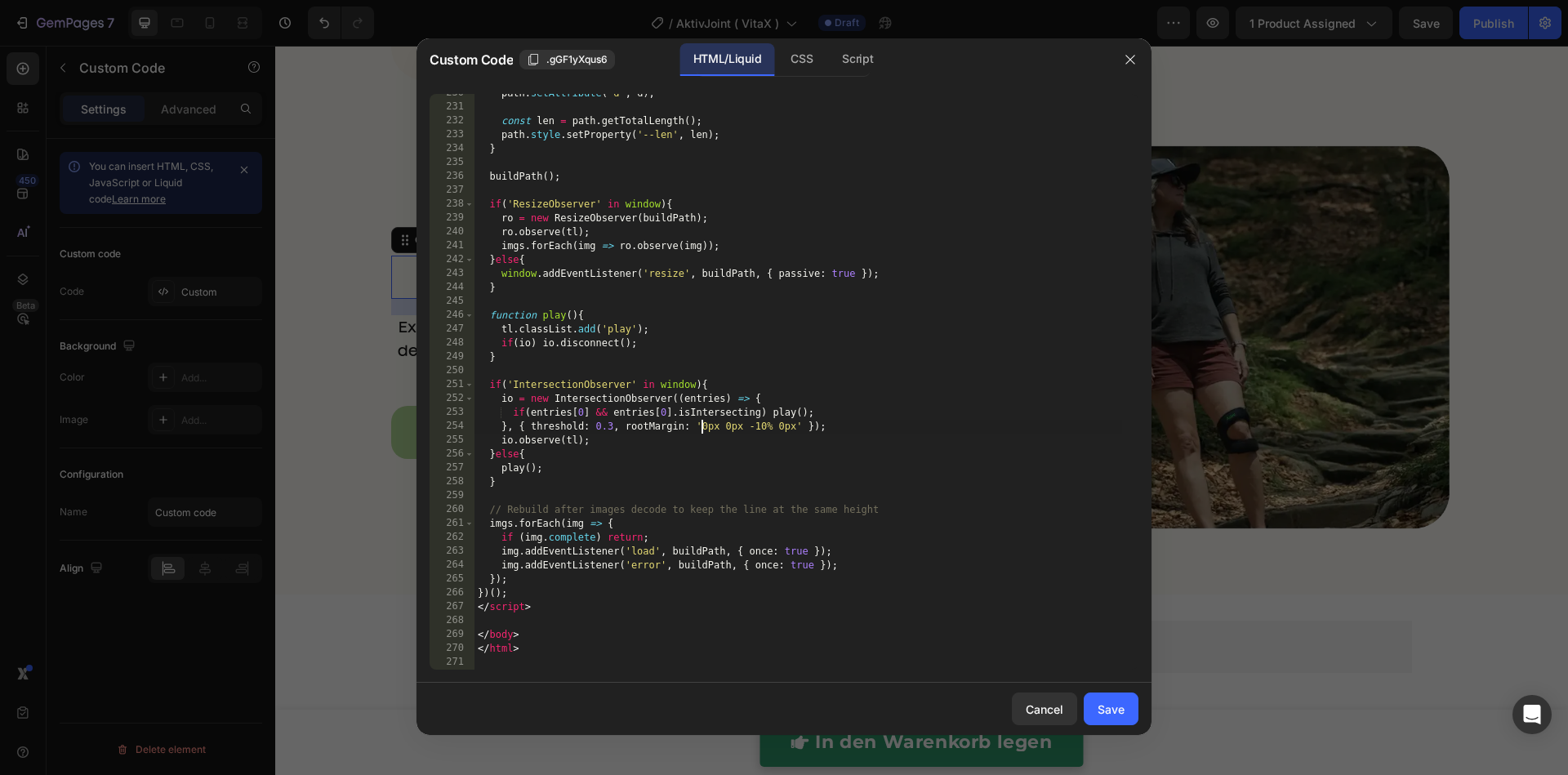
click at [699, 420] on div "path . setAttribute ( 'd' , d ) ; const len = path . getTotalLength ( ) ; path …" at bounding box center [798, 388] width 647 height 603
type textarea "</html>"
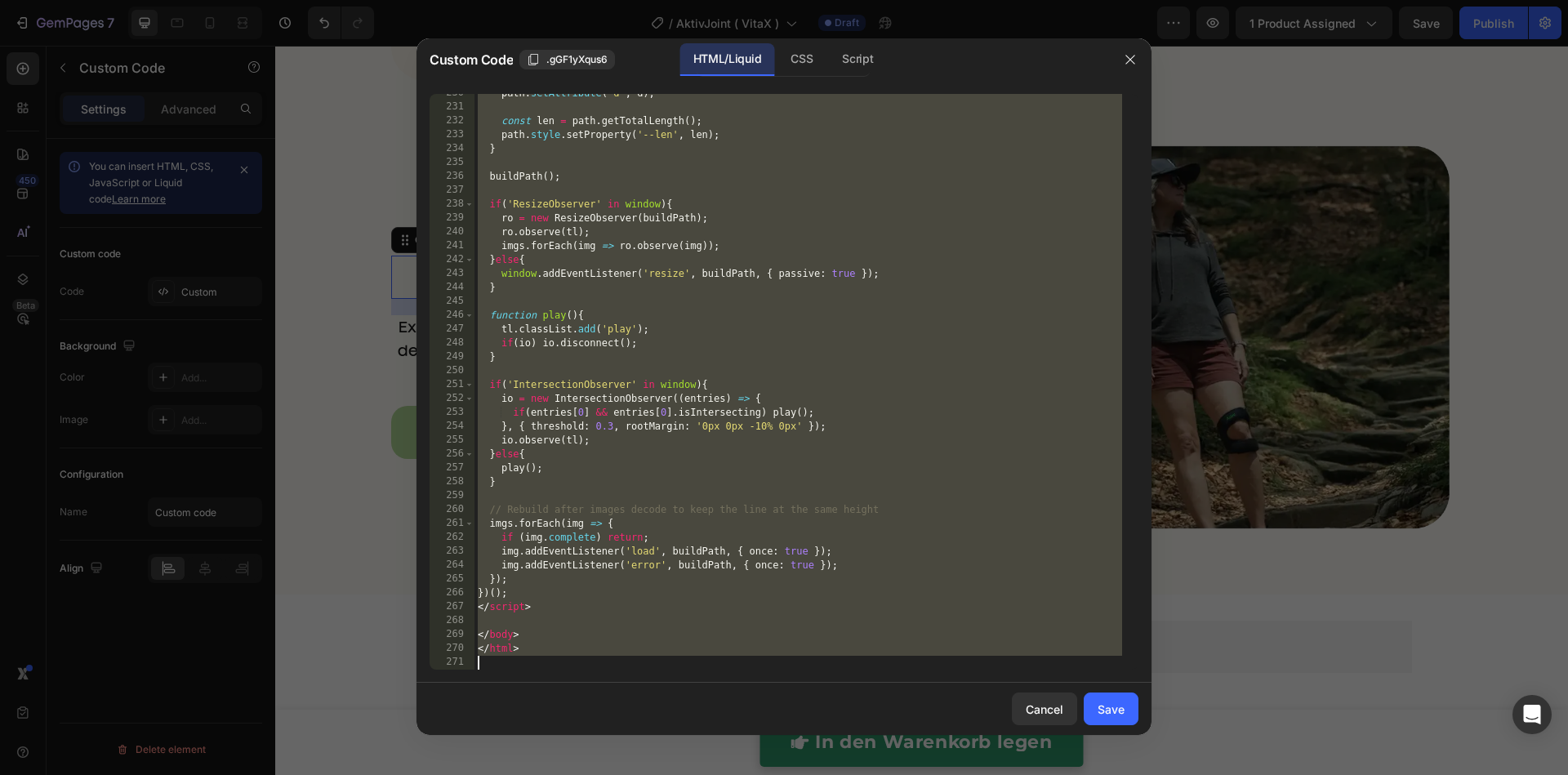
paste textarea
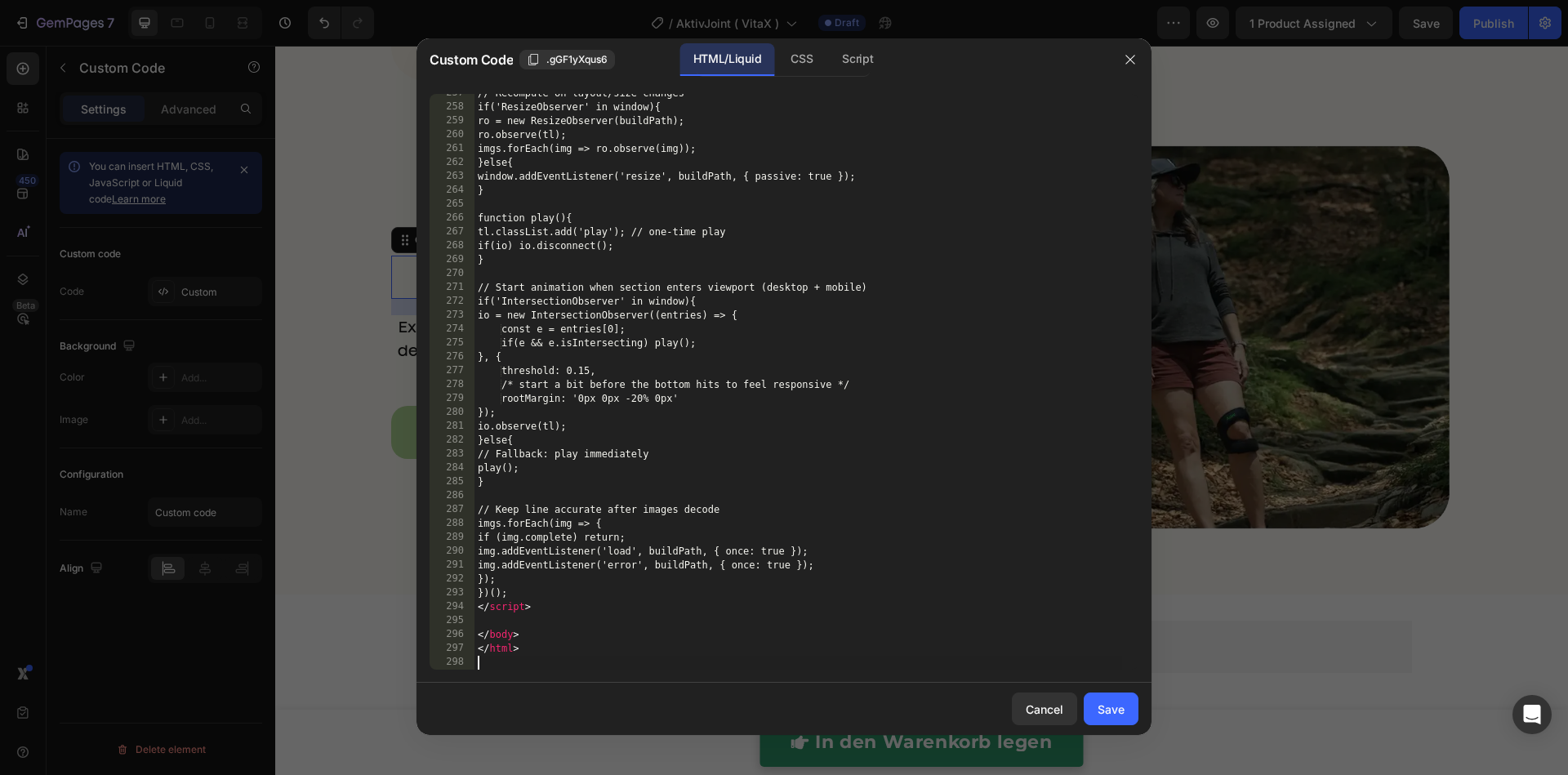
scroll to position [3628, 0]
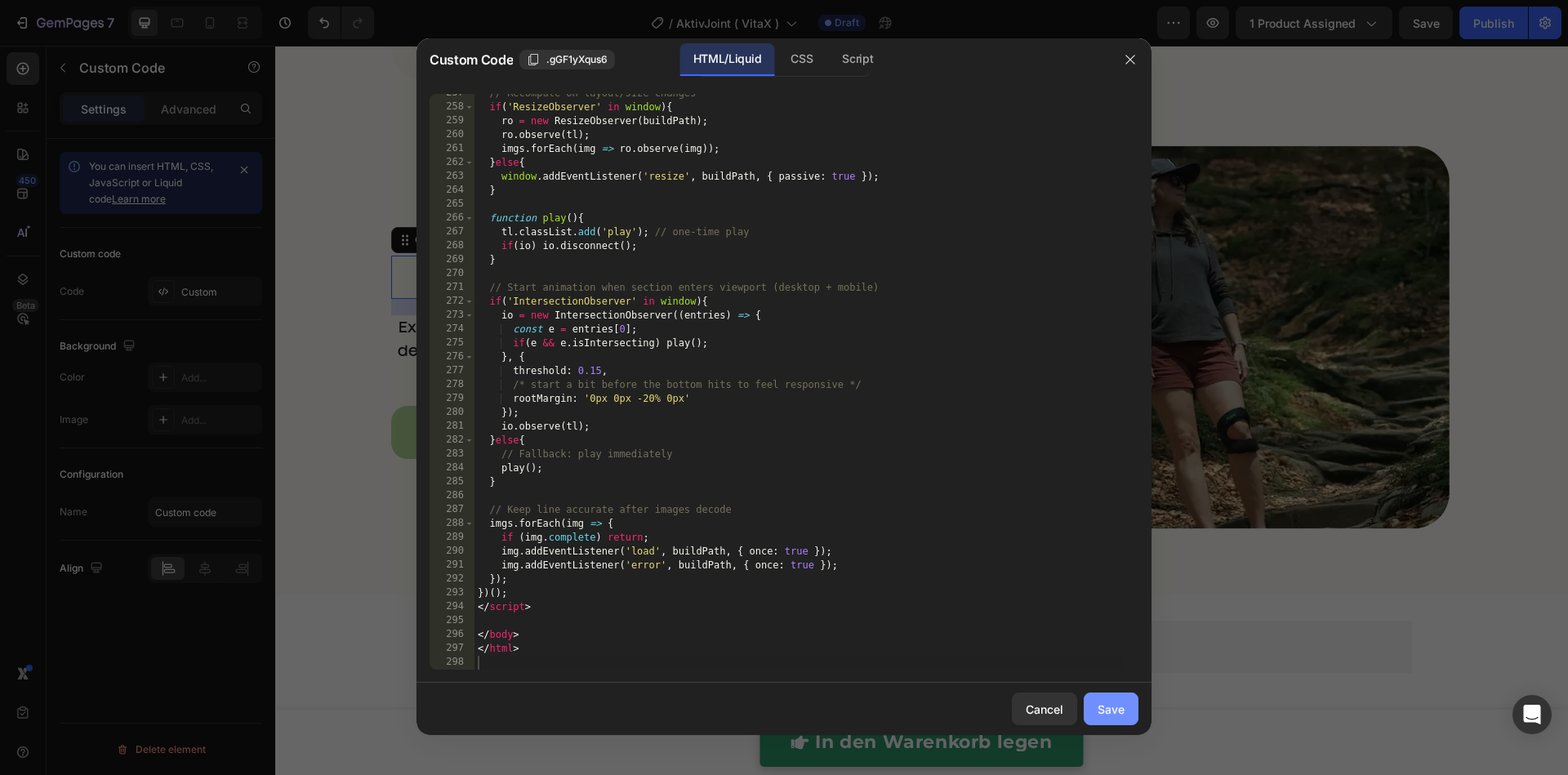
click at [1112, 716] on div "Save" at bounding box center [1111, 709] width 27 height 18
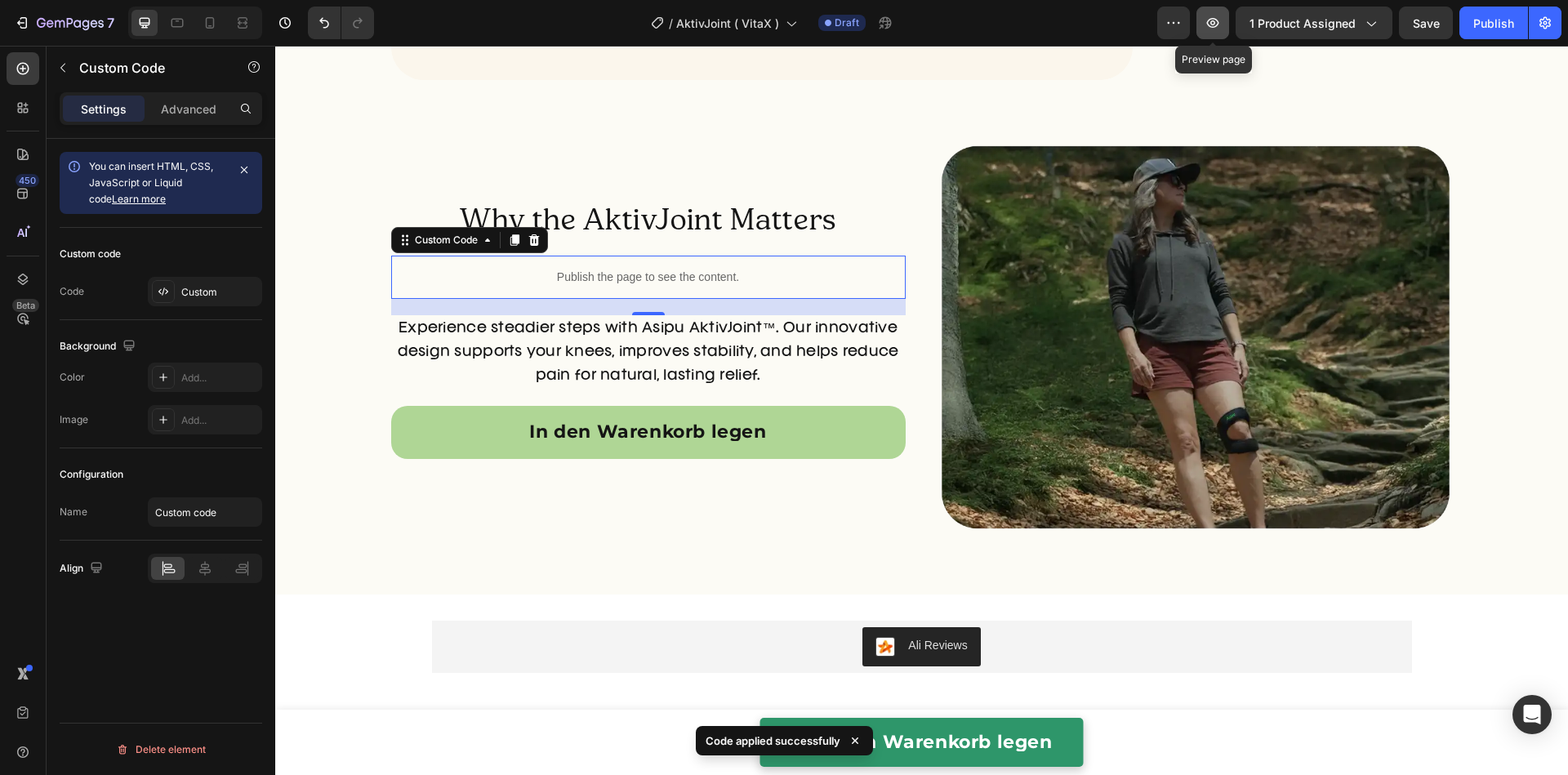
click at [1221, 18] on icon "button" at bounding box center [1212, 22] width 17 height 17
click at [781, 286] on p "Publish the page to see the content." at bounding box center [647, 277] width 514 height 18
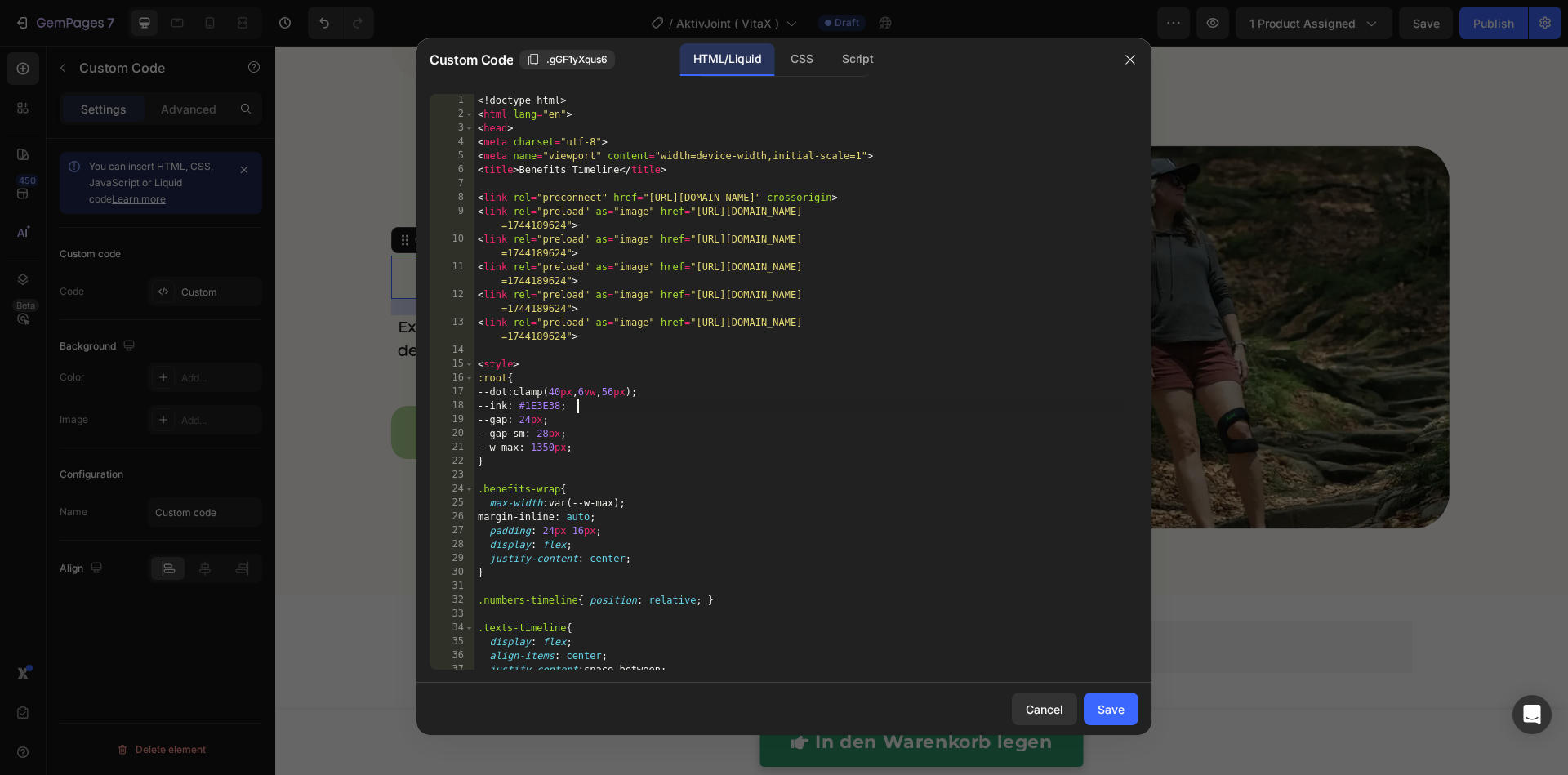
click at [781, 412] on div "<! doctype html > < html lang = "en" > < head > < meta charset = "utf-8" > < me…" at bounding box center [798, 395] width 647 height 603
type textarea "</html>"
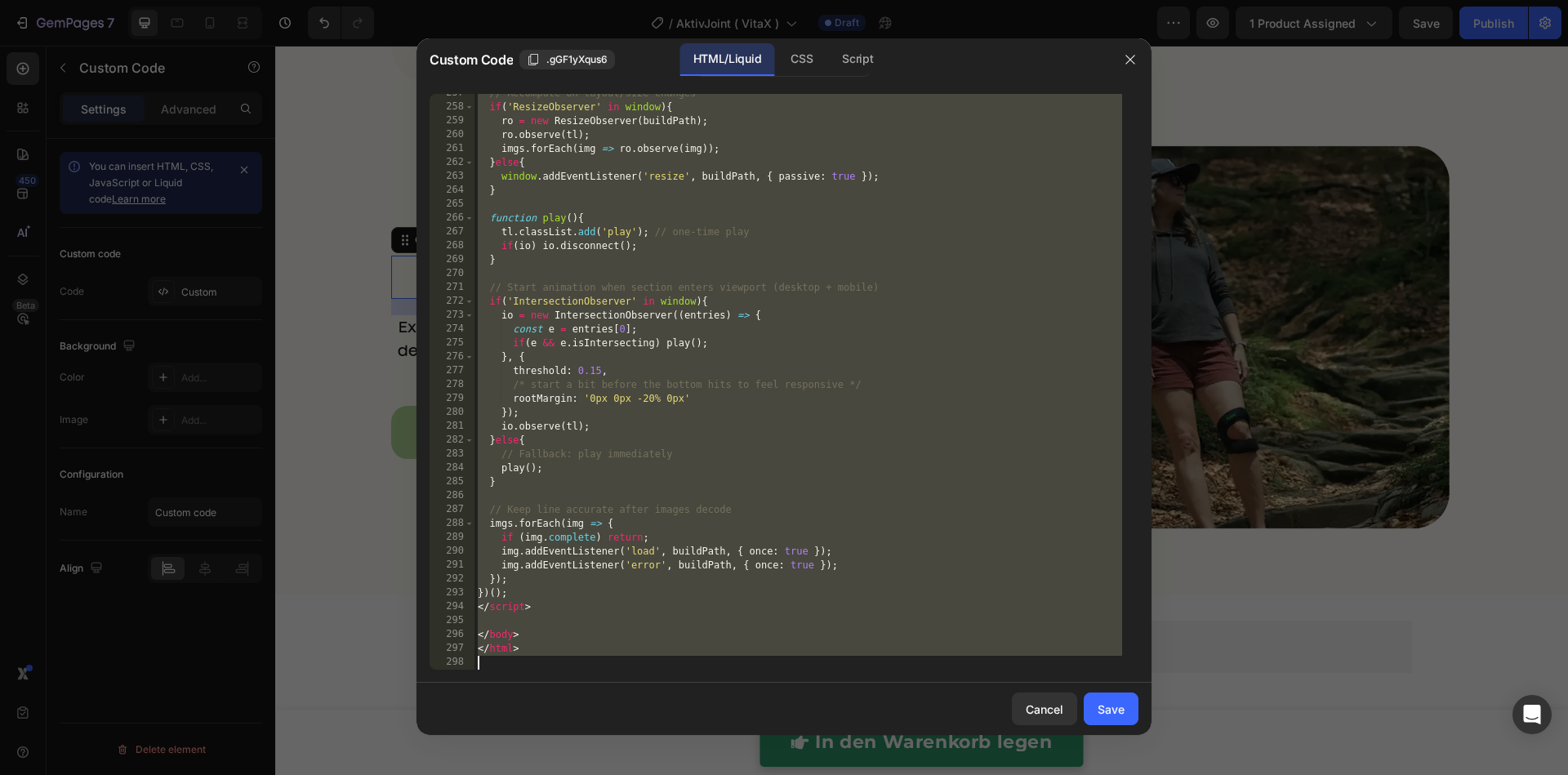
paste textarea
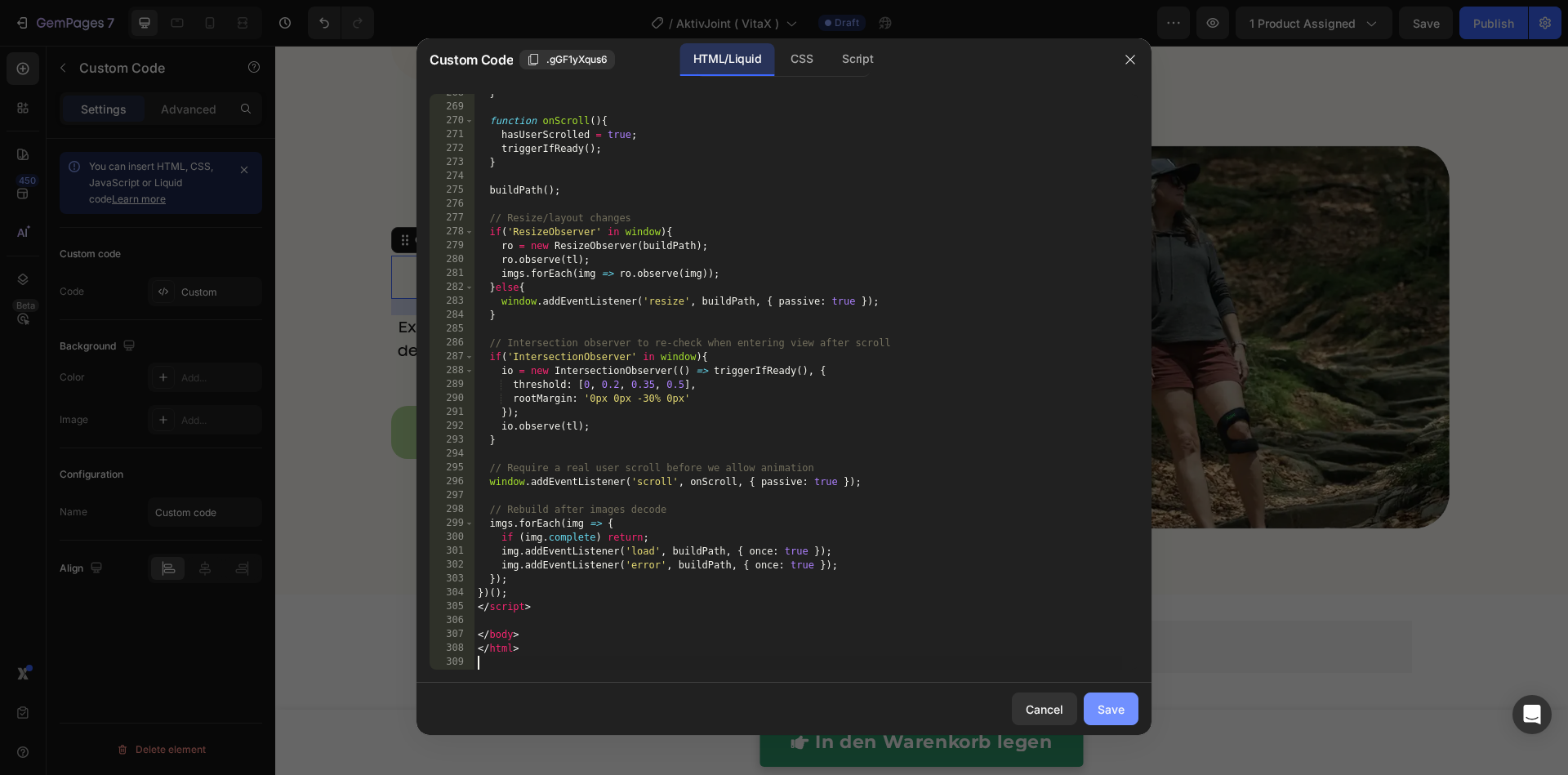
click at [1096, 705] on button "Save" at bounding box center [1111, 708] width 55 height 32
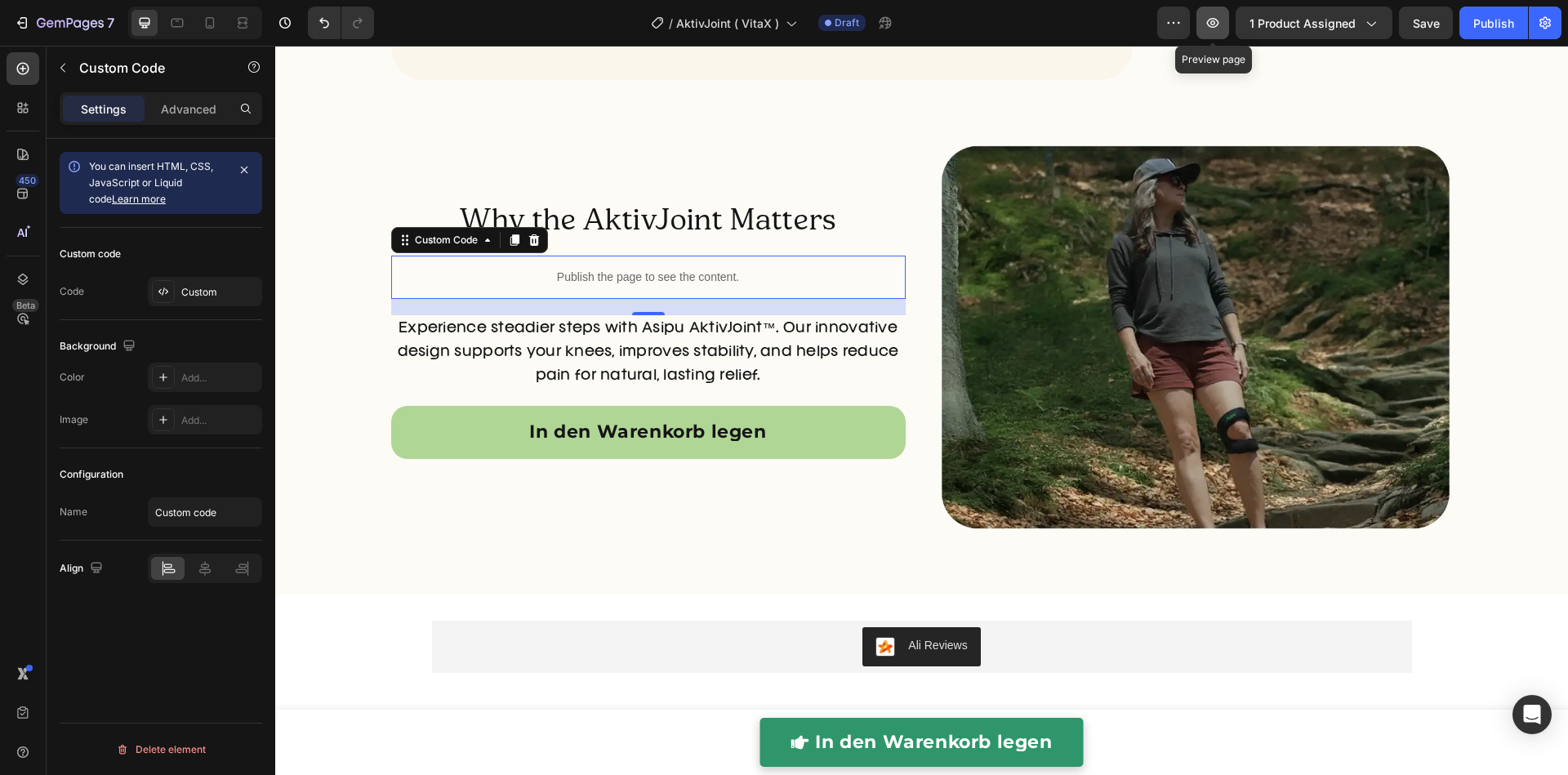
click at [1212, 29] on icon "button" at bounding box center [1212, 22] width 17 height 17
click at [211, 25] on icon at bounding box center [210, 22] width 17 height 17
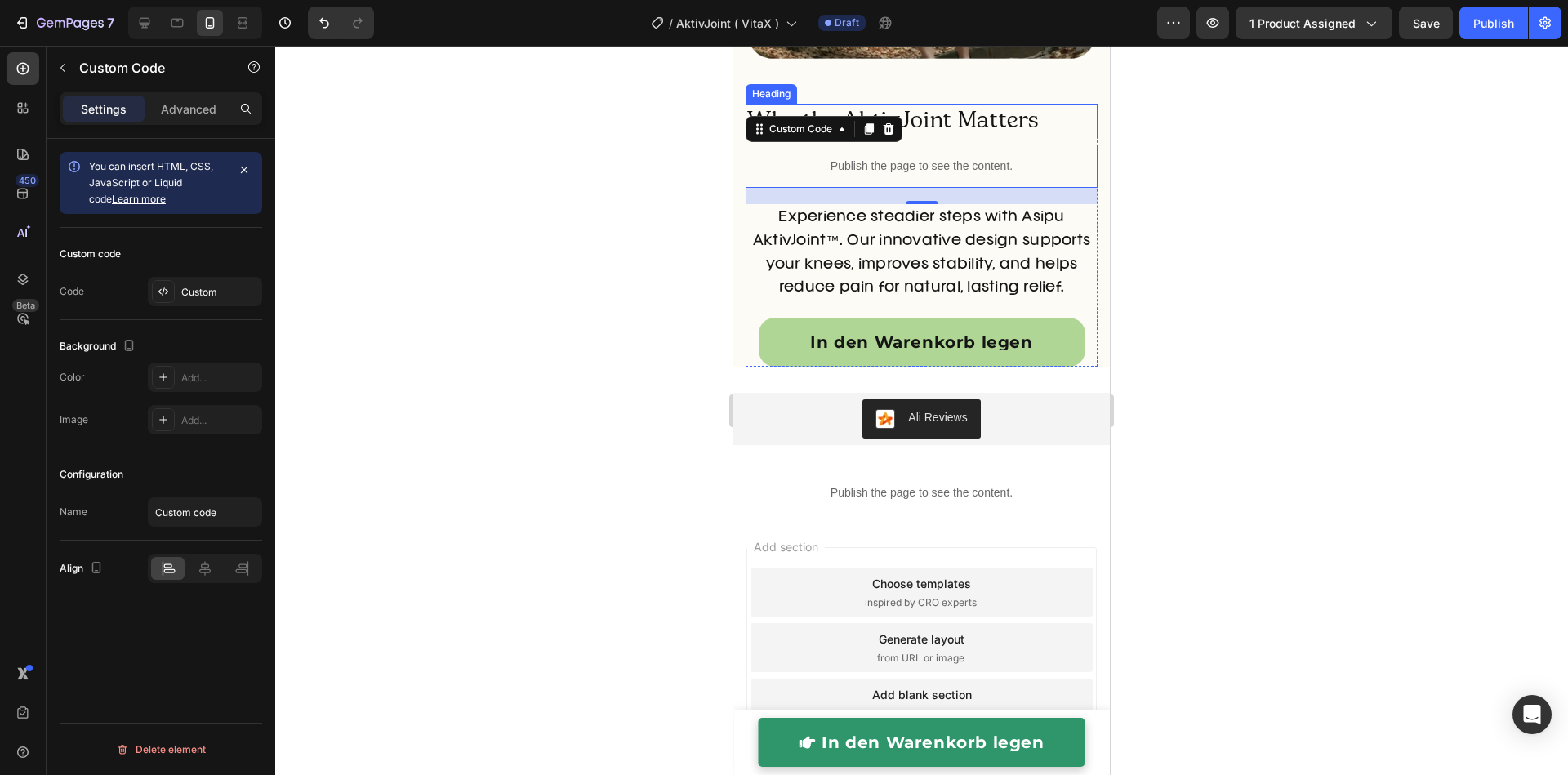
scroll to position [5787, 0]
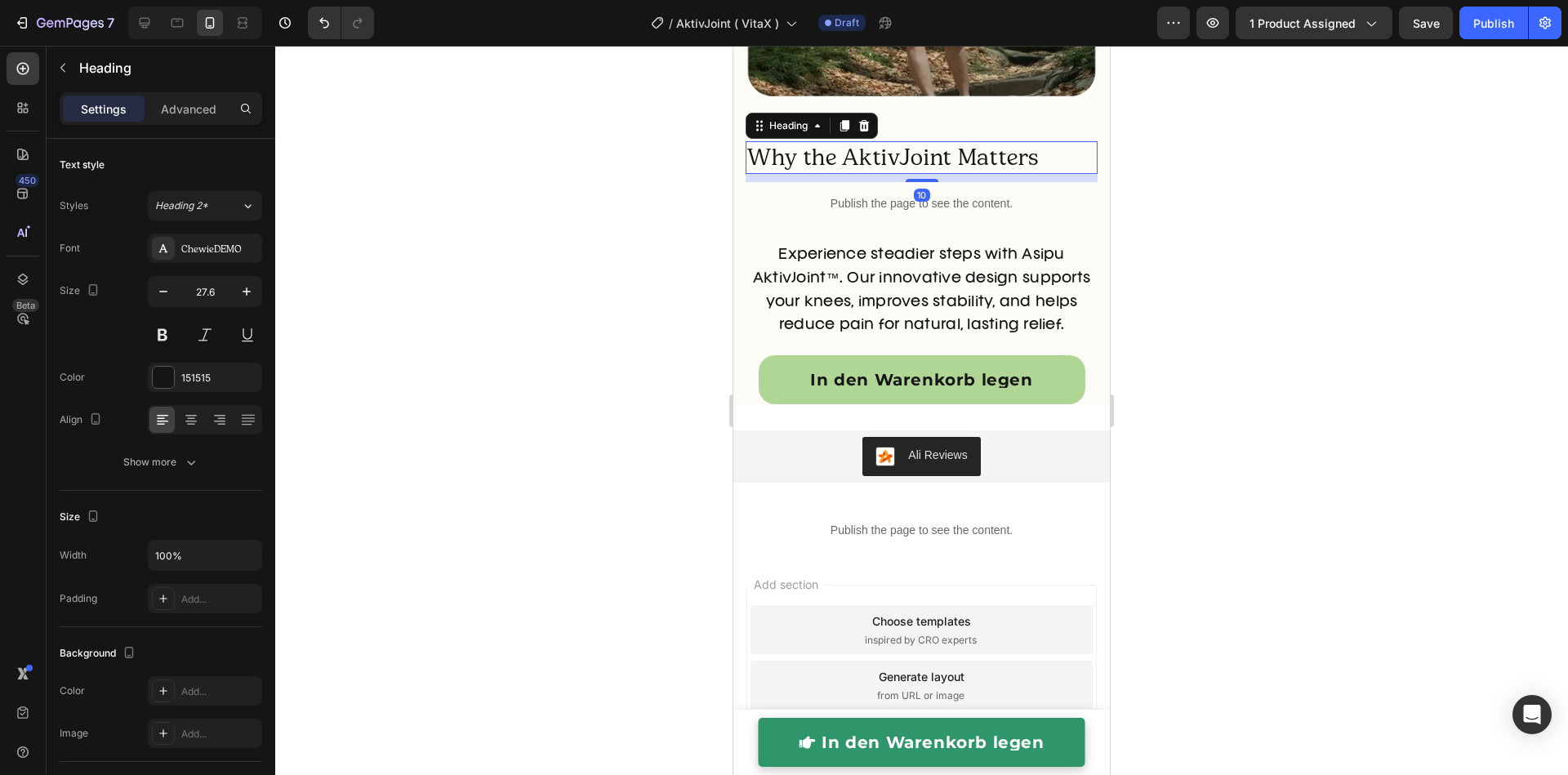
click at [970, 144] on h2 "Why the AktivJoint Matters" at bounding box center [921, 157] width 352 height 32
click at [246, 289] on icon "button" at bounding box center [247, 291] width 8 height 8
type input "28.6"
click at [211, 452] on button "Show more" at bounding box center [161, 462] width 203 height 29
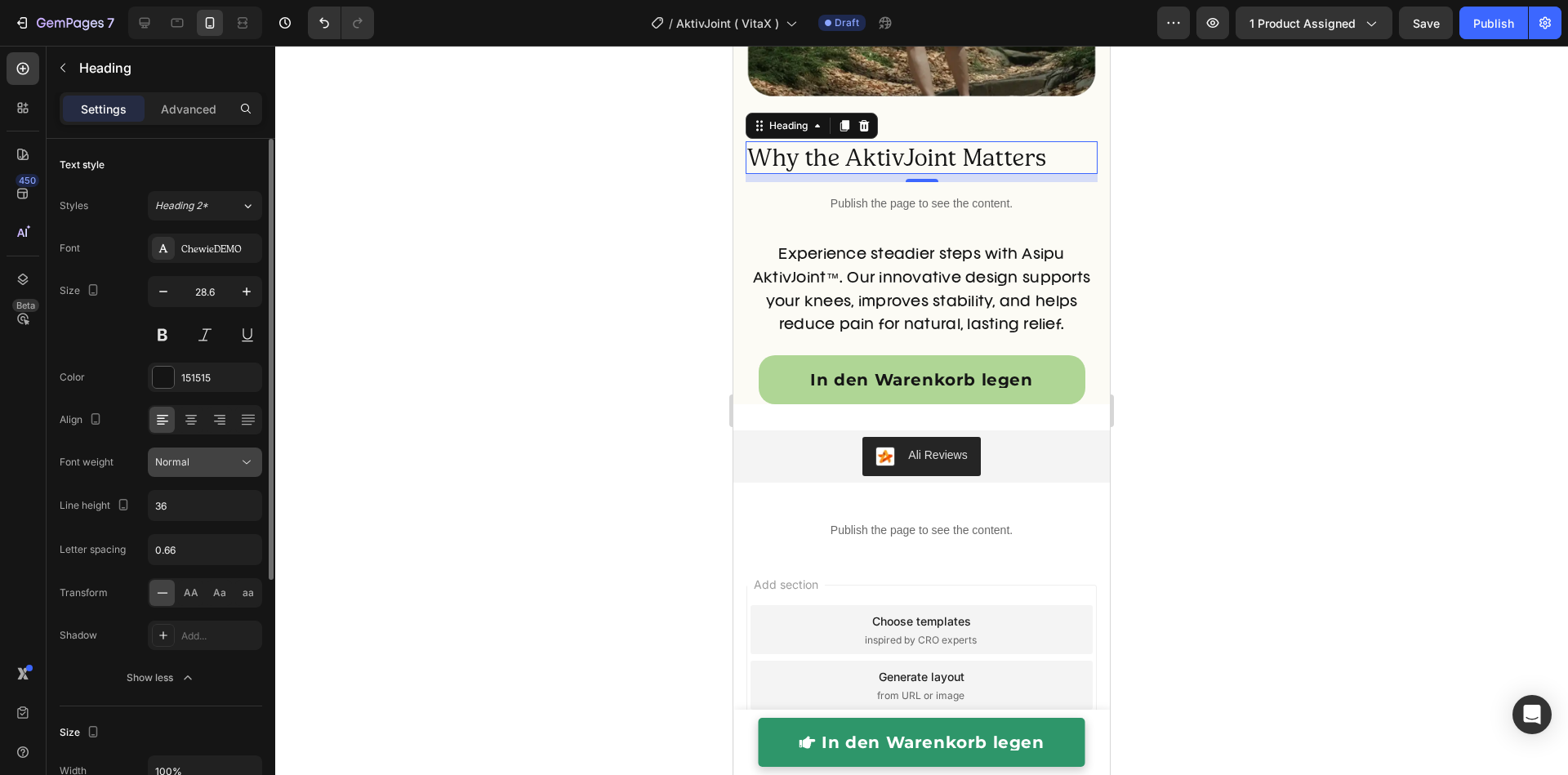
click at [203, 467] on div "Normal" at bounding box center [196, 461] width 83 height 15
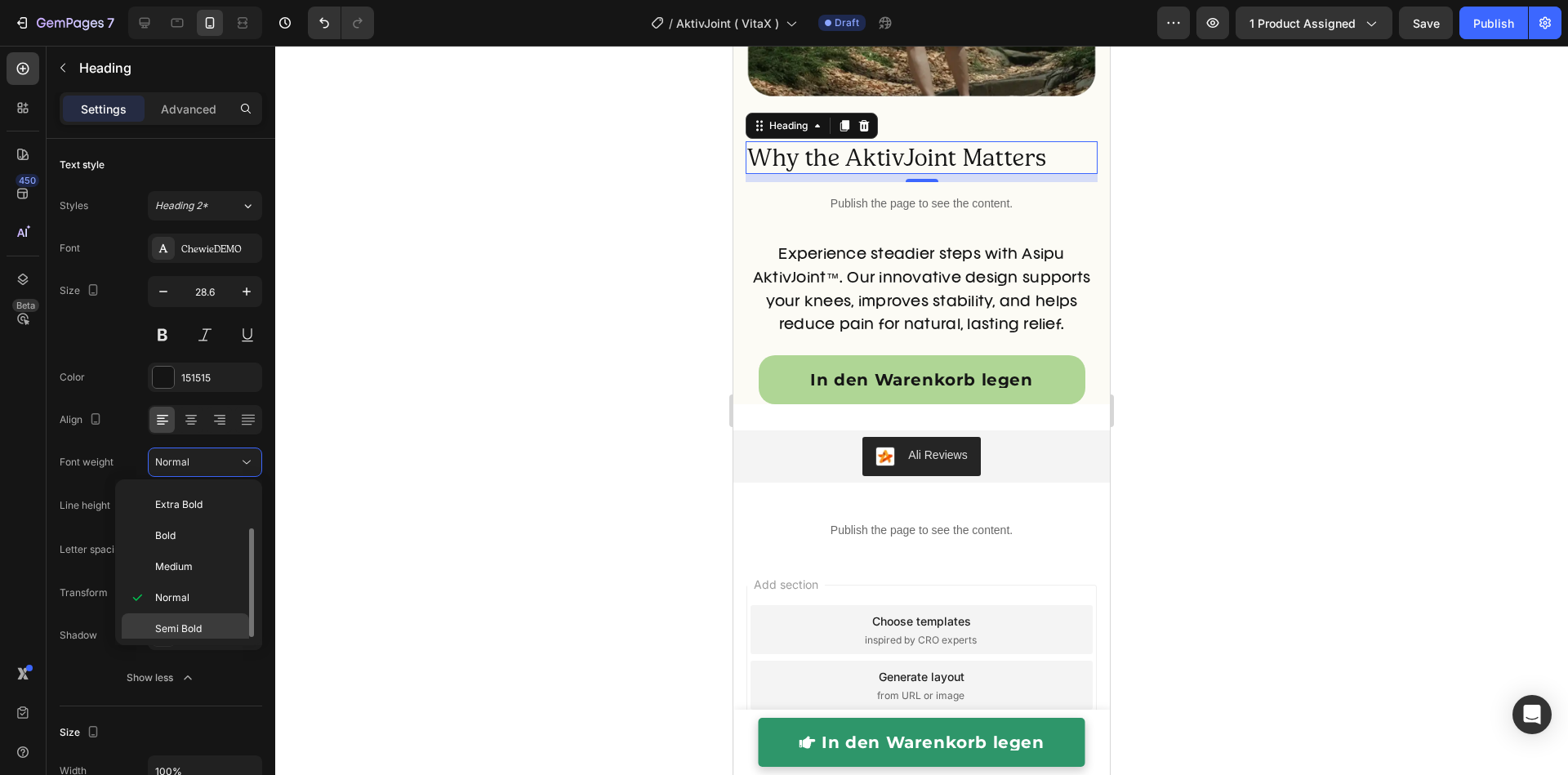
click at [183, 616] on div "Semi Bold" at bounding box center [185, 629] width 128 height 31
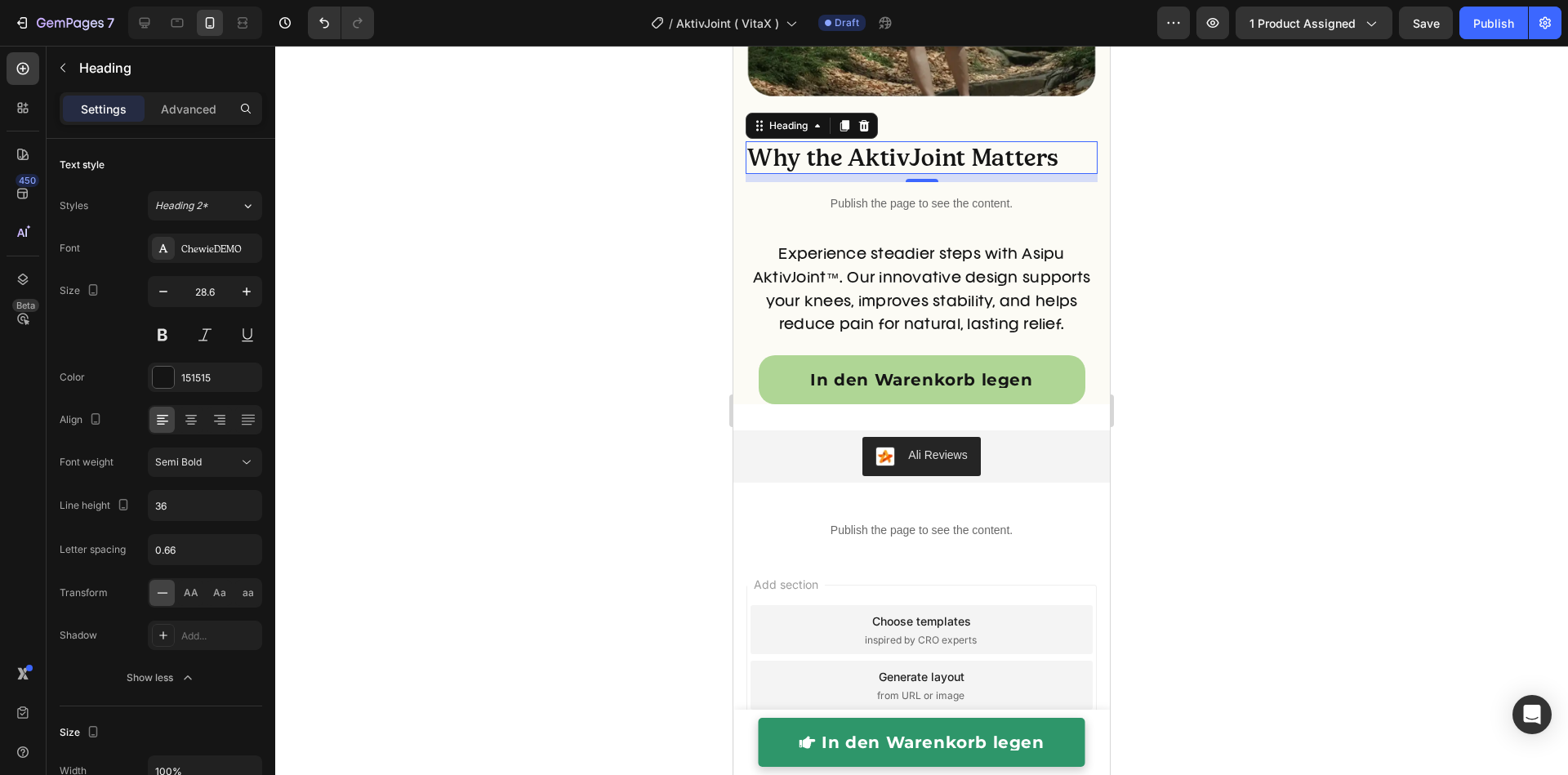
click at [418, 423] on div at bounding box center [921, 410] width 1292 height 729
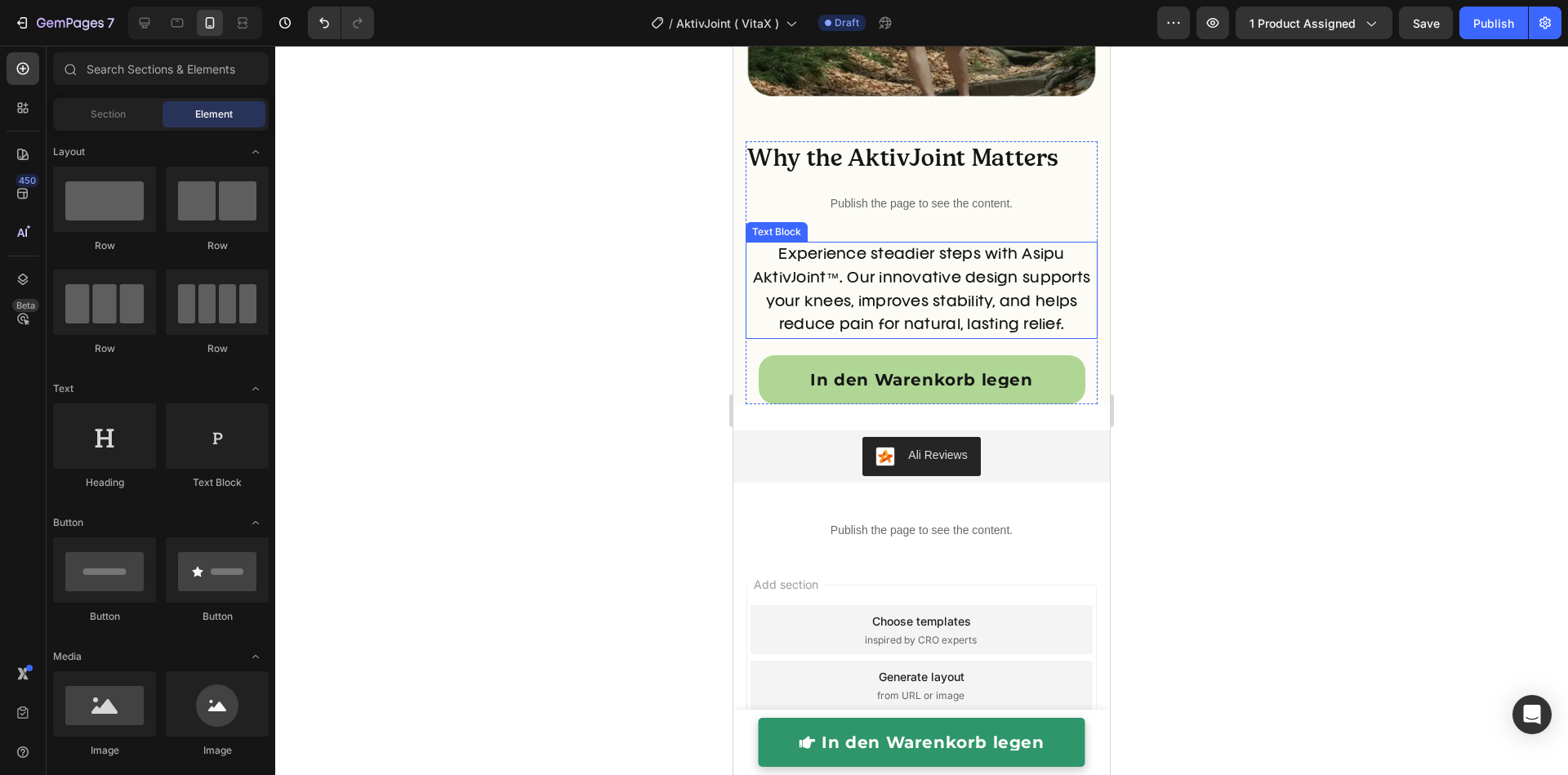
click at [190, 30] on div at bounding box center [194, 22] width 134 height 32
click at [156, 24] on div at bounding box center [144, 22] width 26 height 26
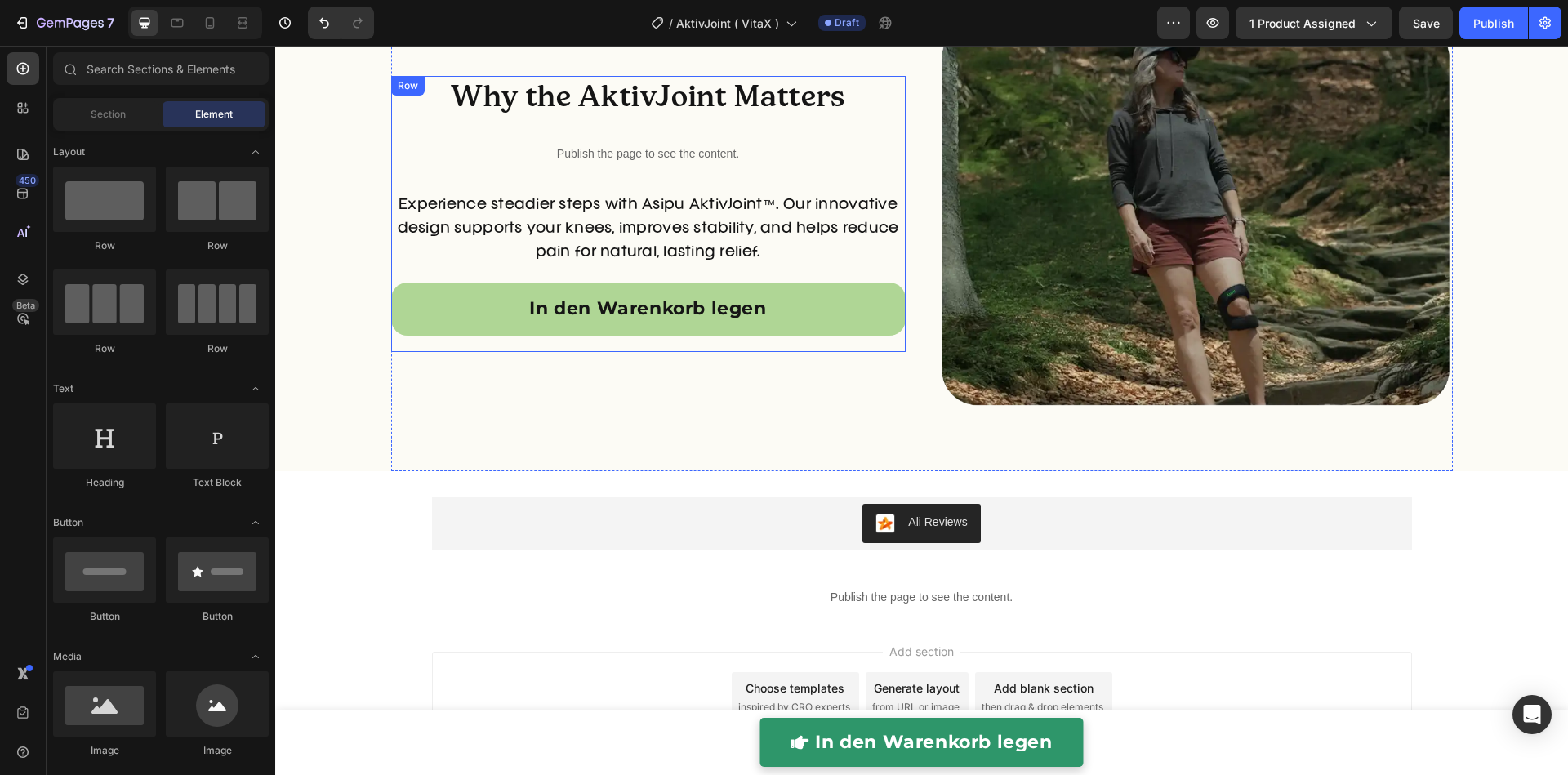
scroll to position [5201, 0]
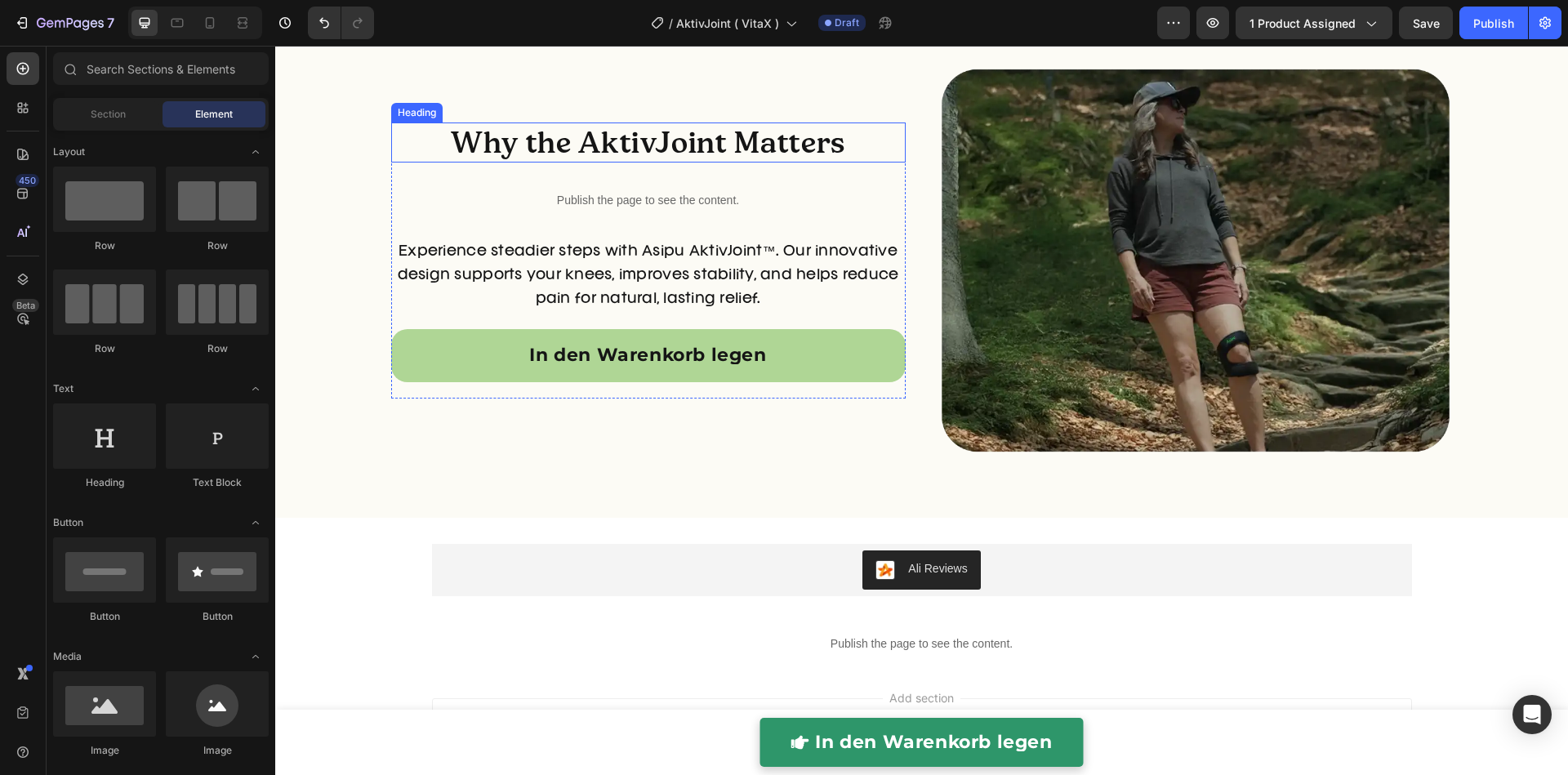
click at [608, 143] on h2 "Why the AktivJoint Matters" at bounding box center [647, 142] width 514 height 40
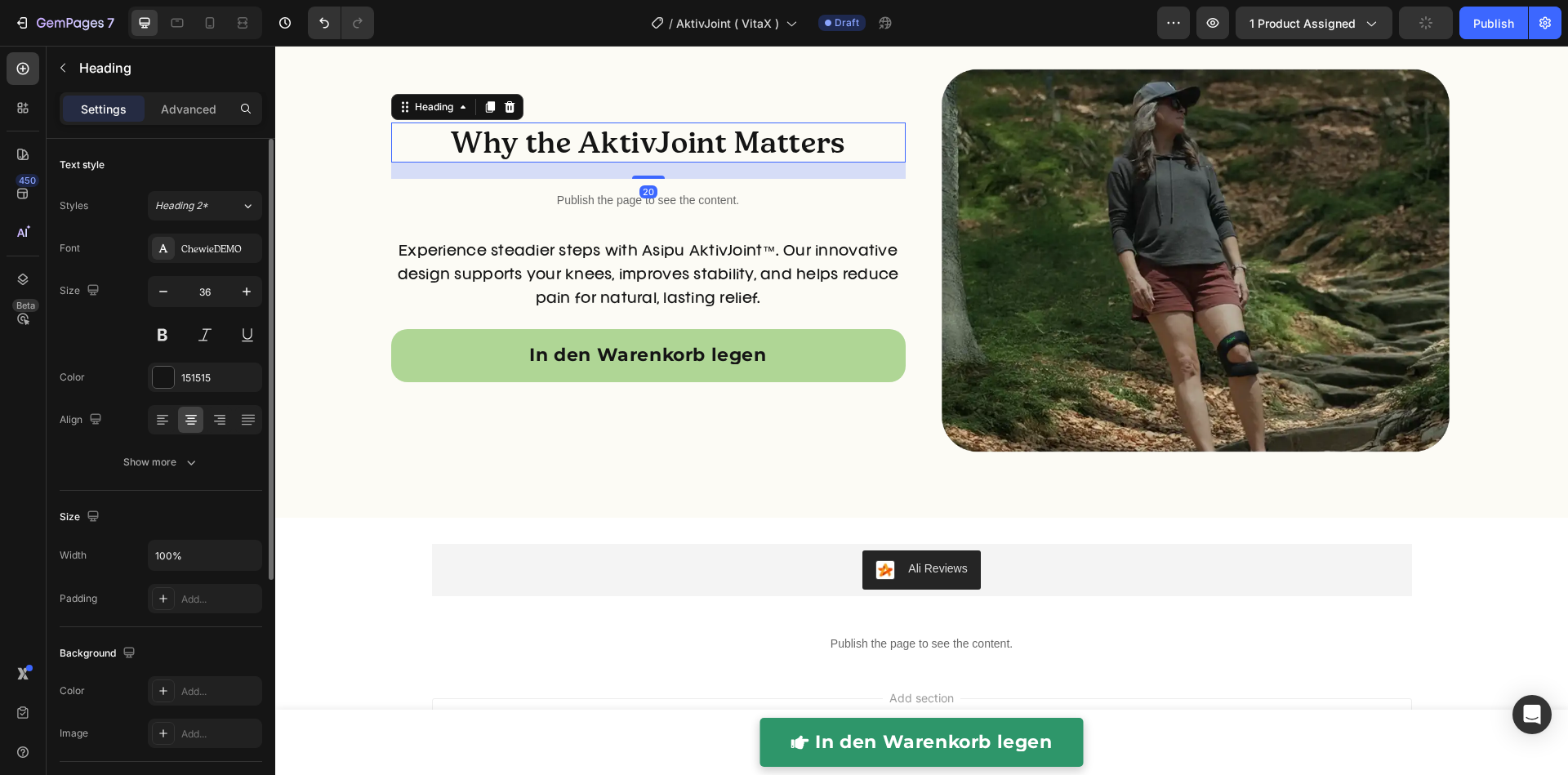
click at [212, 492] on div "Size Width 100% Padding Add..." at bounding box center [161, 559] width 203 height 136
click at [214, 627] on div "Text style Styles Heading 2* Font ChewieDEMO Size 36 Color 151515 Align Show mo…" at bounding box center [161, 694] width 203 height 135
click at [218, 469] on button "Show more" at bounding box center [161, 462] width 203 height 29
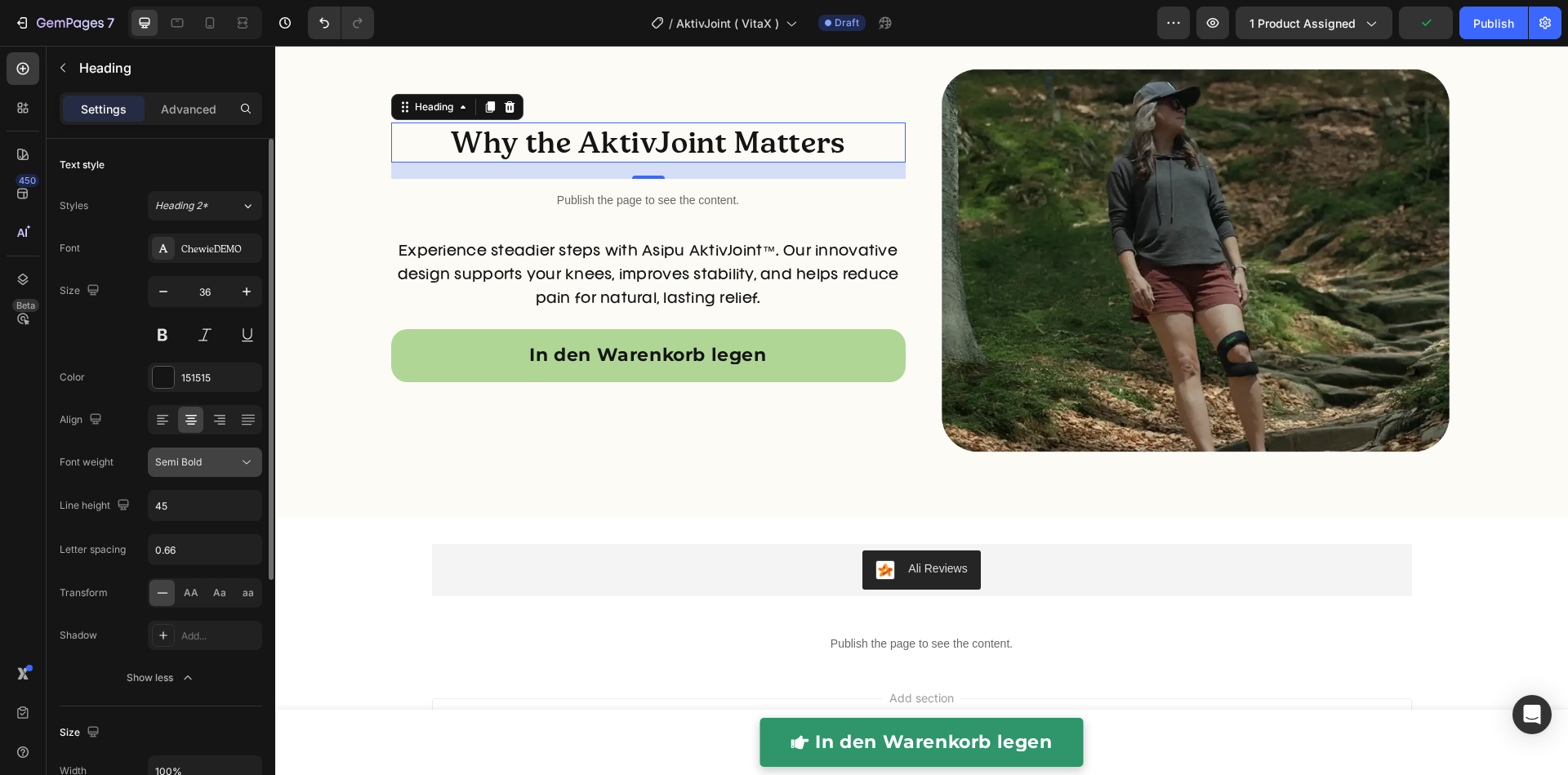
click at [216, 469] on div "Semi Bold" at bounding box center [205, 462] width 99 height 17
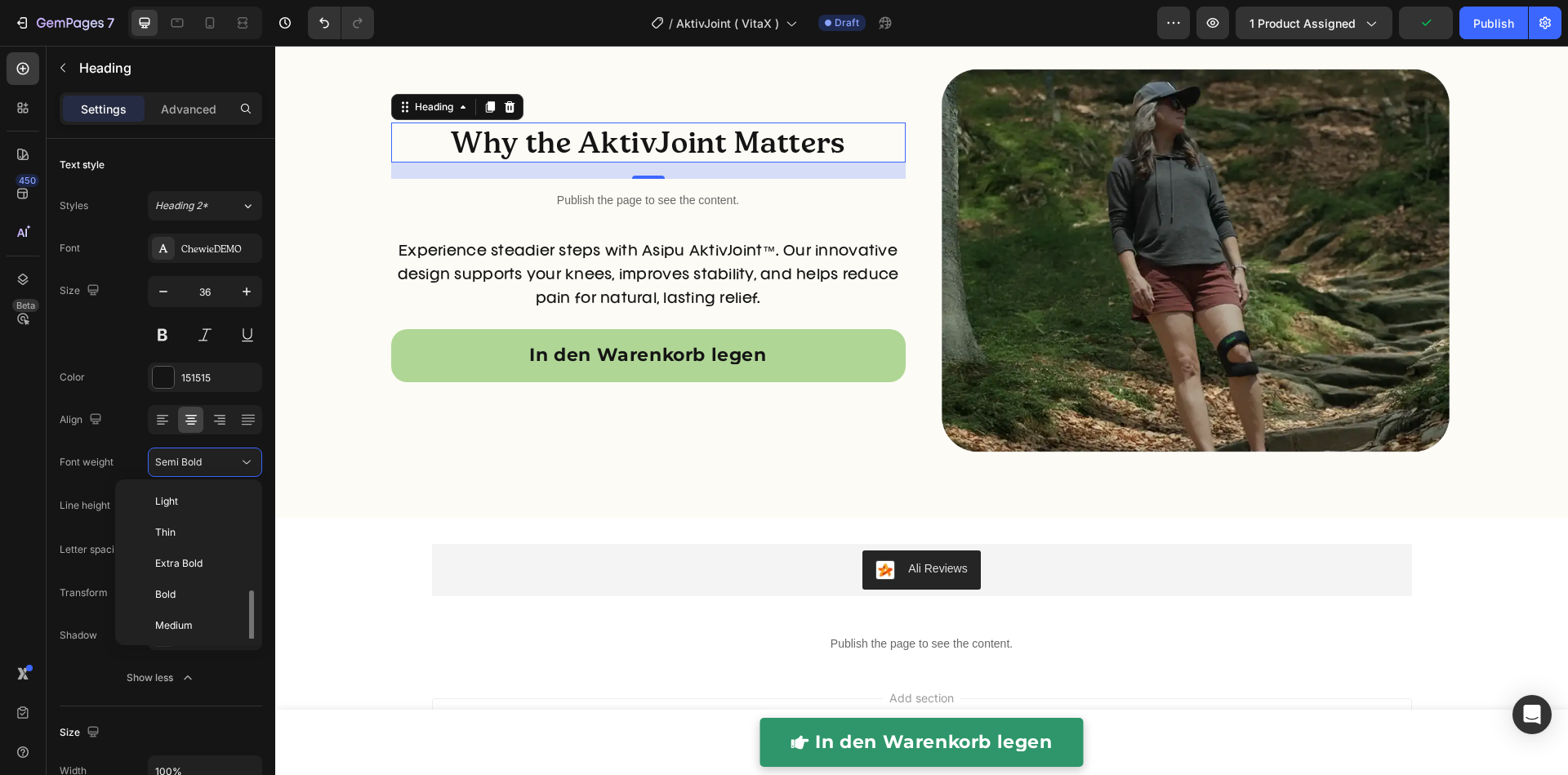
scroll to position [60, 0]
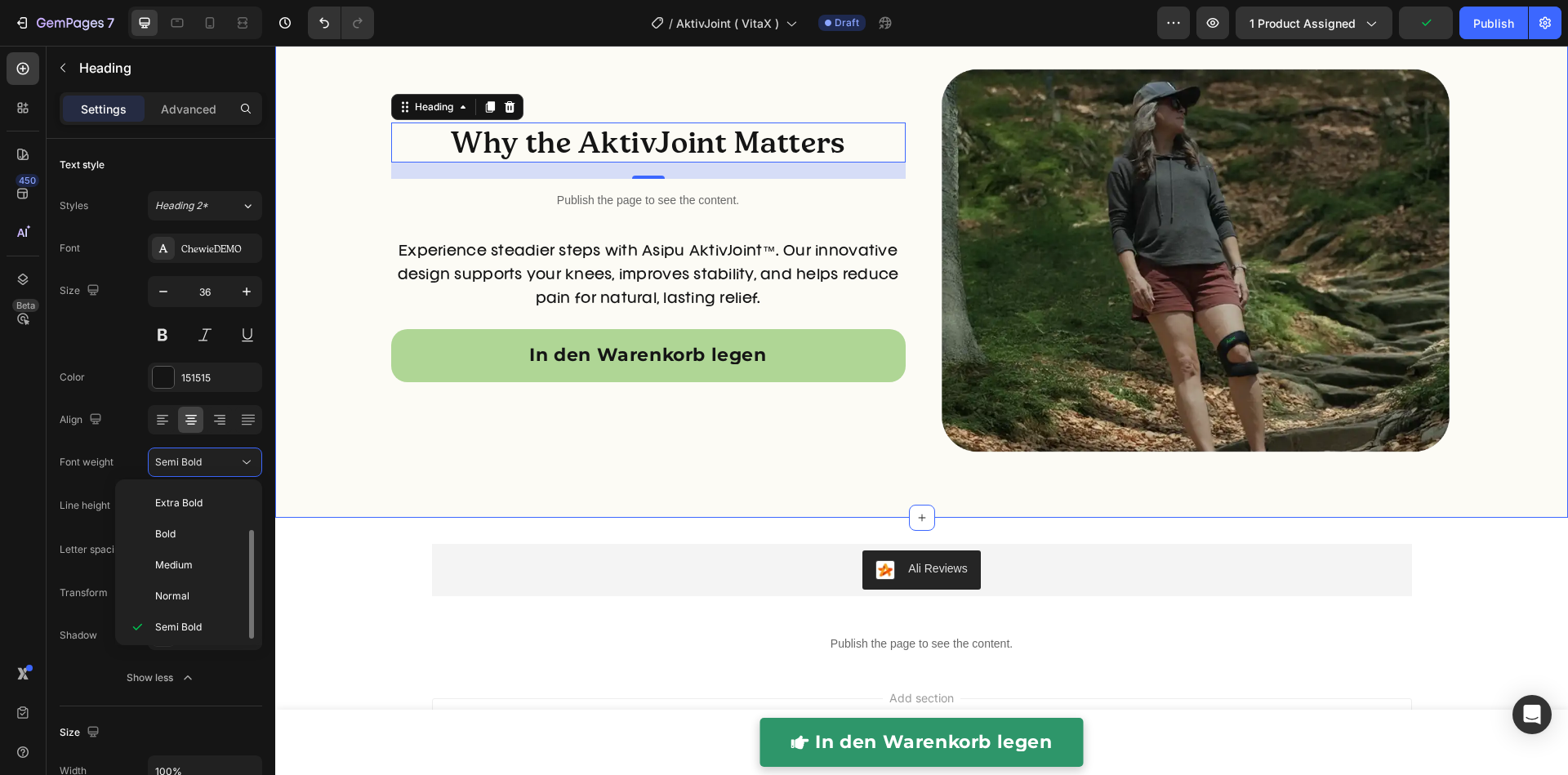
click at [325, 353] on div "Why the AktivJoint Matters Heading 20 Publish the page to see the content. Cust…" at bounding box center [921, 259] width 1292 height 514
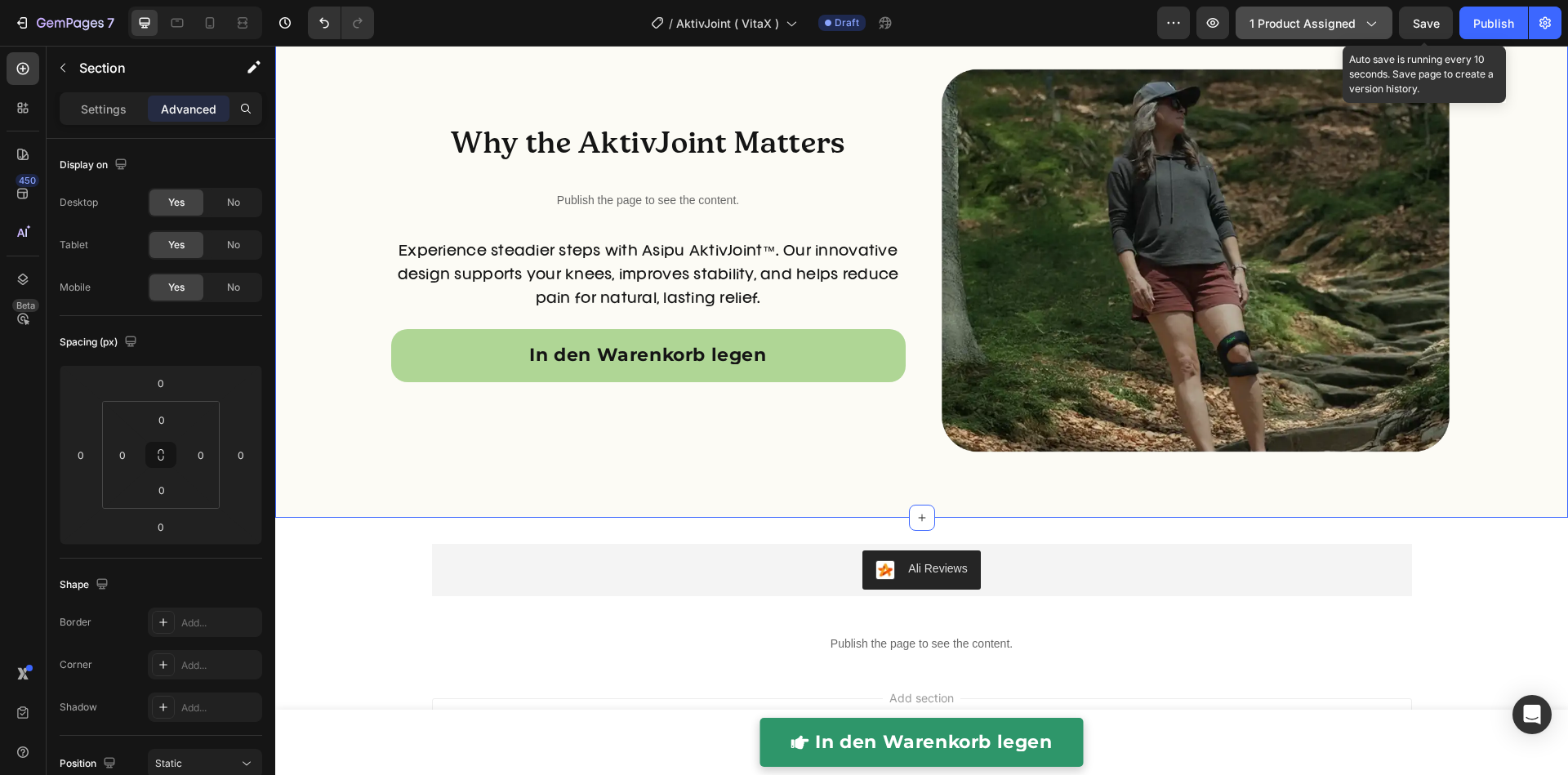
drag, startPoint x: 1417, startPoint y: 19, endPoint x: 1259, endPoint y: 22, distance: 158.0
click at [1417, 19] on span "Save" at bounding box center [1426, 23] width 27 height 14
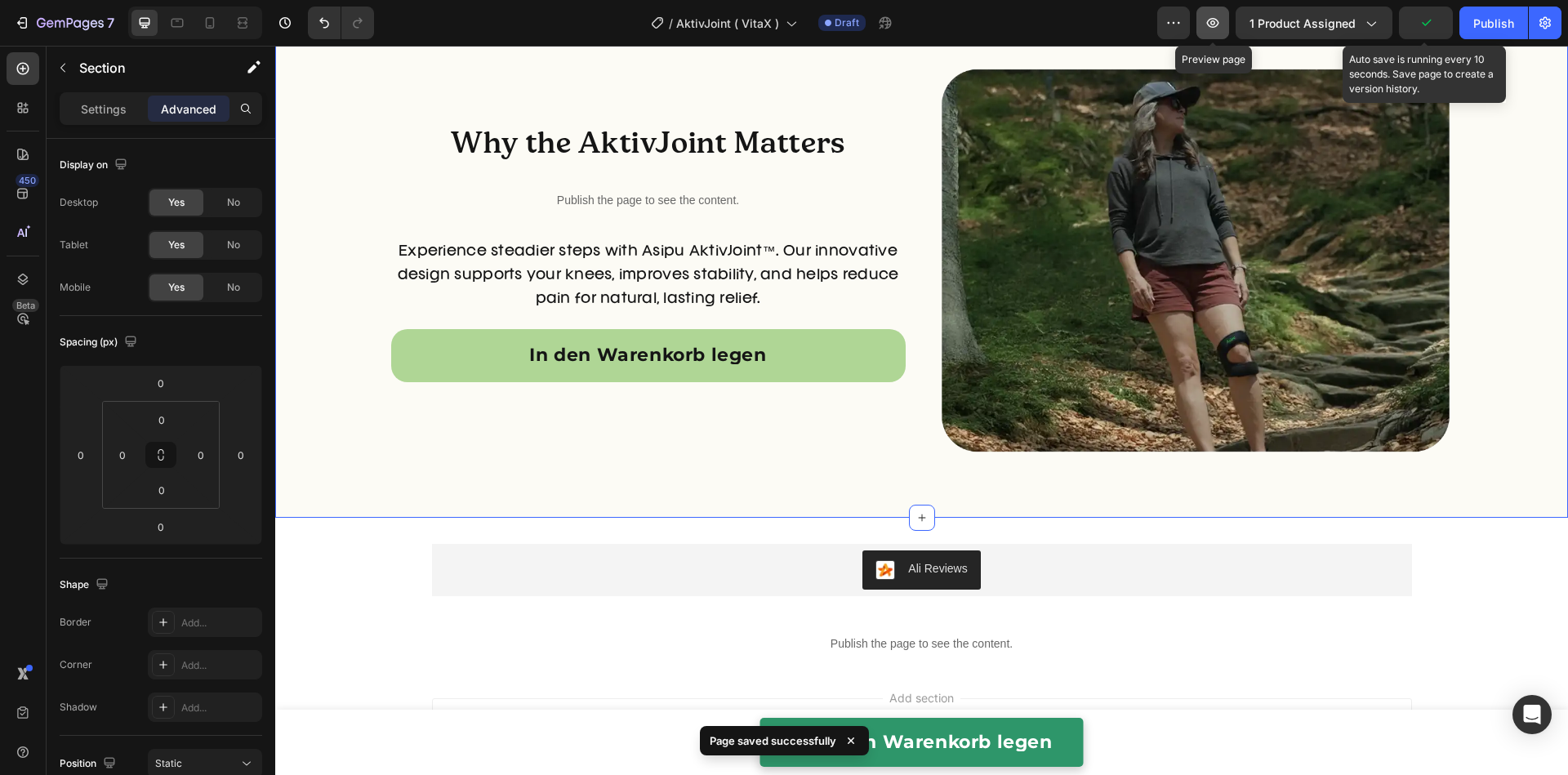
click at [1218, 22] on icon "button" at bounding box center [1212, 22] width 17 height 17
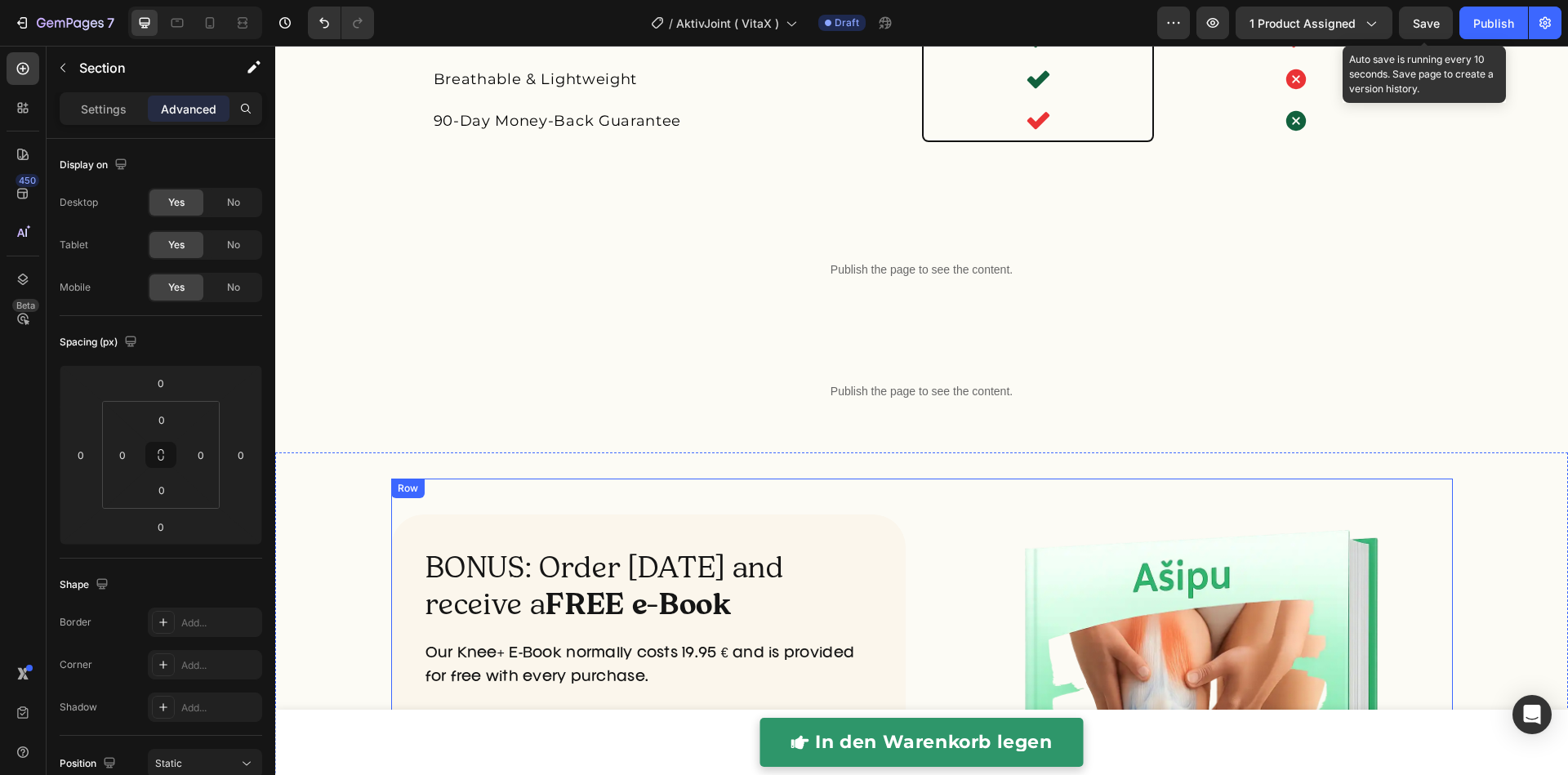
scroll to position [4060, 0]
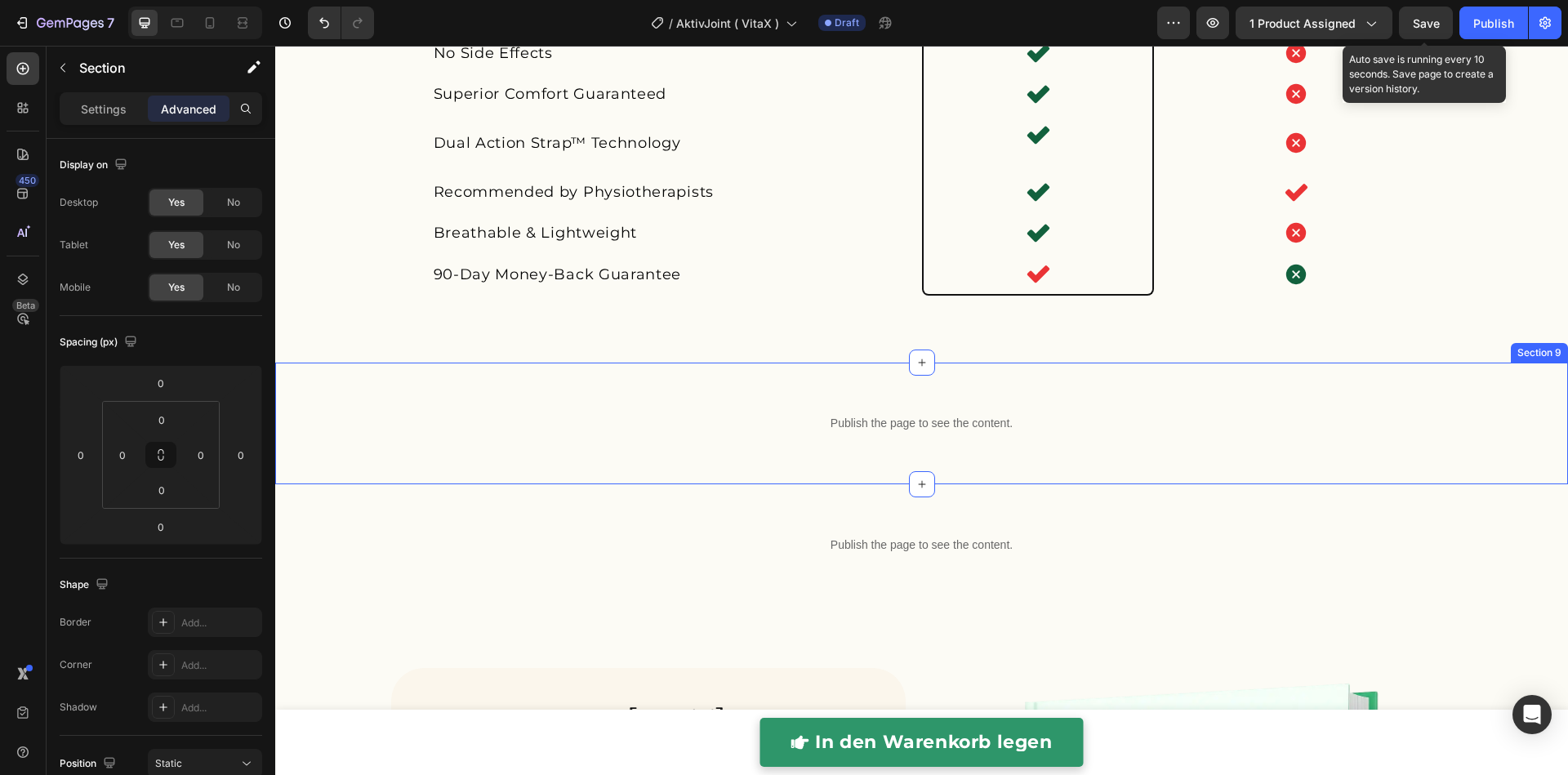
click at [950, 432] on p "Publish the page to see the content." at bounding box center [921, 423] width 995 height 18
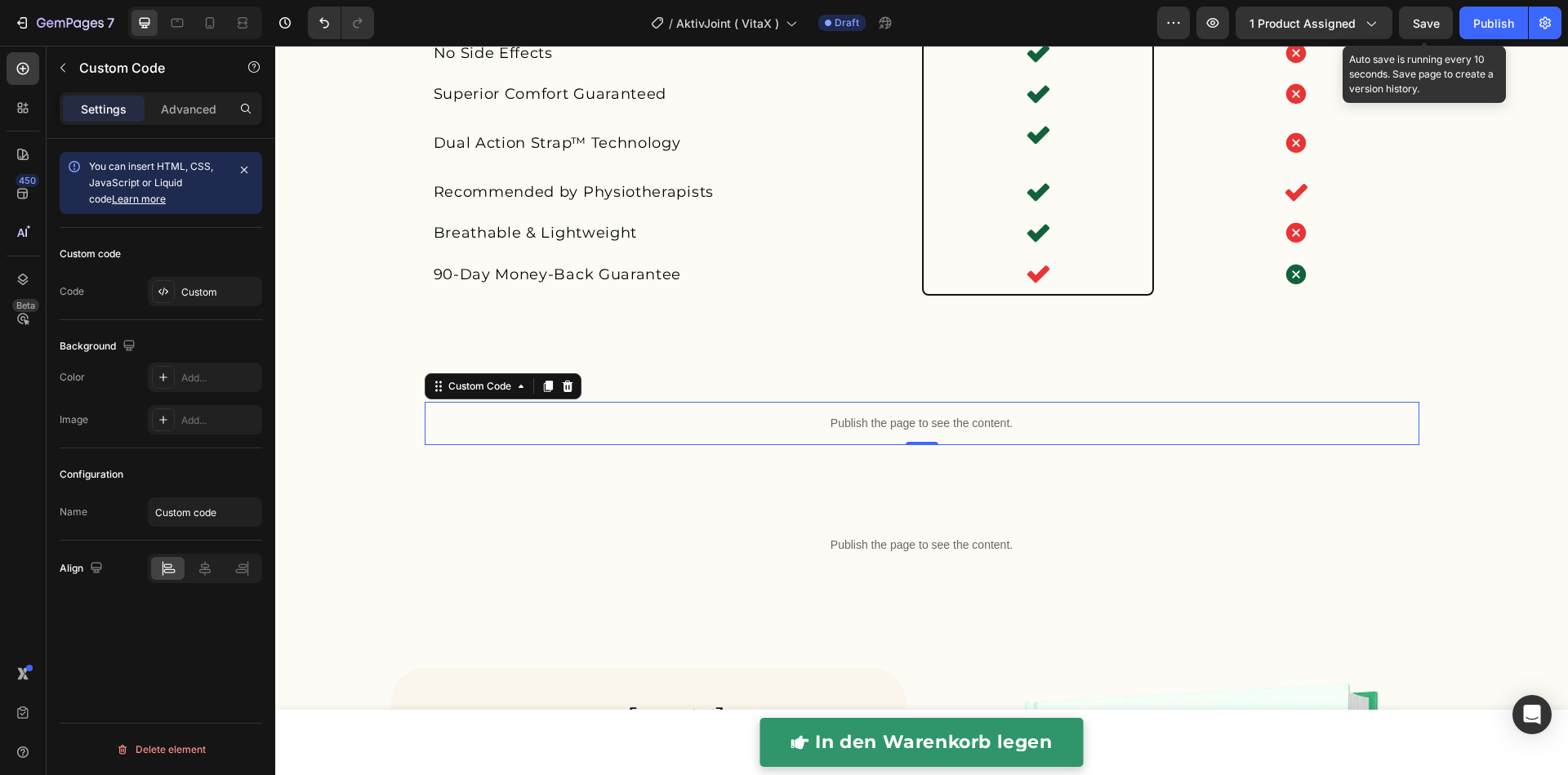
click at [950, 432] on p "Publish the page to see the content." at bounding box center [921, 423] width 995 height 18
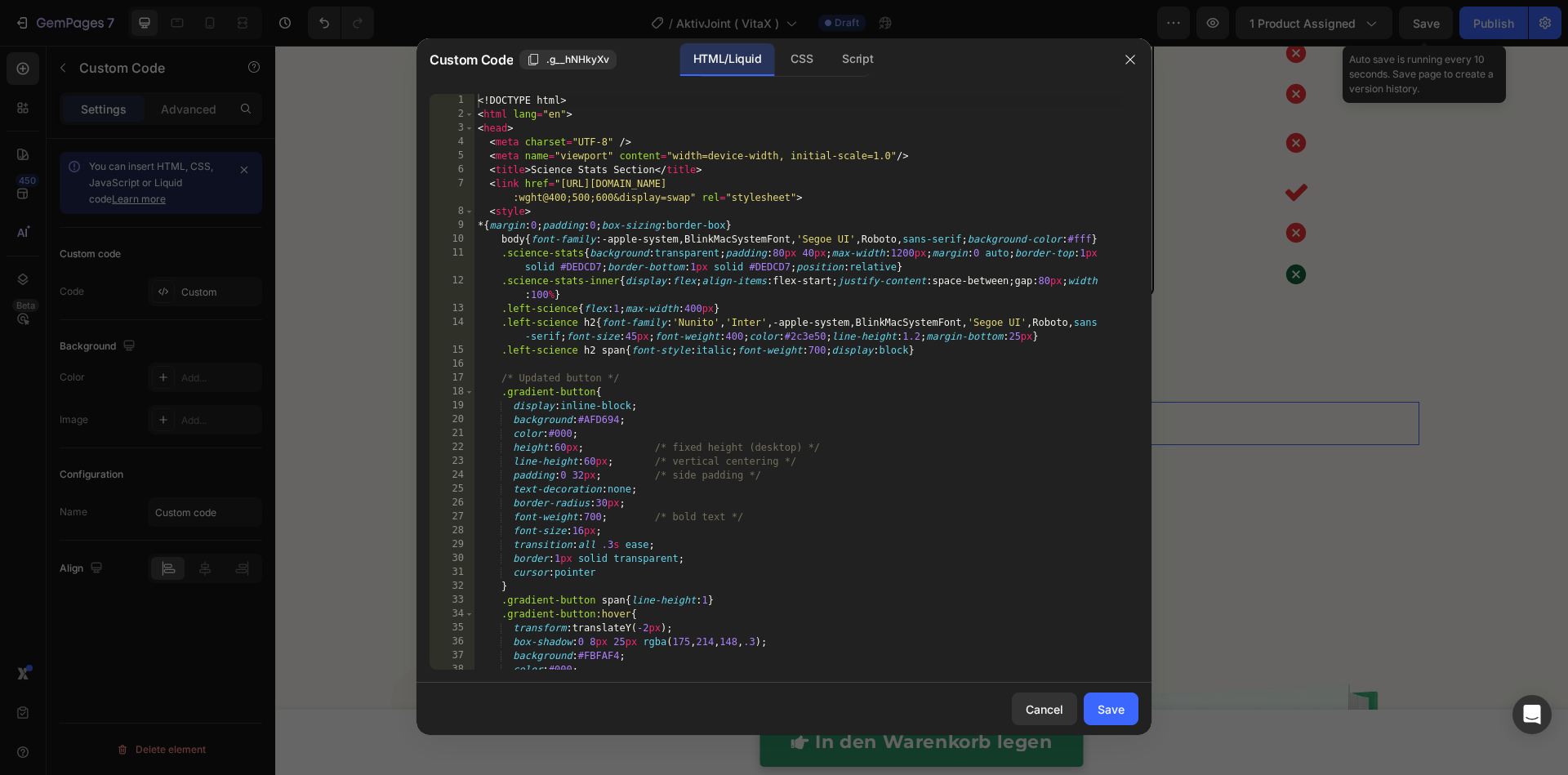
click at [946, 448] on div "<! DOCTYPE html > < html lang = "en" > < head > < meta charset = "UTF-8" /> < m…" at bounding box center [798, 395] width 647 height 603
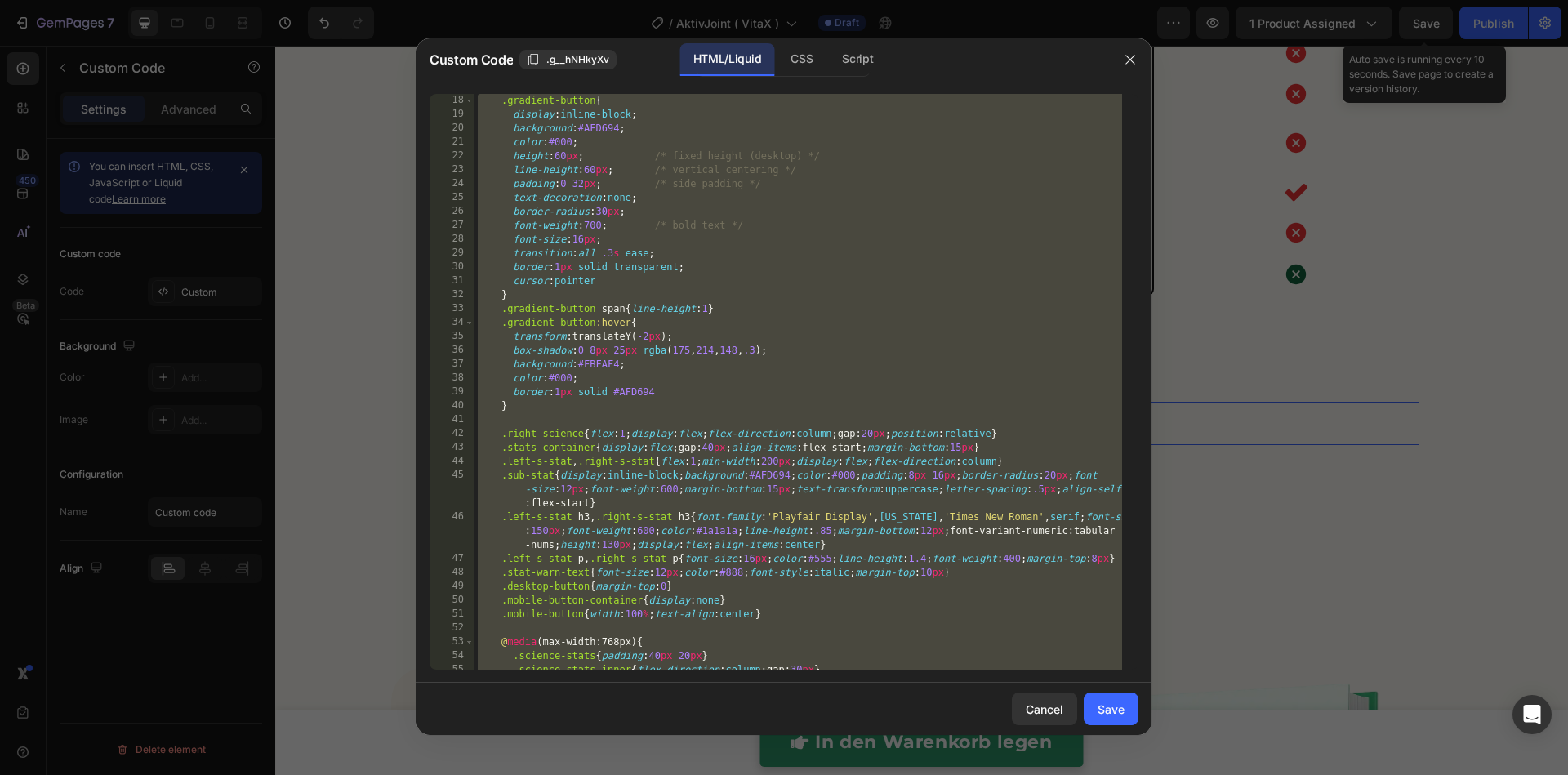
scroll to position [2435, 0]
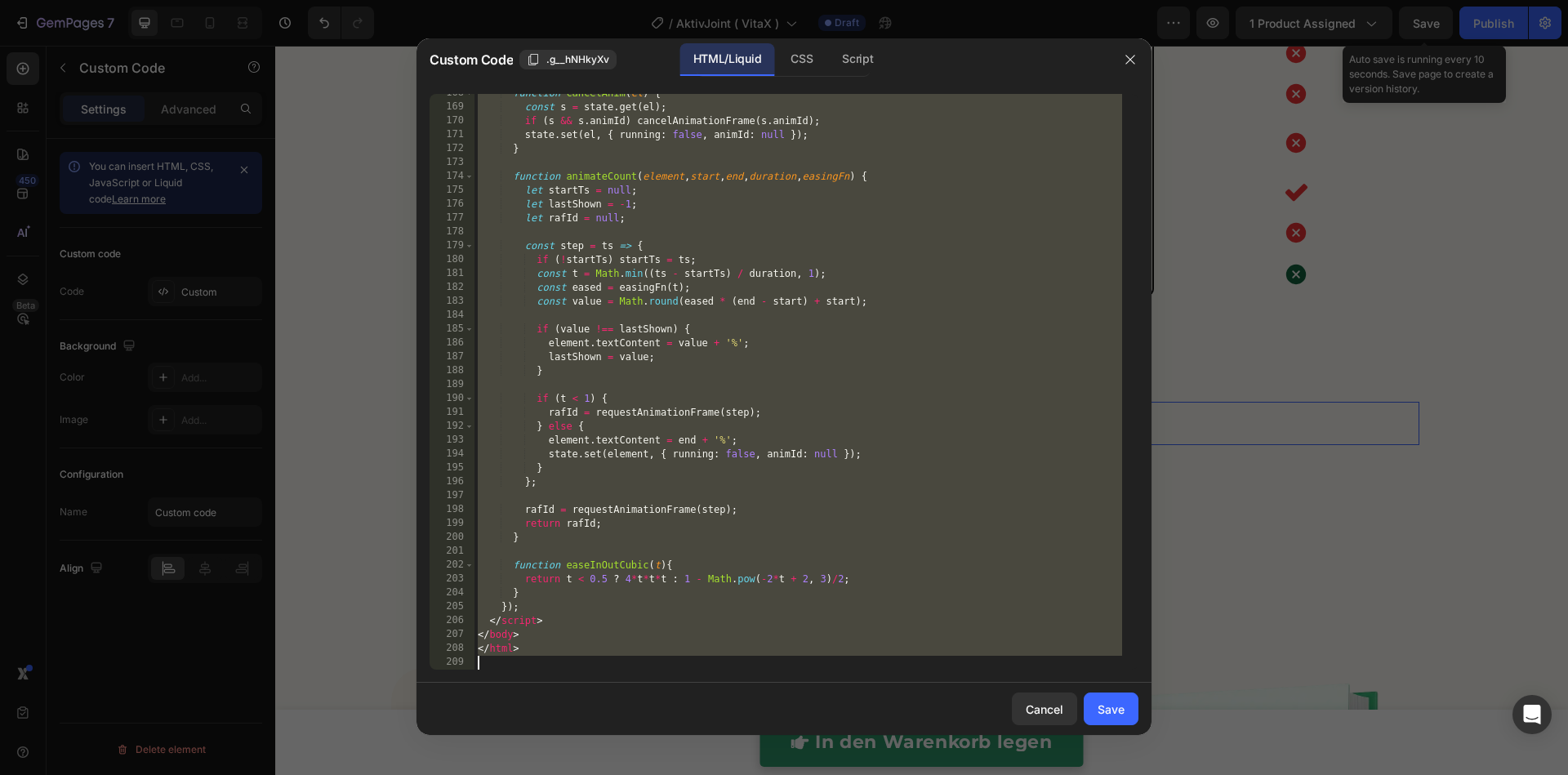
click at [649, 299] on div "function cancelAnim ( el ) { const s = state . get ( el ) ; if ( s && s . animI…" at bounding box center [798, 388] width 647 height 603
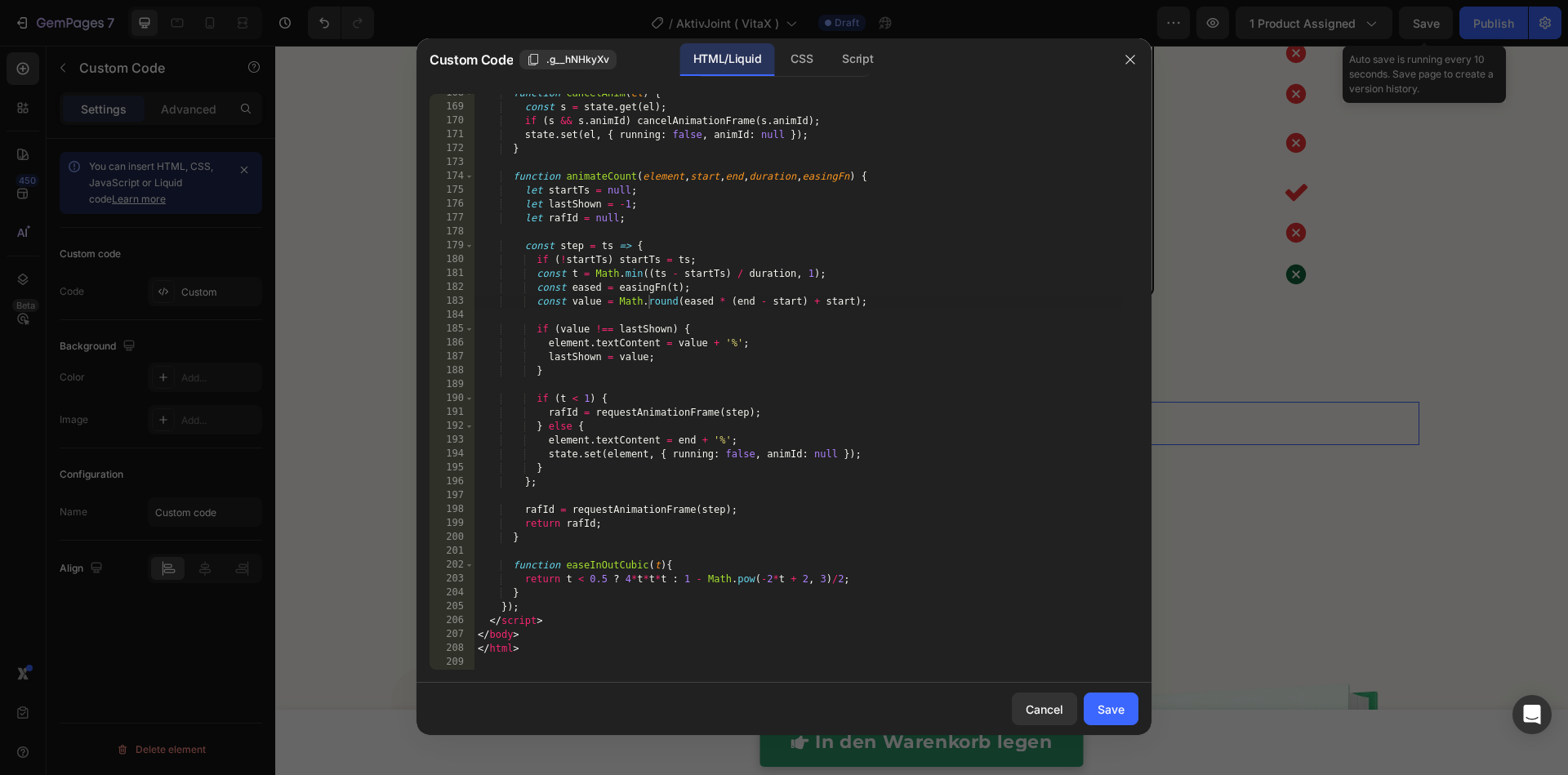
type textarea "</html>"
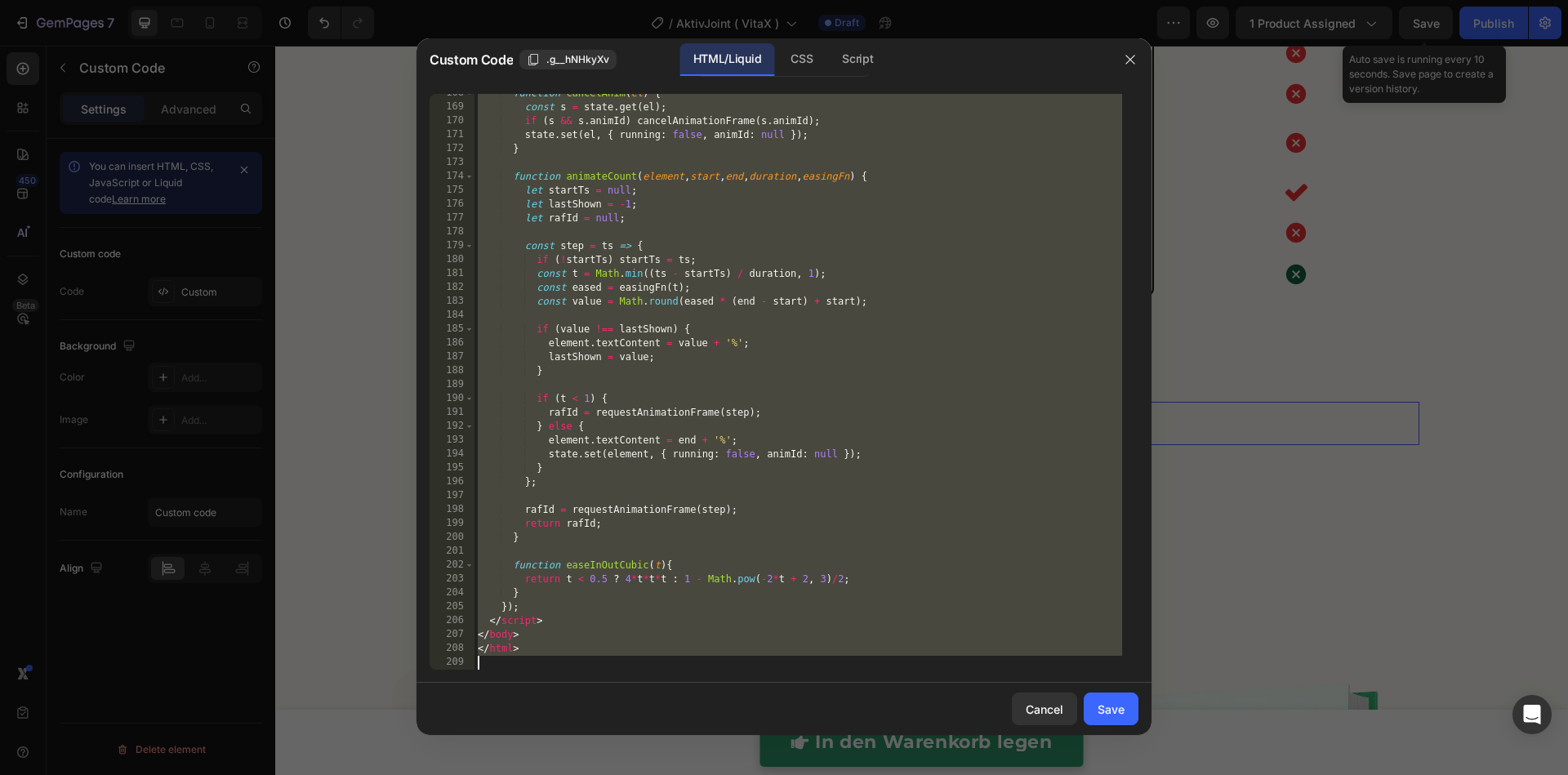
paste textarea
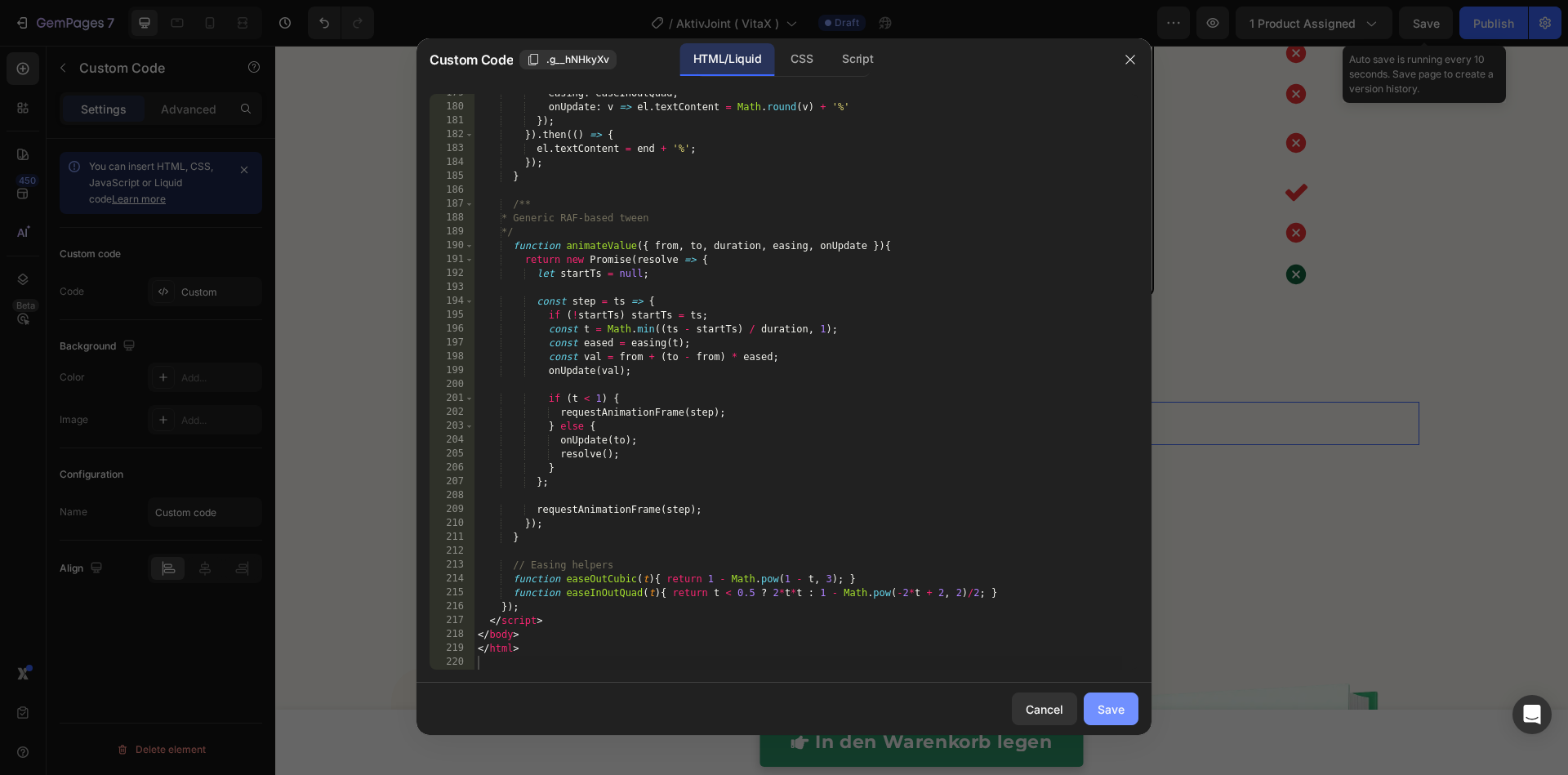
click at [1123, 714] on div "Save" at bounding box center [1111, 709] width 27 height 18
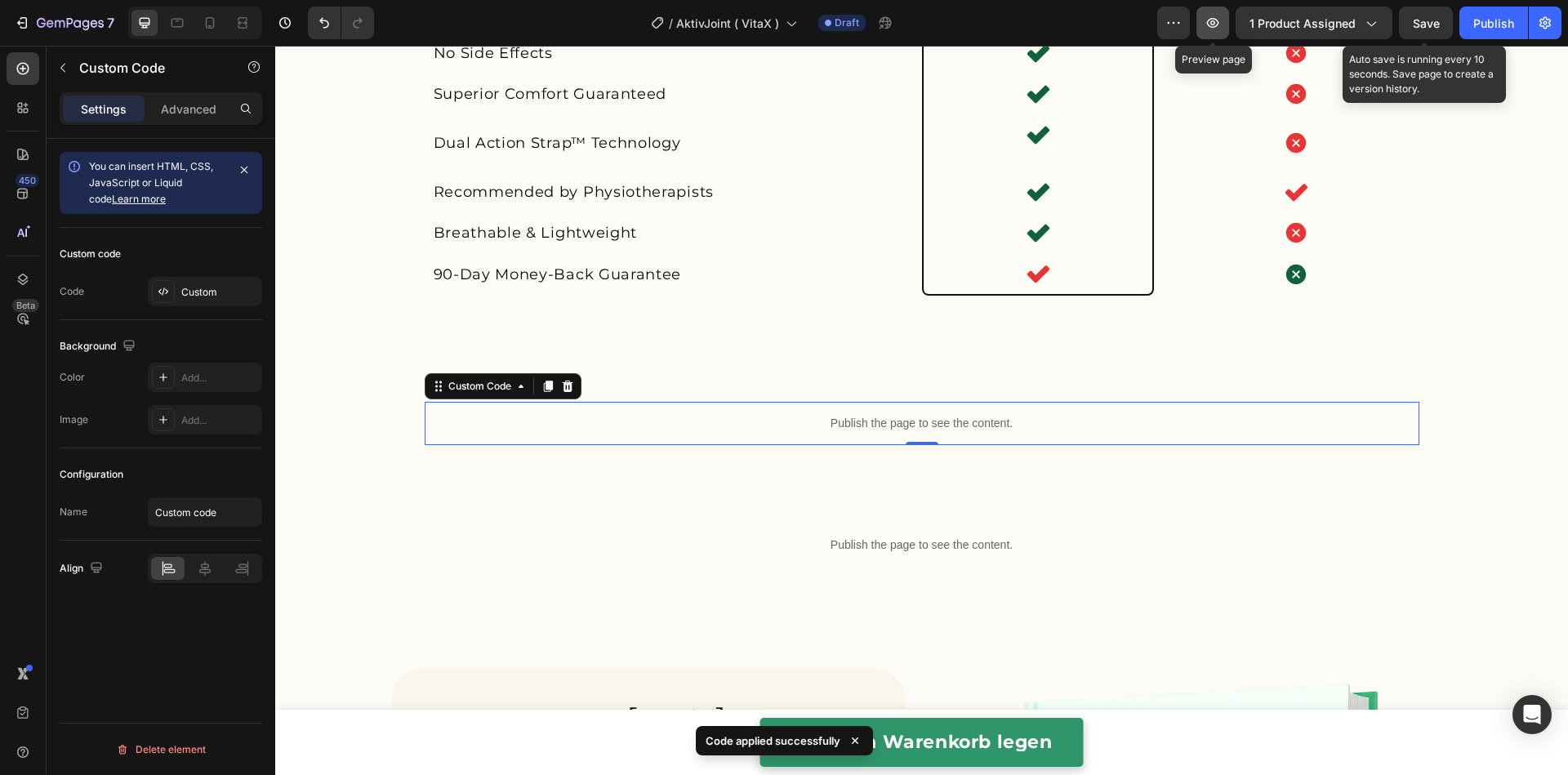
click at [1206, 25] on icon "button" at bounding box center [1212, 22] width 17 height 17
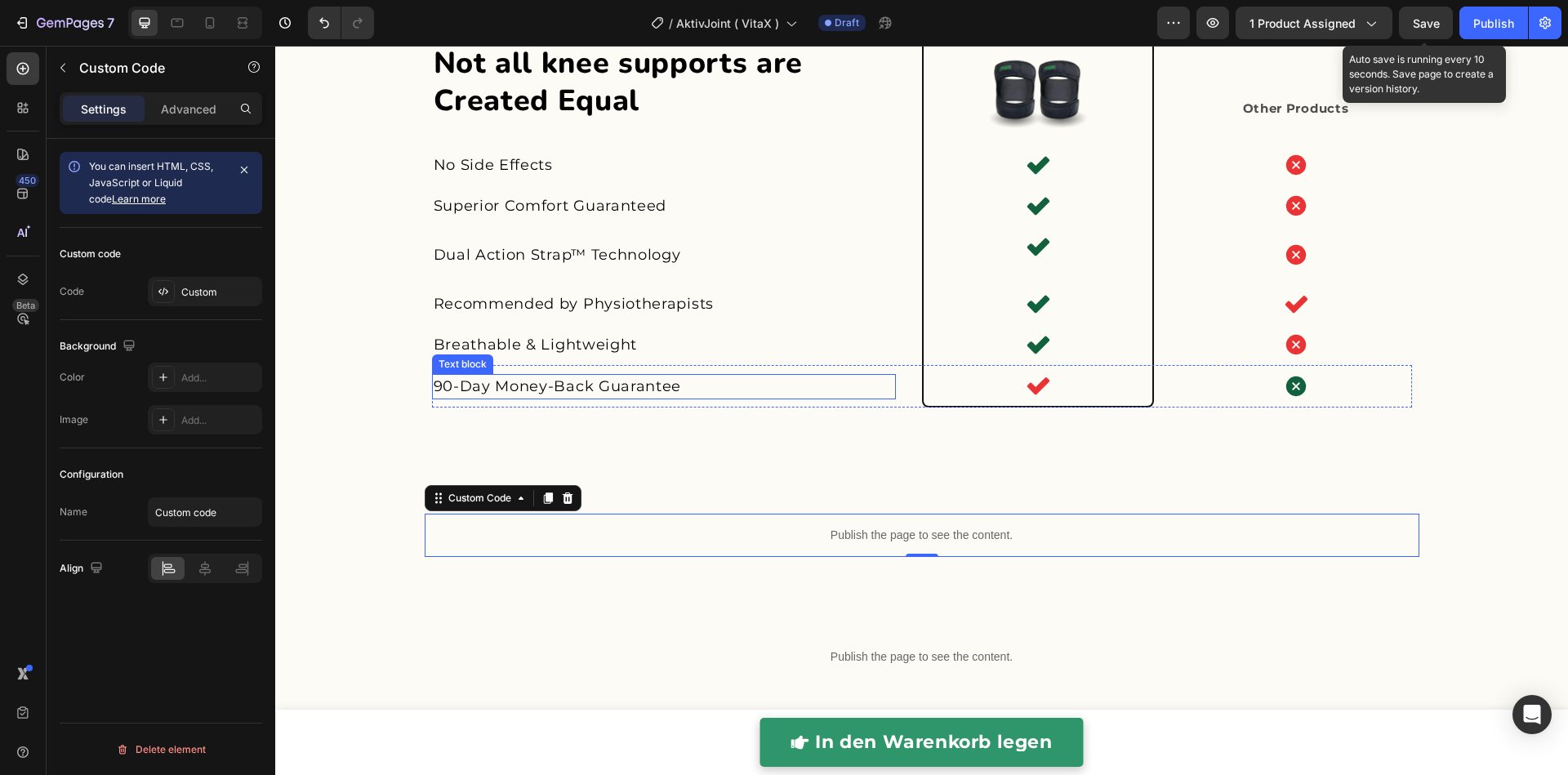
scroll to position [3974, 0]
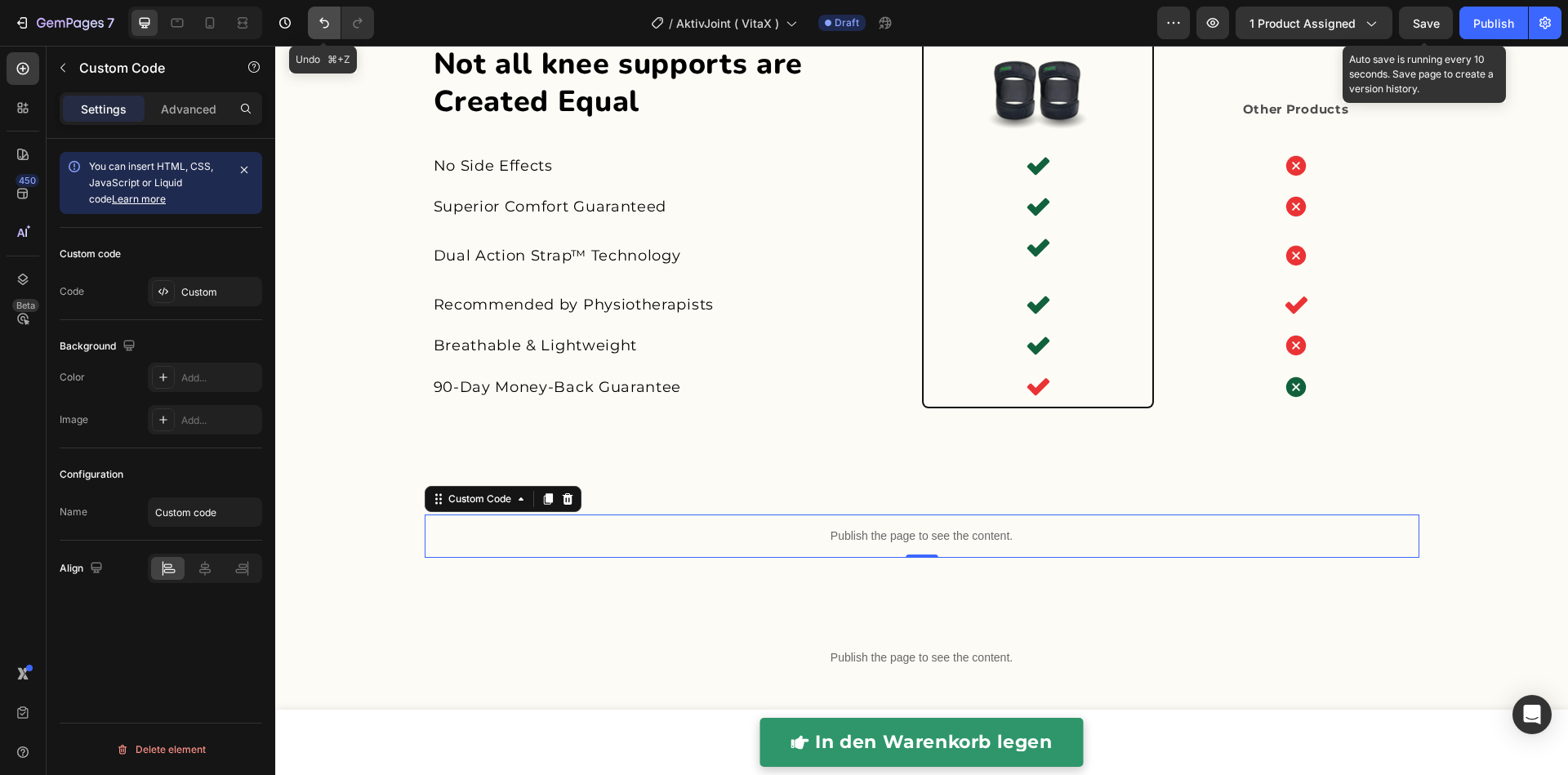
click at [319, 24] on icon "Undo/Redo" at bounding box center [324, 22] width 17 height 17
click at [712, 538] on p "Publish the page to see the content." at bounding box center [921, 536] width 995 height 18
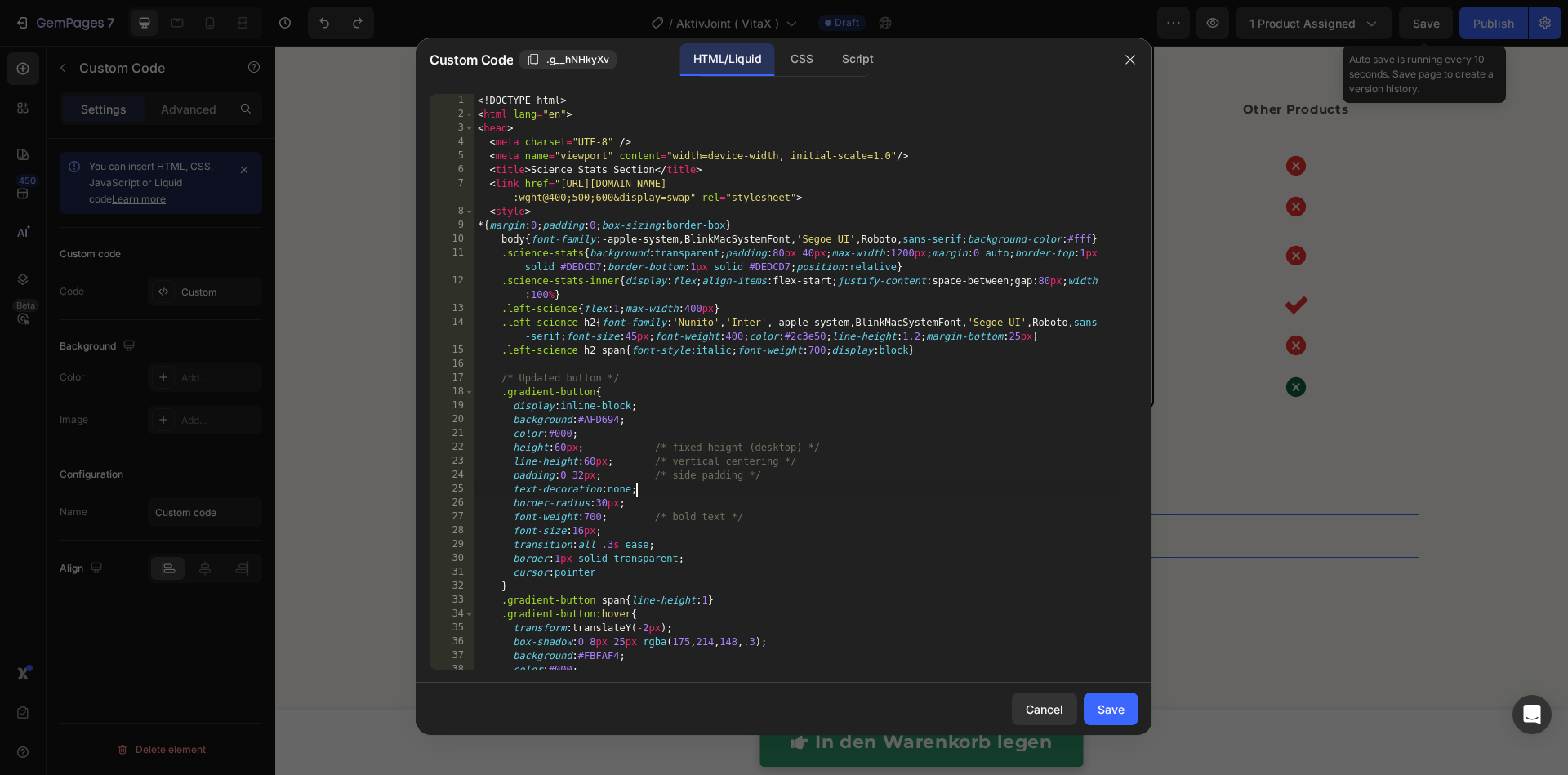
click at [719, 492] on div "<! DOCTYPE html > < html lang = "en" > < head > < meta charset = "UTF-8" /> < m…" at bounding box center [798, 395] width 647 height 603
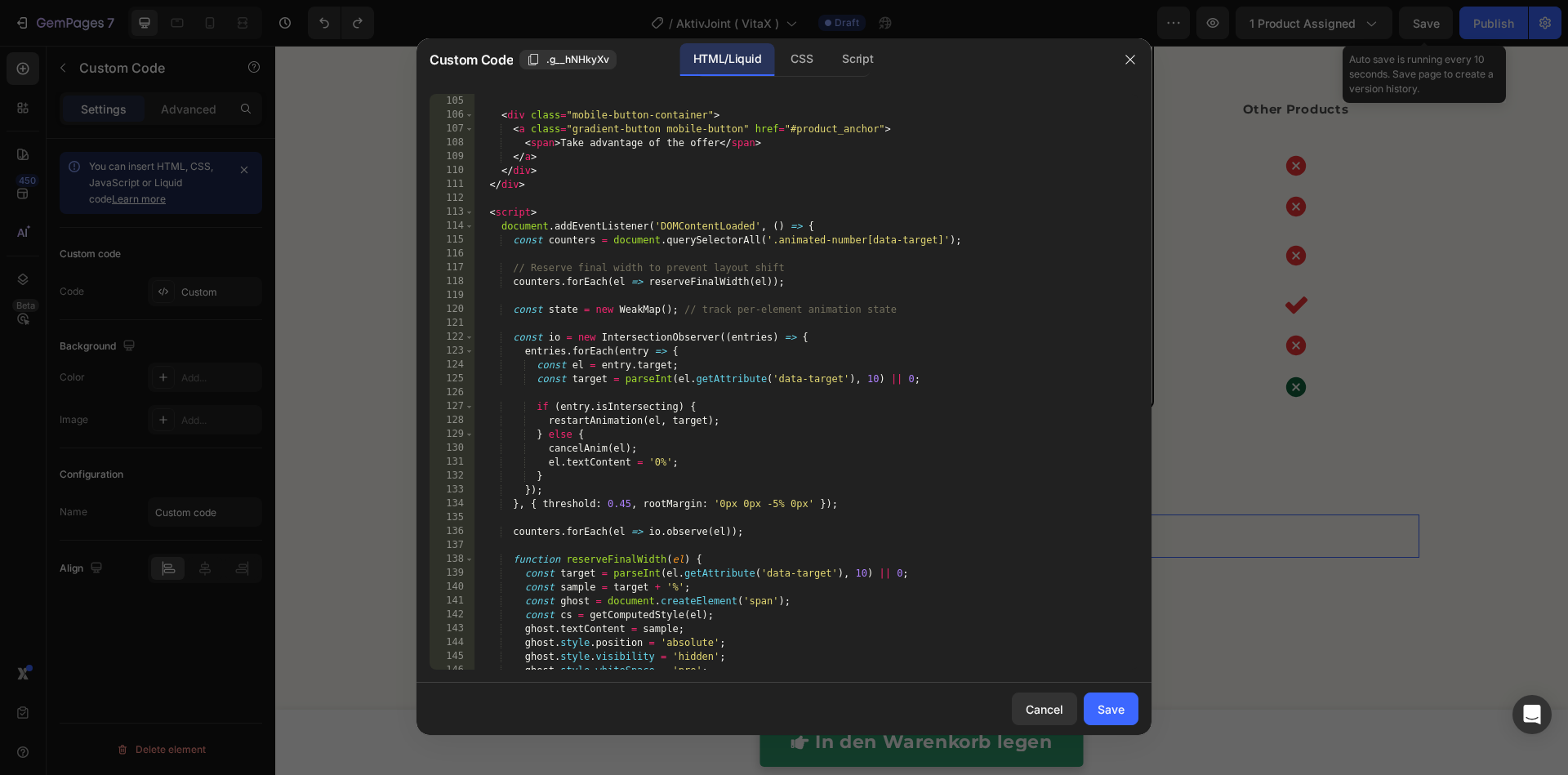
scroll to position [2435, 0]
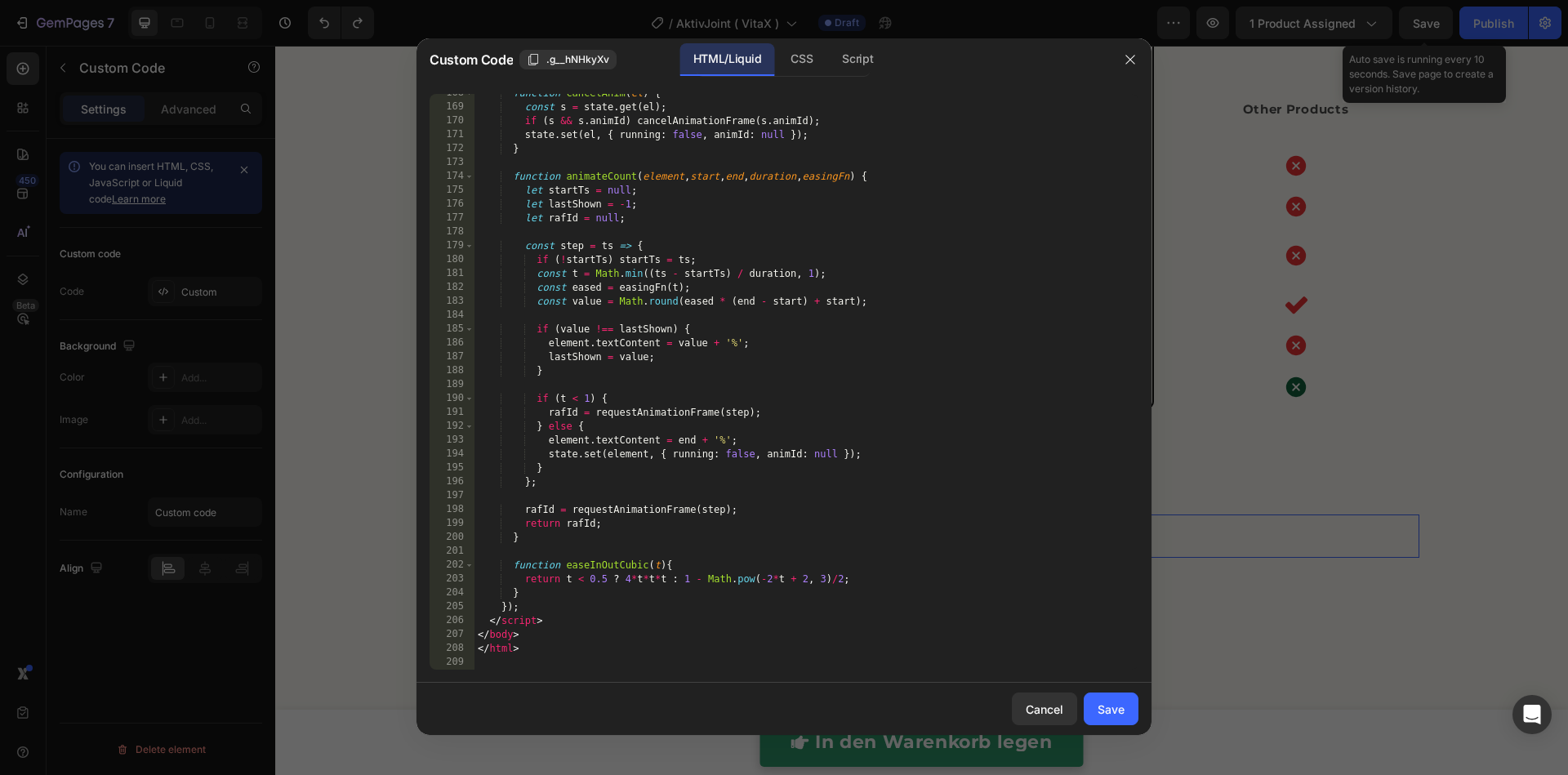
type textarea "</html>"
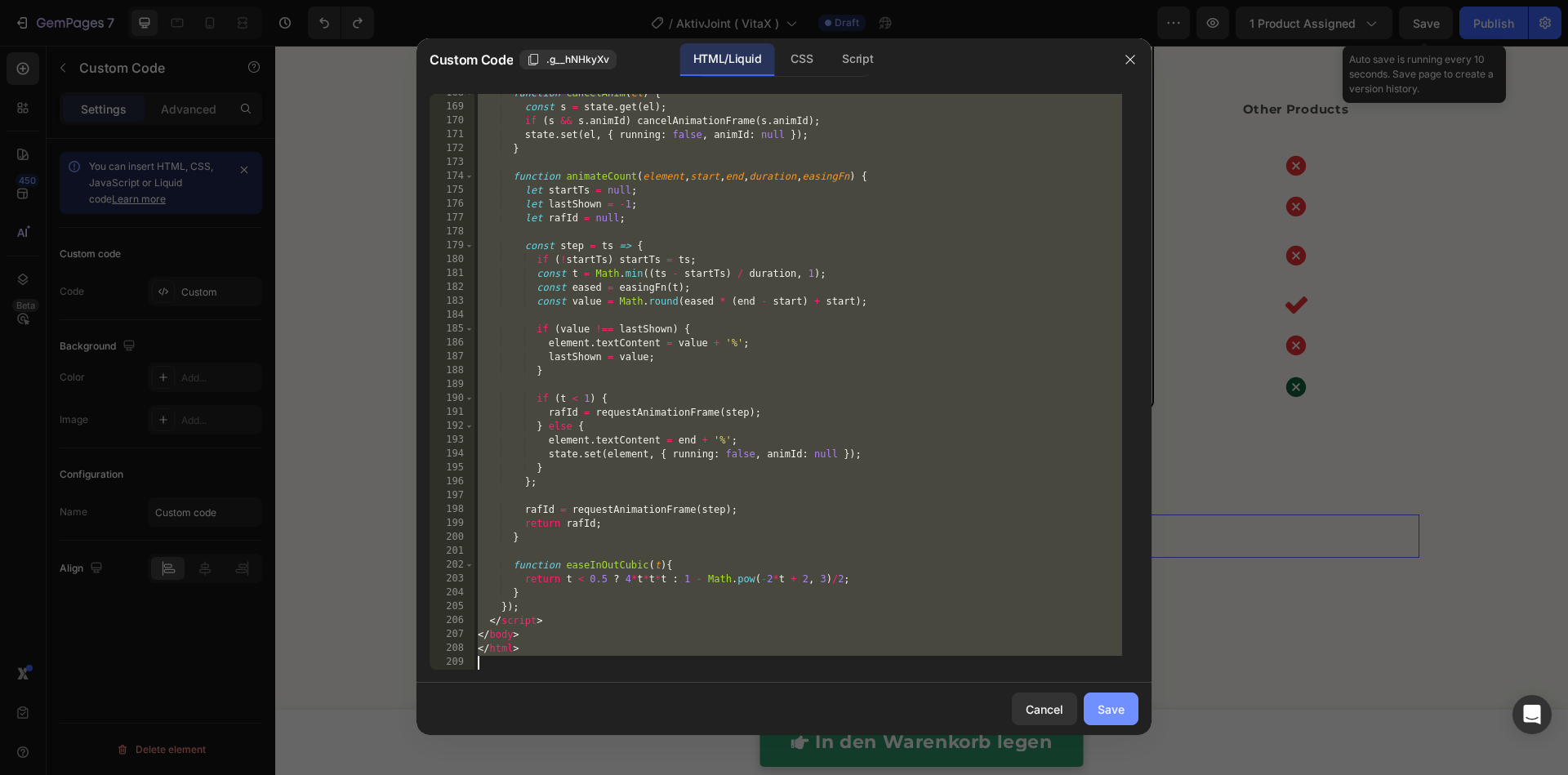
click at [1091, 701] on button "Save" at bounding box center [1111, 708] width 55 height 32
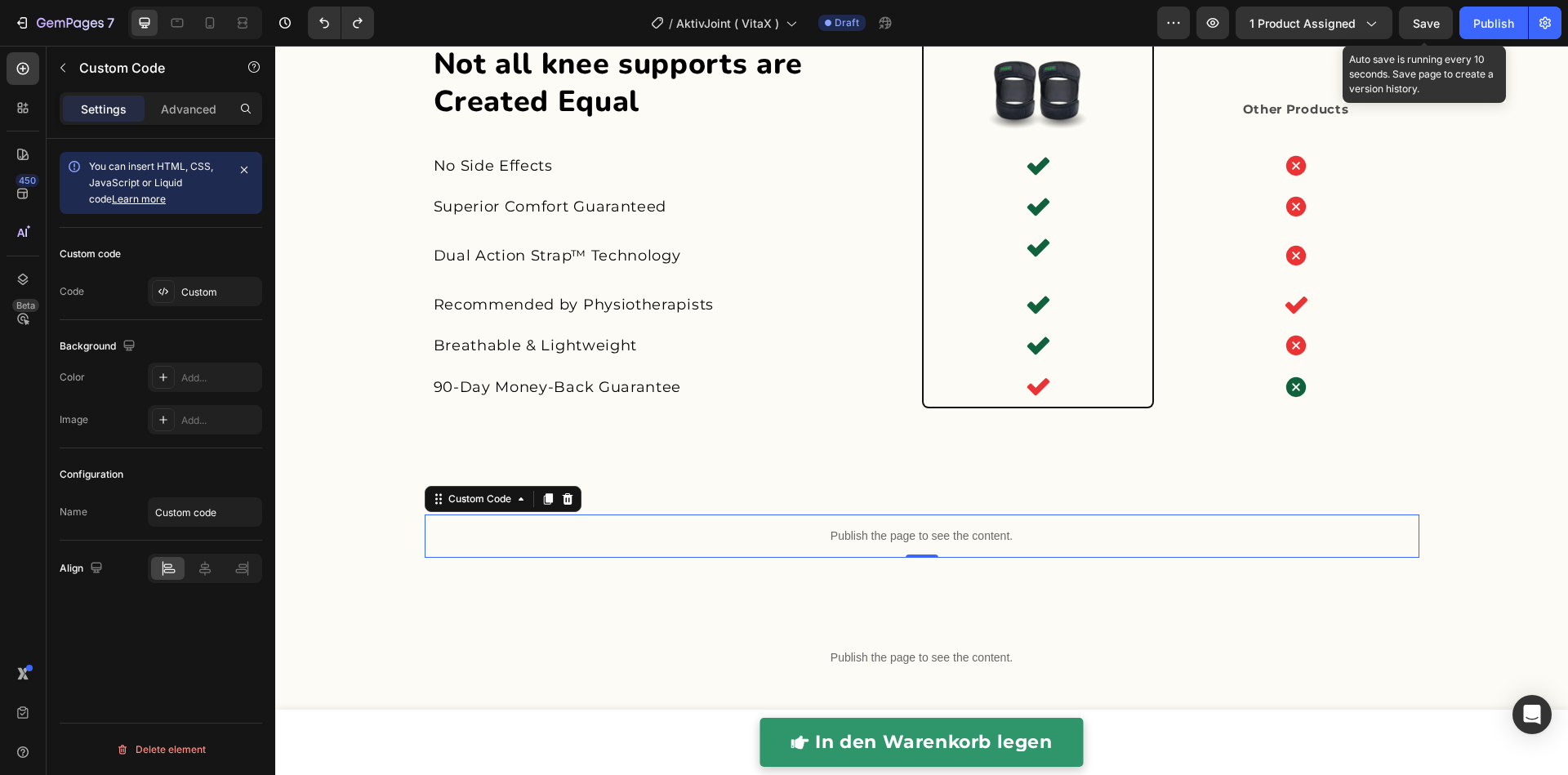
click at [750, 529] on p "Publish the page to see the content." at bounding box center [921, 536] width 995 height 18
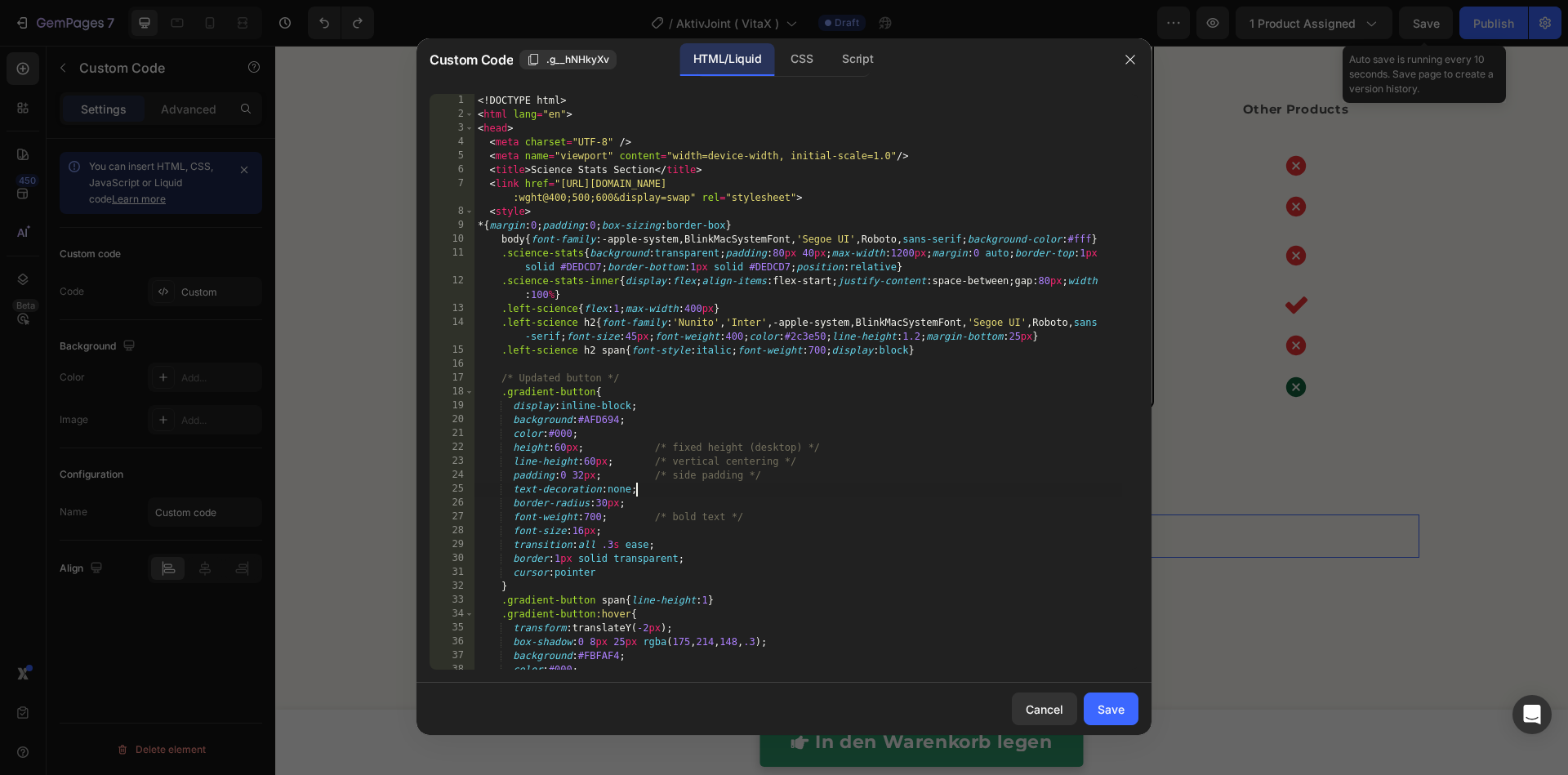
click at [754, 484] on div "<! DOCTYPE html > < html lang = "en" > < head > < meta charset = "UTF-8" /> < m…" at bounding box center [798, 395] width 647 height 603
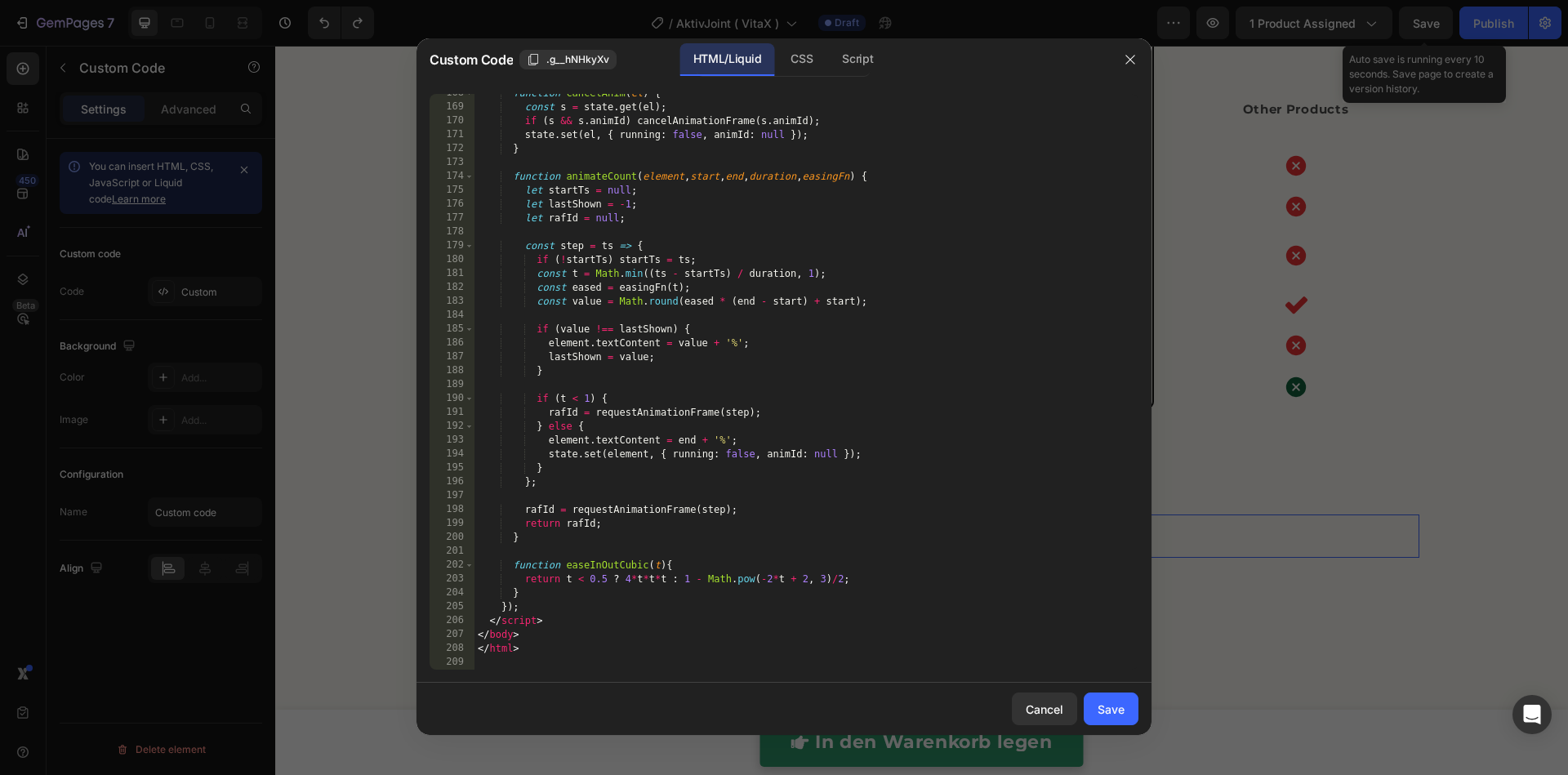
type textarea "</html>"
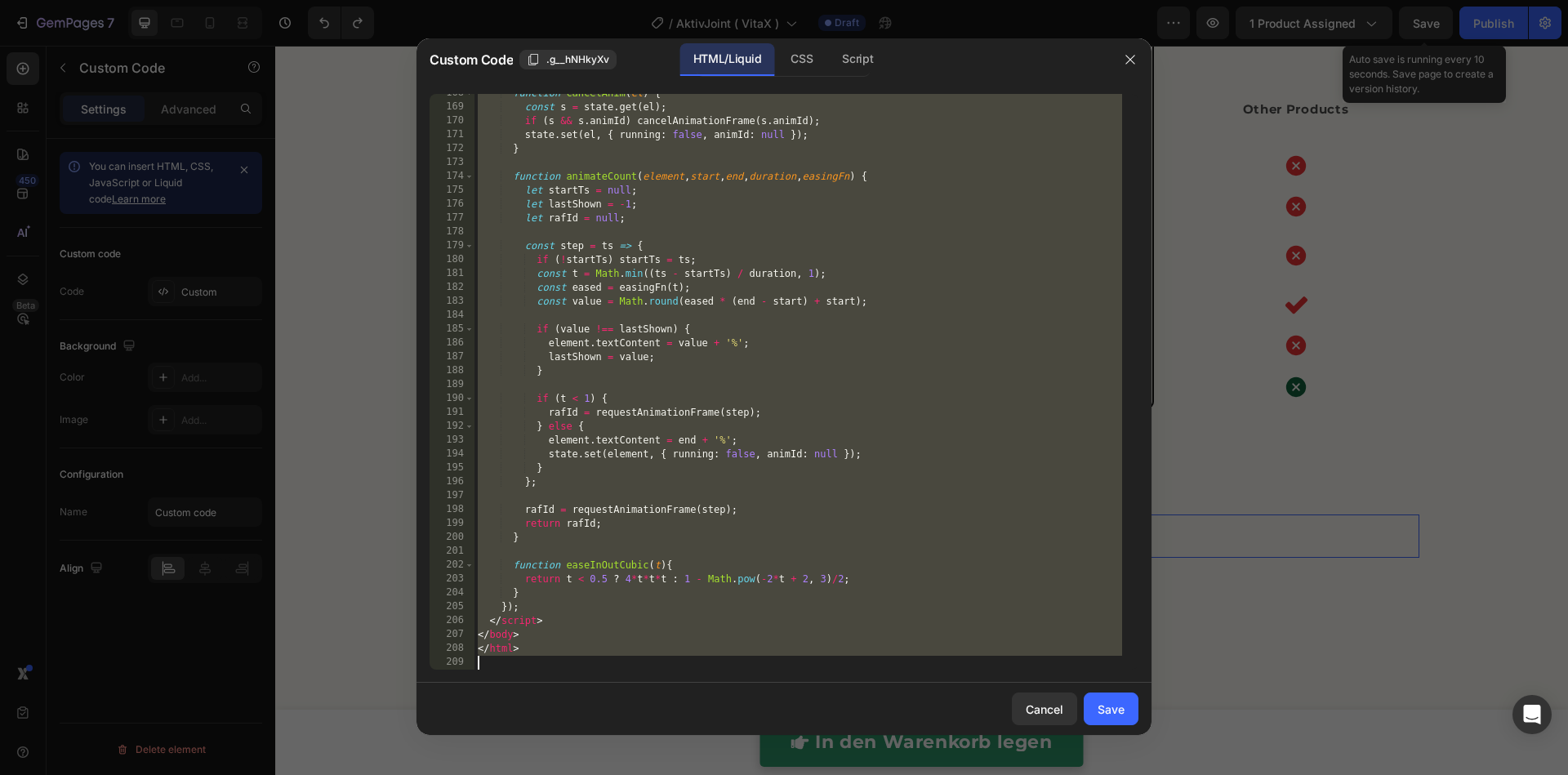
paste textarea
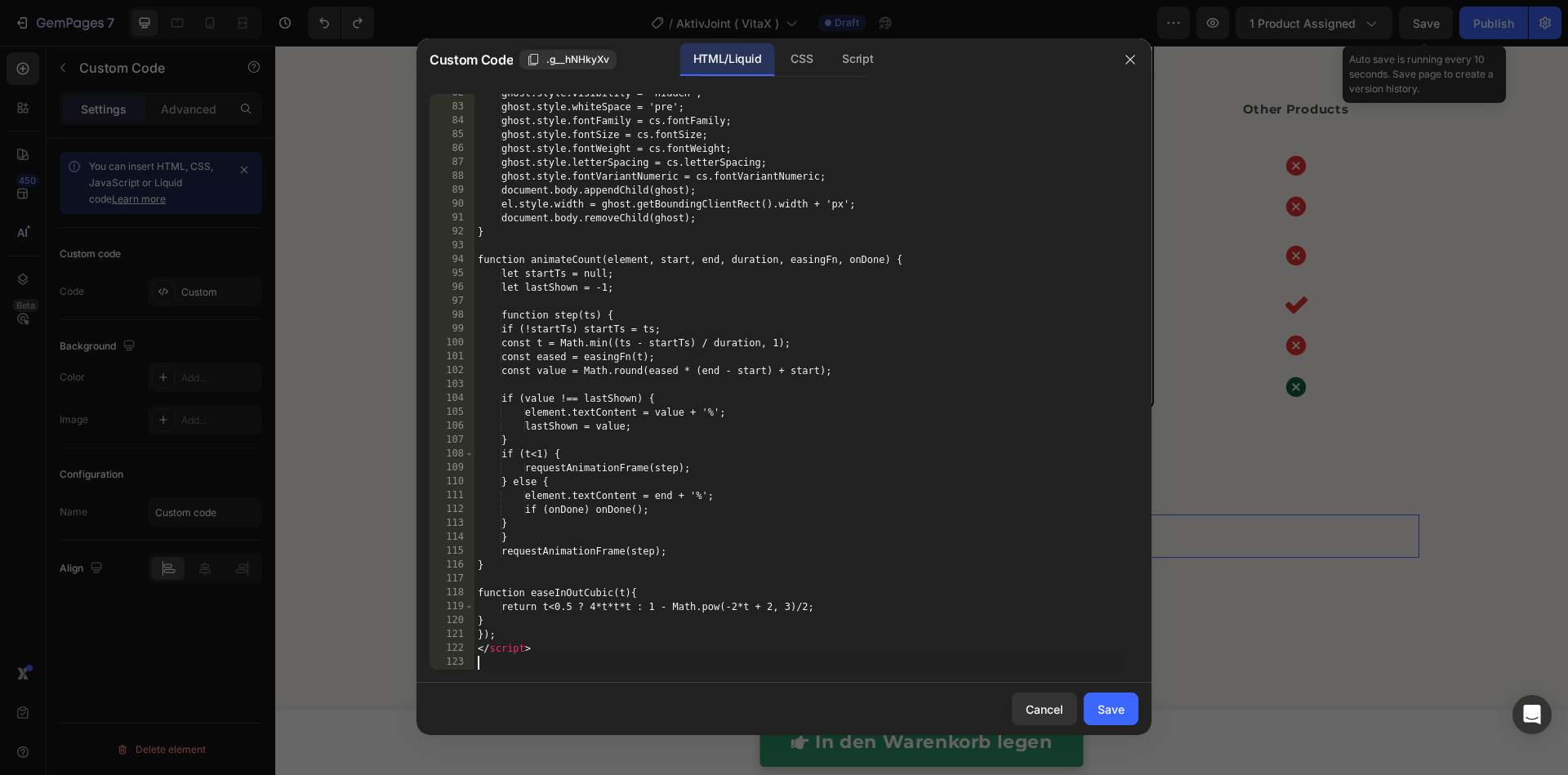
scroll to position [1131, 0]
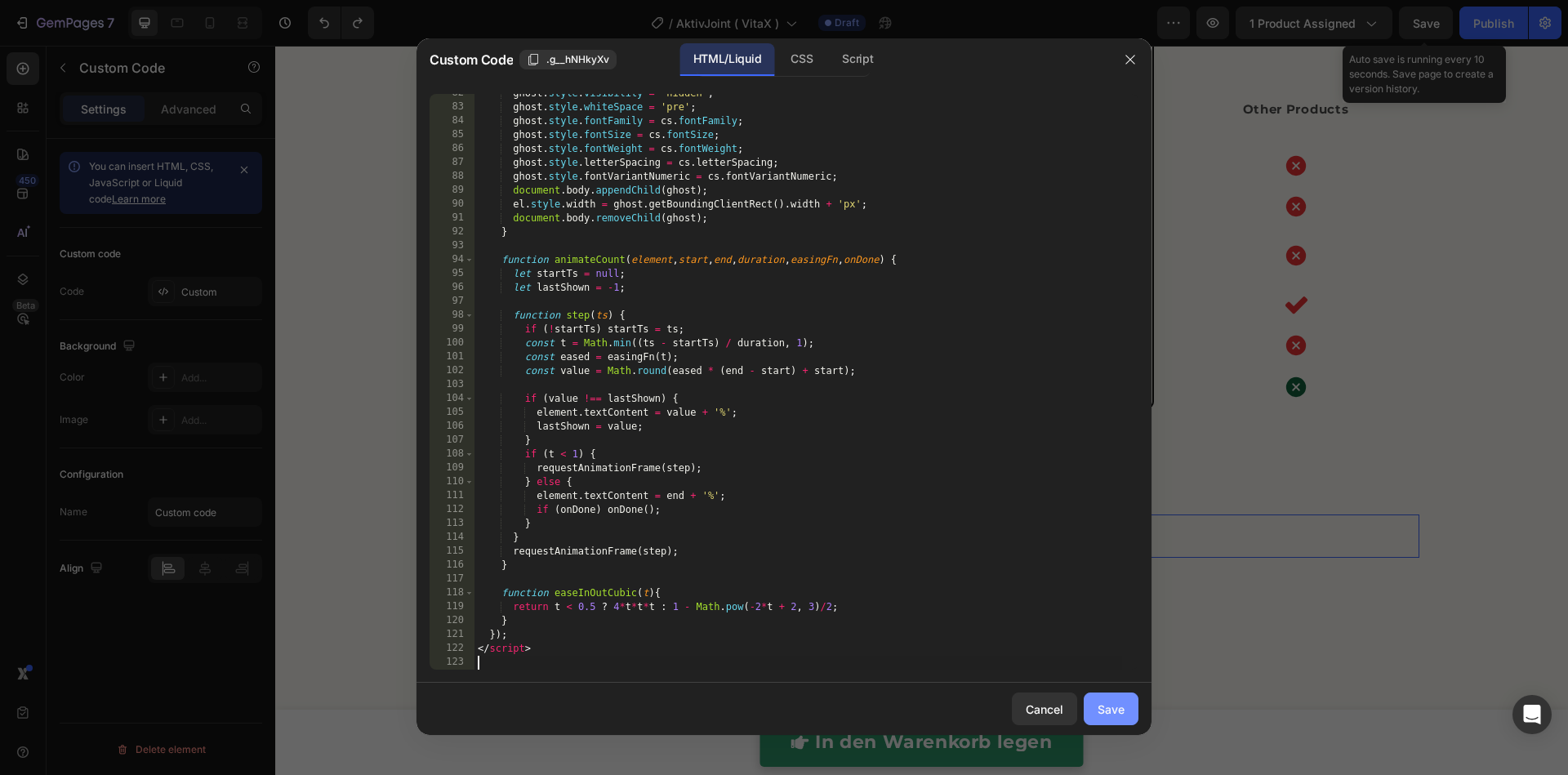
click at [1114, 714] on div "Save" at bounding box center [1111, 709] width 27 height 18
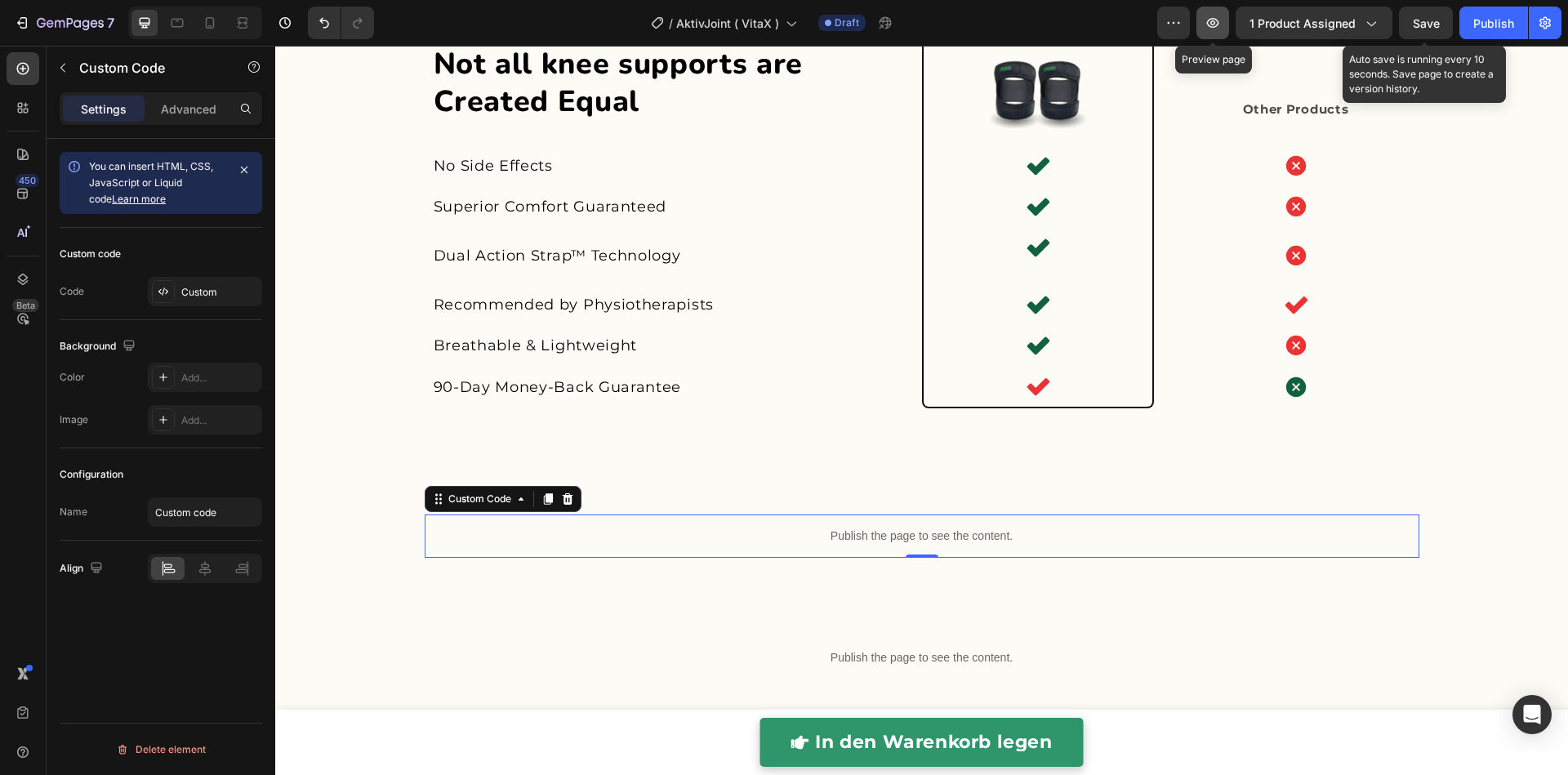
click at [1226, 19] on button "button" at bounding box center [1212, 22] width 32 height 32
click at [319, 28] on icon "Undo/Redo" at bounding box center [324, 22] width 17 height 17
click at [560, 542] on p "Publish the page to see the content." at bounding box center [921, 536] width 995 height 18
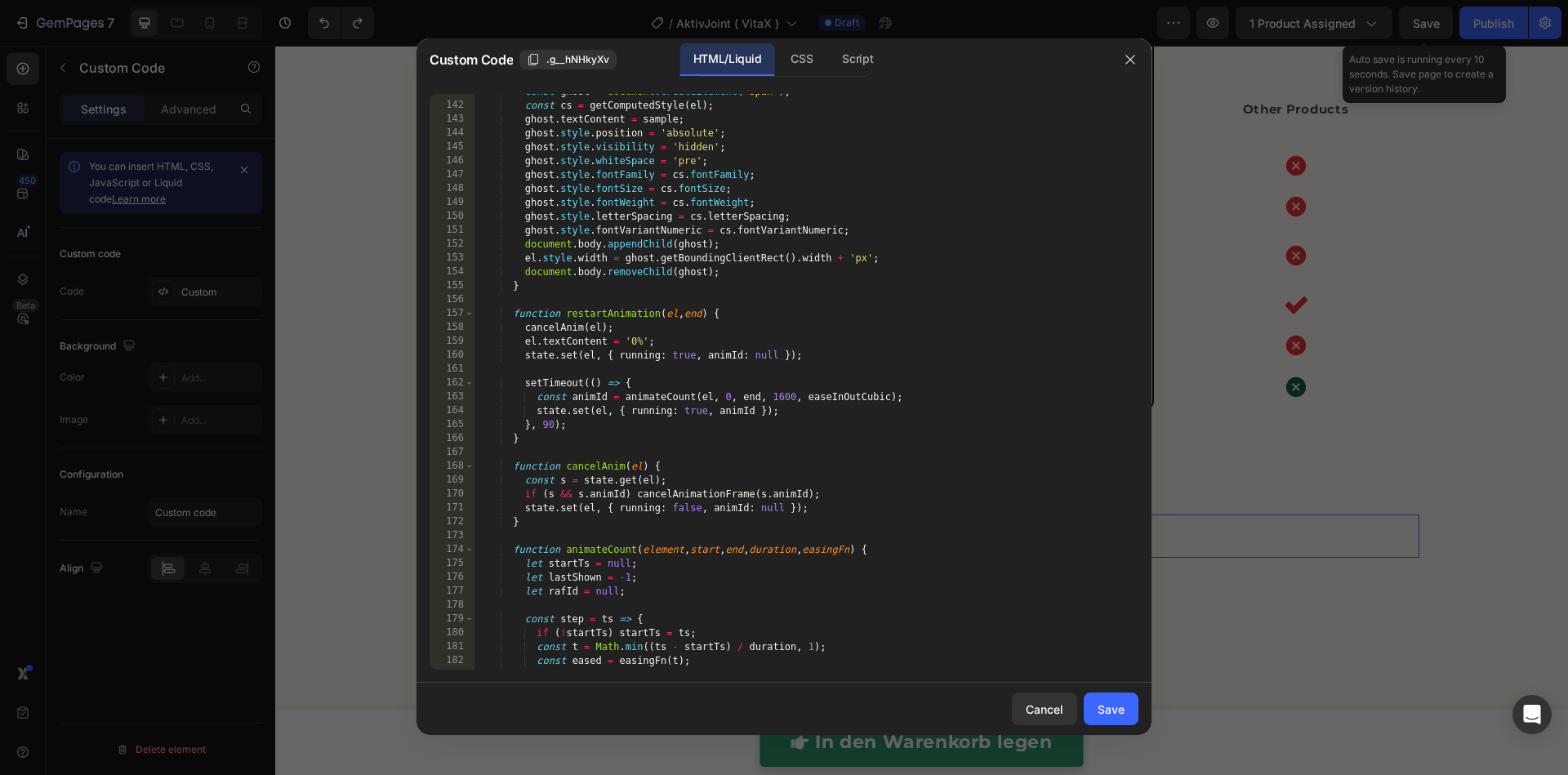
scroll to position [2435, 0]
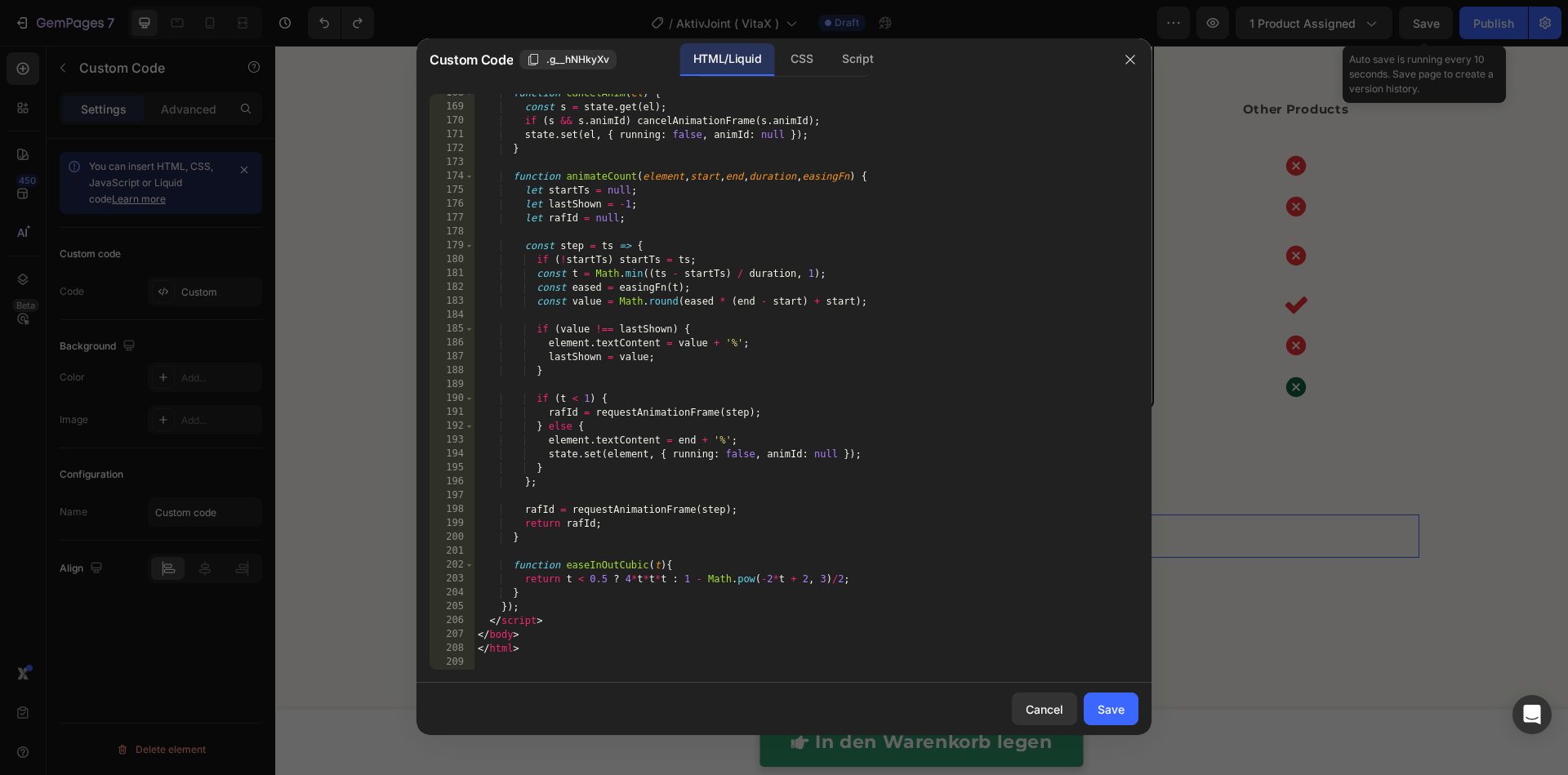
click at [360, 408] on div at bounding box center [784, 387] width 1568 height 775
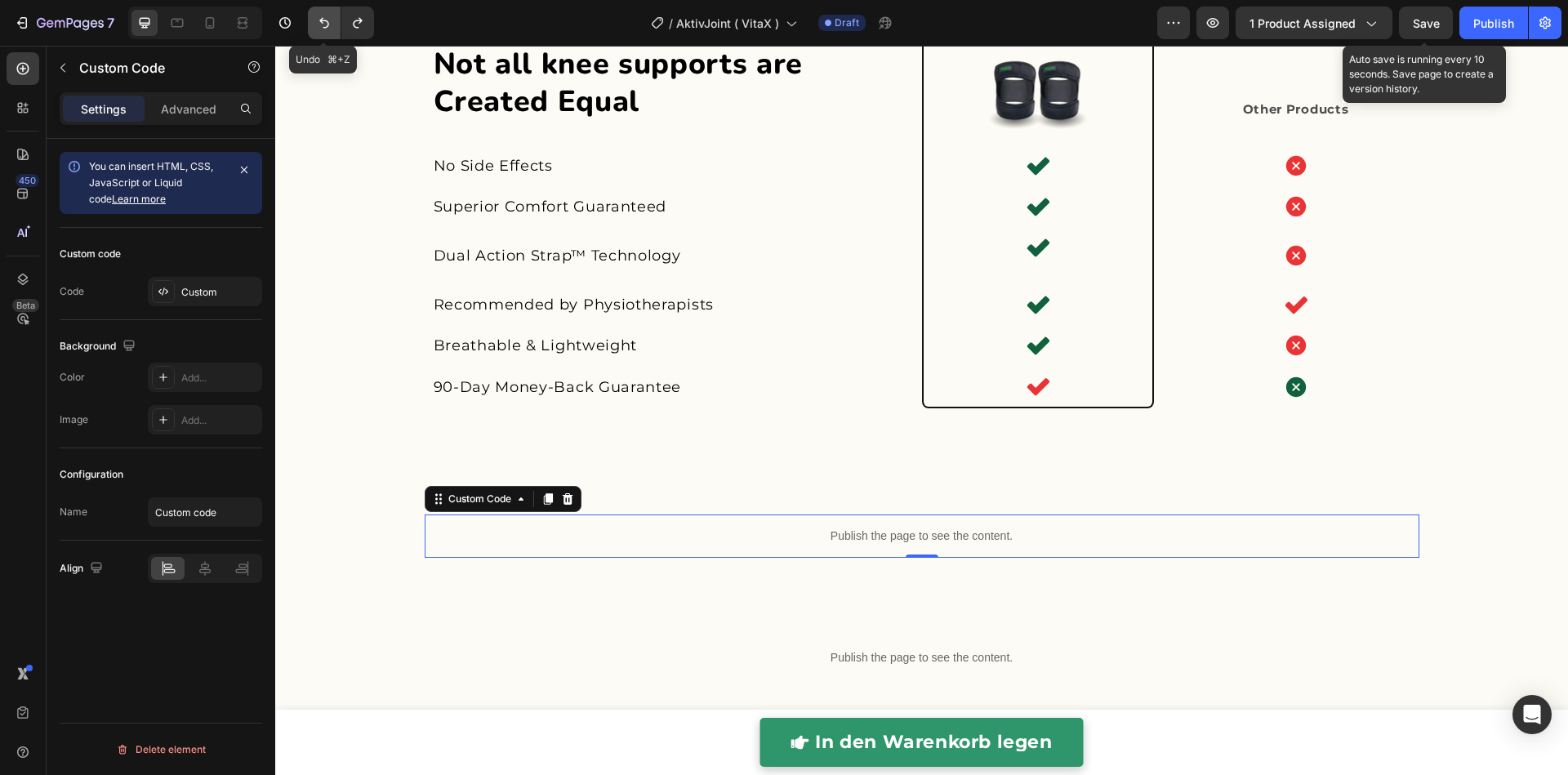
drag, startPoint x: 321, startPoint y: 20, endPoint x: 329, endPoint y: 31, distance: 13.6
click at [321, 20] on icon "Undo/Redo" at bounding box center [324, 22] width 10 height 11
click at [523, 531] on p "Publish the page to see the content." at bounding box center [921, 536] width 995 height 18
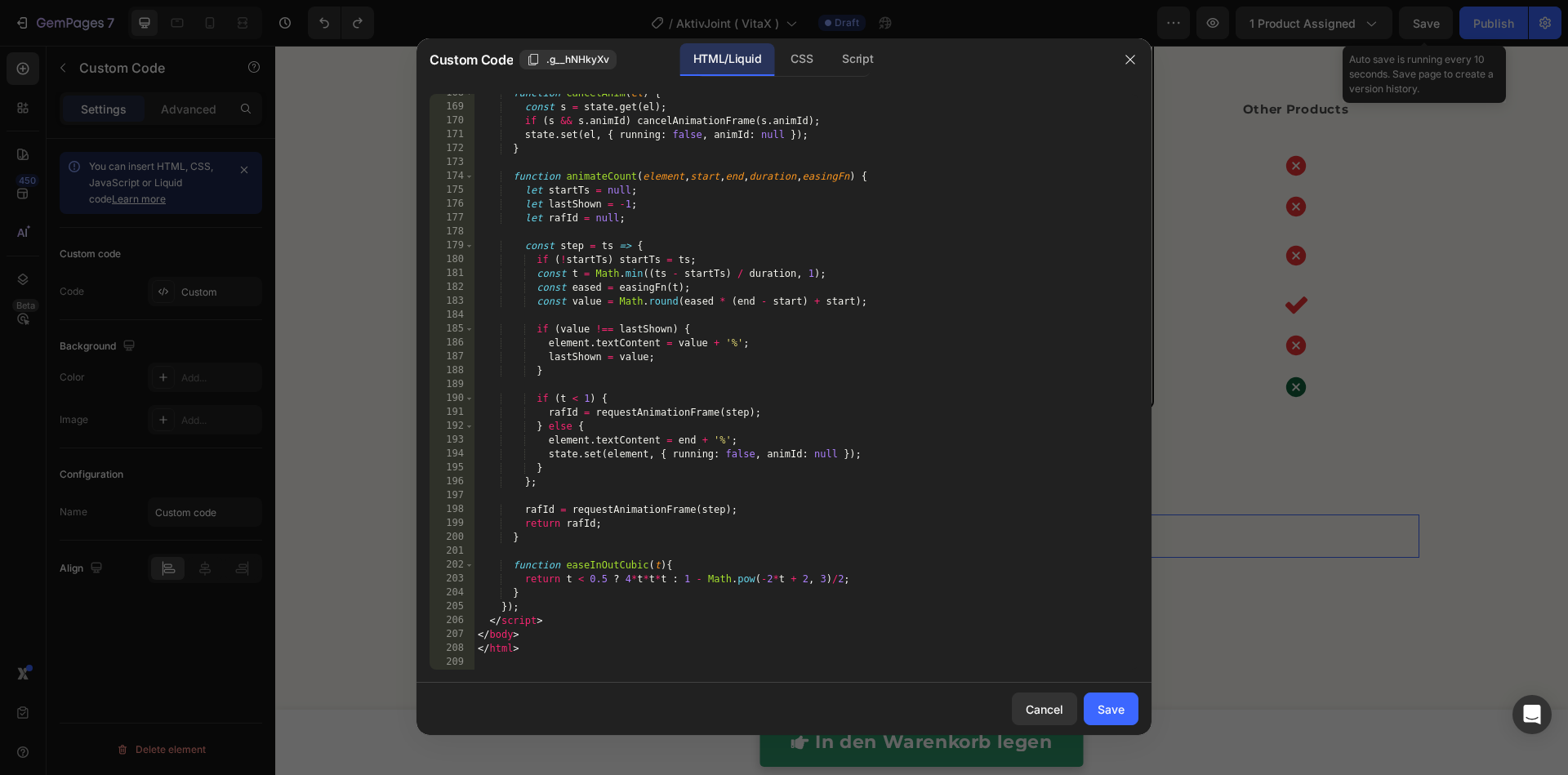
click at [347, 389] on div at bounding box center [784, 387] width 1568 height 775
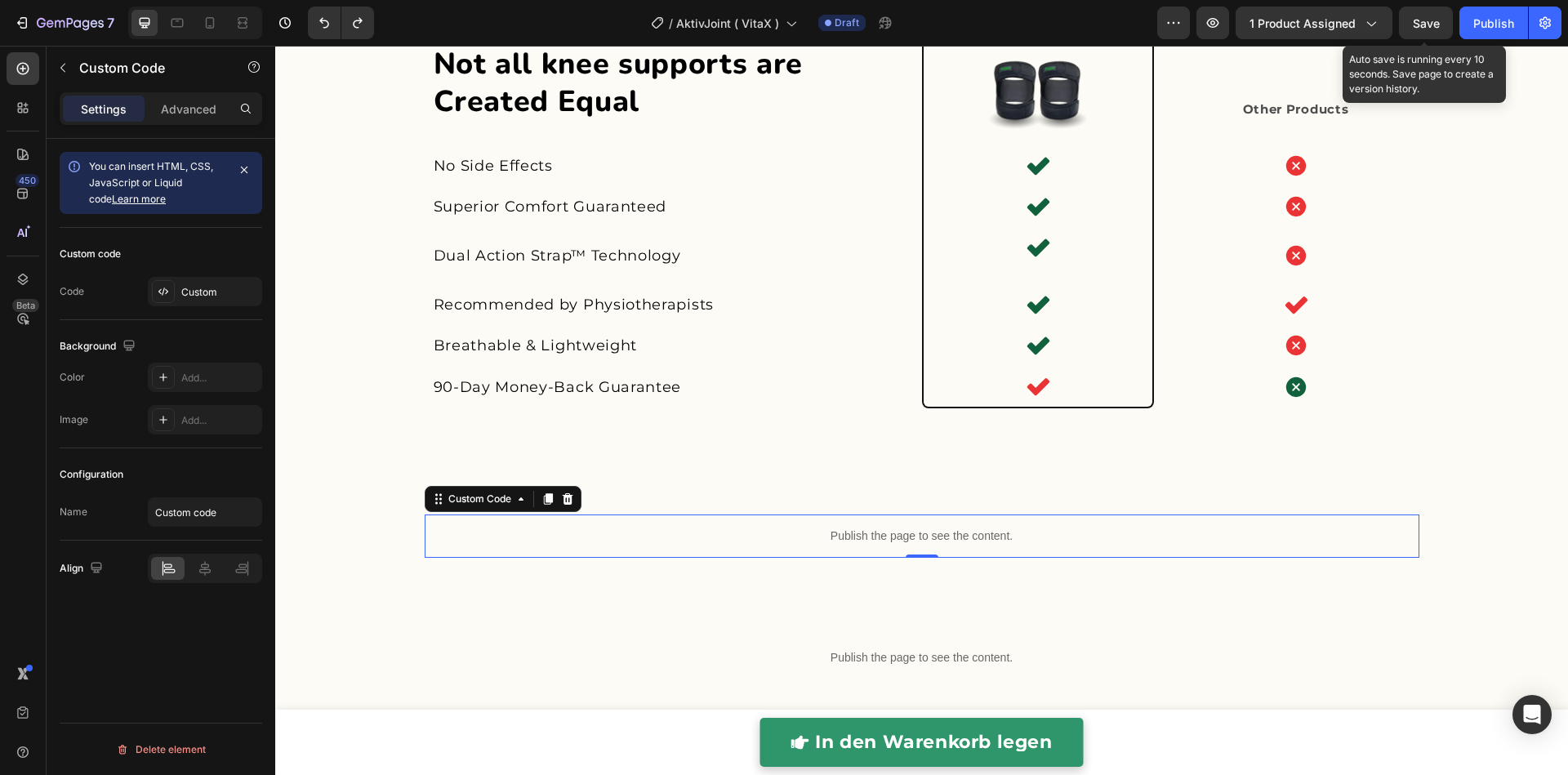
click at [801, 544] on div "Publish the page to see the content." at bounding box center [921, 535] width 995 height 43
click at [800, 542] on div "Publish the page to see the content." at bounding box center [921, 535] width 995 height 43
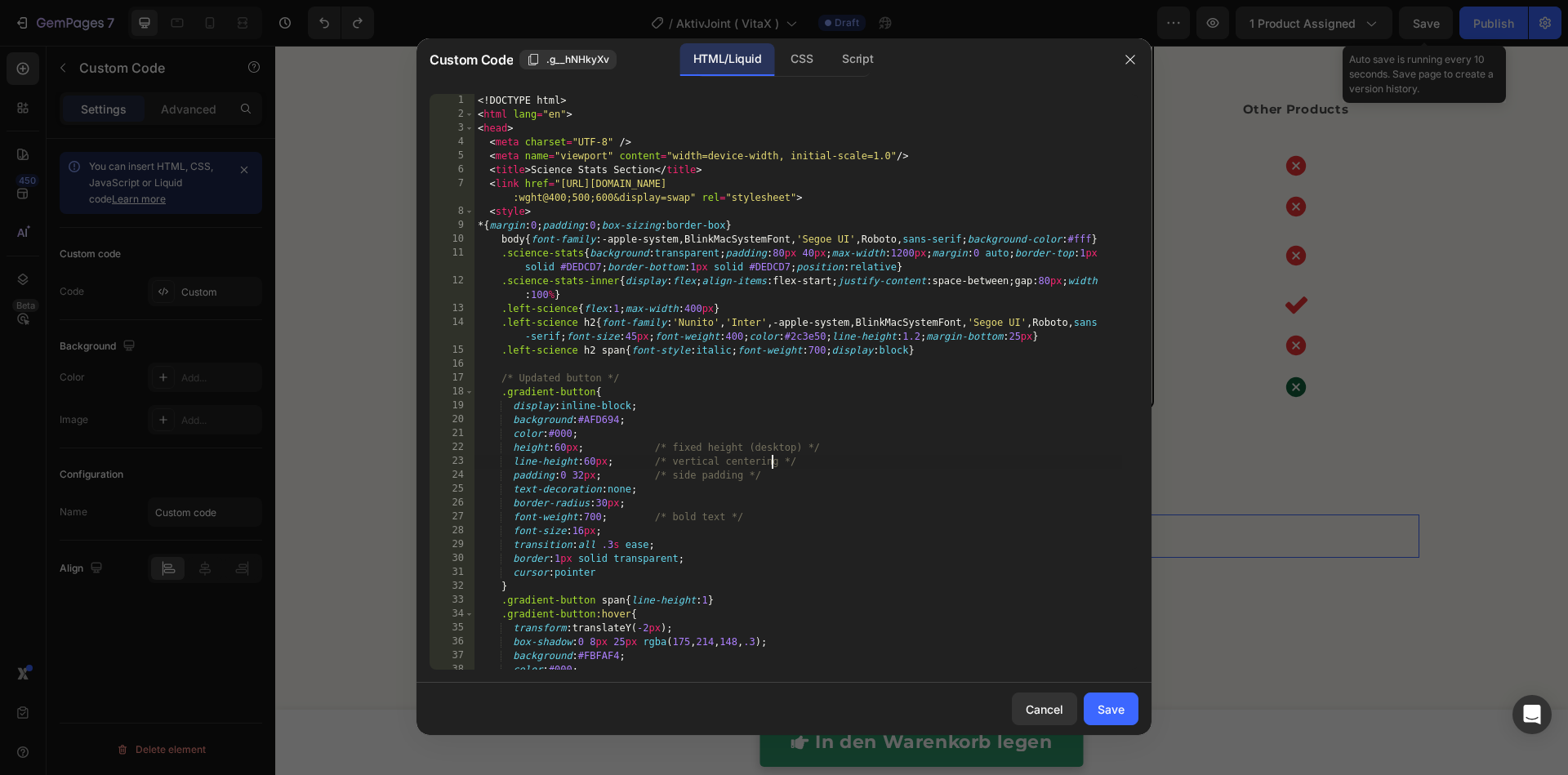
click at [772, 469] on div "<! DOCTYPE html > < html lang = "en" > < head > < meta charset = "UTF-8" /> < m…" at bounding box center [798, 395] width 647 height 603
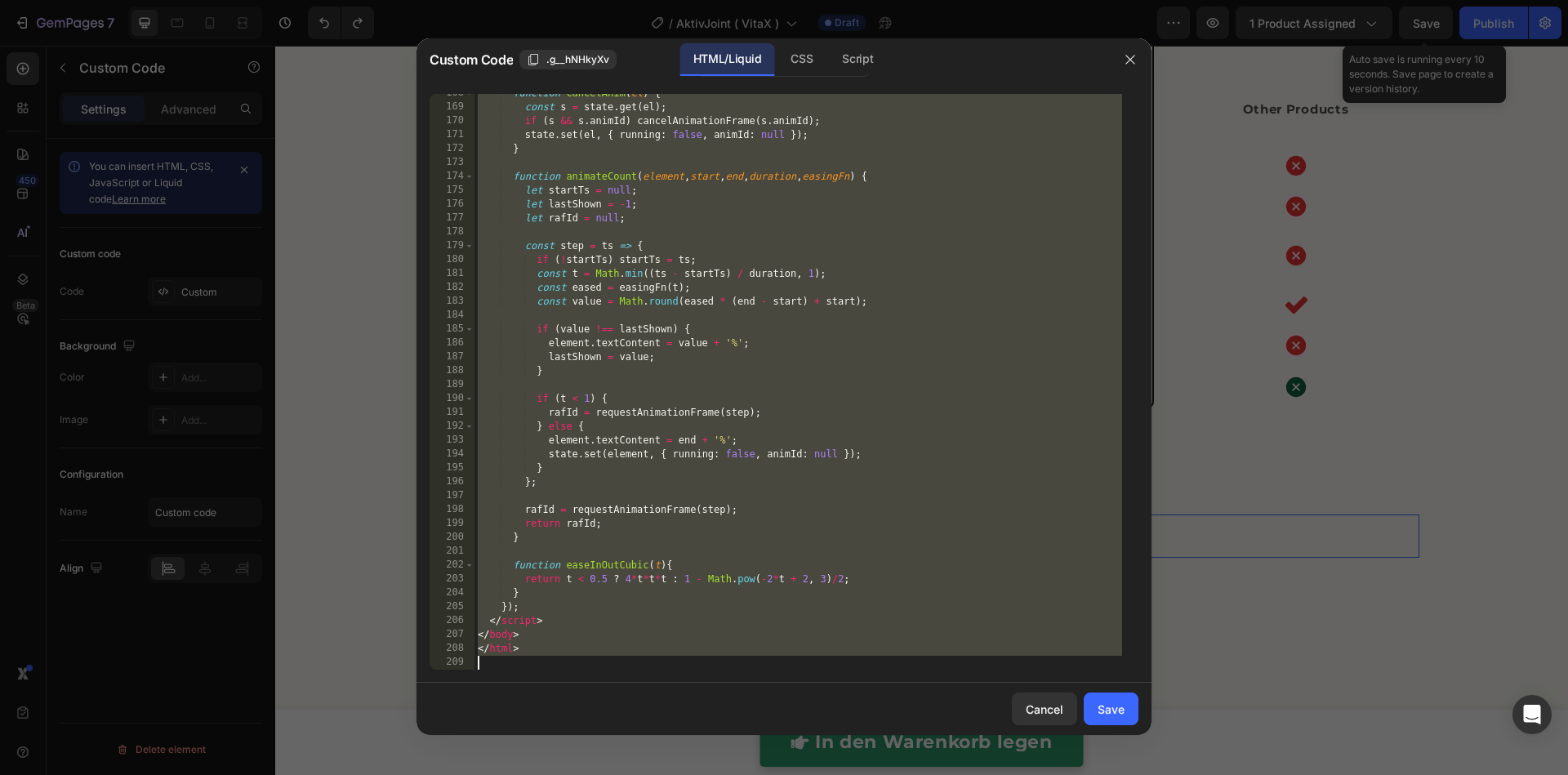
click at [759, 524] on div "function cancelAnim ( el ) { const s = state . get ( el ) ; if ( s && s . animI…" at bounding box center [798, 388] width 647 height 603
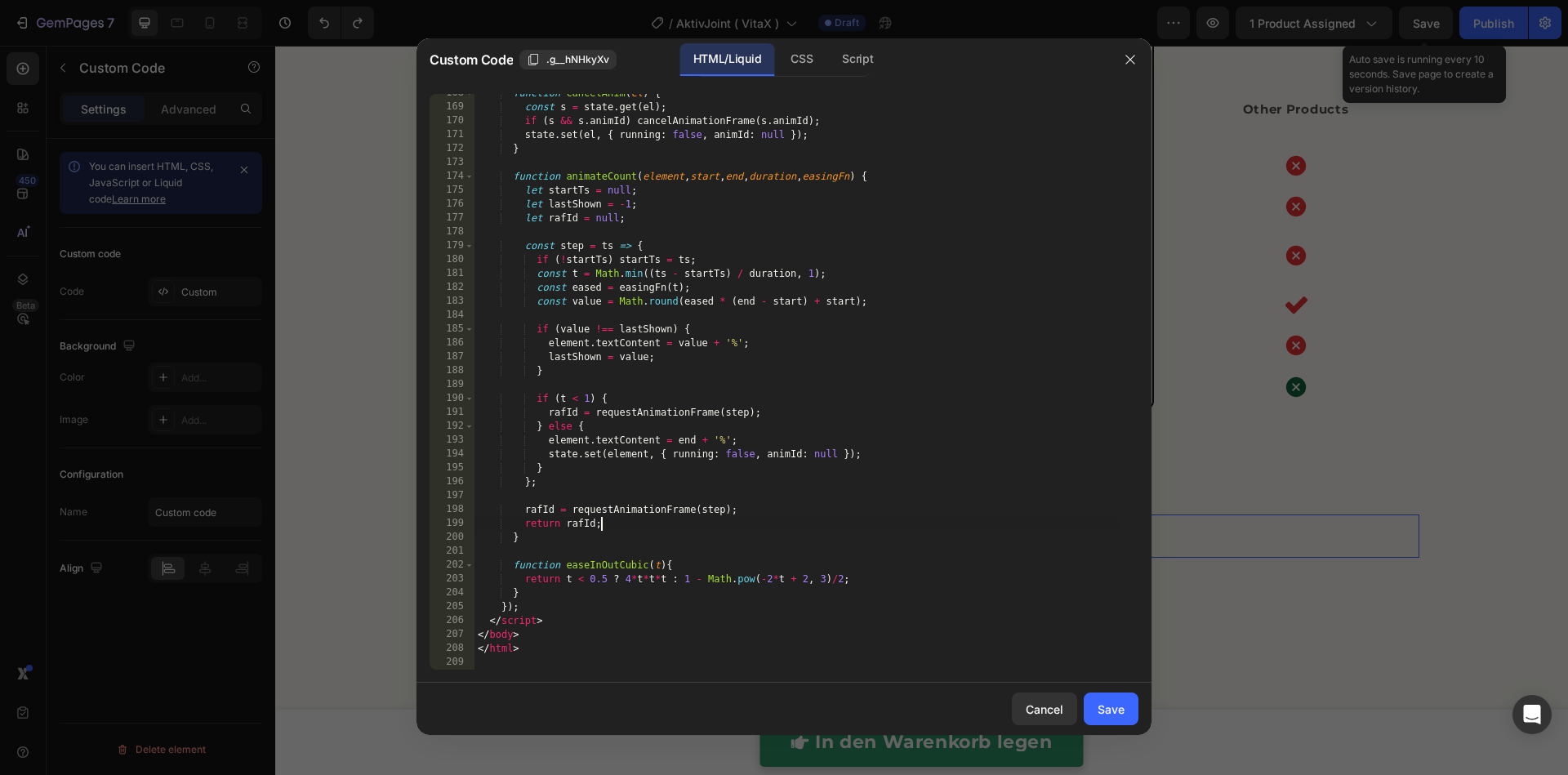
click at [759, 524] on div "function cancelAnim ( el ) { const s = state . get ( el ) ; if ( s && s . animI…" at bounding box center [798, 388] width 647 height 603
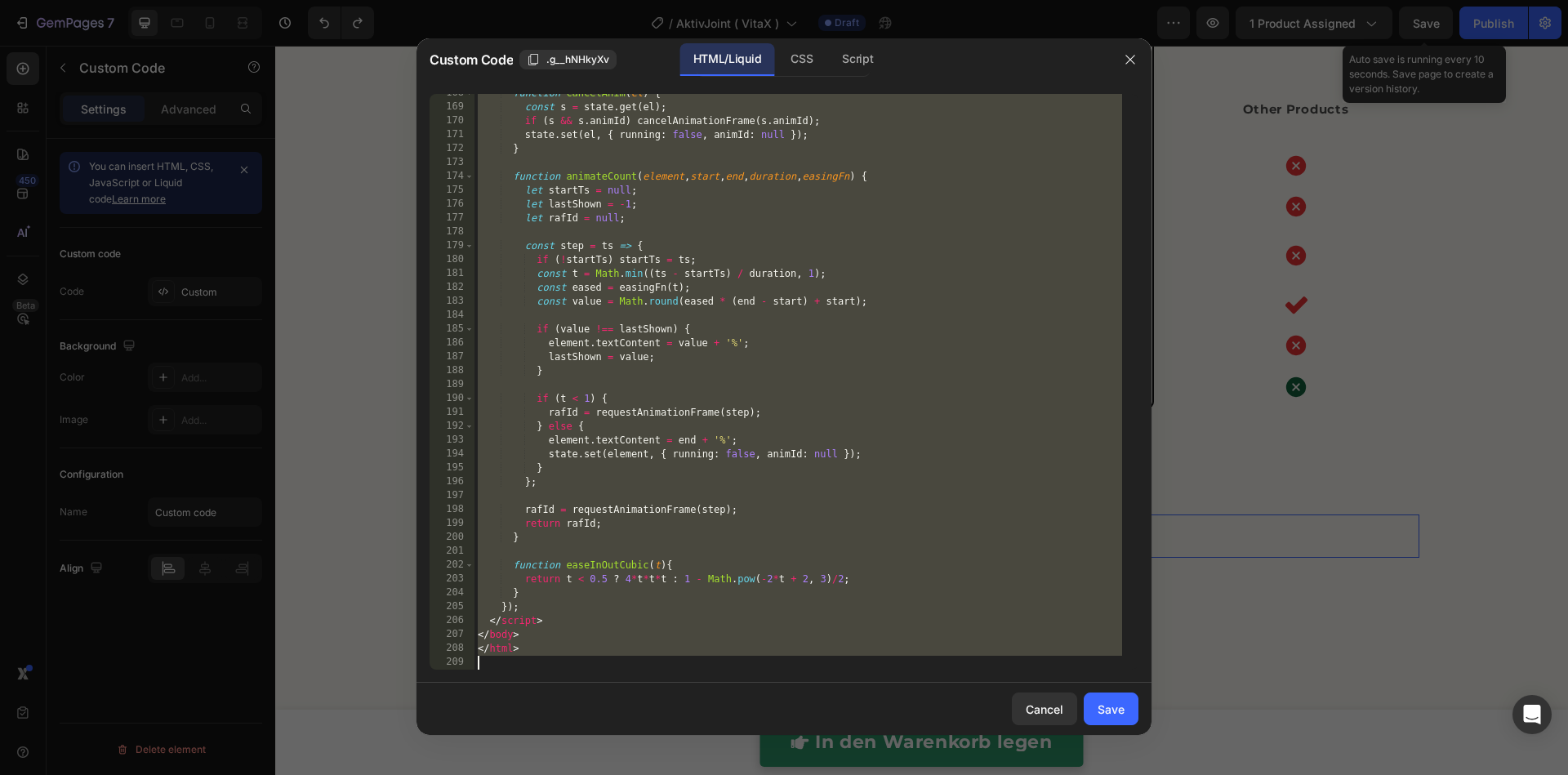
paste textarea
type textarea "</html>"
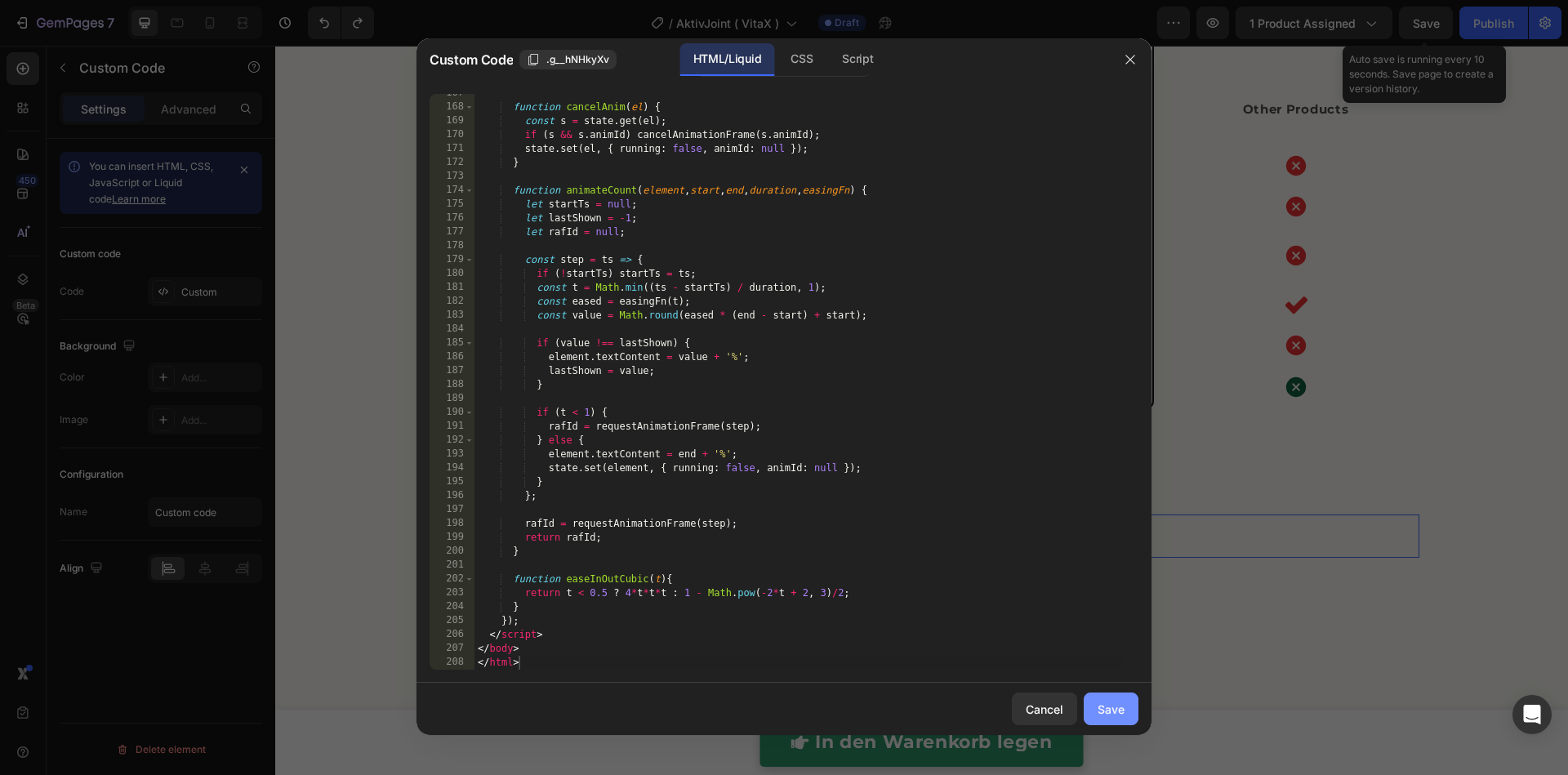
click at [1125, 721] on button "Save" at bounding box center [1111, 708] width 55 height 32
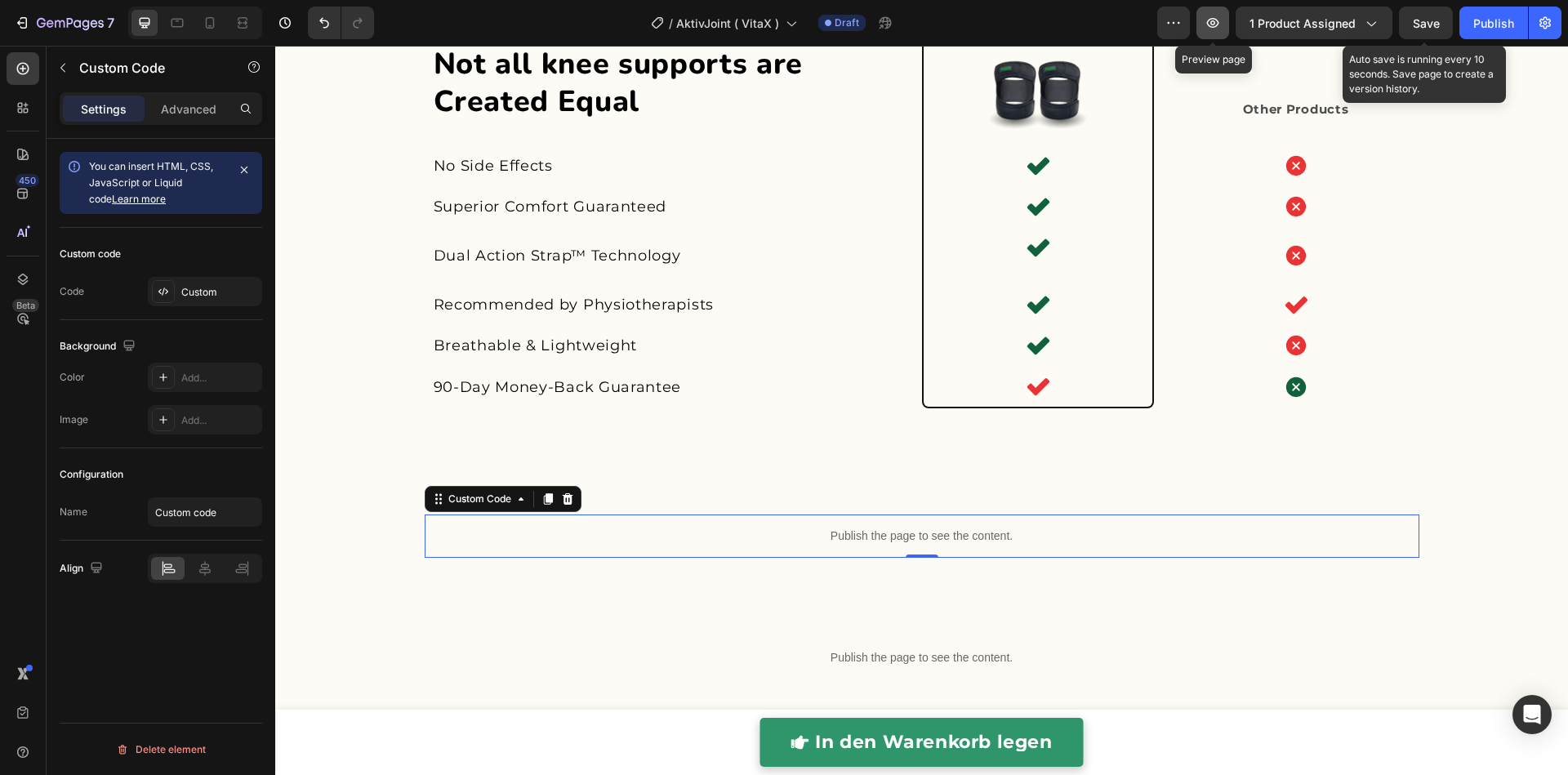
click at [1225, 25] on button "button" at bounding box center [1212, 22] width 32 height 32
click at [576, 527] on p "Publish the page to see the content." at bounding box center [921, 536] width 995 height 18
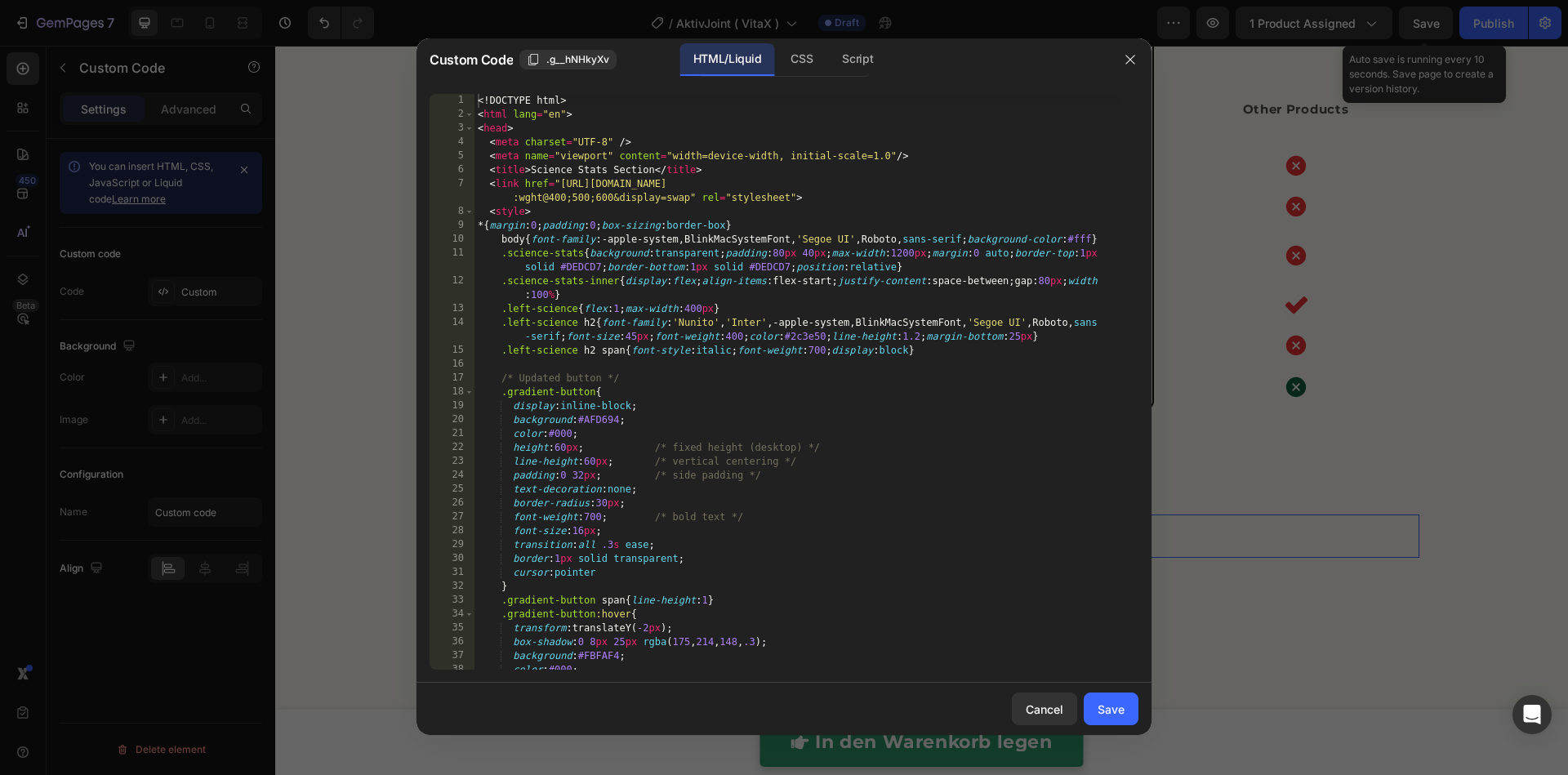
click at [714, 515] on div "<! DOCTYPE html > < html lang = "en" > < head > < meta charset = "UTF-8" /> < m…" at bounding box center [798, 395] width 647 height 603
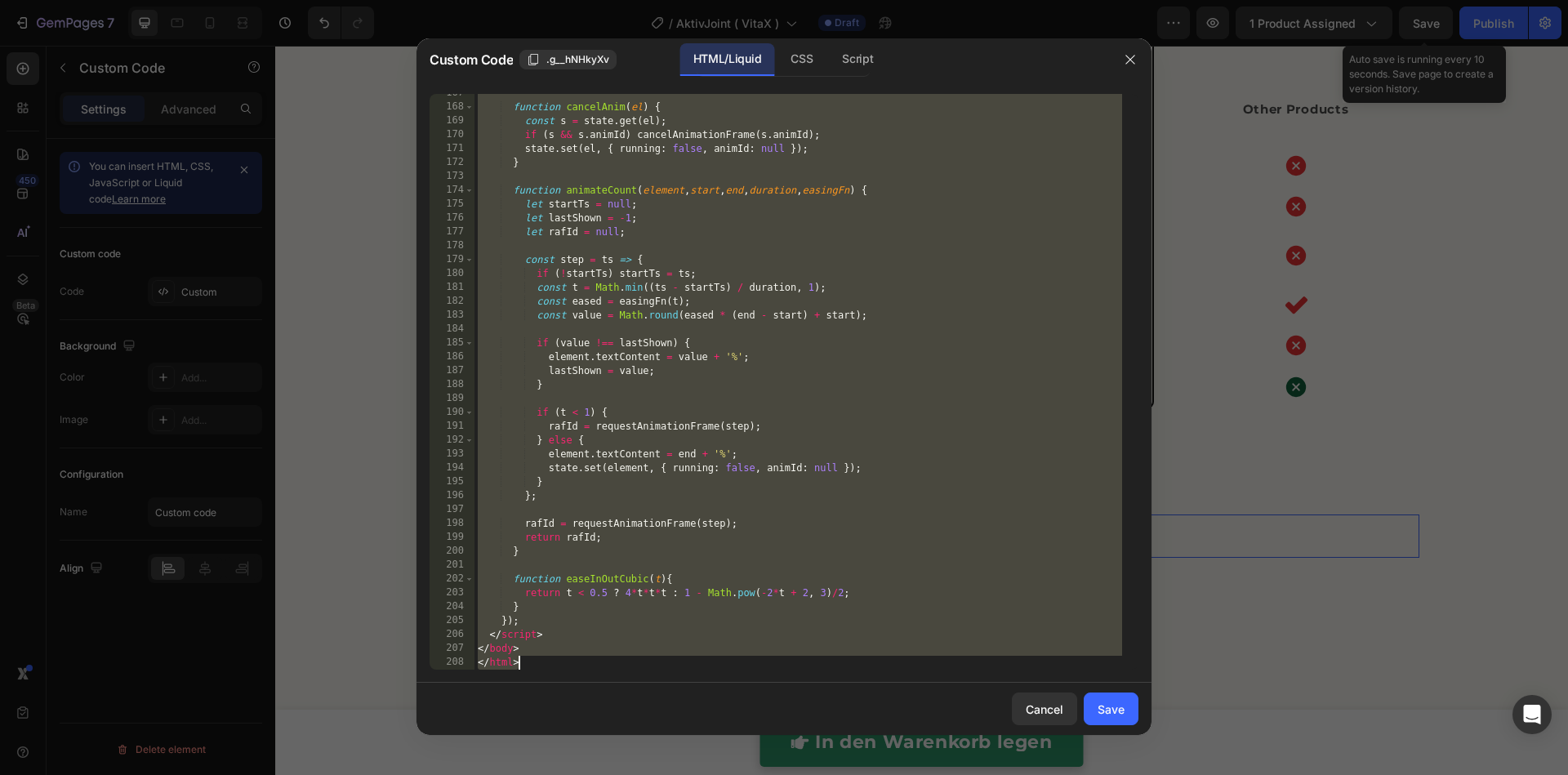
paste textarea
type textarea "</html>"
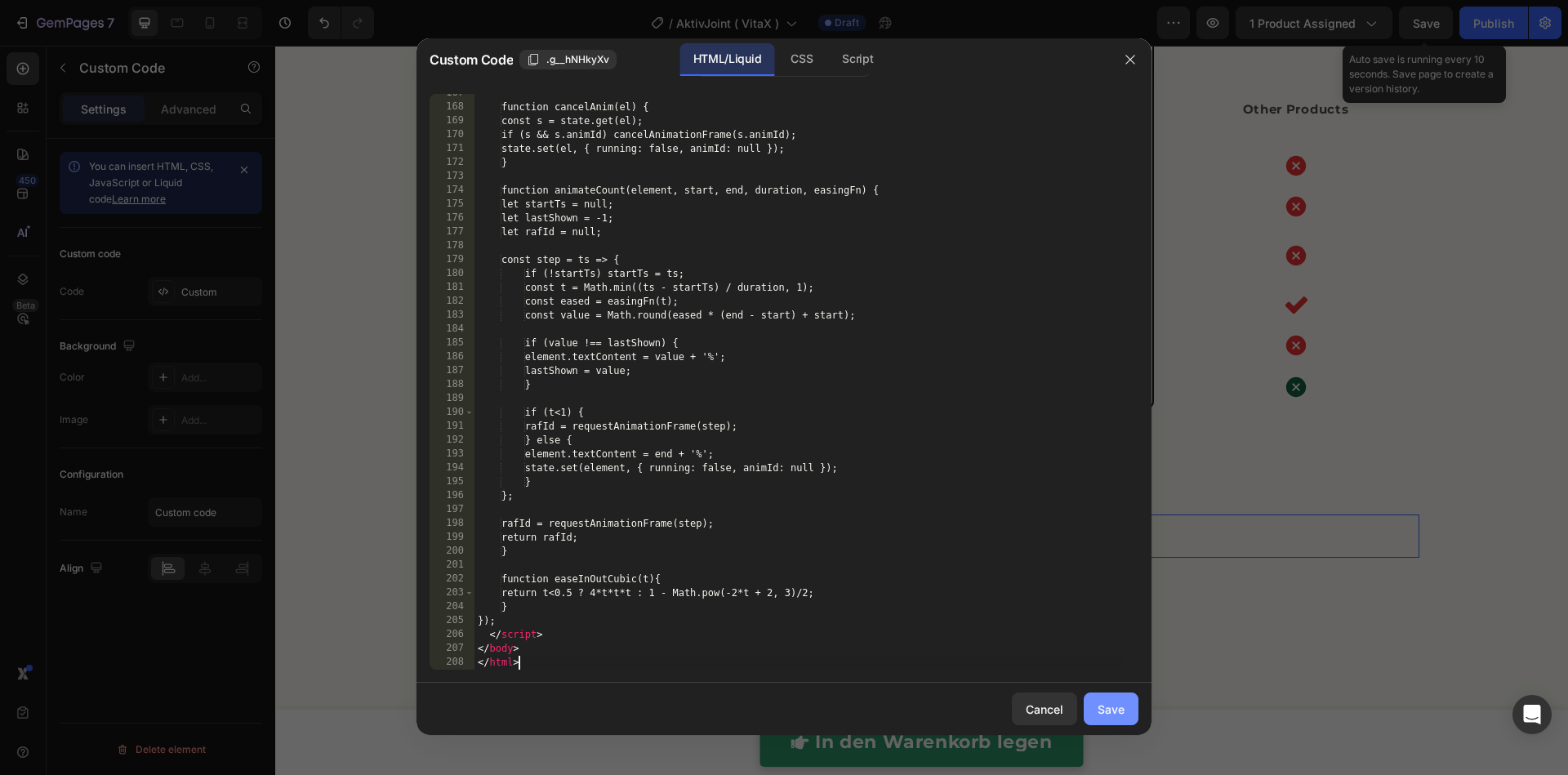
click at [1118, 720] on button "Save" at bounding box center [1111, 708] width 55 height 32
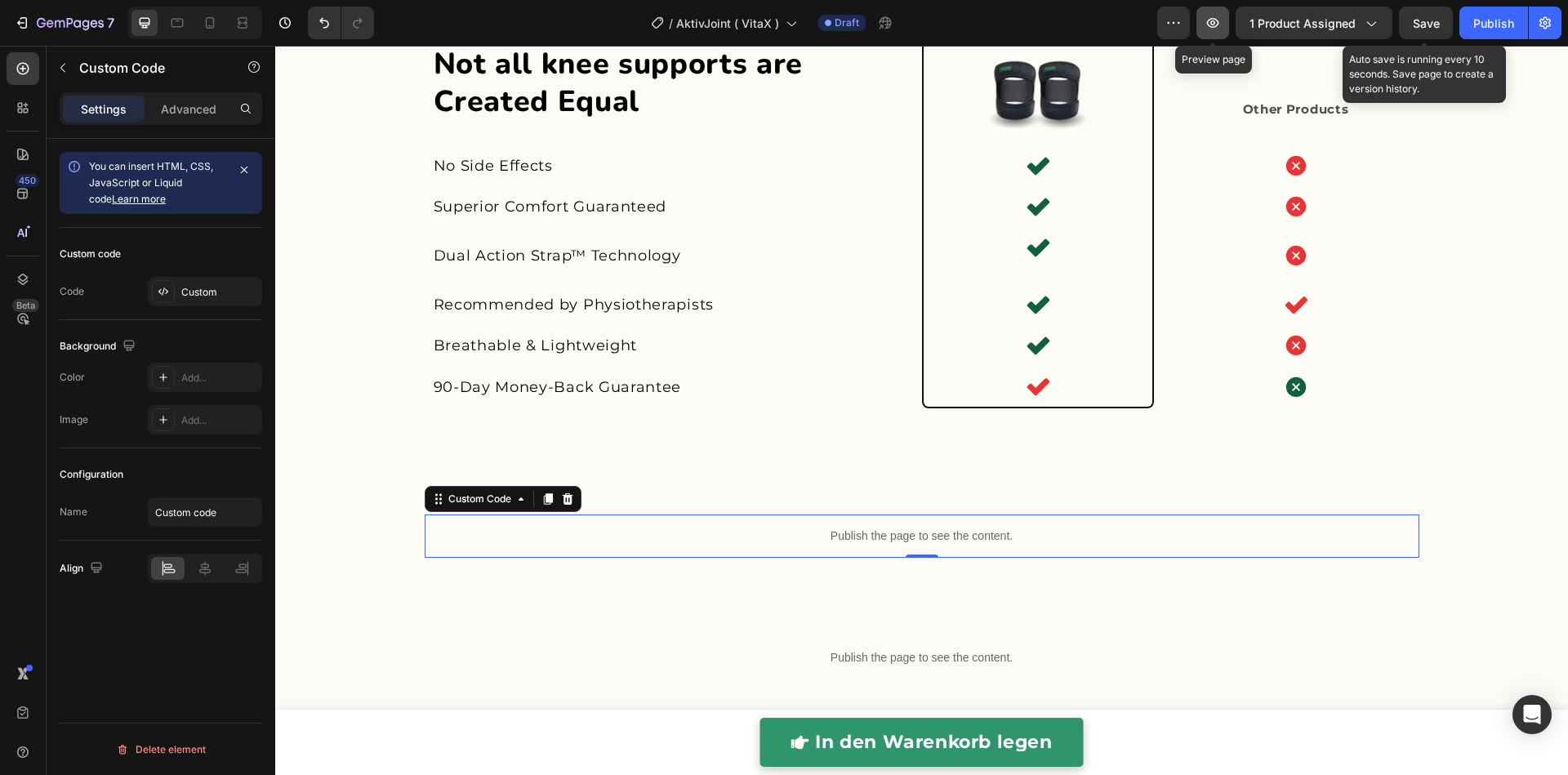
click at [1214, 24] on icon "button" at bounding box center [1212, 22] width 13 height 10
click at [1435, 27] on span "Save" at bounding box center [1426, 23] width 27 height 14
click at [1426, 31] on div "Save" at bounding box center [1426, 23] width 27 height 18
